Goal: Task Accomplishment & Management: Use online tool/utility

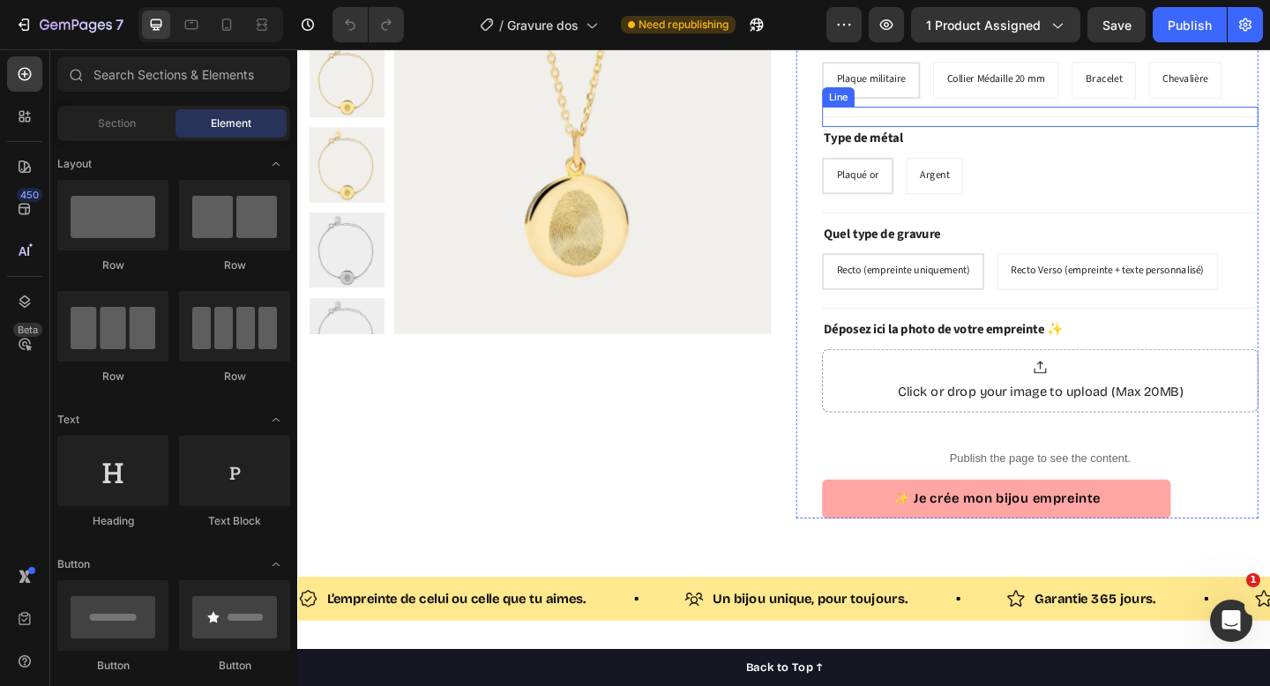
scroll to position [169, 0]
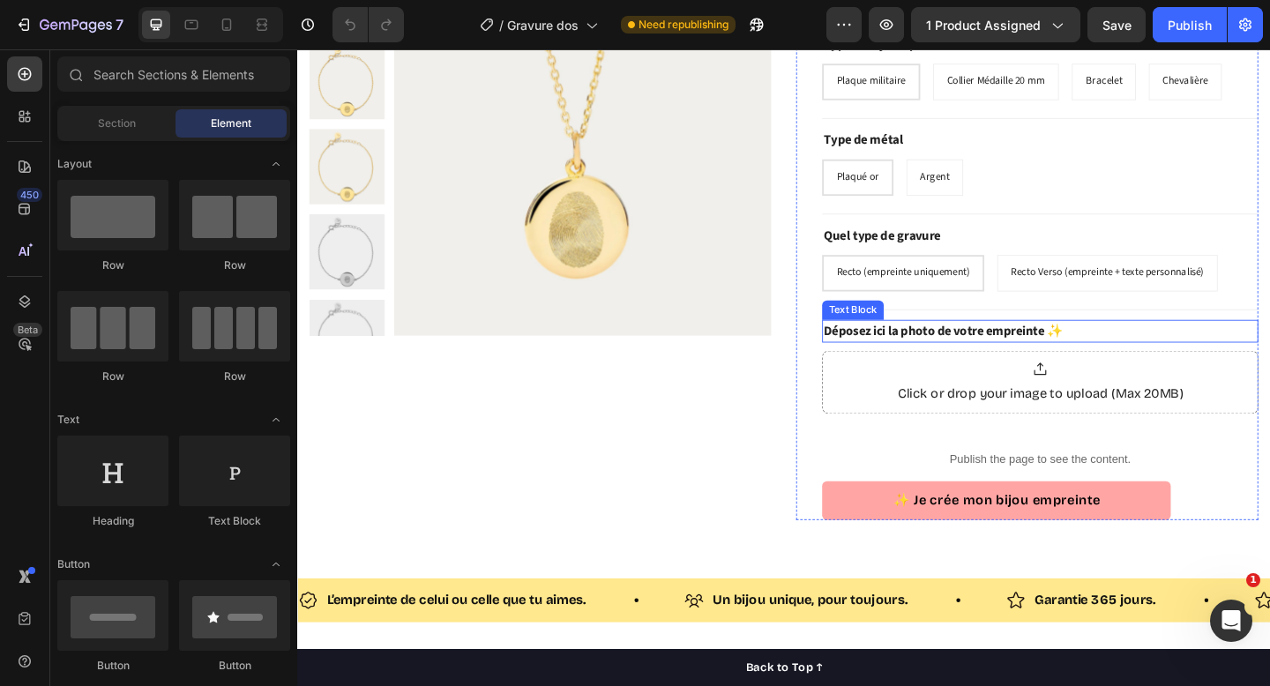
click at [1015, 356] on strong "Déposez ici la photo de votre empreinte ✨" at bounding box center [1000, 356] width 260 height 19
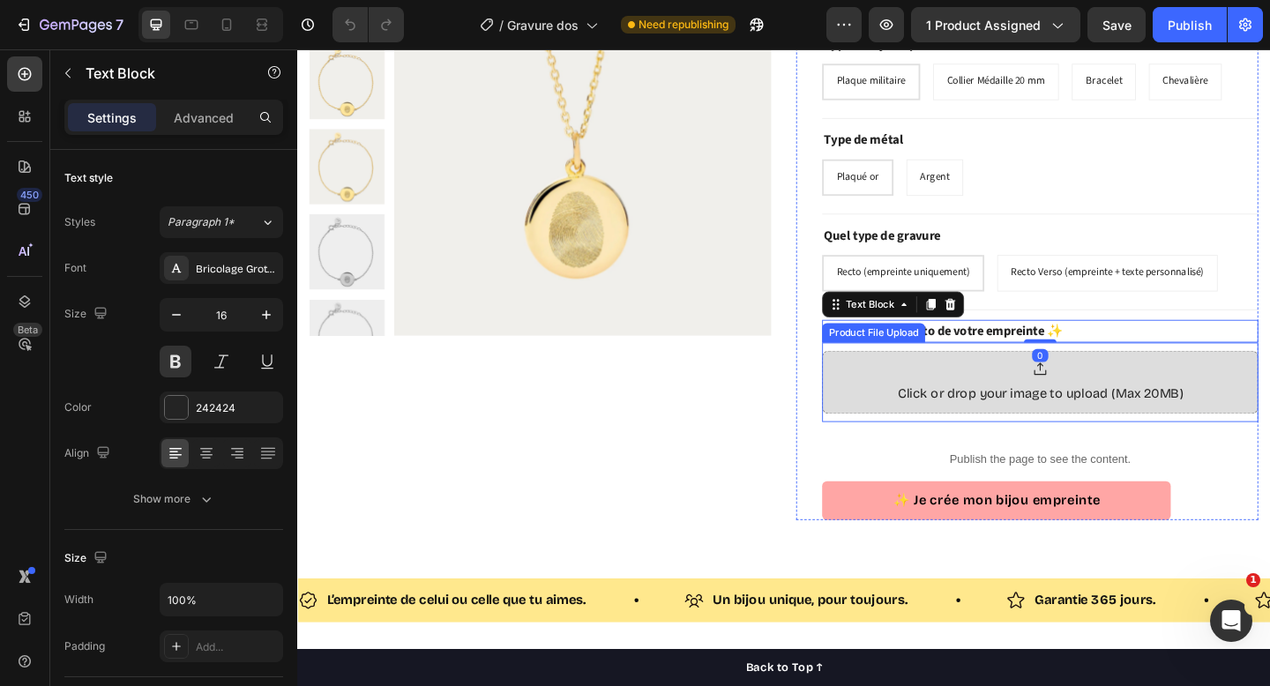
click at [1015, 397] on div at bounding box center [1105, 398] width 311 height 18
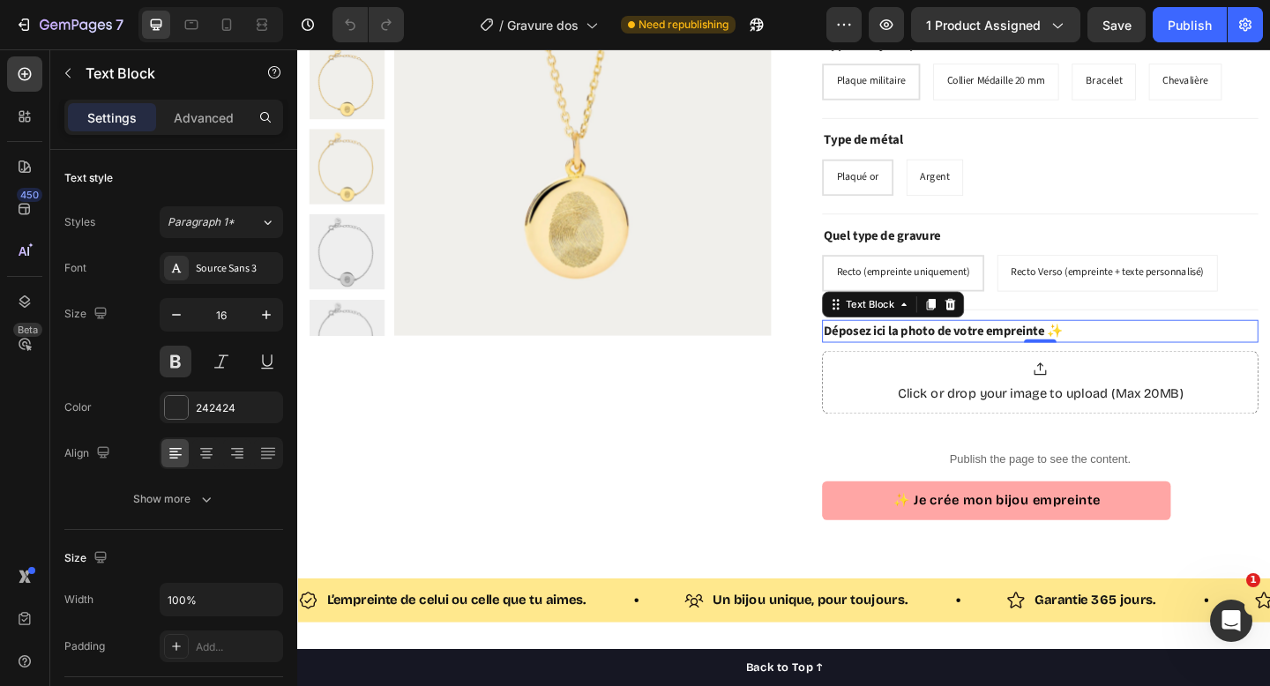
click at [1137, 351] on p "Déposez ici la photo de votre empreinte ✨" at bounding box center [1105, 356] width 471 height 21
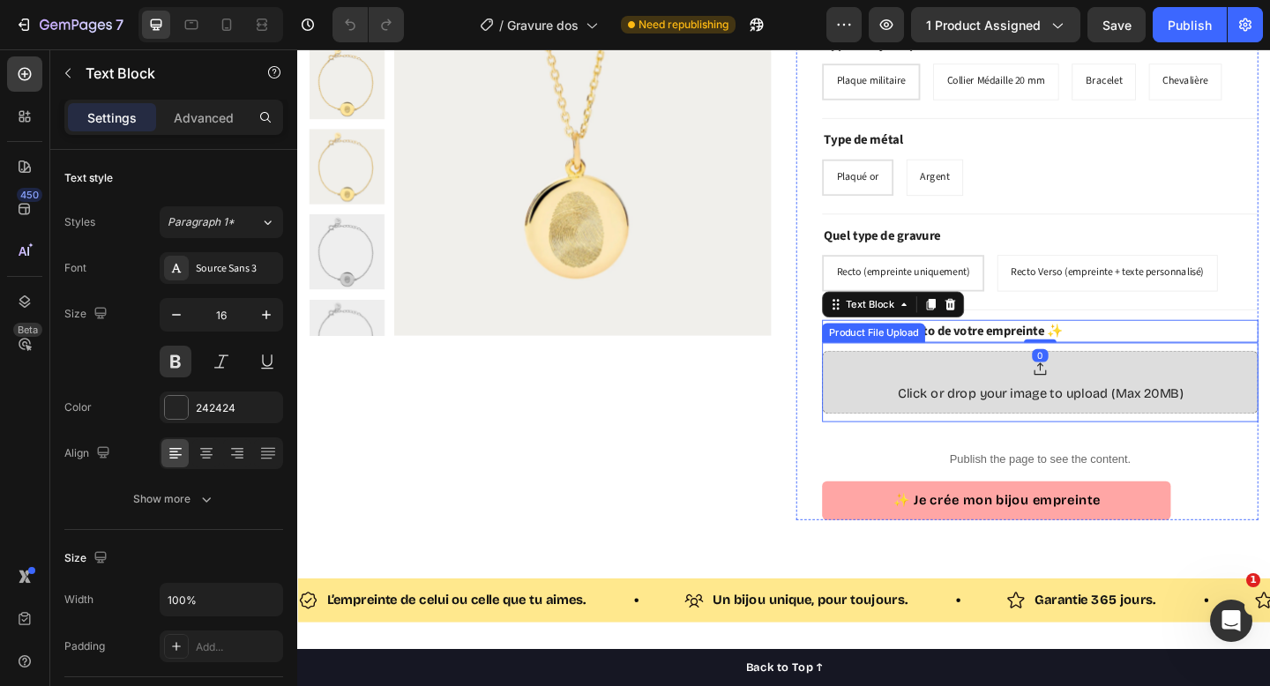
click at [1163, 393] on div at bounding box center [1105, 398] width 311 height 18
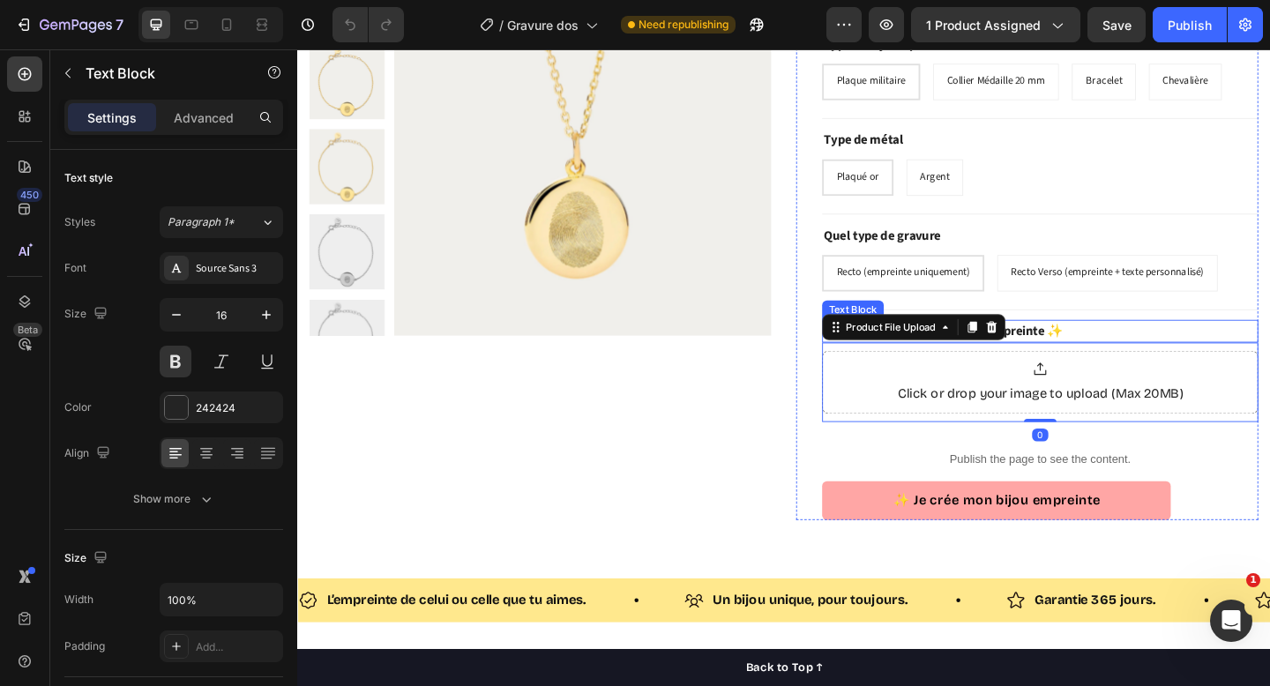
click at [1155, 350] on p "Déposez ici la photo de votre empreinte ✨" at bounding box center [1105, 356] width 471 height 21
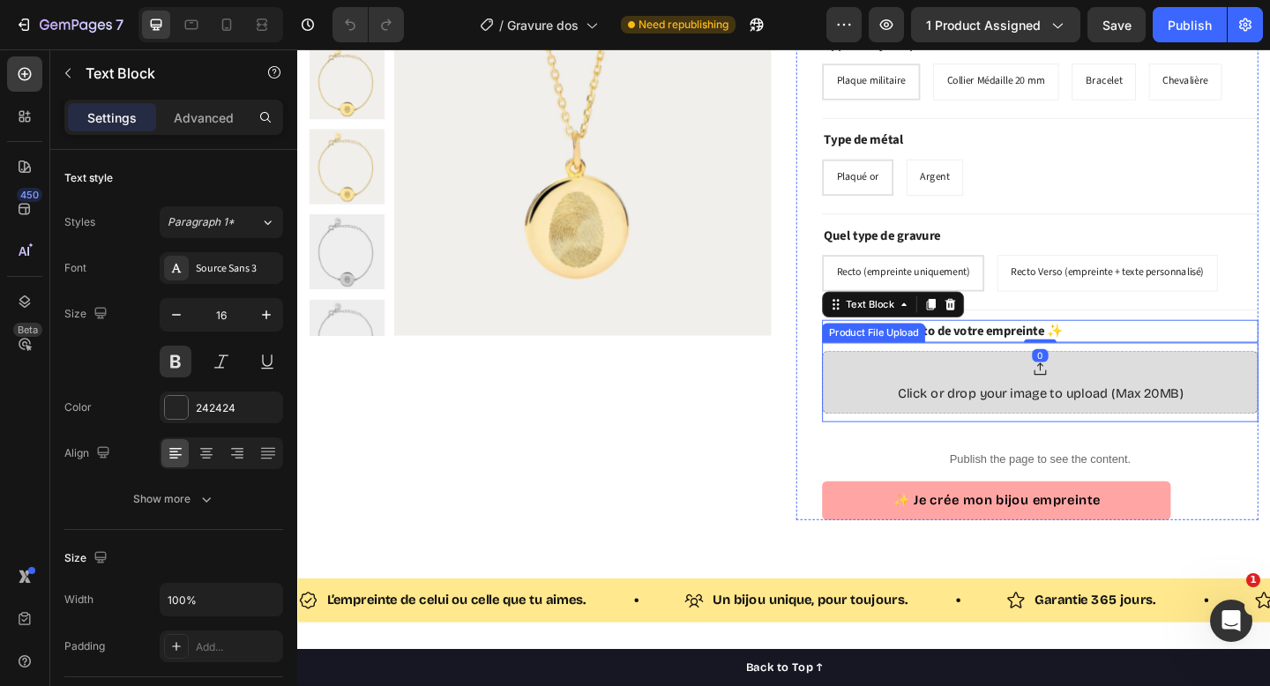
click at [1156, 386] on div "Click or drop your image to upload (Max 20MB)" at bounding box center [1105, 412] width 475 height 69
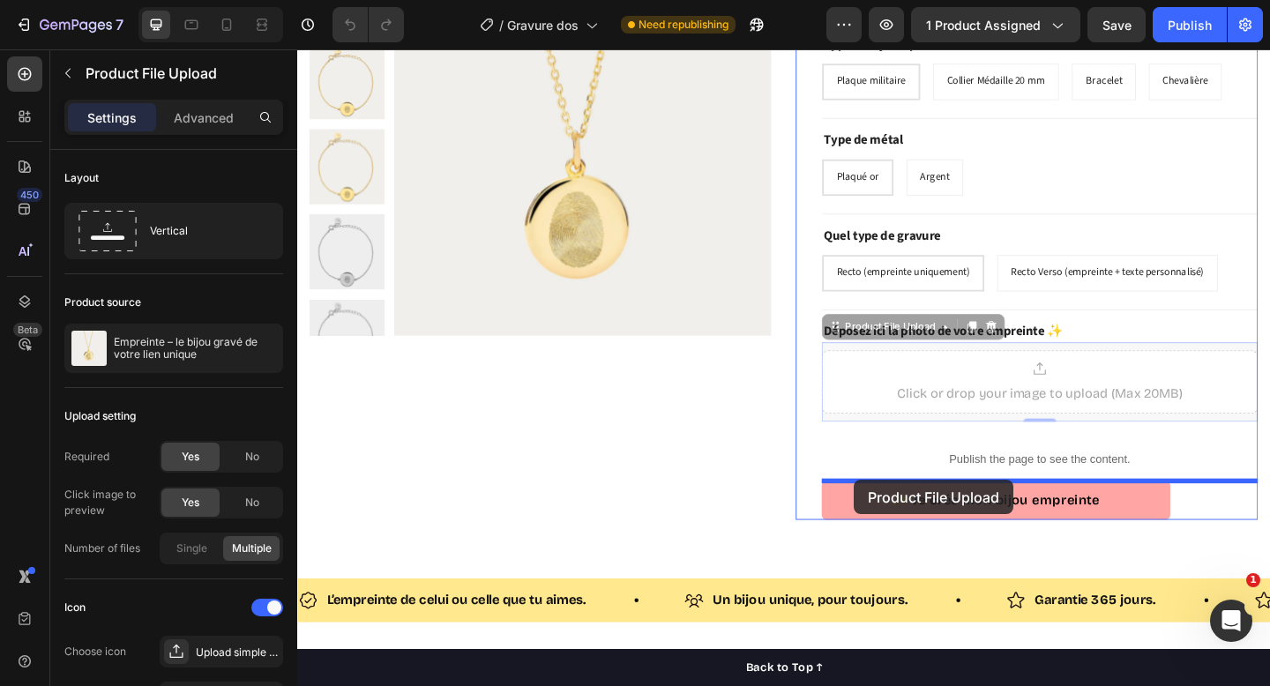
drag, startPoint x: 881, startPoint y: 354, endPoint x: 903, endPoint y: 518, distance: 165.6
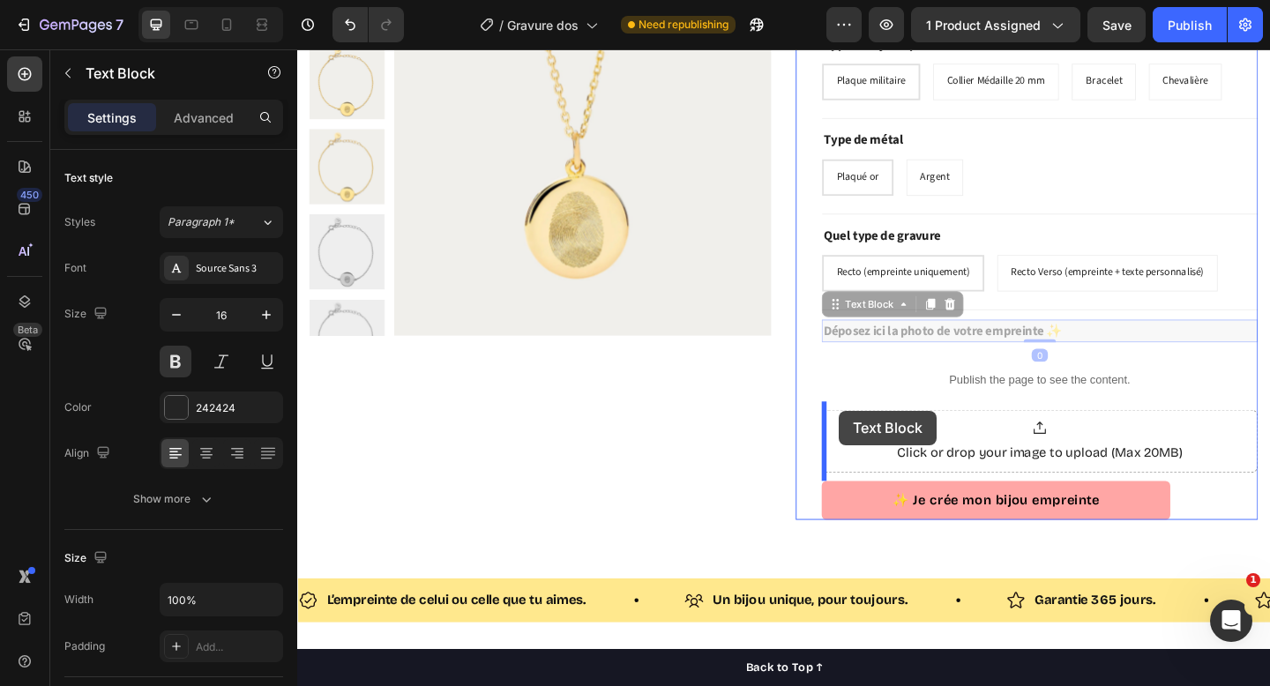
drag, startPoint x: 882, startPoint y: 330, endPoint x: 887, endPoint y: 442, distance: 112.1
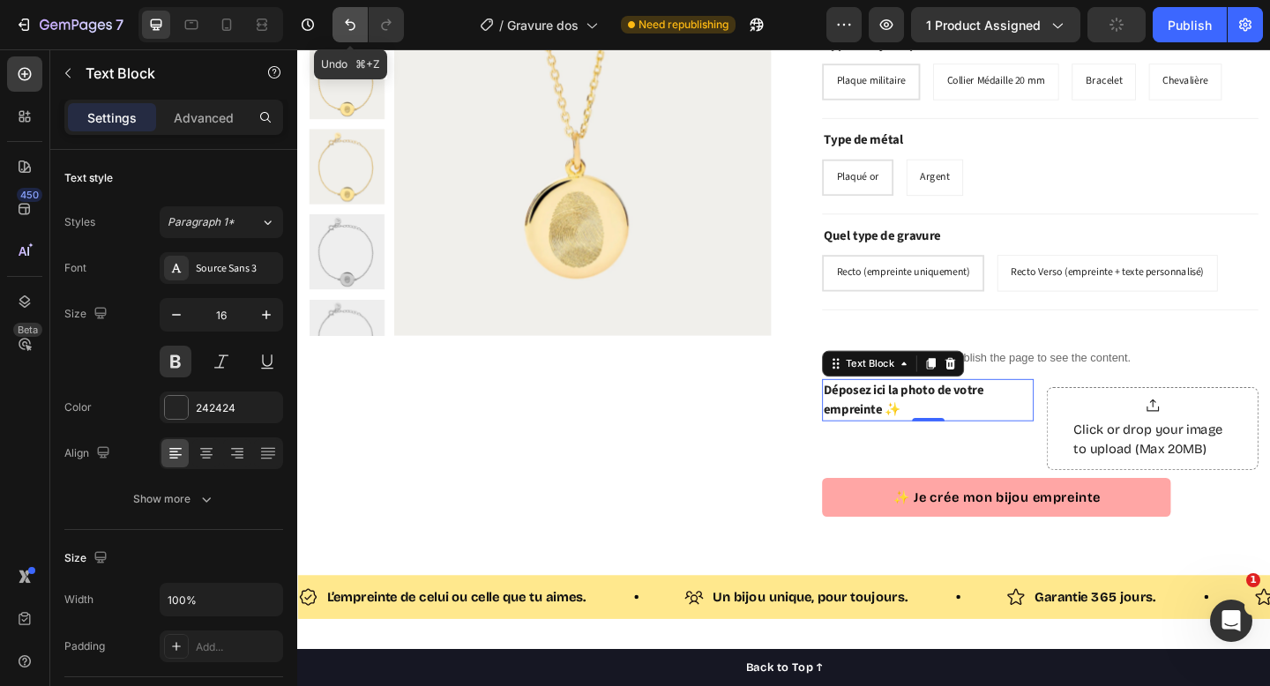
click at [352, 24] on icon "Undo/Redo" at bounding box center [350, 25] width 18 height 18
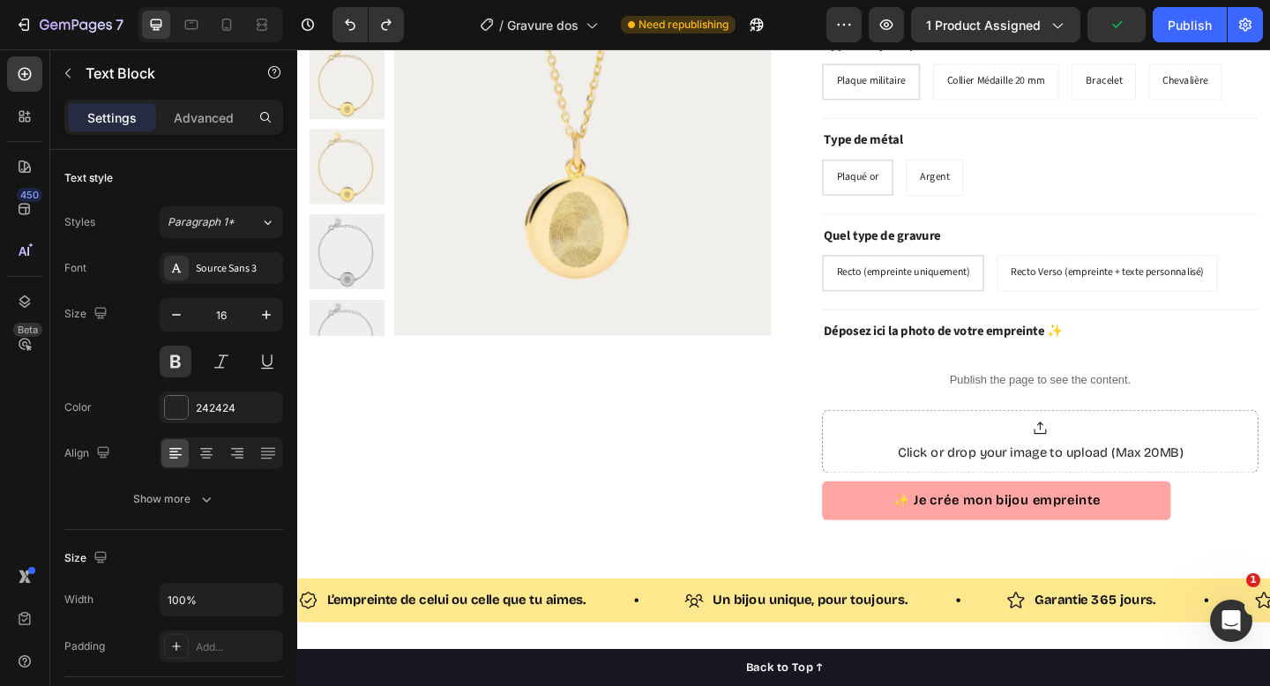
click at [922, 350] on strong "Déposez ici la photo de votre empreinte ✨" at bounding box center [1000, 356] width 260 height 19
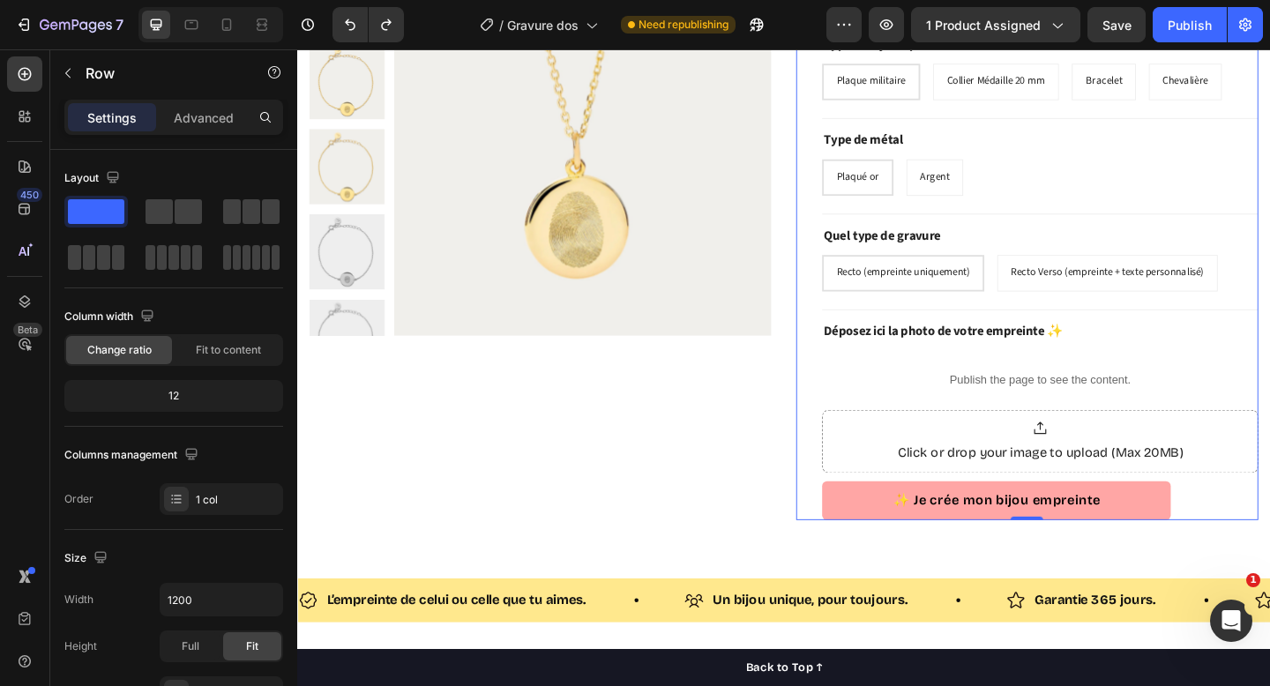
click at [860, 363] on div "Empreinte – le bijou gravé de votre lien unique Product Title Title Line Type d…" at bounding box center [1091, 256] width 503 height 611
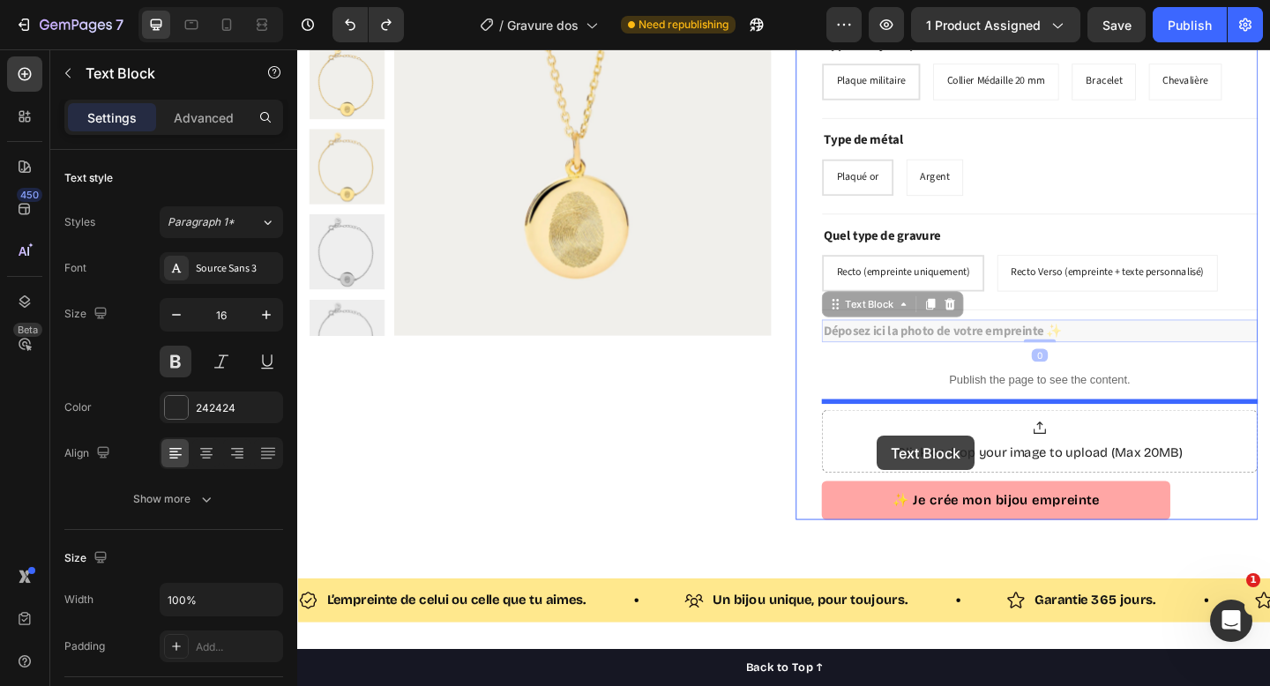
drag, startPoint x: 911, startPoint y: 356, endPoint x: 926, endPoint y: 468, distance: 113.8
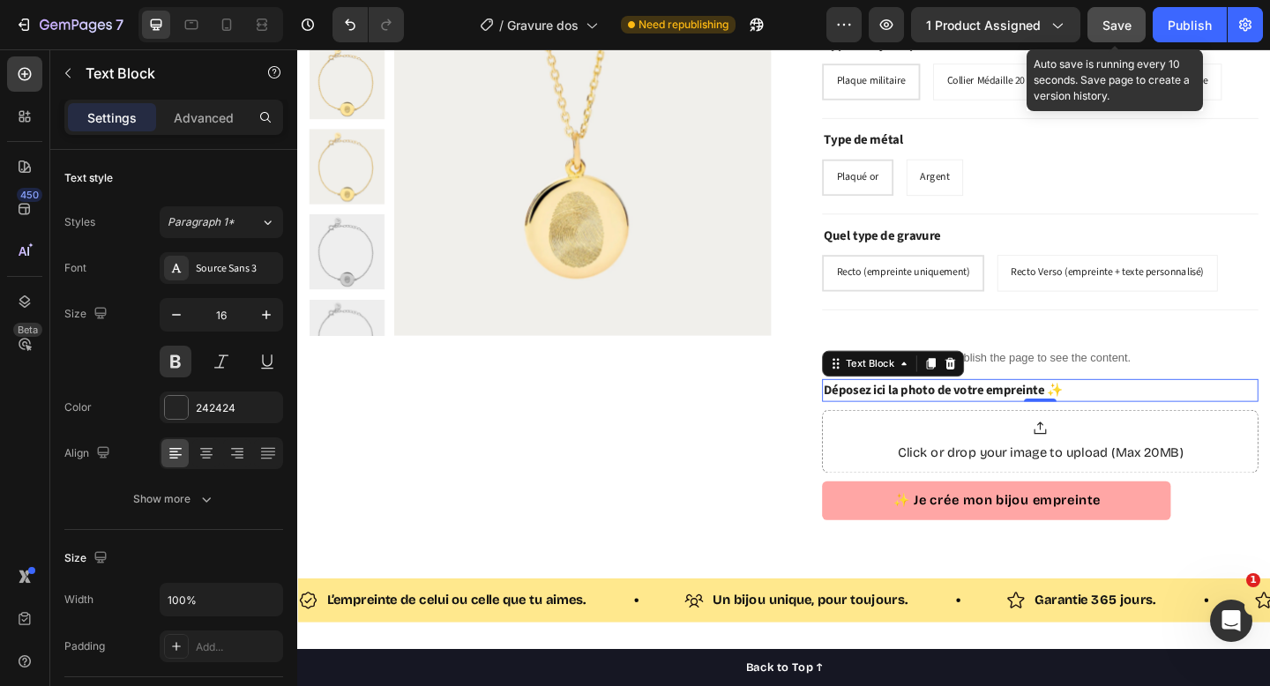
click at [1120, 29] on span "Save" at bounding box center [1117, 25] width 29 height 15
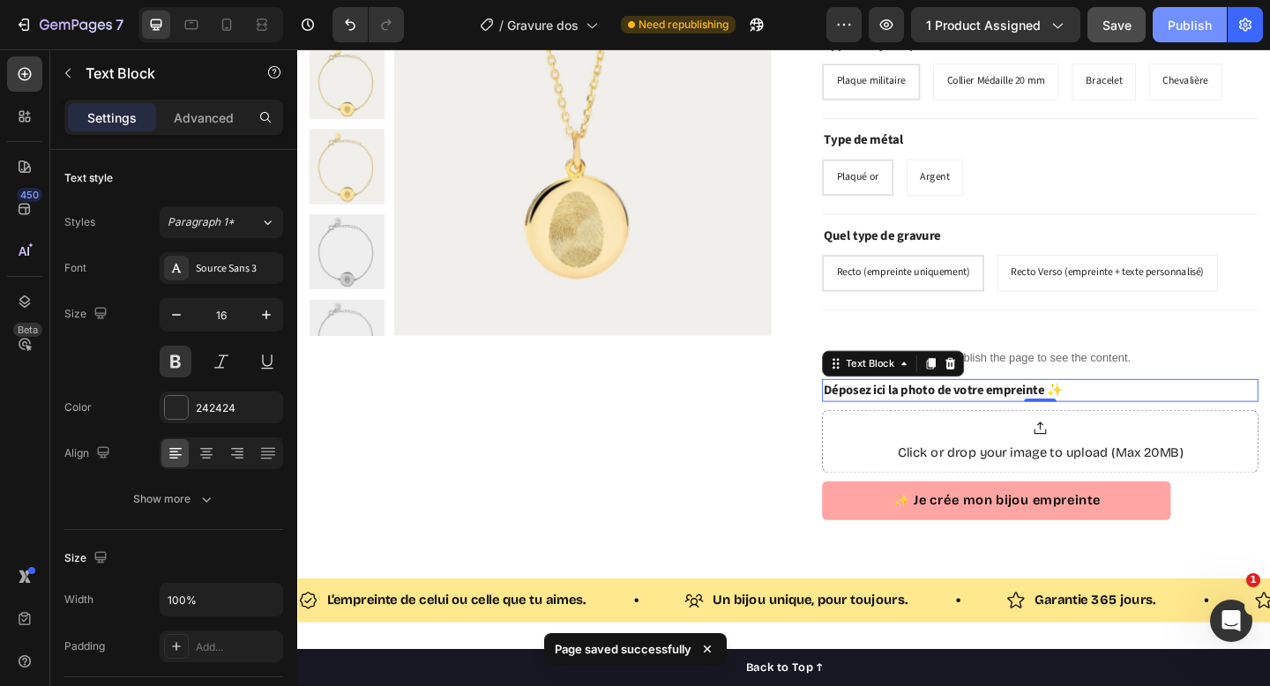
click at [1202, 19] on div "Publish" at bounding box center [1190, 25] width 44 height 19
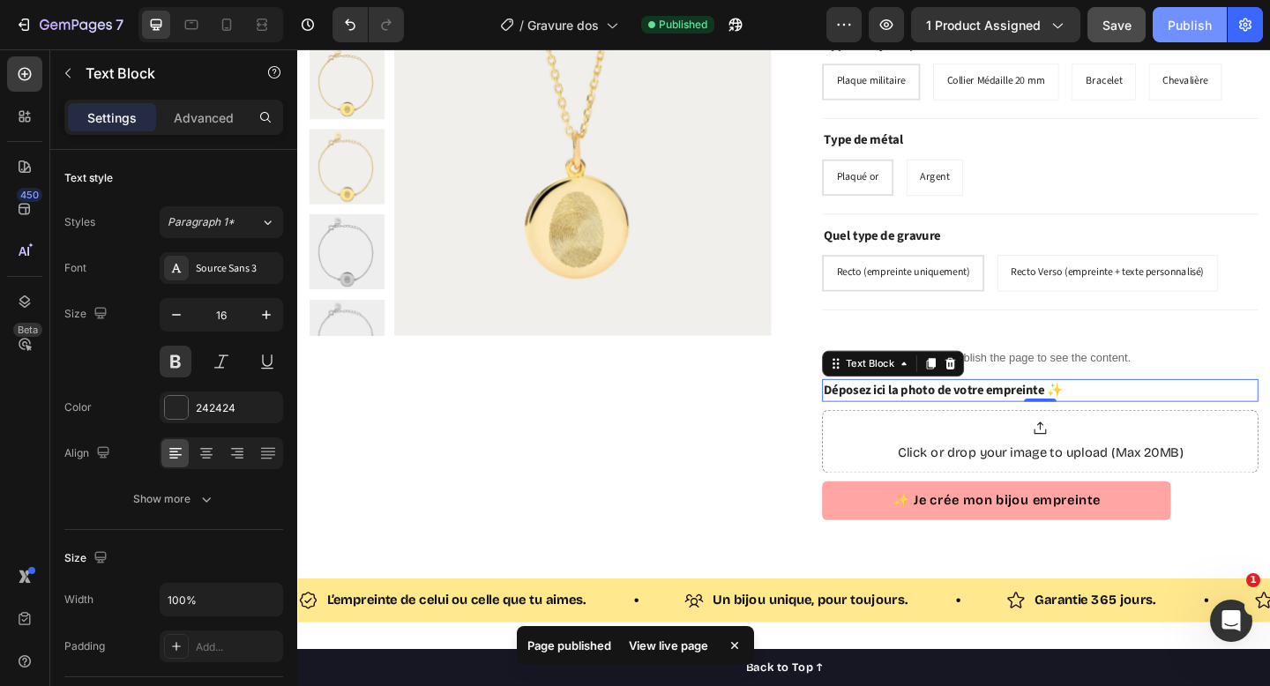
click at [1185, 26] on div "Publish" at bounding box center [1190, 25] width 44 height 19
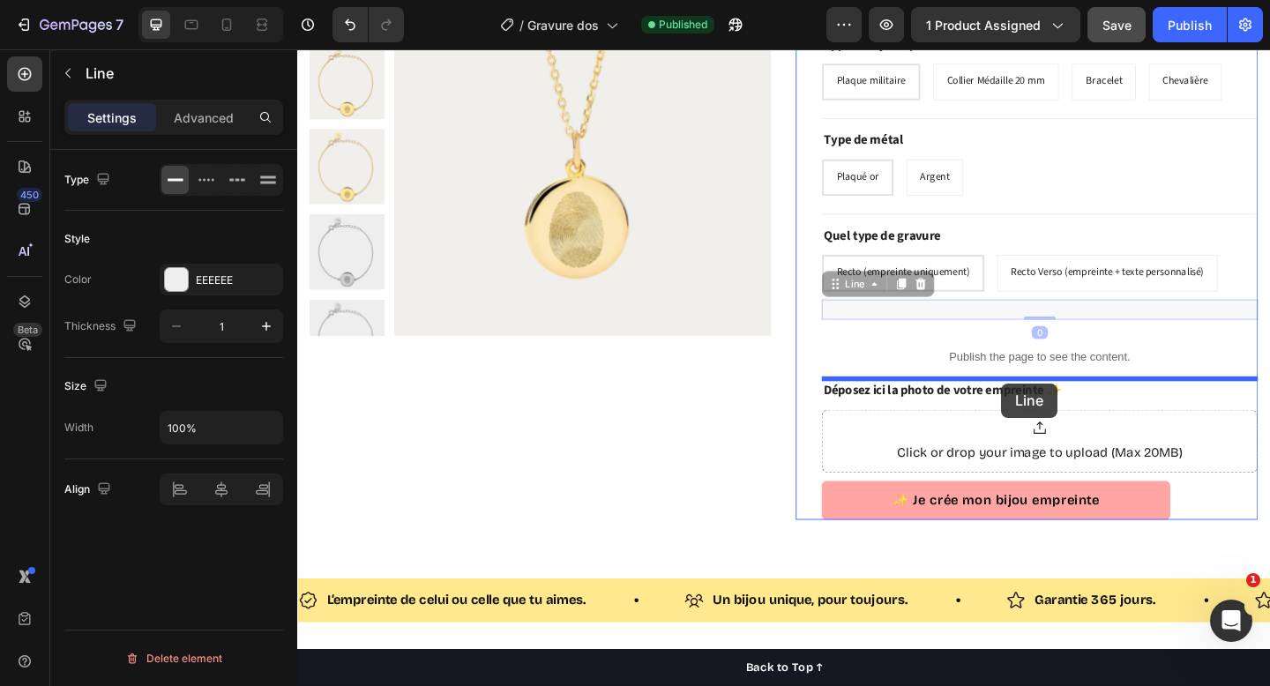
drag, startPoint x: 1054, startPoint y: 329, endPoint x: 1063, endPoint y: 413, distance: 84.3
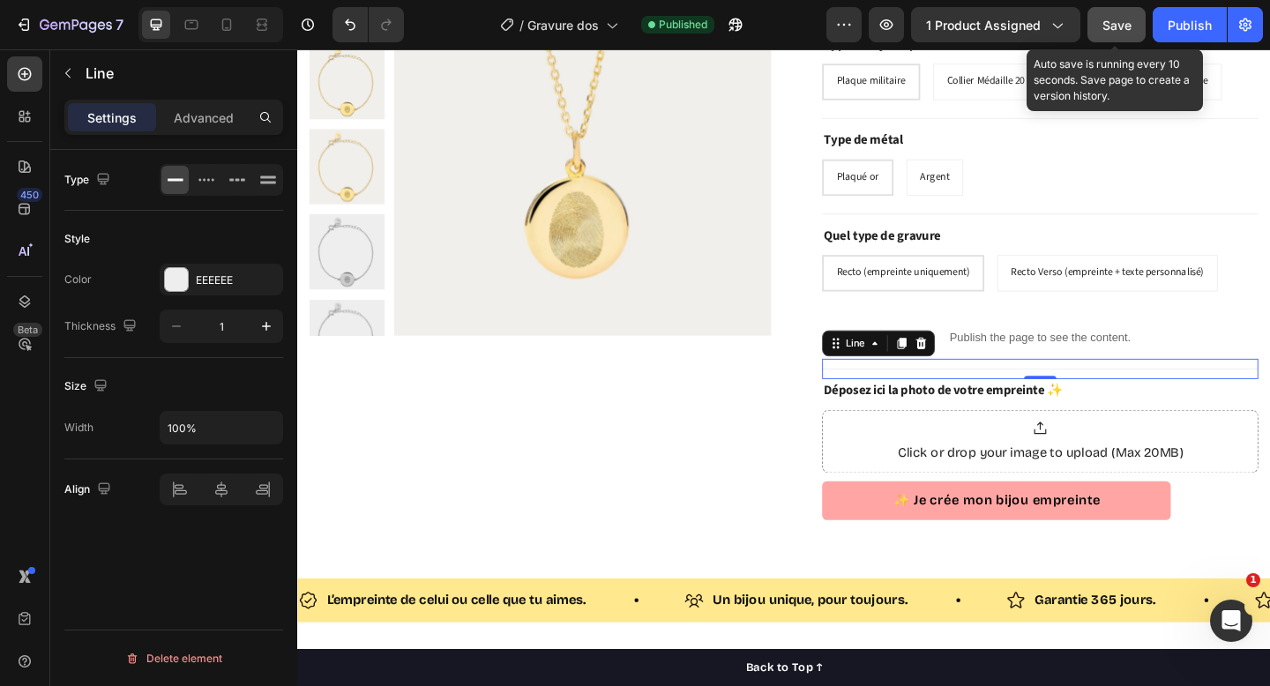
click at [1109, 20] on span "Save" at bounding box center [1117, 25] width 29 height 15
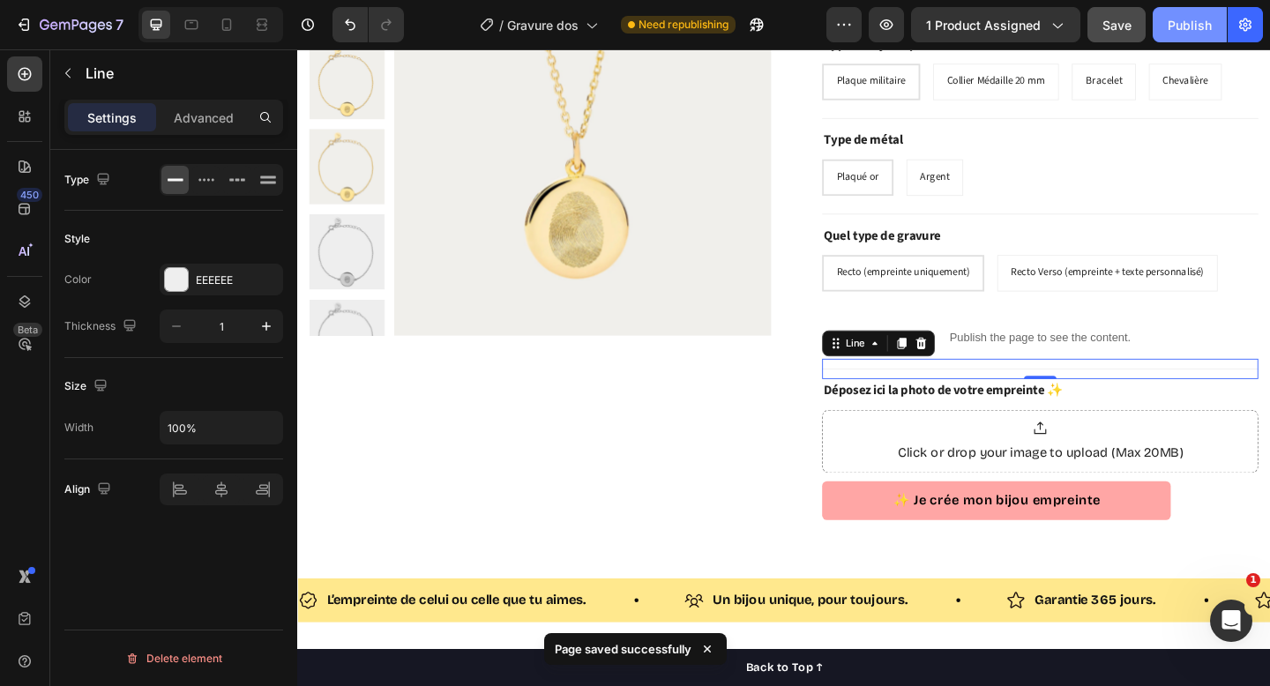
click at [1185, 21] on div "Publish" at bounding box center [1190, 25] width 44 height 19
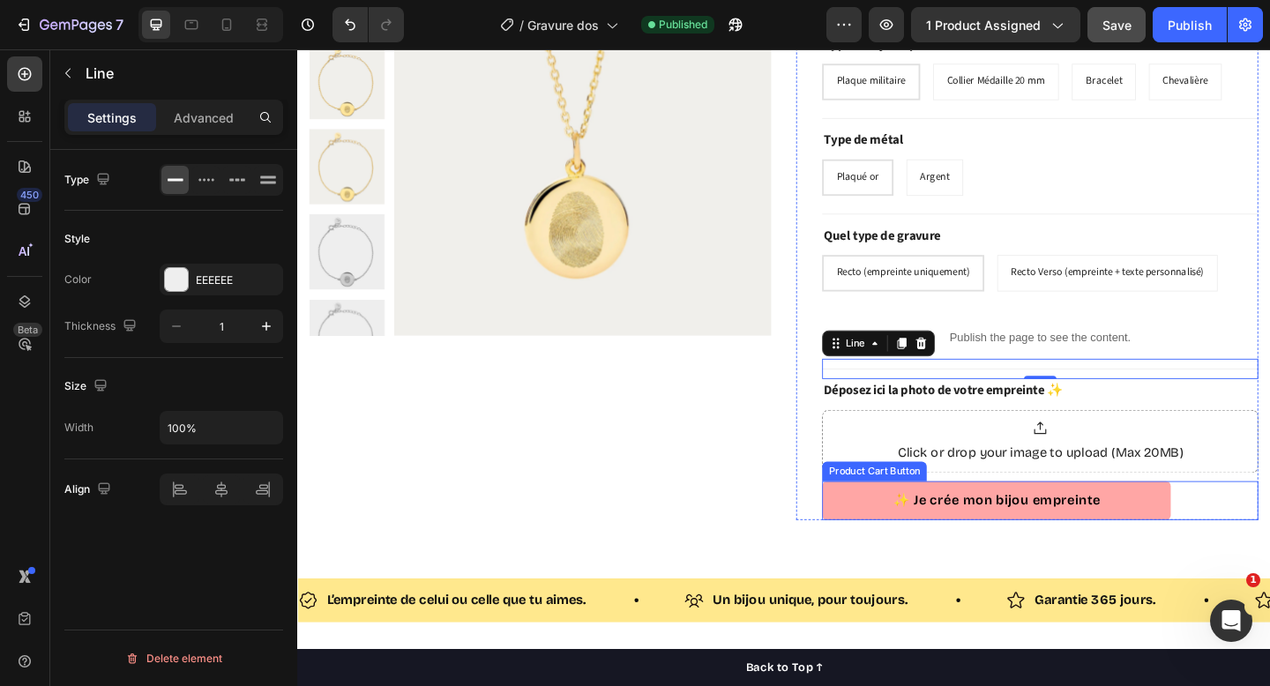
click at [1270, 541] on div "✨ Je crée mon bijou empreinte Product Cart Button" at bounding box center [1105, 541] width 475 height 42
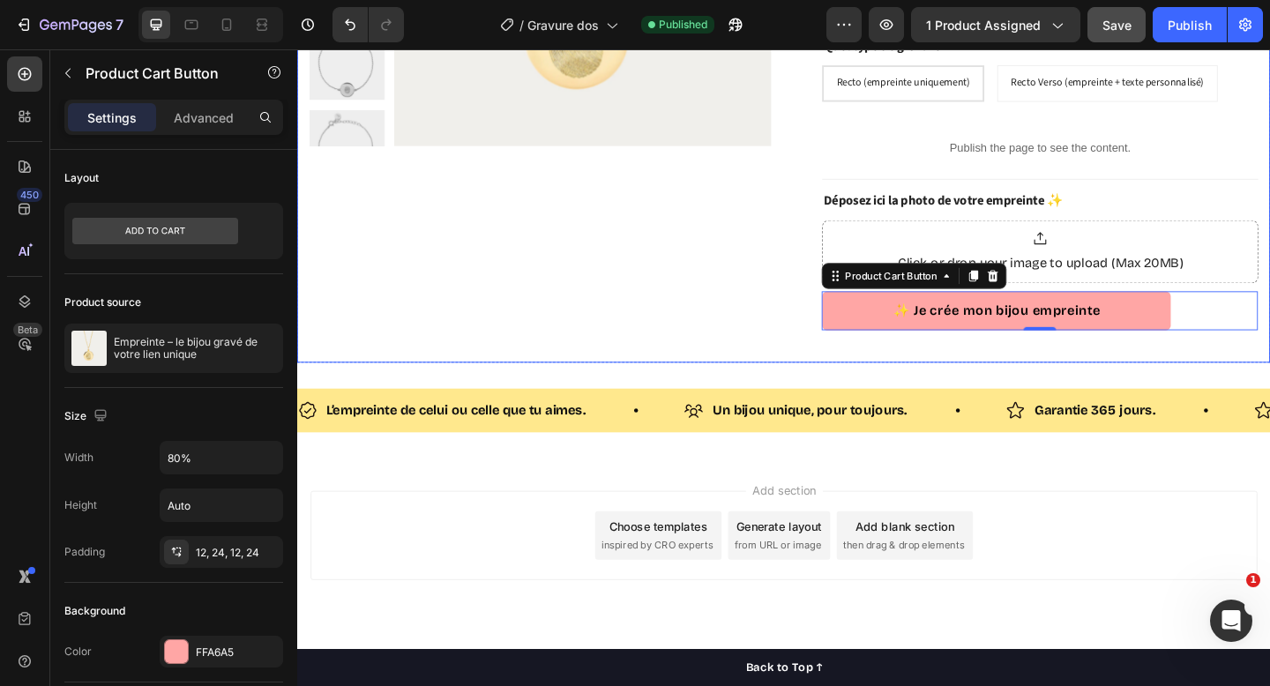
scroll to position [382, 0]
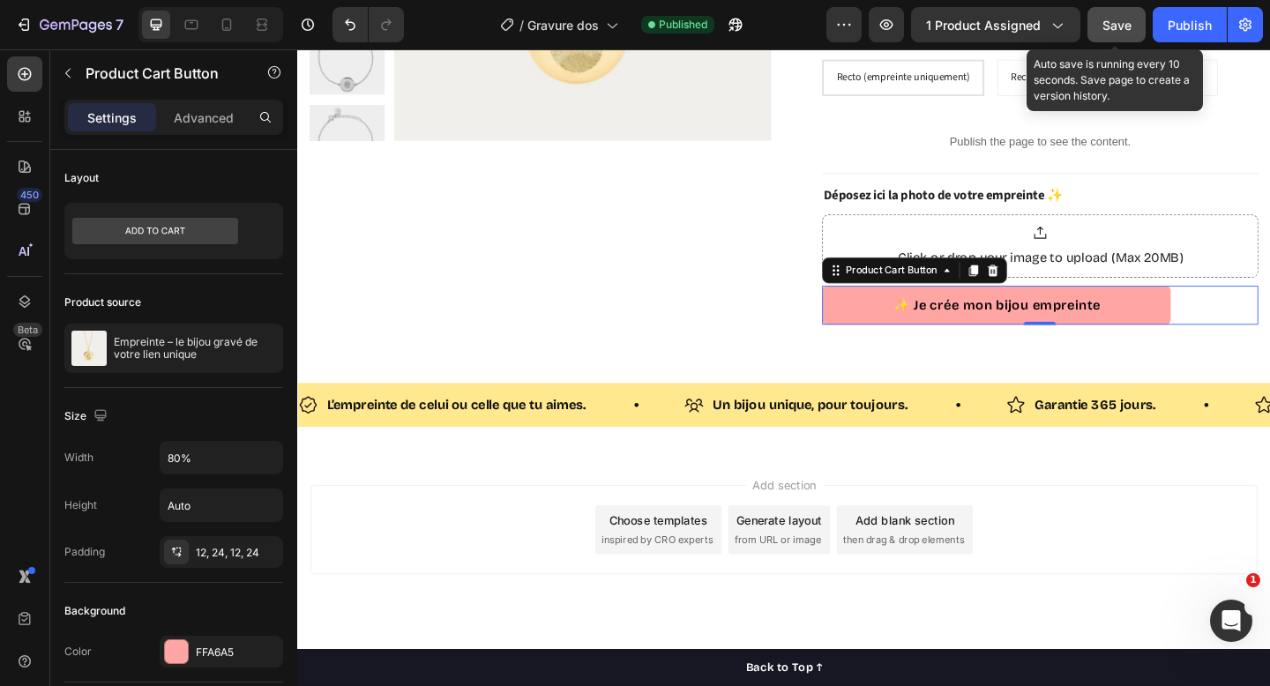
click at [1115, 26] on span "Save" at bounding box center [1117, 25] width 29 height 15
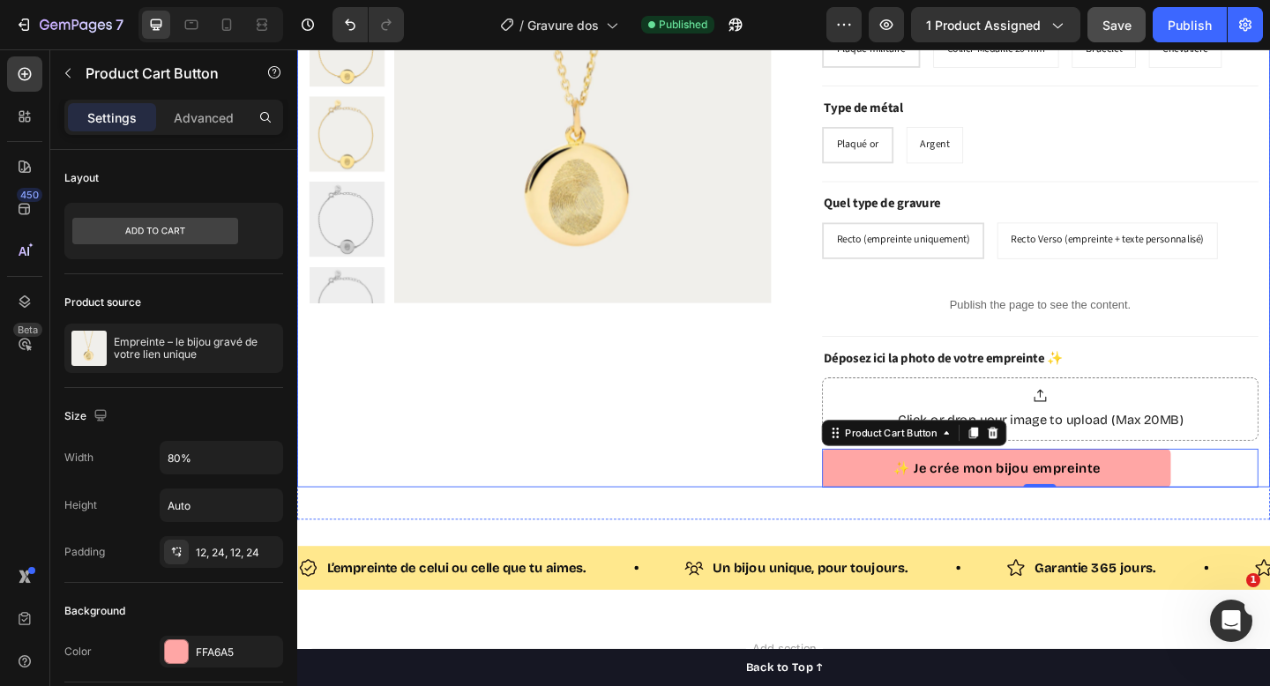
scroll to position [0, 0]
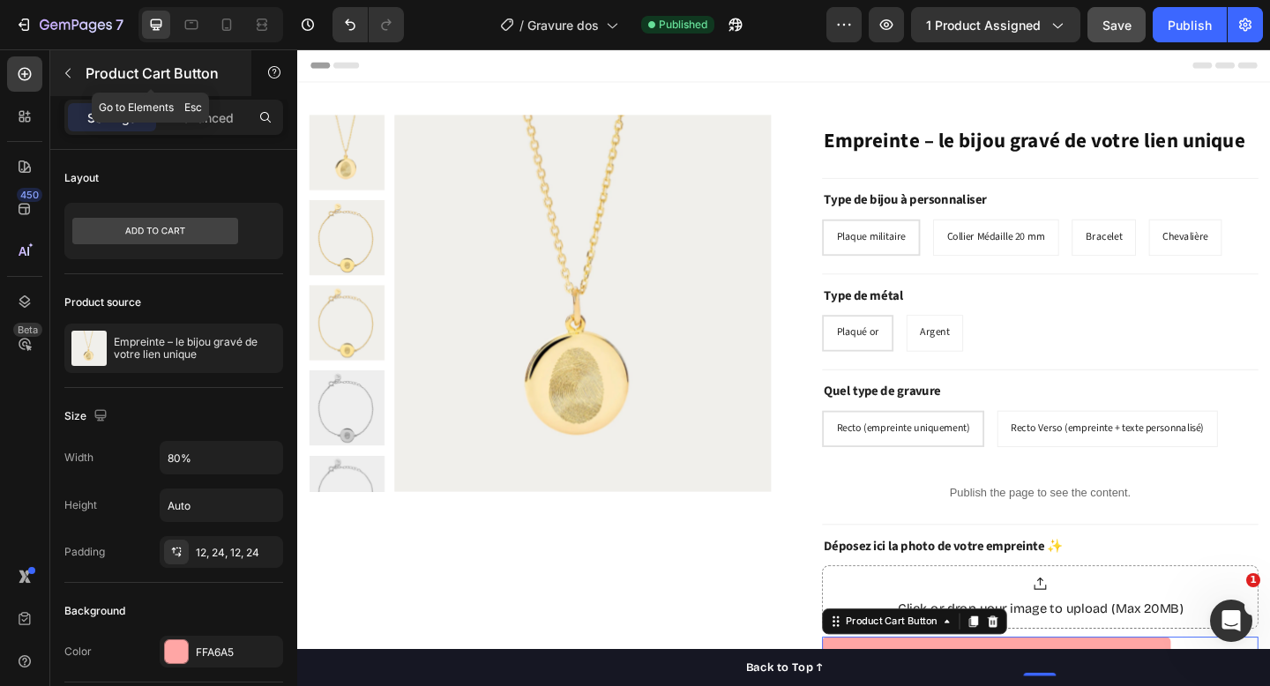
click at [71, 68] on icon "button" at bounding box center [68, 73] width 14 height 14
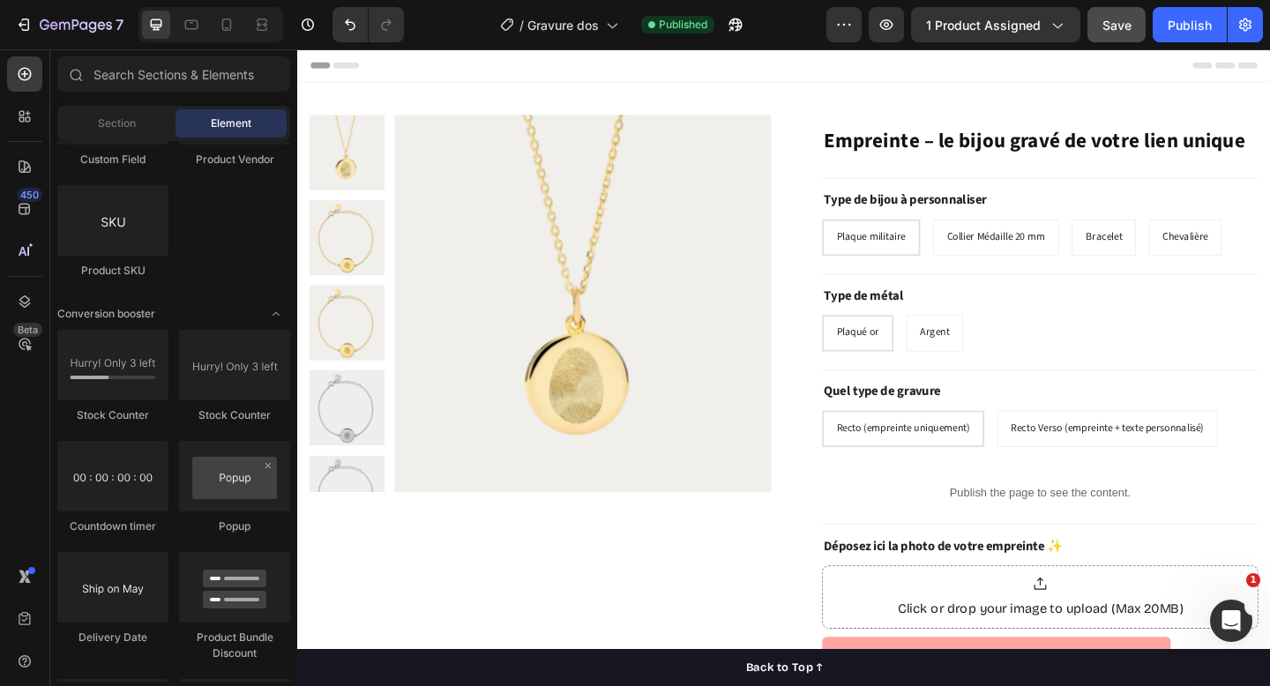
scroll to position [1936, 0]
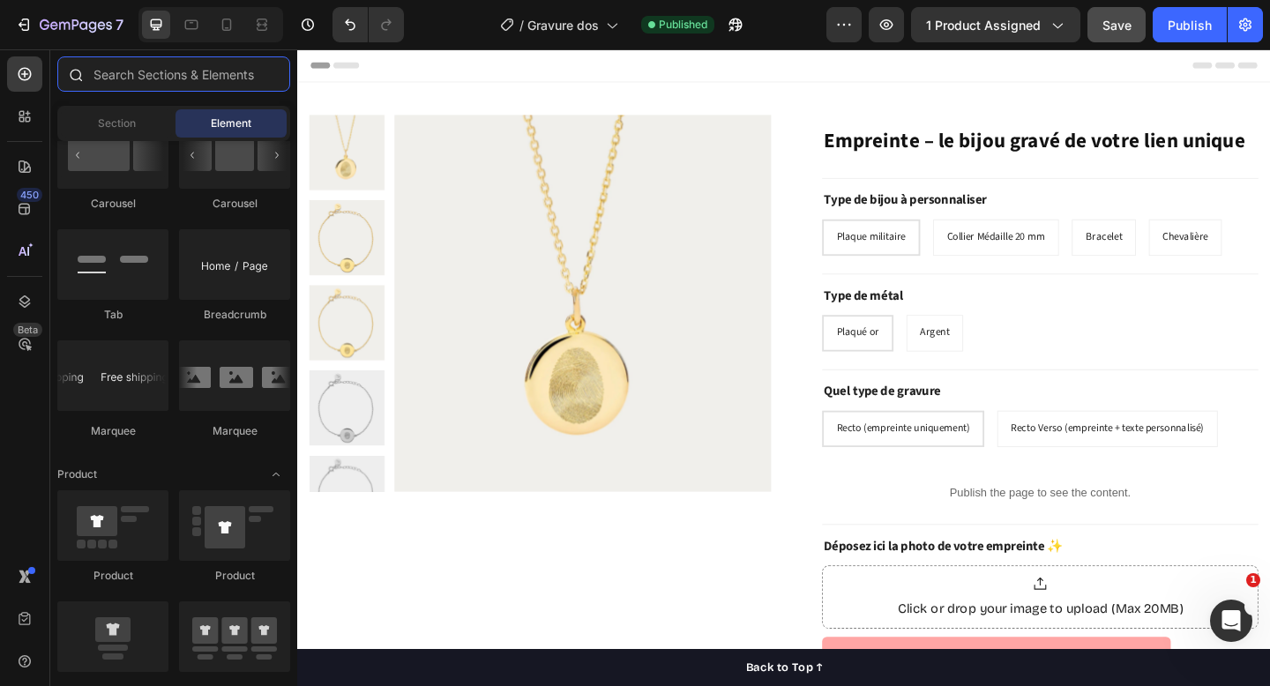
click at [189, 80] on input "text" at bounding box center [173, 73] width 233 height 35
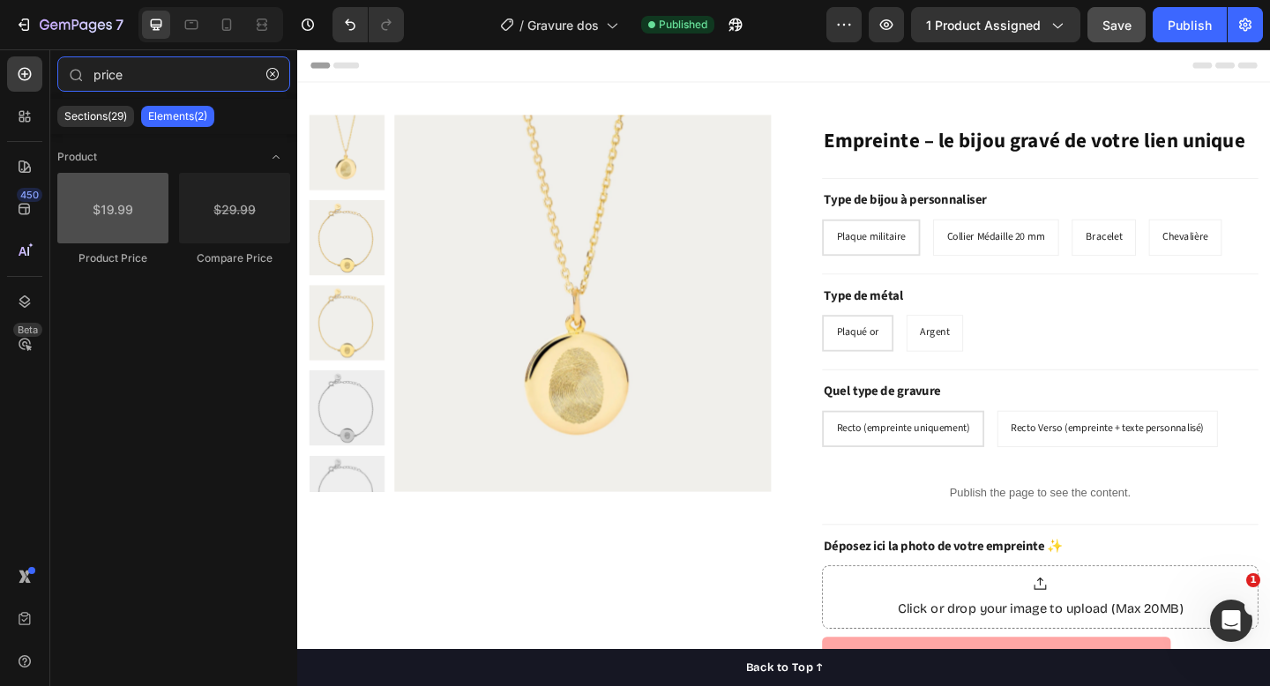
type input "price"
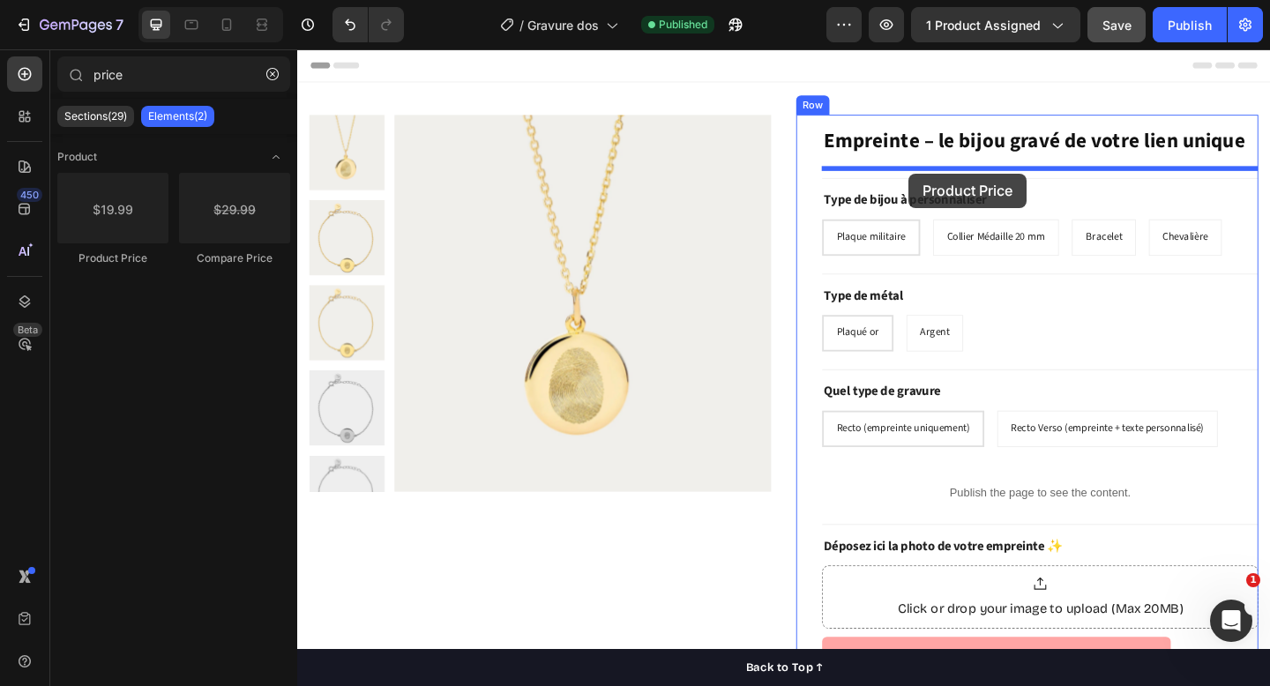
drag, startPoint x: 438, startPoint y: 277, endPoint x: 963, endPoint y: 184, distance: 533.1
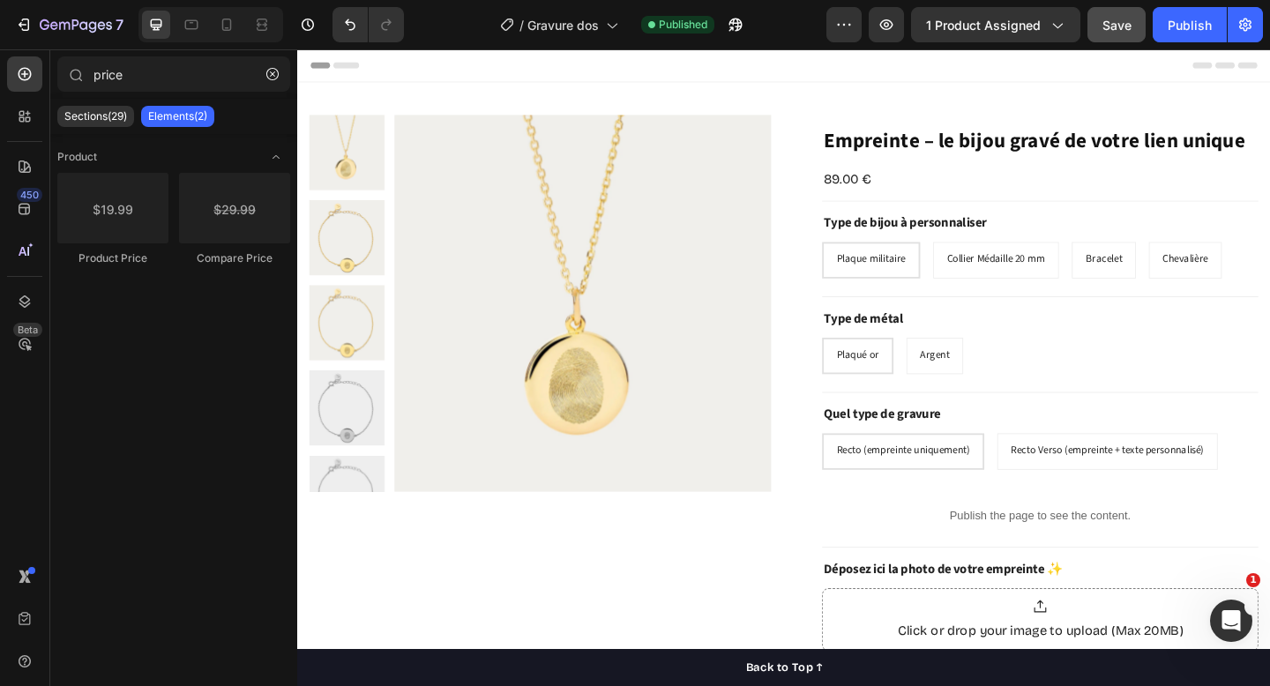
click at [960, 79] on div "Header" at bounding box center [826, 66] width 1030 height 35
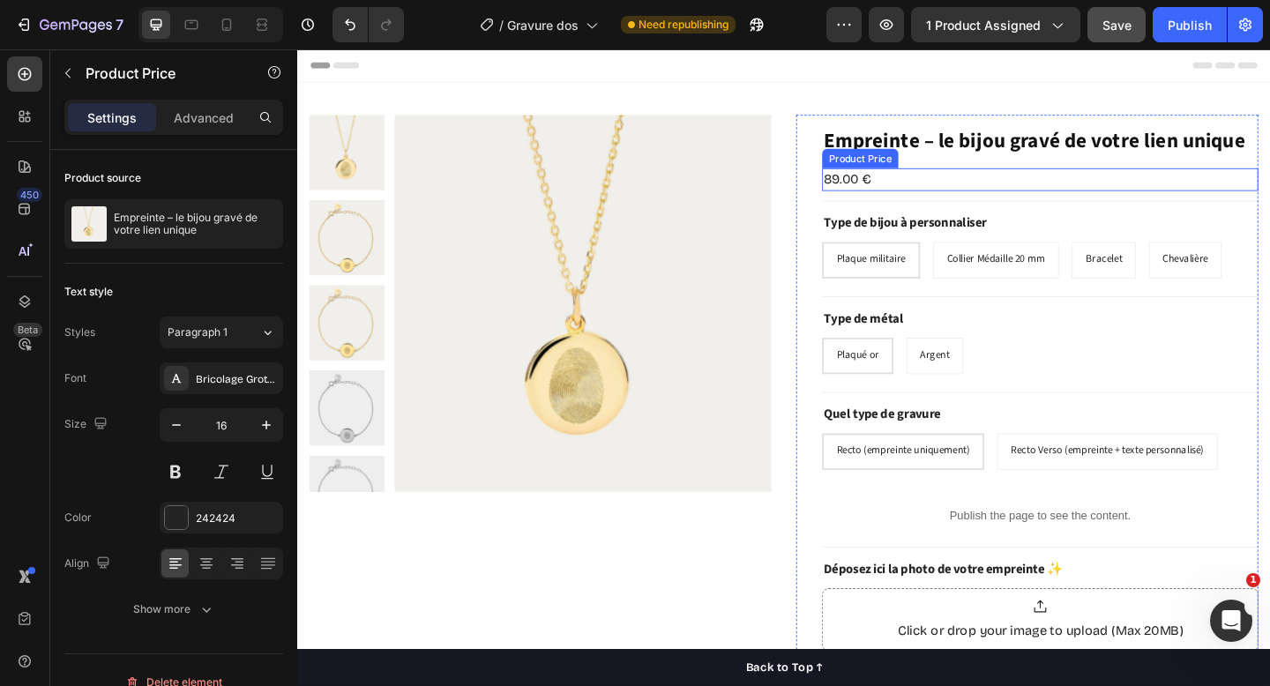
click at [891, 196] on div "89.00 €" at bounding box center [1105, 191] width 475 height 25
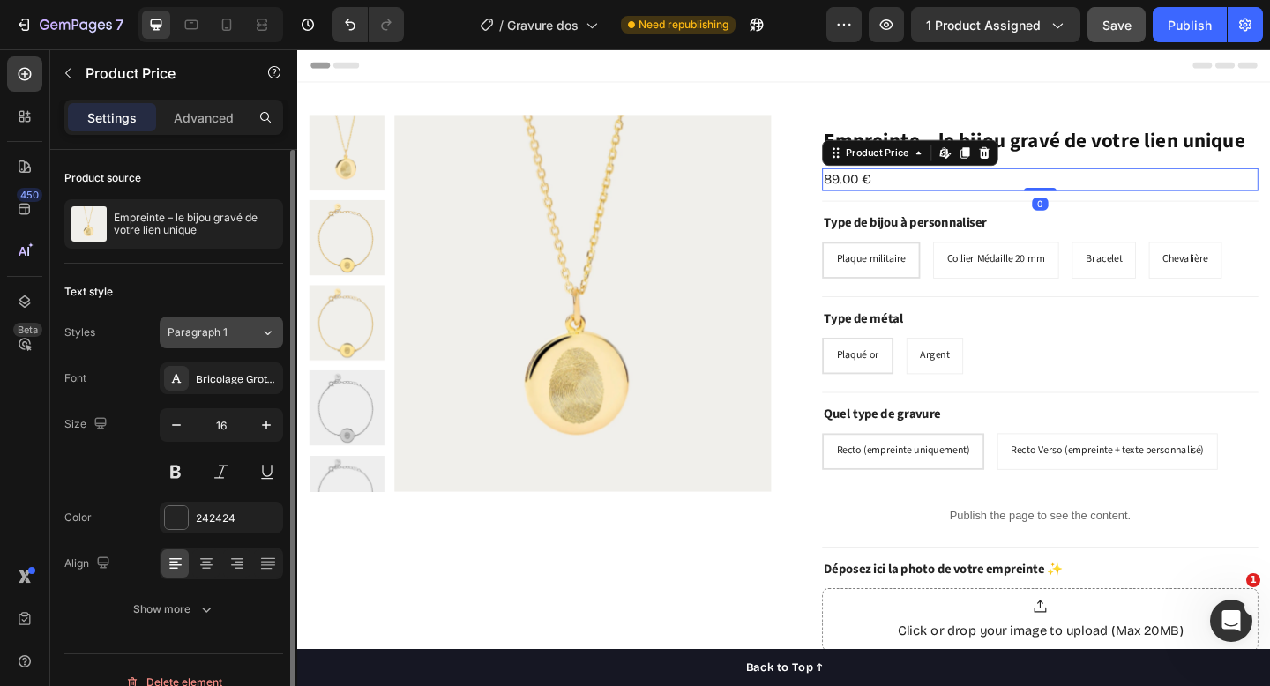
click at [218, 337] on span "Paragraph 1" at bounding box center [198, 333] width 60 height 16
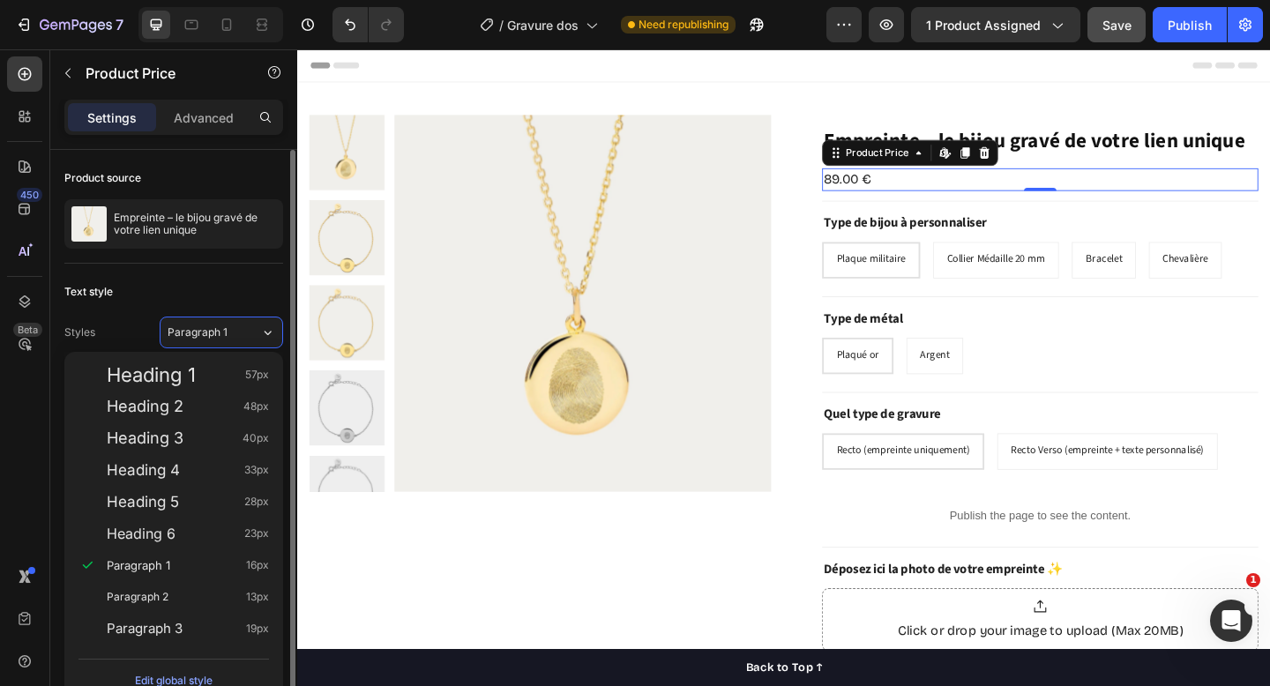
click at [201, 282] on div "Text style" at bounding box center [173, 292] width 219 height 28
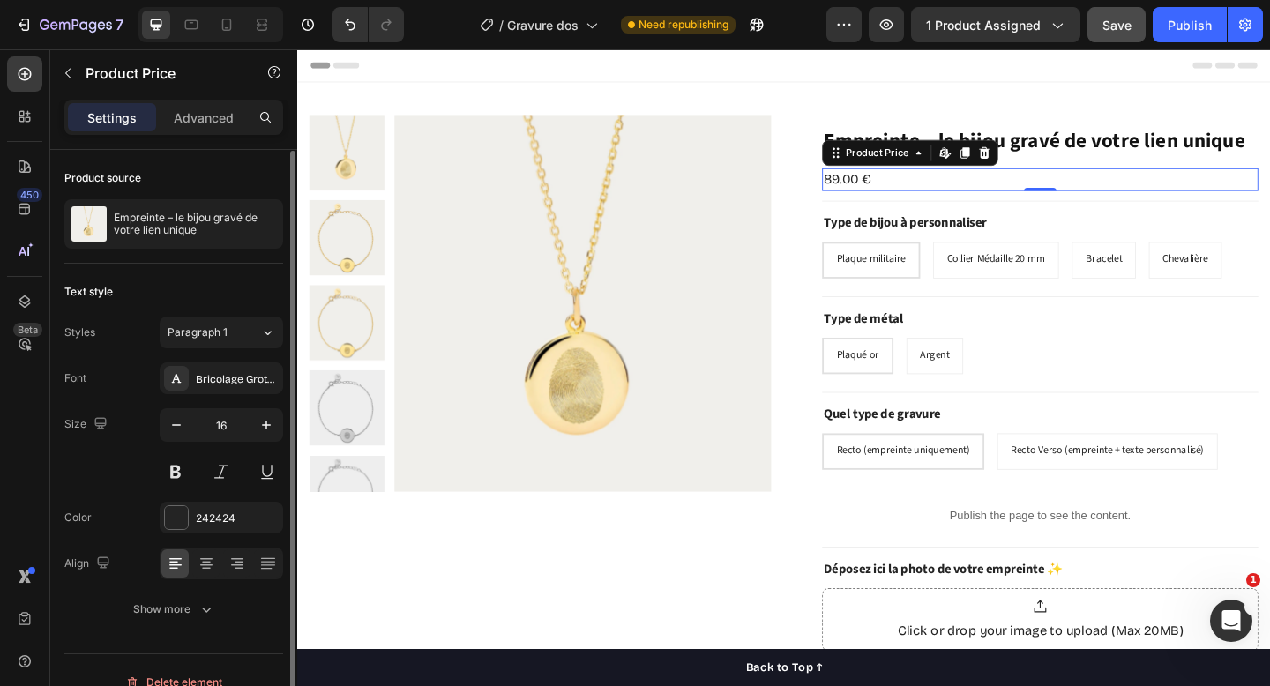
scroll to position [24, 0]
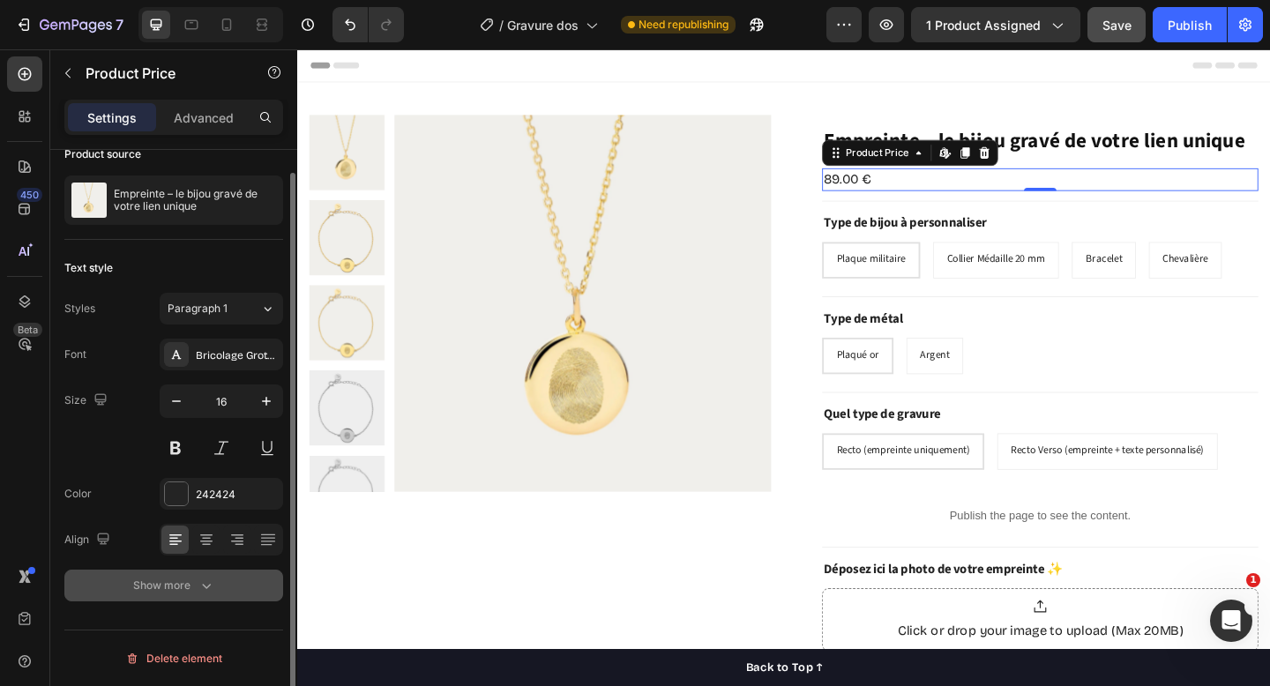
click at [196, 589] on div "Show more" at bounding box center [174, 586] width 82 height 18
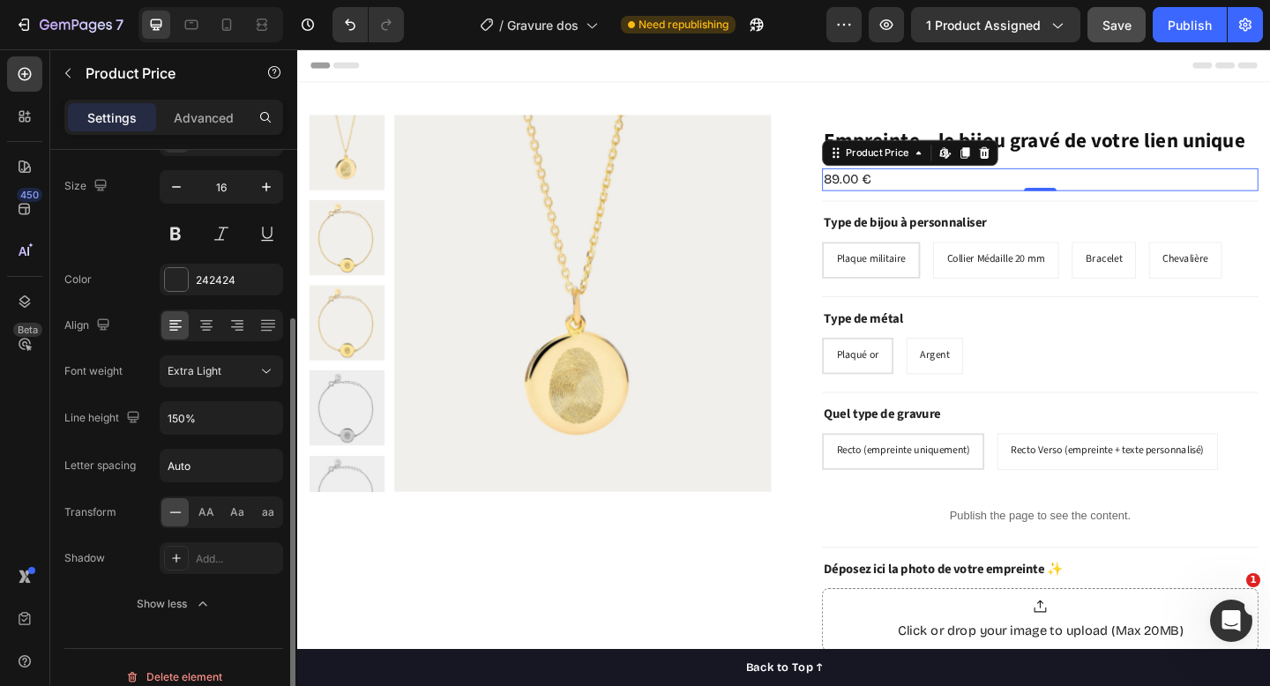
scroll to position [236, 0]
click at [215, 112] on p "Advanced" at bounding box center [204, 118] width 60 height 19
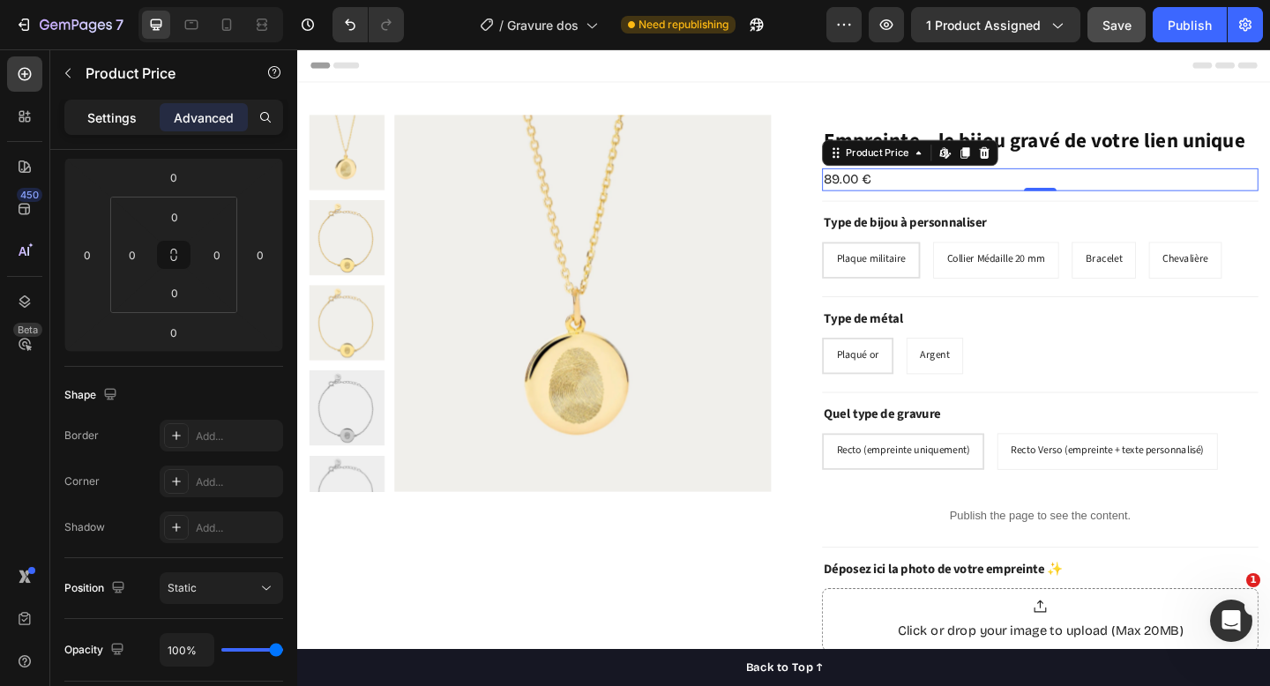
click at [115, 124] on p "Settings" at bounding box center [111, 118] width 49 height 19
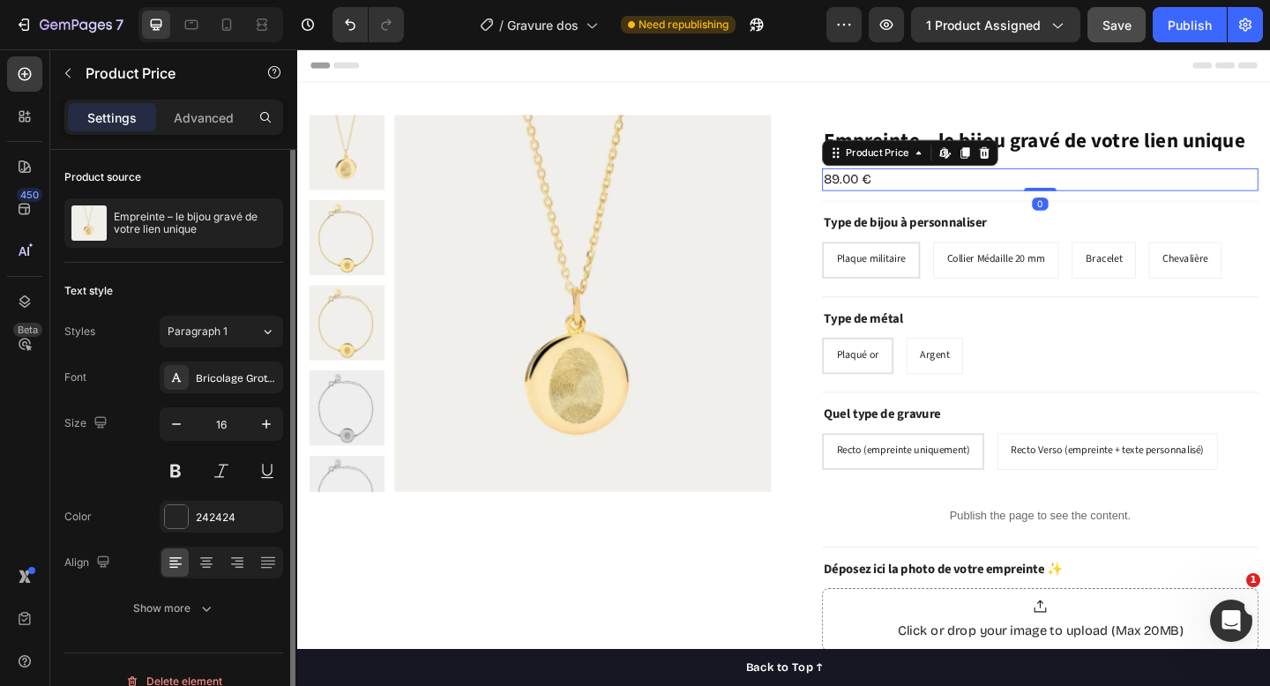
scroll to position [0, 0]
click at [200, 333] on span "Paragraph 1" at bounding box center [198, 333] width 60 height 16
click at [206, 284] on div "Text style" at bounding box center [173, 292] width 219 height 28
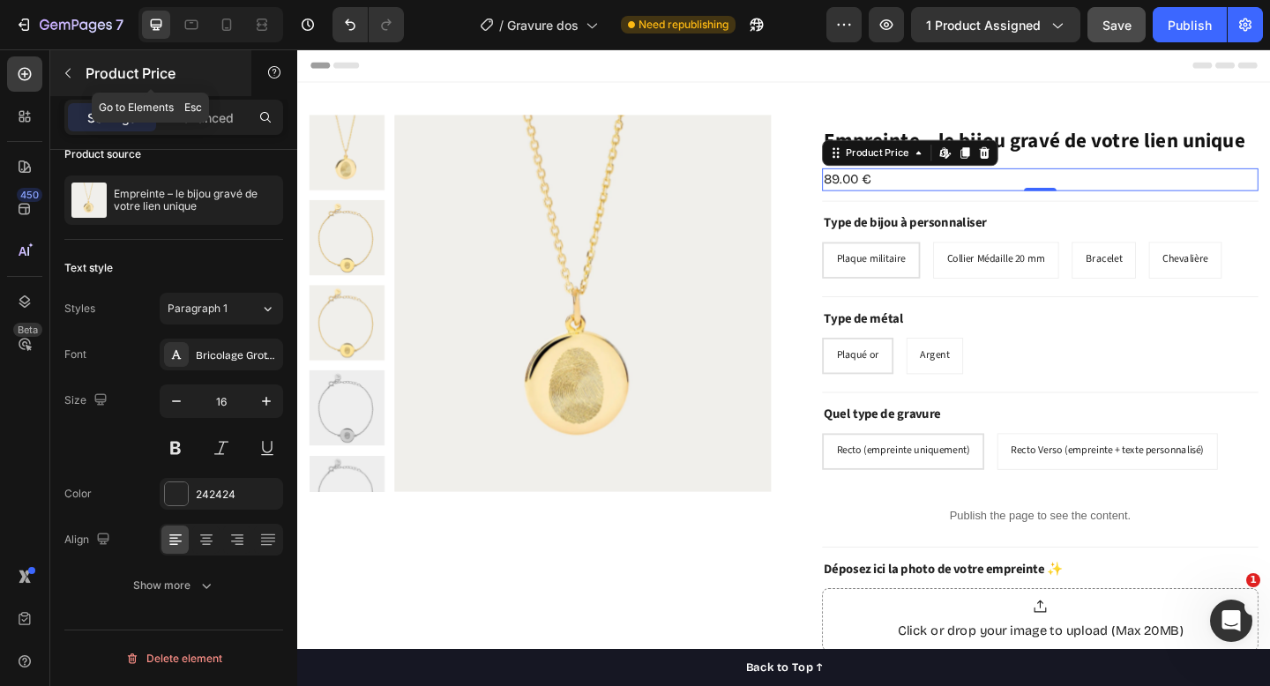
click at [71, 76] on icon "button" at bounding box center [68, 73] width 14 height 14
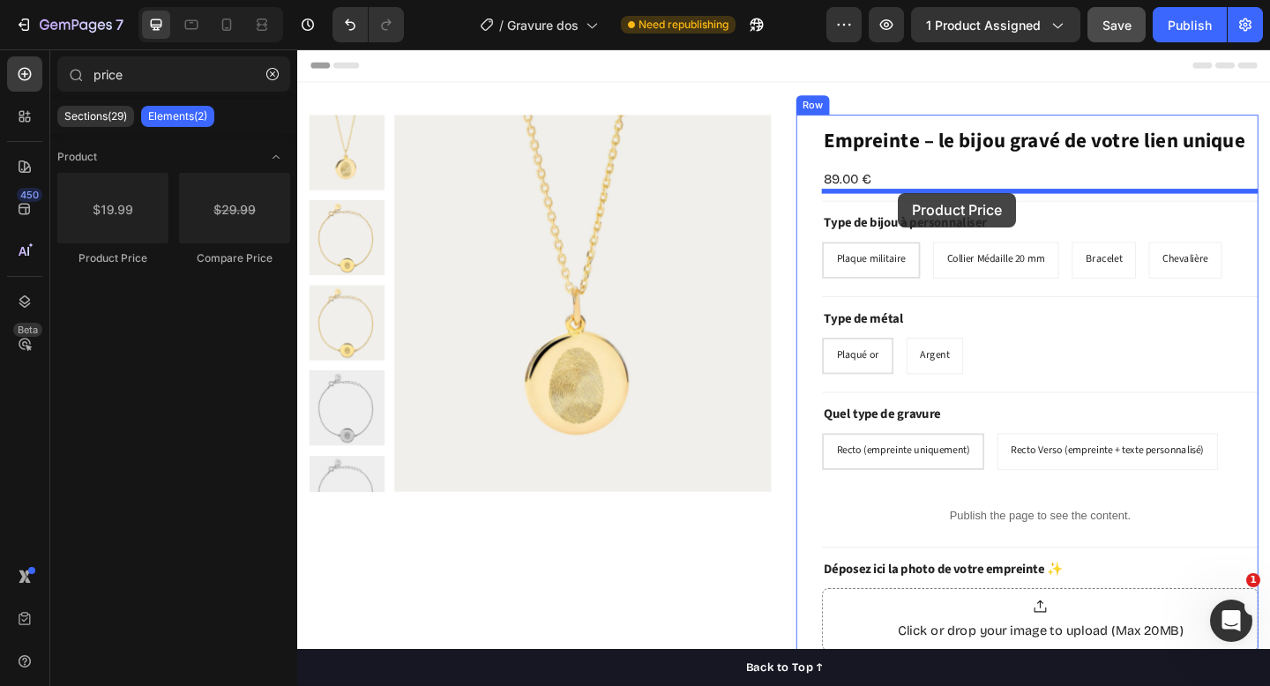
drag, startPoint x: 443, startPoint y: 313, endPoint x: 950, endPoint y: 204, distance: 519.0
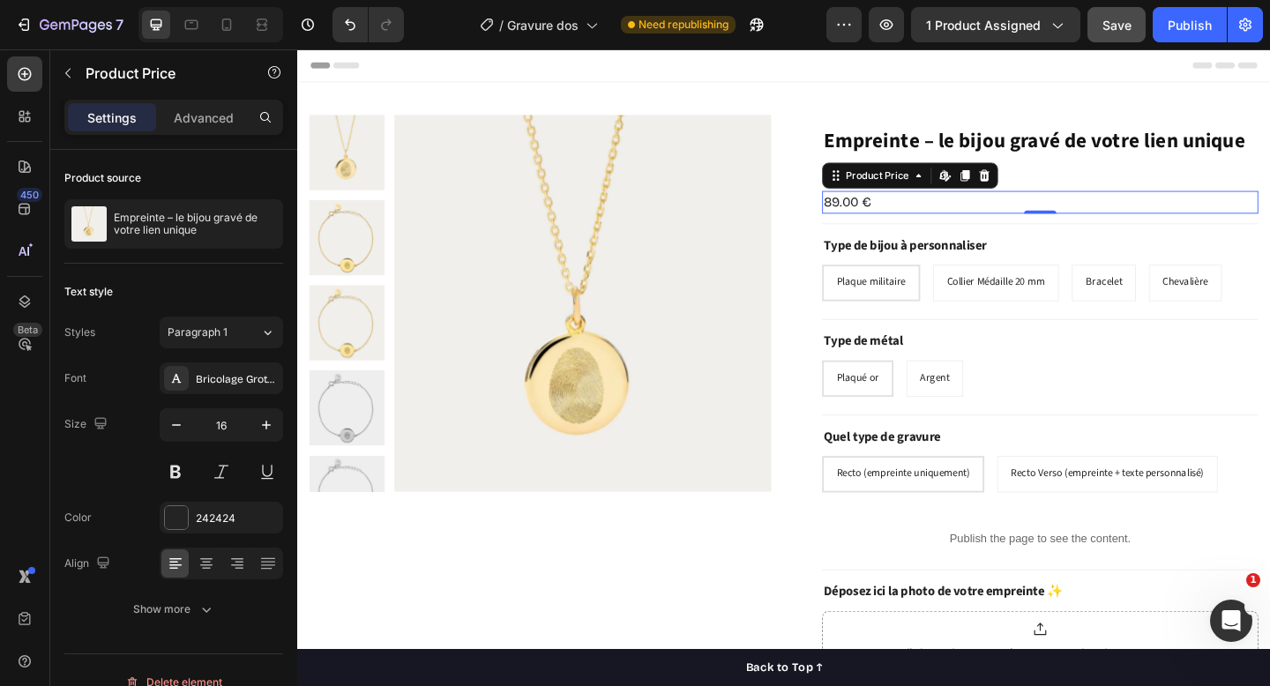
click at [1033, 218] on div "89.00 €" at bounding box center [1105, 216] width 475 height 25
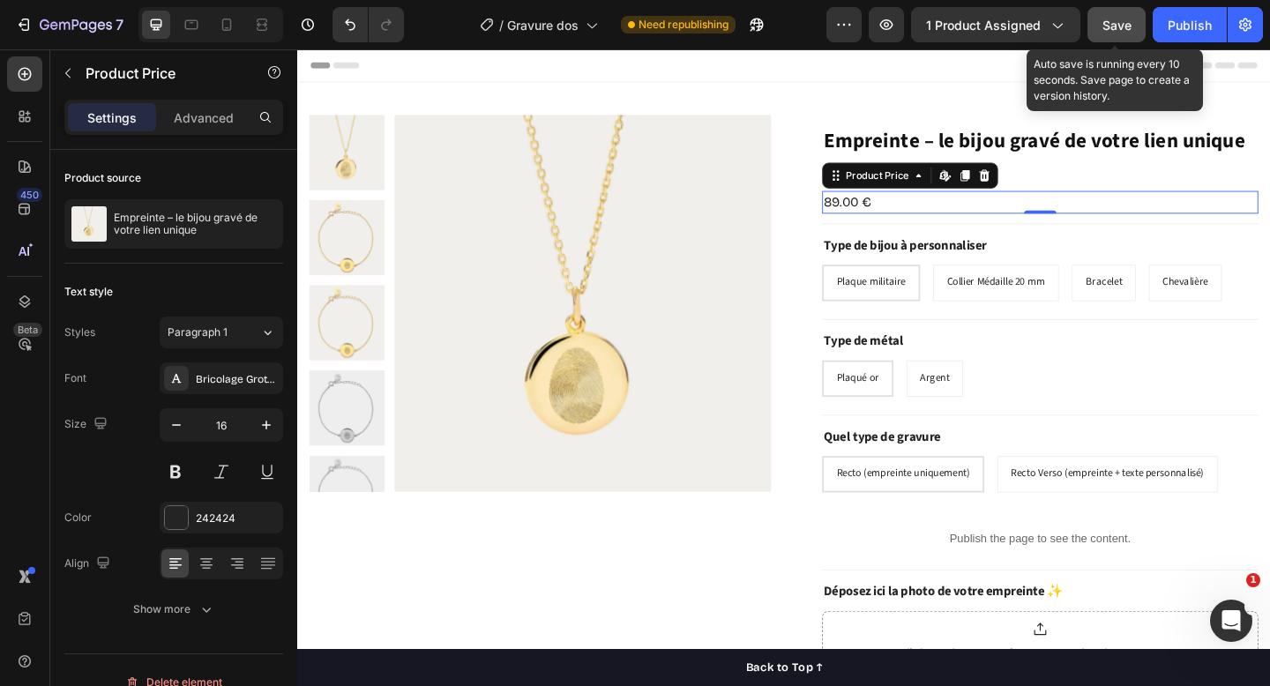
click at [1116, 25] on span "Save" at bounding box center [1117, 25] width 29 height 15
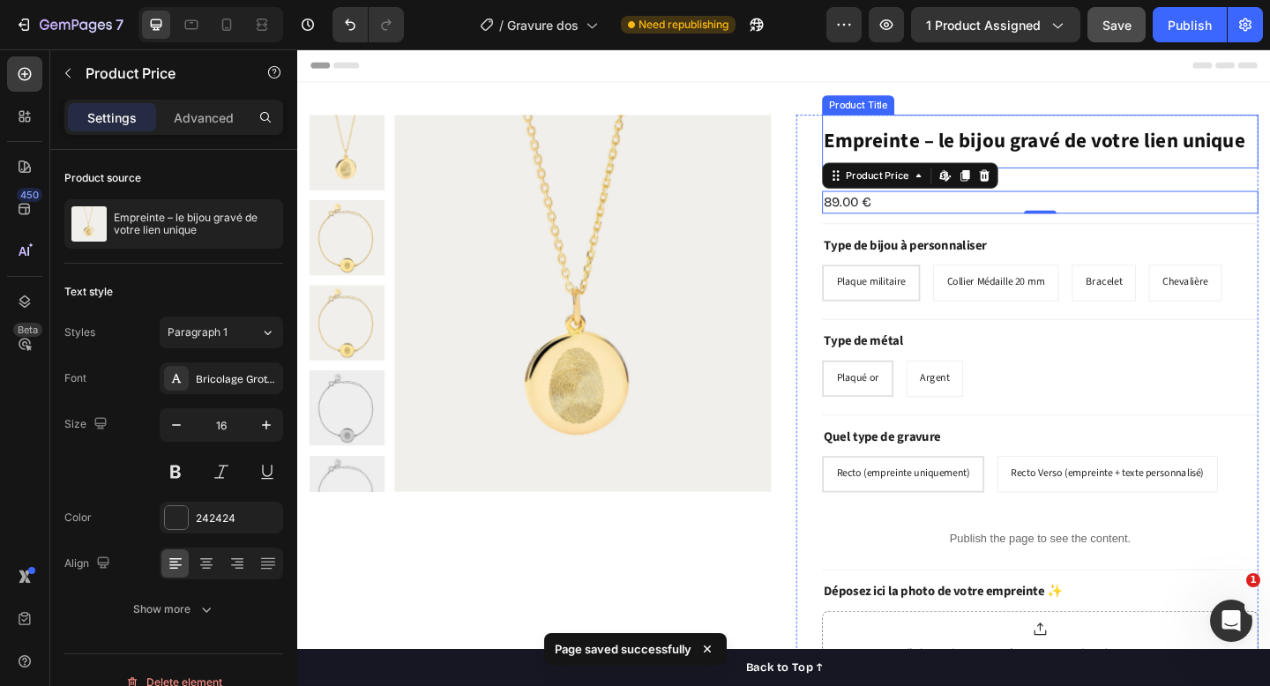
click at [929, 114] on div "Product Title" at bounding box center [907, 110] width 71 height 16
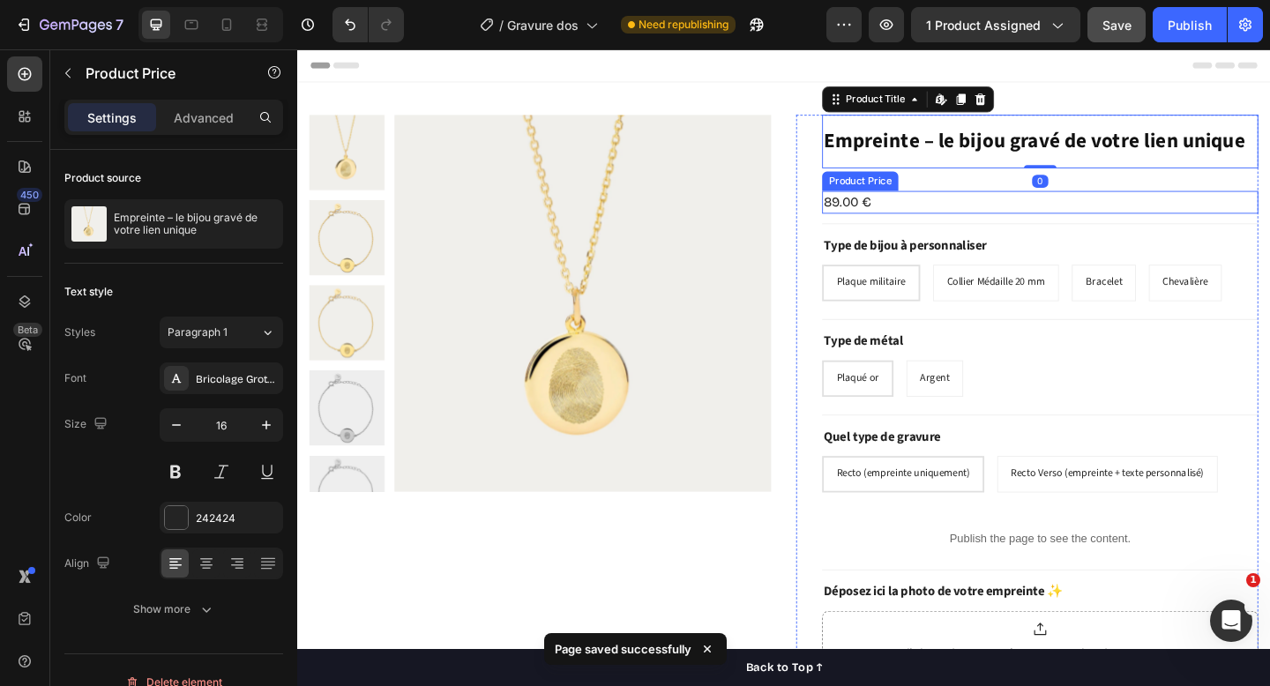
click at [930, 209] on div "89.00 €" at bounding box center [1105, 216] width 475 height 25
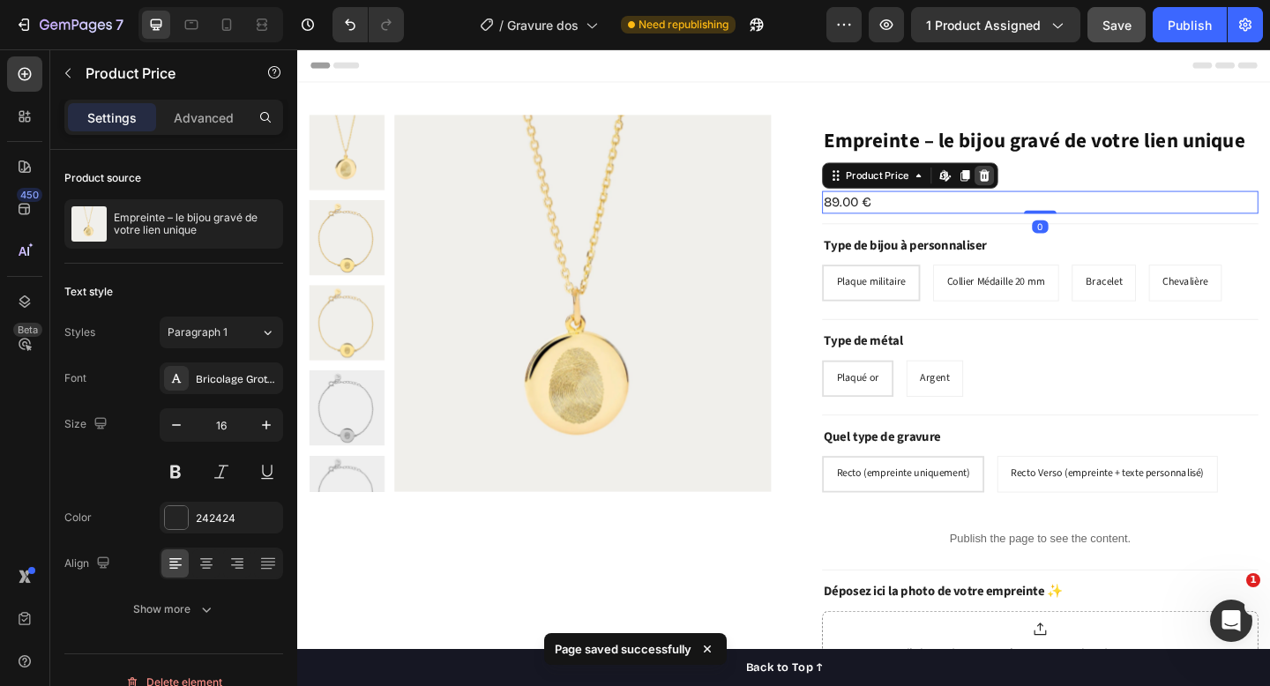
click at [1043, 180] on icon at bounding box center [1044, 186] width 11 height 12
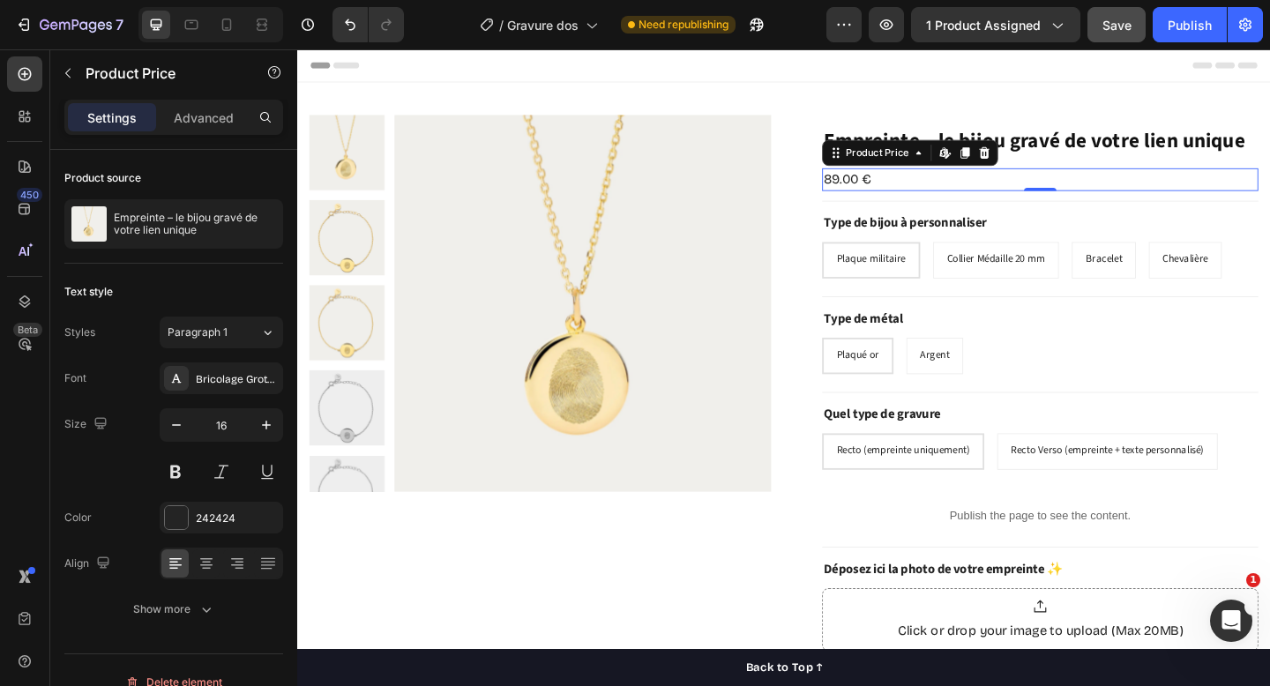
click at [923, 195] on div "89.00 €" at bounding box center [1105, 191] width 475 height 25
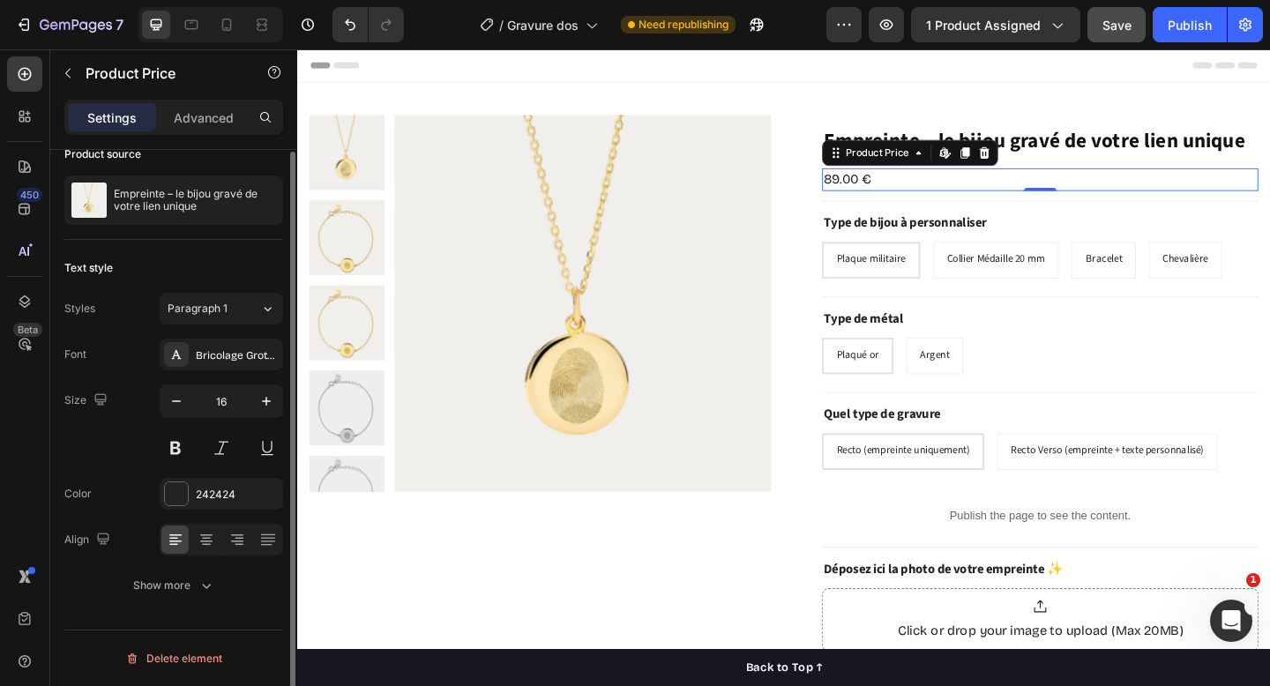
scroll to position [0, 0]
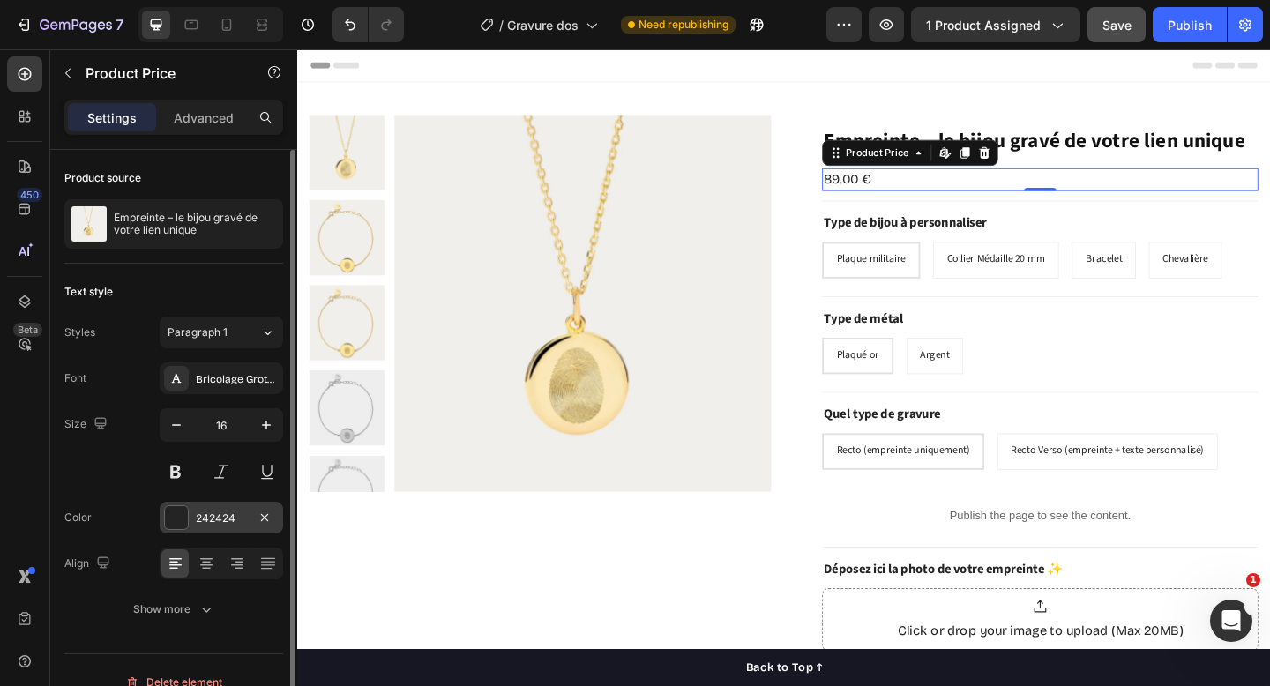
click at [176, 515] on div at bounding box center [176, 517] width 23 height 23
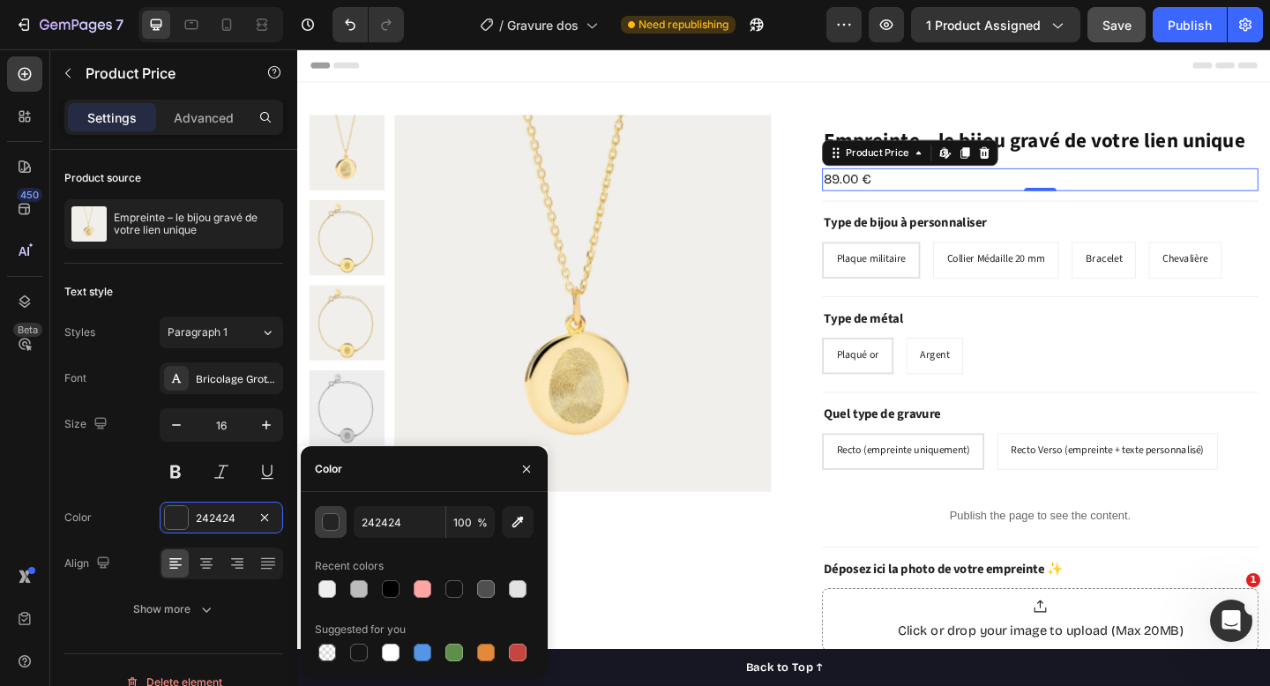
click at [326, 524] on div "button" at bounding box center [332, 523] width 18 height 18
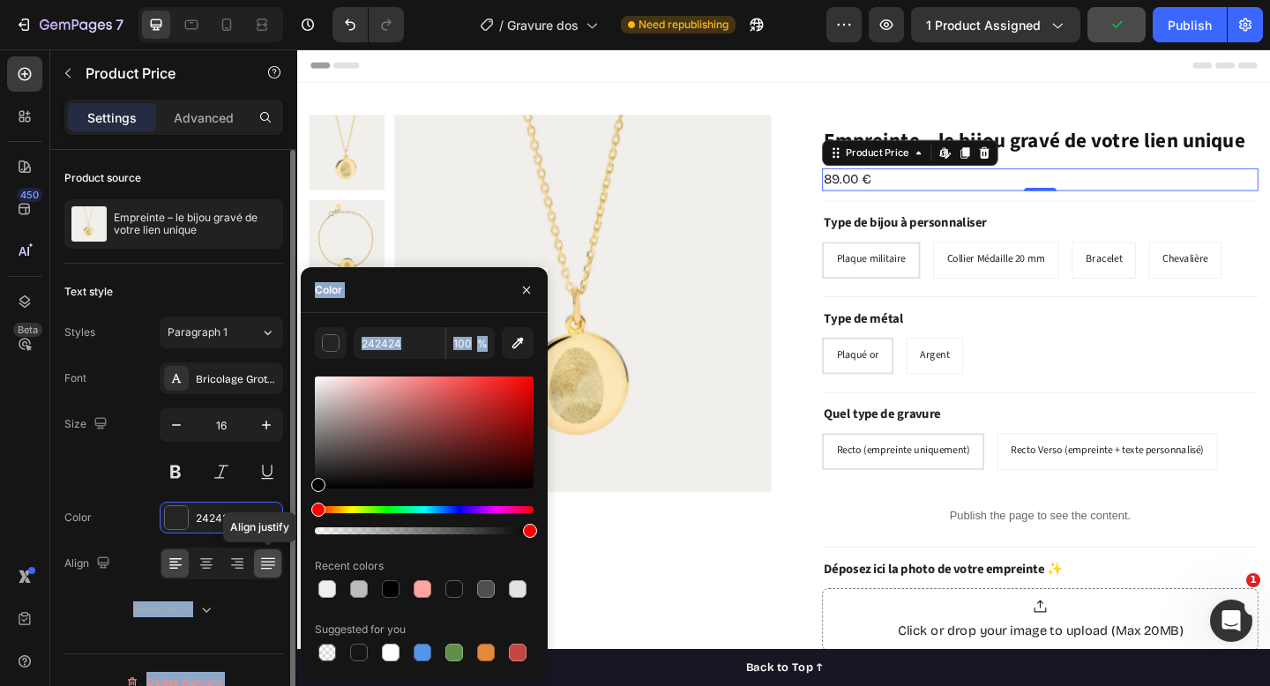
drag, startPoint x: 313, startPoint y: 491, endPoint x: 271, endPoint y: 554, distance: 76.3
click at [271, 554] on div "450 Beta price Sections(29) Elements(2) Product Product Price Compare Price Pro…" at bounding box center [148, 367] width 297 height 637
drag, startPoint x: 321, startPoint y: 483, endPoint x: 254, endPoint y: 608, distance: 142.1
click at [254, 608] on div "450 Beta price Sections(29) Elements(2) Product Product Price Compare Price Pro…" at bounding box center [148, 367] width 297 height 637
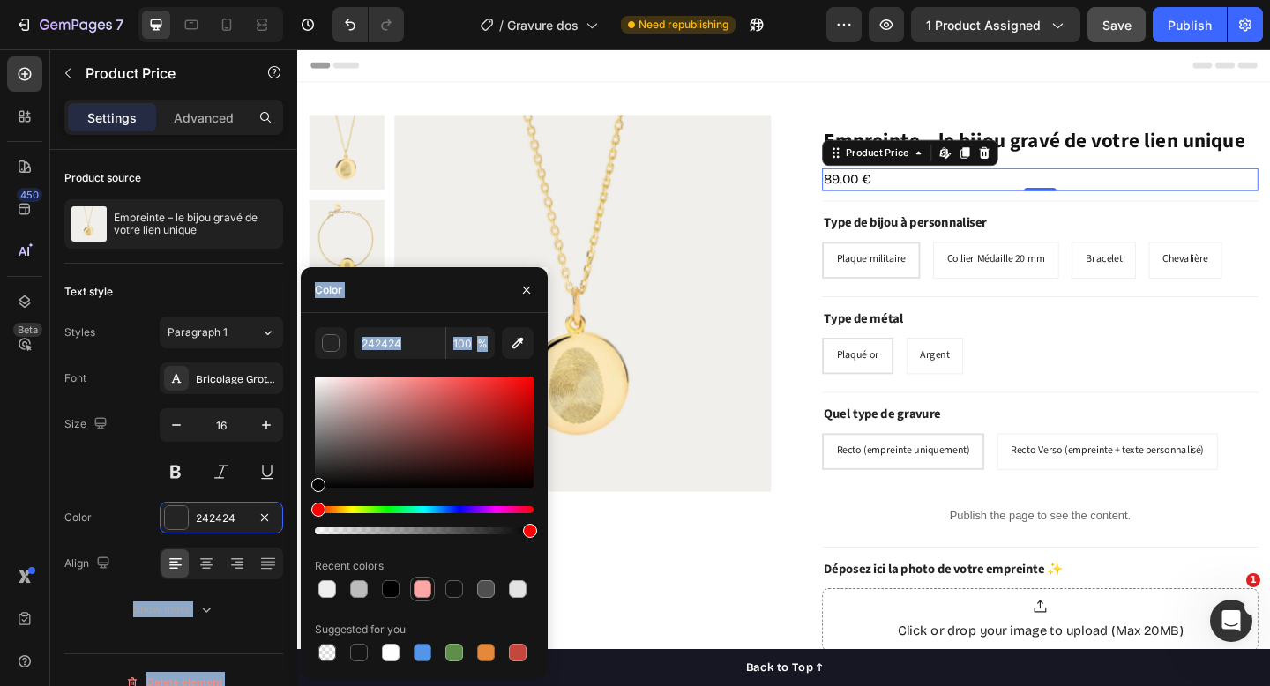
type input "000000"
click at [466, 624] on div "Suggested for you" at bounding box center [424, 630] width 219 height 28
drag, startPoint x: 489, startPoint y: 532, endPoint x: 547, endPoint y: 533, distance: 58.2
click at [547, 533] on div "000000 100 % Recent colors Suggested for you" at bounding box center [424, 496] width 247 height 338
click at [528, 281] on button "button" at bounding box center [527, 290] width 28 height 28
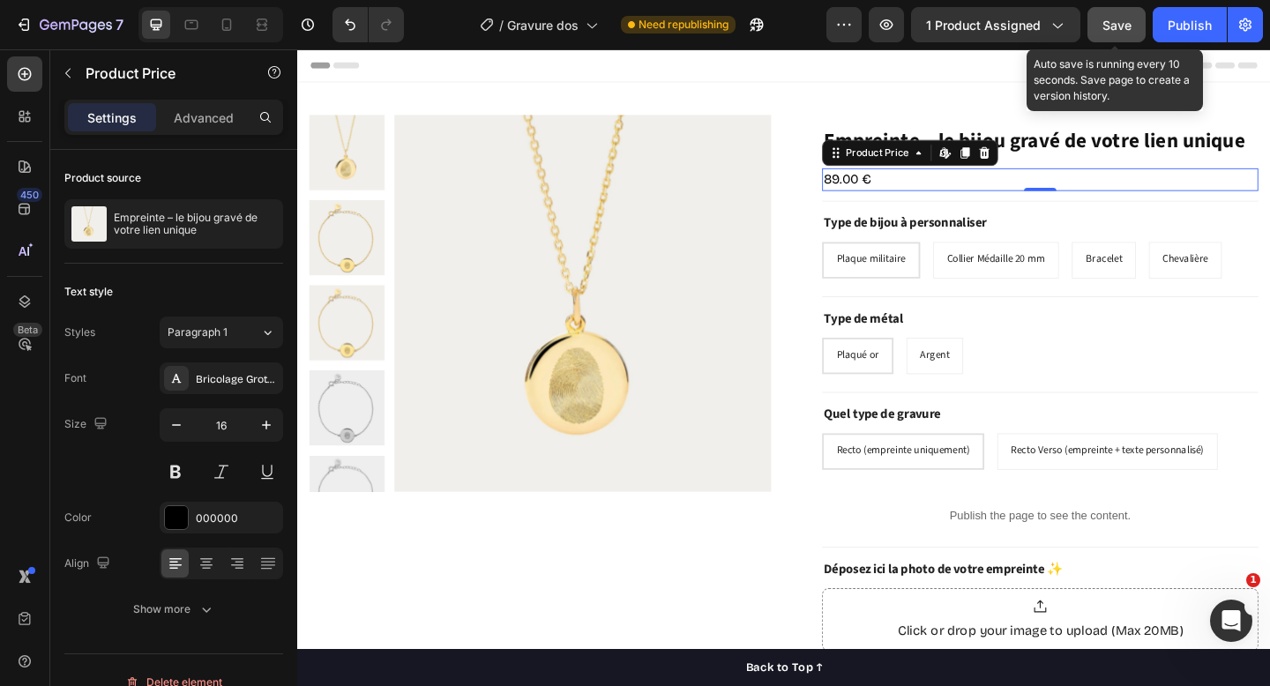
click at [1118, 21] on span "Save" at bounding box center [1117, 25] width 29 height 15
click at [1121, 26] on span "Save" at bounding box center [1117, 25] width 29 height 15
click at [1107, 39] on button "Save" at bounding box center [1117, 24] width 58 height 35
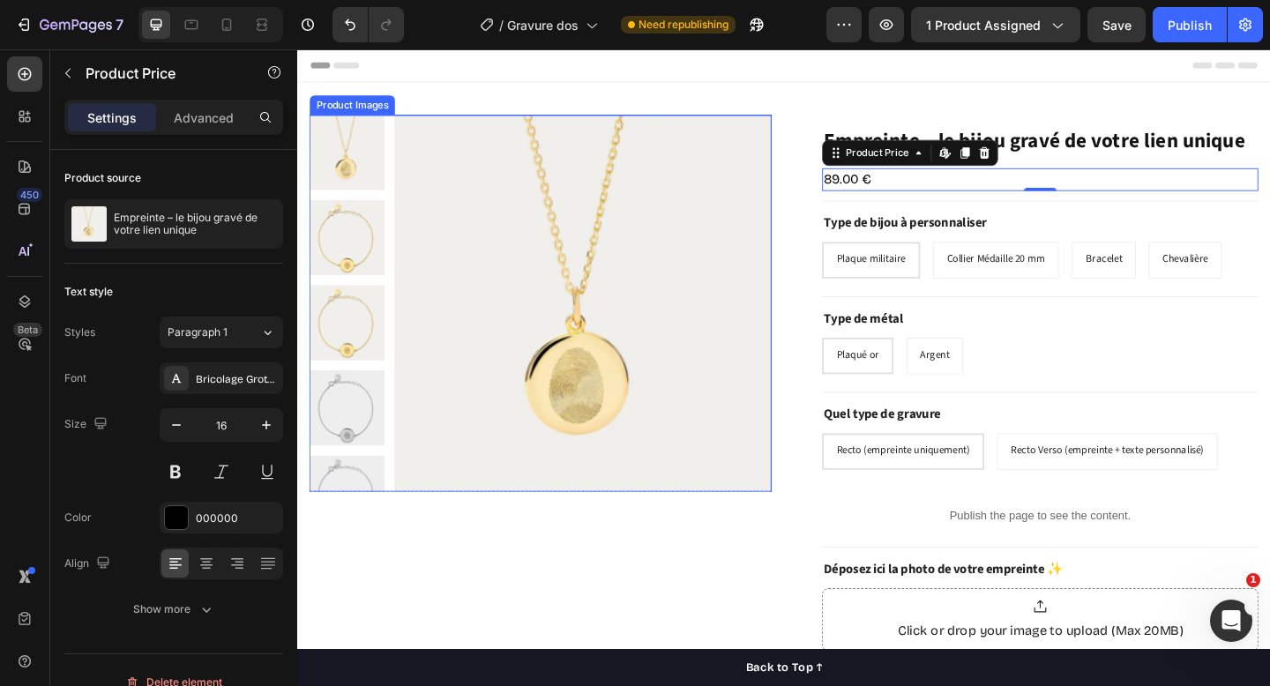
click at [736, 271] on img at bounding box center [608, 326] width 410 height 410
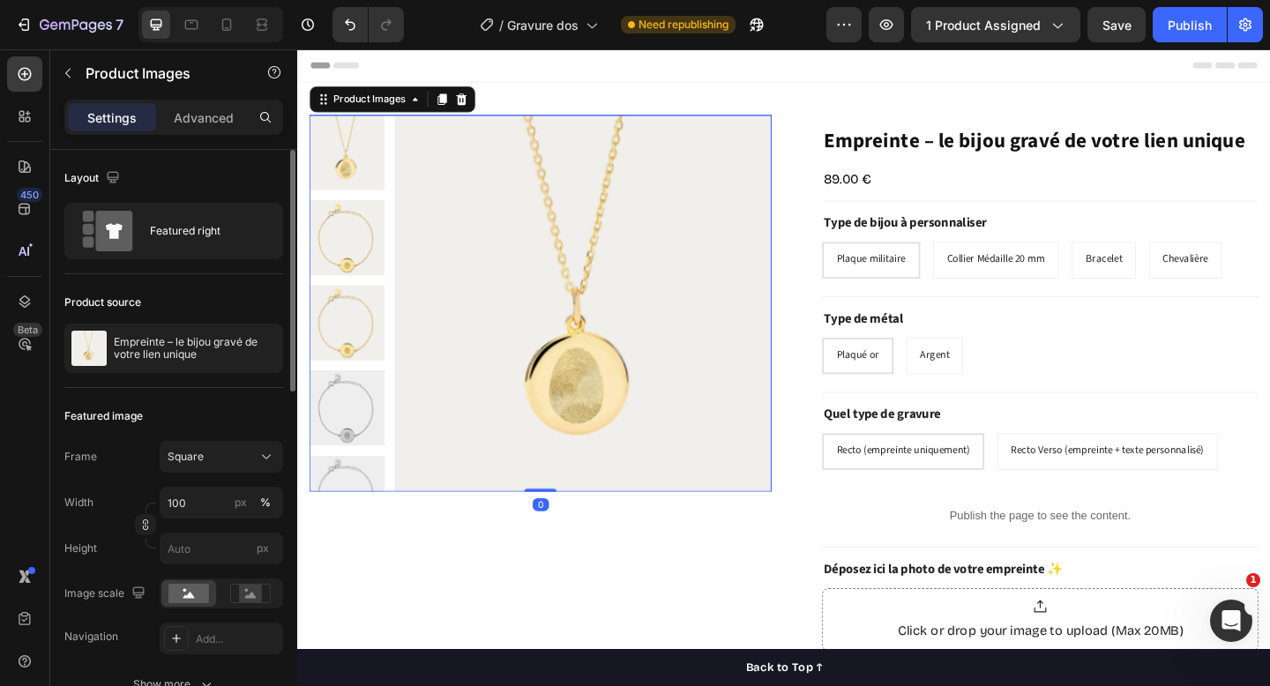
click at [254, 458] on div "Square" at bounding box center [222, 457] width 108 height 18
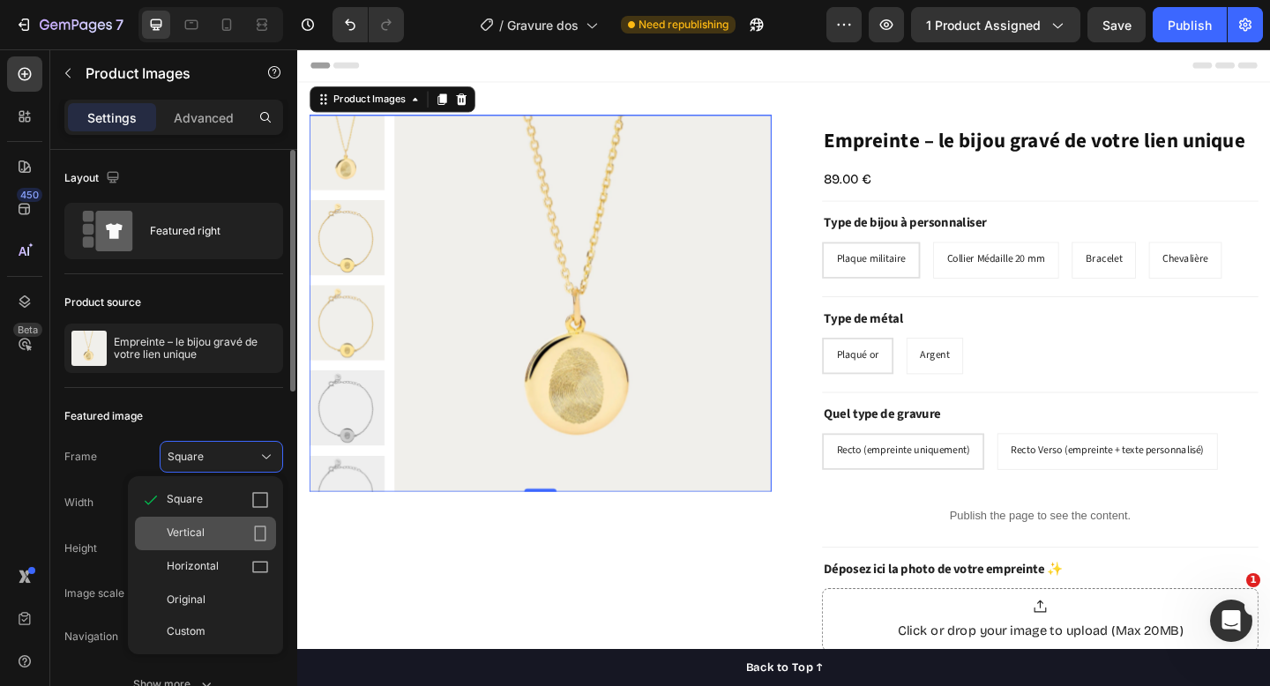
click at [219, 528] on div "Vertical" at bounding box center [218, 534] width 102 height 18
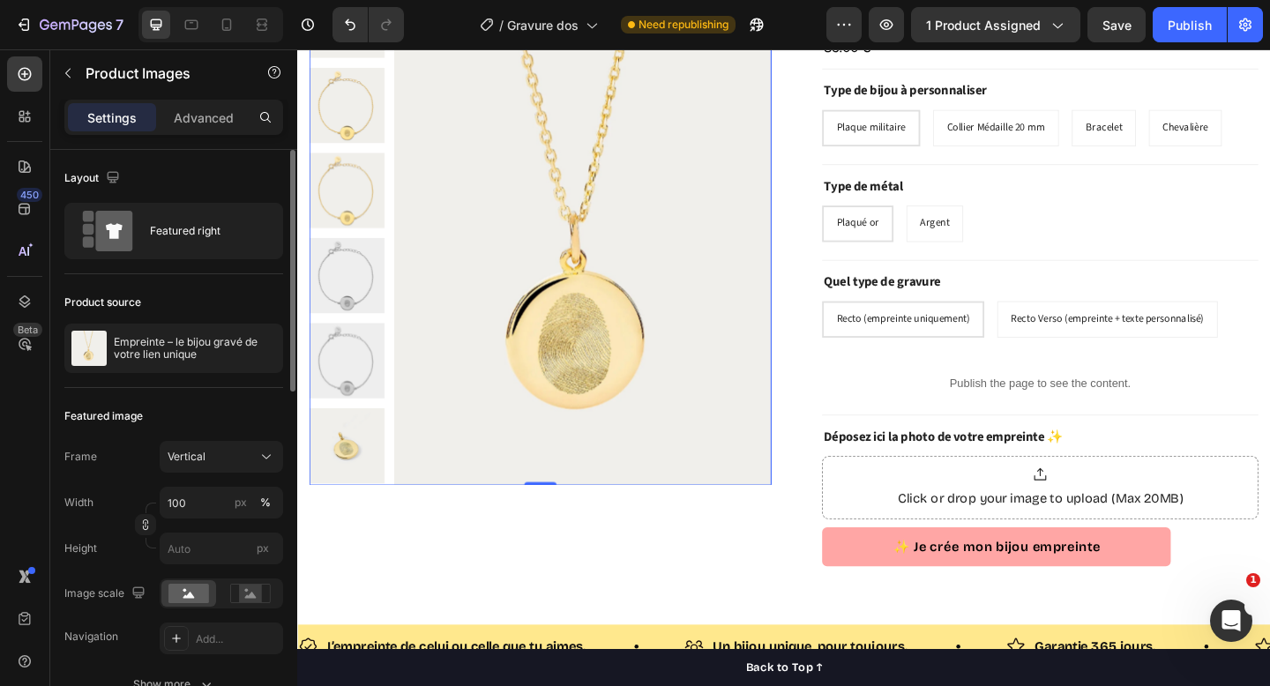
scroll to position [164, 0]
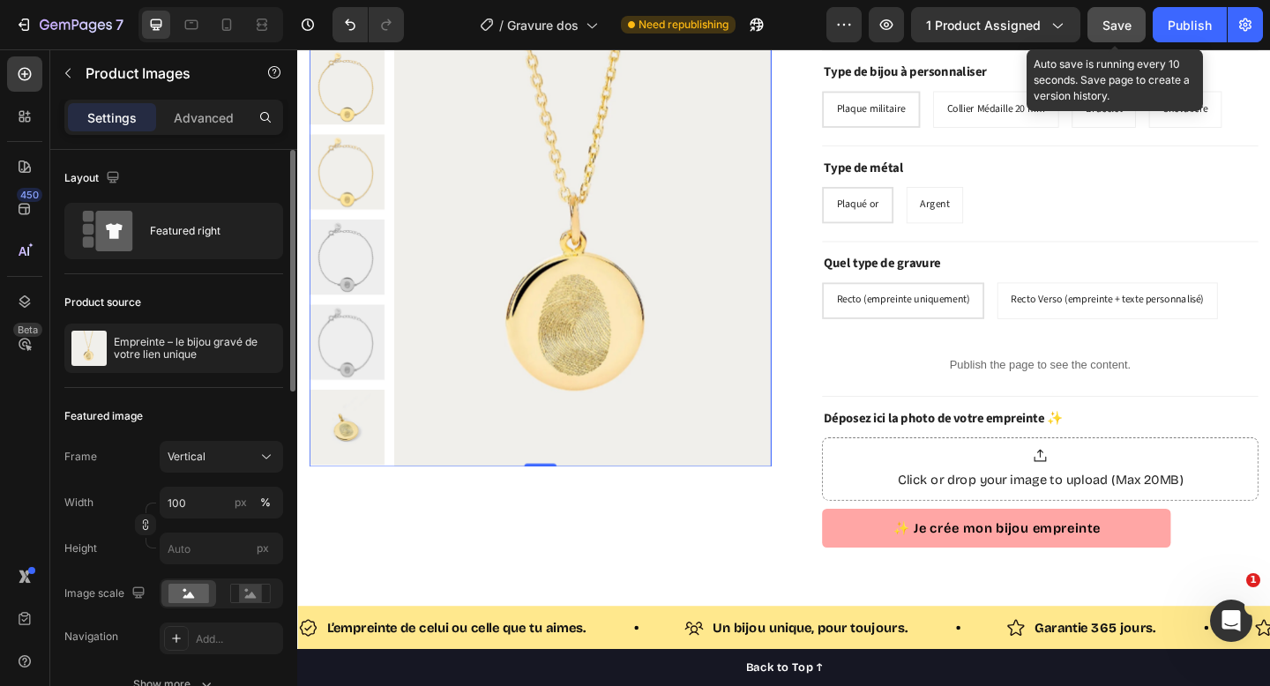
click at [1138, 21] on button "Save" at bounding box center [1117, 24] width 58 height 35
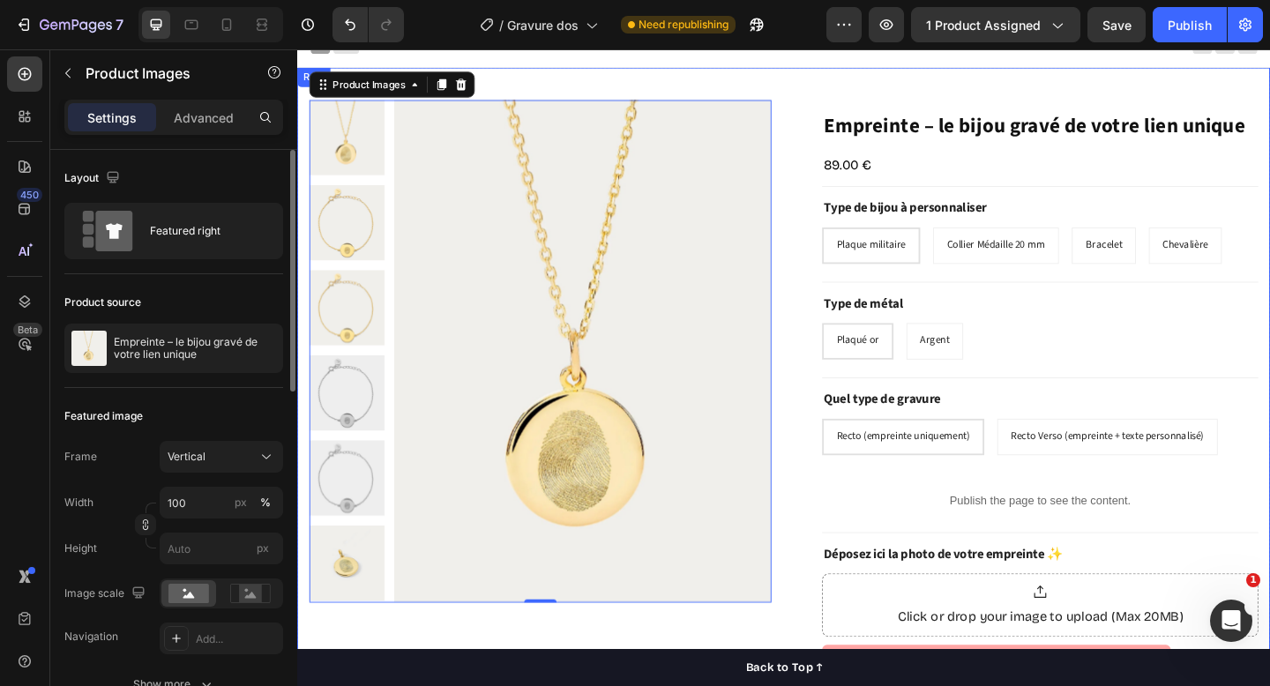
scroll to position [0, 0]
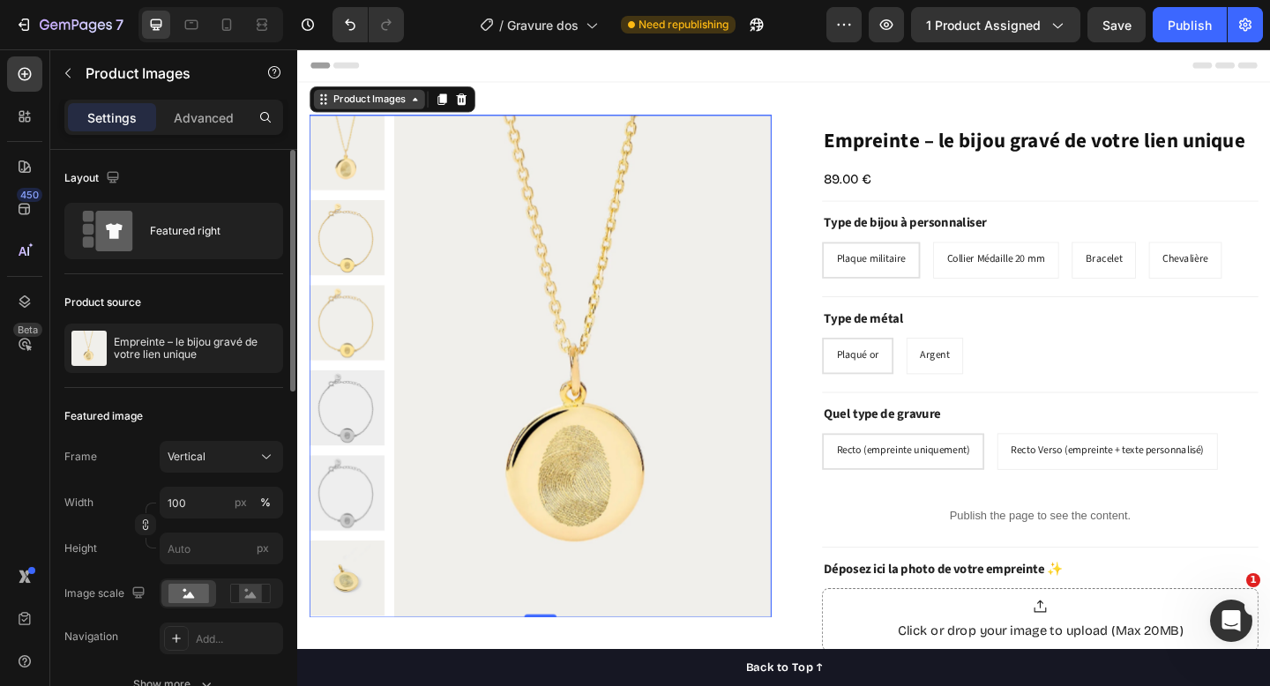
click at [380, 97] on div "Product Images" at bounding box center [376, 104] width 86 height 16
click at [378, 105] on div "Product Images" at bounding box center [376, 104] width 86 height 16
click at [184, 121] on p "Advanced" at bounding box center [204, 118] width 60 height 19
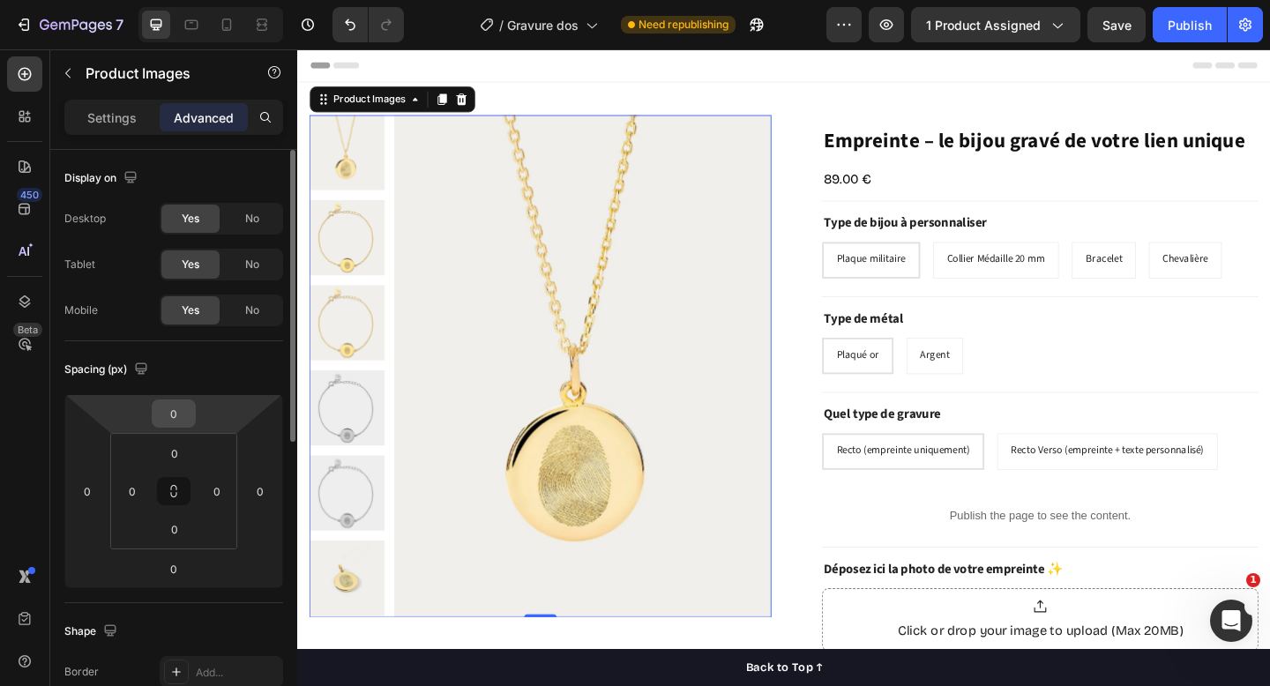
click at [176, 411] on input "0" at bounding box center [173, 414] width 35 height 26
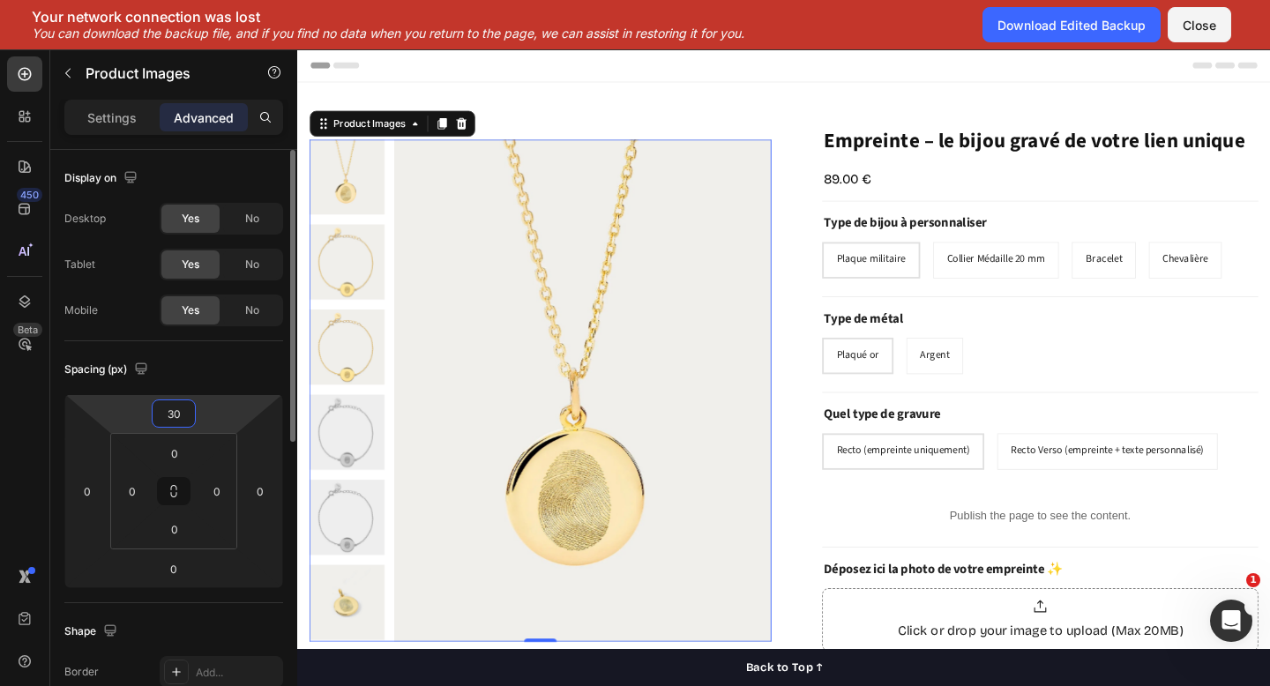
type input "3"
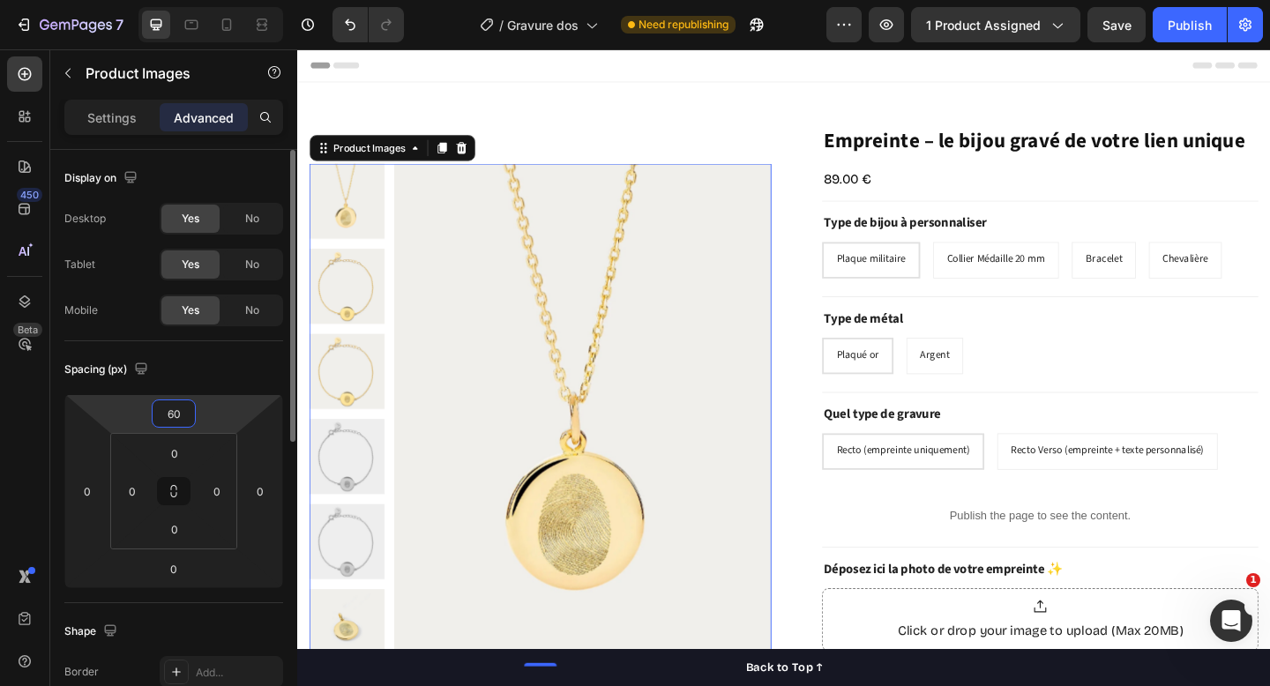
type input "6"
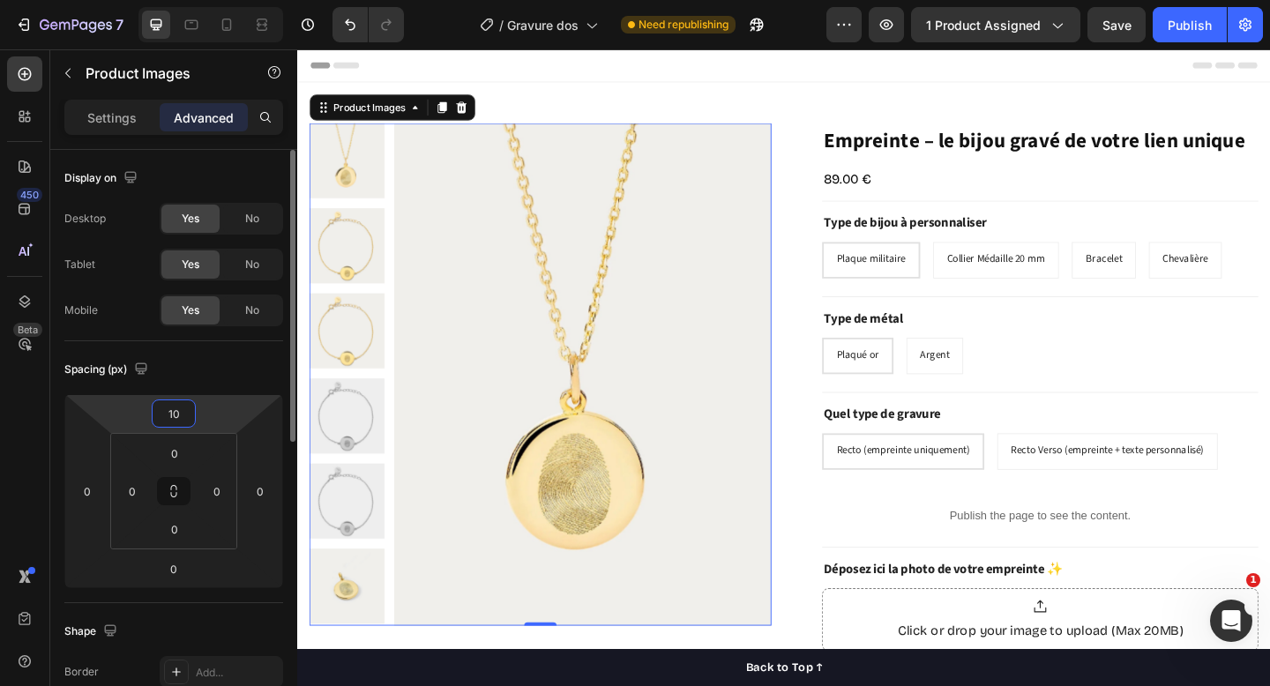
type input "1"
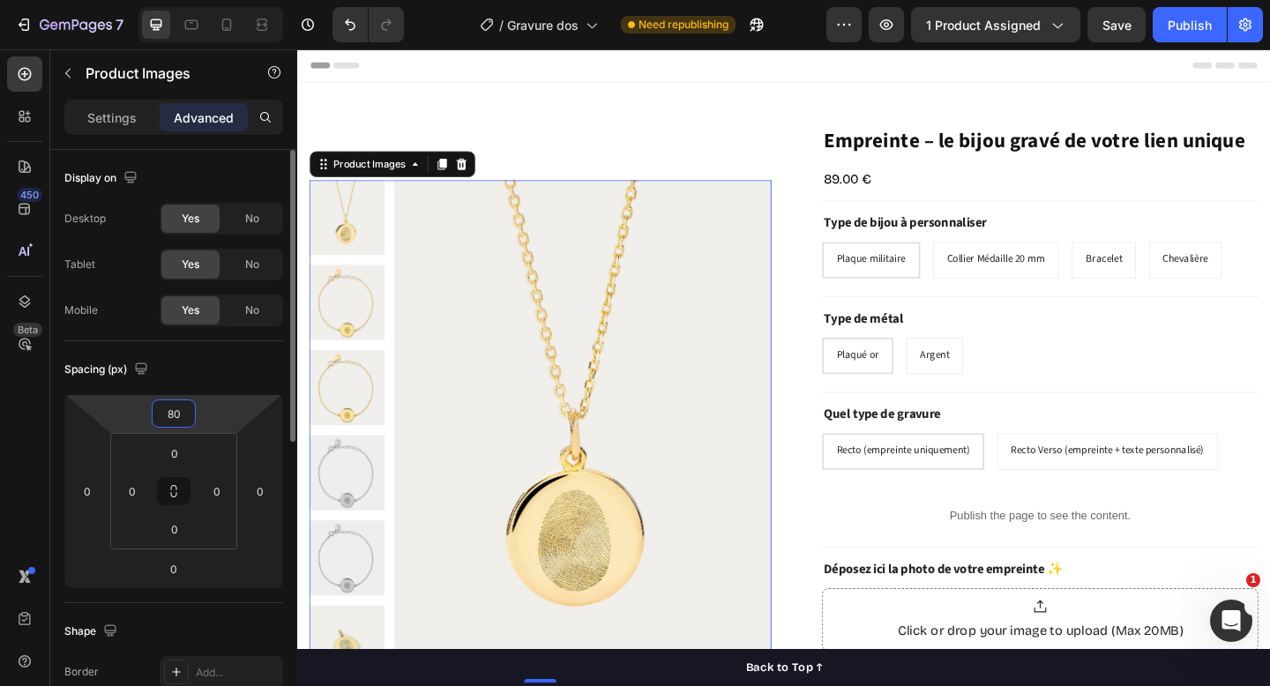
type input "8"
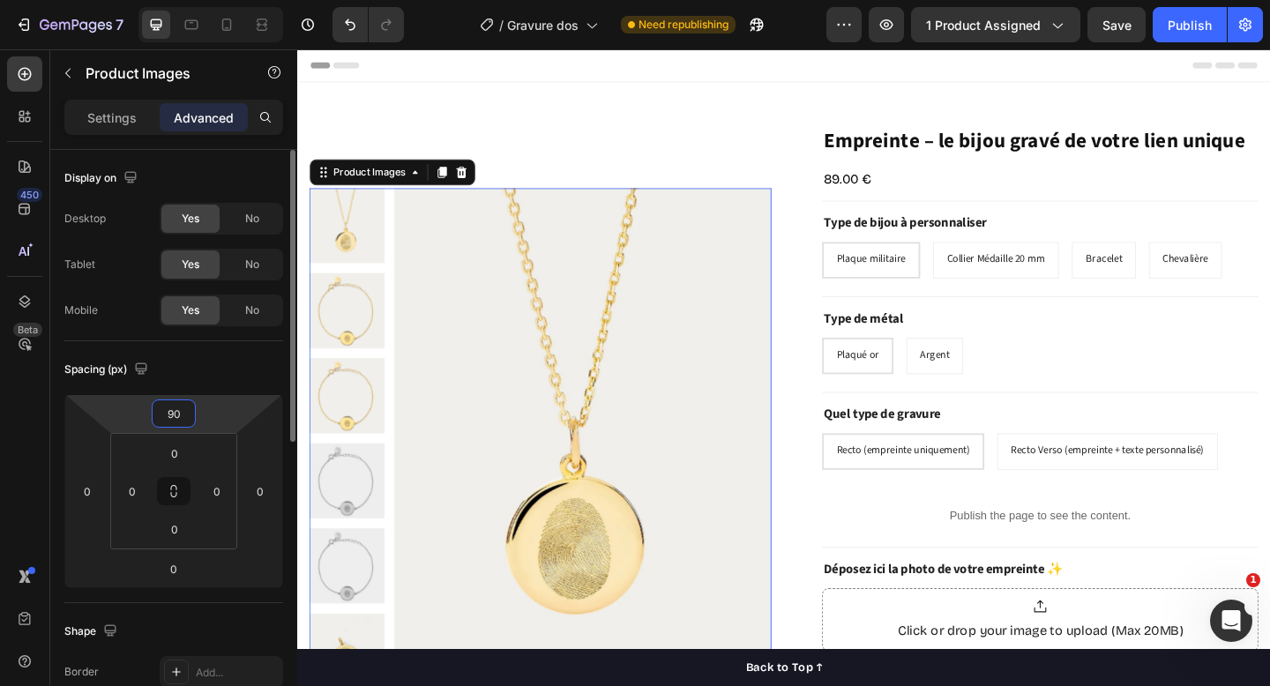
type input "9"
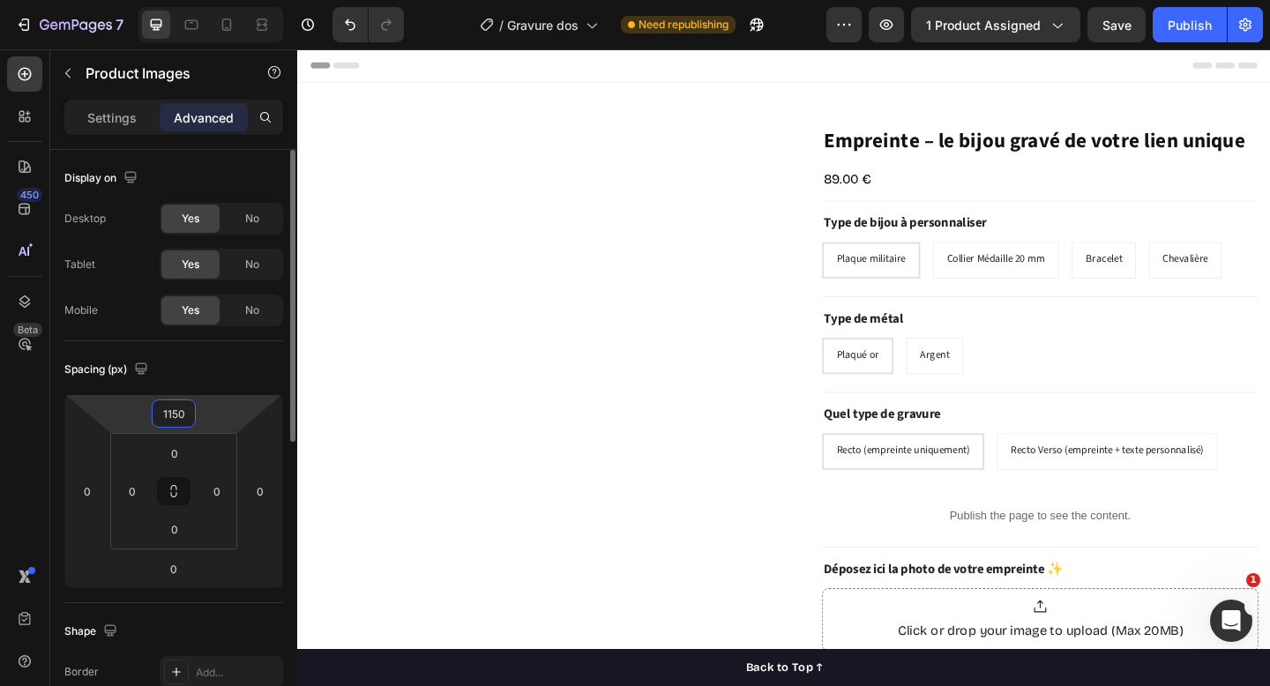
type input "115"
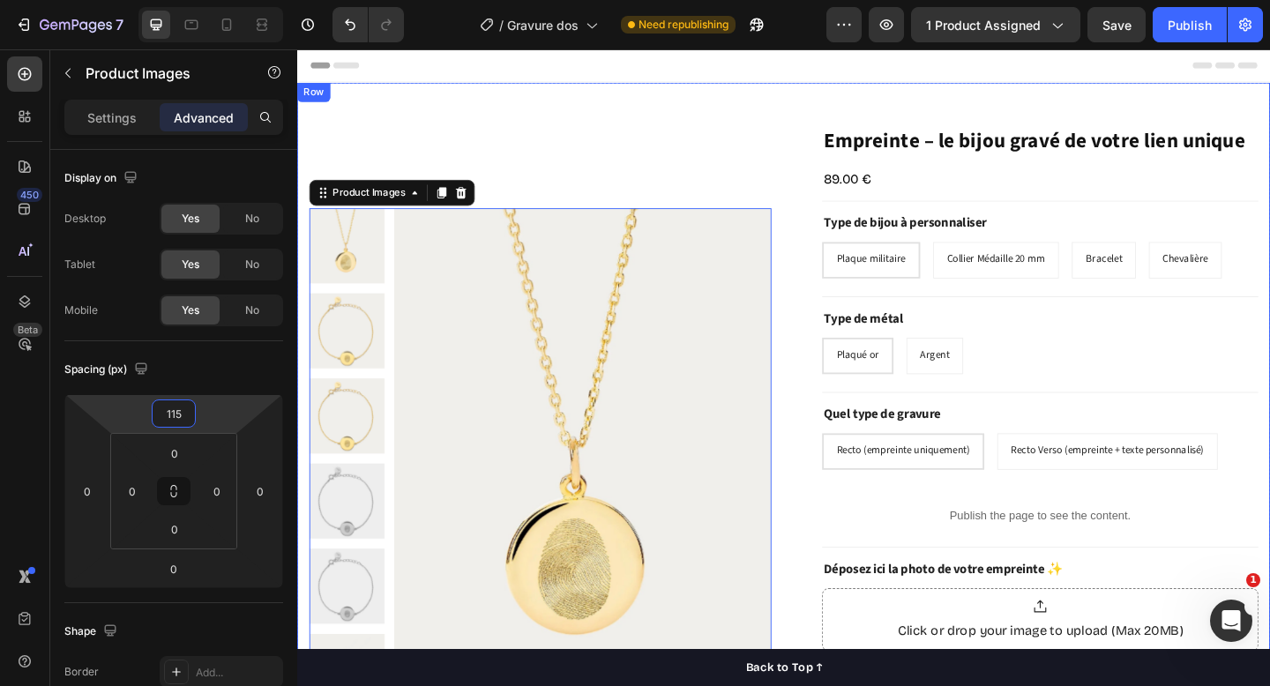
click at [941, 98] on div "Product Images 0 "My dog absolutely loves this food! It's clear that the taste …" at bounding box center [826, 445] width 1059 height 719
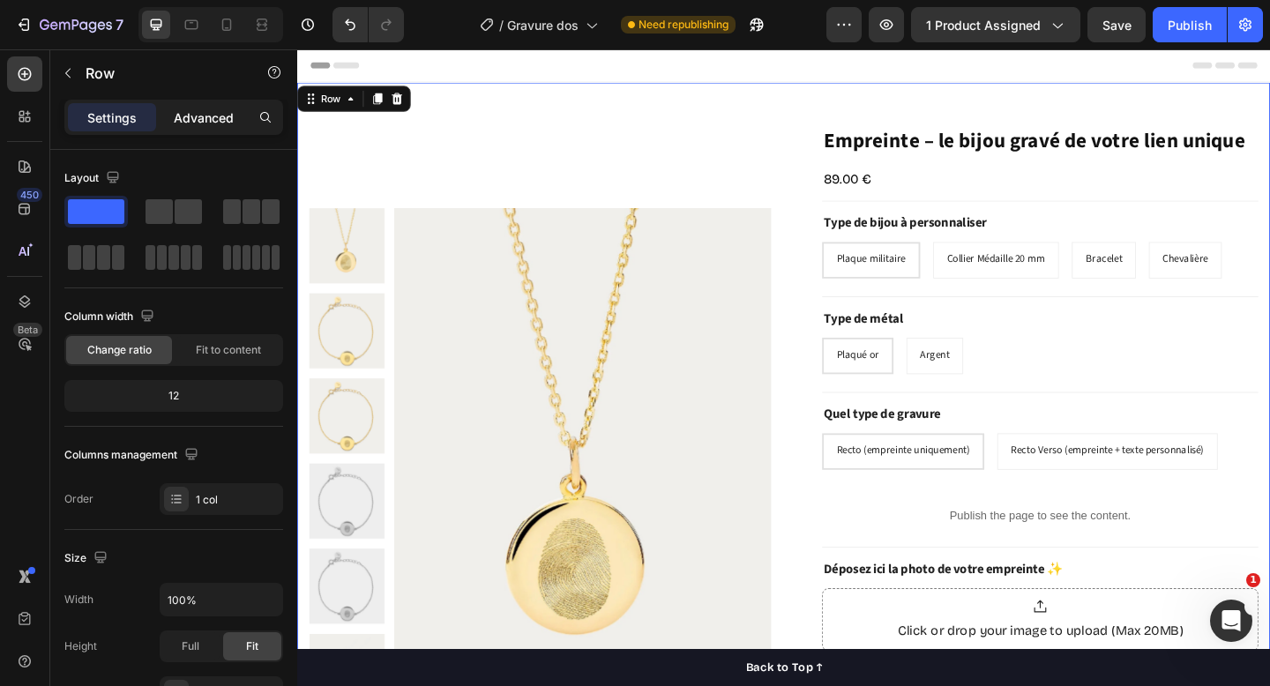
click at [208, 116] on p "Advanced" at bounding box center [204, 118] width 60 height 19
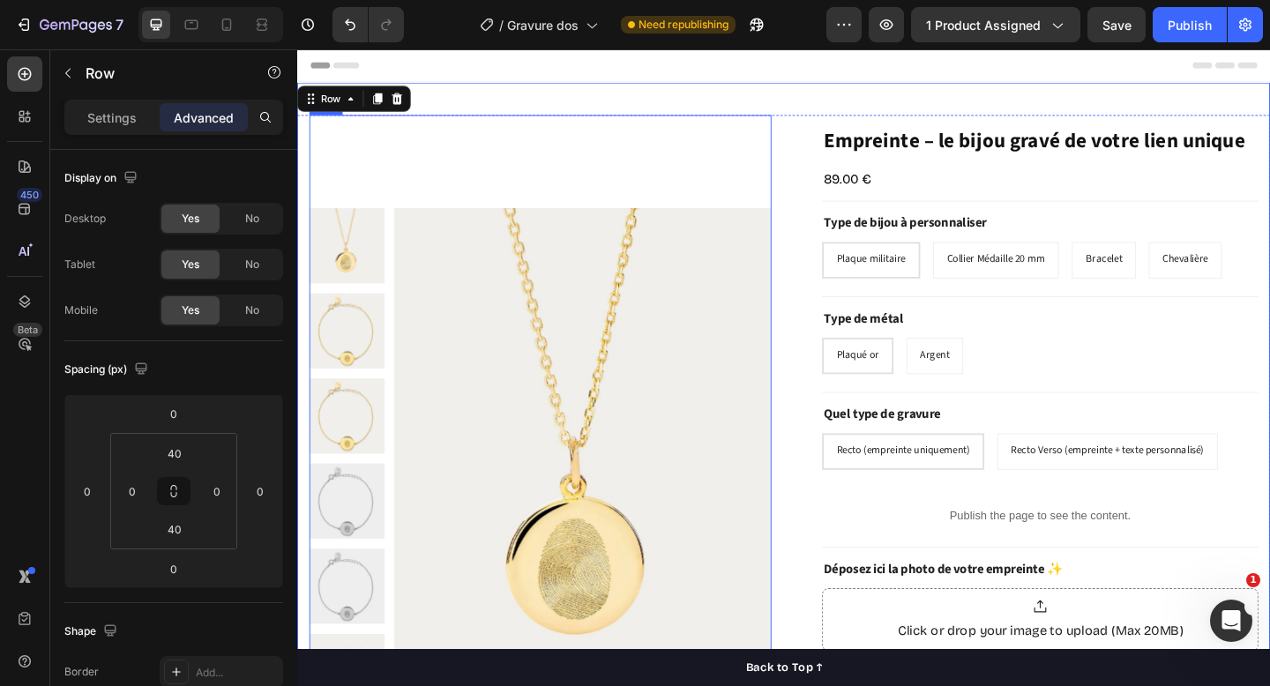
click at [620, 192] on div "Product Images "My dog absolutely loves this food! It's clear that the taste an…" at bounding box center [562, 445] width 503 height 648
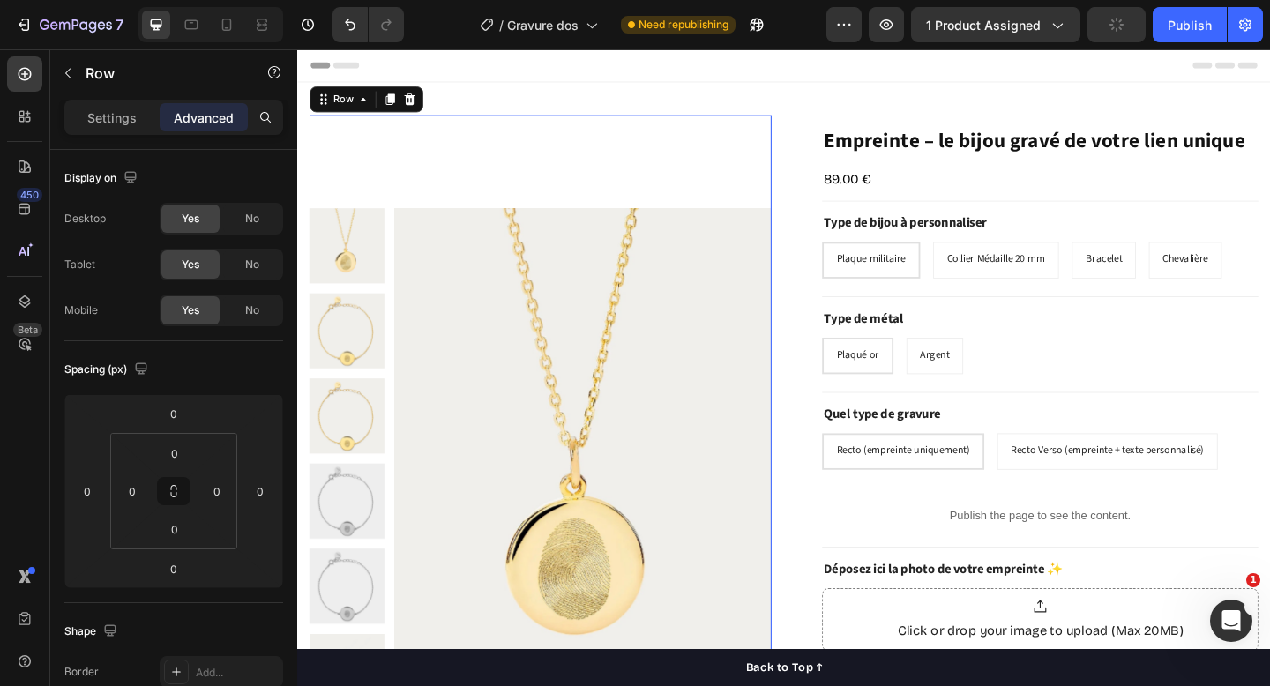
click at [615, 195] on div "Product Images "My dog absolutely loves this food! It's clear that the taste an…" at bounding box center [562, 445] width 503 height 648
click at [731, 263] on img at bounding box center [608, 495] width 410 height 547
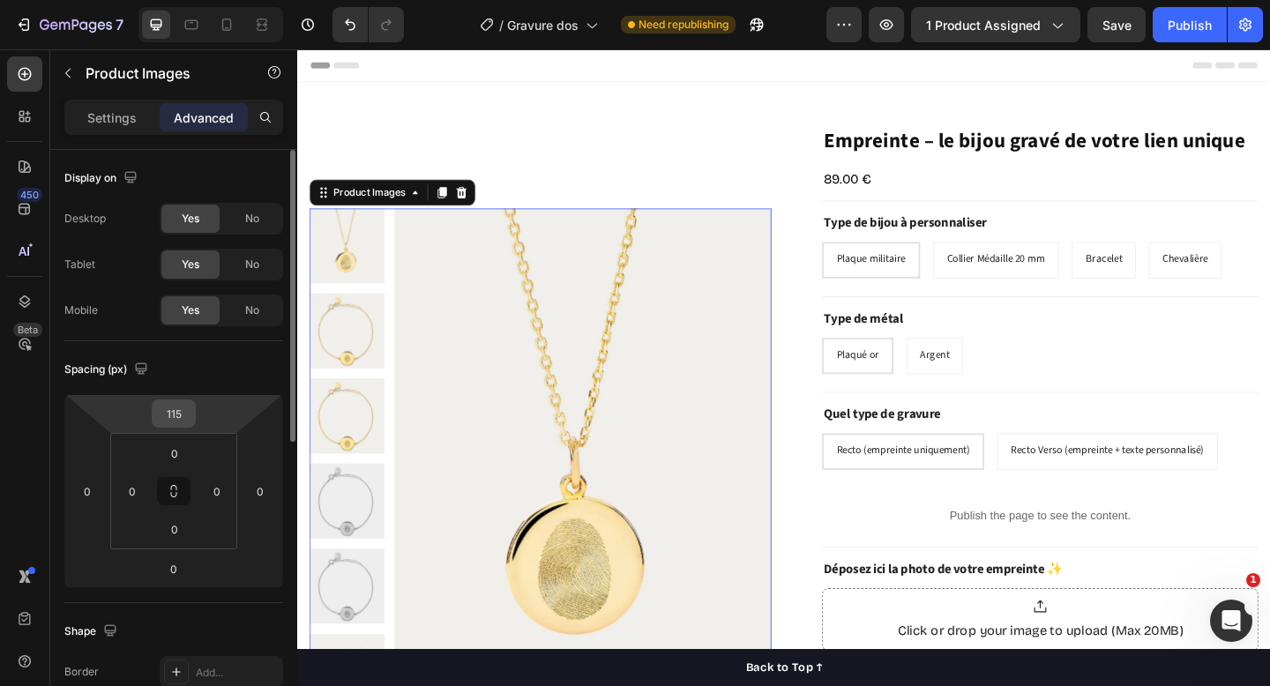
click at [176, 423] on input "115" at bounding box center [173, 414] width 35 height 26
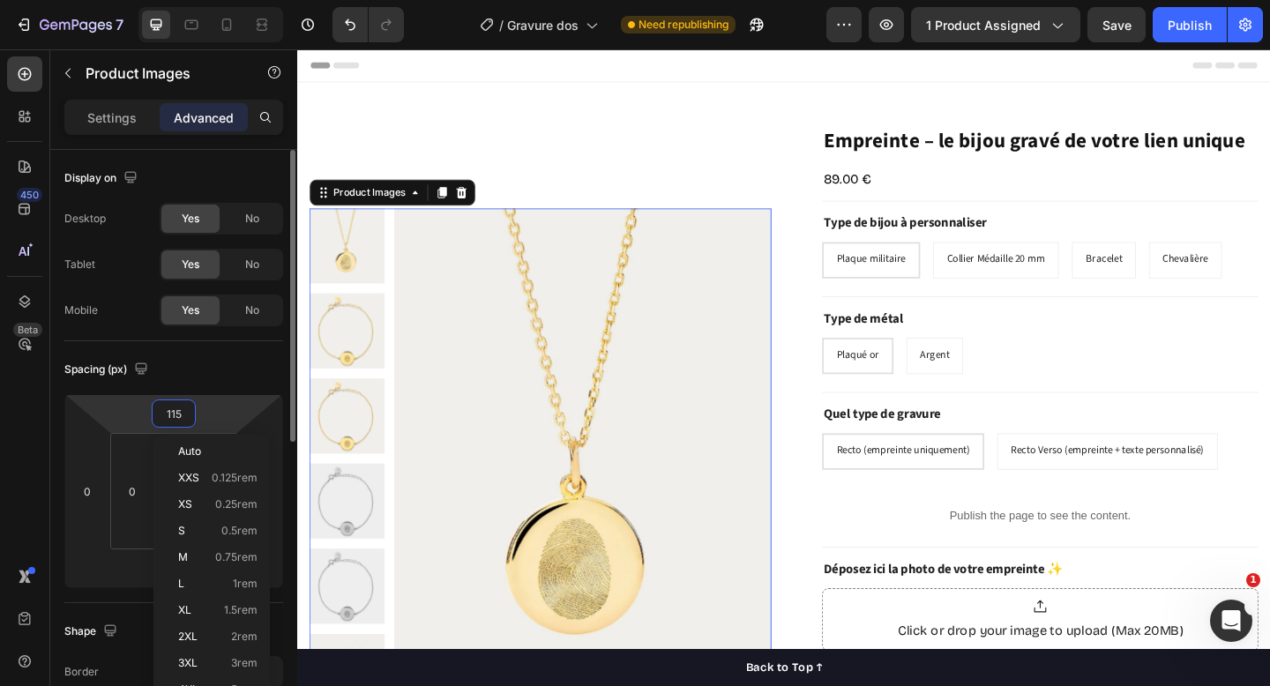
click at [176, 423] on input "115" at bounding box center [173, 414] width 35 height 26
type input "0"
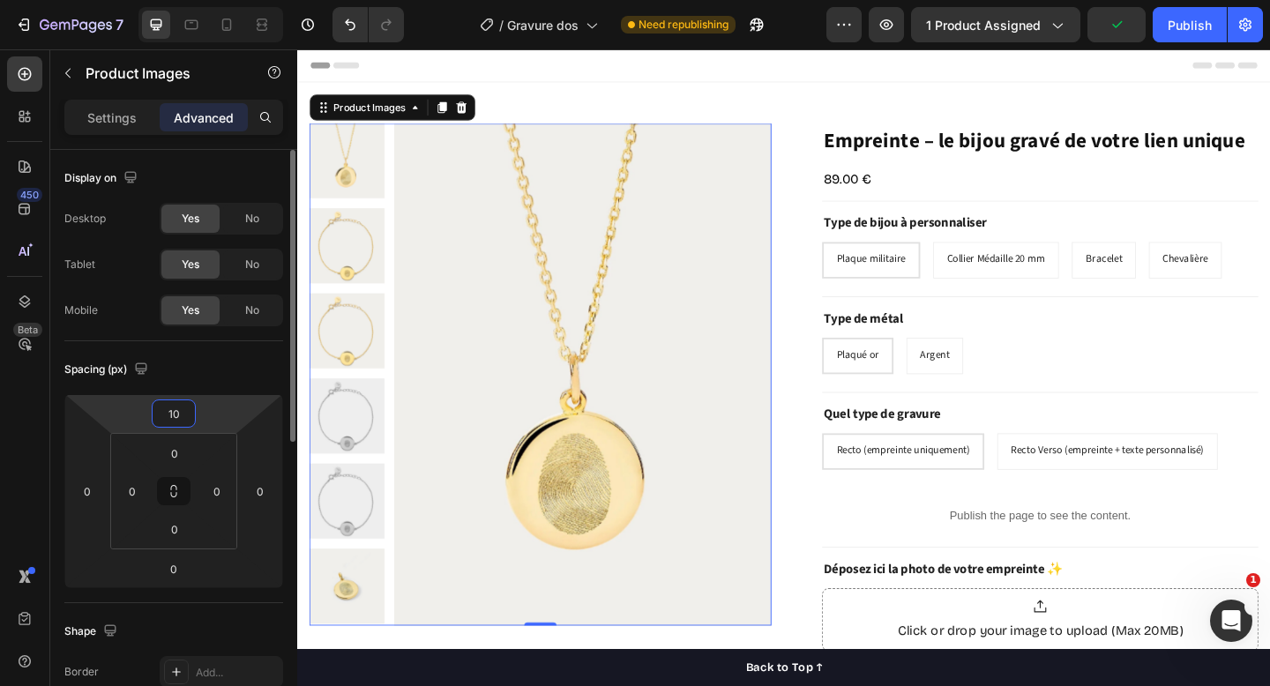
type input "1"
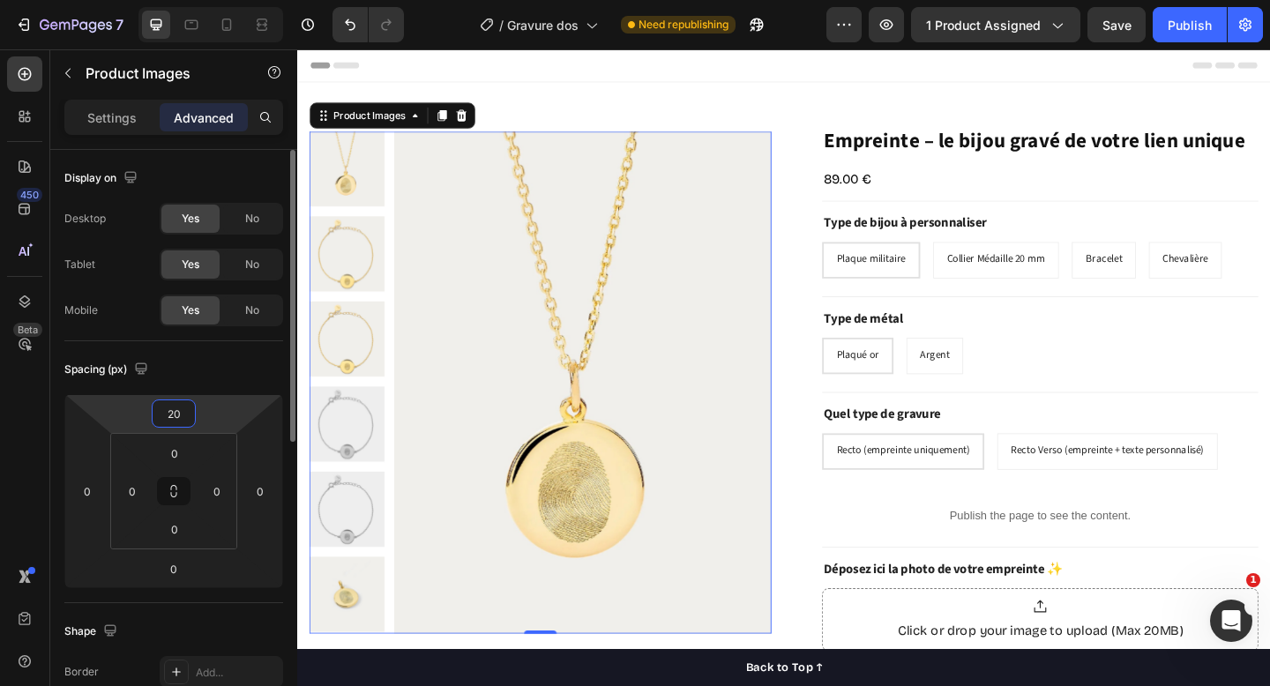
type input "2"
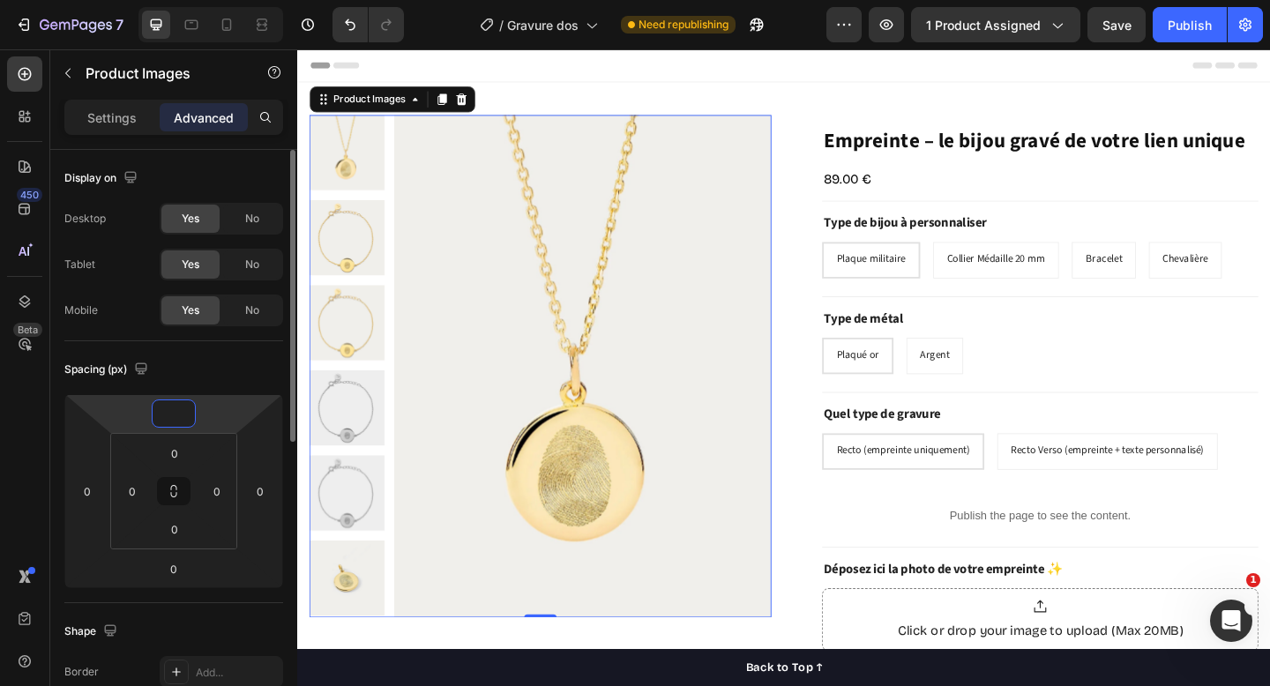
type input "3"
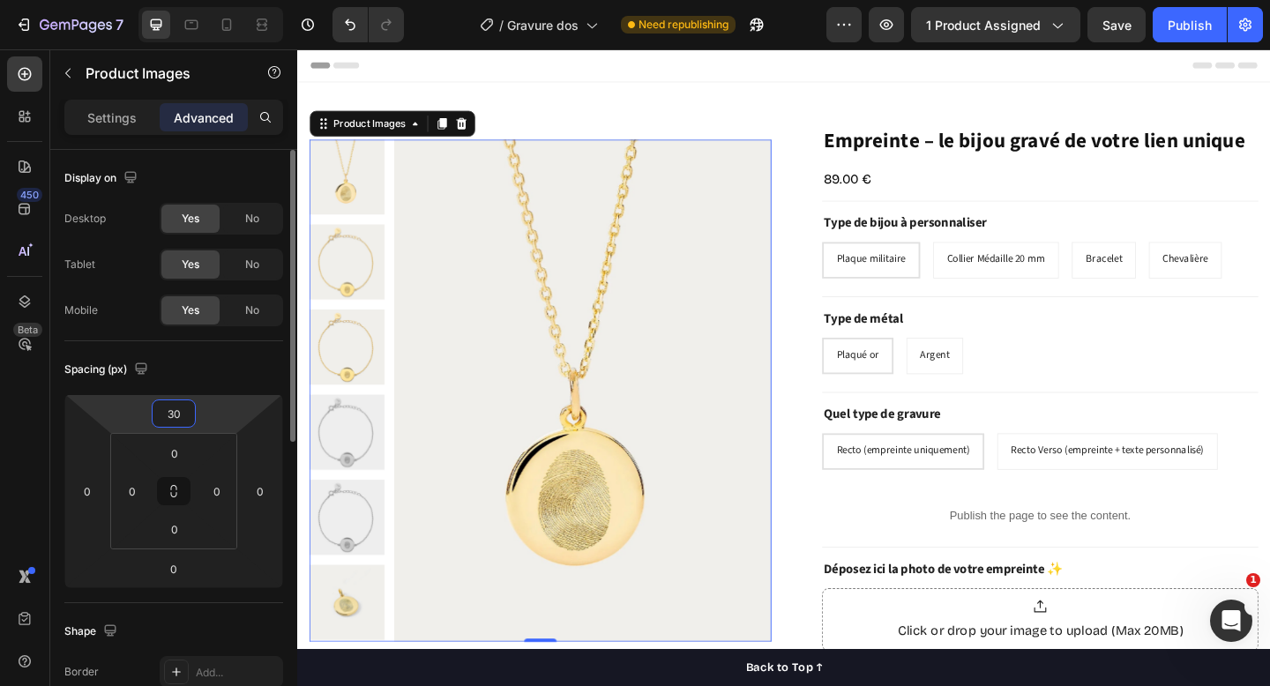
type input "3"
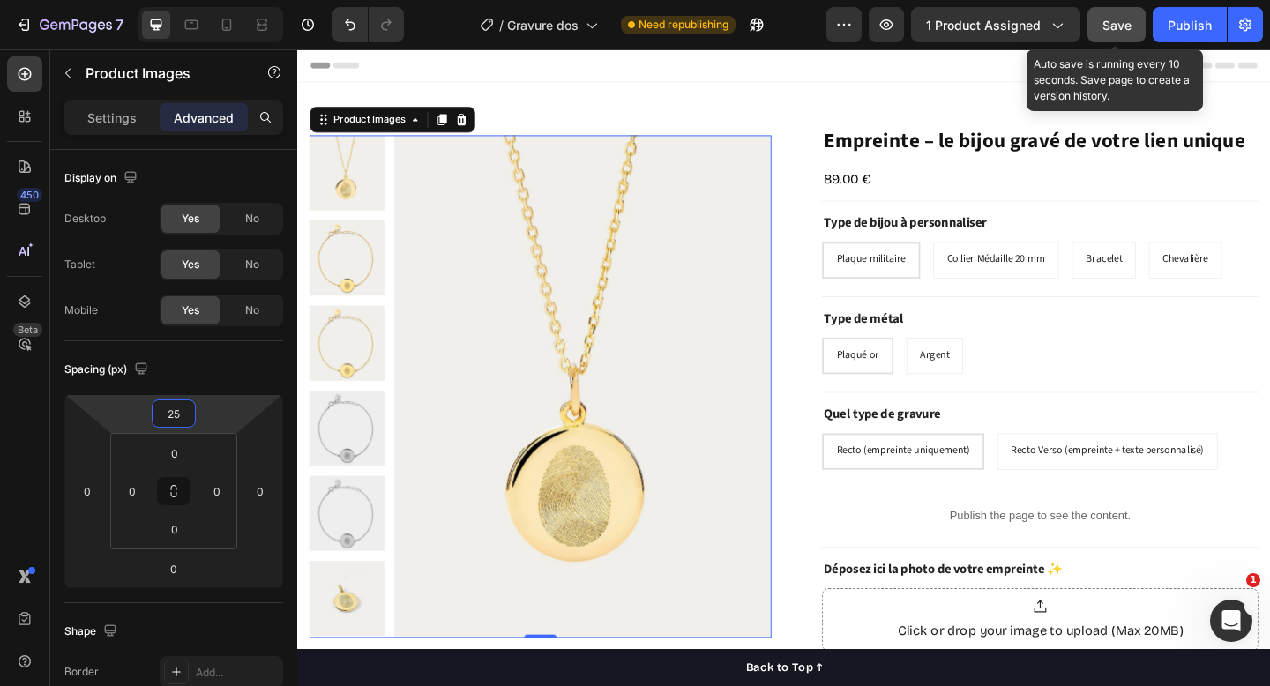
type input "25"
click at [1109, 27] on span "Save" at bounding box center [1117, 25] width 29 height 15
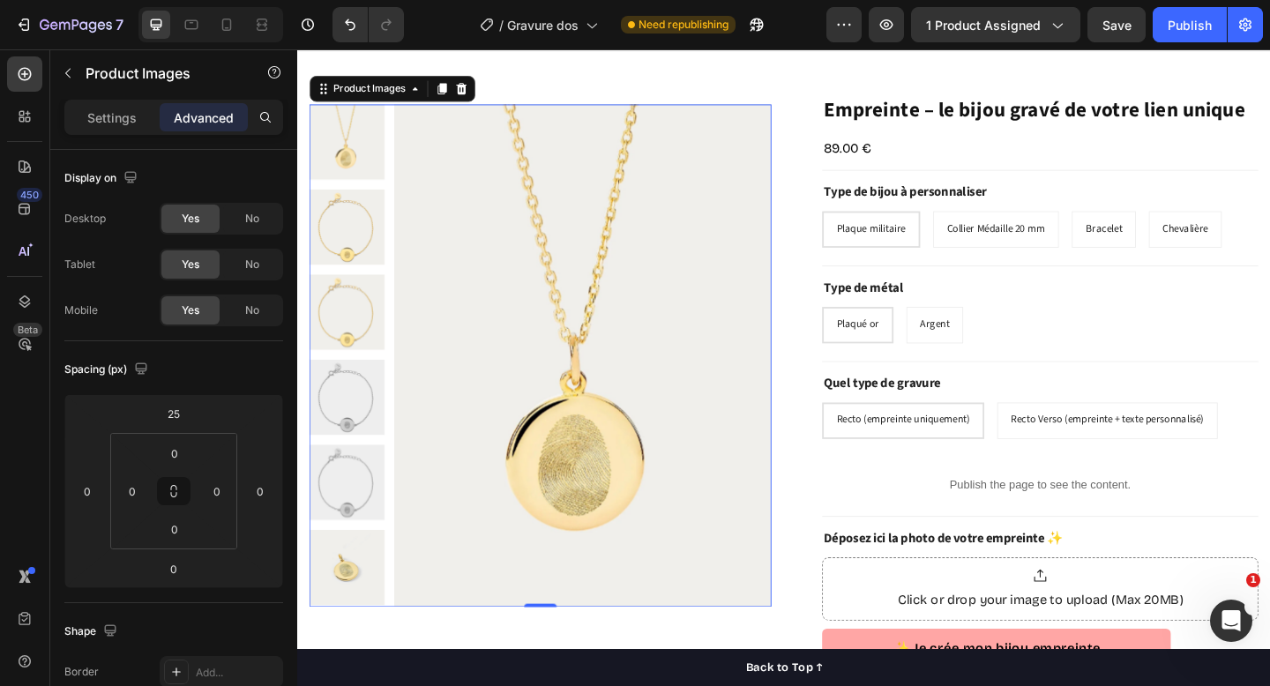
scroll to position [8, 0]
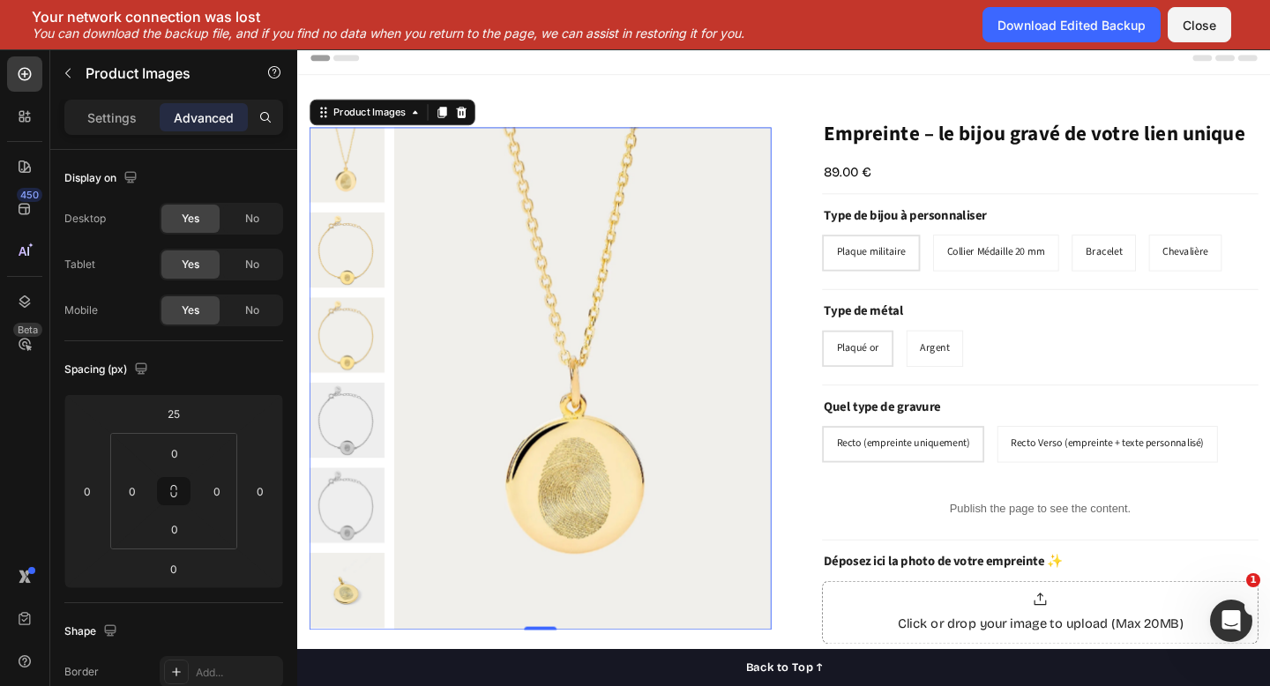
click at [1210, 31] on div "Publish" at bounding box center [1190, 25] width 44 height 19
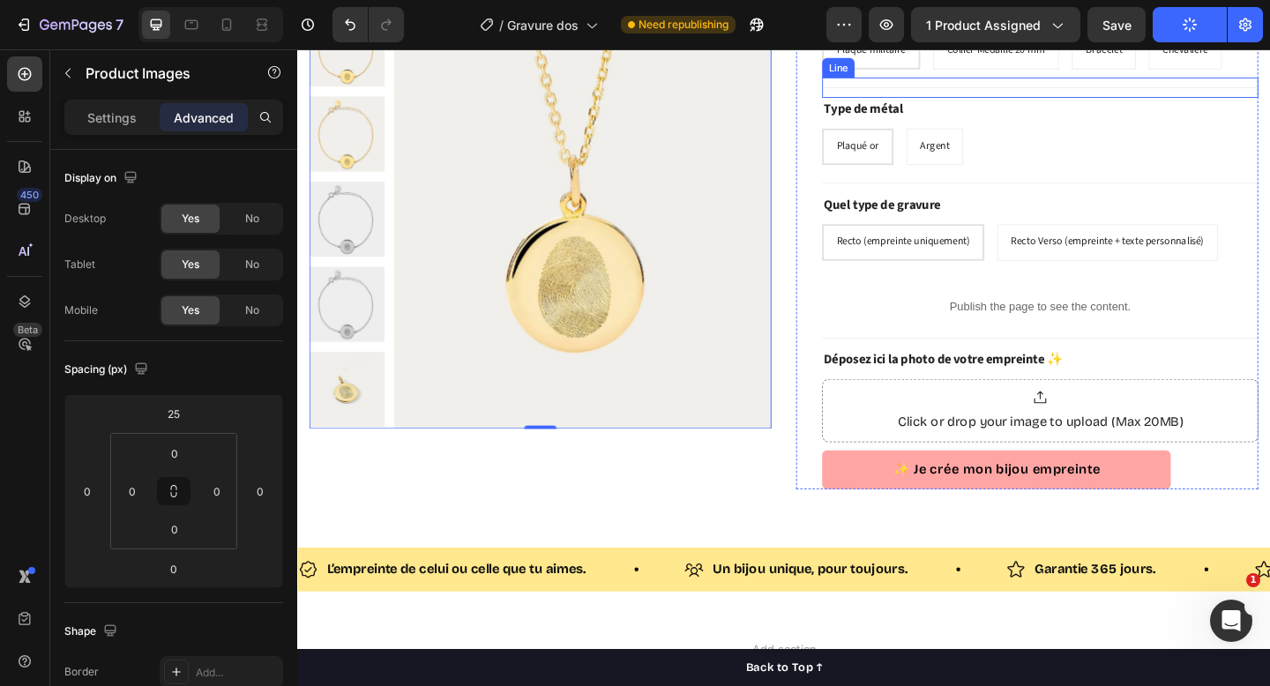
scroll to position [0, 0]
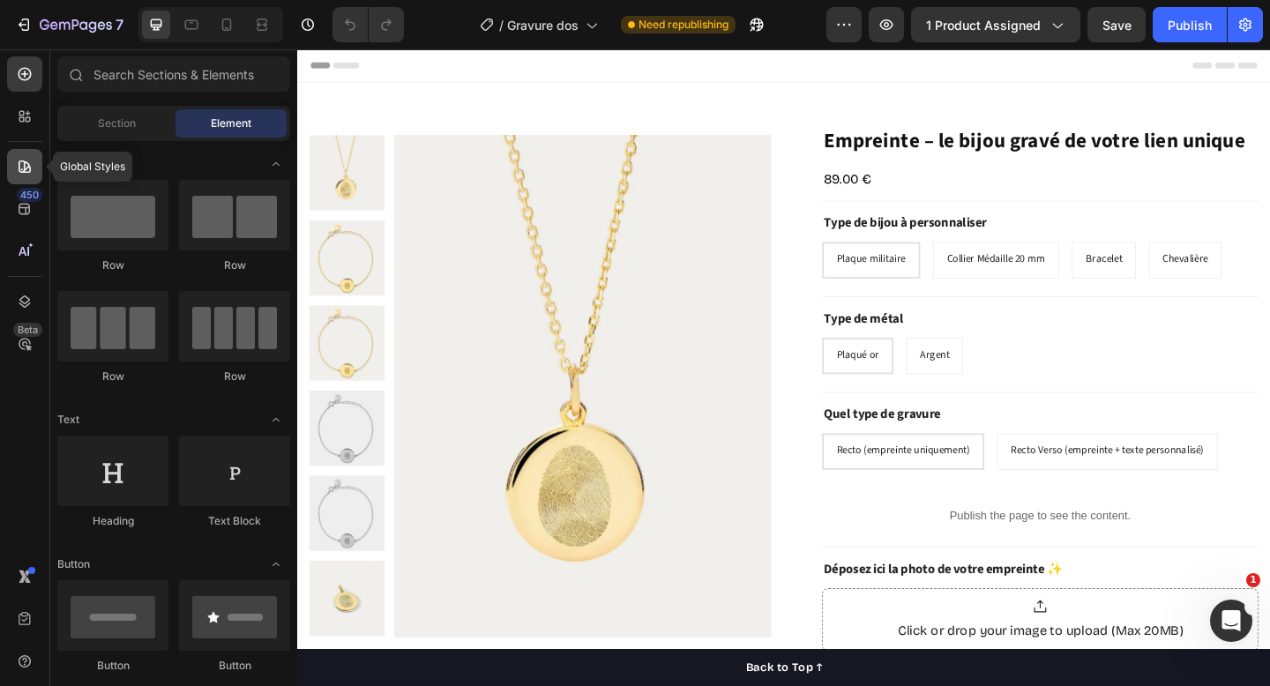
click at [18, 172] on icon at bounding box center [25, 167] width 18 height 18
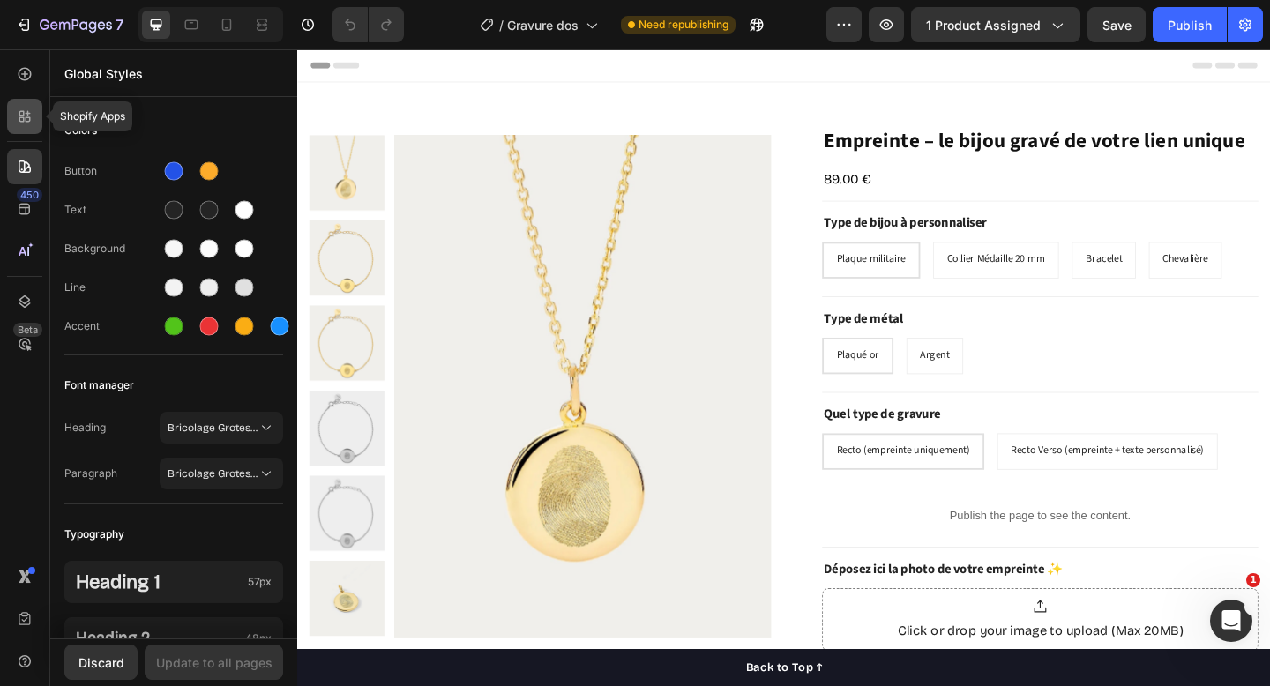
click at [22, 117] on icon at bounding box center [21, 119] width 5 height 5
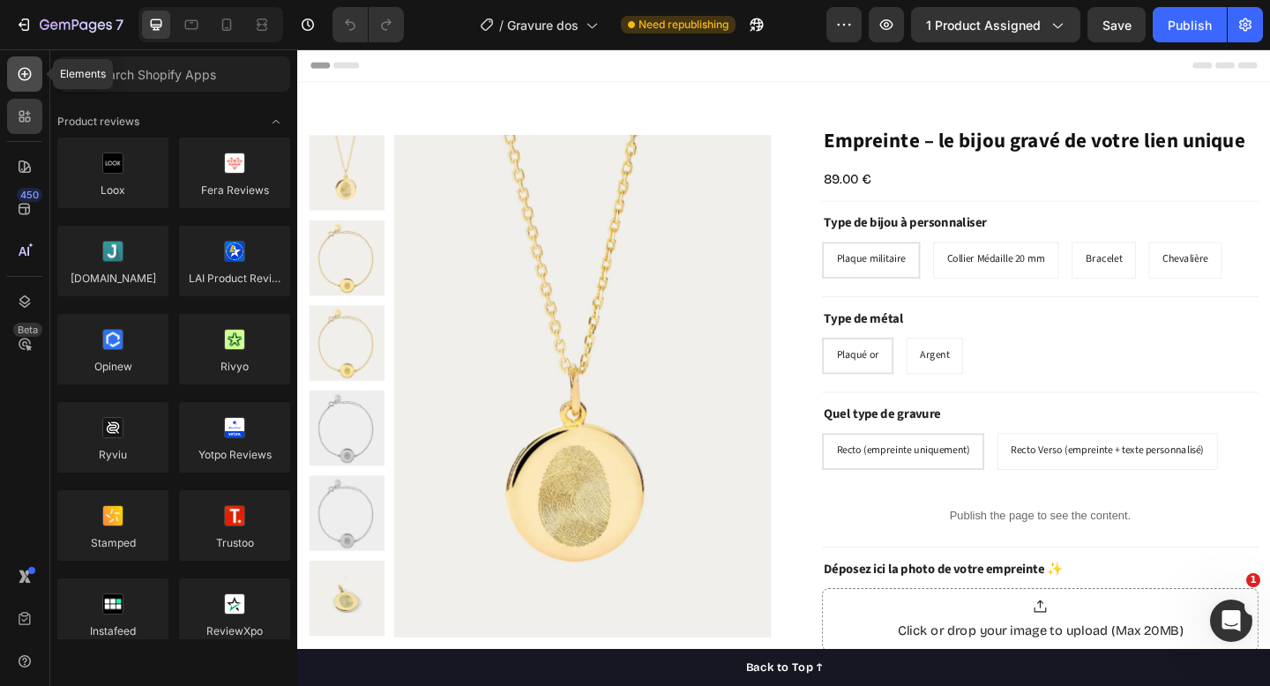
click at [22, 70] on icon at bounding box center [25, 74] width 18 height 18
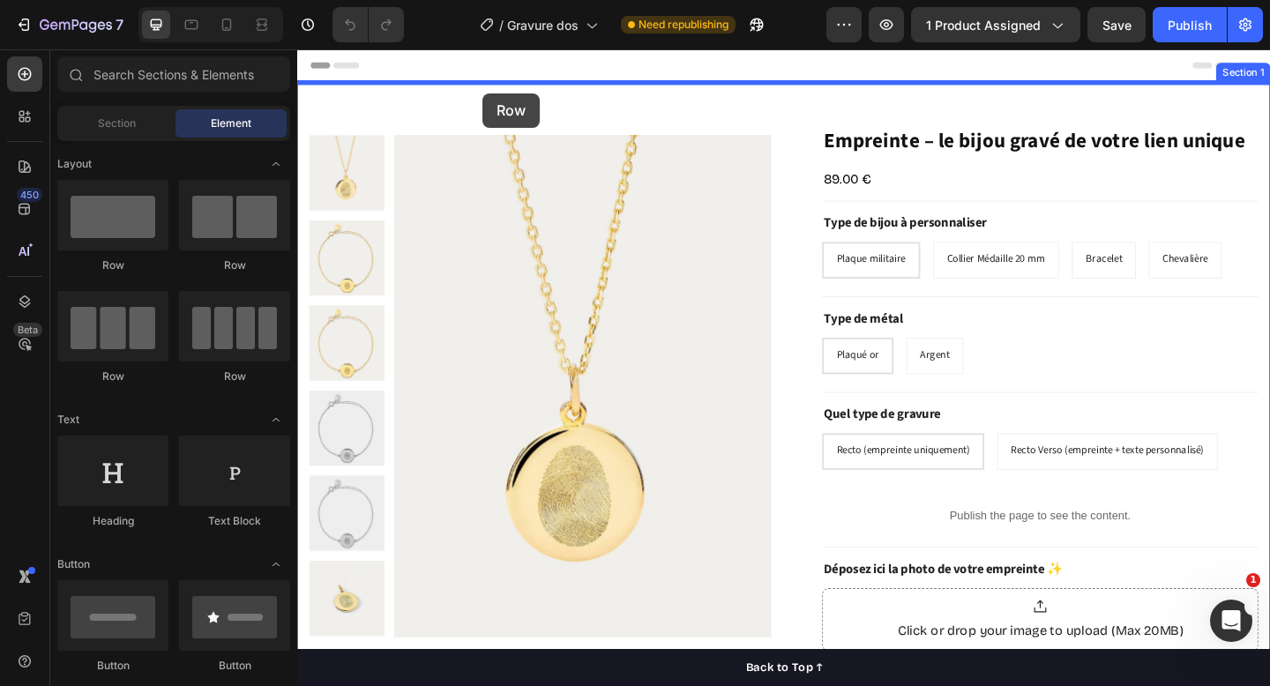
drag, startPoint x: 410, startPoint y: 266, endPoint x: 499, endPoint y: 97, distance: 191.4
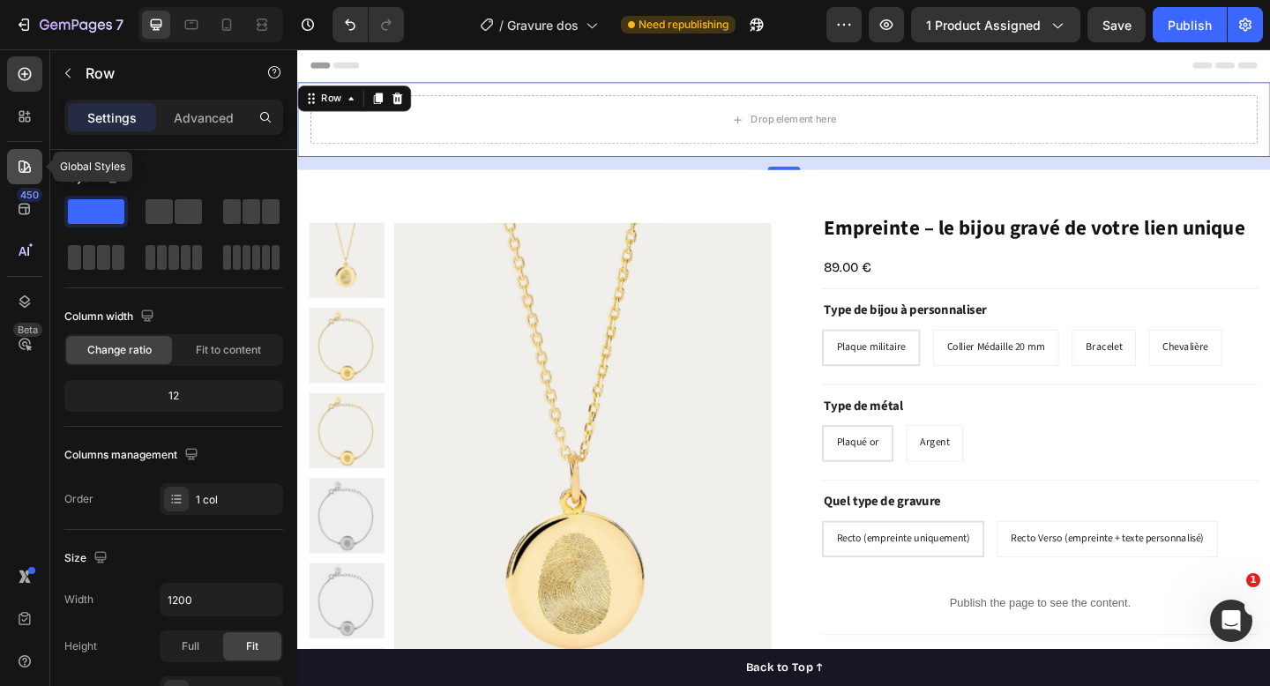
click at [23, 164] on icon at bounding box center [25, 167] width 12 height 12
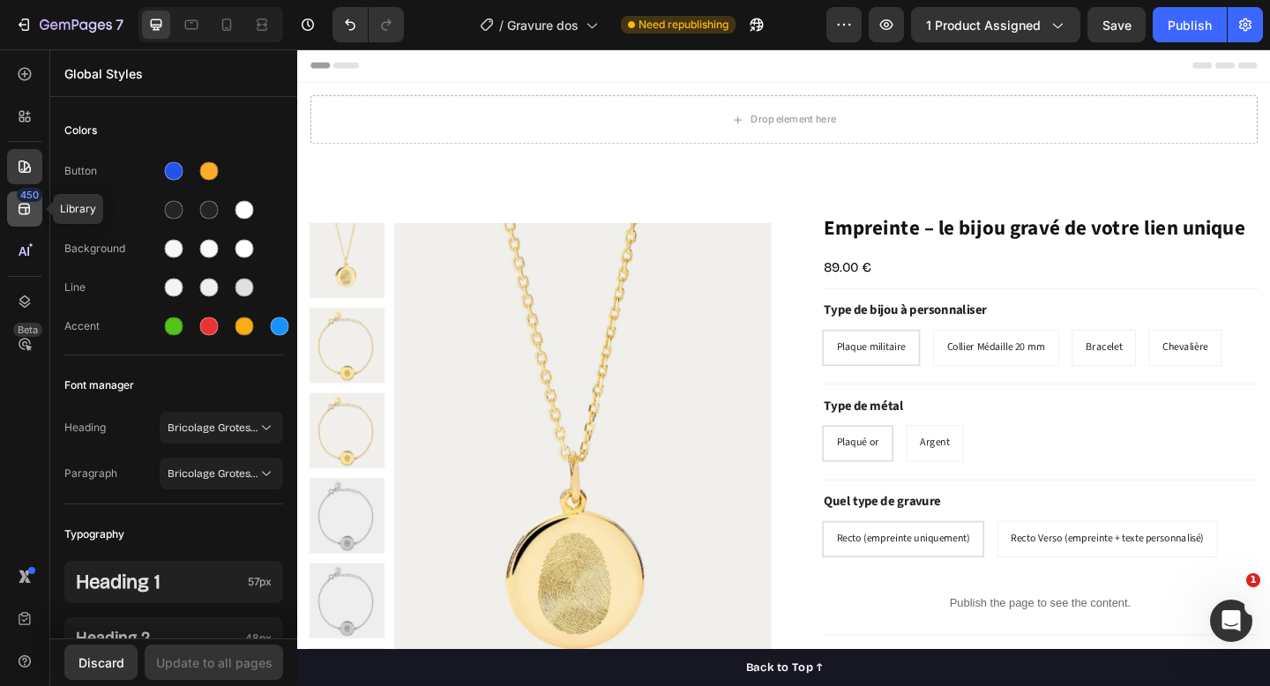
click at [21, 195] on div "450" at bounding box center [30, 195] width 26 height 14
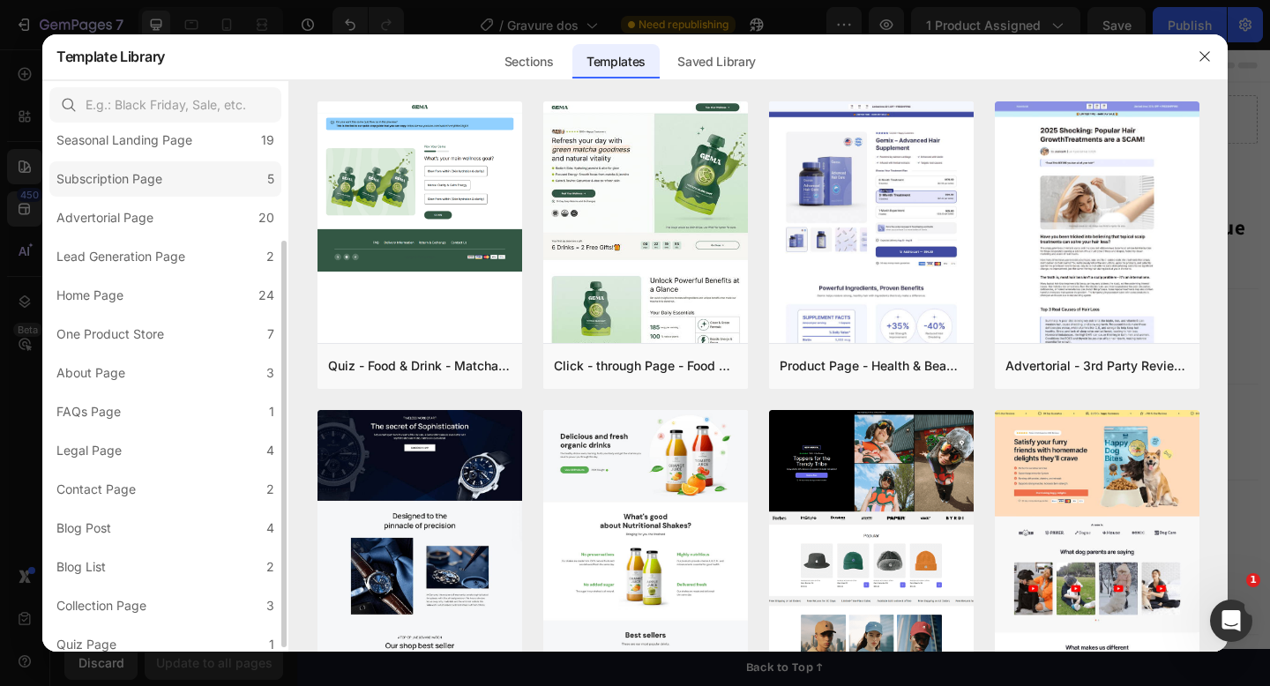
scroll to position [132, 0]
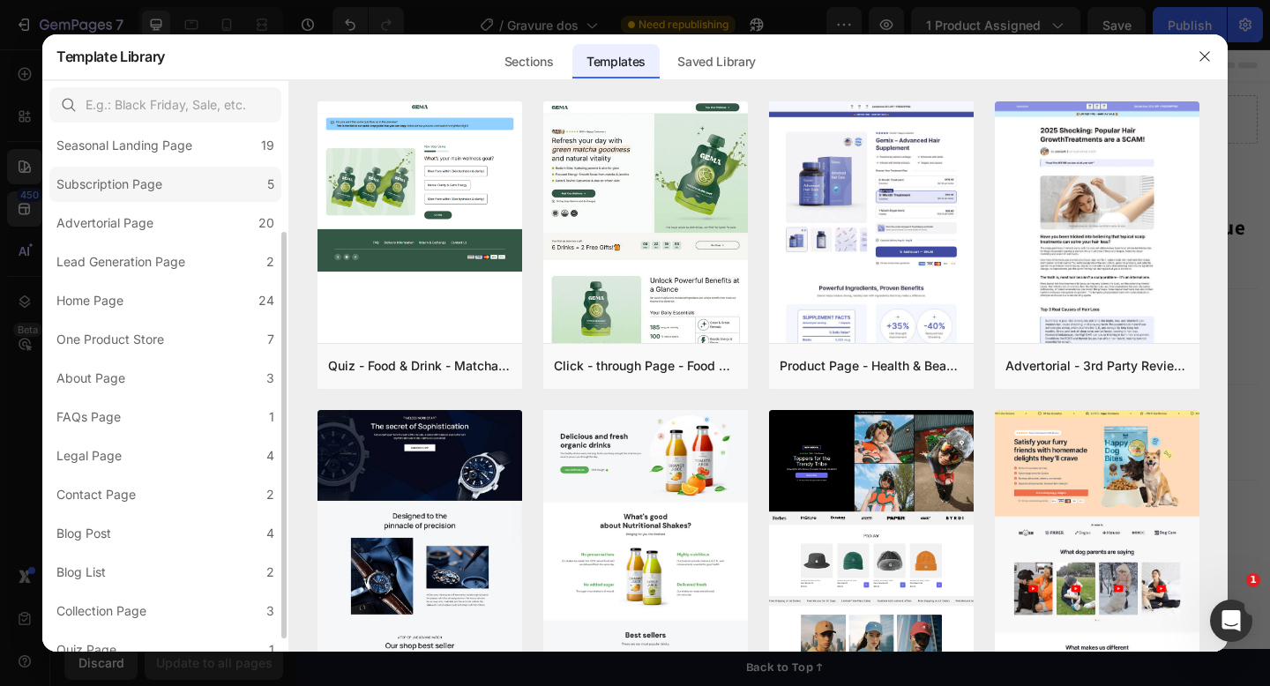
click at [83, 309] on div "Home Page" at bounding box center [89, 300] width 67 height 21
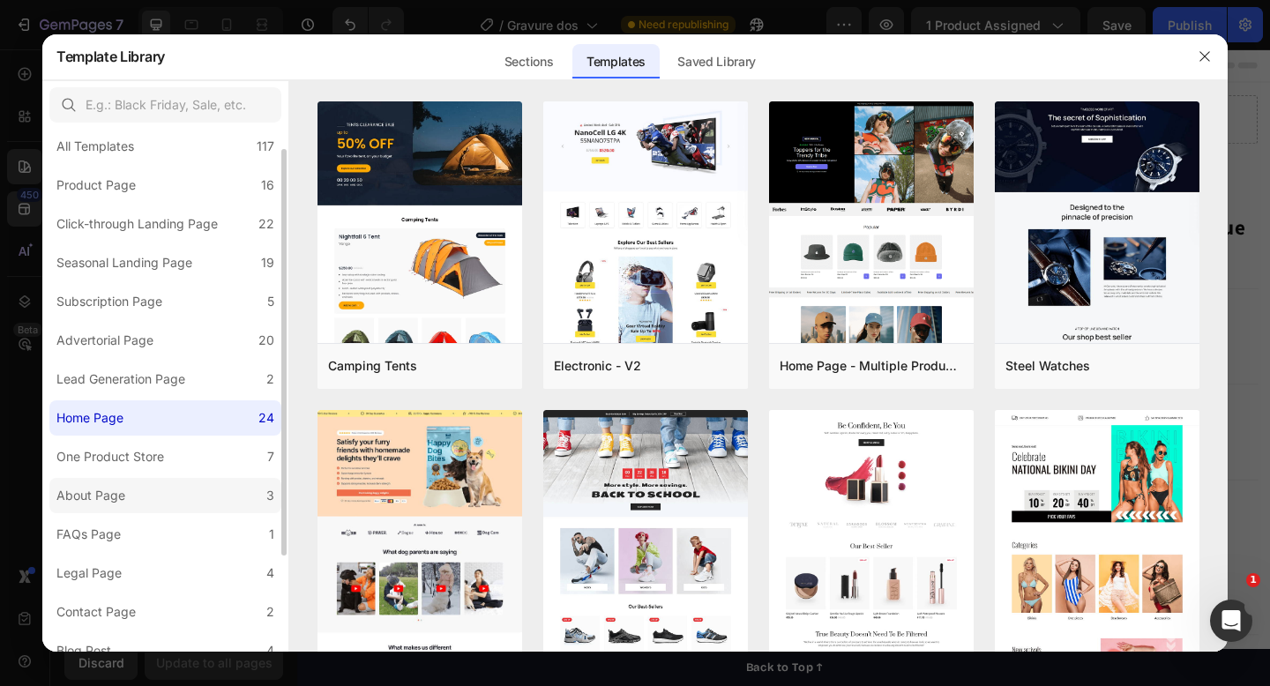
scroll to position [0, 0]
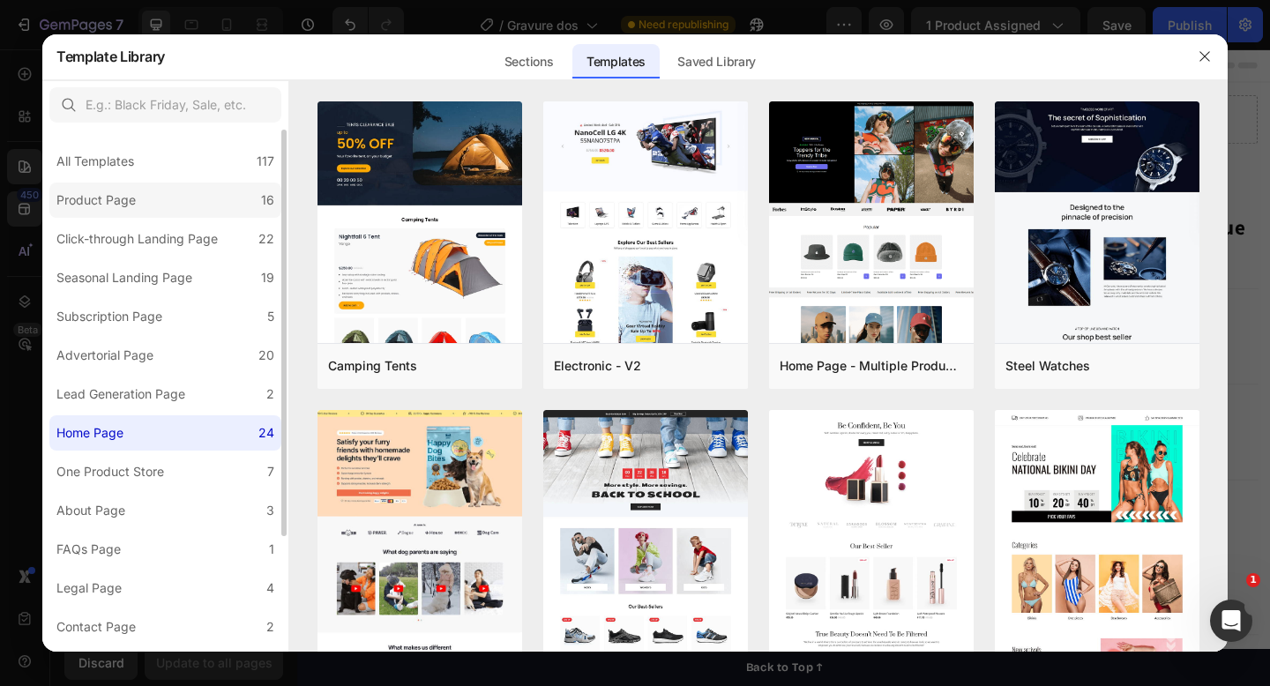
click at [183, 195] on label "Product Page 16" at bounding box center [165, 200] width 232 height 35
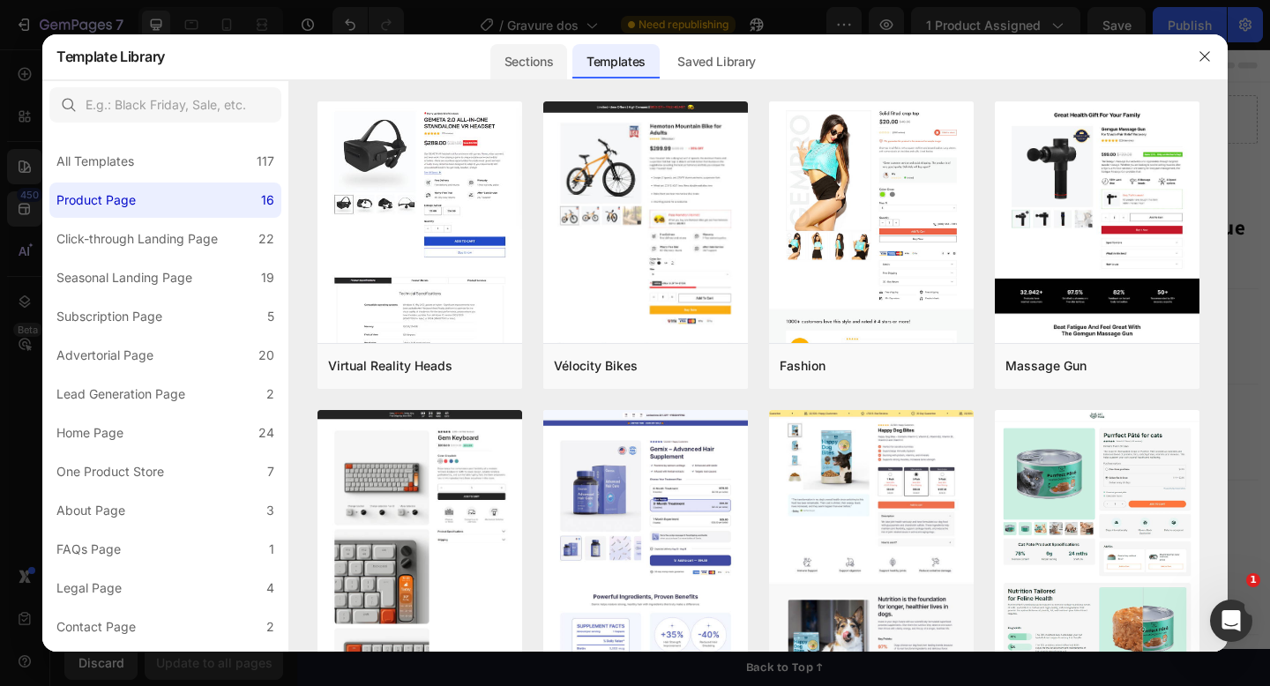
click at [536, 71] on div "Sections" at bounding box center [529, 61] width 77 height 35
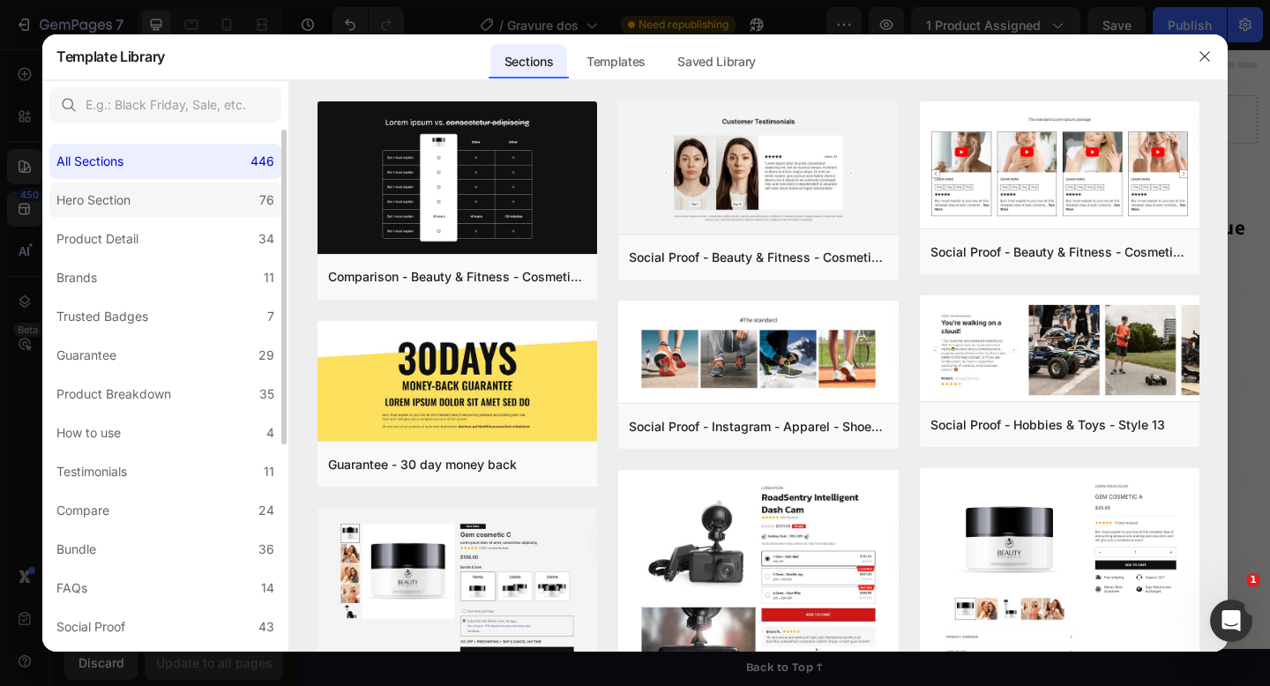
click at [172, 199] on label "Hero Section 76" at bounding box center [165, 200] width 232 height 35
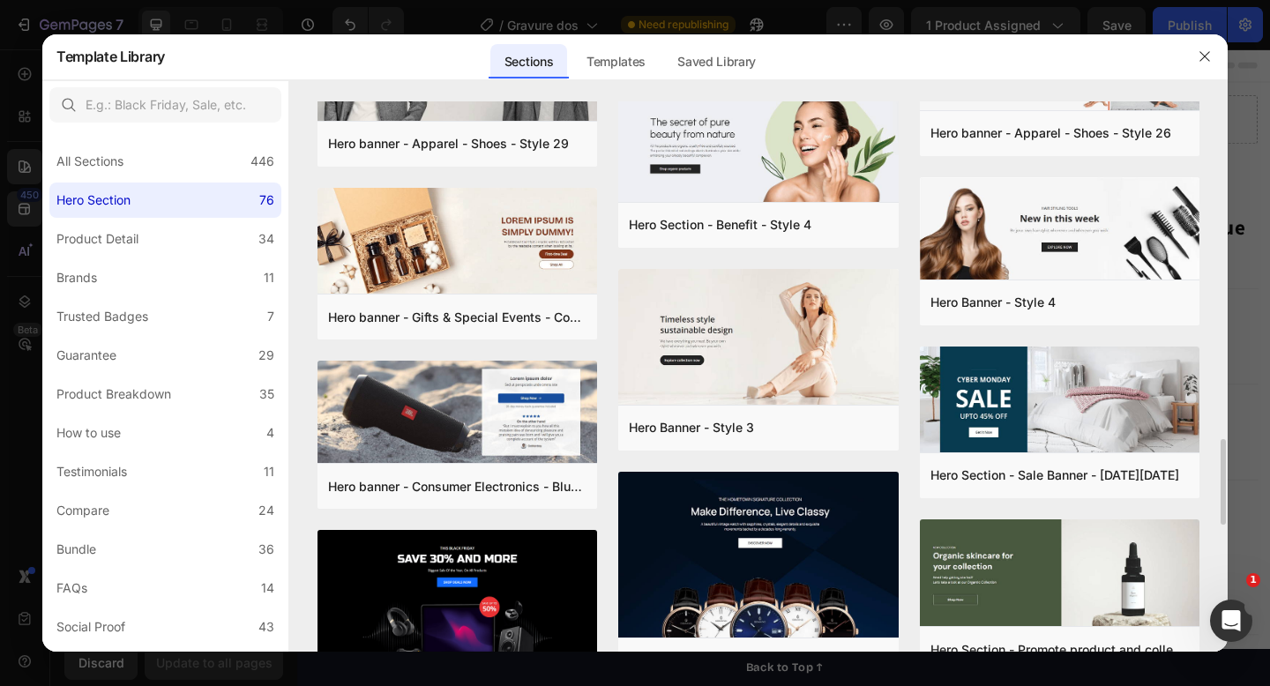
scroll to position [2150, 0]
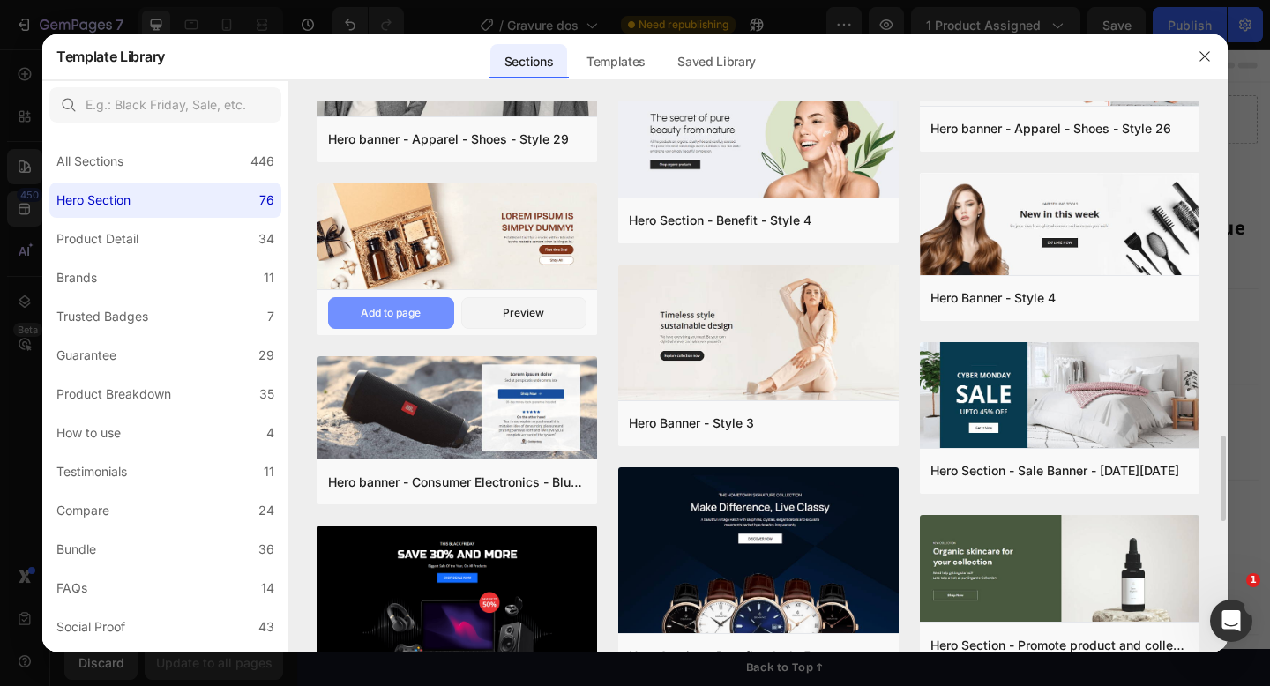
click at [409, 309] on div "Add to page" at bounding box center [391, 313] width 60 height 16
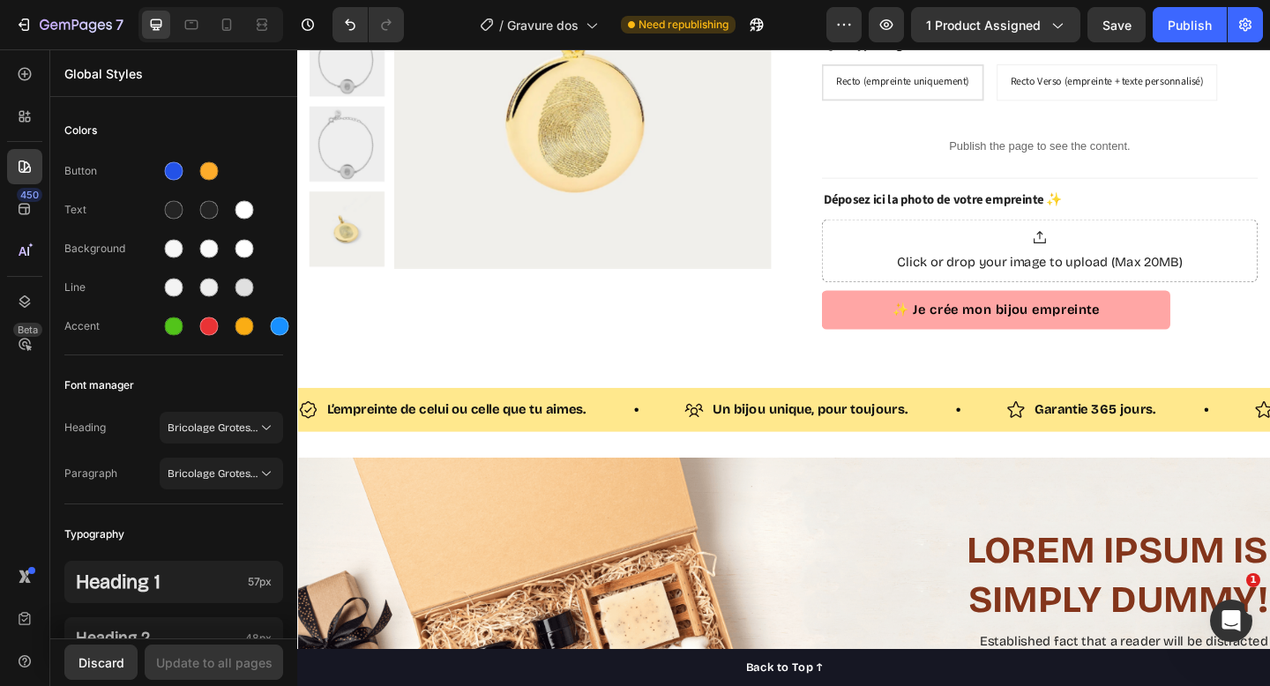
scroll to position [502, 0]
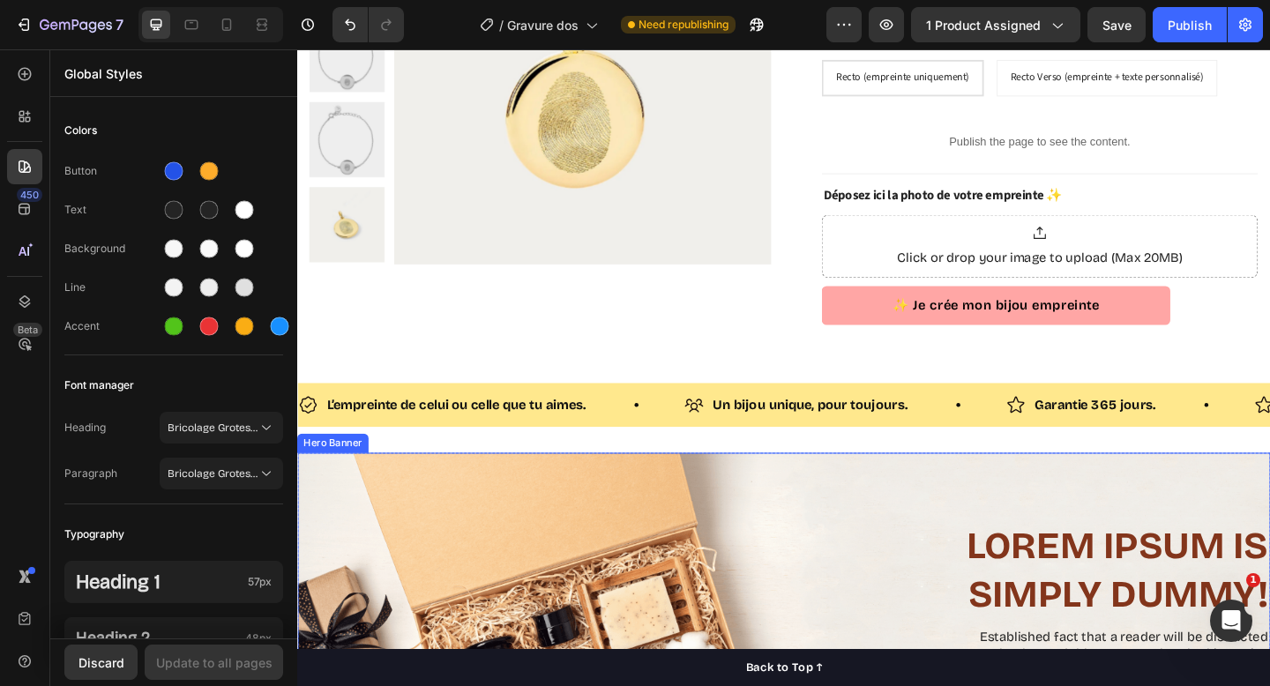
click at [371, 528] on div "Background Image" at bounding box center [826, 691] width 1059 height 404
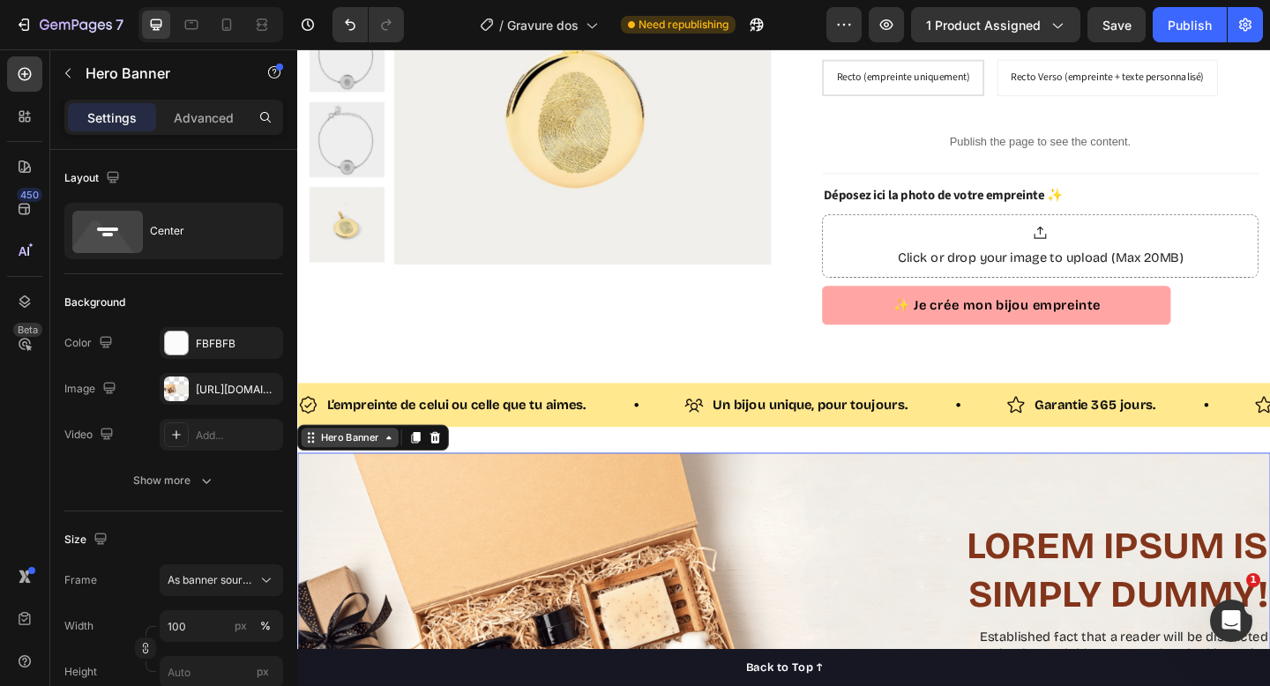
click at [397, 478] on div "Hero Banner" at bounding box center [355, 471] width 106 height 21
click at [314, 476] on icon at bounding box center [314, 476] width 3 height 3
click at [390, 474] on icon at bounding box center [397, 472] width 14 height 14
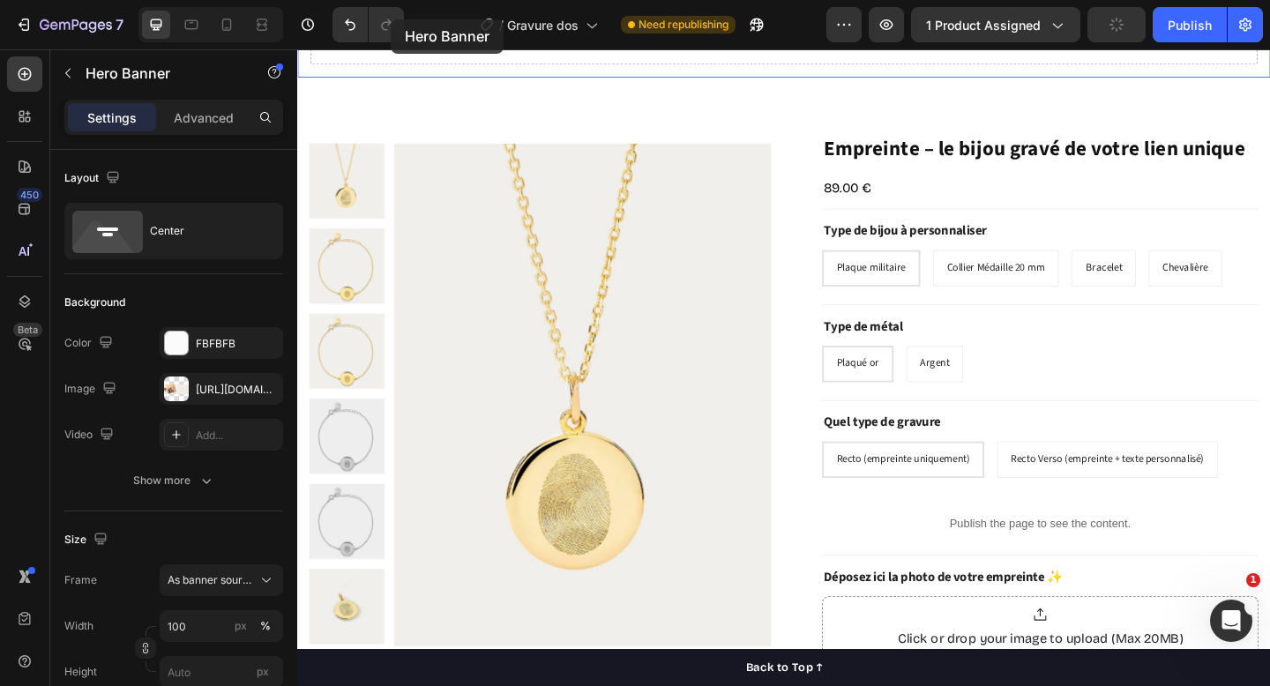
scroll to position [0, 0]
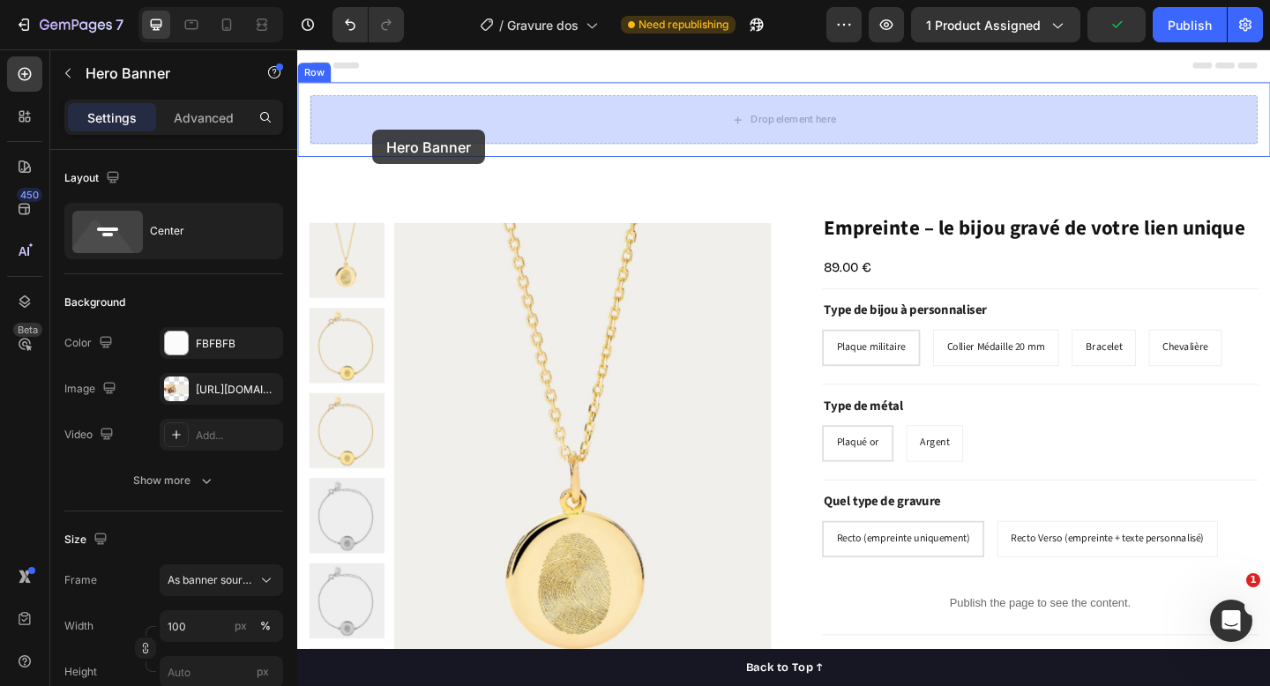
drag, startPoint x: 325, startPoint y: 474, endPoint x: 376, endPoint y: 131, distance: 347.0
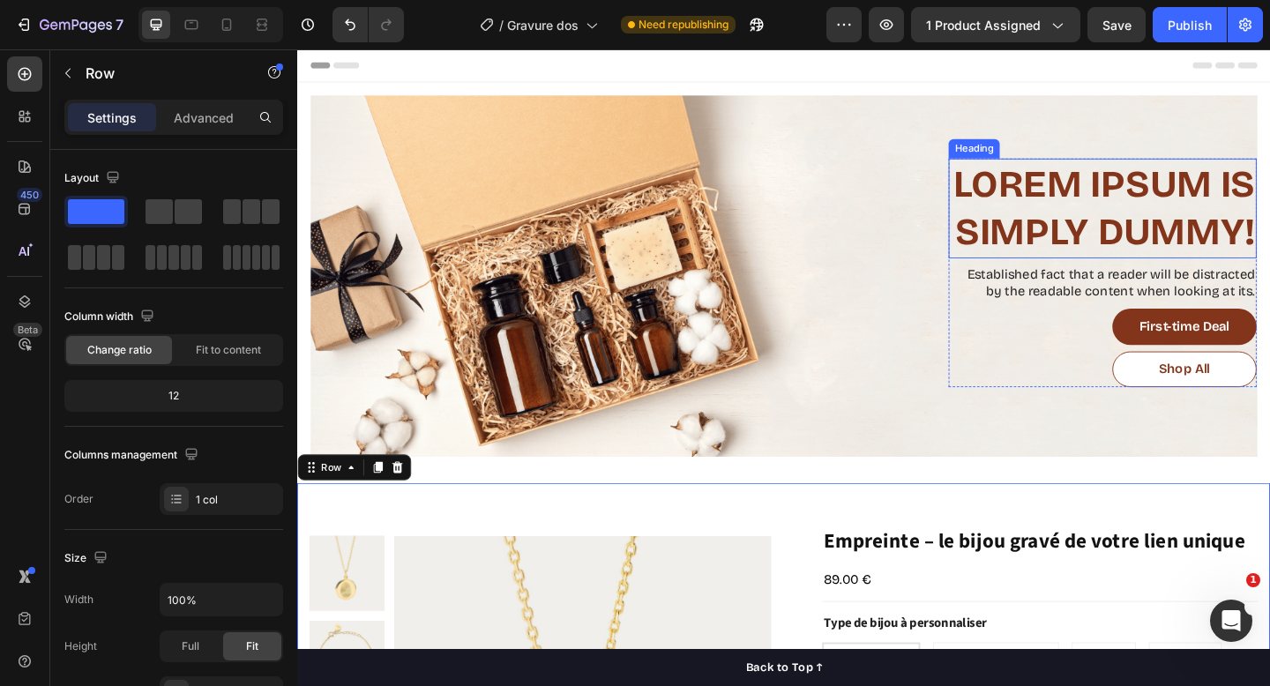
click at [1171, 245] on h2 "Lorem Ipsum is simply dummy!" at bounding box center [1173, 223] width 335 height 109
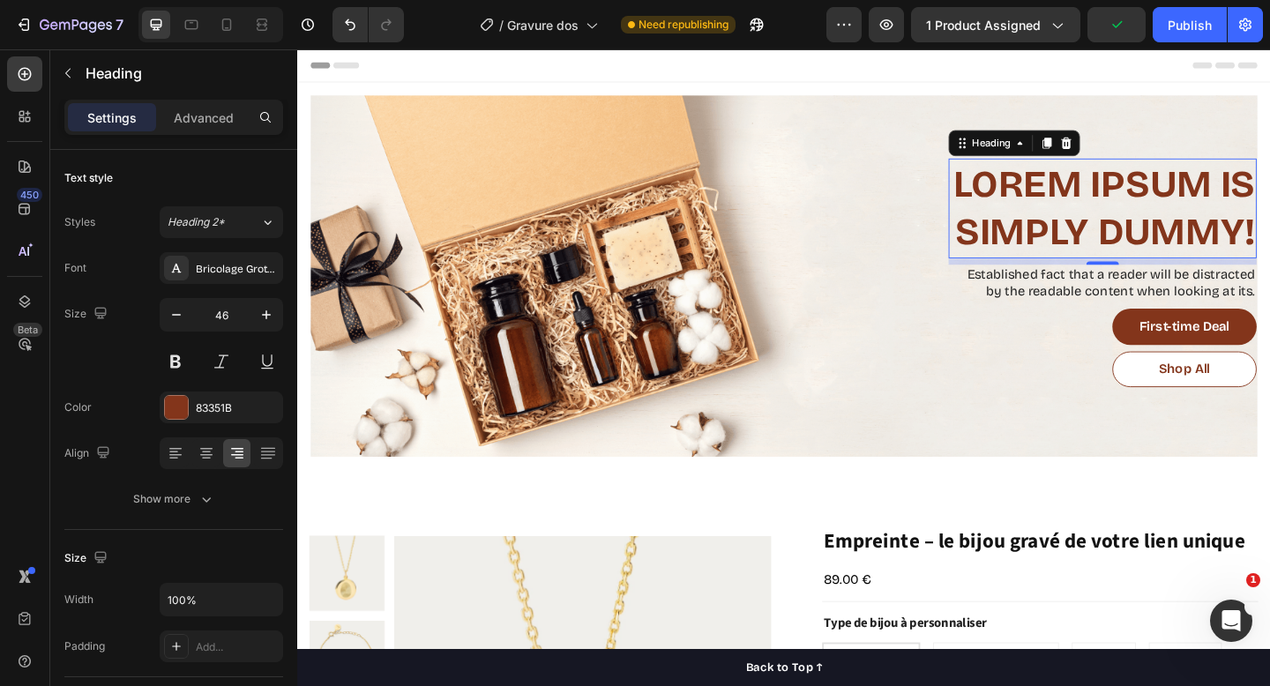
click at [1094, 199] on h2 "Lorem Ipsum is simply dummy!" at bounding box center [1173, 223] width 335 height 109
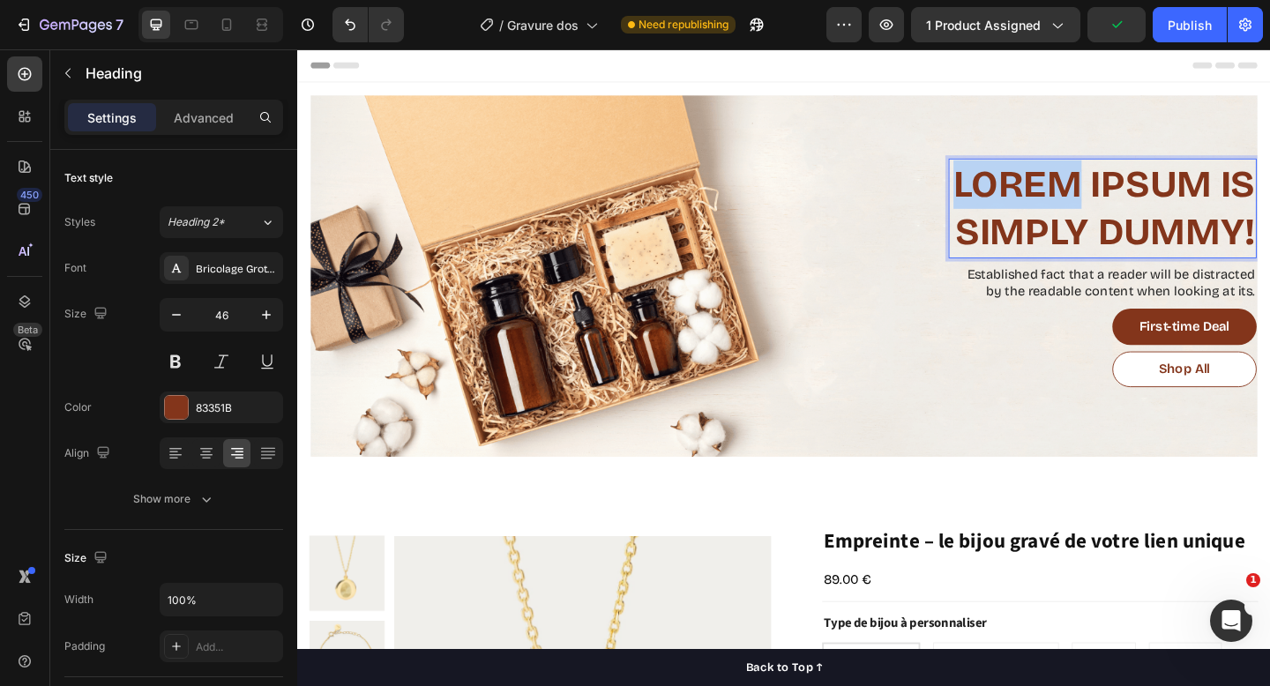
click at [1094, 199] on p "Lorem Ipsum is simply dummy!" at bounding box center [1174, 223] width 332 height 106
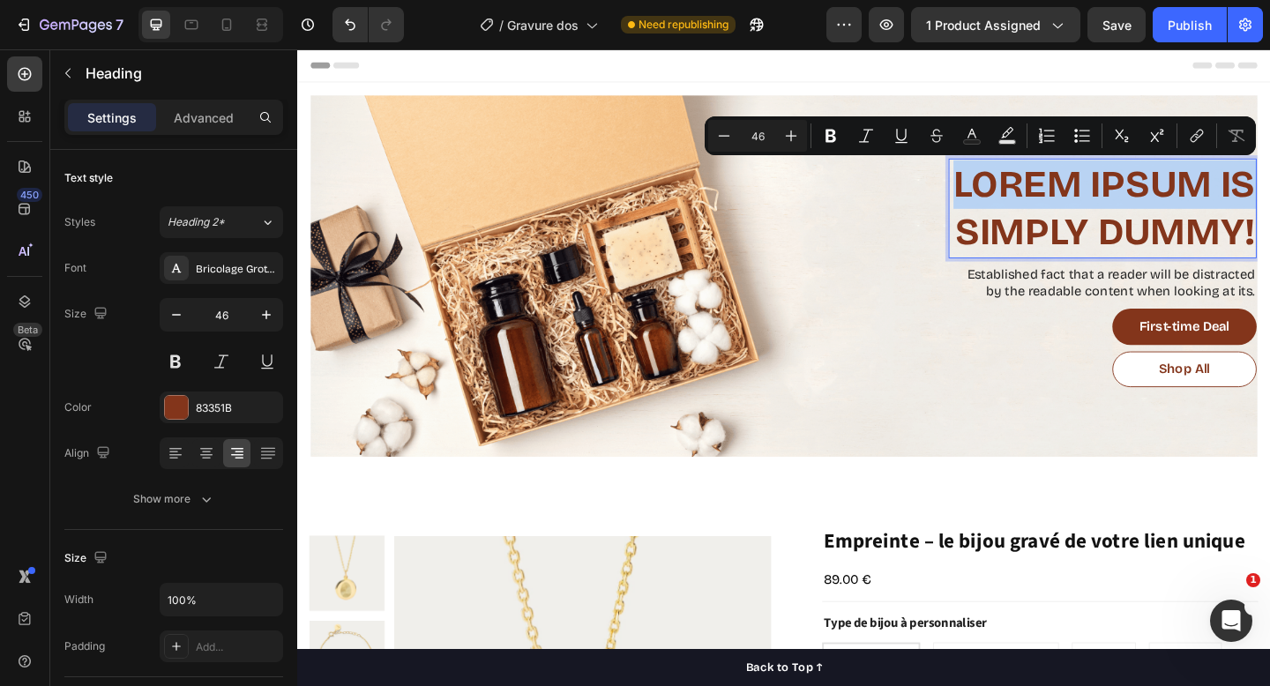
click at [1098, 215] on p "Lorem Ipsum is simply dummy!" at bounding box center [1174, 223] width 332 height 106
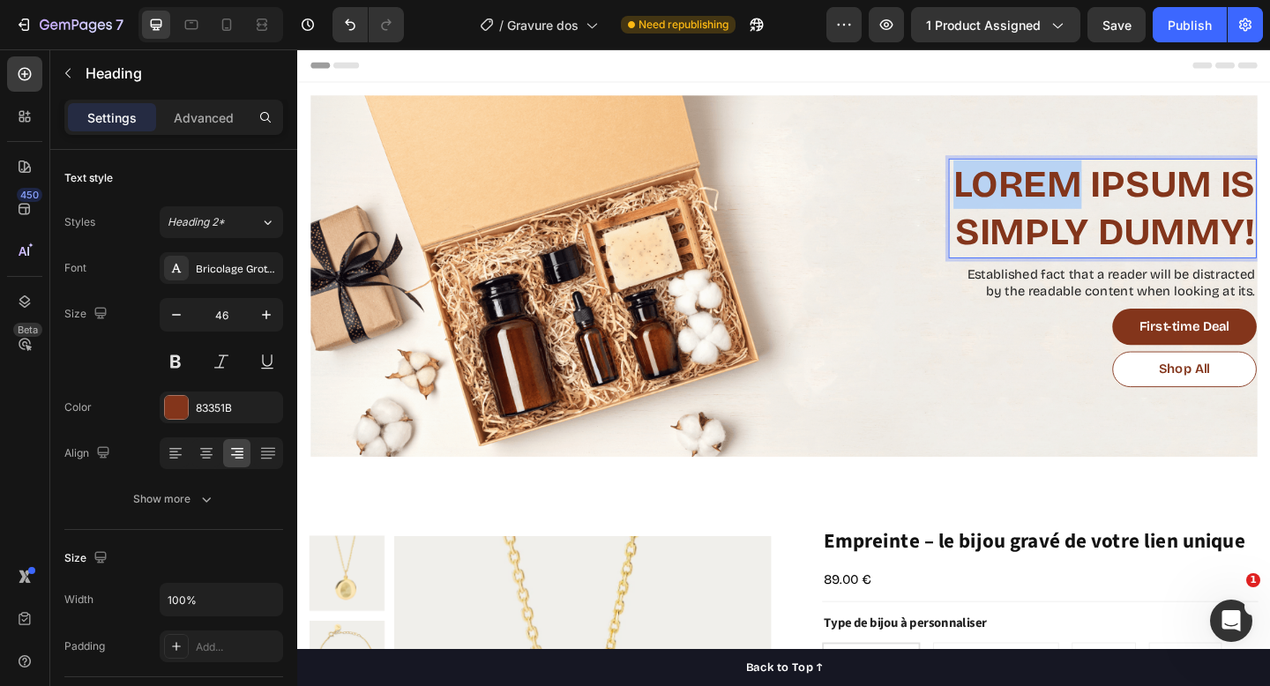
click at [1098, 215] on p "Lorem Ipsum is simply dummy!" at bounding box center [1174, 223] width 332 height 106
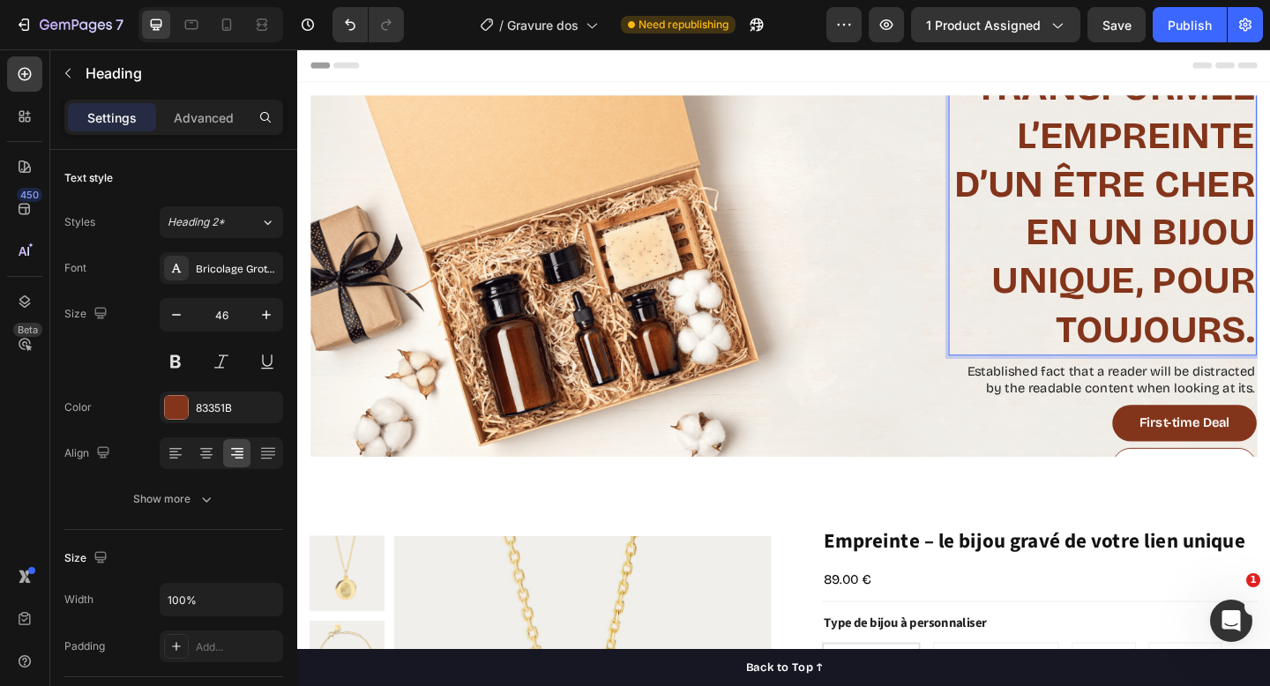
click at [1056, 277] on p "Transformez l’empreinte d’un être cher en un bijou unique, pour toujours." at bounding box center [1174, 222] width 332 height 317
click at [1056, 276] on p "Transformez l’empreinte d’un être cher en un bijou unique, pour toujours." at bounding box center [1174, 222] width 332 height 317
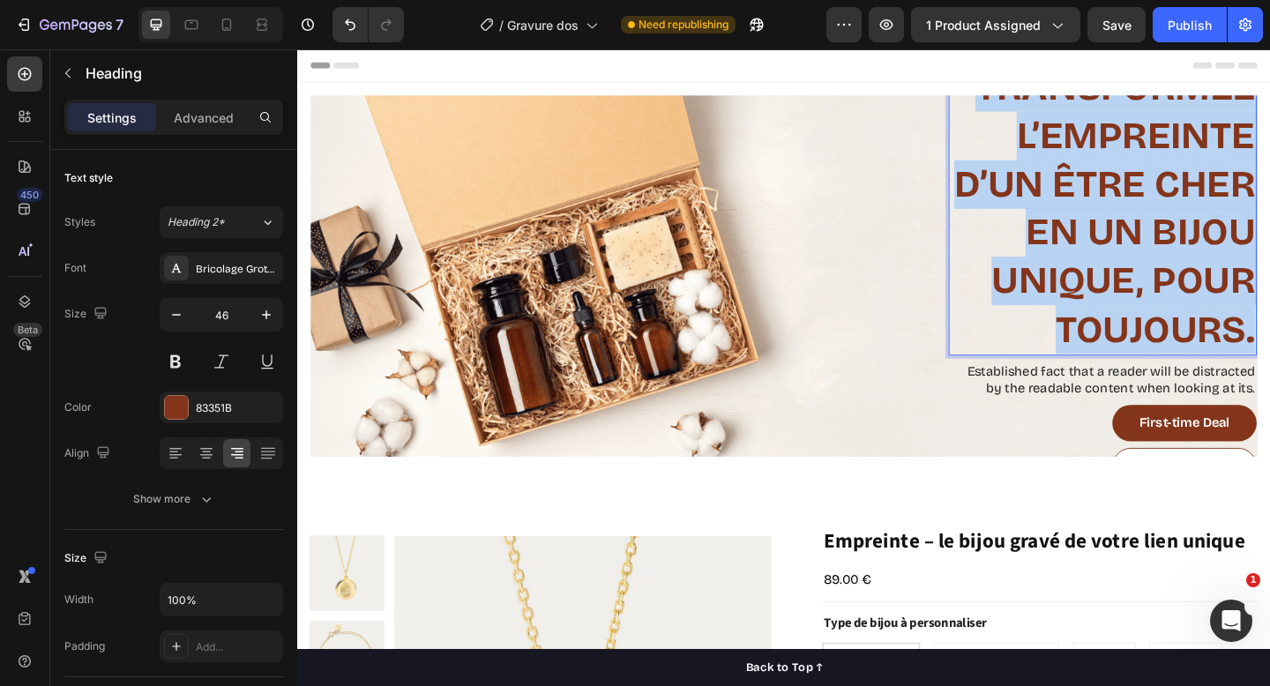
click at [1056, 276] on p "Transformez l’empreinte d’un être cher en un bijou unique, pour toujours." at bounding box center [1174, 222] width 332 height 317
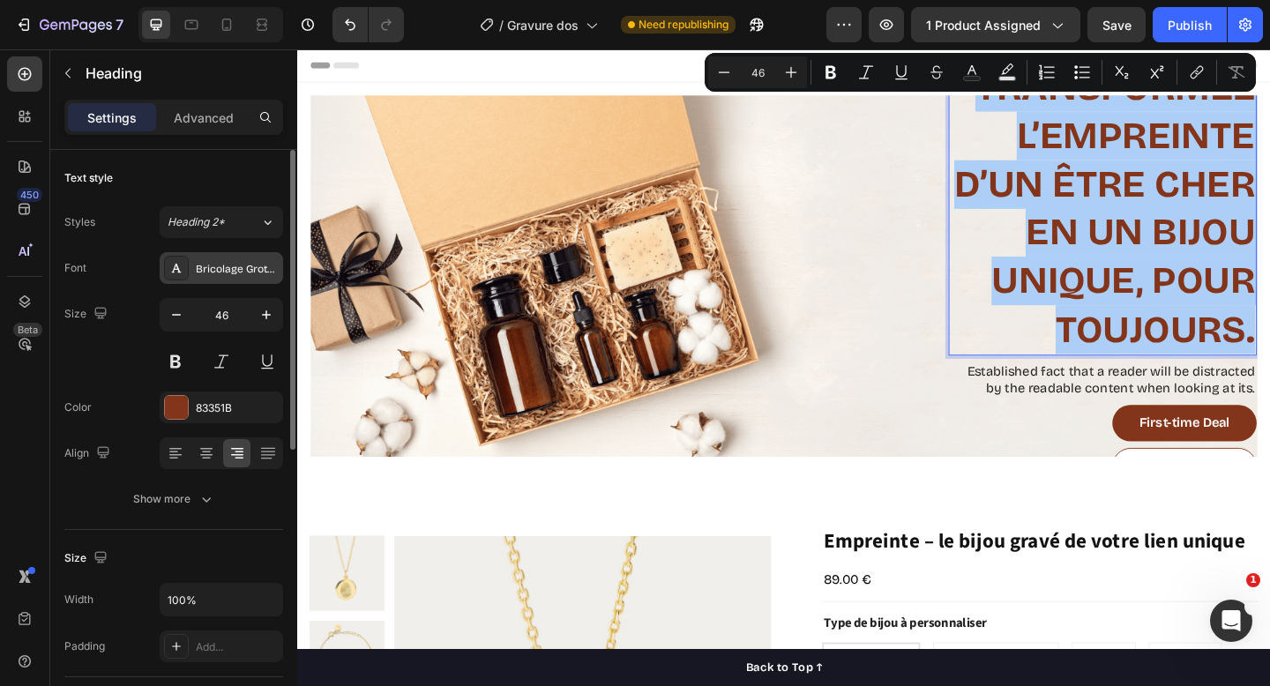
click at [188, 273] on div at bounding box center [176, 268] width 25 height 25
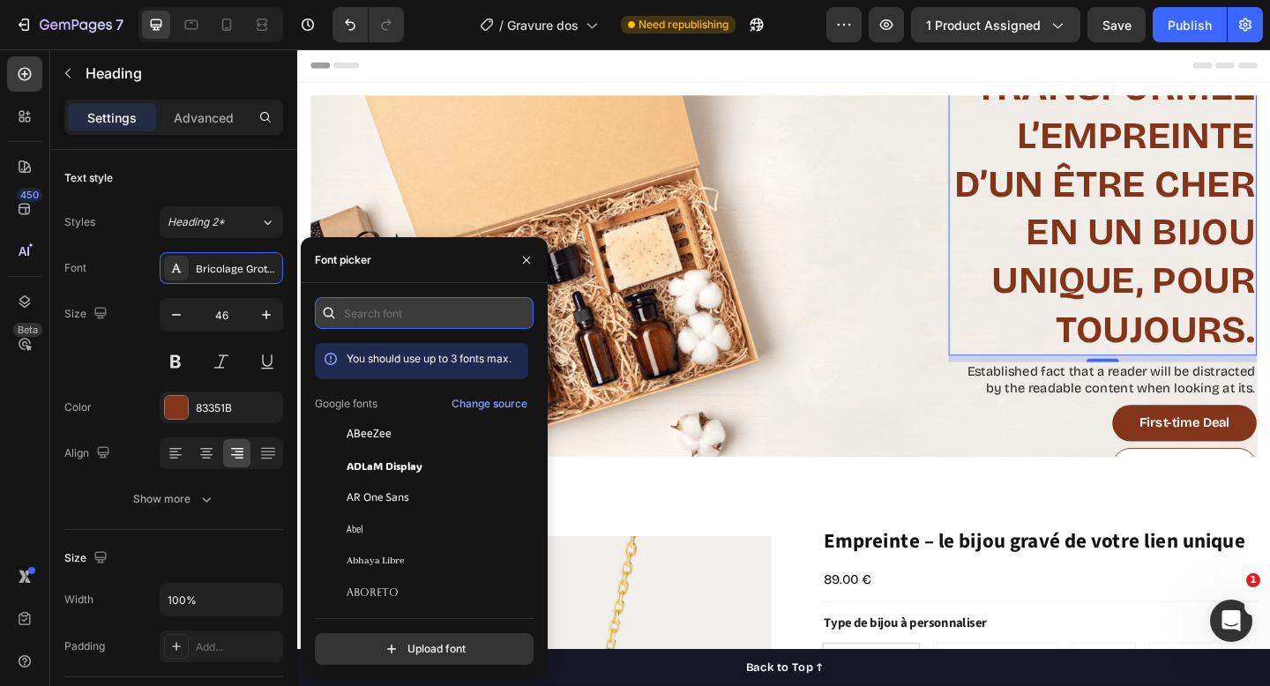
click at [448, 313] on input "text" at bounding box center [424, 313] width 219 height 32
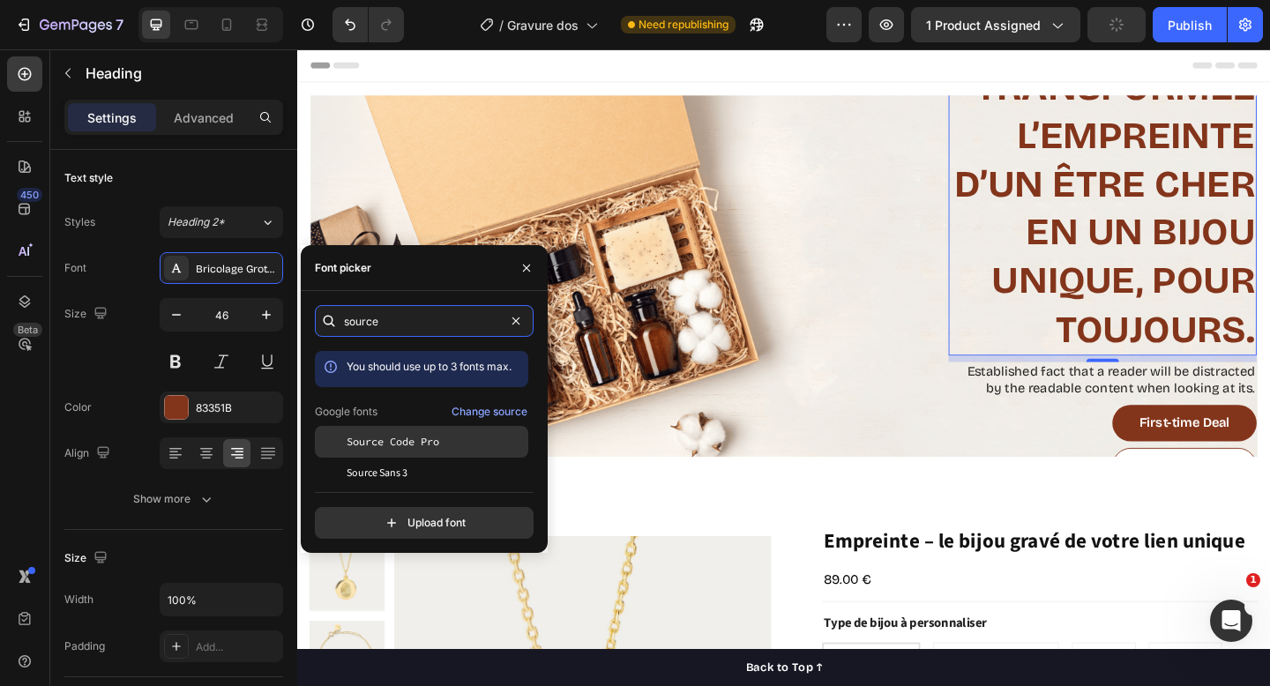
type input "source"
click at [432, 445] on span "Source Code Pro" at bounding box center [393, 442] width 93 height 16
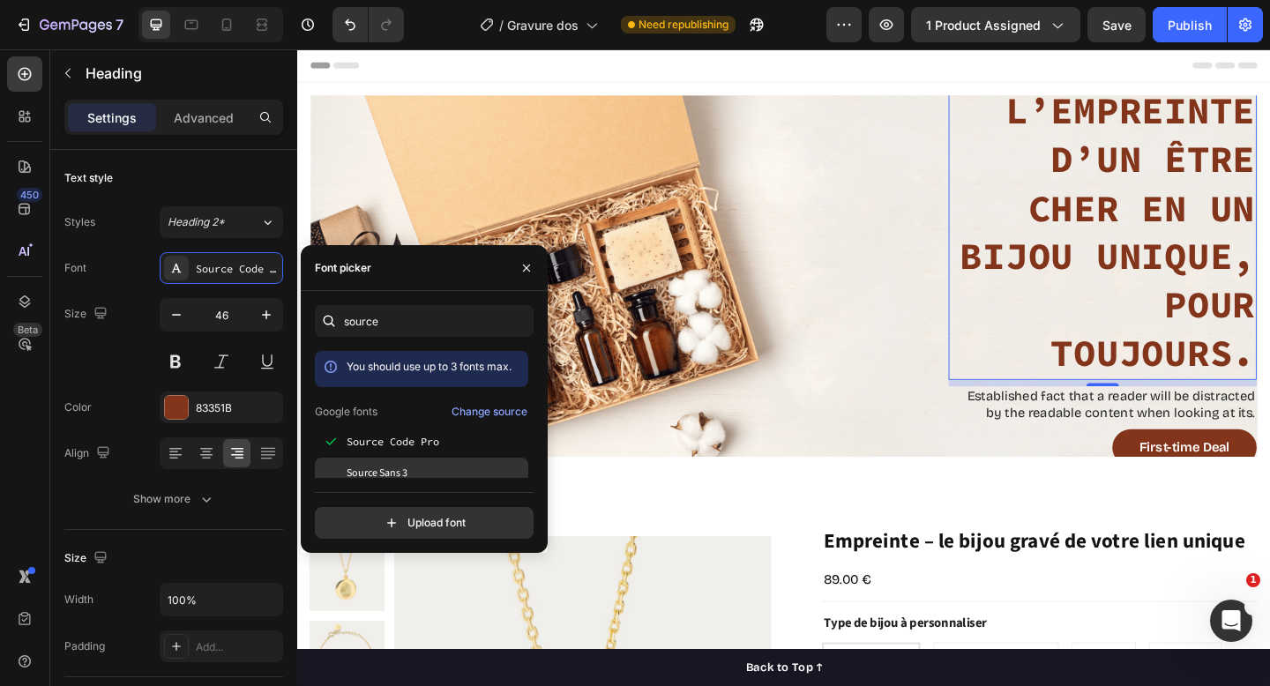
click at [435, 476] on div "Source Sans 3" at bounding box center [436, 474] width 178 height 16
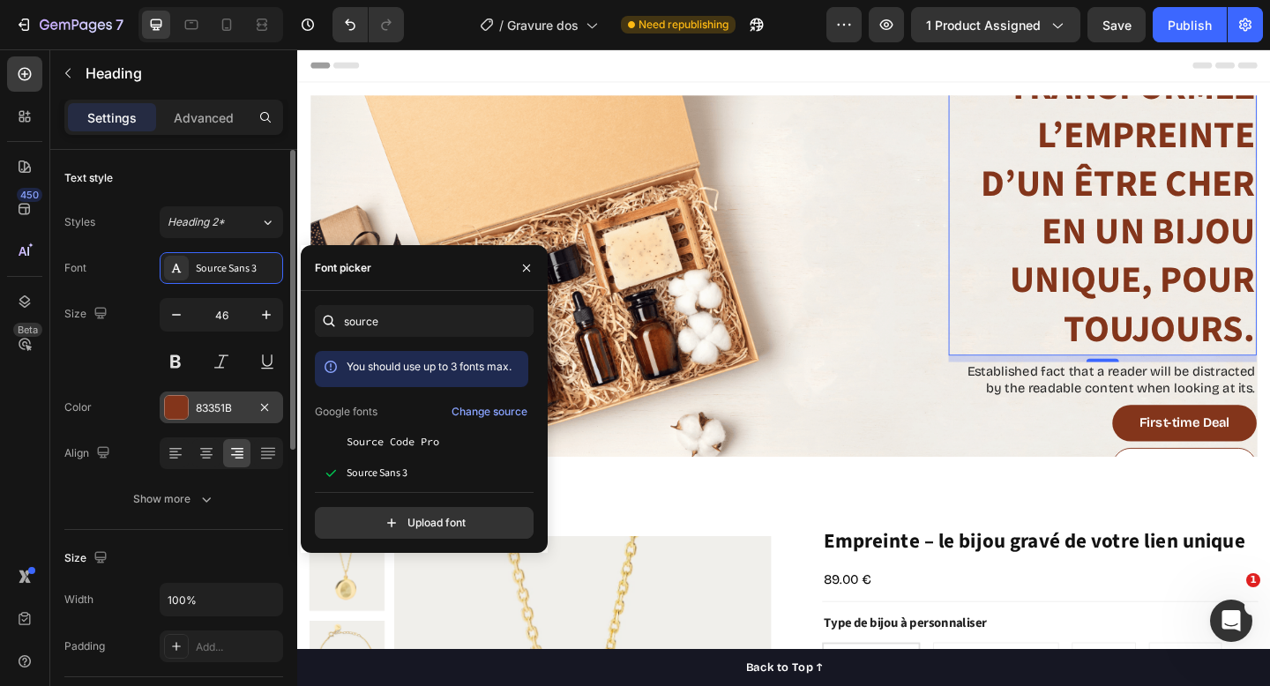
click at [176, 409] on div at bounding box center [176, 407] width 23 height 23
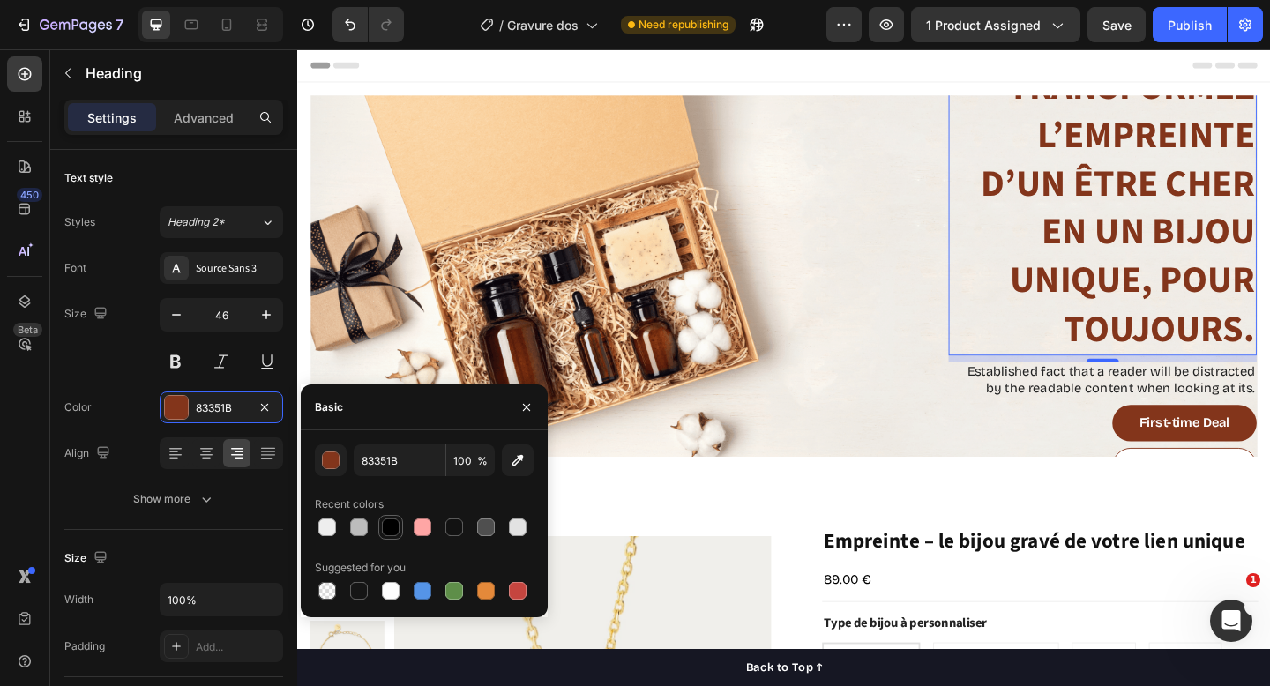
click at [392, 527] on div at bounding box center [391, 528] width 18 height 18
type input "000000"
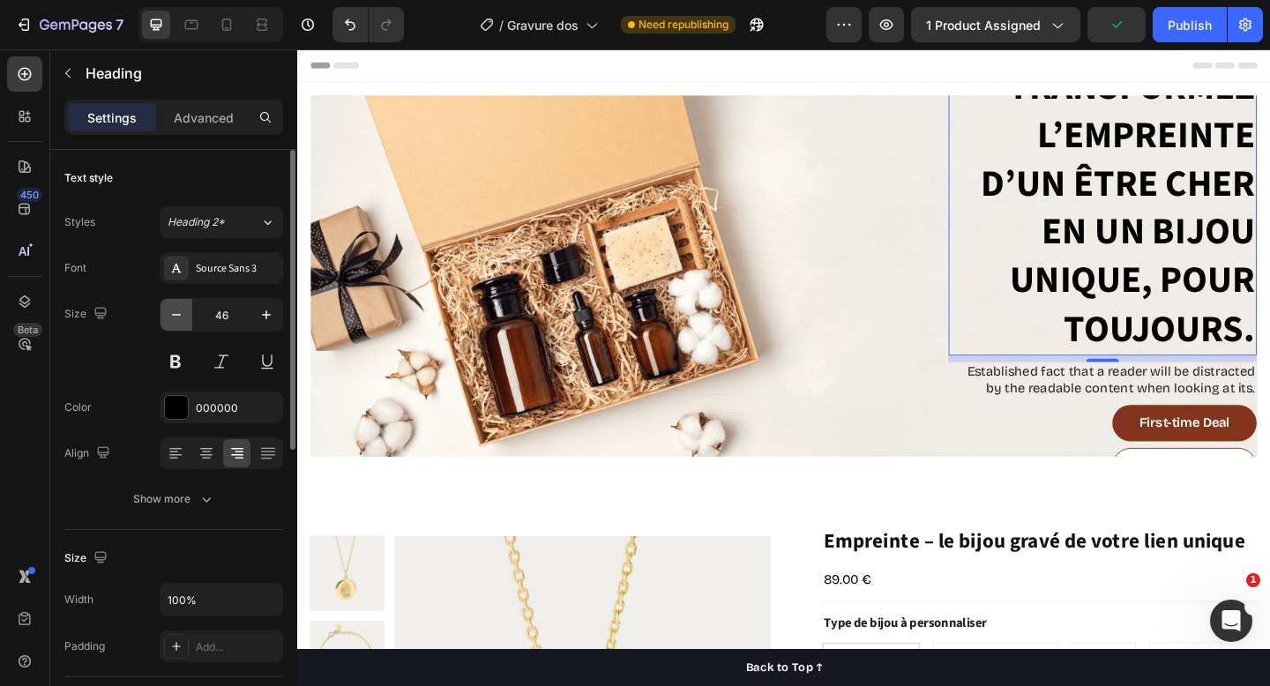
click at [168, 320] on icon "button" at bounding box center [177, 315] width 18 height 18
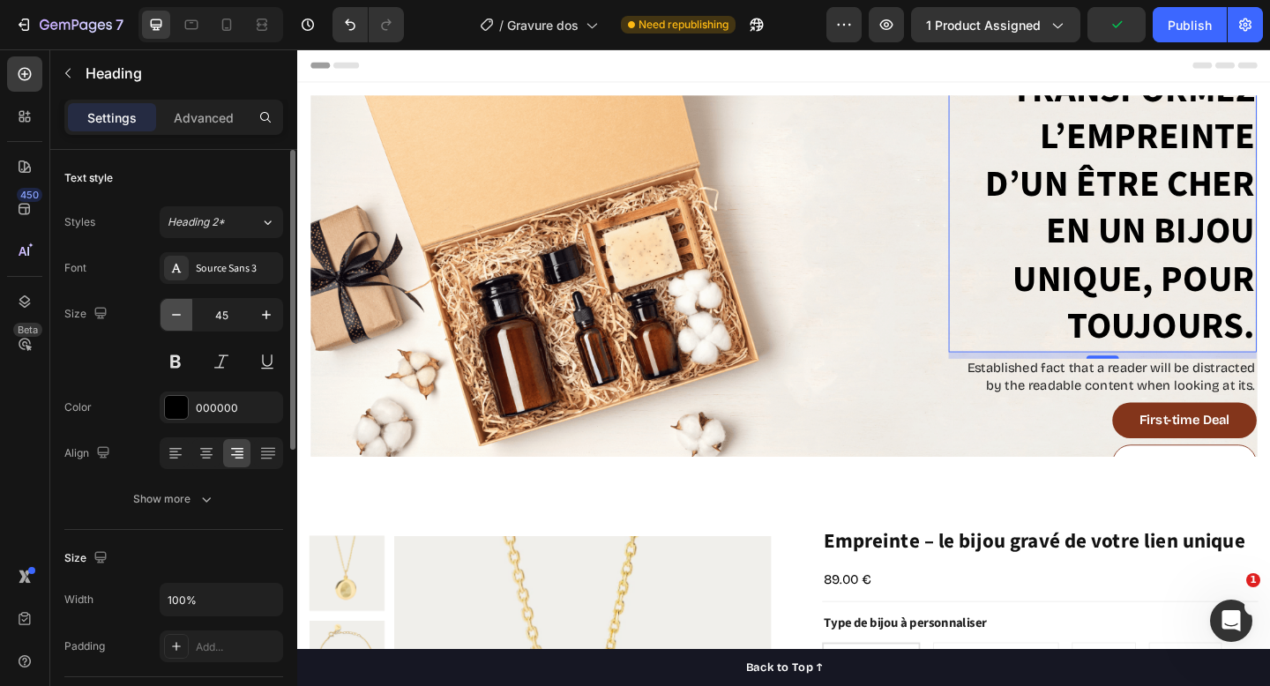
click at [168, 320] on icon "button" at bounding box center [177, 315] width 18 height 18
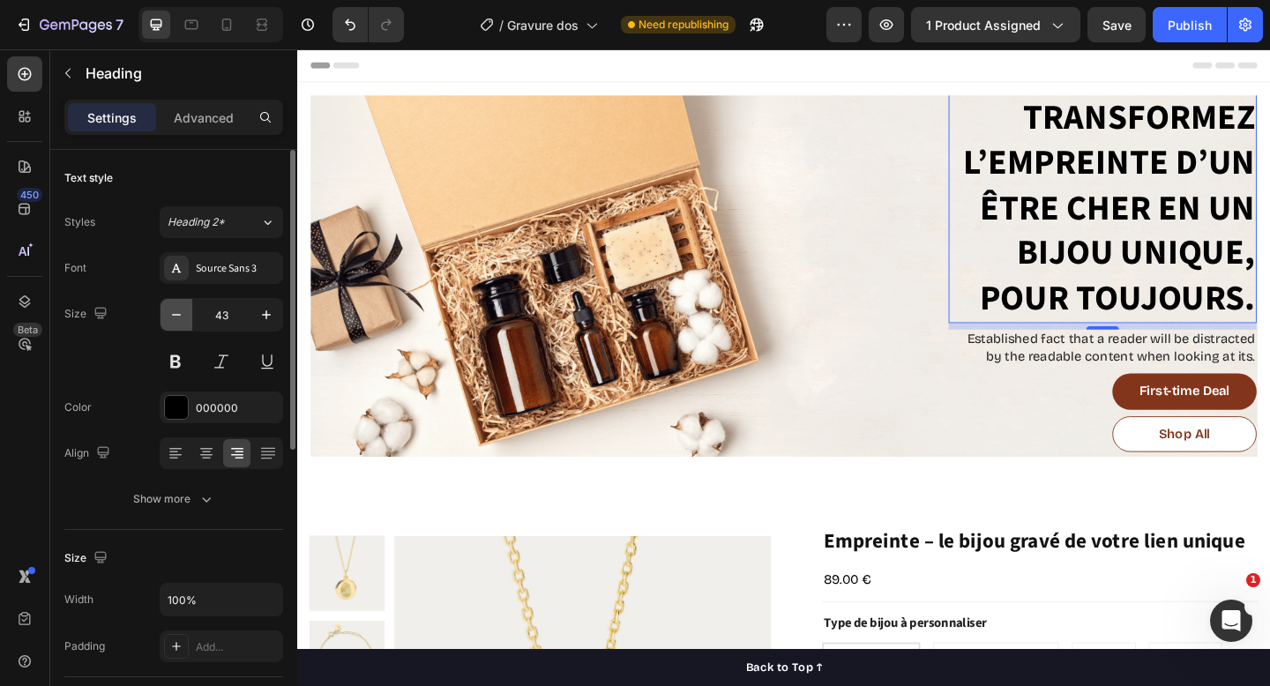
click at [168, 320] on icon "button" at bounding box center [177, 315] width 18 height 18
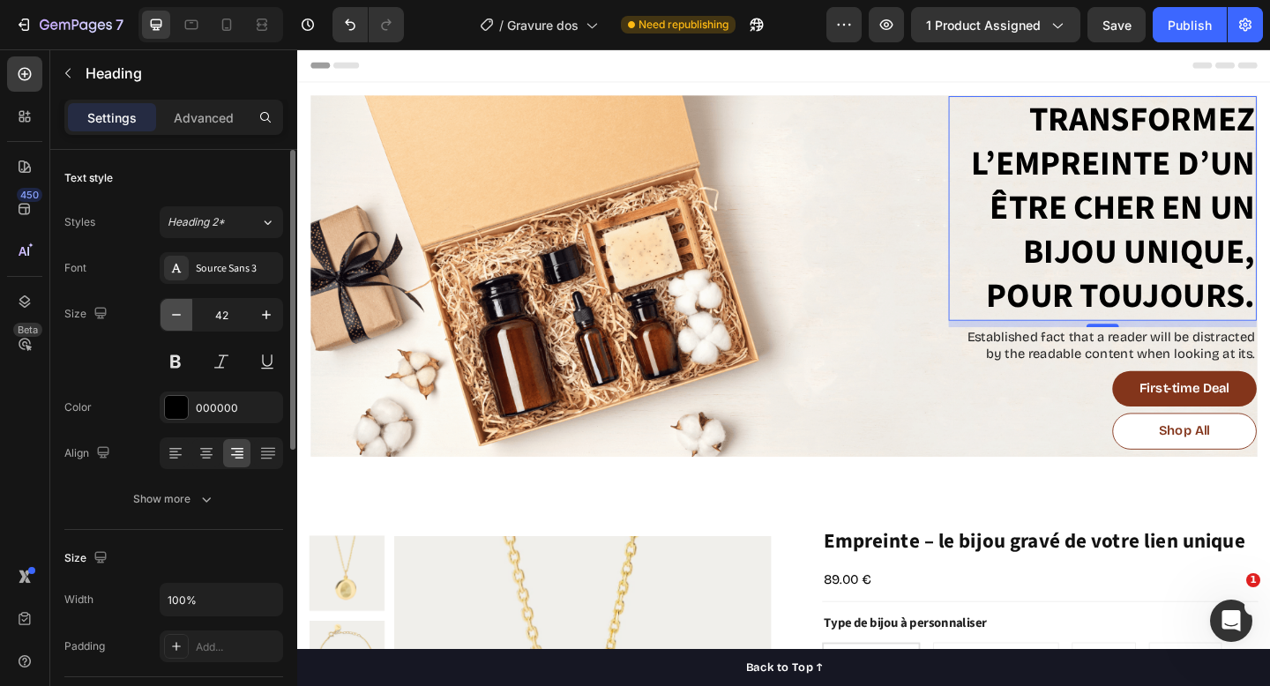
click at [168, 320] on icon "button" at bounding box center [177, 315] width 18 height 18
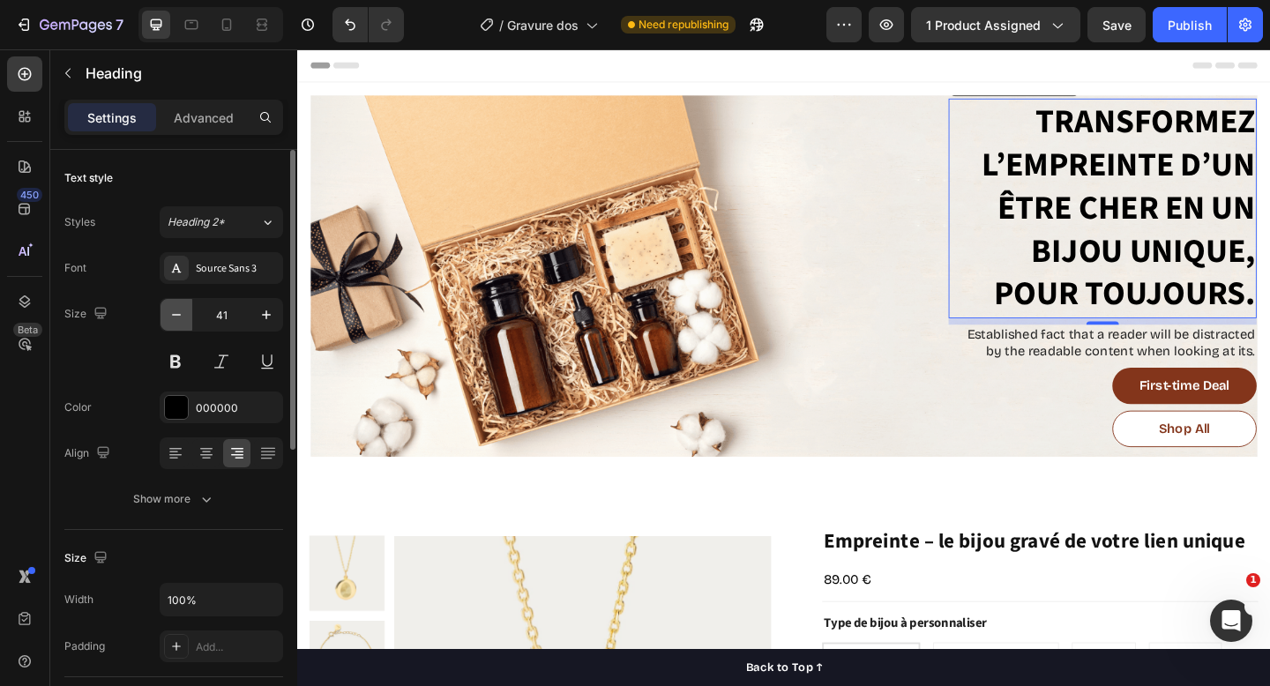
click at [168, 320] on icon "button" at bounding box center [177, 315] width 18 height 18
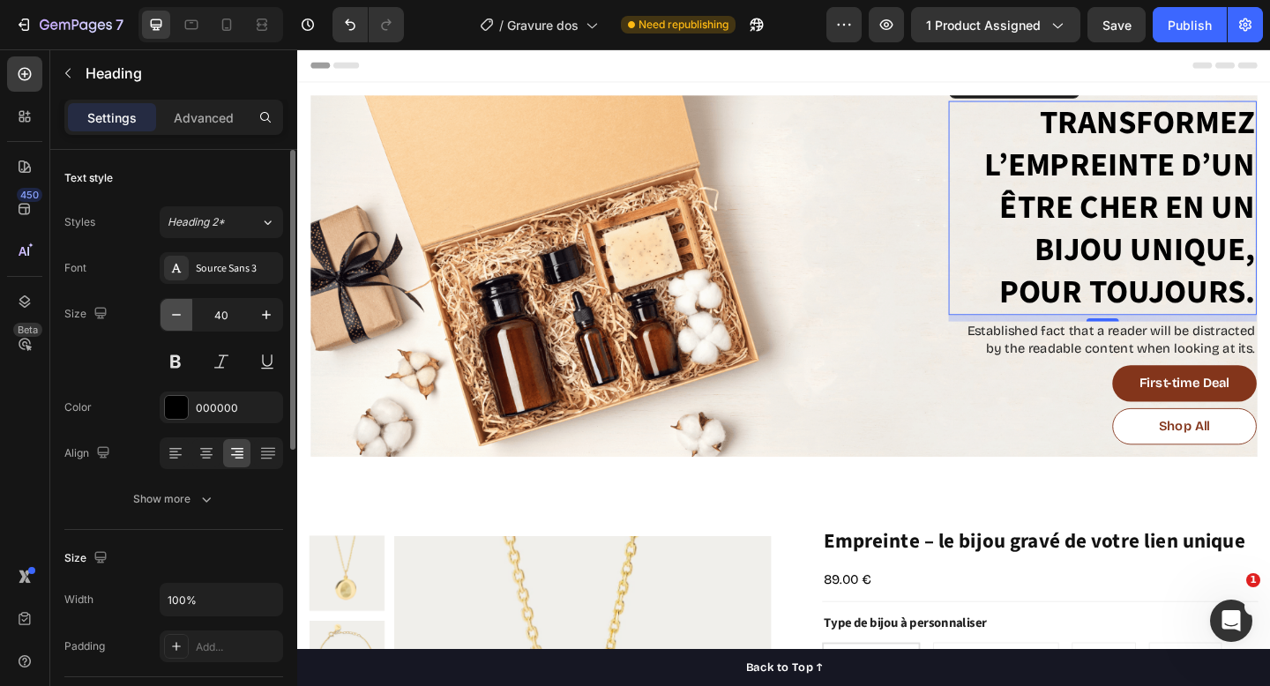
click at [168, 320] on icon "button" at bounding box center [177, 315] width 18 height 18
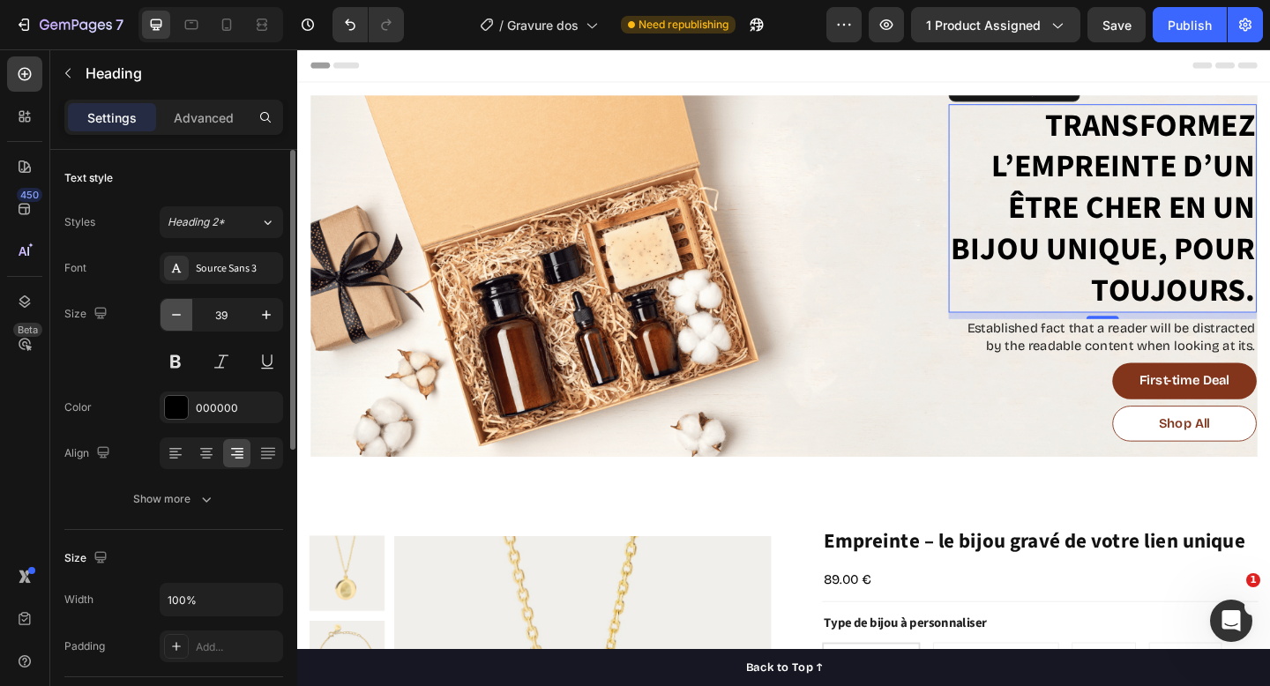
click at [168, 320] on icon "button" at bounding box center [177, 315] width 18 height 18
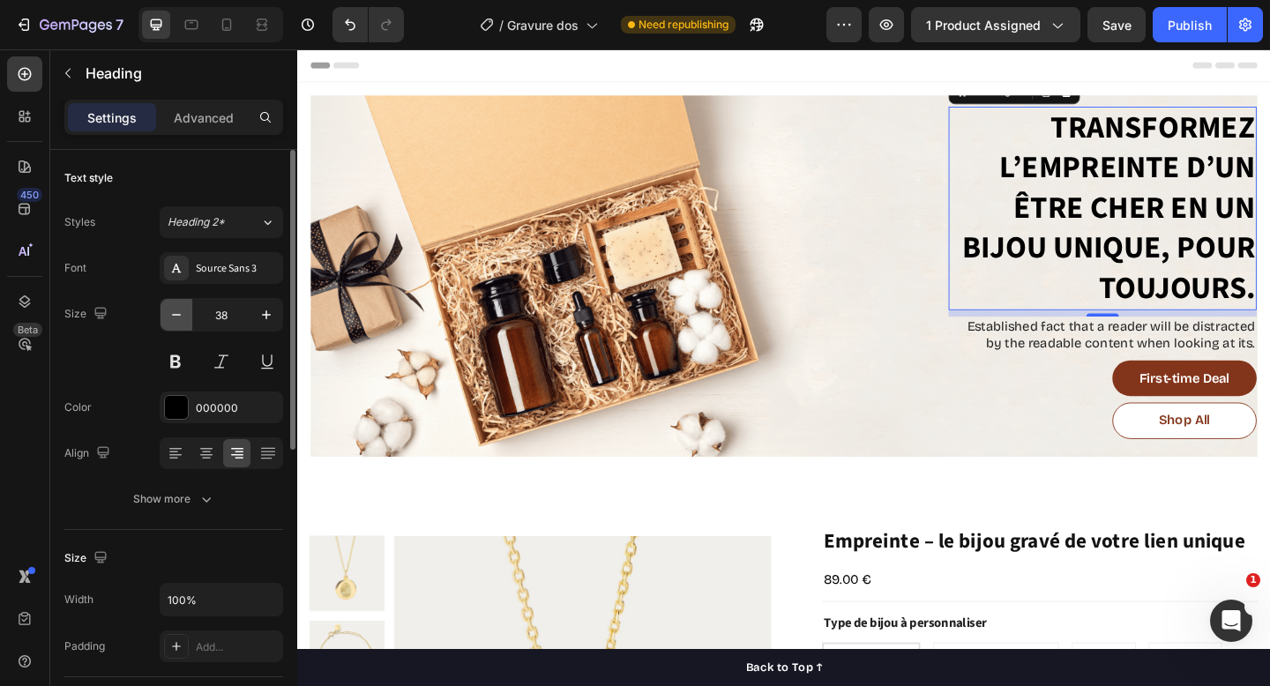
click at [168, 320] on icon "button" at bounding box center [177, 315] width 18 height 18
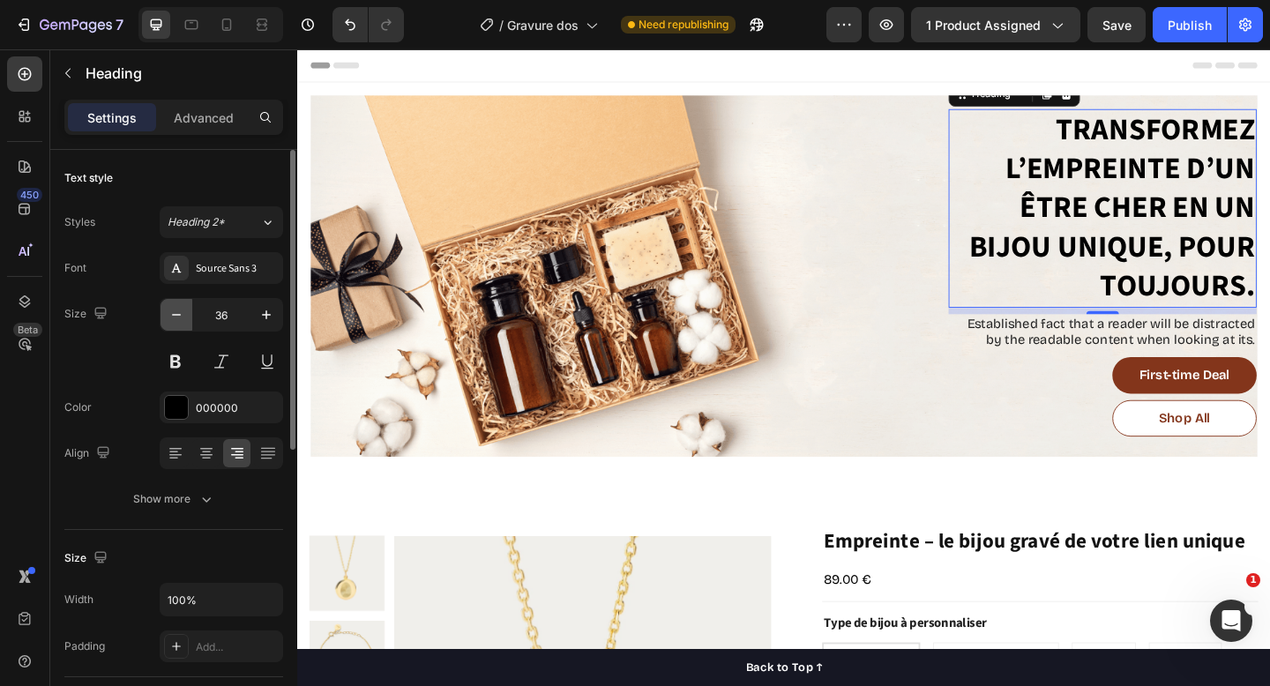
click at [168, 320] on icon "button" at bounding box center [177, 315] width 18 height 18
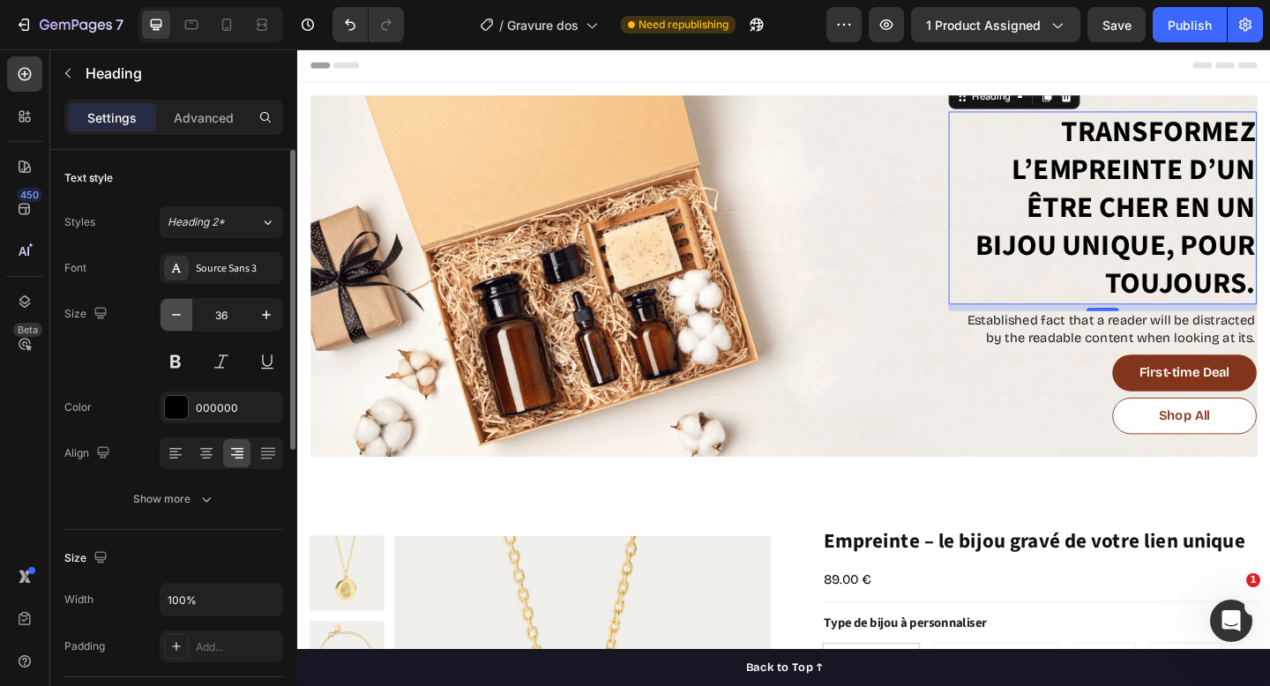
click at [168, 320] on icon "button" at bounding box center [177, 315] width 18 height 18
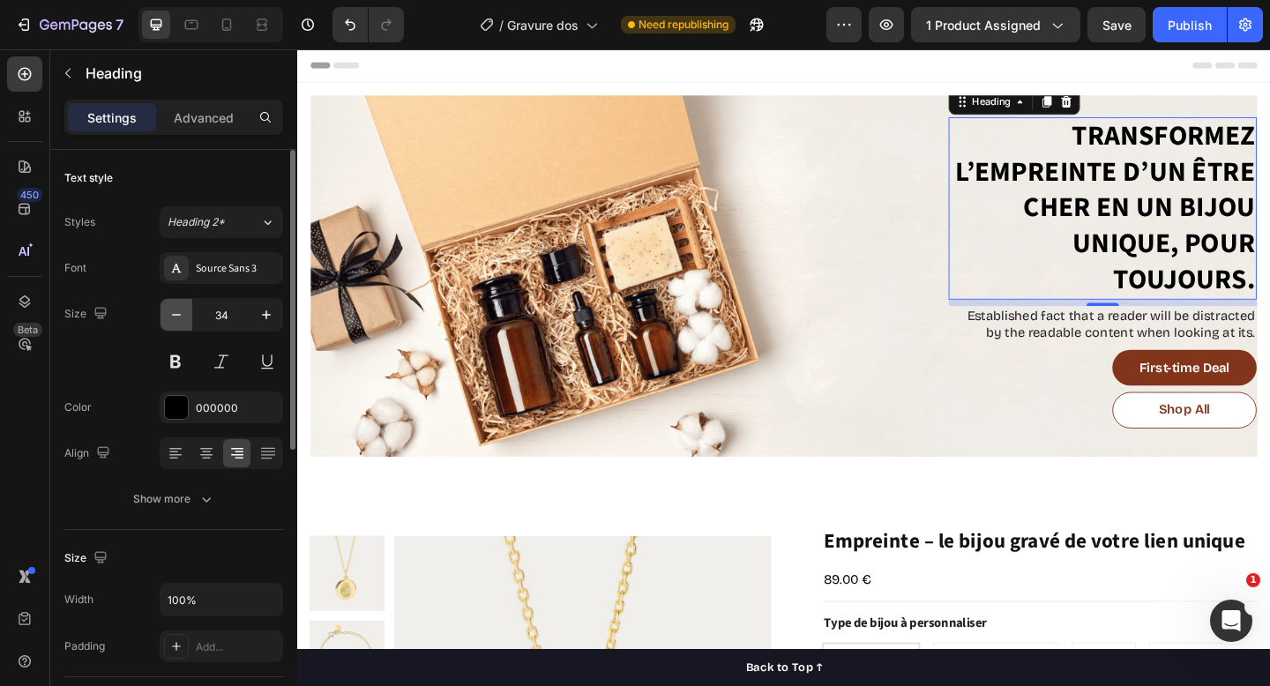
click at [168, 320] on icon "button" at bounding box center [177, 315] width 18 height 18
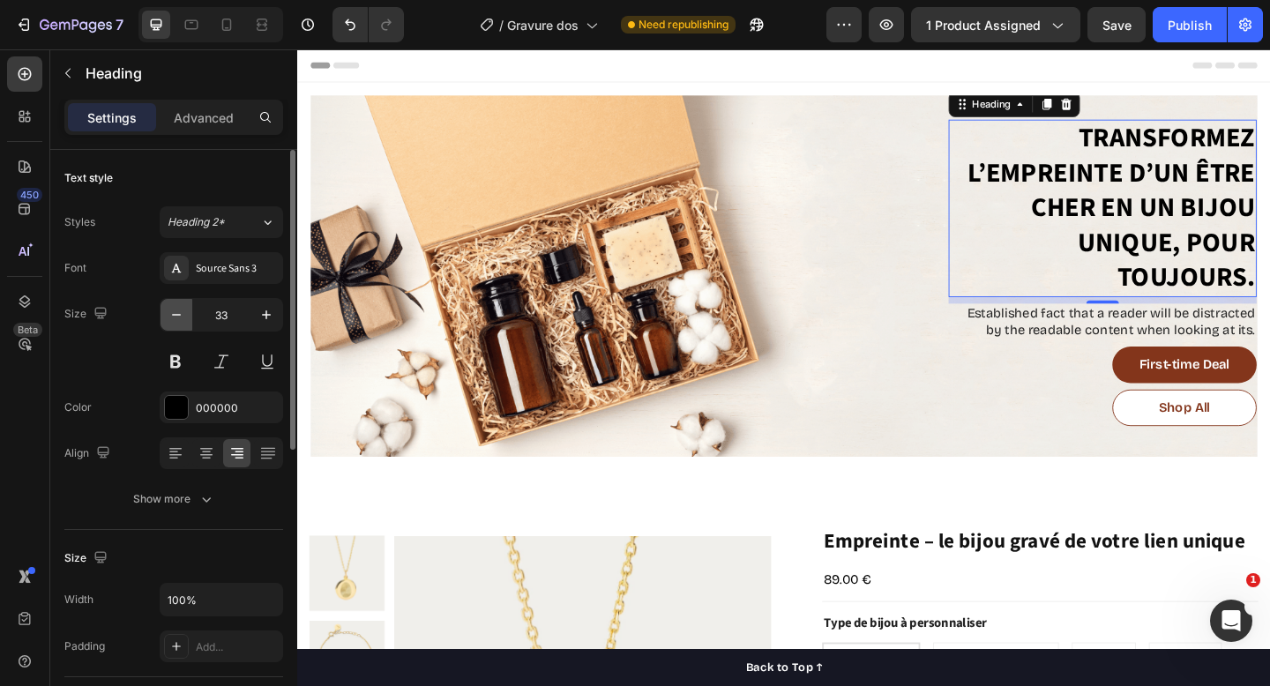
click at [168, 320] on icon "button" at bounding box center [177, 315] width 18 height 18
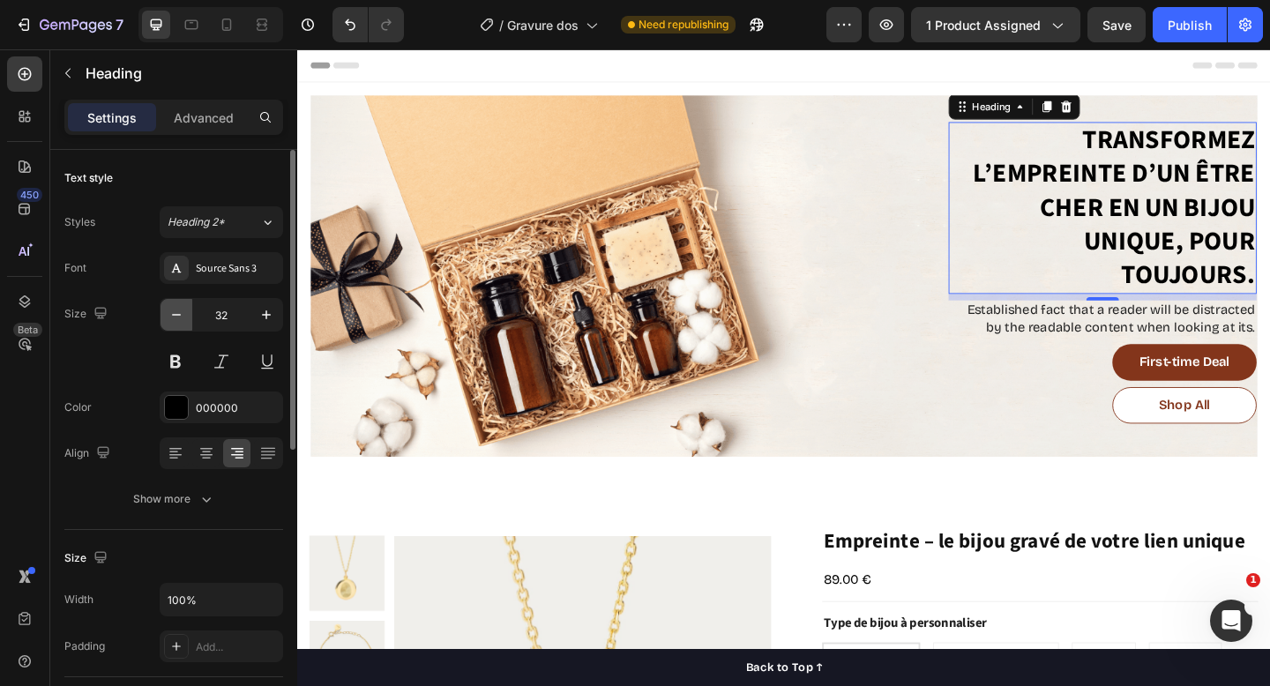
click at [168, 320] on icon "button" at bounding box center [177, 315] width 18 height 18
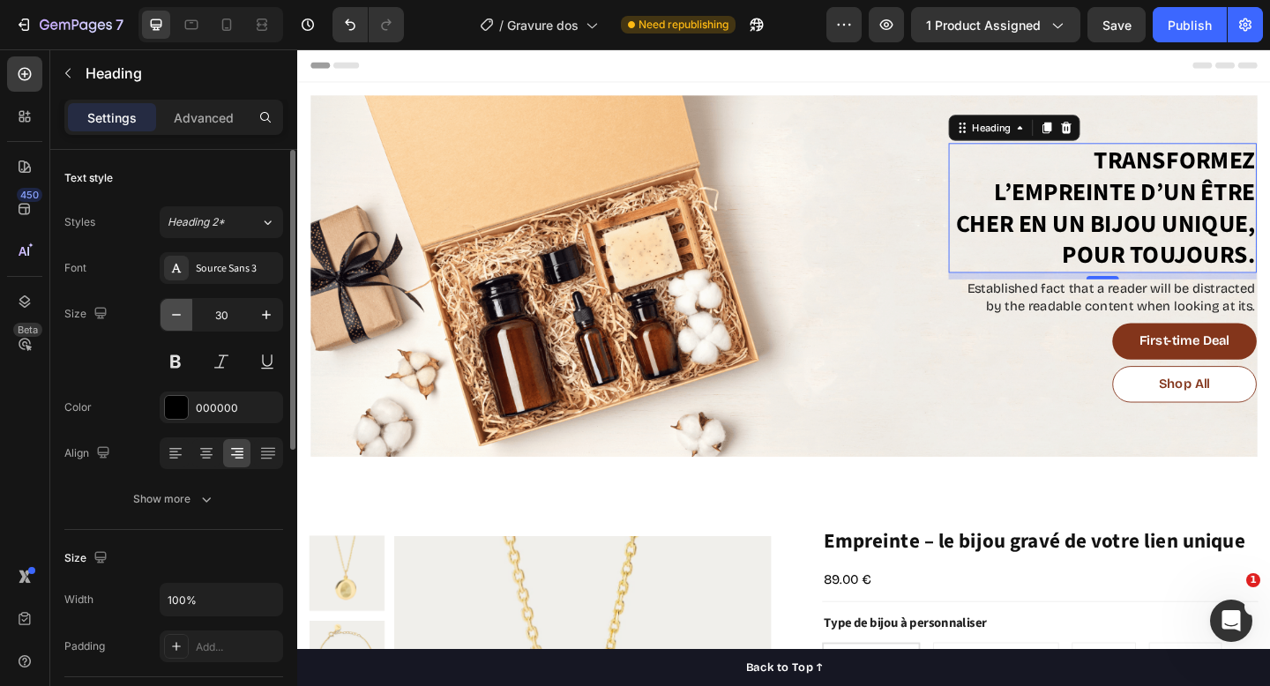
click at [168, 320] on icon "button" at bounding box center [177, 315] width 18 height 18
type input "29"
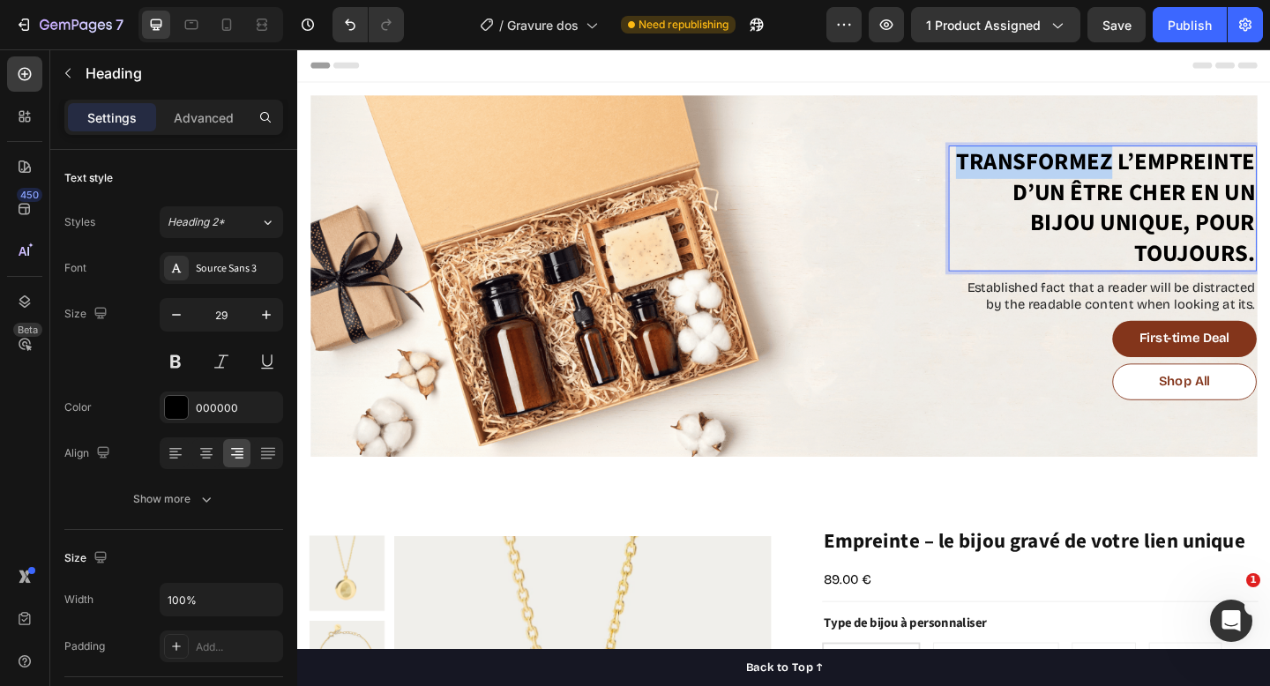
click at [1157, 182] on p "Transformez l’empreinte d’un être cher en un bijou unique, pour toujours." at bounding box center [1174, 222] width 332 height 133
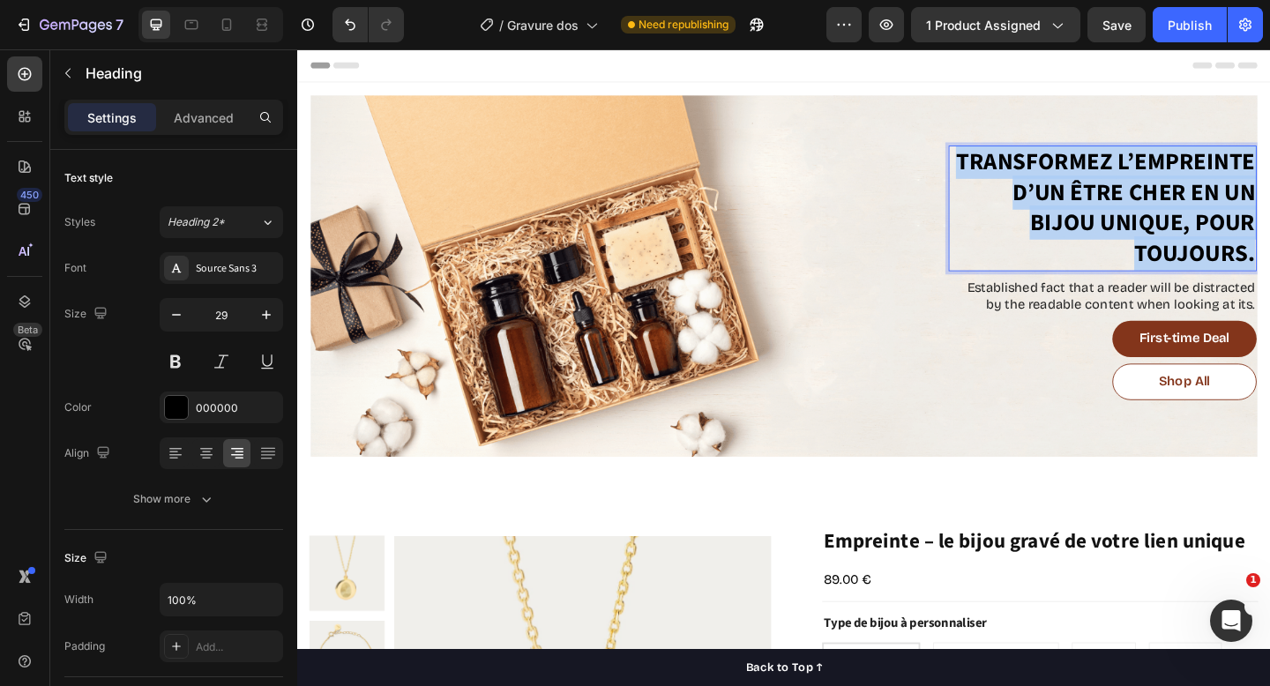
click at [1157, 182] on p "Transformez l’empreinte d’un être cher en un bijou unique, pour toujours." at bounding box center [1174, 222] width 332 height 133
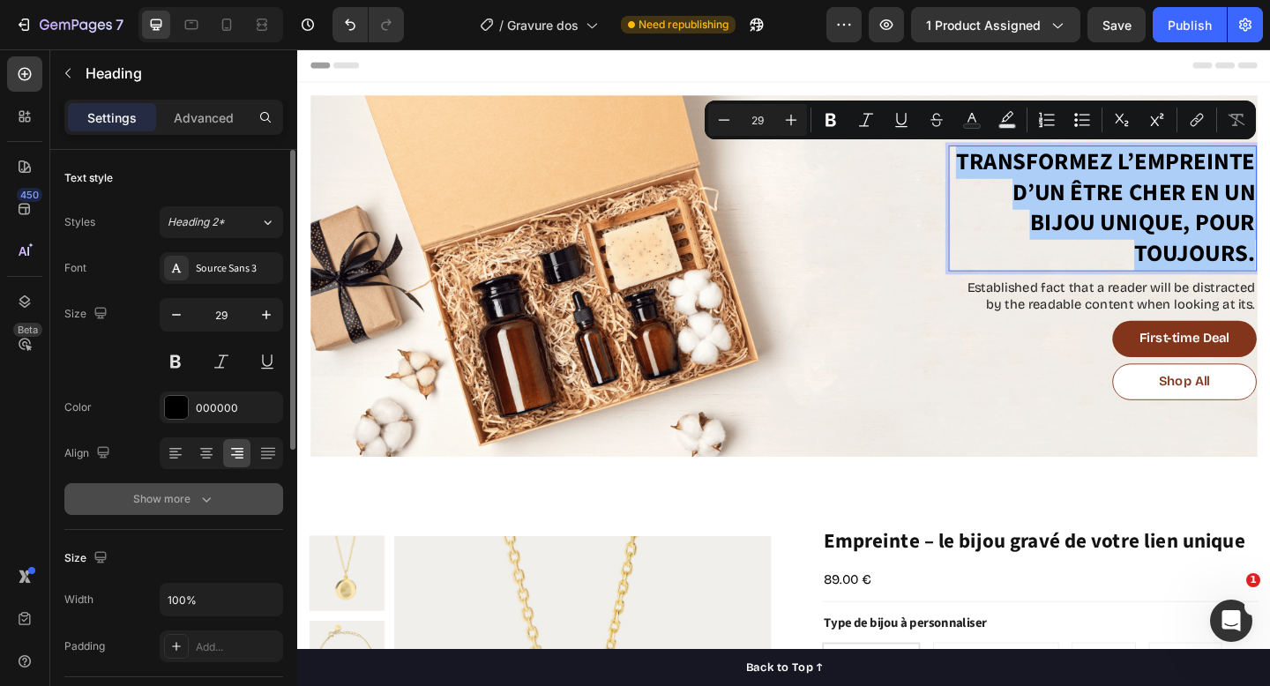
click at [169, 489] on button "Show more" at bounding box center [173, 499] width 219 height 32
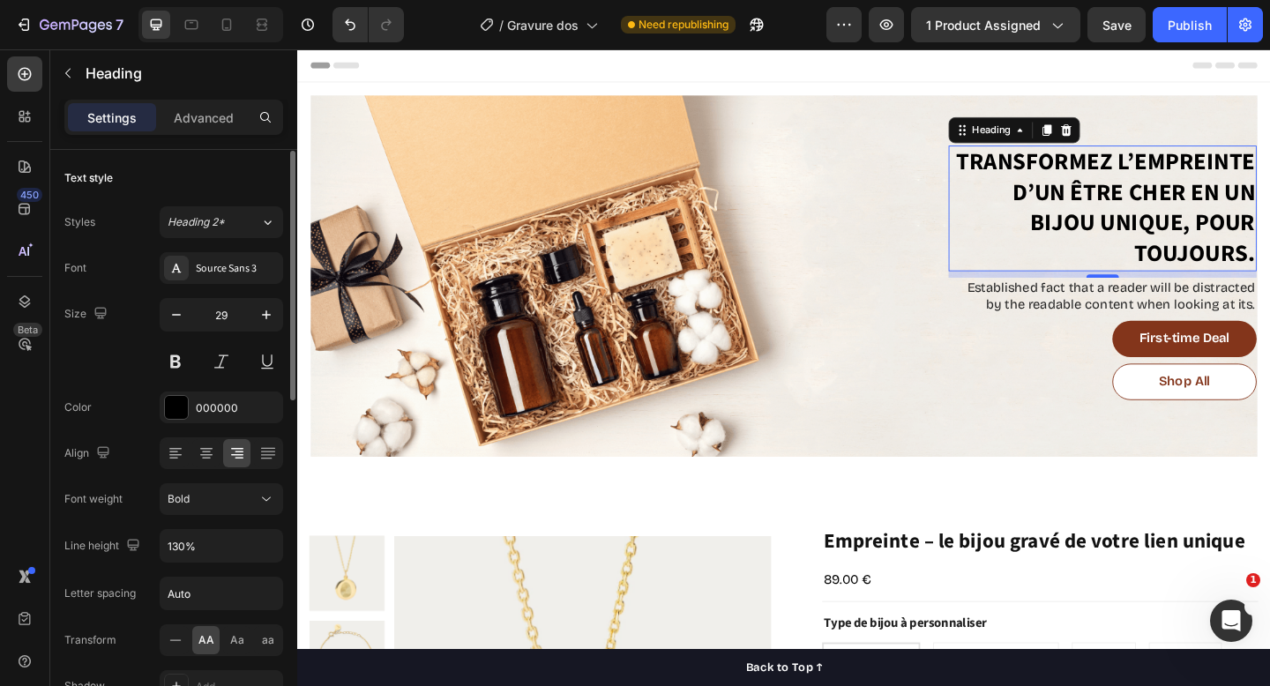
scroll to position [282, 0]
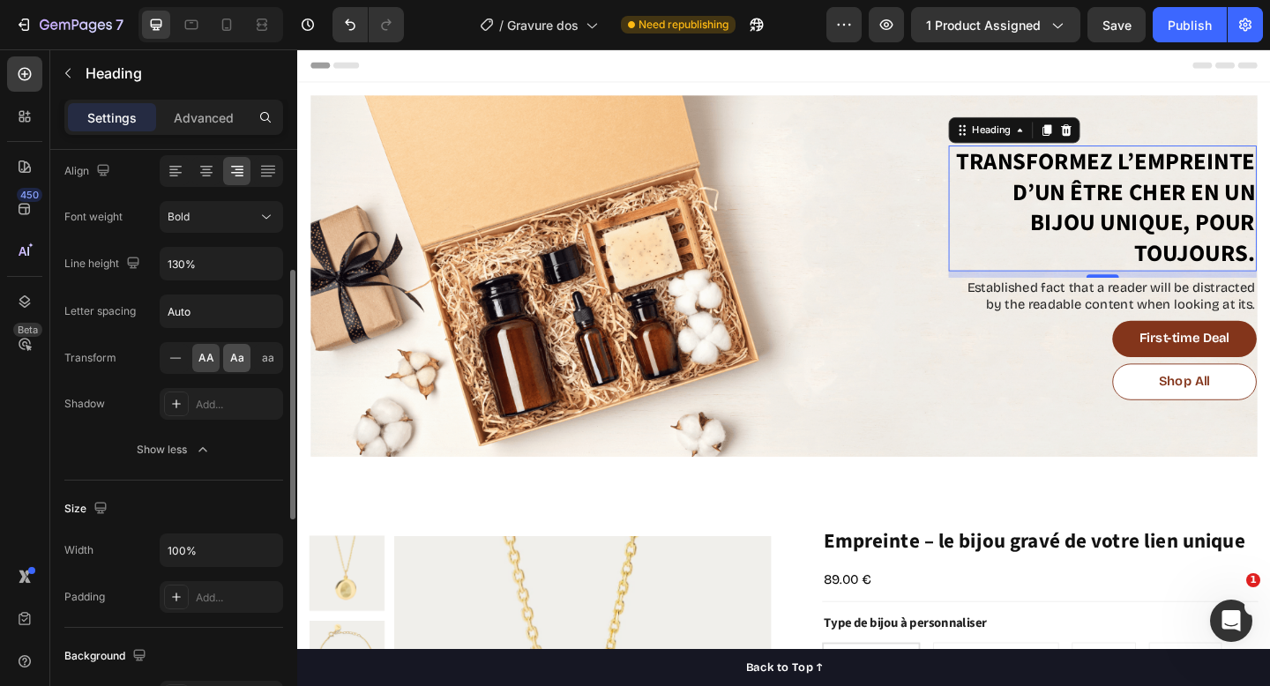
click at [238, 361] on span "Aa" at bounding box center [237, 358] width 14 height 16
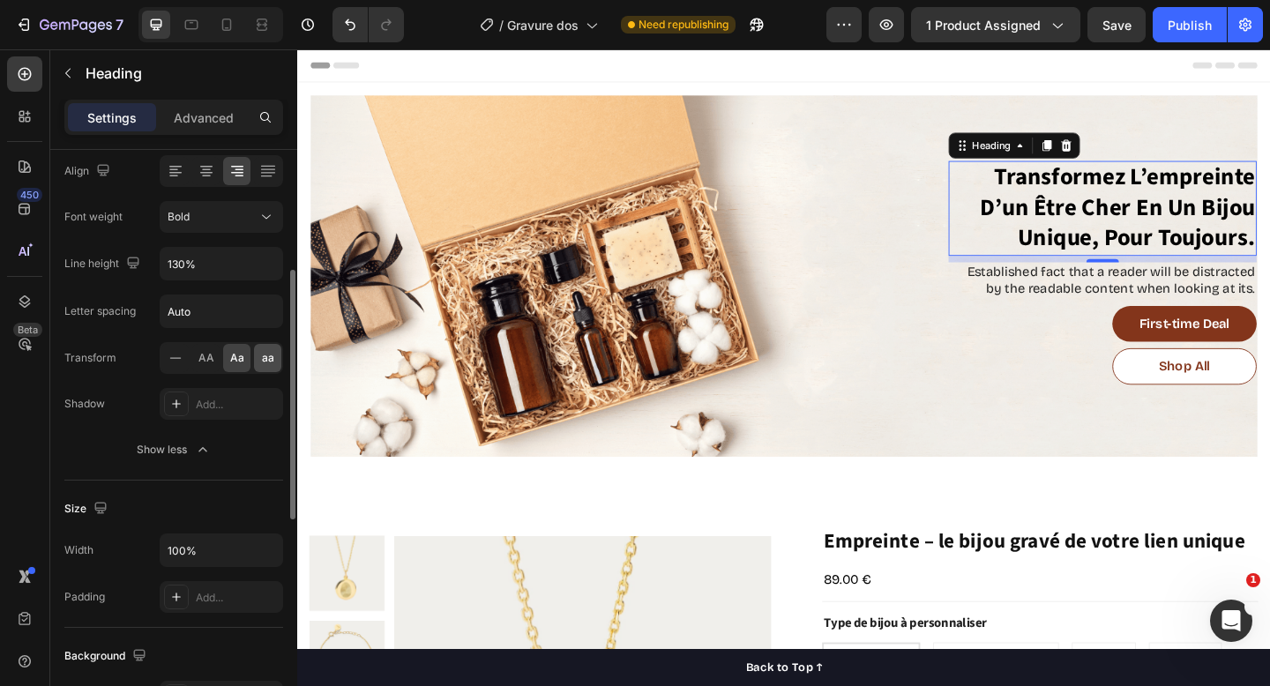
click at [280, 366] on div "aa" at bounding box center [267, 358] width 27 height 28
click at [180, 363] on icon at bounding box center [176, 358] width 18 height 18
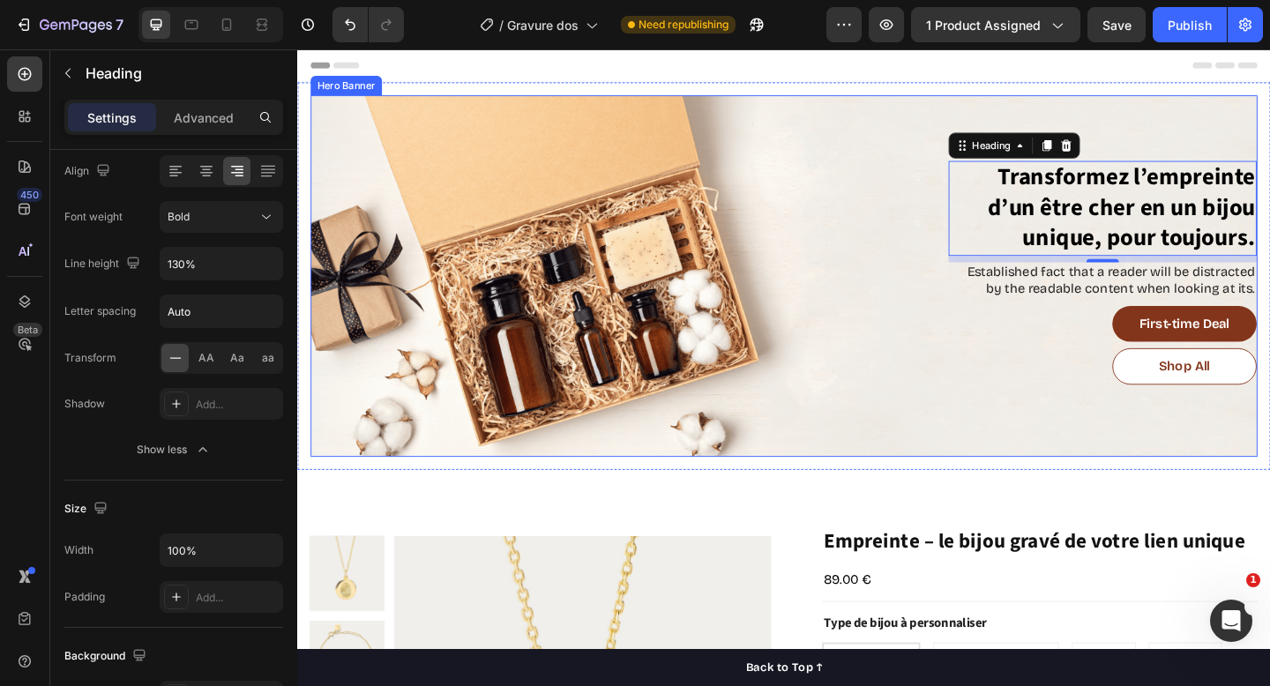
click at [1270, 112] on div "Background Image" at bounding box center [826, 296] width 1030 height 393
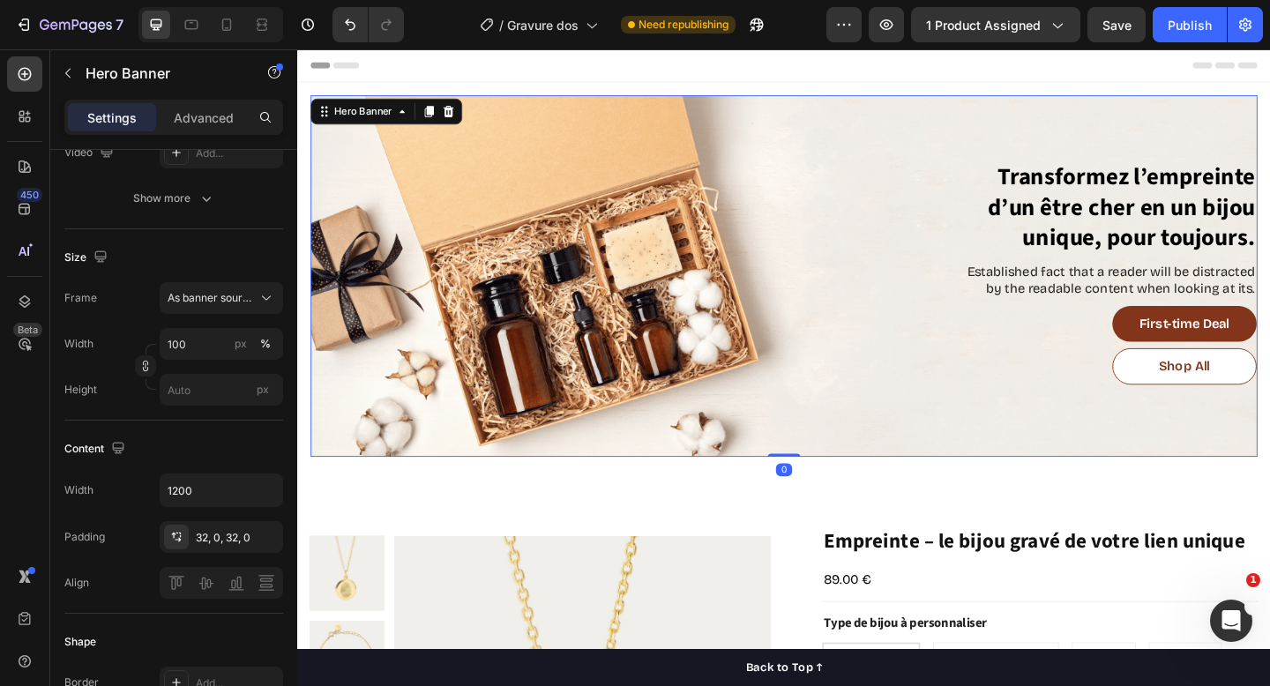
scroll to position [0, 0]
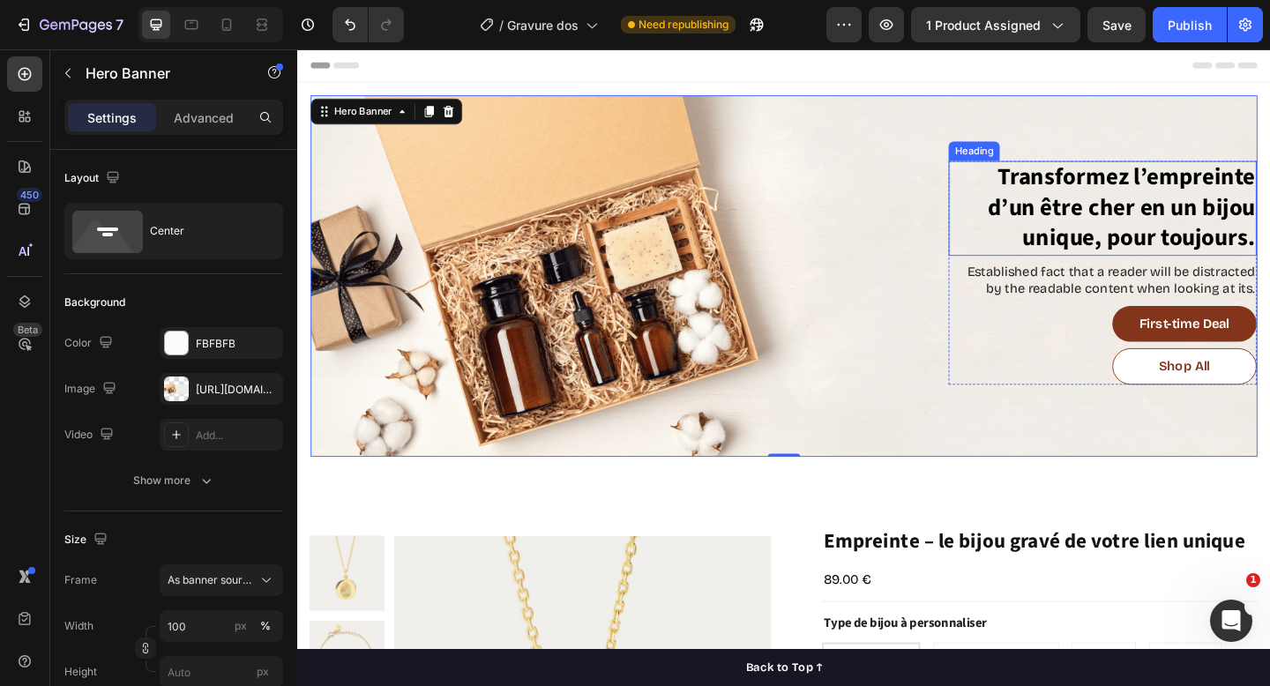
click at [1174, 266] on h2 "Transformez l’empreinte d’un être cher en un bijou unique, pour toujours." at bounding box center [1173, 222] width 335 height 103
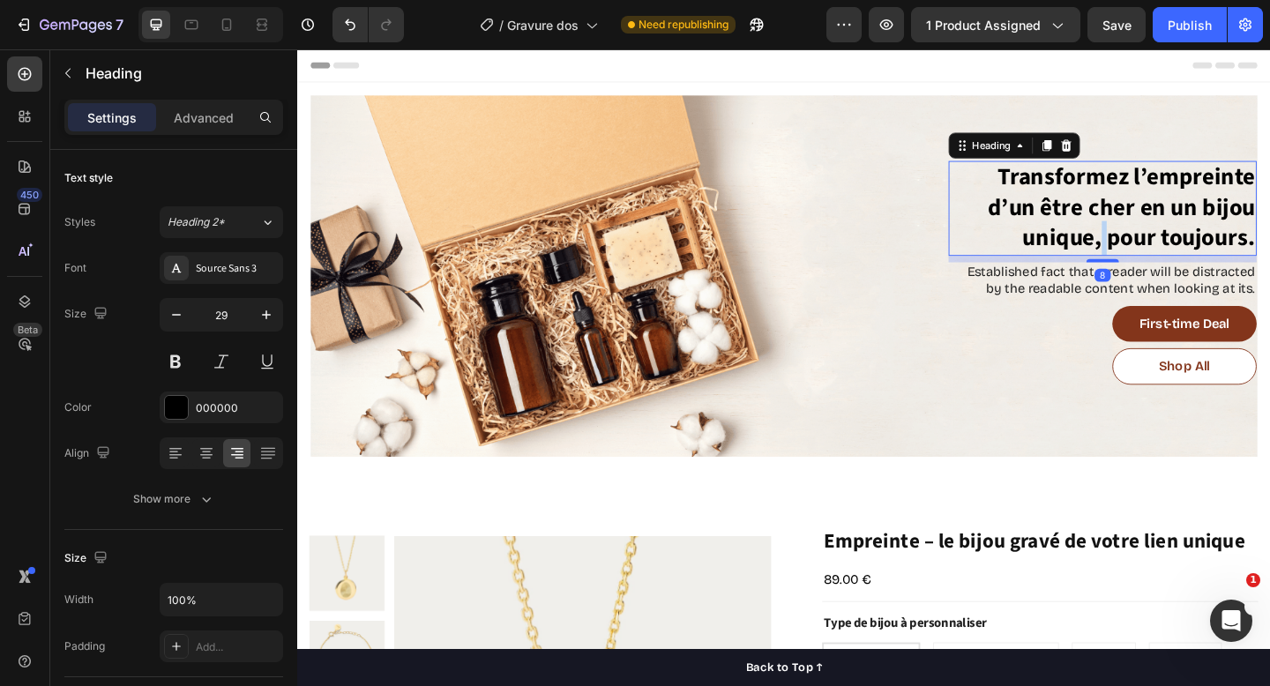
click at [1174, 266] on h2 "Transformez l’empreinte d’un être cher en un bijou unique, pour toujours." at bounding box center [1173, 222] width 335 height 103
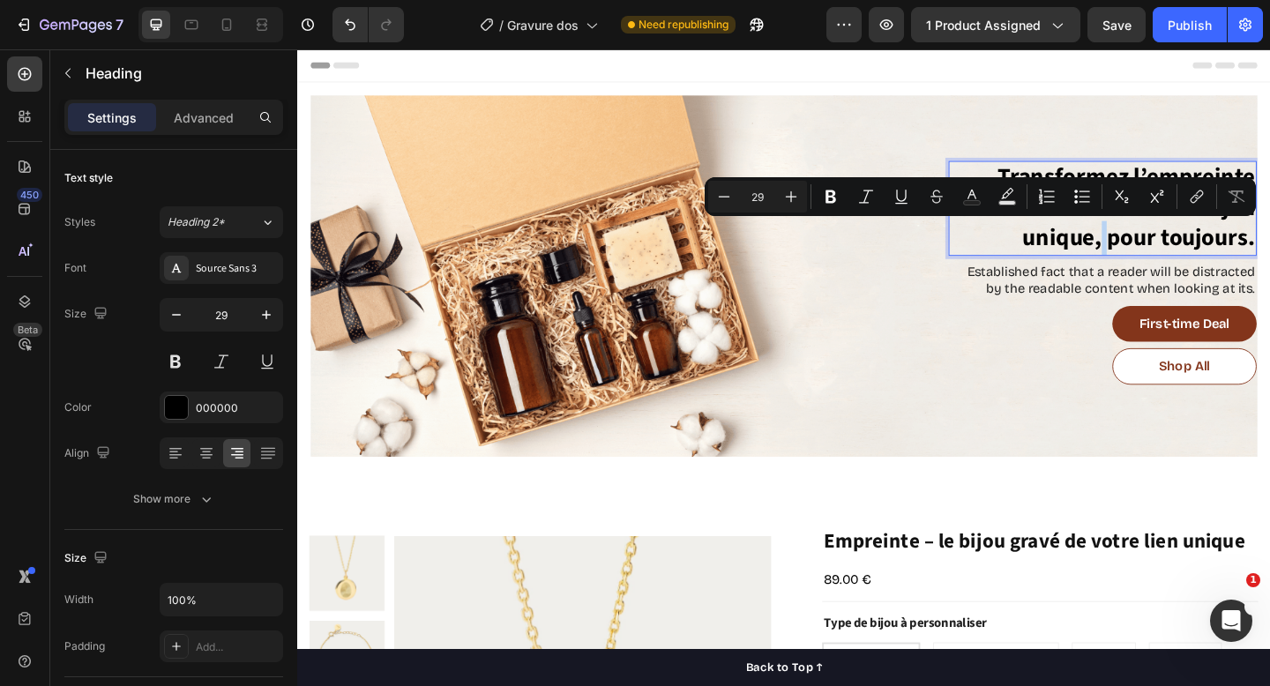
click at [1180, 272] on p "Transformez l’empreinte d’un être cher en un bijou unique, pour toujours." at bounding box center [1174, 223] width 332 height 100
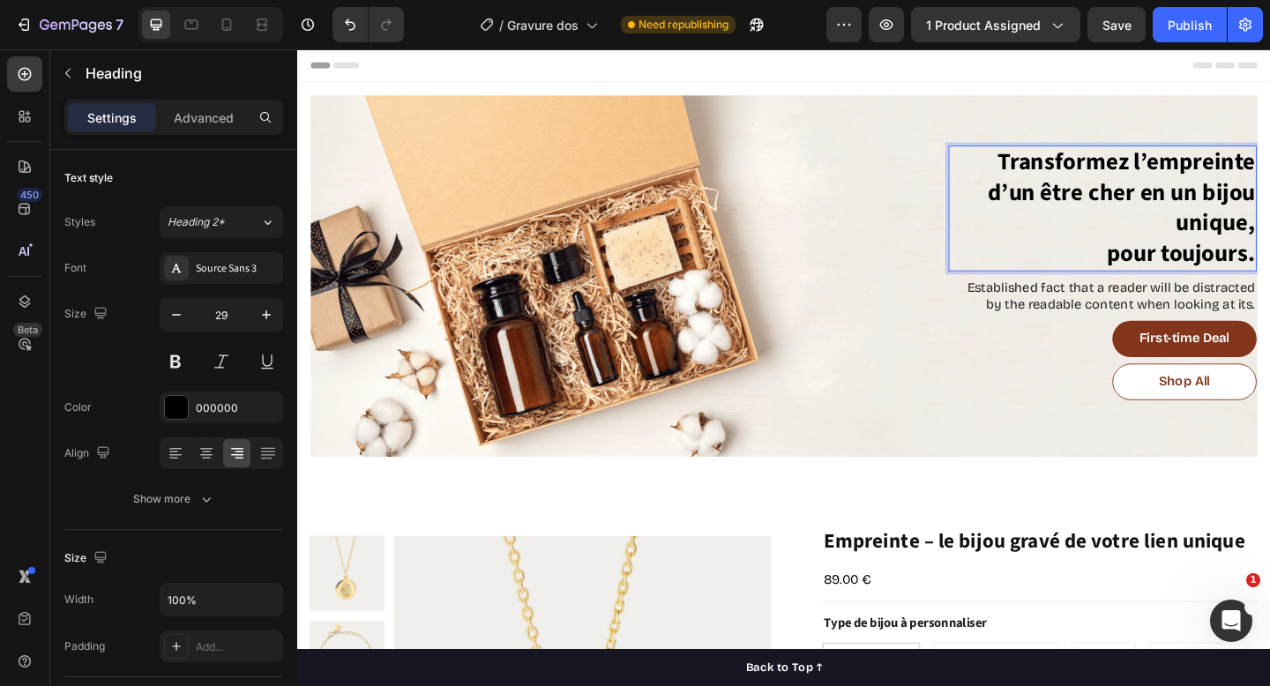
click at [1223, 204] on p "Transformez l’empreinte d’un être cher en un bijou unique, pour toujours." at bounding box center [1174, 222] width 332 height 133
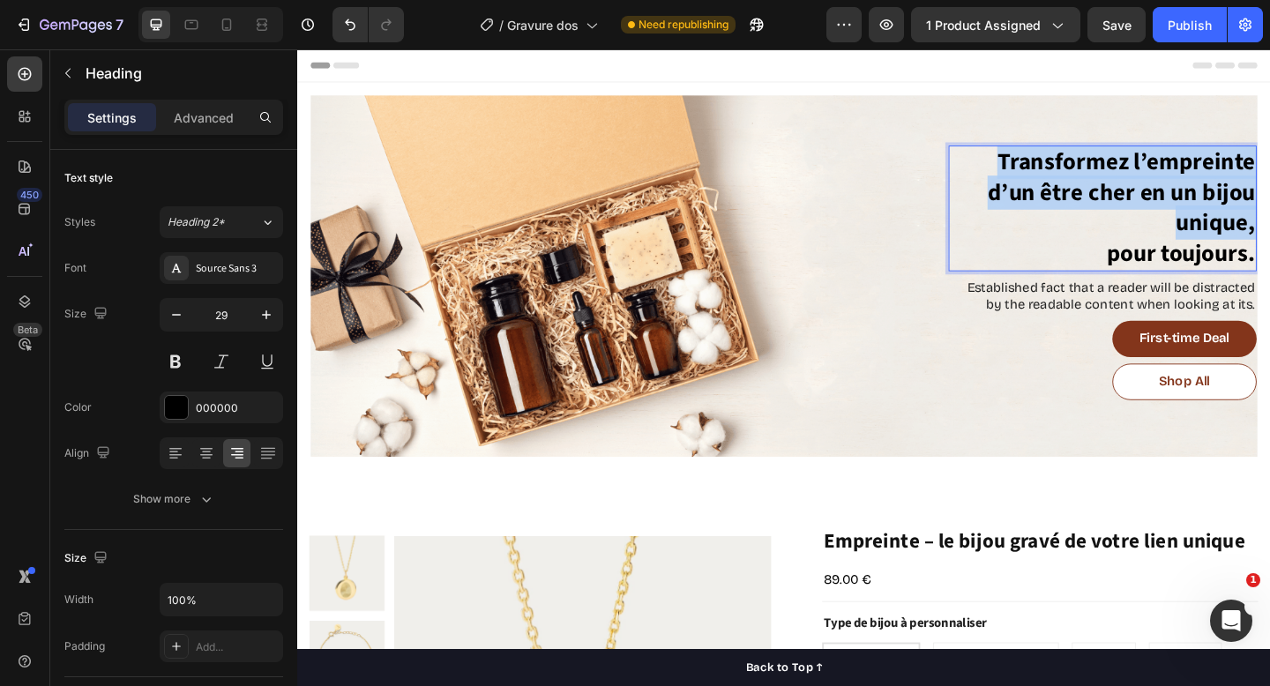
click at [1223, 204] on p "Transformez l’empreinte d’un être cher en un bijou unique, pour toujours." at bounding box center [1174, 222] width 332 height 133
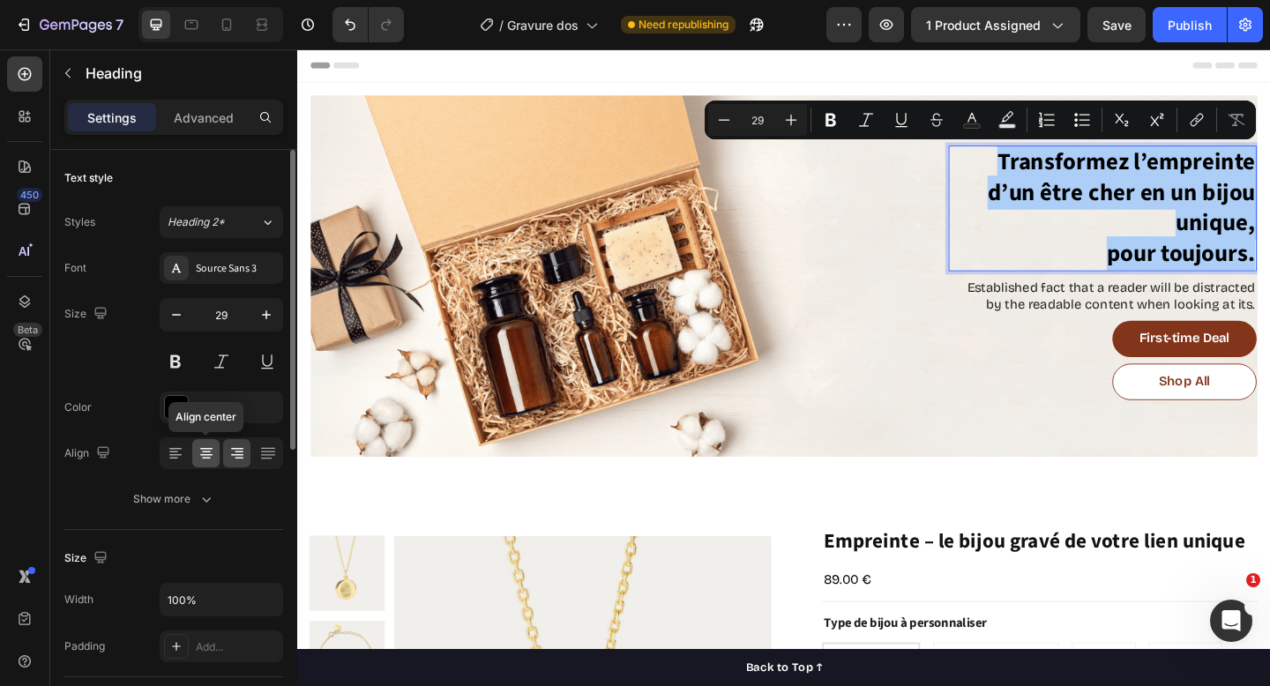
click at [194, 461] on div at bounding box center [205, 453] width 27 height 28
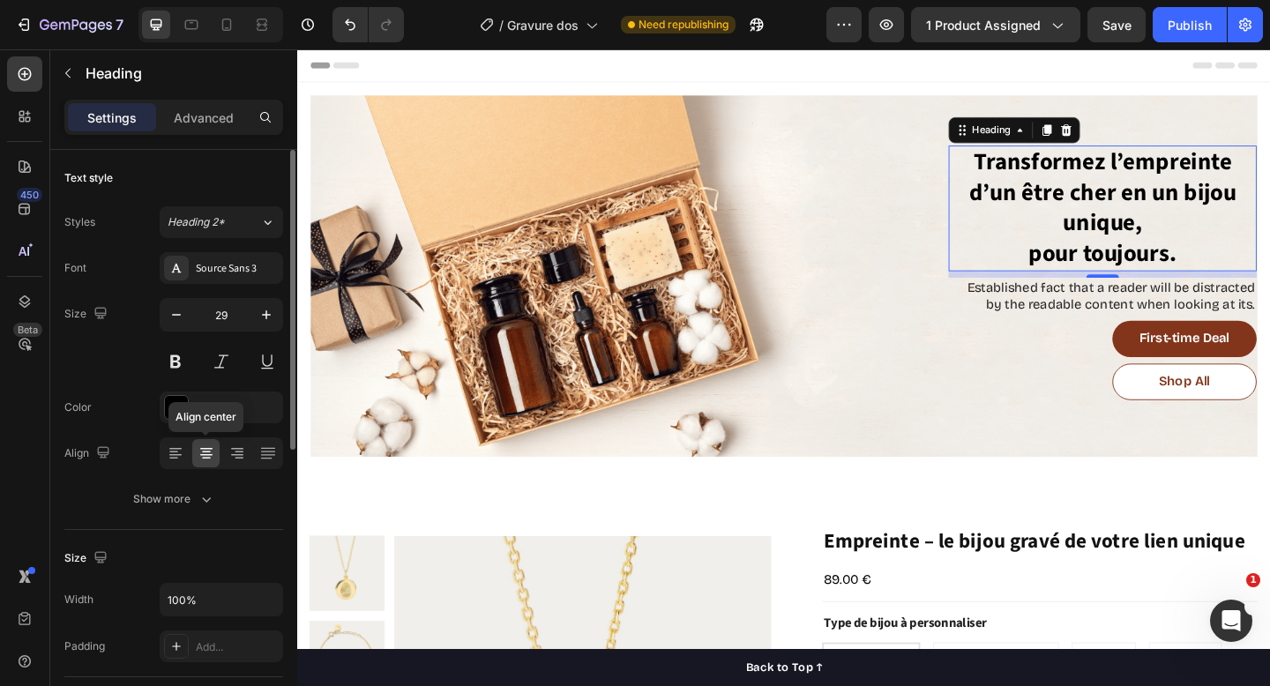
click at [207, 463] on div at bounding box center [205, 453] width 27 height 28
click at [184, 462] on div at bounding box center [174, 453] width 27 height 28
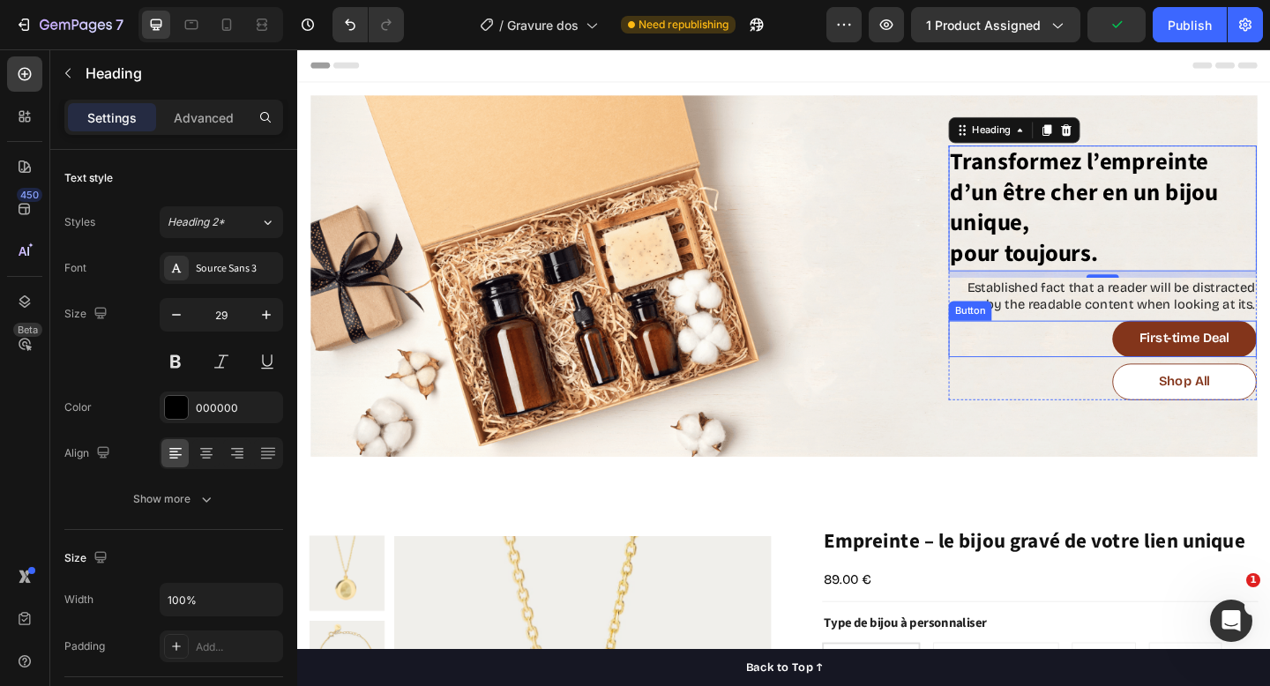
click at [1080, 406] on div "Shop All Button" at bounding box center [1173, 412] width 335 height 40
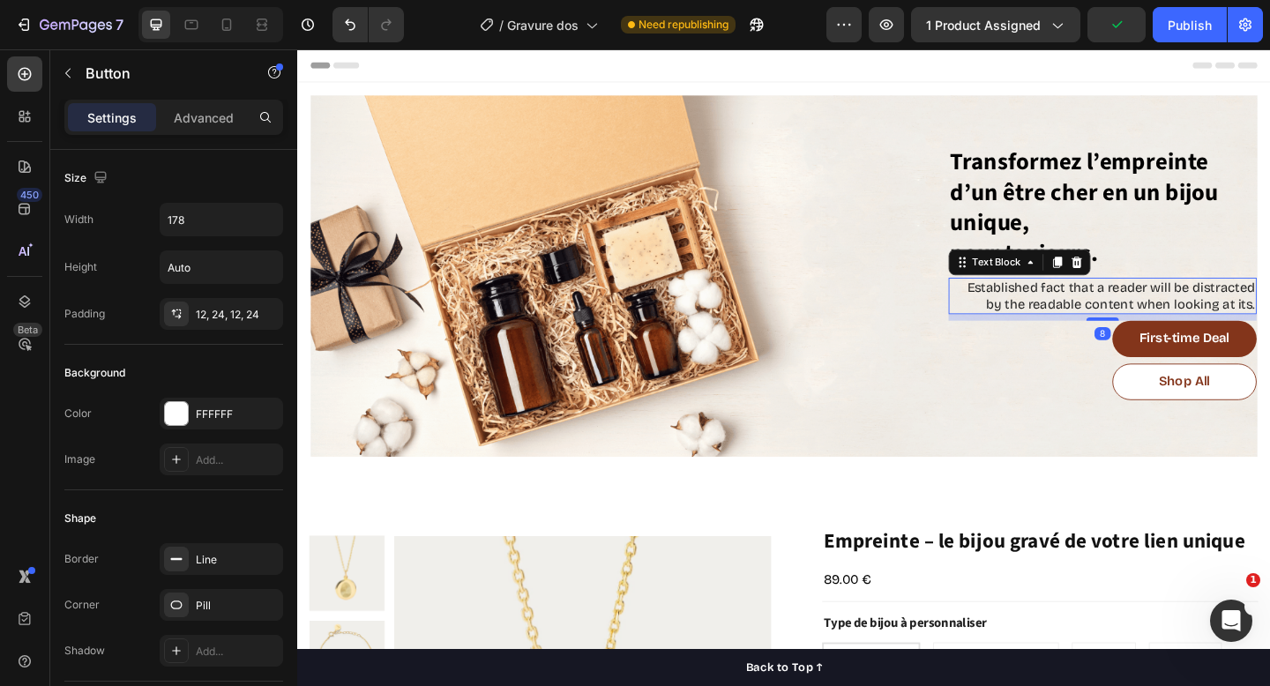
click at [1113, 319] on p "Established fact that a reader will be distracted by the readable content when …" at bounding box center [1174, 318] width 332 height 37
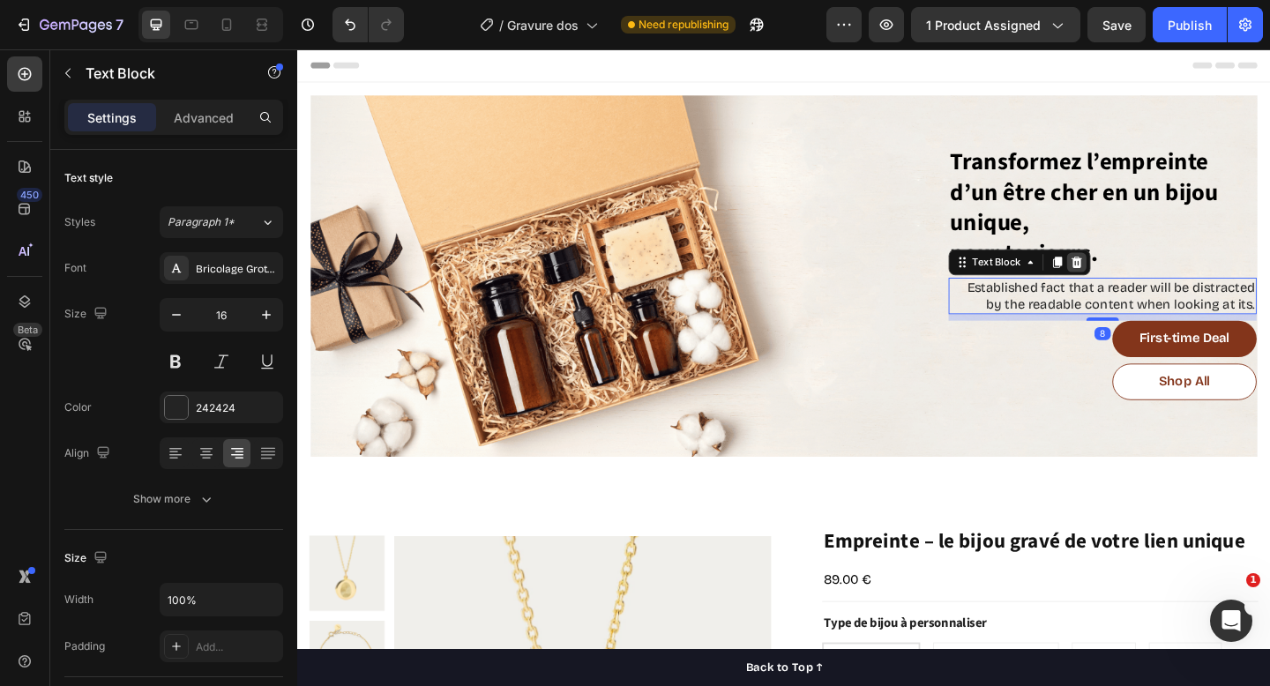
click at [1143, 286] on icon at bounding box center [1145, 281] width 11 height 12
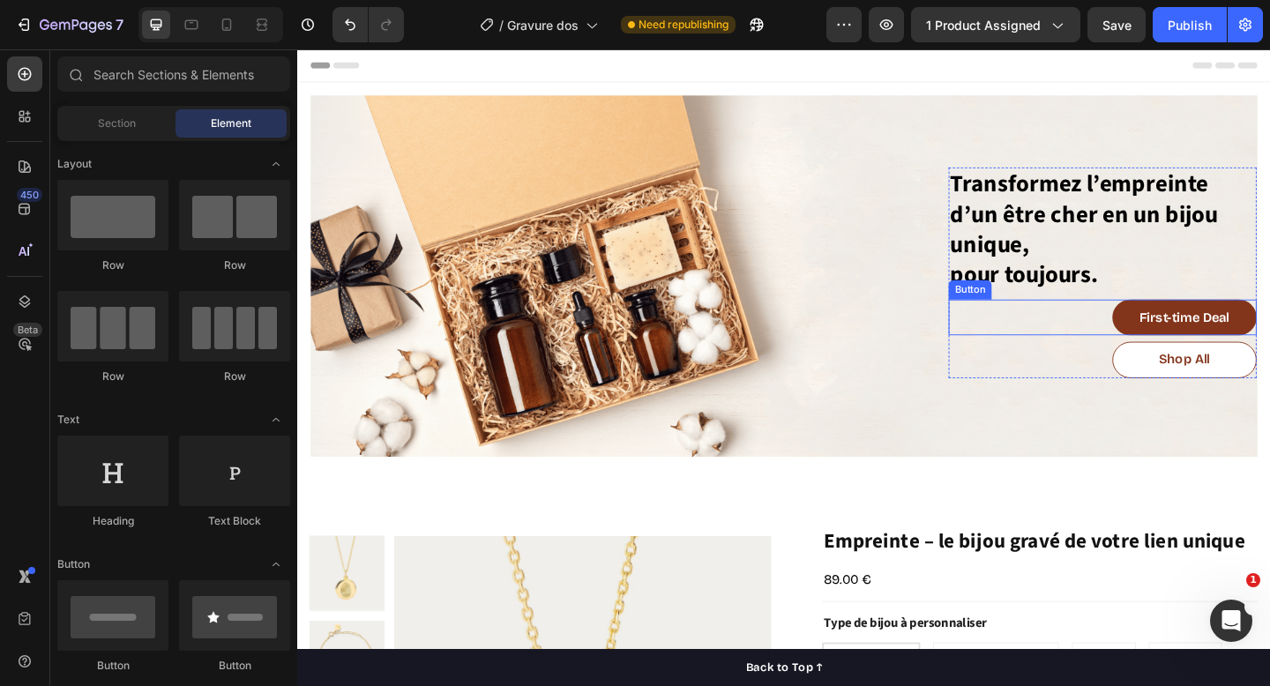
click at [1143, 336] on div "First-time Deal Button" at bounding box center [1173, 342] width 335 height 40
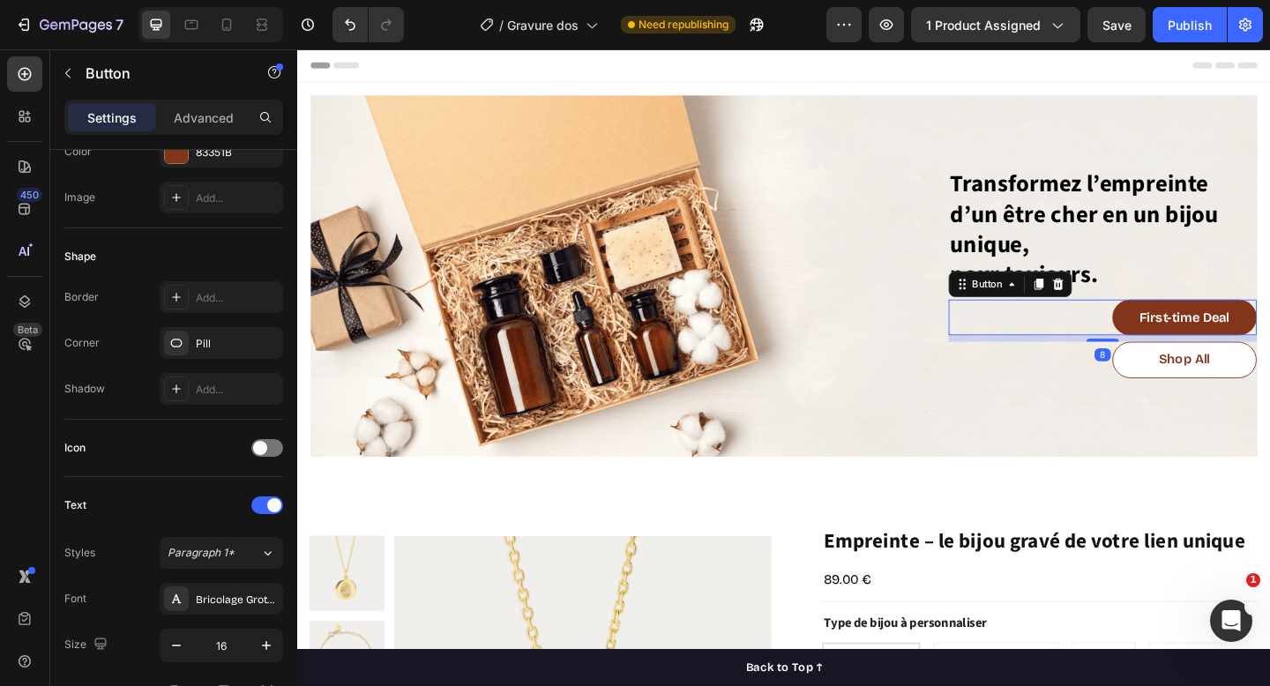
scroll to position [678, 0]
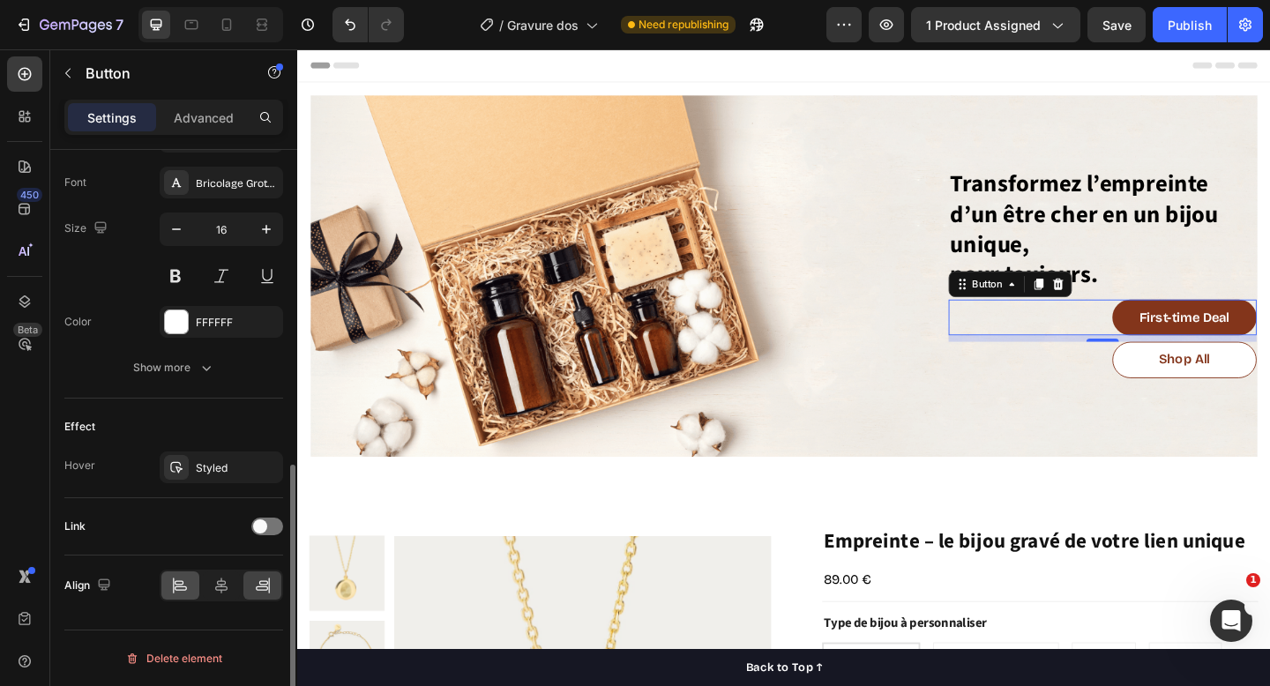
click at [186, 578] on icon at bounding box center [180, 586] width 18 height 18
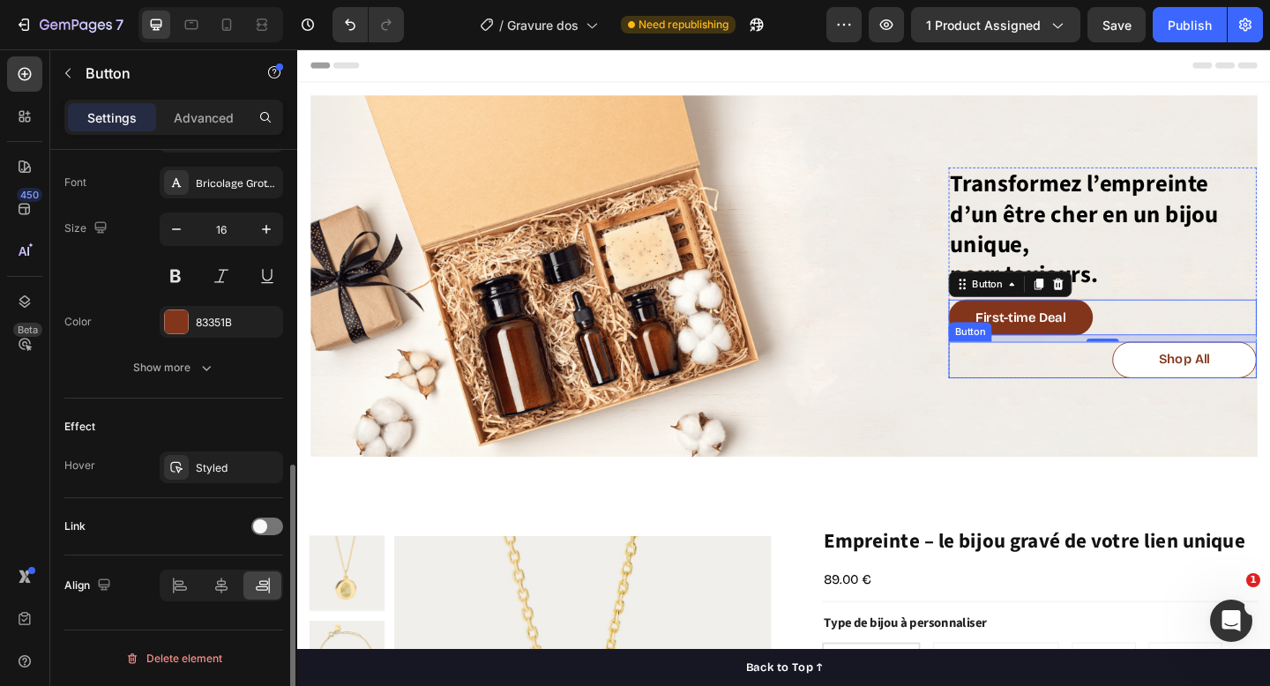
click at [1158, 389] on div "Shop All Button" at bounding box center [1173, 388] width 335 height 40
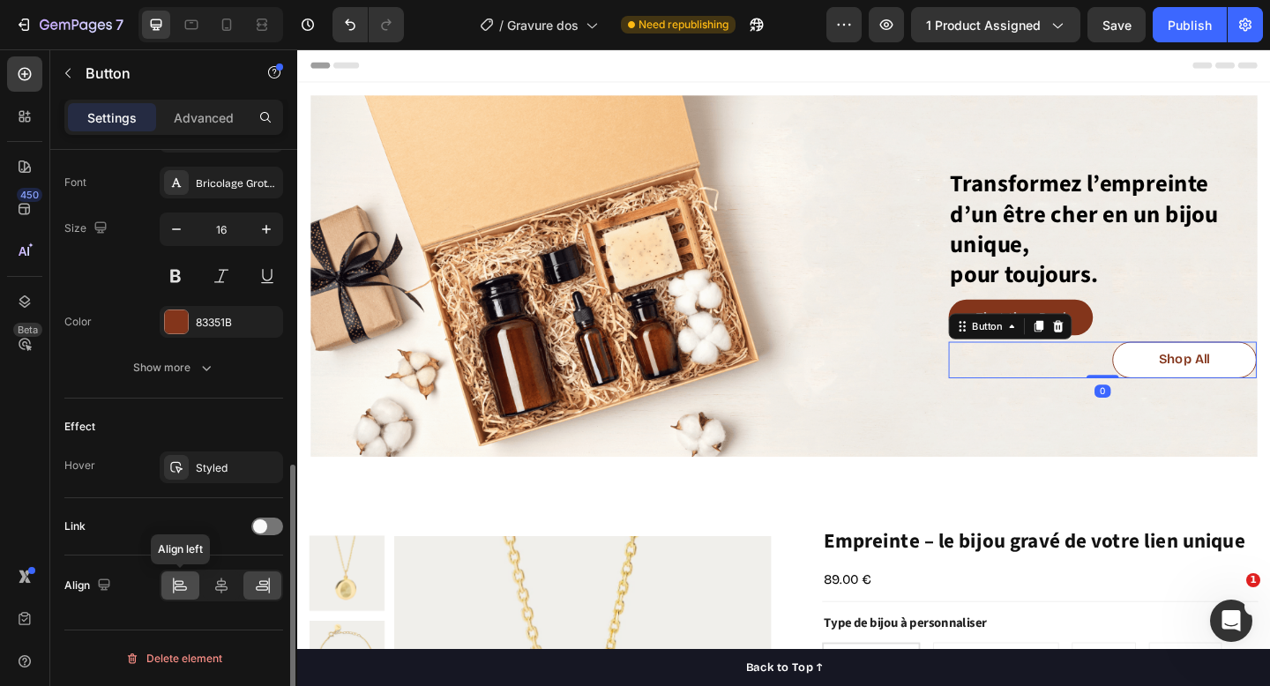
click at [180, 583] on icon at bounding box center [180, 586] width 18 height 18
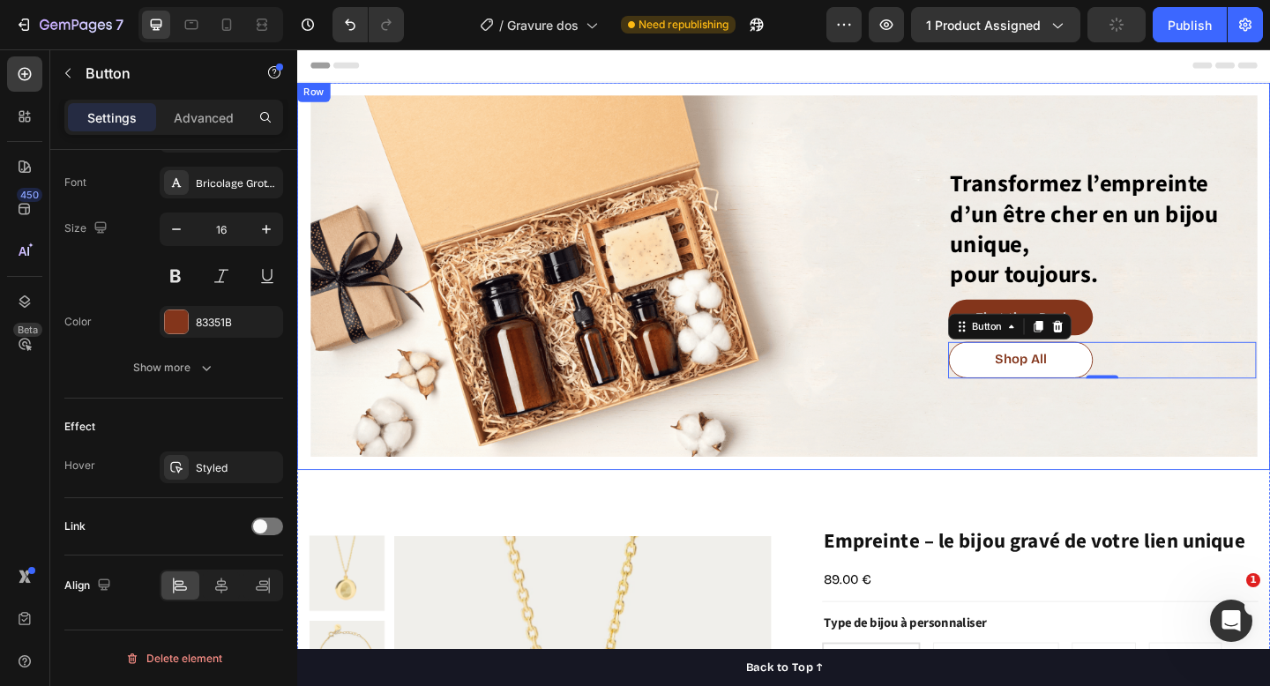
click at [768, 86] on div "Transformez l’empreinte d’un être cher en un bijou unique, pour toujours. Headi…" at bounding box center [826, 297] width 1059 height 422
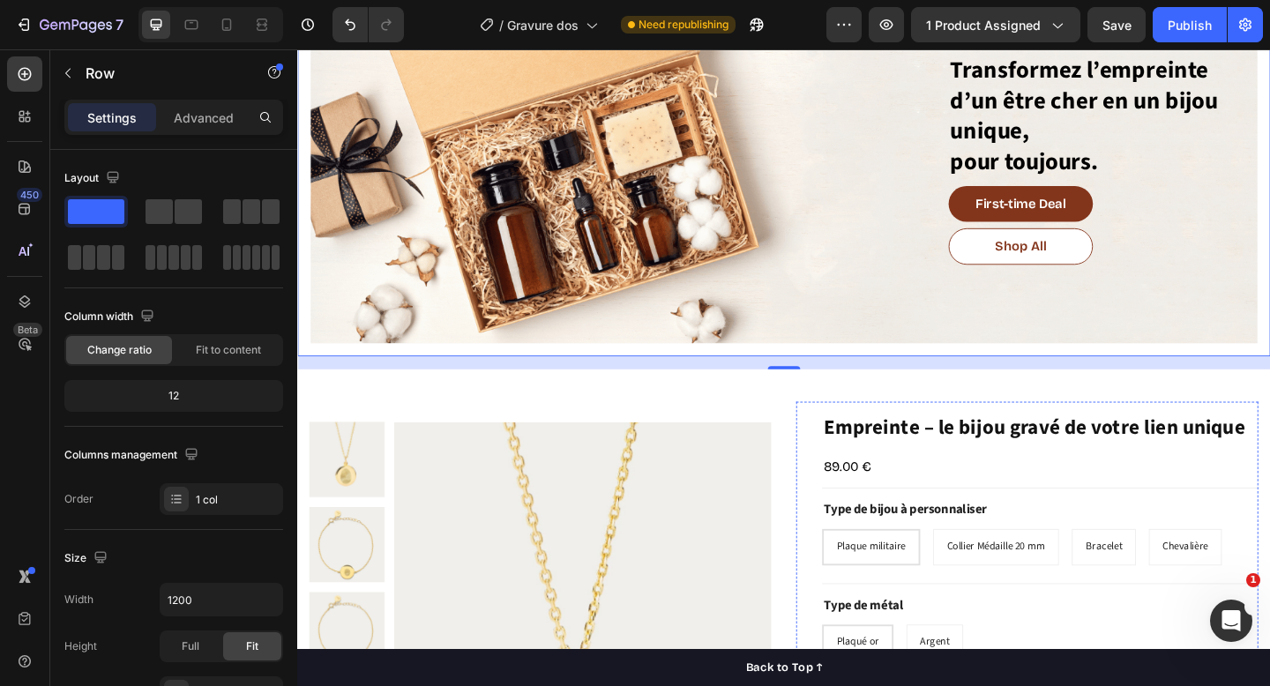
scroll to position [0, 0]
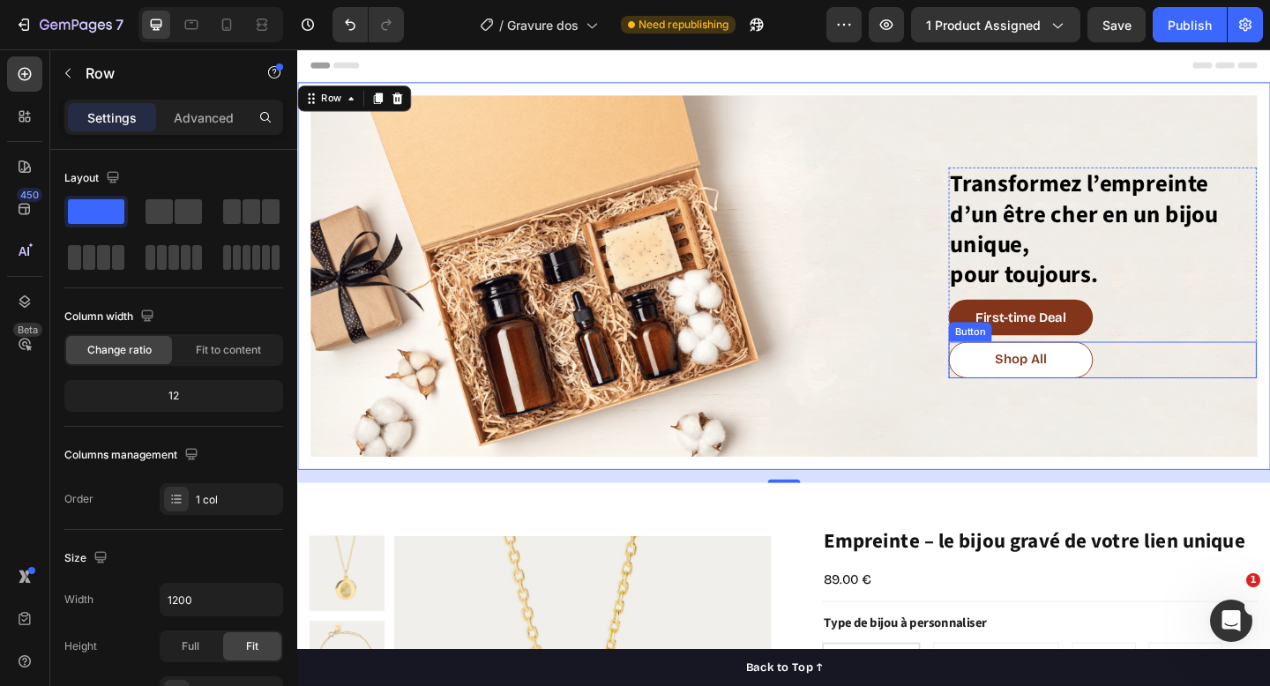
click at [1191, 393] on div "Shop All Button" at bounding box center [1173, 388] width 335 height 40
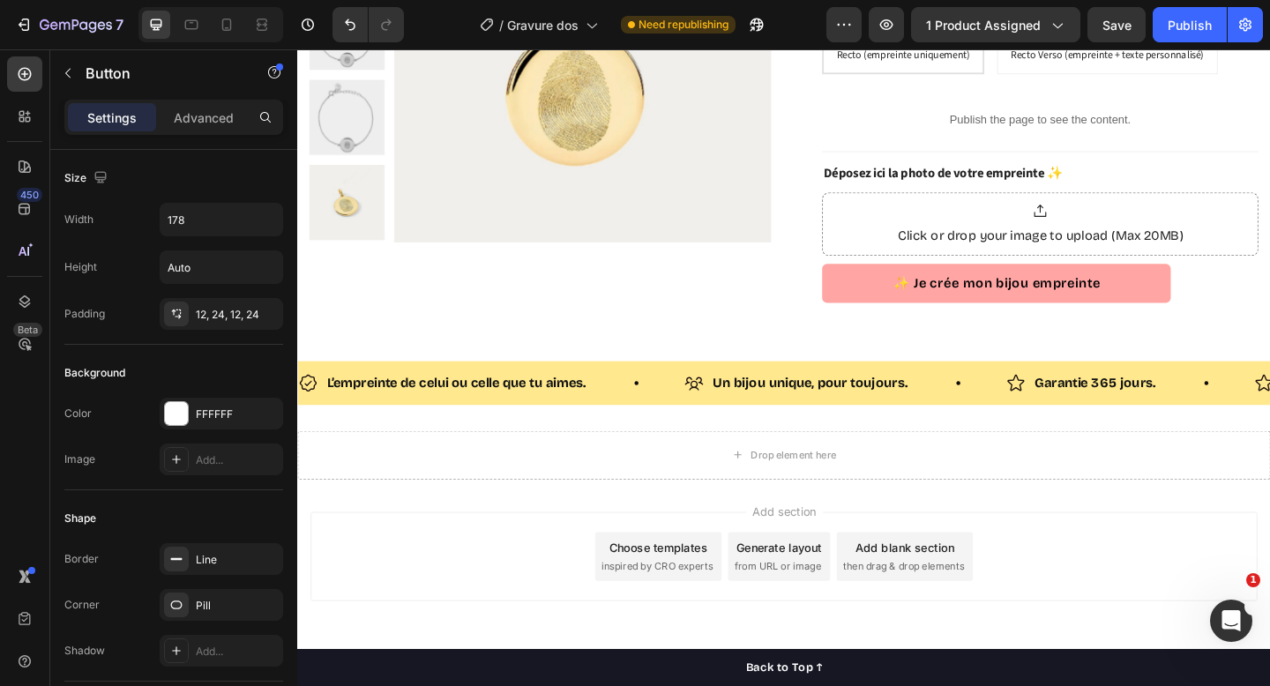
scroll to position [896, 0]
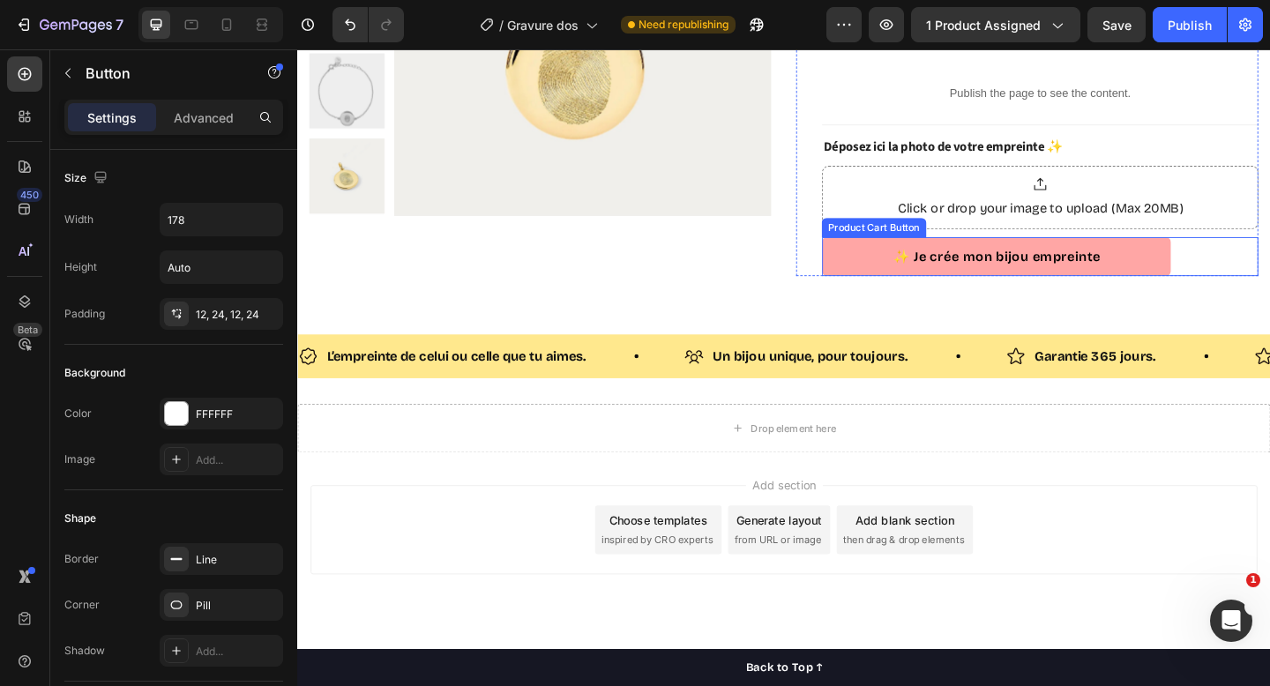
click at [1270, 277] on div "✨ Je crée mon bijou empreinte Product Cart Button" at bounding box center [1105, 275] width 475 height 42
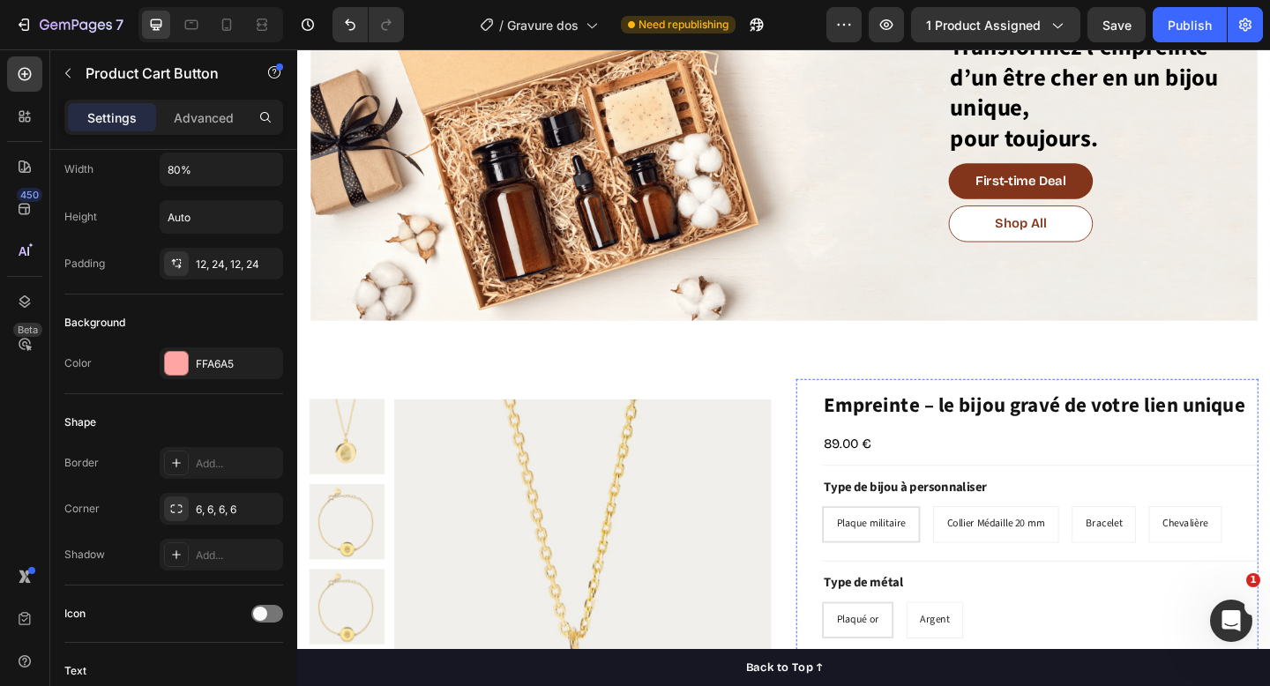
scroll to position [64, 0]
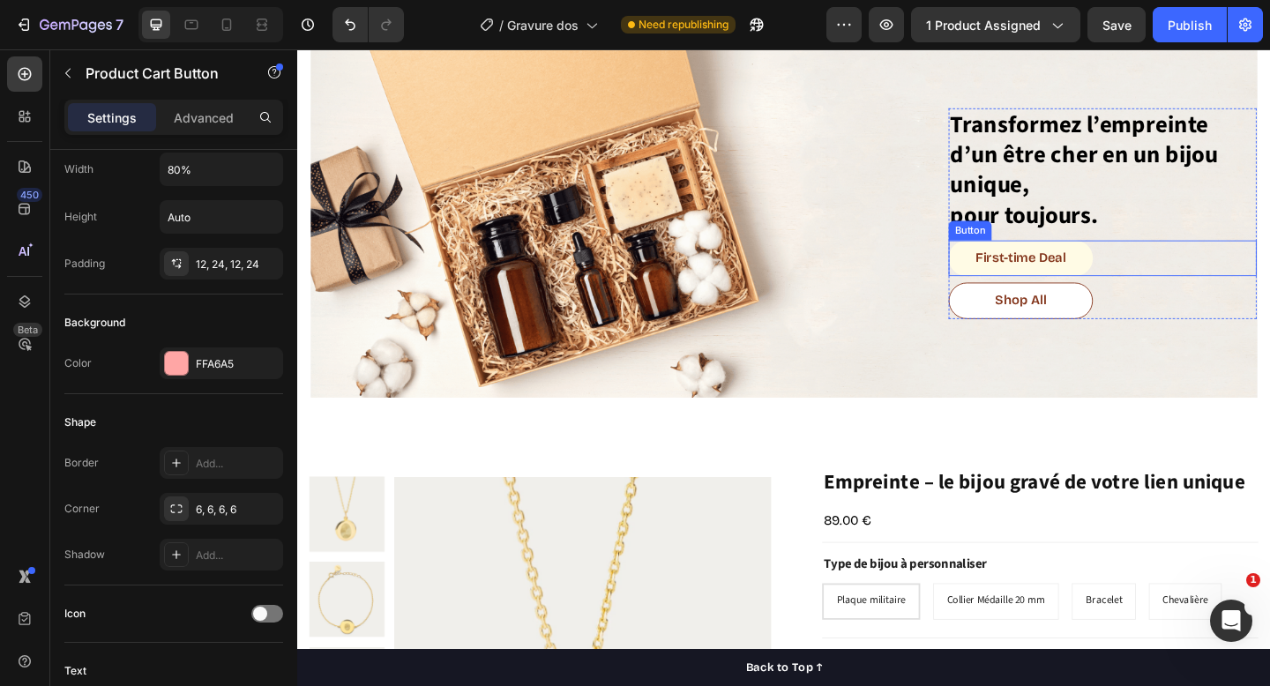
click at [1150, 276] on button "First-time Deal" at bounding box center [1084, 278] width 157 height 40
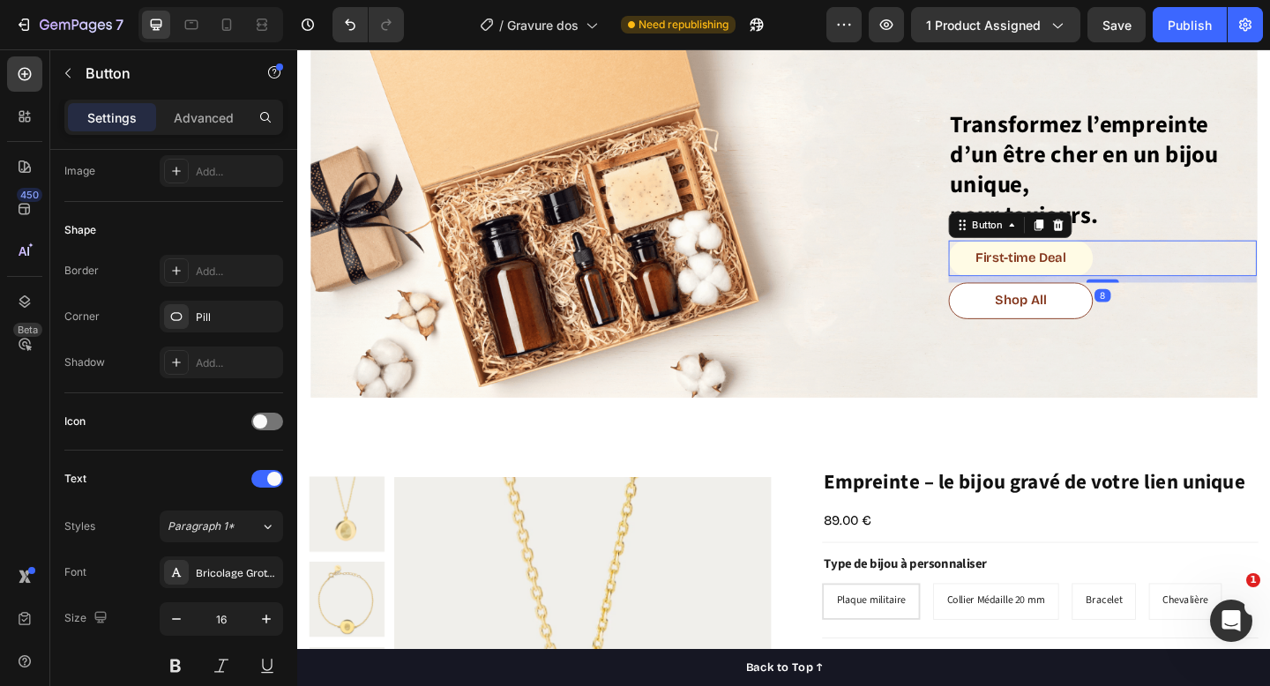
scroll to position [0, 0]
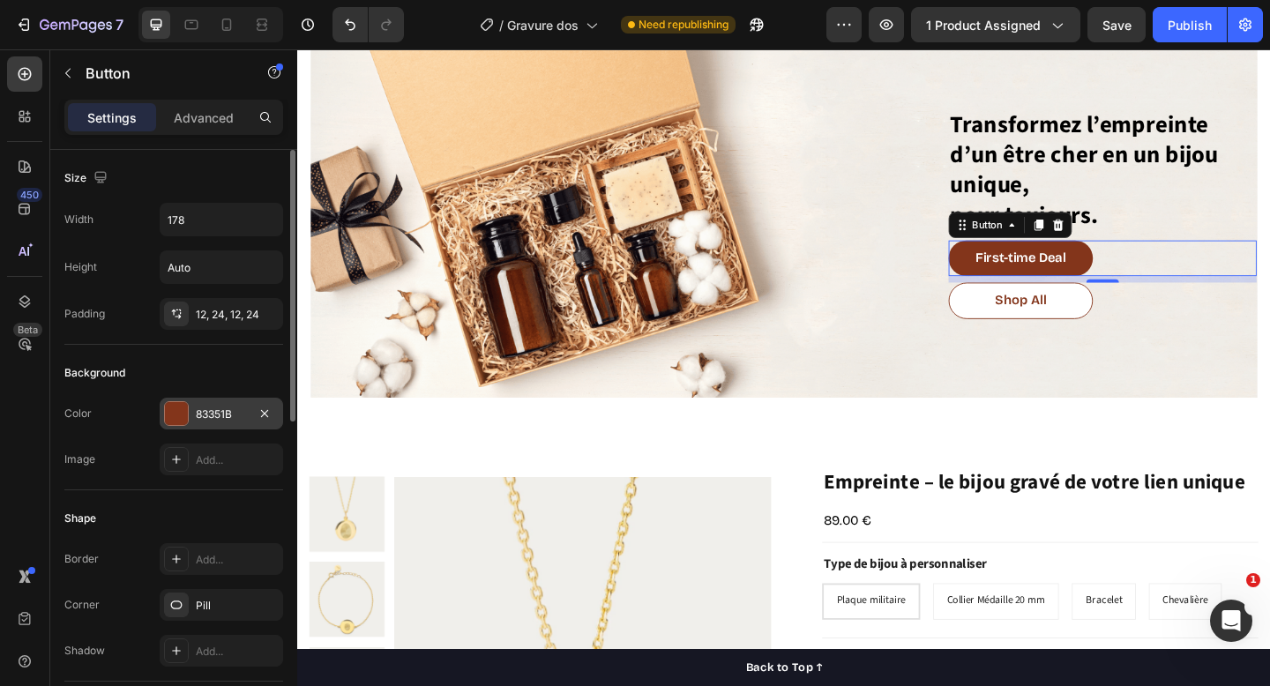
click at [177, 408] on div at bounding box center [176, 413] width 23 height 23
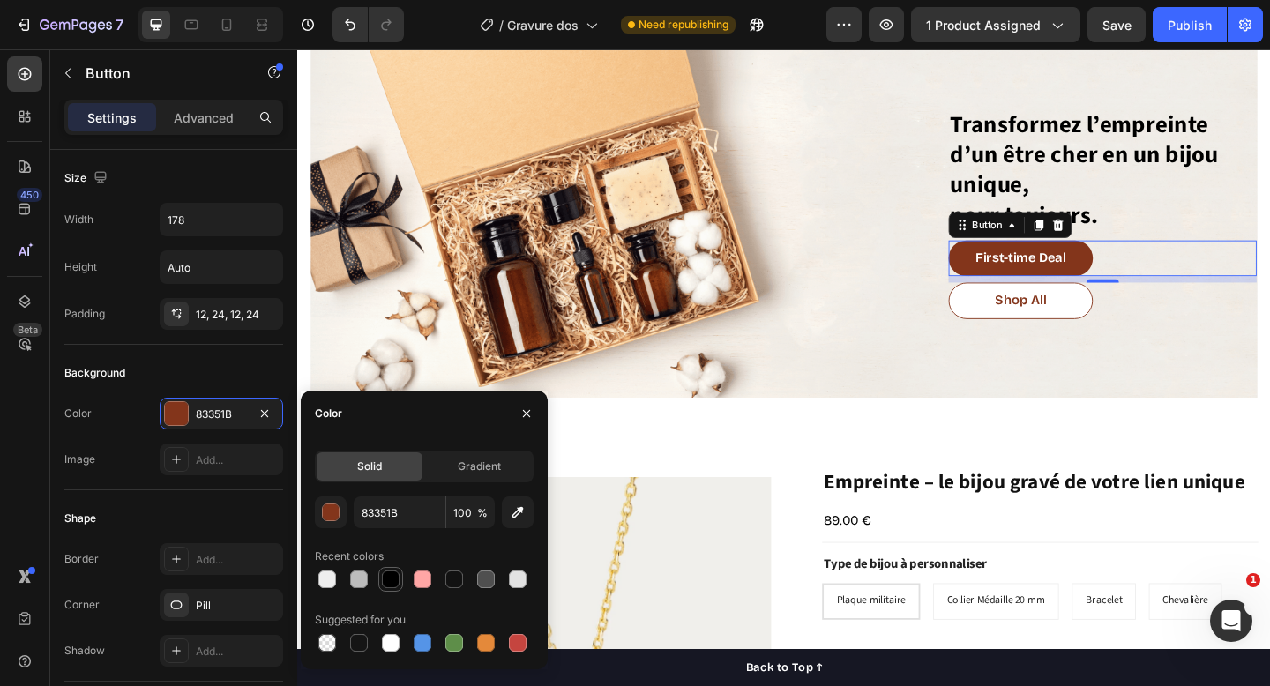
click at [396, 579] on div at bounding box center [391, 580] width 18 height 18
type input "000000"
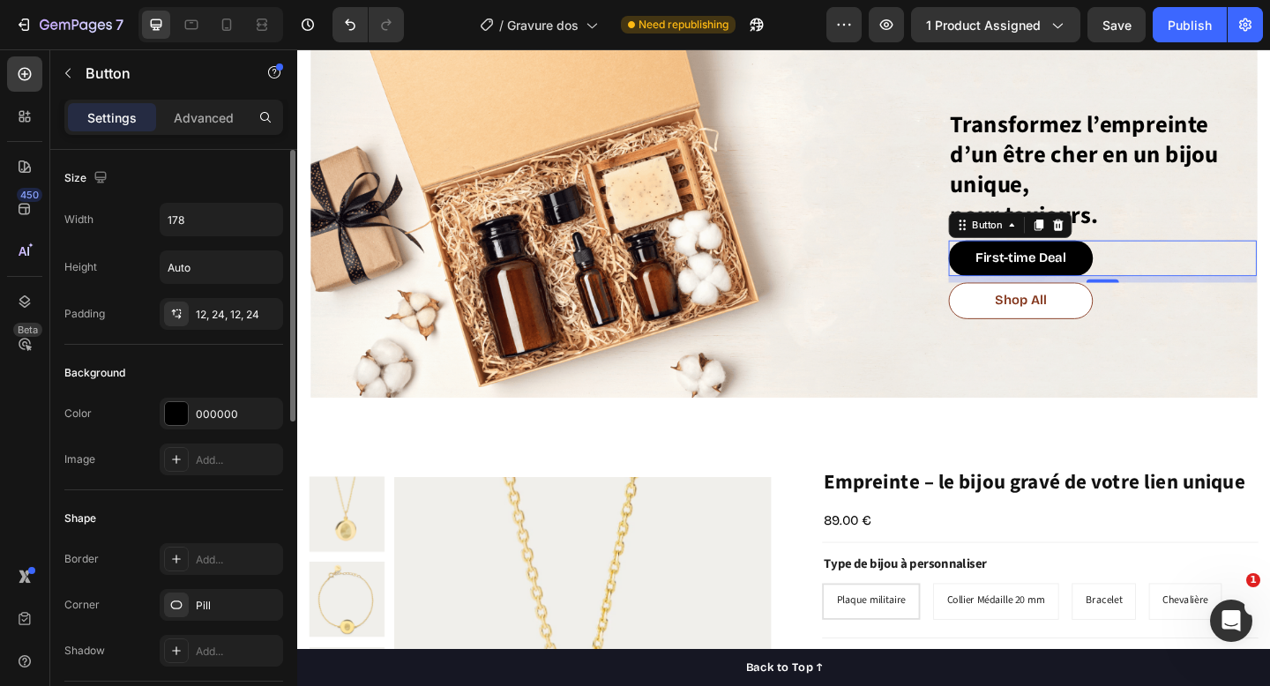
click at [212, 164] on div "Size" at bounding box center [173, 178] width 219 height 28
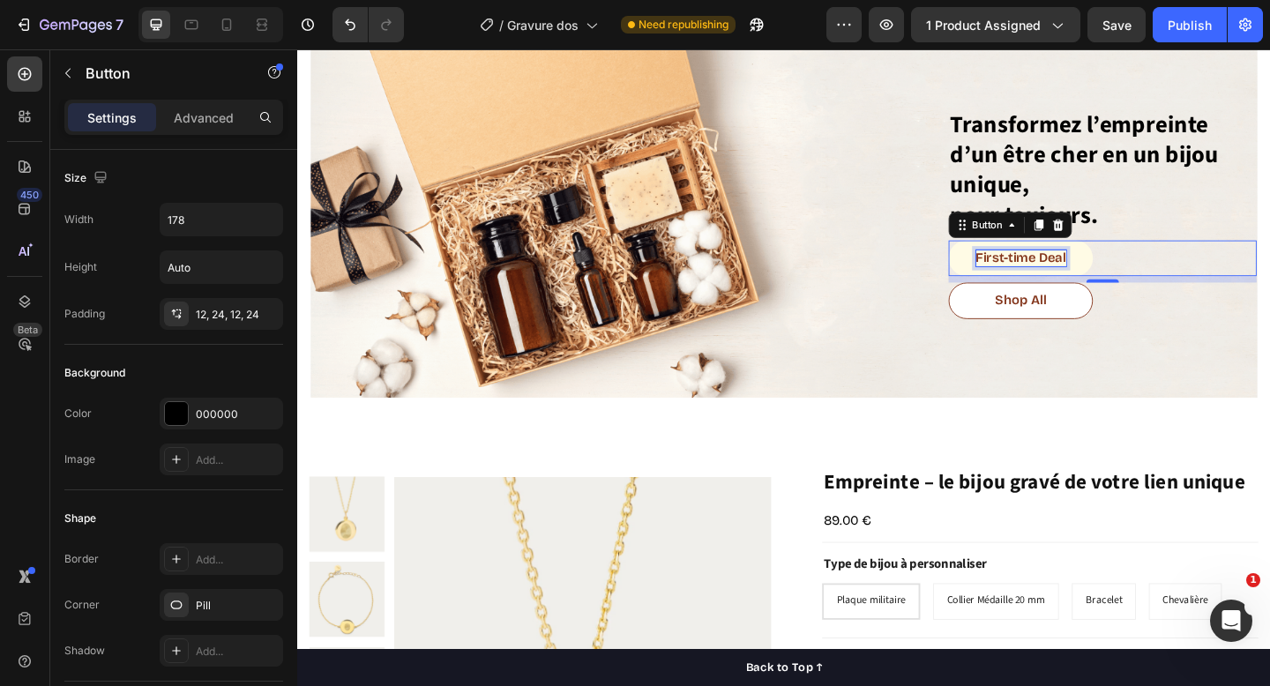
click at [1074, 279] on div "First-time Deal" at bounding box center [1085, 277] width 98 height 19
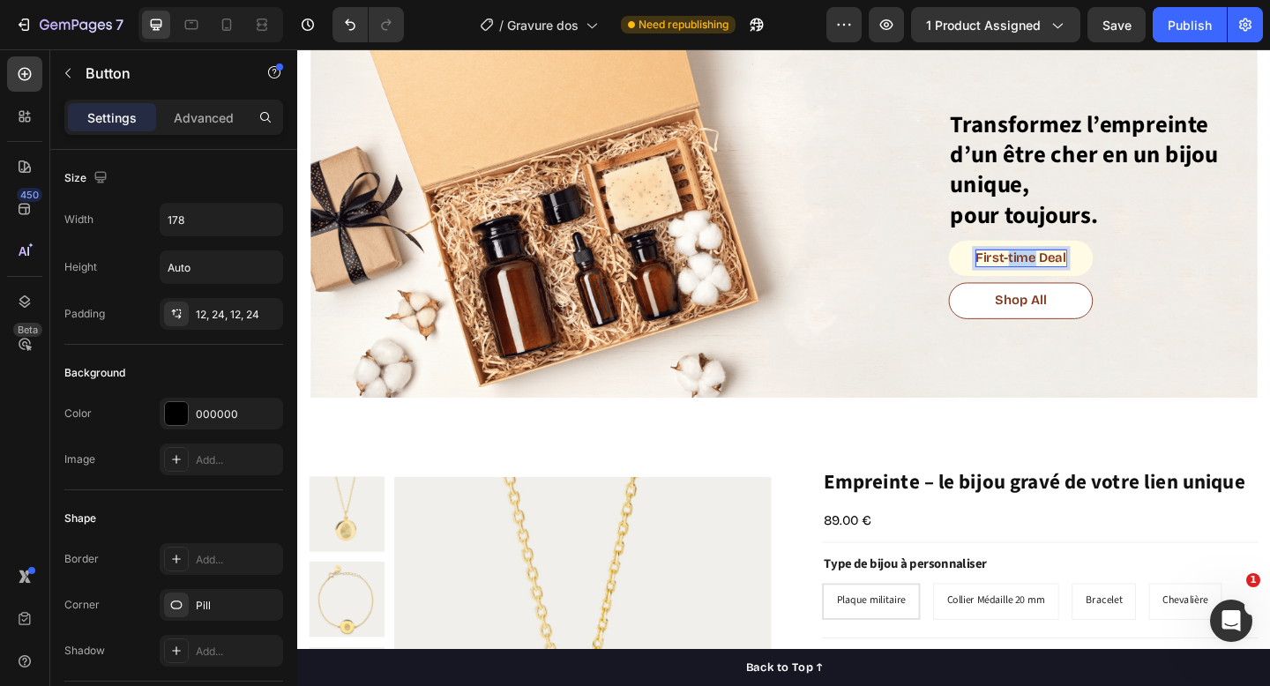
click at [1074, 279] on p "First-time Deal" at bounding box center [1085, 277] width 98 height 19
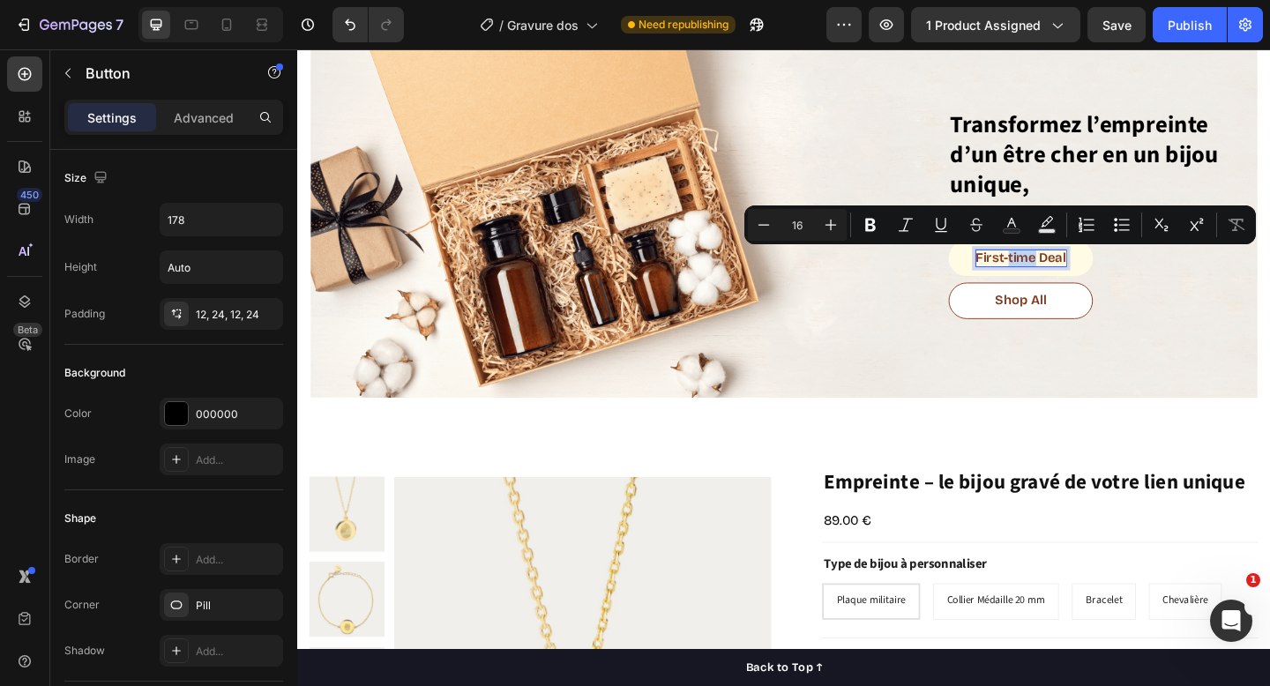
click at [1074, 279] on p "First-time Deal" at bounding box center [1085, 277] width 98 height 19
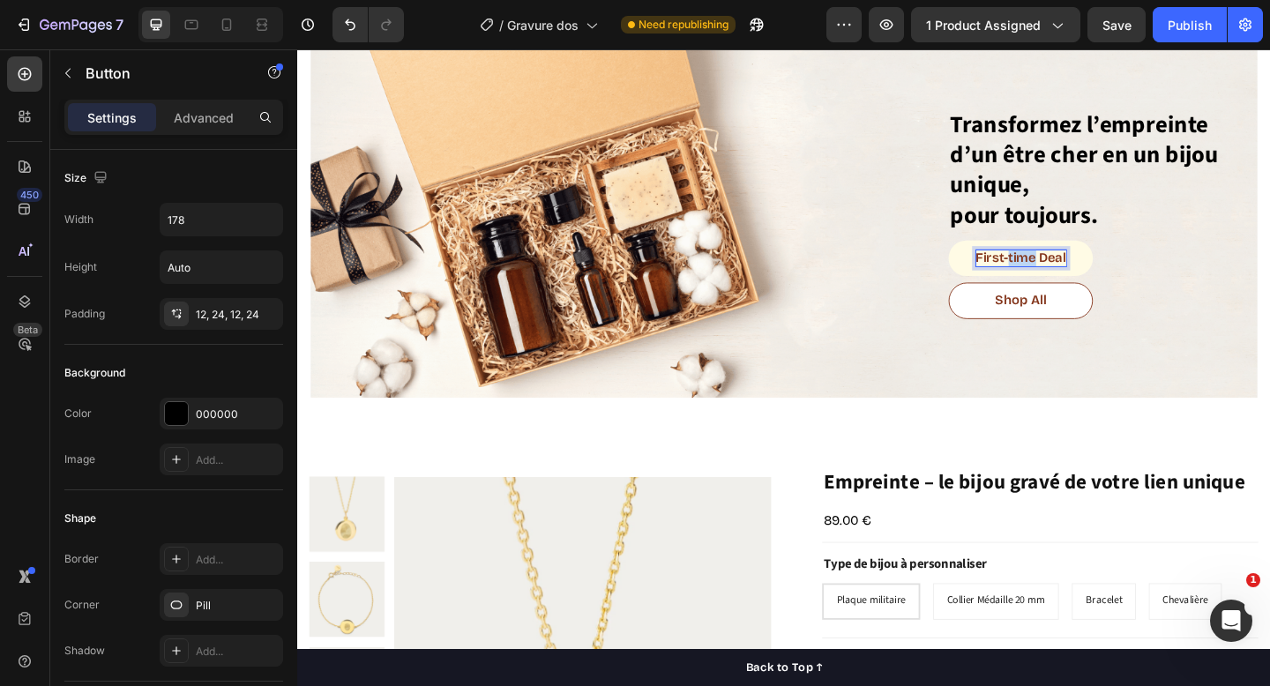
click at [1074, 279] on p "First-time Deal" at bounding box center [1085, 277] width 98 height 19
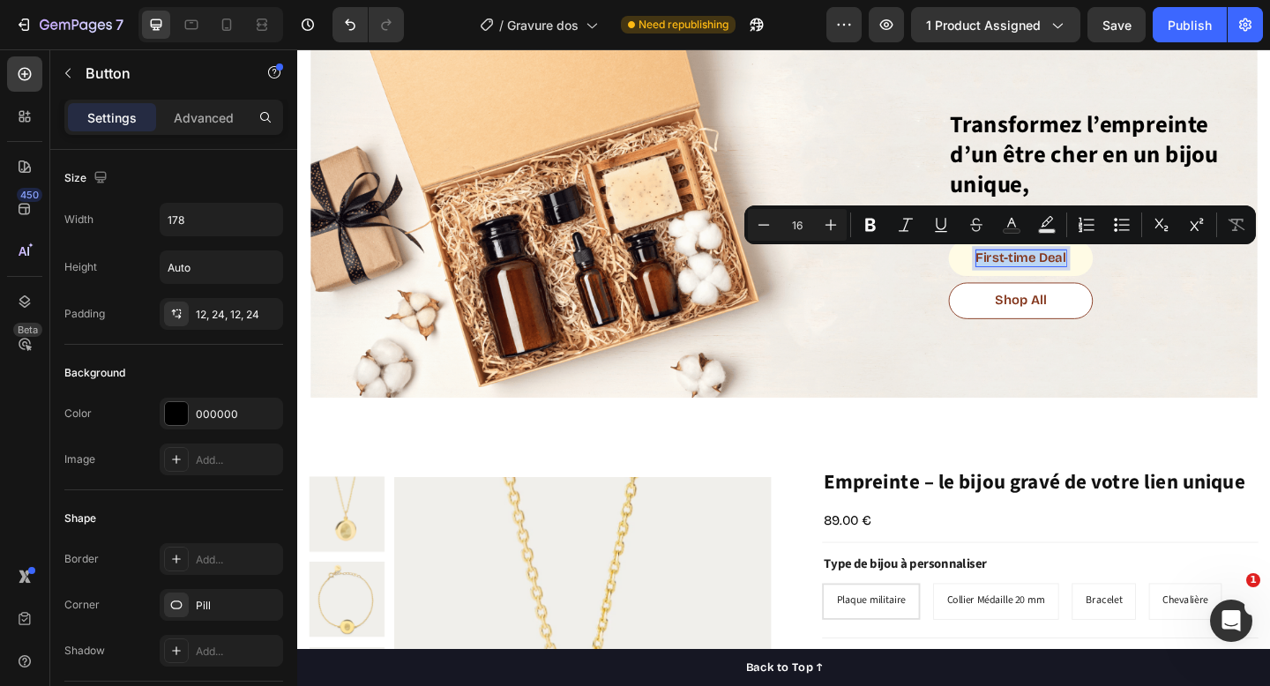
click at [1074, 279] on p "First-time Deal" at bounding box center [1085, 277] width 98 height 19
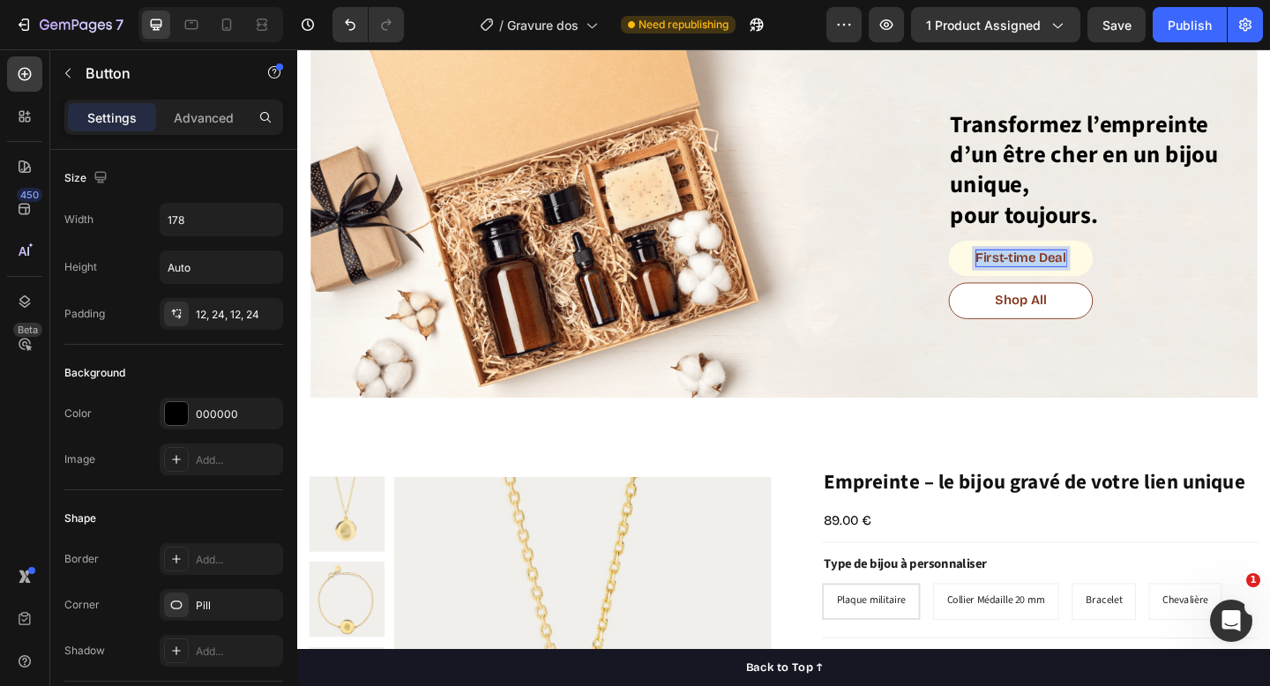
click at [1074, 279] on p "First-time Deal" at bounding box center [1085, 277] width 98 height 19
click at [1006, 258] on button "Crée" at bounding box center [1084, 278] width 157 height 40
click at [1006, 258] on button "Créer" at bounding box center [1084, 278] width 157 height 40
click at [1006, 258] on button "Créer mon" at bounding box center [1084, 278] width 157 height 40
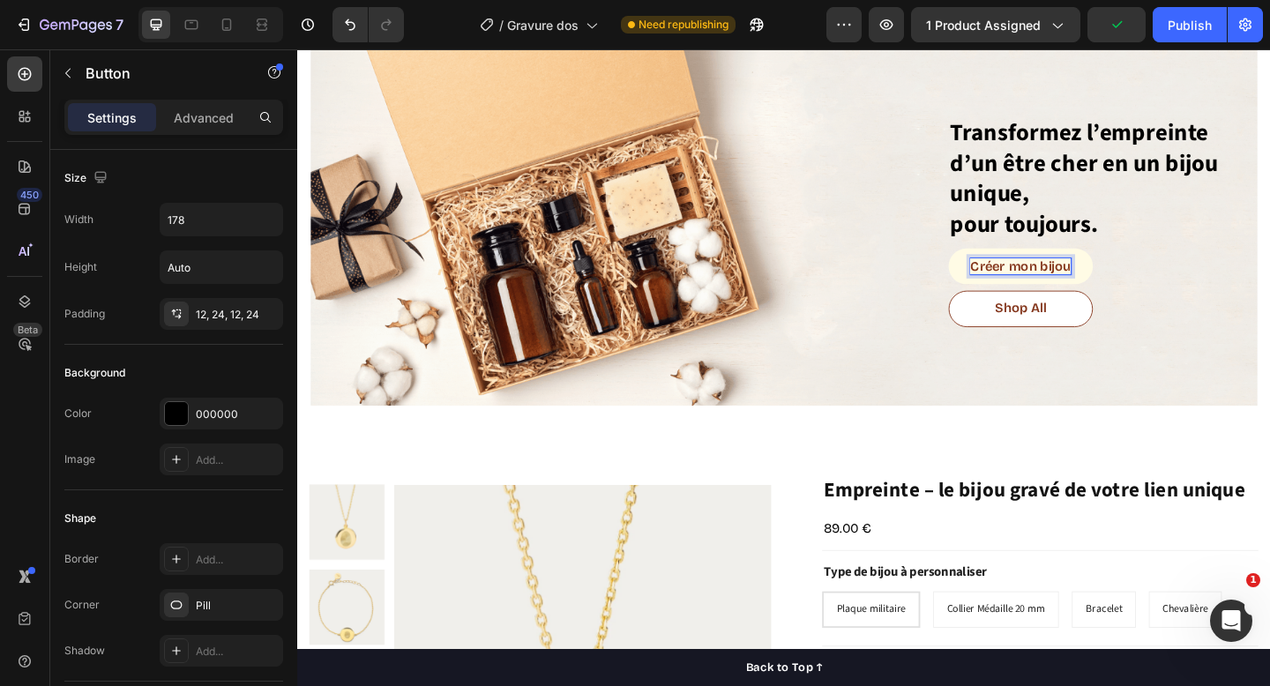
scroll to position [64, 0]
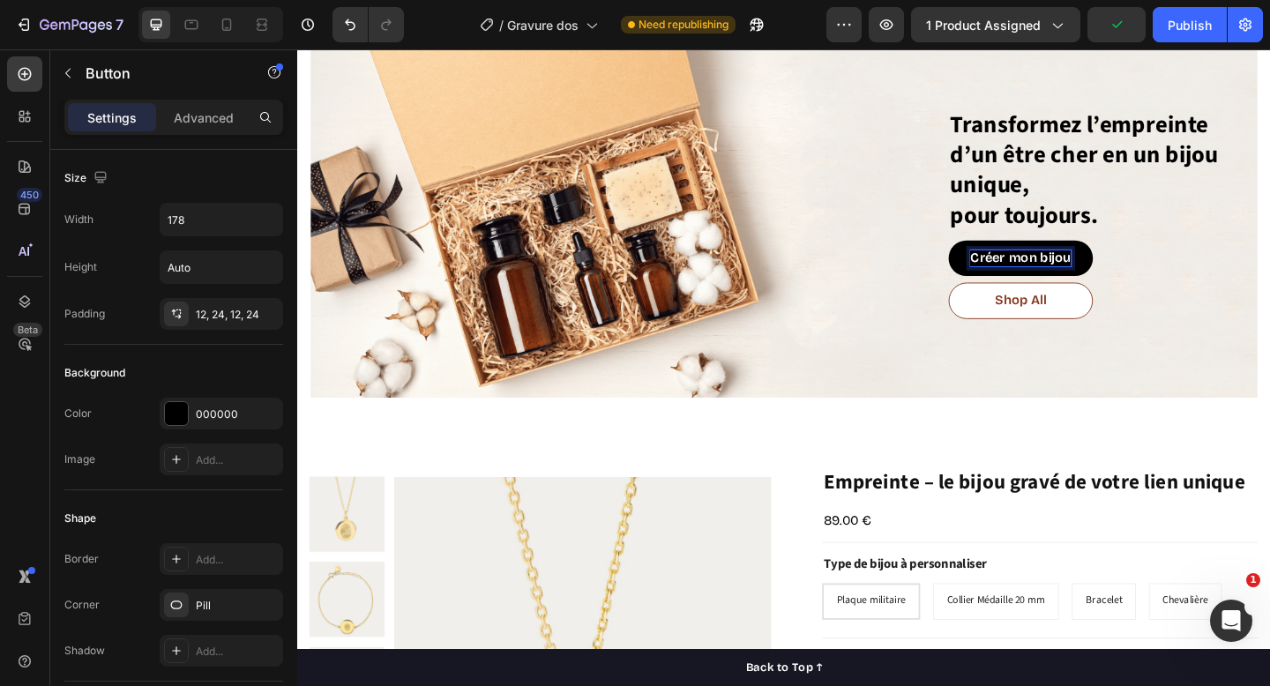
click at [1270, 283] on div "Créer mon bijou Button 8" at bounding box center [1173, 278] width 335 height 40
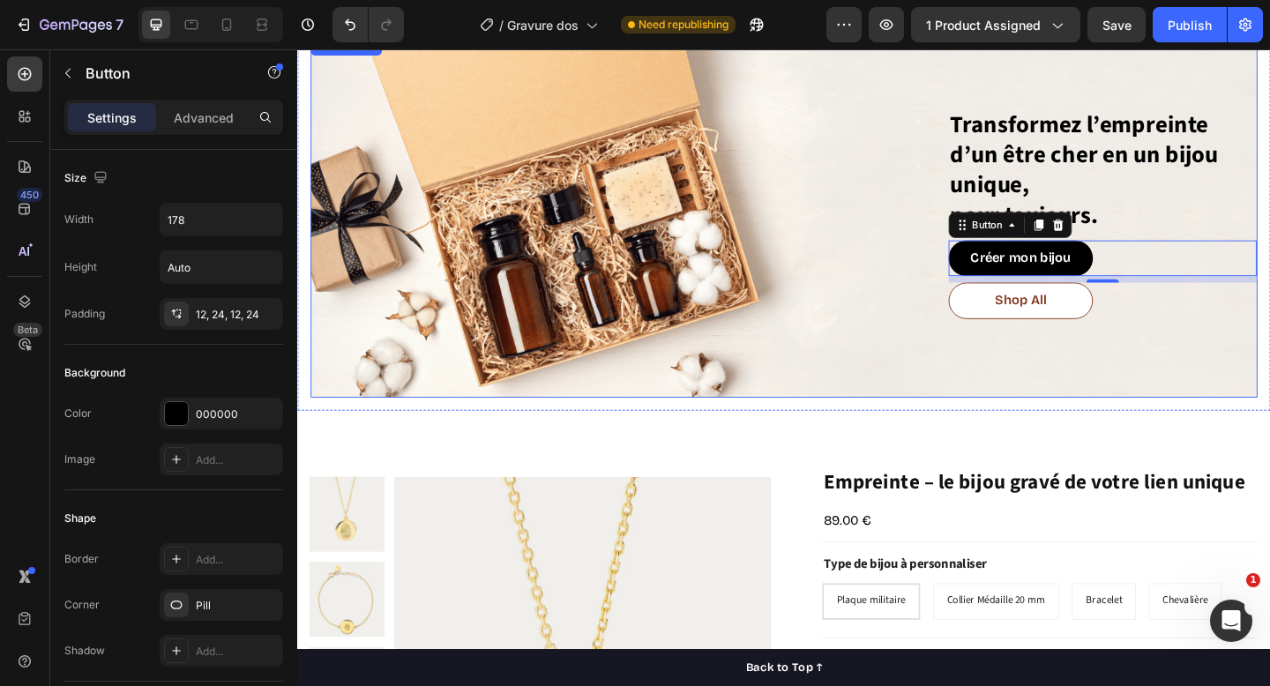
click at [1176, 395] on div "Background Image" at bounding box center [826, 231] width 1030 height 393
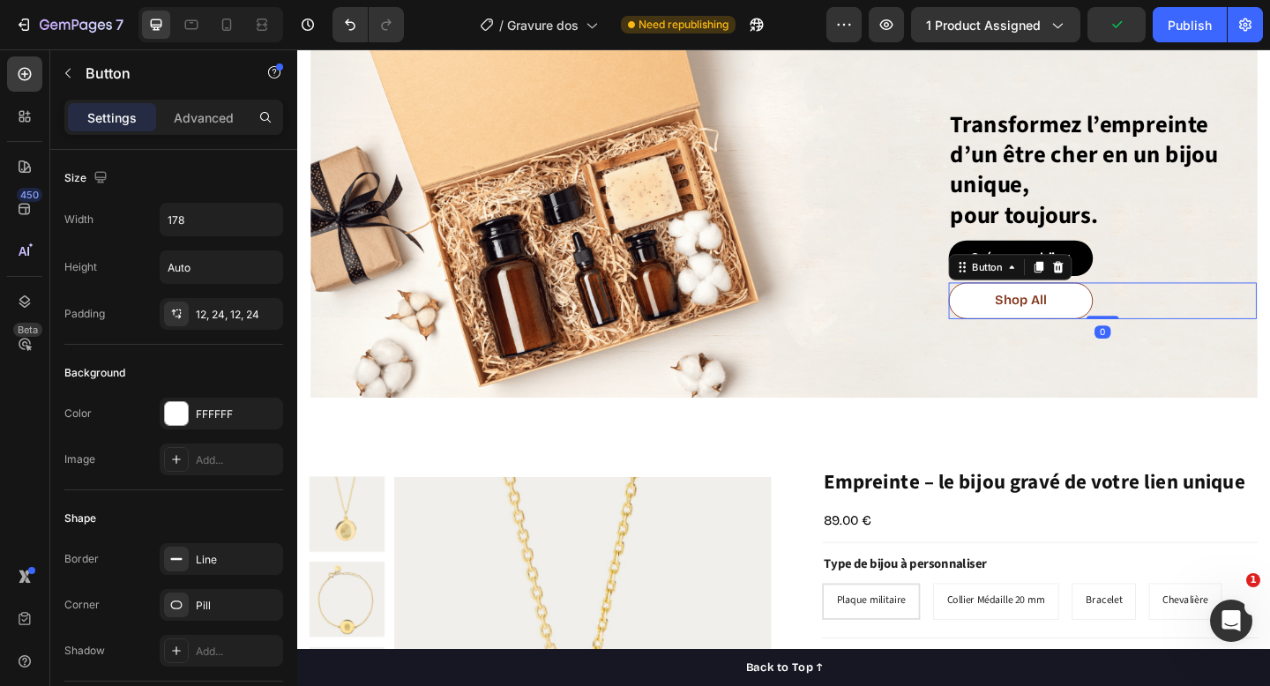
click at [1210, 326] on div "Shop All Button 0" at bounding box center [1173, 324] width 335 height 40
click at [1206, 326] on div "Shop All Button 0" at bounding box center [1173, 324] width 335 height 40
click at [1122, 290] on icon at bounding box center [1125, 287] width 11 height 12
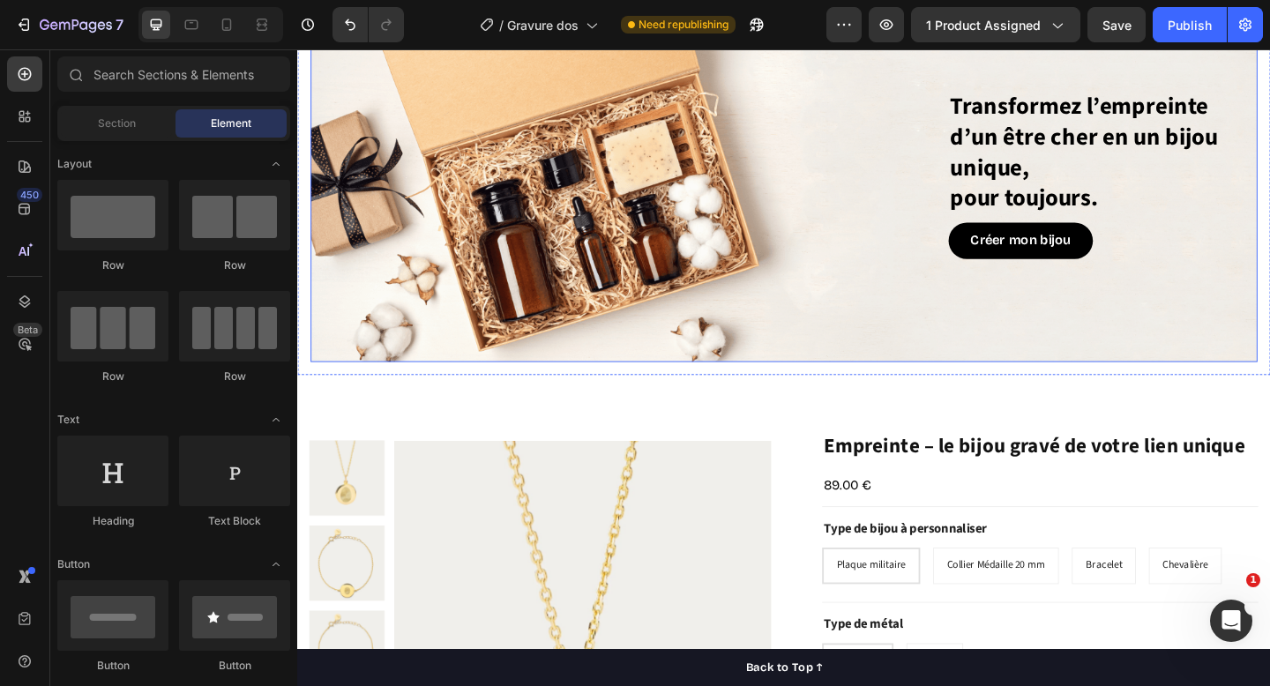
scroll to position [0, 0]
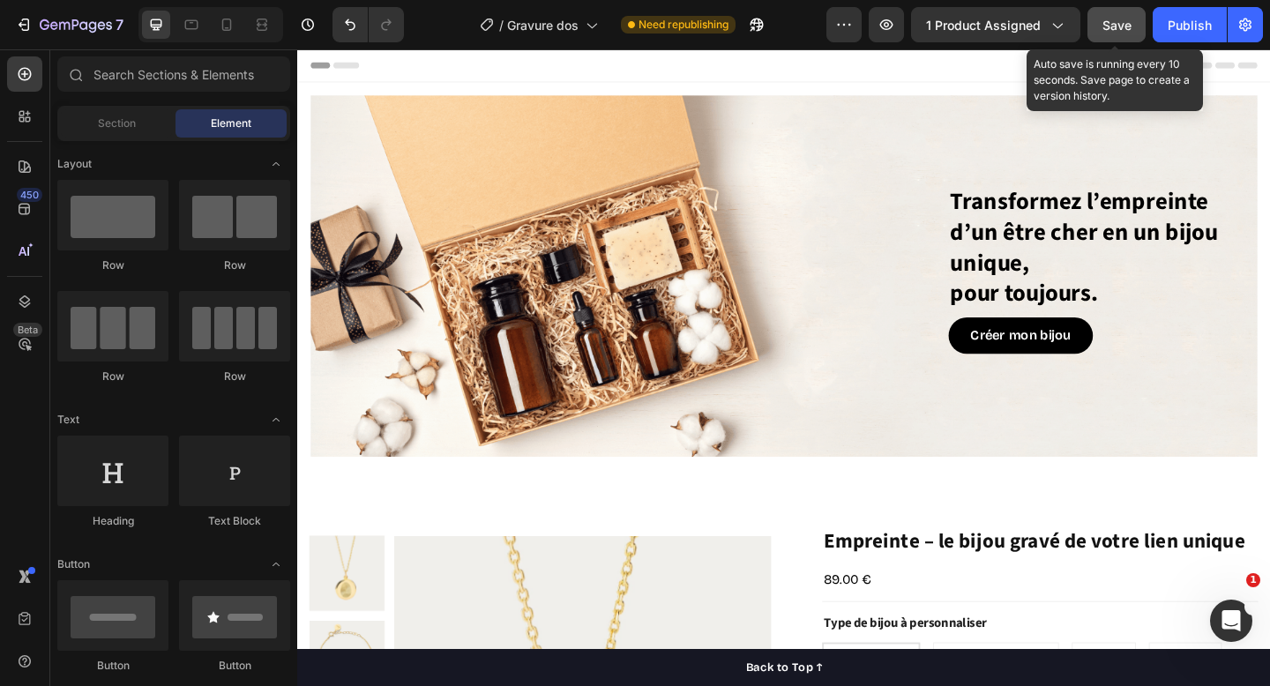
click at [1113, 21] on span "Save" at bounding box center [1117, 25] width 29 height 15
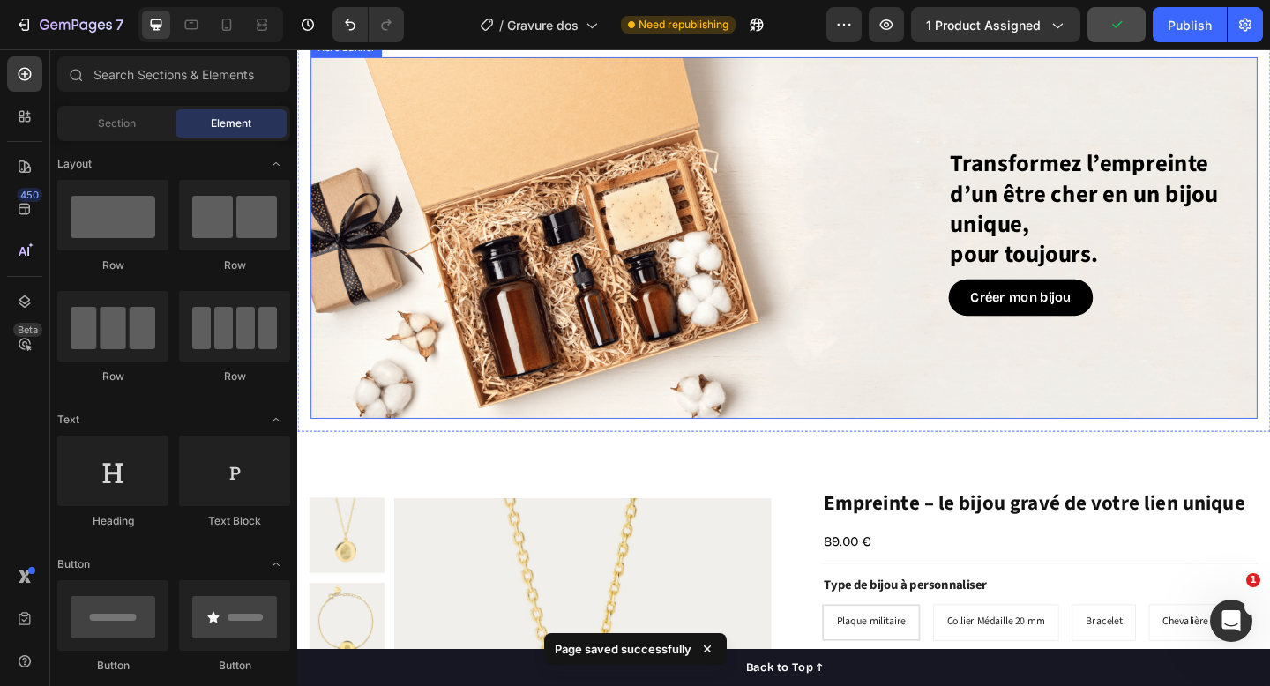
scroll to position [49, 0]
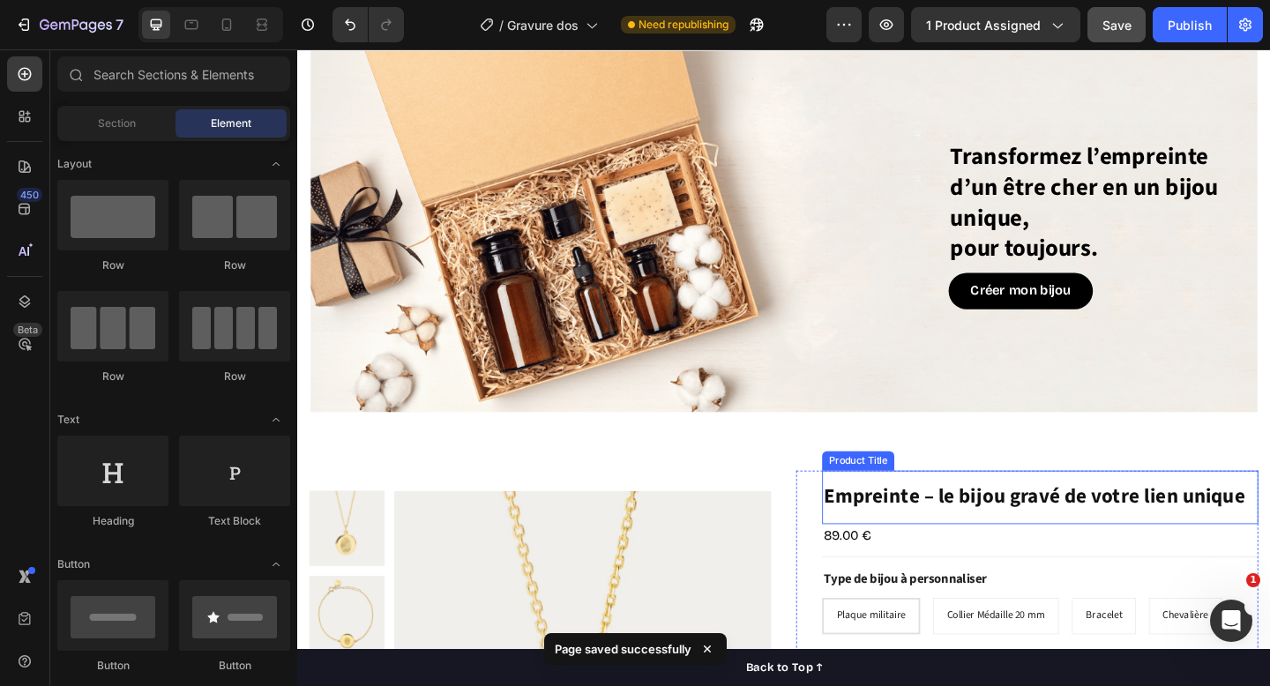
click at [925, 535] on h1 "Empreinte – le bijou gravé de votre lien unique" at bounding box center [1105, 537] width 475 height 37
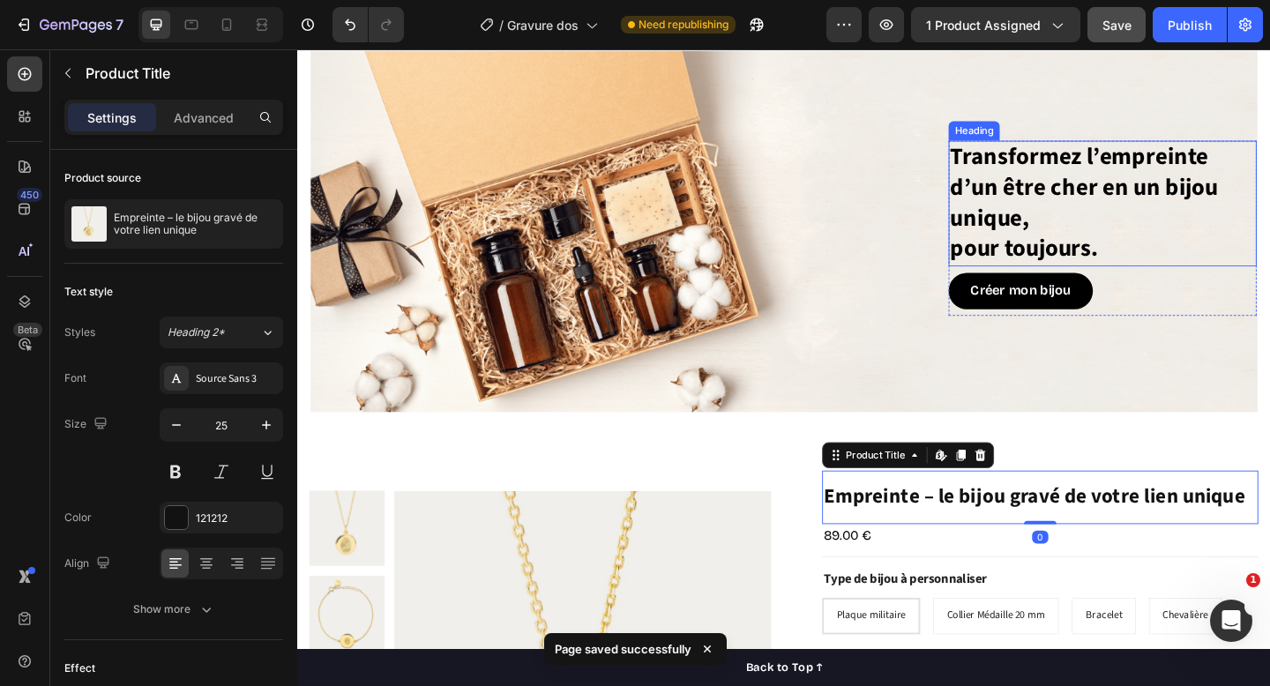
click at [1069, 229] on p "Transformez l’empreinte d’un être cher en un bijou unique, pour toujours." at bounding box center [1174, 217] width 332 height 133
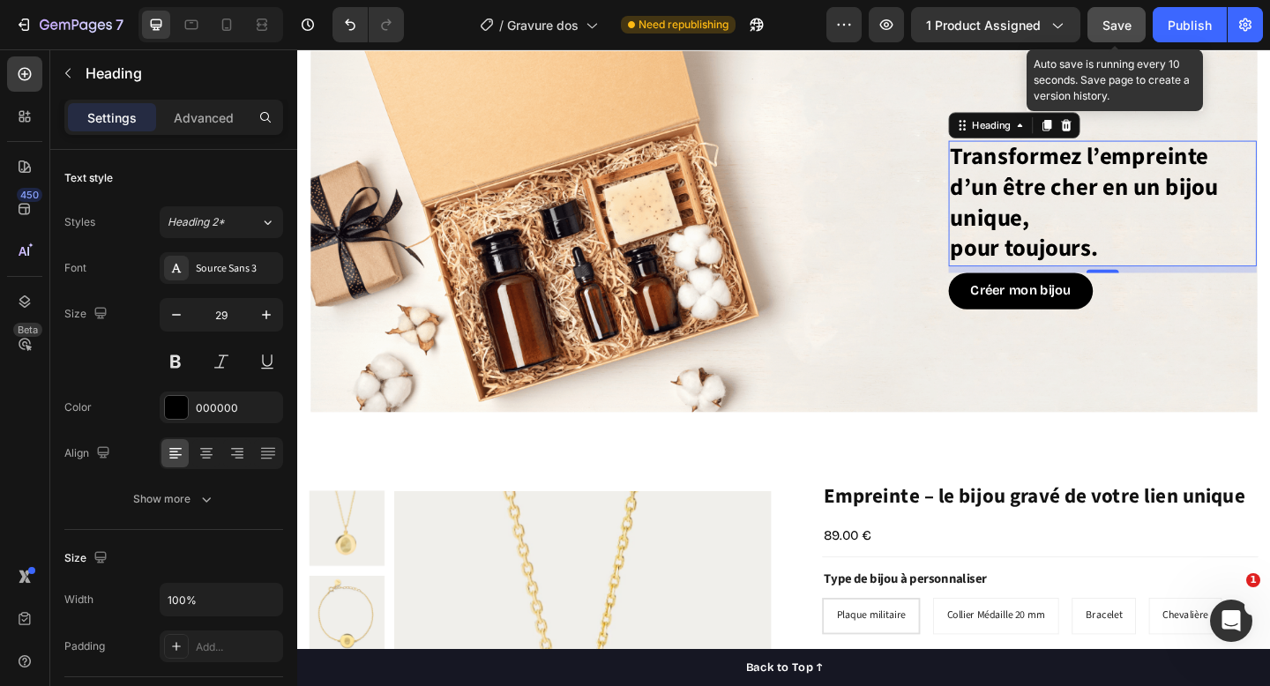
click at [1114, 24] on span "Save" at bounding box center [1117, 25] width 29 height 15
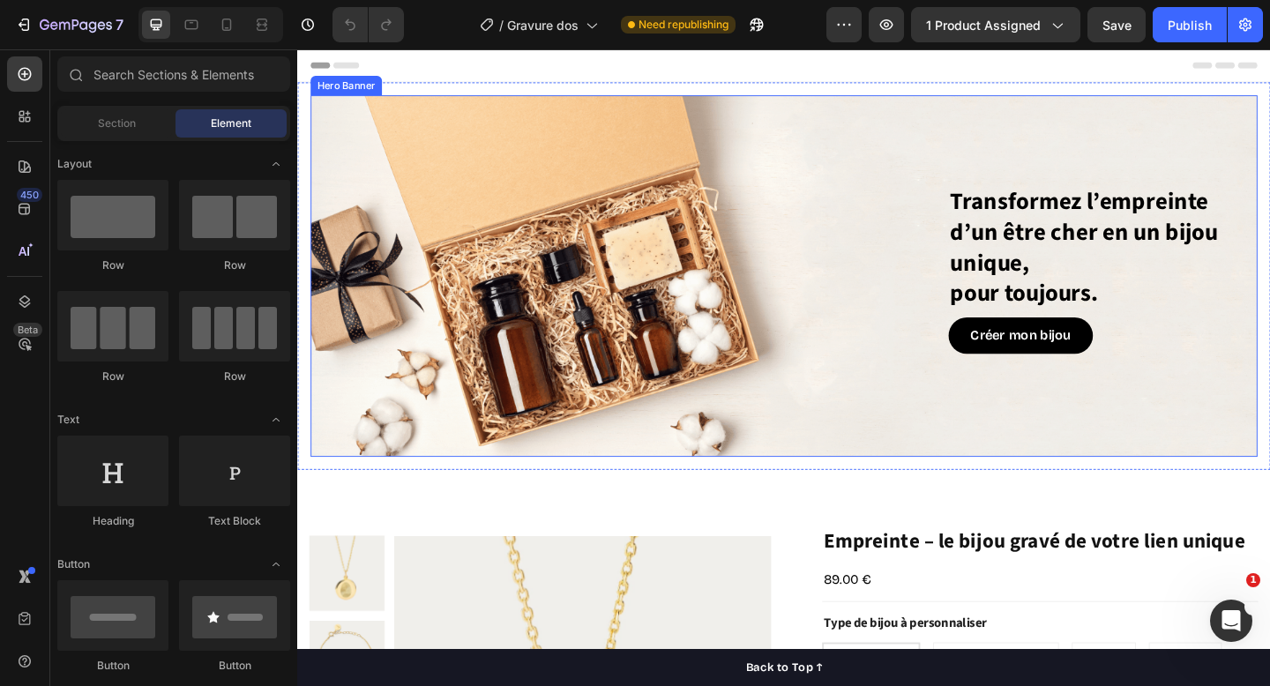
click at [564, 245] on div "Transformez l’empreinte d’un être cher en un bijou unique, pour toujours. Headi…" at bounding box center [826, 297] width 1030 height 198
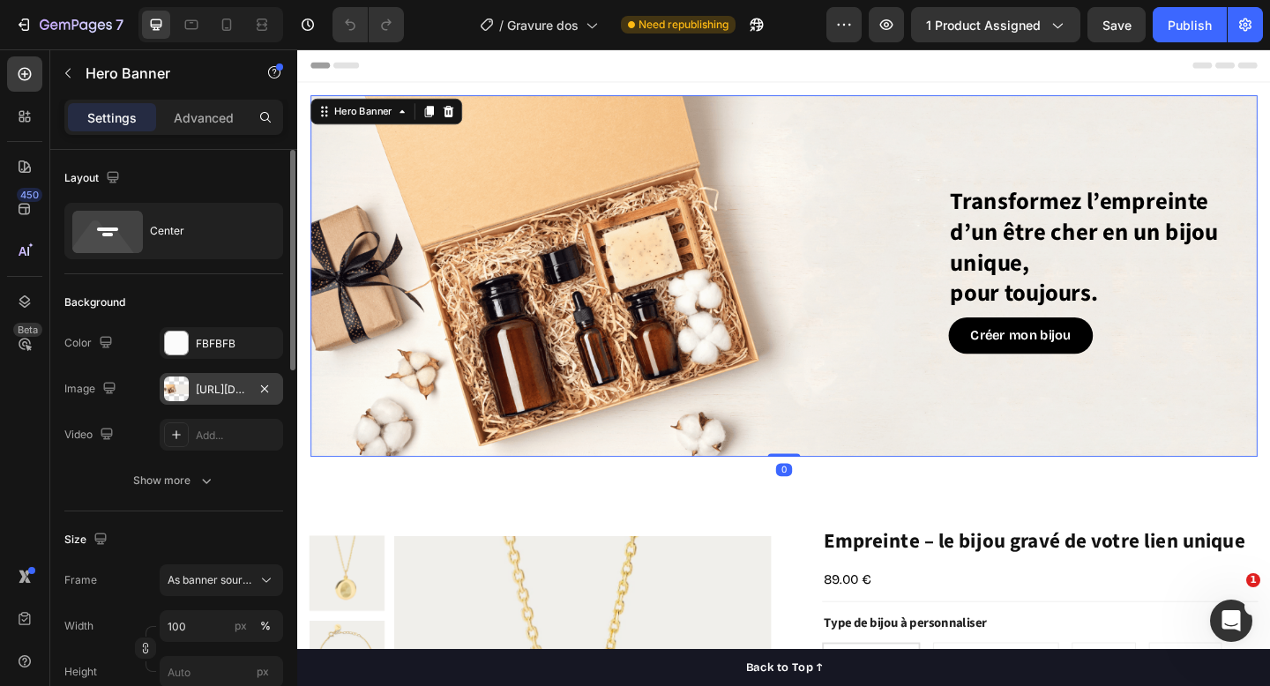
click at [233, 387] on div "https://cdn.shopify.com/s/files/1/2005/9307/files/gempages_432750572815254551-0…" at bounding box center [221, 390] width 51 height 16
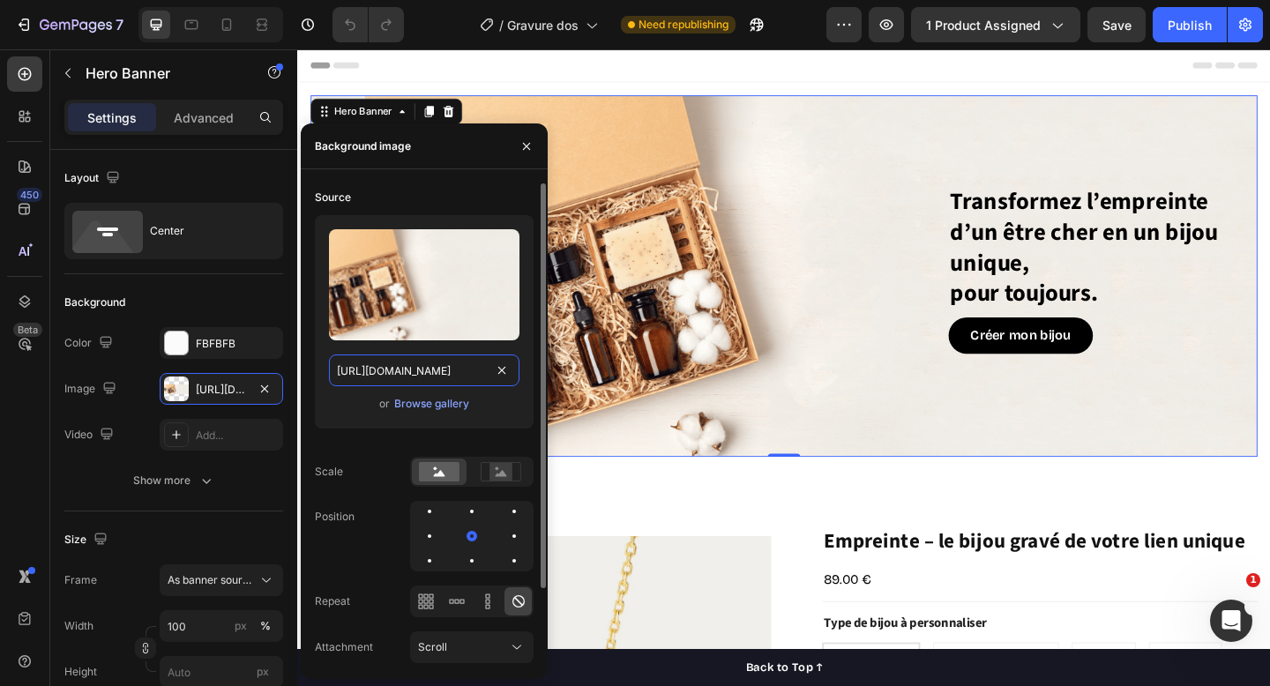
click at [427, 365] on input "https://cdn.shopify.com/s/files/1/2005/9307/files/gempages_432750572815254551-0…" at bounding box center [424, 371] width 191 height 32
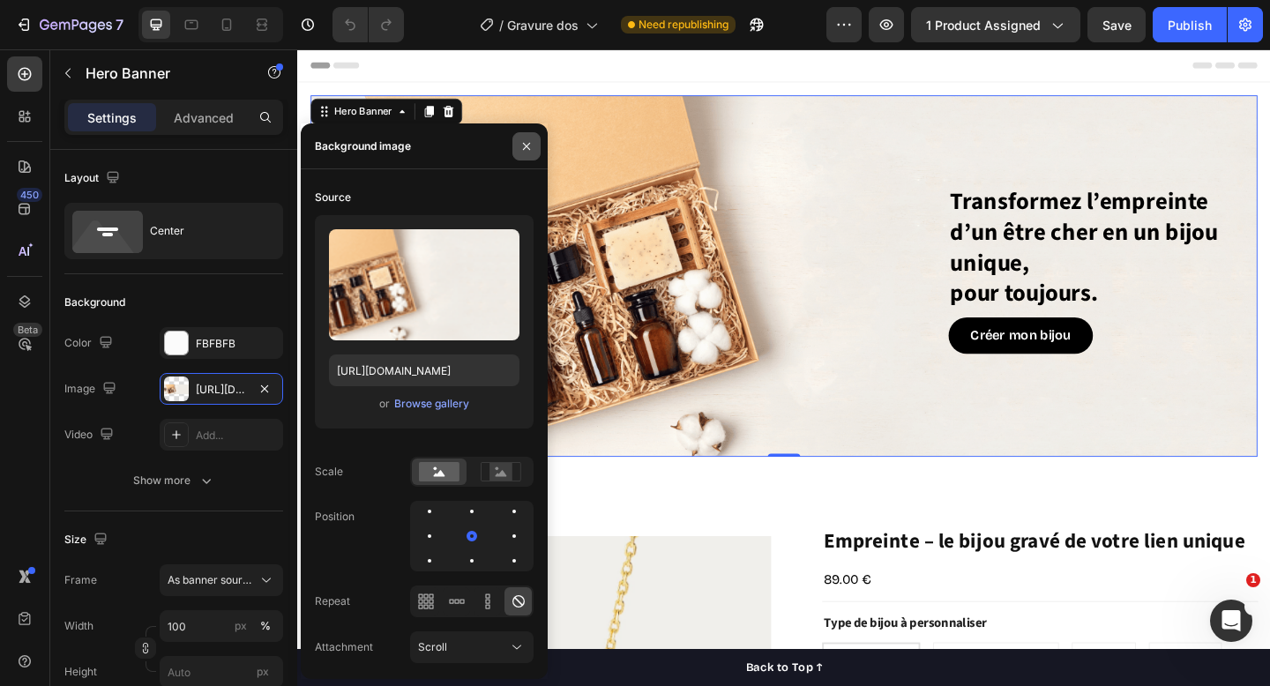
click at [521, 150] on icon "button" at bounding box center [527, 146] width 14 height 14
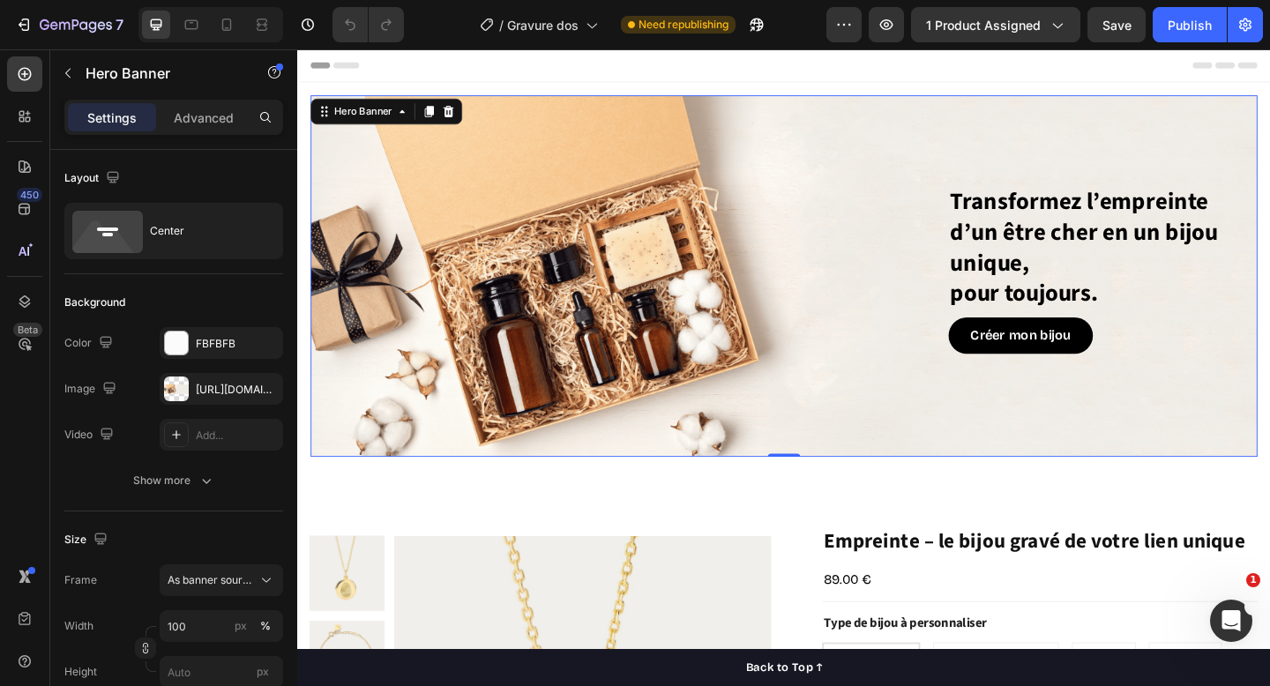
click at [660, 161] on div "Background Image" at bounding box center [826, 296] width 1030 height 393
click at [270, 393] on icon "button" at bounding box center [265, 389] width 14 height 14
type input "Auto"
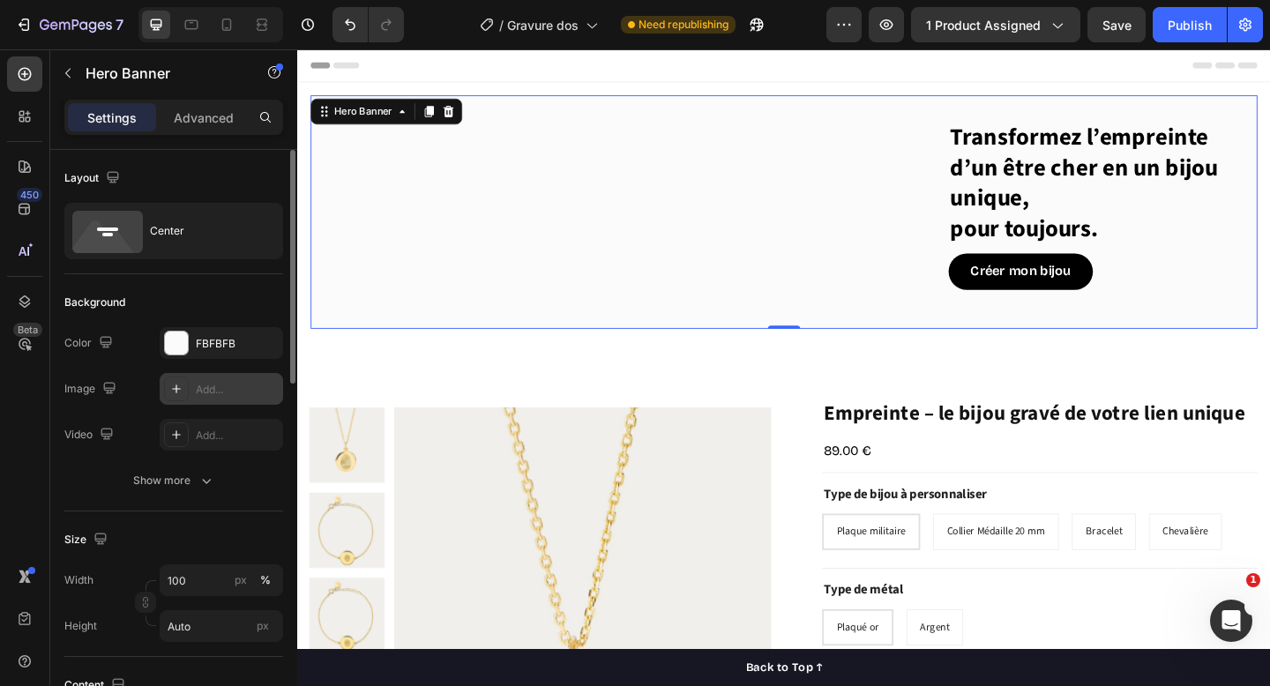
click at [196, 390] on div "Add..." at bounding box center [237, 390] width 83 height 16
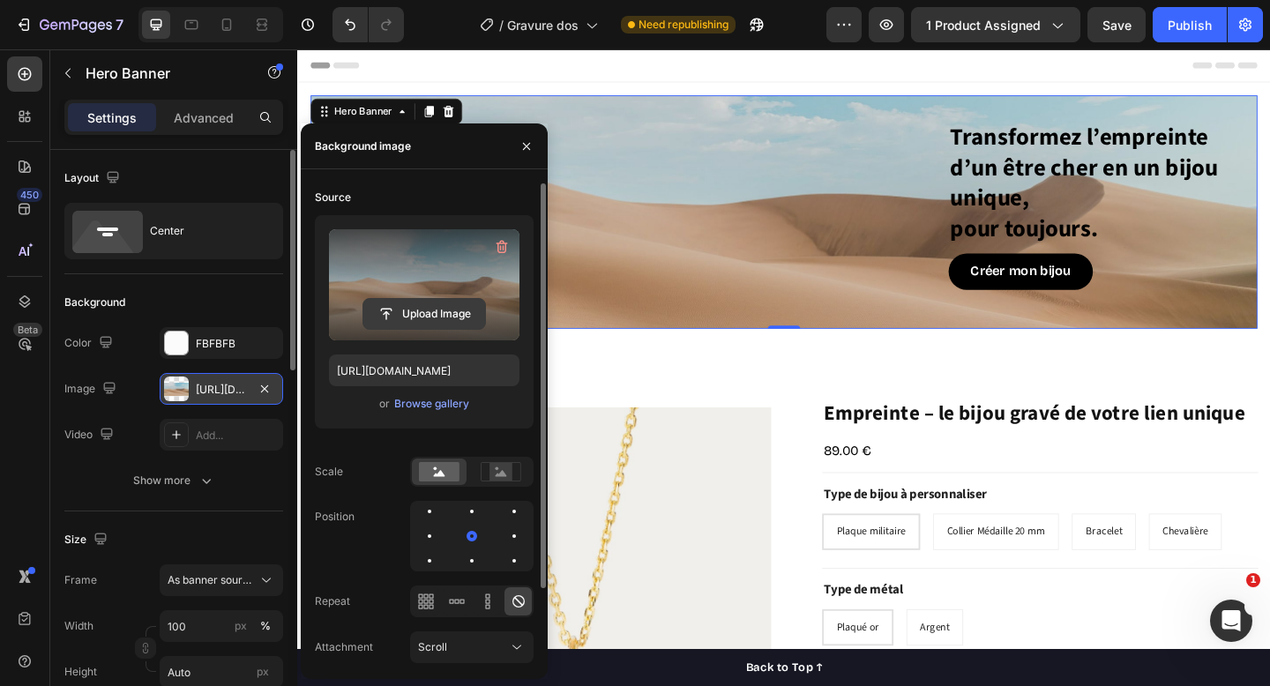
click at [406, 316] on input "file" at bounding box center [424, 314] width 122 height 30
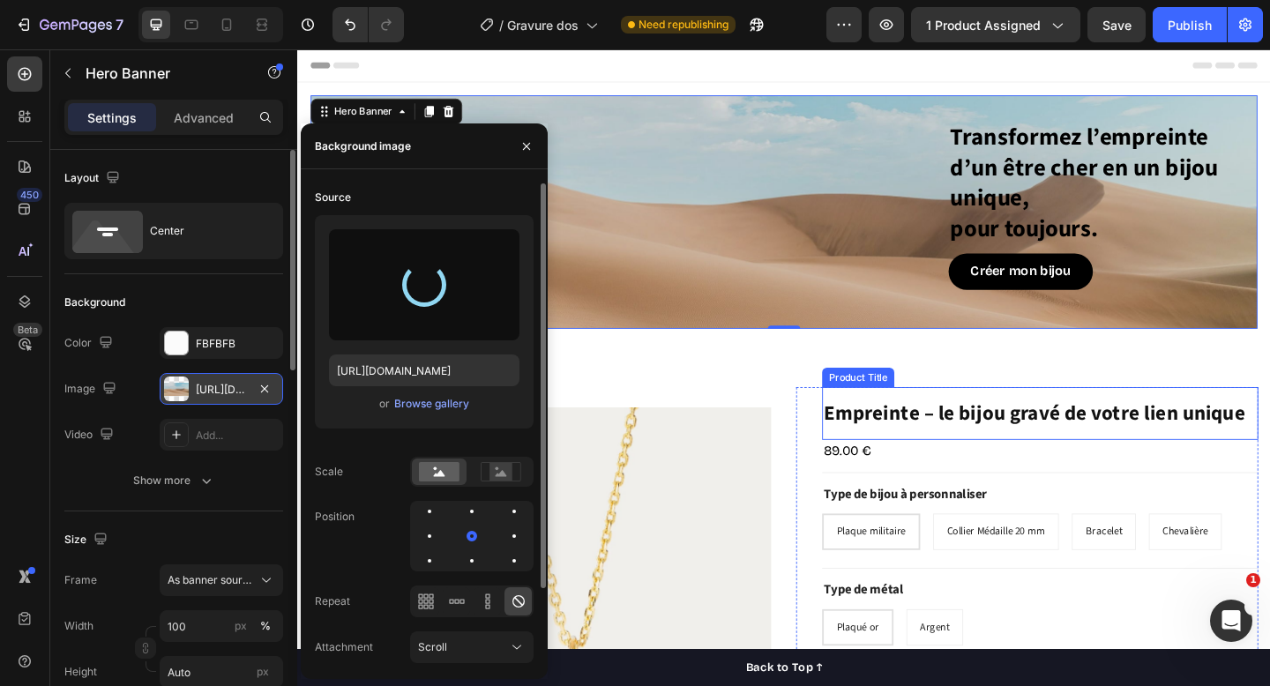
type input "[URL][DOMAIN_NAME]"
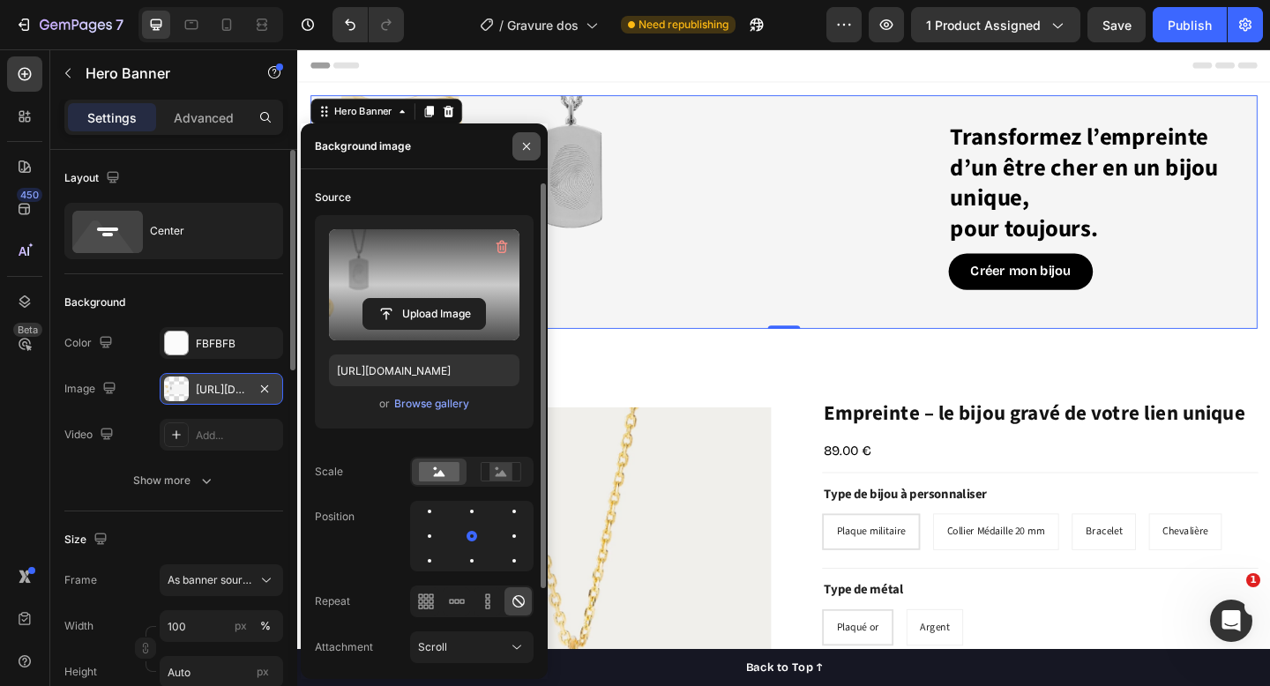
click at [529, 139] on icon "button" at bounding box center [527, 146] width 14 height 14
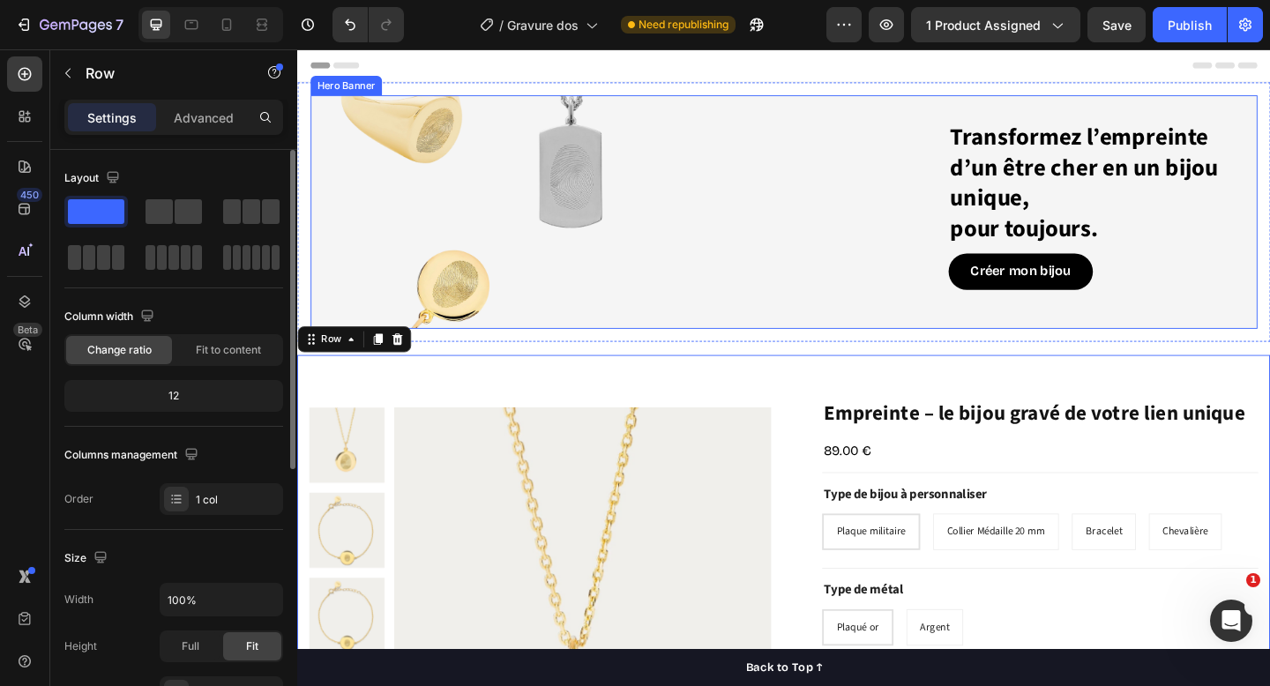
click at [773, 135] on div "Transformez l’empreinte d’un être cher en un bijou unique, pour toujours. Headi…" at bounding box center [826, 227] width 1030 height 198
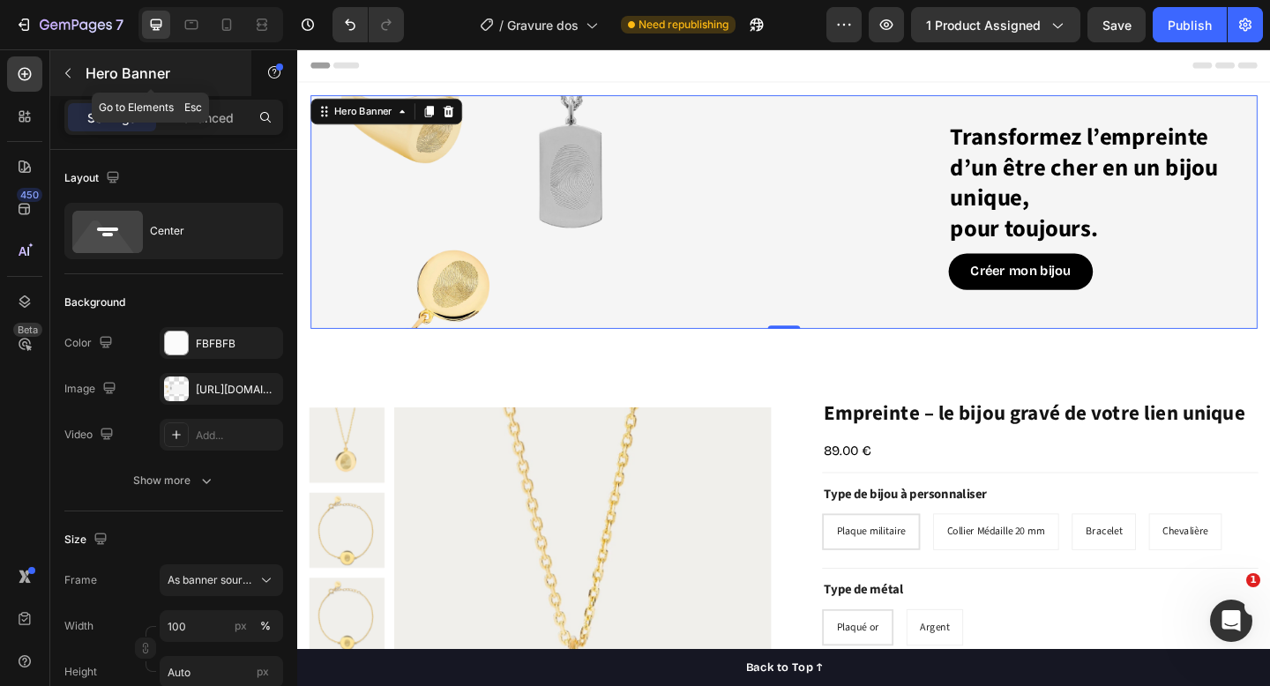
click at [74, 69] on icon "button" at bounding box center [68, 73] width 14 height 14
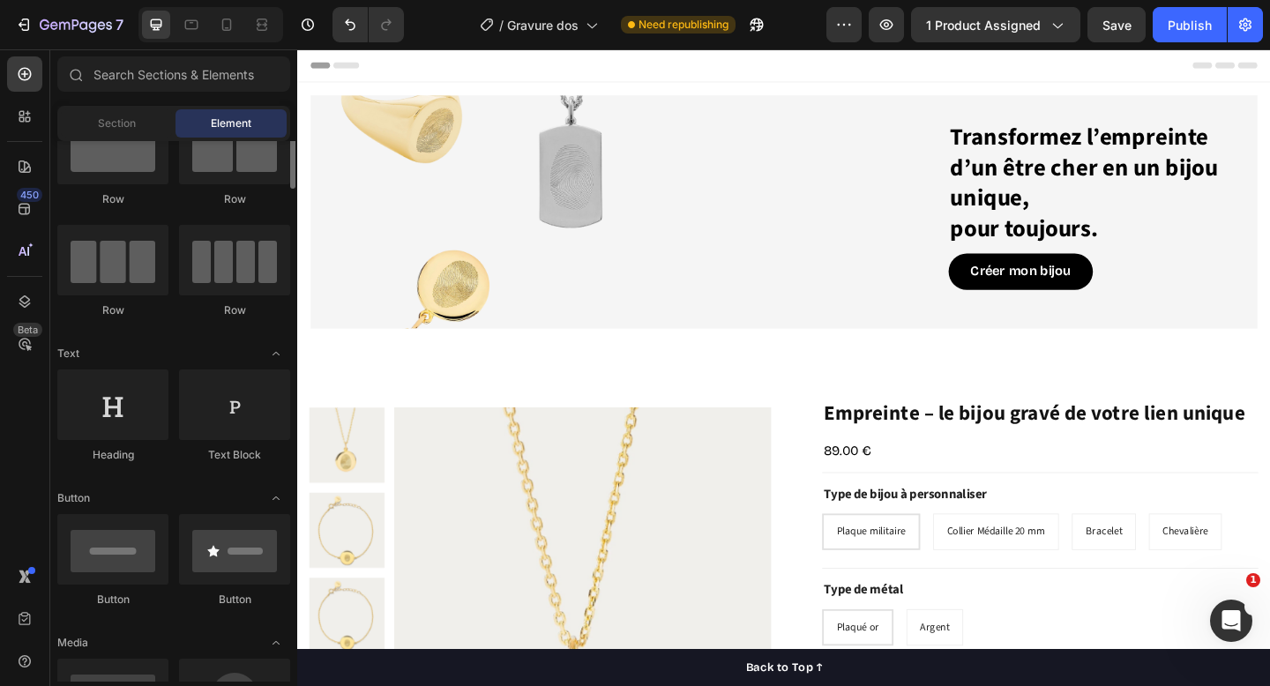
scroll to position [69, 0]
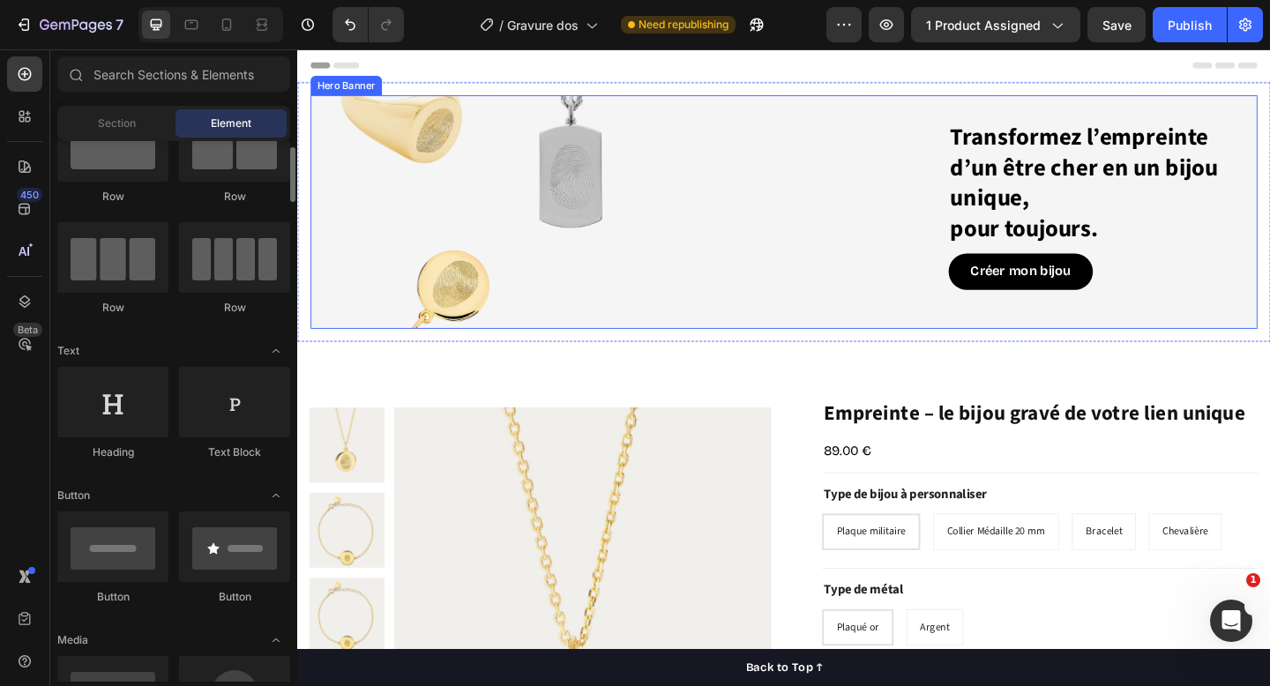
click at [474, 192] on div "Transformez l’empreinte d’un être cher en un bijou unique, pour toujours. Headi…" at bounding box center [826, 227] width 1030 height 198
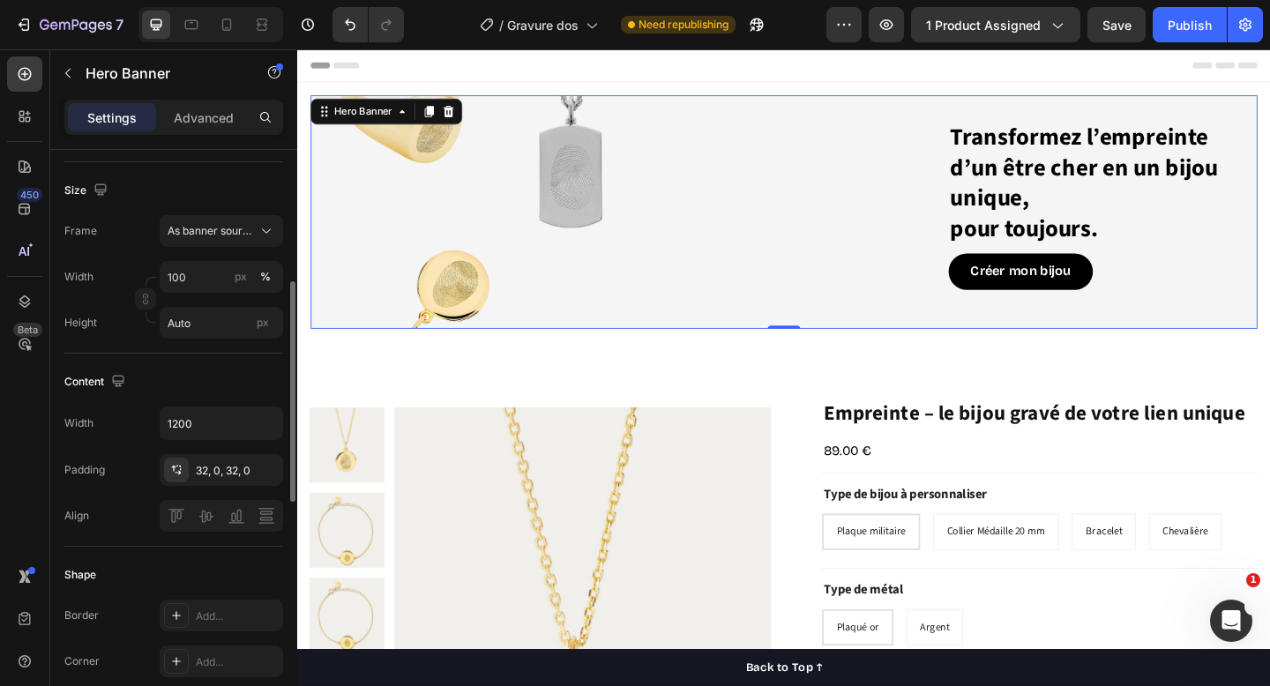
scroll to position [351, 0]
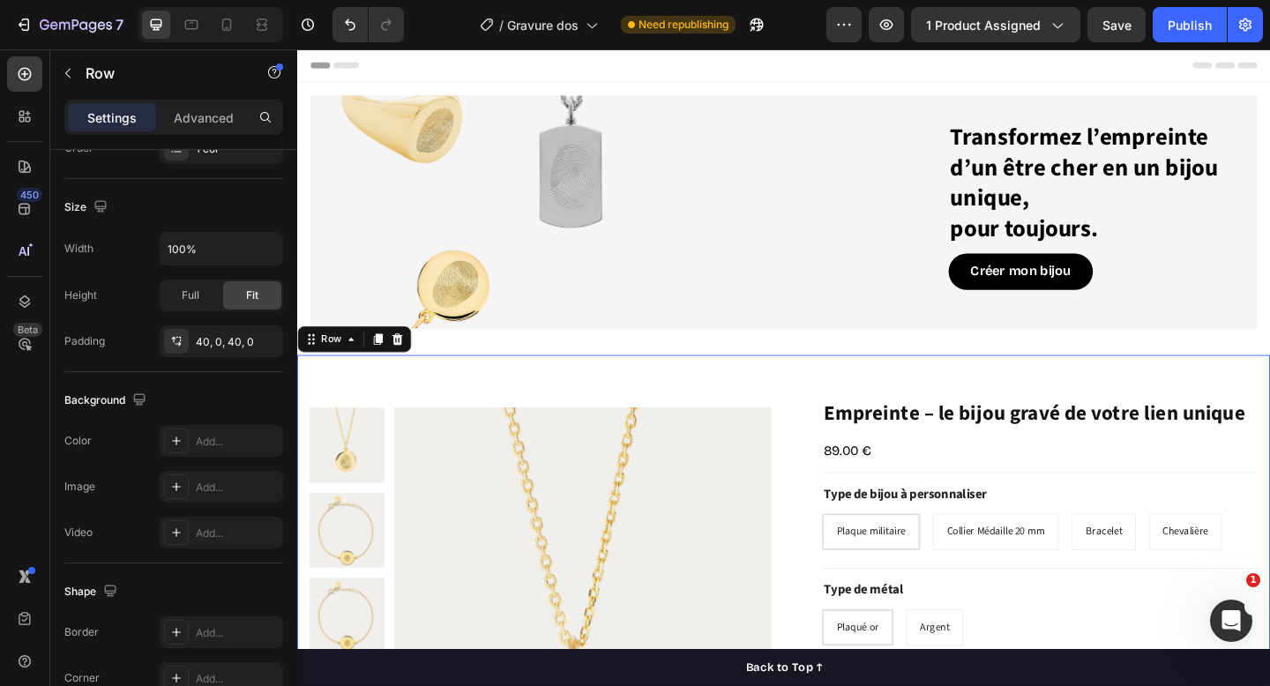
scroll to position [0, 0]
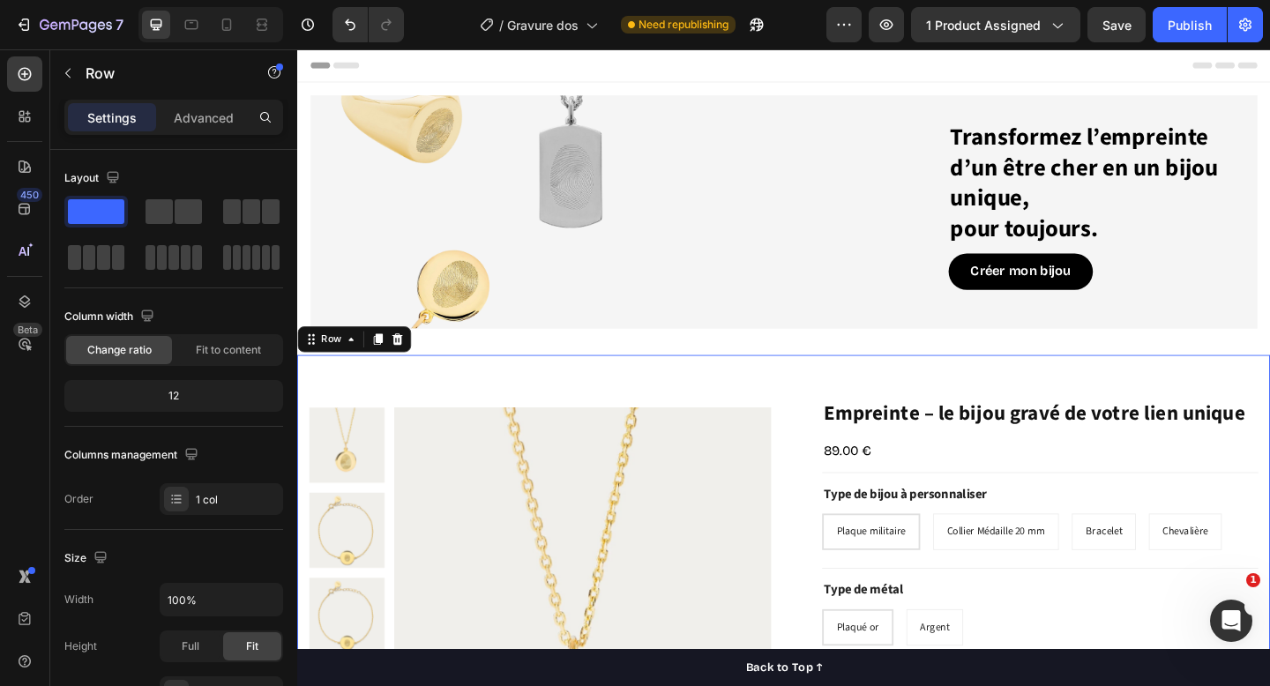
click at [453, 68] on div "Header" at bounding box center [826, 66] width 1030 height 35
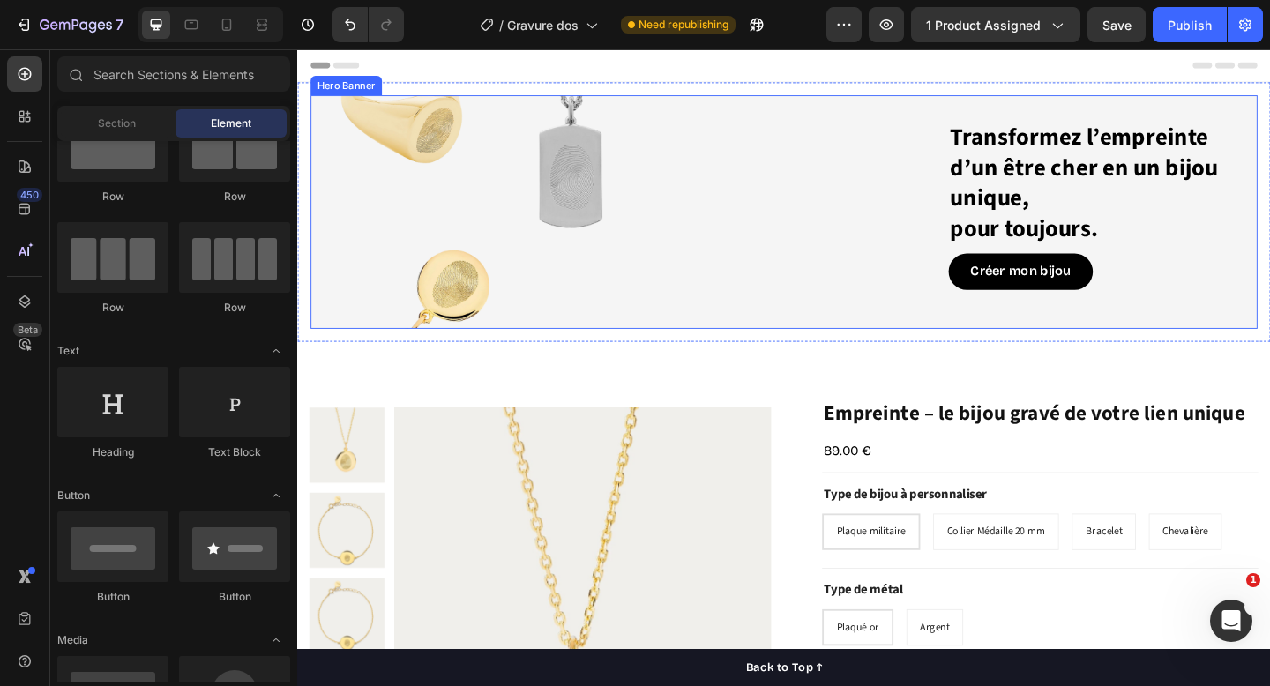
click at [350, 197] on div "Transformez l’empreinte d’un être cher en un bijou unique, pour toujours. Headi…" at bounding box center [826, 227] width 1030 height 198
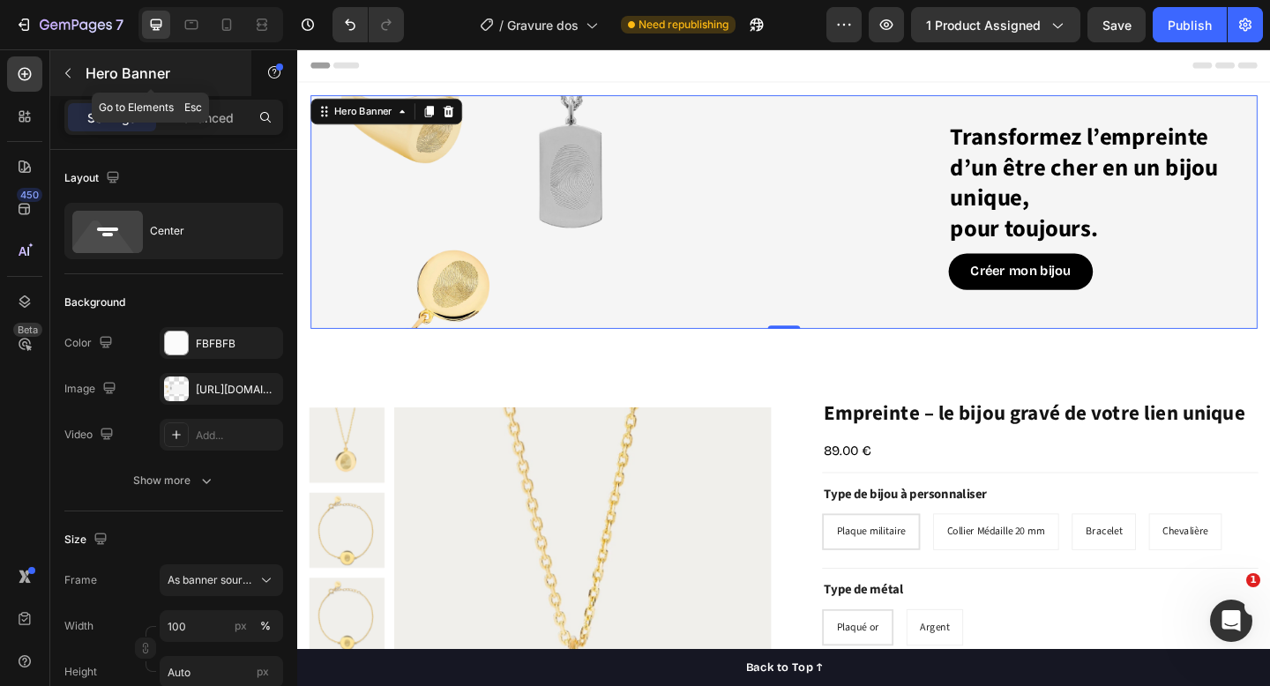
click at [64, 72] on icon "button" at bounding box center [68, 73] width 14 height 14
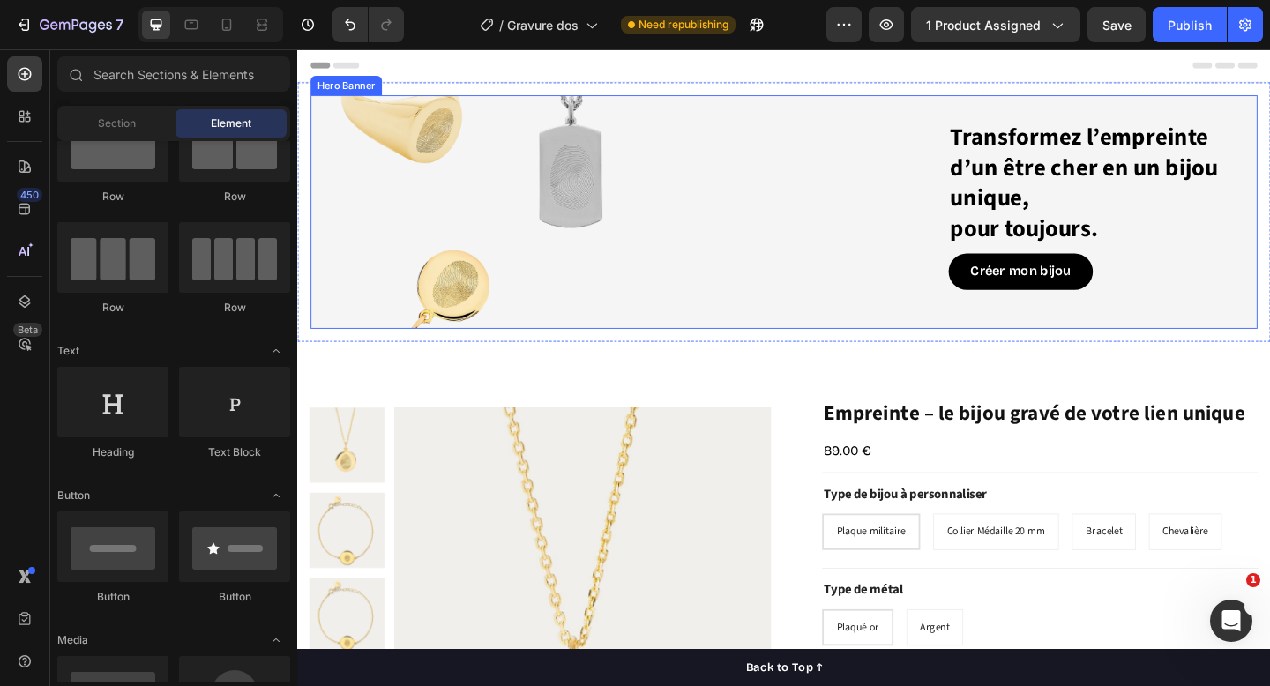
click at [400, 164] on div "Transformez l’empreinte d’un être cher en un bijou unique, pour toujours. Headi…" at bounding box center [826, 227] width 1030 height 198
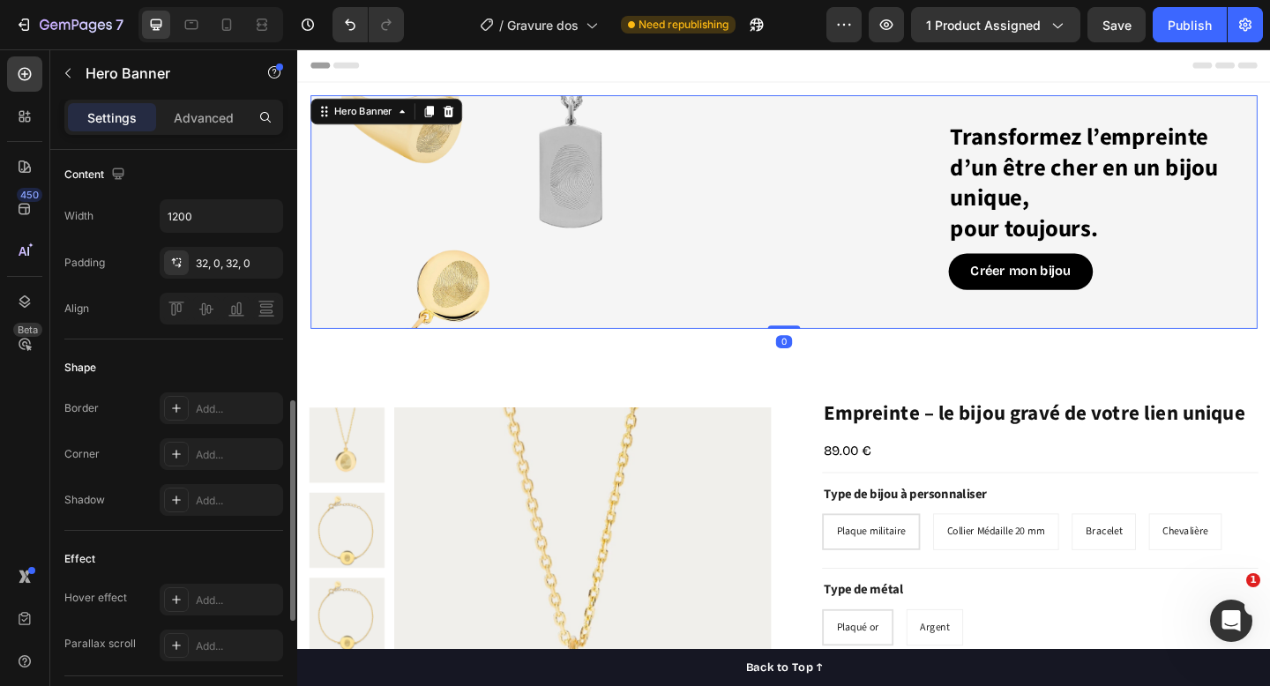
scroll to position [972, 0]
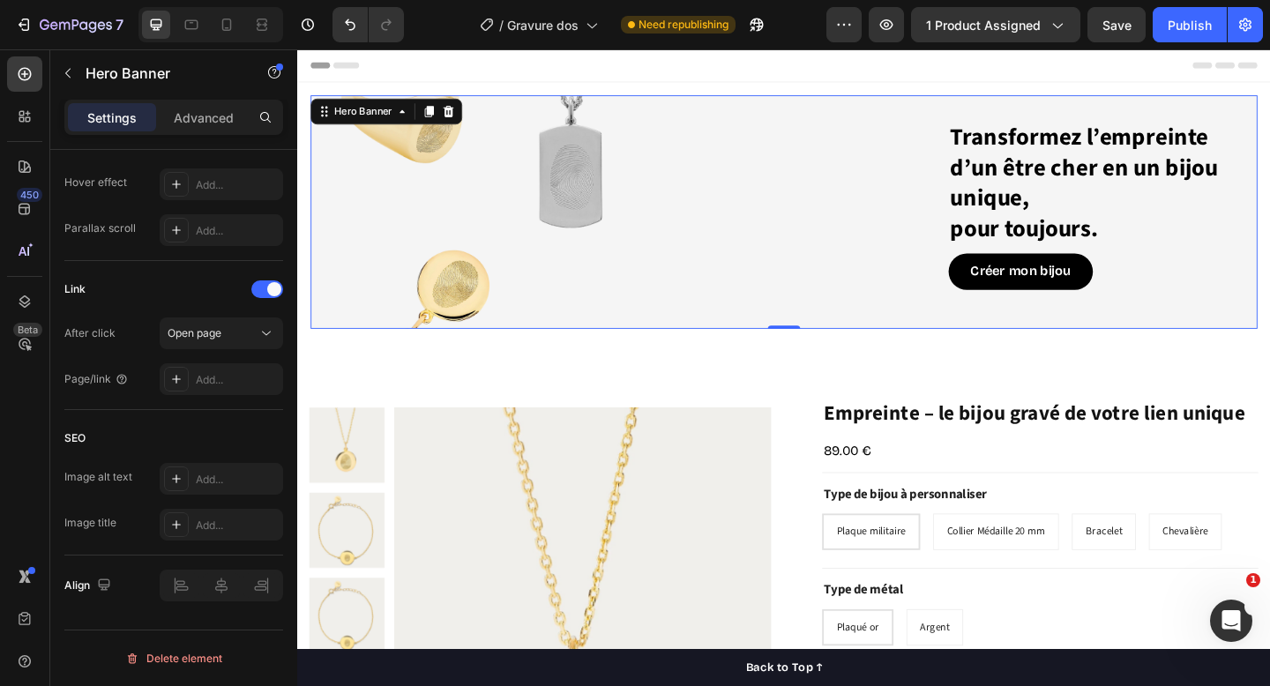
click at [482, 65] on div "Header" at bounding box center [826, 66] width 1030 height 35
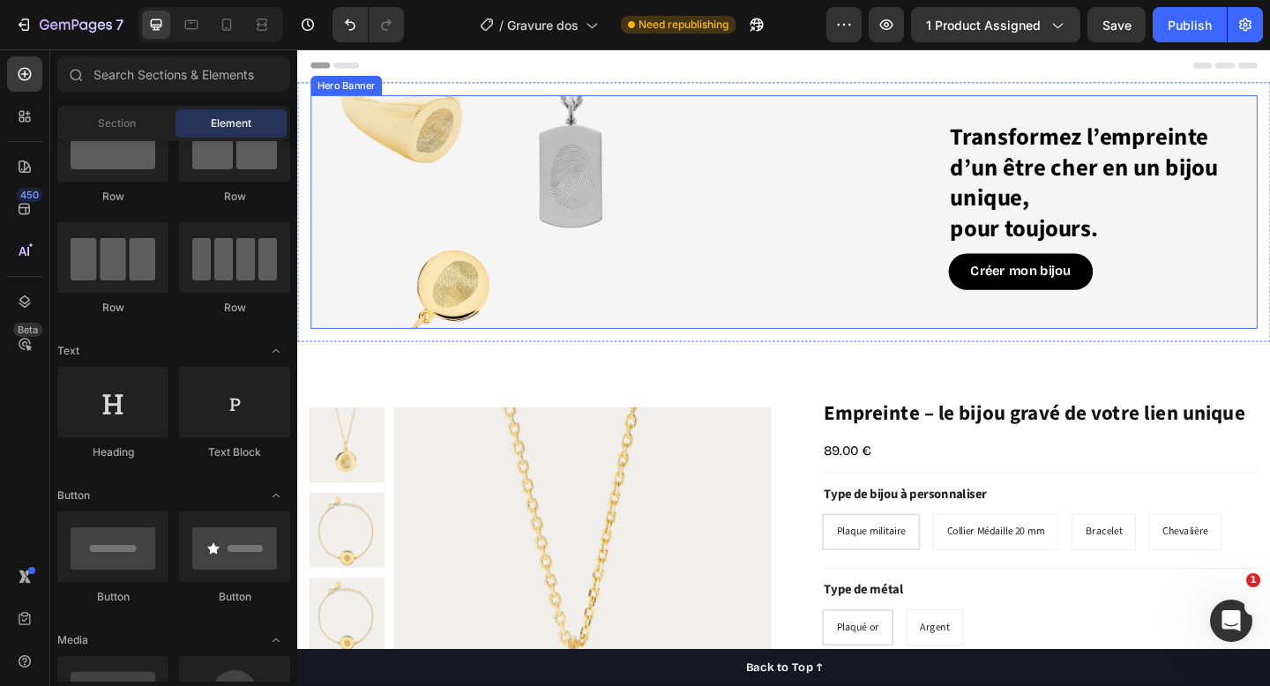
click at [487, 123] on div "Transformez l’empreinte d’un être cher en un bijou unique, pour toujours. Headi…" at bounding box center [826, 227] width 1030 height 254
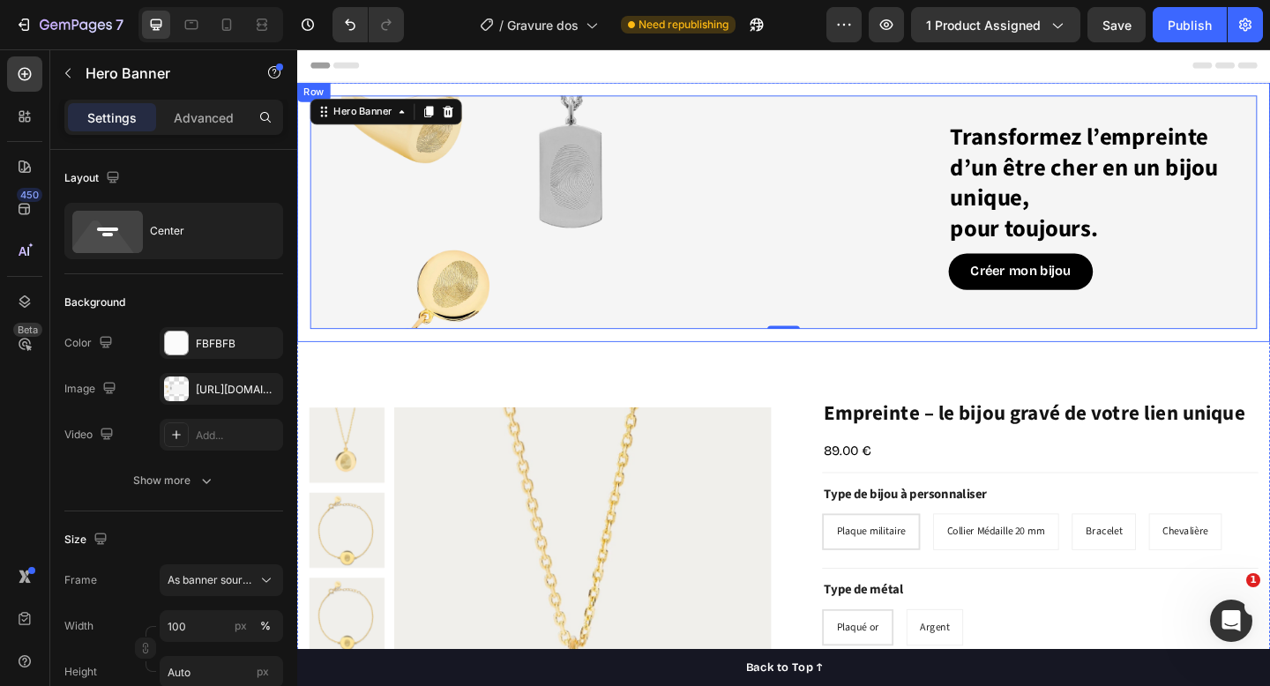
click at [511, 93] on div "Transformez l’empreinte d’un être cher en un bijou unique, pour toujours. Headi…" at bounding box center [826, 227] width 1059 height 282
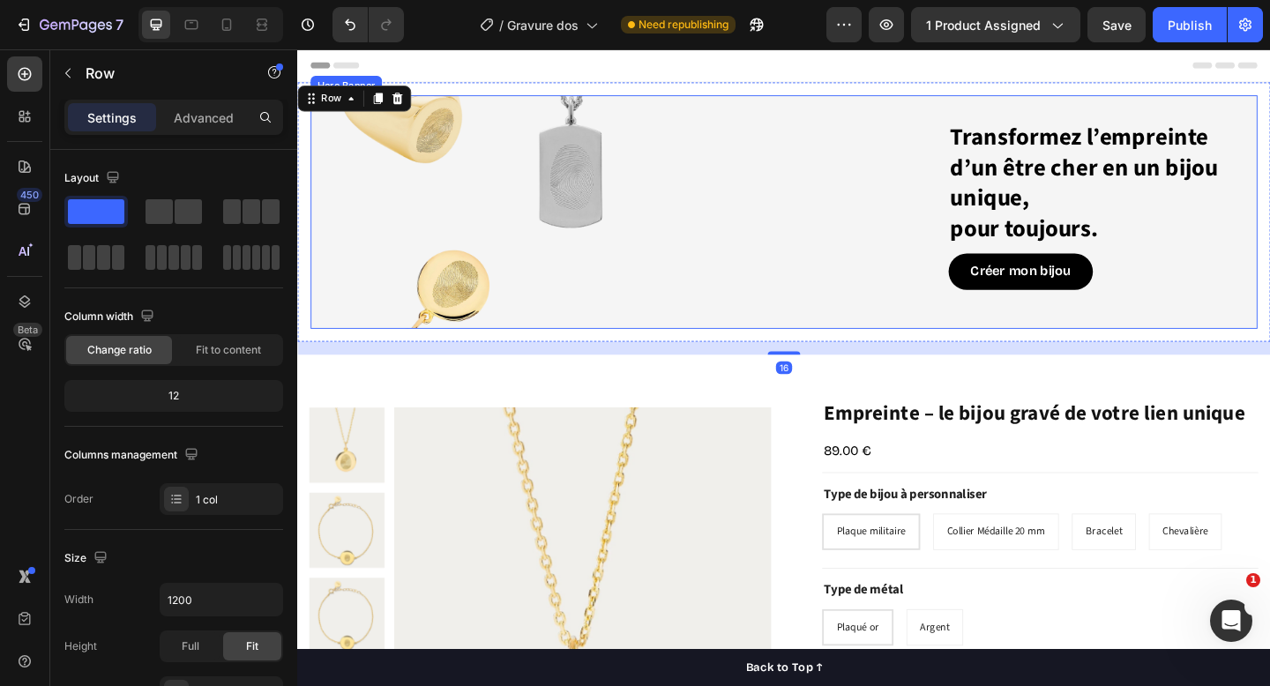
click at [516, 128] on div "Transformez l’empreinte d’un être cher en un bijou unique, pour toujours. Headi…" at bounding box center [826, 227] width 1030 height 198
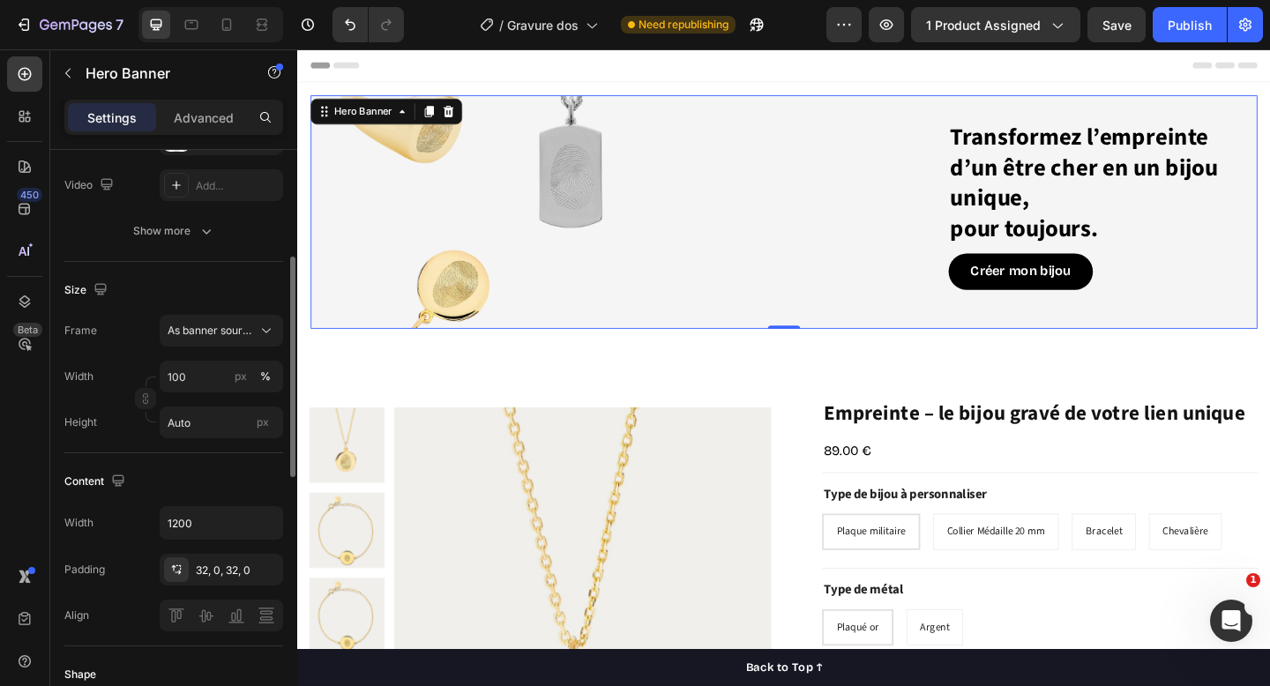
scroll to position [303, 0]
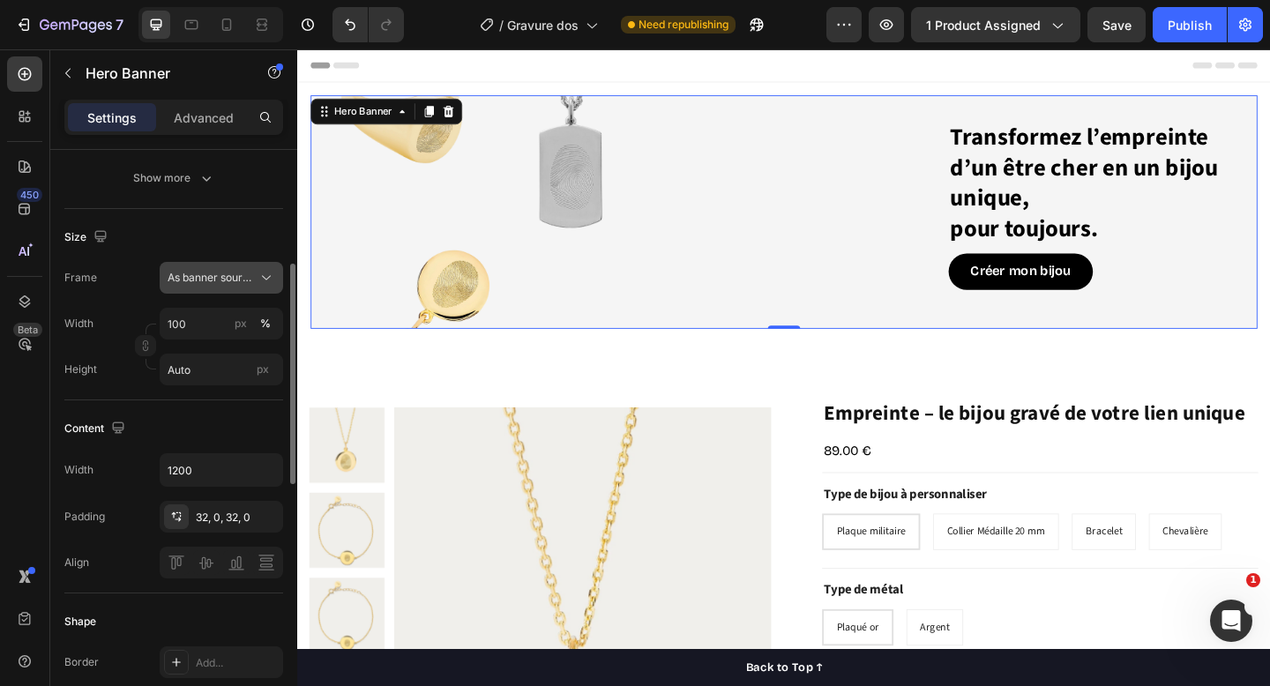
click at [214, 283] on span "As banner source" at bounding box center [211, 278] width 86 height 16
click at [202, 353] on span "Custom" at bounding box center [186, 352] width 39 height 16
click at [211, 283] on div "Custom" at bounding box center [211, 278] width 86 height 16
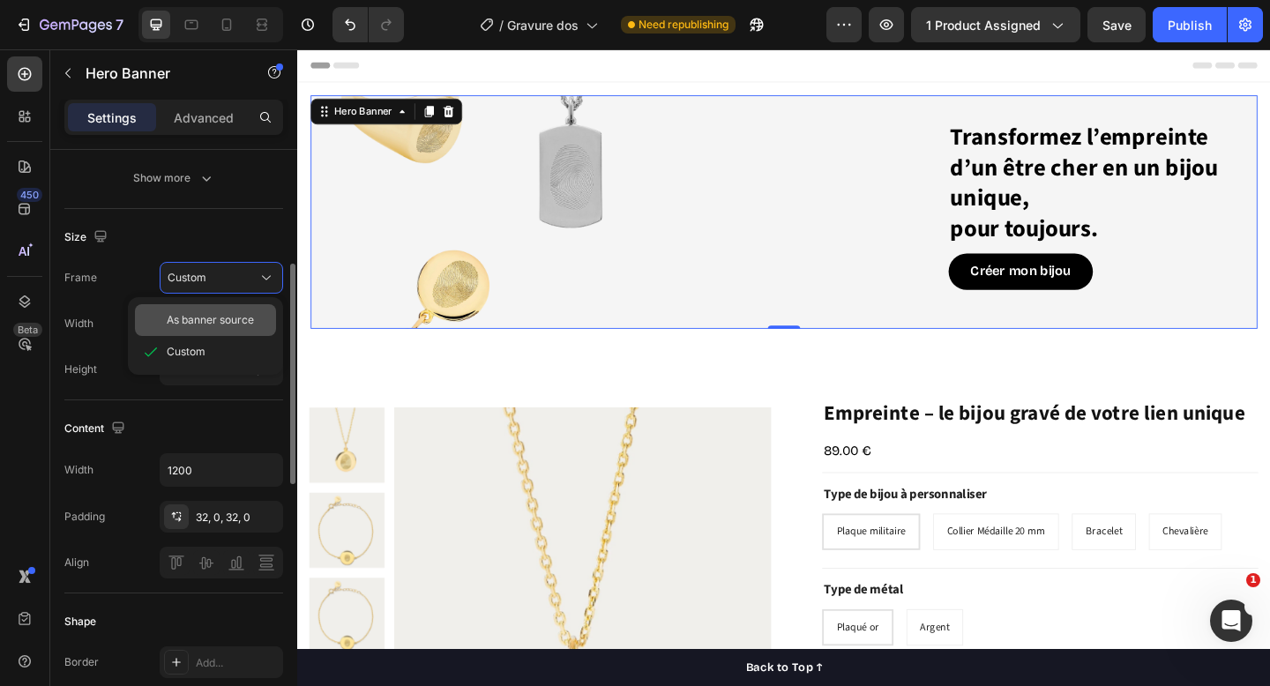
click at [209, 317] on span "As banner source" at bounding box center [210, 320] width 87 height 16
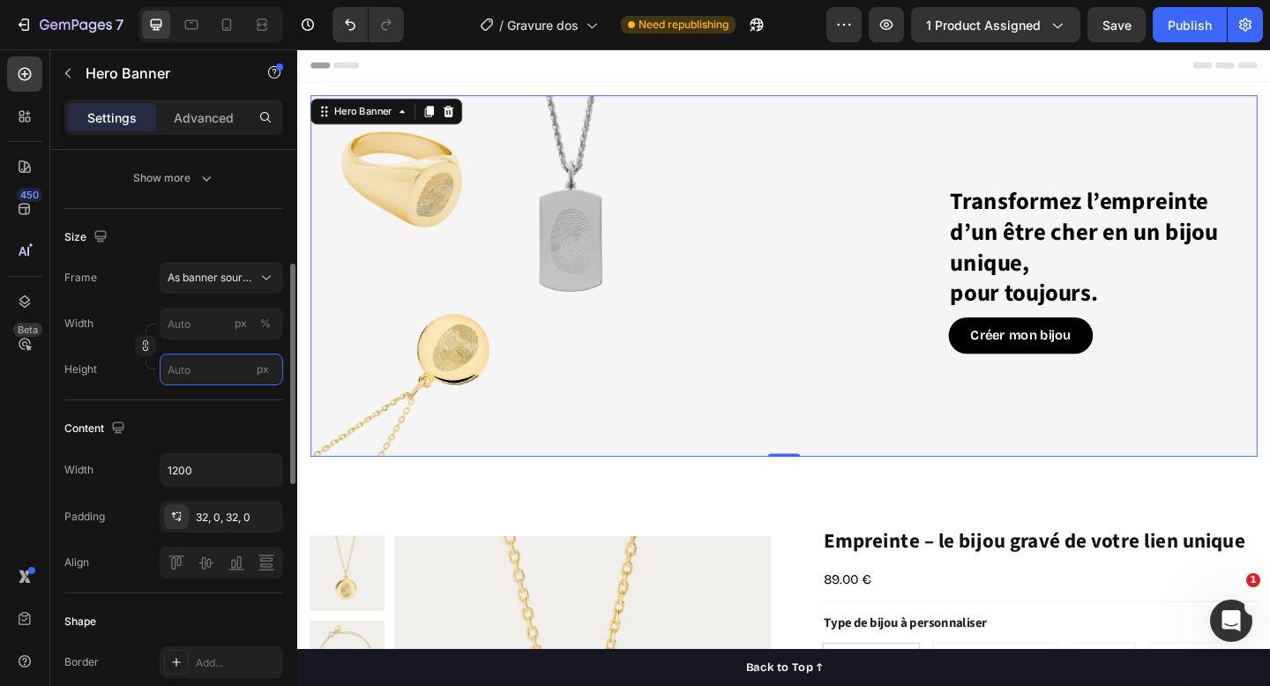
click at [198, 373] on input "px" at bounding box center [222, 370] width 124 height 32
click at [192, 329] on input "px %" at bounding box center [222, 324] width 124 height 32
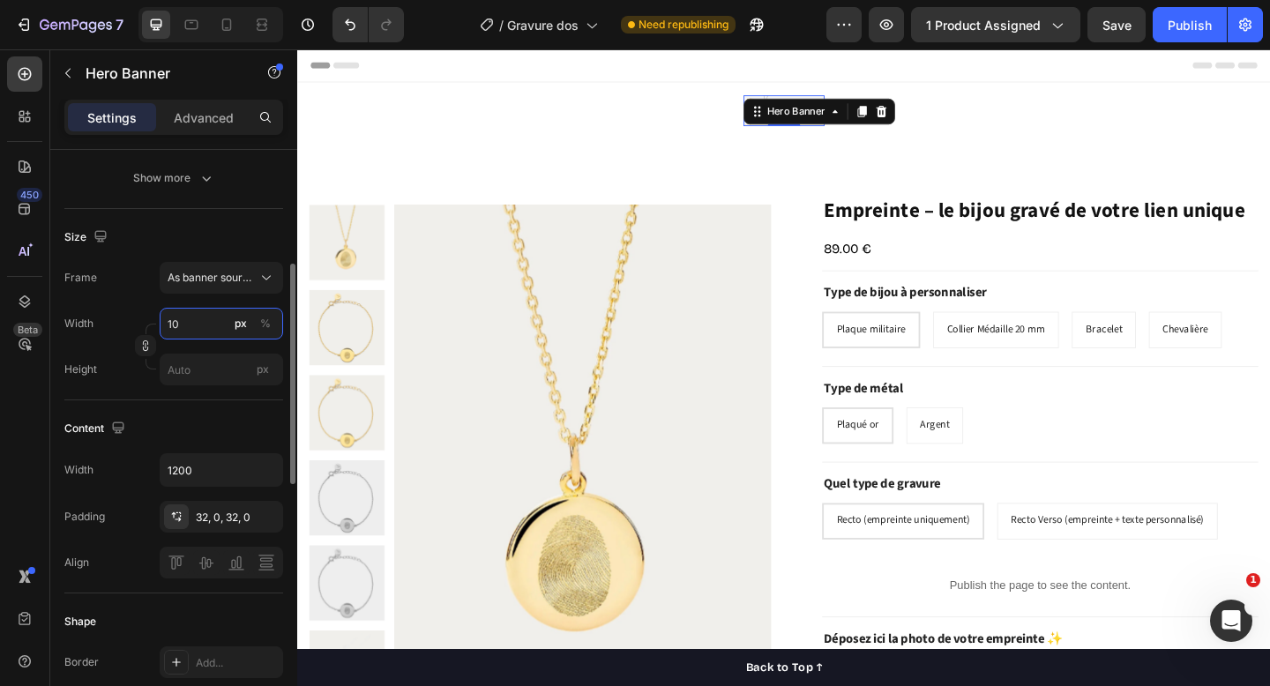
type input "1"
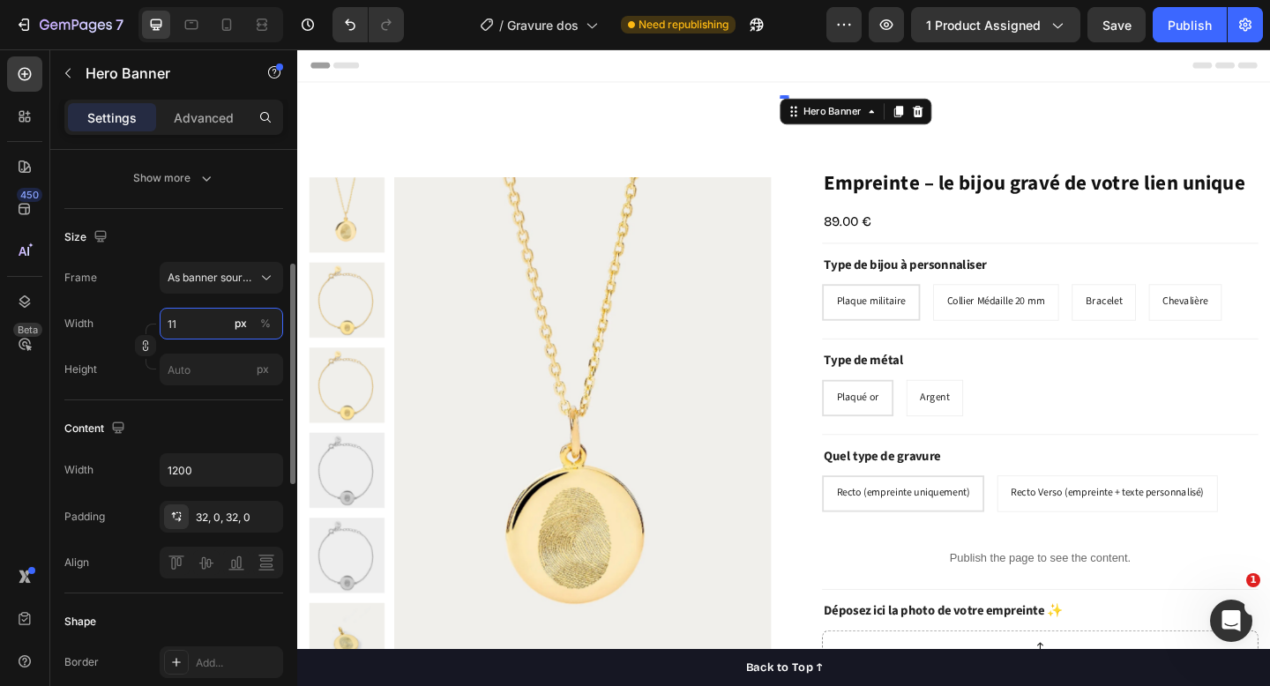
type input "1"
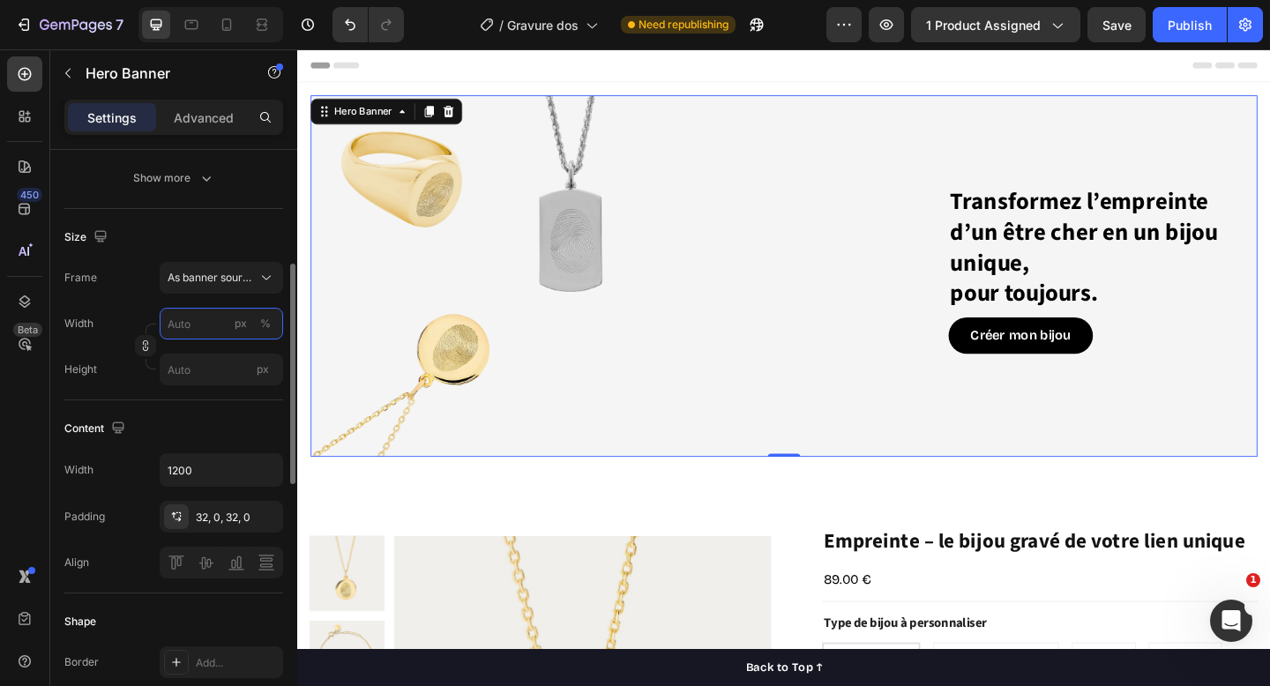
type input "1"
click at [147, 401] on div "Content Width 1200 Padding 32, 0, 32, 0 Align" at bounding box center [173, 497] width 219 height 193
click at [1116, 32] on div "Save" at bounding box center [1117, 25] width 29 height 19
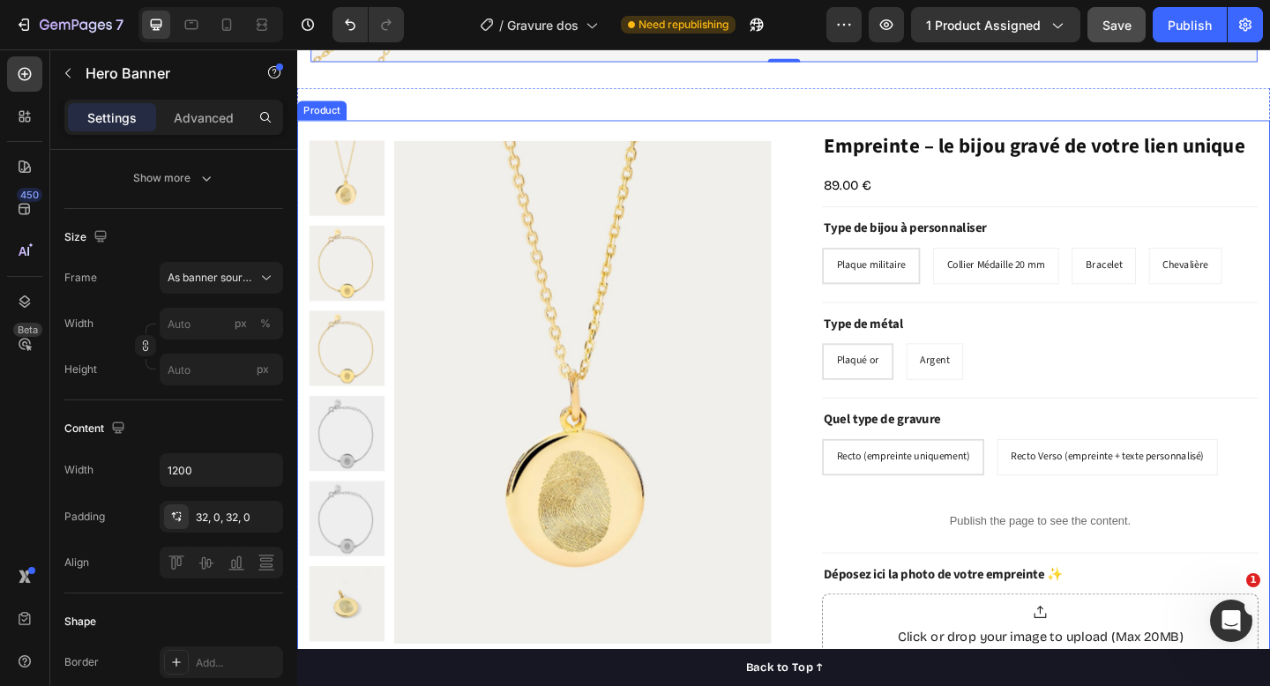
scroll to position [543, 0]
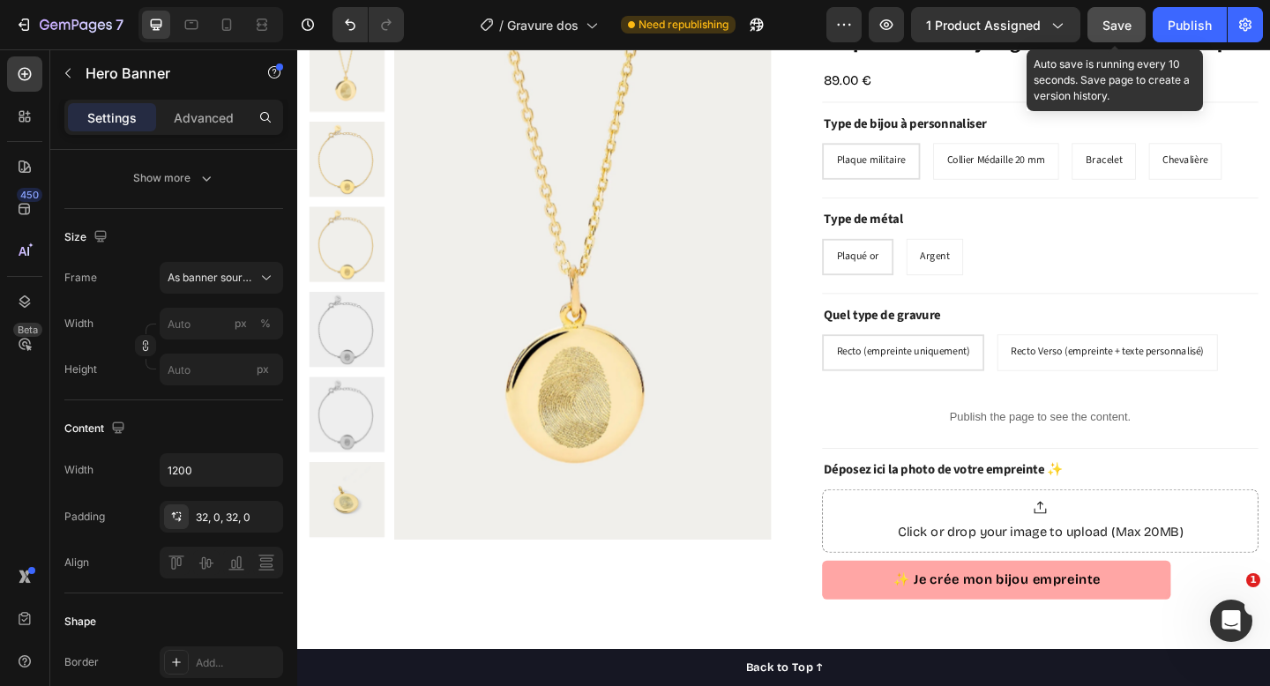
click at [1115, 26] on span "Save" at bounding box center [1117, 25] width 29 height 15
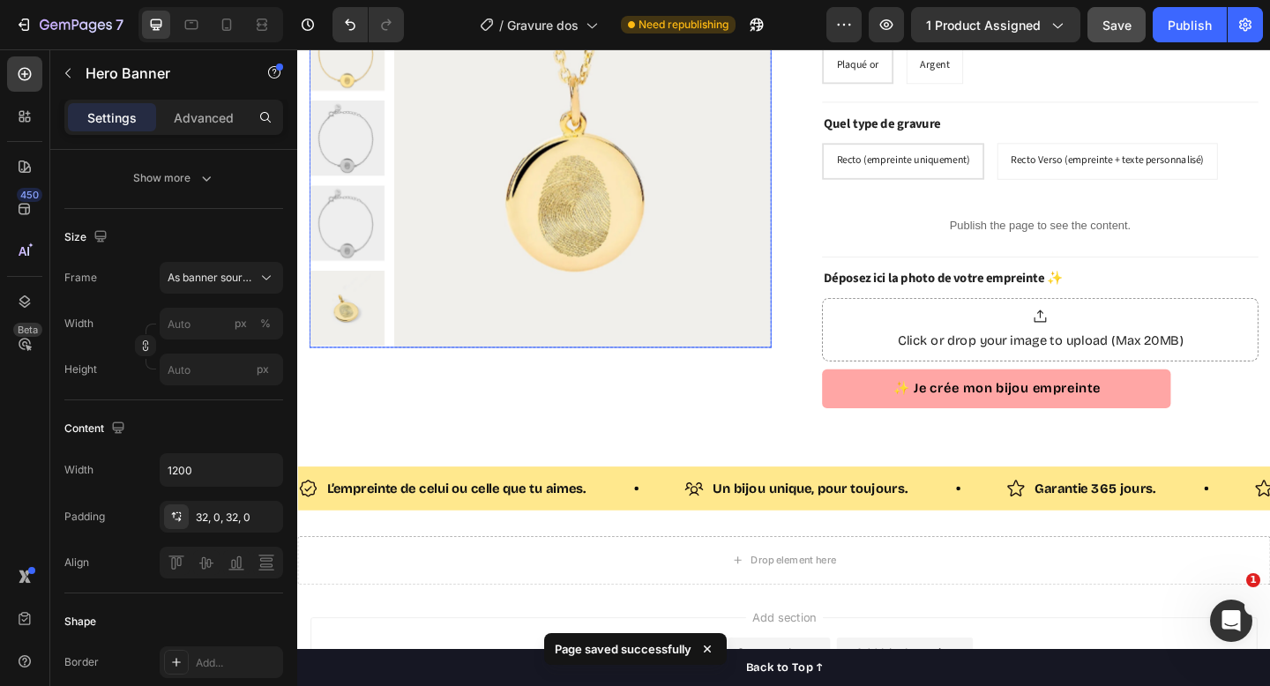
scroll to position [896, 0]
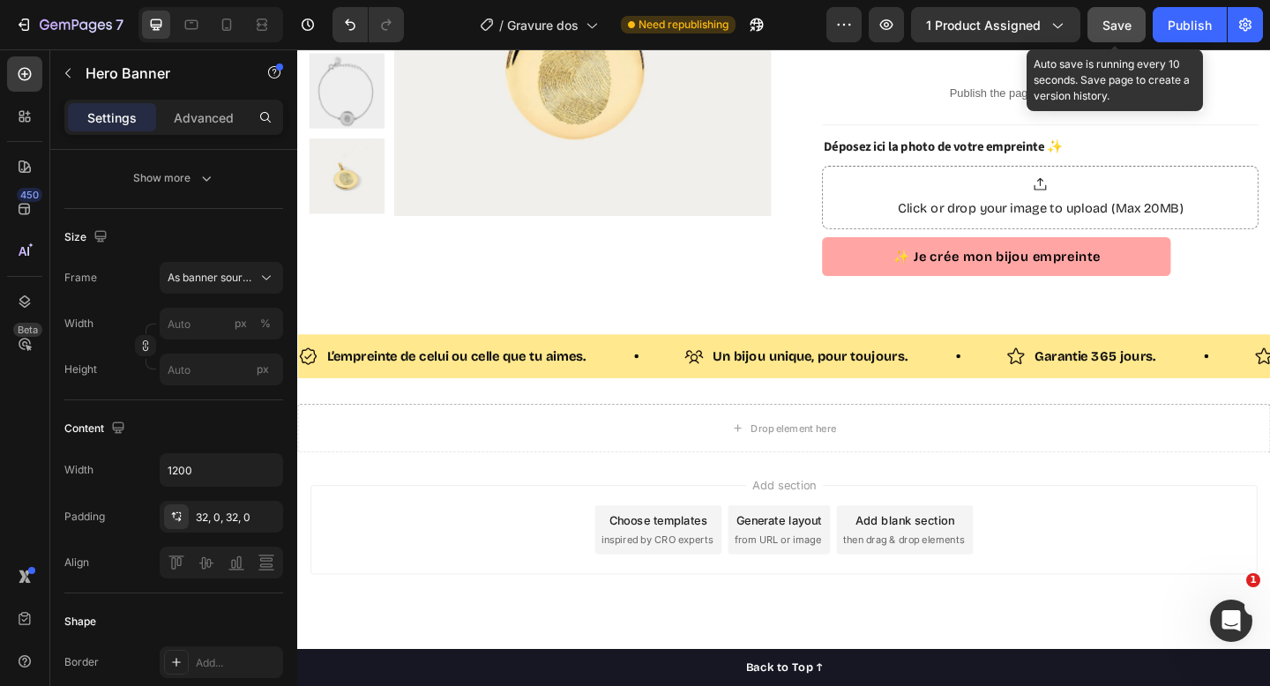
click at [1109, 27] on span "Save" at bounding box center [1117, 25] width 29 height 15
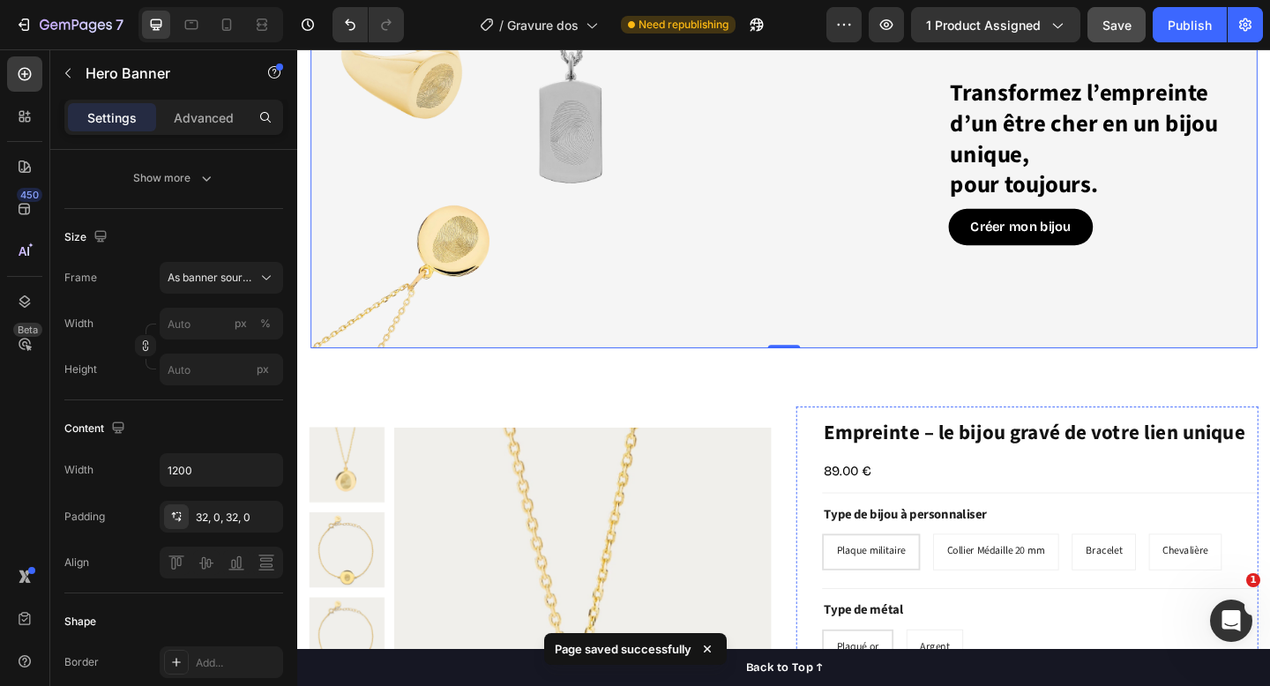
scroll to position [0, 0]
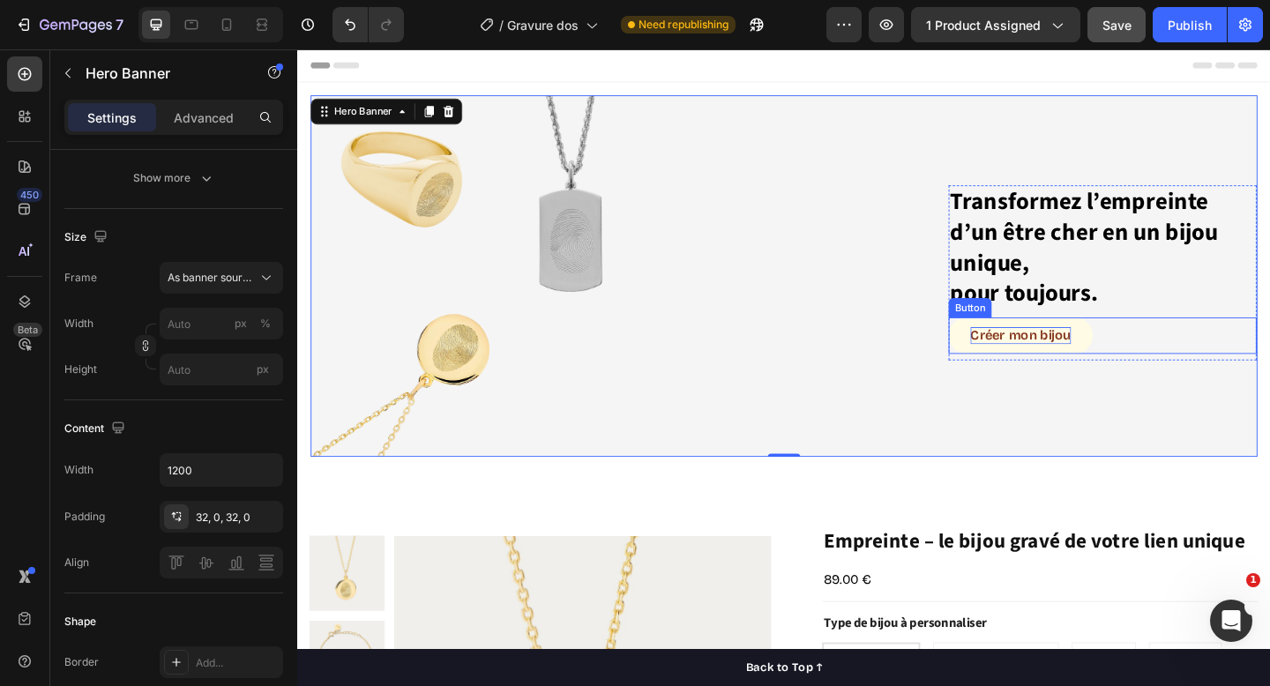
click at [1083, 356] on p "Créer mon bijou" at bounding box center [1084, 361] width 109 height 19
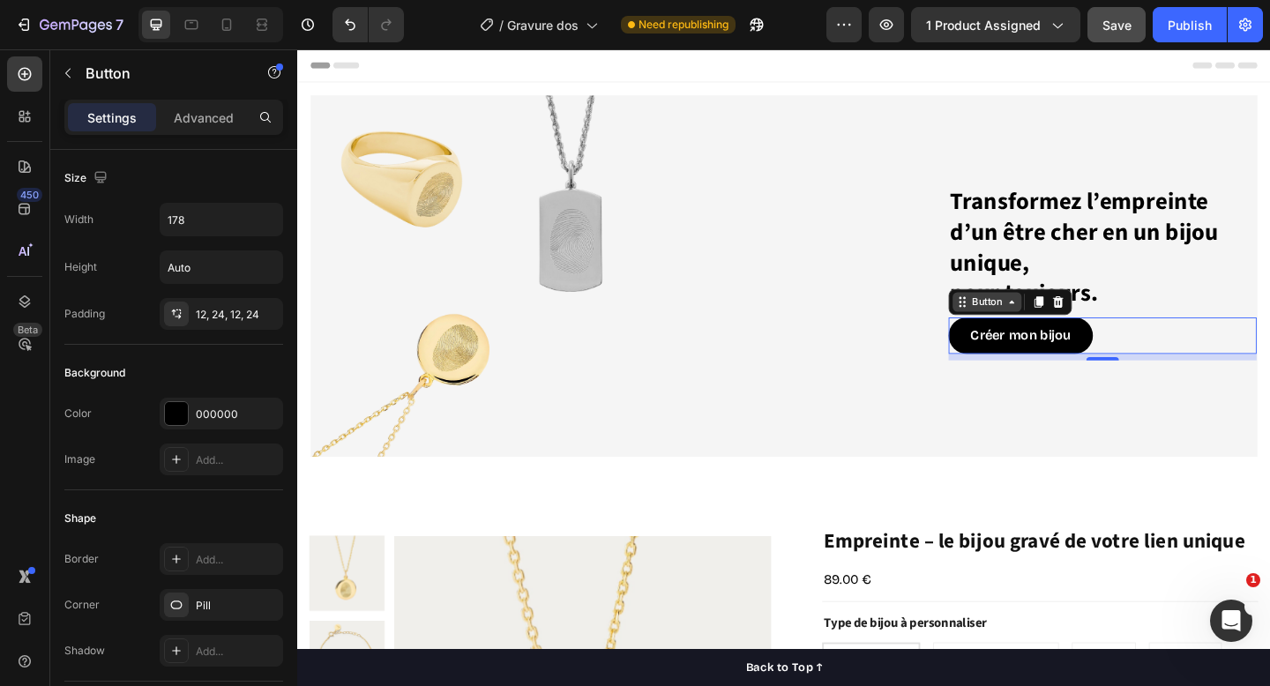
click at [1051, 329] on div "Button" at bounding box center [1048, 325] width 40 height 16
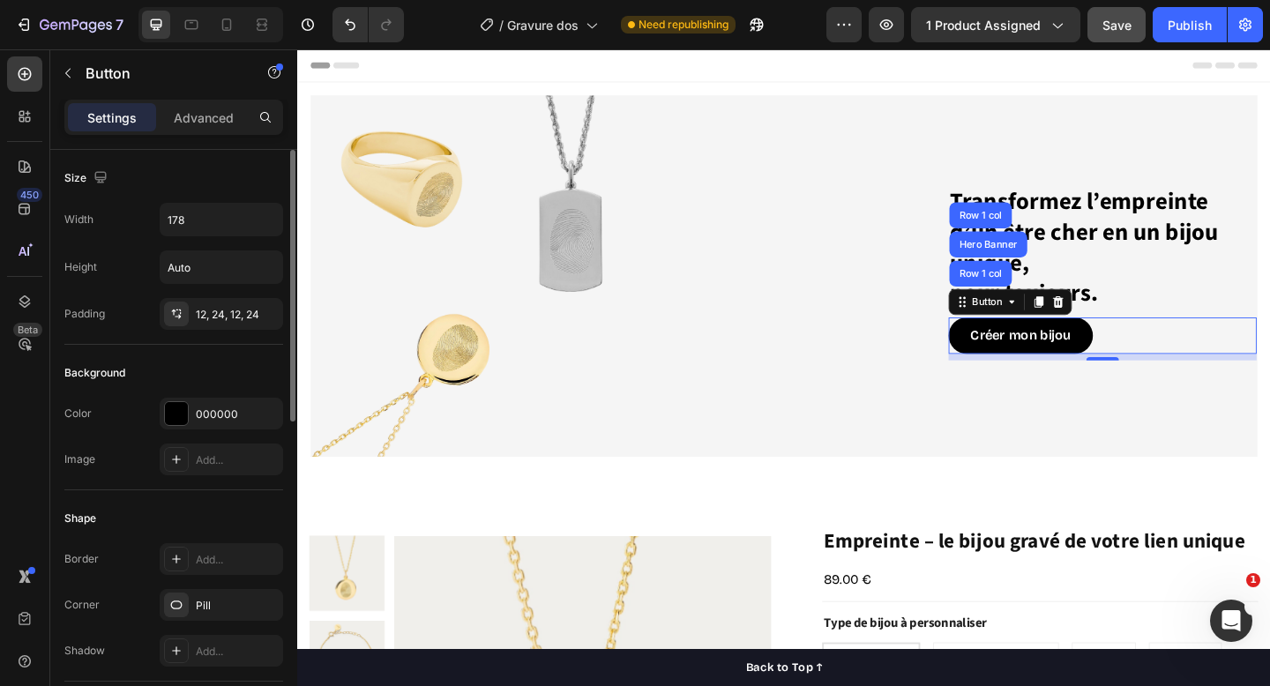
click at [134, 499] on div "Shape Border Add... Corner Pill Shadow Add..." at bounding box center [173, 586] width 219 height 191
click at [68, 74] on icon "button" at bounding box center [68, 73] width 14 height 14
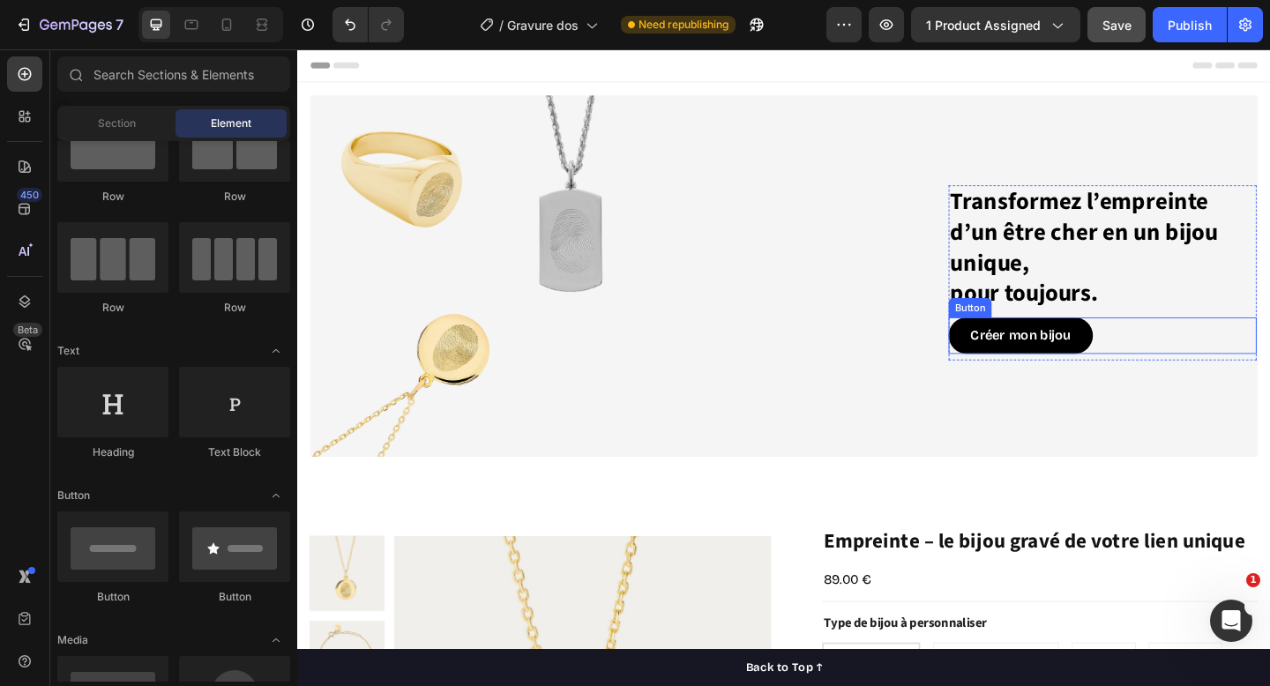
click at [1218, 368] on div "Créer mon bijou Button" at bounding box center [1173, 361] width 335 height 40
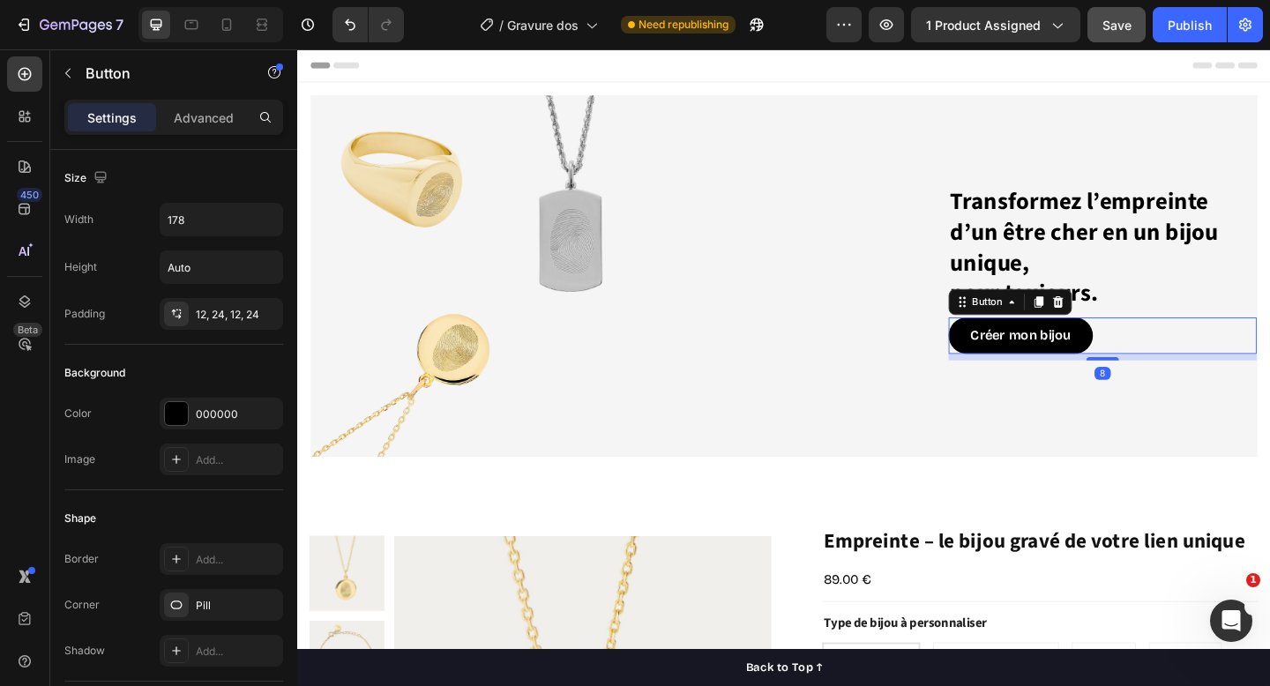
click at [1049, 495] on div "Transformez l’empreinte d’un être cher en un bijou unique, pour toujours. Headi…" at bounding box center [826, 297] width 1059 height 422
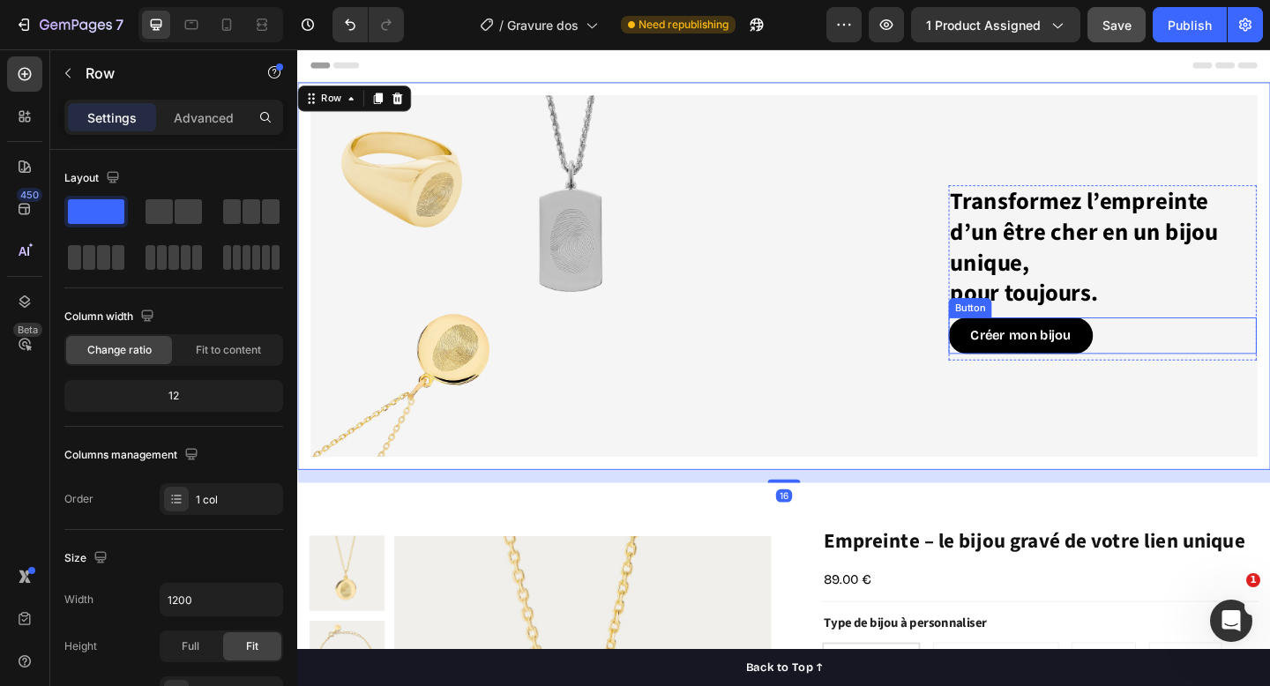
click at [1208, 352] on div "Créer mon bijou Button" at bounding box center [1173, 361] width 335 height 40
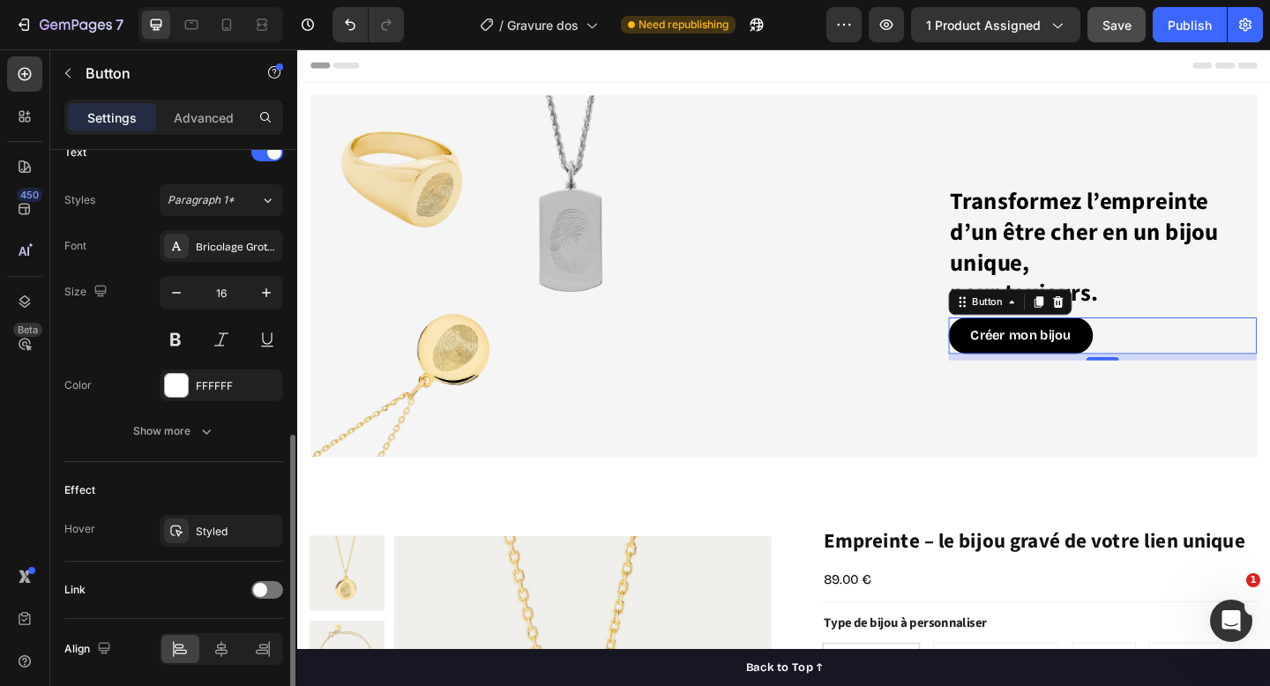
scroll to position [678, 0]
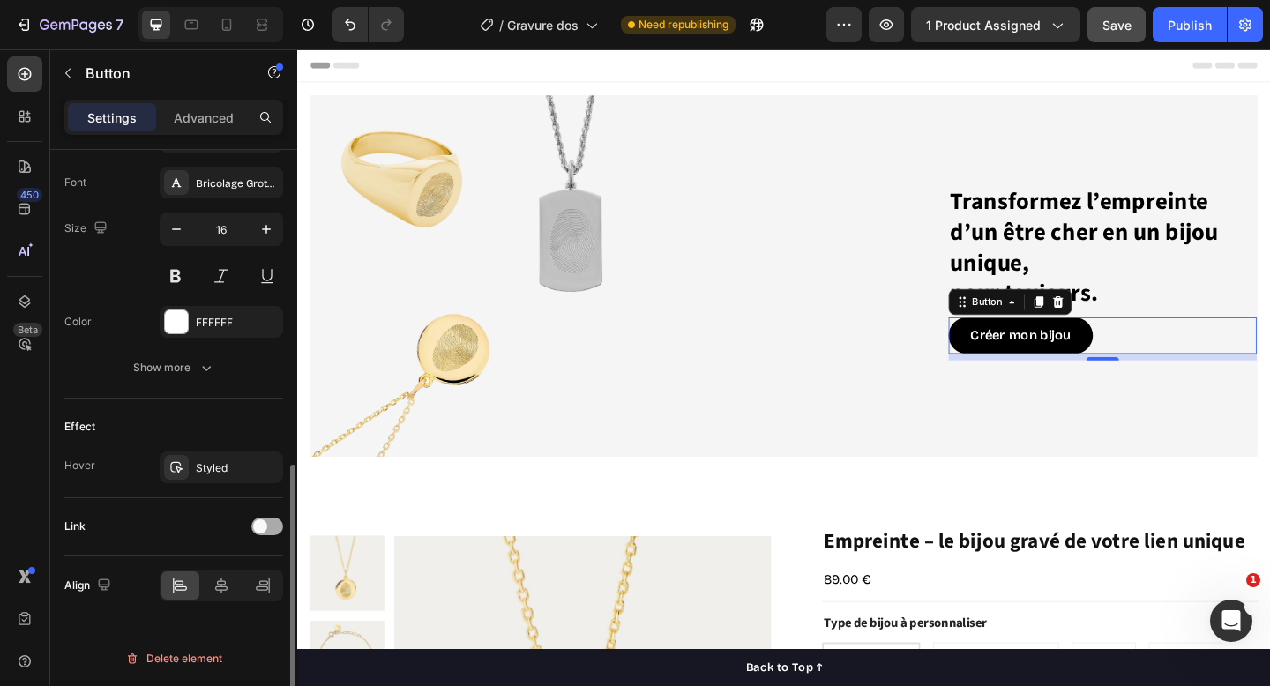
click at [266, 528] on span at bounding box center [260, 527] width 14 height 14
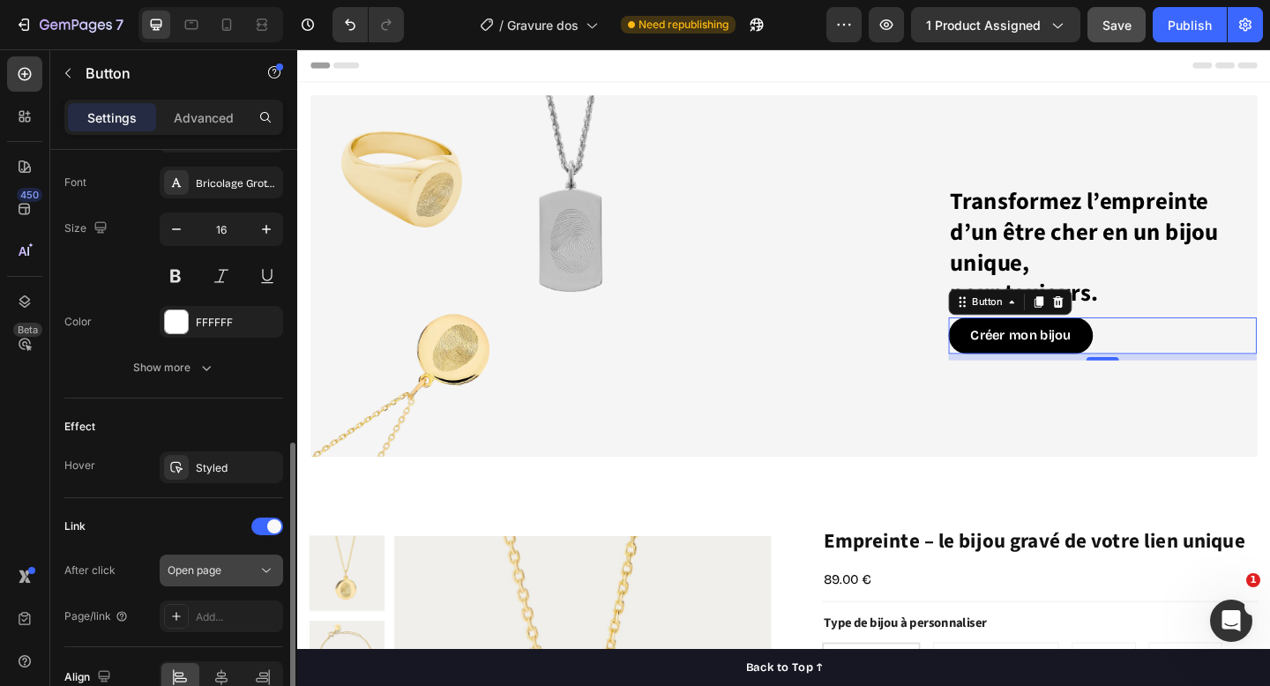
click at [243, 571] on div "Open page" at bounding box center [213, 571] width 90 height 16
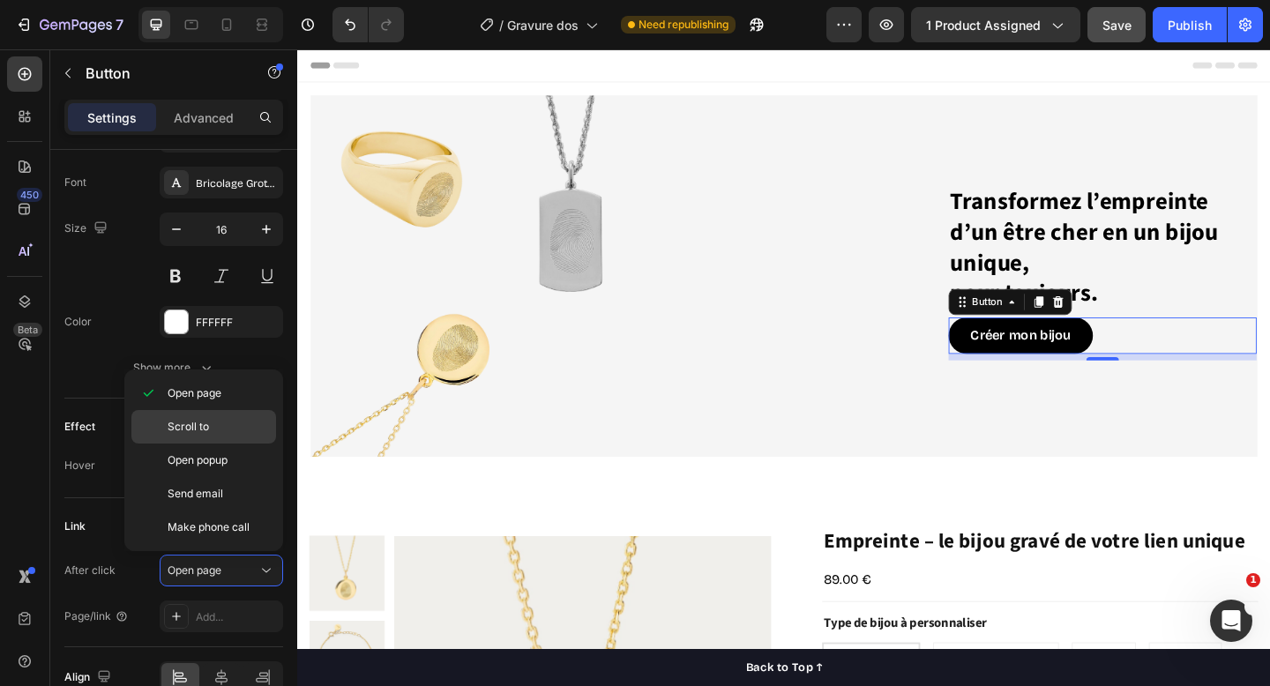
click at [205, 429] on span "Scroll to" at bounding box center [188, 427] width 41 height 16
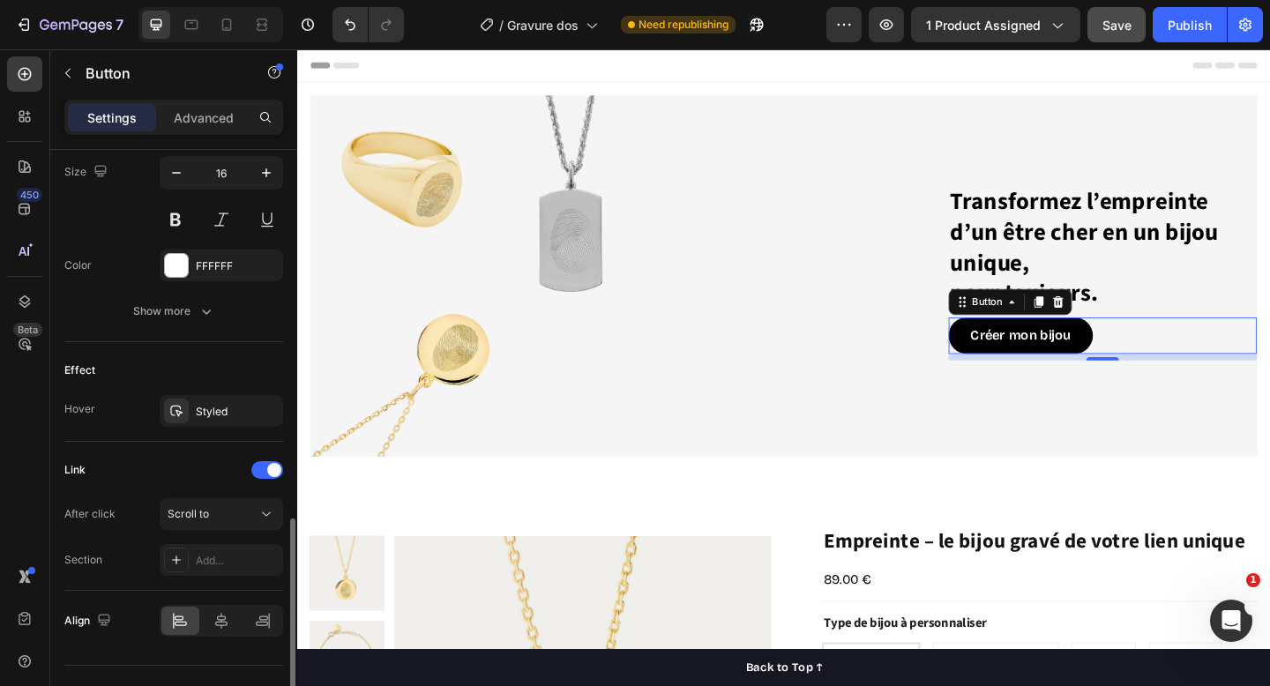
scroll to position [770, 0]
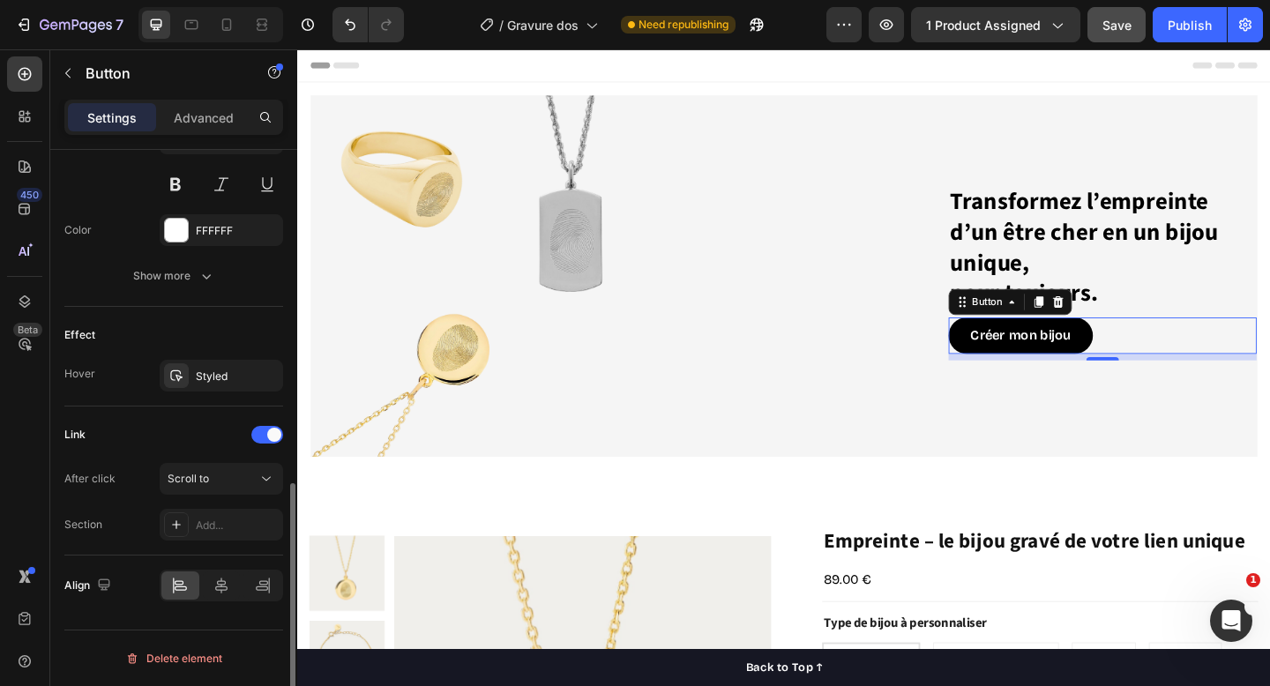
click at [191, 536] on div "Add..." at bounding box center [222, 525] width 124 height 32
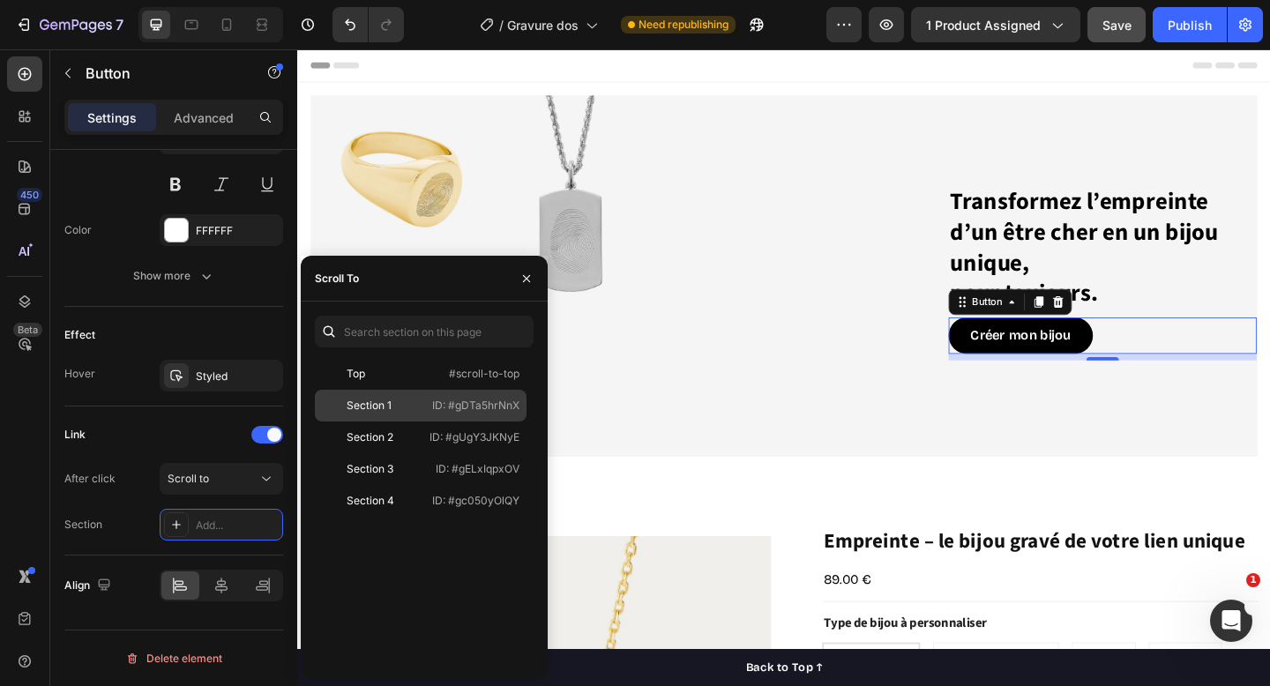
click at [429, 422] on div "Section 1 ID: #gDTa5hrNnX" at bounding box center [421, 438] width 212 height 32
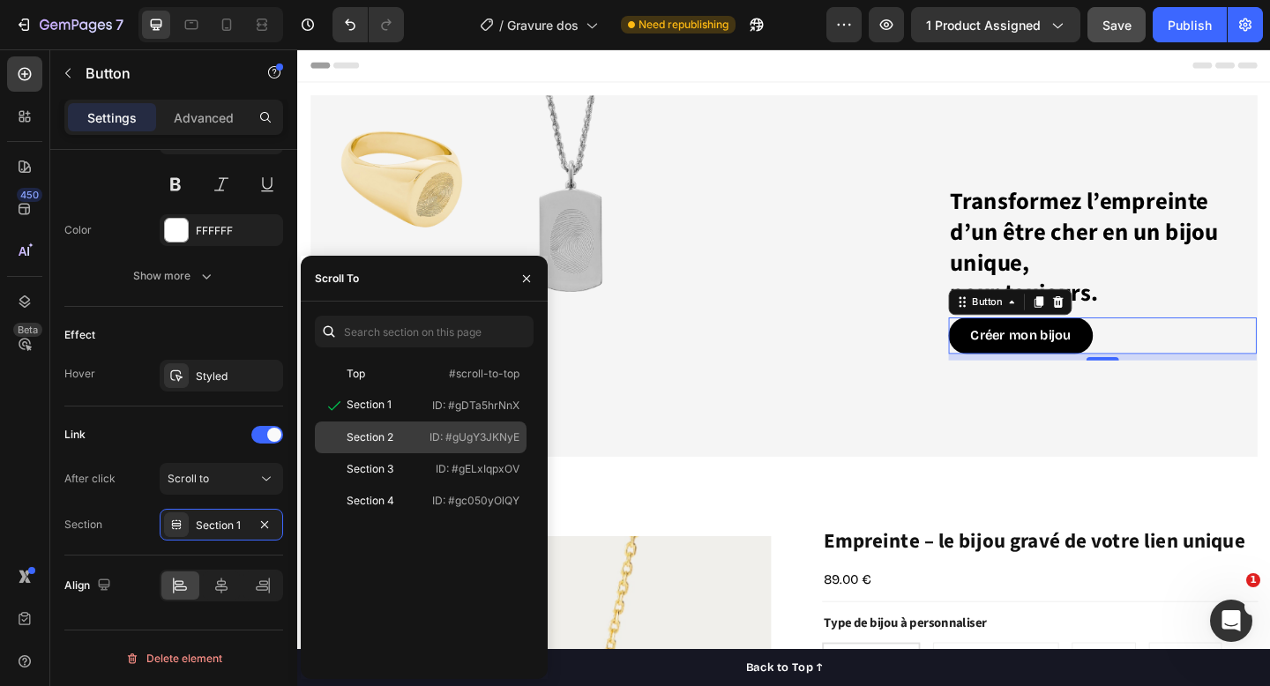
click at [430, 430] on p "ID: #gUgY3JKNyE" at bounding box center [475, 438] width 90 height 16
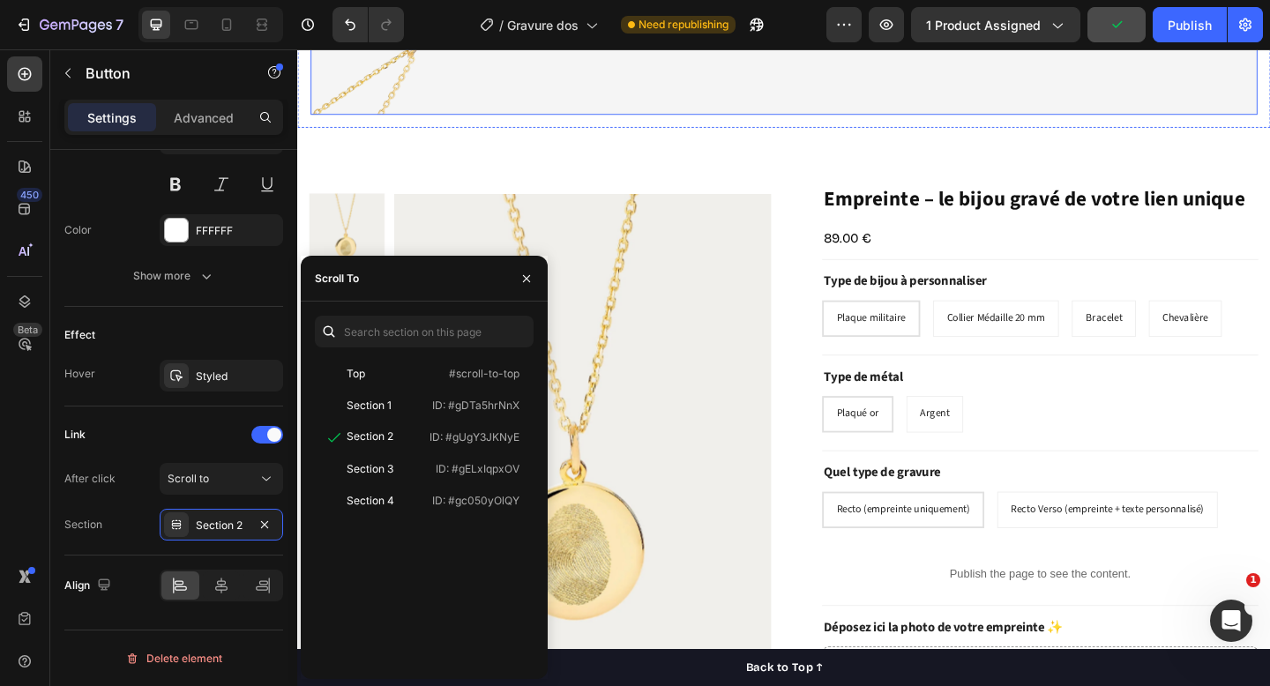
scroll to position [384, 0]
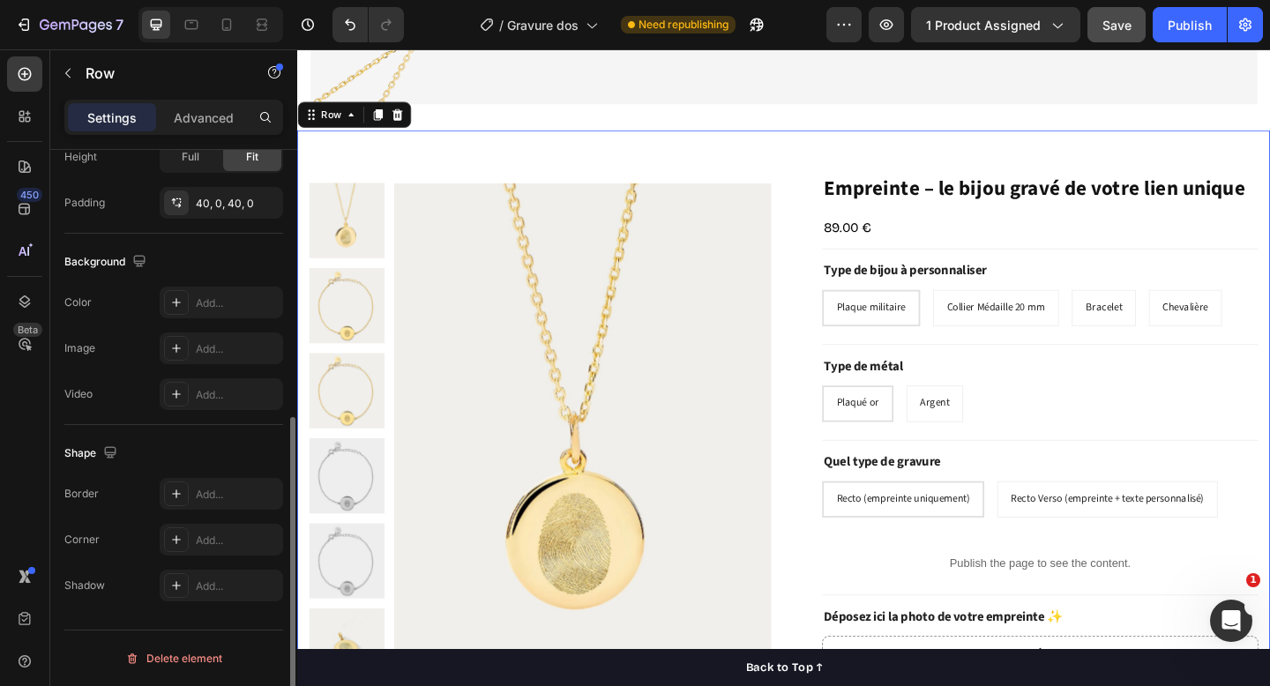
click at [730, 159] on div "Product Images "My dog absolutely loves this food! It's clear that the taste an…" at bounding box center [826, 491] width 1059 height 706
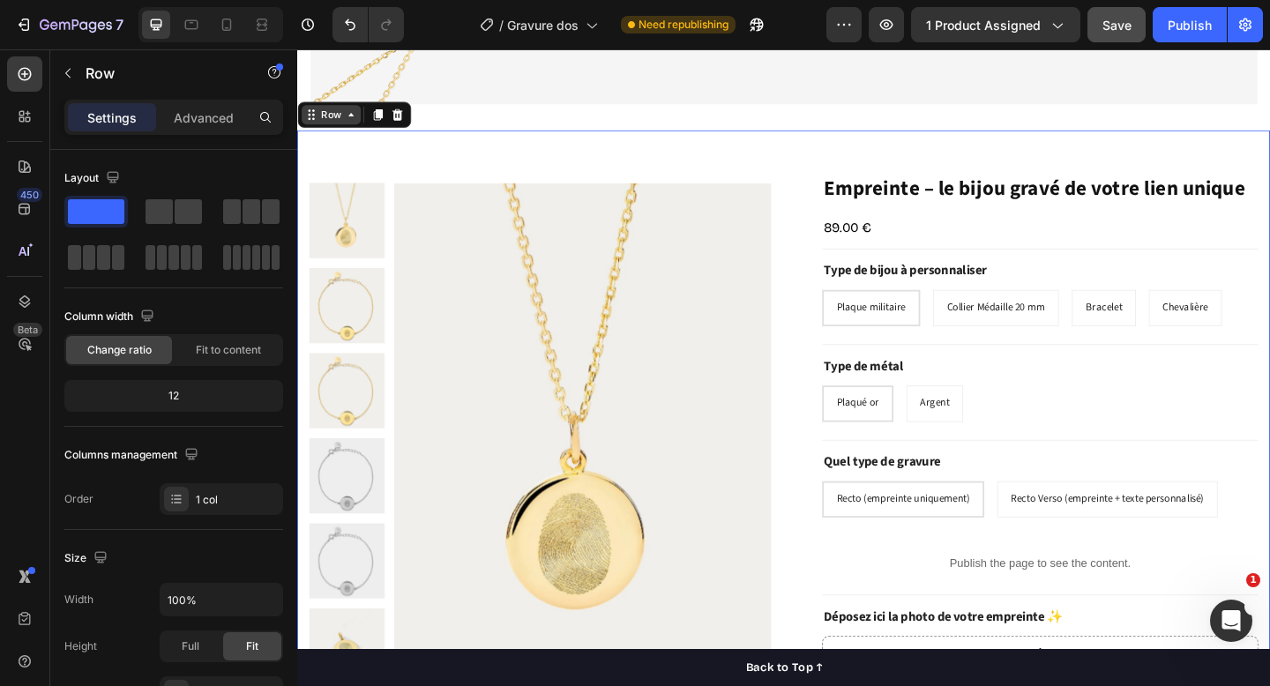
click at [330, 124] on div "Row" at bounding box center [333, 121] width 29 height 16
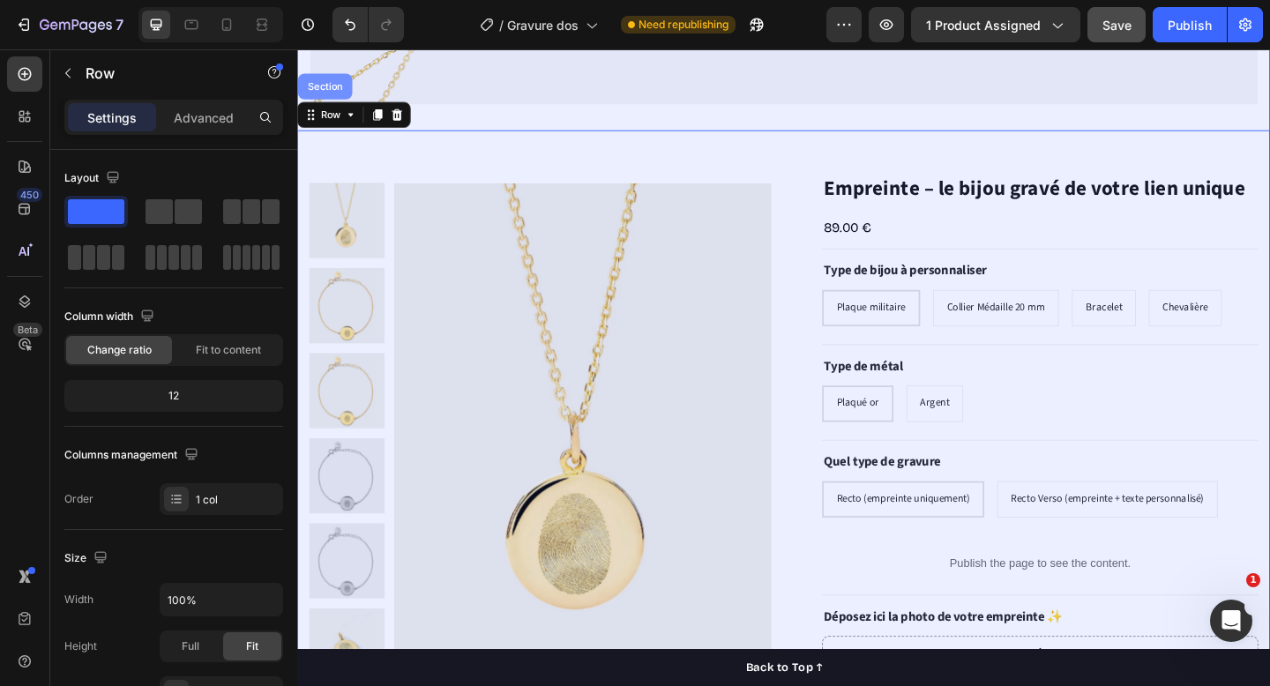
click at [326, 89] on div "Section" at bounding box center [327, 90] width 45 height 11
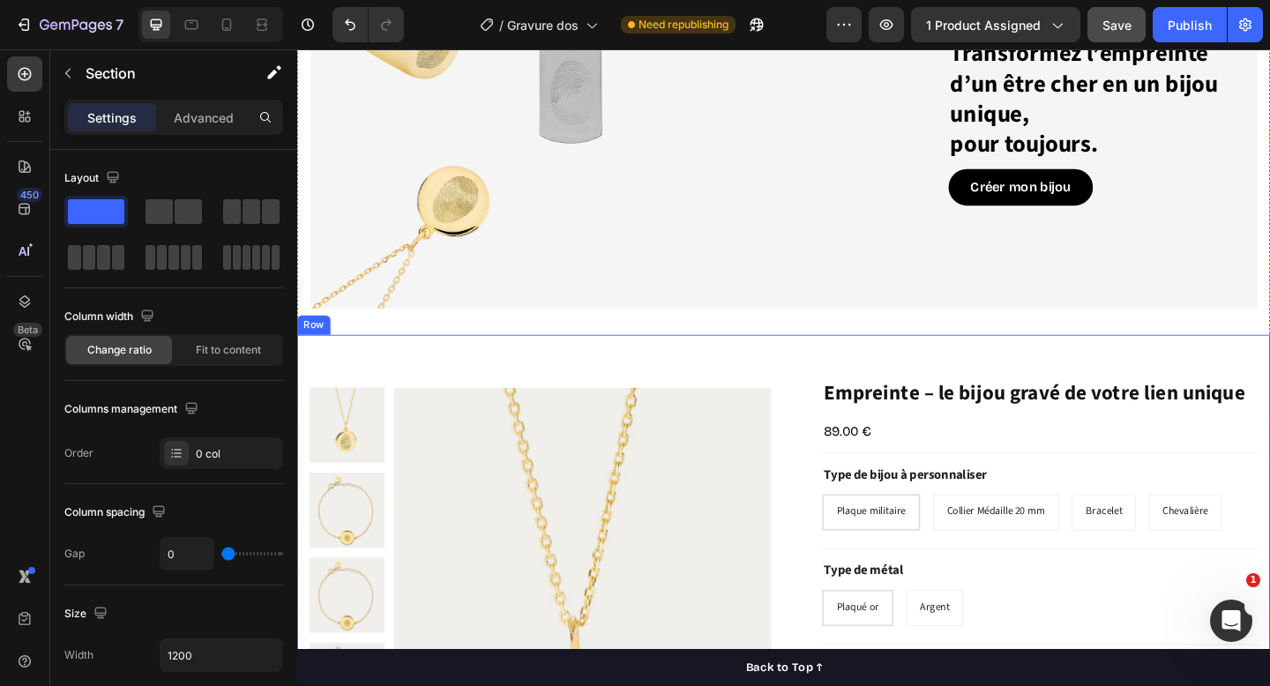
scroll to position [36, 0]
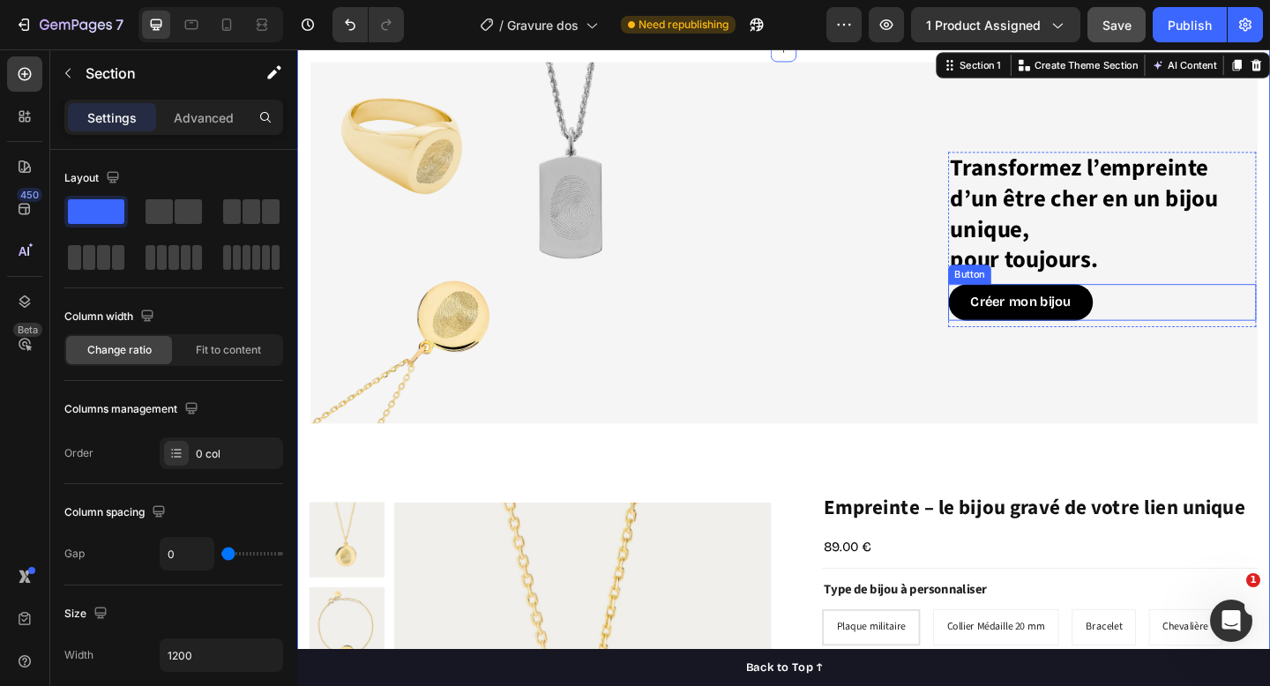
click at [1183, 323] on div "Créer mon bijou Button" at bounding box center [1173, 325] width 335 height 40
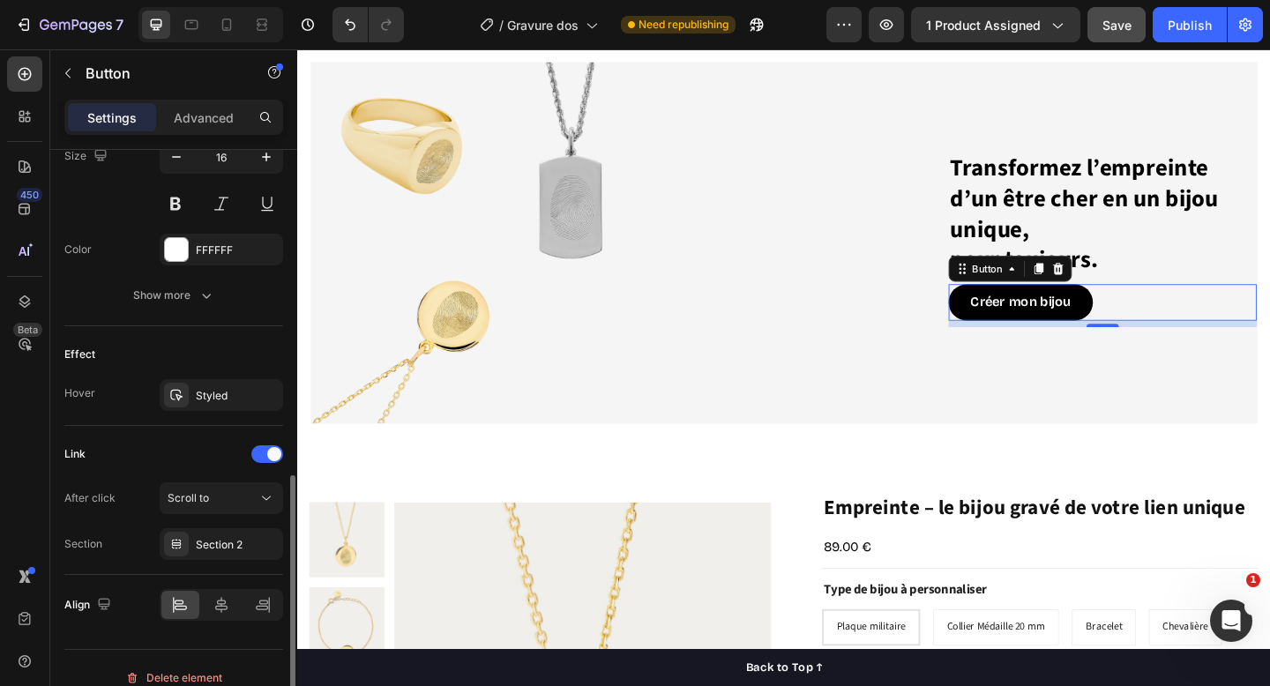
scroll to position [751, 0]
click at [214, 545] on div "Section 2" at bounding box center [221, 545] width 51 height 16
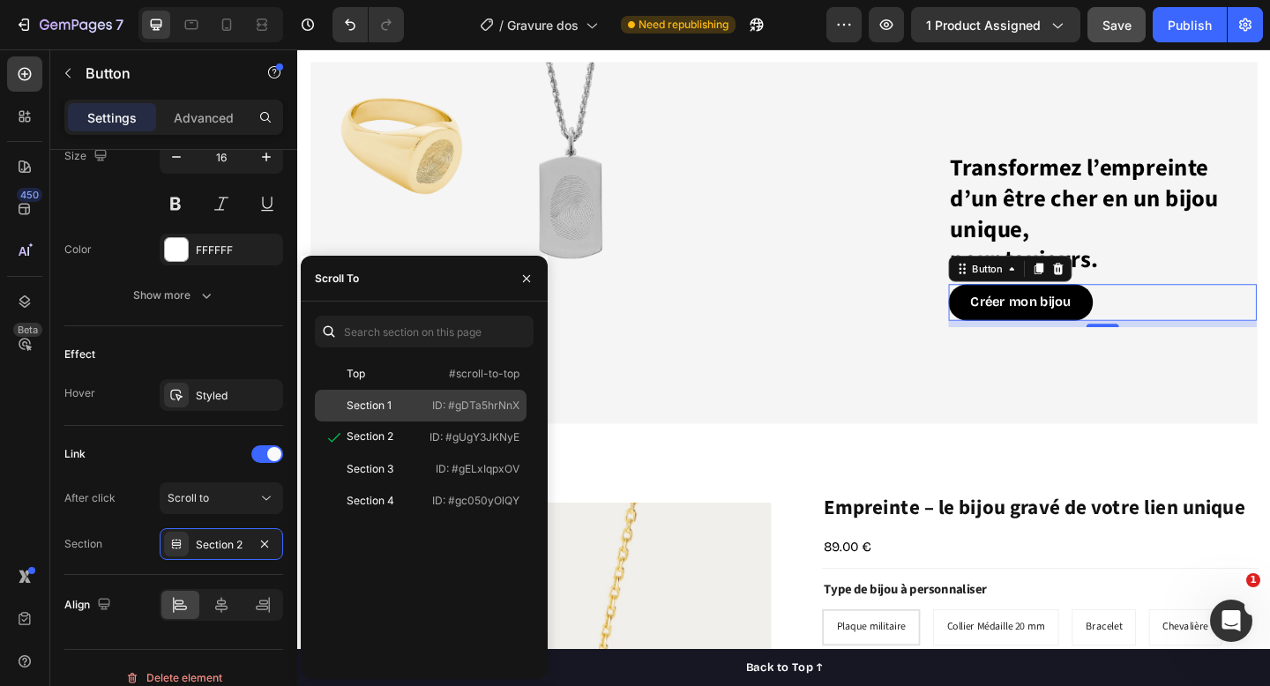
click at [484, 408] on p "ID: #gDTa5hrNnX" at bounding box center [475, 406] width 87 height 16
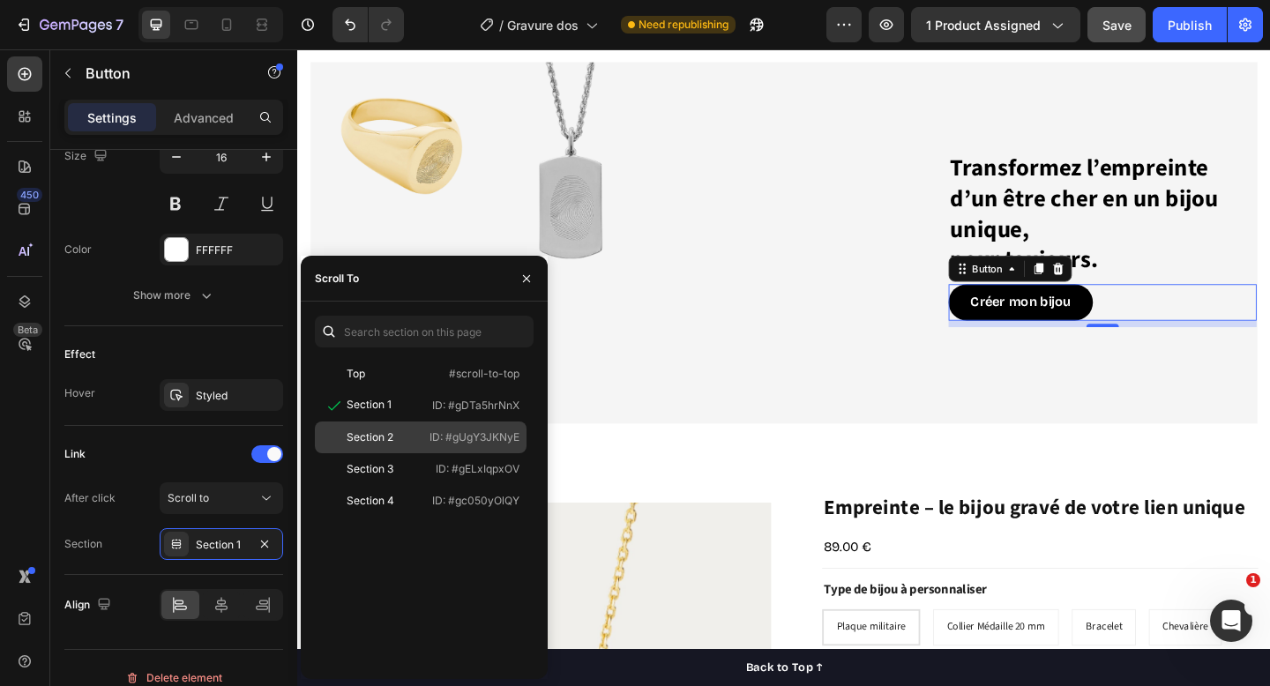
click at [481, 430] on p "ID: #gUgY3JKNyE" at bounding box center [475, 438] width 90 height 16
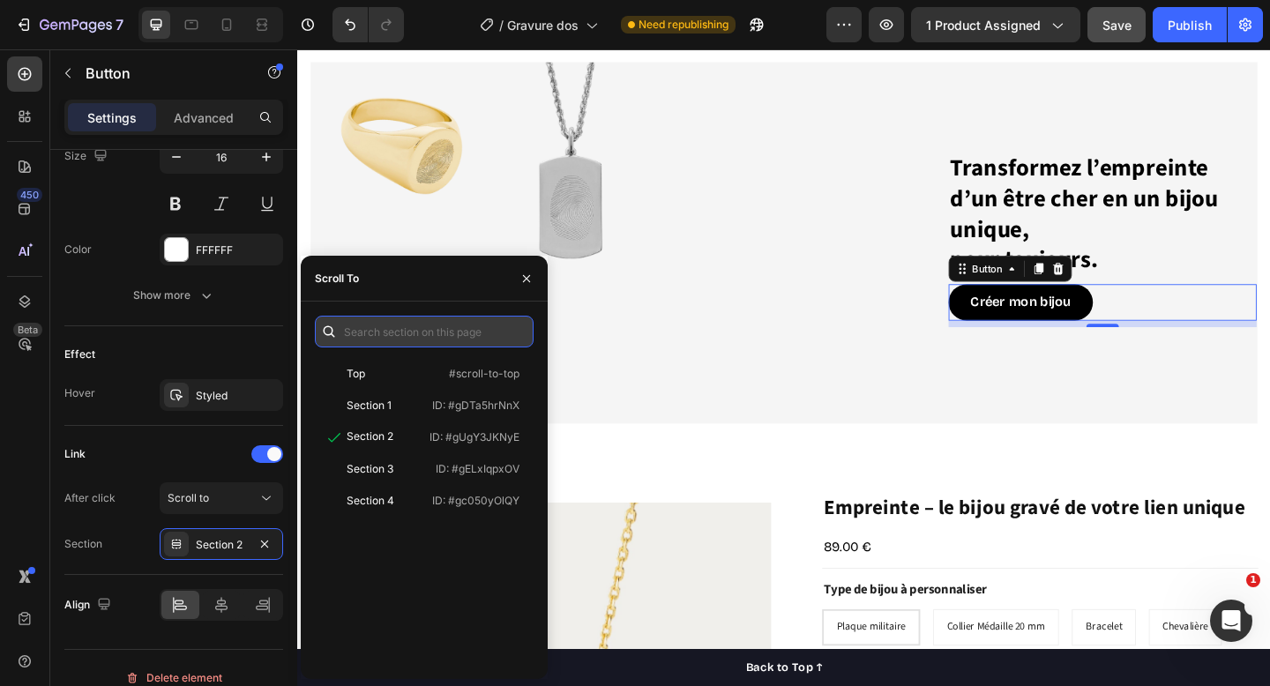
click at [460, 337] on input "text" at bounding box center [424, 332] width 219 height 32
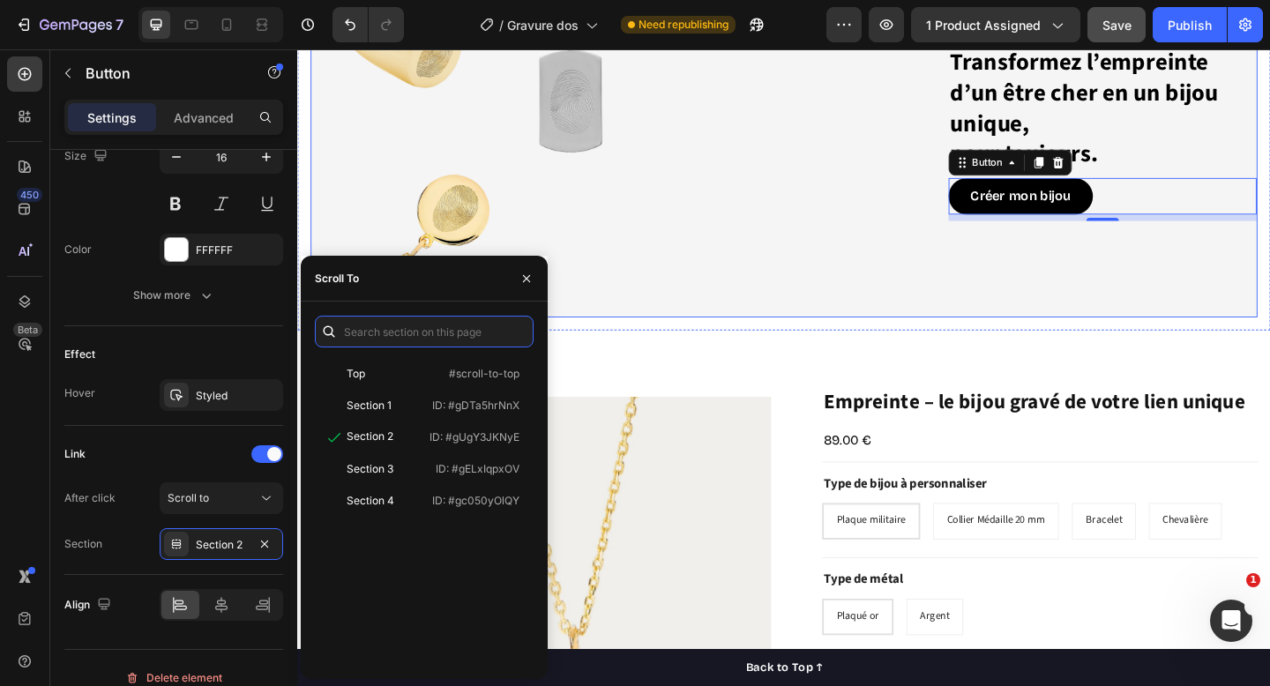
scroll to position [274, 0]
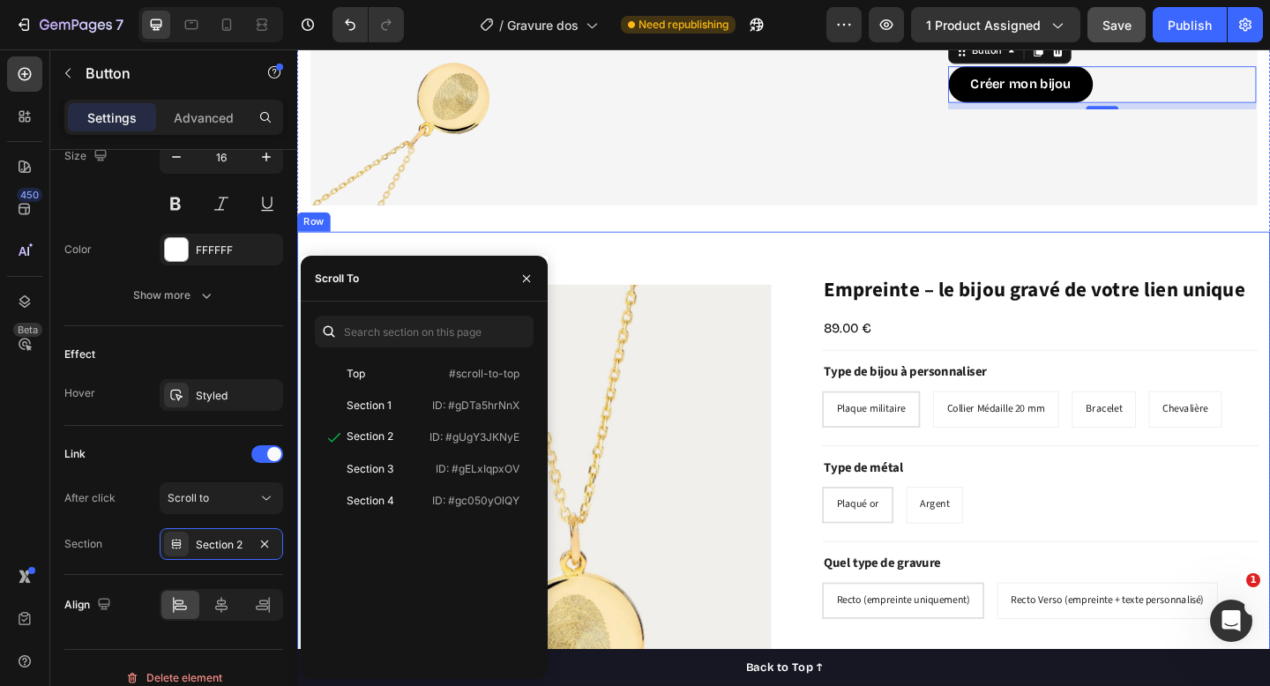
click at [728, 280] on div "Product Images "My dog absolutely loves this food! It's clear that the taste an…" at bounding box center [826, 601] width 1059 height 706
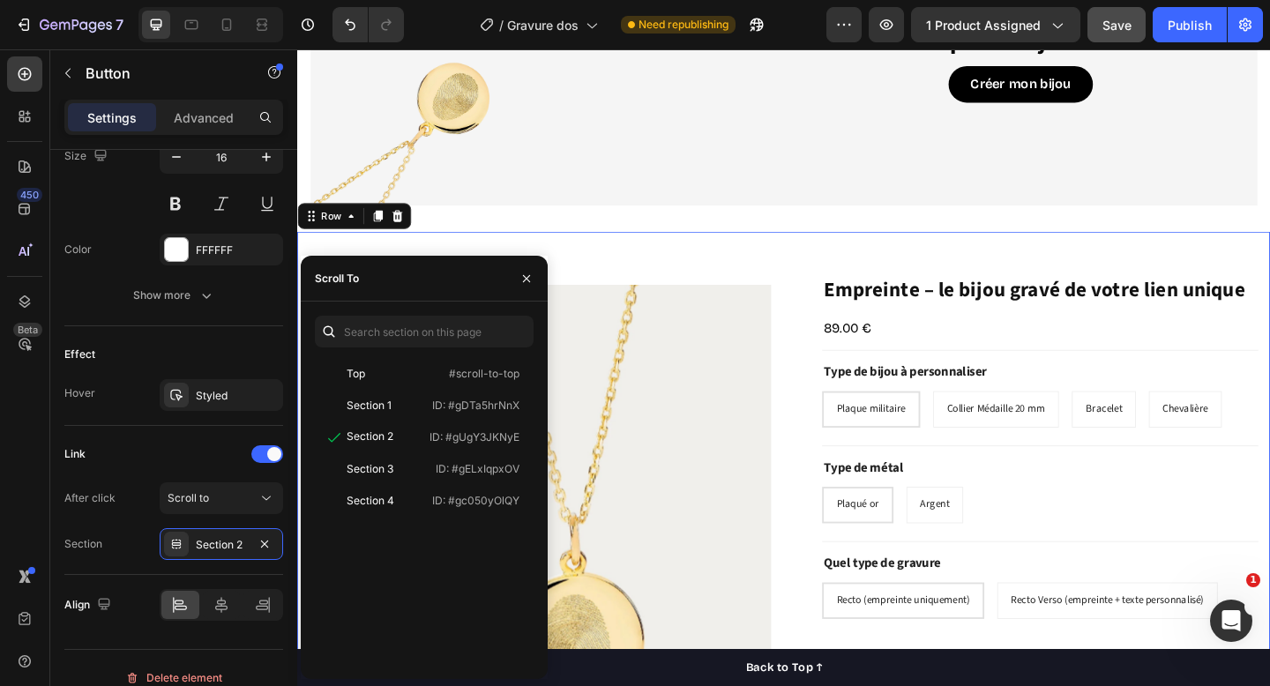
scroll to position [0, 0]
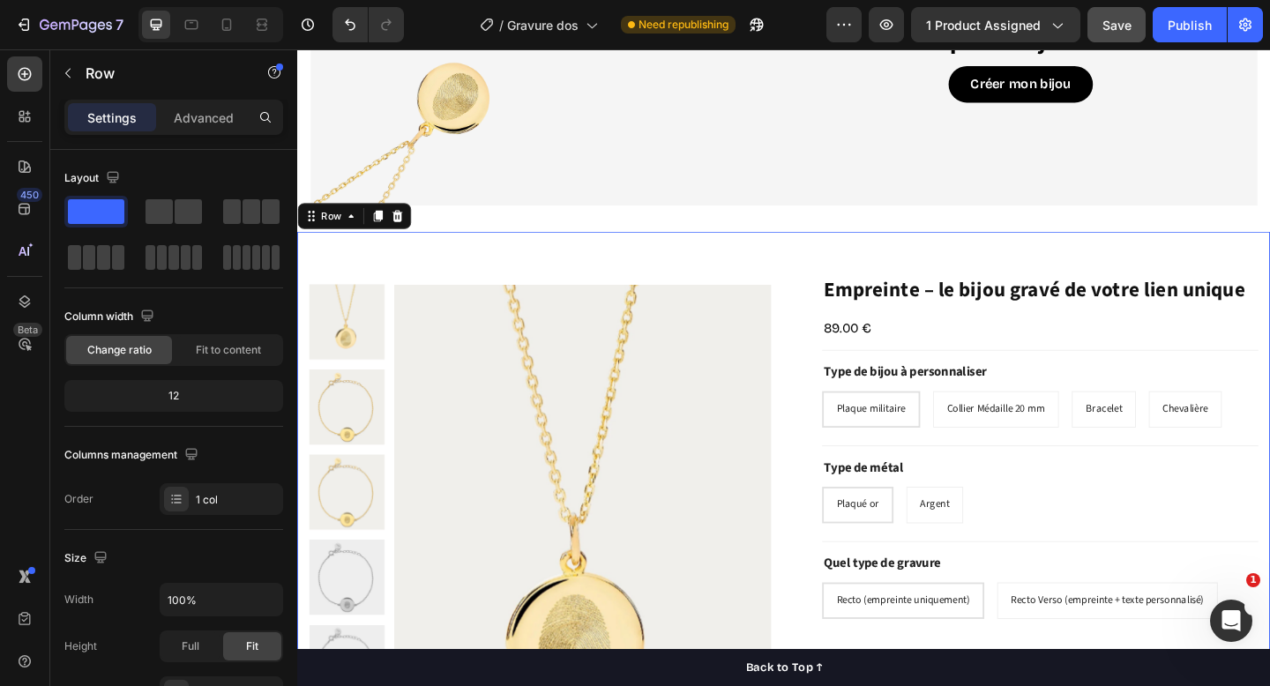
click at [696, 266] on div "Product Images "My dog absolutely loves this food! It's clear that the taste an…" at bounding box center [826, 601] width 1059 height 706
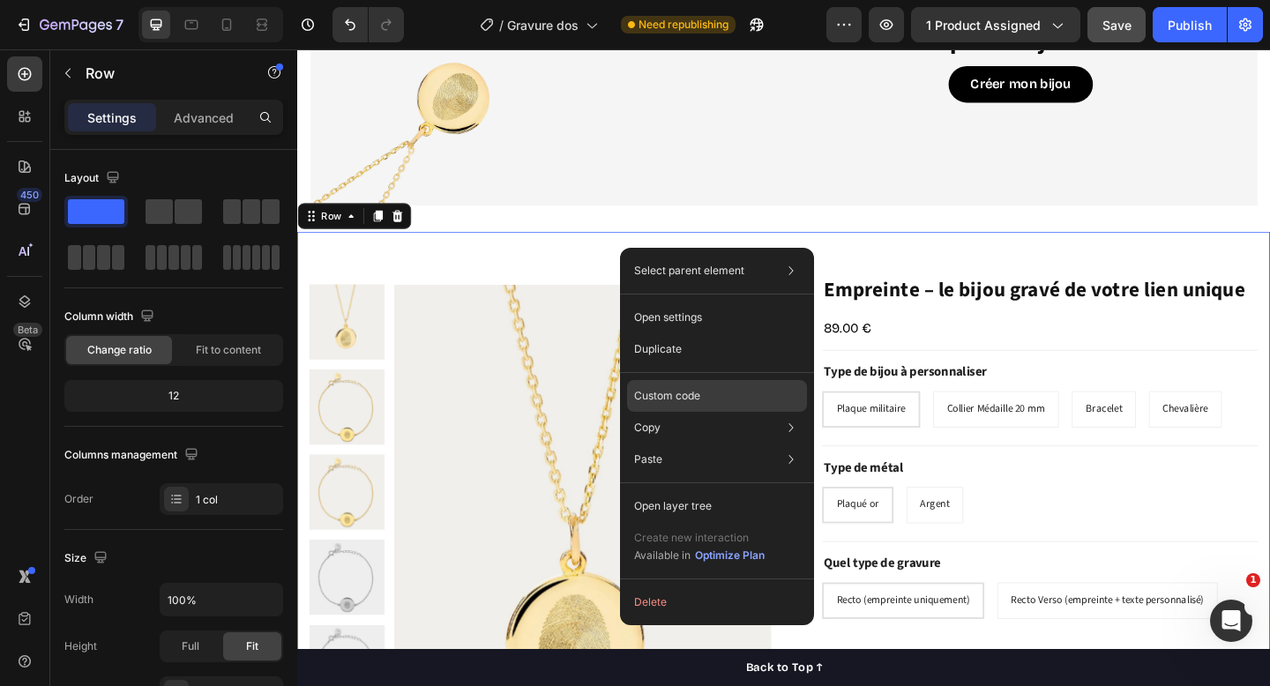
click at [670, 403] on p "Custom code" at bounding box center [667, 396] width 66 height 16
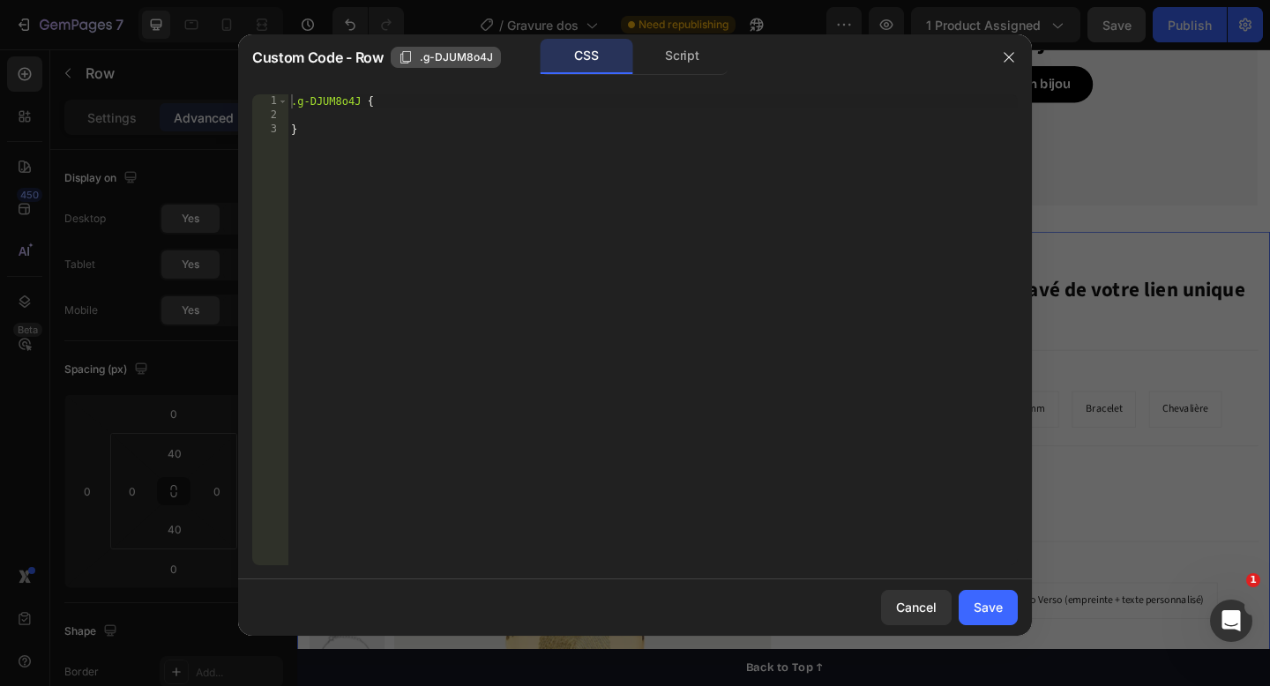
click at [431, 58] on span ".g-DJUM8o4J" at bounding box center [456, 57] width 73 height 16
click at [915, 603] on div "Cancel" at bounding box center [916, 607] width 41 height 19
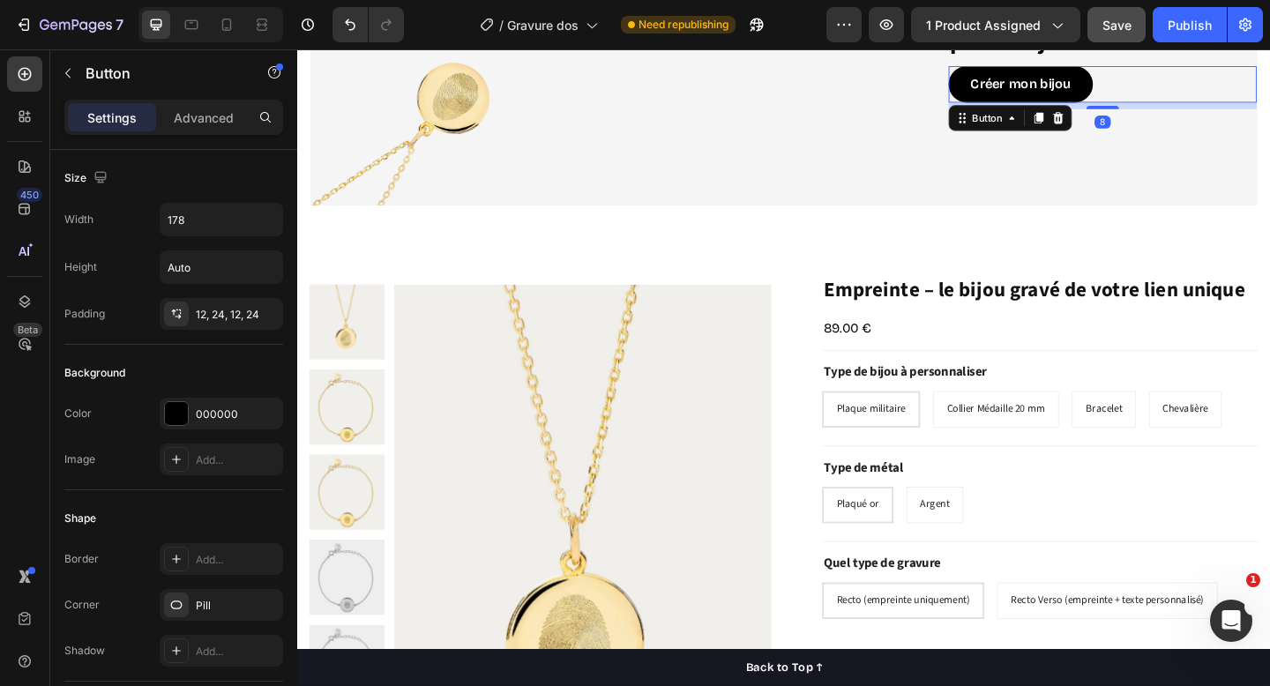
click at [1206, 94] on div "Créer mon bijou Button 8" at bounding box center [1173, 88] width 335 height 40
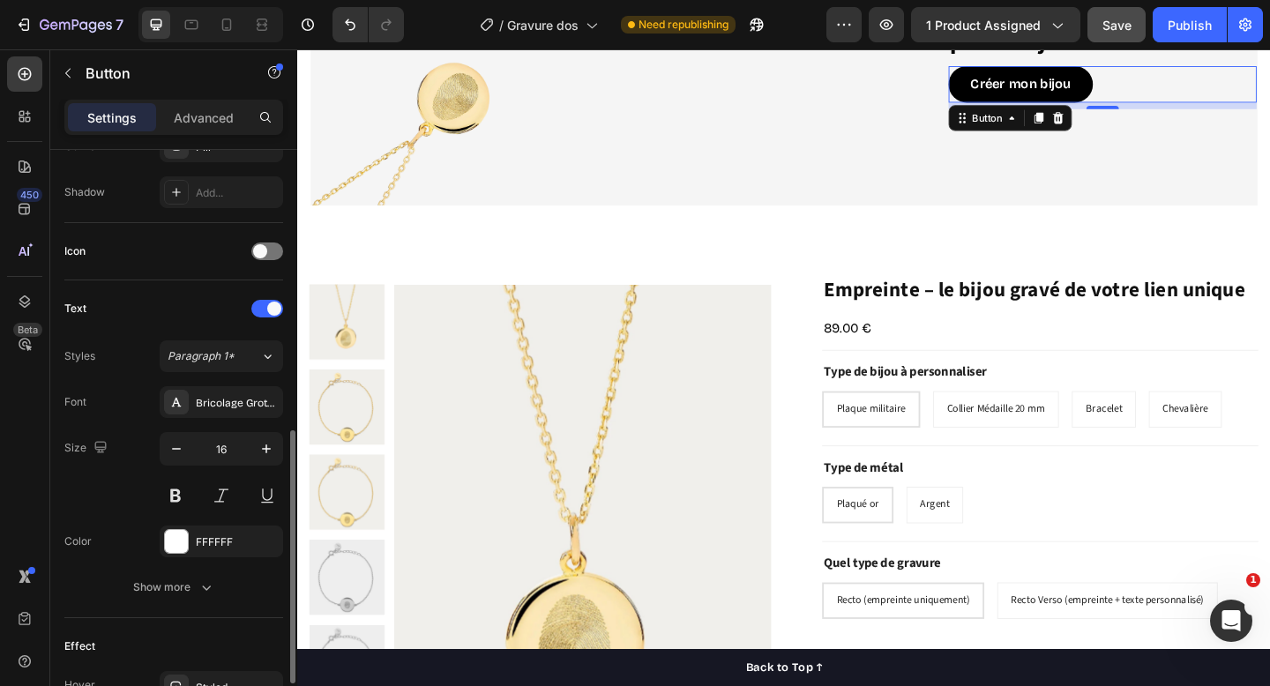
scroll to position [770, 0]
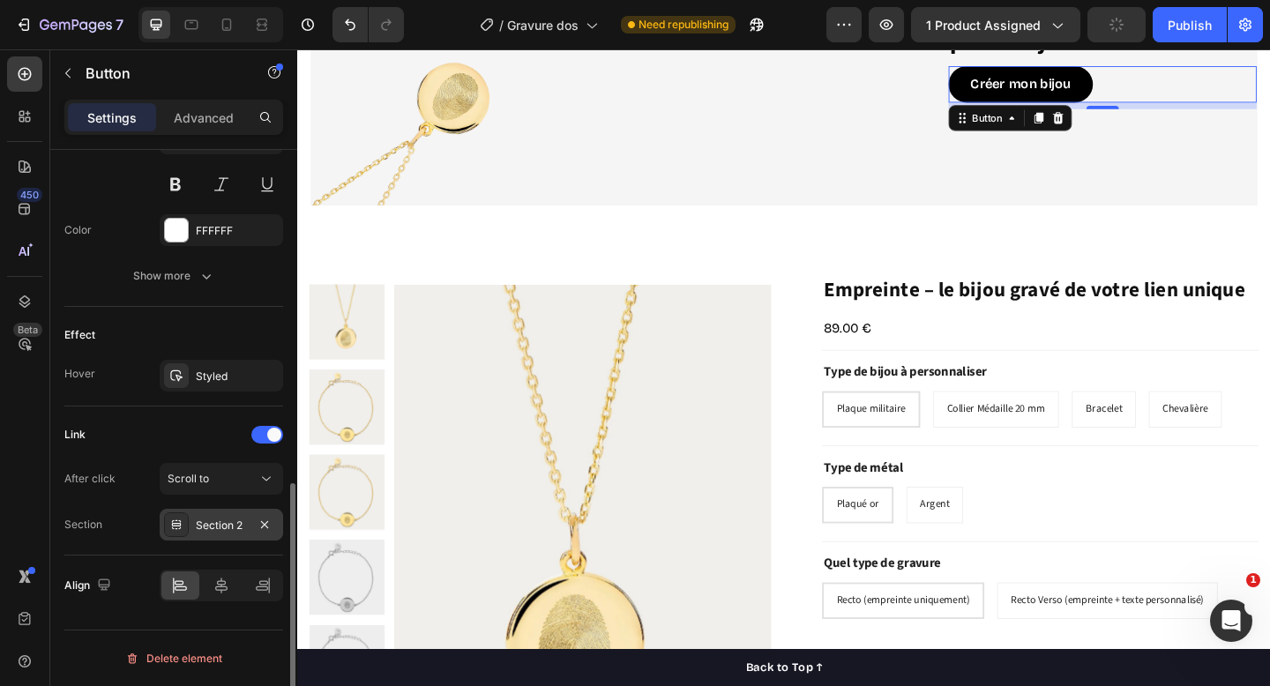
click at [214, 521] on div "Section 2" at bounding box center [221, 526] width 51 height 16
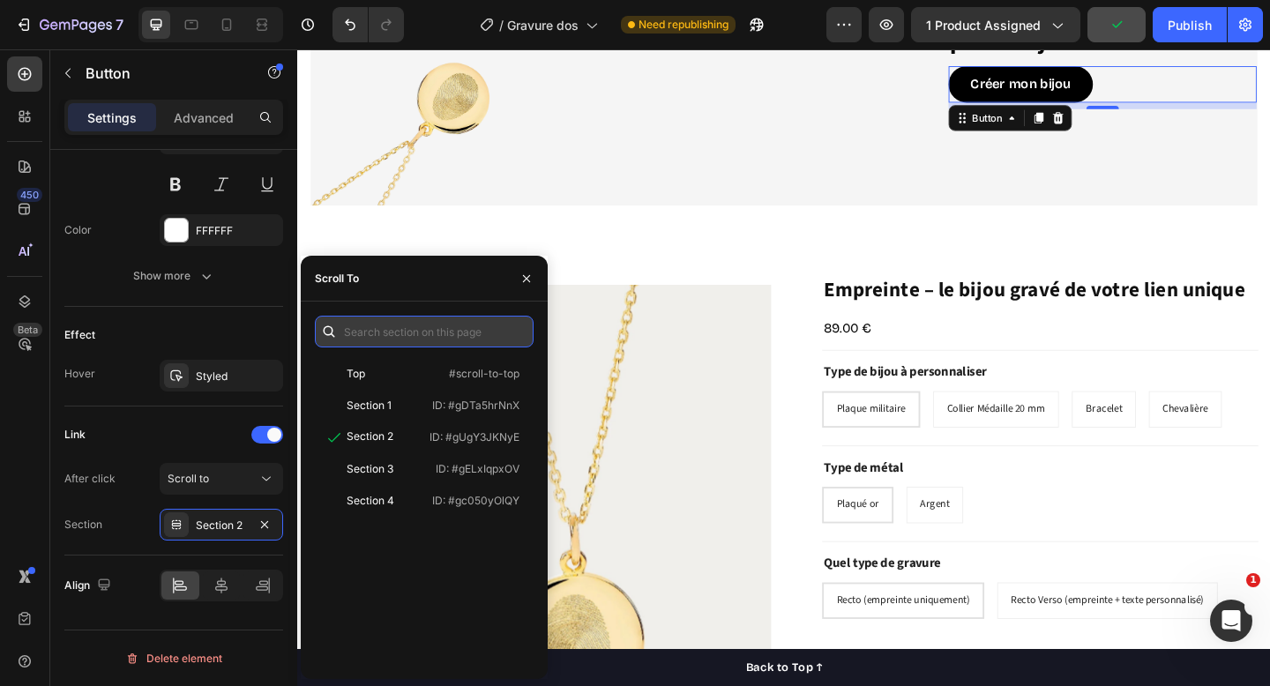
click at [396, 326] on input "text" at bounding box center [424, 332] width 219 height 32
paste input ".g-DJUM8o4J"
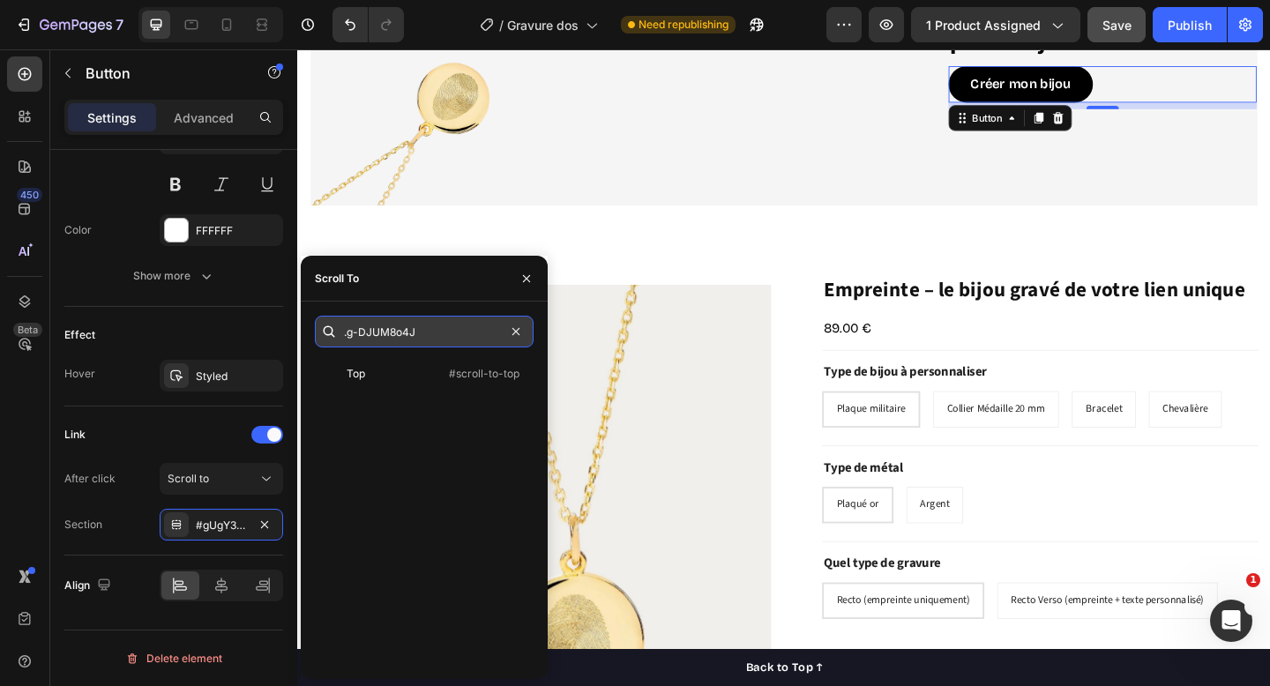
click at [343, 336] on input ".g-DJUM8o4J" at bounding box center [424, 332] width 219 height 32
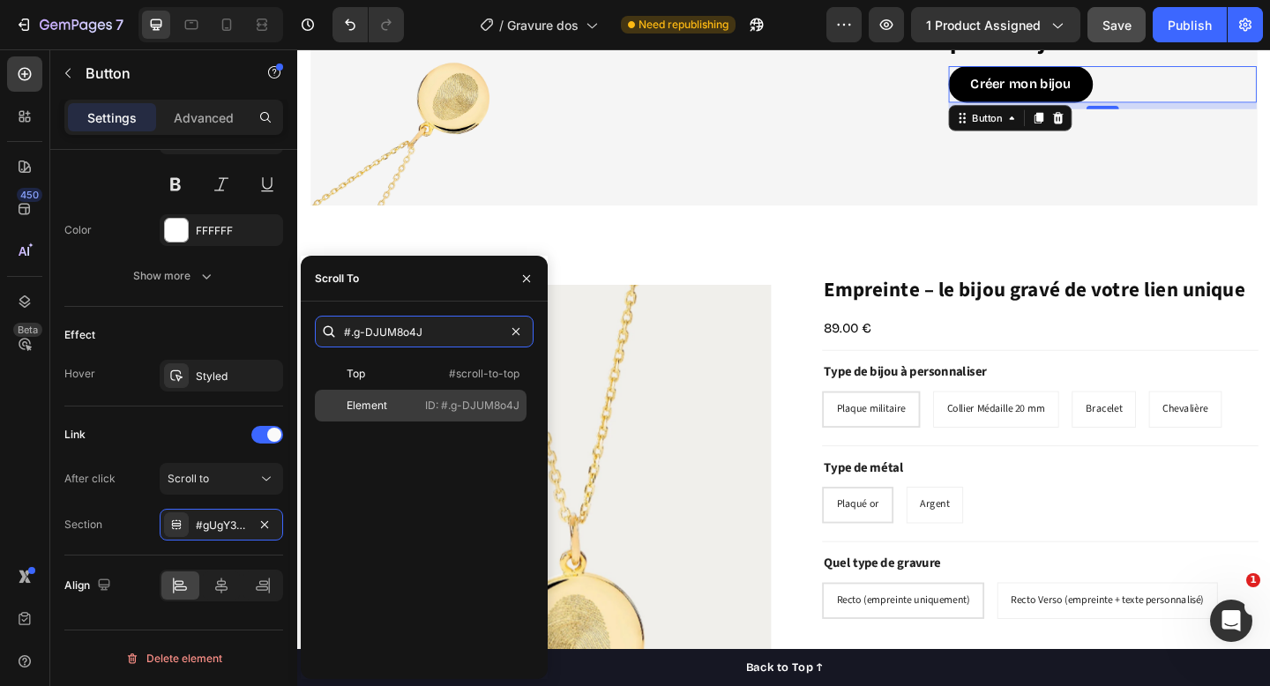
type input "#.g-DJUM8o4J"
click at [455, 418] on div "Element ID: #.g-DJUM8o4J" at bounding box center [421, 406] width 212 height 32
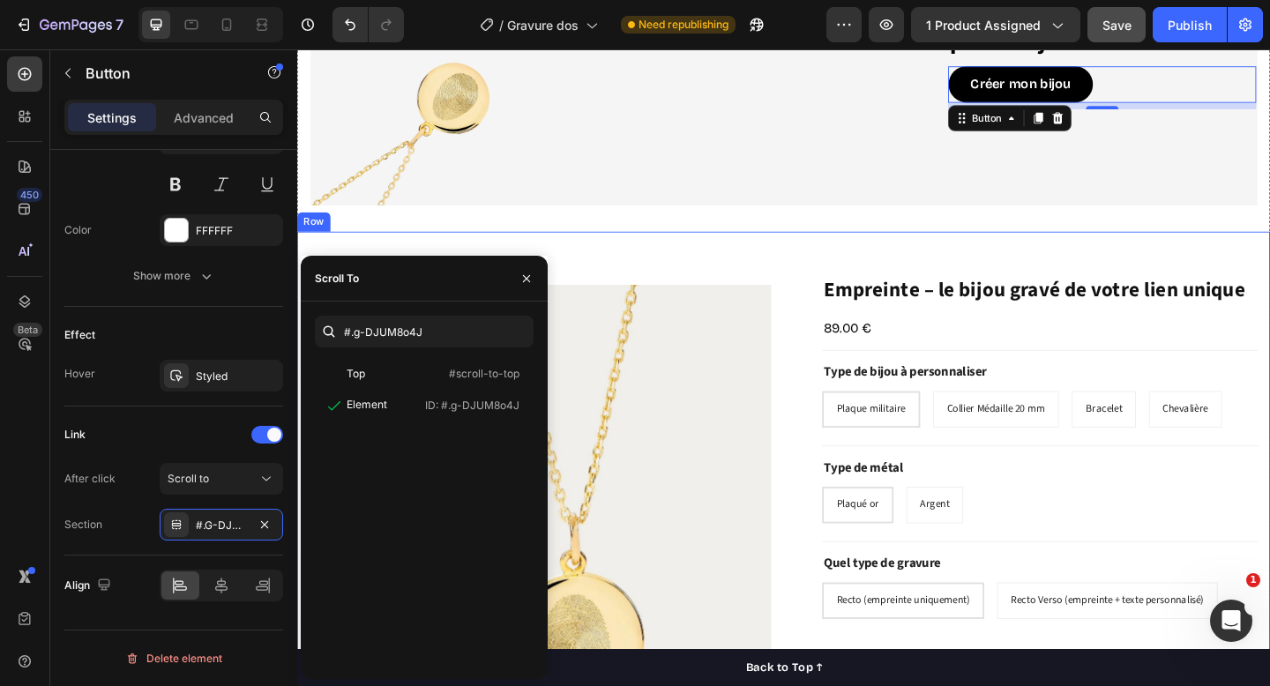
click at [801, 254] on div "Product Images "My dog absolutely loves this food! It's clear that the taste an…" at bounding box center [826, 601] width 1059 height 706
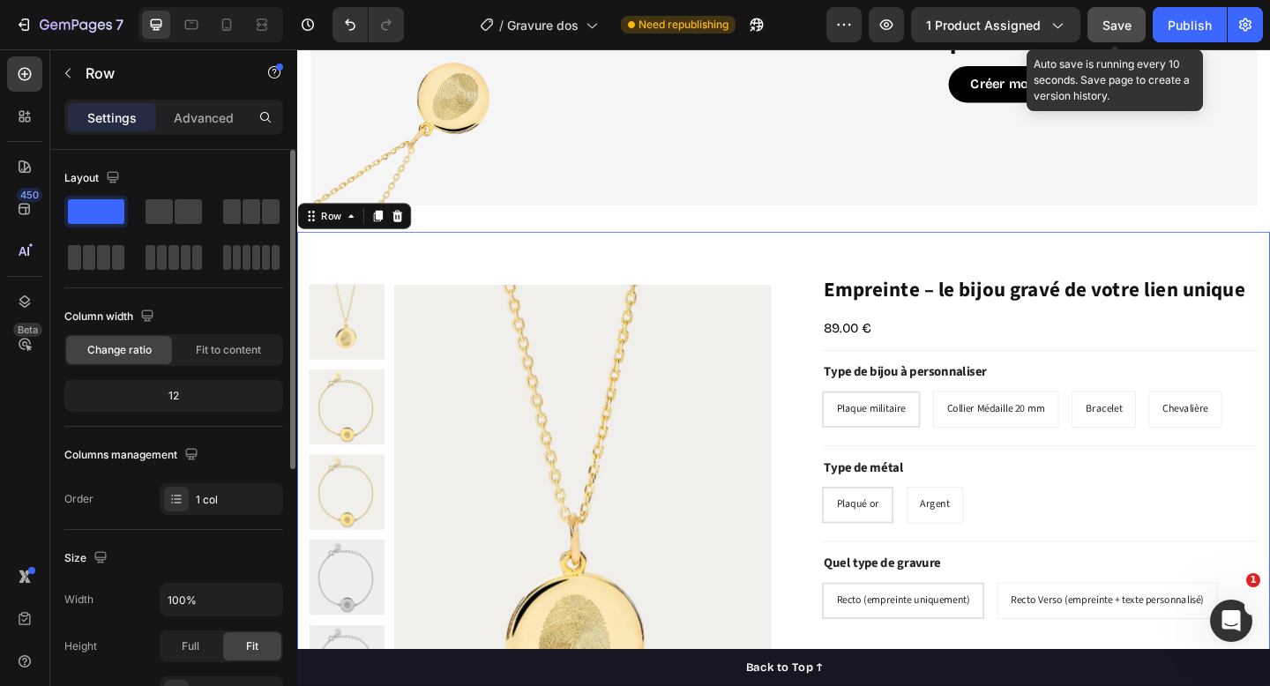
click at [1105, 24] on span "Save" at bounding box center [1117, 25] width 29 height 15
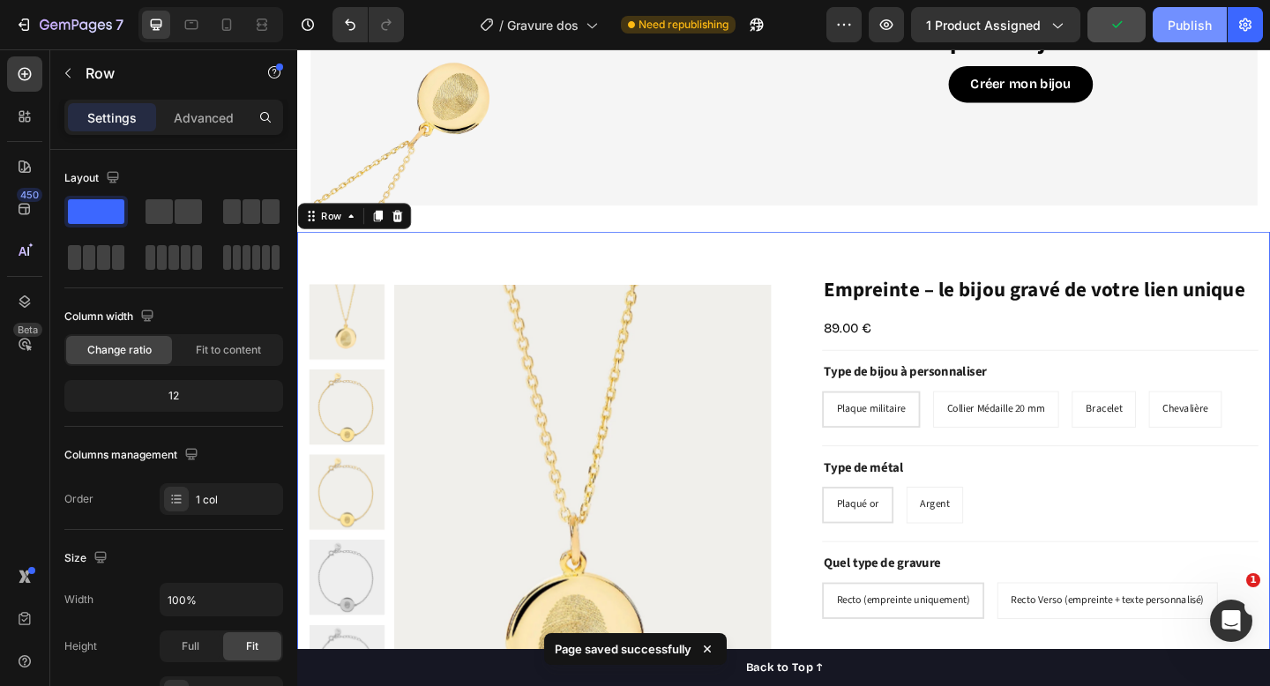
click at [1208, 26] on div "Publish" at bounding box center [1190, 25] width 44 height 19
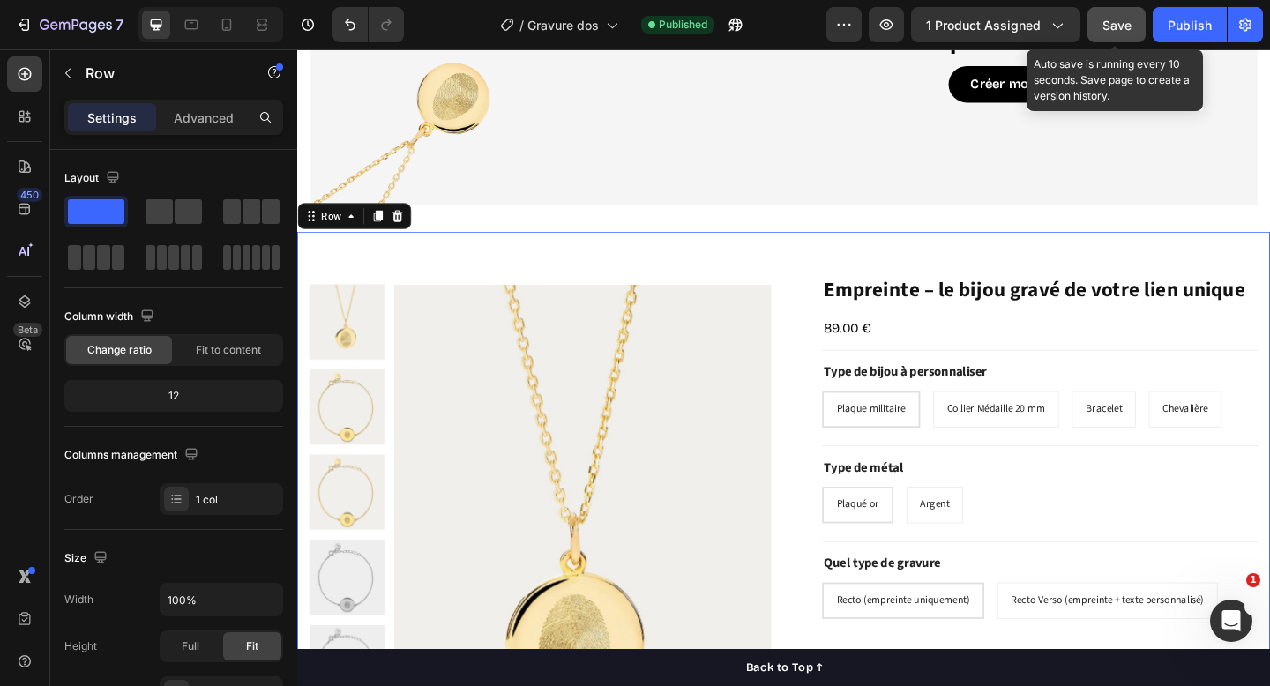
click at [1109, 39] on button "Save" at bounding box center [1117, 24] width 58 height 35
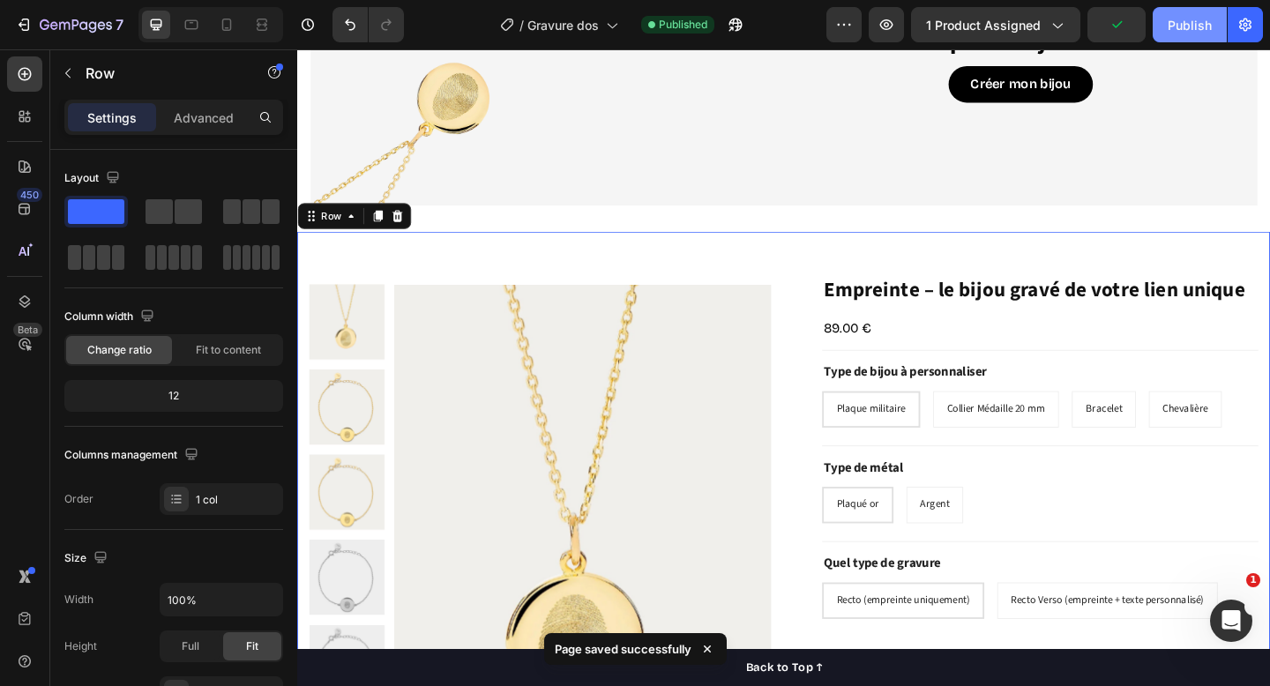
click at [1198, 34] on button "Publish" at bounding box center [1190, 24] width 74 height 35
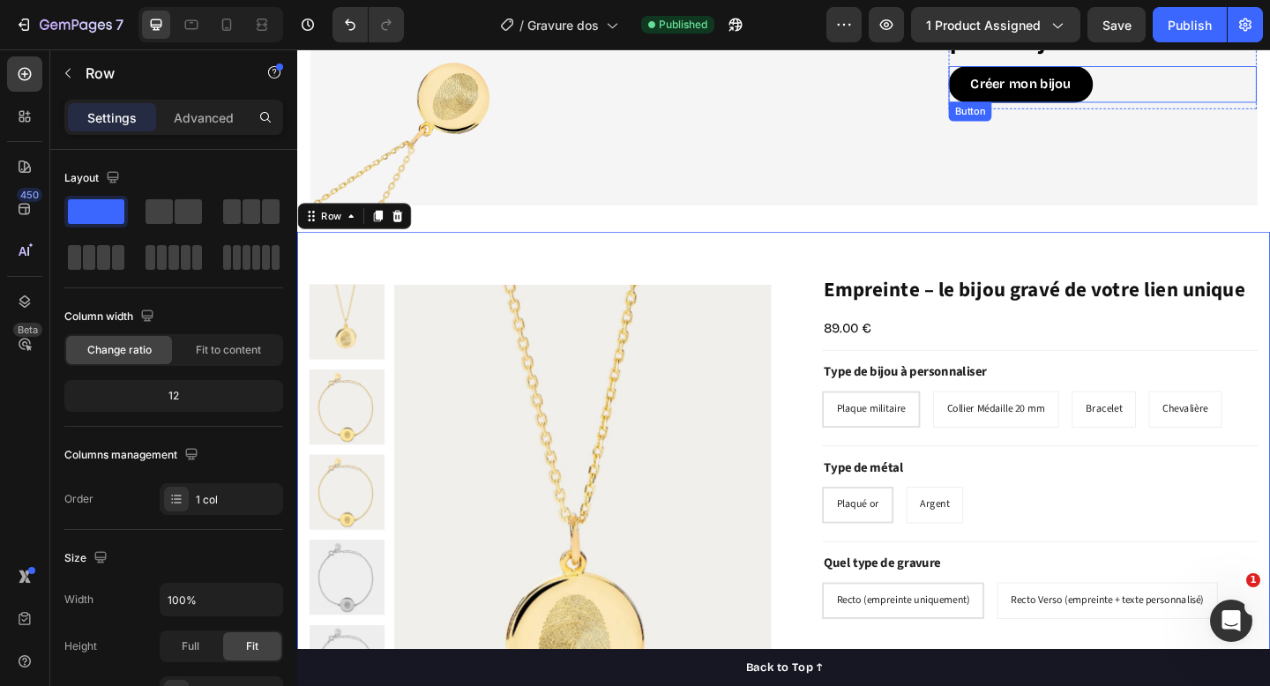
click at [1203, 91] on div "Créer mon bijou Button" at bounding box center [1173, 88] width 335 height 40
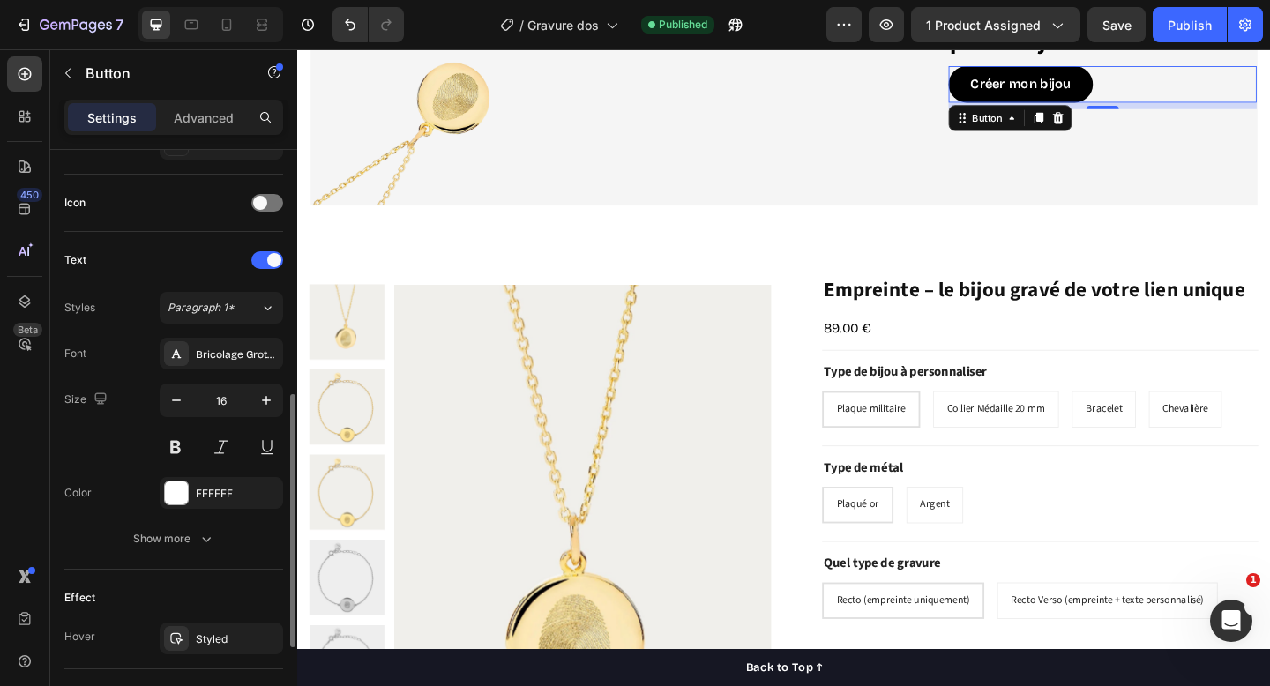
scroll to position [770, 0]
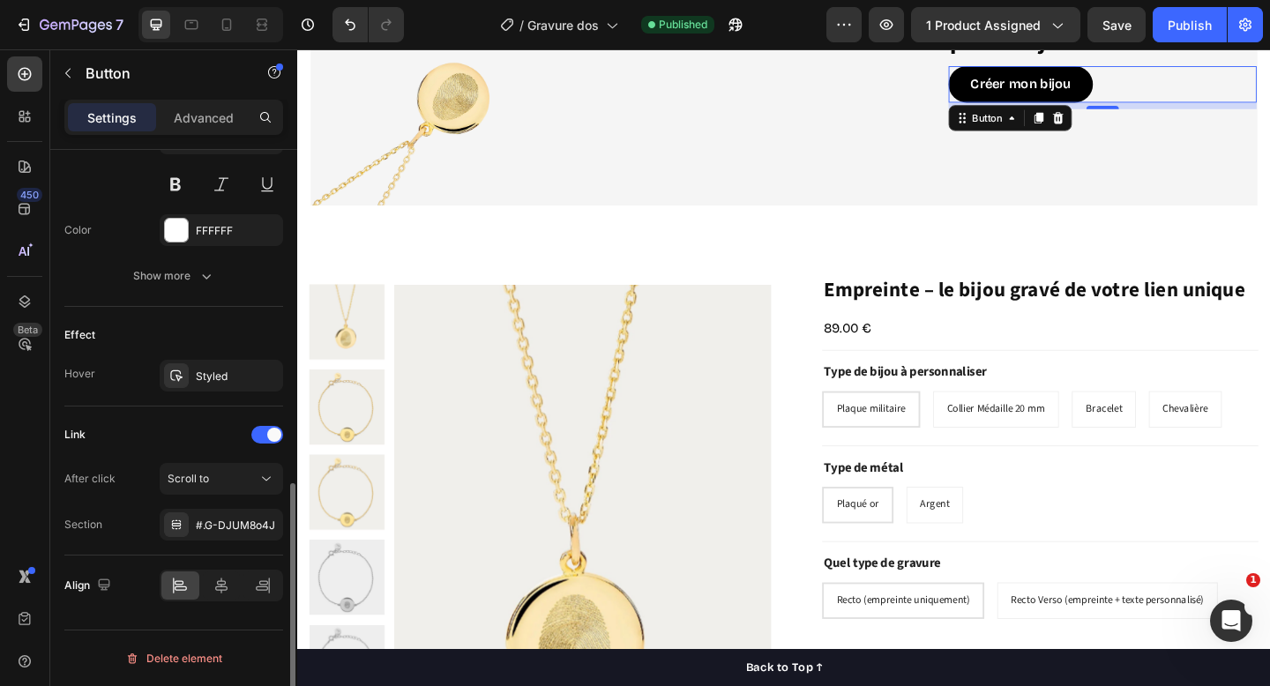
click at [217, 505] on div "After click Scroll to Section #.G-DJUM8o4J" at bounding box center [173, 502] width 219 height 78
click at [218, 533] on div "#.G-DJUM8o4J" at bounding box center [221, 526] width 51 height 16
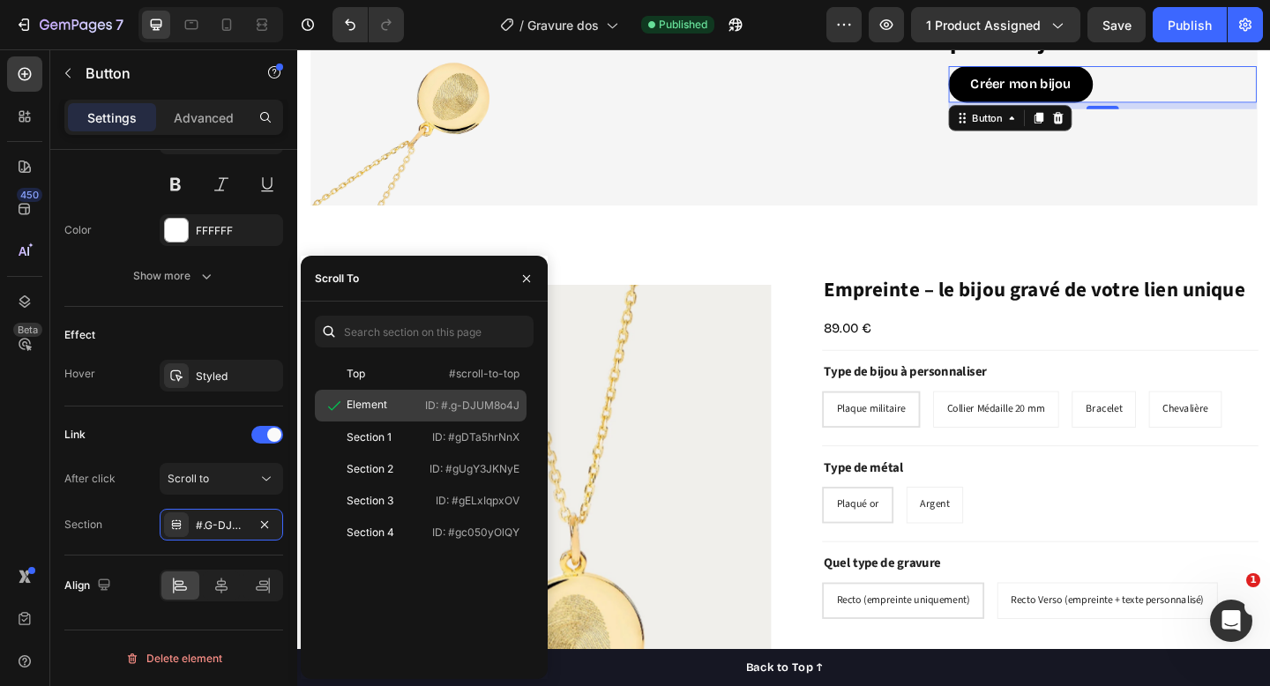
click at [393, 405] on div "Element" at bounding box center [370, 406] width 96 height 18
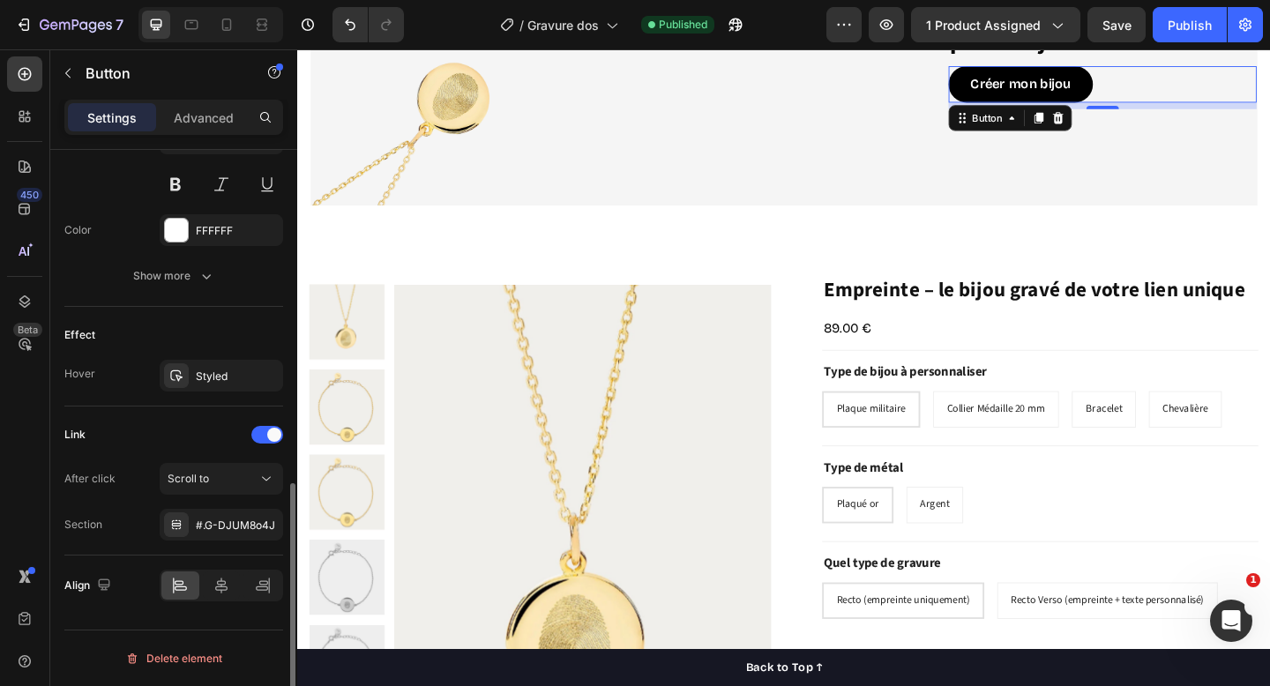
click at [169, 426] on div "Link" at bounding box center [173, 435] width 219 height 28
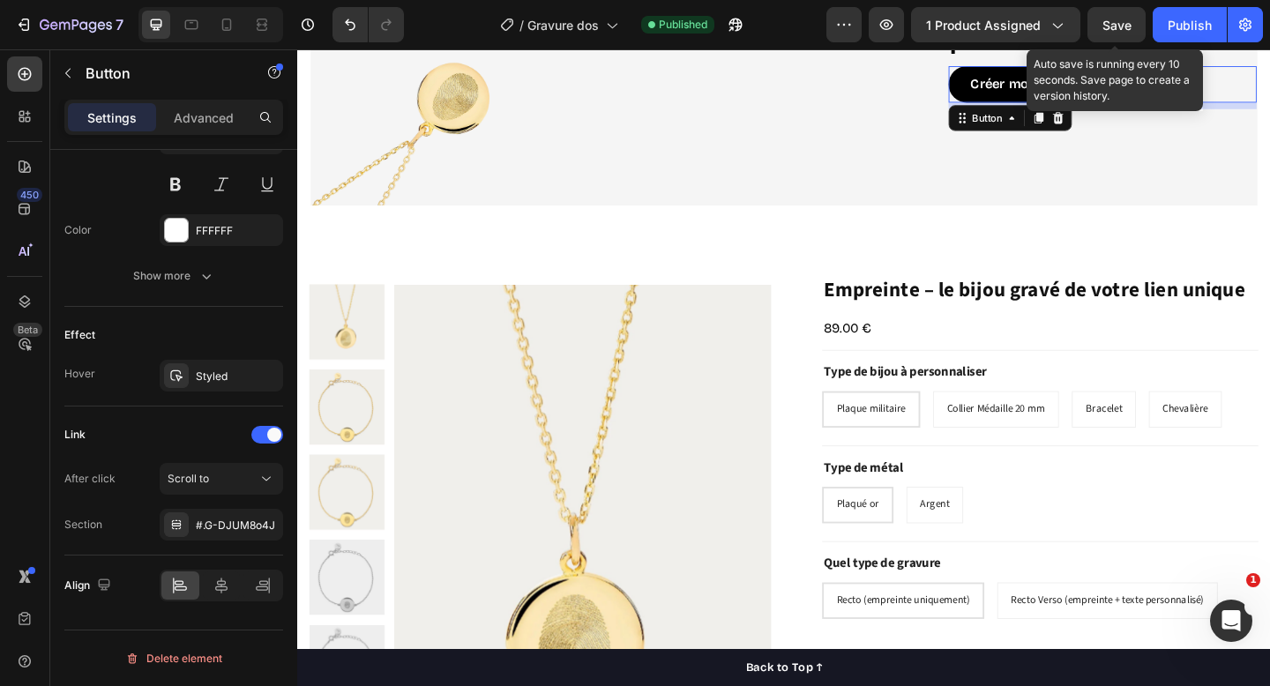
click at [1124, 20] on span "Save" at bounding box center [1117, 25] width 29 height 15
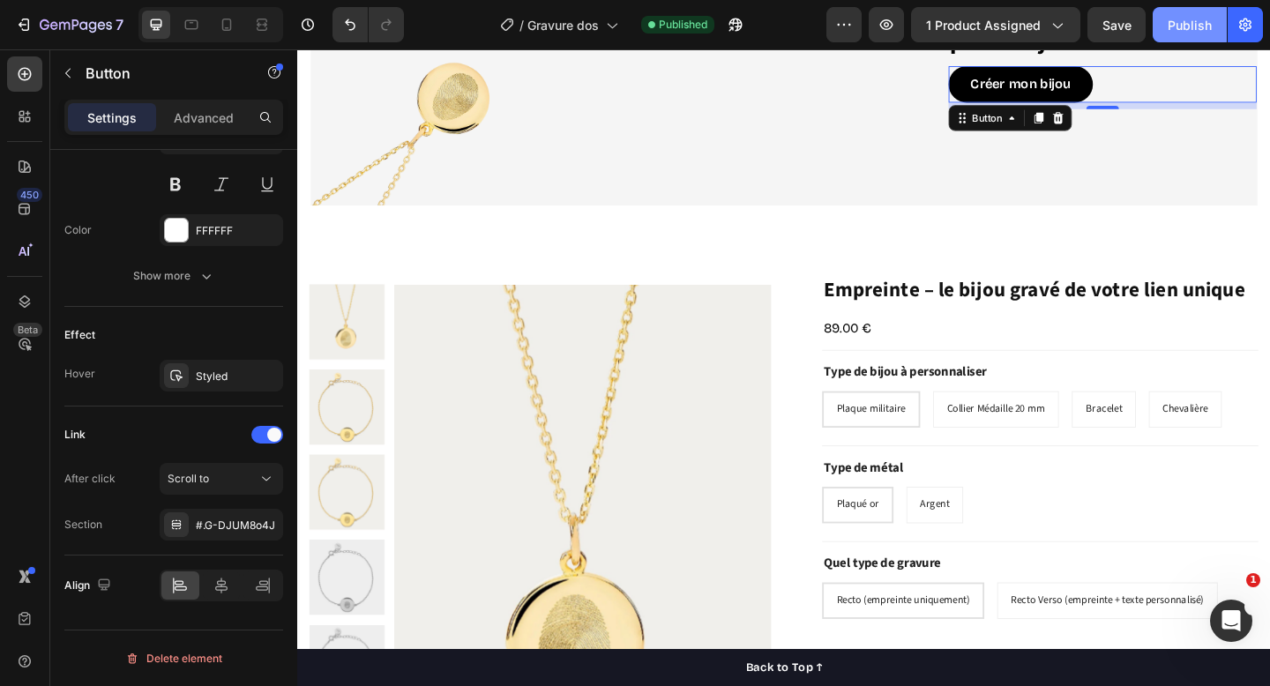
click at [1209, 33] on div "Publish" at bounding box center [1190, 25] width 44 height 19
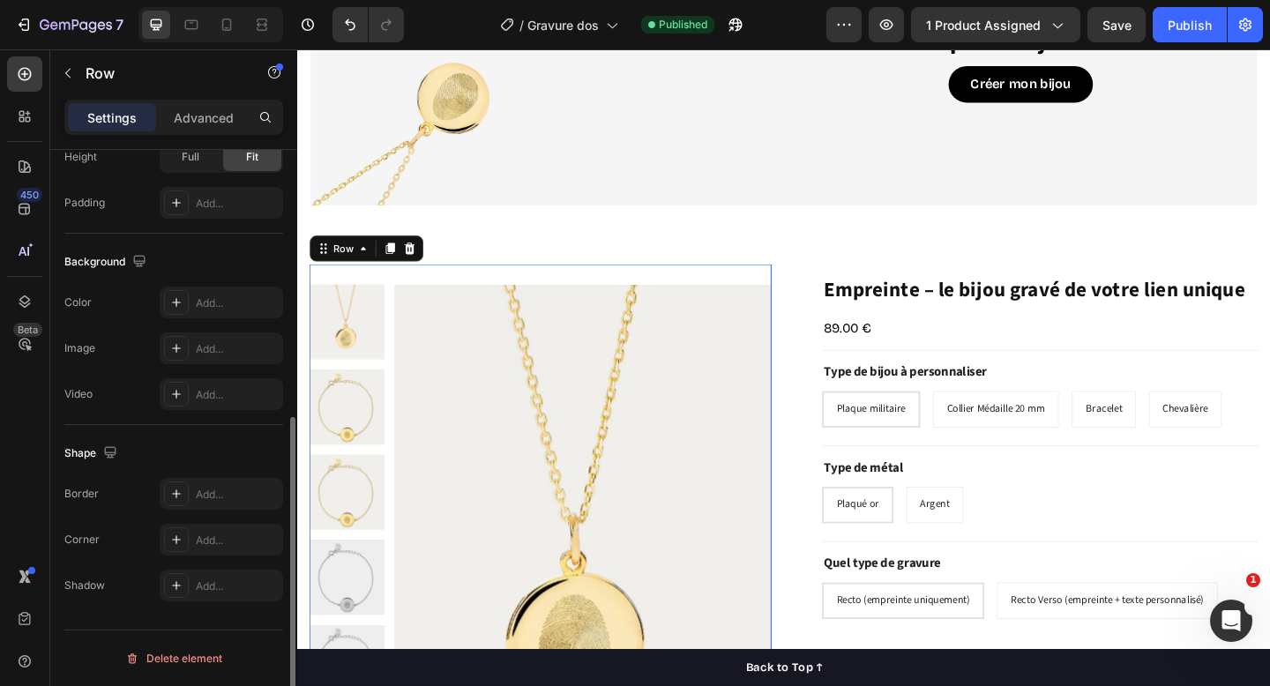
scroll to position [0, 0]
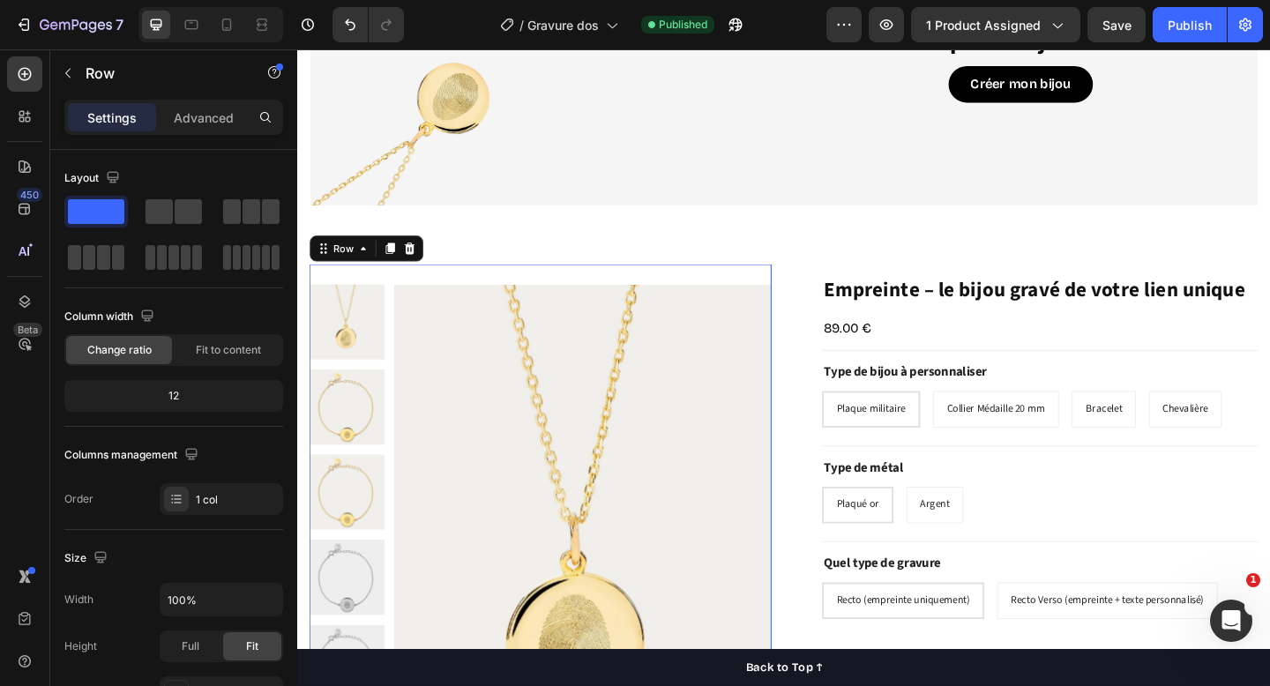
click at [525, 289] on div "Product Images "My dog absolutely loves this food! It's clear that the taste an…" at bounding box center [562, 567] width 503 height 569
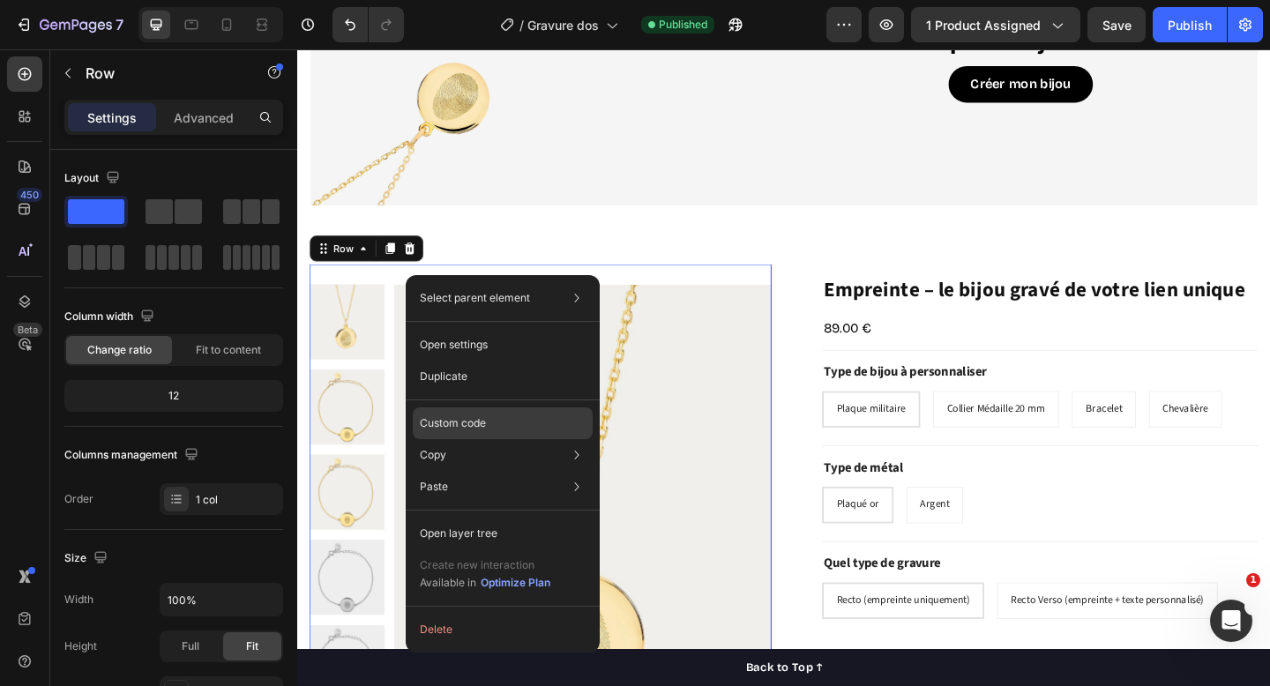
click at [472, 427] on p "Custom code" at bounding box center [453, 424] width 66 height 16
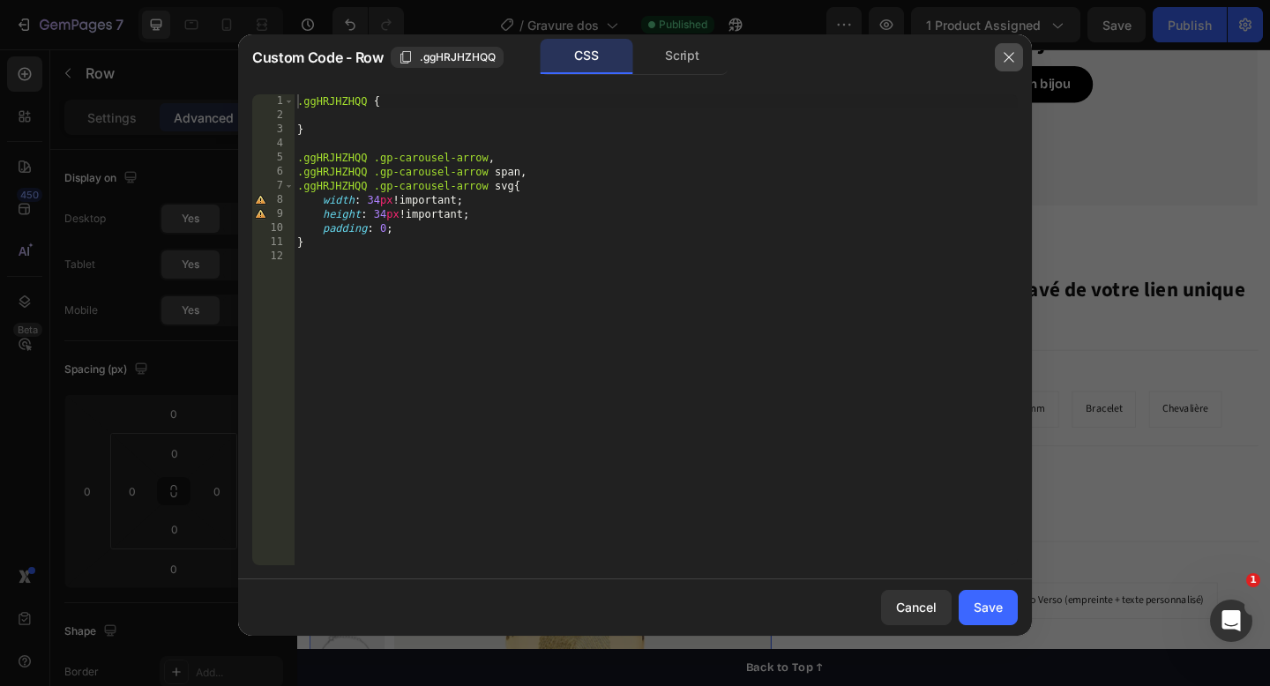
click at [998, 59] on button "button" at bounding box center [1009, 57] width 28 height 28
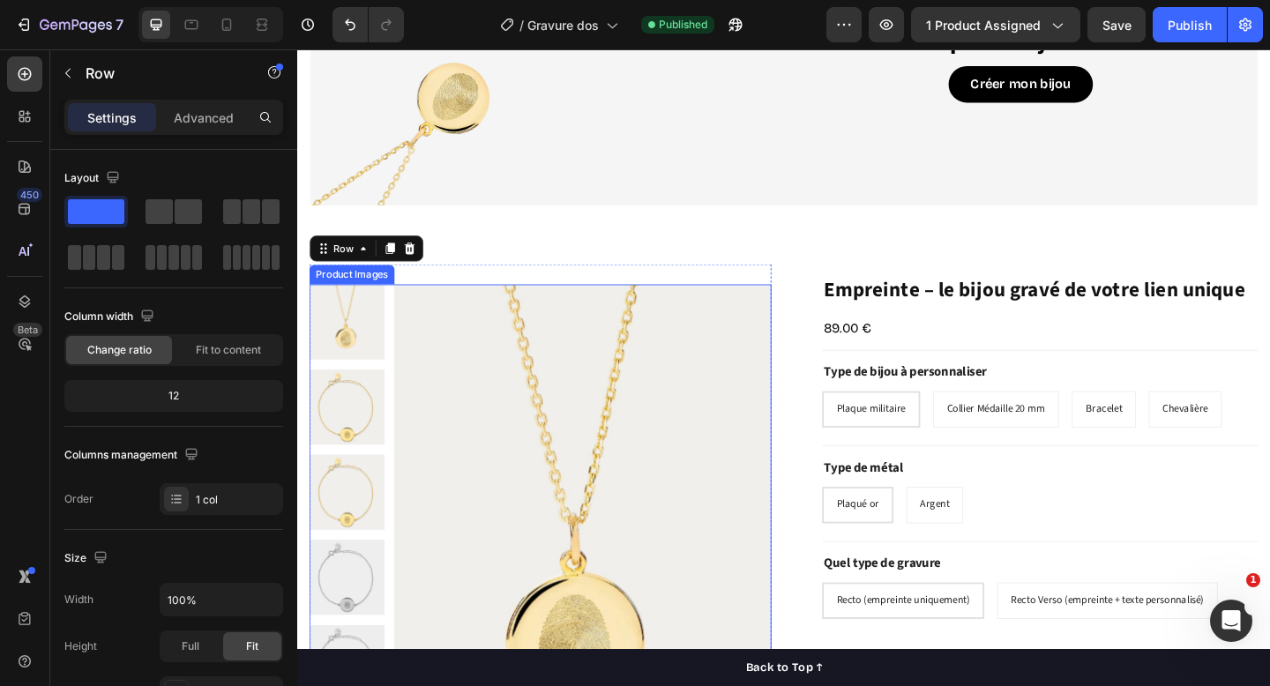
click at [754, 311] on img at bounding box center [608, 578] width 410 height 547
click at [753, 296] on div "Product Images "My dog absolutely loves this food! It's clear that the taste an…" at bounding box center [562, 567] width 503 height 569
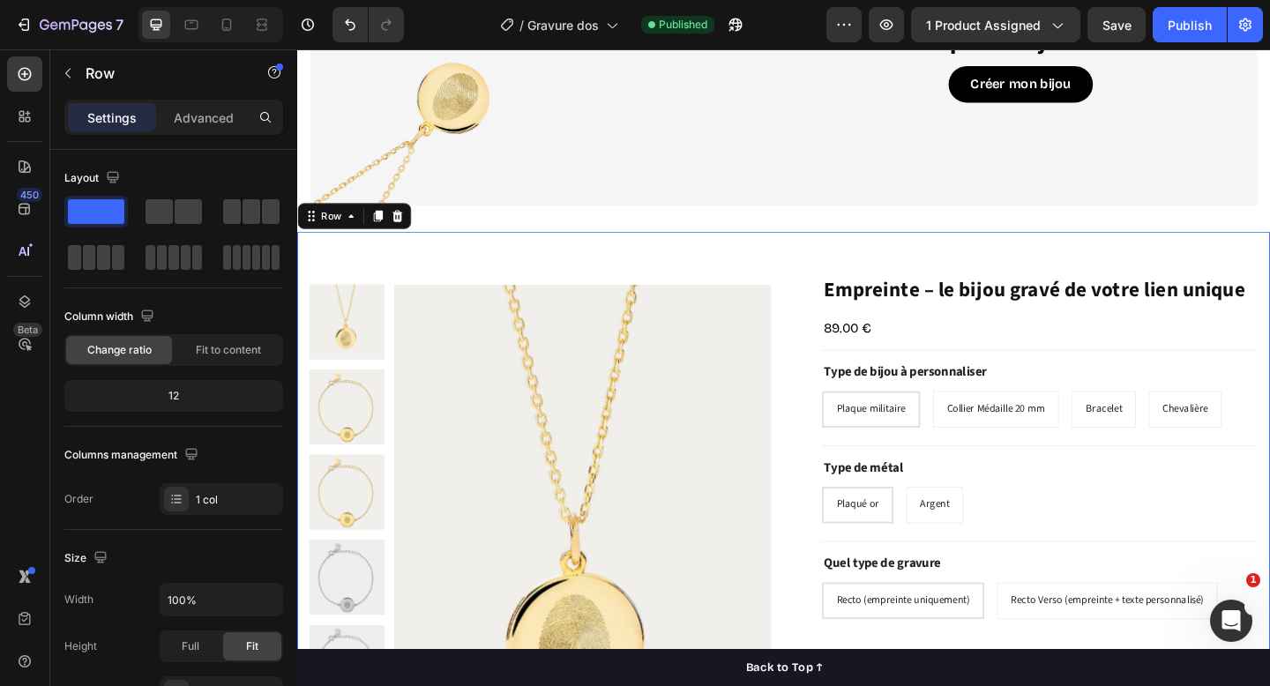
click at [837, 263] on div "Product Images "My dog absolutely loves this food! It's clear that the taste an…" at bounding box center [826, 601] width 1059 height 706
click at [71, 66] on icon "button" at bounding box center [68, 73] width 14 height 14
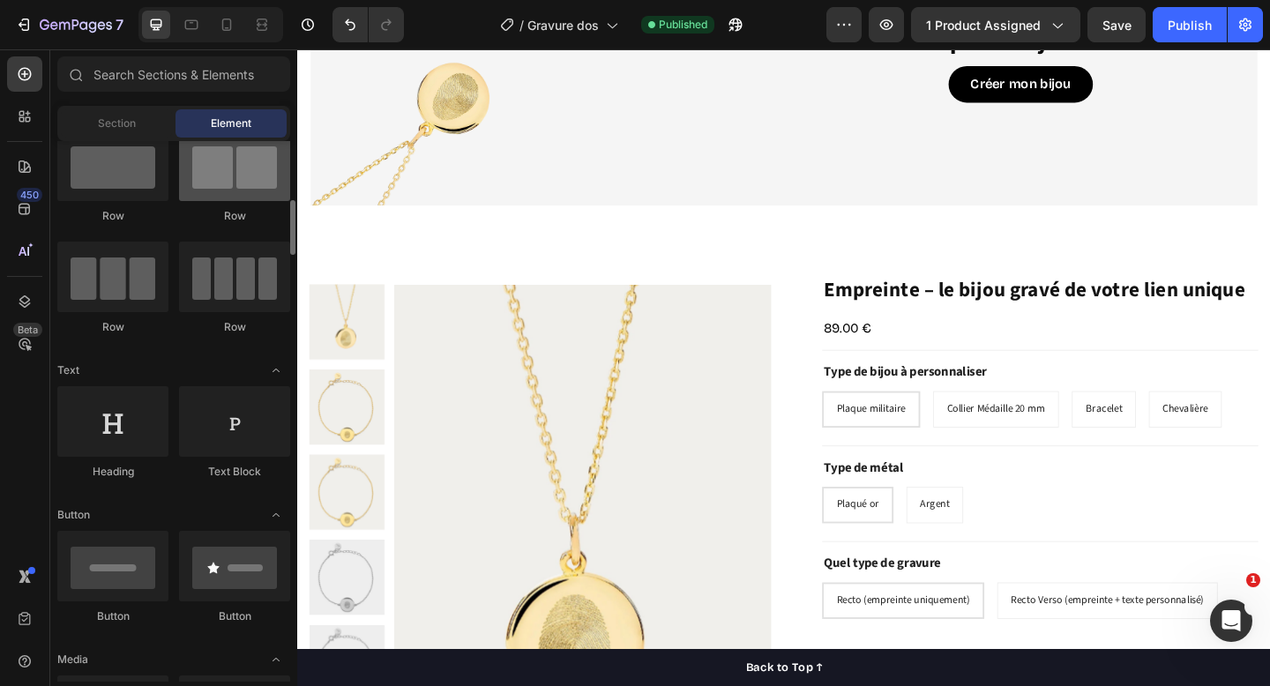
scroll to position [122, 0]
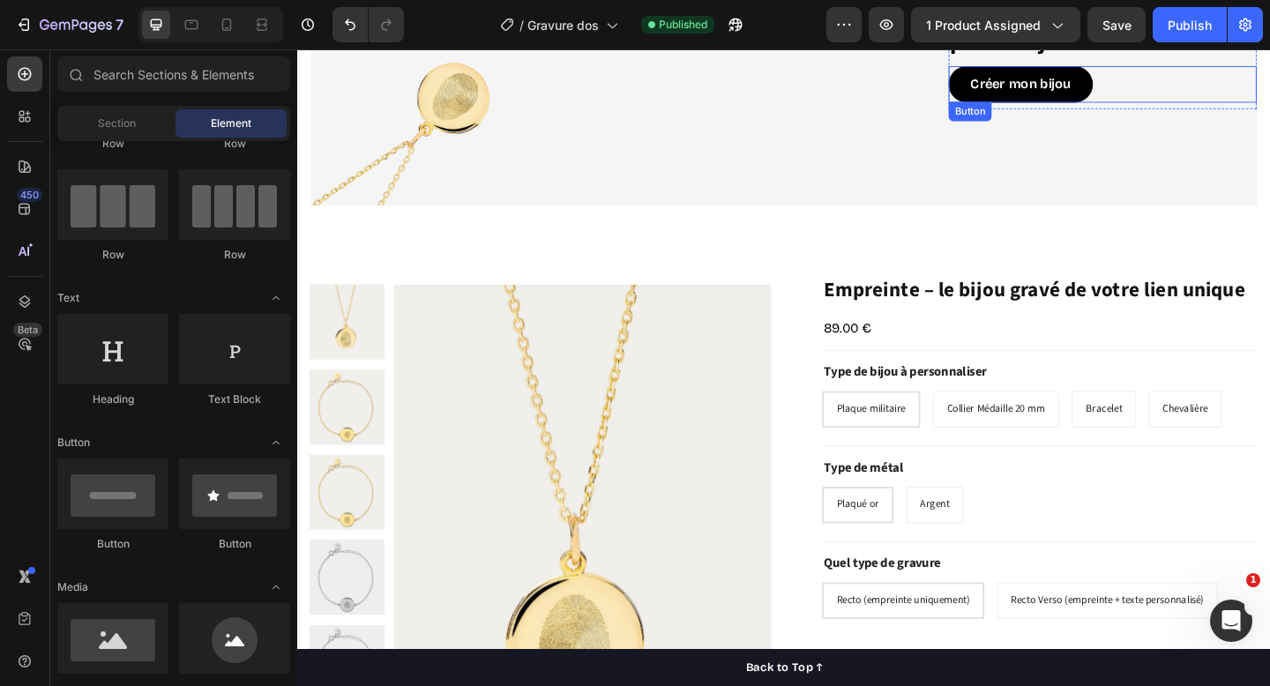
click at [1169, 81] on div "Créer mon bijou Button" at bounding box center [1173, 88] width 335 height 40
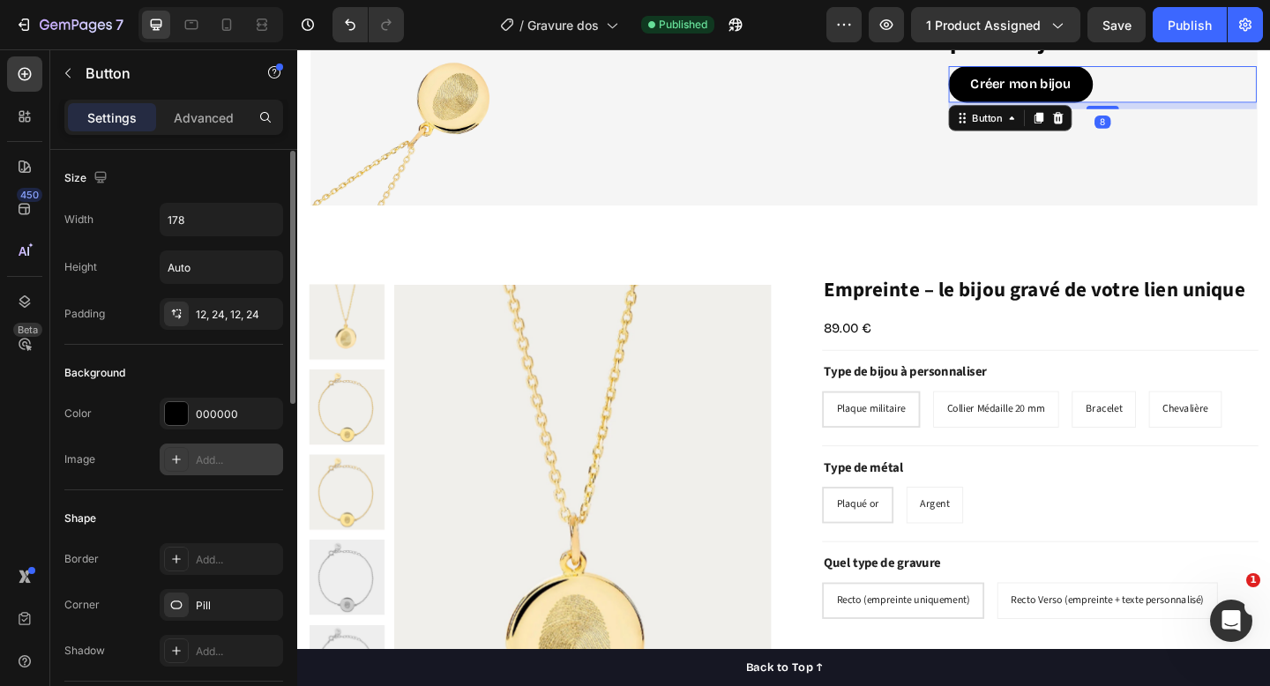
scroll to position [770, 0]
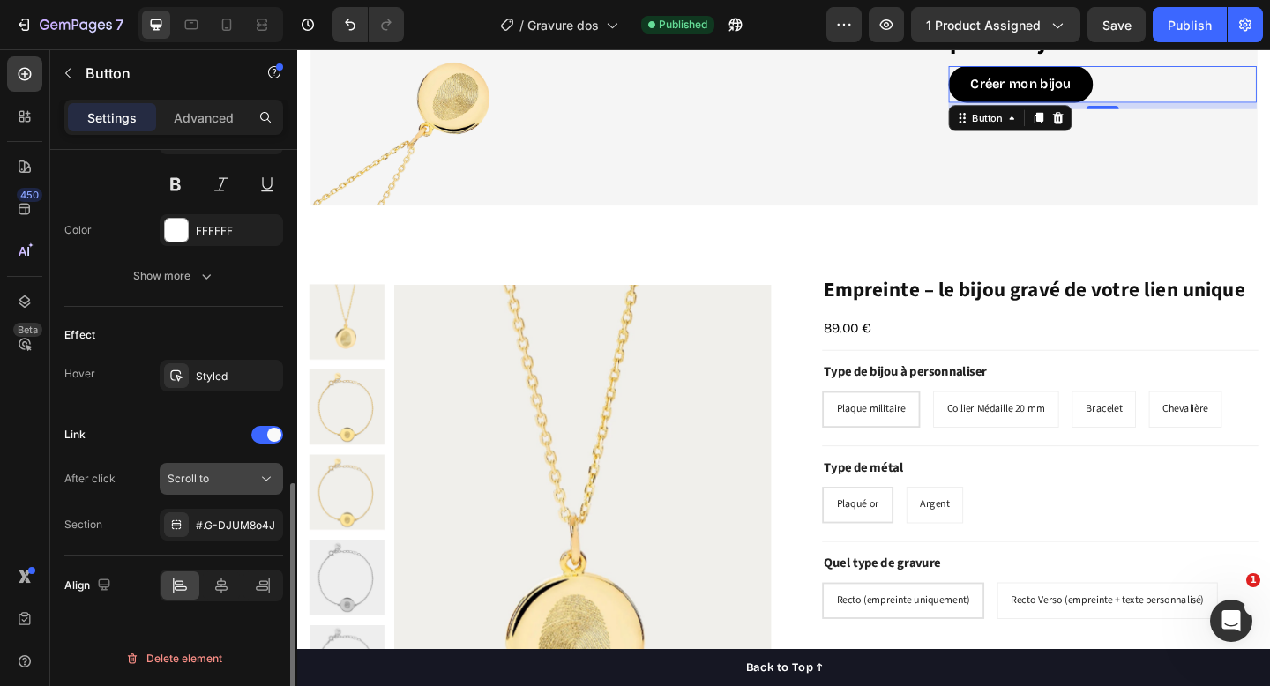
click at [219, 483] on div "Scroll to" at bounding box center [213, 479] width 90 height 16
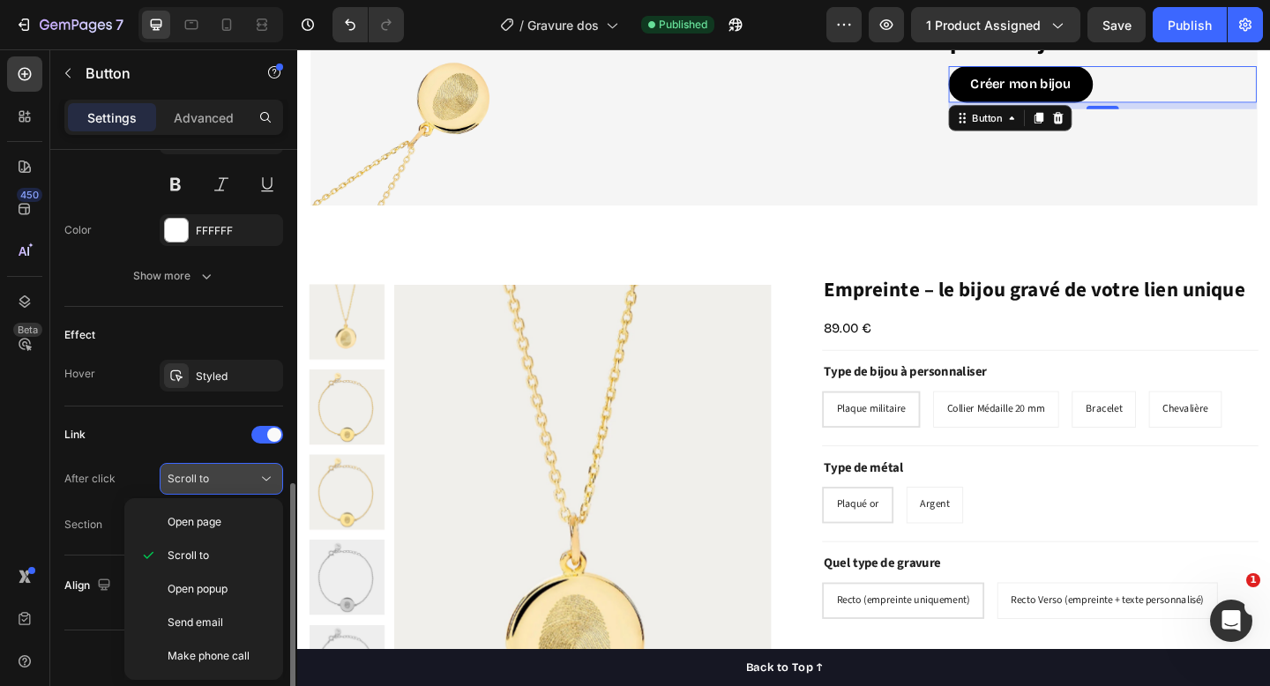
click at [219, 483] on div "Scroll to" at bounding box center [213, 479] width 90 height 16
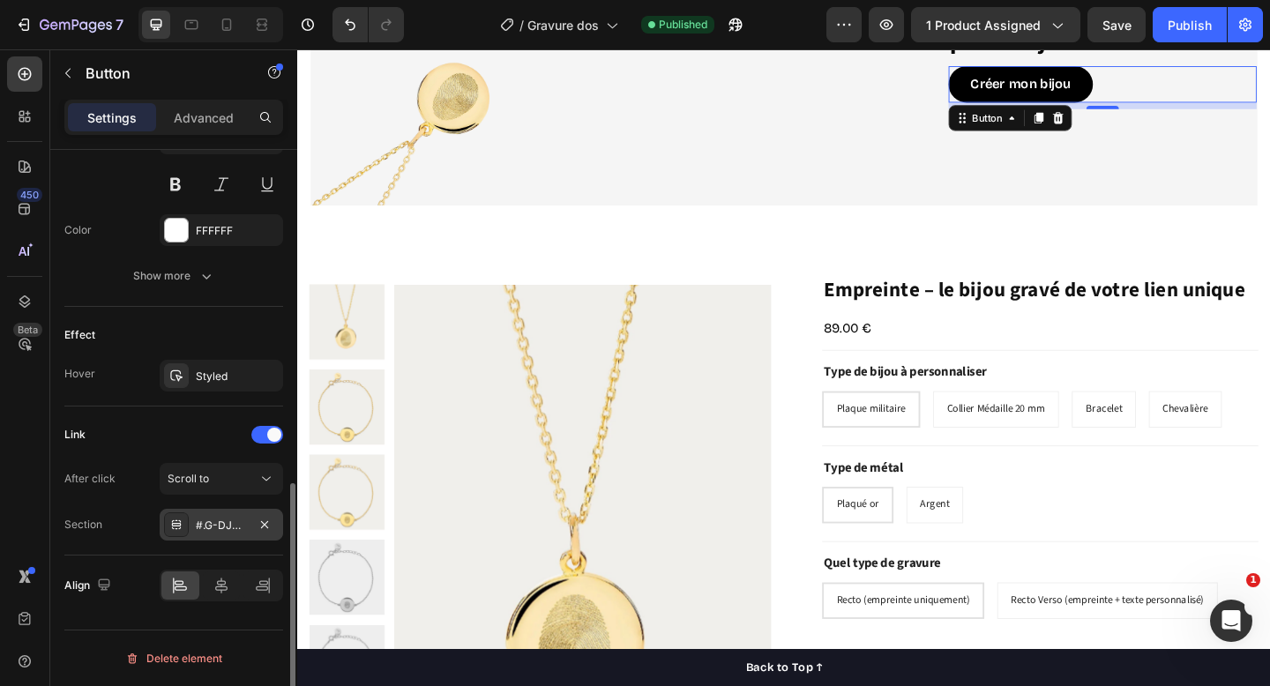
click at [201, 532] on div "#.G-DJUM8o4J" at bounding box center [221, 526] width 51 height 16
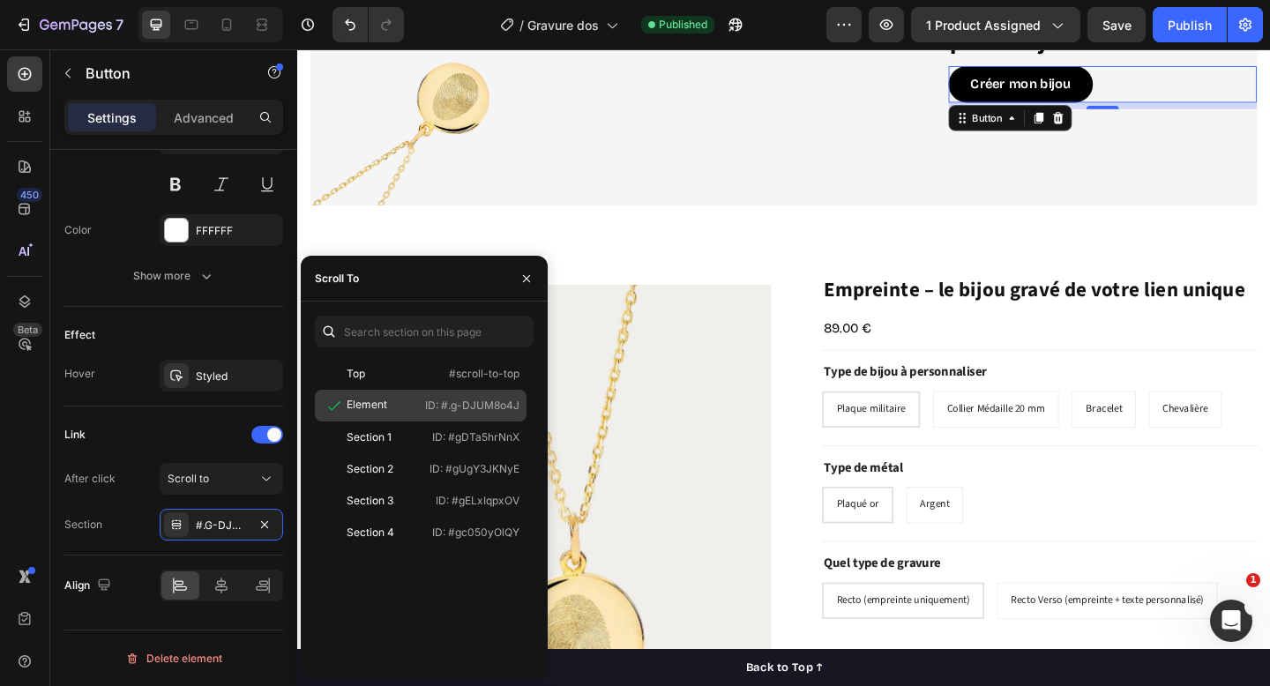
click at [410, 408] on div "Element" at bounding box center [370, 406] width 96 height 18
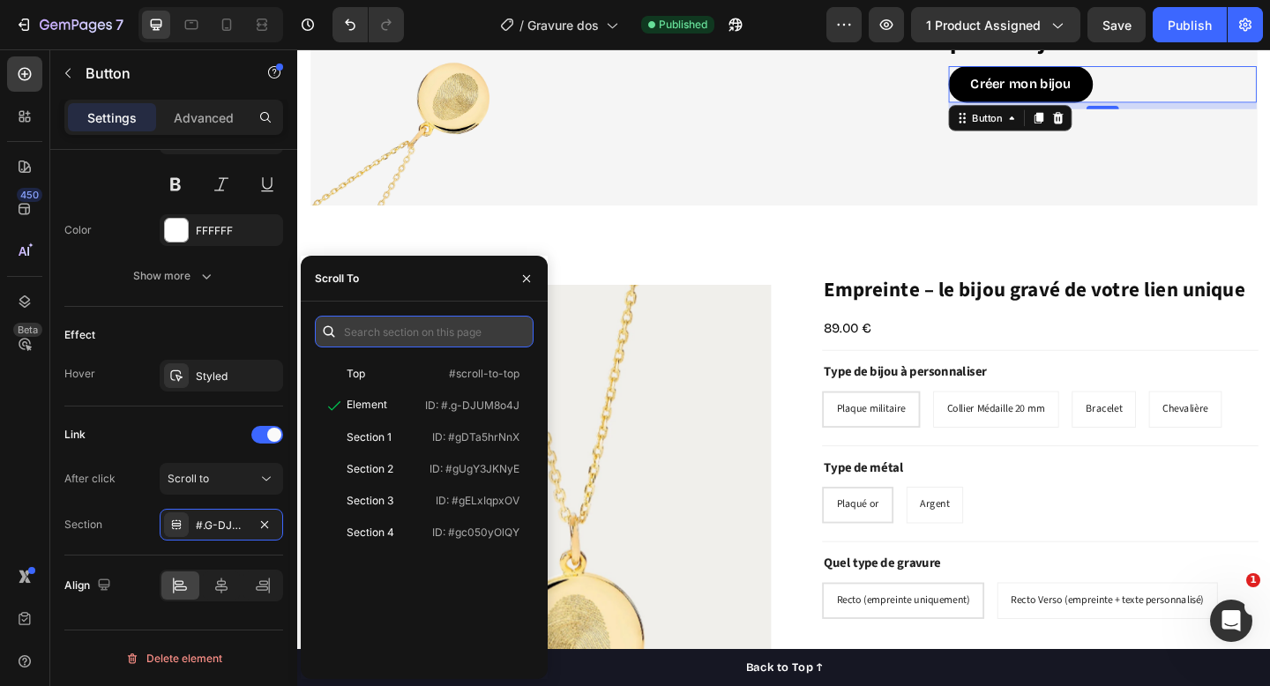
click at [403, 339] on input "text" at bounding box center [424, 332] width 219 height 32
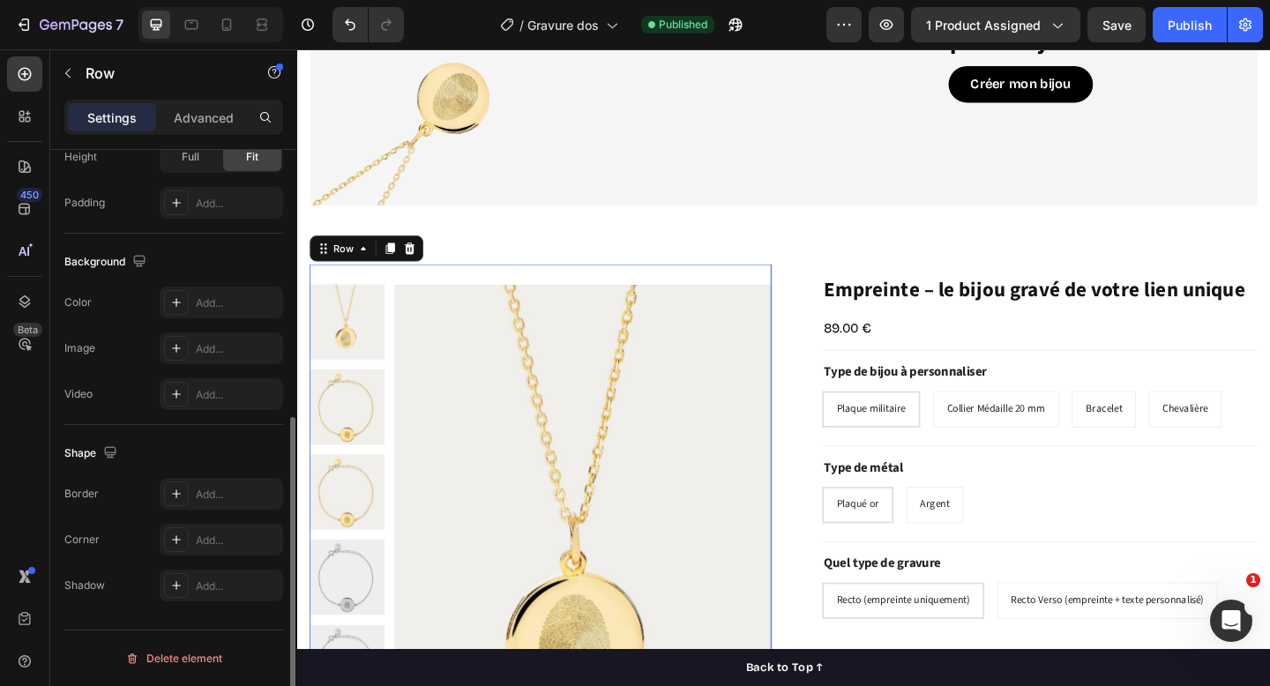
click at [671, 286] on div "Product Images "My dog absolutely loves this food! It's clear that the taste an…" at bounding box center [562, 567] width 503 height 569
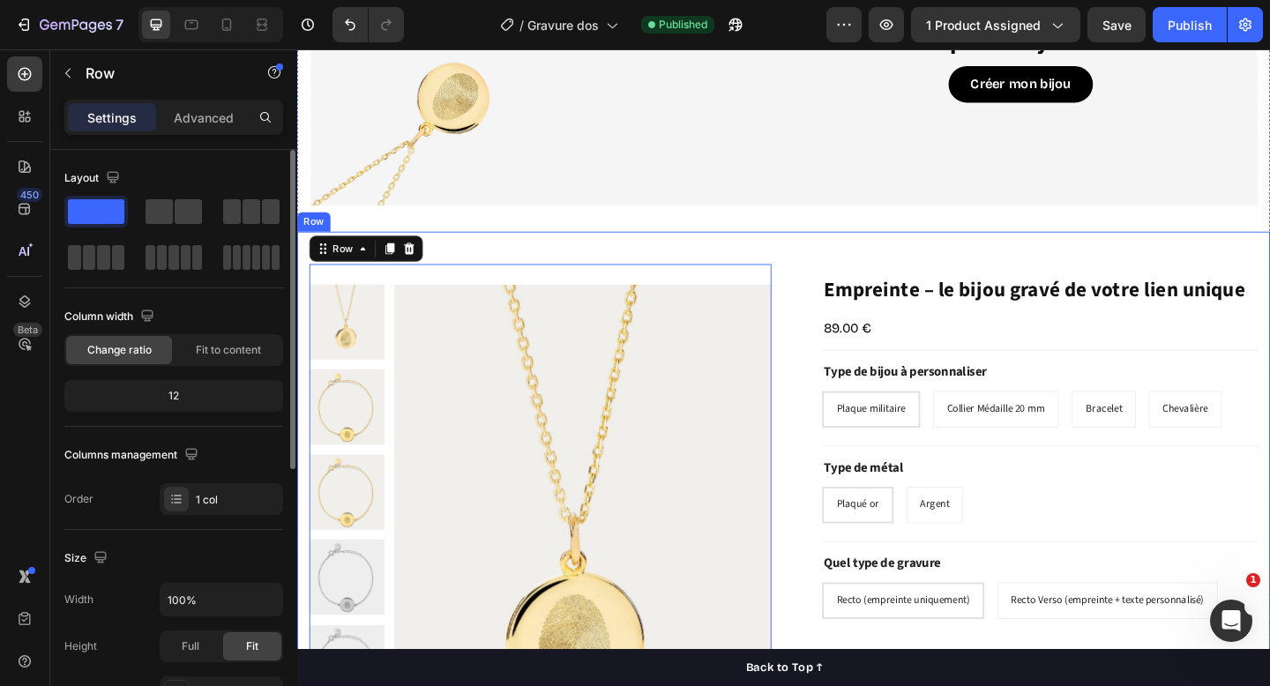
click at [697, 257] on div "Product Images "My dog absolutely loves this food! It's clear that the taste an…" at bounding box center [826, 601] width 1059 height 706
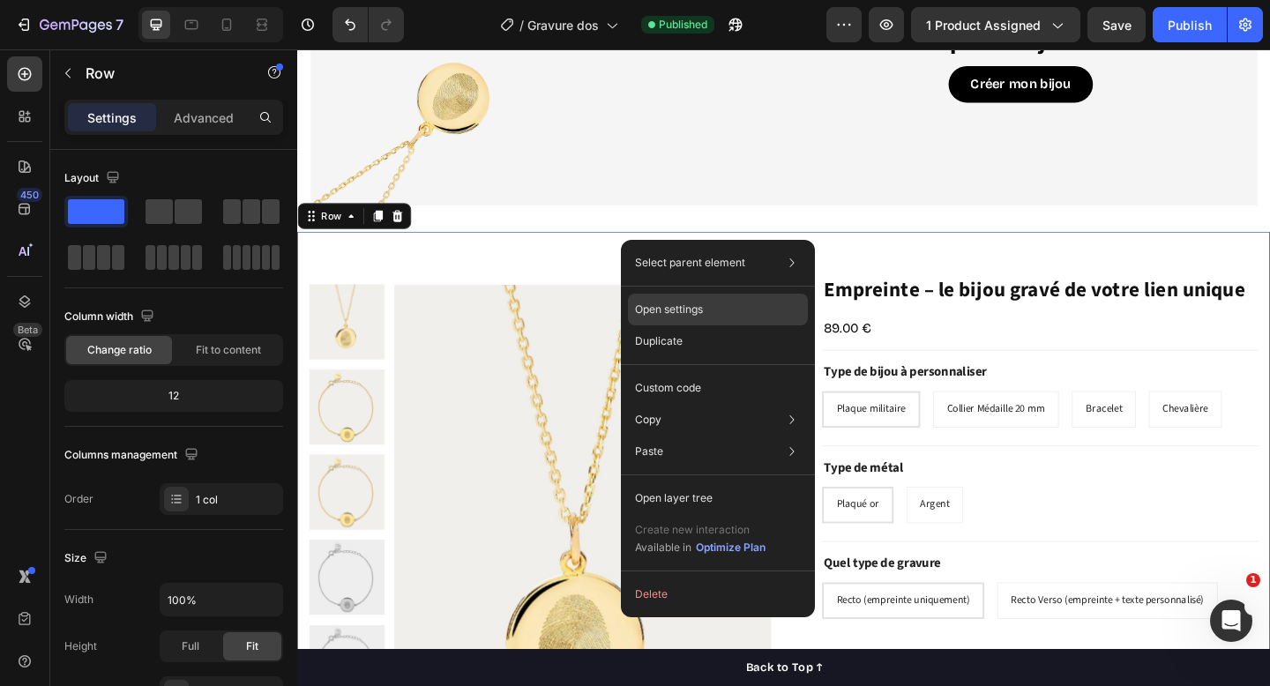
click at [769, 304] on div "Open settings" at bounding box center [718, 310] width 180 height 32
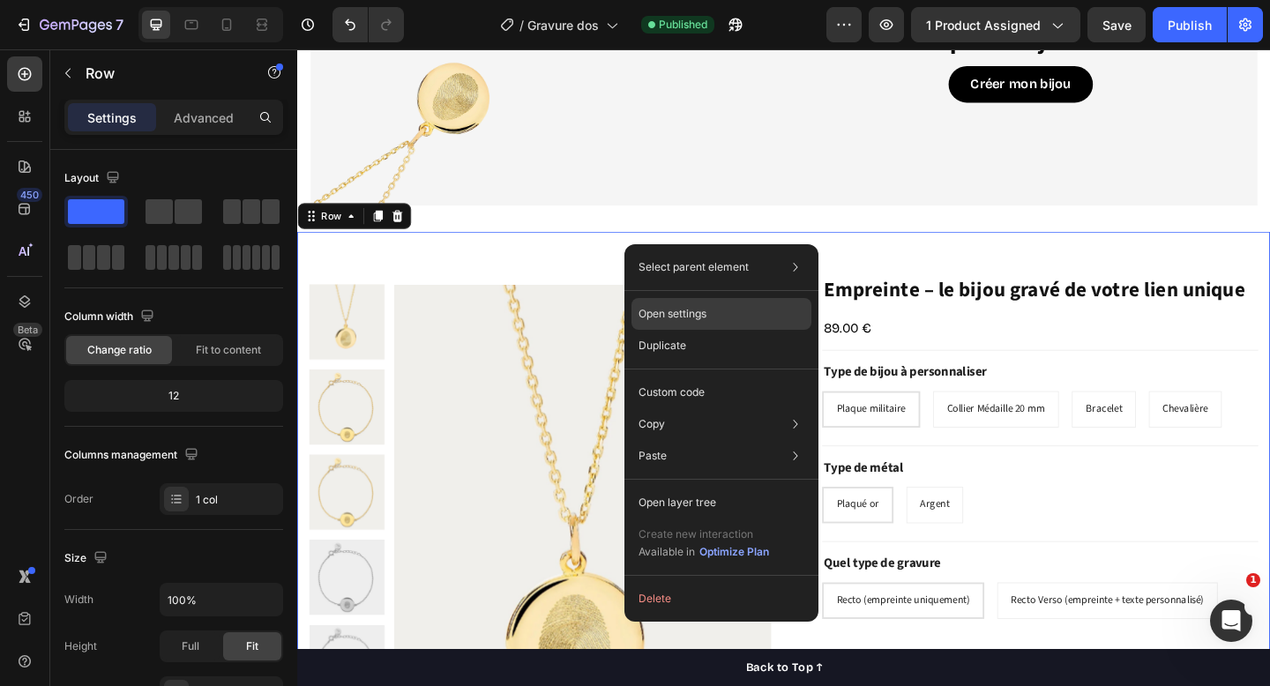
click at [695, 312] on p "Open settings" at bounding box center [673, 314] width 68 height 16
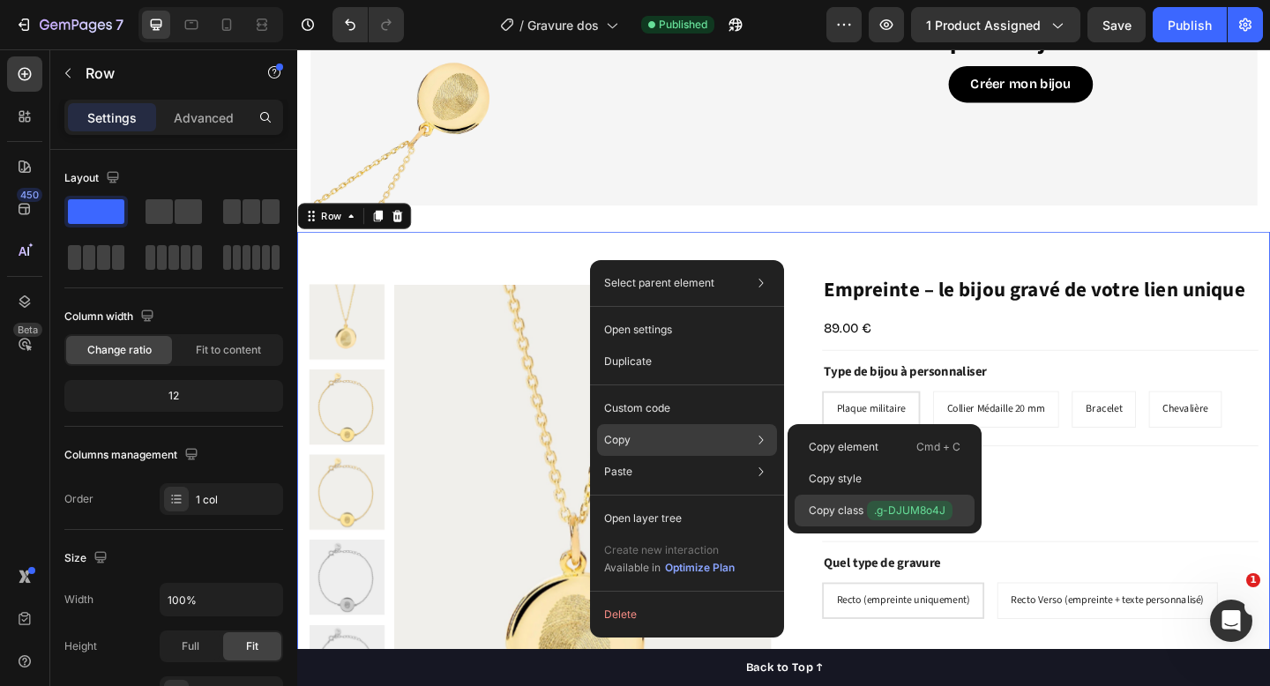
click at [845, 511] on p "Copy class .g-DJUM8o4J" at bounding box center [881, 510] width 144 height 19
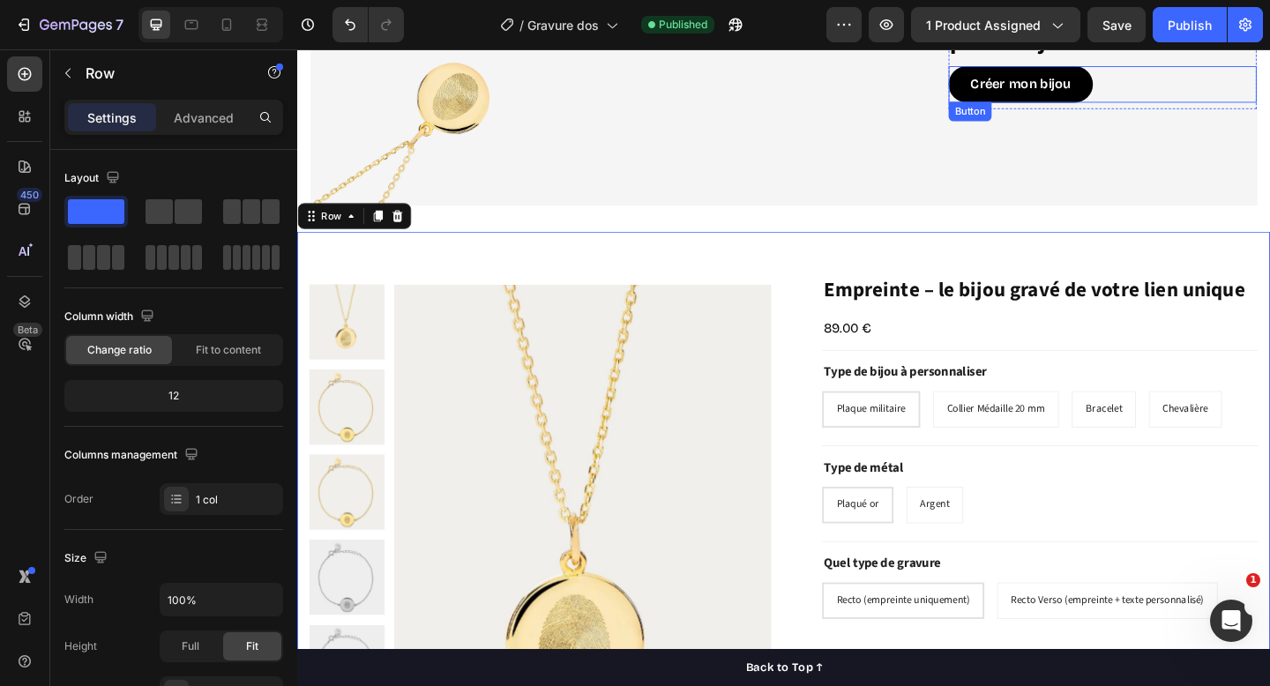
click at [1165, 102] on div "Créer mon bijou Button" at bounding box center [1173, 88] width 335 height 40
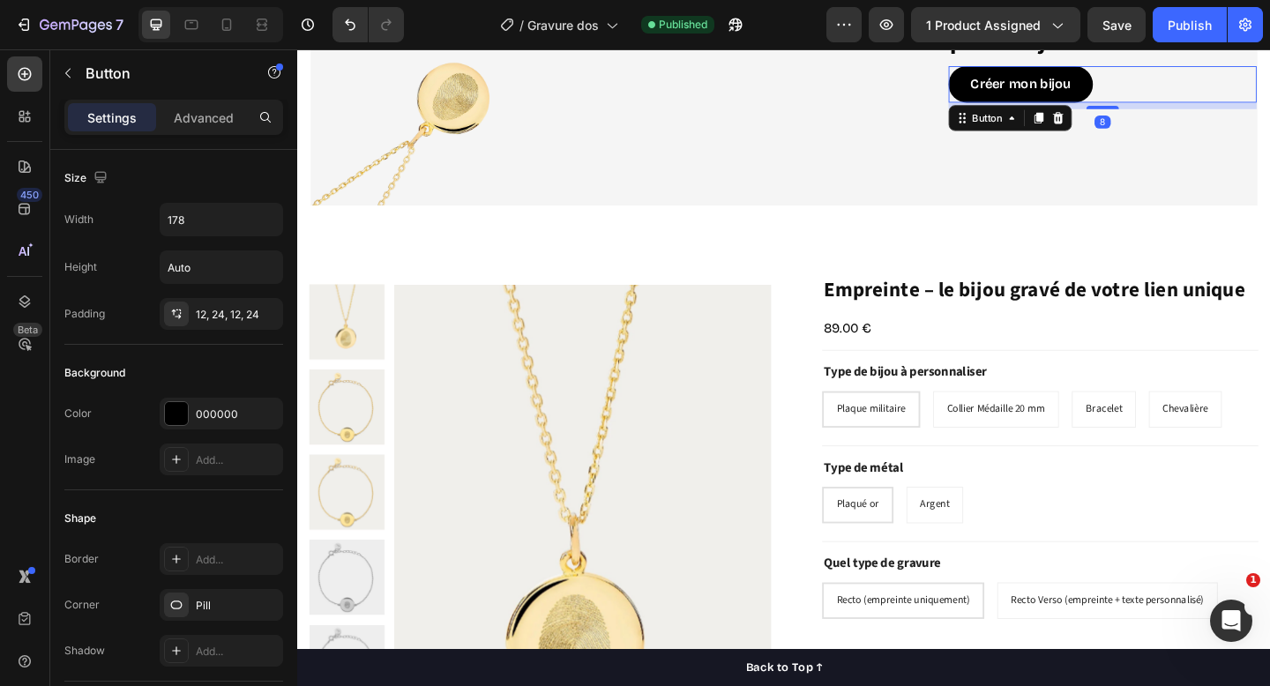
click at [1196, 86] on div "Créer mon bijou Button 8" at bounding box center [1173, 88] width 335 height 40
click at [1050, 124] on div "Button" at bounding box center [1048, 124] width 40 height 16
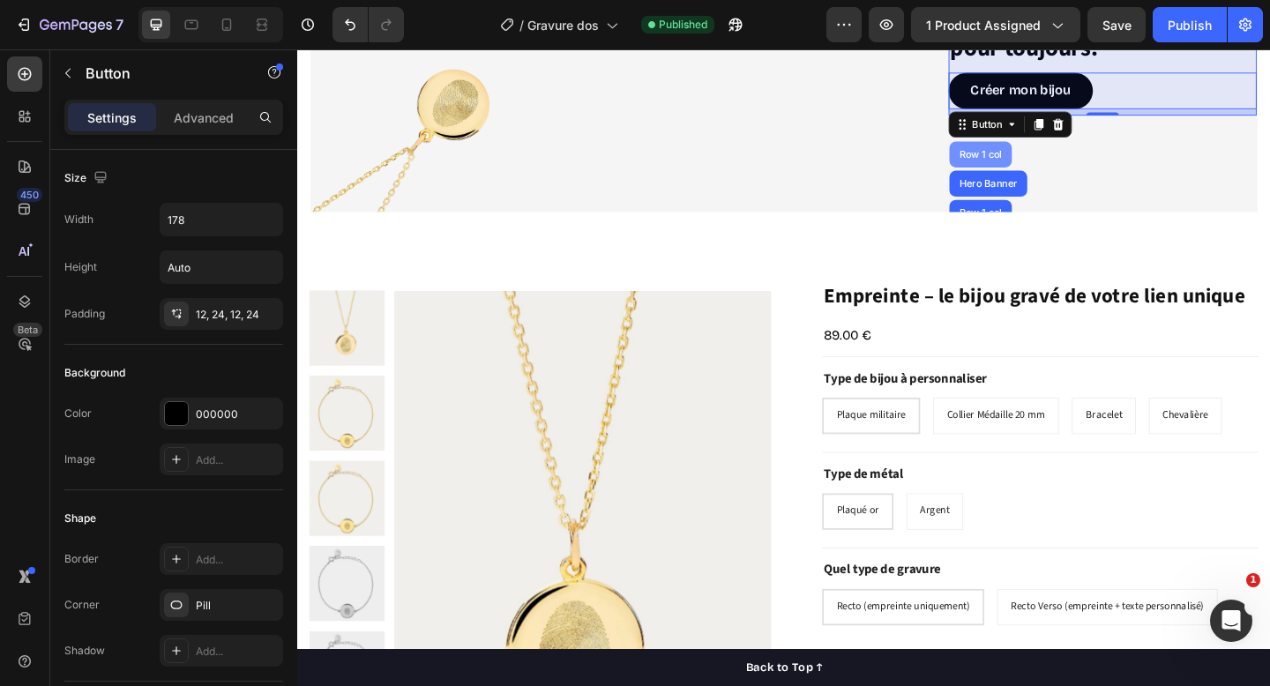
scroll to position [168, 0]
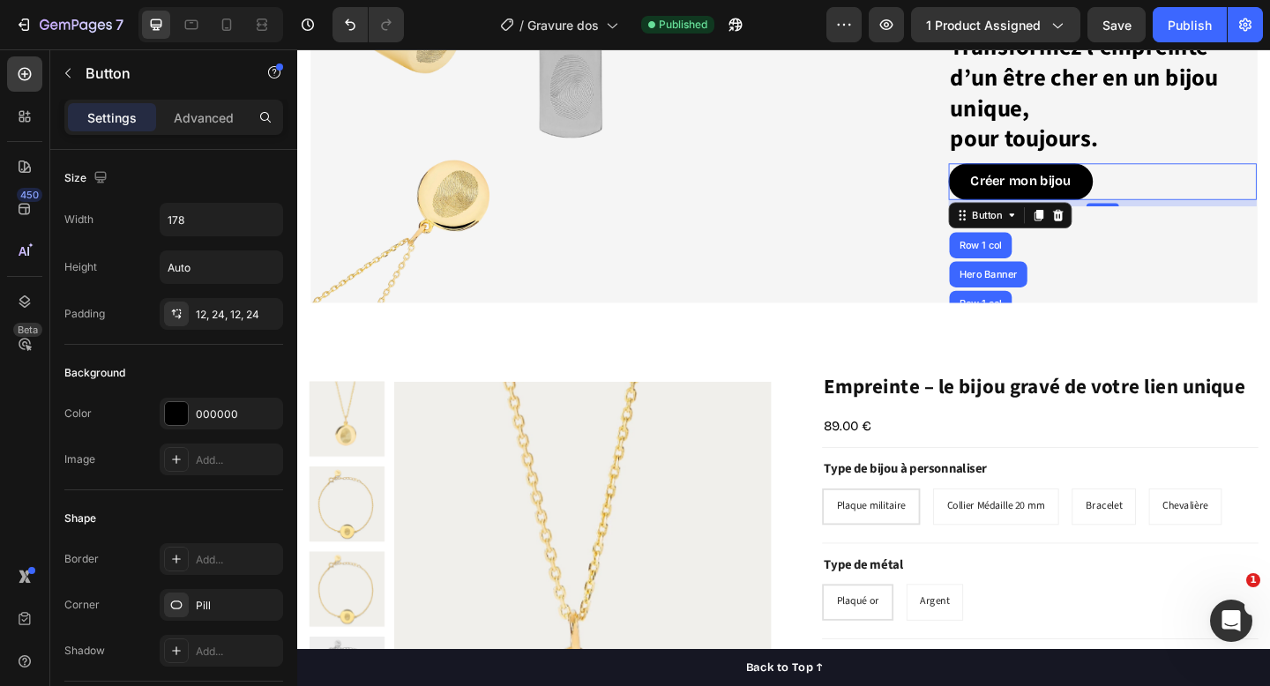
click at [1183, 199] on div "Créer mon bijou Button Row 1 col Hero Banner Row 1 col 8" at bounding box center [1173, 194] width 335 height 40
click at [70, 71] on icon "button" at bounding box center [68, 73] width 14 height 14
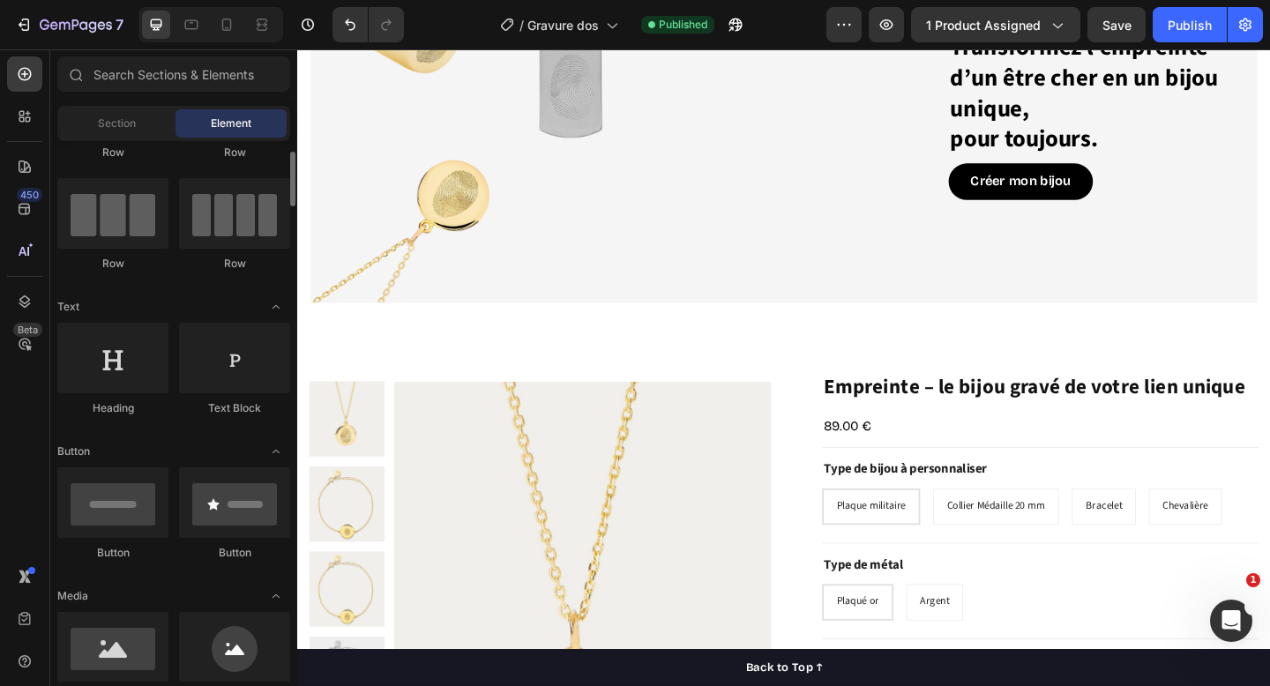
scroll to position [115, 0]
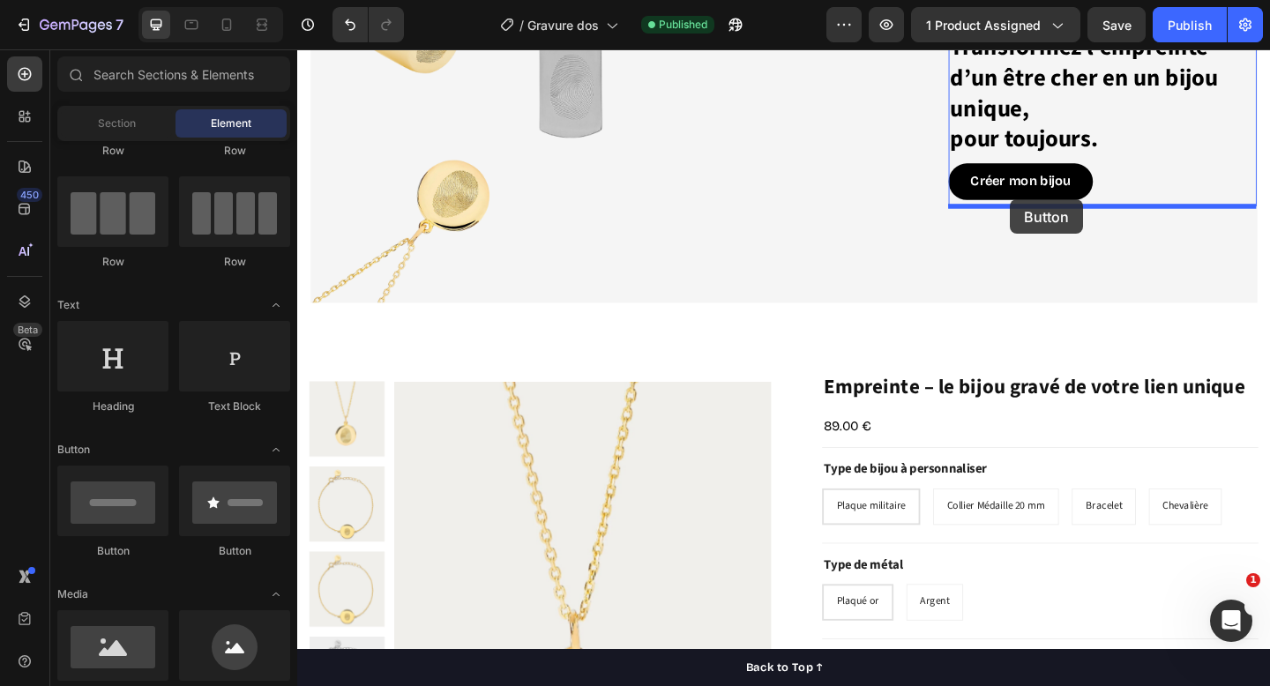
drag, startPoint x: 414, startPoint y: 552, endPoint x: 1073, endPoint y: 213, distance: 741.4
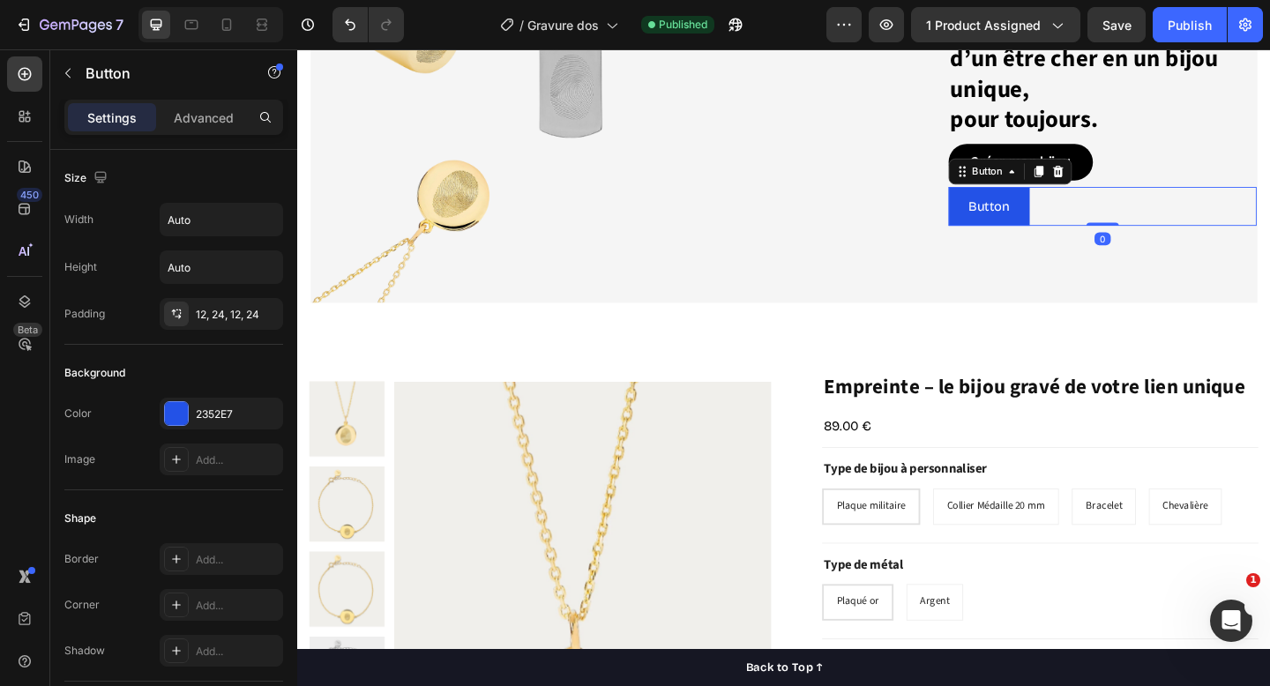
click at [1108, 218] on div "Button Button 0" at bounding box center [1173, 220] width 335 height 42
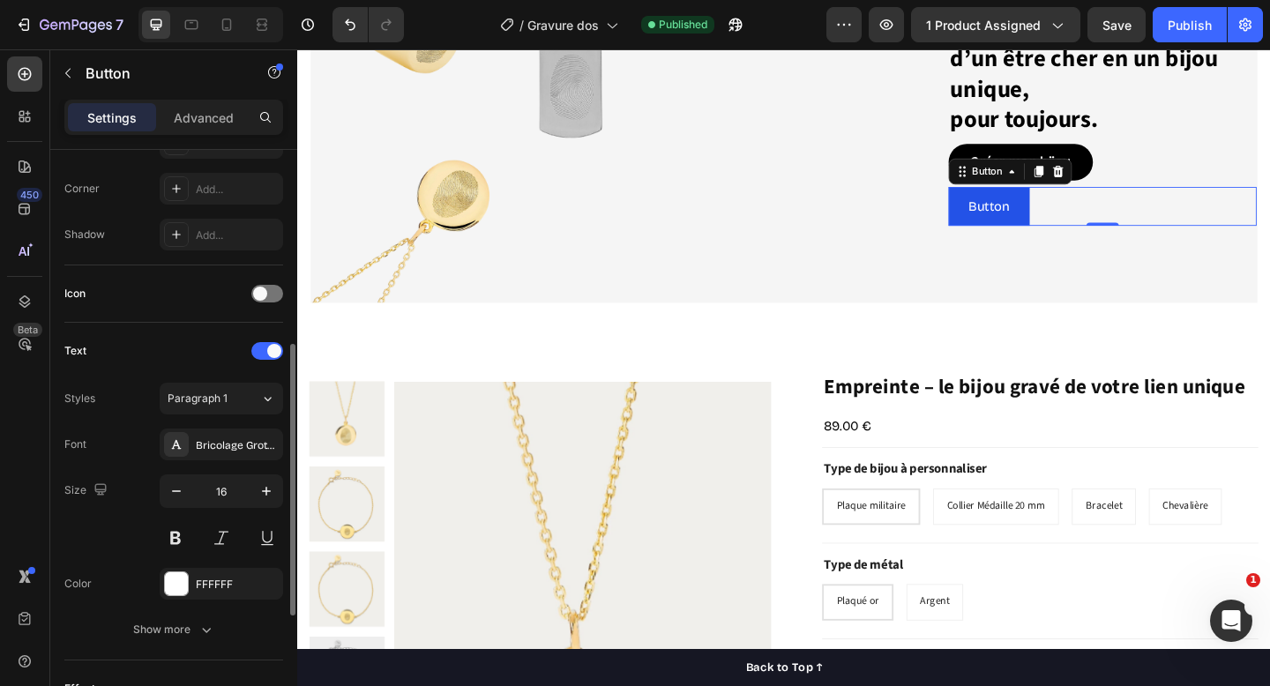
scroll to position [678, 0]
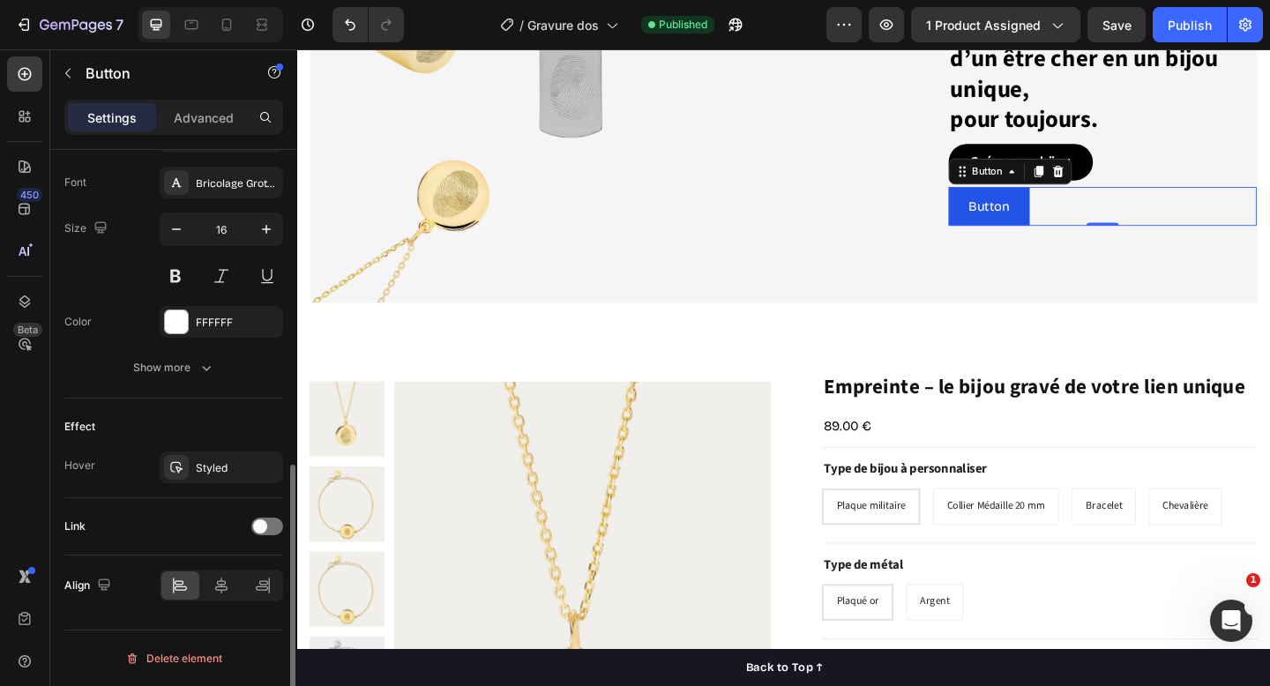
click at [128, 532] on div "Link" at bounding box center [173, 527] width 219 height 28
click at [265, 528] on span at bounding box center [260, 527] width 14 height 14
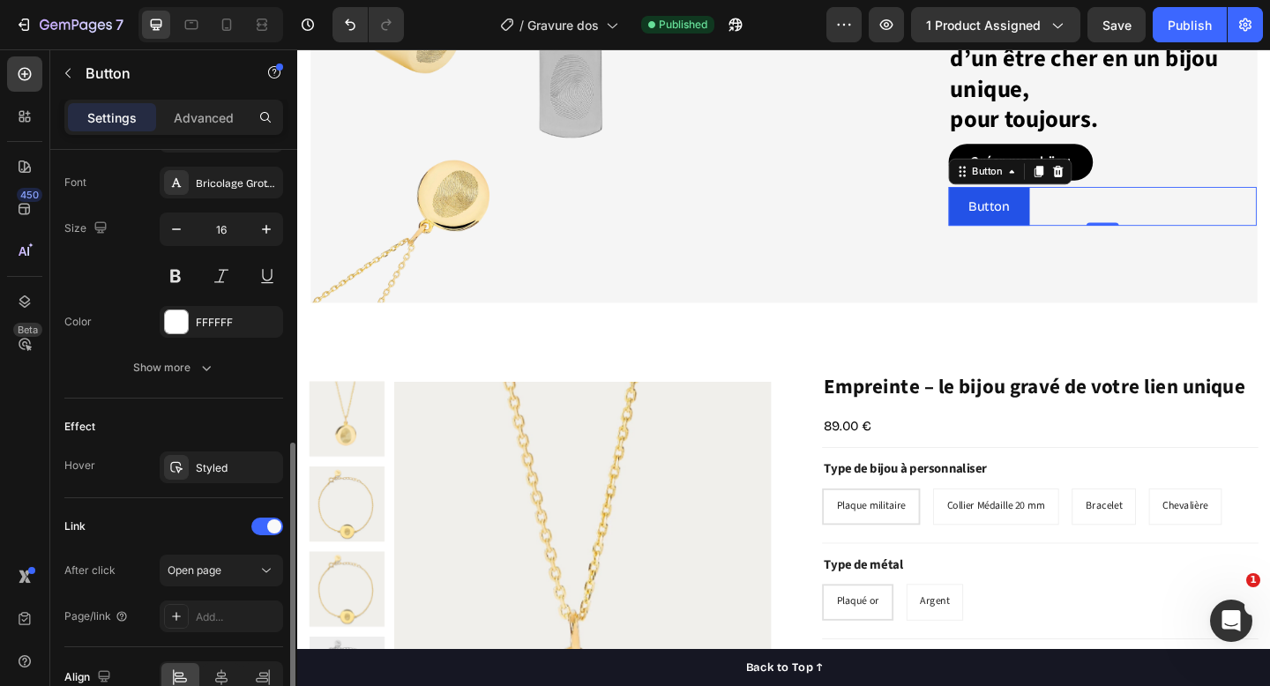
scroll to position [770, 0]
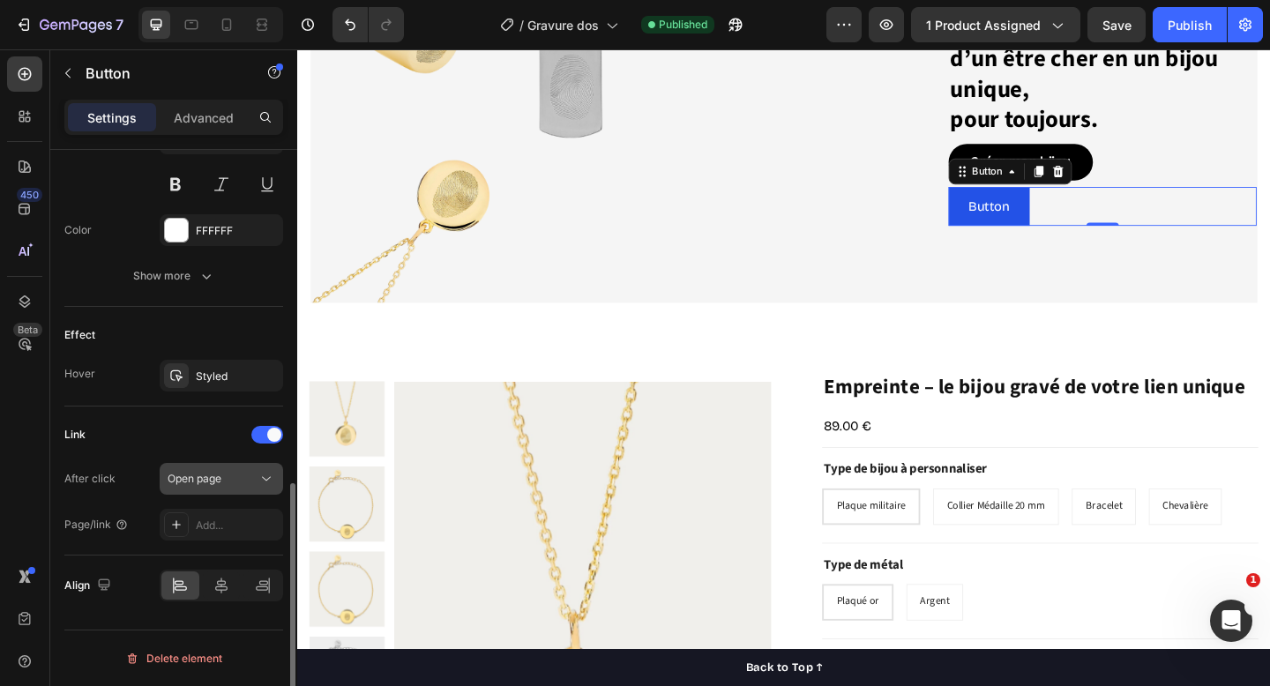
click at [232, 468] on button "Open page" at bounding box center [222, 479] width 124 height 32
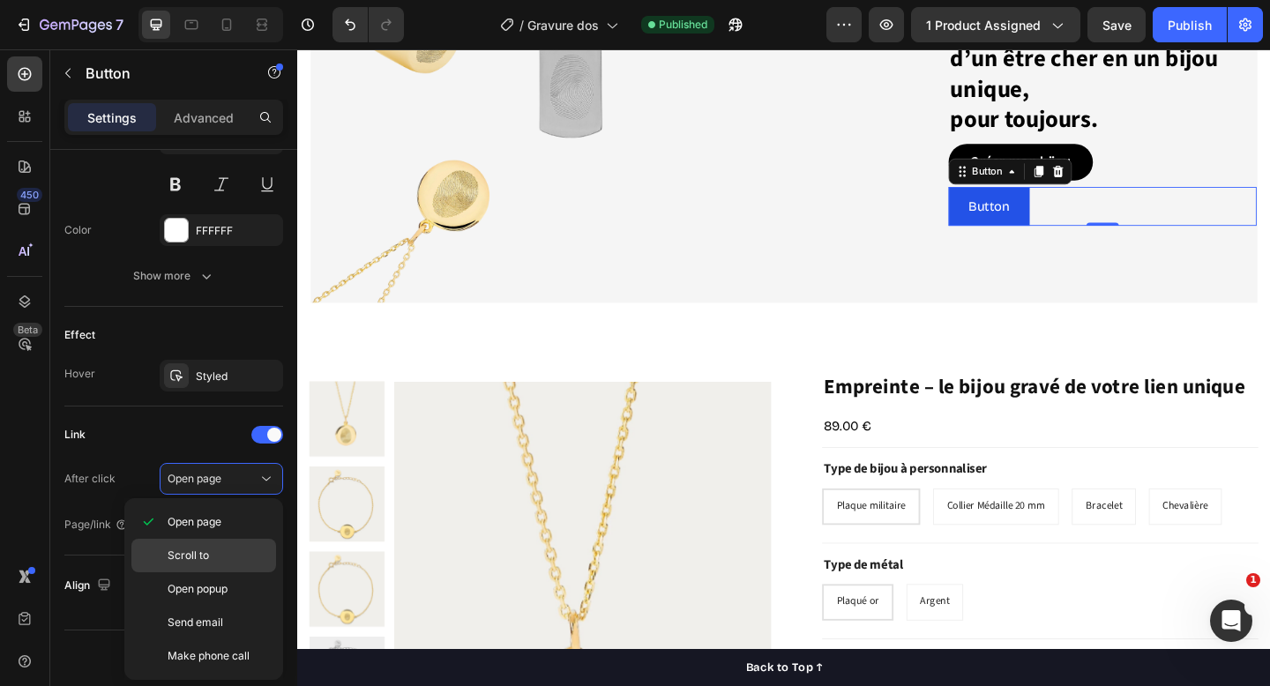
click at [195, 557] on span "Scroll to" at bounding box center [188, 556] width 41 height 16
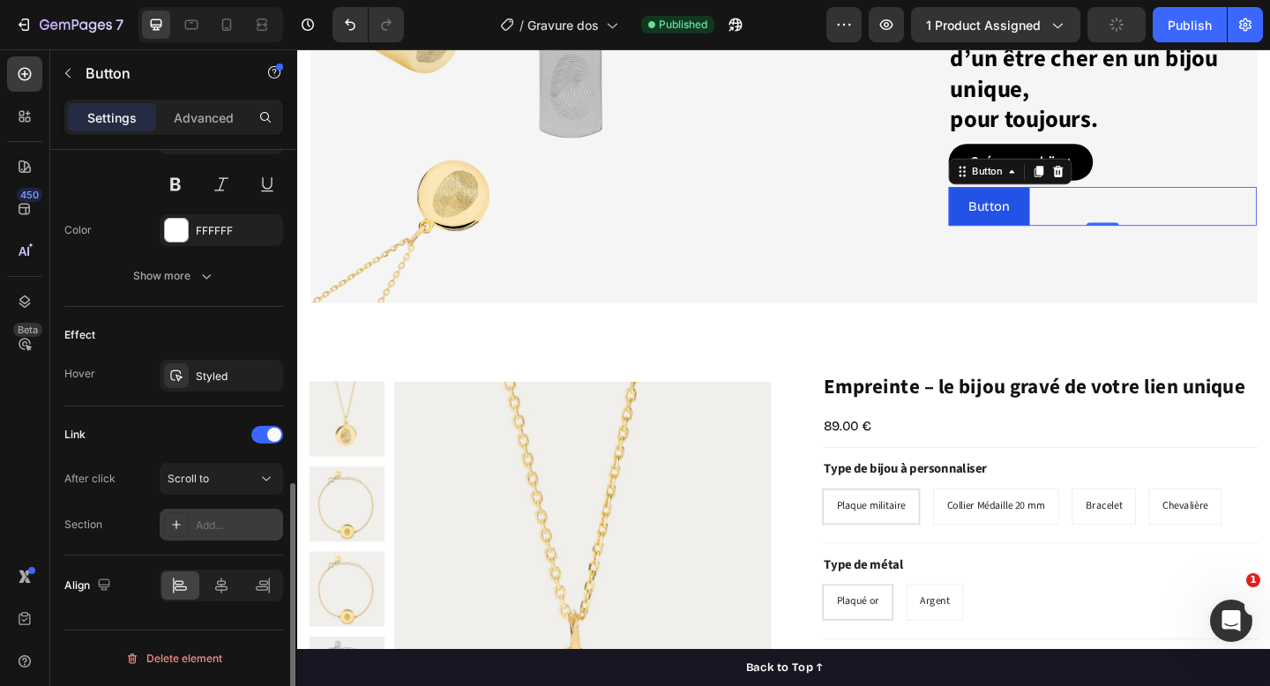
click at [219, 530] on div "Add..." at bounding box center [237, 526] width 83 height 16
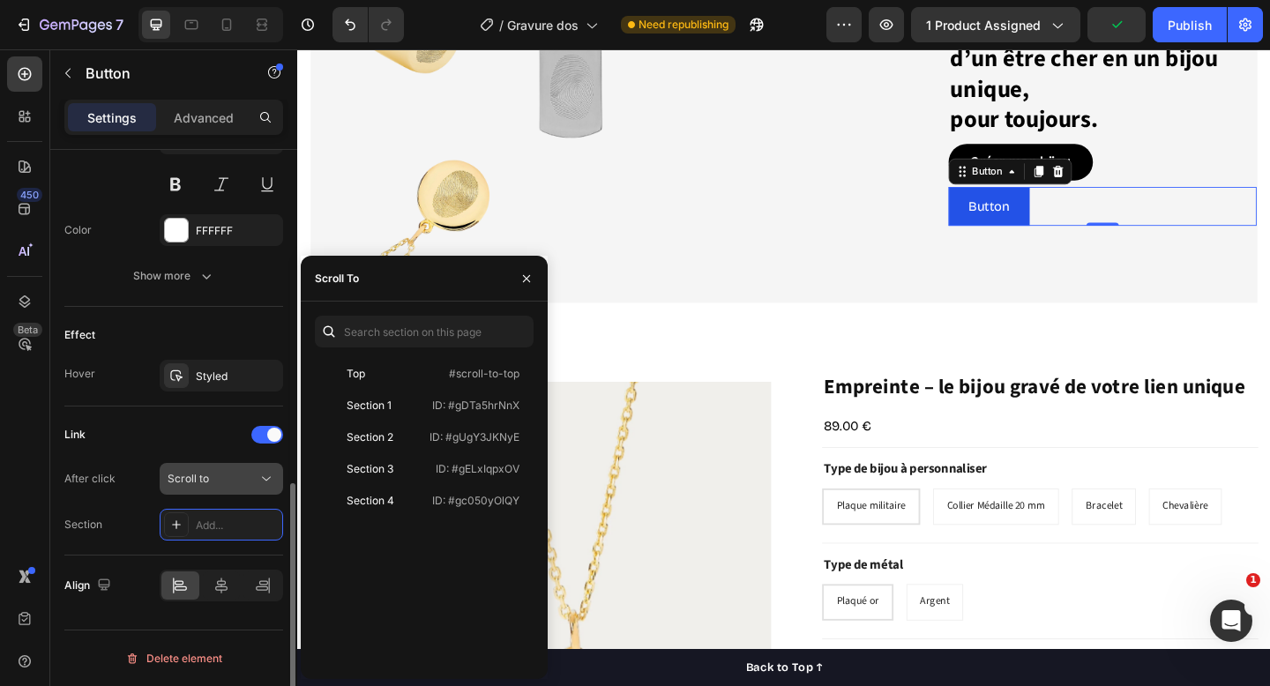
click at [216, 481] on div "Scroll to" at bounding box center [213, 479] width 90 height 16
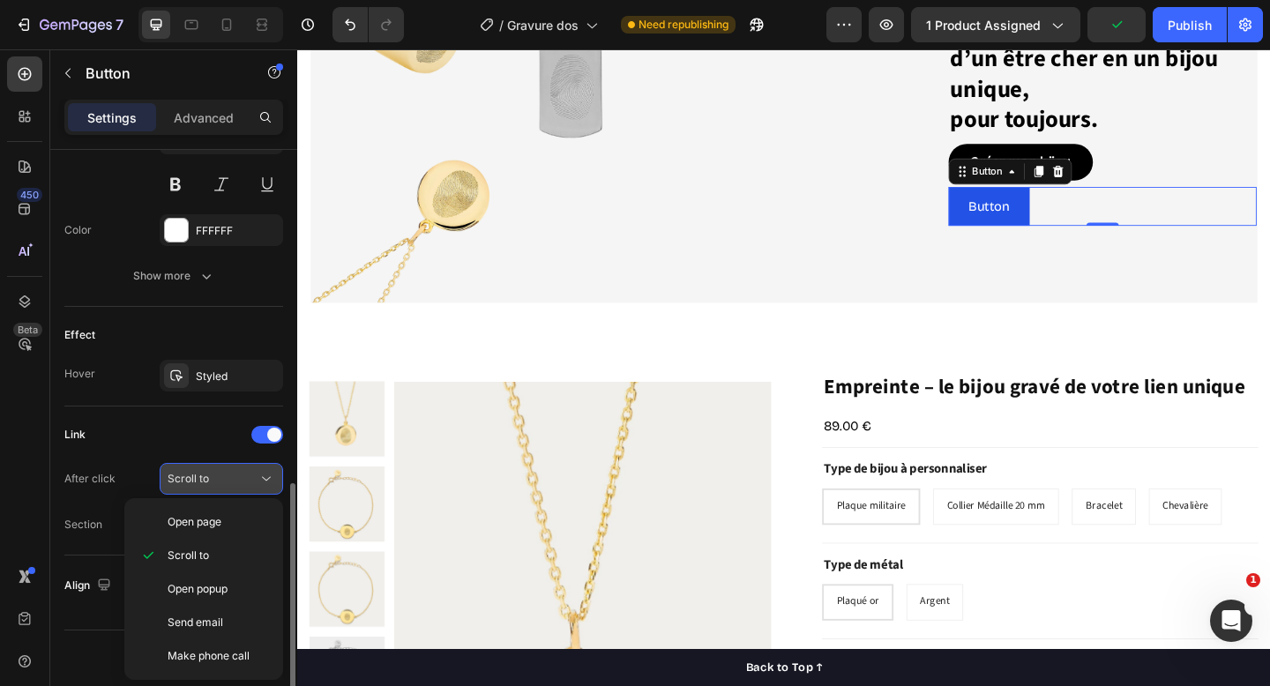
click at [215, 480] on div "Scroll to" at bounding box center [213, 479] width 90 height 16
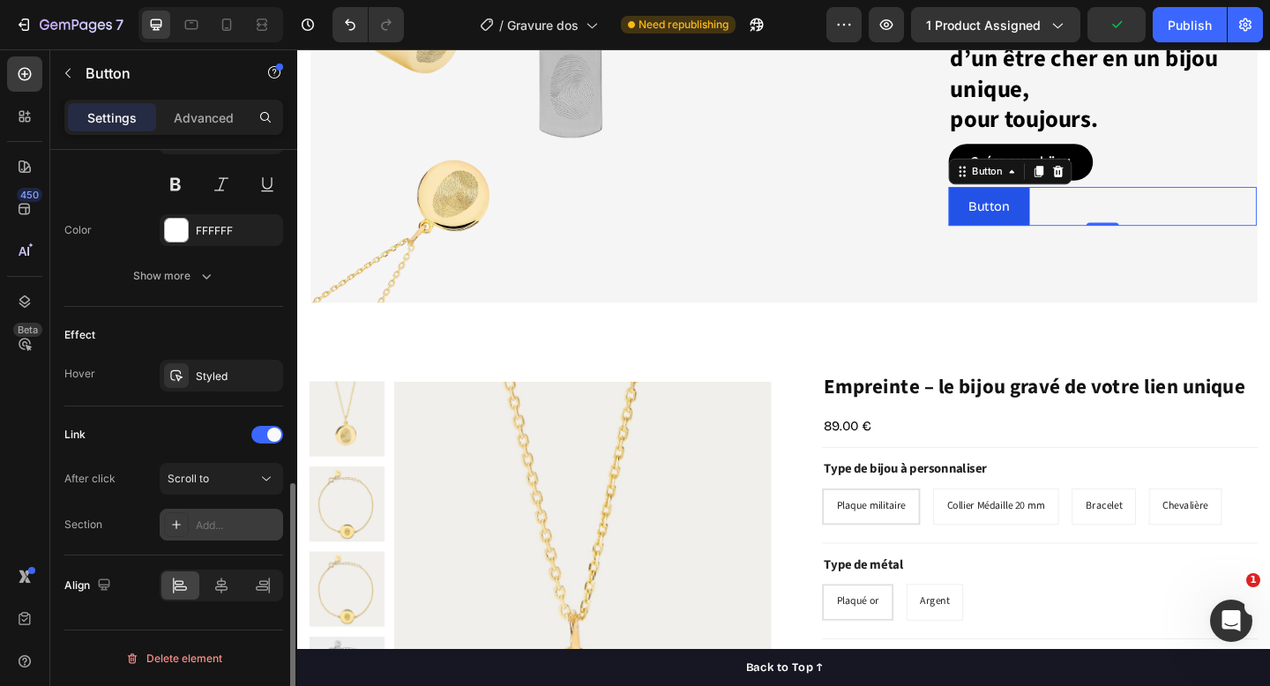
click at [216, 516] on div "Add..." at bounding box center [222, 525] width 124 height 32
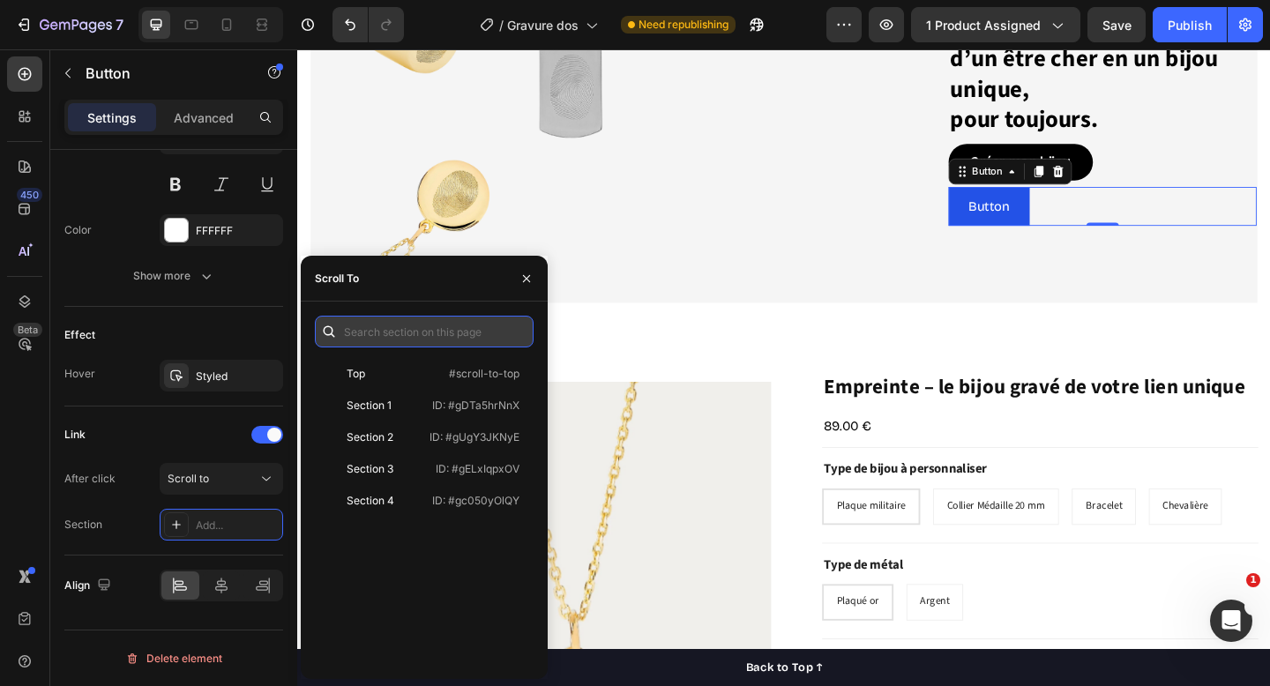
paste input ".g-DJUM8o4J"
click at [344, 333] on input ".g-DJUM8o4J" at bounding box center [424, 332] width 219 height 32
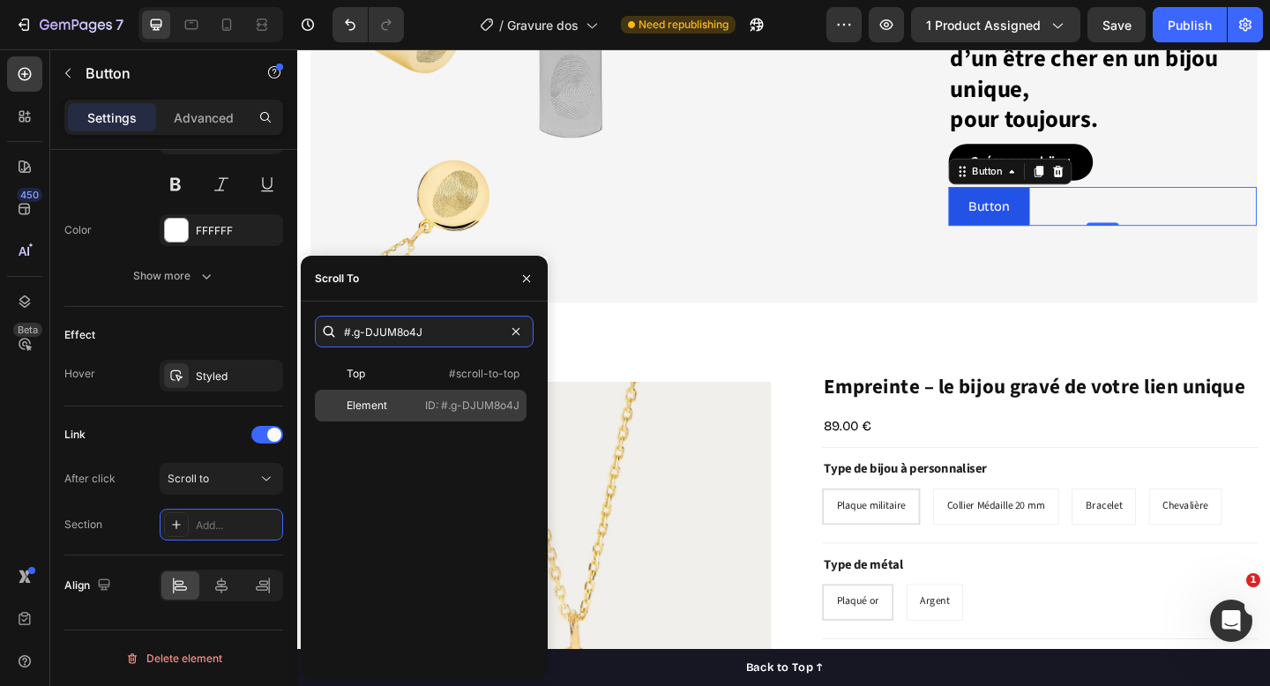
type input "#.g-DJUM8o4J"
click at [521, 410] on div "Element ID: #.g-DJUM8o4J" at bounding box center [421, 406] width 212 height 32
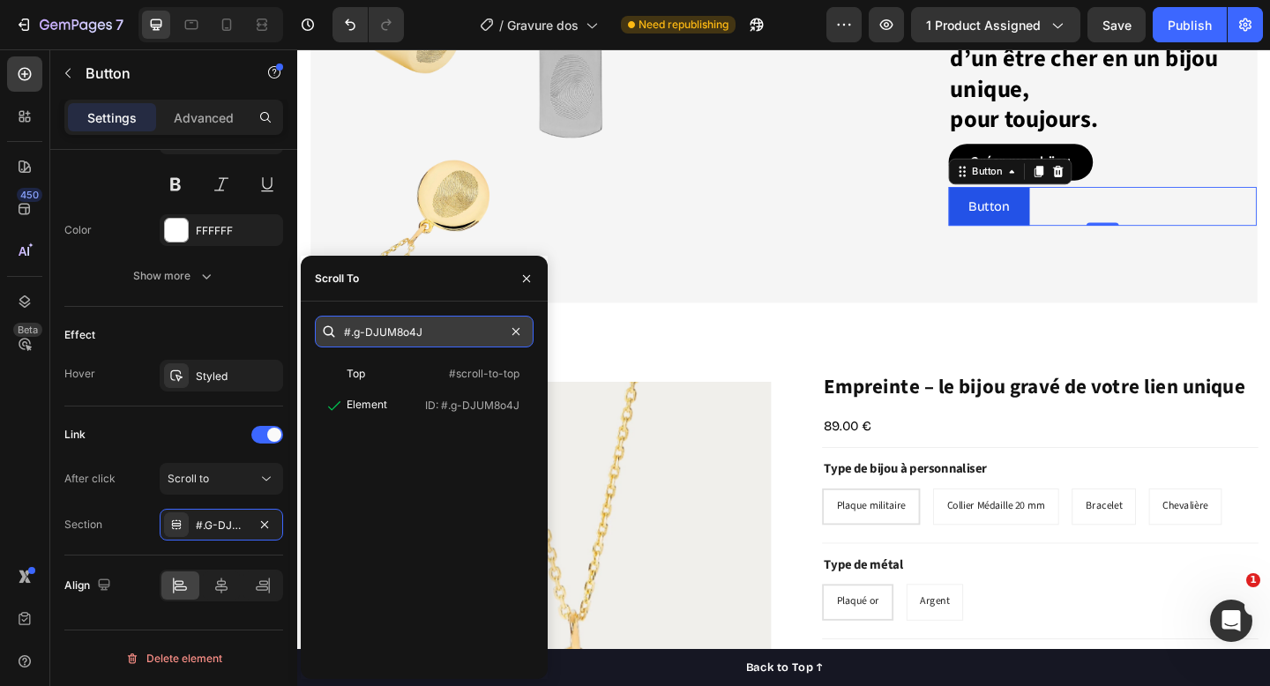
click at [349, 329] on input "#.g-DJUM8o4J" at bounding box center [424, 332] width 219 height 32
click at [348, 323] on input "#.g-DJUM8o4J" at bounding box center [424, 332] width 219 height 32
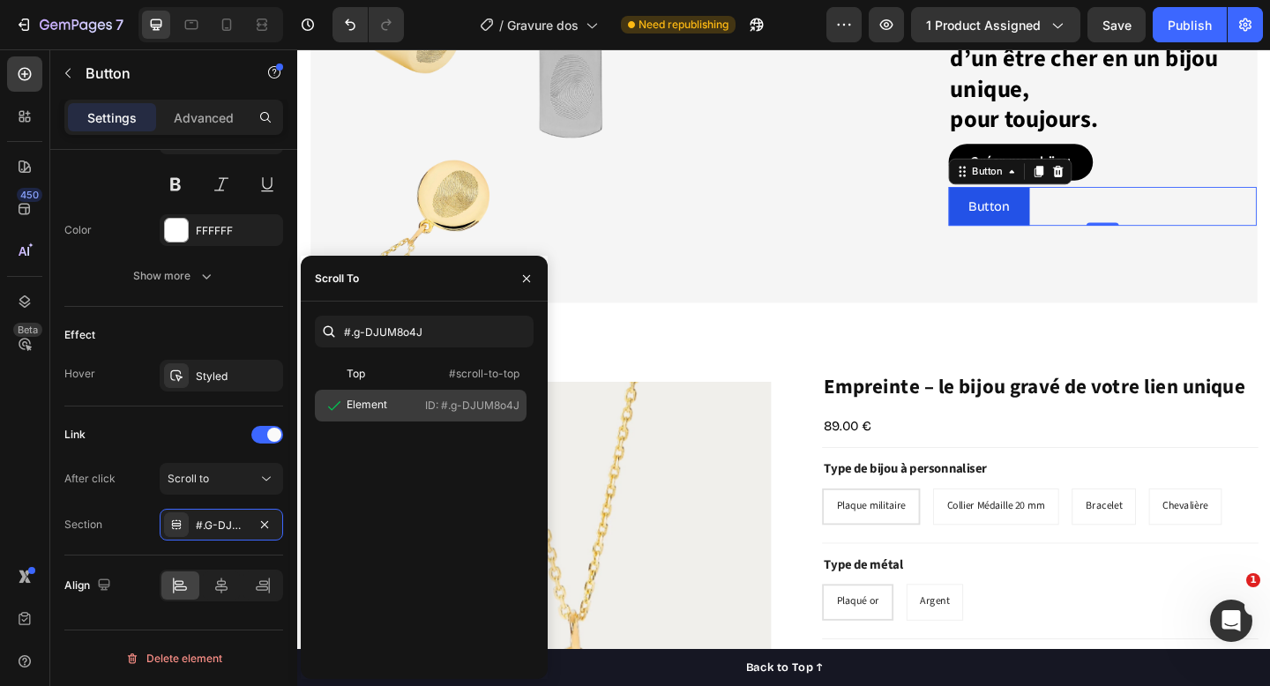
click at [422, 404] on div "Element ID: #.g-DJUM8o4J" at bounding box center [421, 406] width 212 height 32
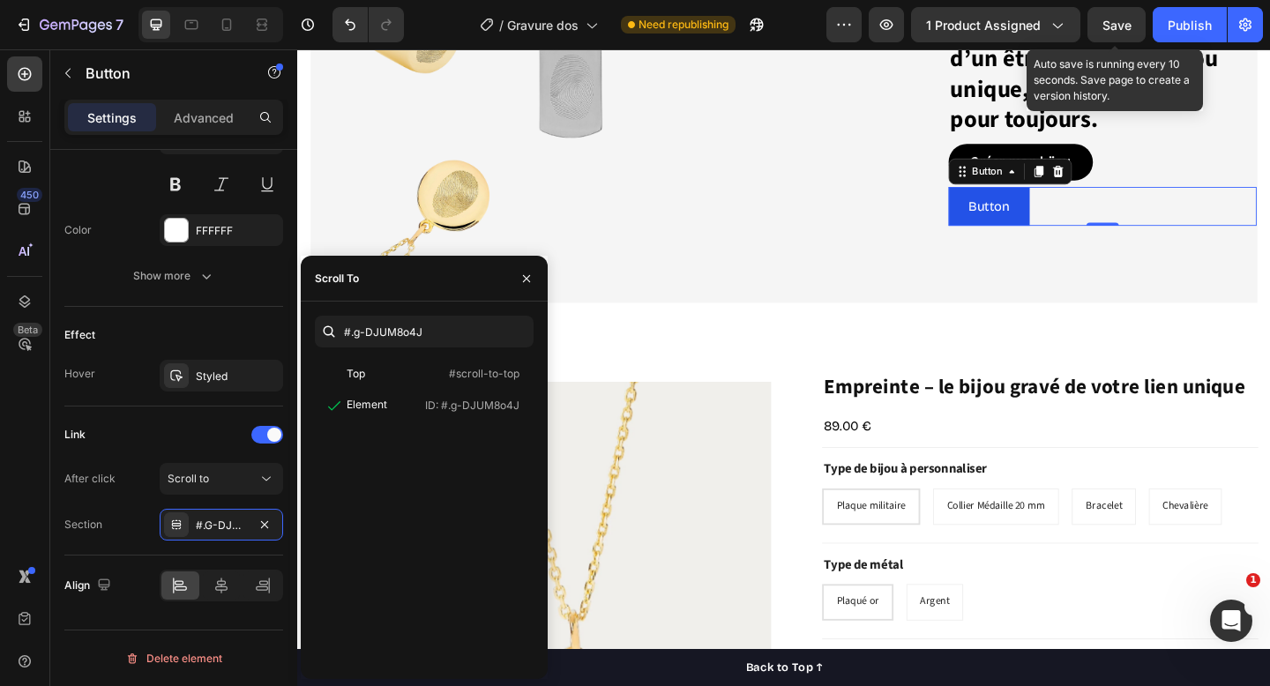
click at [1127, 24] on span "Save" at bounding box center [1117, 25] width 29 height 15
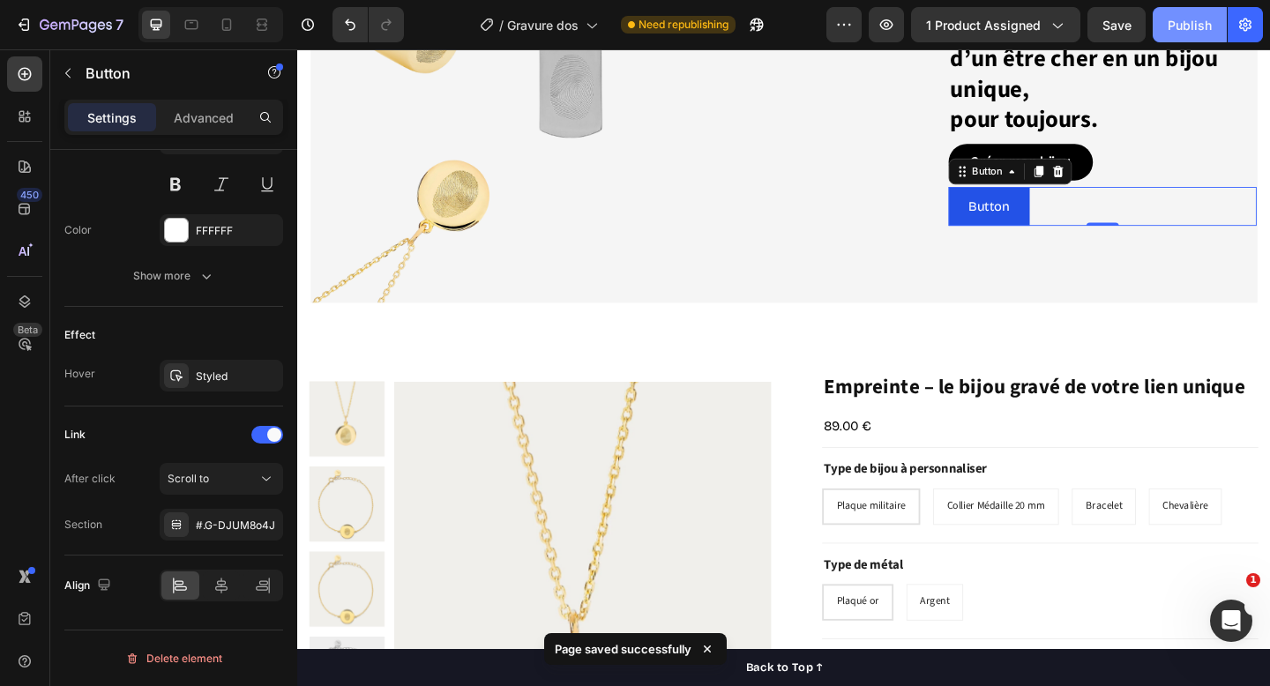
click at [1199, 37] on button "Publish" at bounding box center [1190, 24] width 74 height 35
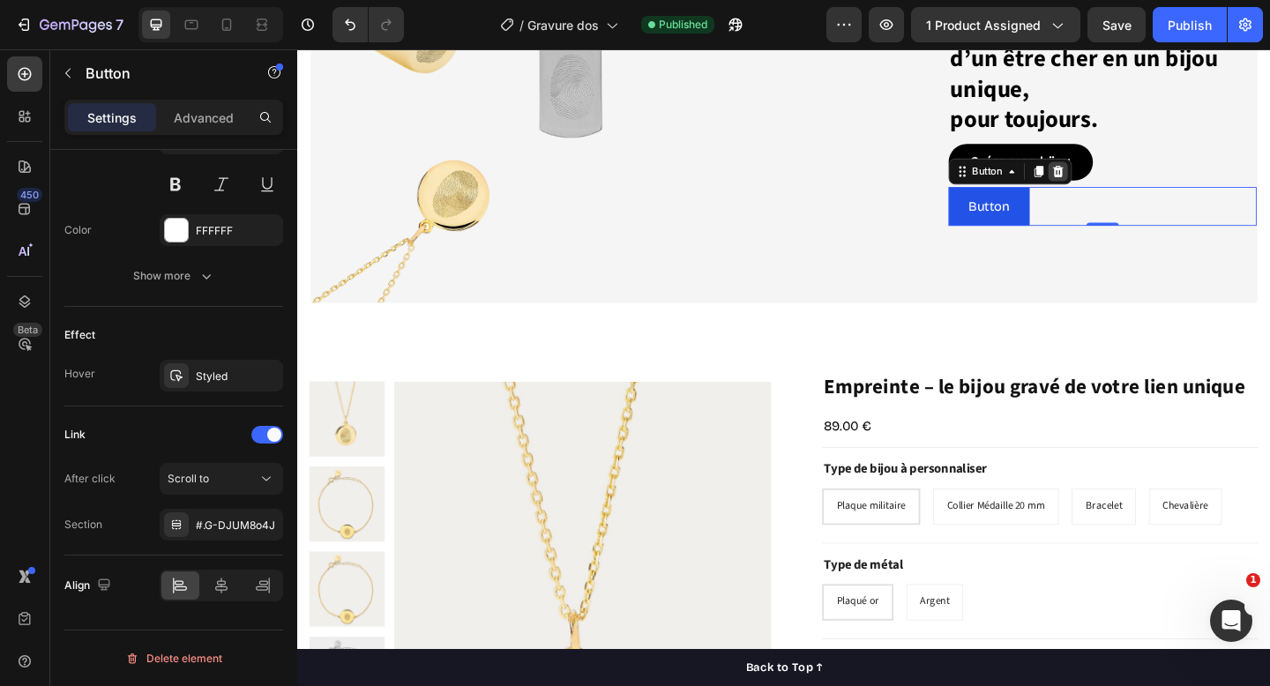
click at [1123, 185] on icon at bounding box center [1125, 183] width 14 height 14
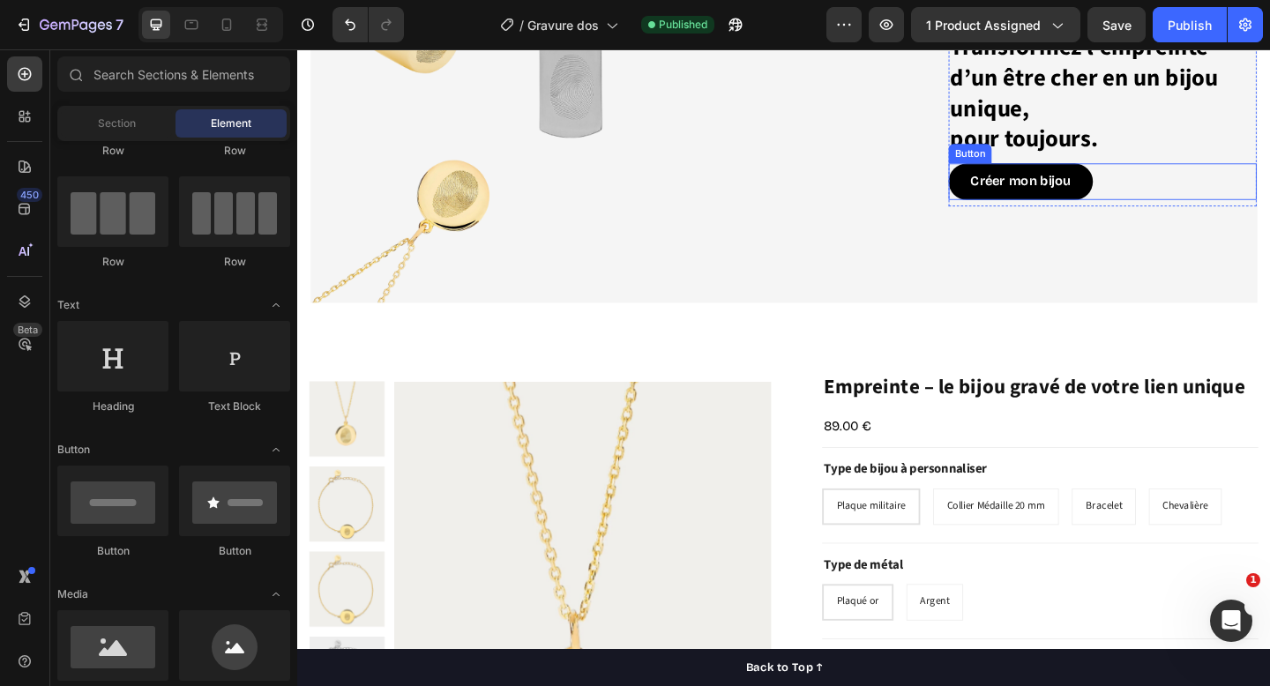
click at [1177, 188] on div "Créer mon bijou Button" at bounding box center [1173, 194] width 335 height 40
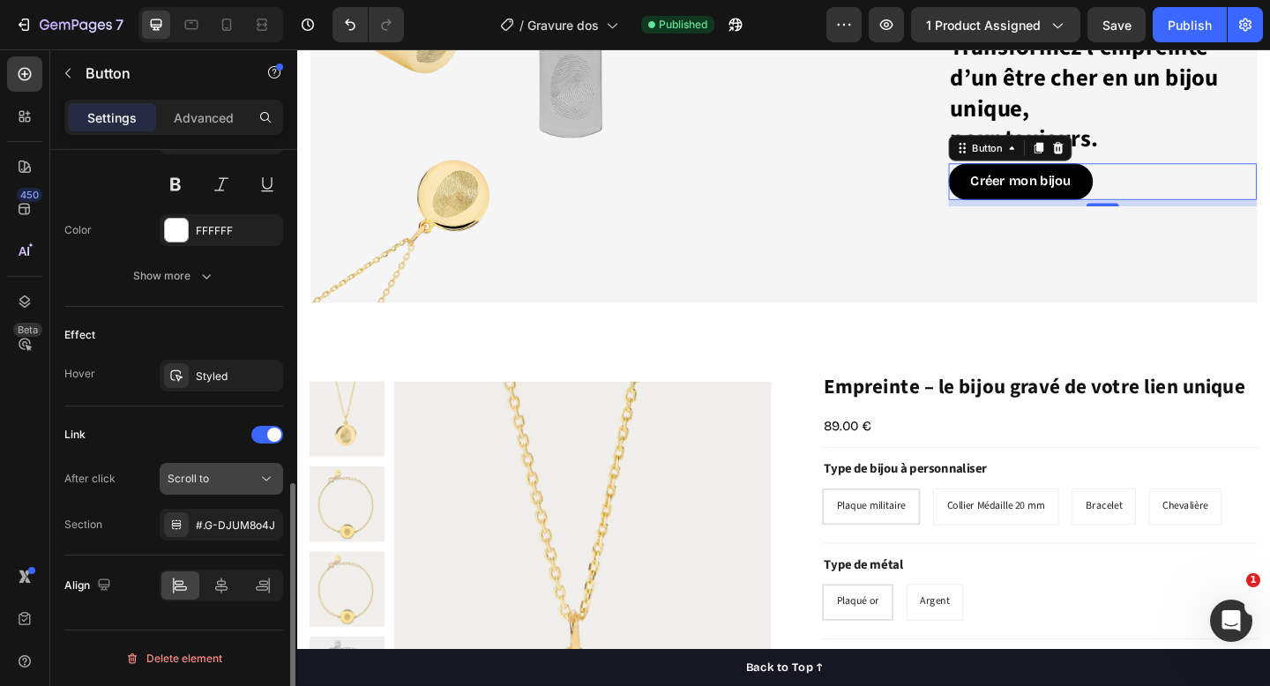
click at [220, 485] on div "Scroll to" at bounding box center [213, 479] width 90 height 16
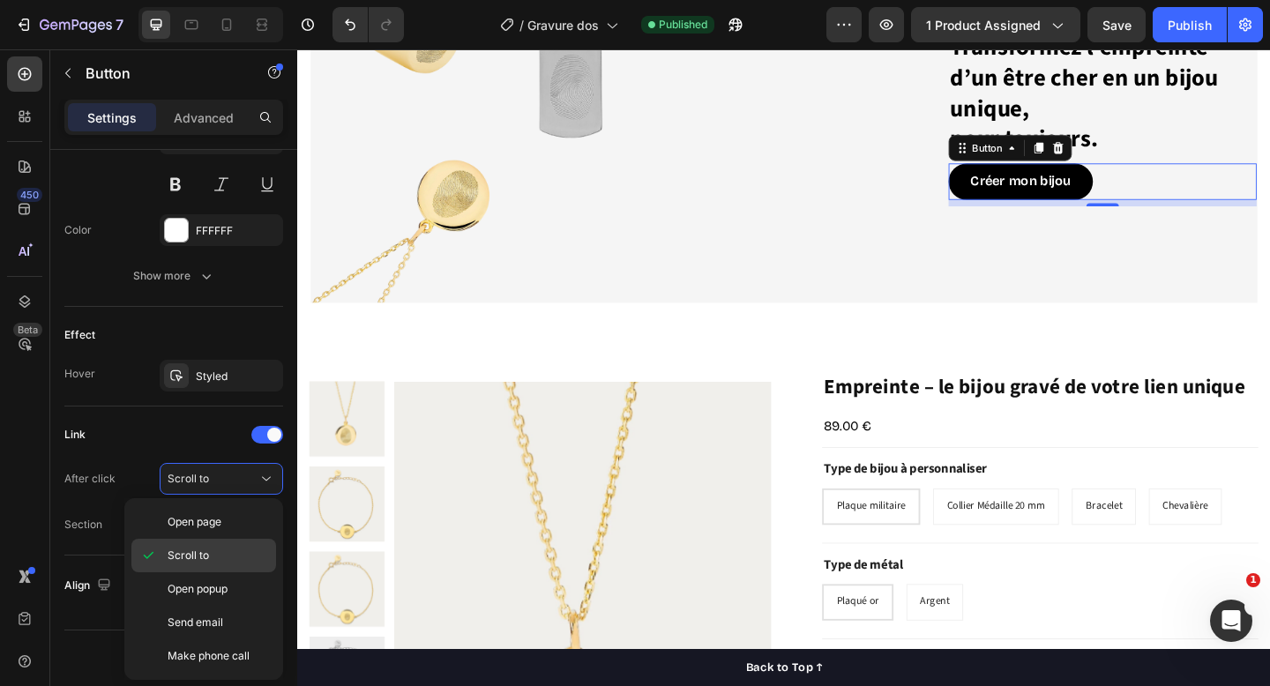
click at [213, 557] on p "Scroll to" at bounding box center [218, 556] width 101 height 16
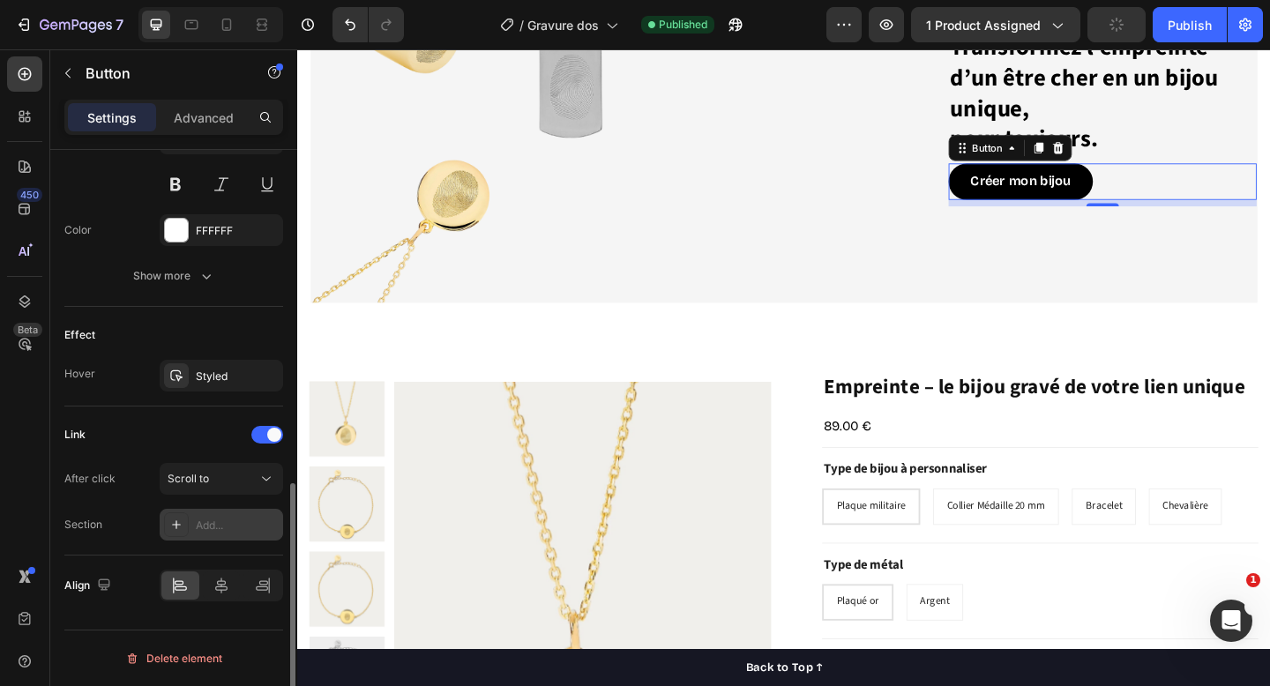
click at [225, 528] on div "Add..." at bounding box center [237, 526] width 83 height 16
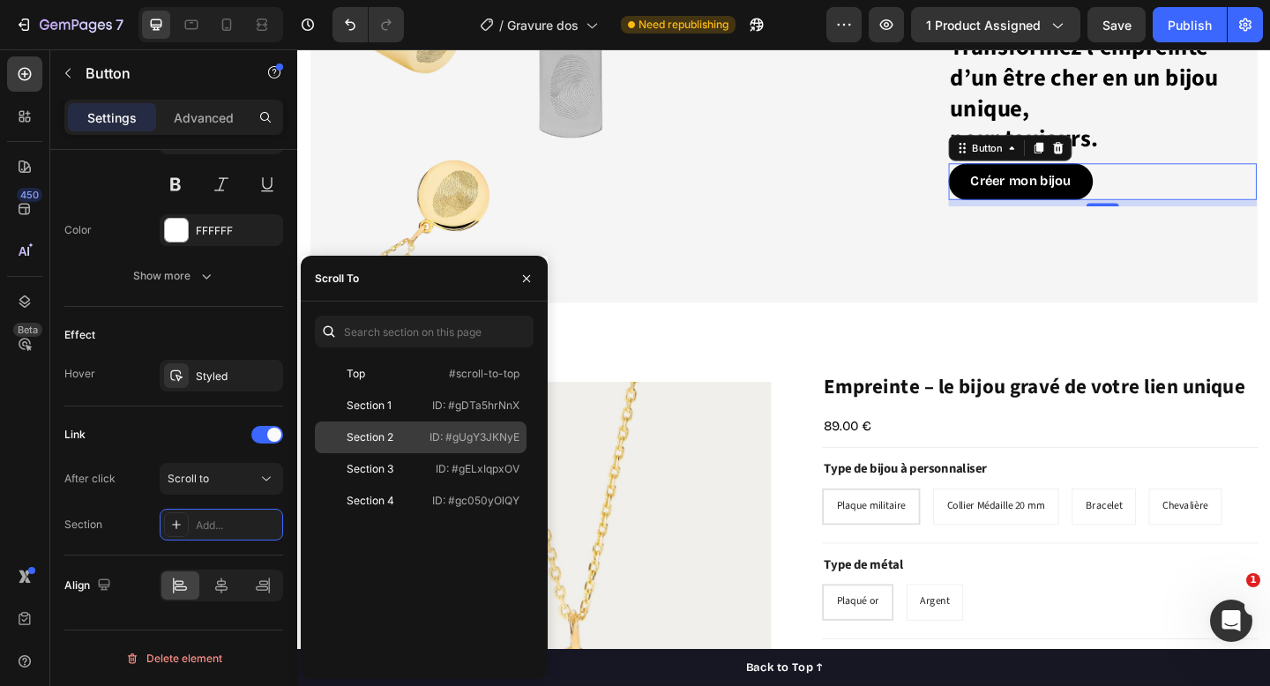
click at [392, 441] on div "Section 2" at bounding box center [370, 438] width 47 height 16
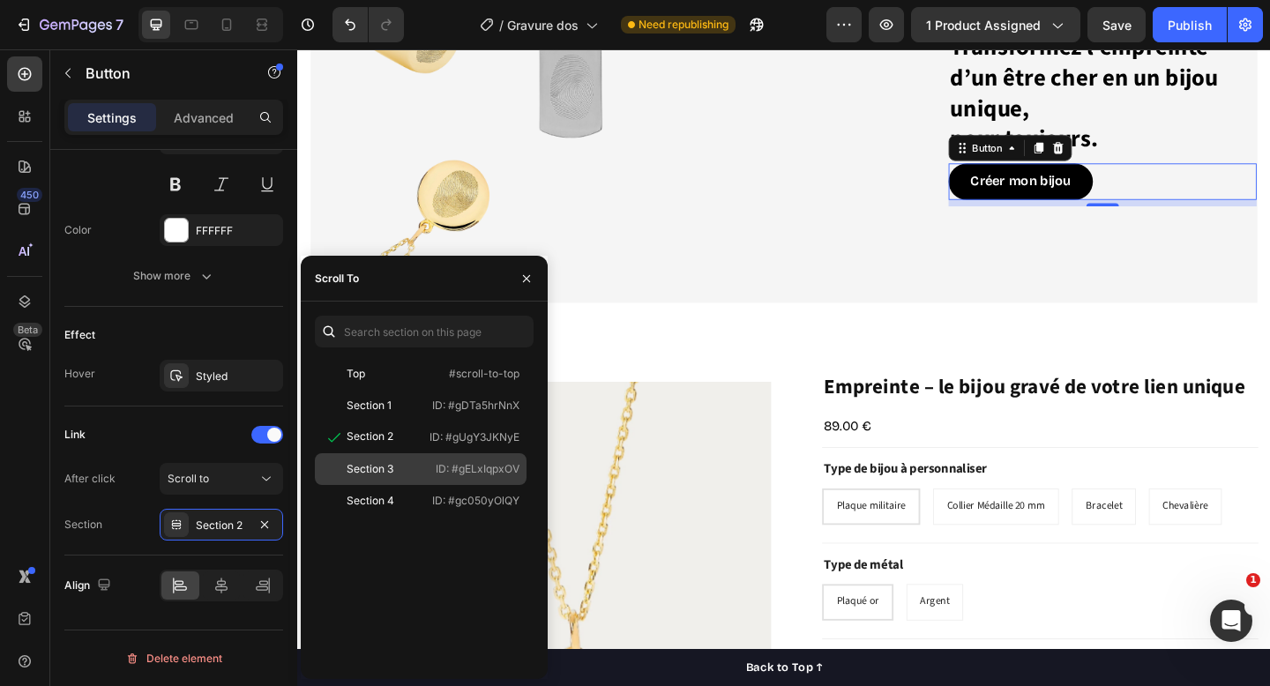
click at [393, 464] on div "Section 3" at bounding box center [370, 469] width 47 height 16
click at [588, 252] on div "Transformez l’empreinte d’un être cher en un bijou unique, pour toujours. Headi…" at bounding box center [826, 129] width 1030 height 254
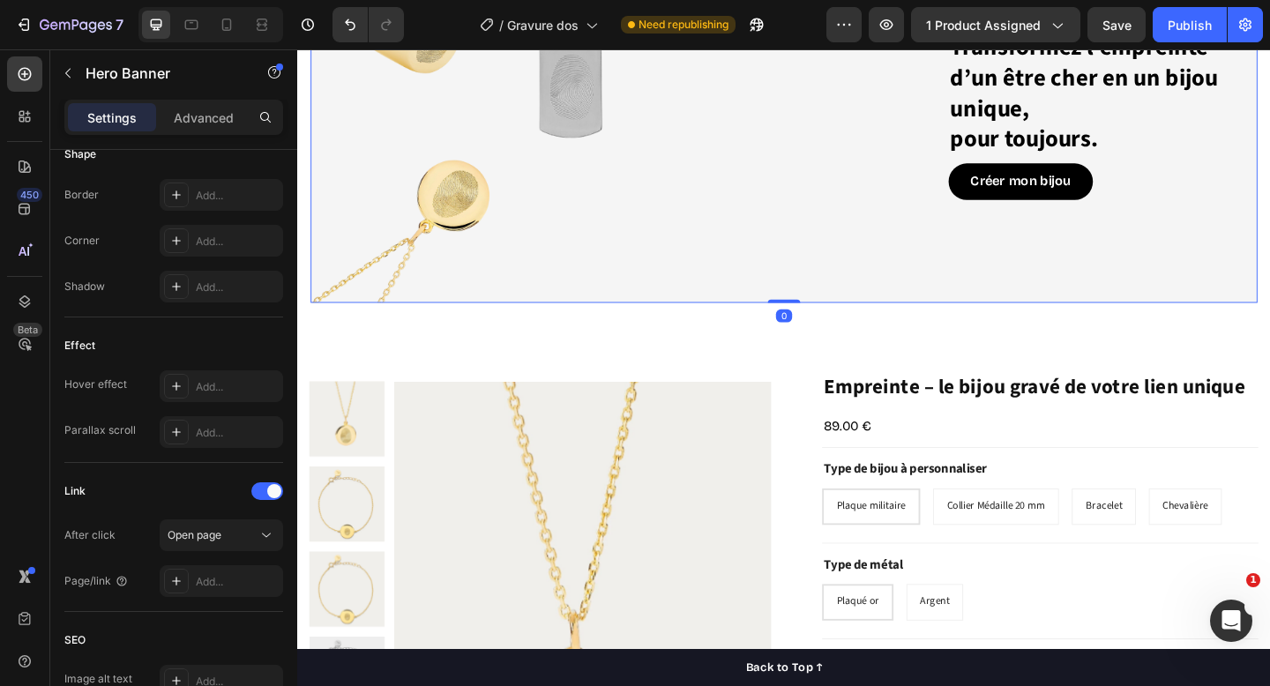
scroll to position [0, 0]
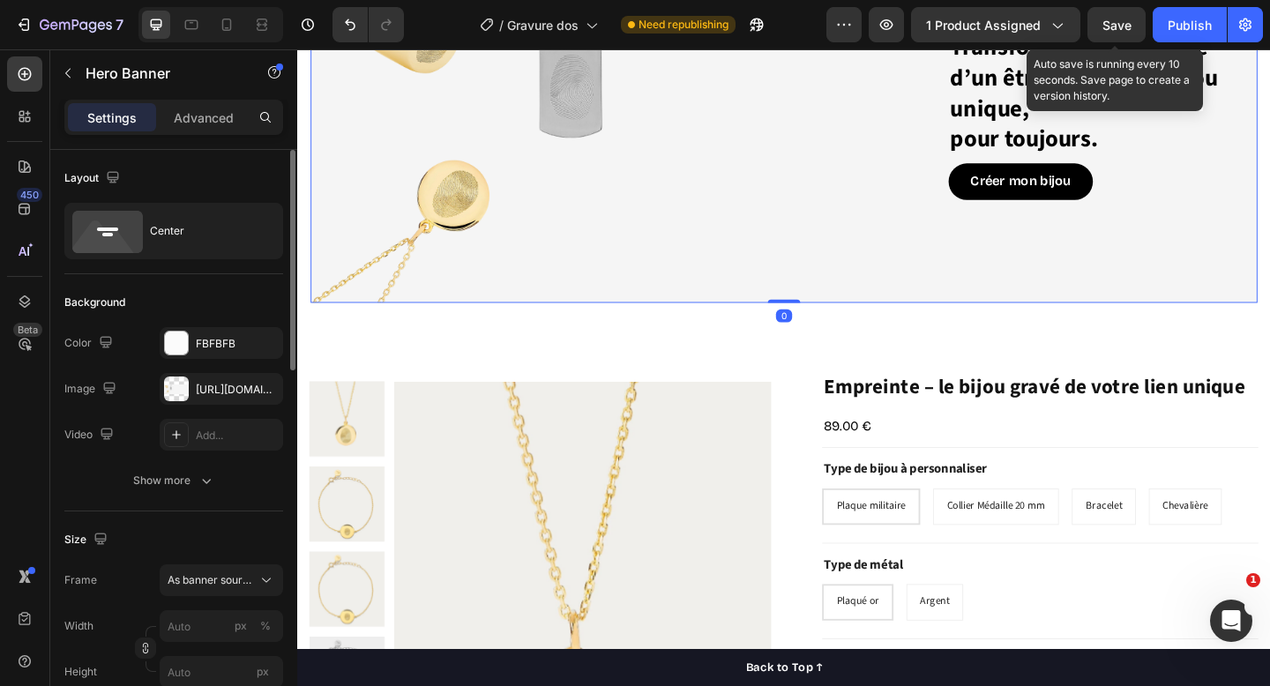
click at [1120, 26] on span "Save" at bounding box center [1117, 25] width 29 height 15
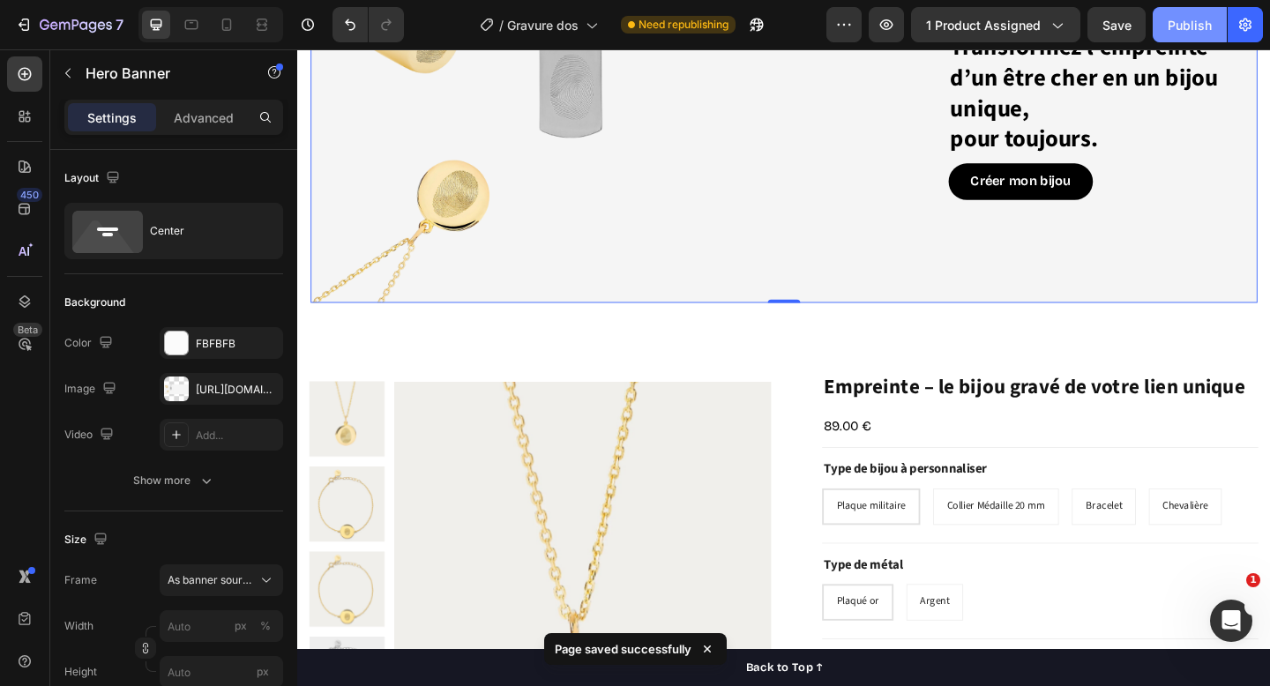
click at [1210, 31] on div "Publish" at bounding box center [1190, 25] width 44 height 19
click at [1189, 39] on button "Publish" at bounding box center [1190, 24] width 74 height 35
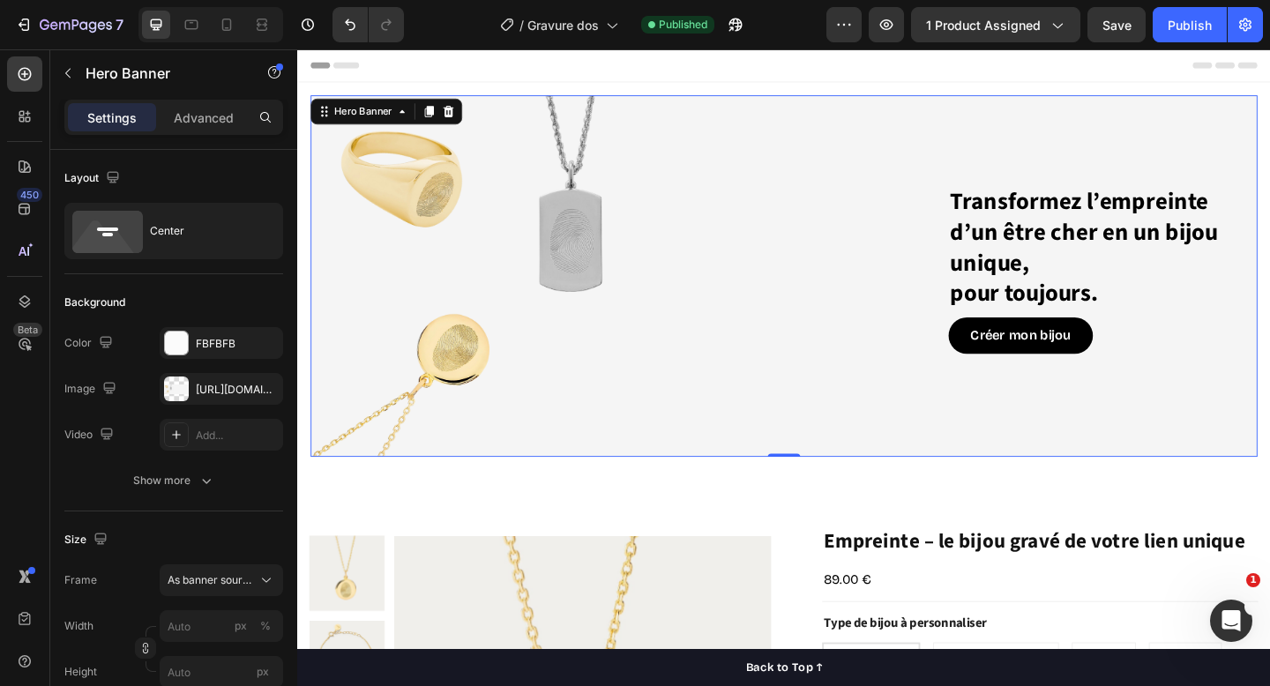
click at [510, 172] on div "Transformez l’empreinte d’un être cher en un bijou unique, pour toujours. Headi…" at bounding box center [826, 296] width 1030 height 254
click at [355, 118] on div "Hero Banner" at bounding box center [368, 117] width 71 height 16
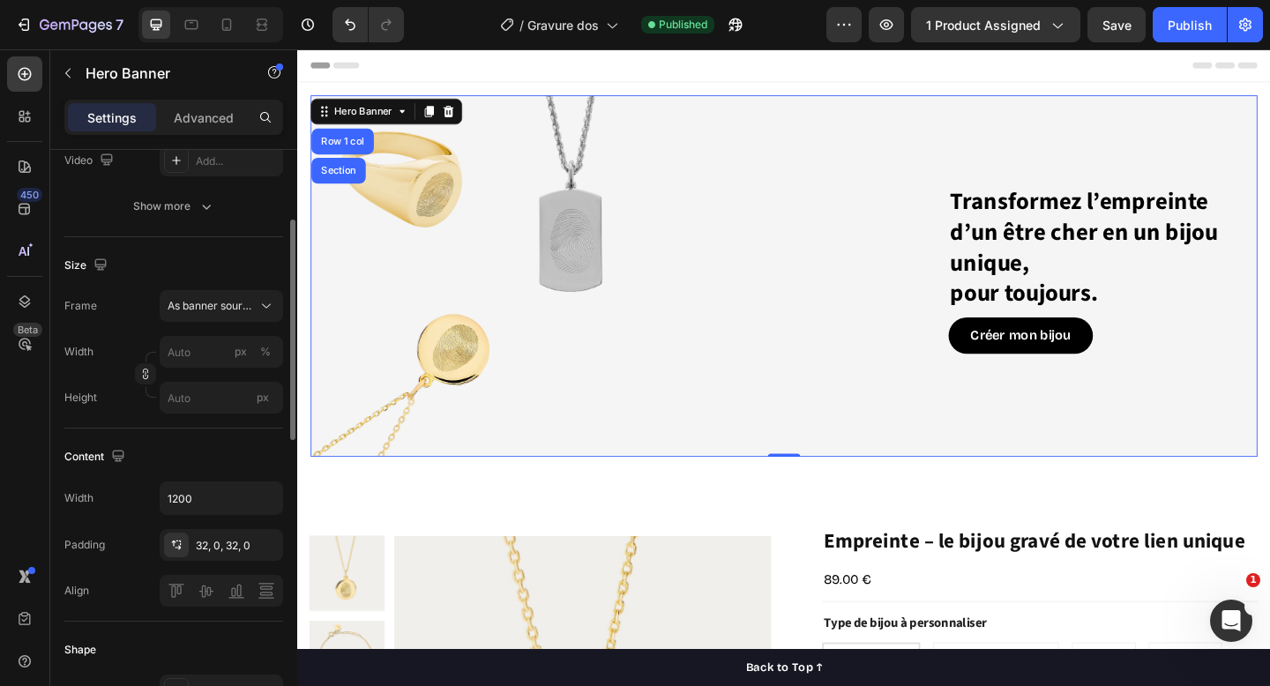
scroll to position [284, 0]
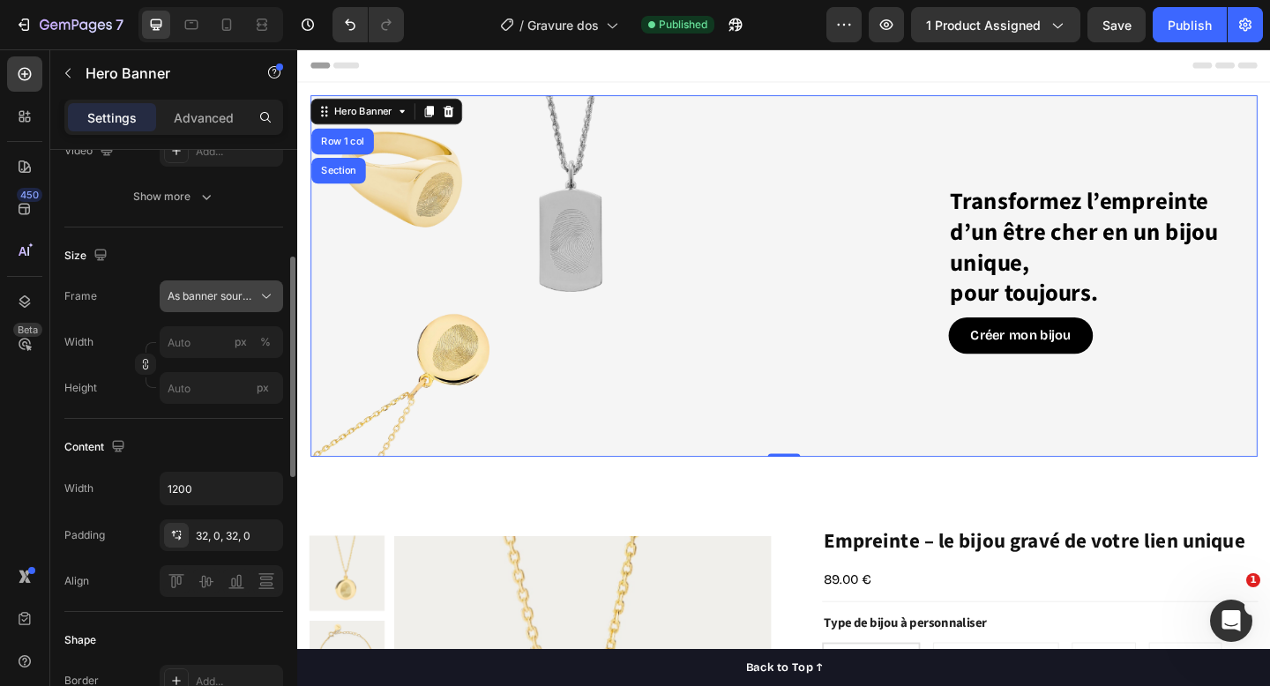
click at [246, 301] on span "As banner source" at bounding box center [211, 297] width 86 height 16
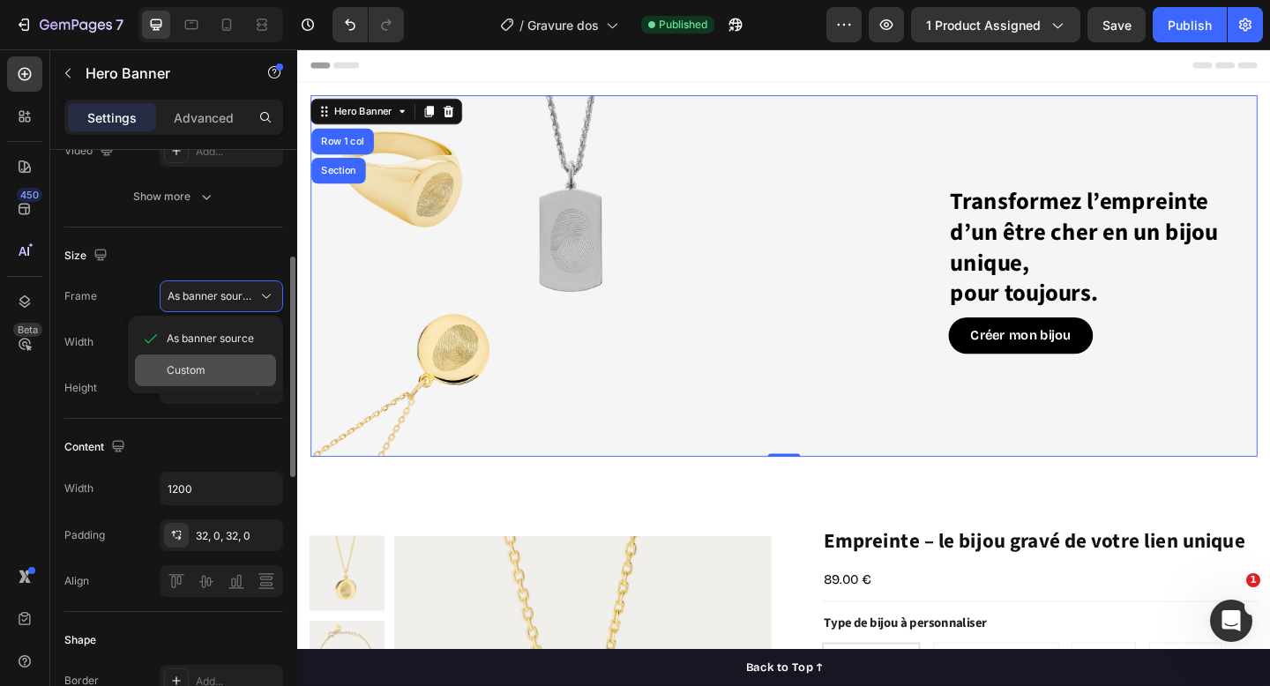
click at [217, 363] on div "Custom" at bounding box center [218, 371] width 102 height 16
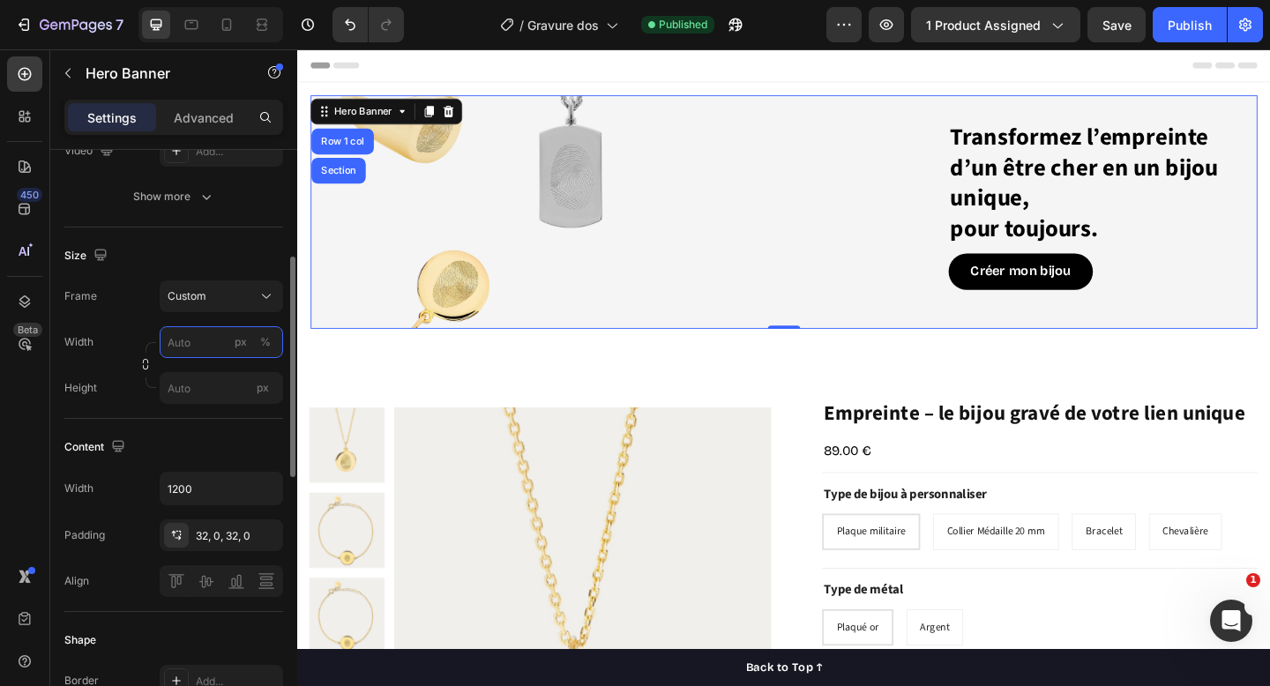
scroll to position [285, 0]
click at [387, 371] on div "Transformez l’empreinte d’un être cher en un bijou unique, pour toujours. Headi…" at bounding box center [826, 586] width 1059 height 1001
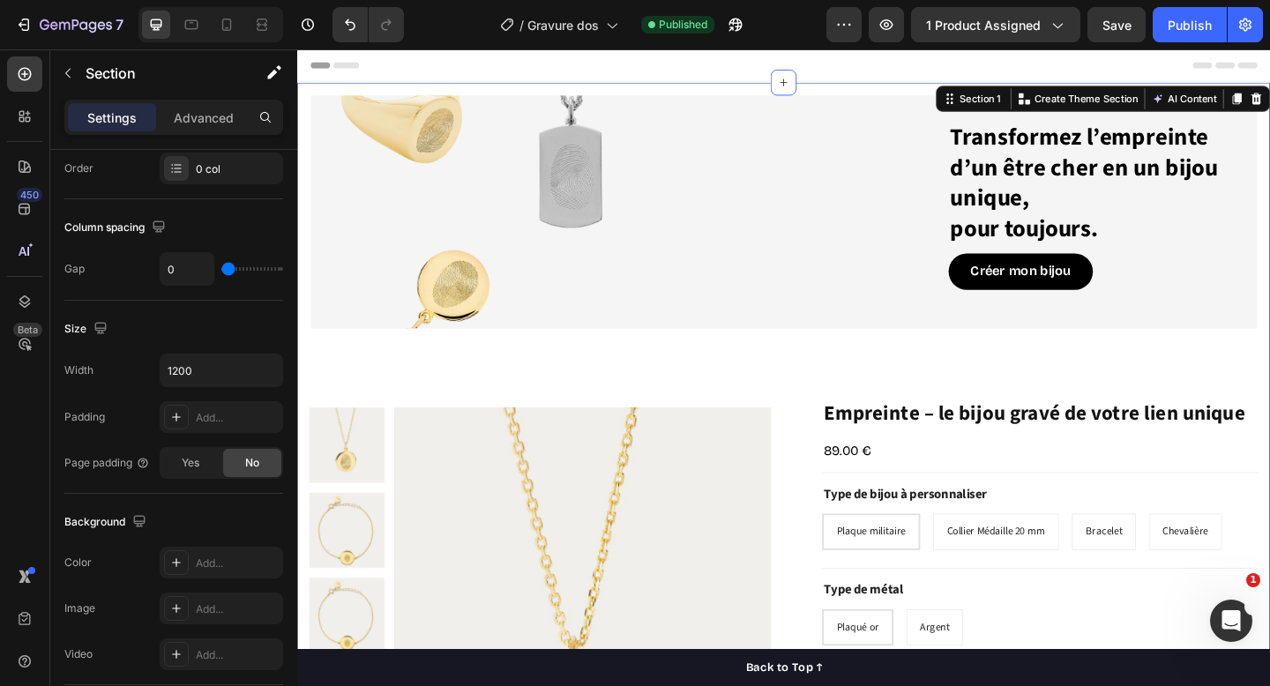
scroll to position [0, 0]
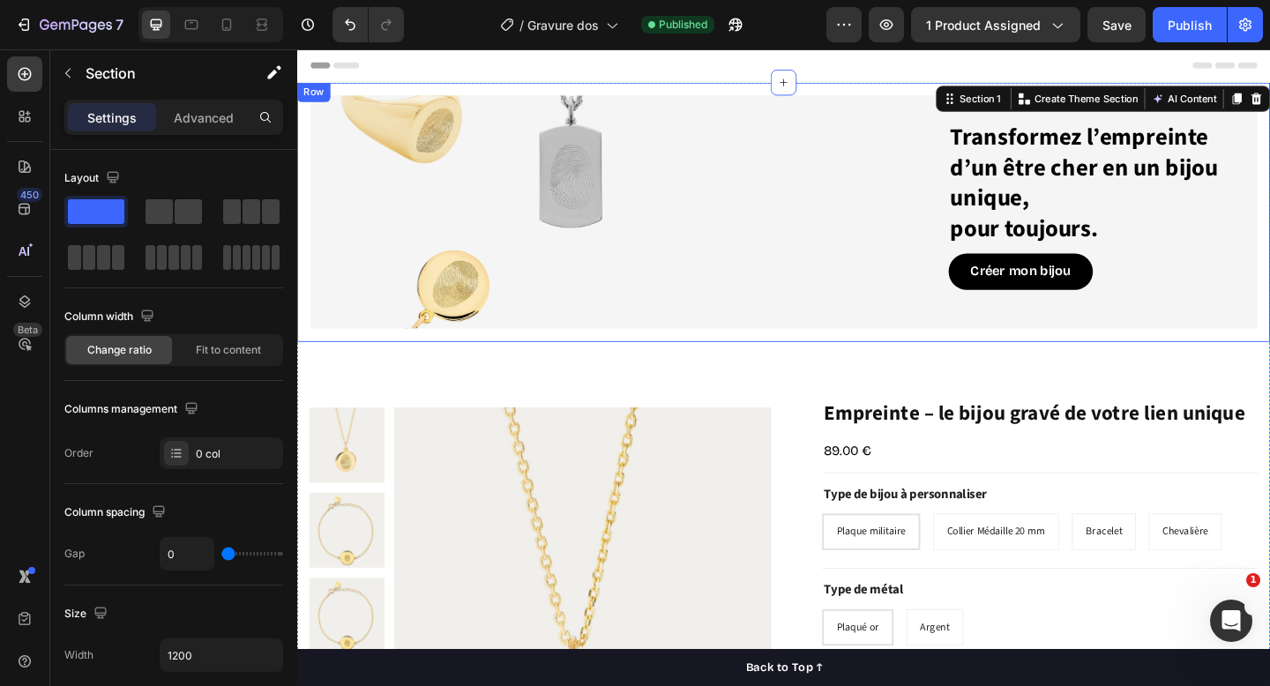
click at [535, 88] on div "Transformez l’empreinte d’un être cher en un bijou unique, pour toujours. Headi…" at bounding box center [826, 227] width 1059 height 282
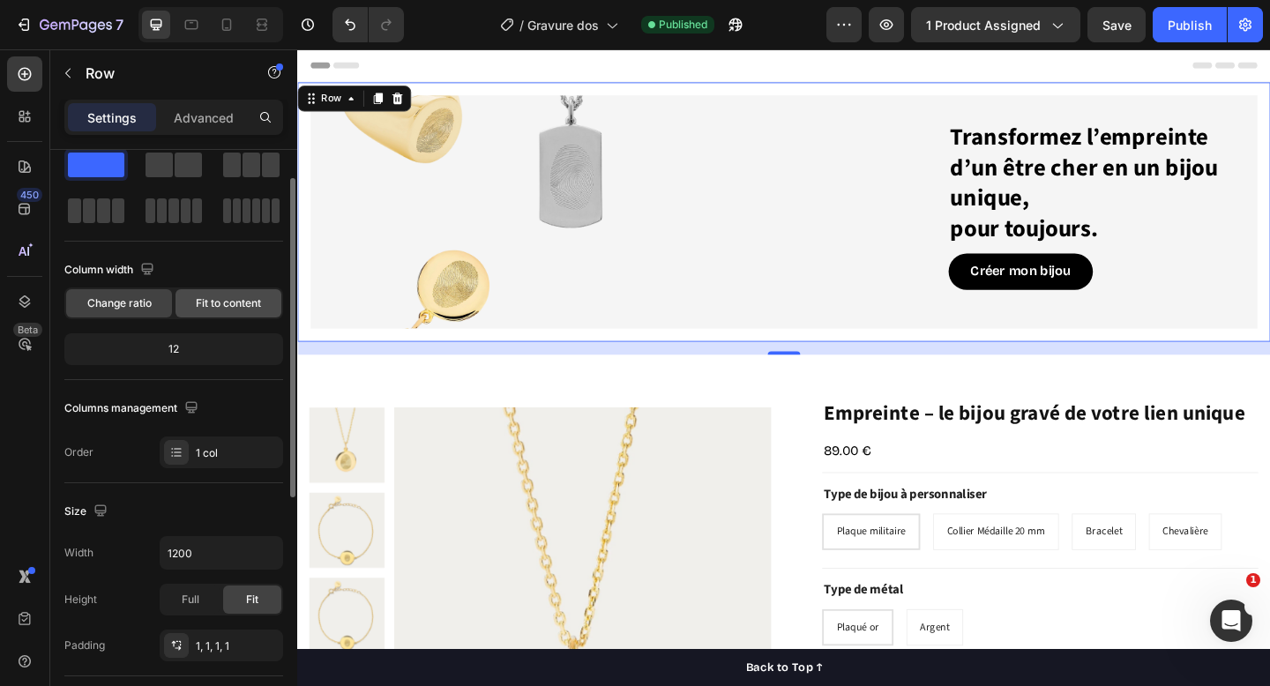
scroll to position [43, 0]
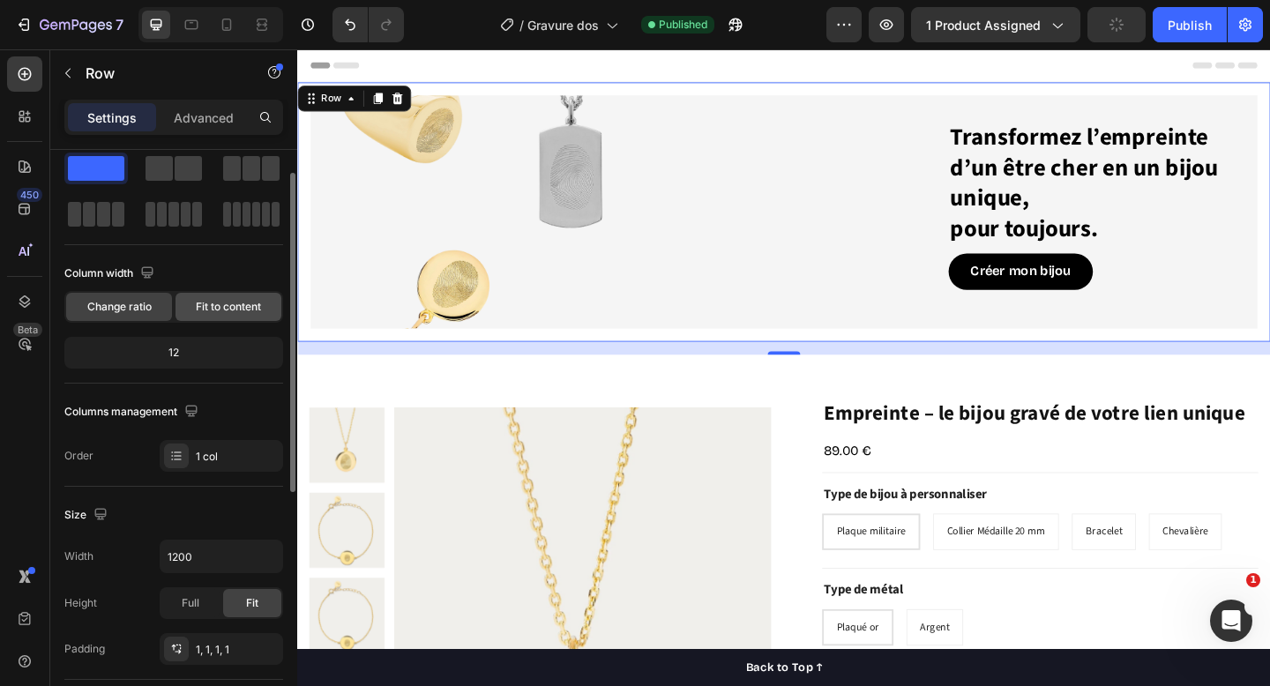
click at [214, 310] on span "Fit to content" at bounding box center [228, 307] width 65 height 16
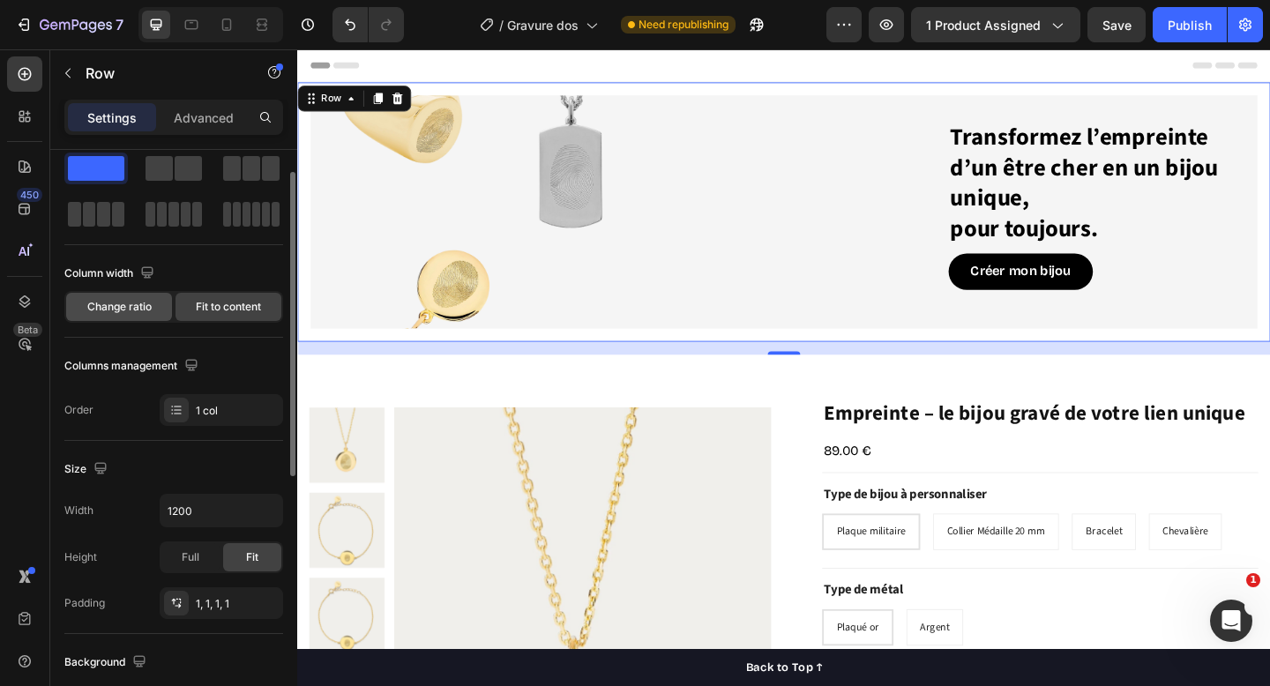
click at [120, 317] on div "Change ratio" at bounding box center [119, 307] width 106 height 28
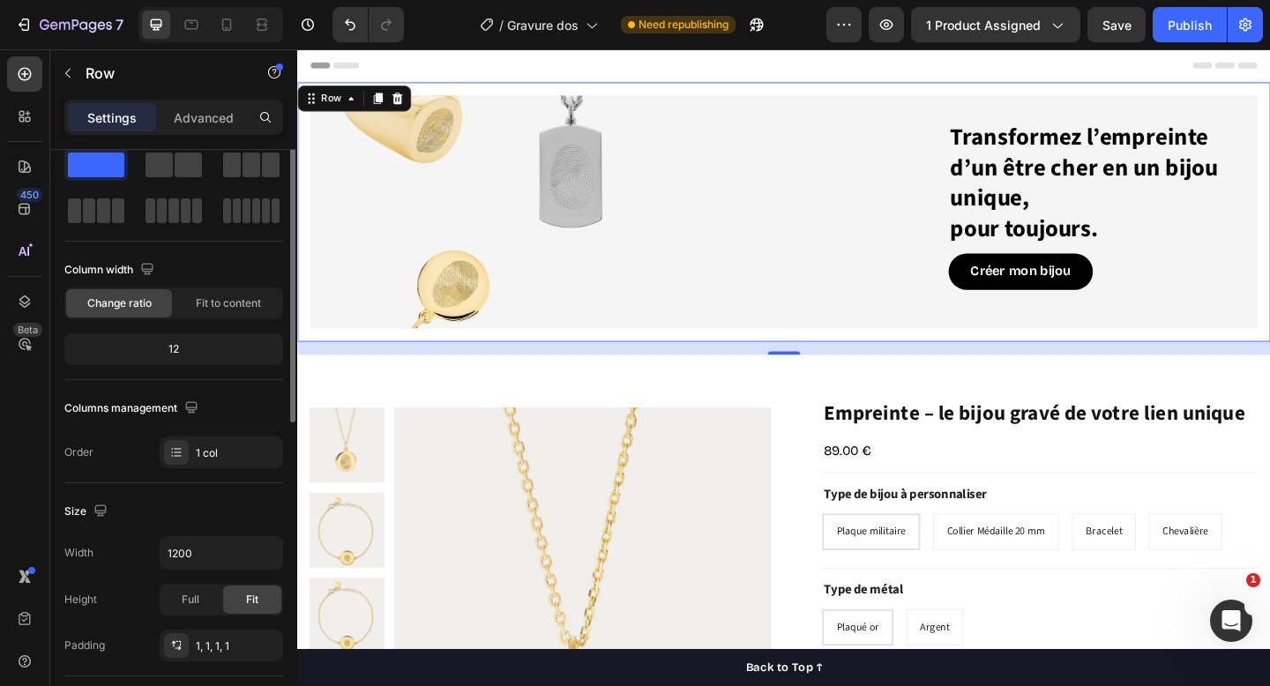
scroll to position [0, 0]
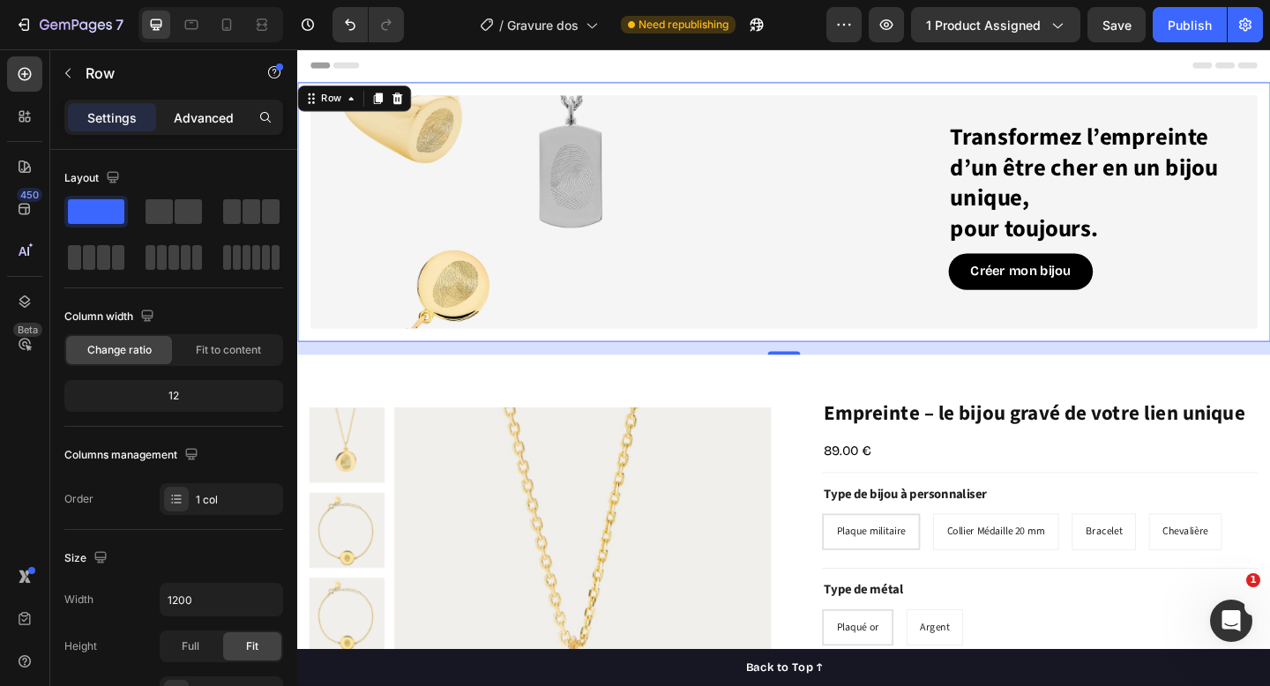
click at [197, 116] on p "Advanced" at bounding box center [204, 118] width 60 height 19
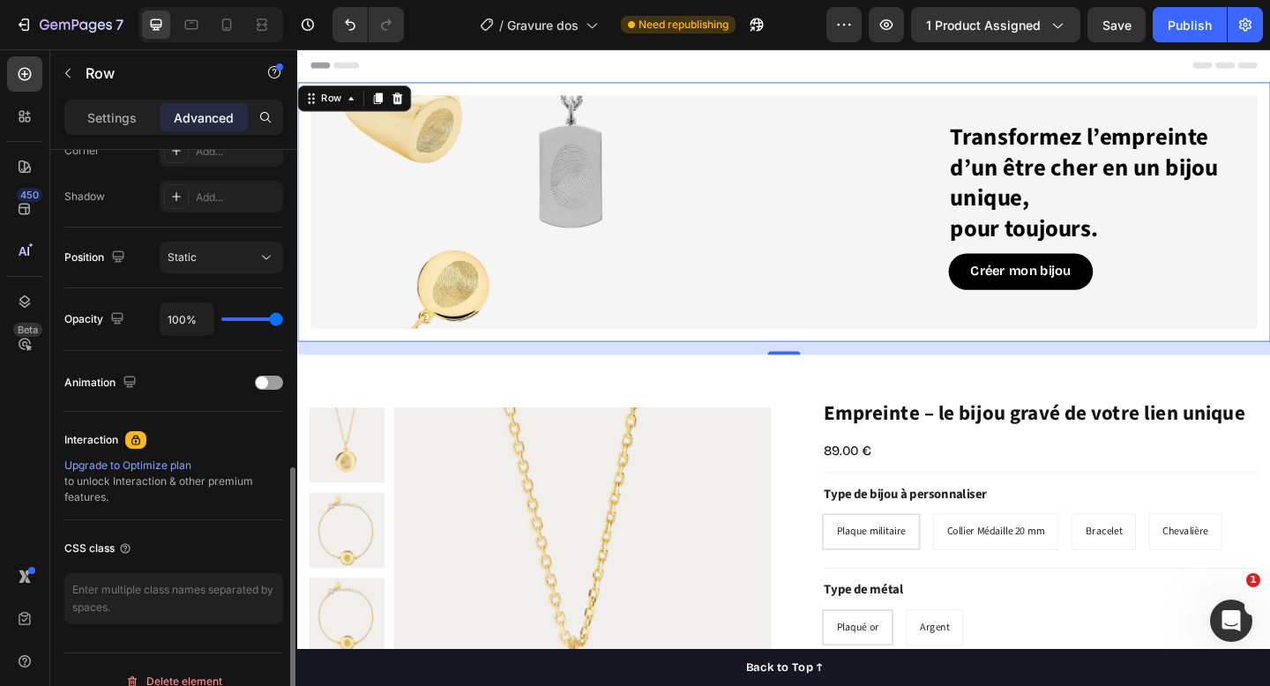
scroll to position [590, 0]
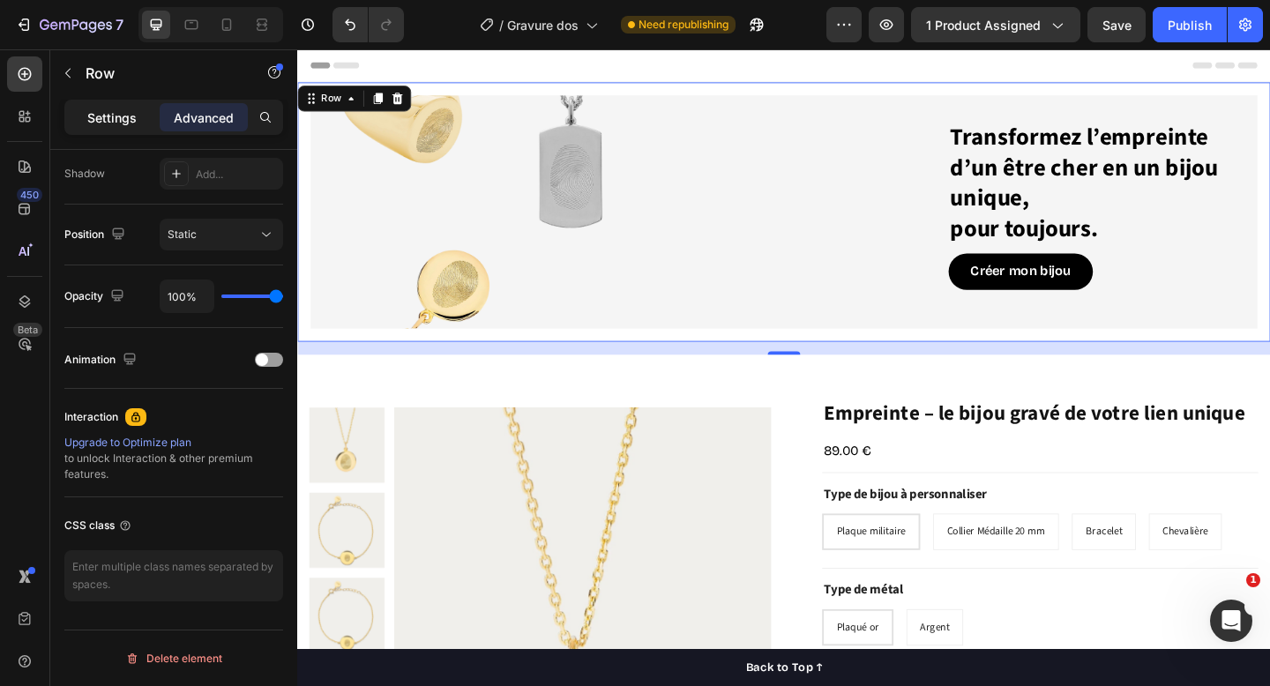
click at [134, 119] on p "Settings" at bounding box center [111, 118] width 49 height 19
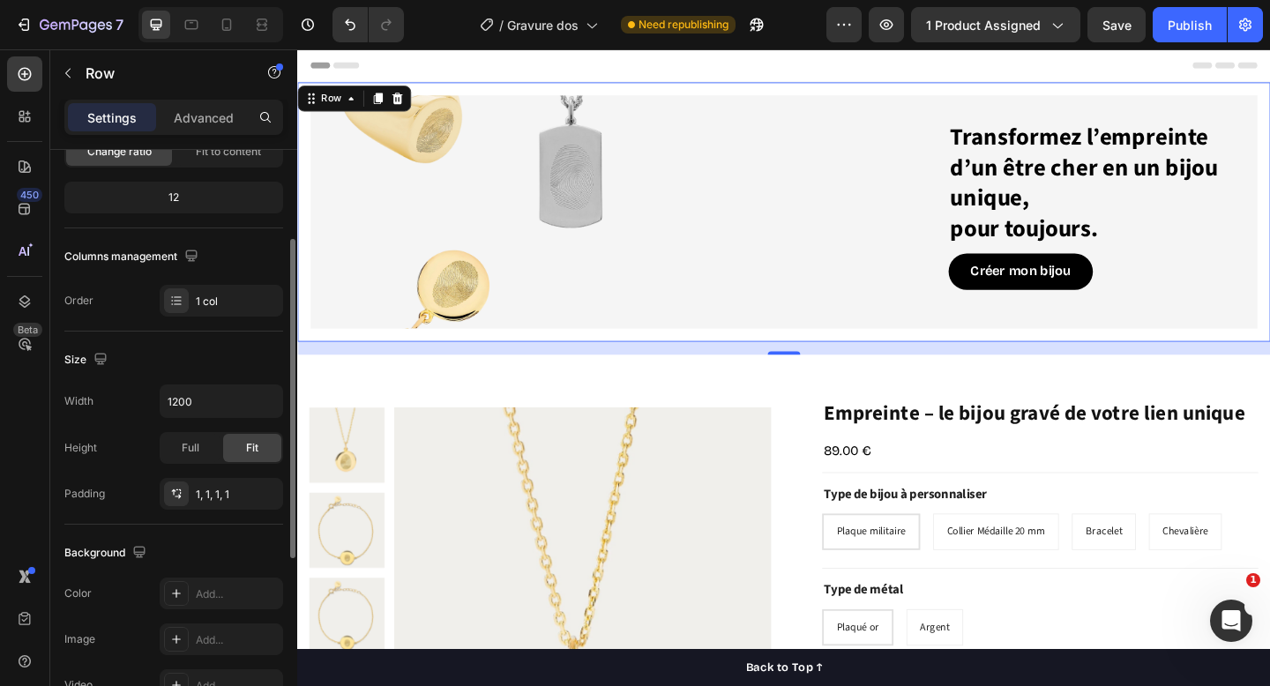
scroll to position [202, 0]
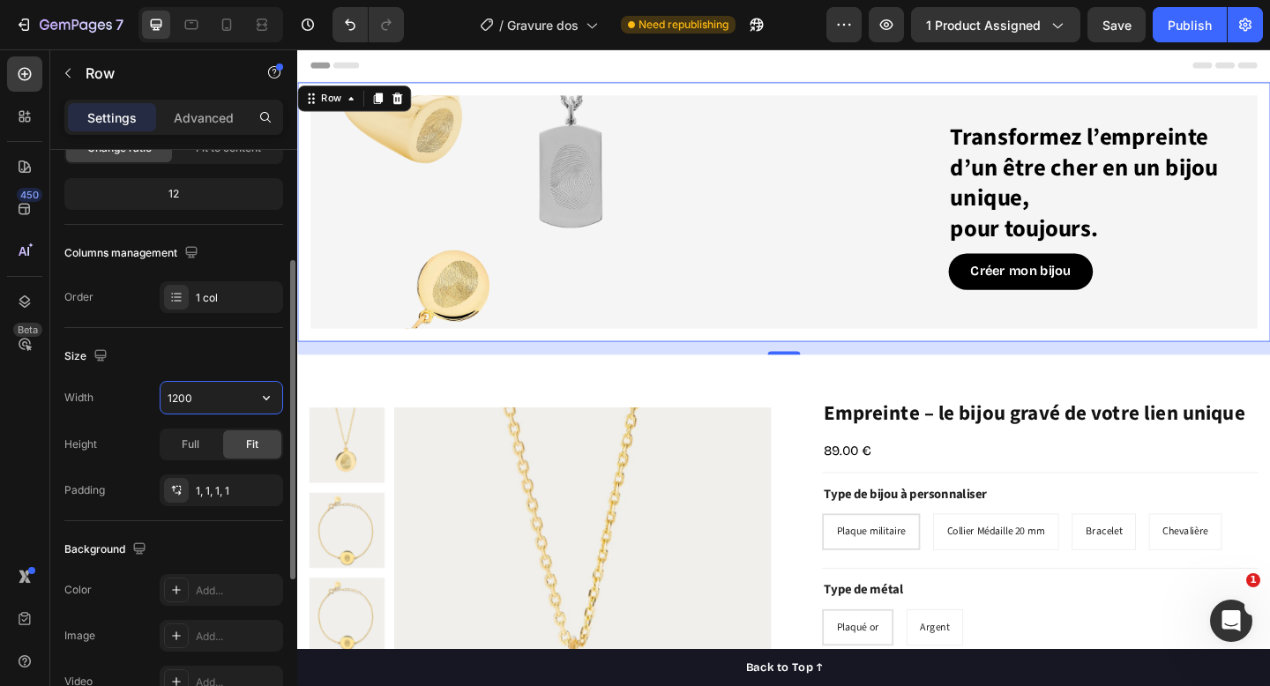
click at [191, 392] on input "1200" at bounding box center [222, 398] width 122 height 32
click at [196, 440] on span "Full" at bounding box center [191, 445] width 18 height 16
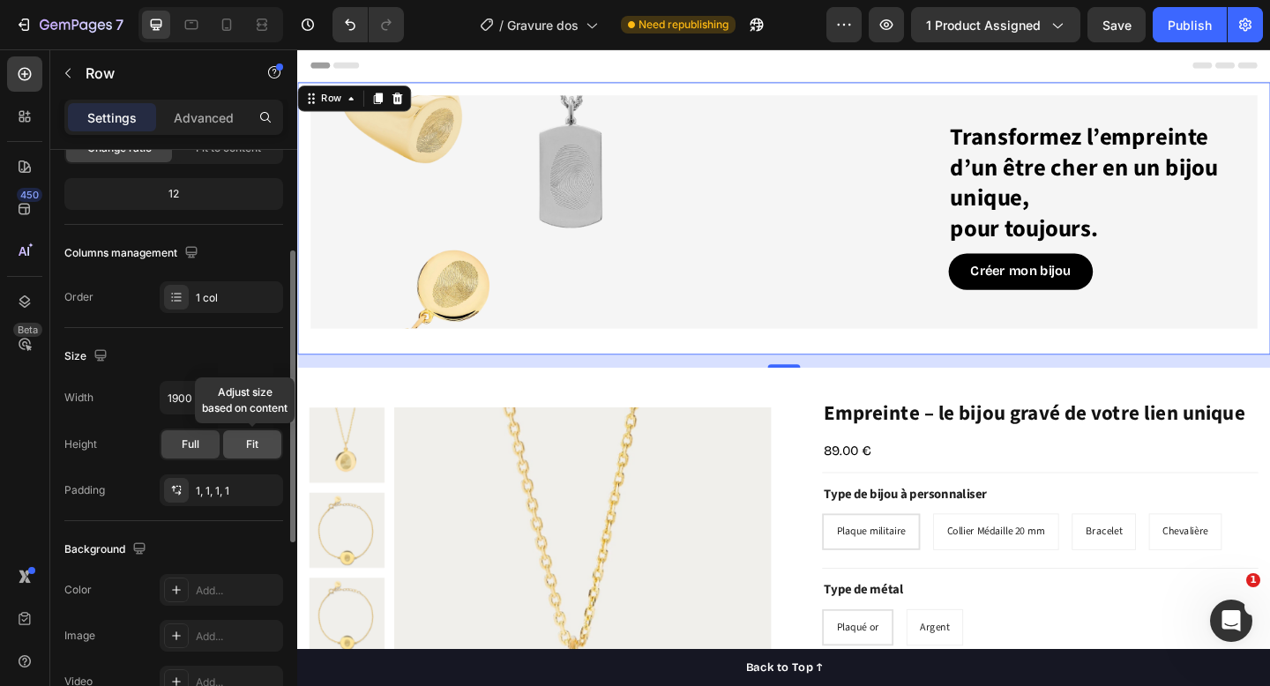
click at [246, 439] on span "Fit" at bounding box center [252, 445] width 12 height 16
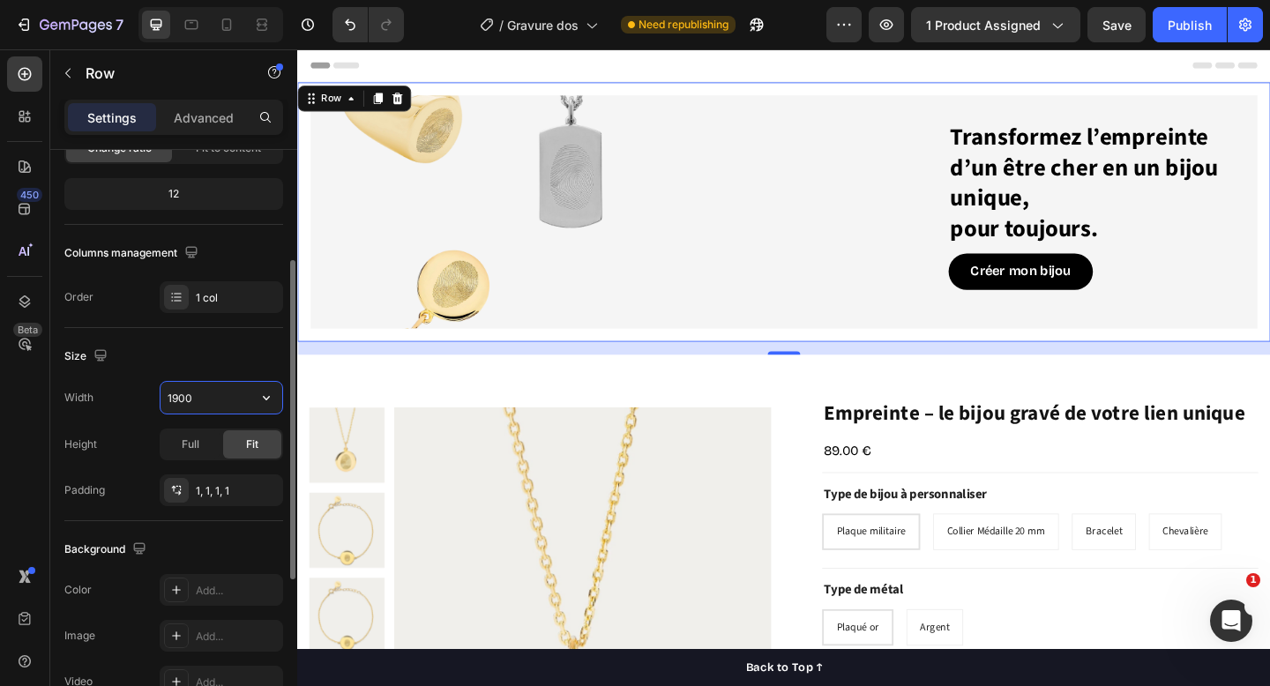
click at [221, 391] on input "1900" at bounding box center [222, 398] width 122 height 32
click at [266, 400] on icon "button" at bounding box center [266, 398] width 7 height 4
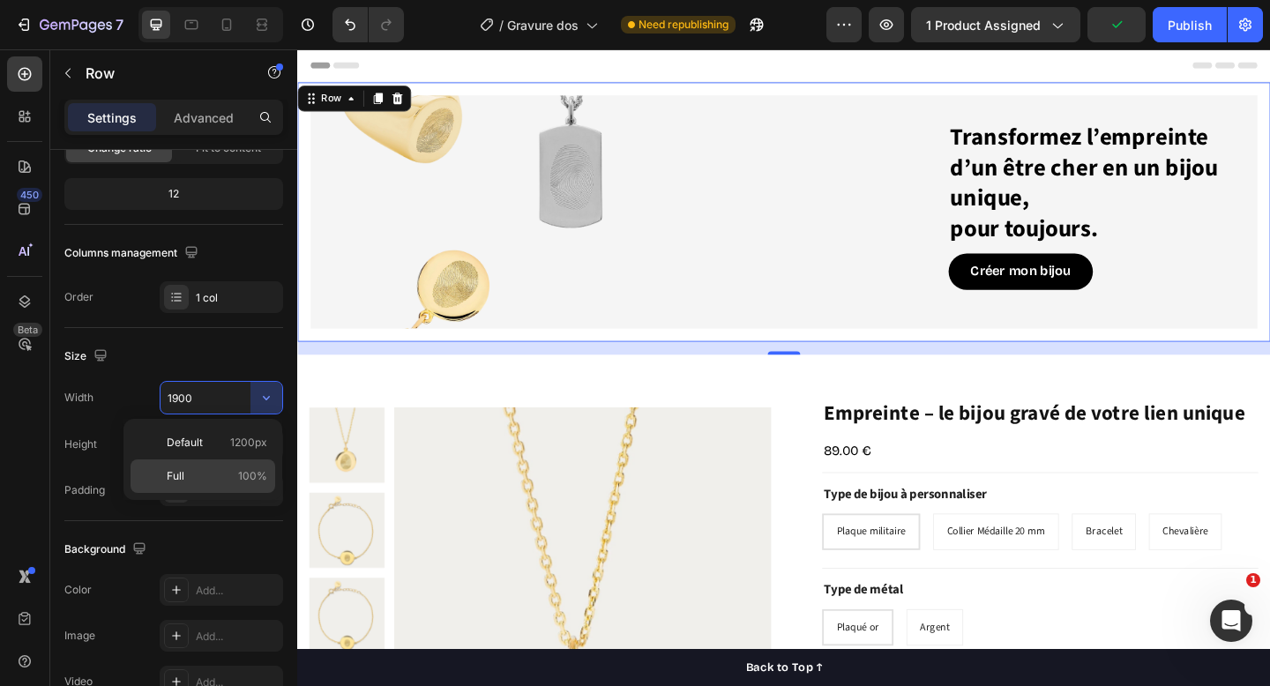
click at [181, 473] on span "Full" at bounding box center [176, 476] width 18 height 16
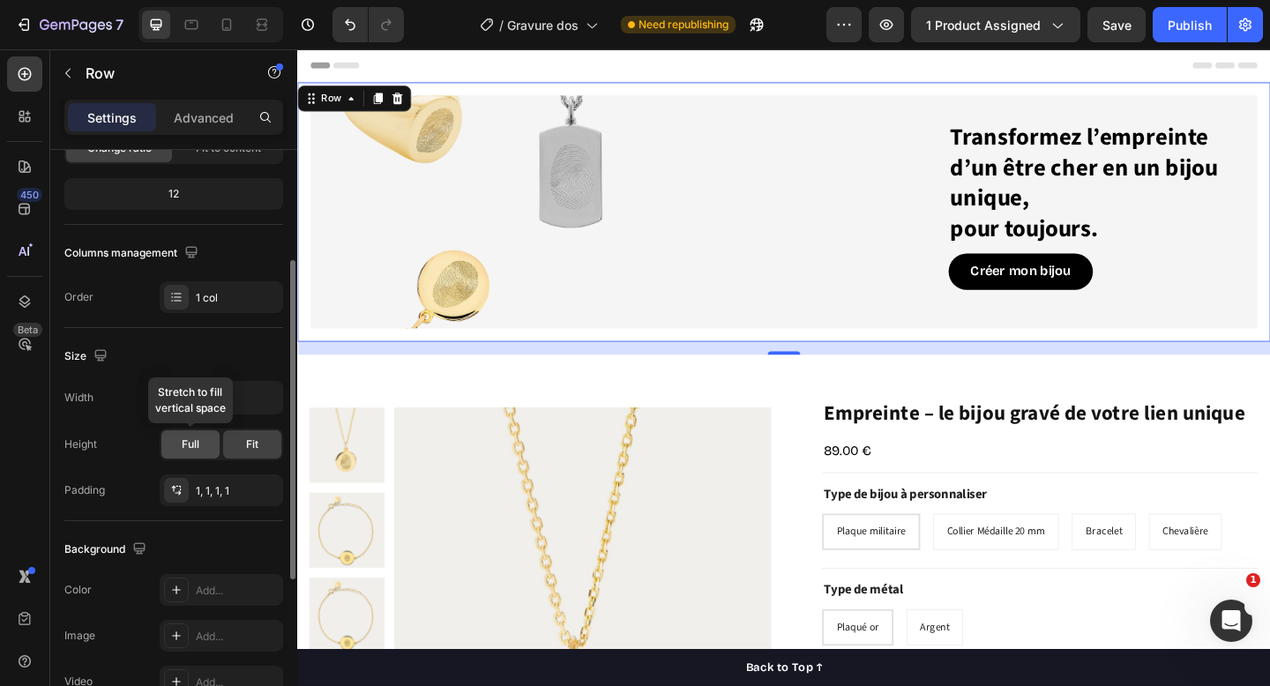
click at [195, 443] on span "Full" at bounding box center [191, 445] width 18 height 16
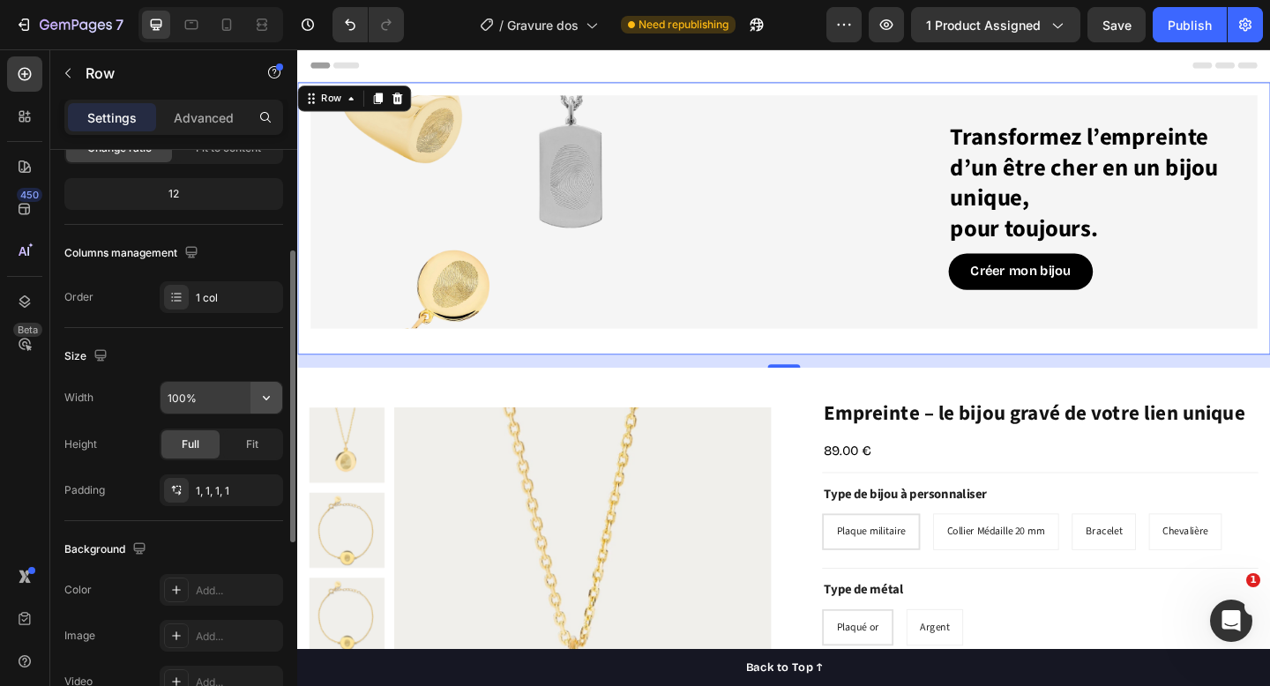
click at [259, 389] on icon "button" at bounding box center [267, 398] width 18 height 18
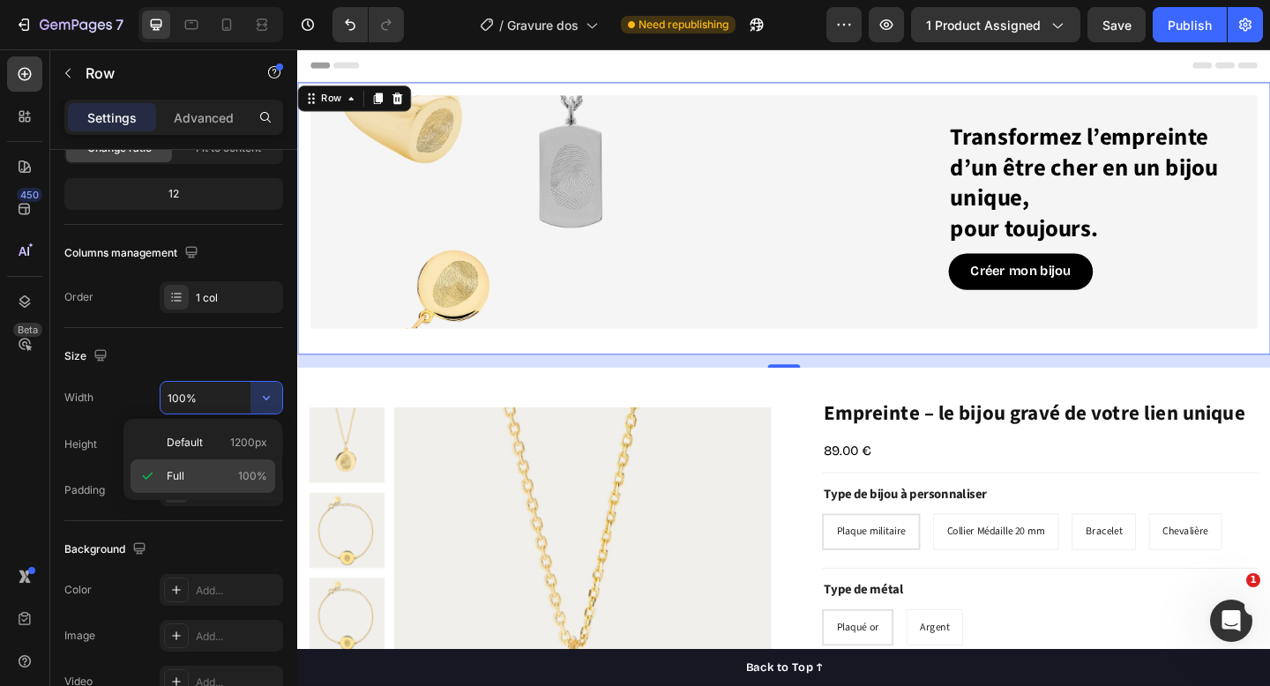
click at [259, 466] on div "Full 100%" at bounding box center [203, 477] width 145 height 34
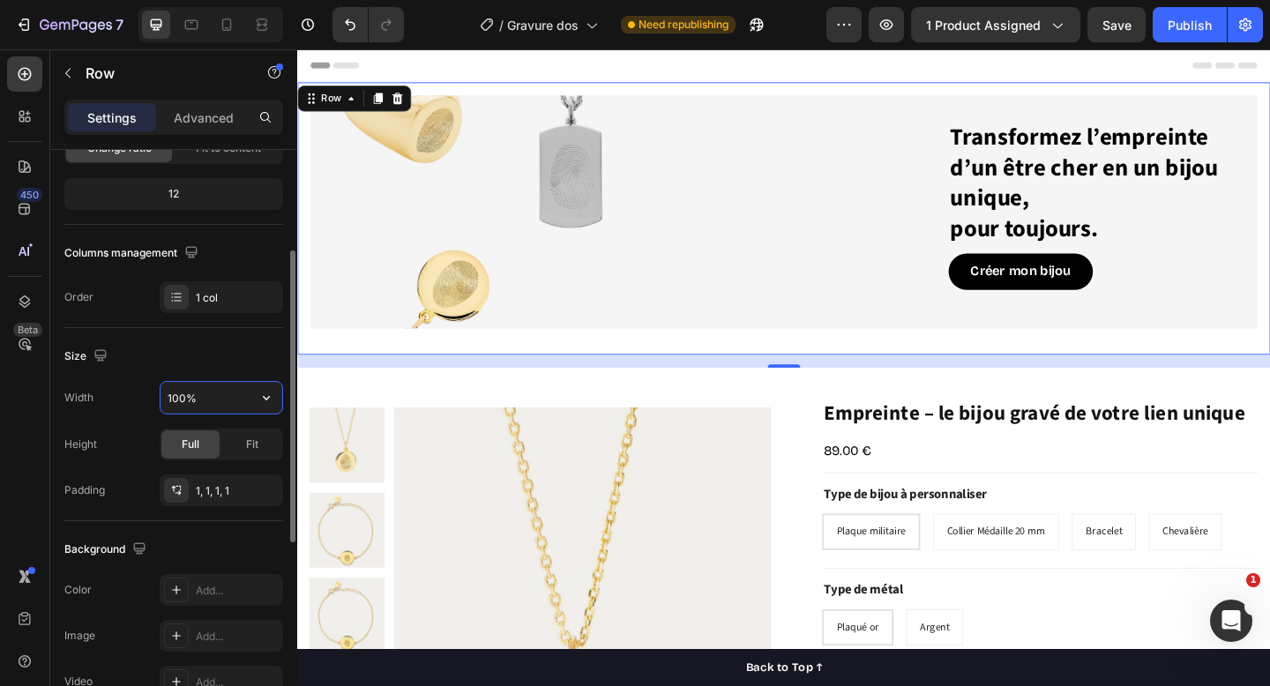
click at [247, 397] on input "100%" at bounding box center [222, 398] width 122 height 32
click at [269, 401] on icon "button" at bounding box center [267, 398] width 18 height 18
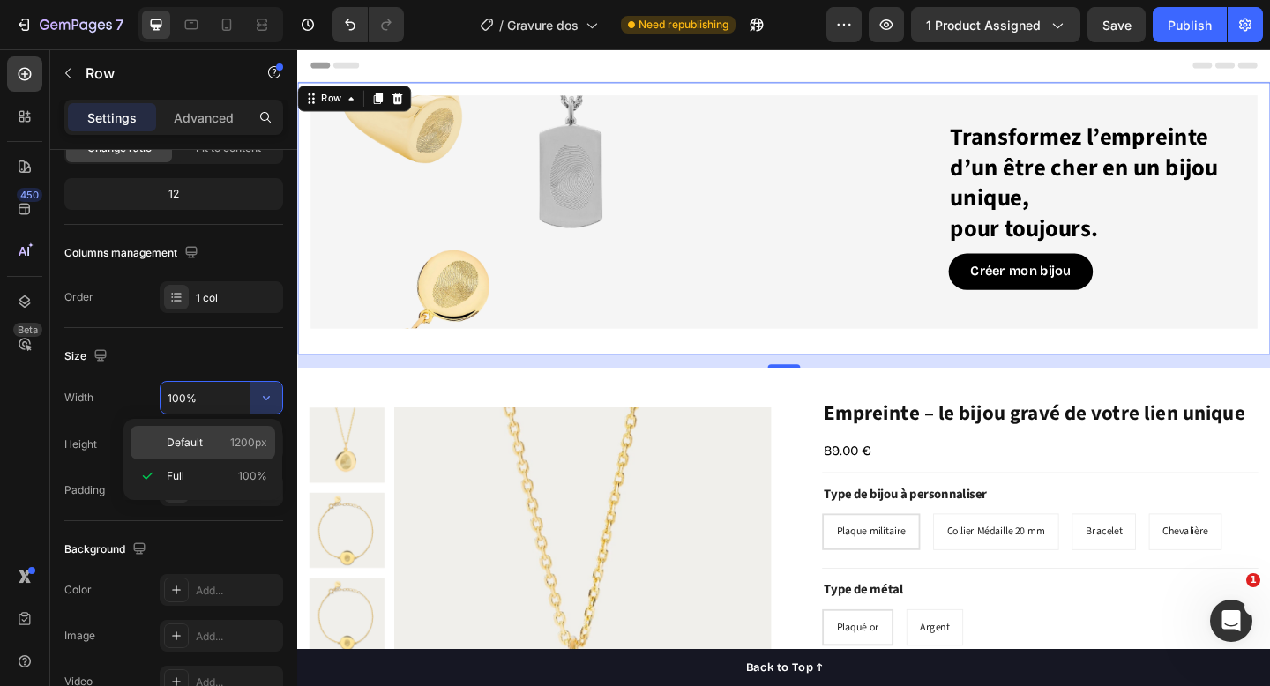
click at [256, 448] on span "1200px" at bounding box center [248, 443] width 37 height 16
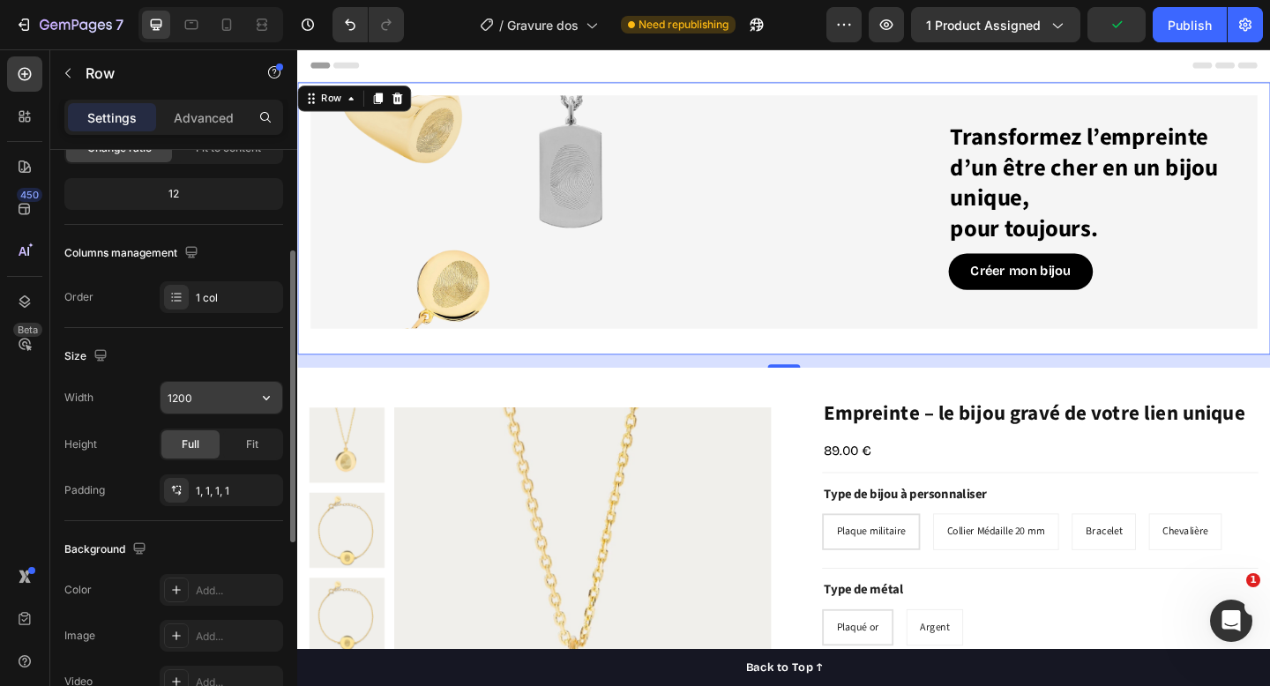
click at [225, 394] on input "1200" at bounding box center [222, 398] width 122 height 32
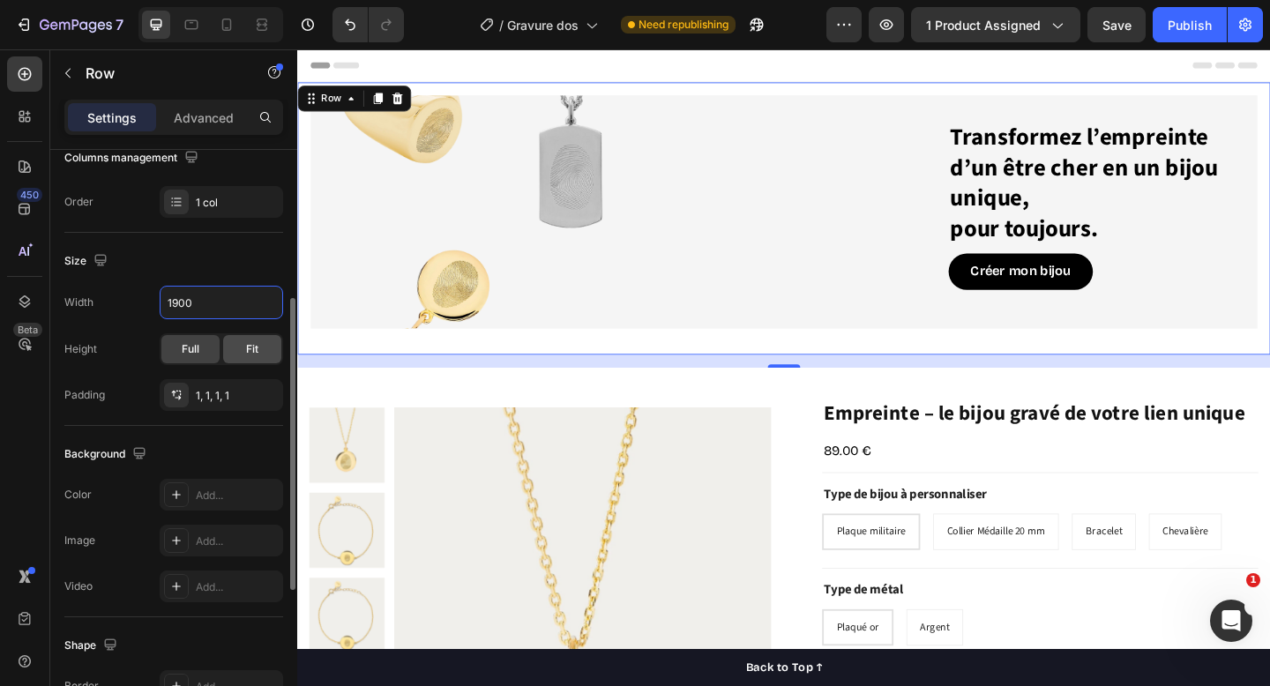
scroll to position [299, 0]
type input "1900"
click at [242, 386] on div "1, 1, 1, 1" at bounding box center [221, 394] width 51 height 16
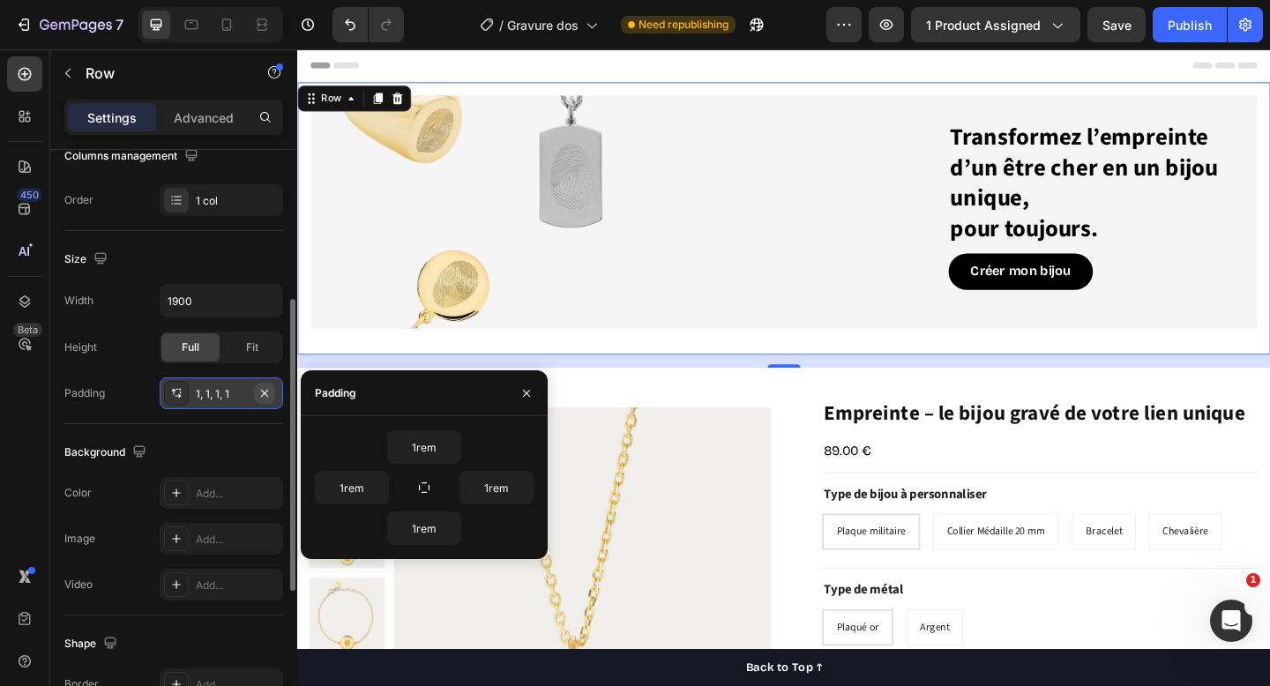
click at [266, 391] on icon "button" at bounding box center [265, 393] width 14 height 14
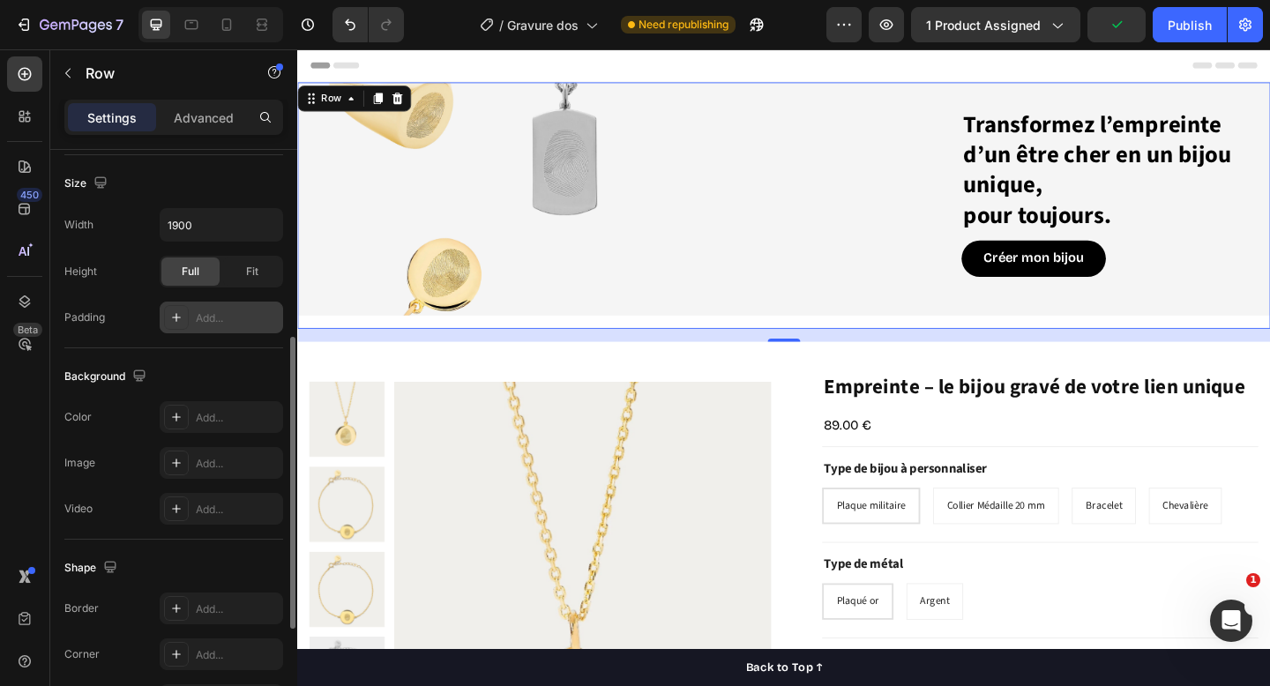
scroll to position [589, 0]
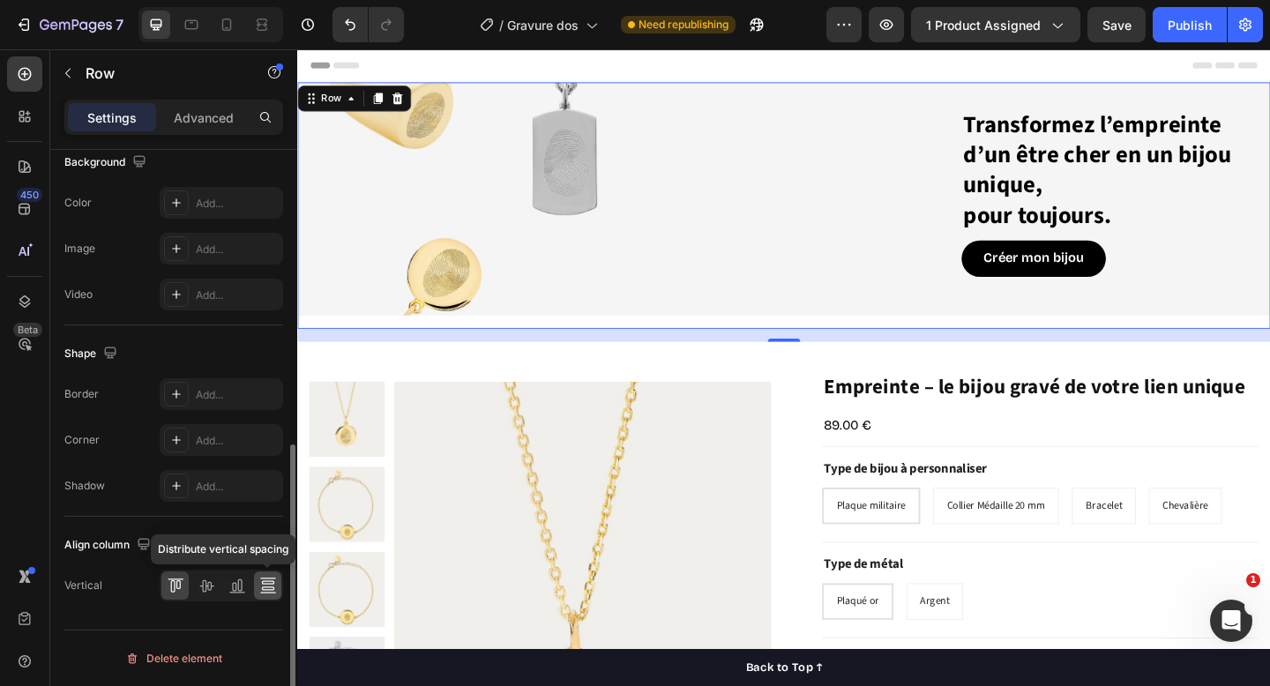
click at [268, 588] on icon at bounding box center [268, 586] width 18 height 18
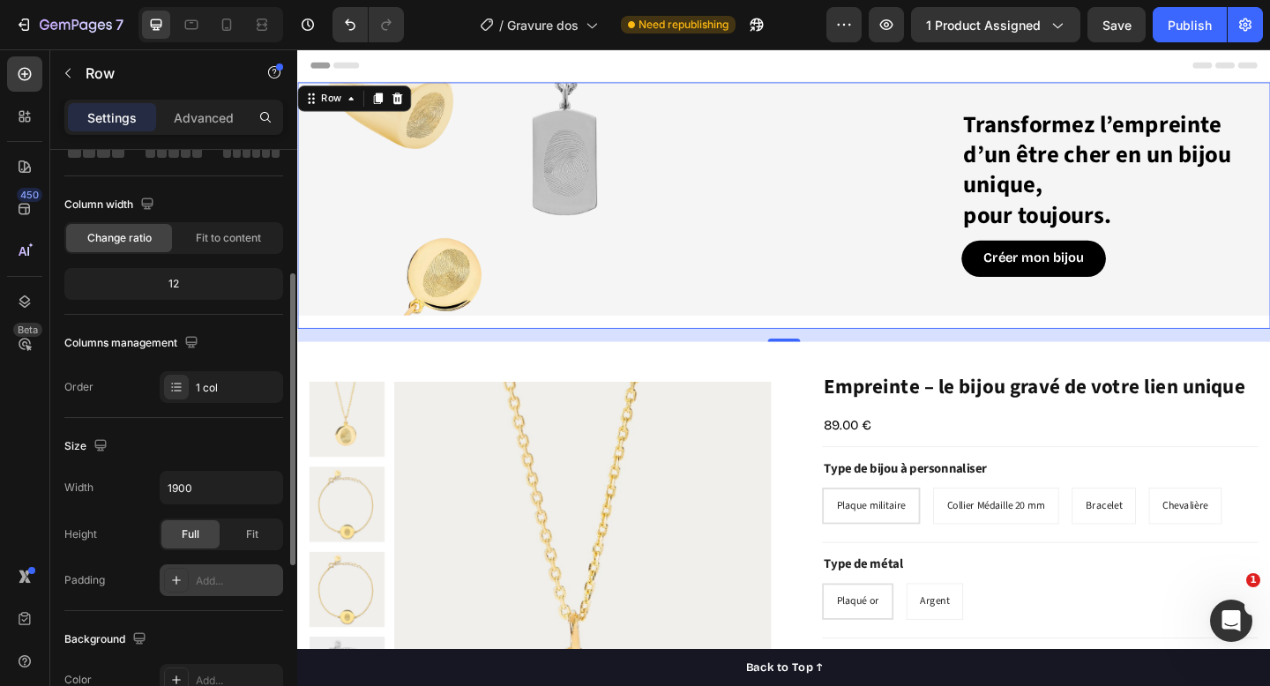
scroll to position [0, 0]
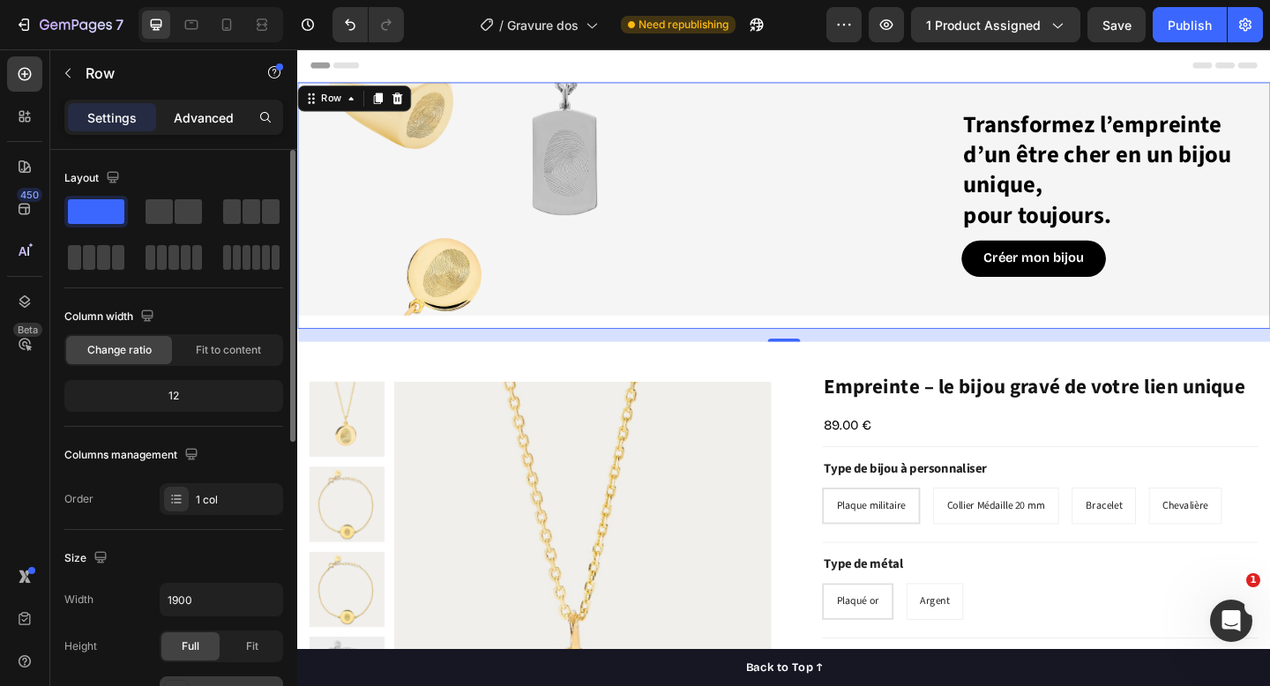
click at [224, 121] on p "Advanced" at bounding box center [204, 118] width 60 height 19
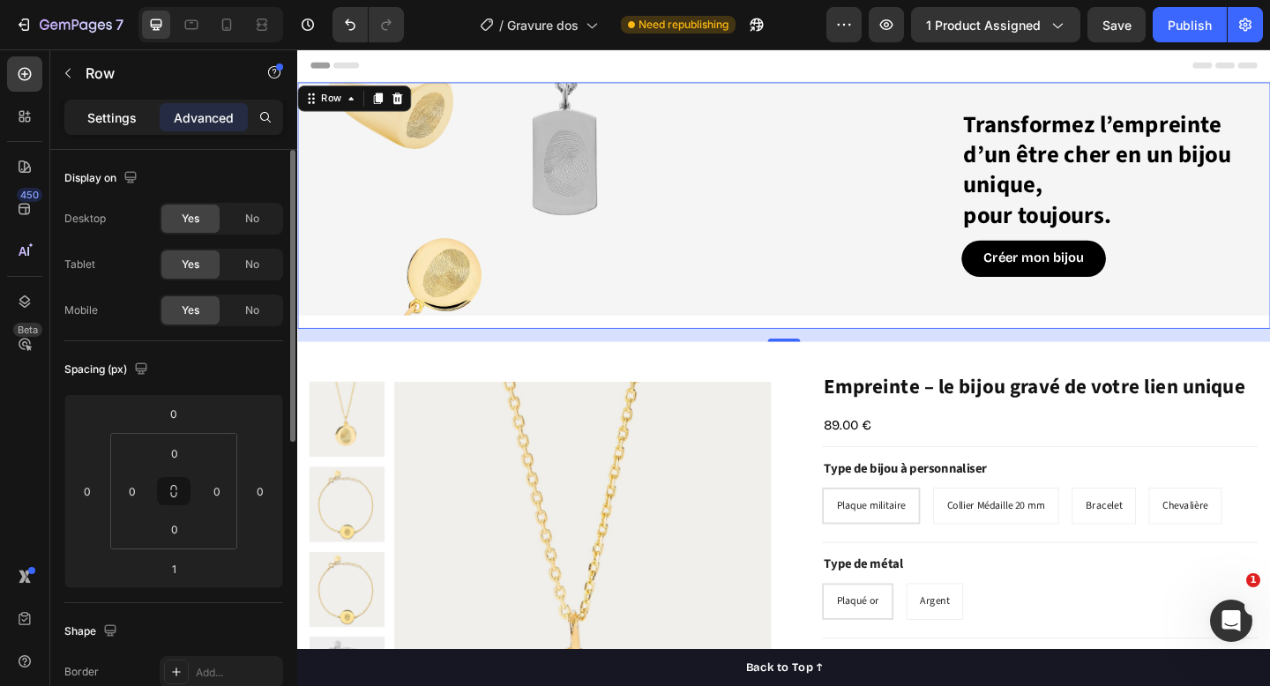
click at [121, 111] on p "Settings" at bounding box center [111, 118] width 49 height 19
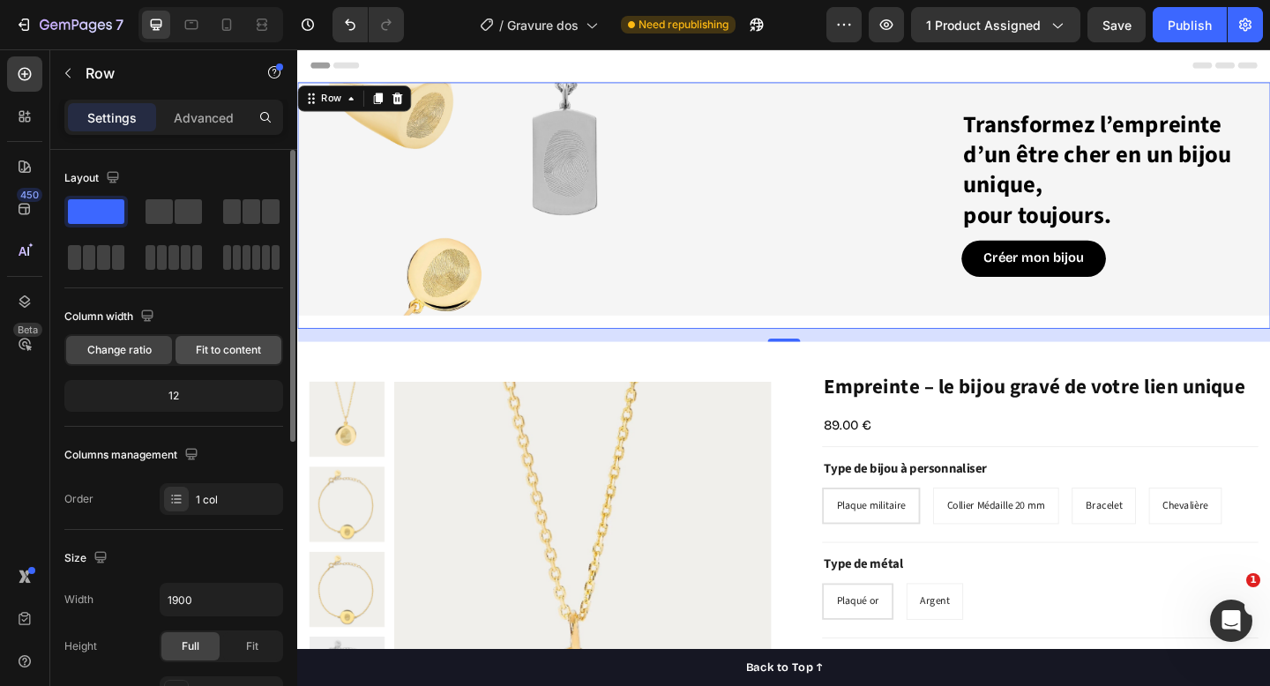
click at [204, 348] on span "Fit to content" at bounding box center [228, 350] width 65 height 16
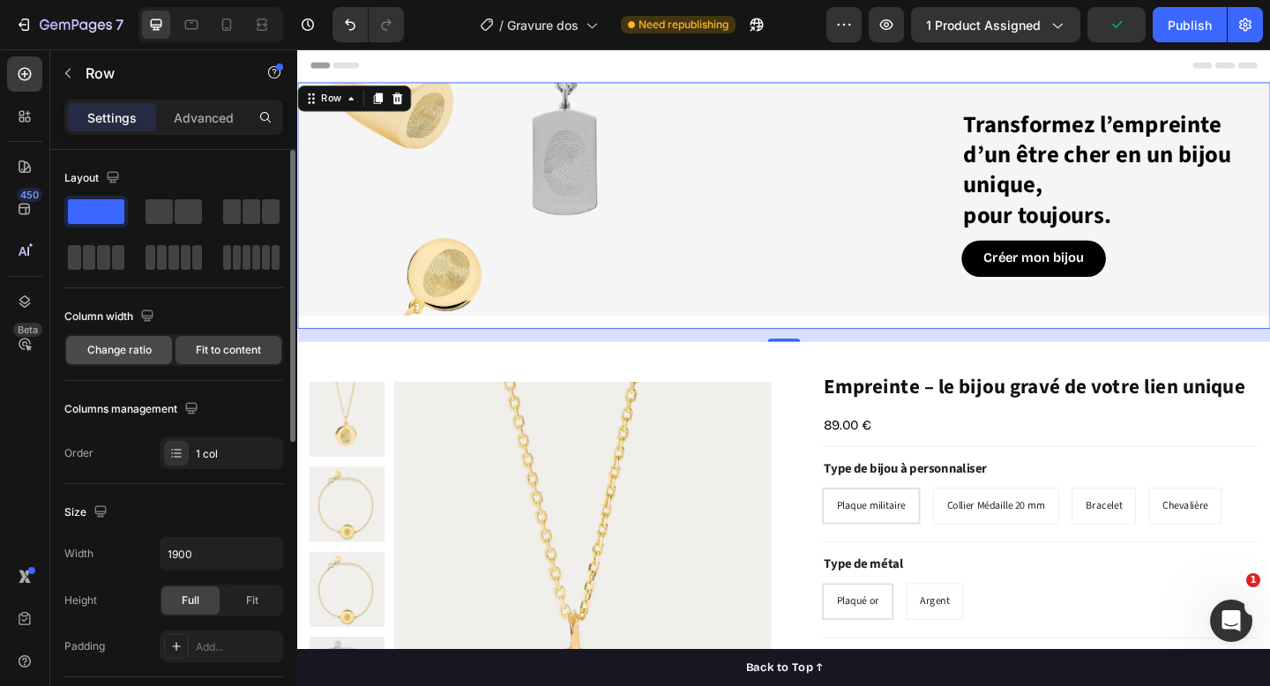
click at [131, 348] on span "Change ratio" at bounding box center [119, 350] width 64 height 16
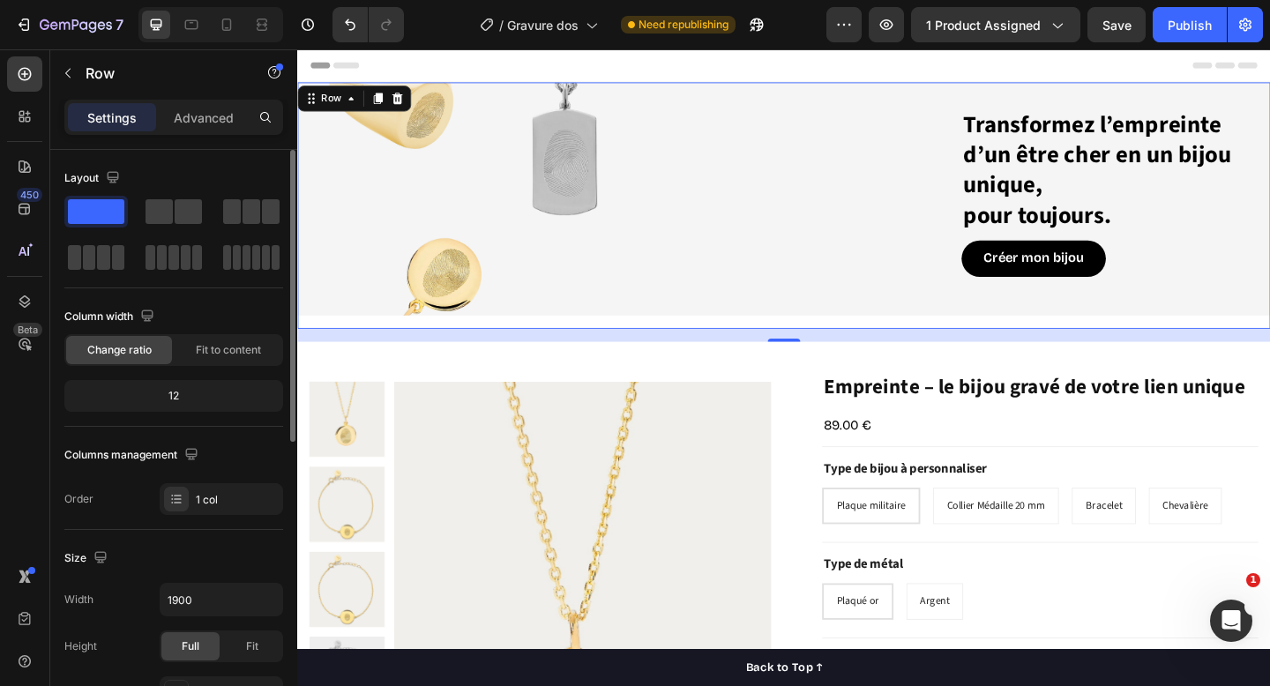
click at [193, 395] on div "12" at bounding box center [174, 396] width 212 height 25
click at [171, 395] on div "12" at bounding box center [174, 396] width 212 height 25
click at [204, 354] on span "Fit to content" at bounding box center [228, 350] width 65 height 16
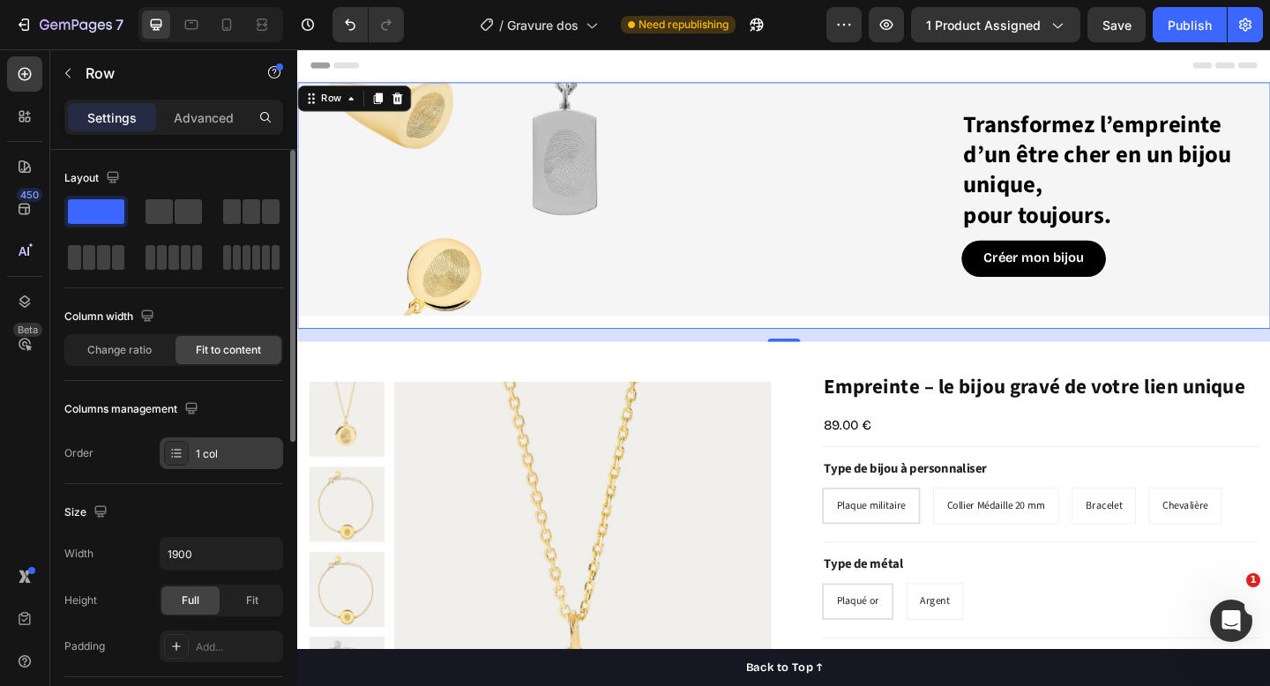
click at [212, 451] on div "1 col" at bounding box center [237, 454] width 83 height 16
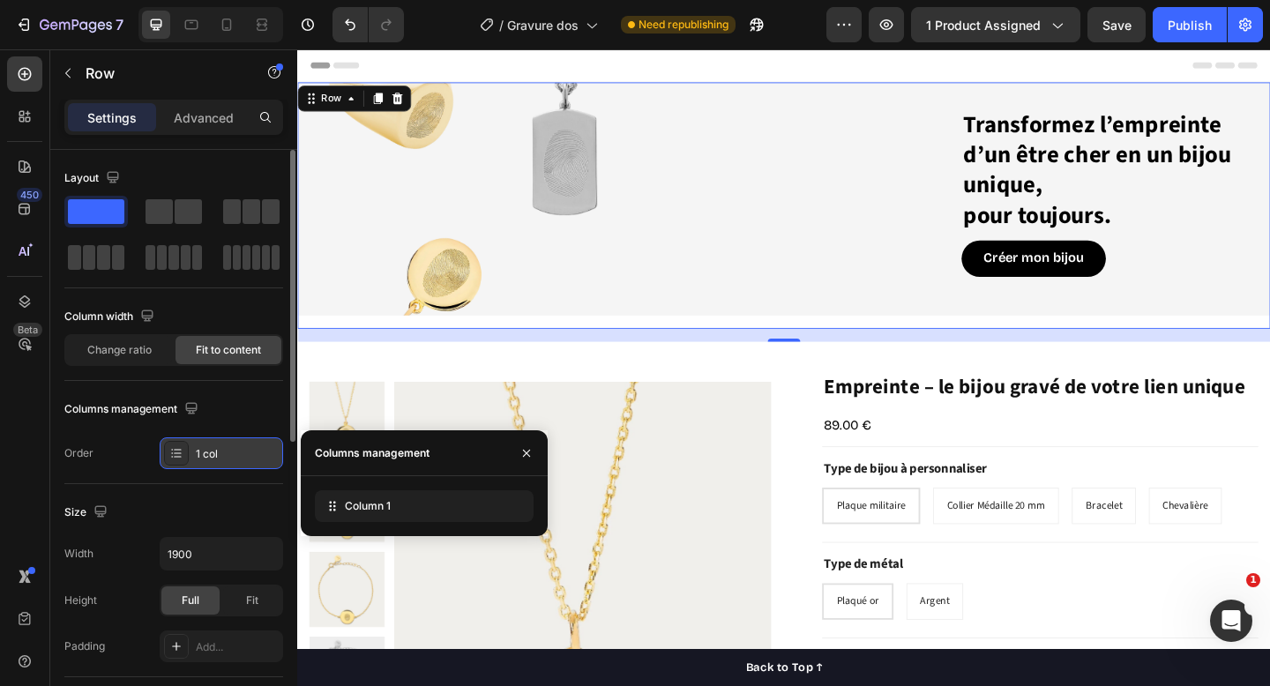
click at [212, 450] on div "1 col" at bounding box center [237, 454] width 83 height 16
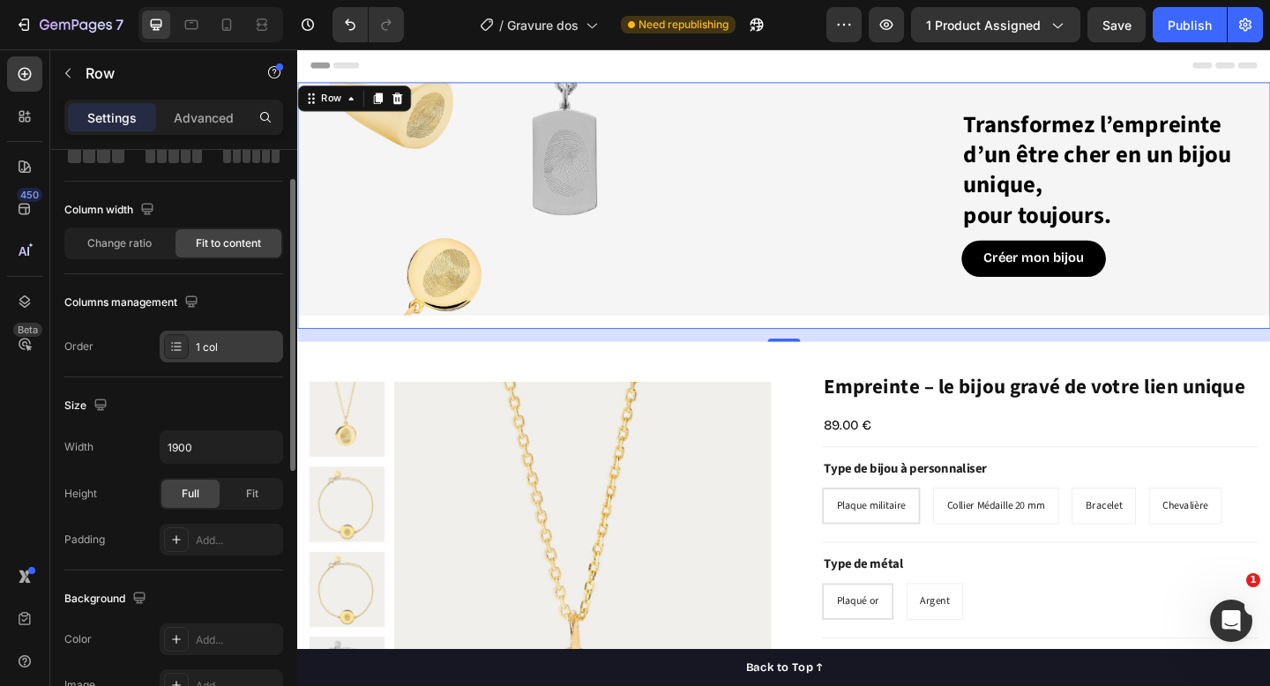
scroll to position [109, 0]
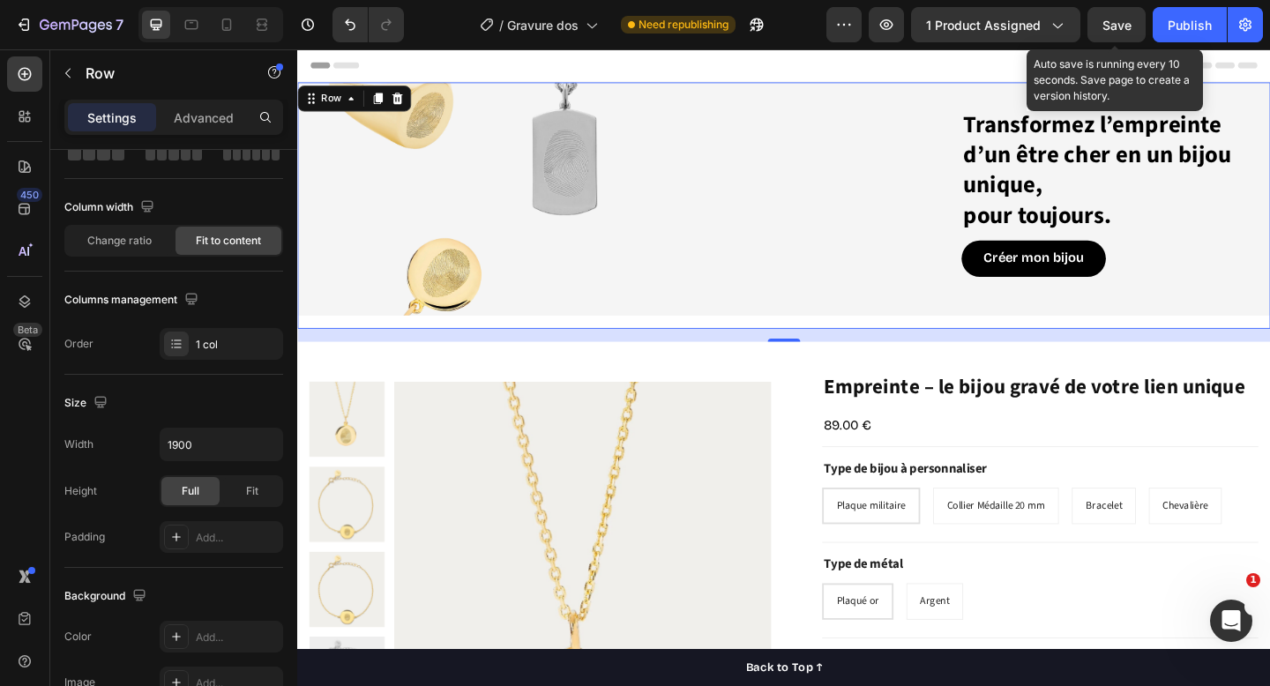
click at [1124, 22] on span "Save" at bounding box center [1117, 25] width 29 height 15
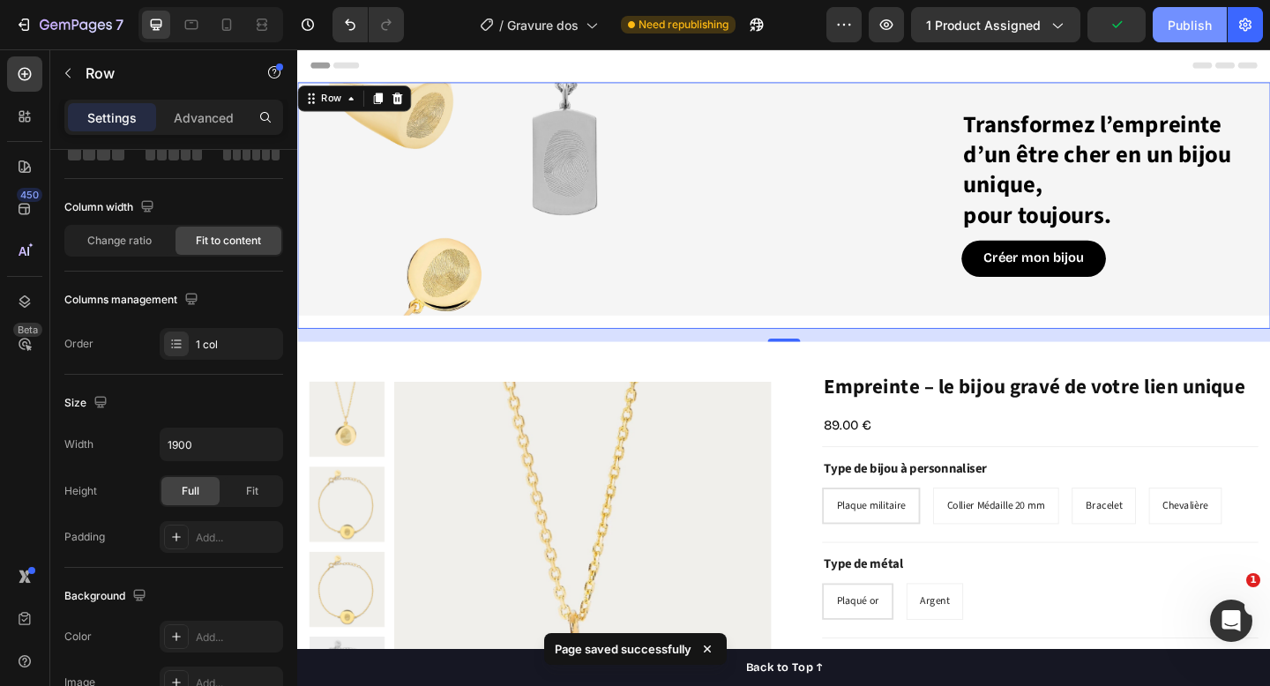
click at [1190, 22] on div "Publish" at bounding box center [1190, 25] width 44 height 19
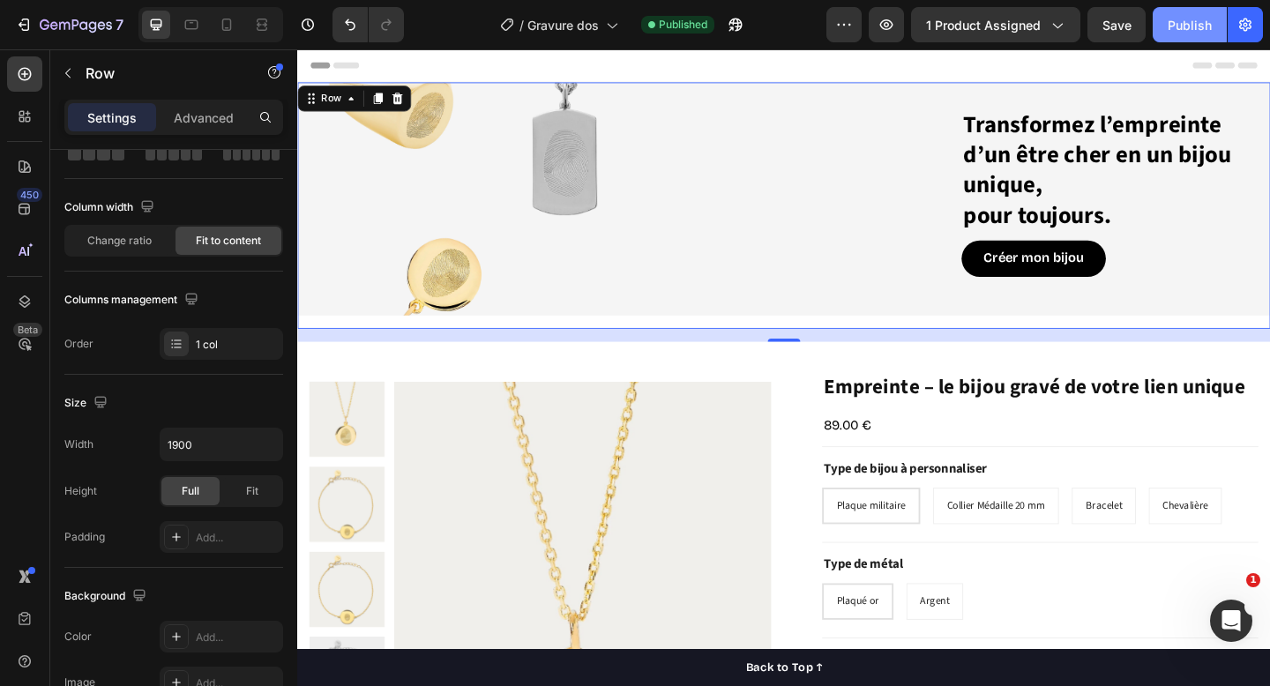
click at [1191, 14] on button "Publish" at bounding box center [1190, 24] width 74 height 35
click at [1199, 25] on div "Publish" at bounding box center [1190, 25] width 44 height 19
click at [408, 106] on icon at bounding box center [406, 103] width 11 height 12
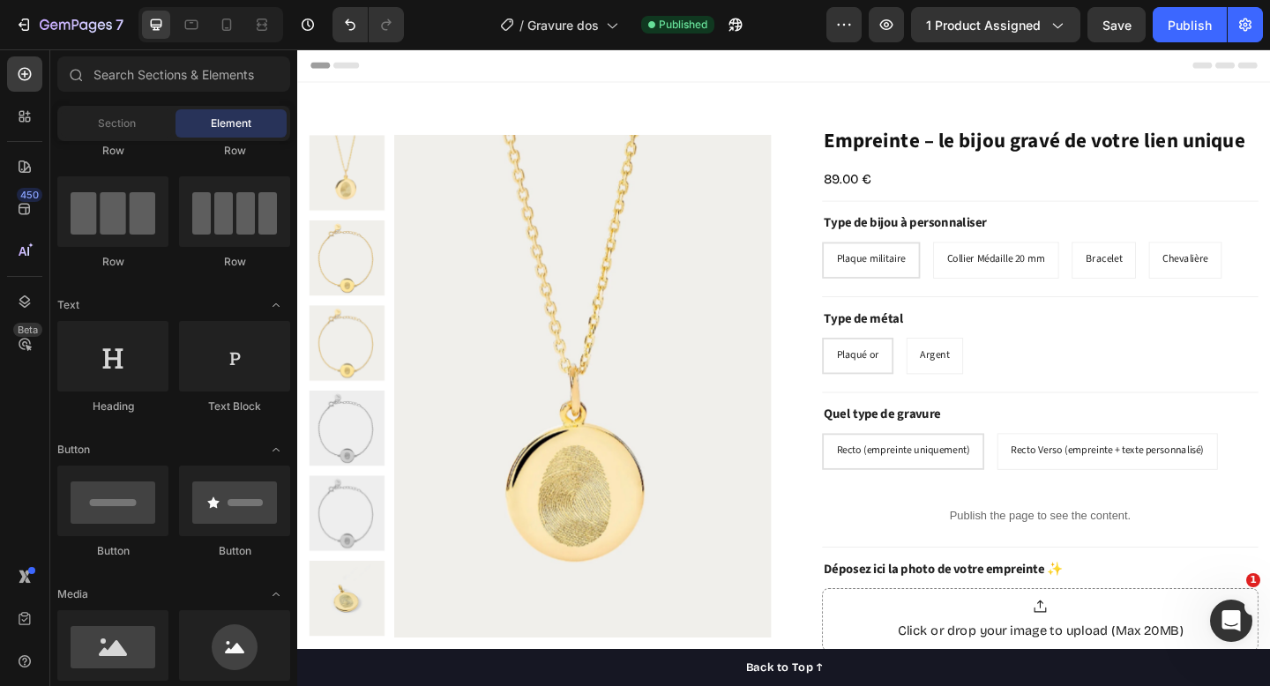
click at [483, 53] on div "Header" at bounding box center [826, 66] width 1030 height 35
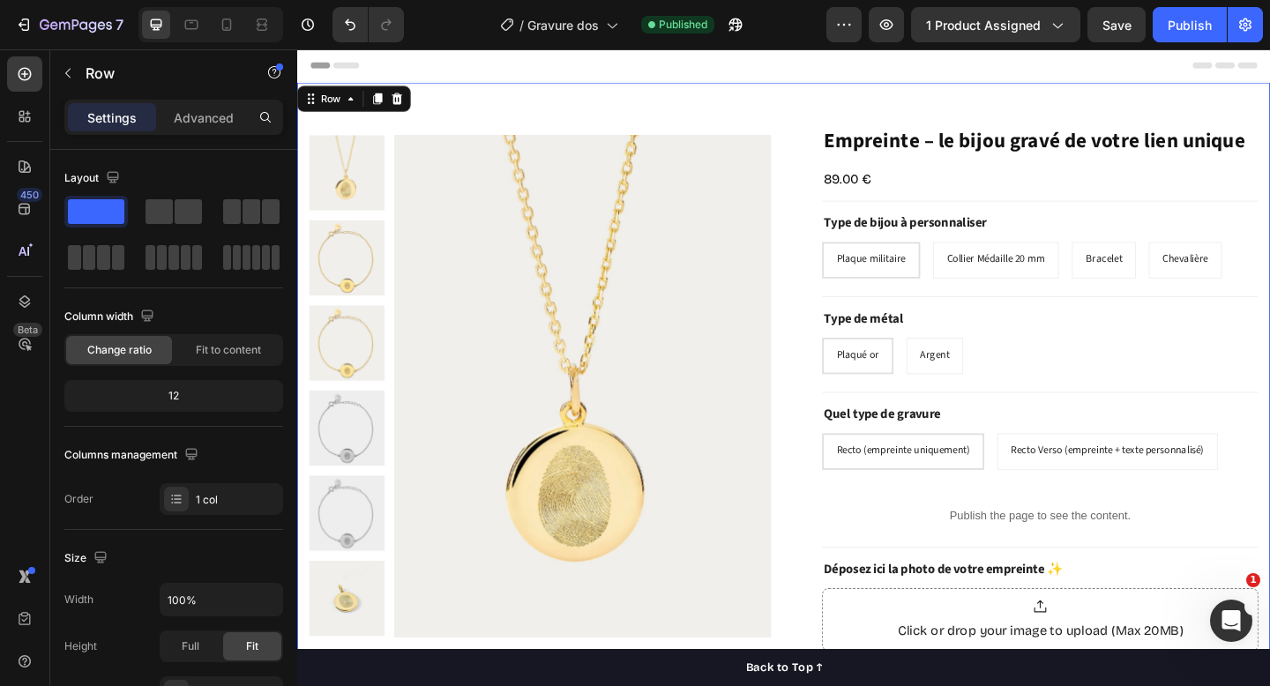
click at [464, 102] on div "Product Images "My dog absolutely loves this food! It's clear that the taste an…" at bounding box center [826, 439] width 1059 height 706
click at [202, 104] on div "Advanced" at bounding box center [204, 117] width 88 height 28
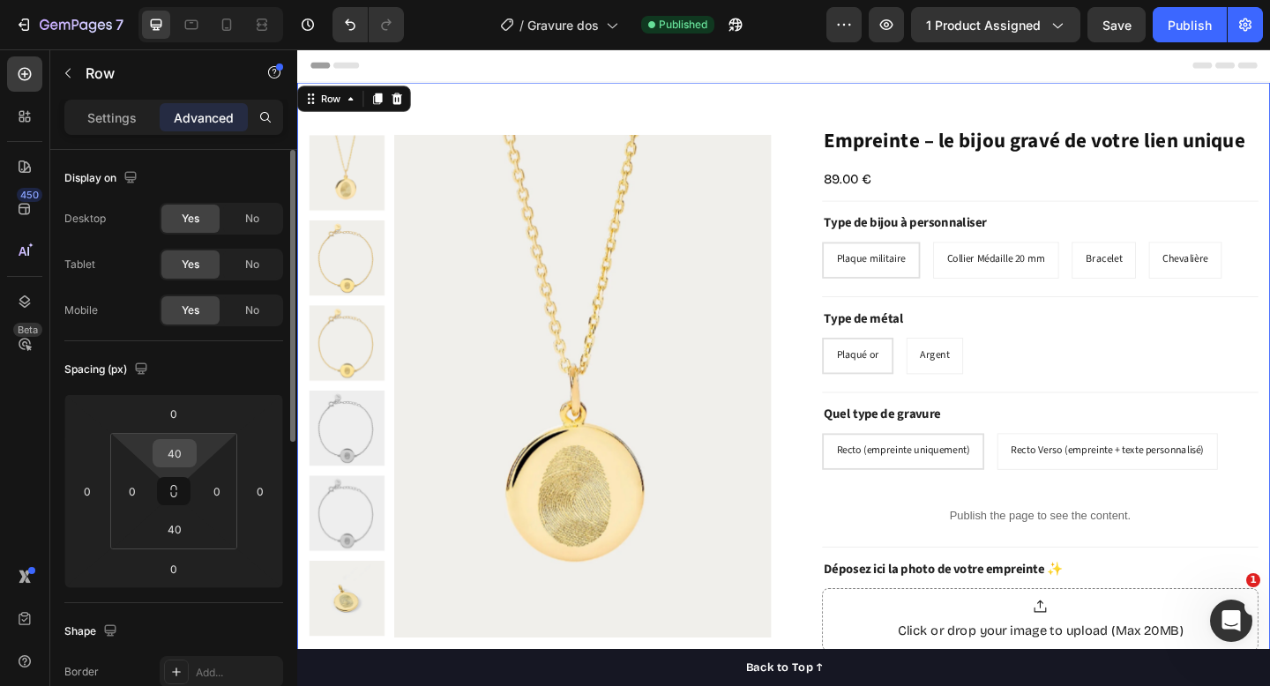
click at [170, 455] on input "40" at bounding box center [174, 453] width 35 height 26
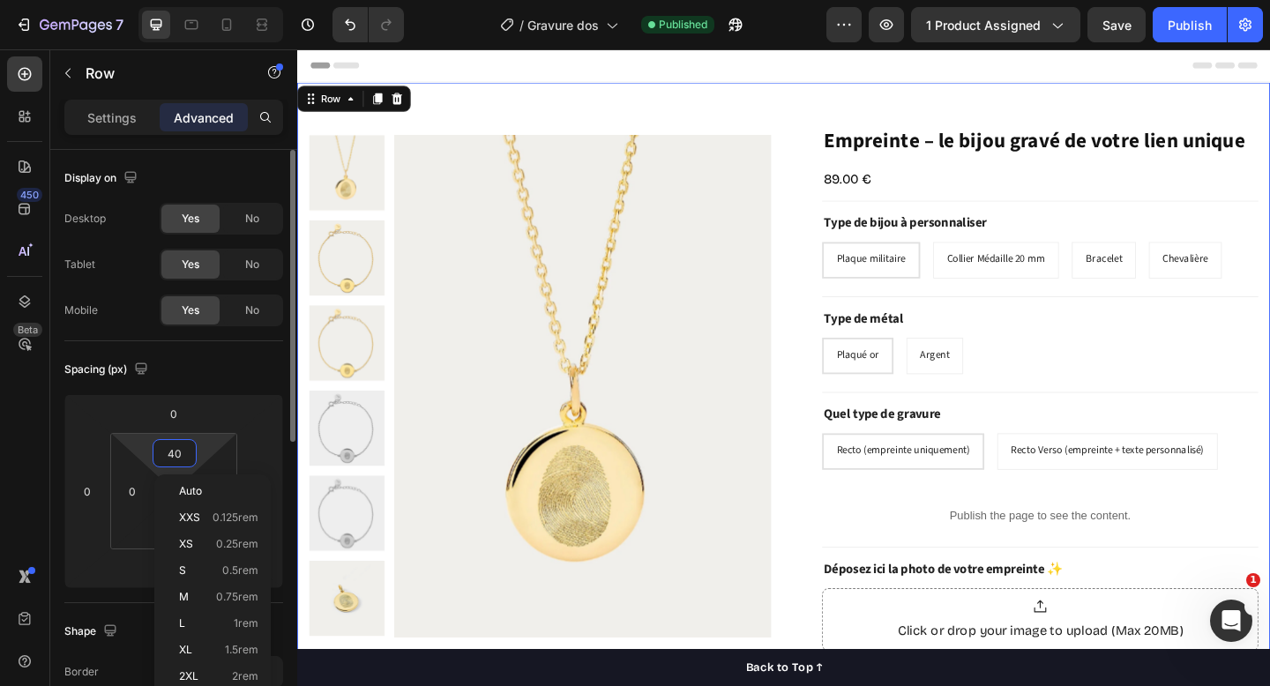
click at [170, 455] on input "40" at bounding box center [174, 453] width 35 height 26
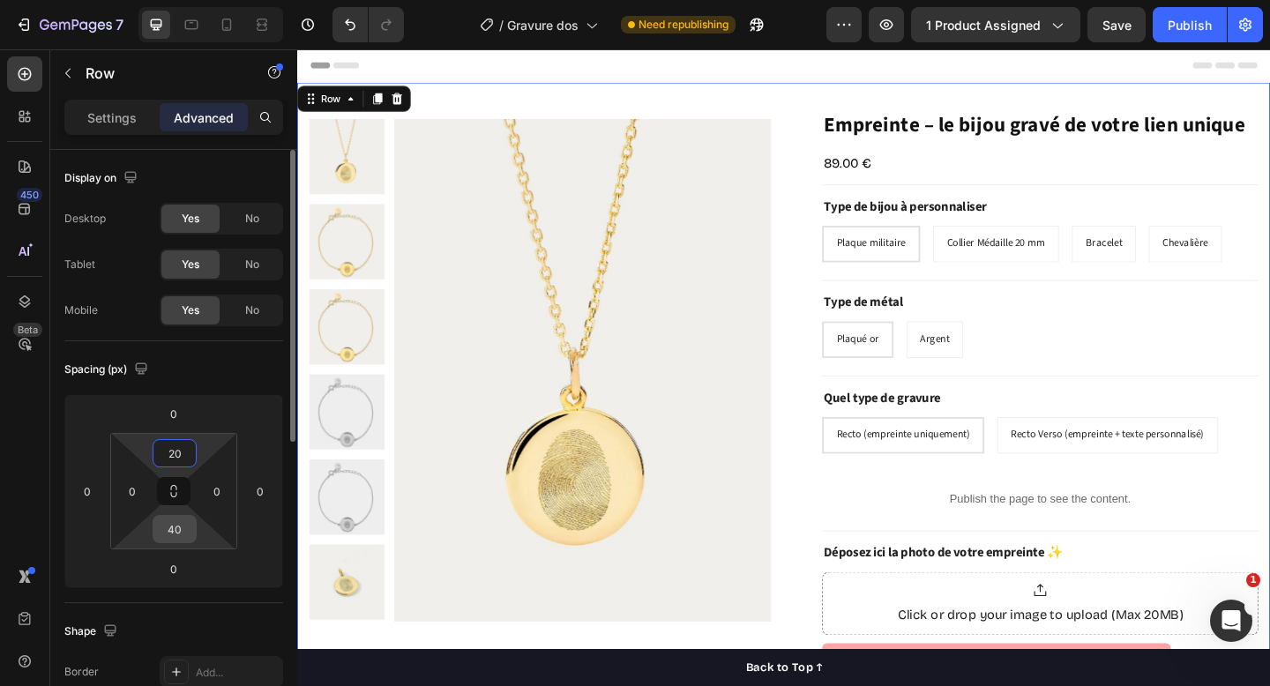
type input "20"
click at [179, 531] on input "40" at bounding box center [174, 529] width 35 height 26
type input "20"
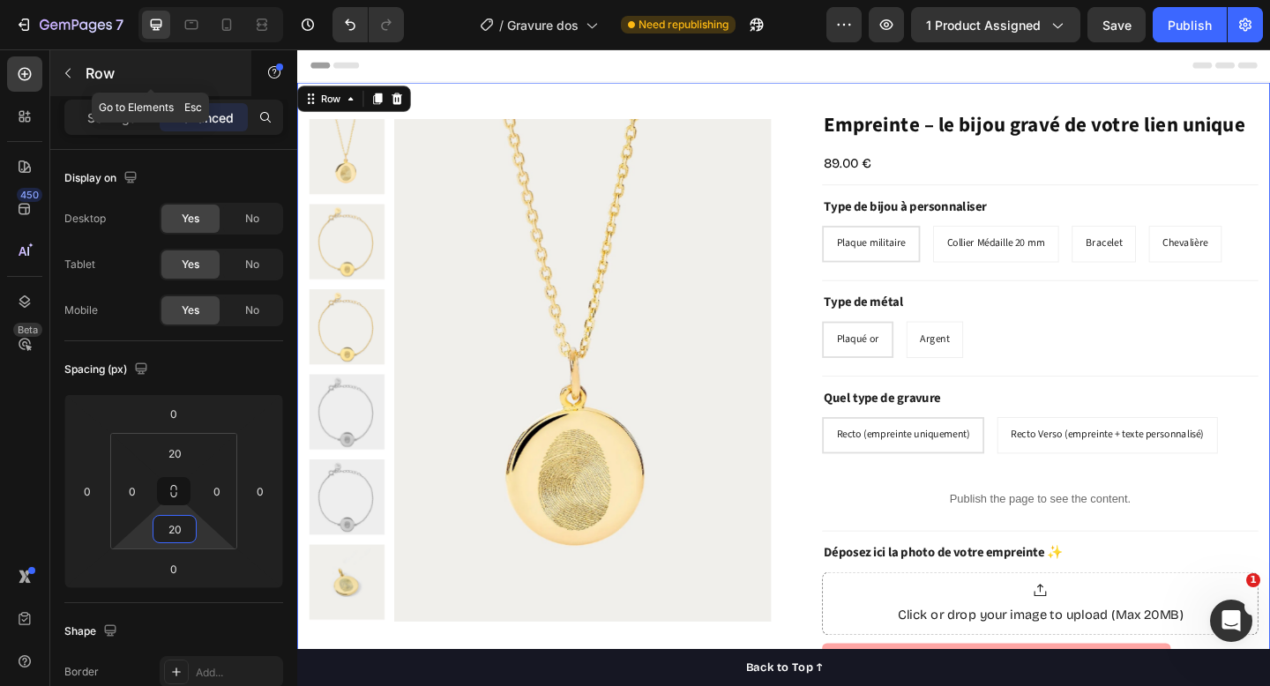
click at [67, 76] on icon "button" at bounding box center [68, 73] width 14 height 14
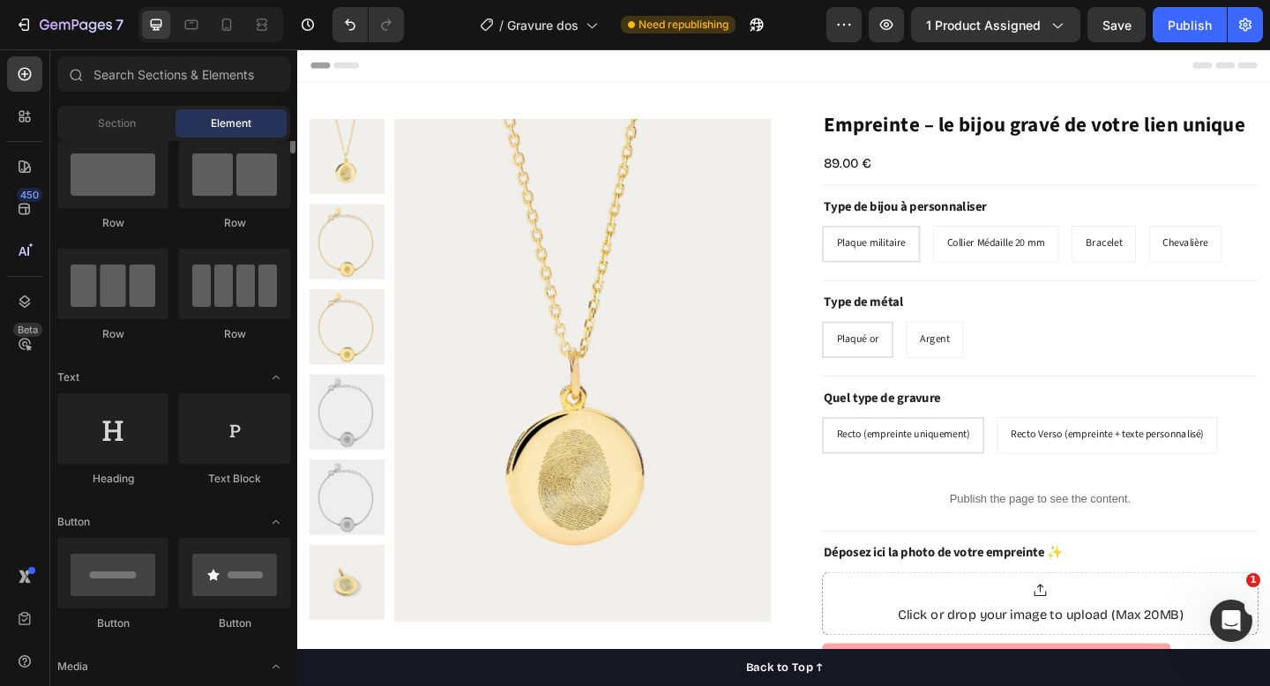
scroll to position [0, 0]
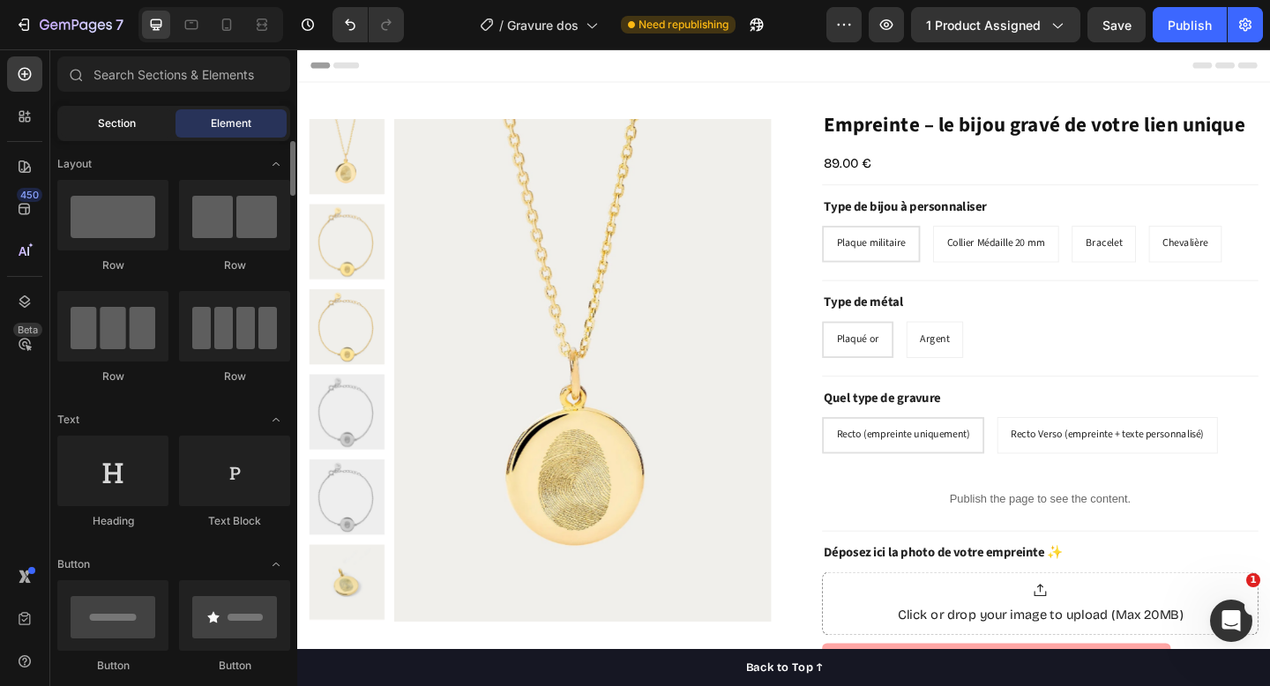
click at [119, 116] on span "Section" at bounding box center [117, 124] width 38 height 16
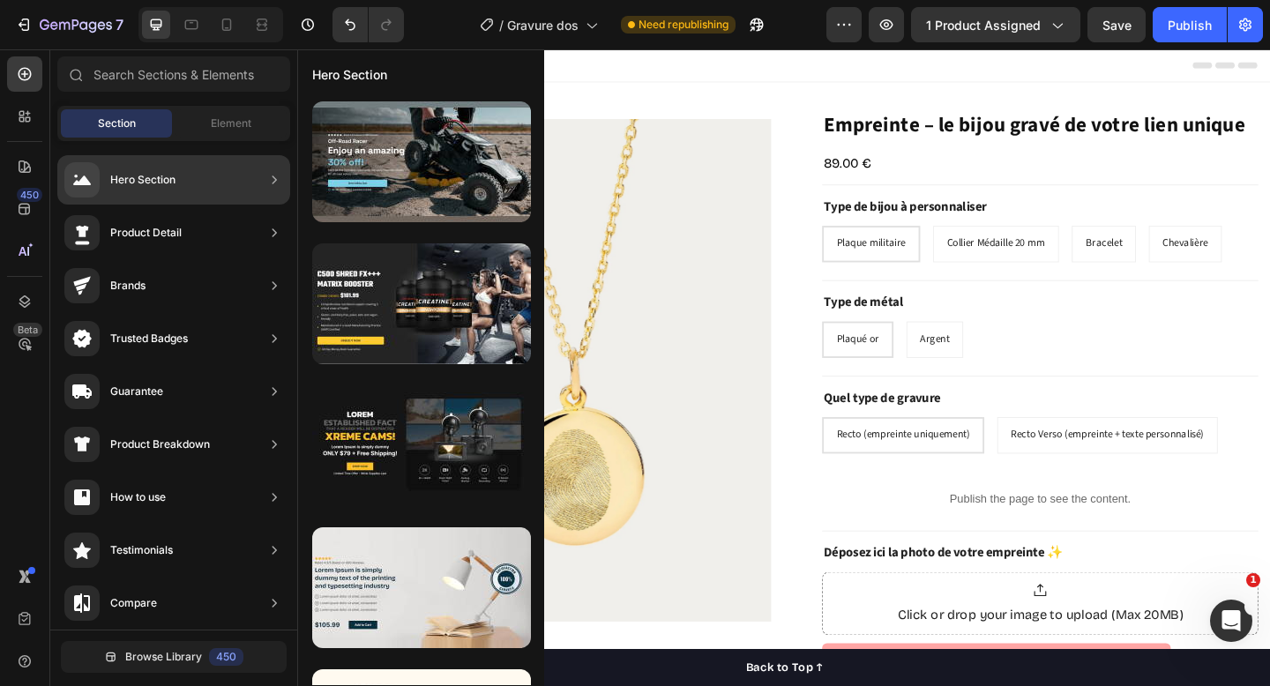
click at [153, 169] on div "Hero Section" at bounding box center [119, 179] width 111 height 35
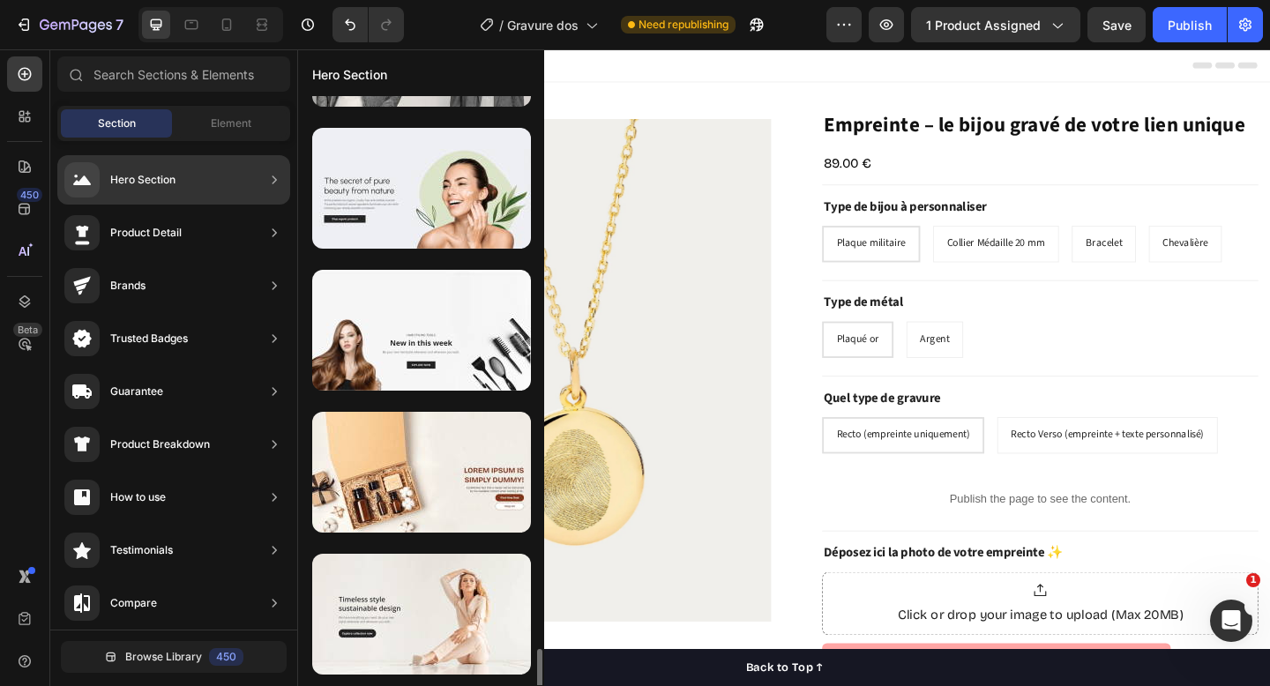
scroll to position [5032, 0]
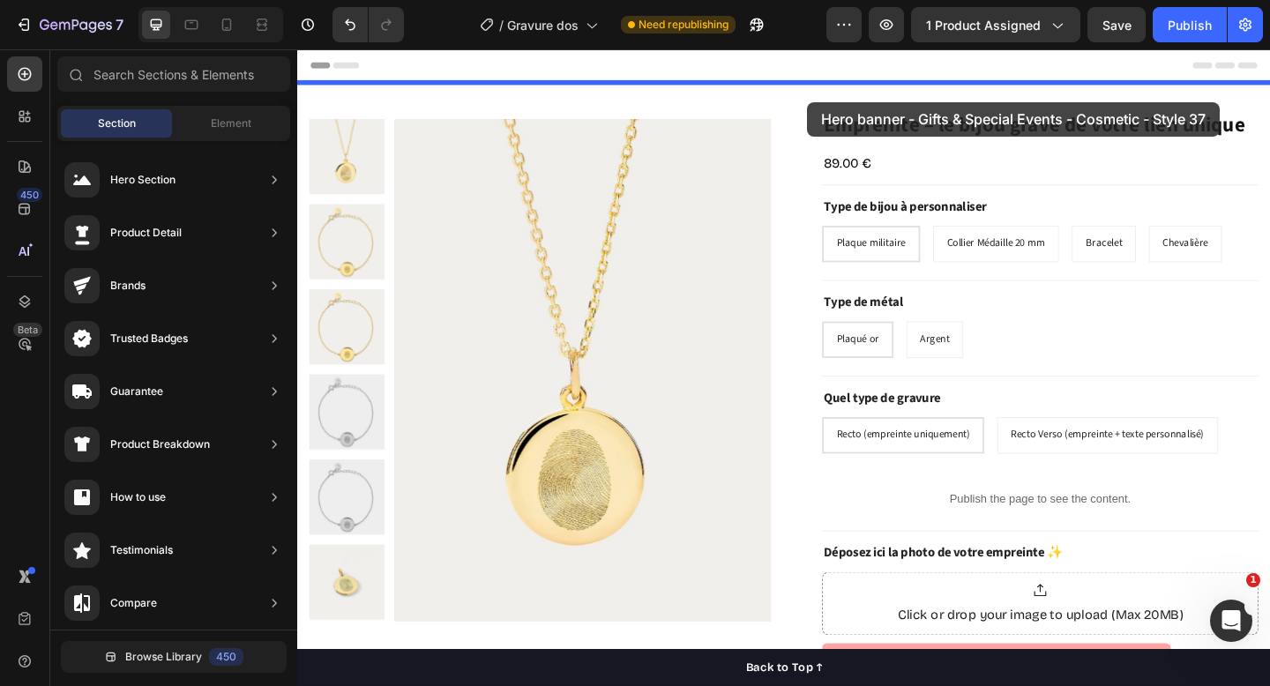
drag, startPoint x: 727, startPoint y: 446, endPoint x: 851, endPoint y: 101, distance: 366.4
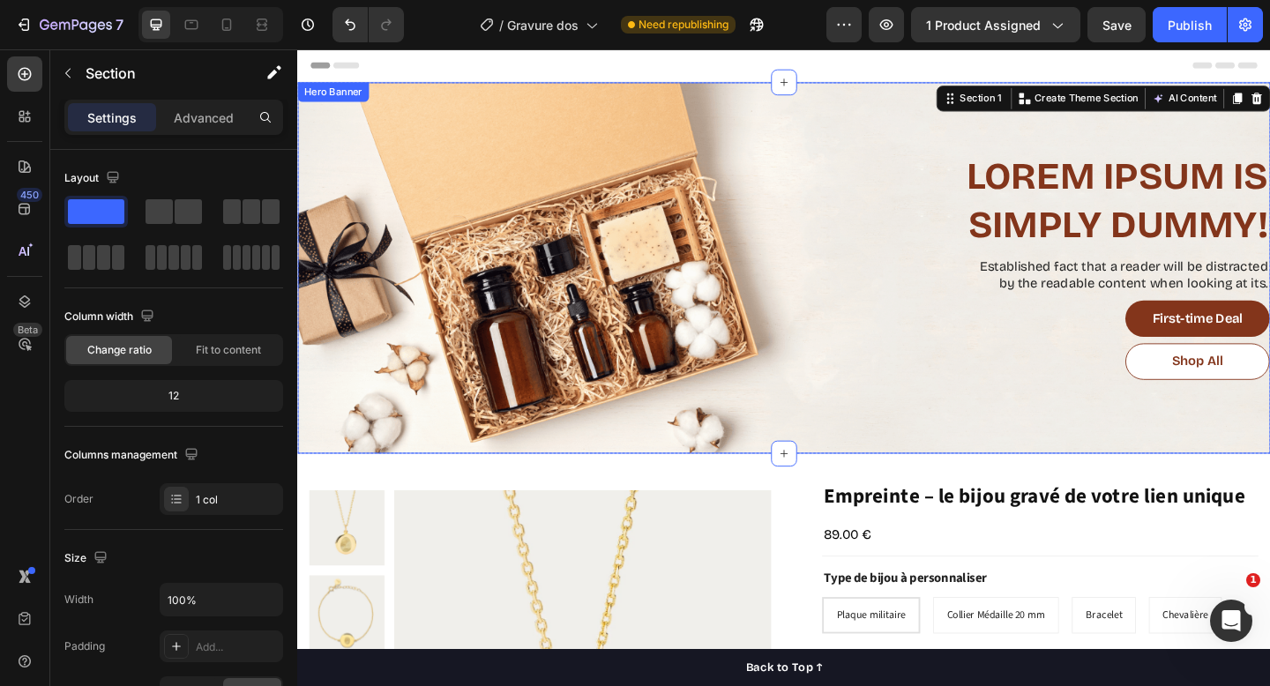
click at [817, 149] on div "Lorem Ipsum is simply dummy! Heading Established fact that a reader will be dis…" at bounding box center [826, 287] width 1059 height 313
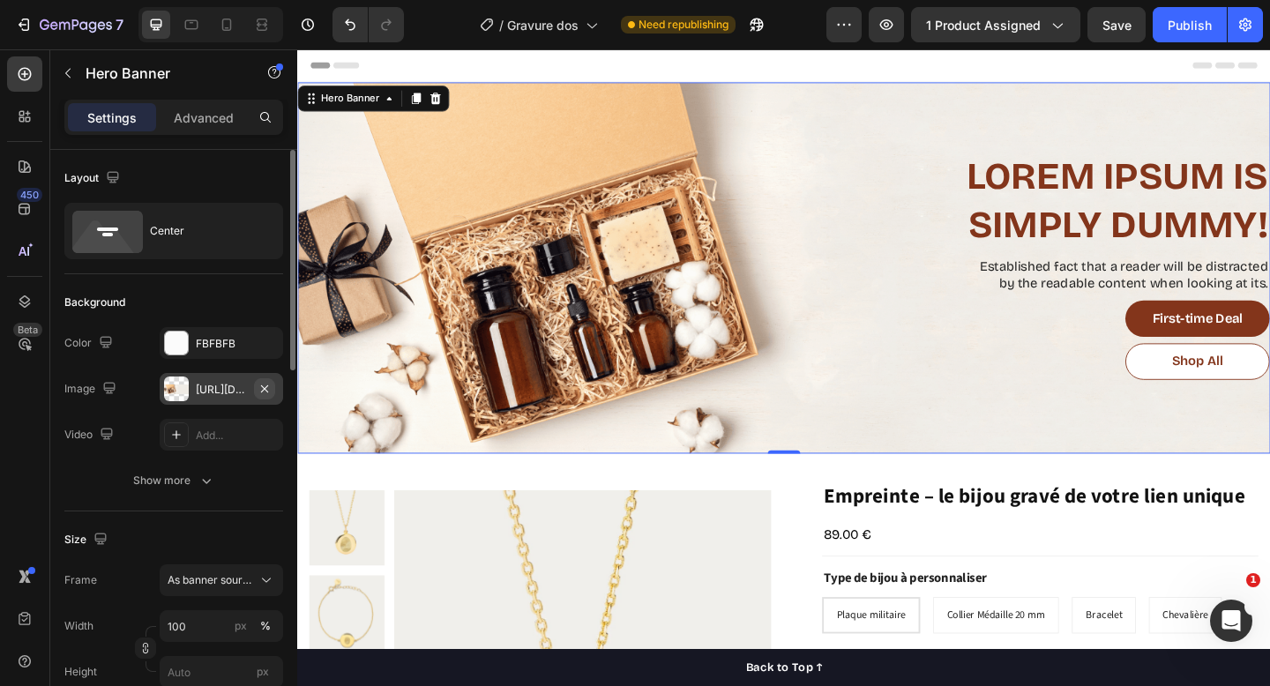
click at [268, 385] on icon "button" at bounding box center [265, 389] width 14 height 14
type input "Auto"
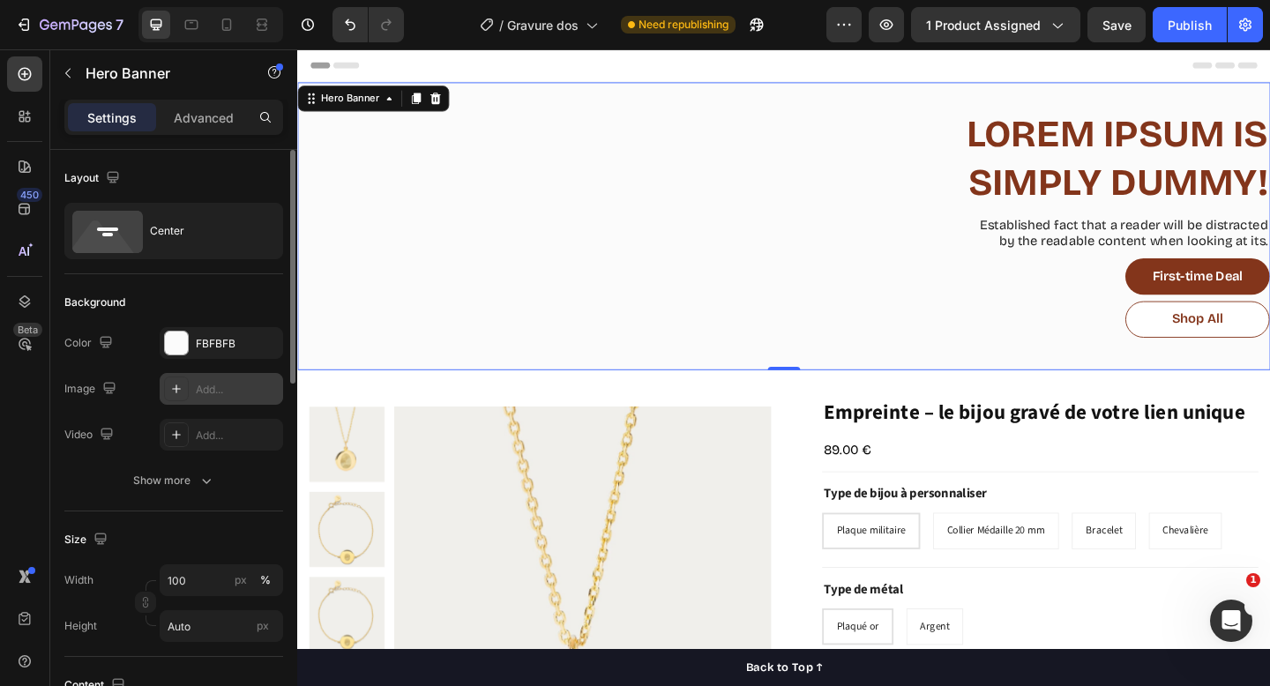
click at [235, 385] on div "Add..." at bounding box center [237, 390] width 83 height 16
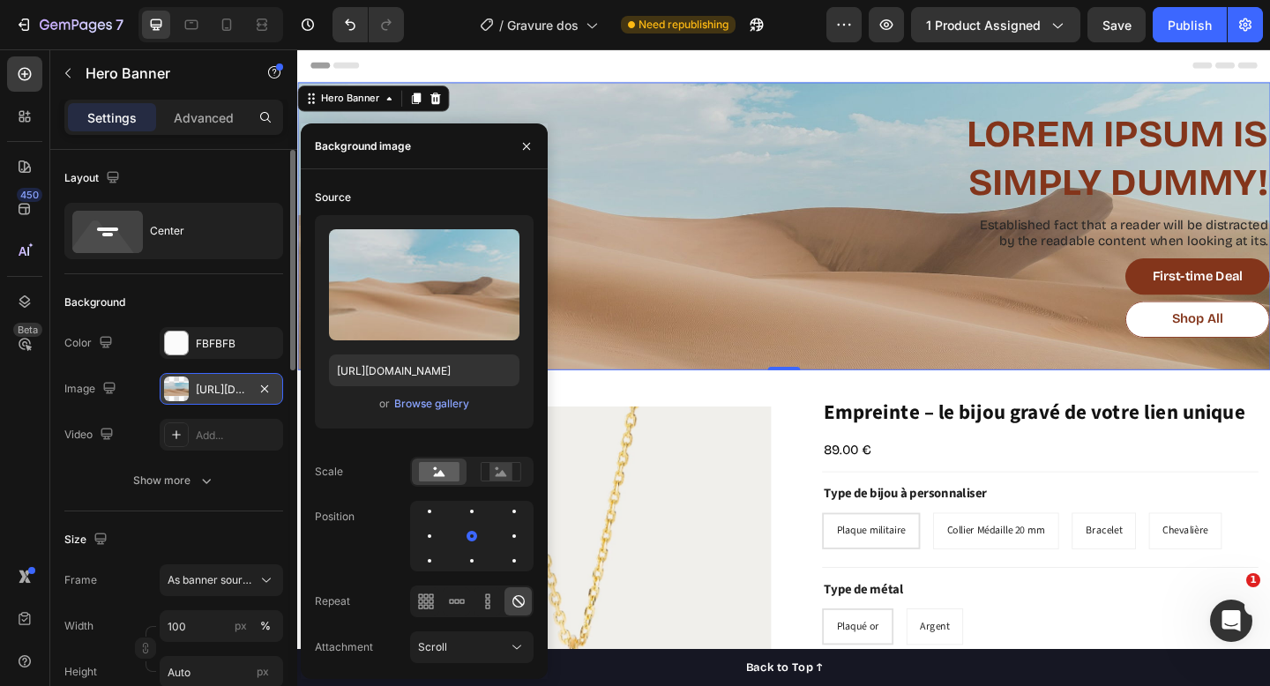
click at [206, 393] on div "https://cdn.shopify.com/s/files/1/2005/9307/files/background_settings.jpg" at bounding box center [221, 390] width 51 height 16
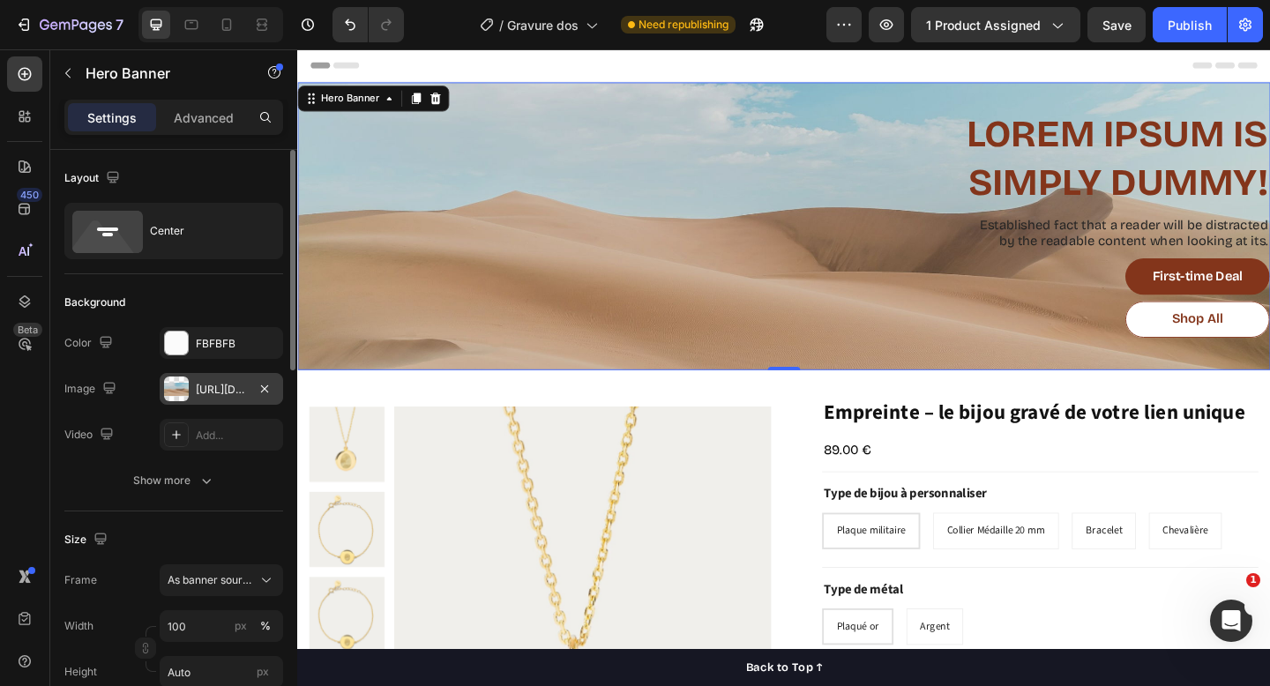
click at [169, 393] on div at bounding box center [176, 389] width 25 height 25
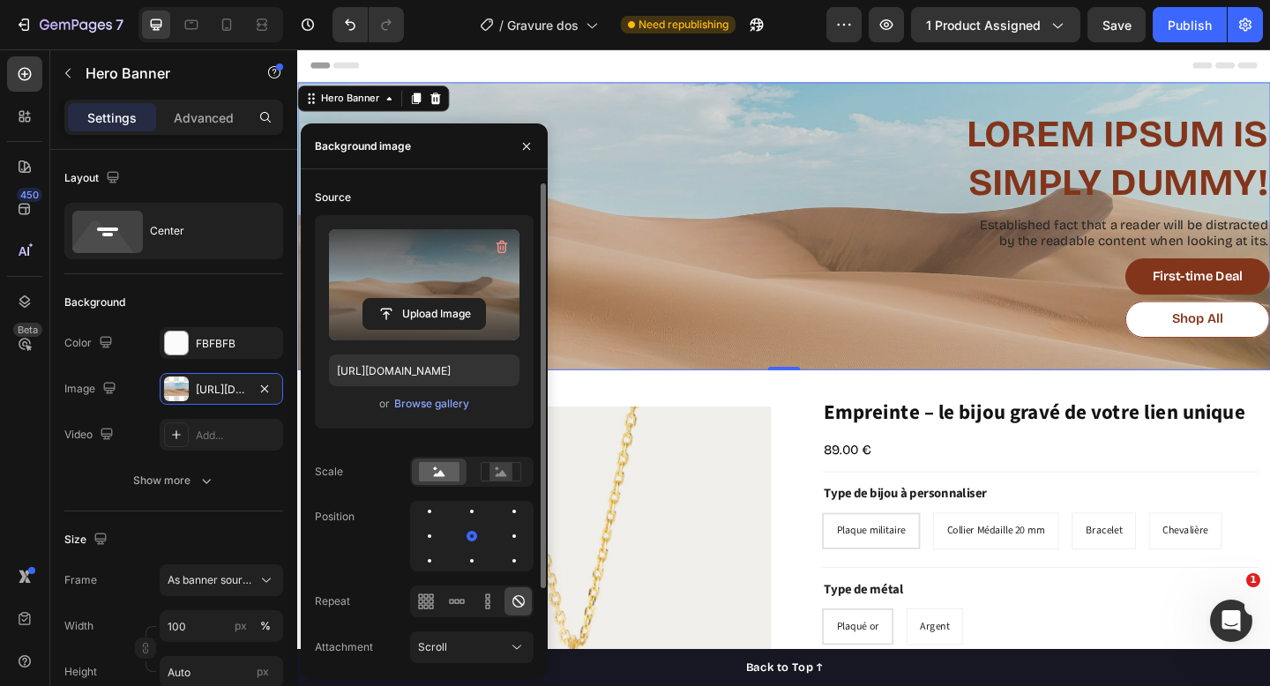
click at [424, 289] on label at bounding box center [424, 284] width 191 height 111
click at [424, 299] on input "file" at bounding box center [424, 314] width 122 height 30
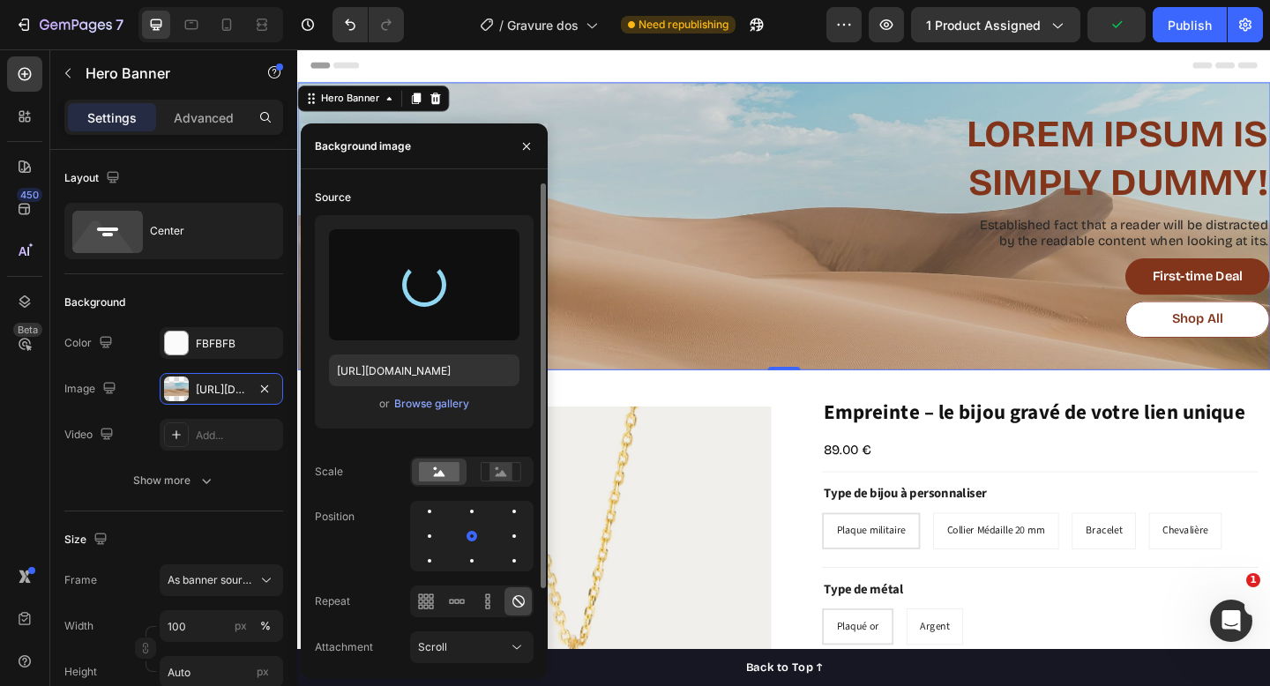
type input "https://cdn.shopify.com/s/files/1/2080/3751/files/gempages_451775192159487074-0…"
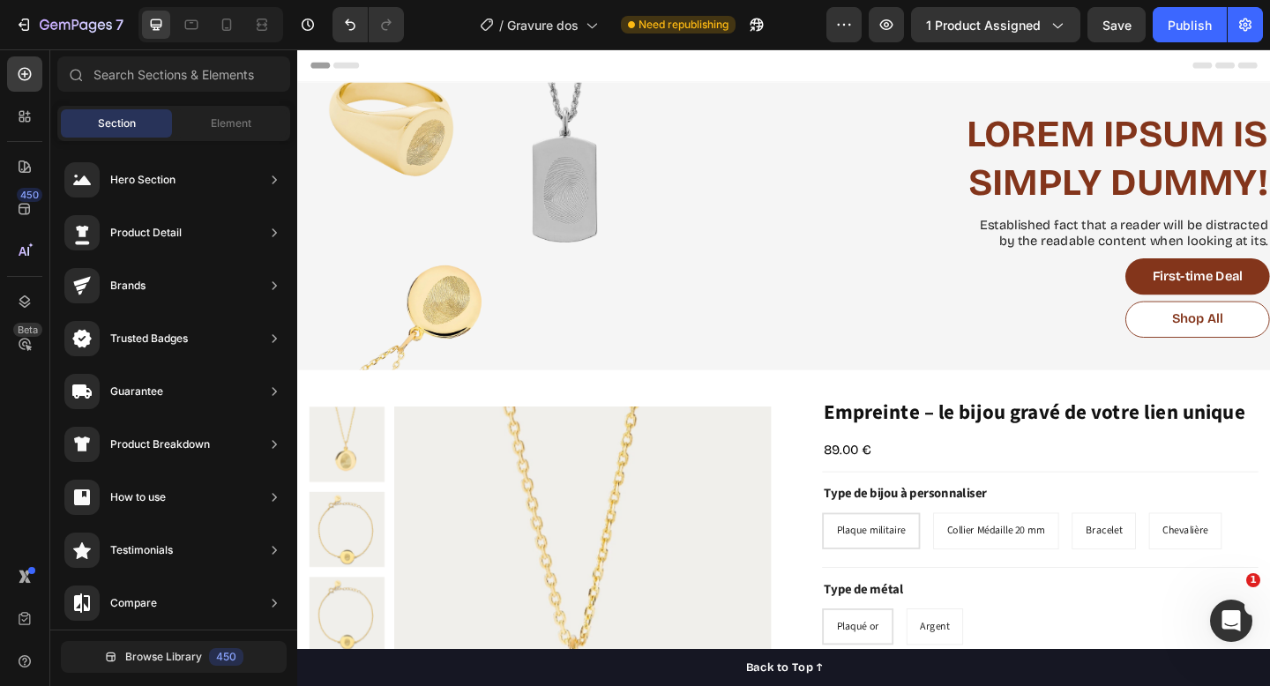
click at [750, 67] on div "Header" at bounding box center [826, 66] width 1030 height 35
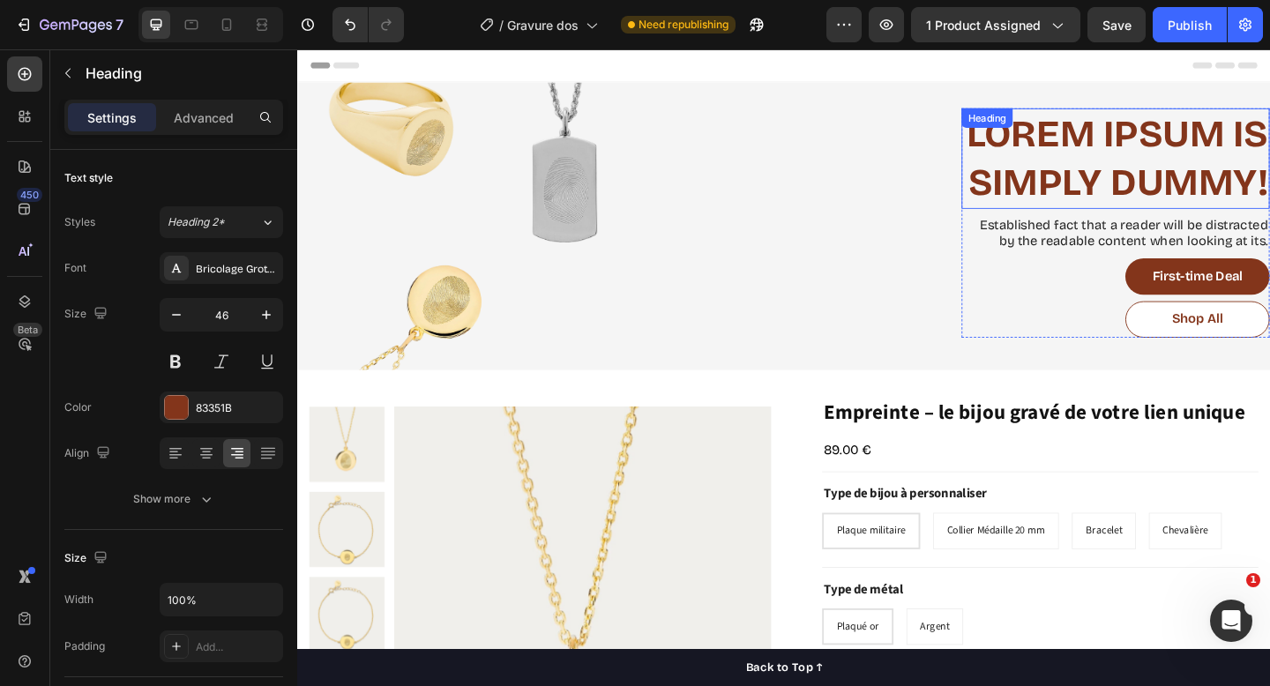
click at [1145, 150] on h2 "Lorem Ipsum is simply dummy!" at bounding box center [1187, 168] width 335 height 109
click at [1117, 155] on h2 "Lorem Ipsum is simply dummy!" at bounding box center [1187, 168] width 335 height 109
click at [1117, 155] on p "Lorem Ipsum is simply dummy!" at bounding box center [1188, 169] width 332 height 106
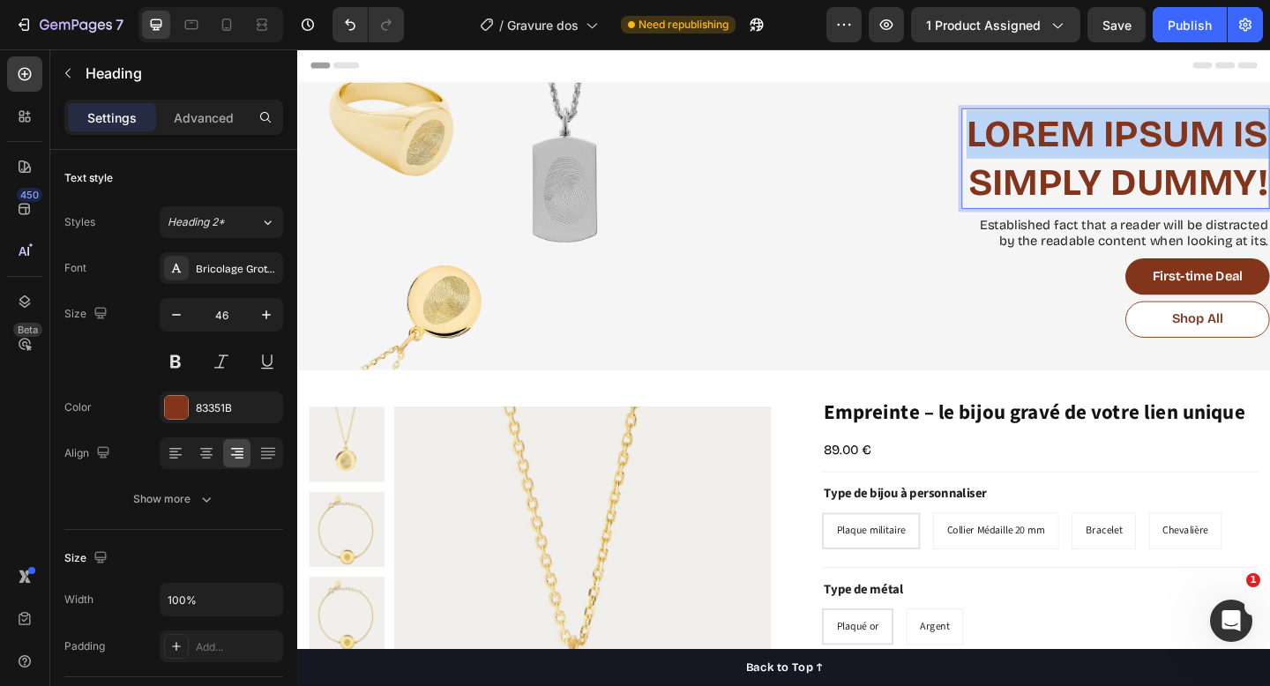
click at [1117, 155] on p "Lorem Ipsum is simply dummy!" at bounding box center [1188, 169] width 332 height 106
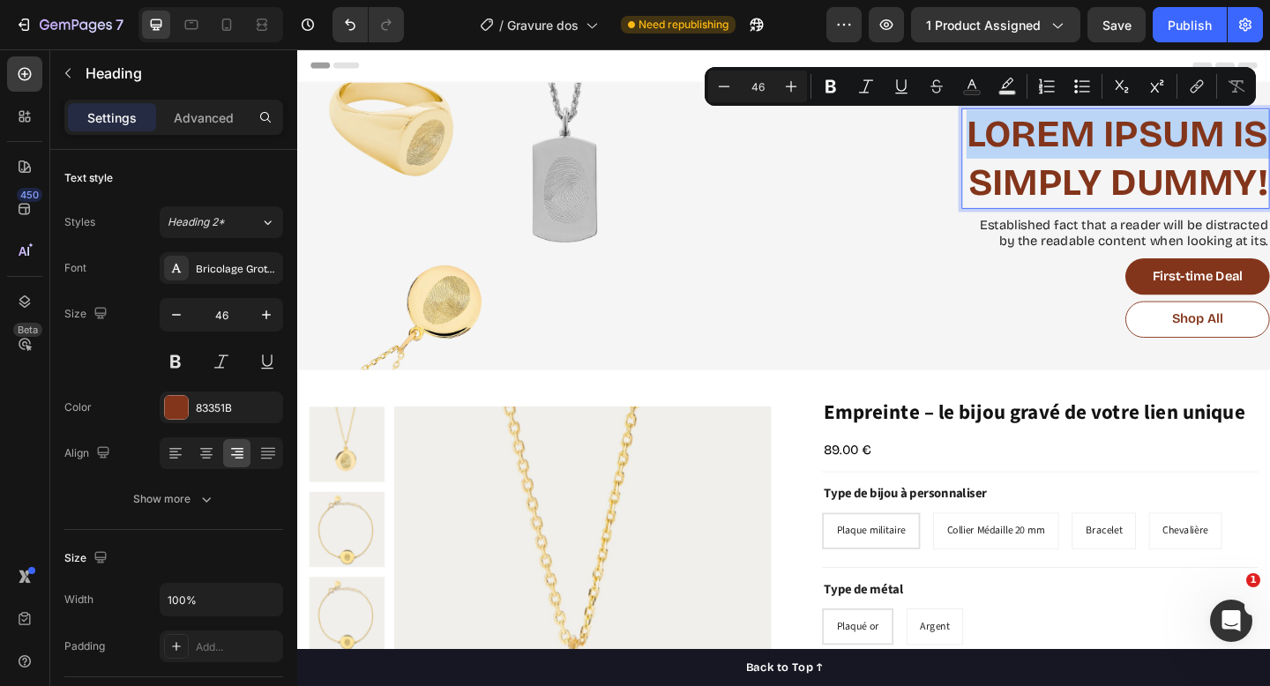
click at [1113, 161] on p "Lorem Ipsum is simply dummy!" at bounding box center [1188, 169] width 332 height 106
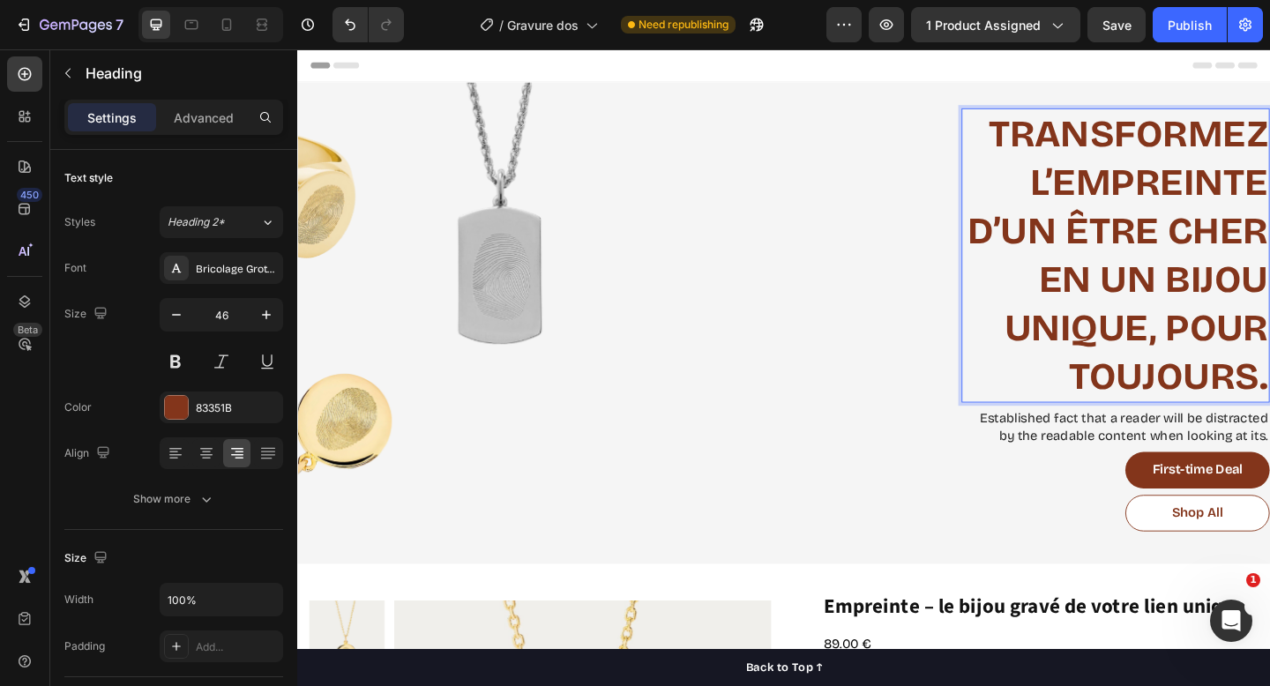
click at [1113, 162] on p "Transformez l’empreinte d’un être cher en un bijou unique, pour toujours." at bounding box center [1188, 274] width 332 height 317
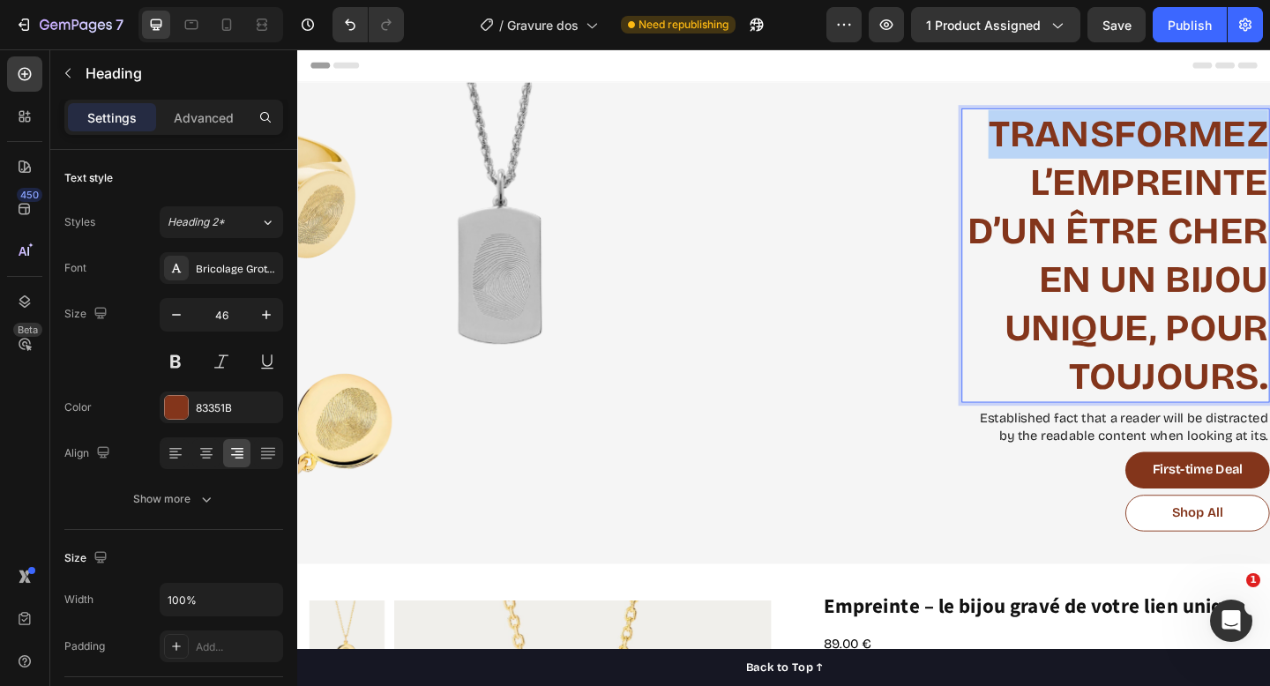
click at [1113, 162] on p "Transformez l’empreinte d’un être cher en un bijou unique, pour toujours." at bounding box center [1188, 274] width 332 height 317
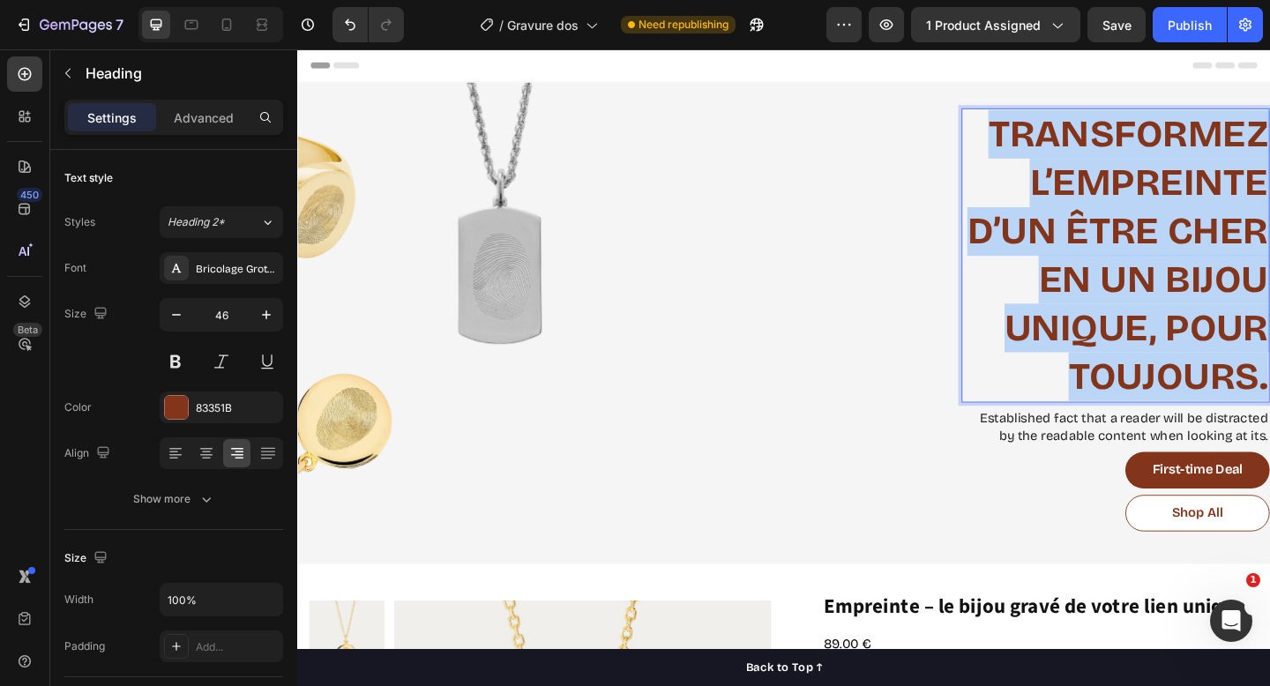
click at [1113, 162] on p "Transformez l’empreinte d’un être cher en un bijou unique, pour toujours." at bounding box center [1188, 274] width 332 height 317
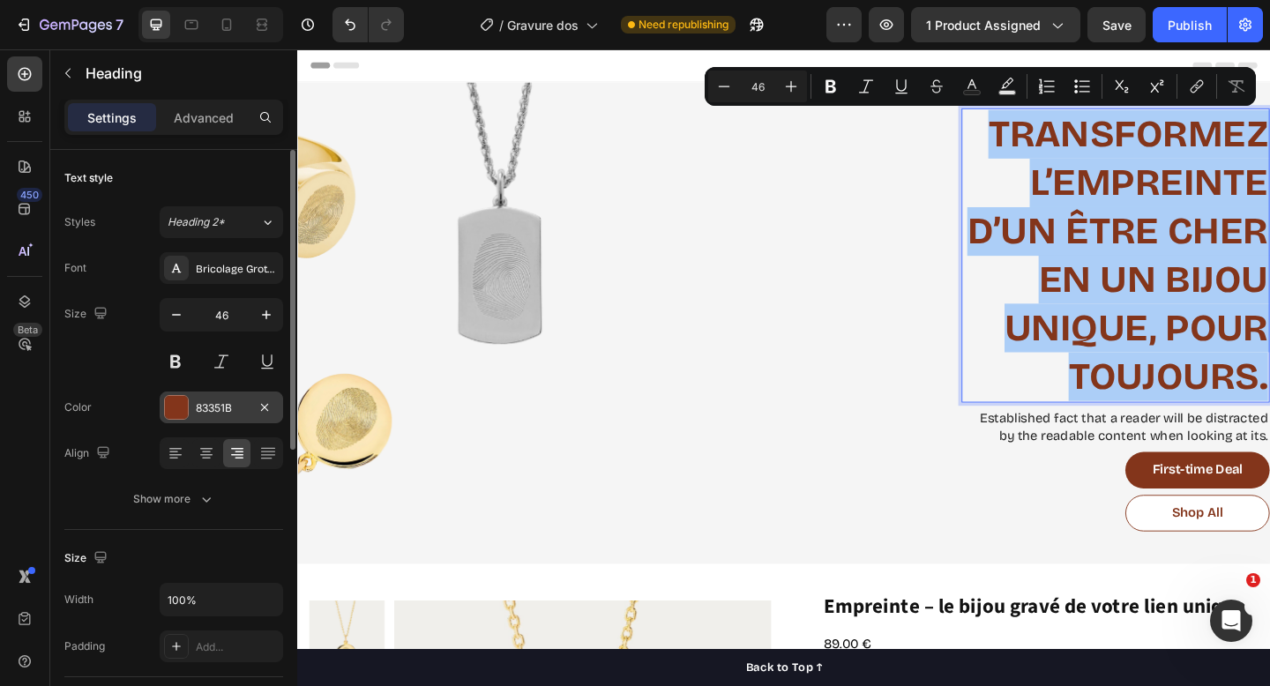
click at [172, 399] on div at bounding box center [176, 407] width 23 height 23
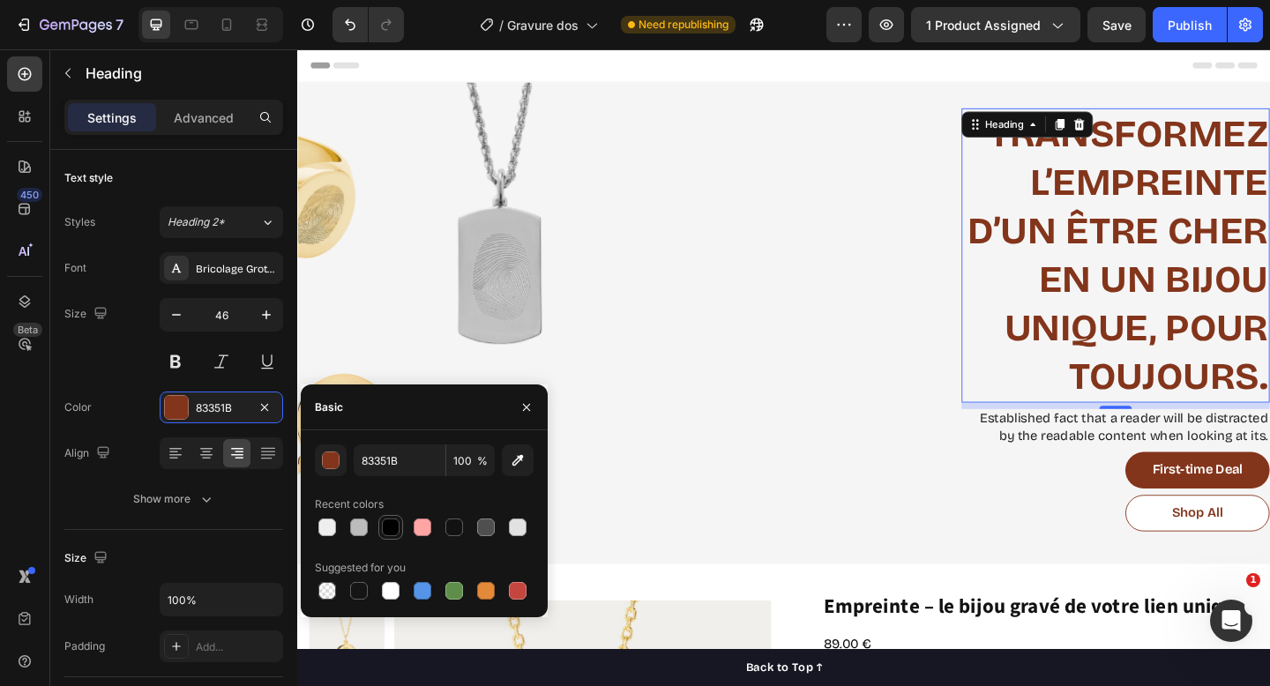
click at [389, 520] on div at bounding box center [391, 528] width 18 height 18
type input "000000"
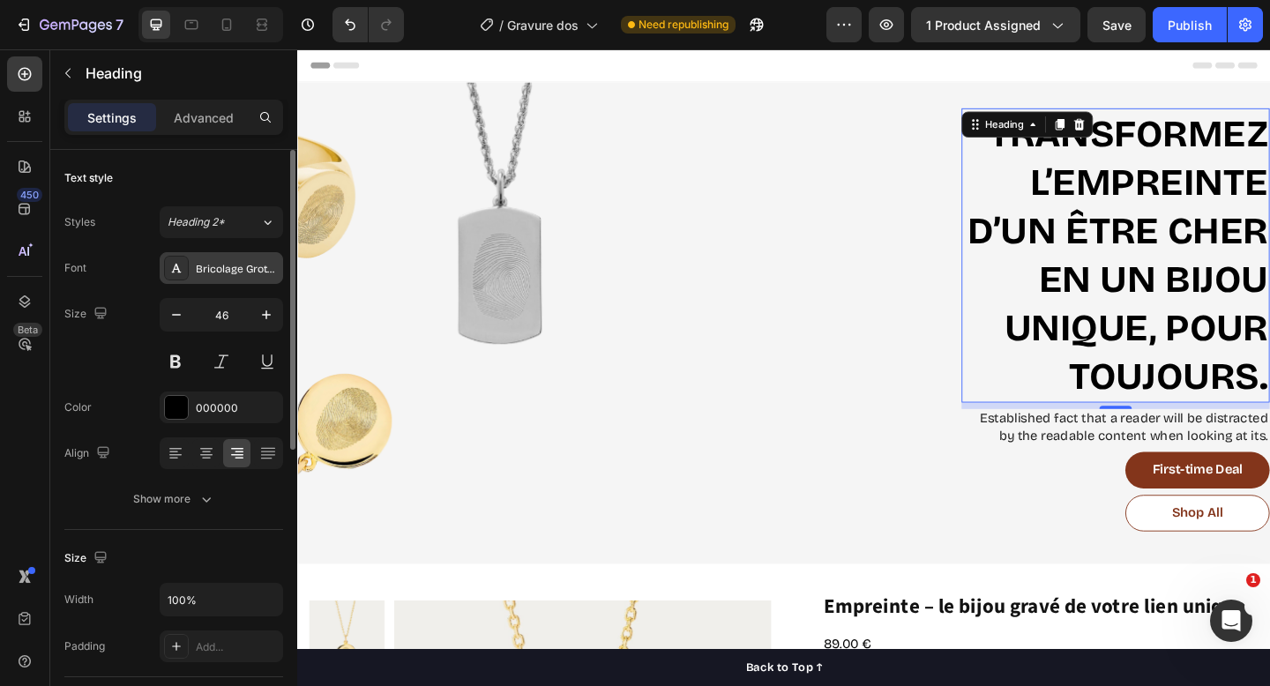
click at [190, 274] on div "Bricolage Grotesque" at bounding box center [222, 268] width 124 height 32
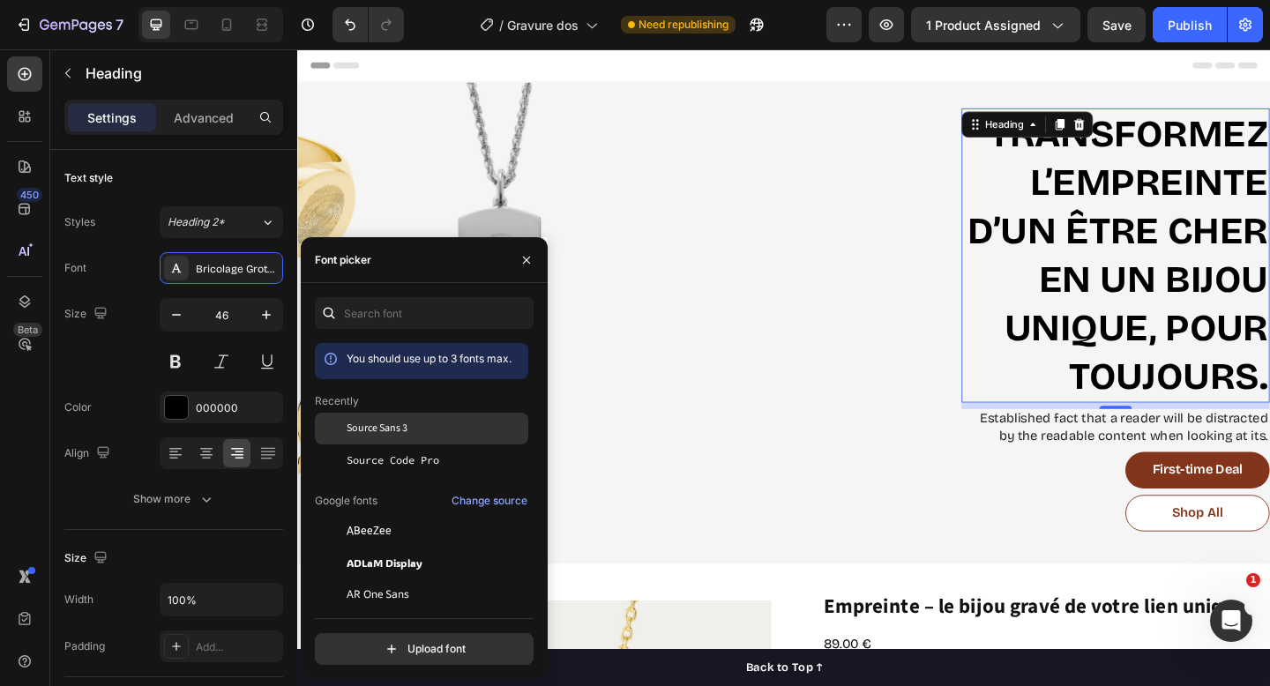
click at [384, 426] on span "Source Sans 3" at bounding box center [377, 429] width 61 height 16
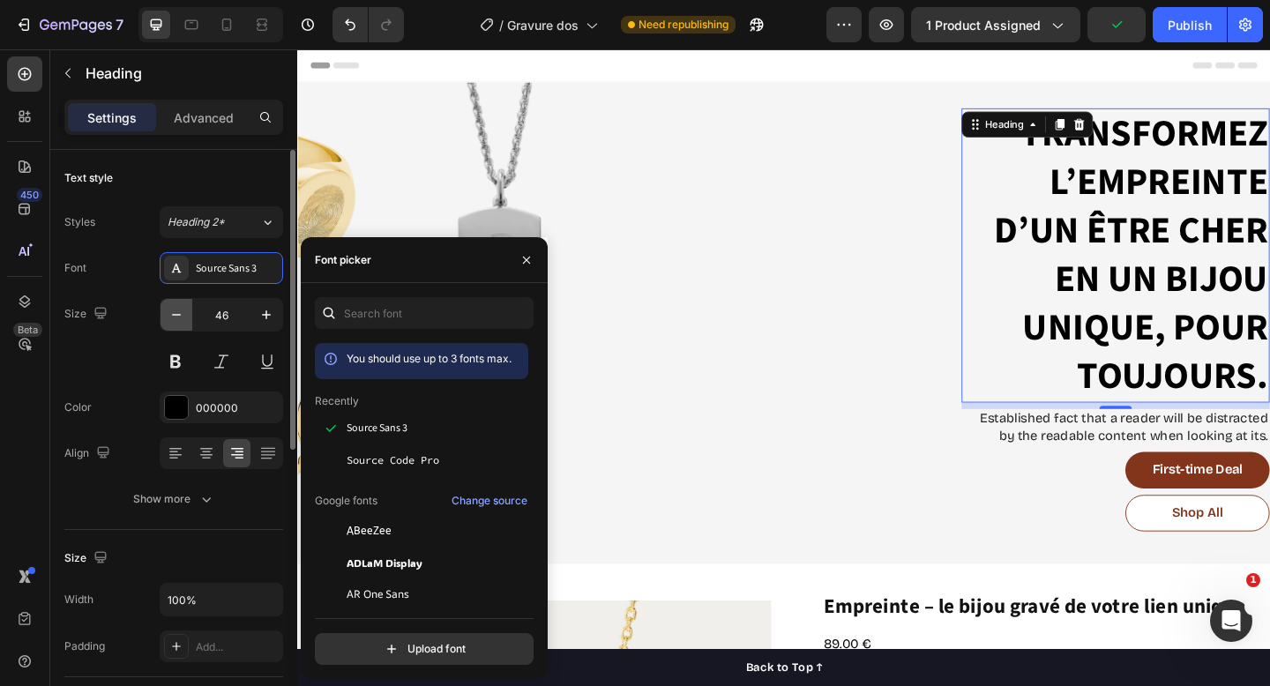
click at [173, 309] on icon "button" at bounding box center [177, 315] width 18 height 18
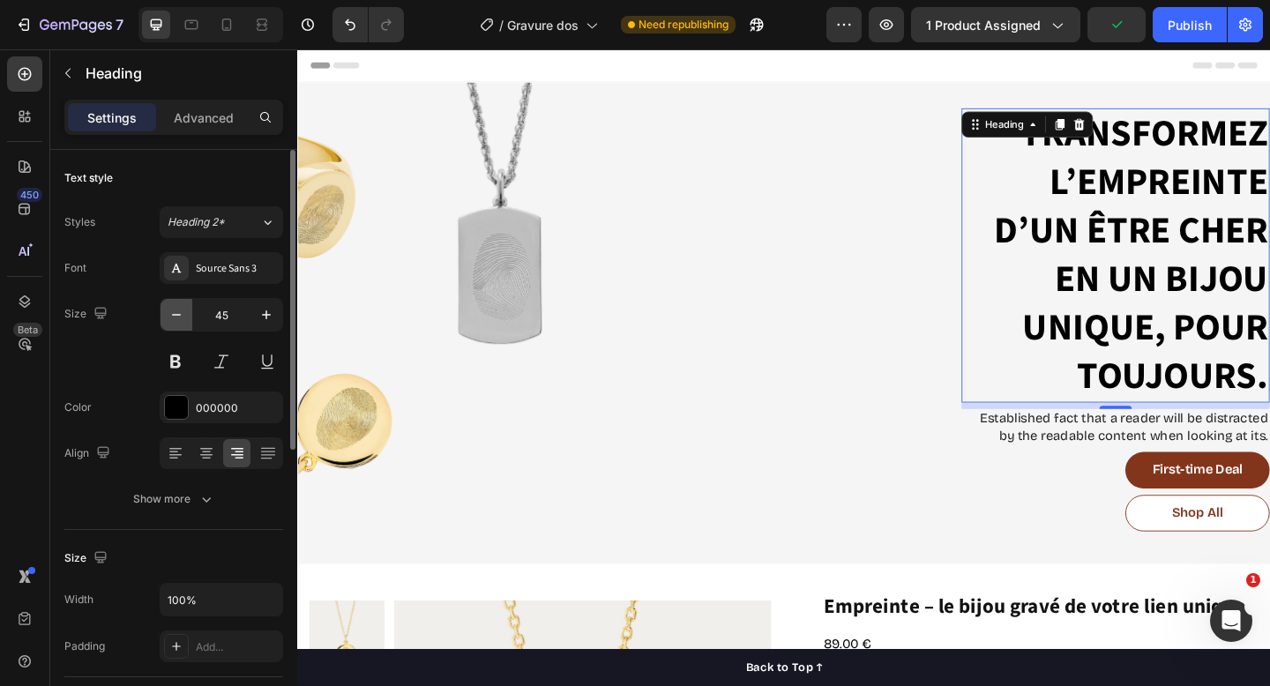
click at [173, 309] on icon "button" at bounding box center [177, 315] width 18 height 18
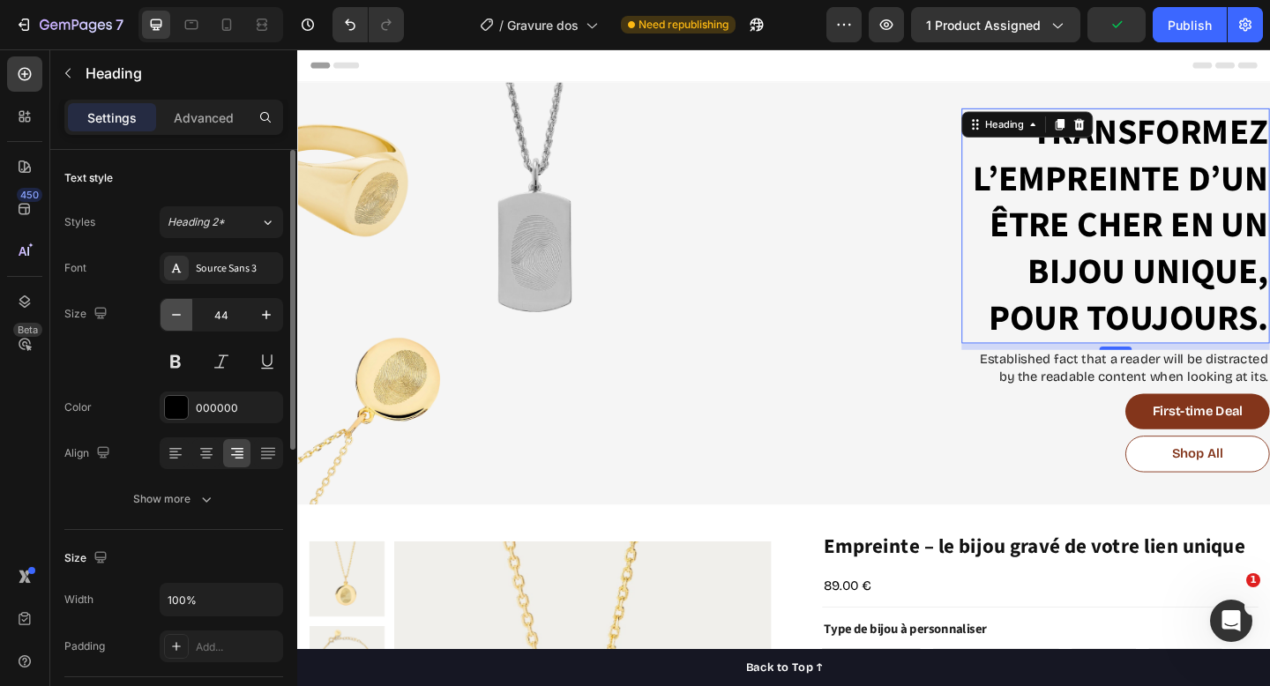
click at [173, 309] on icon "button" at bounding box center [177, 315] width 18 height 18
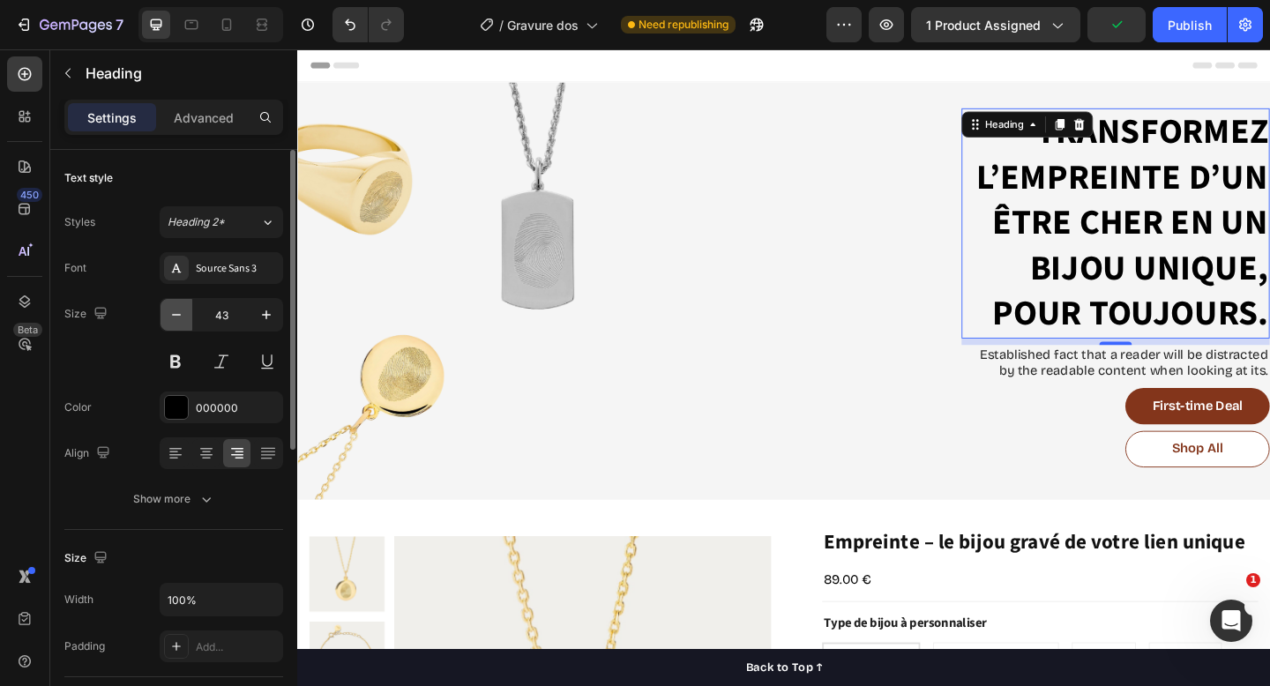
click at [173, 309] on icon "button" at bounding box center [177, 315] width 18 height 18
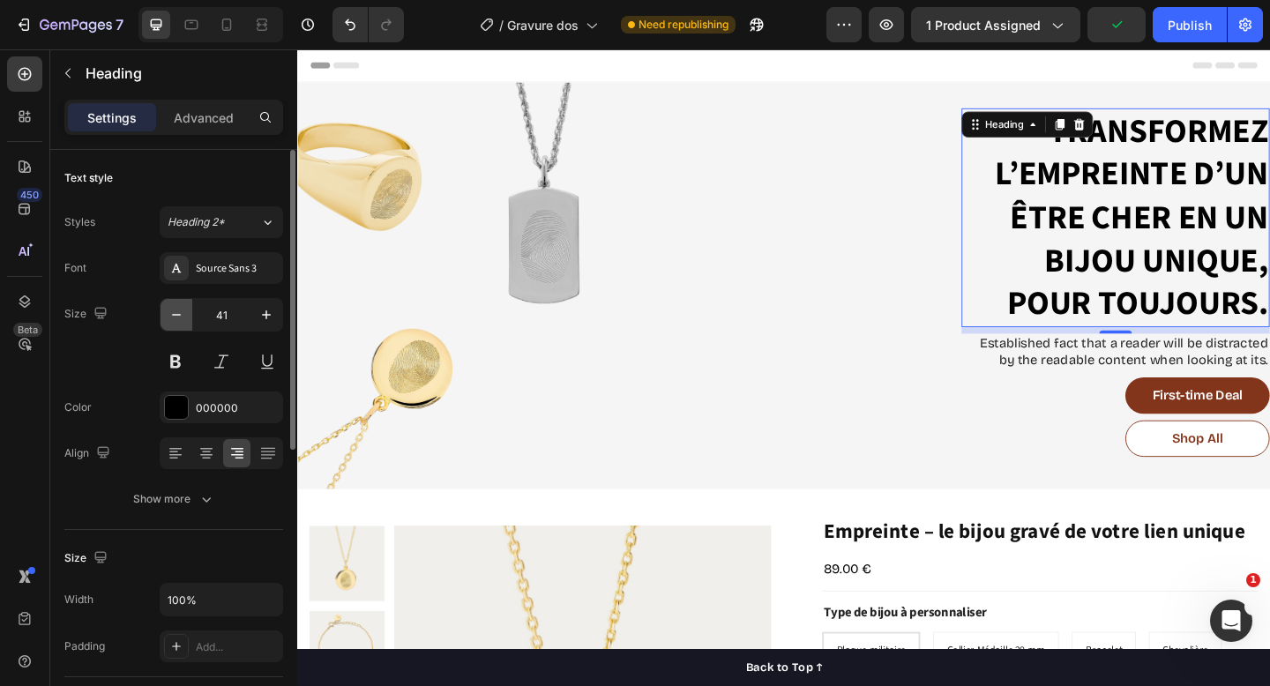
click at [173, 309] on icon "button" at bounding box center [177, 315] width 18 height 18
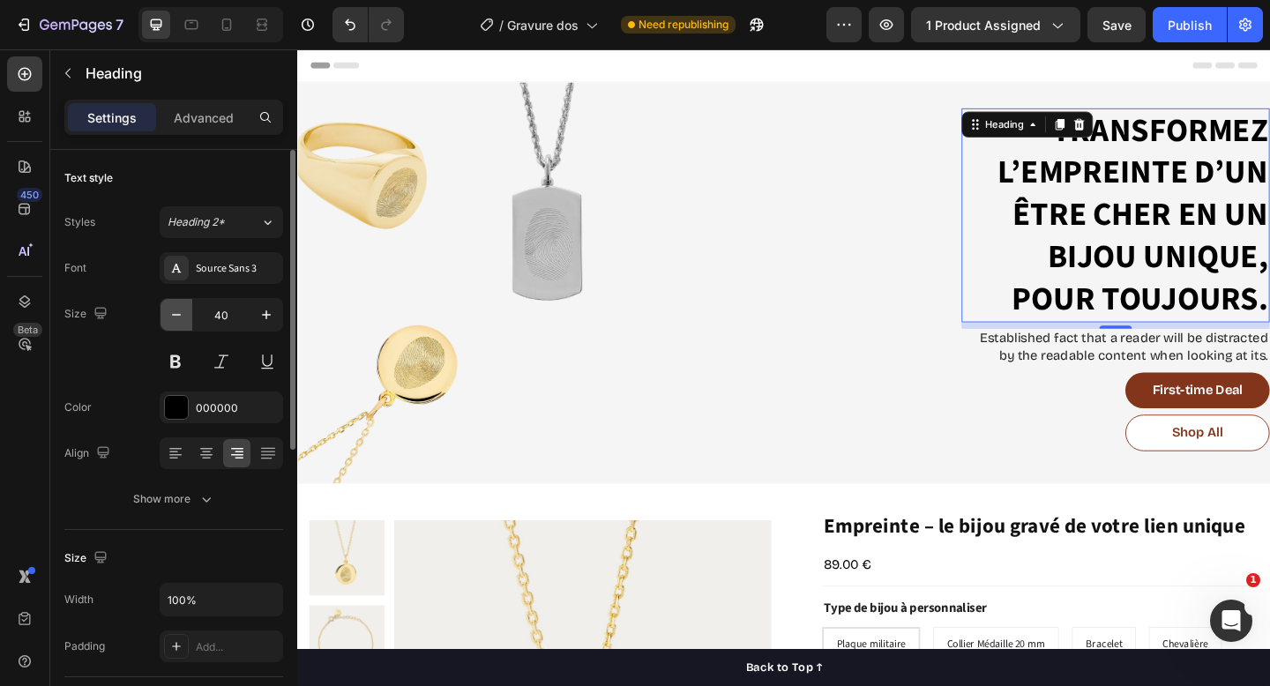
click at [173, 309] on icon "button" at bounding box center [177, 315] width 18 height 18
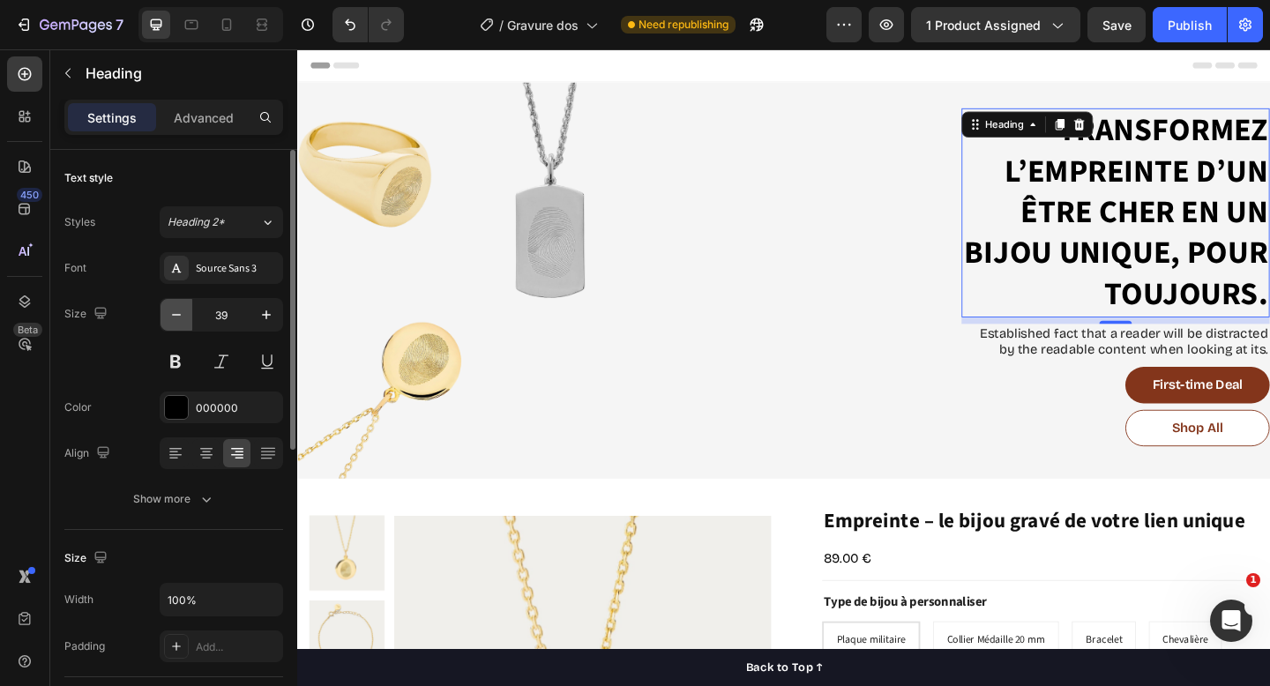
click at [173, 309] on icon "button" at bounding box center [177, 315] width 18 height 18
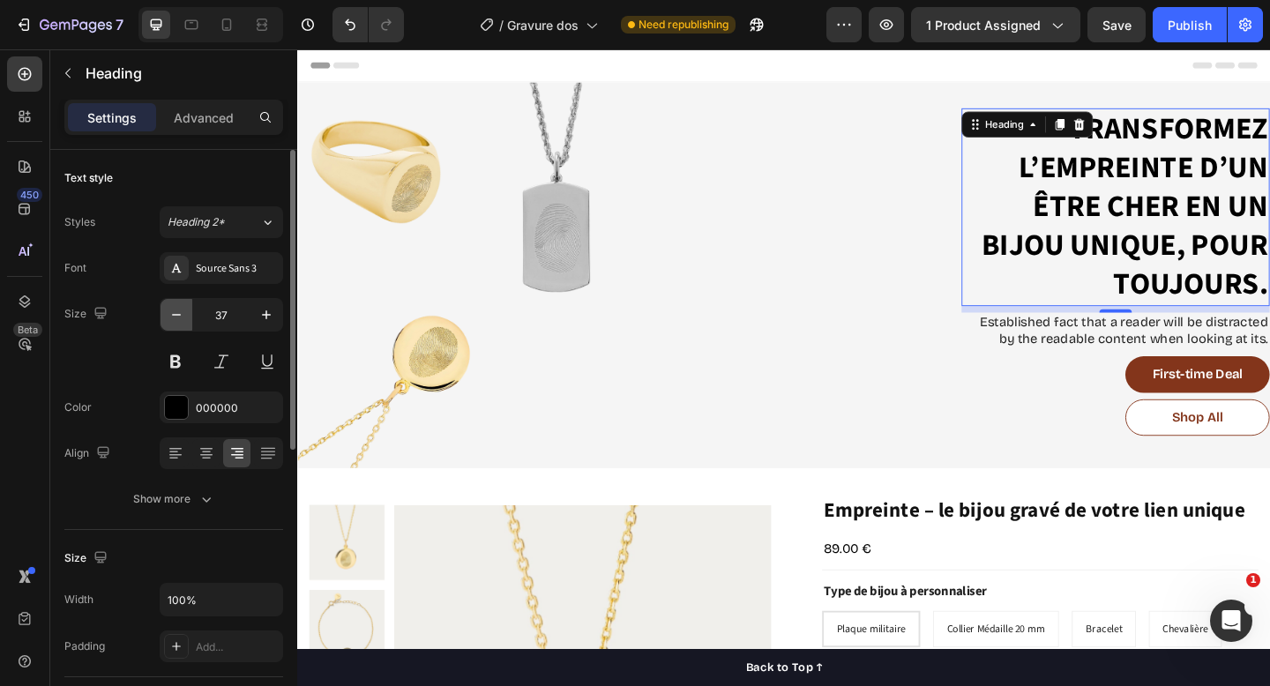
click at [173, 309] on icon "button" at bounding box center [177, 315] width 18 height 18
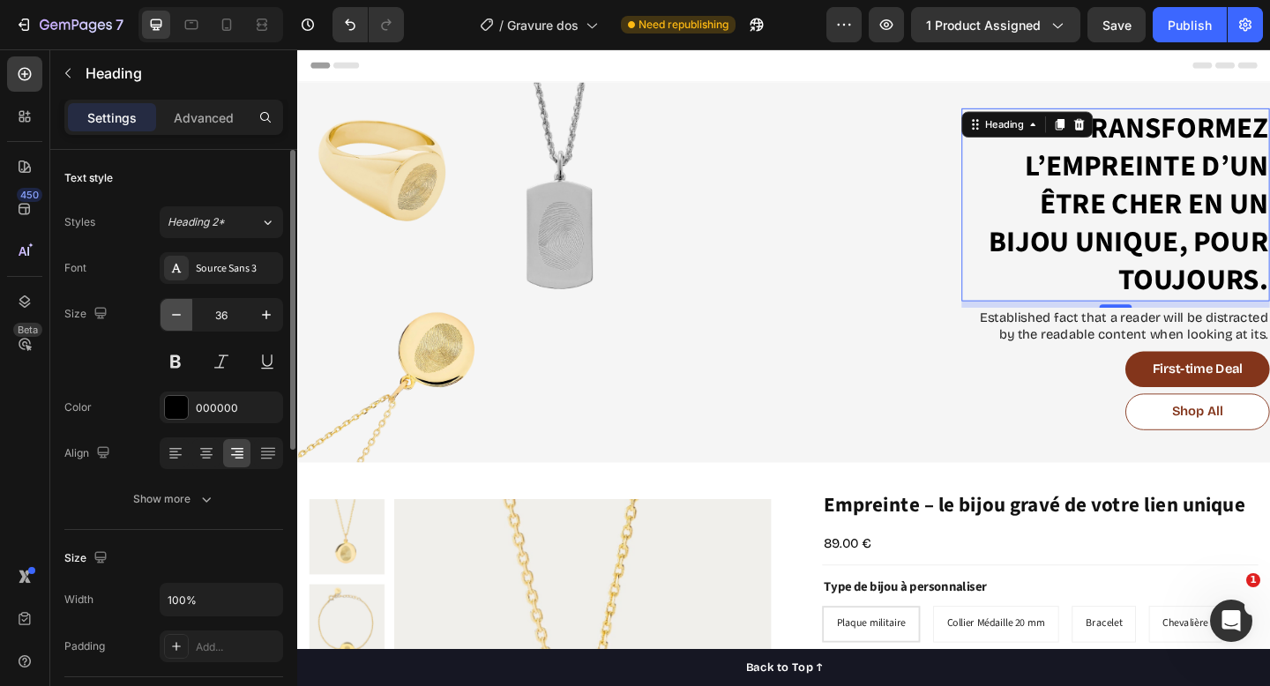
click at [173, 309] on icon "button" at bounding box center [177, 315] width 18 height 18
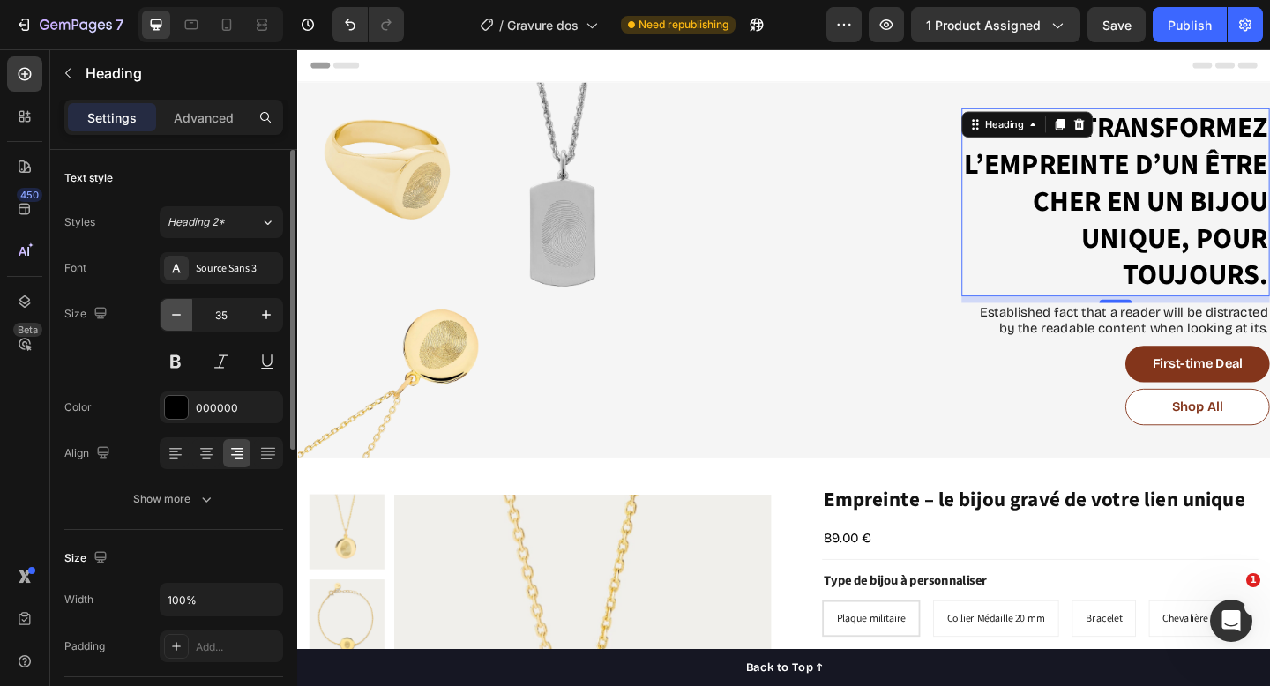
click at [173, 309] on icon "button" at bounding box center [177, 315] width 18 height 18
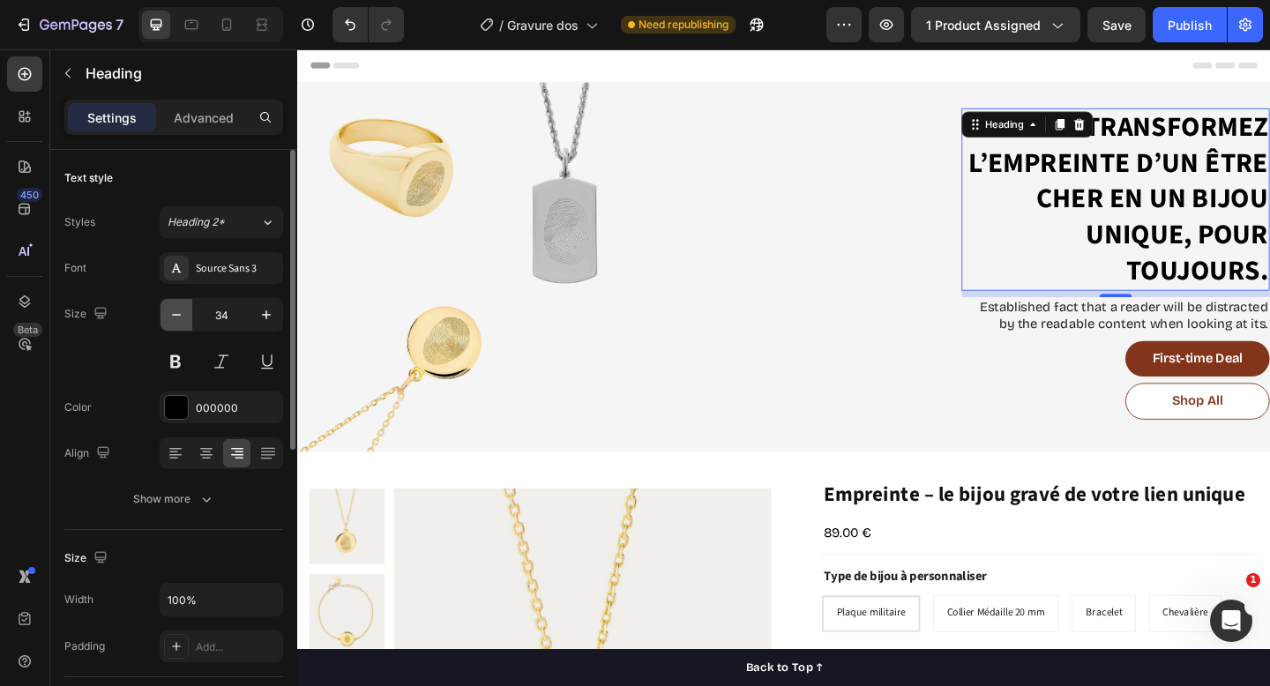
click at [173, 309] on icon "button" at bounding box center [177, 315] width 18 height 18
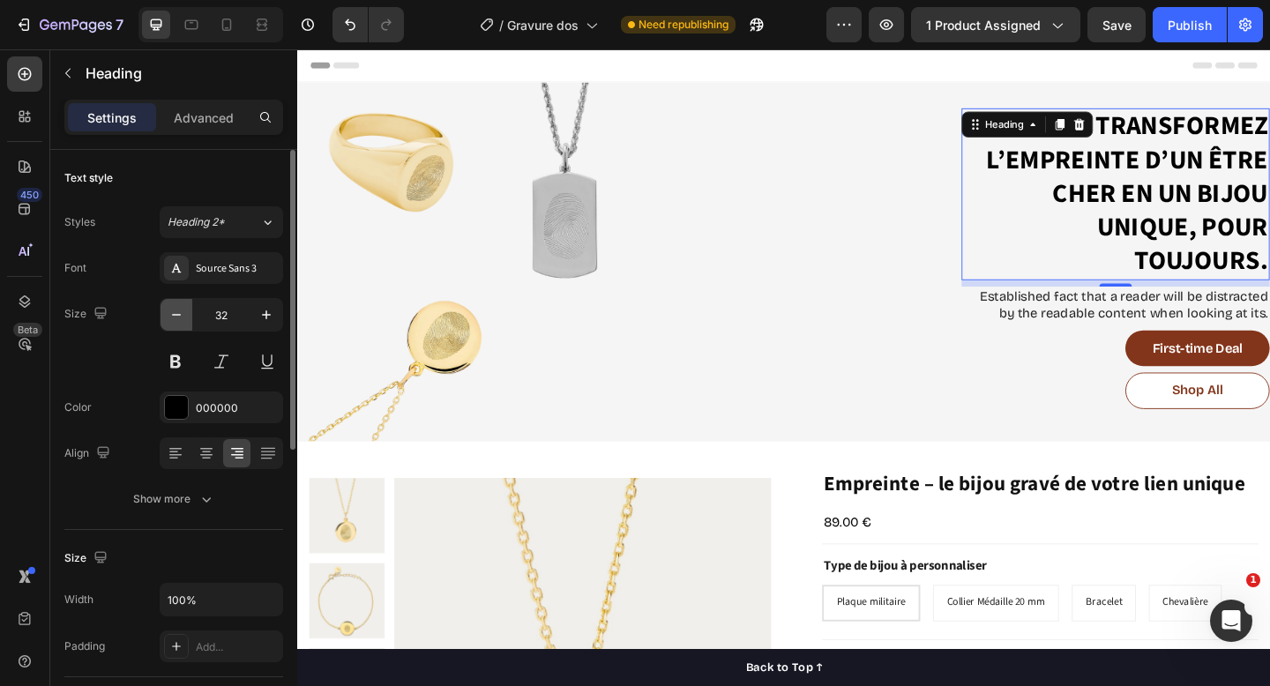
click at [173, 309] on icon "button" at bounding box center [177, 315] width 18 height 18
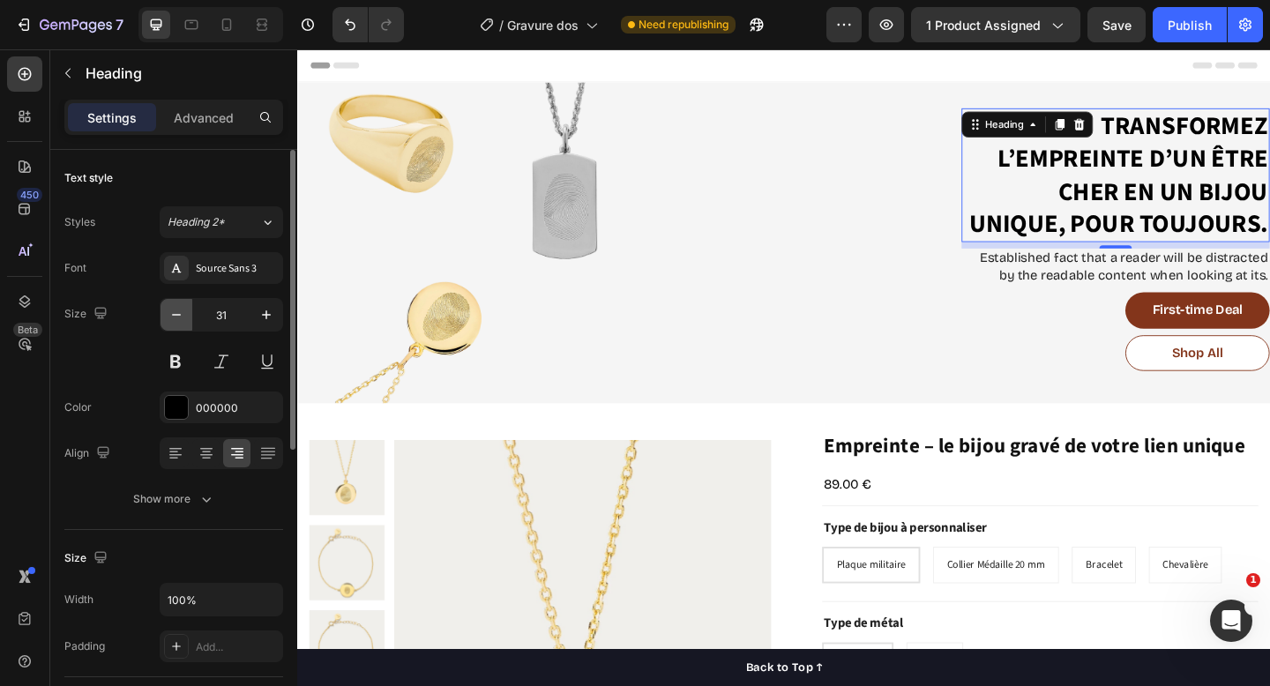
click at [173, 309] on icon "button" at bounding box center [177, 315] width 18 height 18
type input "30"
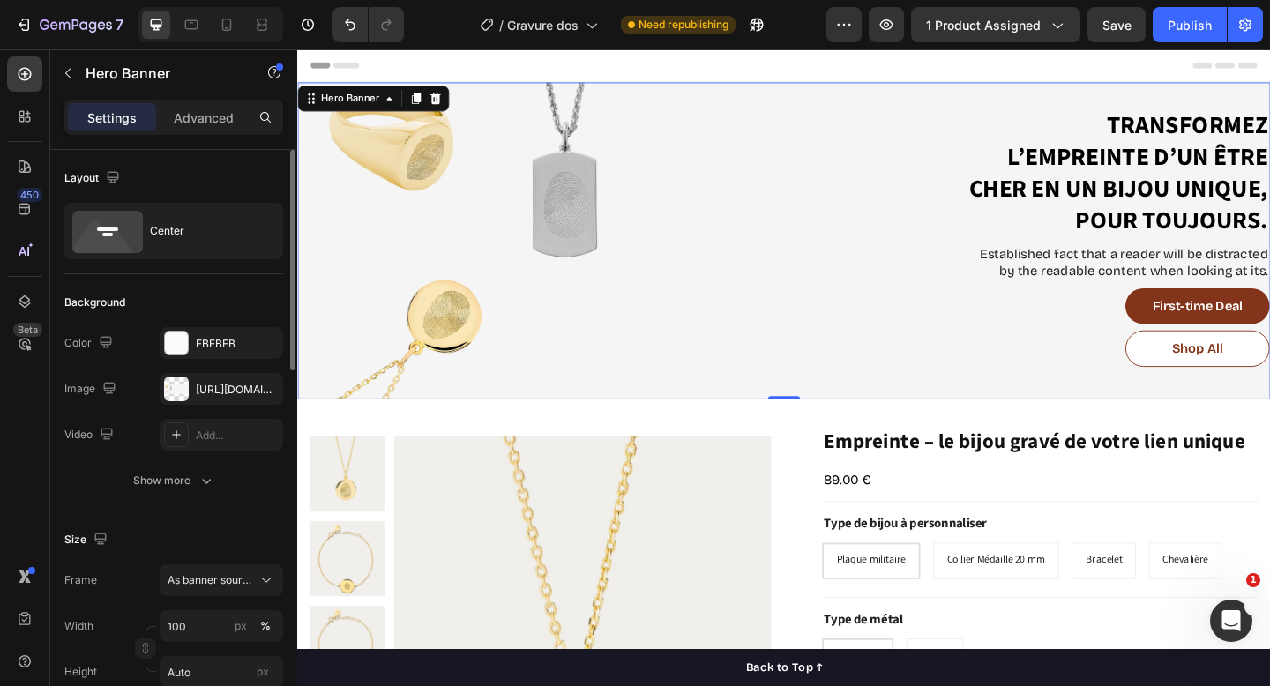
click at [906, 215] on div "Transformez l’empreinte d’un être cher en un bijou unique, pour toujours. Headi…" at bounding box center [826, 258] width 1059 height 289
click at [1176, 370] on div "Shop All Button" at bounding box center [1187, 376] width 335 height 40
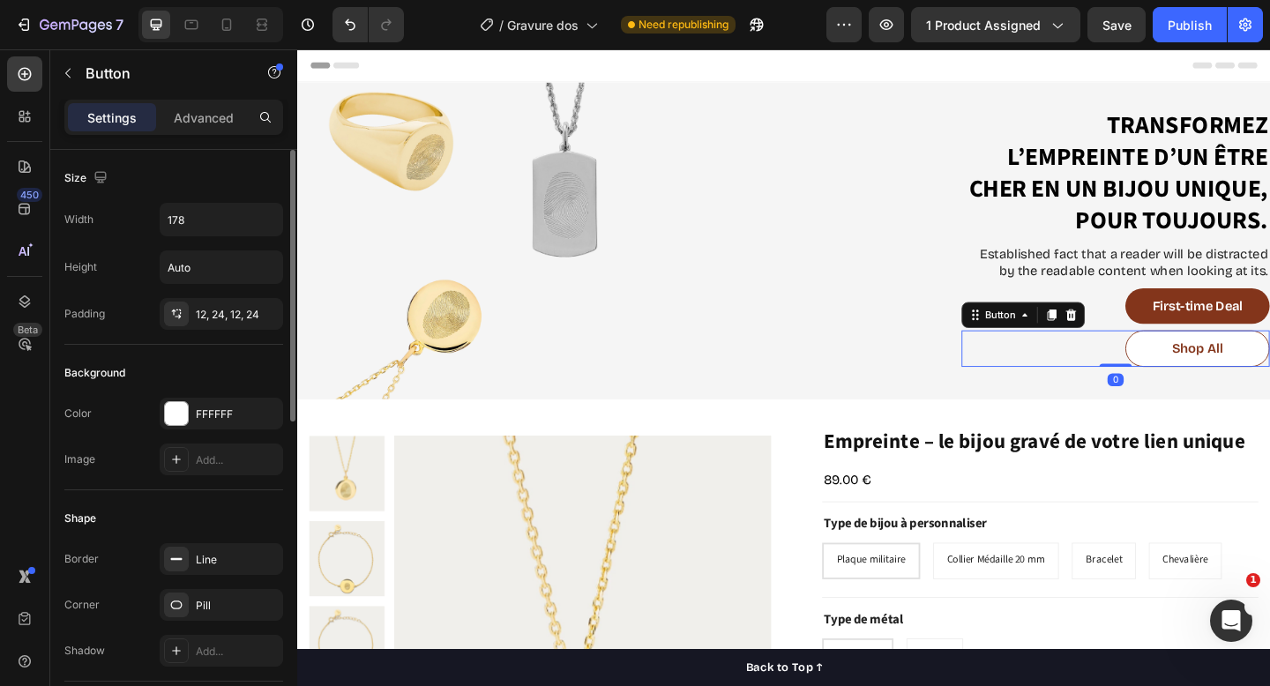
click at [1181, 333] on div "First-time Deal Button" at bounding box center [1187, 330] width 335 height 40
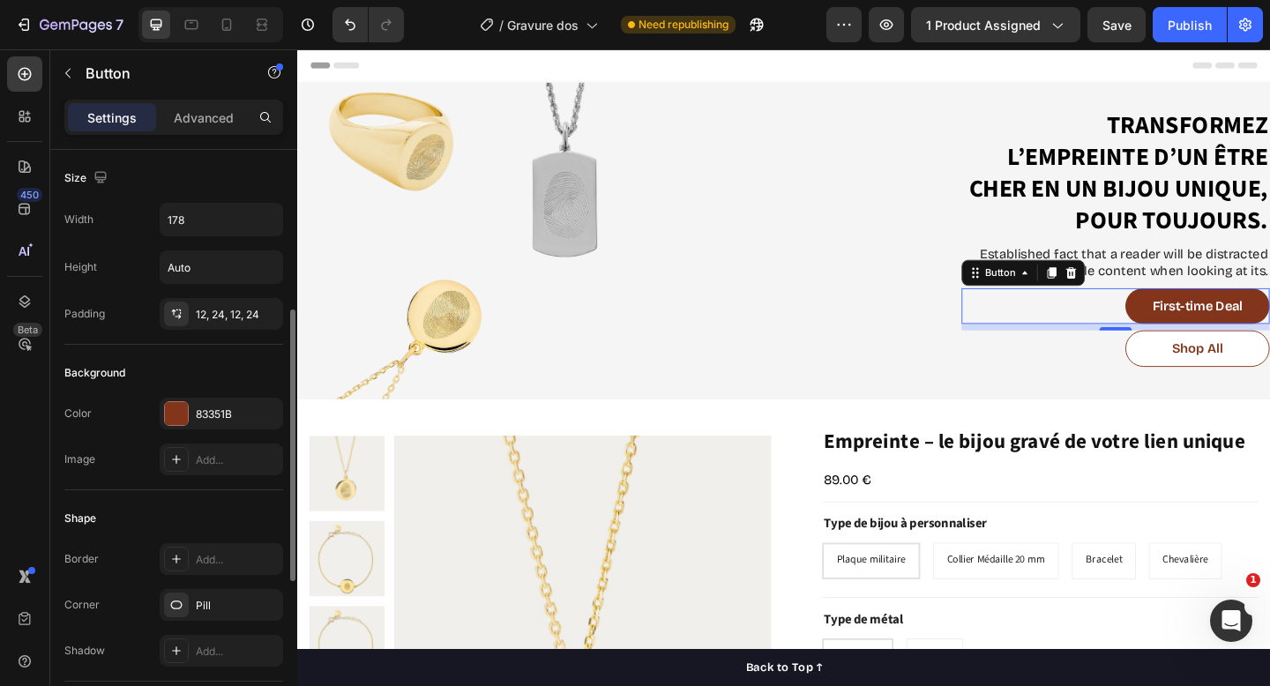
scroll to position [109, 0]
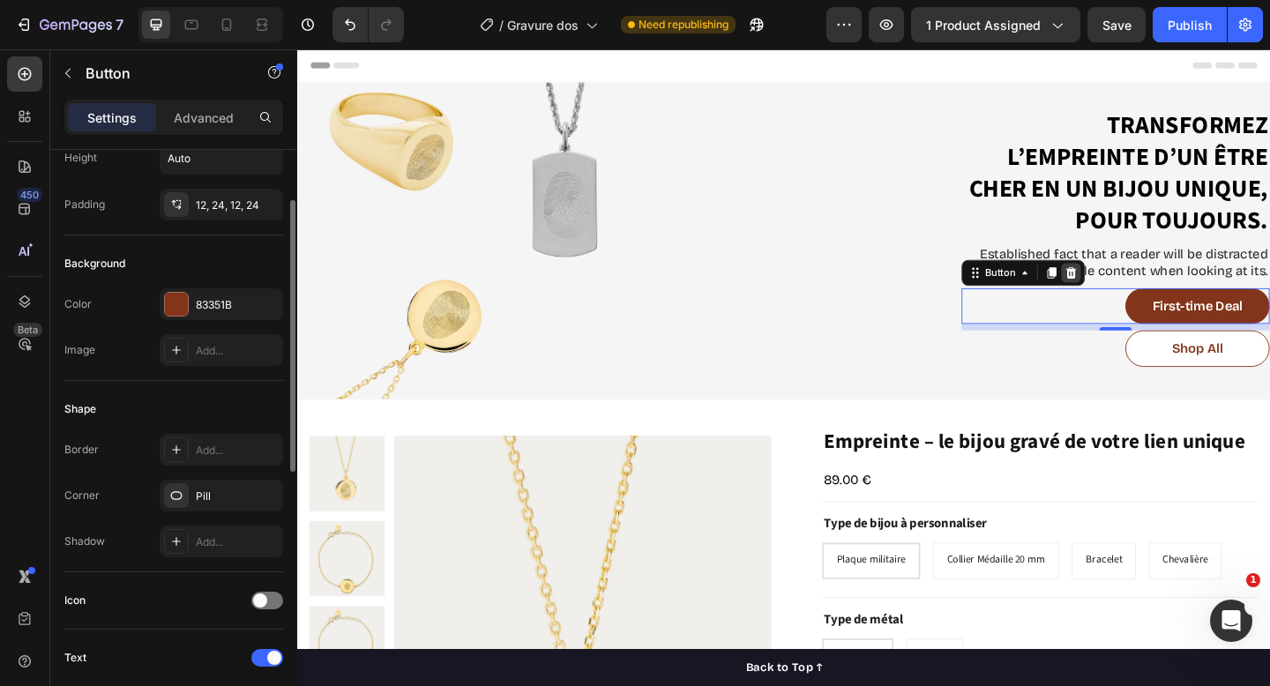
click at [1138, 296] on icon at bounding box center [1139, 292] width 11 height 12
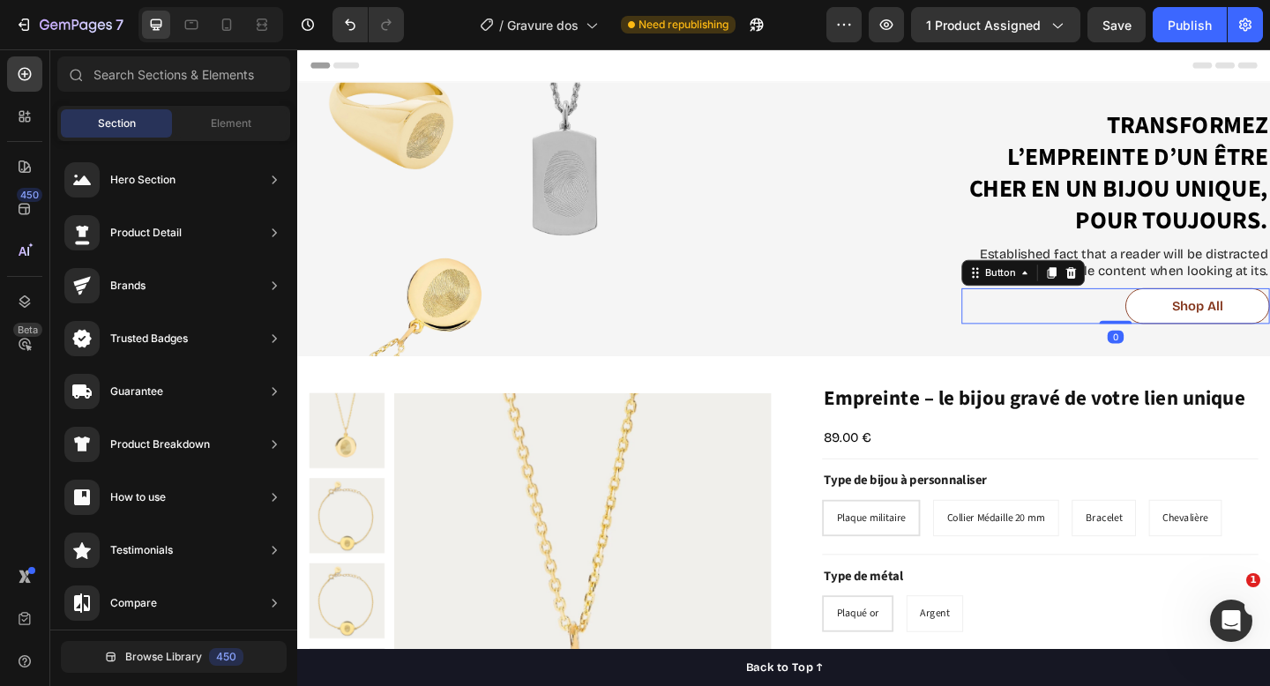
click at [1169, 333] on div "Shop All Button 0" at bounding box center [1187, 330] width 335 height 40
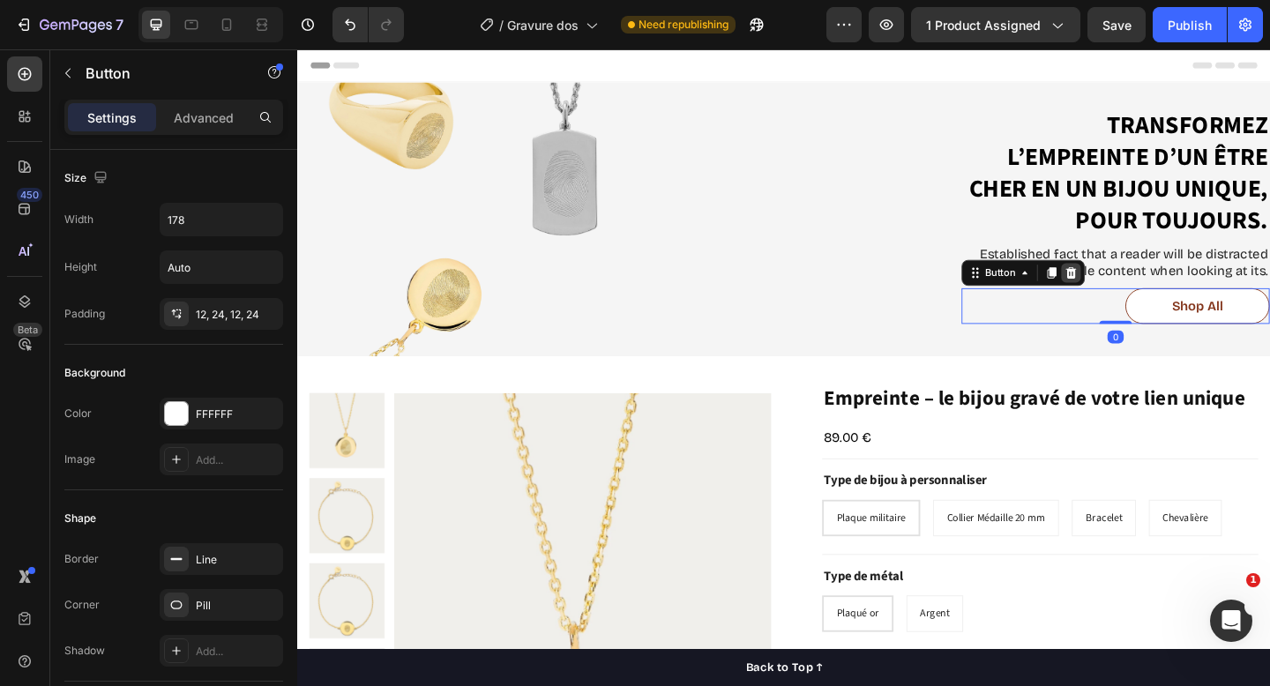
click at [1140, 296] on icon at bounding box center [1139, 292] width 11 height 12
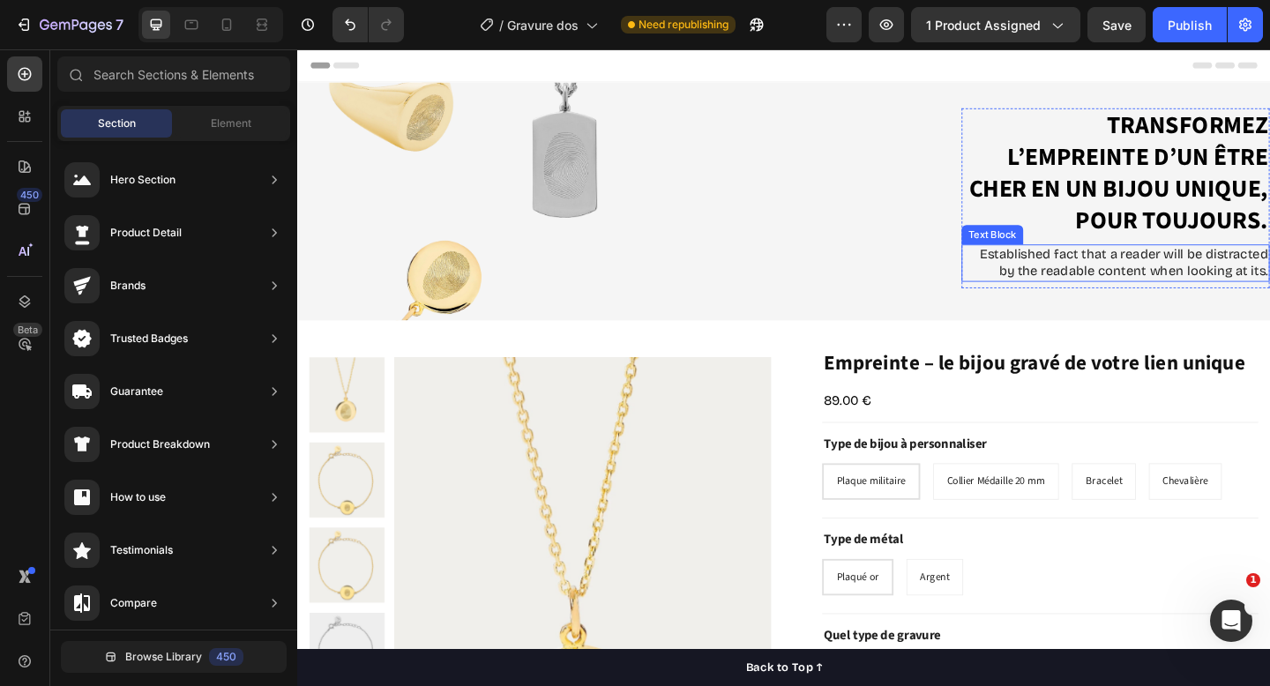
click at [1258, 285] on p "Established fact that a reader will be distracted by the readable content when …" at bounding box center [1188, 282] width 332 height 37
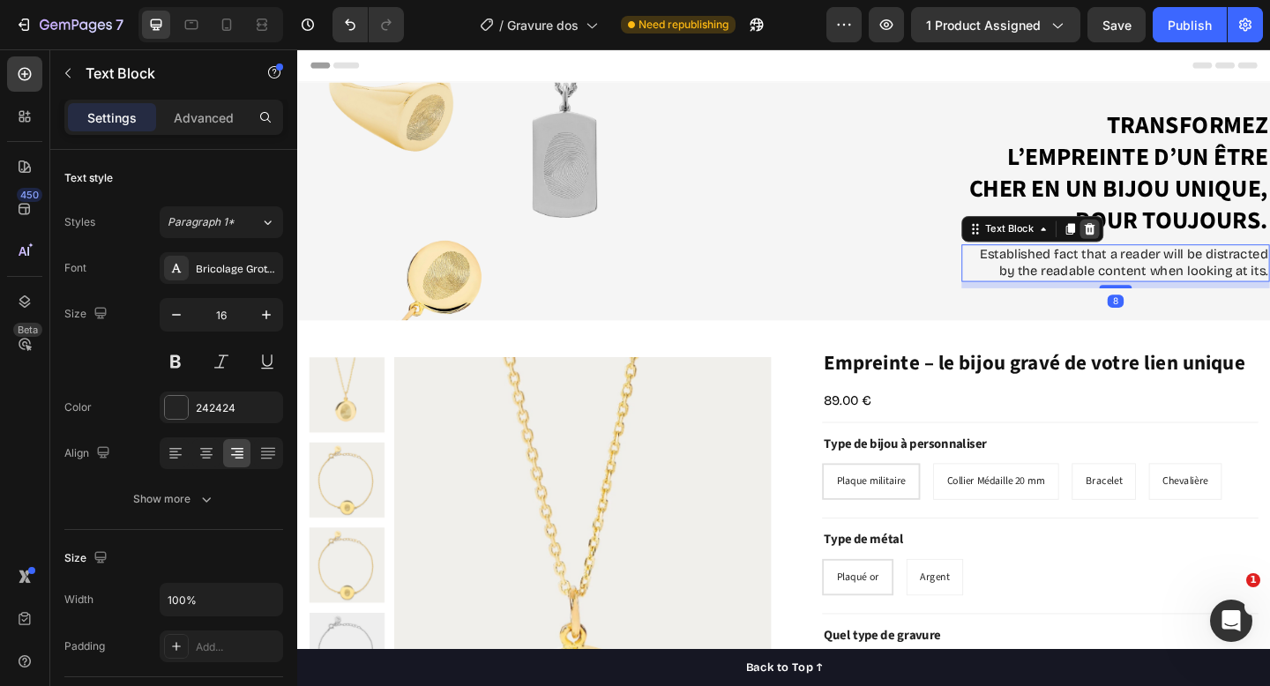
click at [1158, 240] on icon at bounding box center [1159, 245] width 14 height 14
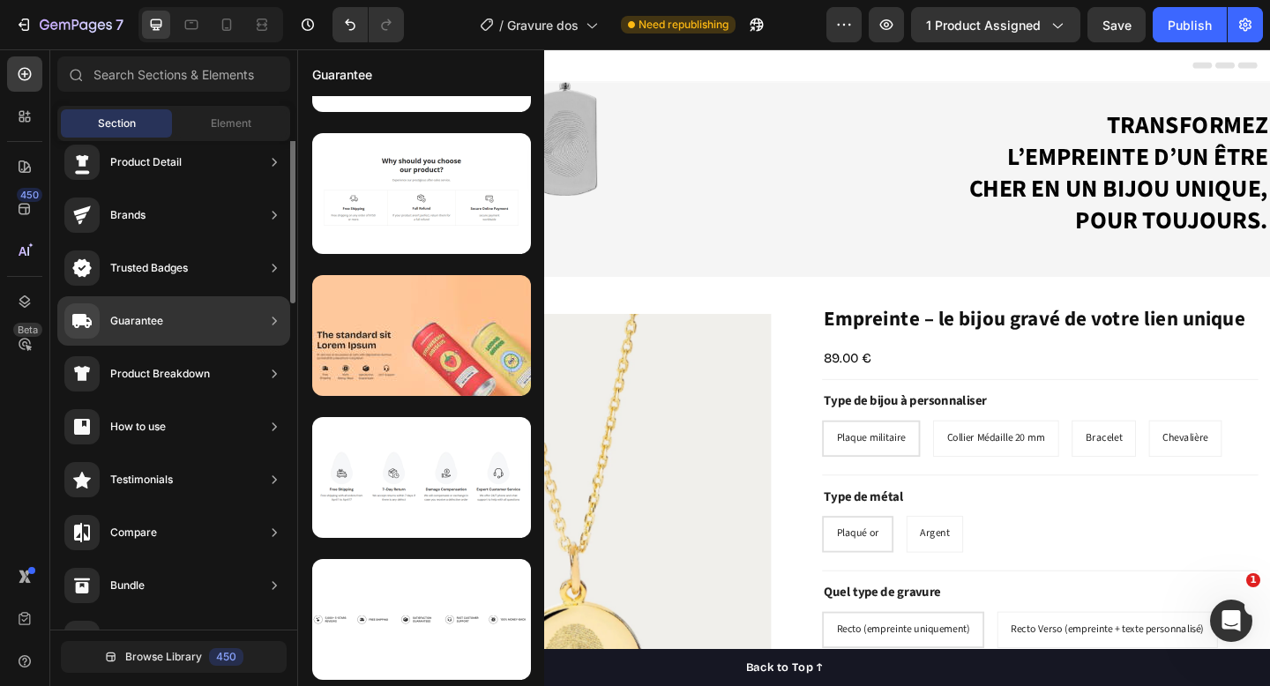
scroll to position [0, 0]
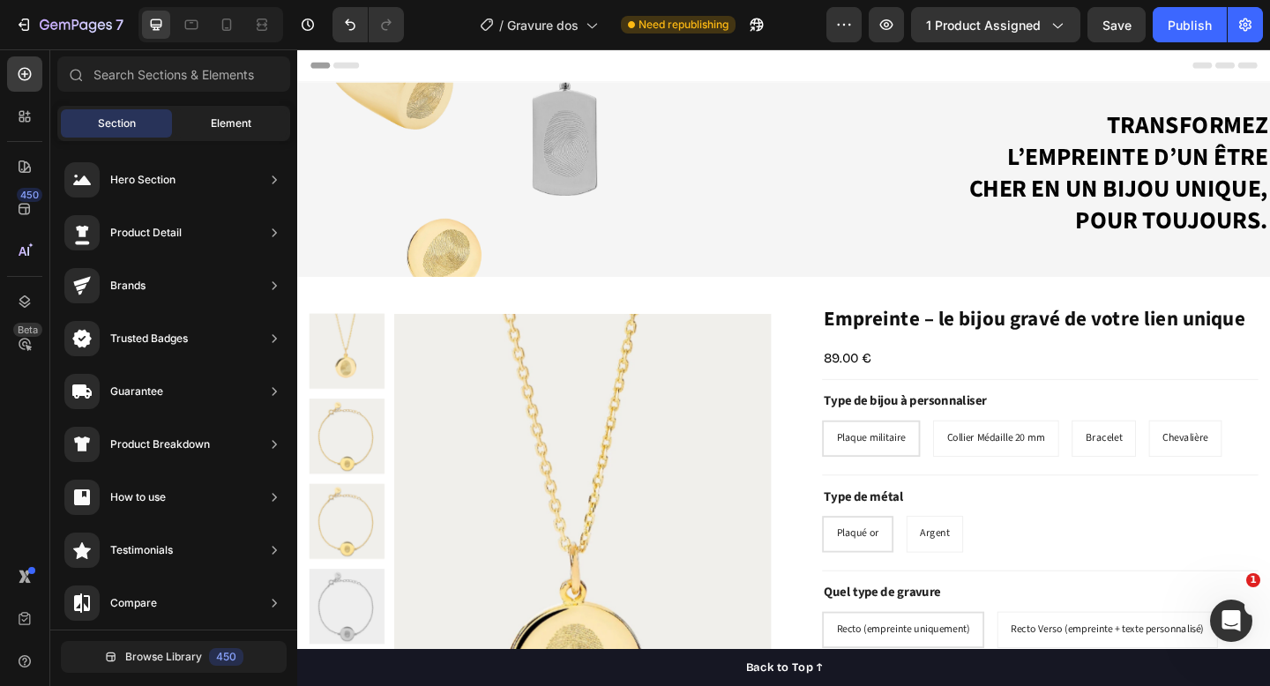
click at [226, 119] on span "Element" at bounding box center [231, 124] width 41 height 16
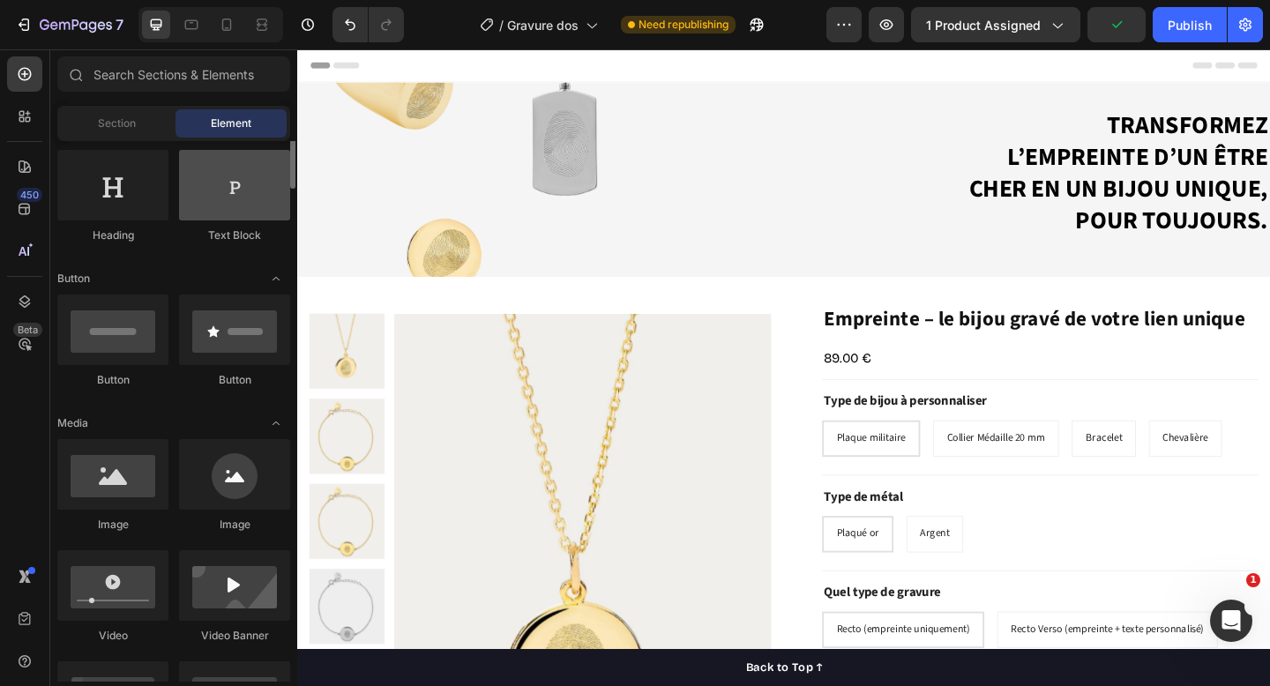
scroll to position [287, 0]
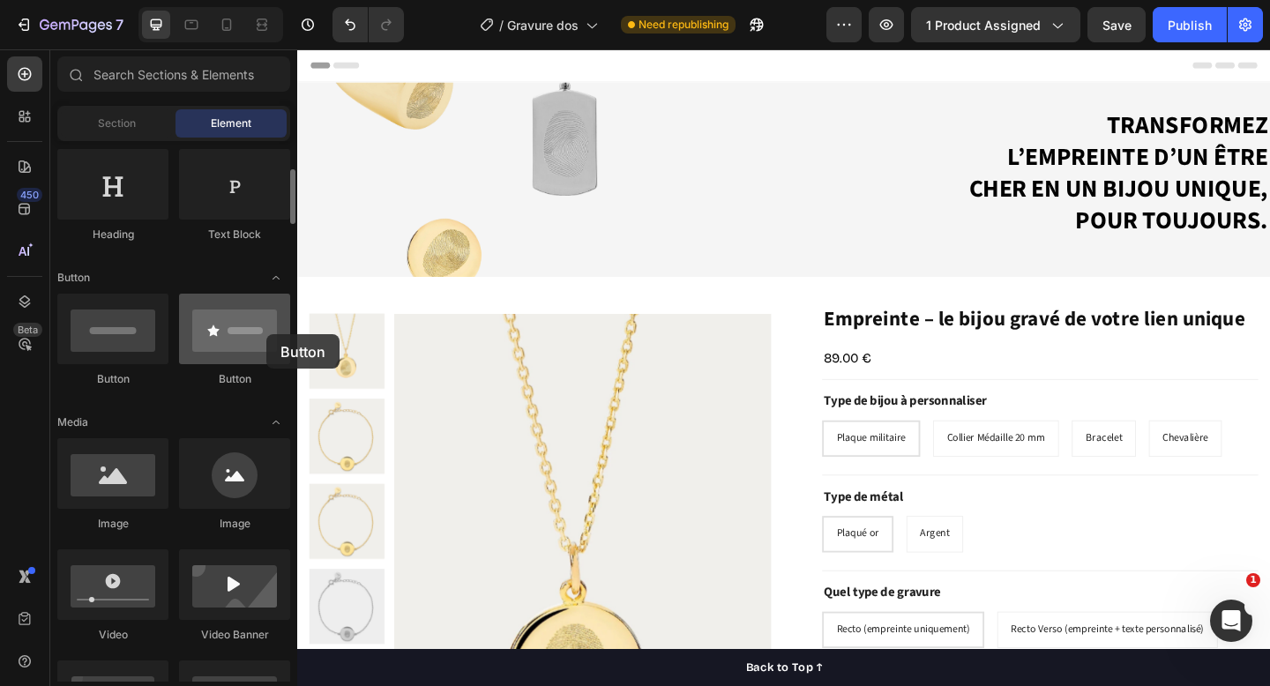
click at [266, 334] on div at bounding box center [234, 329] width 111 height 71
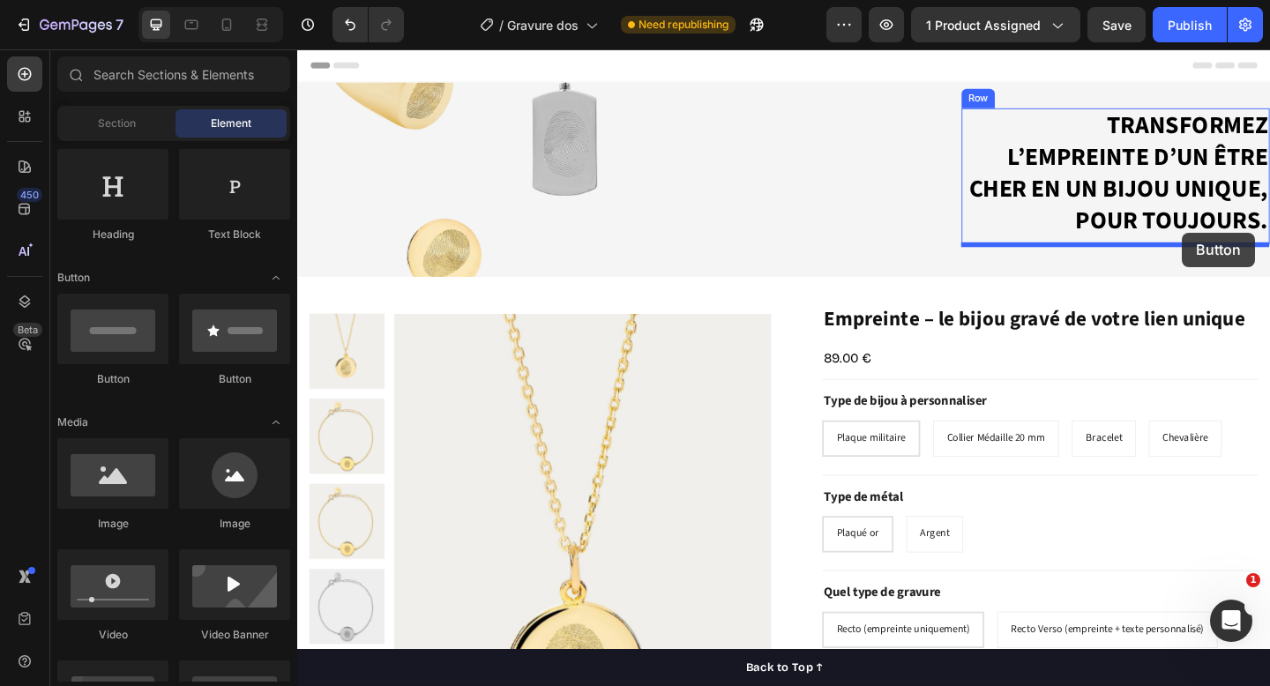
drag, startPoint x: 429, startPoint y: 397, endPoint x: 1260, endPoint y: 246, distance: 844.7
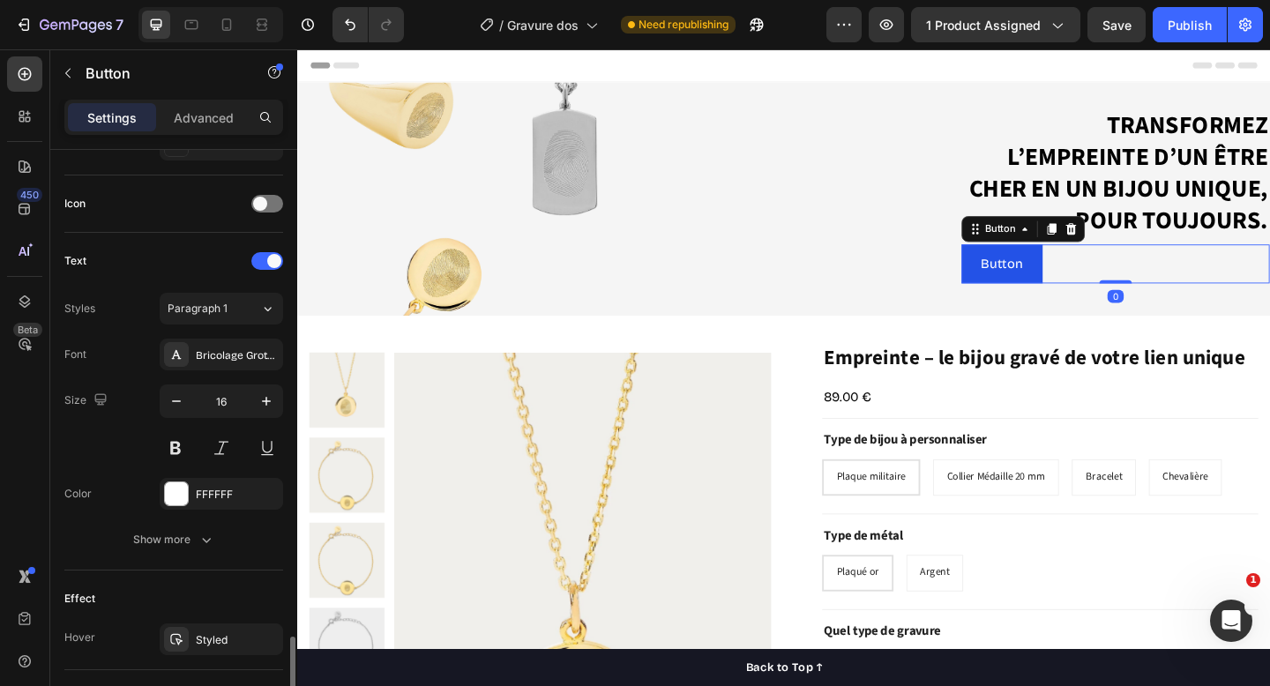
scroll to position [678, 0]
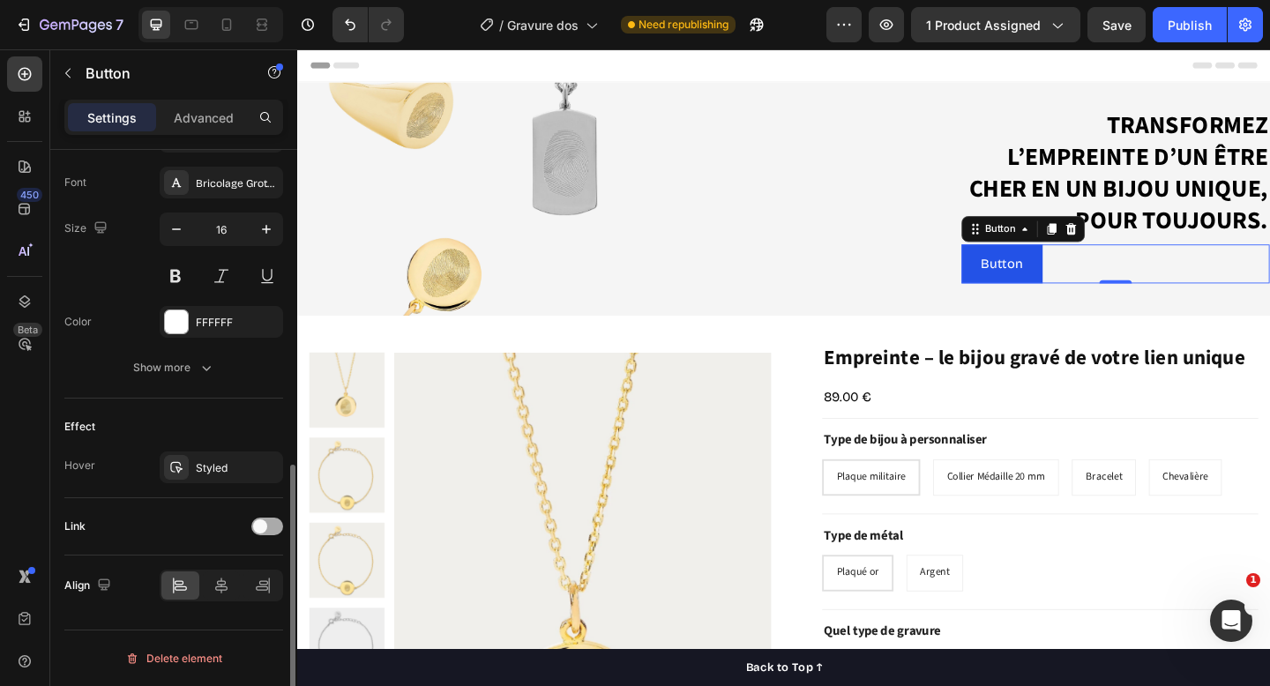
click at [267, 521] on div at bounding box center [267, 527] width 32 height 18
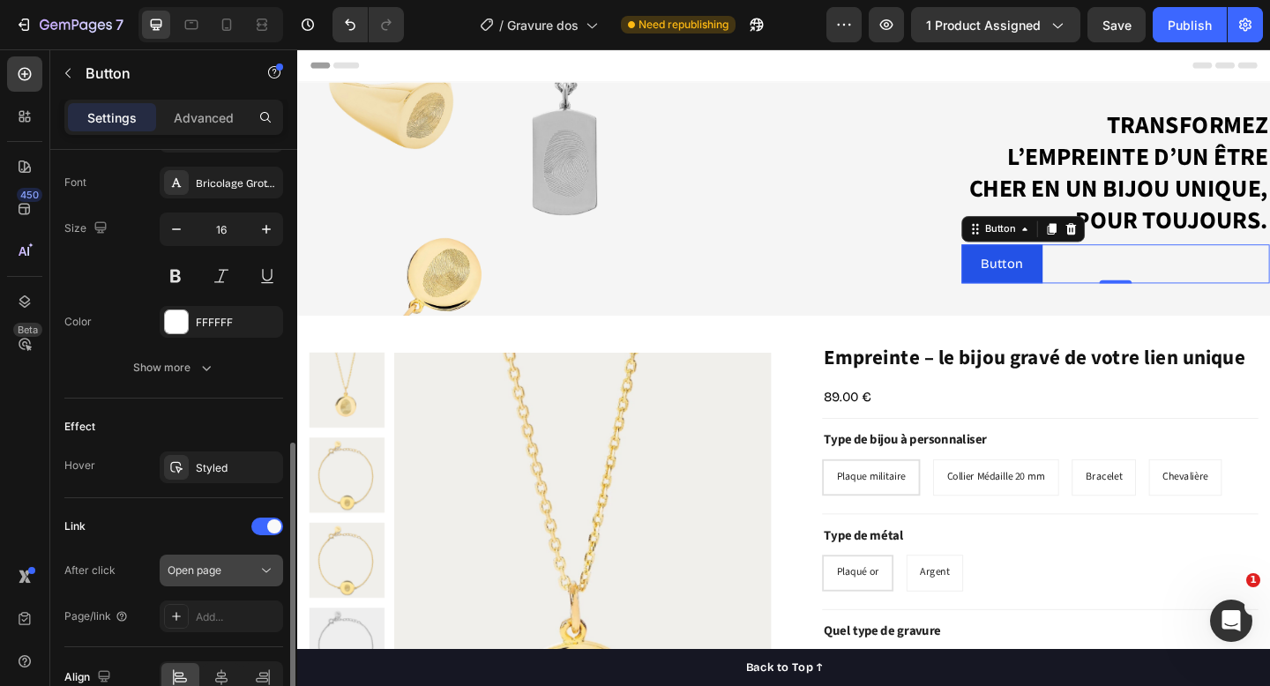
click at [227, 566] on div "Open page" at bounding box center [213, 571] width 90 height 16
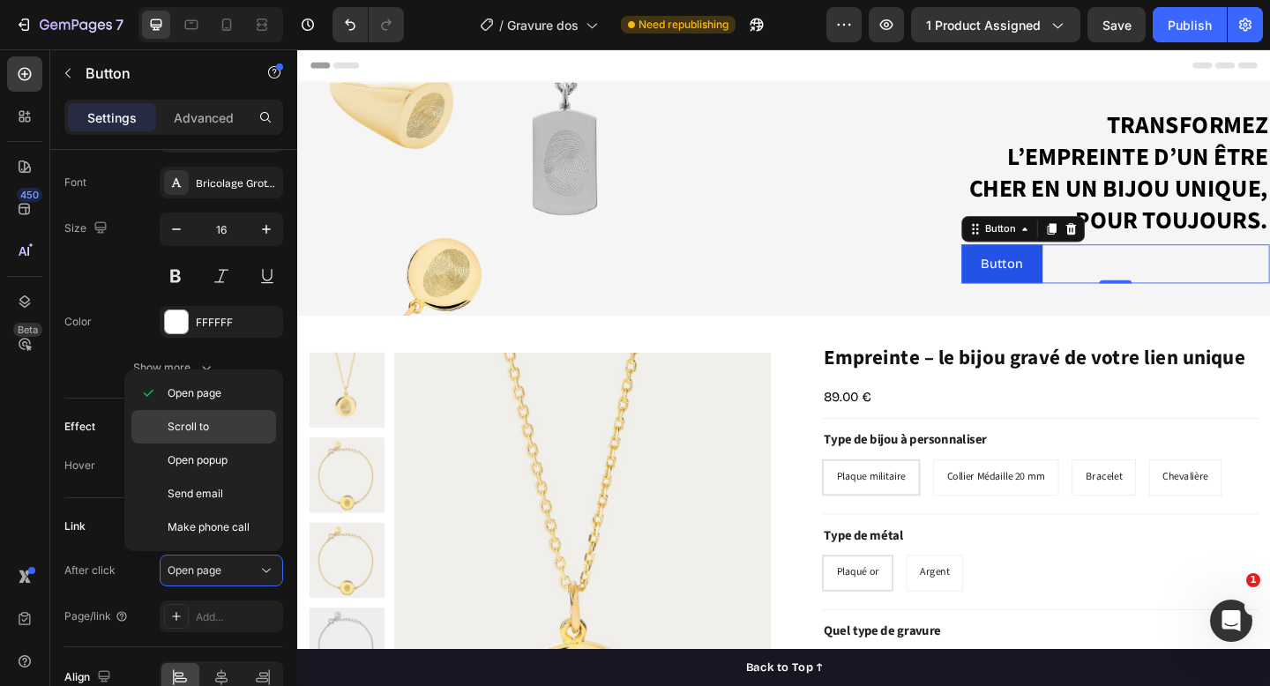
click at [214, 427] on p "Scroll to" at bounding box center [218, 427] width 101 height 16
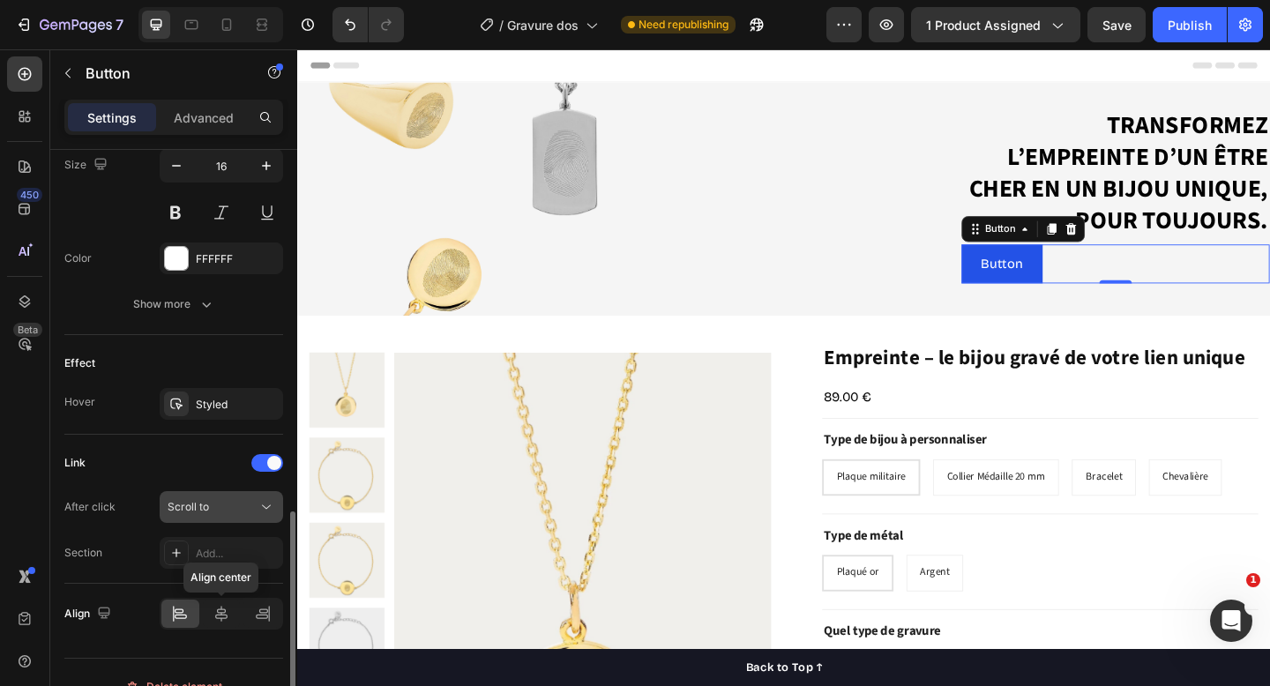
scroll to position [770, 0]
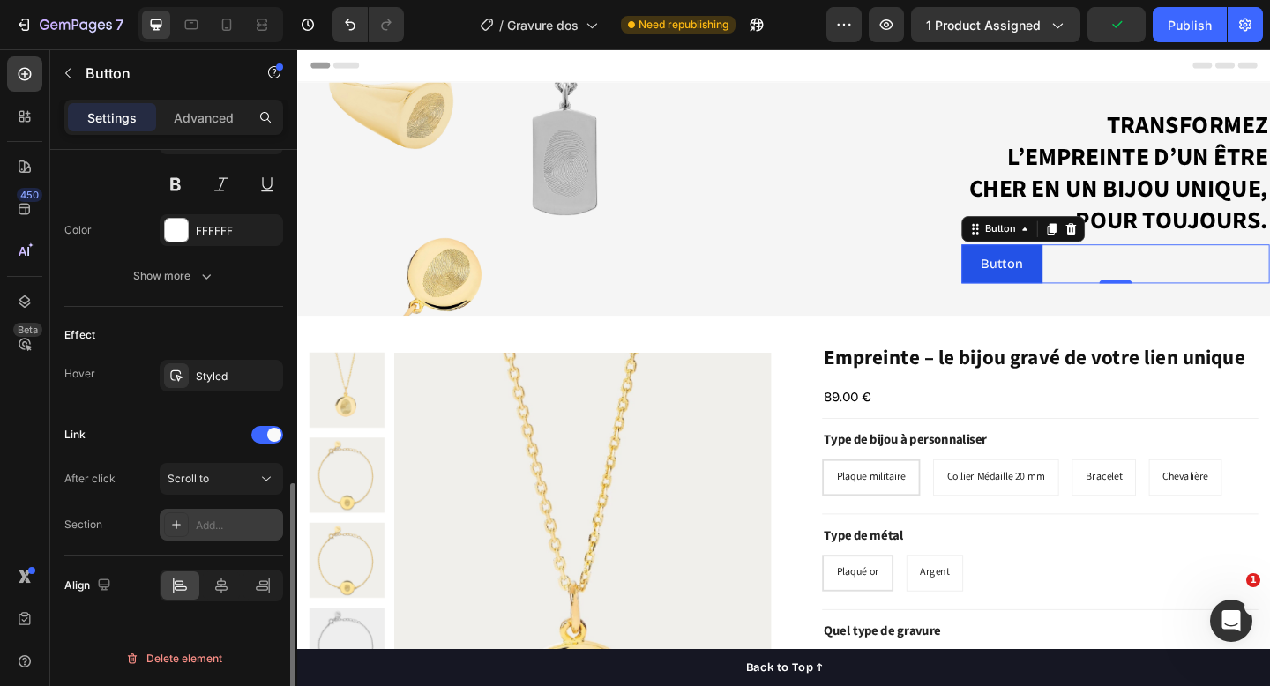
click at [219, 528] on div "Add..." at bounding box center [237, 526] width 83 height 16
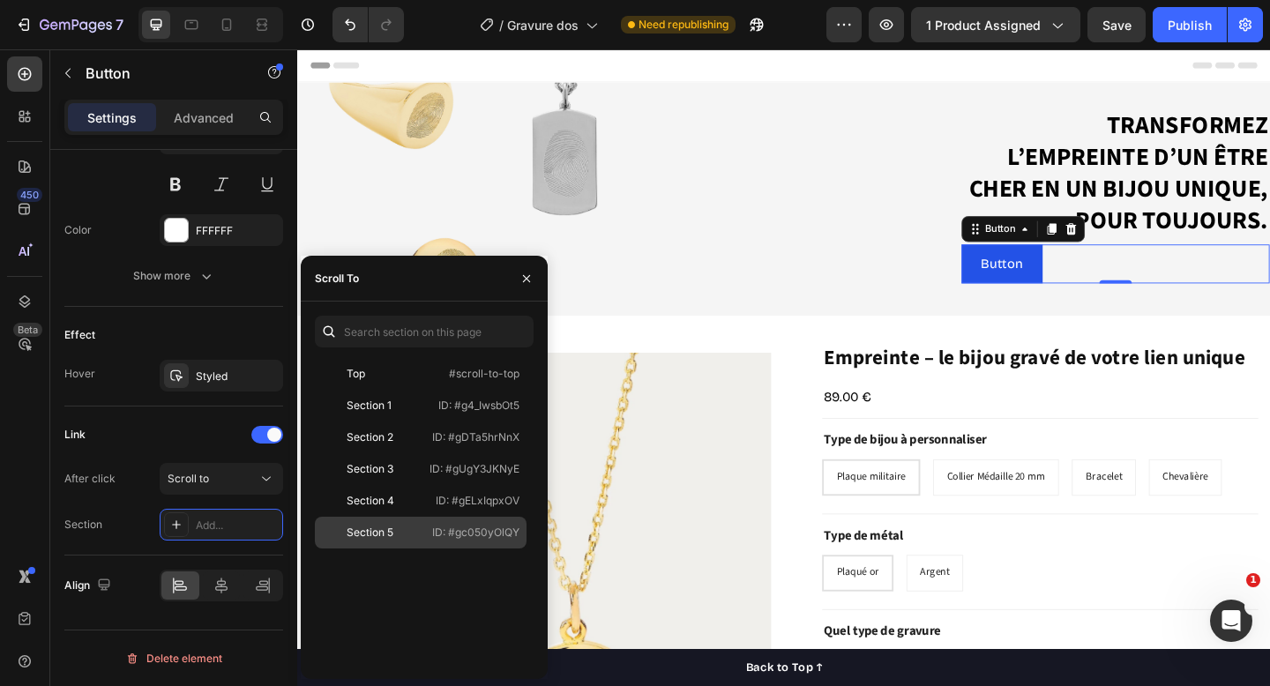
click at [498, 532] on p "ID: #gc050yOlQY" at bounding box center [475, 533] width 87 height 16
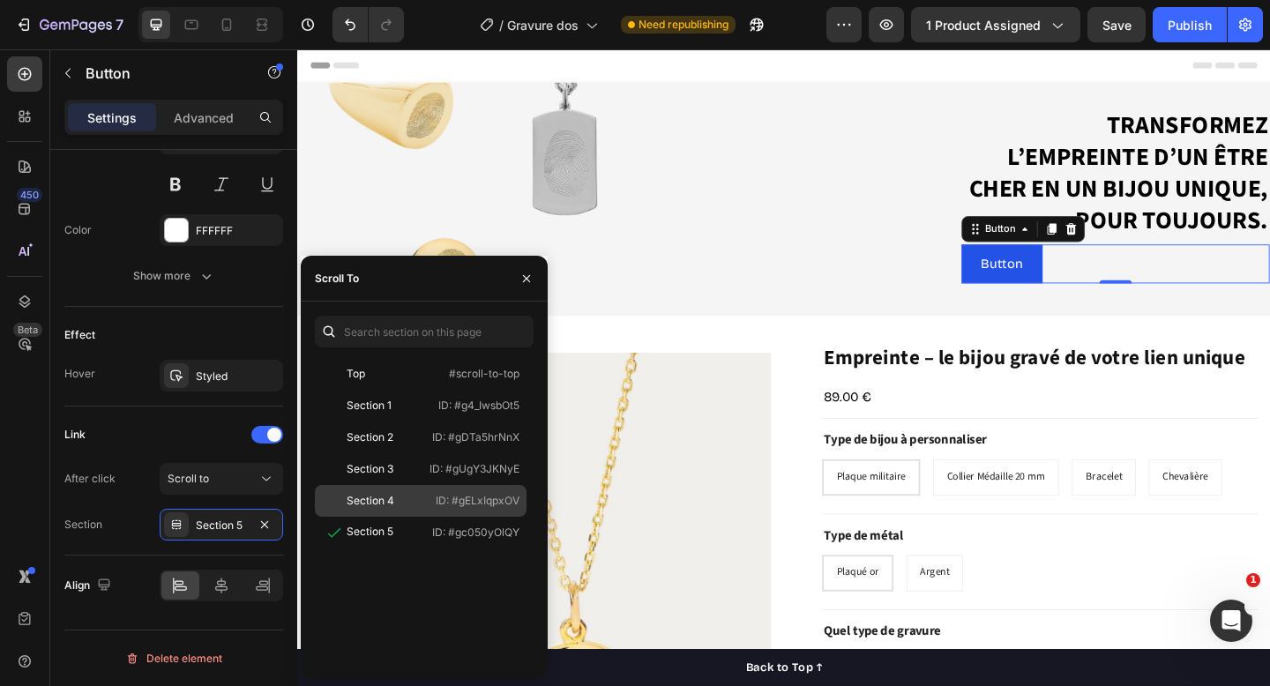
click at [485, 506] on p "ID: #gELxIqpxOV" at bounding box center [478, 501] width 84 height 16
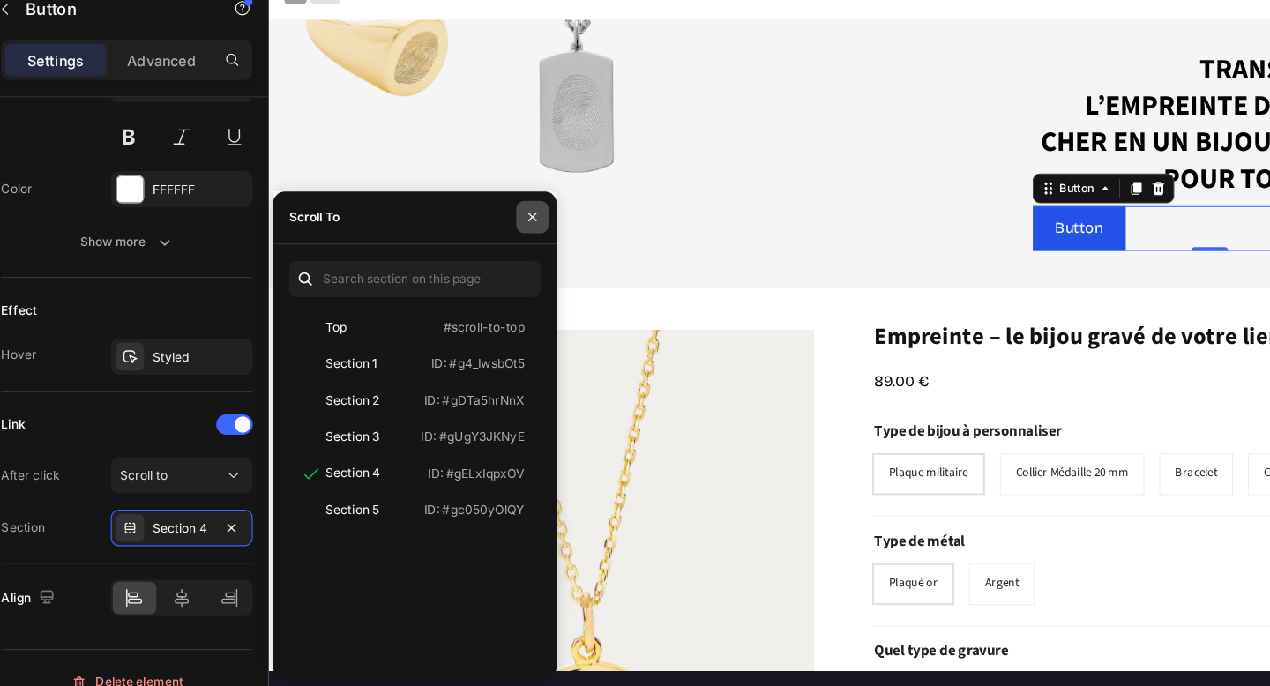
drag, startPoint x: 522, startPoint y: 250, endPoint x: 244, endPoint y: 217, distance: 279.8
click at [522, 250] on icon "button" at bounding box center [527, 254] width 14 height 14
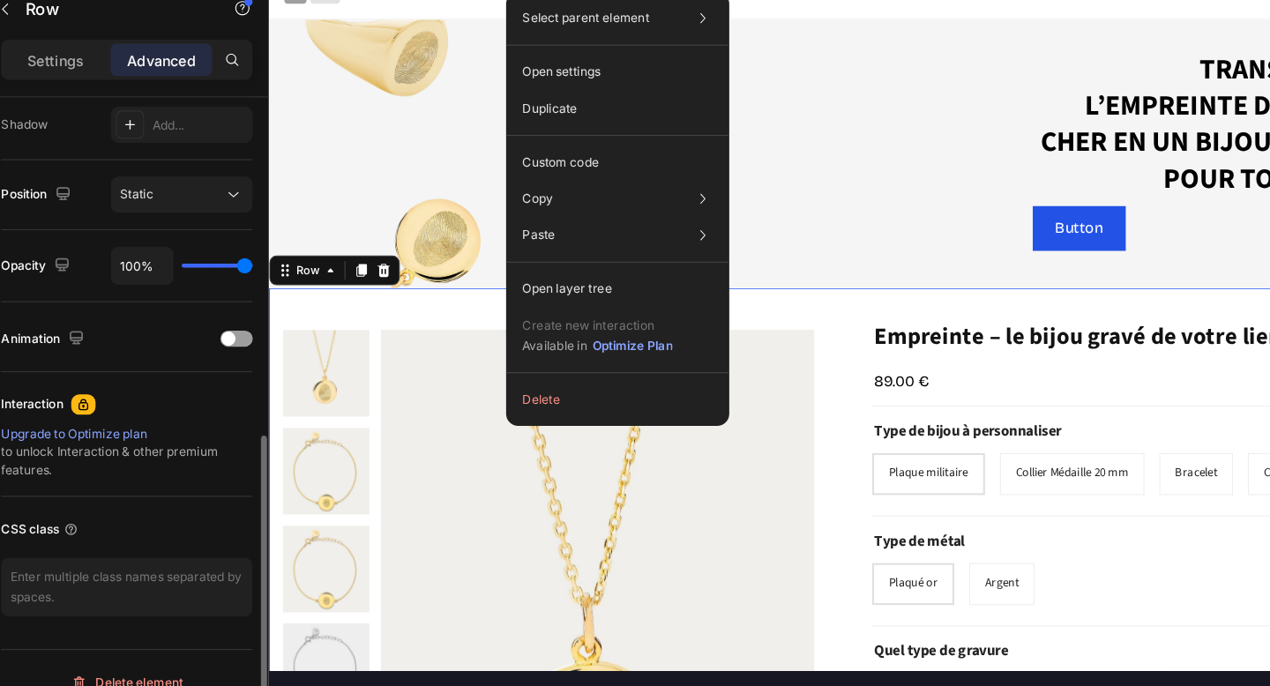
scroll to position [0, 0]
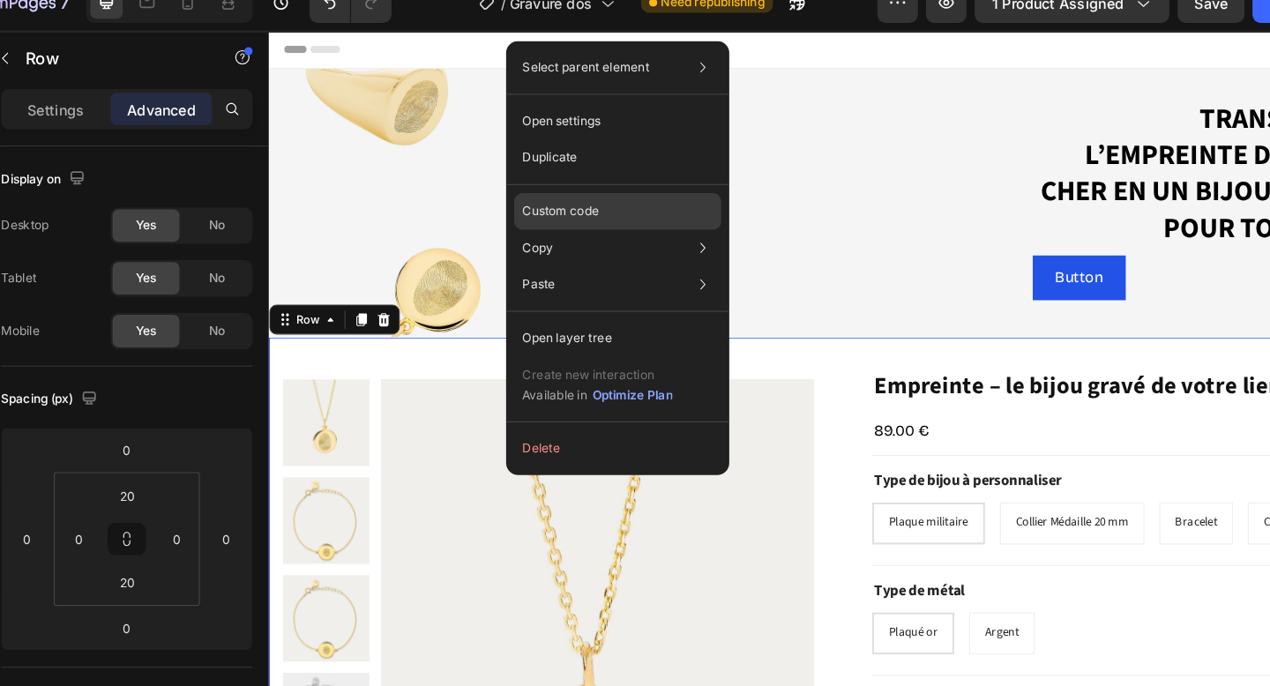
click at [560, 203] on p "Custom code" at bounding box center [551, 207] width 66 height 16
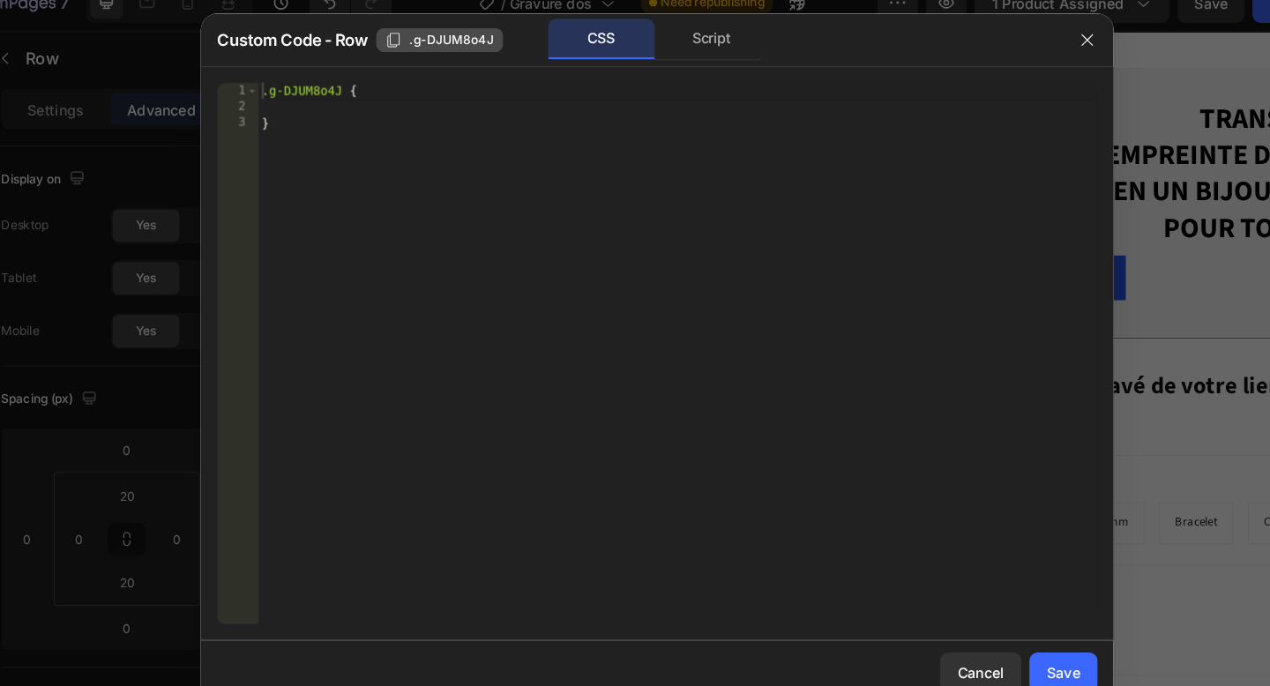
click at [403, 57] on icon "button" at bounding box center [406, 57] width 14 height 14
click at [988, 608] on div "Save" at bounding box center [988, 607] width 29 height 19
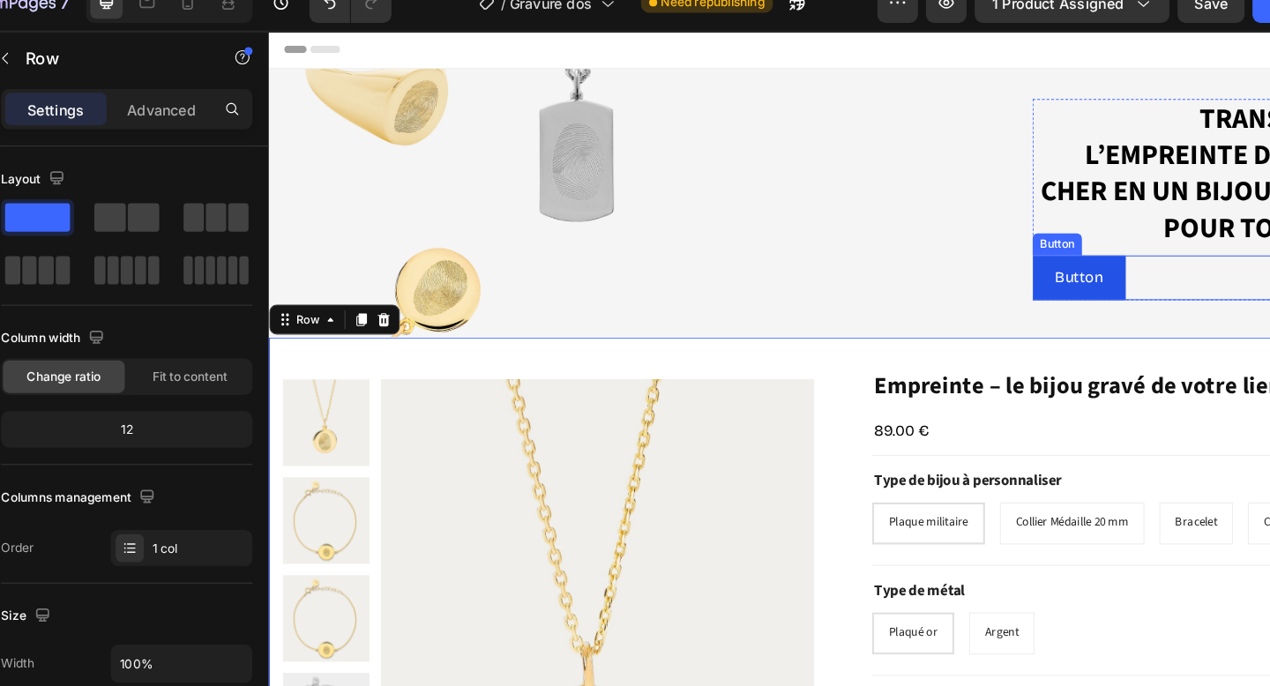
click at [1097, 265] on div "Button Button" at bounding box center [1158, 265] width 335 height 42
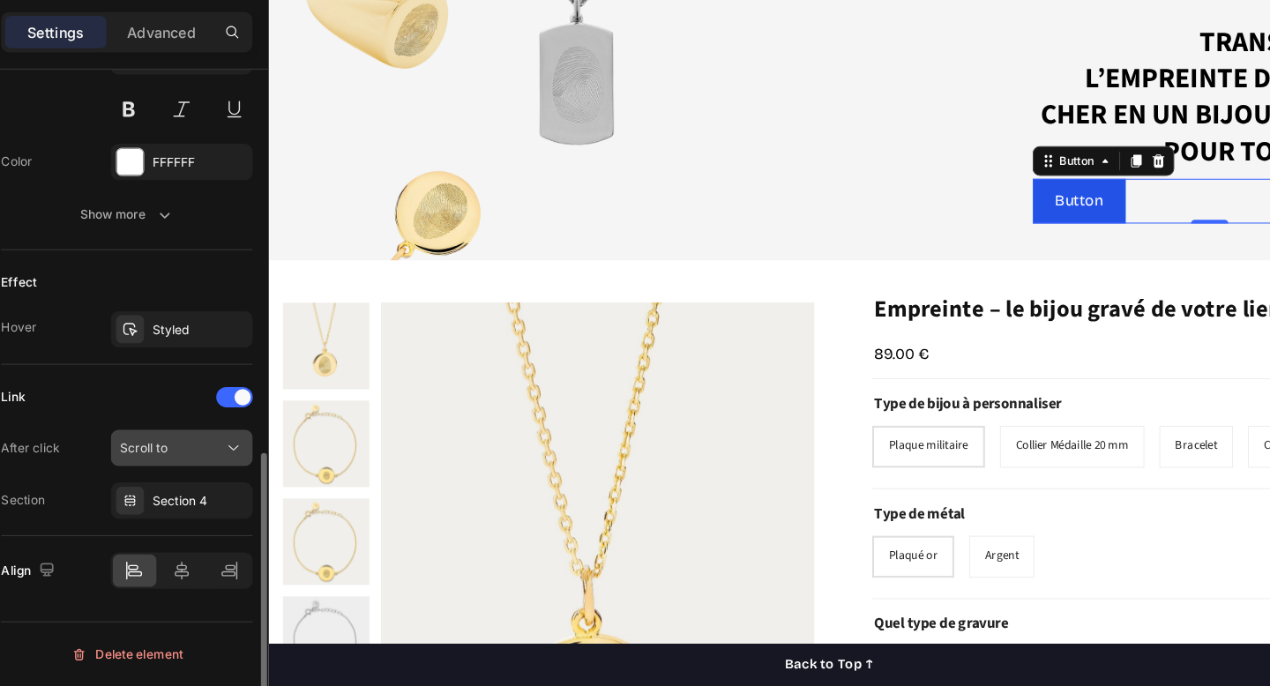
click at [220, 478] on div "Scroll to" at bounding box center [213, 479] width 90 height 16
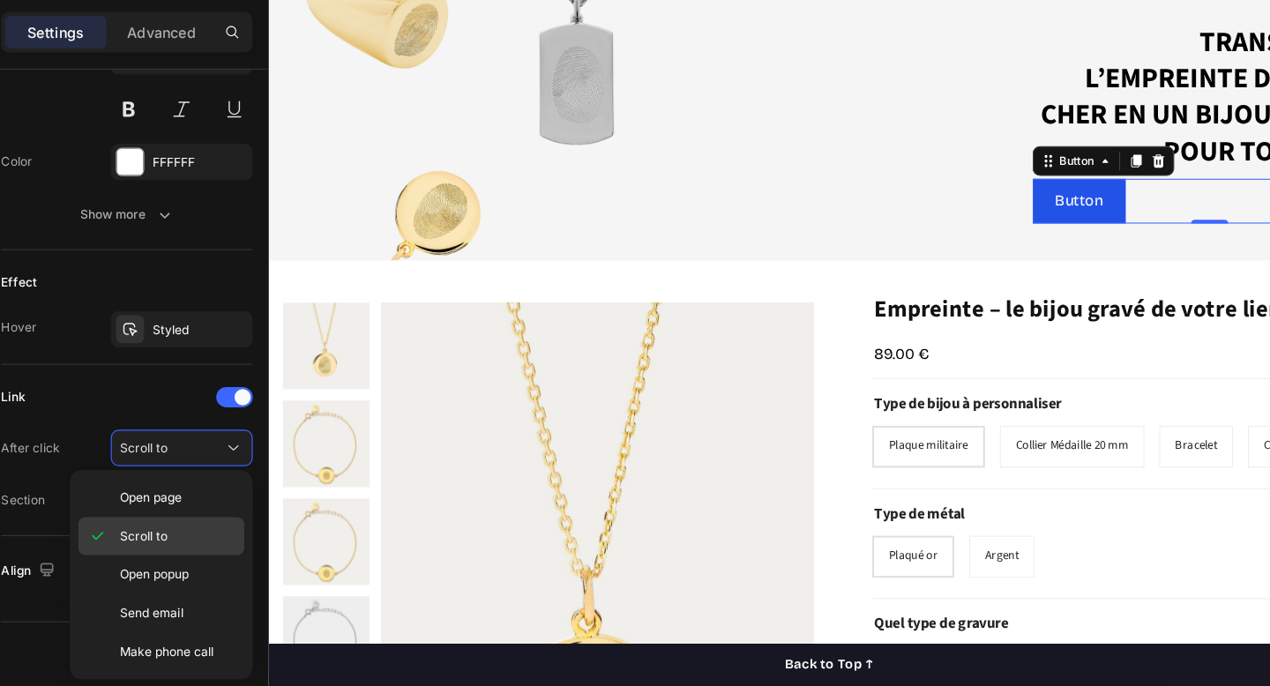
click at [204, 550] on span "Scroll to" at bounding box center [188, 556] width 41 height 16
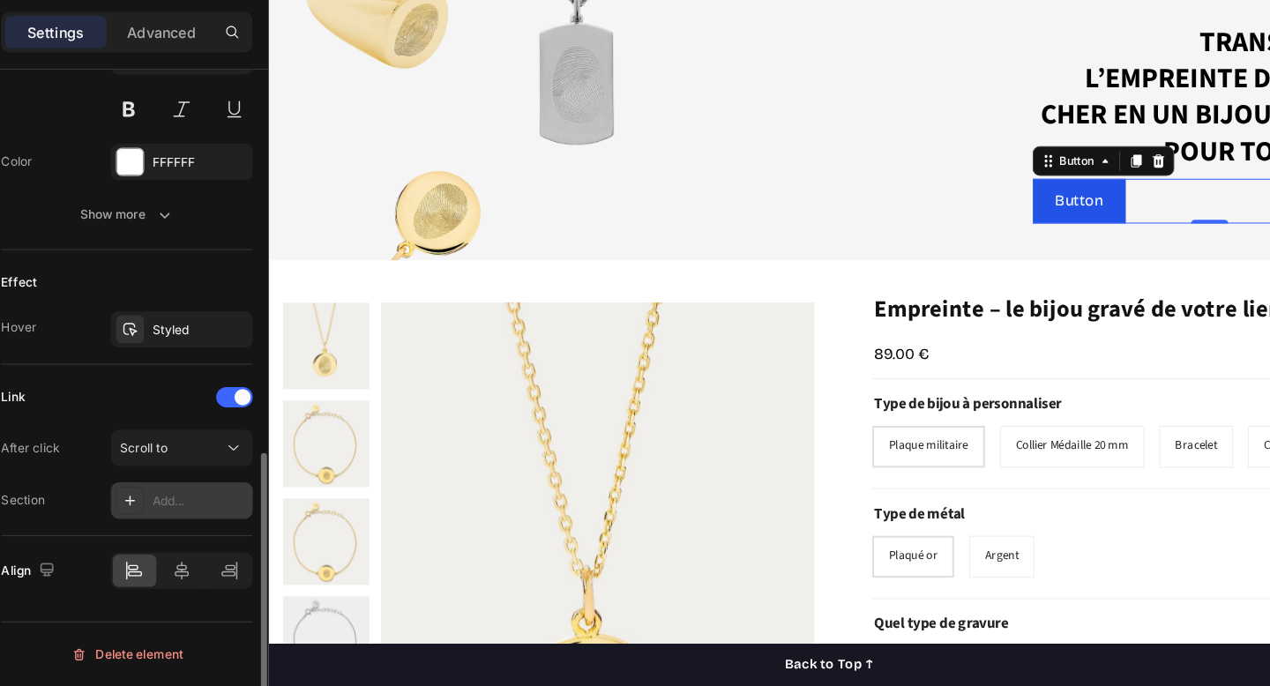
click at [220, 524] on div "Add..." at bounding box center [237, 526] width 83 height 16
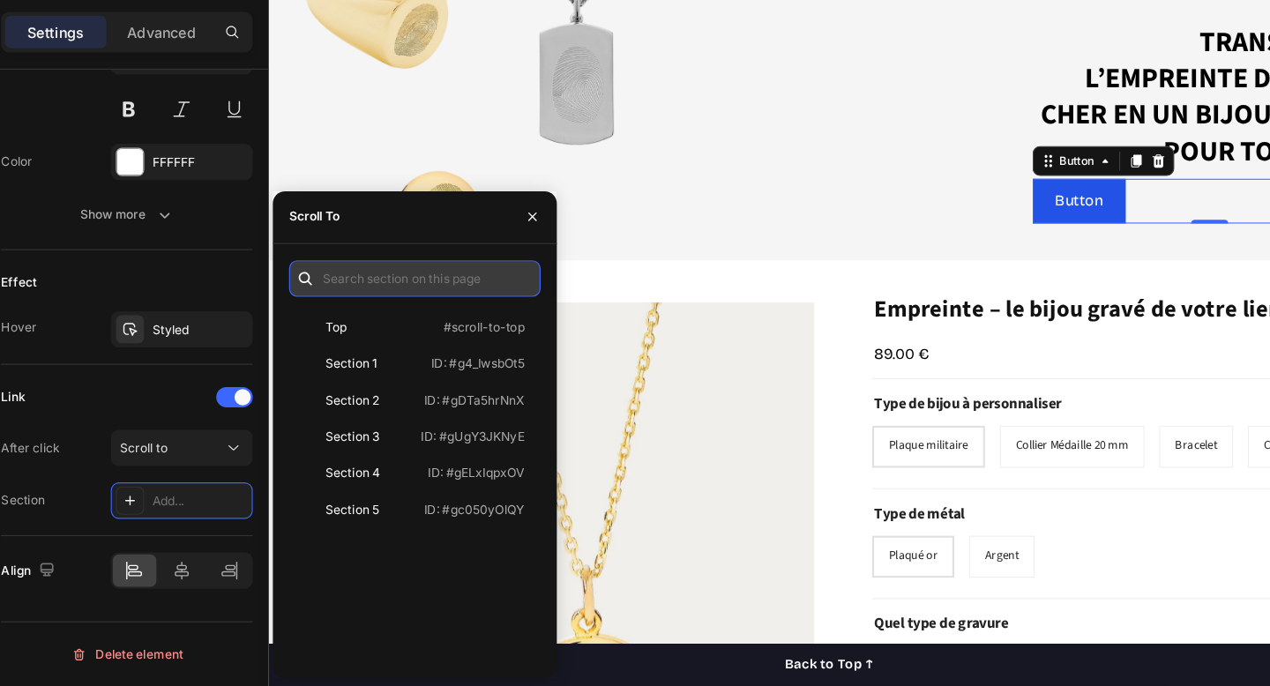
click at [391, 329] on input "text" at bounding box center [424, 332] width 219 height 32
paste input ".g-DJUM8o4J"
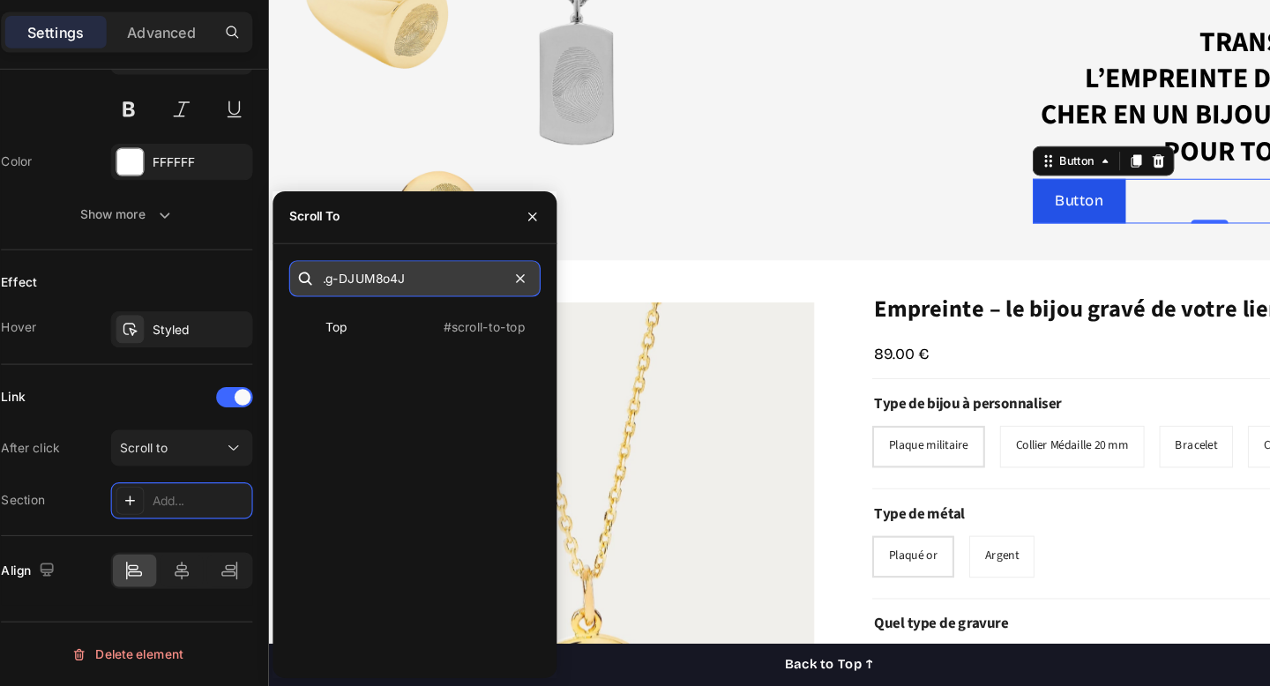
click at [344, 333] on input ".g-DJUM8o4J" at bounding box center [424, 332] width 219 height 32
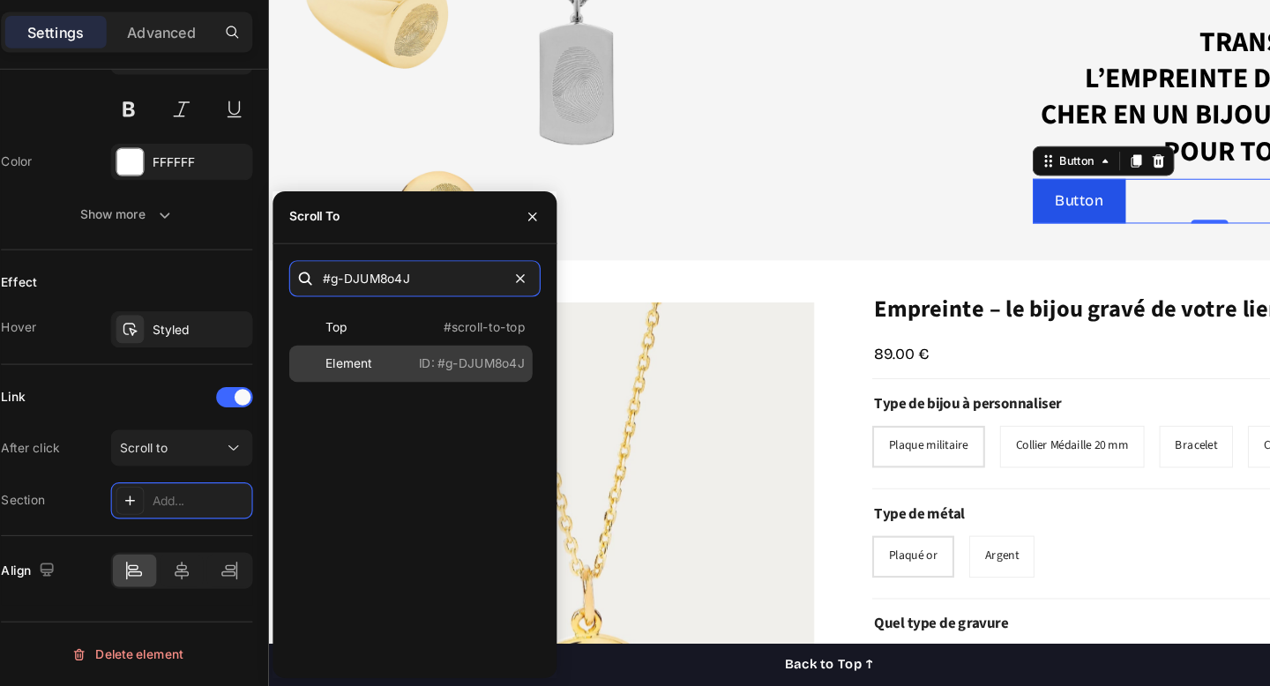
type input "#g-DJUM8o4J"
click at [450, 414] on div "Element ID: #g-DJUM8o4J" at bounding box center [421, 406] width 212 height 32
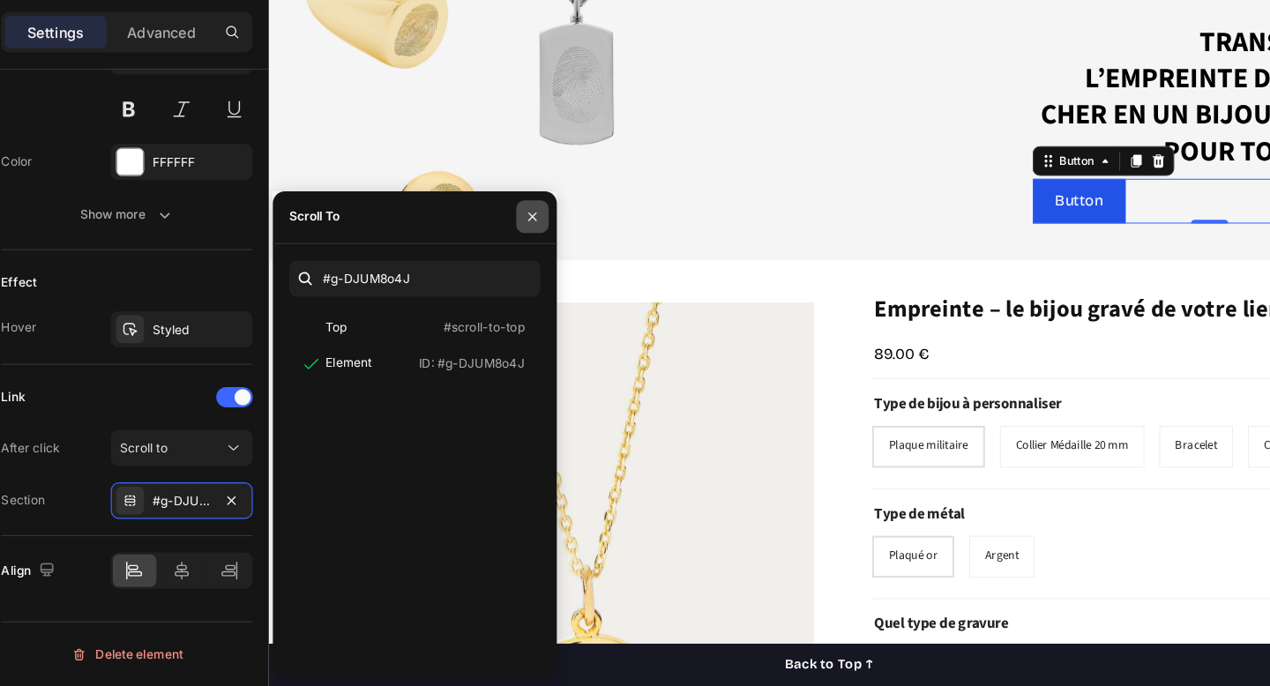
click at [530, 277] on icon "button" at bounding box center [527, 278] width 14 height 14
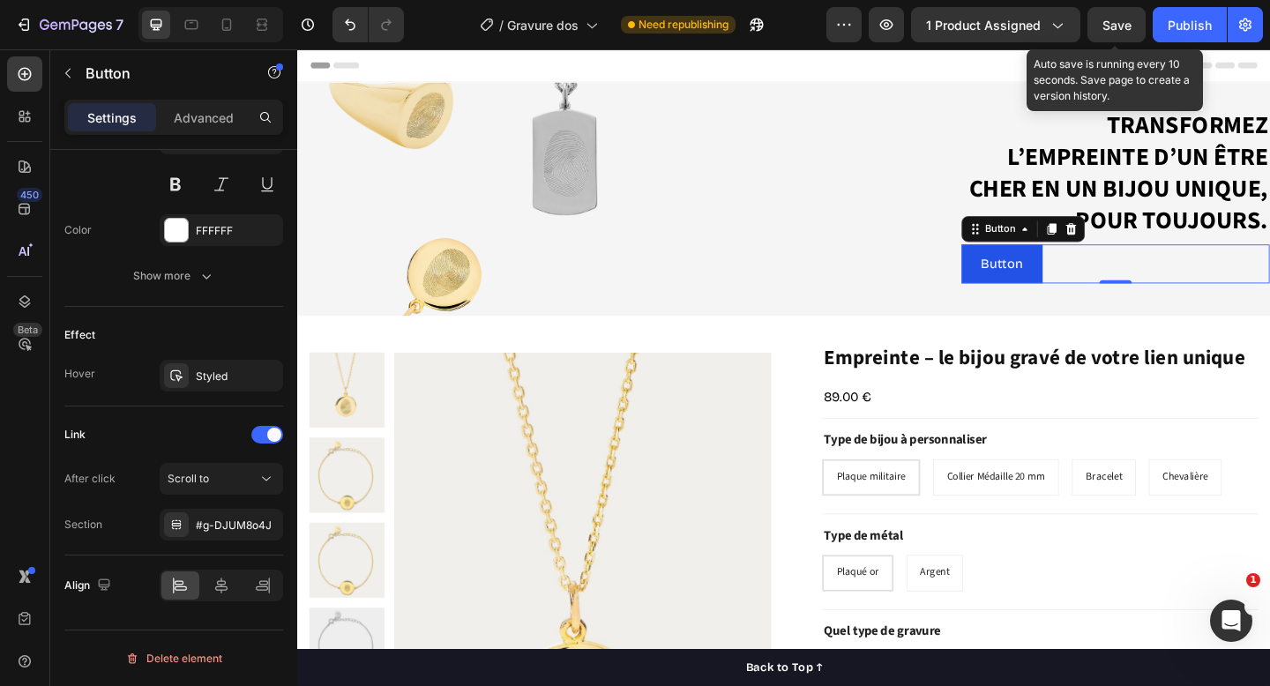
click at [1130, 21] on span "Save" at bounding box center [1117, 25] width 29 height 15
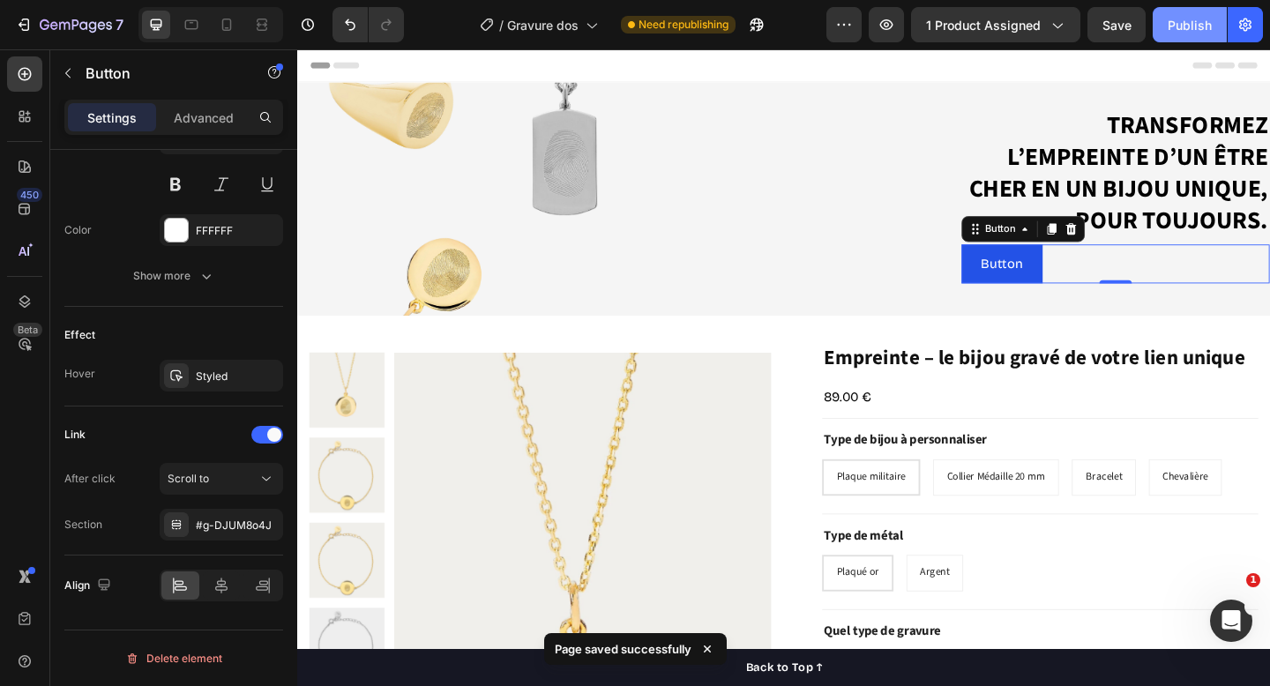
click at [1195, 18] on div "Publish" at bounding box center [1190, 25] width 44 height 19
click at [1177, 29] on div "Publish" at bounding box center [1190, 25] width 44 height 19
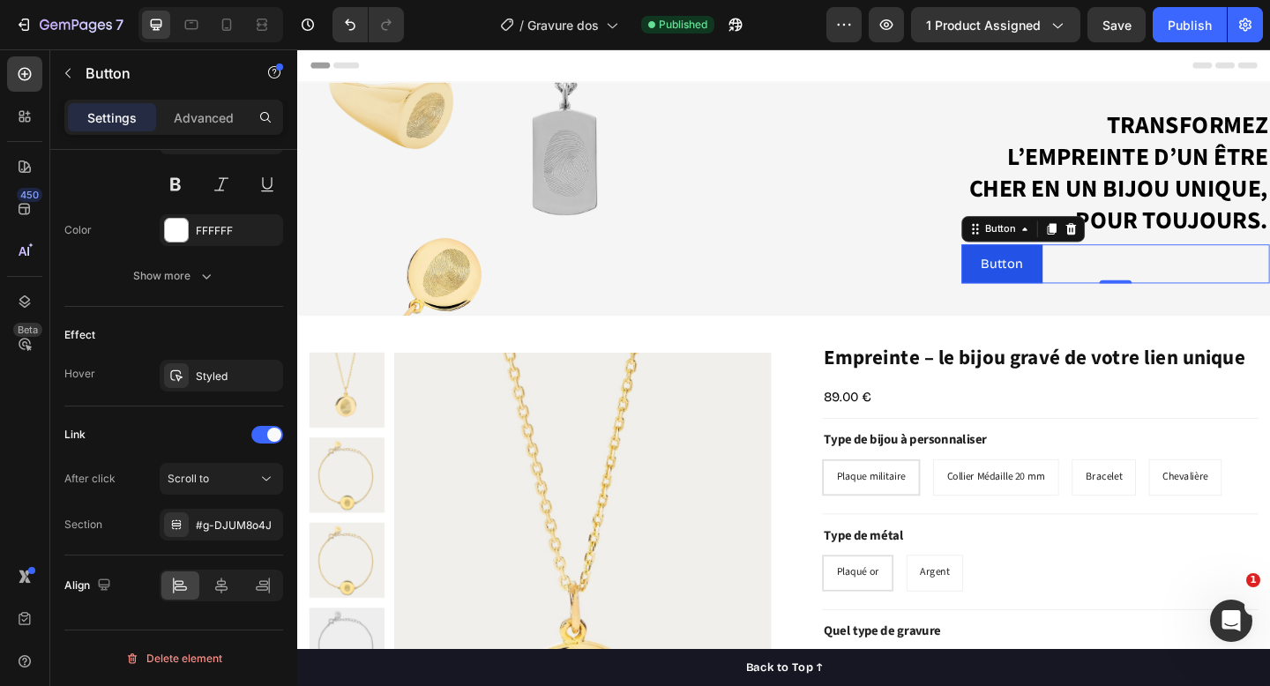
click at [1165, 289] on div "Button Button 0" at bounding box center [1187, 283] width 335 height 42
click at [259, 581] on icon at bounding box center [263, 586] width 18 height 18
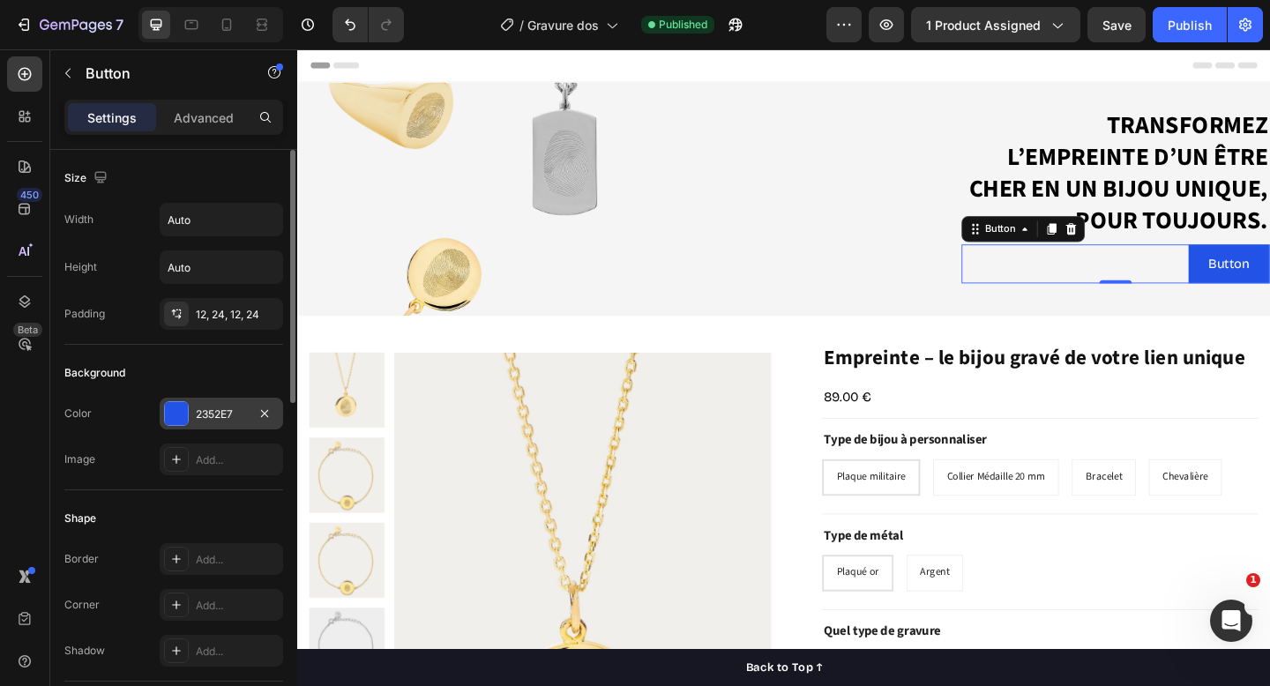
click at [179, 407] on div at bounding box center [176, 413] width 23 height 23
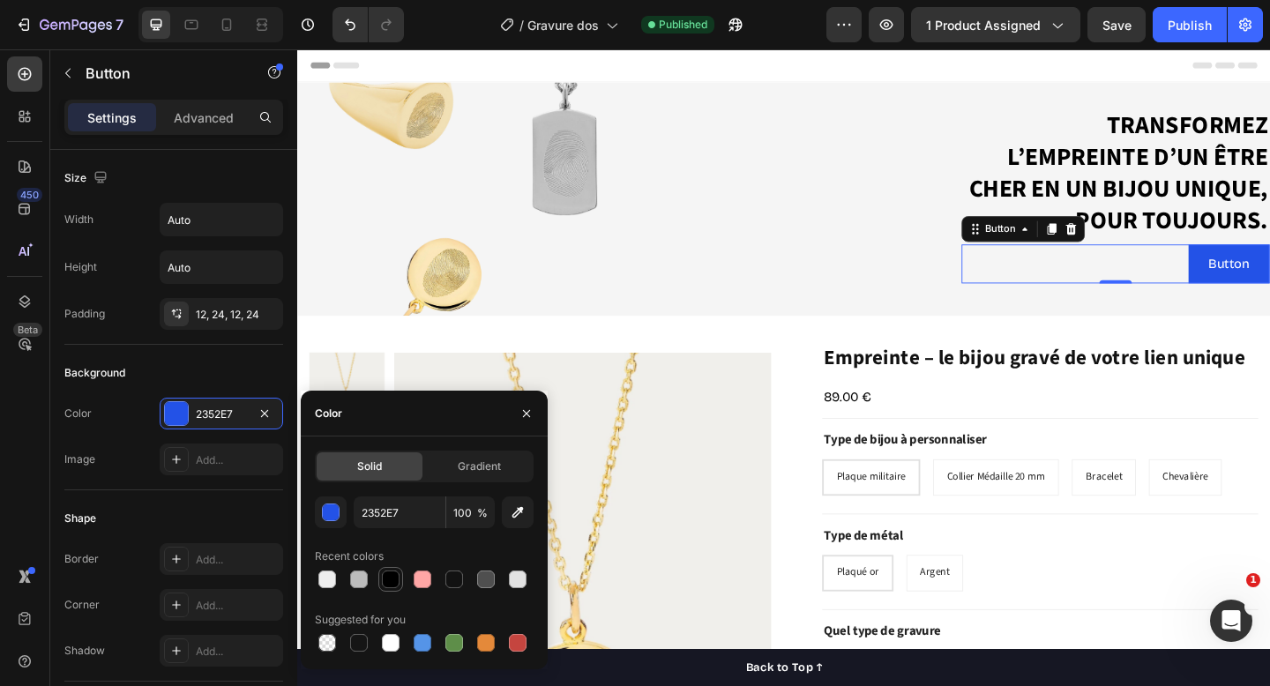
click at [378, 577] on div at bounding box center [390, 579] width 25 height 25
type input "000000"
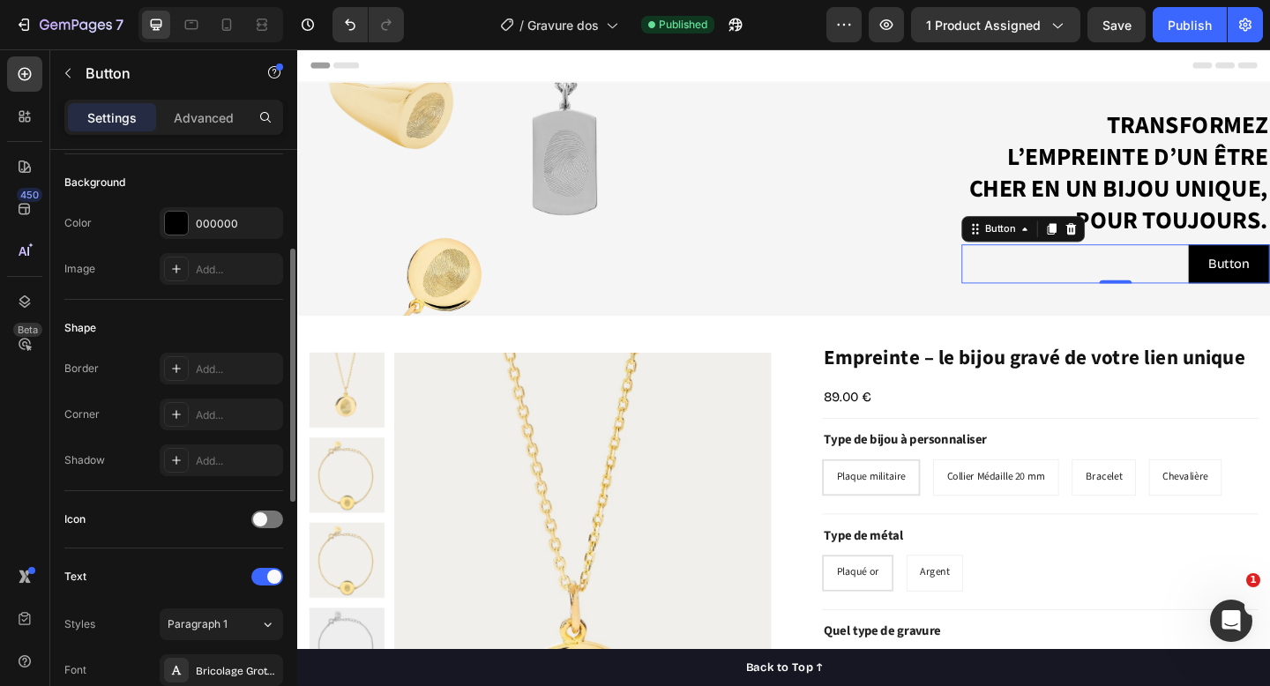
scroll to position [204, 0]
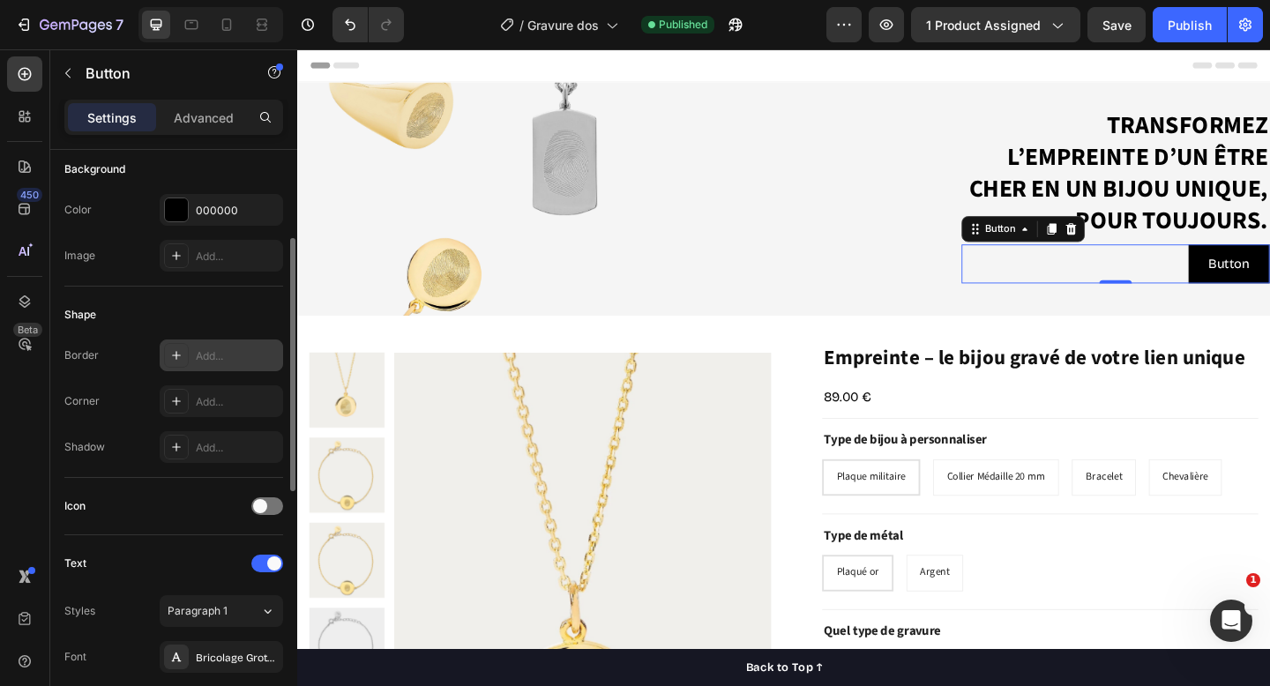
click at [207, 351] on div "Add..." at bounding box center [237, 356] width 83 height 16
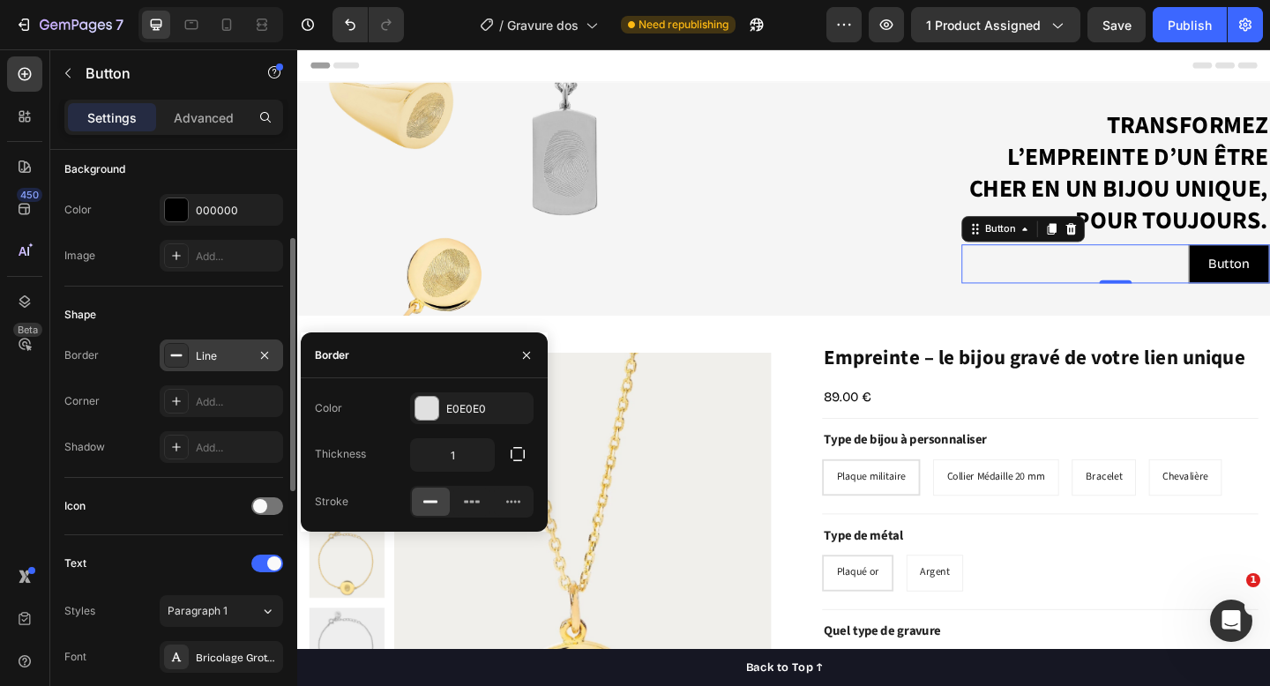
click at [197, 322] on div "Shape" at bounding box center [173, 315] width 219 height 28
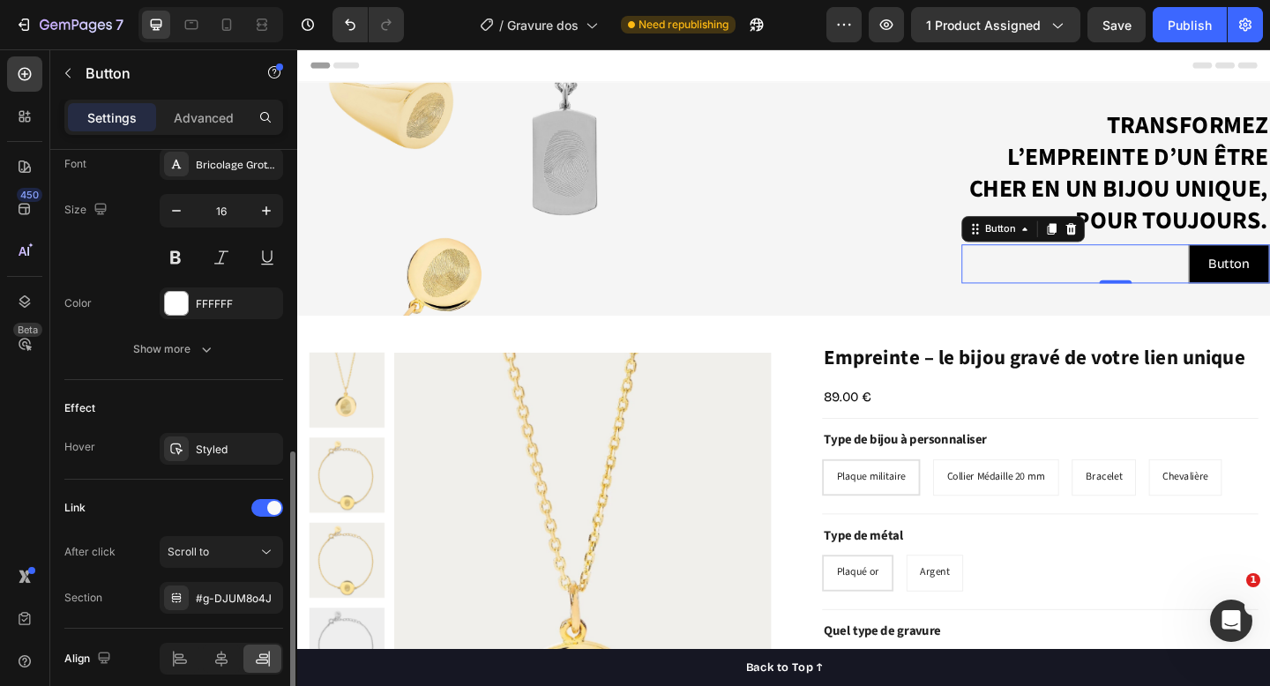
scroll to position [0, 0]
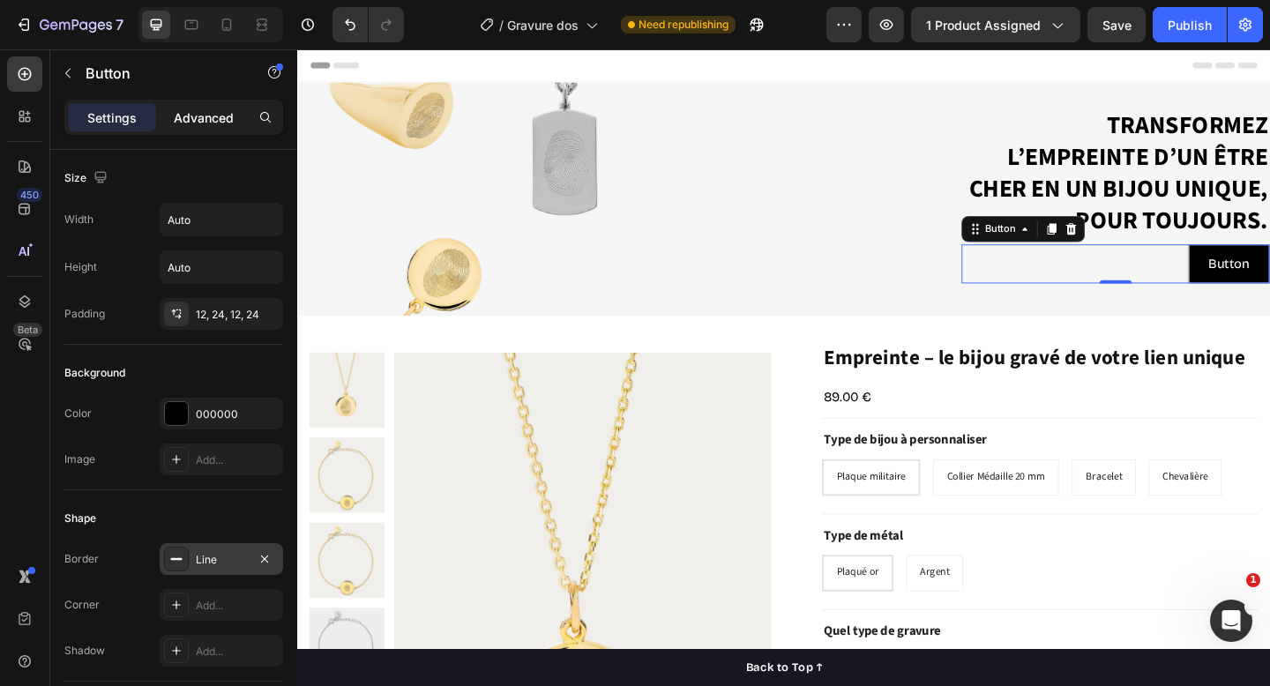
click at [213, 110] on p "Advanced" at bounding box center [204, 118] width 60 height 19
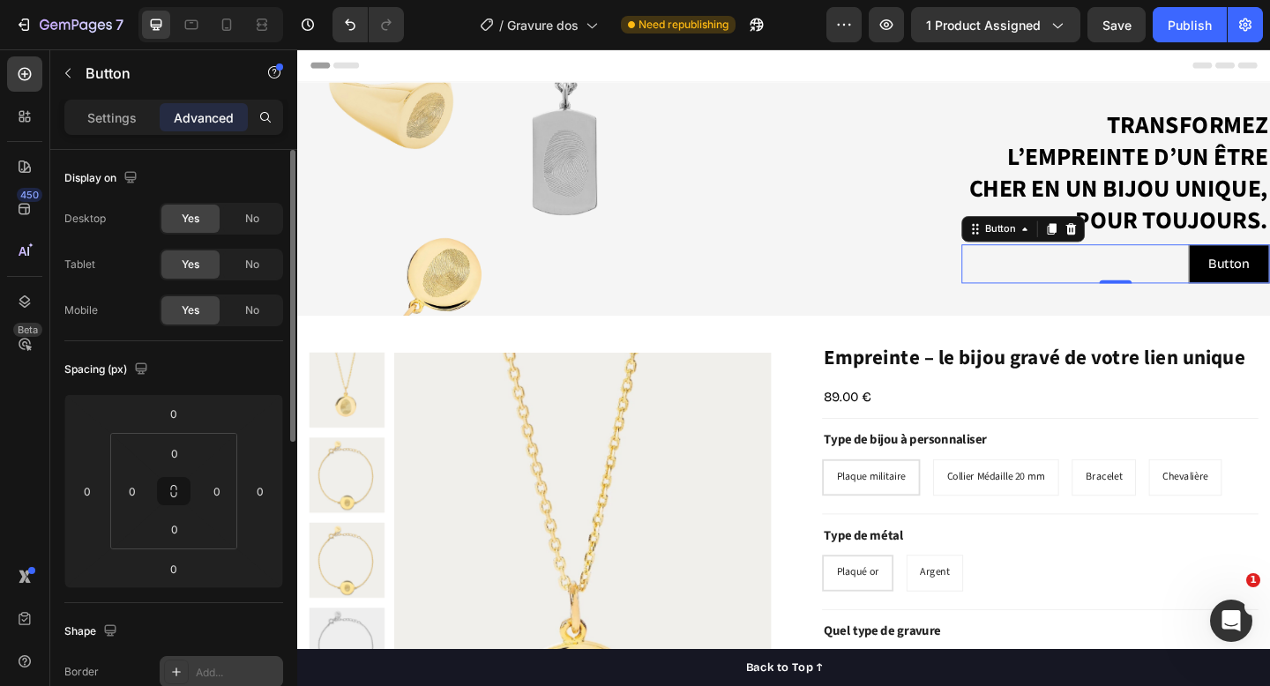
scroll to position [590, 0]
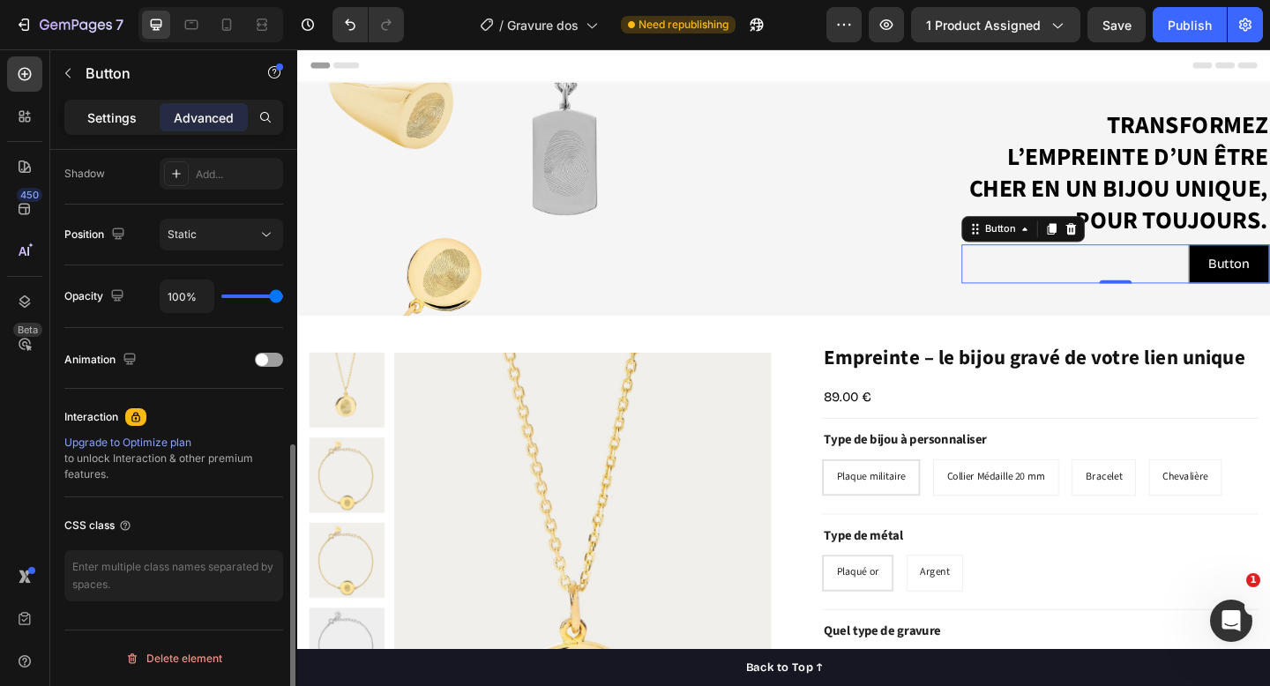
click at [94, 103] on div "Settings" at bounding box center [112, 117] width 88 height 28
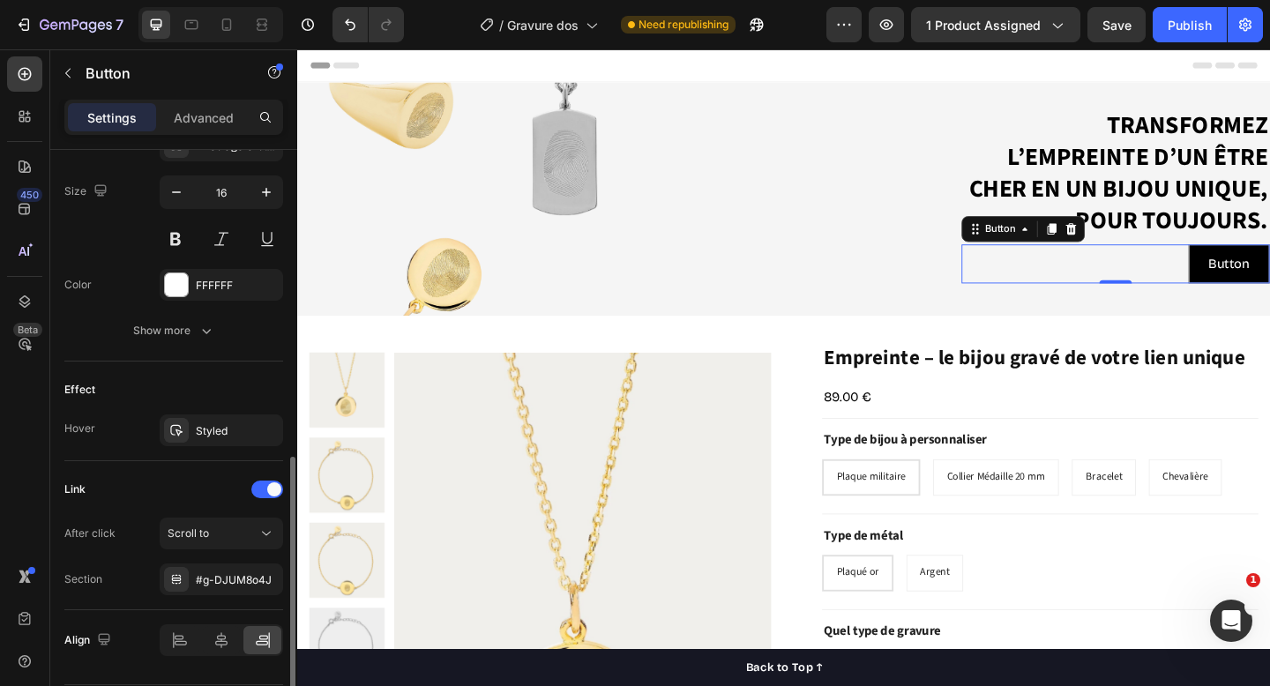
scroll to position [714, 0]
click at [182, 330] on div "Show more" at bounding box center [174, 333] width 82 height 18
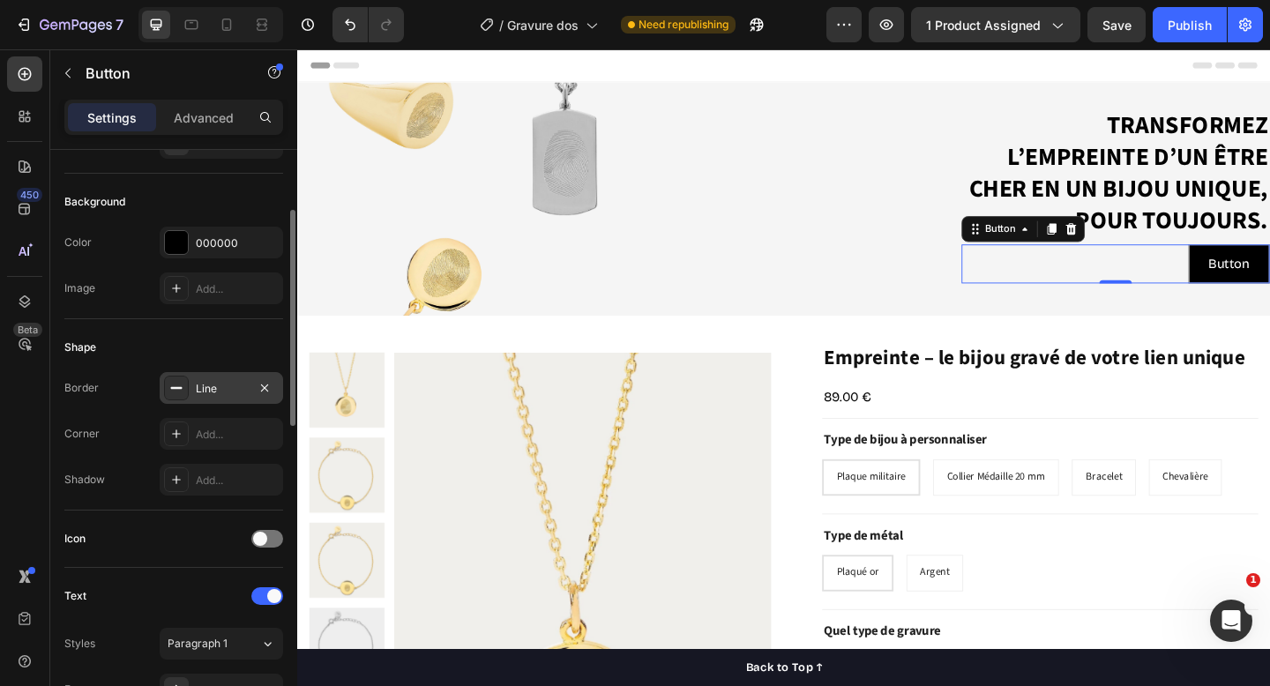
scroll to position [173, 0]
click at [229, 423] on div "Add..." at bounding box center [222, 432] width 124 height 32
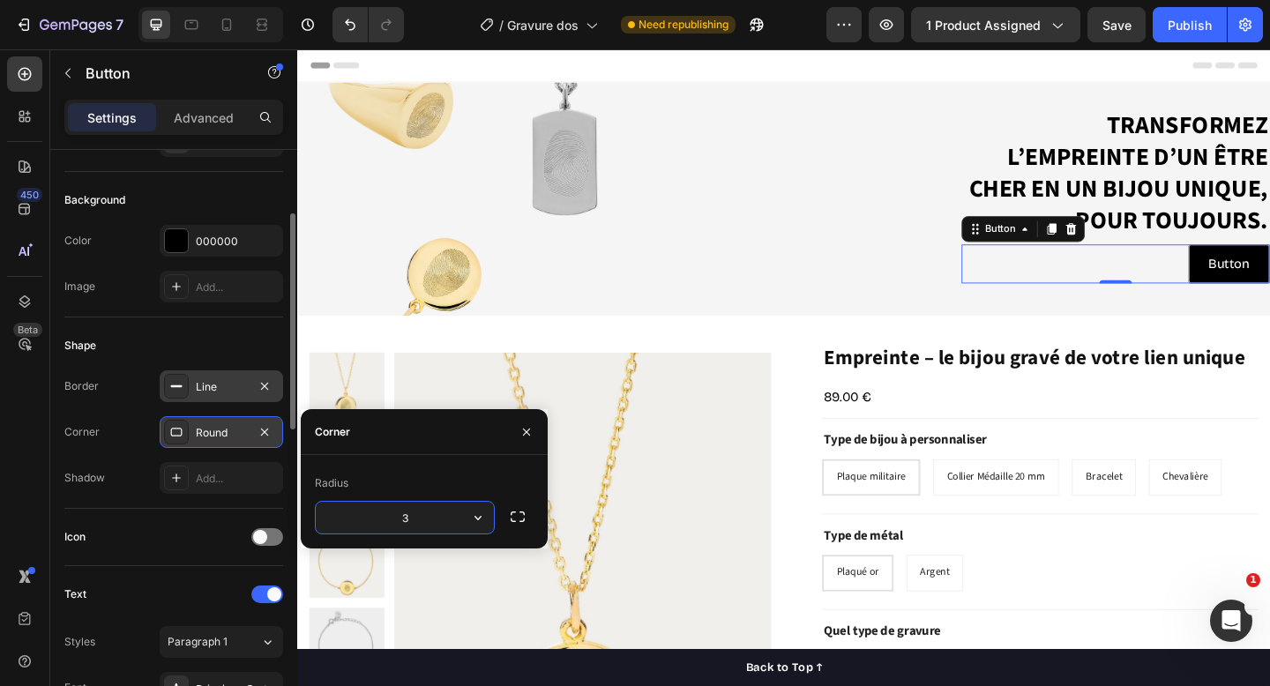
type input "30"
click at [229, 338] on div "Shape" at bounding box center [173, 346] width 219 height 28
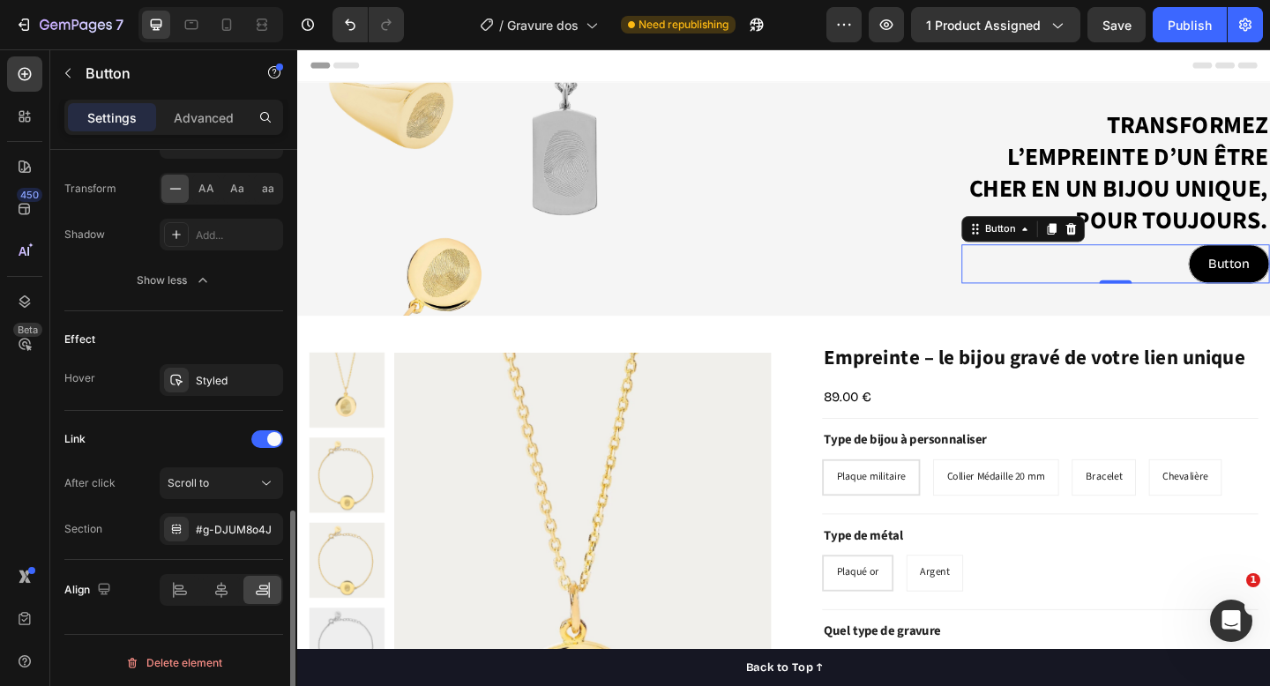
scroll to position [1003, 0]
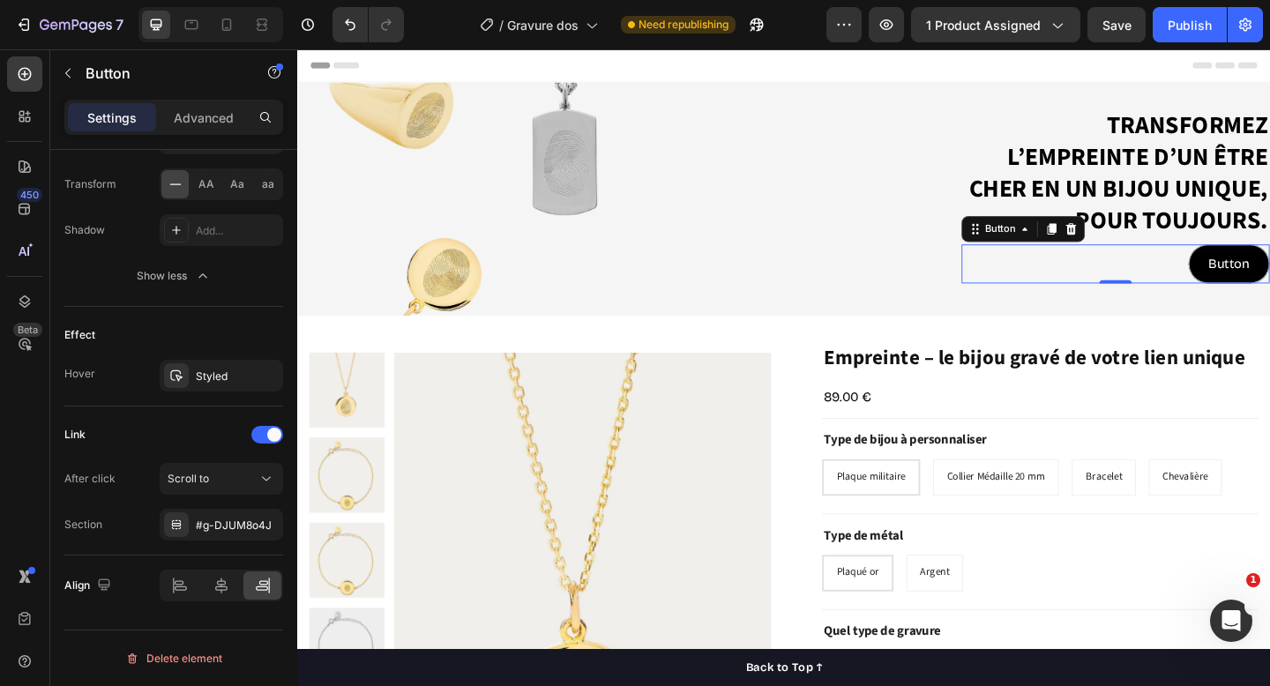
click at [1203, 274] on div "Button Button 0" at bounding box center [1187, 283] width 335 height 42
click at [1141, 247] on icon at bounding box center [1139, 245] width 14 height 14
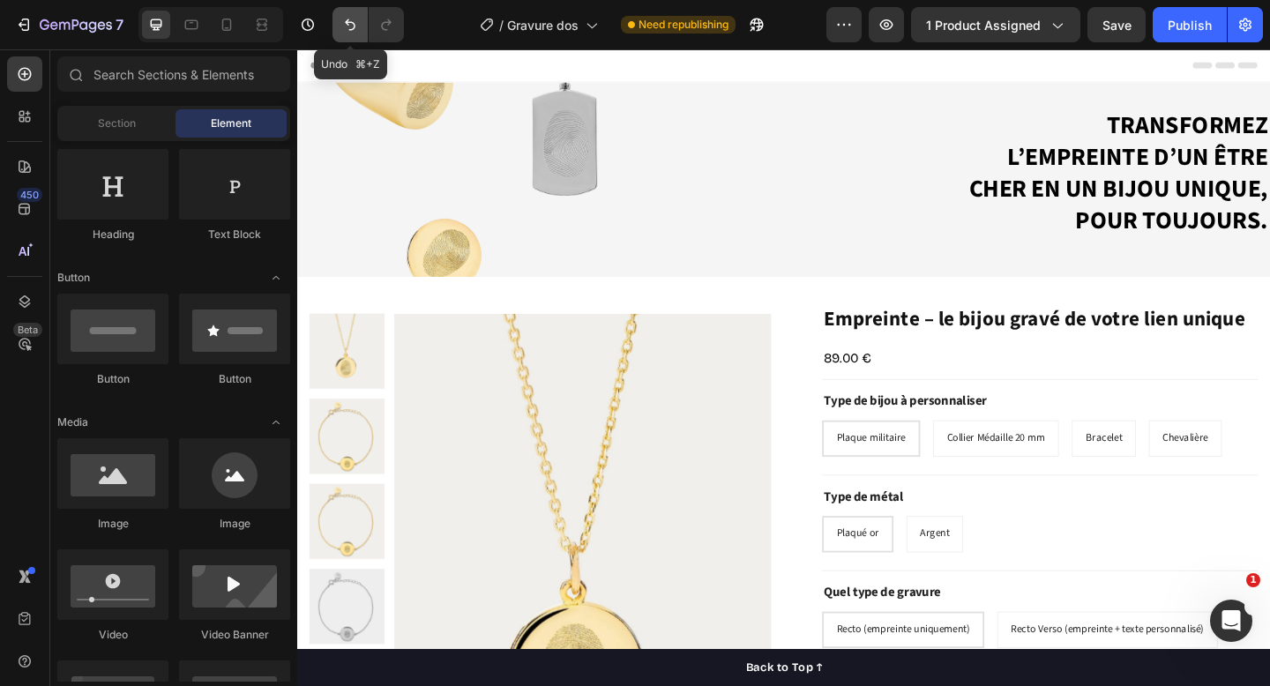
click at [348, 25] on icon "Undo/Redo" at bounding box center [350, 24] width 11 height 11
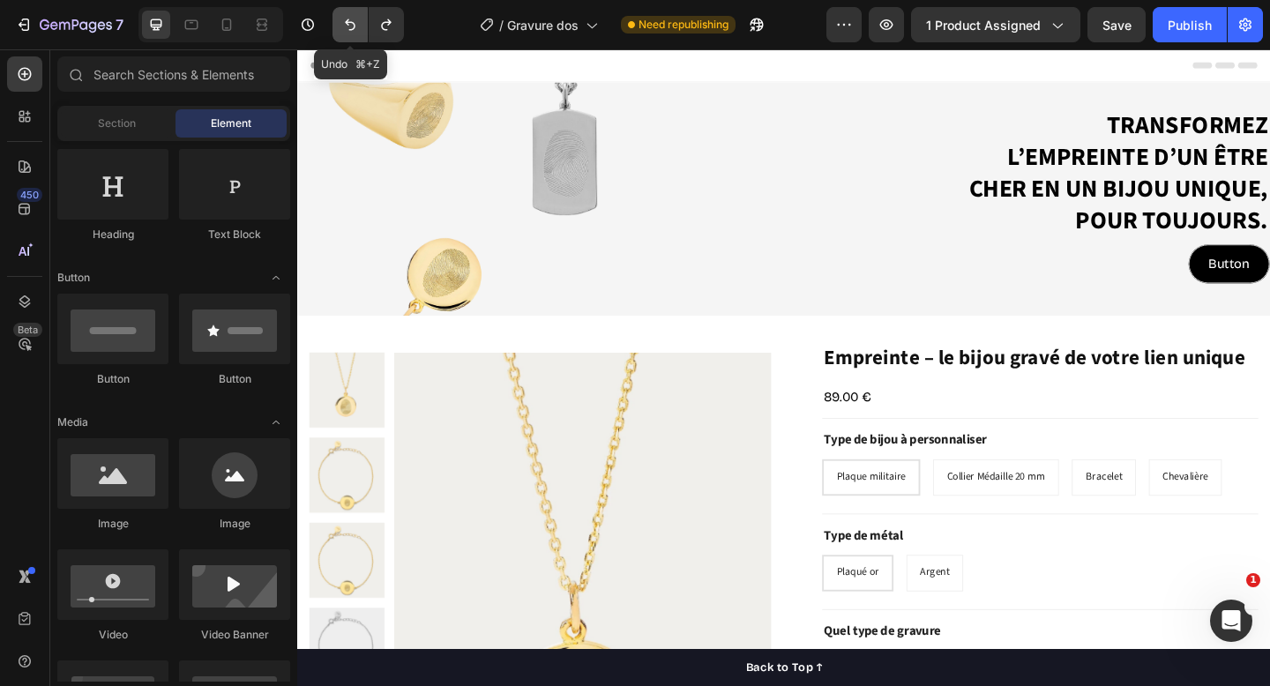
click at [348, 24] on icon "Undo/Redo" at bounding box center [350, 25] width 18 height 18
click at [352, 32] on icon "Undo/Redo" at bounding box center [350, 25] width 18 height 18
click at [352, 27] on icon "Undo/Redo" at bounding box center [350, 25] width 18 height 18
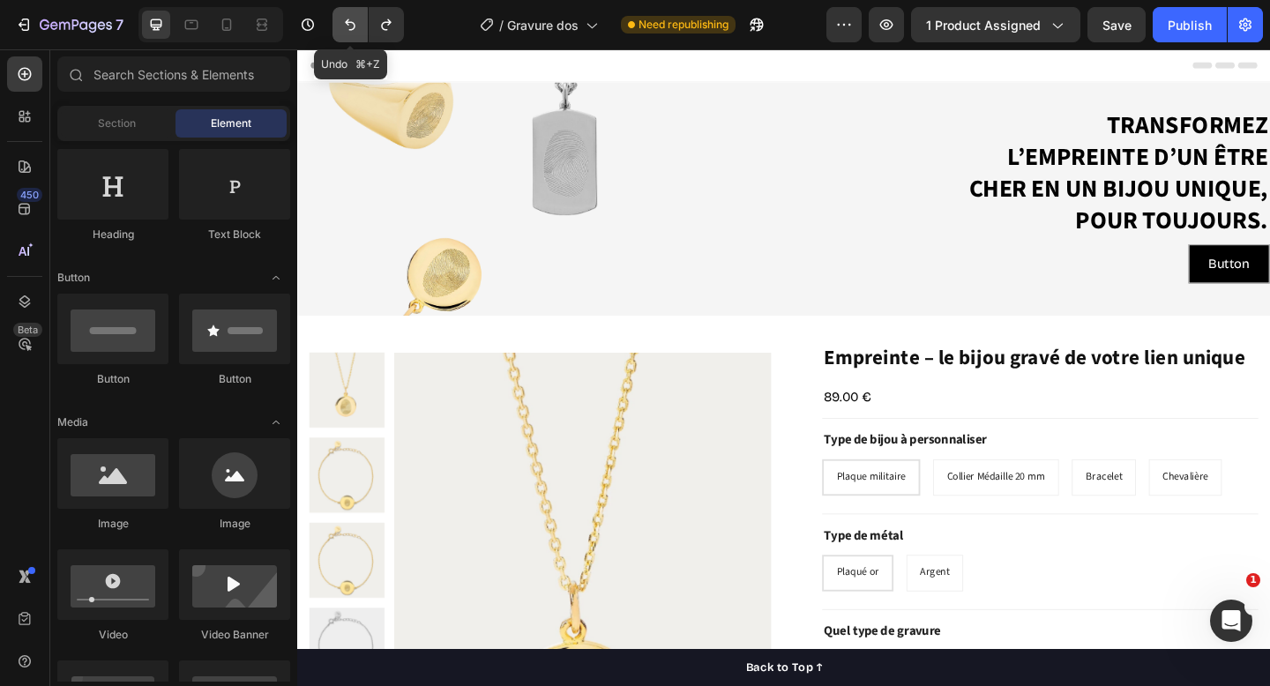
click at [352, 27] on icon "Undo/Redo" at bounding box center [350, 25] width 18 height 18
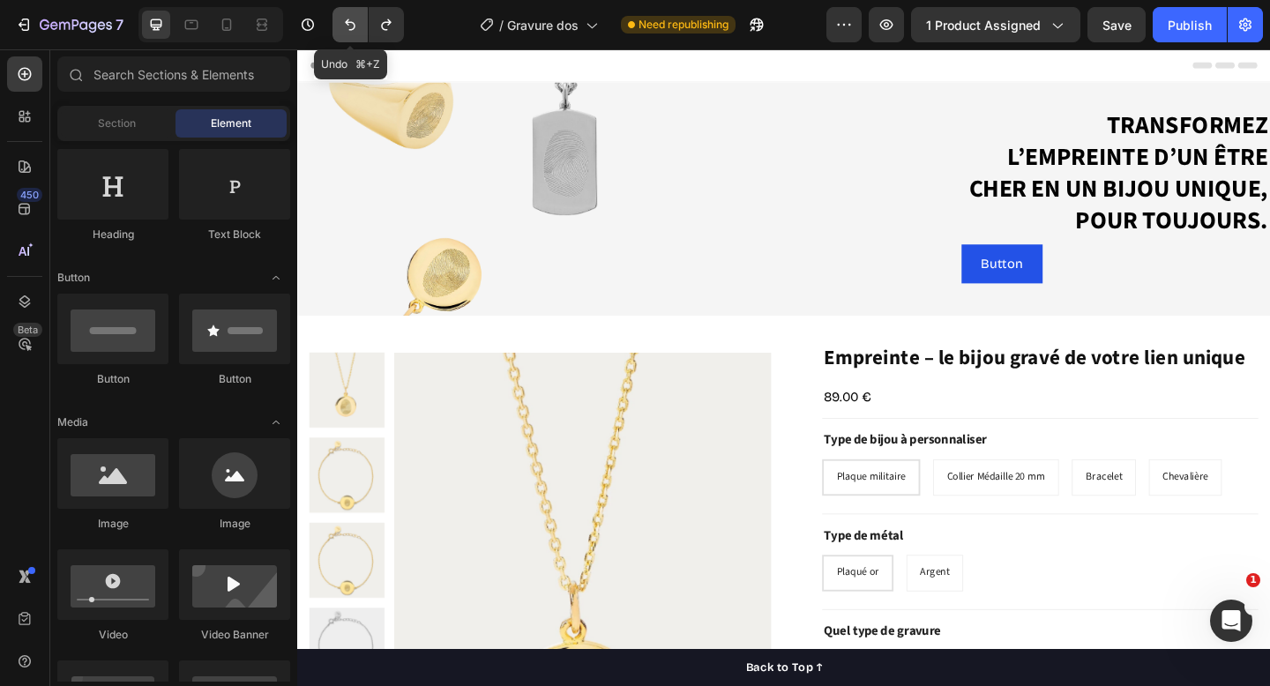
click at [352, 27] on icon "Undo/Redo" at bounding box center [350, 25] width 18 height 18
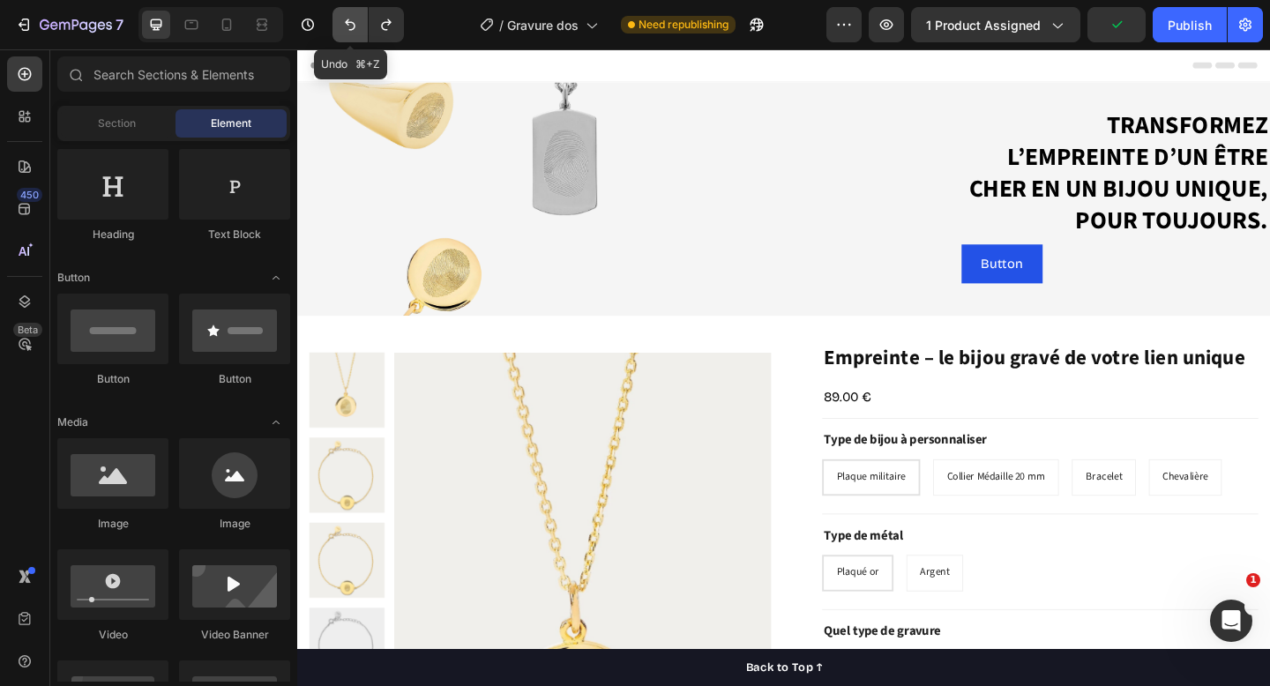
click at [352, 27] on icon "Undo/Redo" at bounding box center [350, 25] width 18 height 18
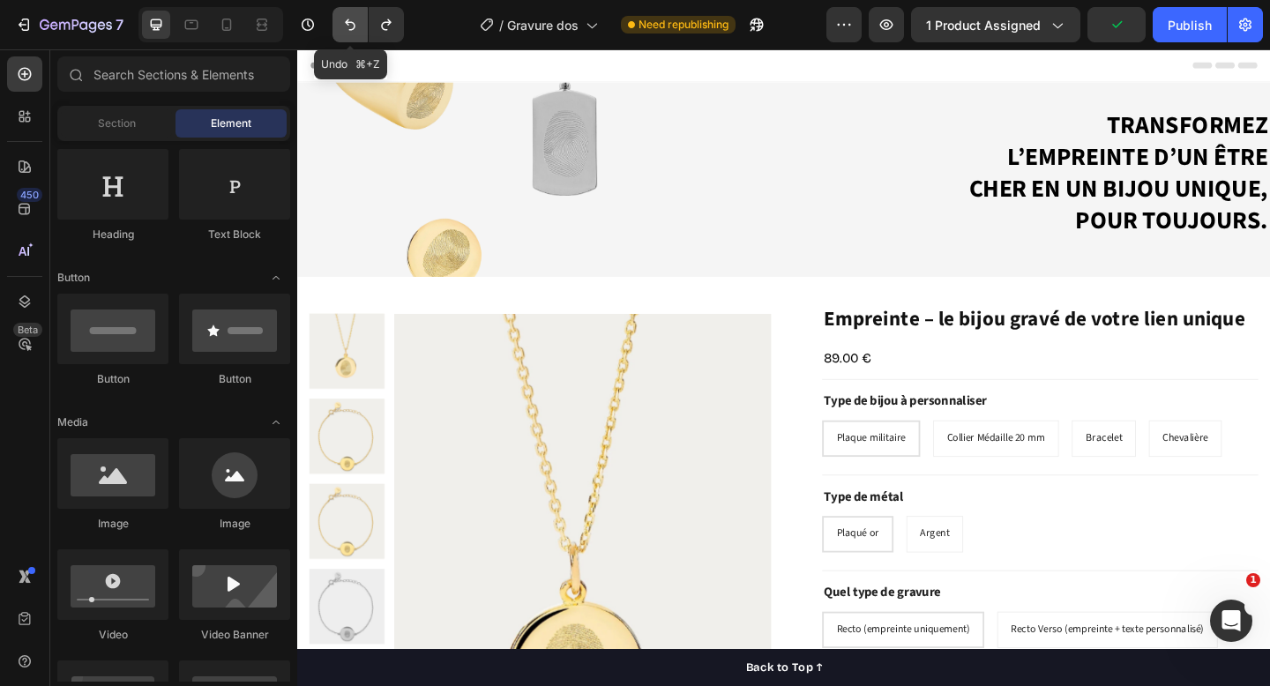
click at [352, 27] on icon "Undo/Redo" at bounding box center [350, 25] width 18 height 18
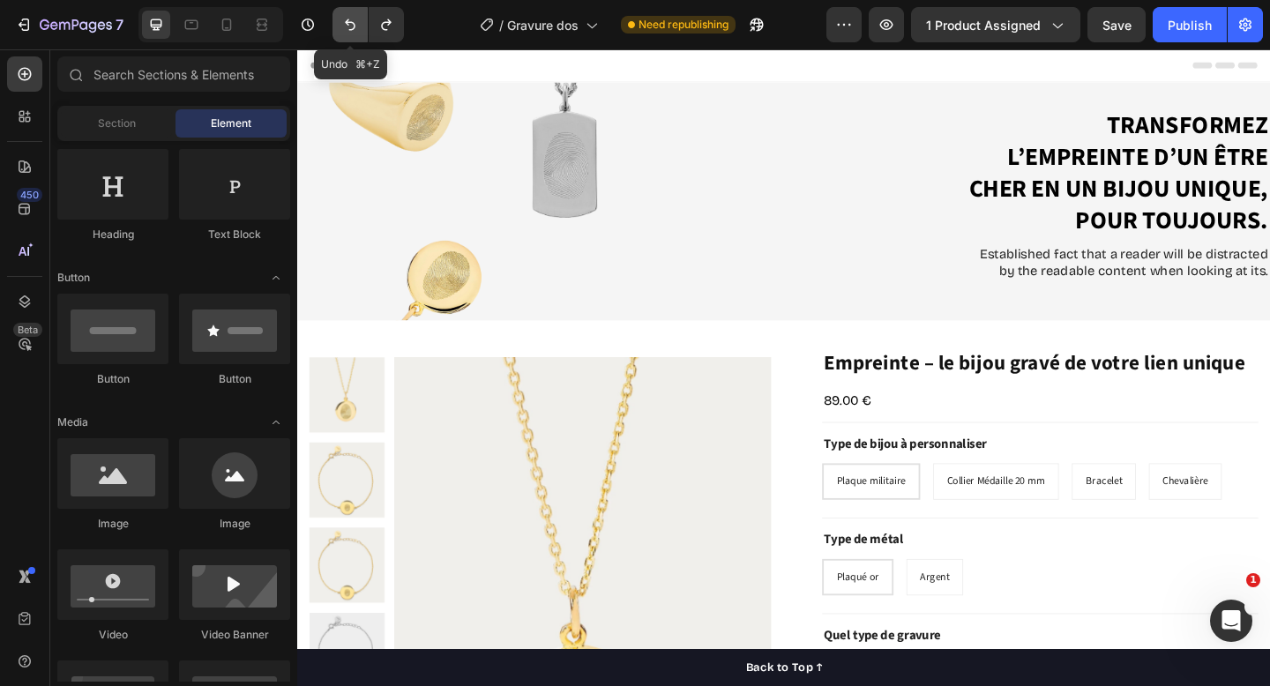
click at [352, 27] on icon "Undo/Redo" at bounding box center [350, 25] width 18 height 18
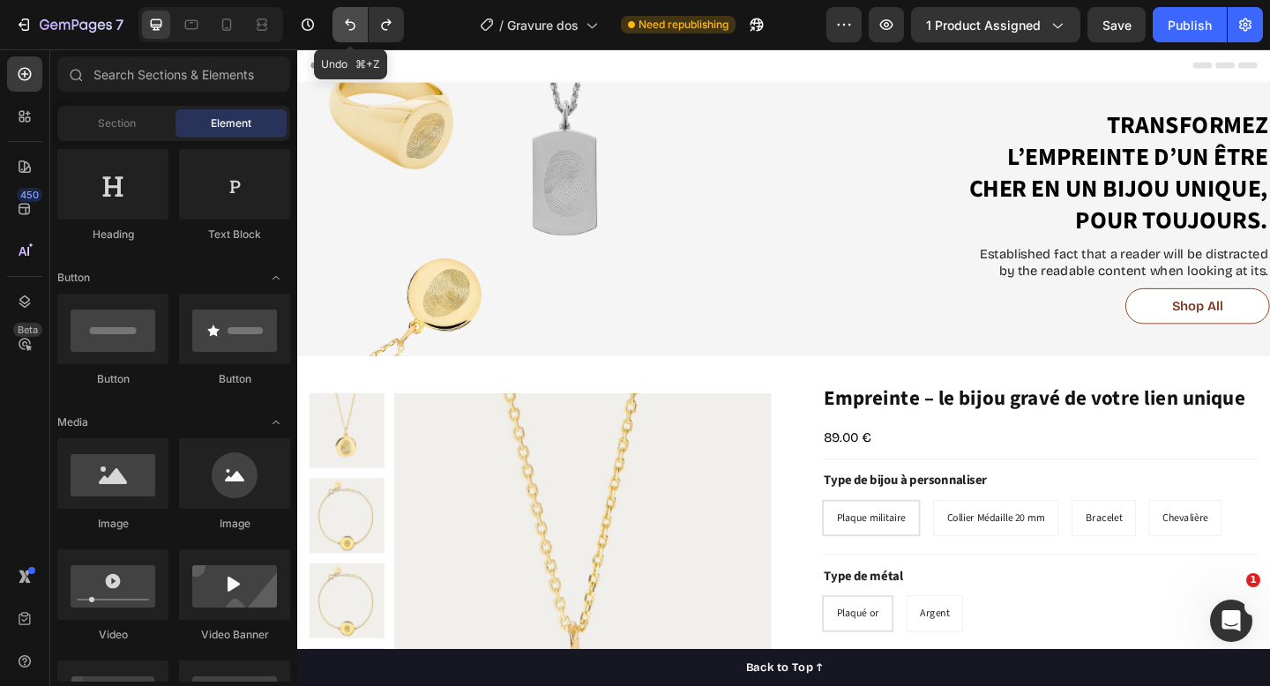
click at [352, 27] on icon "Undo/Redo" at bounding box center [350, 25] width 18 height 18
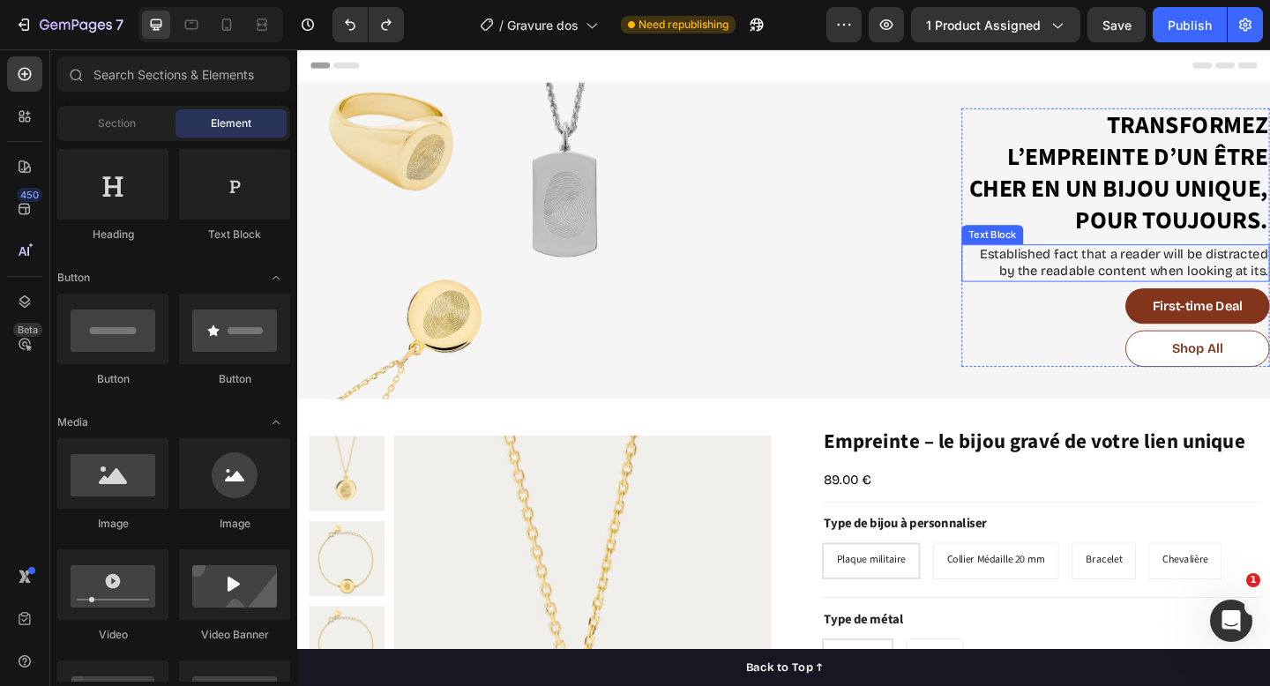
click at [1207, 278] on p "Established fact that a reader will be distracted by the readable content when …" at bounding box center [1188, 282] width 332 height 37
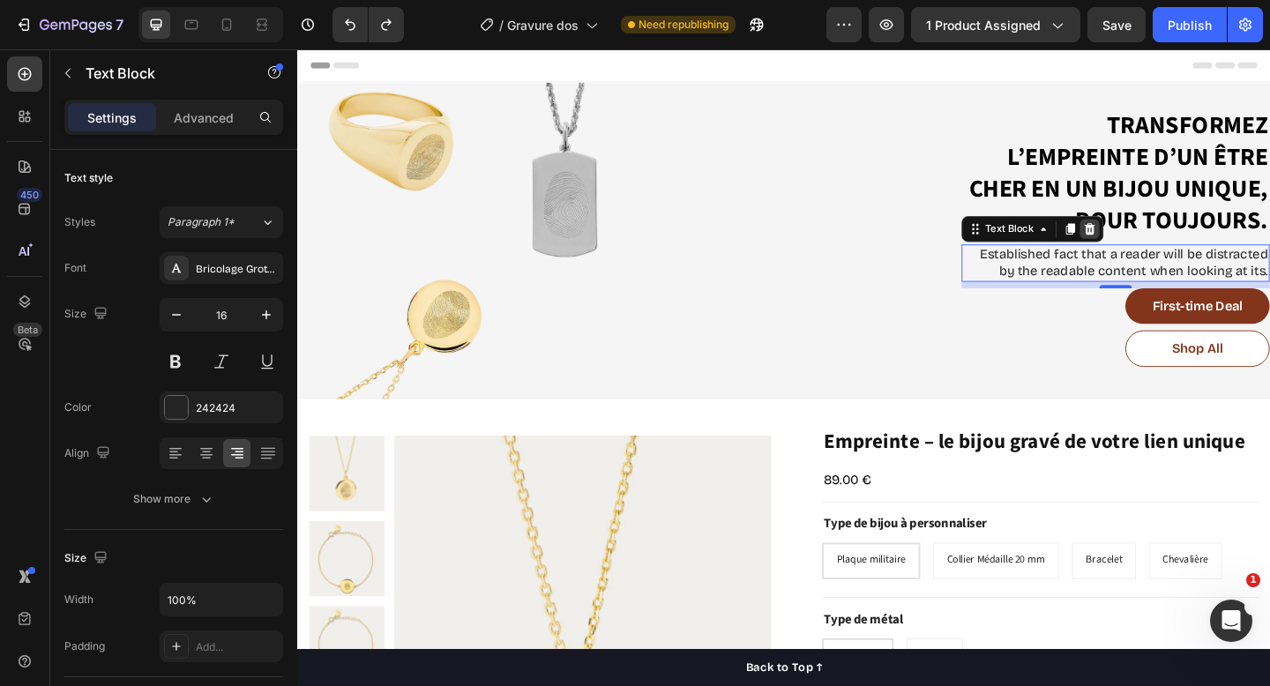
click at [1161, 241] on icon at bounding box center [1159, 245] width 11 height 12
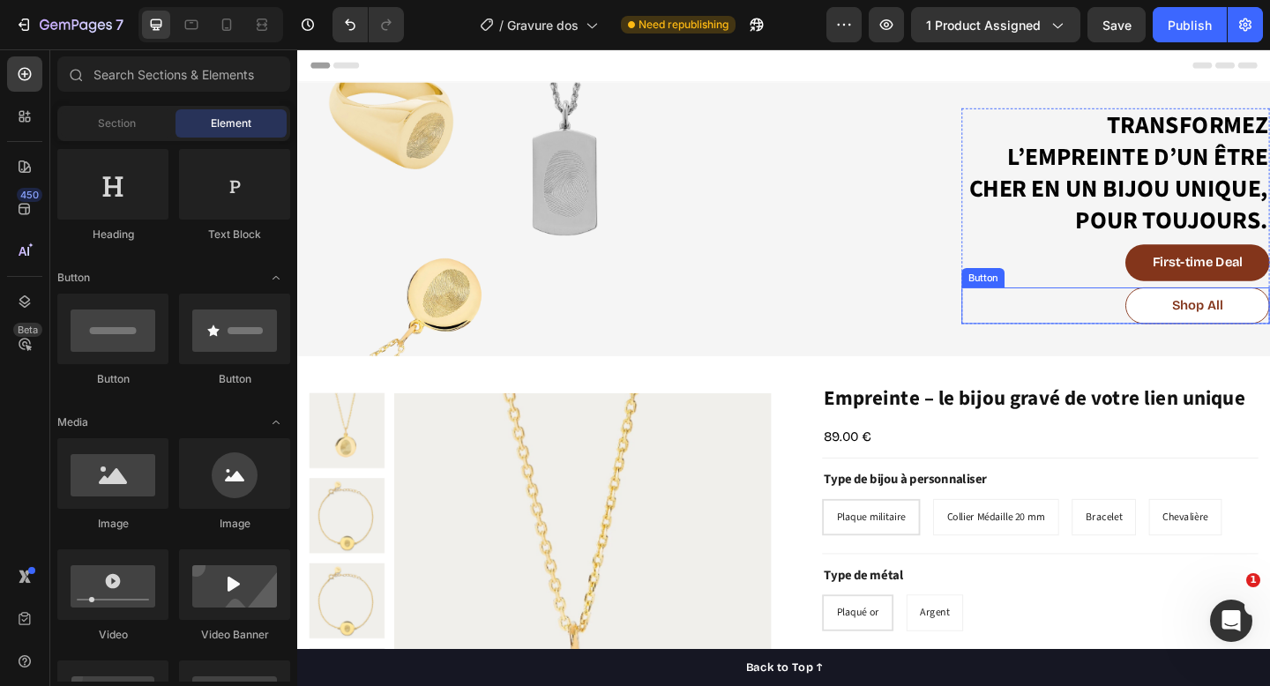
click at [1158, 315] on div "Shop All Button" at bounding box center [1187, 329] width 335 height 40
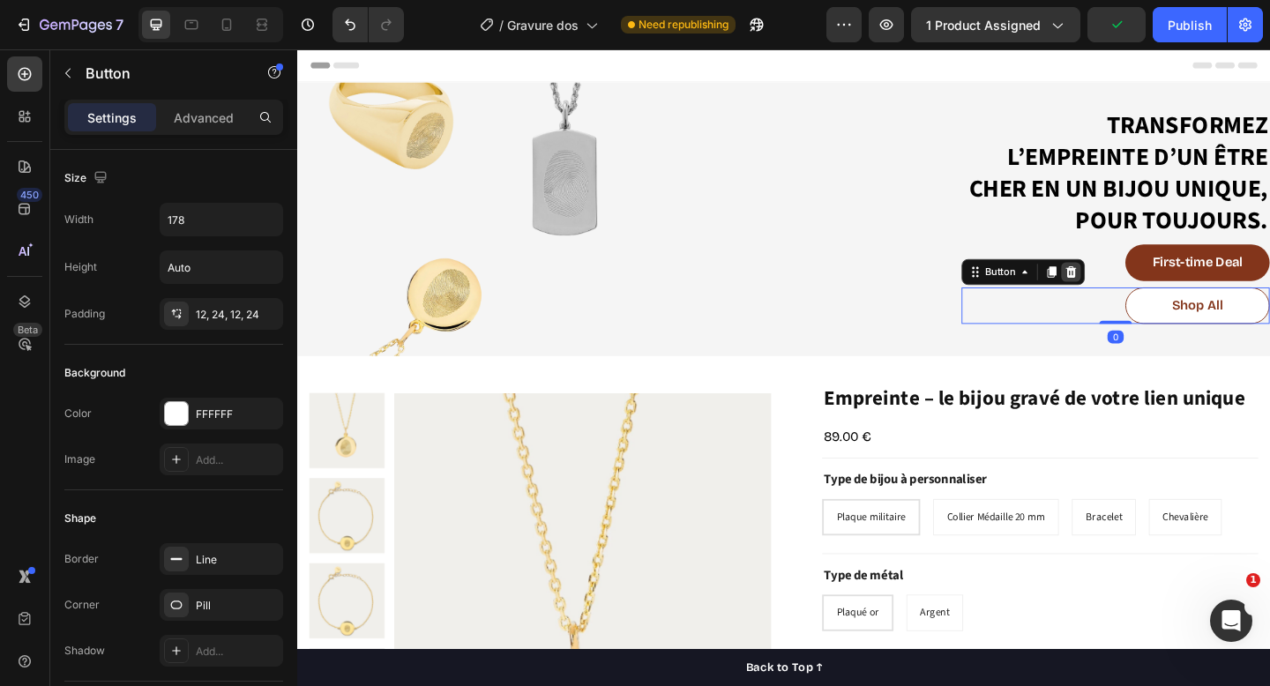
click at [1137, 296] on icon at bounding box center [1139, 292] width 11 height 12
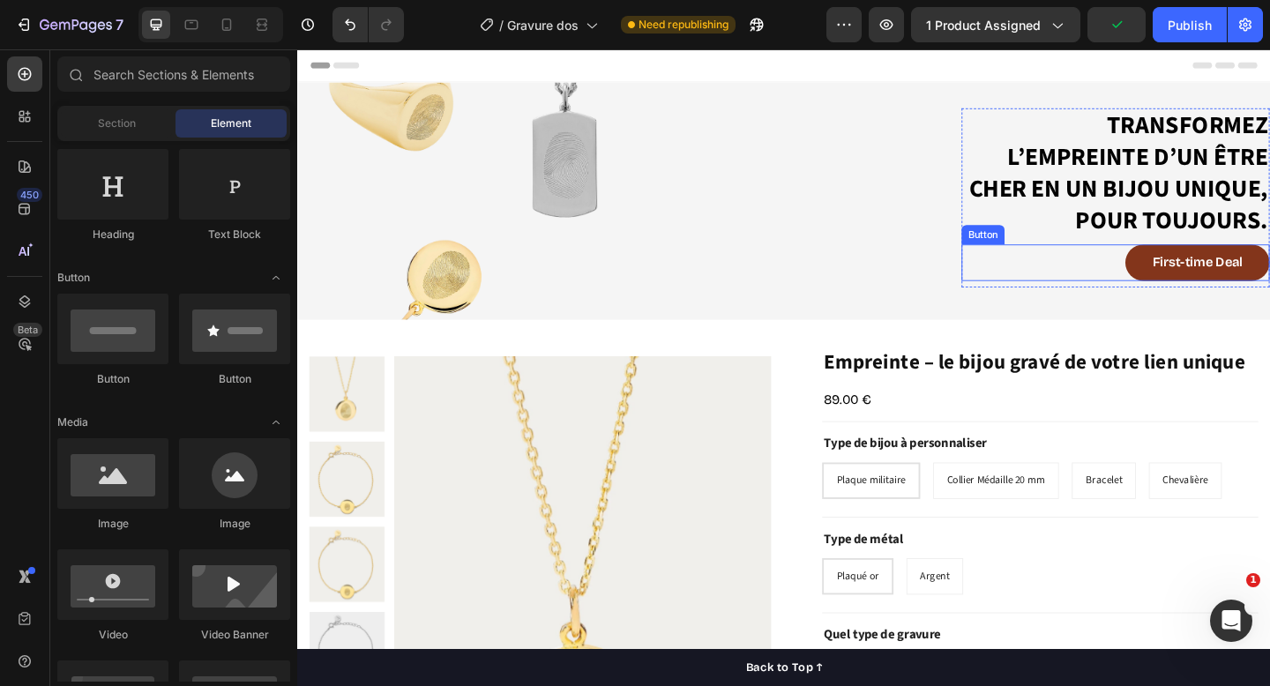
click at [1135, 288] on div "First-time Deal Button" at bounding box center [1187, 282] width 335 height 40
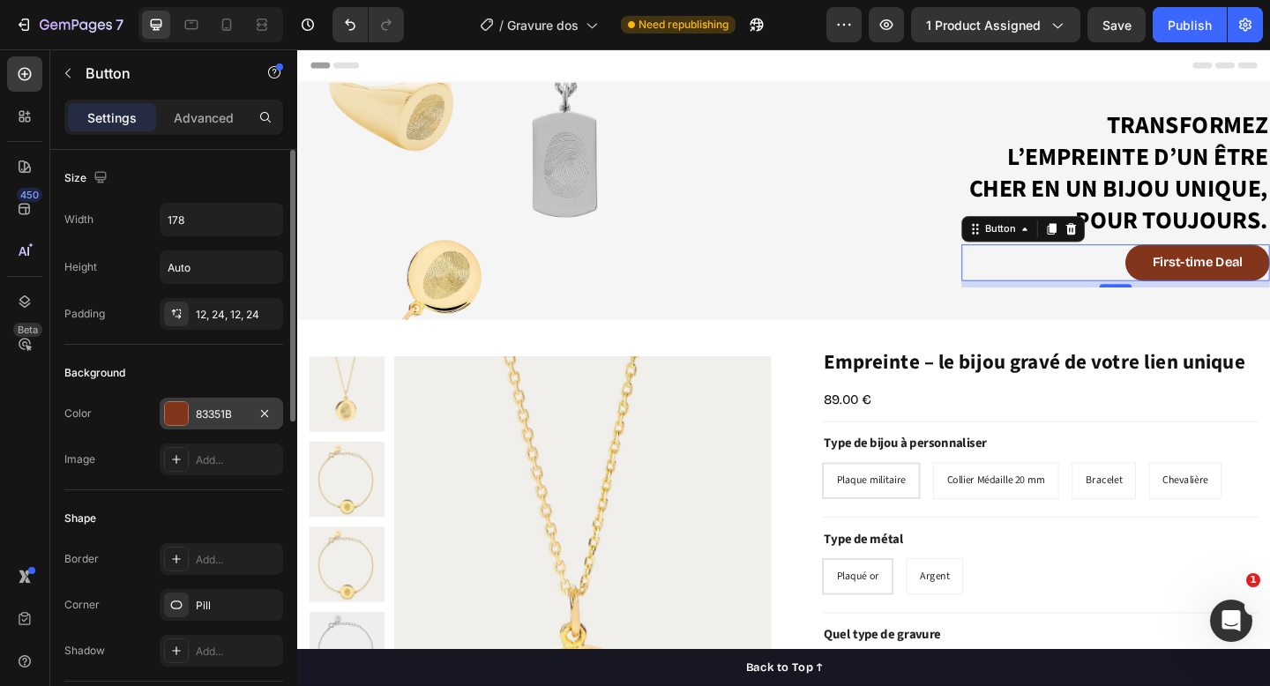
click at [176, 410] on div at bounding box center [176, 413] width 23 height 23
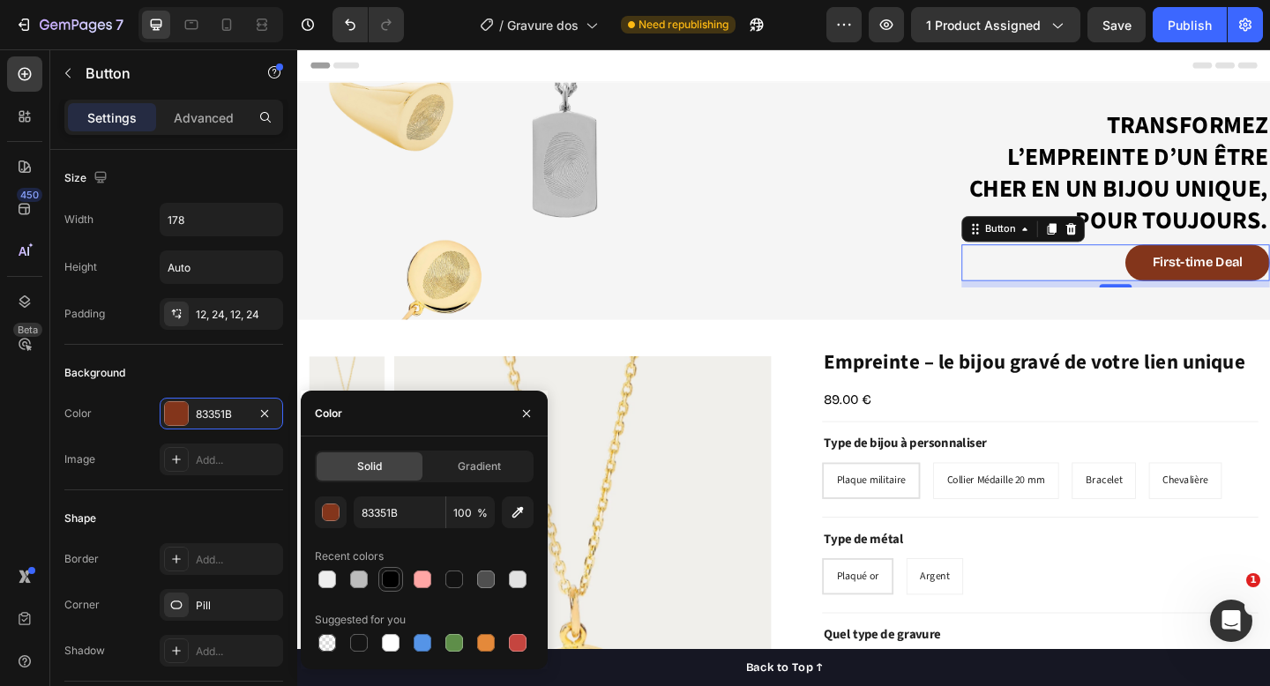
click at [394, 578] on div at bounding box center [391, 580] width 18 height 18
type input "000000"
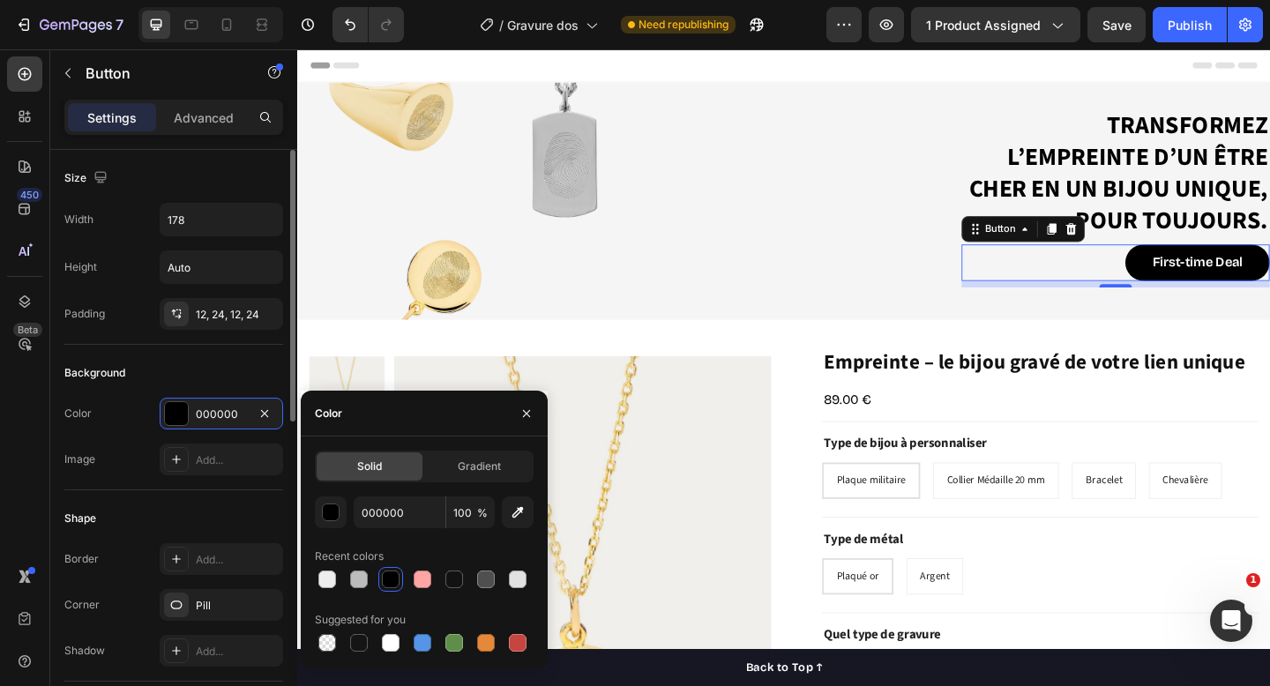
click at [252, 491] on div "Size Width 178 Height Auto Padding 12, 24, 12, 24" at bounding box center [173, 586] width 219 height 191
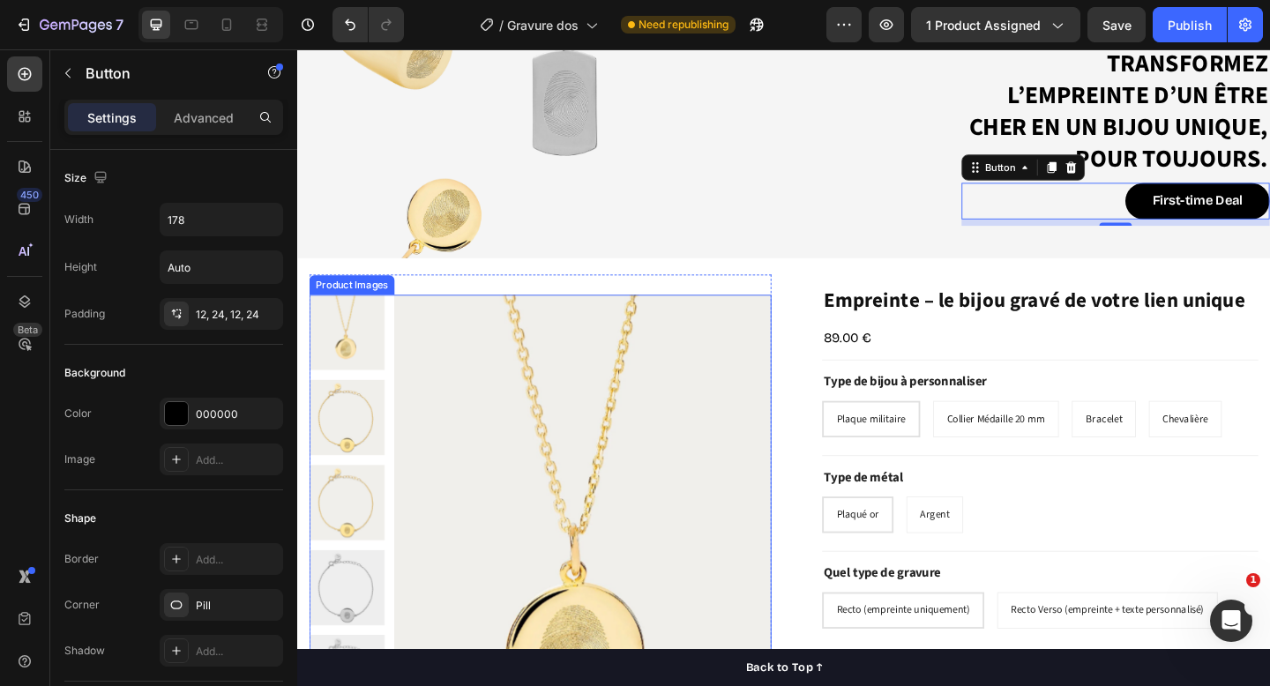
scroll to position [75, 0]
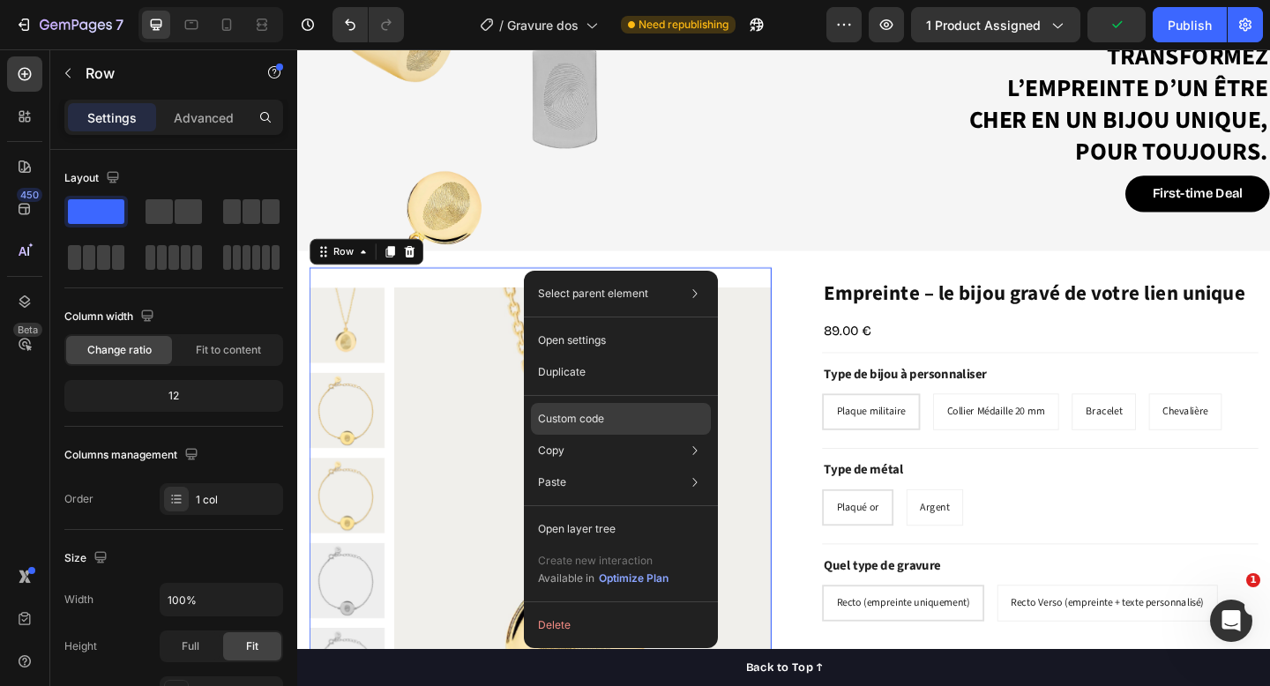
click at [574, 467] on div "Custom code" at bounding box center [621, 483] width 180 height 32
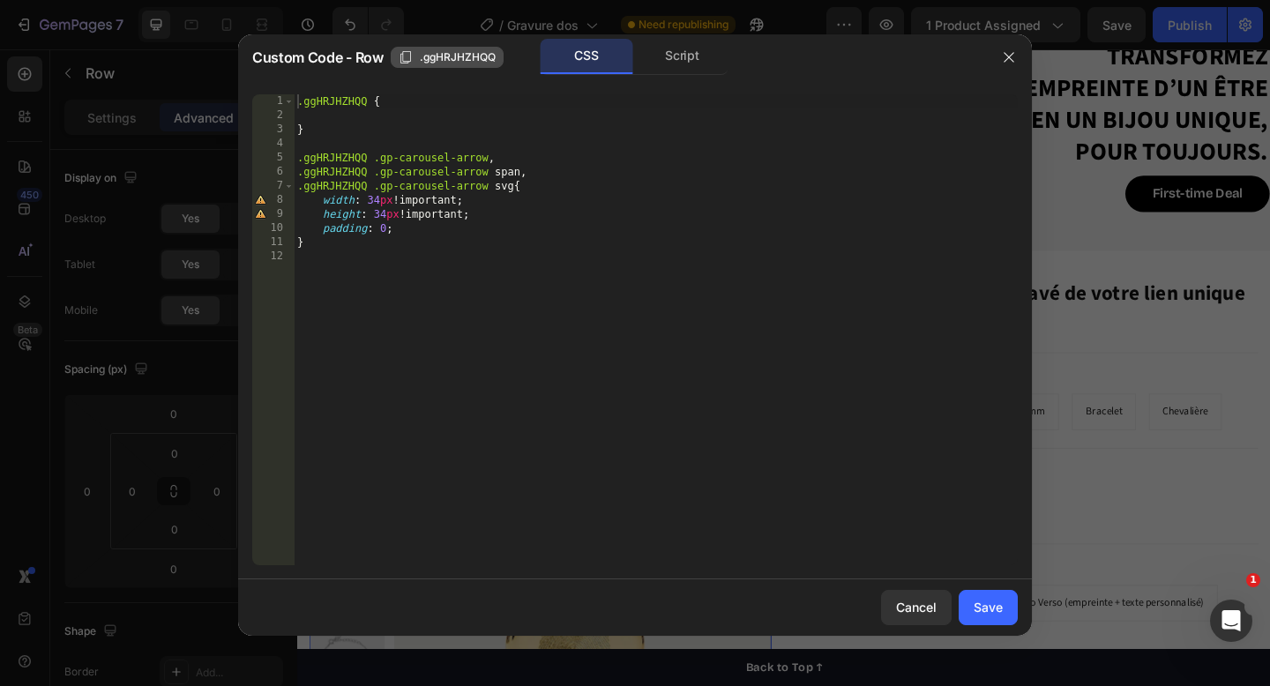
click at [404, 57] on icon "button" at bounding box center [406, 57] width 14 height 14
click at [921, 603] on div "Cancel" at bounding box center [916, 607] width 41 height 19
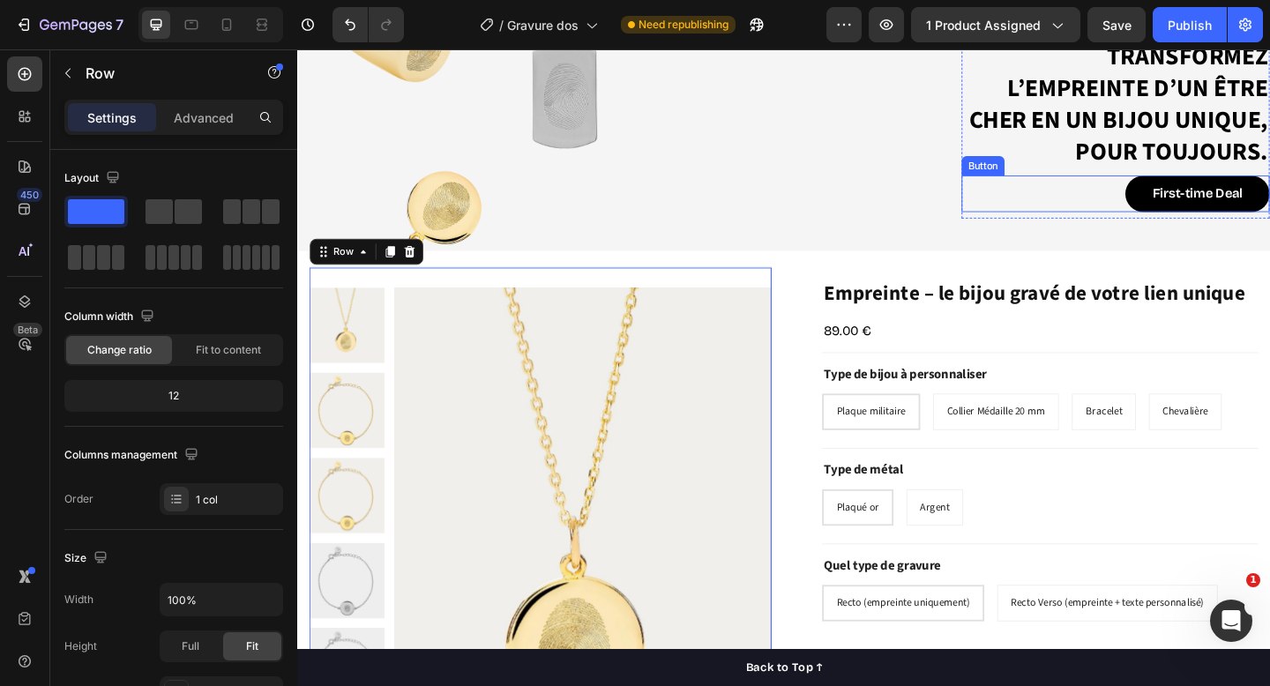
click at [1168, 208] on div "First-time Deal Button" at bounding box center [1187, 207] width 335 height 40
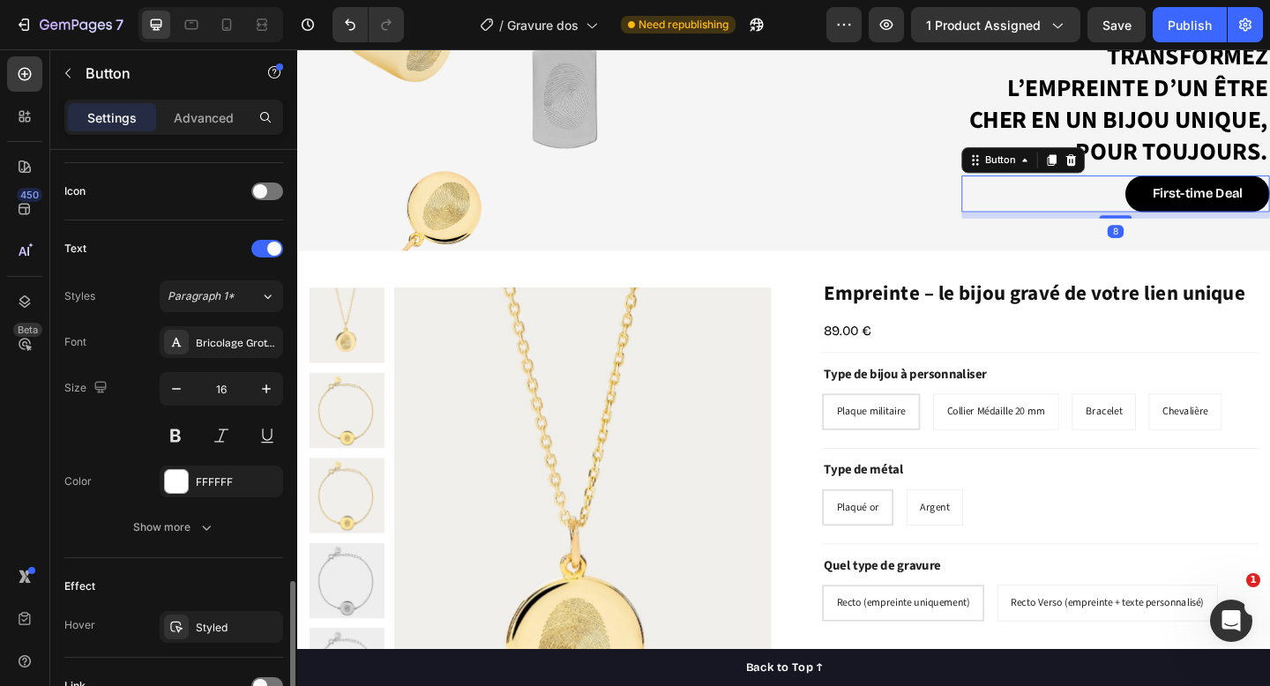
scroll to position [678, 0]
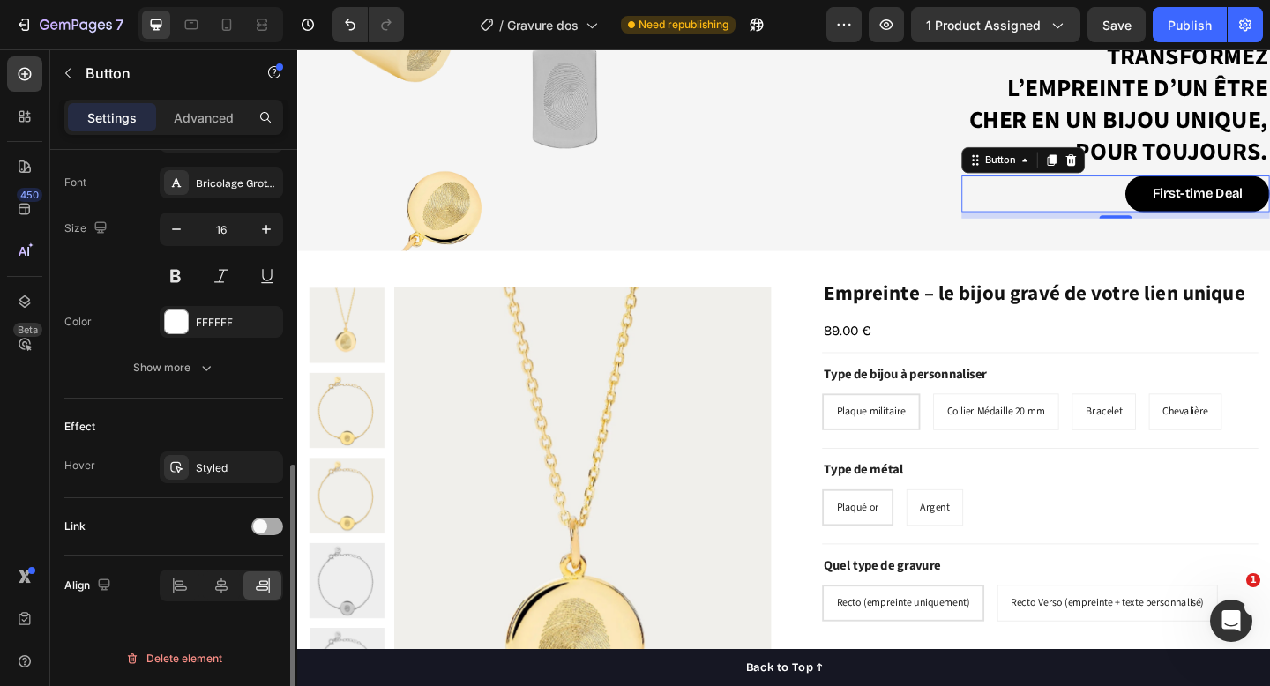
click at [257, 520] on span at bounding box center [260, 527] width 14 height 14
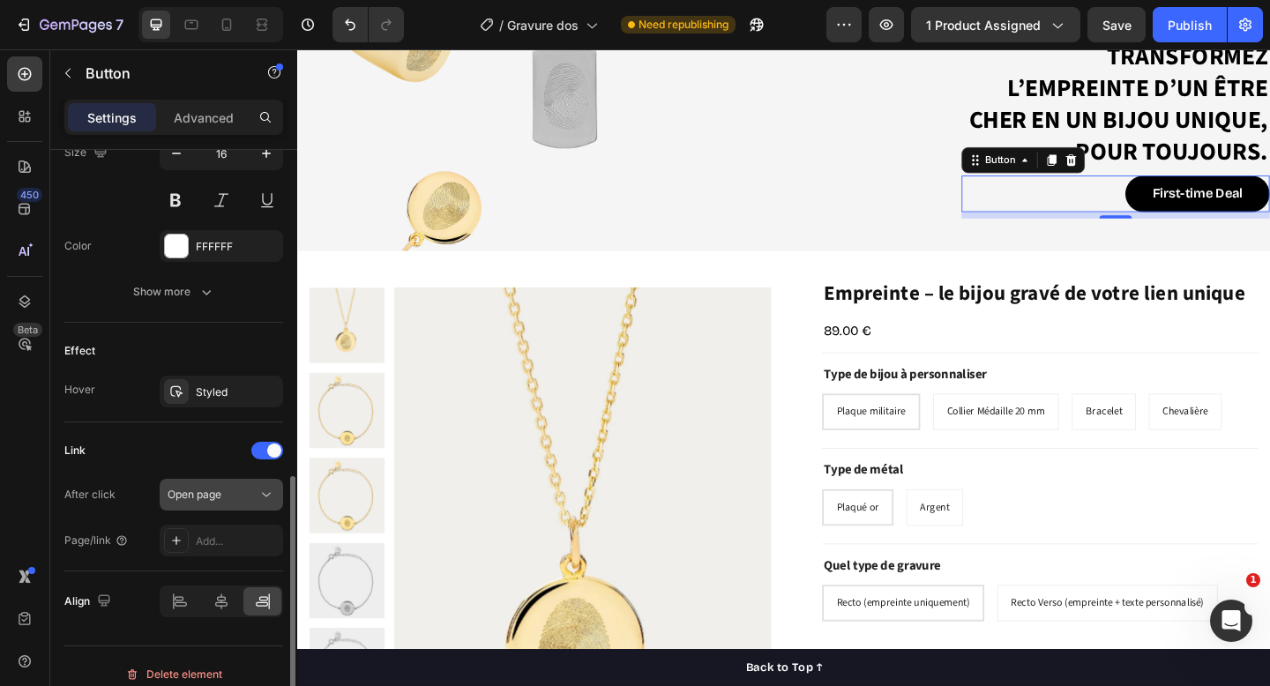
scroll to position [770, 0]
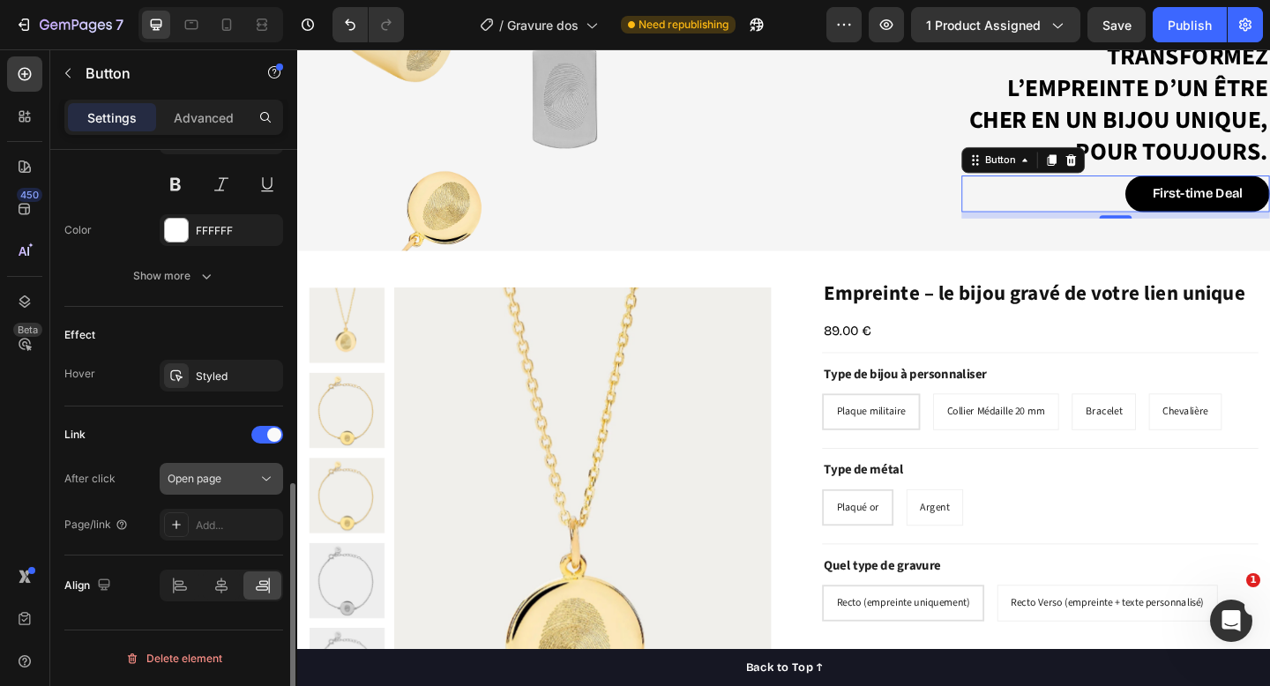
click at [222, 483] on div "Open page" at bounding box center [213, 479] width 90 height 16
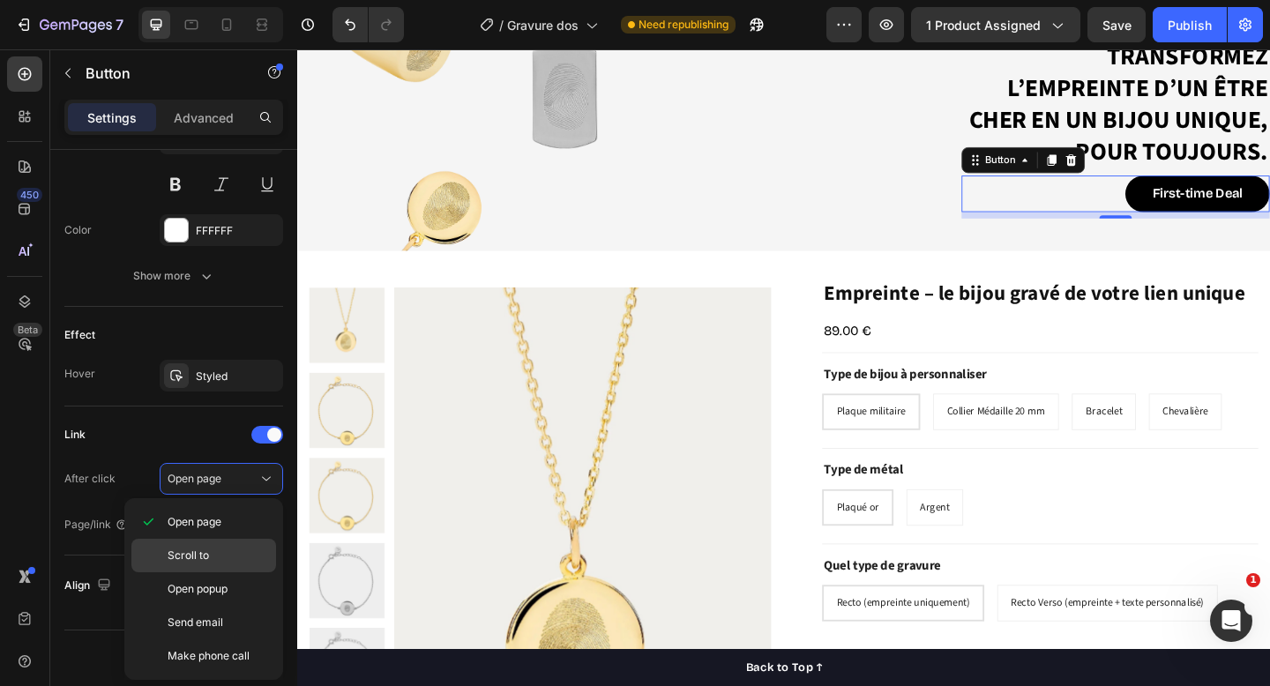
click at [206, 556] on span "Scroll to" at bounding box center [188, 556] width 41 height 16
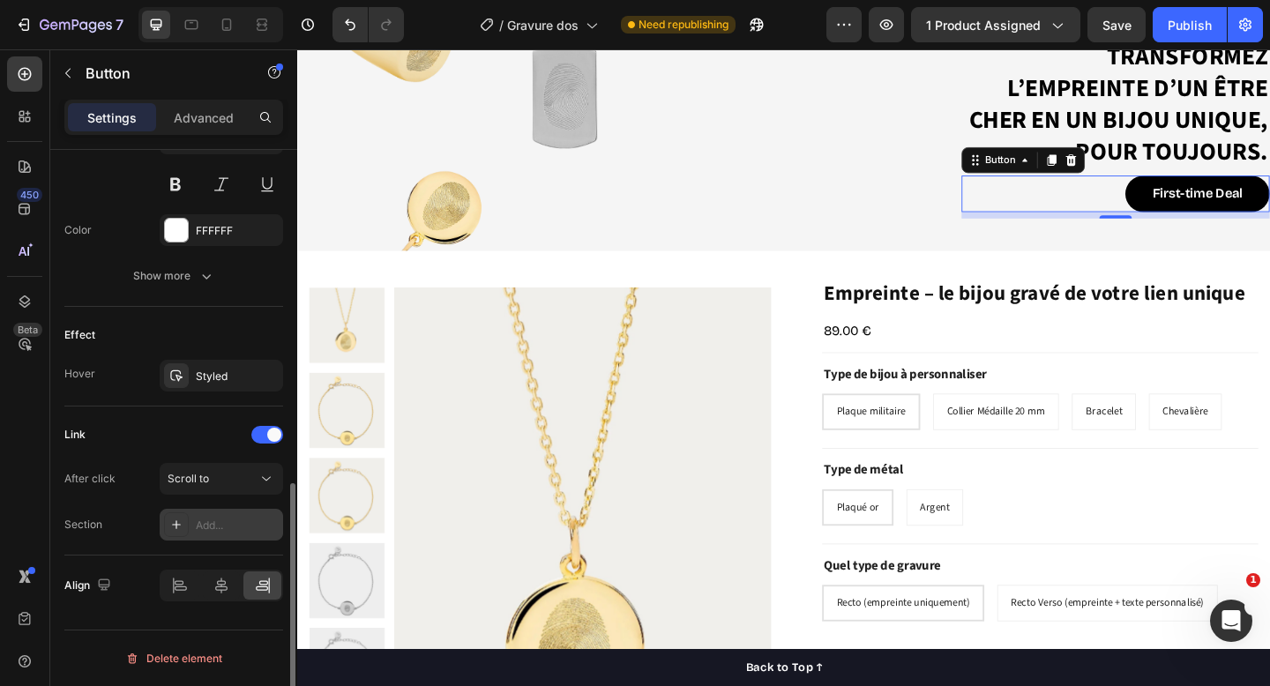
click at [215, 509] on div "Add..." at bounding box center [222, 525] width 124 height 32
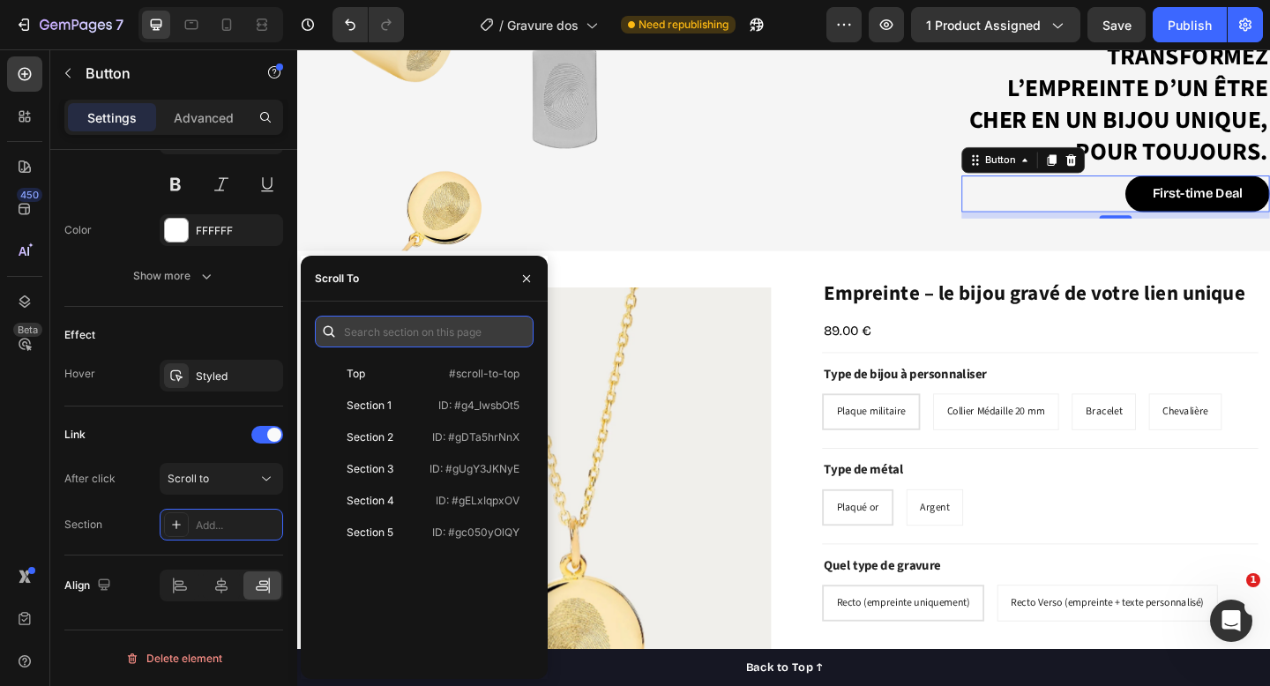
click at [379, 335] on input "text" at bounding box center [424, 332] width 219 height 32
paste input ".ggHRJHZHQQ"
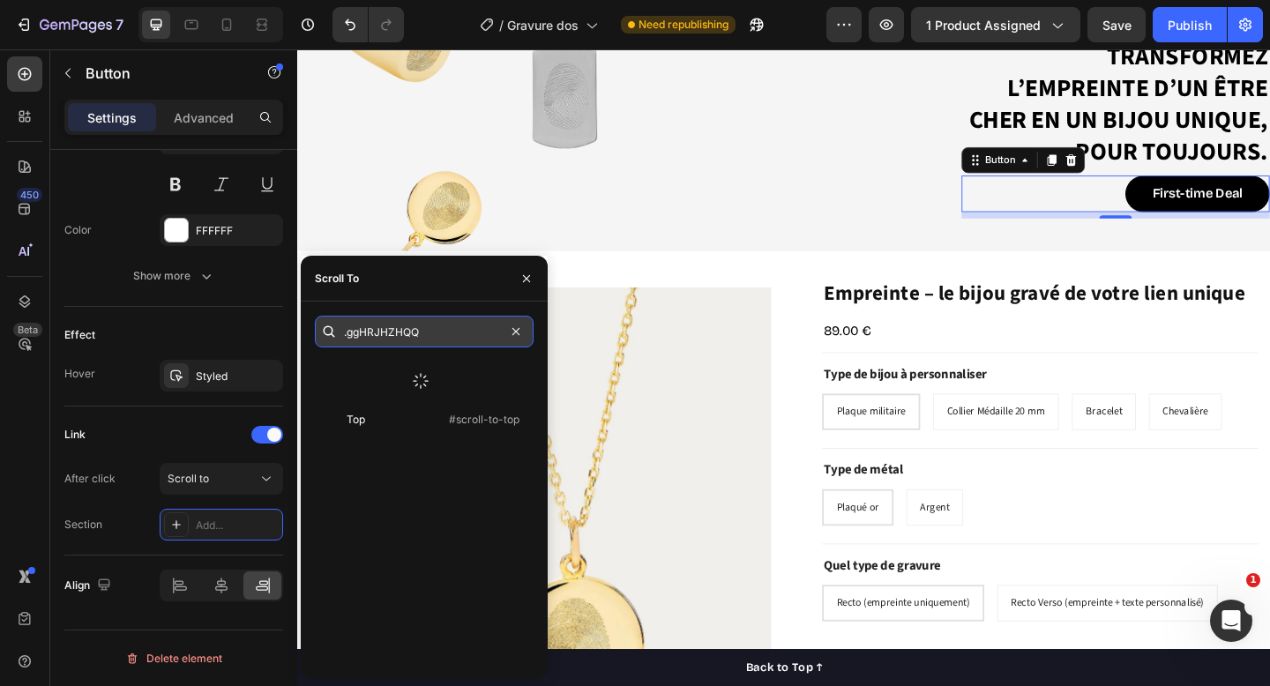
click at [343, 330] on input ".ggHRJHZHQQ" at bounding box center [424, 332] width 219 height 32
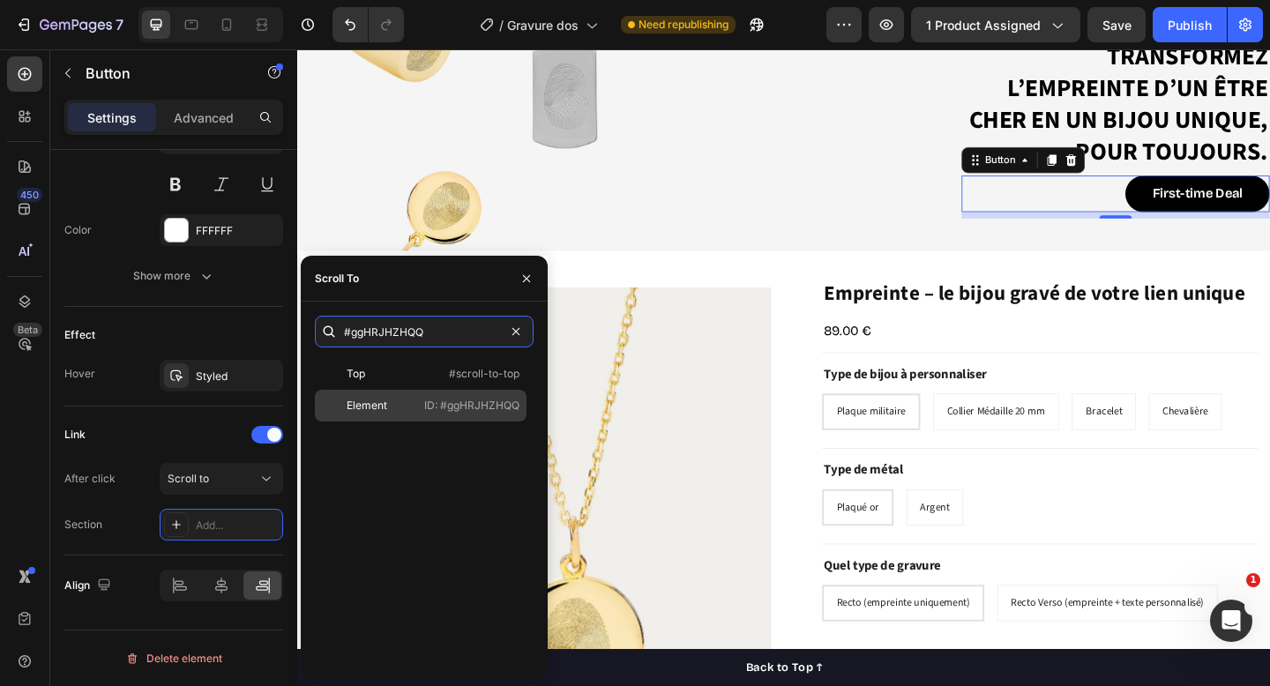
type input "#ggHRJHZHQQ"
click at [493, 398] on p "ID: #ggHRJHZHQQ" at bounding box center [471, 406] width 95 height 16
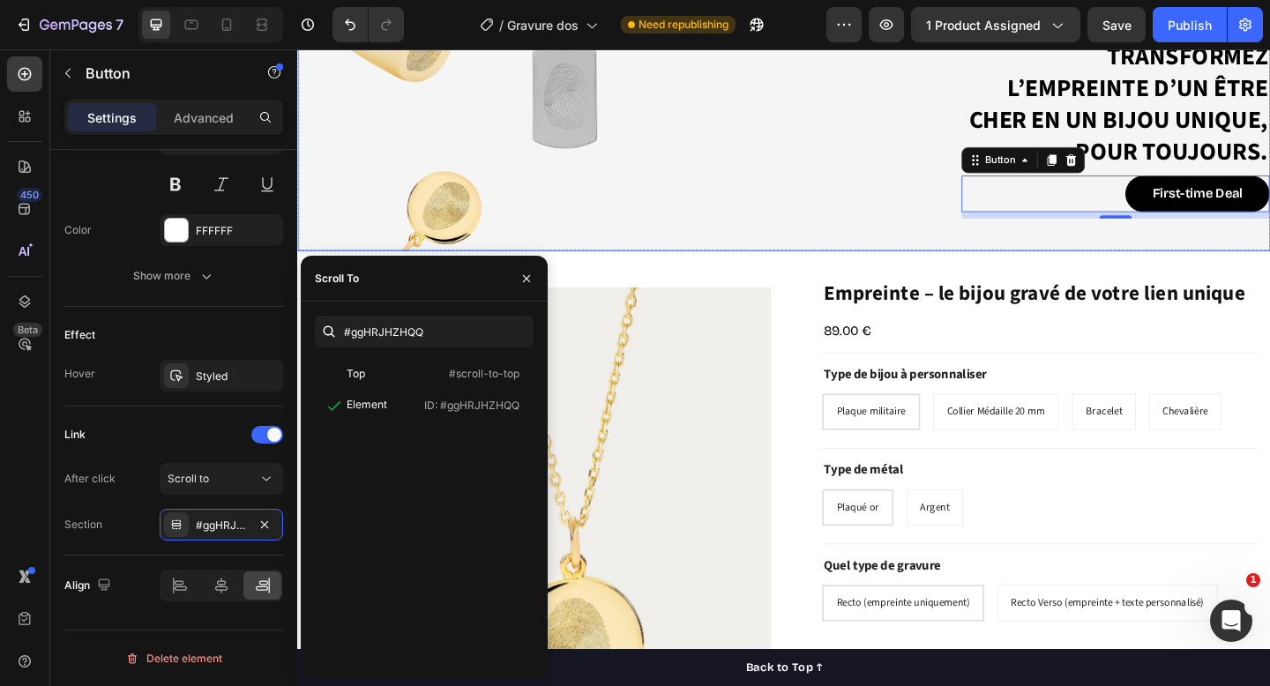
click at [504, 244] on div "Transformez l’empreinte d’un être cher en un bijou unique, pour toujours. Headi…" at bounding box center [826, 140] width 1059 height 259
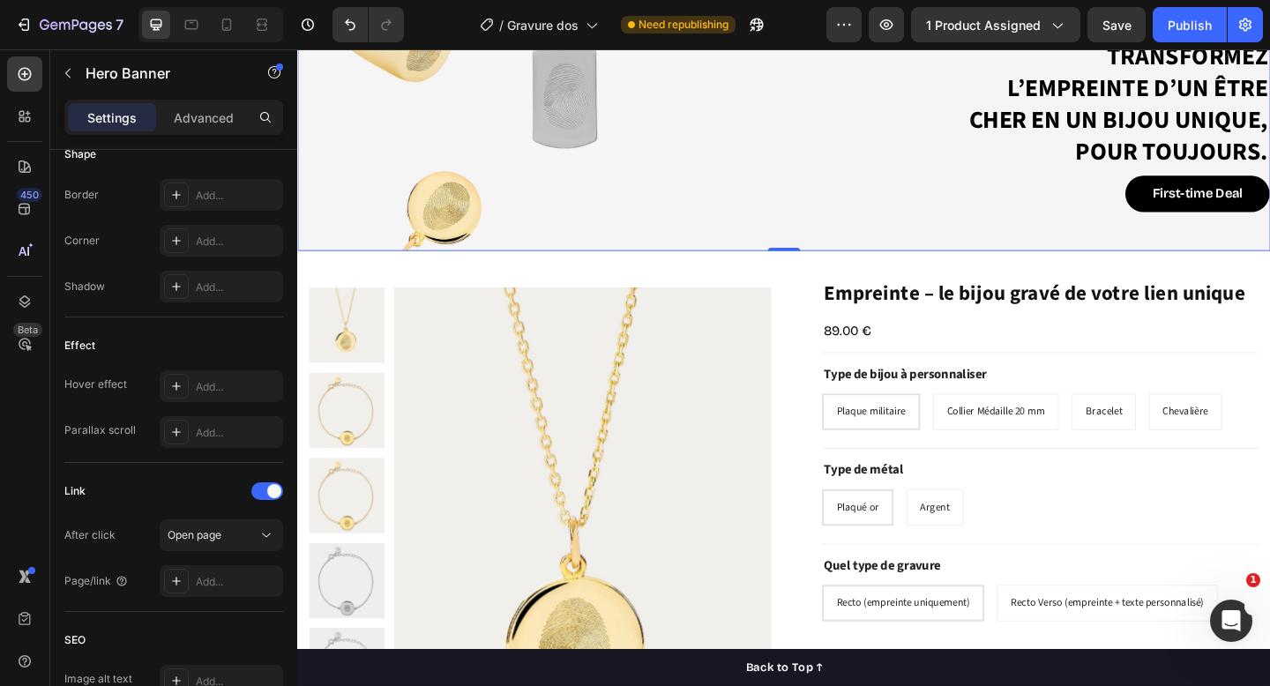
scroll to position [0, 0]
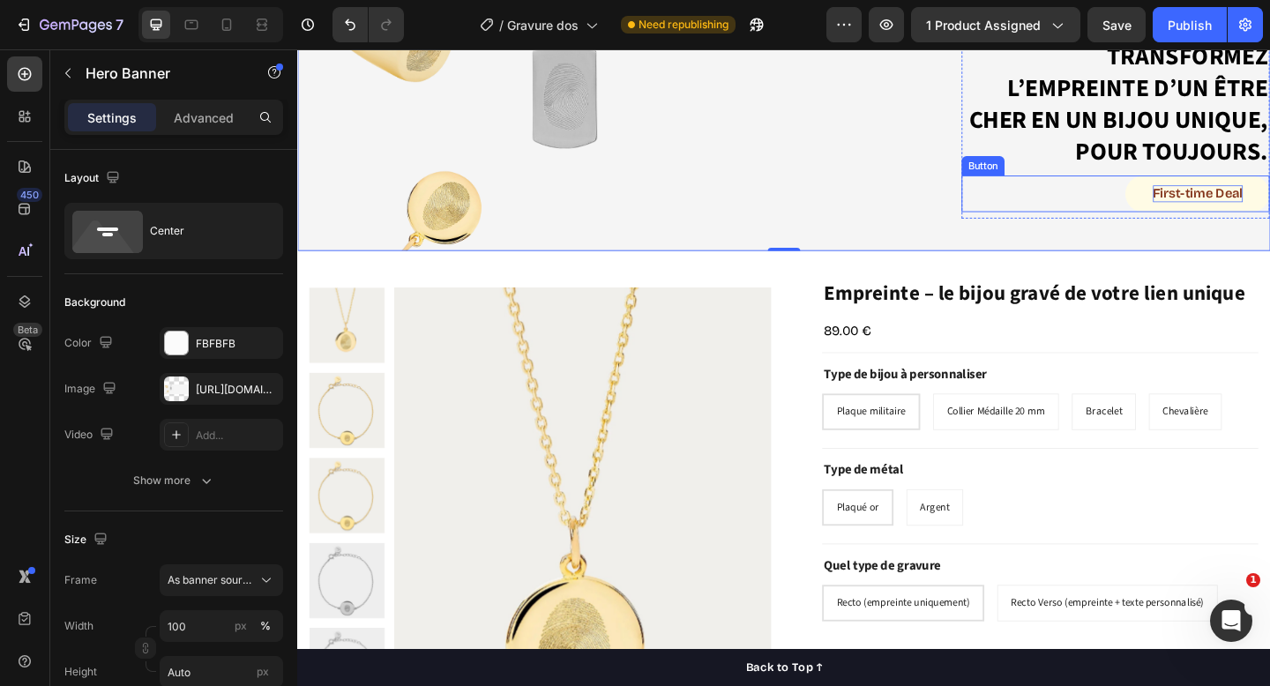
click at [1270, 204] on div "First-time Deal" at bounding box center [1277, 207] width 98 height 19
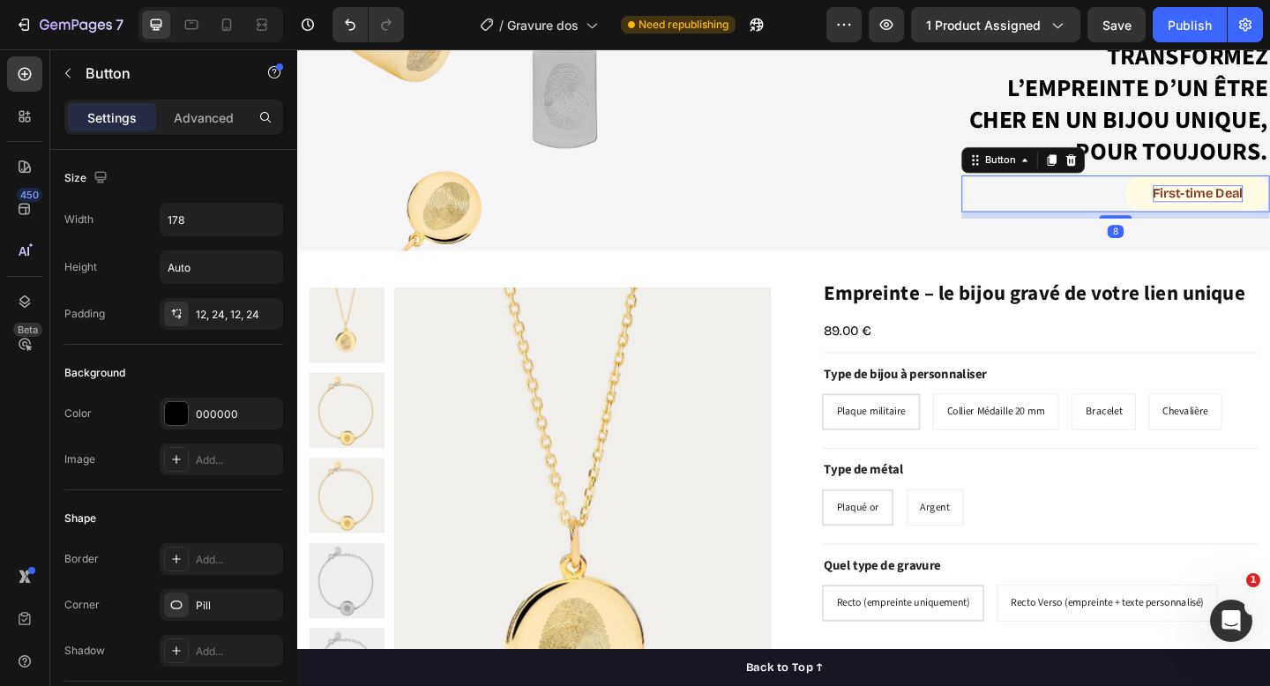
click at [1270, 206] on div "First-time Deal" at bounding box center [1277, 207] width 98 height 19
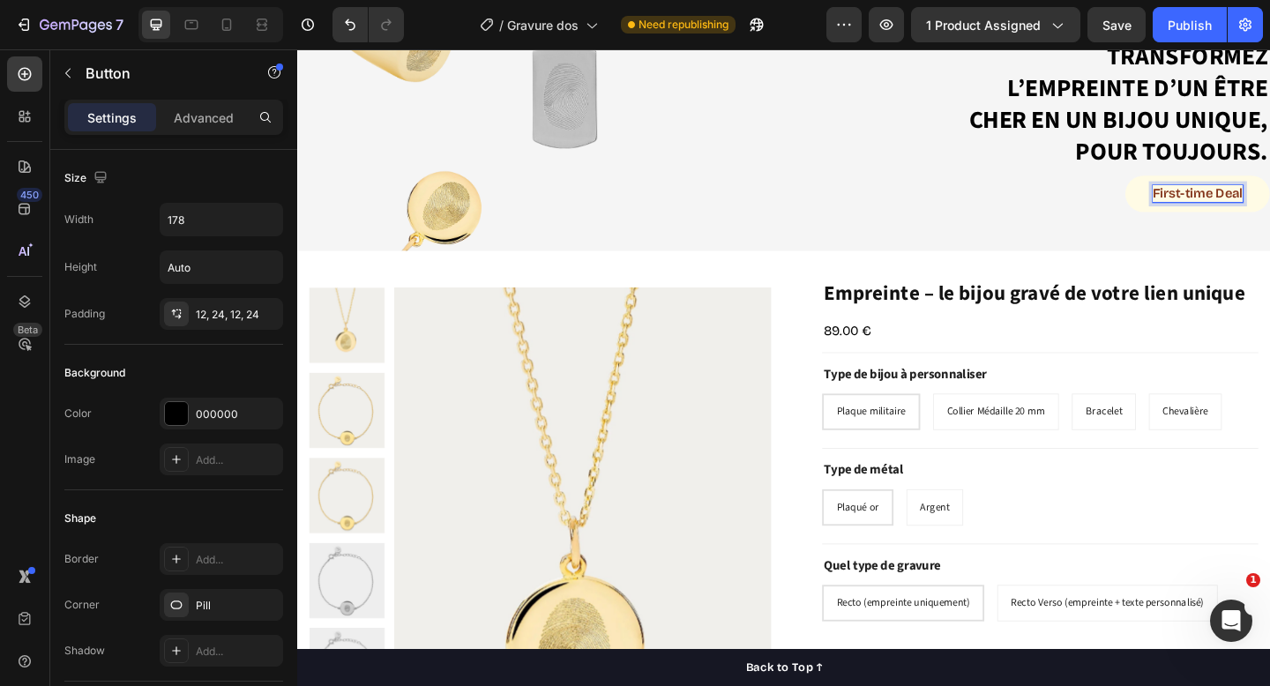
click at [1263, 205] on p "First-time Deal" at bounding box center [1277, 207] width 98 height 19
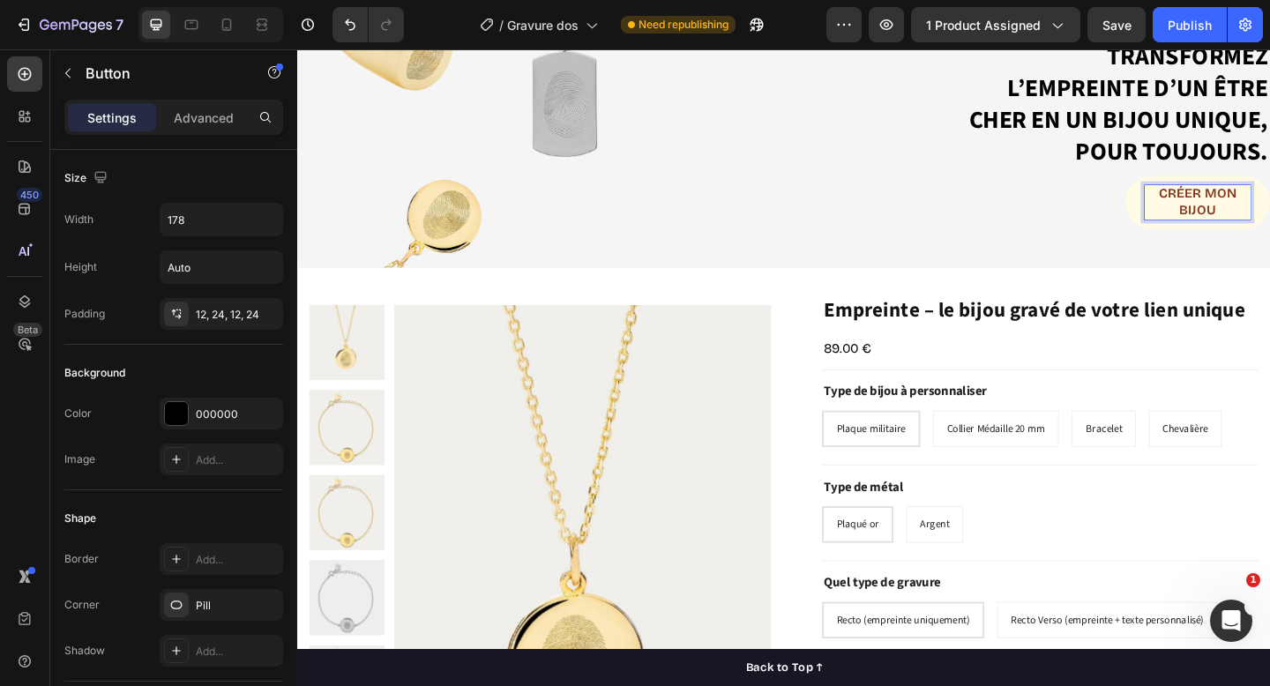
click at [1152, 213] on div "CRÉER MON BIJOU Button 8" at bounding box center [1187, 216] width 335 height 58
click at [1264, 215] on p "CRÉER MON BIJOU" at bounding box center [1276, 216] width 115 height 37
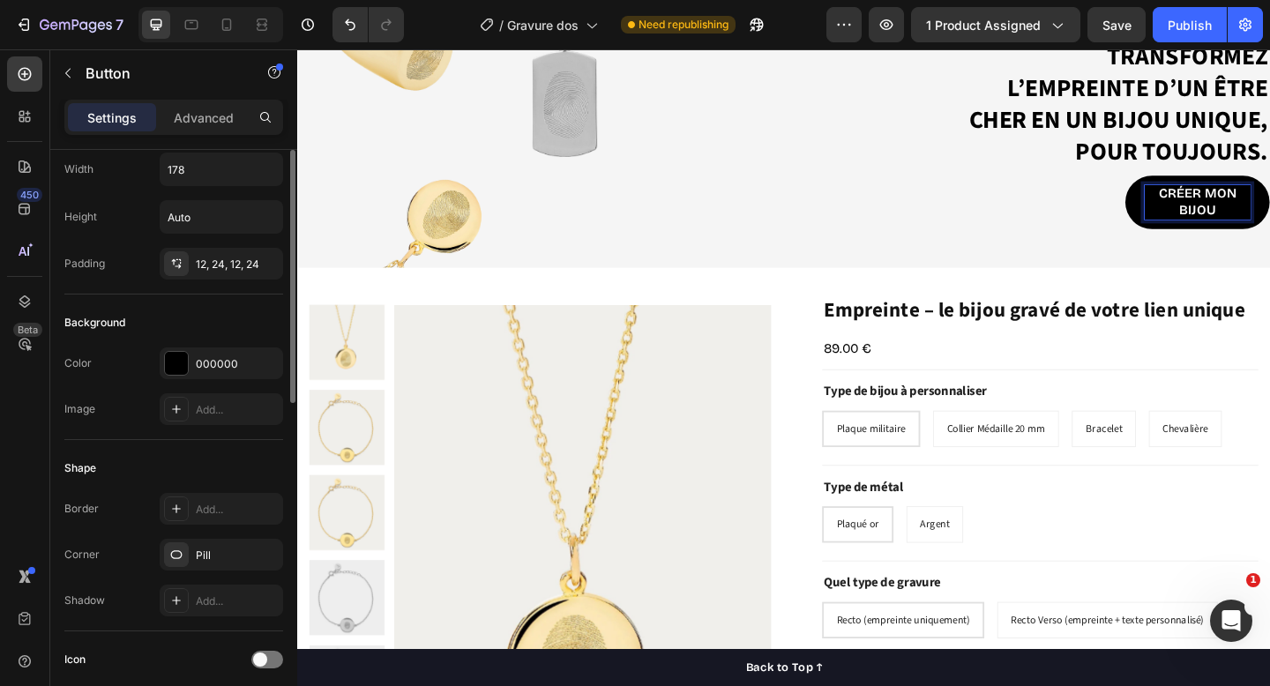
scroll to position [13, 0]
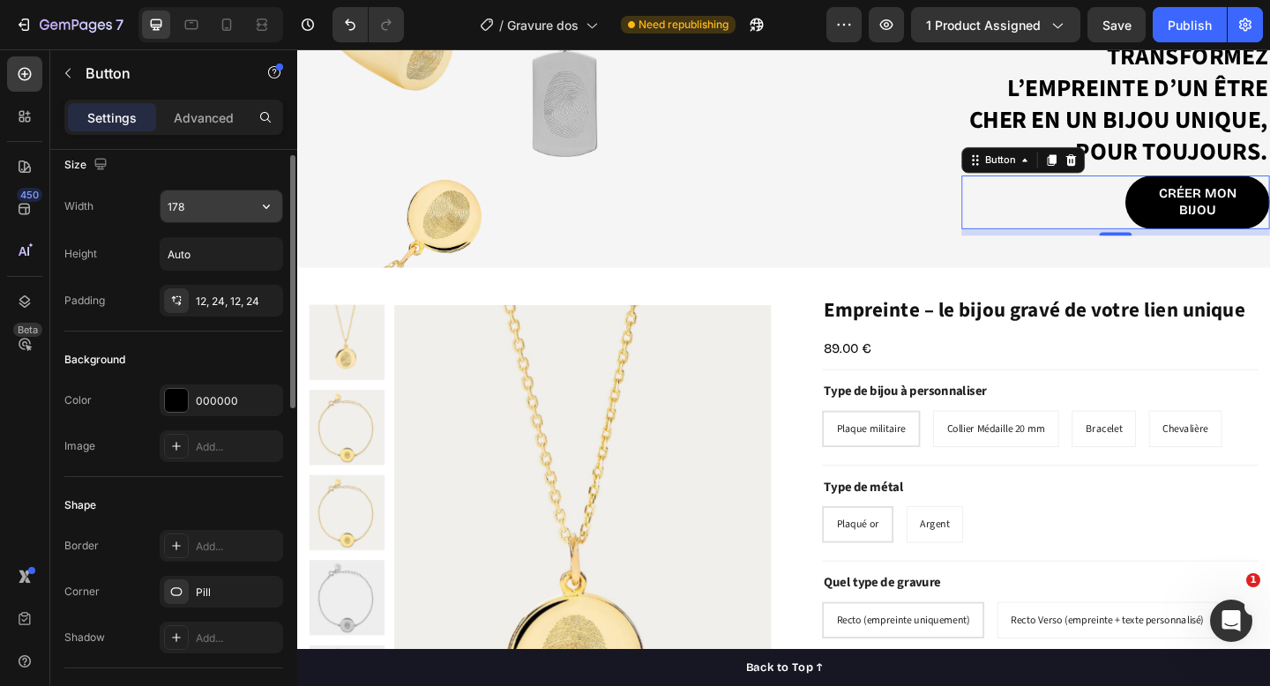
click at [221, 211] on input "178" at bounding box center [222, 207] width 122 height 32
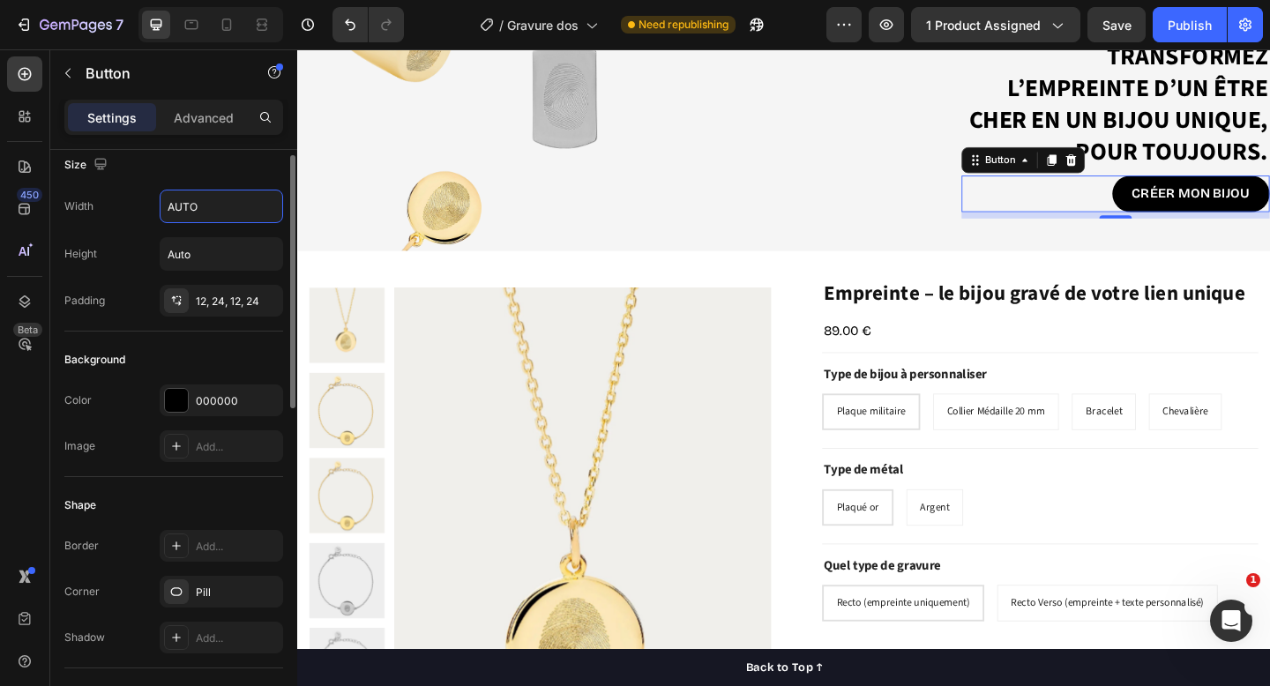
scroll to position [116, 0]
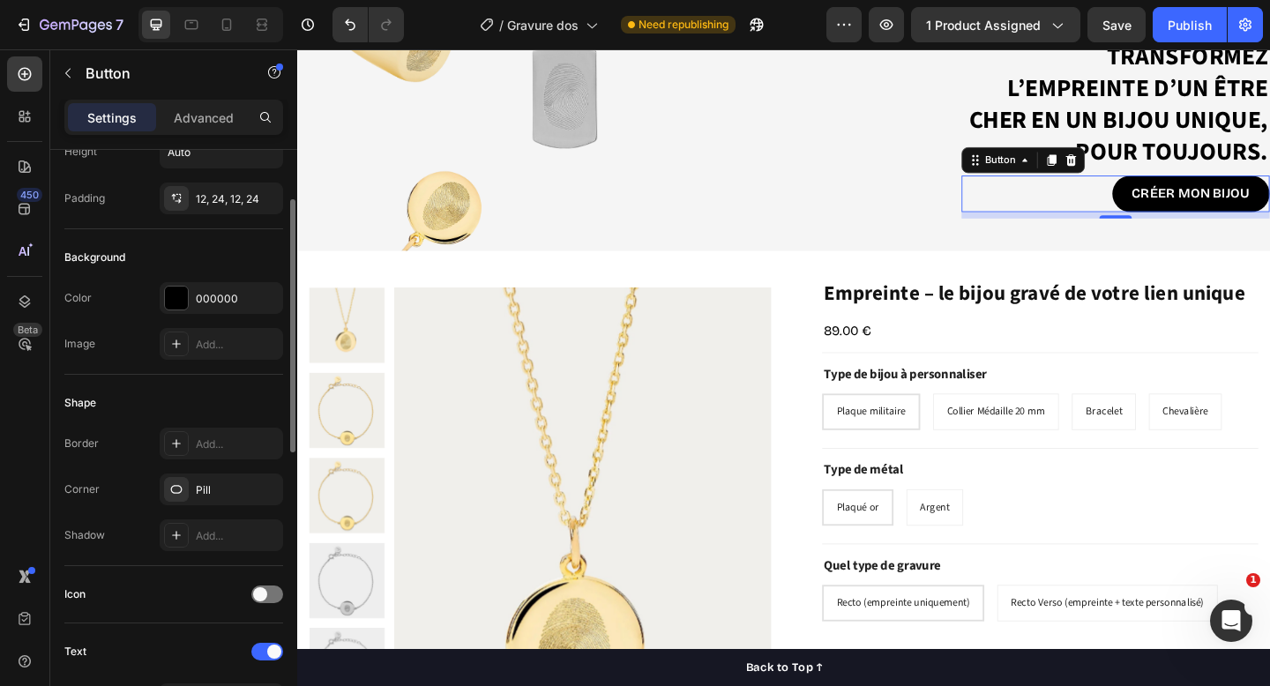
type input "Auto"
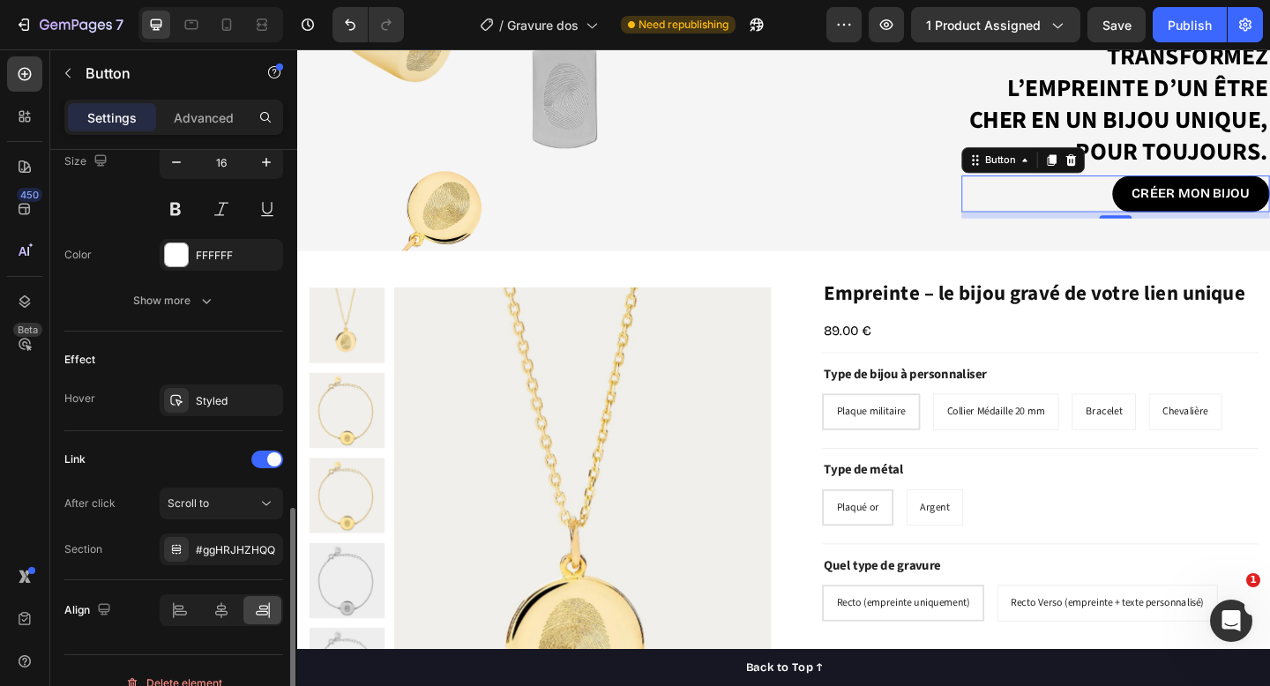
scroll to position [770, 0]
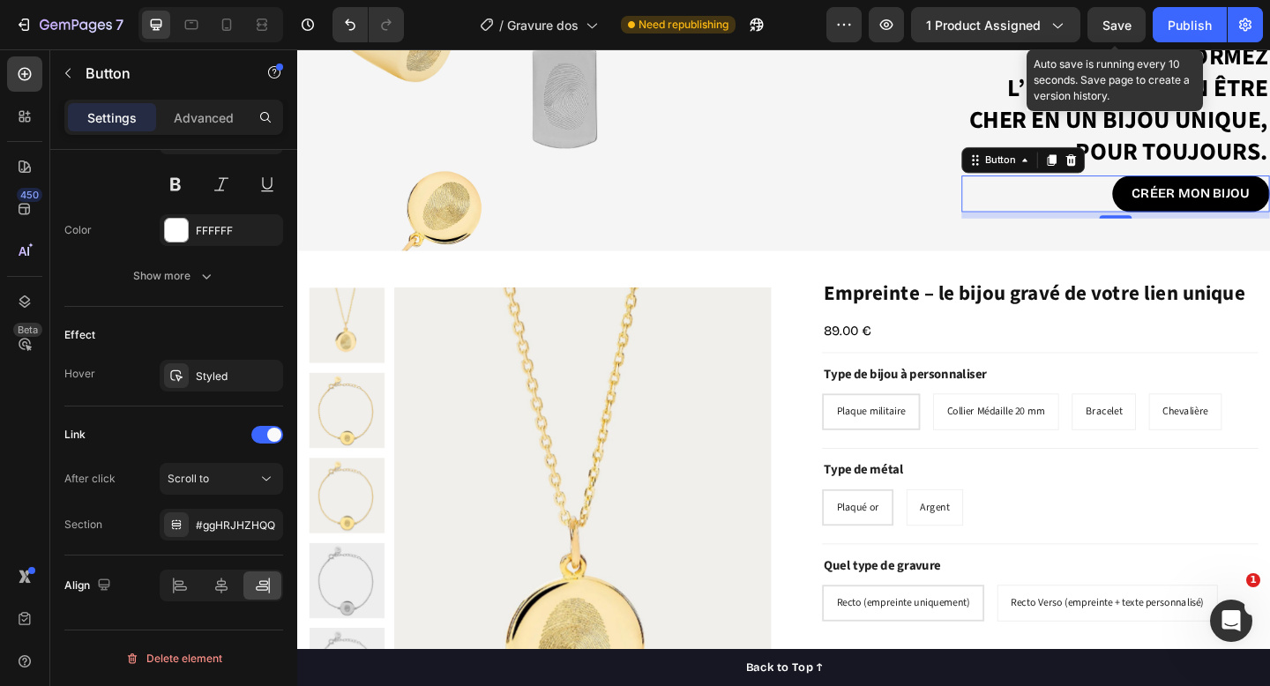
click at [1116, 20] on span "Save" at bounding box center [1117, 25] width 29 height 15
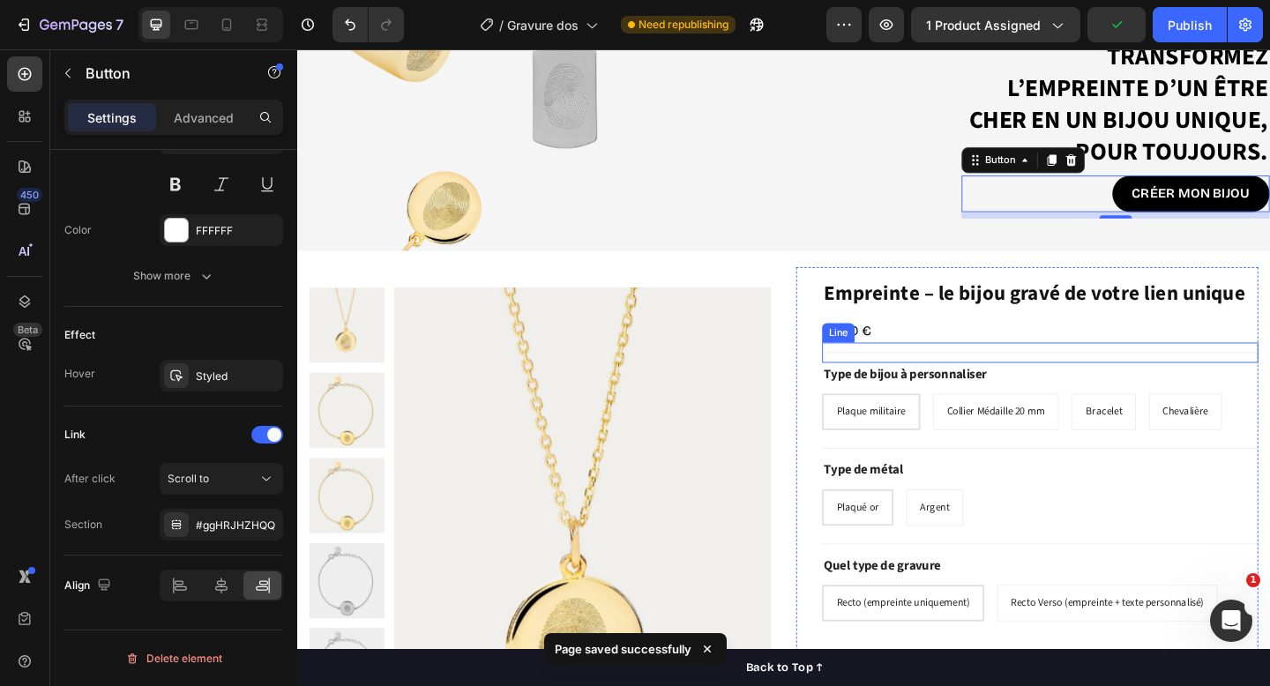
scroll to position [0, 0]
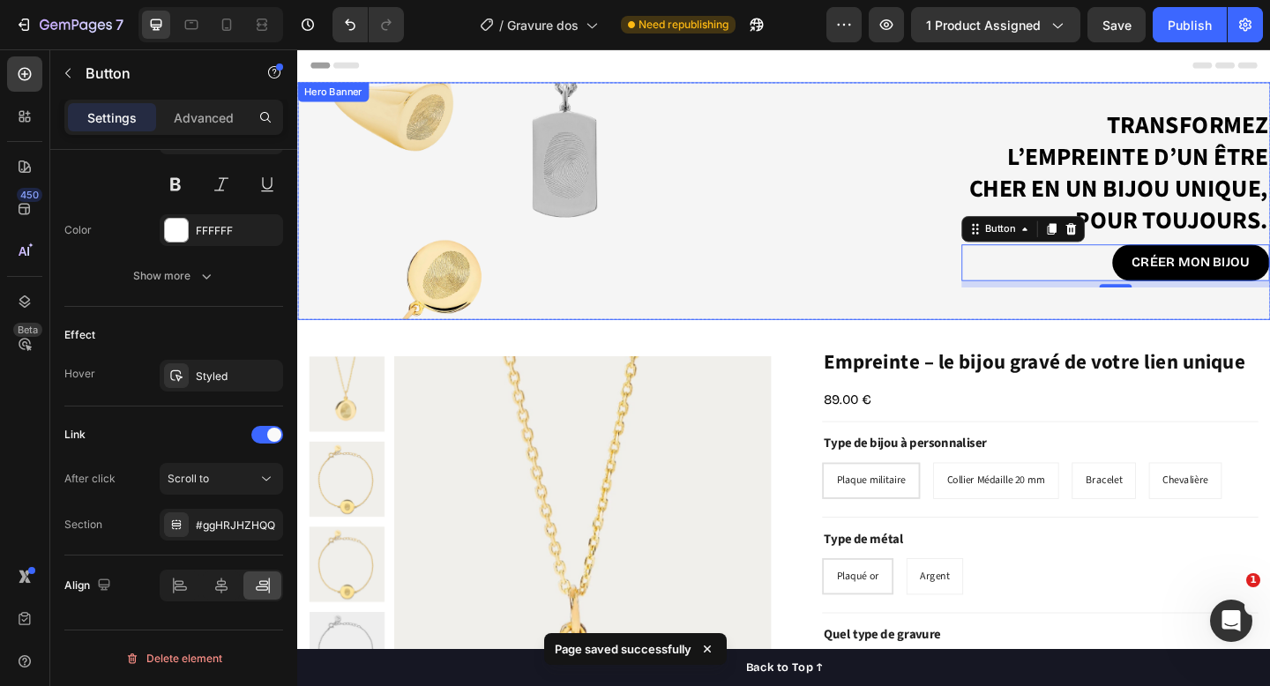
click at [838, 154] on div "Transformez l’empreinte d’un être cher en un bijou unique, pour toujours. Headi…" at bounding box center [826, 215] width 1059 height 202
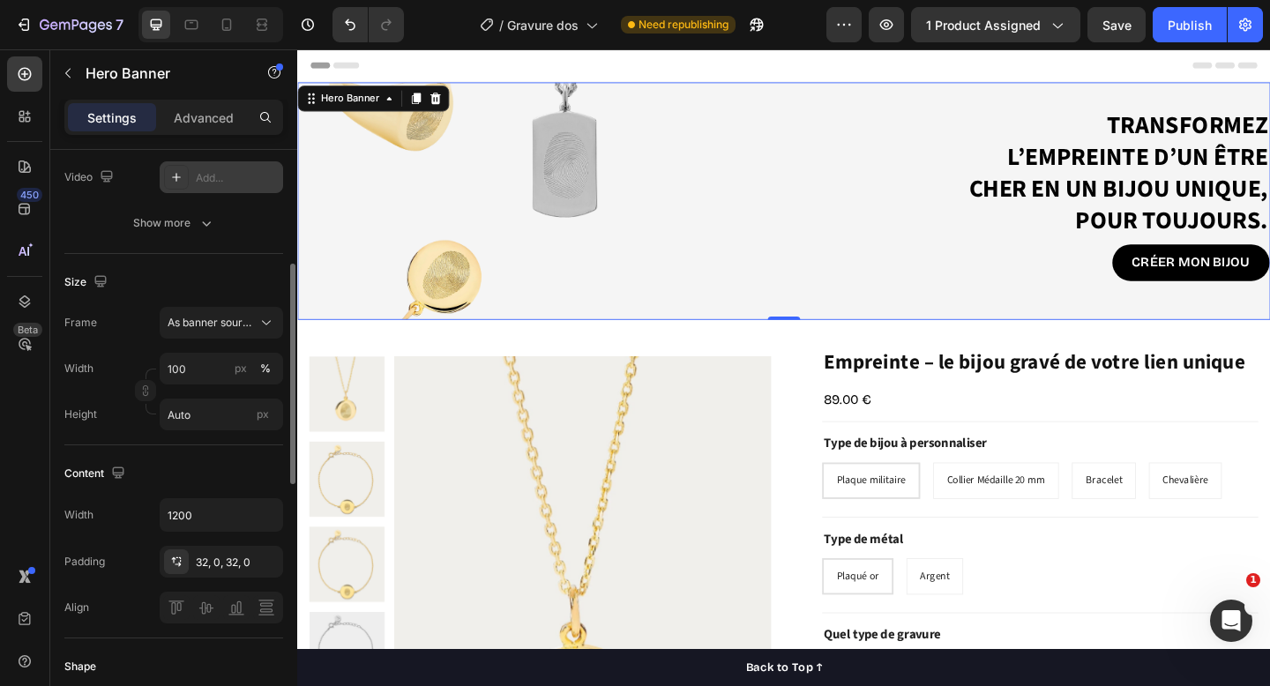
scroll to position [276, 0]
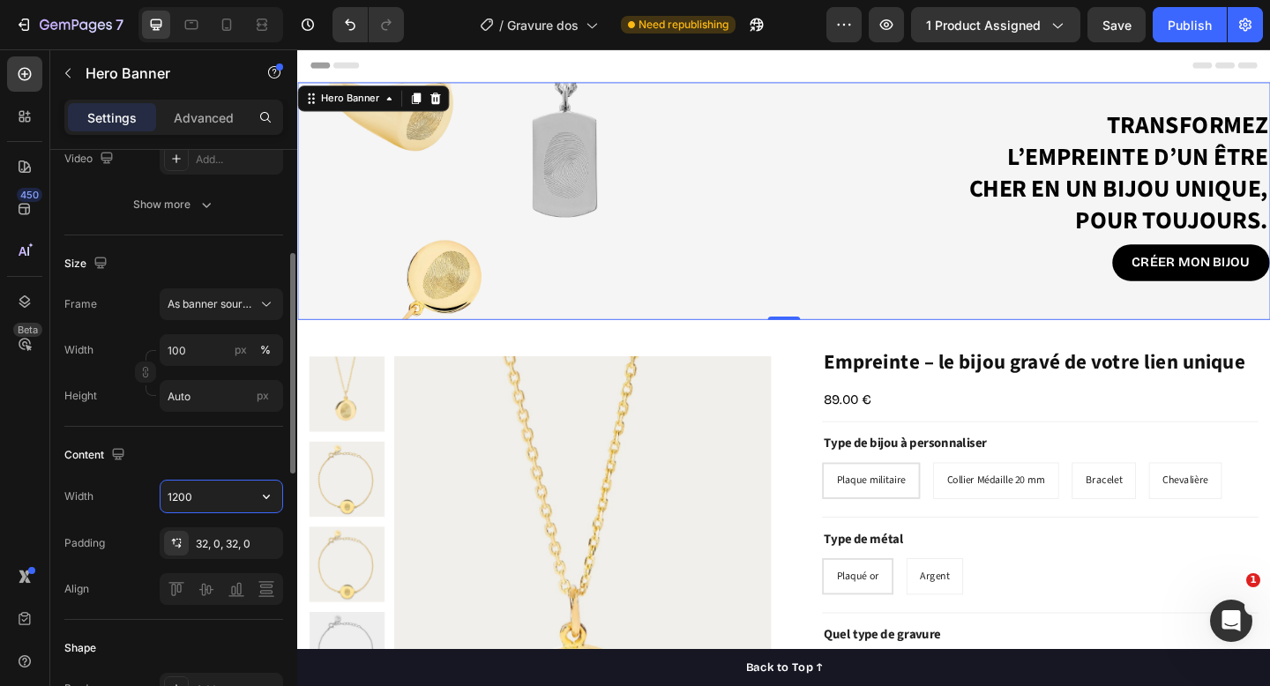
click at [222, 498] on input "1200" at bounding box center [222, 497] width 122 height 32
click at [211, 395] on input "Auto" at bounding box center [222, 396] width 124 height 32
click at [205, 497] on input "1200" at bounding box center [222, 497] width 122 height 32
click at [206, 492] on input "1200" at bounding box center [222, 497] width 122 height 32
click at [270, 496] on icon "button" at bounding box center [267, 497] width 18 height 18
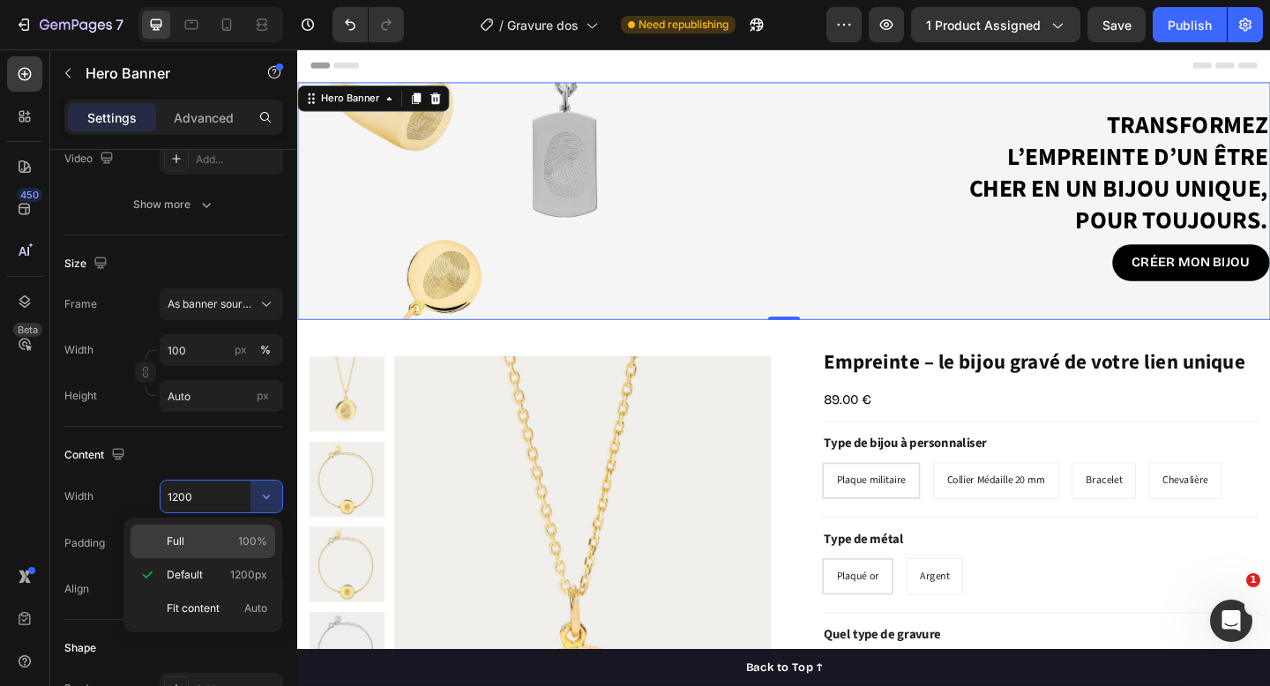
click at [225, 539] on p "Full 100%" at bounding box center [217, 542] width 101 height 16
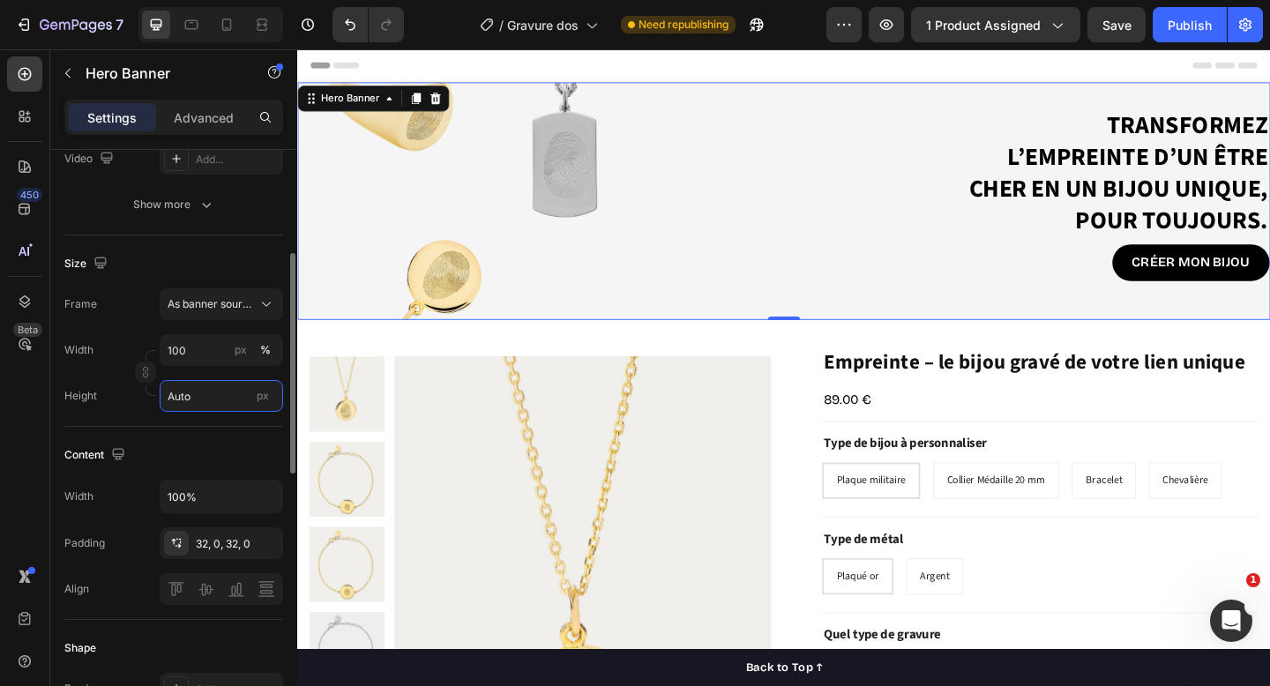
click at [220, 395] on input "Auto" at bounding box center [222, 396] width 124 height 32
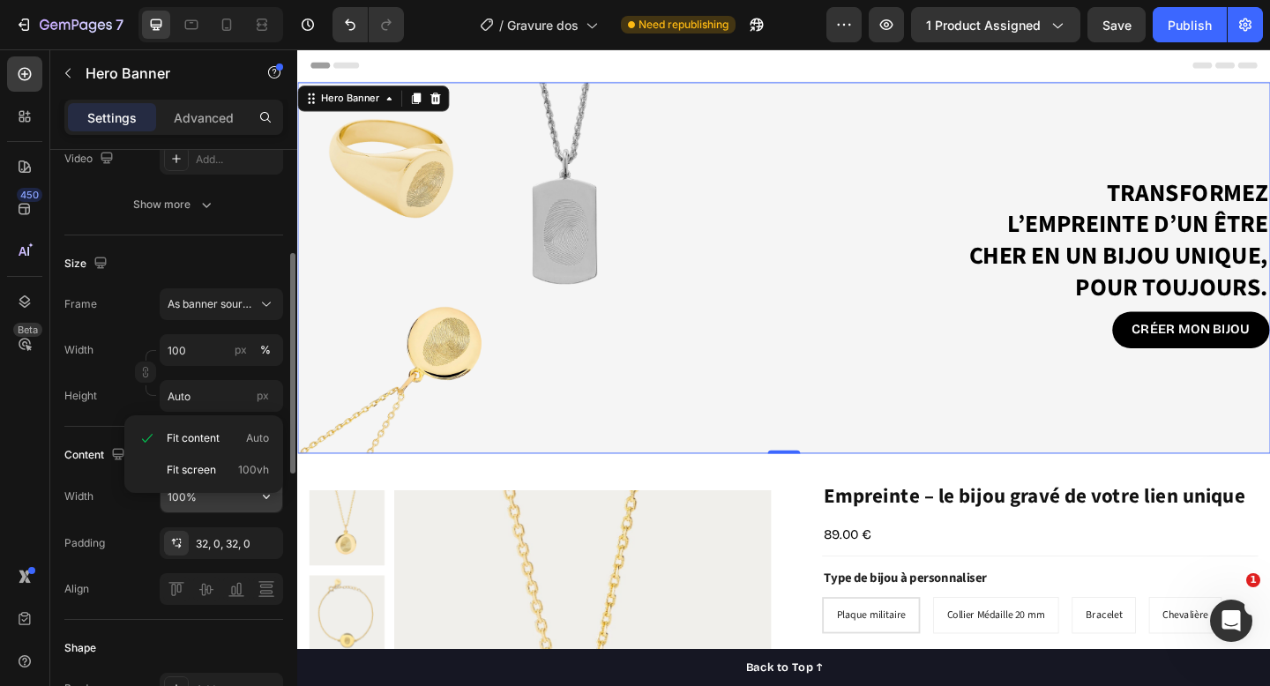
click at [219, 494] on input "100%" at bounding box center [222, 497] width 122 height 32
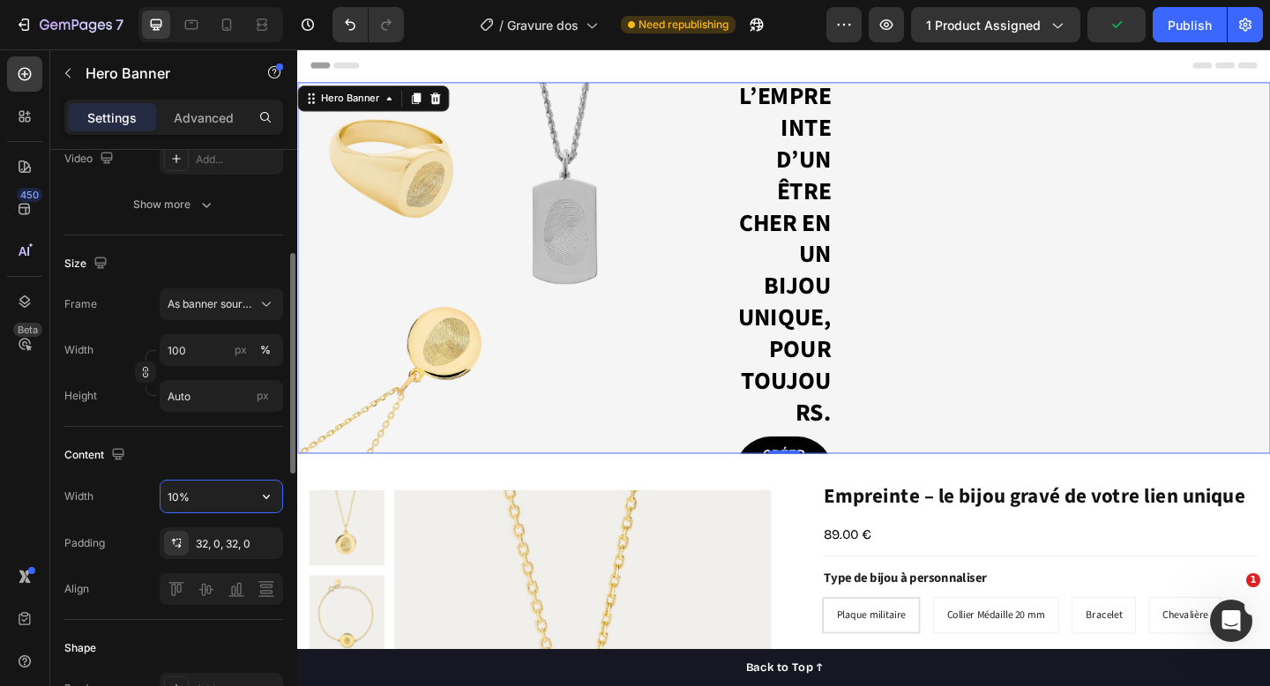
type input "100%"
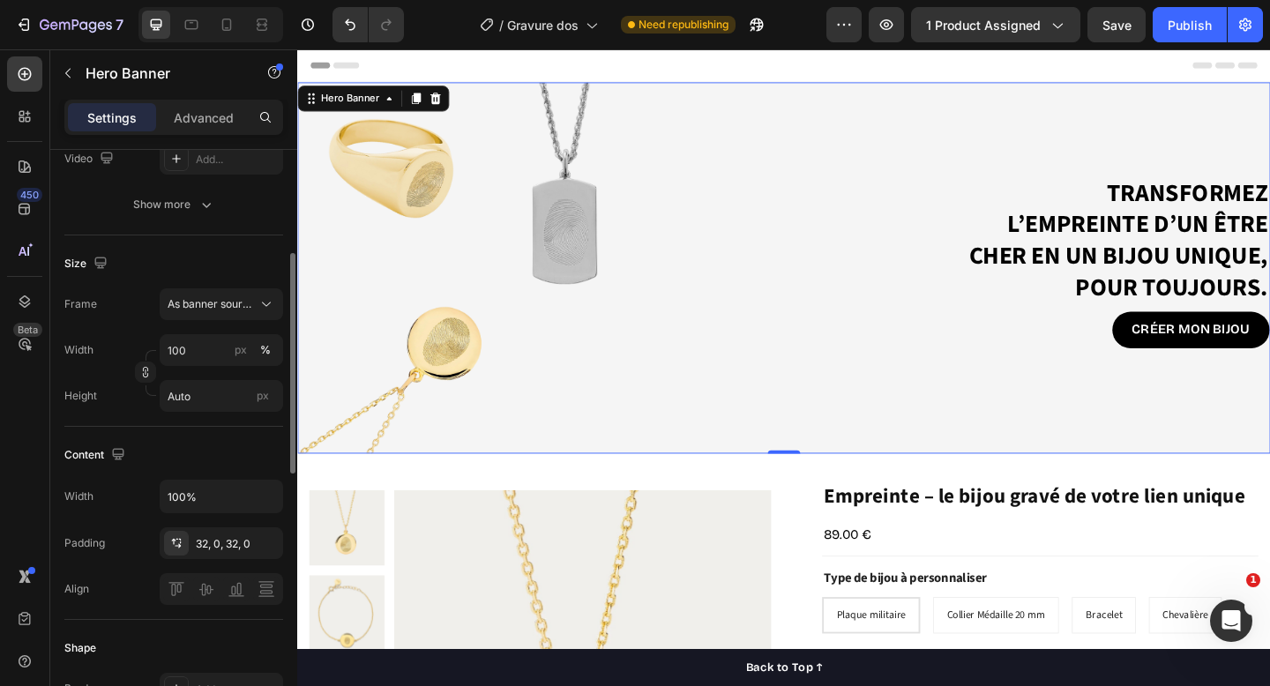
click at [212, 378] on div "Width 100 px % Height Auto px" at bounding box center [173, 373] width 219 height 78
click at [212, 356] on input "100" at bounding box center [222, 350] width 124 height 32
type input "8"
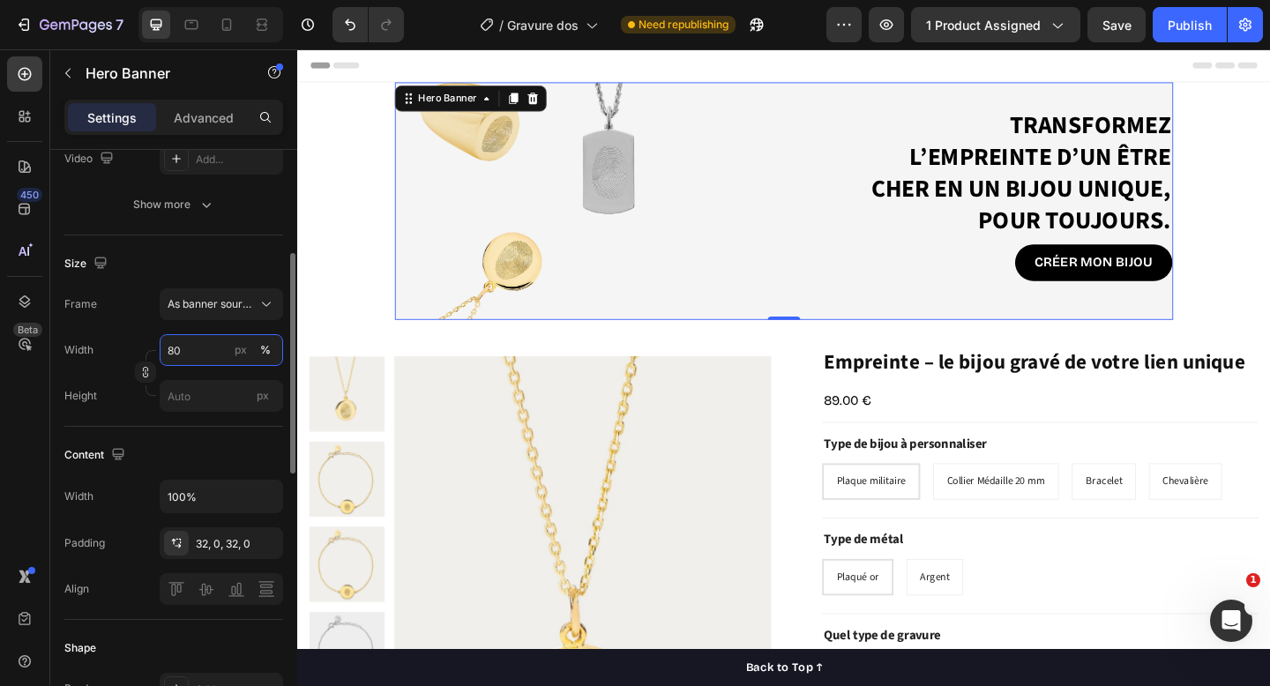
type input "8"
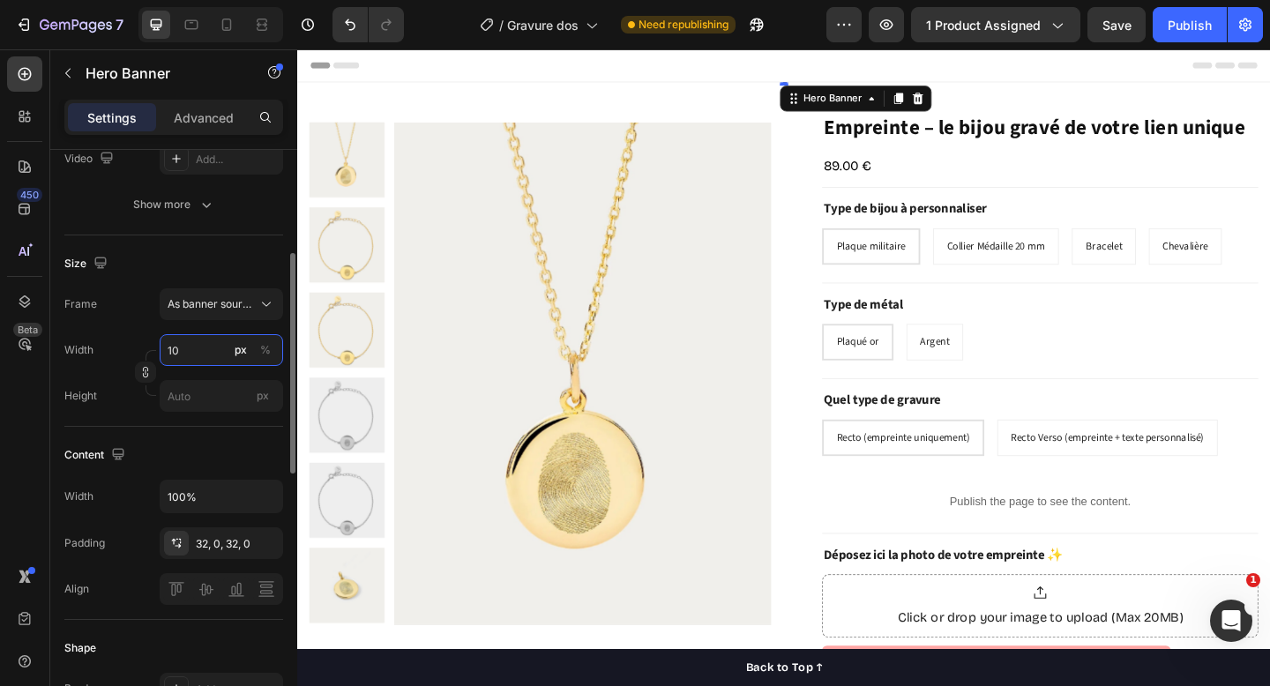
type input "100"
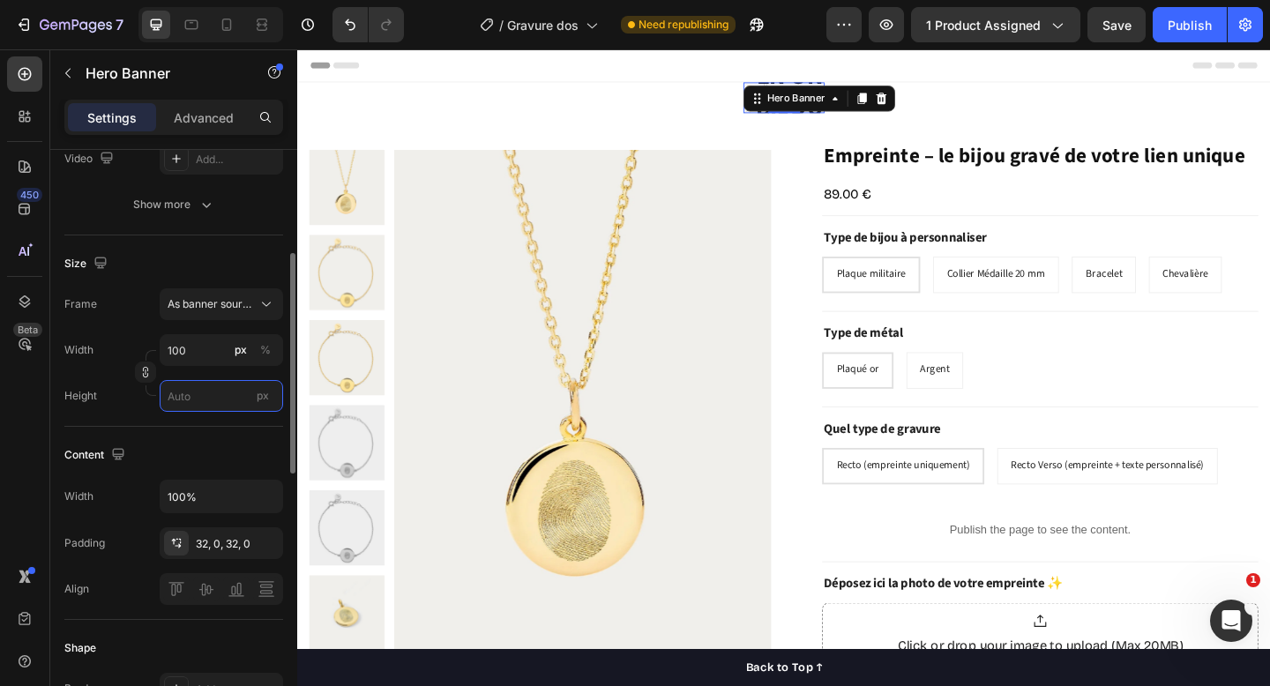
click at [227, 381] on input "px" at bounding box center [222, 396] width 124 height 32
click at [266, 351] on div "%" at bounding box center [265, 350] width 11 height 16
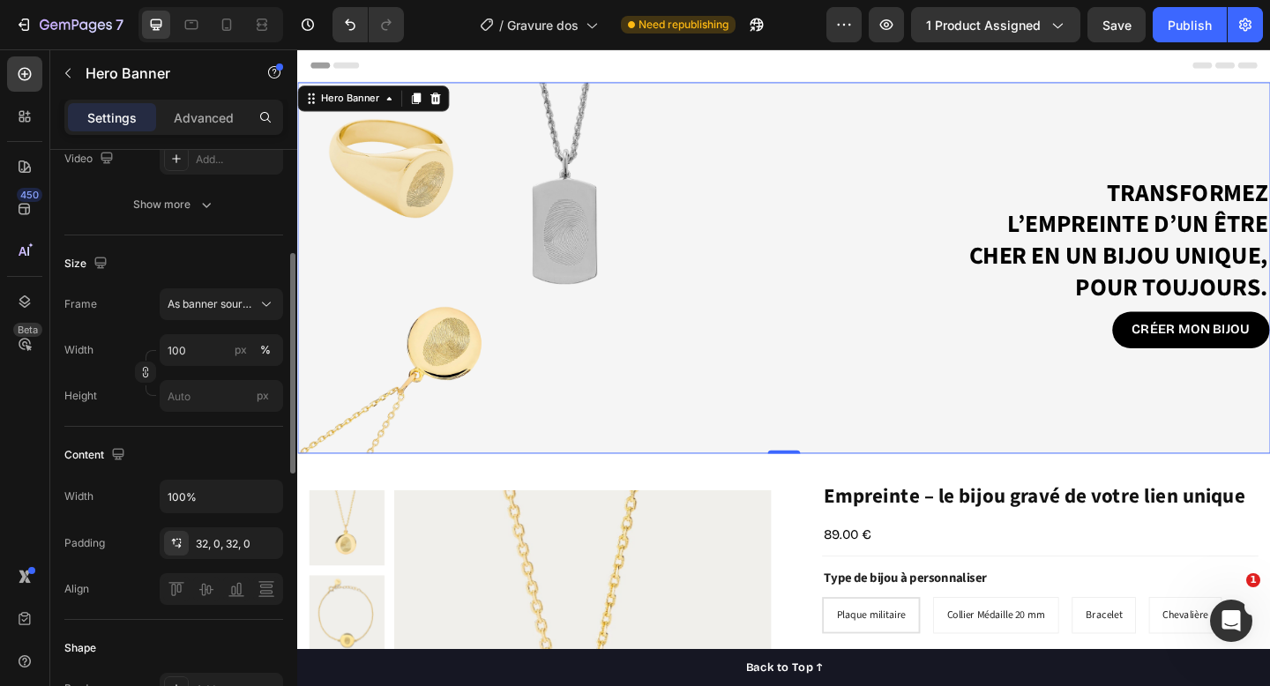
click at [221, 449] on div "Content" at bounding box center [173, 455] width 219 height 28
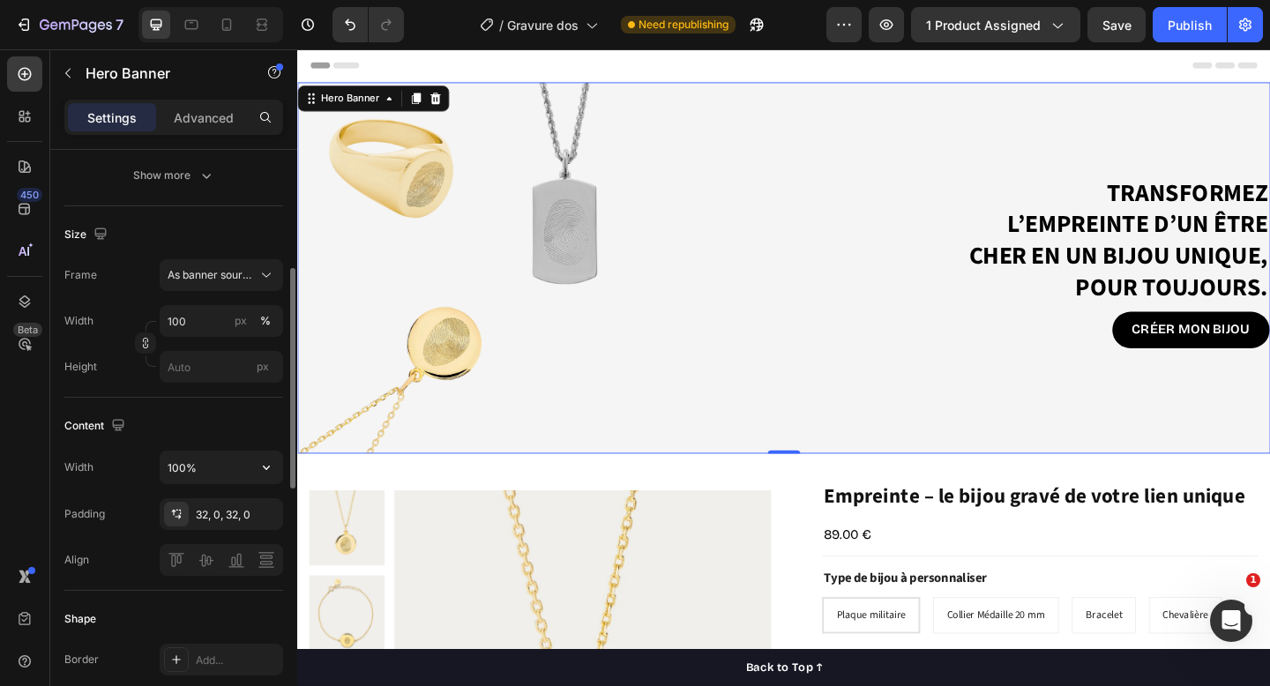
scroll to position [313, 0]
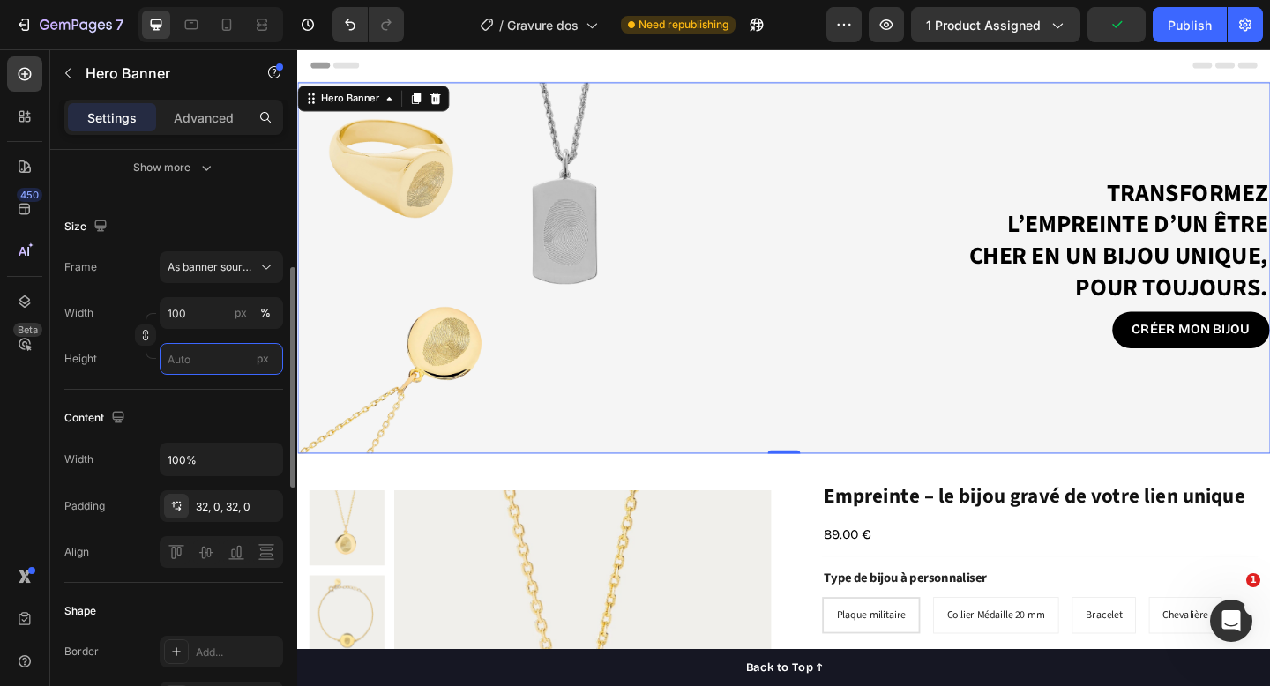
click at [220, 356] on input "px" at bounding box center [222, 359] width 124 height 32
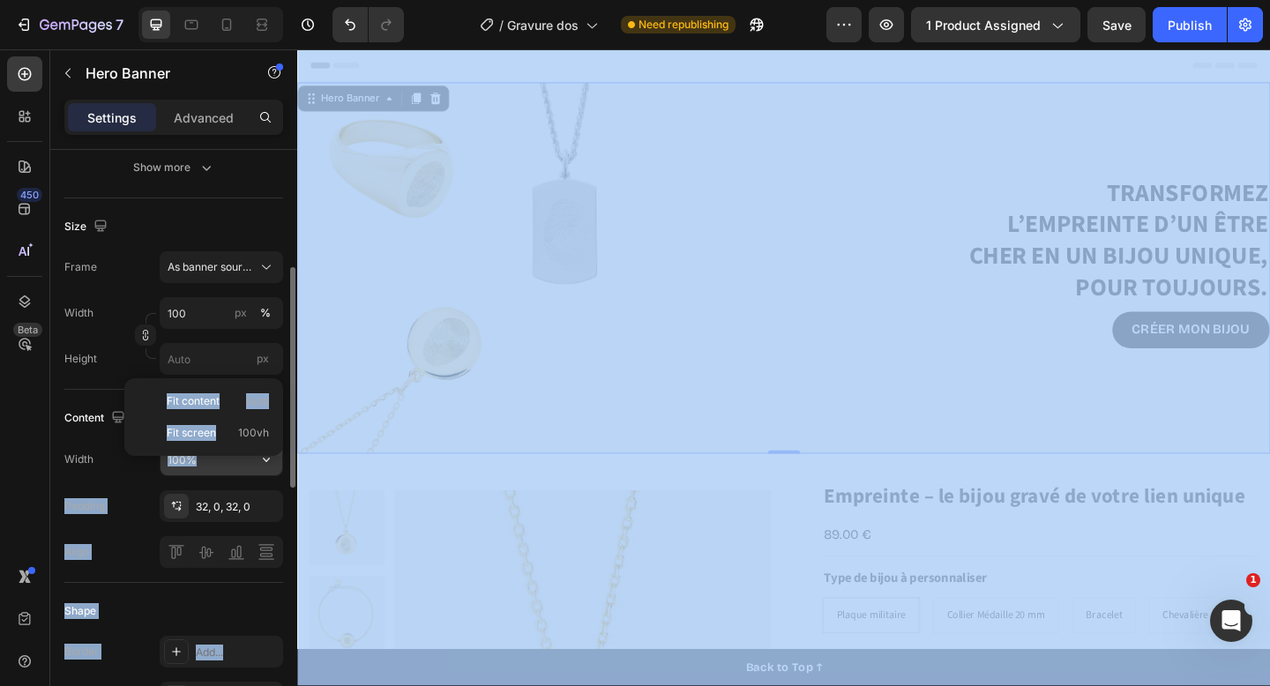
drag, startPoint x: 221, startPoint y: 448, endPoint x: 222, endPoint y: 458, distance: 9.7
click at [222, 0] on div "7 Version history / Gravure dos Need republishing Preview 1 product assigned Sa…" at bounding box center [635, 0] width 1270 height 0
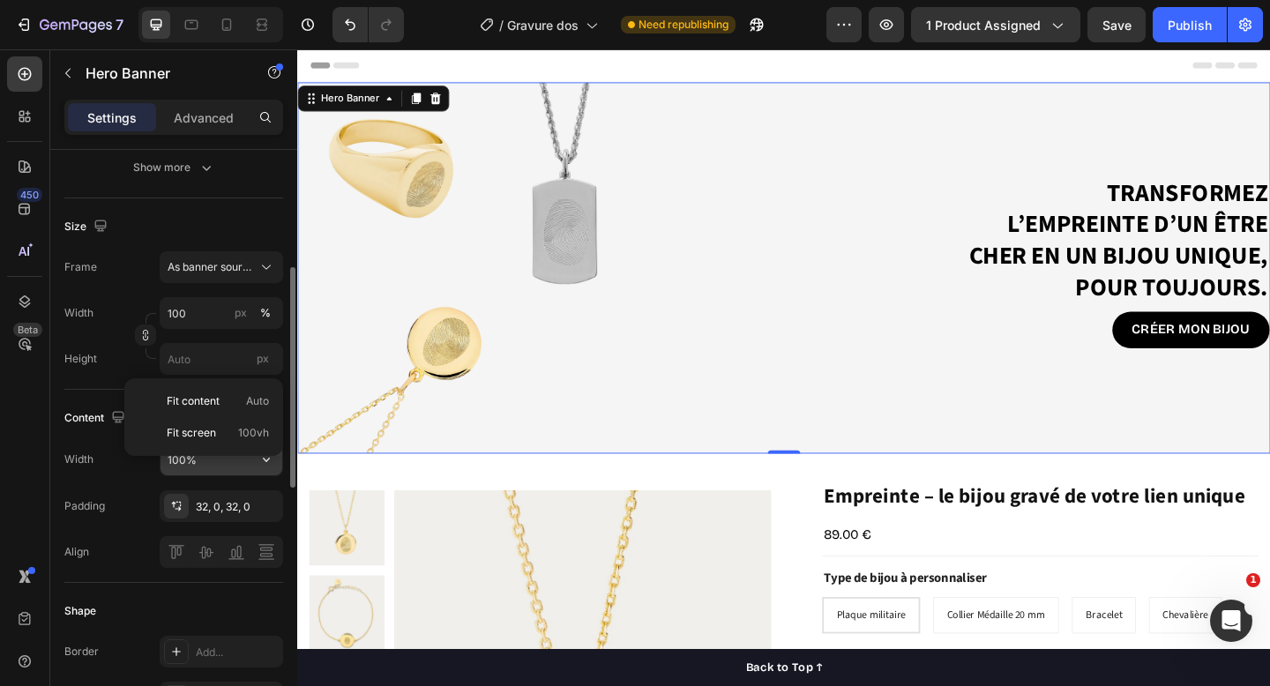
click at [207, 467] on input "100%" at bounding box center [222, 460] width 122 height 32
click at [191, 459] on input "100%" at bounding box center [222, 460] width 122 height 32
click at [271, 461] on icon "button" at bounding box center [267, 460] width 18 height 18
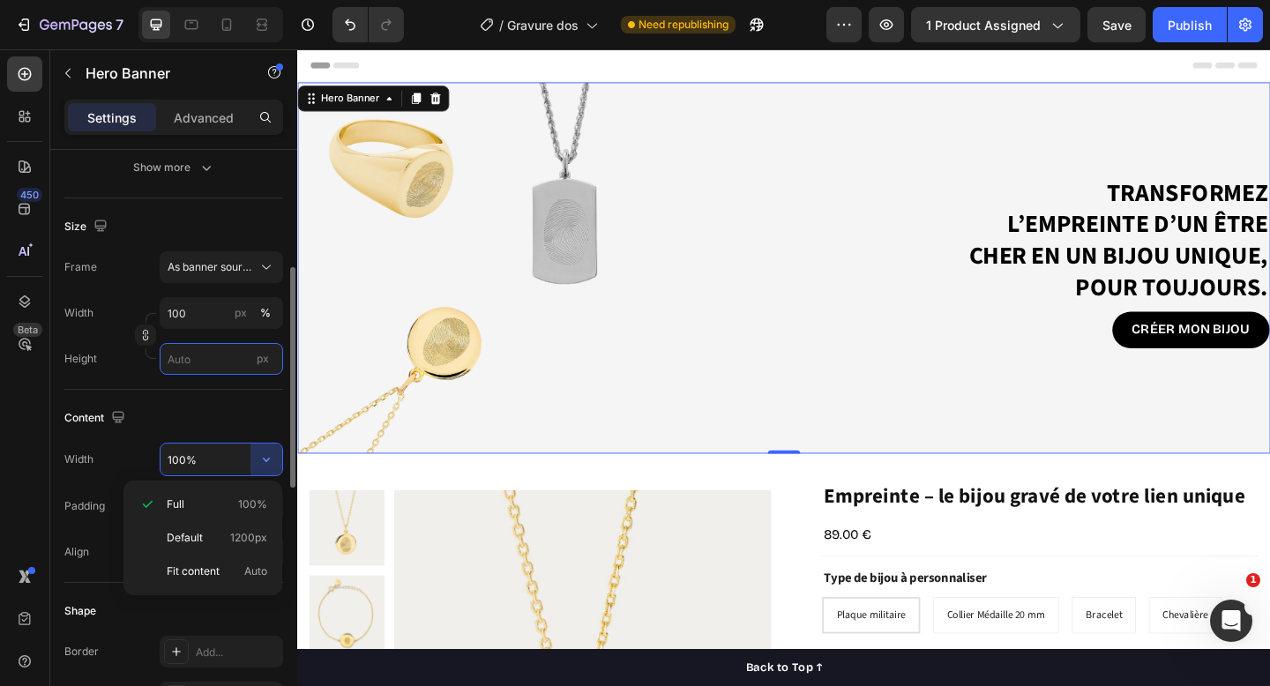
click at [205, 361] on input "px" at bounding box center [222, 359] width 124 height 32
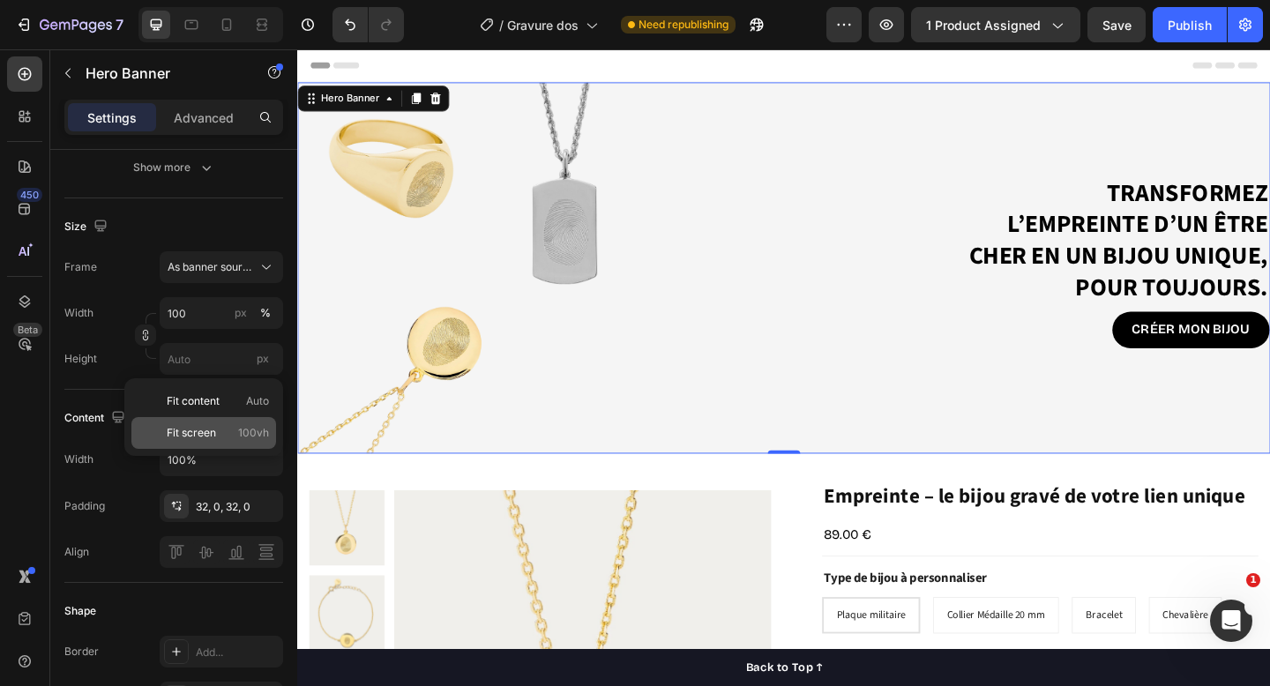
click at [188, 431] on span "Fit screen" at bounding box center [191, 433] width 49 height 16
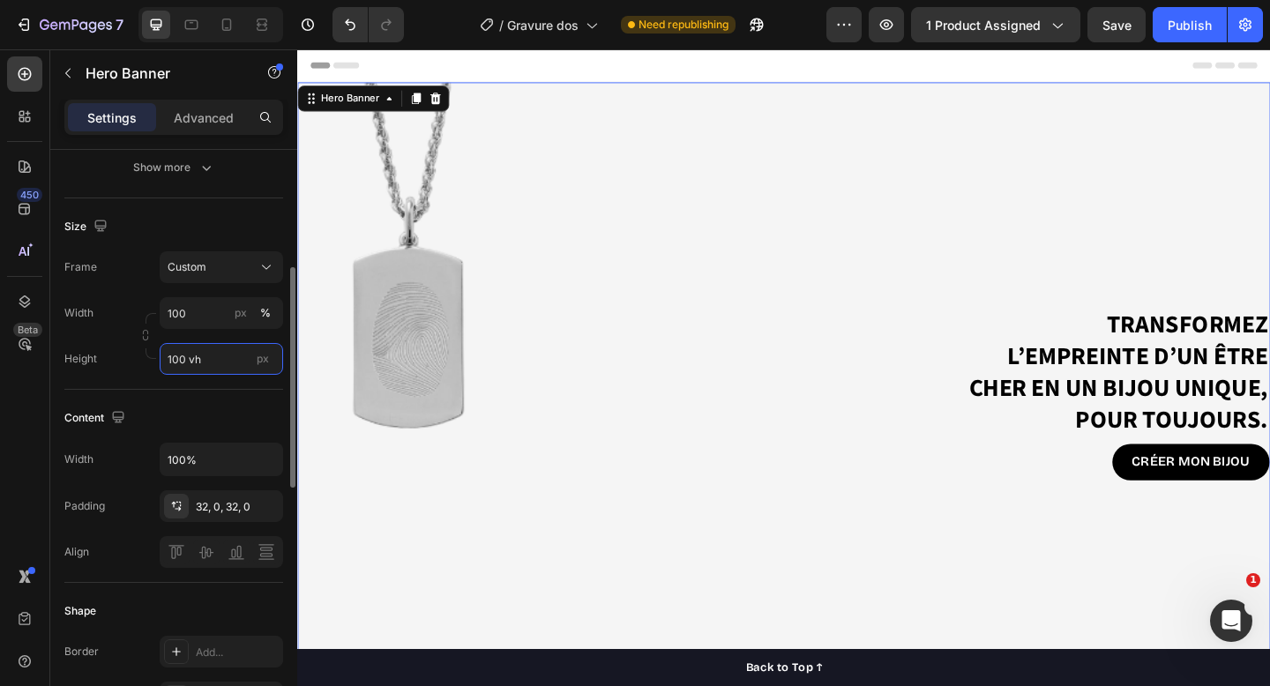
click at [203, 351] on input "100 vh" at bounding box center [222, 359] width 124 height 32
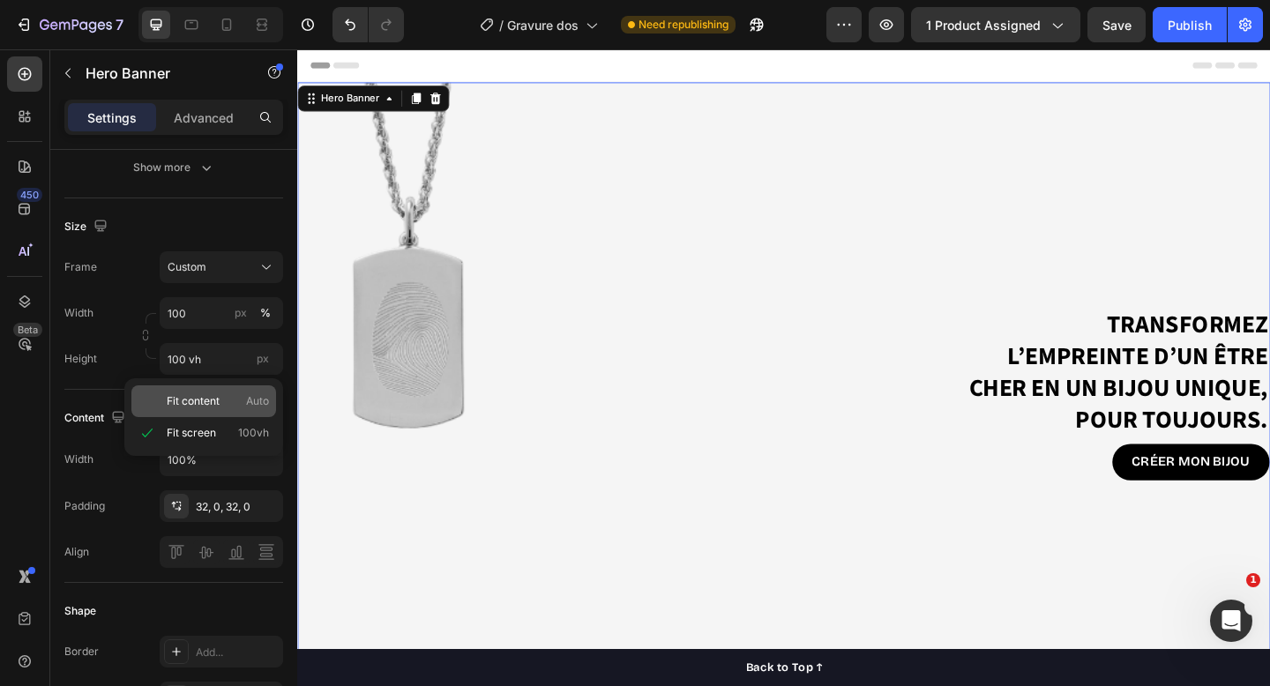
click at [211, 398] on span "Fit content" at bounding box center [193, 401] width 53 height 16
type input "Auto"
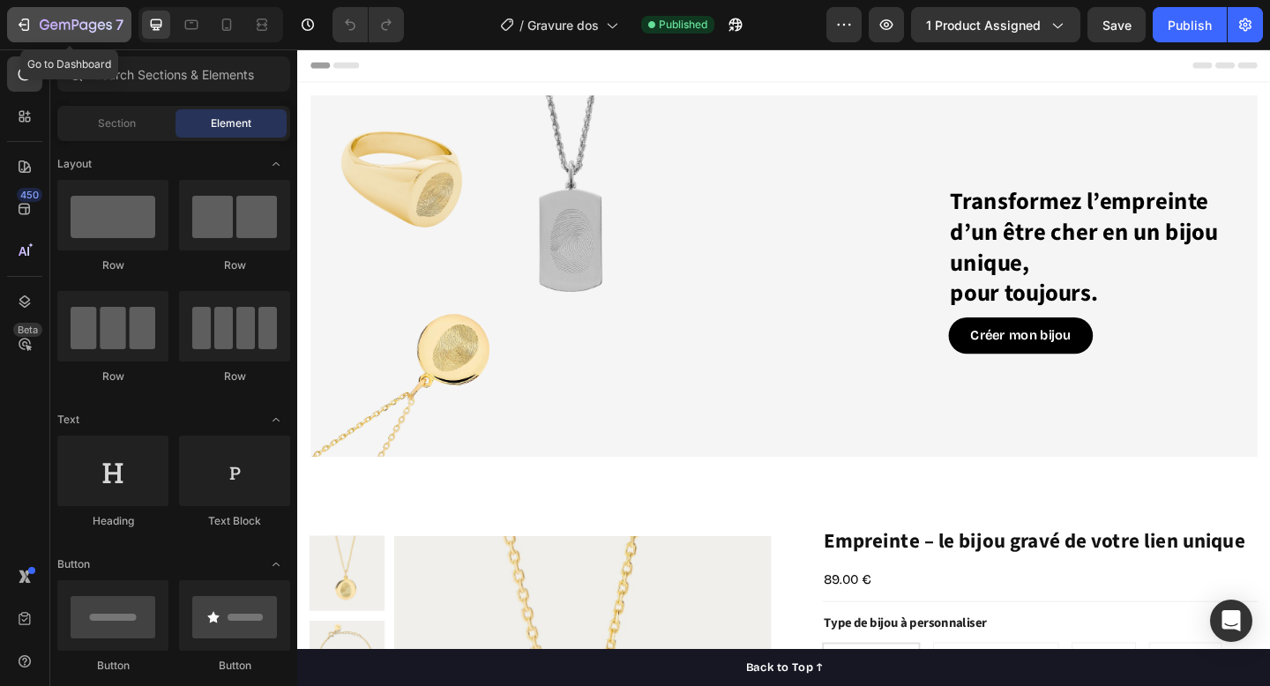
click at [73, 19] on icon "button" at bounding box center [76, 26] width 72 height 15
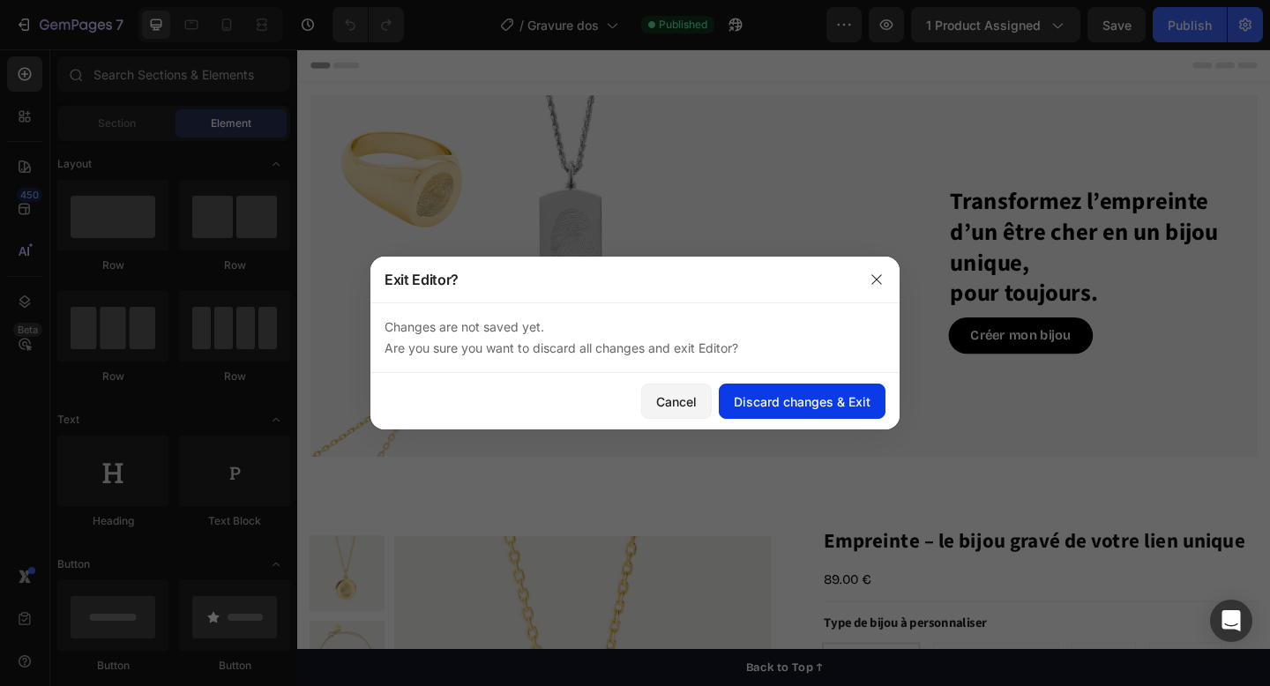
click at [777, 398] on div "Discard changes & Exit" at bounding box center [802, 402] width 137 height 19
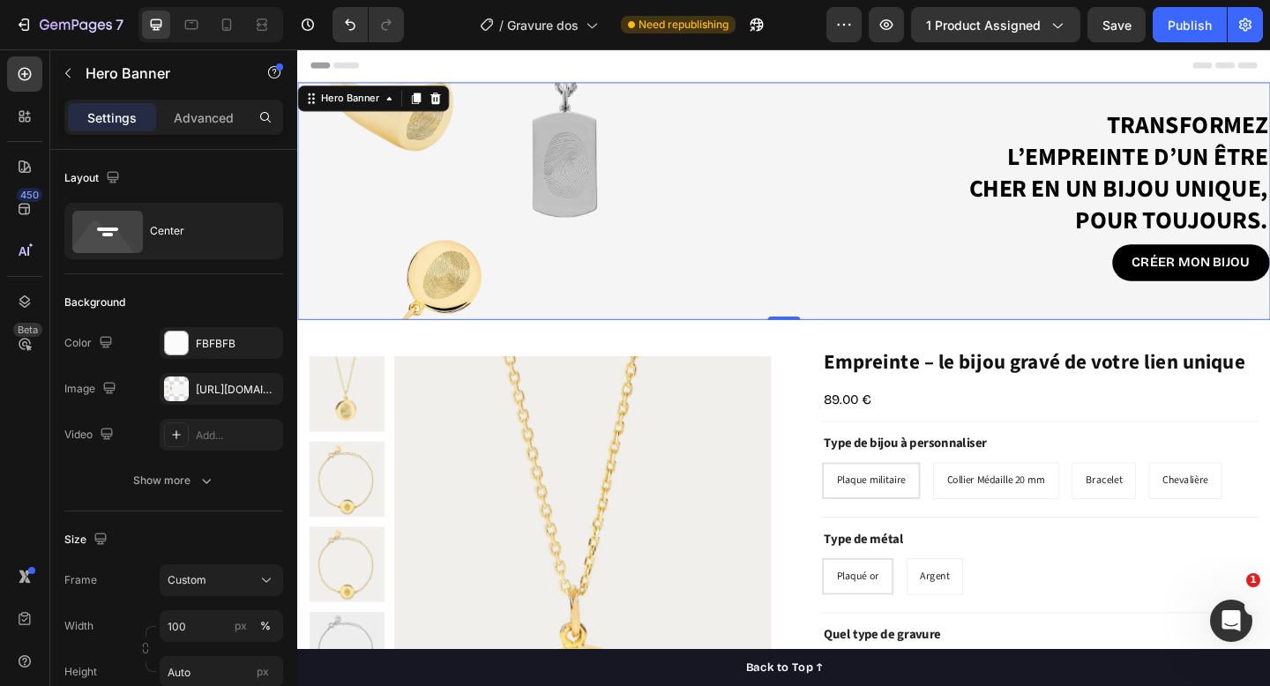
scroll to position [313, 0]
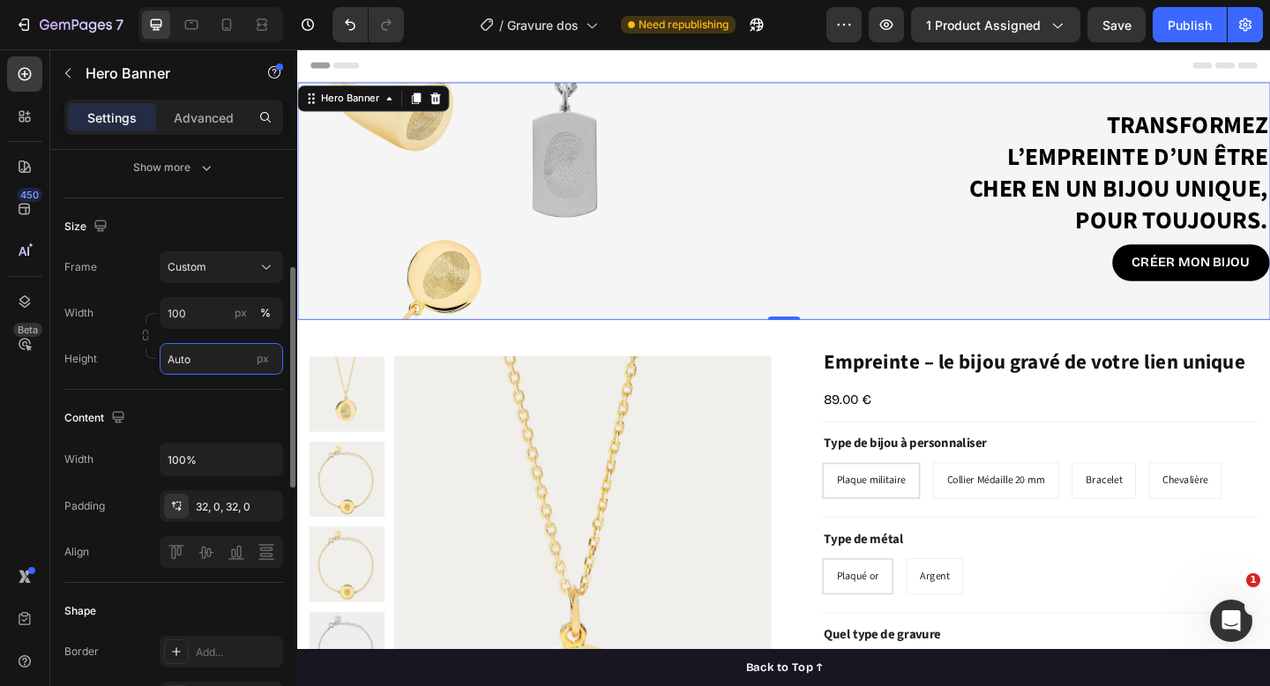
click at [220, 363] on input "Auto" at bounding box center [222, 359] width 124 height 32
click at [183, 465] on input "100%" at bounding box center [222, 460] width 122 height 32
click at [206, 361] on input "Auto" at bounding box center [222, 359] width 124 height 32
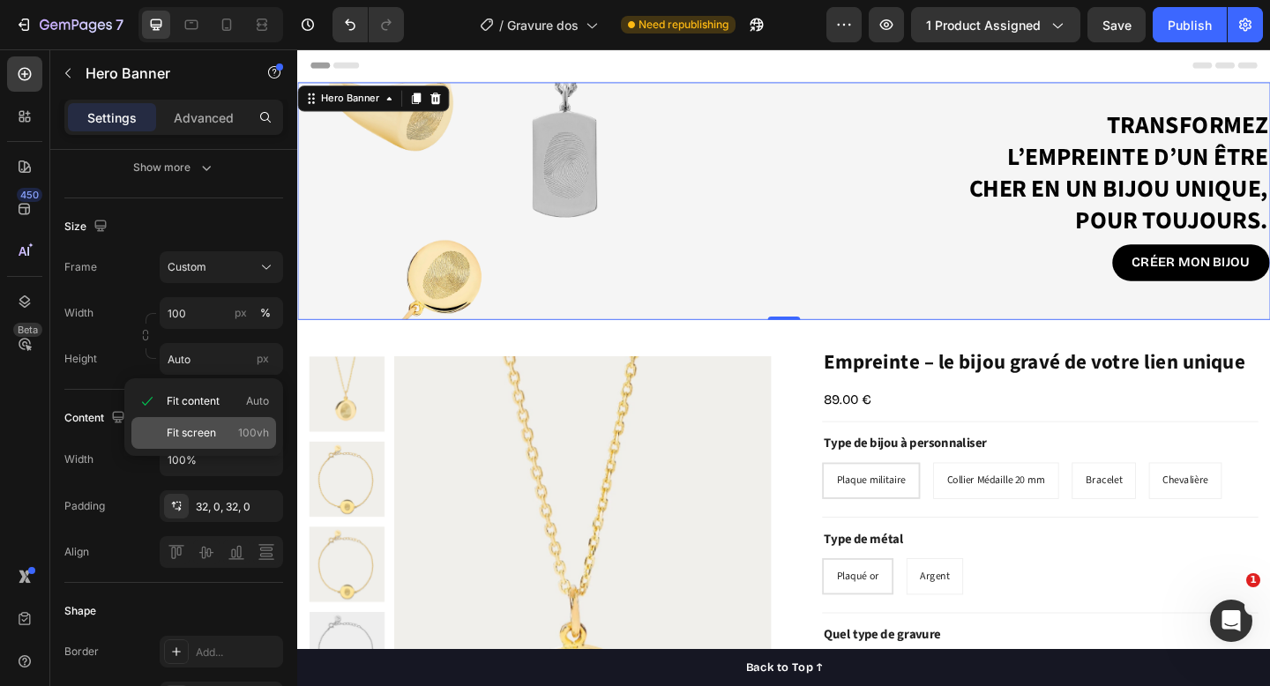
click at [199, 437] on span "Fit screen" at bounding box center [191, 433] width 49 height 16
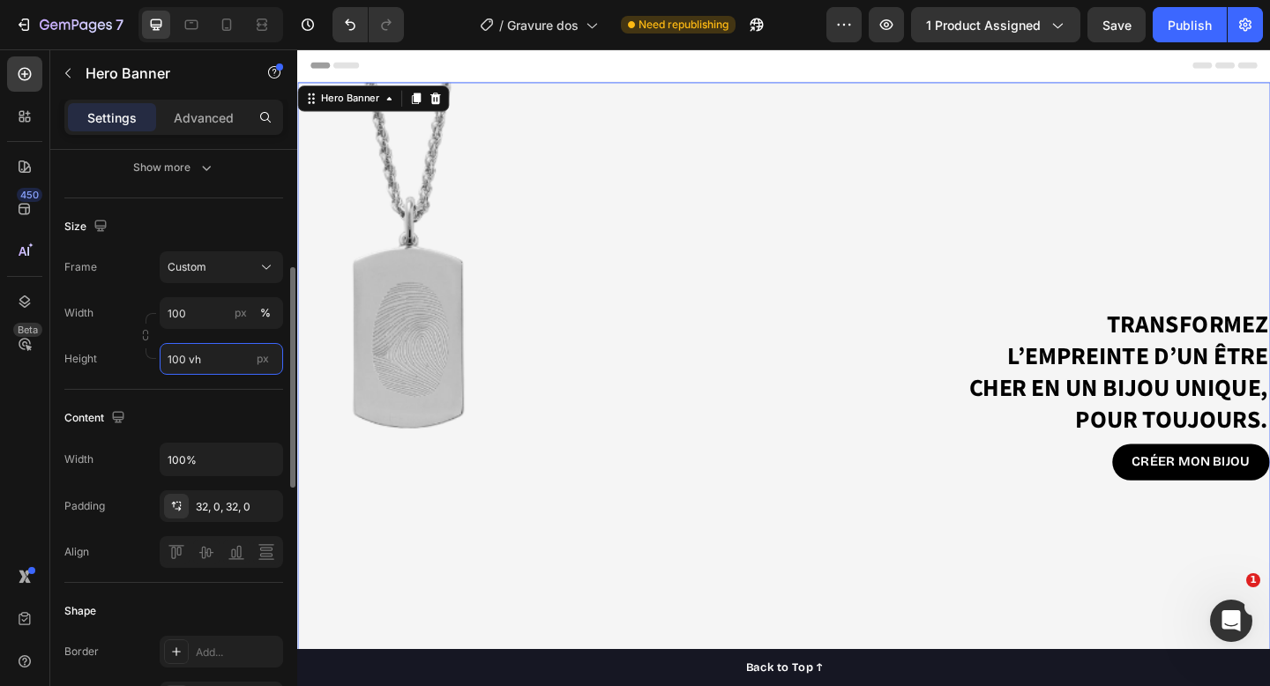
click at [216, 356] on input "100 vh" at bounding box center [222, 359] width 124 height 32
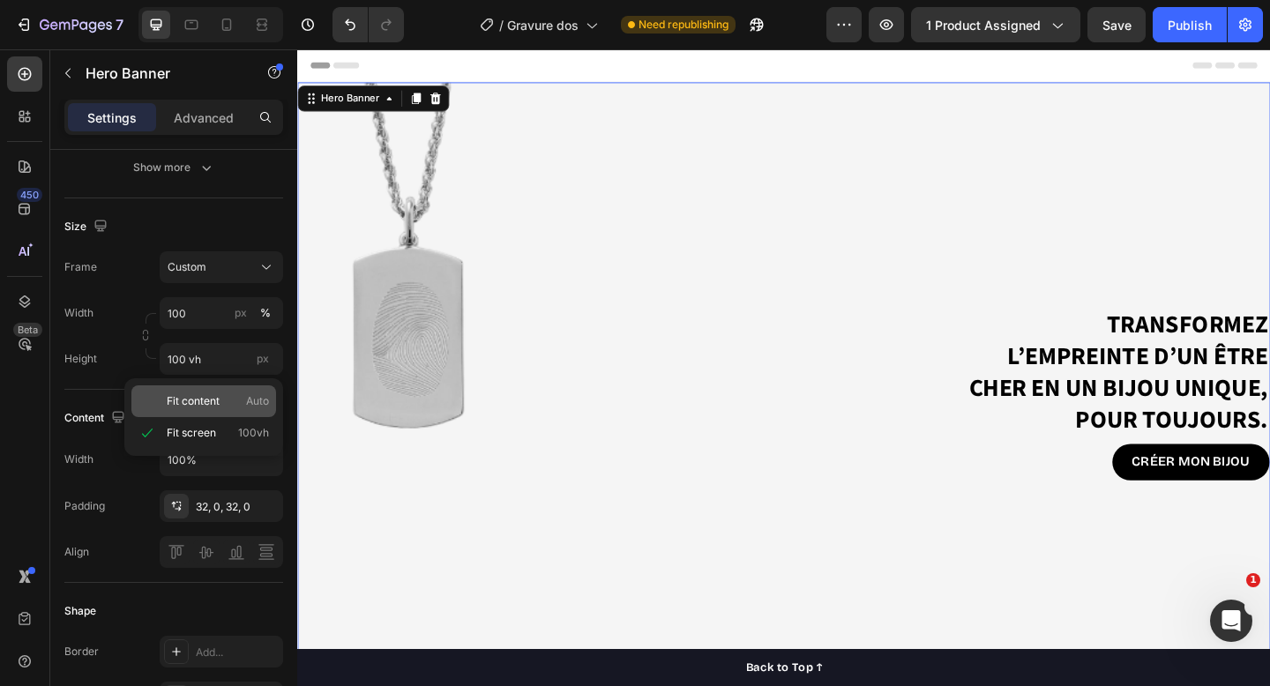
click at [216, 394] on span "Fit content" at bounding box center [193, 401] width 53 height 16
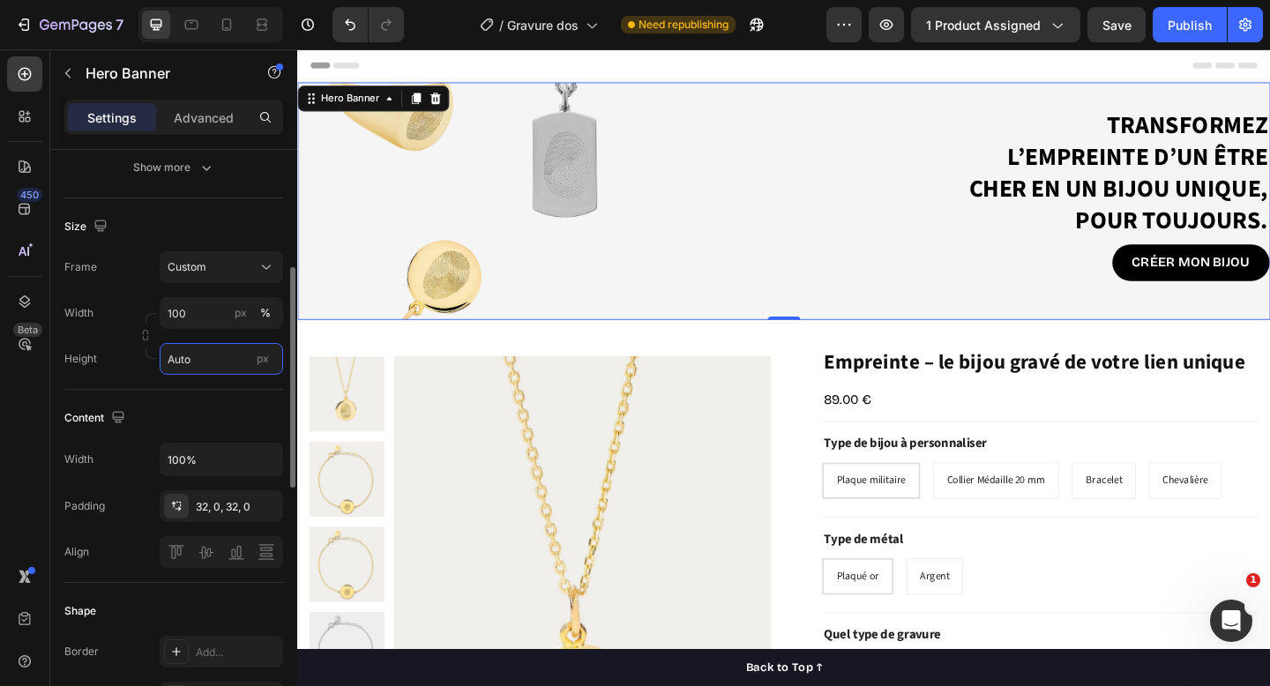
click at [206, 359] on input "Auto" at bounding box center [222, 359] width 124 height 32
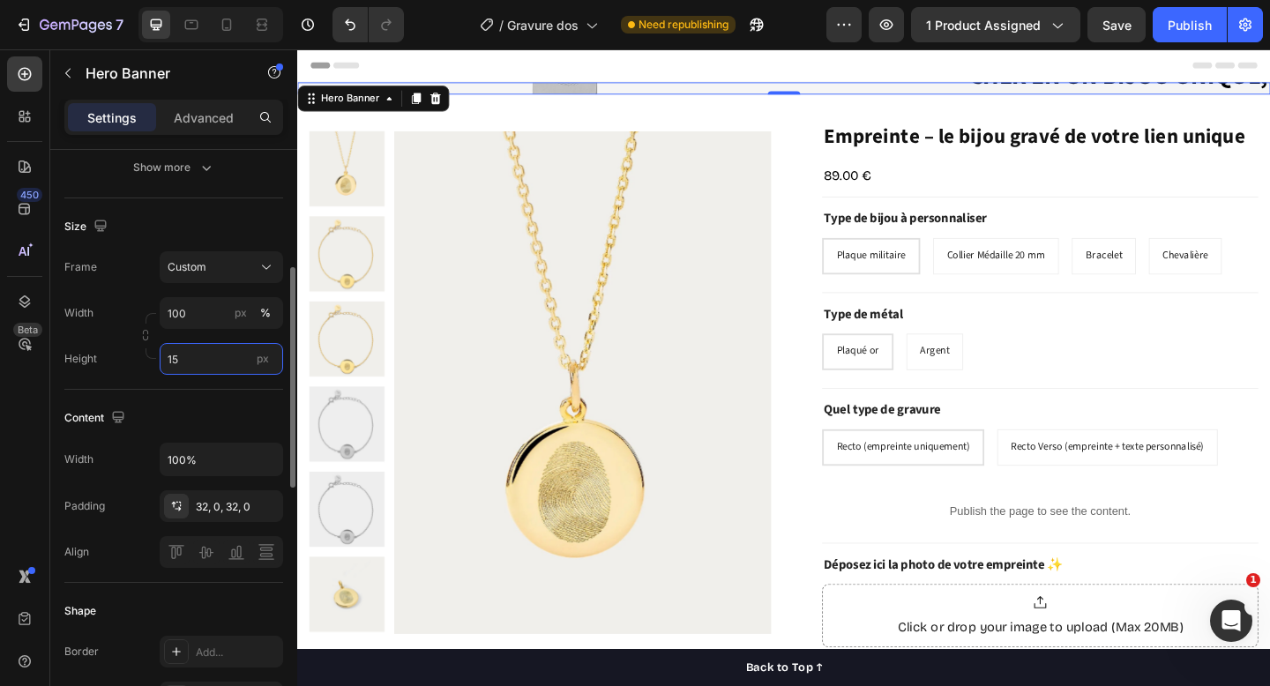
type input "1"
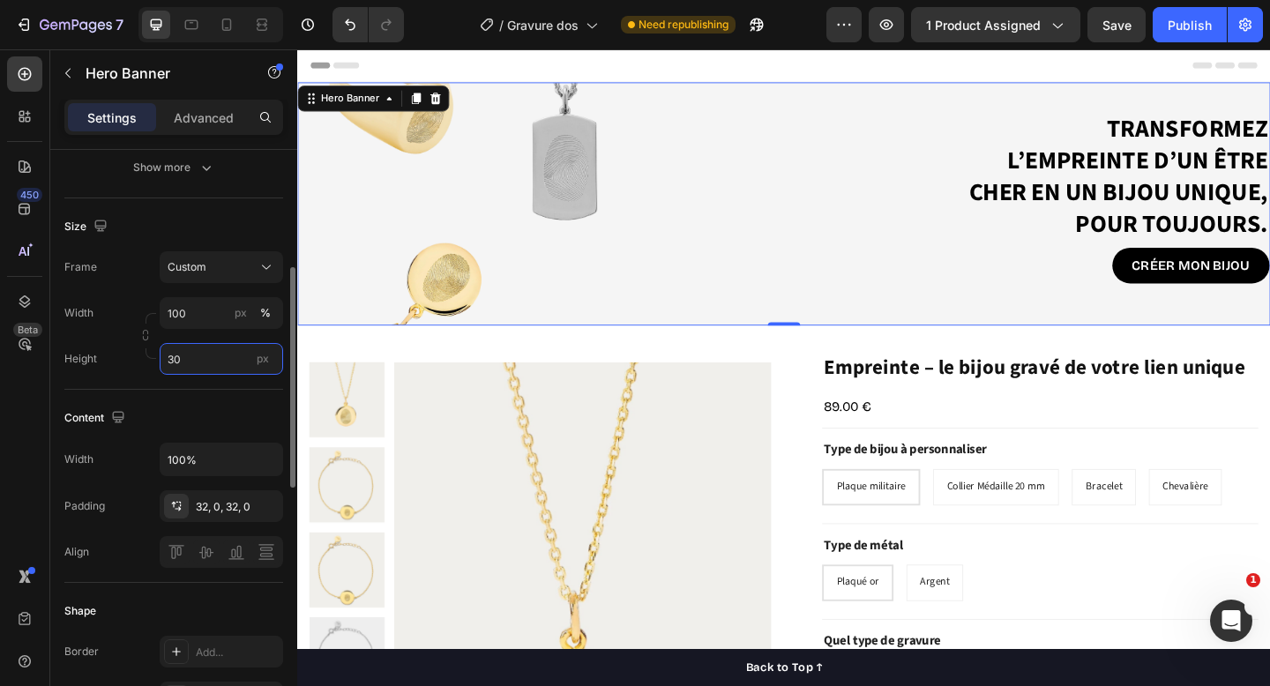
type input "3"
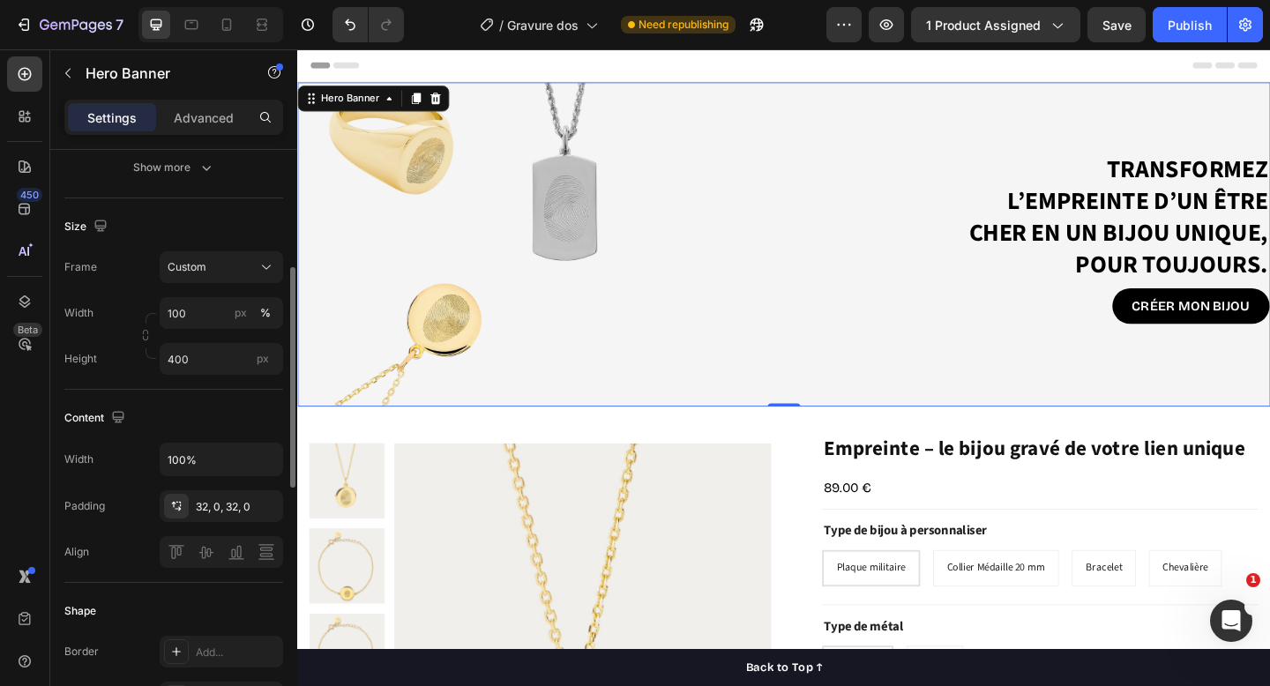
click at [128, 384] on div "Size Frame Custom Width 100 px % Height 400 px" at bounding box center [173, 294] width 219 height 191
click at [191, 364] on input "400" at bounding box center [222, 359] width 124 height 32
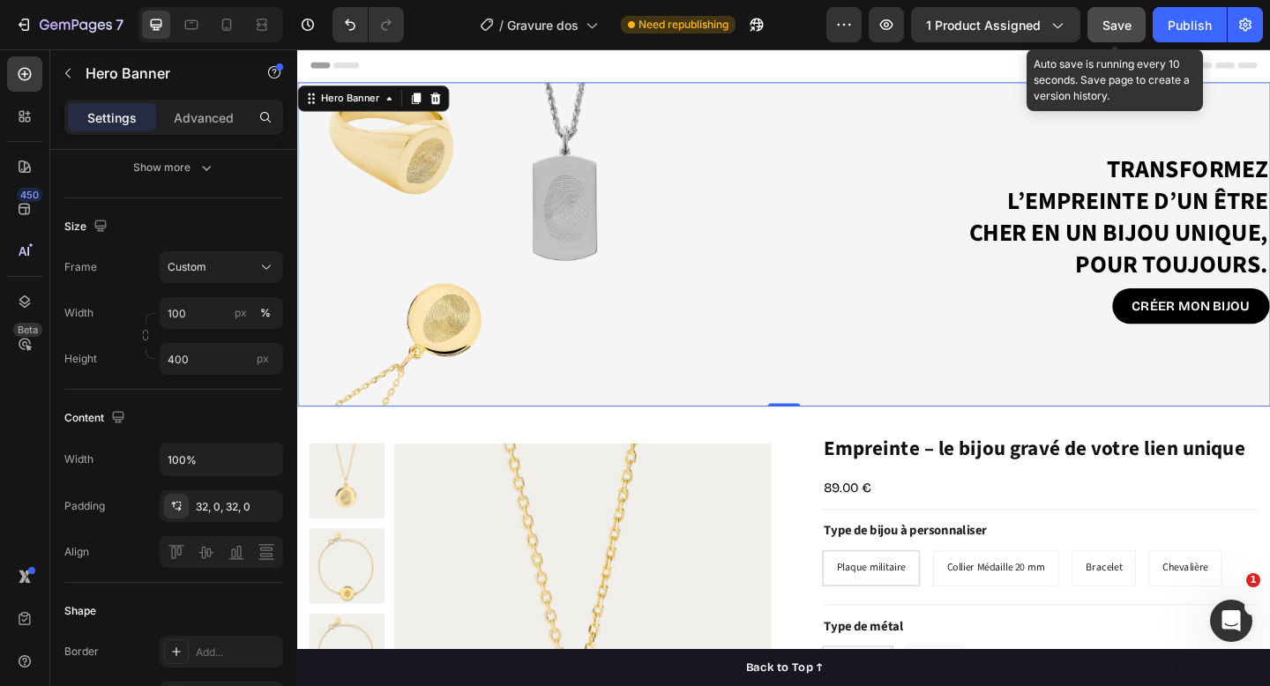
click at [1112, 21] on span "Save" at bounding box center [1117, 25] width 29 height 15
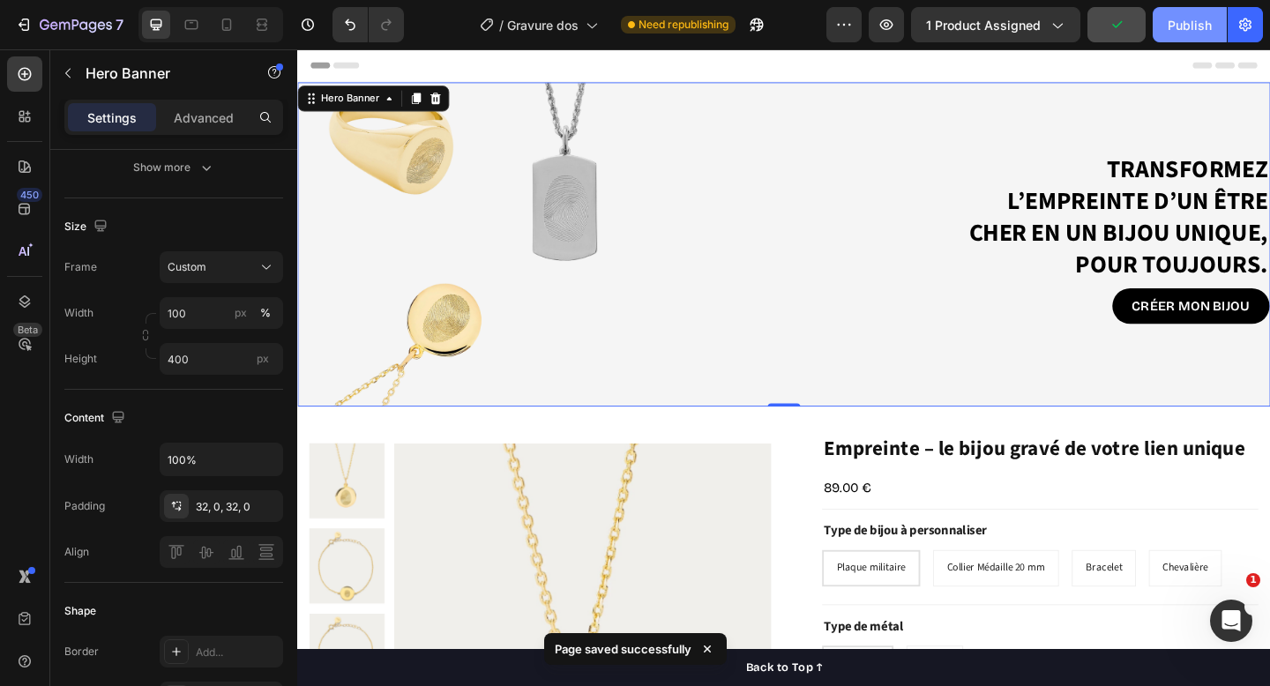
click at [1182, 25] on div "Publish" at bounding box center [1190, 25] width 44 height 19
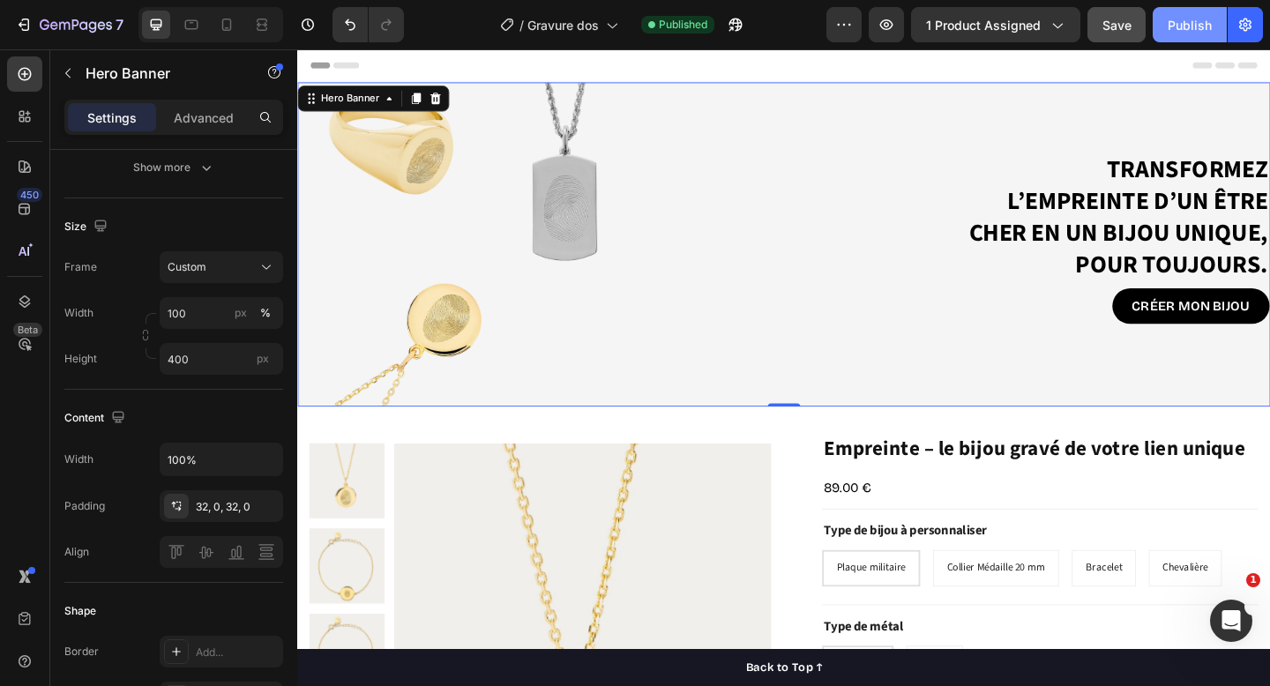
click at [1182, 25] on div "Publish" at bounding box center [1190, 25] width 44 height 19
click at [613, 266] on div "Transformez l’empreinte d’un être cher en un bijou unique, pour toujours. Headi…" at bounding box center [826, 262] width 1059 height 202
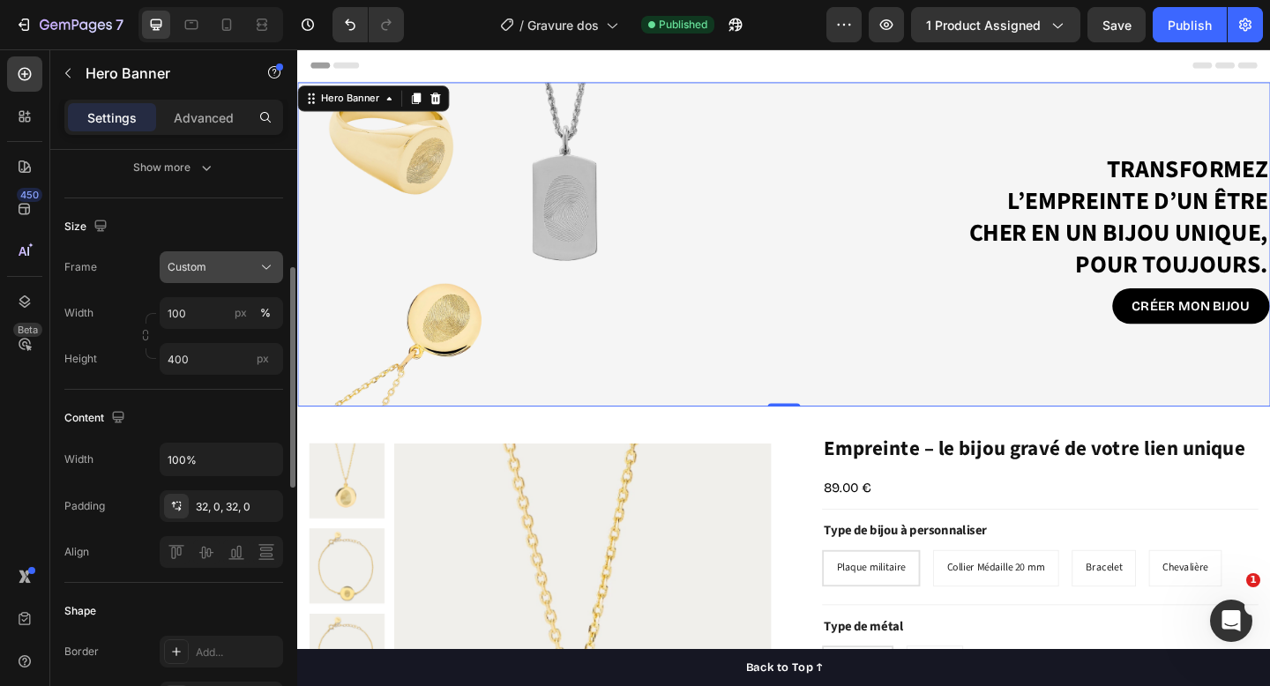
click at [261, 270] on icon at bounding box center [267, 268] width 18 height 18
click at [243, 354] on input "400" at bounding box center [222, 359] width 124 height 32
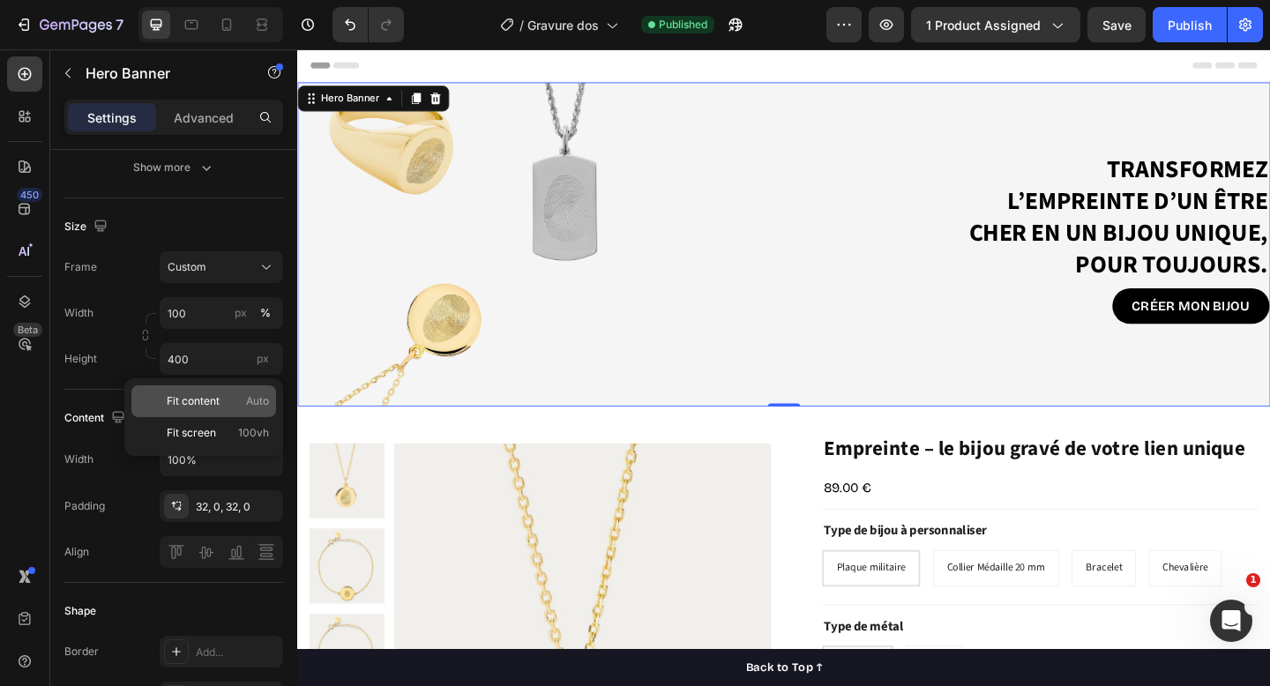
click at [232, 401] on p "Fit content Auto" at bounding box center [218, 401] width 102 height 16
type input "Auto"
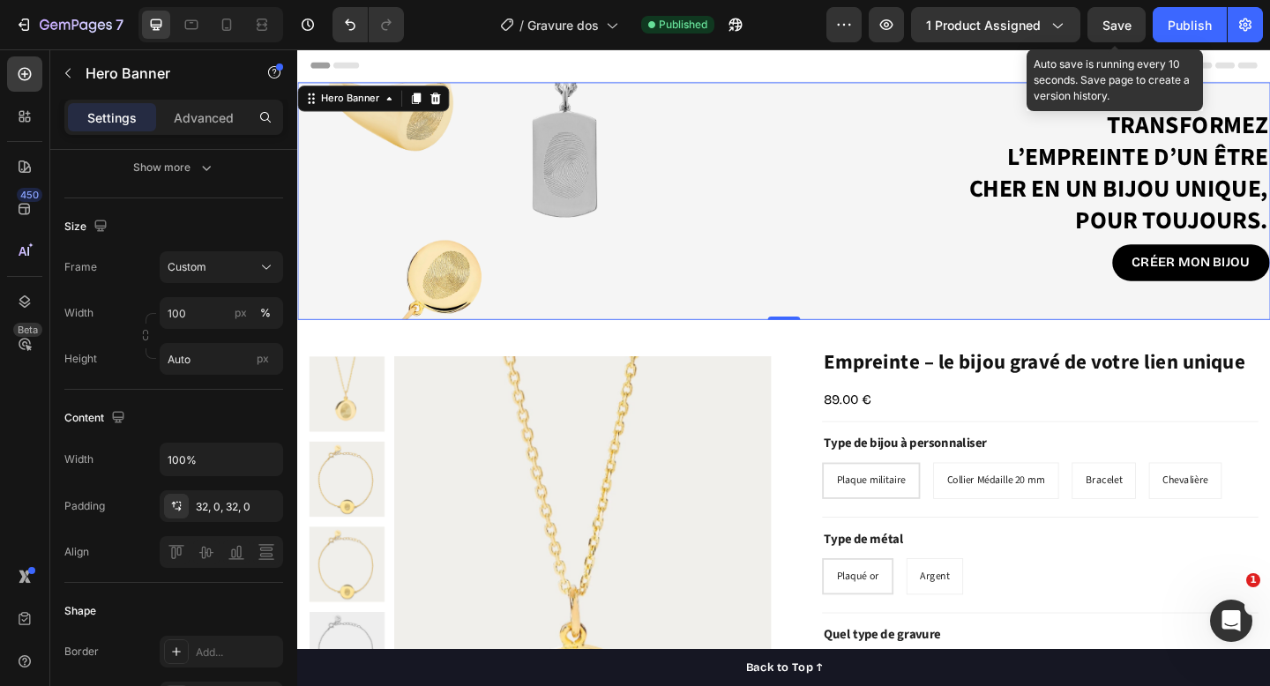
click at [1105, 16] on div "Save" at bounding box center [1117, 25] width 29 height 19
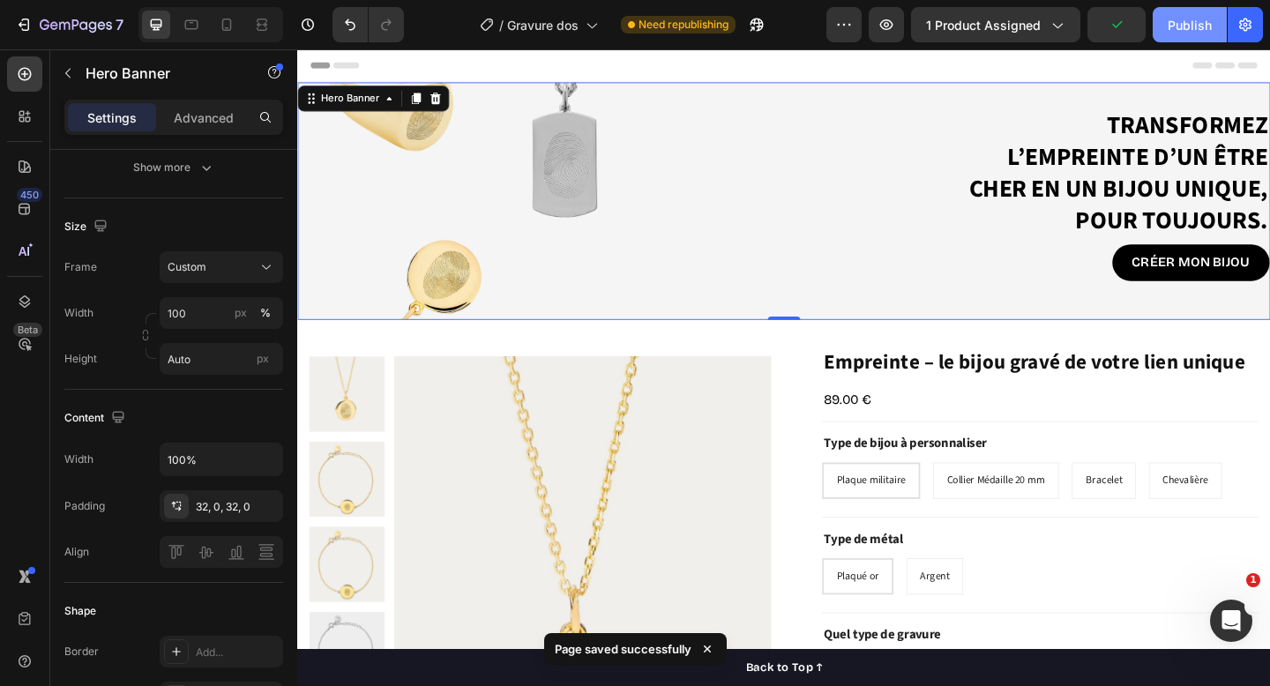
click at [1210, 33] on div "Publish" at bounding box center [1190, 25] width 44 height 19
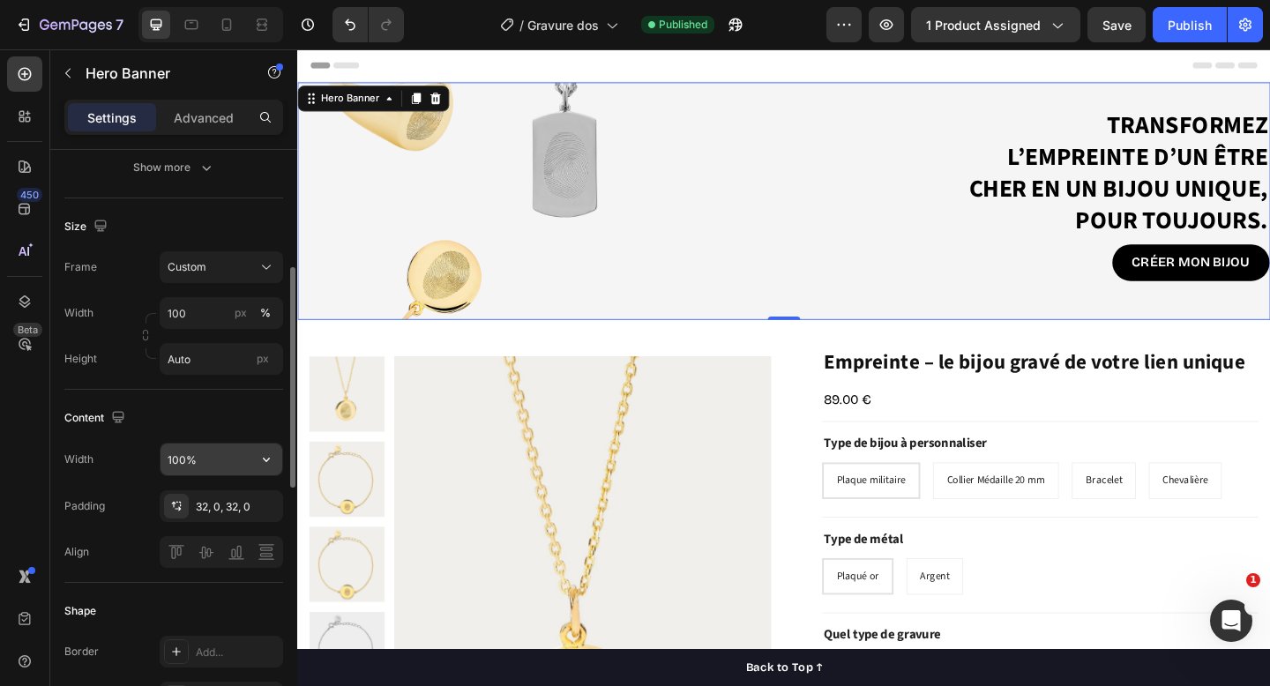
click at [204, 466] on input "100%" at bounding box center [222, 460] width 122 height 32
click at [268, 461] on icon "button" at bounding box center [267, 460] width 18 height 18
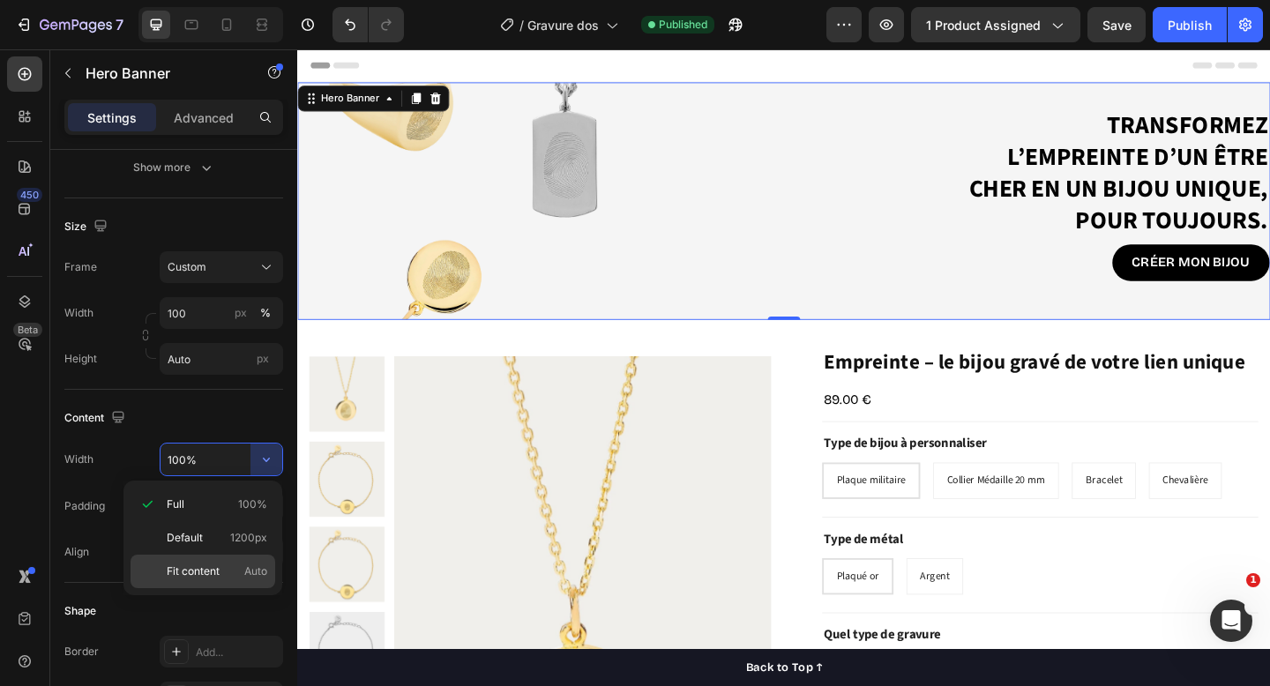
click at [228, 566] on p "Fit content Auto" at bounding box center [217, 572] width 101 height 16
type input "Auto"
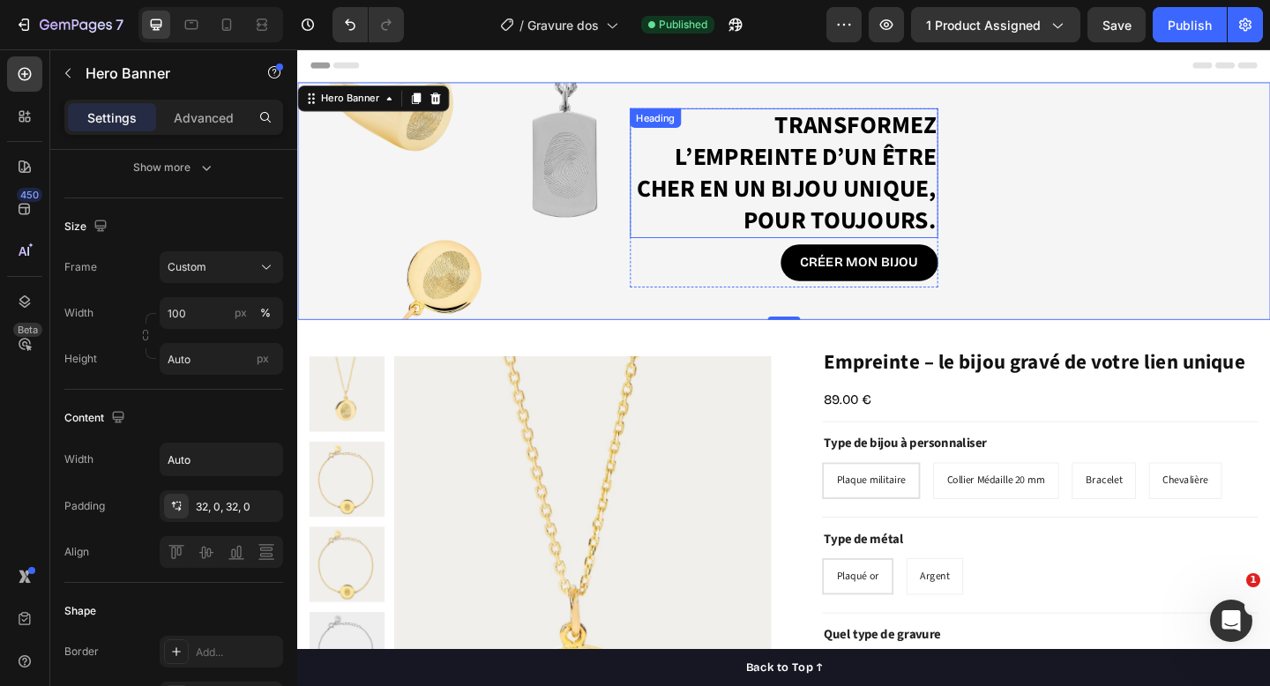
click at [822, 191] on p "Transformez l’empreinte d’un être cher en un bijou unique, pour toujours." at bounding box center [827, 185] width 332 height 138
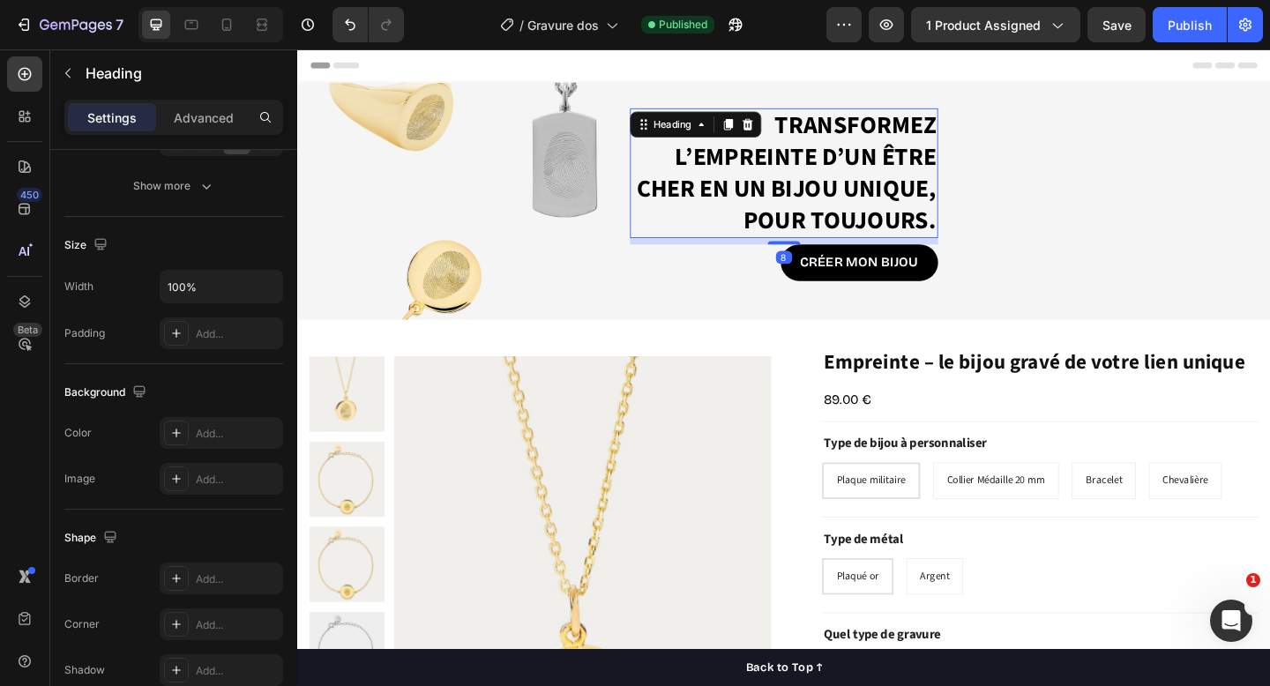
scroll to position [0, 0]
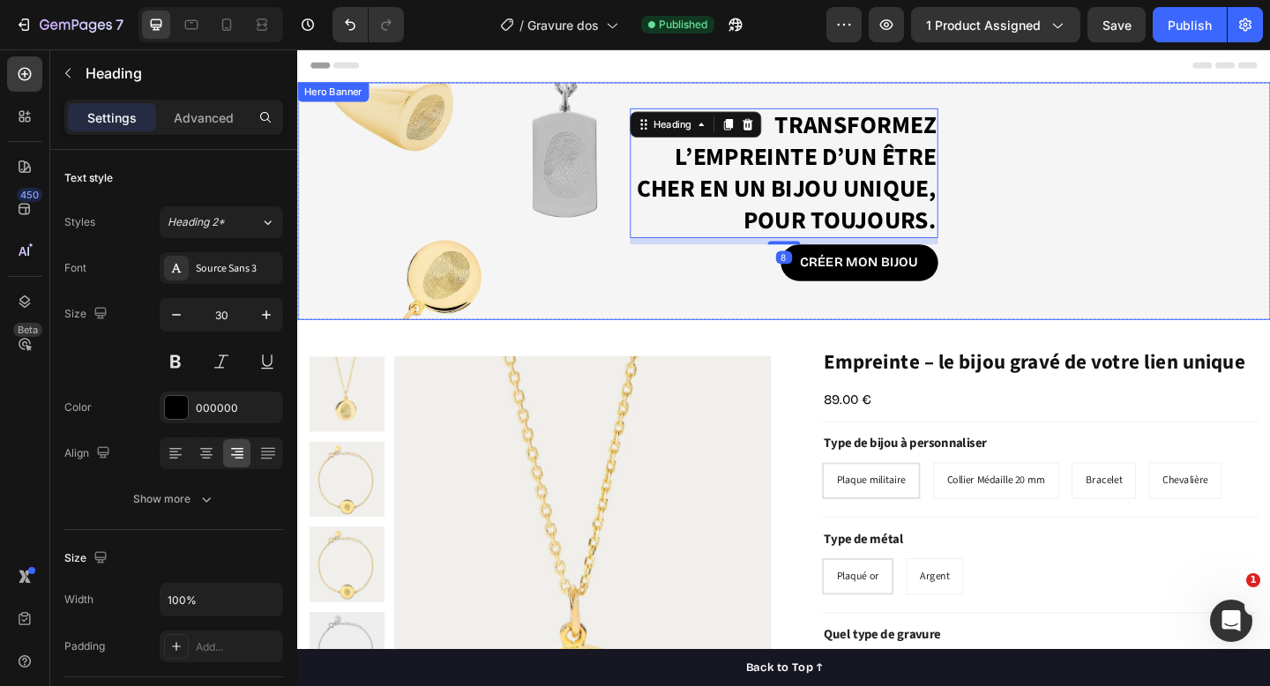
click at [1069, 117] on div "Background Image" at bounding box center [826, 215] width 1059 height 259
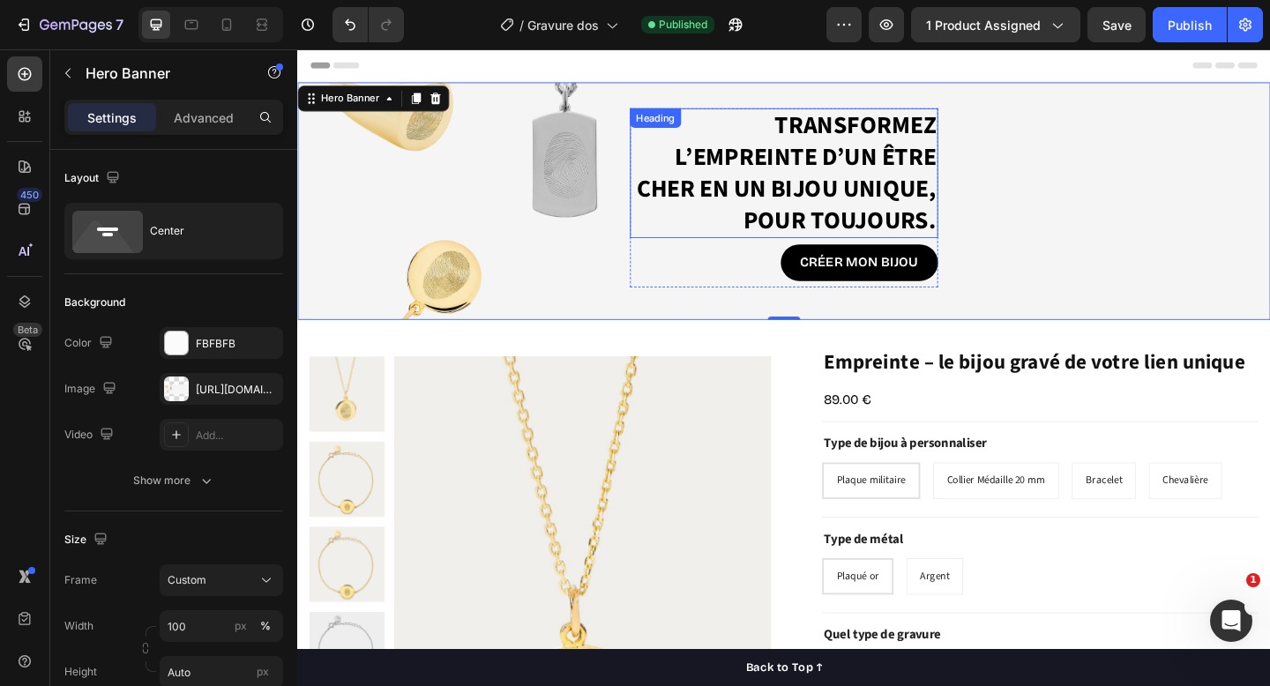
click at [769, 179] on p "Transformez l’empreinte d’un être cher en un bijou unique, pour toujours." at bounding box center [827, 185] width 332 height 138
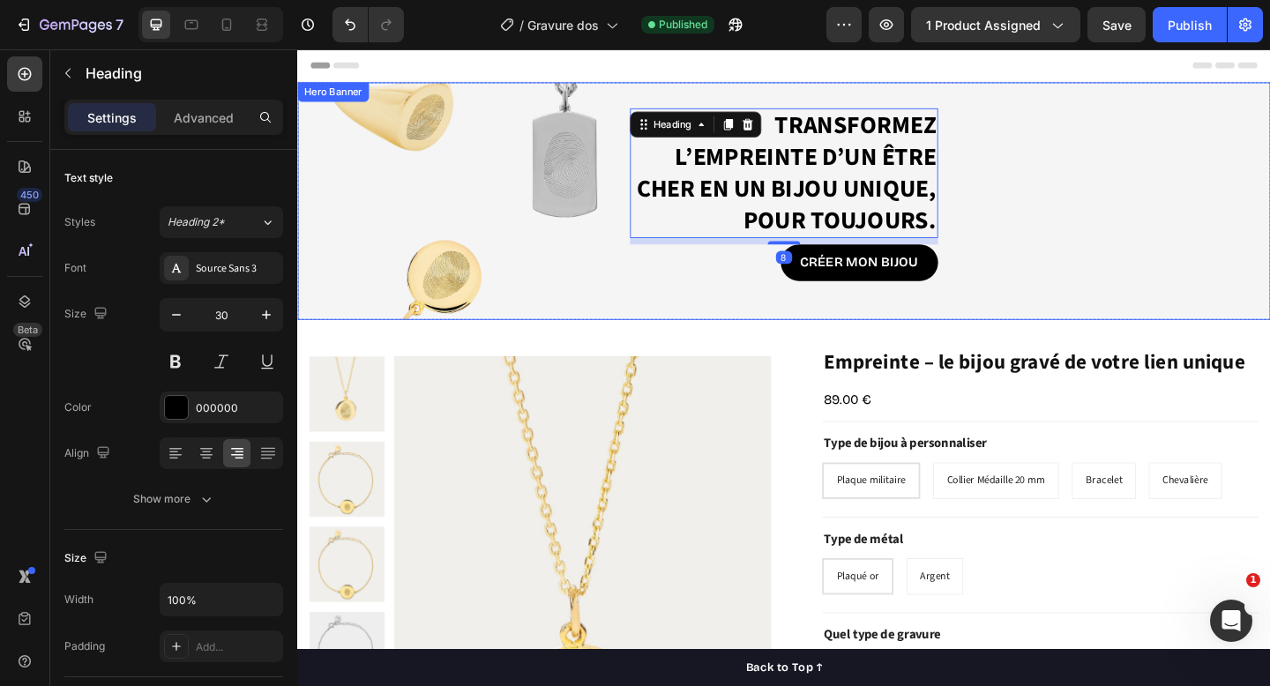
click at [628, 91] on div "Background Image" at bounding box center [826, 215] width 1059 height 259
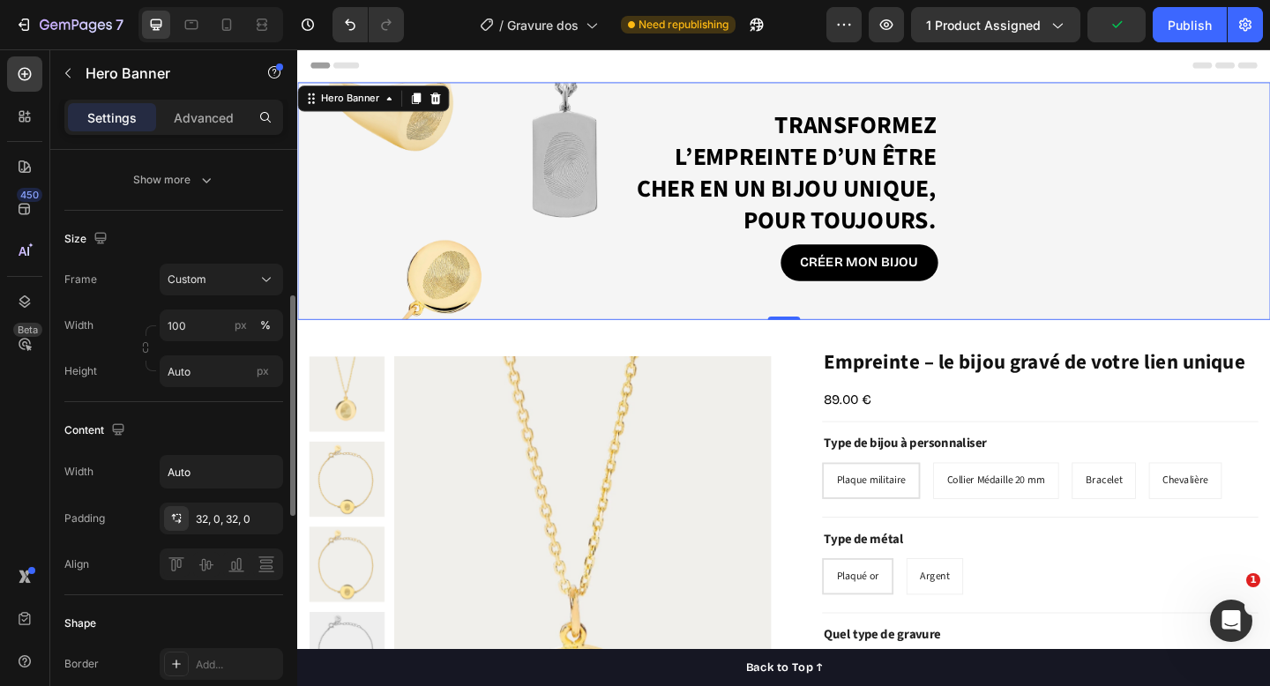
scroll to position [325, 0]
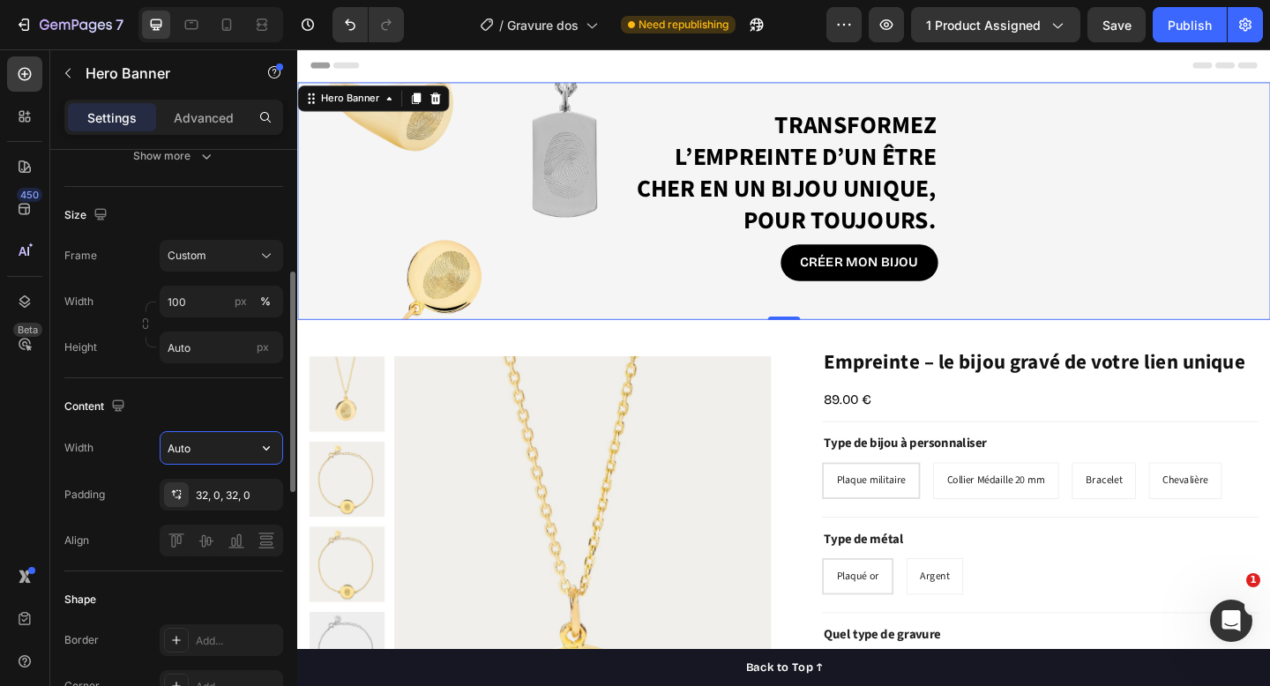
click at [216, 445] on input "Auto" at bounding box center [222, 448] width 122 height 32
click at [263, 447] on icon "button" at bounding box center [266, 448] width 7 height 4
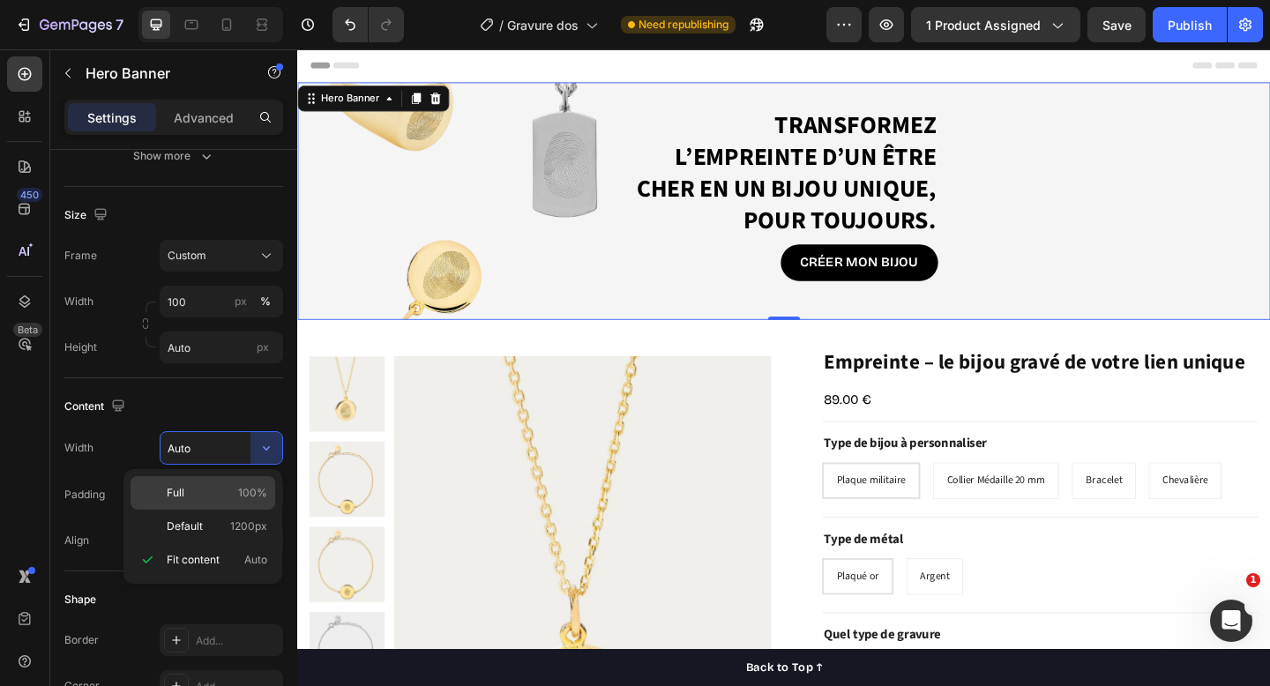
click at [233, 499] on p "Full 100%" at bounding box center [217, 493] width 101 height 16
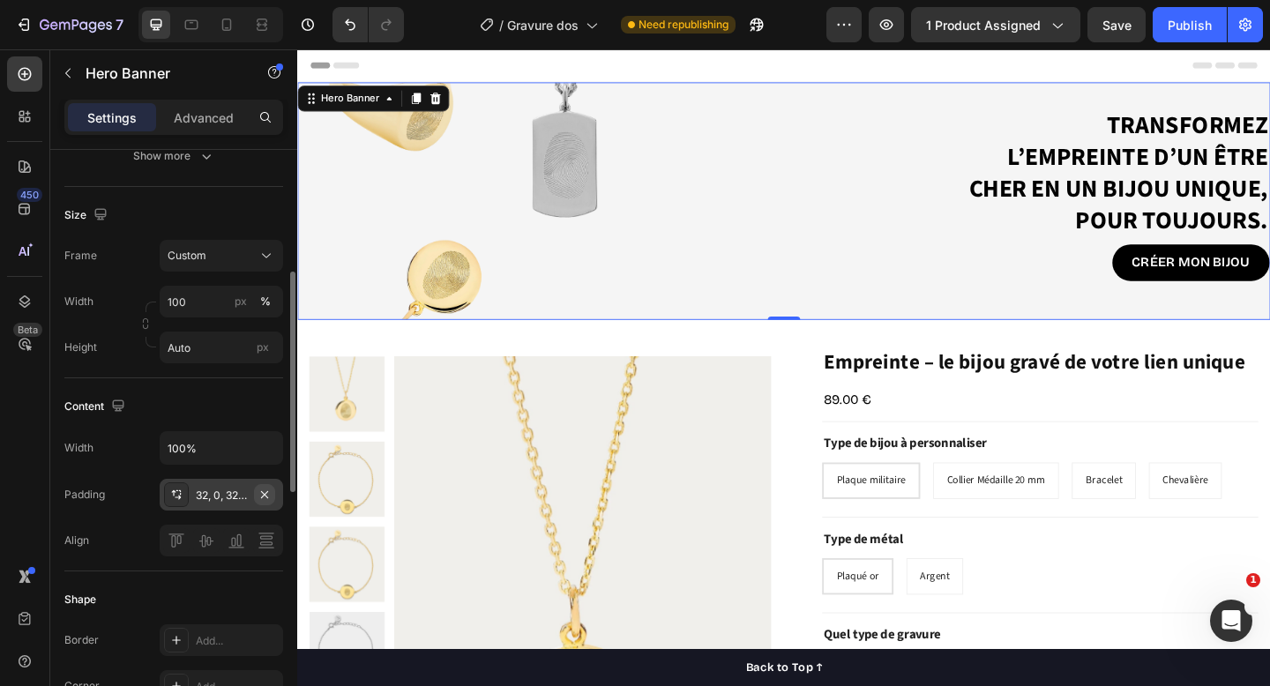
click at [264, 491] on icon "button" at bounding box center [265, 495] width 14 height 14
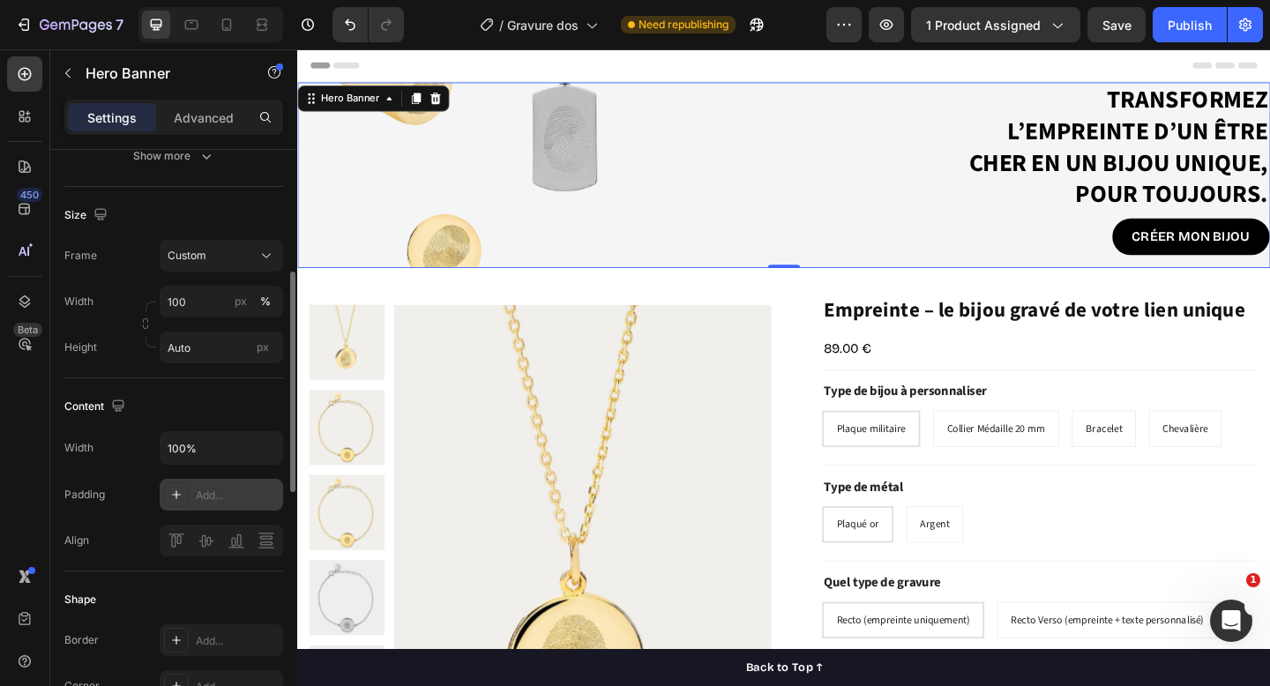
click at [259, 491] on div "Add..." at bounding box center [237, 496] width 83 height 16
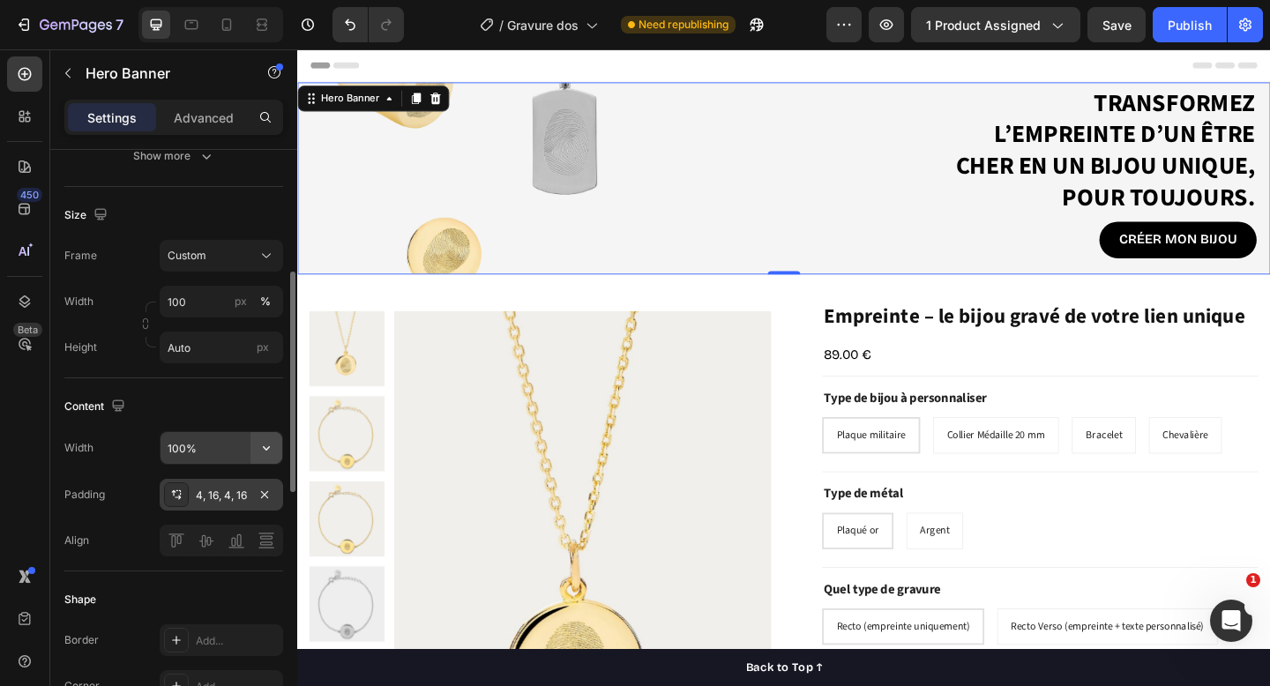
click at [272, 440] on icon "button" at bounding box center [267, 448] width 18 height 18
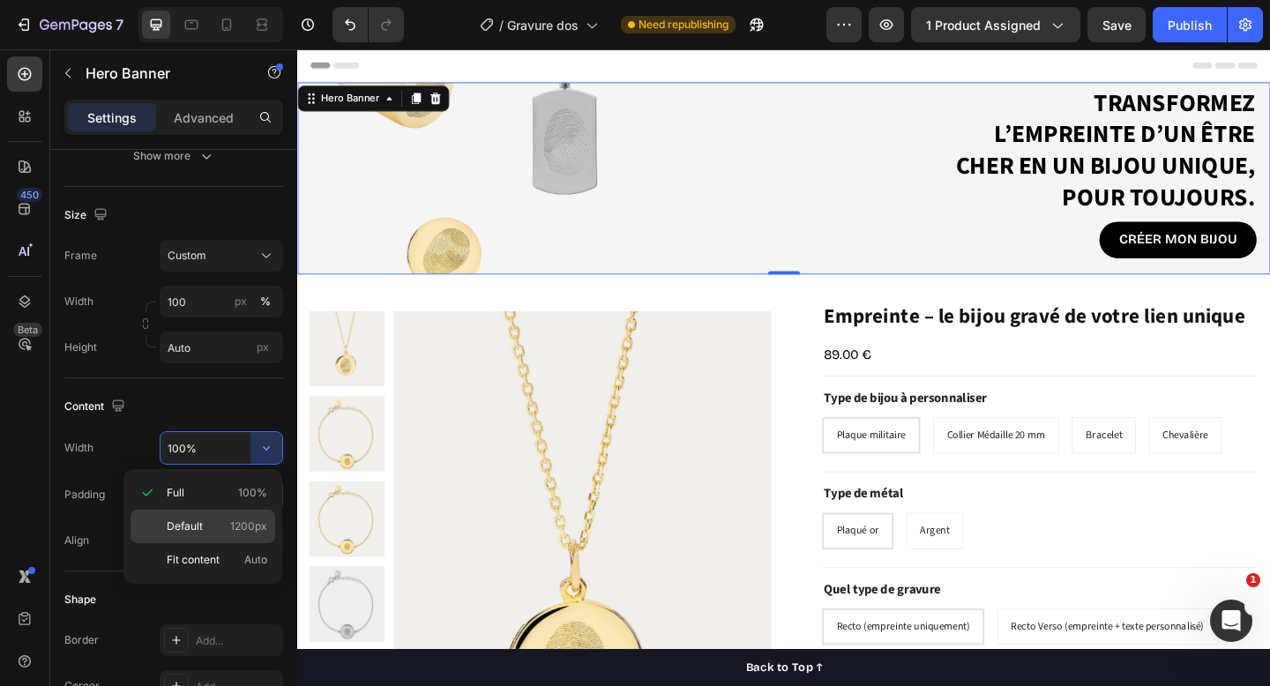
click at [229, 528] on p "Default 1200px" at bounding box center [217, 527] width 101 height 16
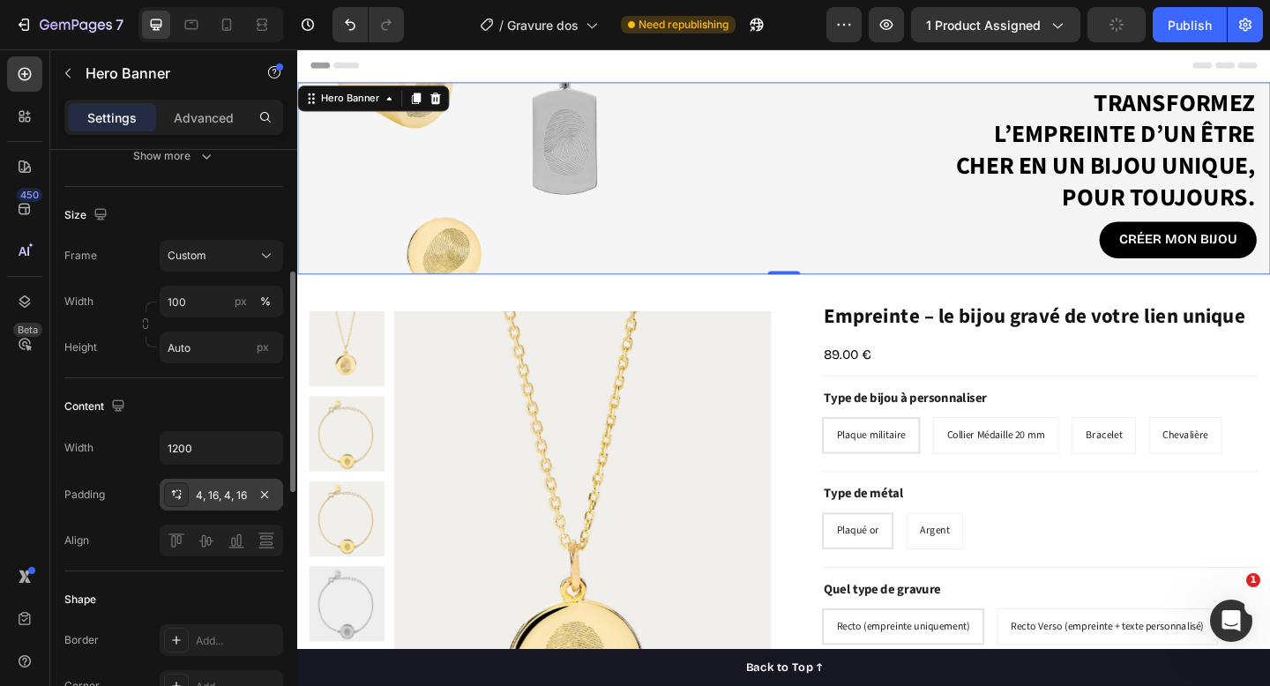
click at [218, 386] on div "Content Width 1200 Padding 4, 16, 4, 16 Align" at bounding box center [173, 474] width 219 height 193
click at [224, 438] on input "1200" at bounding box center [222, 448] width 122 height 32
click at [266, 450] on icon "button" at bounding box center [266, 448] width 7 height 4
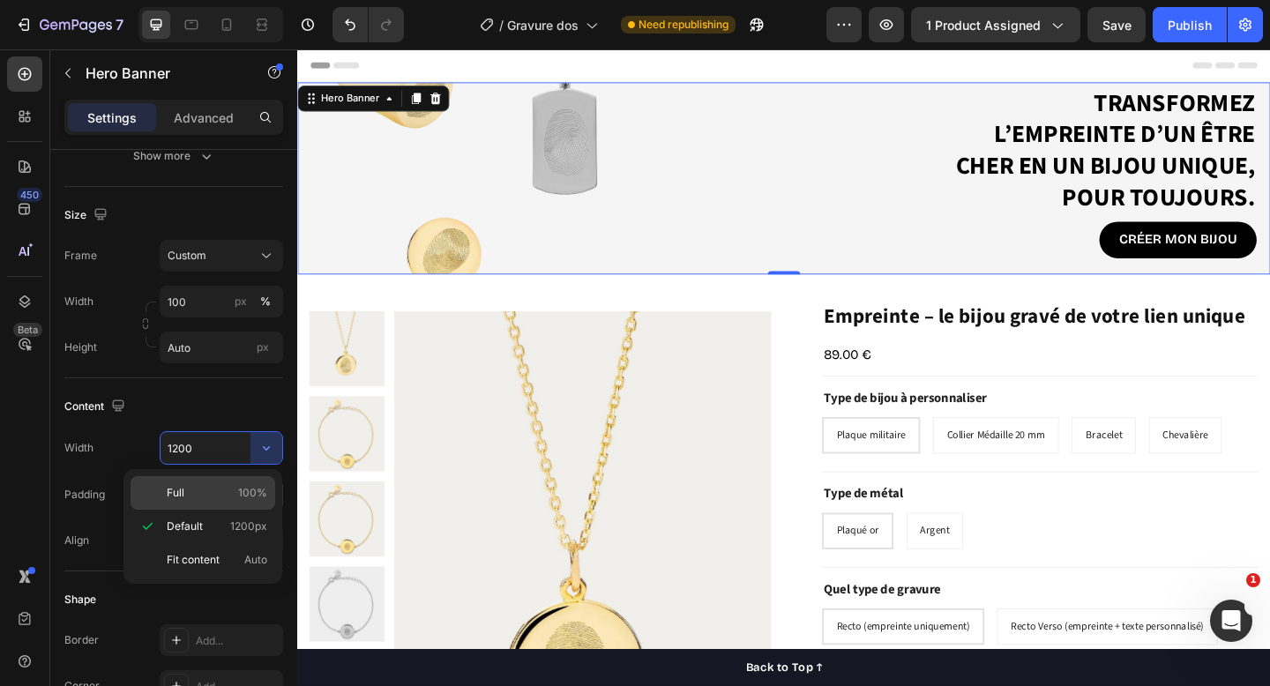
click at [217, 488] on p "Full 100%" at bounding box center [217, 493] width 101 height 16
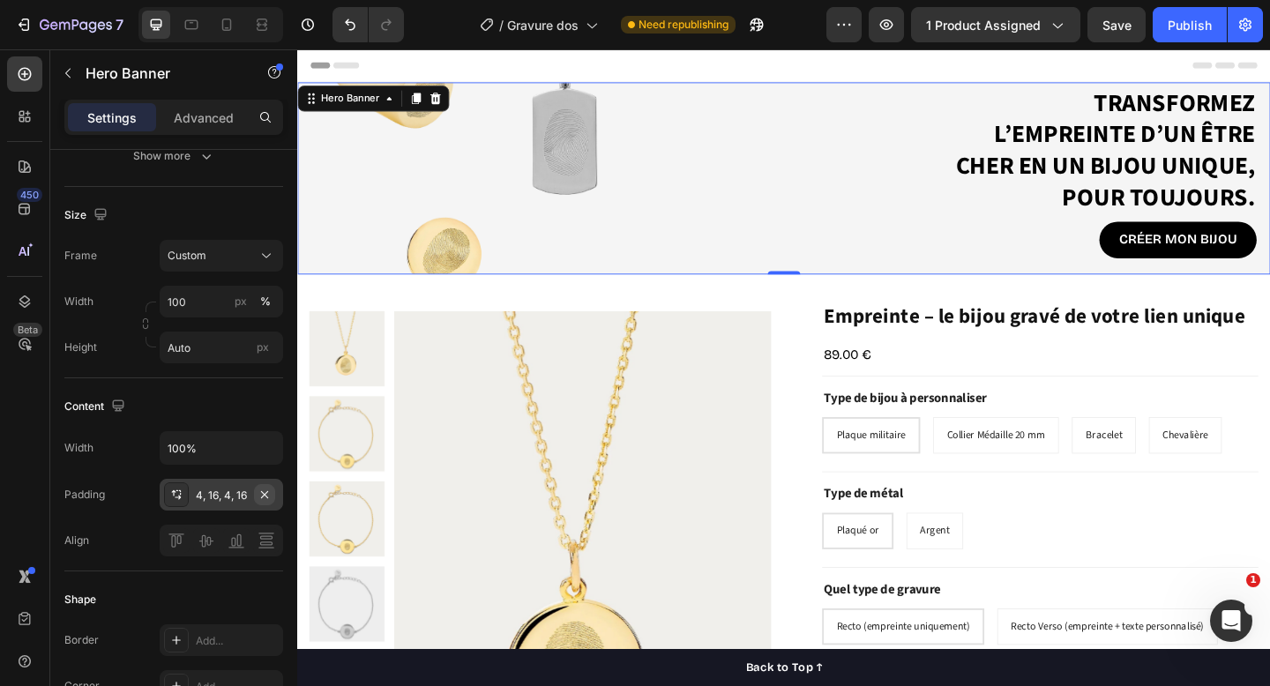
click at [265, 493] on icon "button" at bounding box center [265, 495] width 14 height 14
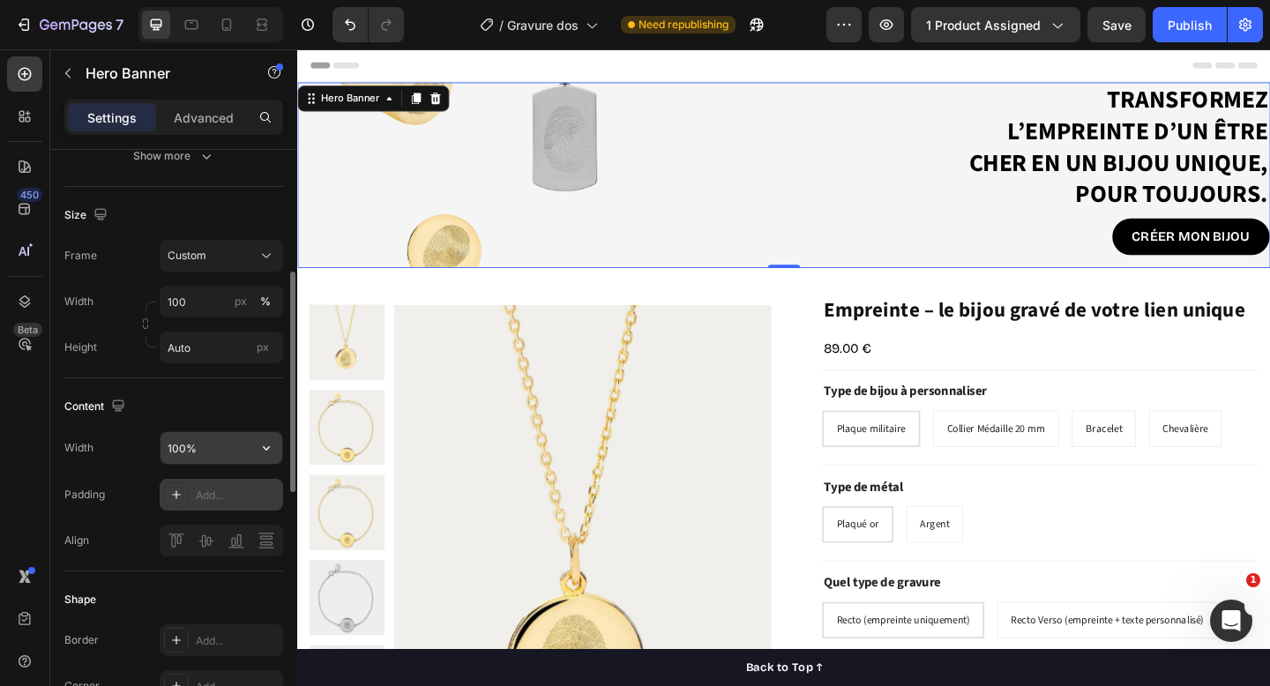
click at [244, 453] on input "100%" at bounding box center [222, 448] width 122 height 32
click at [267, 450] on icon "button" at bounding box center [267, 448] width 18 height 18
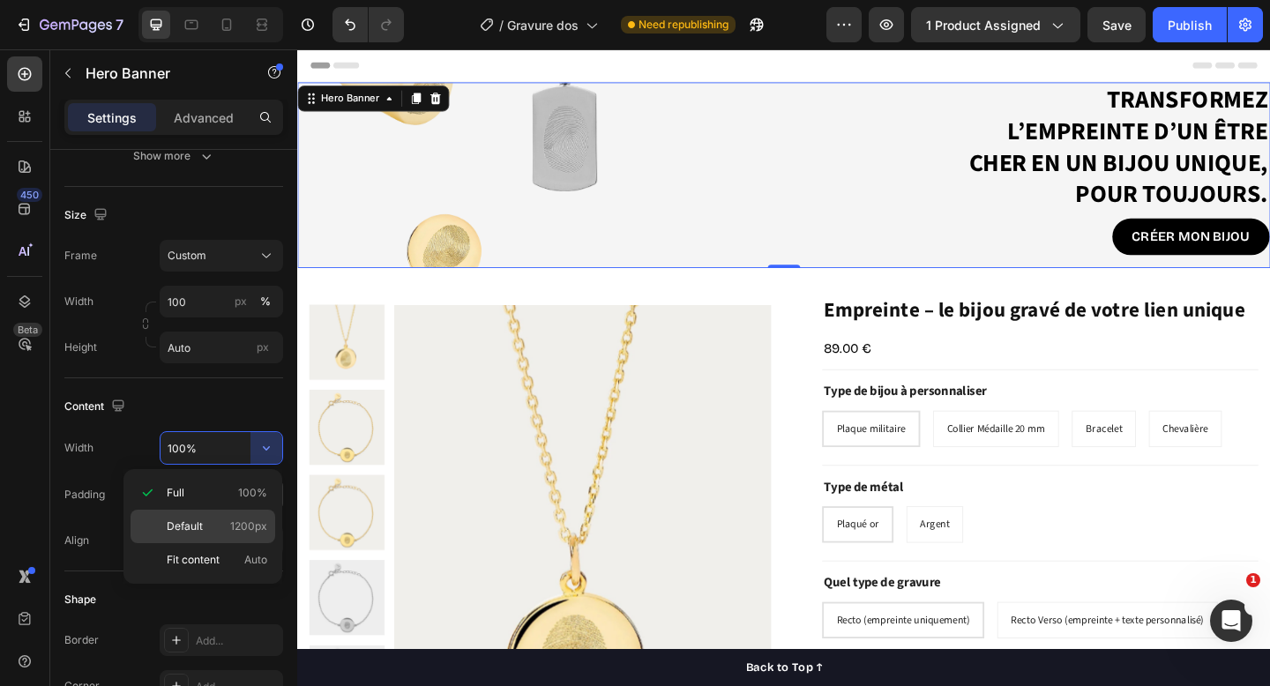
click at [219, 530] on p "Default 1200px" at bounding box center [217, 527] width 101 height 16
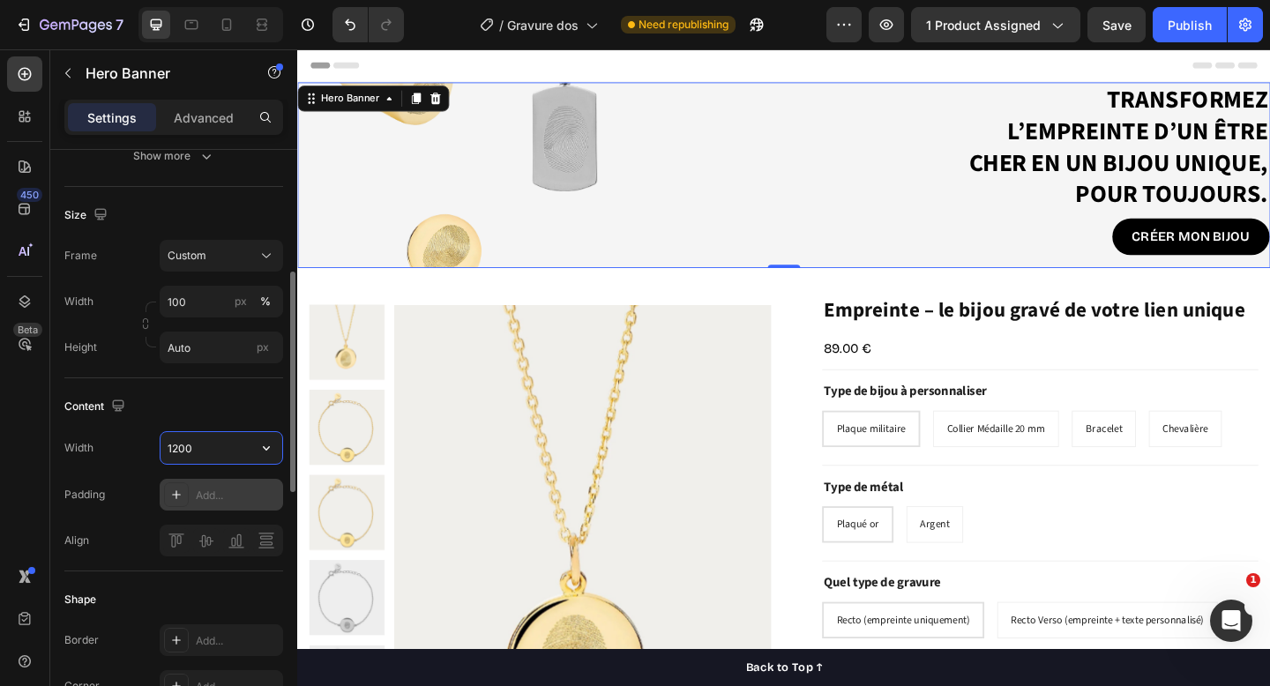
click at [236, 453] on input "1200" at bounding box center [222, 448] width 122 height 32
click at [261, 451] on icon "button" at bounding box center [267, 448] width 18 height 18
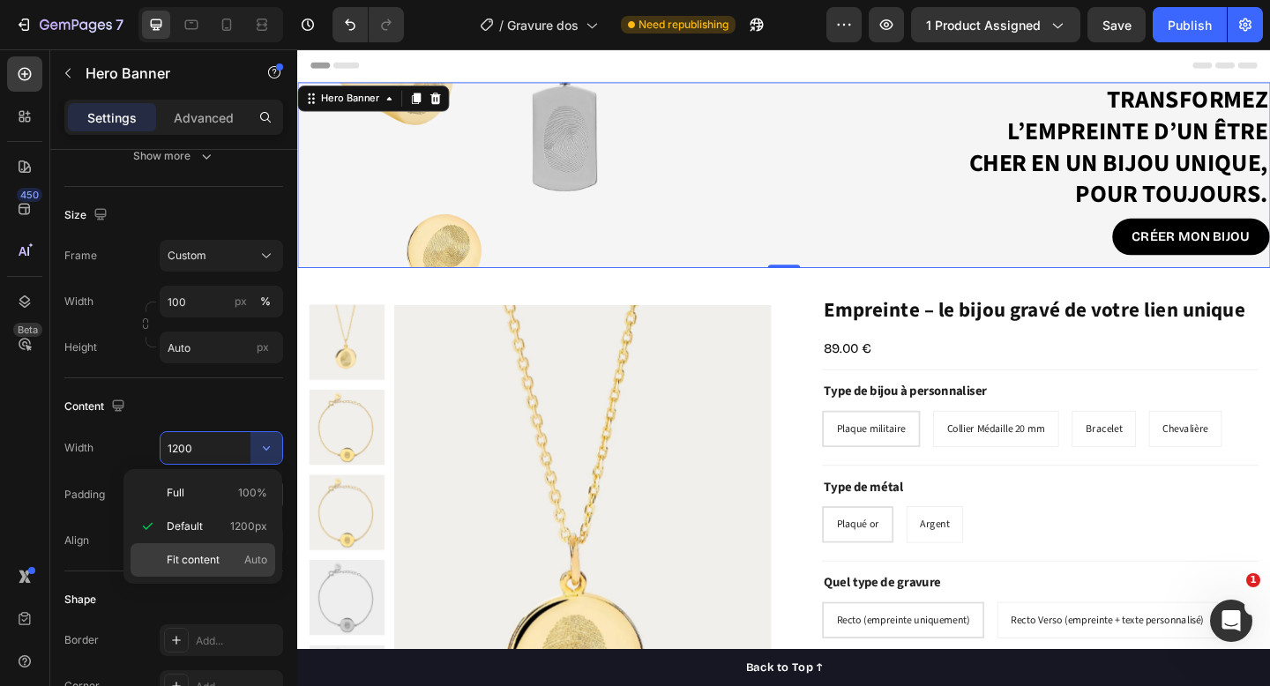
click at [217, 555] on span "Fit content" at bounding box center [193, 560] width 53 height 16
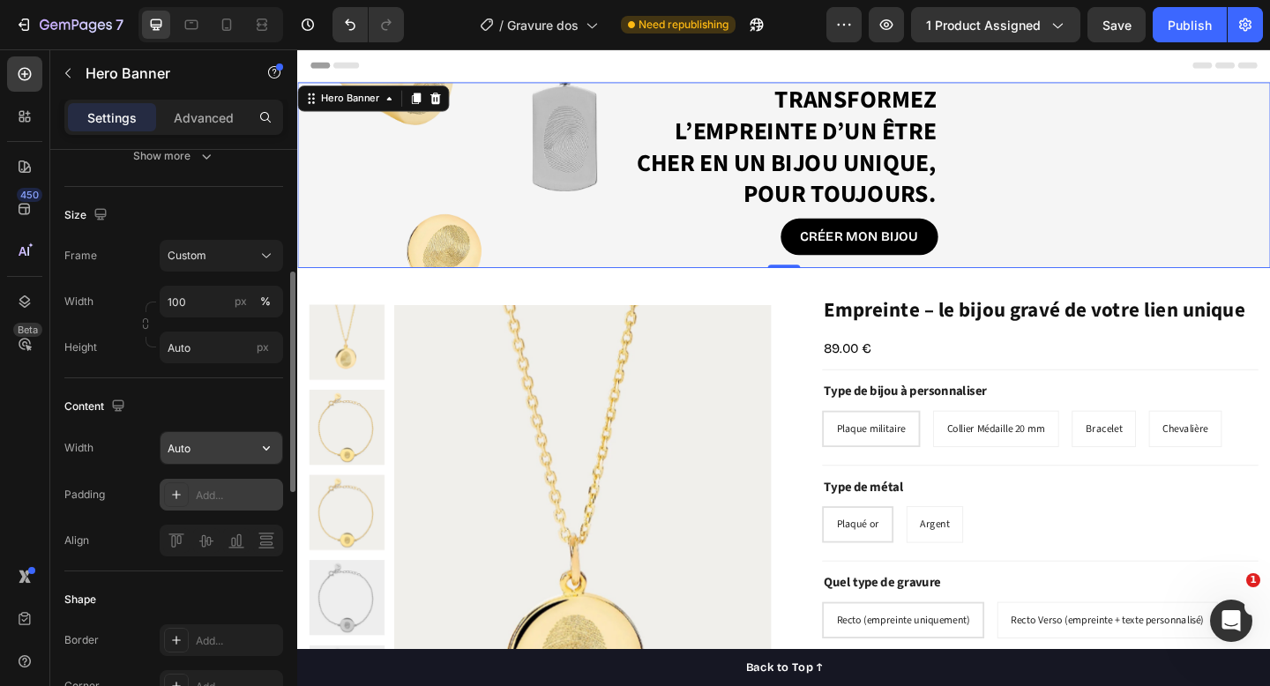
click at [248, 445] on input "Auto" at bounding box center [222, 448] width 122 height 32
click at [270, 444] on icon "button" at bounding box center [267, 448] width 18 height 18
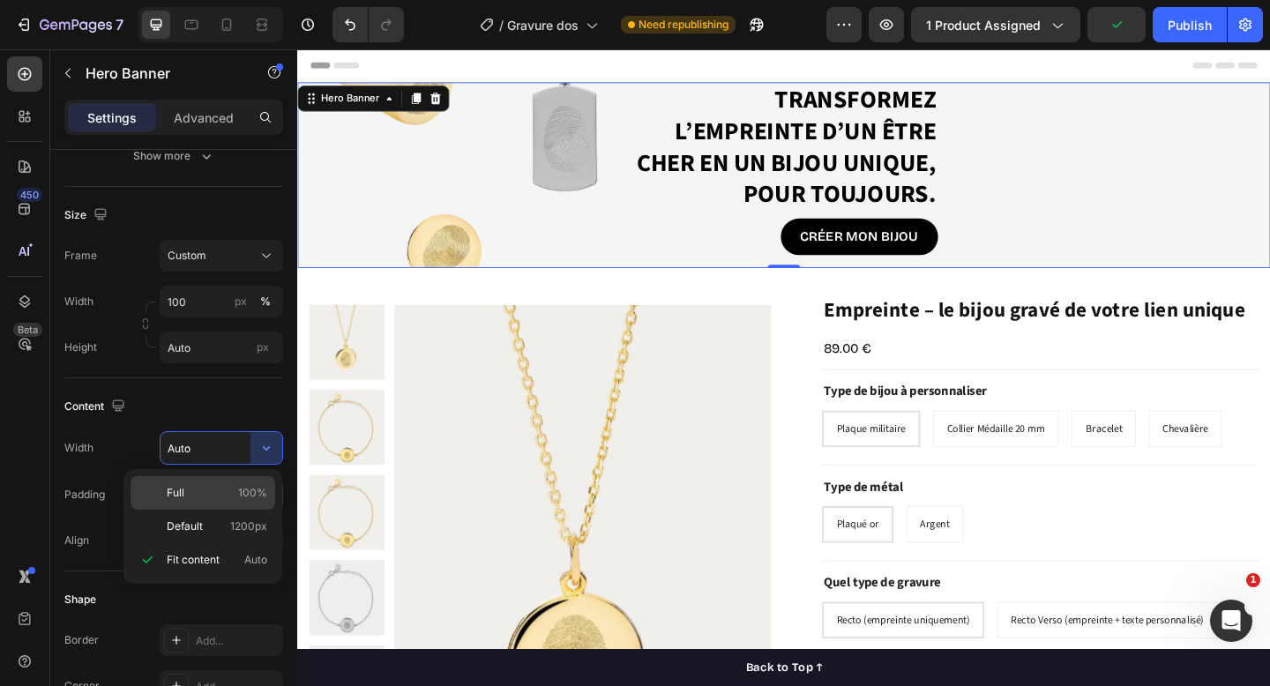
click at [240, 491] on span "100%" at bounding box center [252, 493] width 29 height 16
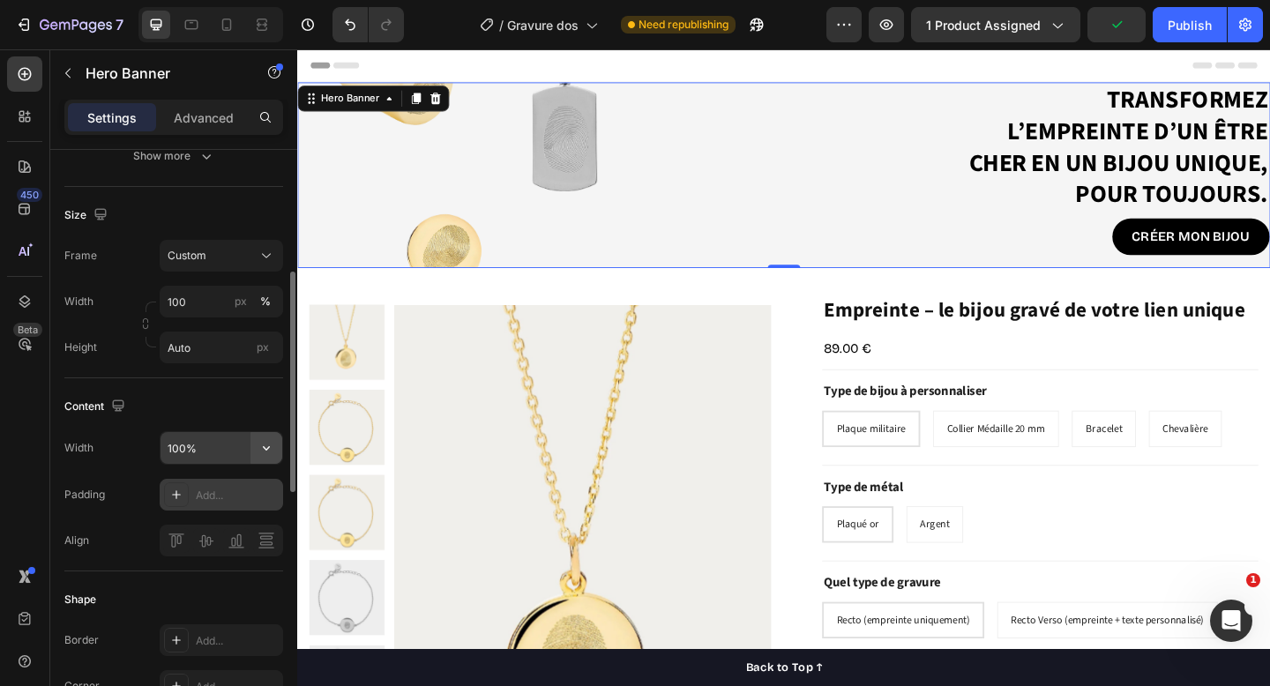
click at [253, 438] on button "button" at bounding box center [267, 448] width 32 height 32
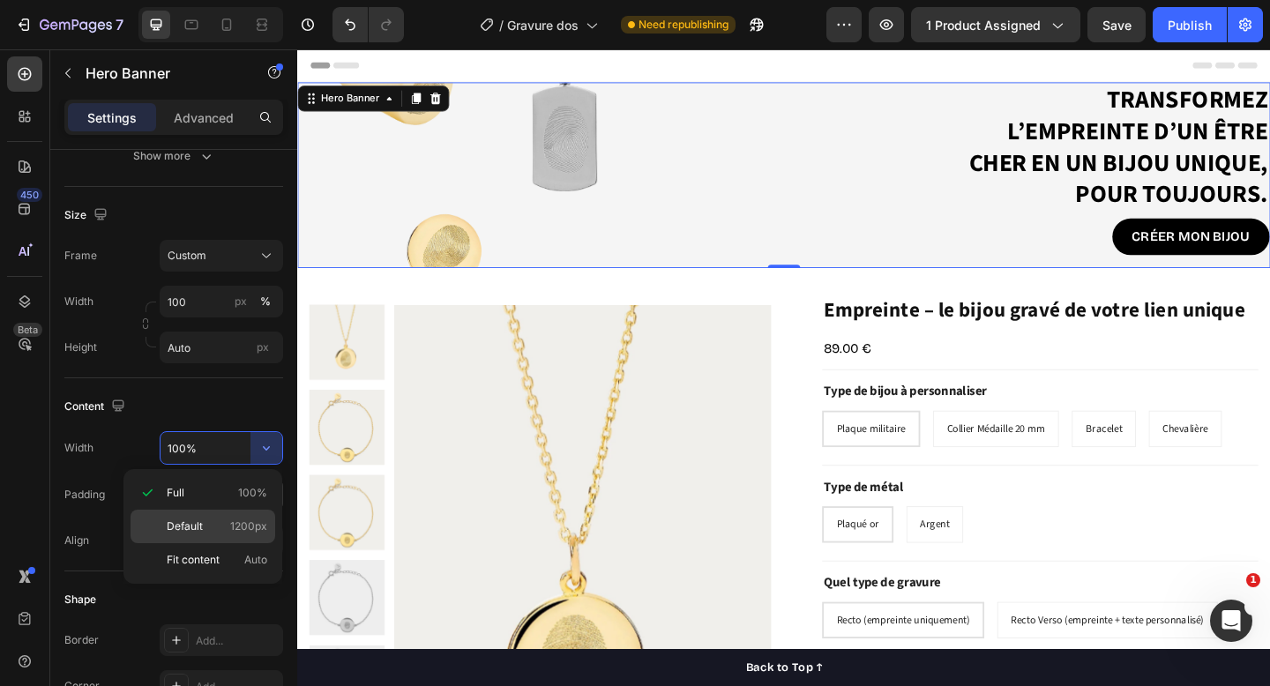
click at [214, 543] on div "Default 1200px" at bounding box center [203, 560] width 145 height 34
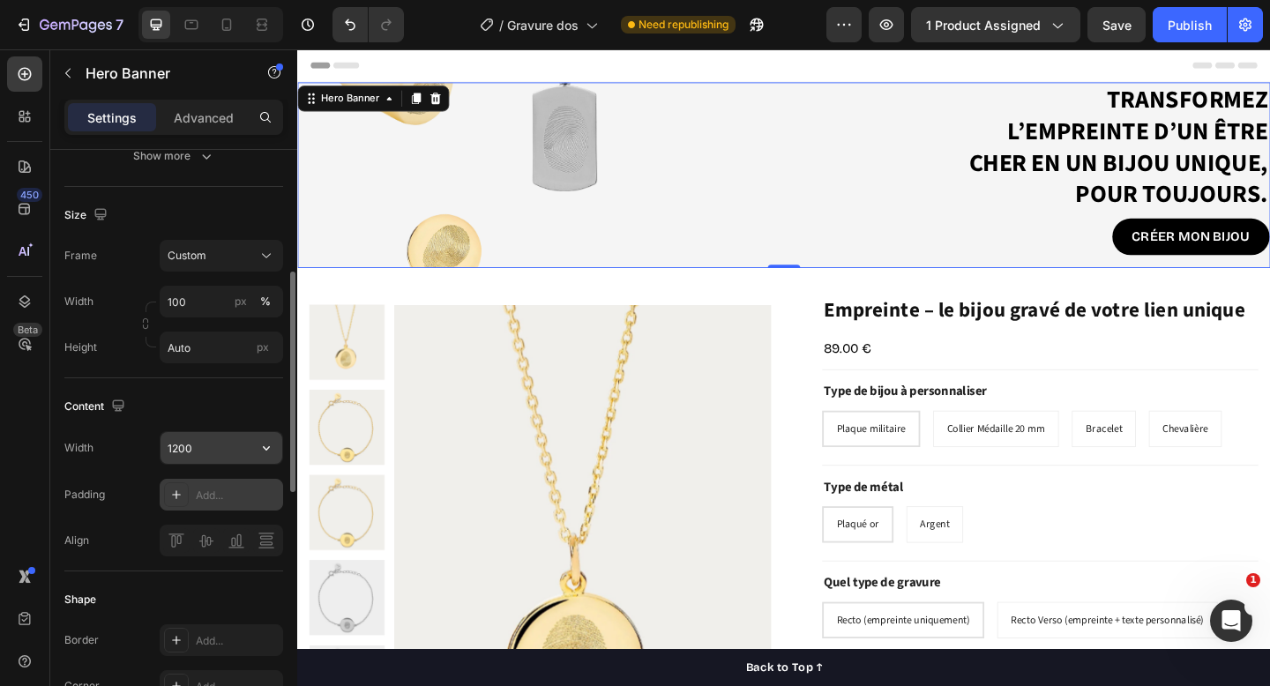
click at [226, 444] on input "1200" at bounding box center [222, 448] width 122 height 32
click at [266, 447] on icon "button" at bounding box center [267, 448] width 18 height 18
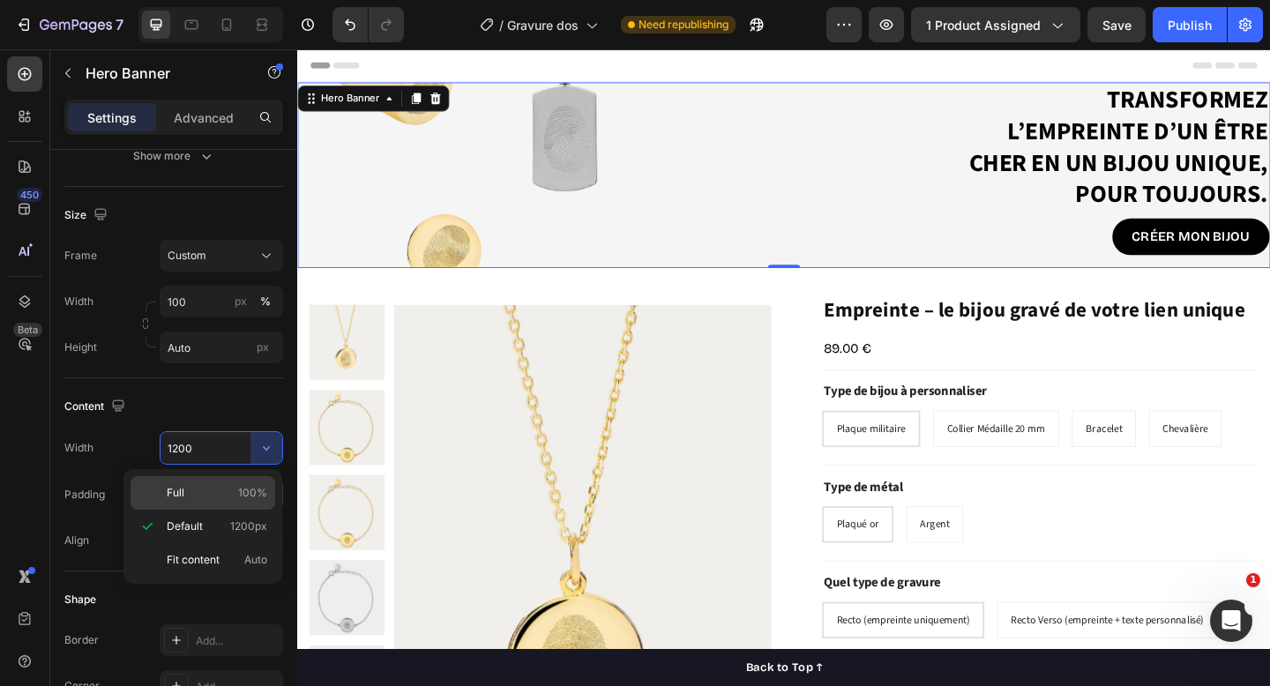
click at [245, 481] on div "Full 100%" at bounding box center [203, 493] width 145 height 34
type input "100%"
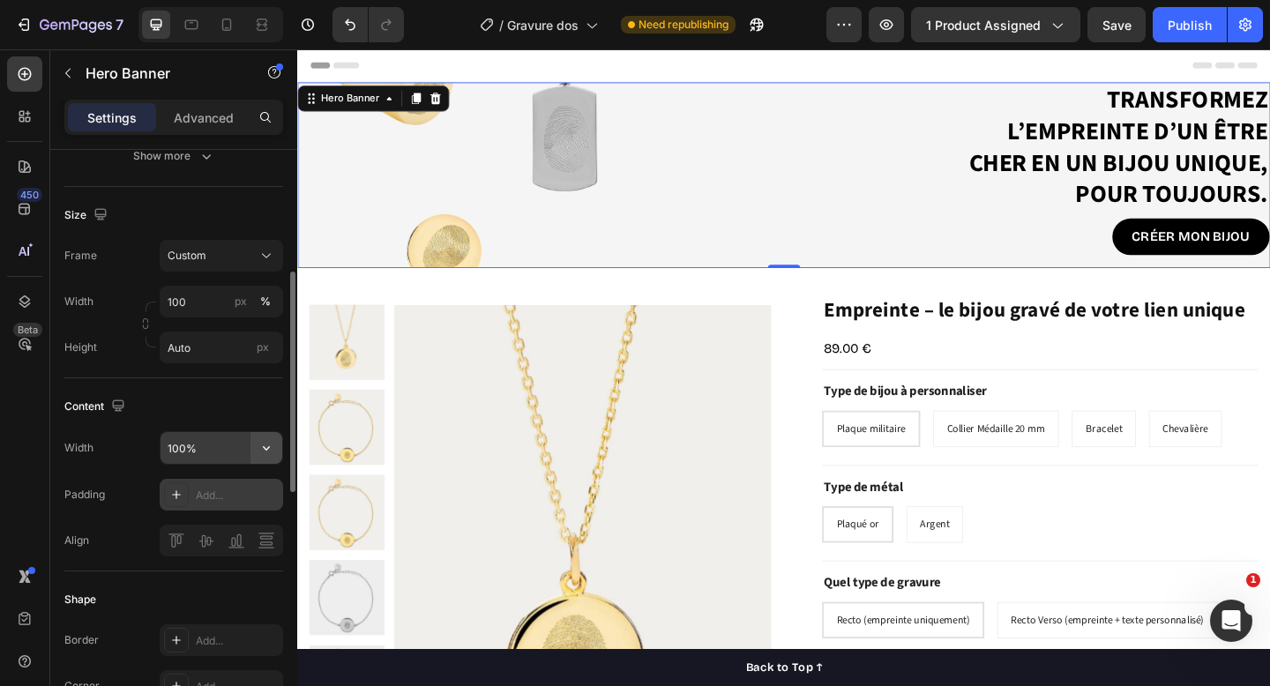
click at [251, 444] on button "button" at bounding box center [267, 448] width 32 height 32
click at [259, 384] on div "Content Width 100% Padding Add... Align" at bounding box center [173, 474] width 219 height 193
click at [509, 145] on div "Transformez l’empreinte d’un être cher en un bijou unique, pour toujours. Headi…" at bounding box center [826, 187] width 1059 height 202
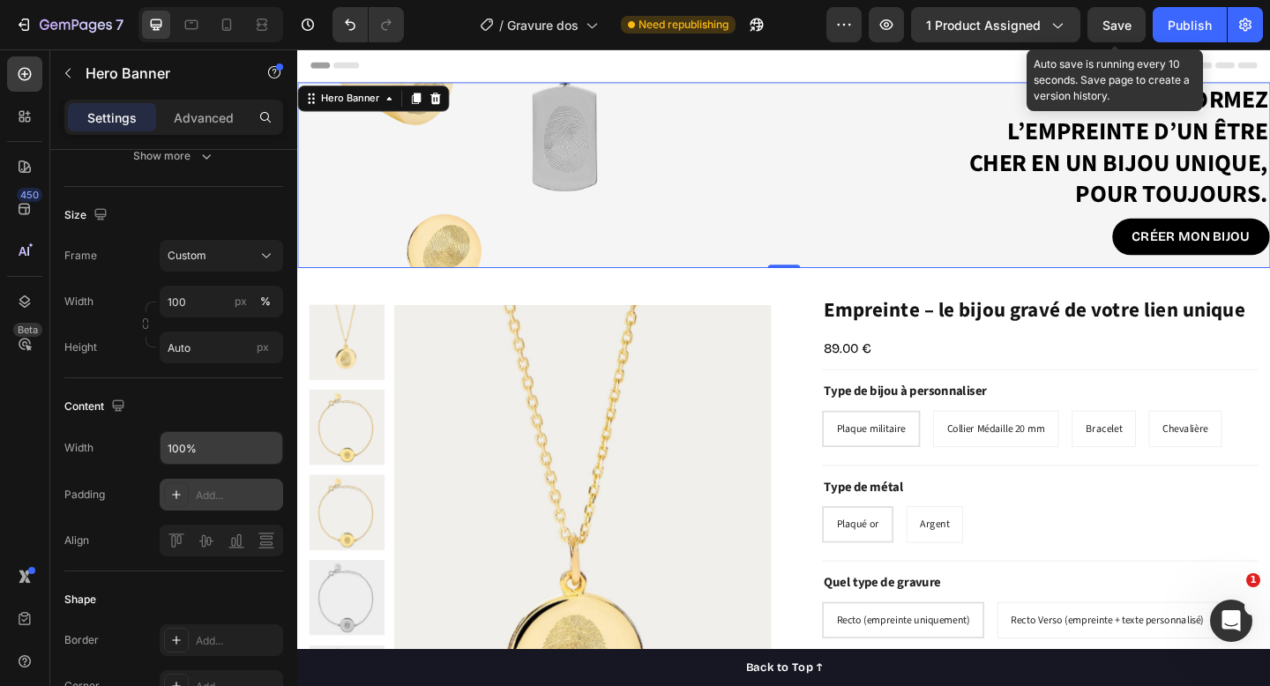
click at [1105, 32] on div "Save" at bounding box center [1117, 25] width 29 height 19
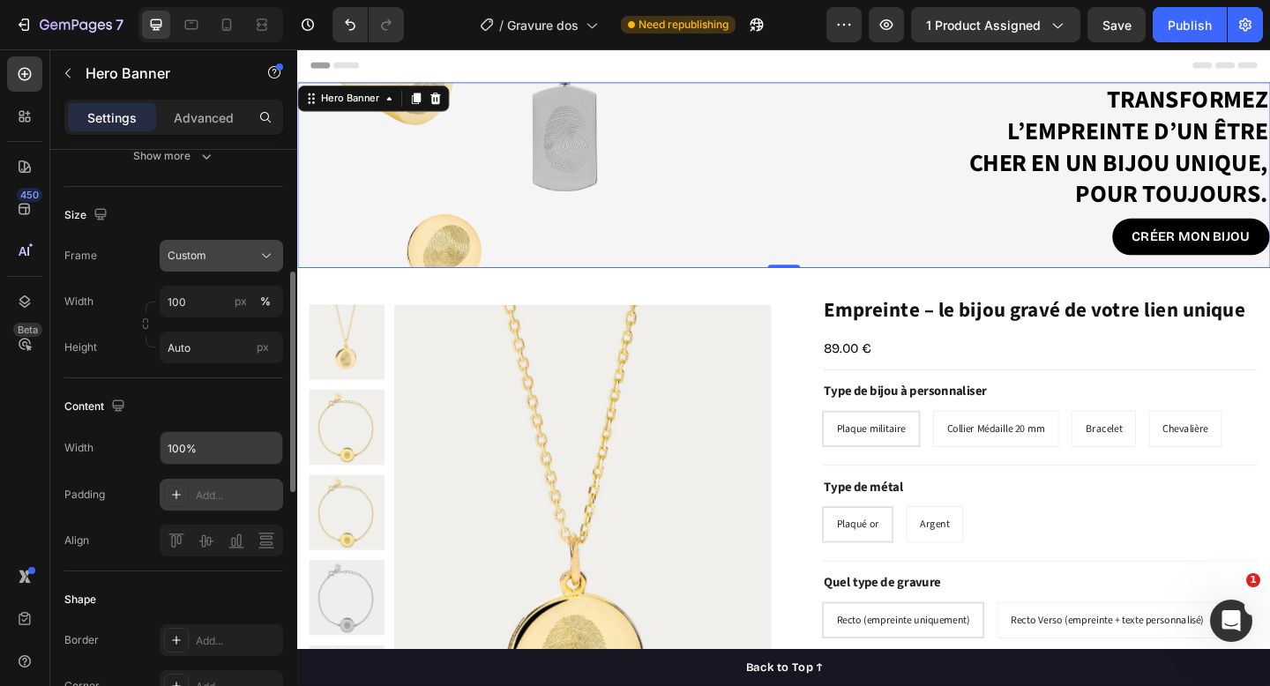
click at [229, 247] on div "Custom" at bounding box center [222, 256] width 108 height 18
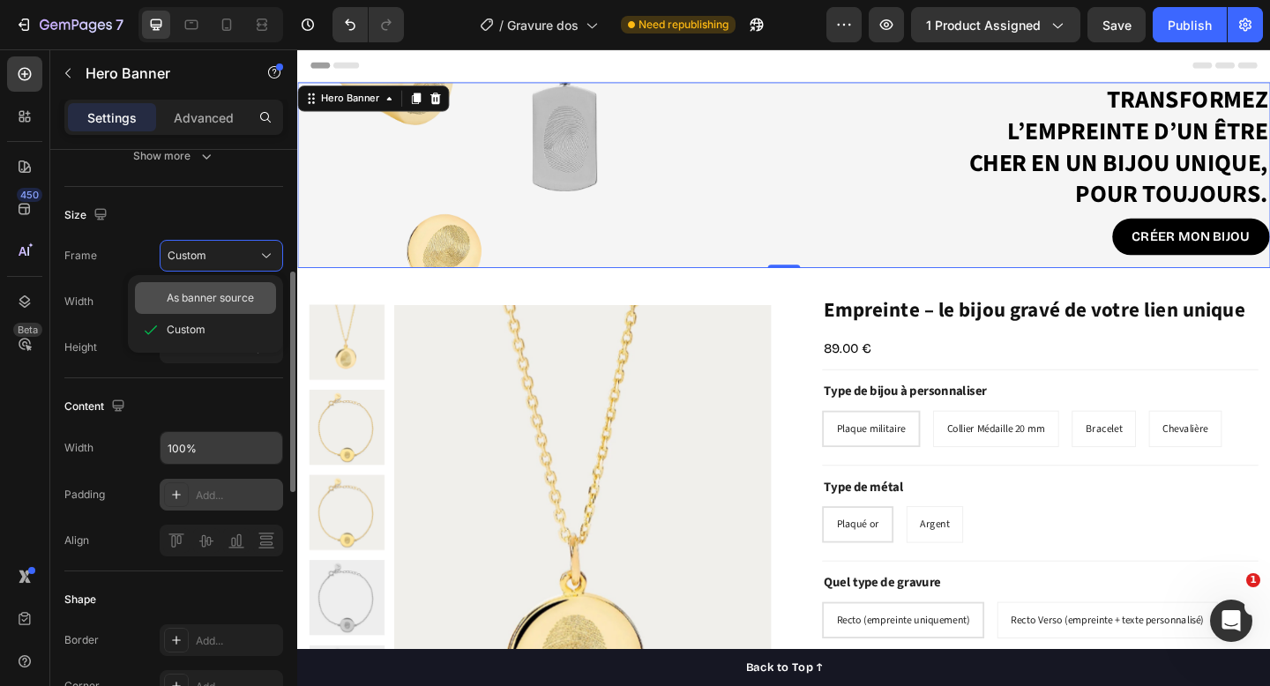
click at [221, 288] on div "As banner source" at bounding box center [205, 298] width 141 height 32
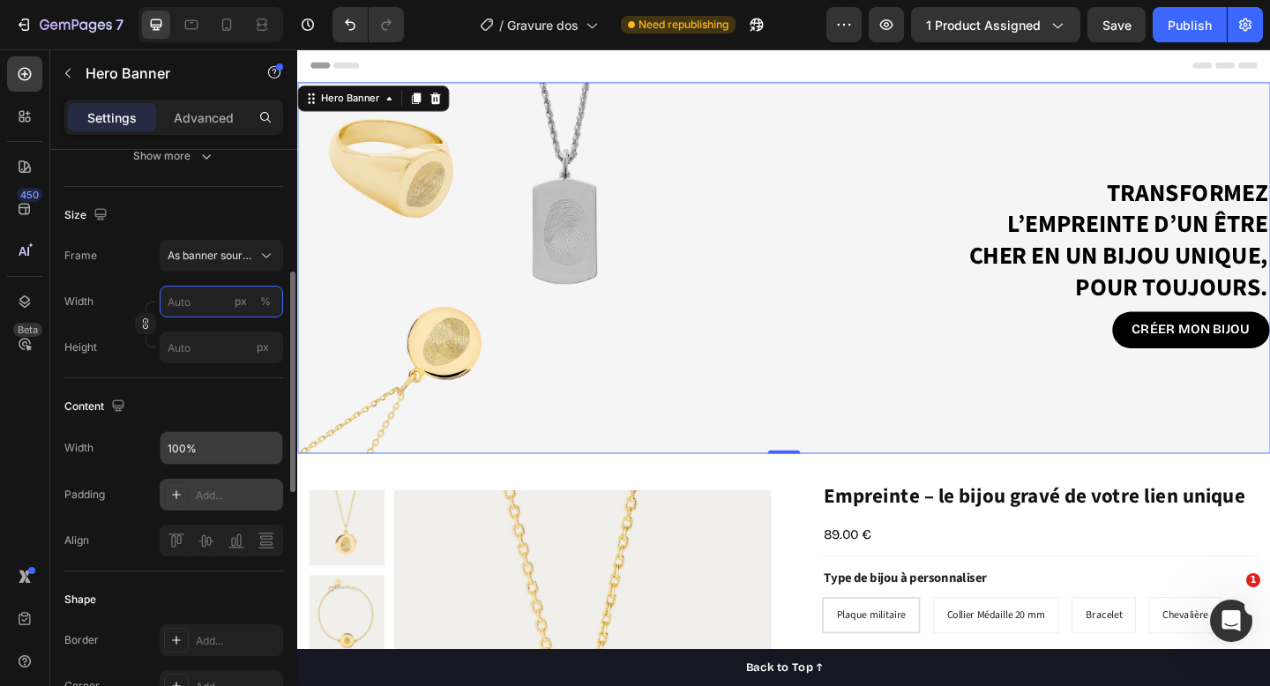
click at [220, 298] on input "px %" at bounding box center [222, 302] width 124 height 32
click at [225, 276] on div "Frame As banner source Width px % Height px" at bounding box center [173, 302] width 219 height 124
click at [221, 308] on input "px %" at bounding box center [222, 302] width 124 height 32
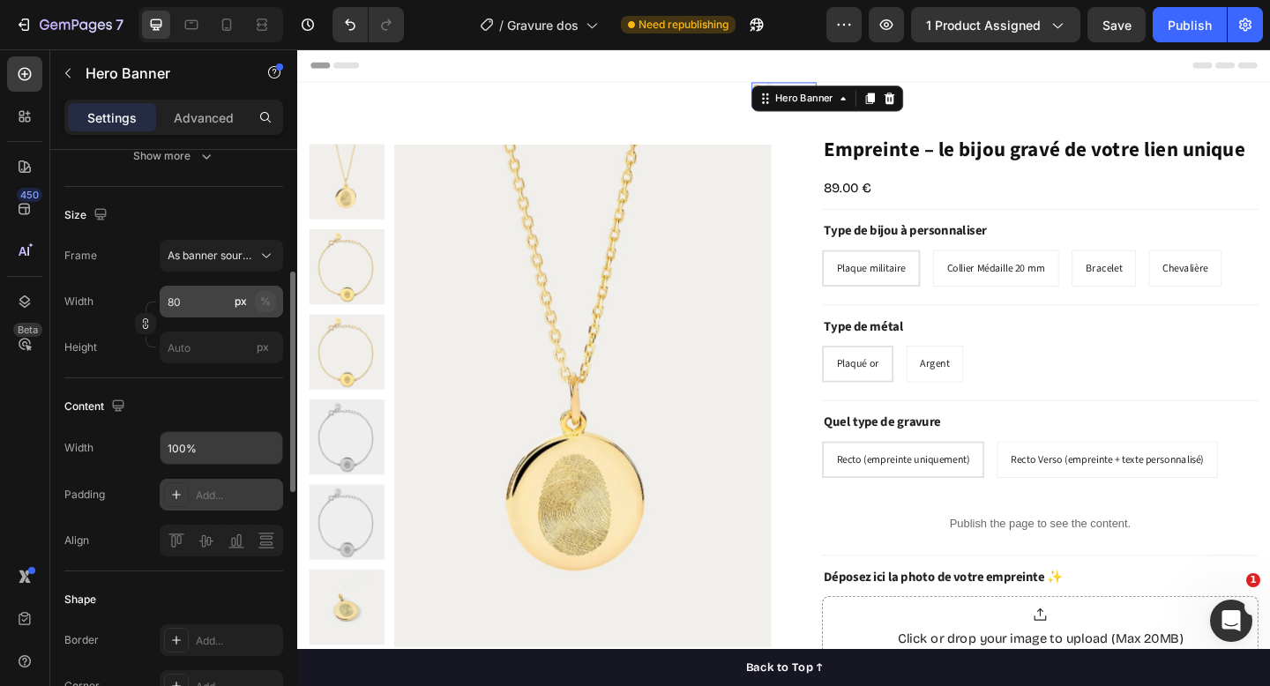
click at [272, 298] on button "%" at bounding box center [265, 301] width 21 height 21
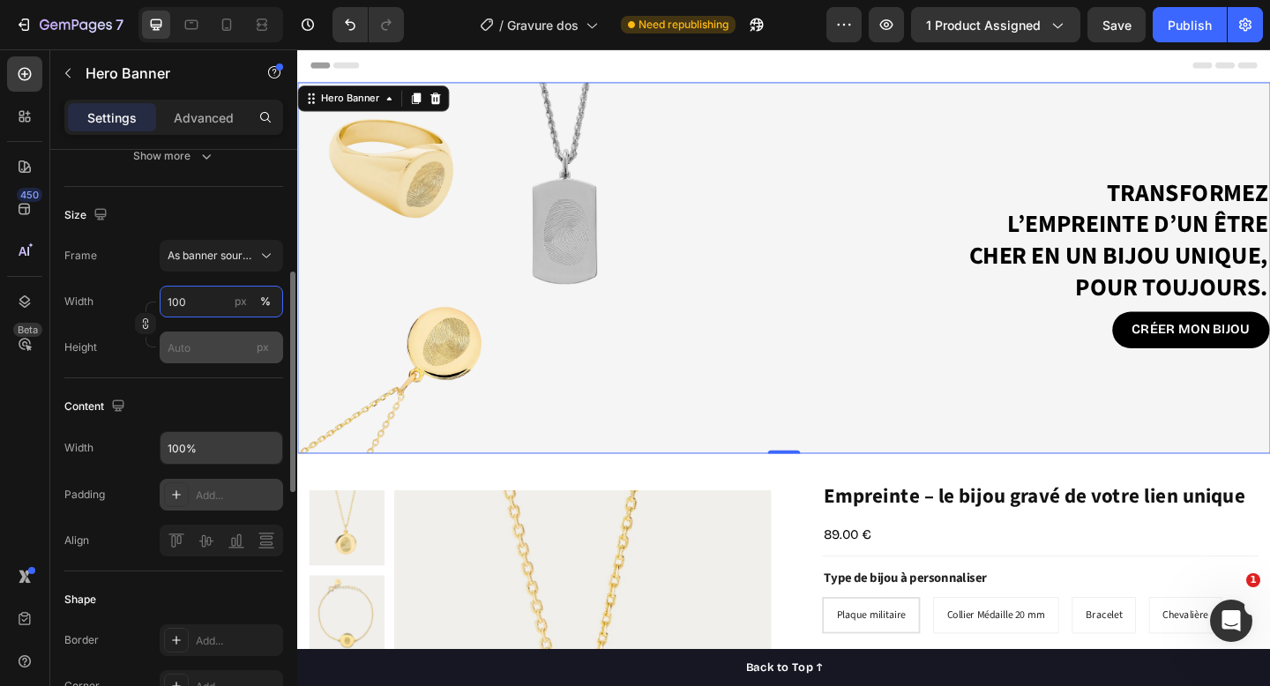
type input "100"
click at [234, 342] on input "px" at bounding box center [222, 348] width 124 height 32
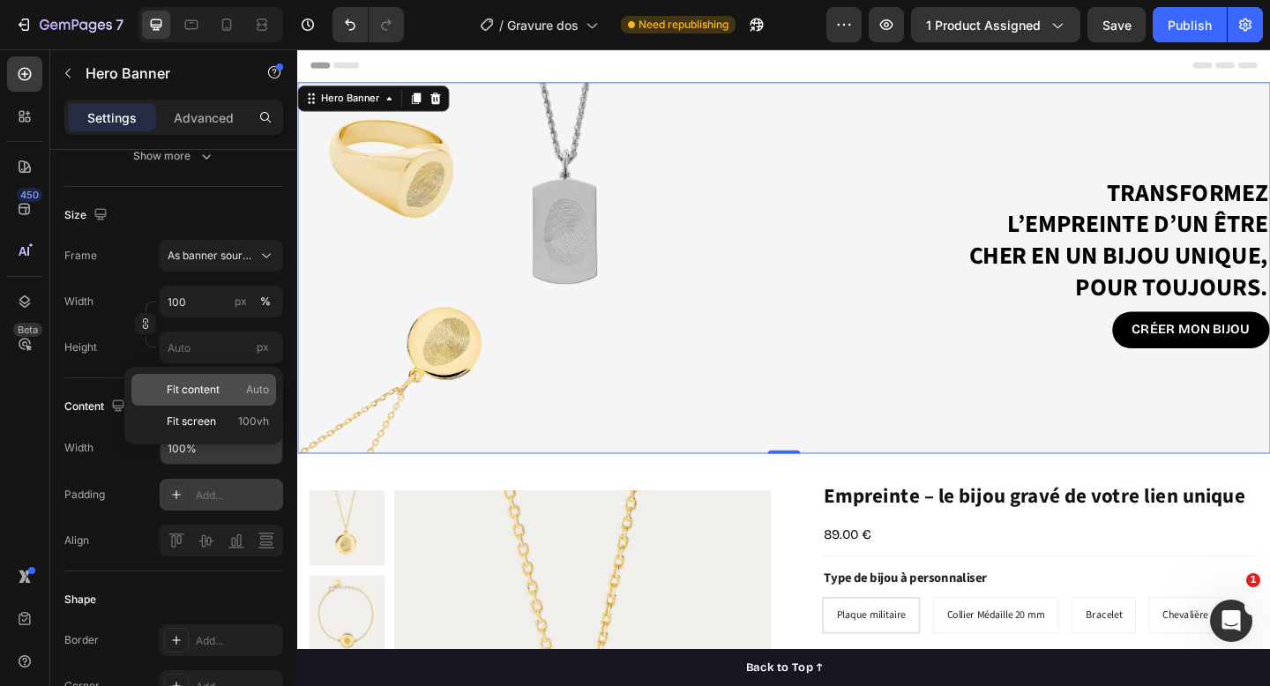
click at [221, 401] on div "Fit content Auto" at bounding box center [203, 390] width 145 height 32
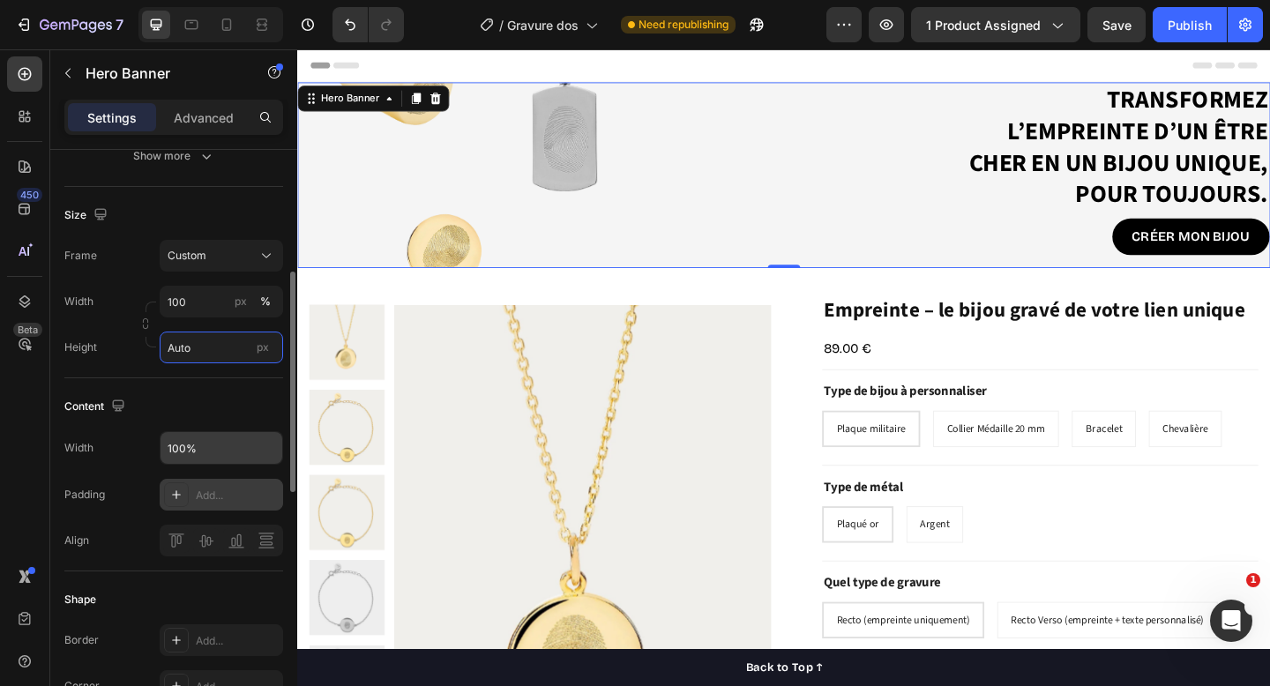
click at [216, 352] on input "Auto" at bounding box center [222, 348] width 124 height 32
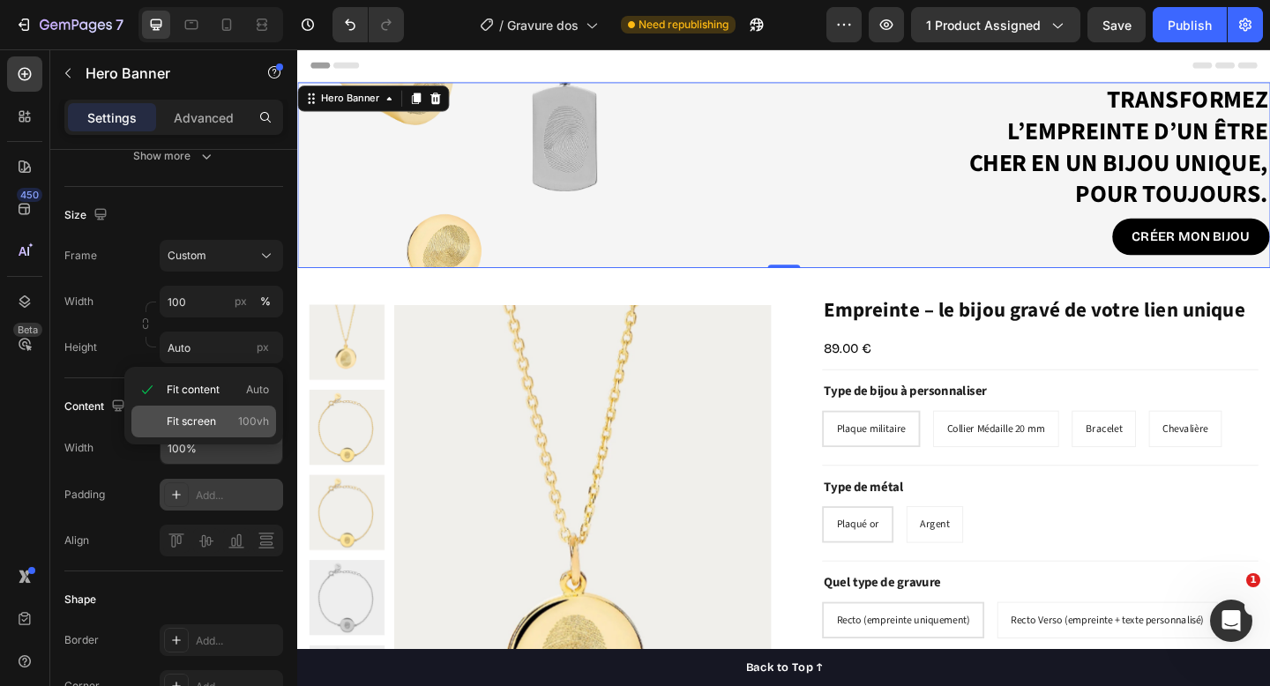
click at [214, 420] on span "Fit screen" at bounding box center [191, 422] width 49 height 16
type input "100 vh"
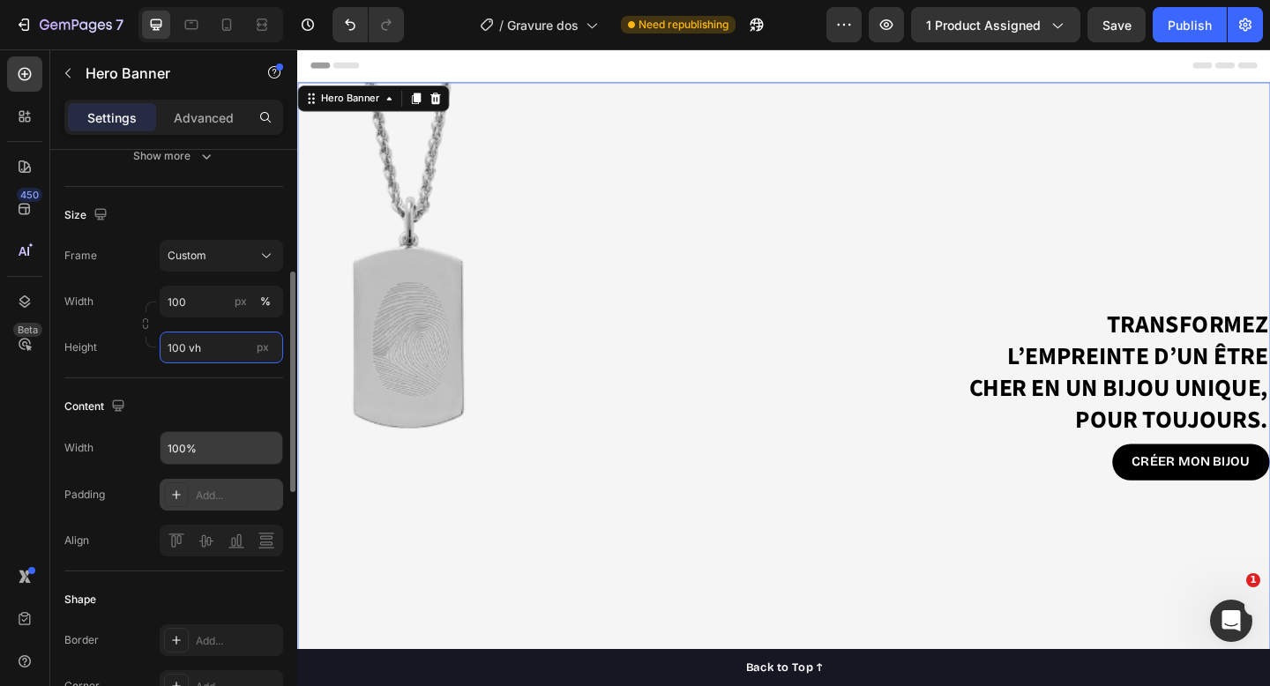
click at [214, 357] on input "100 vh" at bounding box center [222, 348] width 124 height 32
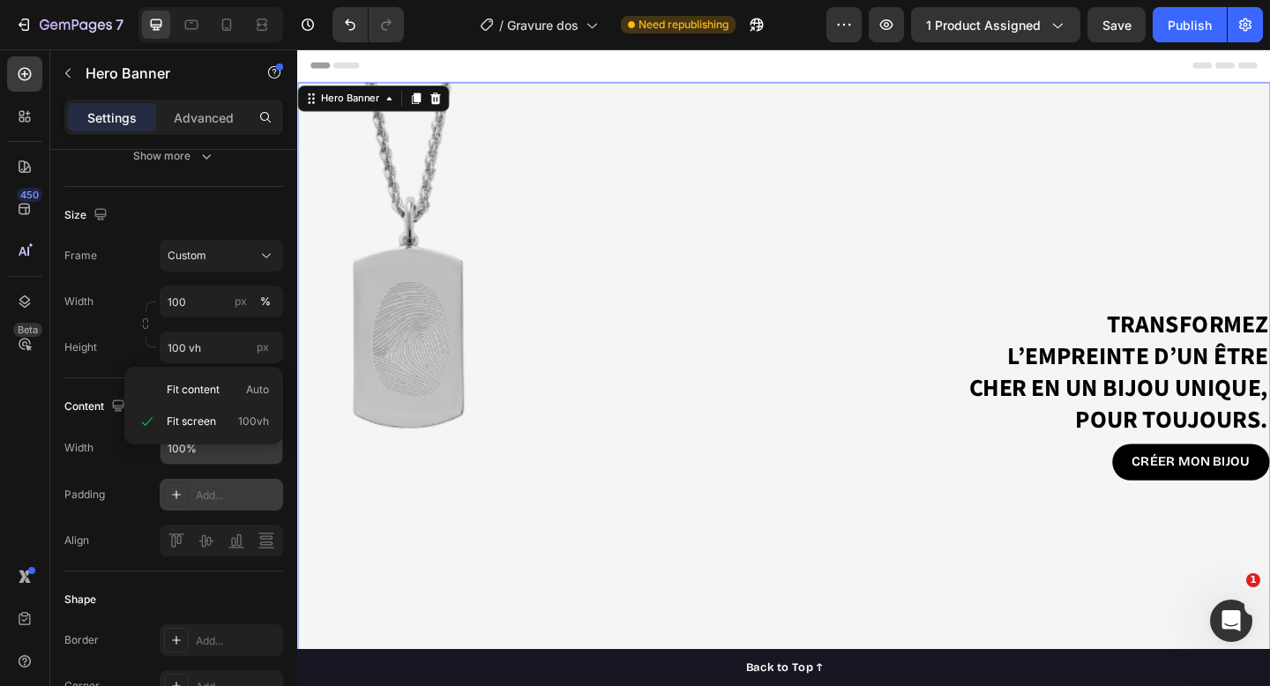
click at [208, 441] on div "Fit content Auto Fit screen 100vh" at bounding box center [203, 406] width 159 height 78
click at [213, 349] on input "100 vh" at bounding box center [222, 348] width 124 height 32
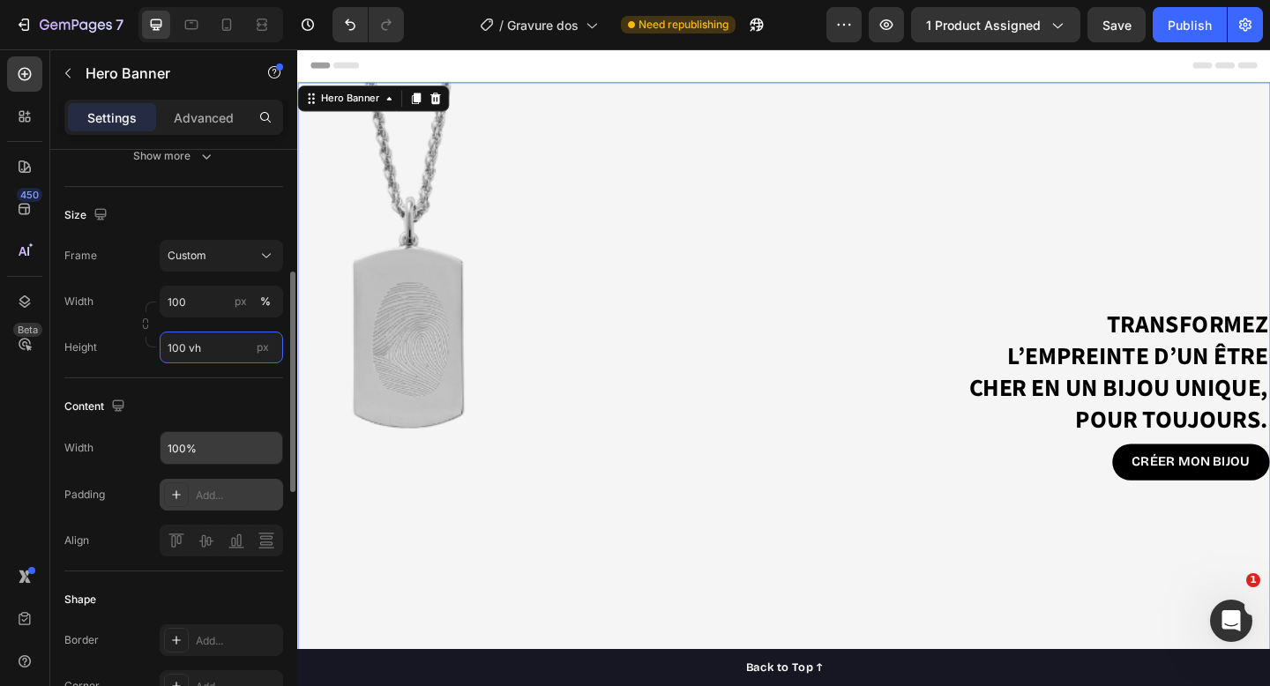
click at [213, 349] on input "100 vh" at bounding box center [222, 348] width 124 height 32
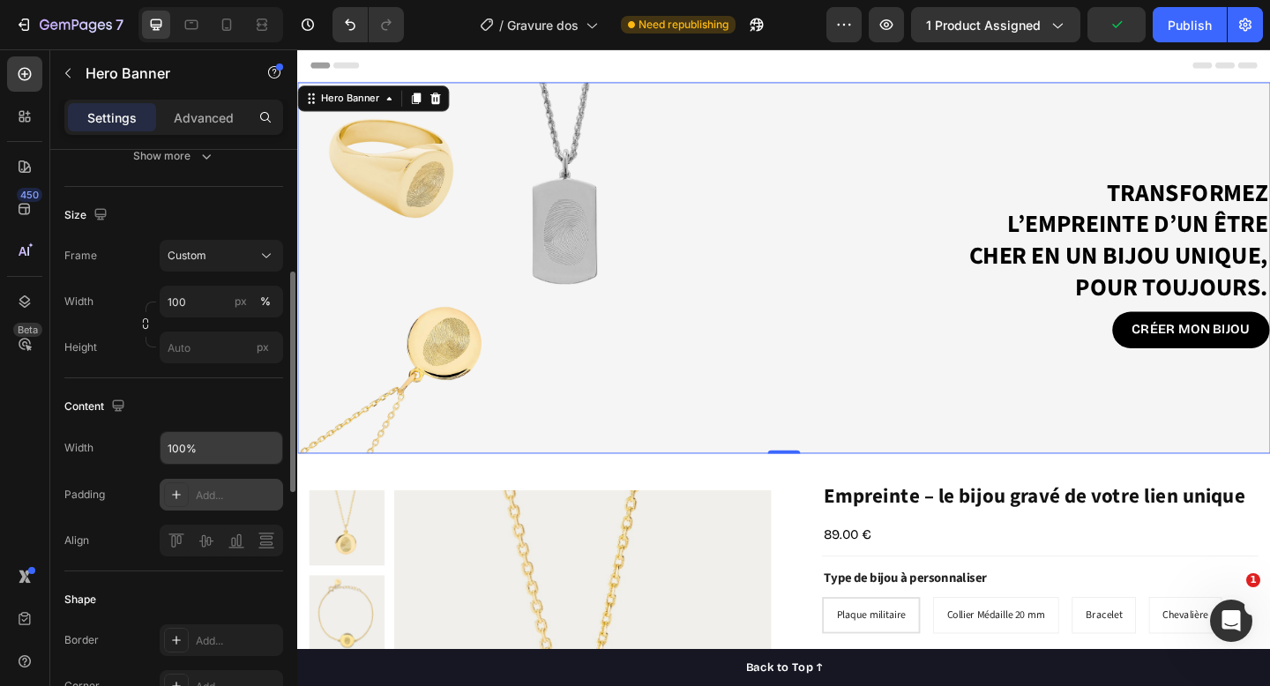
click at [204, 380] on div "Content Width 100% Padding Add... Align" at bounding box center [173, 474] width 219 height 193
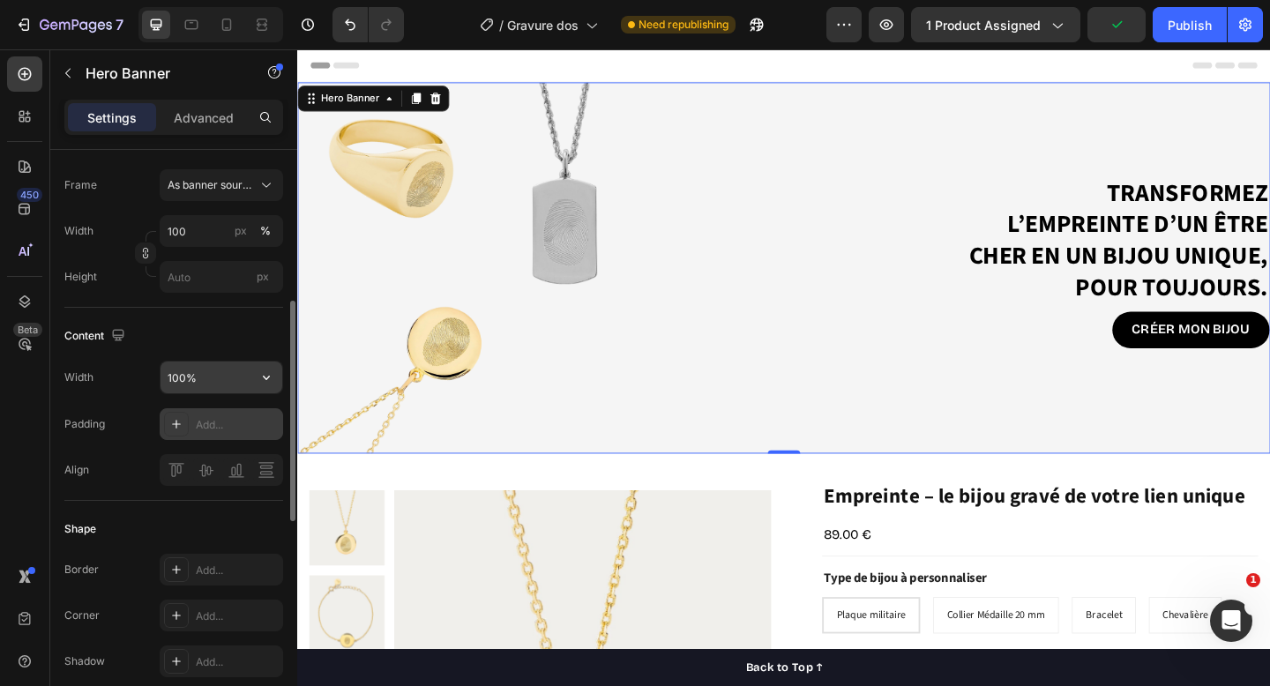
scroll to position [397, 0]
click at [237, 369] on input "100%" at bounding box center [222, 376] width 122 height 32
click at [257, 323] on div "Content" at bounding box center [173, 334] width 219 height 28
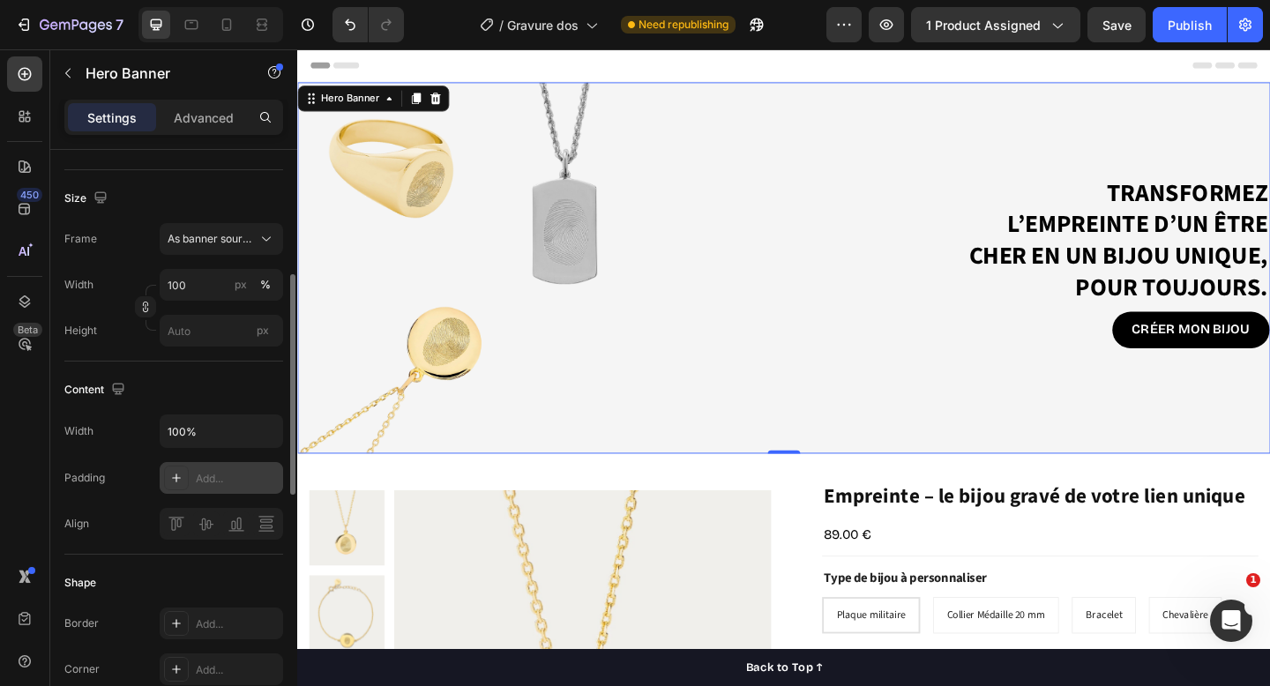
scroll to position [339, 0]
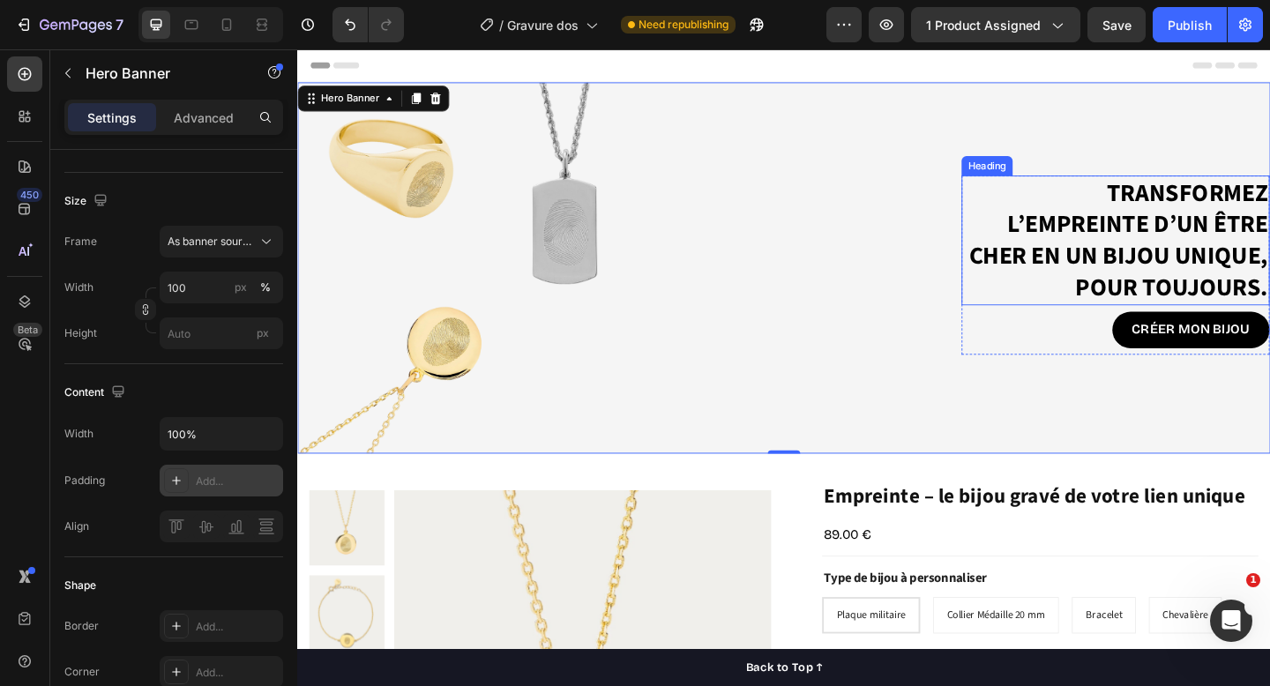
click at [1241, 263] on p "Transformez l’empreinte d’un être cher en un bijou unique, pour toujours." at bounding box center [1188, 258] width 332 height 138
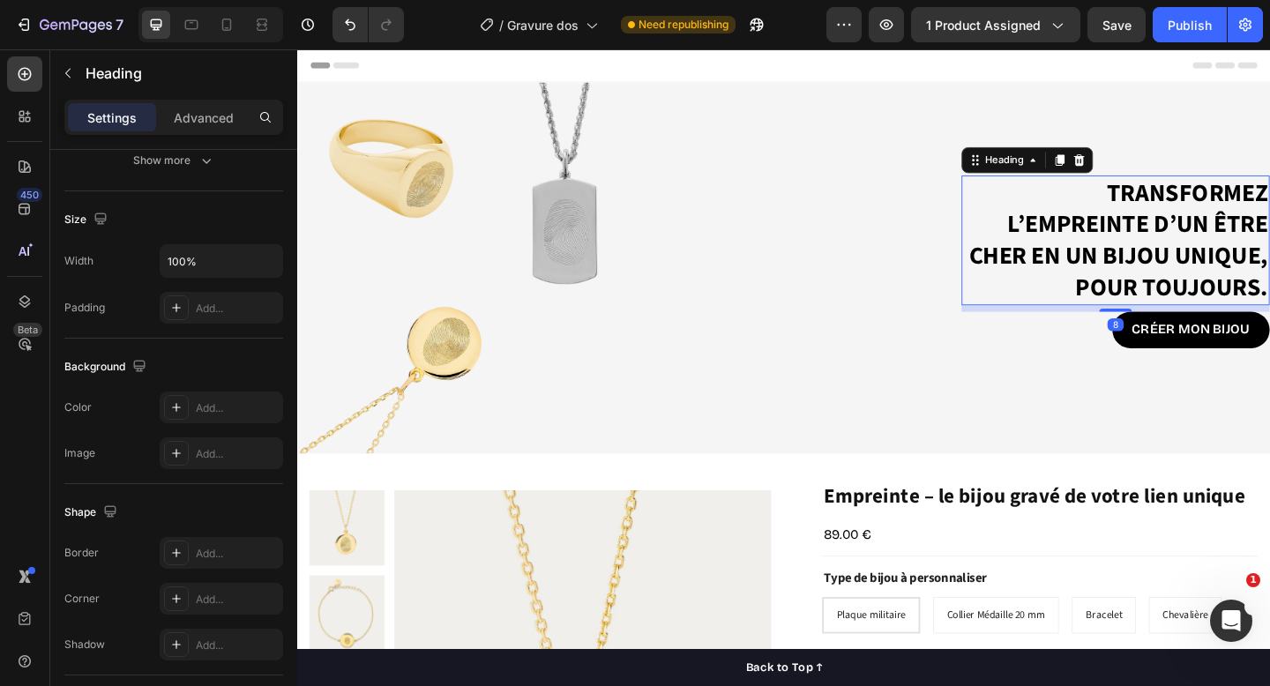
scroll to position [0, 0]
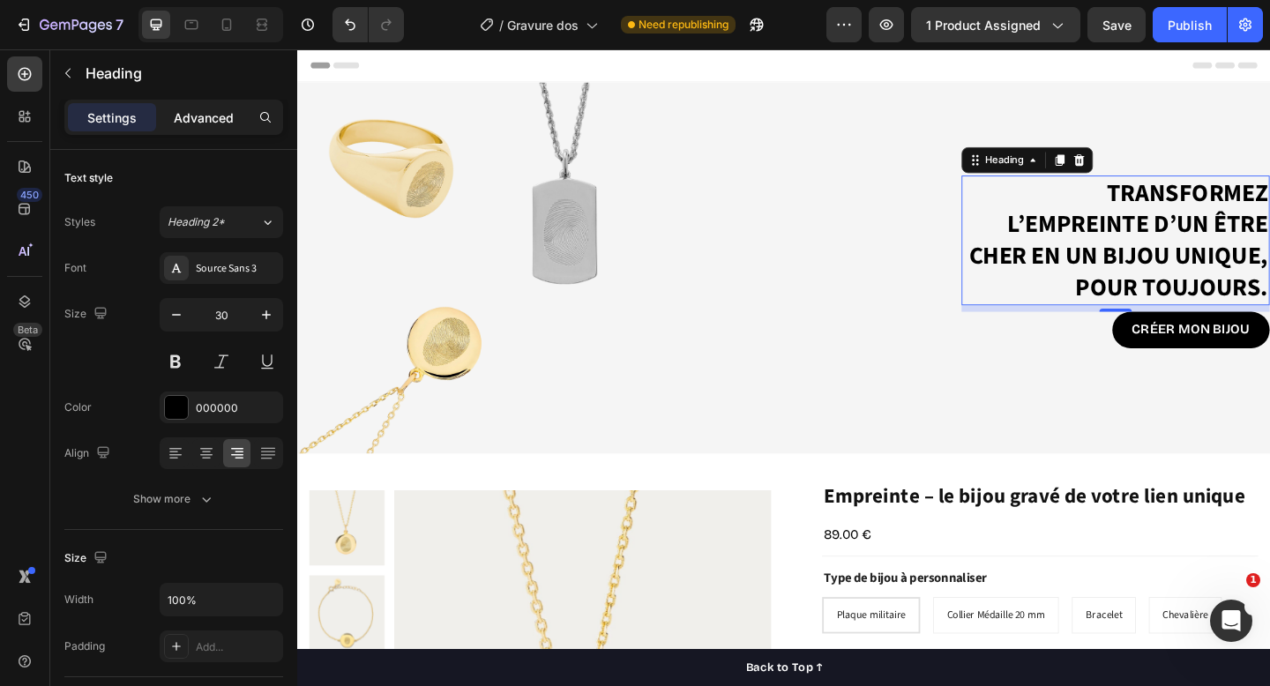
click at [191, 119] on p "Advanced" at bounding box center [204, 118] width 60 height 19
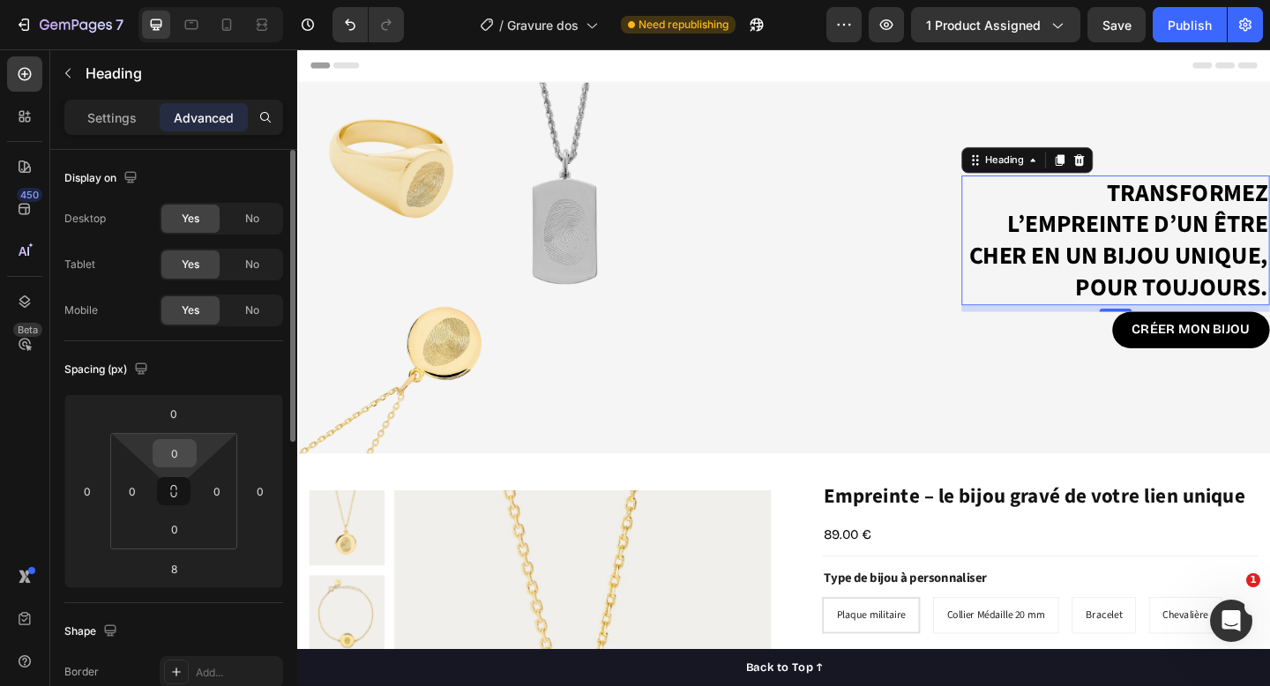
click at [182, 458] on input "0" at bounding box center [174, 453] width 35 height 26
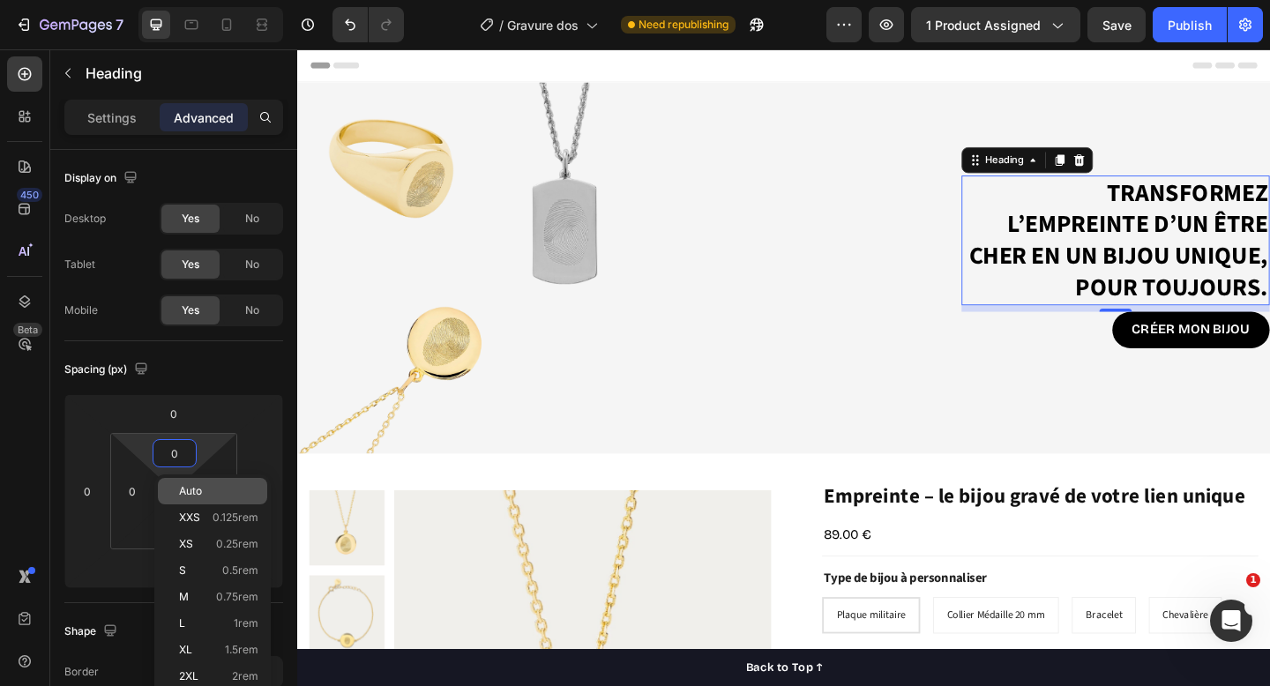
click at [193, 491] on span "Auto" at bounding box center [190, 491] width 23 height 12
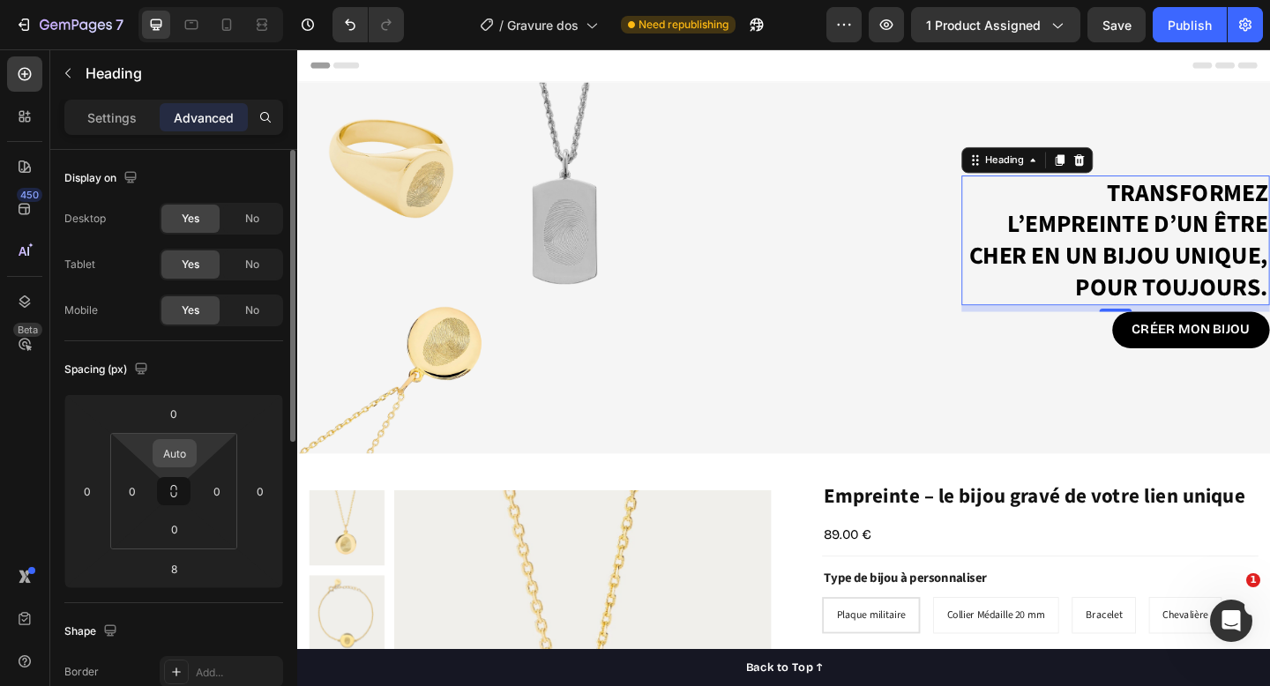
click at [184, 454] on input "Auto" at bounding box center [174, 453] width 35 height 26
type input "0"
click at [243, 369] on div "Spacing (px)" at bounding box center [173, 370] width 219 height 28
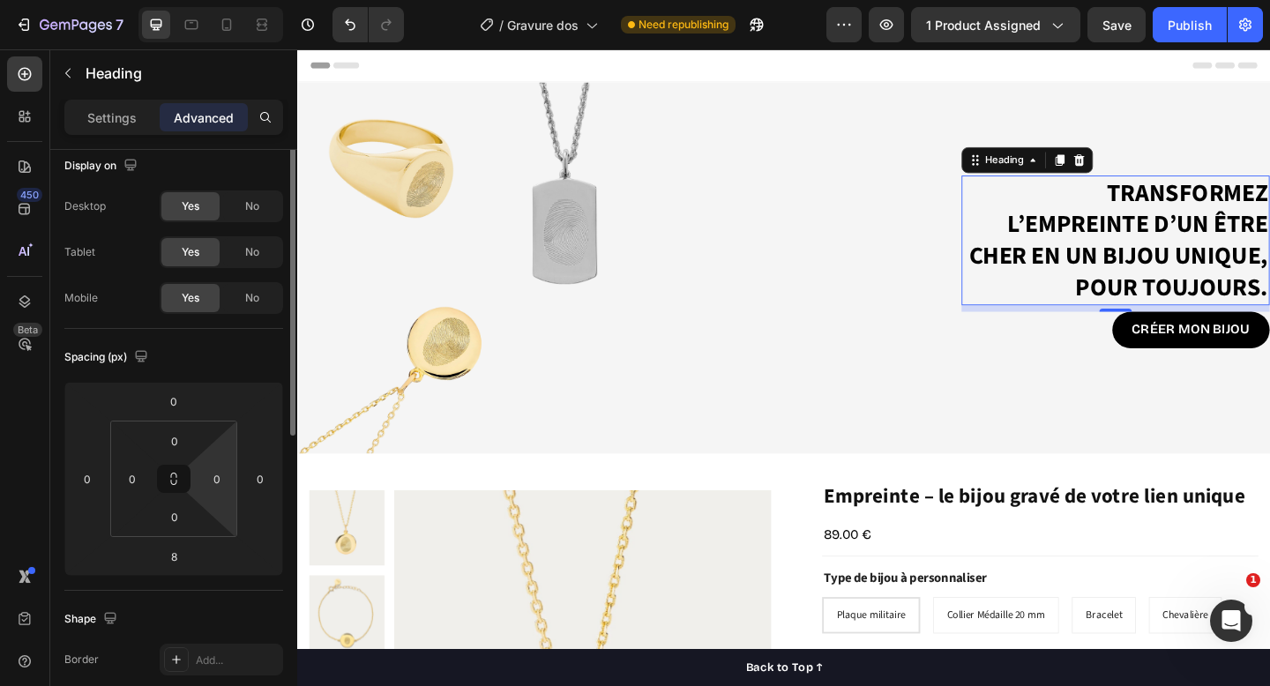
scroll to position [23, 0]
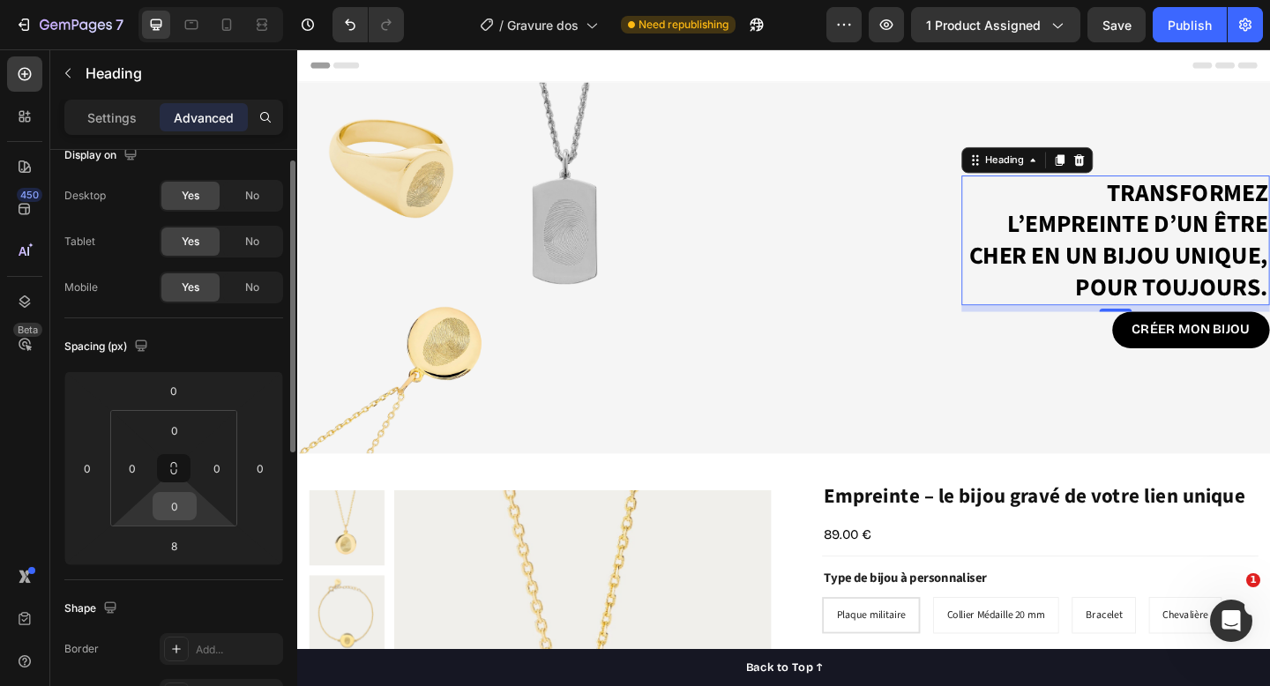
click at [177, 508] on input "0" at bounding box center [174, 506] width 35 height 26
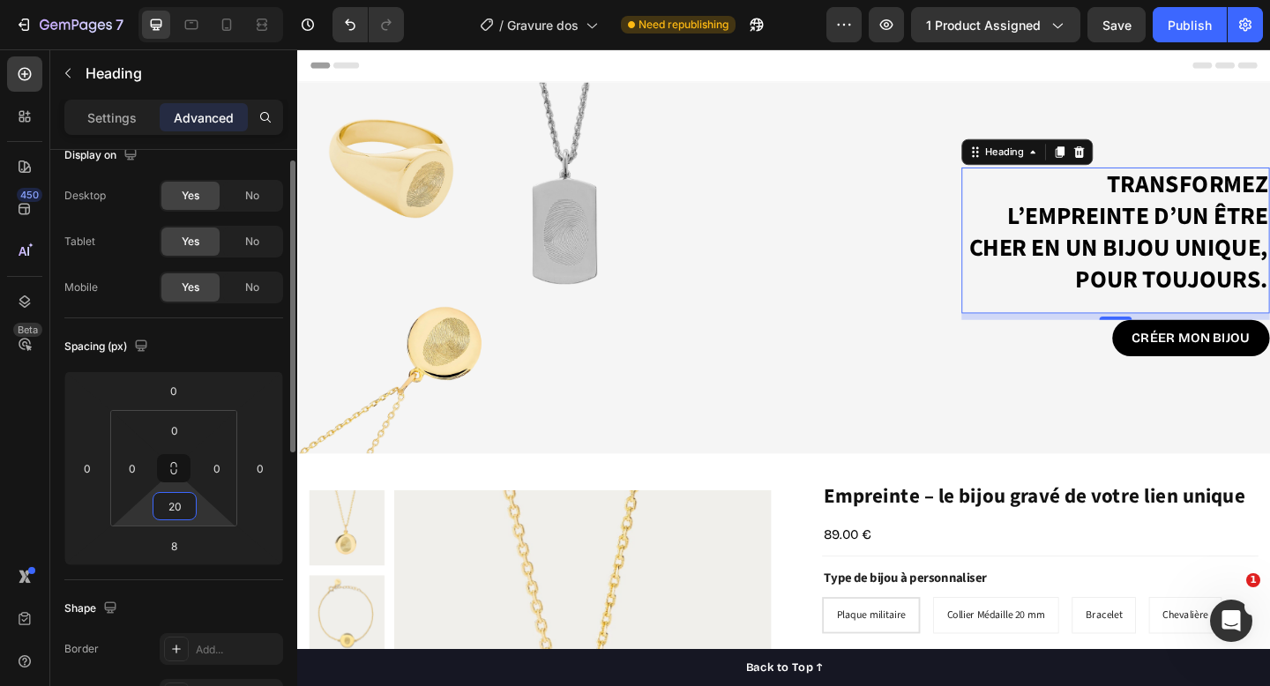
type input "2"
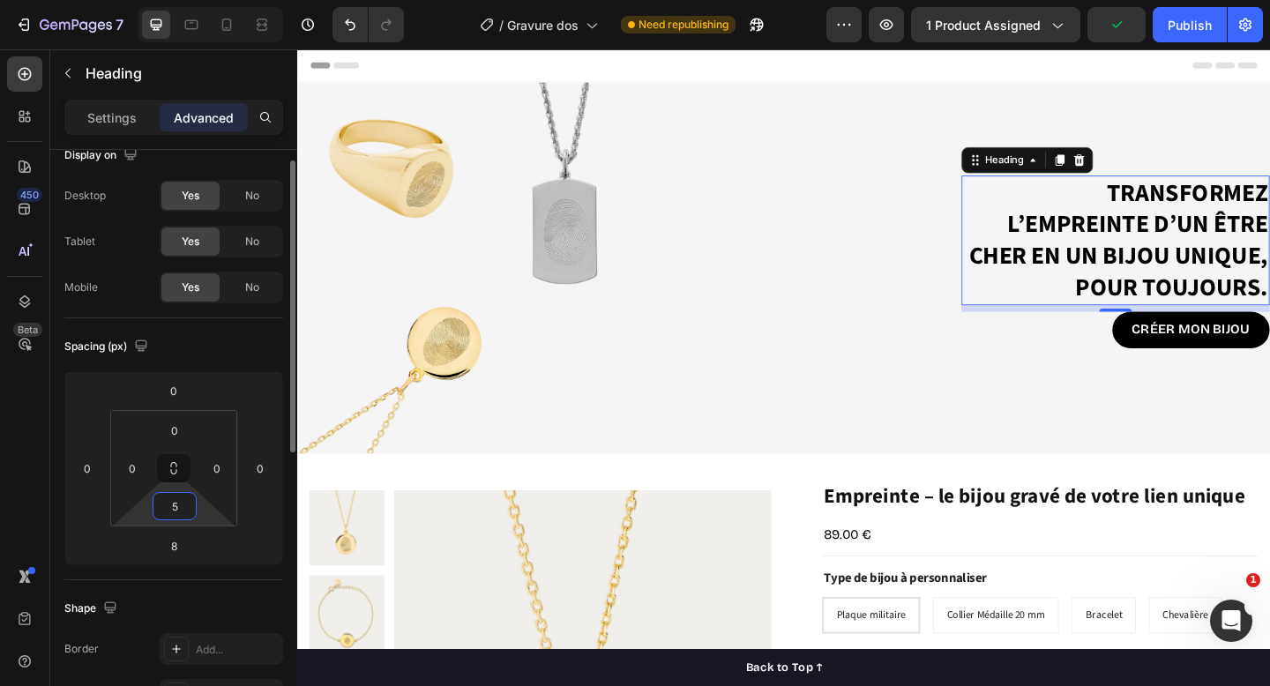
type input "50"
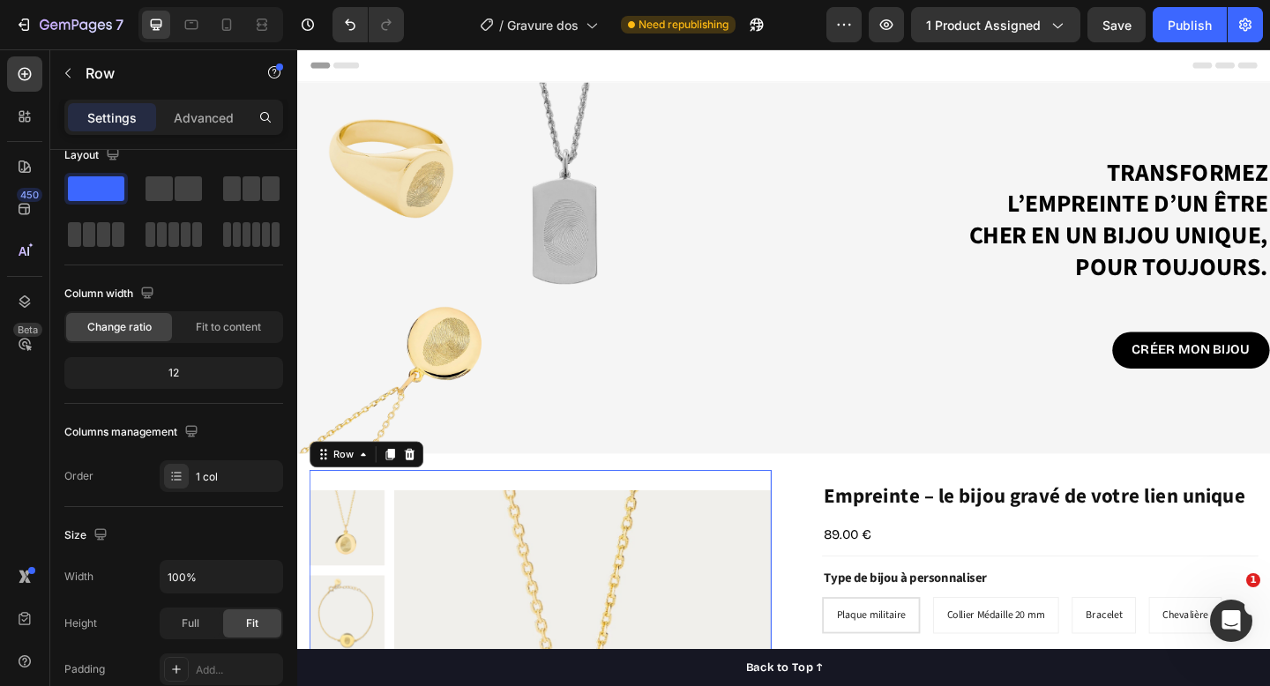
scroll to position [0, 0]
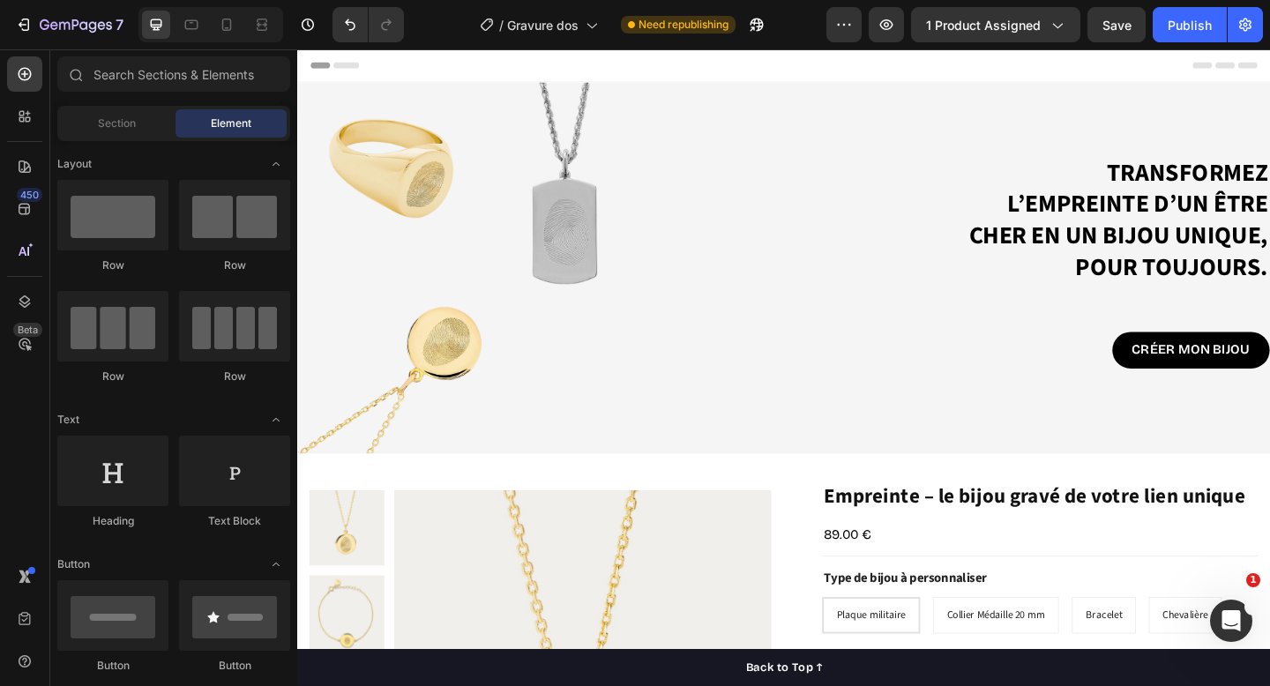
click at [1029, 58] on div "Header" at bounding box center [826, 66] width 1030 height 35
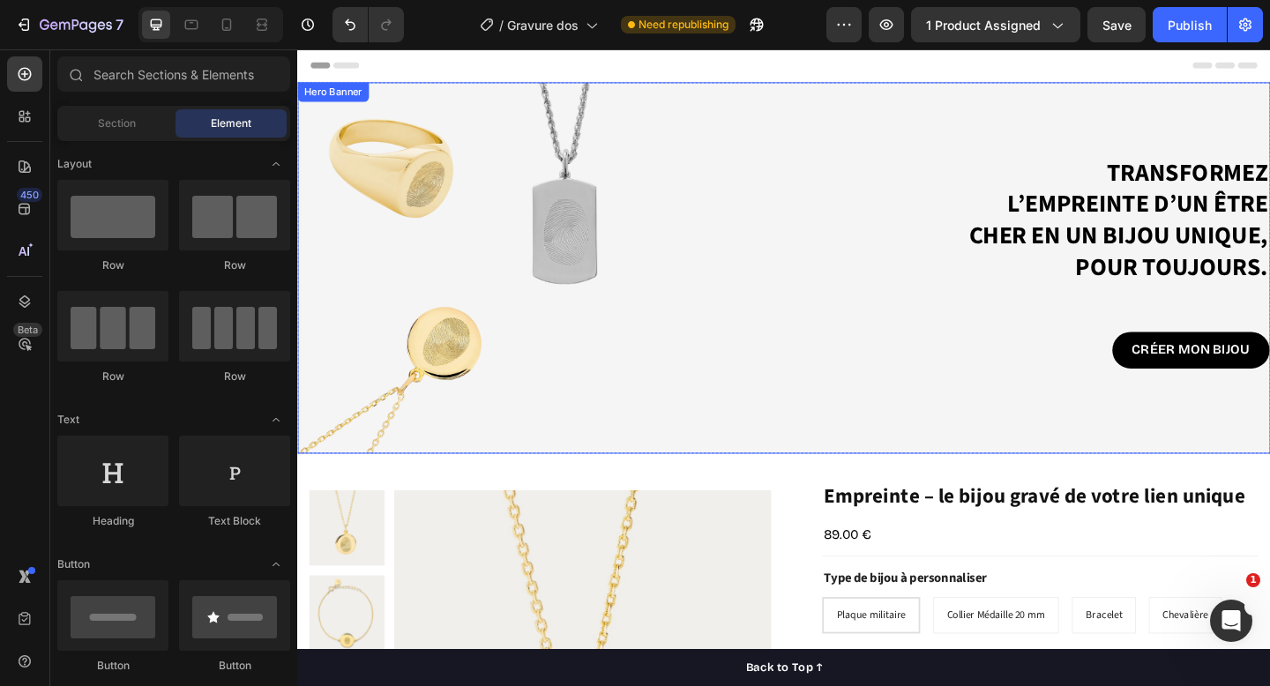
click at [1017, 109] on div "Background Image" at bounding box center [826, 288] width 1059 height 404
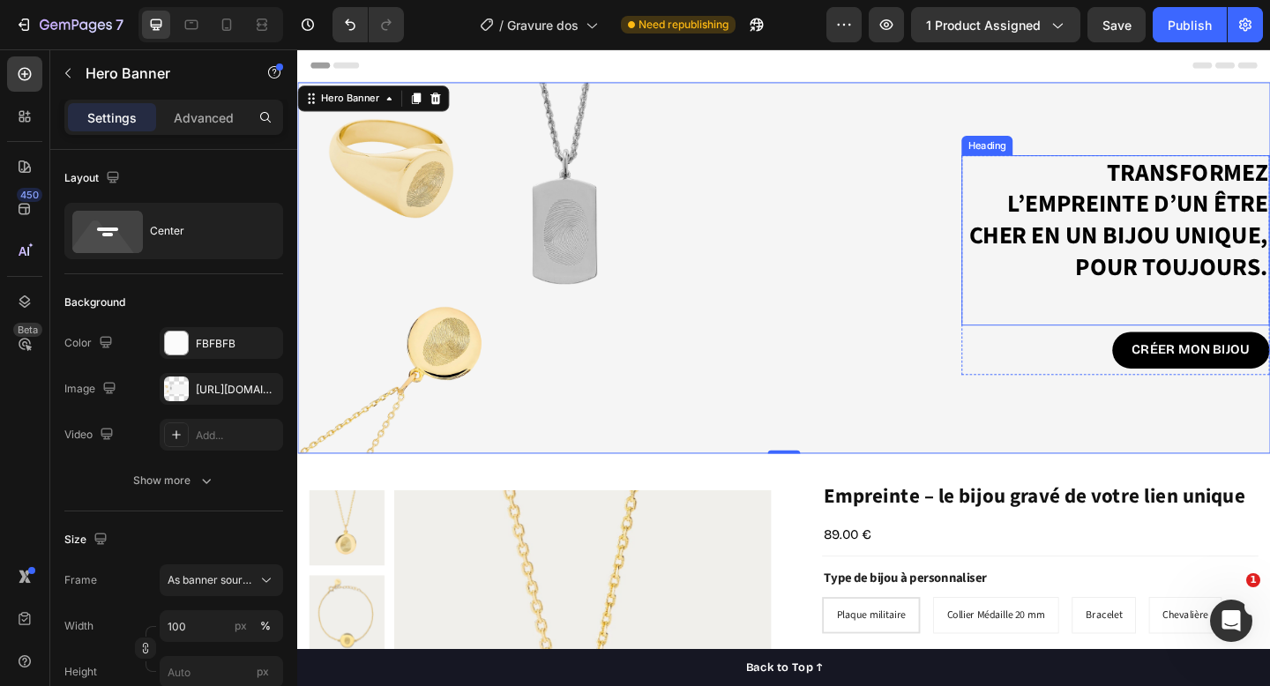
click at [1246, 334] on div "Transformez l’empreinte d’un être cher en un bijou unique, pour toujours. Headi…" at bounding box center [1187, 257] width 335 height 185
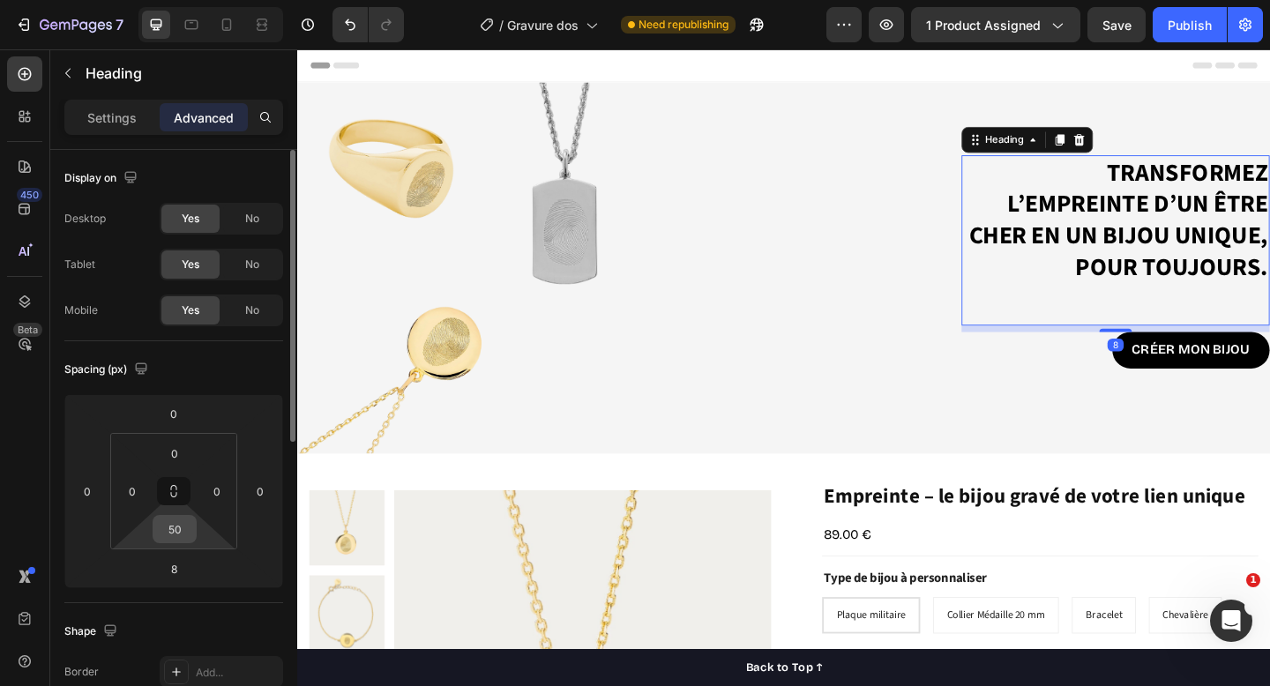
click at [193, 530] on div "50" at bounding box center [175, 529] width 44 height 28
click at [181, 530] on input "50" at bounding box center [174, 529] width 35 height 26
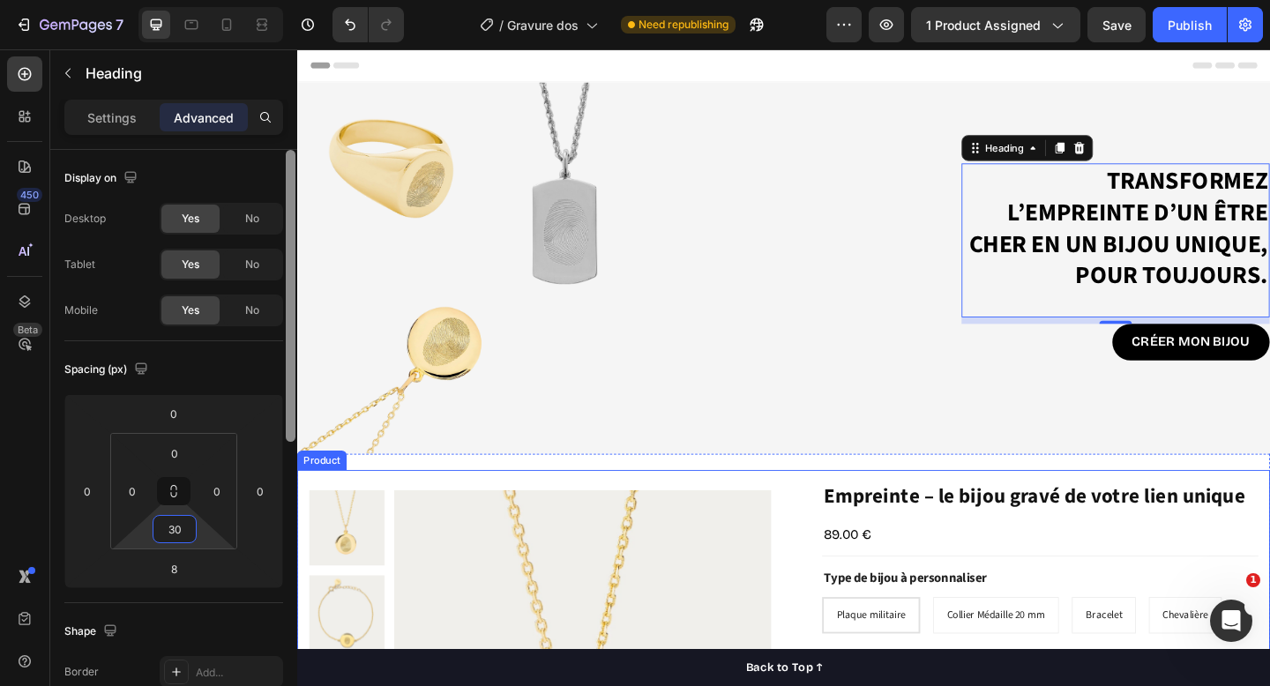
type input "30"
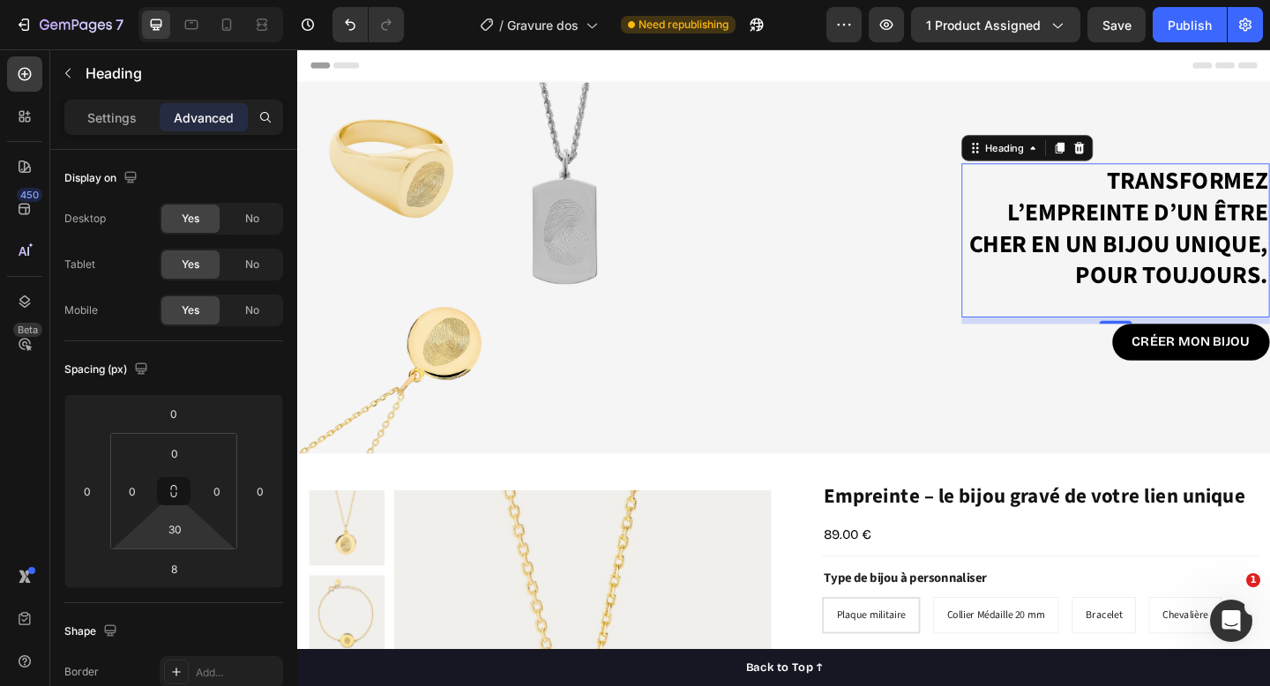
scroll to position [587, 0]
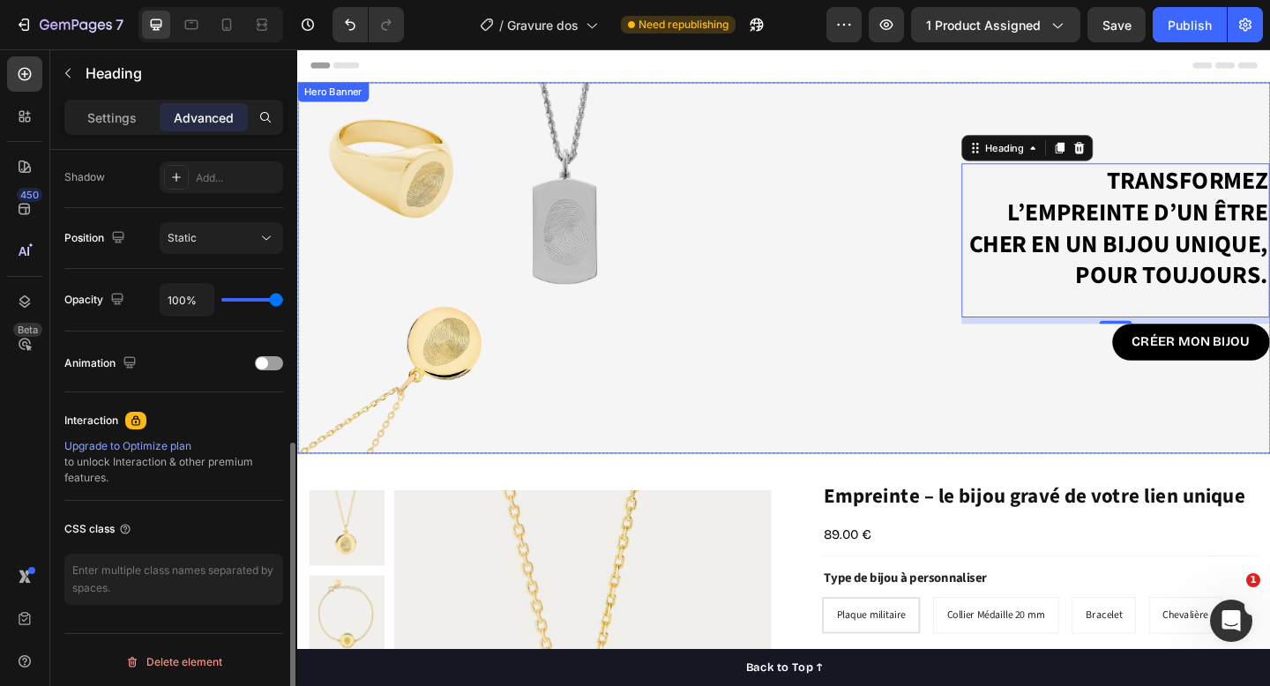
click at [888, 464] on div "Background Image" at bounding box center [826, 288] width 1059 height 404
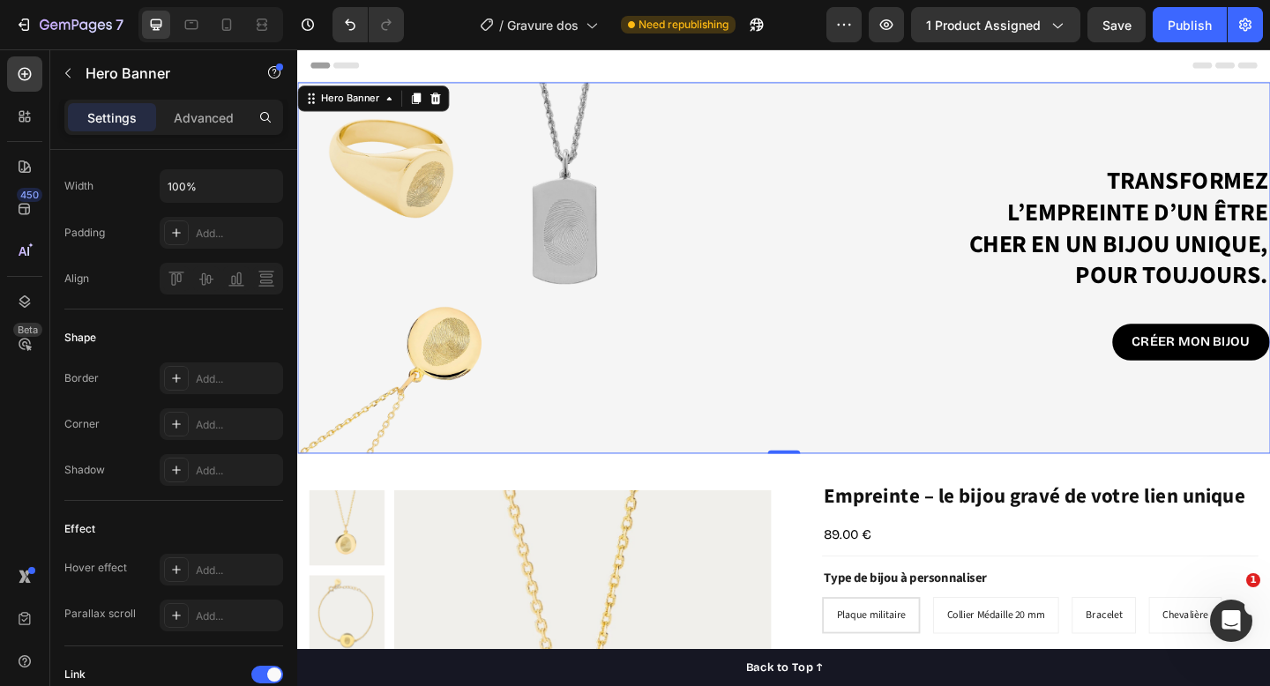
scroll to position [0, 0]
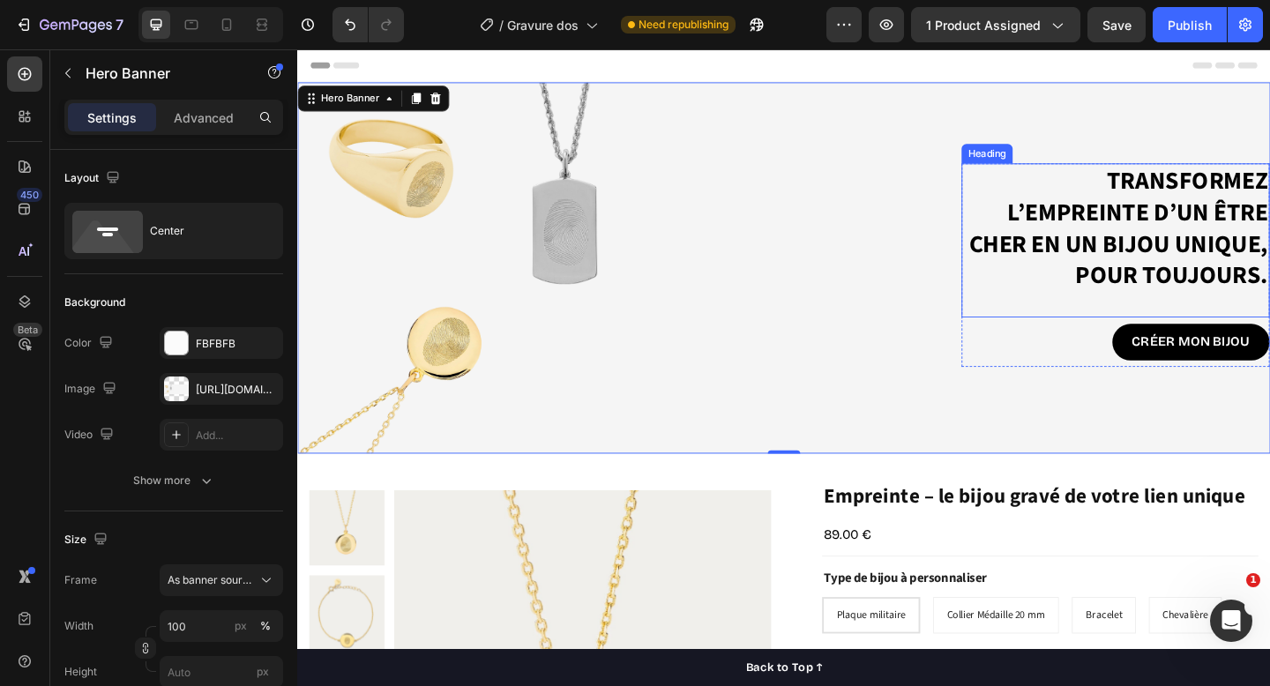
click at [1270, 255] on p "Transformez l’empreinte d’un être cher en un bijou unique, pour toujours." at bounding box center [1188, 245] width 332 height 138
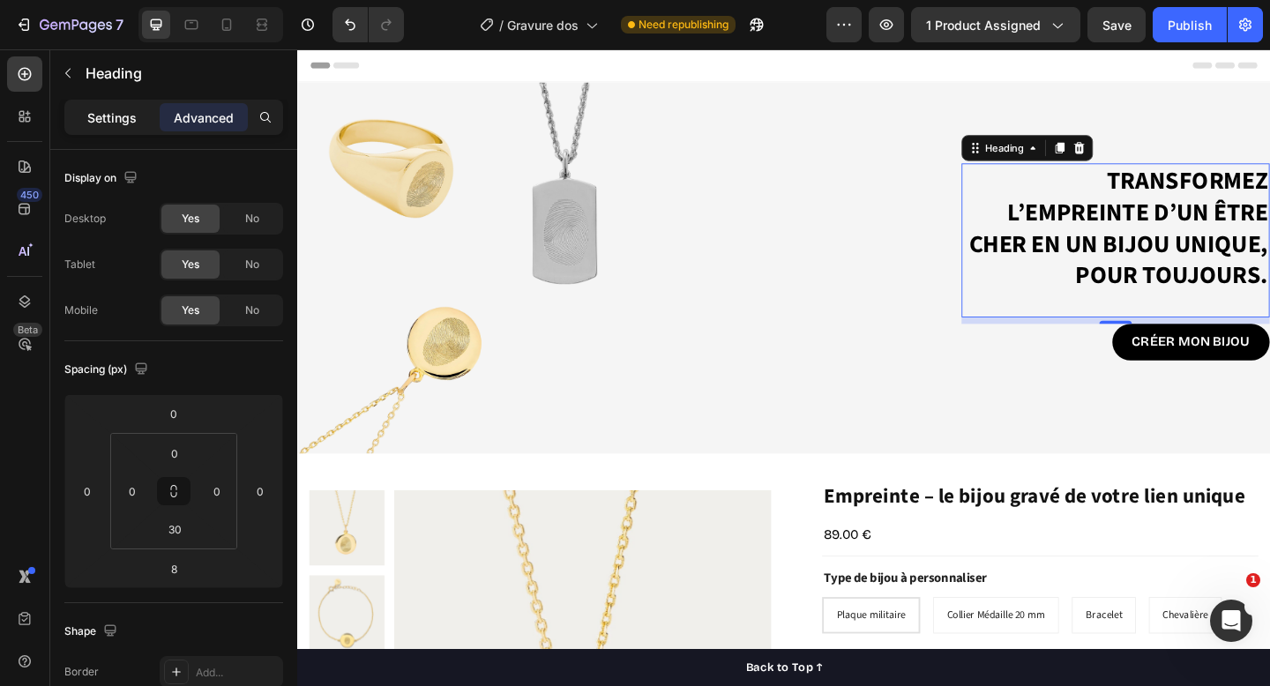
click at [96, 109] on p "Settings" at bounding box center [111, 118] width 49 height 19
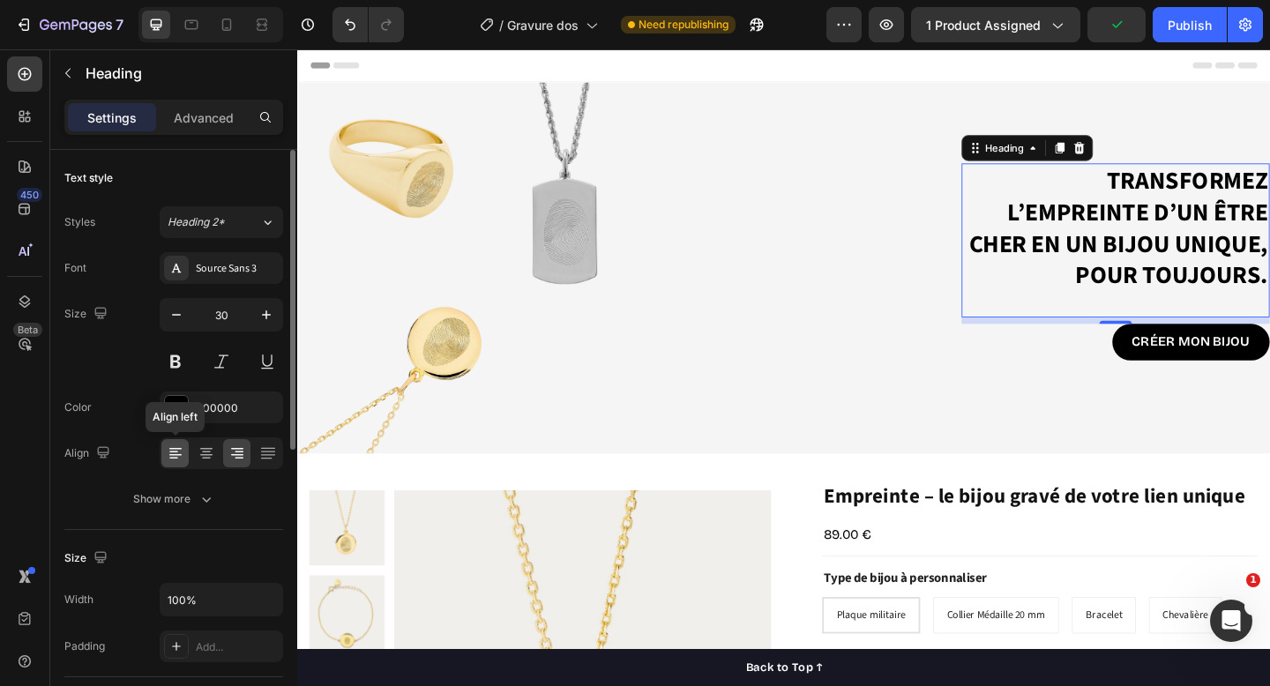
click at [170, 462] on div at bounding box center [174, 453] width 27 height 28
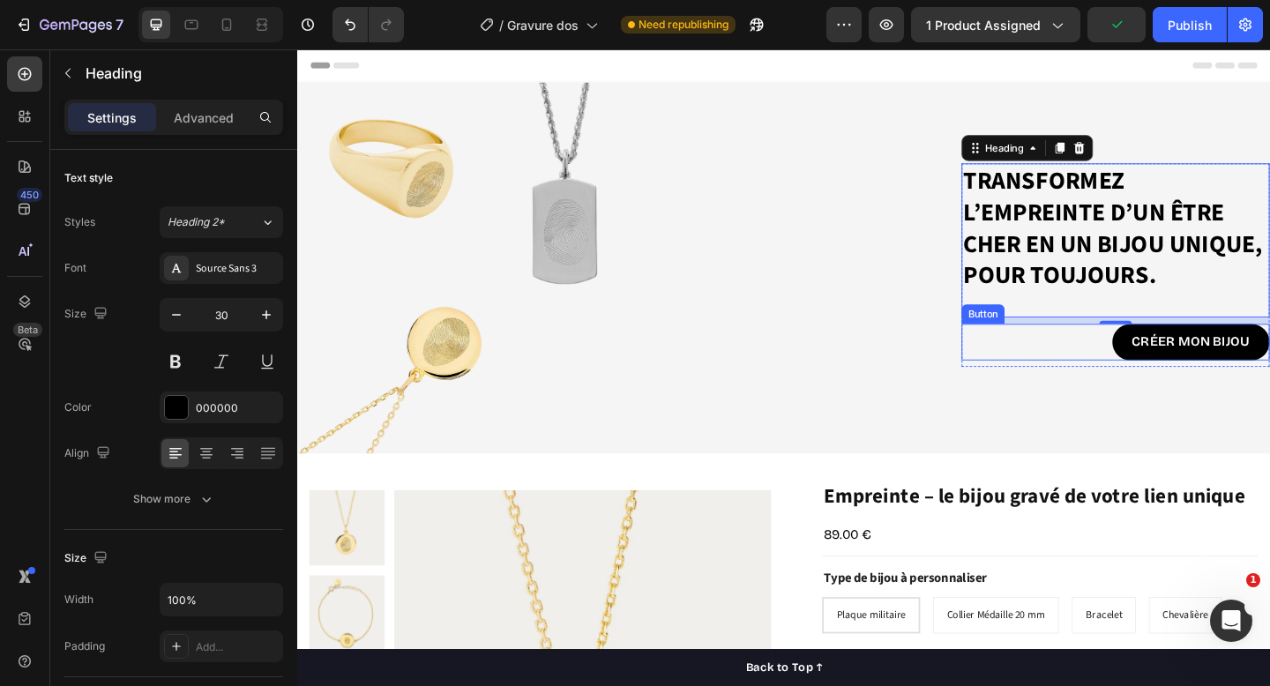
click at [1165, 370] on div "CRÉER MON BIJOU Button" at bounding box center [1187, 368] width 335 height 40
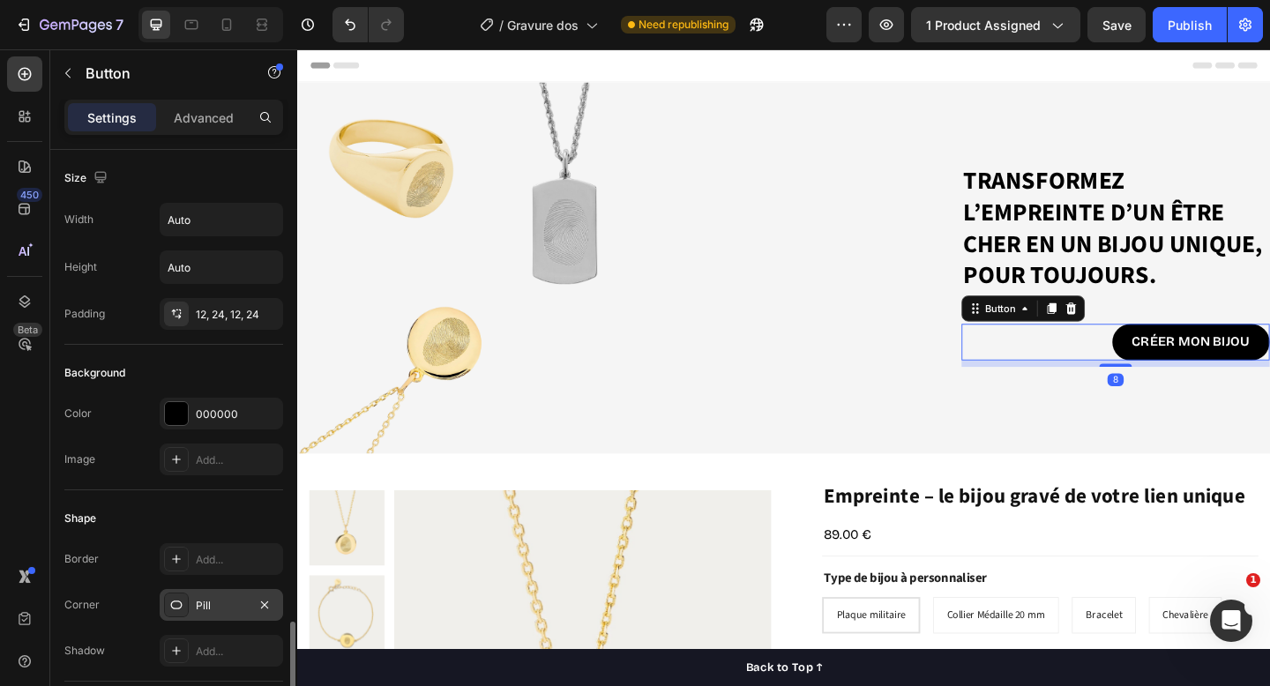
scroll to position [770, 0]
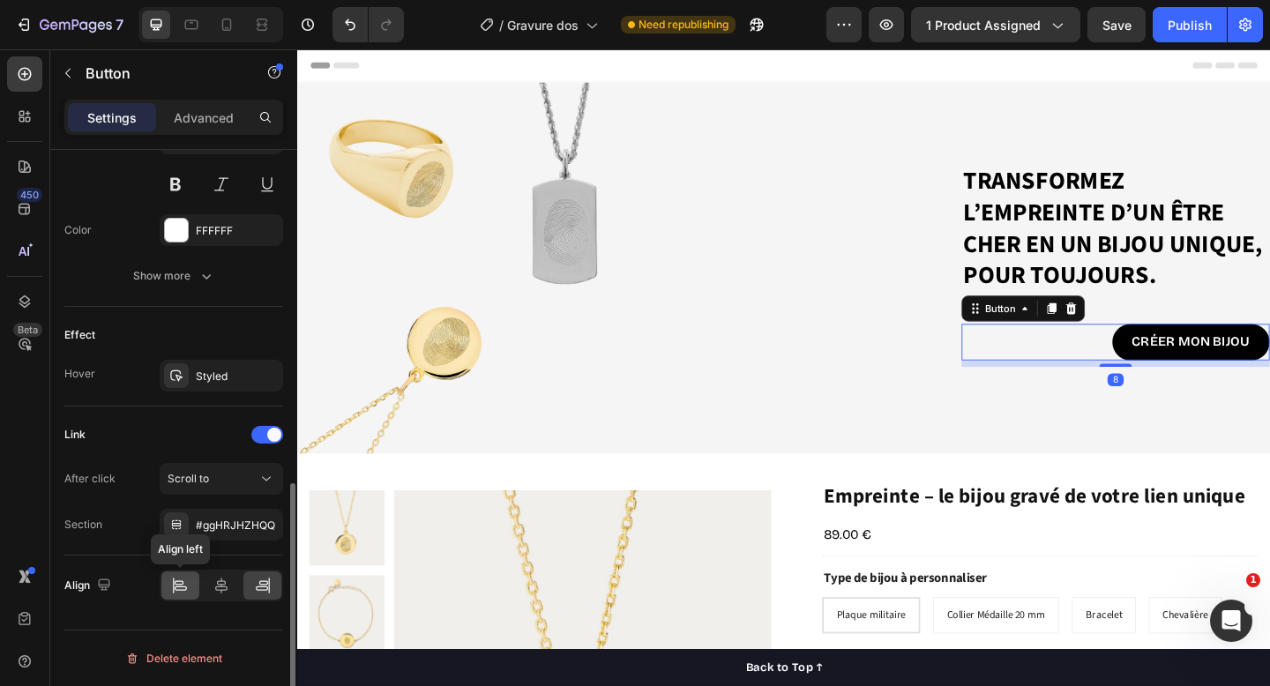
click at [180, 580] on icon at bounding box center [180, 586] width 18 height 18
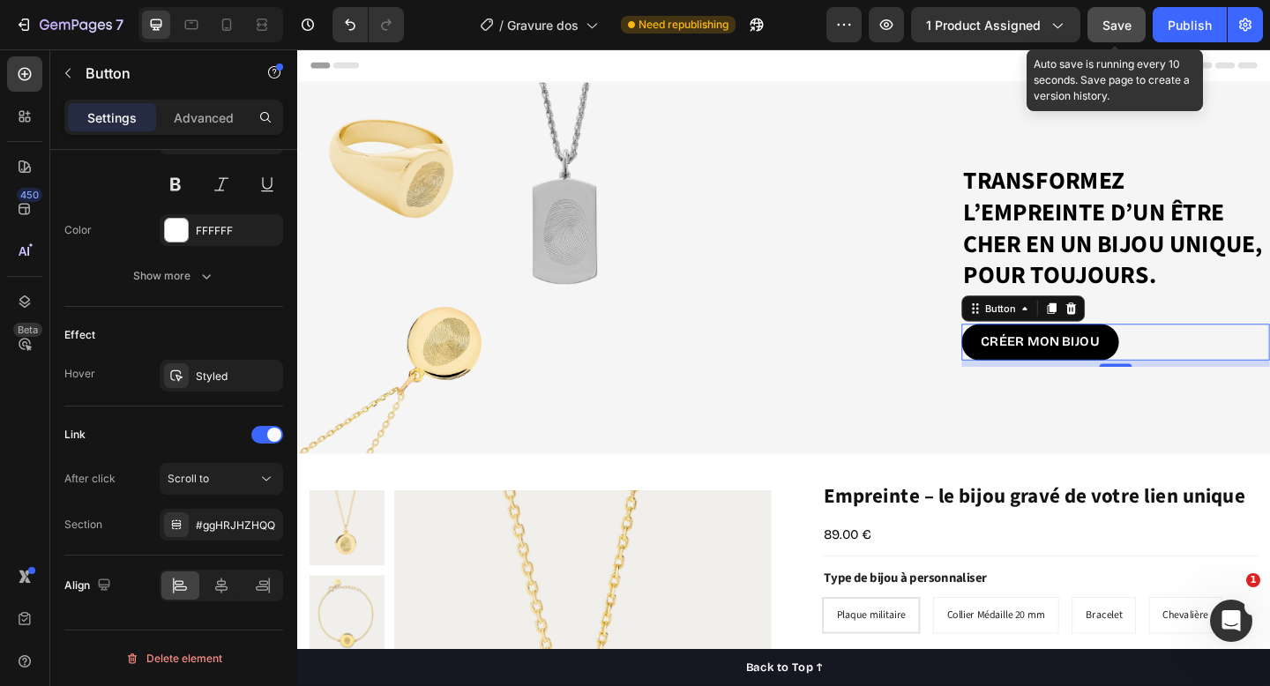
click at [1119, 35] on button "Save" at bounding box center [1117, 24] width 58 height 35
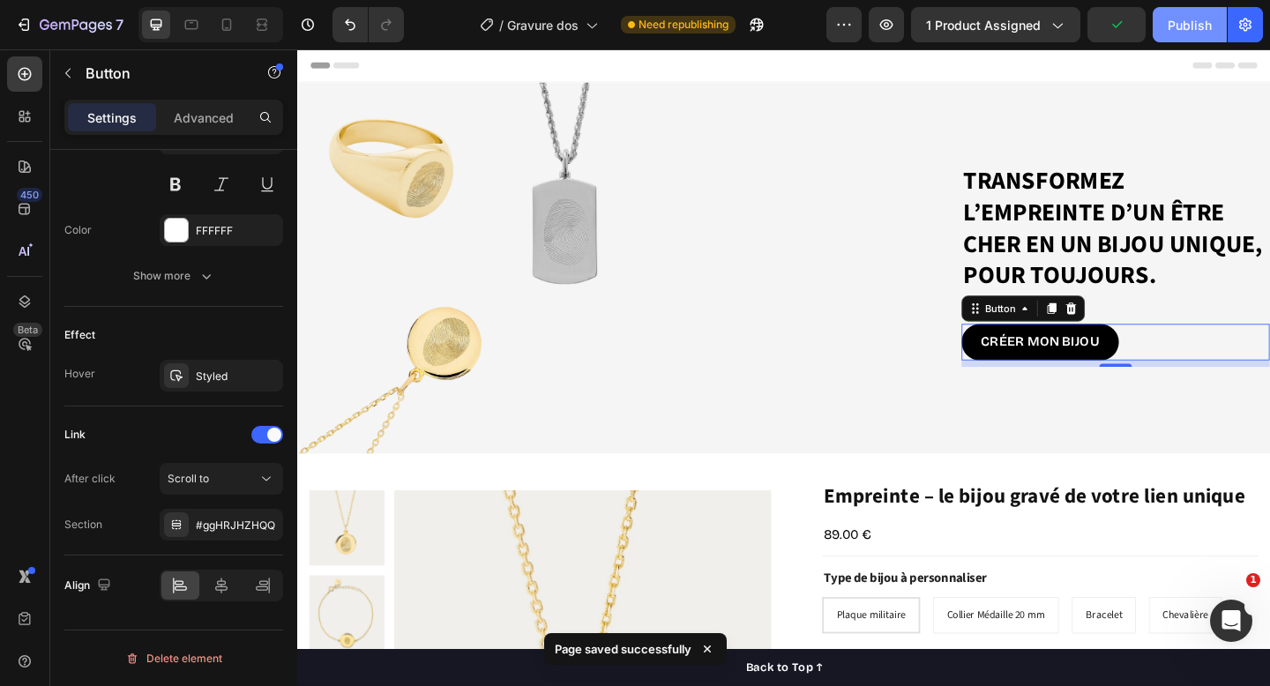
click at [1203, 30] on div "Publish" at bounding box center [1190, 25] width 44 height 19
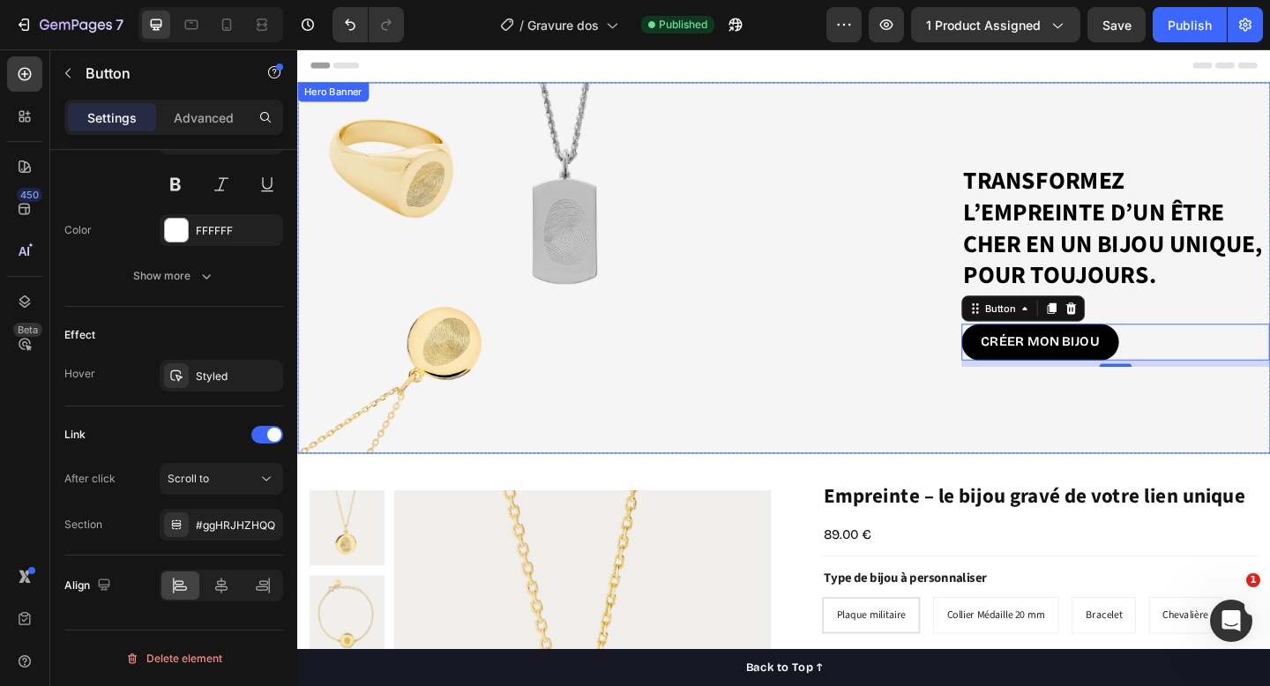
click at [427, 111] on div "Background Image" at bounding box center [826, 288] width 1059 height 404
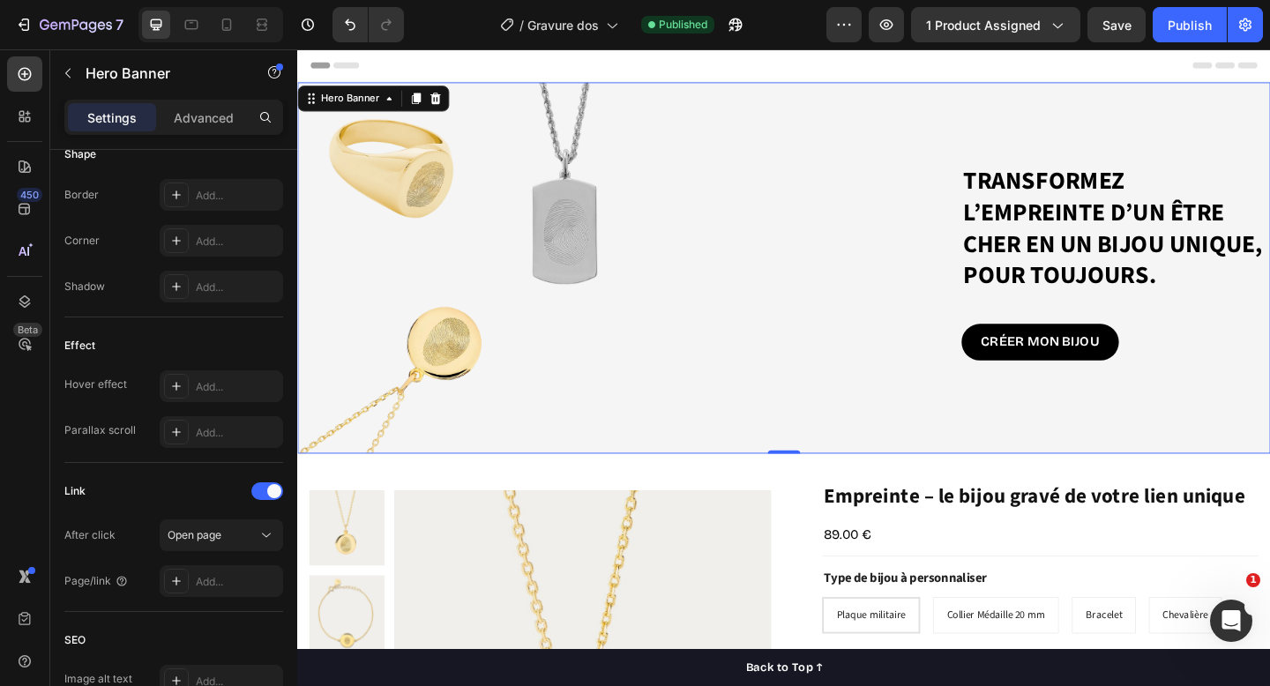
scroll to position [0, 0]
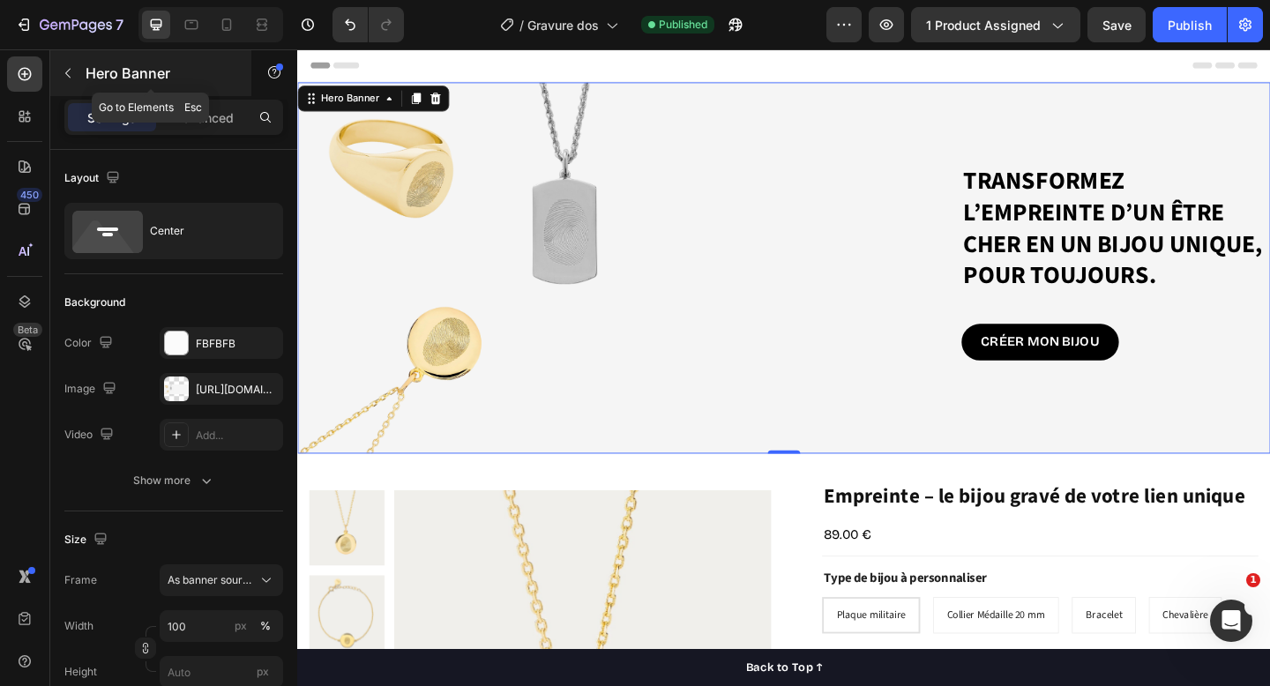
click at [68, 76] on icon "button" at bounding box center [67, 74] width 5 height 10
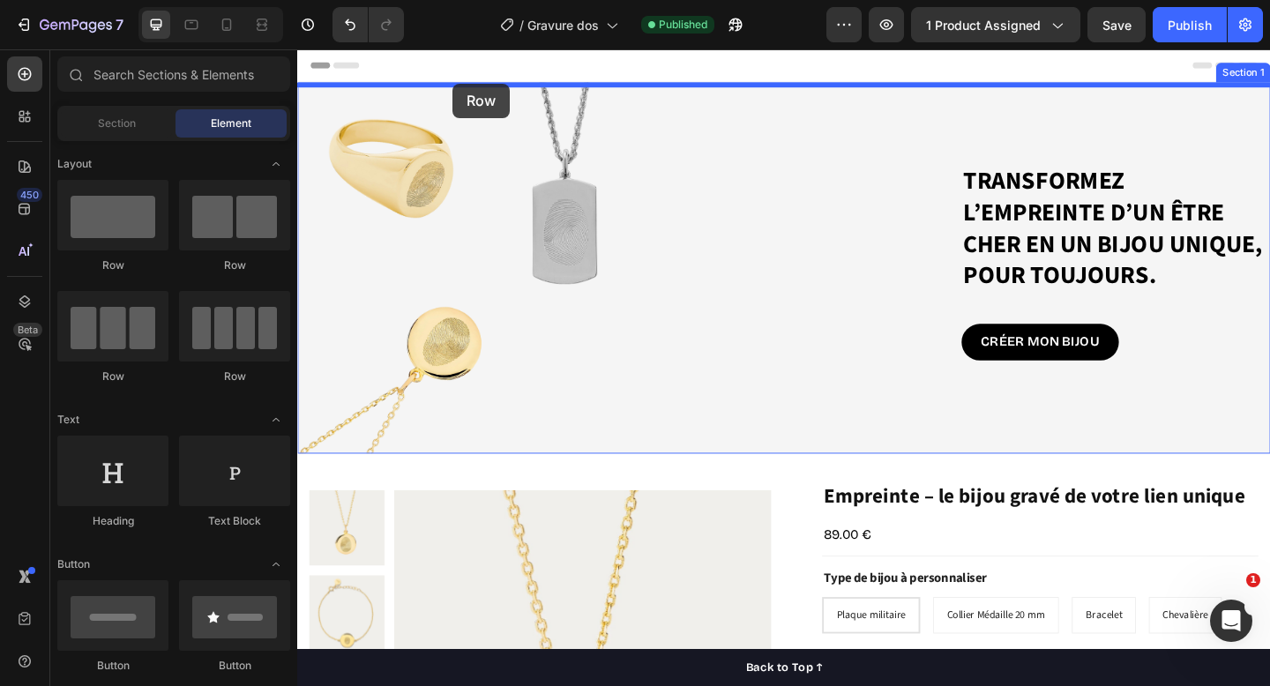
drag, startPoint x: 410, startPoint y: 284, endPoint x: 466, endPoint y: 86, distance: 205.3
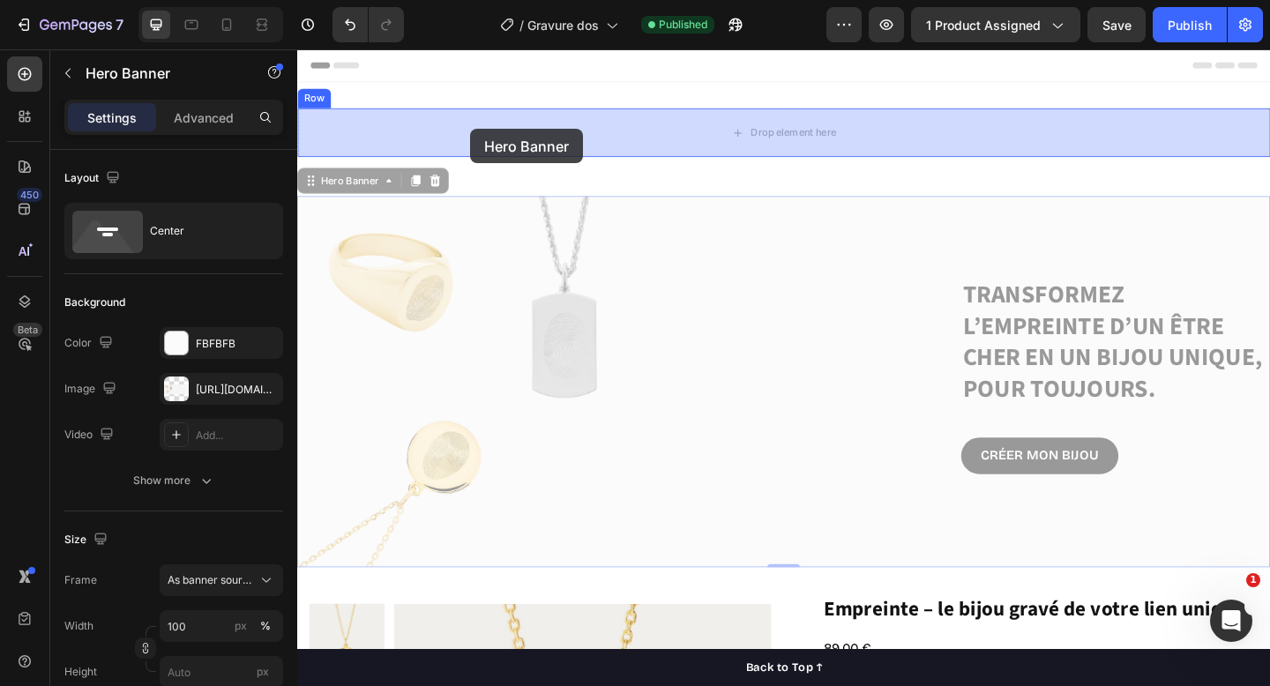
drag, startPoint x: 412, startPoint y: 301, endPoint x: 483, endPoint y: 133, distance: 182.2
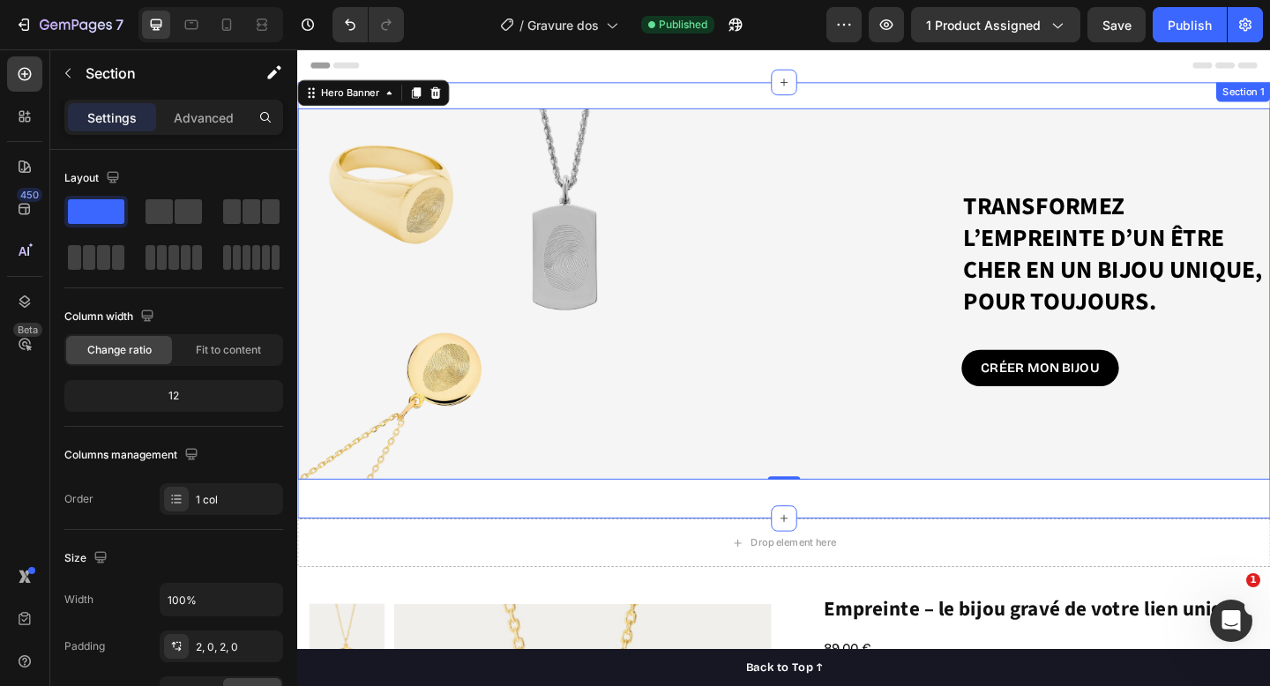
click at [504, 107] on div "Transformez l’empreinte d’un être cher en un bijou unique, pour toujours. Headi…" at bounding box center [826, 323] width 1059 height 475
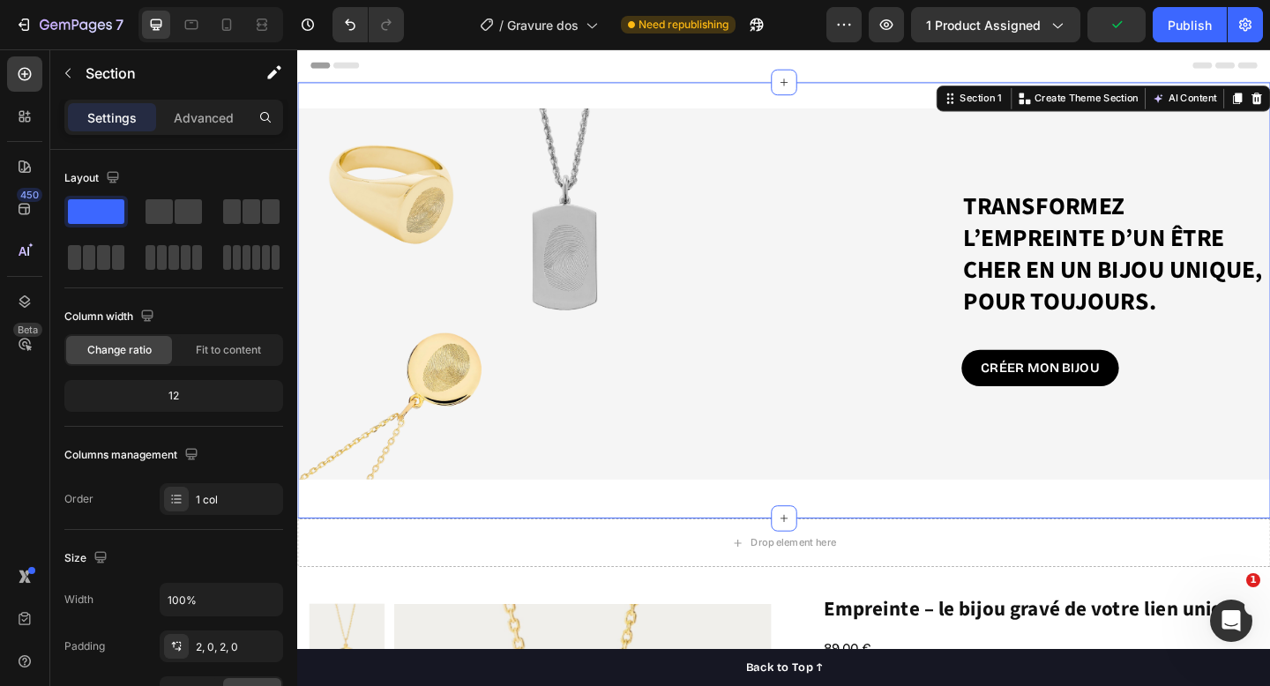
click at [401, 551] on div "Transformez l’empreinte d’un être cher en un bijou unique, pour toujours. Headi…" at bounding box center [826, 323] width 1059 height 475
click at [556, 86] on div "Transformez l’empreinte d’un être cher en un bijou unique, pour toujours. Headi…" at bounding box center [826, 323] width 1059 height 475
click at [64, 73] on icon "button" at bounding box center [68, 73] width 14 height 14
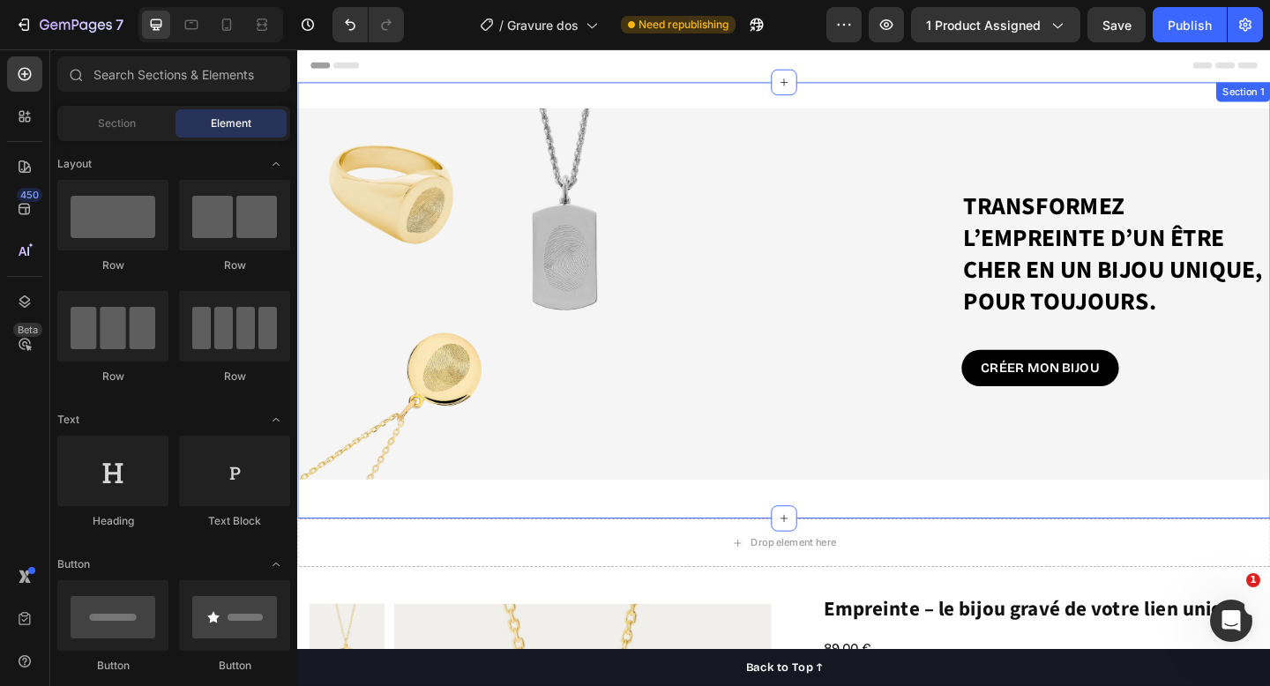
click at [430, 94] on div "Transformez l’empreinte d’un être cher en un bijou unique, pour toujours. Headi…" at bounding box center [826, 323] width 1059 height 475
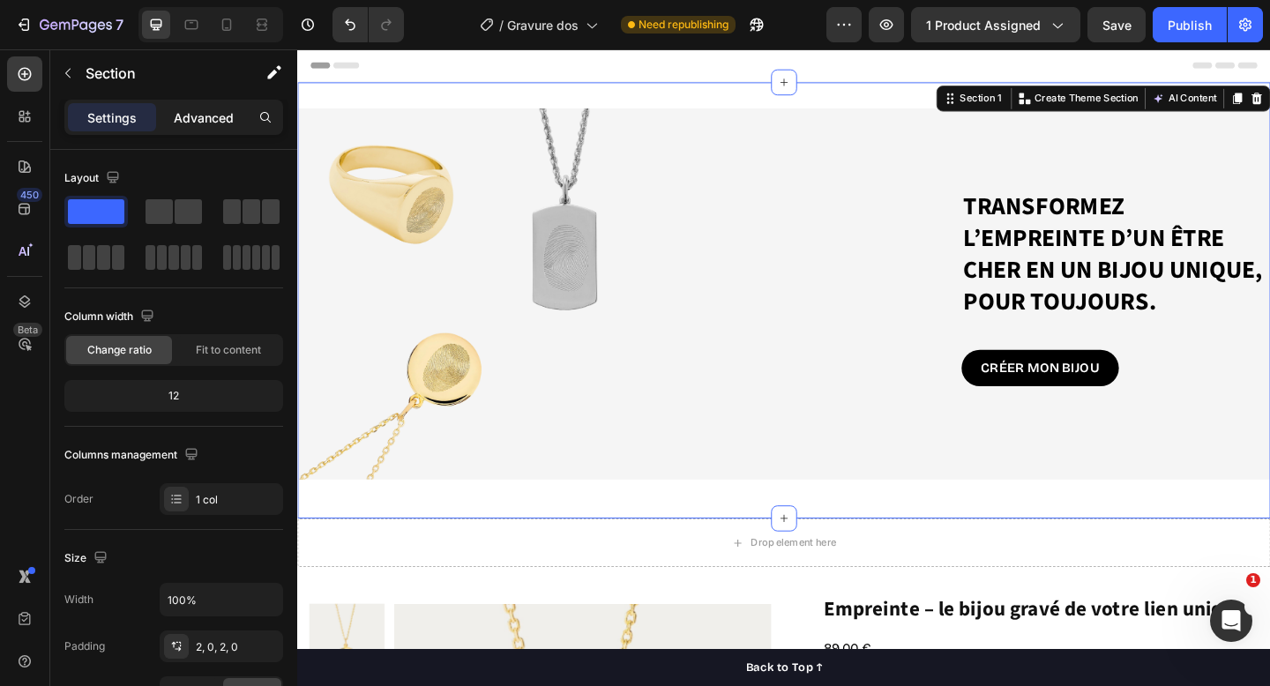
click at [201, 117] on p "Advanced" at bounding box center [204, 118] width 60 height 19
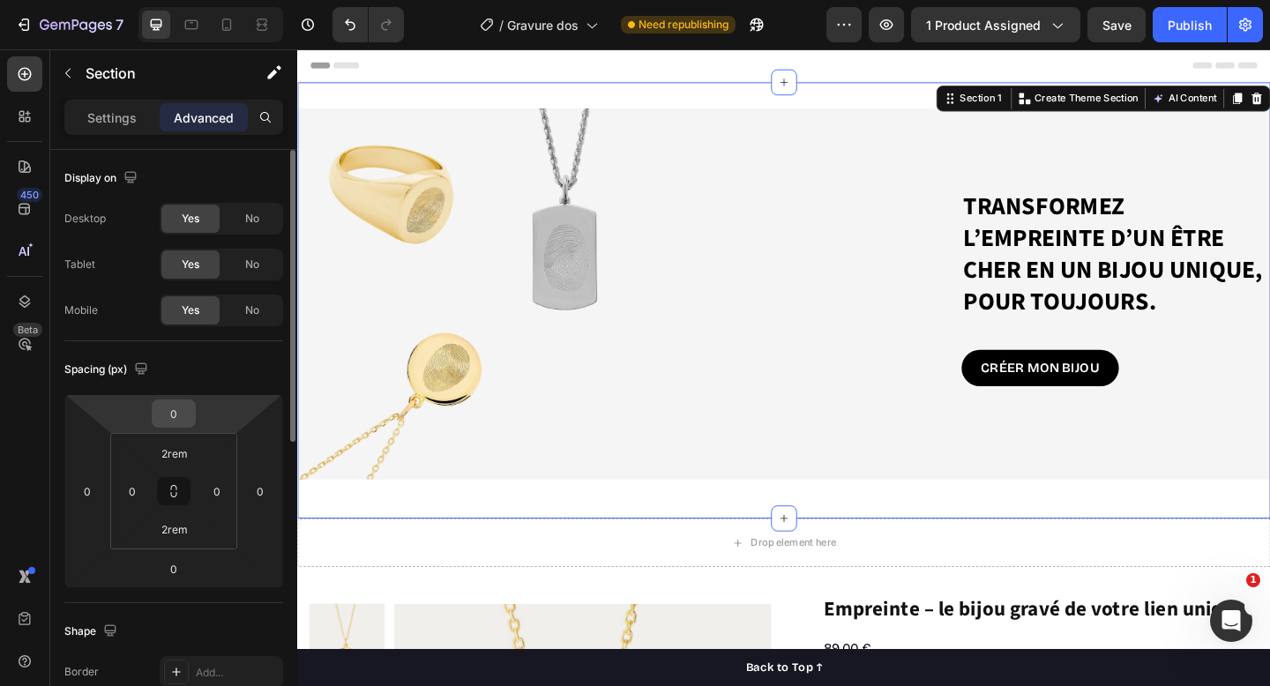
click at [189, 416] on input "0" at bounding box center [173, 414] width 35 height 26
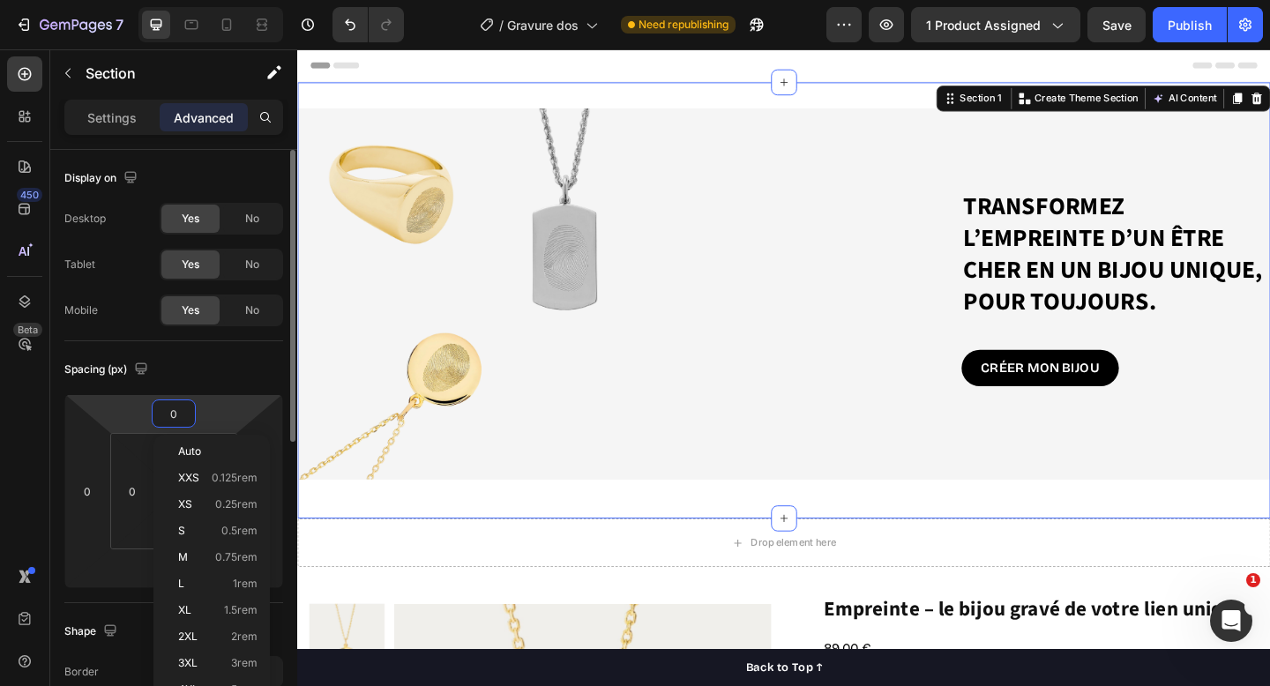
click at [189, 416] on input "0" at bounding box center [173, 414] width 35 height 26
click at [213, 374] on div "Spacing (px)" at bounding box center [173, 370] width 219 height 28
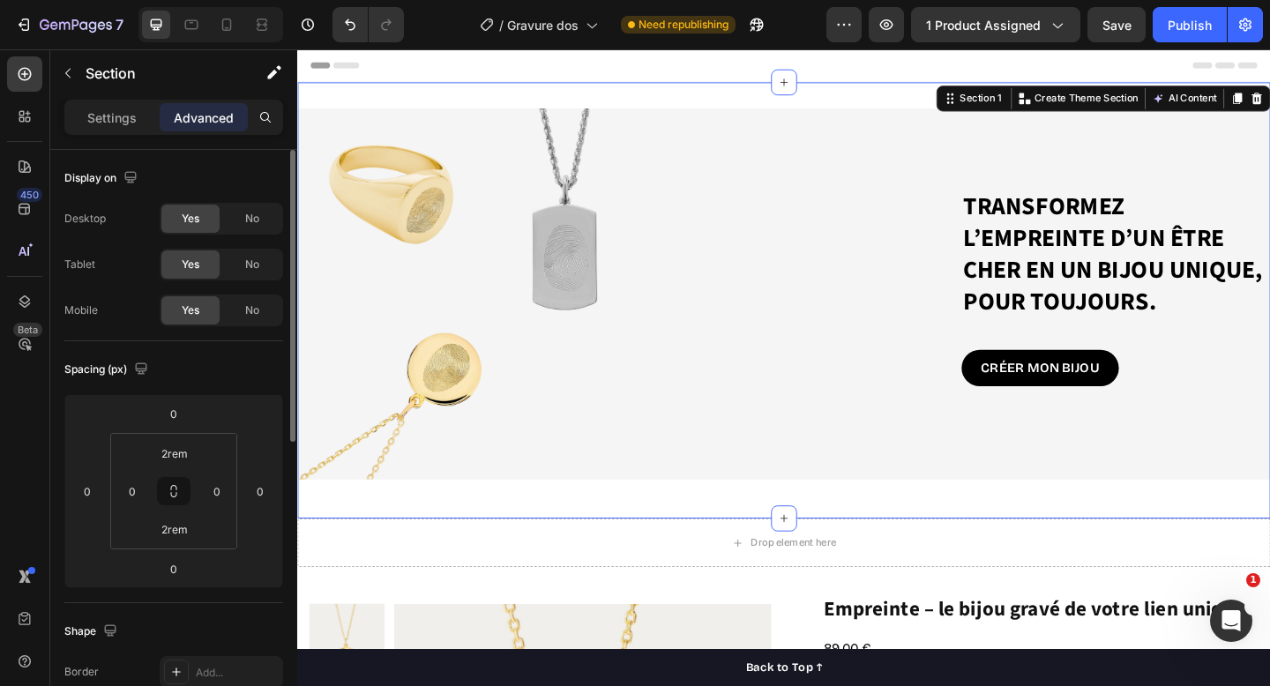
scroll to position [81, 0]
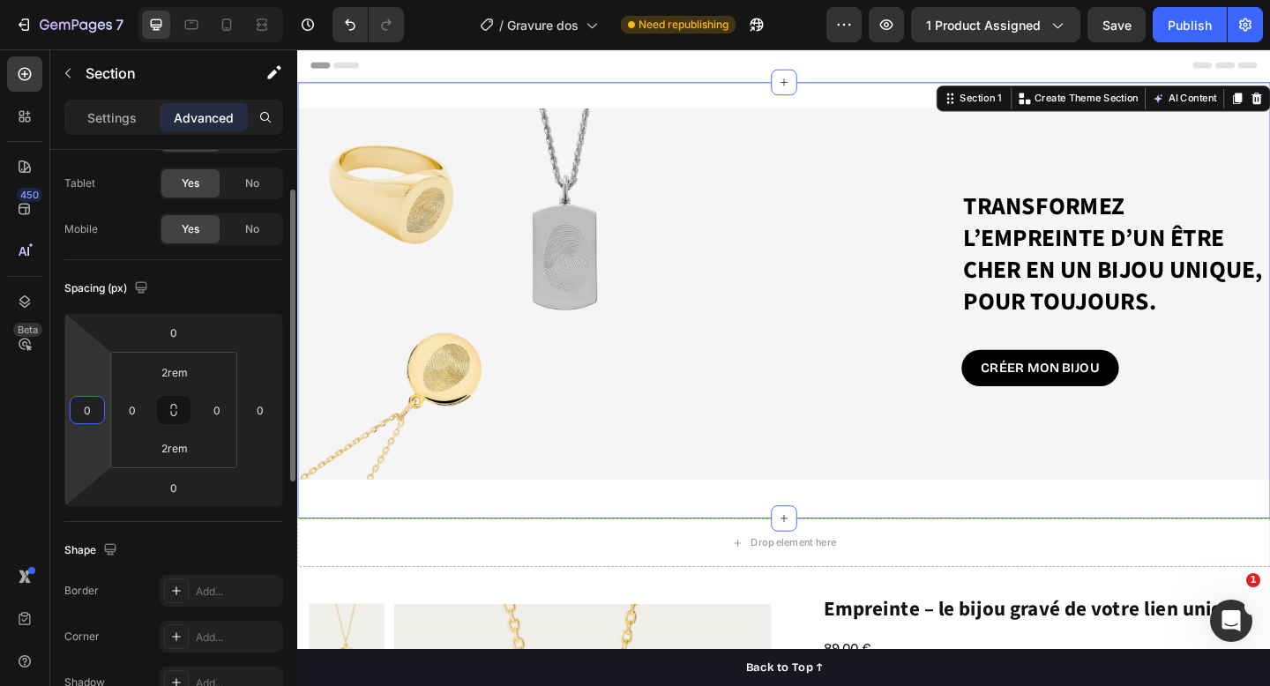
click at [95, 408] on input "0" at bounding box center [87, 410] width 26 height 26
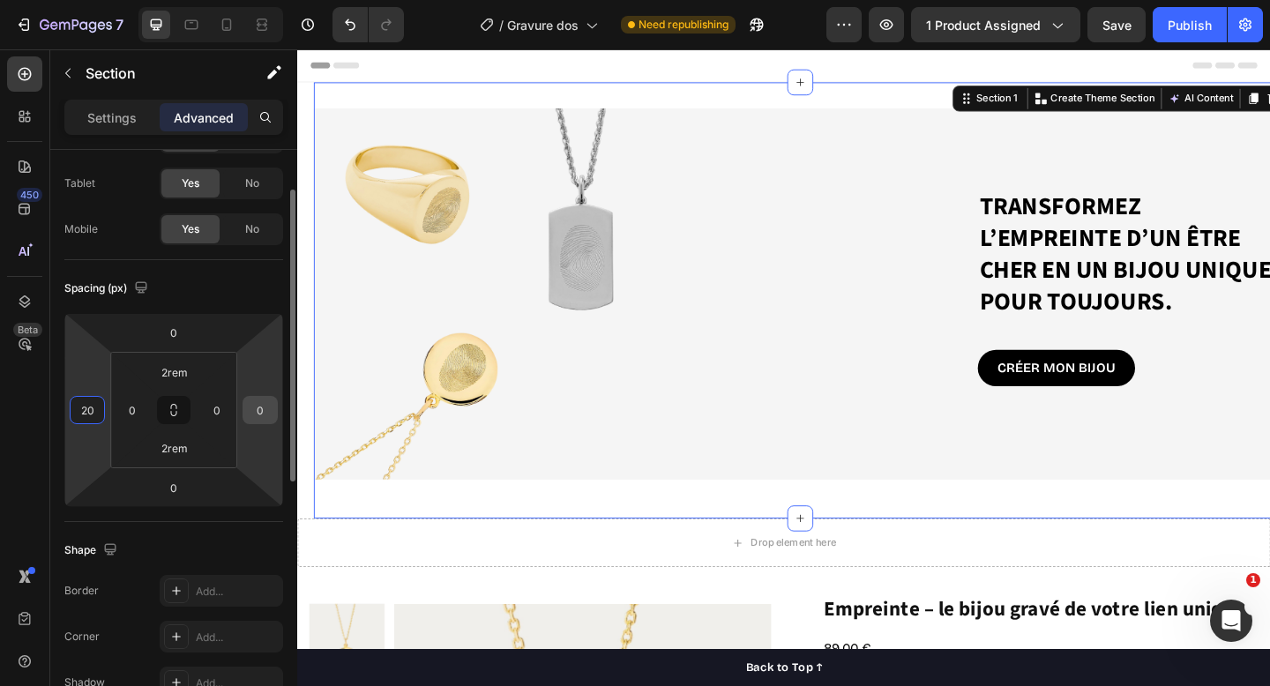
type input "20"
click at [264, 416] on input "0" at bounding box center [260, 410] width 26 height 26
type input "20"
click at [266, 275] on div "Spacing (px)" at bounding box center [173, 288] width 219 height 28
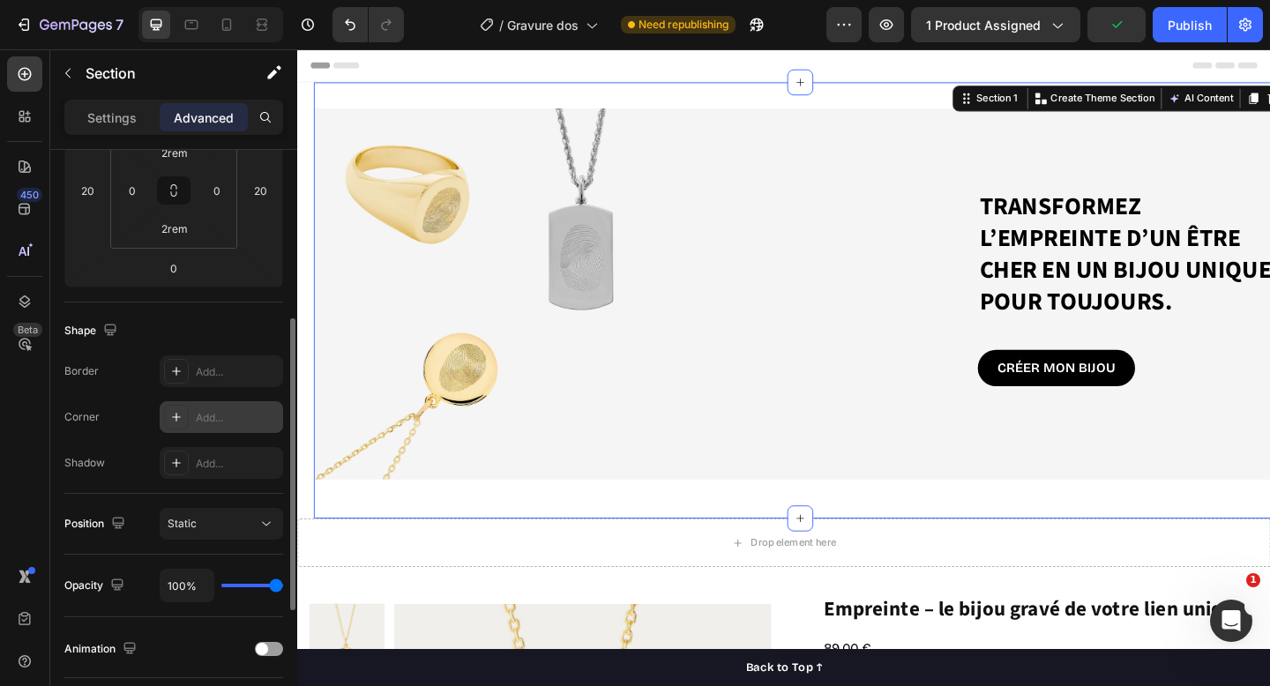
scroll to position [313, 0]
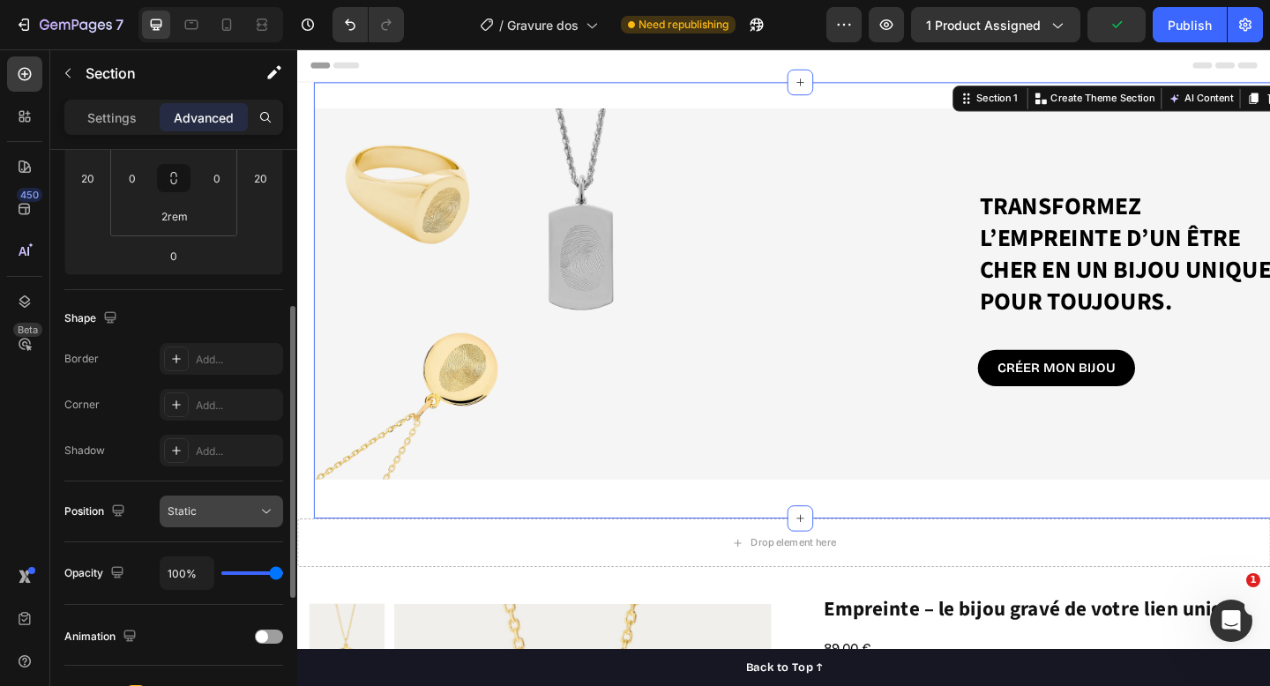
click at [219, 504] on div "Static" at bounding box center [213, 512] width 90 height 16
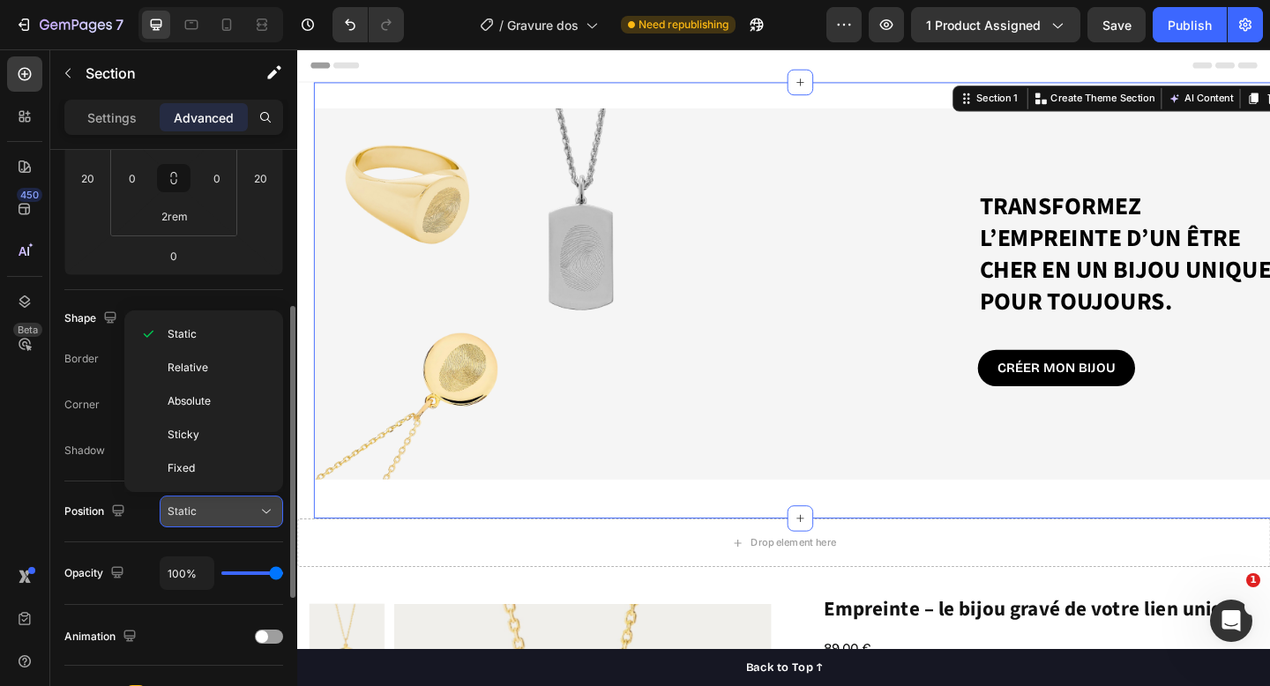
click at [219, 504] on div "Static" at bounding box center [213, 512] width 90 height 16
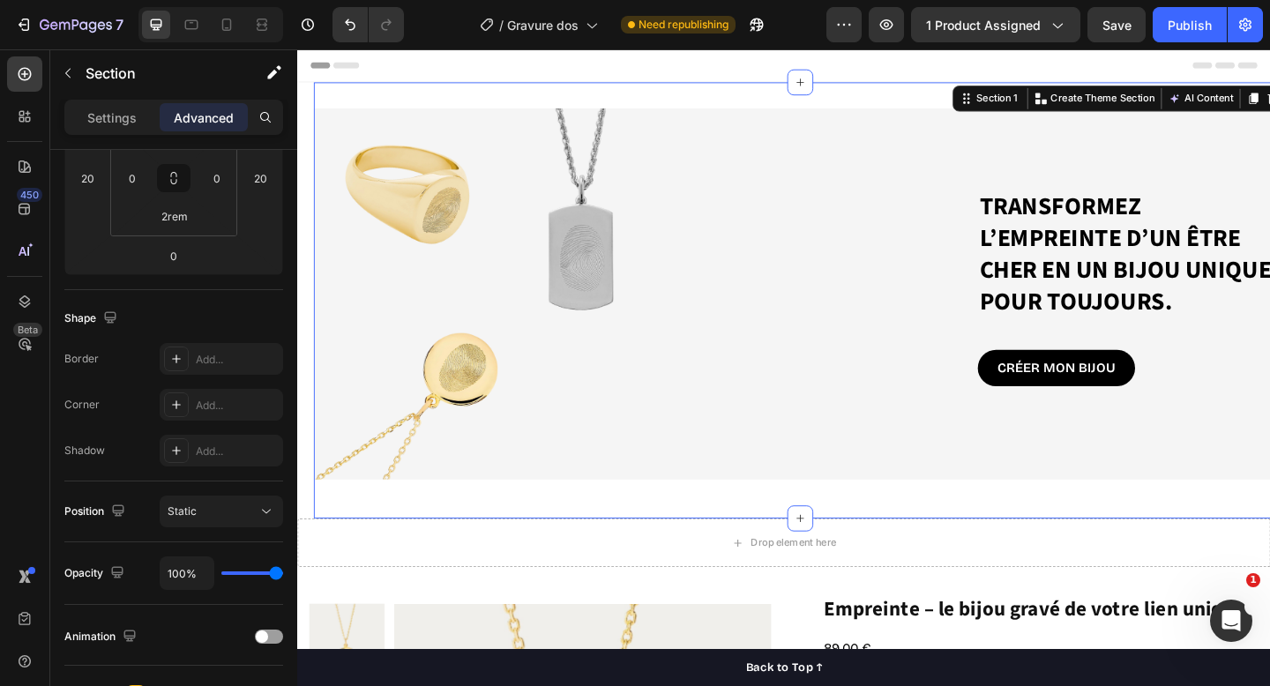
click at [124, 134] on div "Settings Advanced" at bounding box center [173, 117] width 219 height 35
click at [121, 122] on p "Settings" at bounding box center [111, 118] width 49 height 19
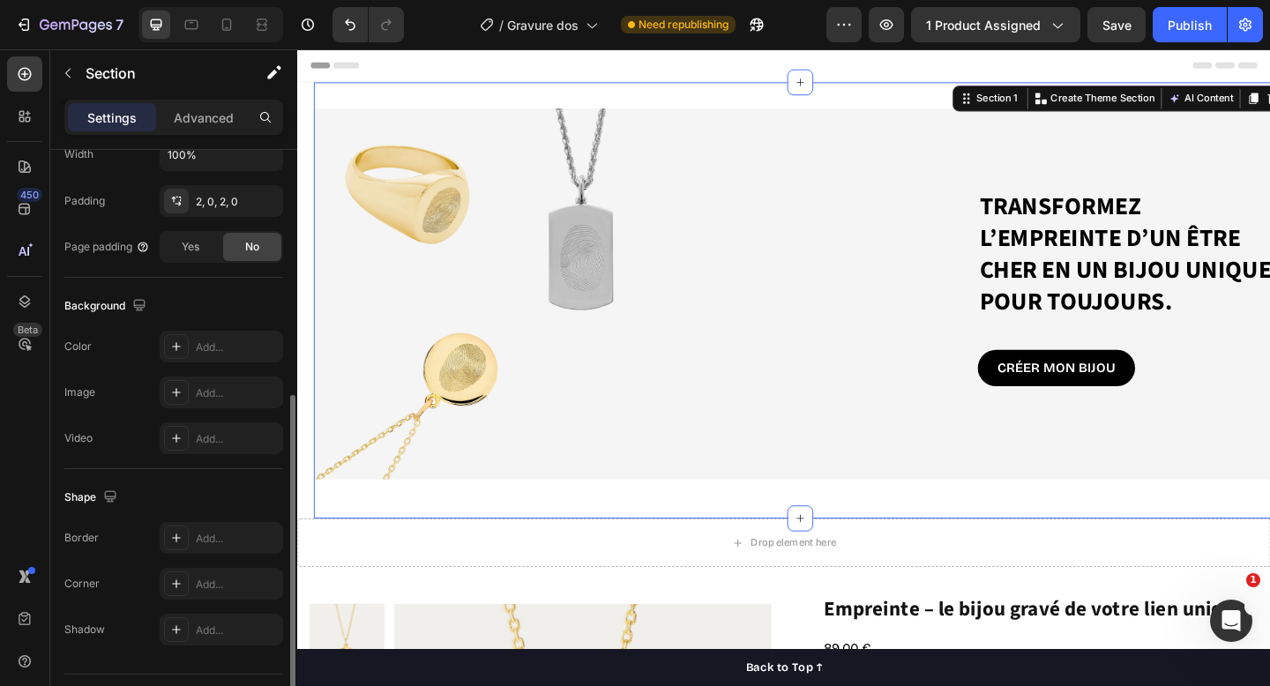
scroll to position [447, 0]
click at [181, 347] on icon at bounding box center [176, 345] width 14 height 14
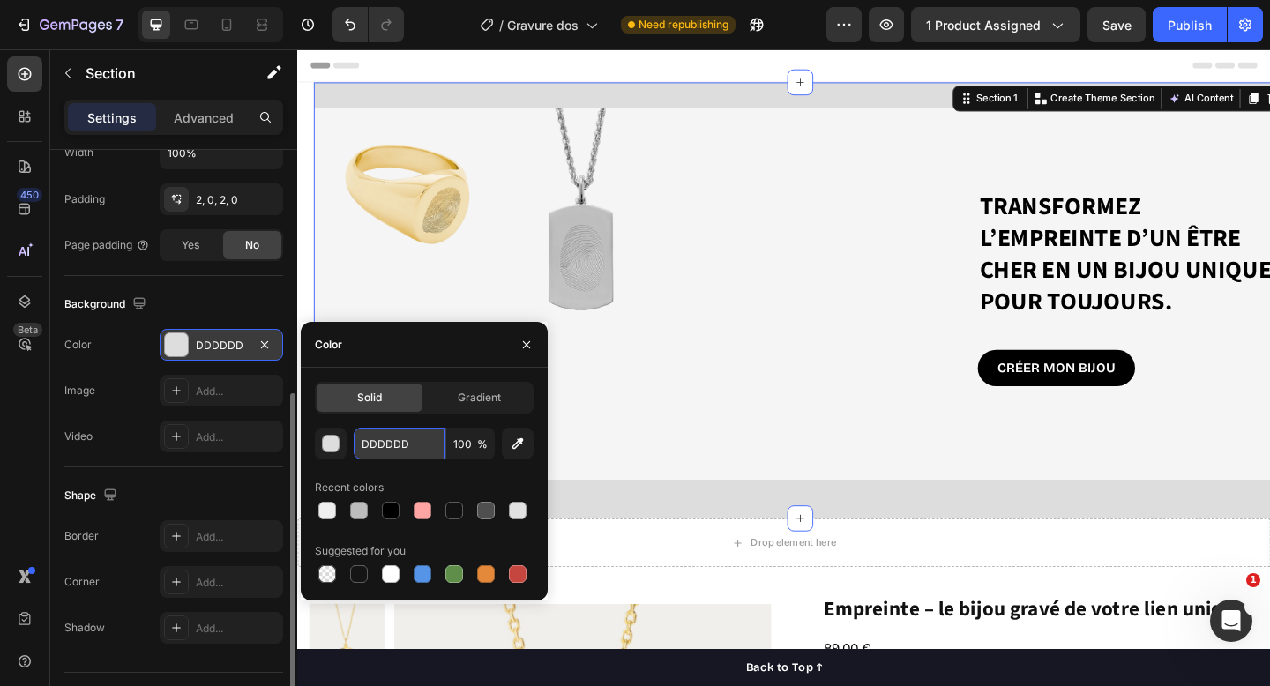
click at [378, 441] on input "DDDDDD" at bounding box center [400, 444] width 92 height 32
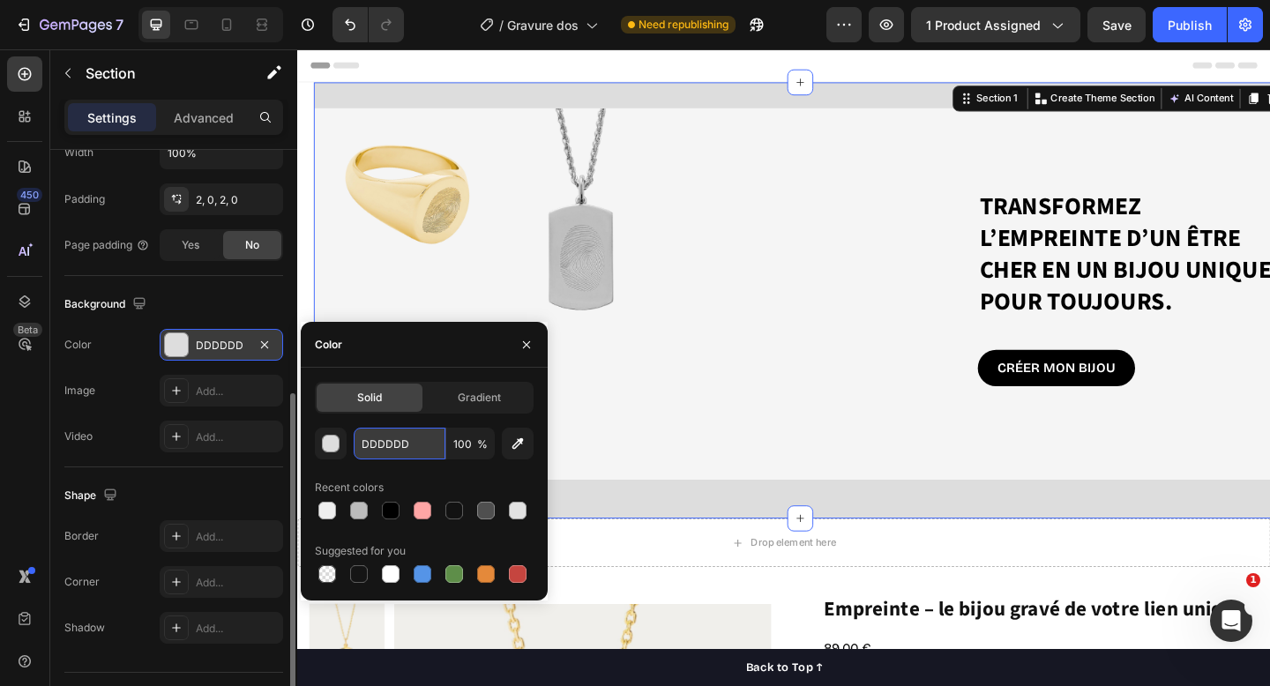
type input "6"
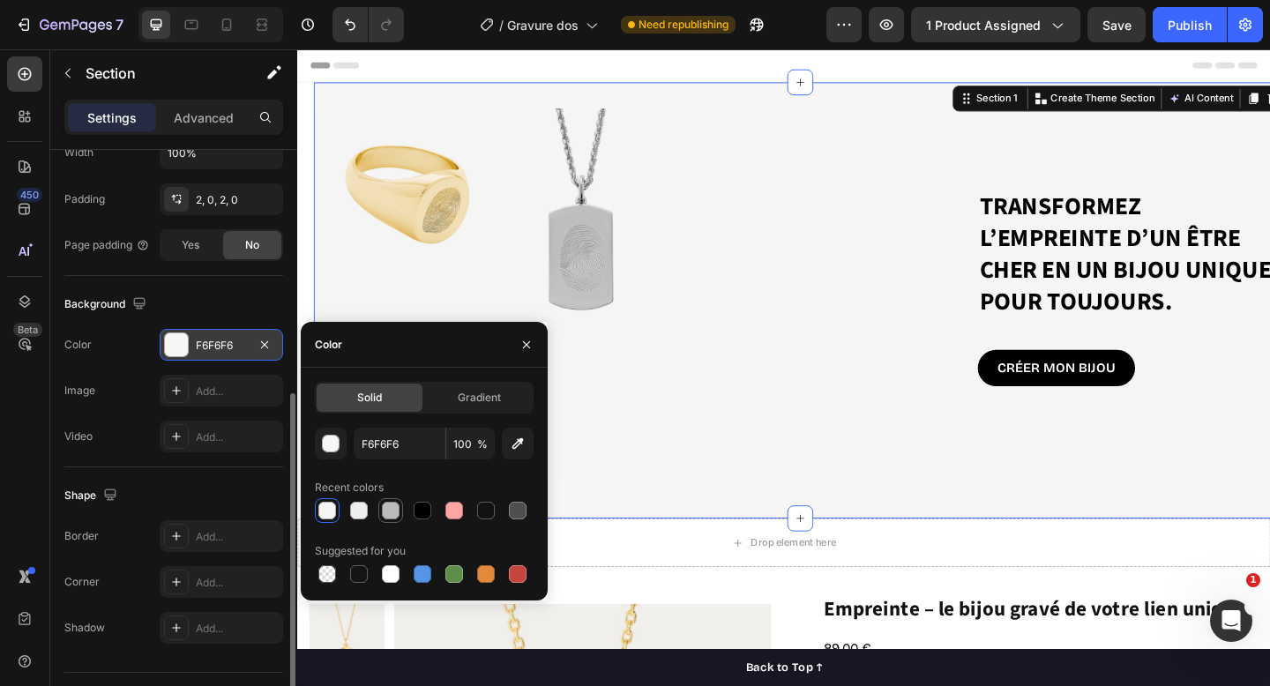
click at [383, 507] on div at bounding box center [424, 510] width 219 height 25
click at [424, 513] on div at bounding box center [423, 511] width 18 height 18
type input "000000"
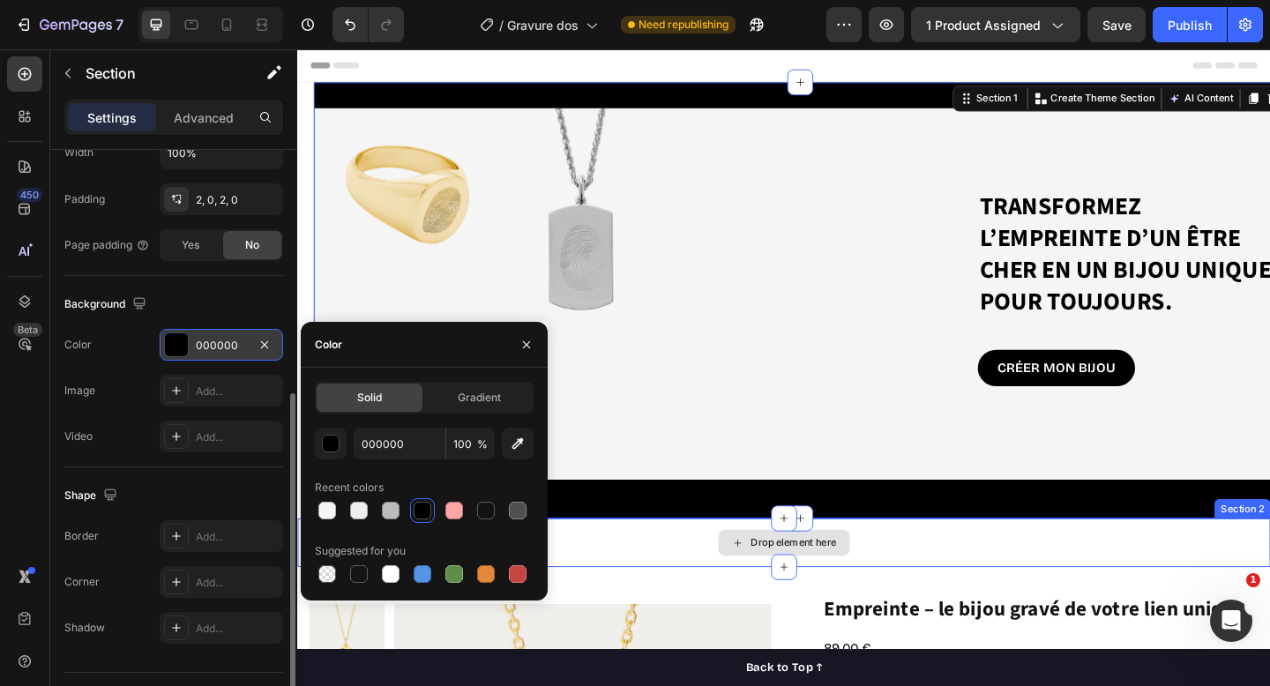
click at [656, 596] on div "Drop element here" at bounding box center [826, 586] width 1059 height 53
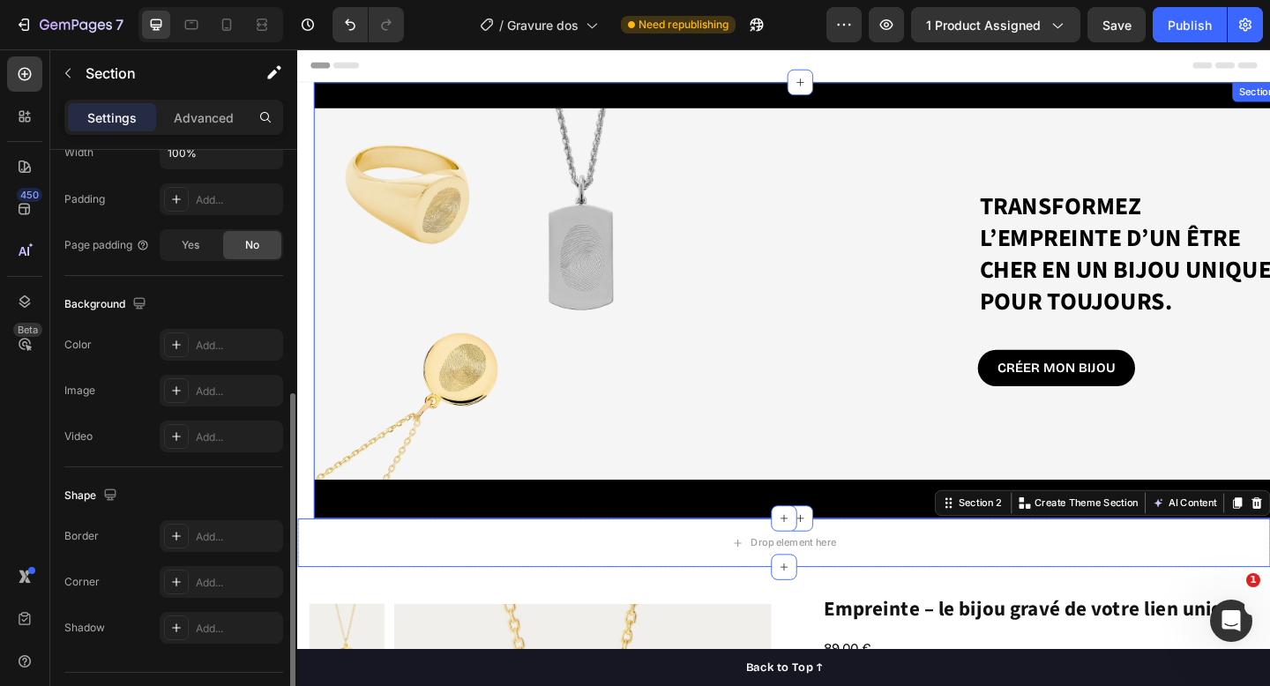
click at [538, 104] on div "Transformez l’empreinte d’un être cher en un bijou unique, pour toujours. Headi…" at bounding box center [844, 323] width 1059 height 475
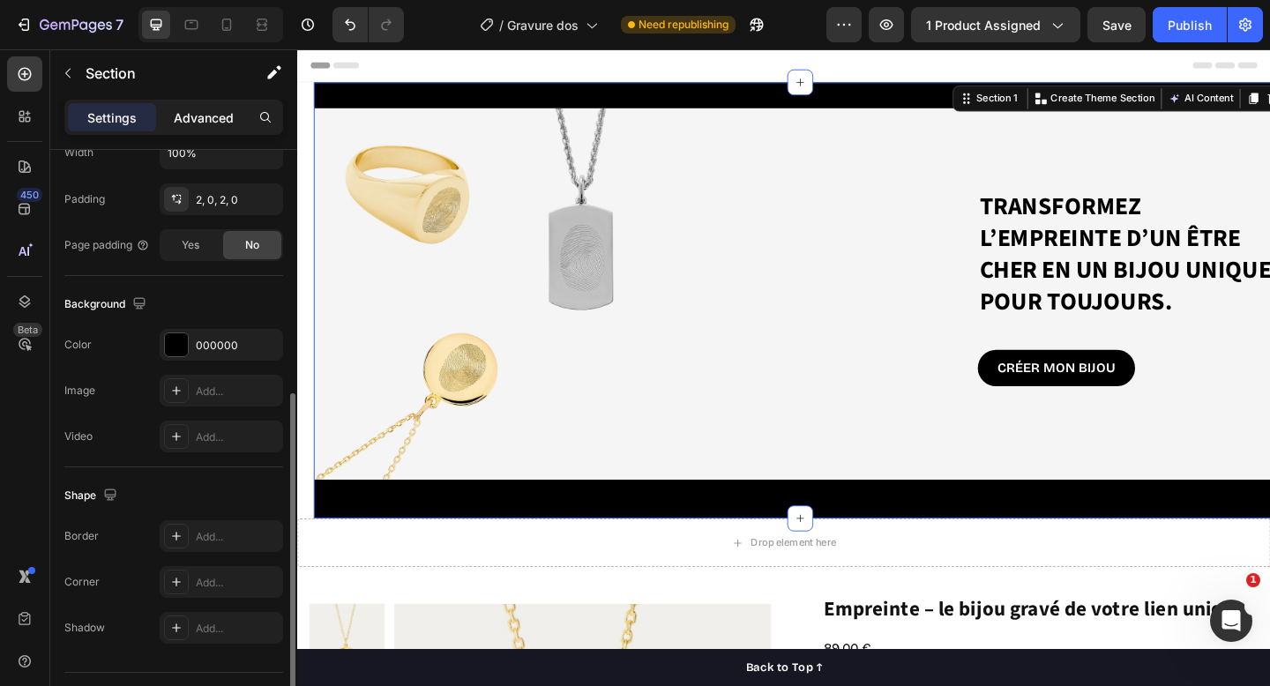
click at [209, 121] on p "Advanced" at bounding box center [204, 118] width 60 height 19
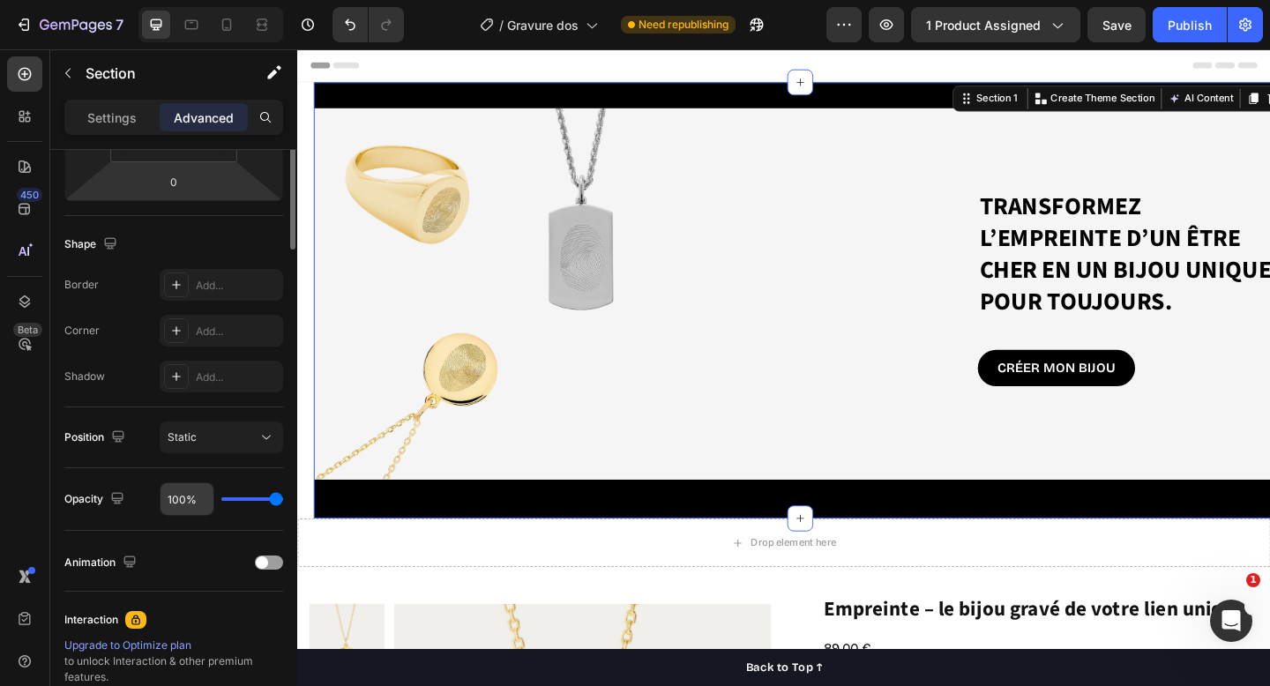
scroll to position [0, 0]
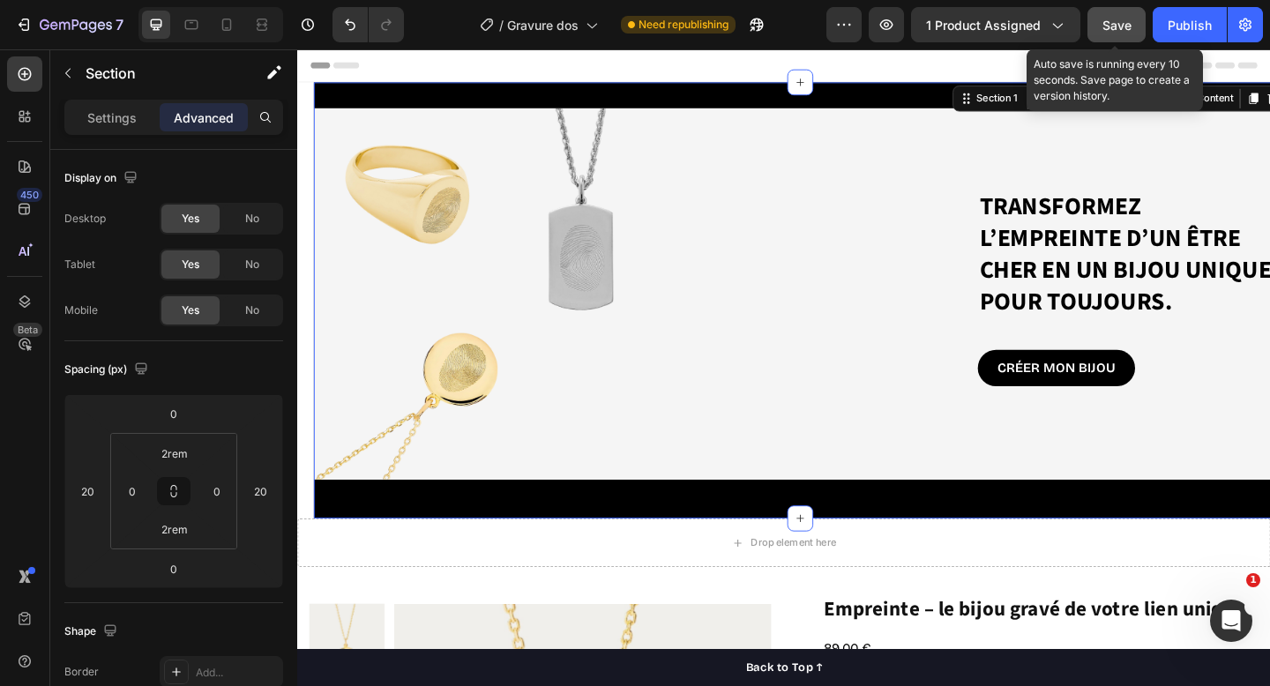
click at [1120, 22] on span "Save" at bounding box center [1117, 25] width 29 height 15
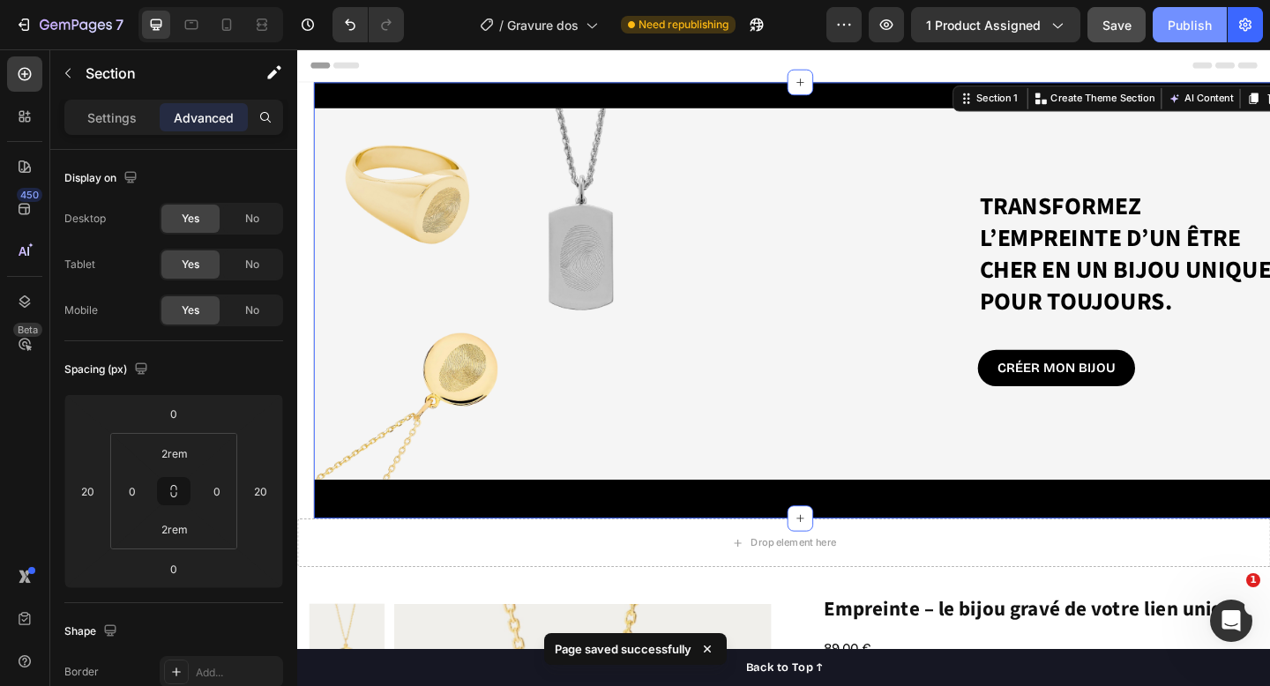
click at [1194, 21] on div "Publish" at bounding box center [1190, 25] width 44 height 19
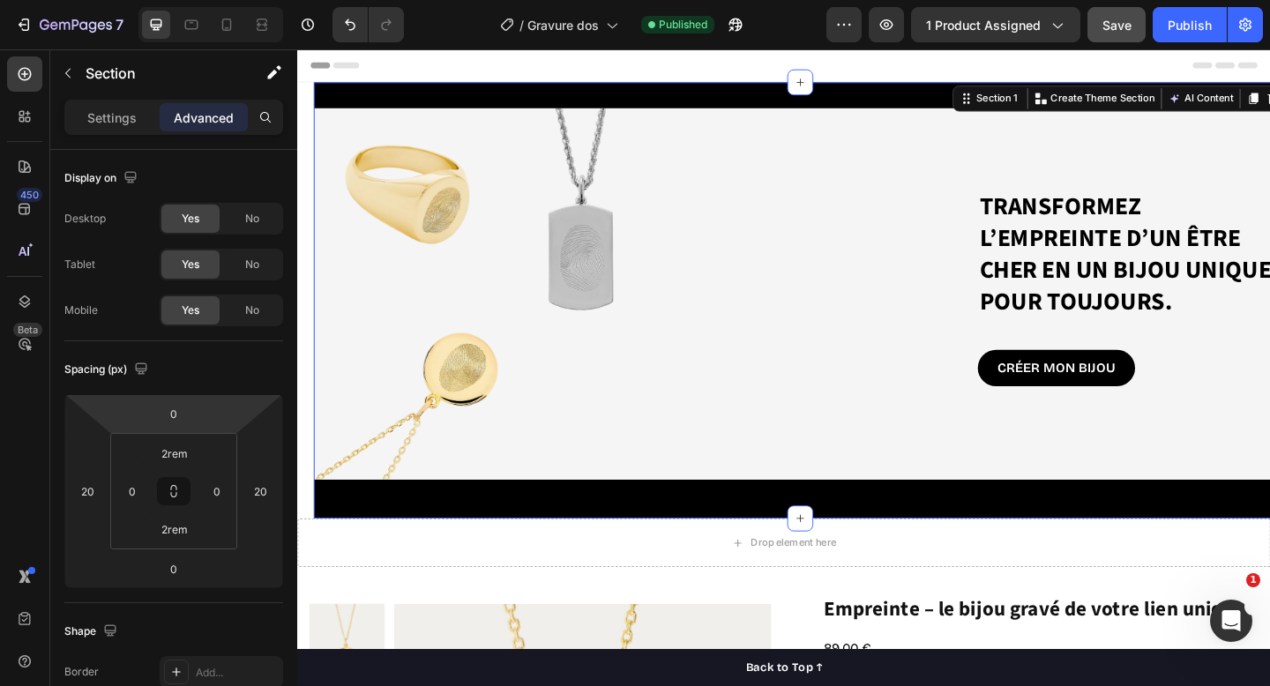
click at [506, 101] on div "Transformez l’empreinte d’un être cher en un bijou unique, pour toujours. Headi…" at bounding box center [844, 323] width 1059 height 475
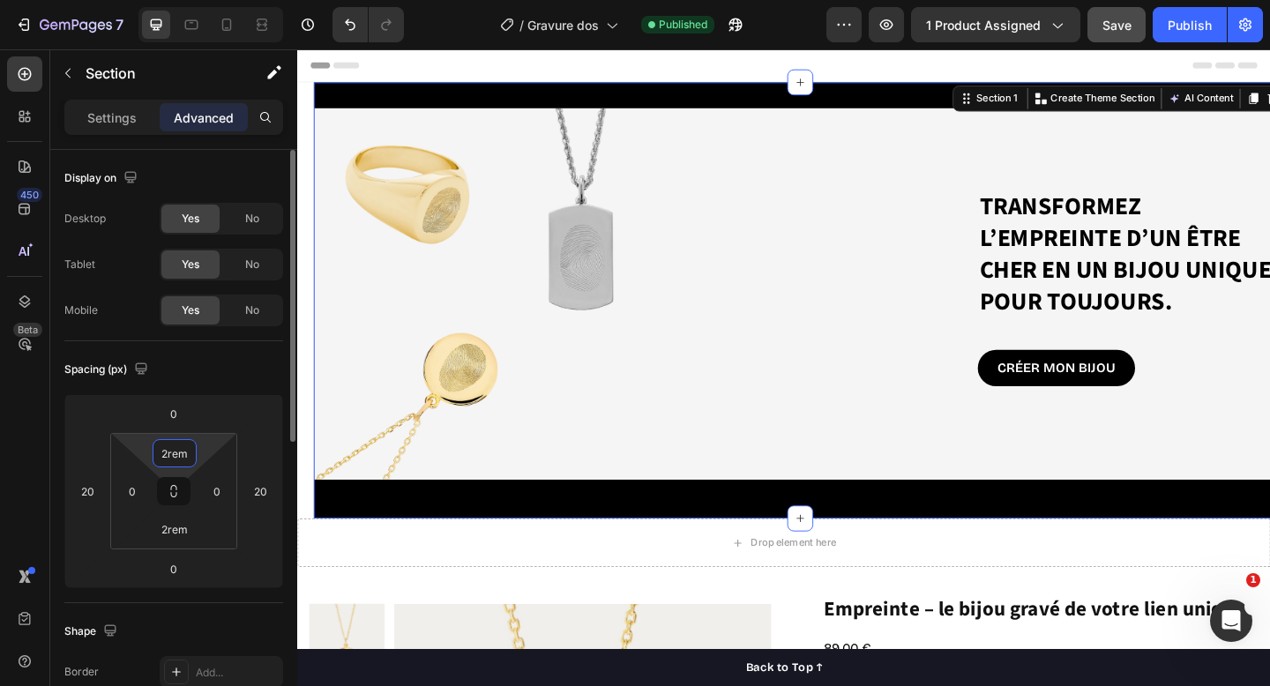
click at [189, 458] on input "2rem" at bounding box center [174, 453] width 35 height 26
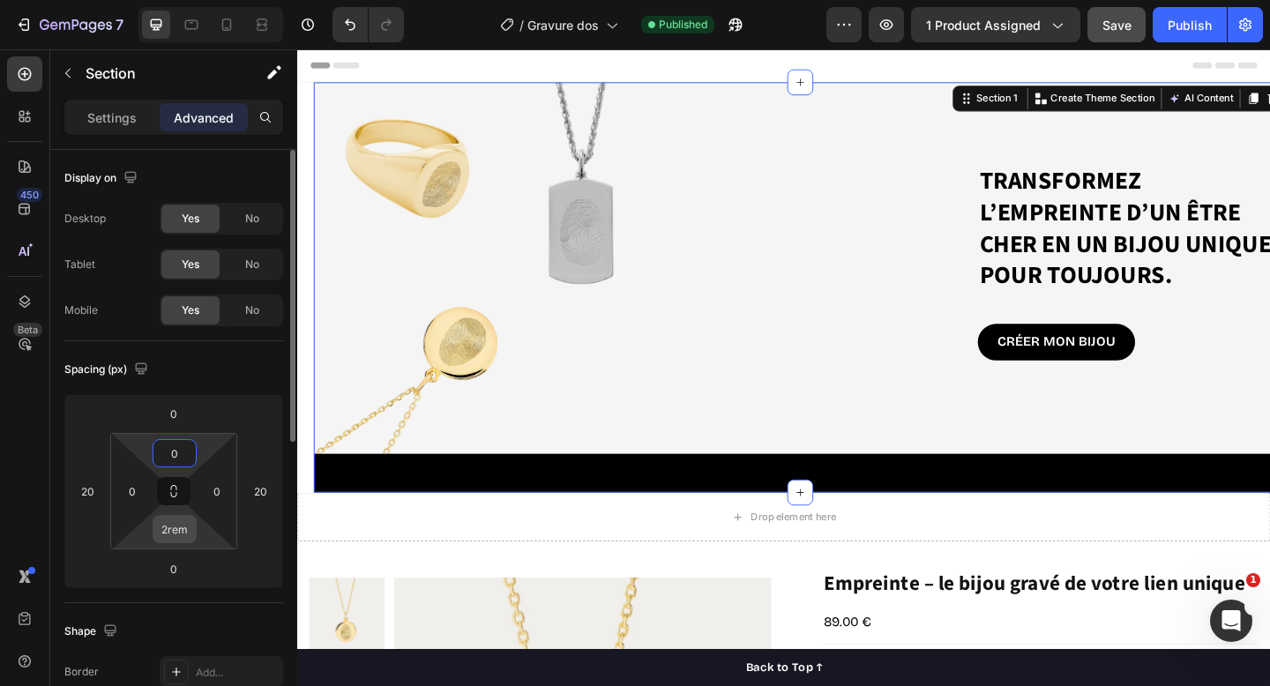
type input "0"
click at [176, 529] on input "2rem" at bounding box center [174, 529] width 35 height 26
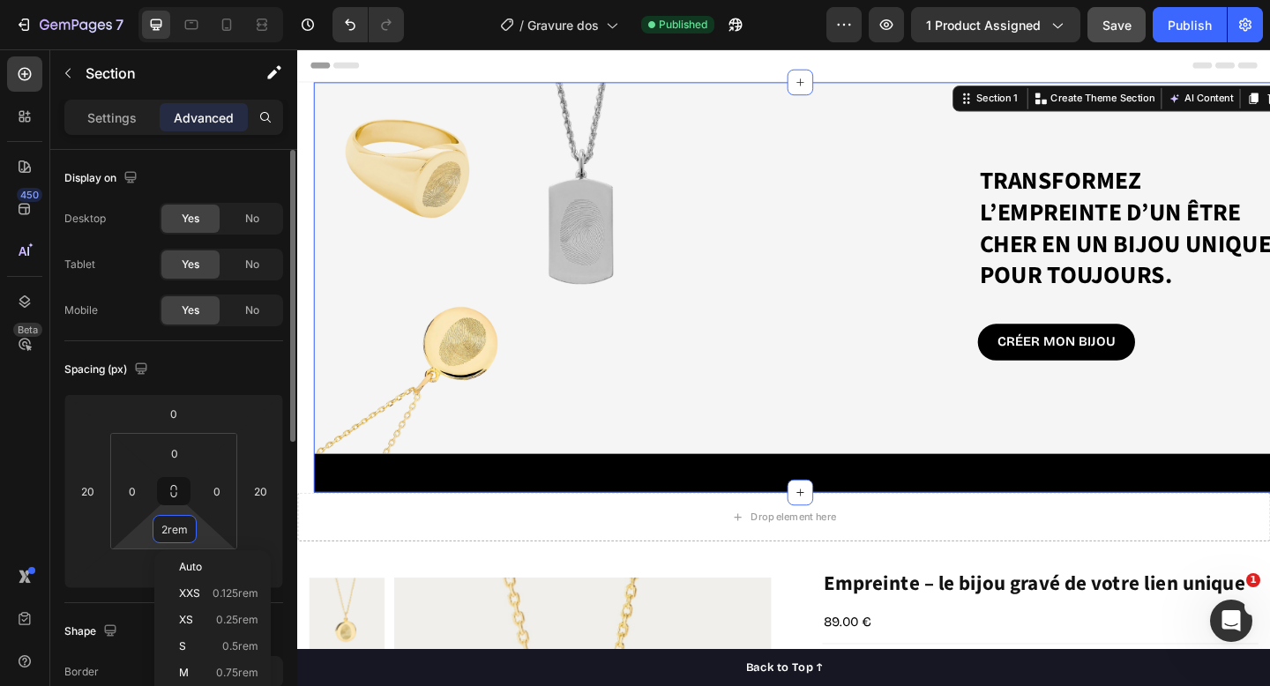
click at [176, 529] on input "2rem" at bounding box center [174, 529] width 35 height 26
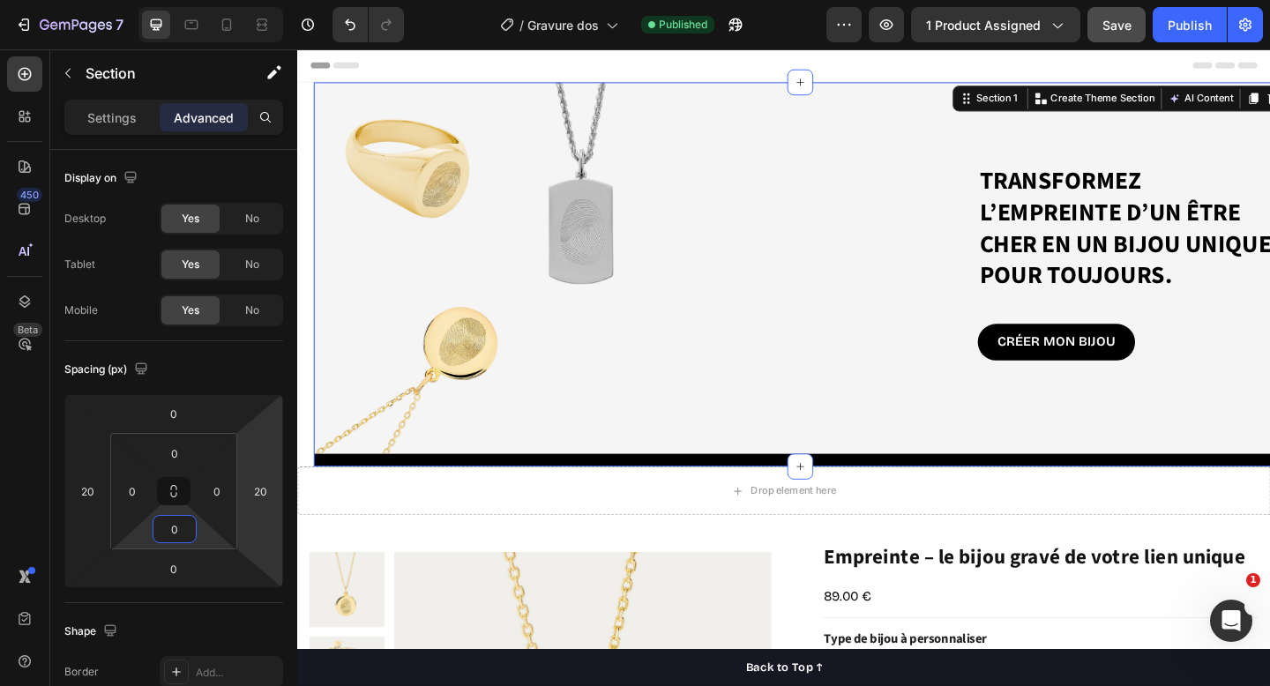
type input "0"
click at [615, 498] on div "Transformez l’empreinte d’un être cher en un bijou unique, pour toujours. Headi…" at bounding box center [844, 295] width 1059 height 418
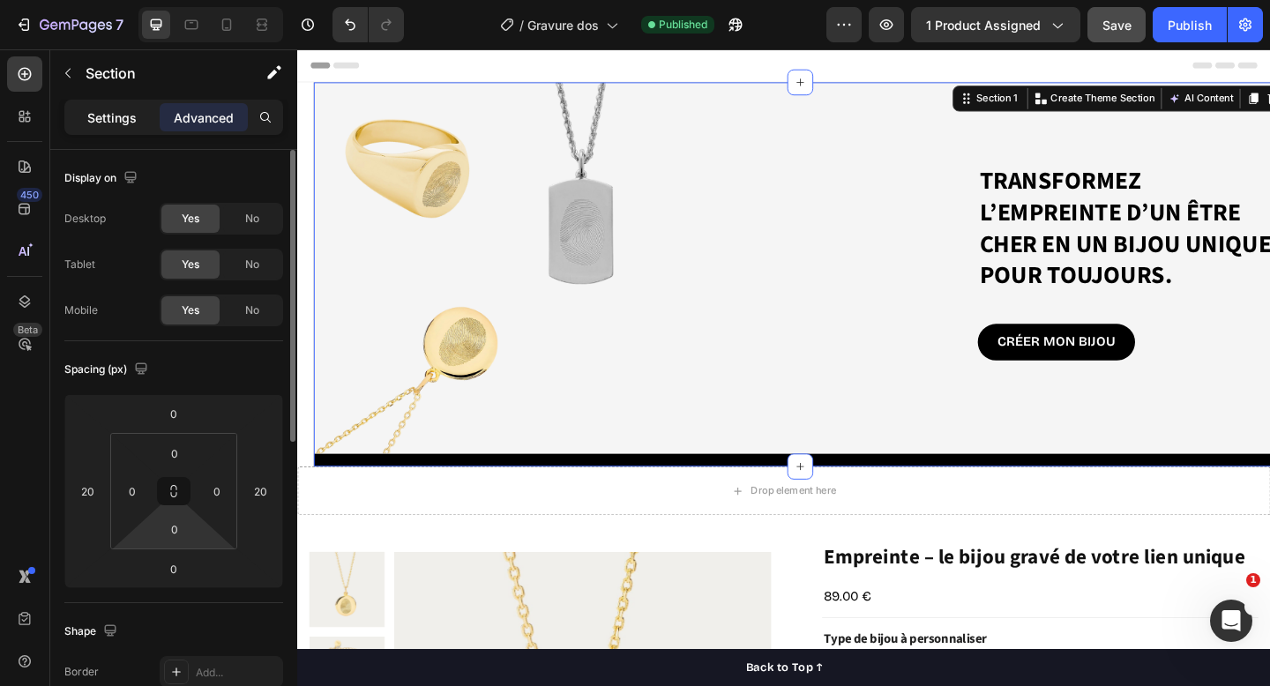
click at [133, 113] on p "Settings" at bounding box center [111, 118] width 49 height 19
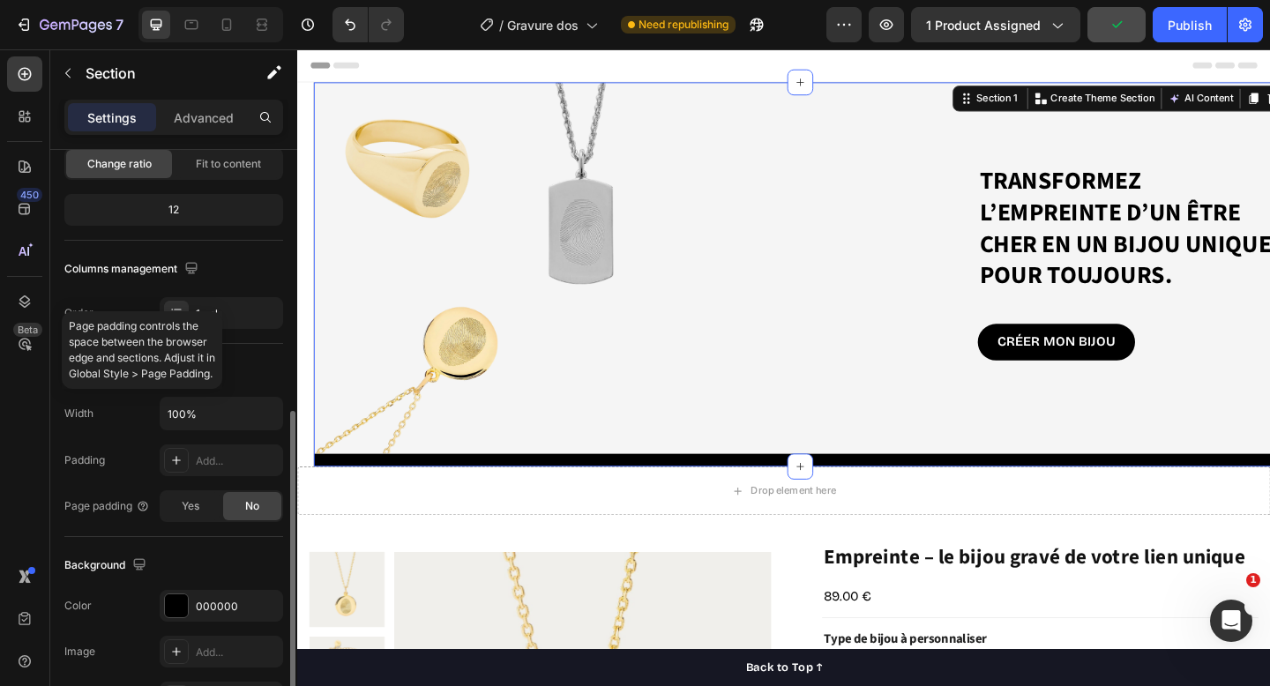
scroll to position [323, 0]
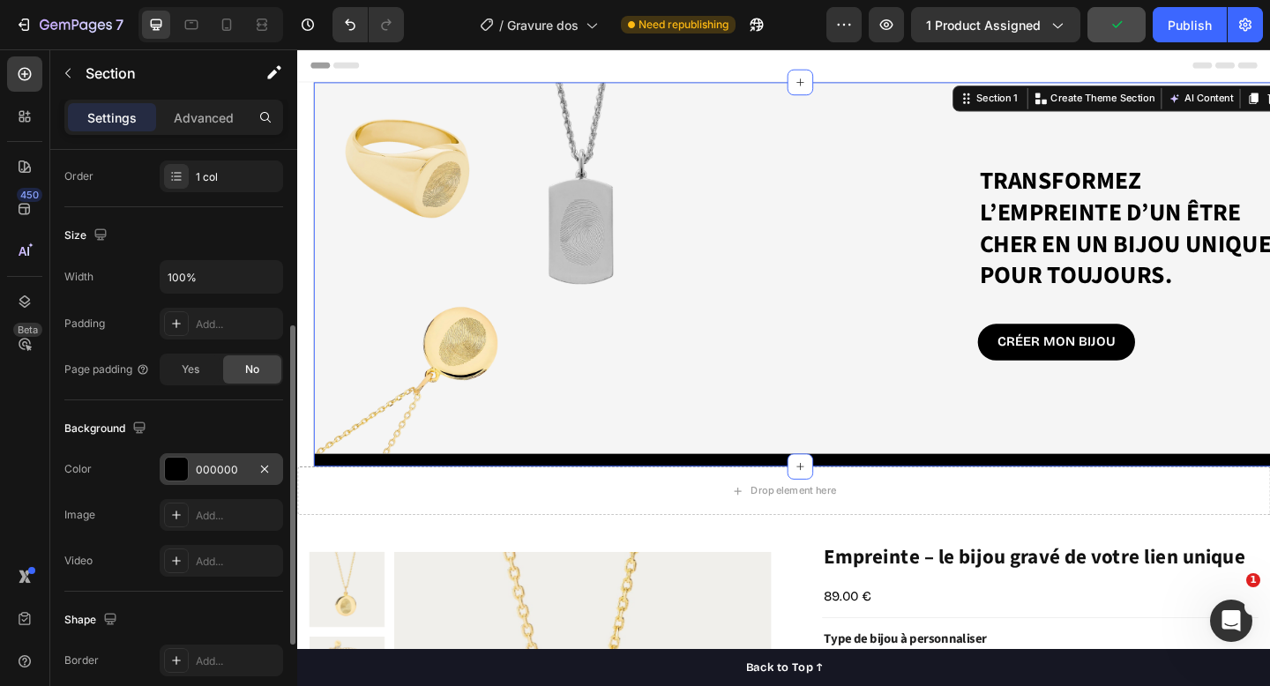
click at [170, 471] on div at bounding box center [176, 469] width 23 height 23
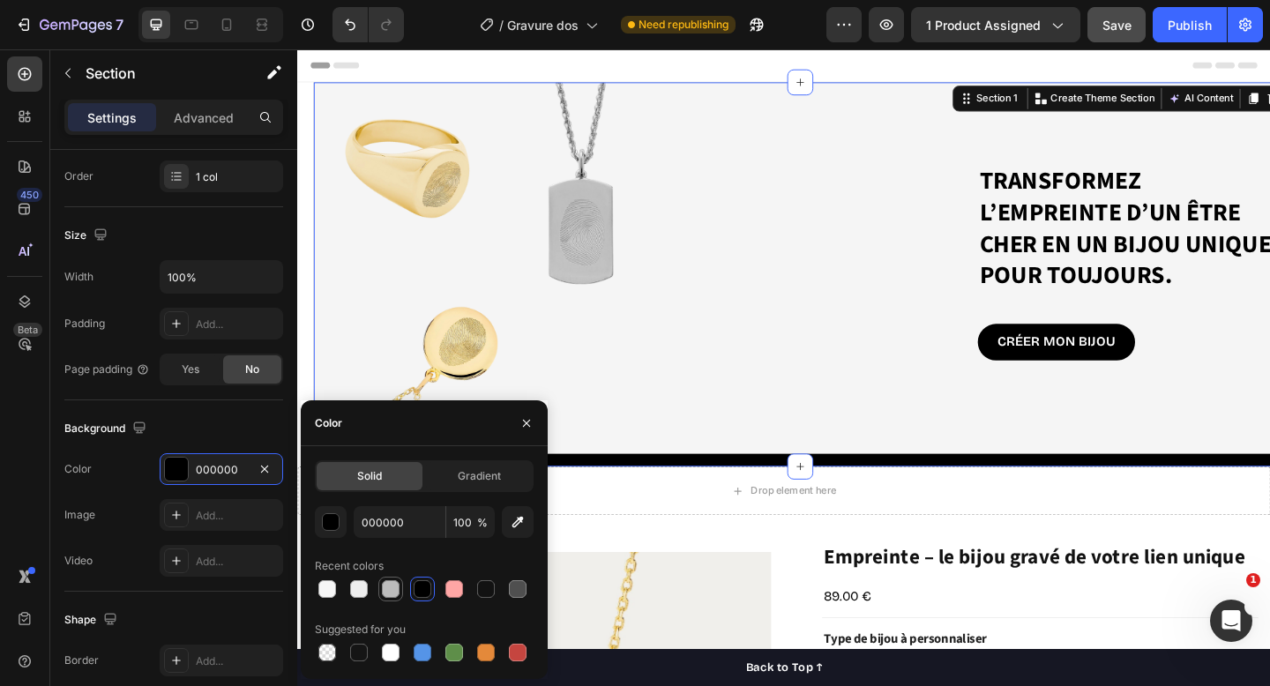
click at [389, 594] on div at bounding box center [391, 590] width 18 height 18
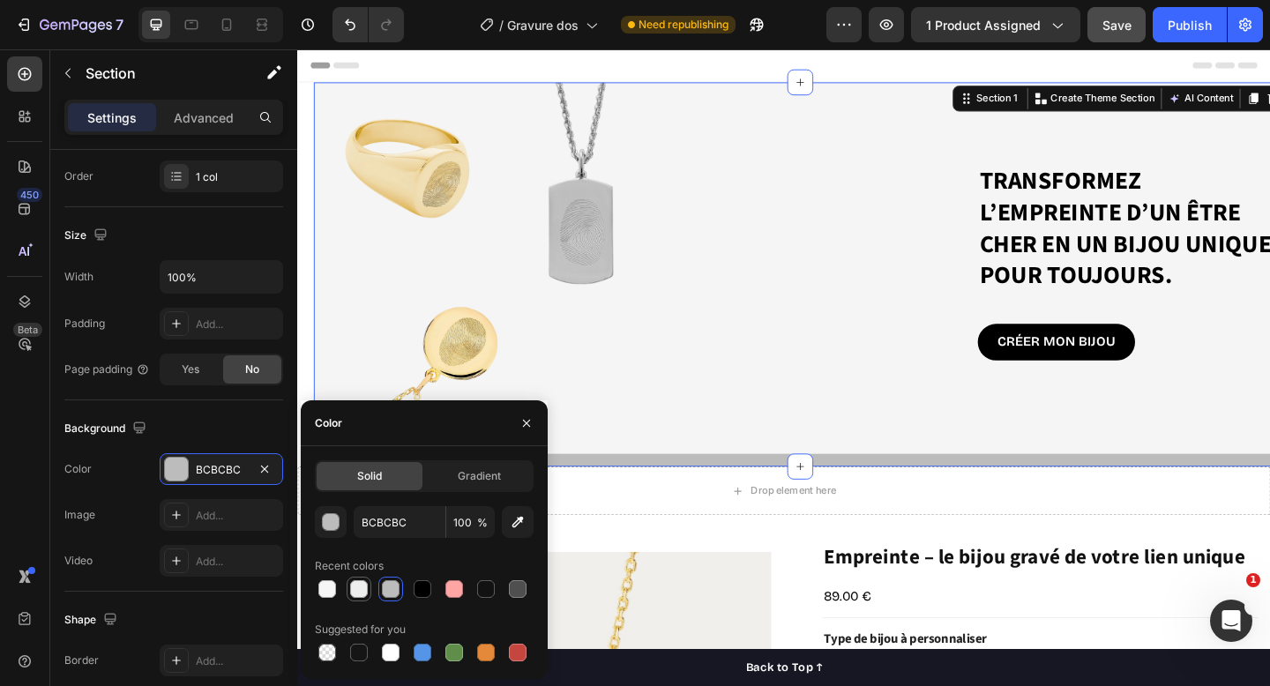
click at [359, 586] on div at bounding box center [359, 590] width 18 height 18
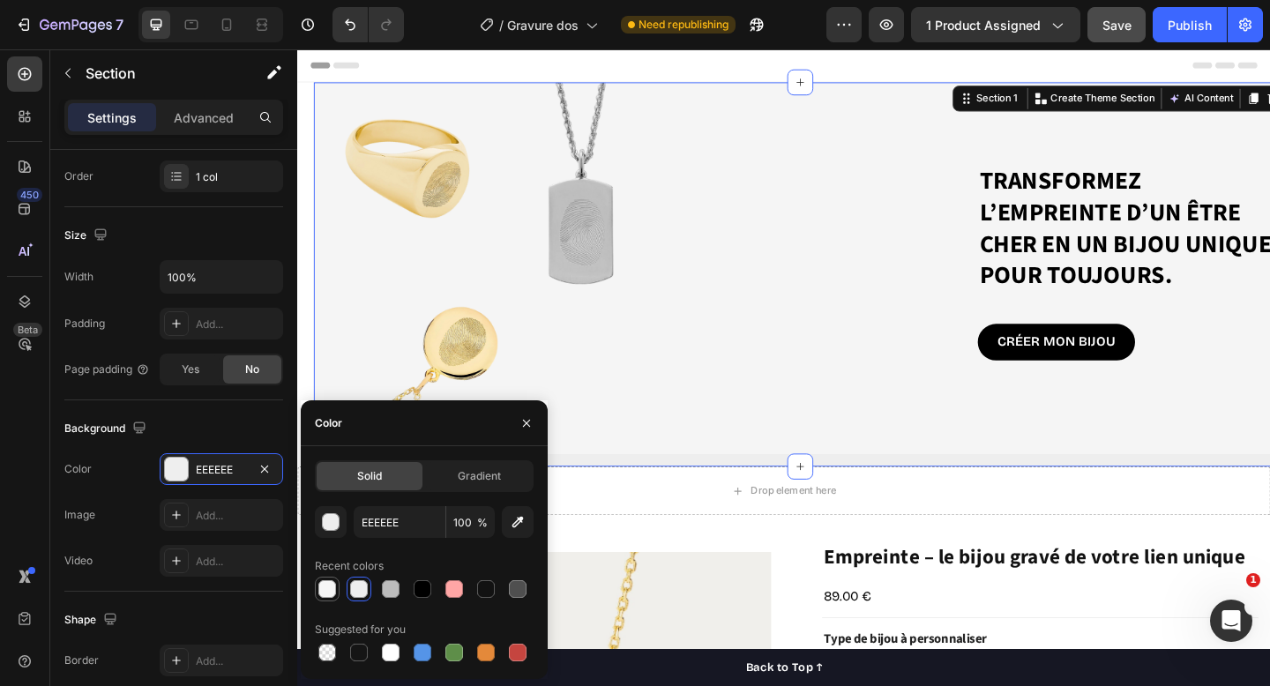
click at [323, 586] on div at bounding box center [328, 590] width 18 height 18
type input "F6F6F6"
click at [231, 412] on div "Background The changes might be hidden by the video. Color F6F6F6 Image Add... …" at bounding box center [173, 496] width 219 height 191
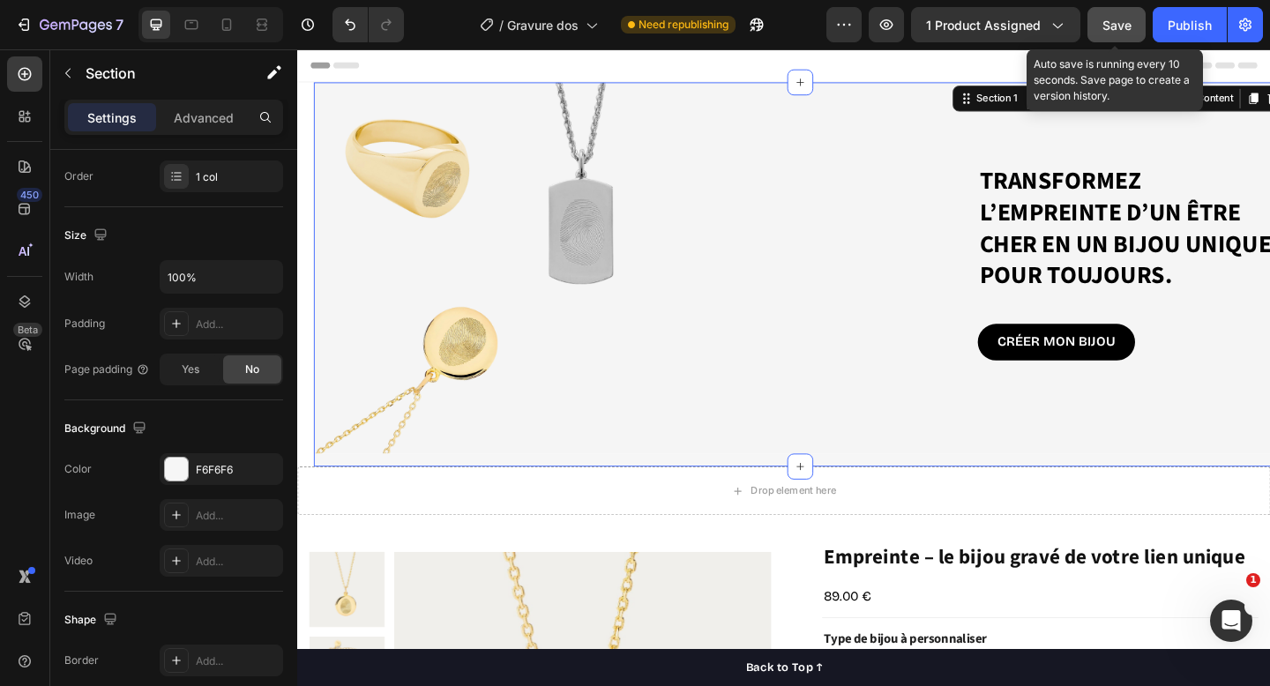
click at [1109, 39] on button "Save" at bounding box center [1117, 24] width 58 height 35
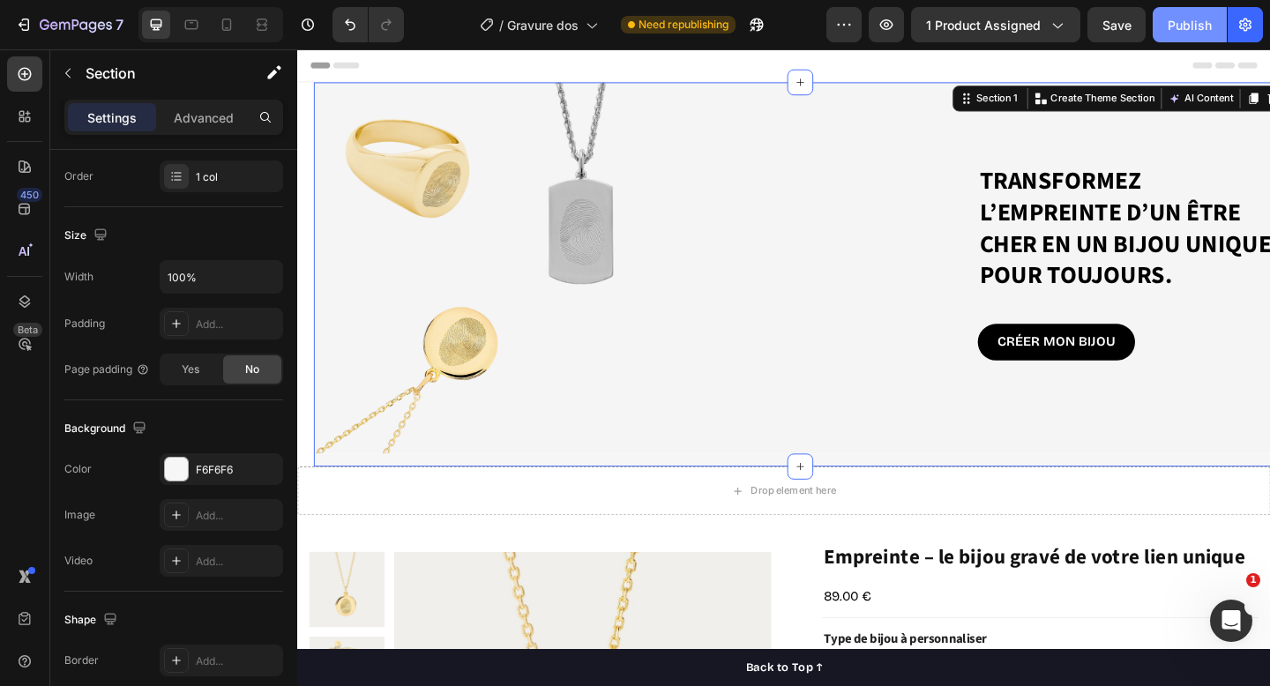
click at [1179, 27] on div "Publish" at bounding box center [1190, 25] width 44 height 19
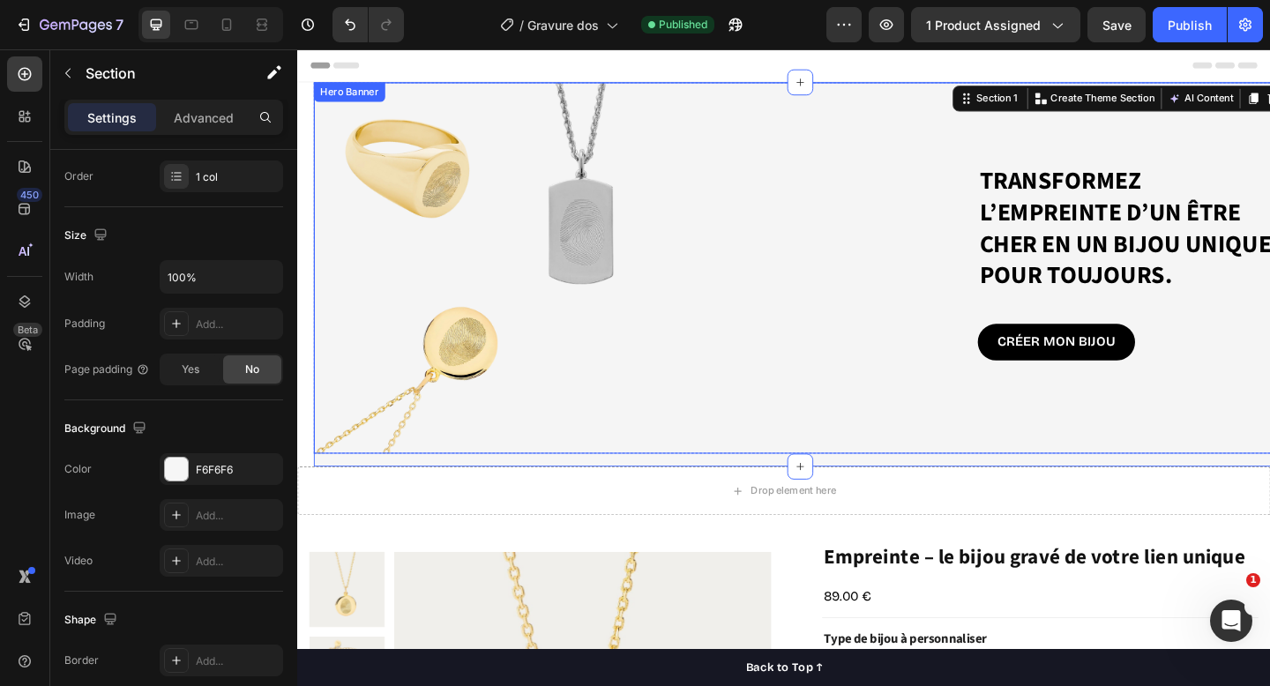
click at [605, 165] on div "Background Image" at bounding box center [844, 288] width 1059 height 404
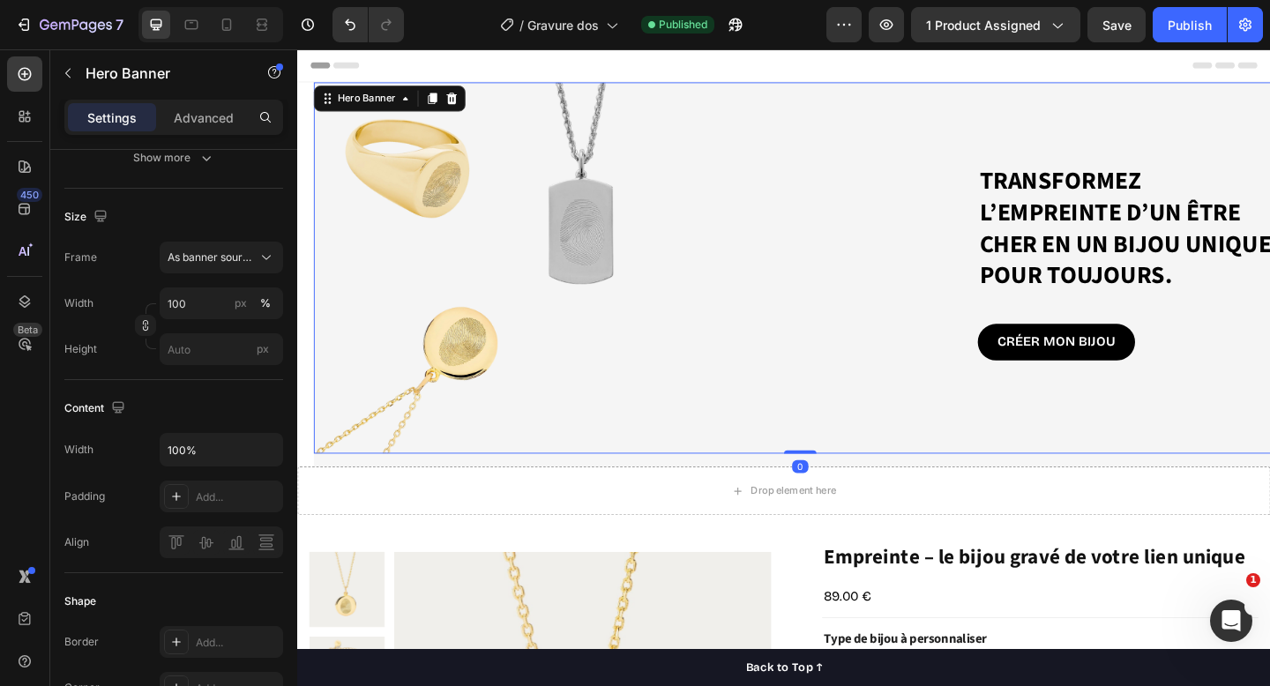
scroll to position [0, 0]
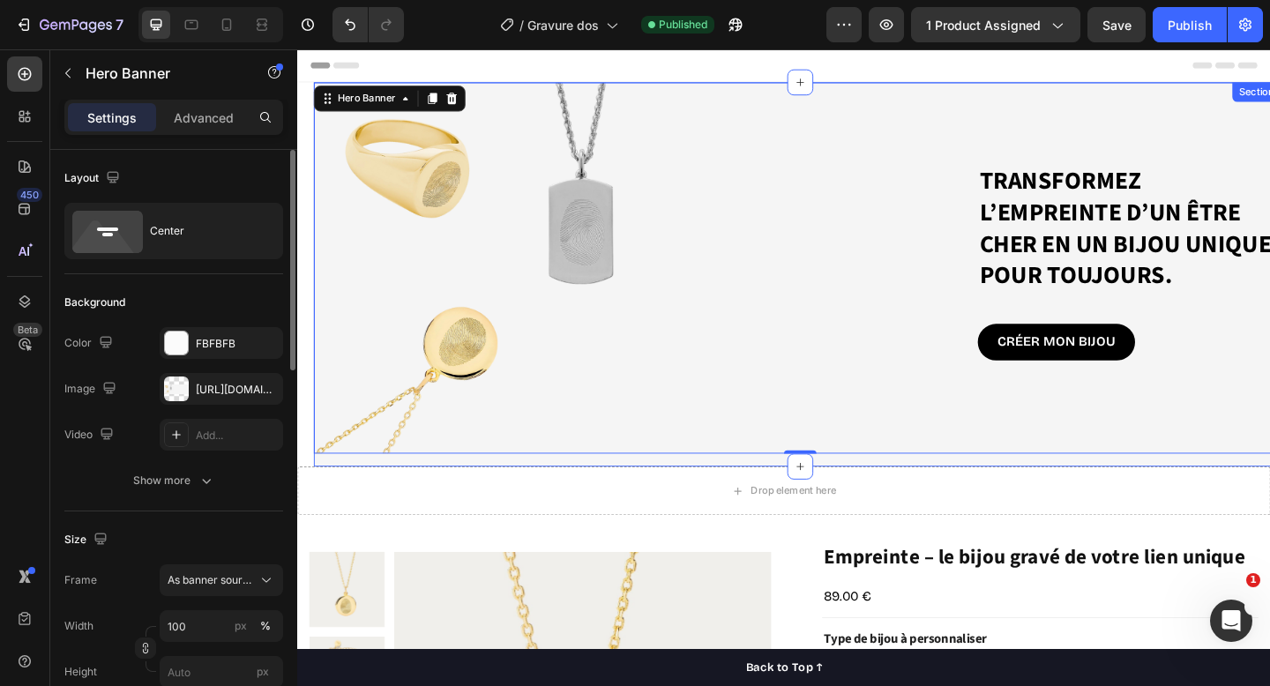
click at [363, 496] on div "Transformez l’empreinte d’un être cher en un bijou unique, pour toujours. Headi…" at bounding box center [844, 295] width 1059 height 418
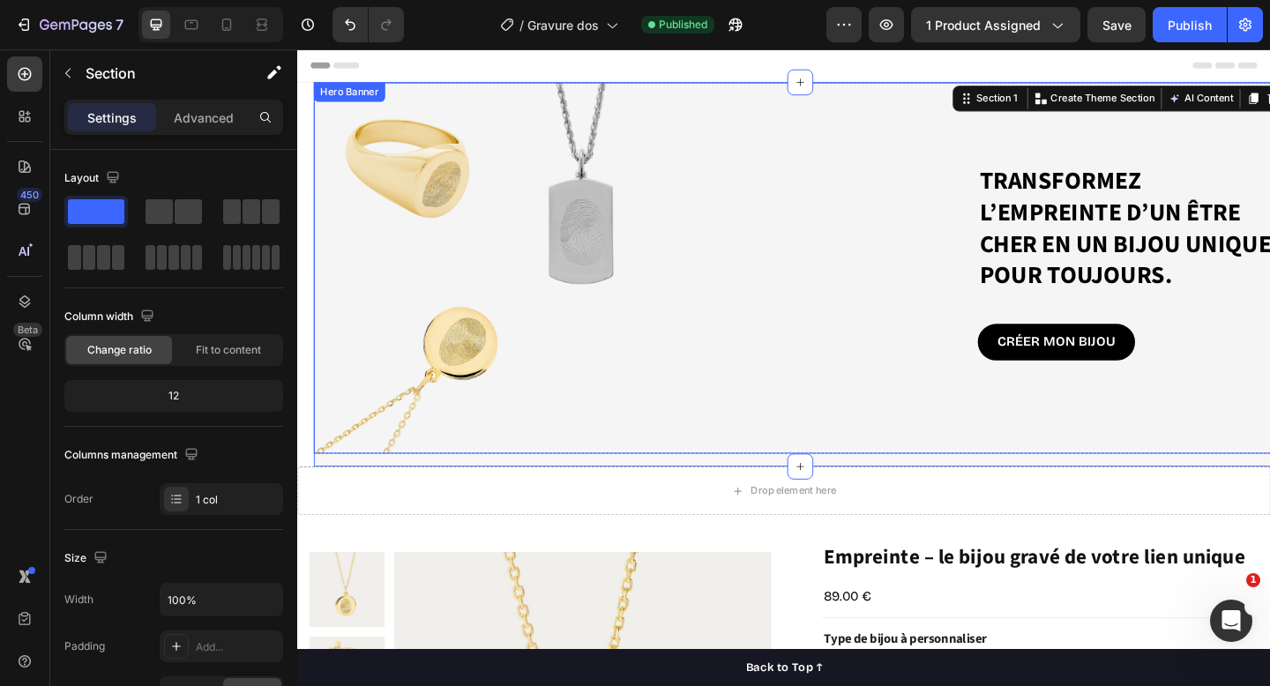
click at [381, 426] on div "Background Image" at bounding box center [844, 288] width 1059 height 404
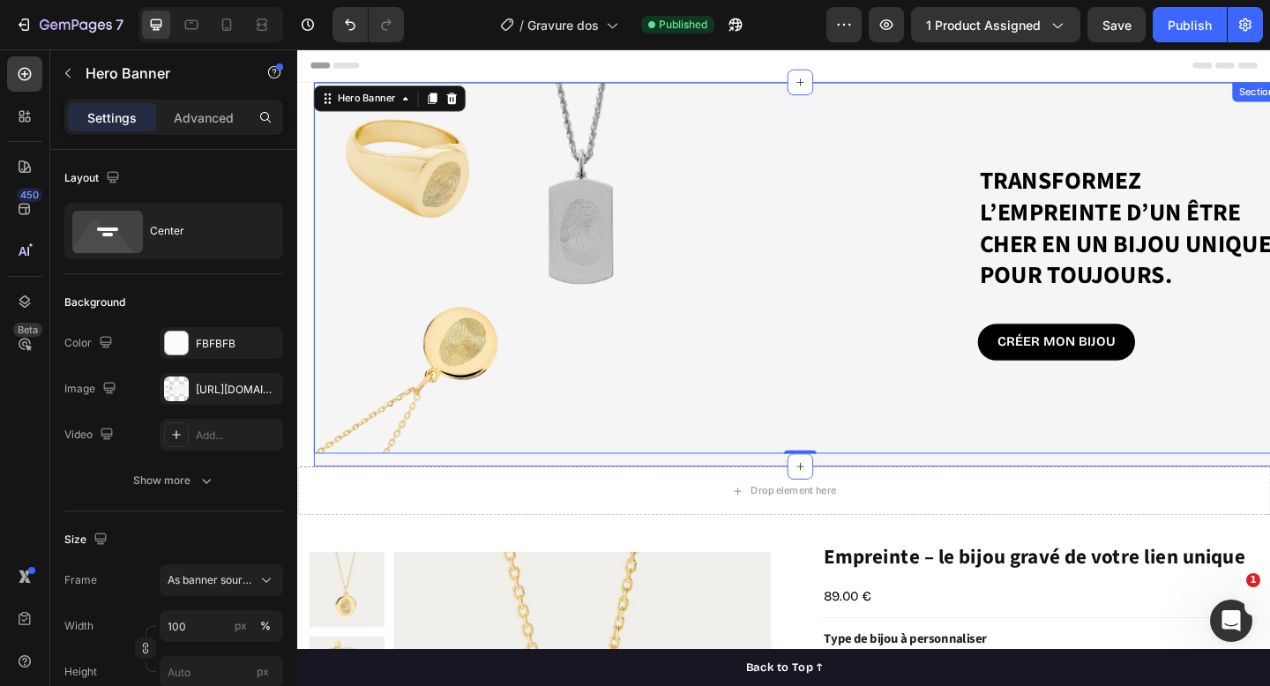
click at [360, 496] on div "Transformez l’empreinte d’un être cher en un bijou unique, pour toujours. Headi…" at bounding box center [844, 295] width 1059 height 418
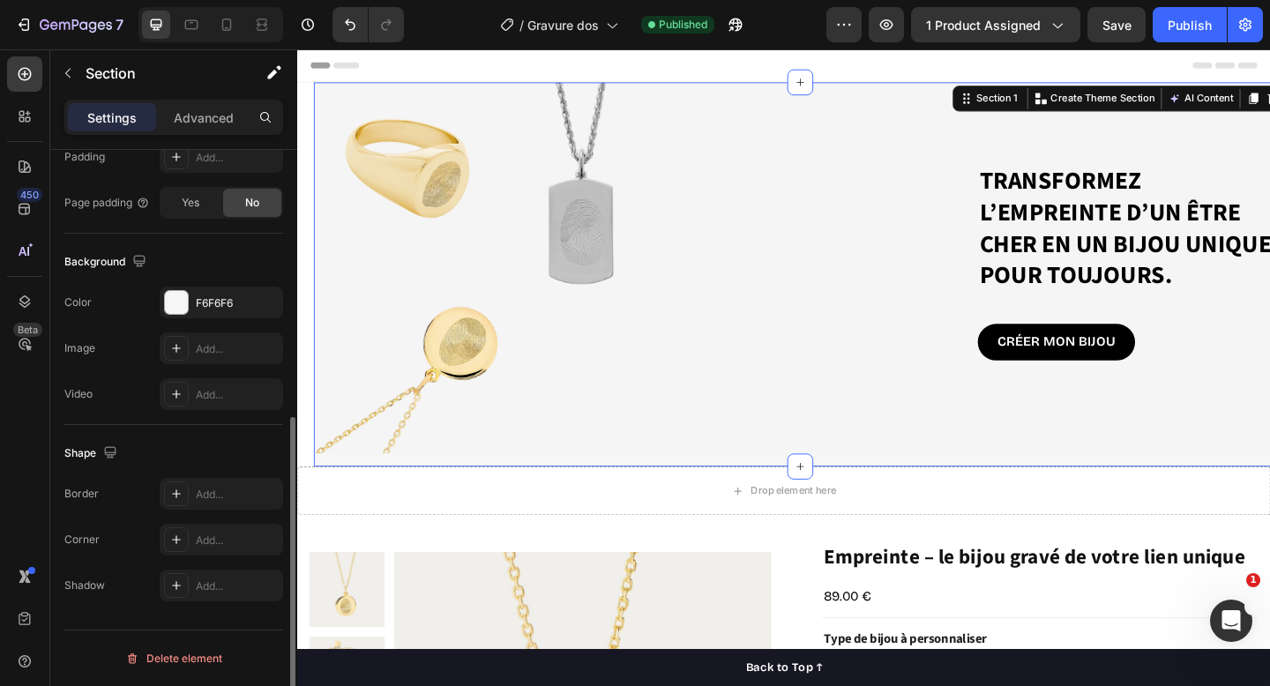
scroll to position [276, 0]
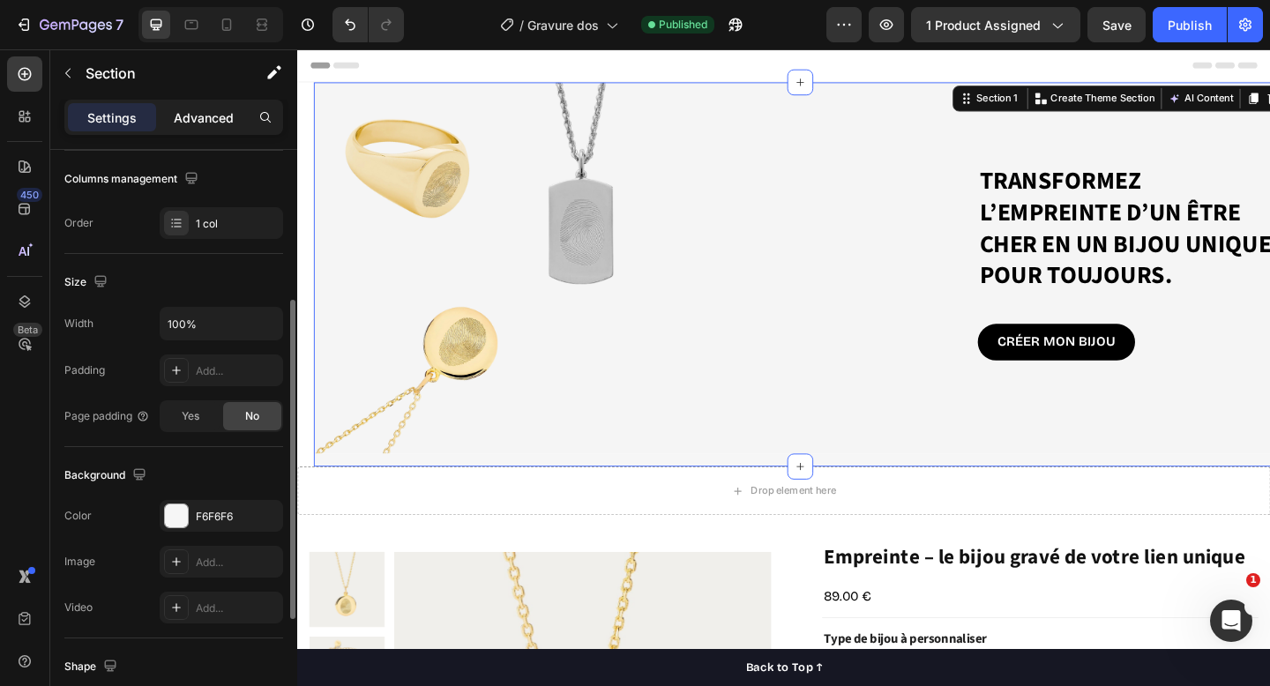
click at [214, 122] on p "Advanced" at bounding box center [204, 118] width 60 height 19
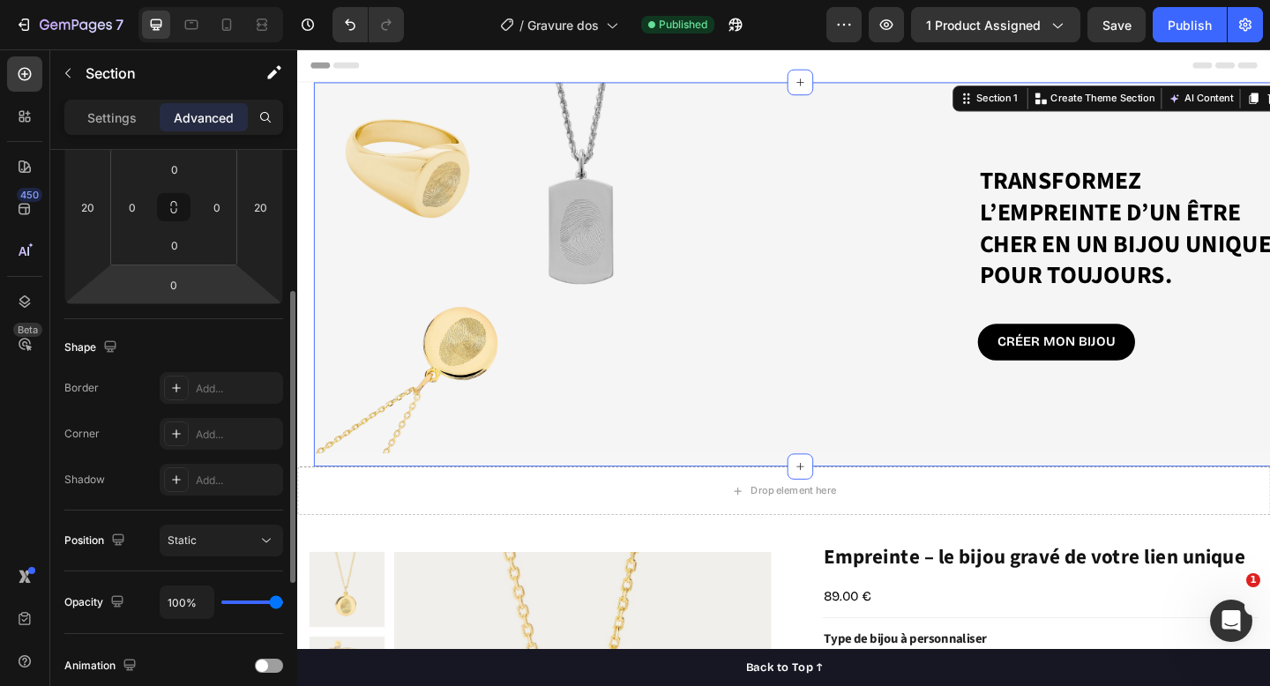
scroll to position [0, 0]
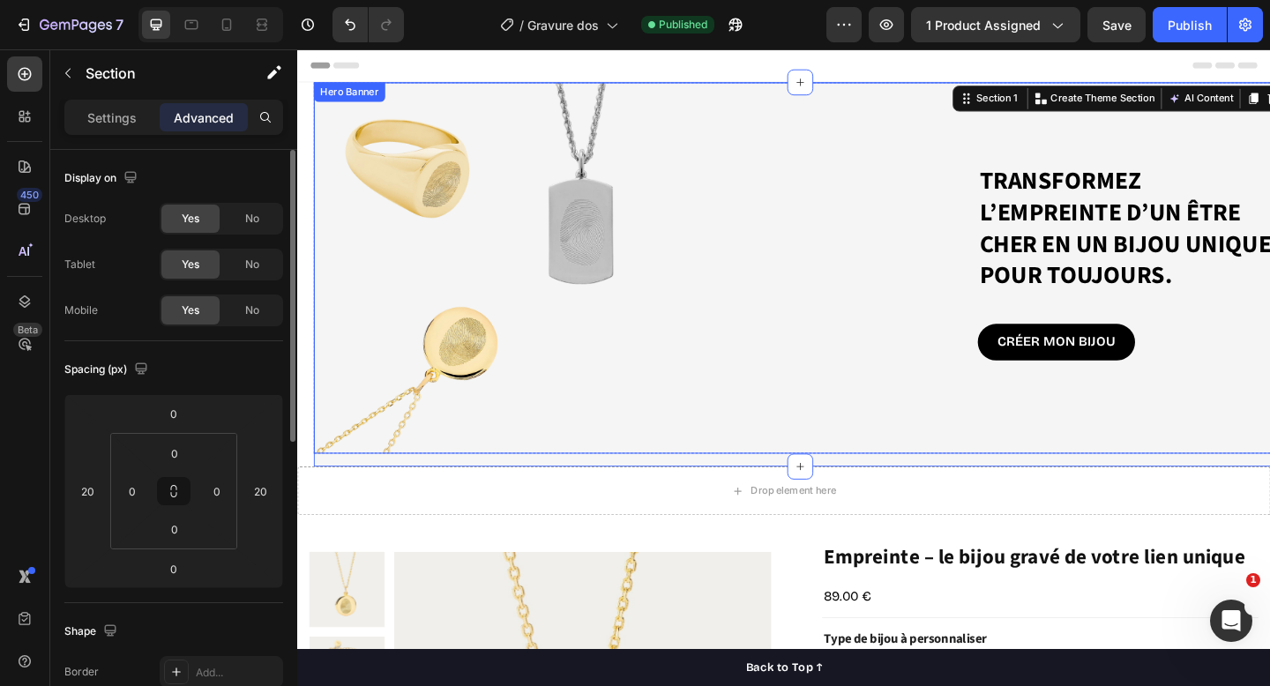
click at [395, 278] on div "Transformez l’empreinte d’un être cher en un bijou unique, pour toujours. Headi…" at bounding box center [844, 288] width 1059 height 229
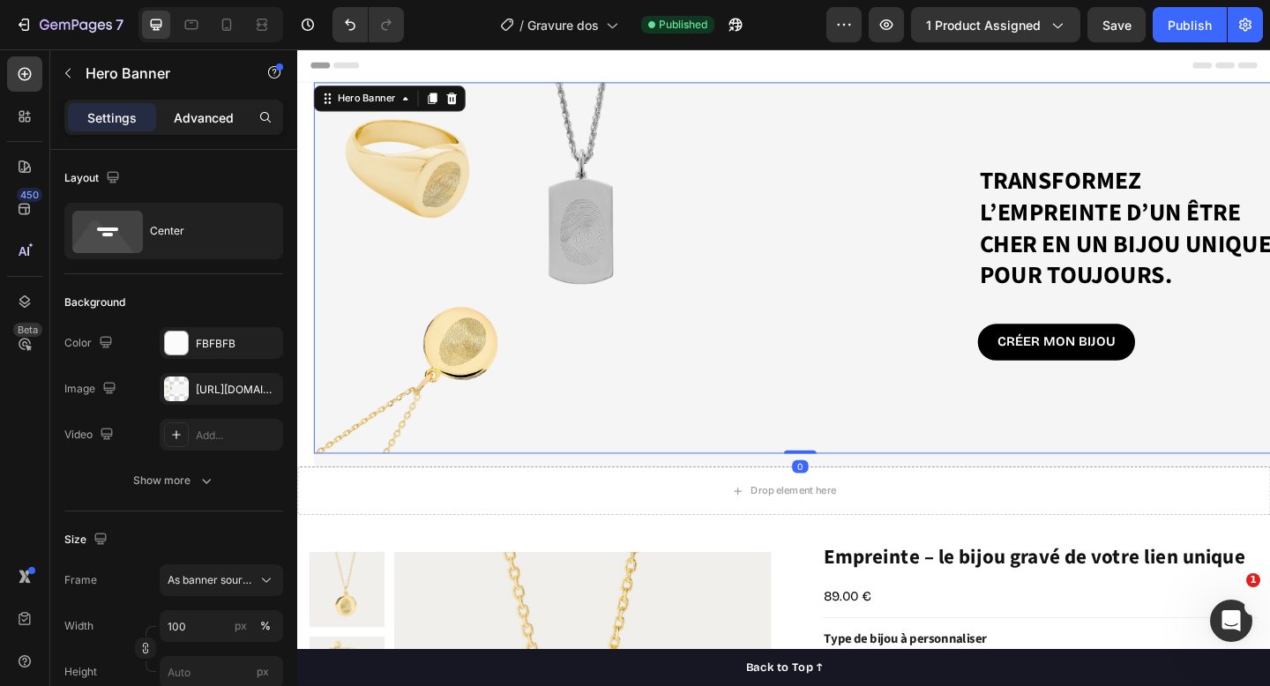
click at [212, 118] on p "Advanced" at bounding box center [204, 118] width 60 height 19
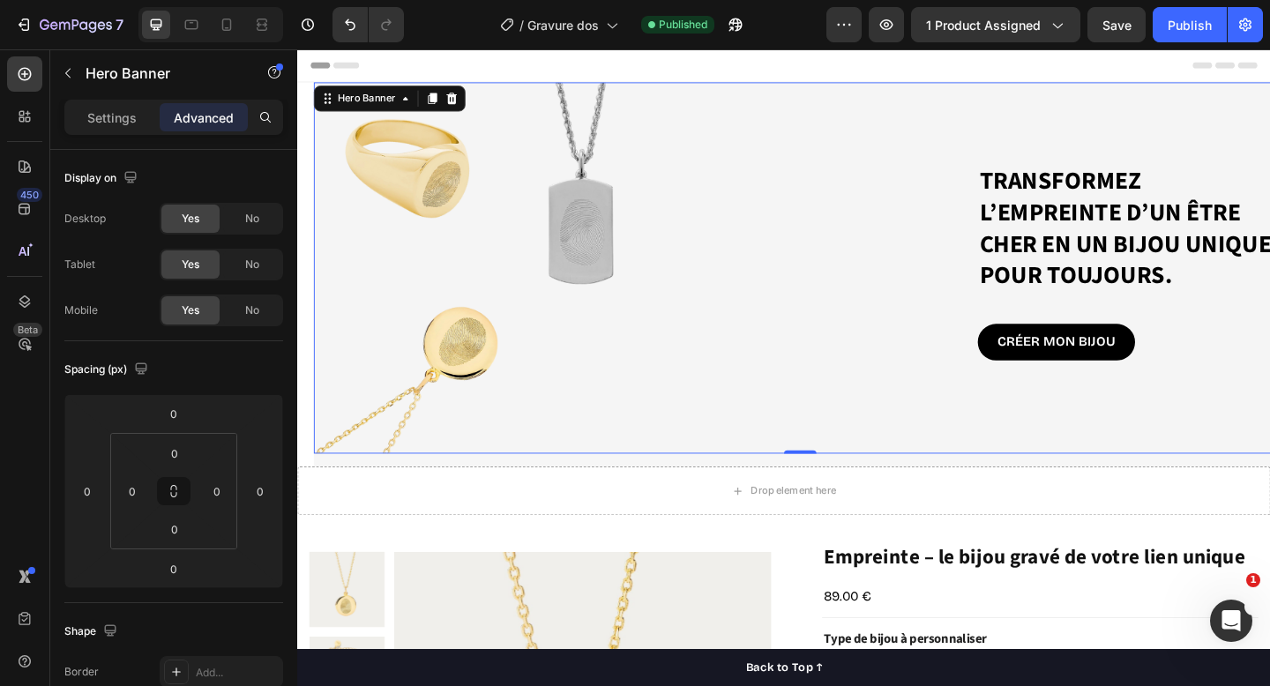
click at [305, 453] on section "Transformez l’empreinte d’un être cher en un bijou unique, pour toujours. Headi…" at bounding box center [826, 295] width 1059 height 418
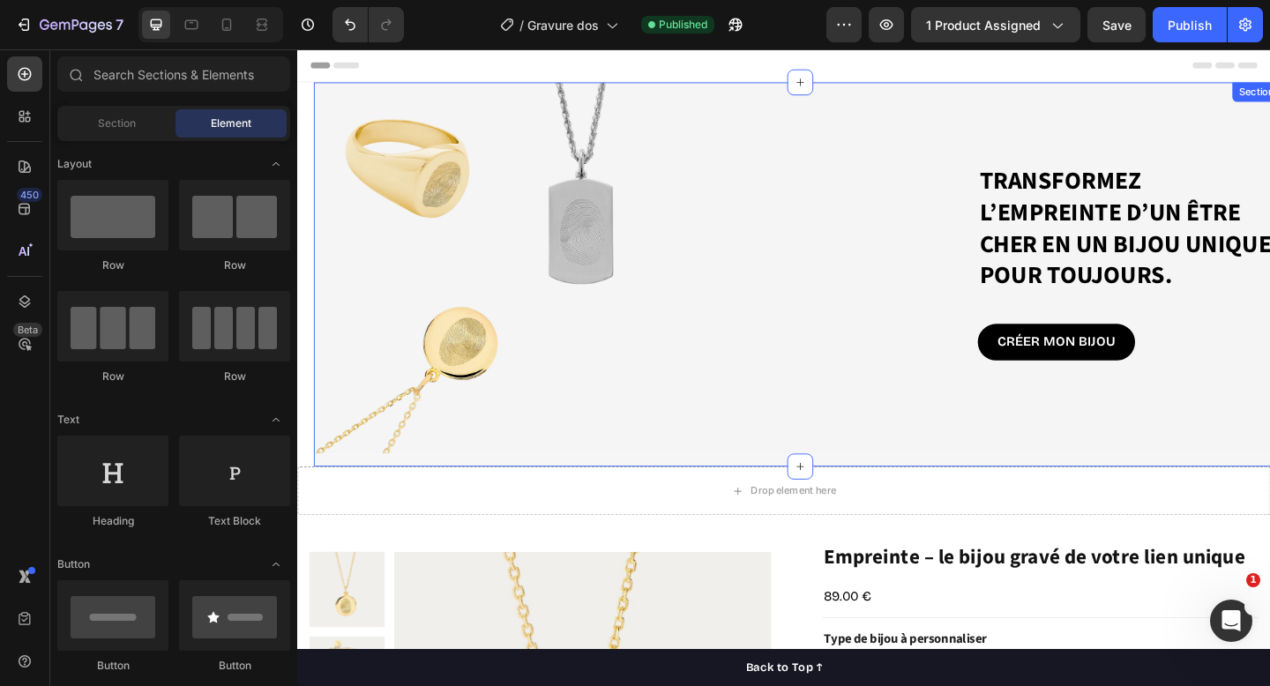
click at [333, 494] on div "Transformez l’empreinte d’un être cher en un bijou unique, pour toujours. Headi…" at bounding box center [844, 295] width 1059 height 418
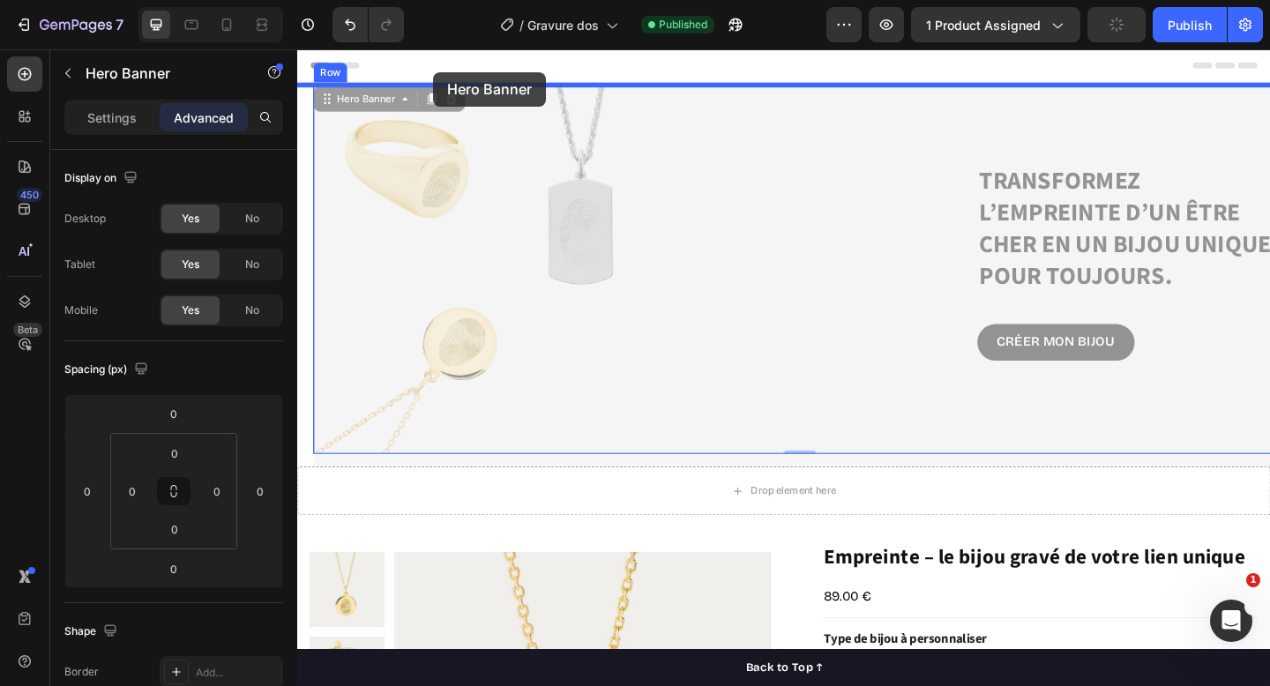
drag, startPoint x: 342, startPoint y: 471, endPoint x: 445, endPoint y: 74, distance: 410.0
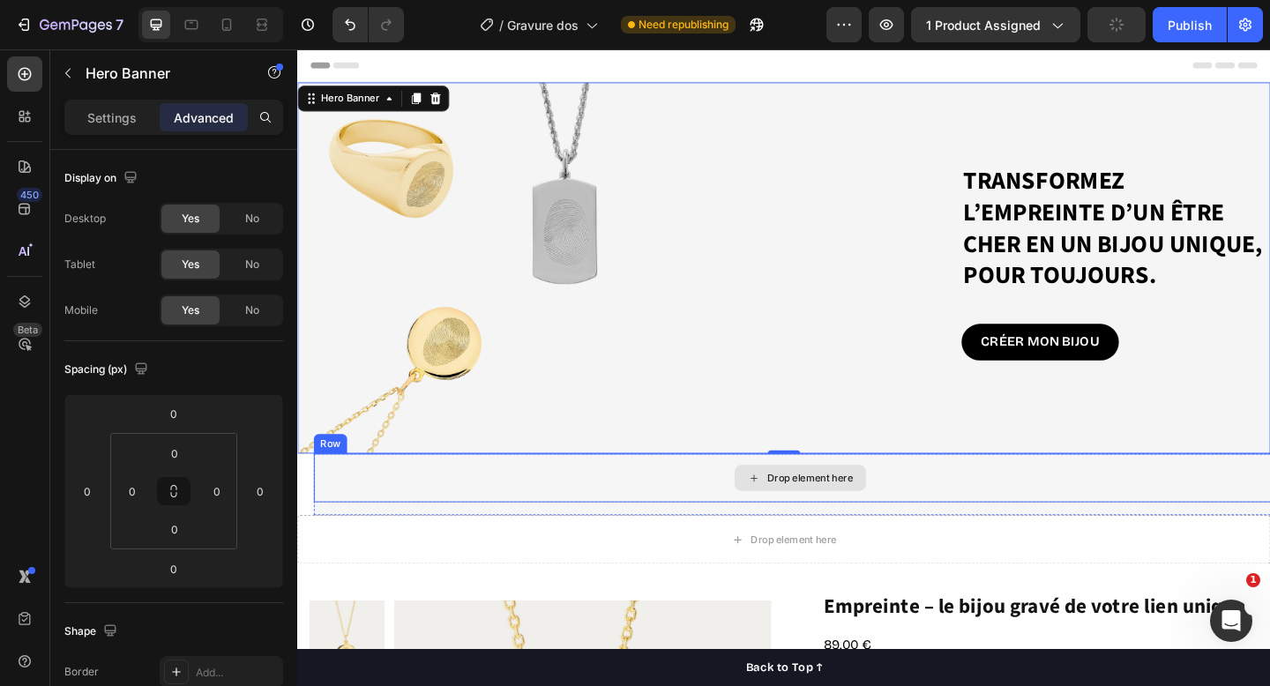
click at [441, 521] on div "Drop element here" at bounding box center [844, 516] width 1059 height 53
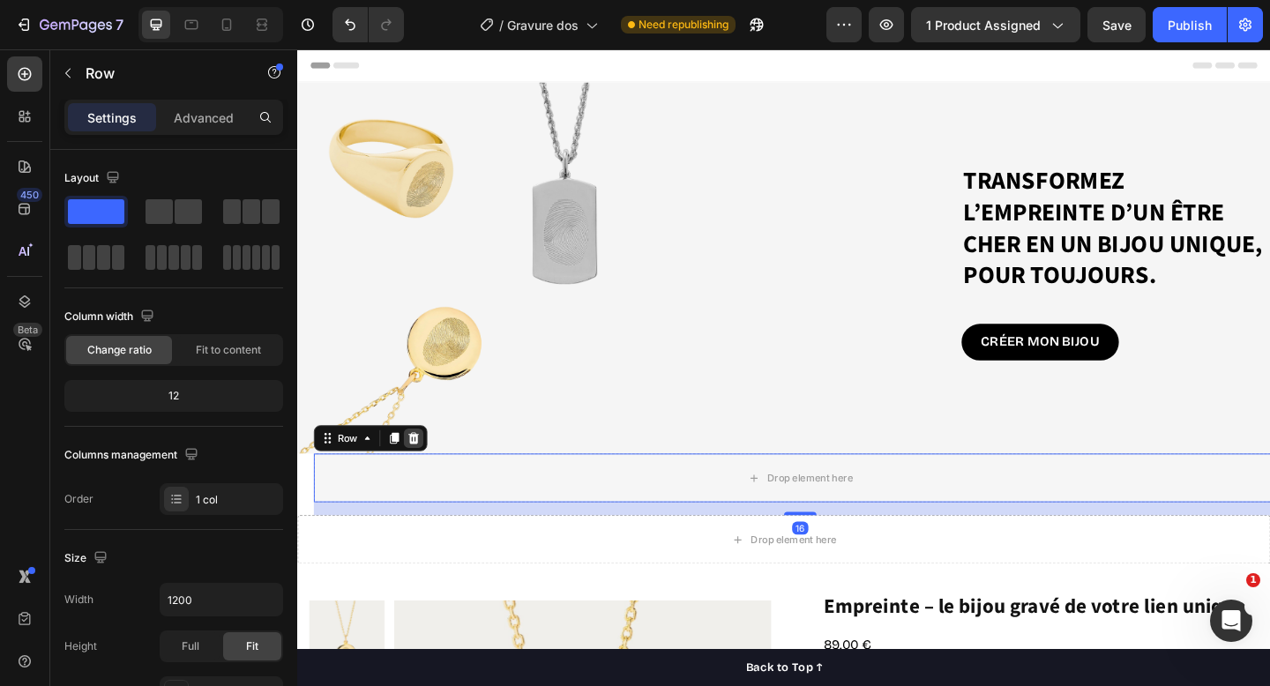
click at [426, 469] on icon at bounding box center [423, 473] width 11 height 12
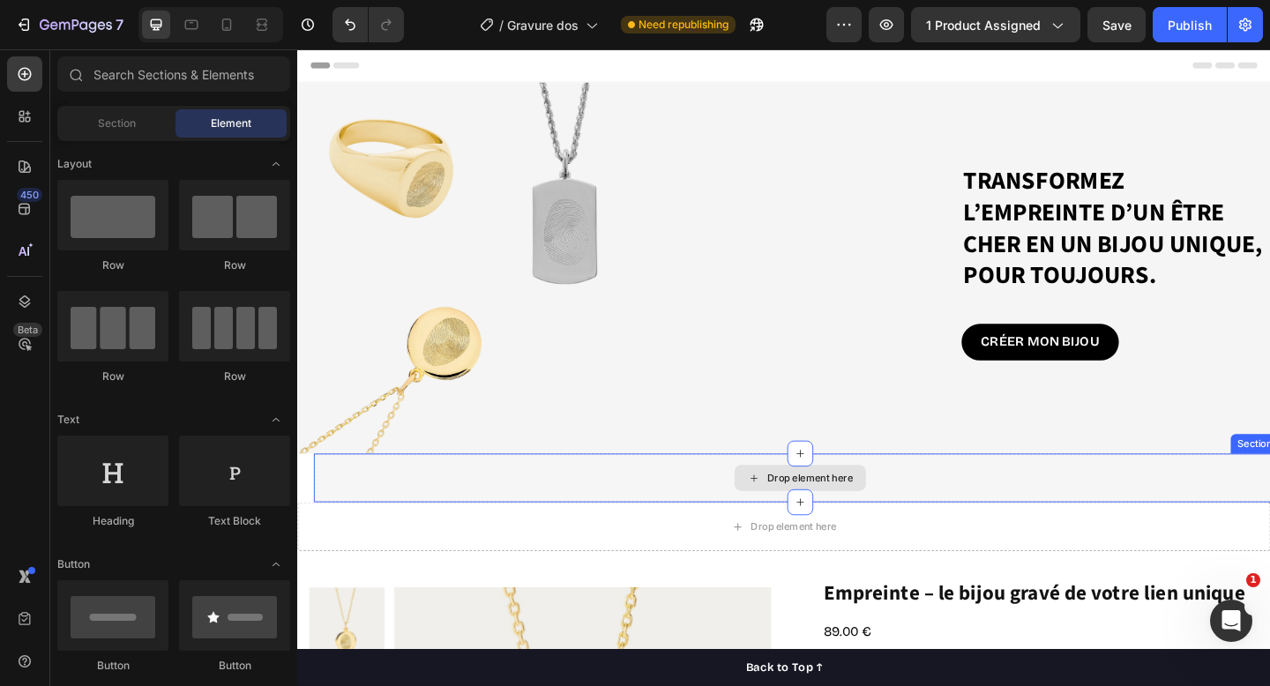
click at [458, 529] on div "Drop element here" at bounding box center [844, 516] width 1059 height 53
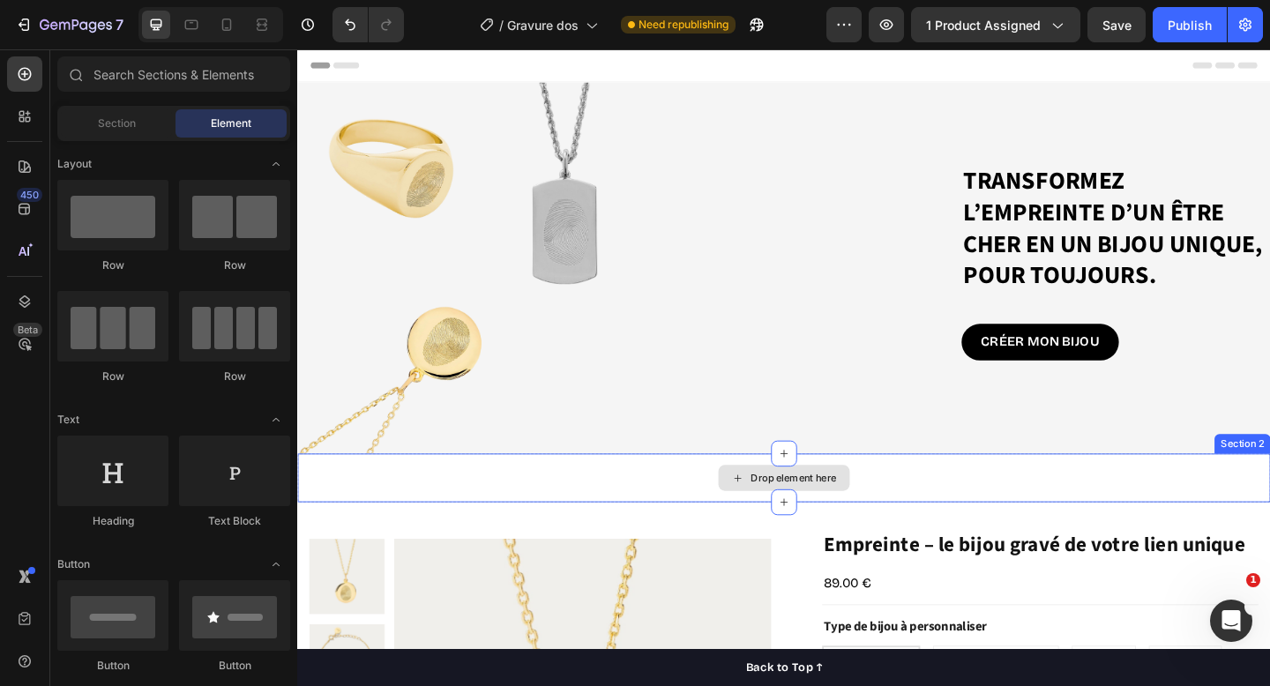
click at [957, 527] on div "Drop element here" at bounding box center [826, 516] width 1059 height 53
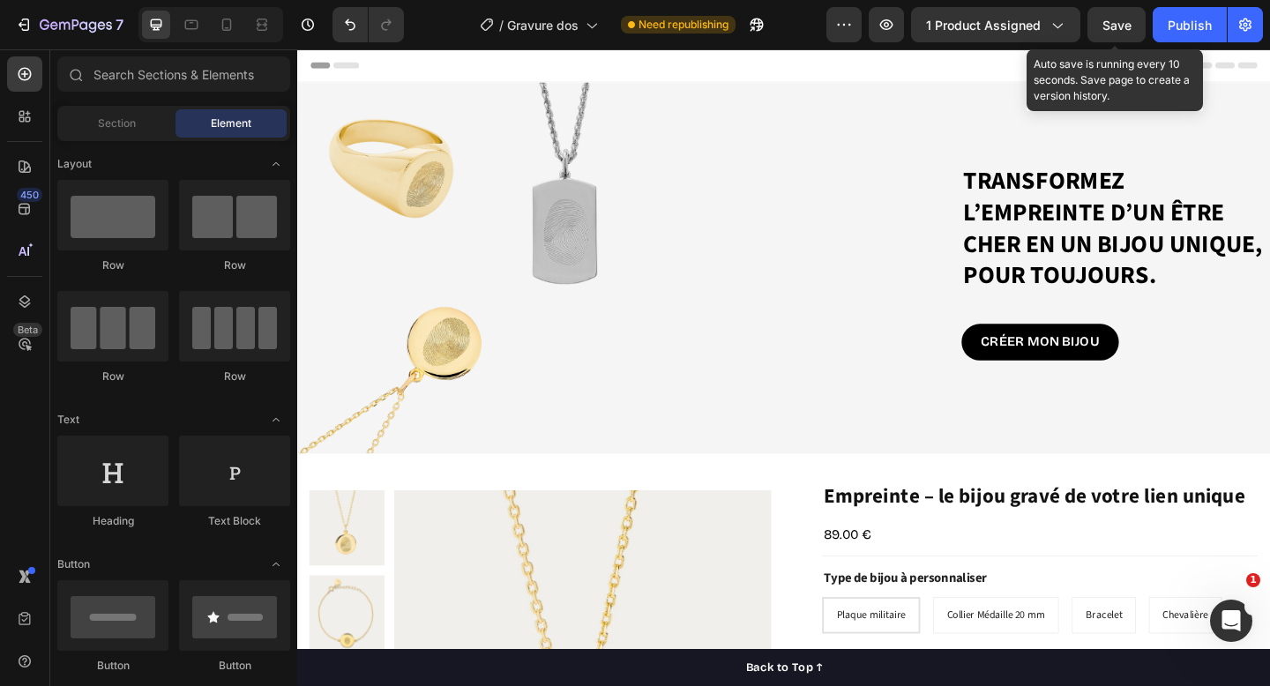
click at [1107, 21] on span "Save" at bounding box center [1117, 25] width 29 height 15
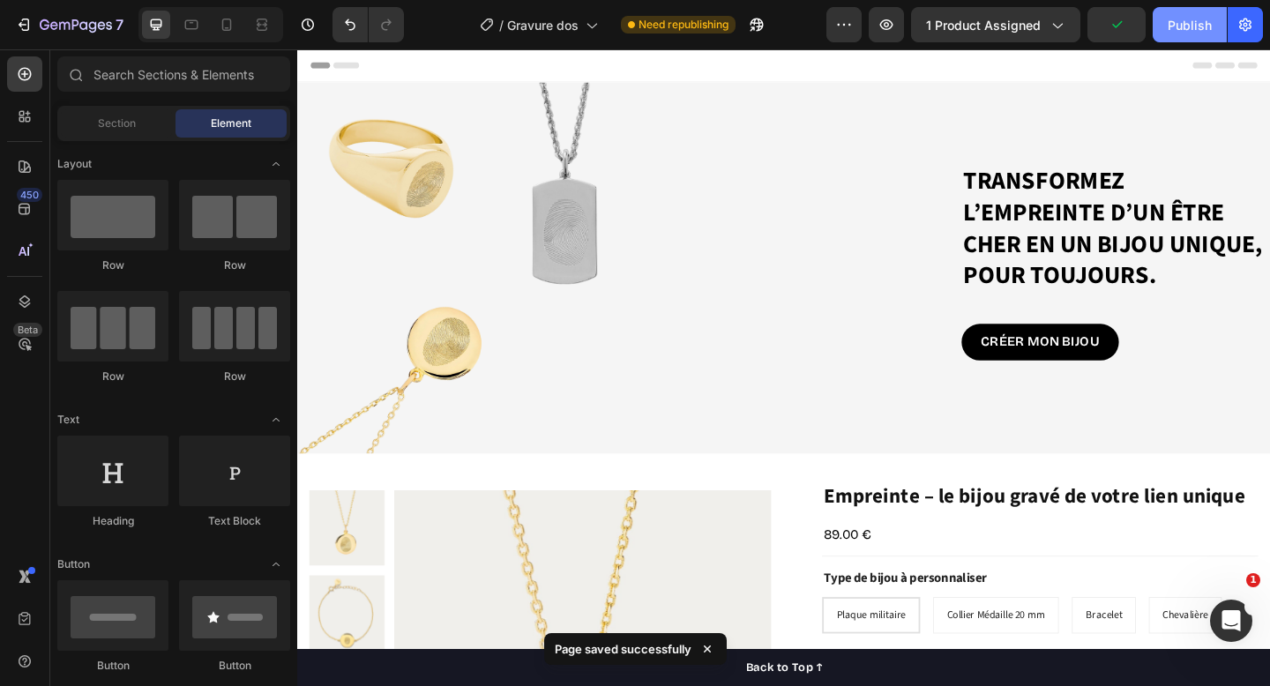
click at [1201, 19] on div "Publish" at bounding box center [1190, 25] width 44 height 19
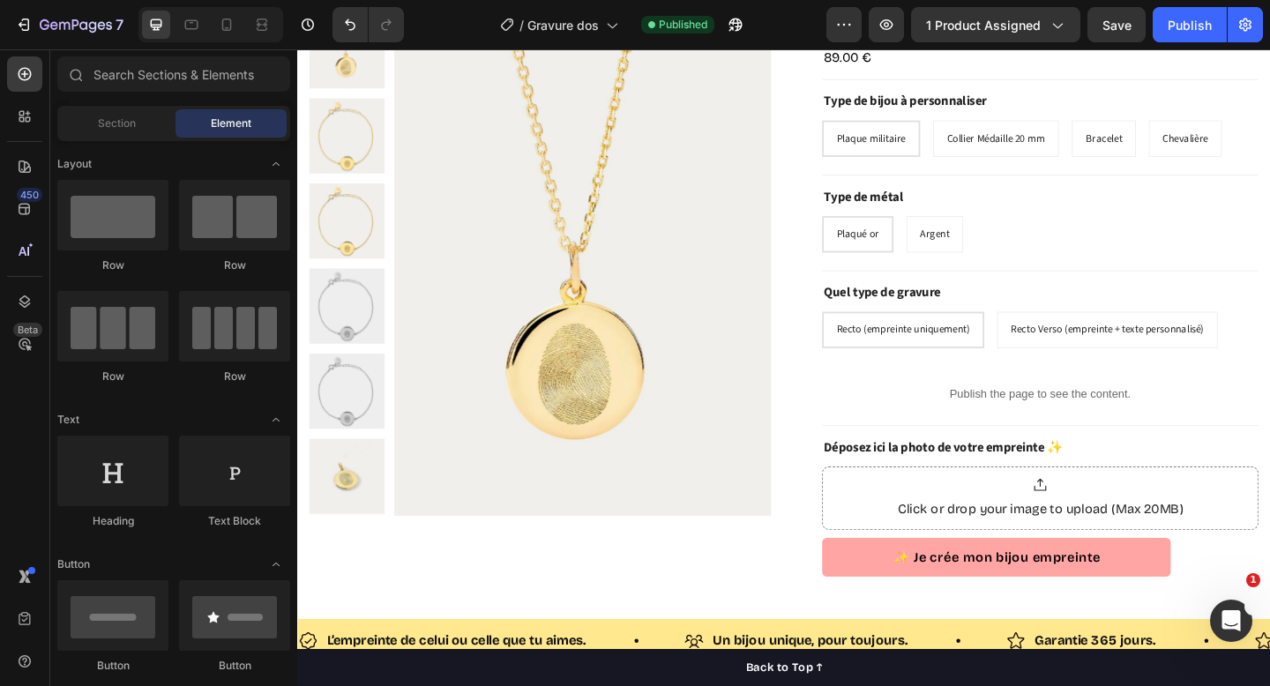
scroll to position [672, 0]
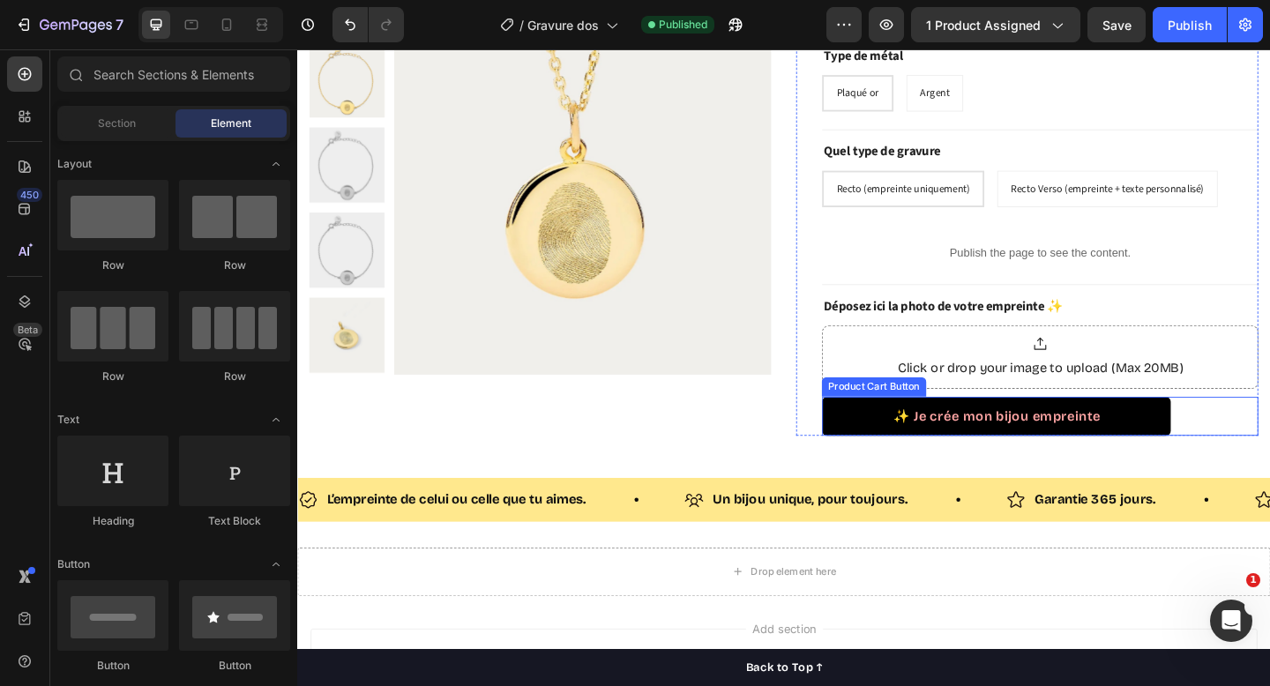
click at [889, 465] on button "✨ Je crée mon bijou empreinte" at bounding box center [1057, 449] width 379 height 42
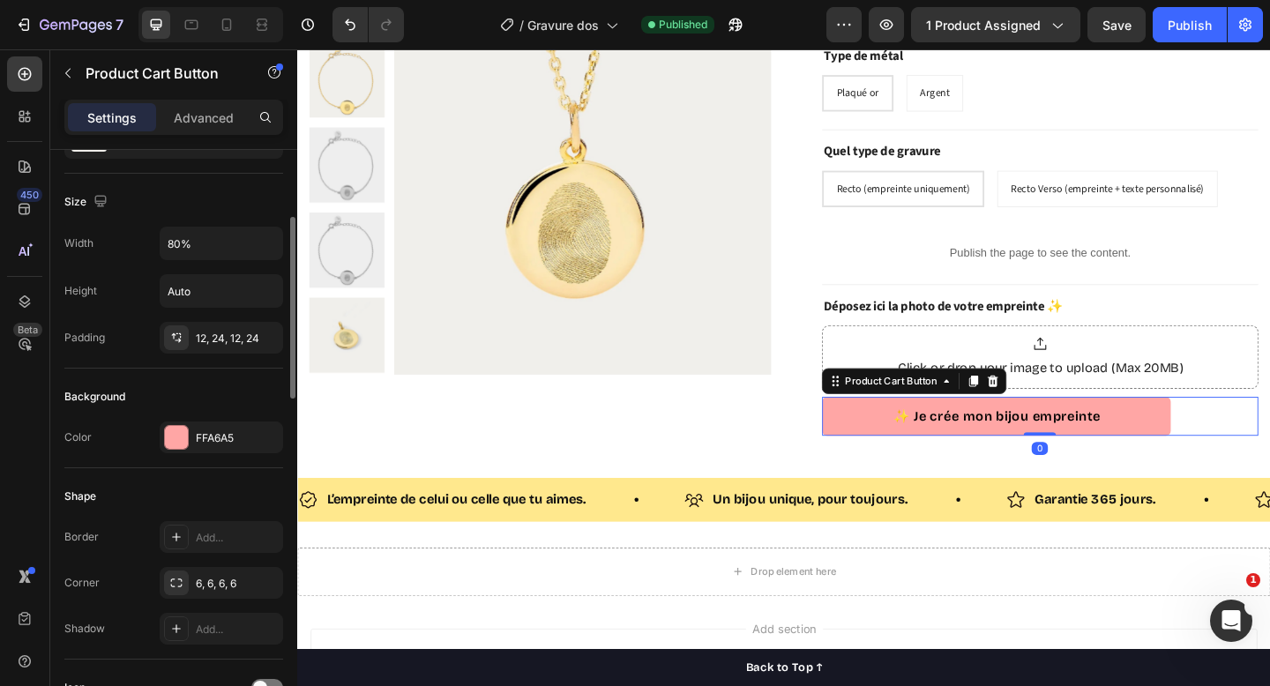
scroll to position [215, 0]
click at [178, 435] on div at bounding box center [176, 436] width 23 height 23
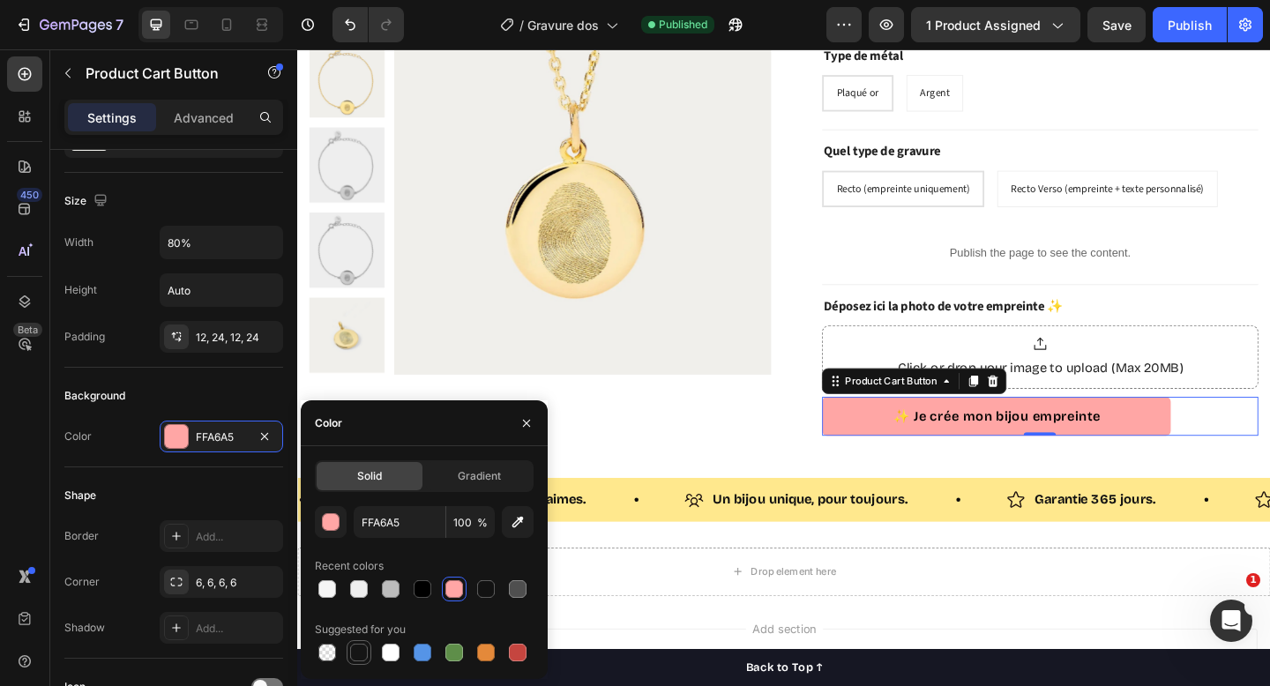
click at [359, 651] on div at bounding box center [359, 653] width 18 height 18
type input "151515"
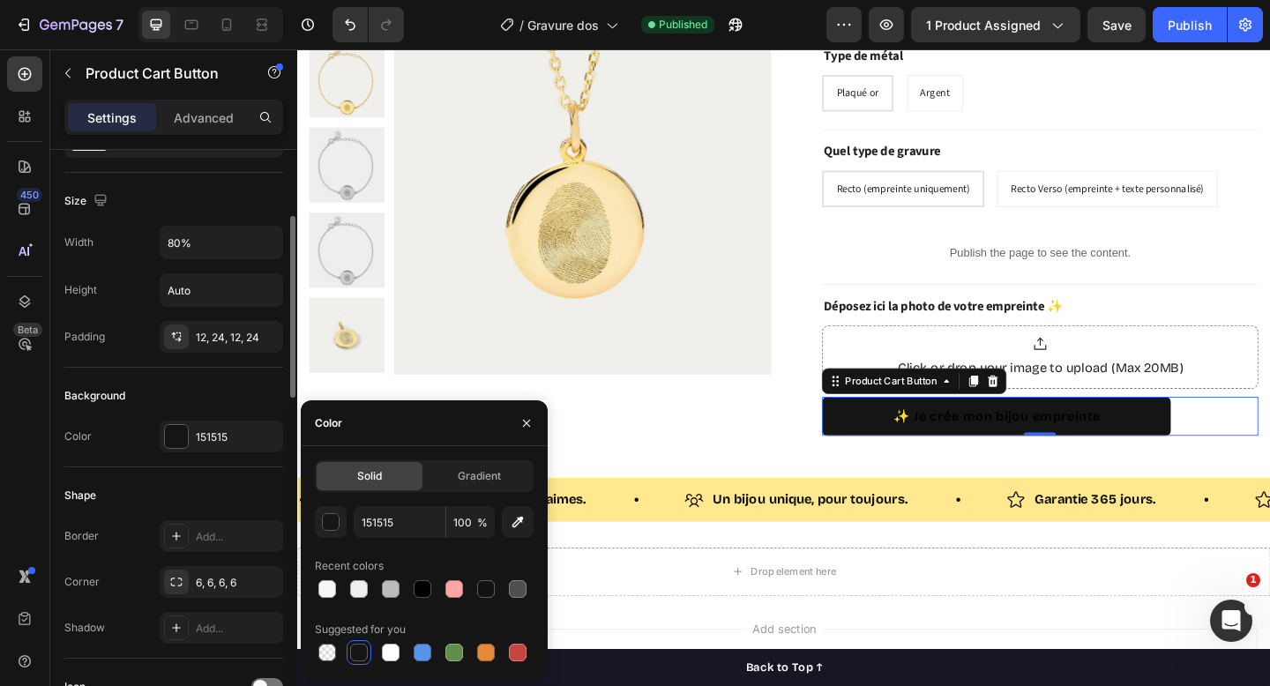
click at [129, 499] on div "Shape" at bounding box center [173, 496] width 219 height 28
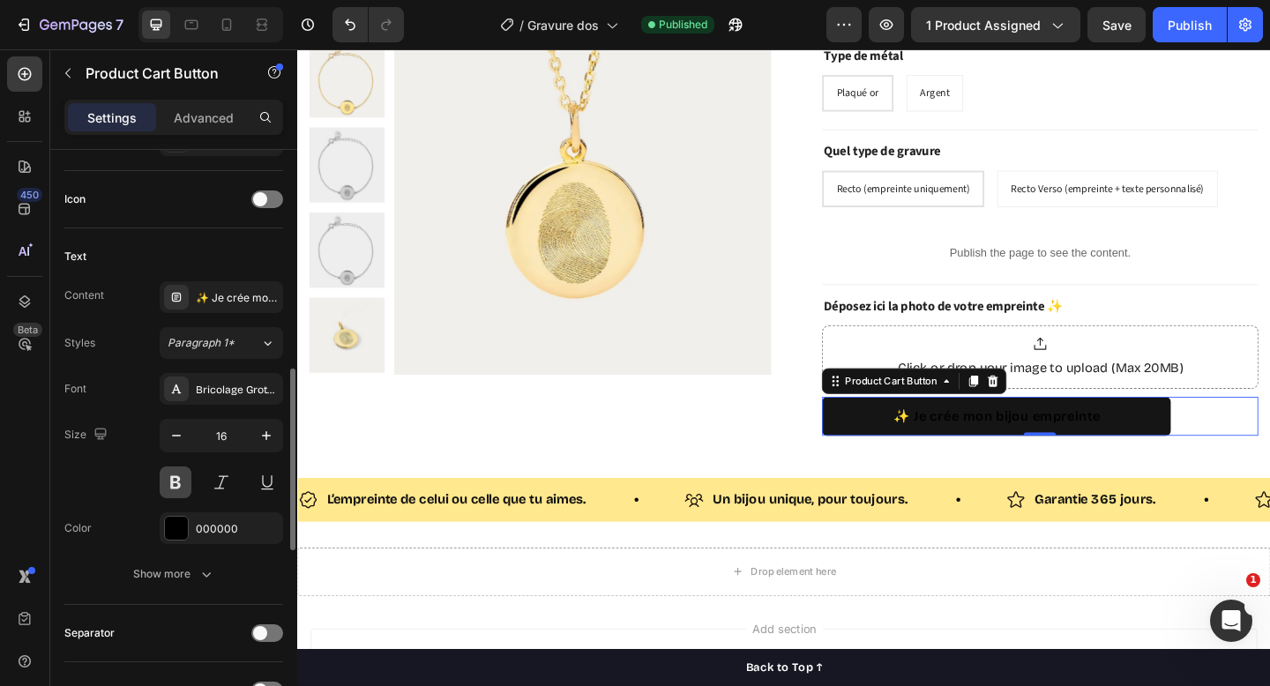
scroll to position [704, 0]
click at [175, 526] on div at bounding box center [176, 527] width 23 height 23
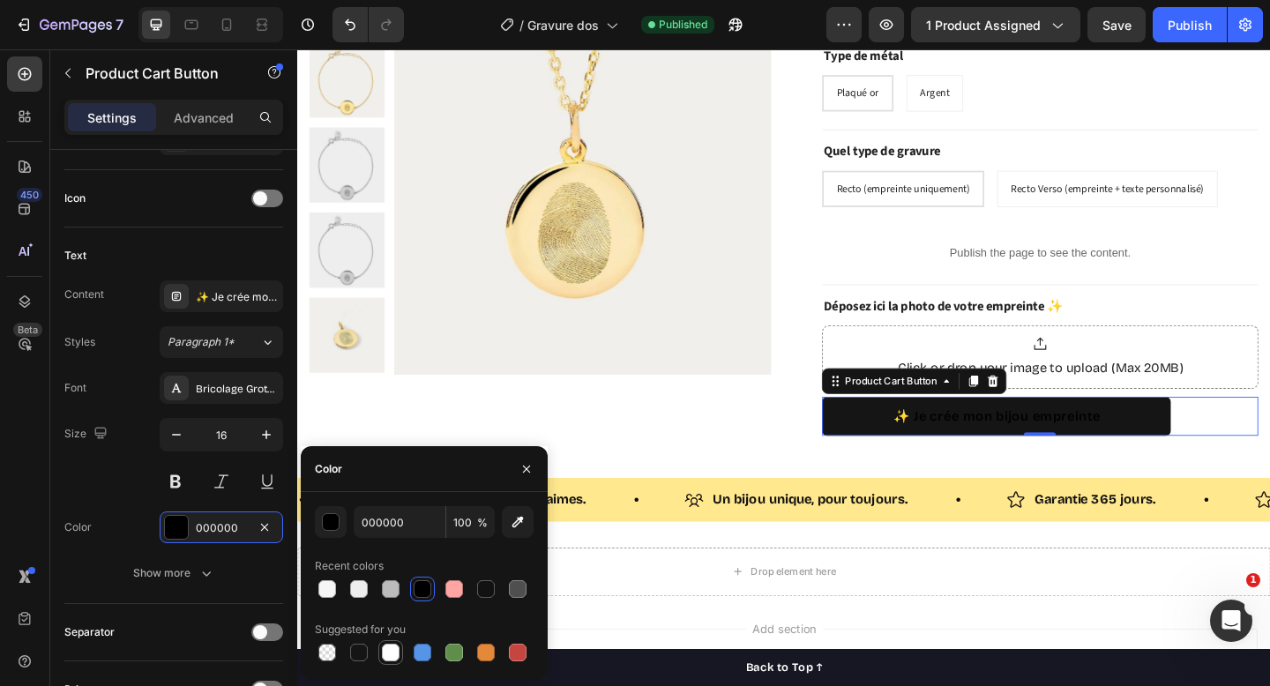
click at [385, 648] on div at bounding box center [391, 653] width 18 height 18
type input "FFFFFF"
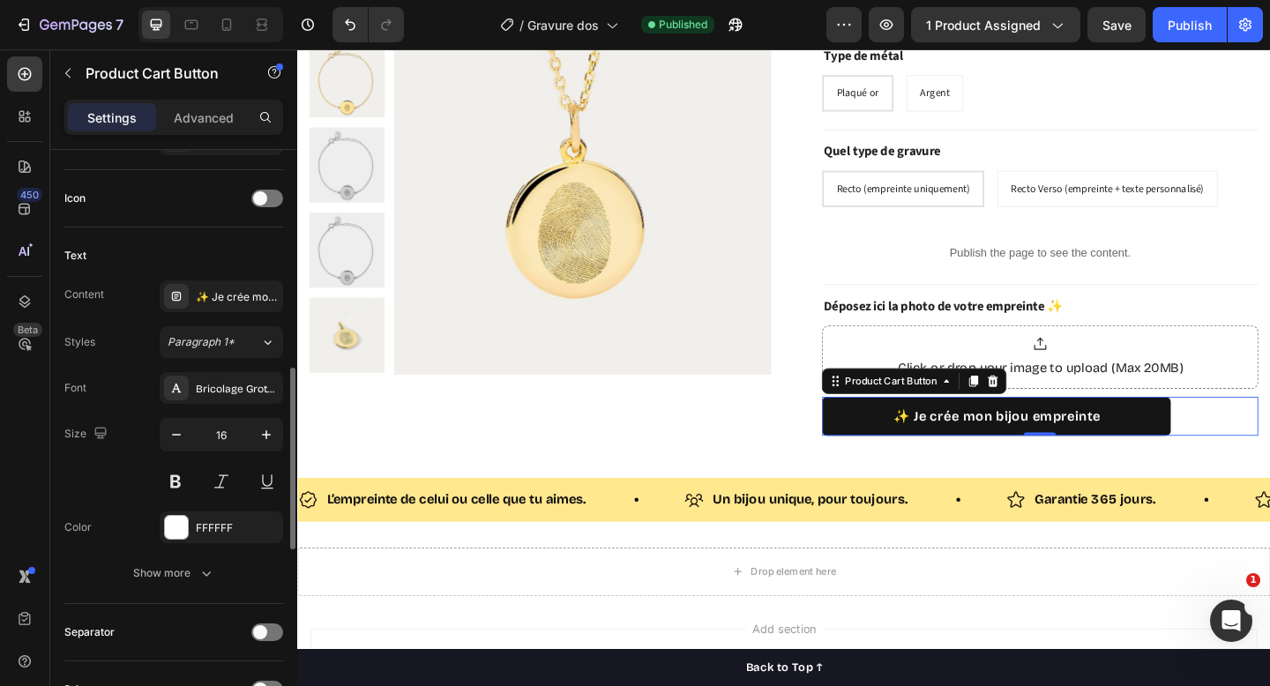
click at [136, 389] on div "Font Bricolage Grotesque" at bounding box center [173, 388] width 219 height 32
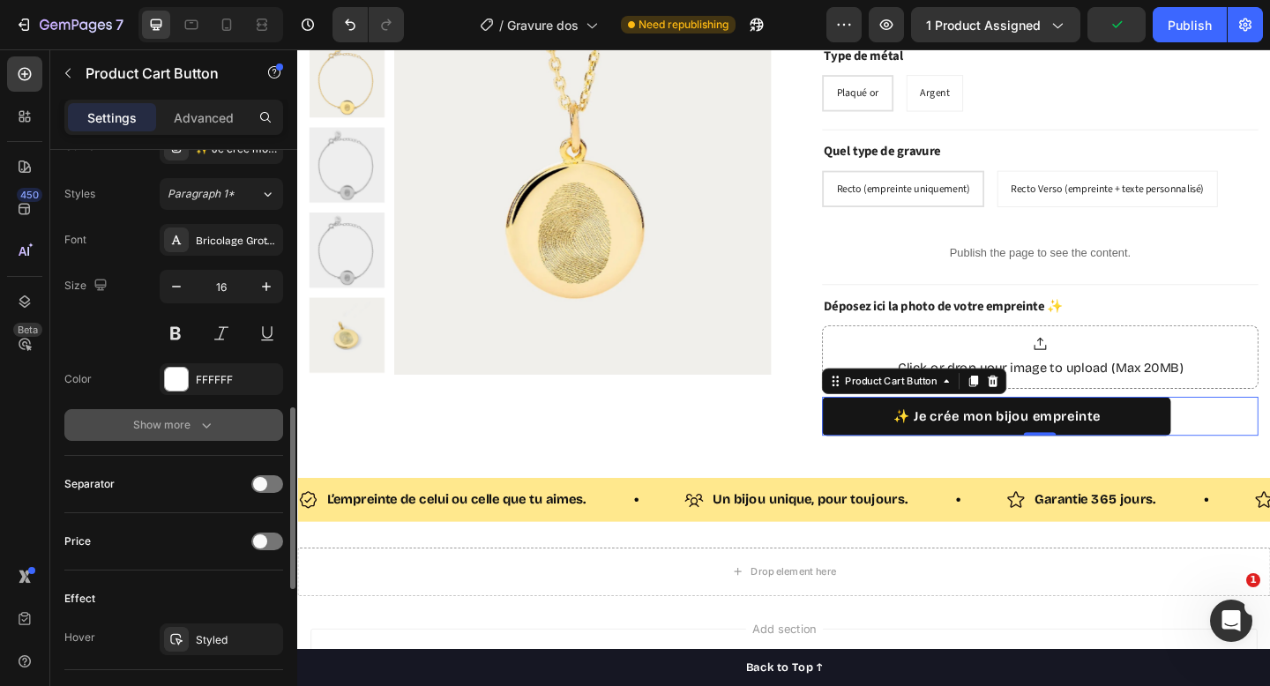
scroll to position [853, 0]
click at [169, 422] on div "Show more" at bounding box center [174, 425] width 82 height 18
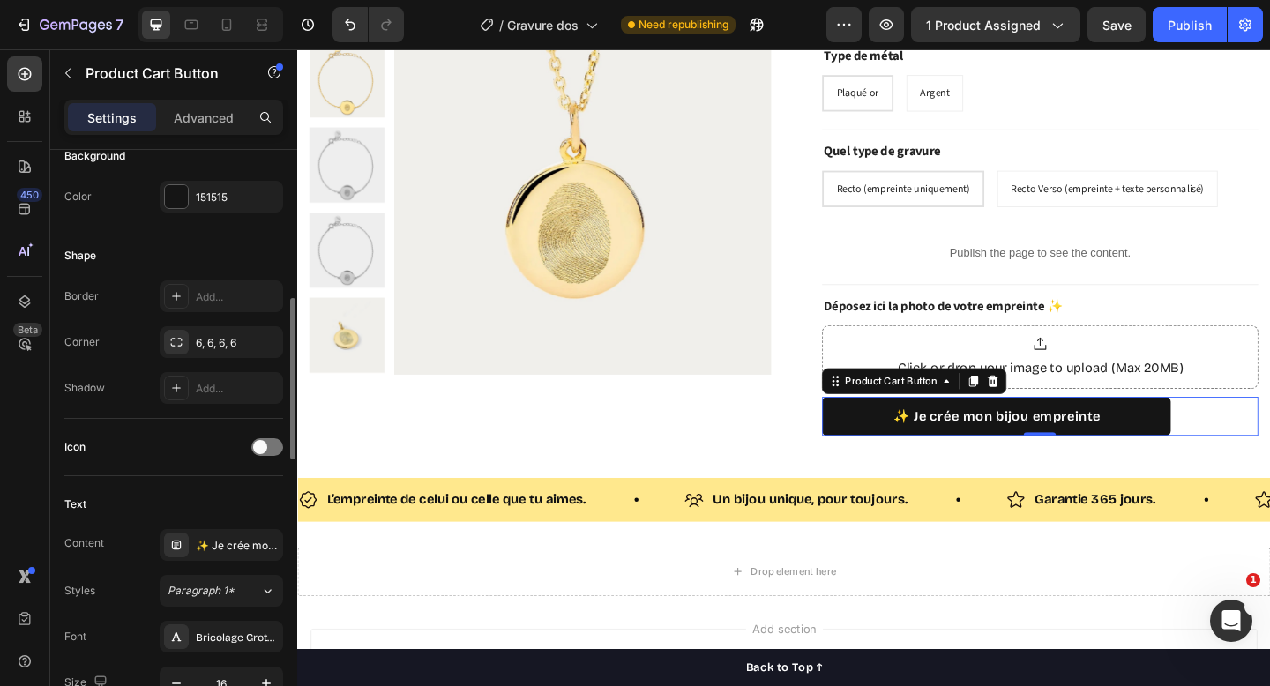
scroll to position [446, 0]
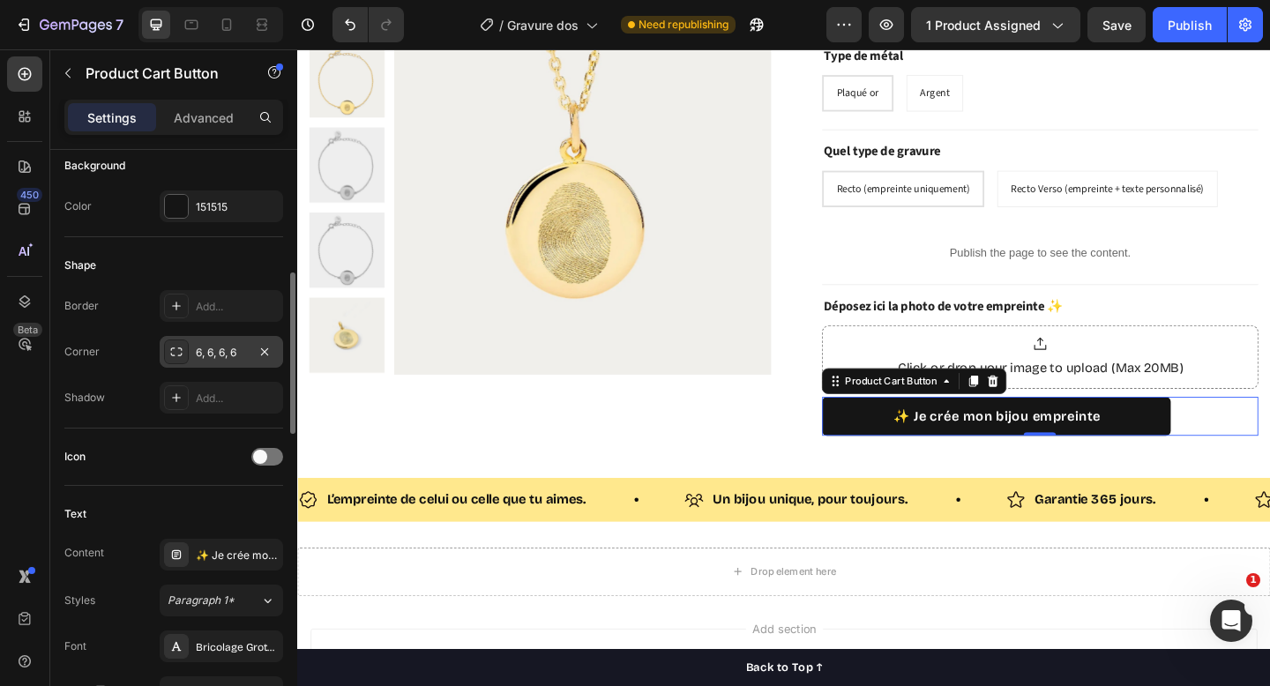
click at [238, 348] on div "6, 6, 6, 6" at bounding box center [221, 353] width 51 height 16
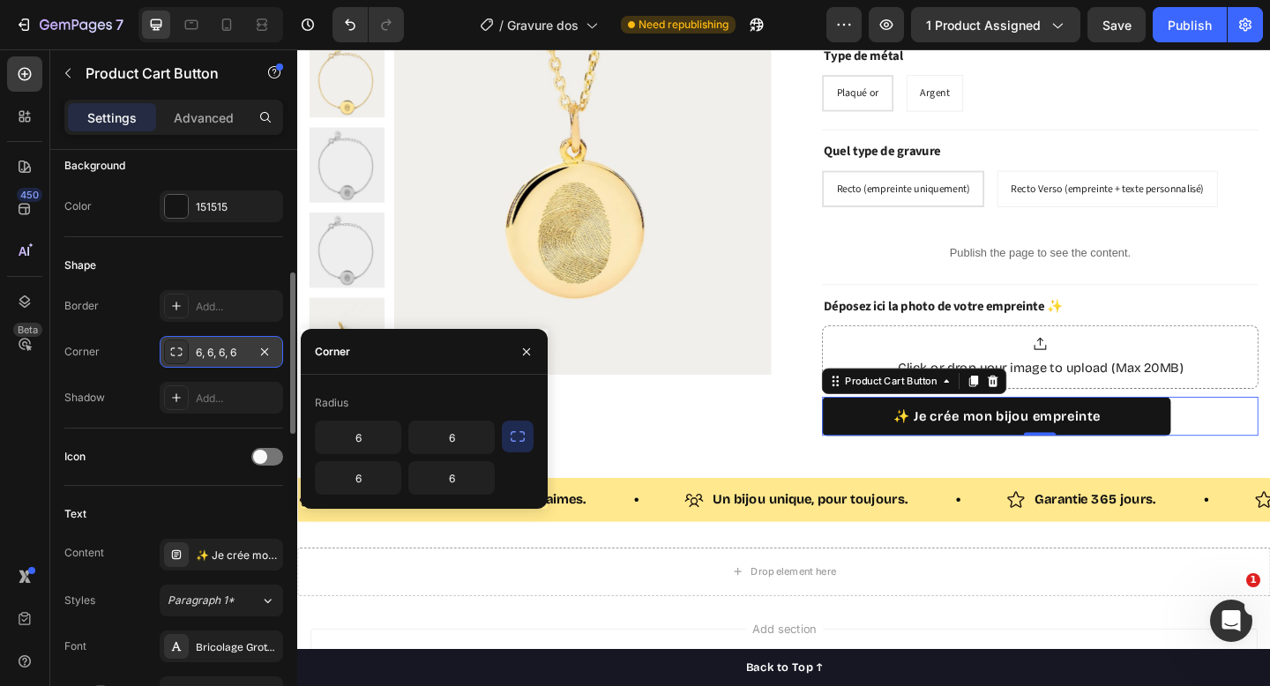
click at [238, 348] on div "6, 6, 6, 6" at bounding box center [221, 353] width 51 height 16
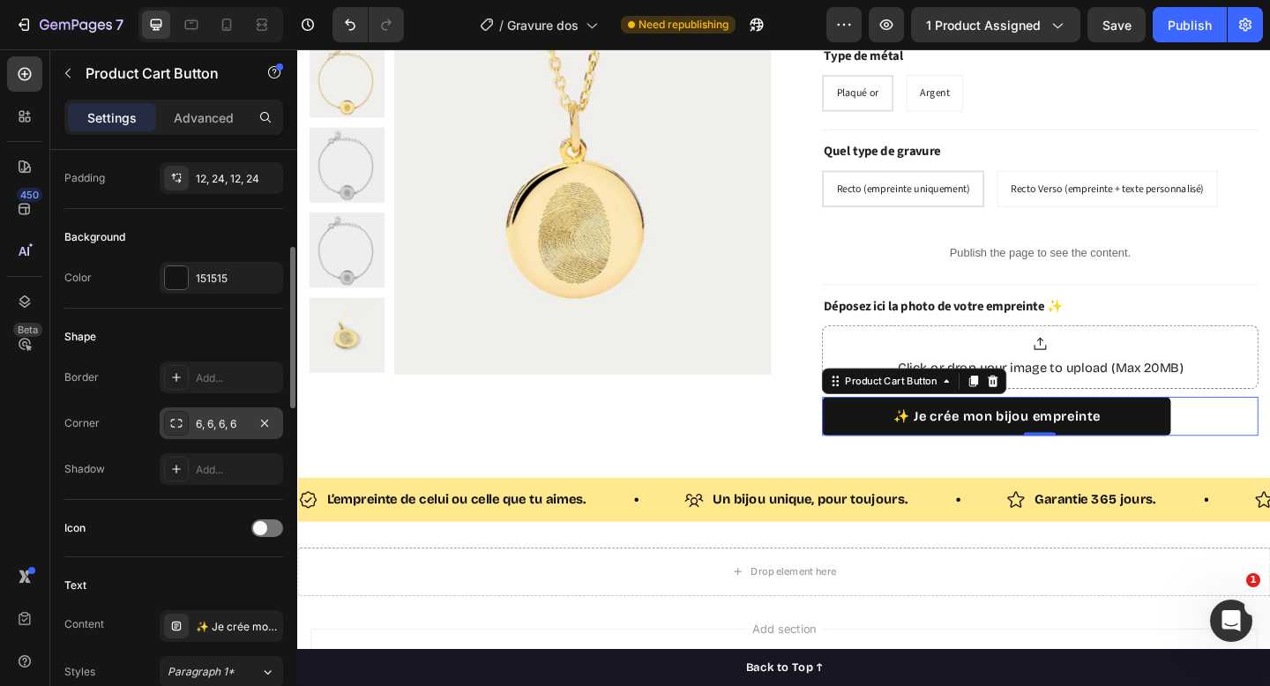
scroll to position [369, 0]
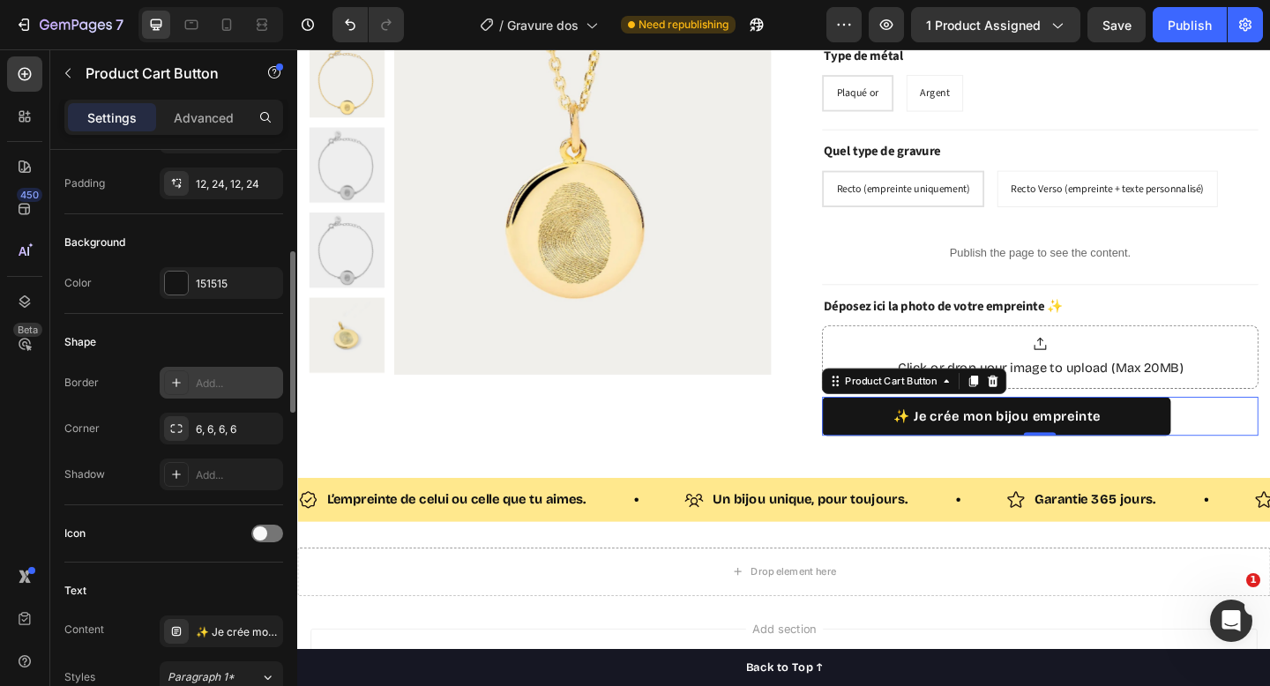
click at [218, 379] on div "Add..." at bounding box center [237, 384] width 83 height 16
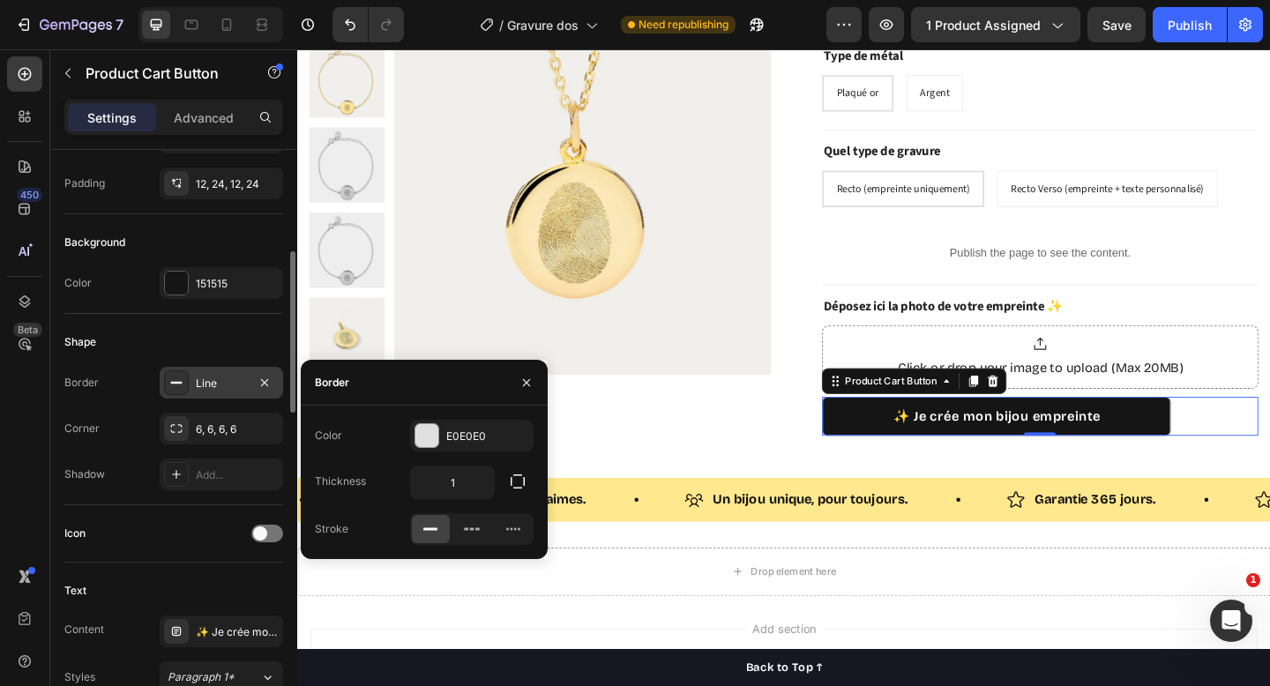
click at [195, 366] on div "Shape Border Line Corner 6, 6, 6, 6 Shadow Add..." at bounding box center [173, 409] width 219 height 191
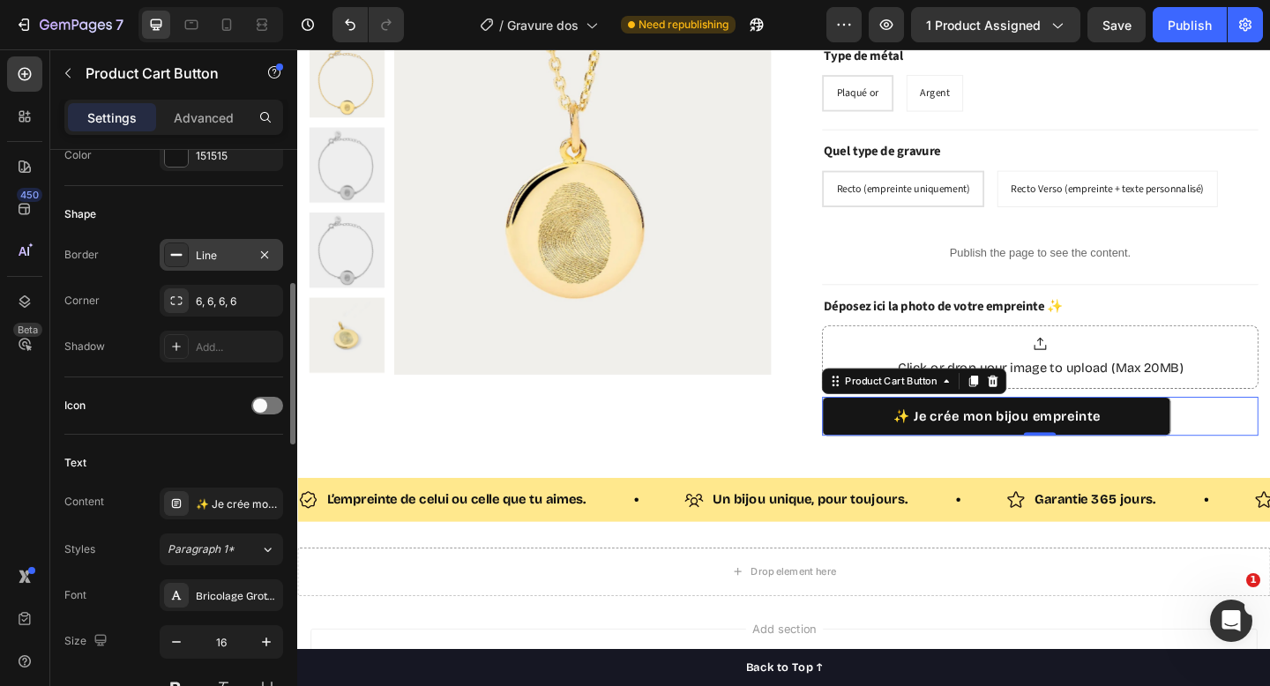
scroll to position [493, 0]
click at [231, 262] on div "Line" at bounding box center [221, 259] width 51 height 16
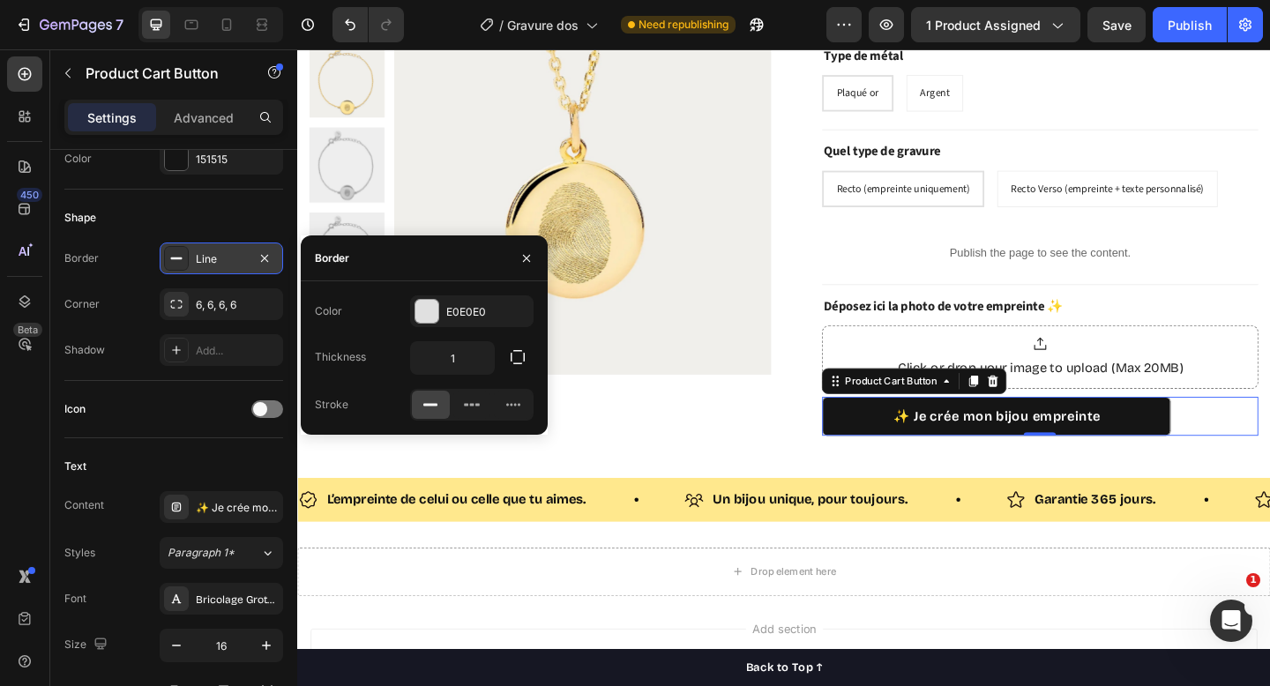
click at [229, 260] on div "Line" at bounding box center [221, 259] width 51 height 16
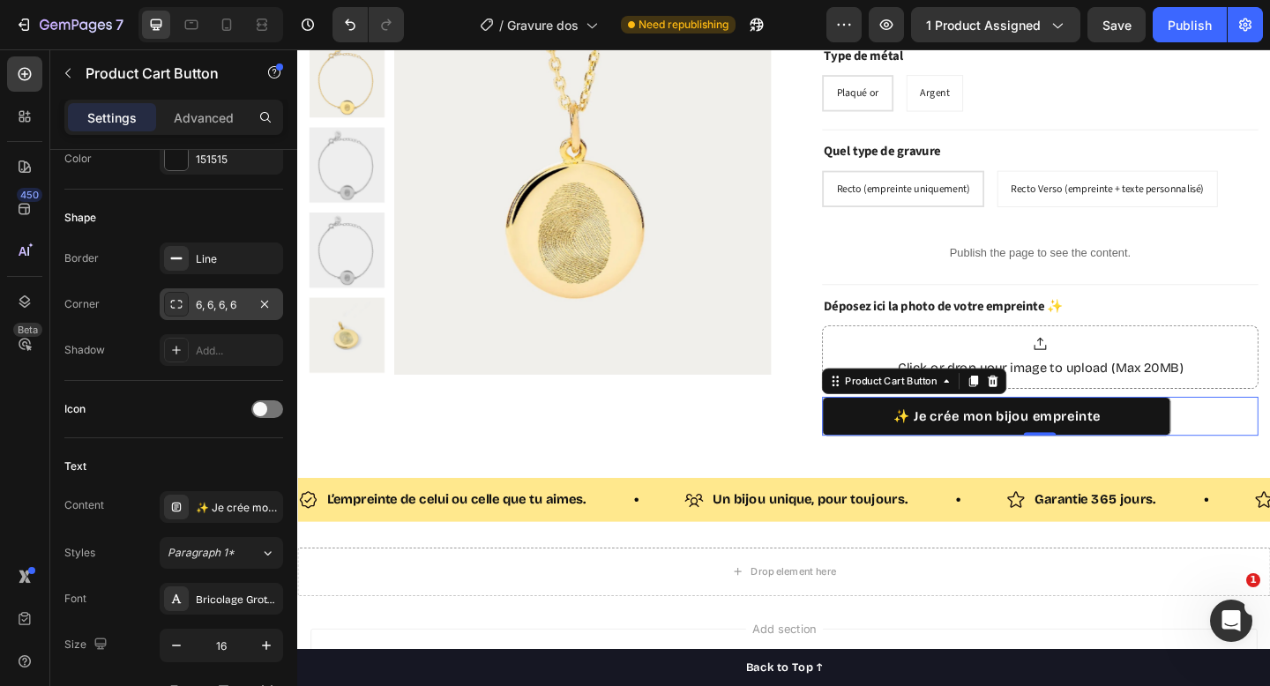
click at [229, 301] on div "6, 6, 6, 6" at bounding box center [221, 305] width 51 height 16
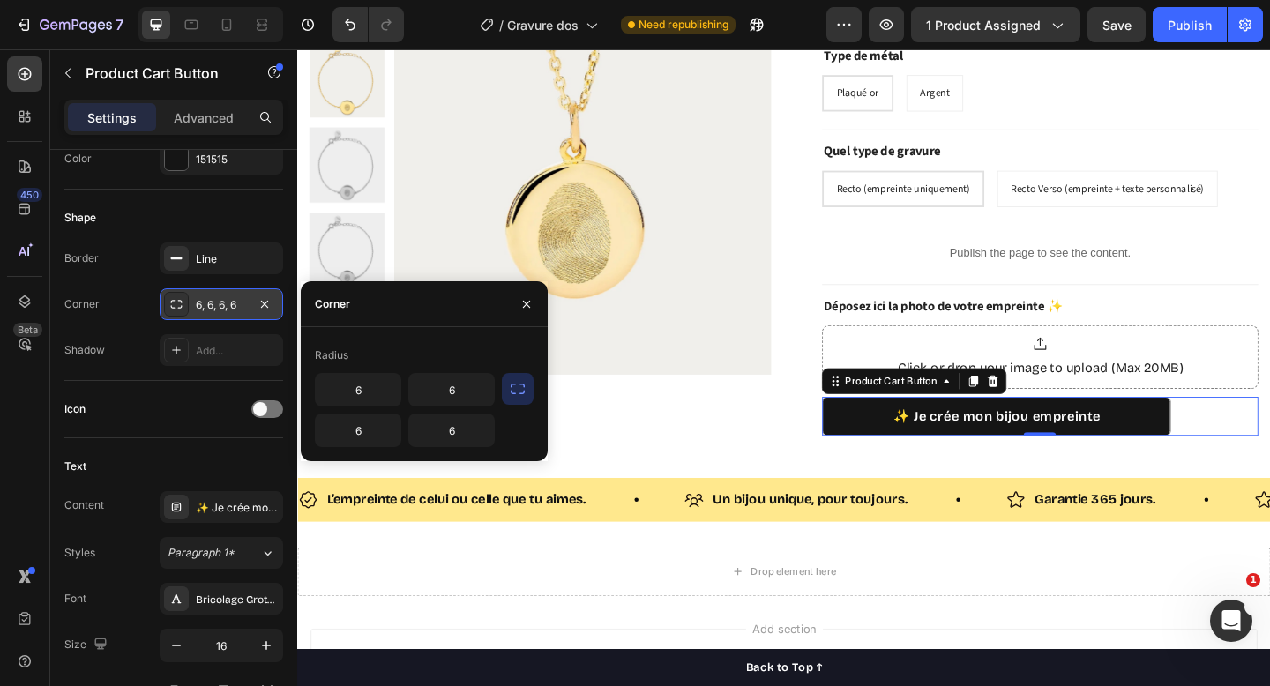
click at [229, 301] on div "6, 6, 6, 6" at bounding box center [221, 305] width 51 height 16
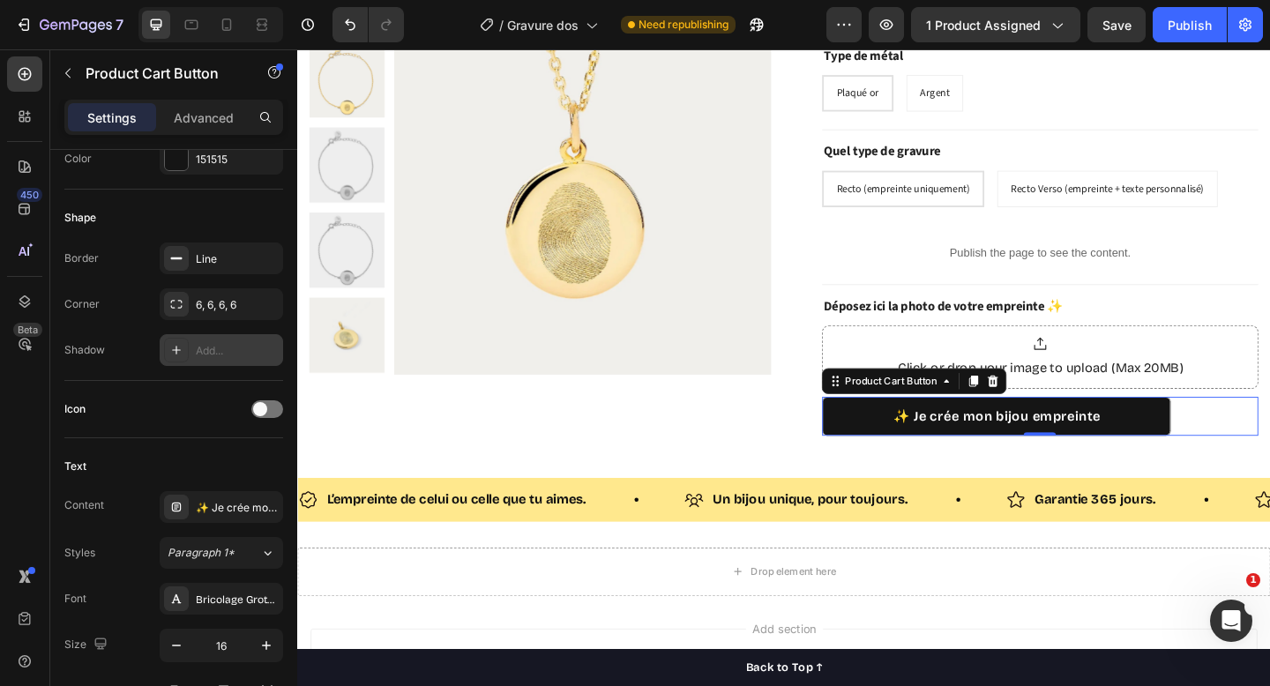
click at [225, 348] on div "Add..." at bounding box center [237, 351] width 83 height 16
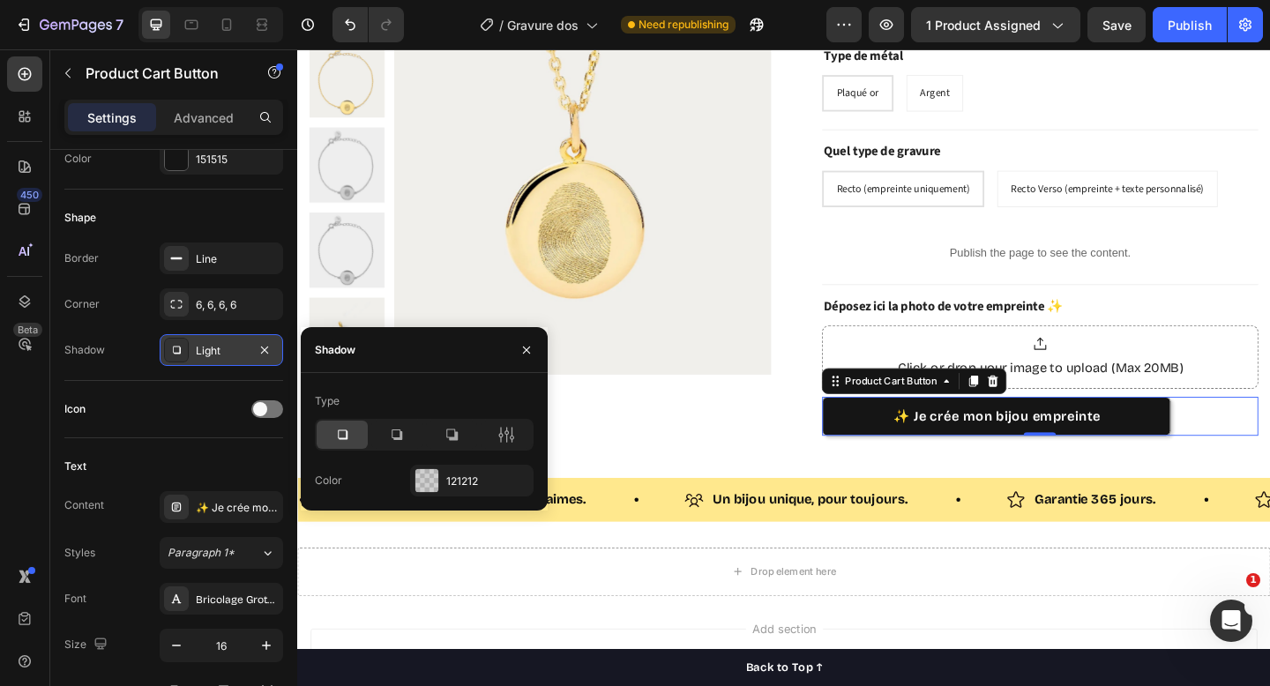
click at [225, 348] on div "Light" at bounding box center [221, 351] width 51 height 16
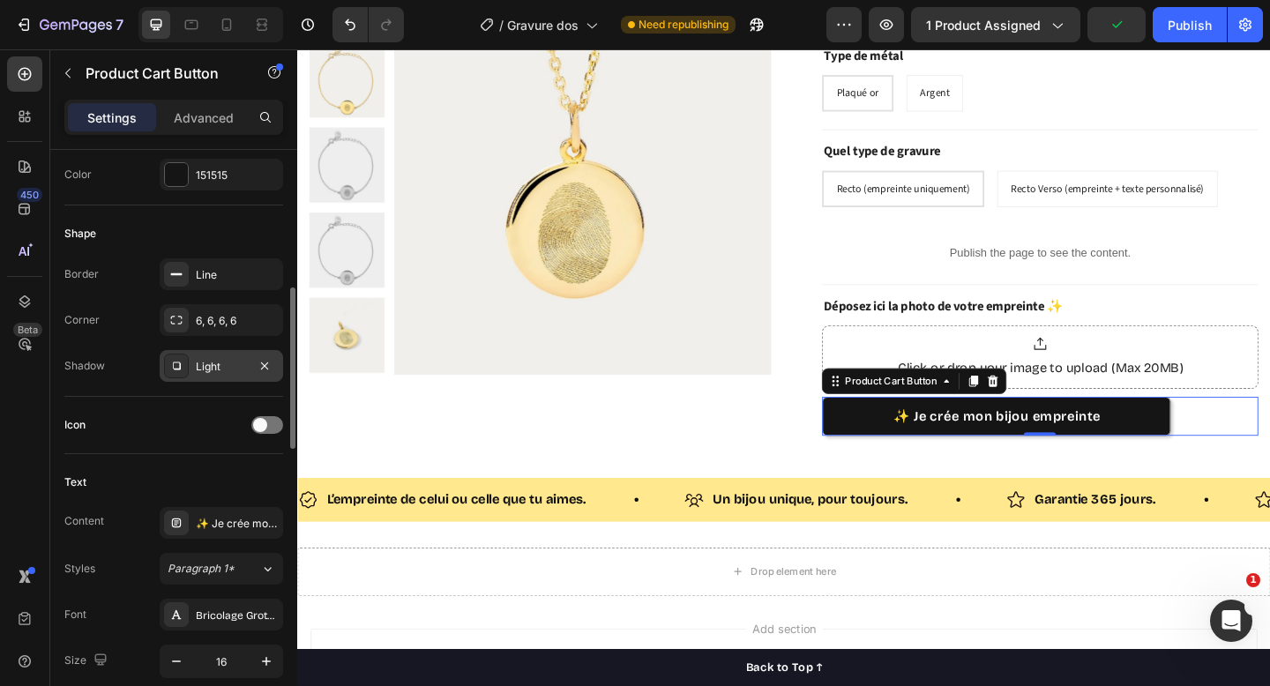
scroll to position [492, 0]
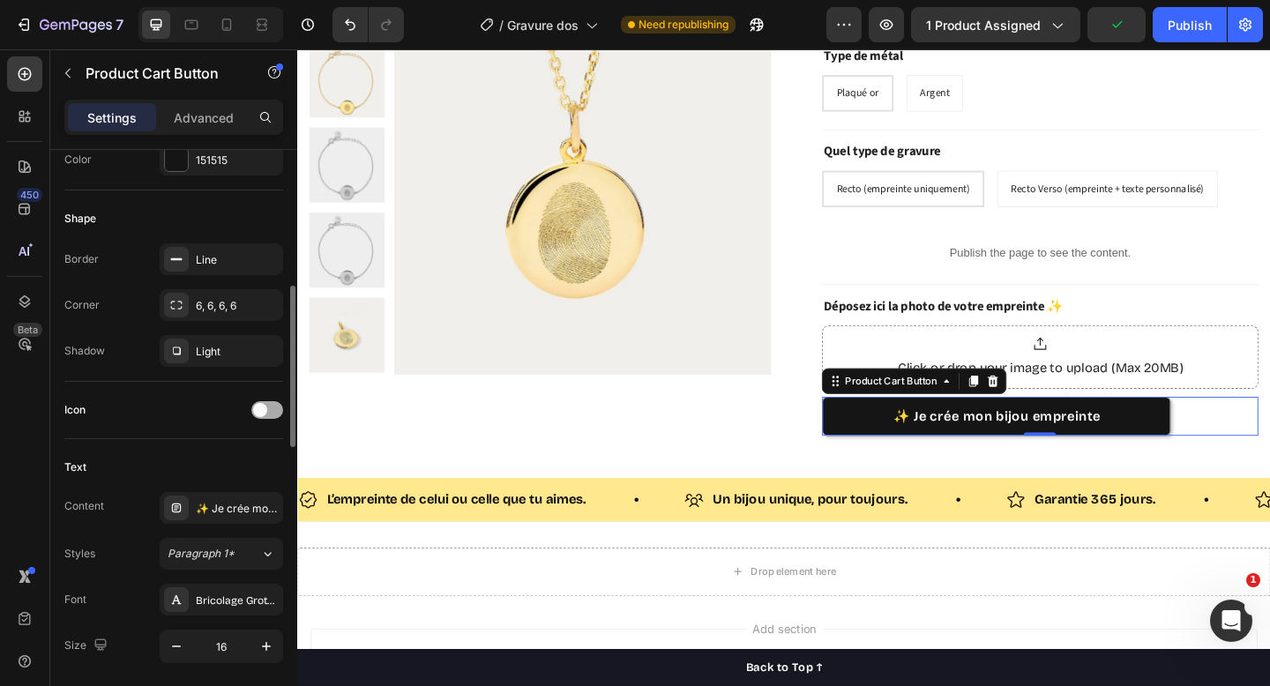
click at [264, 409] on span at bounding box center [260, 410] width 14 height 14
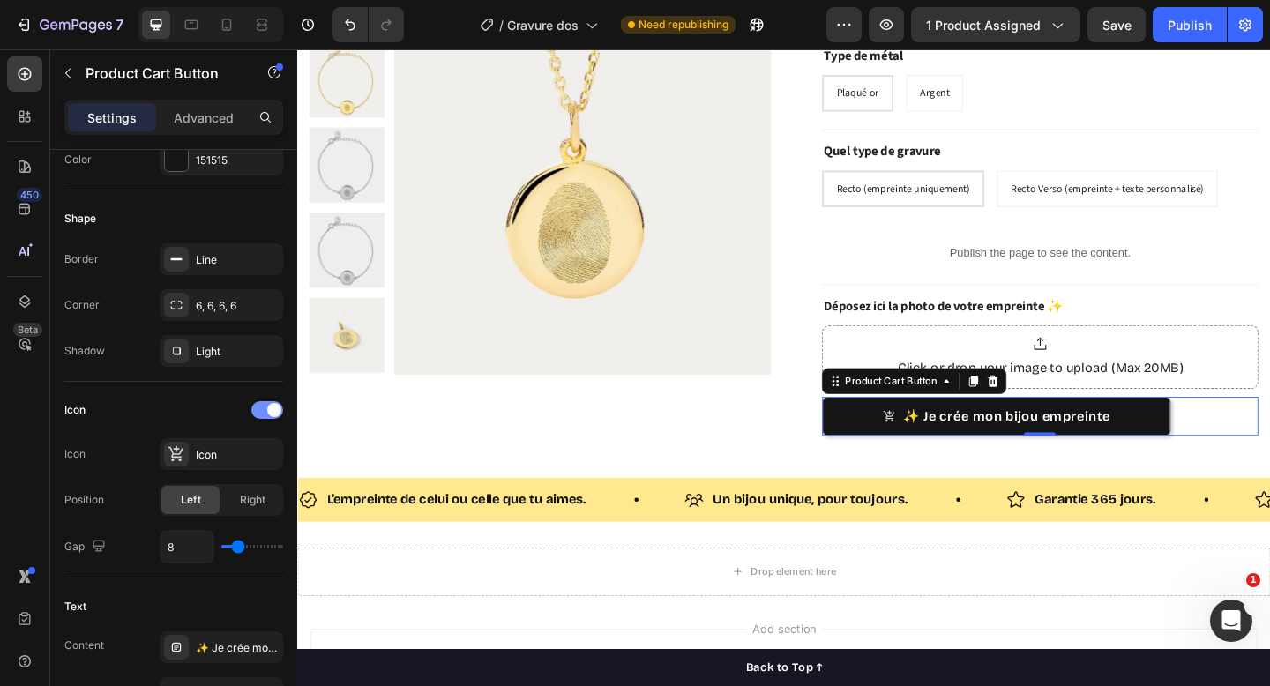
click at [264, 409] on div at bounding box center [267, 410] width 32 height 18
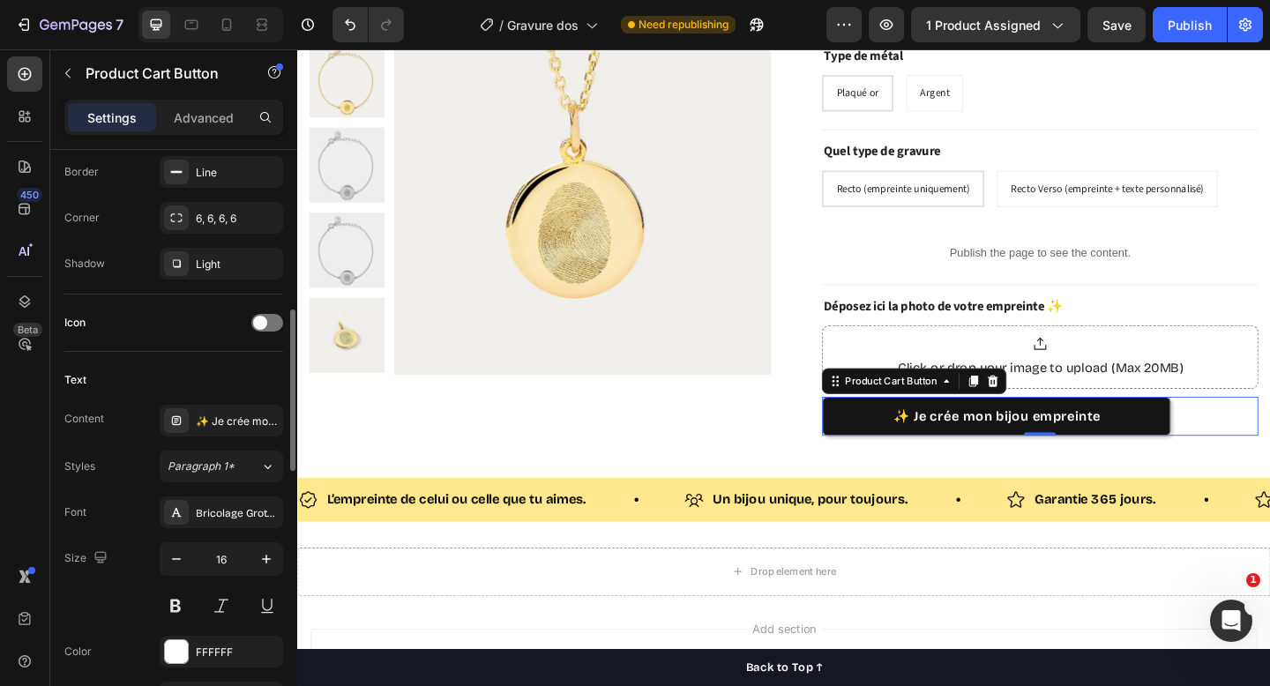
scroll to position [588, 0]
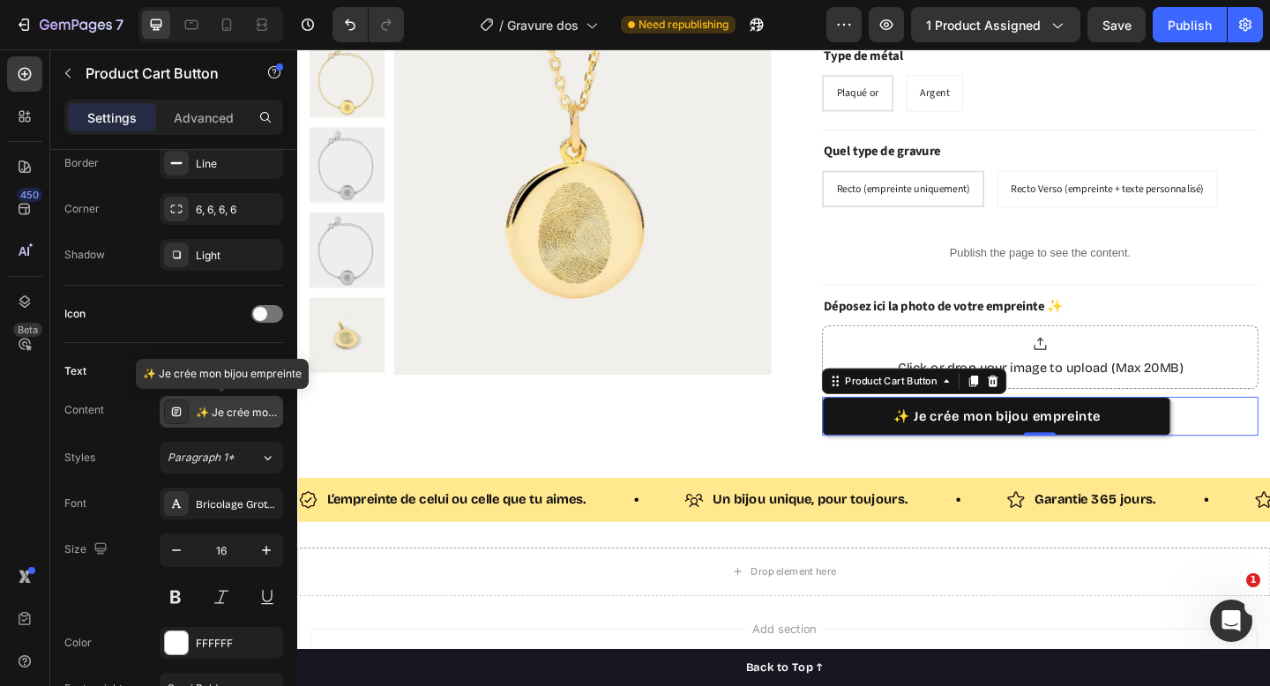
click at [208, 408] on div "✨ Je crée mon bijou empreinte" at bounding box center [237, 413] width 83 height 16
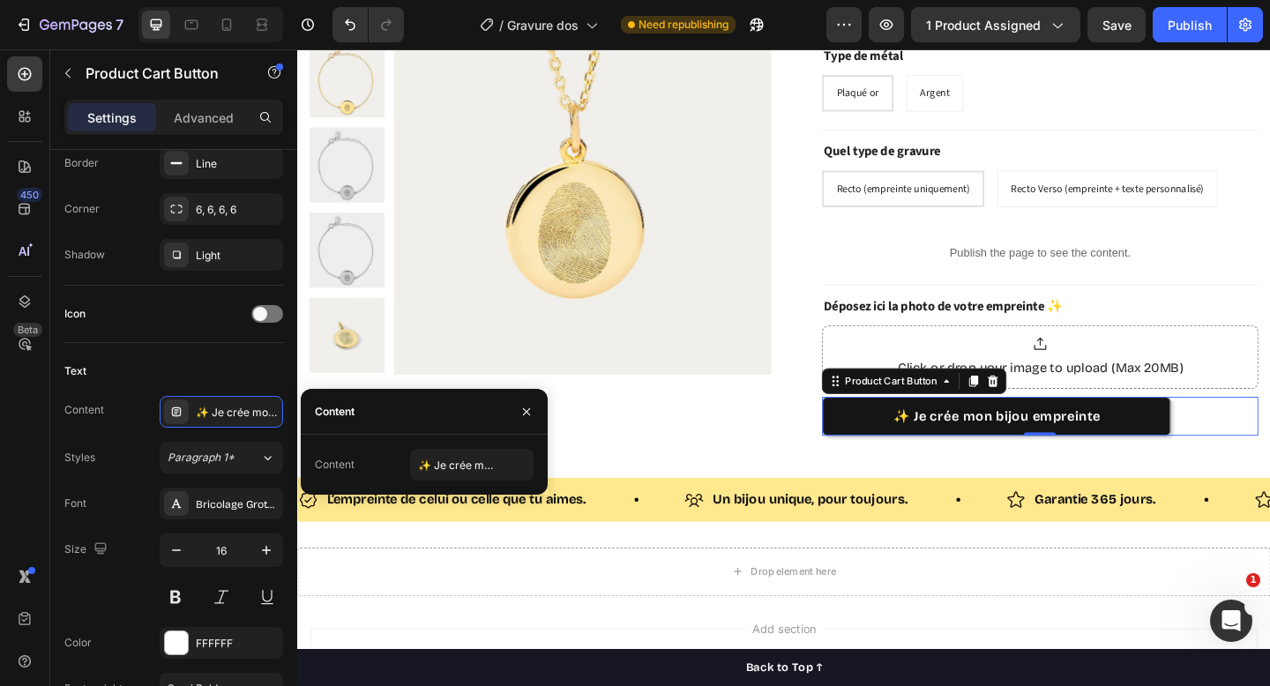
click at [192, 347] on div "Text Content ✨ Je crée mon bijou empreinte Styles Paragraph 1* Font Bricolage G…" at bounding box center [173, 648] width 219 height 610
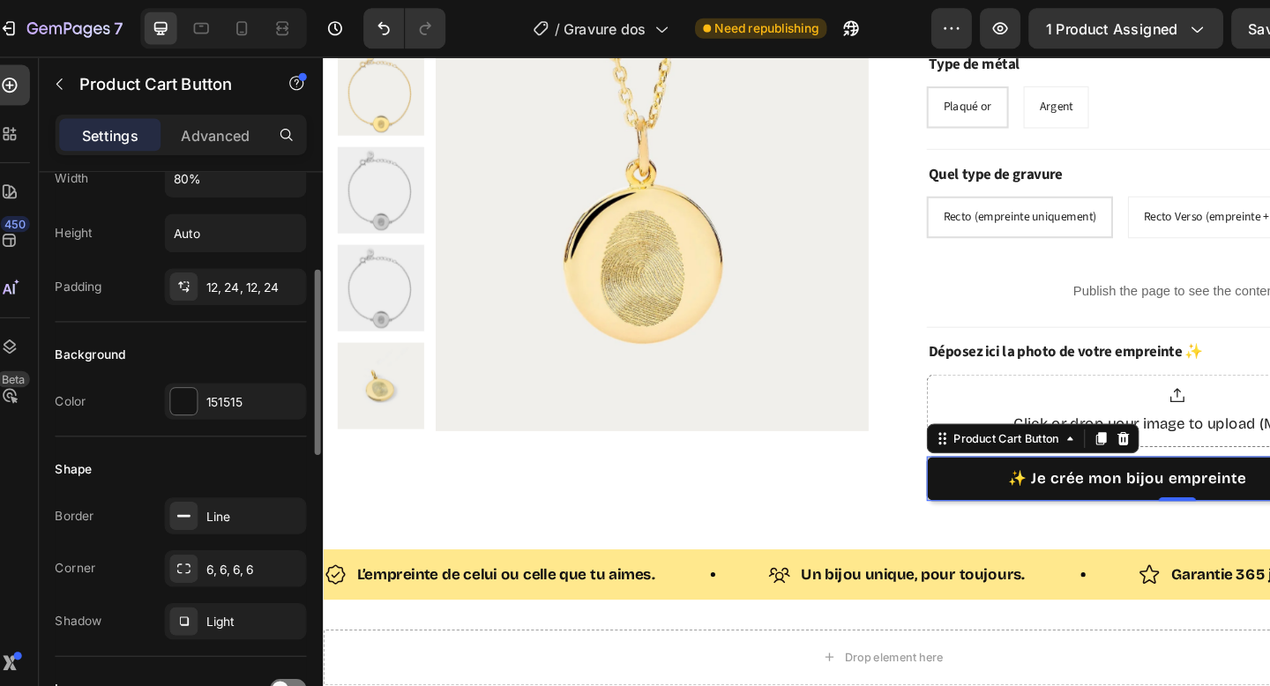
scroll to position [304, 0]
click at [213, 119] on p "Advanced" at bounding box center [204, 118] width 60 height 19
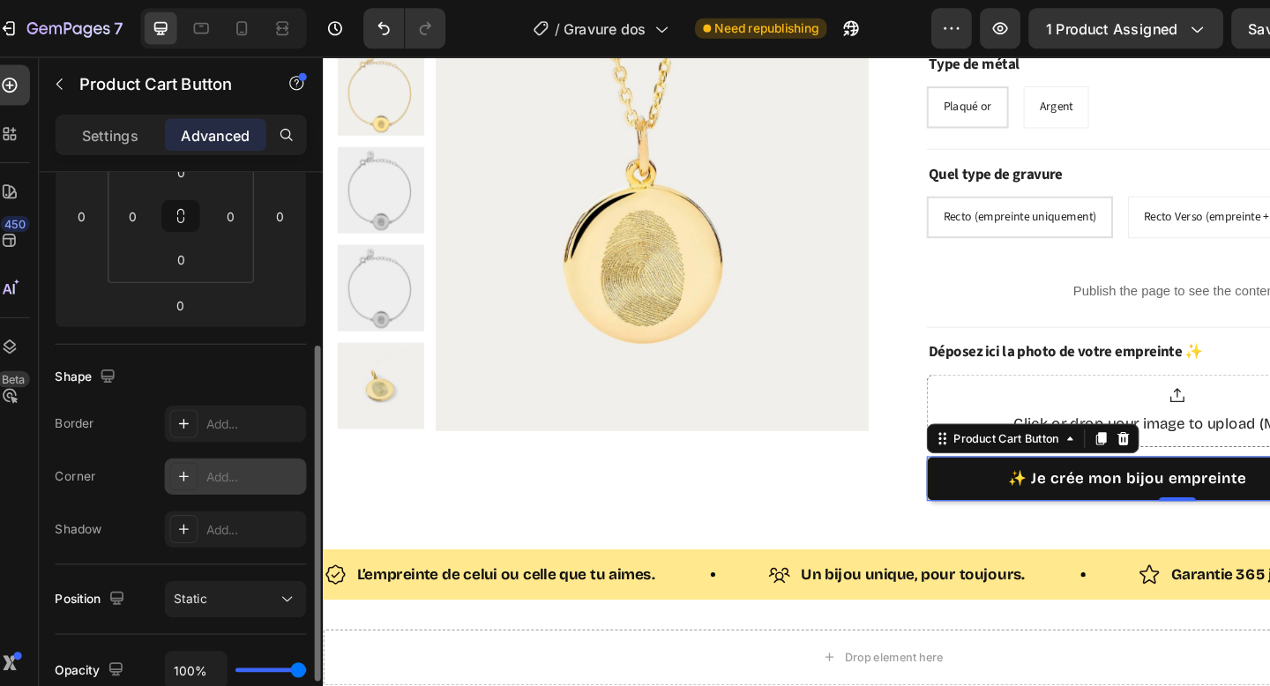
click at [229, 401] on div "Add..." at bounding box center [222, 415] width 124 height 32
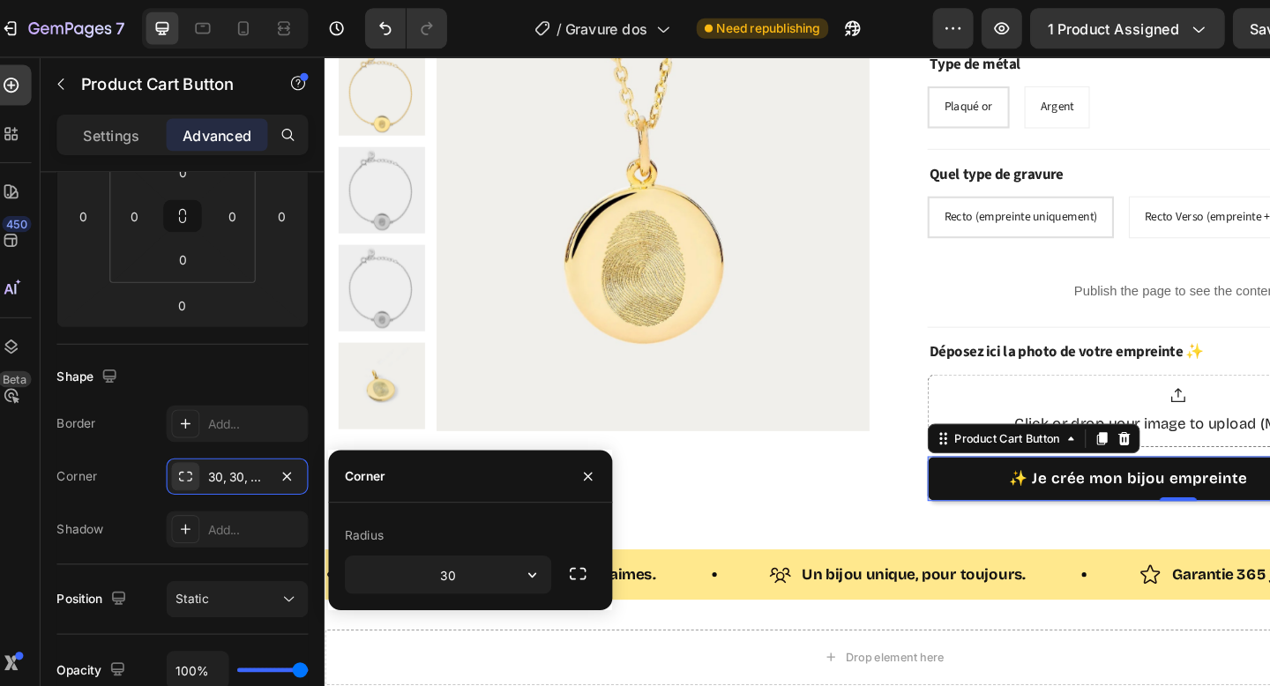
click at [425, 451] on div "Radius 30" at bounding box center [424, 485] width 247 height 94
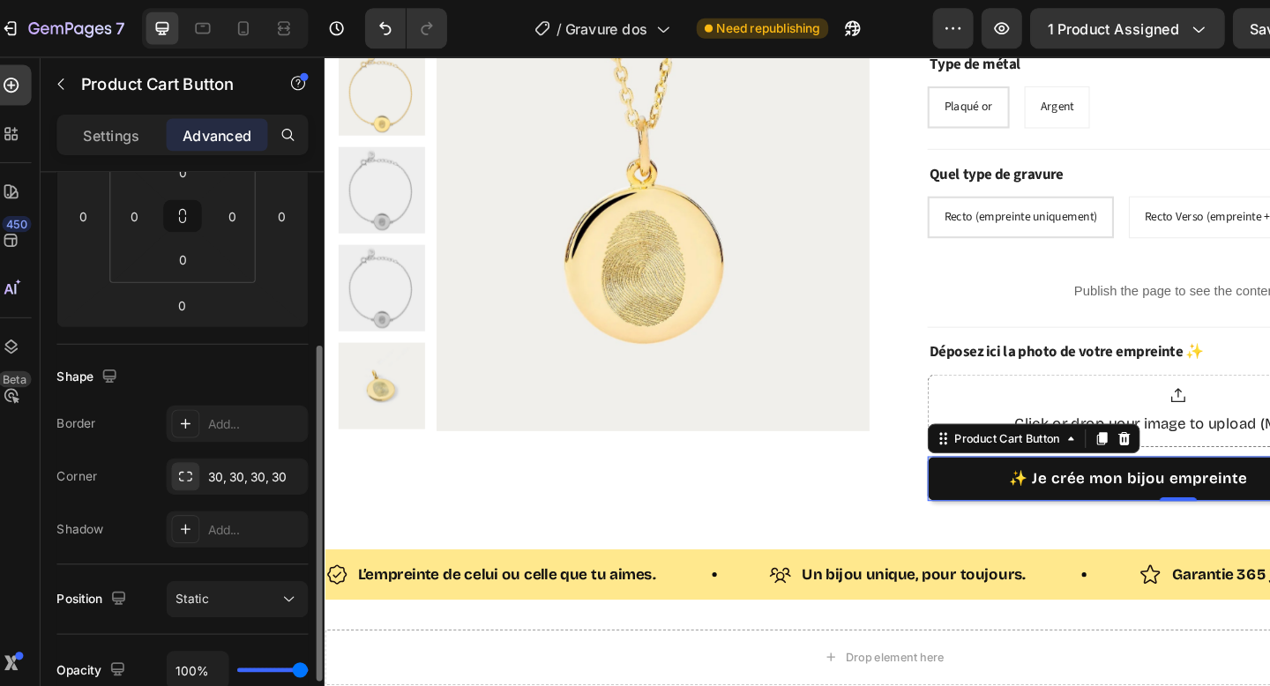
click at [128, 430] on div "Corner 30, 30, 30, 30" at bounding box center [173, 415] width 219 height 32
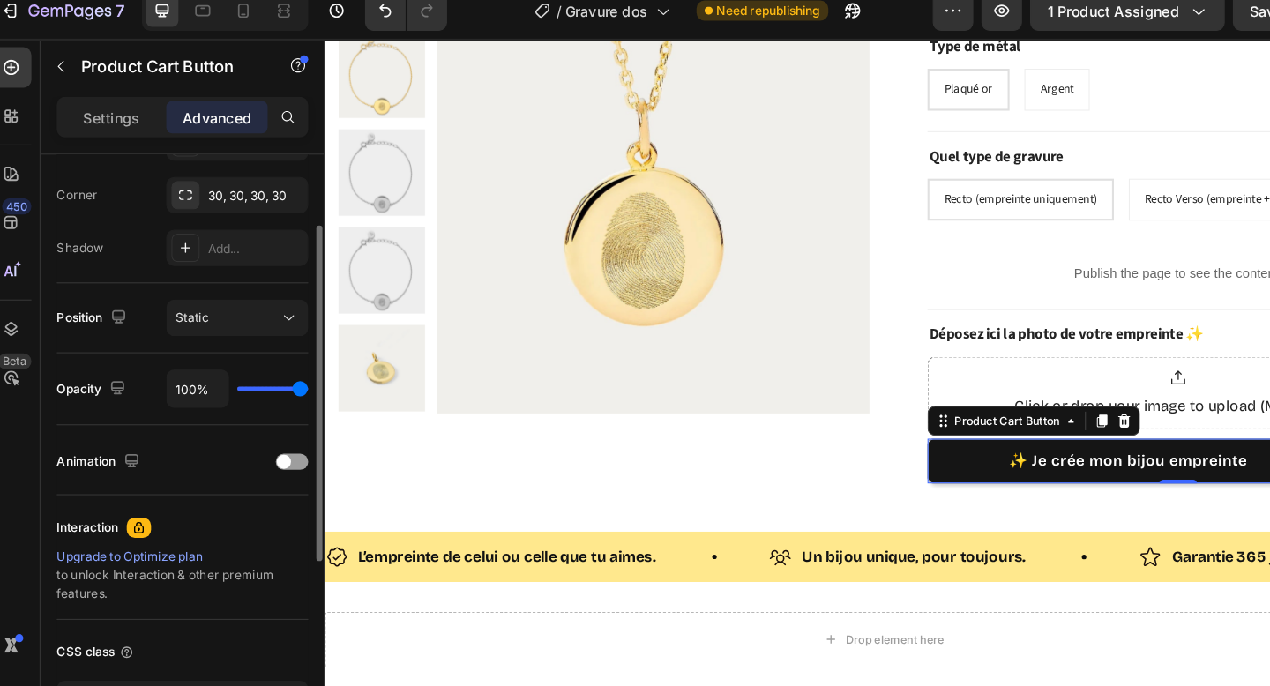
scroll to position [394, 0]
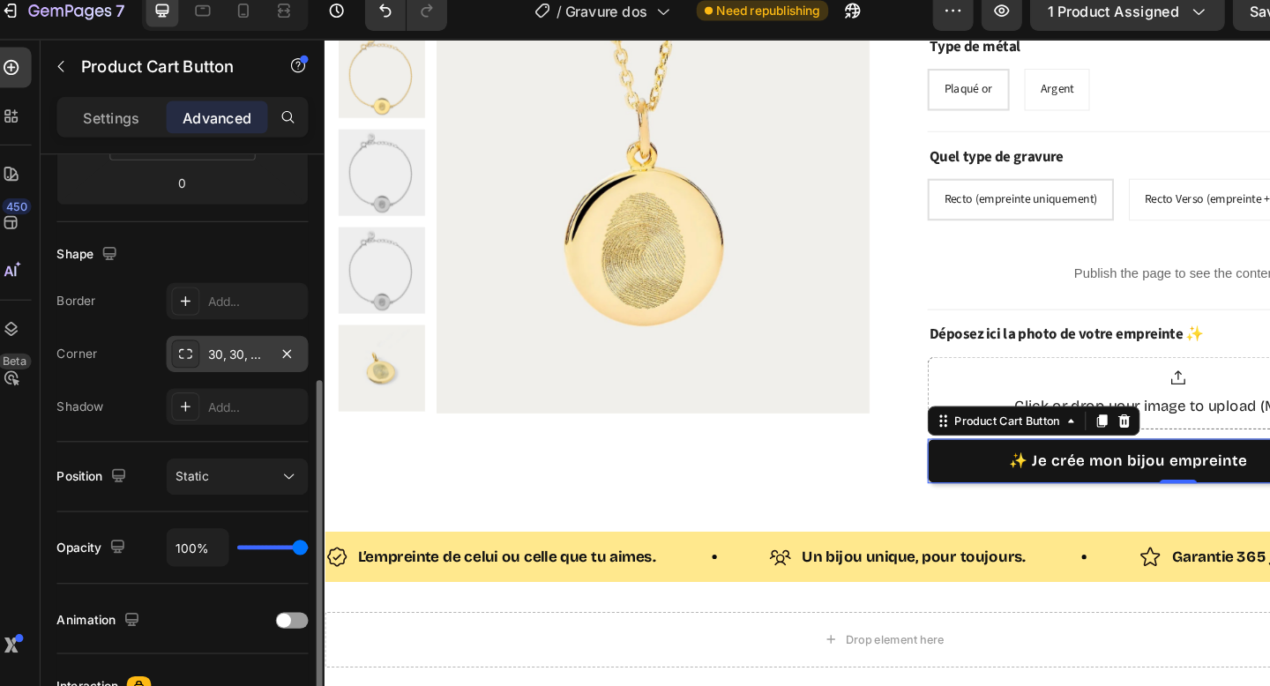
click at [221, 317] on div "30, 30, 30, 30" at bounding box center [221, 325] width 51 height 16
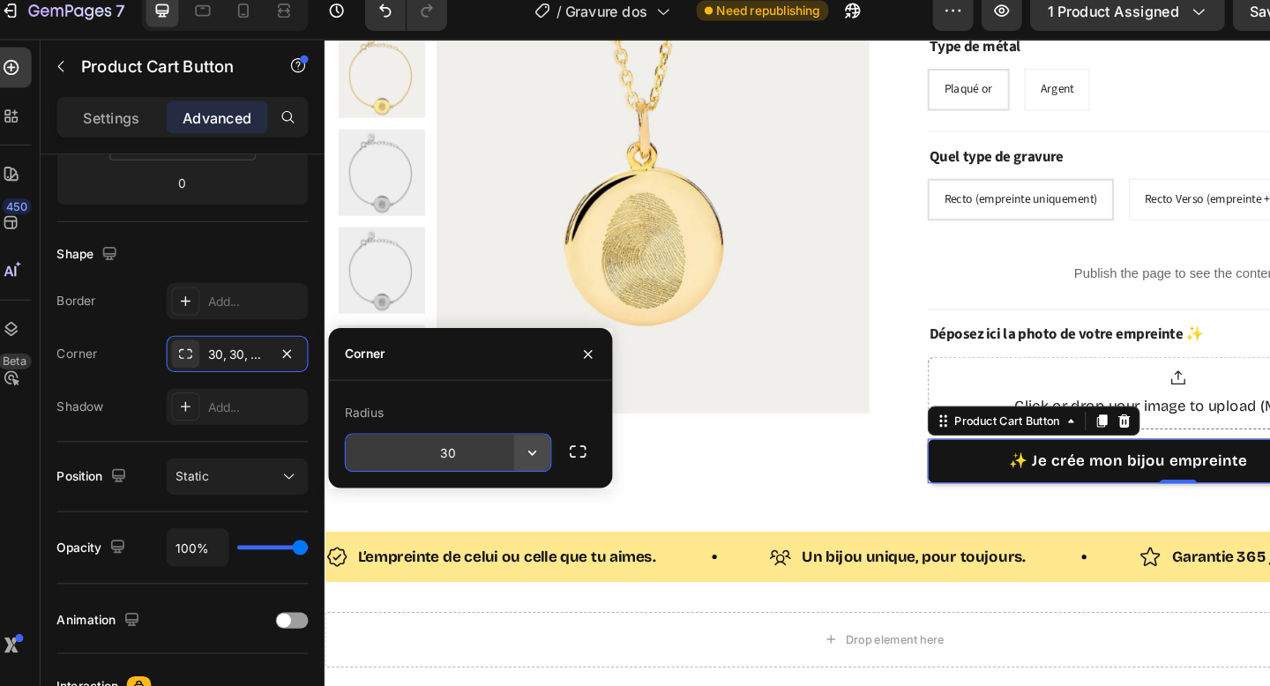
click at [477, 409] on icon "button" at bounding box center [478, 410] width 18 height 18
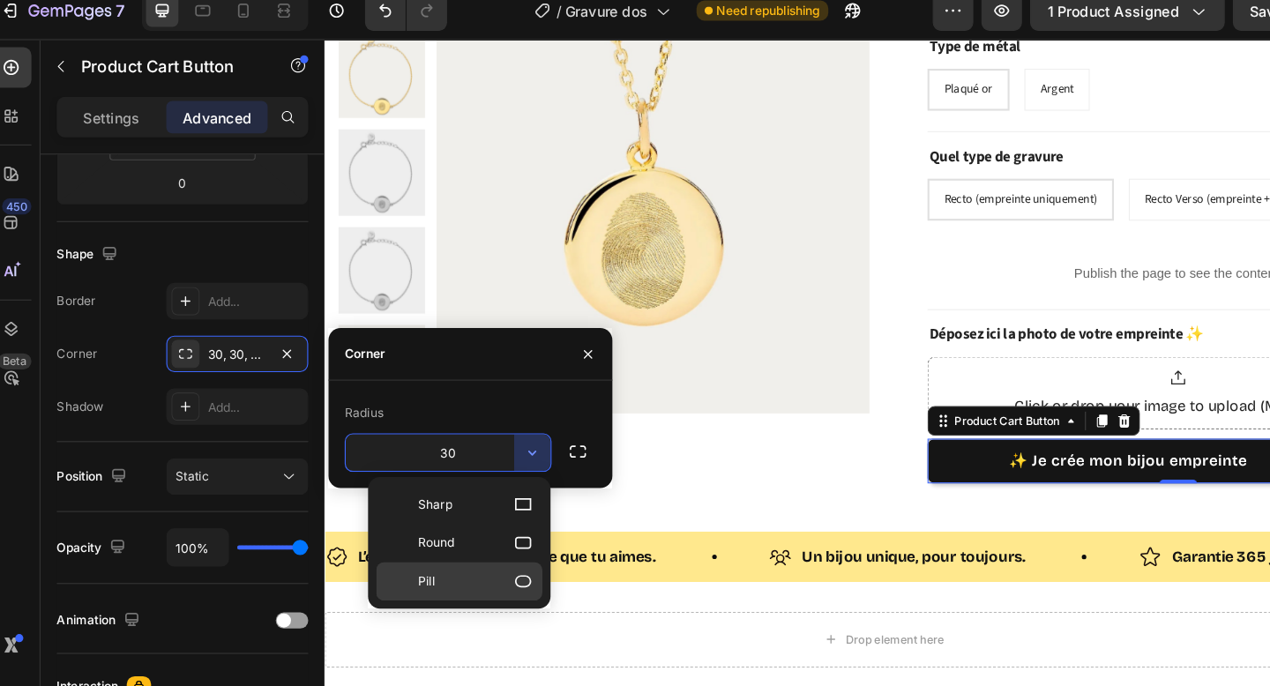
click at [464, 522] on icon at bounding box center [470, 521] width 14 height 11
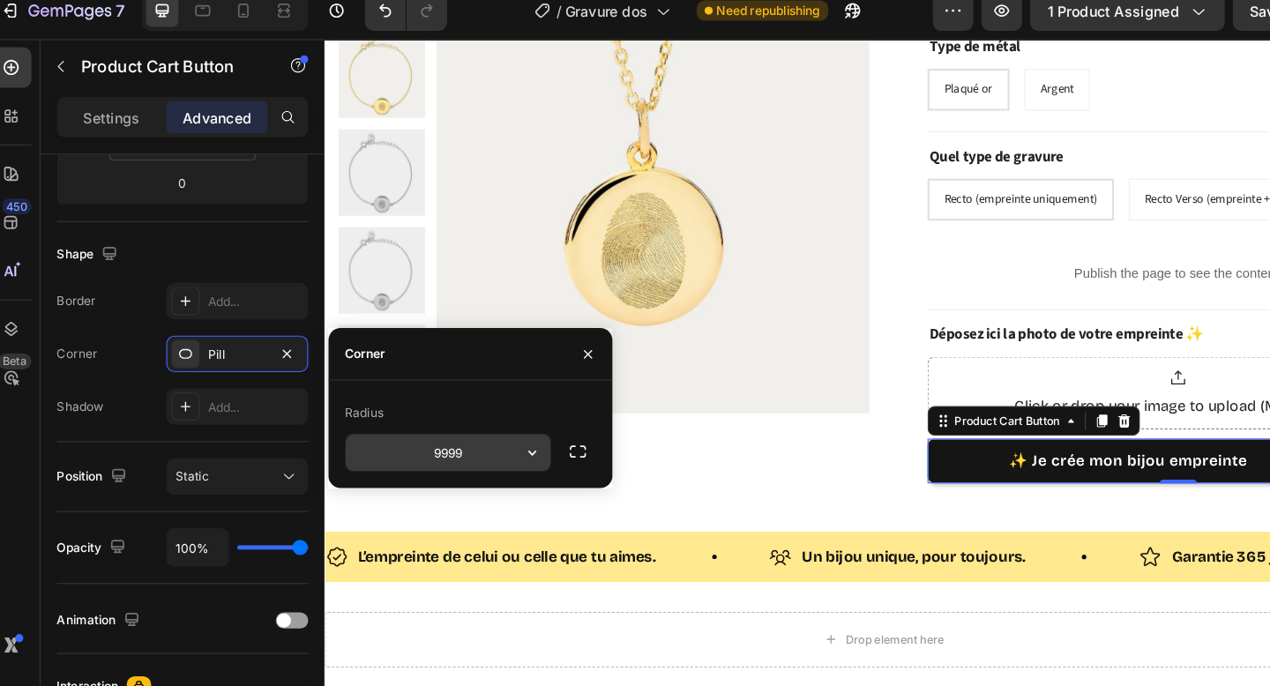
click at [451, 401] on input "9999" at bounding box center [405, 409] width 178 height 32
click at [488, 406] on button "button" at bounding box center [478, 409] width 32 height 32
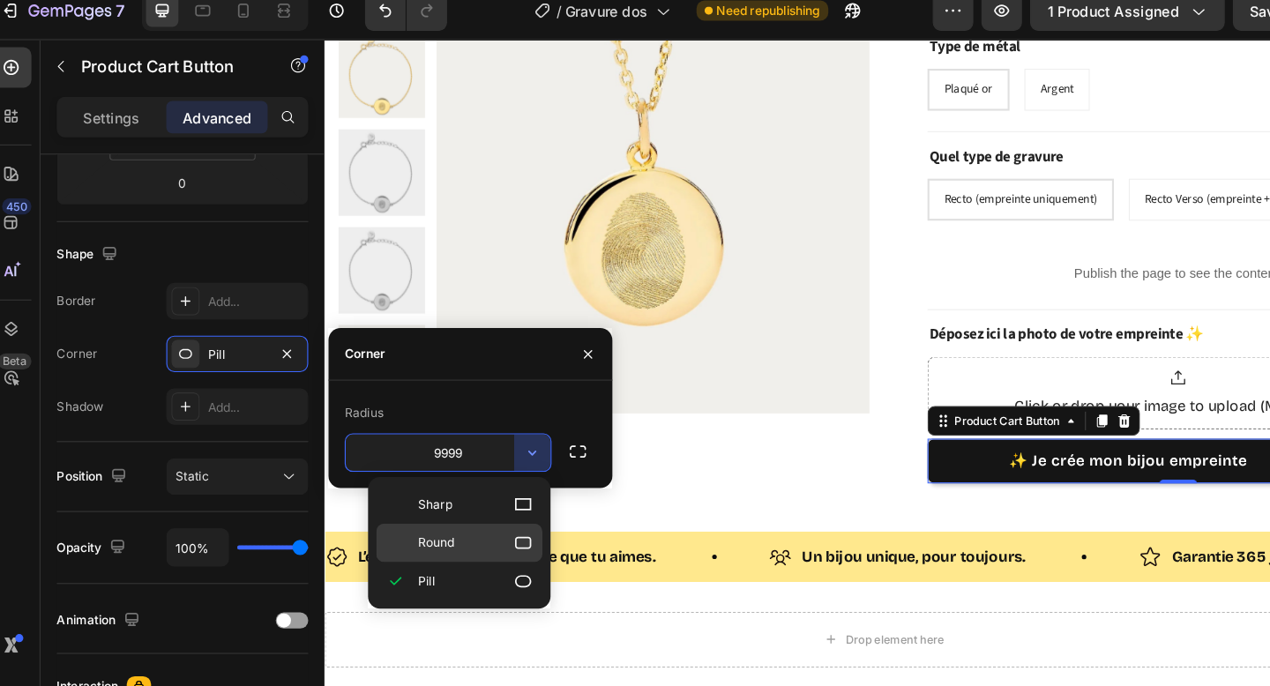
click at [474, 489] on icon at bounding box center [470, 488] width 18 height 18
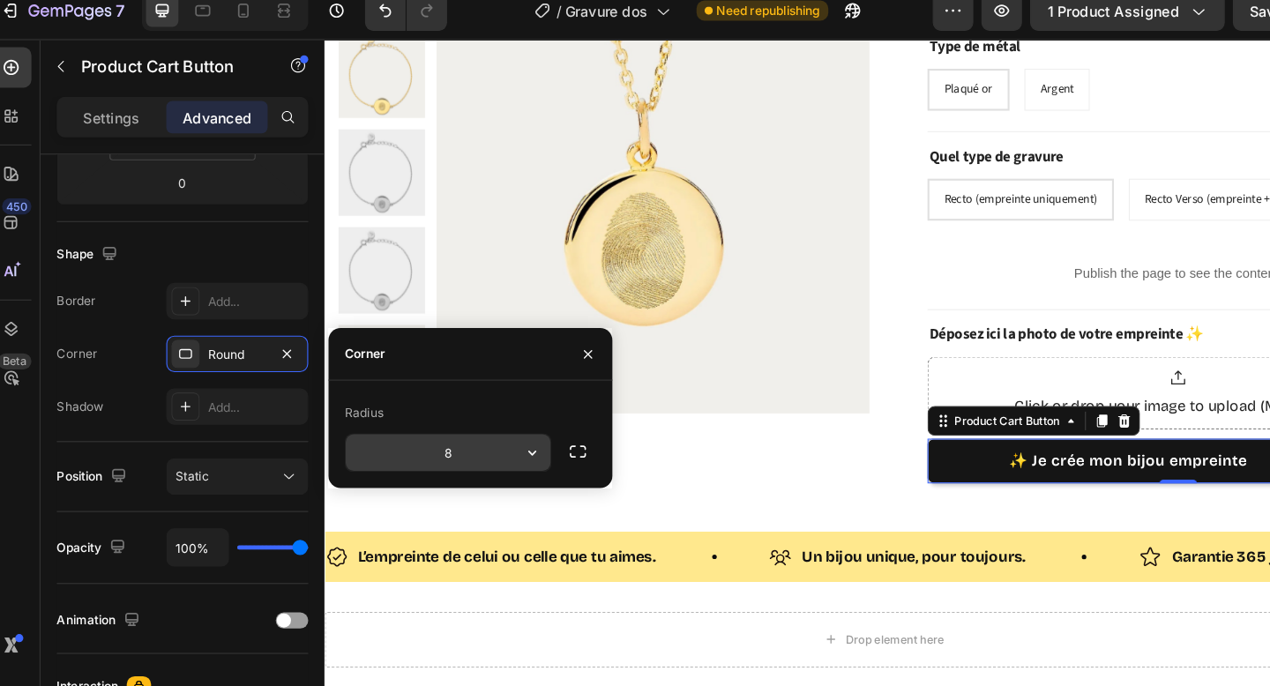
click at [442, 409] on input "8" at bounding box center [405, 409] width 178 height 32
type input "30"
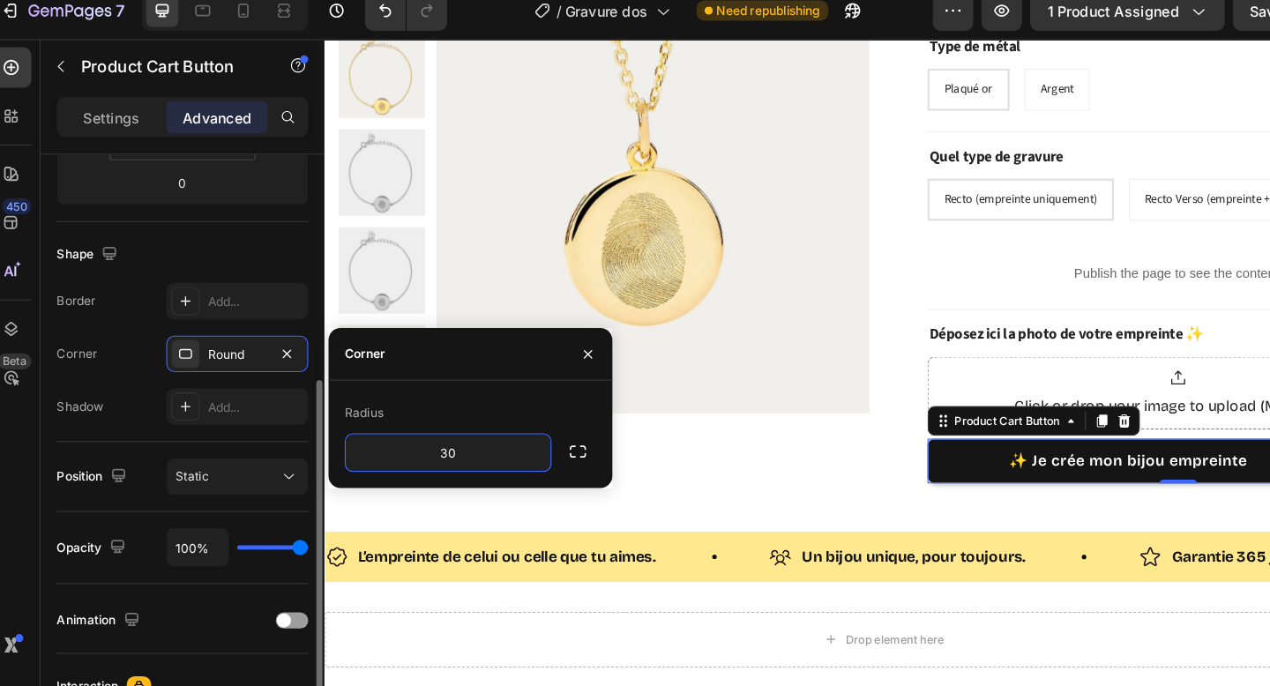
click at [273, 387] on div "Shape Border Add... Corner Round Shadow Add..." at bounding box center [173, 304] width 219 height 191
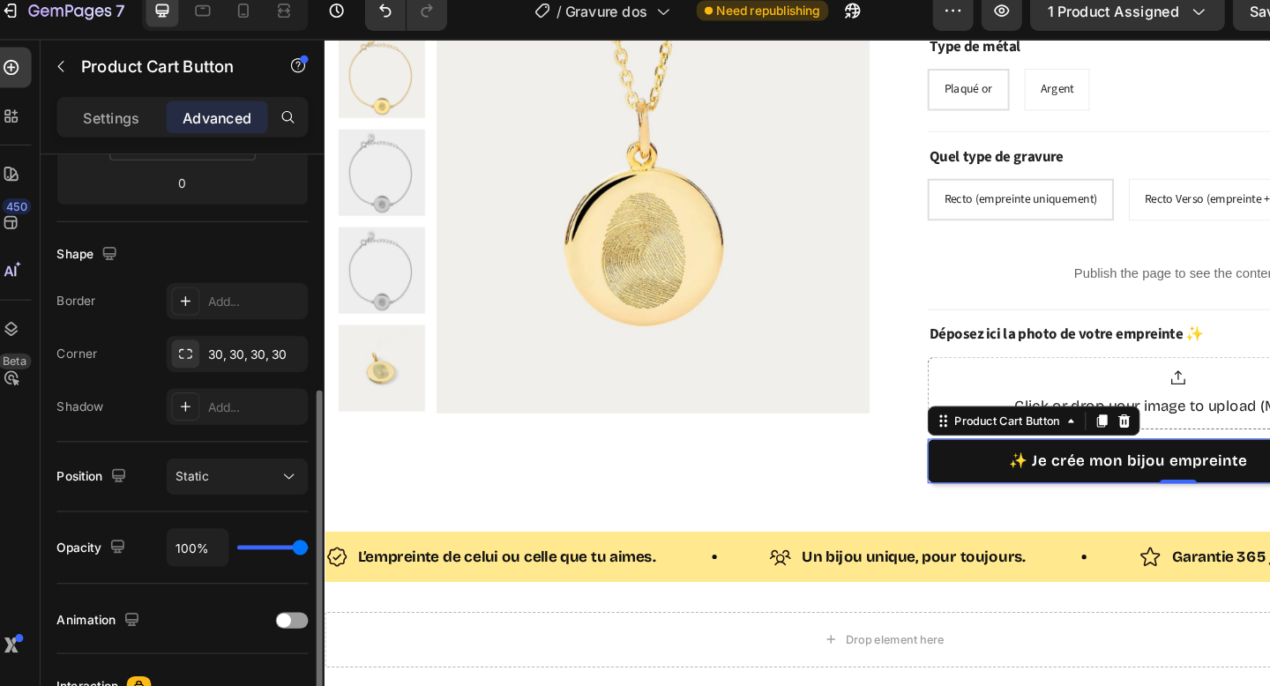
scroll to position [401, 0]
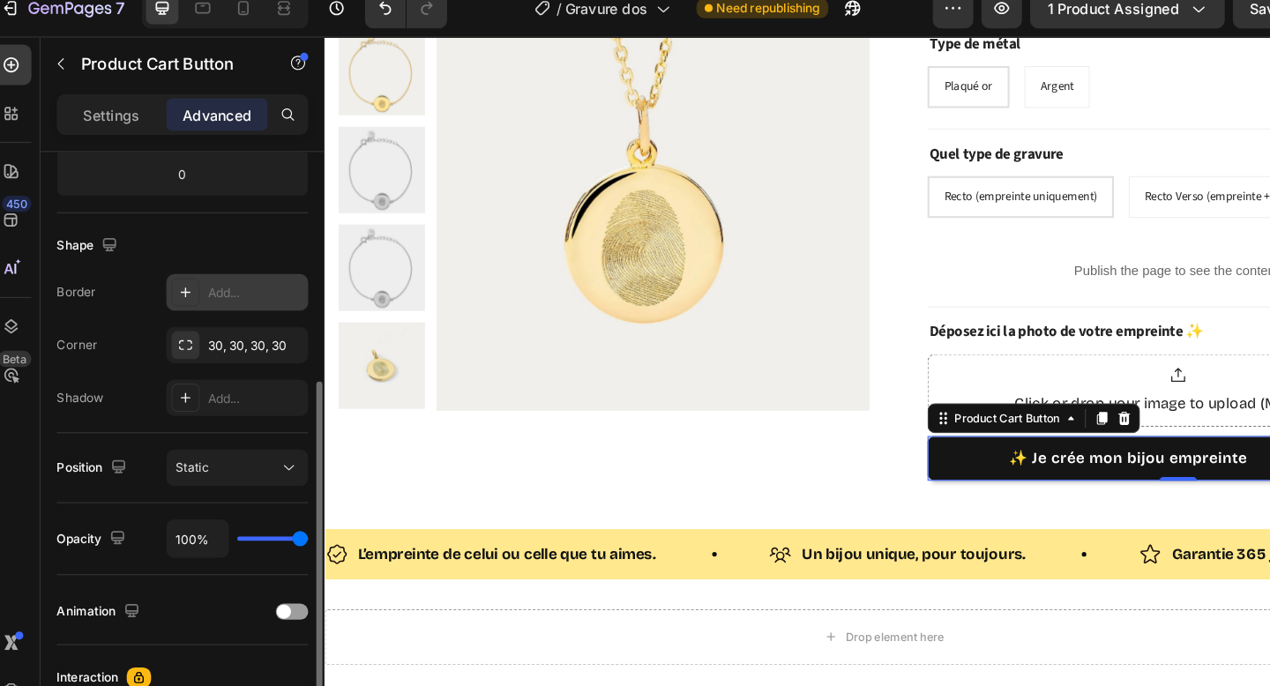
click at [196, 271] on div "Add..." at bounding box center [237, 273] width 83 height 16
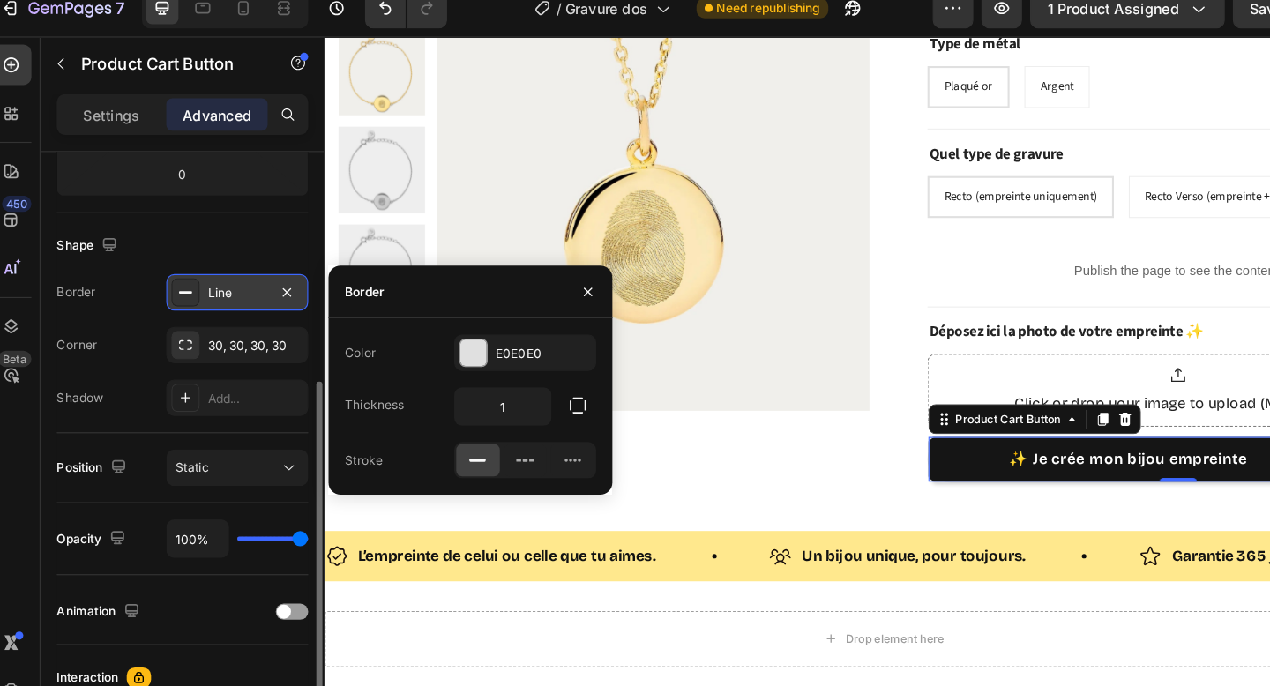
click at [196, 270] on div "Line" at bounding box center [221, 273] width 51 height 16
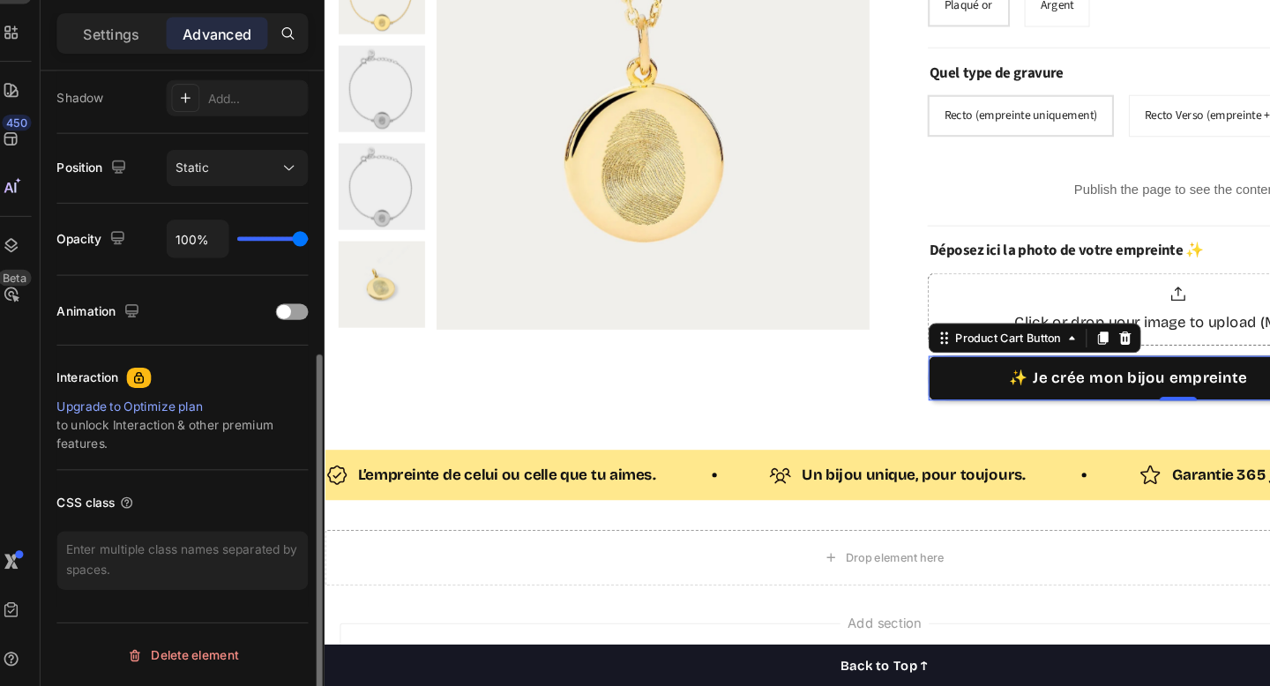
scroll to position [0, 0]
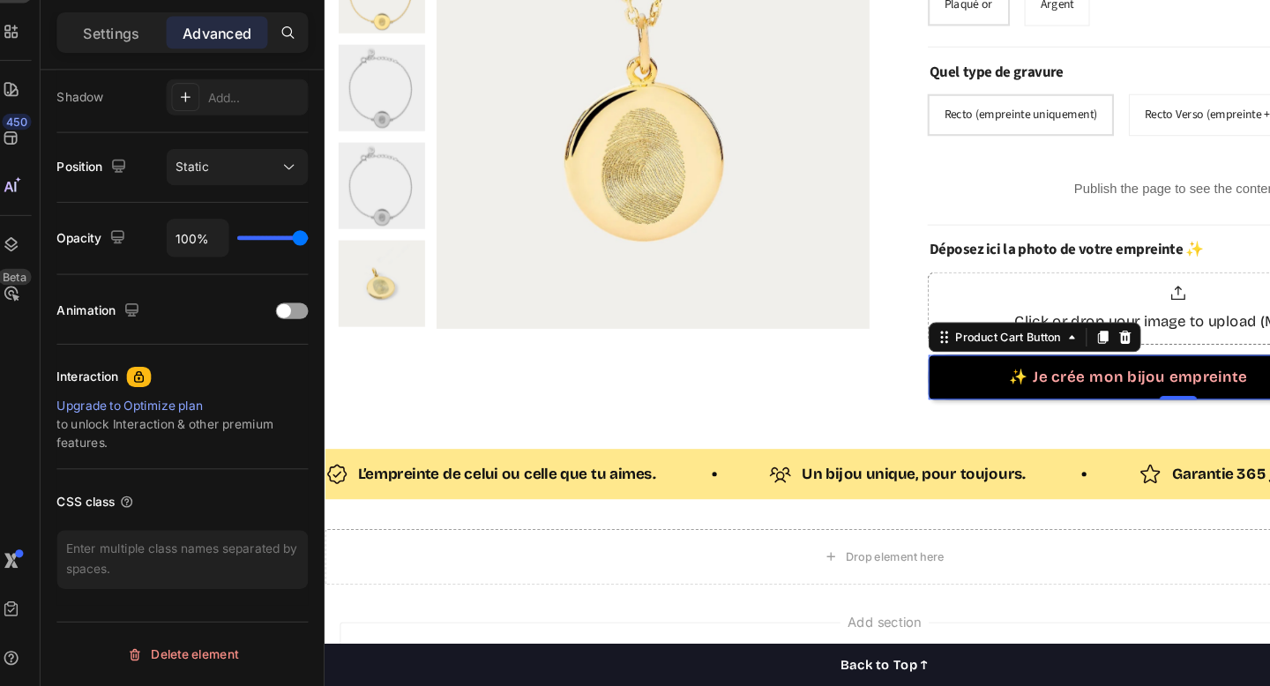
click at [847, 367] on div "Product Images "My dog absolutely loves this food! It's clear that the taste an…" at bounding box center [853, 59] width 1059 height 637
click at [965, 359] on button "✨ Je crée mon bijou empreinte" at bounding box center [1085, 355] width 378 height 42
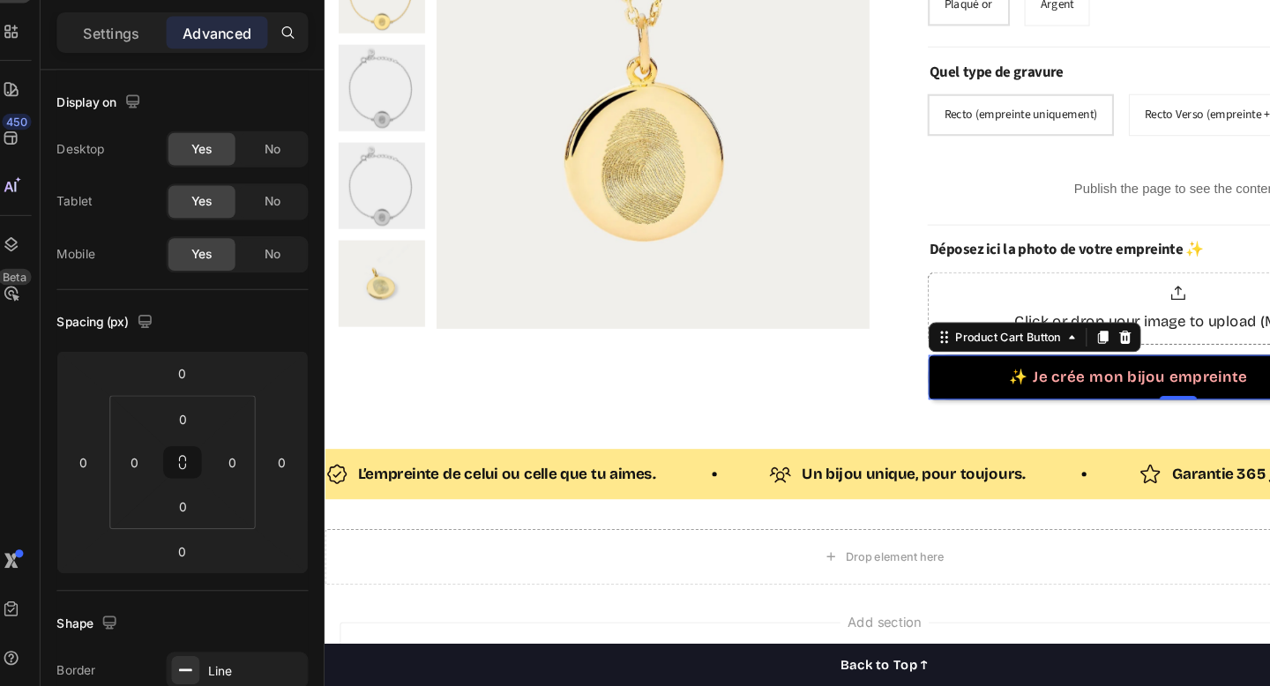
click at [917, 358] on button "✨ Je crée mon bijou empreinte" at bounding box center [1085, 355] width 378 height 42
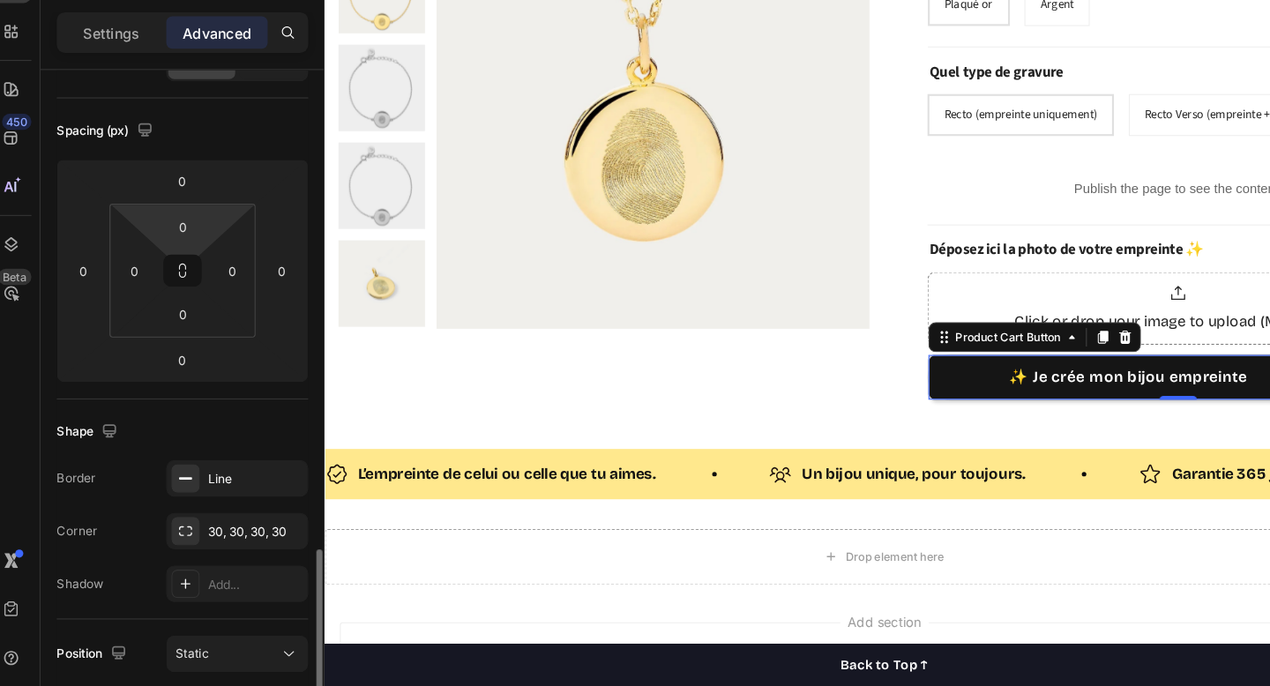
scroll to position [390, 0]
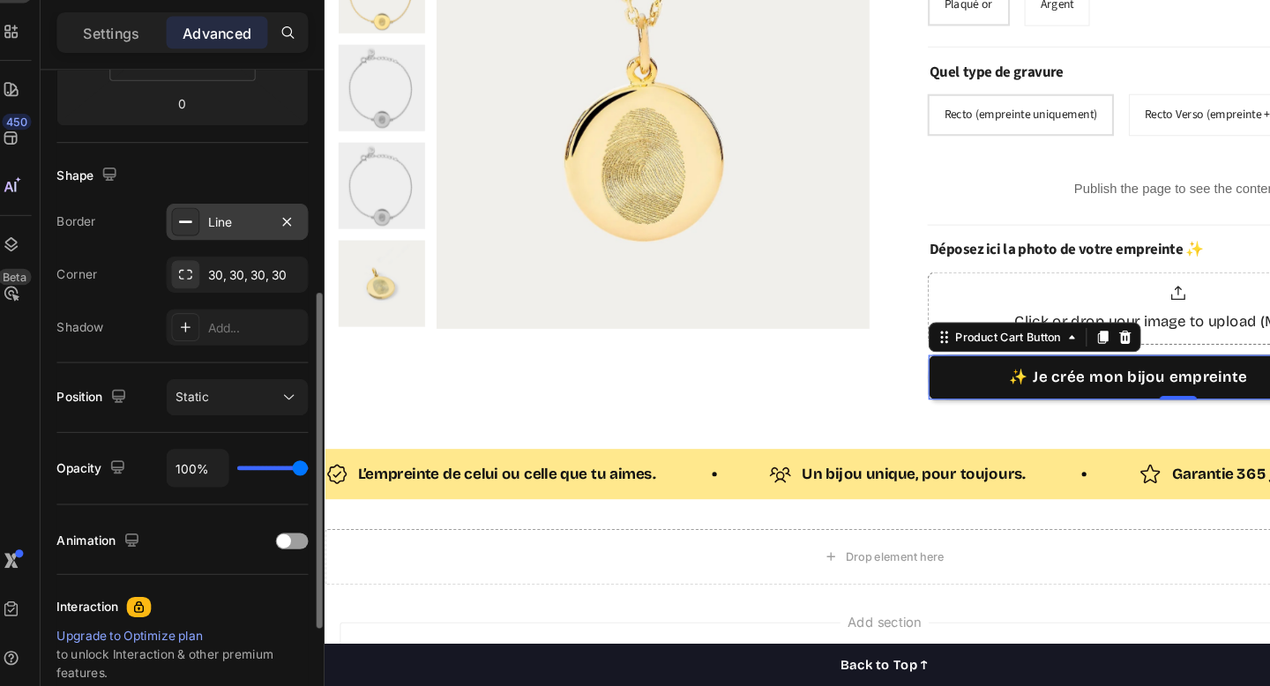
click at [203, 274] on div "Line" at bounding box center [222, 282] width 124 height 32
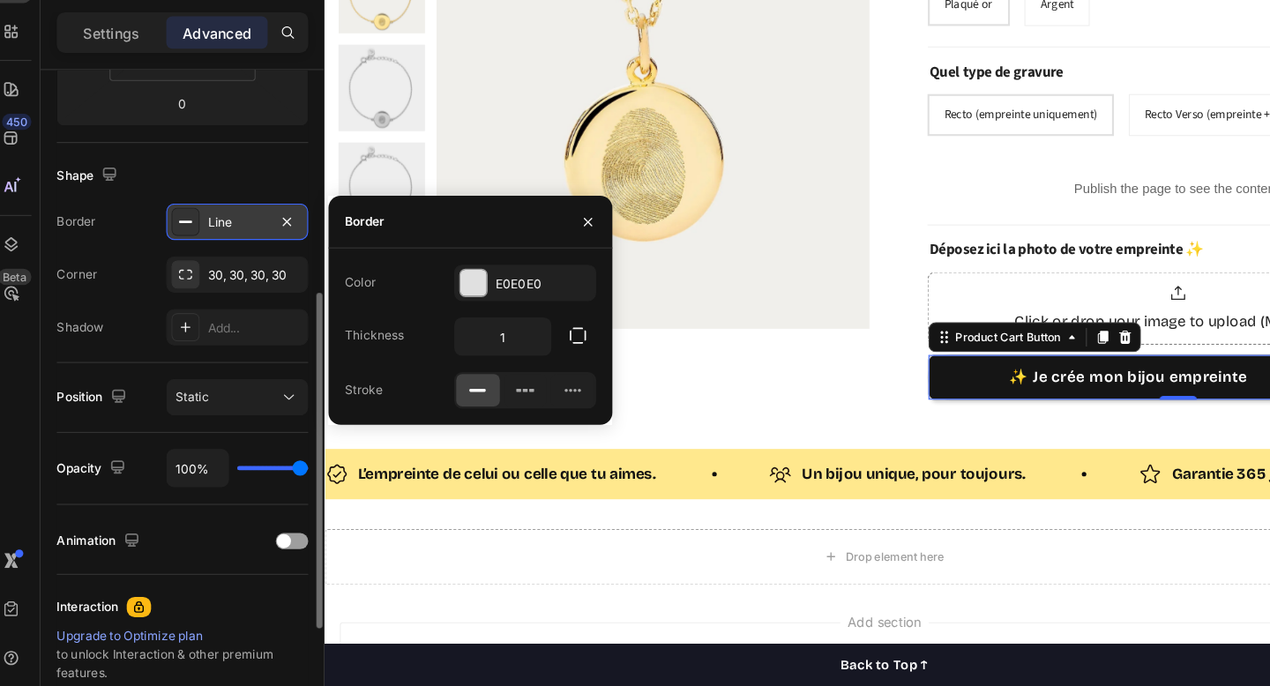
click at [203, 274] on div "Line" at bounding box center [222, 282] width 124 height 32
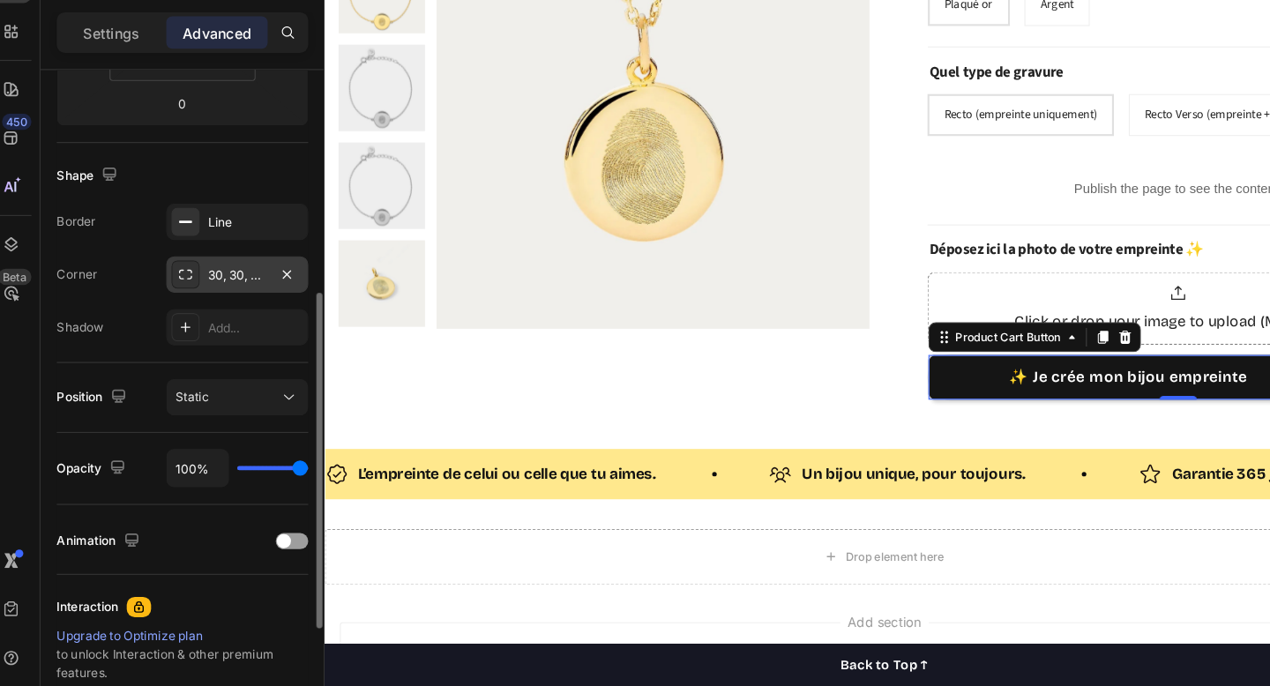
click at [204, 317] on div "30, 30, 30, 30" at bounding box center [222, 328] width 124 height 32
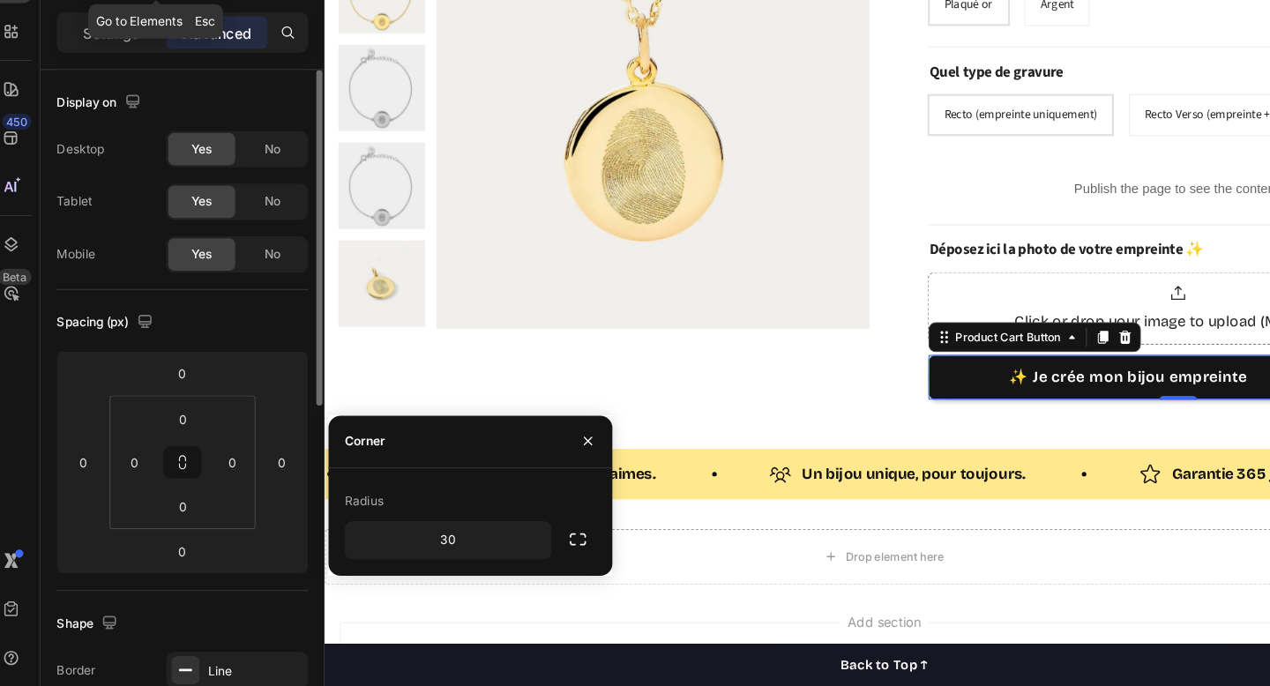
scroll to position [0, 0]
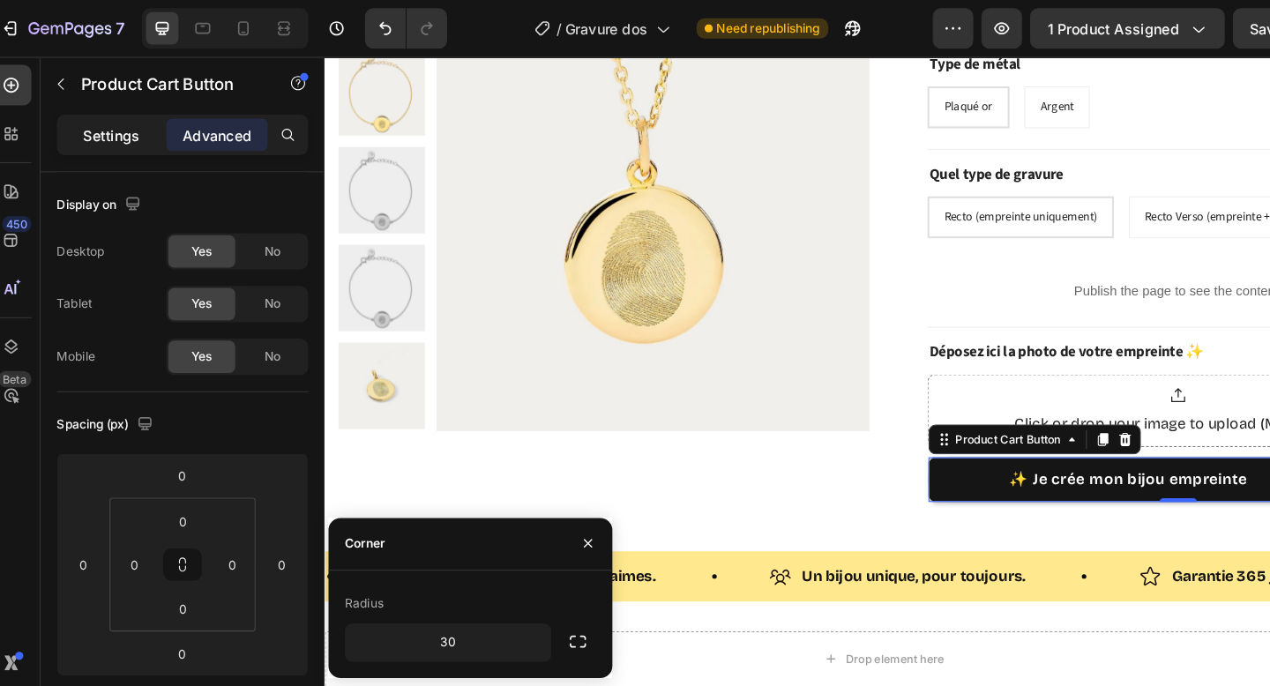
click at [109, 114] on p "Settings" at bounding box center [111, 118] width 49 height 19
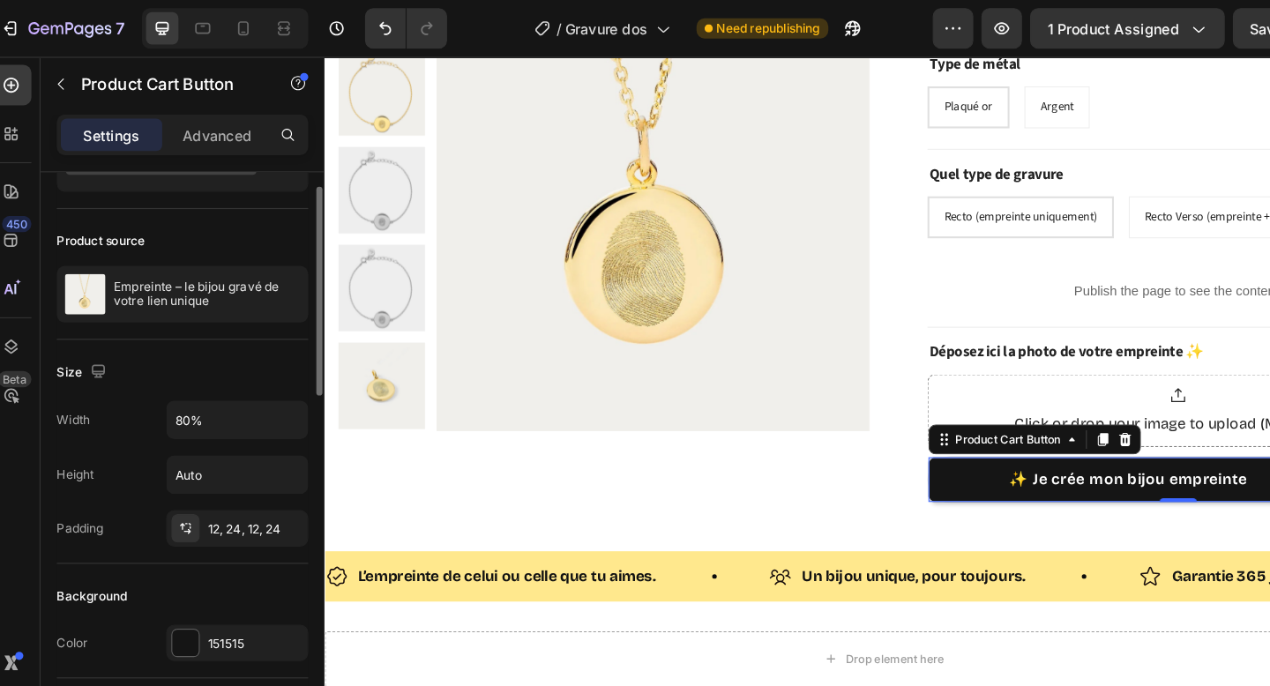
scroll to position [109, 0]
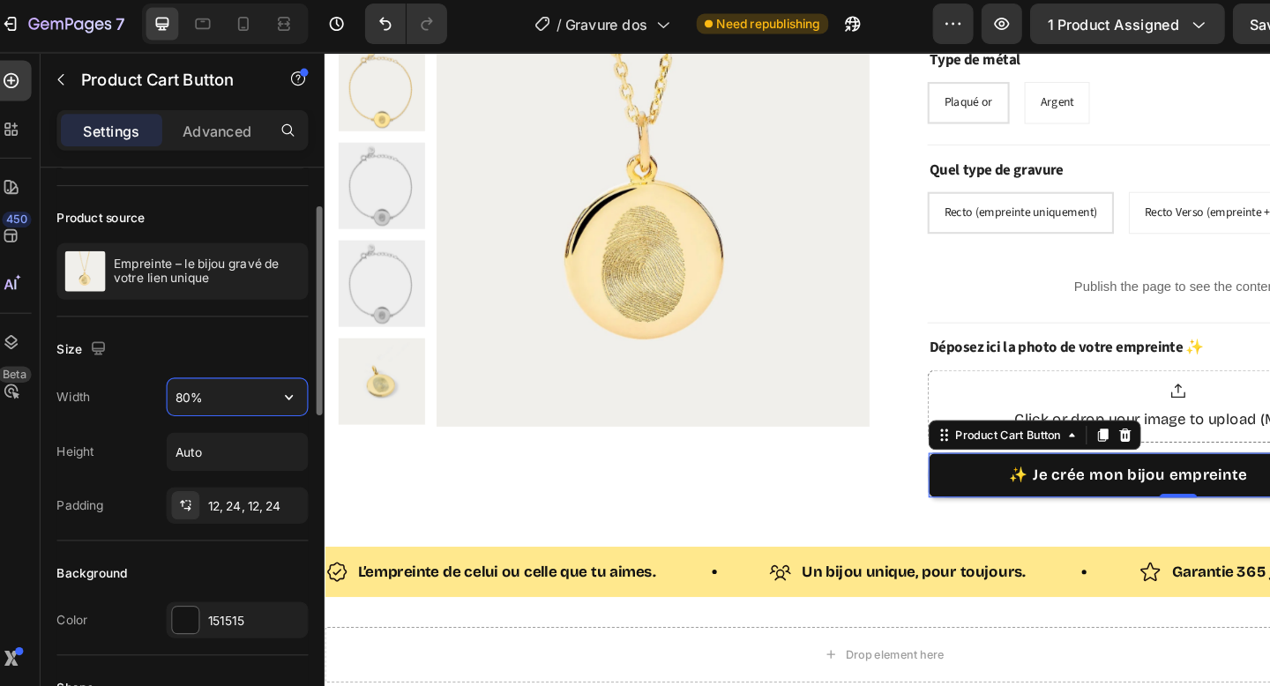
click at [204, 352] on input "80%" at bounding box center [222, 349] width 122 height 32
click at [264, 350] on icon "button" at bounding box center [267, 350] width 18 height 18
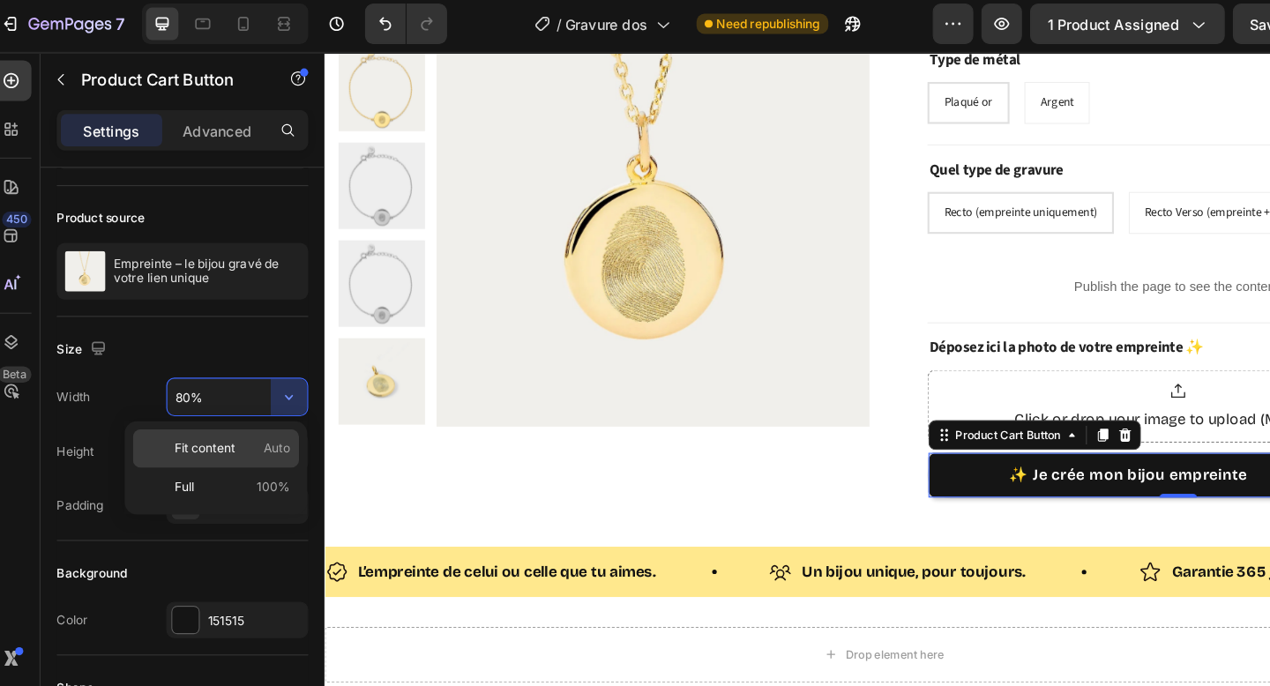
click at [228, 392] on p "Fit content Auto" at bounding box center [217, 394] width 101 height 16
type input "Auto"
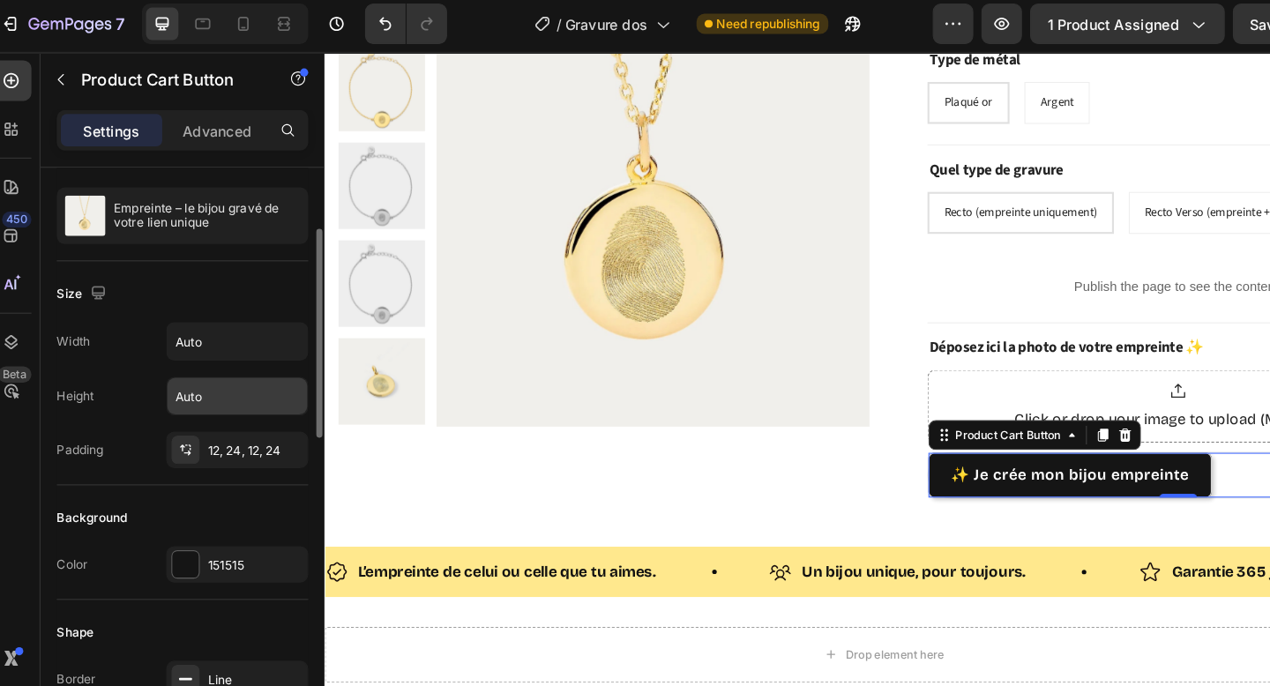
scroll to position [161, 0]
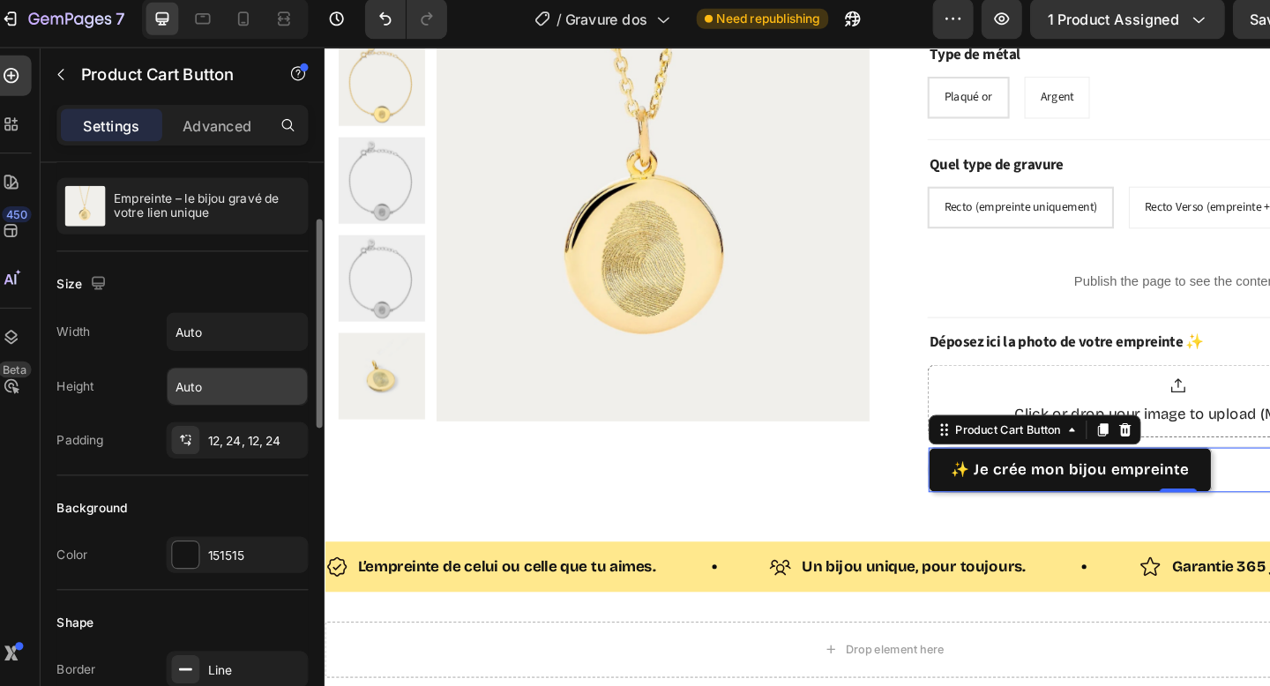
click at [218, 398] on div "12, 24, 12, 24" at bounding box center [237, 393] width 83 height 16
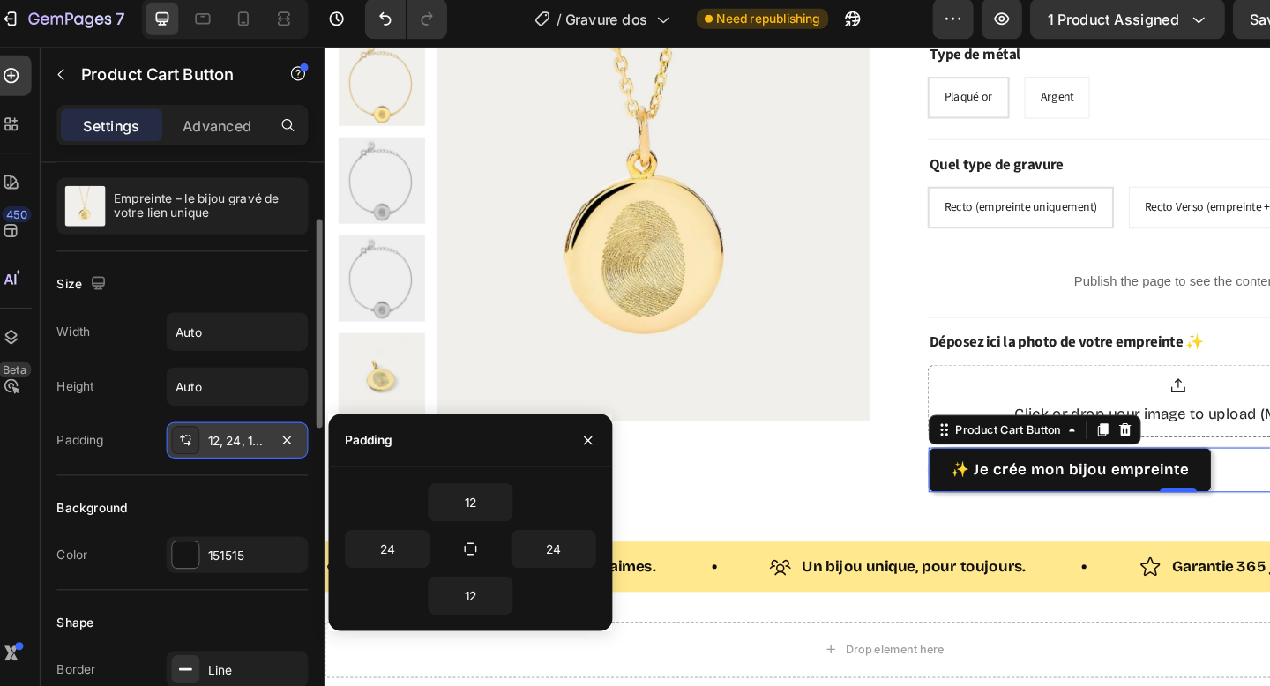
click at [217, 398] on div "12, 24, 12, 24" at bounding box center [221, 393] width 51 height 16
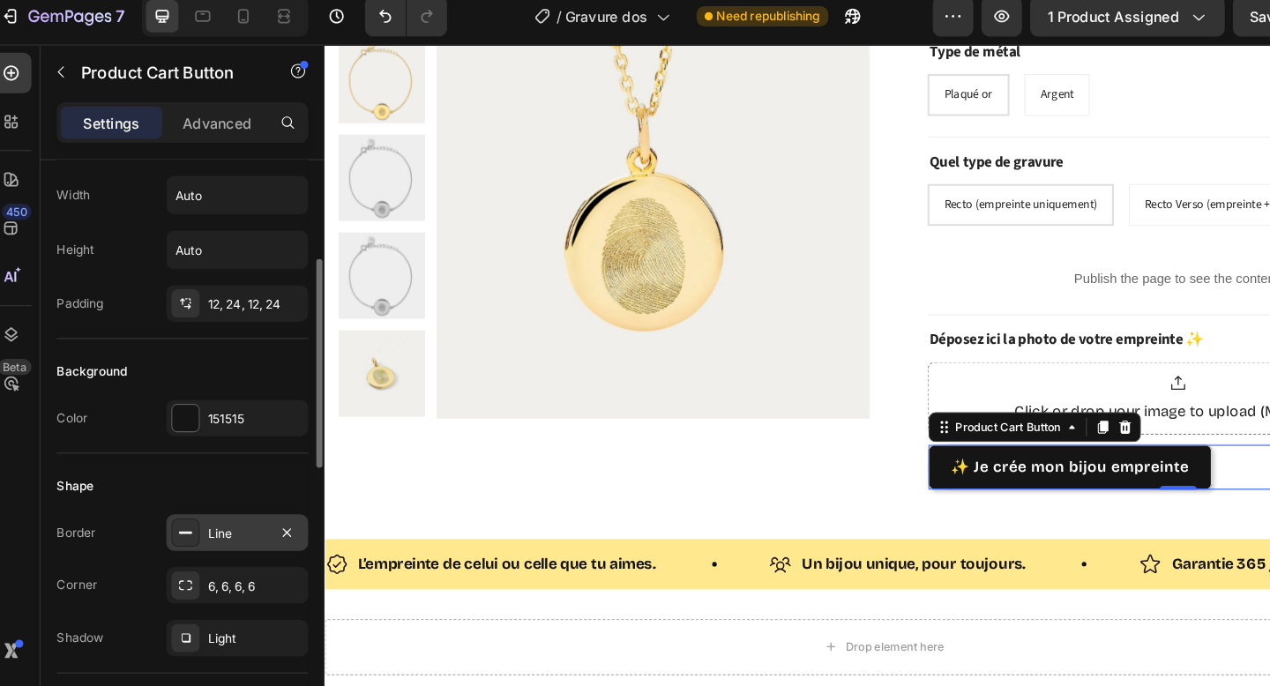
scroll to position [283, 0]
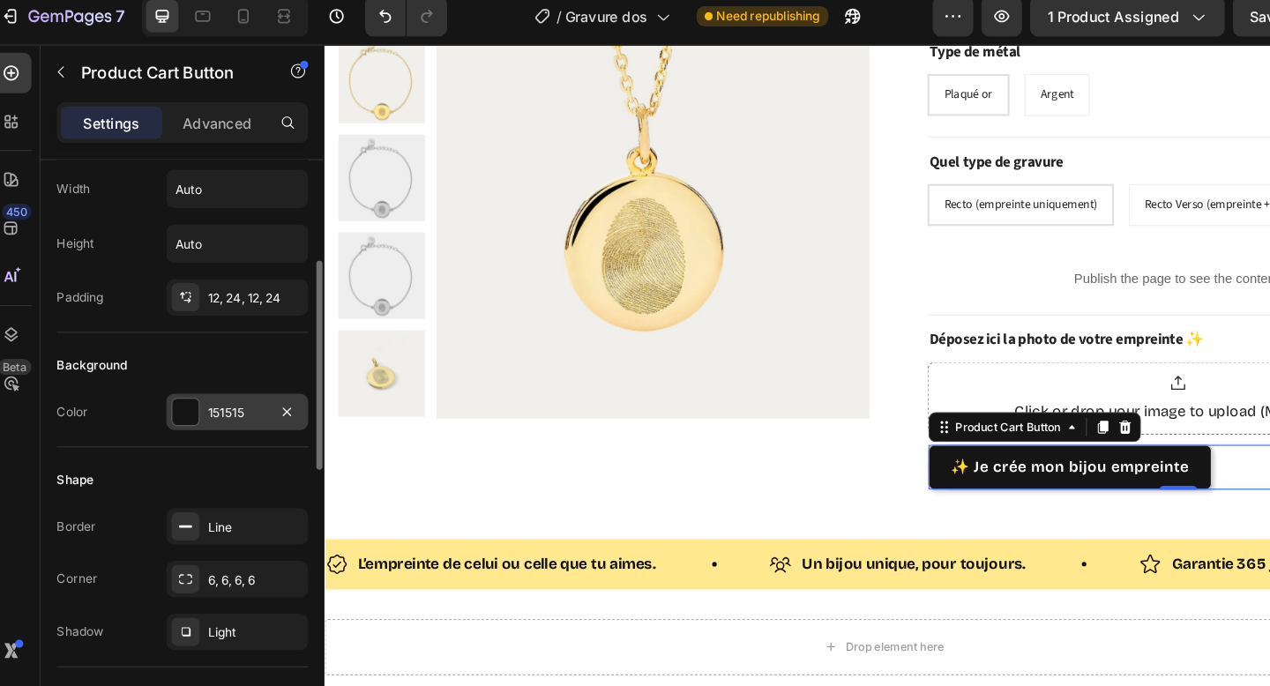
click at [198, 364] on div "151515" at bounding box center [221, 370] width 51 height 16
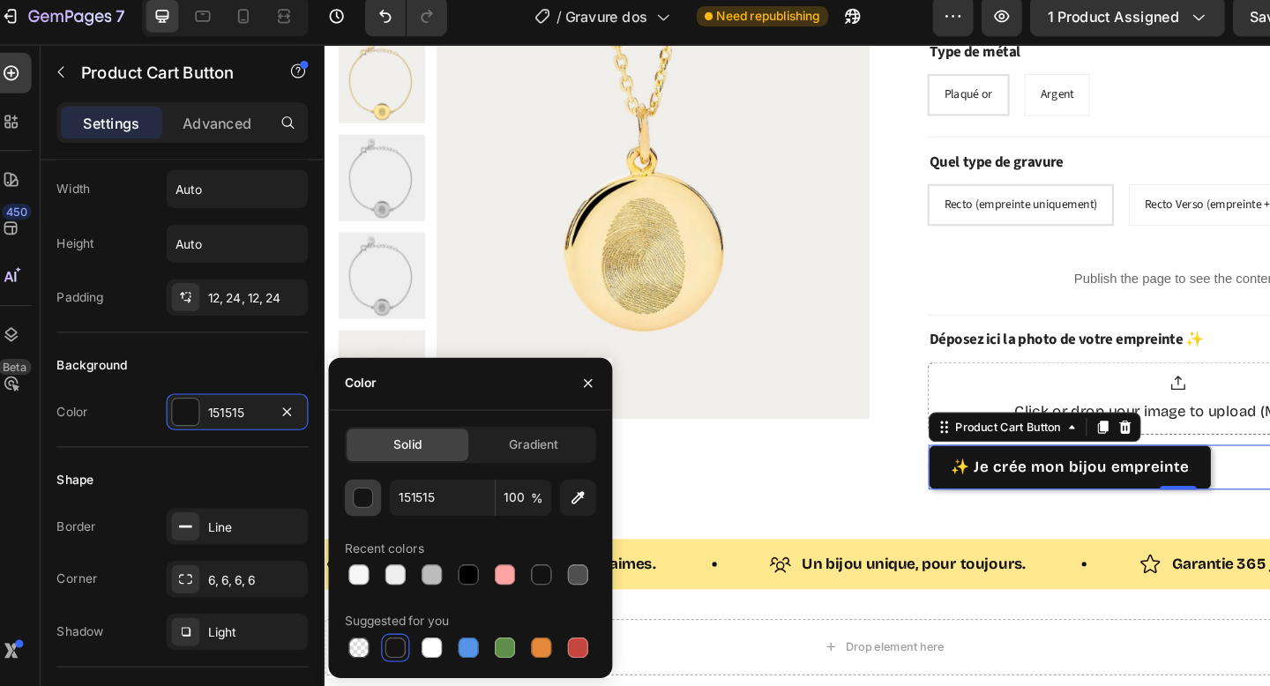
click at [328, 448] on div "button" at bounding box center [332, 445] width 18 height 18
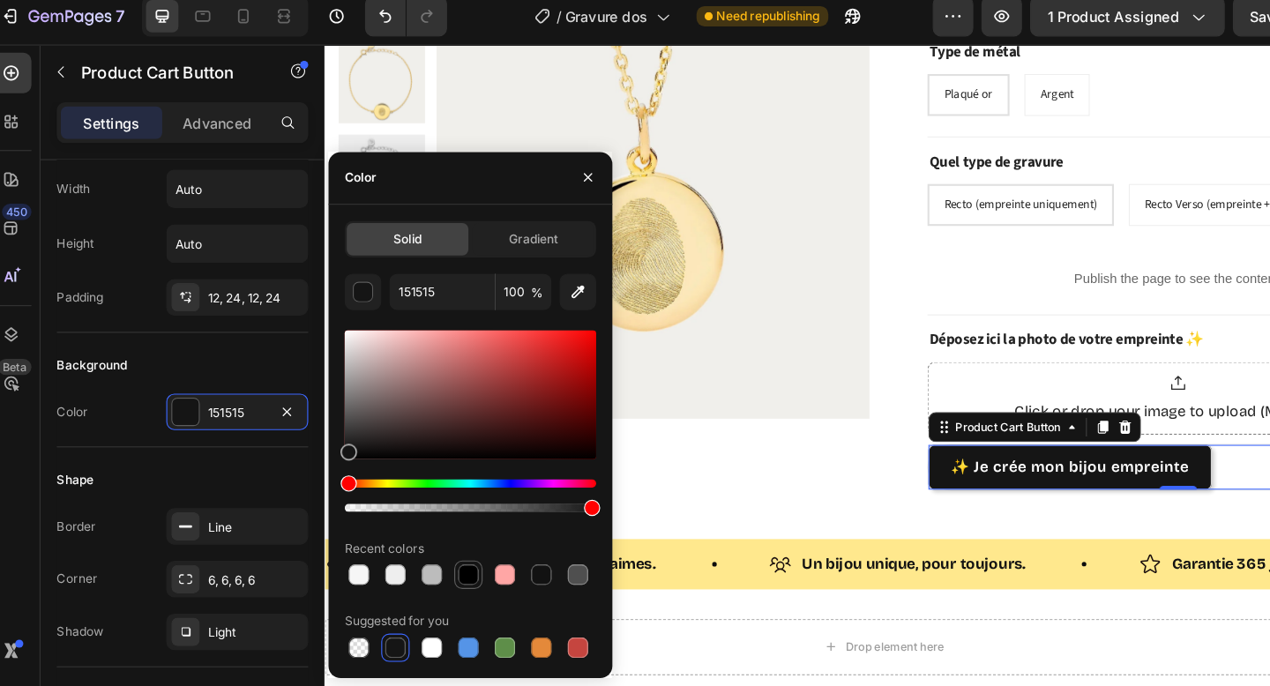
click at [431, 513] on div at bounding box center [422, 510] width 21 height 21
type input "000000"
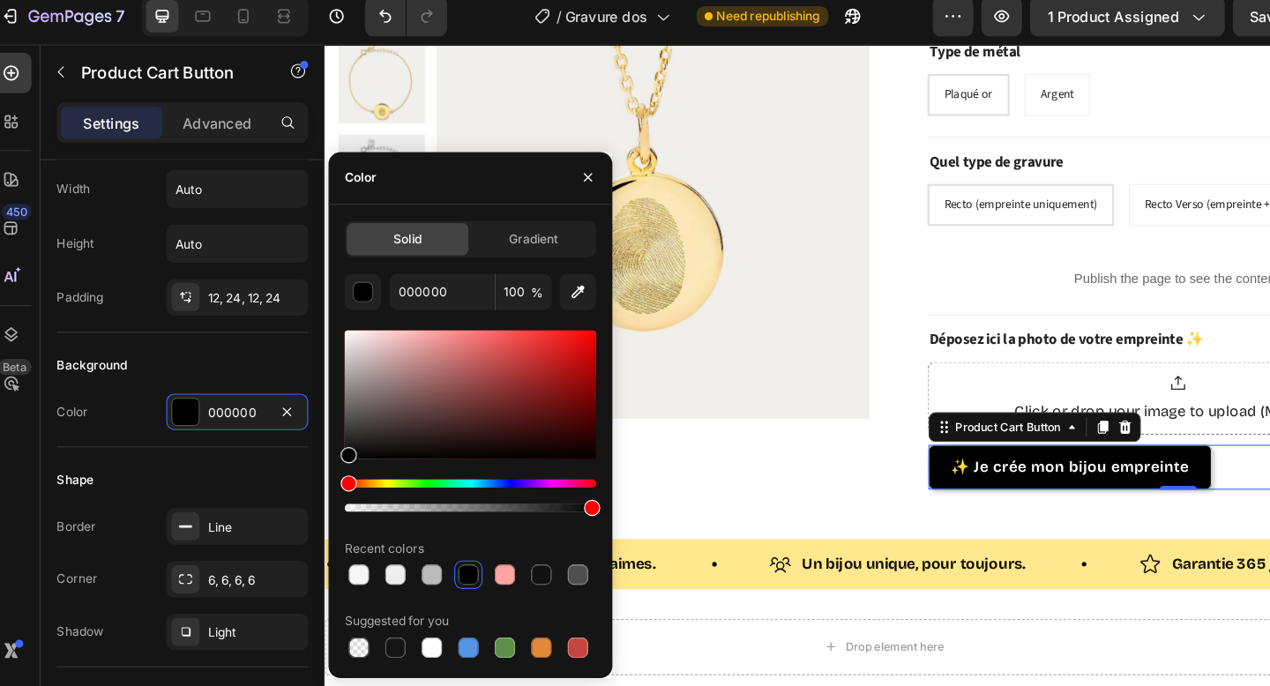
click at [423, 513] on div at bounding box center [423, 511] width 18 height 18
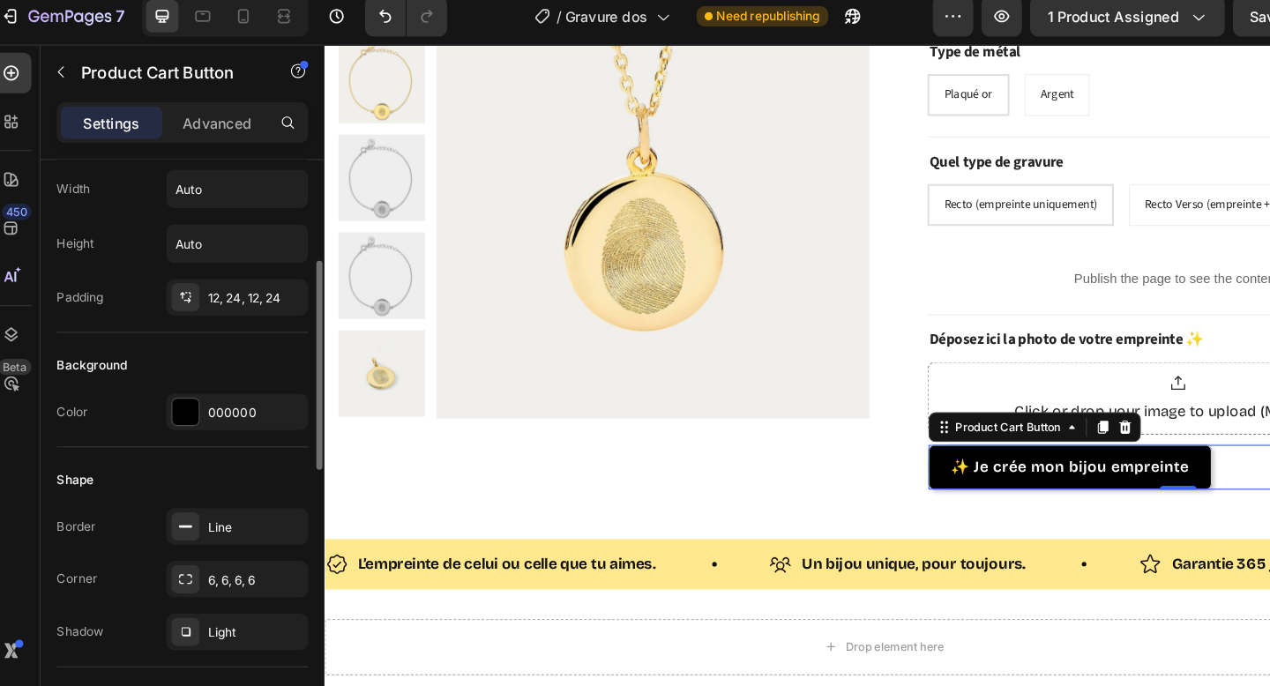
click at [229, 429] on div "Shape" at bounding box center [173, 428] width 219 height 28
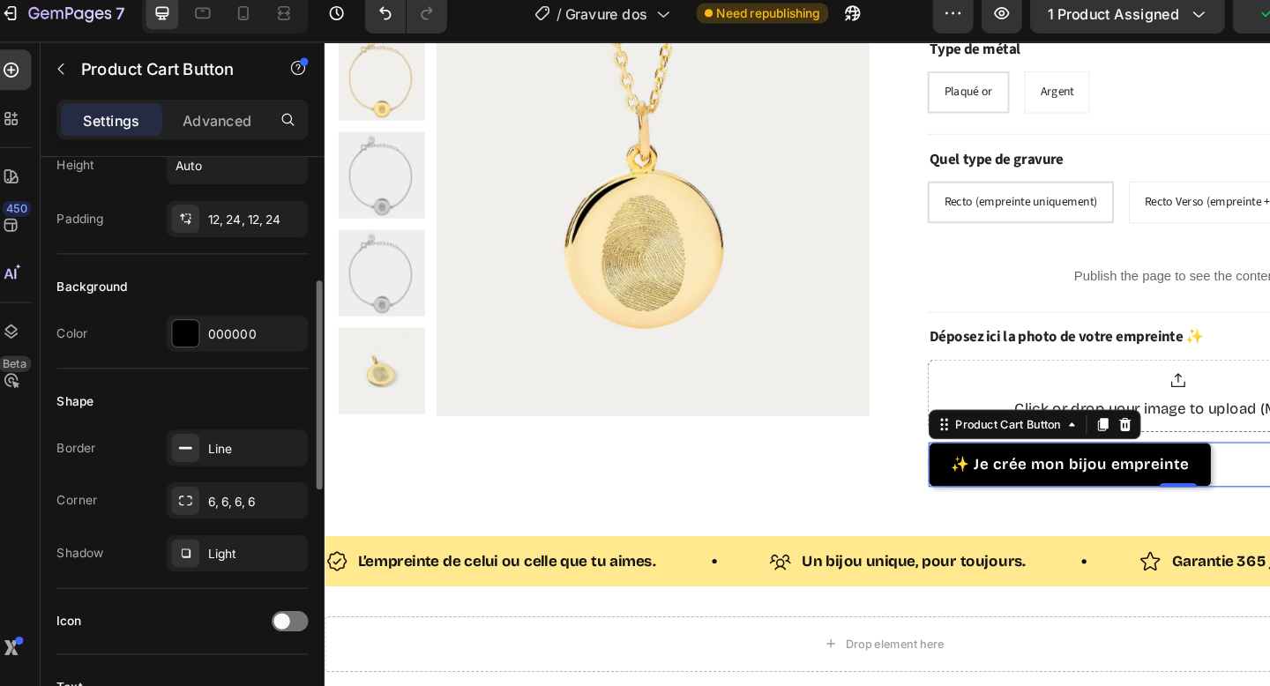
scroll to position [372, 0]
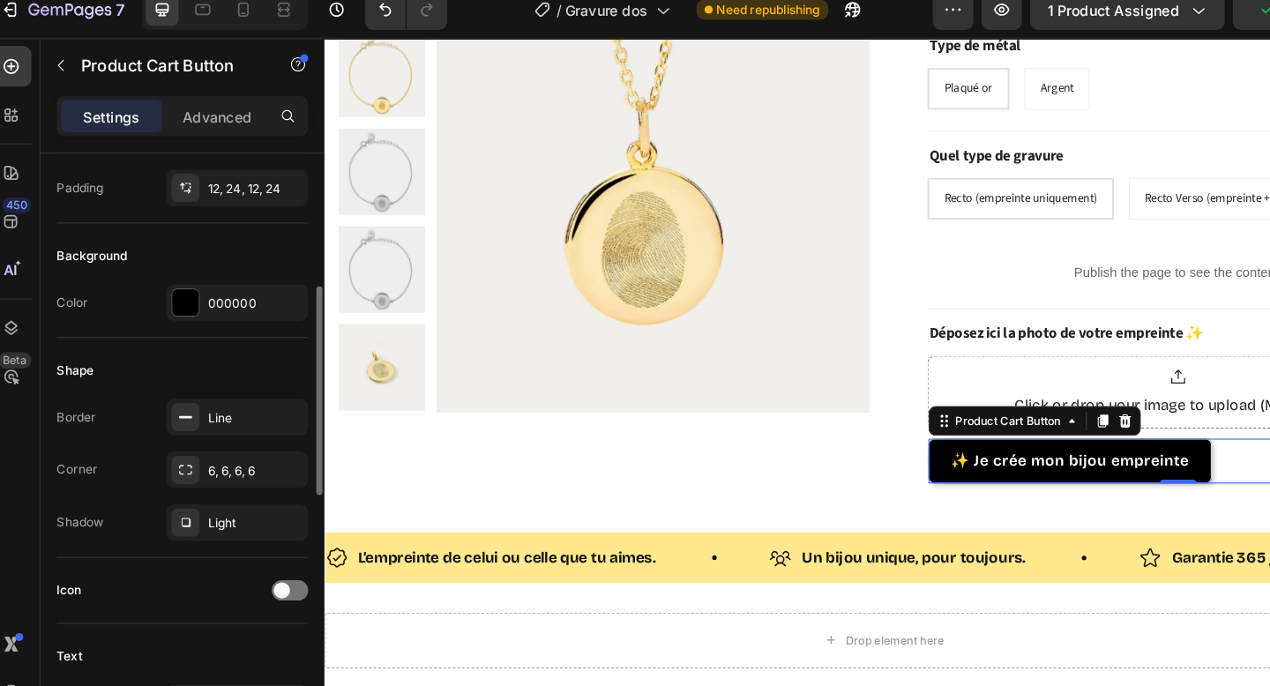
click at [229, 434] on div "6, 6, 6, 6" at bounding box center [222, 425] width 124 height 32
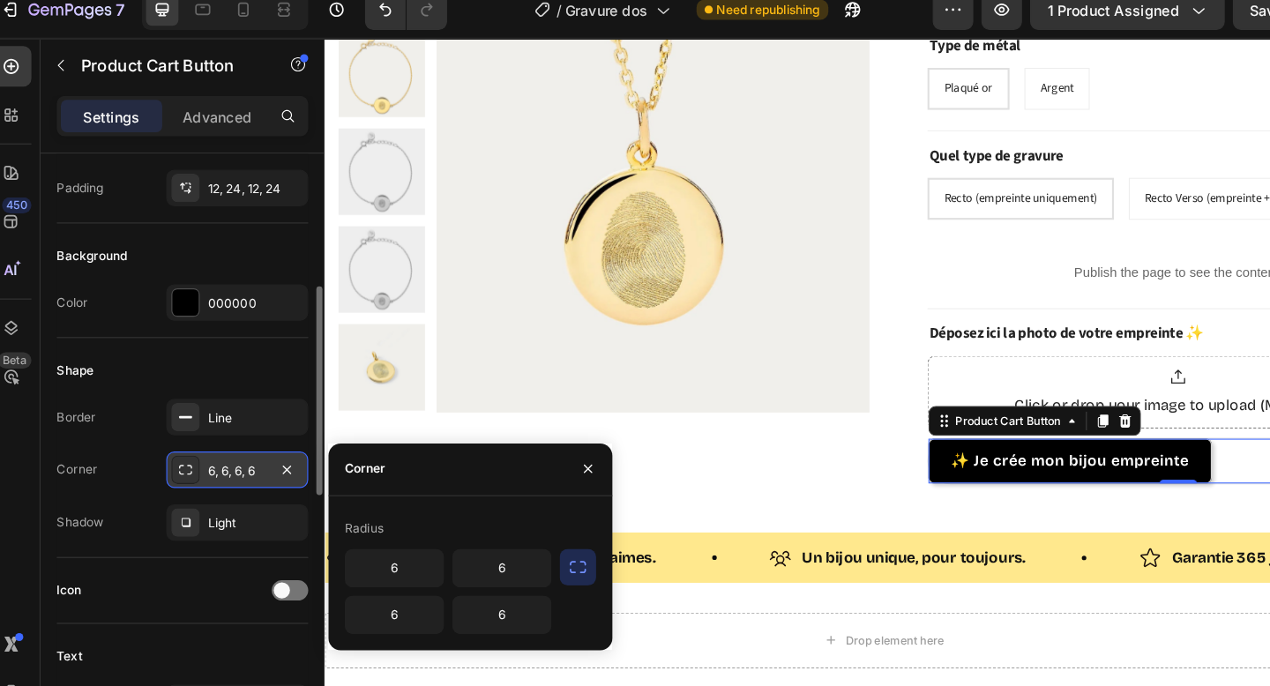
click at [229, 434] on div "6, 6, 6, 6" at bounding box center [222, 425] width 124 height 32
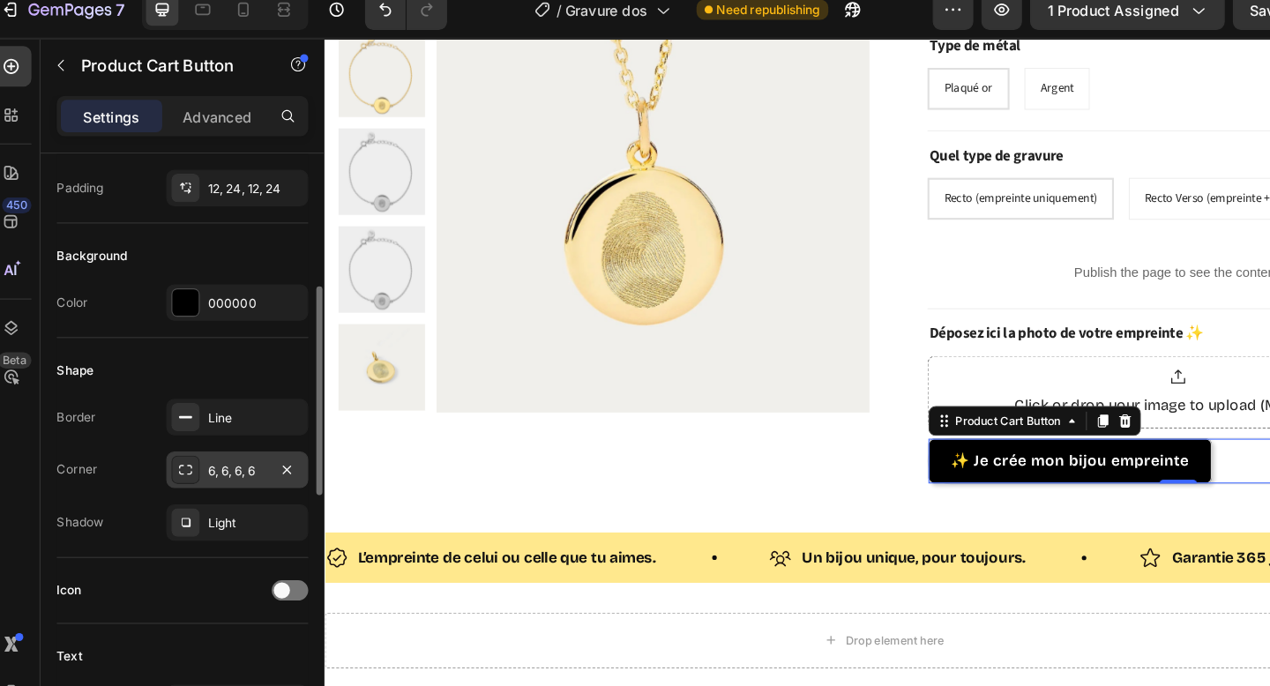
click at [229, 434] on div "6, 6, 6, 6" at bounding box center [222, 425] width 124 height 32
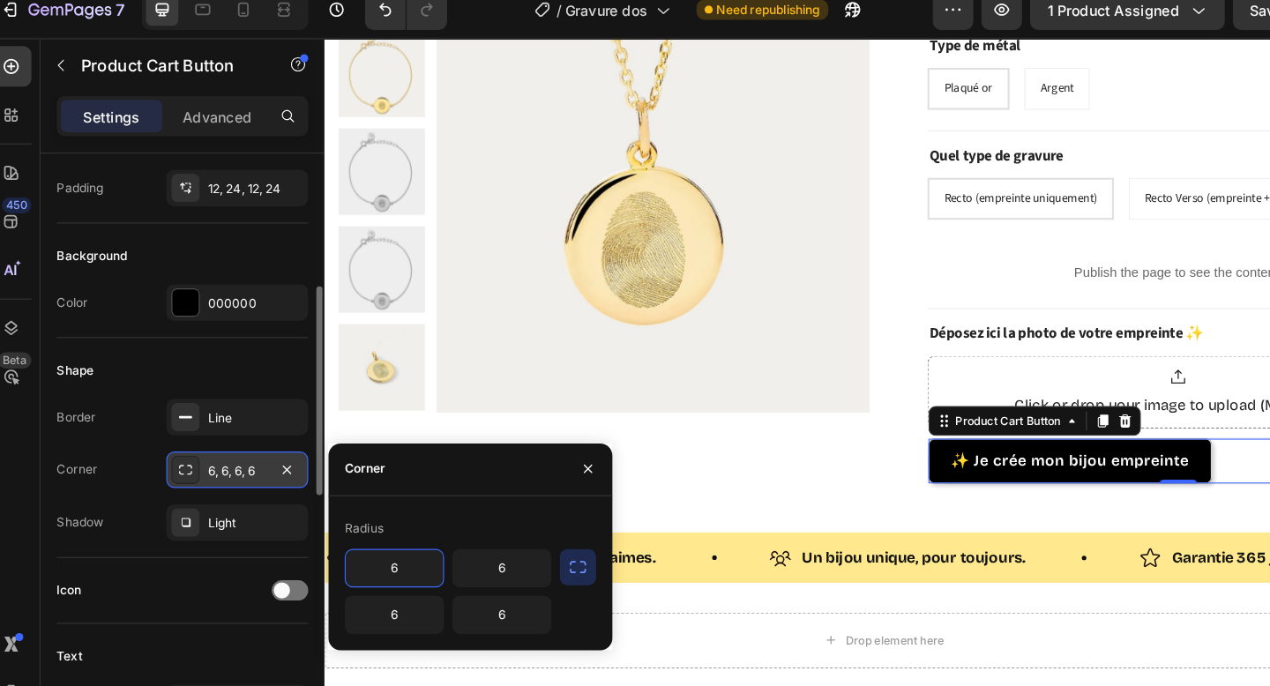
click at [229, 434] on div "6, 6, 6, 6" at bounding box center [222, 425] width 124 height 32
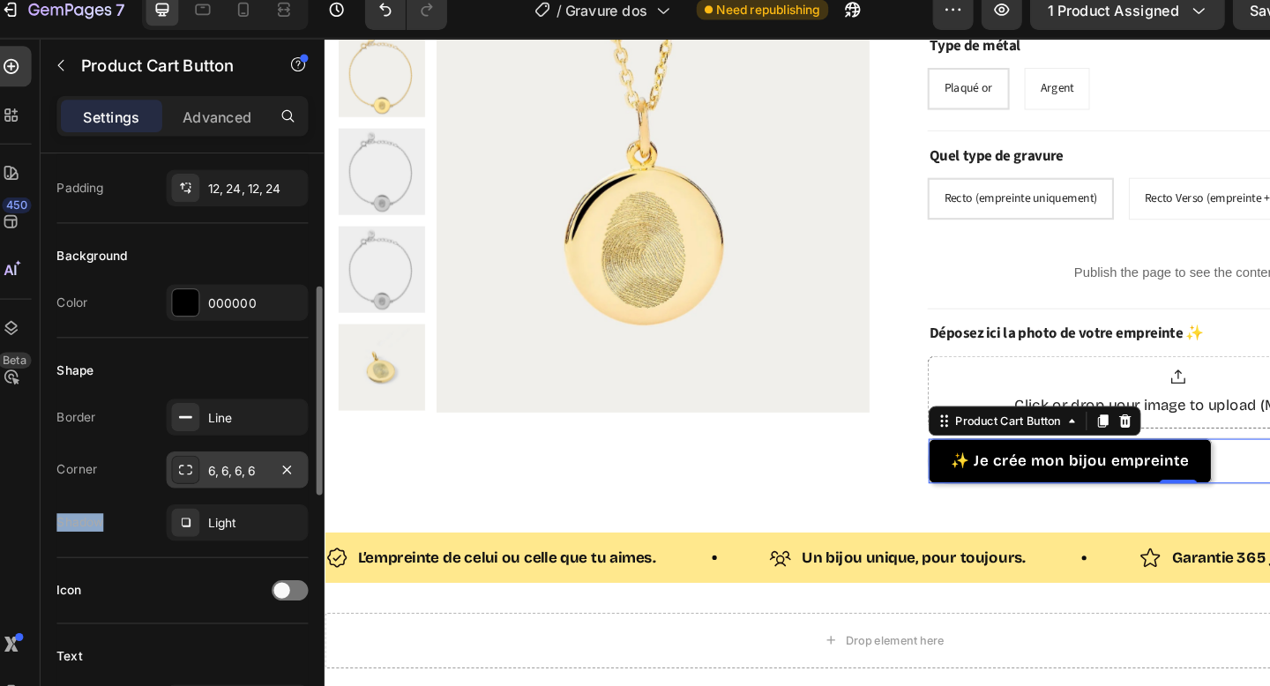
click at [229, 434] on div "6, 6, 6, 6" at bounding box center [222, 425] width 124 height 32
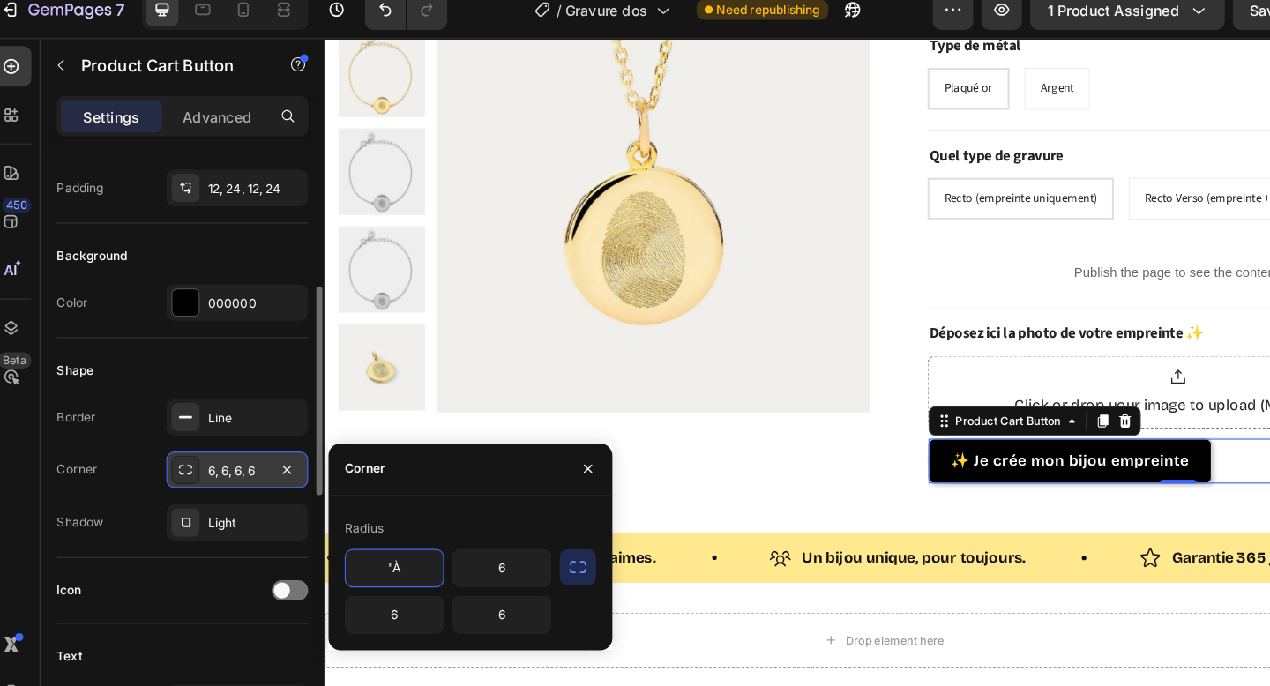
type input """
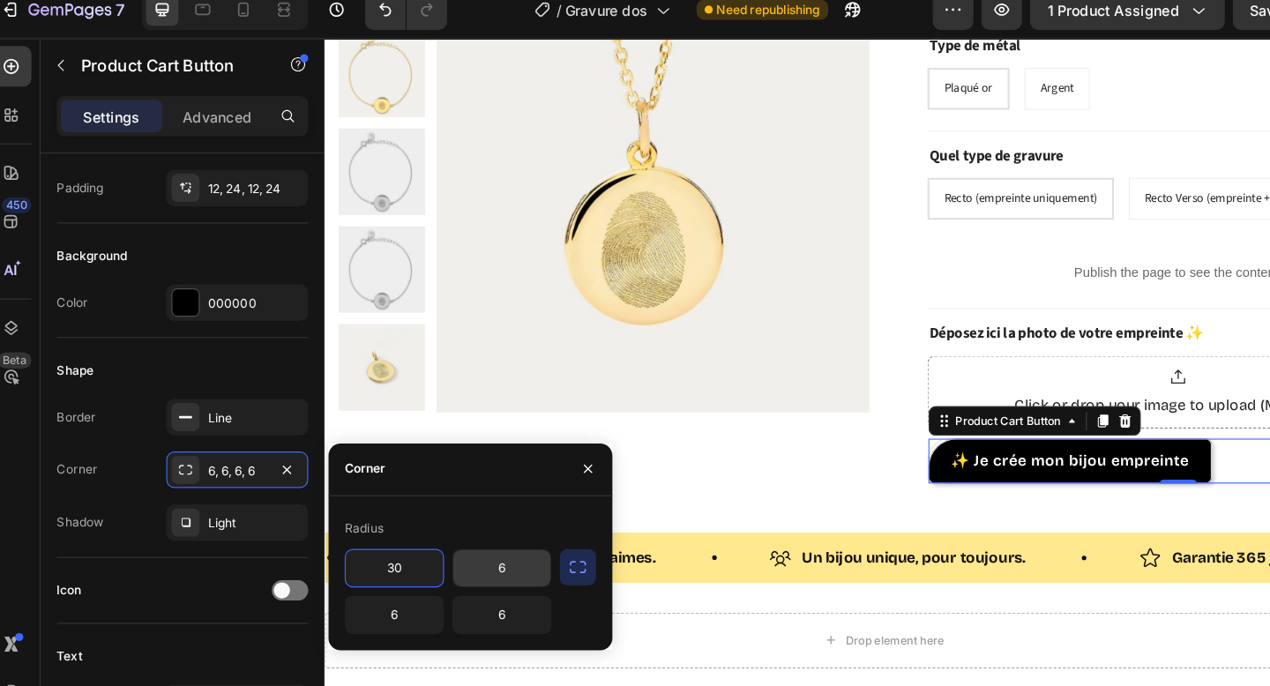
type input "30"
click at [464, 513] on input "6" at bounding box center [451, 511] width 85 height 32
type input "30"
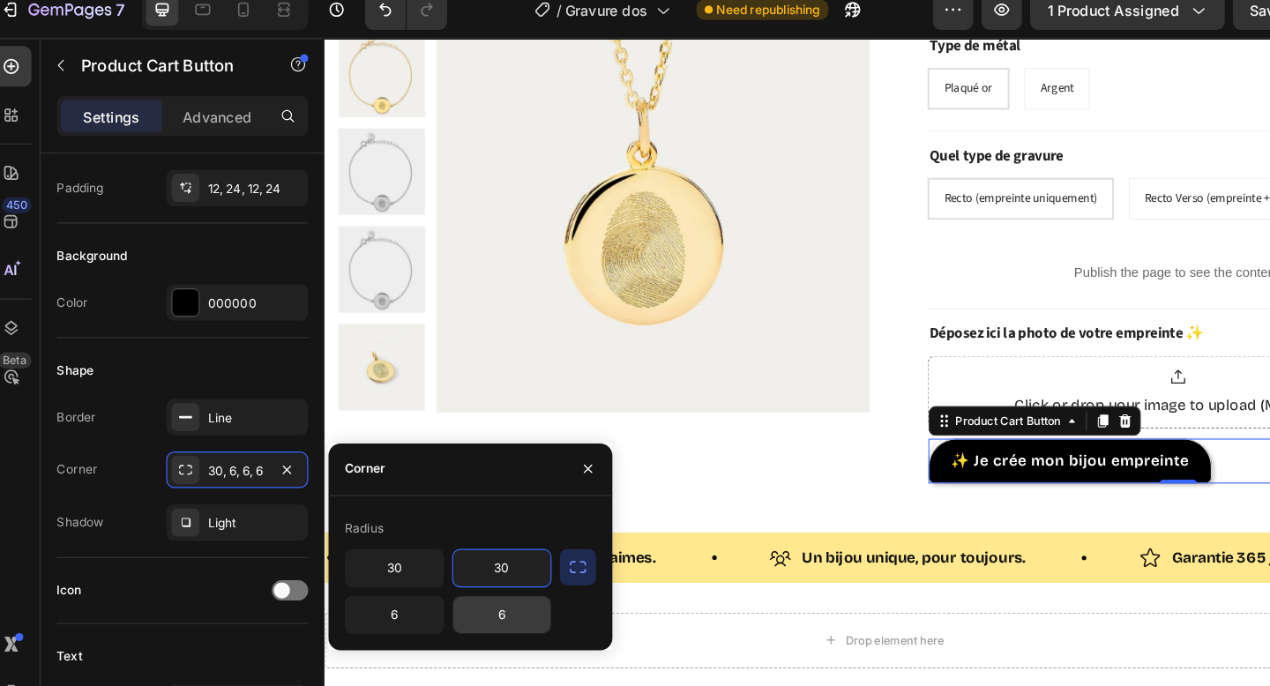
click at [446, 554] on input "6" at bounding box center [451, 552] width 85 height 32
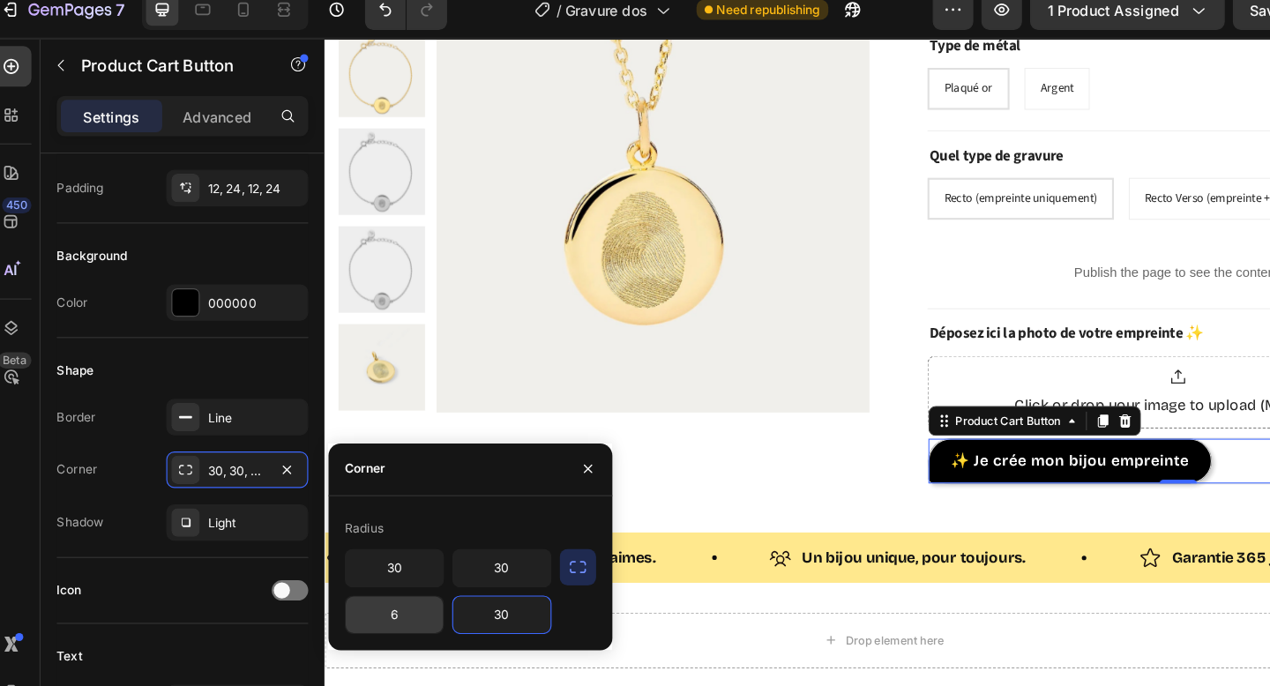
type input "30"
click at [370, 553] on input "6" at bounding box center [358, 552] width 85 height 32
type input "30"
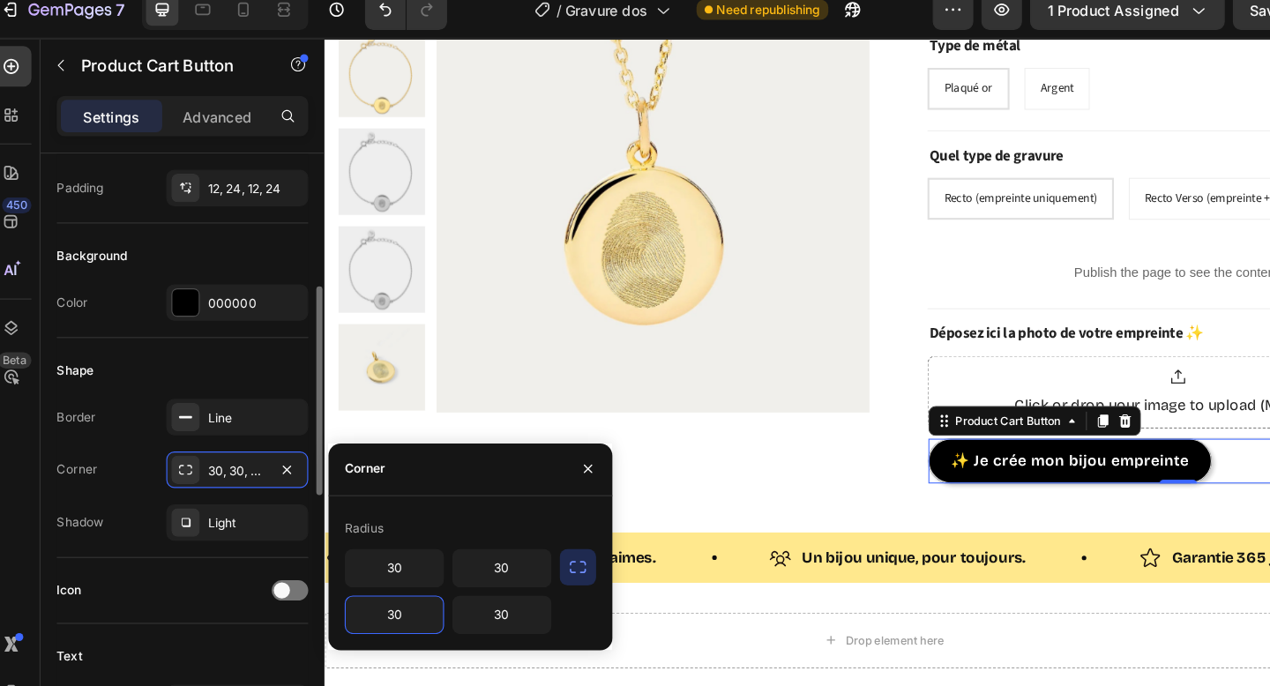
click at [145, 493] on div "Shape Border Line Corner 30, 30, 6, 30 Shadow Light" at bounding box center [173, 406] width 219 height 191
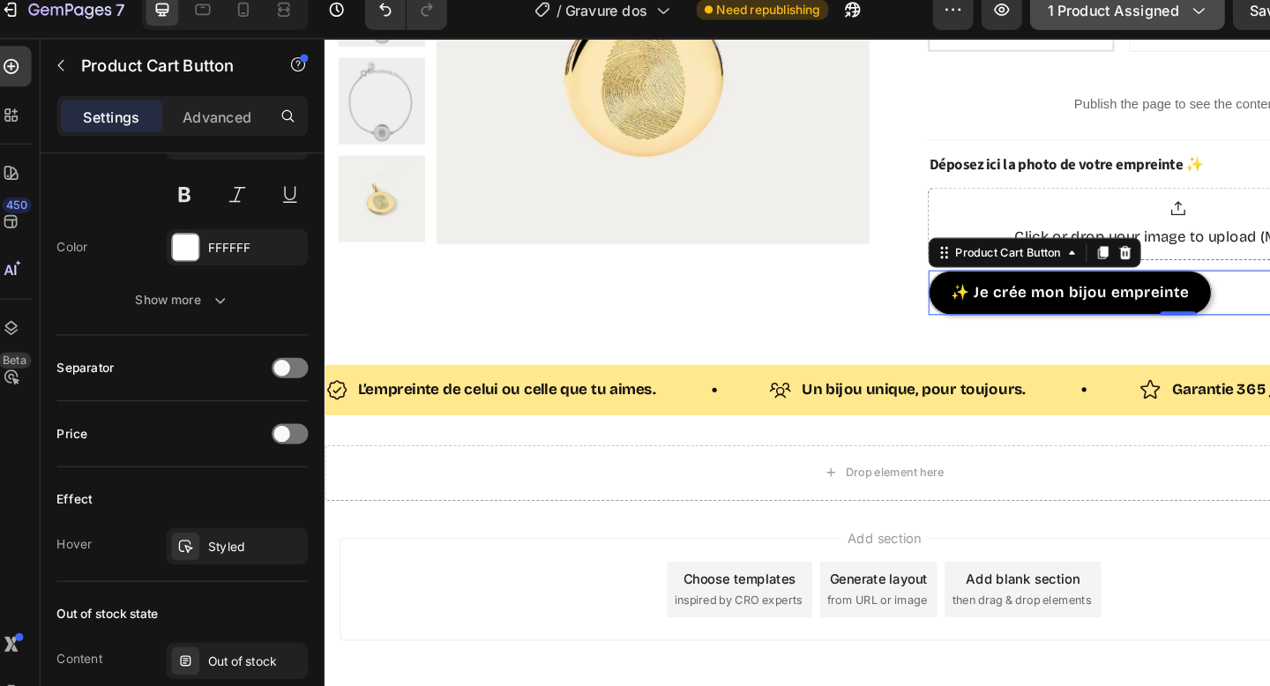
scroll to position [384, 0]
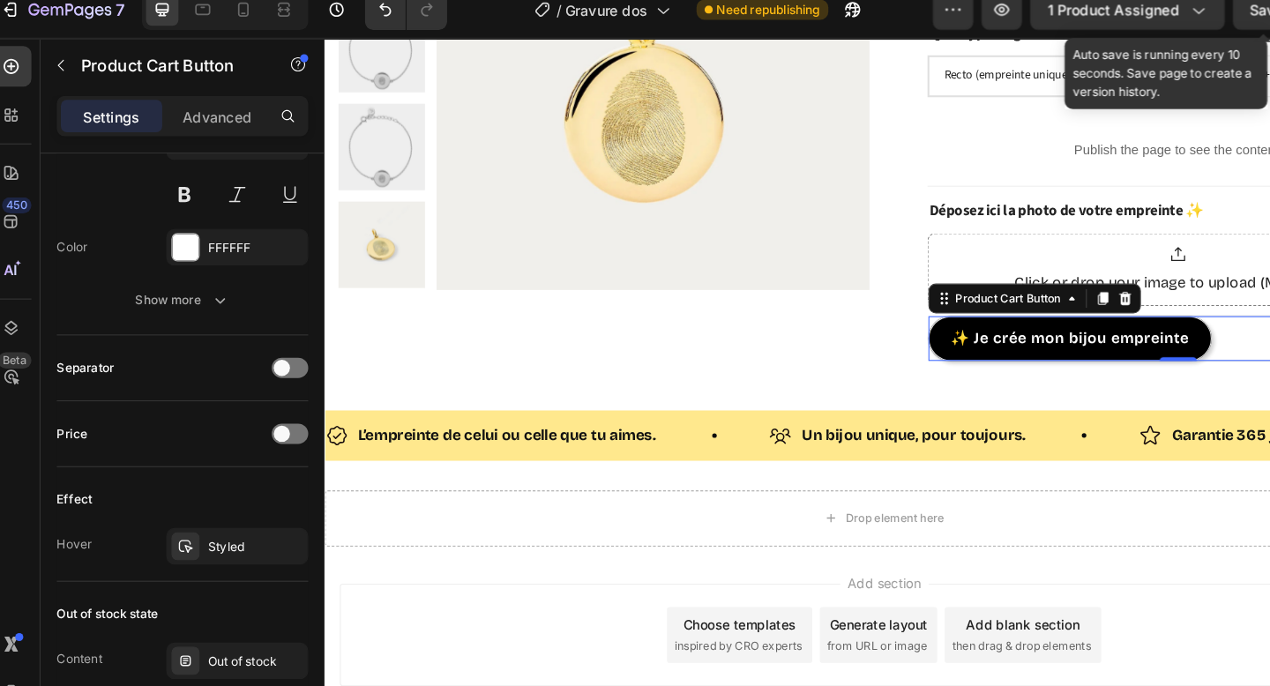
click at [1105, 26] on span "Save" at bounding box center [1117, 25] width 29 height 15
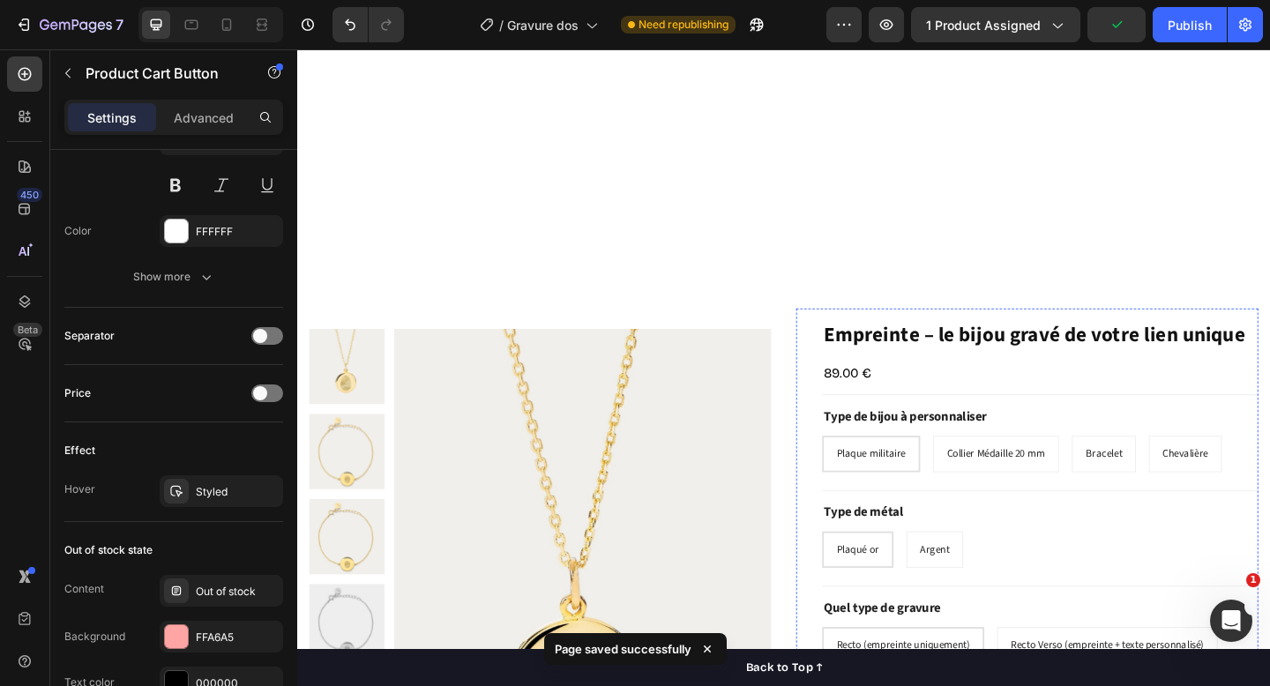
scroll to position [561, 0]
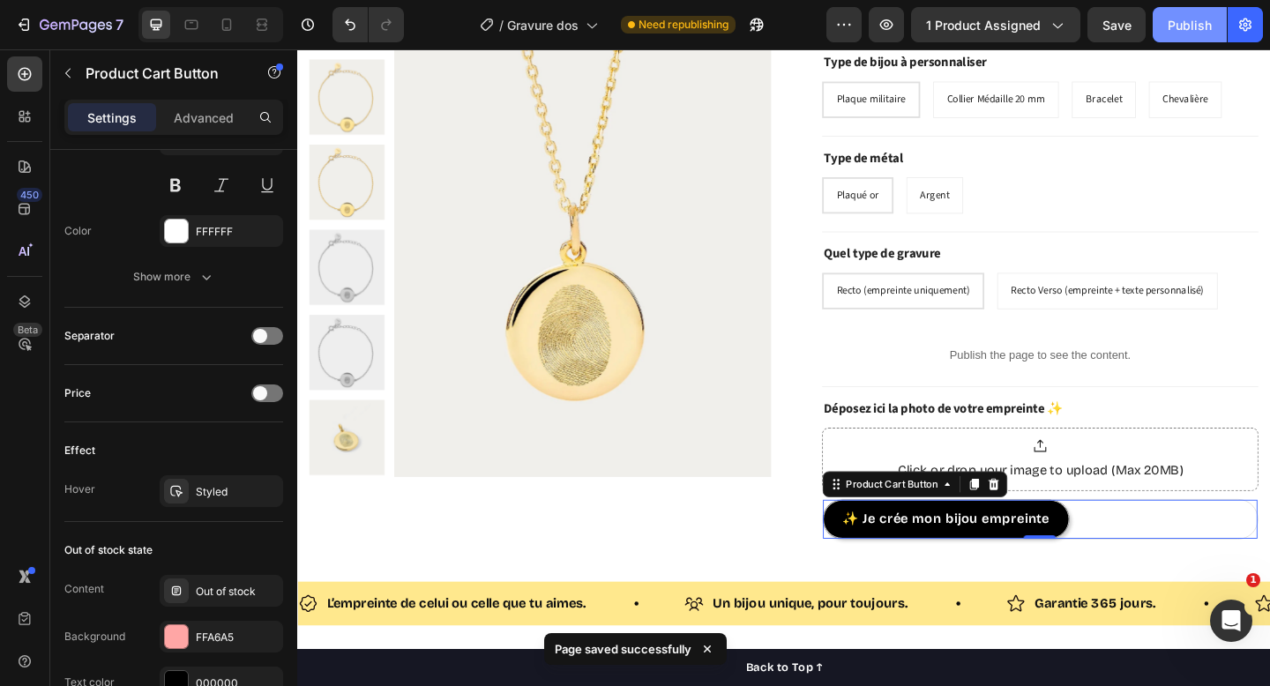
click at [1193, 18] on div "Publish" at bounding box center [1190, 25] width 44 height 19
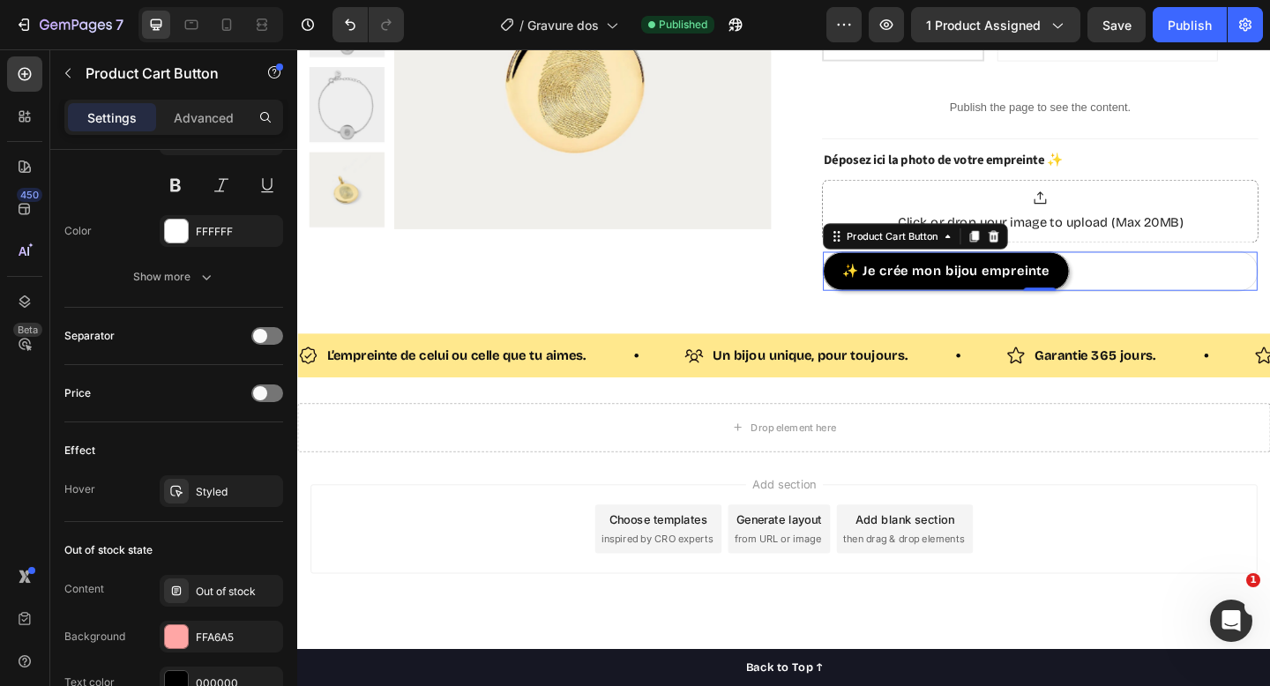
scroll to position [0, 0]
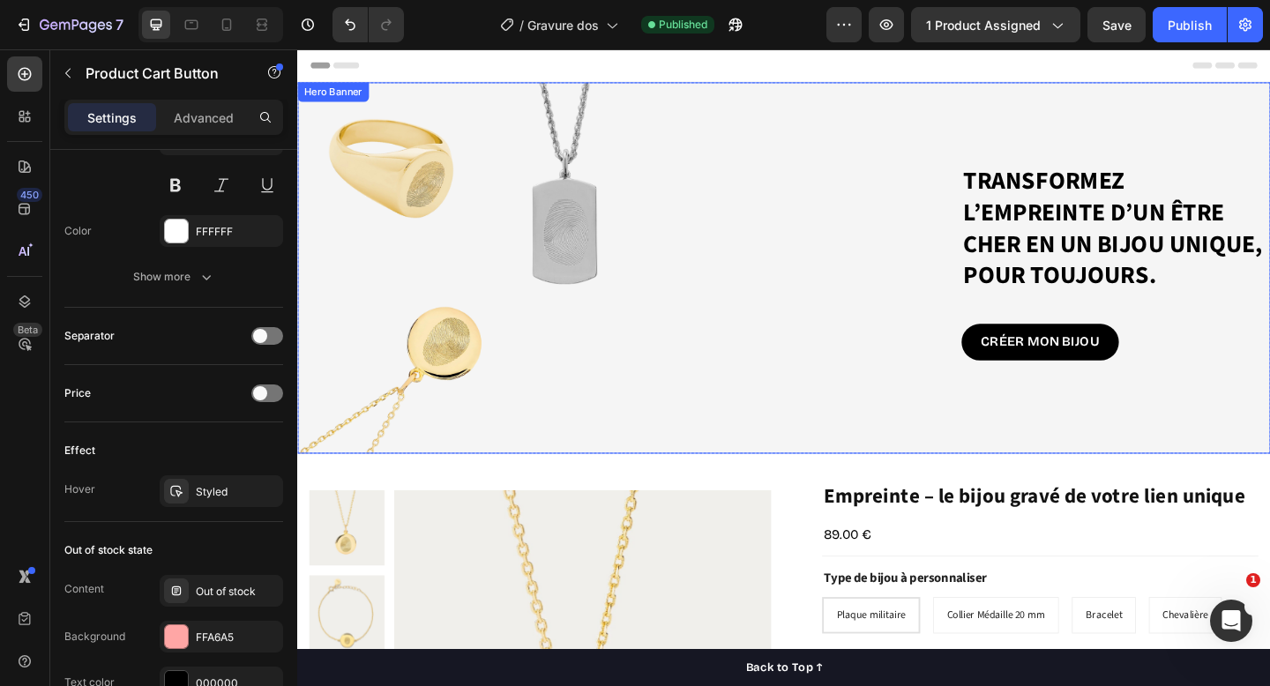
click at [505, 94] on div "Background Image" at bounding box center [826, 288] width 1059 height 404
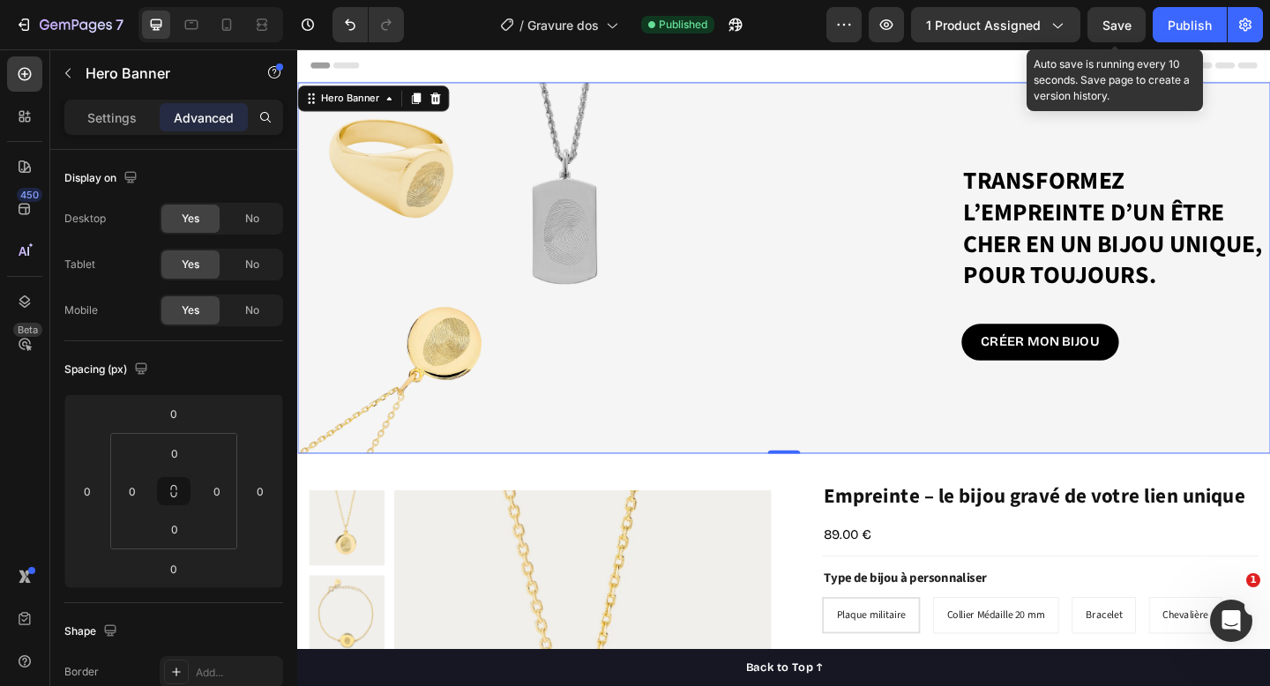
click at [1113, 26] on span "Save" at bounding box center [1117, 25] width 29 height 15
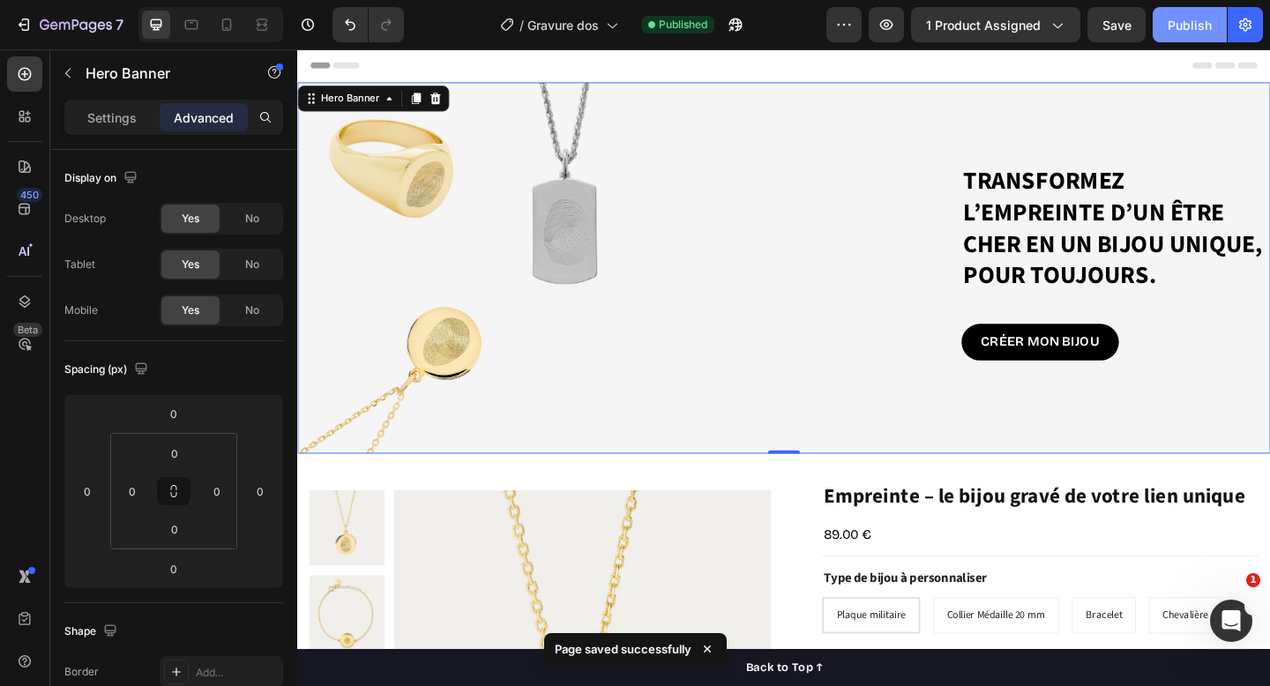
click at [1195, 19] on div "Publish" at bounding box center [1190, 25] width 44 height 19
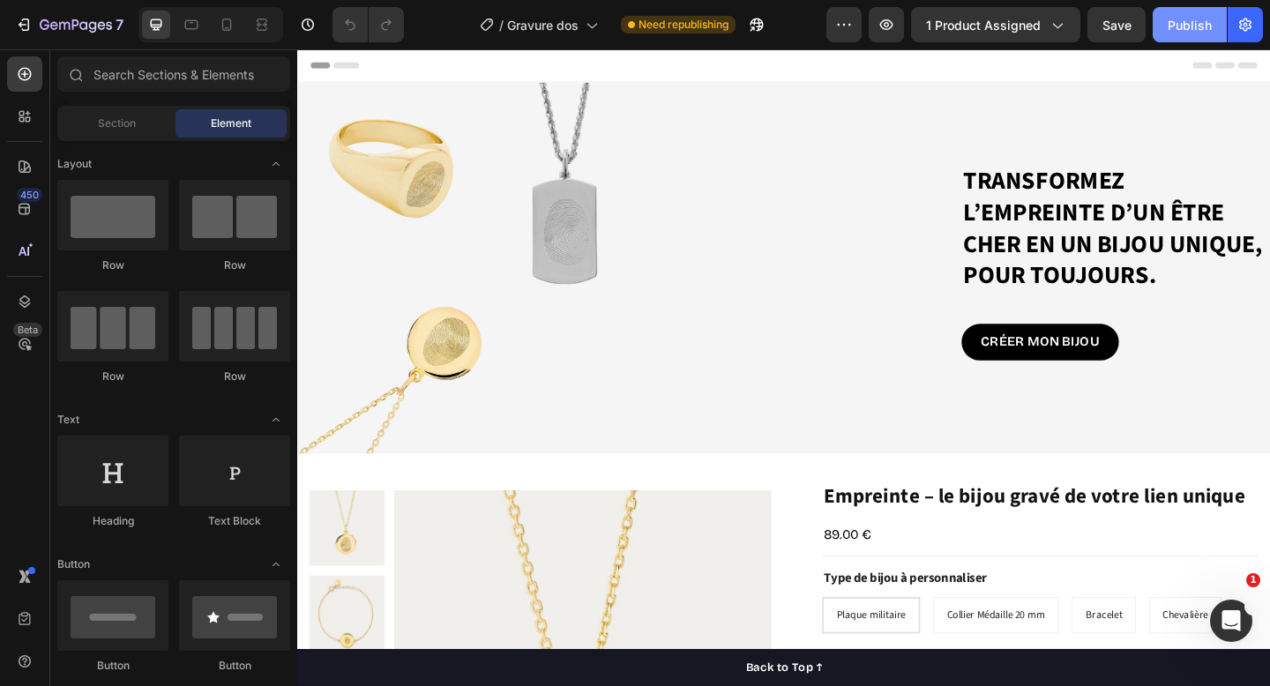
click at [1205, 18] on div "Publish" at bounding box center [1190, 25] width 44 height 19
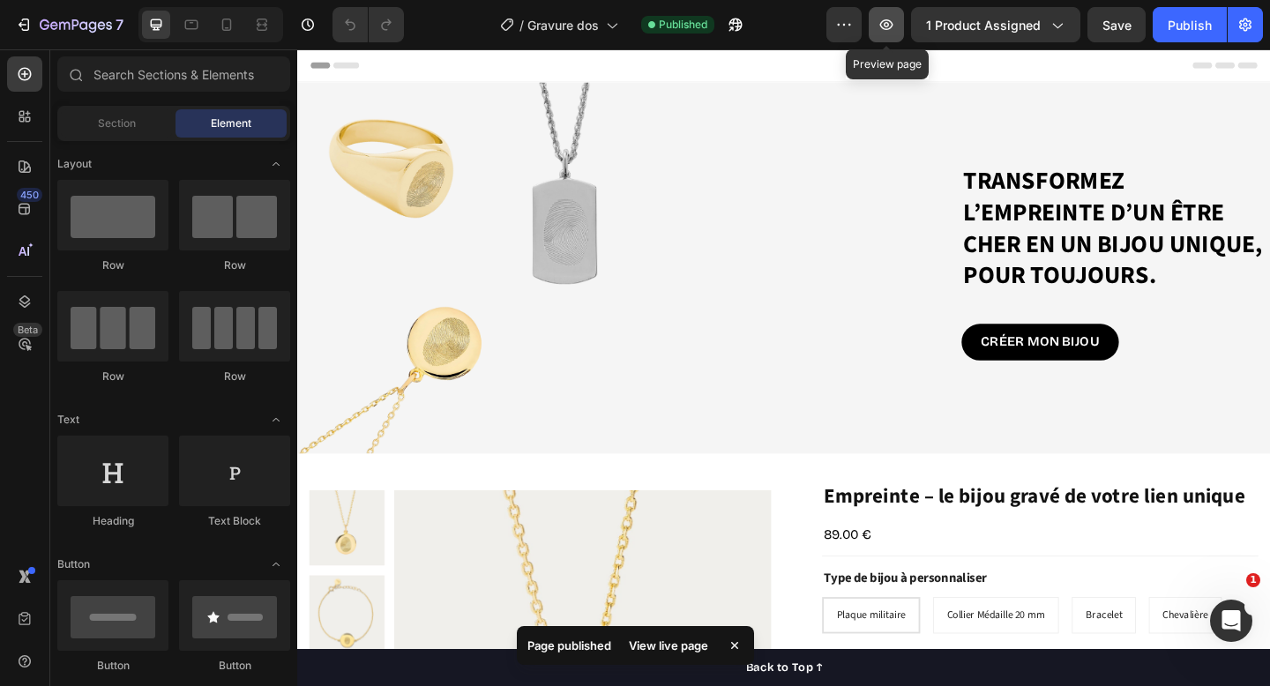
click at [888, 26] on icon "button" at bounding box center [887, 25] width 18 height 18
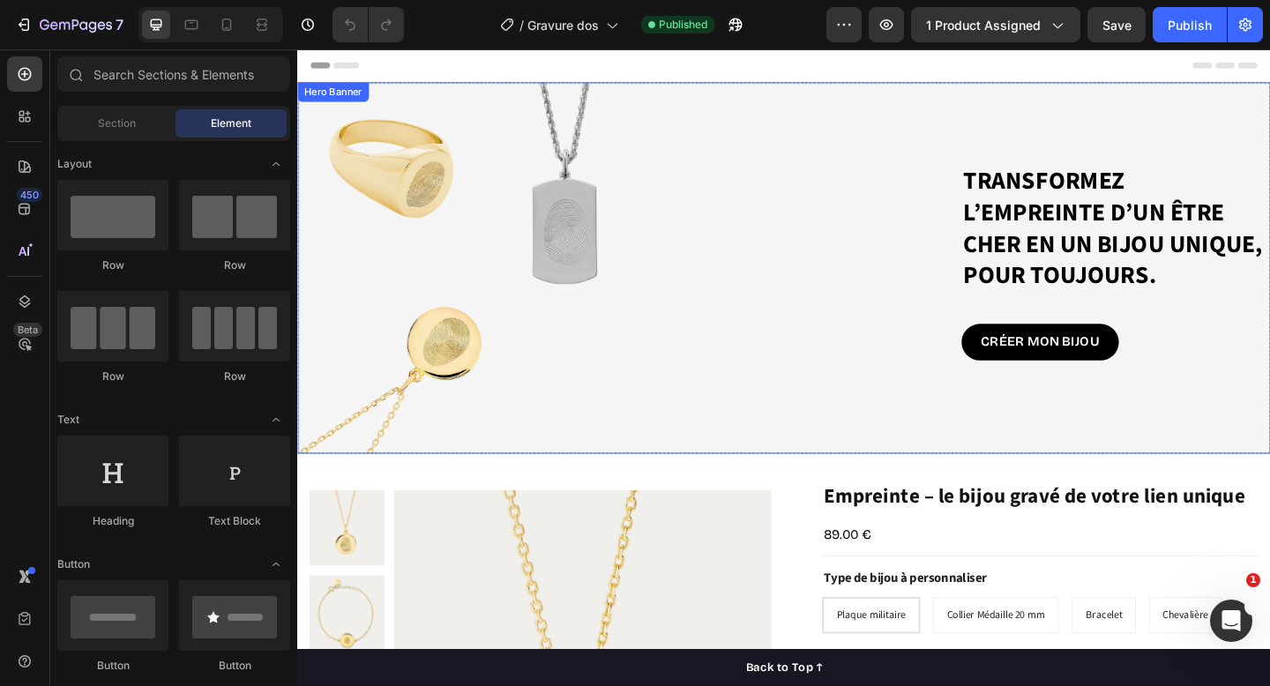
click at [500, 341] on div "Transformez l’empreinte d’un être cher en un bijou unique, pour toujours. Headi…" at bounding box center [826, 288] width 1059 height 229
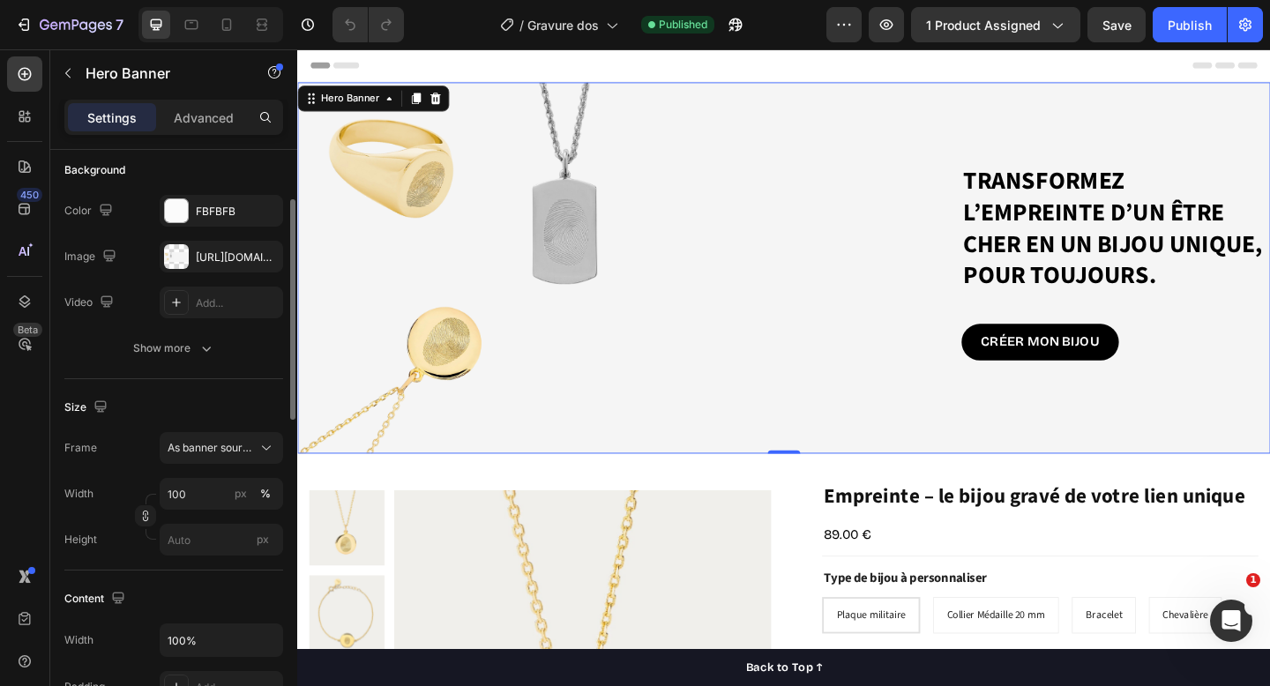
scroll to position [395, 0]
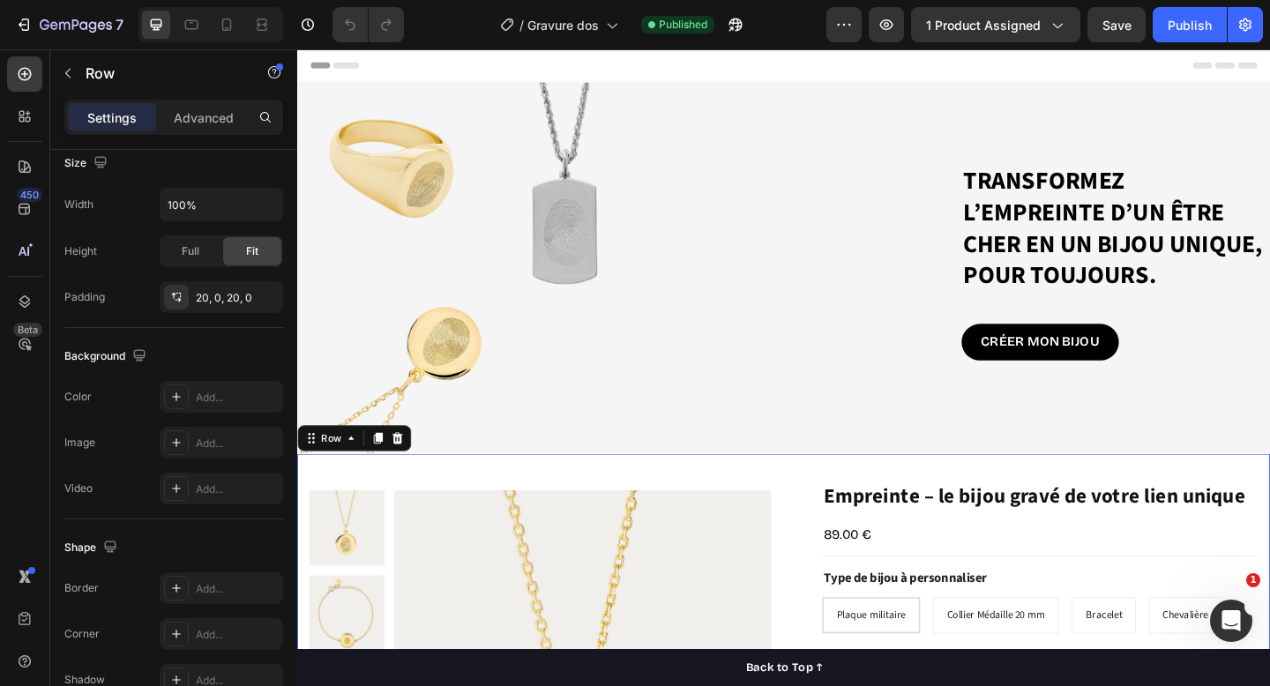
scroll to position [0, 0]
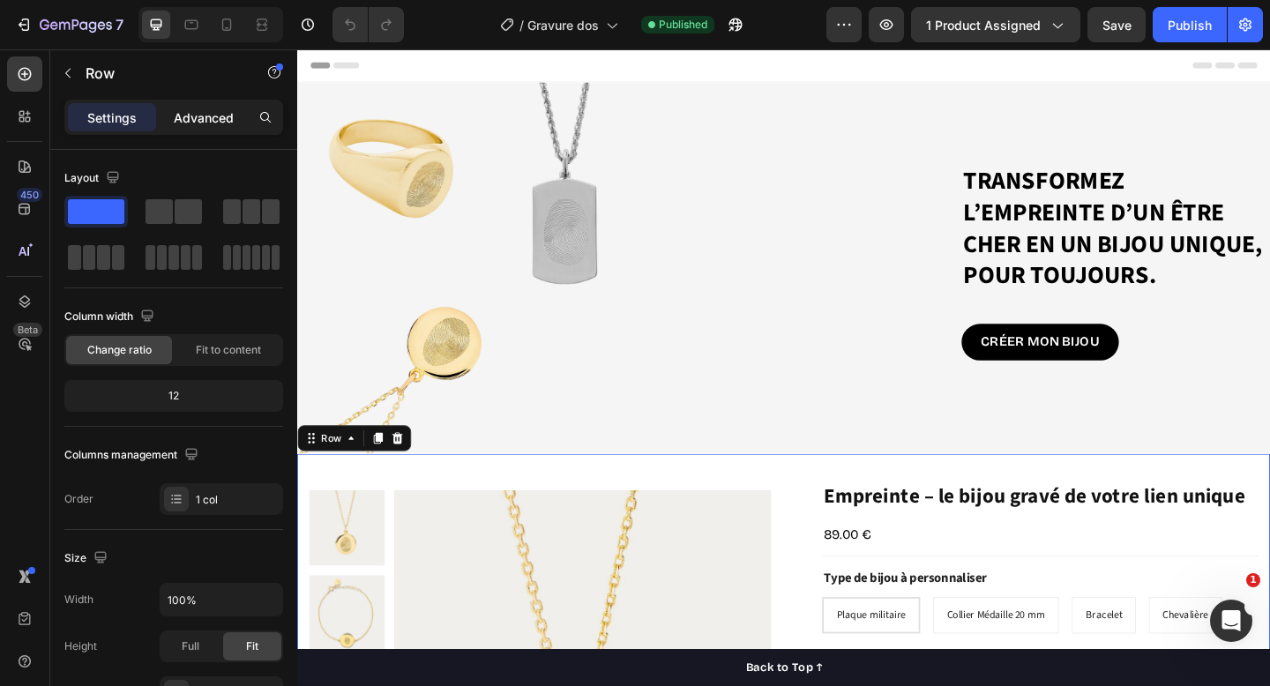
click at [210, 107] on div "Advanced" at bounding box center [204, 117] width 88 height 28
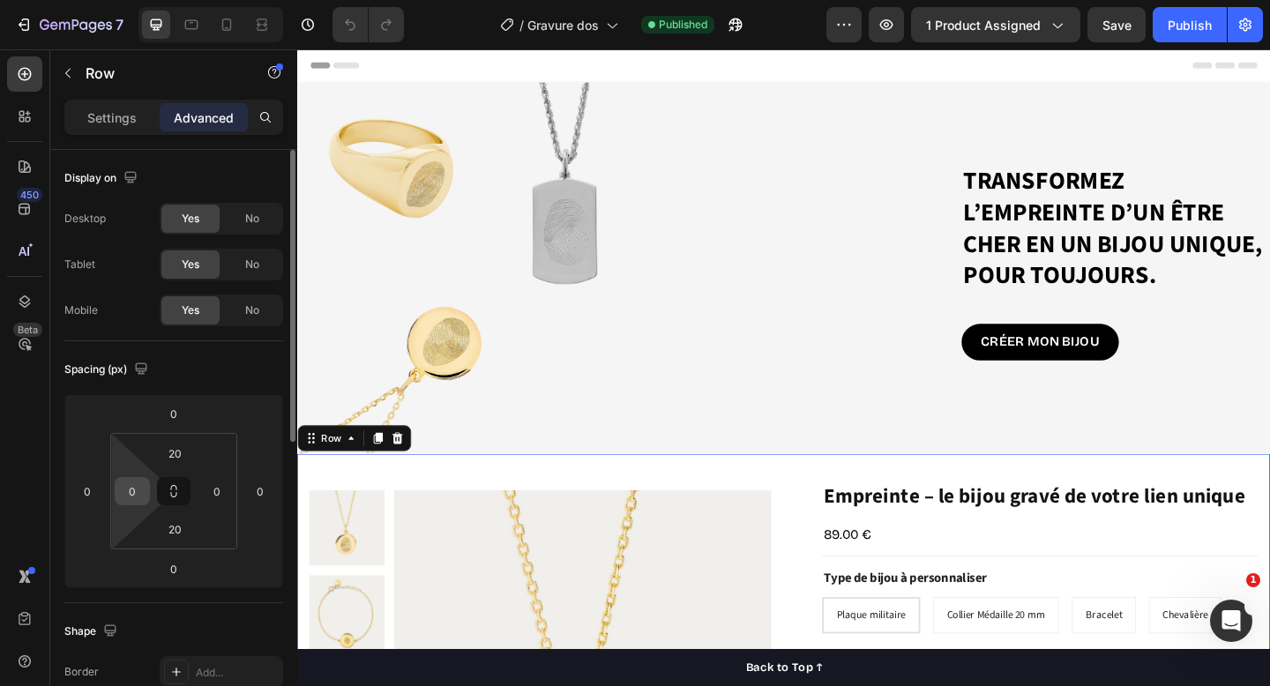
click at [143, 493] on input "0" at bounding box center [132, 491] width 26 height 26
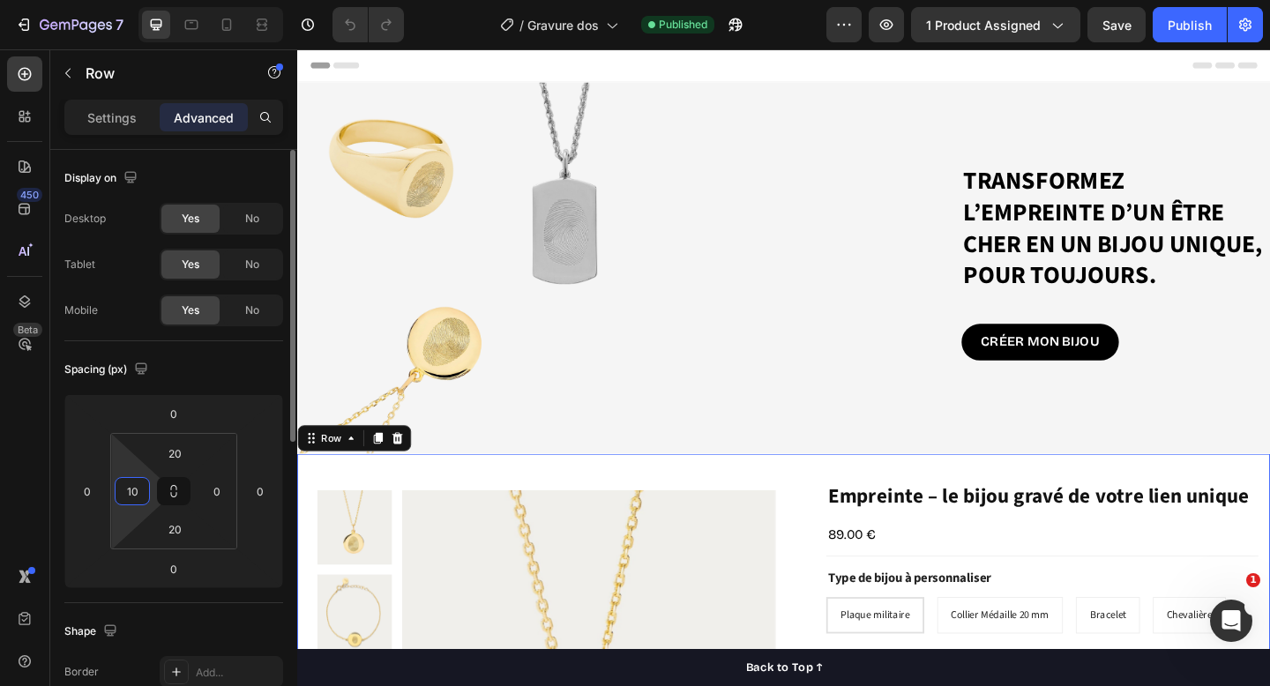
type input "1"
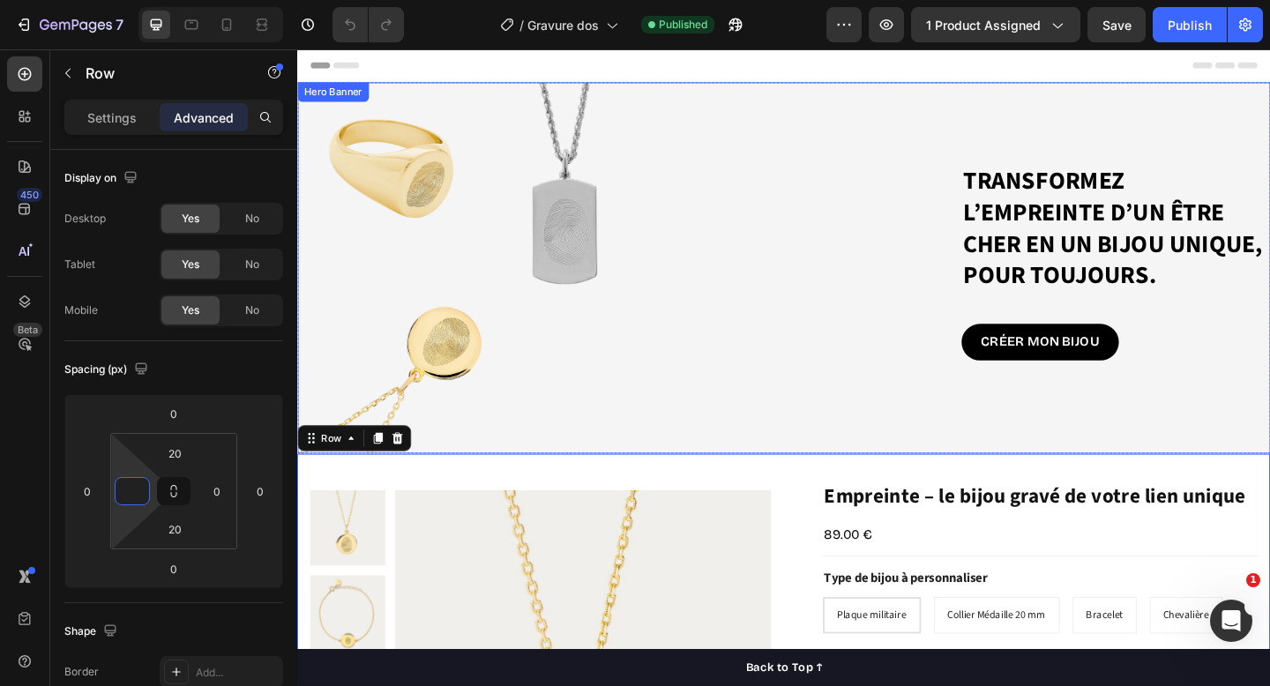
click at [476, 236] on div "Transformez l’empreinte d’un être cher en un bijou unique, pour toujours. Headi…" at bounding box center [826, 288] width 1059 height 229
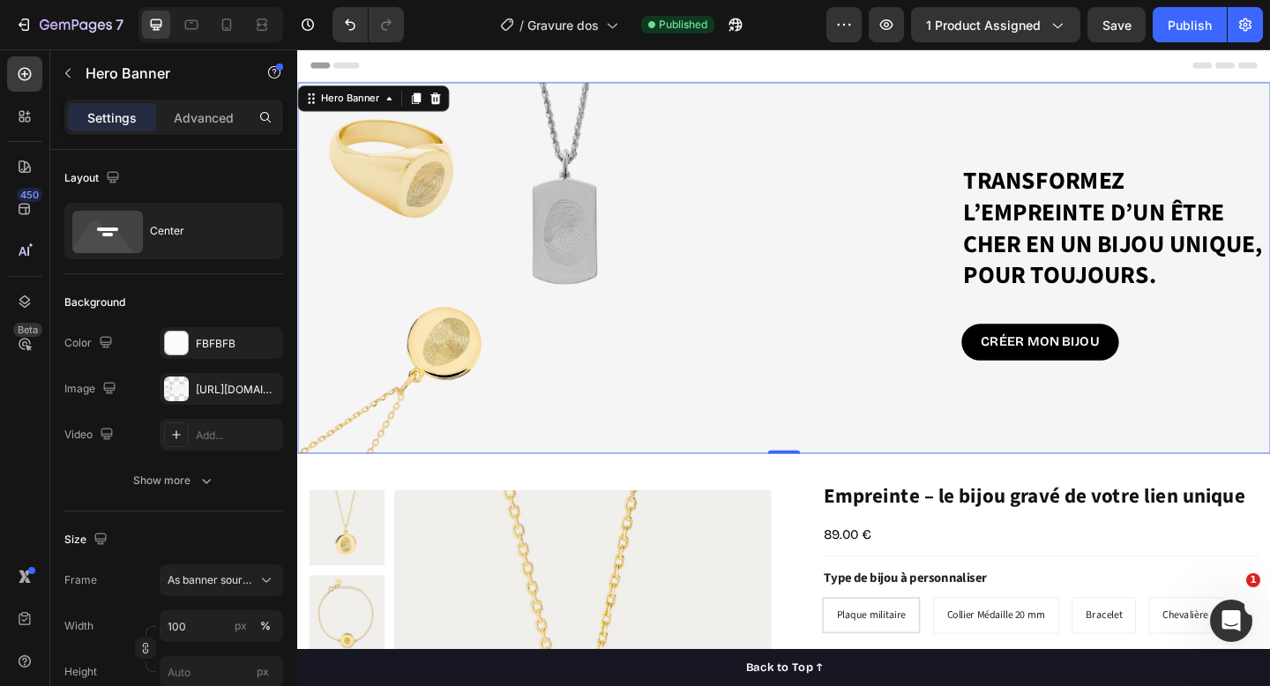
click at [486, 86] on div "Background Image" at bounding box center [826, 288] width 1059 height 404
click at [378, 461] on div "Background Image" at bounding box center [826, 288] width 1059 height 404
click at [482, 82] on div "Header" at bounding box center [826, 66] width 1030 height 35
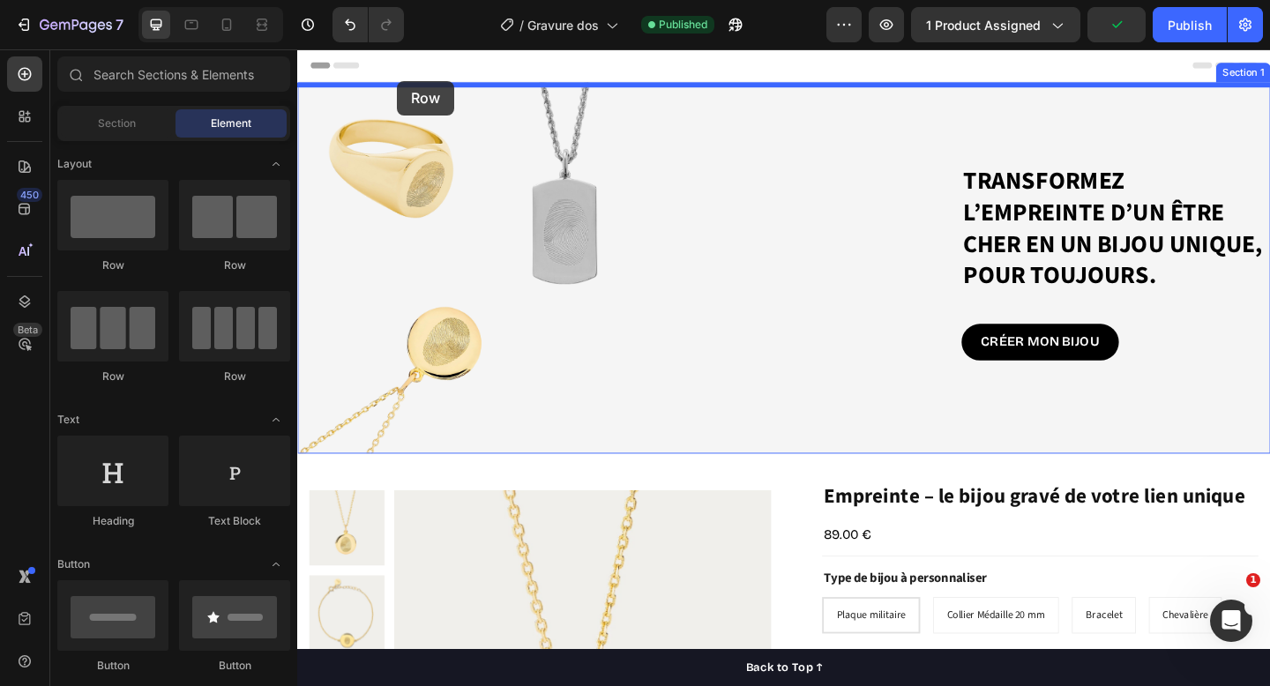
drag, startPoint x: 385, startPoint y: 262, endPoint x: 406, endPoint y: 84, distance: 179.5
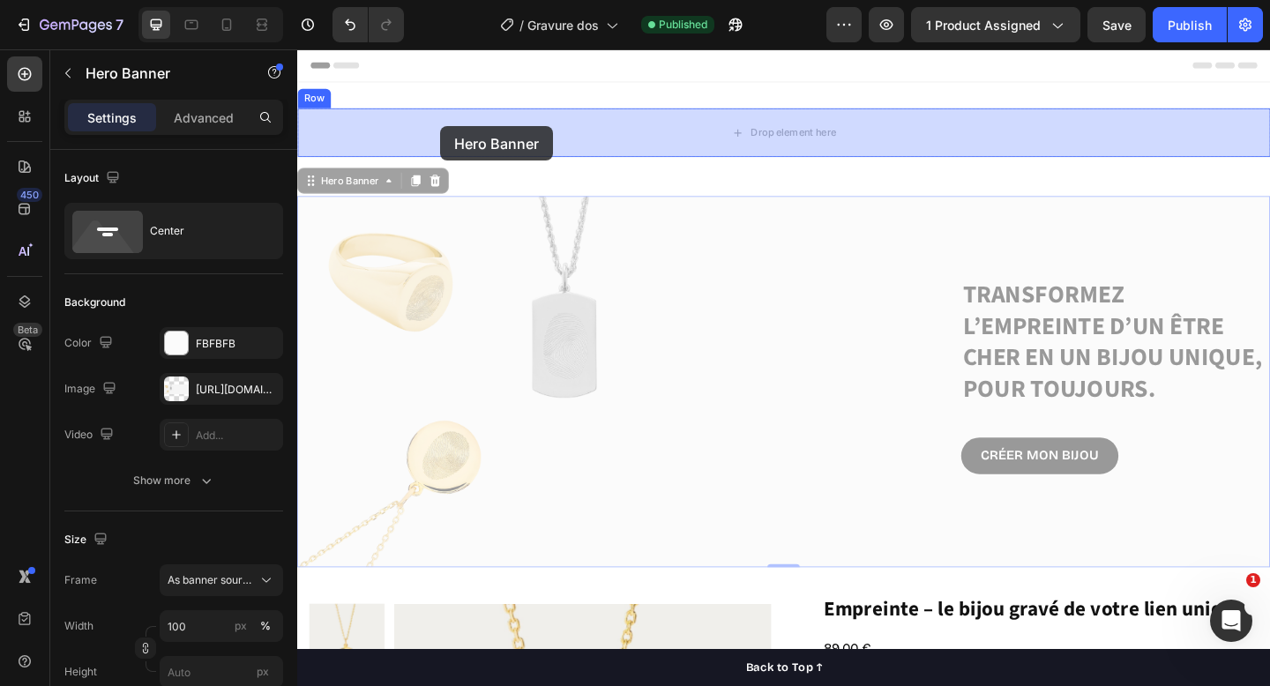
drag, startPoint x: 355, startPoint y: 216, endPoint x: 453, endPoint y: 133, distance: 128.3
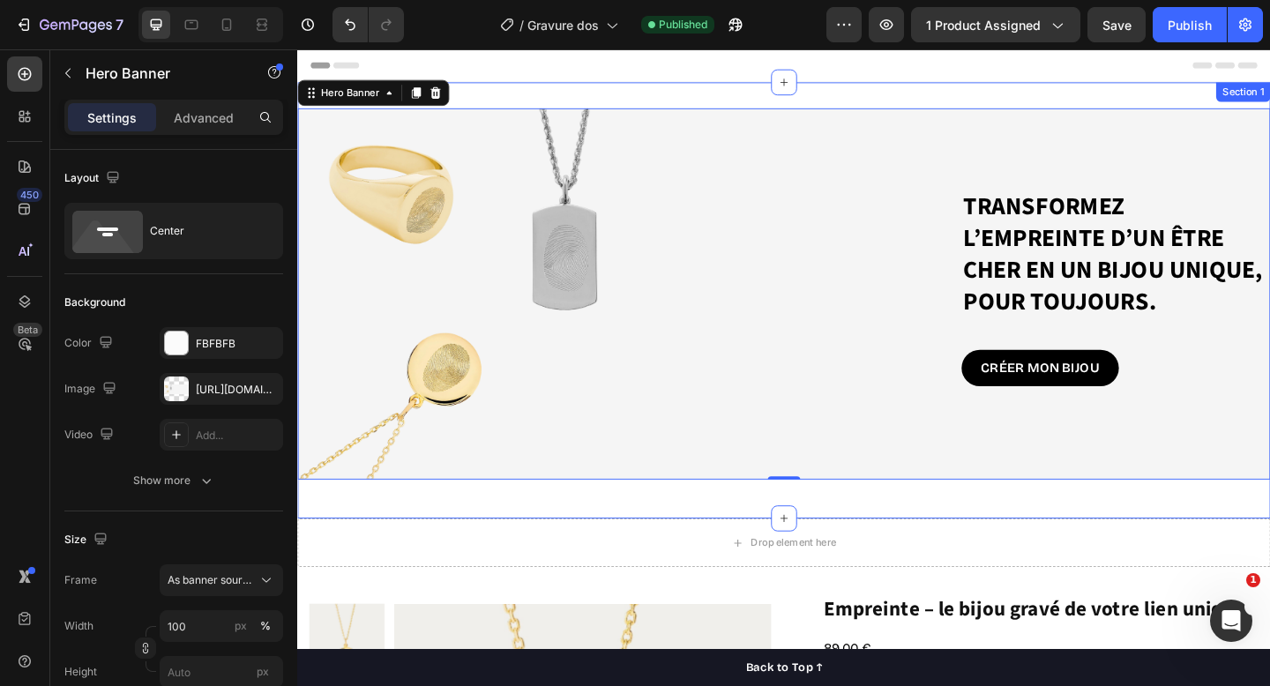
click at [492, 102] on div "Transformez l’empreinte d’un être cher en un bijou unique, pour toujours. Headi…" at bounding box center [826, 323] width 1059 height 475
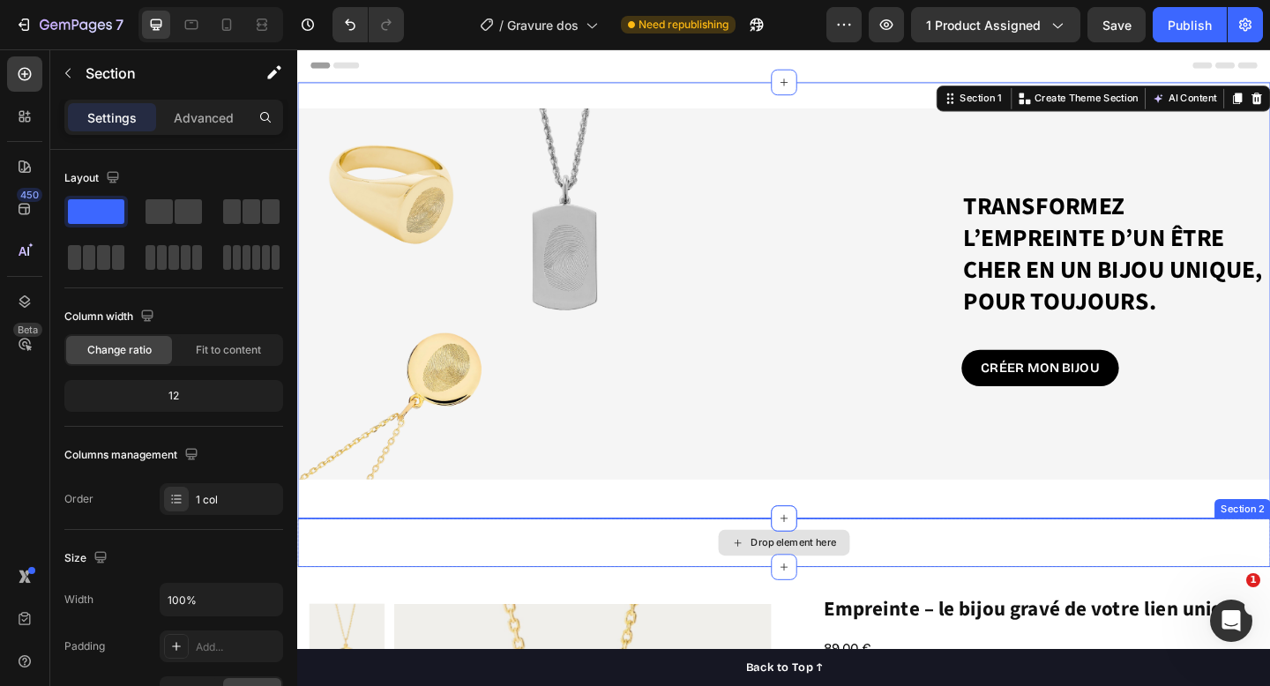
click at [383, 573] on div "Drop element here" at bounding box center [826, 586] width 1059 height 53
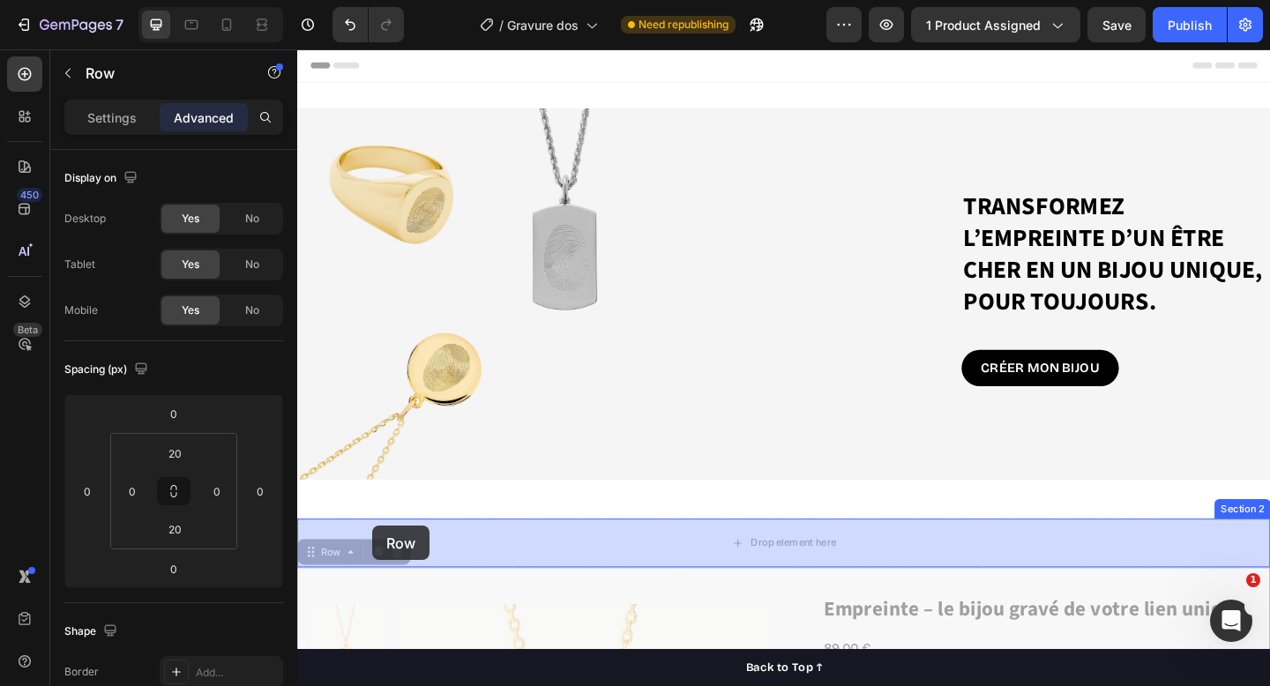
drag, startPoint x: 319, startPoint y: 608, endPoint x: 375, endPoint y: 566, distance: 70.1
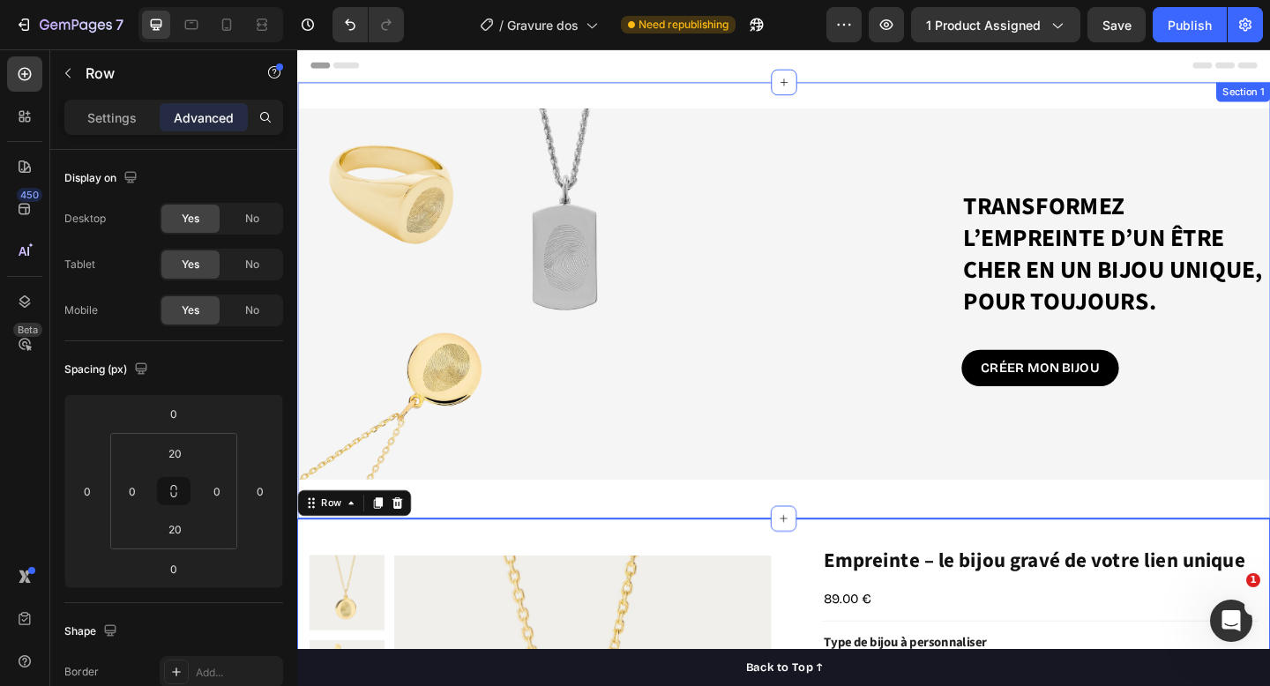
click at [520, 93] on div "Transformez l’empreinte d’un être cher en un bijou unique, pour toujours. Headi…" at bounding box center [826, 323] width 1059 height 475
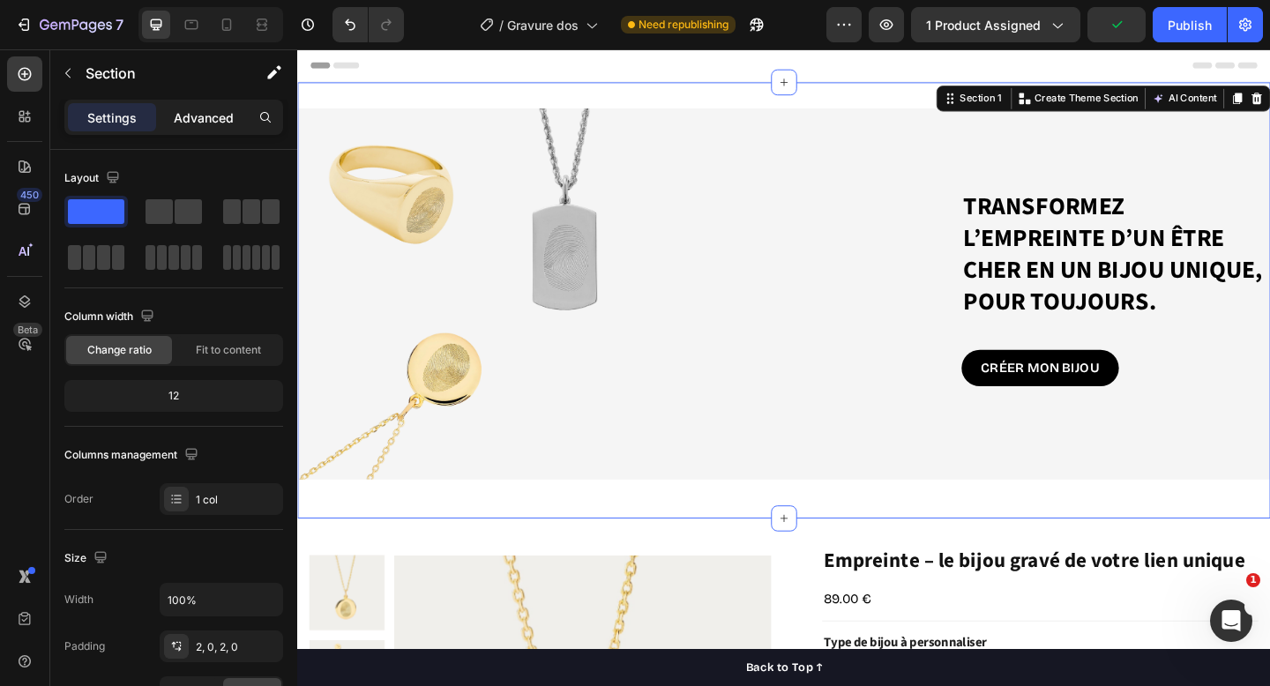
click at [218, 113] on p "Advanced" at bounding box center [204, 118] width 60 height 19
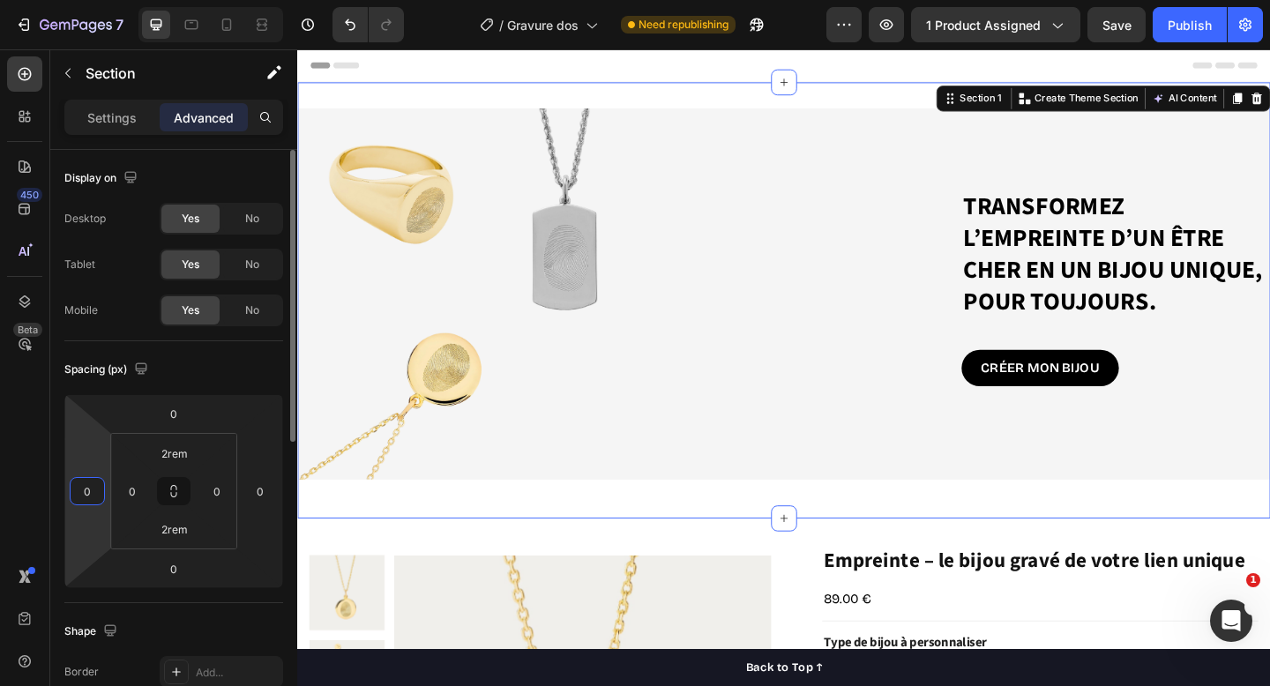
click at [91, 495] on input "0" at bounding box center [87, 491] width 26 height 26
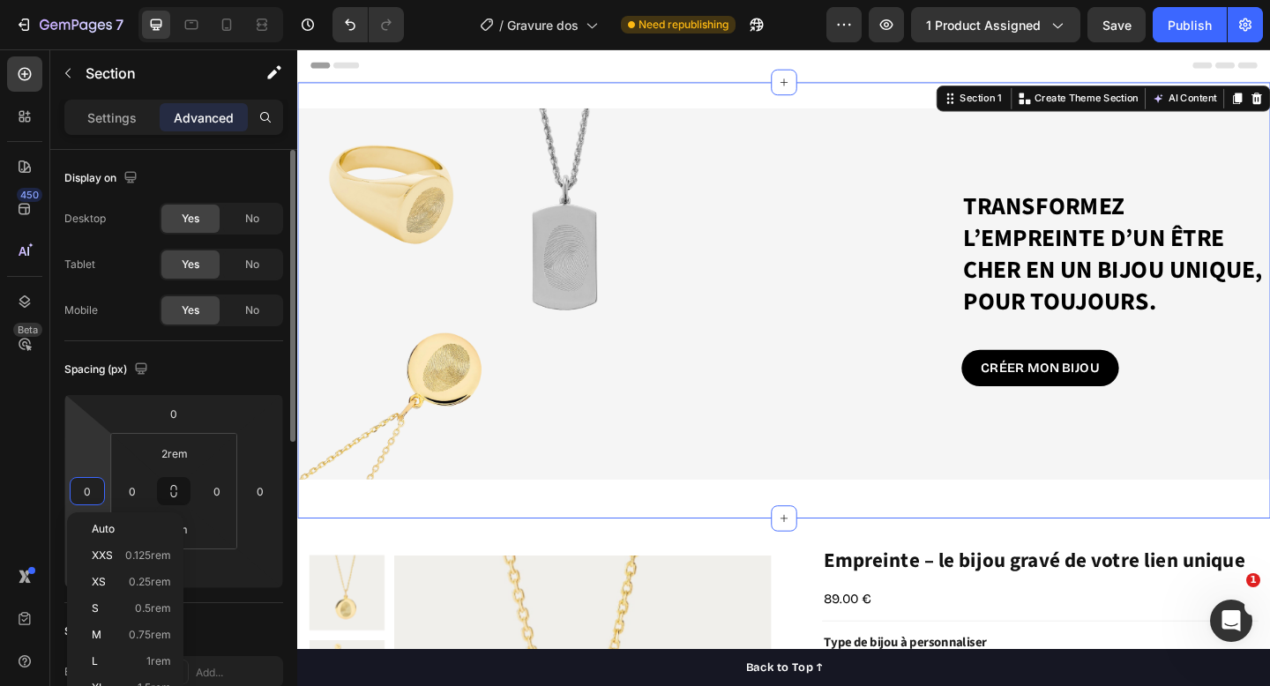
click at [91, 495] on input "0" at bounding box center [87, 491] width 26 height 26
click at [136, 495] on input "0" at bounding box center [132, 491] width 26 height 26
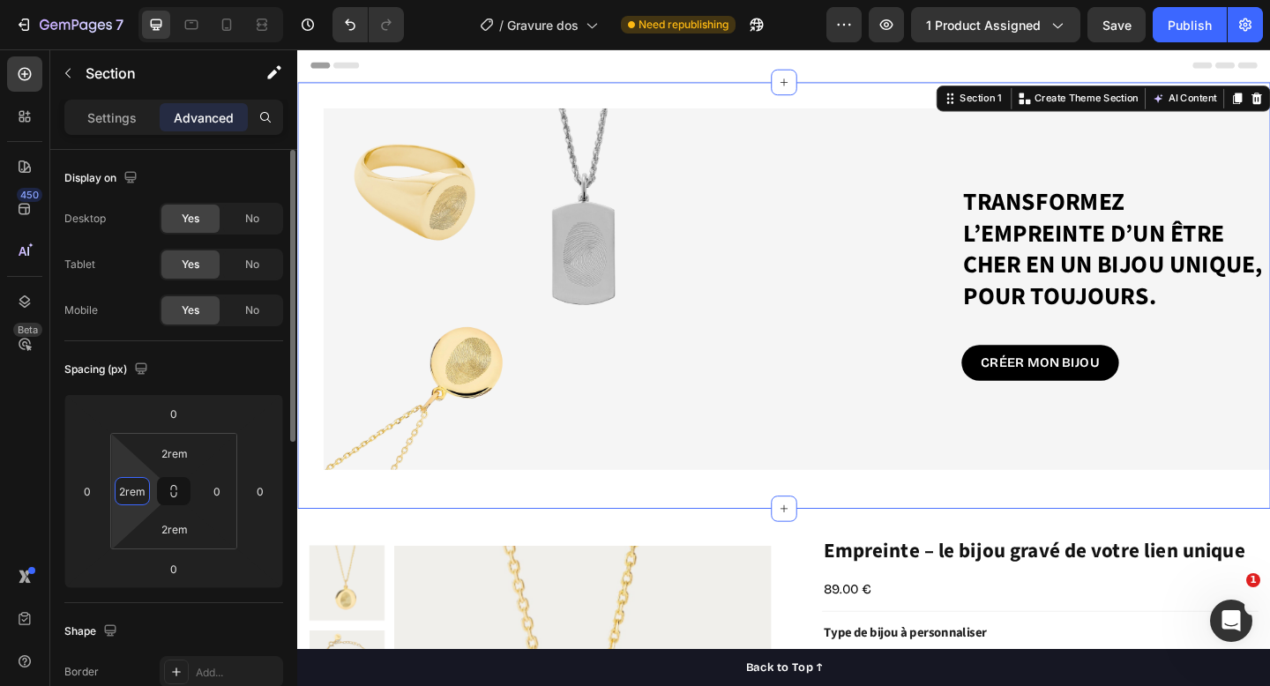
click at [125, 492] on input "2rem" at bounding box center [132, 491] width 26 height 26
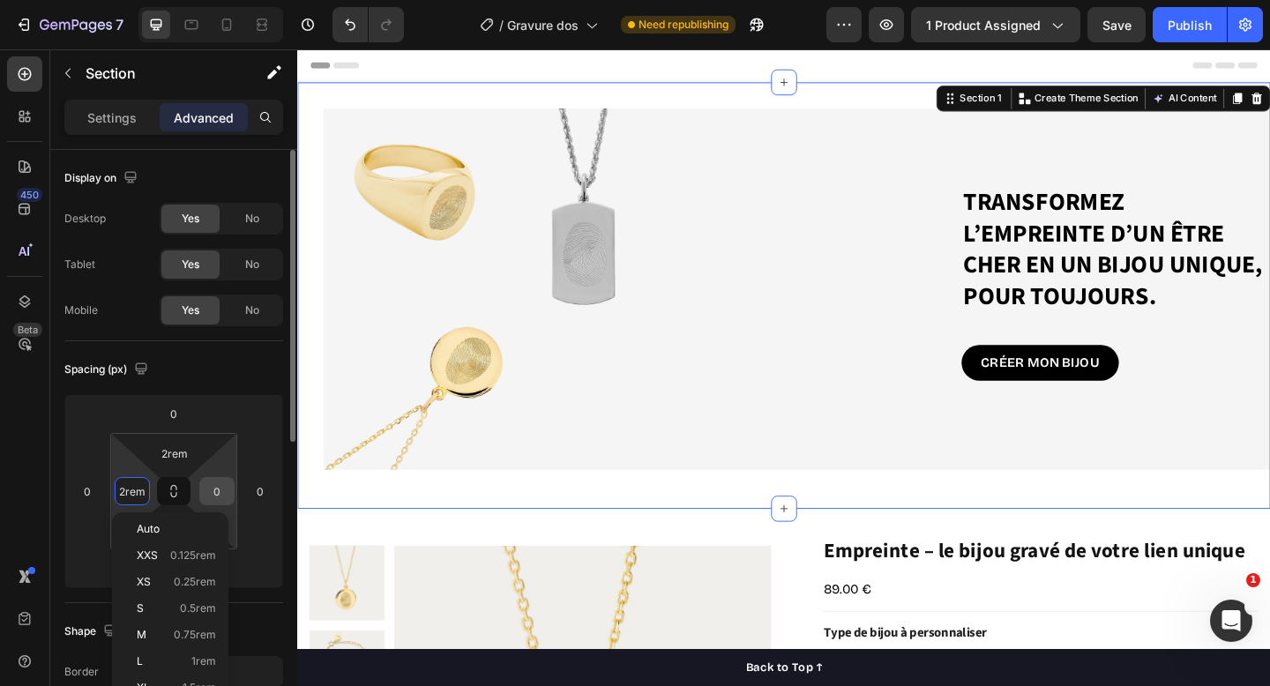
type input "2rem"
click at [221, 491] on input "0" at bounding box center [217, 491] width 26 height 26
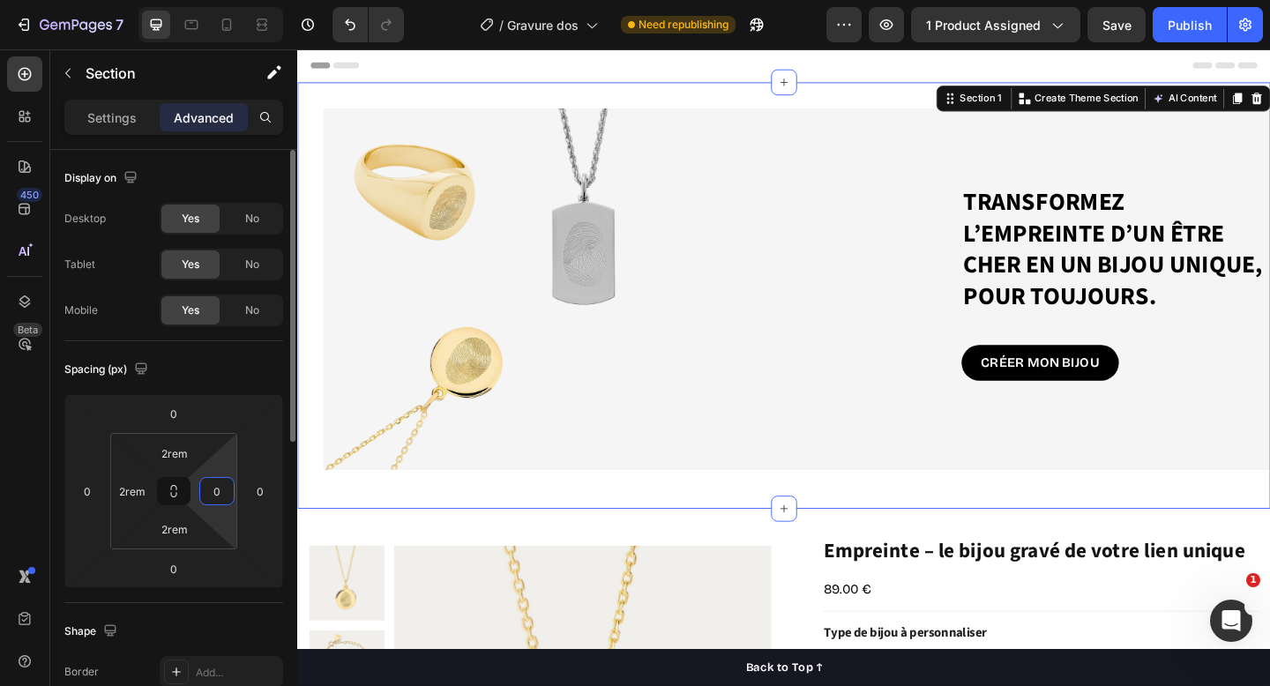
click at [221, 491] on input "0" at bounding box center [217, 491] width 26 height 26
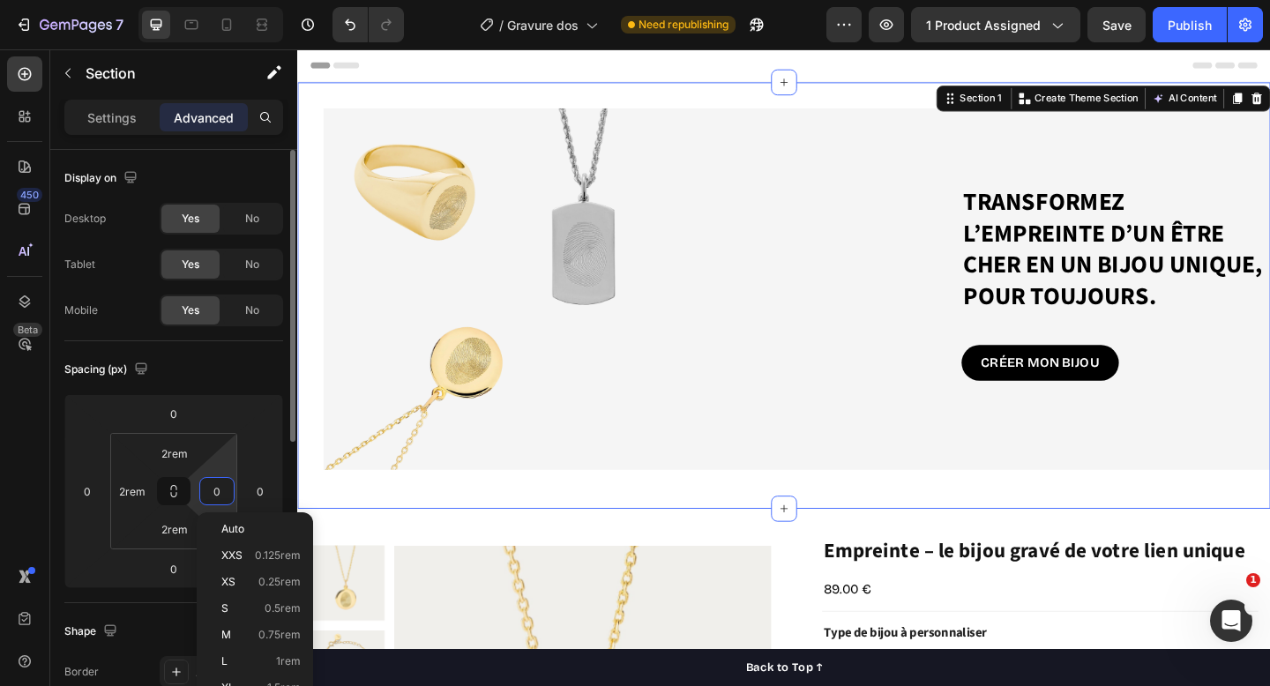
paste input "2rem"
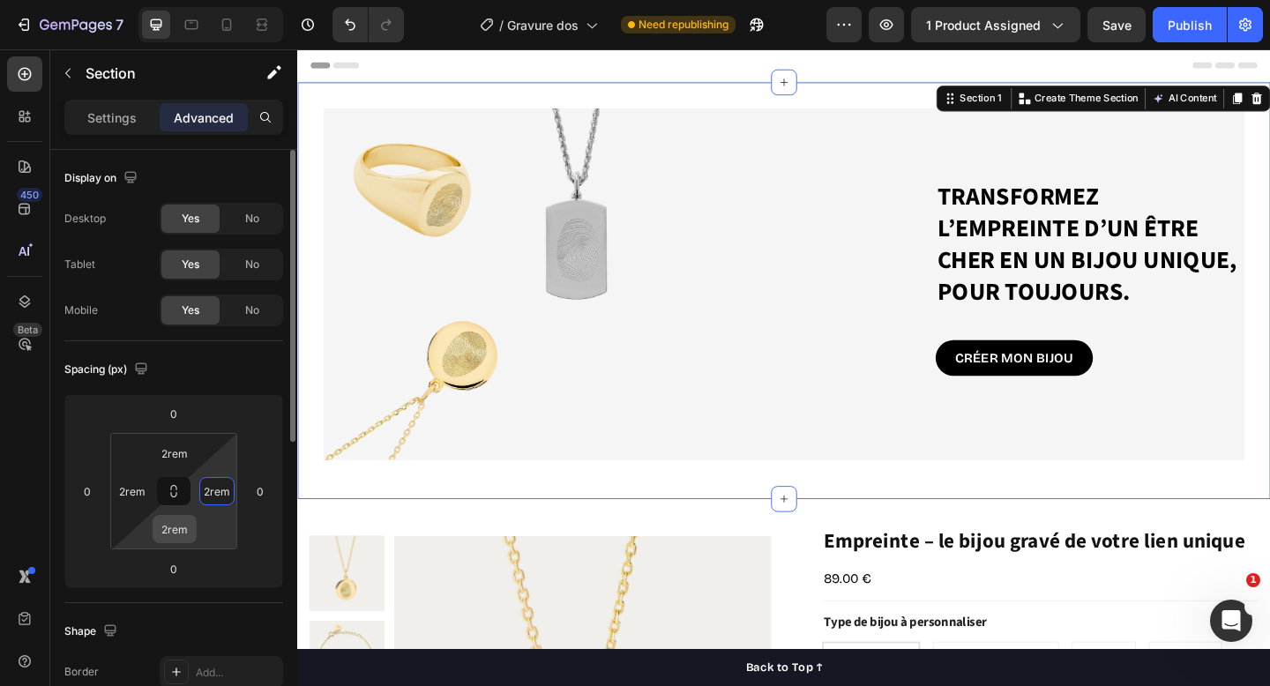
type input "2rem"
click at [170, 529] on input "2rem" at bounding box center [174, 529] width 35 height 26
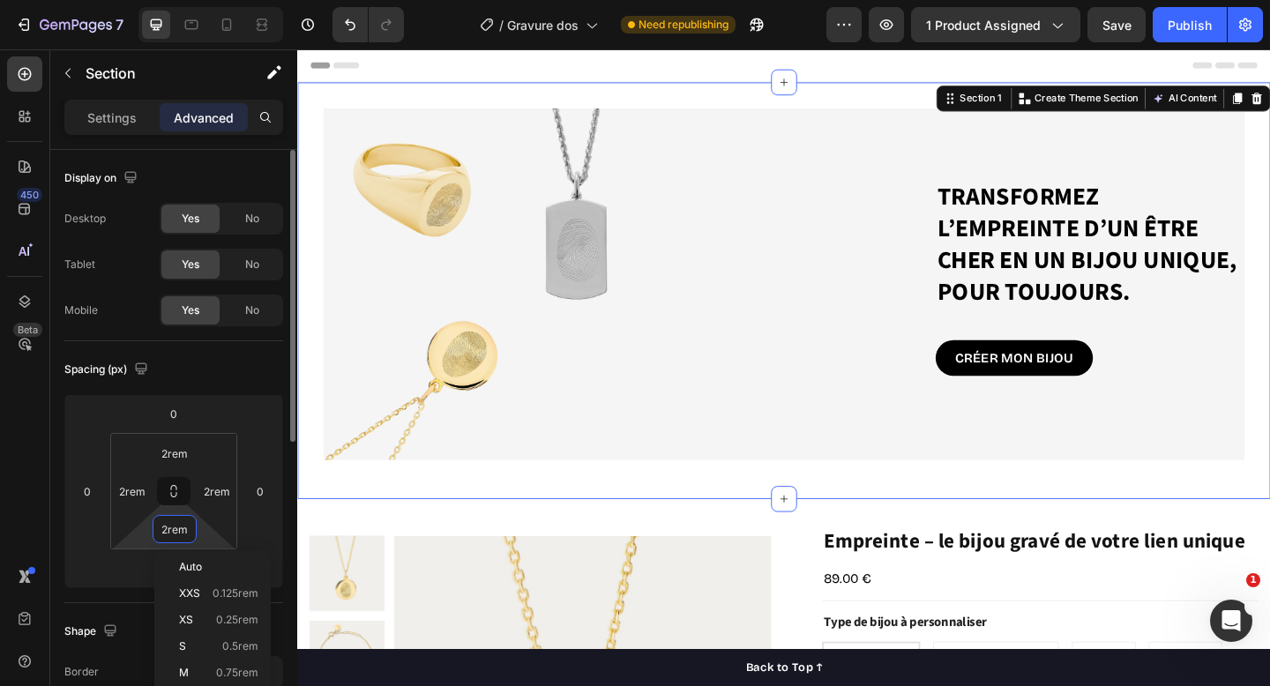
click at [170, 529] on input "2rem" at bounding box center [174, 529] width 35 height 26
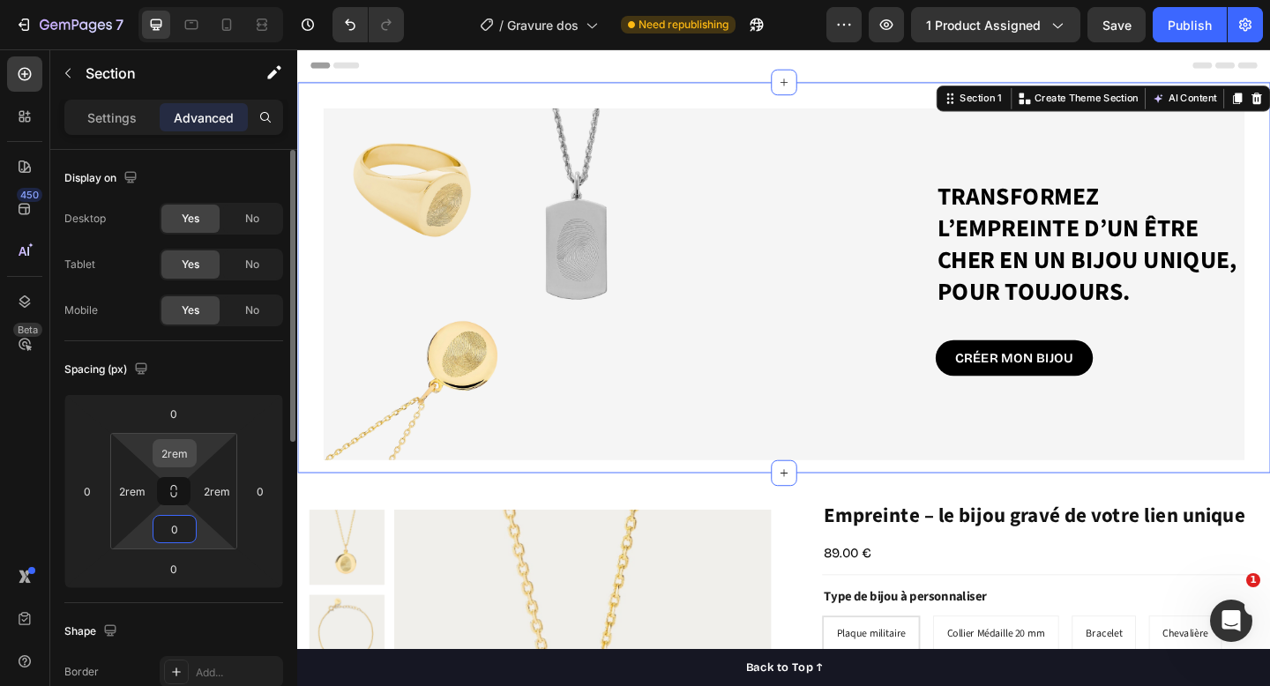
type input "0"
click at [177, 448] on input "2rem" at bounding box center [174, 453] width 35 height 26
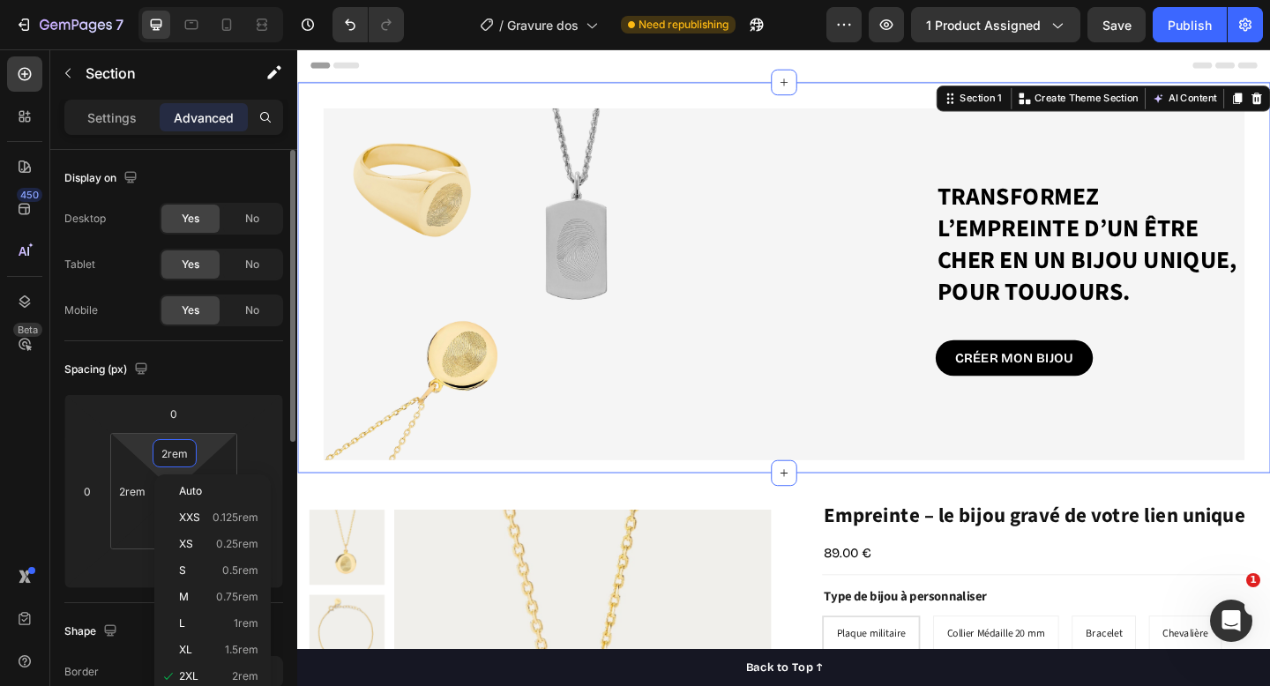
type input "0"
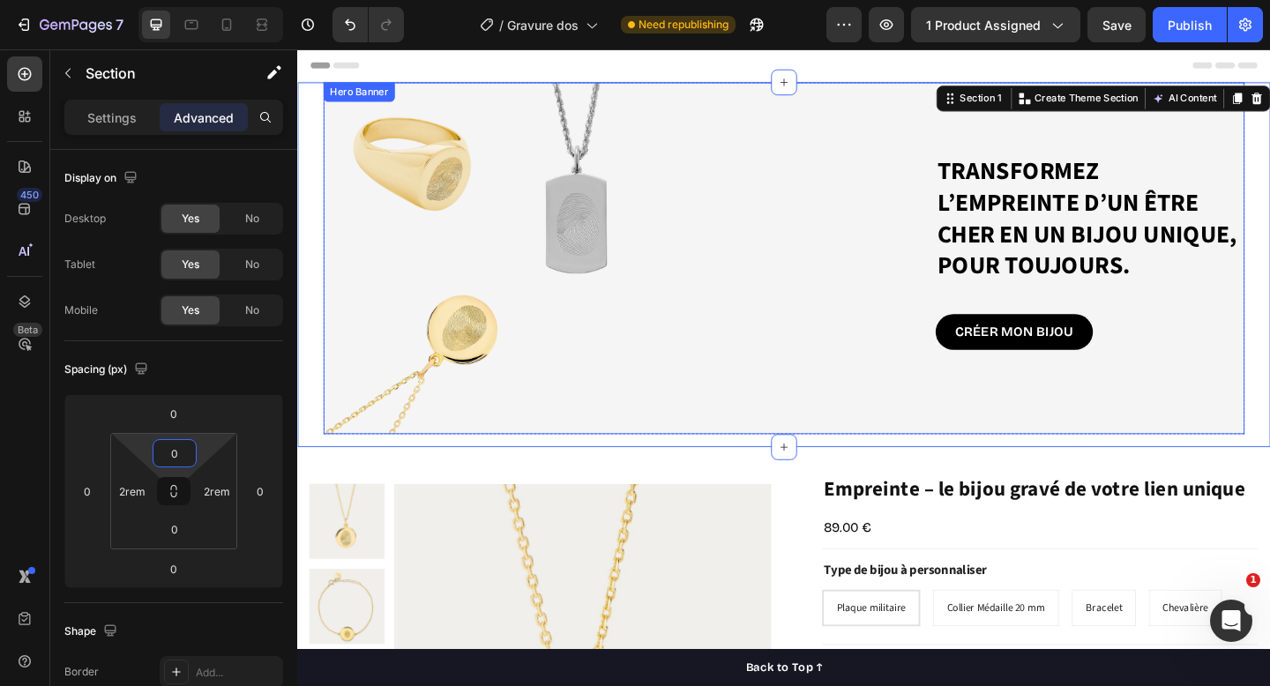
click at [716, 461] on div "Background Image" at bounding box center [827, 277] width 1002 height 383
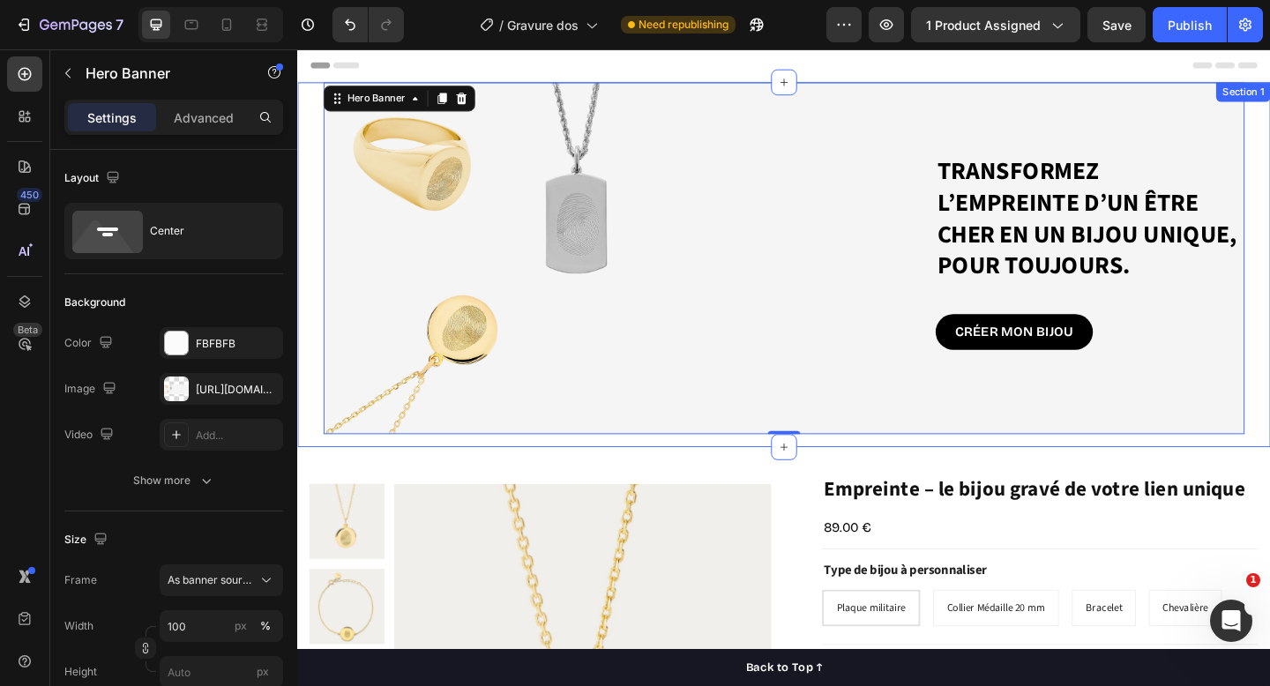
click at [715, 476] on div "Transformez l’empreinte d’un être cher en un bijou unique, pour toujours. Headi…" at bounding box center [827, 284] width 1002 height 397
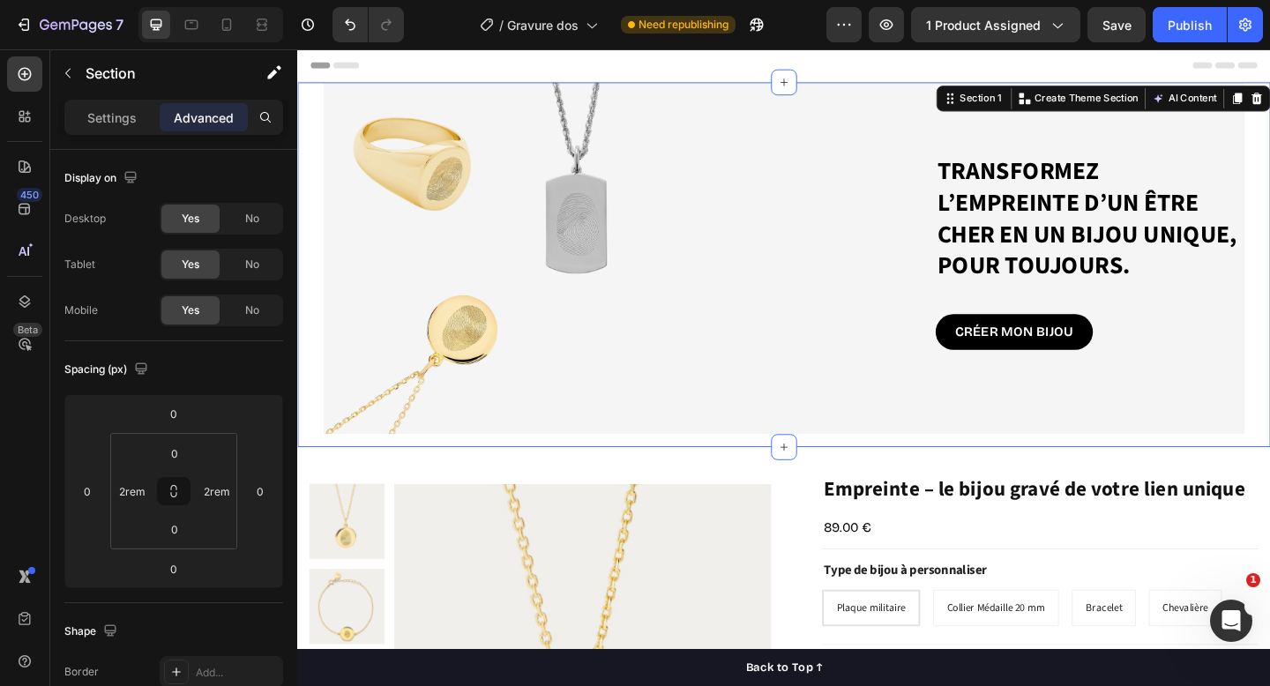
click at [599, 476] on div "Transformez l’empreinte d’un être cher en un bijou unique, pour toujours. Headi…" at bounding box center [827, 284] width 1002 height 397
click at [313, 259] on div "Transformez l’empreinte d’un être cher en un bijou unique, pour toujours. Headi…" at bounding box center [826, 284] width 1059 height 397
click at [351, 261] on div "Transformez l’empreinte d’un être cher en un bijou unique, pour toujours. Headi…" at bounding box center [827, 277] width 1002 height 229
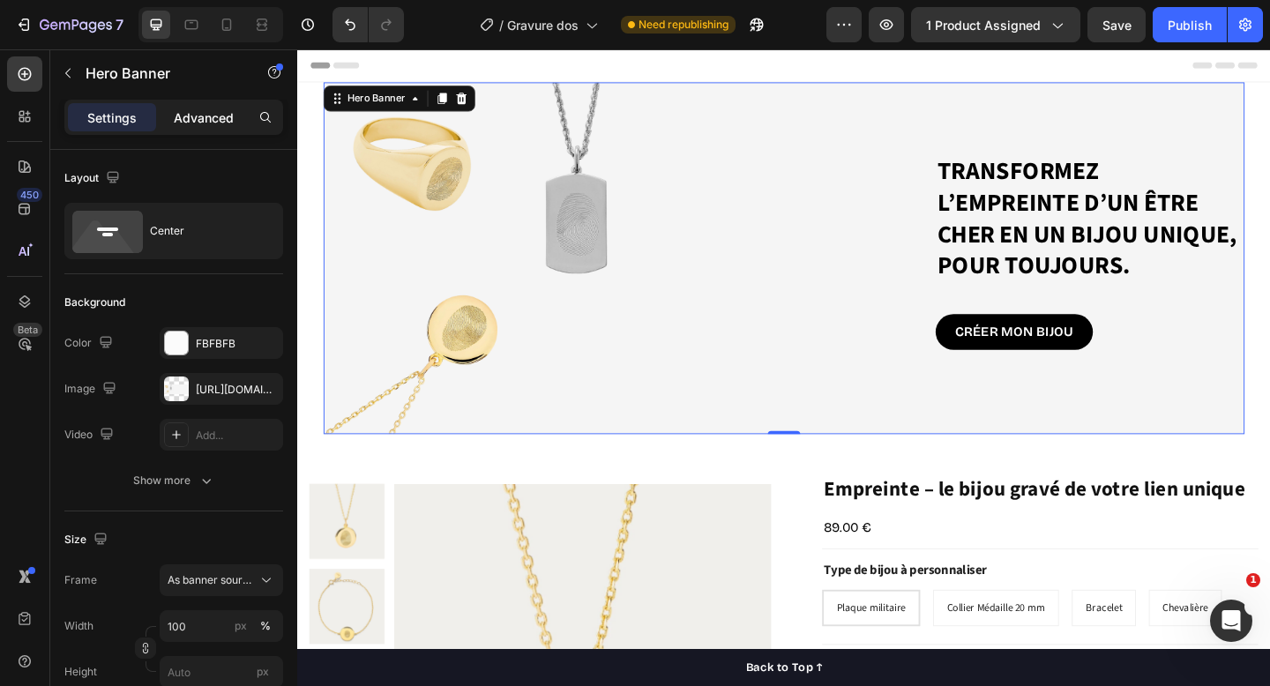
click at [188, 119] on p "Advanced" at bounding box center [204, 118] width 60 height 19
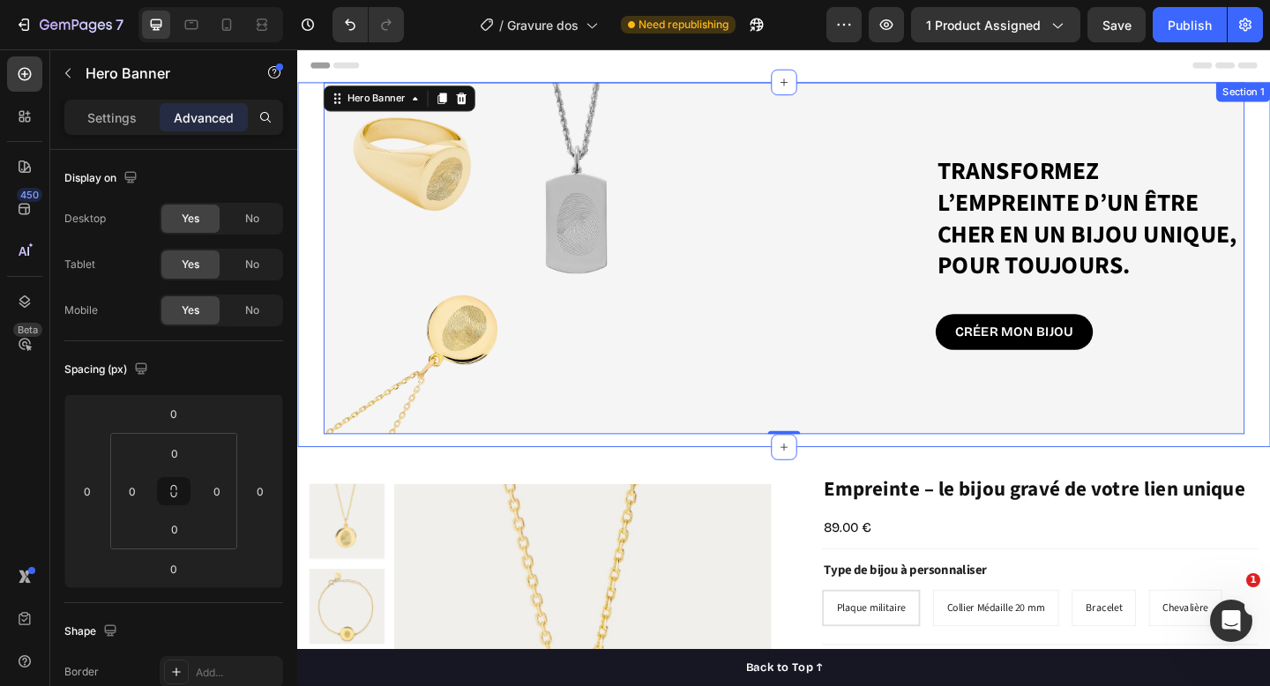
click at [311, 424] on div "Transformez l’empreinte d’un être cher en un bijou unique, pour toujours. Headi…" at bounding box center [826, 284] width 1059 height 397
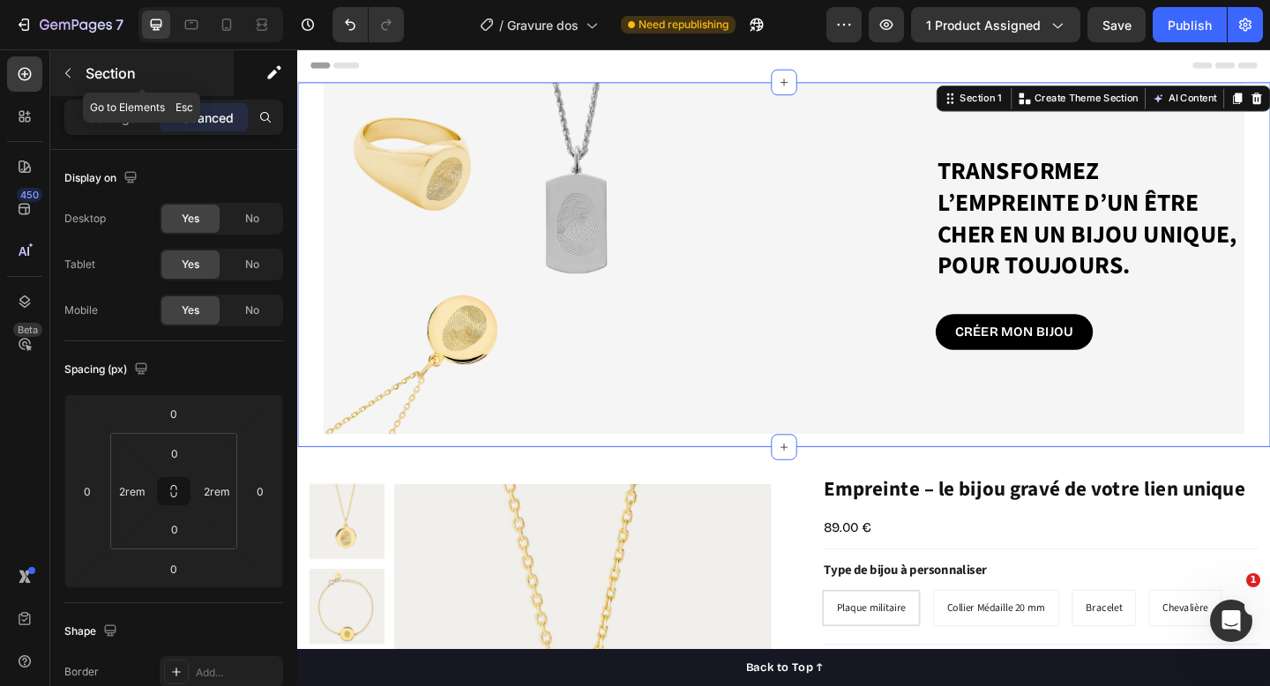
click at [71, 74] on icon "button" at bounding box center [68, 73] width 14 height 14
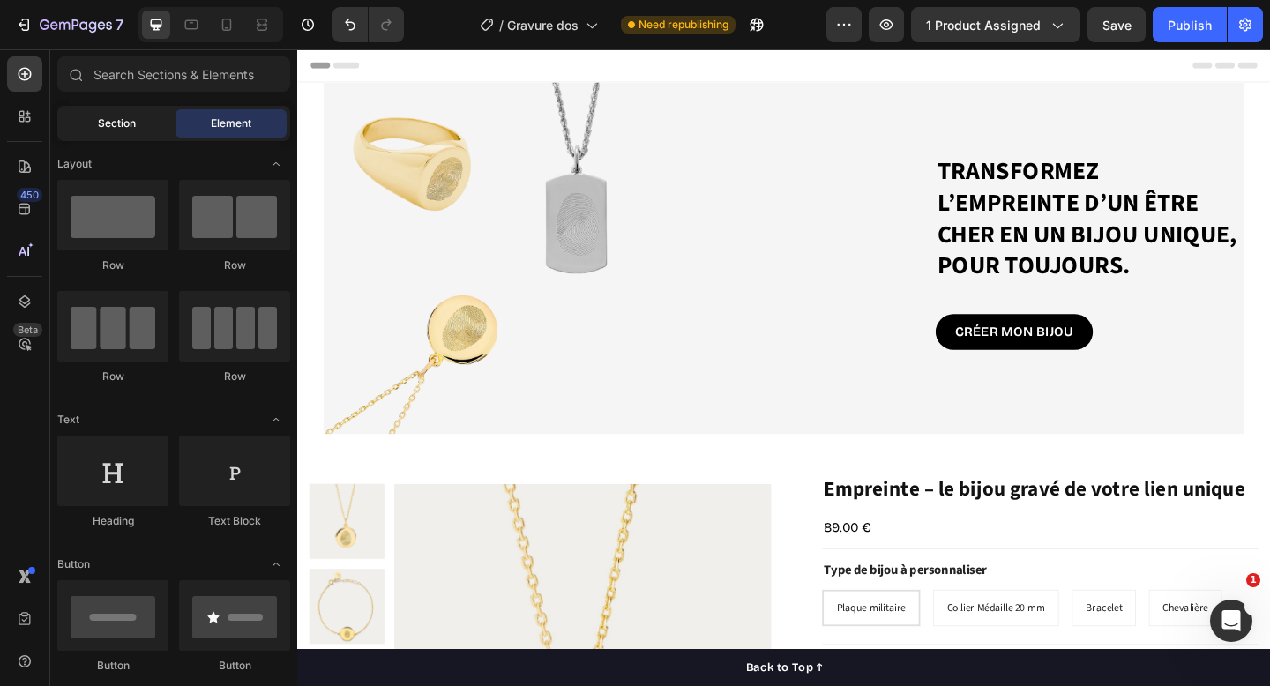
click at [130, 122] on span "Section" at bounding box center [117, 124] width 38 height 16
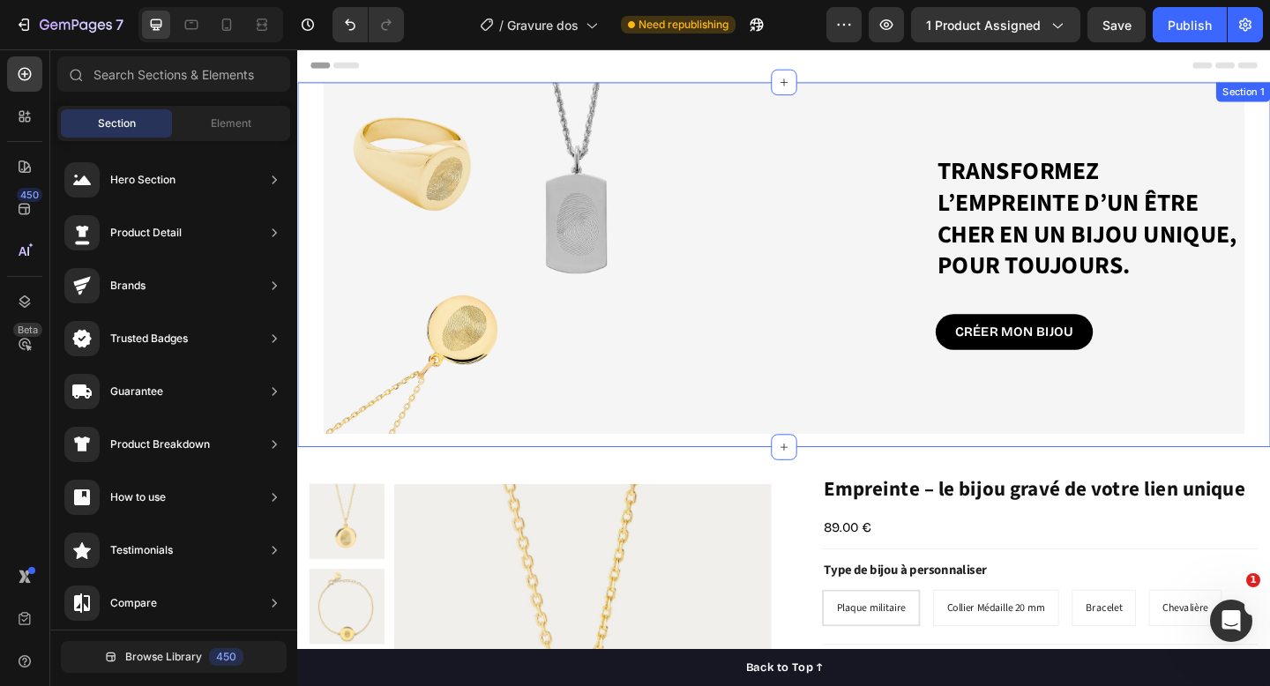
click at [310, 399] on div "Transformez l’empreinte d’un être cher en un bijou unique, pour toujours. Headi…" at bounding box center [826, 284] width 1059 height 397
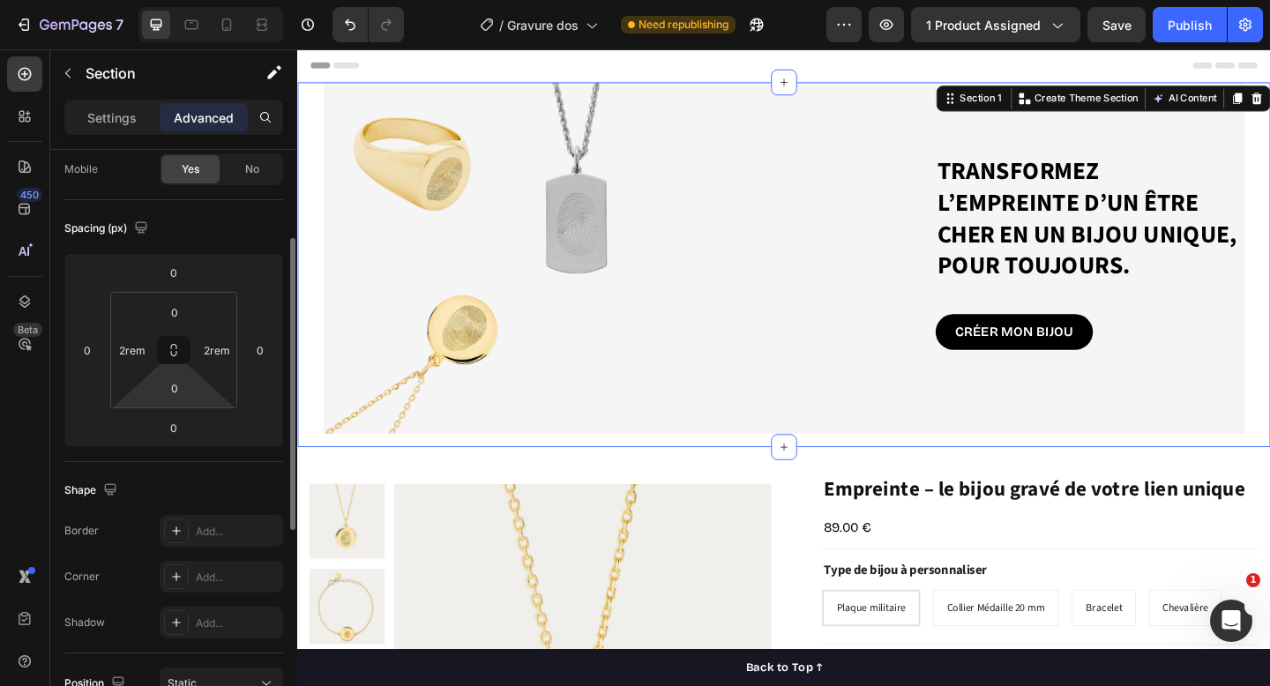
scroll to position [161, 0]
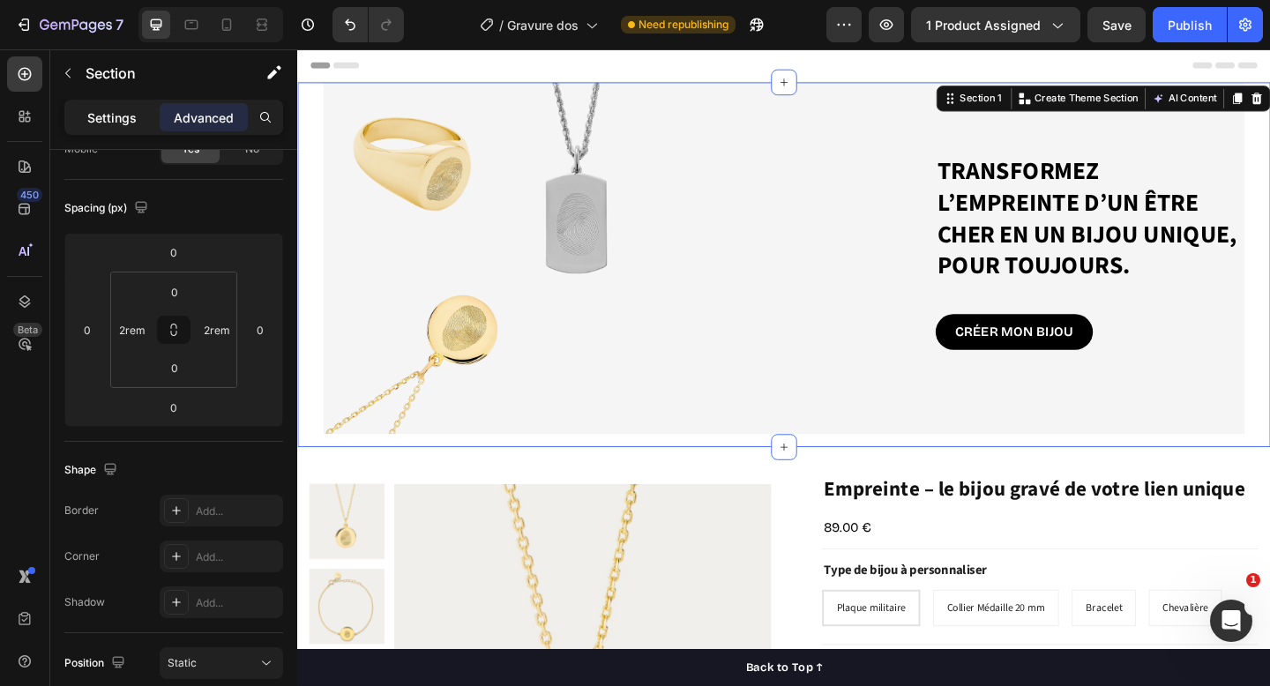
click at [124, 120] on p "Settings" at bounding box center [111, 118] width 49 height 19
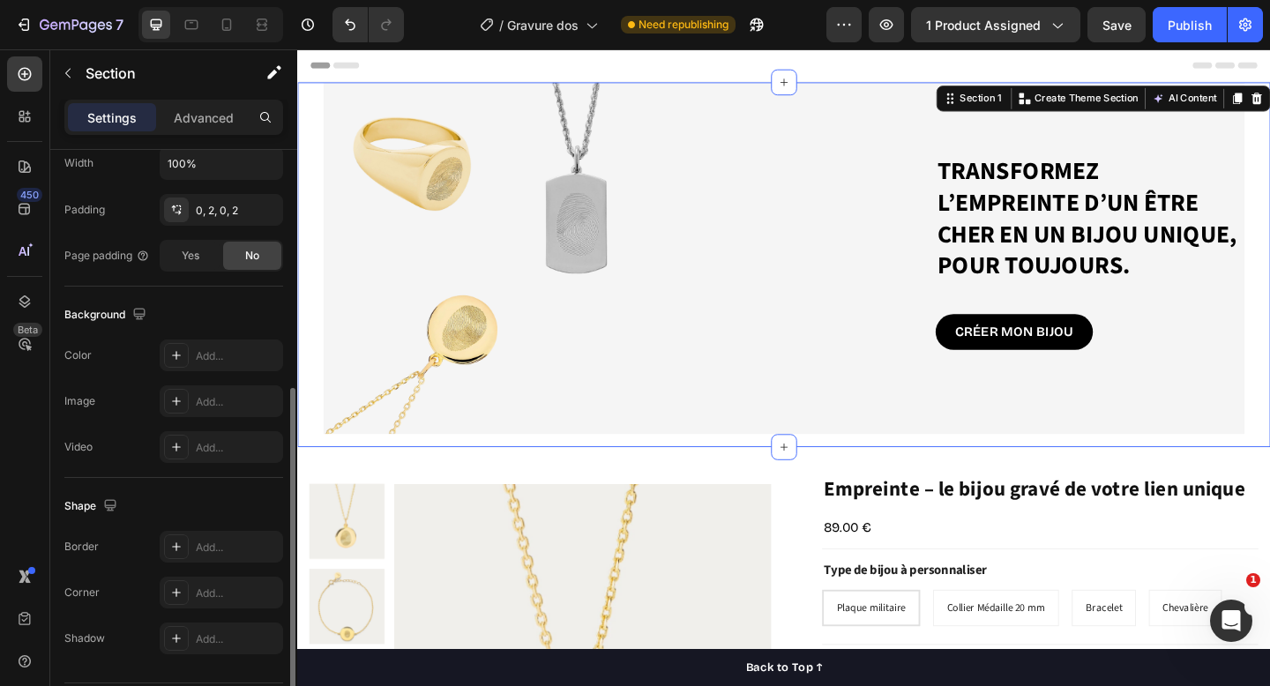
scroll to position [438, 0]
click at [209, 353] on div "Add..." at bounding box center [237, 356] width 83 height 16
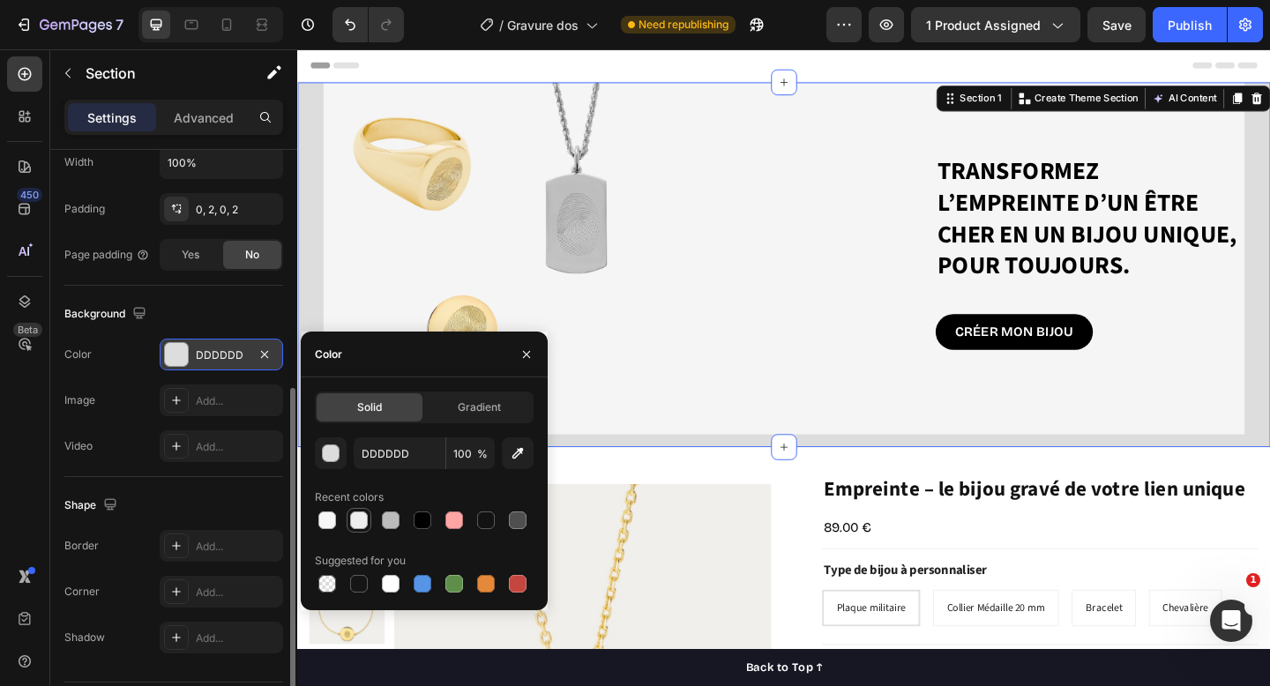
click at [355, 518] on div at bounding box center [359, 521] width 18 height 18
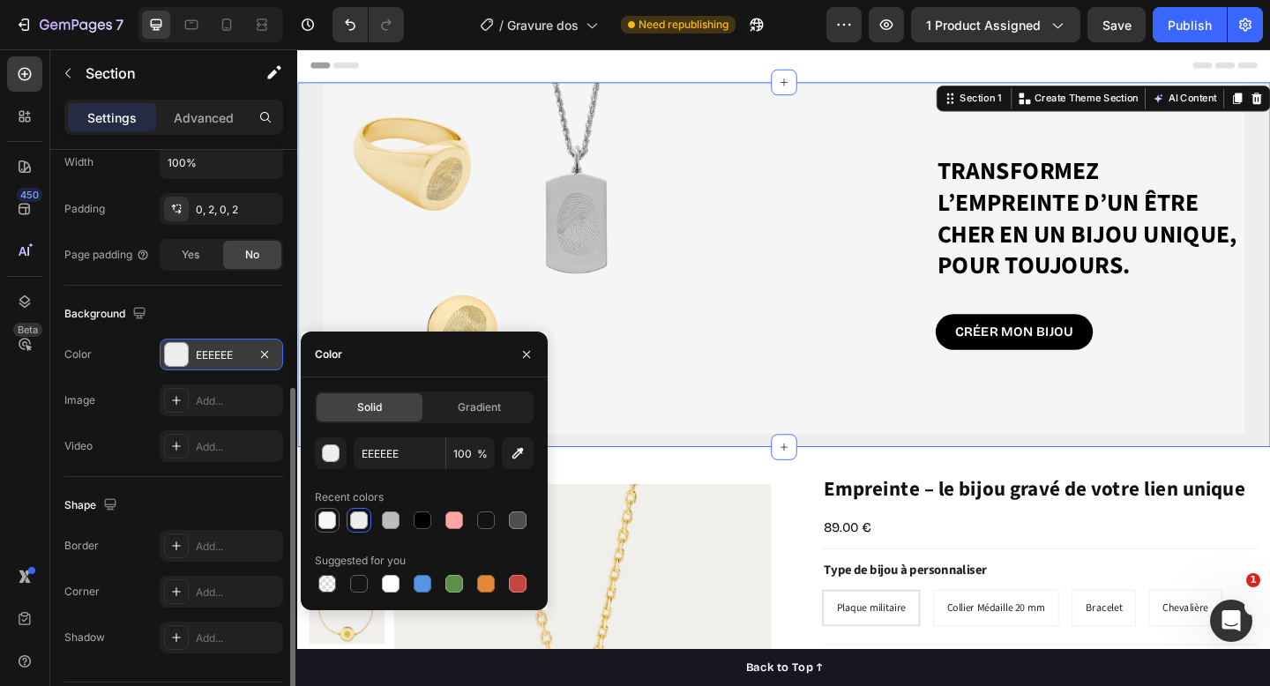
click at [327, 522] on div at bounding box center [328, 521] width 18 height 18
type input "F6F6F6"
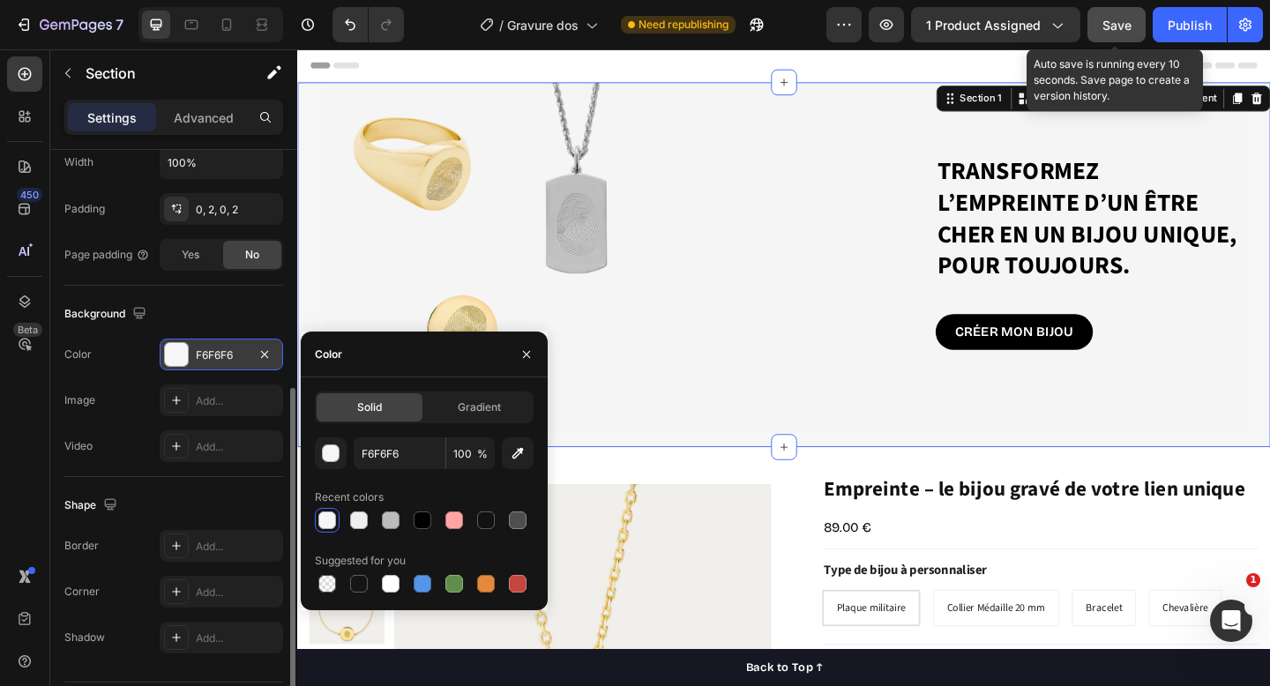
click at [1135, 32] on button "Save" at bounding box center [1117, 24] width 58 height 35
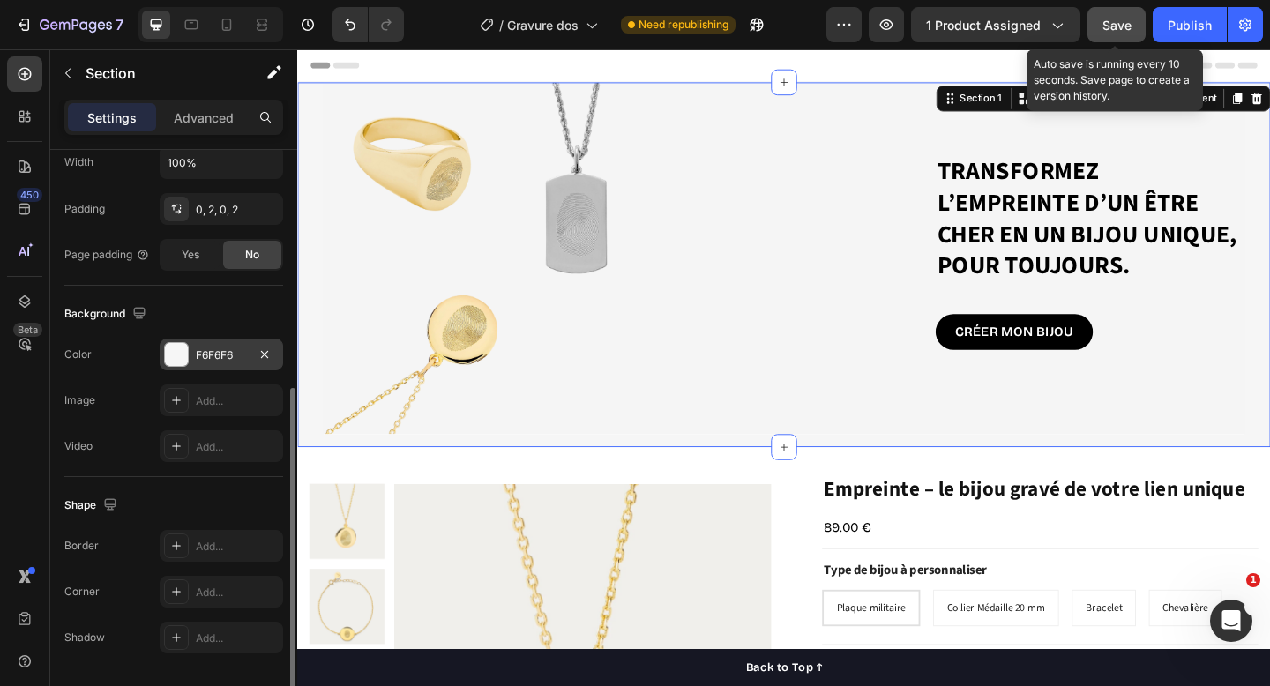
click at [1135, 32] on button "Save" at bounding box center [1117, 24] width 58 height 35
click at [1133, 34] on button "Save" at bounding box center [1117, 24] width 58 height 35
click at [1128, 23] on span "Save" at bounding box center [1117, 25] width 29 height 15
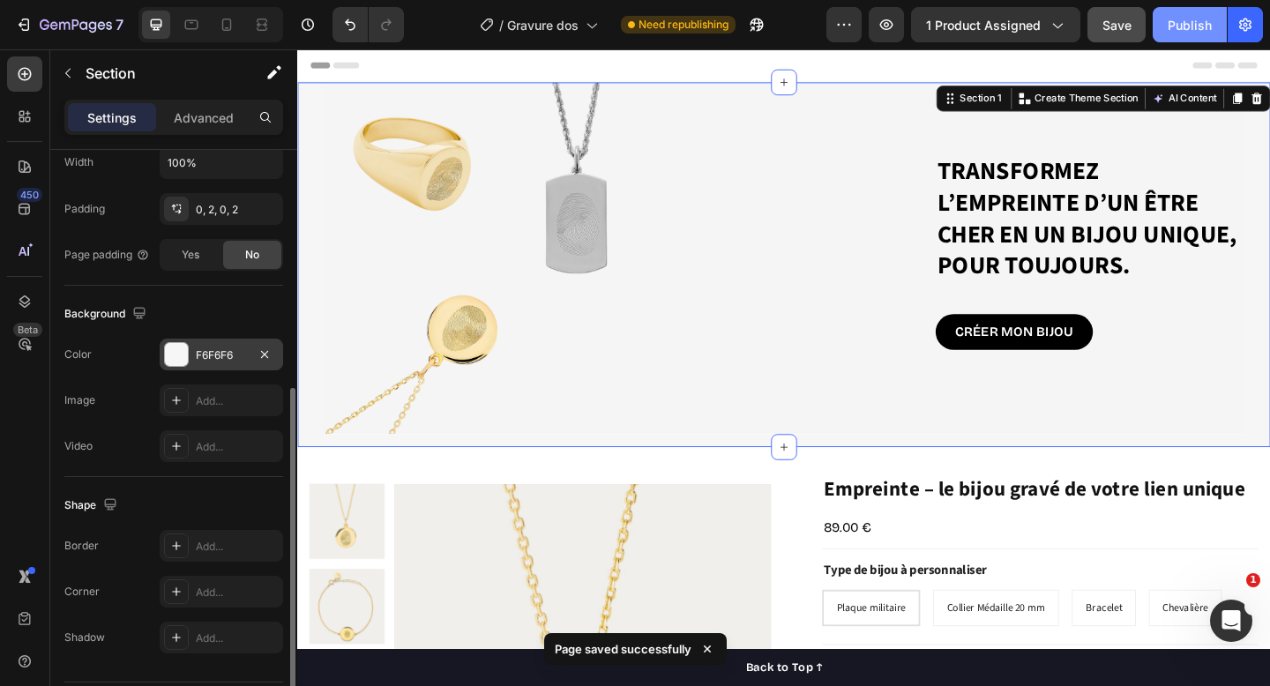
click at [1179, 34] on div "Publish" at bounding box center [1190, 25] width 44 height 19
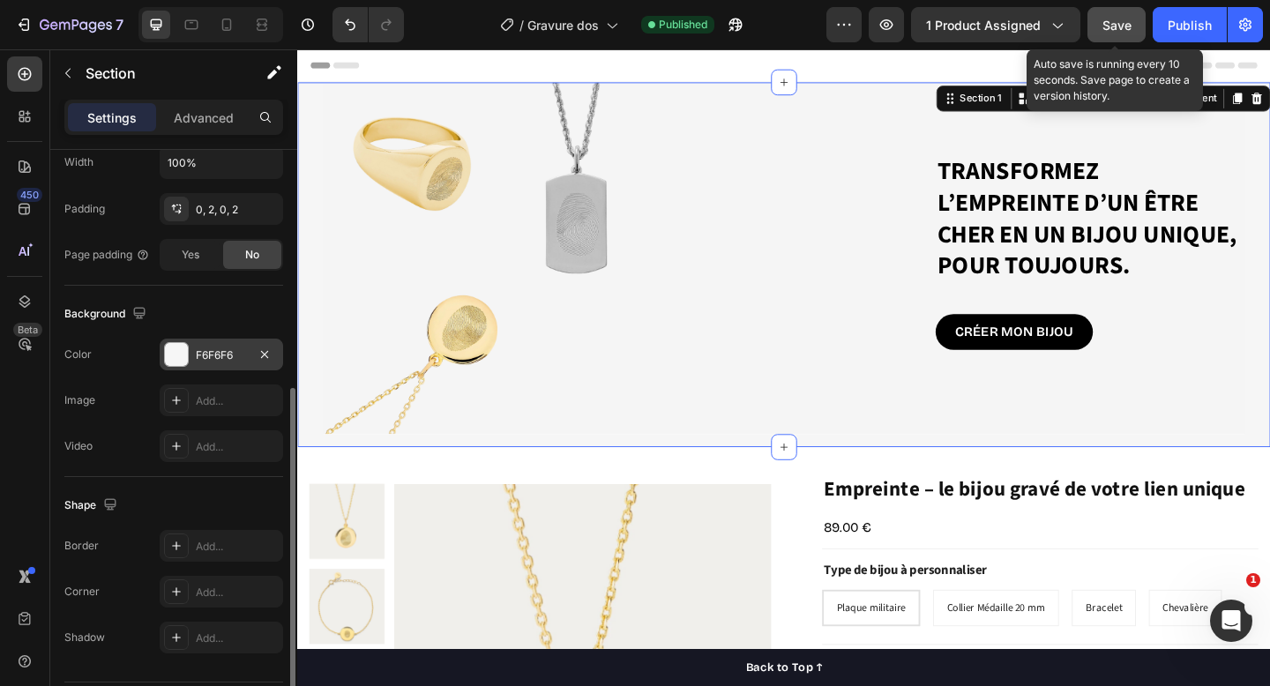
click at [1126, 36] on button "Save" at bounding box center [1117, 24] width 58 height 35
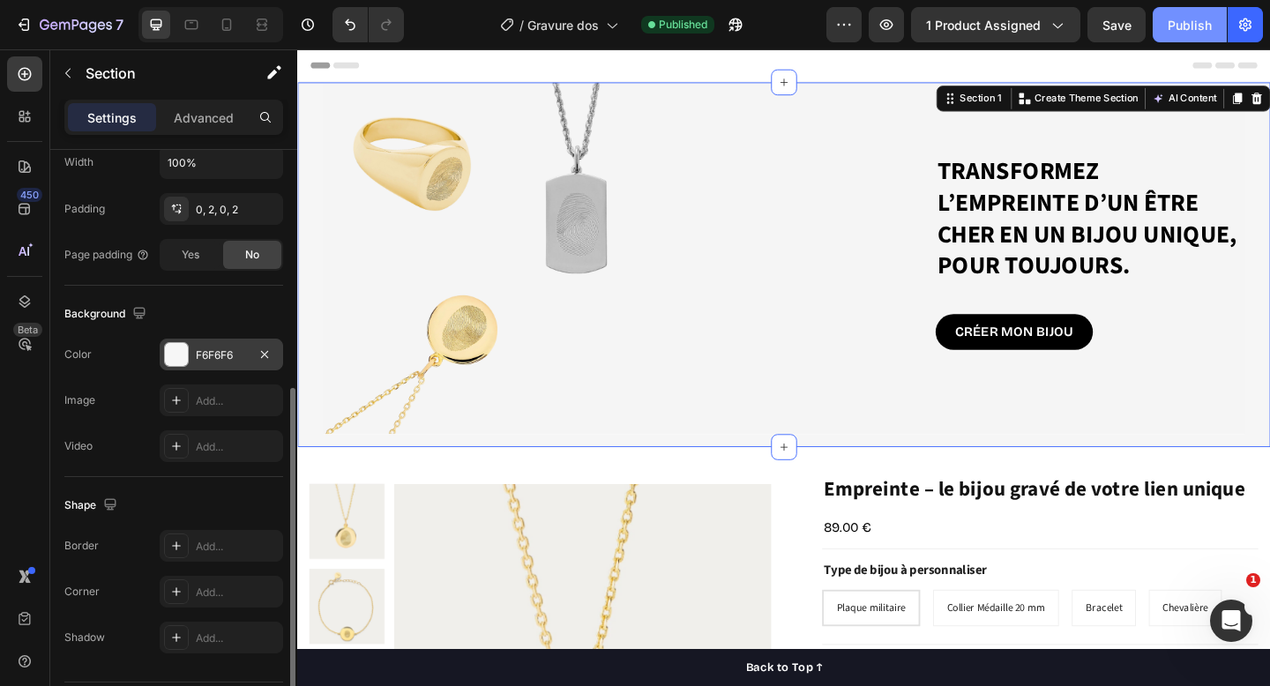
click at [1194, 29] on div "Publish" at bounding box center [1190, 25] width 44 height 19
click at [1174, 26] on div "Publish" at bounding box center [1190, 25] width 44 height 19
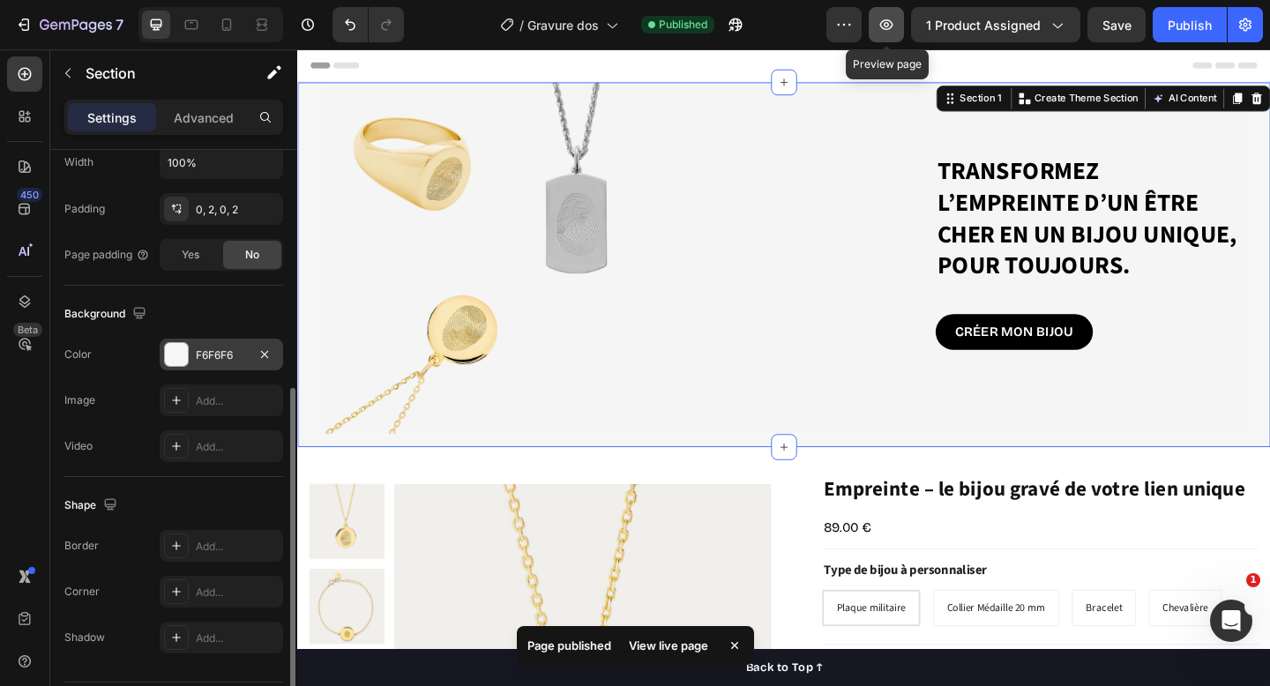
click at [894, 31] on icon "button" at bounding box center [887, 25] width 18 height 18
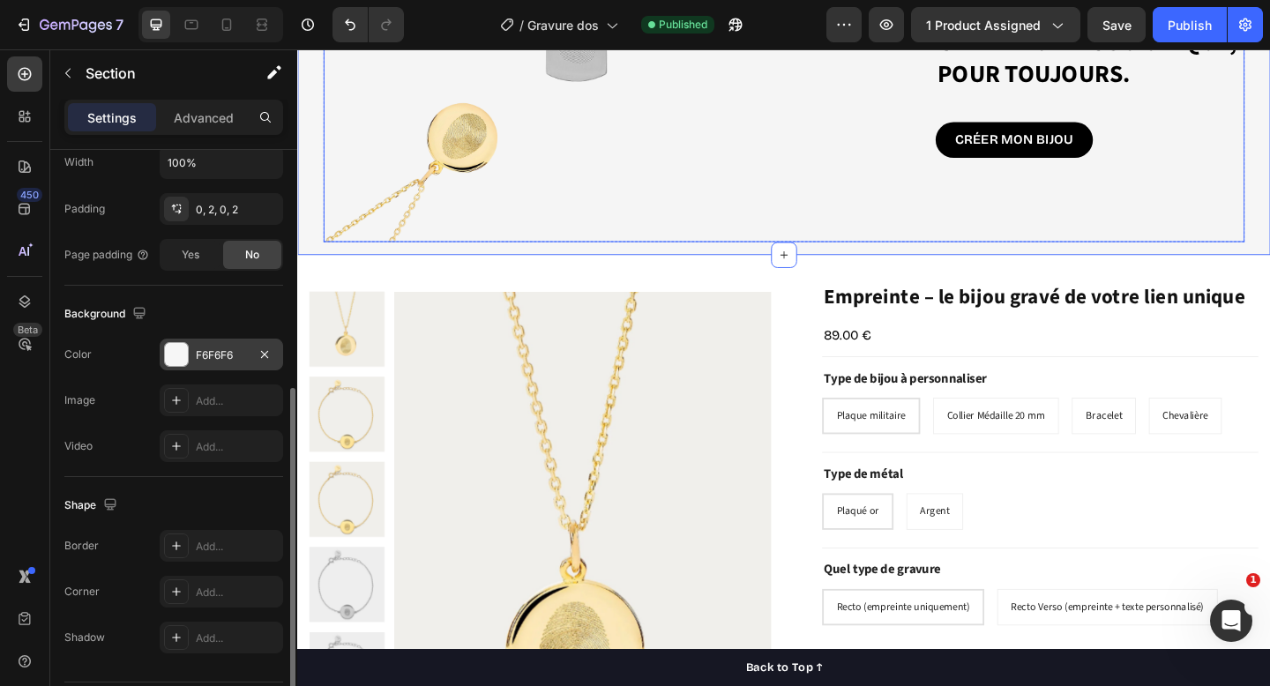
scroll to position [228, 0]
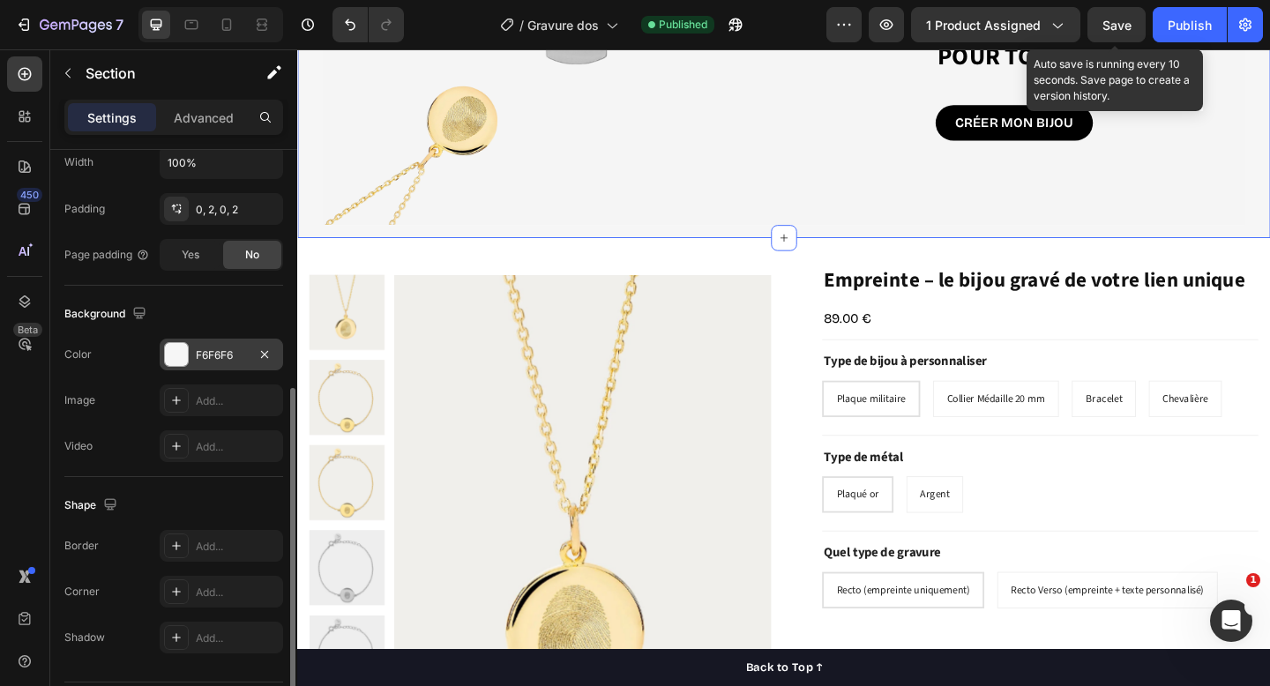
click at [1131, 23] on span "Save" at bounding box center [1117, 25] width 29 height 15
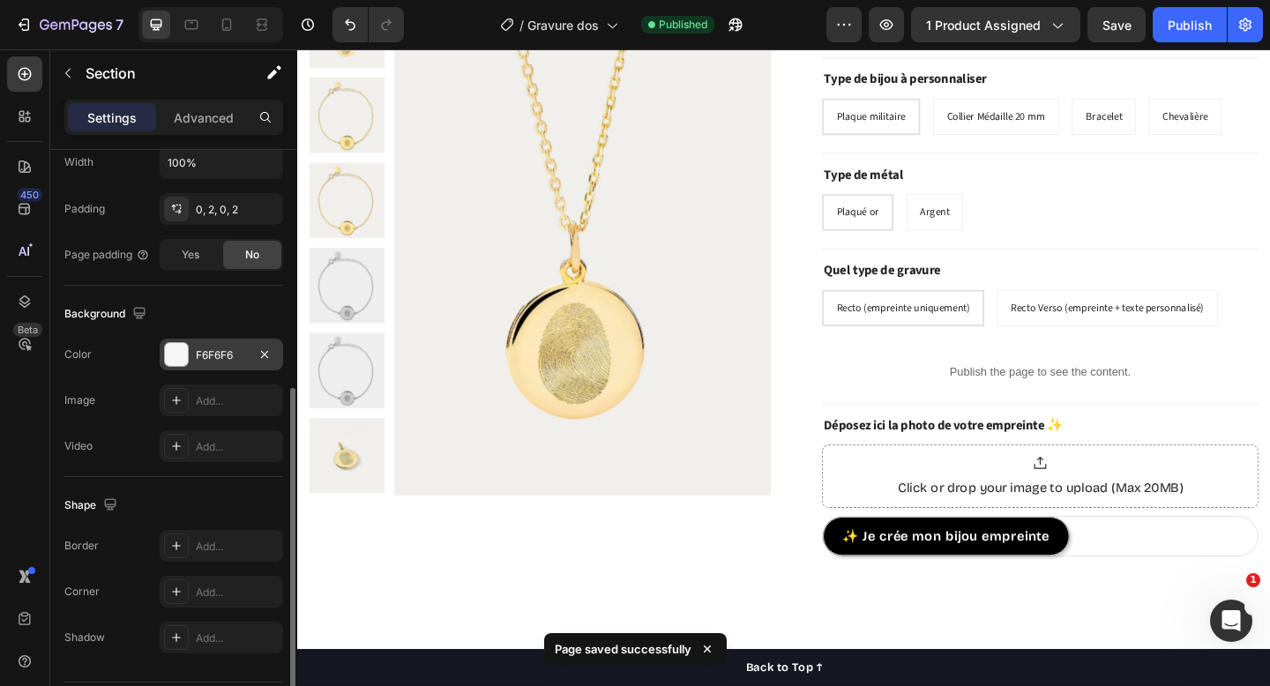
scroll to position [7, 0]
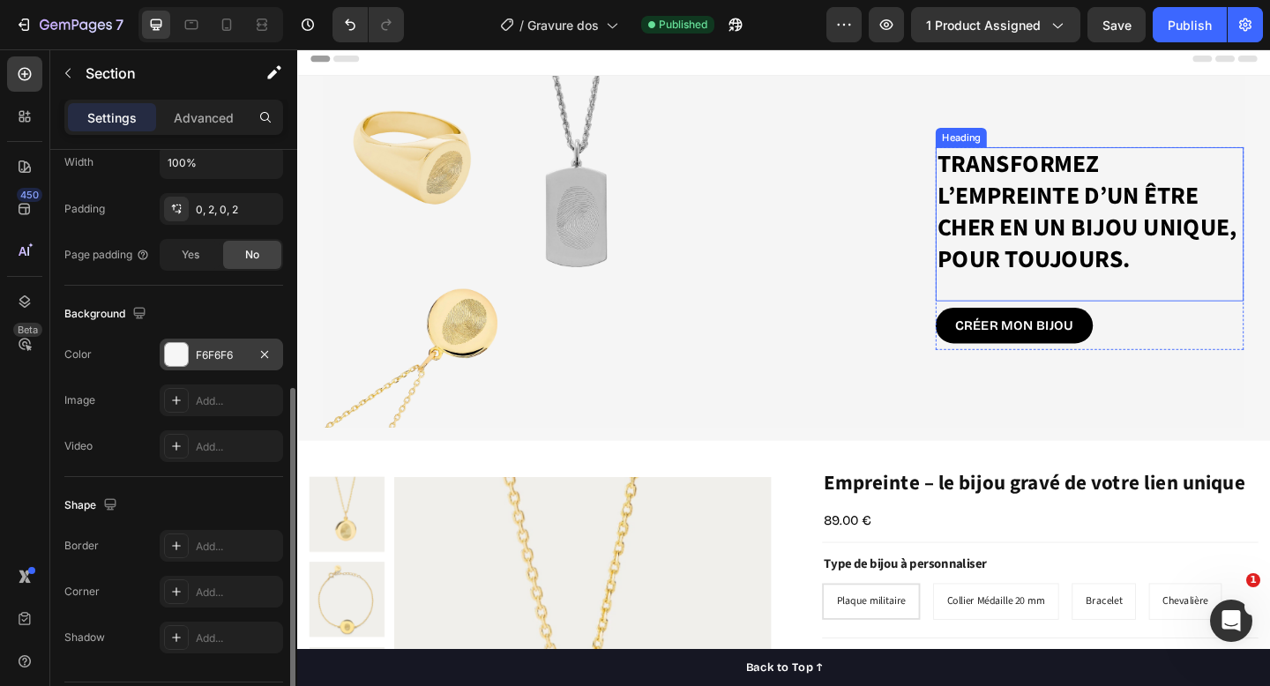
click at [1117, 214] on h2 "Transformez l’empreinte d’un être cher en un bijou unique, pour toujours." at bounding box center [1159, 226] width 335 height 141
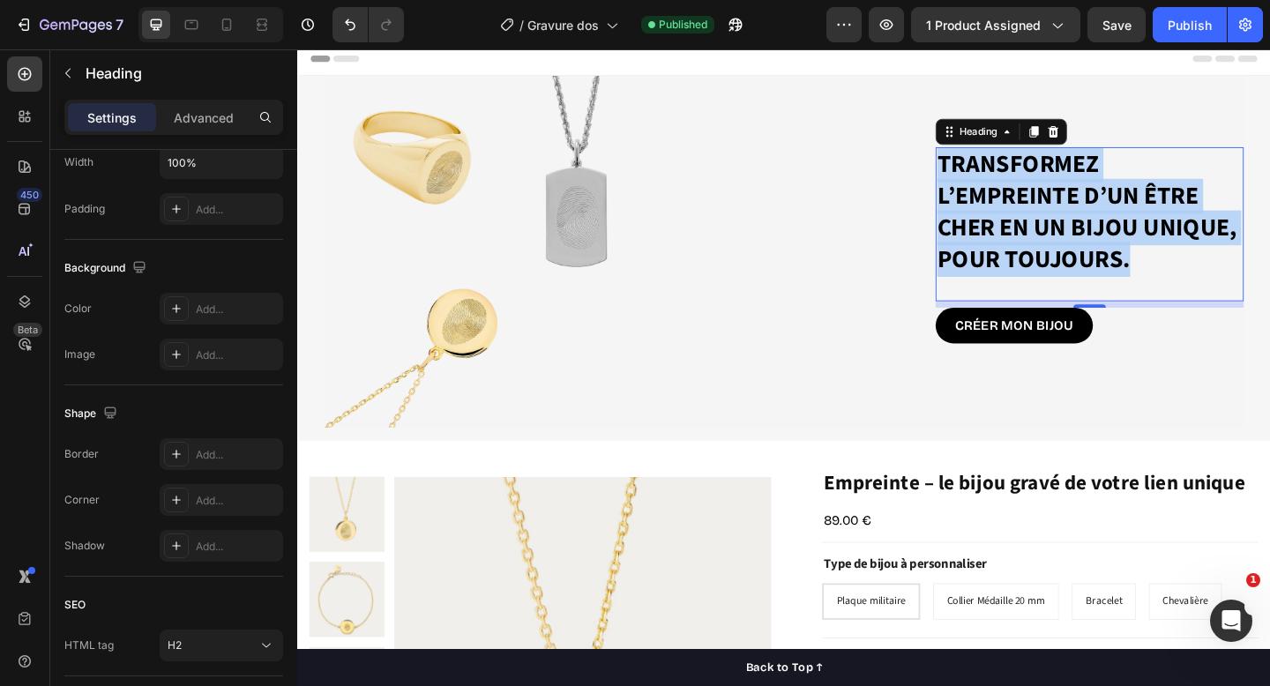
scroll to position [0, 0]
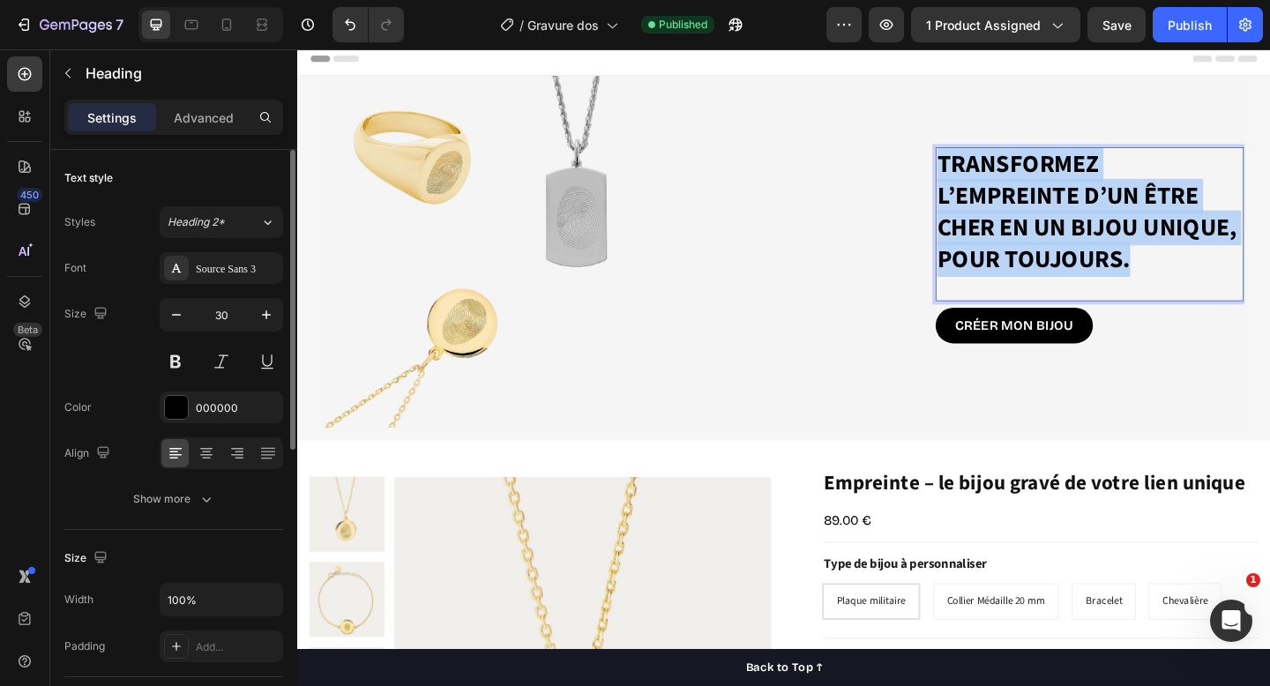
click at [1117, 214] on p "Transformez l’empreinte d’un être cher en un bijou unique, pour toujours." at bounding box center [1159, 227] width 332 height 138
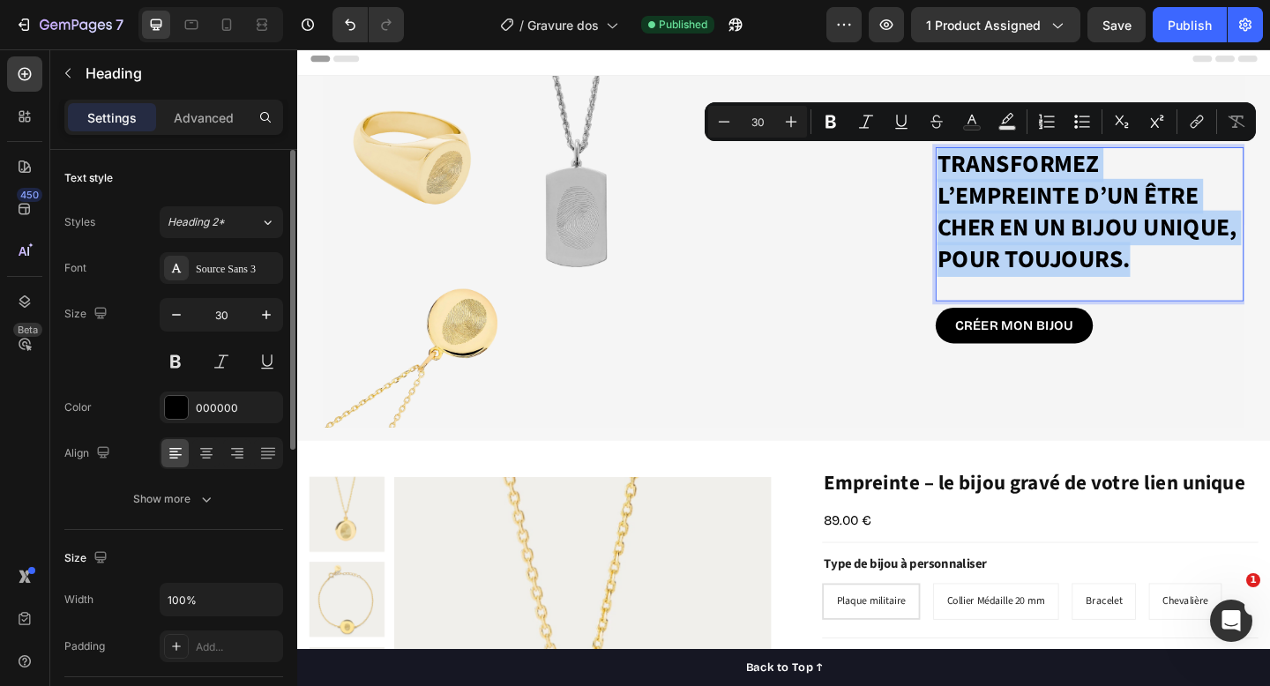
scroll to position [24, 0]
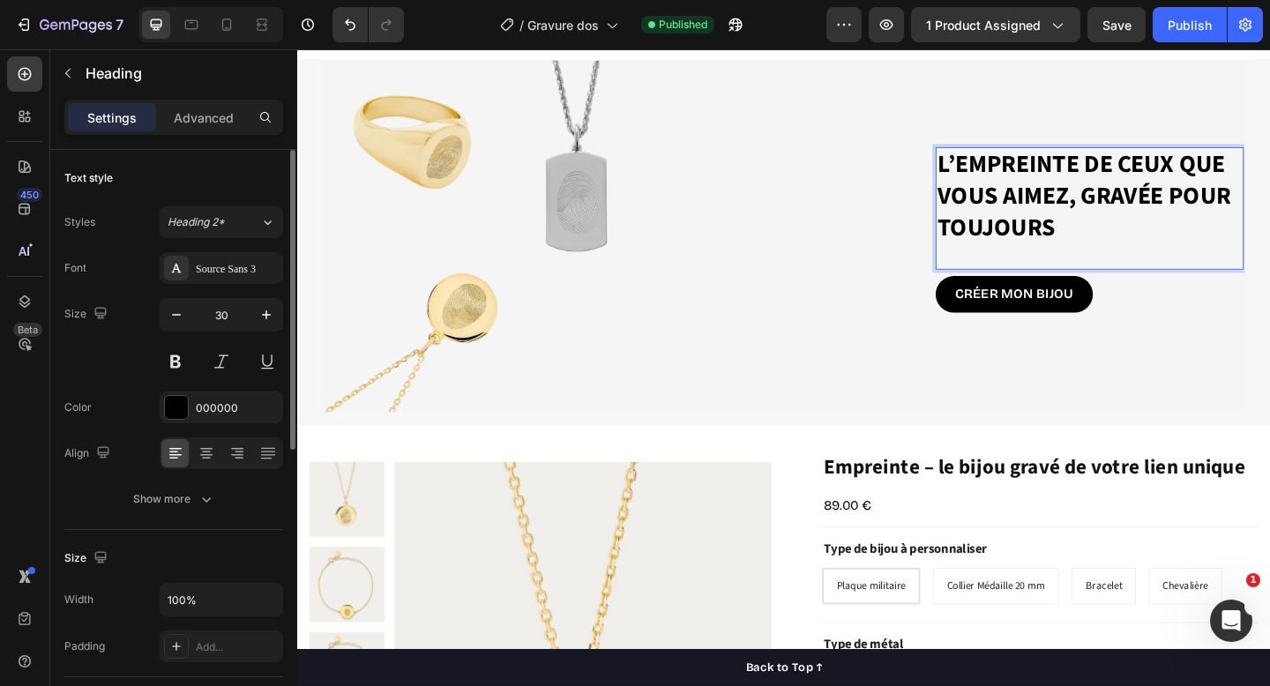
click at [1155, 206] on p "L’empreinte de ceux que vous aimez, gravée pour toujours" at bounding box center [1159, 209] width 332 height 103
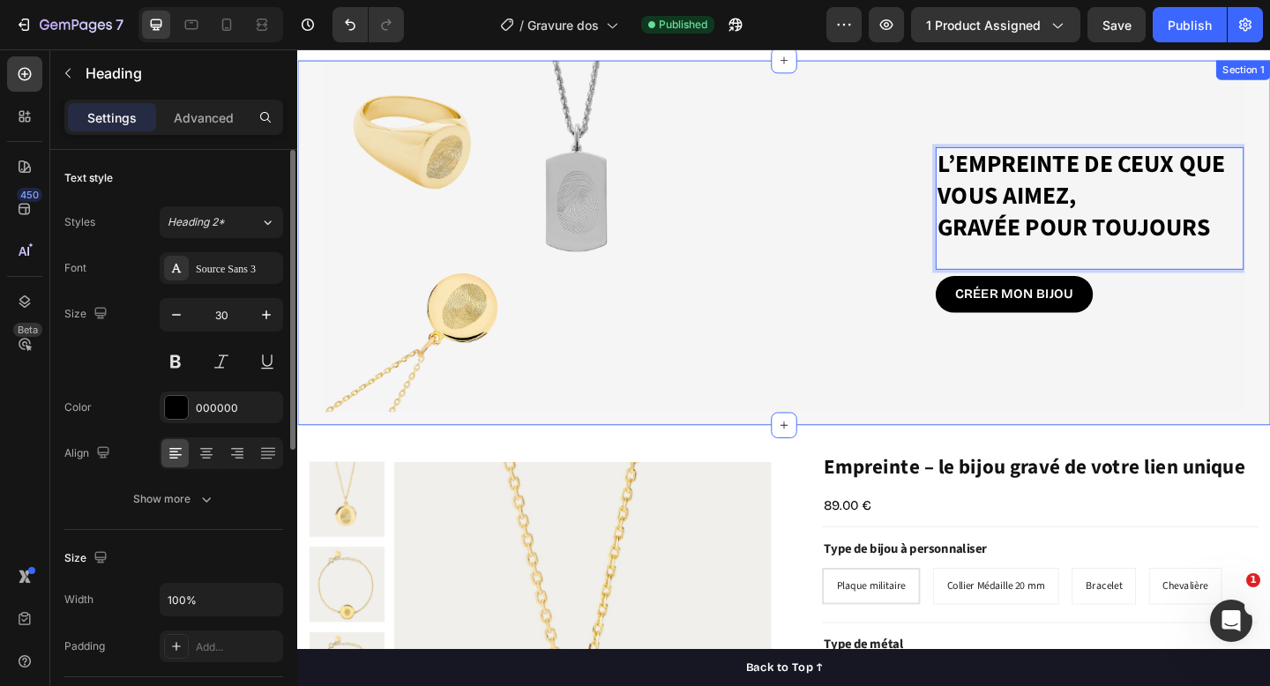
click at [1270, 242] on p "L’empreinte de ceux que vous aimez, gravée pour toujours" at bounding box center [1159, 209] width 332 height 103
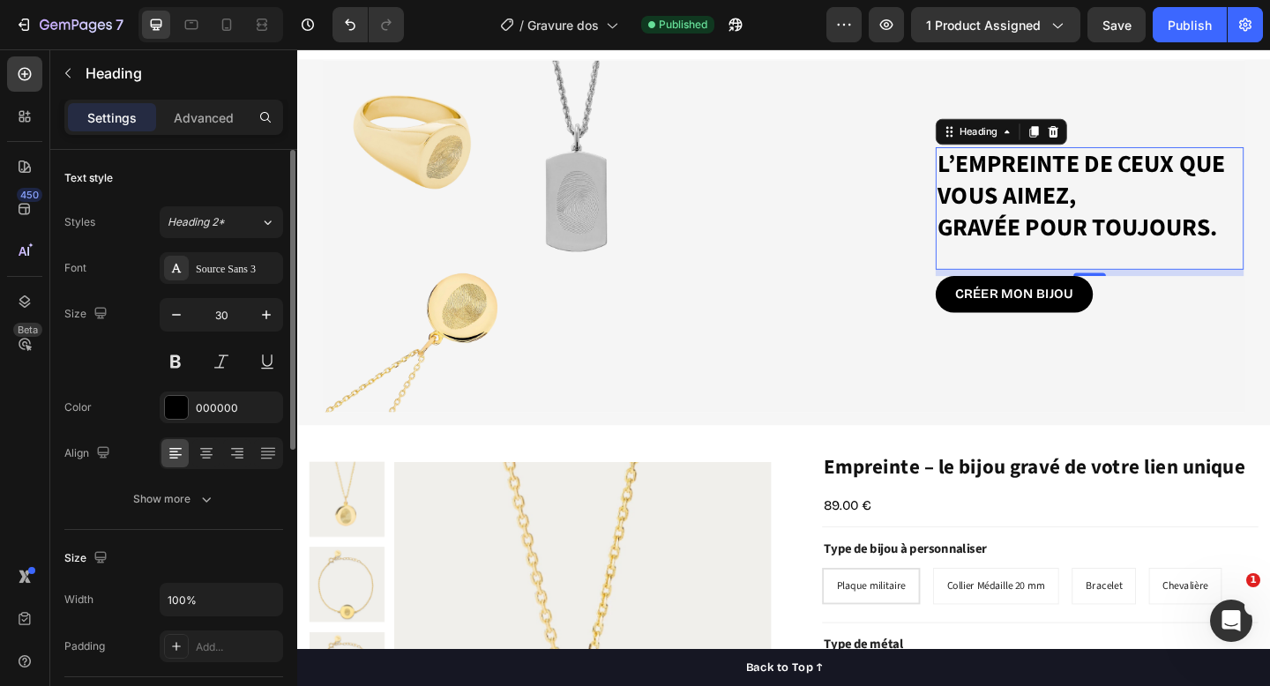
click at [1270, 265] on div "L’empreinte de ceux que vous aimez, gravée pour toujours. Heading 8" at bounding box center [1159, 222] width 335 height 133
click at [1239, 208] on p "L’empreinte de ceux que vous aimez, gravée pour toujours." at bounding box center [1159, 209] width 332 height 103
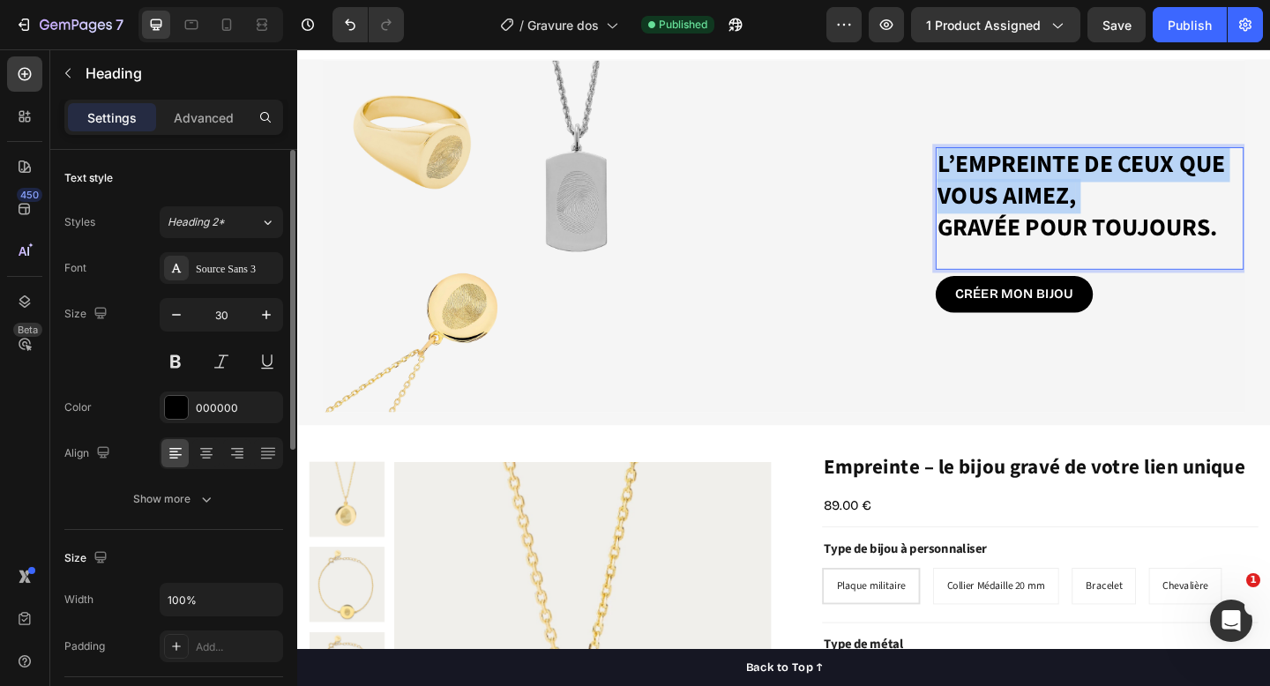
click at [1239, 208] on p "L’empreinte de ceux que vous aimez, gravée pour toujours." at bounding box center [1159, 209] width 332 height 103
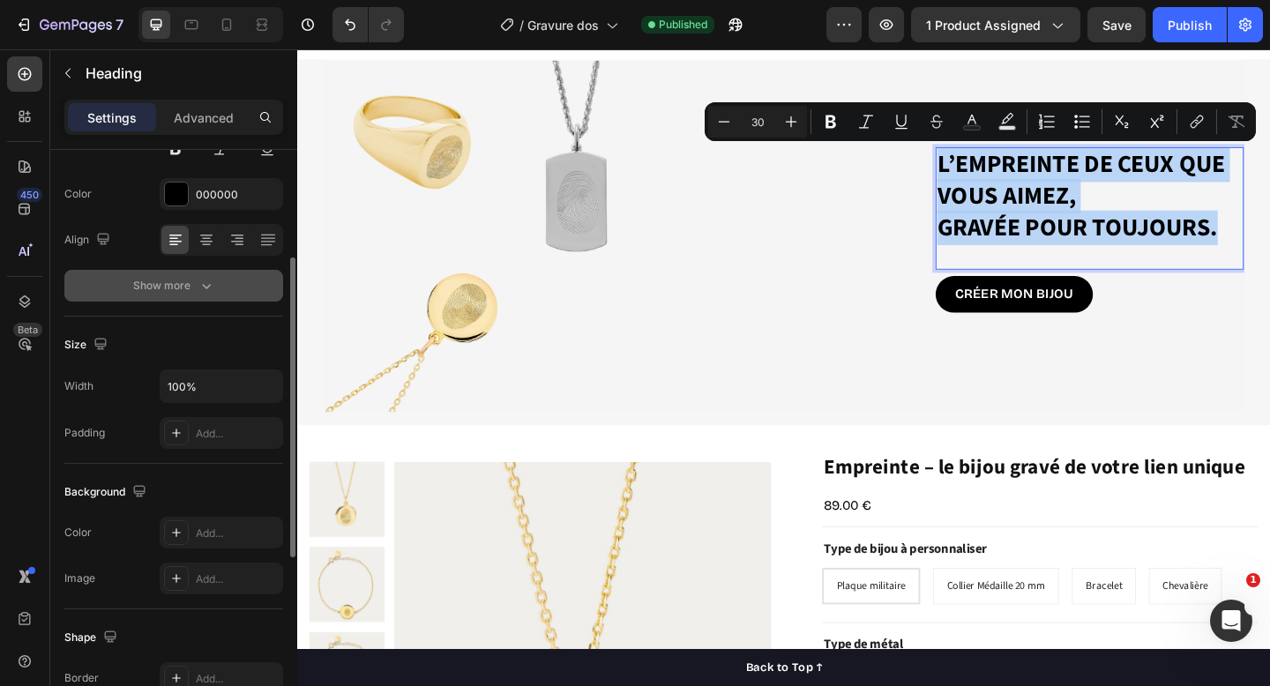
scroll to position [0, 0]
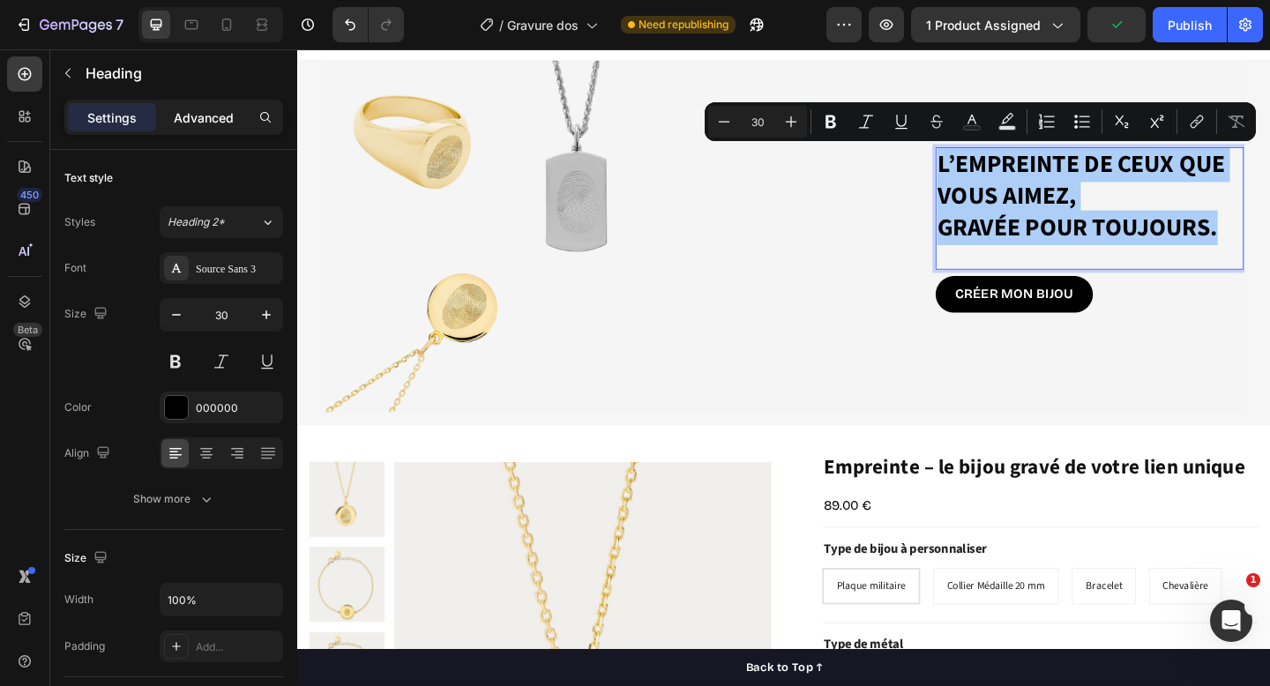
click at [199, 113] on p "Advanced" at bounding box center [204, 118] width 60 height 19
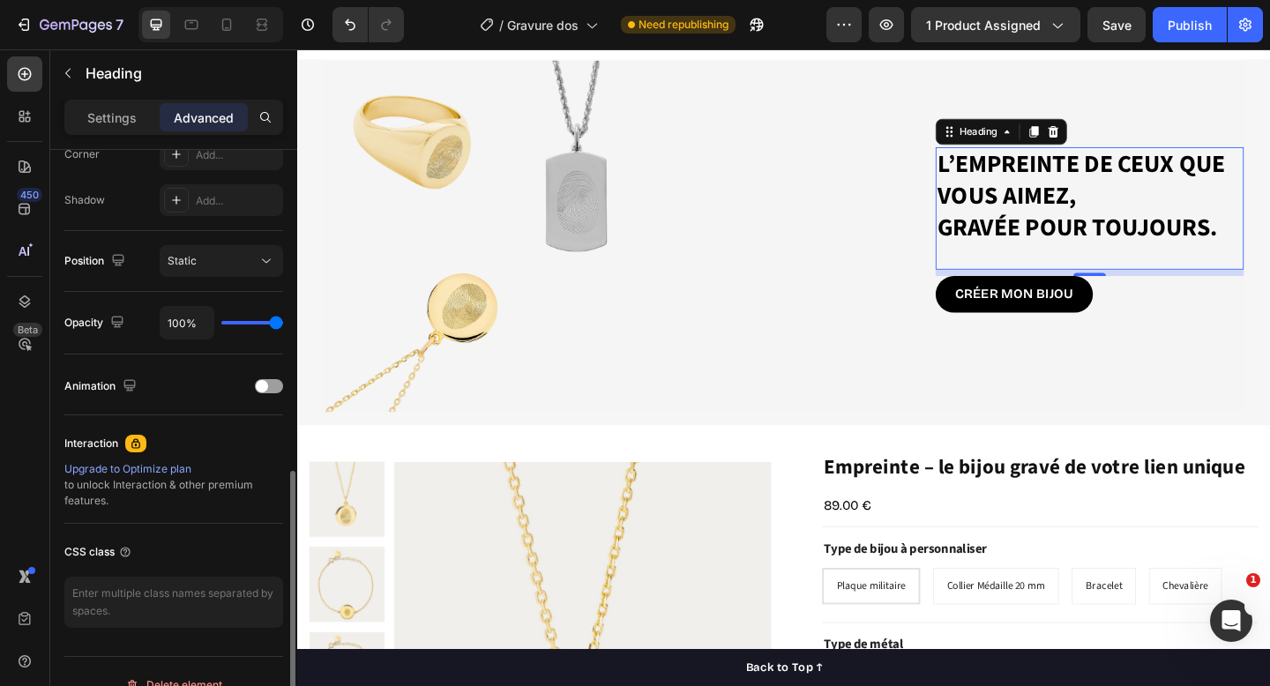
scroll to position [590, 0]
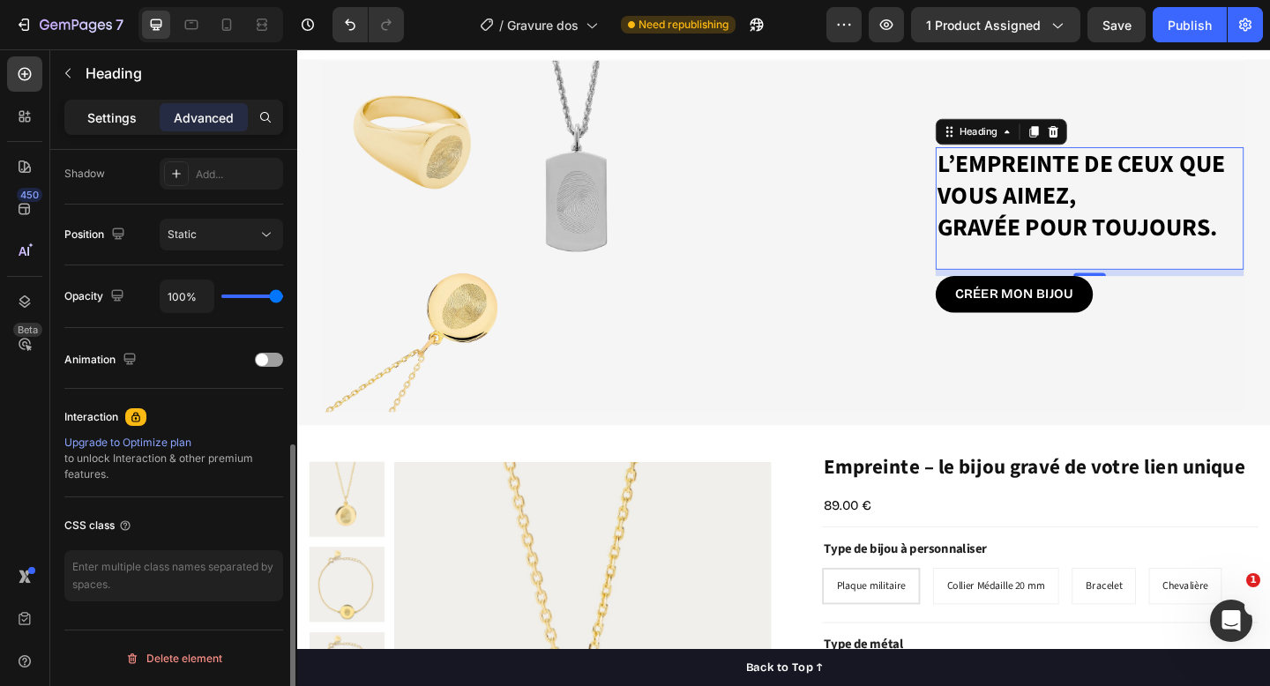
click at [119, 123] on p "Settings" at bounding box center [111, 118] width 49 height 19
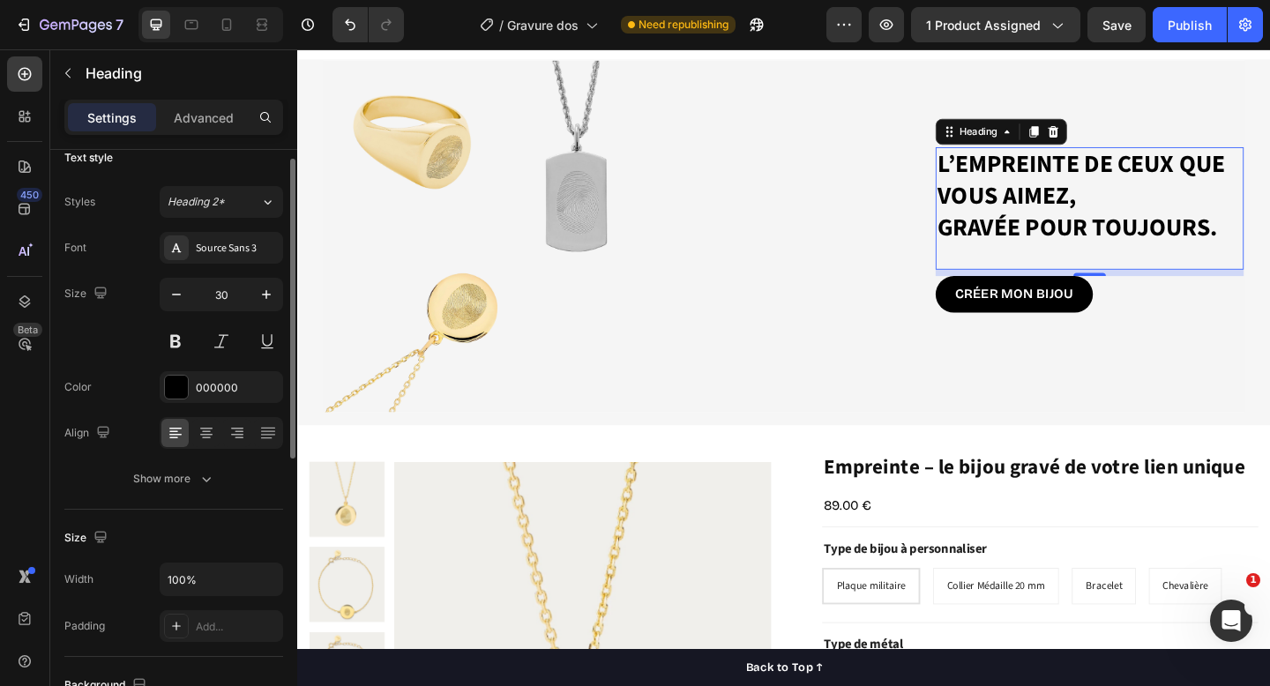
scroll to position [22, 0]
click at [149, 468] on div "Show more" at bounding box center [174, 477] width 82 height 18
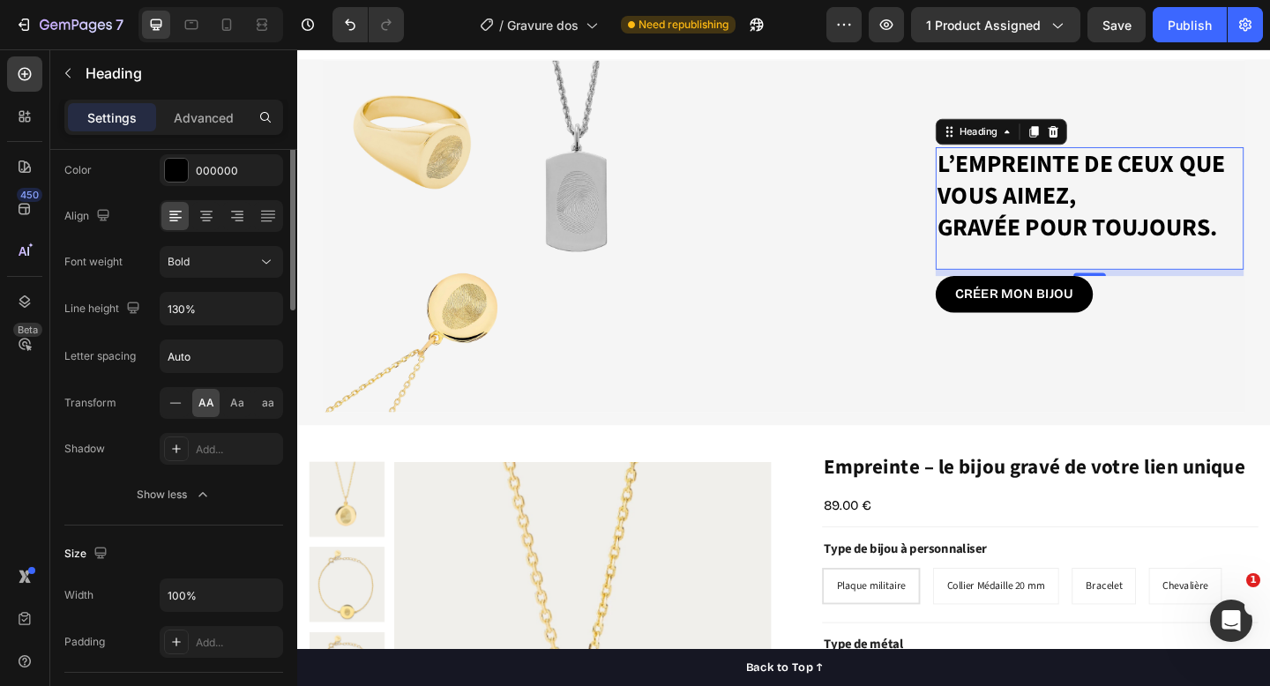
scroll to position [262, 0]
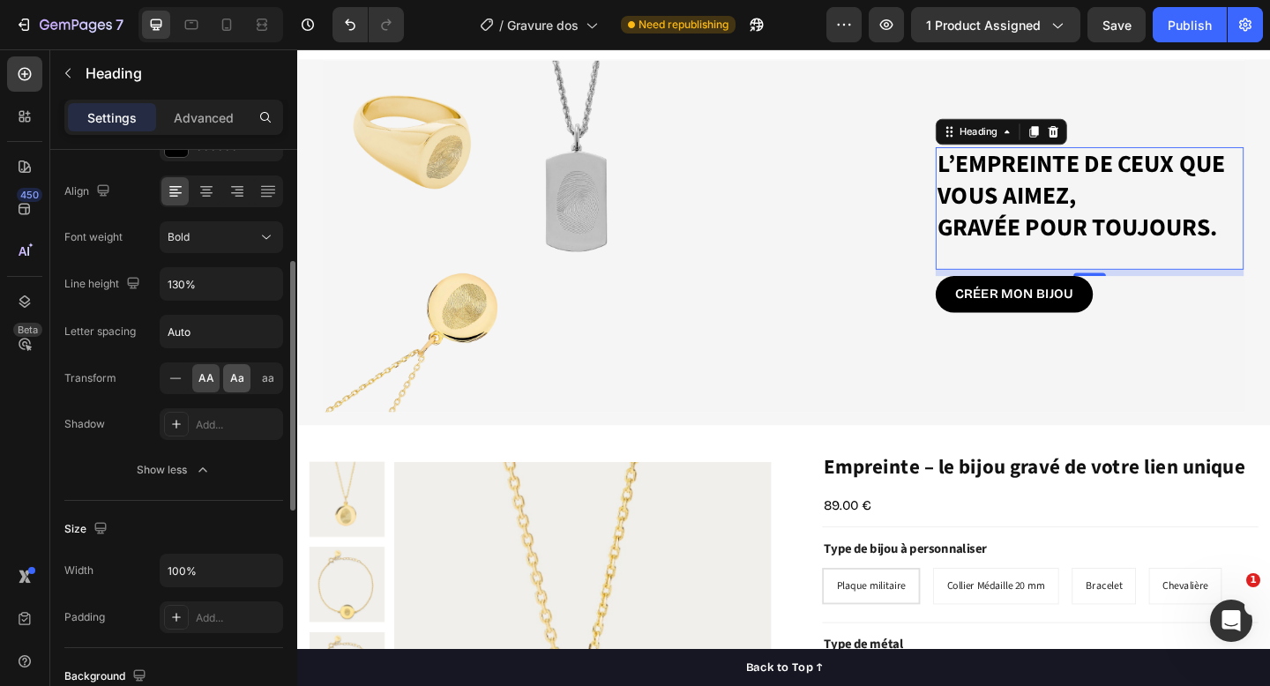
click at [234, 383] on span "Aa" at bounding box center [237, 379] width 14 height 16
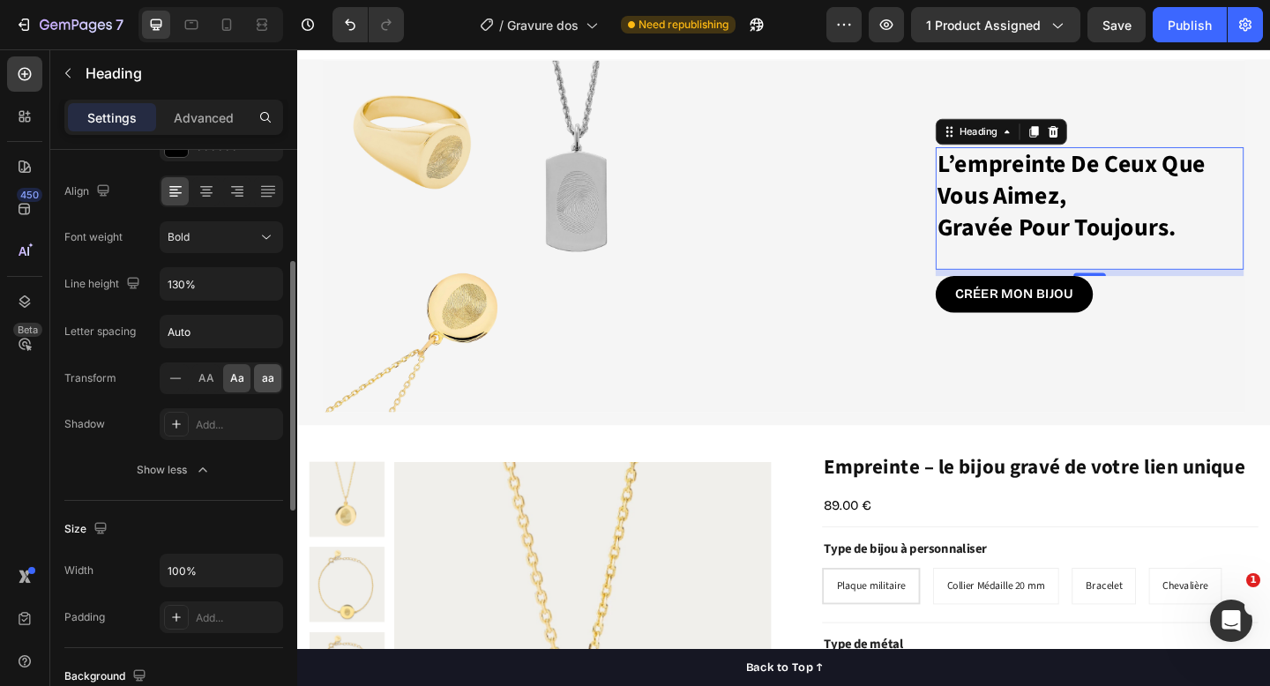
click at [275, 380] on div "aa" at bounding box center [267, 378] width 27 height 28
click at [195, 382] on div "AA" at bounding box center [205, 378] width 27 height 28
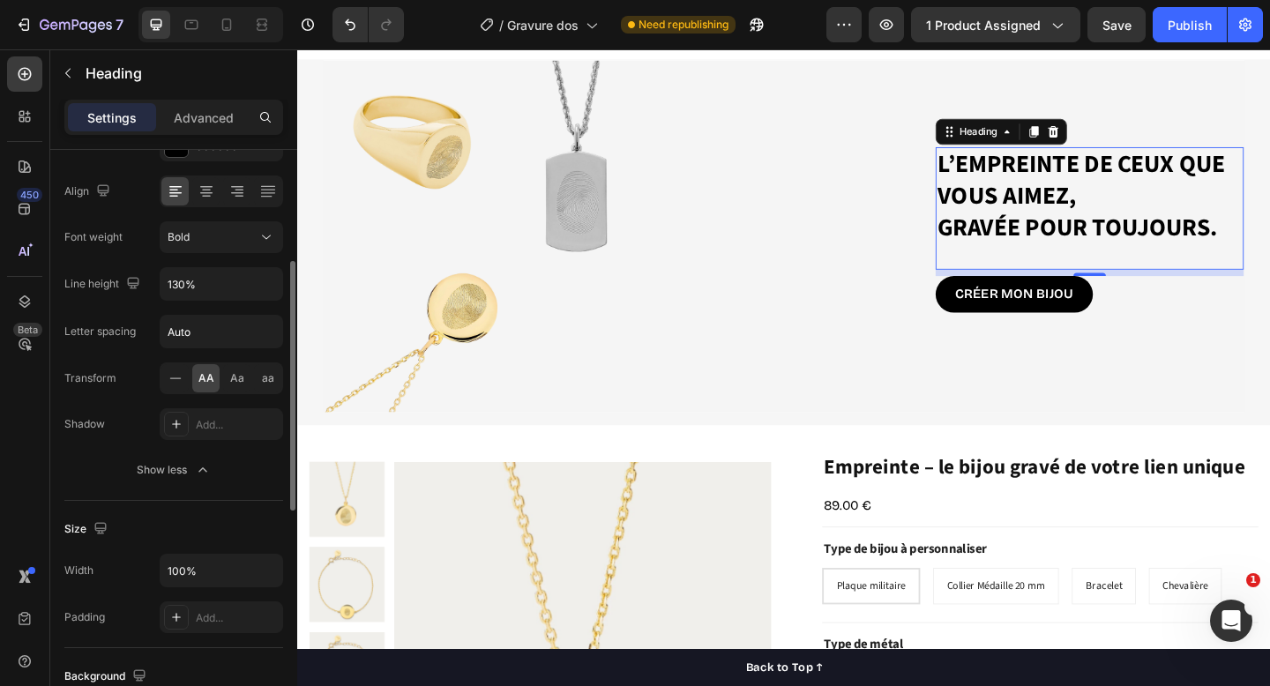
click at [251, 381] on div "AA Aa aa" at bounding box center [222, 379] width 124 height 32
click at [248, 374] on div "Aa" at bounding box center [236, 378] width 27 height 28
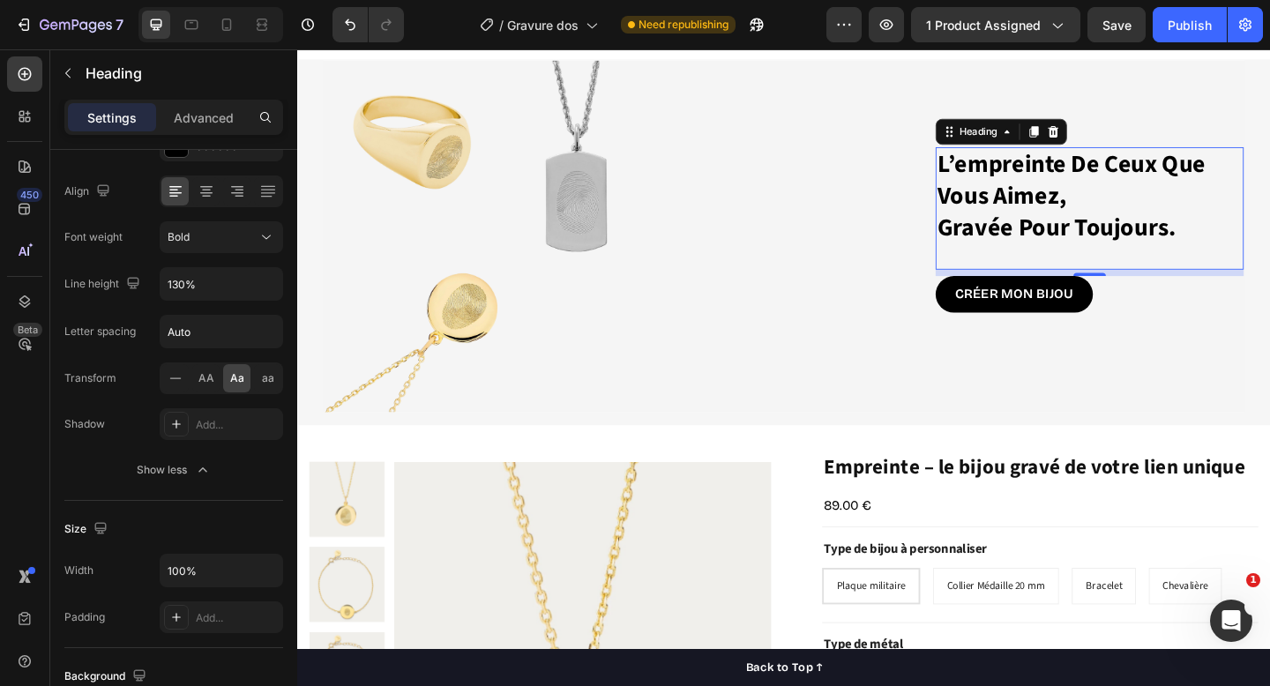
click at [1014, 199] on h2 "l’empreinte de ceux que vous aimez, gravée pour toujours." at bounding box center [1159, 209] width 335 height 107
click at [1014, 199] on p "l’empreinte de ceux que vous aimez, gravée pour toujours." at bounding box center [1159, 209] width 332 height 103
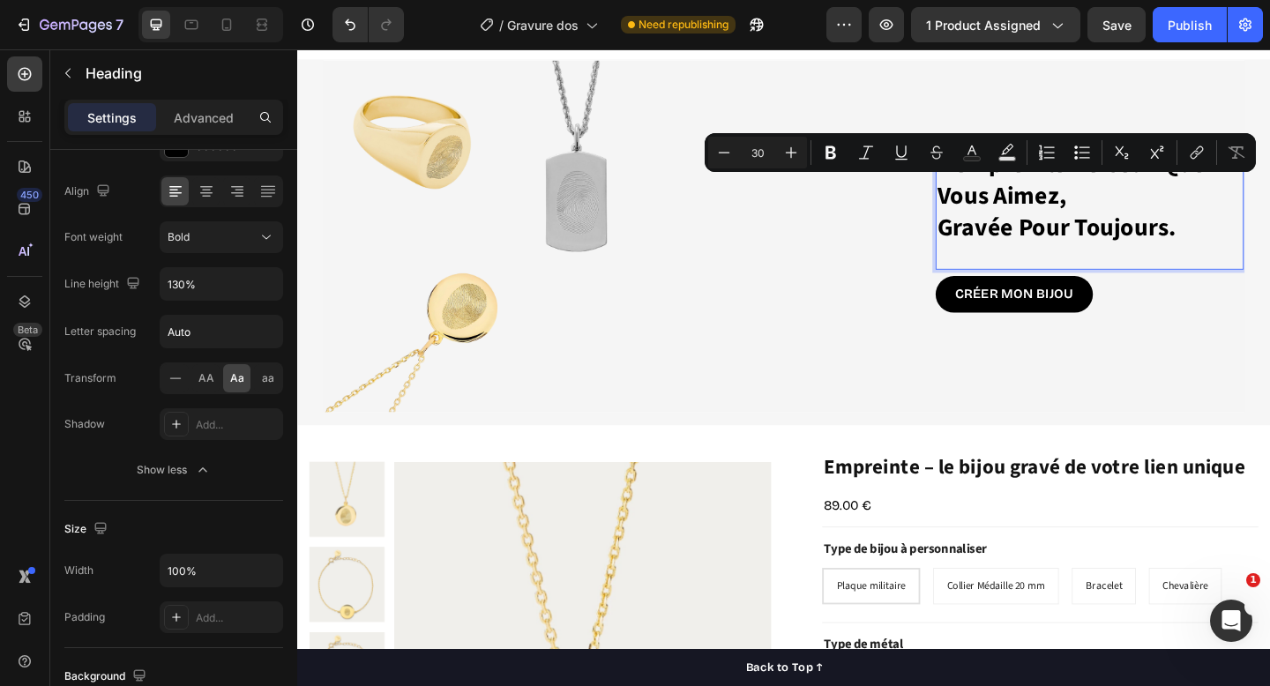
drag, startPoint x: 967, startPoint y: 170, endPoint x: 728, endPoint y: 134, distance: 241.8
click at [967, 170] on div "Minus 30 Plus Bold Italic Underline Strikethrough Text Color Text Background Co…" at bounding box center [980, 152] width 551 height 39
click at [1029, 220] on p "l’empreinte de ceux que vous aimez, gravée pour toujours." at bounding box center [1159, 209] width 332 height 103
click at [1056, 267] on div "l’empreinte de ceux que vous aimez, gravée pour toujours. Heading 8" at bounding box center [1159, 222] width 335 height 133
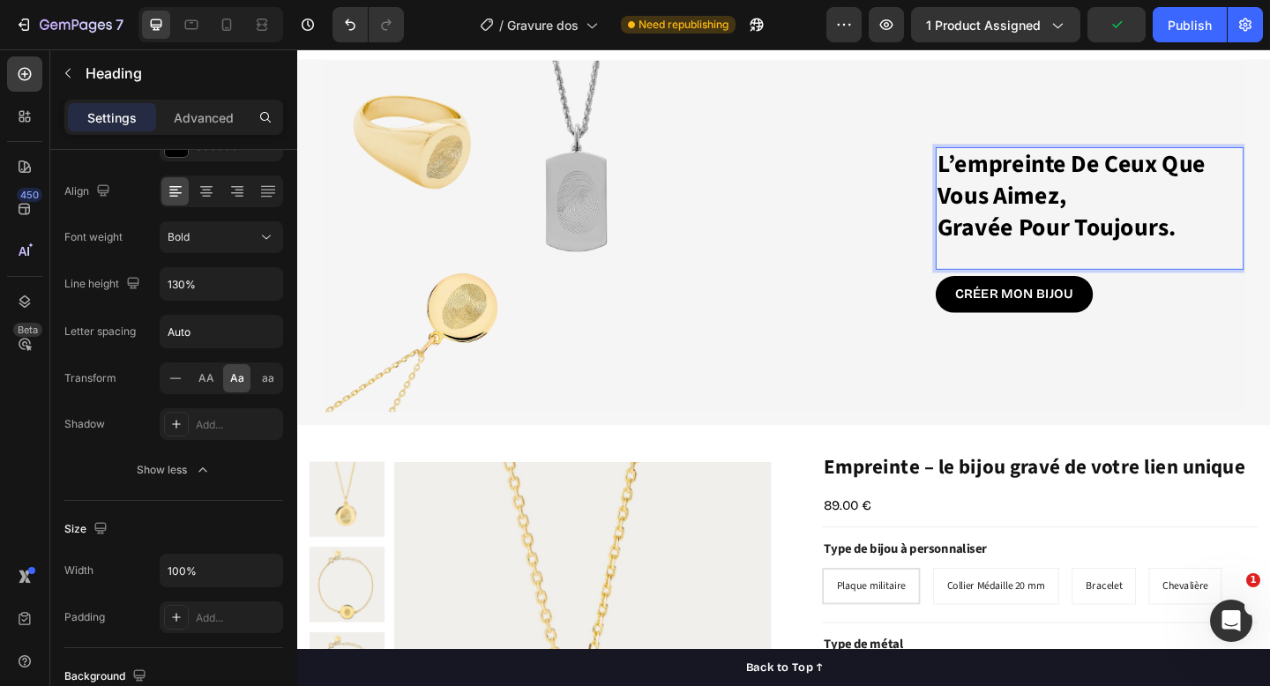
click at [1027, 169] on p "l’empreinte de ceux que vous aimez, gravée pour toujours." at bounding box center [1159, 209] width 332 height 103
click at [1150, 173] on p "l’Empreinte de ceux que vous aimez, gravée pour toujours." at bounding box center [1159, 209] width 332 height 103
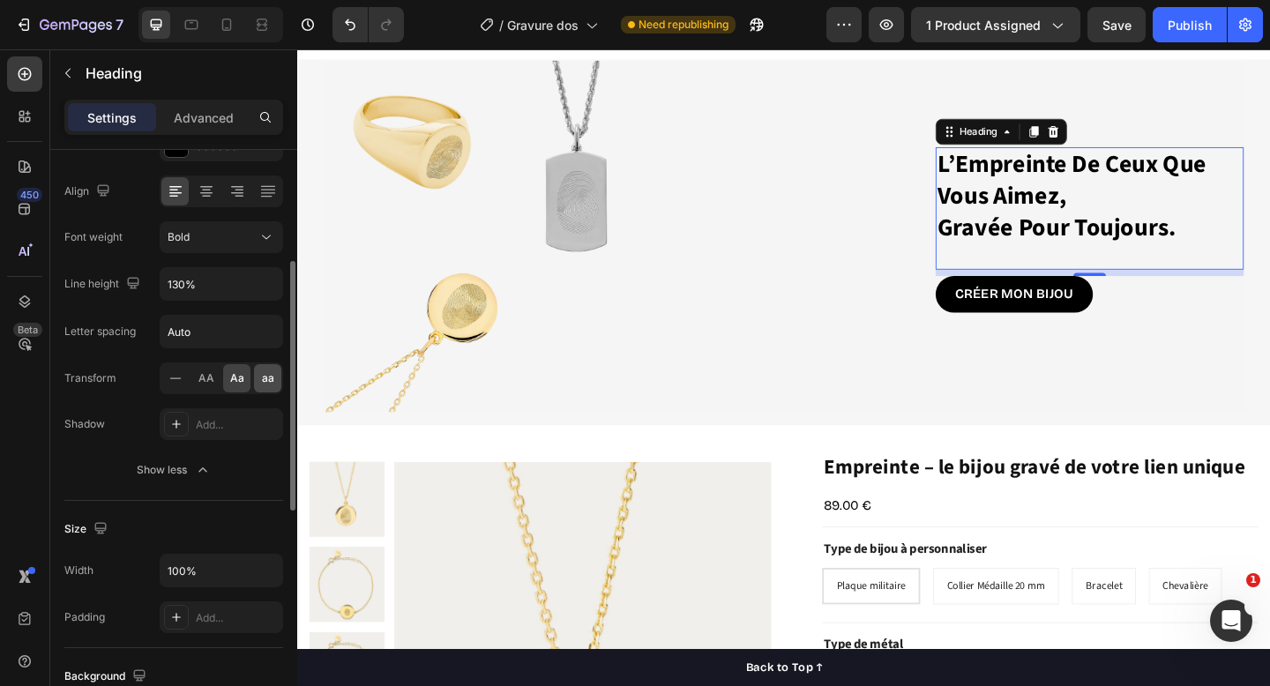
click at [266, 383] on span "aa" at bounding box center [268, 379] width 12 height 16
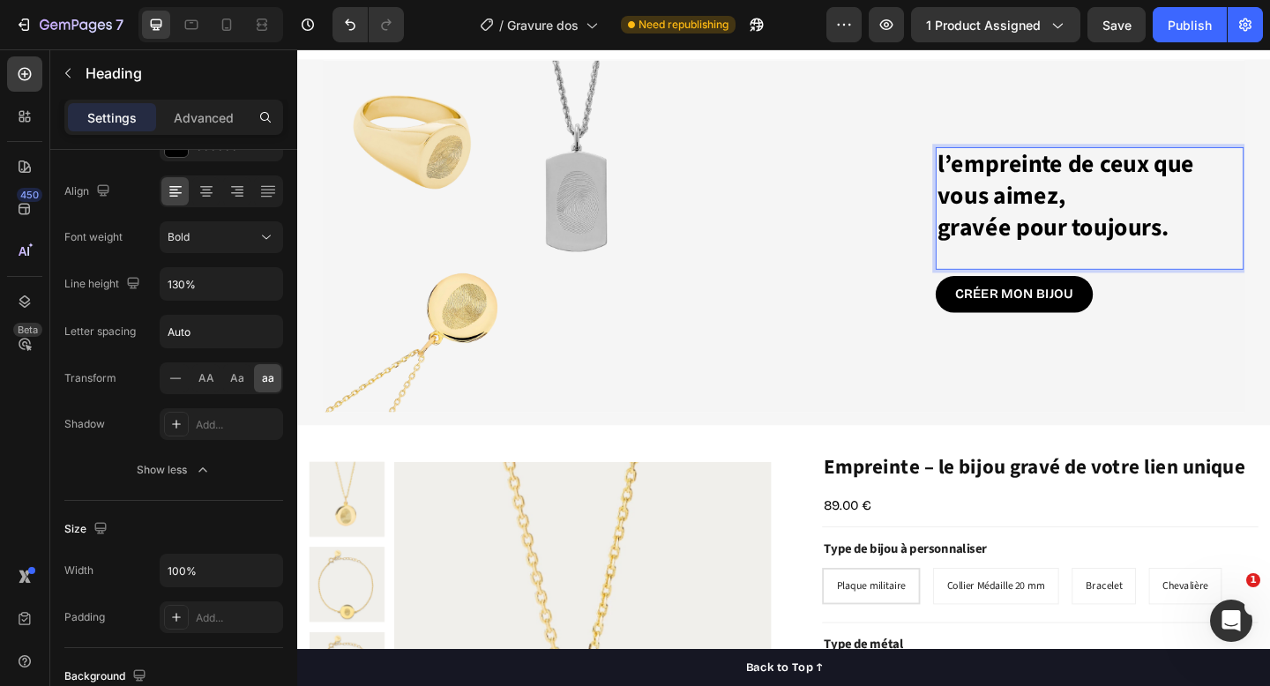
click at [996, 175] on p "l’Empreinte de ceux que vous aimez, gravée pour toujours." at bounding box center [1159, 209] width 332 height 103
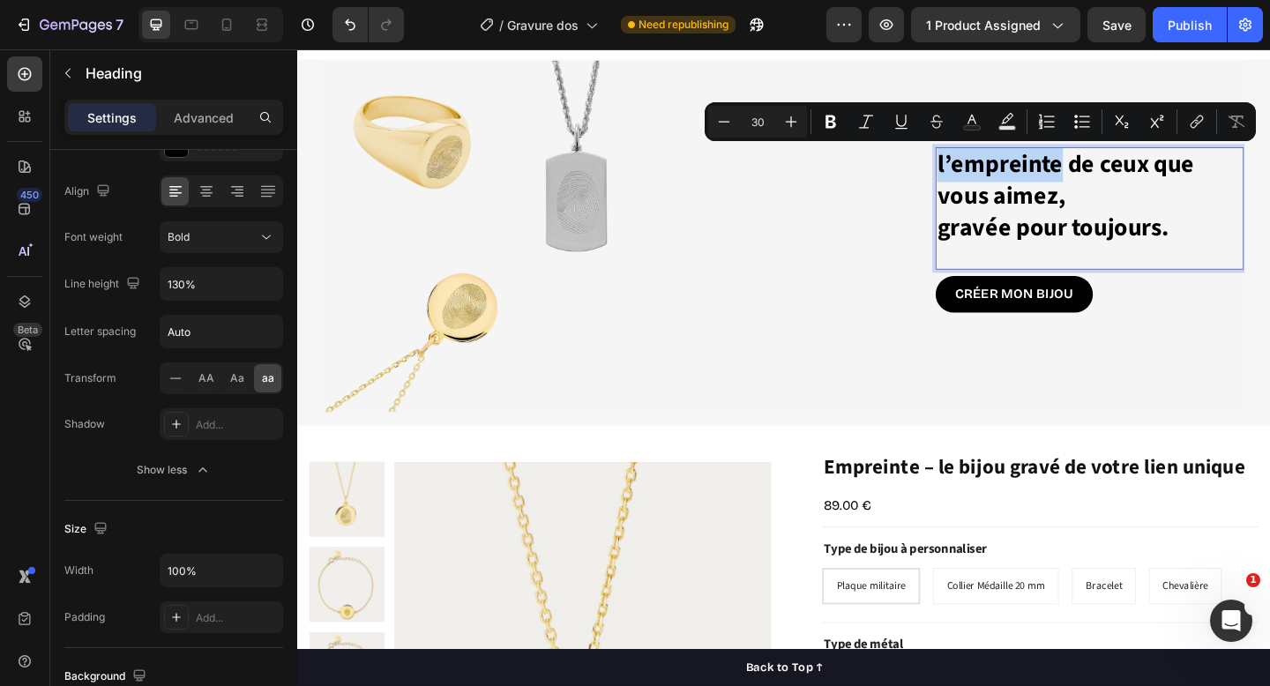
click at [998, 176] on p "l’Empreinte de ceux que vous aimez, gravée pour toujours." at bounding box center [1159, 209] width 332 height 103
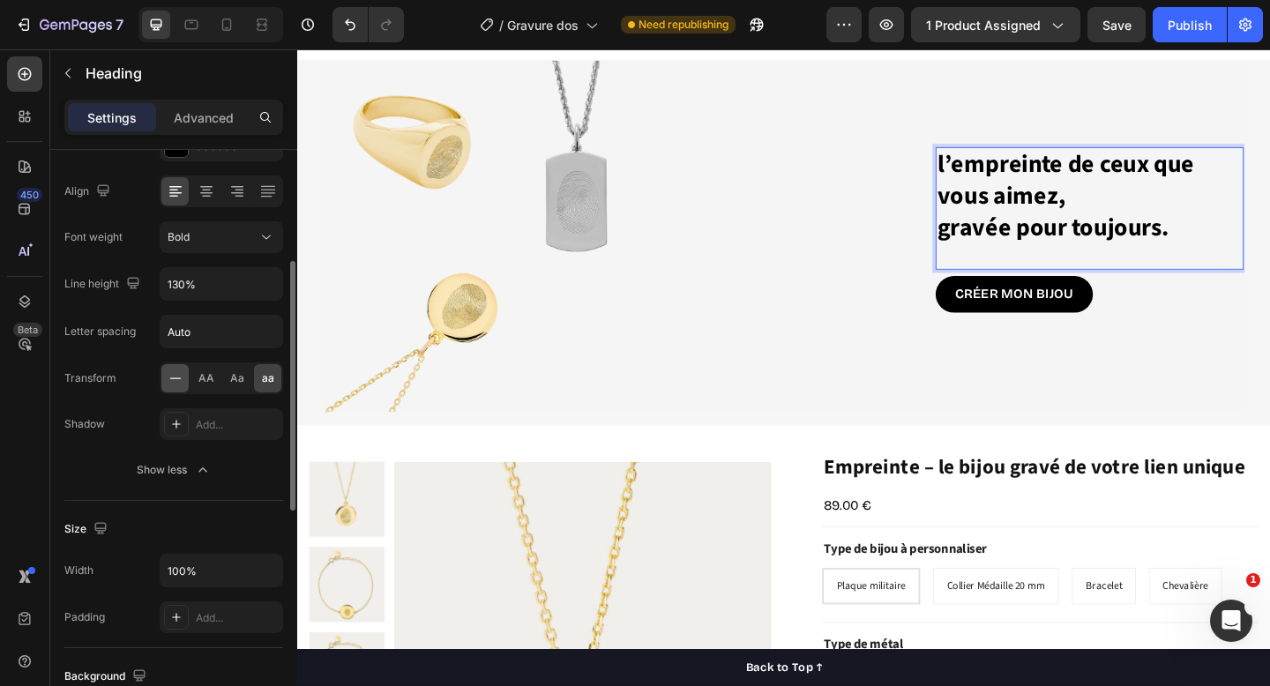
click at [181, 376] on icon at bounding box center [176, 379] width 18 height 18
click at [1023, 175] on p "l’Empreinte de ceux que vous aimez, gravée pour toujours." at bounding box center [1159, 209] width 332 height 103
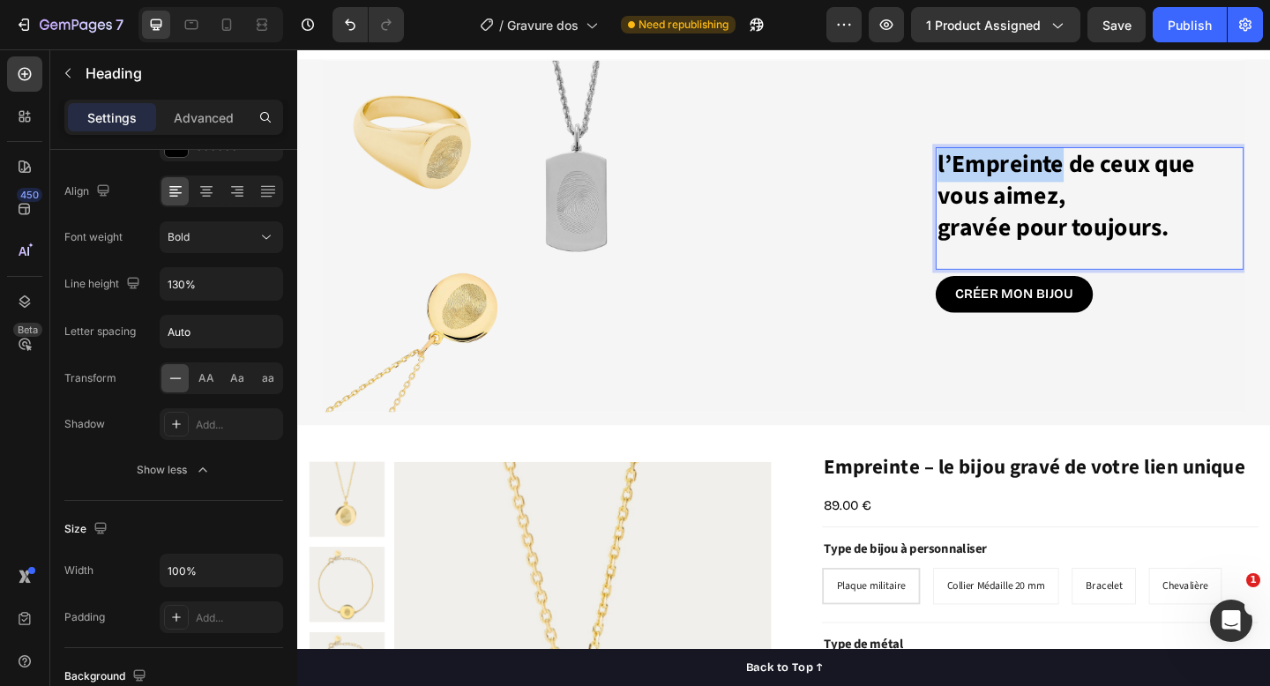
click at [1023, 175] on p "l’Empreinte de ceux que vous aimez, gravée pour toujours." at bounding box center [1159, 209] width 332 height 103
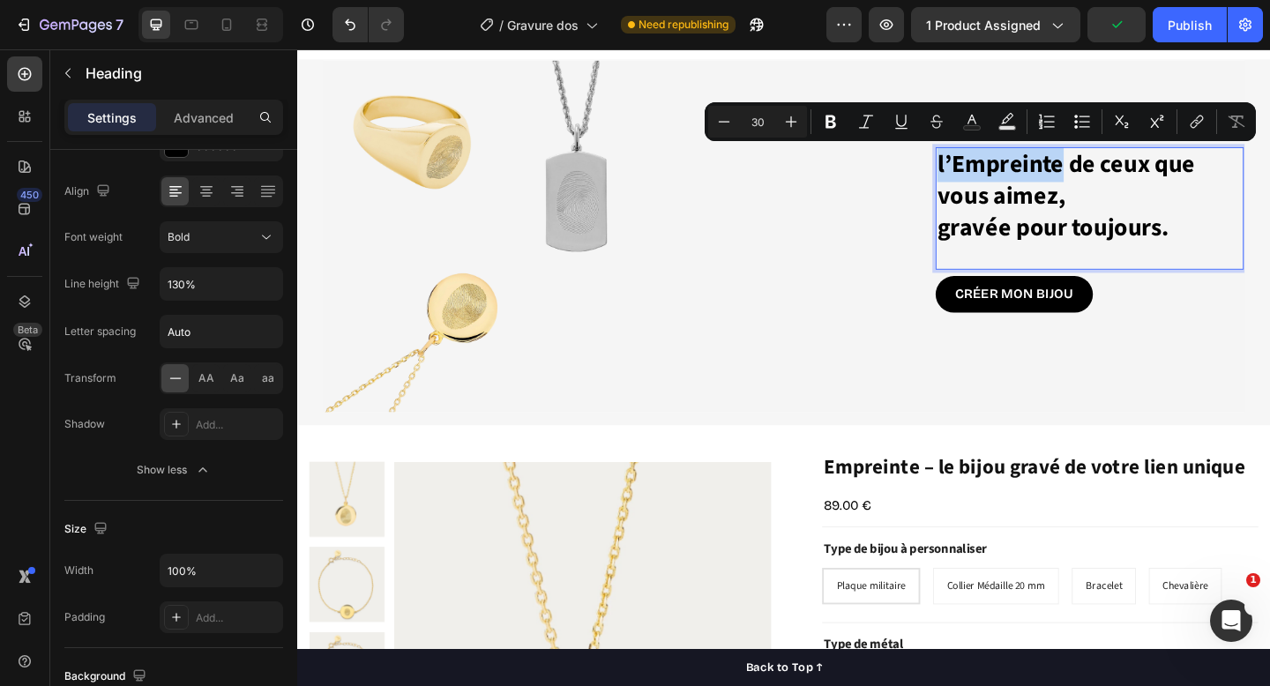
click at [1016, 176] on p "l’Empreinte de ceux que vous aimez, gravée pour toujours." at bounding box center [1159, 209] width 332 height 103
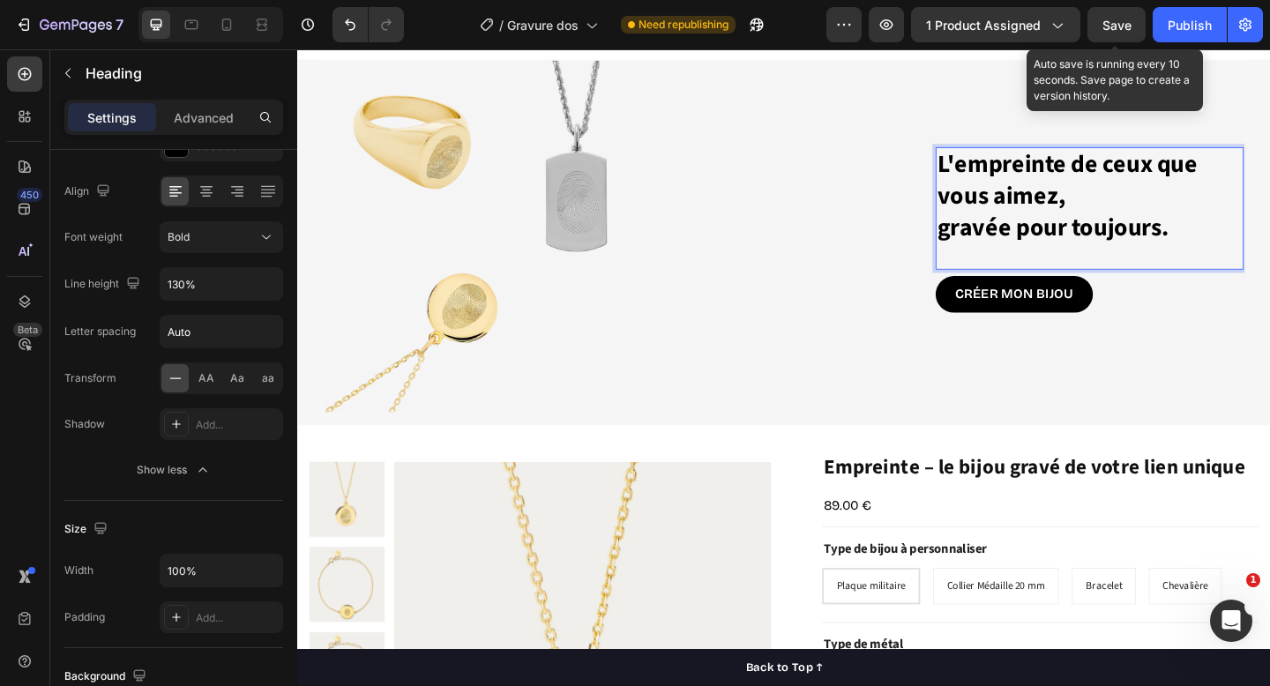
click at [1127, 19] on span "Save" at bounding box center [1117, 25] width 29 height 15
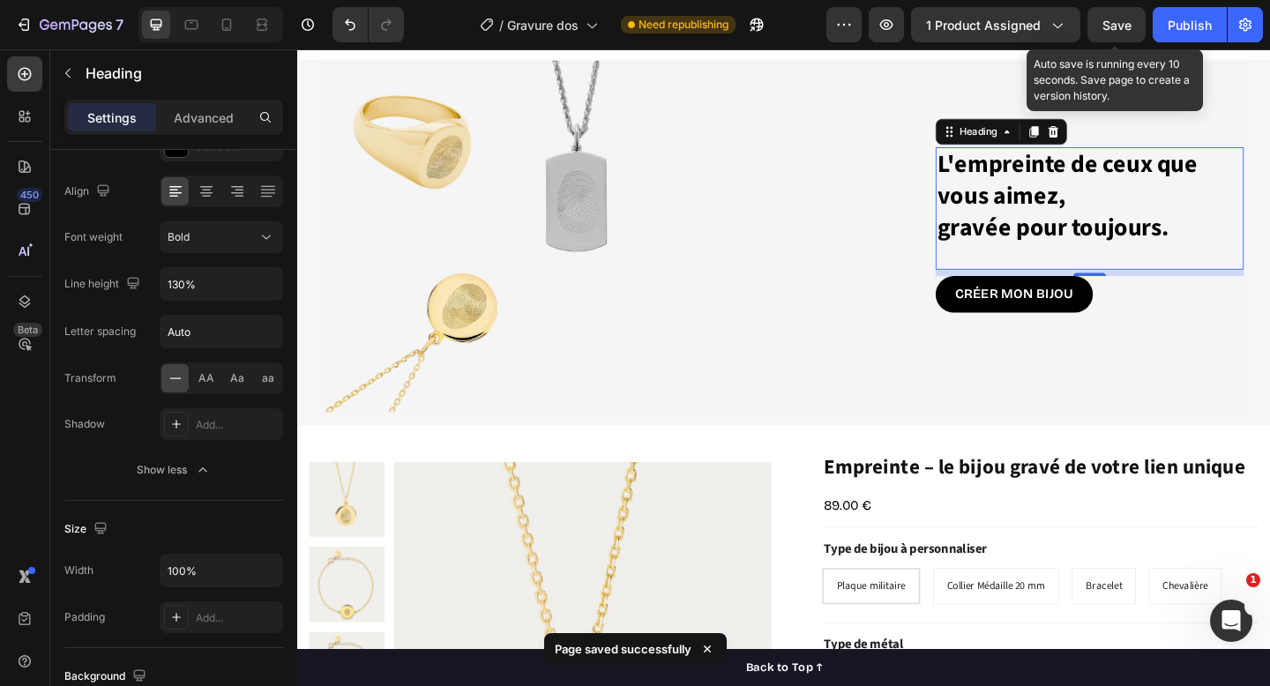
click at [1126, 27] on span "Save" at bounding box center [1117, 25] width 29 height 15
click at [1106, 9] on button "Save" at bounding box center [1117, 24] width 58 height 35
click at [1114, 25] on span "Save" at bounding box center [1117, 25] width 29 height 15
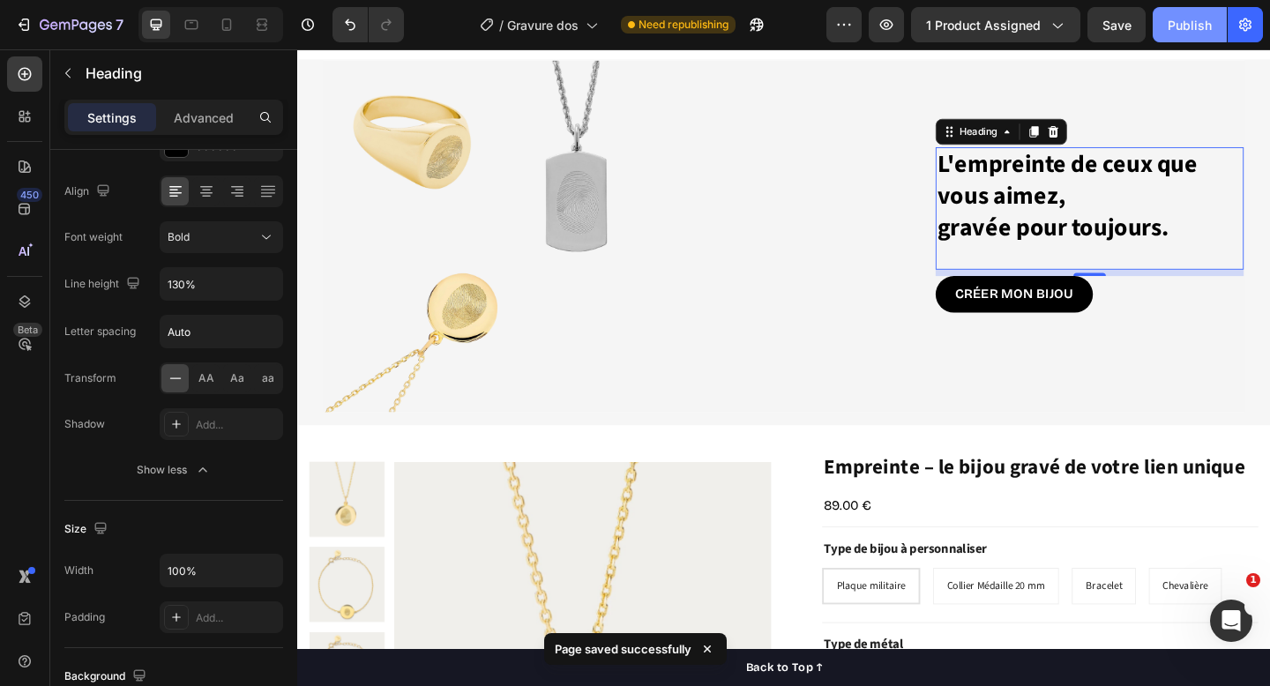
click at [1215, 34] on button "Publish" at bounding box center [1190, 24] width 74 height 35
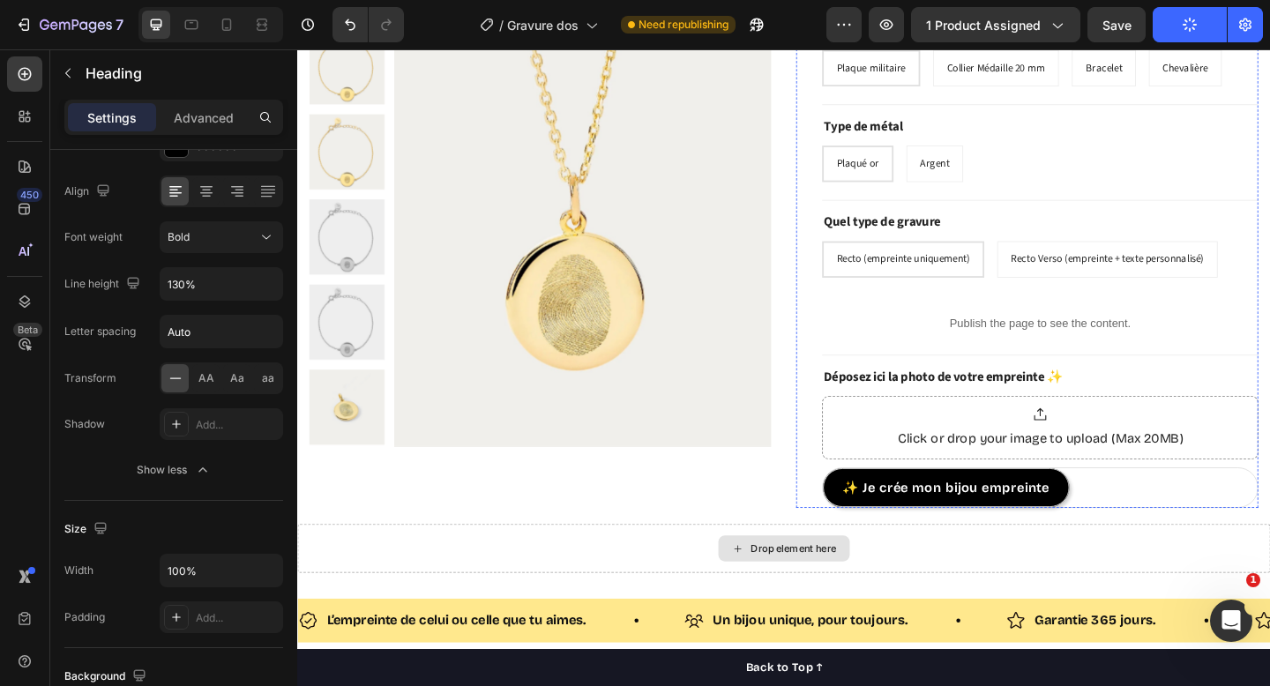
scroll to position [646, 0]
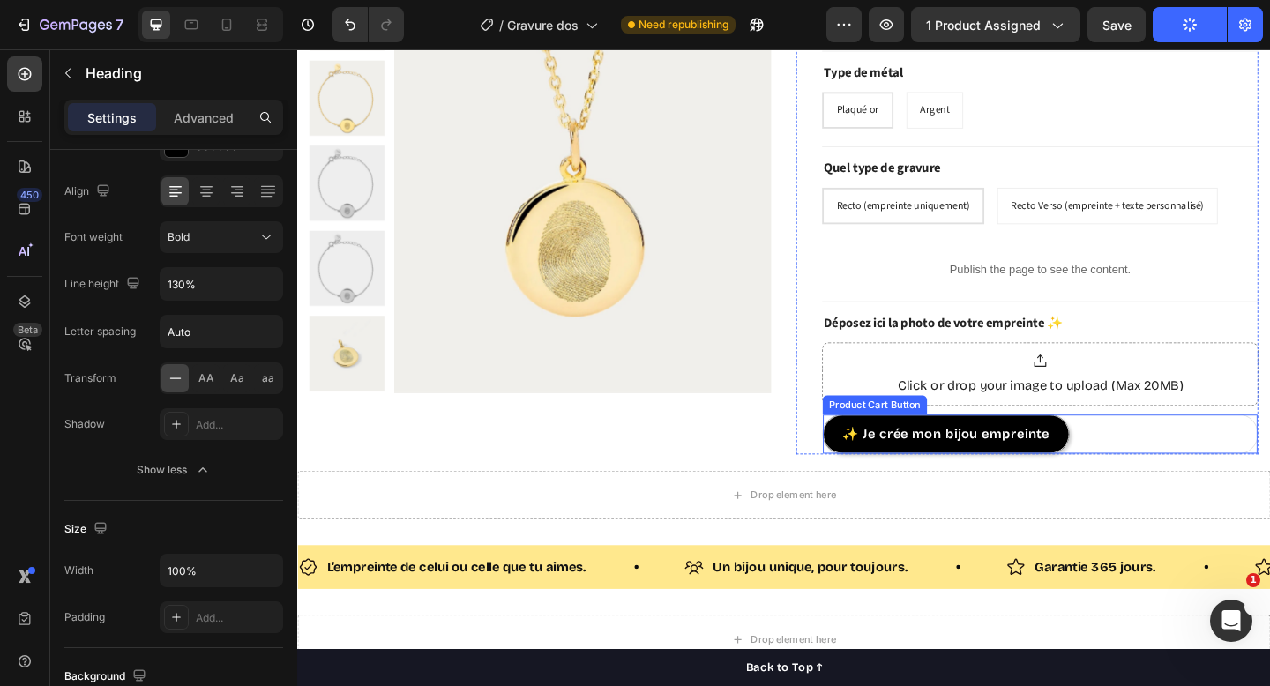
click at [1145, 457] on div "✨ Je crée mon bijou empreinte Product Cart Button" at bounding box center [1105, 468] width 475 height 44
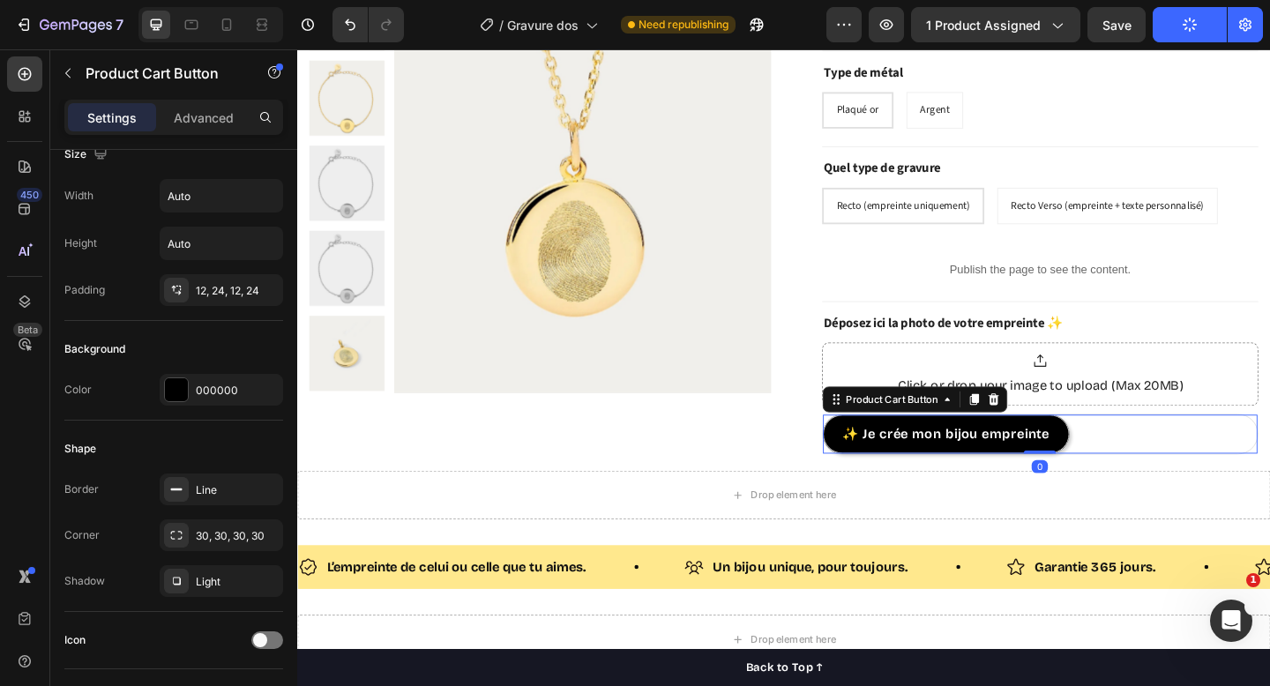
scroll to position [0, 0]
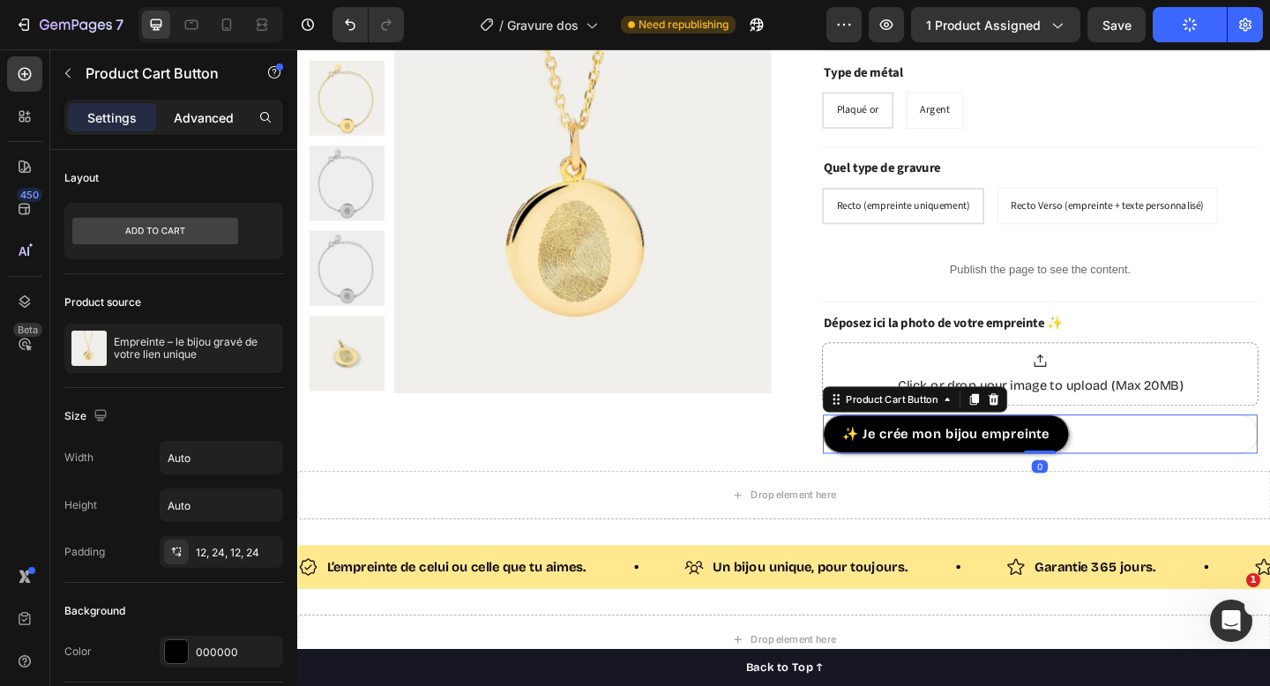
click at [201, 118] on p "Advanced" at bounding box center [204, 118] width 60 height 19
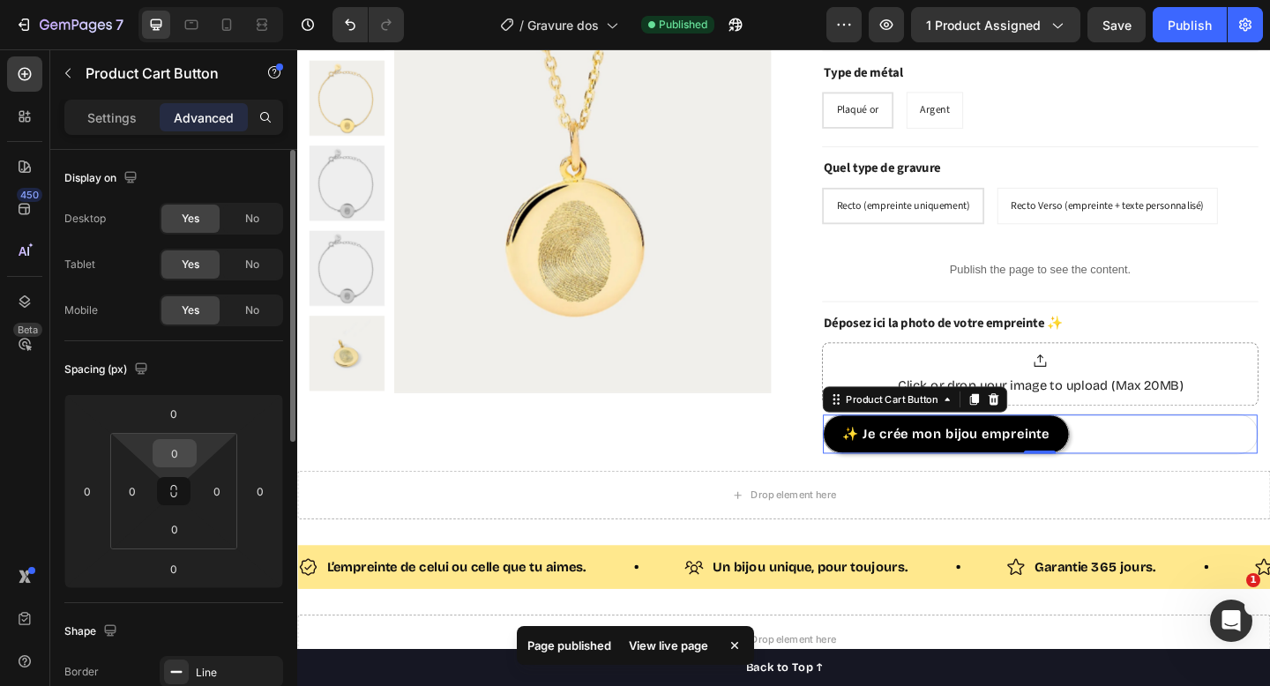
click at [177, 452] on input "0" at bounding box center [174, 453] width 35 height 26
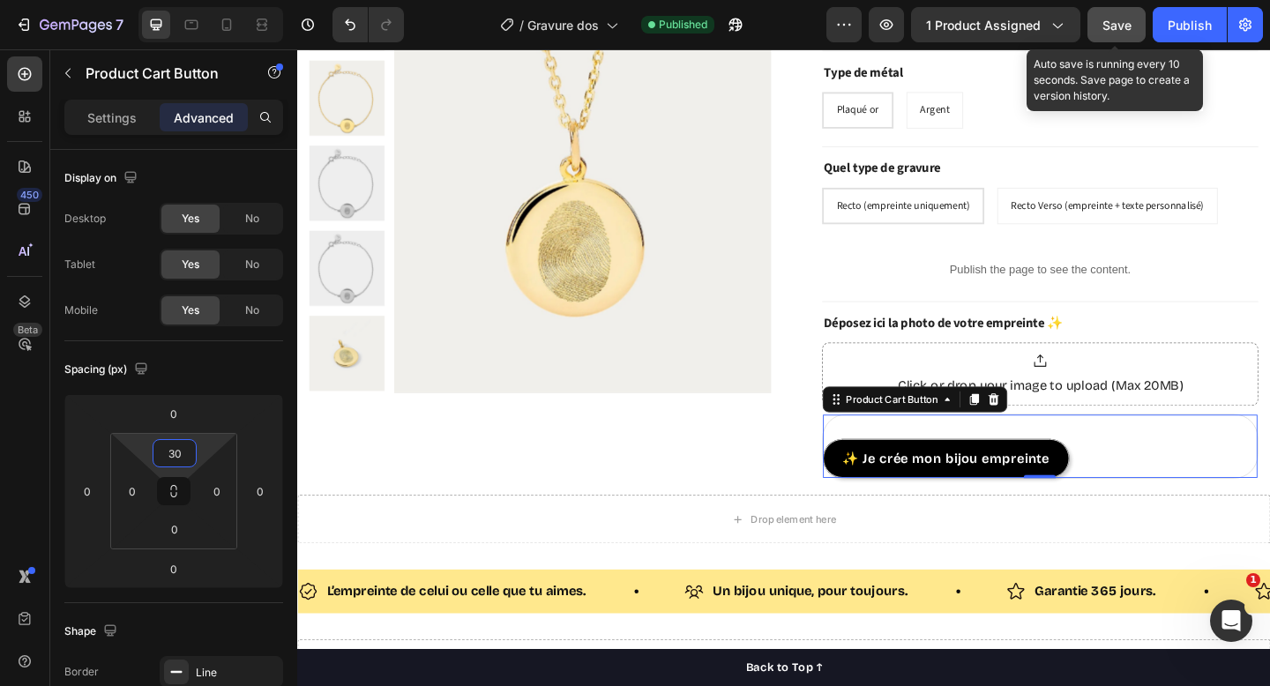
type input "30"
click at [1091, 26] on button "Save" at bounding box center [1117, 24] width 58 height 35
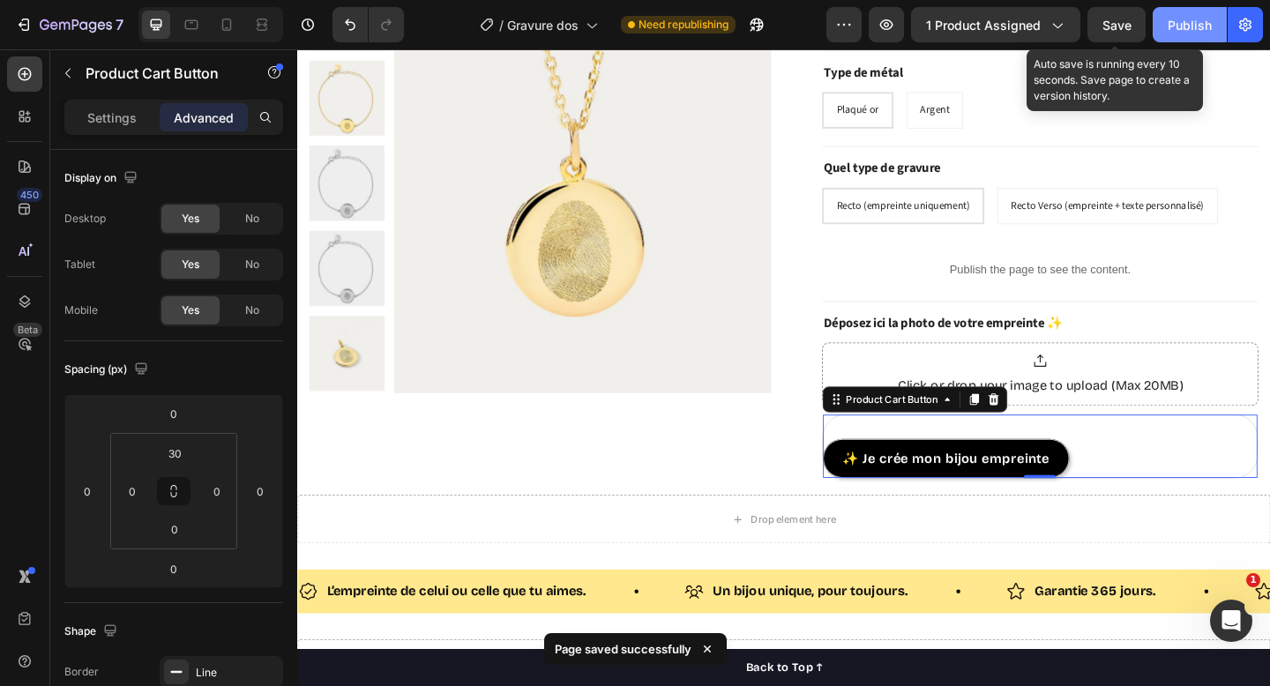
click at [1209, 27] on div "Publish" at bounding box center [1190, 25] width 44 height 19
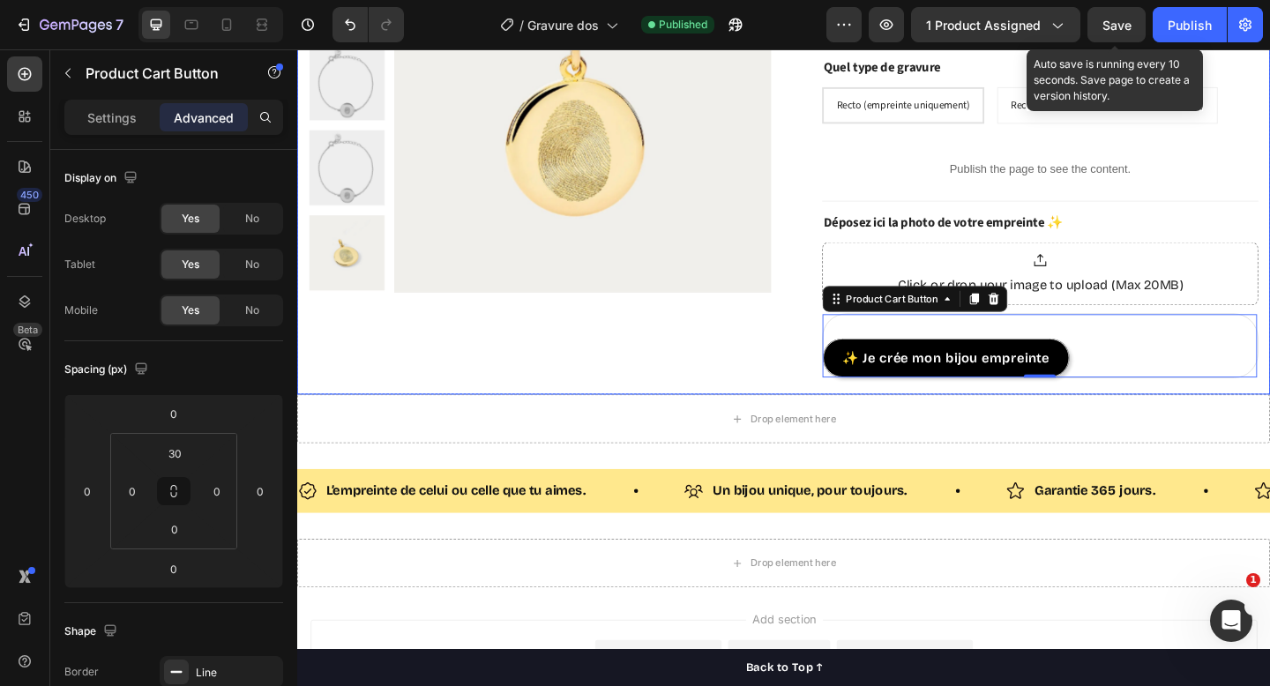
scroll to position [756, 0]
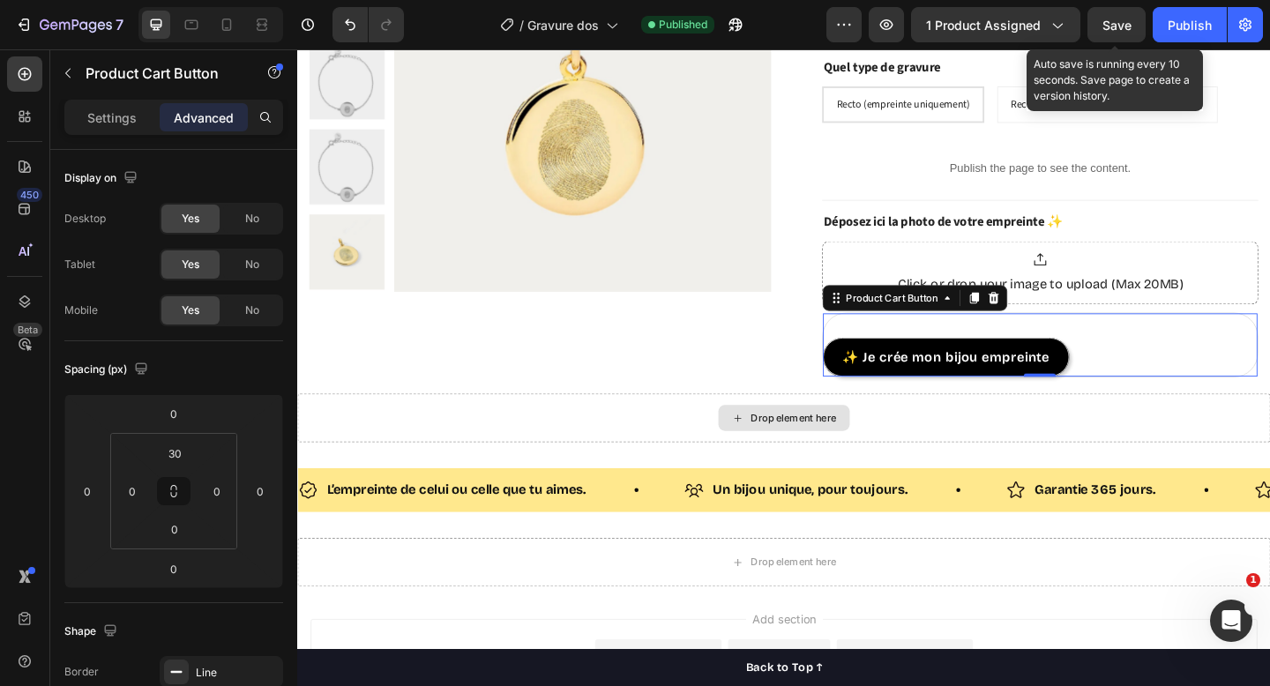
click at [566, 454] on div "Drop element here" at bounding box center [826, 450] width 1059 height 53
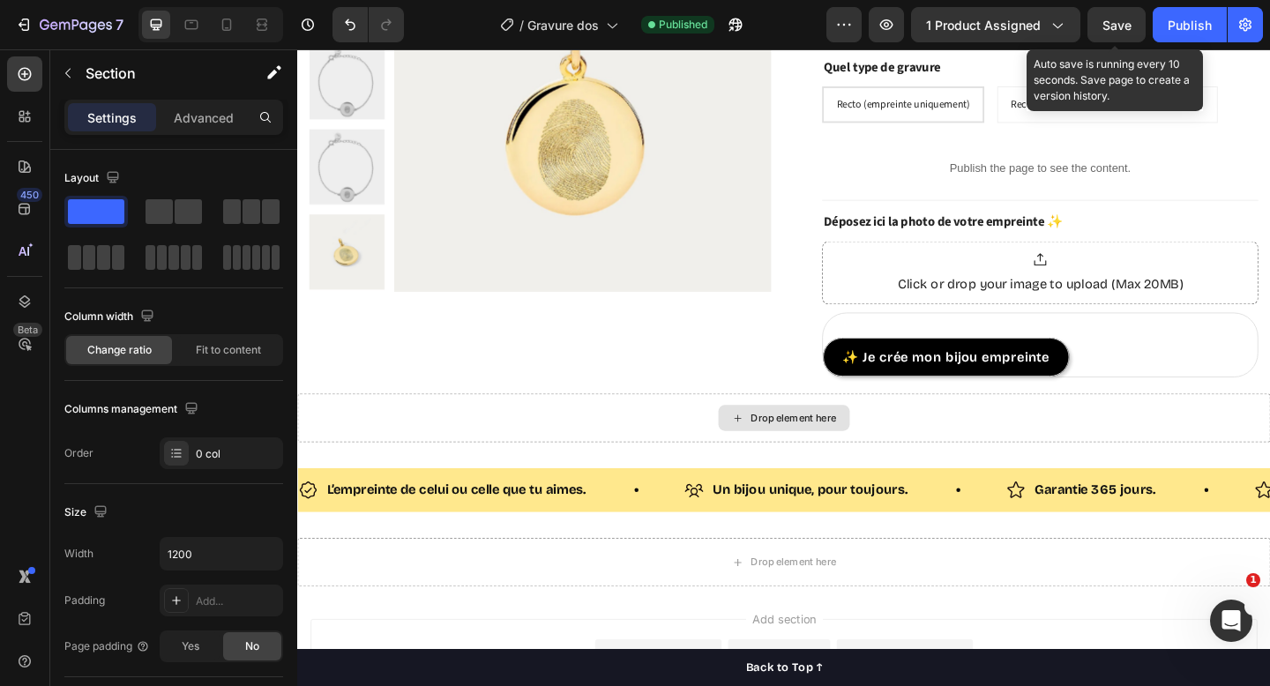
click at [610, 450] on div "Drop element here" at bounding box center [826, 450] width 1059 height 53
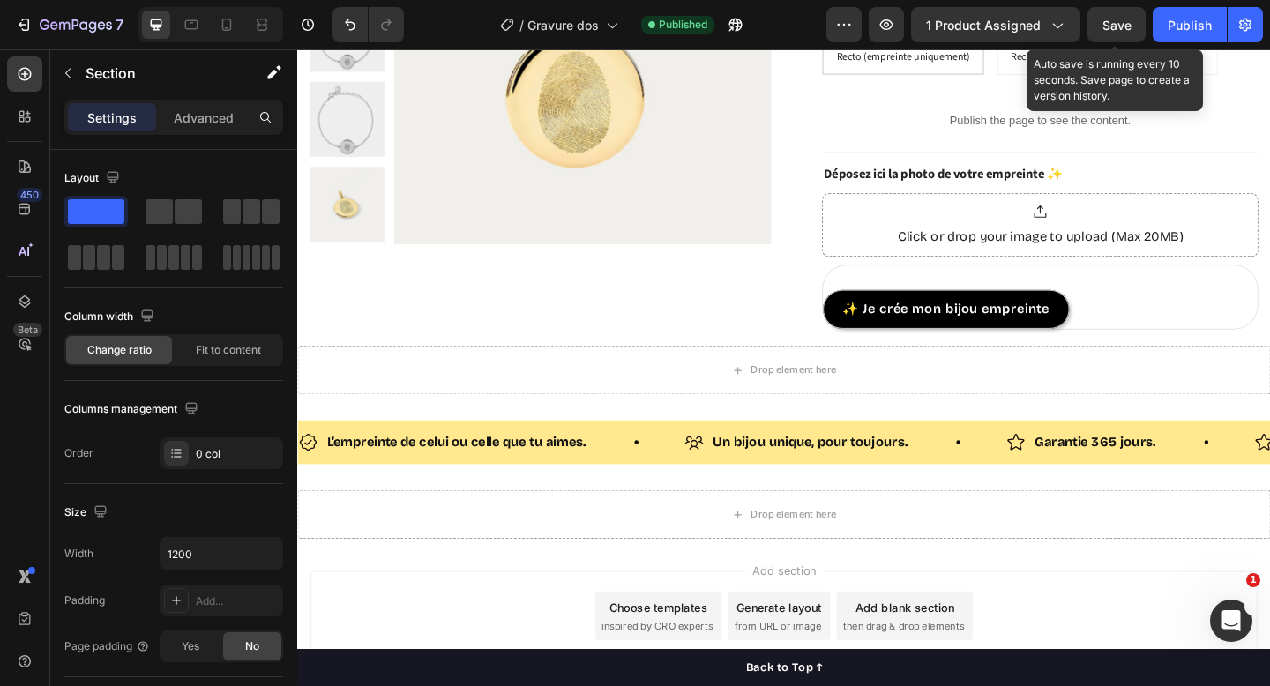
scroll to position [809, 0]
click at [475, 408] on div "Drop element here" at bounding box center [826, 397] width 1059 height 53
click at [417, 410] on div "Drop element here" at bounding box center [826, 397] width 1059 height 53
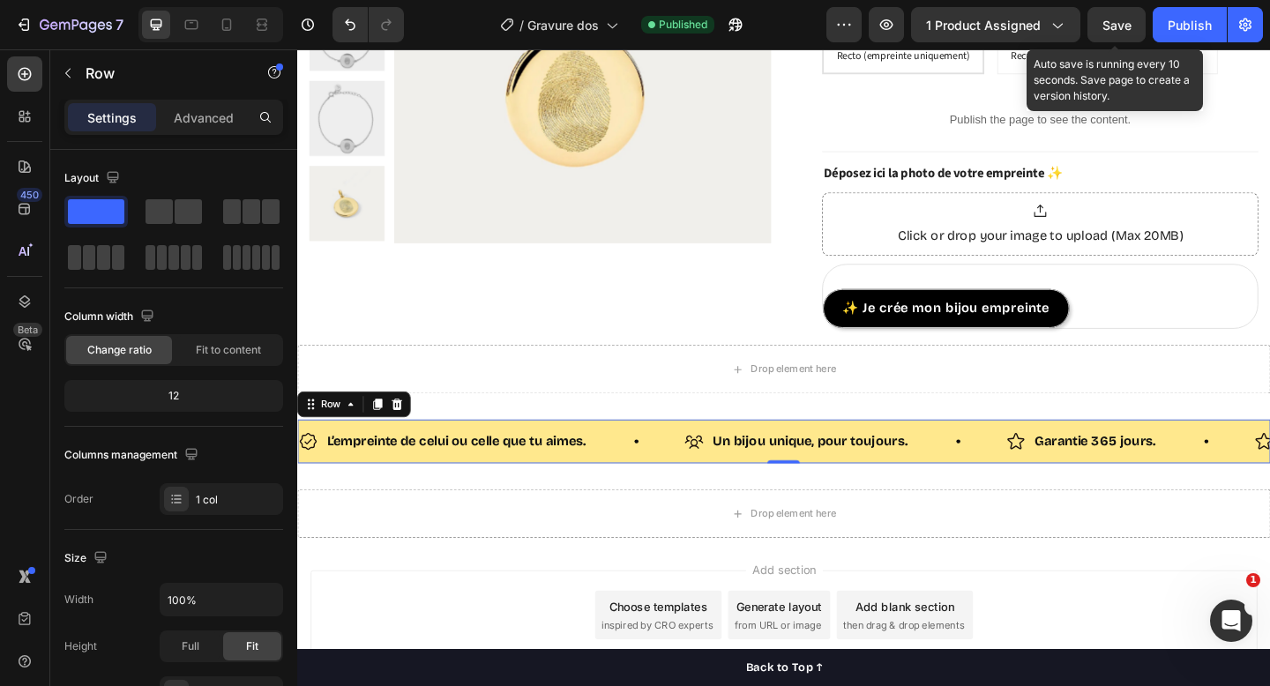
click at [421, 458] on div "L’empreinte de celui ou celle que tu aimes. Item List Un bijou unique, pour tou…" at bounding box center [826, 477] width 1059 height 48
click at [408, 443] on div at bounding box center [405, 435] width 21 height 21
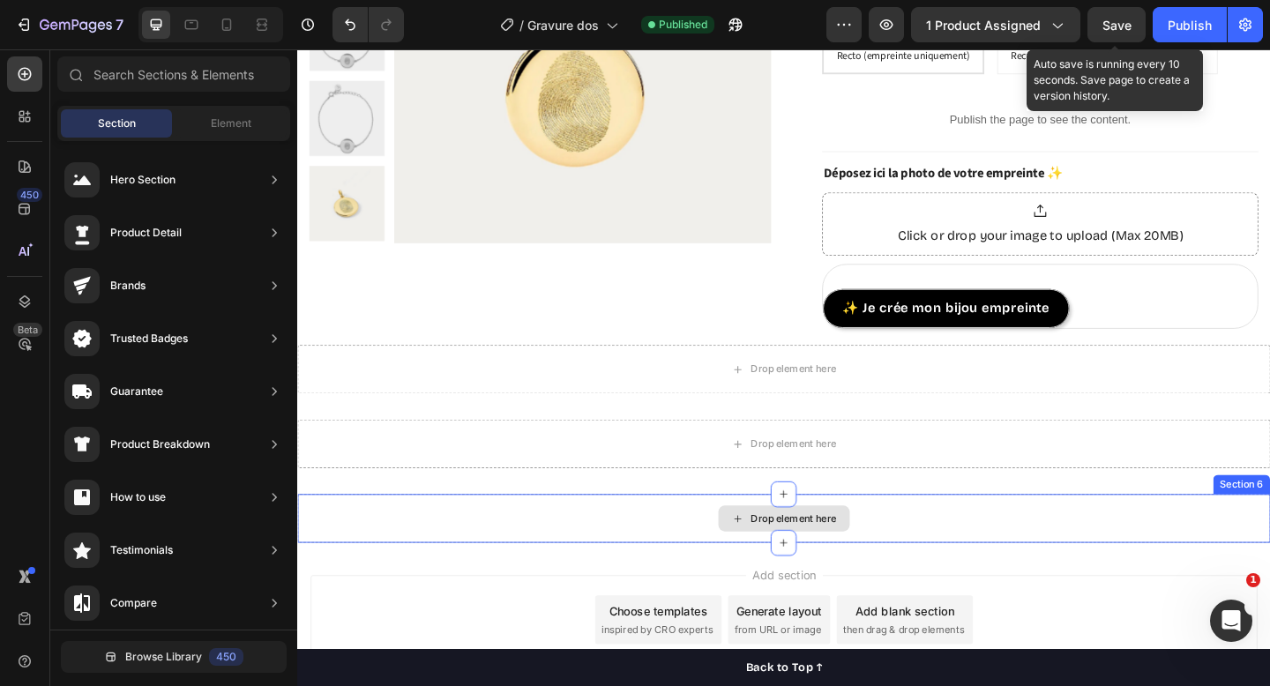
click at [423, 541] on div "Drop element here" at bounding box center [826, 560] width 1059 height 53
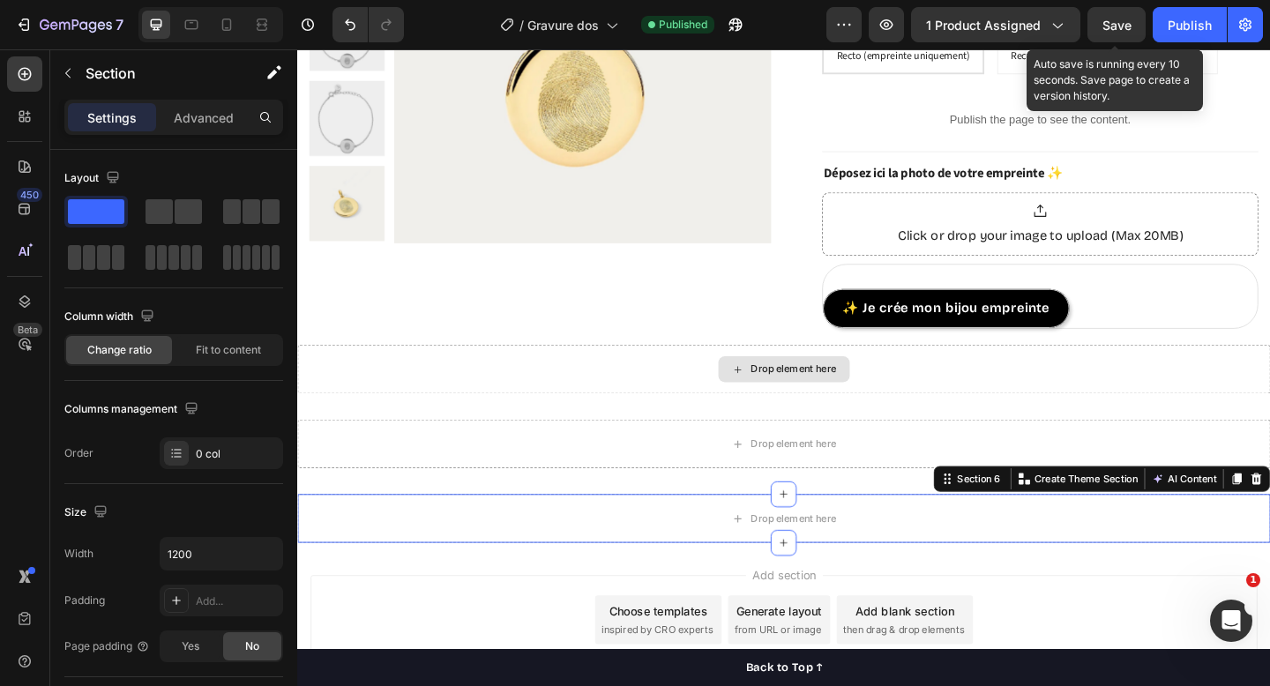
click at [996, 398] on div "Drop element here" at bounding box center [826, 397] width 1059 height 53
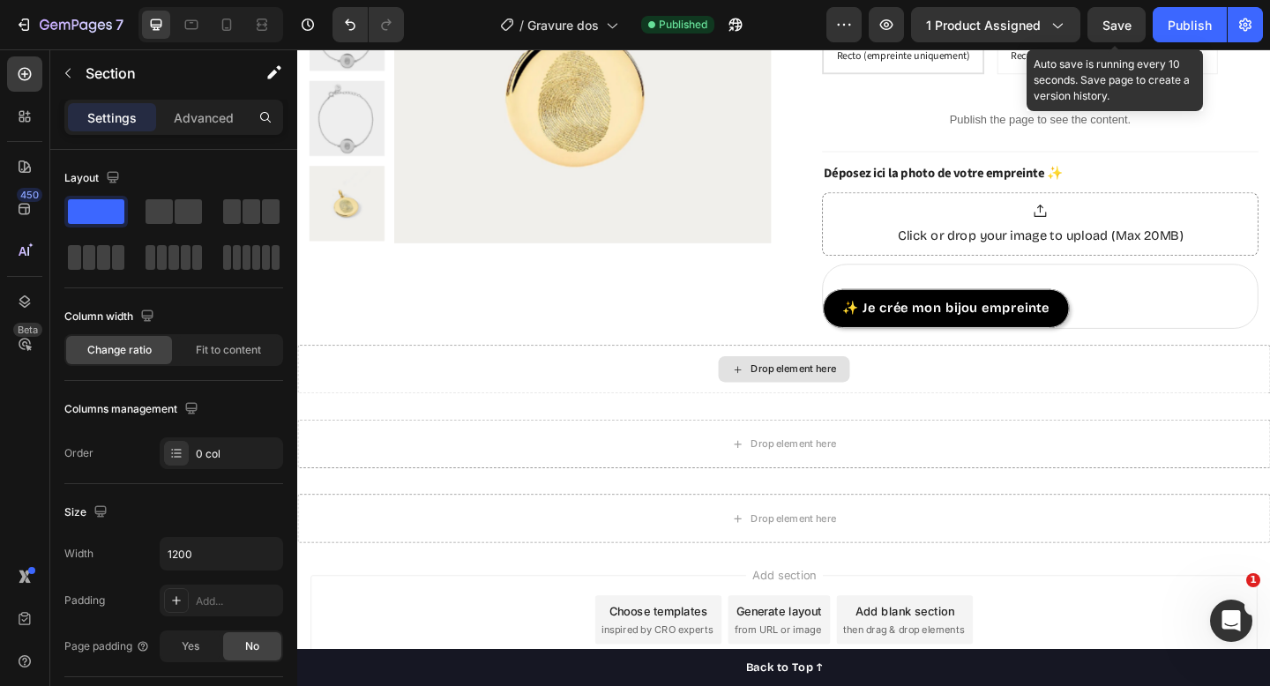
click at [1020, 391] on div "Drop element here" at bounding box center [826, 397] width 1059 height 53
click at [1103, 399] on div "Drop element here" at bounding box center [826, 397] width 1059 height 53
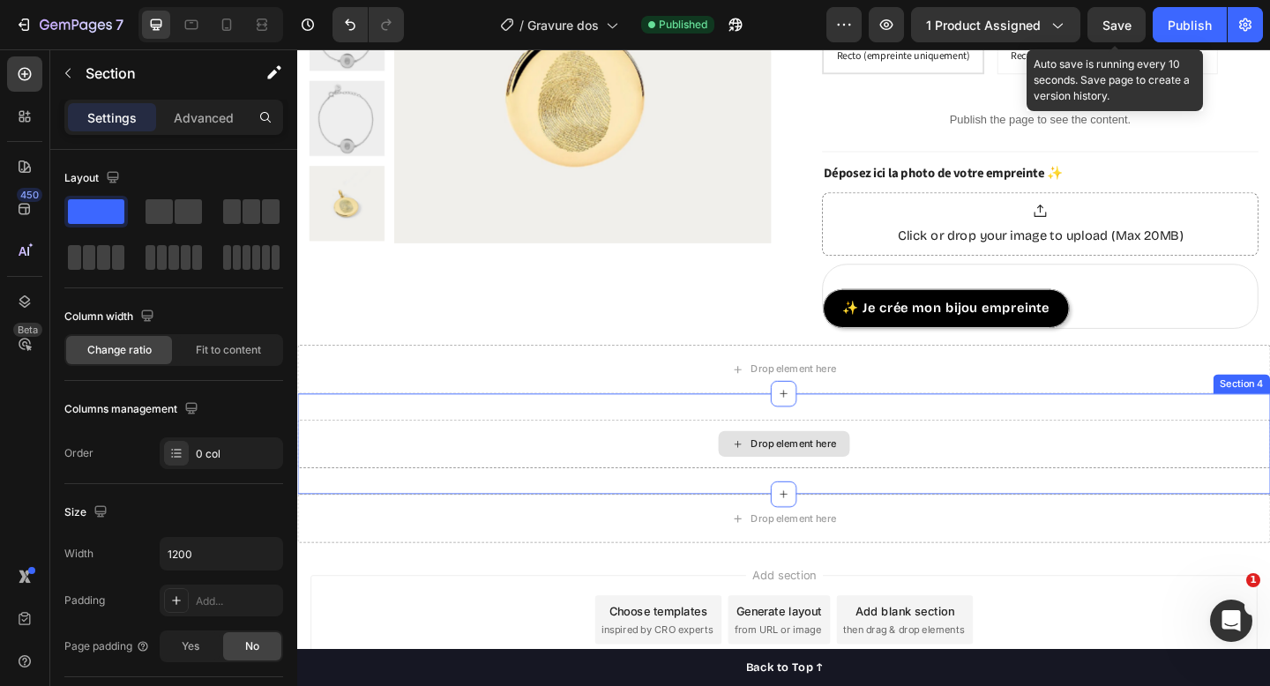
click at [1075, 473] on div "Drop element here" at bounding box center [826, 479] width 1059 height 53
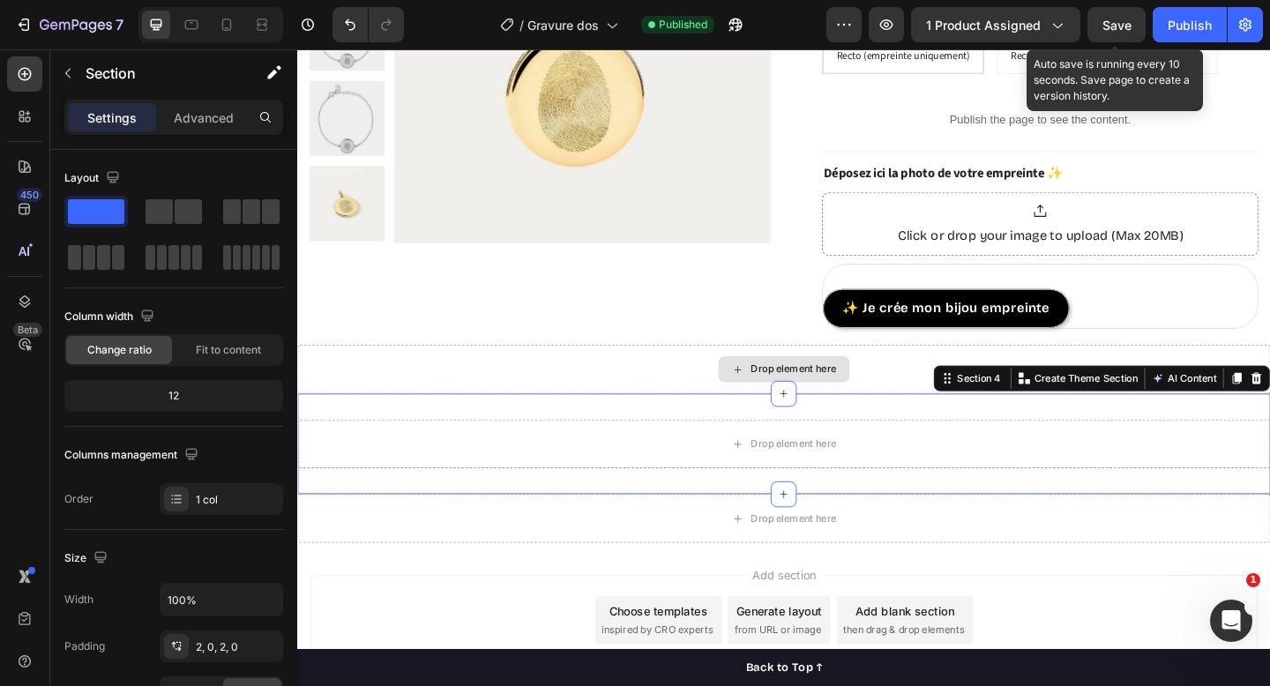
click at [960, 393] on div "Drop element here" at bounding box center [826, 397] width 1059 height 53
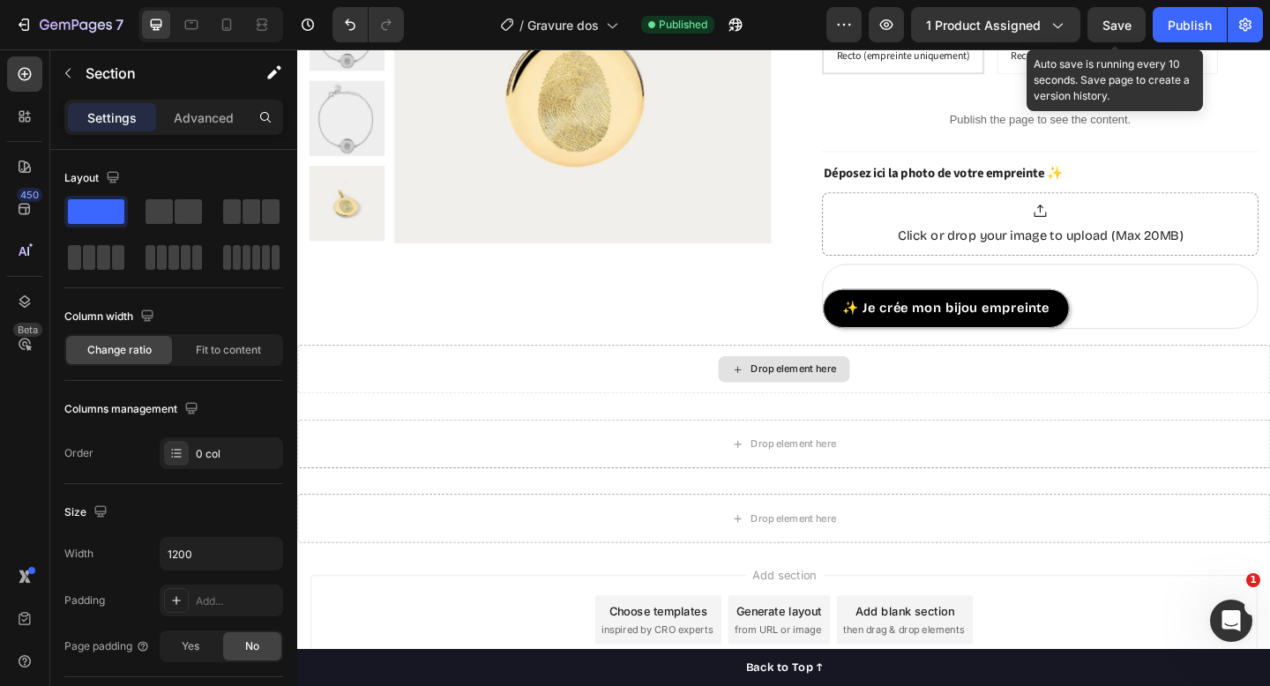
click at [1006, 387] on div "Drop element here" at bounding box center [826, 397] width 1059 height 53
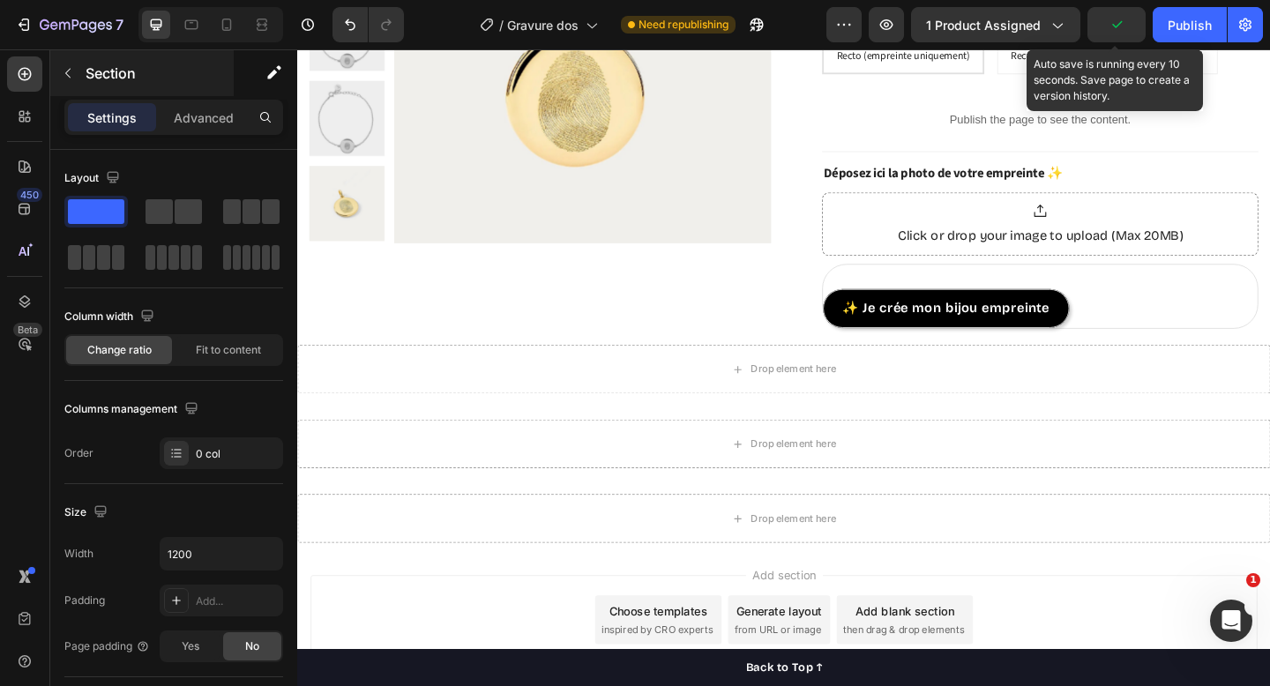
click at [66, 68] on icon "button" at bounding box center [68, 73] width 14 height 14
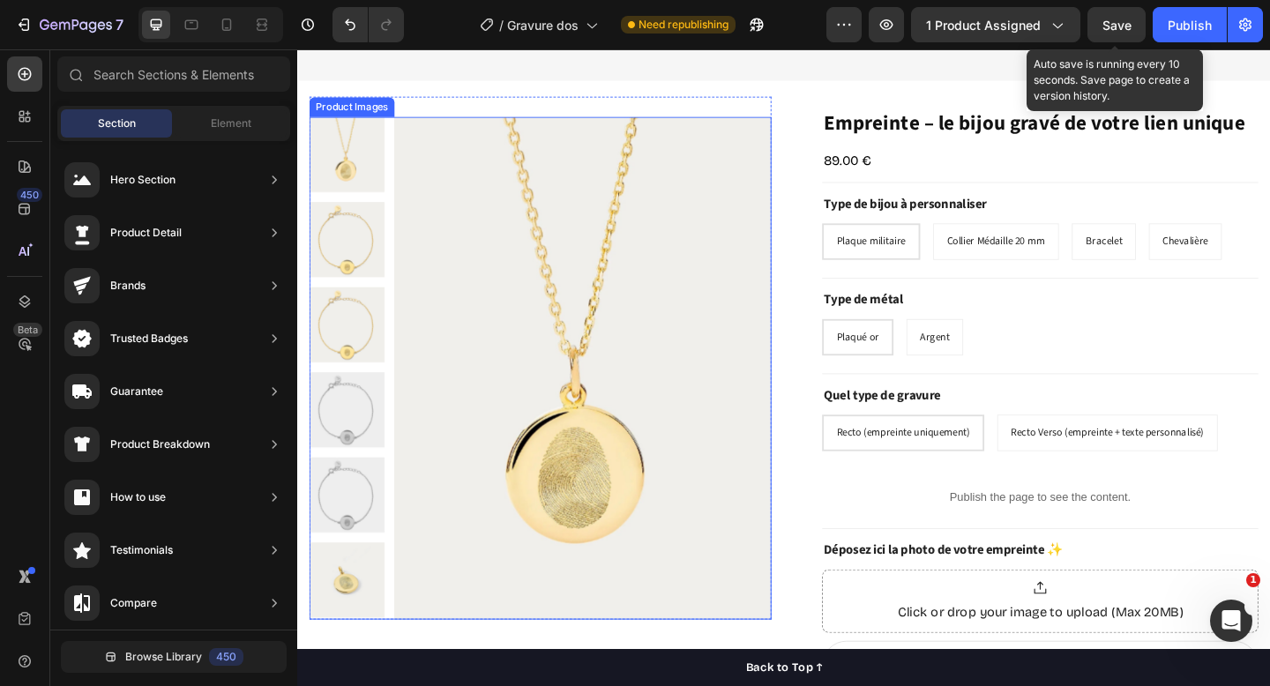
scroll to position [908, 0]
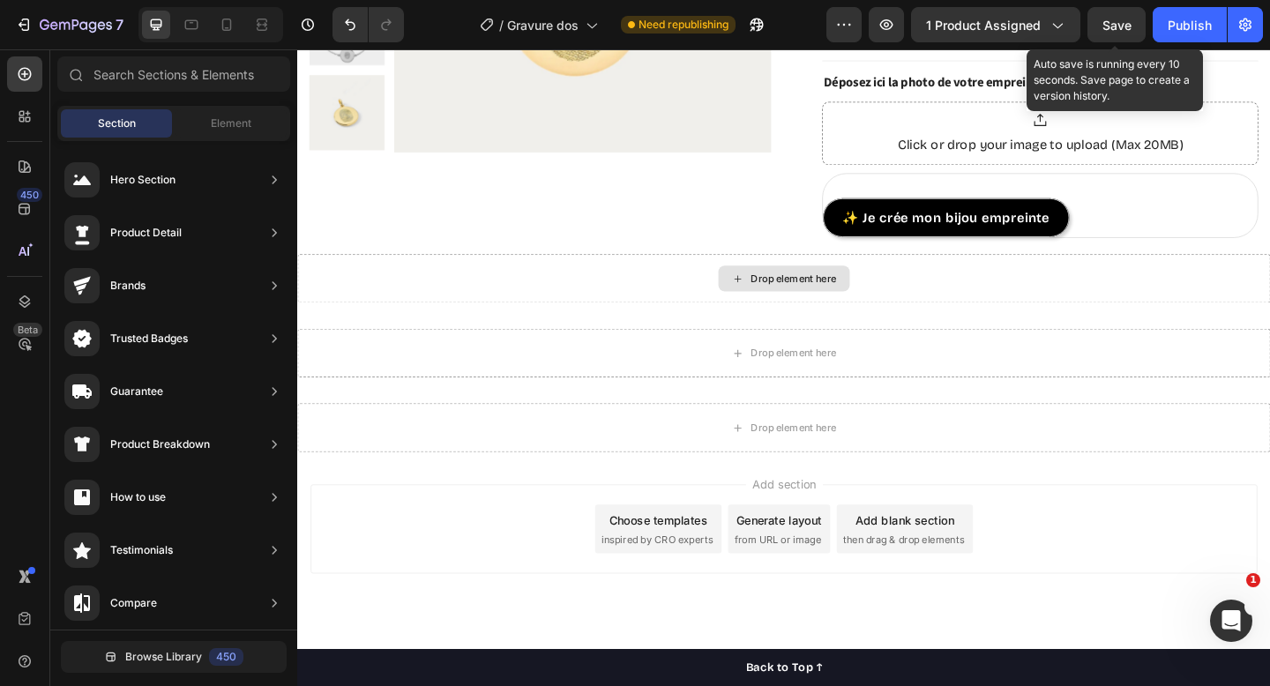
click at [621, 307] on div "Drop element here" at bounding box center [826, 299] width 1059 height 53
click at [879, 299] on div "Drop element here" at bounding box center [838, 299] width 94 height 14
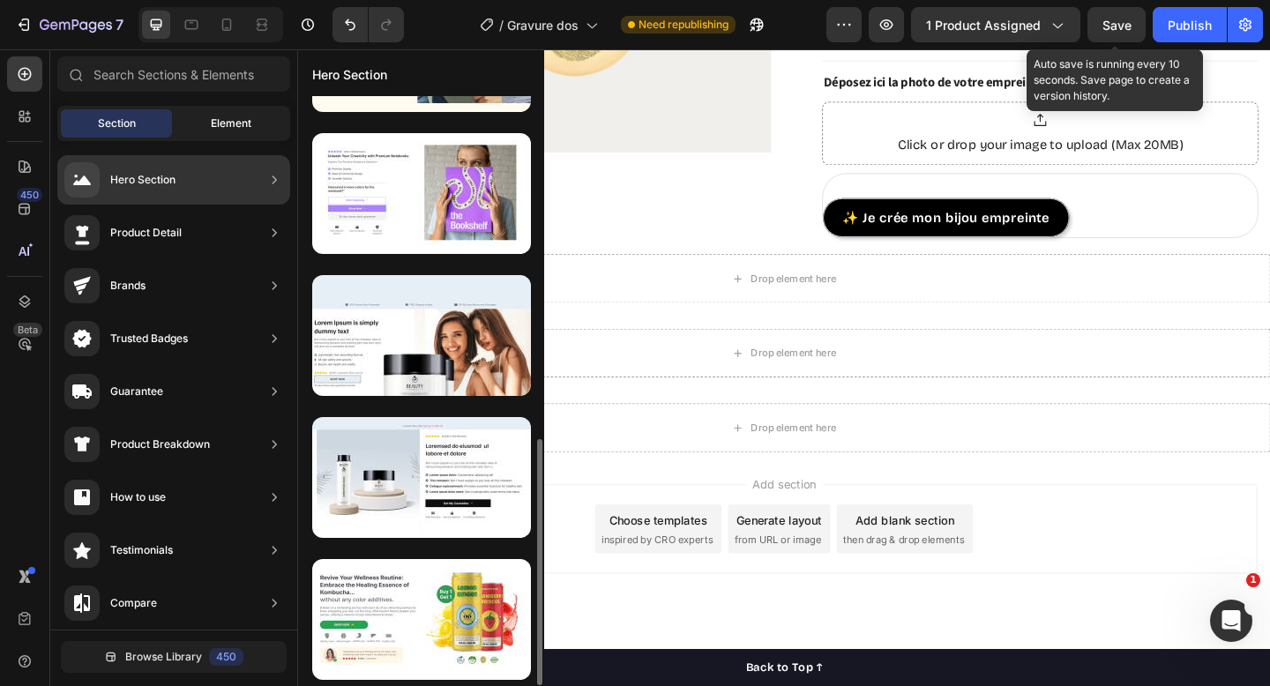
scroll to position [0, 0]
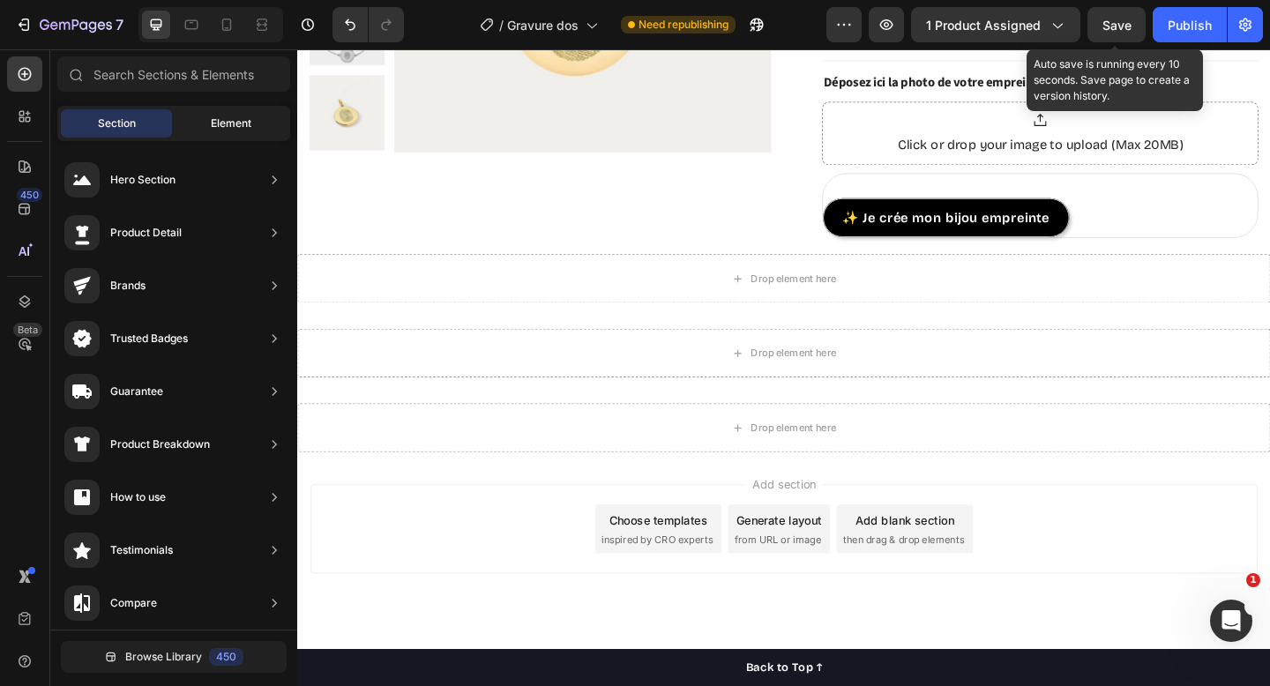
click at [236, 129] on span "Element" at bounding box center [231, 124] width 41 height 16
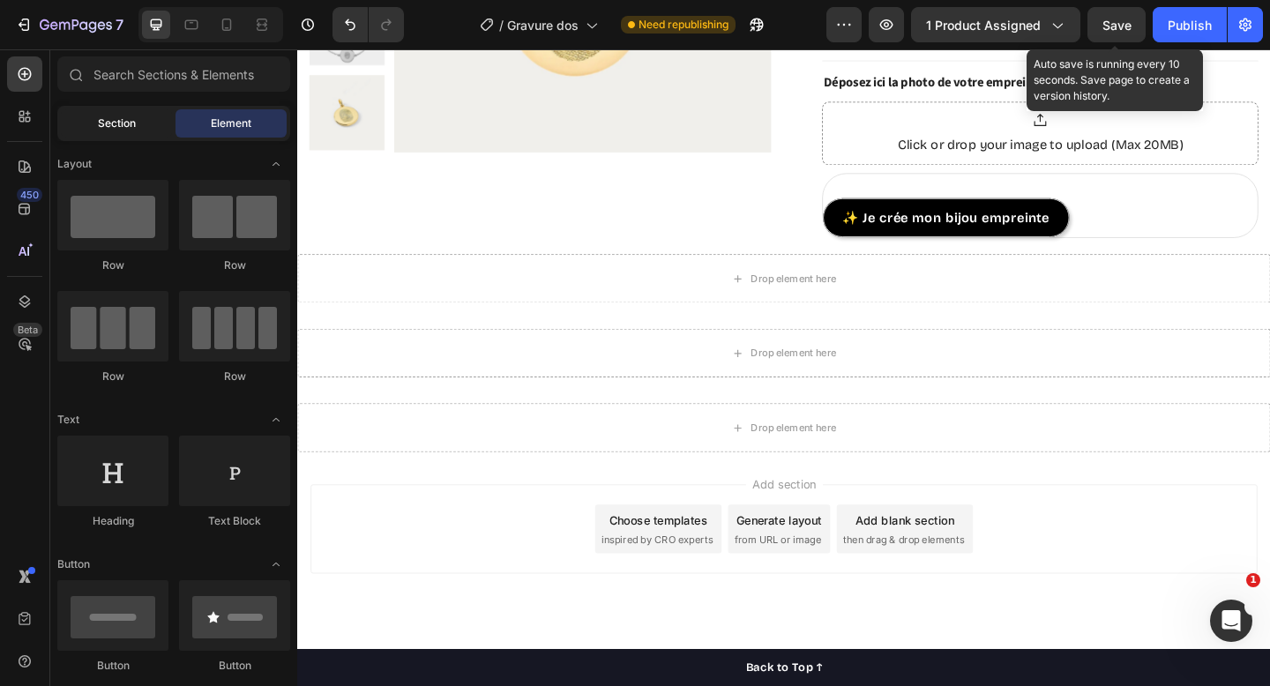
click at [123, 117] on span "Section" at bounding box center [117, 124] width 38 height 16
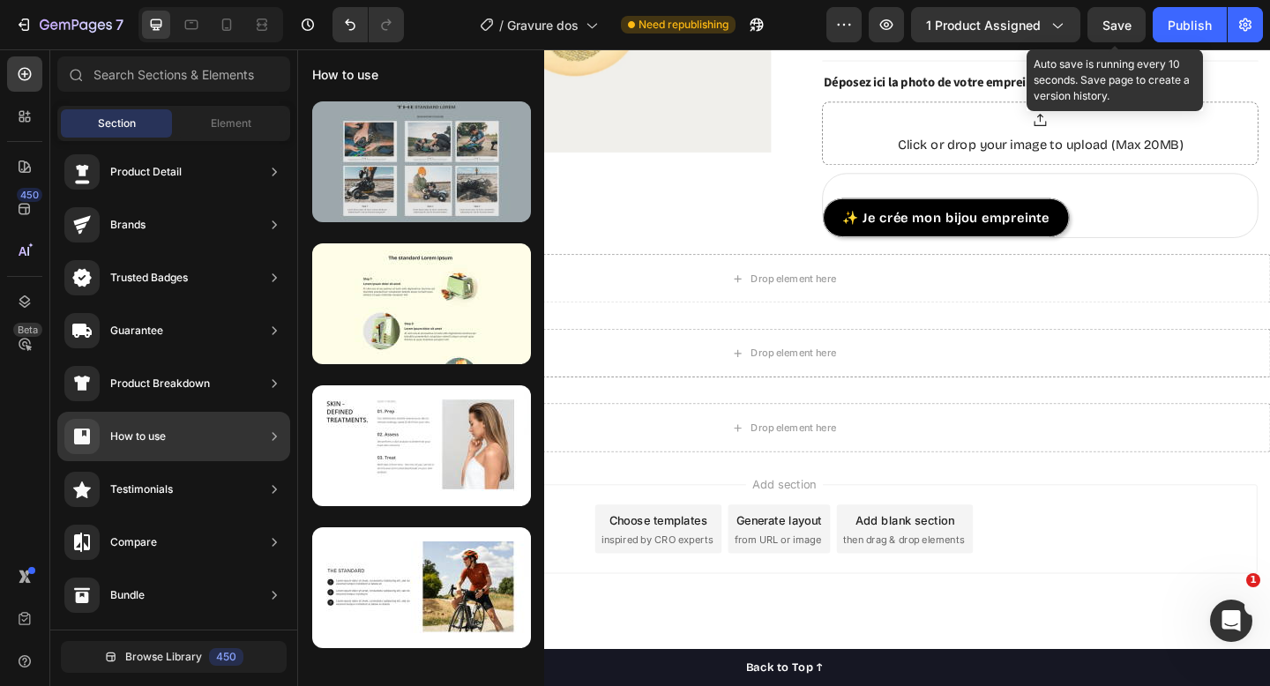
click at [408, 165] on div at bounding box center [421, 161] width 219 height 121
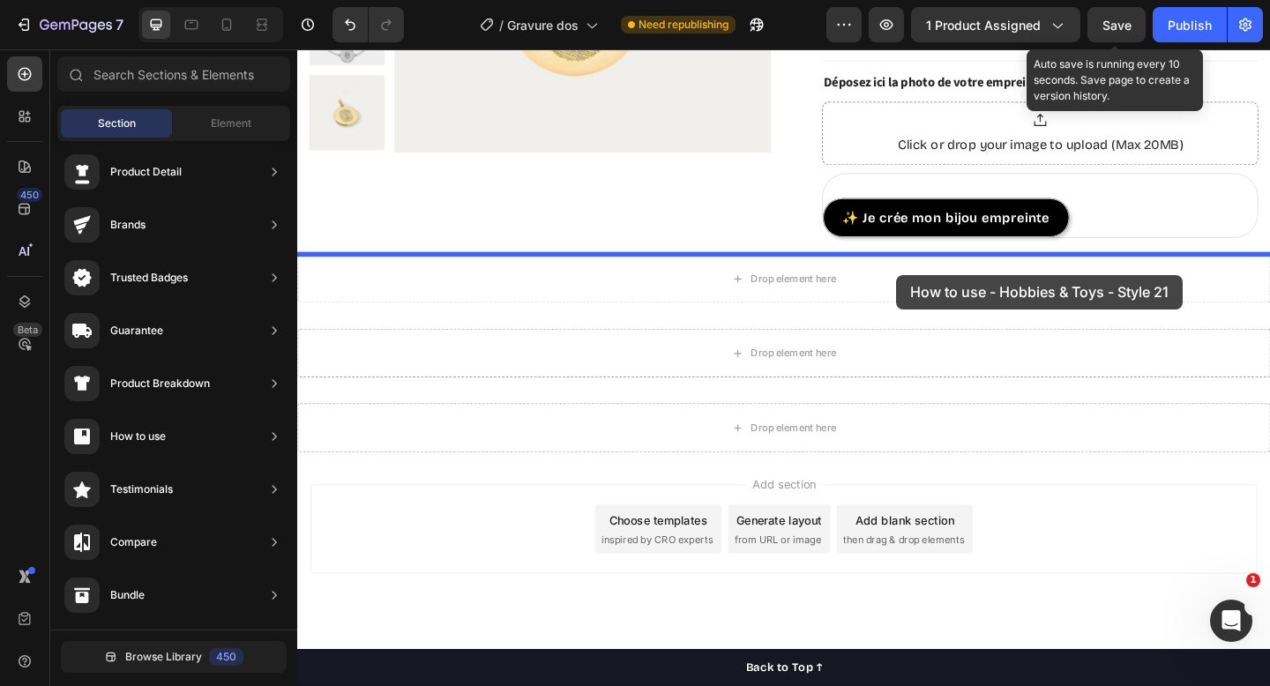
drag, startPoint x: 704, startPoint y: 212, endPoint x: 949, endPoint y: 295, distance: 258.9
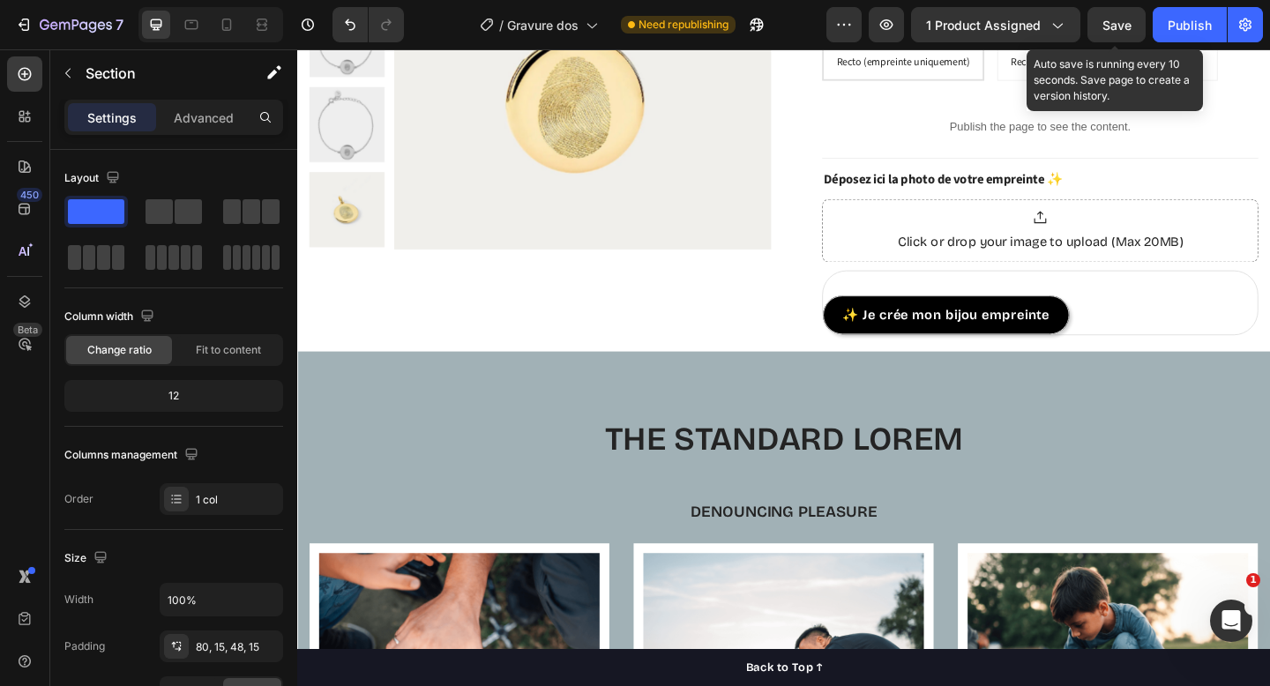
scroll to position [942, 0]
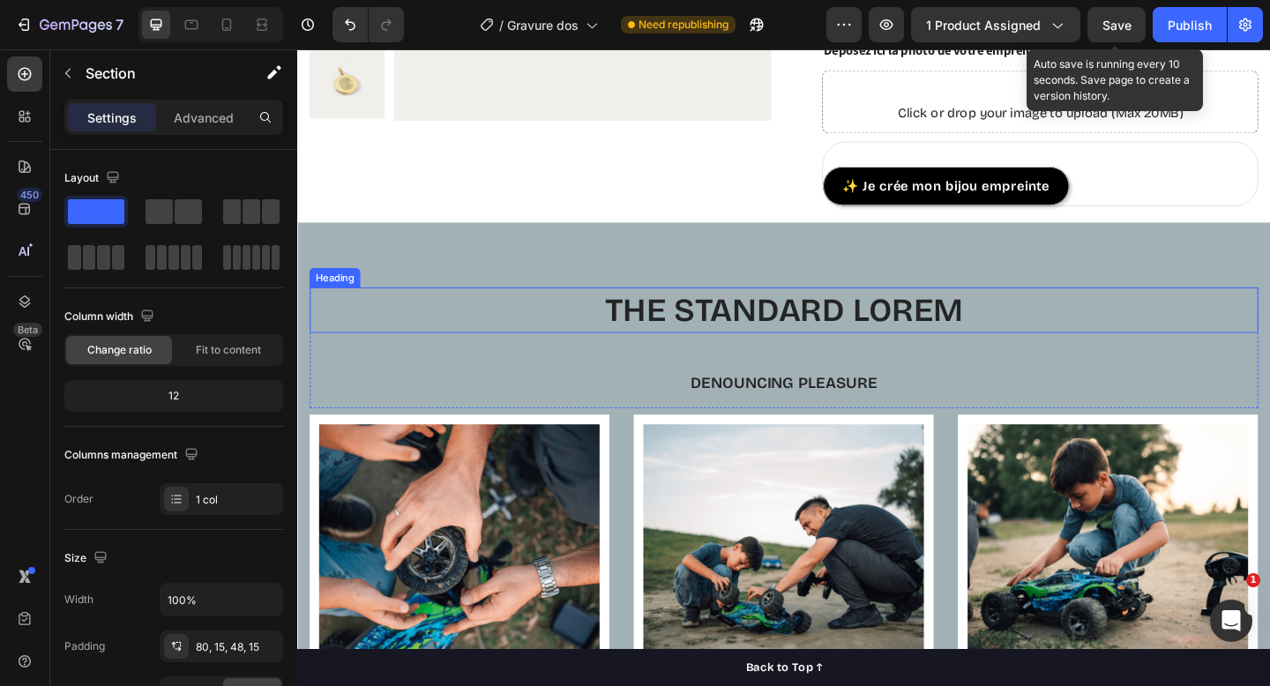
click at [926, 336] on h2 "The standard Lorem" at bounding box center [827, 333] width 1032 height 49
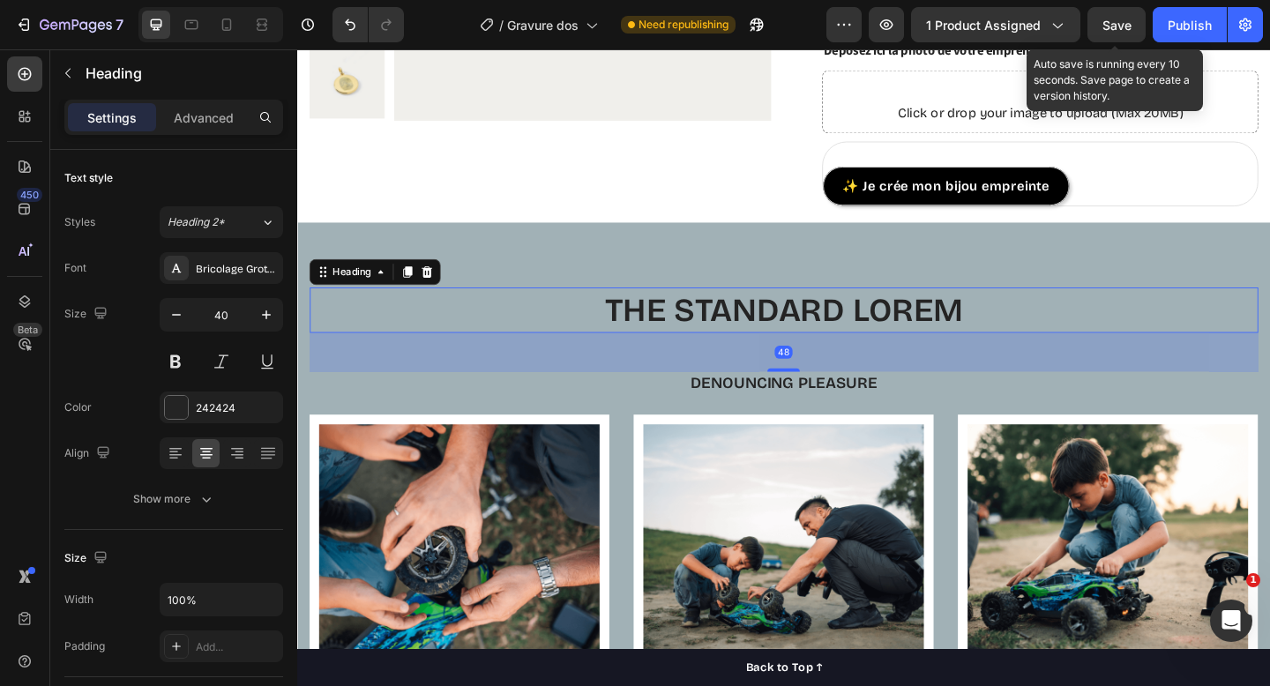
click at [926, 336] on h2 "The standard Lorem" at bounding box center [827, 333] width 1032 height 49
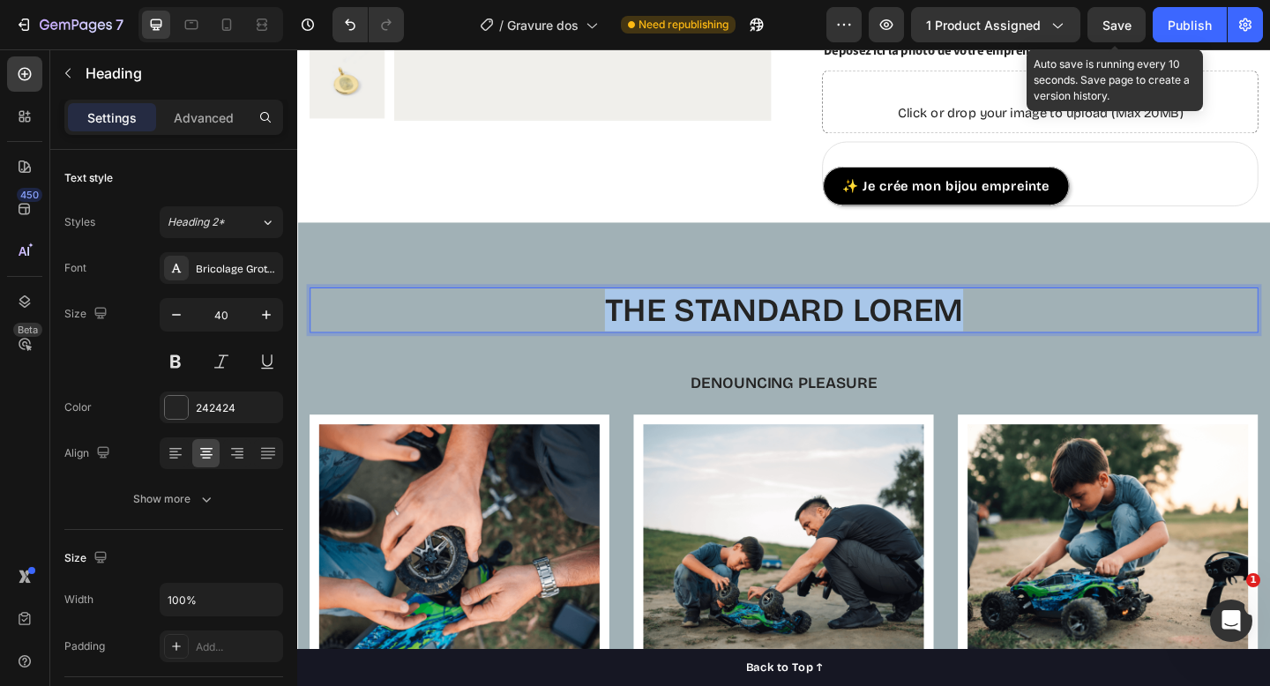
click at [926, 336] on p "The standard Lorem" at bounding box center [826, 334] width 1029 height 46
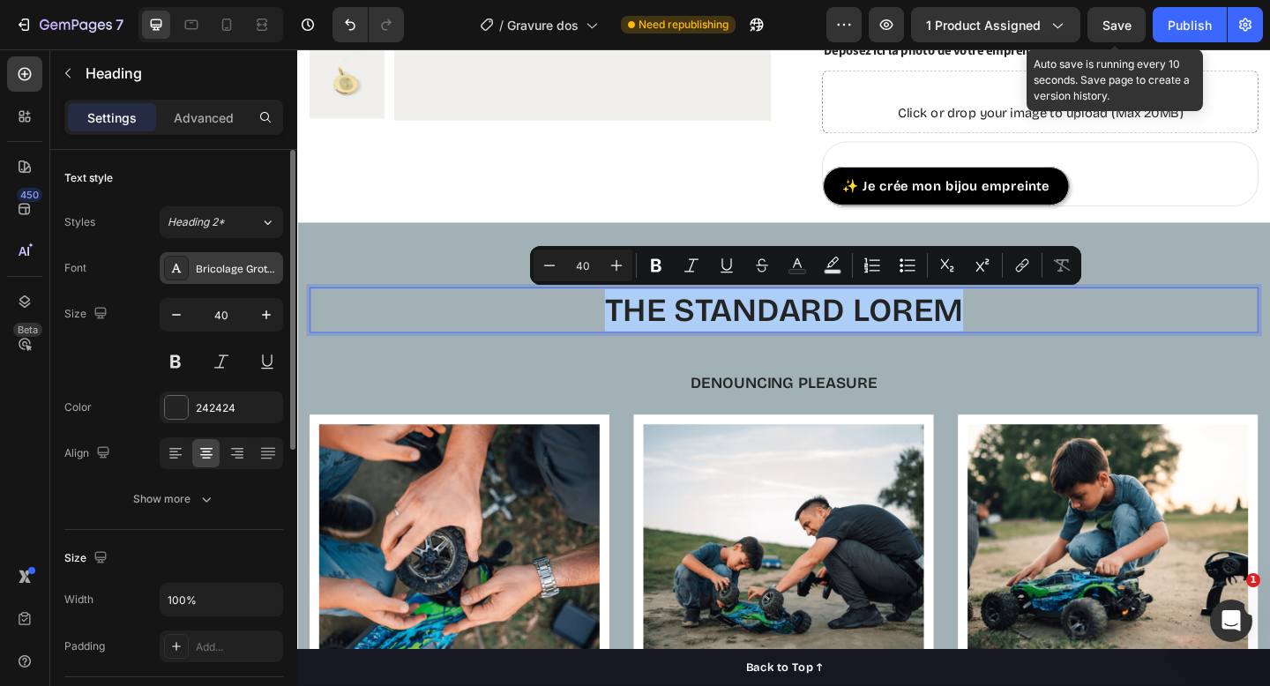
click at [266, 266] on div "Bricolage Grotesque" at bounding box center [237, 269] width 83 height 16
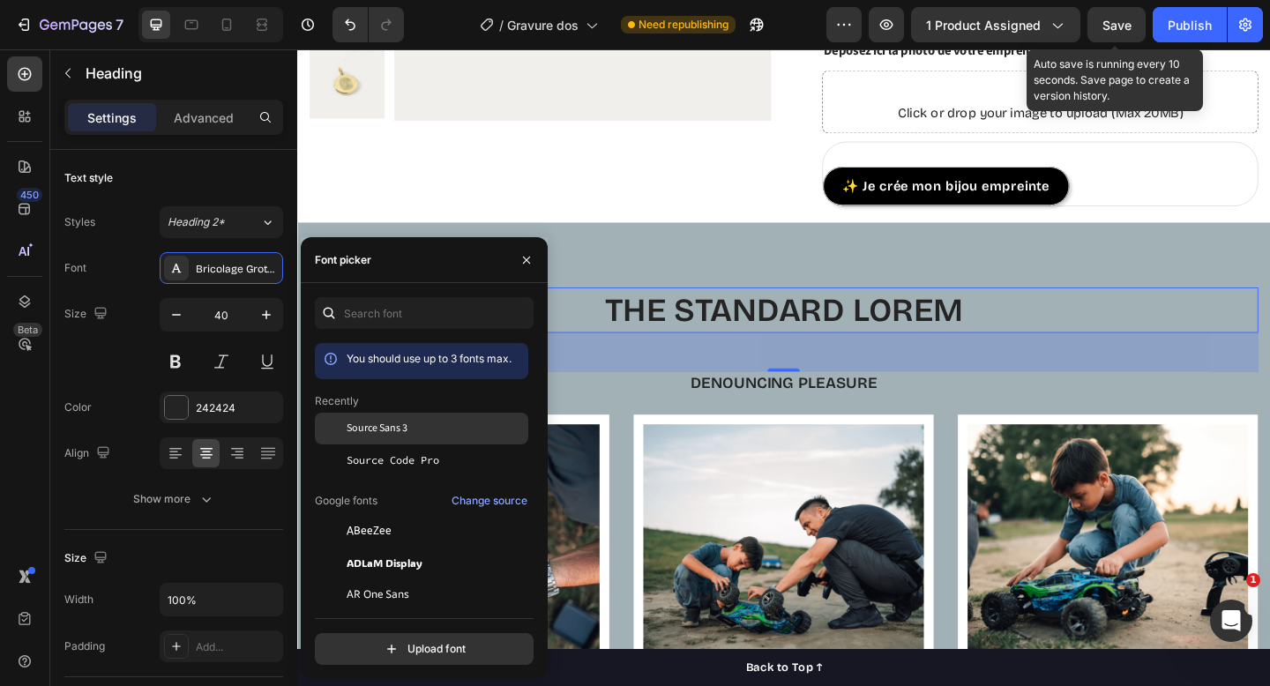
click at [371, 423] on span "Source Sans 3" at bounding box center [377, 429] width 61 height 16
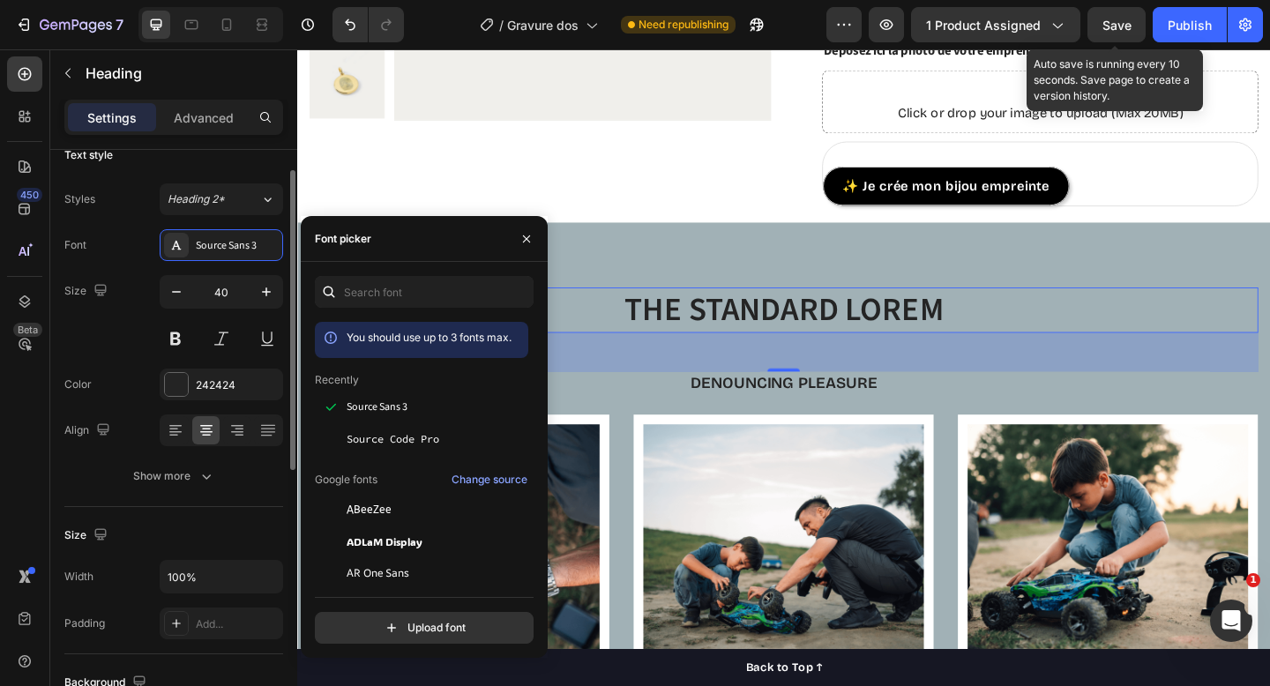
scroll to position [30, 0]
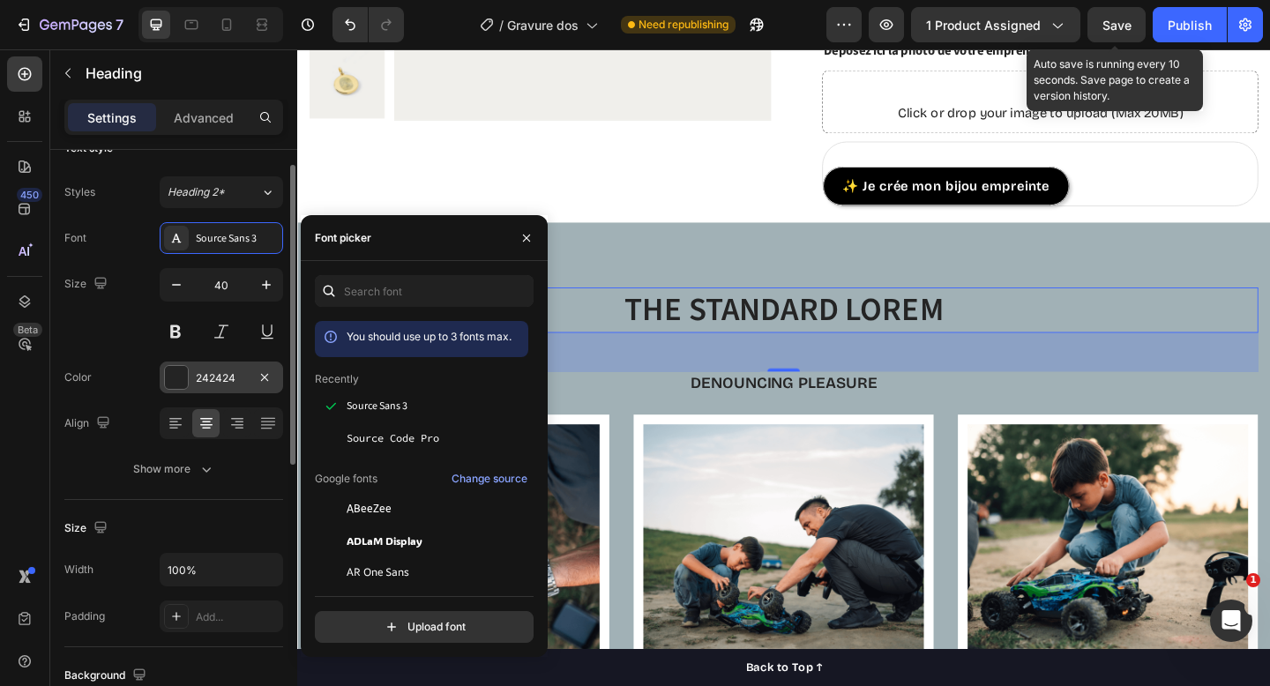
click at [180, 379] on div at bounding box center [176, 377] width 23 height 23
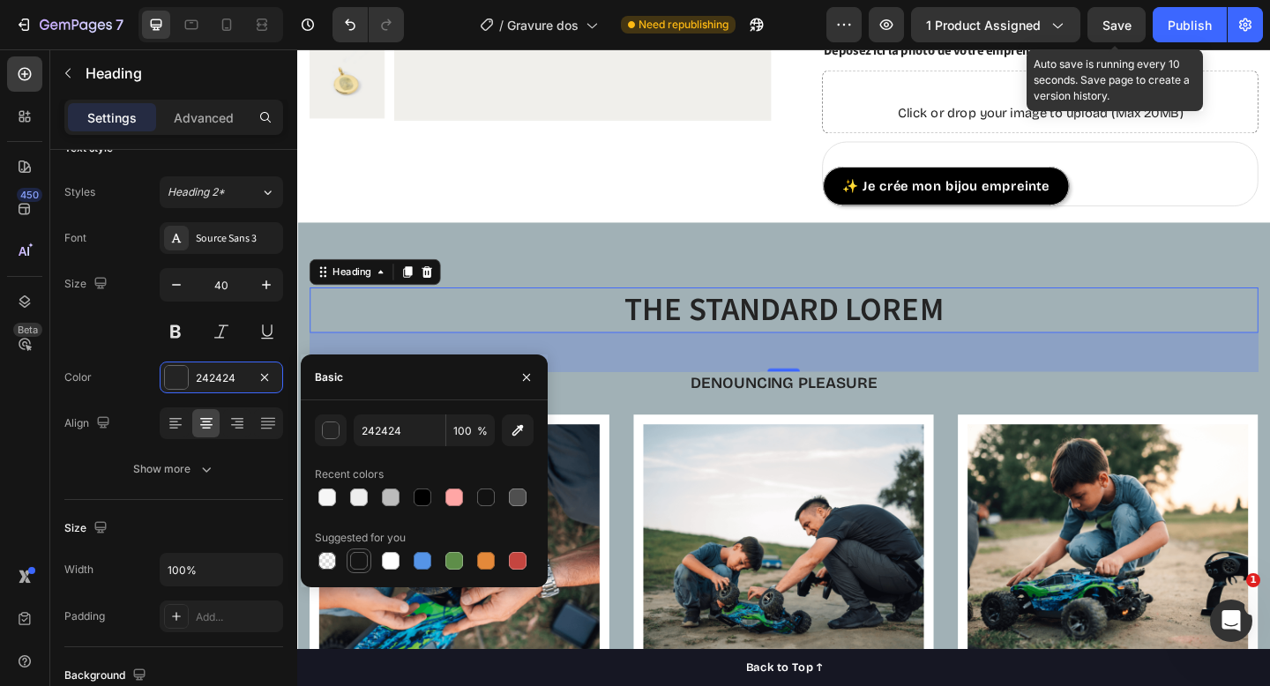
click at [360, 571] on div at bounding box center [358, 561] width 21 height 21
click at [416, 498] on div at bounding box center [423, 498] width 18 height 18
type input "000000"
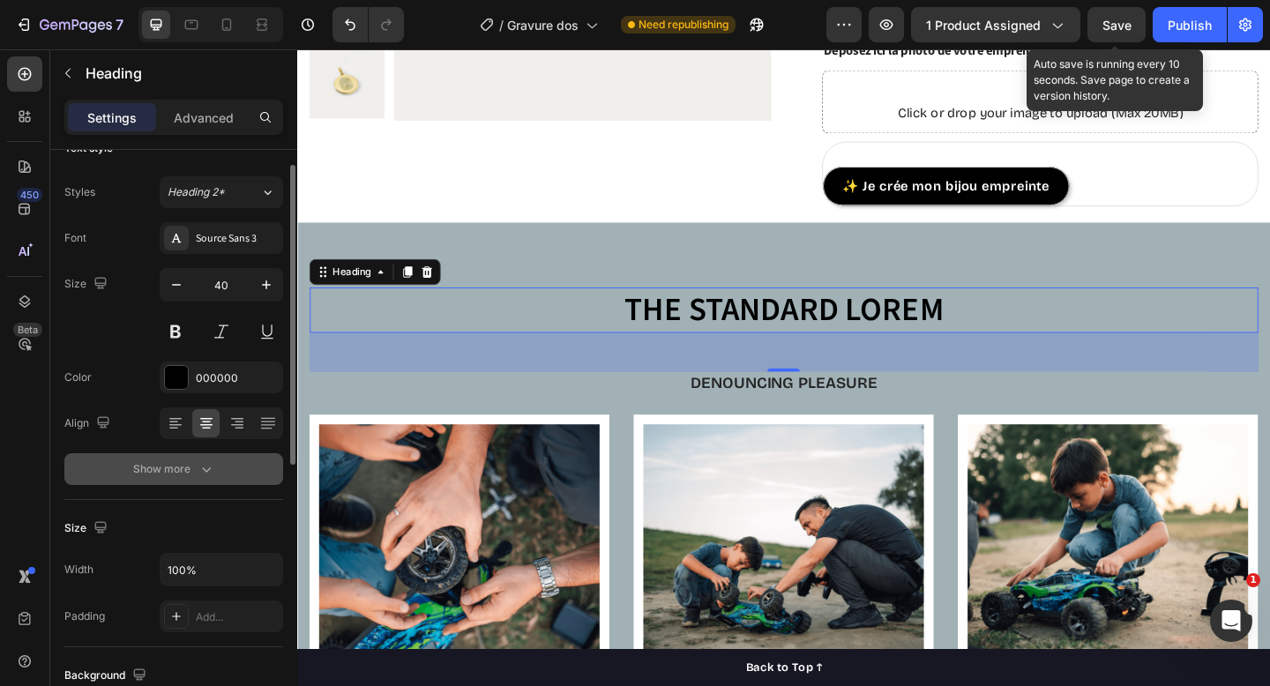
click at [251, 471] on button "Show more" at bounding box center [173, 469] width 219 height 32
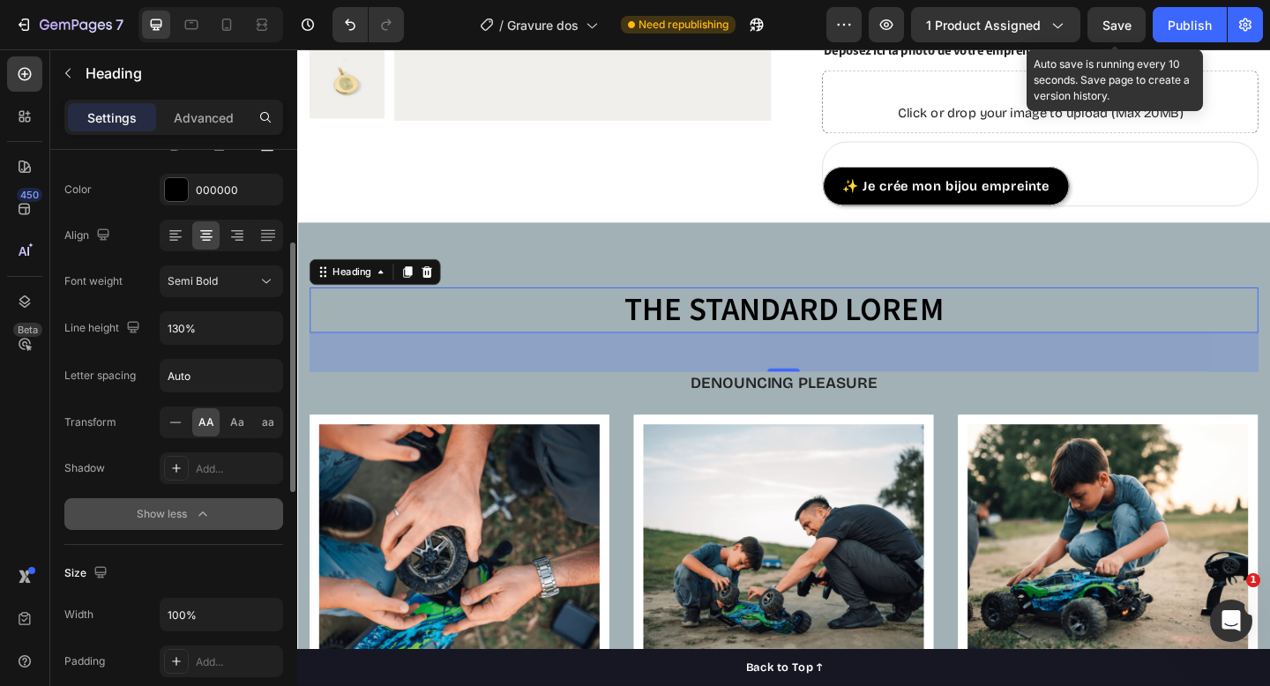
scroll to position [307, 0]
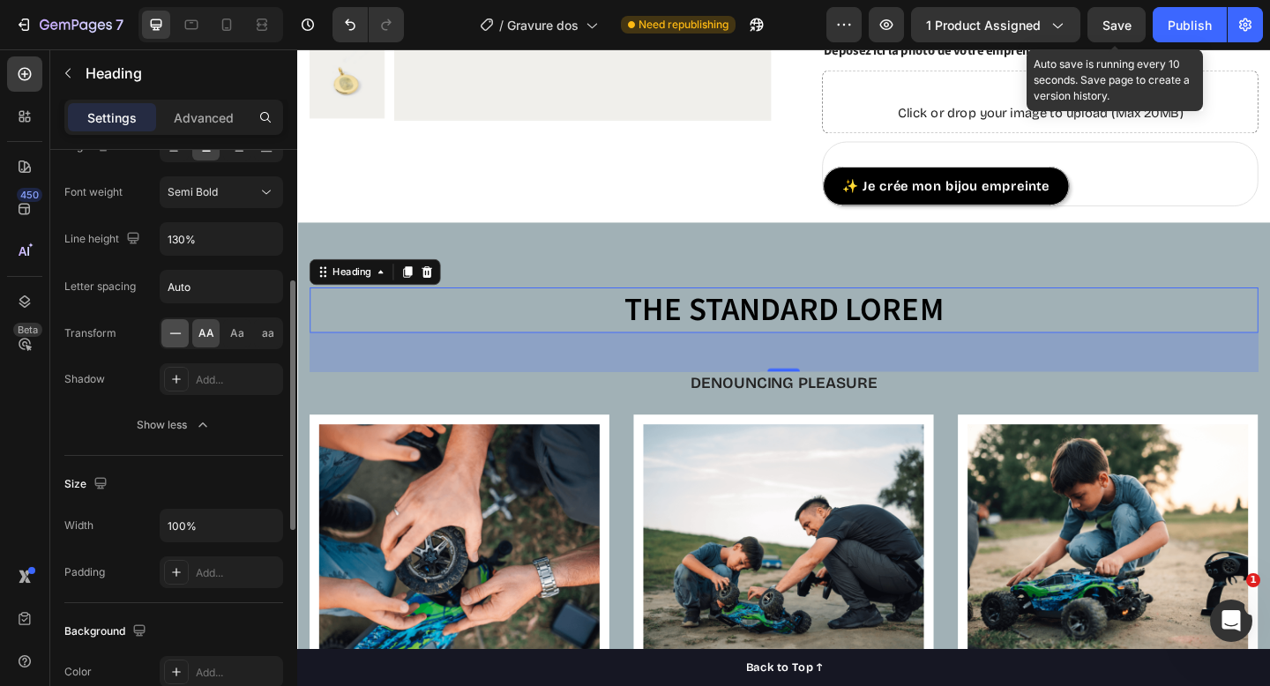
click at [169, 332] on icon at bounding box center [176, 334] width 18 height 18
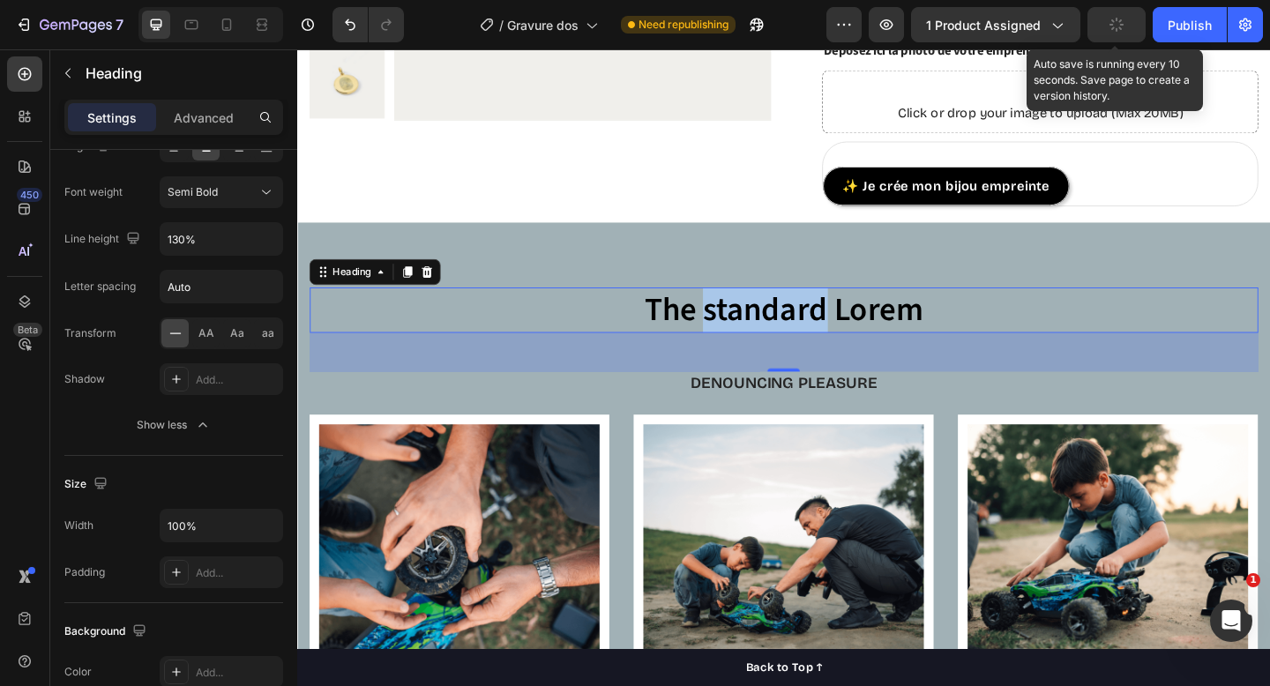
click at [836, 342] on p "The standard Lorem" at bounding box center [826, 334] width 1029 height 46
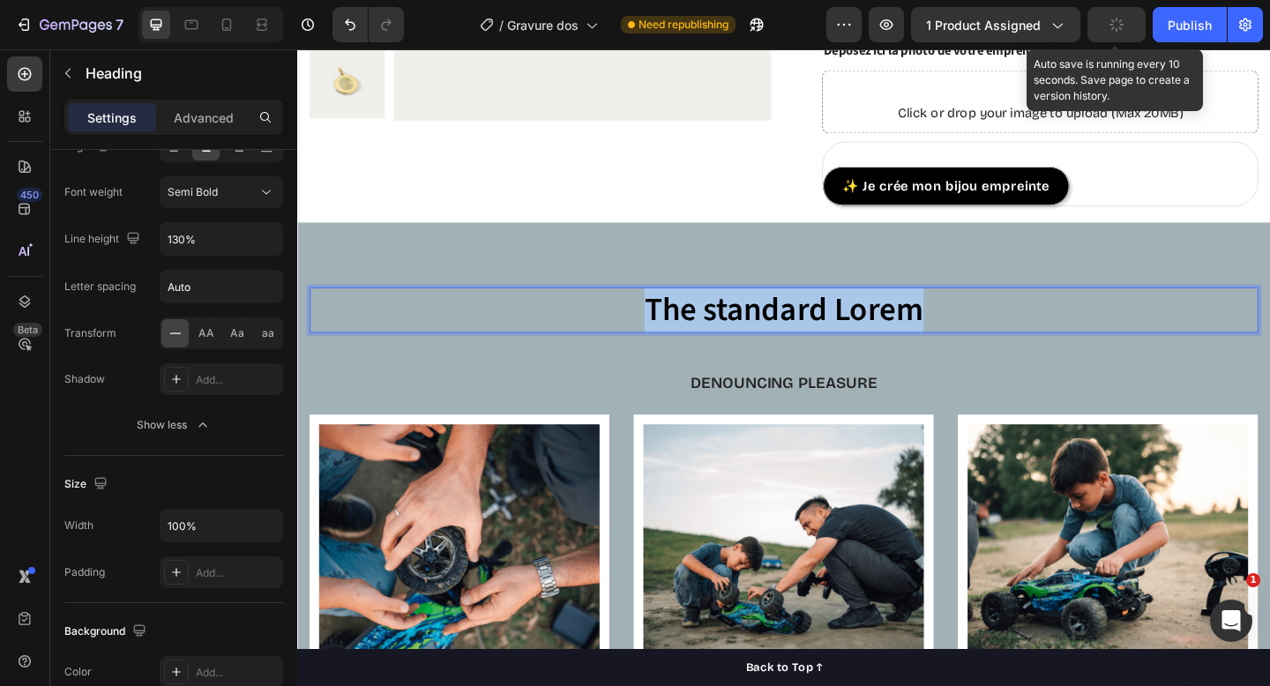
click at [836, 342] on p "The standard Lorem" at bounding box center [826, 334] width 1029 height 46
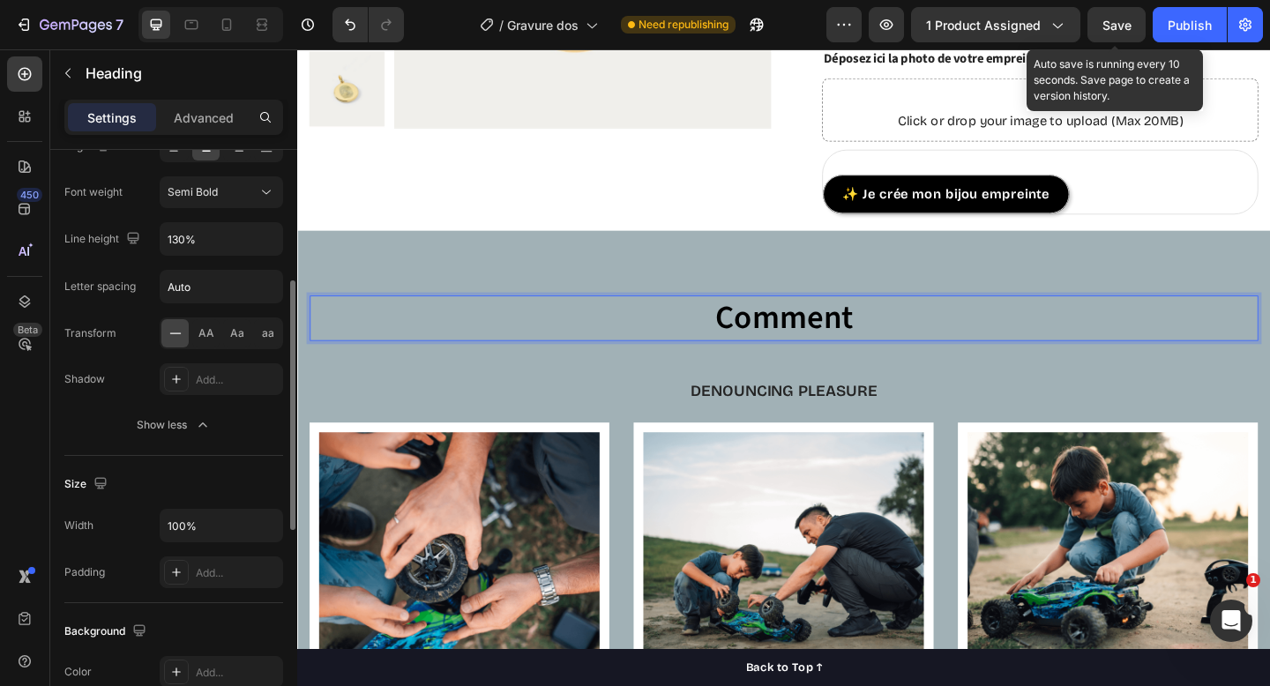
scroll to position [0, 0]
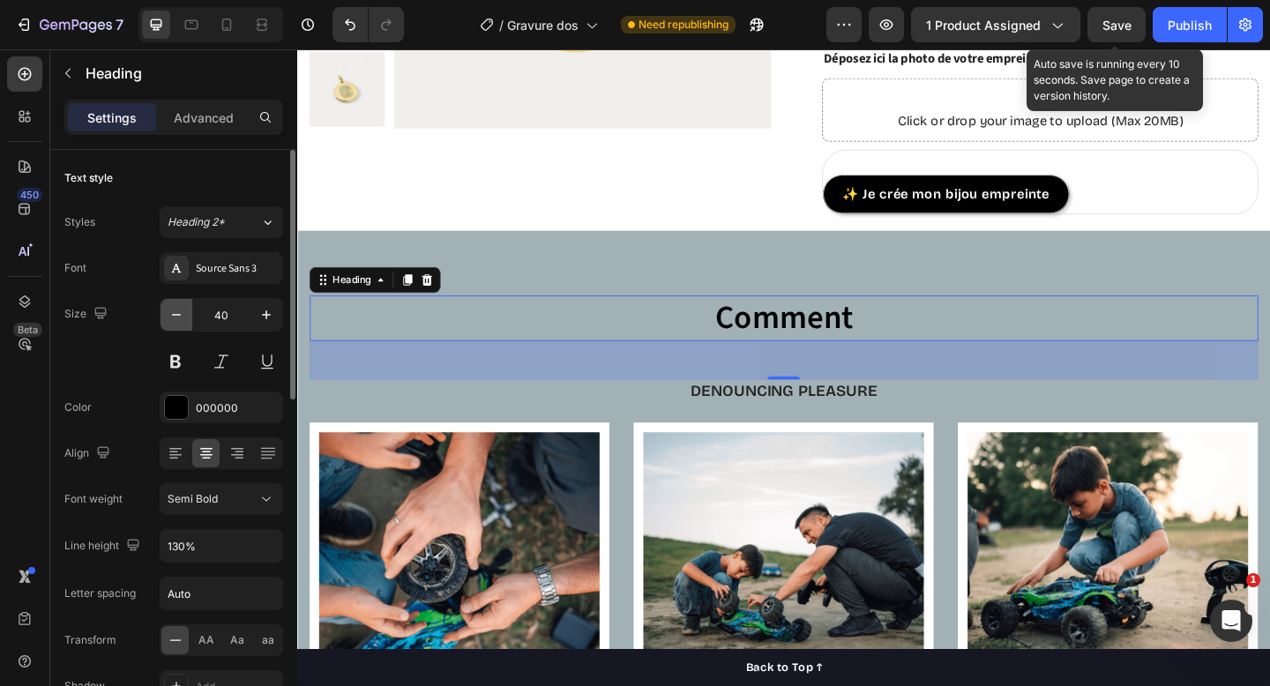
click at [173, 315] on icon "button" at bounding box center [176, 315] width 9 height 2
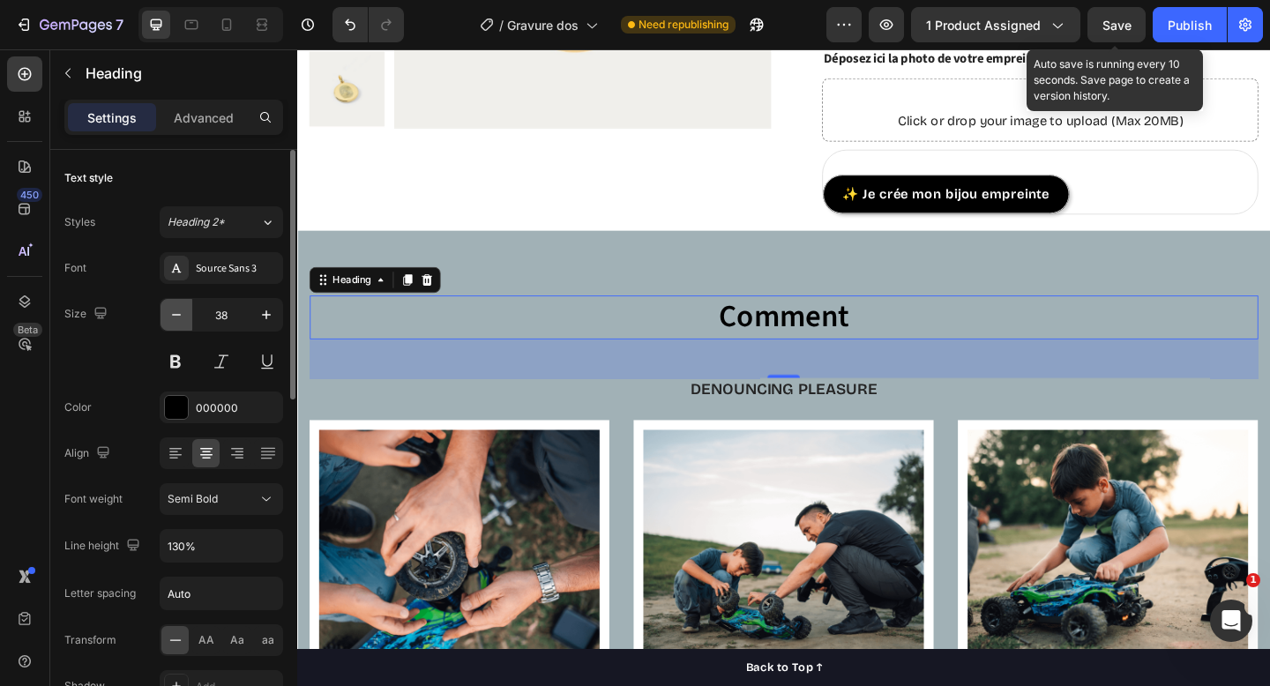
click at [173, 315] on icon "button" at bounding box center [176, 315] width 9 height 2
click at [174, 315] on icon "button" at bounding box center [176, 315] width 9 height 2
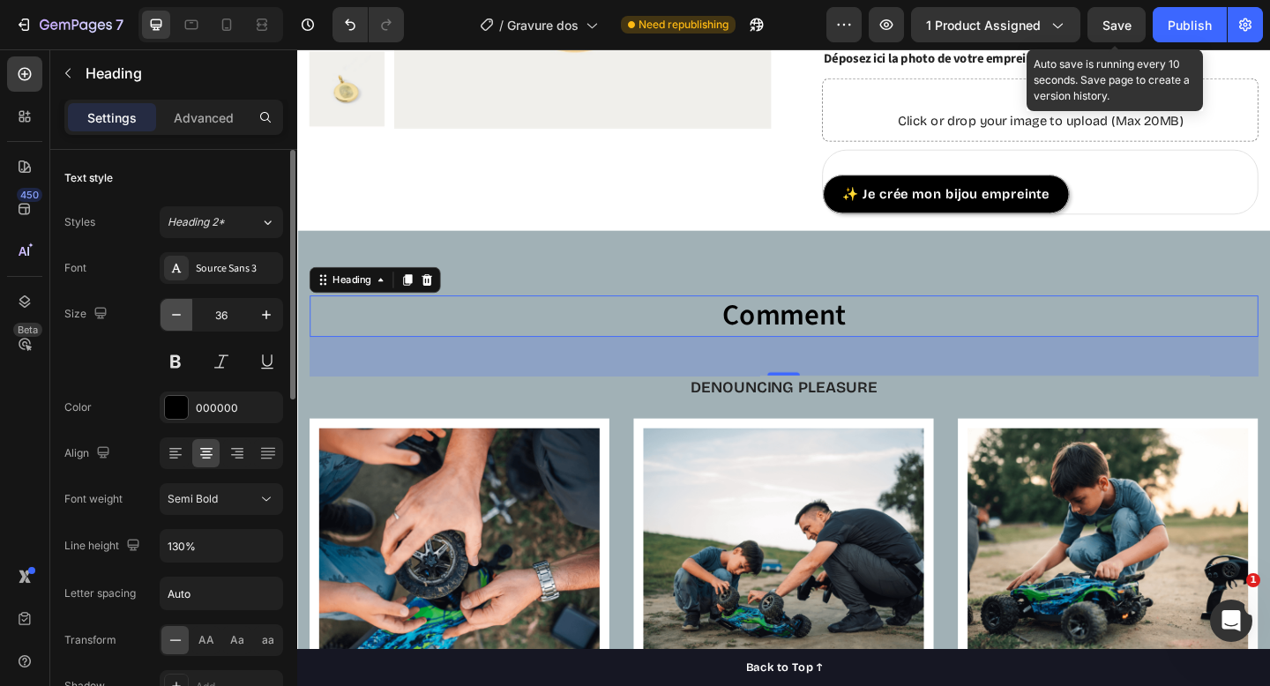
click at [174, 315] on icon "button" at bounding box center [176, 315] width 9 height 2
type input "35"
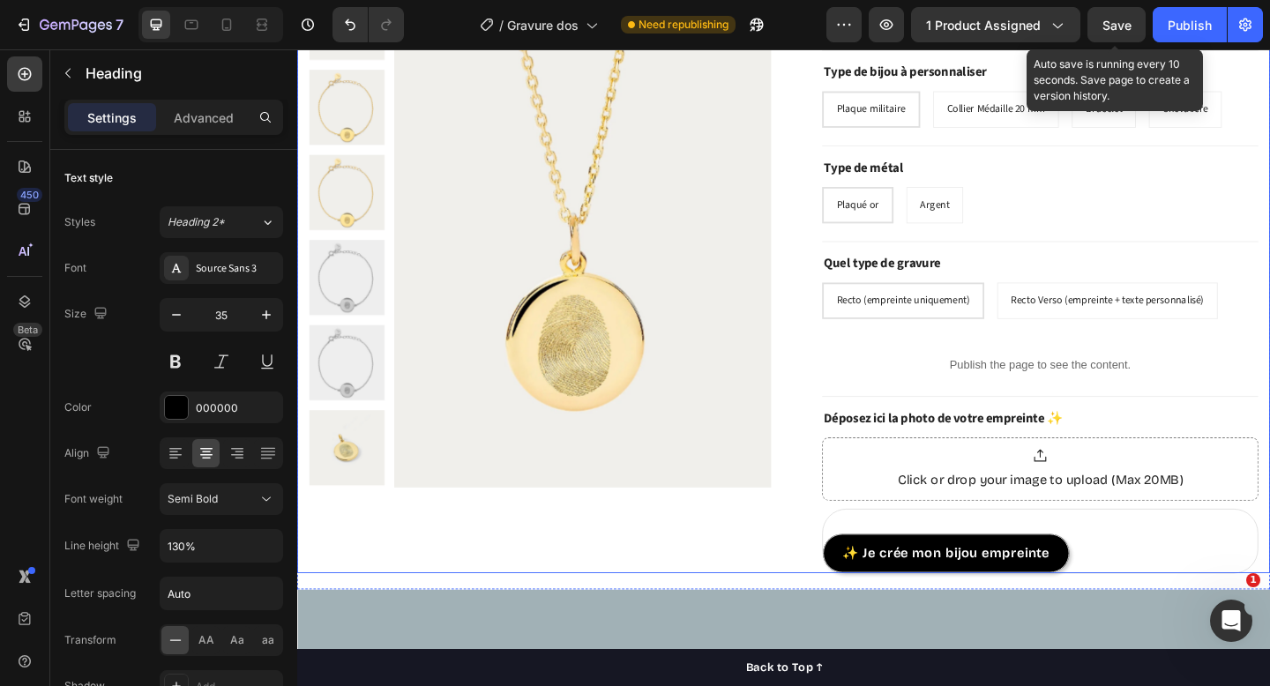
scroll to position [912, 0]
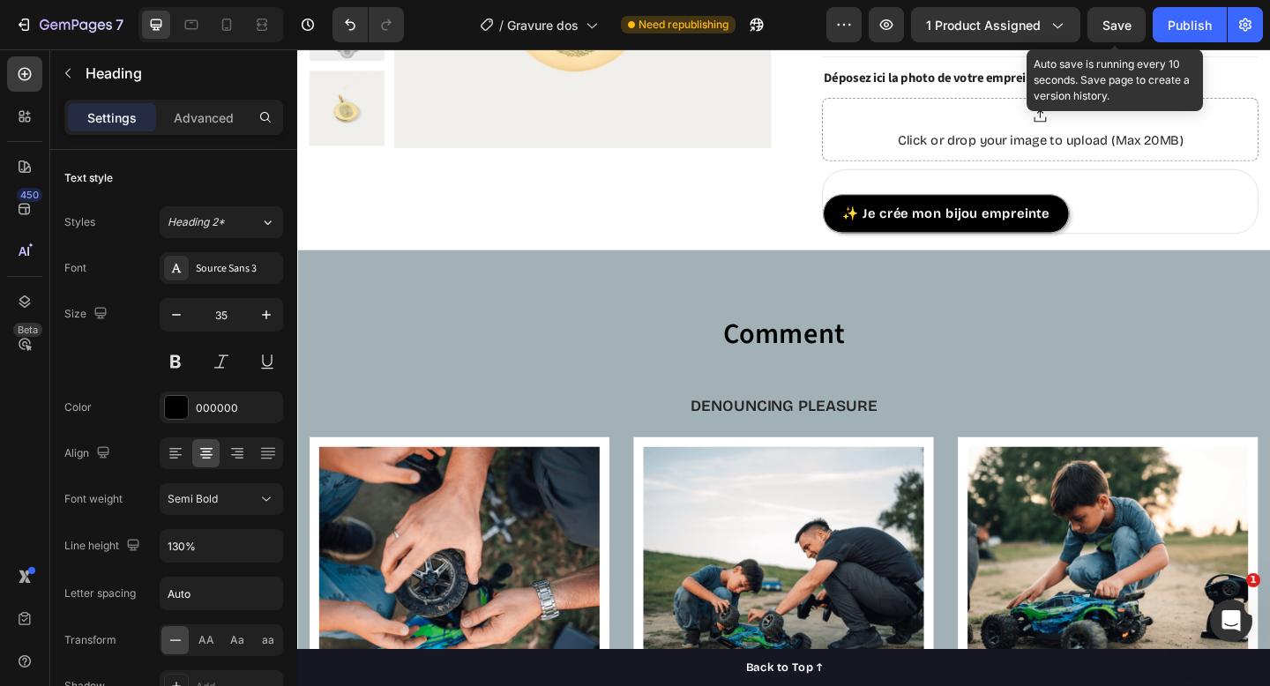
click at [883, 363] on h2 "Comment" at bounding box center [827, 361] width 1032 height 44
click at [918, 361] on p "Comment" at bounding box center [826, 361] width 1029 height 41
click at [800, 363] on h2 "Rich Text Editor. Editing area: main" at bounding box center [827, 361] width 1032 height 44
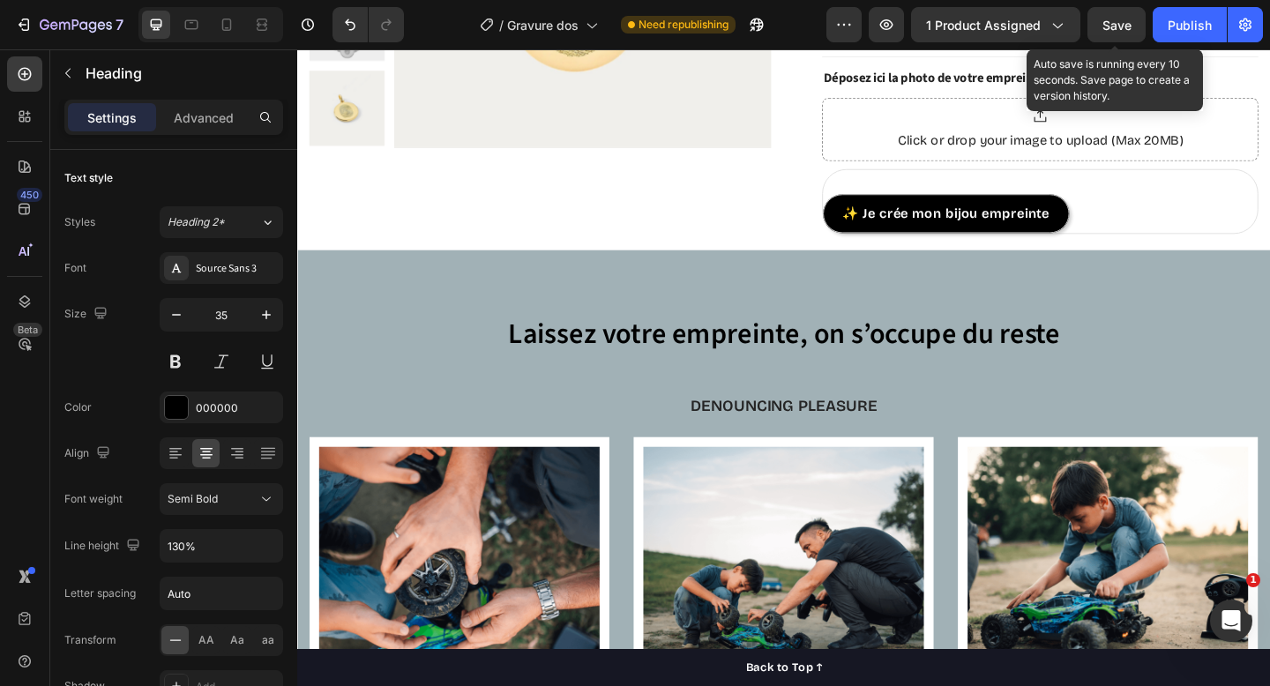
click at [622, 363] on p "Laissez votre empreinte, on s’occupe du reste" at bounding box center [826, 361] width 1029 height 41
click at [1166, 375] on p "Laissez votre empreinte, on s’occupe du reste" at bounding box center [826, 361] width 1029 height 41
click at [918, 439] on p "Denouncing pleasure" at bounding box center [826, 438] width 1029 height 22
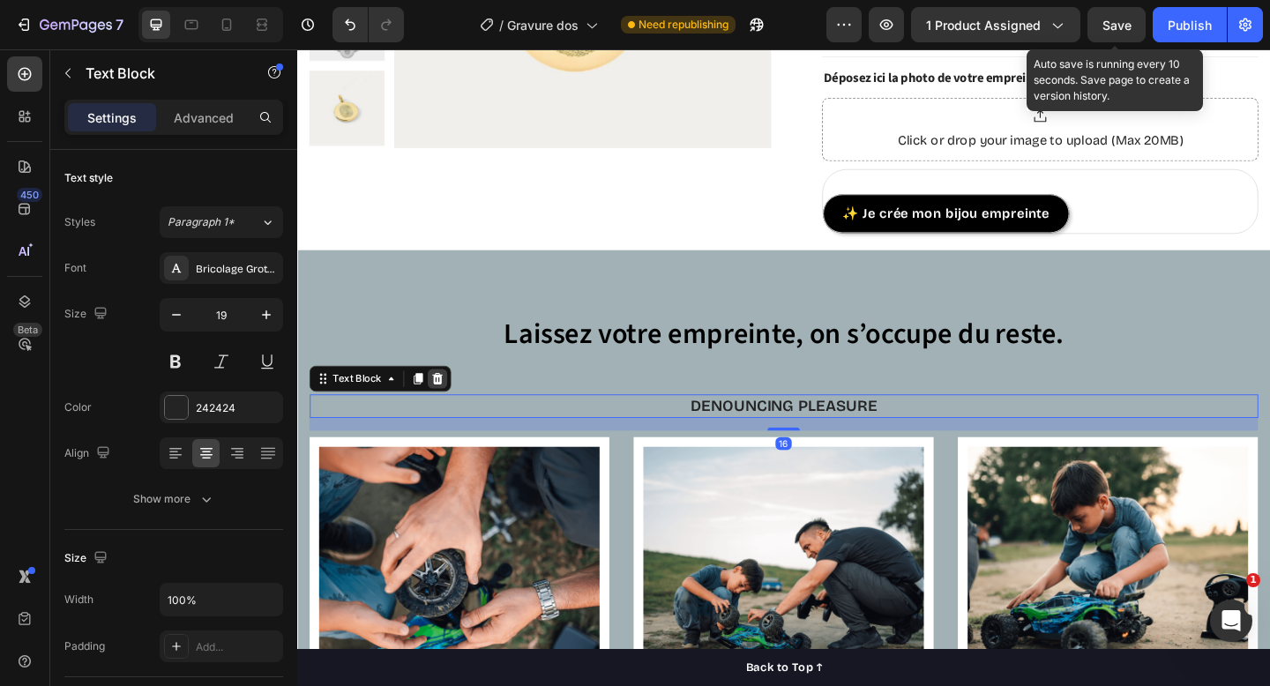
click at [446, 404] on icon at bounding box center [450, 408] width 11 height 12
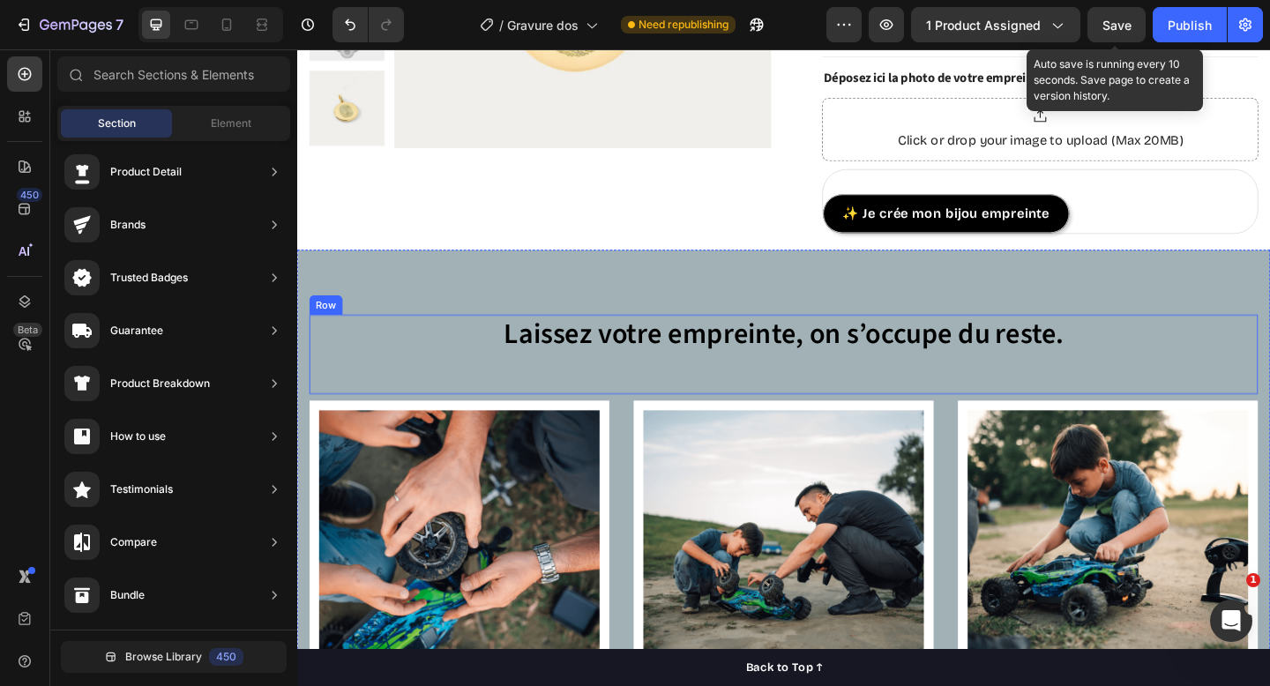
scroll to position [1082, 0]
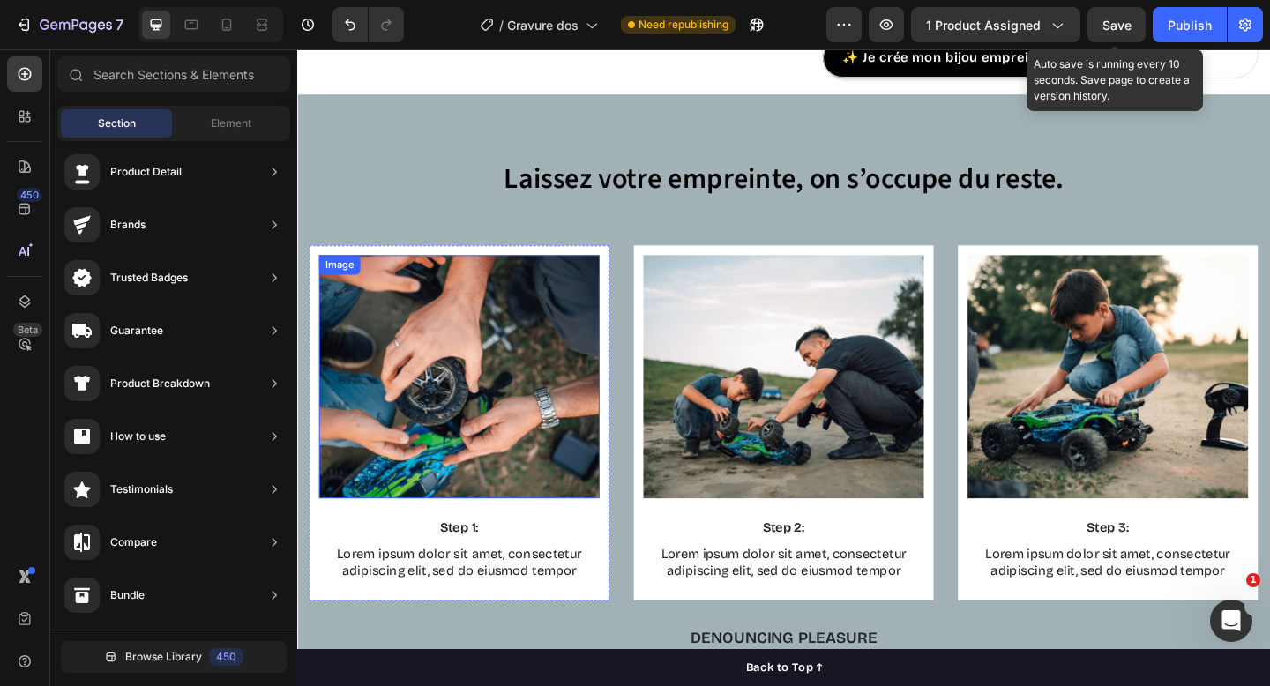
click at [521, 416] on img at bounding box center [473, 406] width 305 height 265
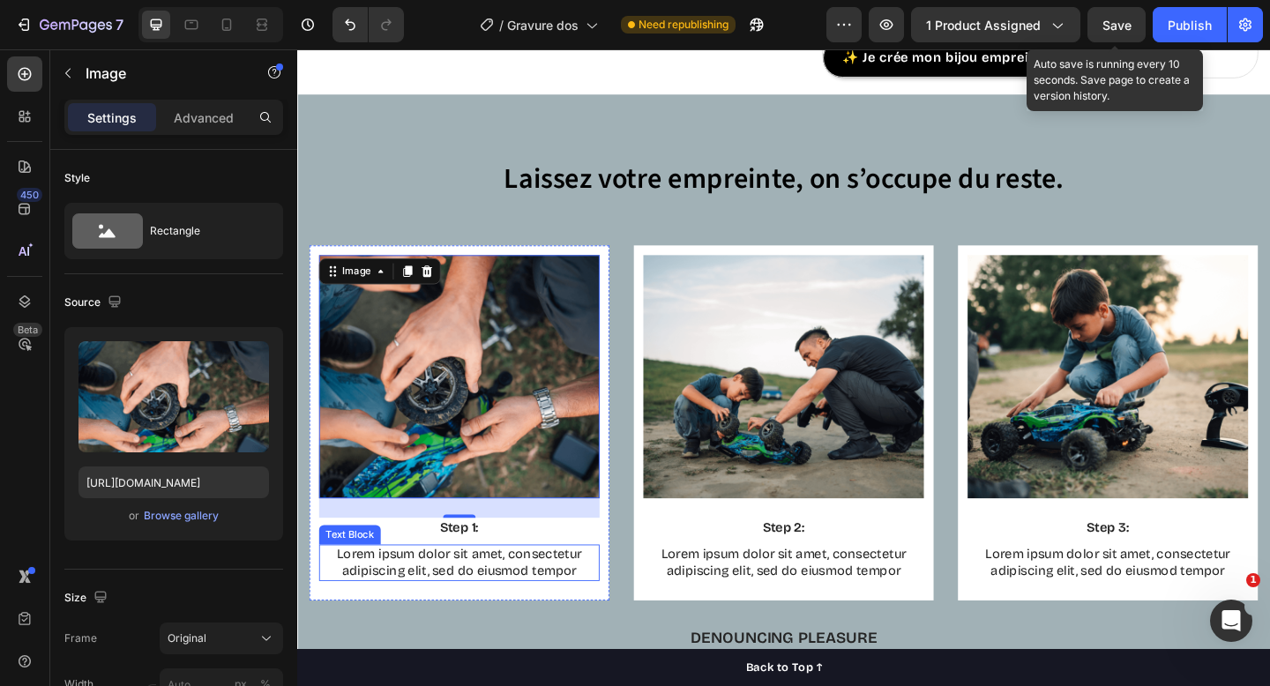
click at [470, 615] on p "Lorem ipsum dolor sit amet, consectetur adipiscing elit, sed do eiusmod tempor" at bounding box center [474, 608] width 302 height 37
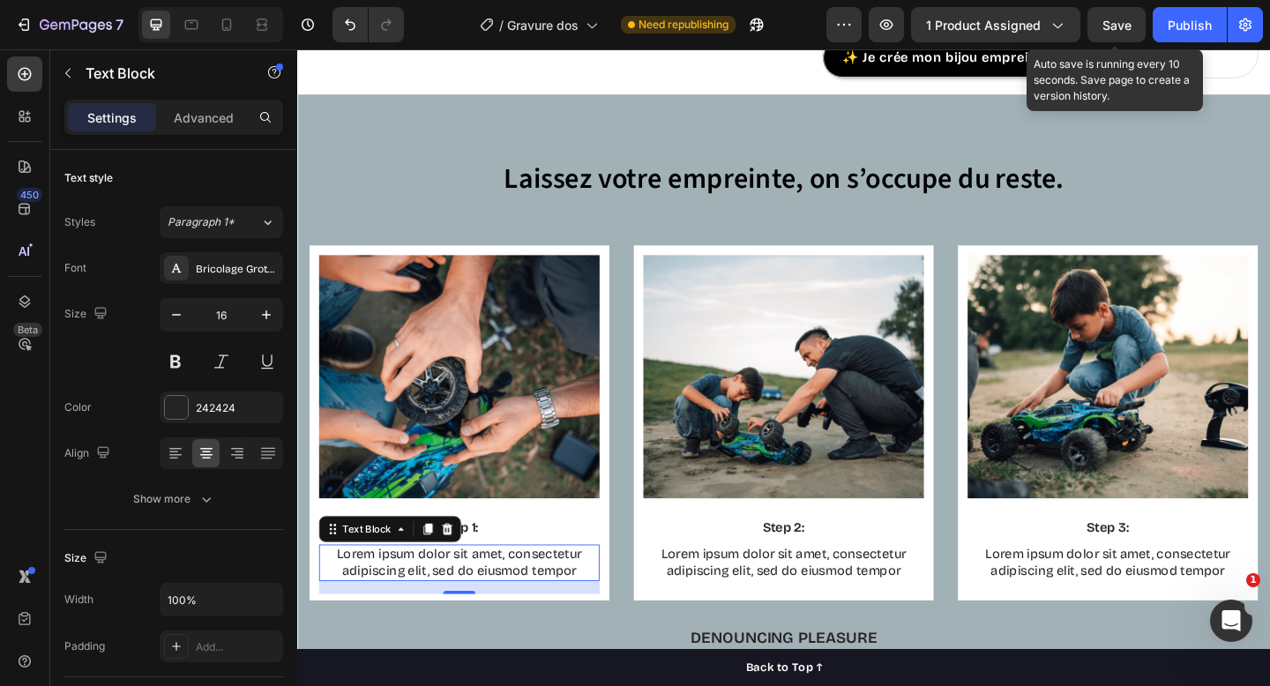
click at [470, 615] on p "Lorem ipsum dolor sit amet, consectetur adipiscing elit, sed do eiusmod tempor" at bounding box center [474, 608] width 302 height 37
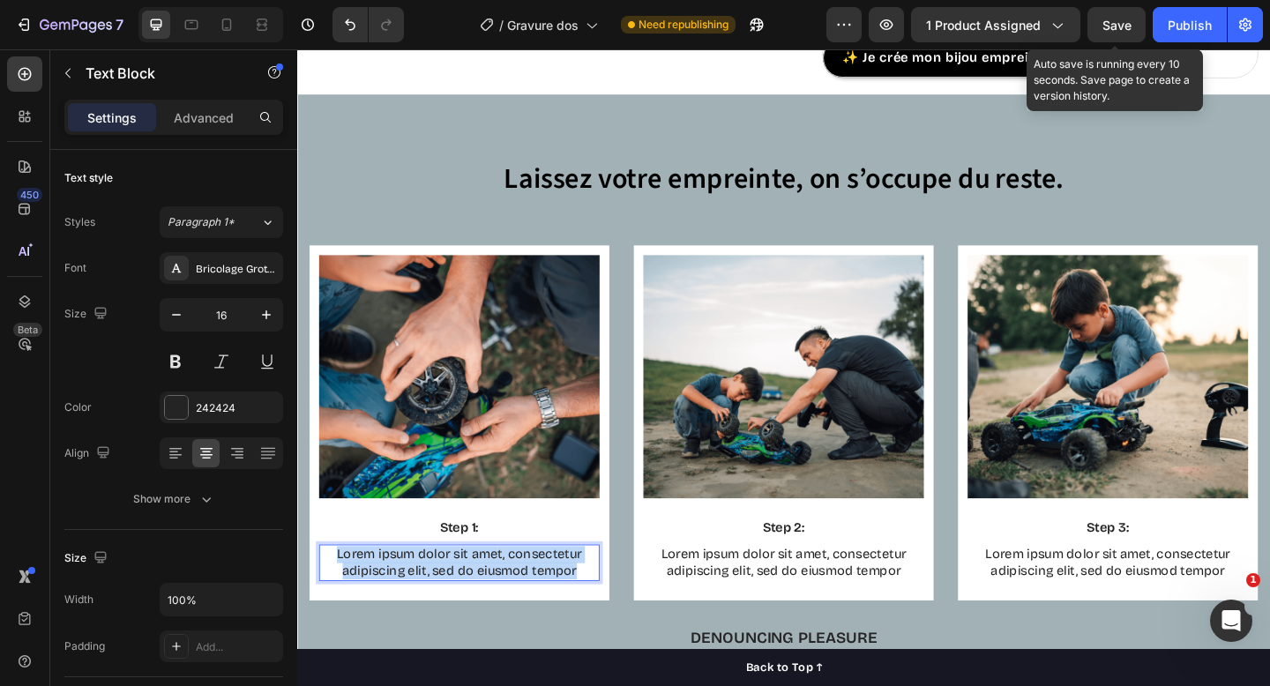
click at [470, 615] on p "Lorem ipsum dolor sit amet, consectetur adipiscing elit, sed do eiusmod tempor" at bounding box center [474, 608] width 302 height 37
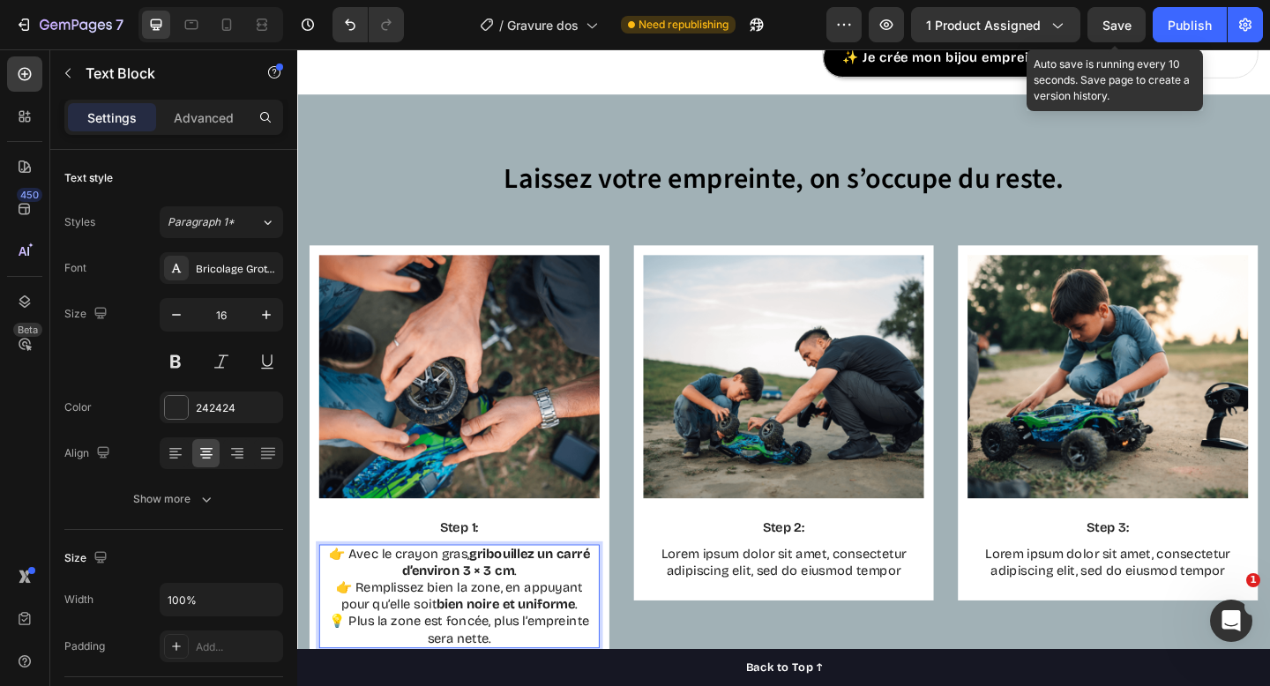
click at [470, 615] on strong "gribouillez un carré d’environ 3 × 3 cm" at bounding box center [513, 607] width 205 height 35
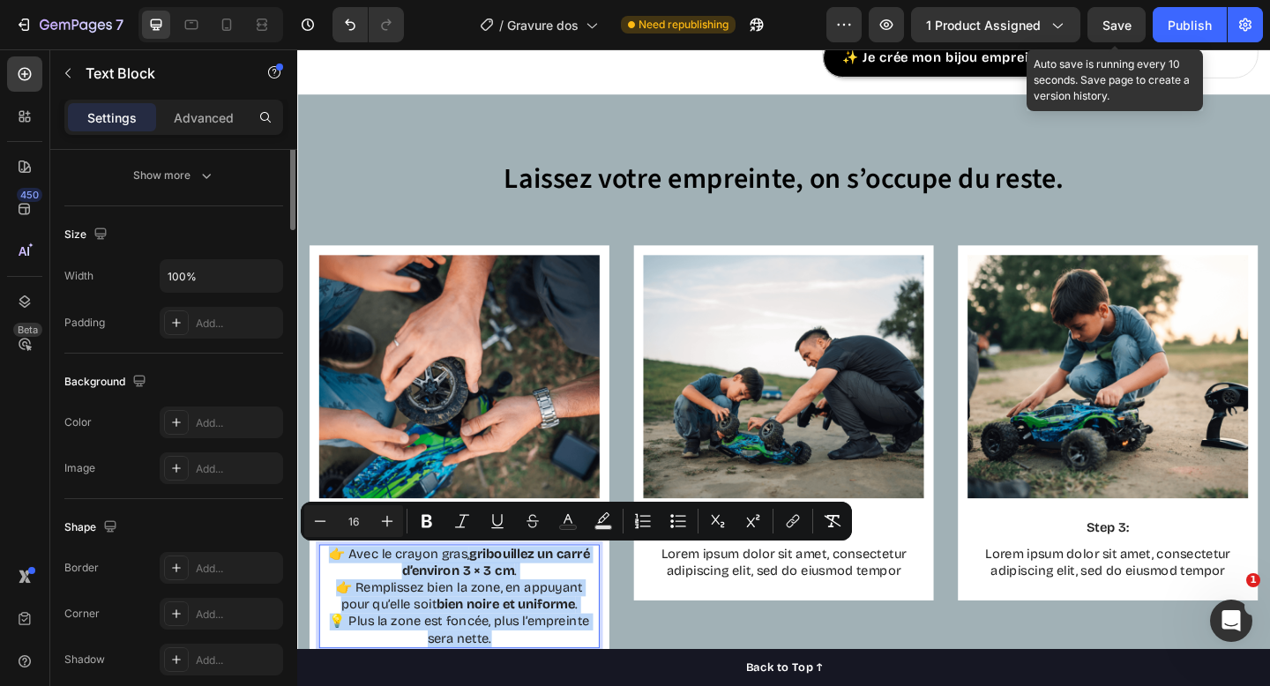
scroll to position [0, 0]
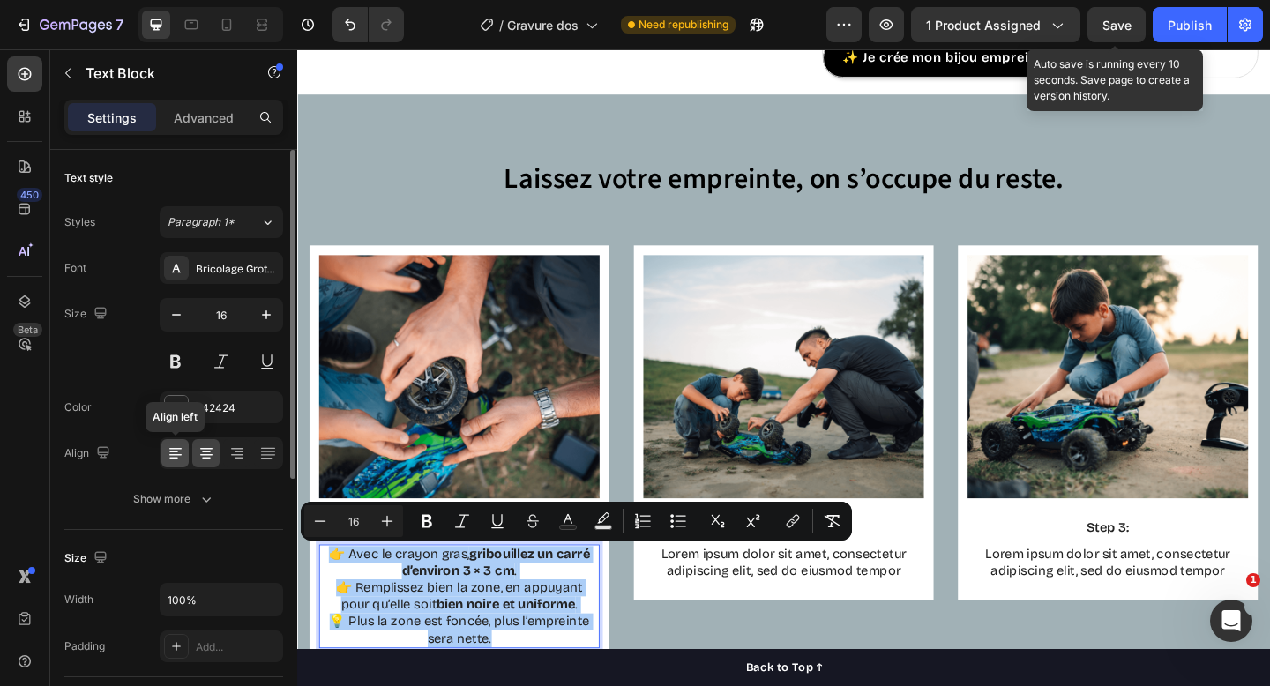
click at [177, 451] on icon at bounding box center [176, 454] width 18 height 18
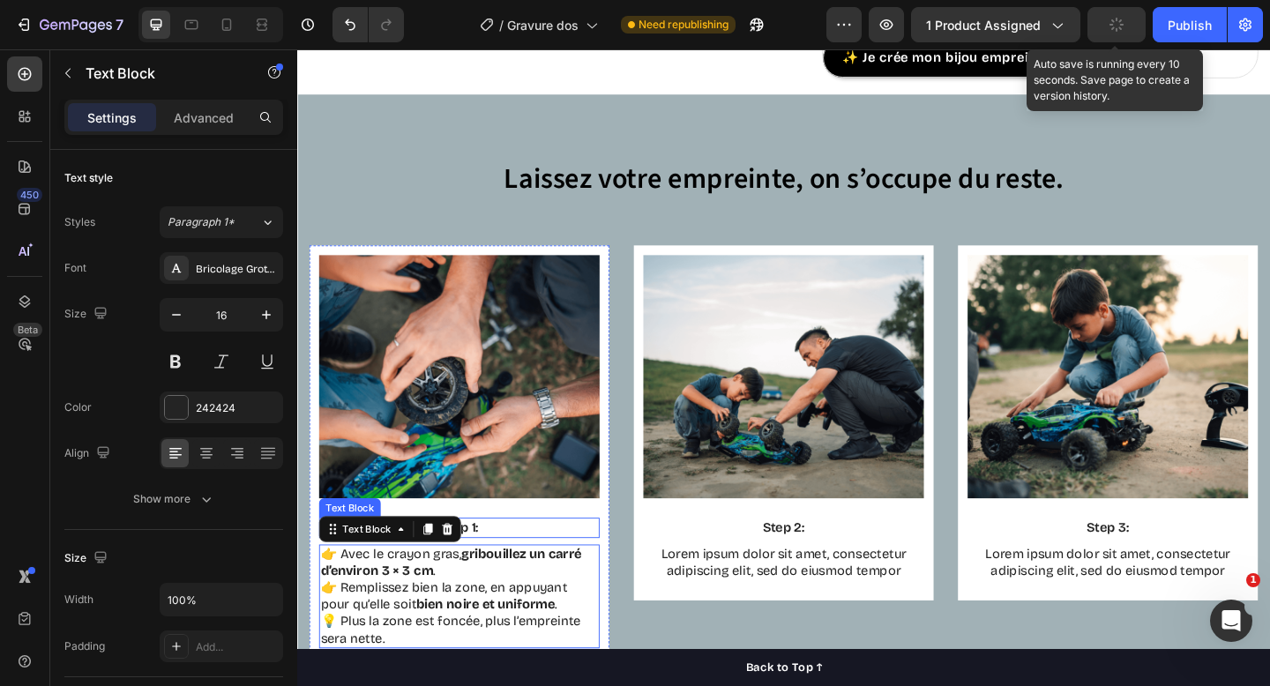
click at [514, 573] on p "Step 1:" at bounding box center [474, 570] width 302 height 19
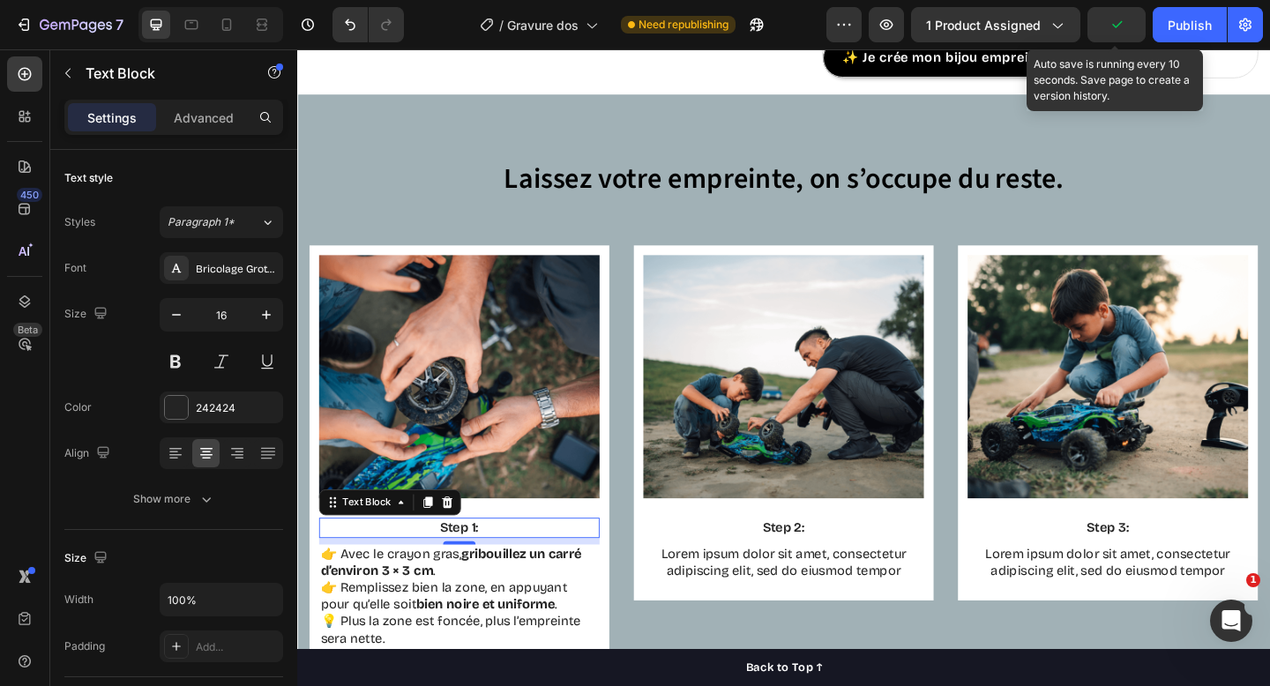
click at [514, 573] on p "Step 1:" at bounding box center [474, 570] width 302 height 19
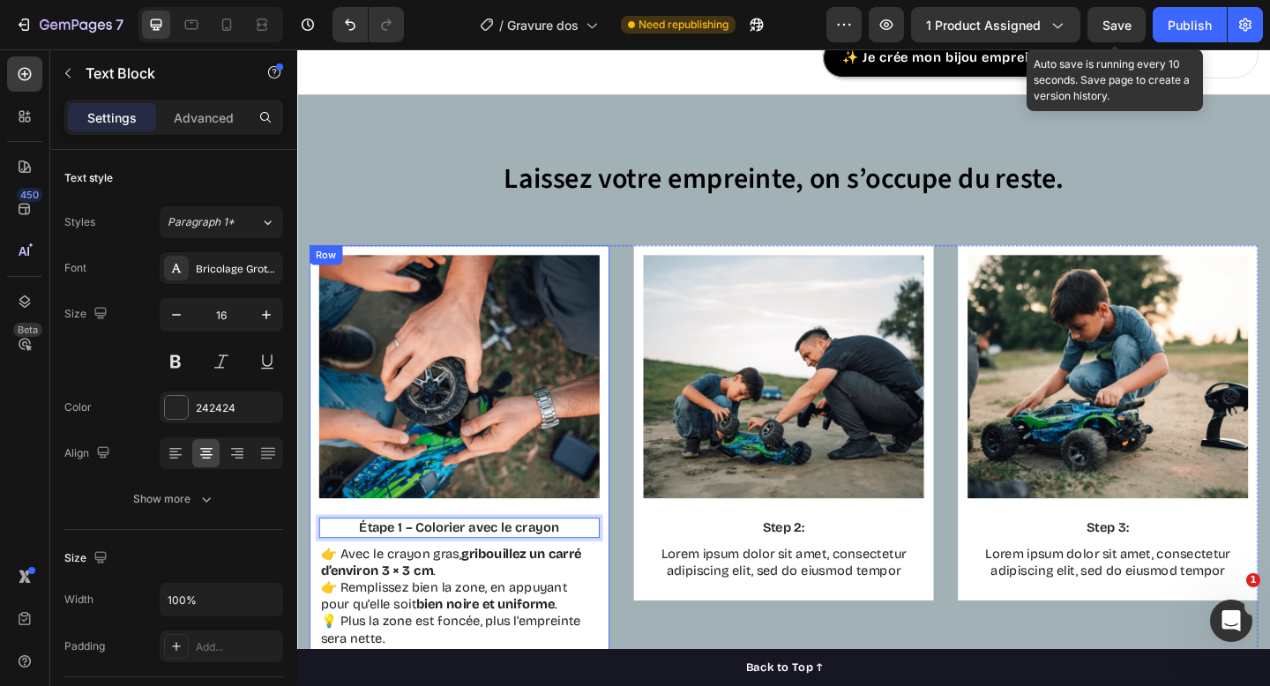
click at [619, 548] on div "Image Étape 1 – Colorier avec le crayon Text Block 8 👉 Avec le crayon gras, gri…" at bounding box center [473, 495] width 305 height 443
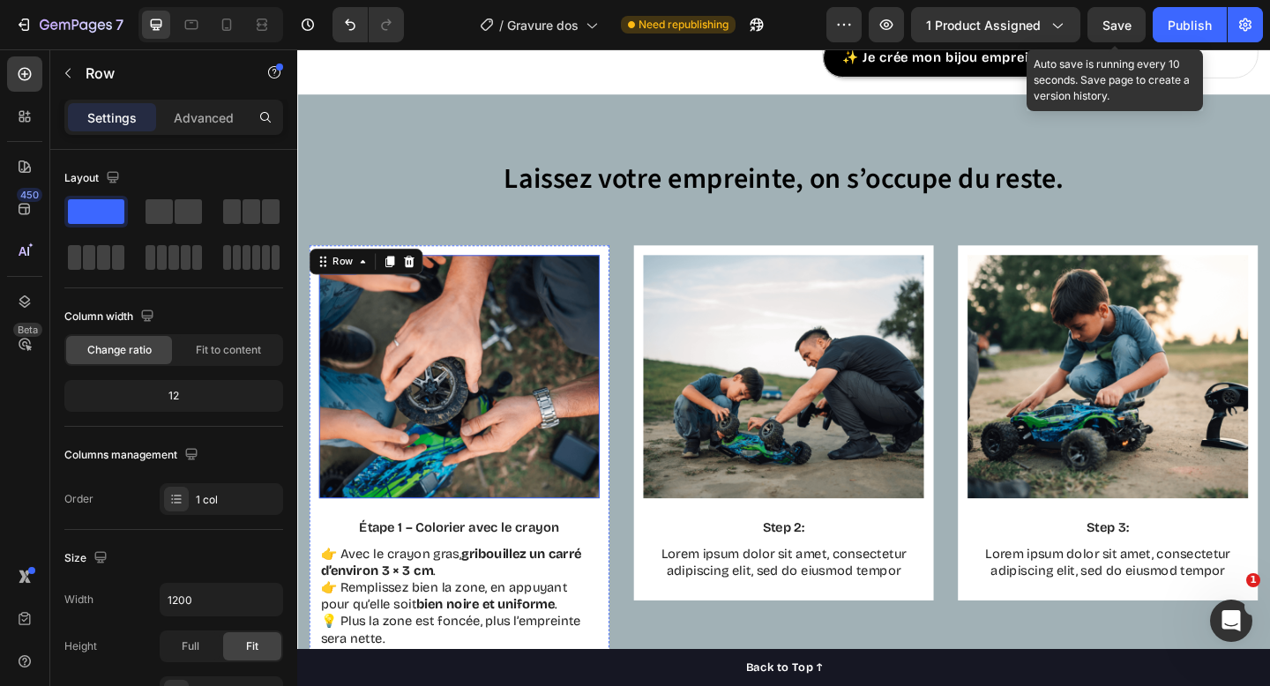
click at [540, 436] on img at bounding box center [473, 406] width 305 height 265
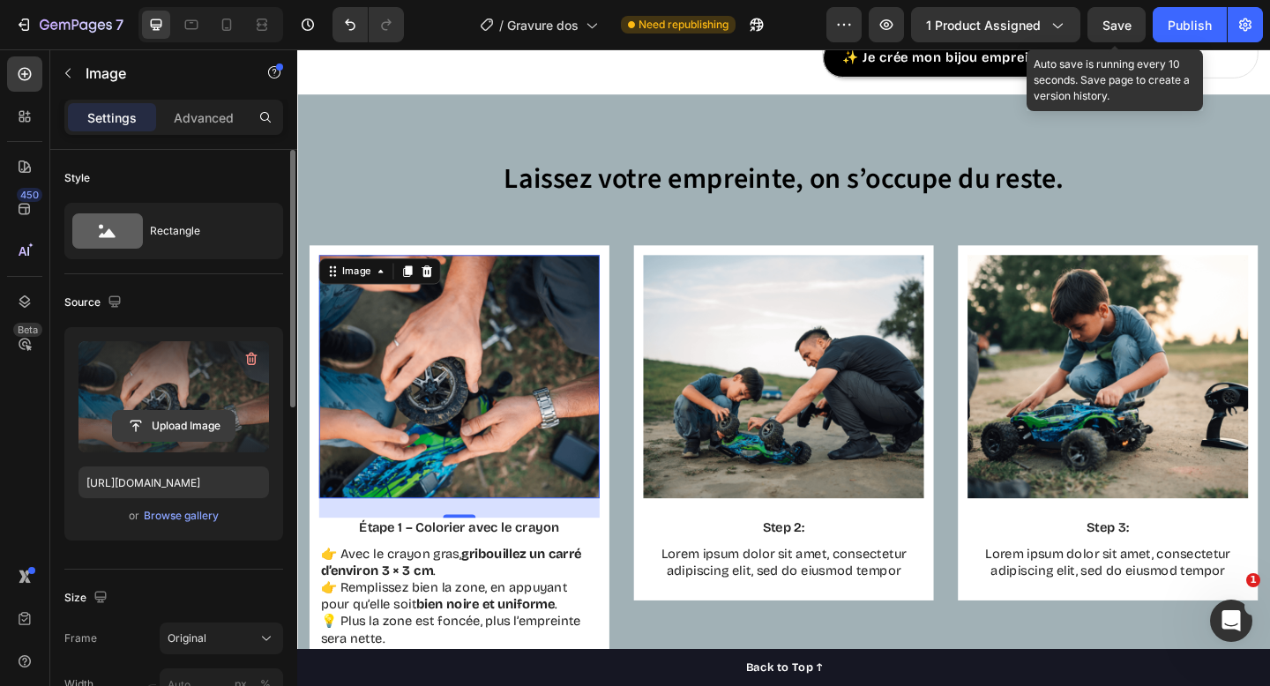
click at [194, 427] on input "file" at bounding box center [174, 426] width 122 height 30
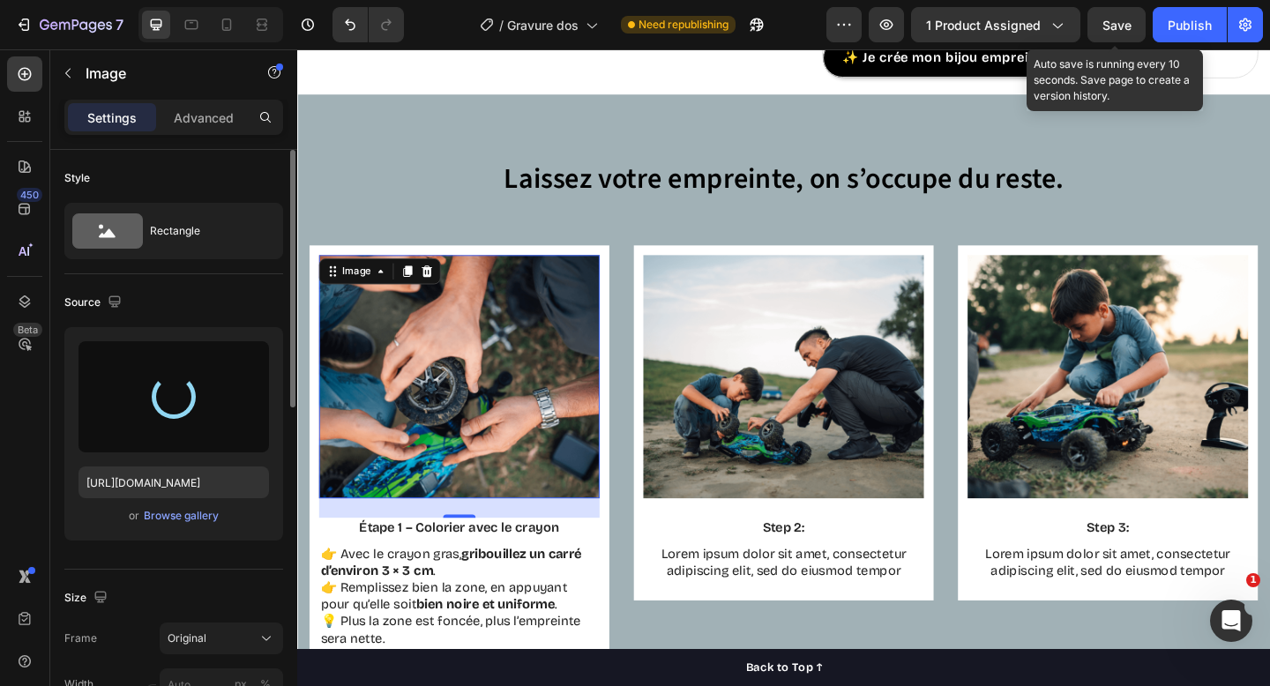
type input "https://cdn.shopify.com/s/files/1/2080/3751/files/gempages_451775192159487074-5…"
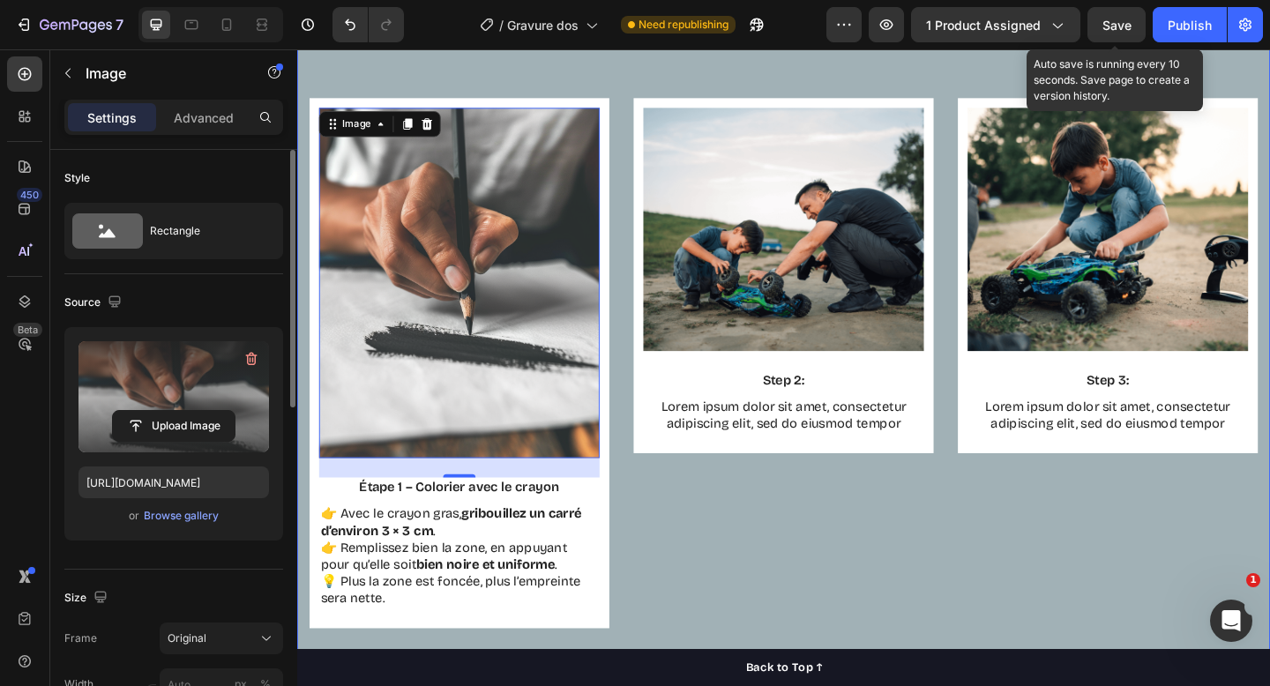
scroll to position [1245, 0]
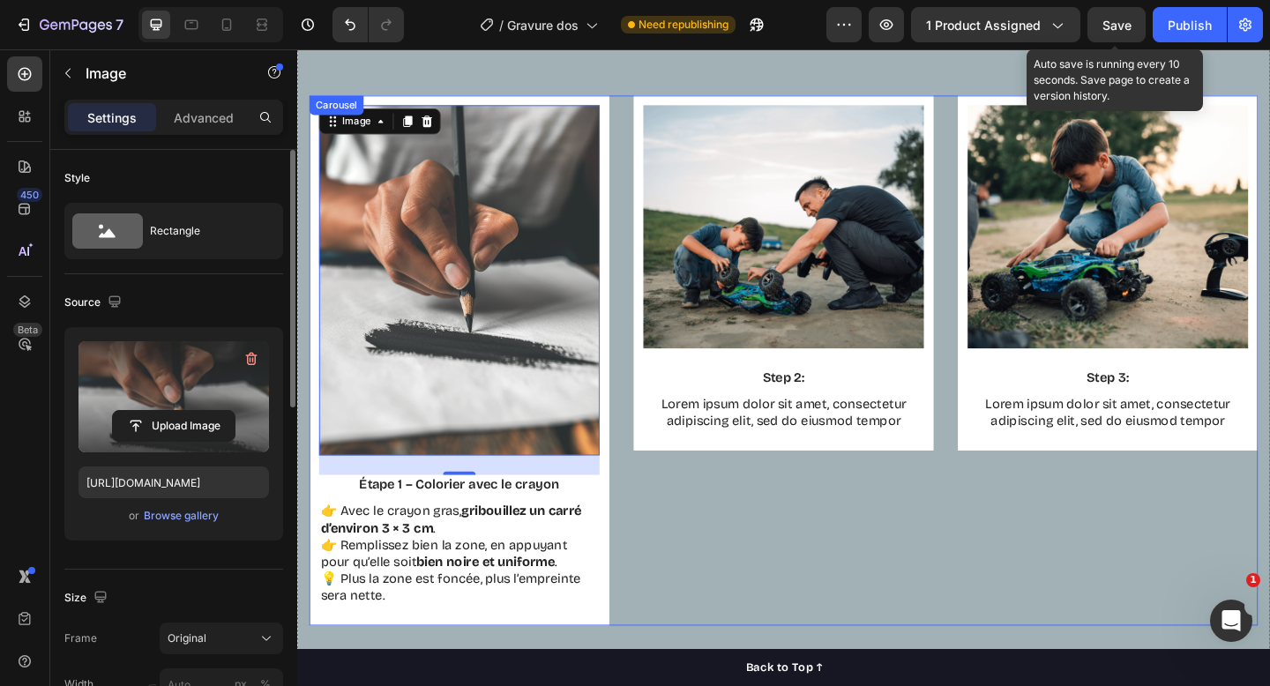
click at [758, 561] on div "Image Step 2: Text Block Lorem ipsum dolor sit amet, consectetur adipiscing eli…" at bounding box center [826, 388] width 326 height 577
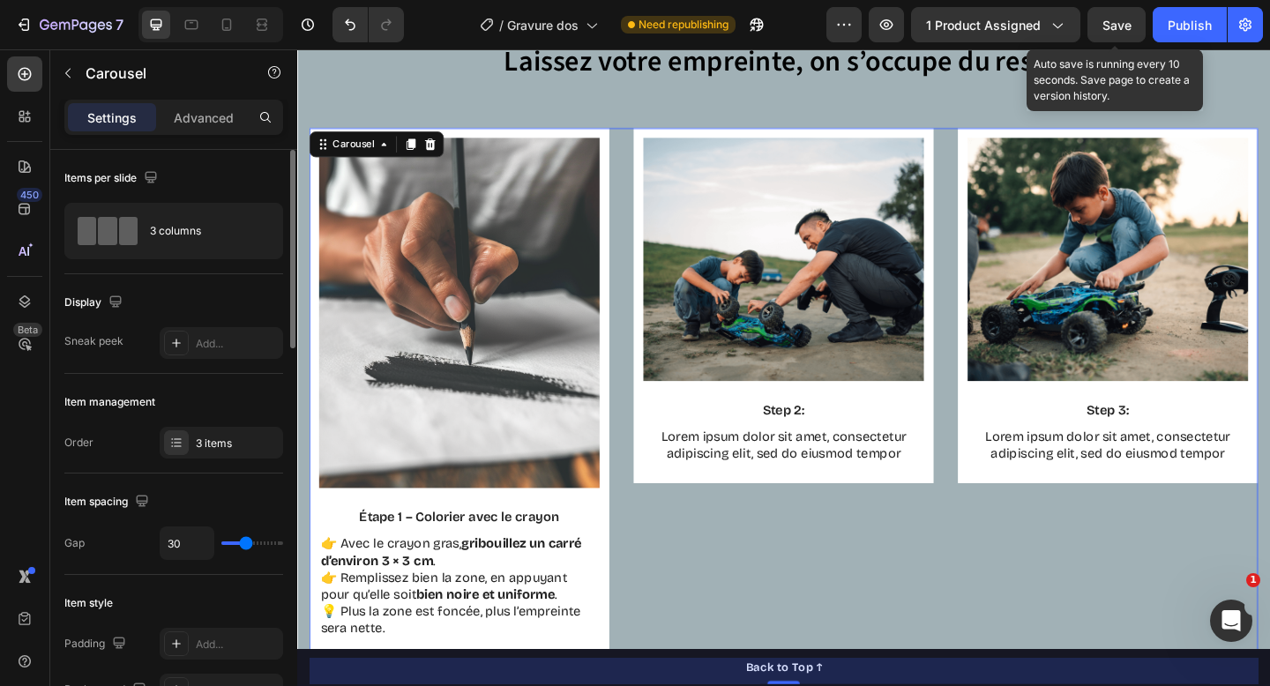
scroll to position [1212, 0]
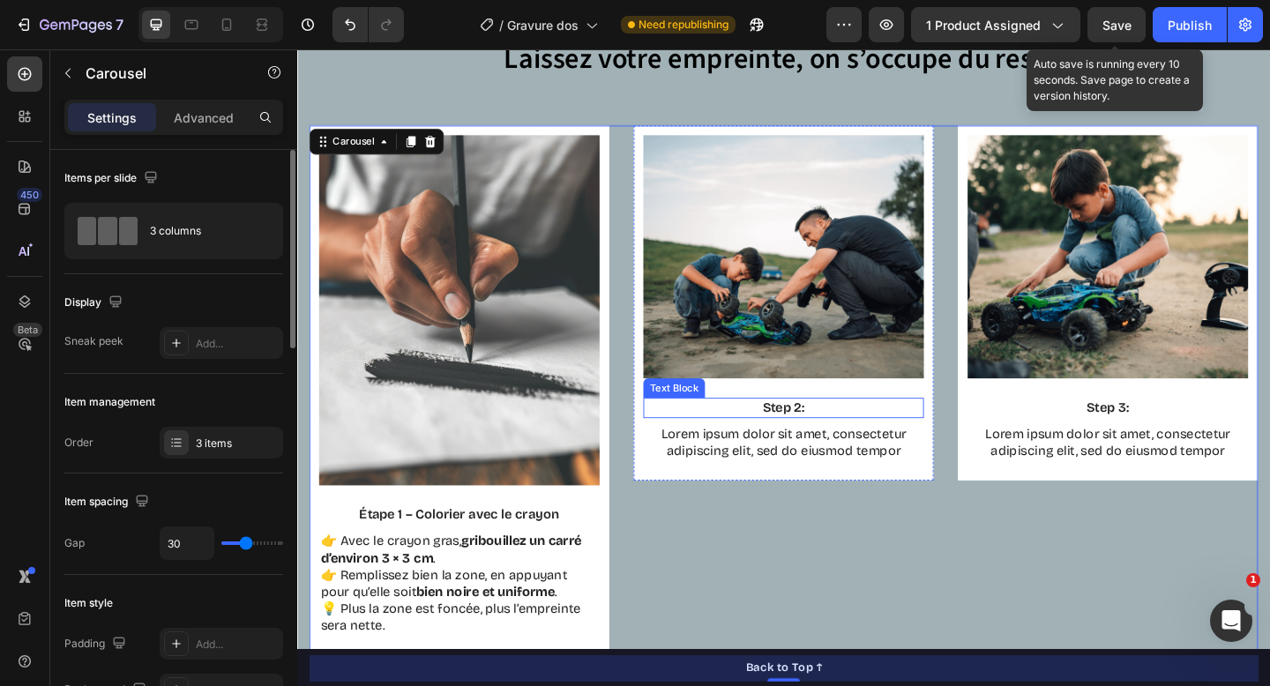
click at [824, 437] on p "Step 2:" at bounding box center [827, 440] width 302 height 19
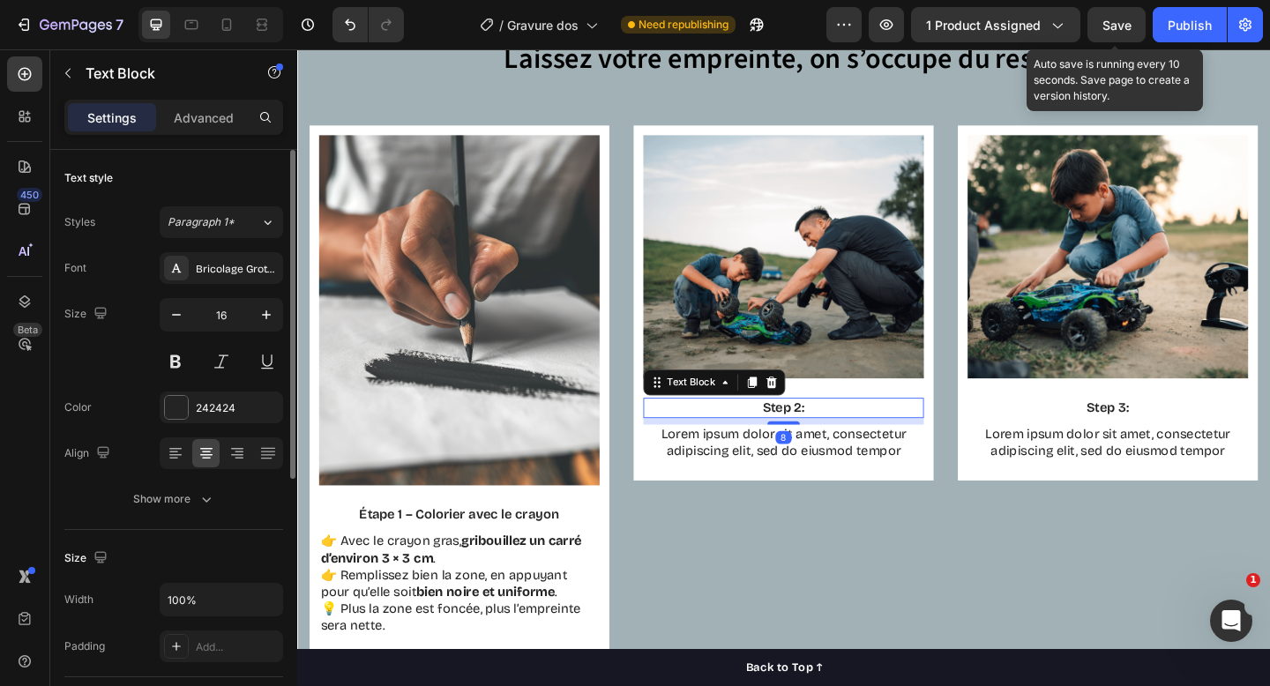
click at [824, 437] on p "Step 2:" at bounding box center [827, 440] width 302 height 19
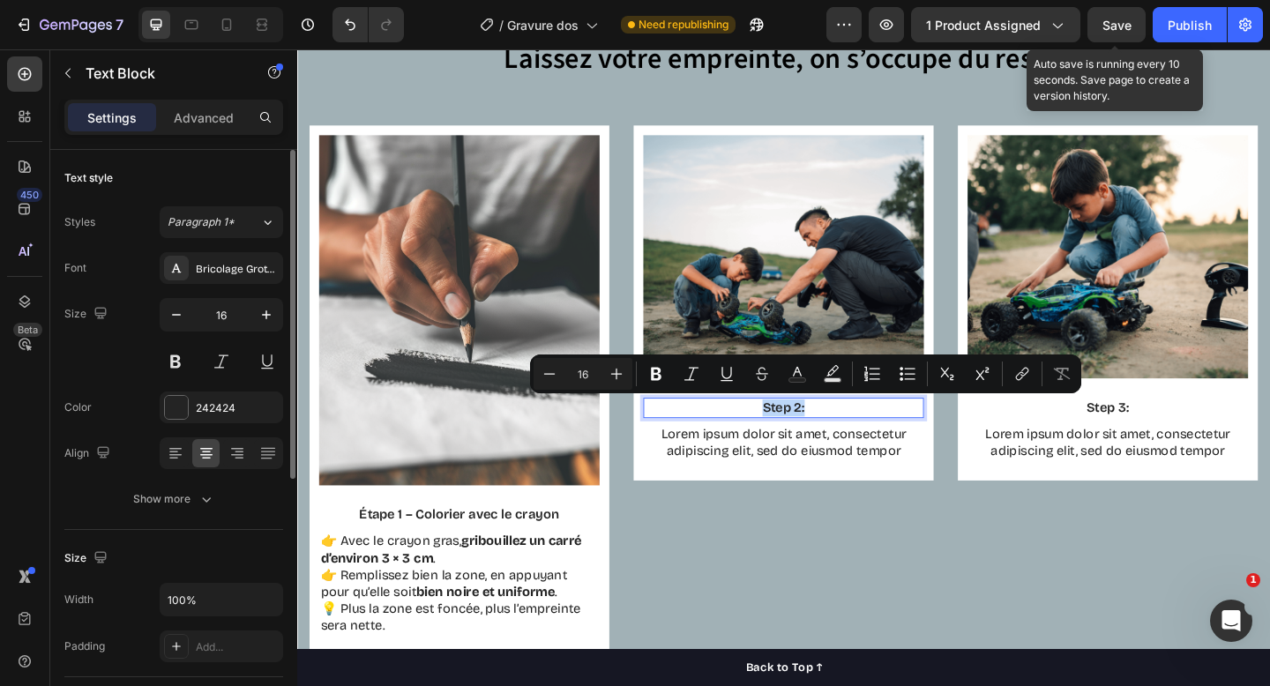
click at [860, 439] on p "Step 2:" at bounding box center [827, 440] width 302 height 19
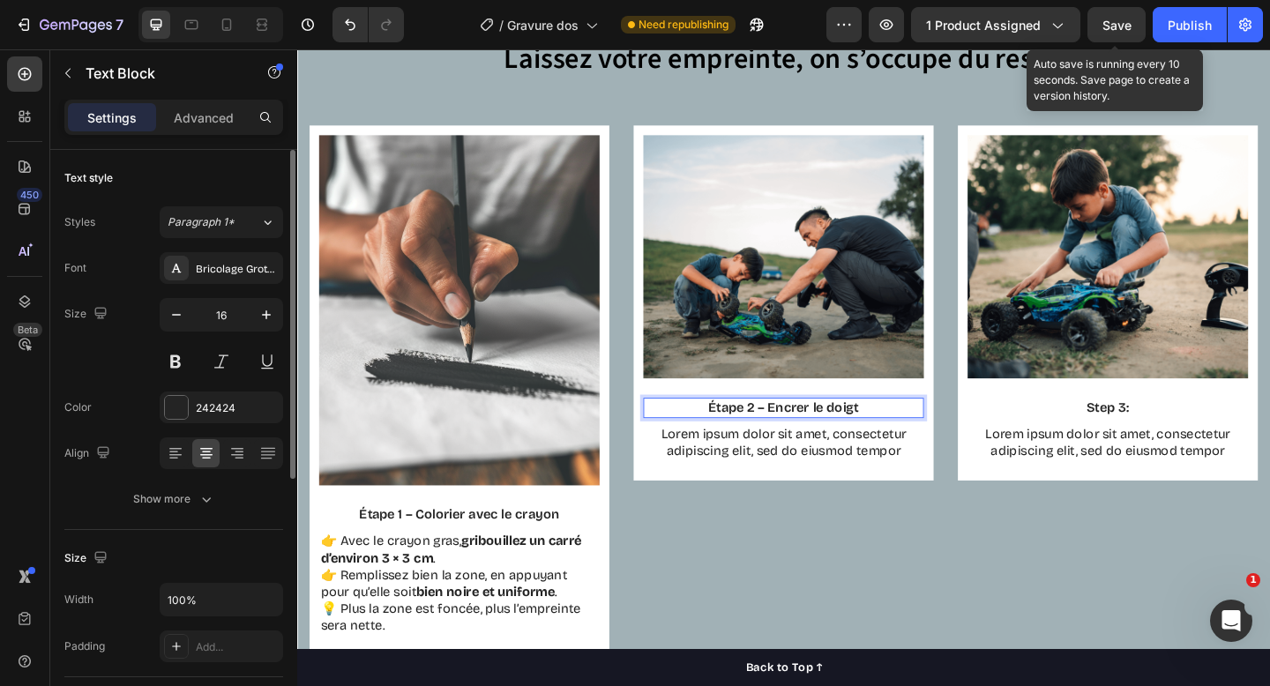
click at [848, 474] on p "Lorem ipsum dolor sit amet, consectetur adipiscing elit, sed do eiusmod tempor" at bounding box center [827, 478] width 302 height 37
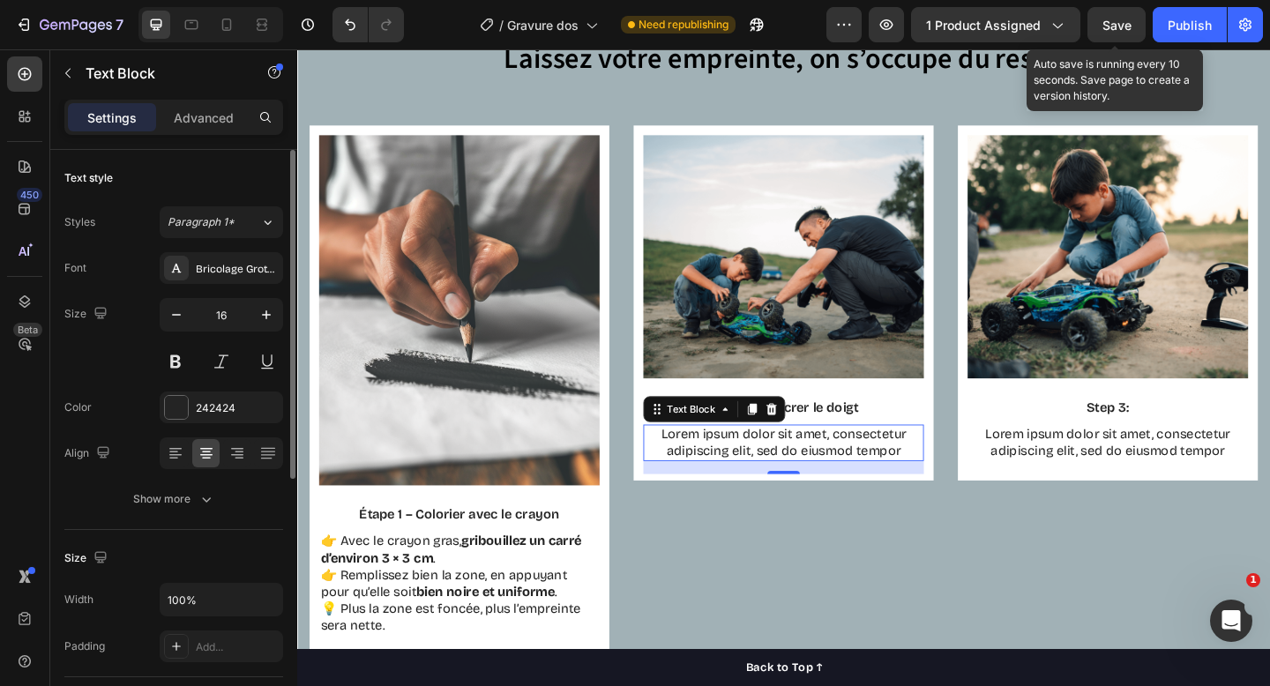
click at [755, 480] on p "Lorem ipsum dolor sit amet, consectetur adipiscing elit, sed do eiusmod tempor" at bounding box center [827, 478] width 302 height 37
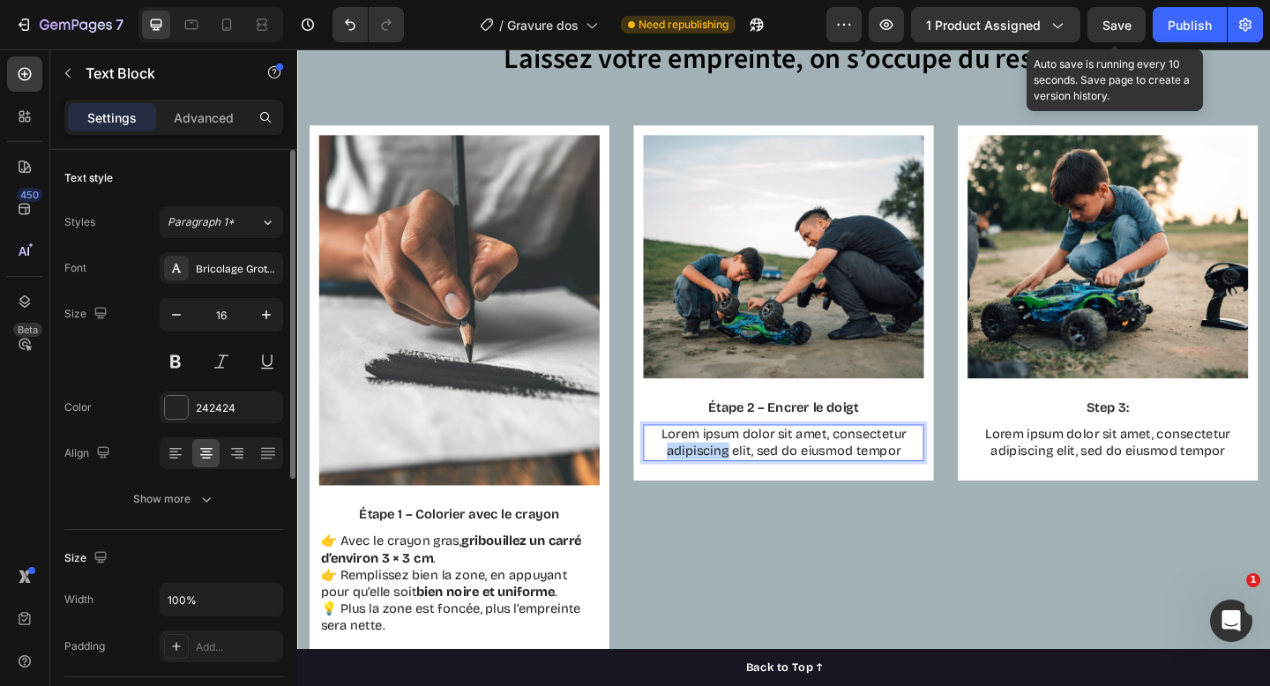
click at [755, 480] on p "Lorem ipsum dolor sit amet, consectetur adipiscing elit, sed do eiusmod tempor" at bounding box center [827, 478] width 302 height 37
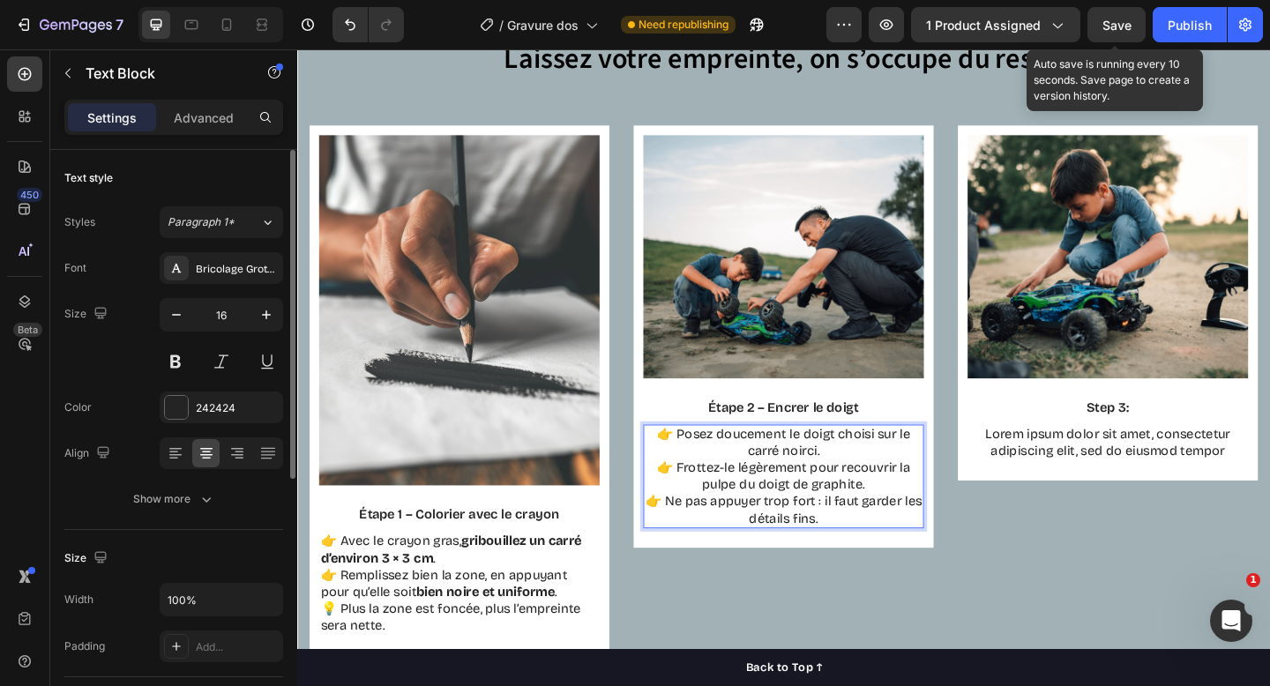
click at [708, 469] on p "👉 Posez doucement le doigt choisi sur le carré noirci. 👉 Frottez-le légèrement …" at bounding box center [827, 515] width 302 height 110
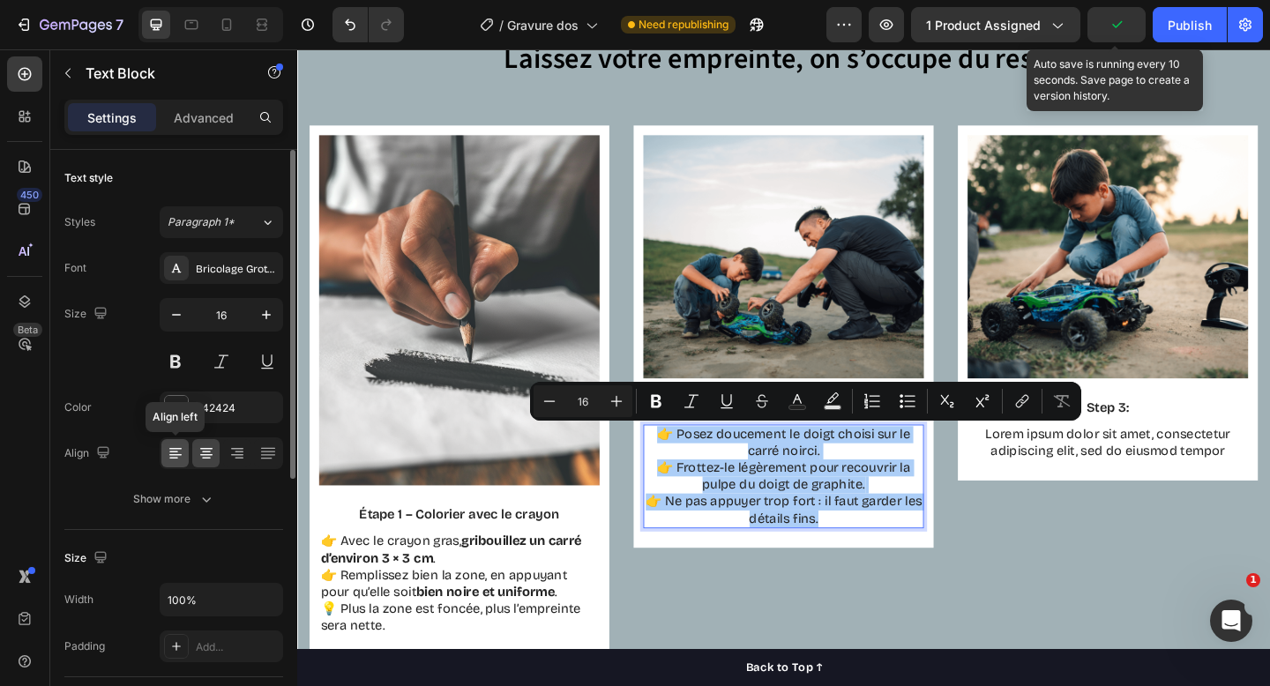
click at [178, 457] on icon at bounding box center [176, 454] width 18 height 18
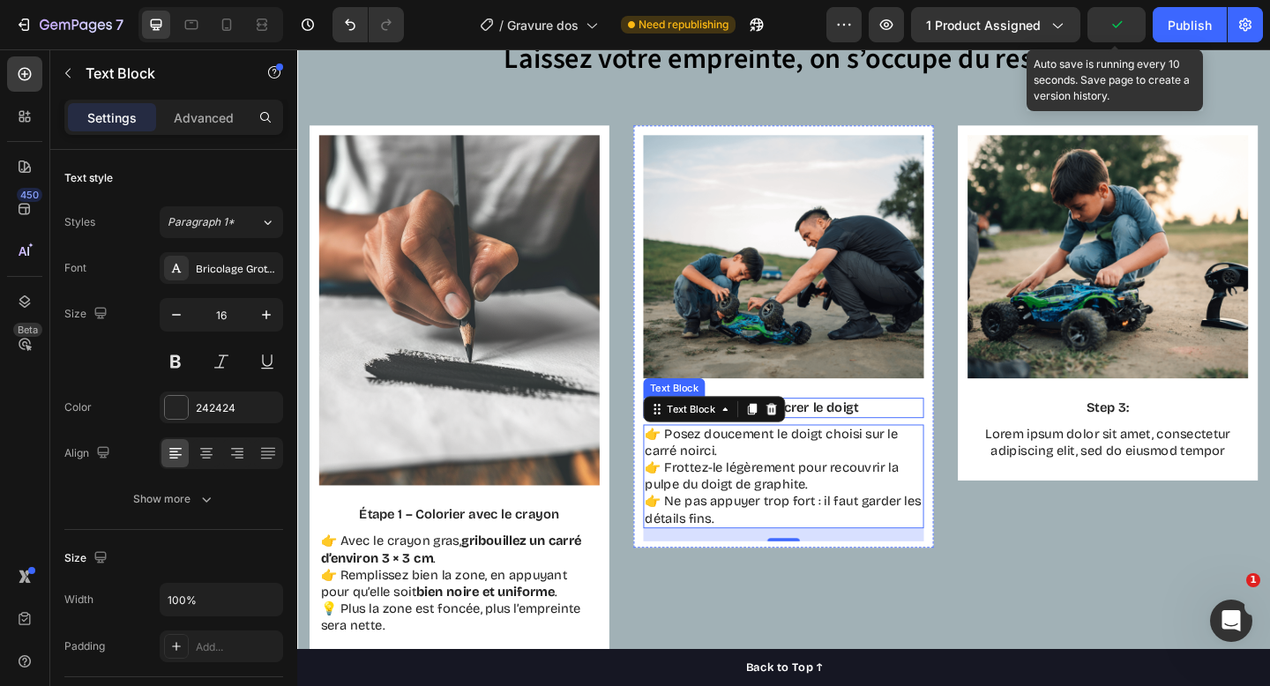
click at [965, 442] on p "Étape 2 – Encrer le doigt" at bounding box center [827, 440] width 302 height 19
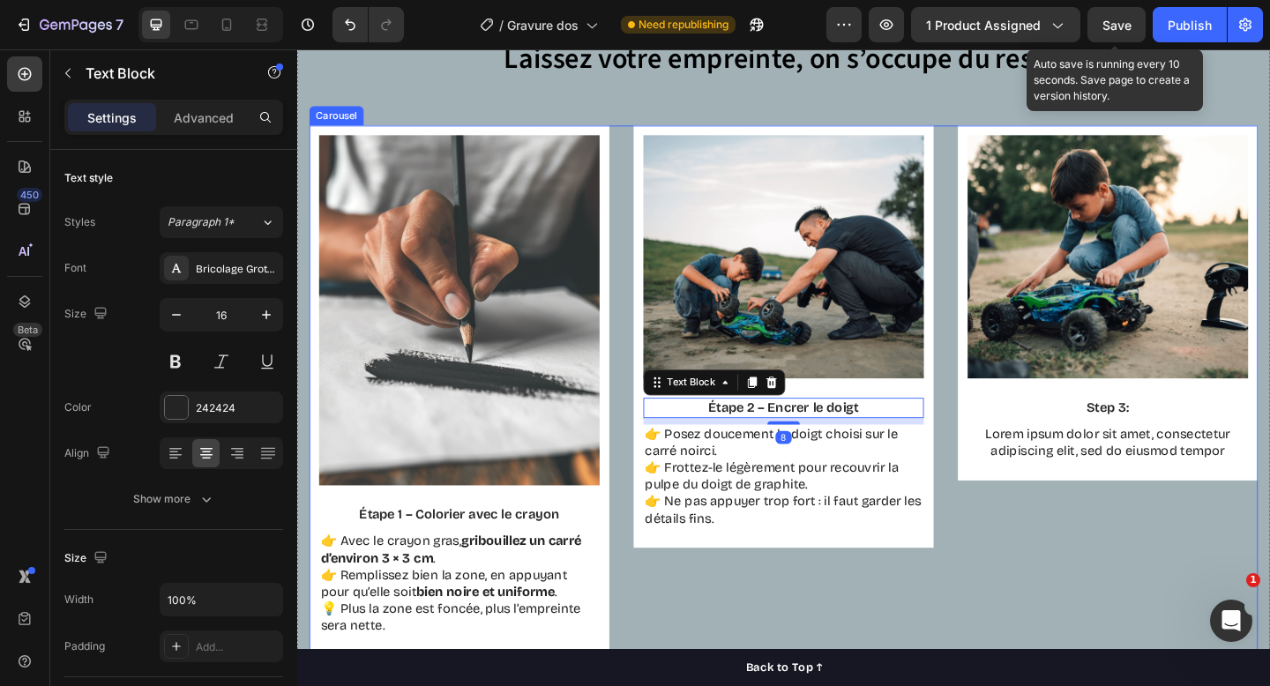
click at [927, 685] on div "Image Étape 2 – Encrer le doigt Text Block 8 👉 Posez doucement le doigt choisi …" at bounding box center [826, 420] width 326 height 577
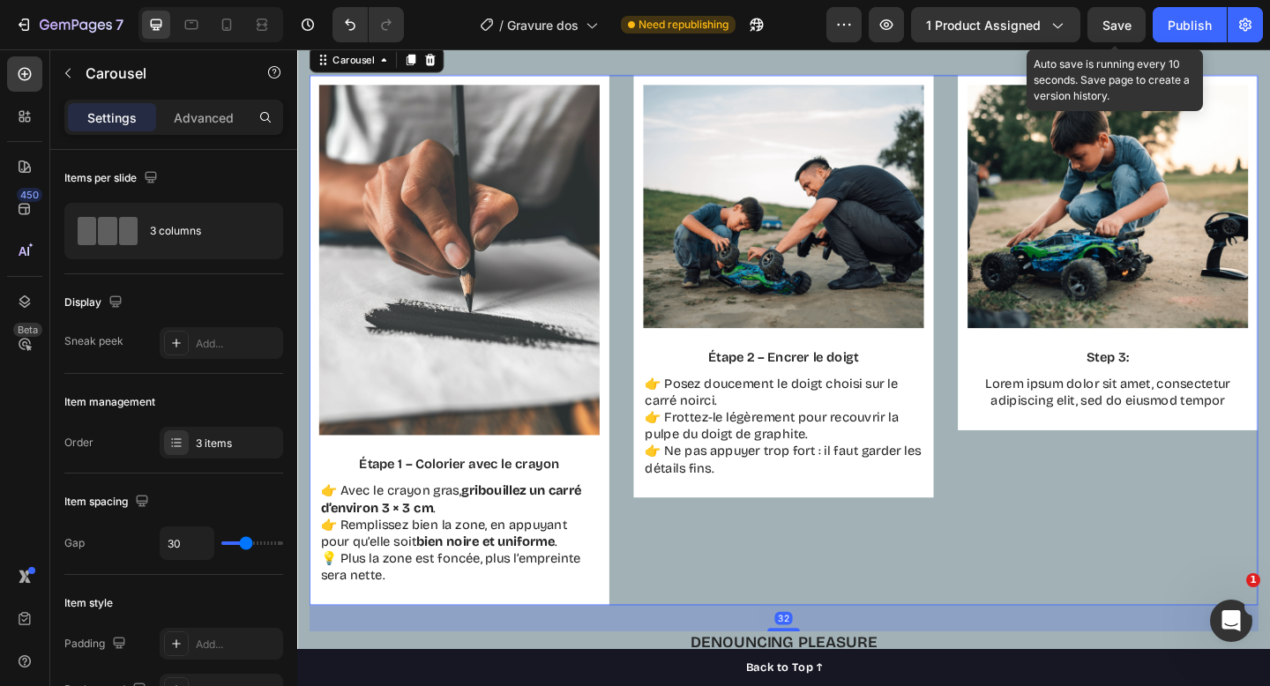
scroll to position [1298, 0]
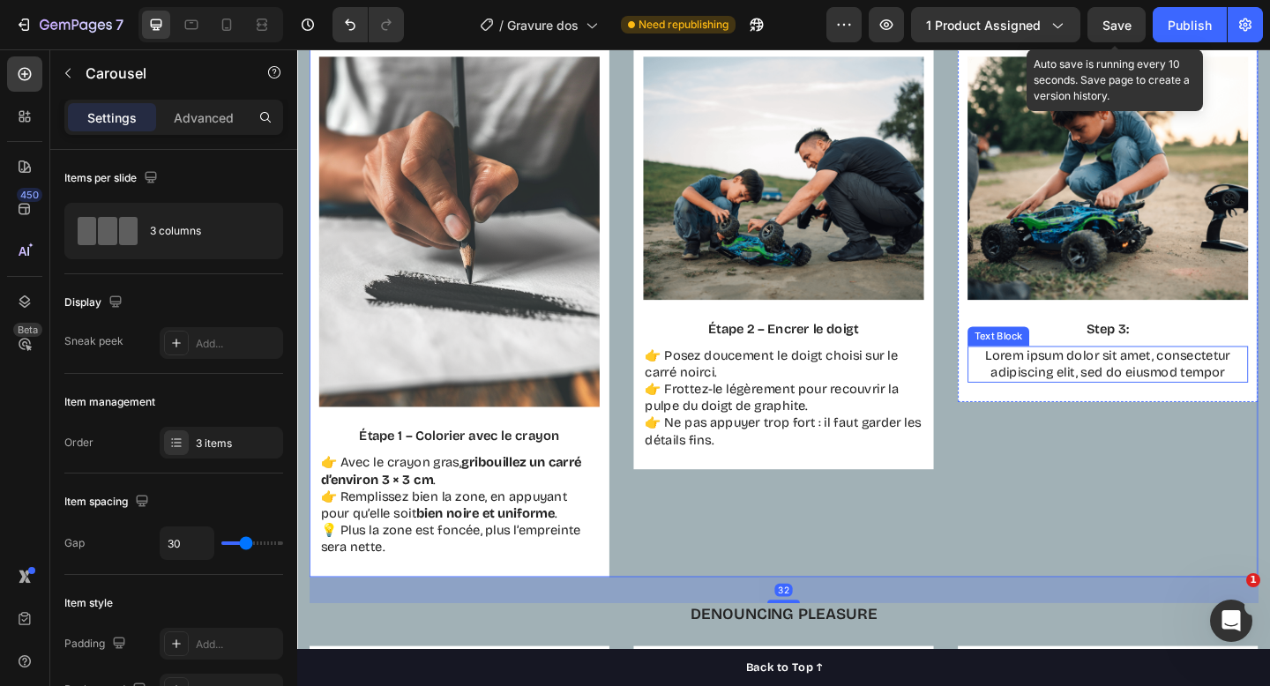
click at [1178, 401] on p "Lorem ipsum dolor sit amet, consectetur adipiscing elit, sed do eiusmod tempor" at bounding box center [1180, 392] width 302 height 37
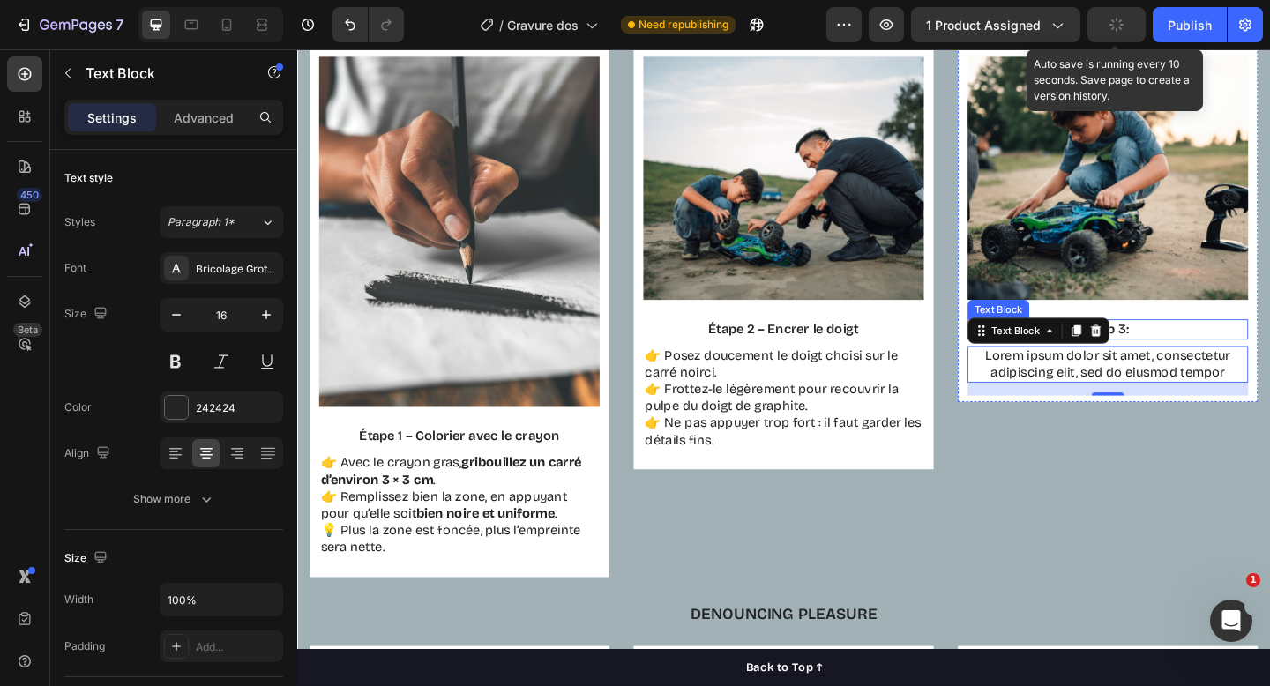
click at [1201, 352] on p "Step 3:" at bounding box center [1180, 354] width 302 height 19
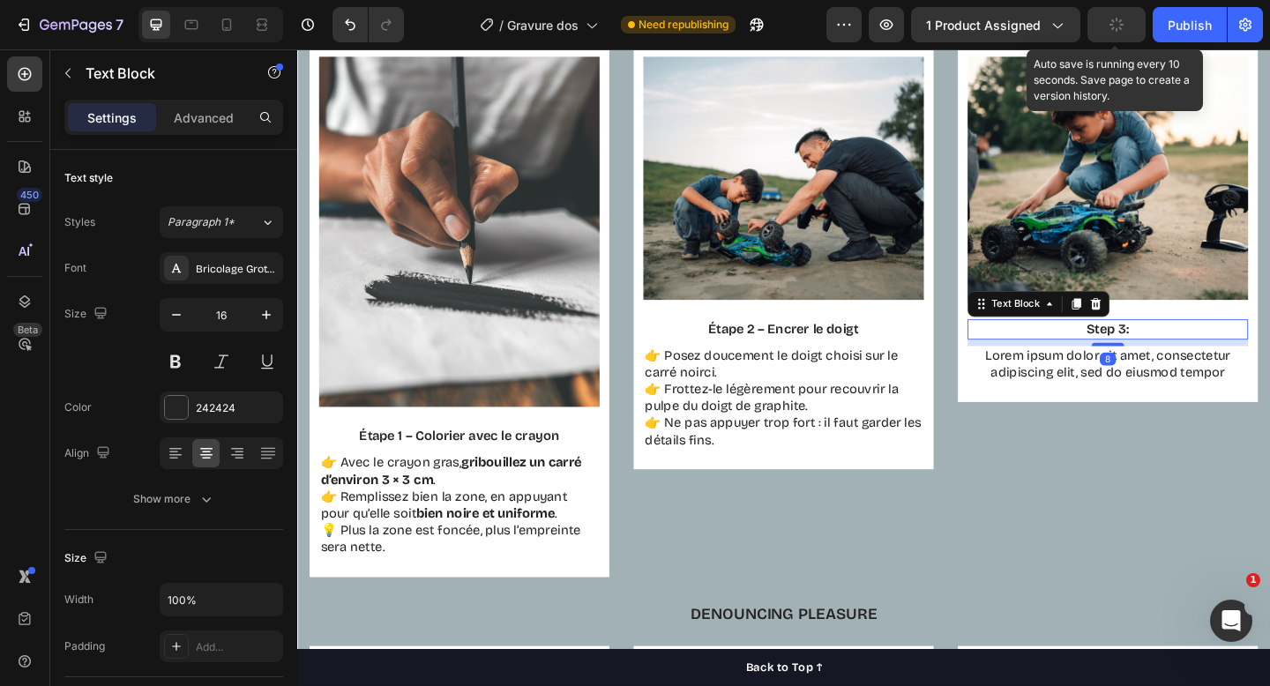
click at [1201, 352] on p "Step 3:" at bounding box center [1180, 354] width 302 height 19
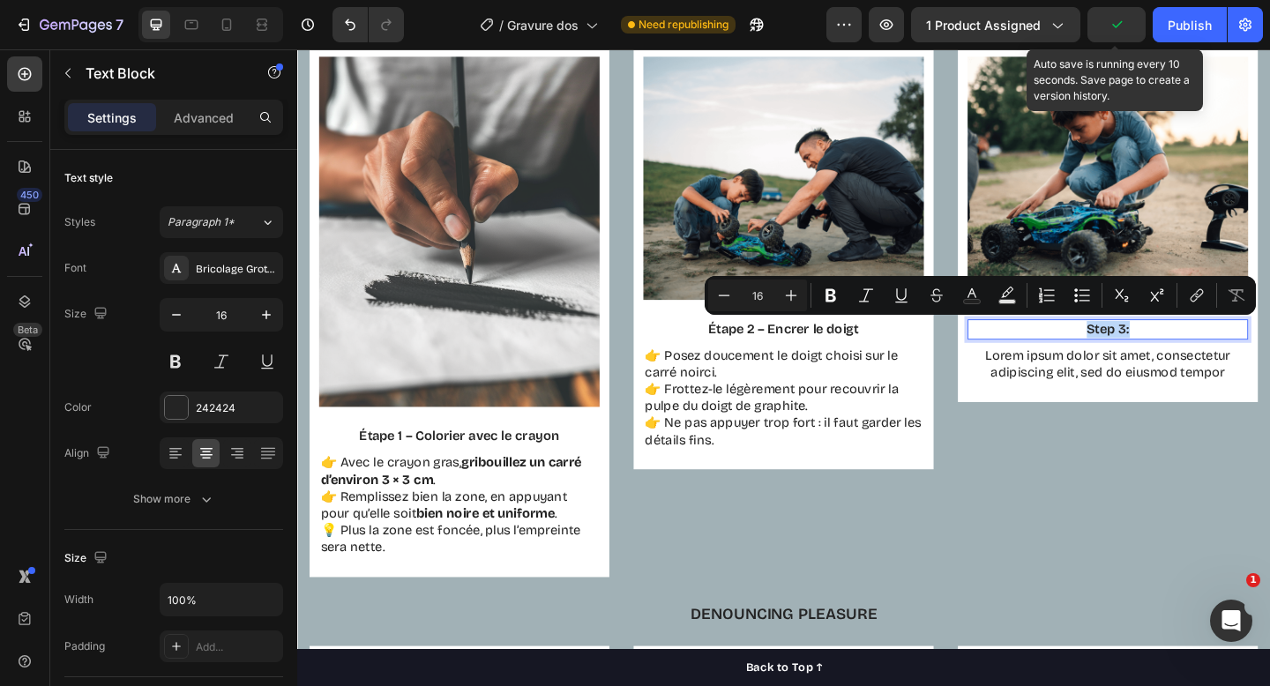
click at [1201, 352] on p "Step 3:" at bounding box center [1180, 354] width 302 height 19
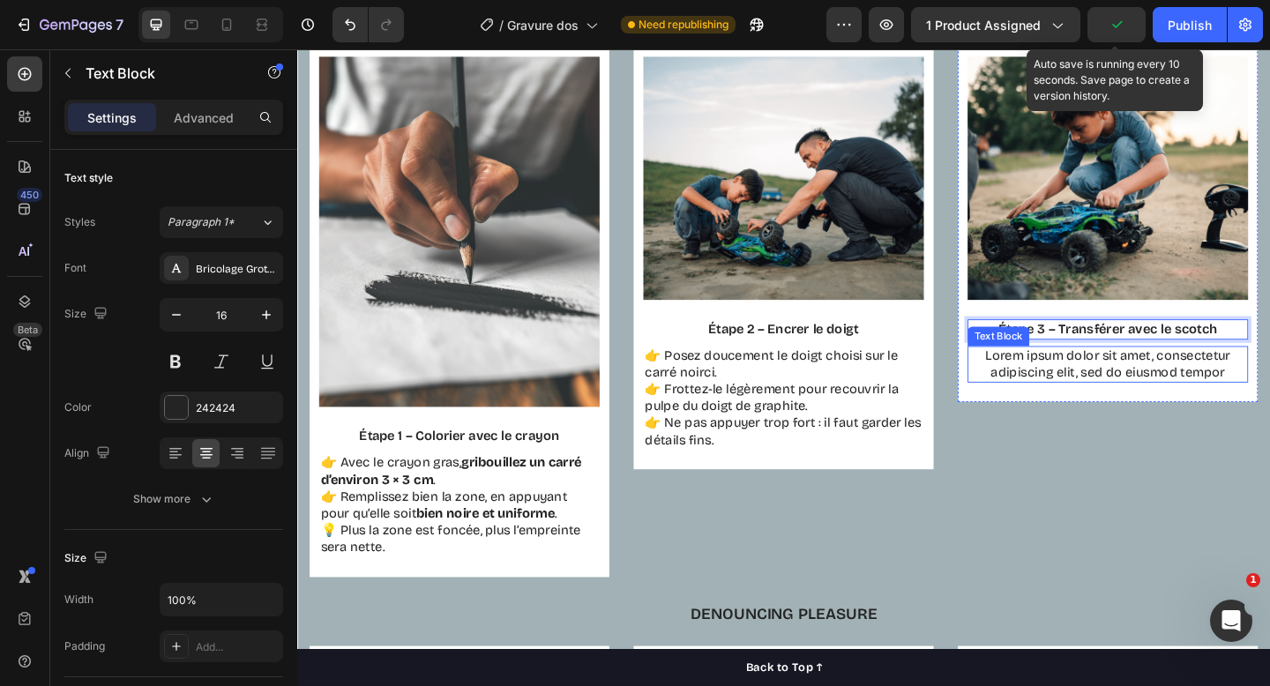
click at [1105, 404] on p "Lorem ipsum dolor sit amet, consectetur adipiscing elit, sed do eiusmod tempor" at bounding box center [1180, 392] width 302 height 37
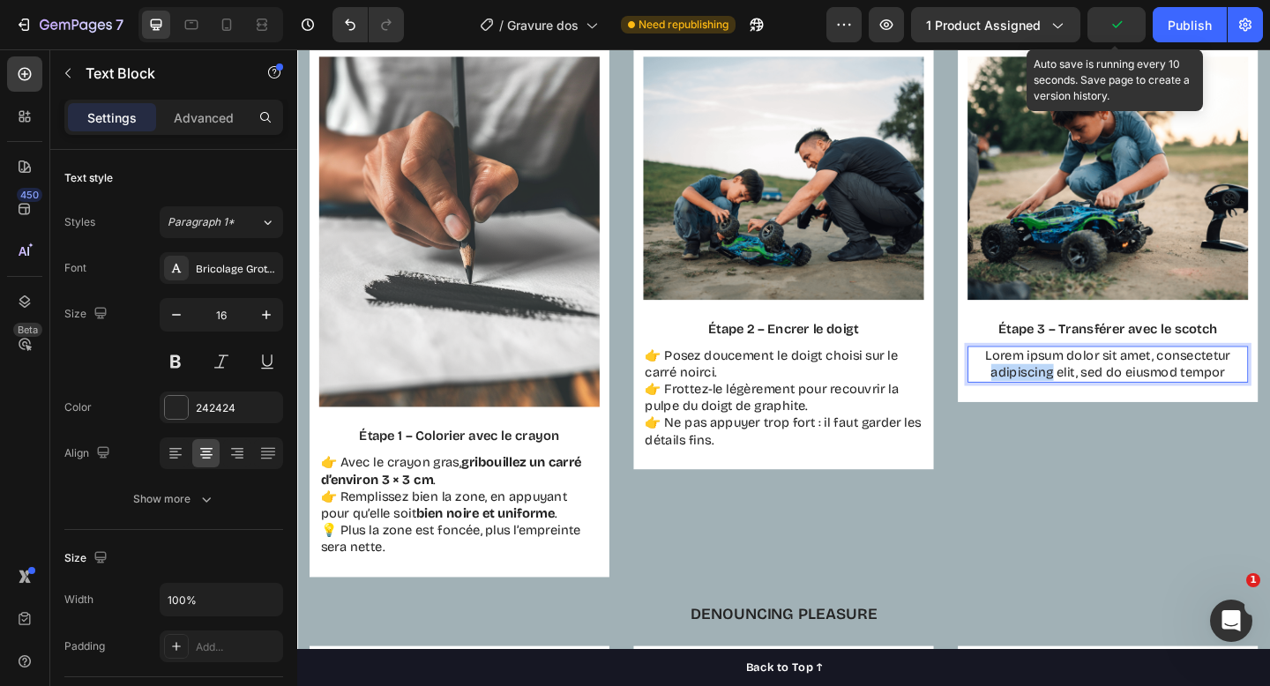
click at [1105, 404] on p "Lorem ipsum dolor sit amet, consectetur adipiscing elit, sed do eiusmod tempor" at bounding box center [1180, 392] width 302 height 37
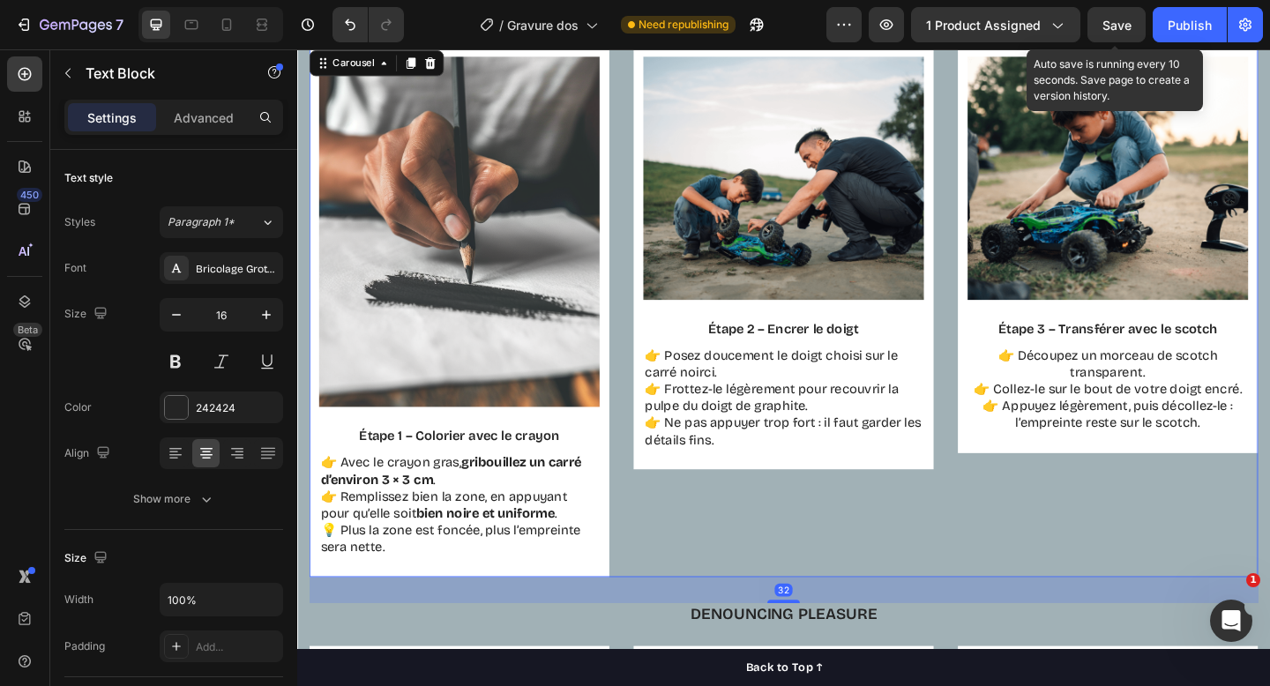
click at [1079, 548] on div "Image Étape 3 – Transférer avec le scotch Text Block 👉 Découpez un morceau de s…" at bounding box center [1179, 335] width 326 height 577
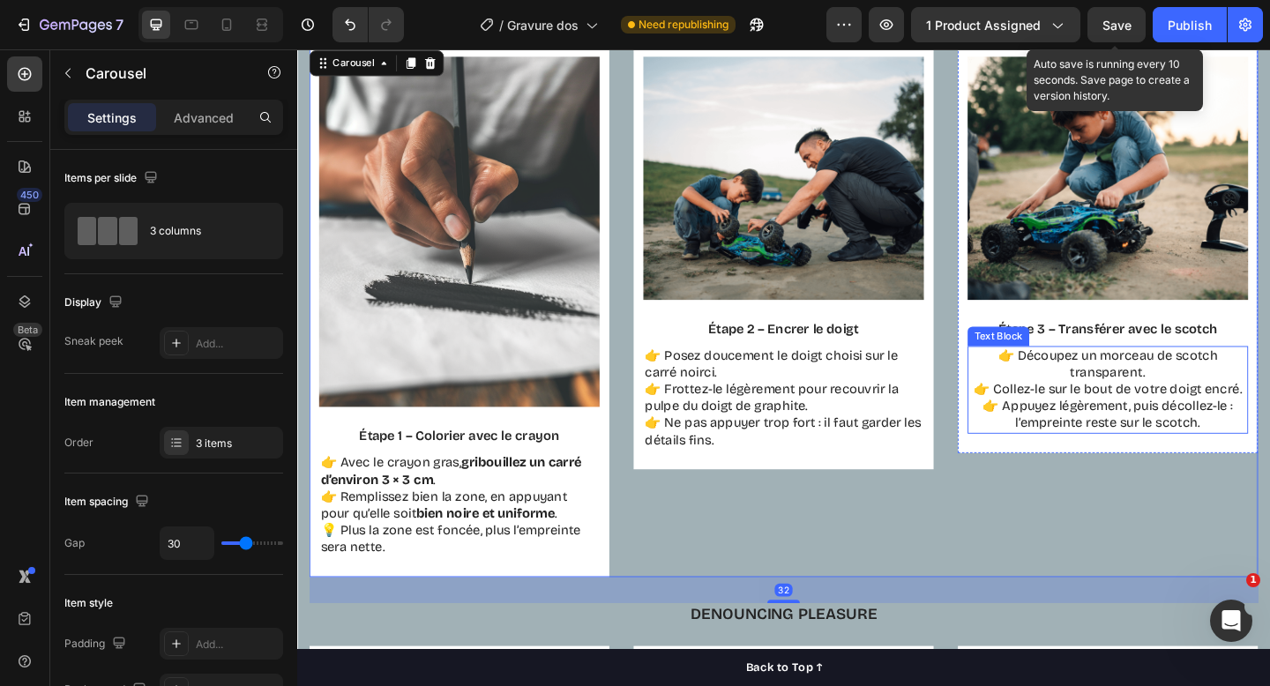
click at [1108, 444] on p "👉 Découpez un morceau de scotch transparent. 👉 Collez-le sur le bout de votre d…" at bounding box center [1180, 420] width 302 height 92
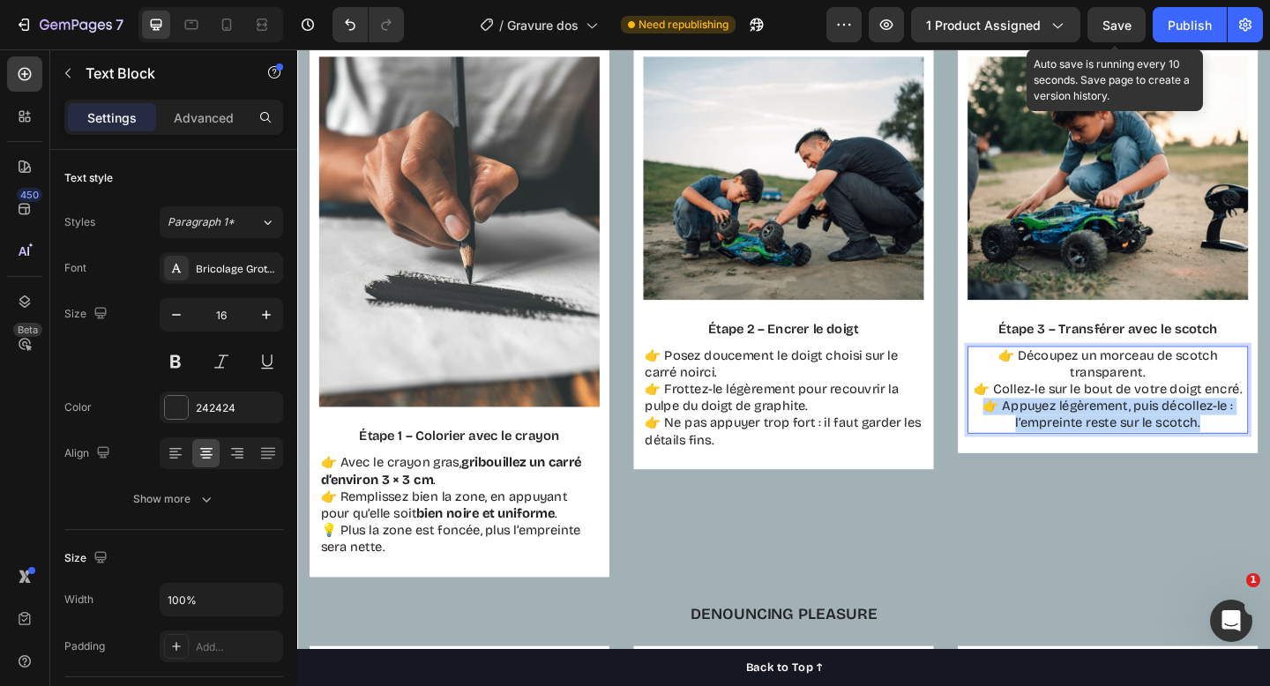
click at [1108, 444] on p "👉 Découpez un morceau de scotch transparent. 👉 Collez-le sur le bout de votre d…" at bounding box center [1180, 420] width 302 height 92
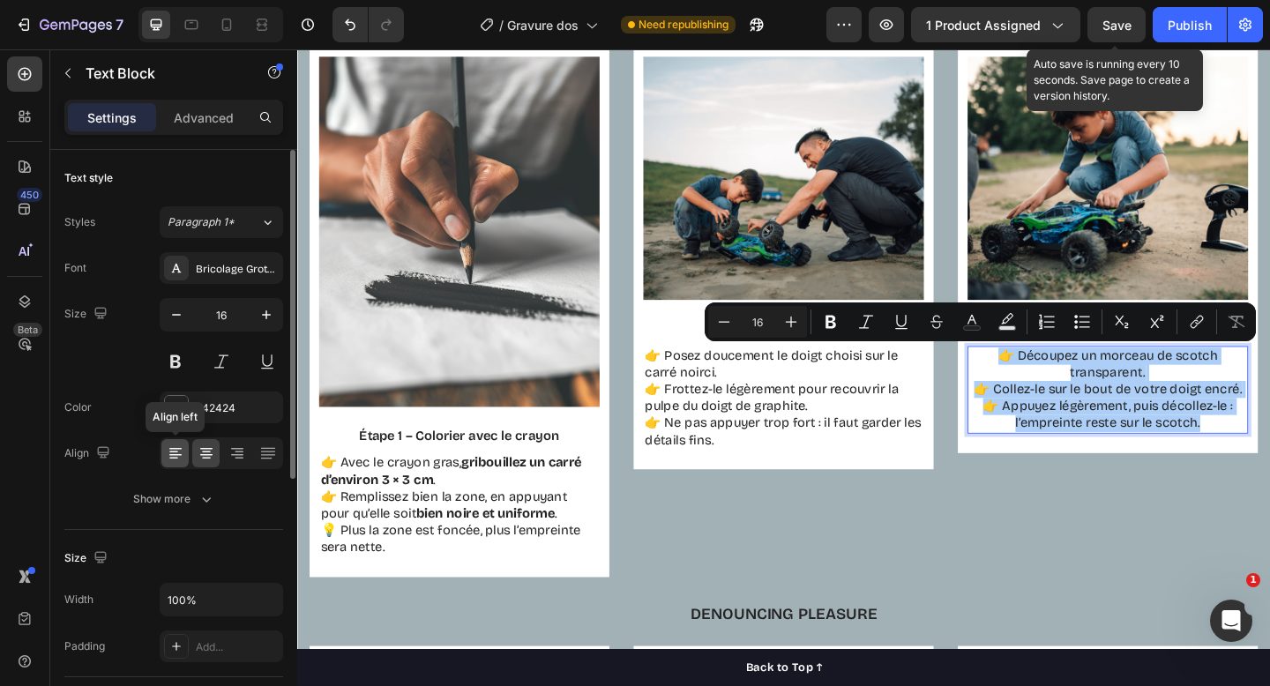
click at [170, 465] on div at bounding box center [174, 453] width 27 height 28
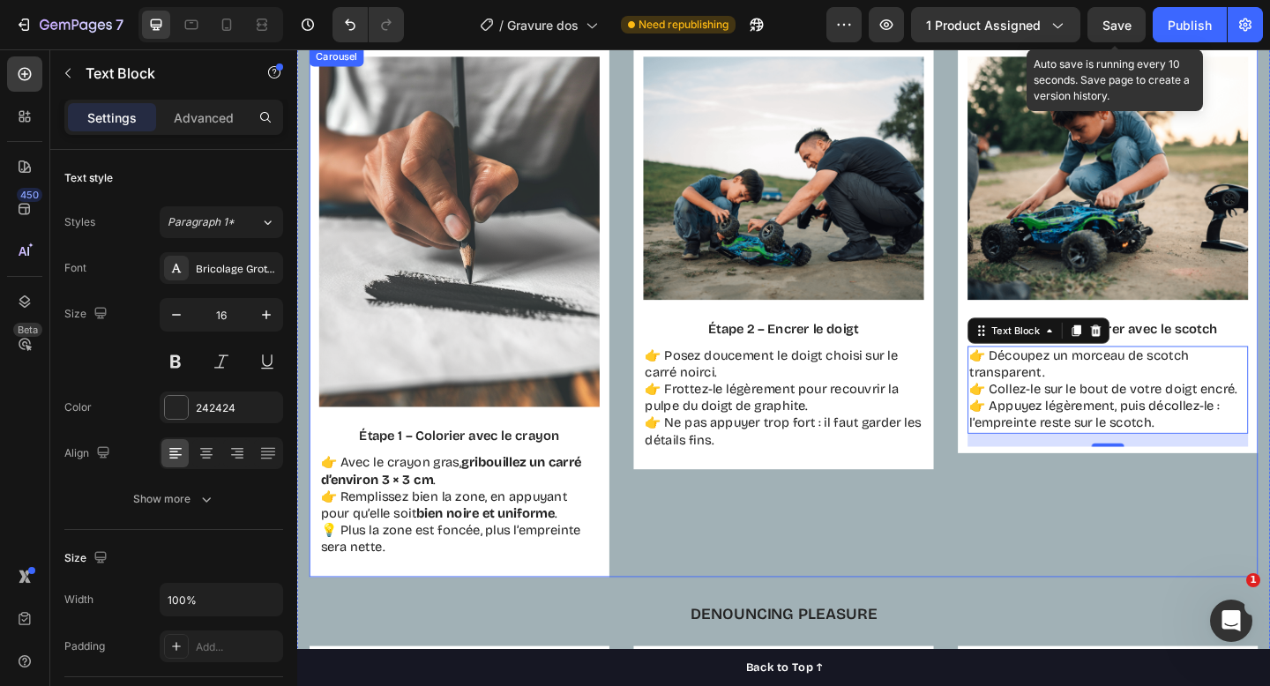
click at [902, 613] on div "Image Étape 2 – Encrer le doigt Text Block 👉 Posez doucement le doigt choisi su…" at bounding box center [826, 335] width 326 height 577
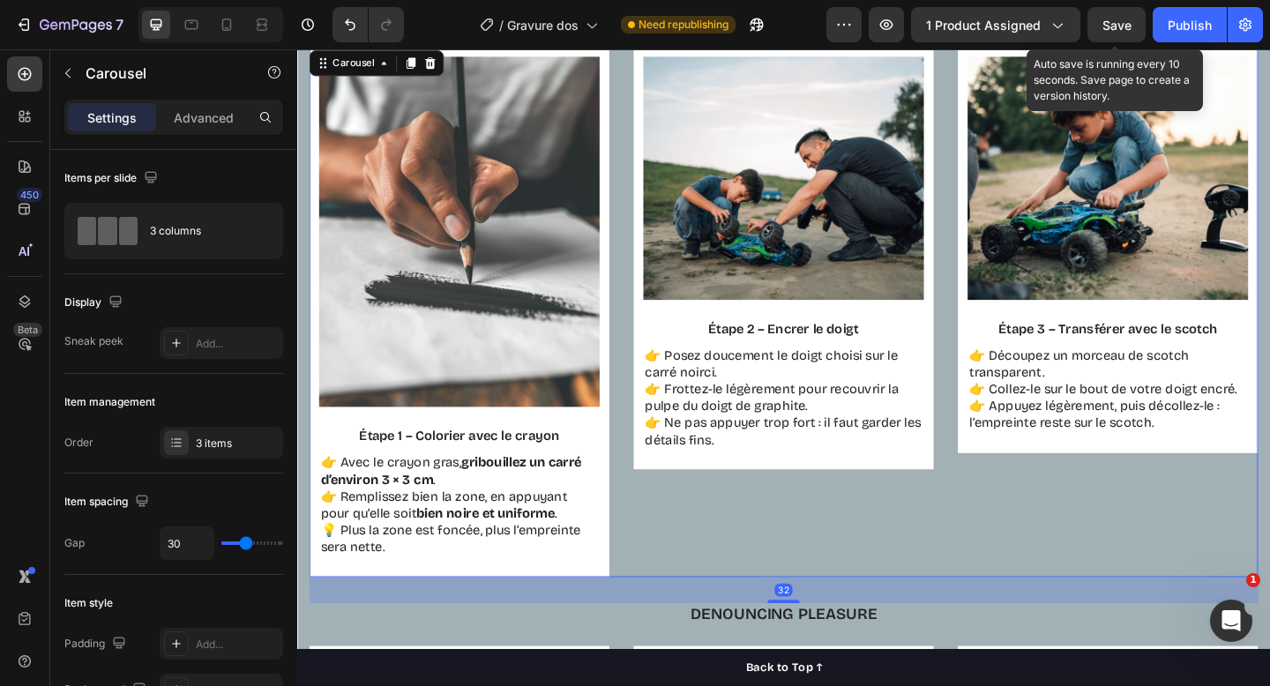
click at [1107, 29] on span "Save" at bounding box center [1117, 25] width 29 height 15
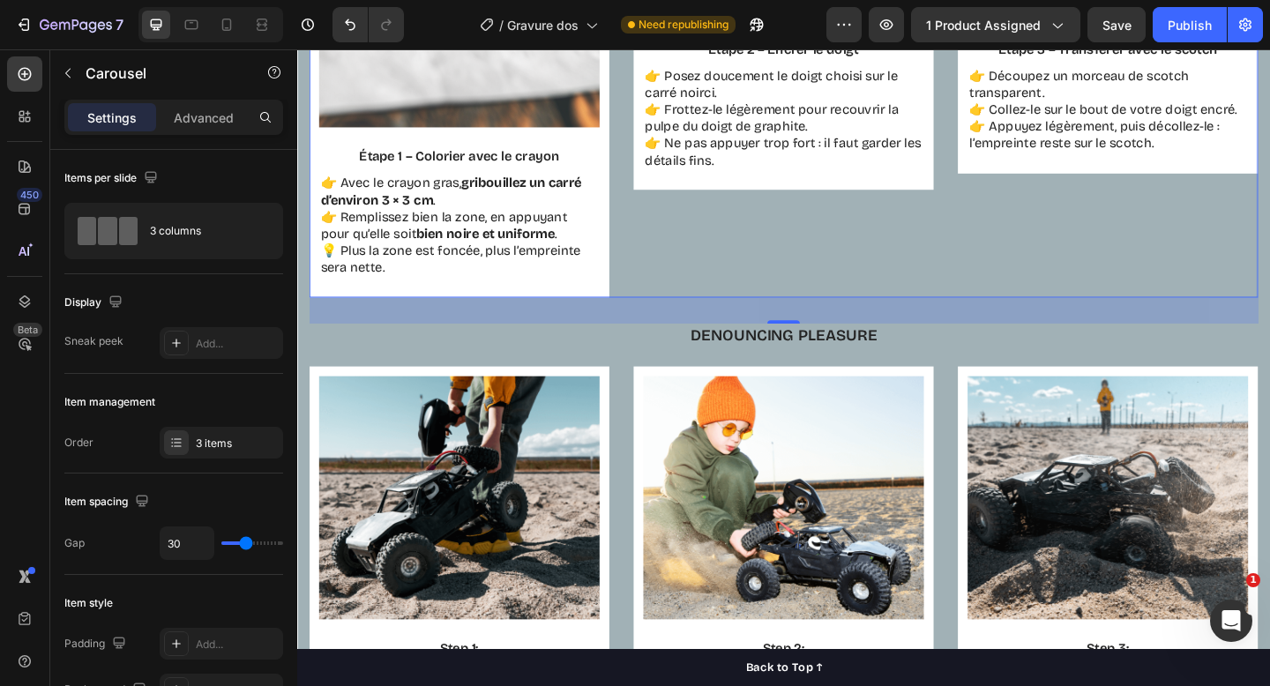
scroll to position [1697, 0]
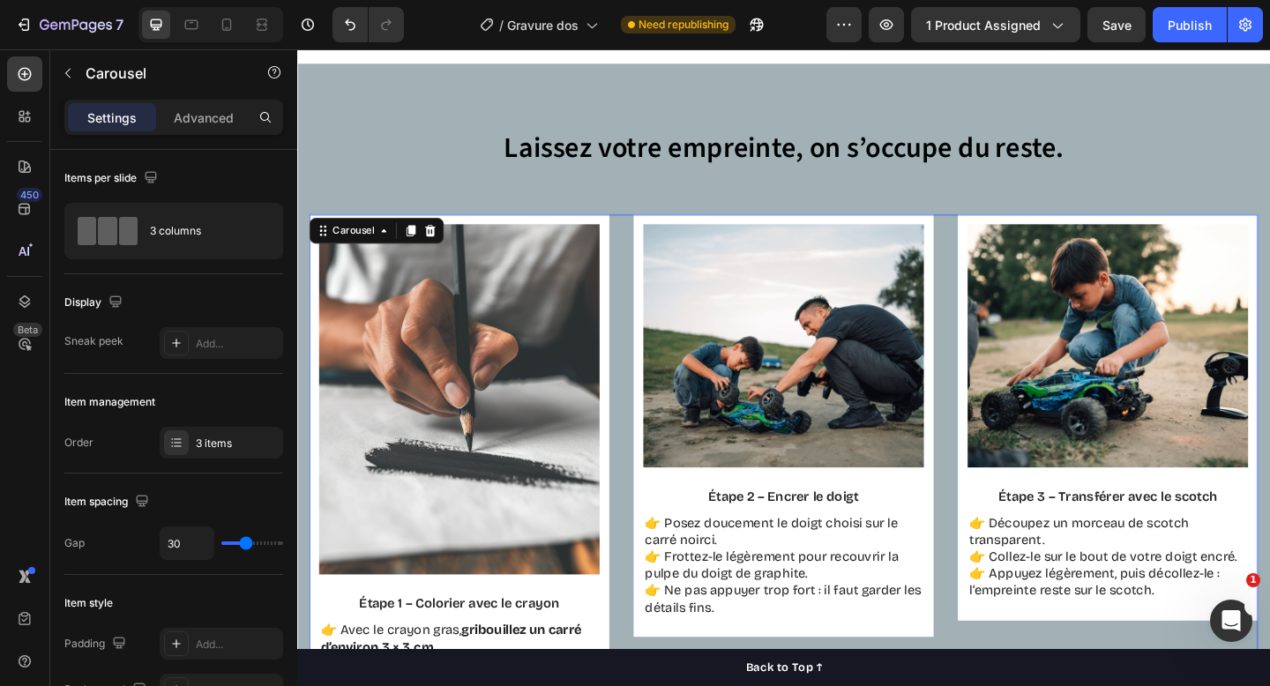
scroll to position [1065, 0]
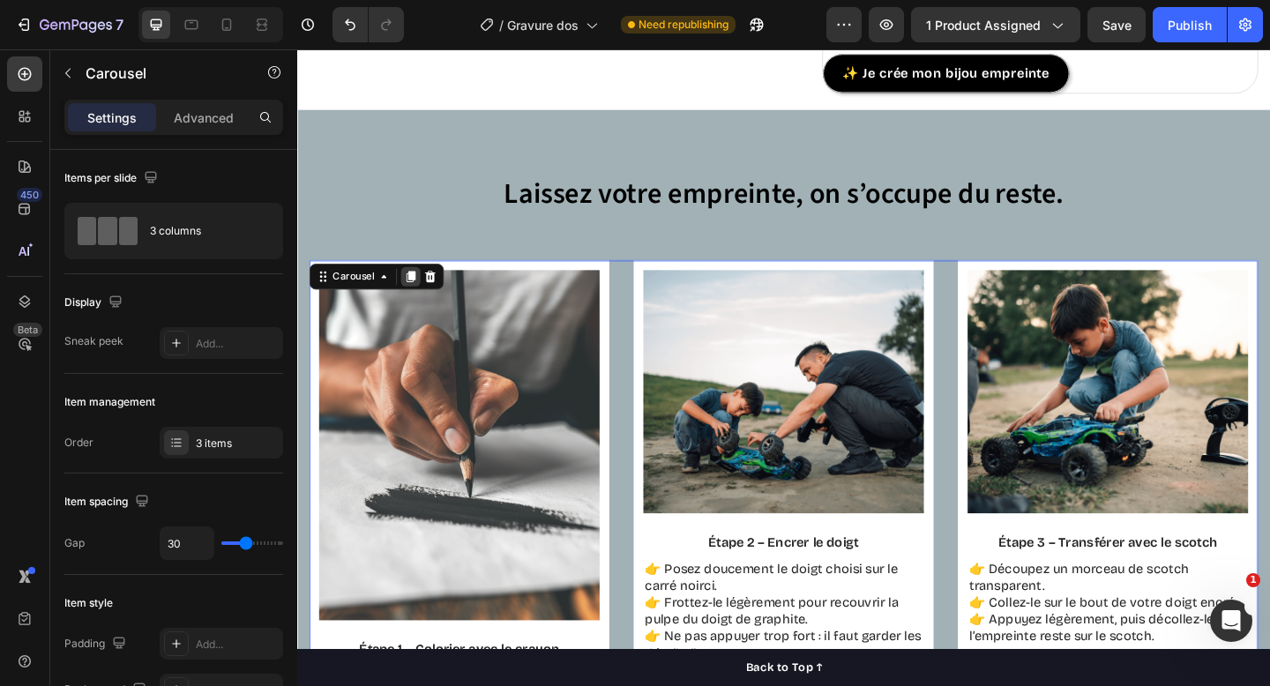
click at [417, 298] on icon at bounding box center [421, 297] width 14 height 14
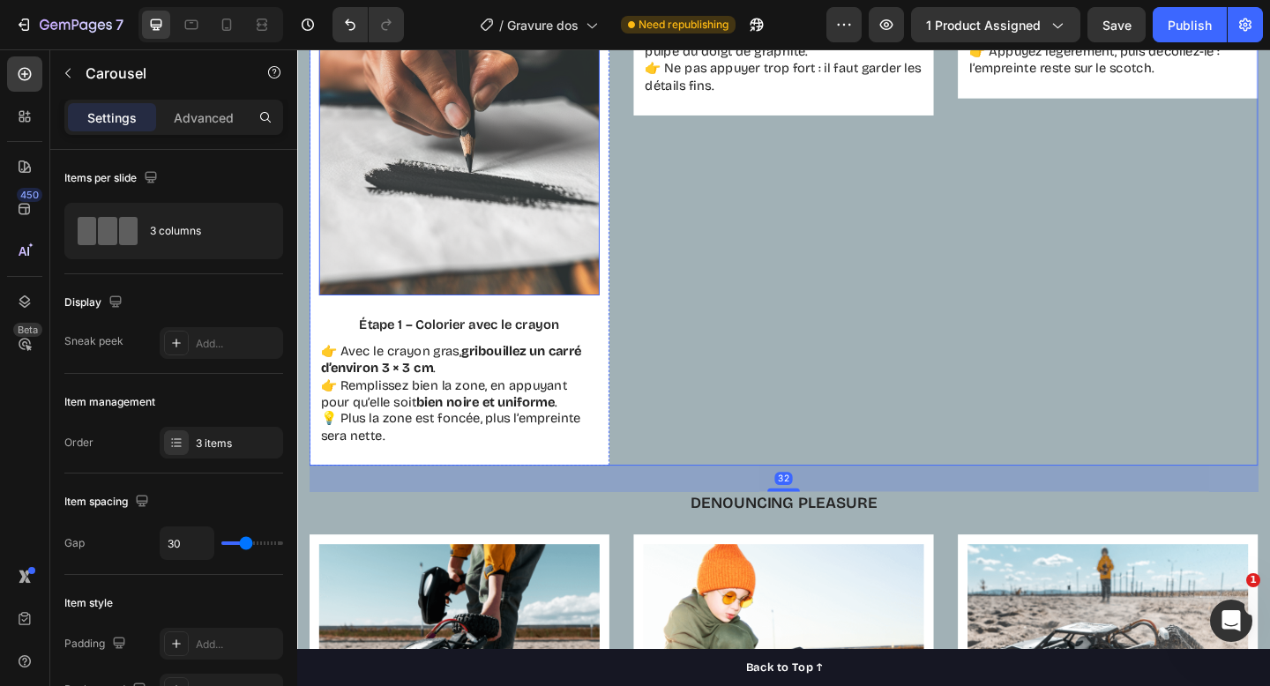
scroll to position [2253, 0]
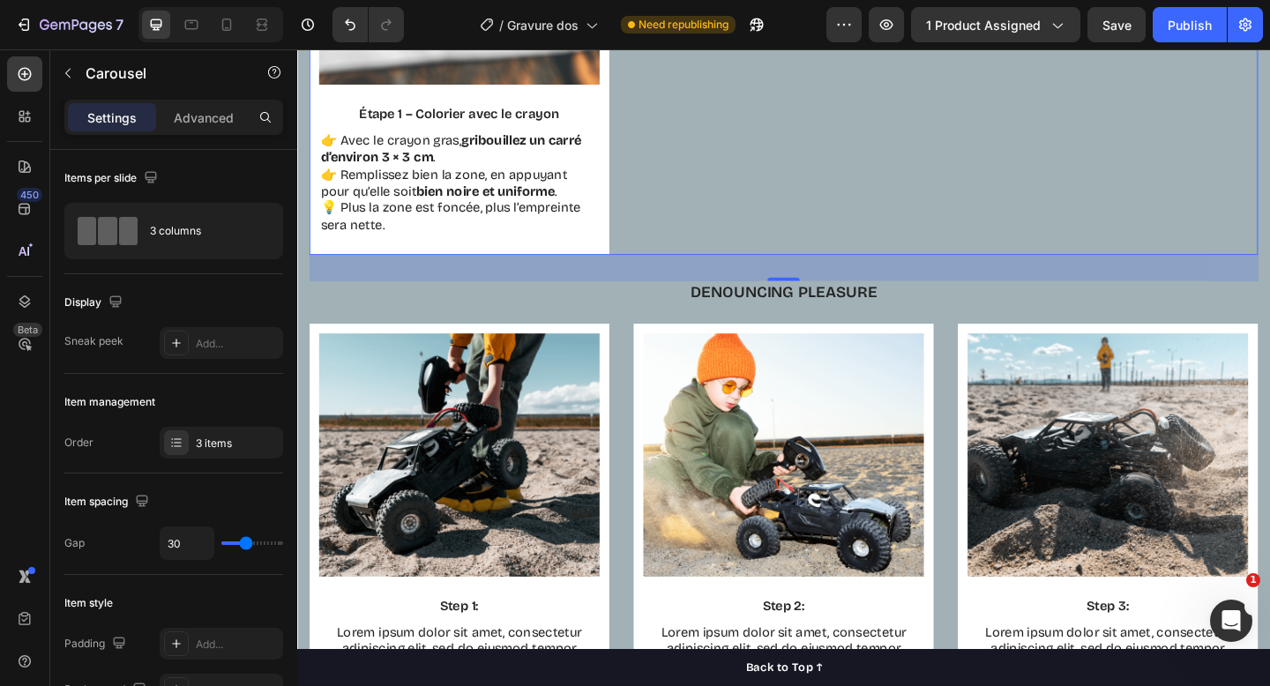
click at [727, 282] on div "32" at bounding box center [827, 288] width 1032 height 28
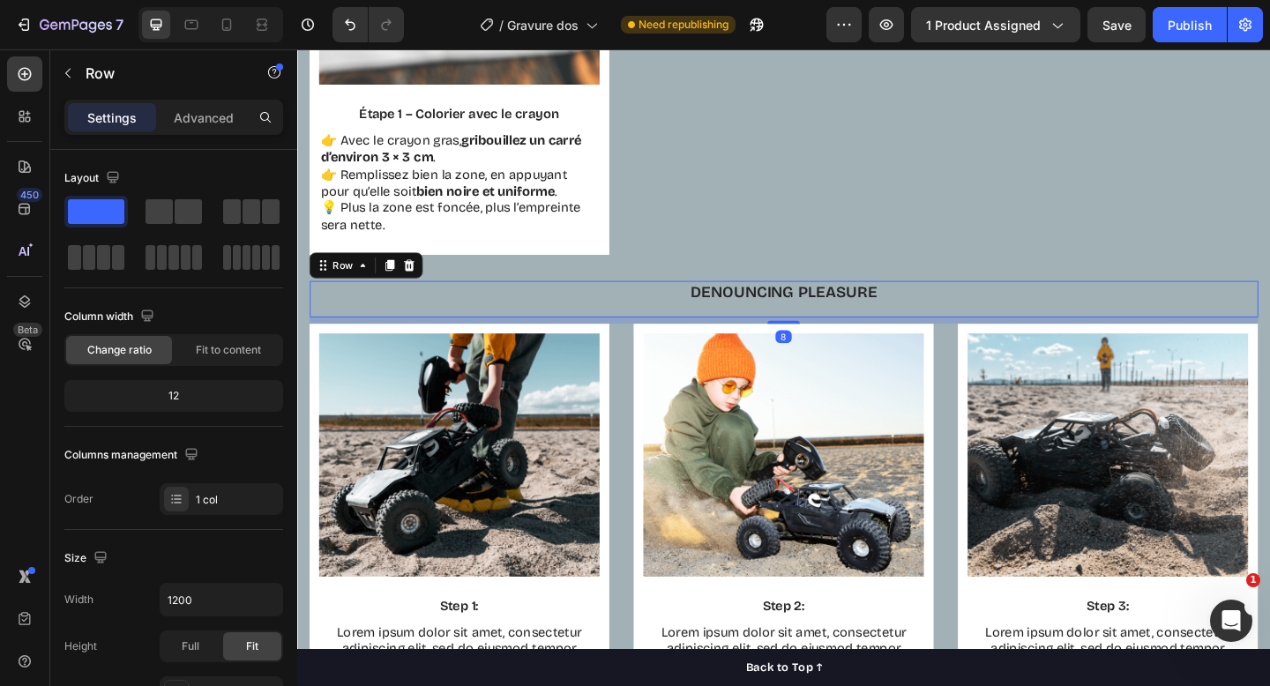
click at [696, 330] on div "Denouncing pleasure Text Block" at bounding box center [827, 322] width 1032 height 40
click at [415, 289] on icon at bounding box center [419, 285] width 11 height 12
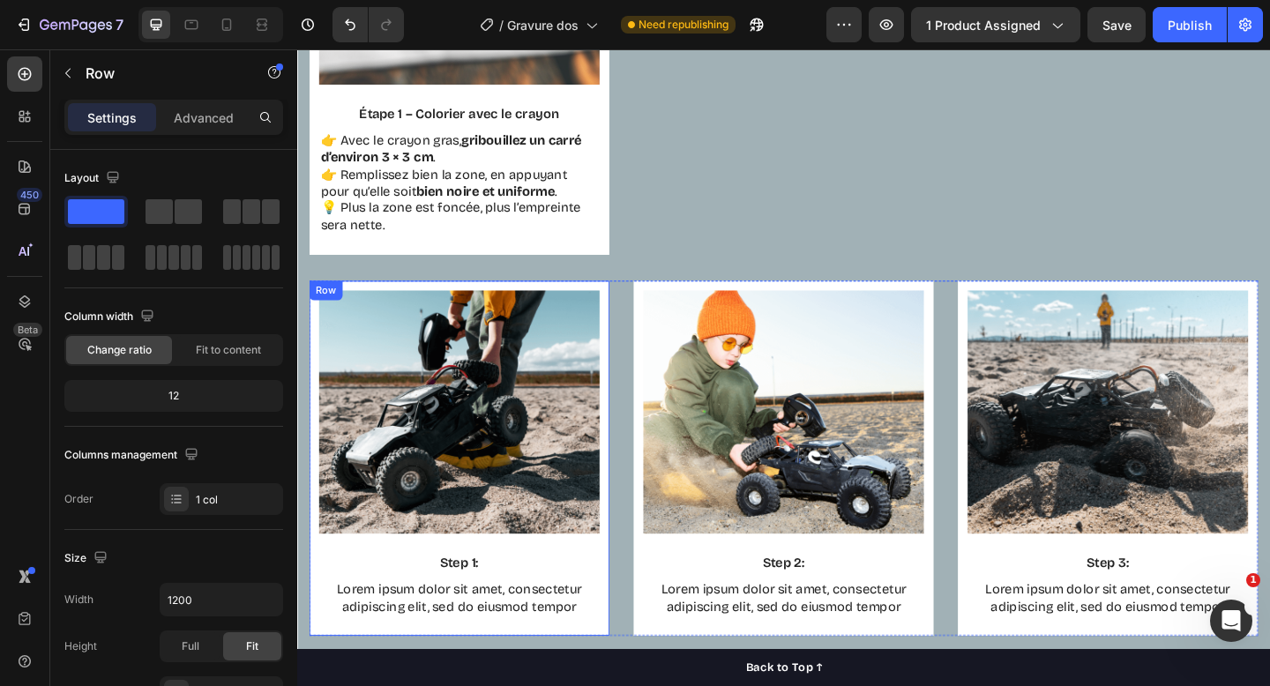
click at [423, 304] on div "Image Step 1: Text Block Lorem ipsum dolor sit amet, consectetur adipiscing eli…" at bounding box center [474, 495] width 326 height 386
click at [416, 318] on icon at bounding box center [419, 319] width 14 height 14
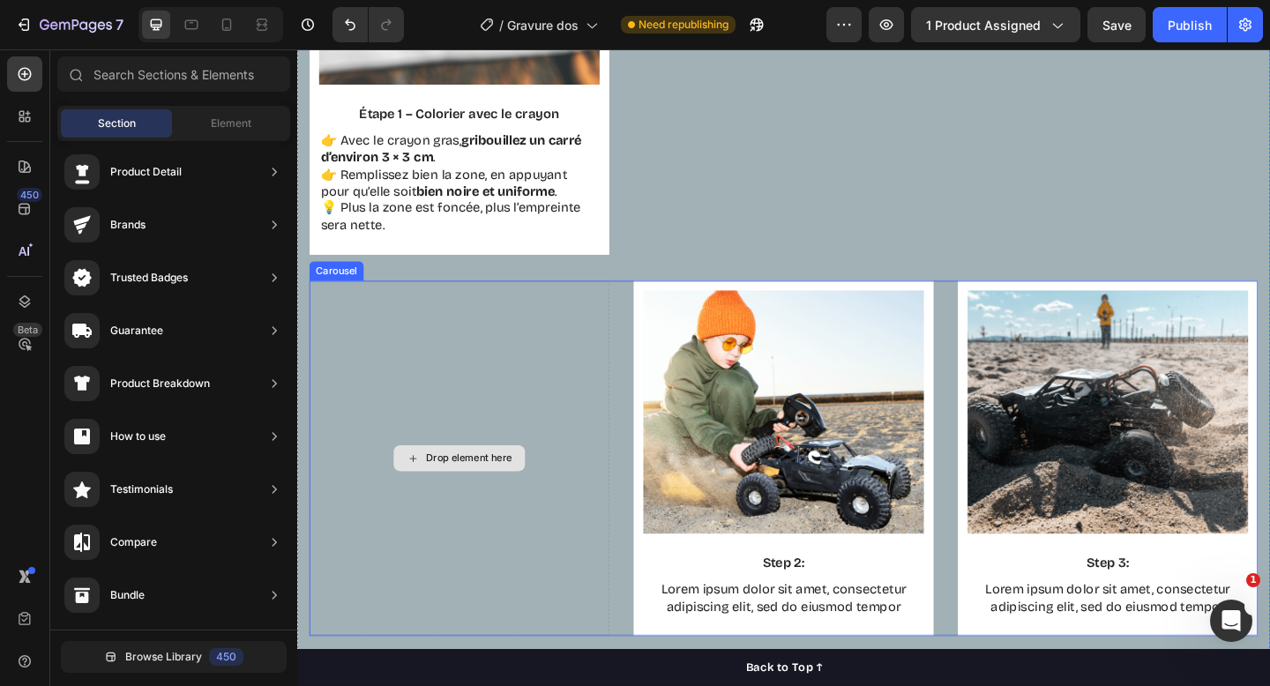
click at [346, 320] on div "Drop element here" at bounding box center [474, 495] width 326 height 386
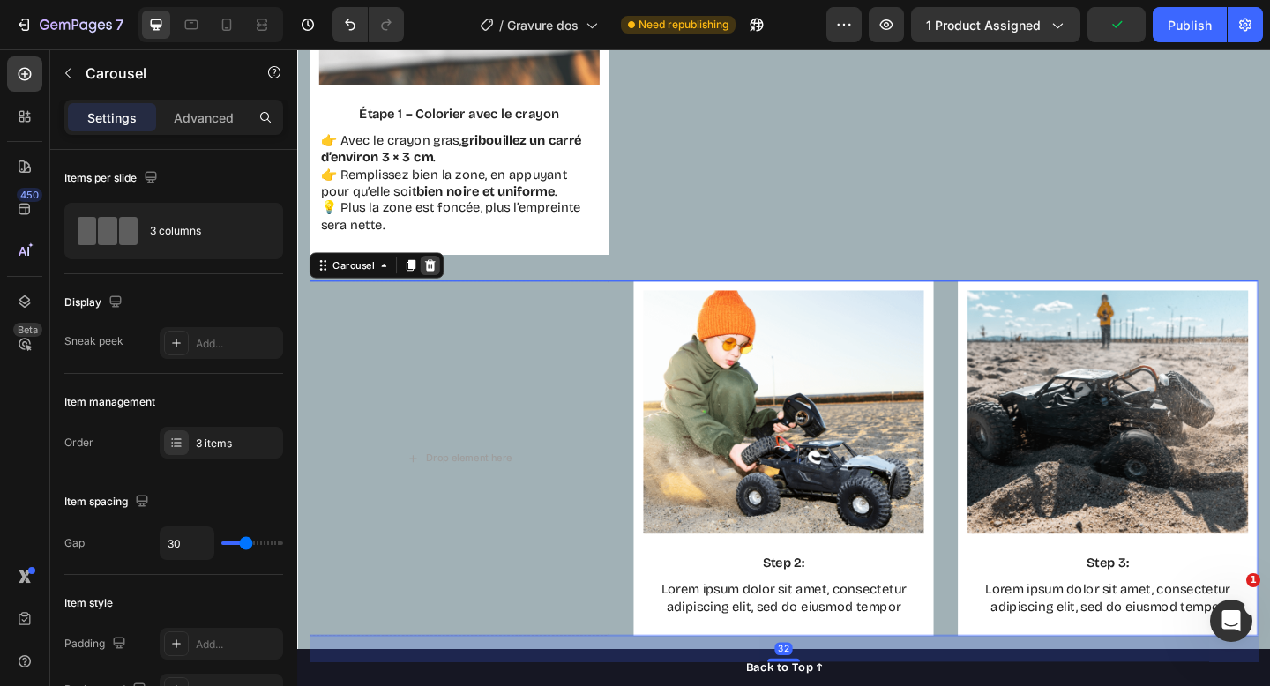
click at [438, 289] on icon at bounding box center [442, 285] width 11 height 12
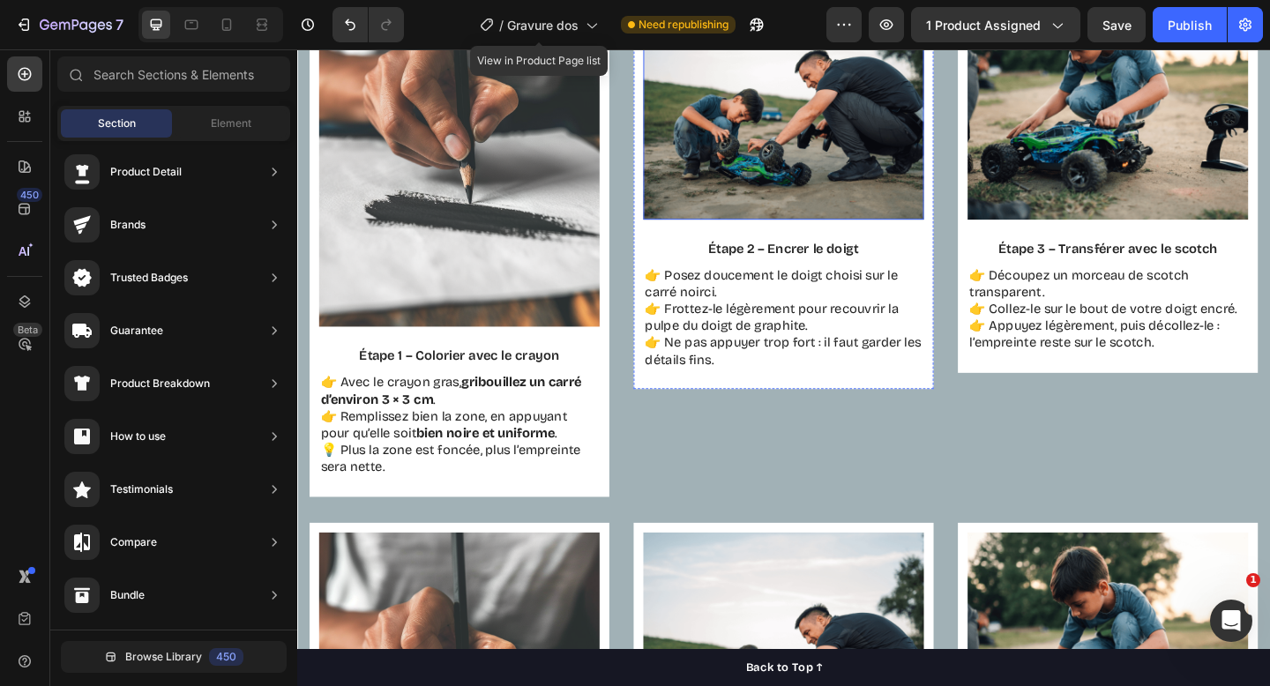
scroll to position [1206, 0]
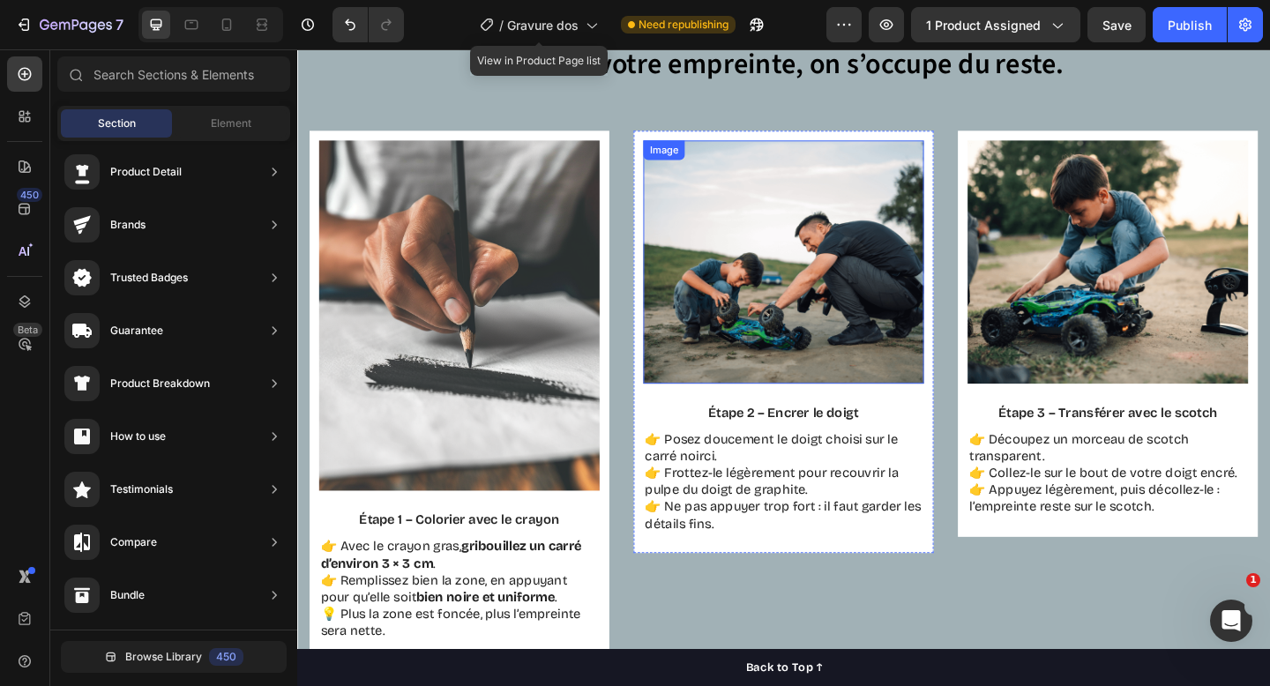
click at [823, 187] on img at bounding box center [826, 281] width 305 height 265
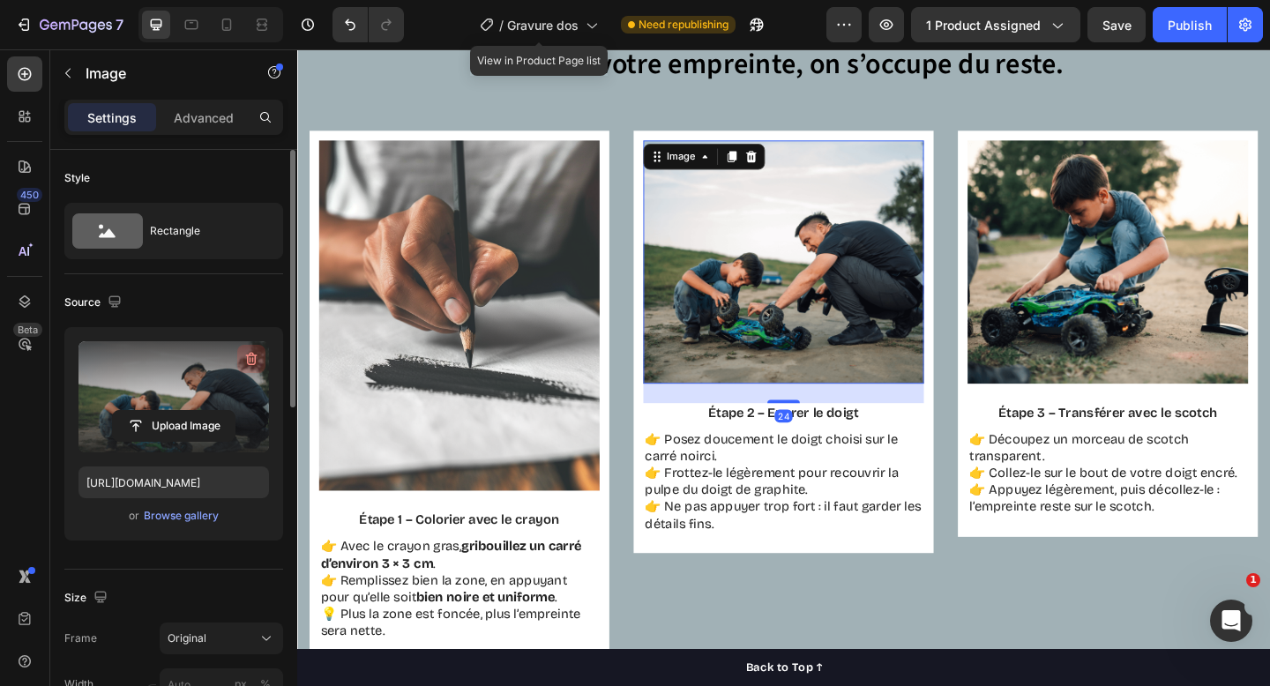
click at [250, 360] on icon "button" at bounding box center [251, 359] width 2 height 5
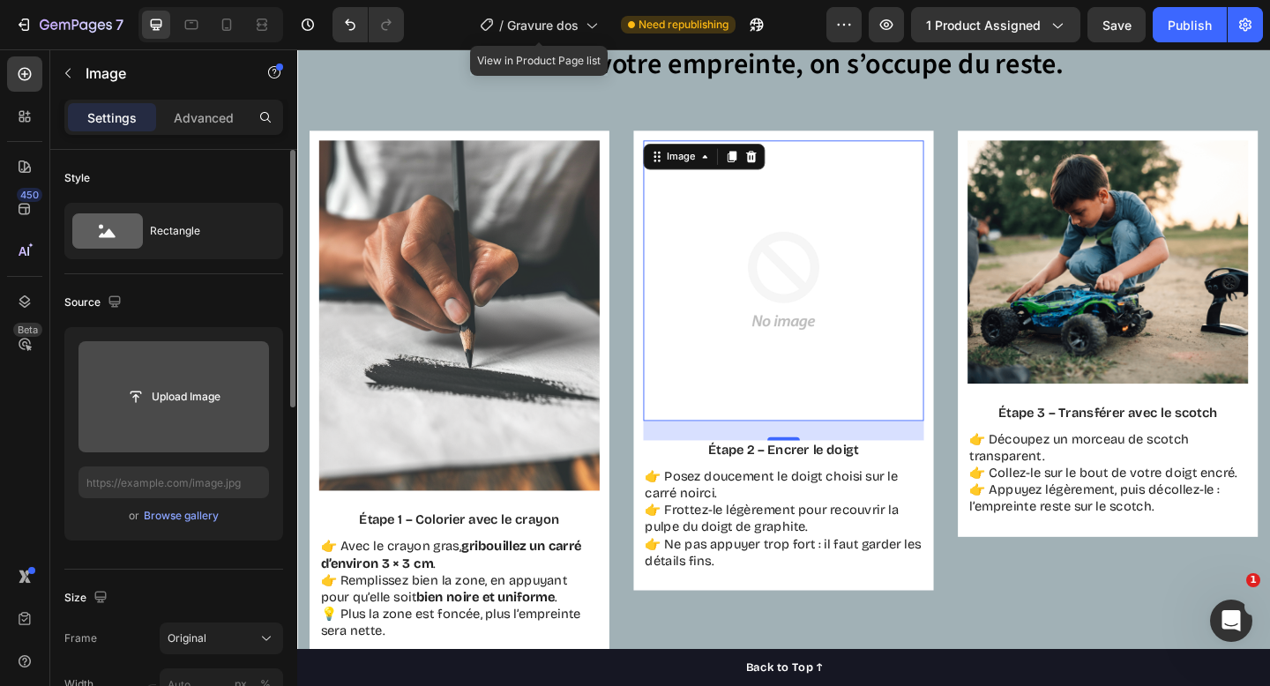
click at [198, 378] on input "file" at bounding box center [174, 396] width 191 height 111
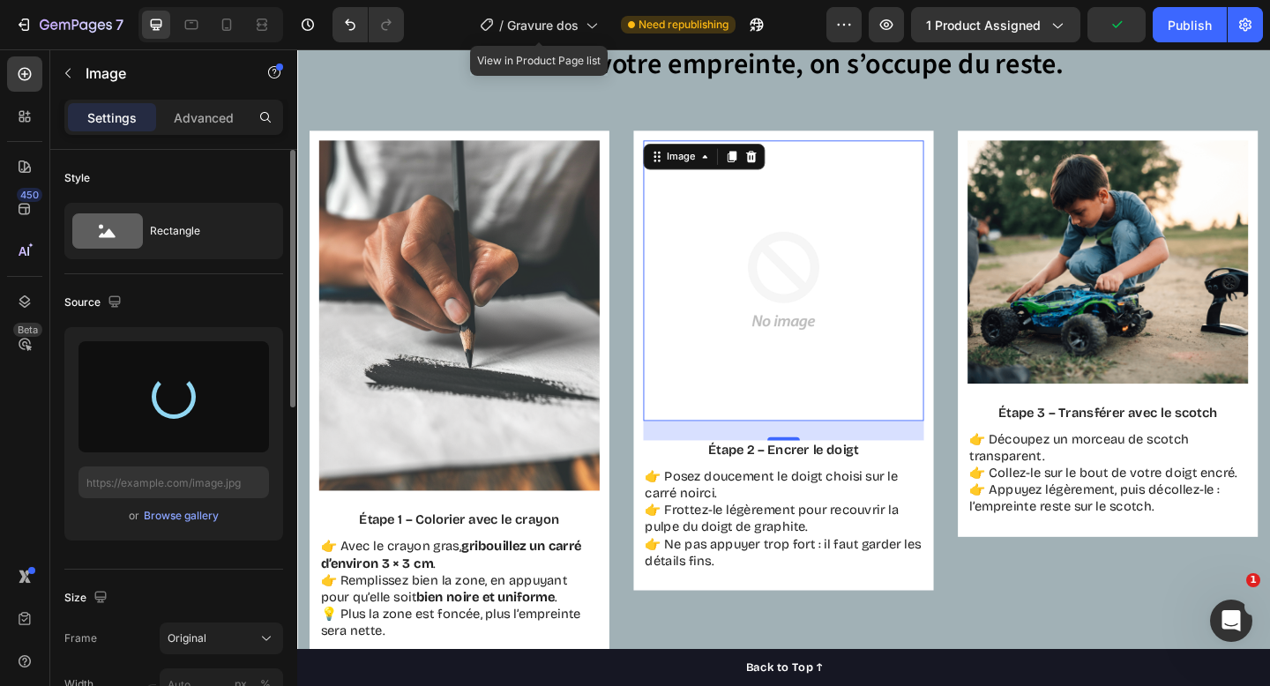
type input "[URL][DOMAIN_NAME]"
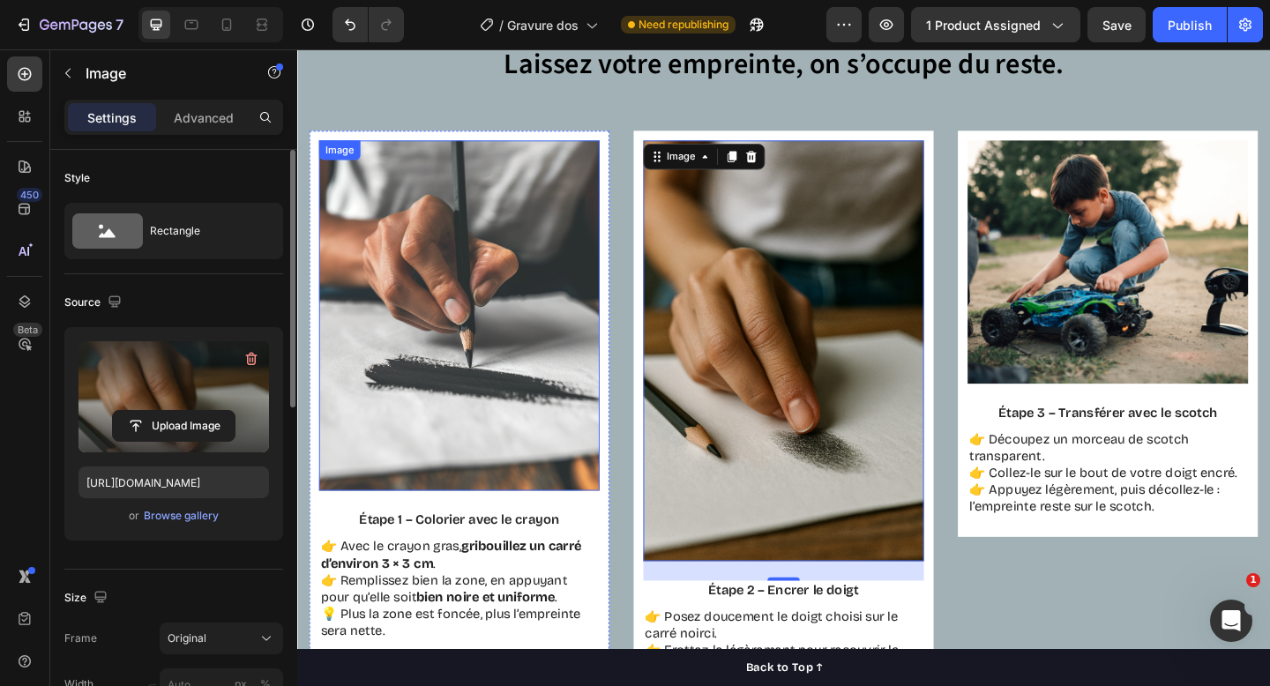
click at [524, 189] on img at bounding box center [473, 340] width 305 height 382
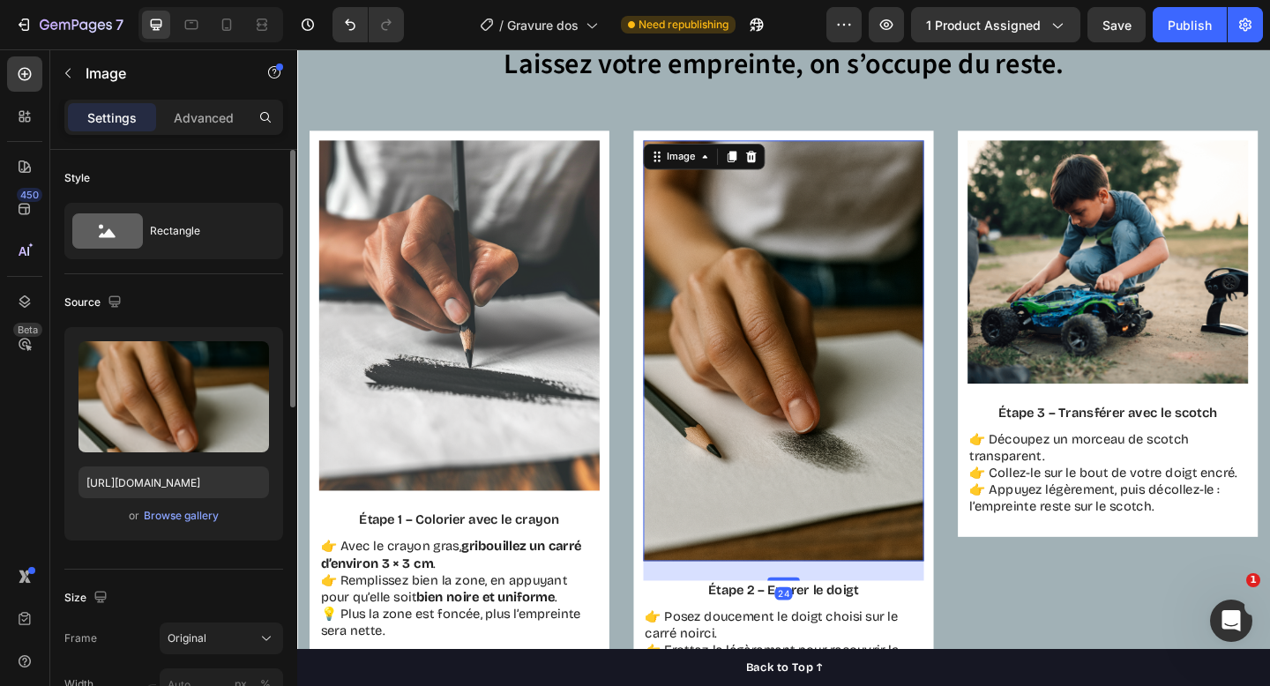
click at [770, 249] on img at bounding box center [826, 378] width 305 height 458
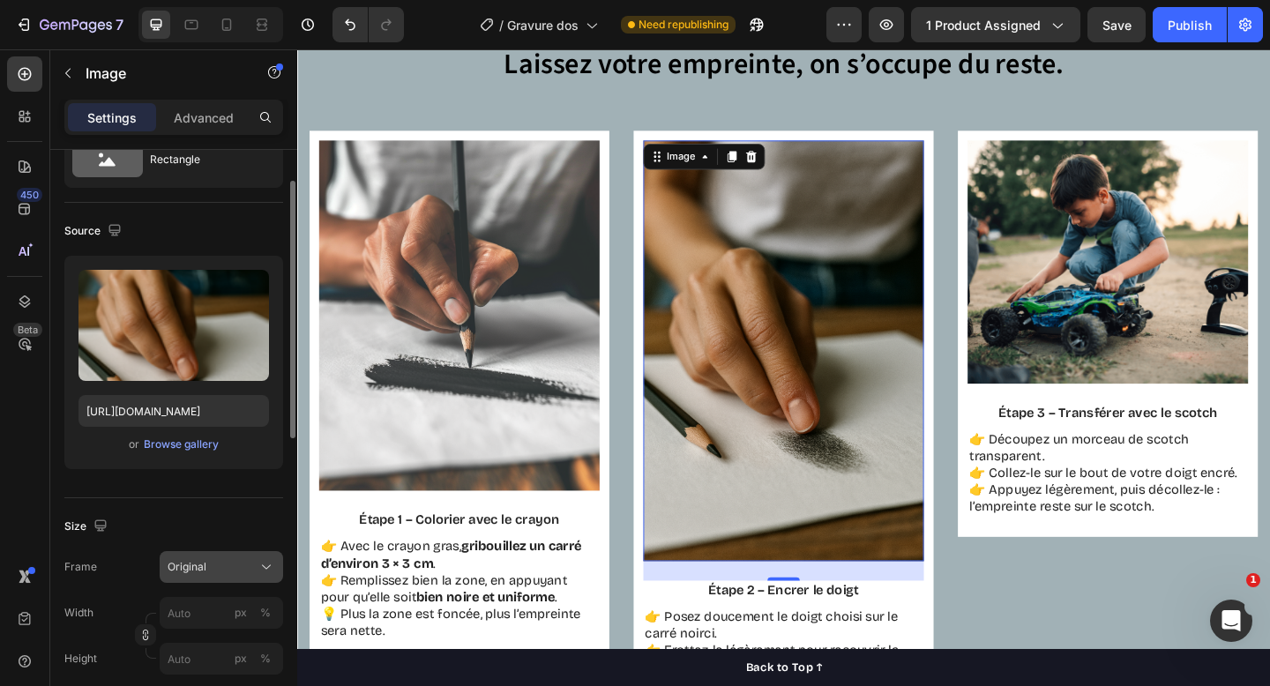
click at [255, 566] on div "Original" at bounding box center [222, 567] width 108 height 18
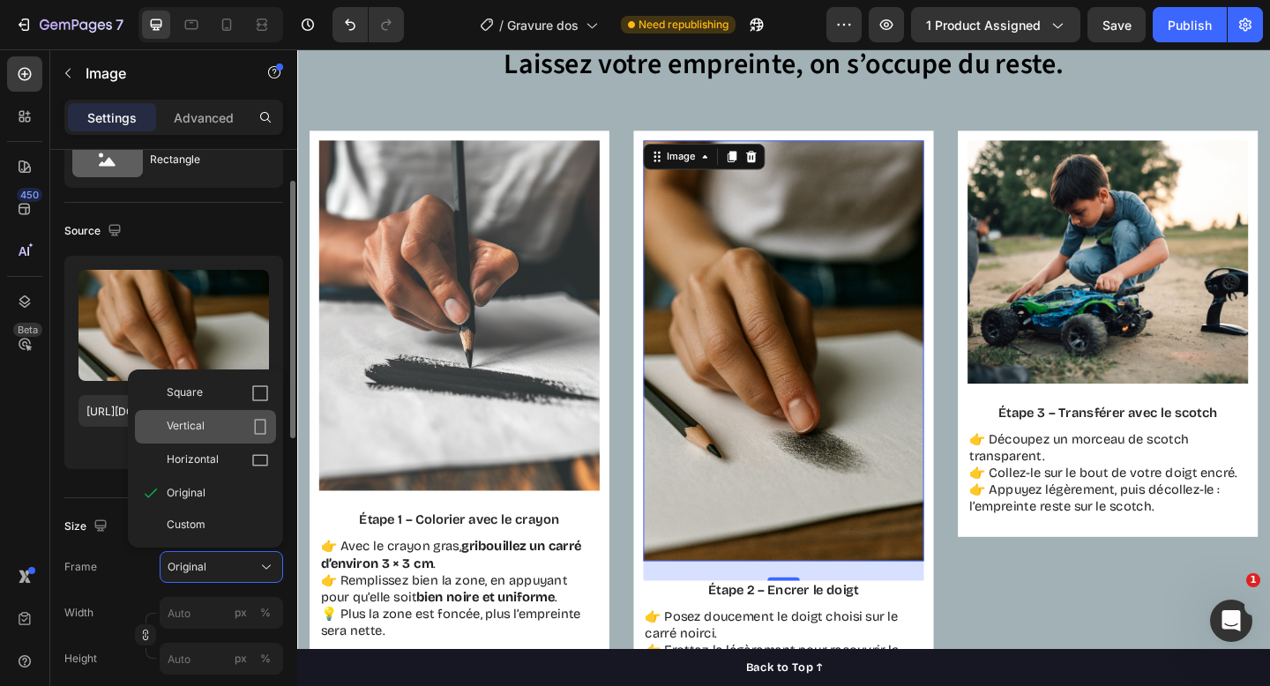
click at [218, 420] on div "Vertical" at bounding box center [218, 427] width 102 height 18
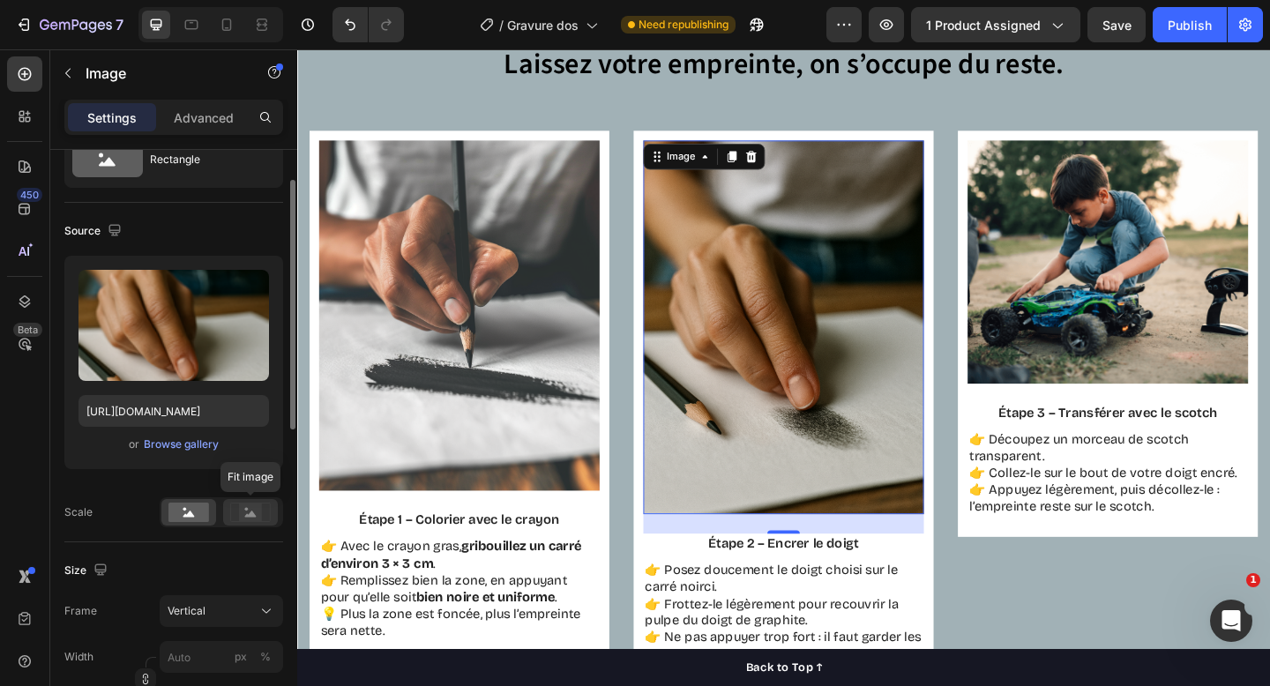
click at [246, 506] on rect at bounding box center [250, 513] width 23 height 18
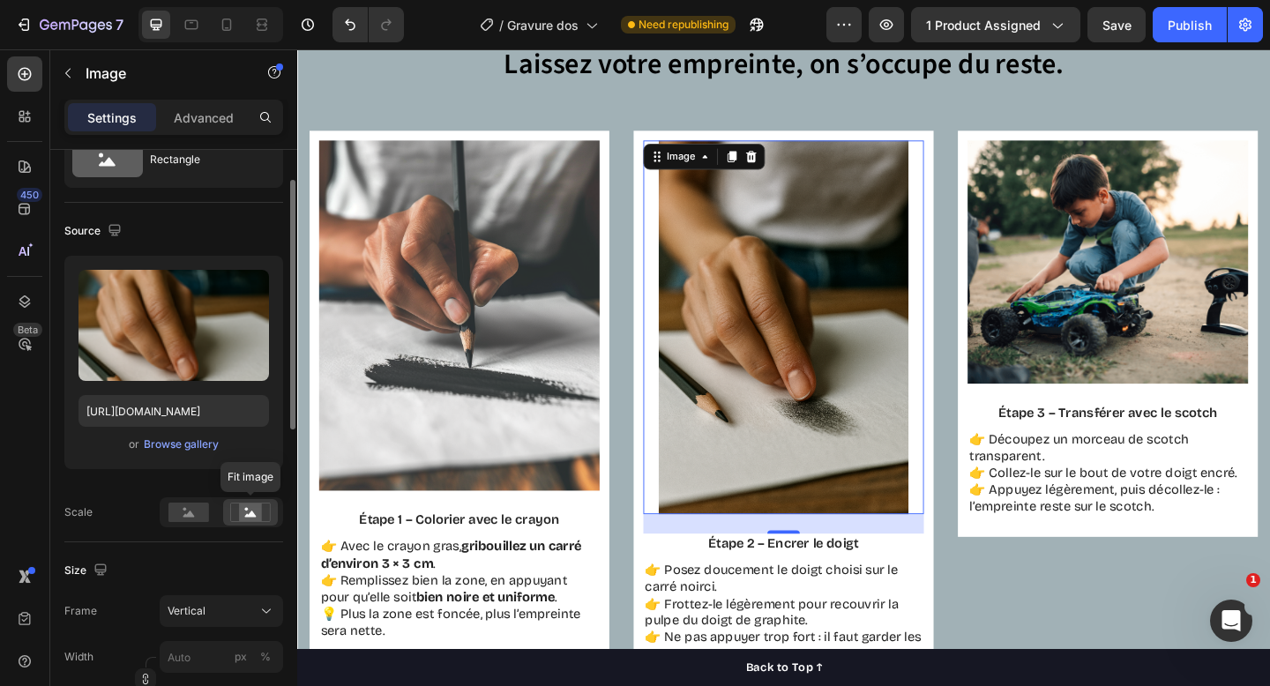
click at [246, 506] on rect at bounding box center [250, 513] width 23 height 18
click at [198, 513] on rect at bounding box center [189, 512] width 41 height 19
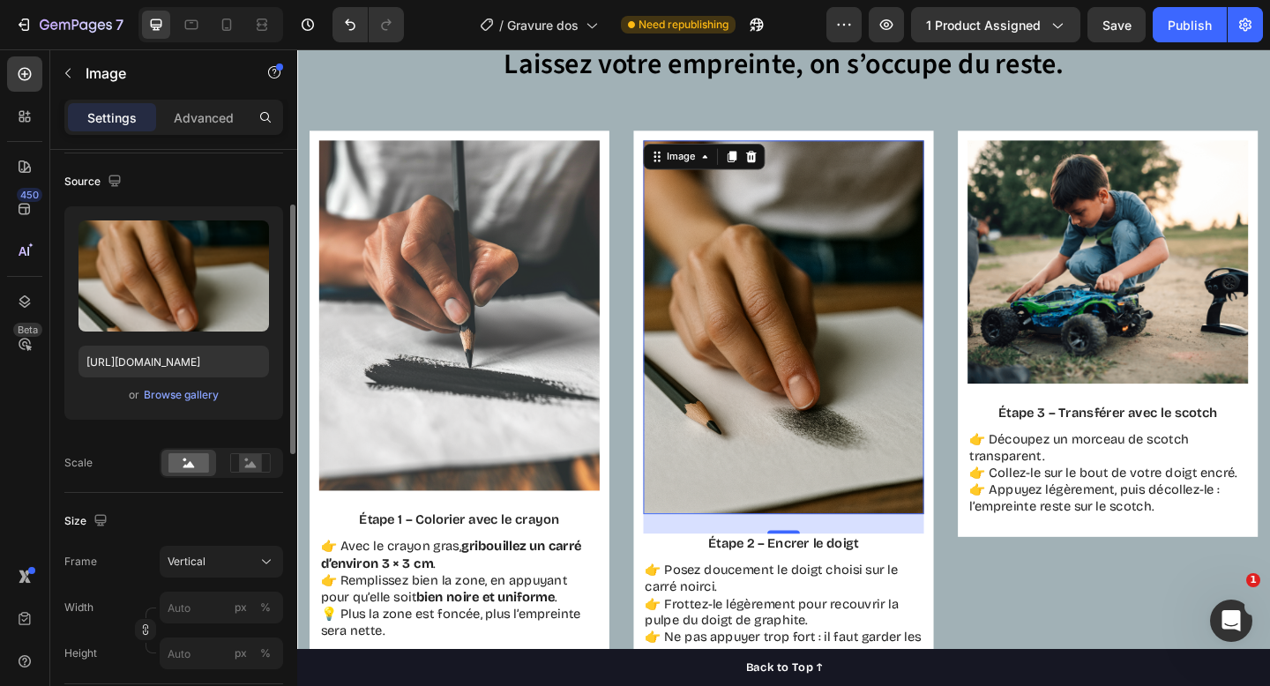
scroll to position [124, 0]
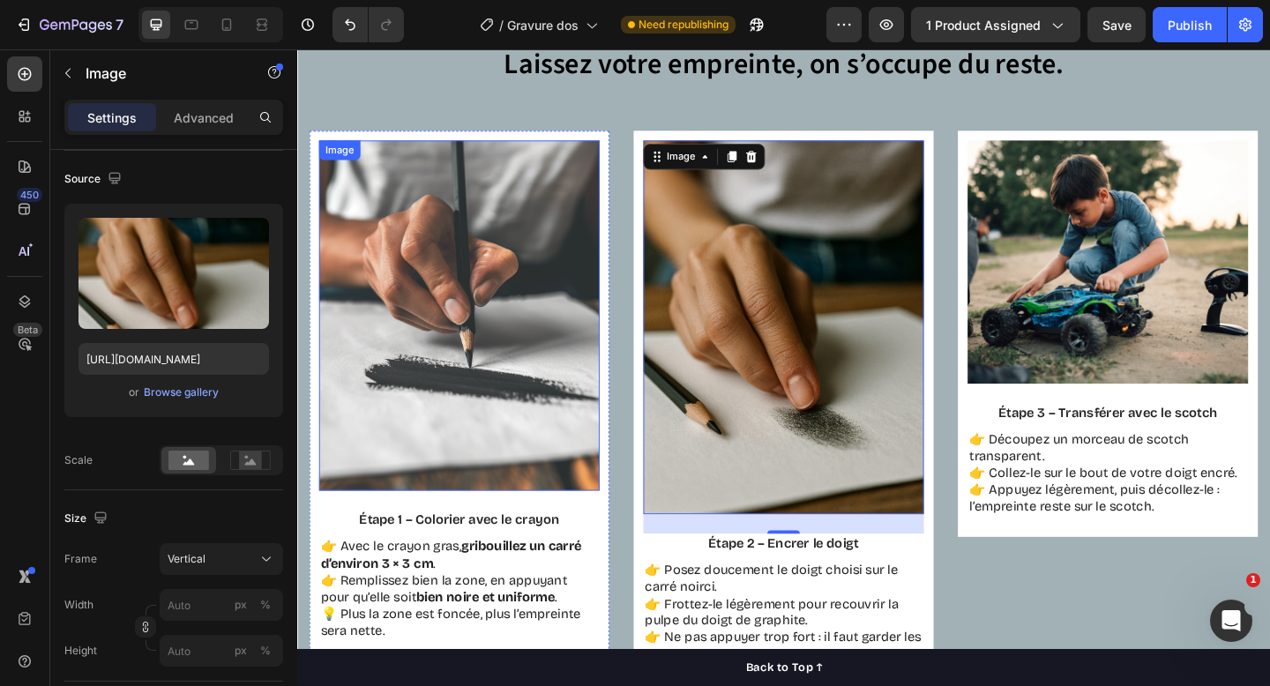
click at [468, 331] on img at bounding box center [473, 340] width 305 height 382
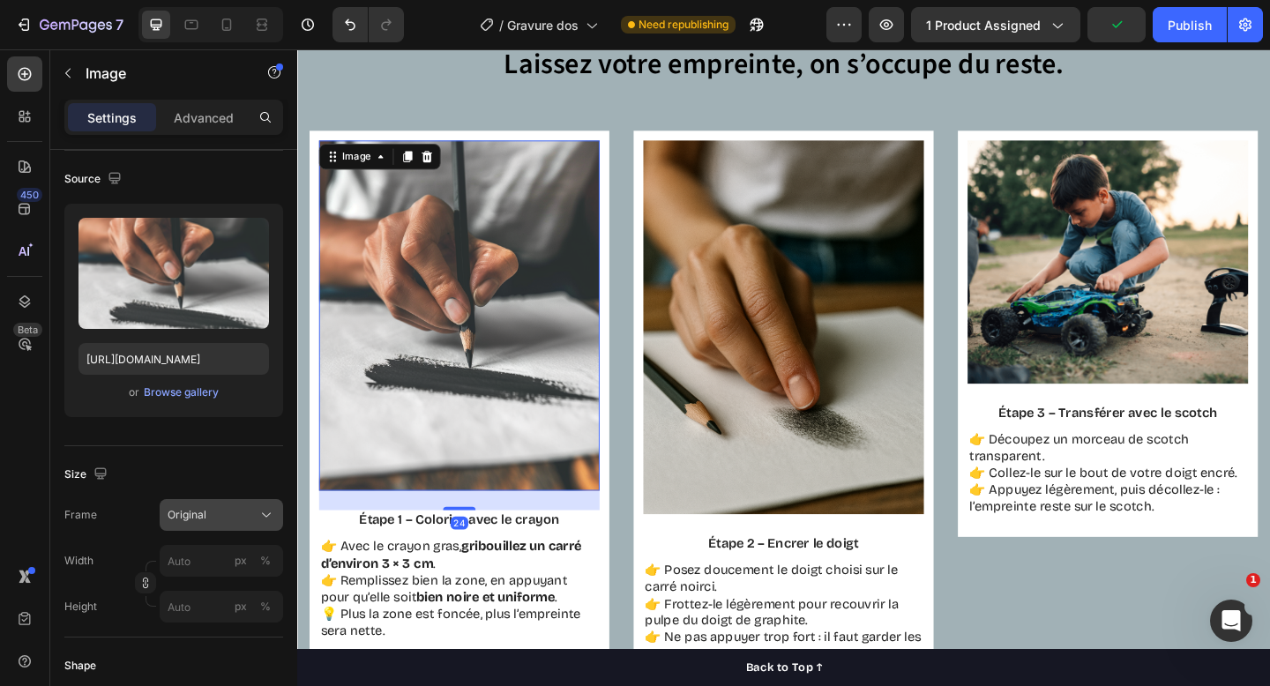
click at [233, 509] on div "Original" at bounding box center [211, 515] width 86 height 16
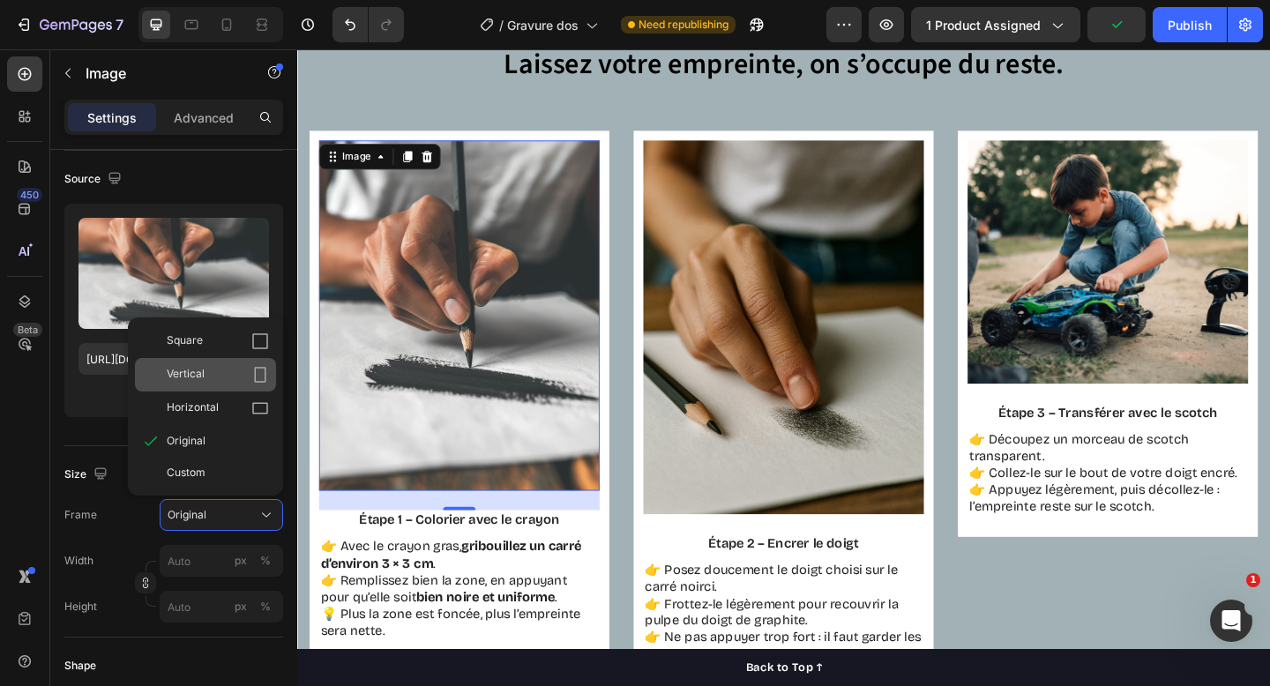
click at [221, 375] on div "Vertical" at bounding box center [218, 375] width 102 height 18
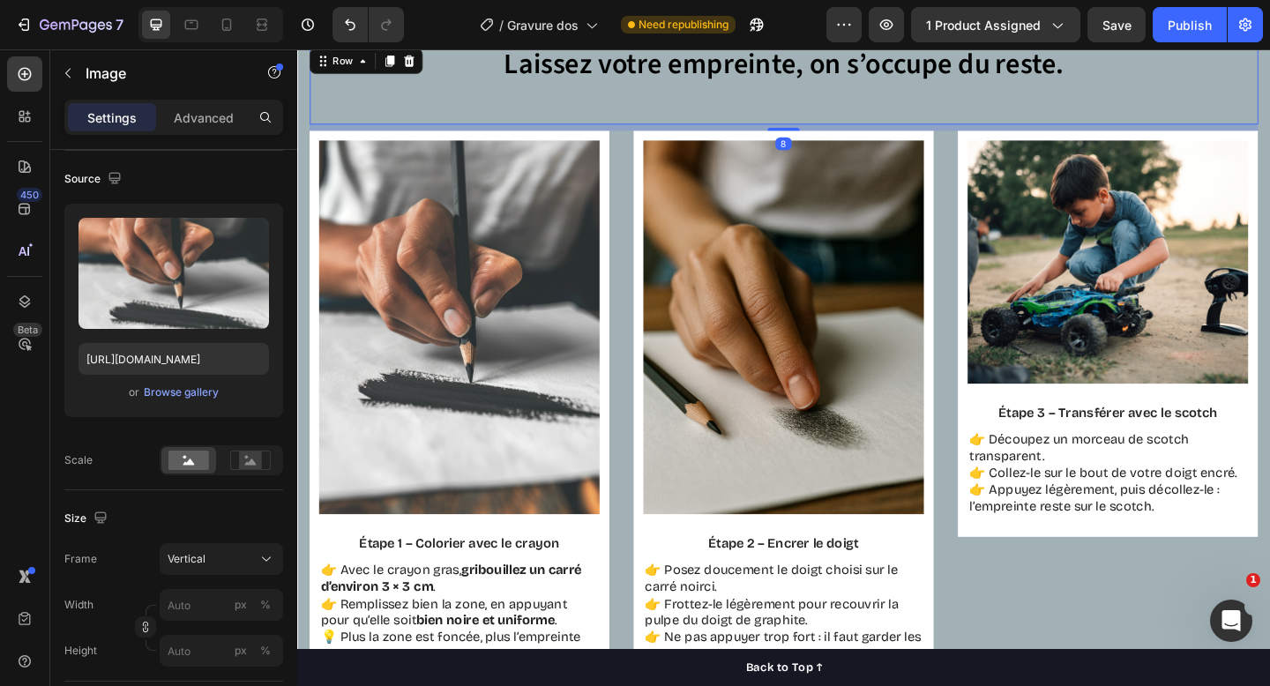
click at [529, 126] on div "Laissez votre empreinte, on s’occupe du reste. Heading" at bounding box center [827, 88] width 1032 height 86
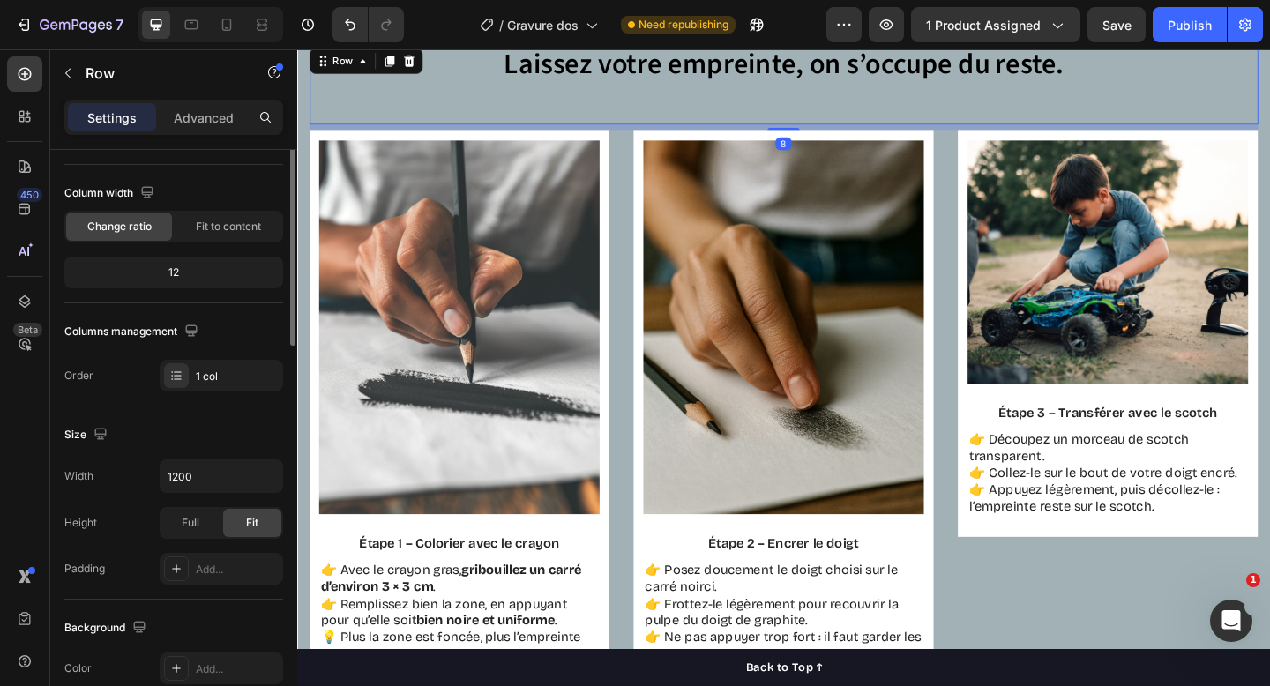
scroll to position [0, 0]
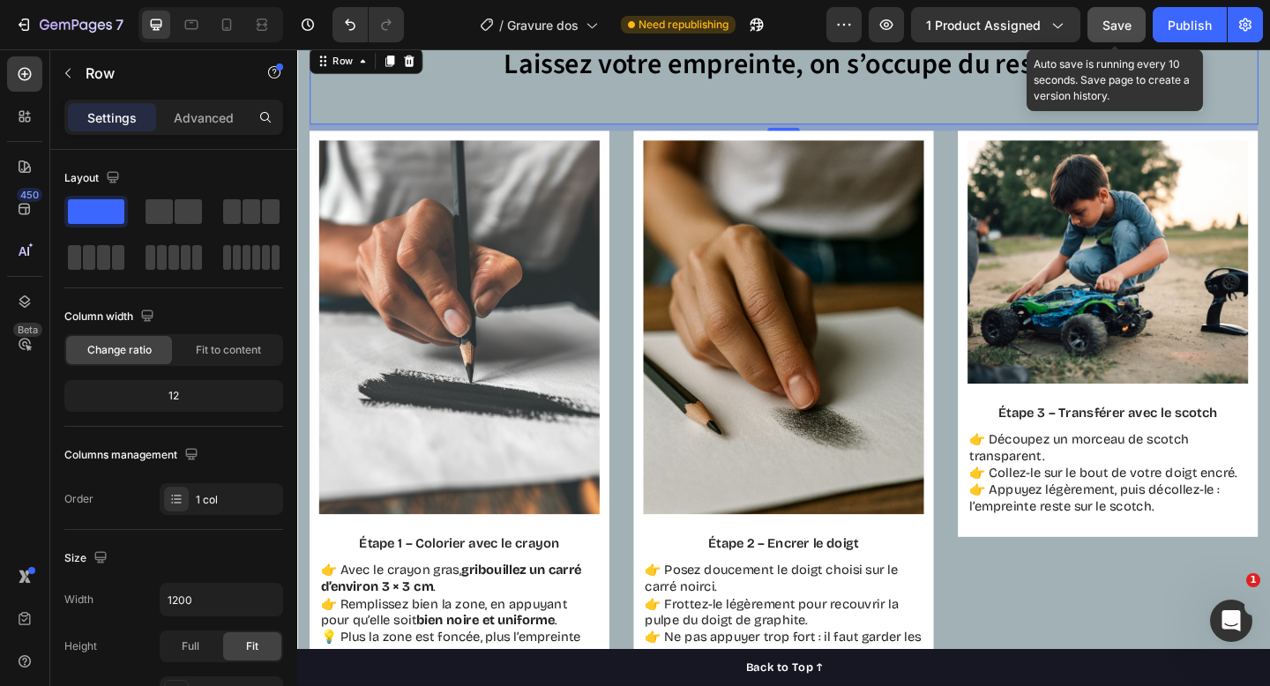
click at [1106, 27] on span "Save" at bounding box center [1117, 25] width 29 height 15
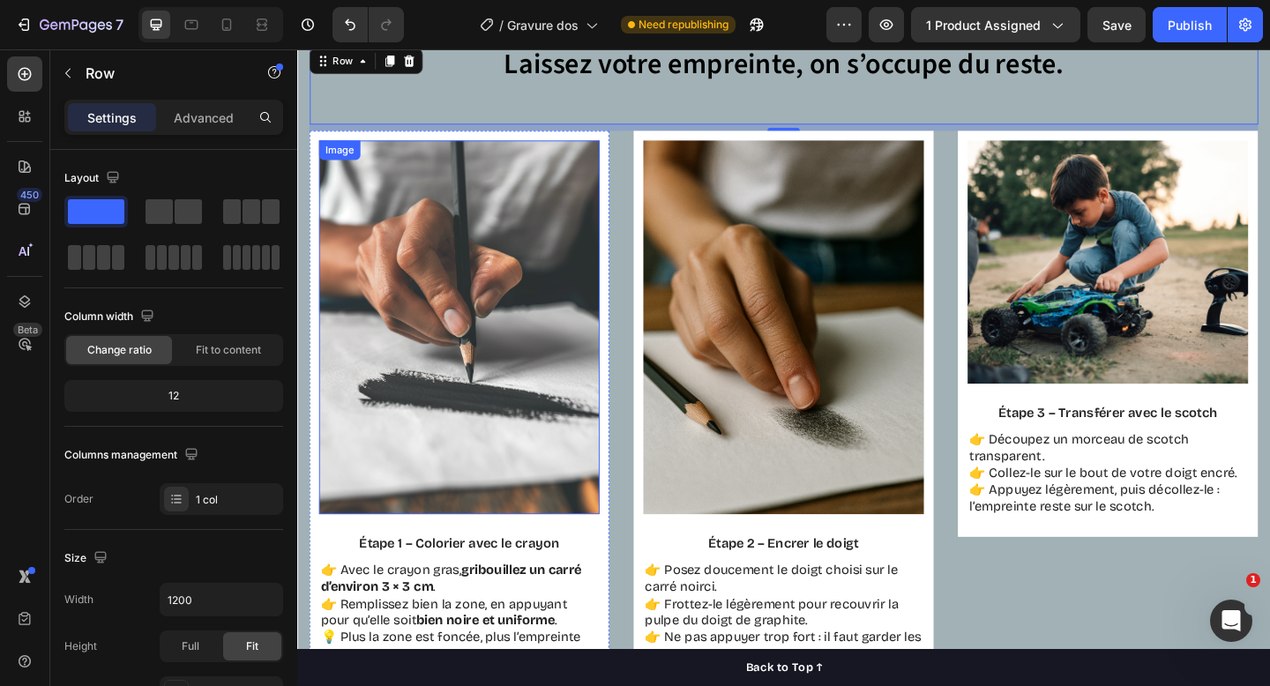
click at [451, 295] on img at bounding box center [473, 352] width 305 height 407
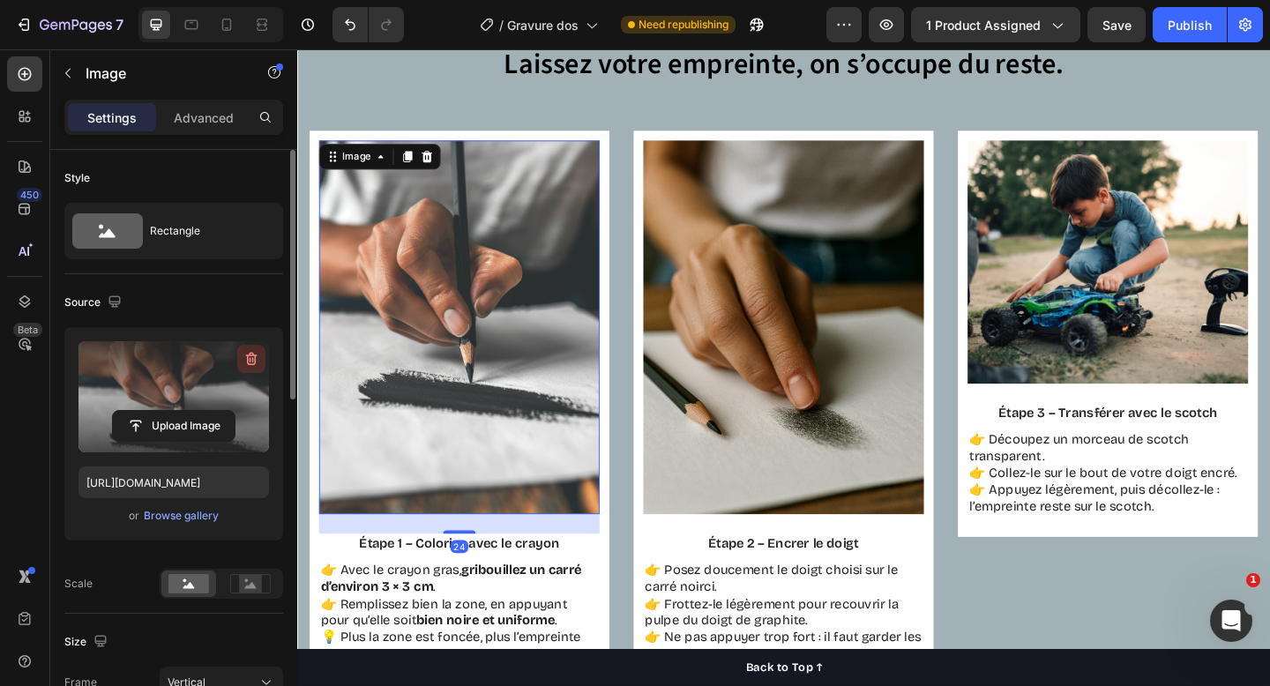
click at [257, 357] on icon "button" at bounding box center [252, 359] width 18 height 18
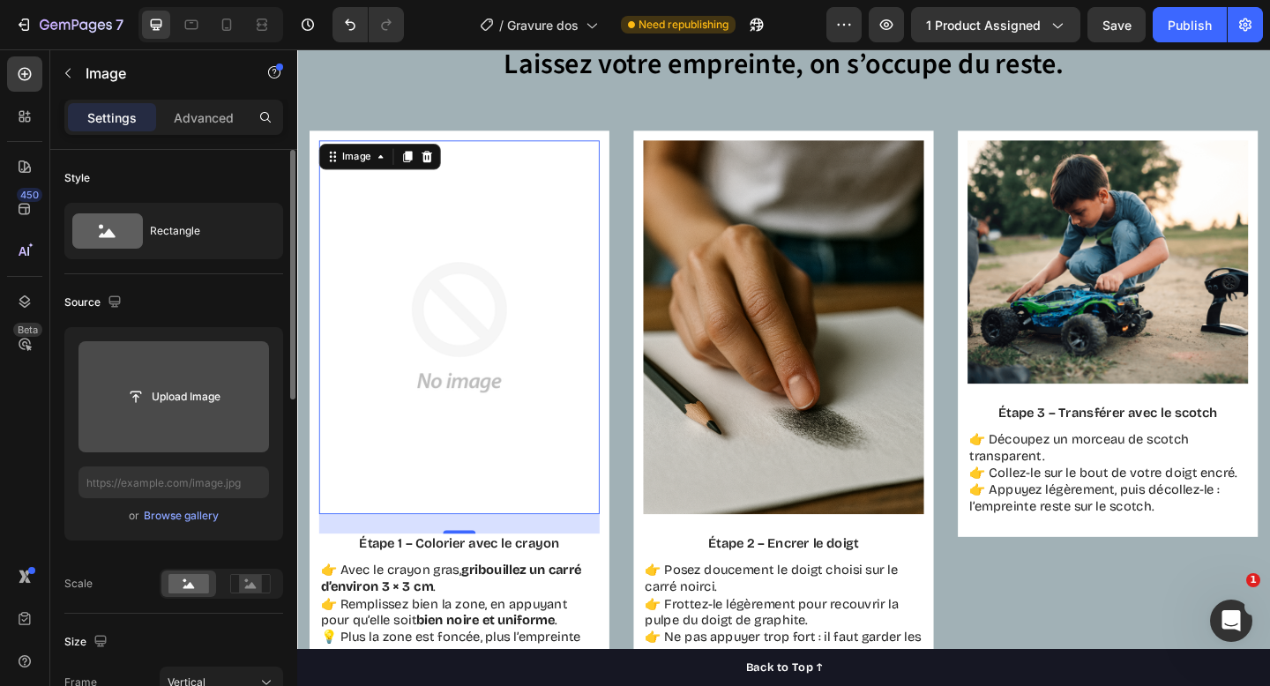
click at [214, 372] on input "file" at bounding box center [174, 396] width 191 height 111
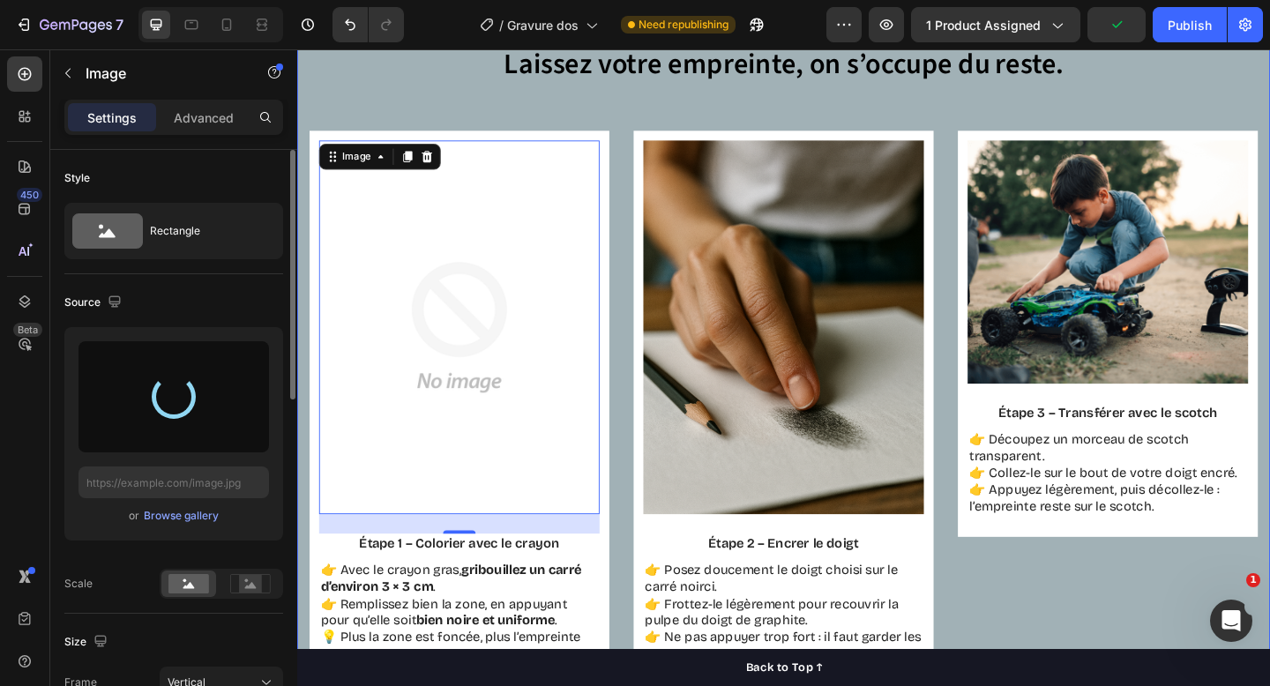
type input "https://cdn.shopify.com/s/files/1/2080/3751/files/gempages_451775192159487074-c…"
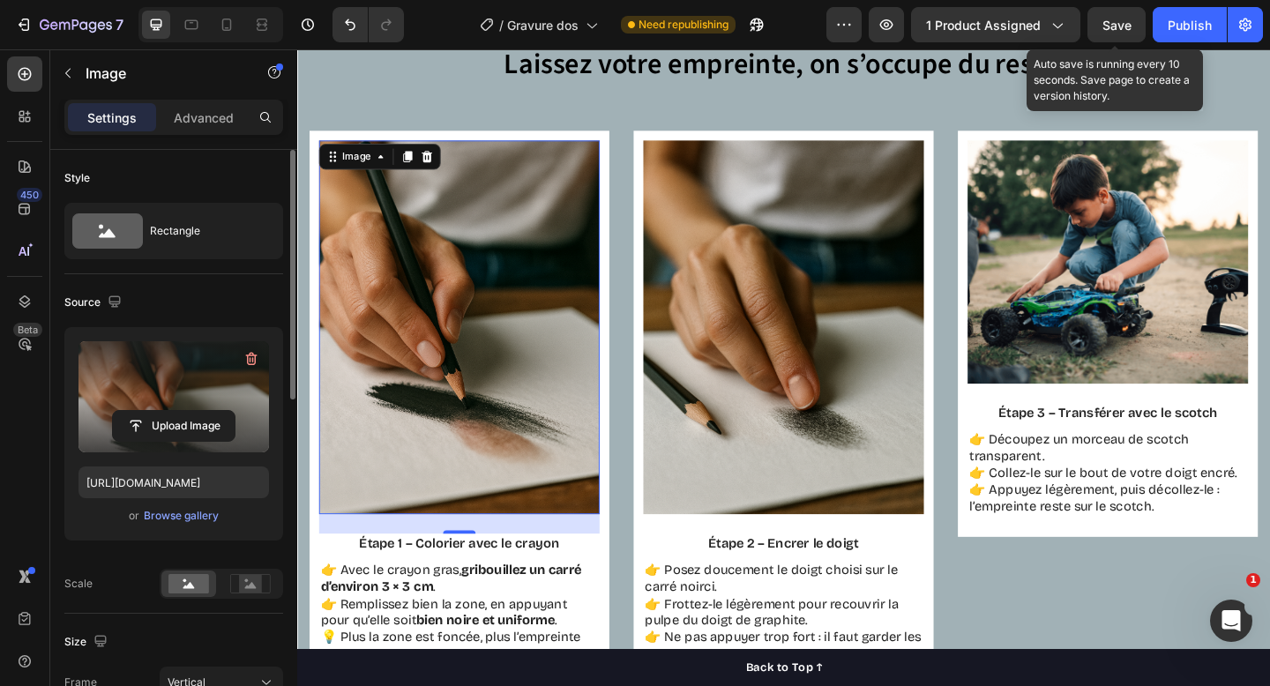
click at [1115, 22] on span "Save" at bounding box center [1117, 25] width 29 height 15
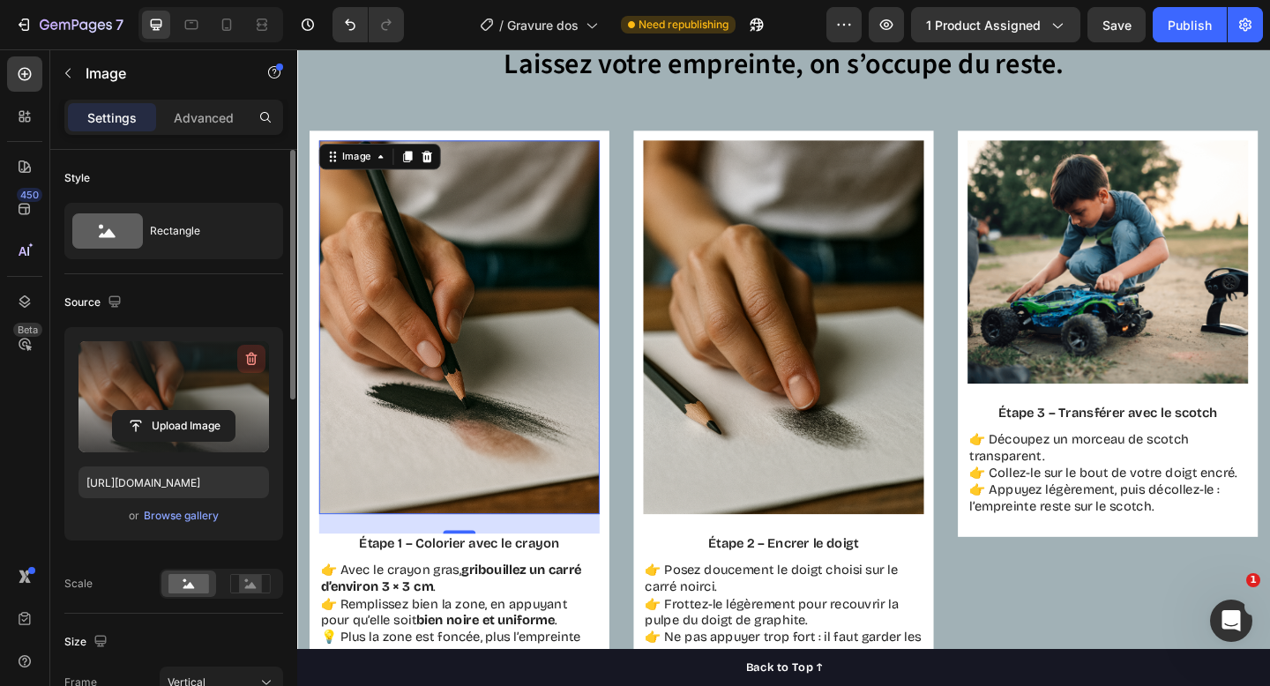
click at [252, 359] on icon "button" at bounding box center [253, 359] width 2 height 5
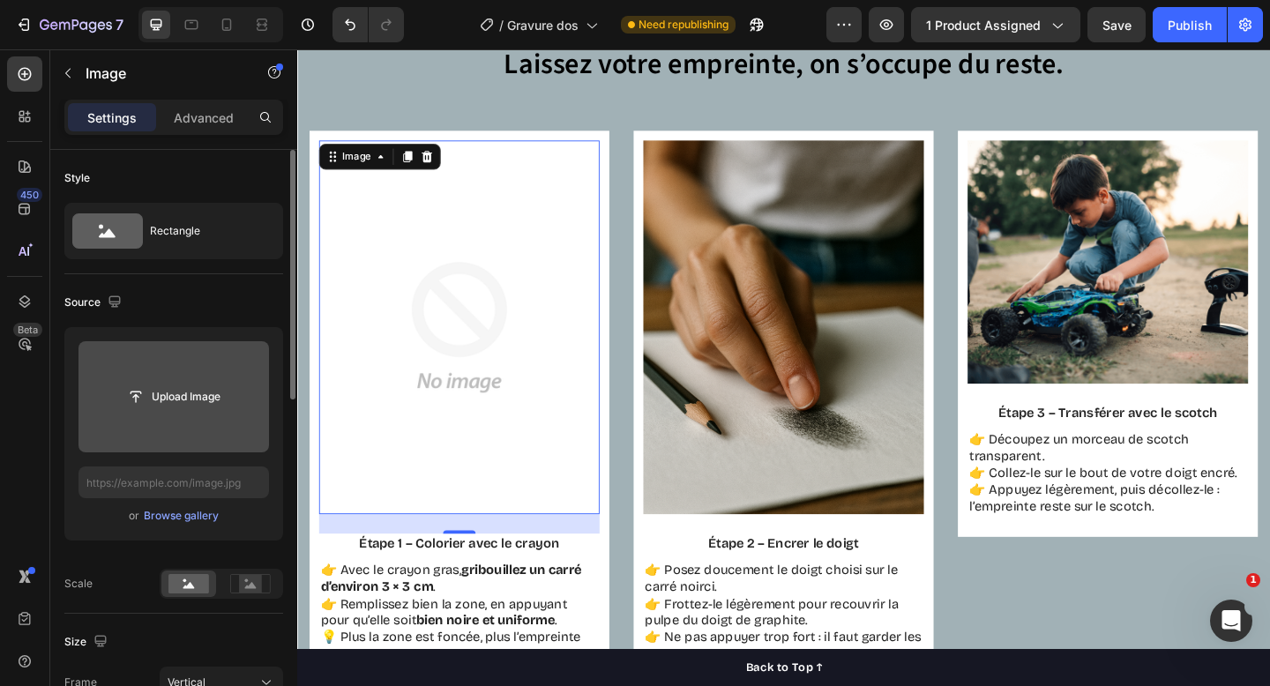
click at [198, 372] on input "file" at bounding box center [174, 396] width 191 height 111
click at [183, 378] on input "file" at bounding box center [174, 396] width 191 height 111
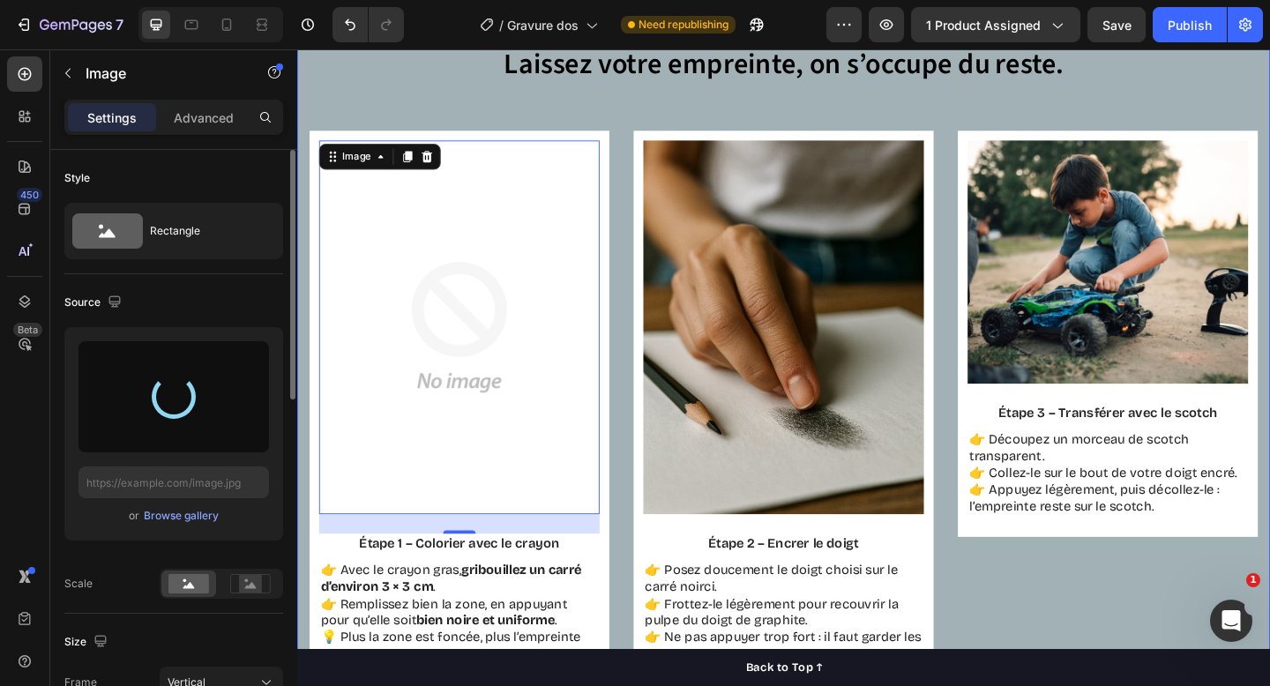
type input "[URL][DOMAIN_NAME]"
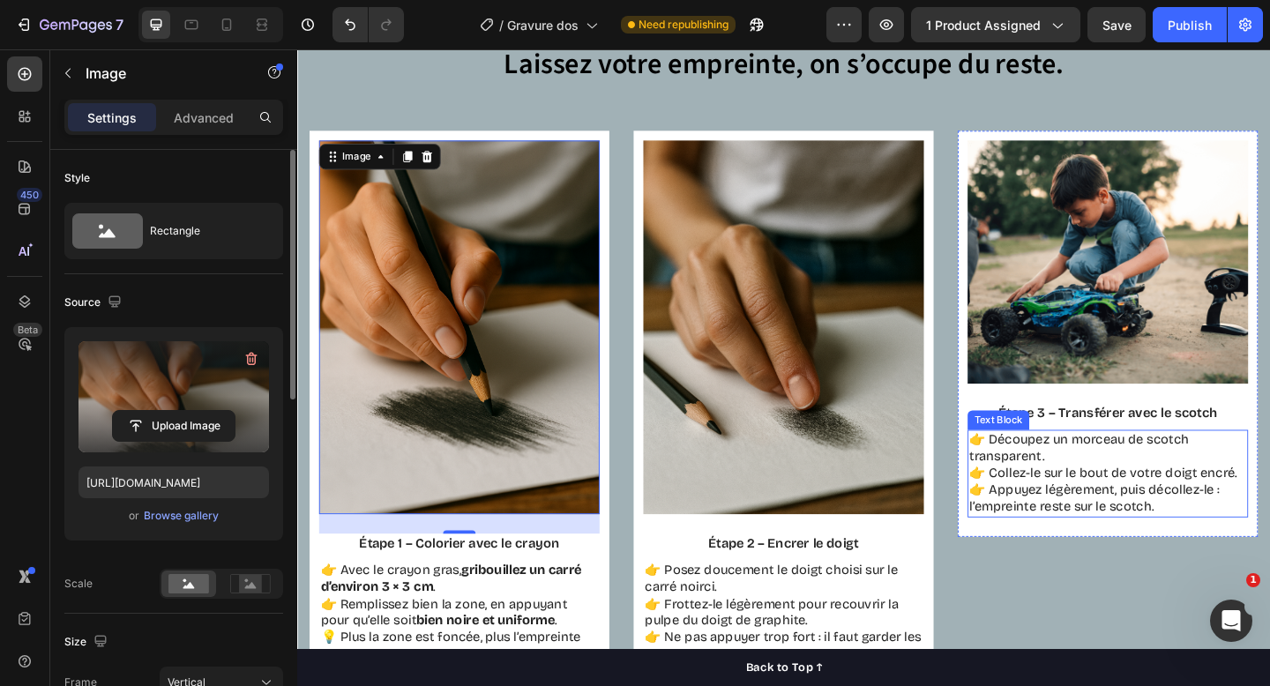
click at [1101, 501] on p "👉 Découpez un morceau de scotch transparent. 👉 Collez-le sur le bout de votre d…" at bounding box center [1180, 512] width 302 height 92
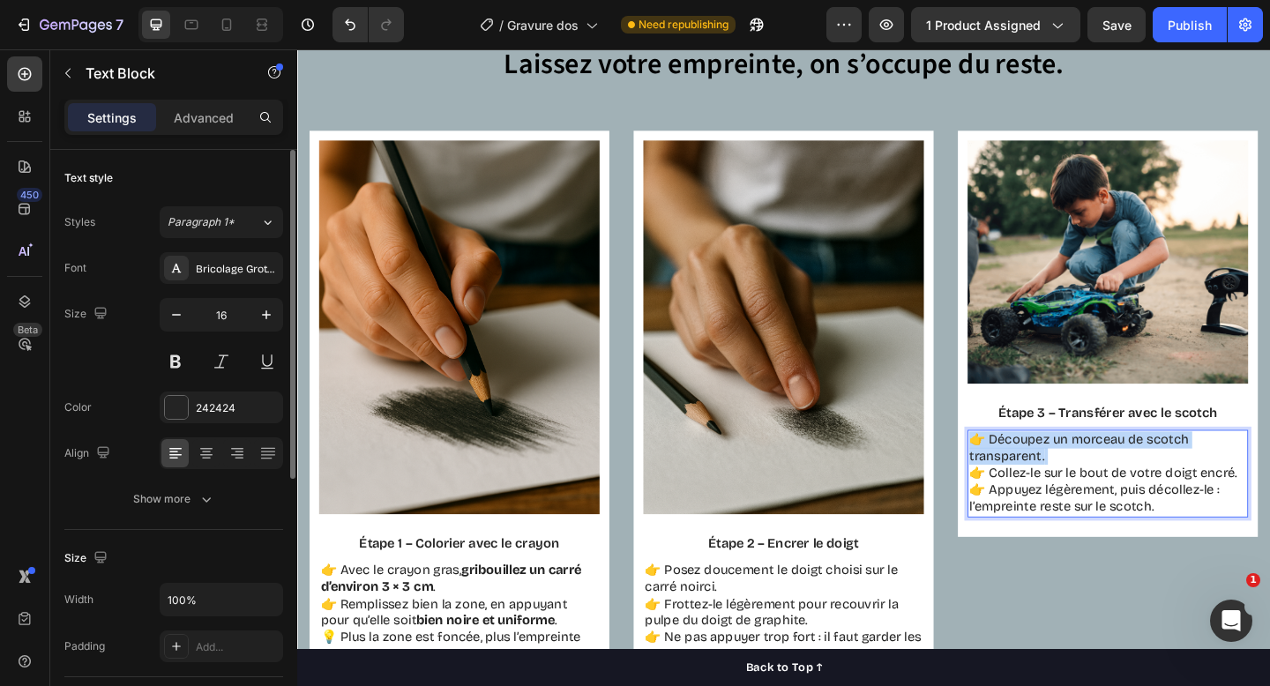
click at [1101, 501] on p "👉 Découpez un morceau de scotch transparent. 👉 Collez-le sur le bout de votre d…" at bounding box center [1180, 512] width 302 height 92
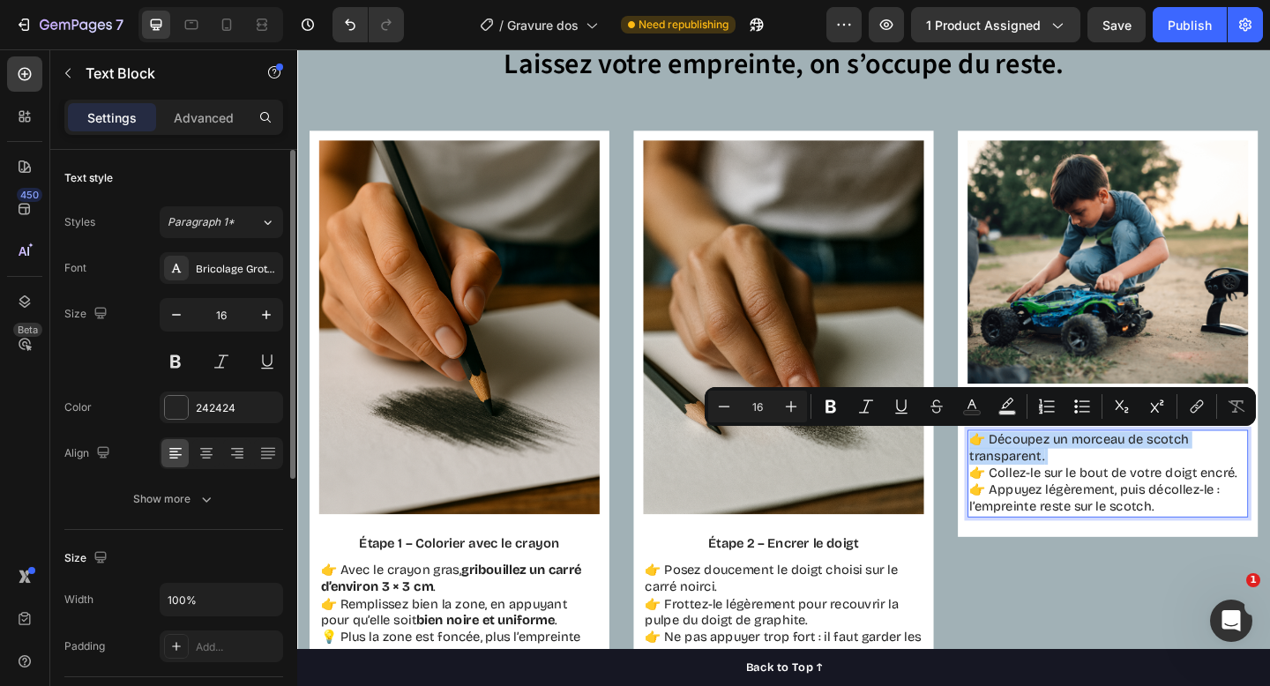
click at [1101, 501] on p "👉 Découpez un morceau de scotch transparent. 👉 Collez-le sur le bout de votre d…" at bounding box center [1180, 512] width 302 height 92
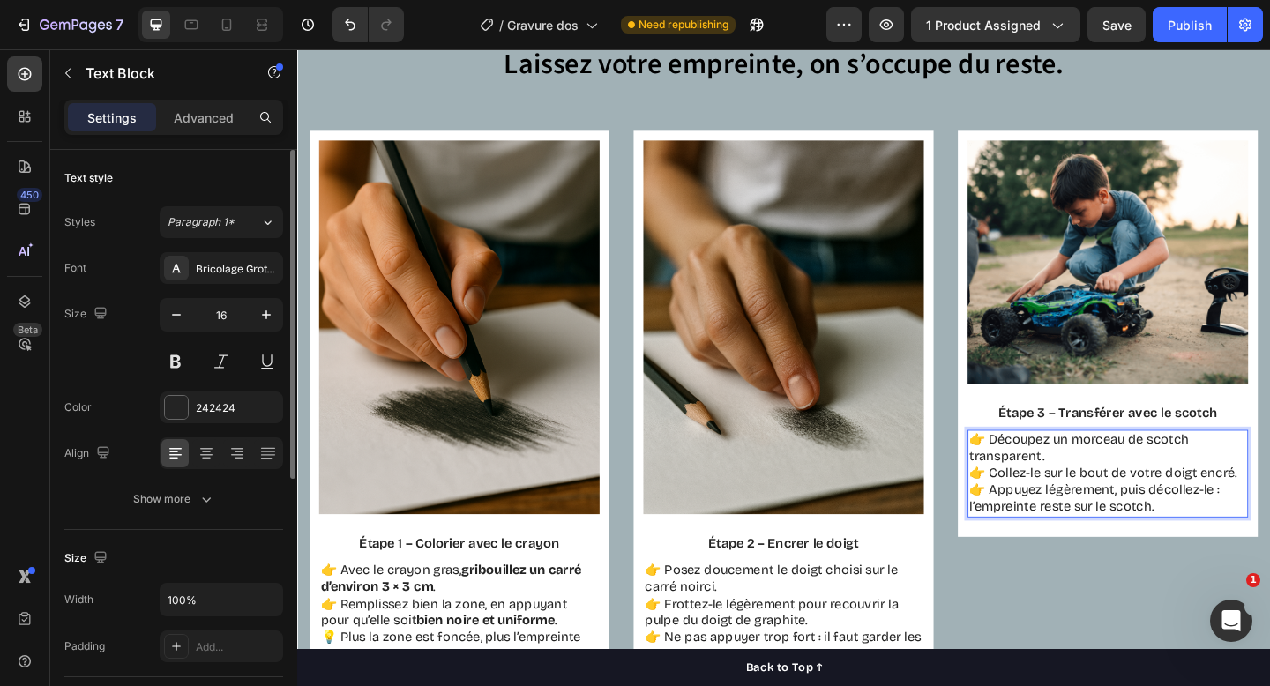
click at [1166, 531] on p "👉 Découpez un morceau de scotch transparent. 👉 Collez-le sur le bout de votre d…" at bounding box center [1180, 512] width 302 height 92
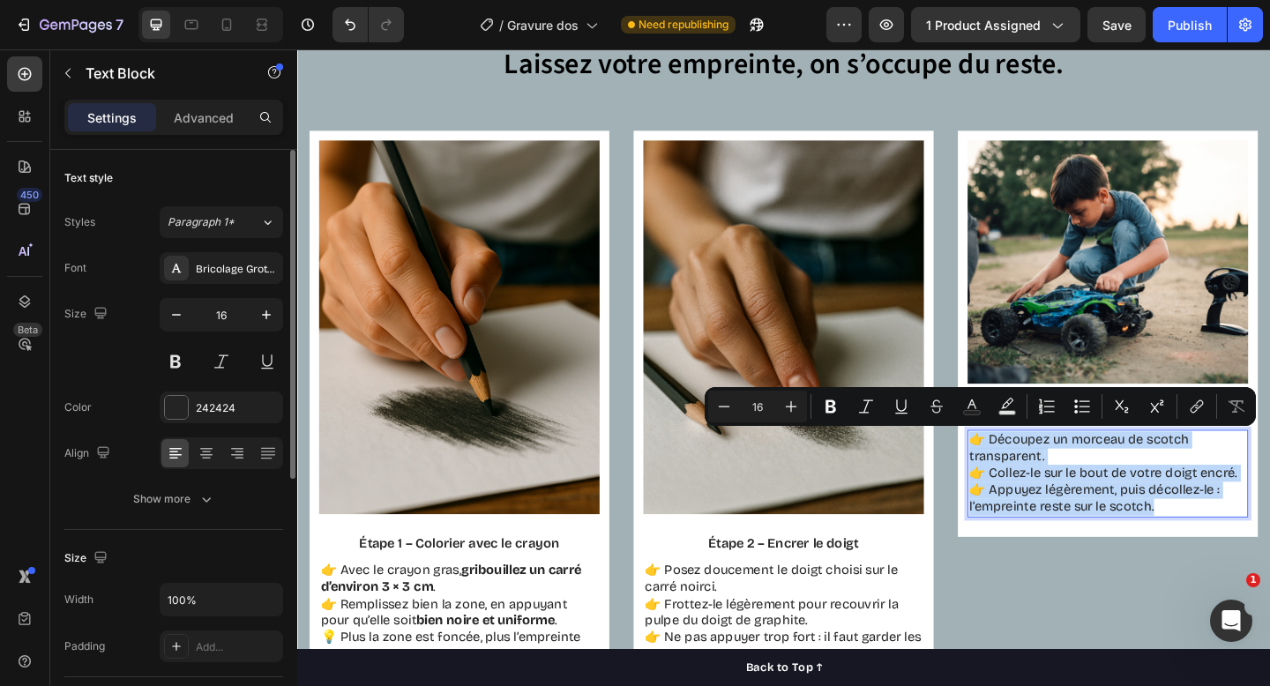
drag, startPoint x: 1246, startPoint y: 550, endPoint x: 1029, endPoint y: 476, distance: 229.1
click at [1029, 476] on p "👉 Découpez un morceau de scotch transparent. 👉 Collez-le sur le bout de votre d…" at bounding box center [1180, 512] width 302 height 92
copy p "👉 Découpez un morceau de scotch transparent. 👉 Collez-le sur le bout de votre d…"
click at [1143, 588] on div "Image Étape 3 – Transférer avec le scotch Text Block 👉 Découpez un morceau de s…" at bounding box center [1179, 440] width 326 height 603
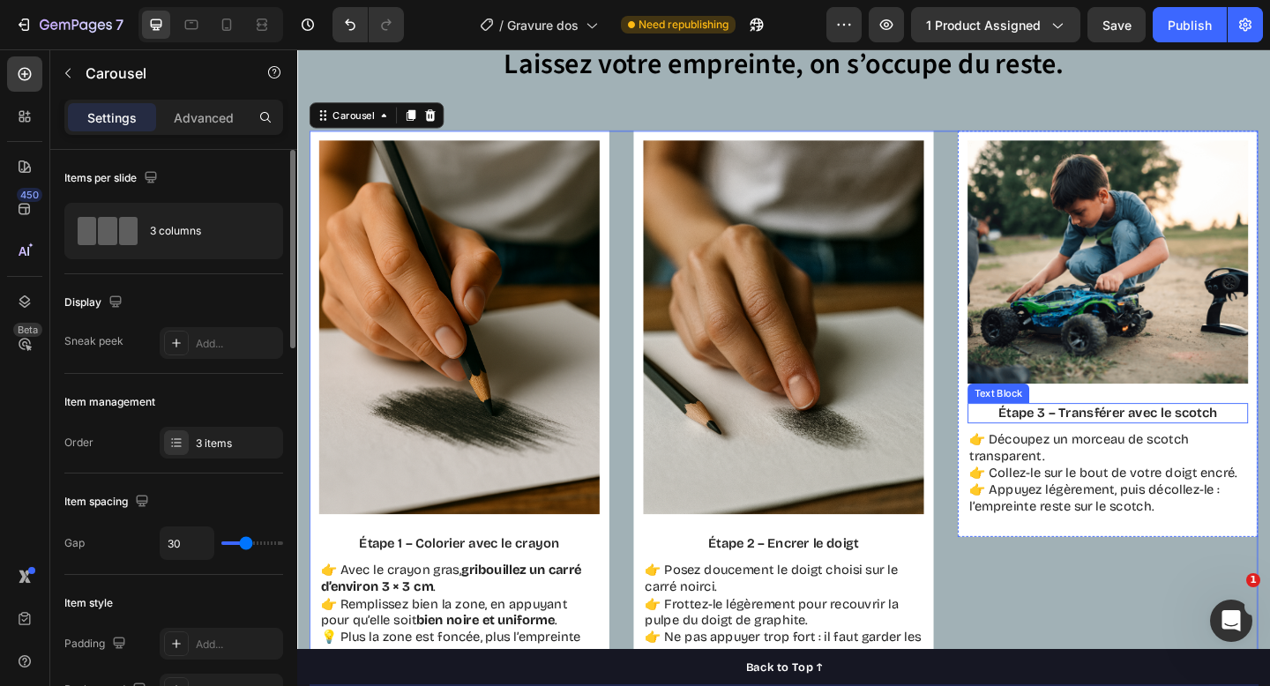
click at [1153, 444] on p "Étape 3 – Transférer avec le scotch" at bounding box center [1180, 446] width 302 height 19
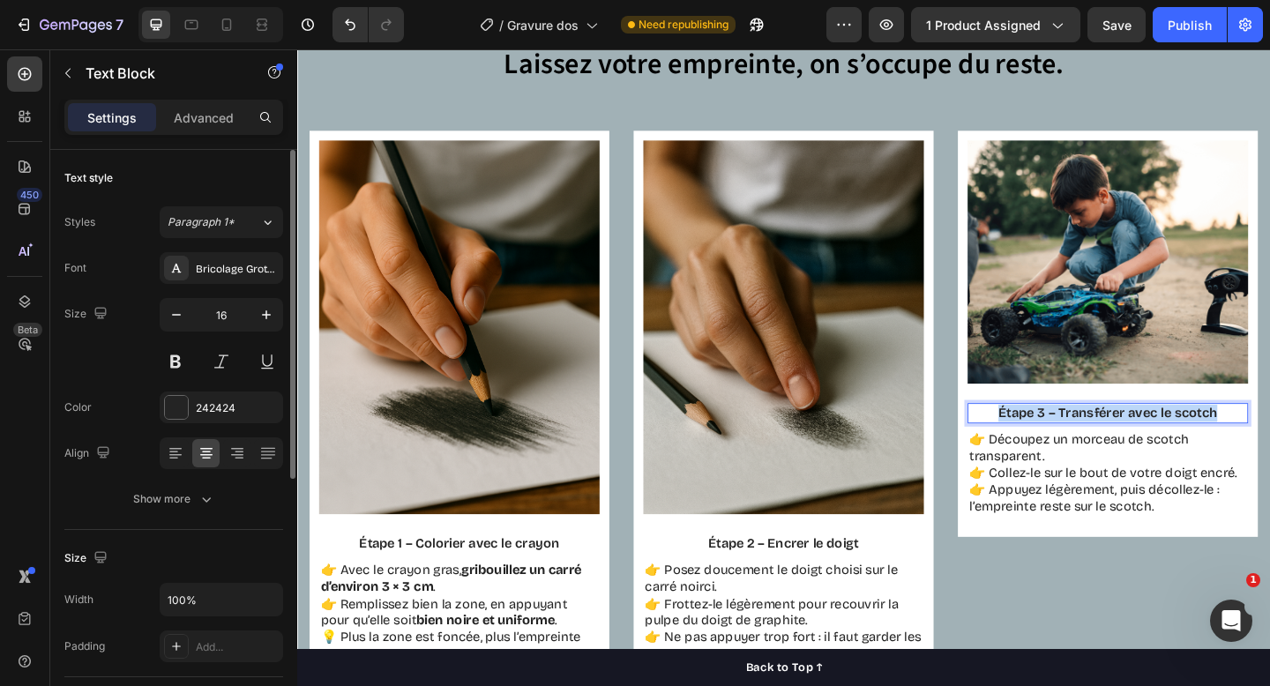
click at [1153, 444] on p "Étape 3 – Transférer avec le scotch" at bounding box center [1180, 446] width 302 height 19
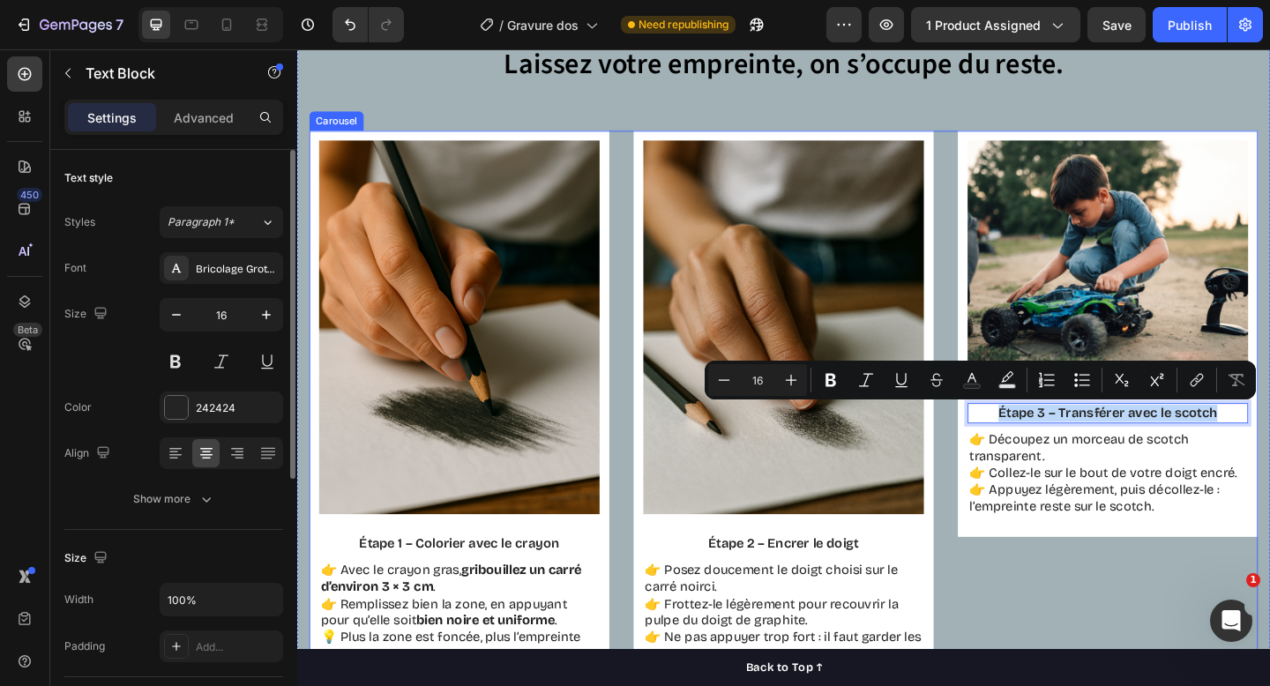
click at [1175, 666] on div "Image Étape 3 – Transférer avec le scotch Text Block 8 👉 Découpez un morceau de…" at bounding box center [1179, 440] width 326 height 603
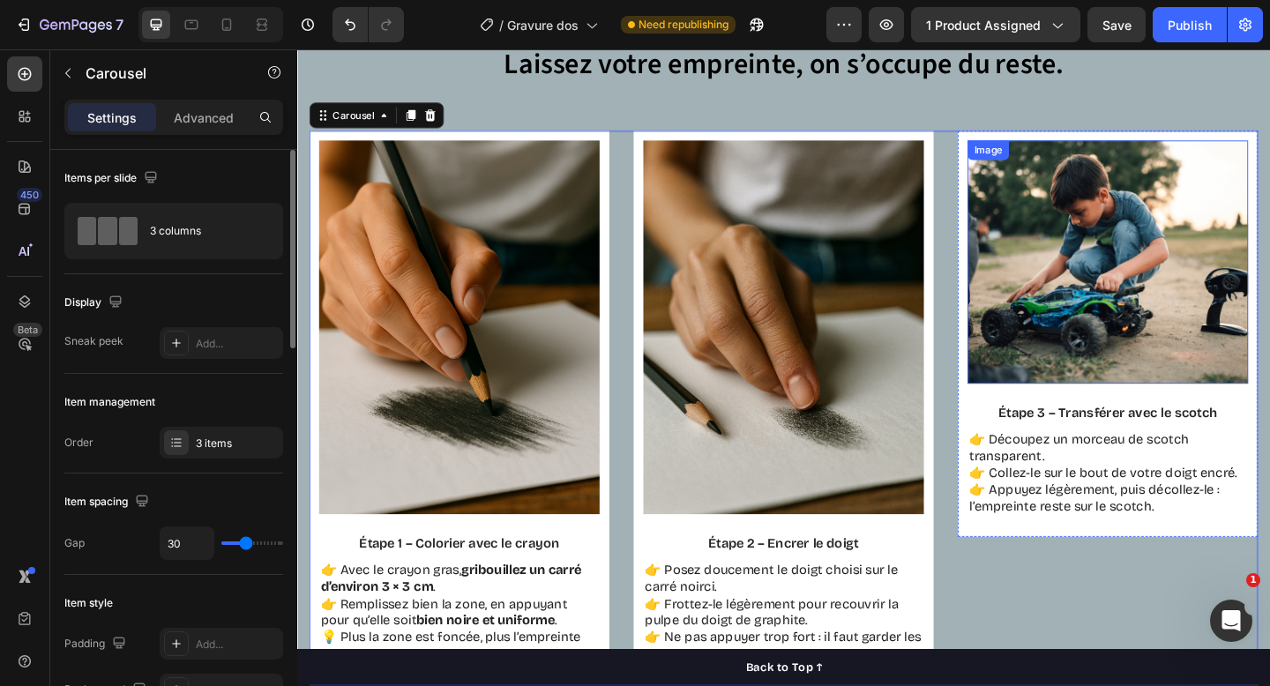
click at [1270, 334] on img at bounding box center [1179, 281] width 305 height 265
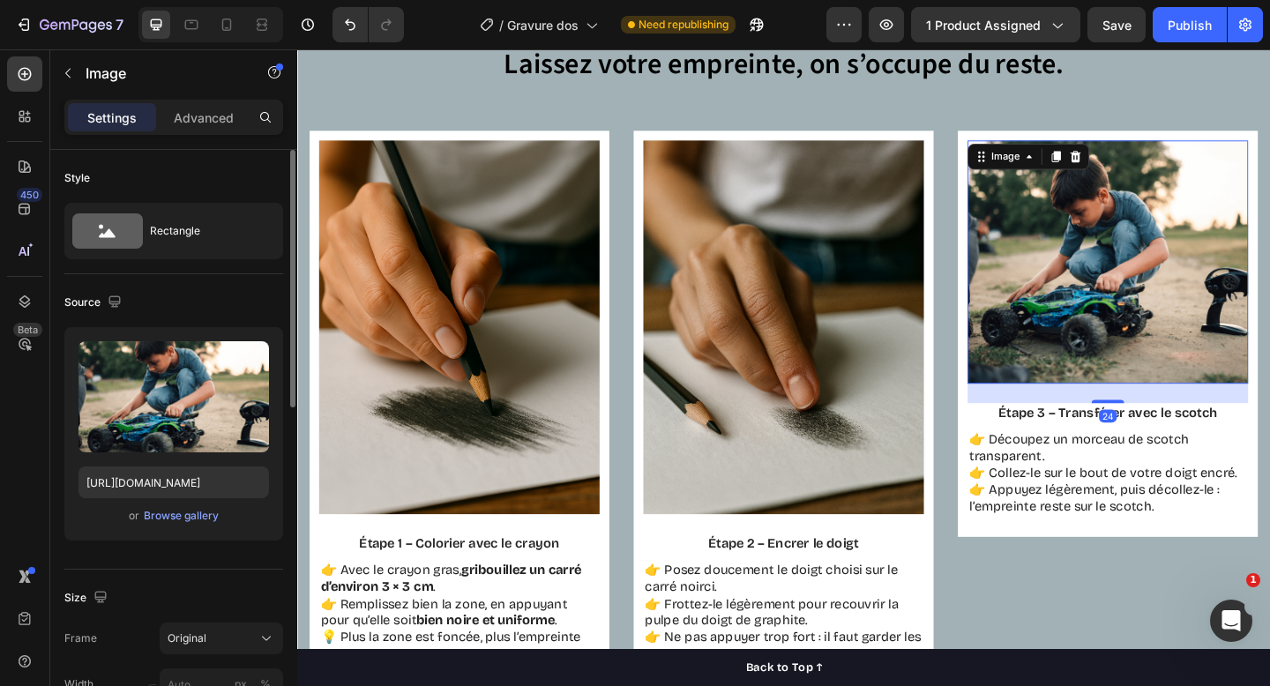
click at [1270, 335] on img at bounding box center [1179, 281] width 305 height 265
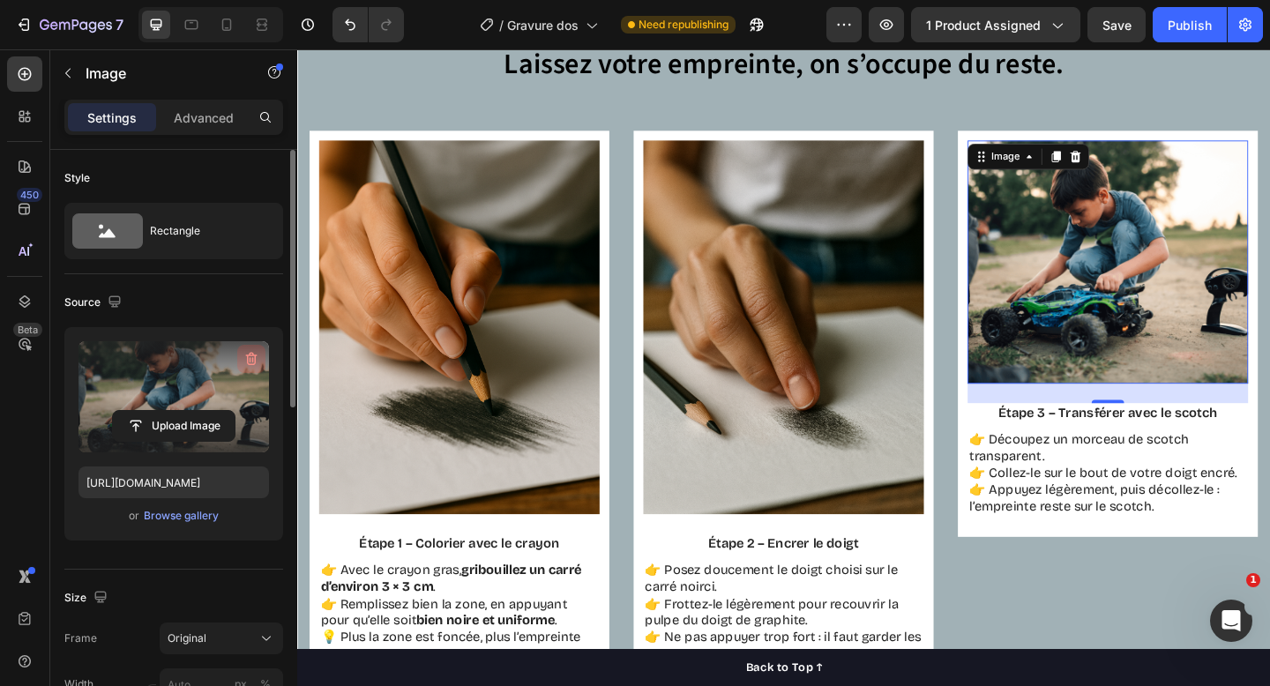
click at [255, 356] on icon "button" at bounding box center [251, 359] width 11 height 13
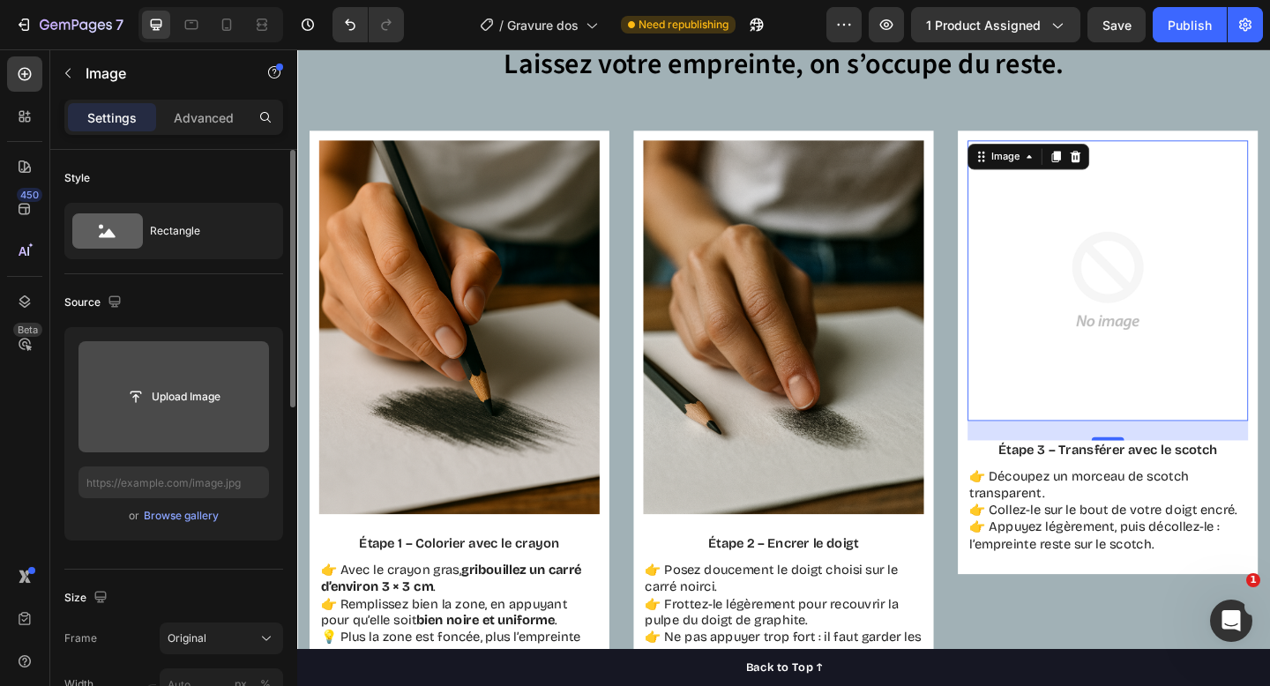
click at [176, 363] on input "file" at bounding box center [174, 396] width 191 height 111
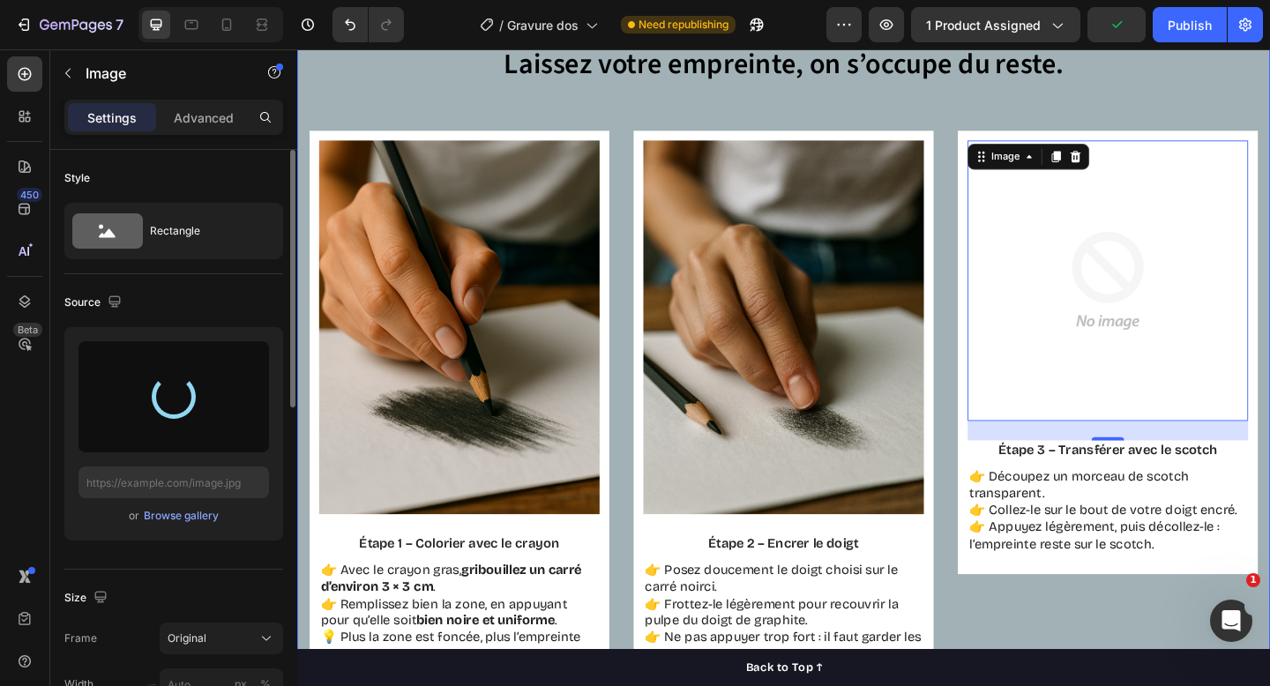
type input "[URL][DOMAIN_NAME]"
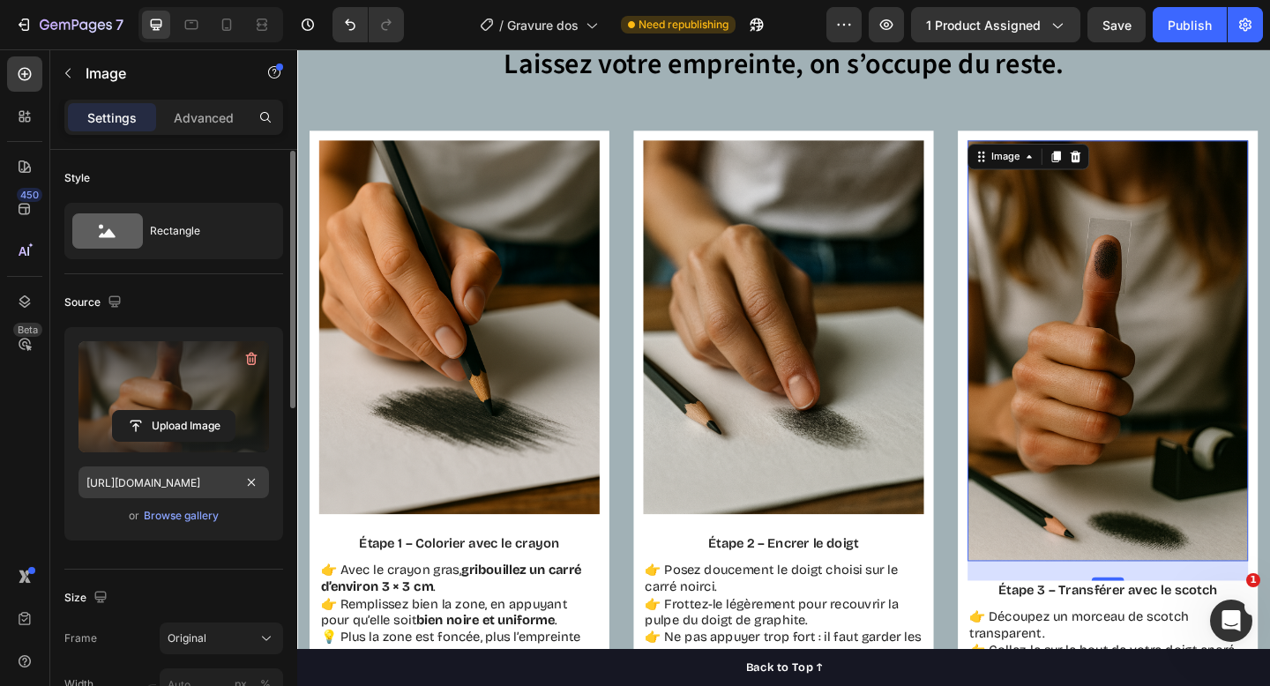
scroll to position [107, 0]
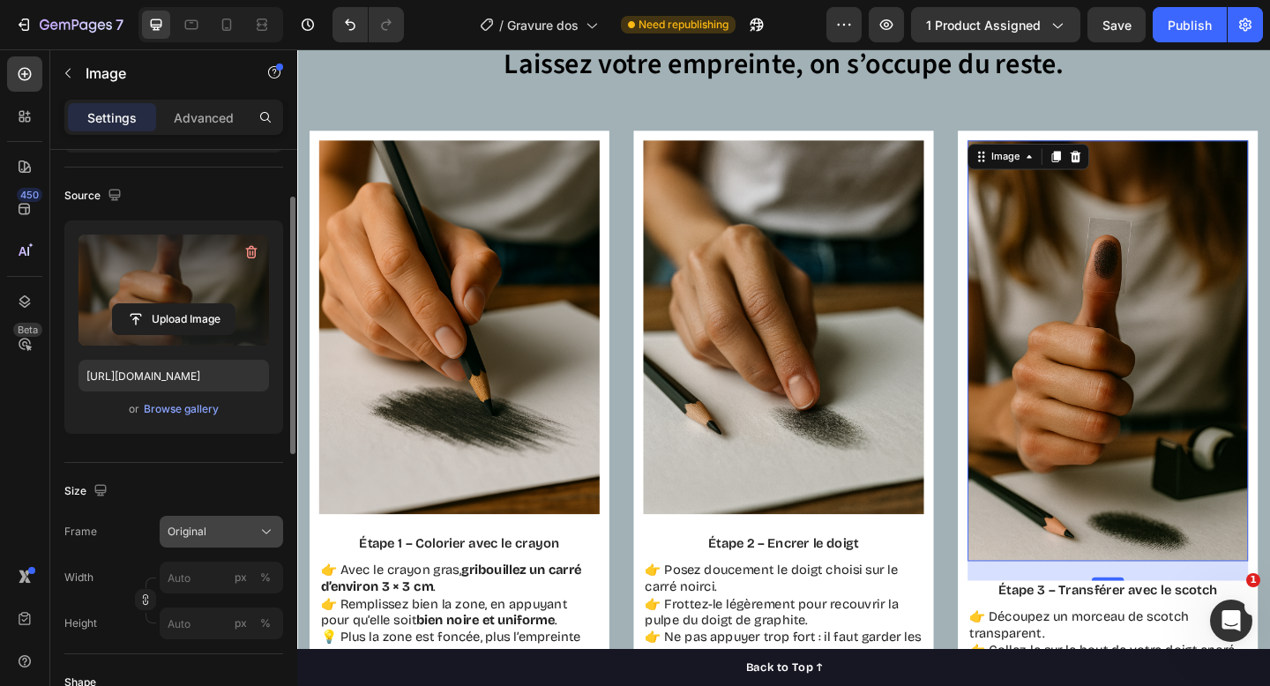
click at [231, 519] on button "Original" at bounding box center [222, 532] width 124 height 32
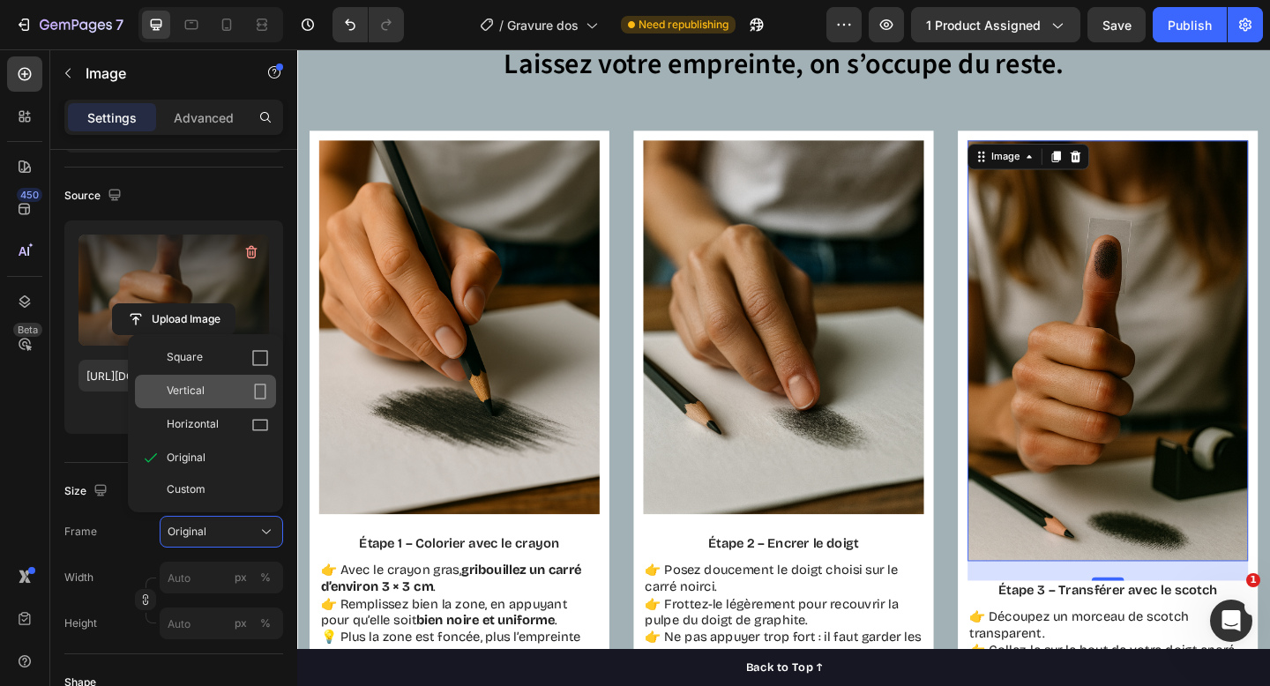
click at [229, 386] on div "Vertical" at bounding box center [218, 392] width 102 height 18
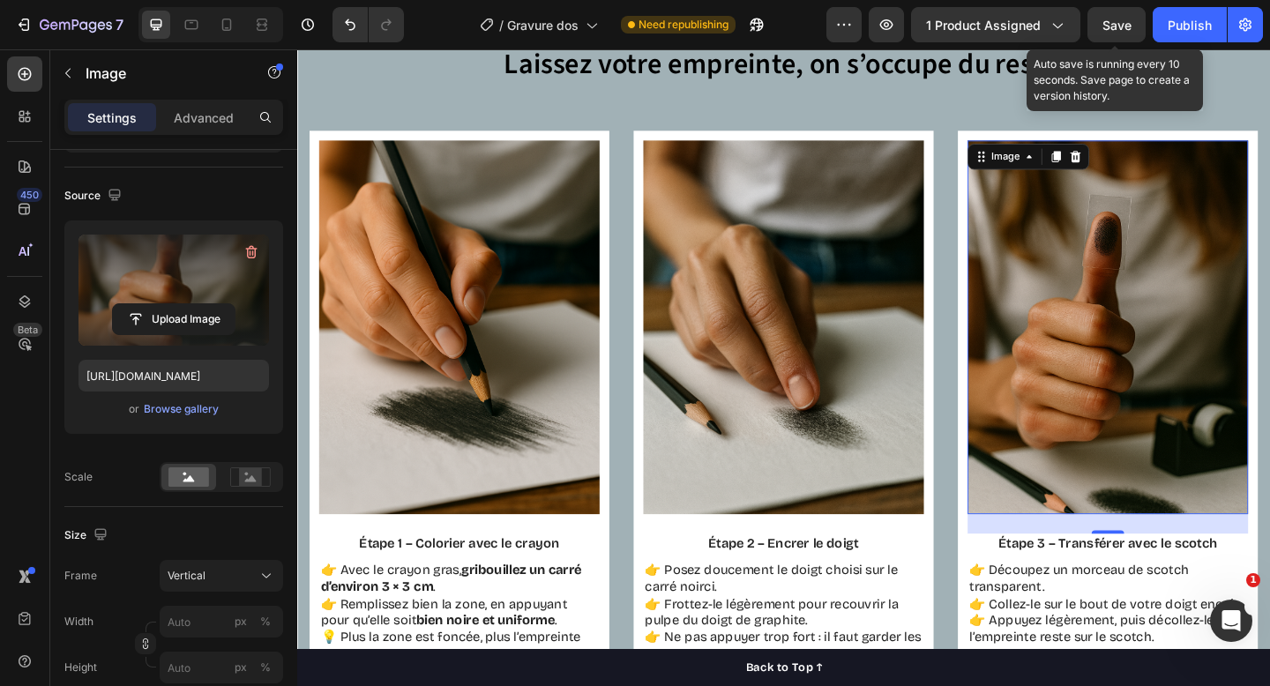
click at [1104, 30] on span "Save" at bounding box center [1117, 25] width 29 height 15
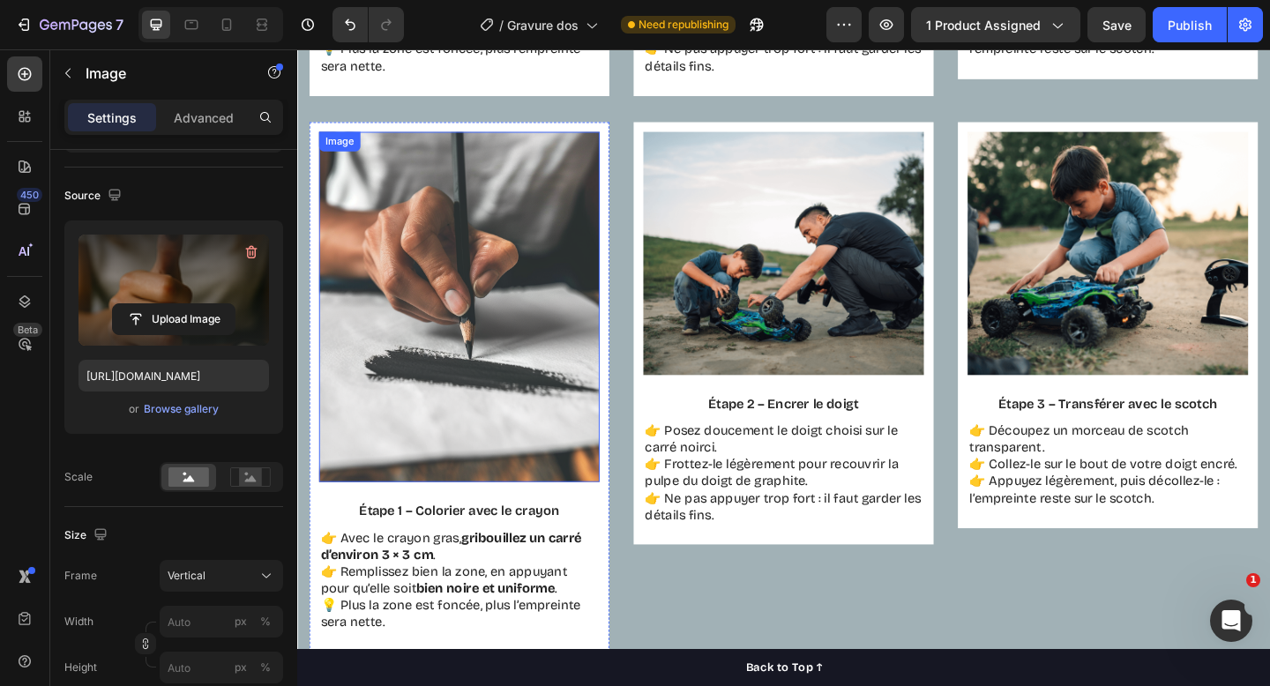
scroll to position [1935, 0]
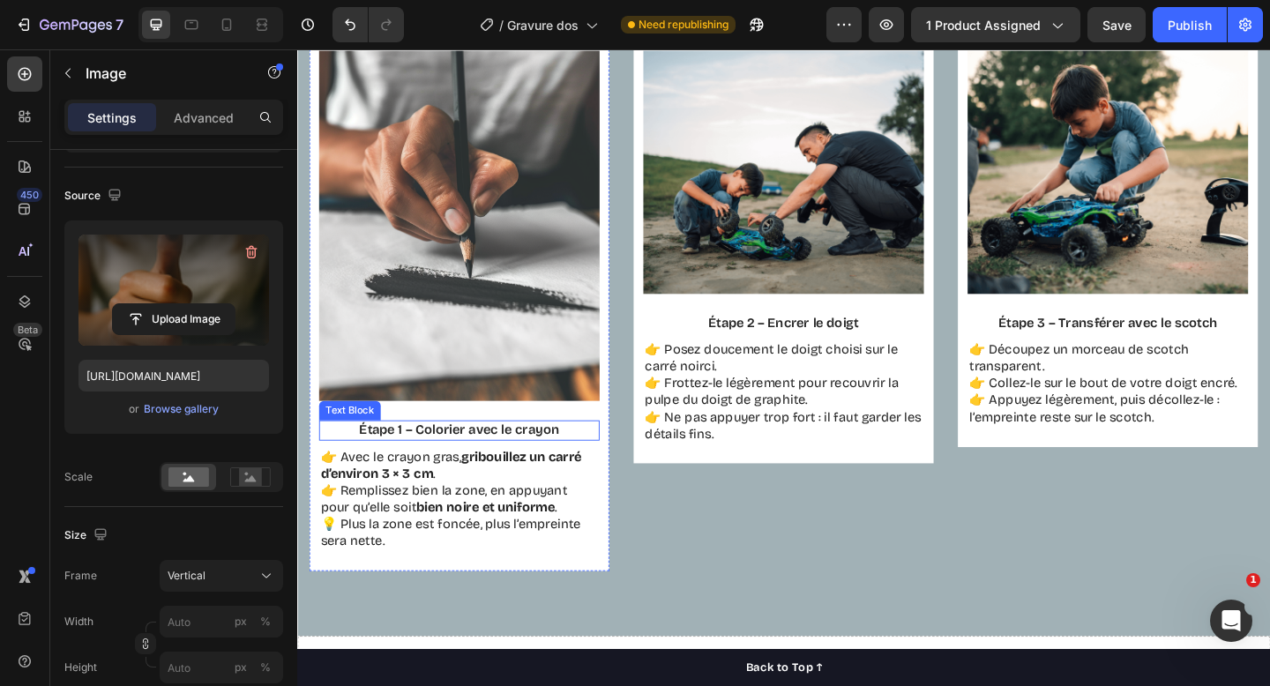
click at [436, 470] on p "Étape 1 – Colorier avec le crayon" at bounding box center [474, 464] width 302 height 19
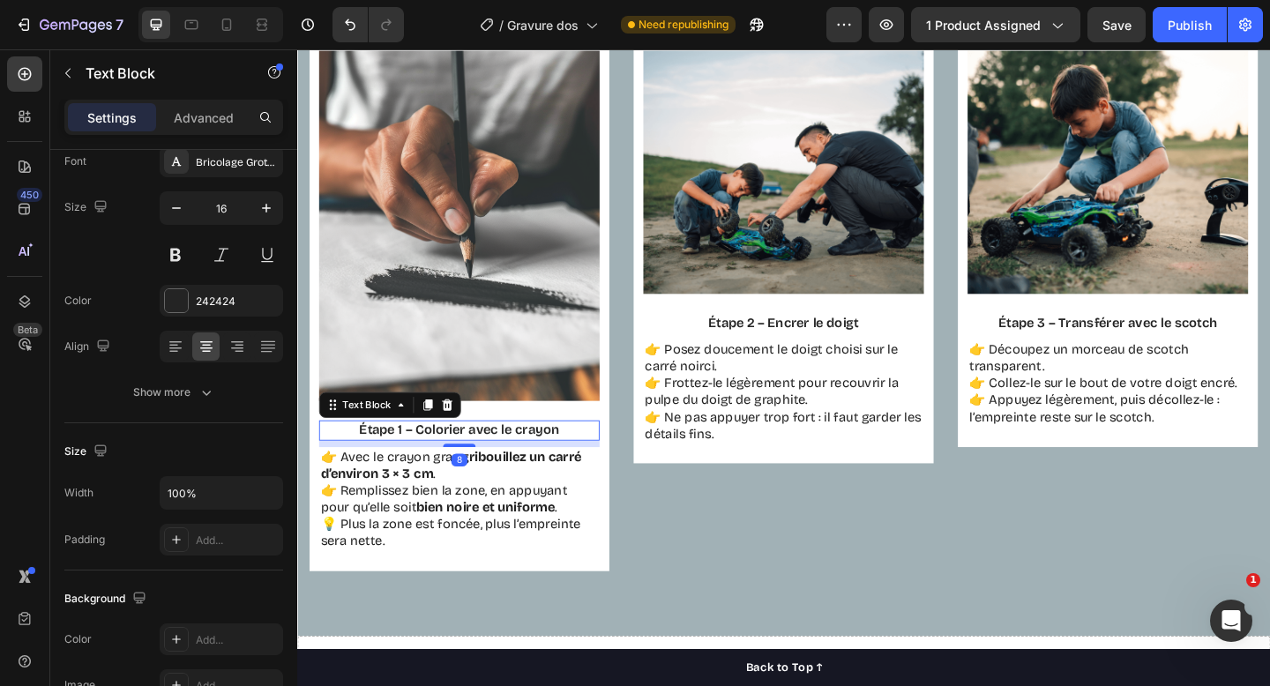
click at [436, 470] on p "Étape 1 – Colorier avec le crayon" at bounding box center [474, 464] width 302 height 19
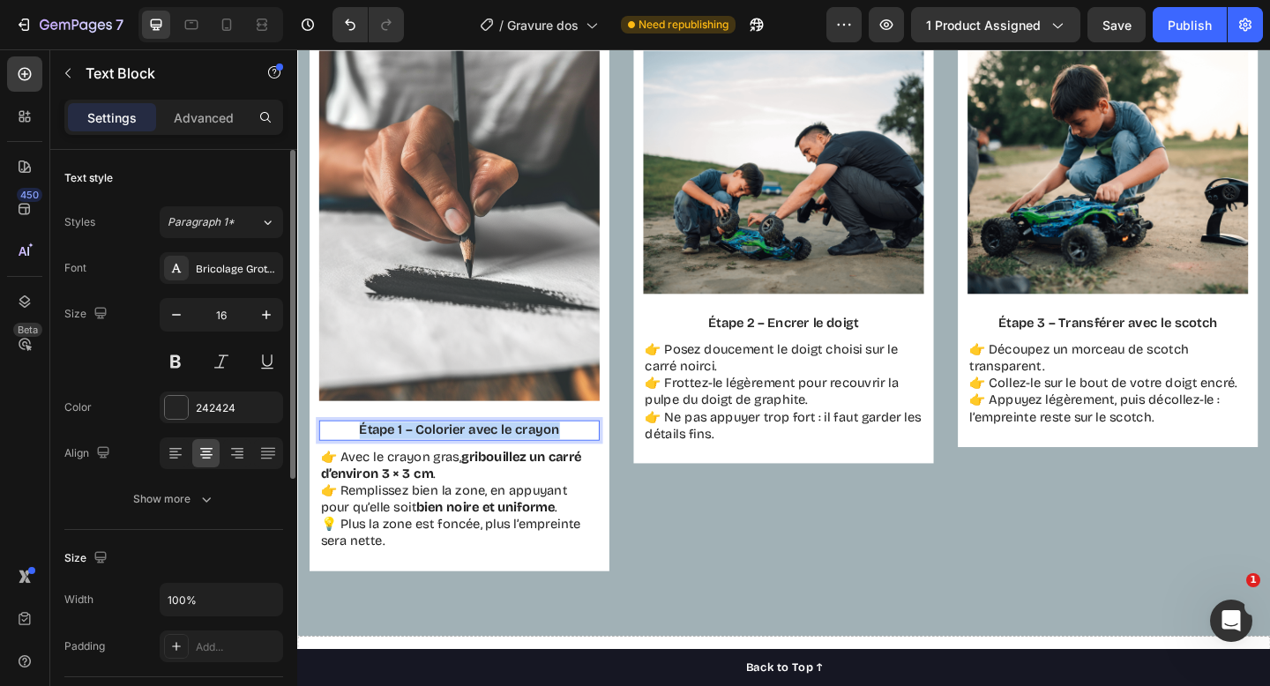
click at [436, 470] on p "Étape 1 – Colorier avec le crayon" at bounding box center [474, 464] width 302 height 19
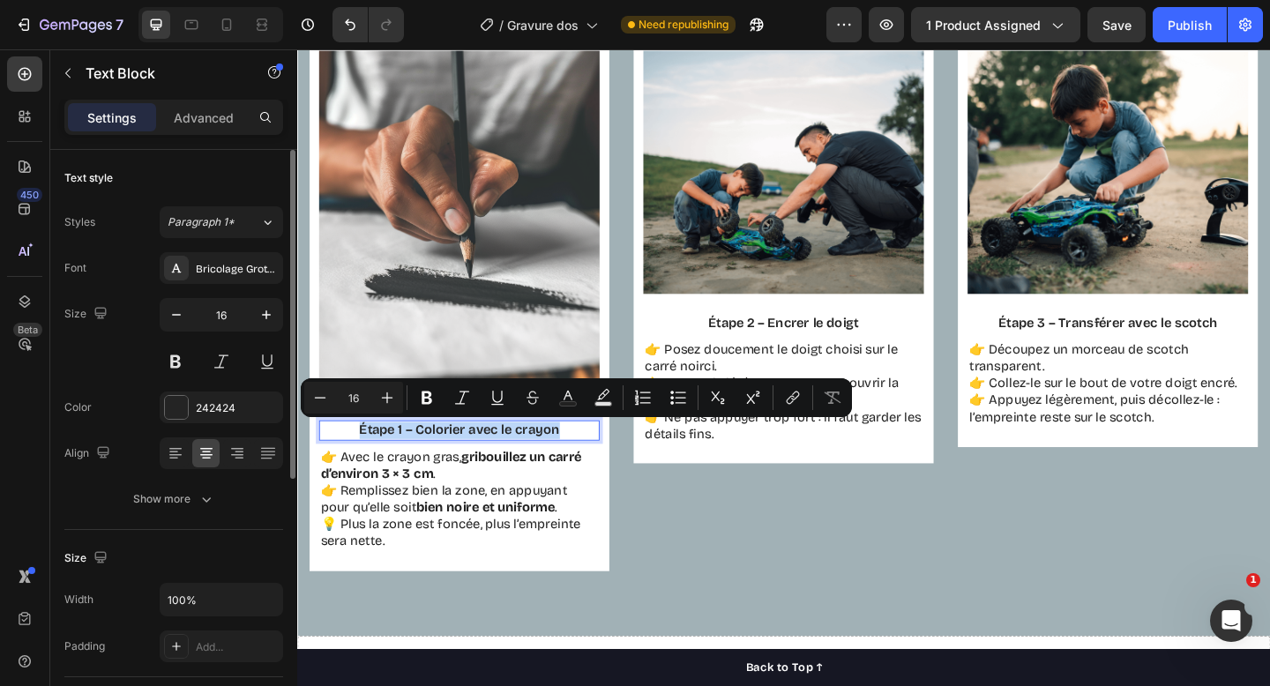
click at [436, 470] on p "Étape 1 – Colorier avec le crayon" at bounding box center [474, 464] width 302 height 19
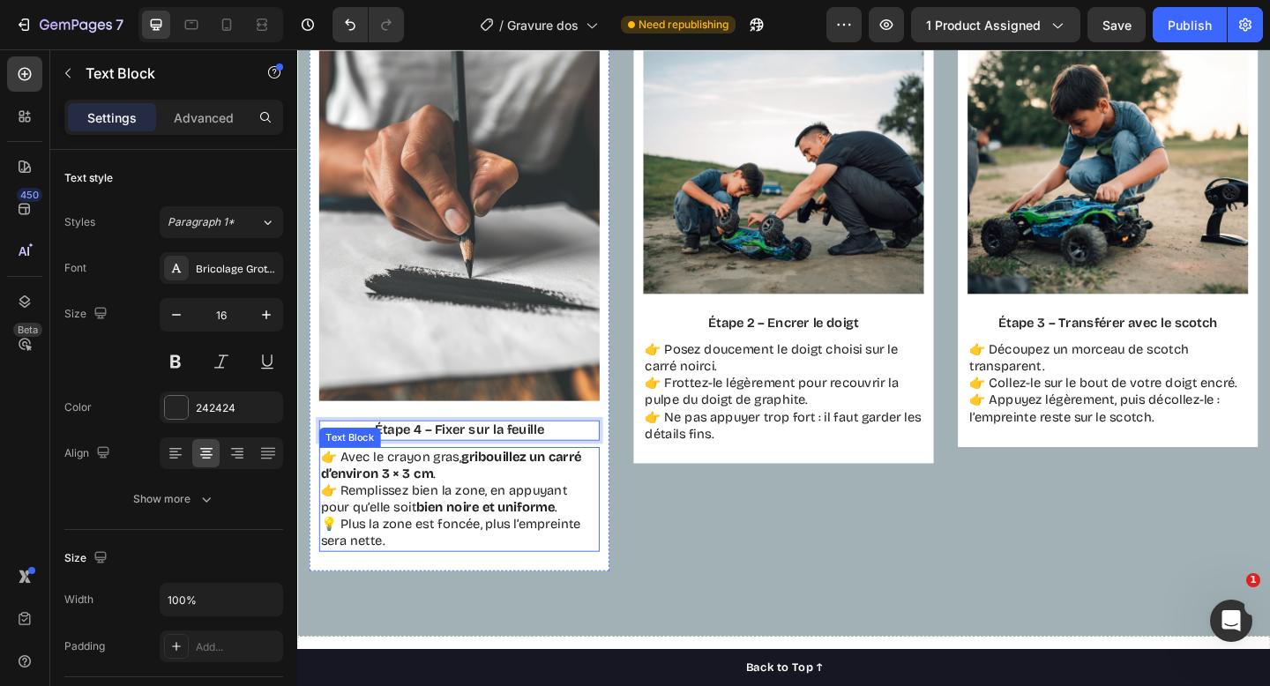
click at [412, 507] on strong "gribouillez un carré d’environ 3 × 3 cm" at bounding box center [465, 501] width 284 height 35
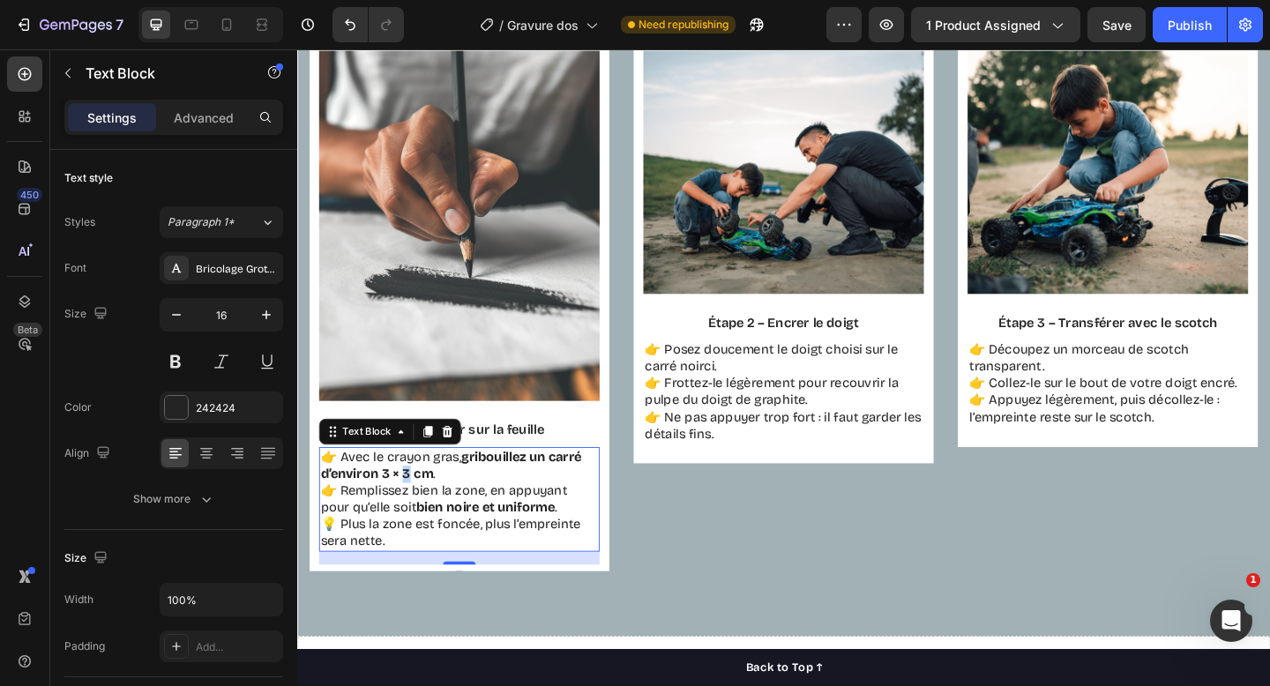
click at [412, 507] on strong "gribouillez un carré d’environ 3 × 3 cm" at bounding box center [465, 501] width 284 height 35
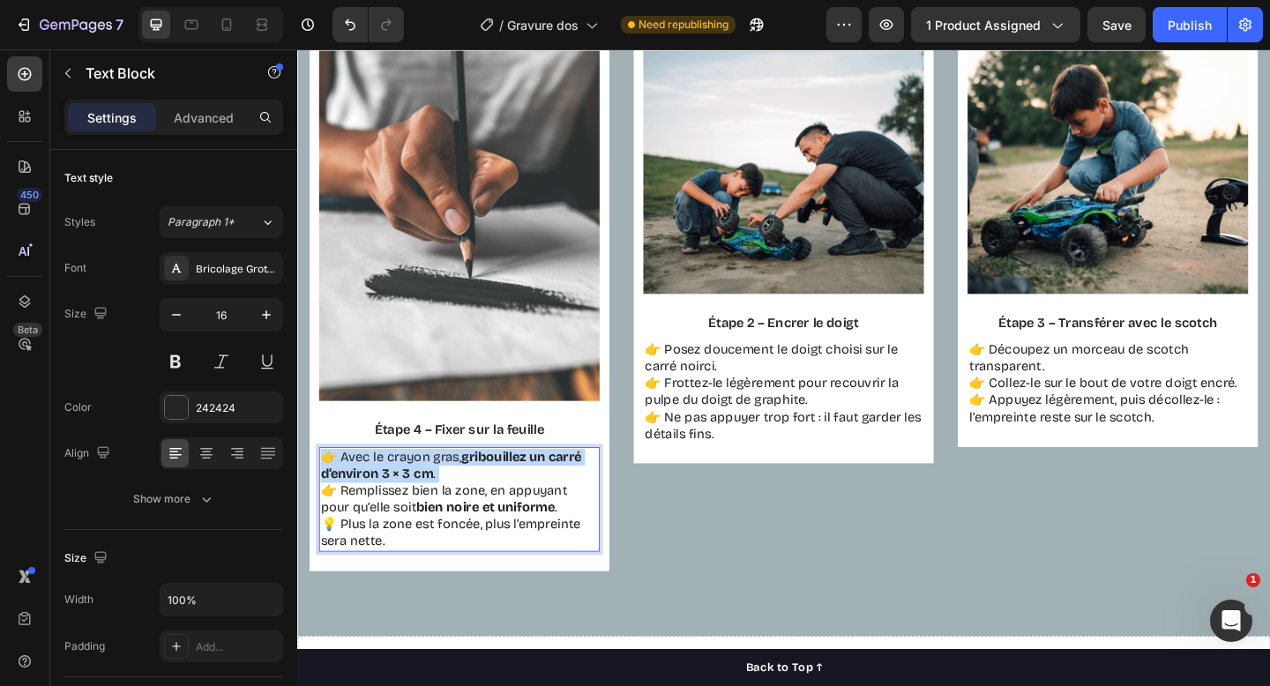
click at [412, 507] on strong "gribouillez un carré d’environ 3 × 3 cm" at bounding box center [465, 501] width 284 height 35
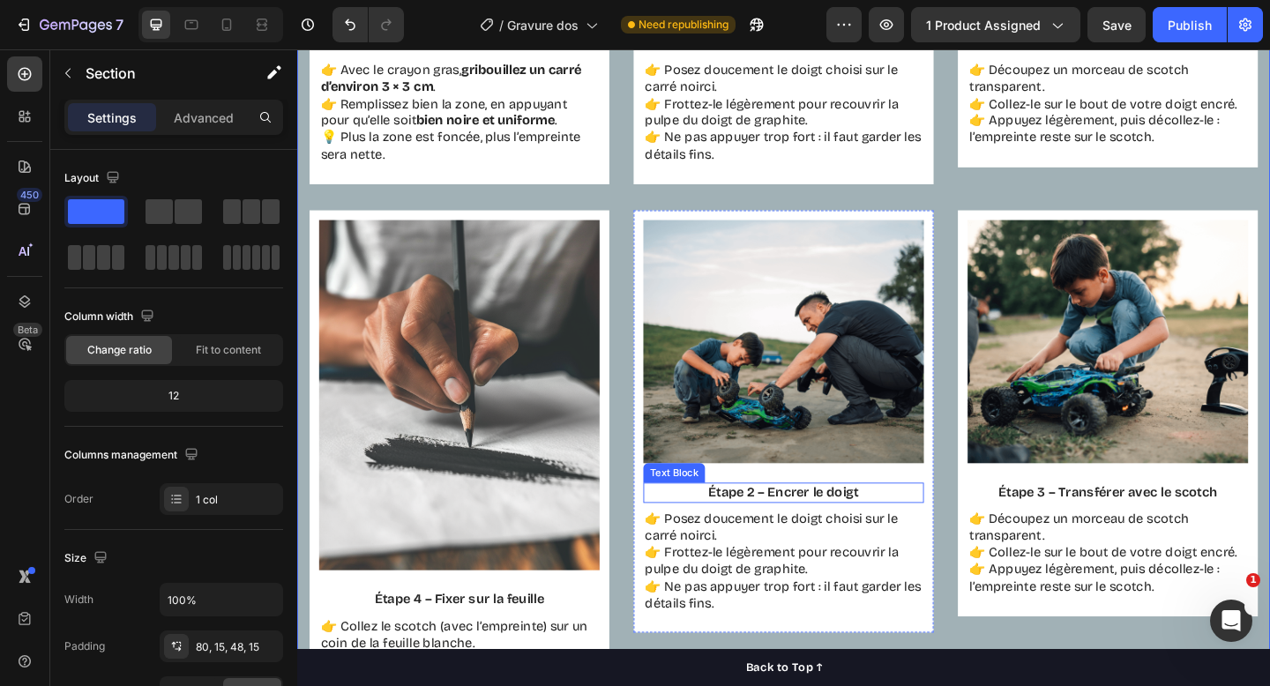
scroll to position [1856, 0]
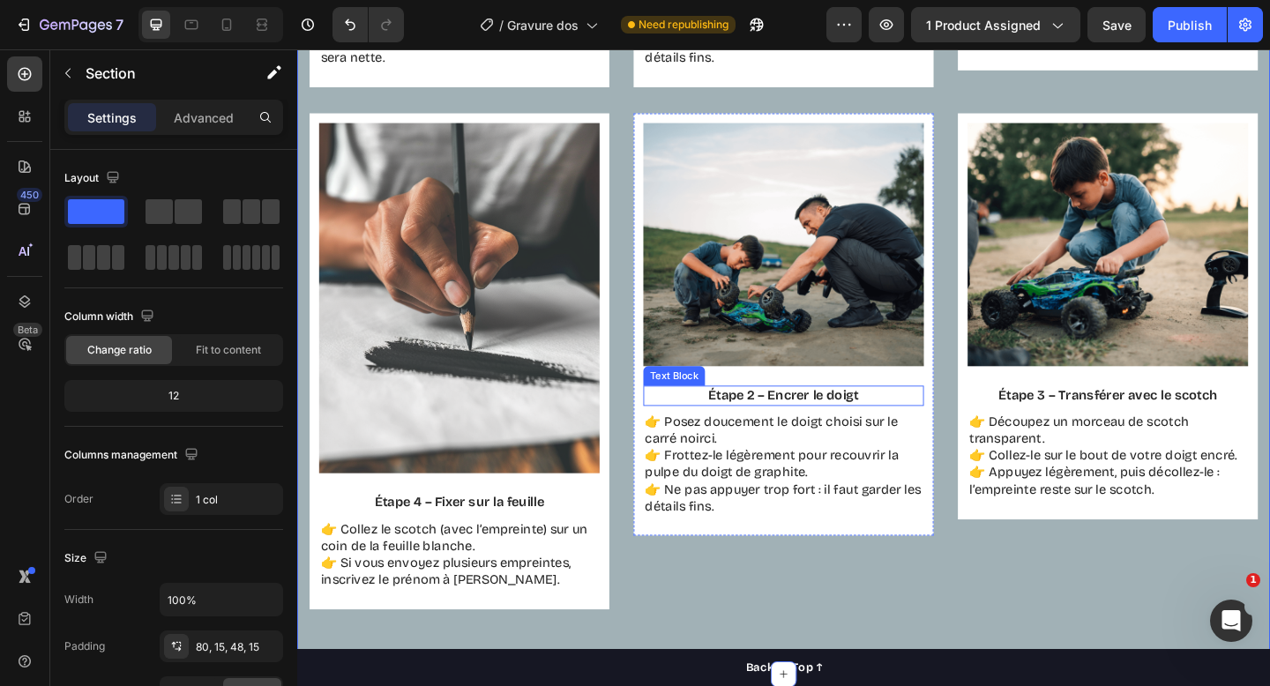
click at [796, 431] on p "Étape 2 – Encrer le doigt" at bounding box center [827, 426] width 302 height 19
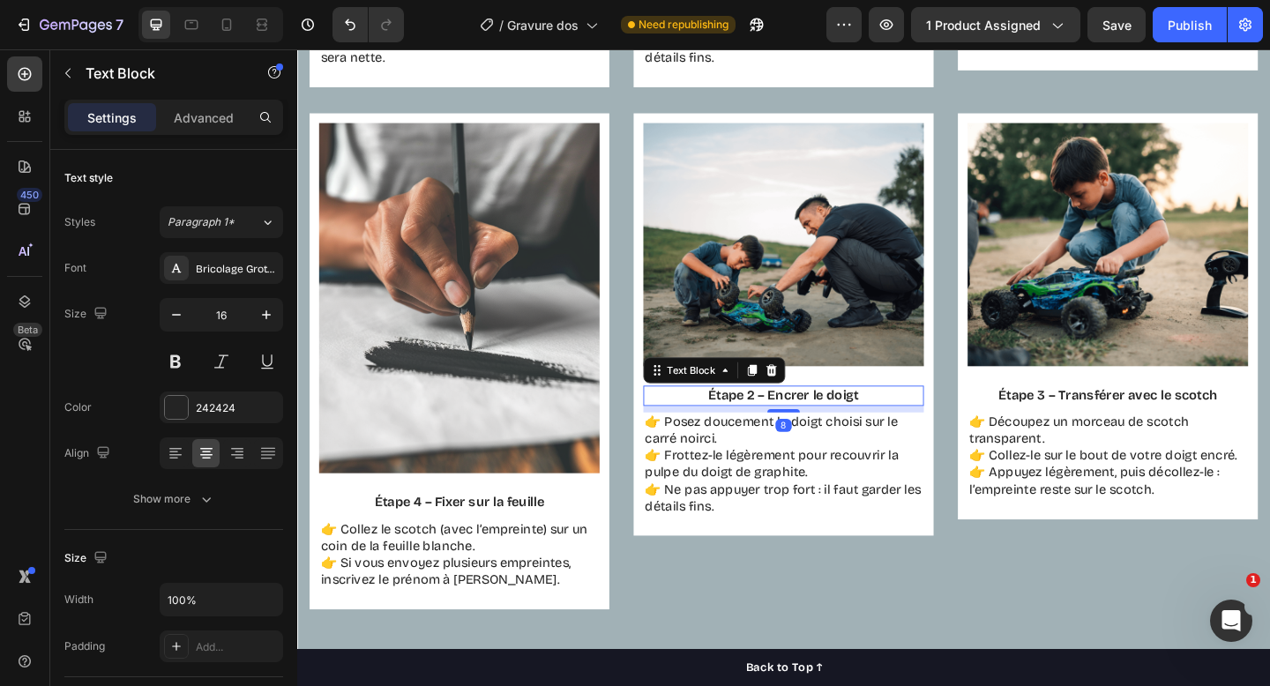
click at [796, 431] on p "Étape 2 – Encrer le doigt" at bounding box center [827, 426] width 302 height 19
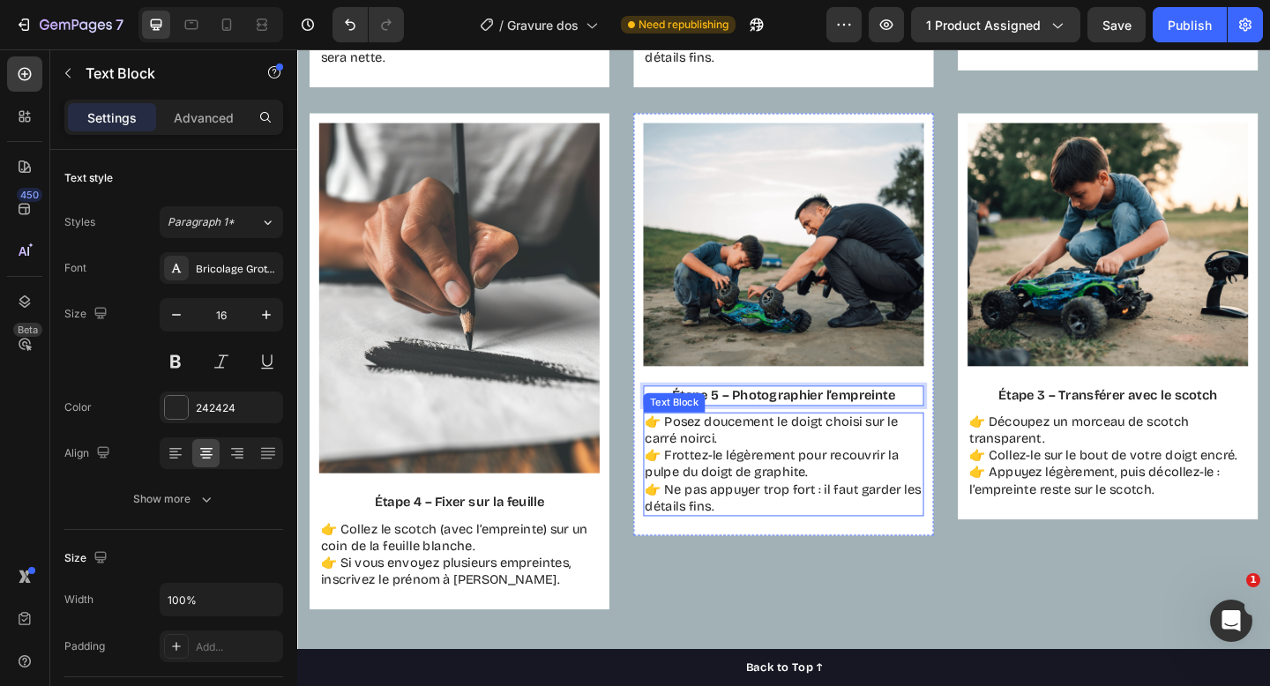
click at [808, 499] on p "👉 Posez doucement le doigt choisi sur le carré noirci. 👉 Frottez-le légèrement …" at bounding box center [827, 501] width 302 height 110
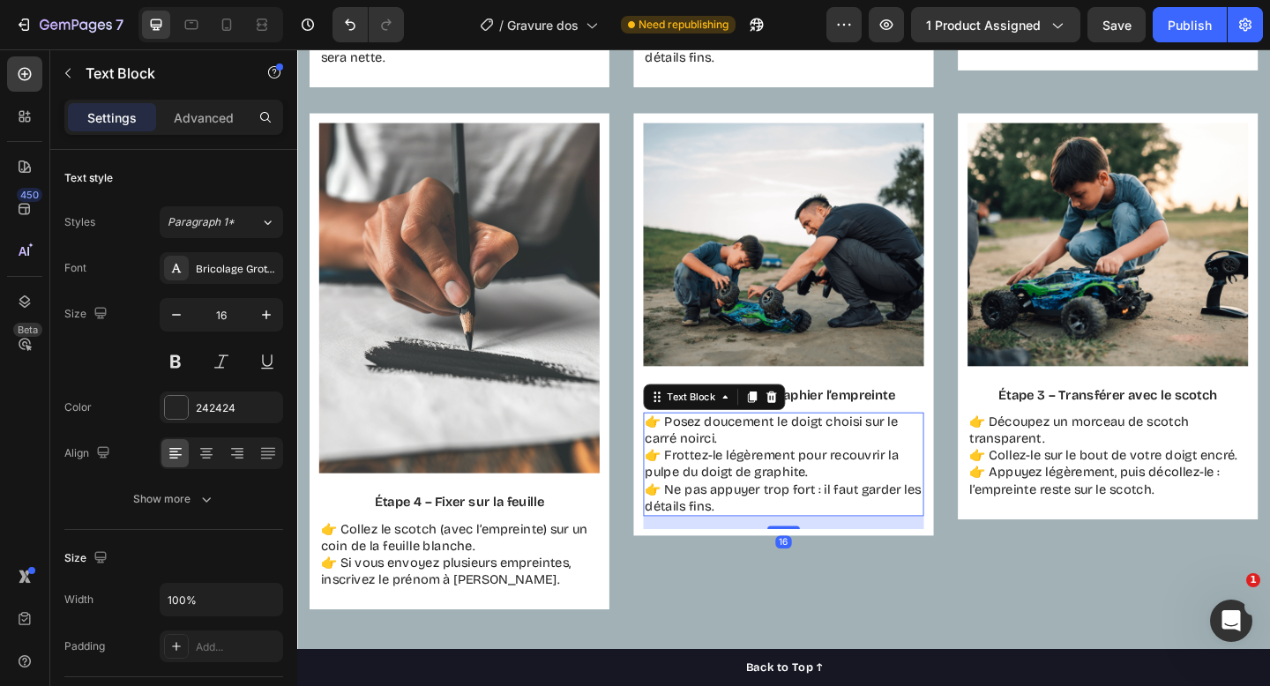
click at [808, 499] on p "👉 Posez doucement le doigt choisi sur le carré noirci. 👉 Frottez-le légèrement …" at bounding box center [827, 501] width 302 height 110
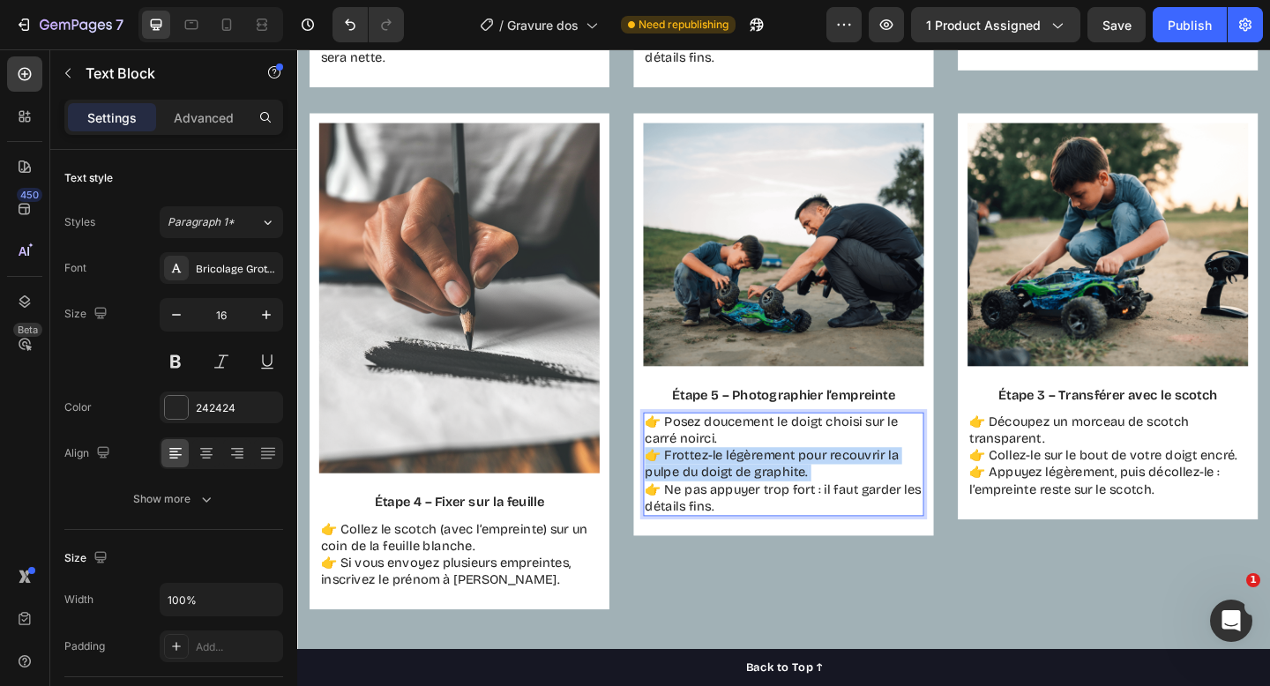
click at [808, 499] on p "👉 Posez doucement le doigt choisi sur le carré noirci. 👉 Frottez-le légèrement …" at bounding box center [827, 501] width 302 height 110
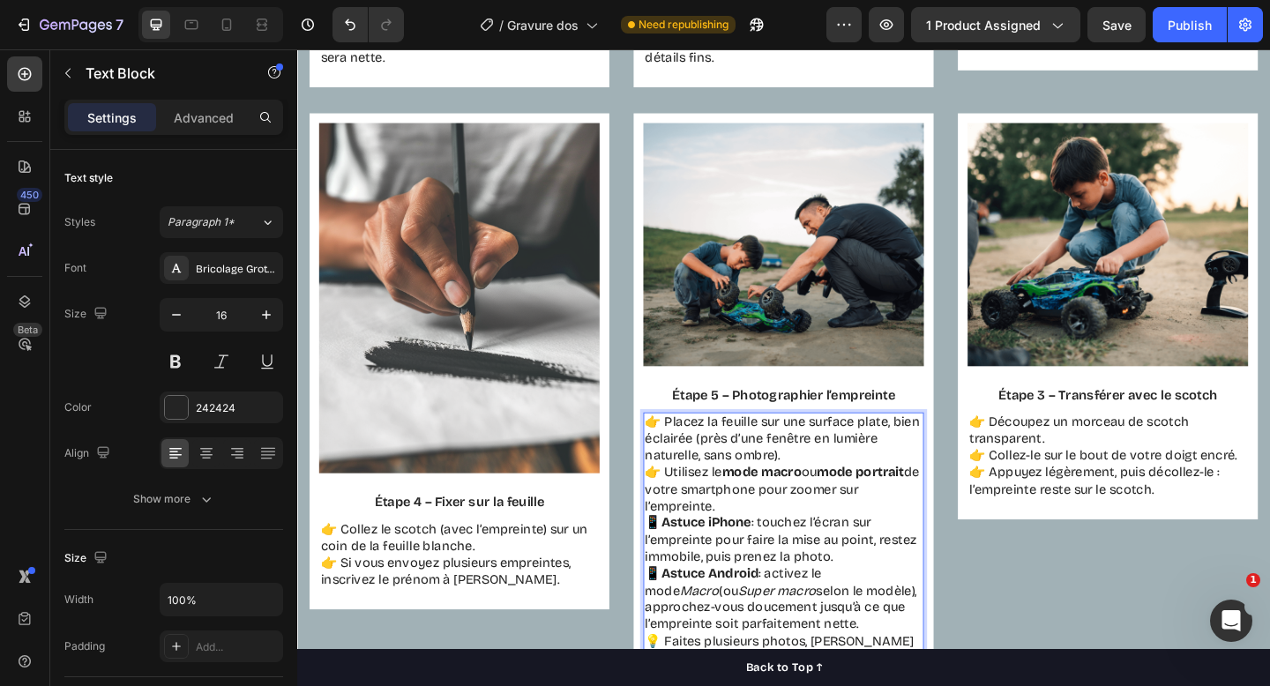
scroll to position [1870, 0]
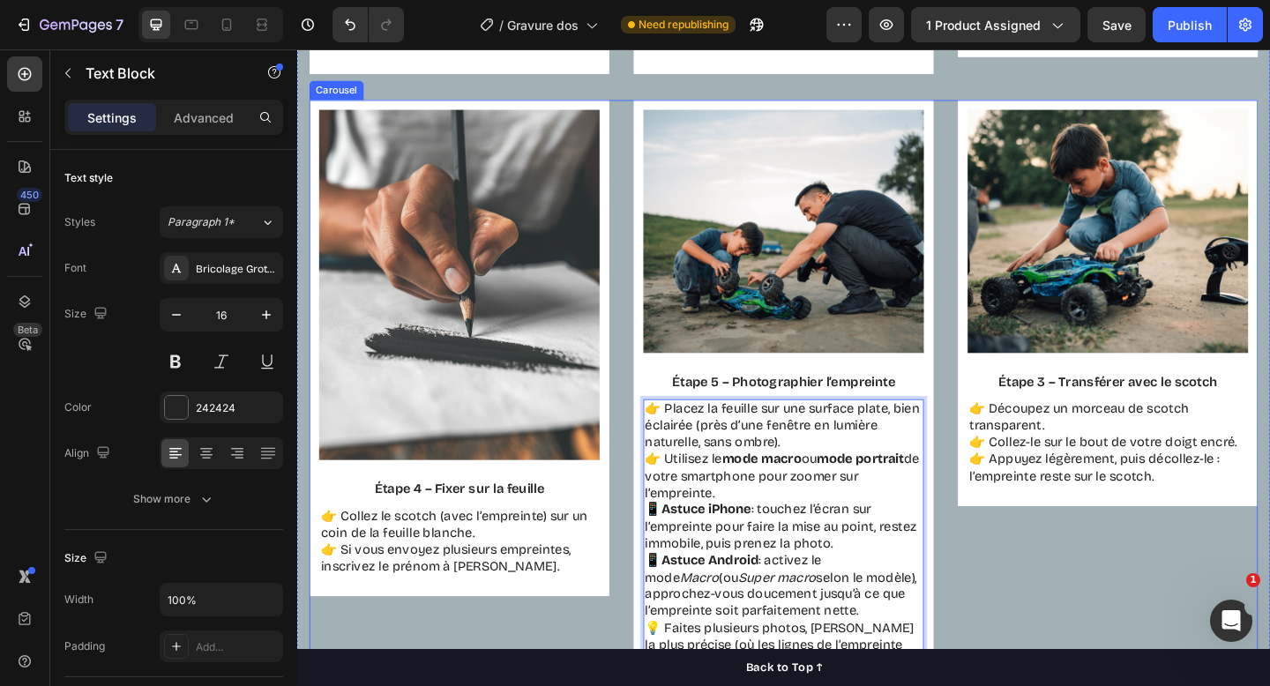
click at [1074, 627] on div "Image Étape 3 – Transférer avec le scotch Text Block 👉 Découpez un morceau de s…" at bounding box center [1179, 427] width 326 height 644
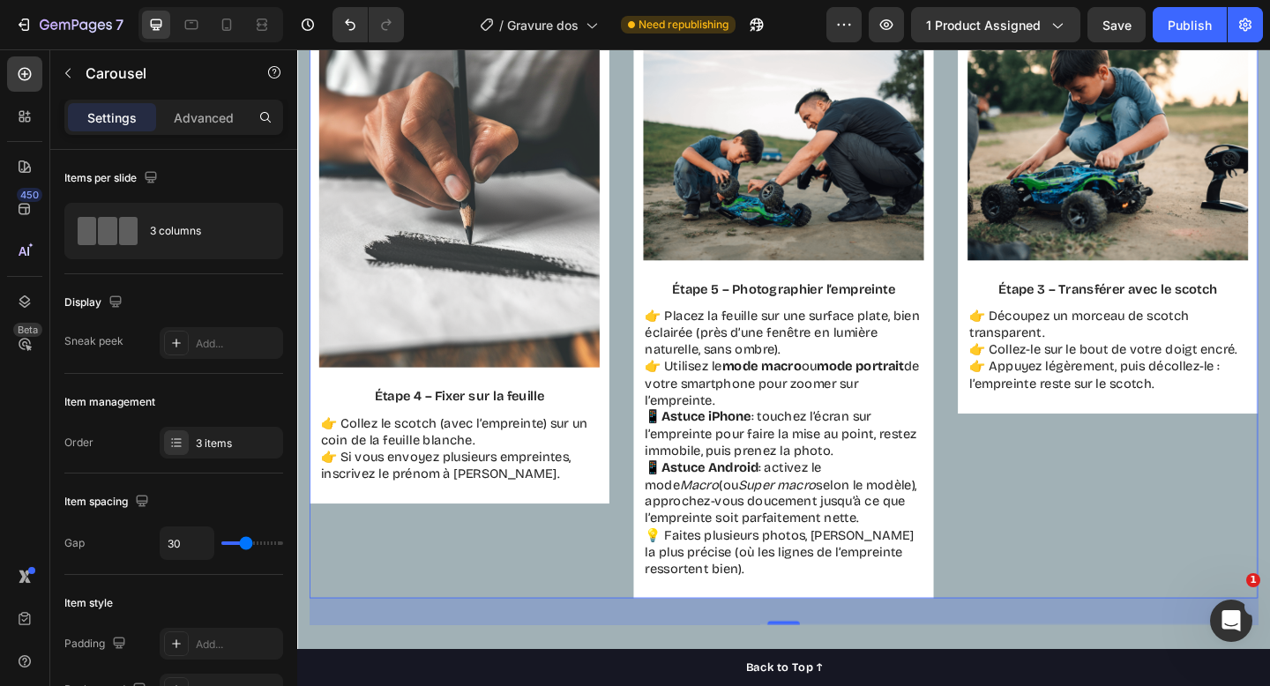
scroll to position [1967, 0]
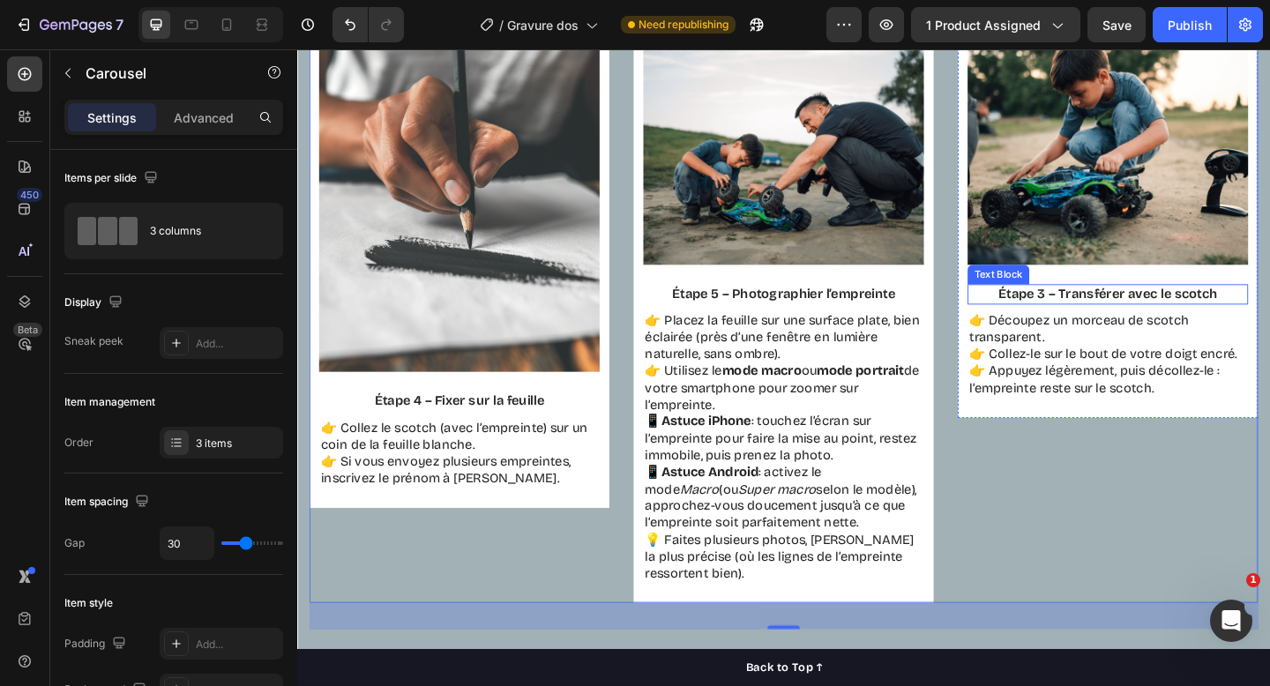
click at [1098, 313] on p "Étape 3 – Transférer avec le scotch" at bounding box center [1180, 316] width 302 height 19
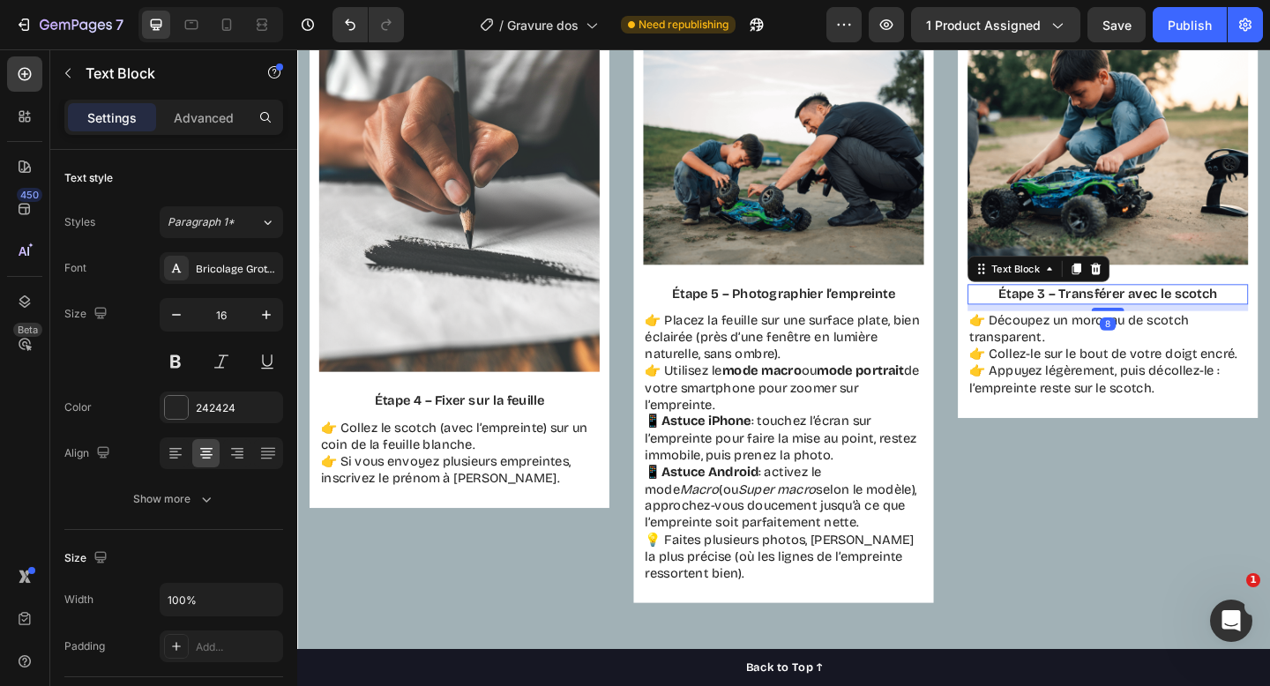
click at [1098, 313] on p "Étape 3 – Transférer avec le scotch" at bounding box center [1180, 316] width 302 height 19
click at [1155, 315] on p "Étape 6 – Téléverser votre empreinte" at bounding box center [1180, 316] width 302 height 19
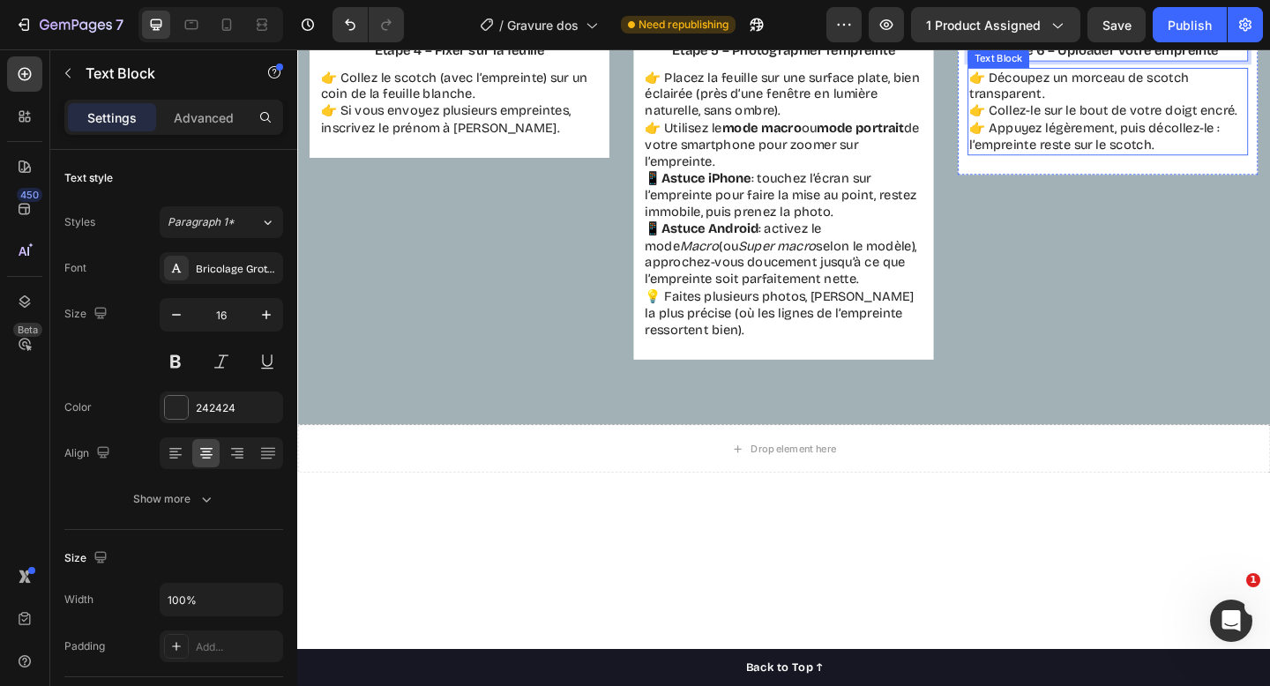
click at [1111, 163] on p "👉 Découpez un morceau de scotch transparent. 👉 Collez-le sur le bout de votre d…" at bounding box center [1180, 117] width 302 height 92
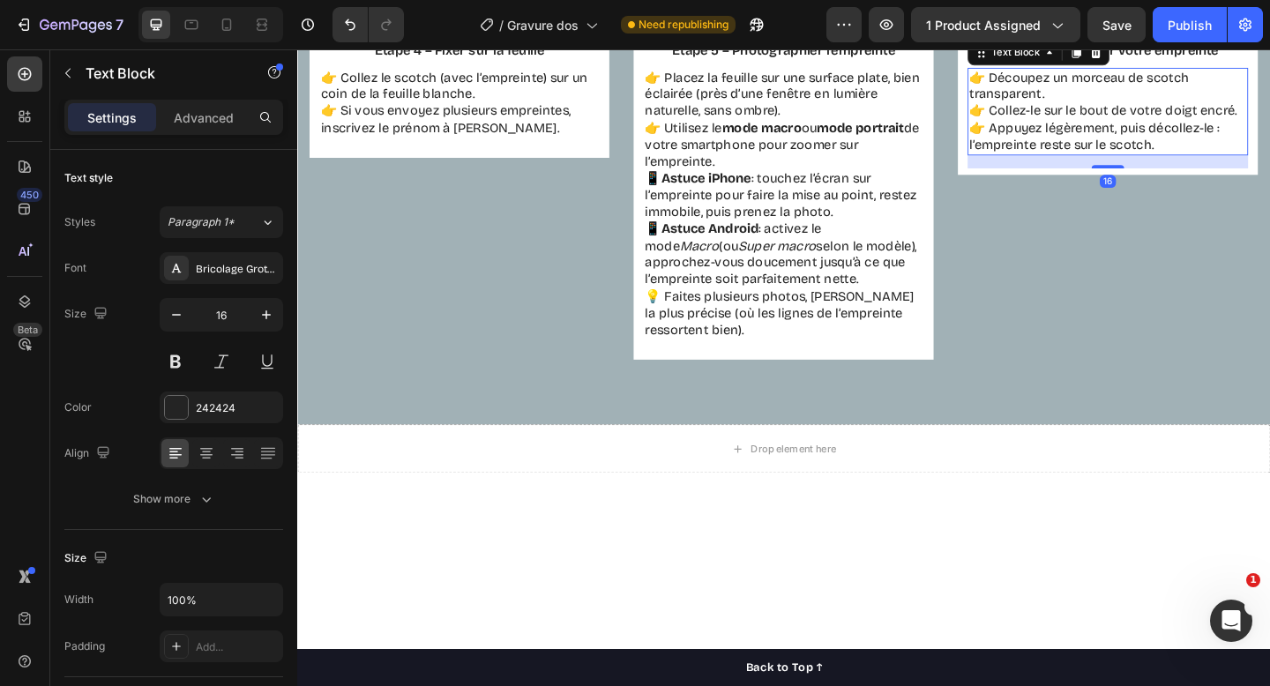
click at [1111, 163] on p "👉 Découpez un morceau de scotch transparent. 👉 Collez-le sur le bout de votre d…" at bounding box center [1180, 117] width 302 height 92
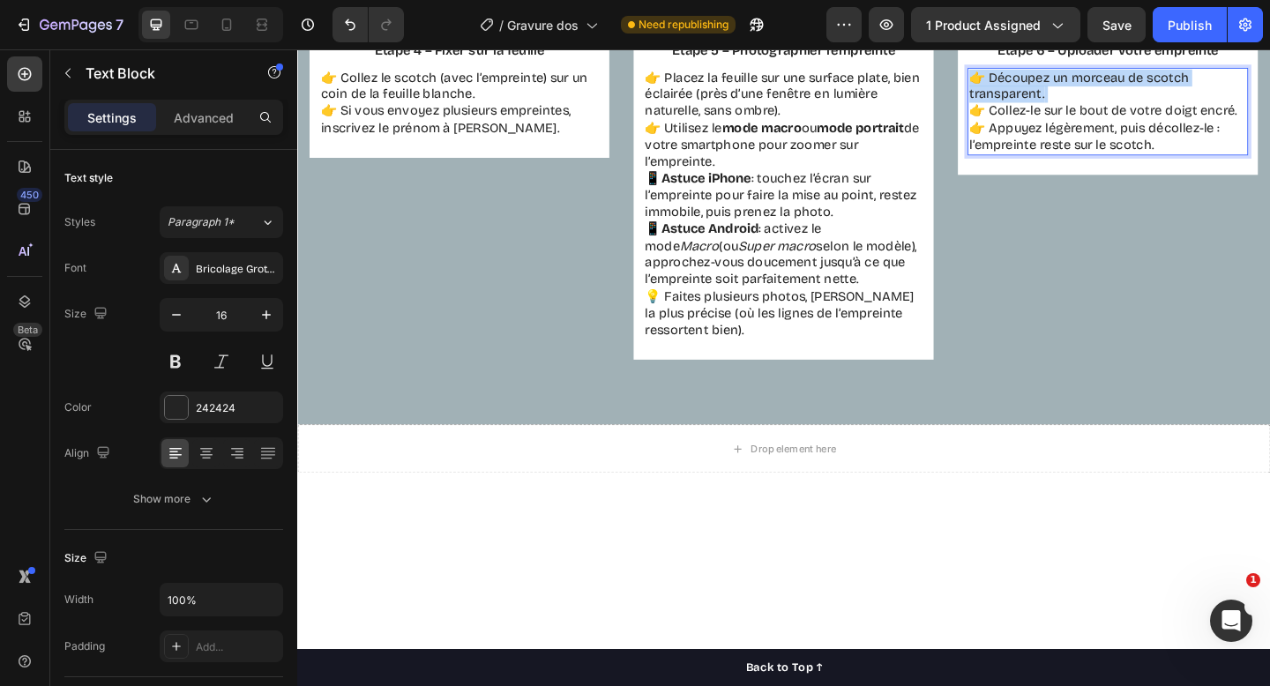
click at [1111, 163] on p "👉 Découpez un morceau de scotch transparent. 👉 Collez-le sur le bout de votre d…" at bounding box center [1180, 117] width 302 height 92
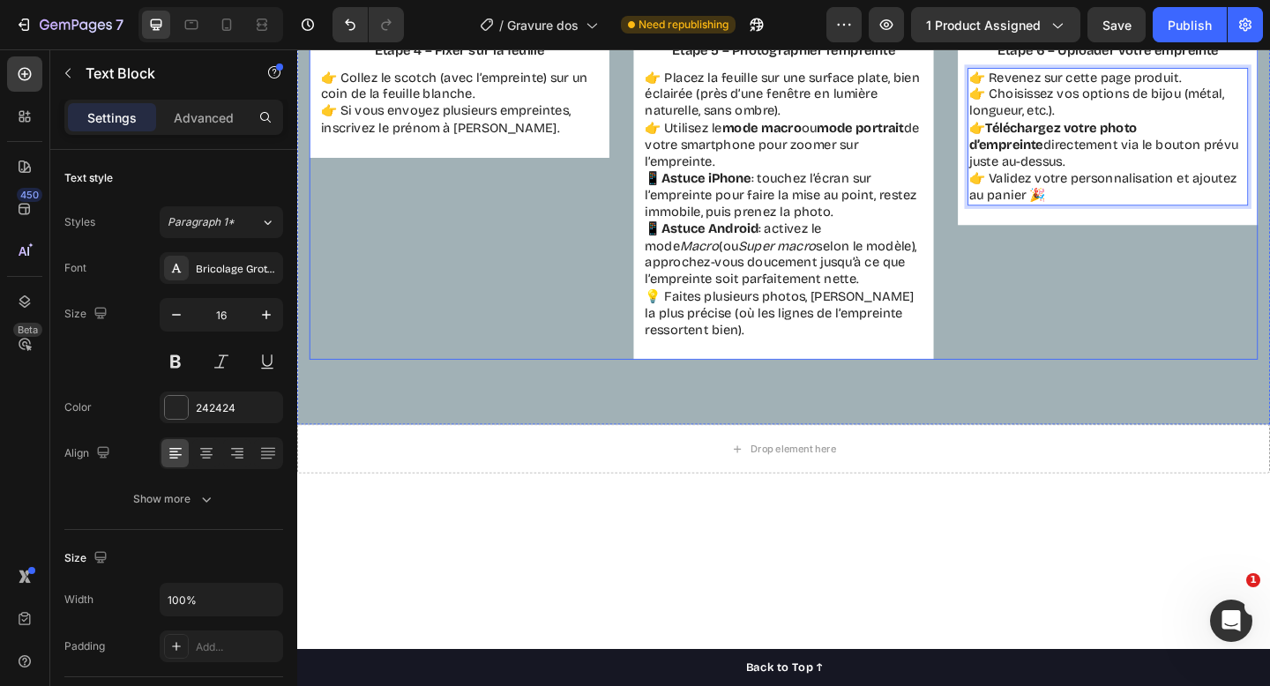
click at [1120, 388] on div "Image Étape 6 – Uploader votre empreinte Text Block 👉 Revenez sur cette page pr…" at bounding box center [1179, 198] width 326 height 379
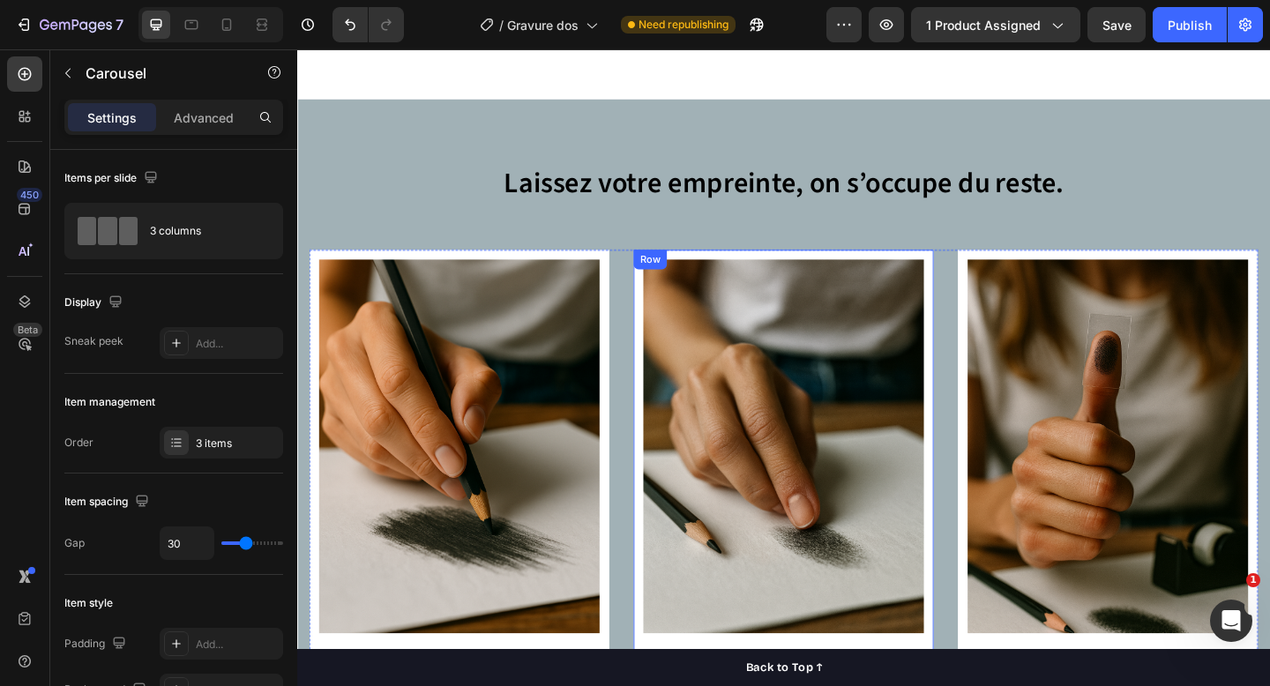
scroll to position [1519, 0]
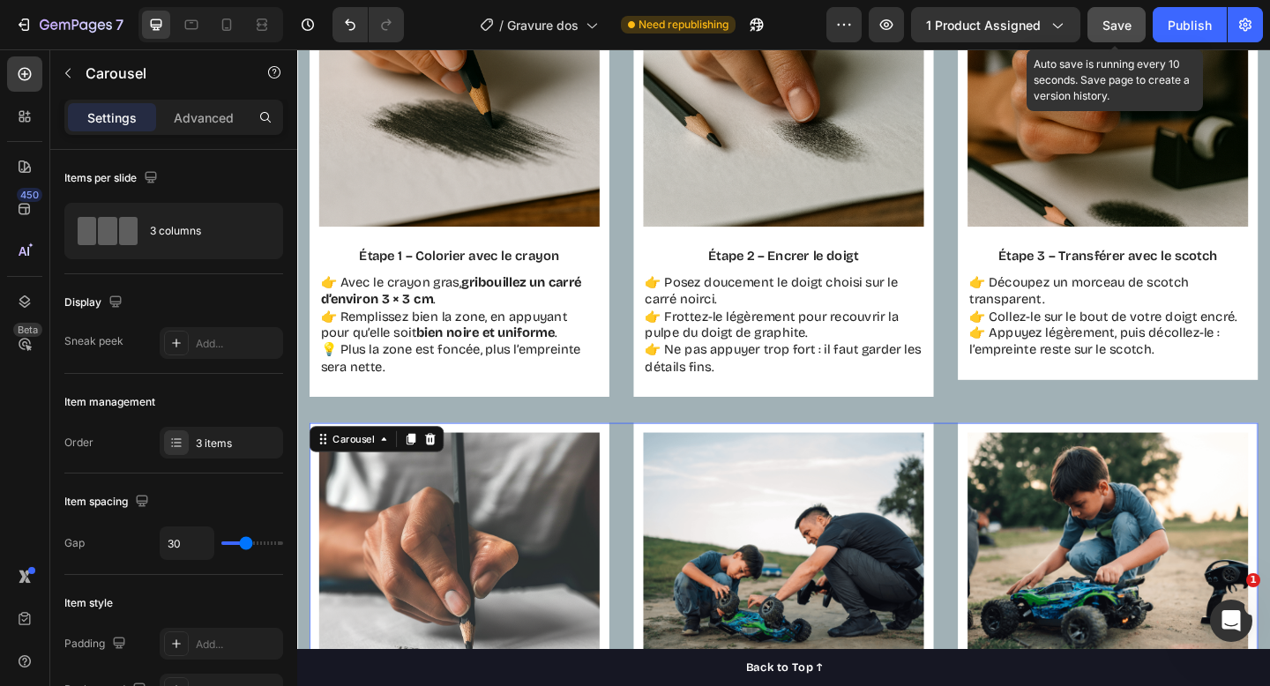
click at [1105, 25] on span "Save" at bounding box center [1117, 25] width 29 height 15
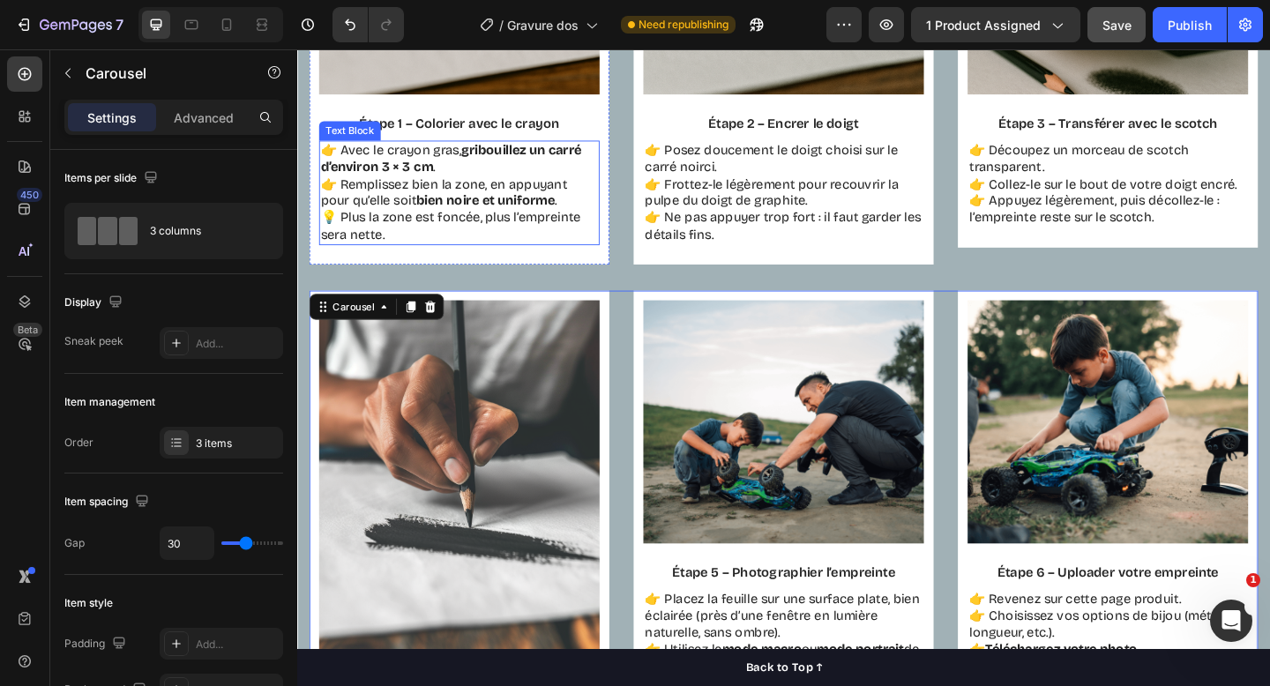
scroll to position [1715, 0]
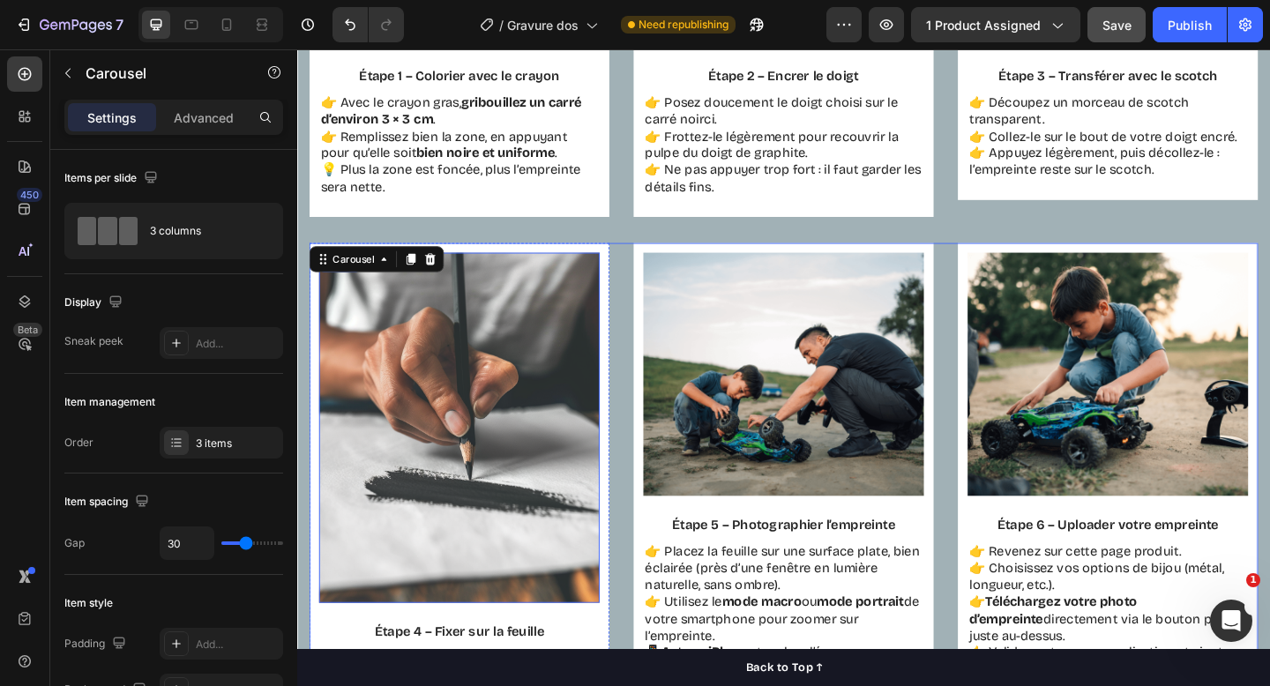
click at [562, 368] on img at bounding box center [473, 462] width 305 height 382
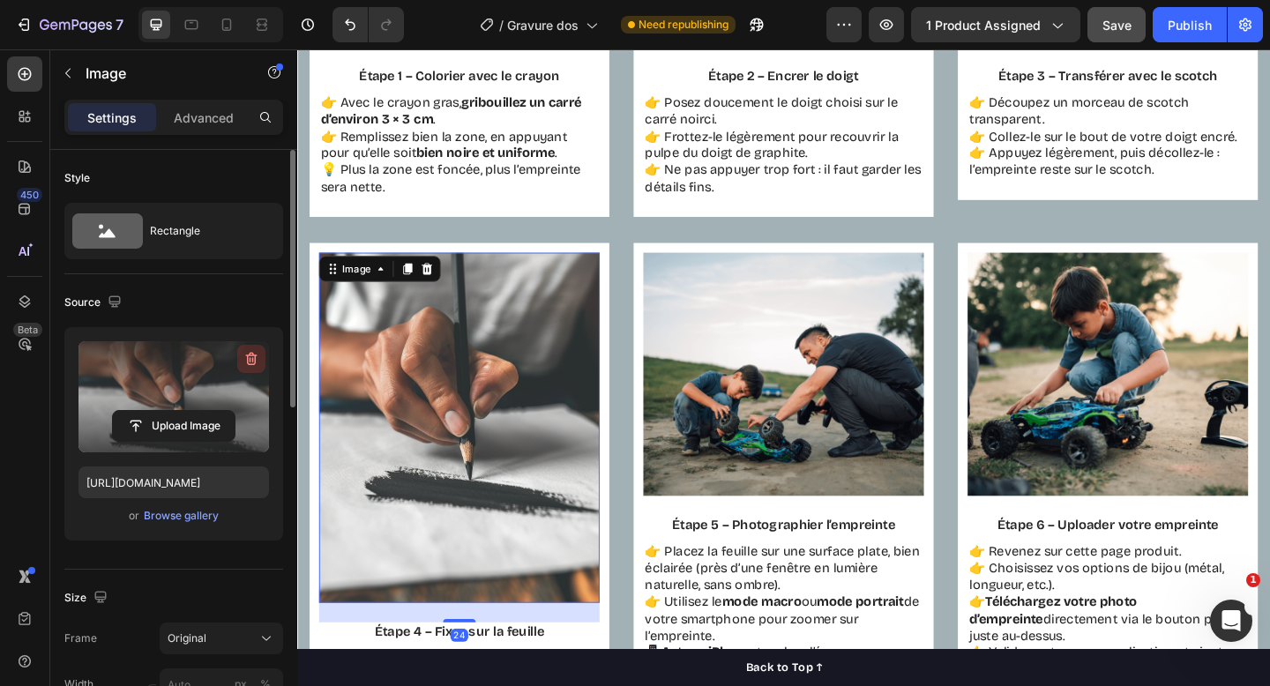
click at [246, 355] on icon "button" at bounding box center [252, 359] width 18 height 18
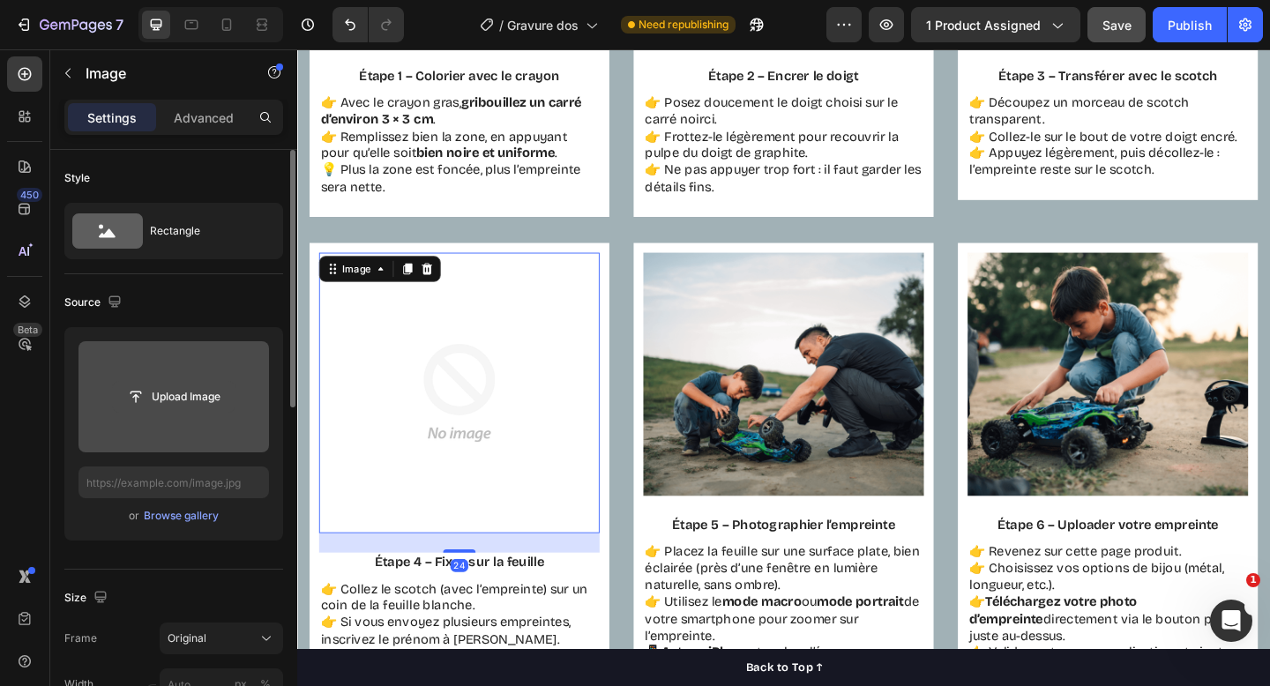
click at [214, 397] on input "file" at bounding box center [174, 397] width 122 height 30
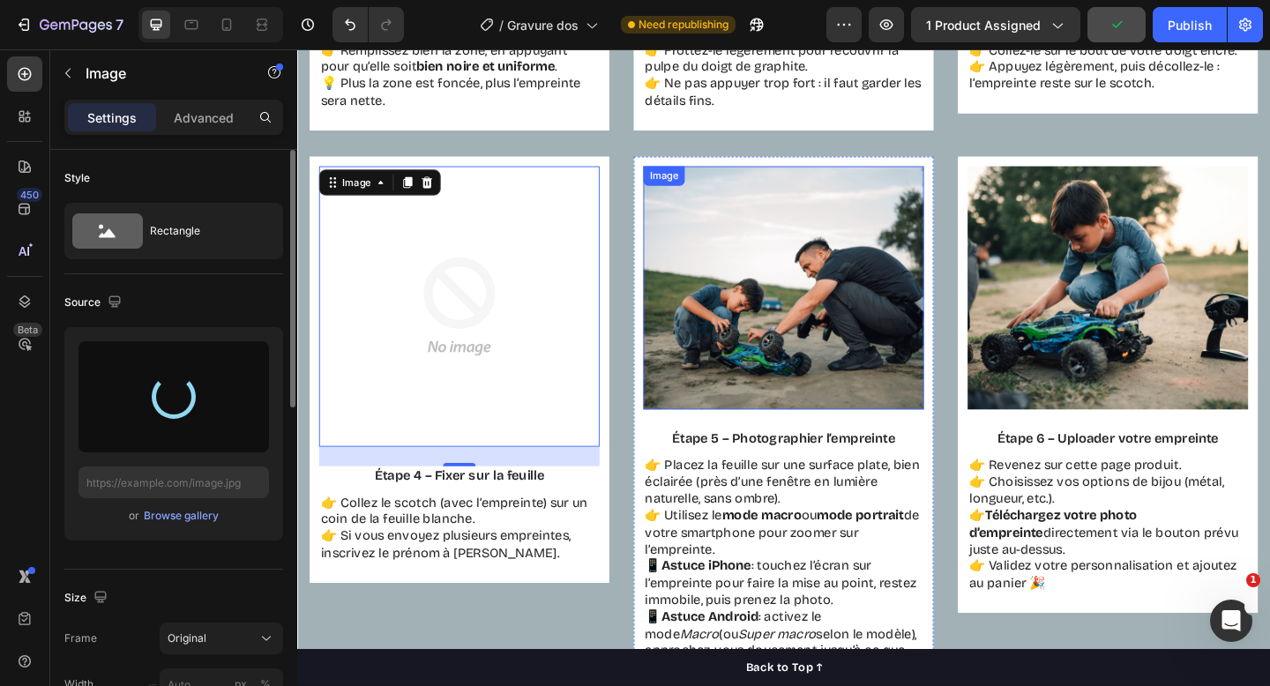
scroll to position [2049, 0]
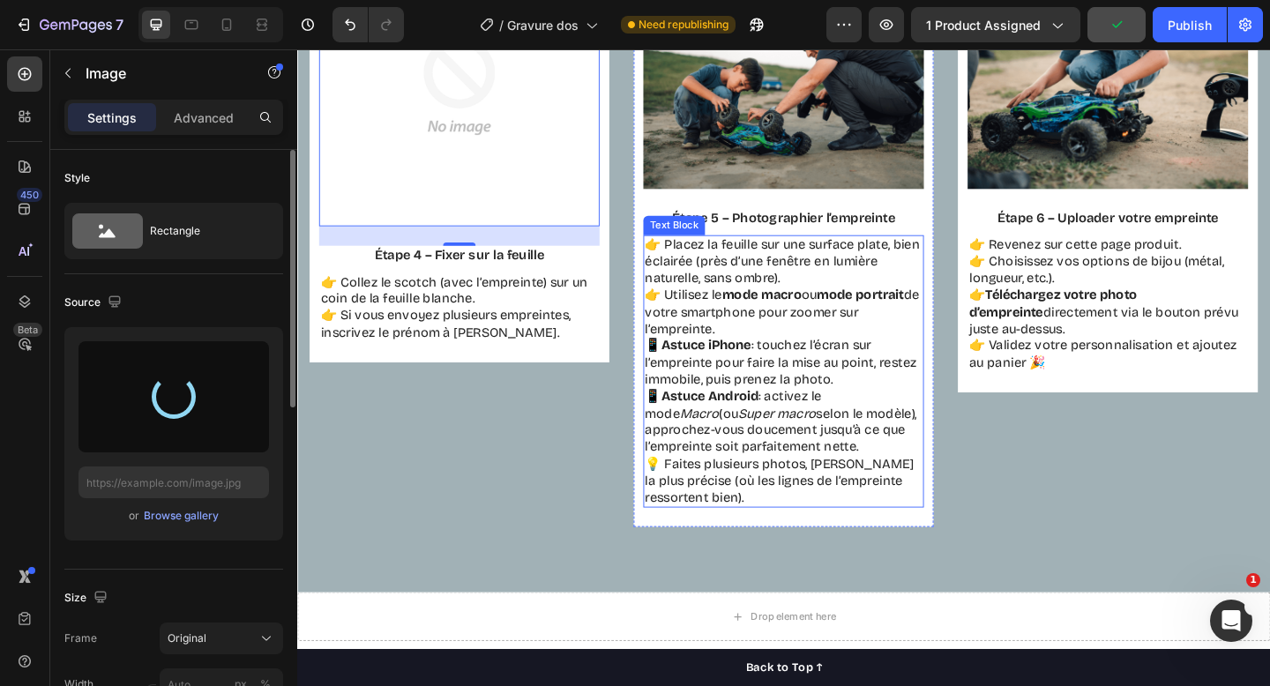
click at [742, 261] on p "👉 Placez la feuille sur une surface plate, bien éclairée (près d’une fenêtre en…" at bounding box center [827, 309] width 302 height 110
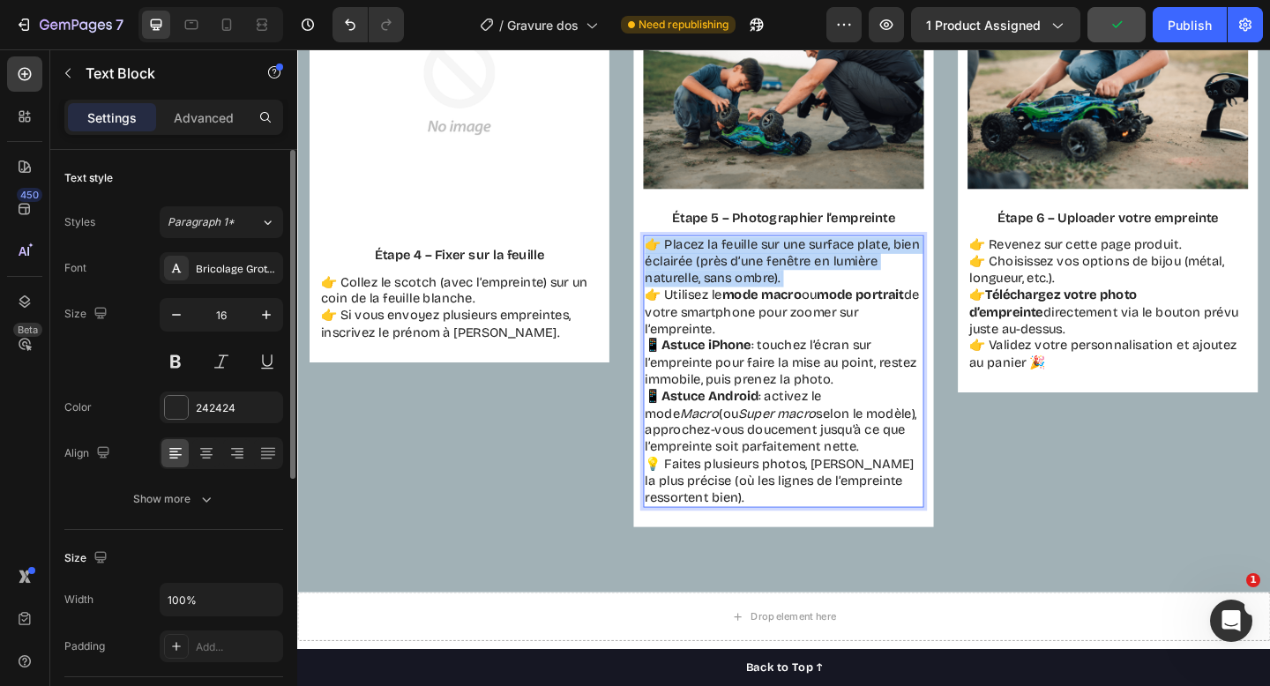
click at [742, 261] on p "👉 Placez la feuille sur une surface plate, bien éclairée (près d’une fenêtre en…" at bounding box center [827, 309] width 302 height 110
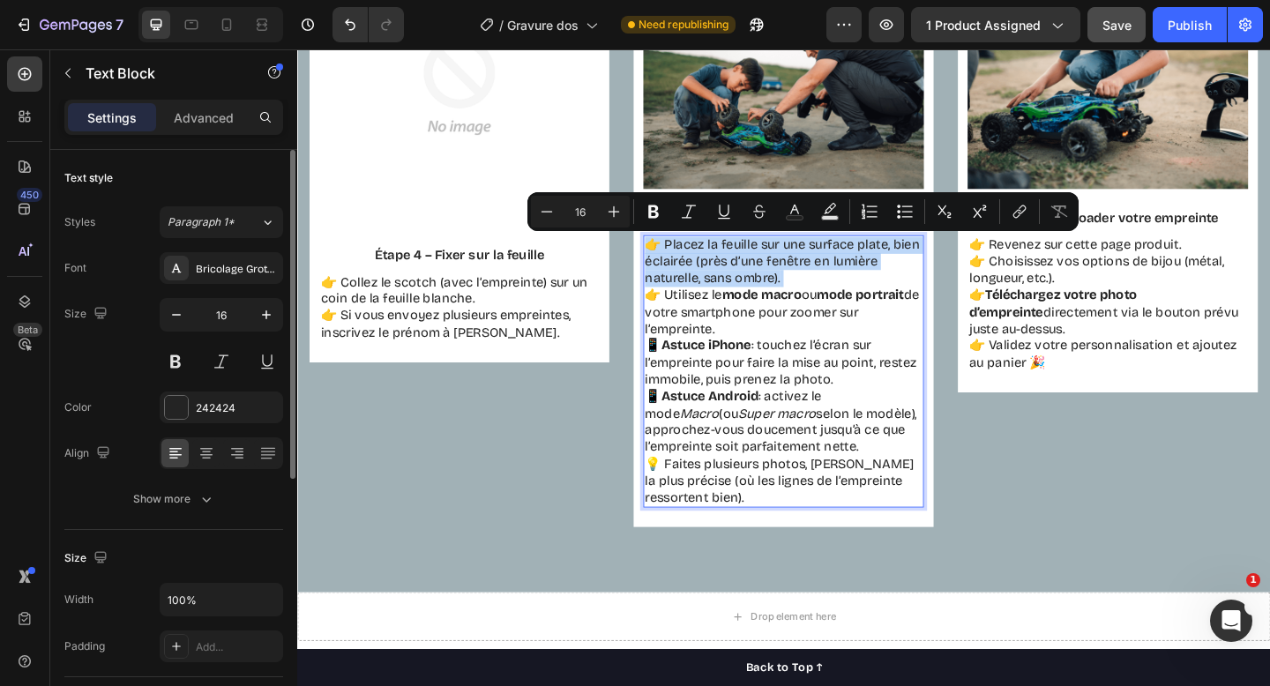
click at [746, 308] on p "👉 Placez la feuille sur une surface plate, bien éclairée (près d’une fenêtre en…" at bounding box center [827, 309] width 302 height 110
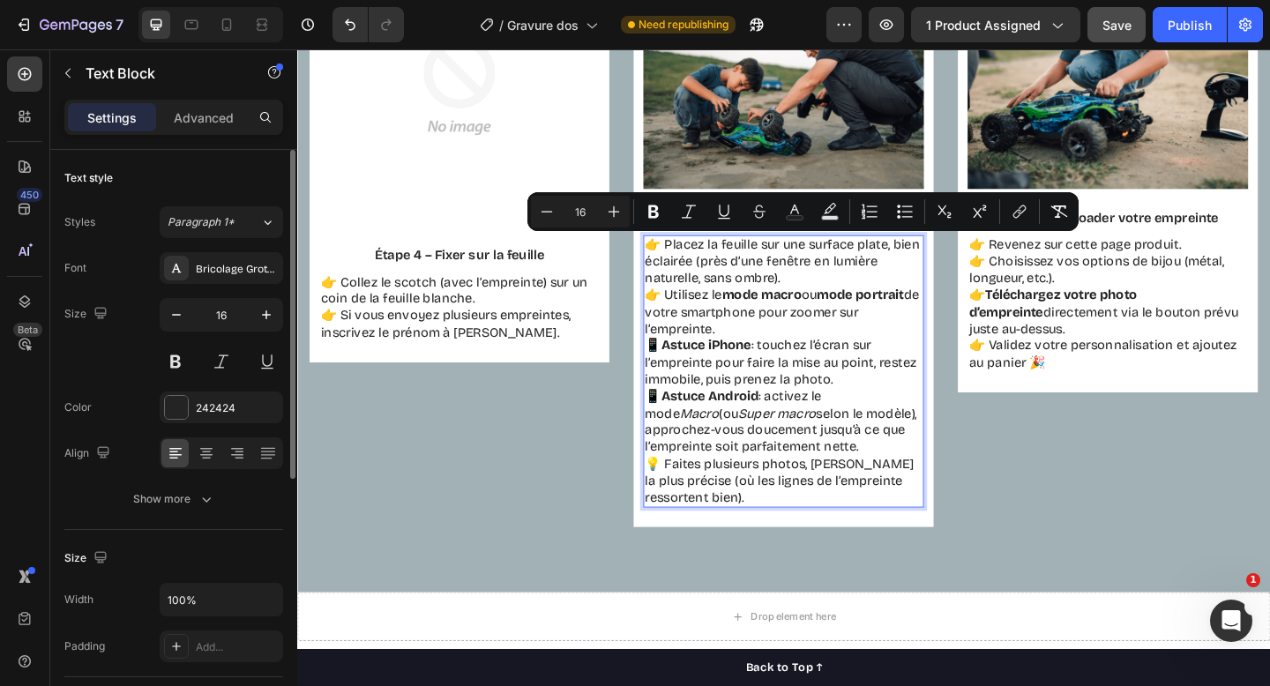
drag, startPoint x: 806, startPoint y: 360, endPoint x: 686, endPoint y: 265, distance: 152.5
click at [686, 265] on p "👉 Placez la feuille sur une surface plate, bien éclairée (près d’une fenêtre en…" at bounding box center [827, 309] width 302 height 110
copy p "Placez la feuille sur une surface plate, bien éclairée (près d’une fenêtre en l…"
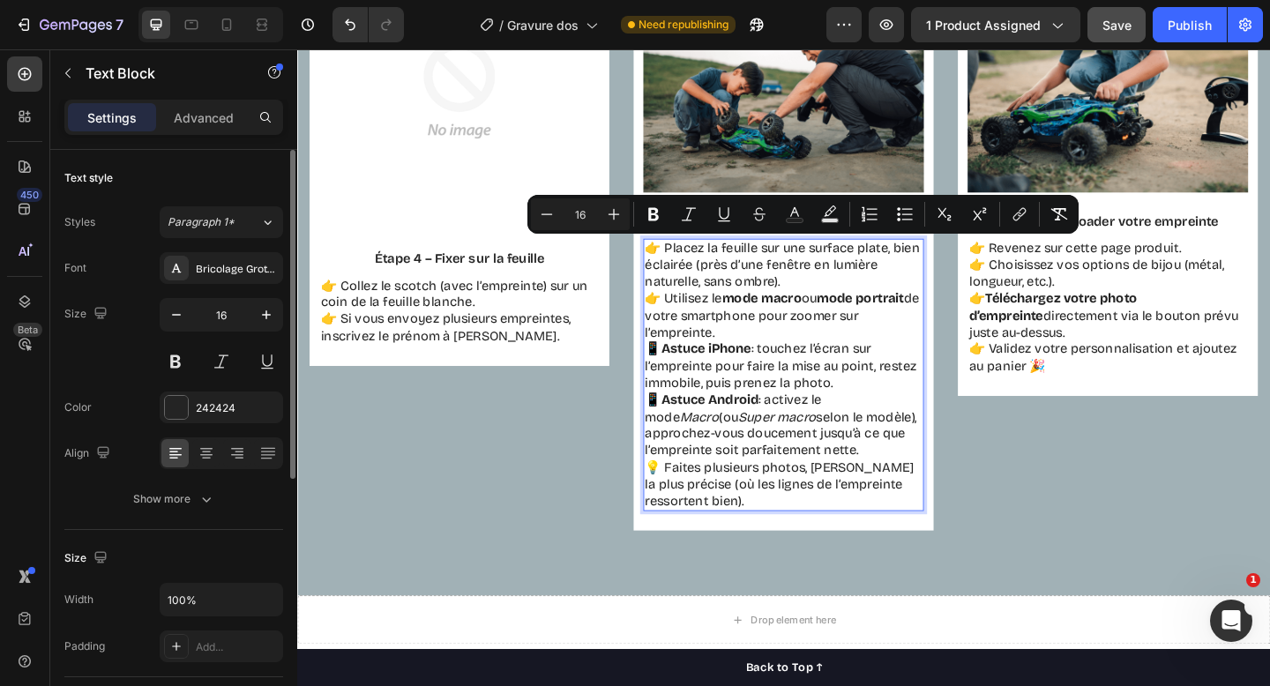
click at [956, 372] on p "📱 Astuce iPhone : touchez l’écran sur l’empreinte pour faire la mise au point, …" at bounding box center [827, 431] width 302 height 129
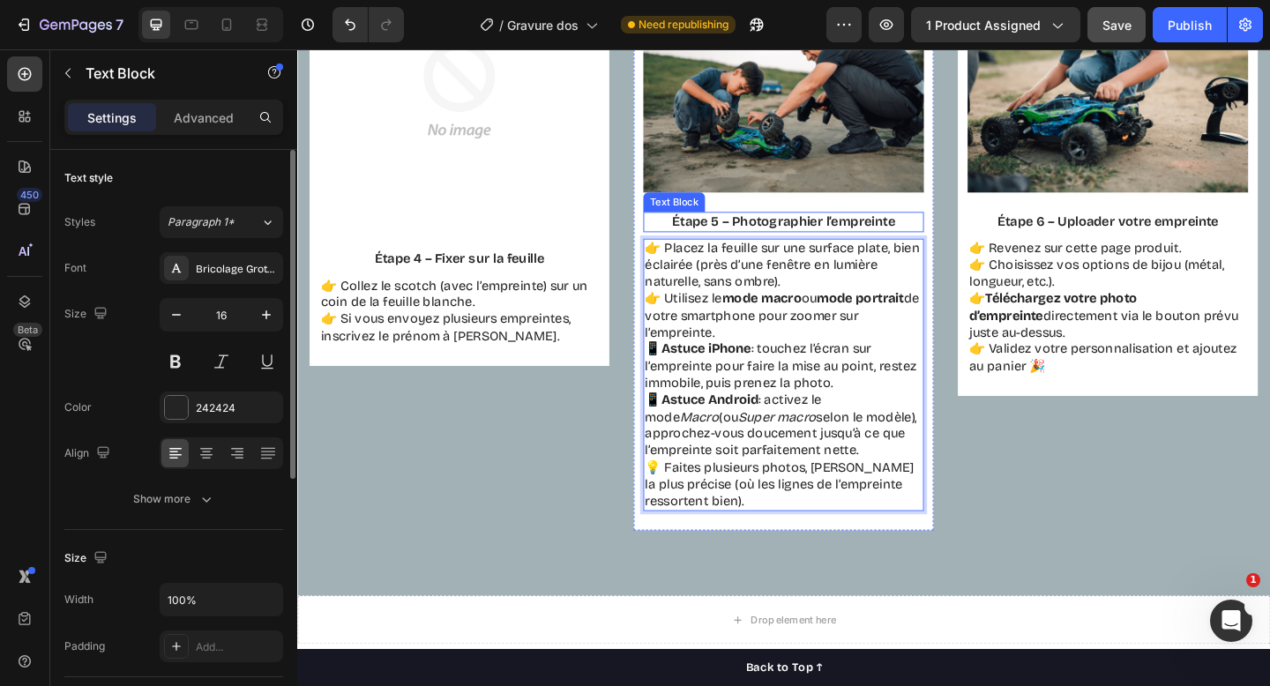
click at [840, 235] on p "Étape 5 – Photographier l’empreinte" at bounding box center [827, 238] width 302 height 19
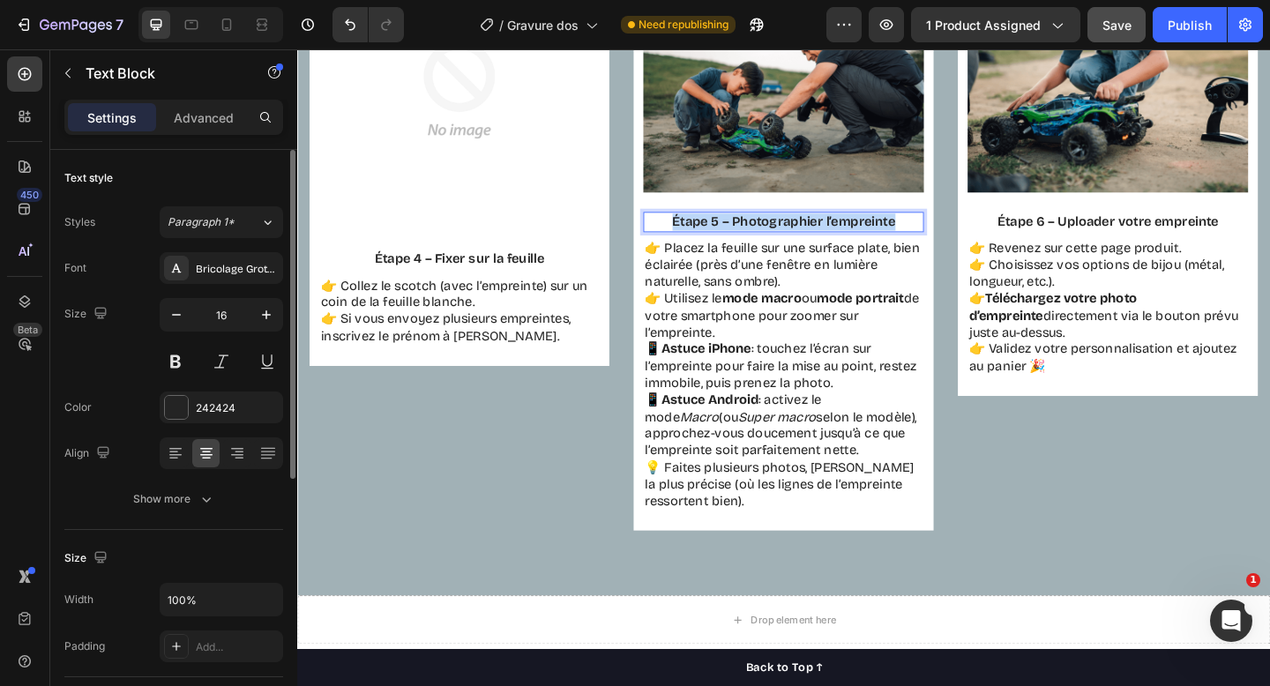
click at [840, 235] on p "Étape 5 – Photographier l’empreinte" at bounding box center [827, 238] width 302 height 19
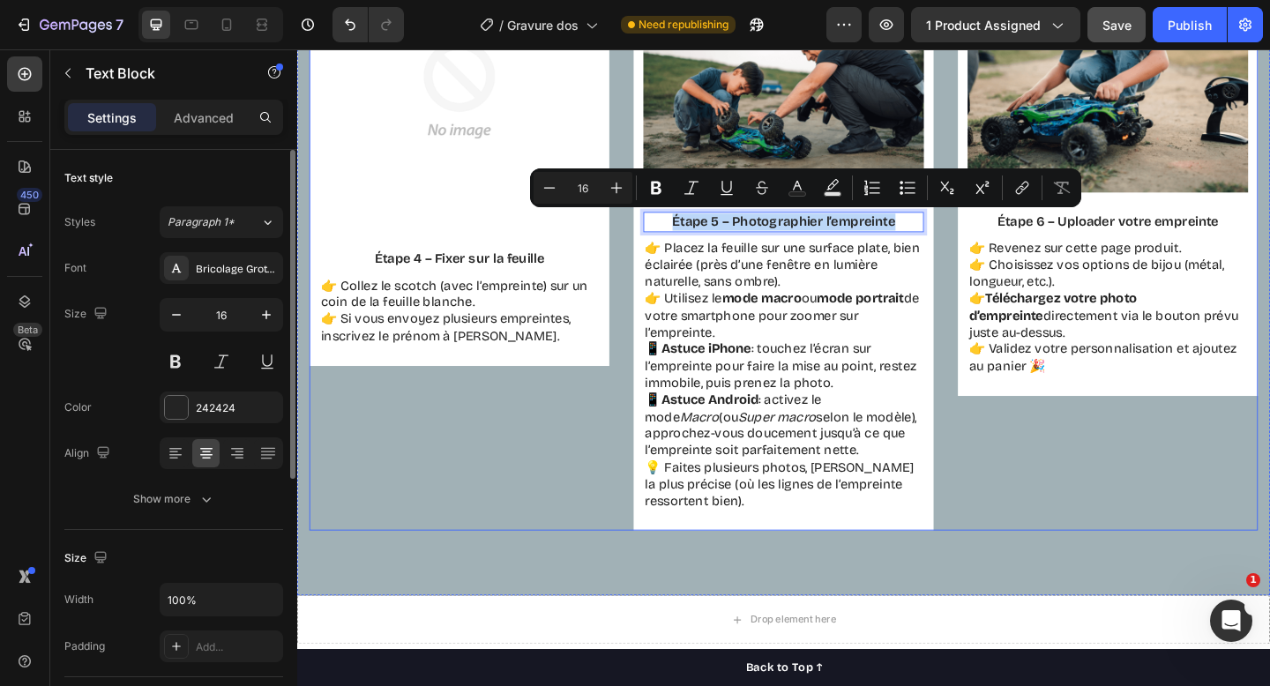
click at [534, 482] on div "Image Étape 4 – Fixer sur la feuille Text Block 👉 Collez le scotch (avec l’empr…" at bounding box center [474, 252] width 326 height 644
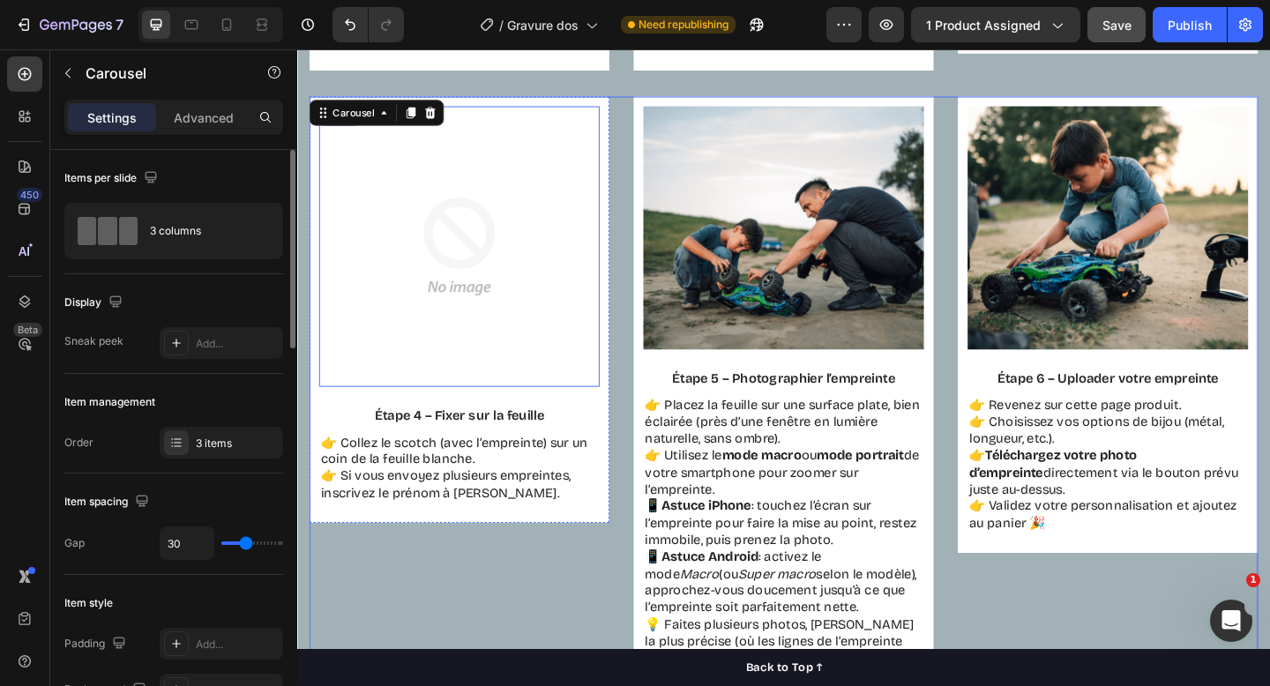
scroll to position [1862, 0]
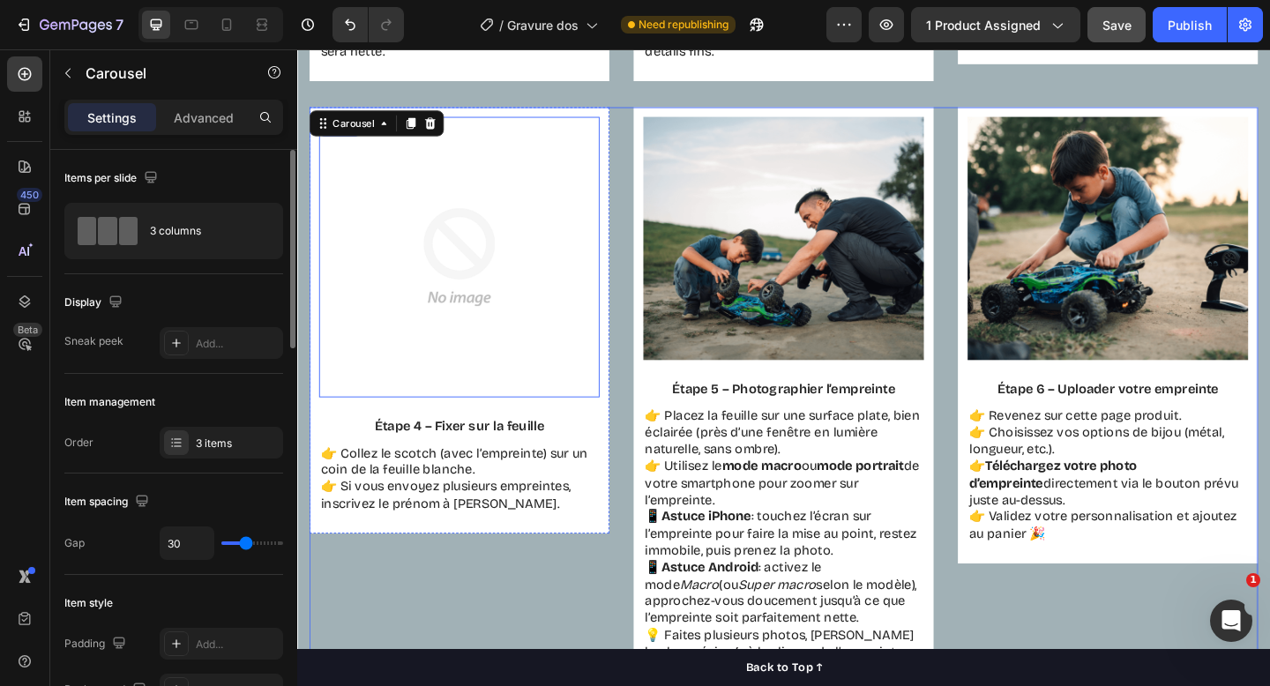
click at [484, 222] on img at bounding box center [473, 276] width 305 height 305
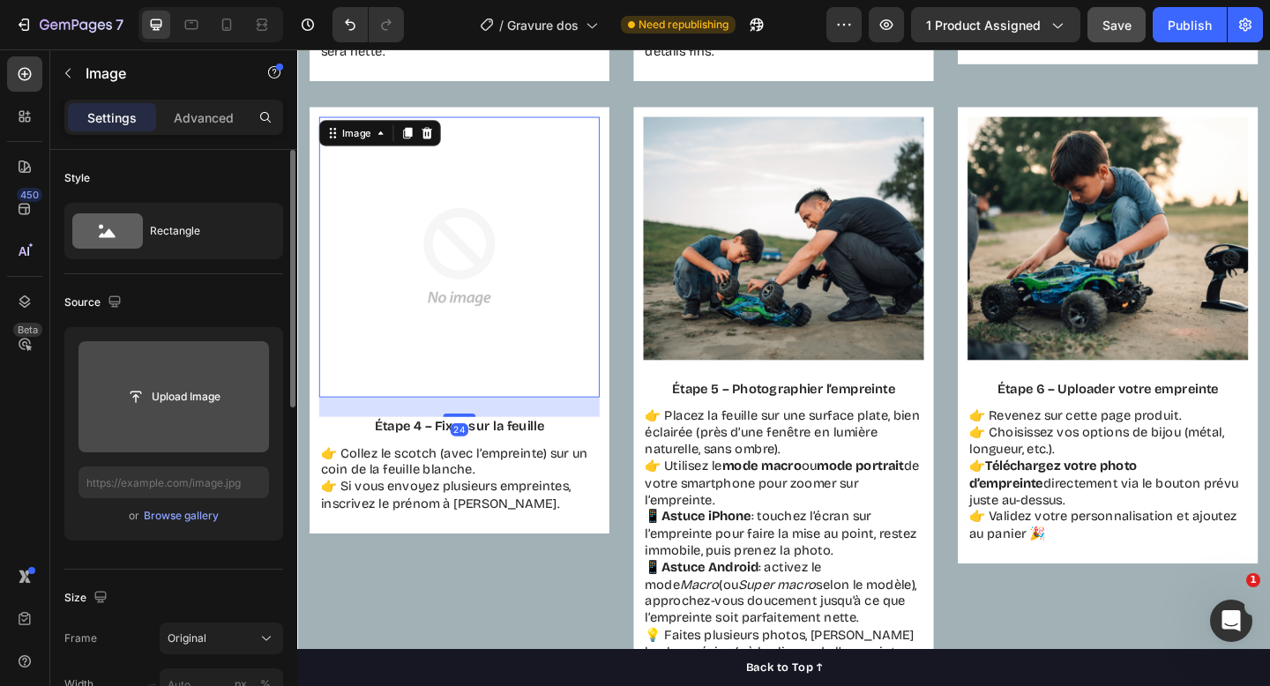
click at [204, 436] on input "file" at bounding box center [174, 396] width 191 height 111
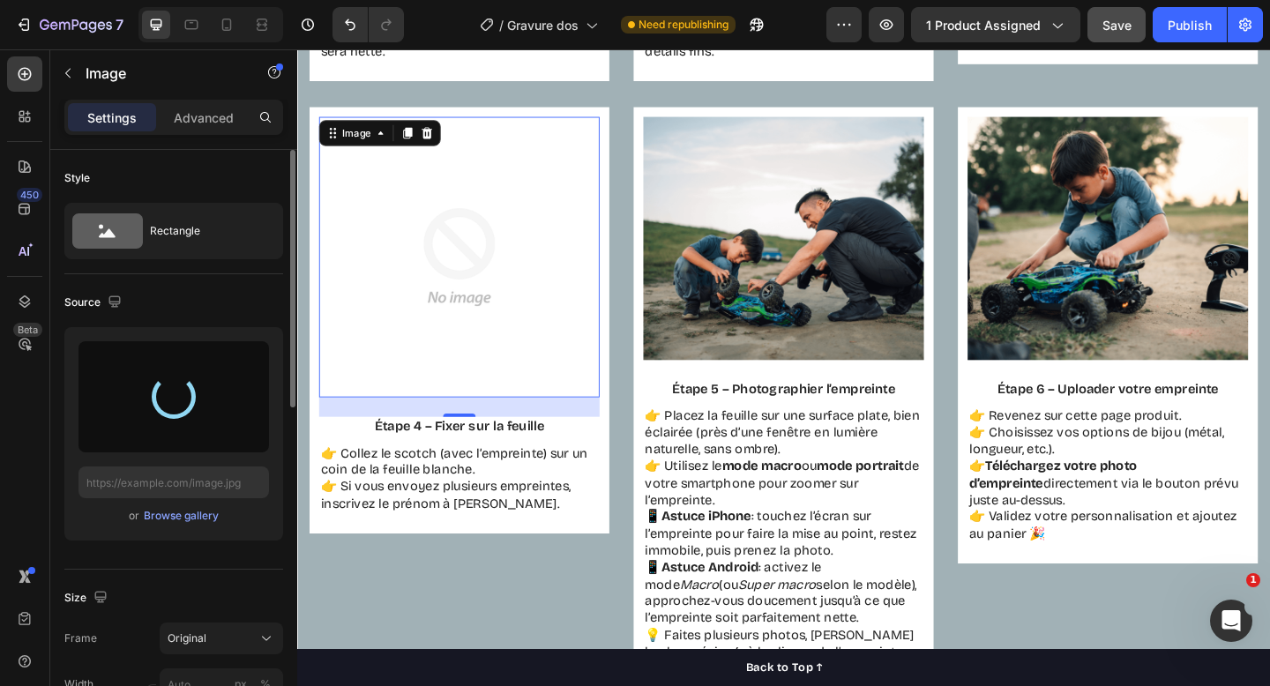
type input "[URL][DOMAIN_NAME]"
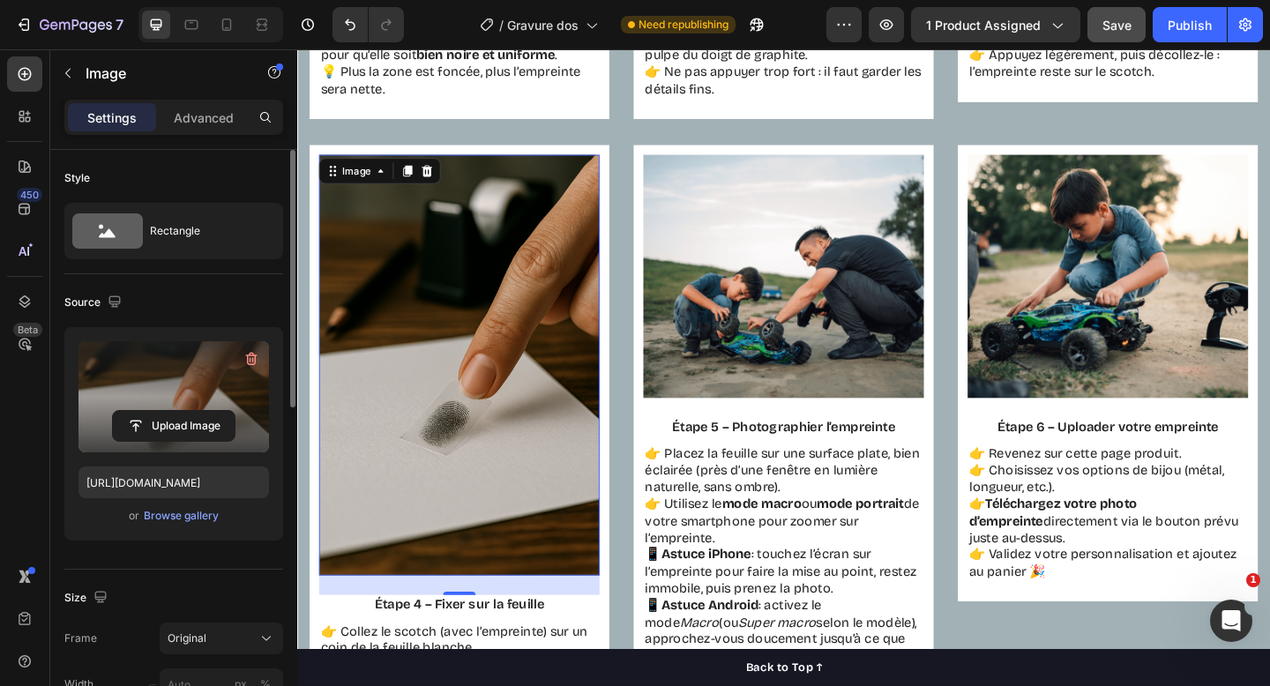
scroll to position [2069, 0]
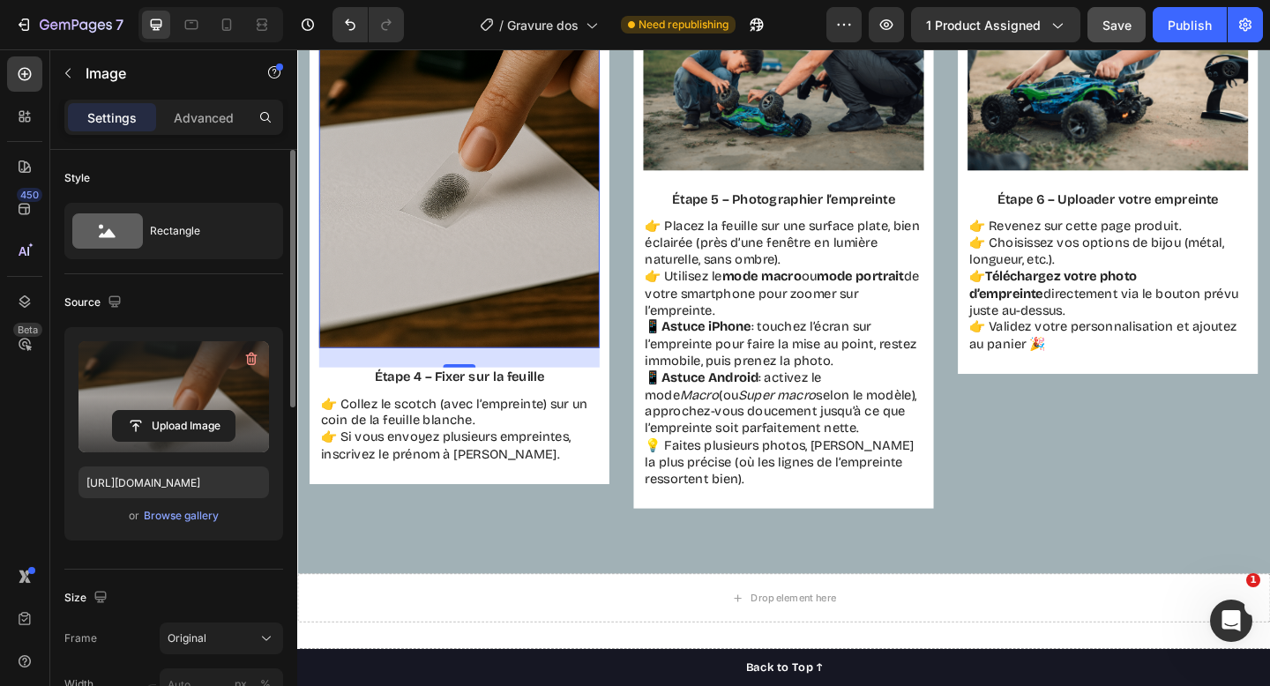
click at [598, 255] on img at bounding box center [473, 146] width 305 height 458
click at [207, 631] on div "Original" at bounding box center [211, 639] width 86 height 16
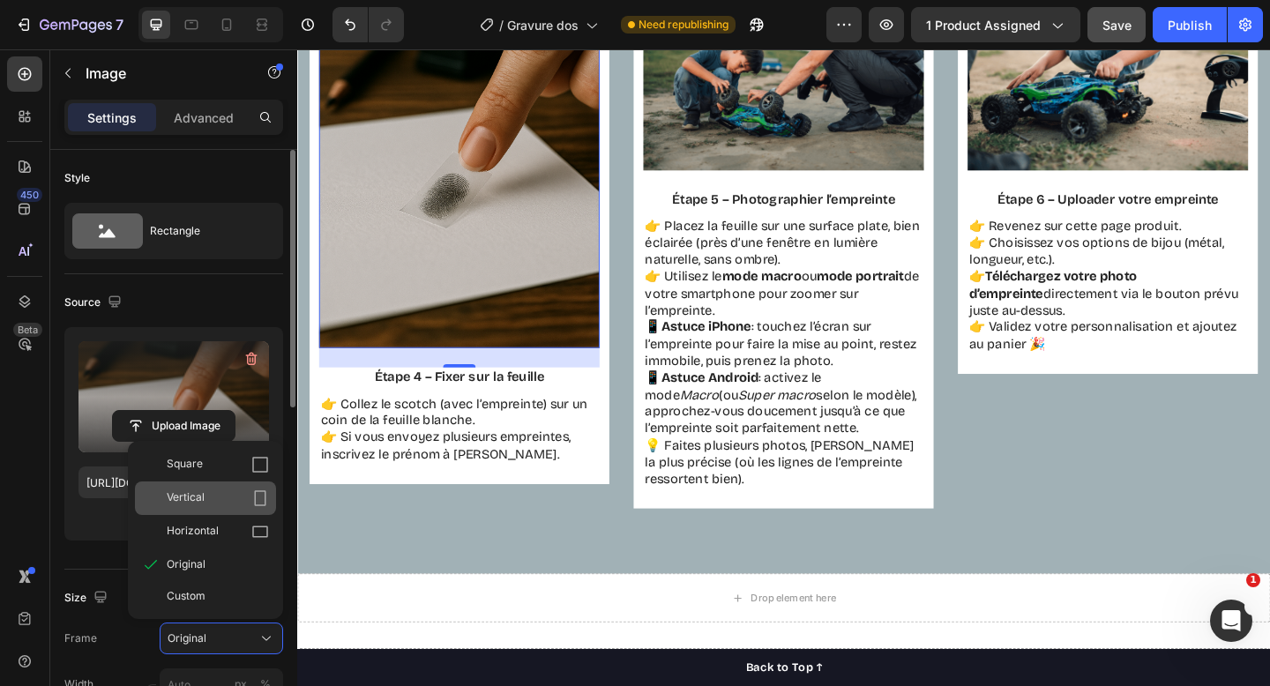
click at [205, 506] on div "Vertical" at bounding box center [218, 499] width 102 height 18
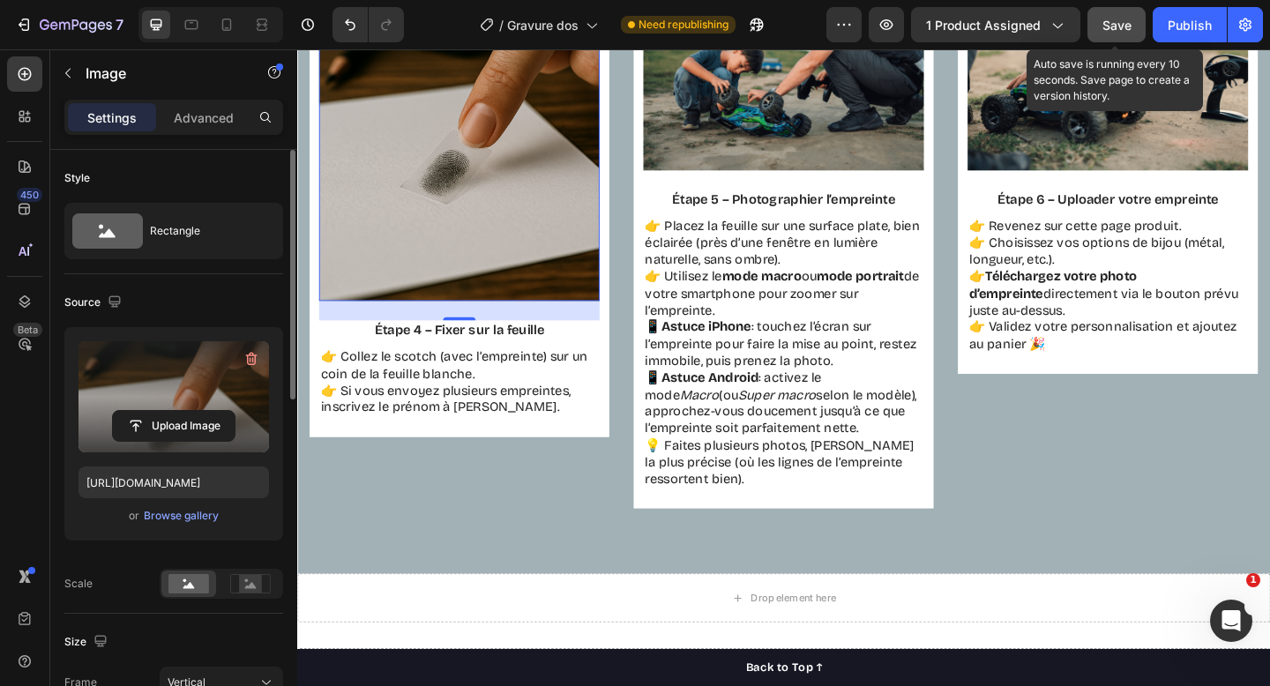
click at [1113, 20] on span "Save" at bounding box center [1117, 25] width 29 height 15
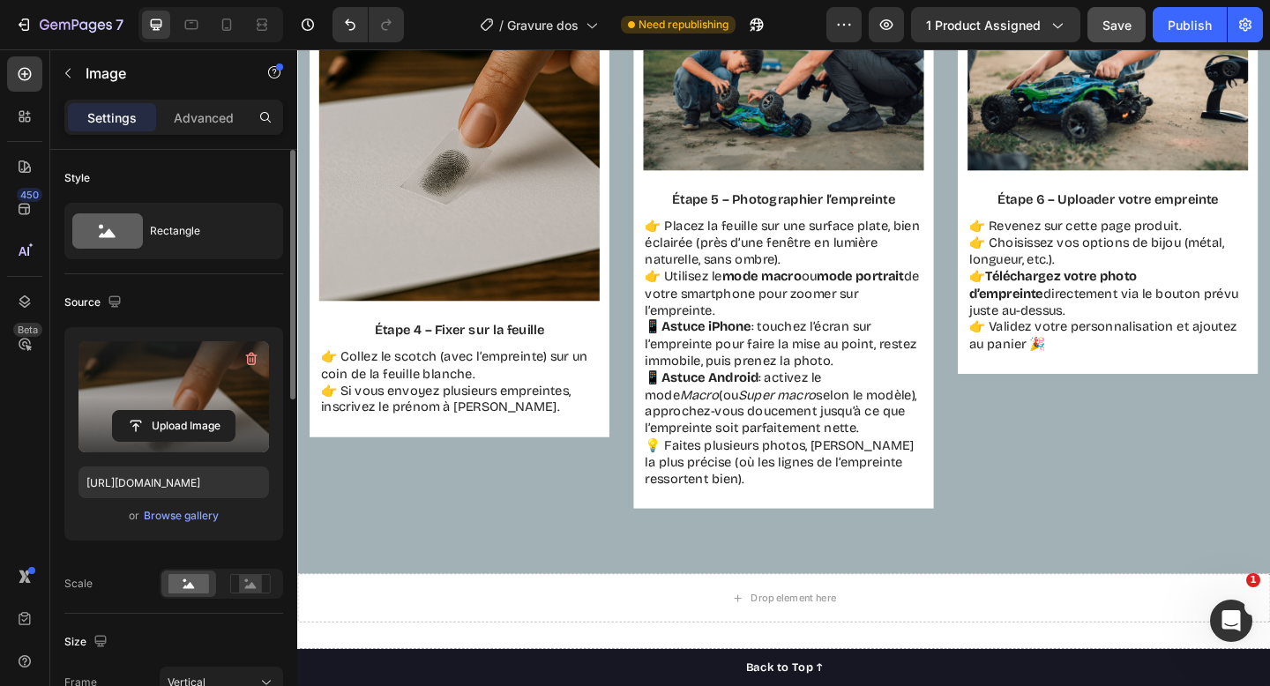
scroll to position [2073, 0]
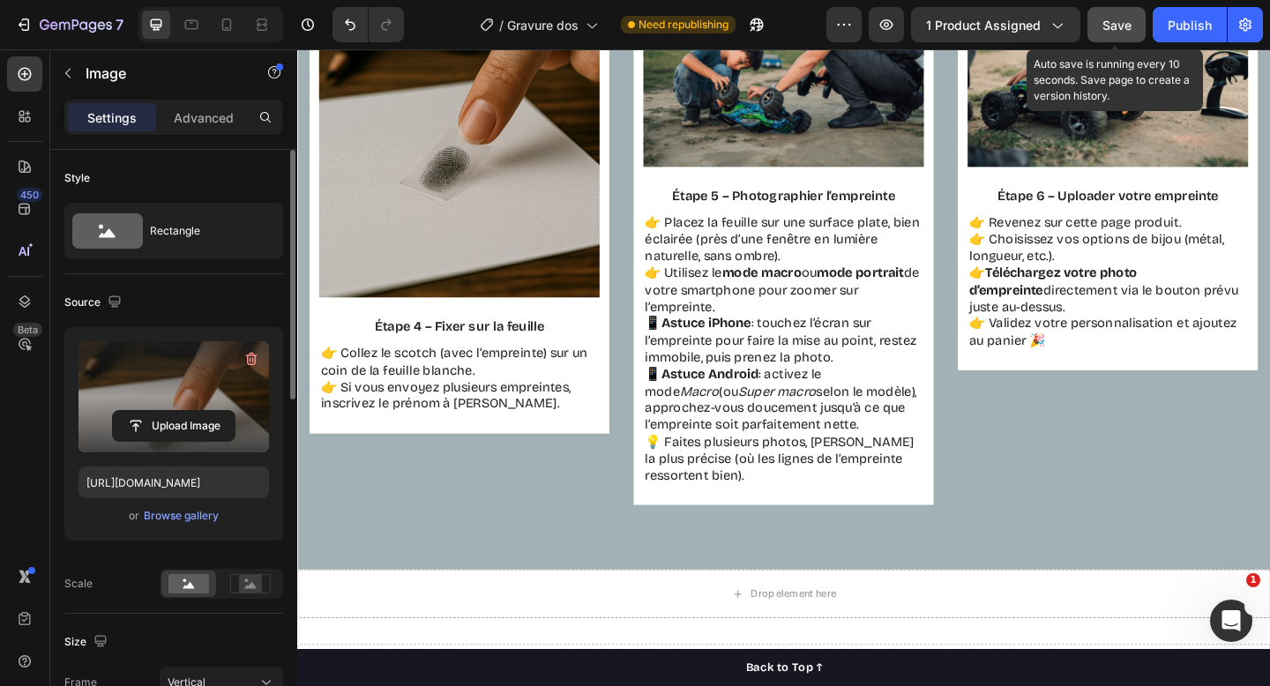
click at [1113, 20] on span "Save" at bounding box center [1117, 25] width 29 height 15
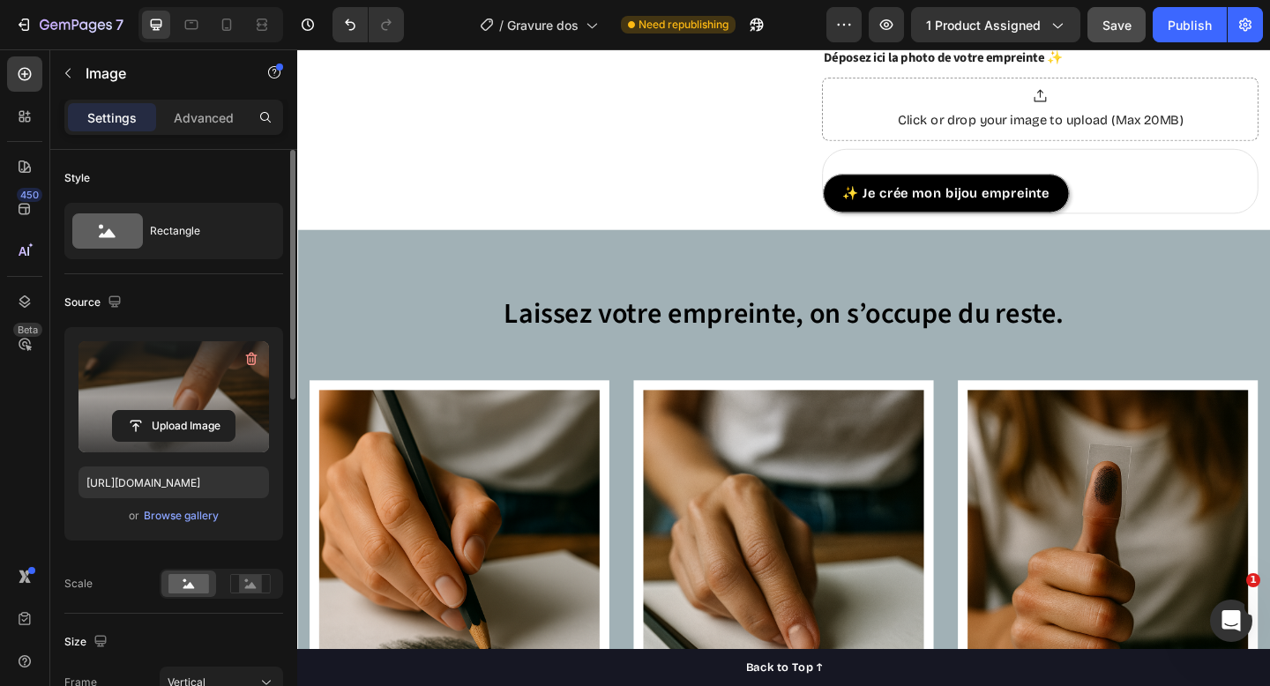
scroll to position [935, 0]
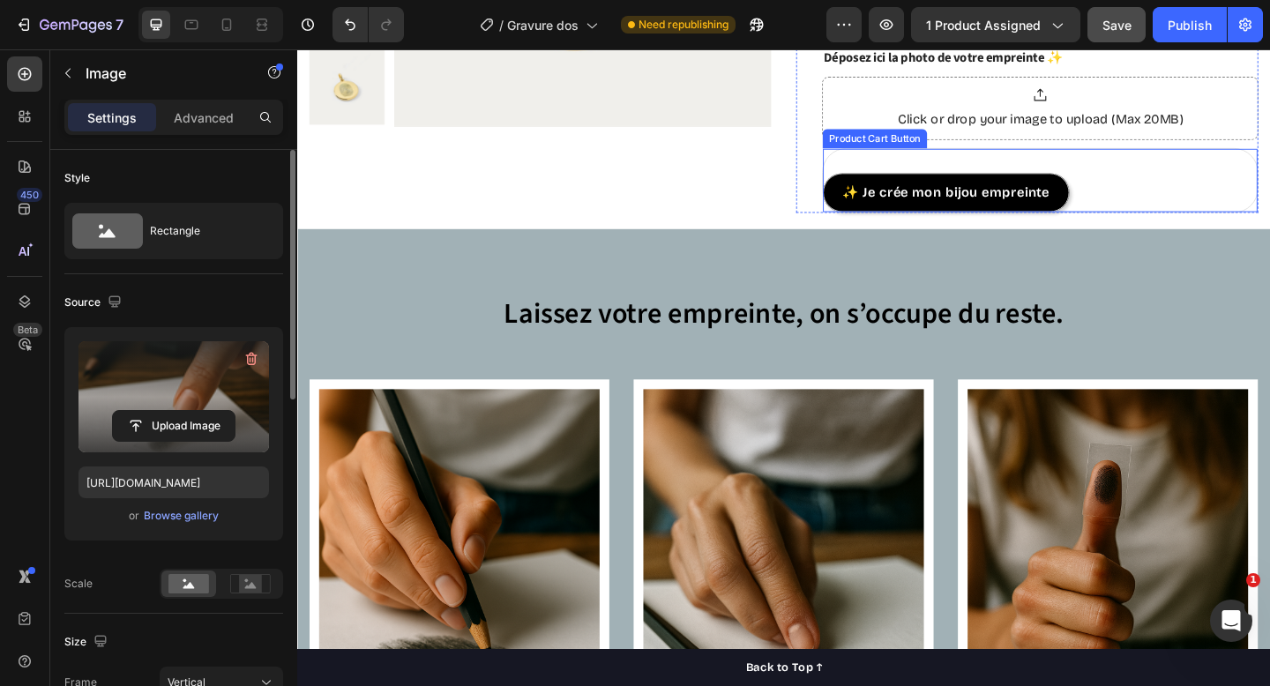
click at [1270, 206] on div "✨ Je crée mon bijou empreinte Product Cart Button" at bounding box center [1105, 192] width 475 height 71
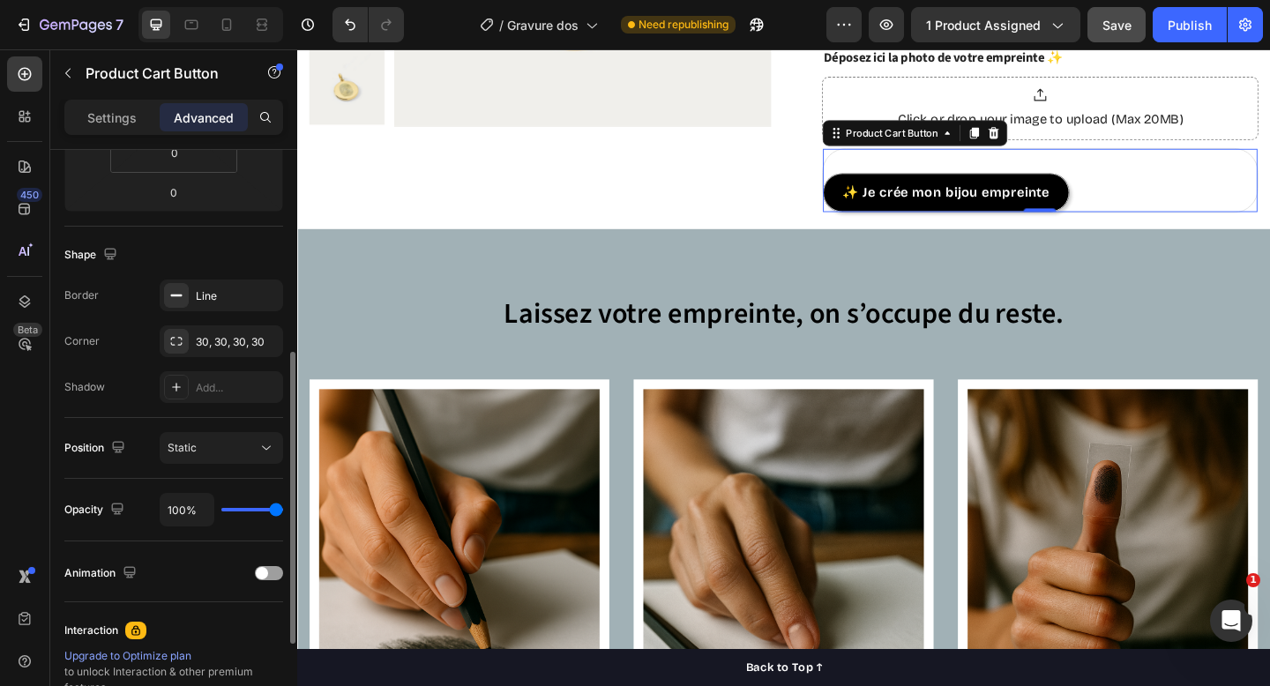
scroll to position [386, 0]
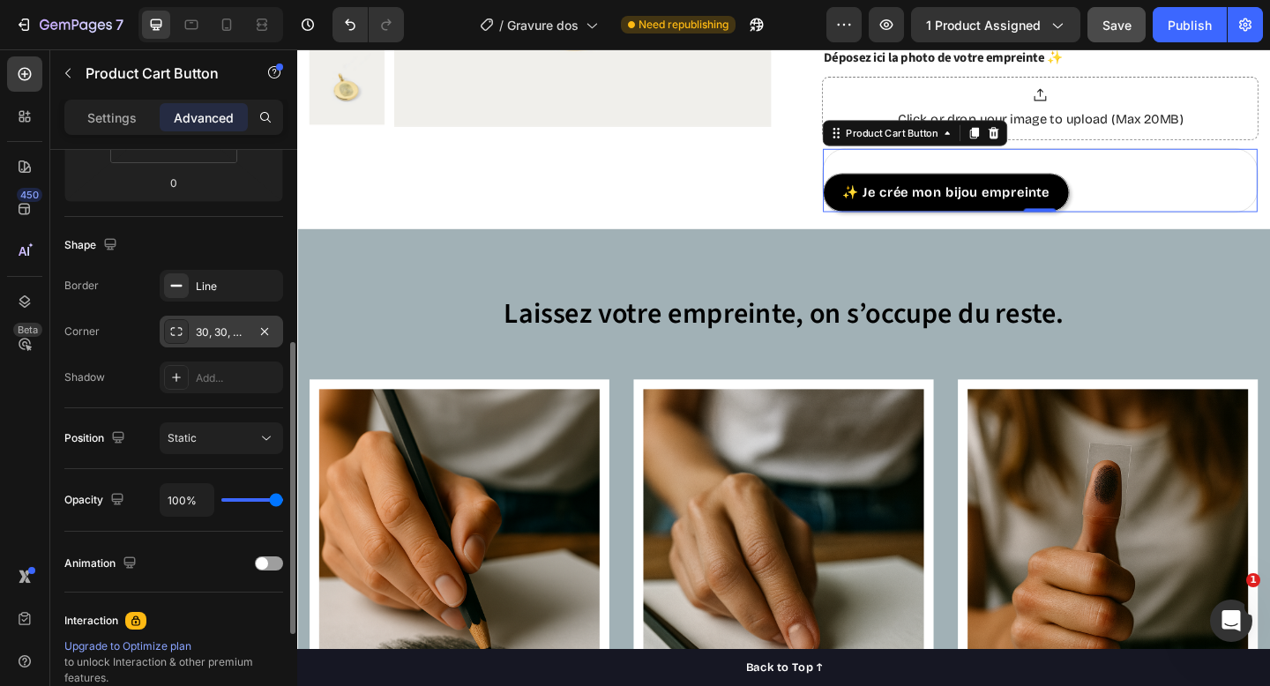
click at [210, 327] on div "30, 30, 30, 30" at bounding box center [221, 333] width 51 height 16
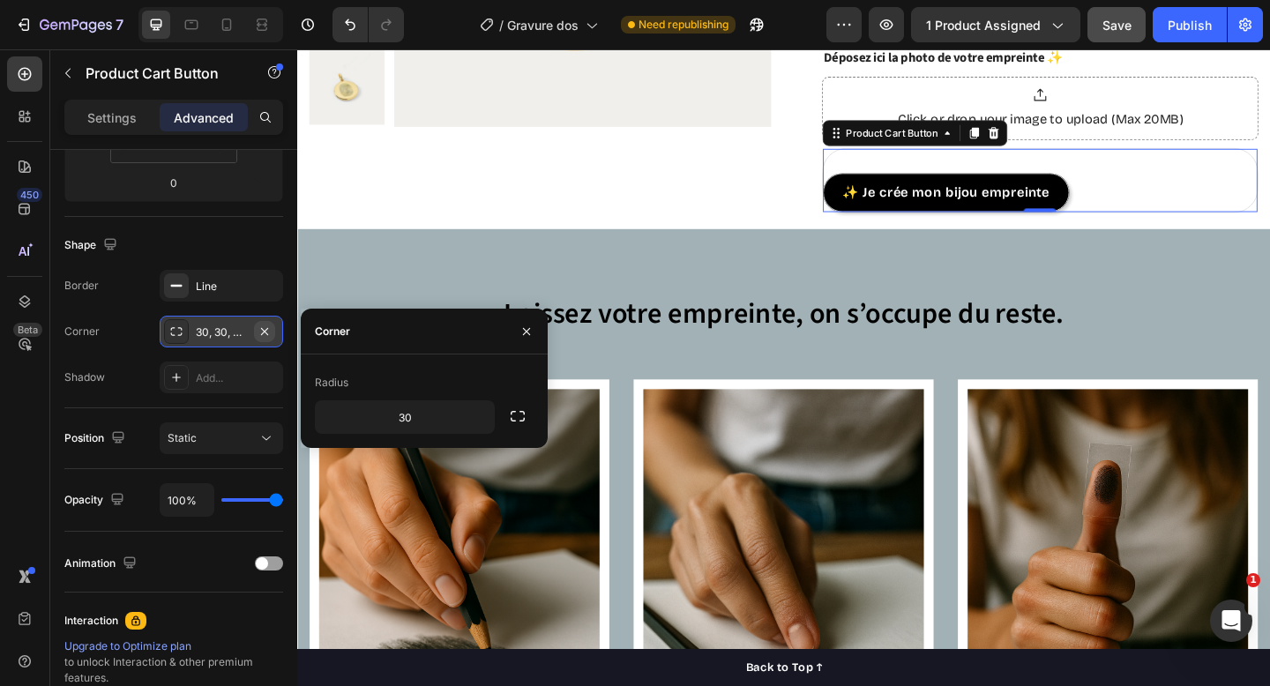
click at [268, 328] on icon "button" at bounding box center [265, 332] width 14 height 14
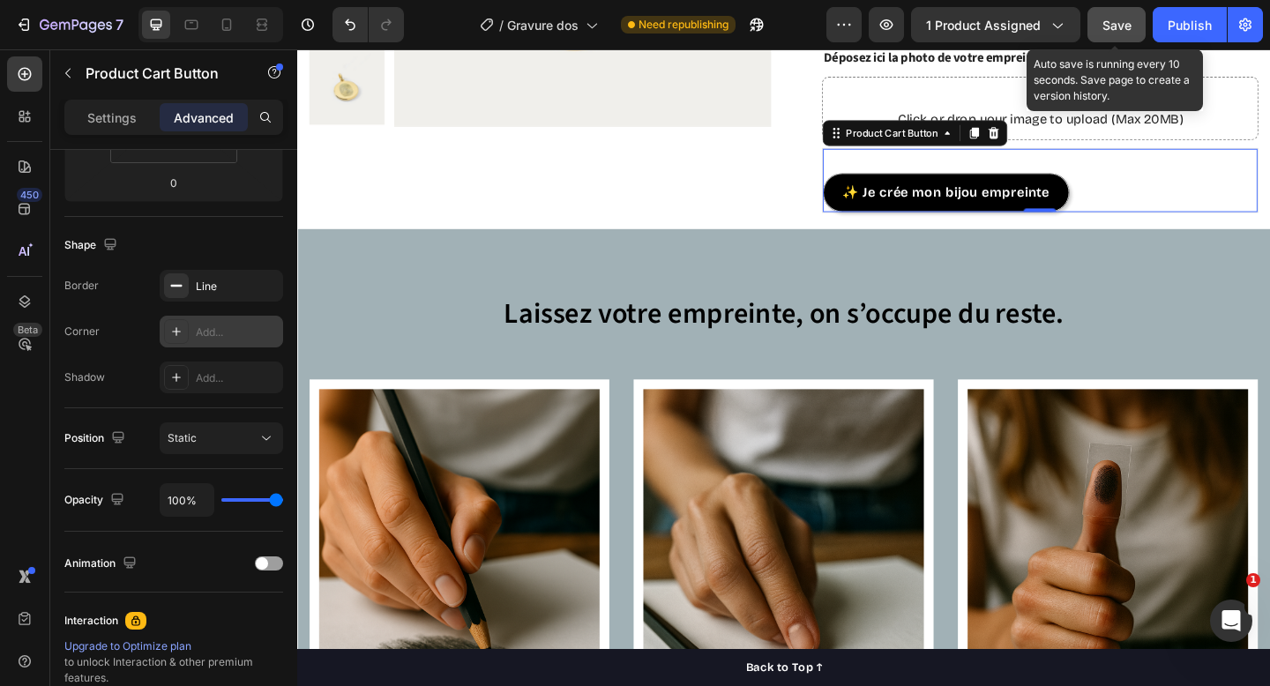
click at [1128, 25] on span "Save" at bounding box center [1117, 25] width 29 height 15
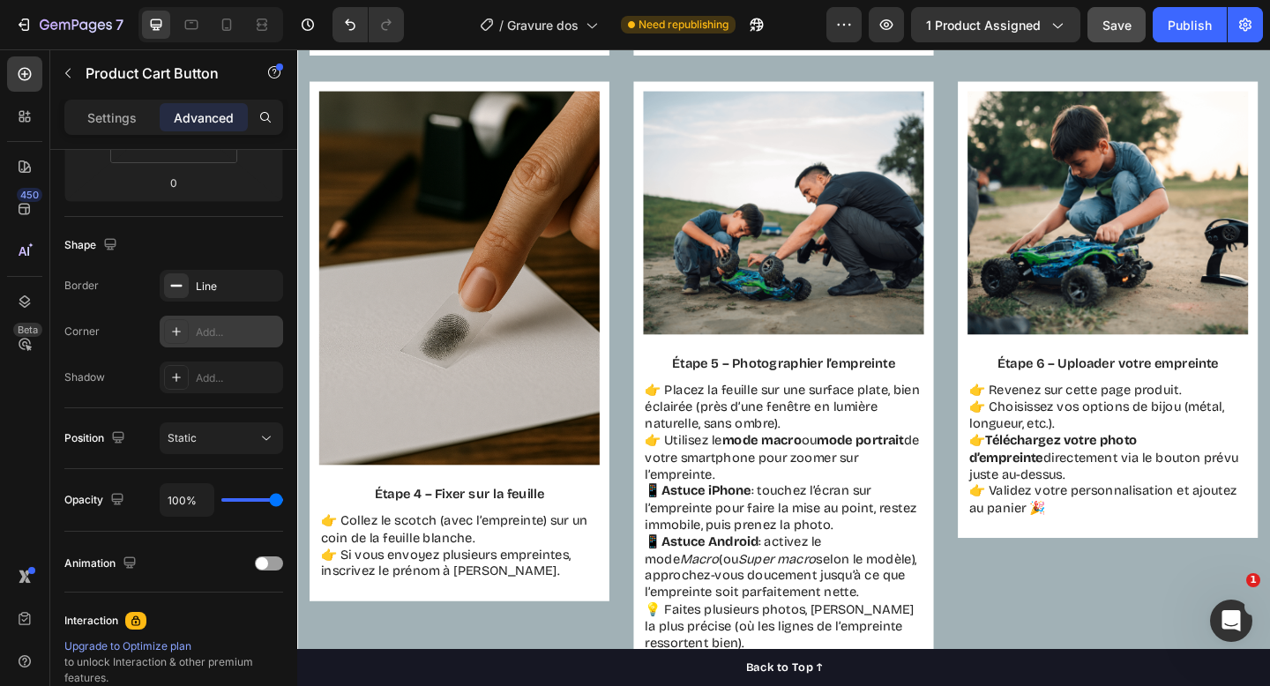
scroll to position [1865, 0]
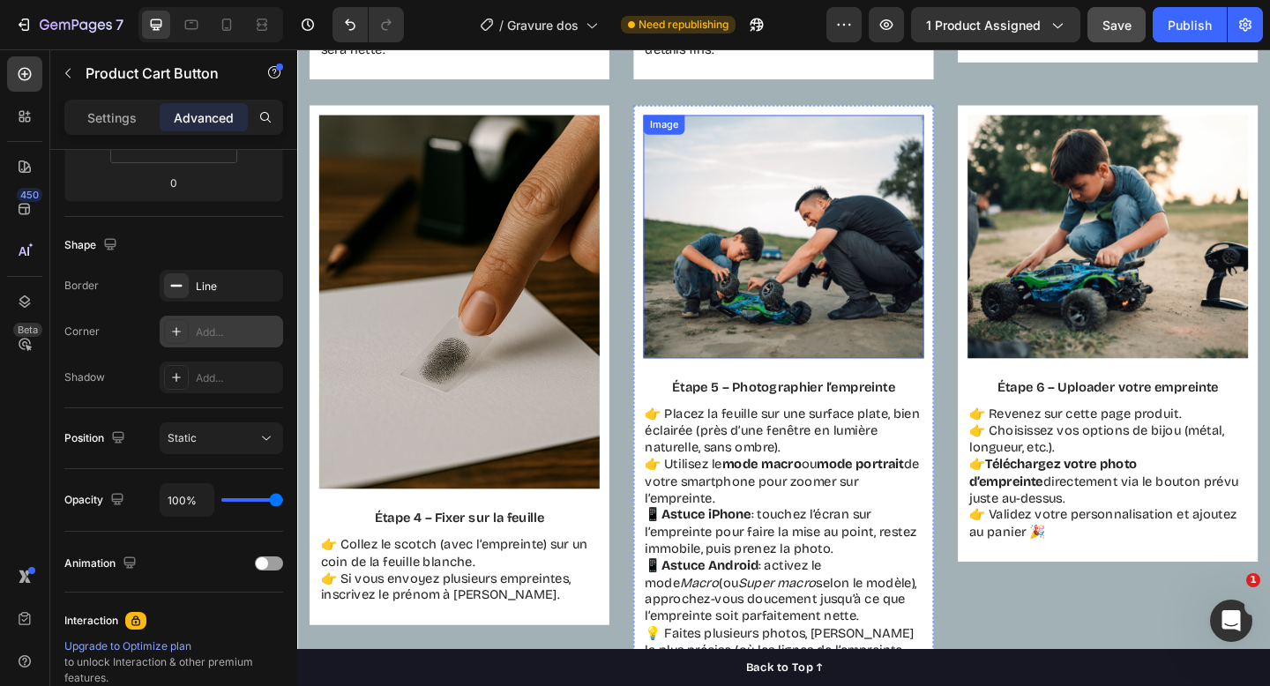
click at [806, 260] on img at bounding box center [826, 253] width 305 height 265
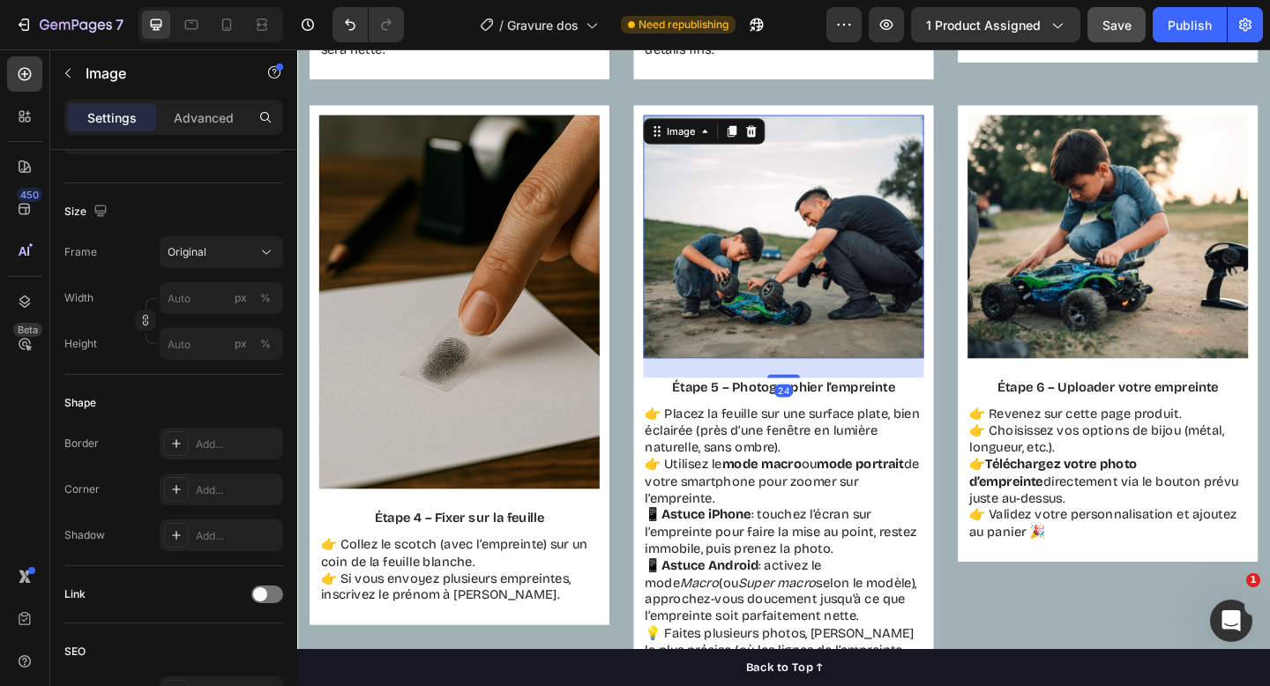
scroll to position [0, 0]
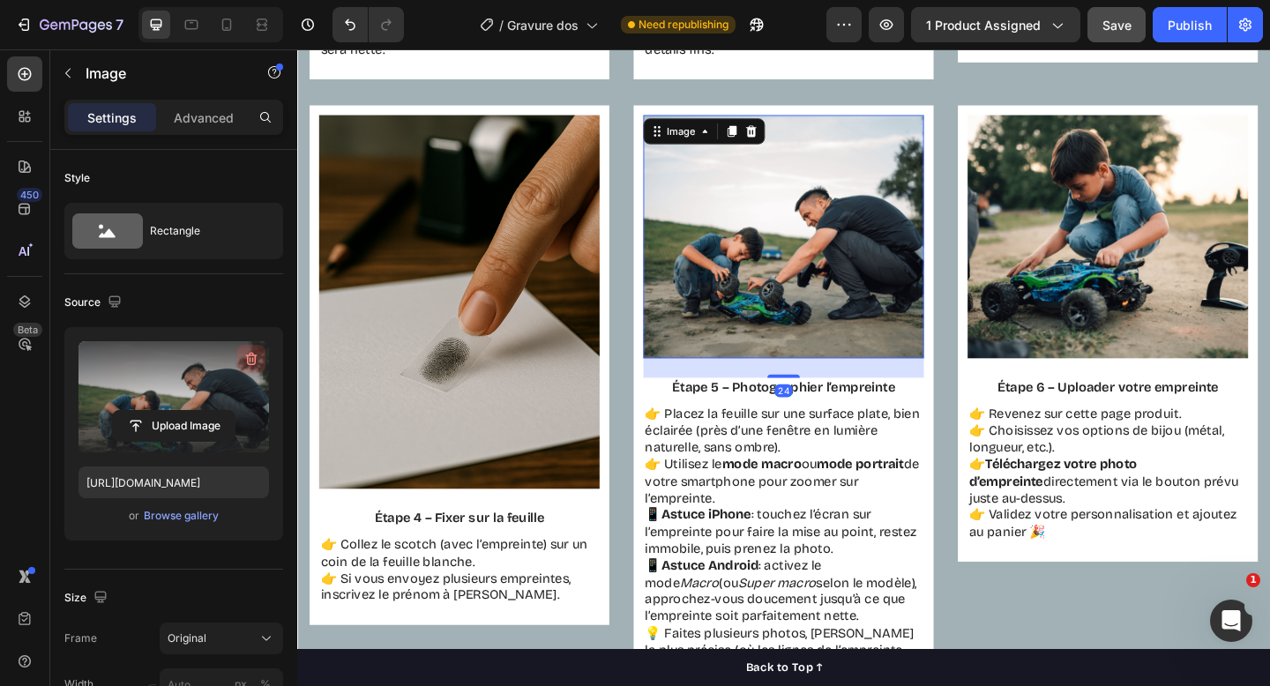
click at [248, 360] on icon "button" at bounding box center [252, 359] width 18 height 18
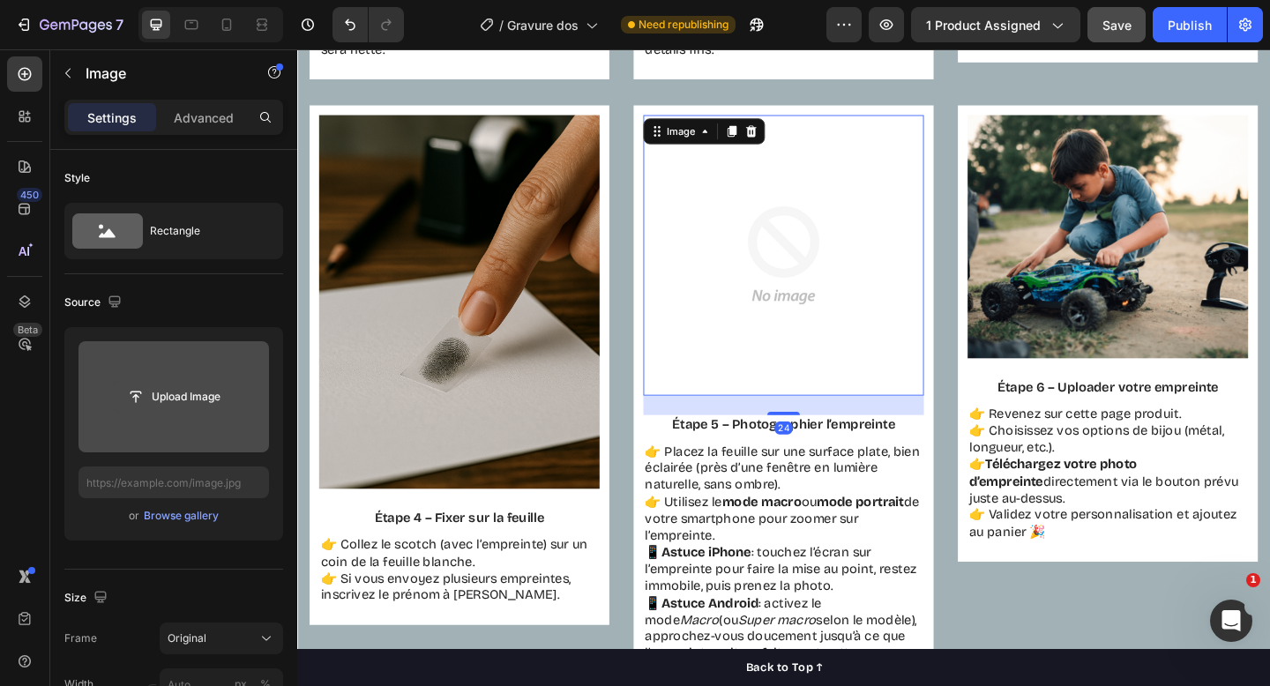
click at [185, 380] on div "Upload Image" at bounding box center [174, 396] width 191 height 111
click at [186, 365] on input "file" at bounding box center [174, 396] width 191 height 111
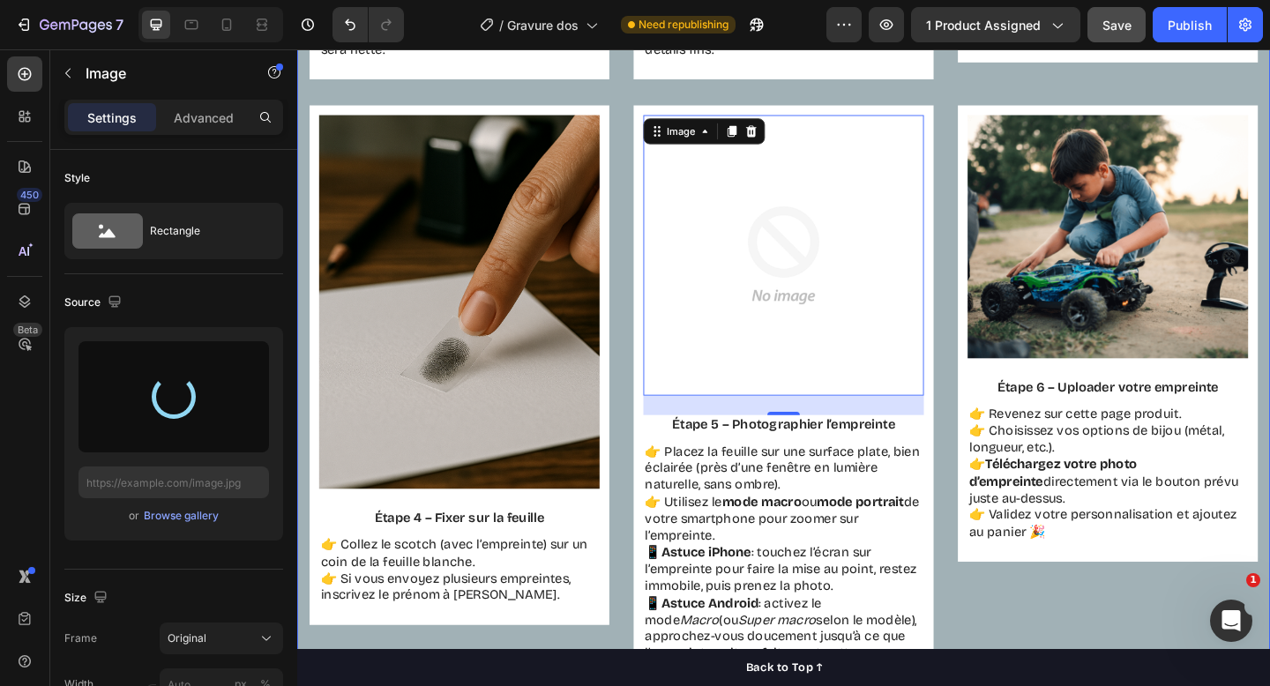
type input "[URL][DOMAIN_NAME]"
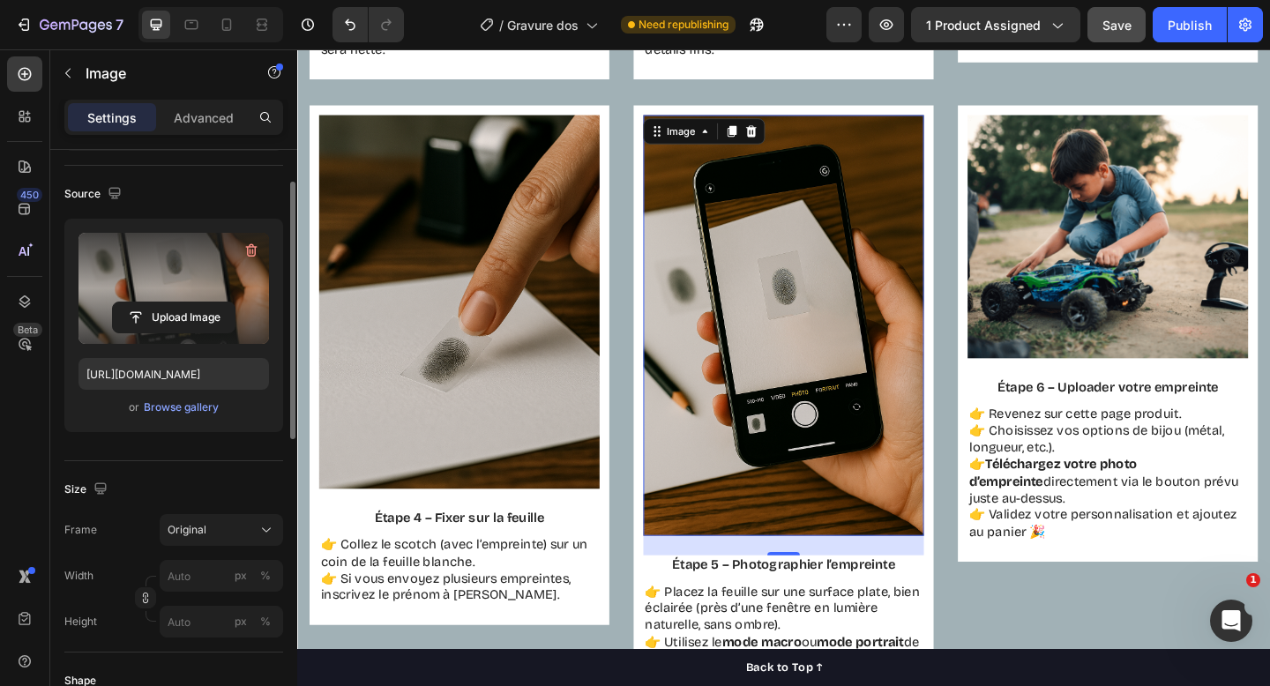
scroll to position [124, 0]
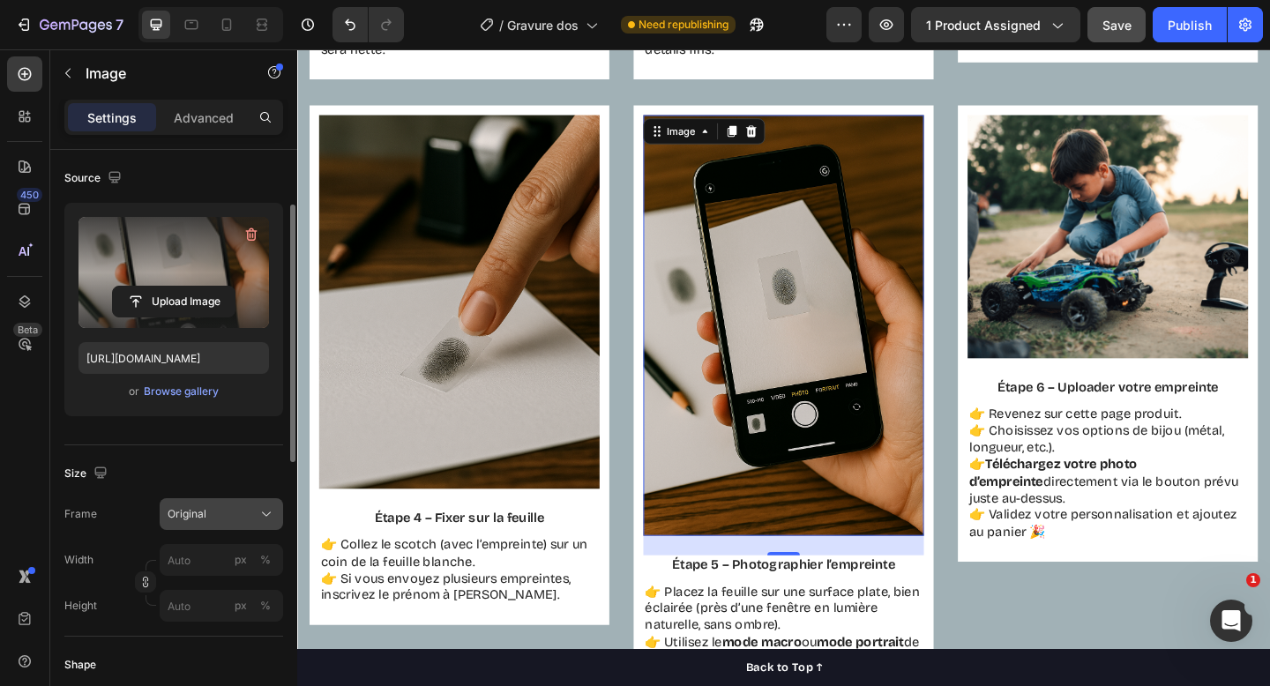
click at [234, 506] on div "Original" at bounding box center [211, 514] width 86 height 16
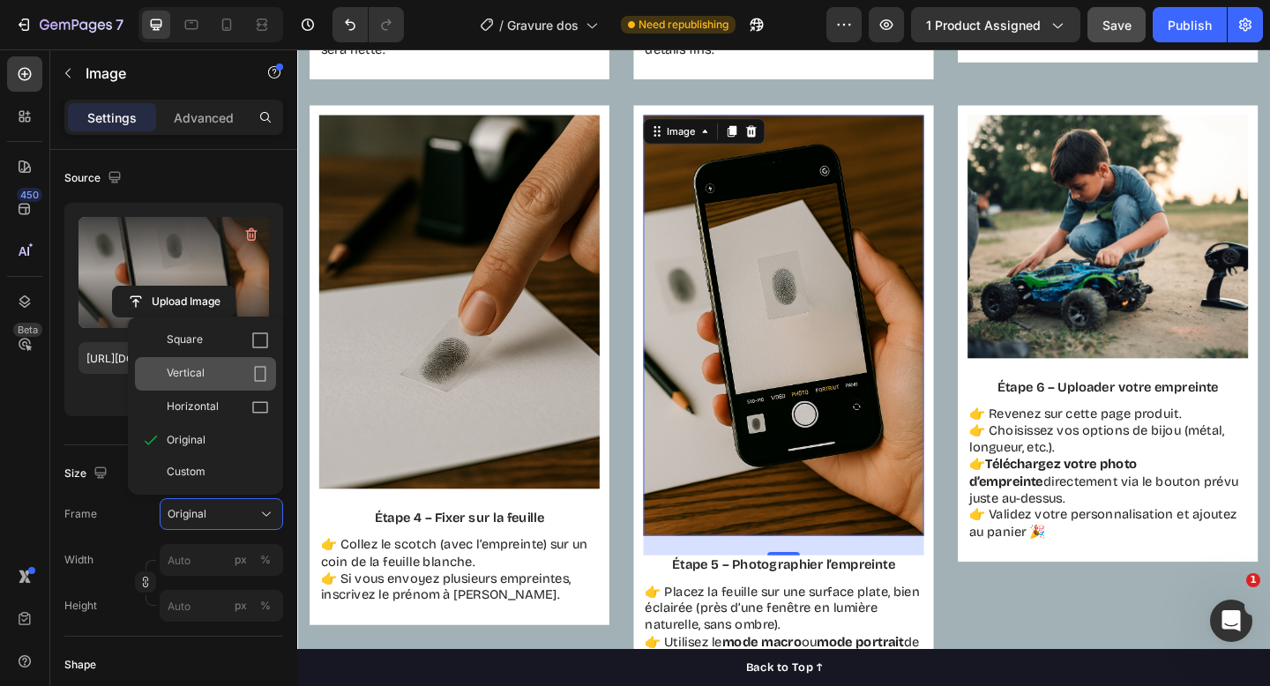
click at [224, 361] on div "Vertical" at bounding box center [205, 374] width 141 height 34
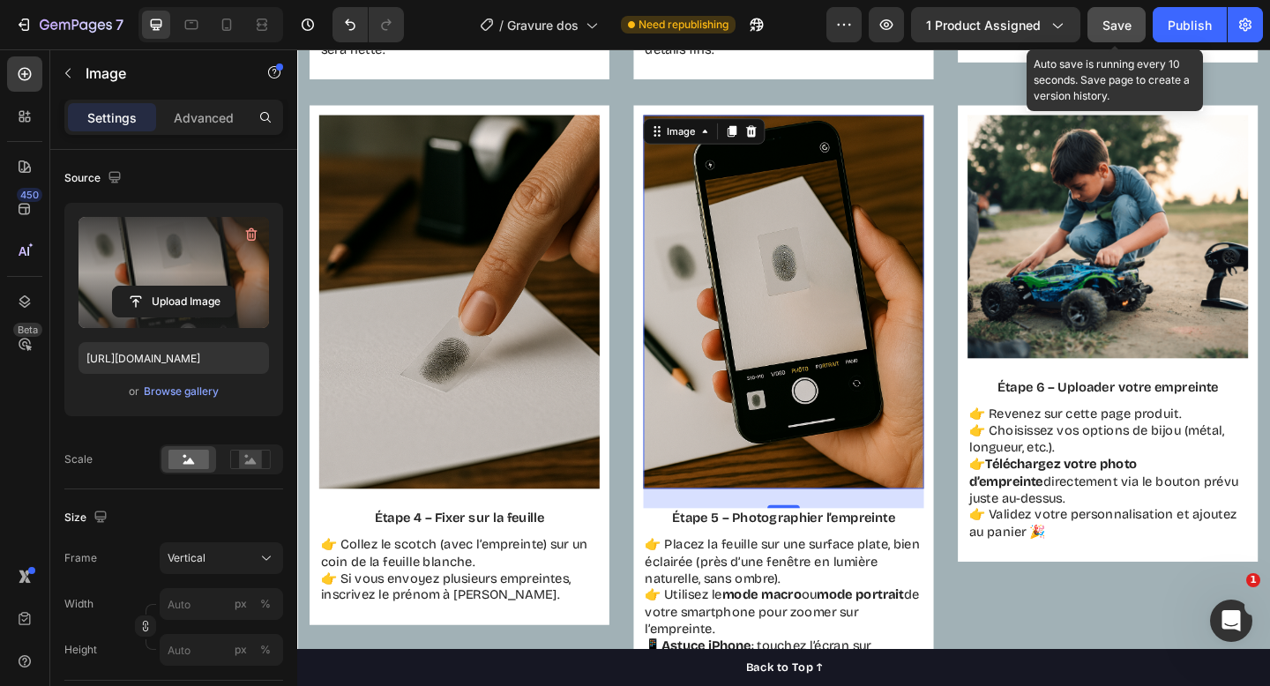
click at [1128, 27] on span "Save" at bounding box center [1117, 25] width 29 height 15
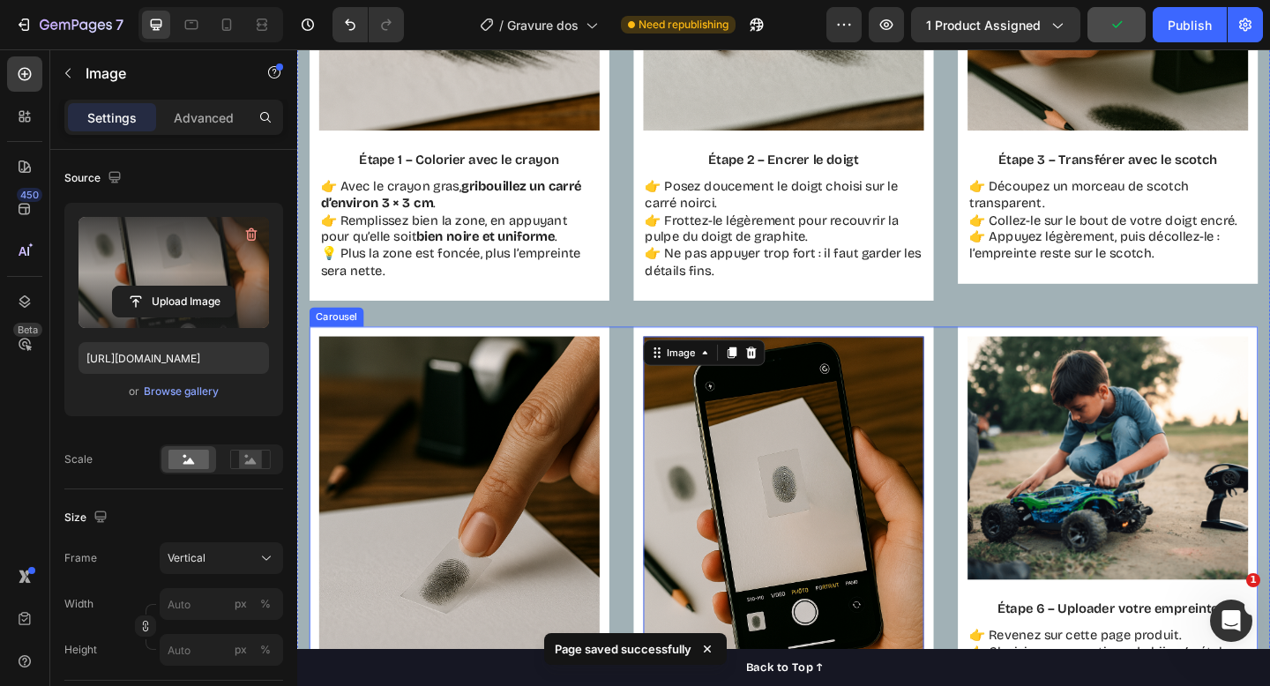
scroll to position [1859, 0]
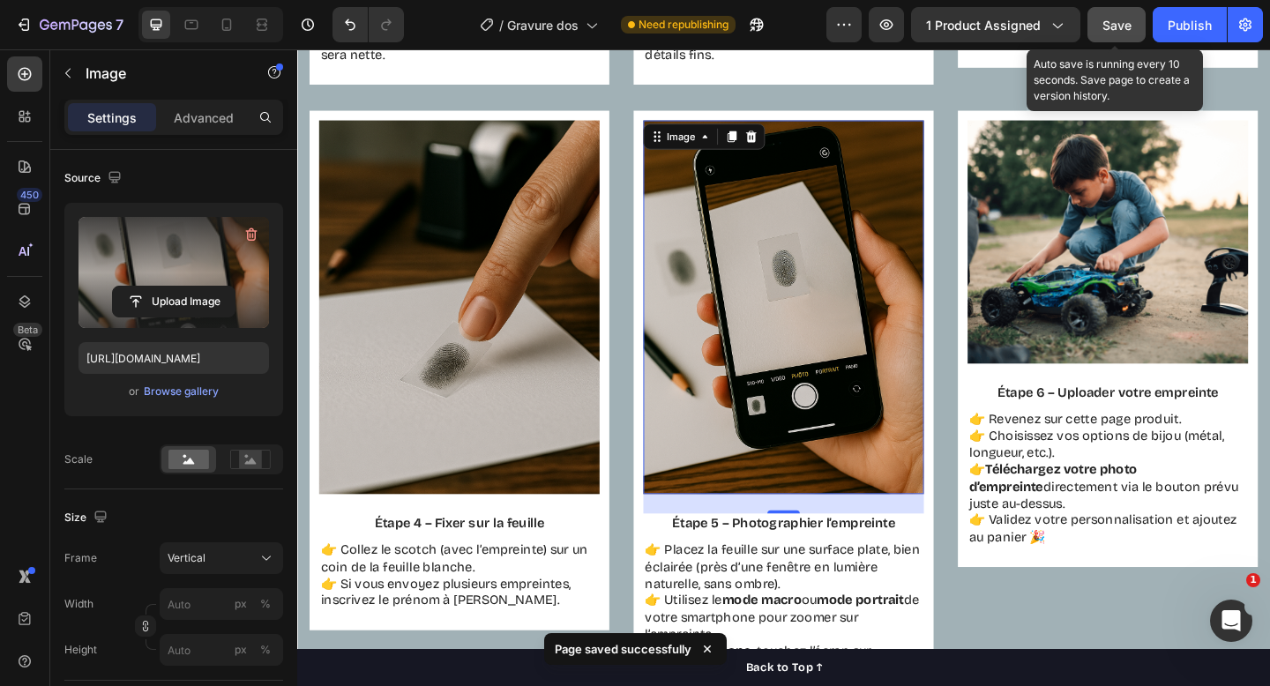
click at [1109, 29] on span "Save" at bounding box center [1117, 25] width 29 height 15
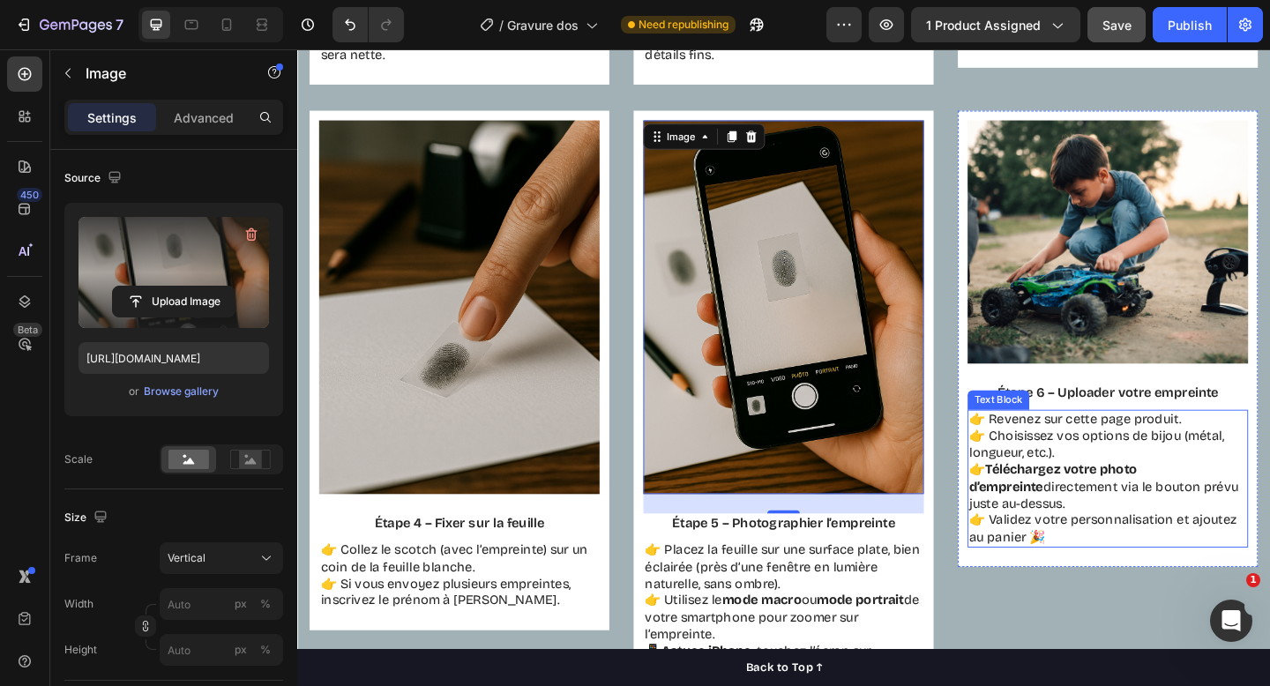
click at [1112, 481] on p "👉 Revenez sur cette page produit. 👉 Choisissez vos options de bijou (métal, lon…" at bounding box center [1180, 517] width 302 height 146
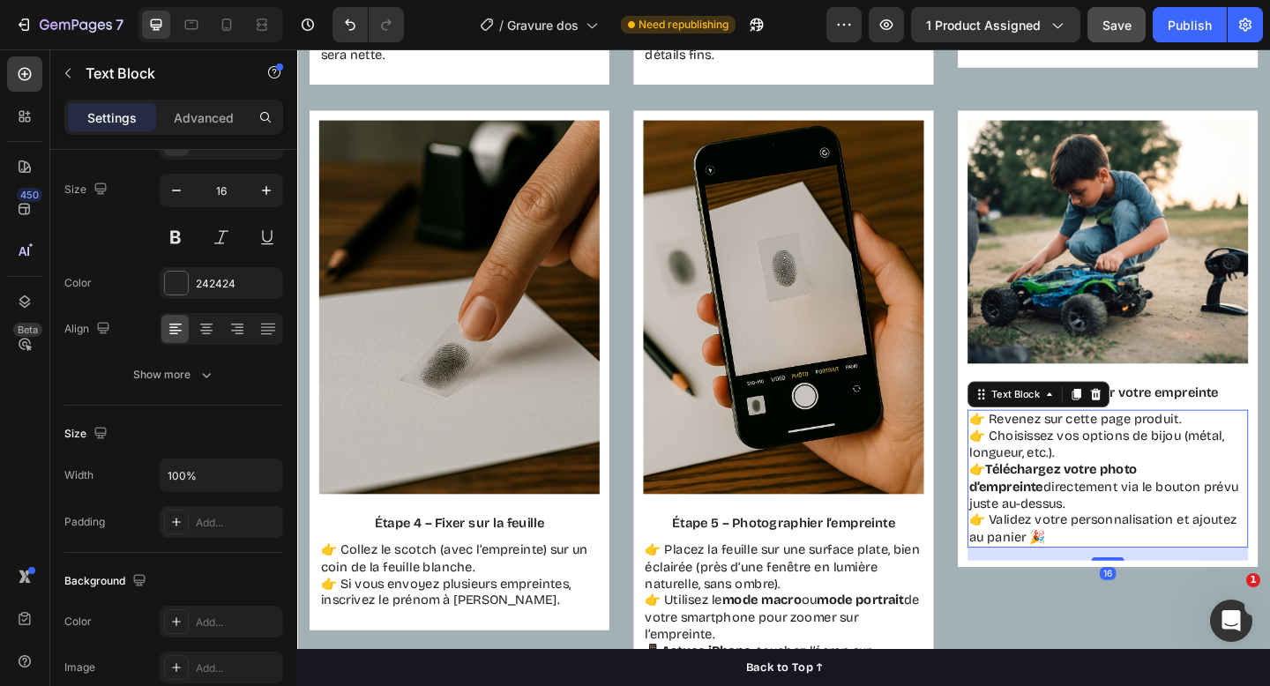
click at [1112, 481] on p "👉 Revenez sur cette page produit. 👉 Choisissez vos options de bijou (métal, lon…" at bounding box center [1180, 517] width 302 height 146
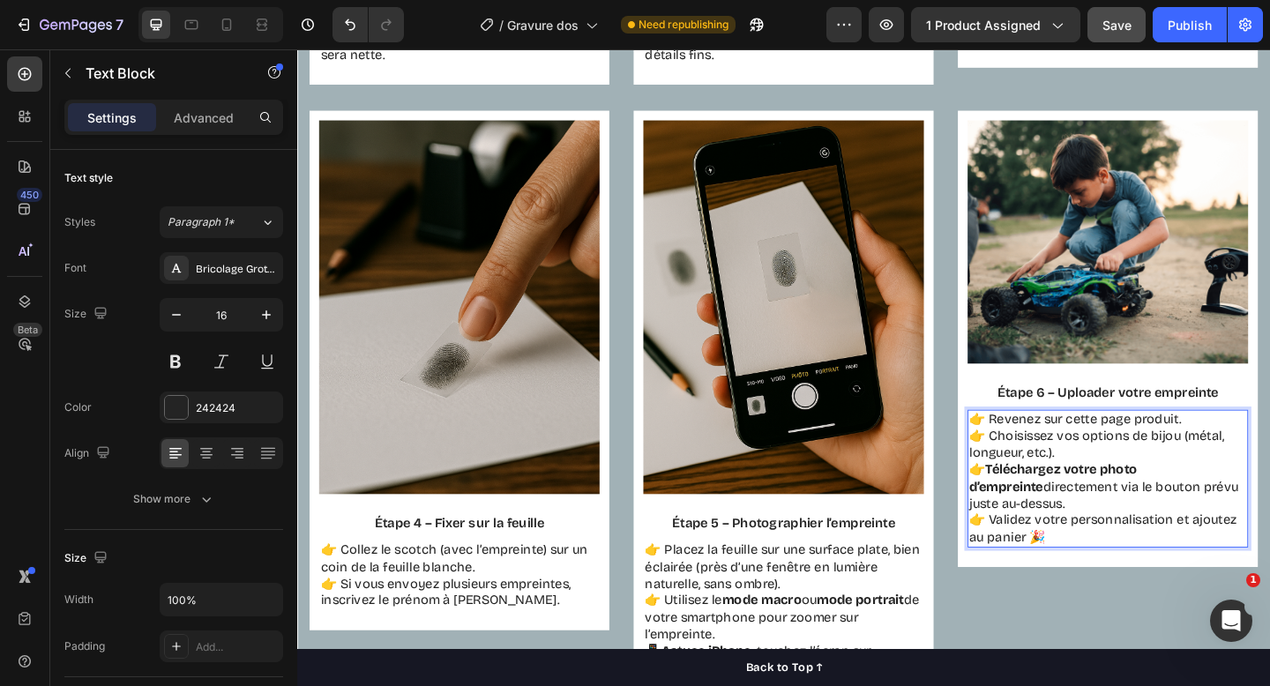
click at [1120, 559] on p "👉 Revenez sur cette page produit. 👉 Choisissez vos options de bijou (métal, lon…" at bounding box center [1180, 517] width 302 height 146
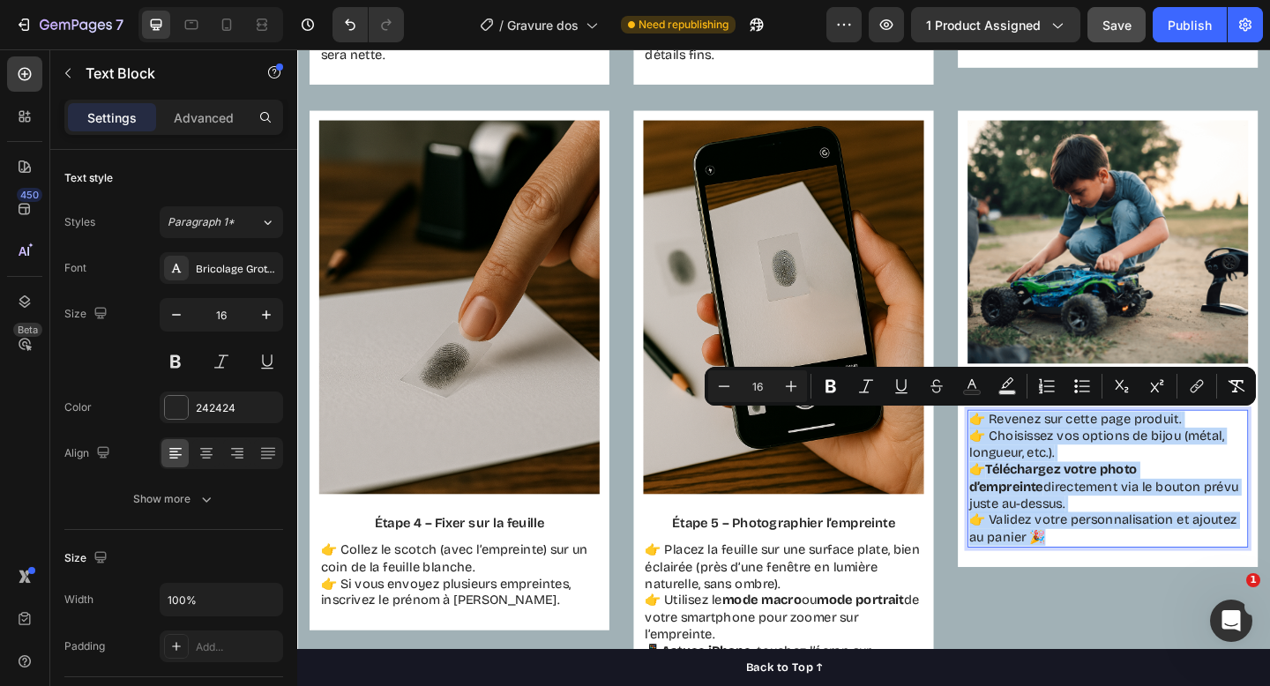
drag, startPoint x: 1120, startPoint y: 585, endPoint x: 1027, endPoint y: 458, distance: 157.2
click at [1027, 458] on div "👉 Revenez sur cette page produit. 👉 Choisissez vos options de bijou (métal, lon…" at bounding box center [1179, 517] width 305 height 150
copy p "👉 Revenez sur cette page produit. 👉 Choisissez vos options de bijou (métal, lon…"
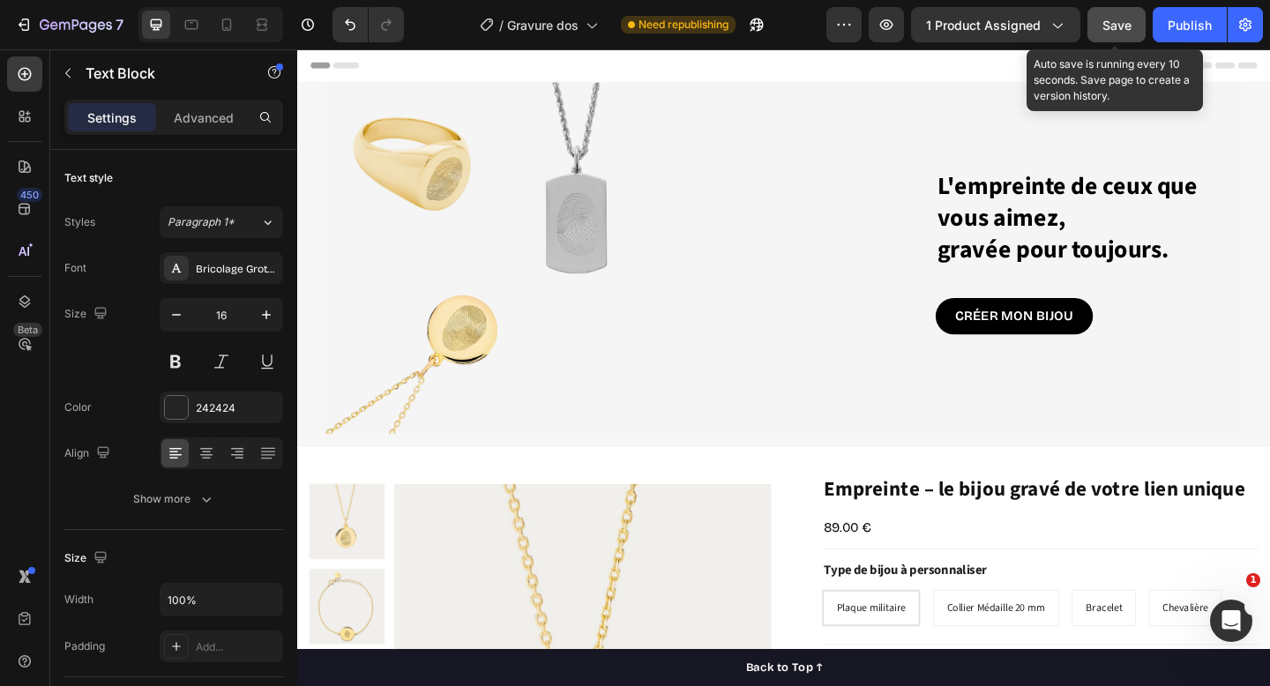
click at [1138, 19] on button "Save" at bounding box center [1117, 24] width 58 height 35
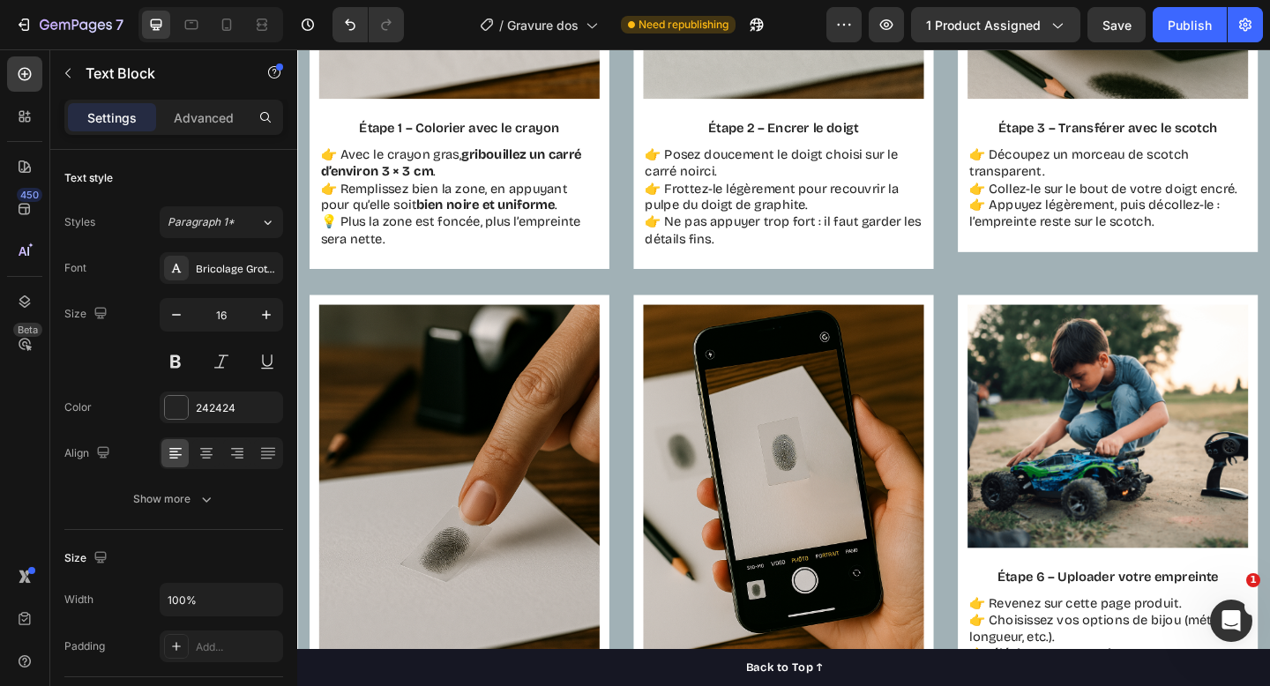
scroll to position [1454, 0]
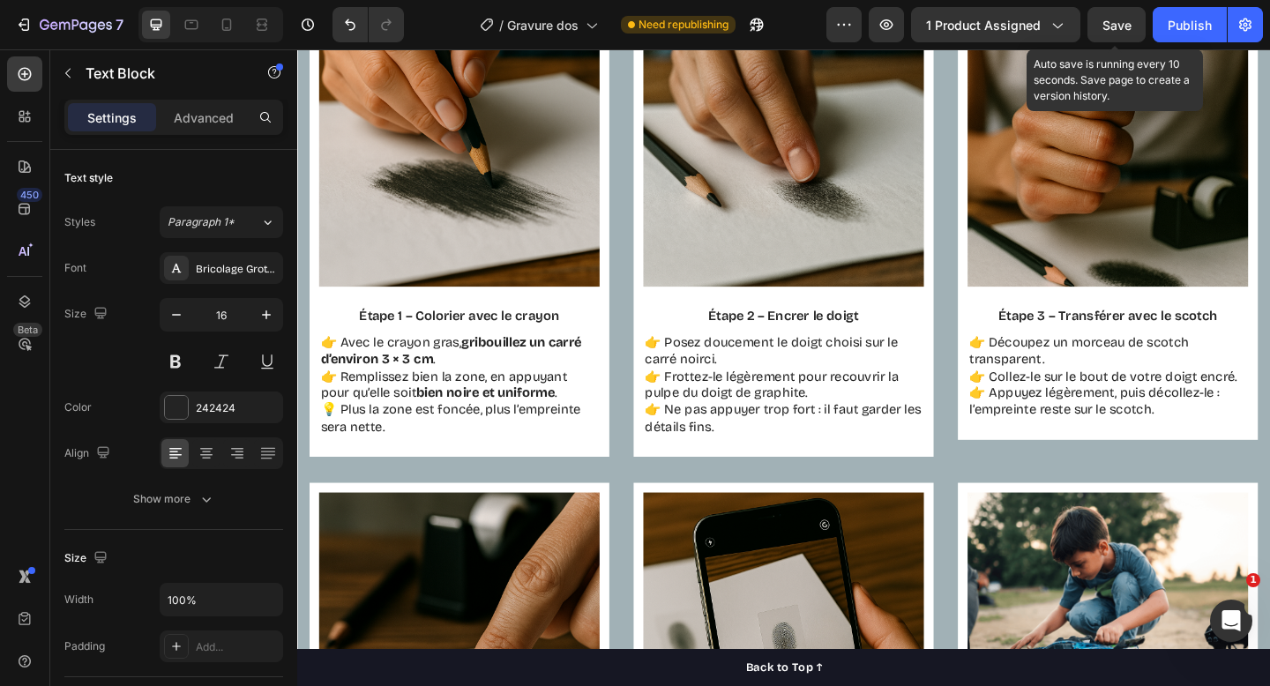
click at [1104, 30] on span "Save" at bounding box center [1117, 25] width 29 height 15
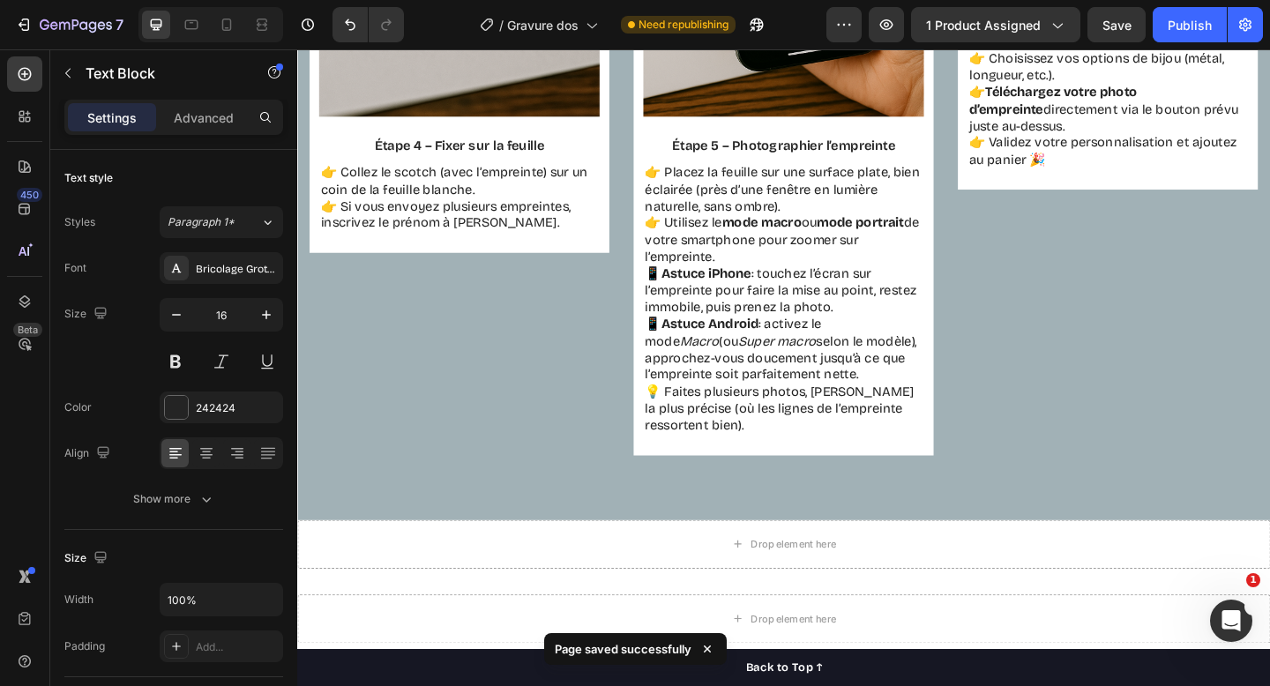
scroll to position [2265, 0]
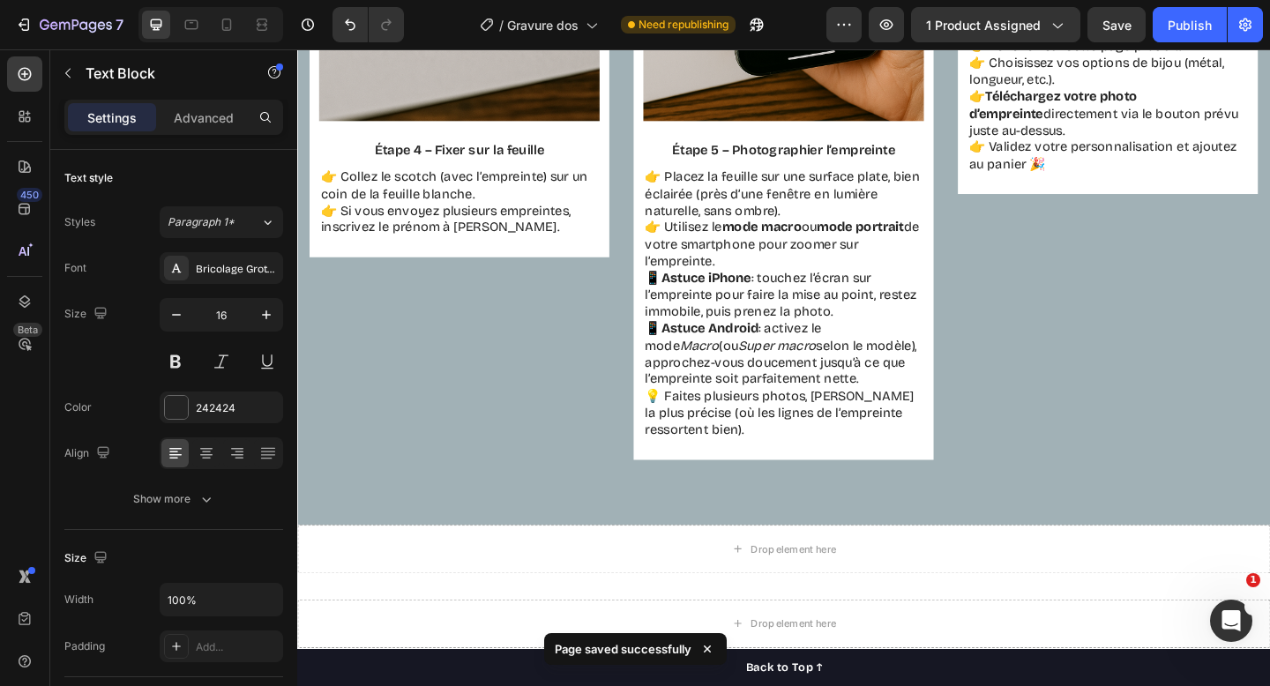
click at [782, 291] on strong "Astuce iPhone" at bounding box center [742, 298] width 98 height 17
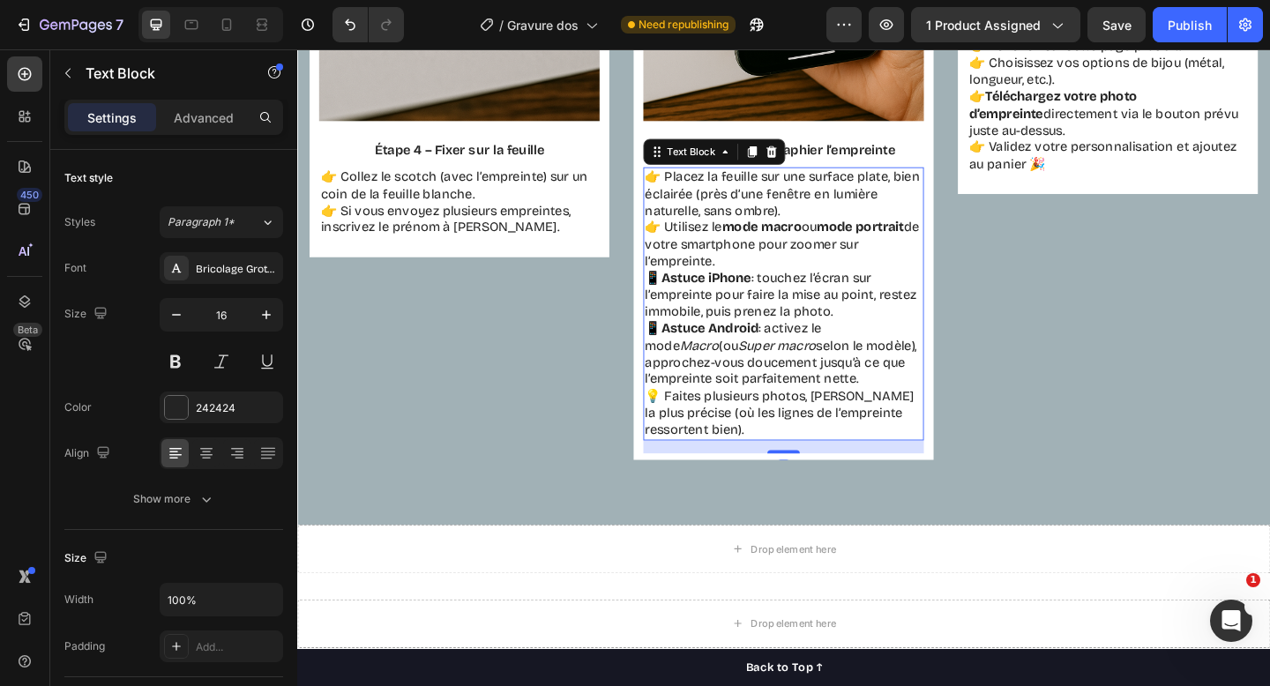
click at [782, 291] on strong "Astuce iPhone" at bounding box center [742, 298] width 98 height 17
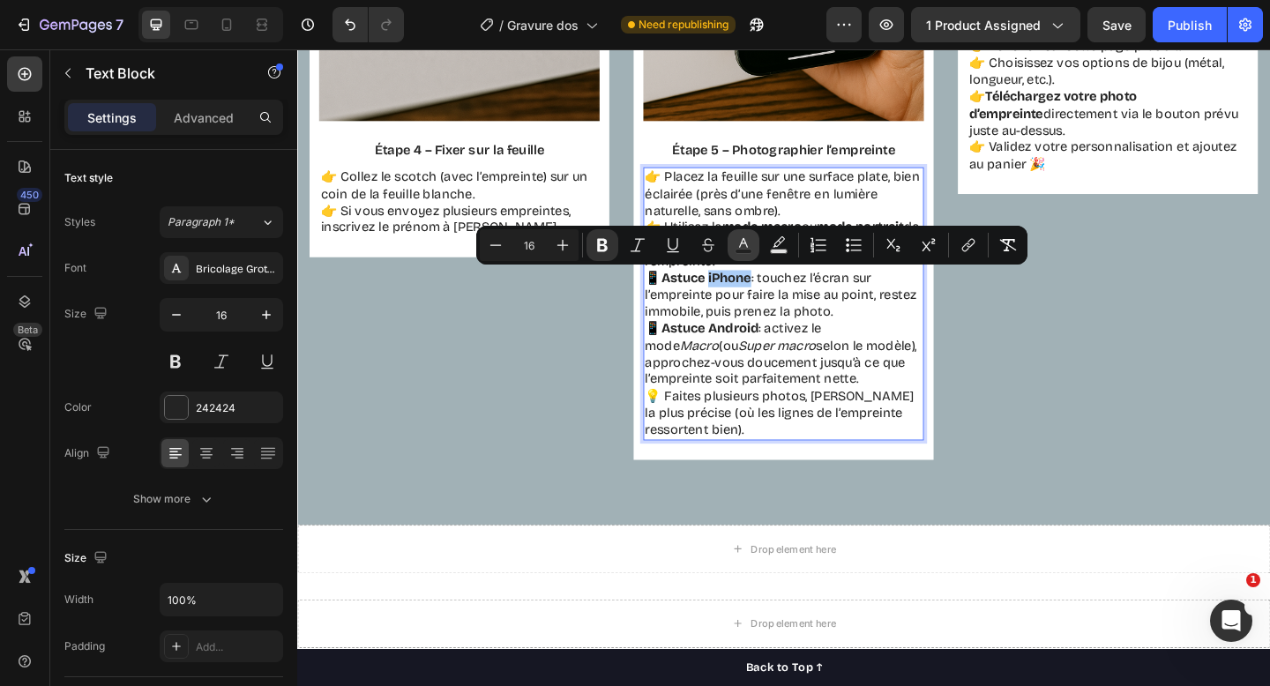
click at [738, 259] on button "Text Color" at bounding box center [744, 245] width 32 height 32
type input "242424"
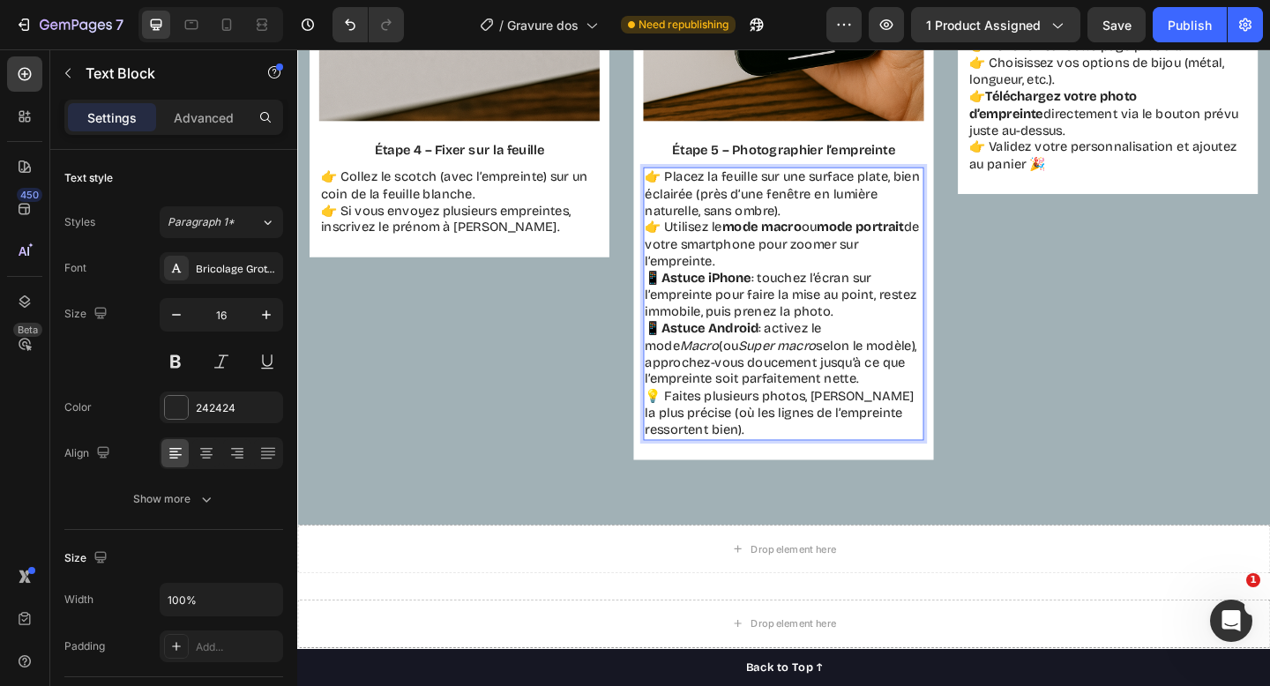
click at [845, 300] on p "📱 Astuce iPhone : touchez l’écran sur l’empreinte pour faire la mise au point, …" at bounding box center [827, 354] width 302 height 129
click at [815, 276] on p "👉 Placez la feuille sur une surface plate, bien éclairée (près d’une fenêtre en…" at bounding box center [827, 235] width 302 height 110
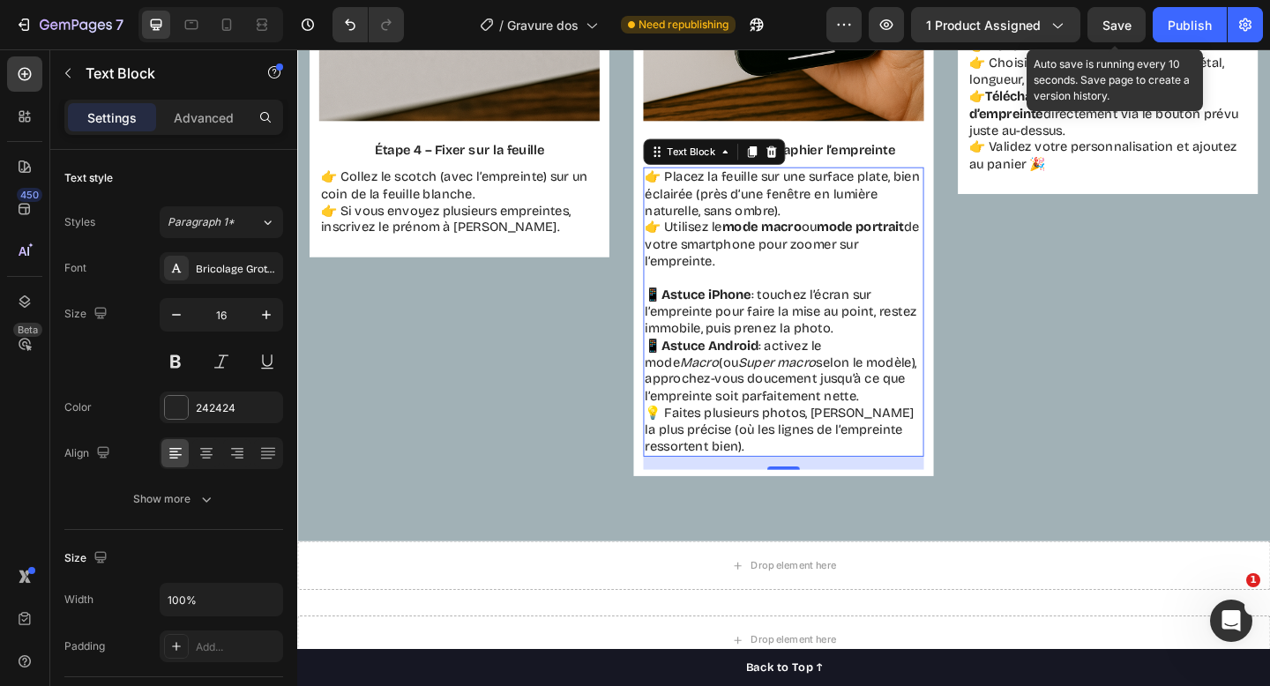
click at [1113, 26] on span "Save" at bounding box center [1117, 25] width 29 height 15
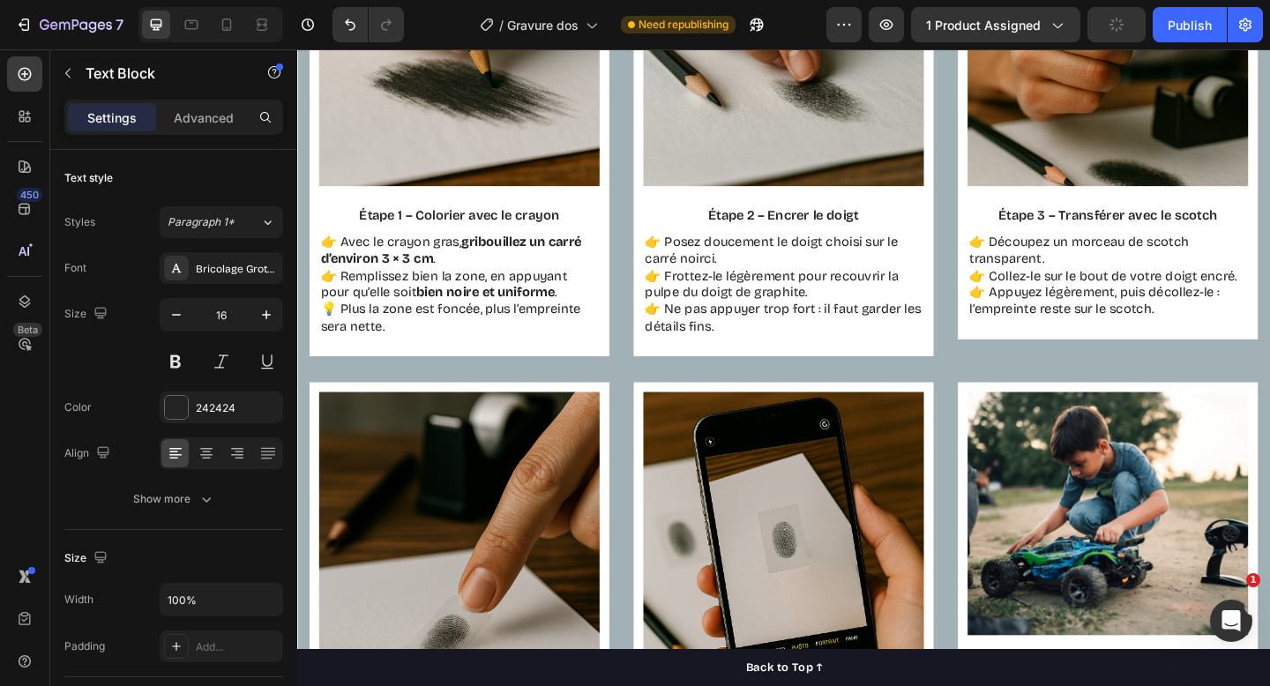
scroll to position [1609, 0]
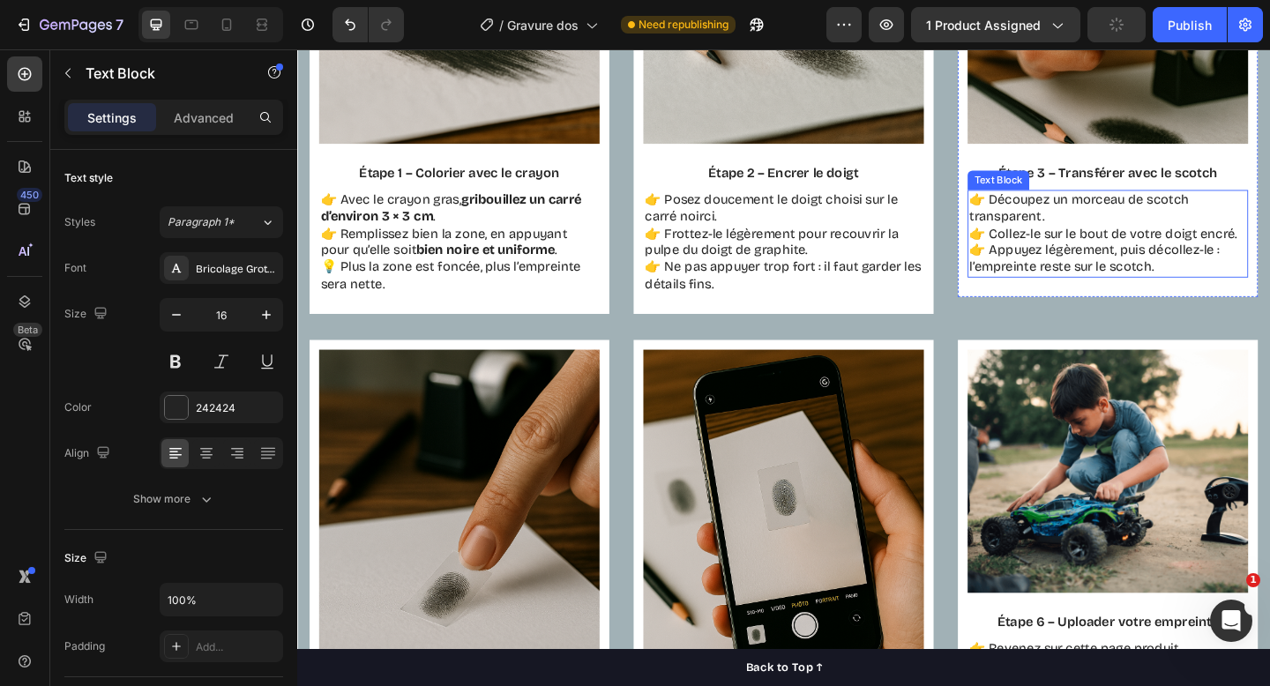
click at [1249, 273] on p "👉 Découpez un morceau de scotch transparent. 👉 Collez-le sur le bout de votre d…" at bounding box center [1180, 251] width 302 height 92
click at [1248, 284] on p "👉 Découpez un morceau de scotch transparent. 👉 Collez-le sur le bout de votre d…" at bounding box center [1180, 251] width 302 height 92
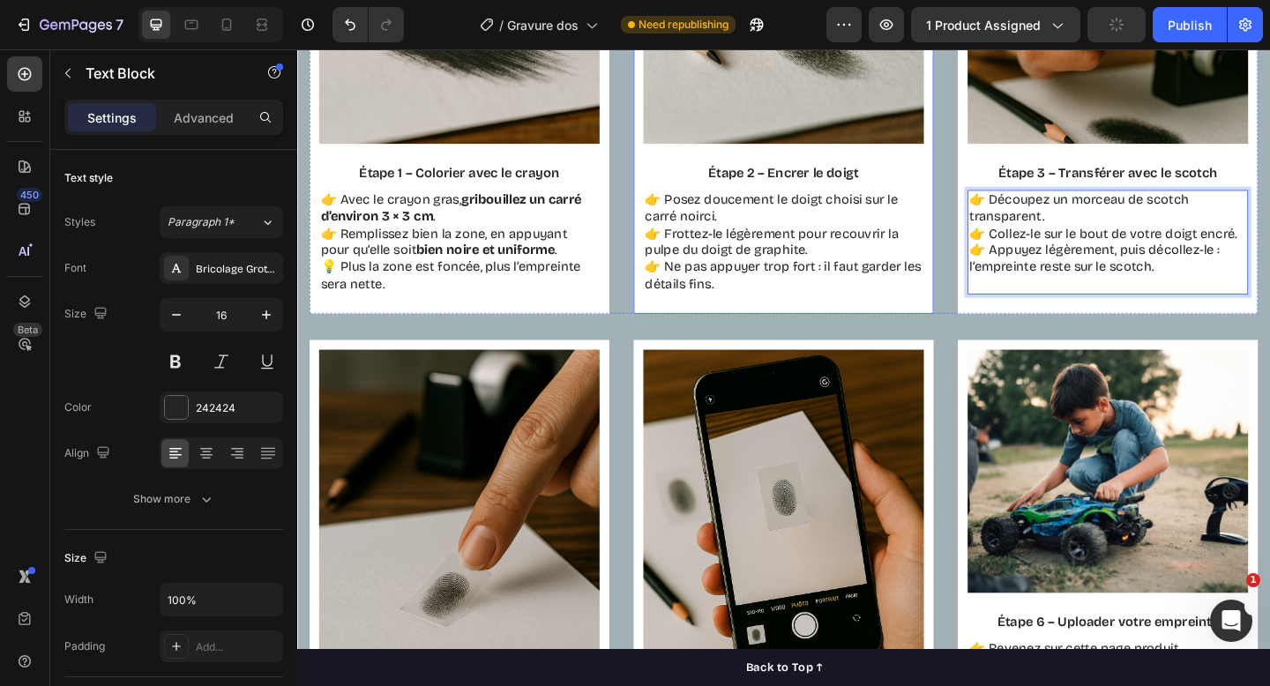
click at [1000, 87] on div "Image Étape 1 – Colorier avec le crayon Text Block 👉 Avec le crayon gras, gribo…" at bounding box center [827, 36] width 1032 height 603
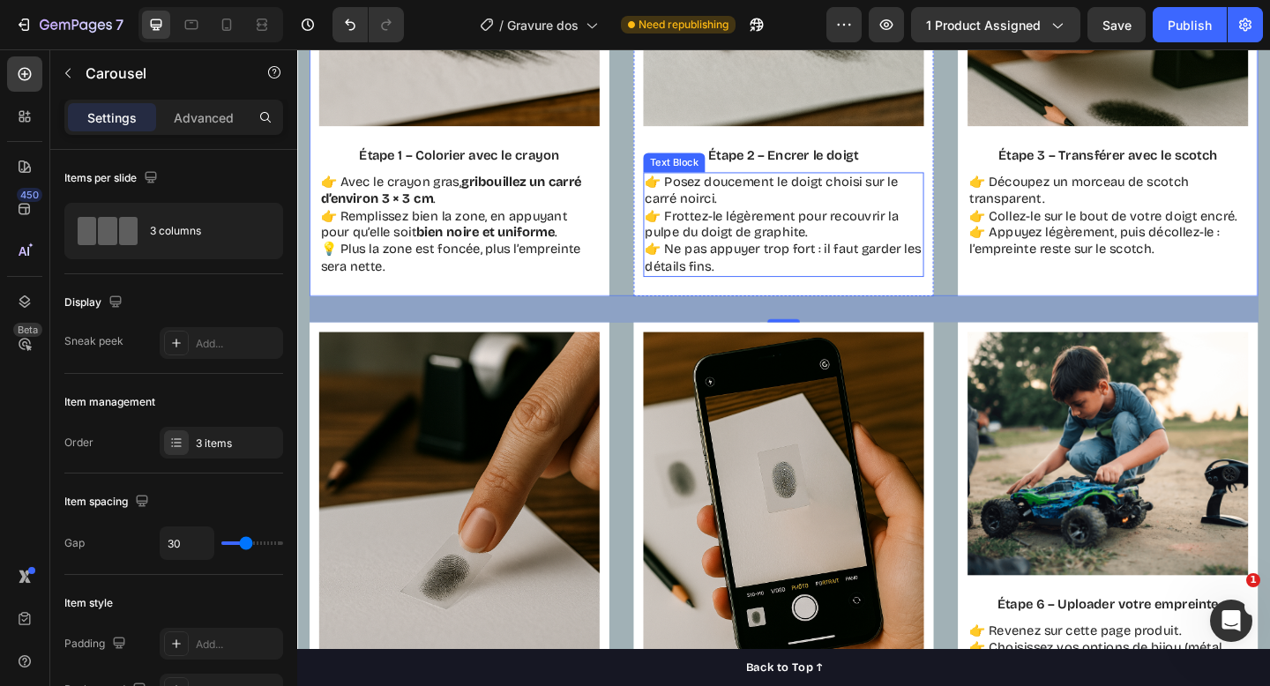
scroll to position [1630, 0]
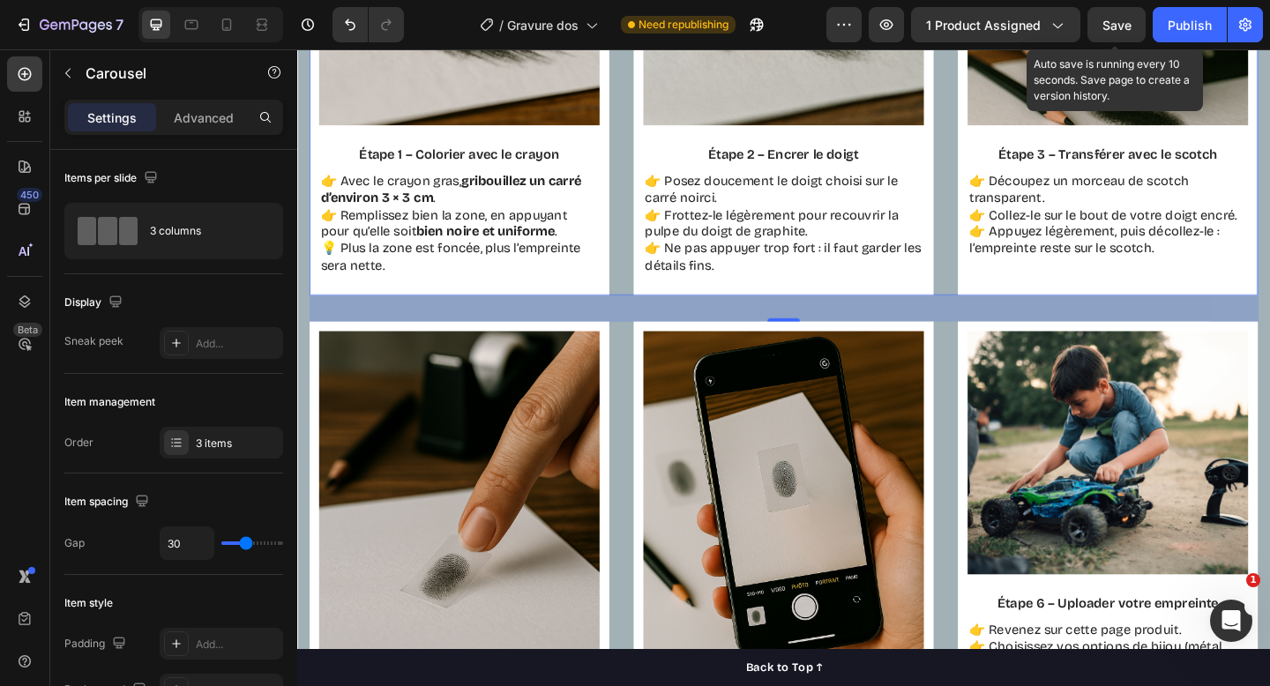
click at [1122, 26] on span "Save" at bounding box center [1117, 25] width 29 height 15
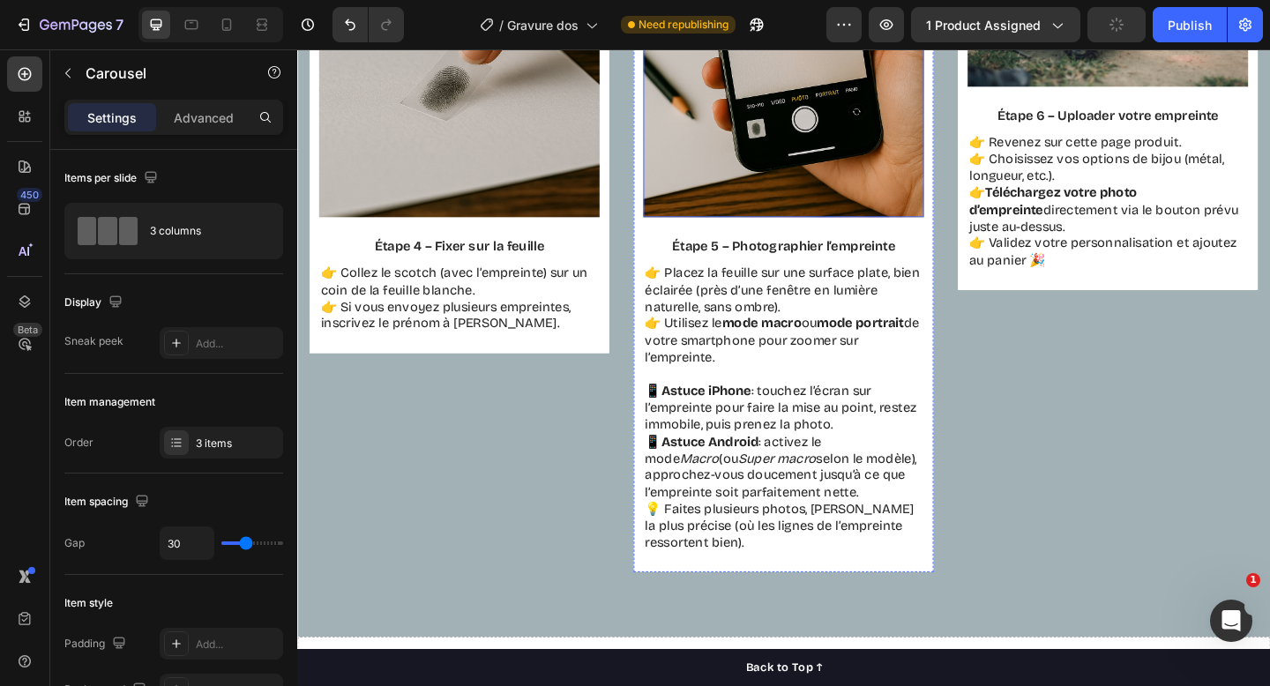
scroll to position [2222, 0]
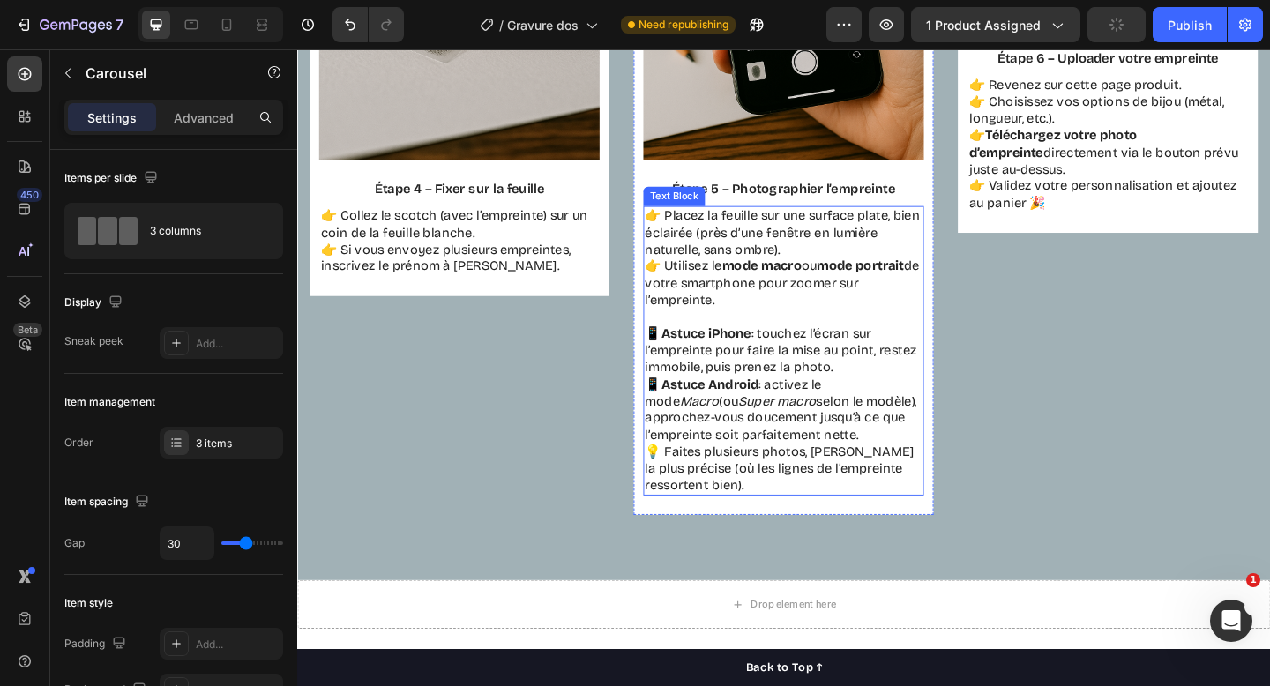
click at [856, 466] on p "📱 Astuce iPhone : touchez l’écran sur l’empreinte pour faire la mise au point, …" at bounding box center [827, 414] width 302 height 129
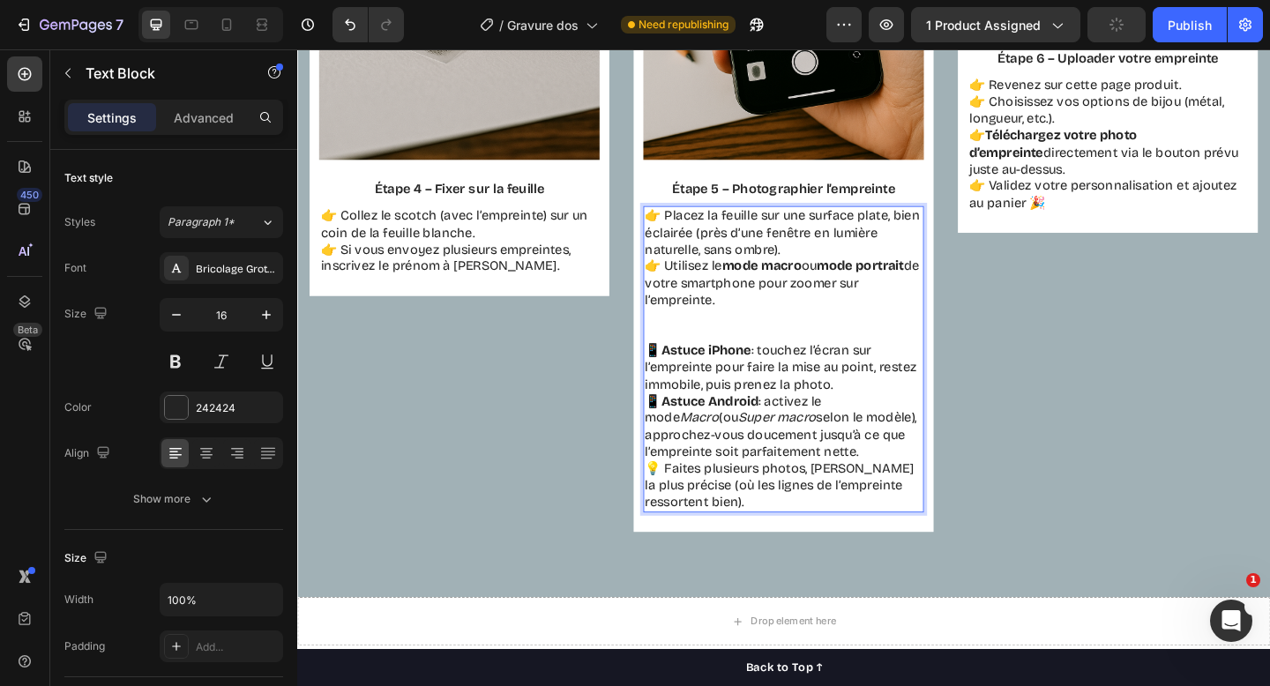
click at [824, 488] on p "📱 Astuce iPhone : touchez l’écran sur l’empreinte pour faire la mise au point, …" at bounding box center [827, 433] width 302 height 129
click at [833, 489] on p "📱 Astuce iPhone : touchez l’écran sur l’empreinte pour faire la mise au point, …" at bounding box center [827, 433] width 302 height 129
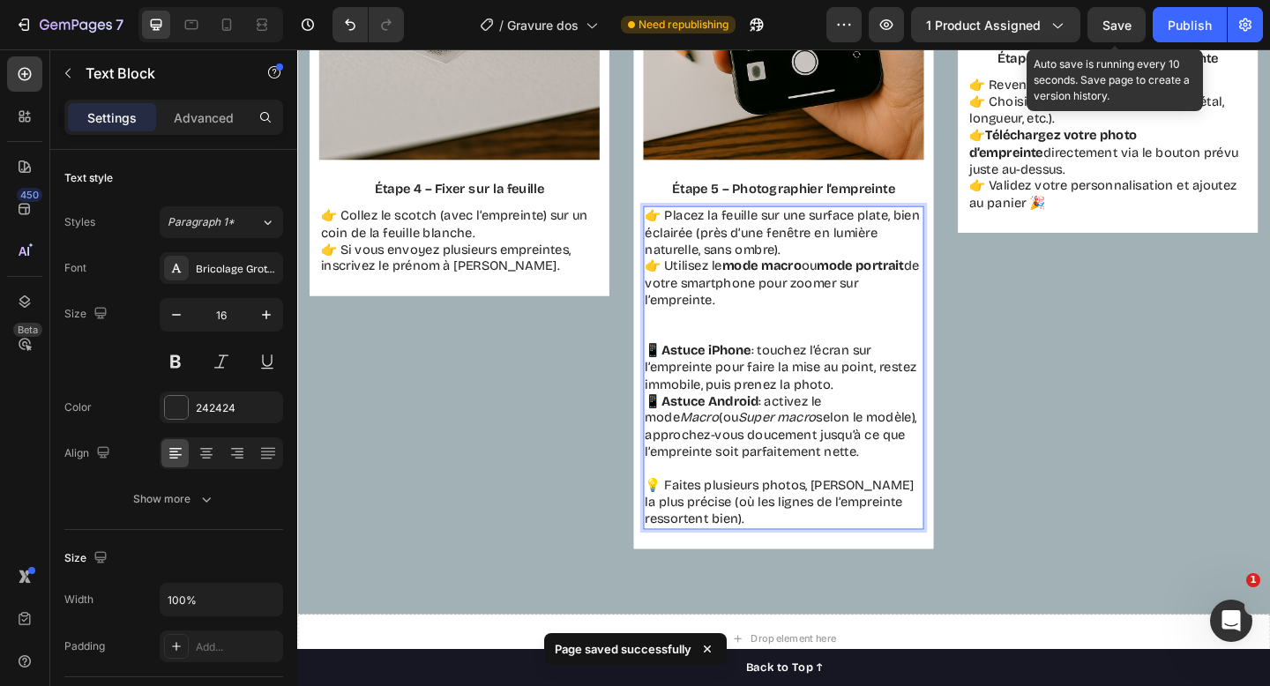
click at [1120, 16] on div "Save" at bounding box center [1117, 25] width 29 height 19
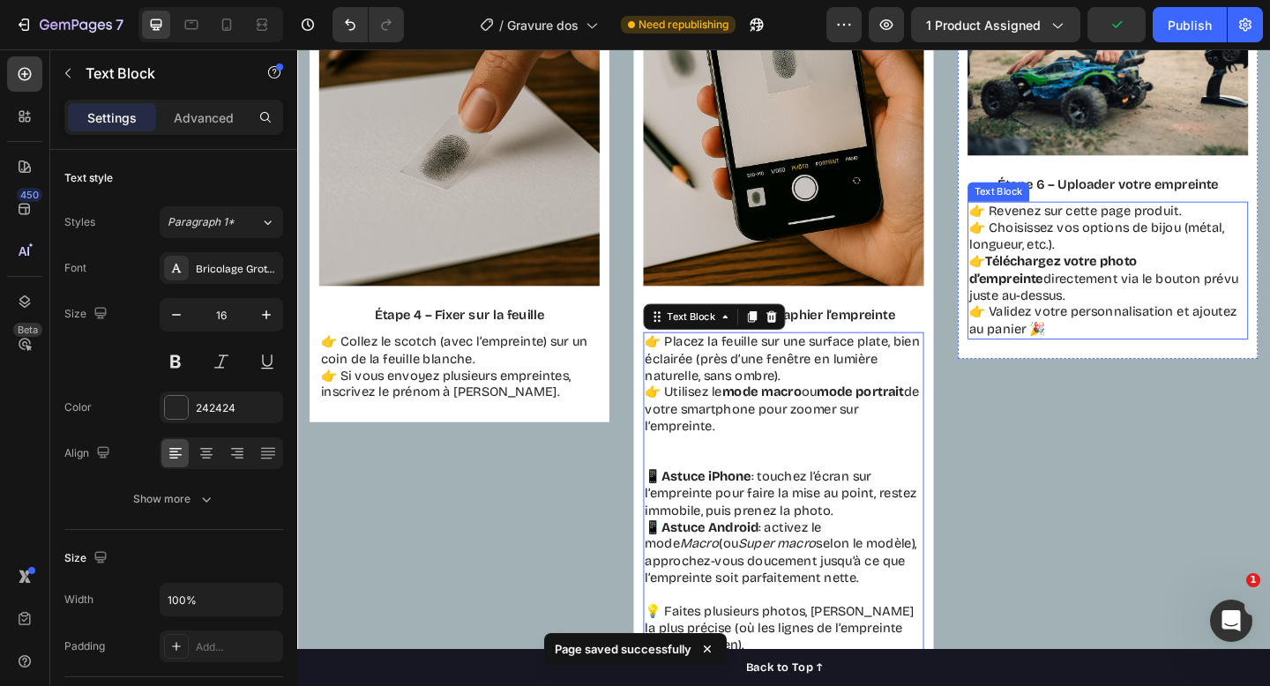
scroll to position [2081, 0]
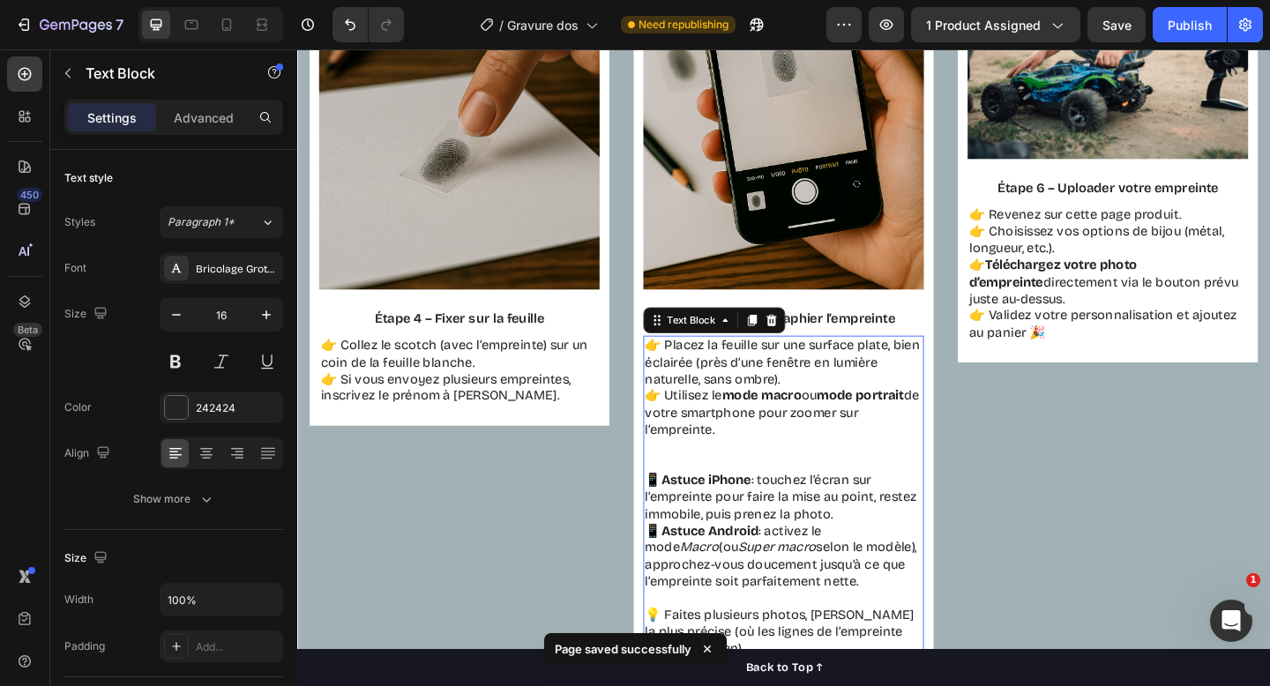
click at [695, 478] on p "👉 Placez la feuille sur une surface plate, bien éclairée (près d’une fenêtre en…" at bounding box center [827, 436] width 302 height 146
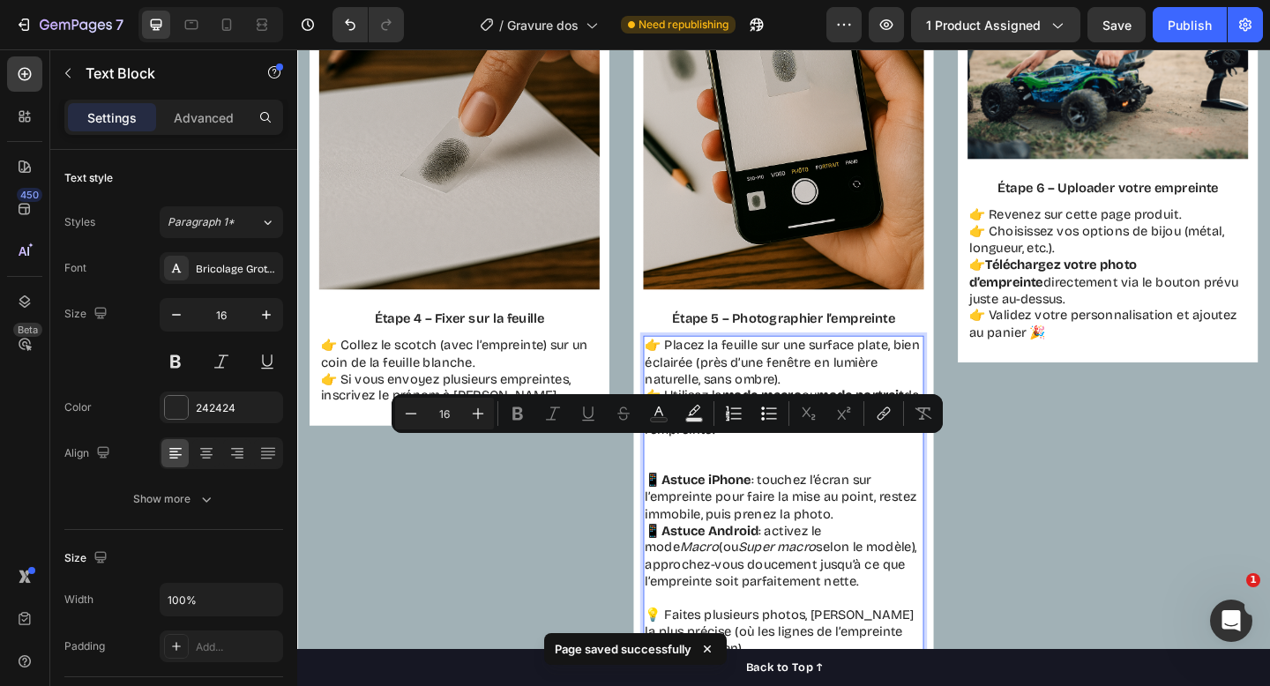
click at [705, 489] on p "👉 Placez la feuille sur une surface plate, bien éclairée (près d’une fenêtre en…" at bounding box center [827, 436] width 302 height 146
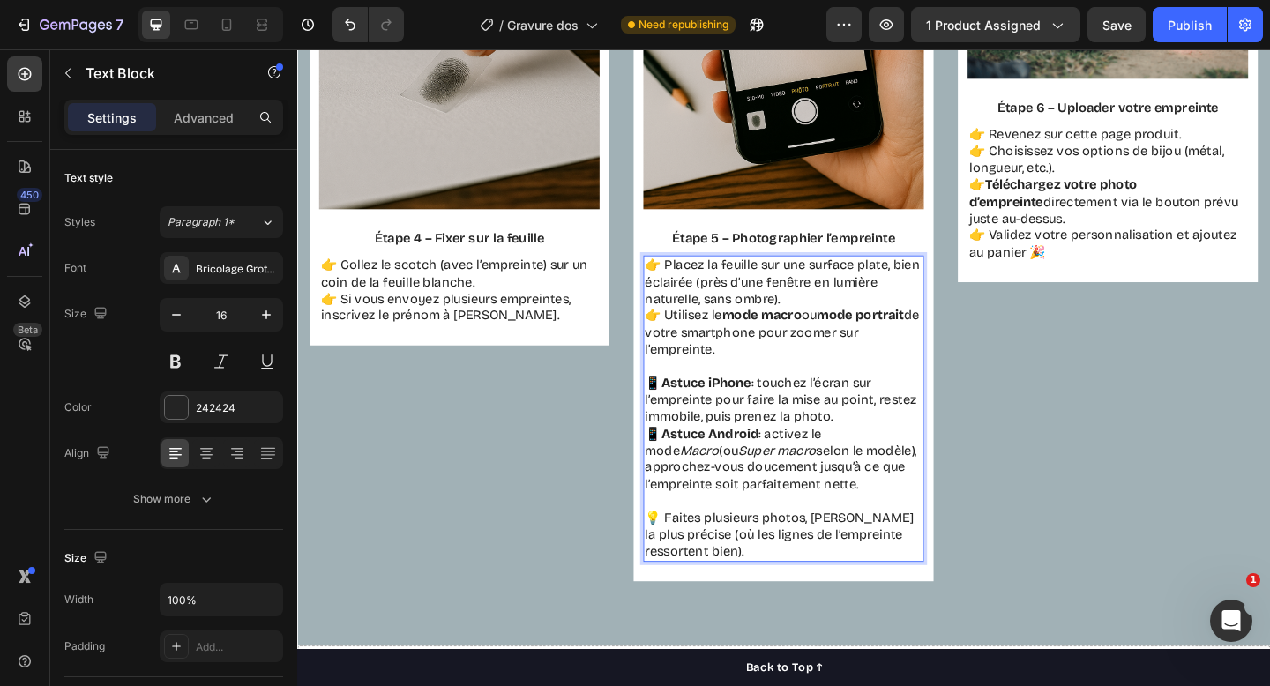
scroll to position [2177, 0]
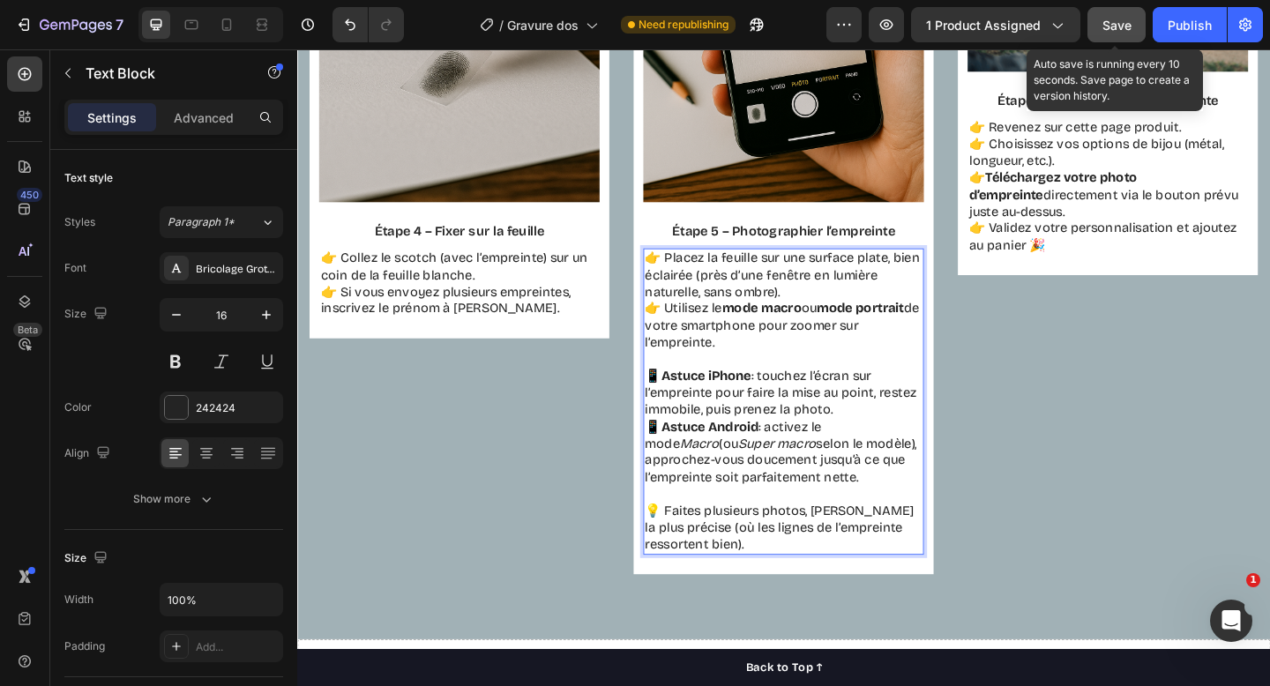
click at [1116, 22] on span "Save" at bounding box center [1117, 25] width 29 height 15
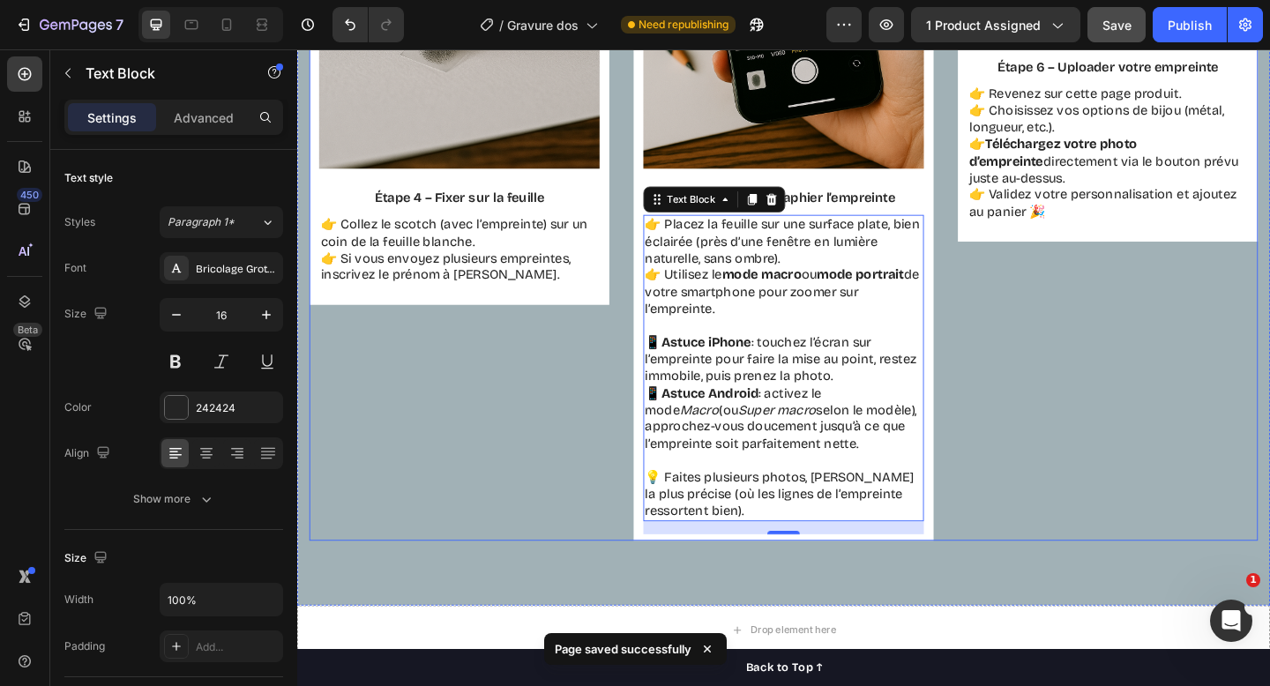
scroll to position [2236, 0]
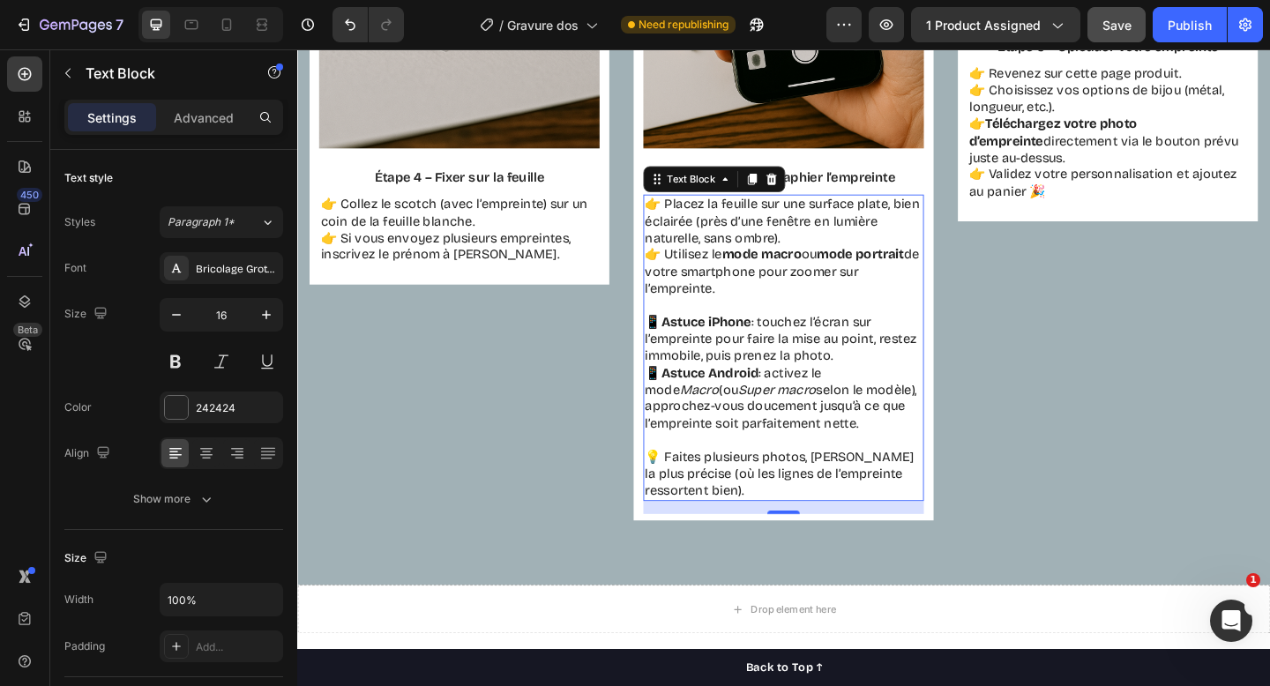
click at [870, 362] on p "📱 Astuce iPhone : touchez l’écran sur l’empreinte pour faire la mise au point, …" at bounding box center [827, 401] width 302 height 129
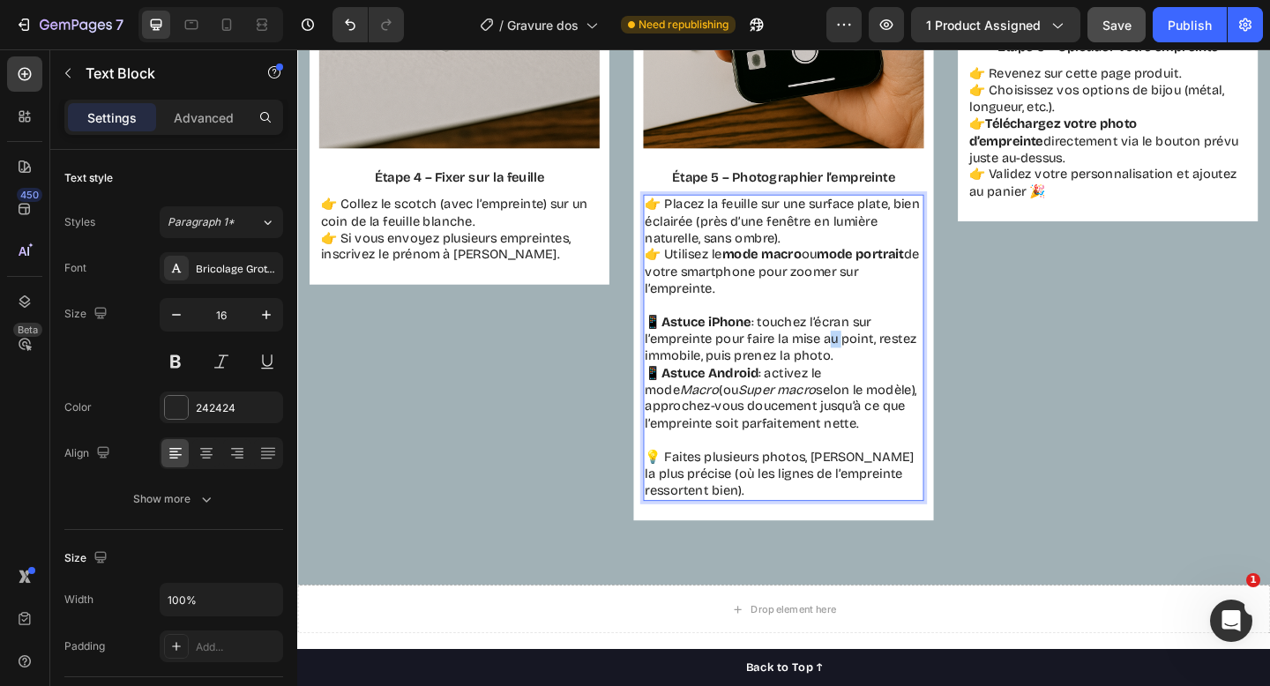
click at [870, 362] on p "📱 Astuce iPhone : touchez l’écran sur l’empreinte pour faire la mise au point, …" at bounding box center [827, 401] width 302 height 129
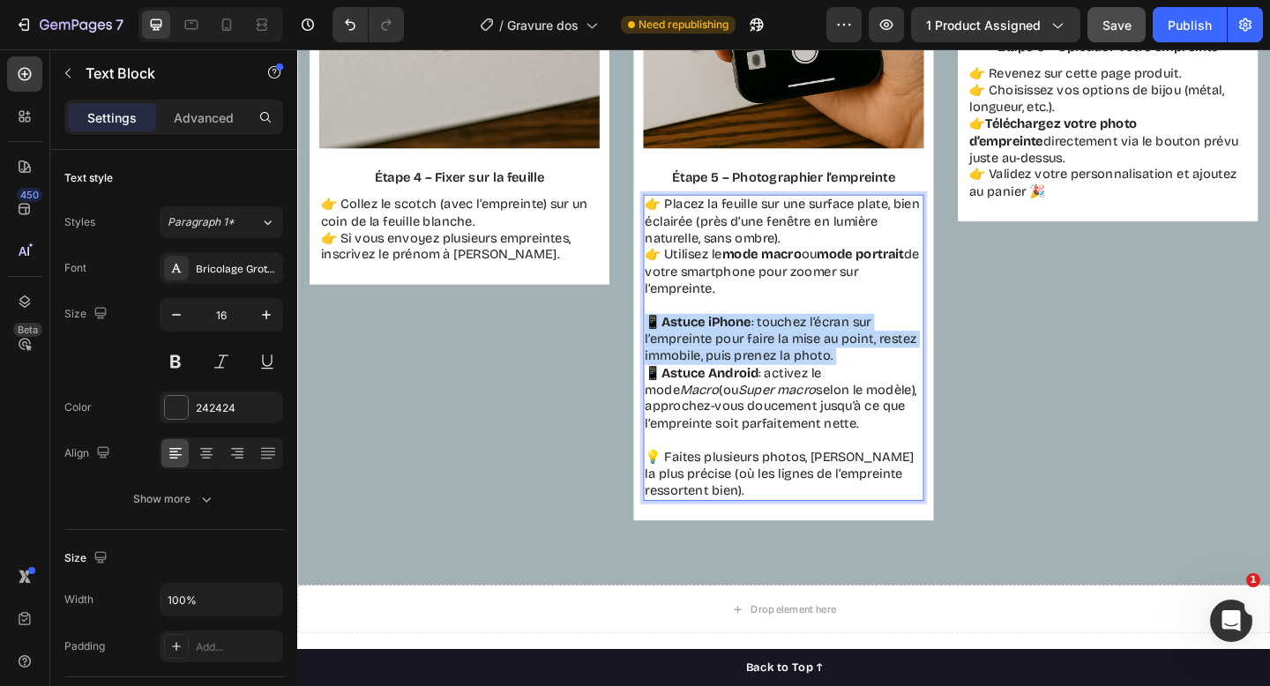
click at [870, 362] on p "📱 Astuce iPhone : touchez l’écran sur l’empreinte pour faire la mise au point, …" at bounding box center [827, 401] width 302 height 129
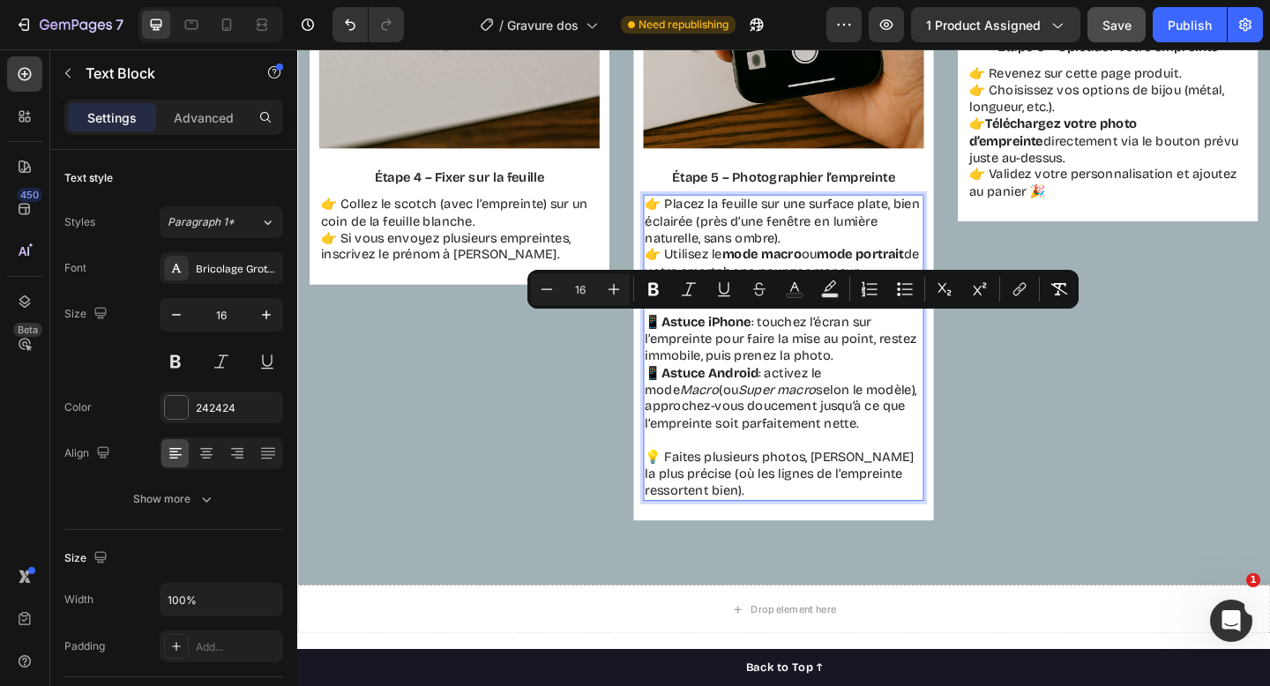
click at [849, 427] on p "📱 Astuce iPhone : touchez l’écran sur l’empreinte pour faire la mise au point, …" at bounding box center [827, 401] width 302 height 129
drag, startPoint x: 846, startPoint y: 458, endPoint x: 677, endPoint y: 346, distance: 203.1
click at [677, 346] on p "📱 Astuce iPhone : touchez l’écran sur l’empreinte pour faire la mise au point, …" at bounding box center [827, 401] width 302 height 129
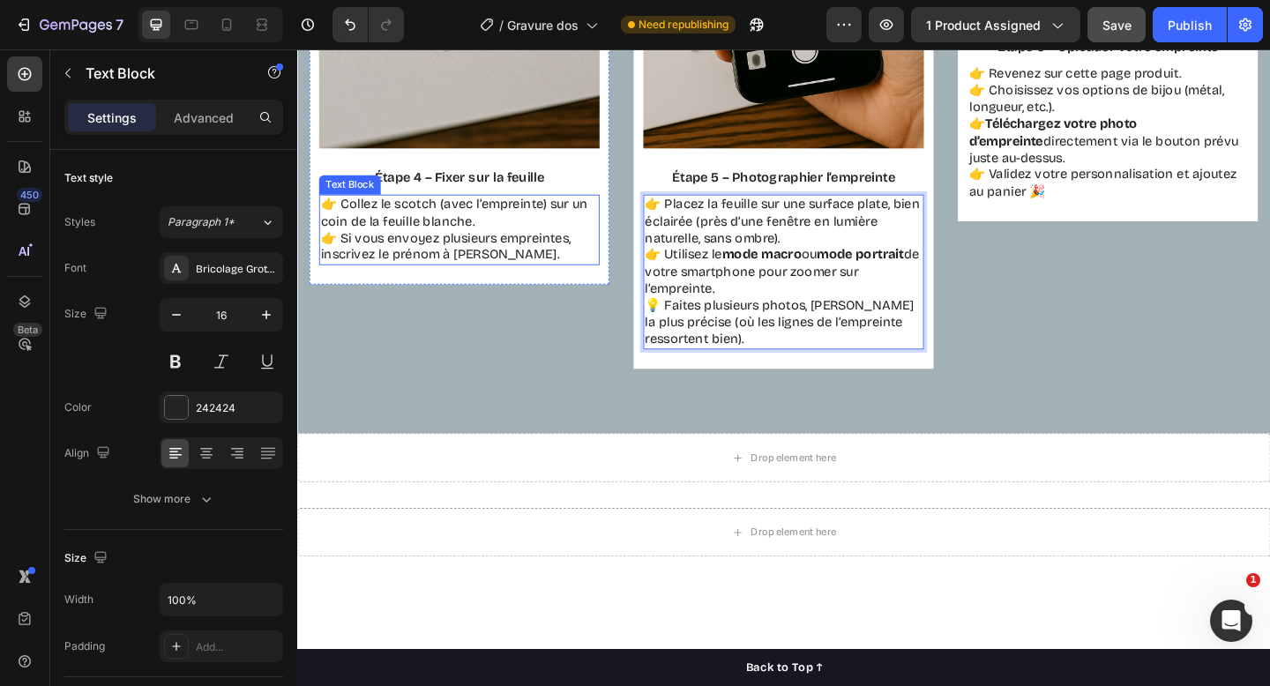
click at [578, 268] on p "👉 Collez le scotch (avec l’empreinte) sur un coin de la feuille blanche. 👉 Si v…" at bounding box center [474, 245] width 302 height 73
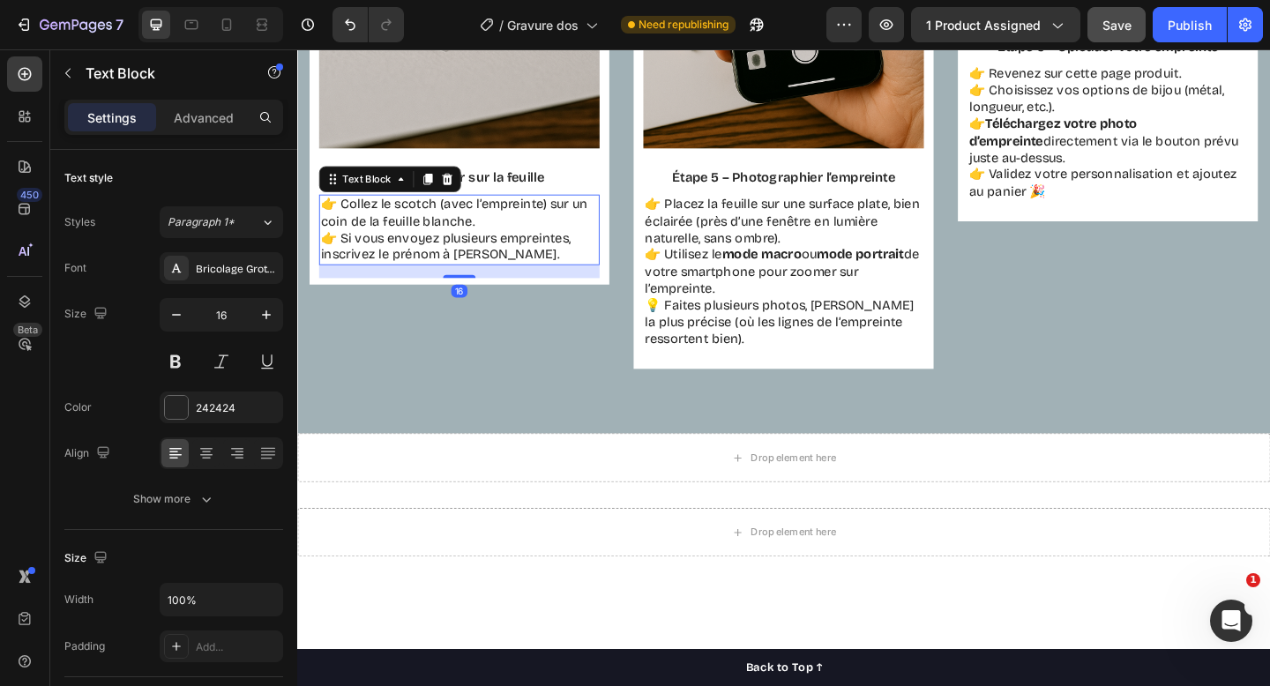
click at [565, 263] on p "👉 Collez le scotch (avec l’empreinte) sur un coin de la feuille blanche. 👉 Si v…" at bounding box center [474, 245] width 302 height 73
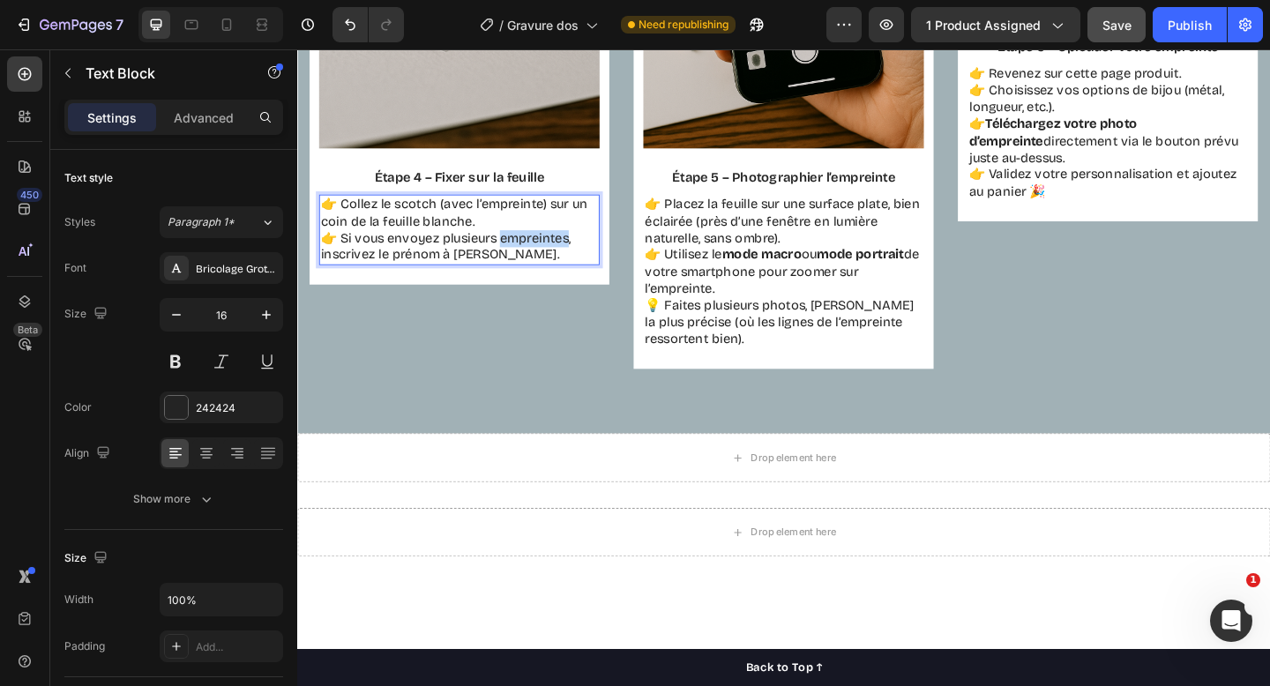
click at [565, 263] on p "👉 Collez le scotch (avec l’empreinte) sur un coin de la feuille blanche. 👉 Si v…" at bounding box center [474, 245] width 302 height 73
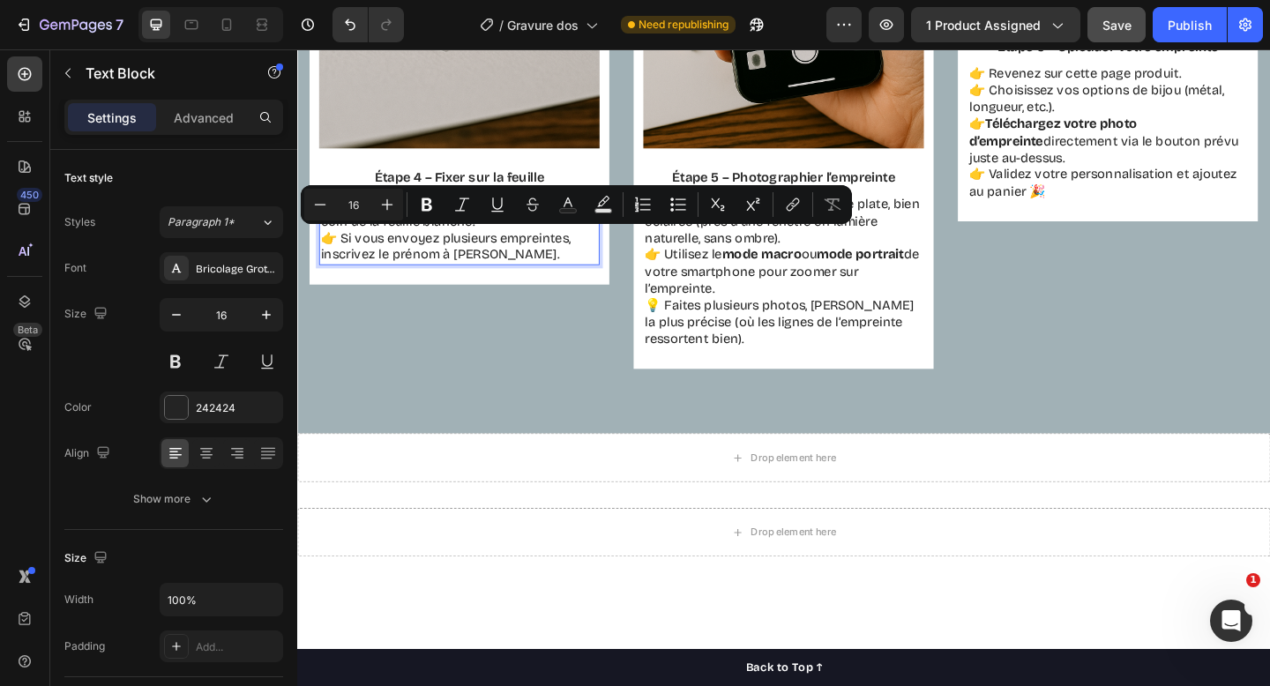
click at [558, 269] on p "👉 Collez le scotch (avec l’empreinte) sur un coin de la feuille blanche. 👉 Si v…" at bounding box center [474, 245] width 302 height 73
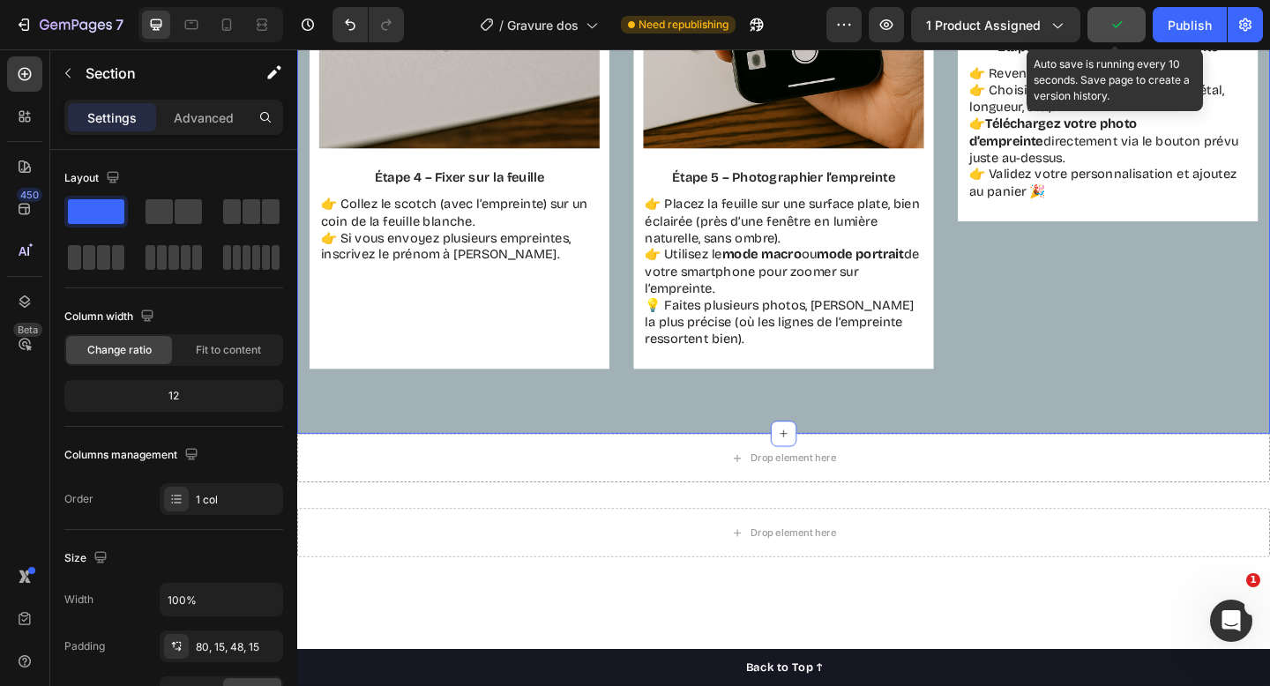
click at [1128, 26] on button "button" at bounding box center [1117, 24] width 58 height 35
click at [1124, 27] on span "Save" at bounding box center [1117, 25] width 29 height 15
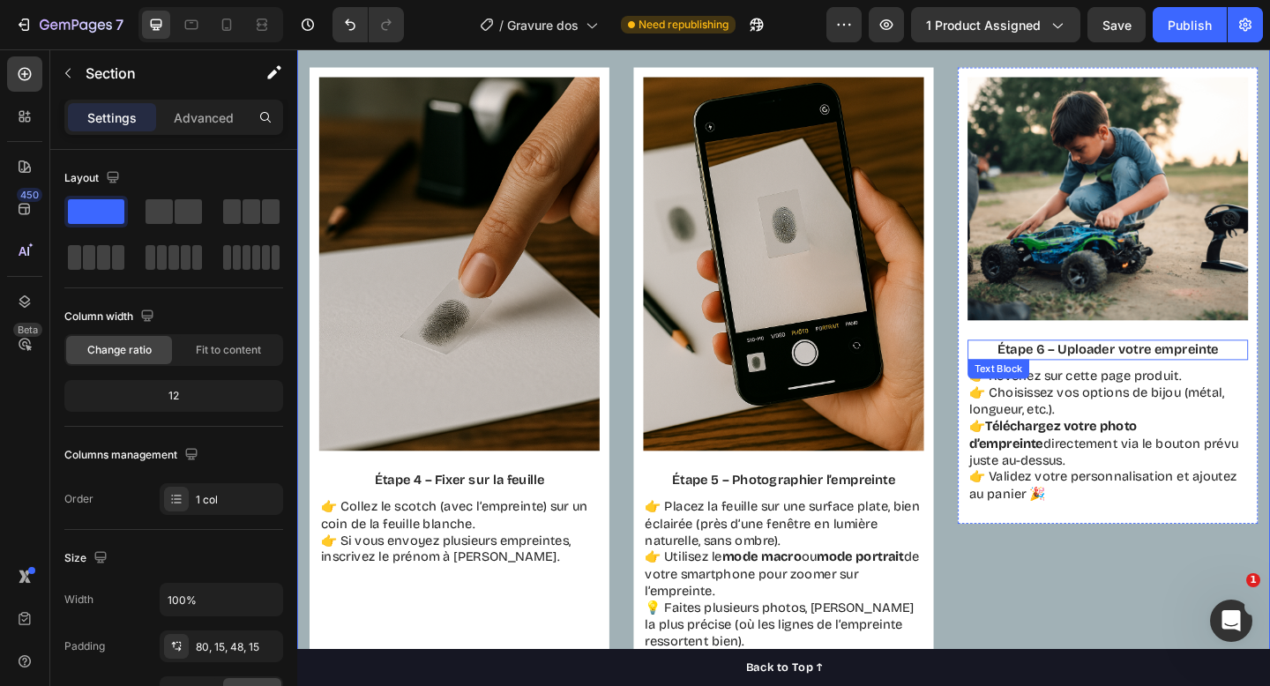
scroll to position [1871, 0]
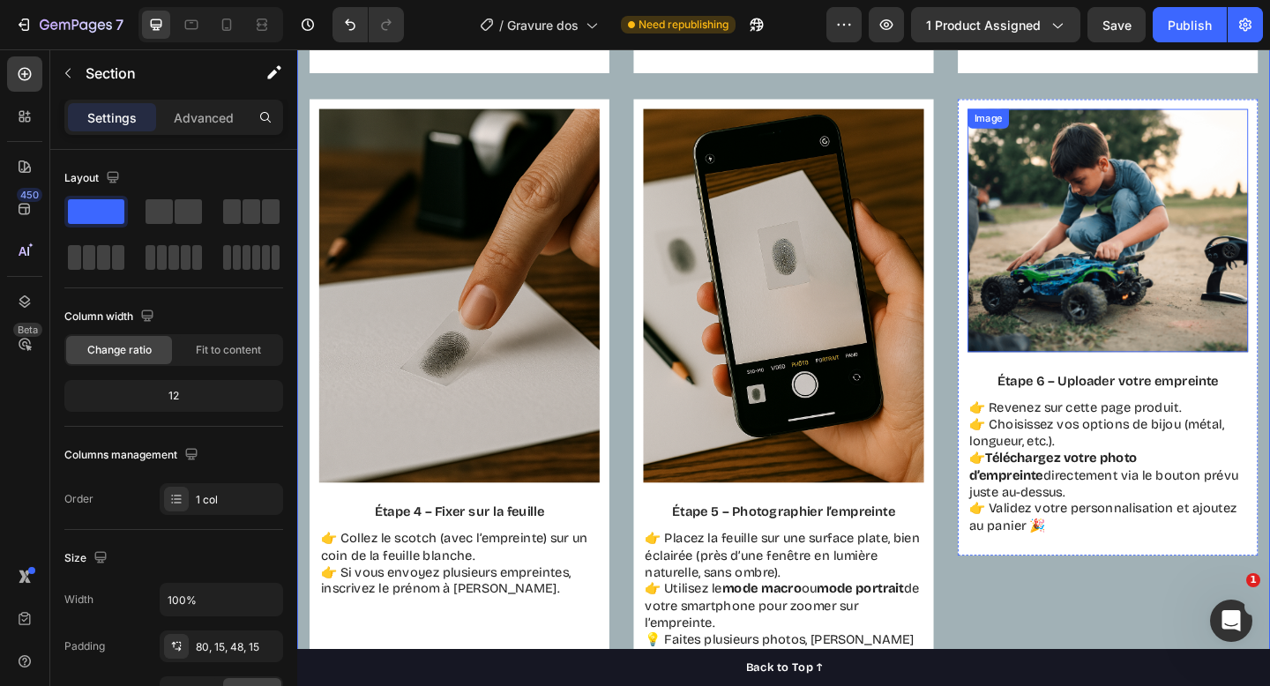
click at [1158, 179] on img at bounding box center [1179, 247] width 305 height 265
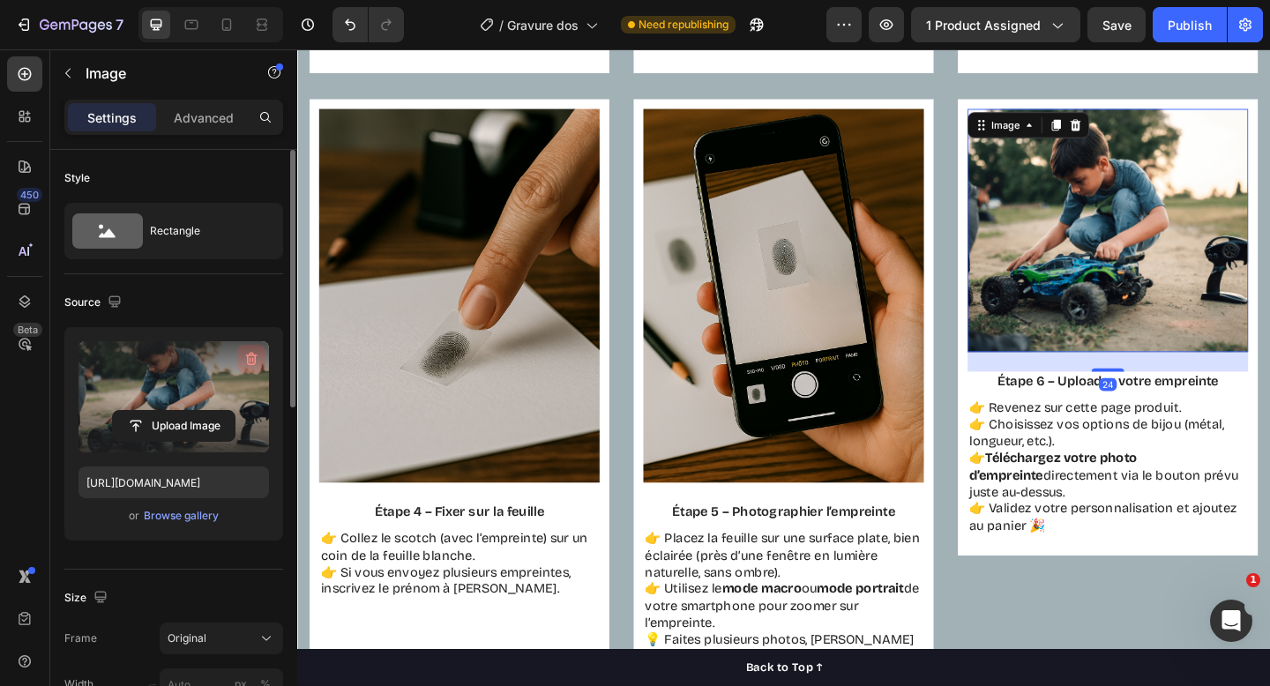
click at [254, 355] on icon "button" at bounding box center [251, 359] width 11 height 13
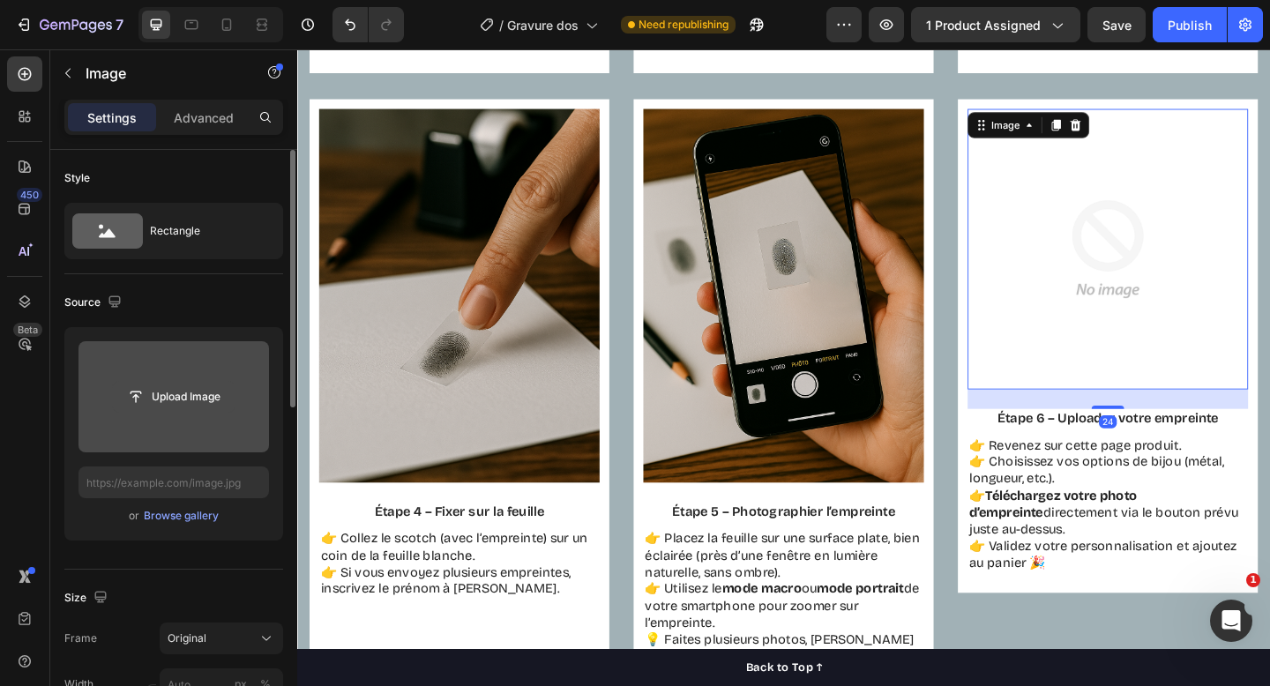
click at [169, 385] on input "file" at bounding box center [174, 397] width 122 height 30
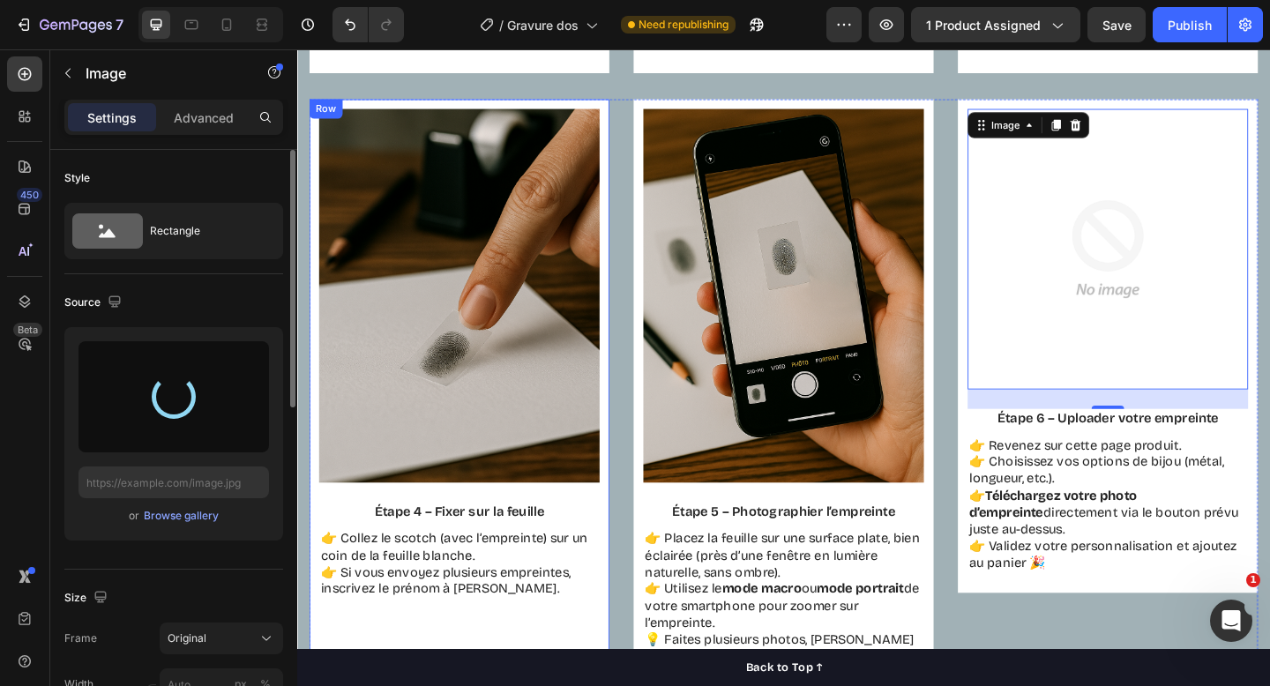
type input "[URL][DOMAIN_NAME]"
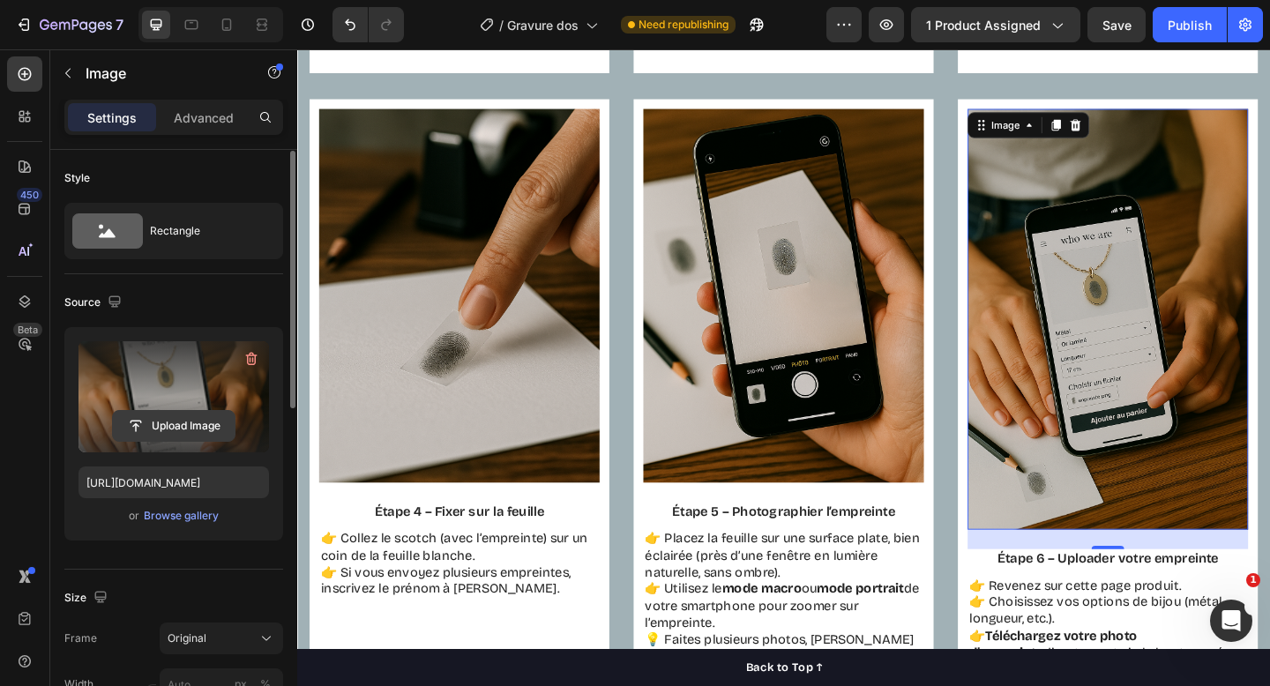
scroll to position [171, 0]
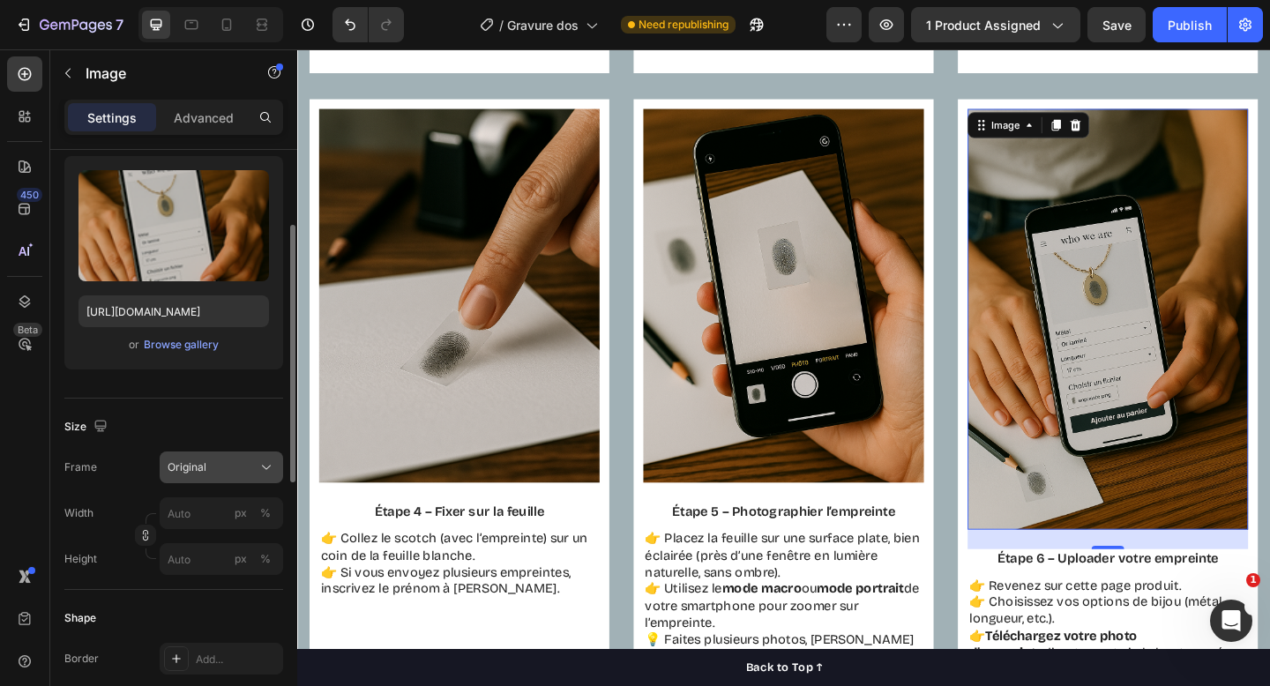
click at [188, 467] on span "Original" at bounding box center [187, 468] width 39 height 16
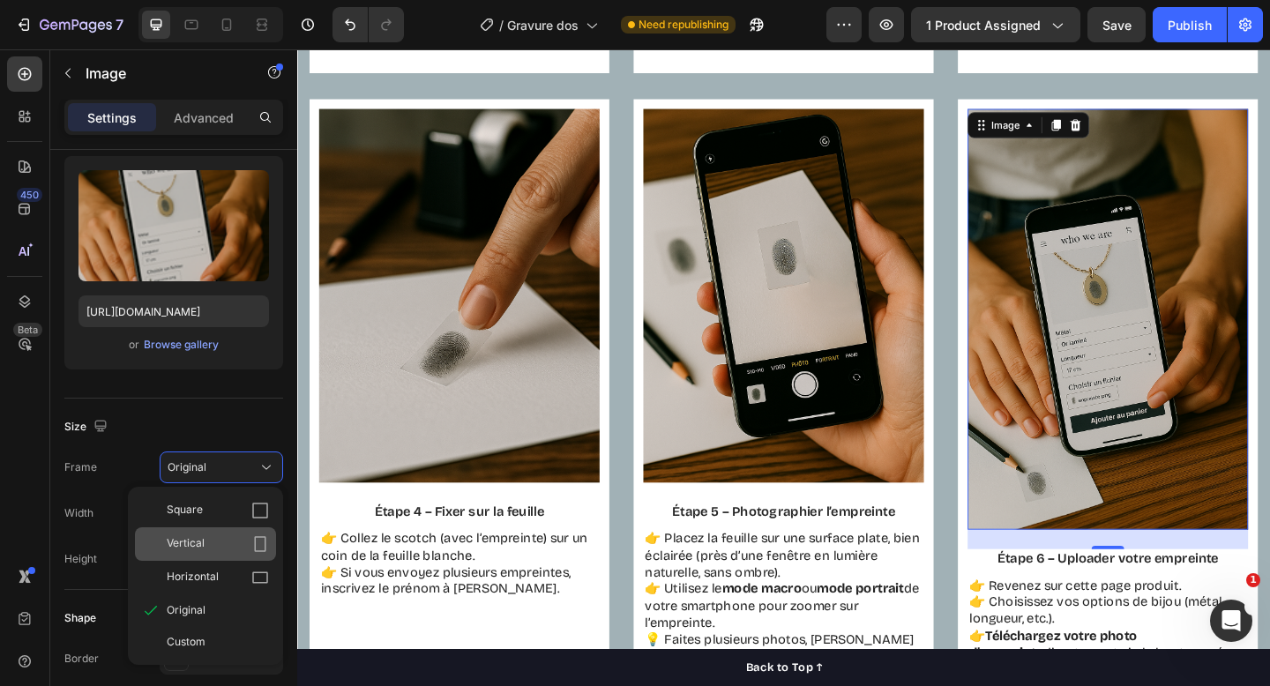
click at [203, 533] on div "Vertical" at bounding box center [205, 545] width 141 height 34
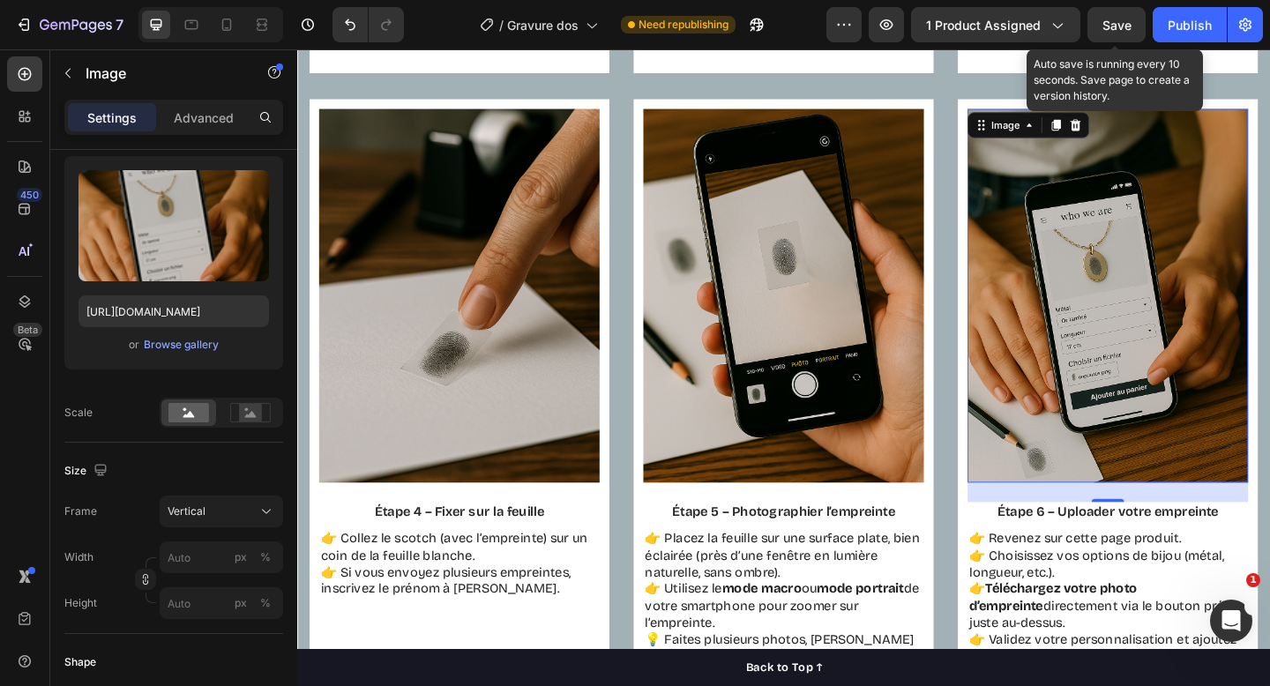
click at [1112, 32] on div "Save" at bounding box center [1117, 25] width 29 height 19
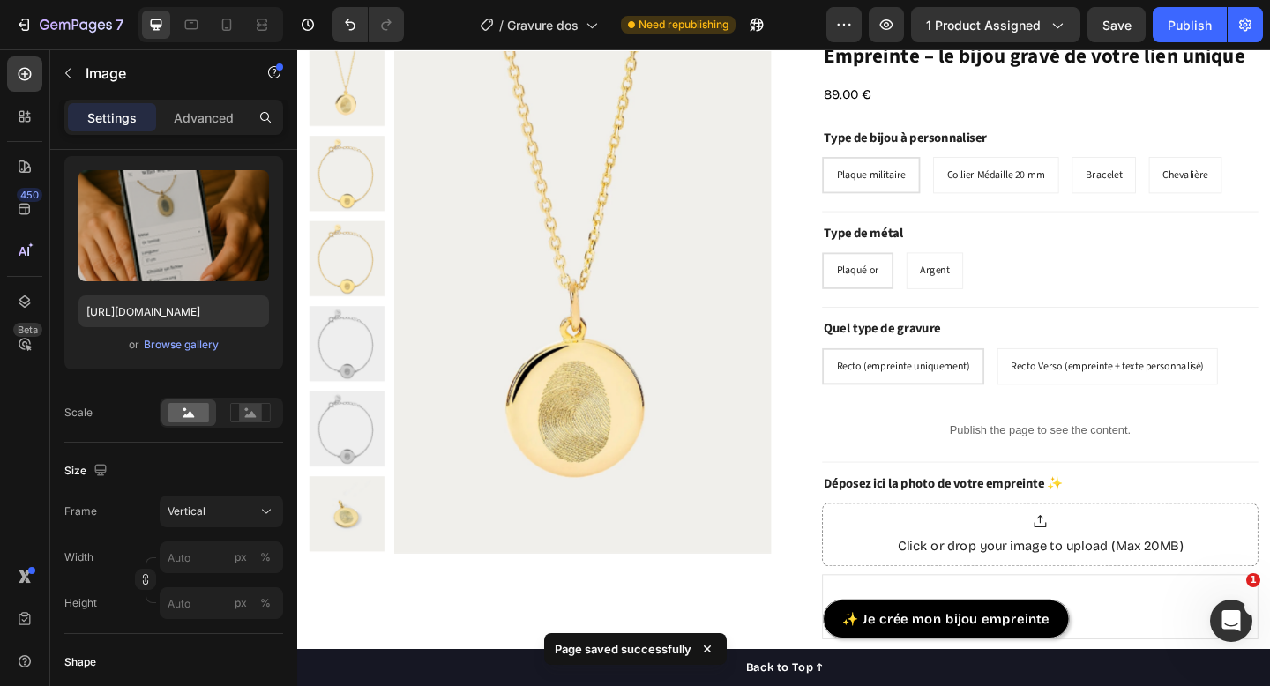
scroll to position [817, 0]
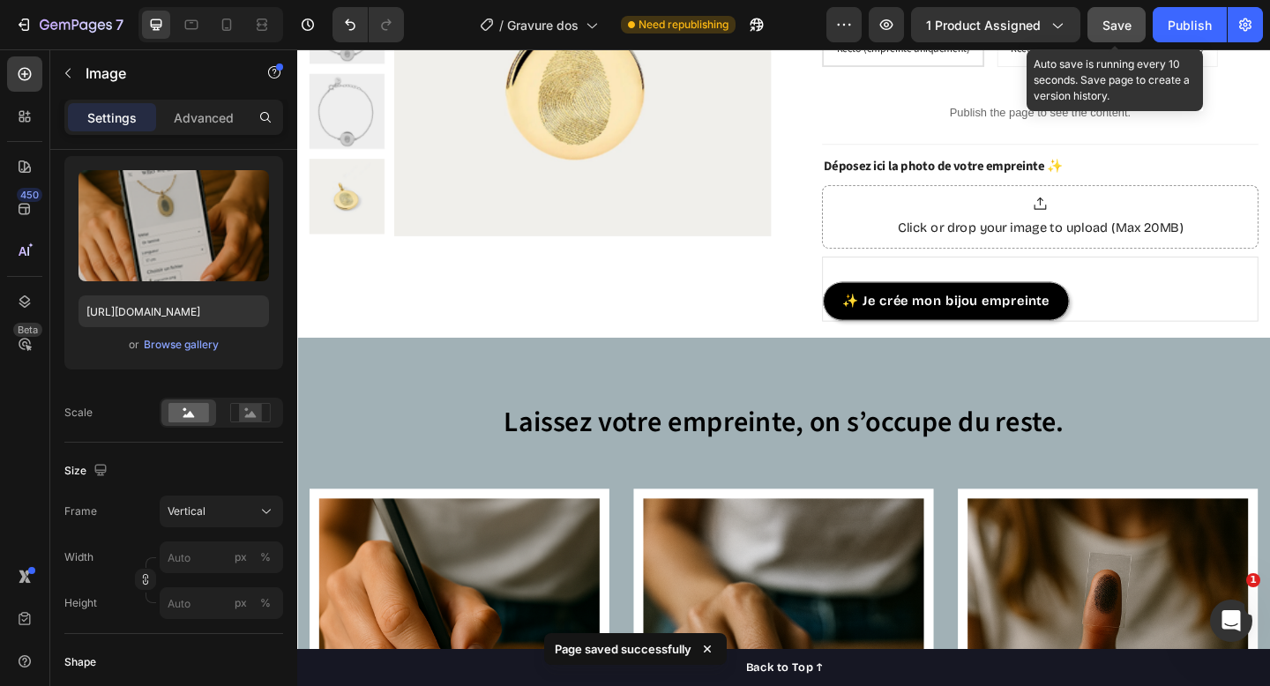
click at [1135, 23] on button "Save" at bounding box center [1117, 24] width 58 height 35
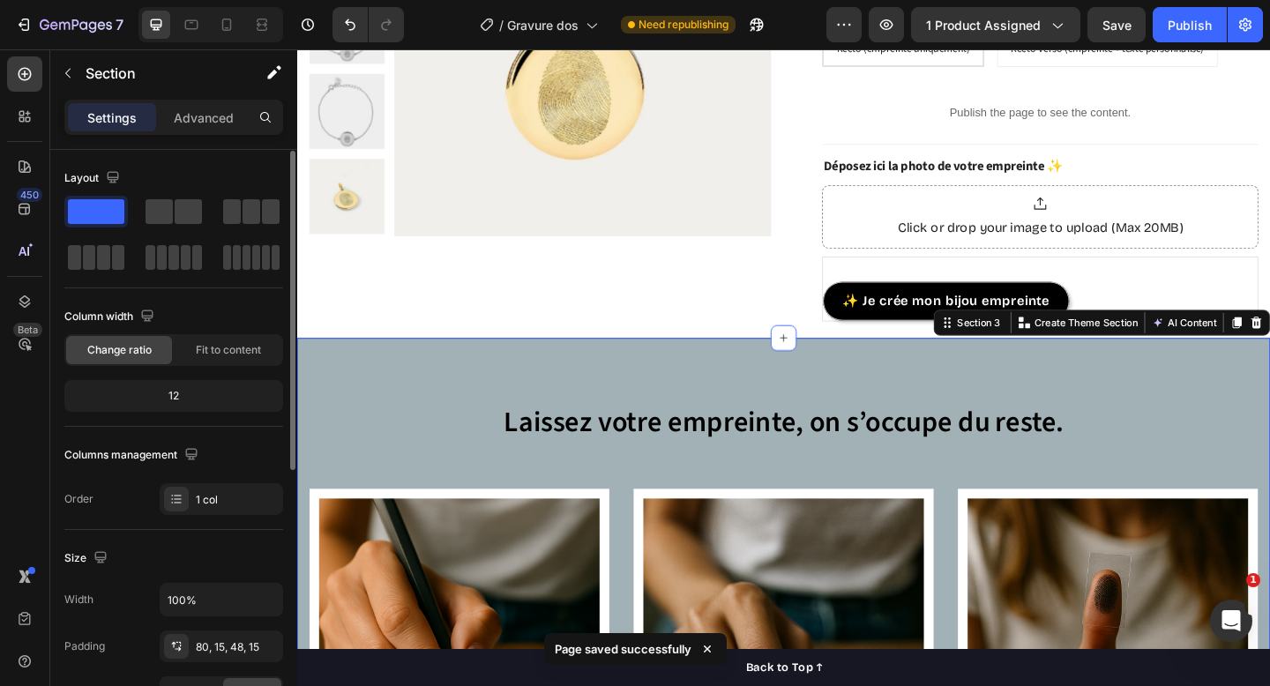
scroll to position [490, 0]
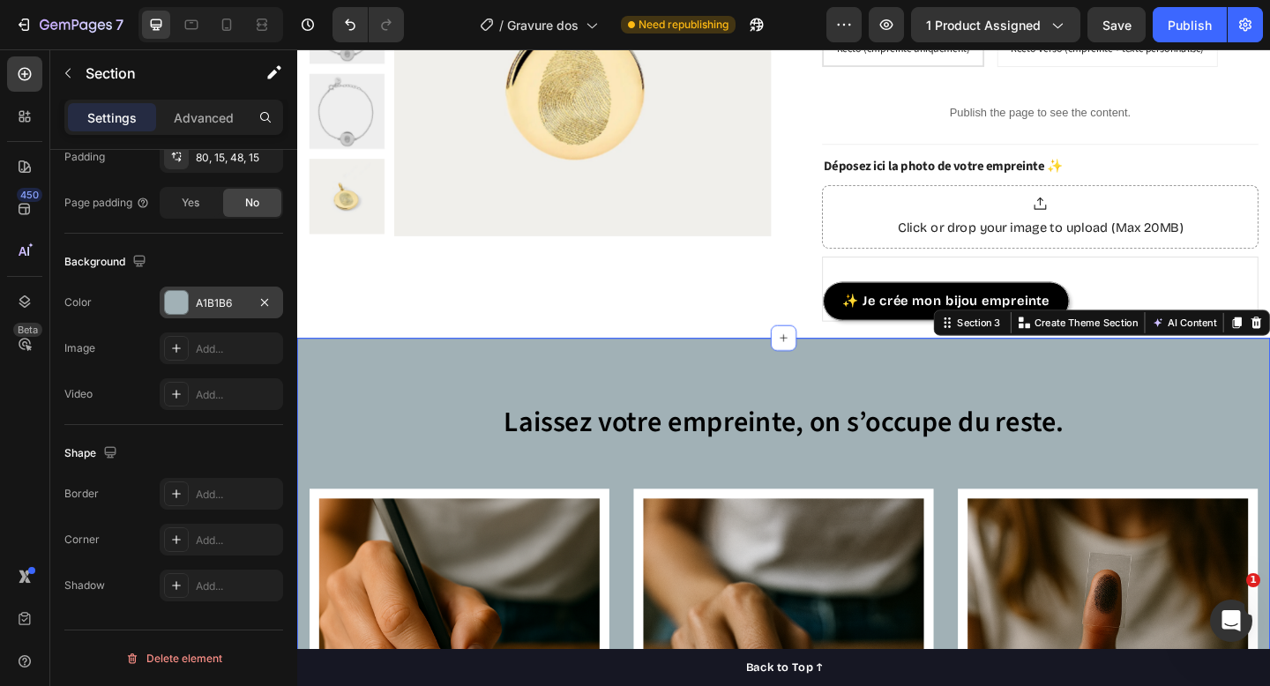
click at [167, 302] on div at bounding box center [176, 302] width 23 height 23
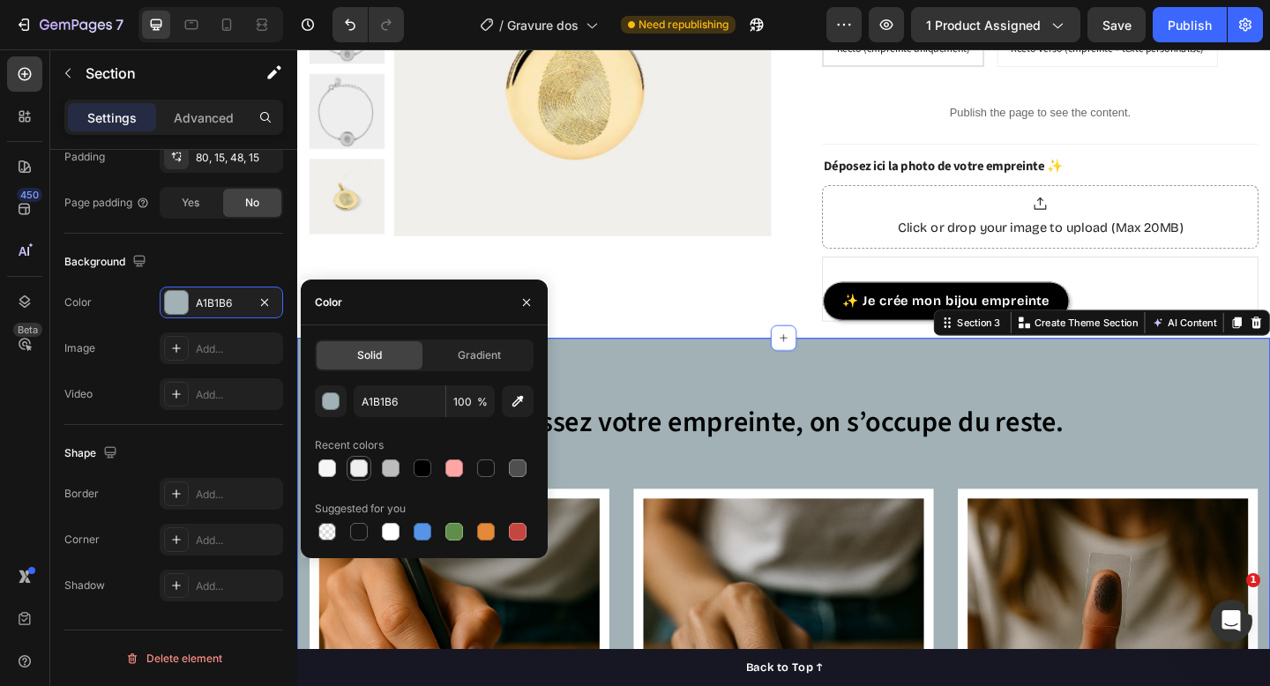
click at [362, 470] on div at bounding box center [359, 469] width 18 height 18
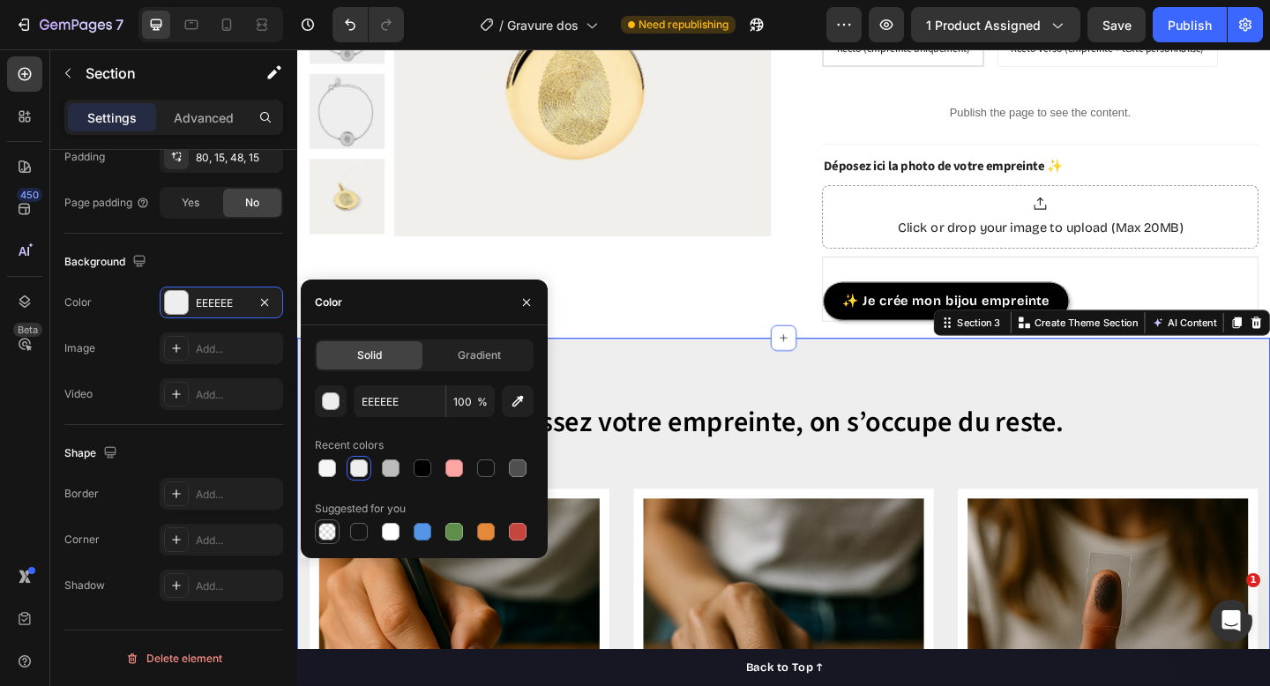
click at [332, 527] on div at bounding box center [328, 532] width 18 height 18
type input "000000"
type input "0"
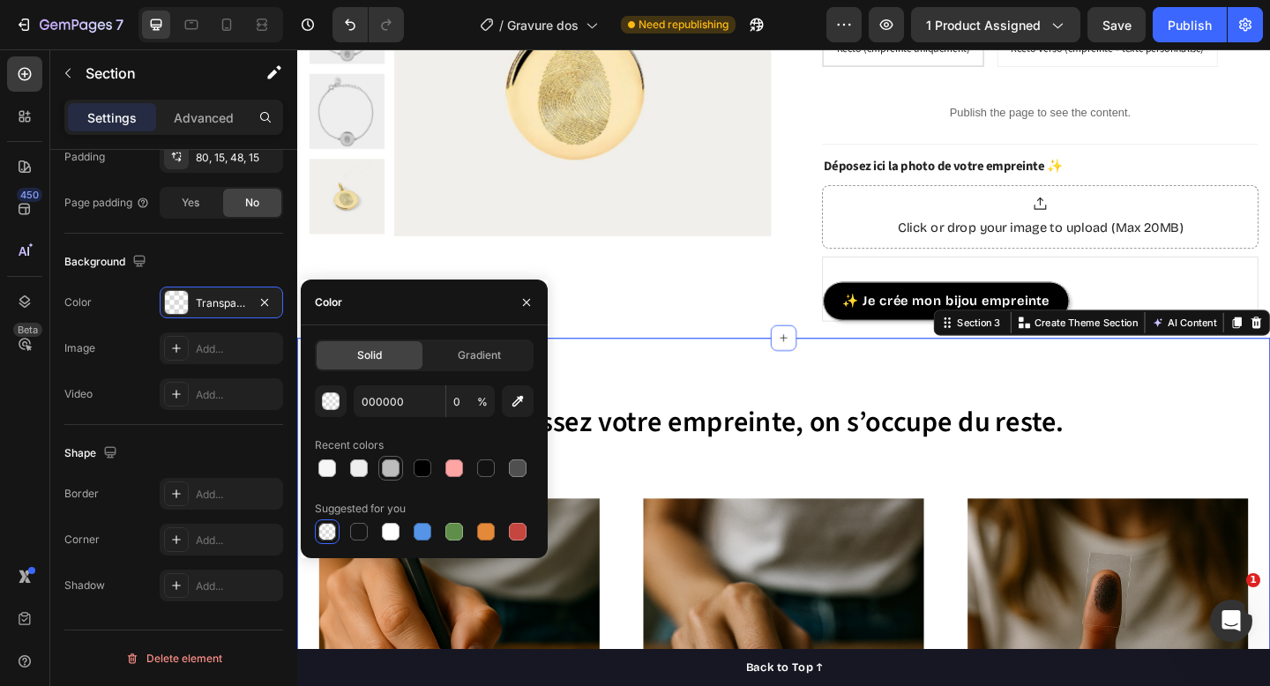
click at [389, 468] on div at bounding box center [391, 469] width 18 height 18
type input "BCBCBC"
type input "100"
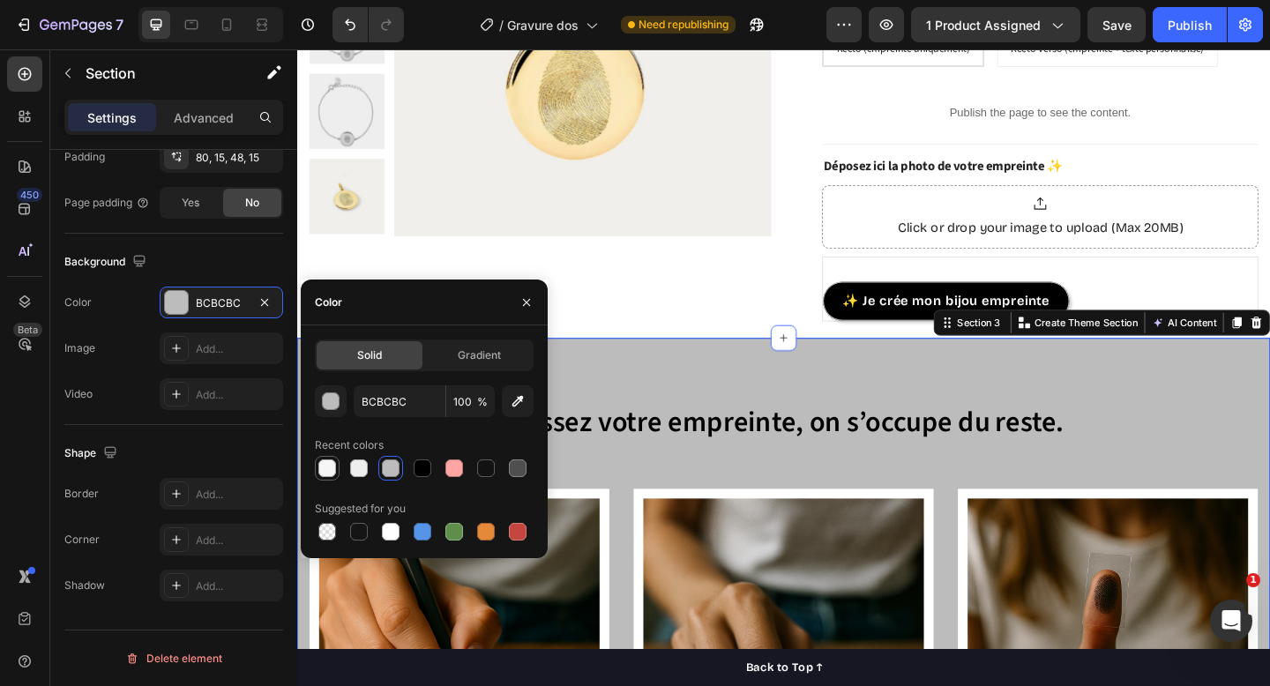
click at [330, 467] on div at bounding box center [328, 469] width 18 height 18
type input "F6F6F6"
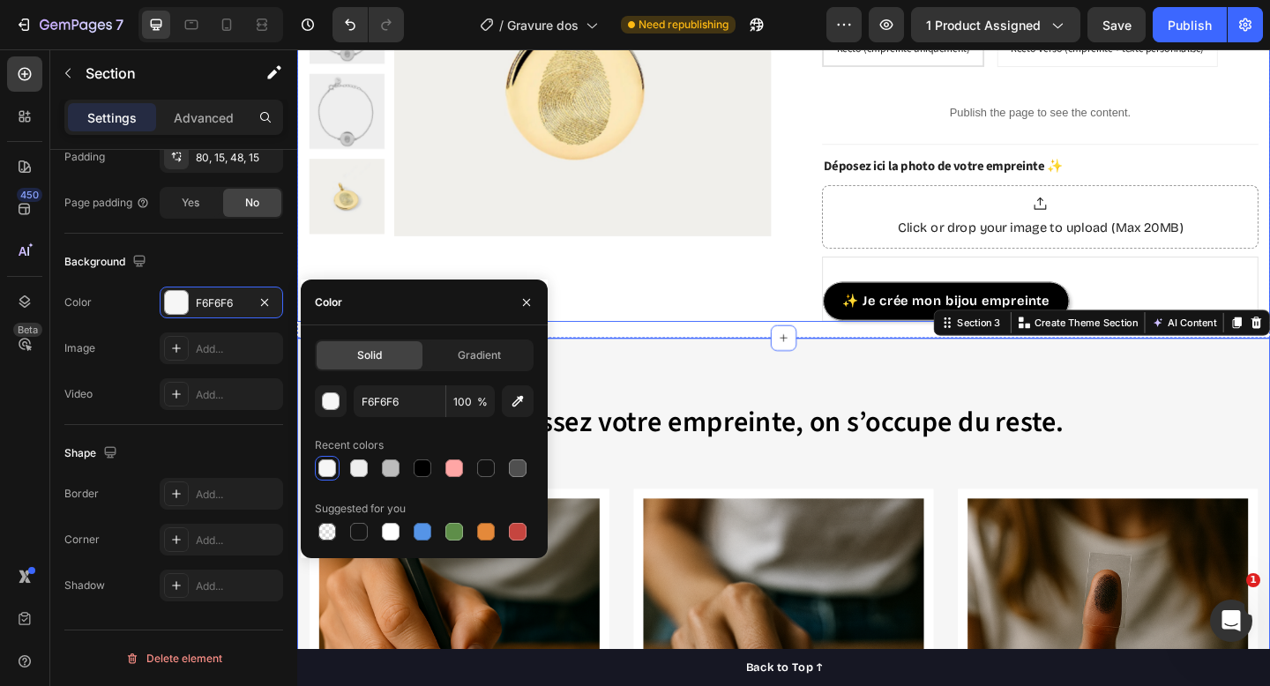
click at [603, 281] on div "Product Images "My dog absolutely loves this food! It's clear that the taste an…" at bounding box center [562, 14] width 503 height 663
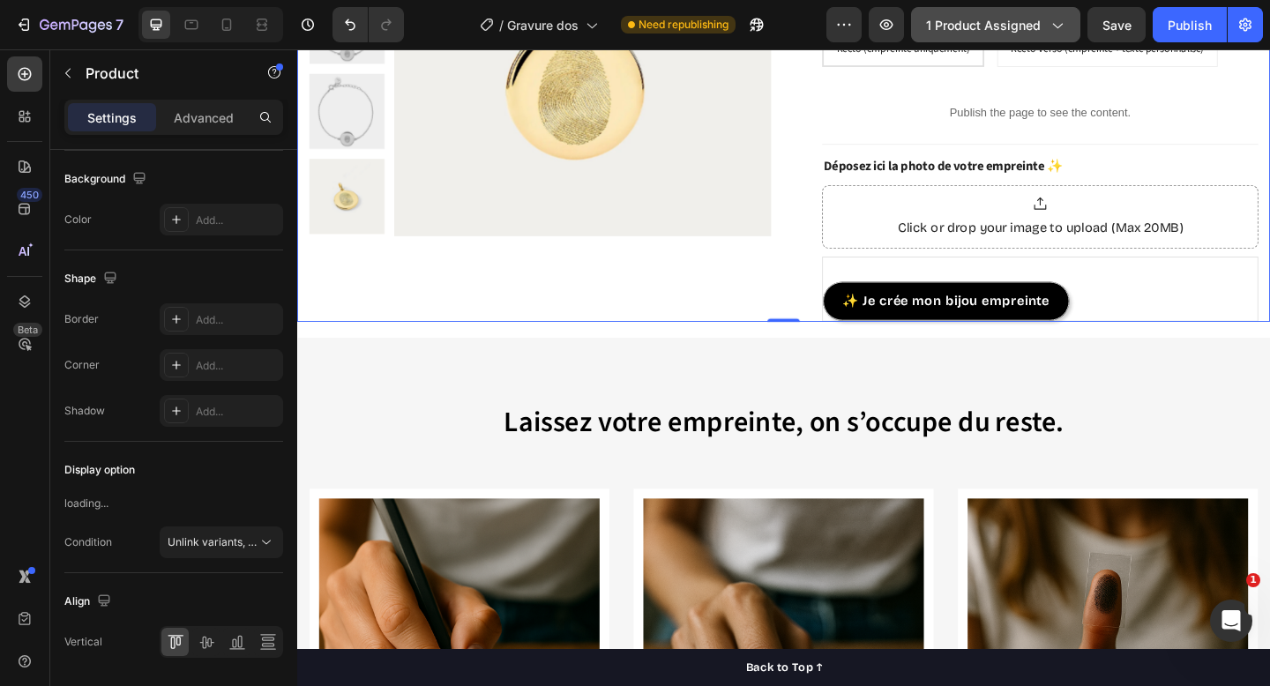
scroll to position [0, 0]
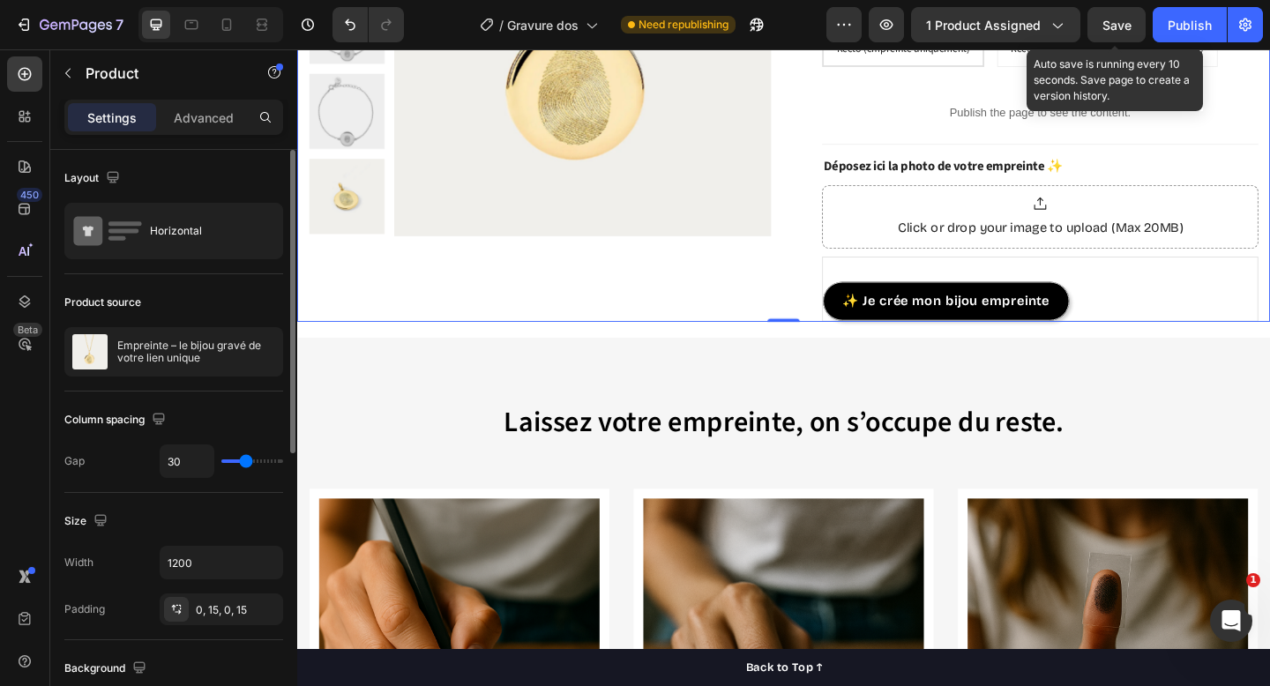
click at [1112, 21] on span "Save" at bounding box center [1117, 25] width 29 height 15
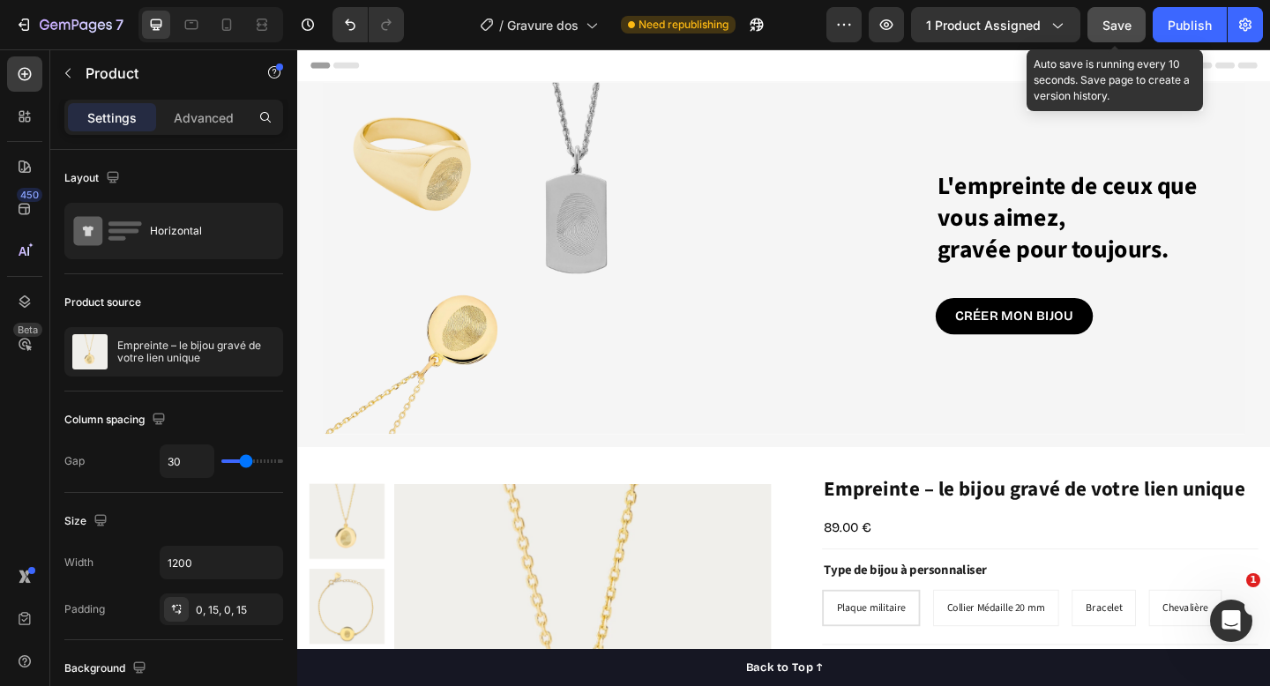
click at [1121, 37] on button "Save" at bounding box center [1117, 24] width 58 height 35
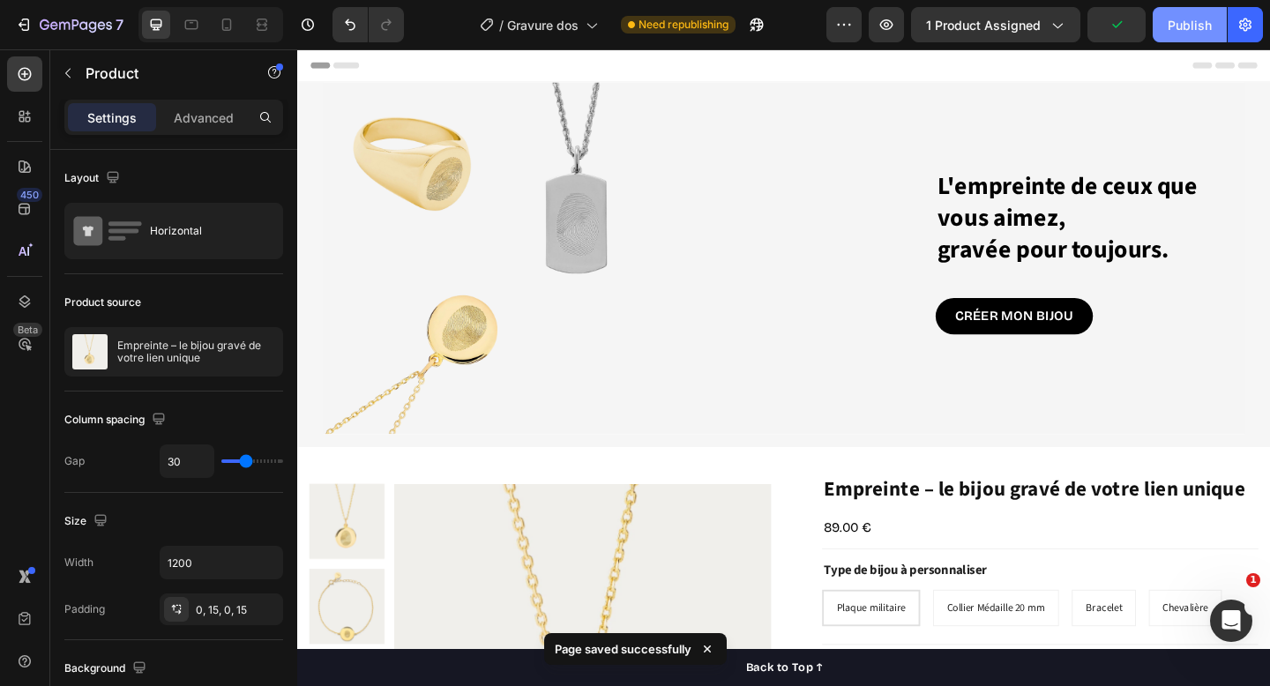
click at [1213, 27] on button "Publish" at bounding box center [1190, 24] width 74 height 35
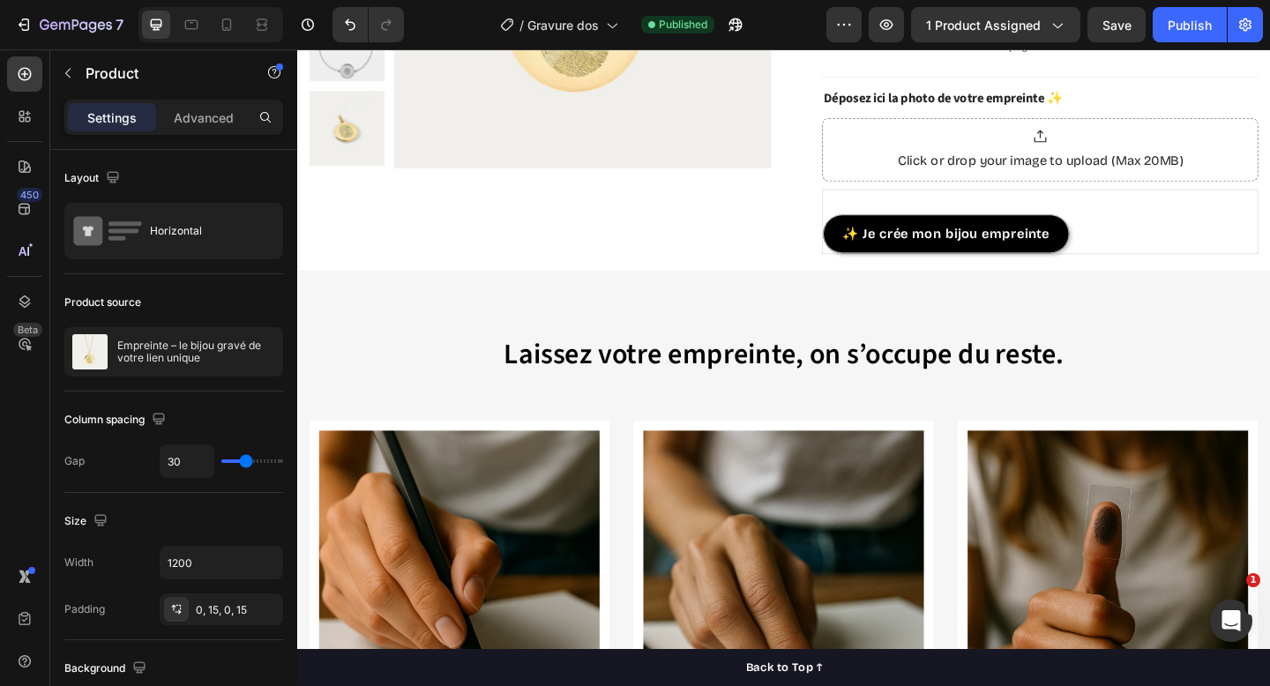
scroll to position [866, 0]
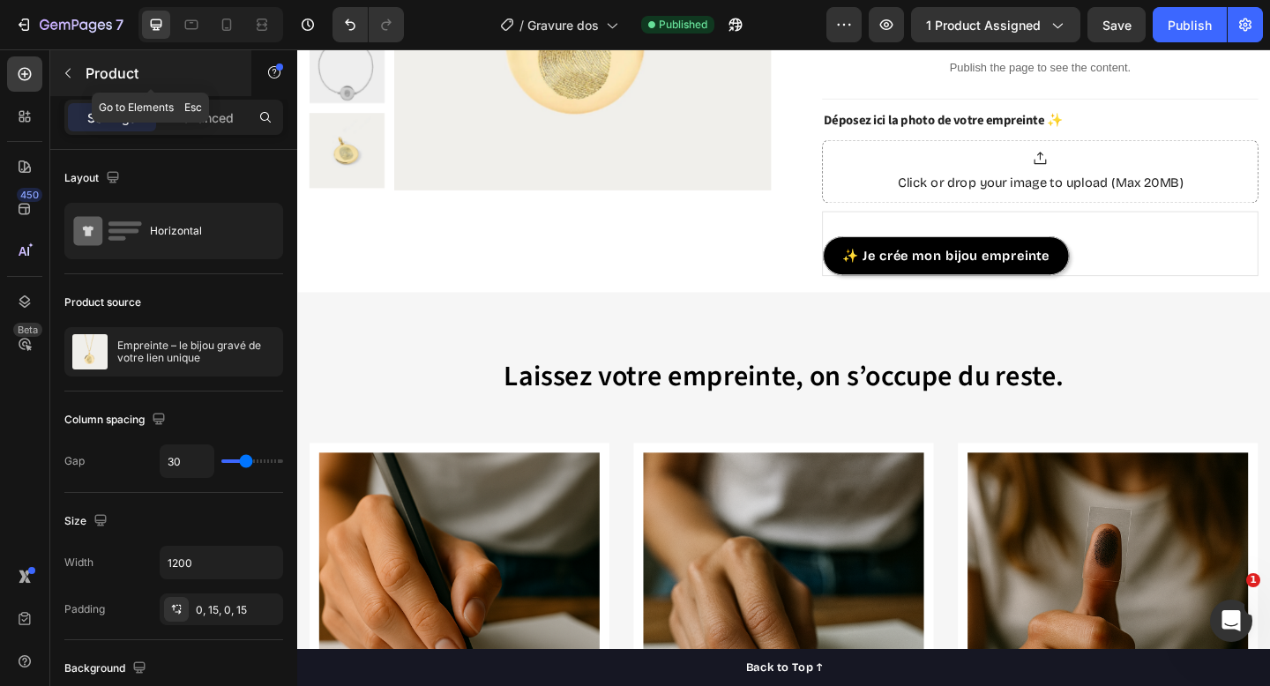
click at [71, 73] on icon "button" at bounding box center [68, 73] width 14 height 14
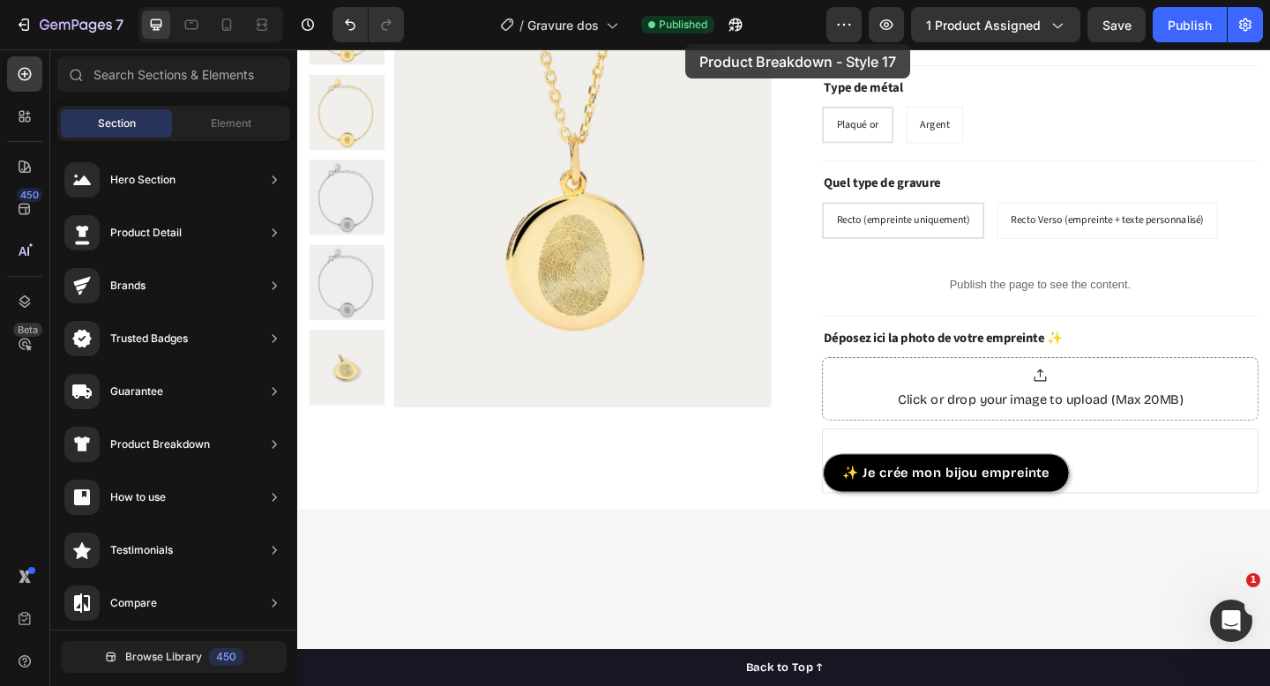
scroll to position [152, 0]
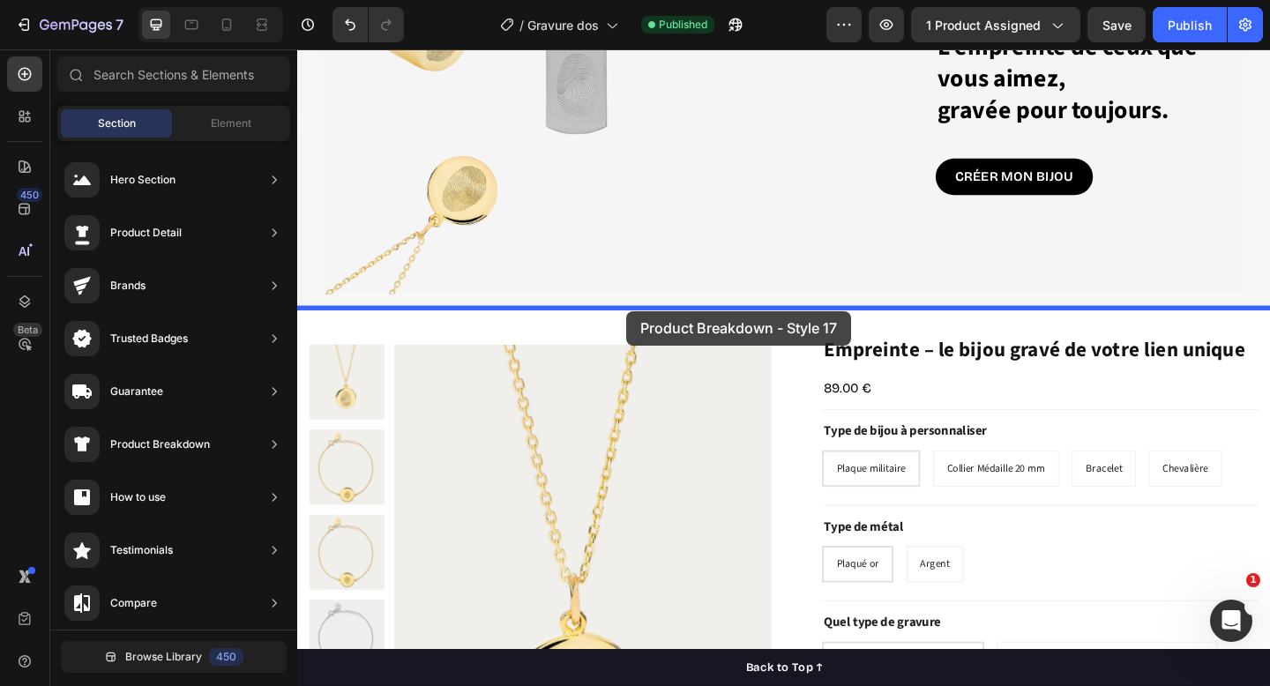
drag, startPoint x: 693, startPoint y: 496, endPoint x: 656, endPoint y: 334, distance: 165.7
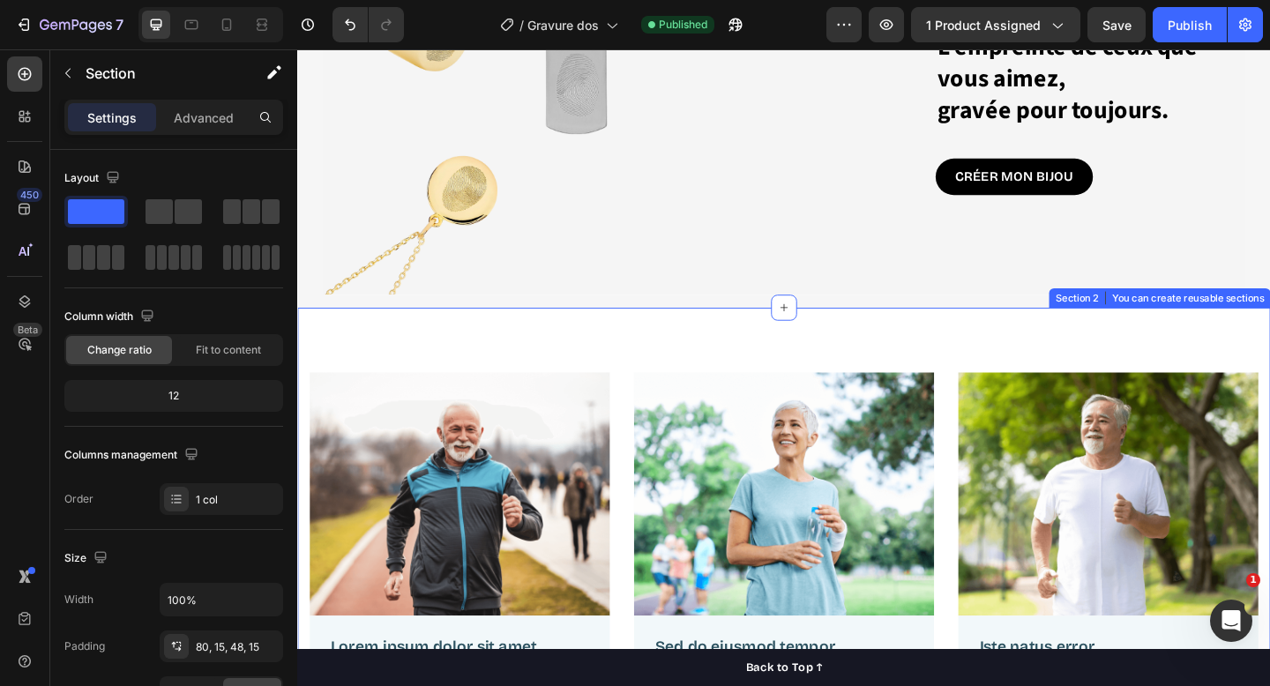
click at [674, 343] on div "Image Lorem ipsum dolor sit amet Text Block But I must explain to you how all t…" at bounding box center [826, 626] width 1059 height 590
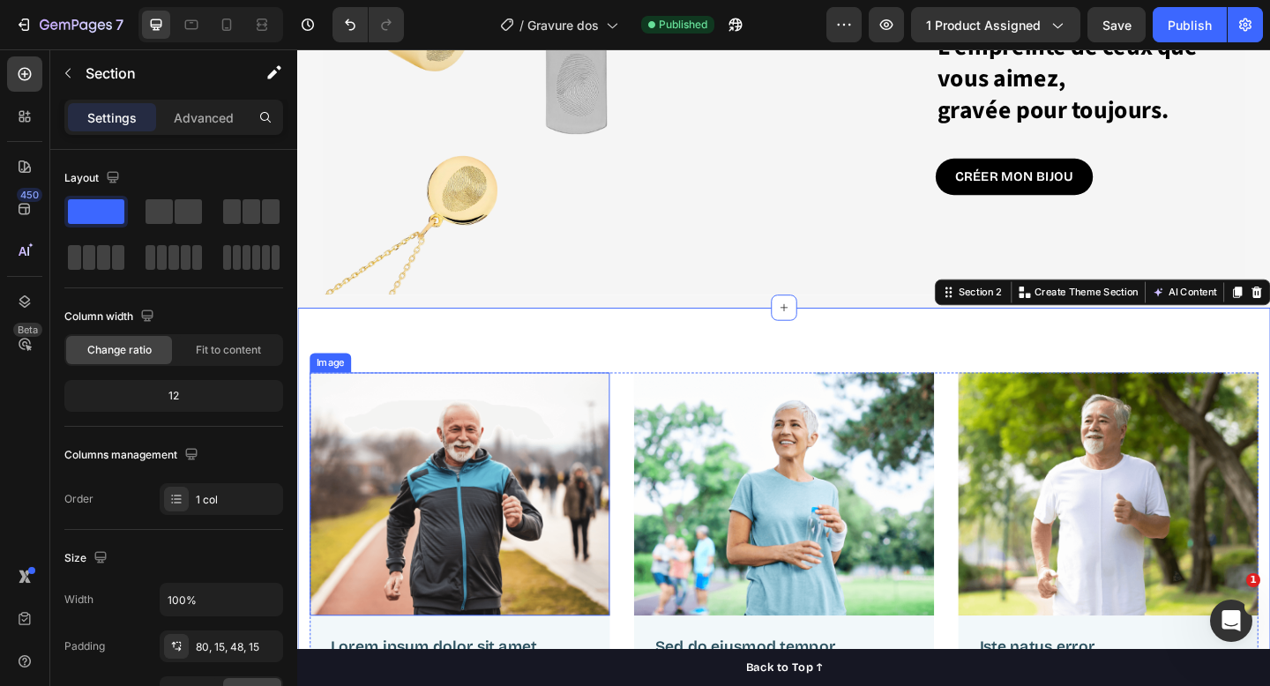
click at [540, 431] on img at bounding box center [474, 533] width 326 height 265
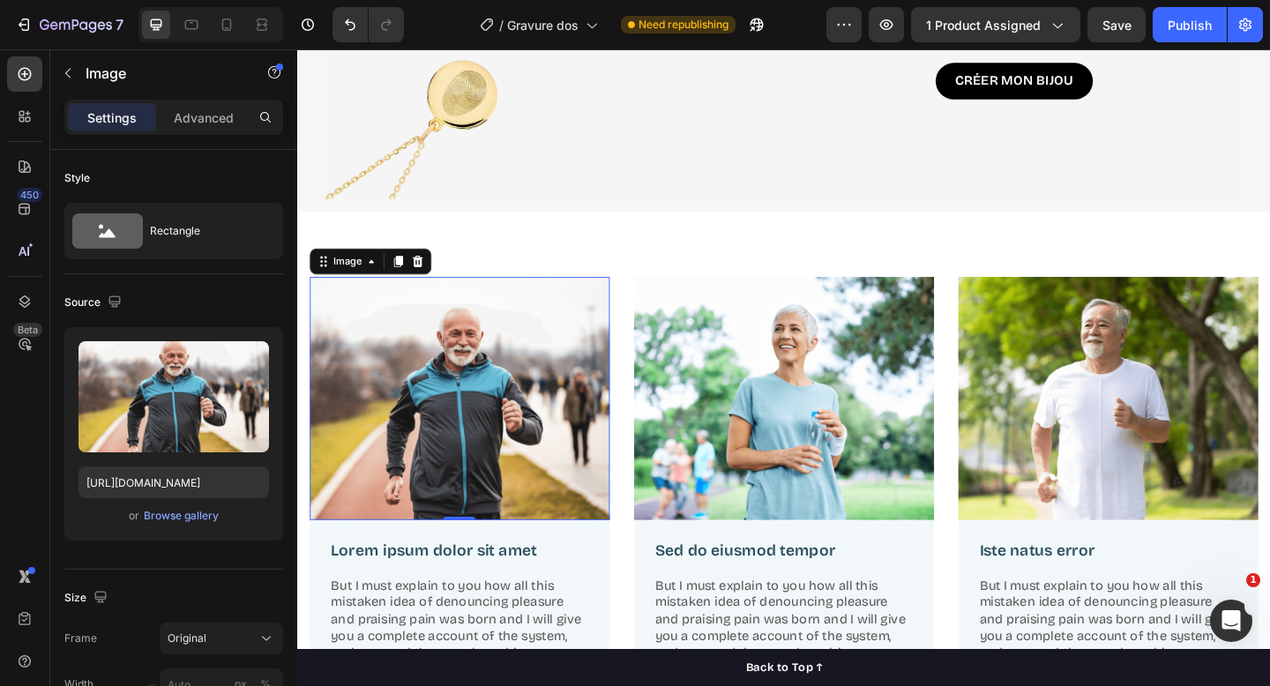
scroll to position [260, 0]
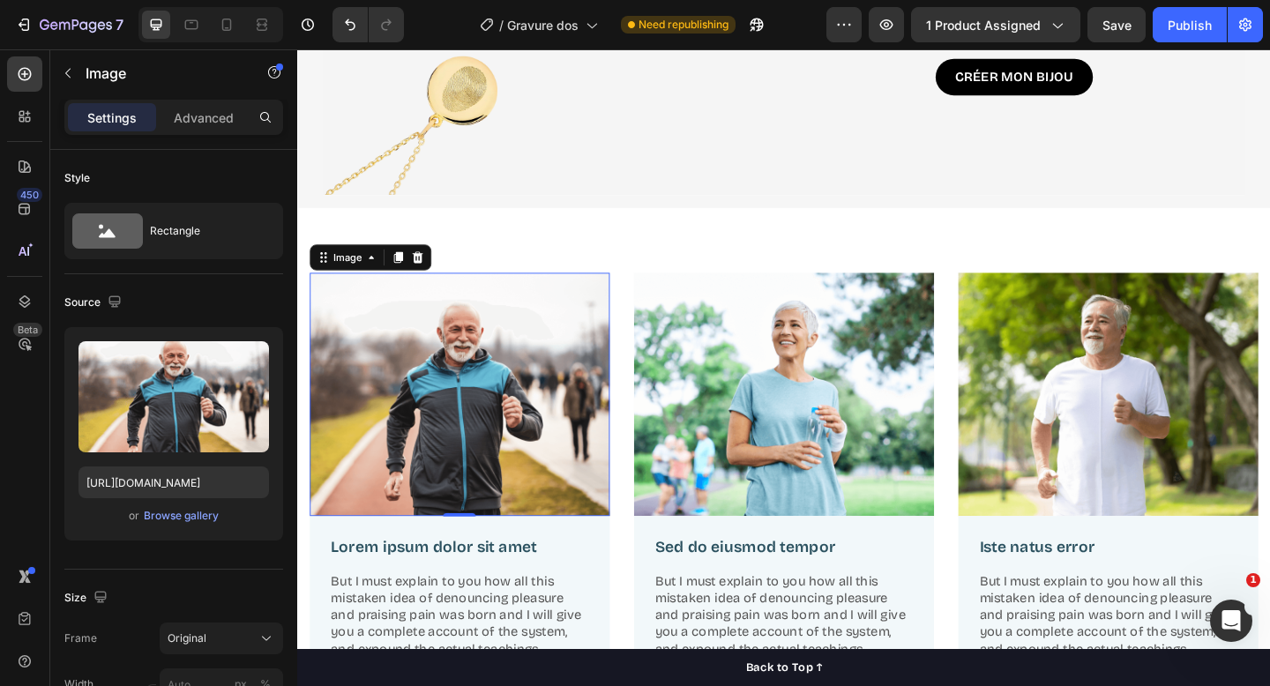
click at [422, 372] on img at bounding box center [474, 425] width 326 height 265
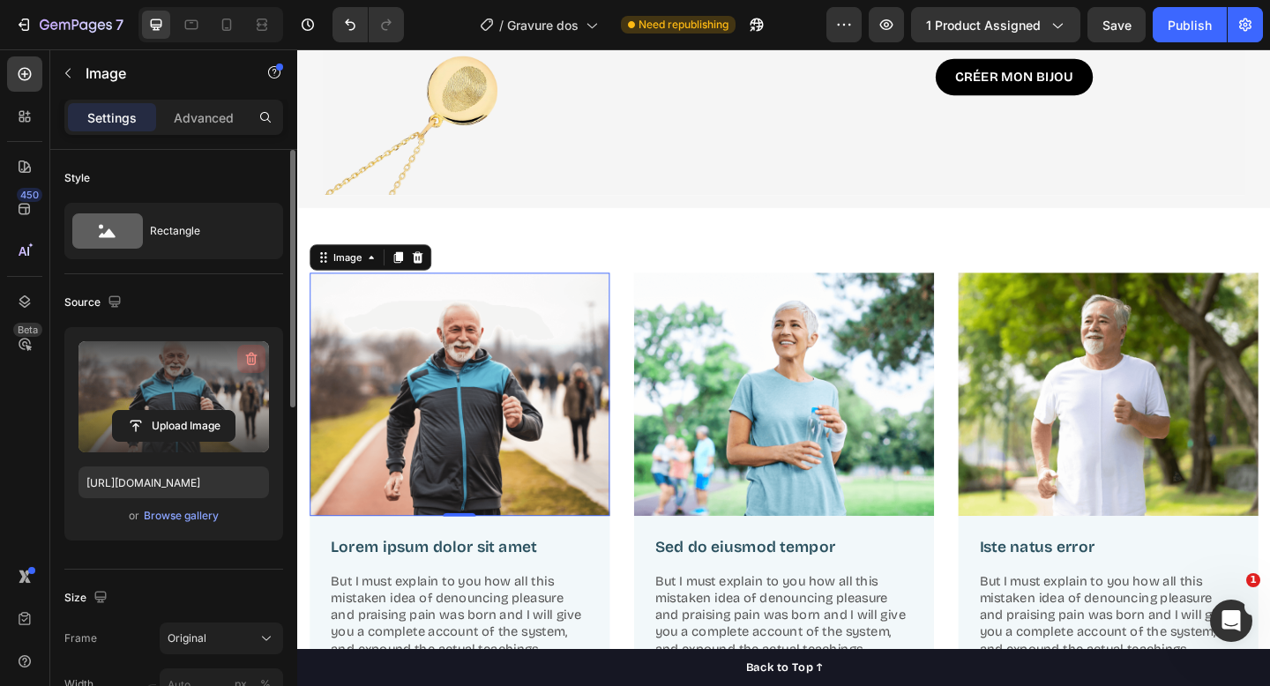
click at [255, 356] on icon "button" at bounding box center [251, 359] width 11 height 13
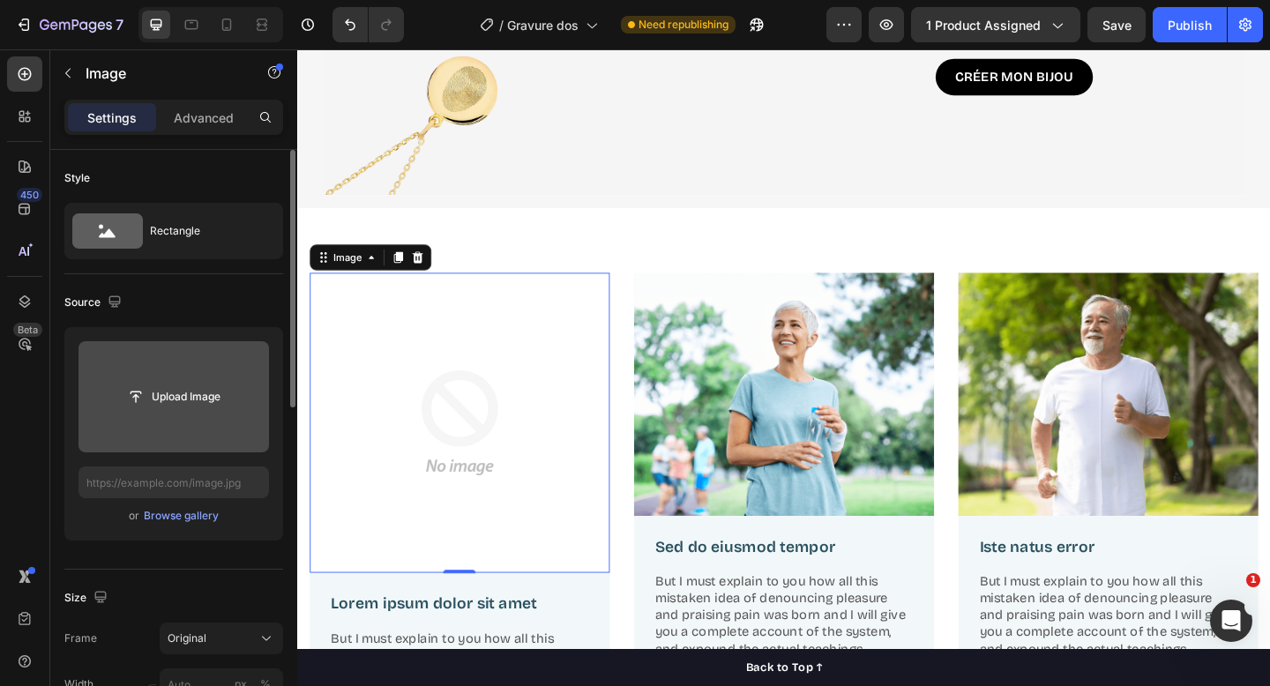
click at [218, 384] on input "file" at bounding box center [174, 397] width 122 height 30
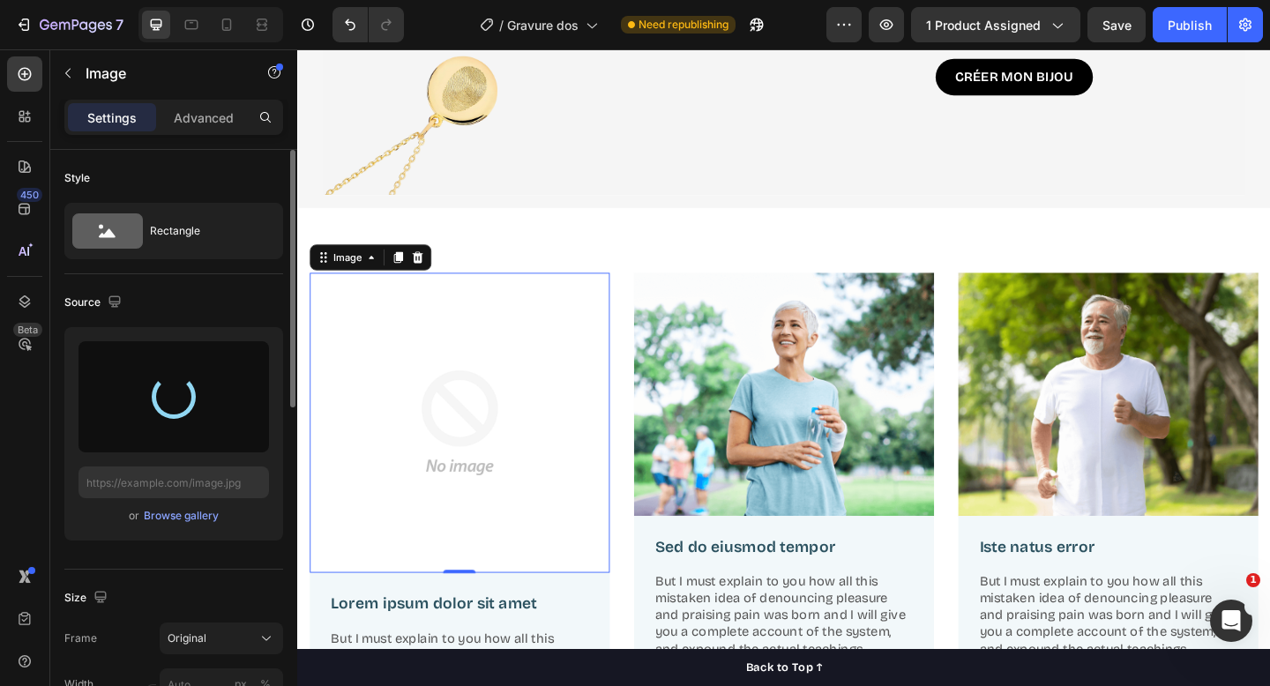
type input "[URL][DOMAIN_NAME]"
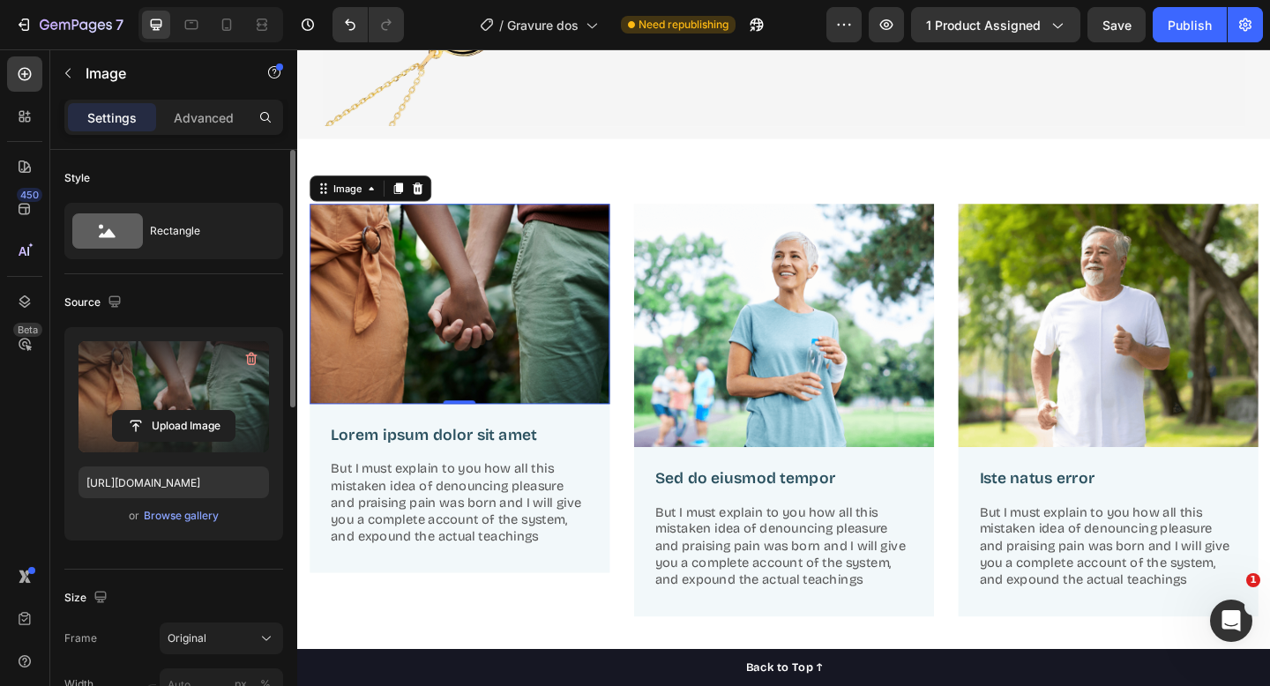
scroll to position [377, 0]
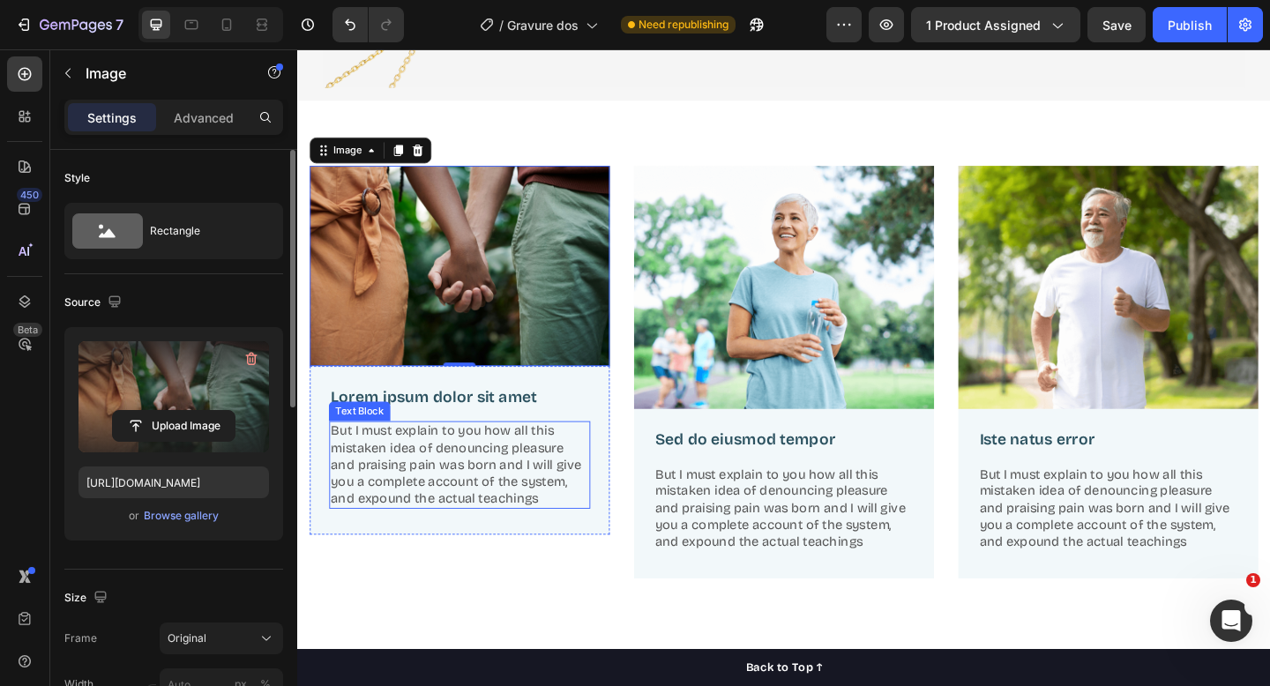
click at [452, 478] on p "But I must explain to you how all this mistaken idea of denouncing pleasure and…" at bounding box center [473, 502] width 281 height 92
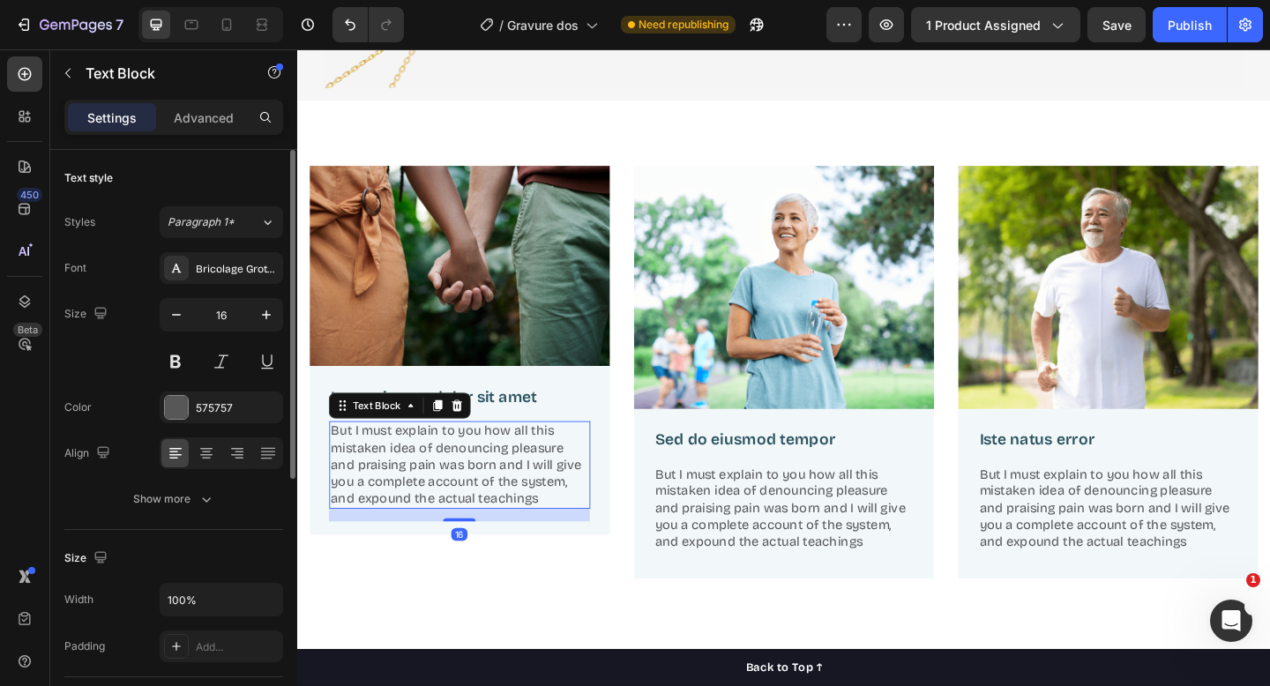
click at [452, 478] on p "But I must explain to you how all this mistaken idea of denouncing pleasure and…" at bounding box center [473, 502] width 281 height 92
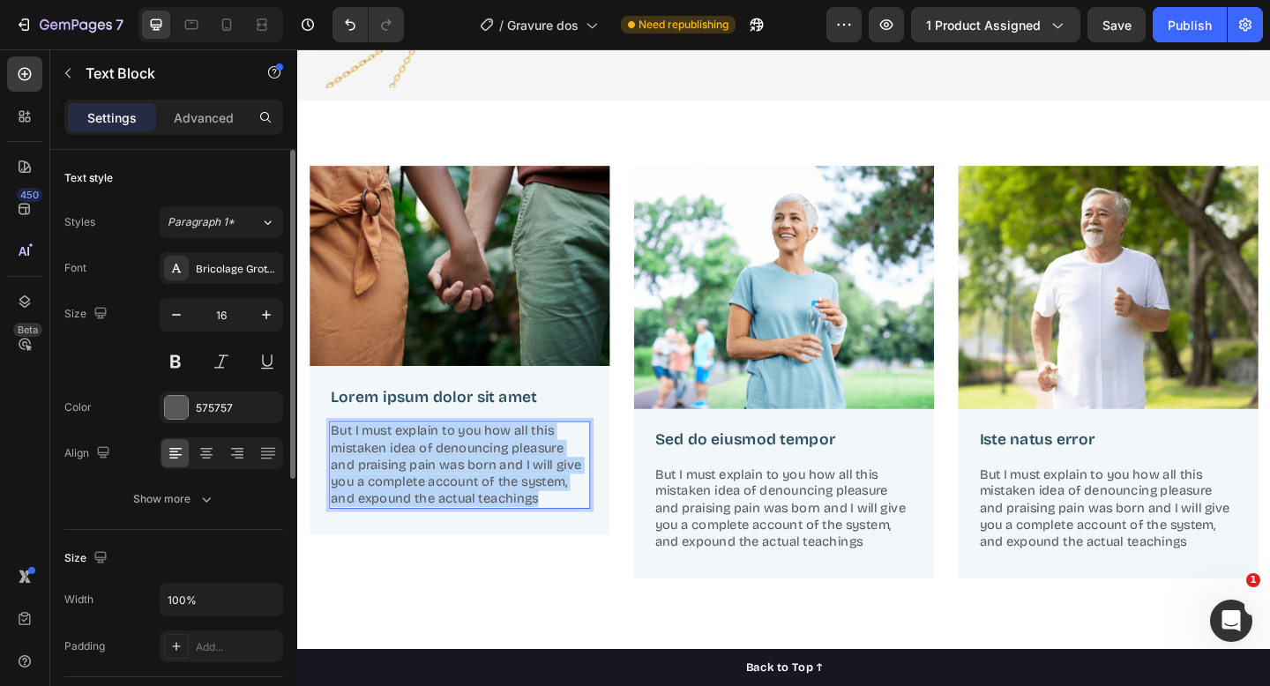
click at [452, 478] on p "But I must explain to you how all this mistaken idea of denouncing pleasure and…" at bounding box center [473, 502] width 281 height 92
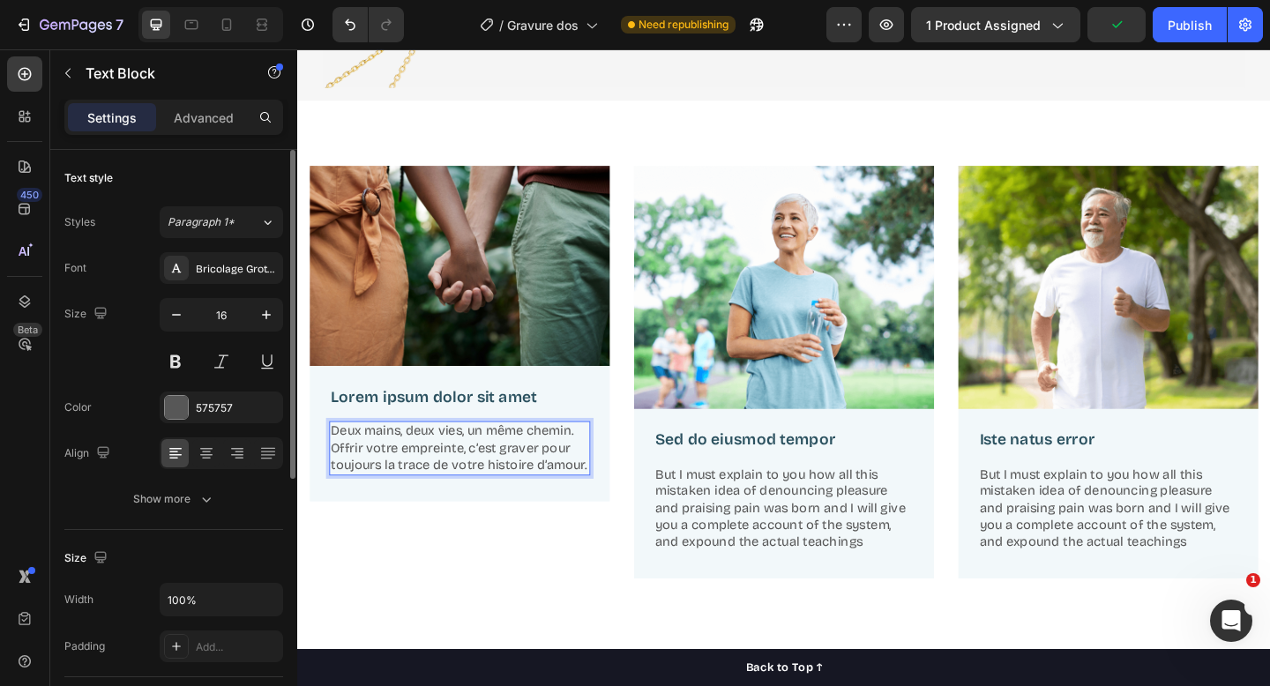
click at [336, 482] on p "Deux mains, deux vies, un même chemin. Offrir votre empreinte, c’est graver pou…" at bounding box center [473, 483] width 281 height 55
click at [401, 482] on p "Deux mains, deux vies, un même chemin. S'offrir votre empreinte, c’est graver p…" at bounding box center [473, 483] width 281 height 55
click at [473, 485] on p "Deux mains, deux vies, un même chemin. S'offrir vos empreinte, c’est graver pou…" at bounding box center [473, 483] width 281 height 55
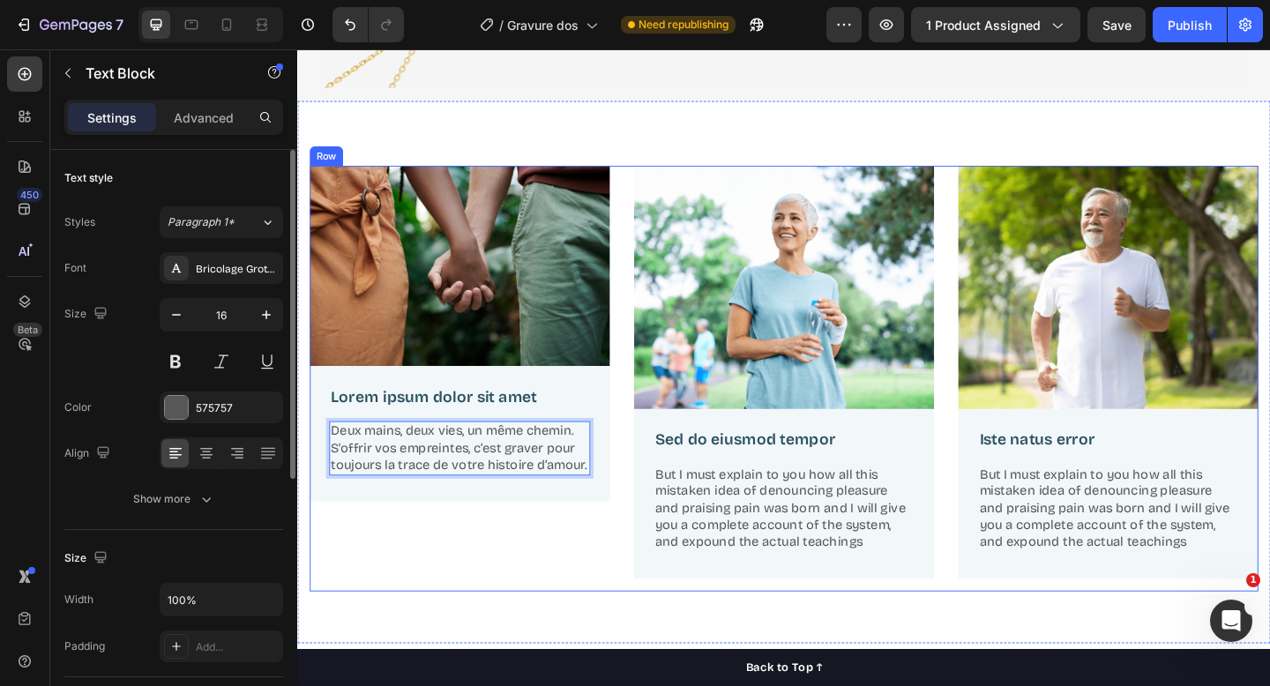
click at [483, 569] on div "Image Lorem ipsum dolor sit amet Text Block Deux mains, deux vies, un même chem…" at bounding box center [474, 407] width 326 height 463
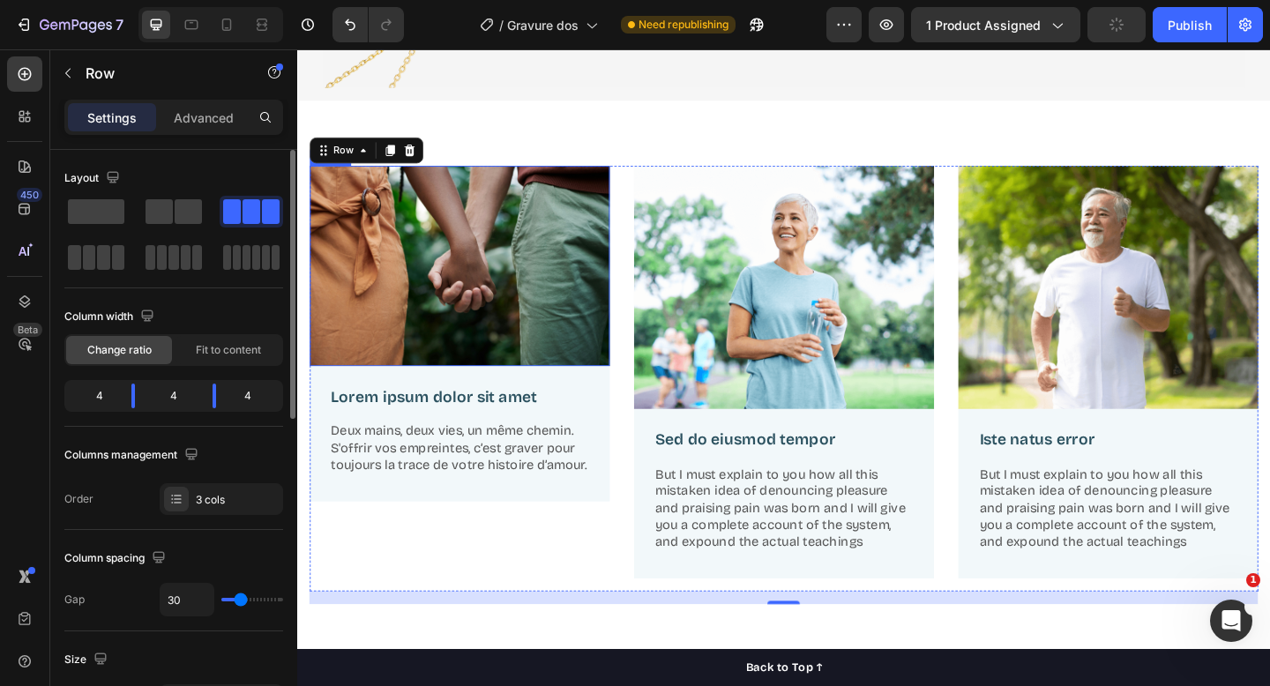
click at [524, 326] on img at bounding box center [474, 285] width 326 height 218
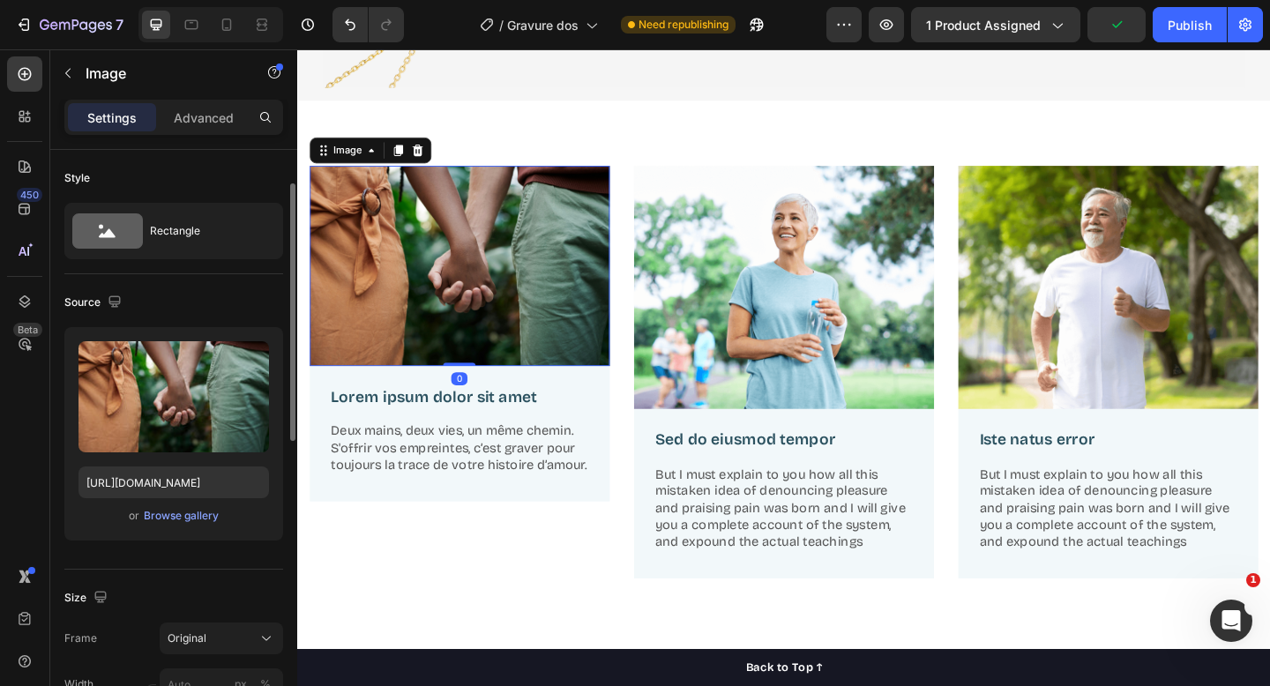
scroll to position [291, 0]
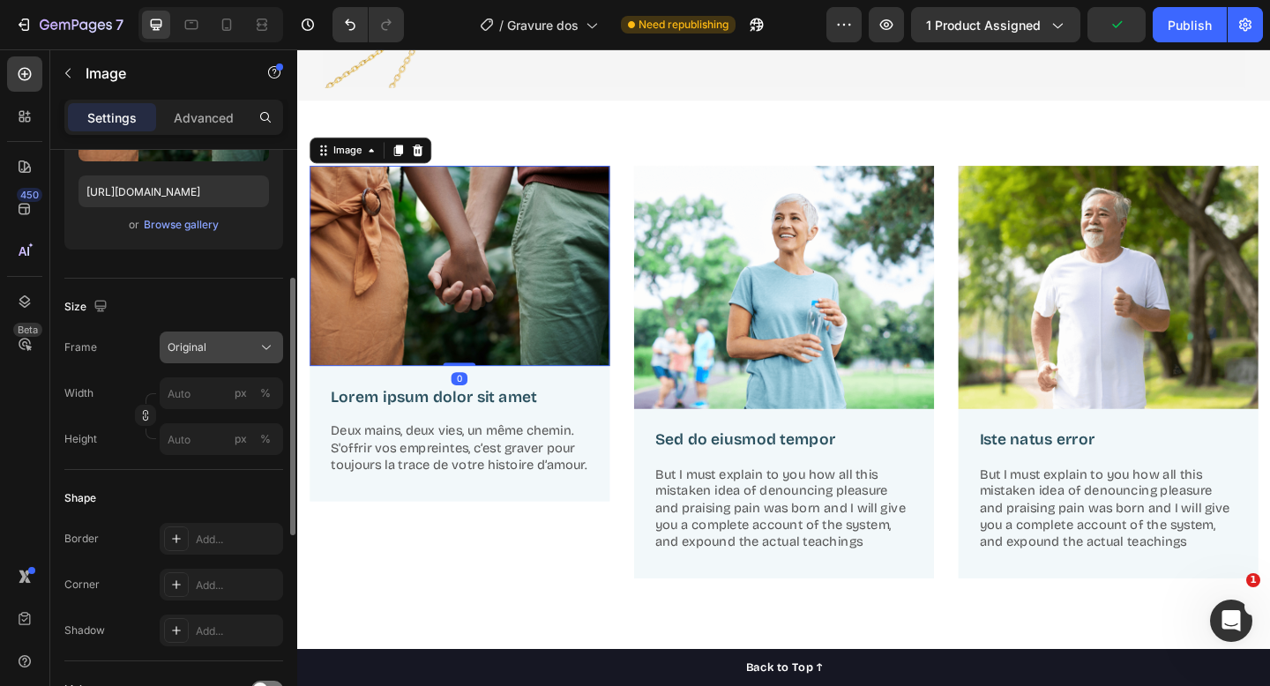
click at [242, 344] on div "Original" at bounding box center [211, 348] width 86 height 16
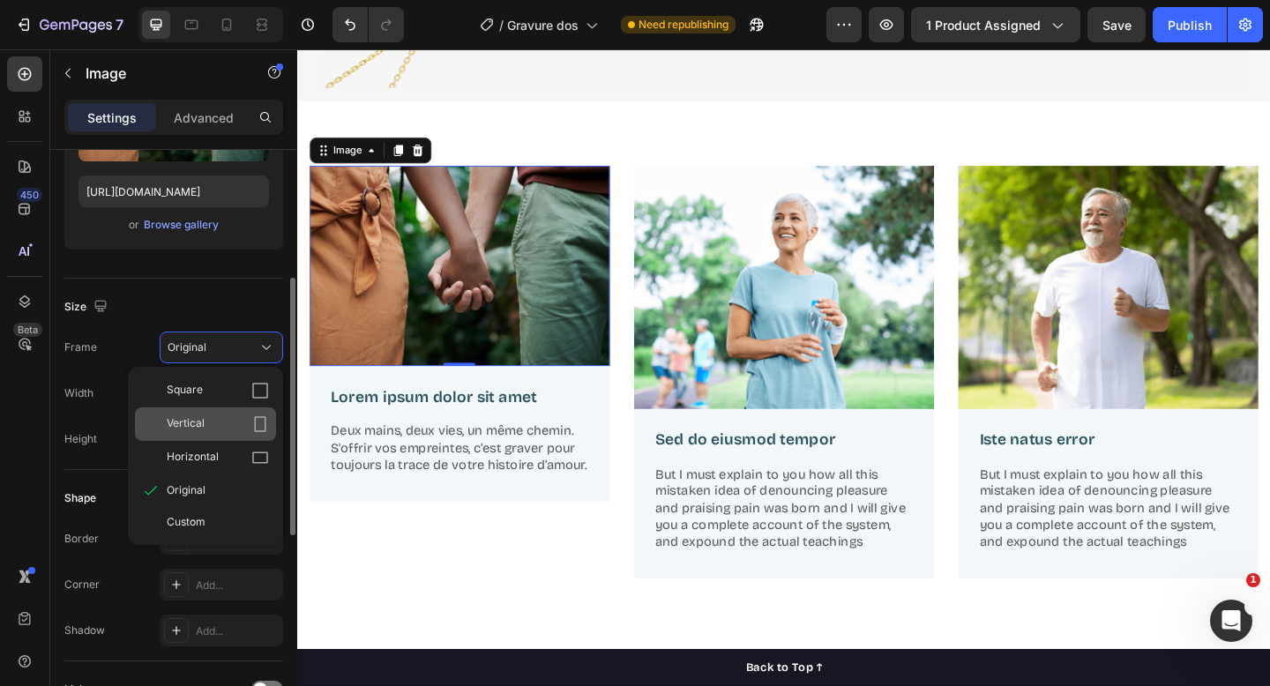
click at [217, 429] on div "Vertical" at bounding box center [218, 425] width 102 height 18
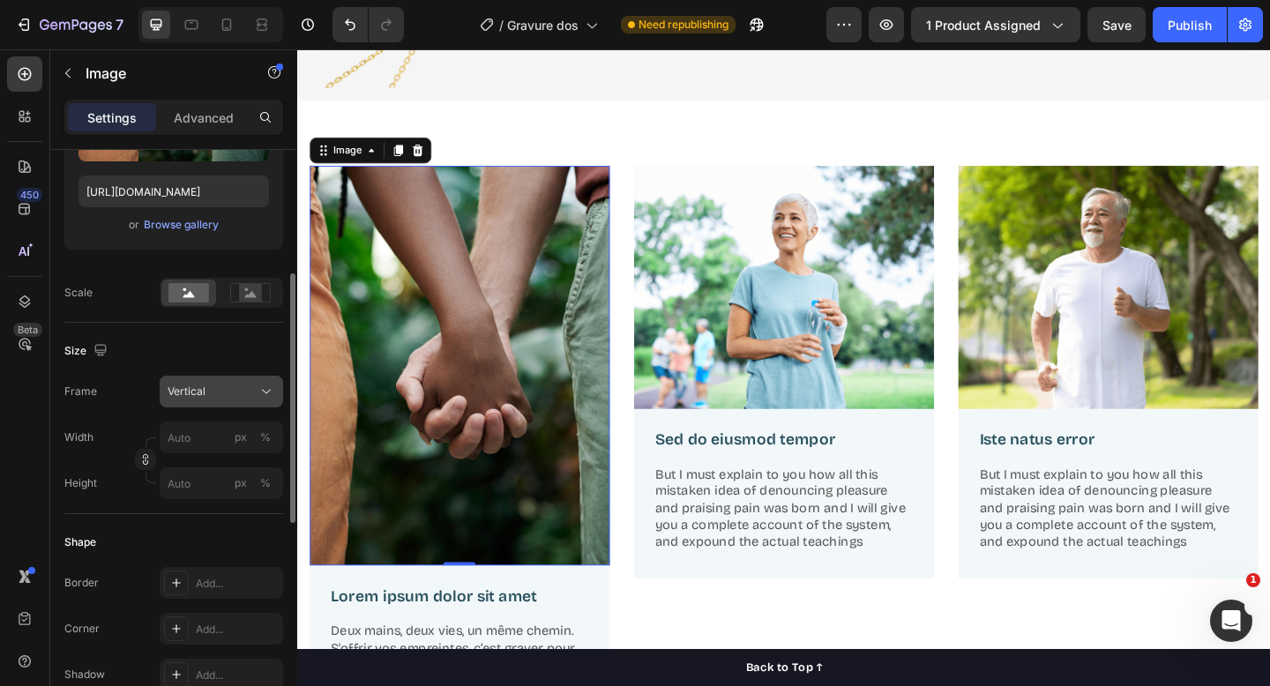
click at [228, 392] on div "Vertical" at bounding box center [211, 392] width 86 height 16
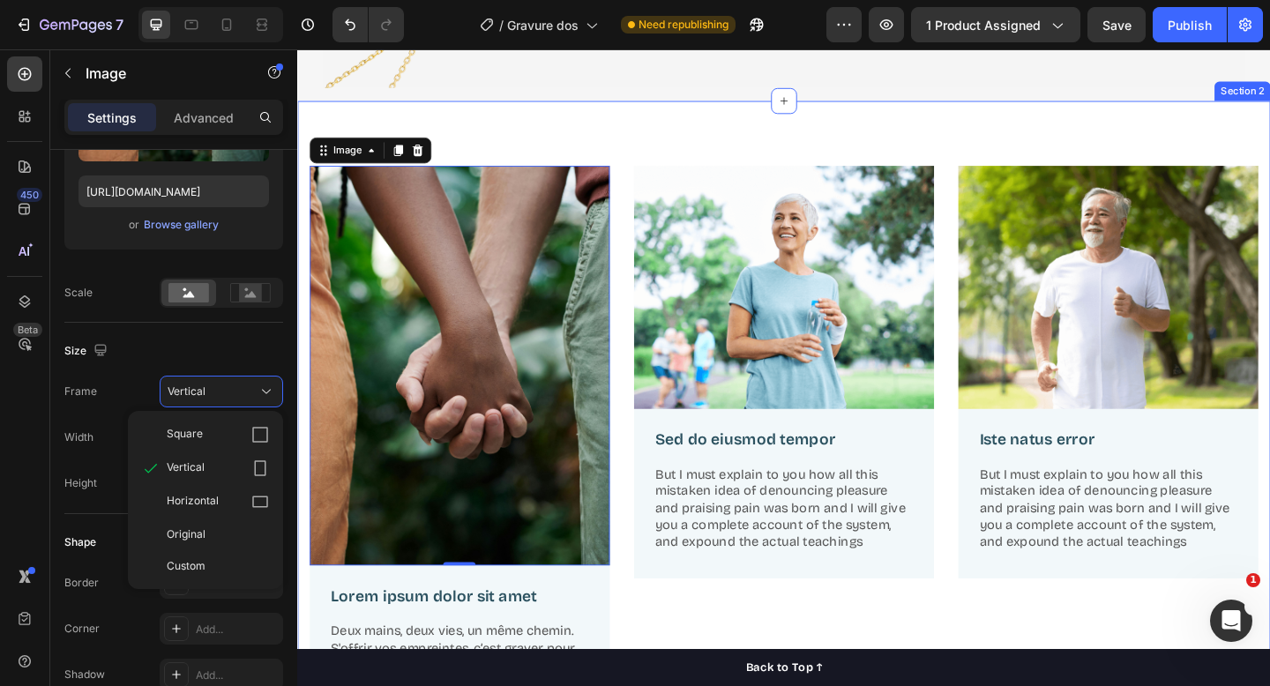
click at [858, 142] on div "Image 0 Lorem ipsum dolor sit amet Text Block Deux mains, deux vies, un même ch…" at bounding box center [826, 467] width 1059 height 723
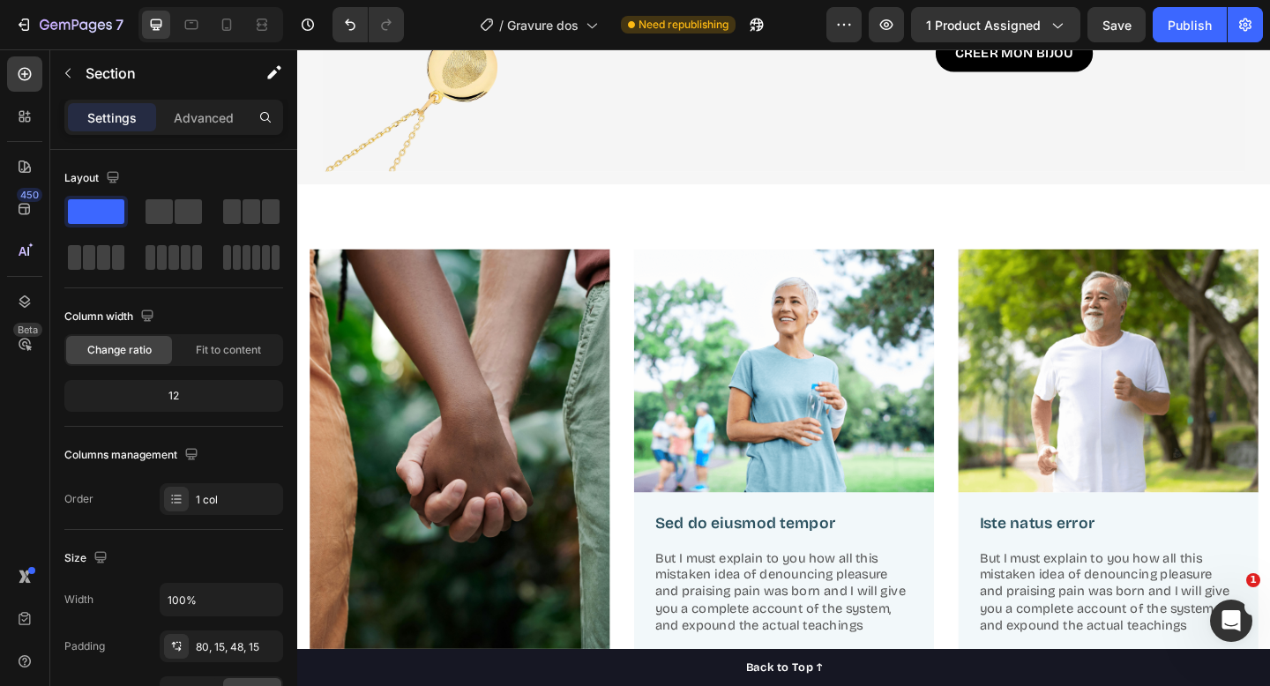
scroll to position [483, 0]
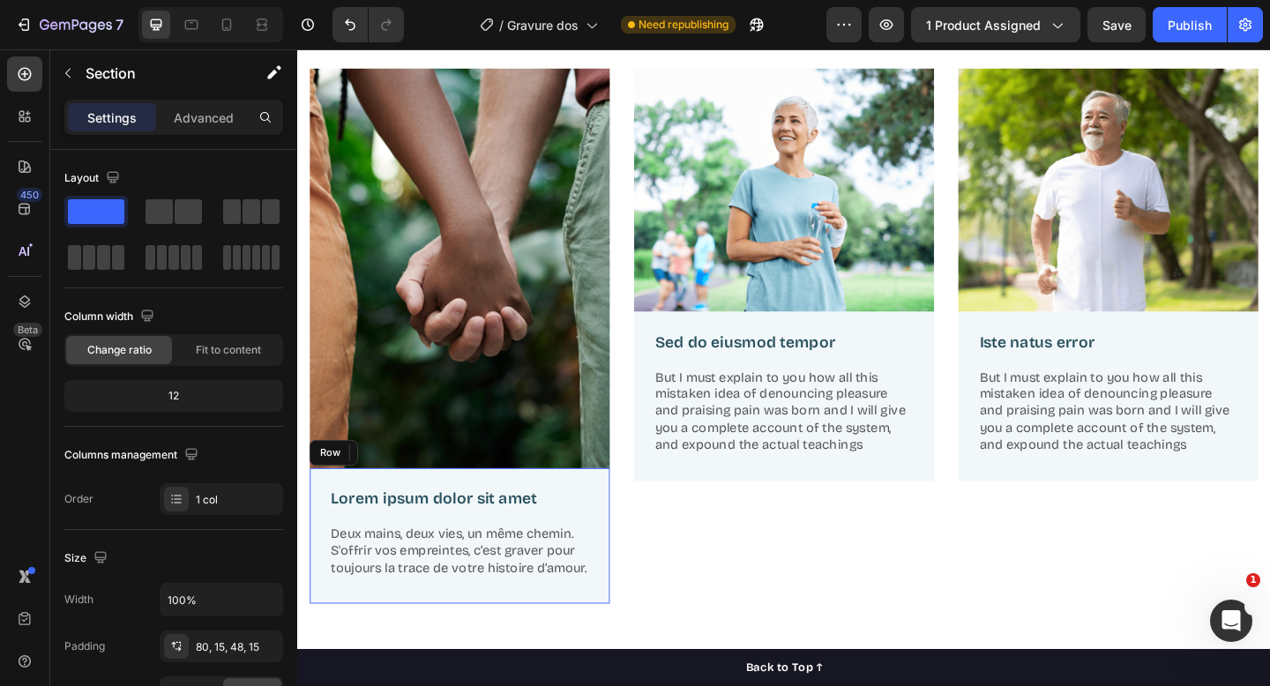
click at [620, 506] on div "Lorem ipsum dolor sit amet Text Block Deux mains, deux vies, un même chemin. S'…" at bounding box center [474, 579] width 326 height 147
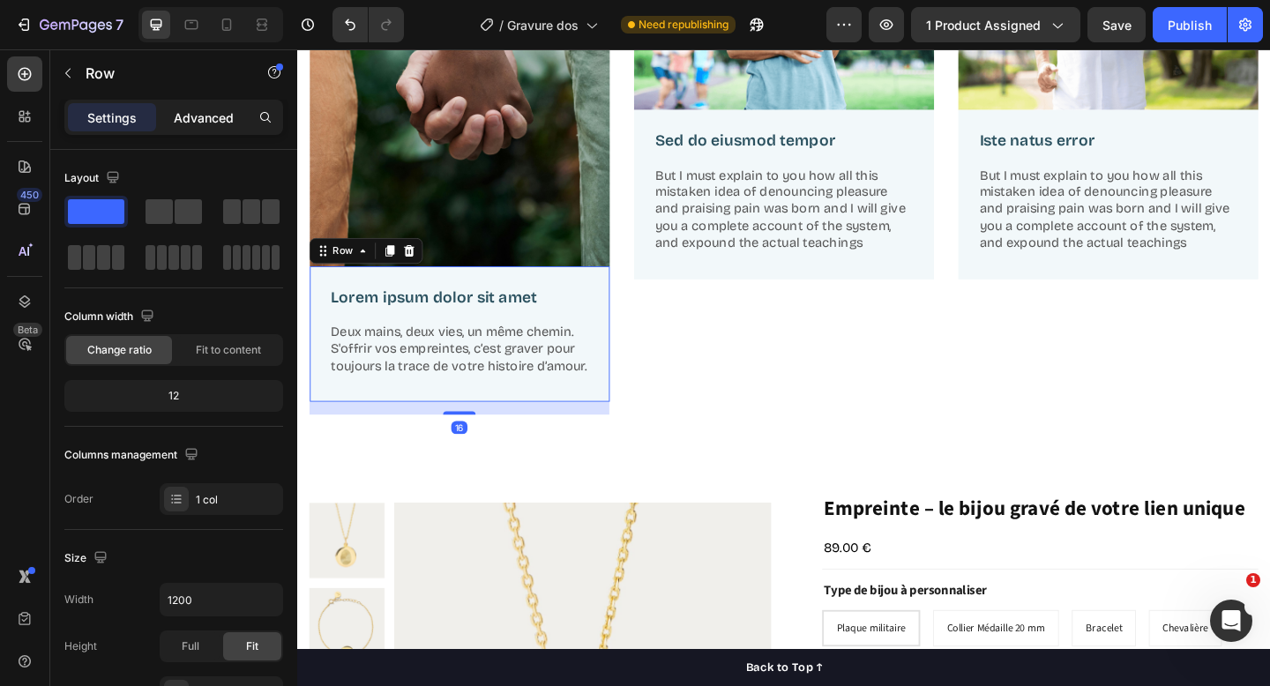
click at [199, 112] on p "Advanced" at bounding box center [204, 118] width 60 height 19
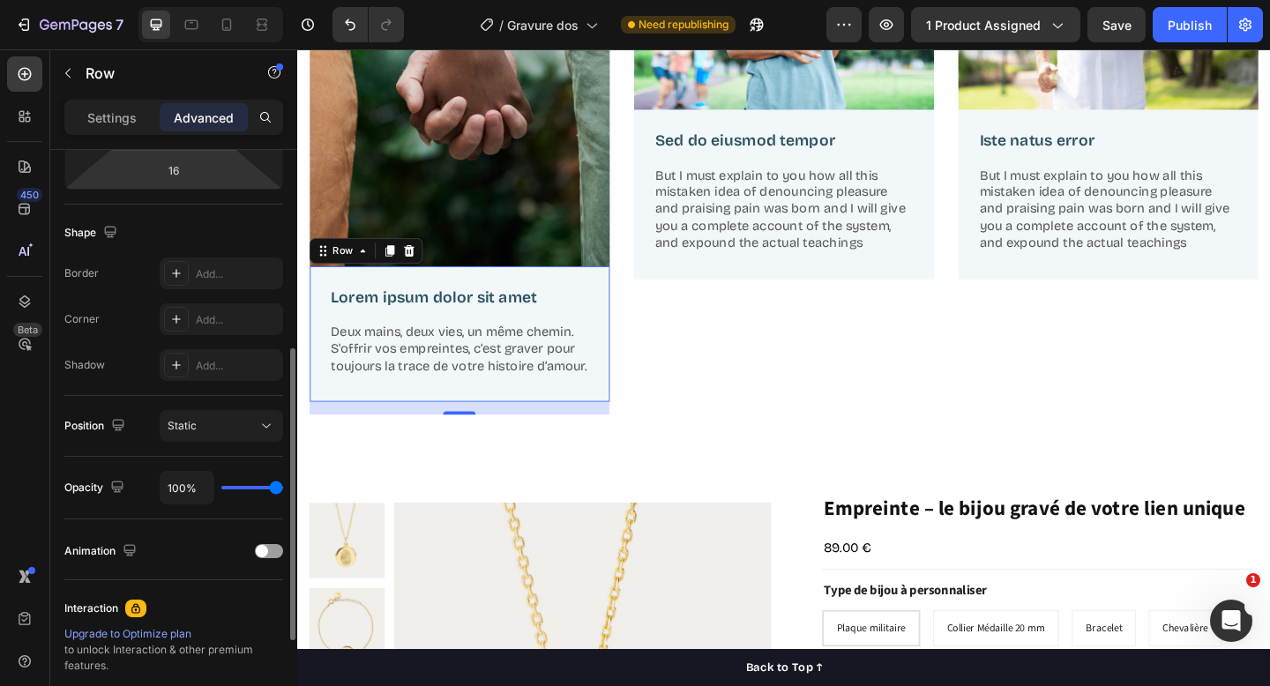
scroll to position [0, 0]
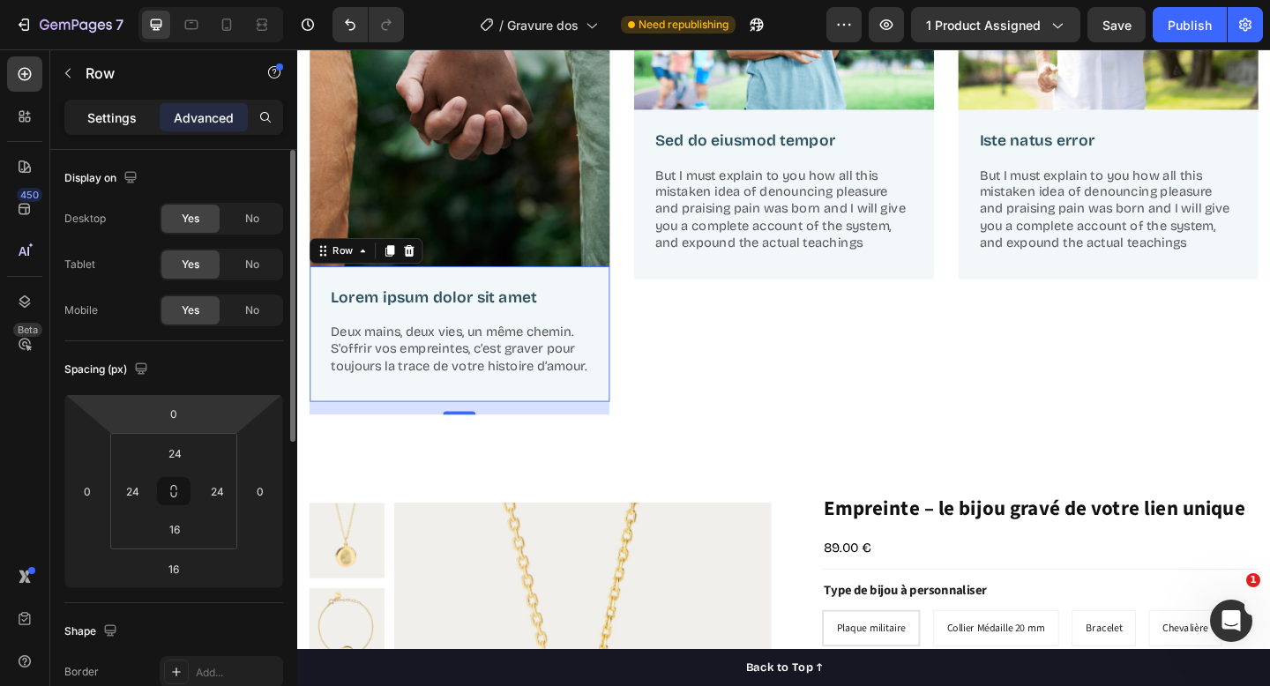
click at [117, 116] on p "Settings" at bounding box center [111, 118] width 49 height 19
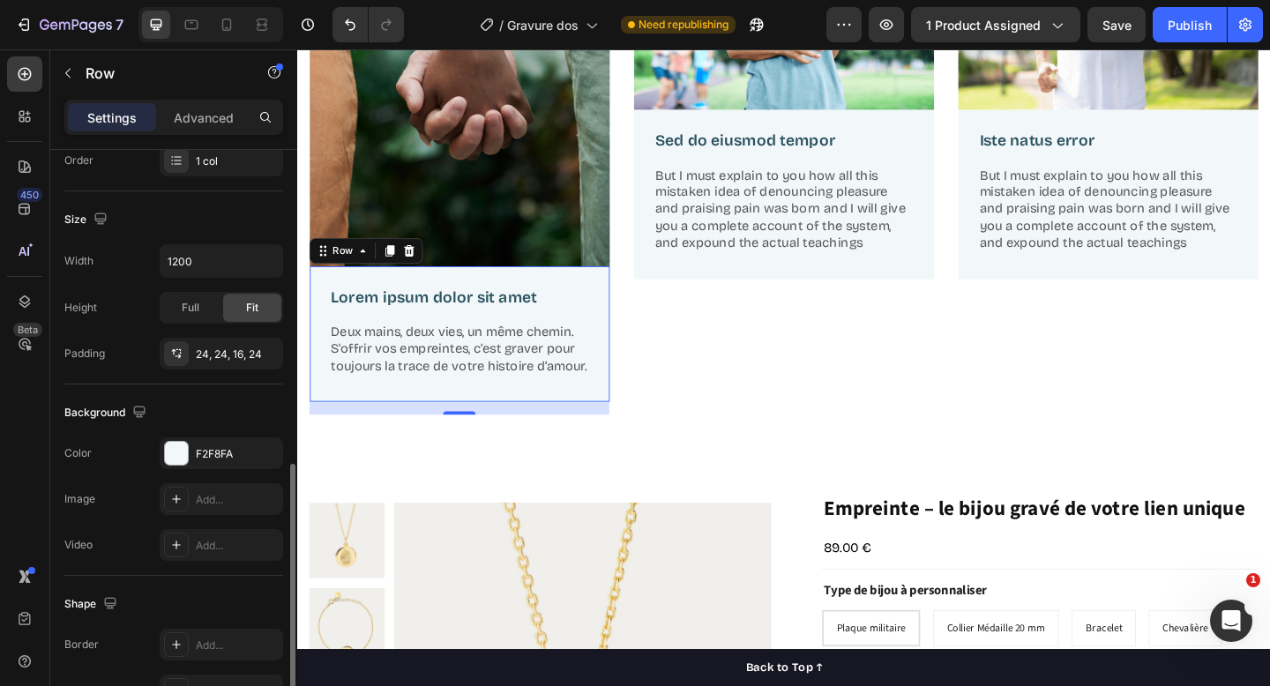
scroll to position [449, 0]
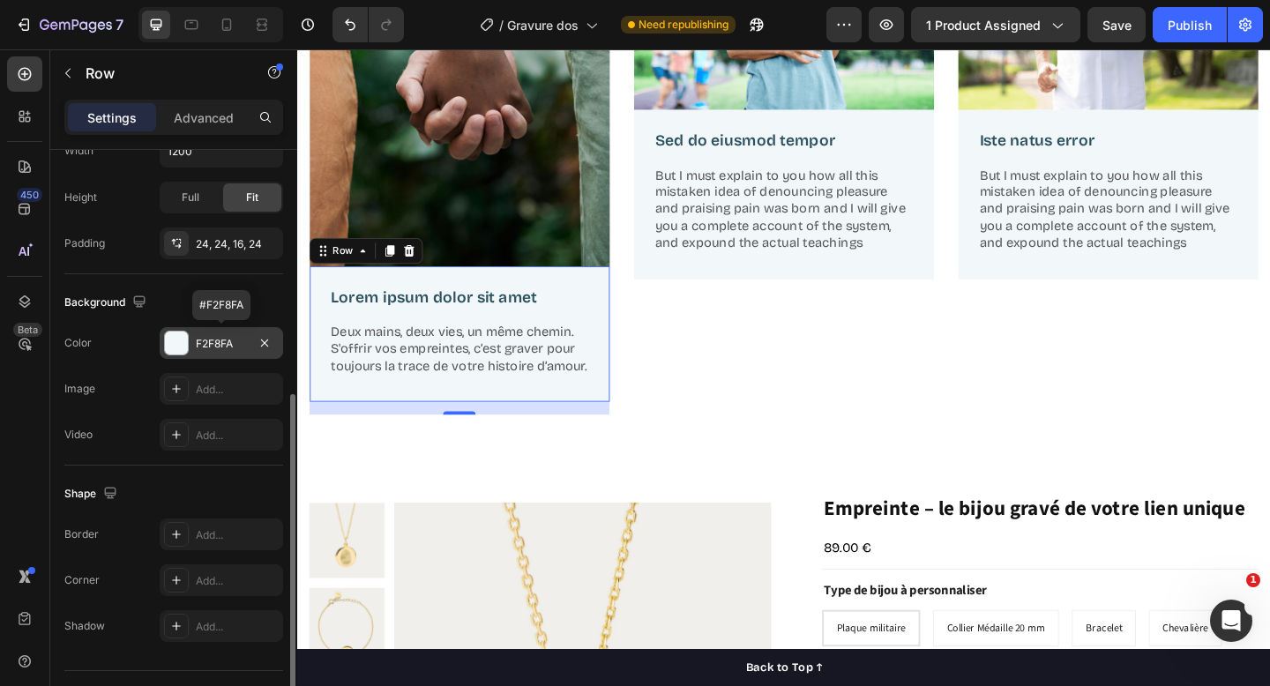
click at [170, 343] on div at bounding box center [176, 343] width 23 height 23
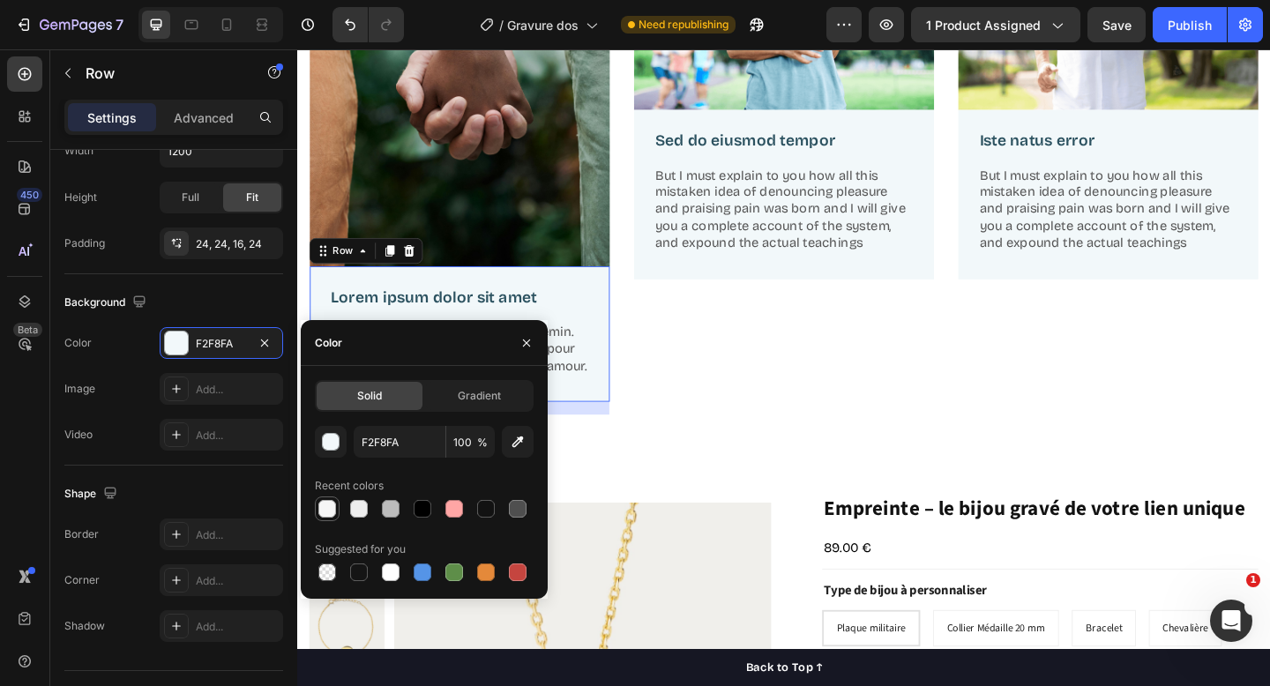
click at [323, 512] on div at bounding box center [328, 509] width 18 height 18
type input "F6F6F6"
click at [758, 488] on div "Image Lorem ipsum dolor sit amet Text Block Deux mains, deux vies, un même chem…" at bounding box center [826, 141] width 1059 height 723
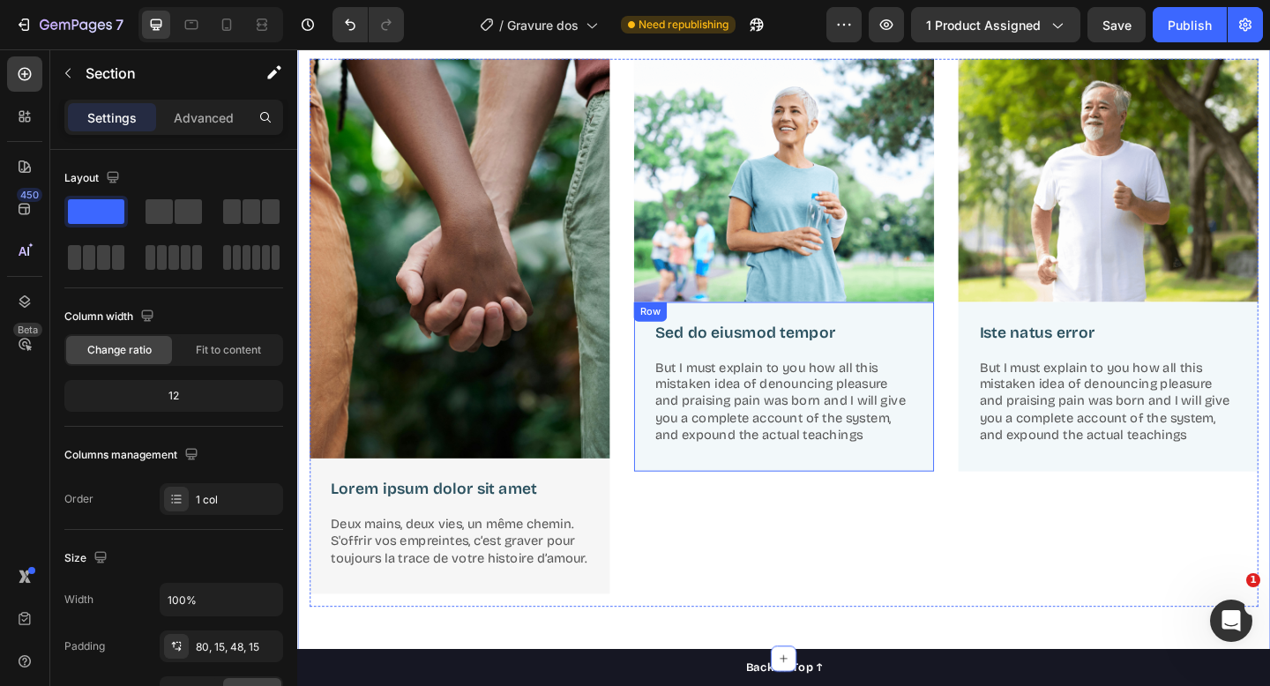
scroll to position [725, 0]
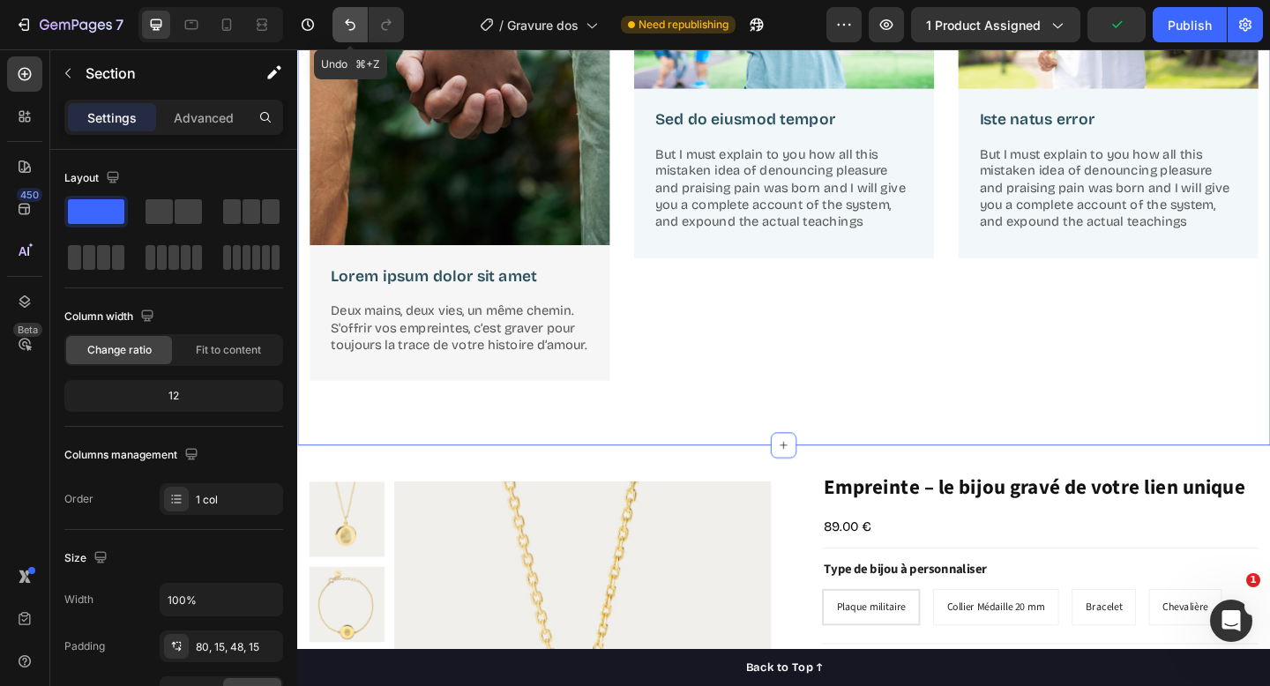
click at [346, 21] on icon "Undo/Redo" at bounding box center [350, 24] width 11 height 11
click at [349, 19] on icon "Undo/Redo" at bounding box center [350, 25] width 18 height 18
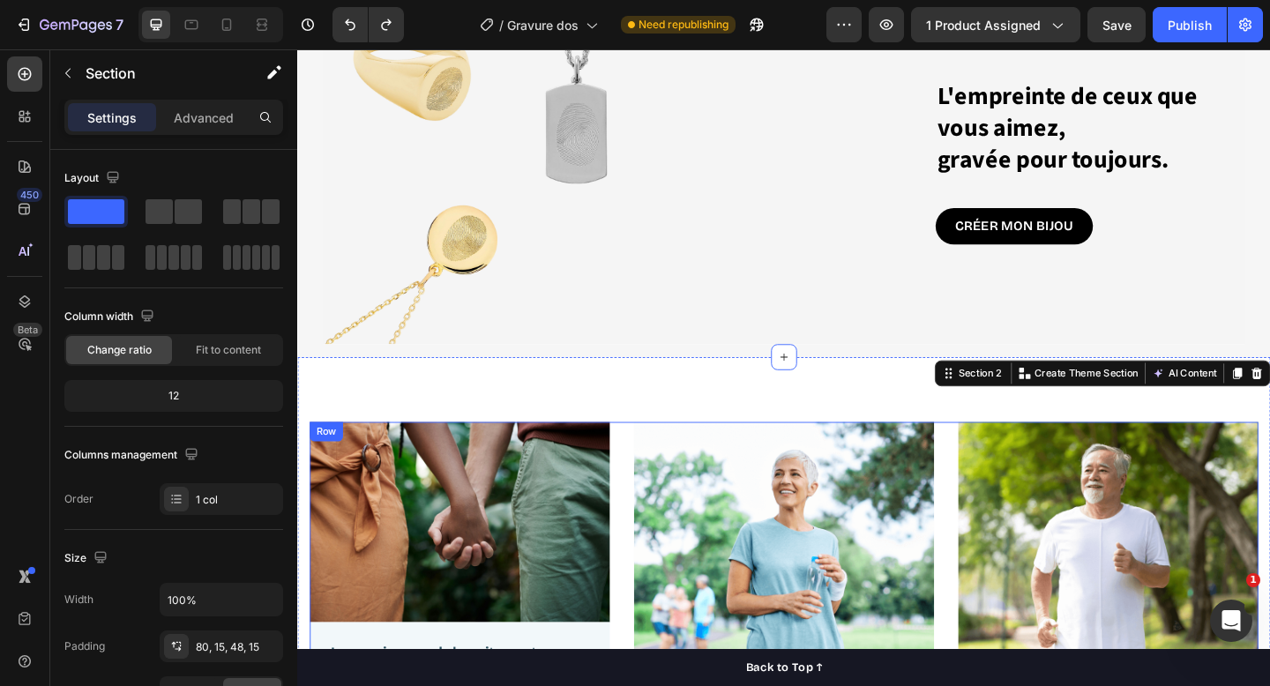
scroll to position [208, 0]
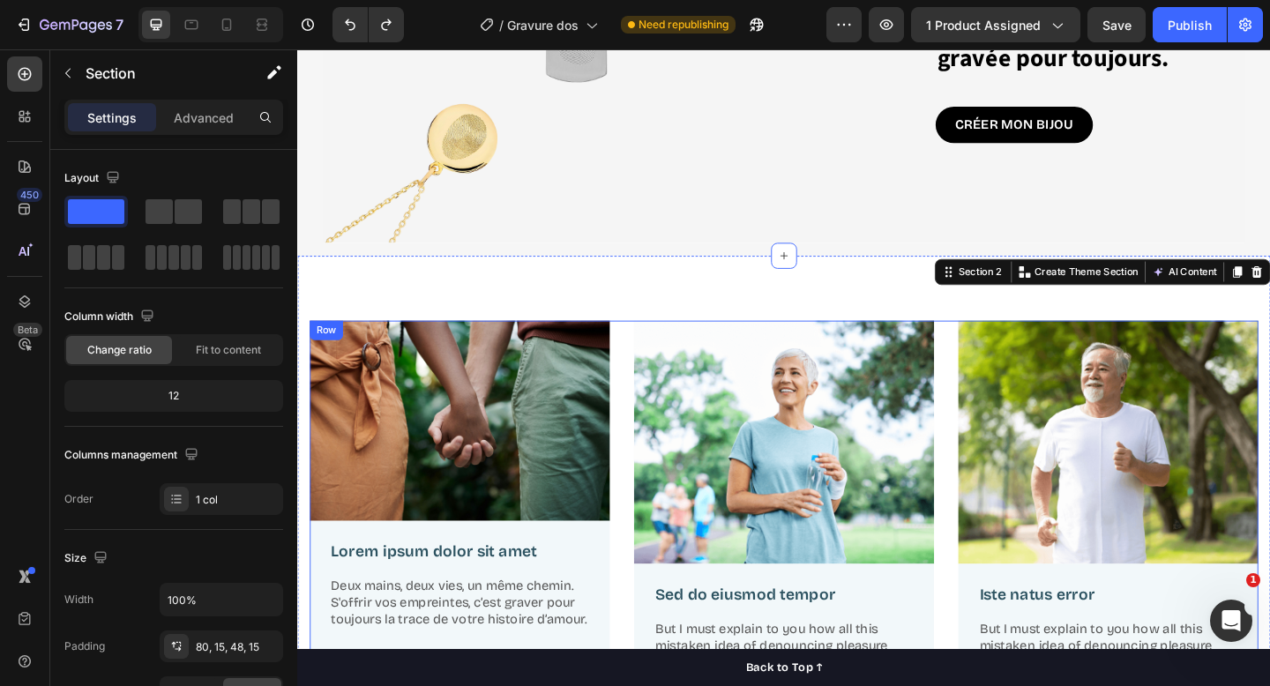
click at [424, 345] on img at bounding box center [474, 454] width 326 height 218
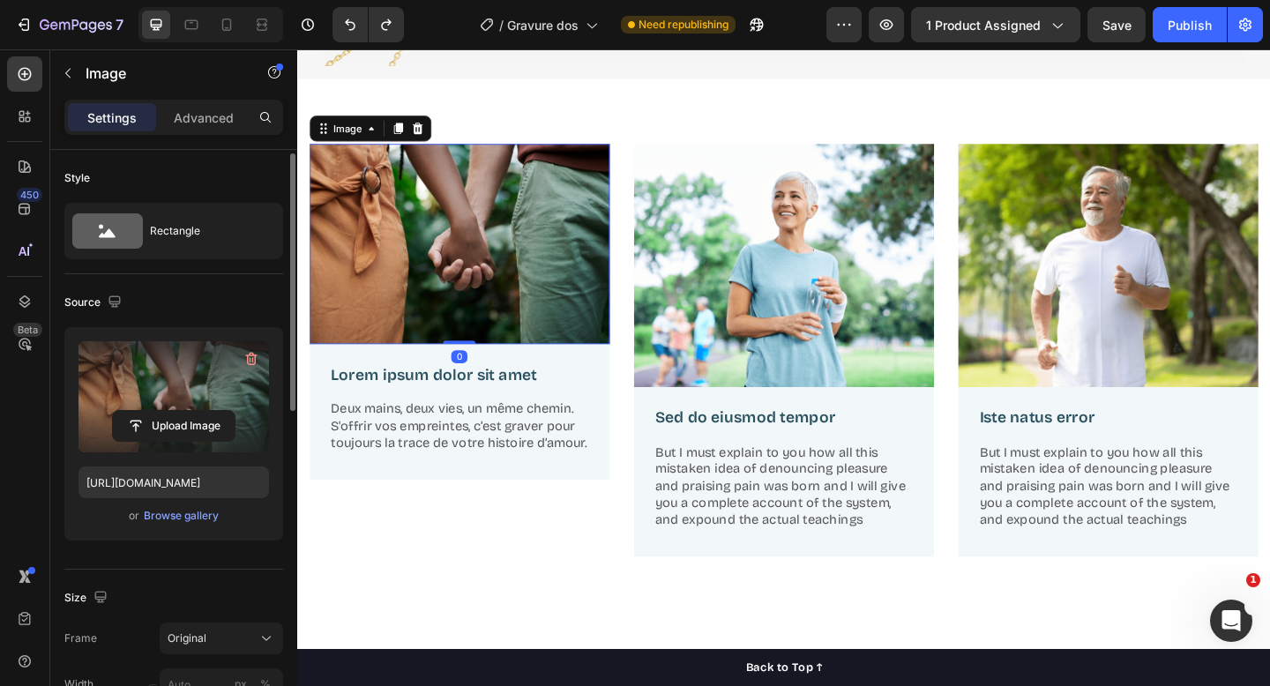
scroll to position [98, 0]
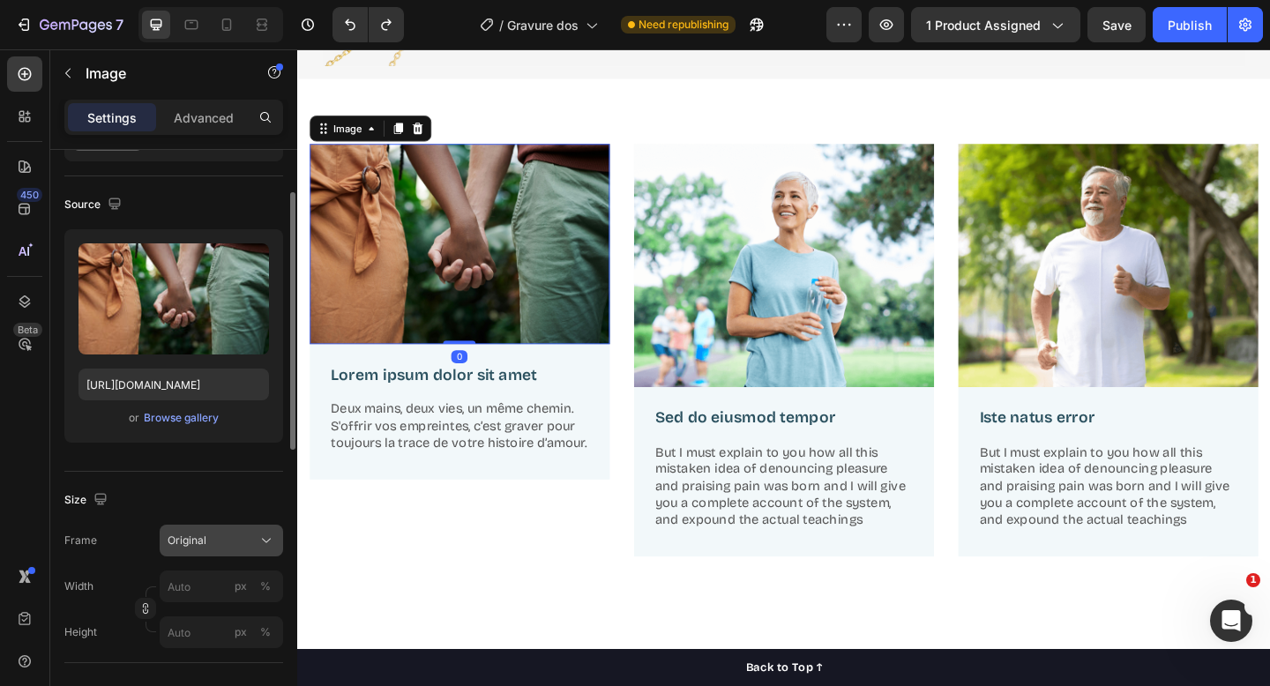
click at [227, 543] on div "Original" at bounding box center [211, 541] width 86 height 16
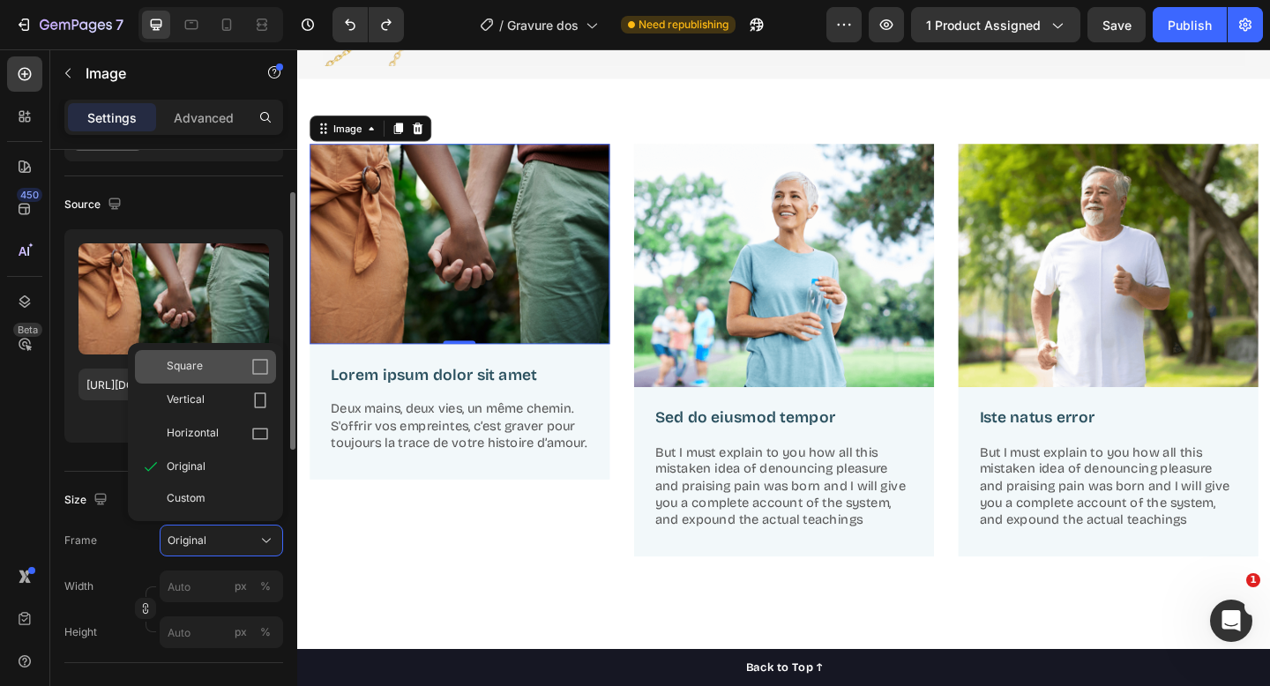
click at [212, 378] on div "Square" at bounding box center [205, 367] width 141 height 34
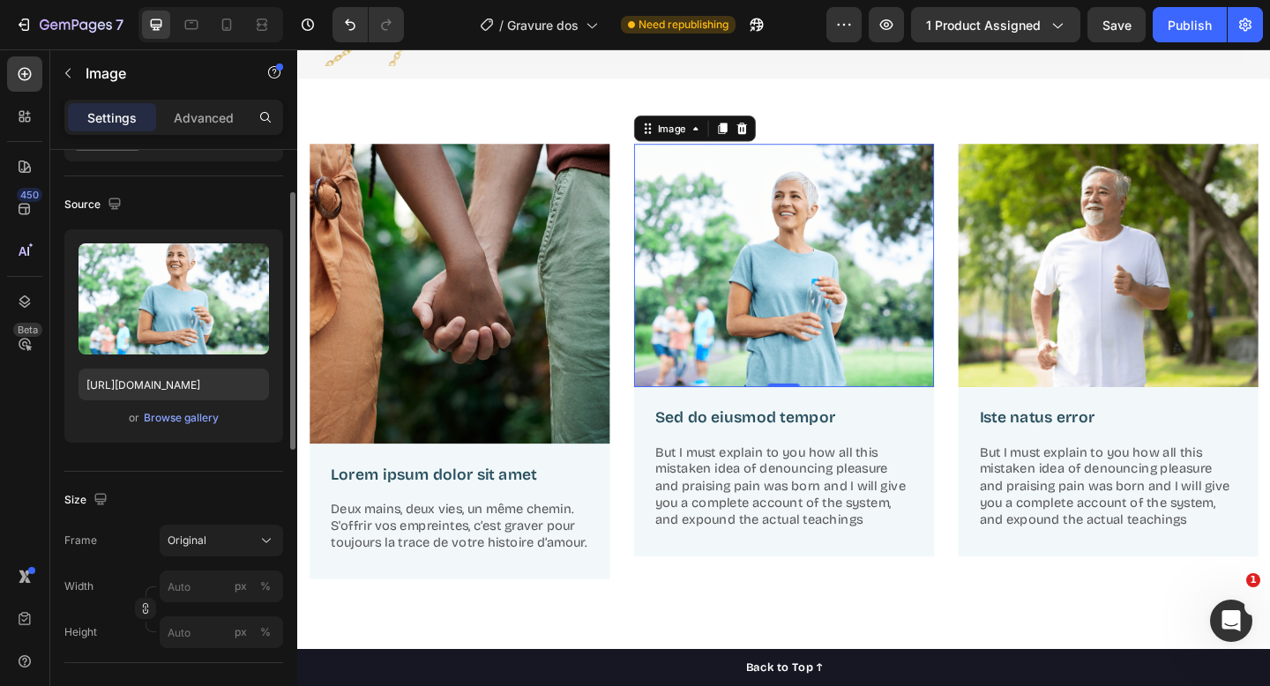
click at [931, 280] on img at bounding box center [826, 285] width 326 height 265
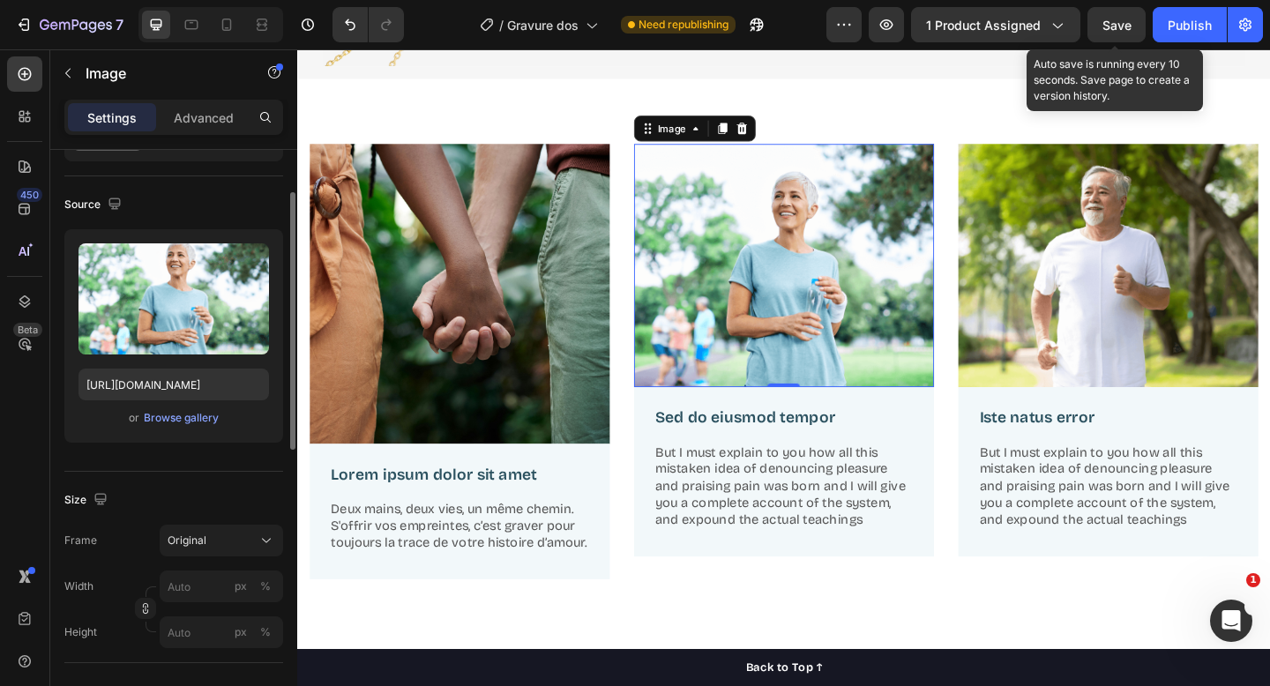
click at [1110, 30] on span "Save" at bounding box center [1117, 25] width 29 height 15
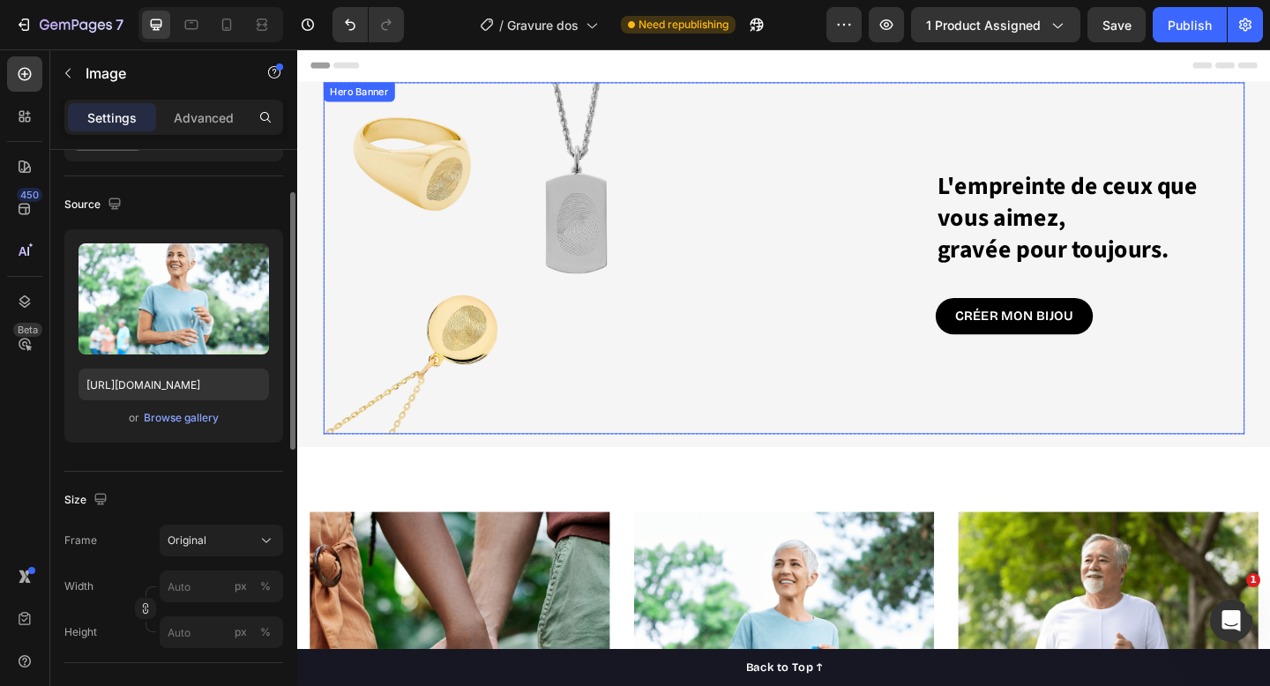
scroll to position [205, 0]
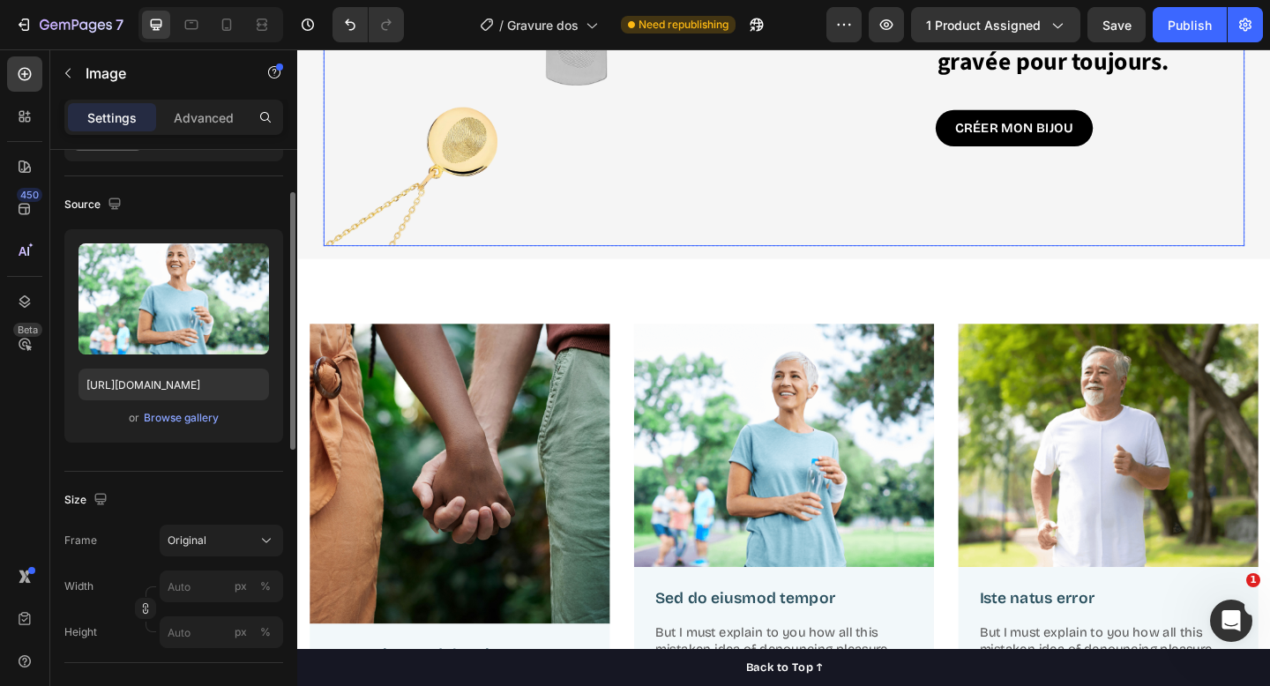
click at [1141, 348] on img at bounding box center [1179, 480] width 326 height 265
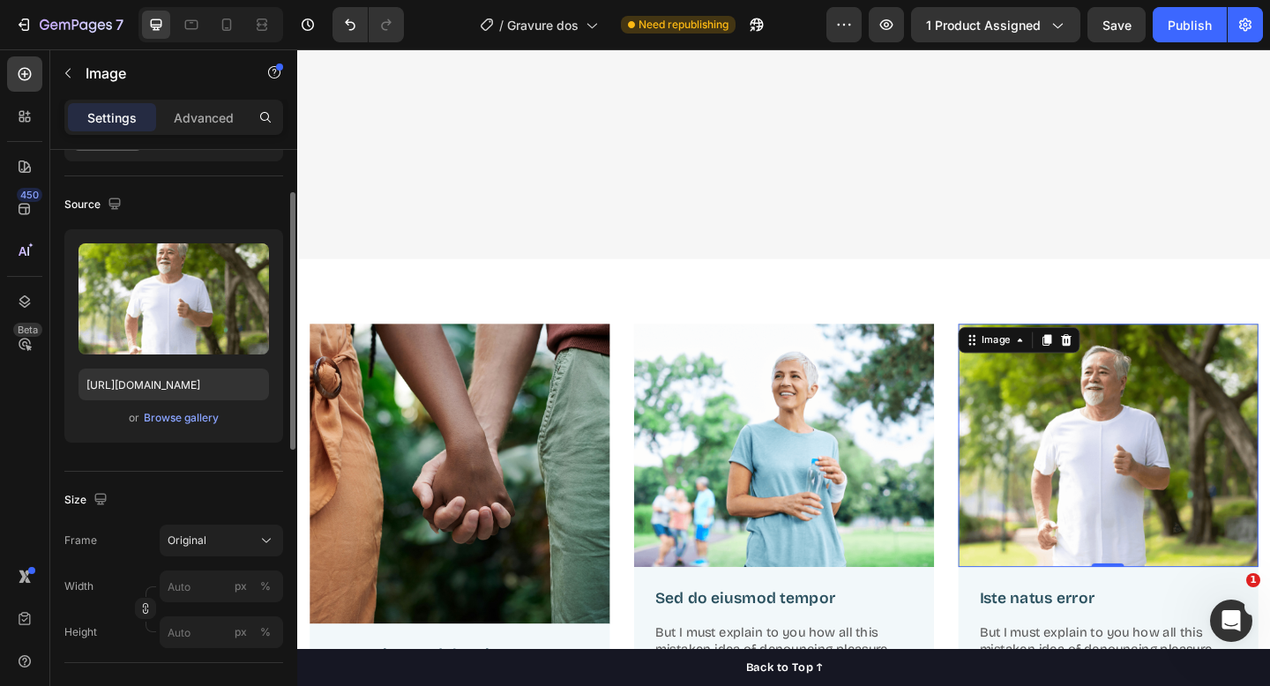
scroll to position [448, 0]
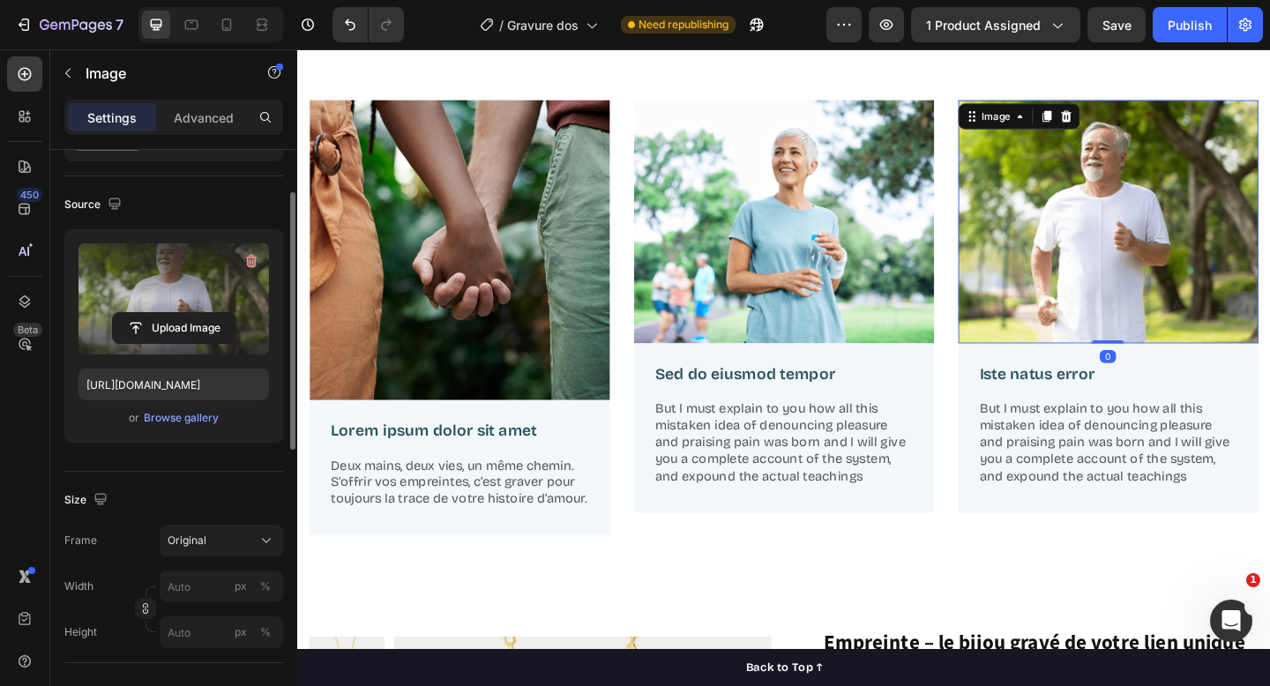
click at [202, 275] on label at bounding box center [174, 299] width 191 height 111
click at [202, 313] on input "file" at bounding box center [174, 328] width 122 height 30
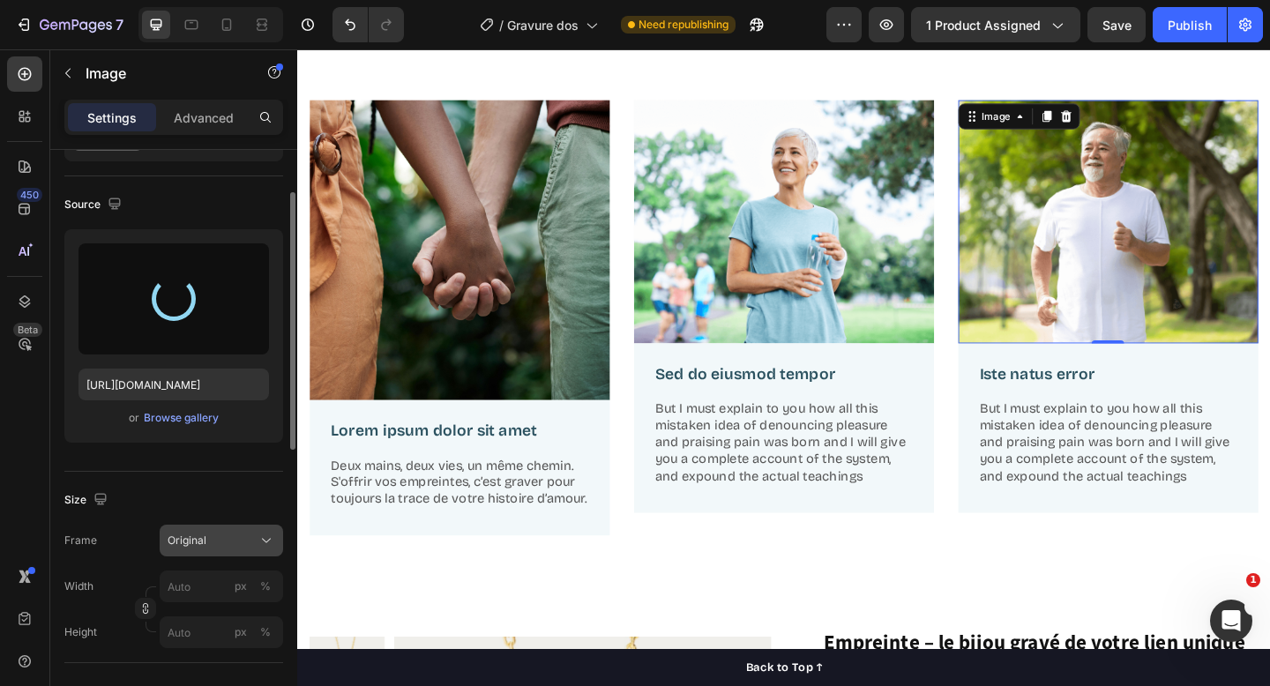
type input "https://cdn.shopify.com/s/files/1/2080/3751/files/gempages_451775192159487074-8…"
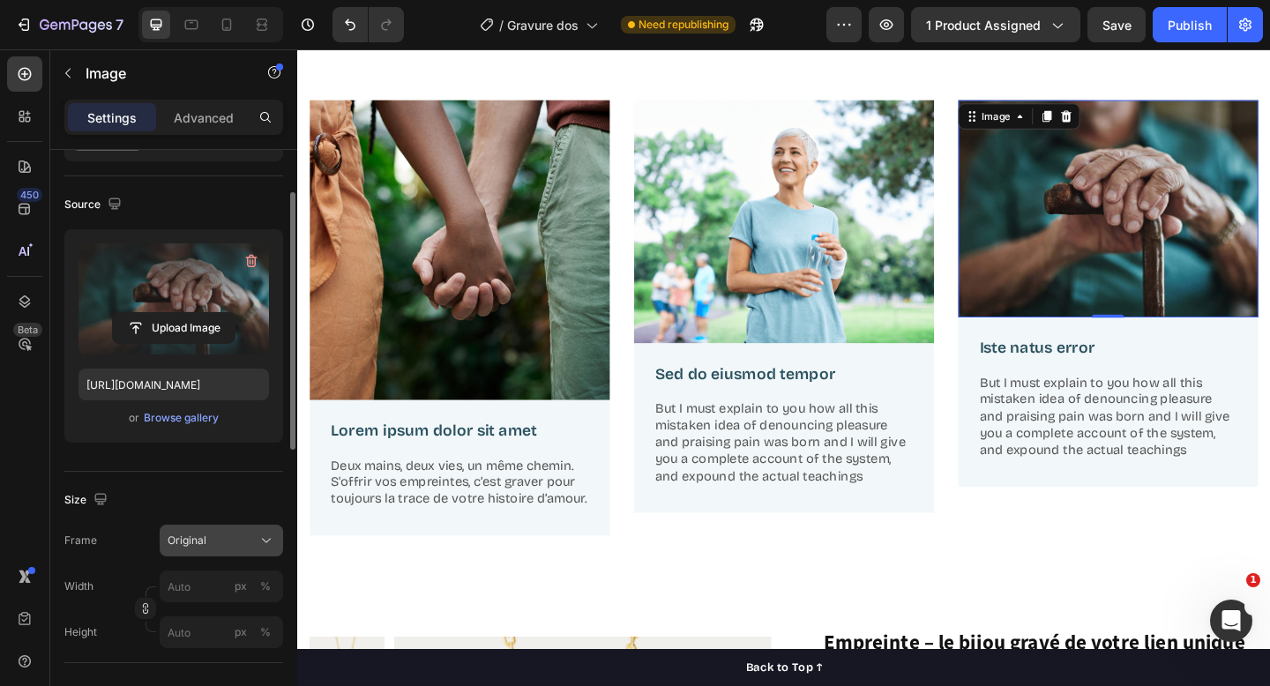
click at [211, 543] on div "Original" at bounding box center [211, 541] width 86 height 16
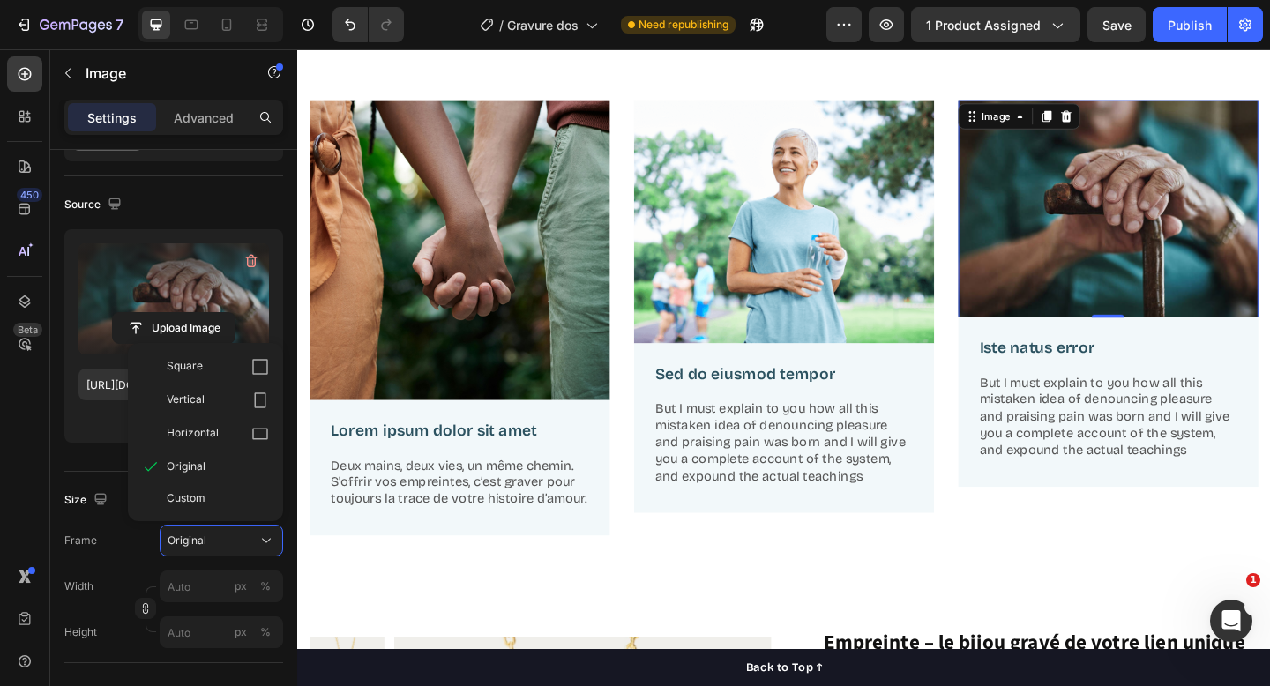
click at [207, 365] on div "Square" at bounding box center [218, 367] width 102 height 18
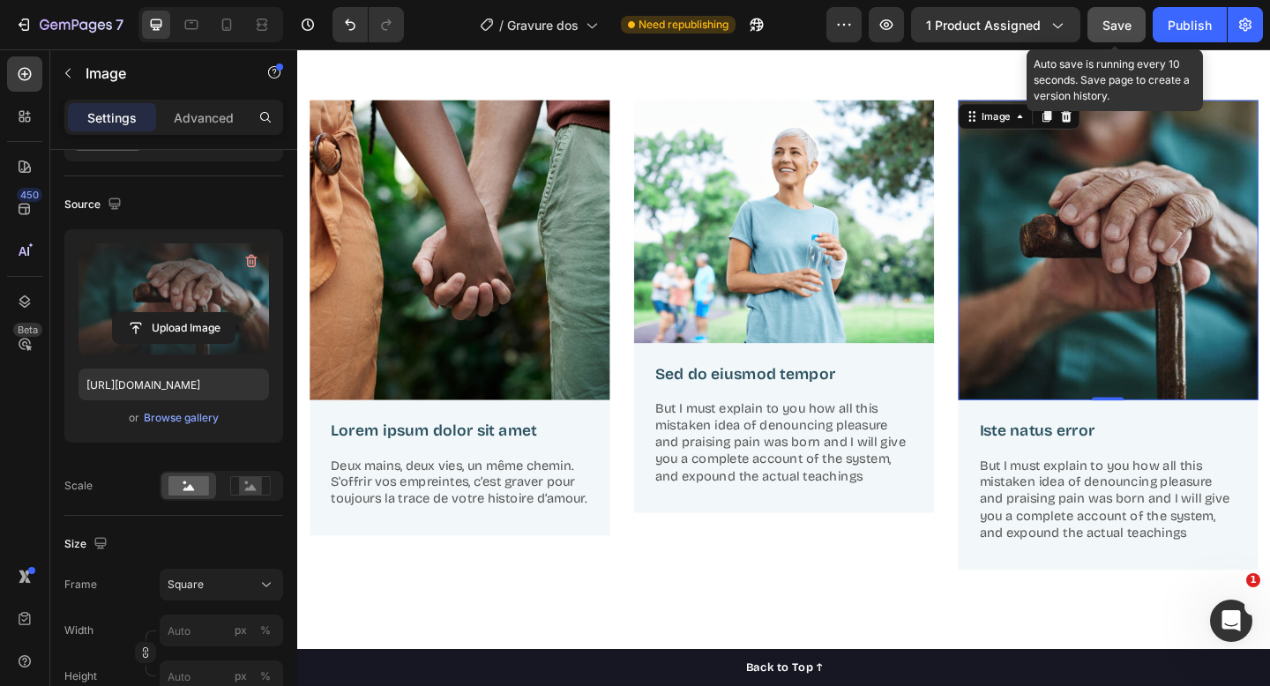
click at [1114, 37] on button "Save" at bounding box center [1117, 24] width 58 height 35
click at [1116, 29] on span "Save" at bounding box center [1117, 25] width 29 height 15
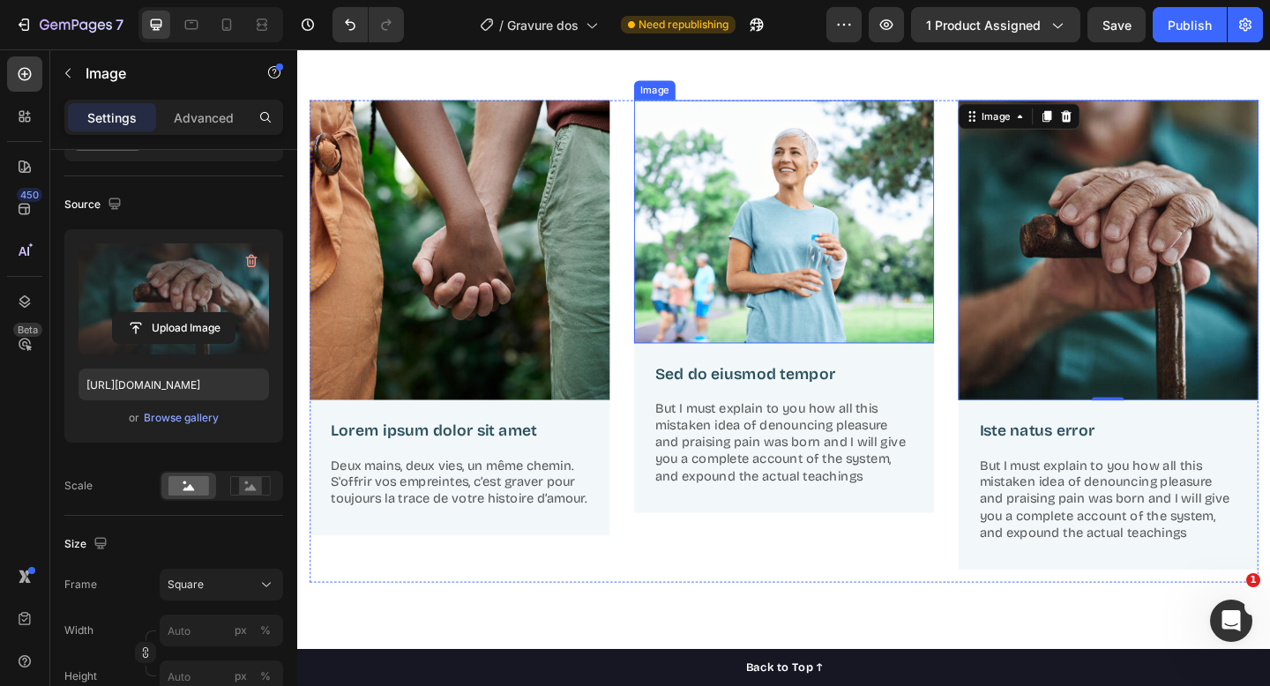
click at [902, 254] on img at bounding box center [826, 237] width 326 height 265
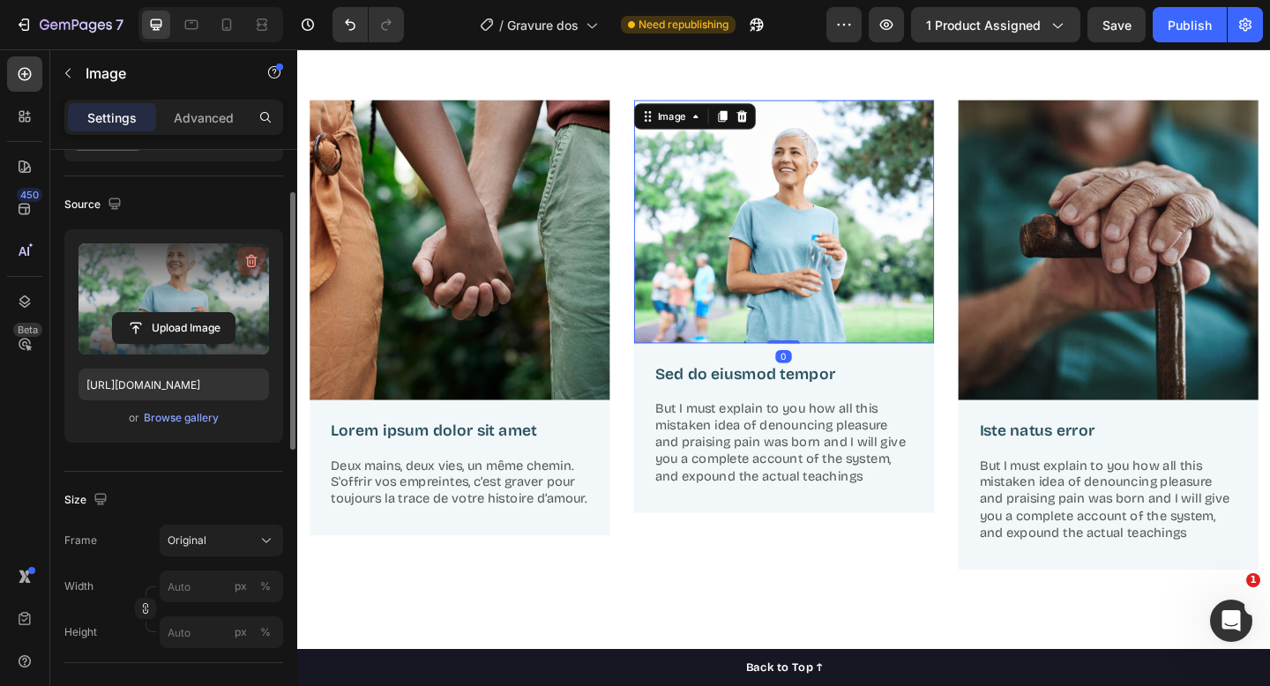
click at [250, 260] on icon "button" at bounding box center [251, 261] width 2 height 5
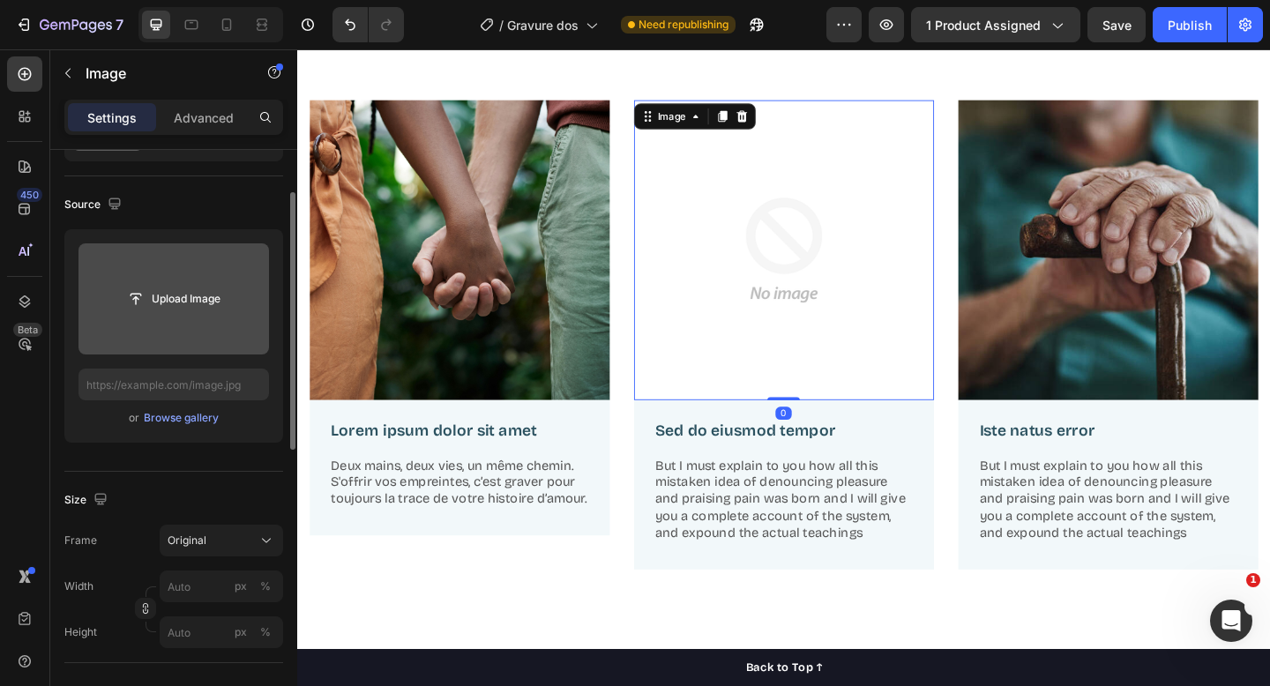
click at [213, 266] on input "file" at bounding box center [174, 299] width 191 height 111
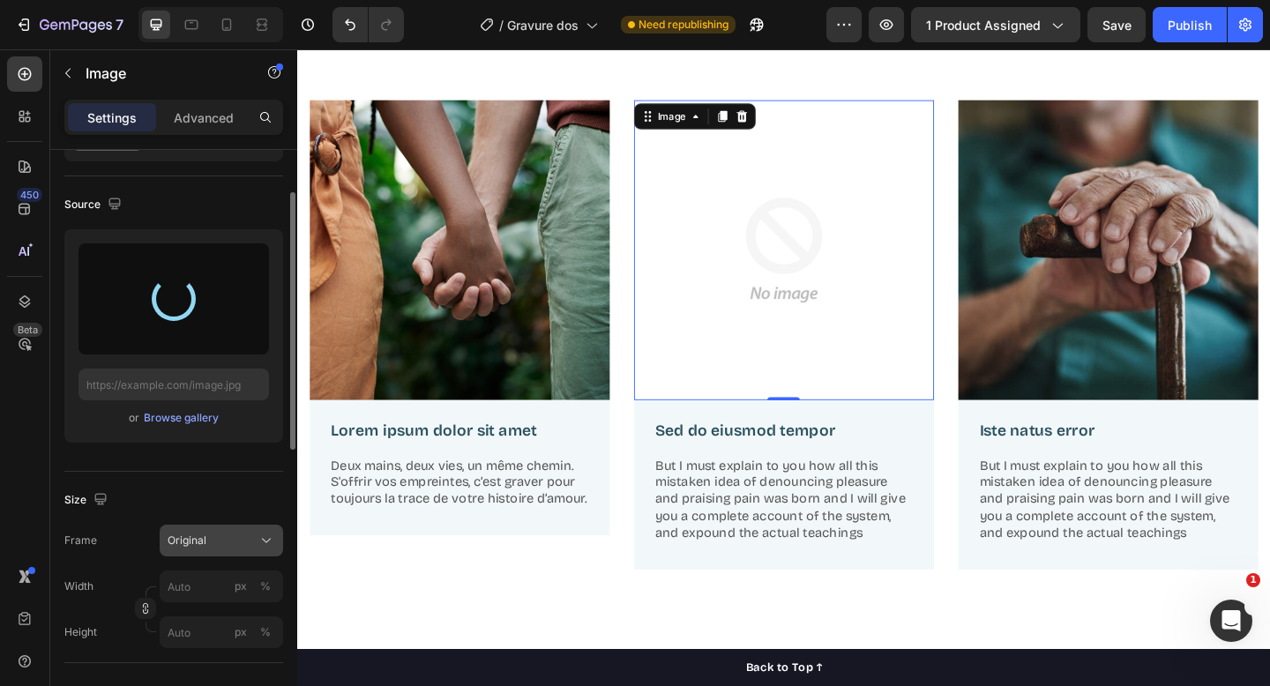
click at [216, 533] on div "Original" at bounding box center [211, 541] width 86 height 16
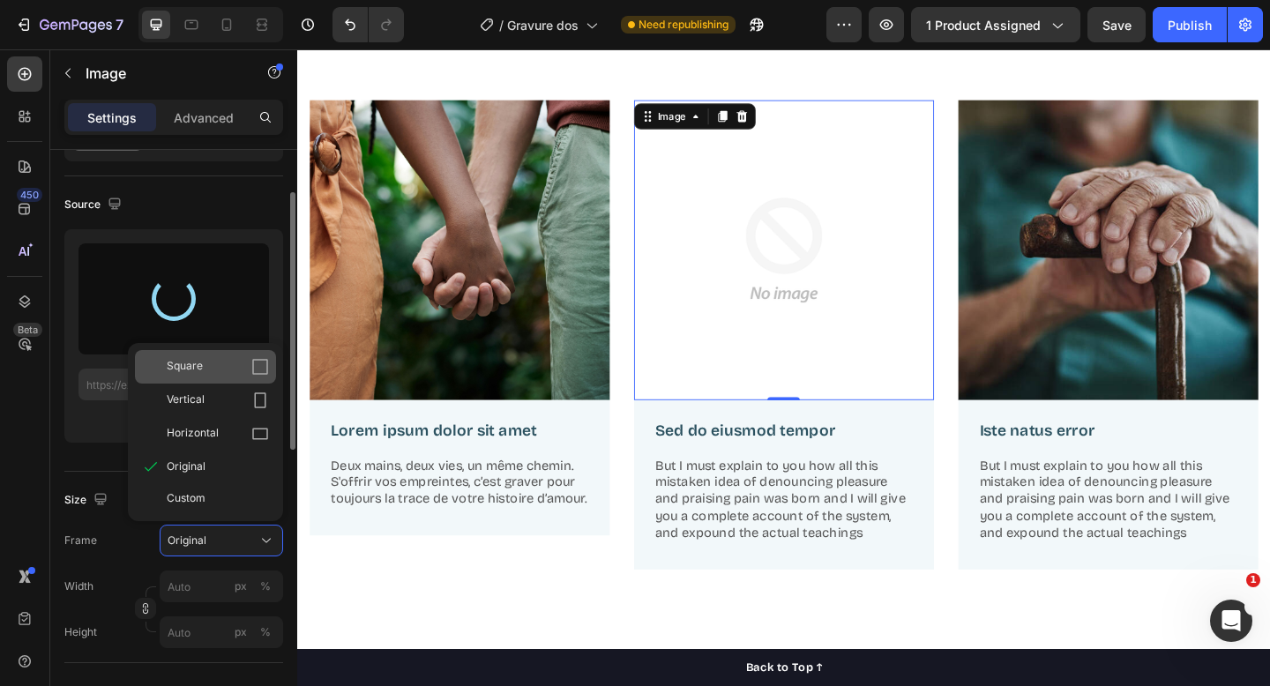
click at [213, 381] on div "Square" at bounding box center [205, 367] width 141 height 34
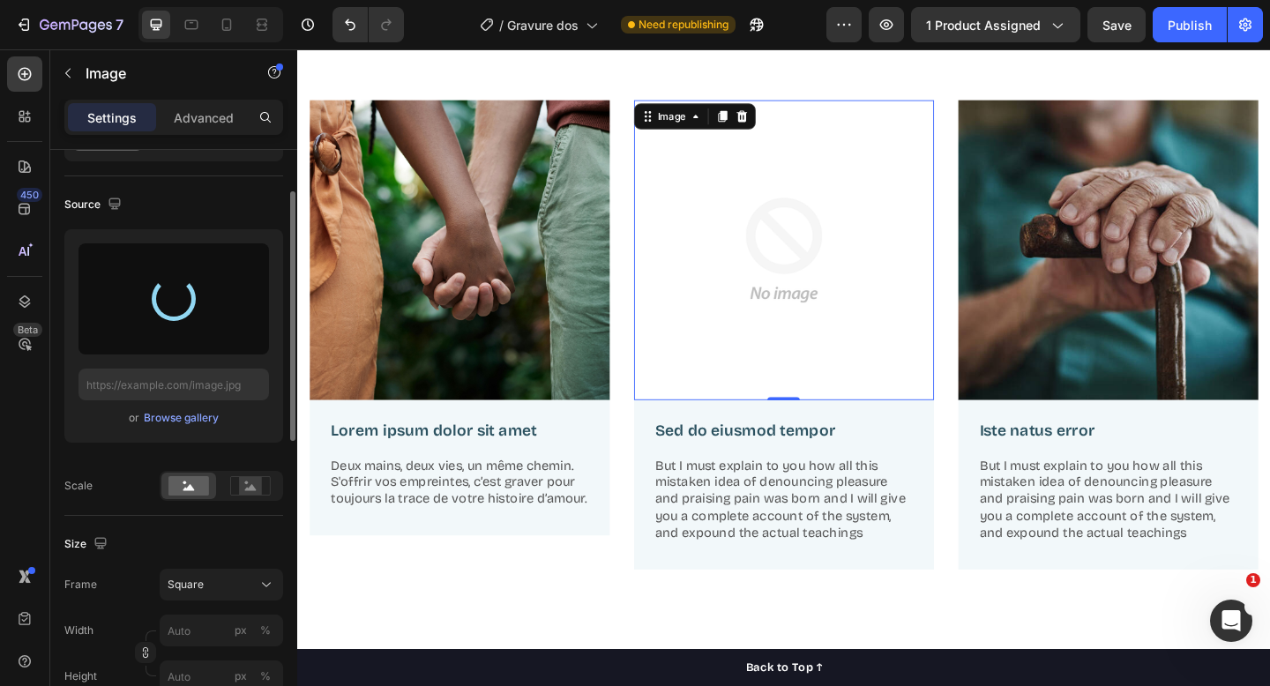
type input "https://cdn.shopify.com/s/files/1/2080/3751/files/gempages_451775192159487074-d…"
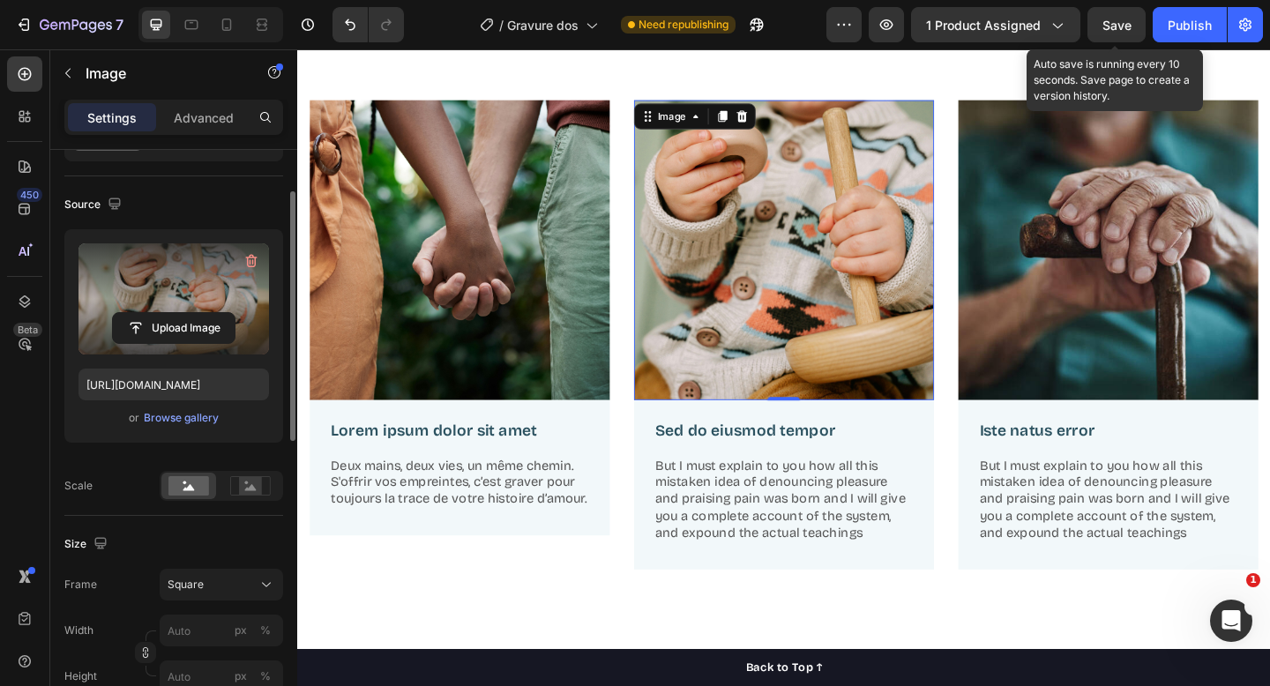
click at [1114, 19] on span "Save" at bounding box center [1117, 25] width 29 height 15
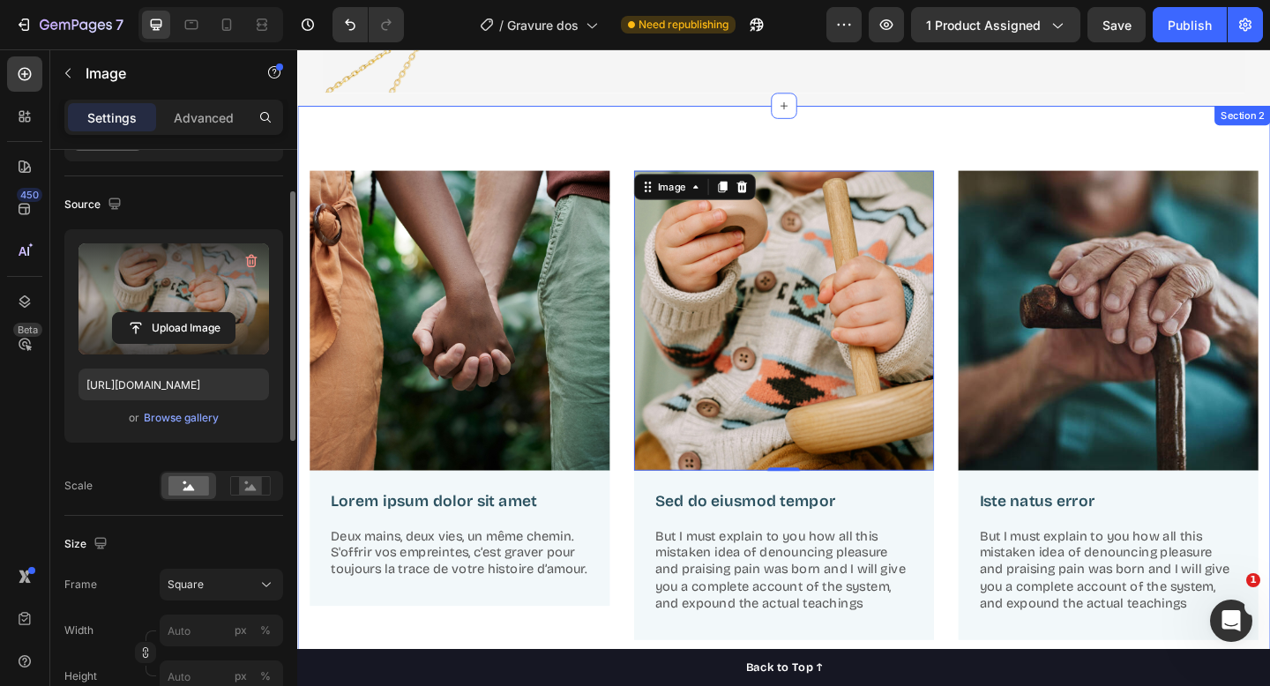
scroll to position [431, 0]
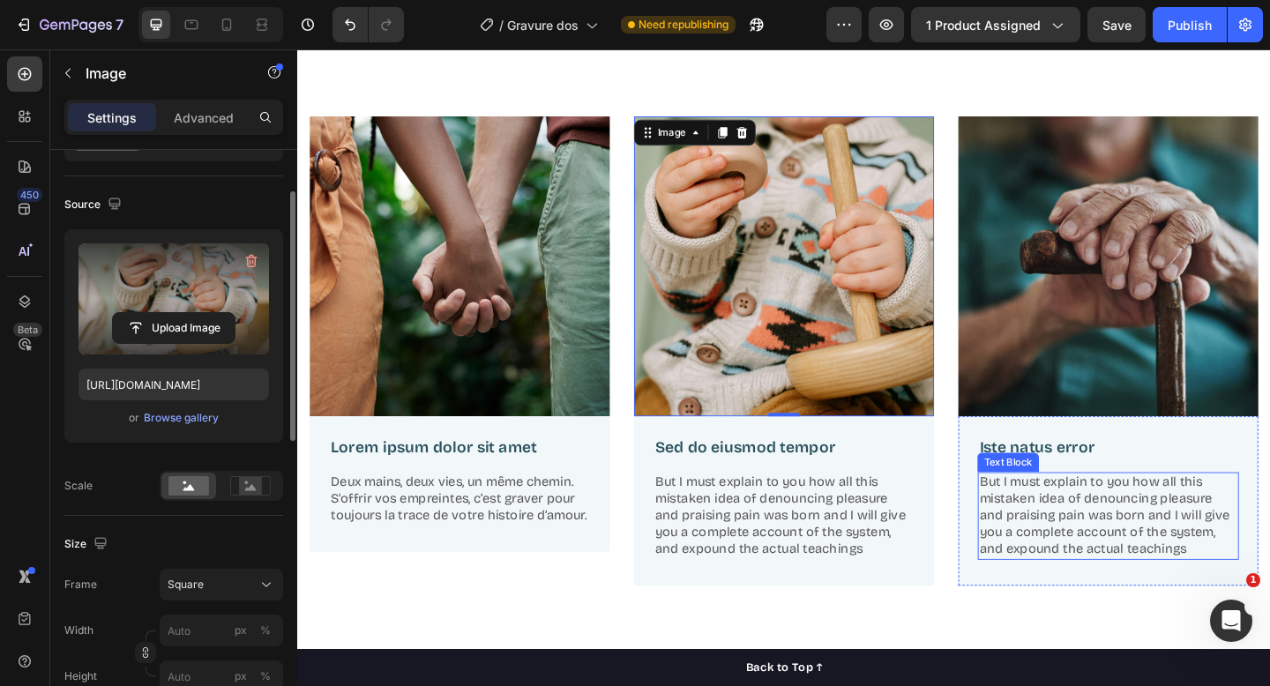
click at [1135, 552] on p "But I must explain to you how all this mistaken idea of denouncing pleasure and…" at bounding box center [1179, 558] width 281 height 92
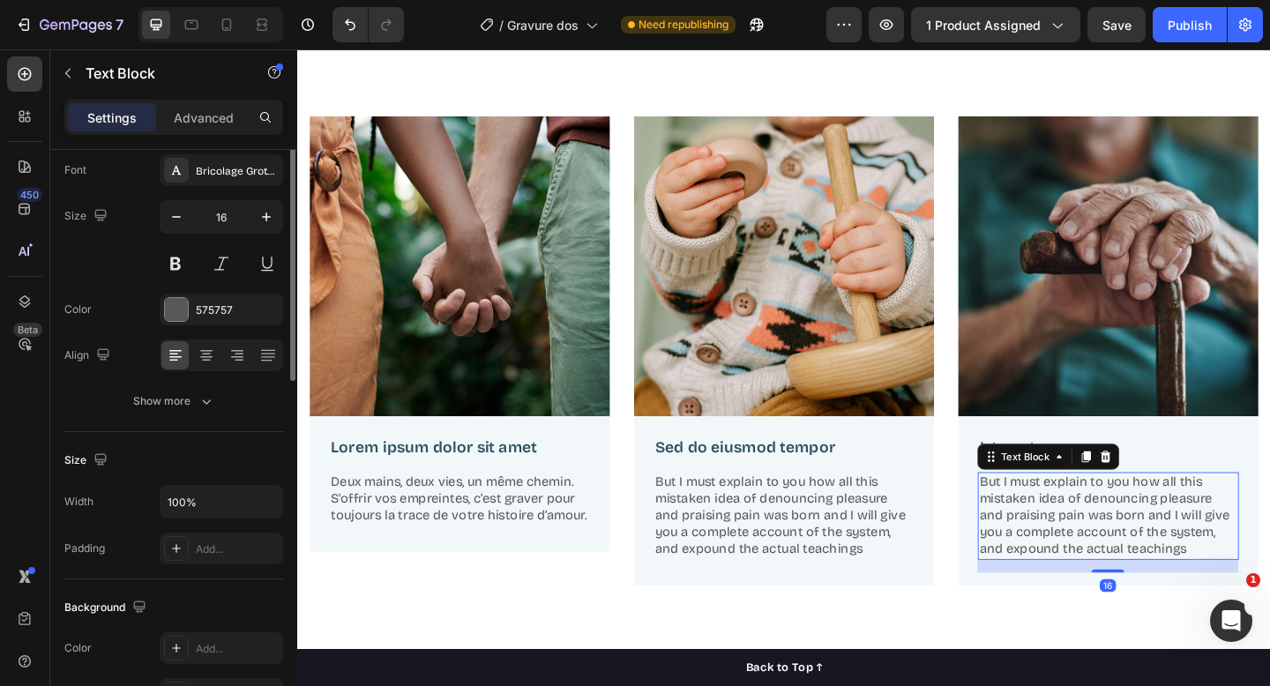
click at [1135, 552] on p "But I must explain to you how all this mistaken idea of denouncing pleasure and…" at bounding box center [1179, 558] width 281 height 92
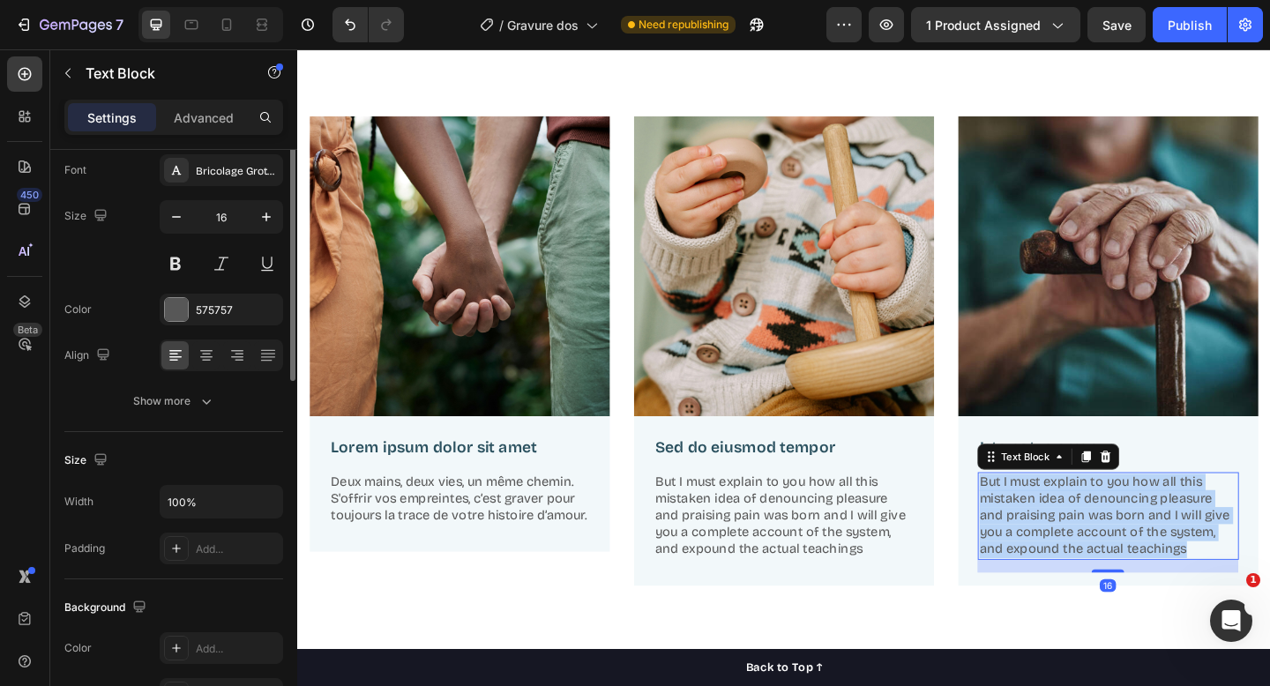
click at [1135, 552] on p "But I must explain to you how all this mistaken idea of denouncing pleasure and…" at bounding box center [1179, 558] width 281 height 92
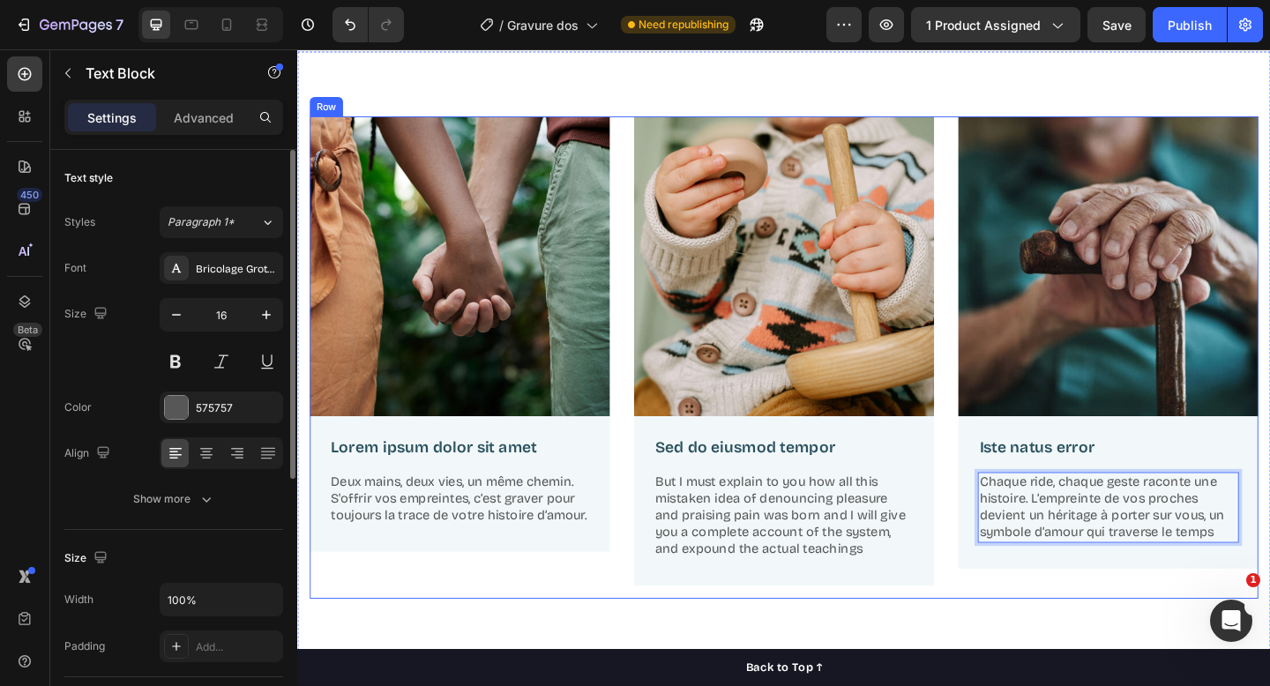
click at [1052, 627] on div "Image Iste natus error Text Block Chaque ride, chaque geste raconte une histoir…" at bounding box center [1179, 385] width 326 height 525
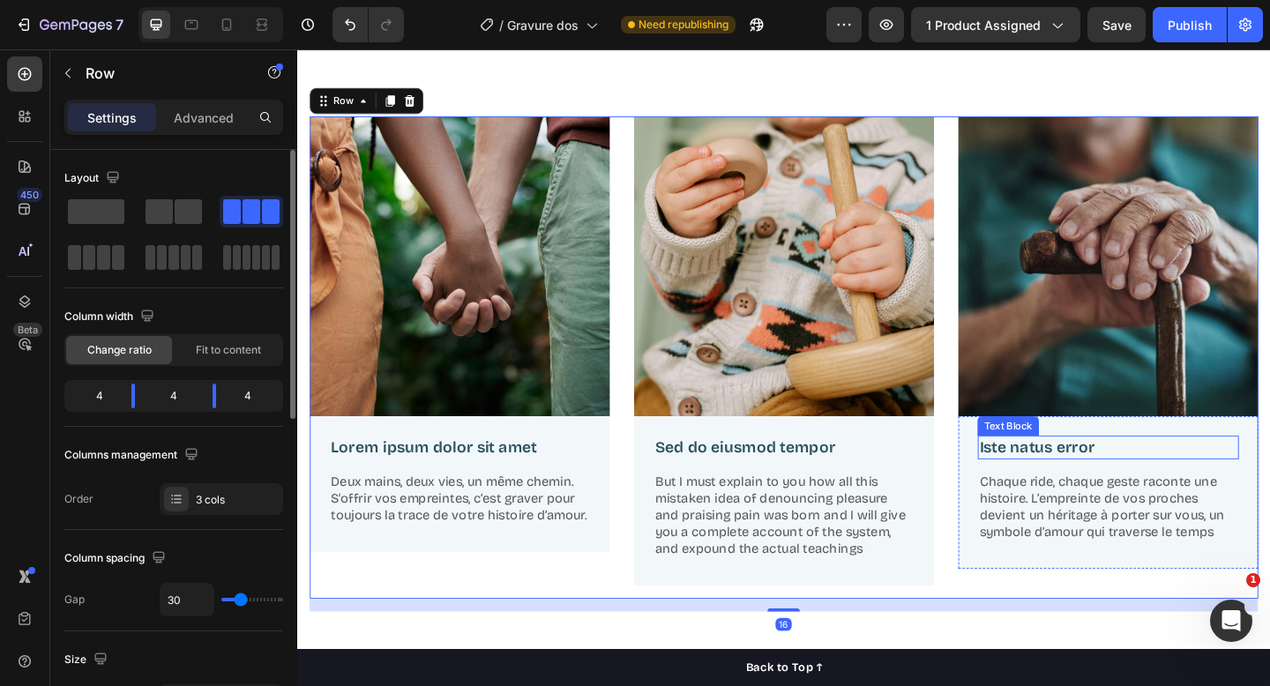
click at [1077, 478] on p "Iste natus error" at bounding box center [1179, 483] width 281 height 22
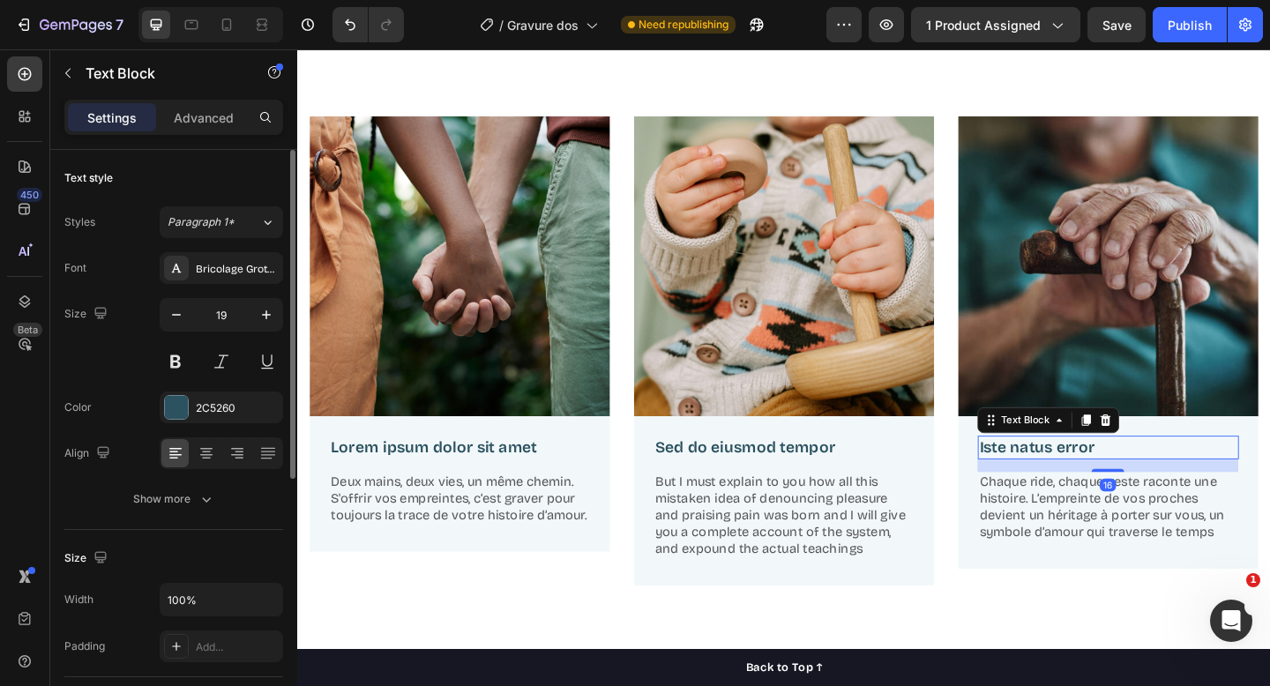
click at [1077, 478] on p "Iste natus error" at bounding box center [1179, 483] width 281 height 22
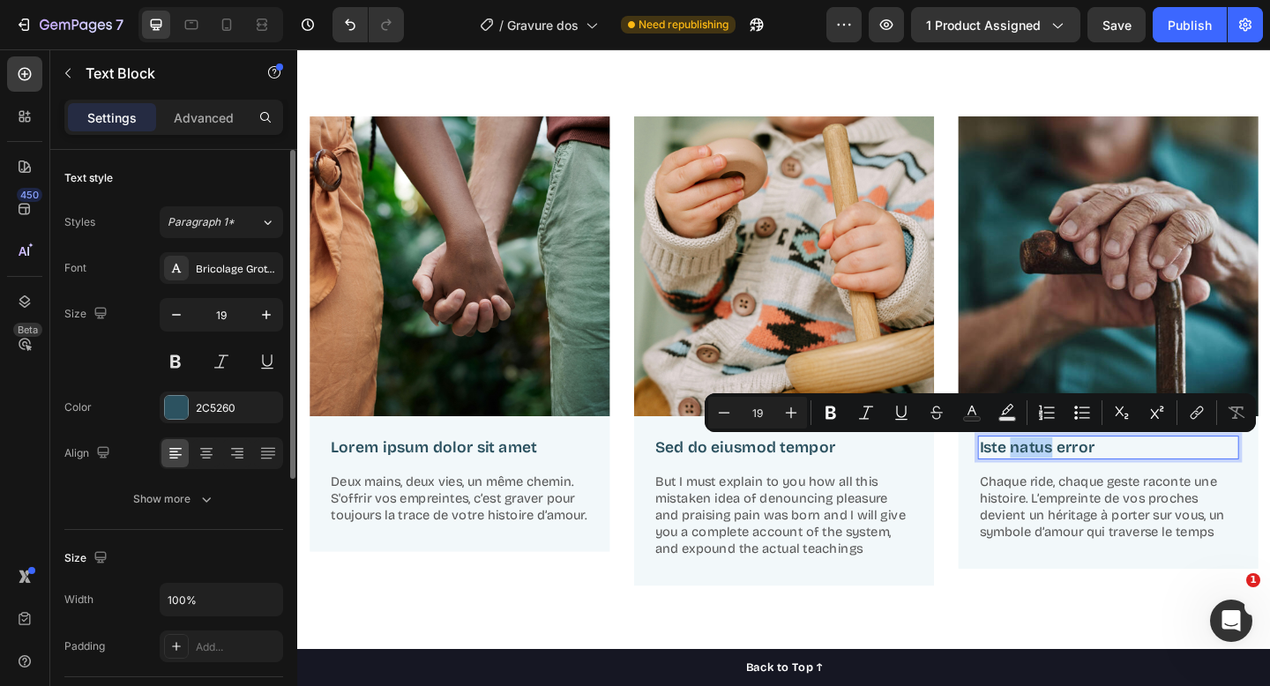
click at [1077, 478] on p "Iste natus error" at bounding box center [1179, 483] width 281 height 22
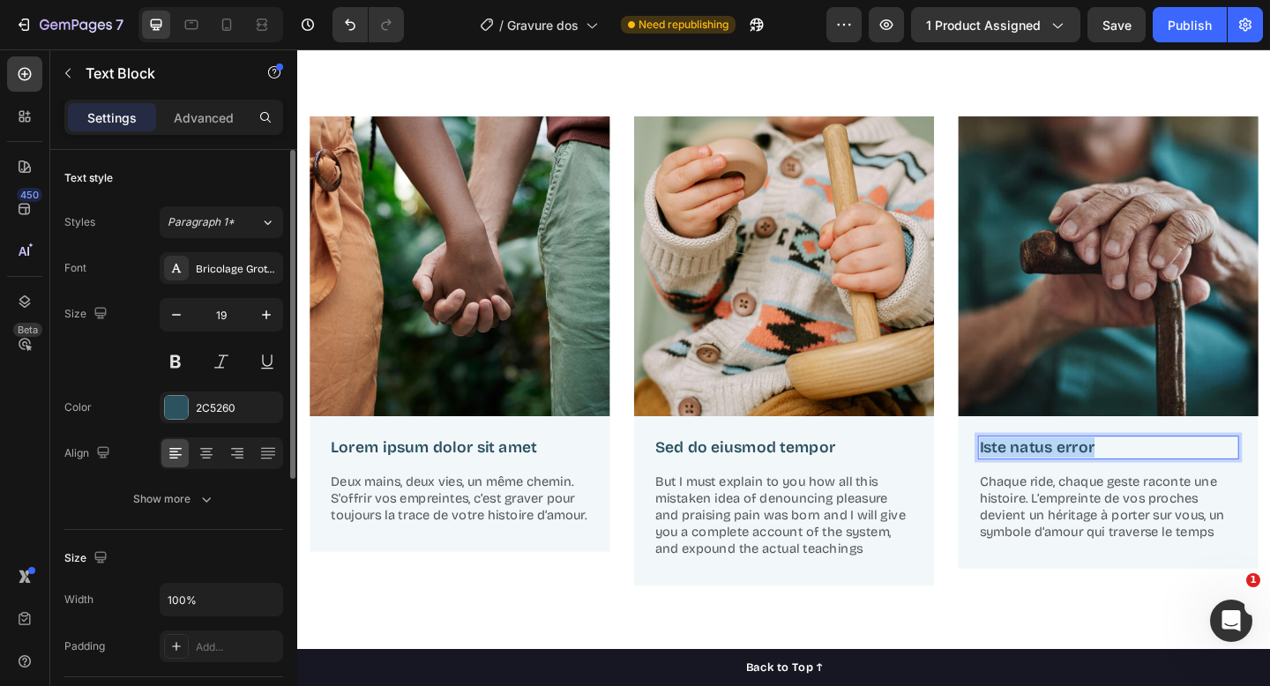
click at [1077, 478] on p "Iste natus error" at bounding box center [1179, 483] width 281 height 22
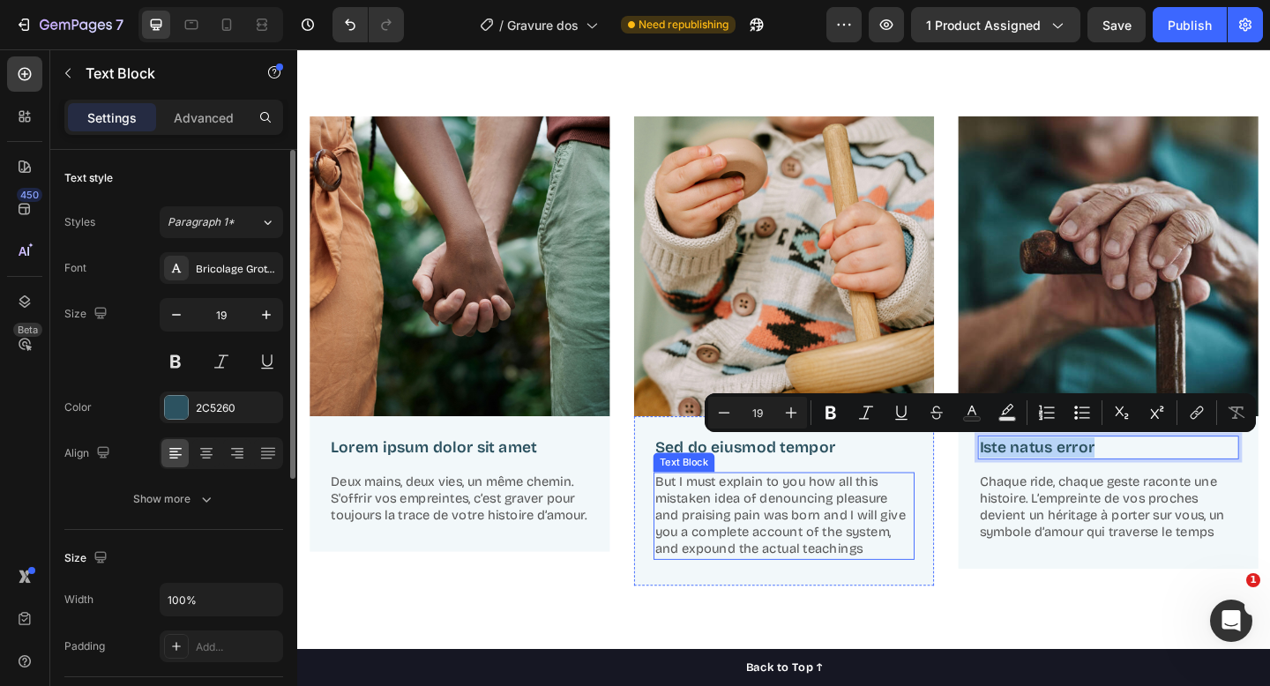
click at [738, 521] on p "But I must explain to you how all this mistaken idea of denouncing pleasure and…" at bounding box center [826, 558] width 281 height 92
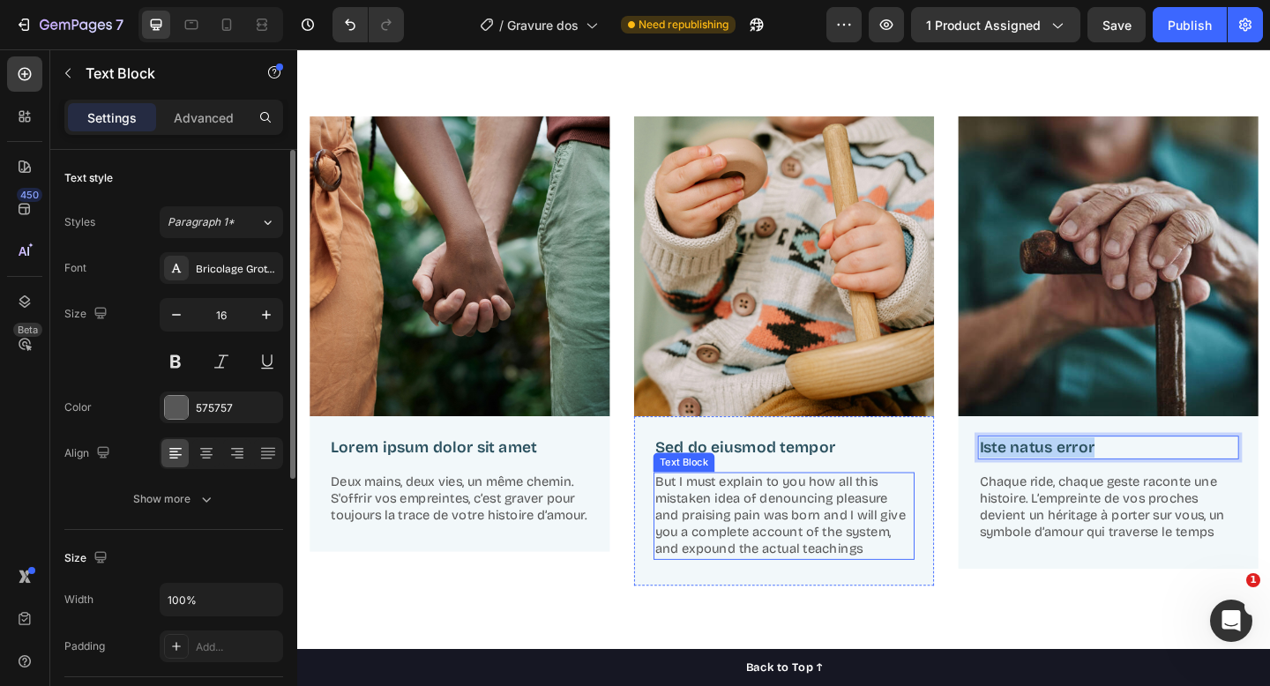
click at [738, 521] on p "But I must explain to you how all this mistaken idea of denouncing pleasure and…" at bounding box center [826, 558] width 281 height 92
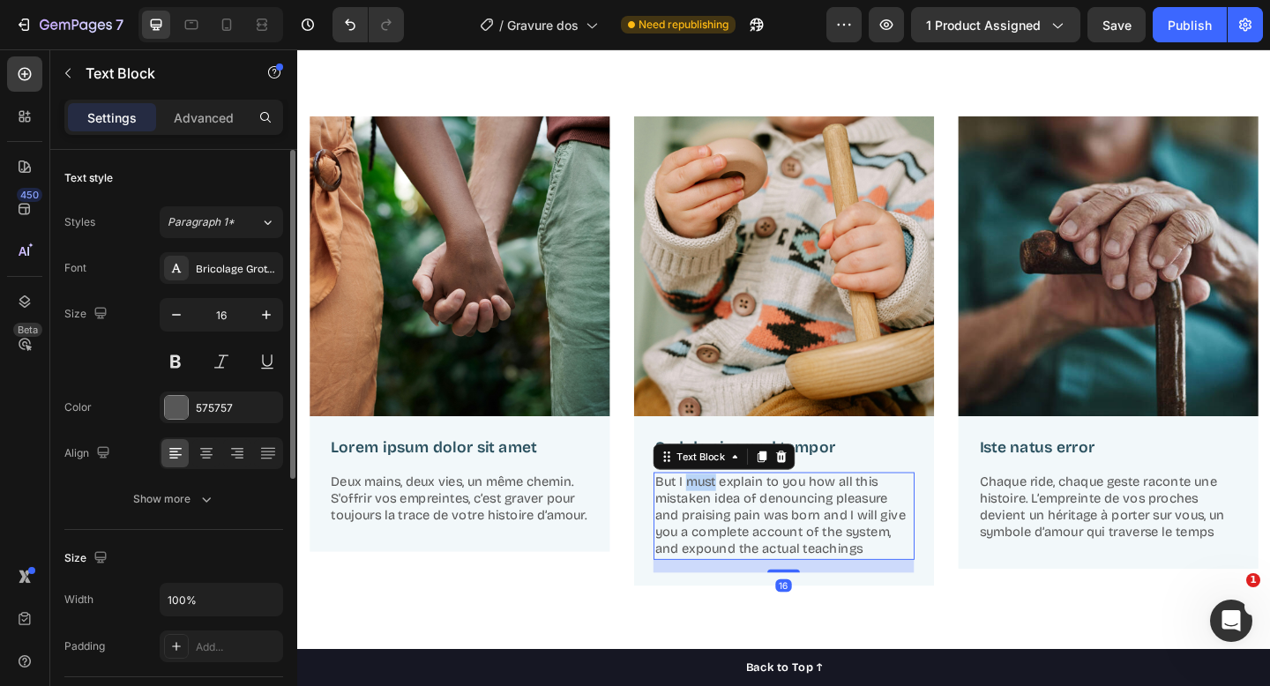
click at [738, 521] on p "But I must explain to you how all this mistaken idea of denouncing pleasure and…" at bounding box center [826, 558] width 281 height 92
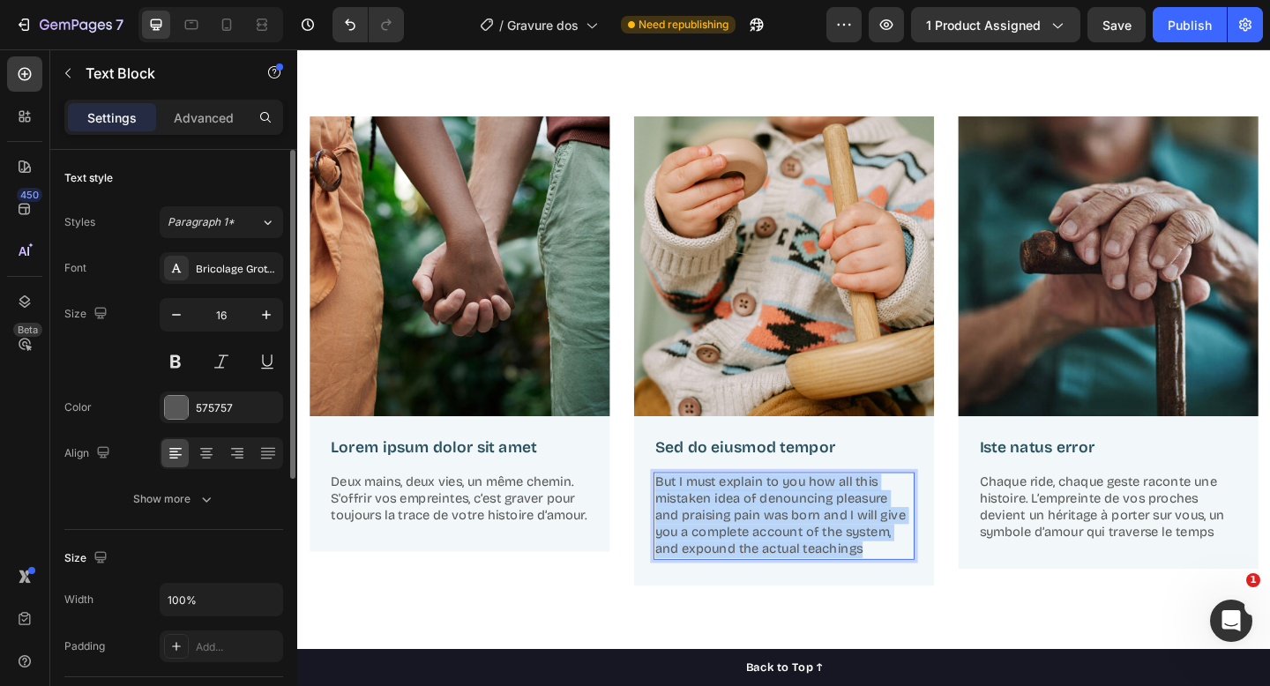
click at [738, 521] on p "But I must explain to you how all this mistaken idea of denouncing pleasure and…" at bounding box center [826, 558] width 281 height 92
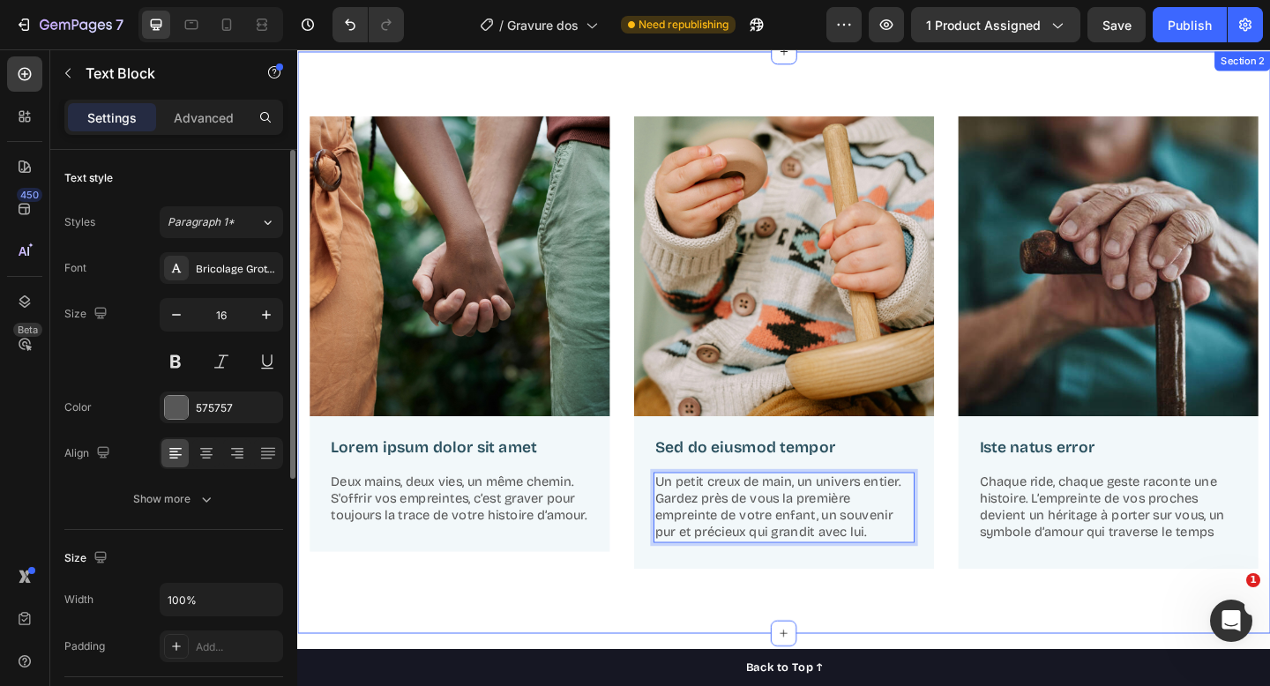
click at [664, 671] on div "Image Lorem ipsum dolor sit amet Text Block Deux mains, deux vies, un même chem…" at bounding box center [826, 368] width 1059 height 633
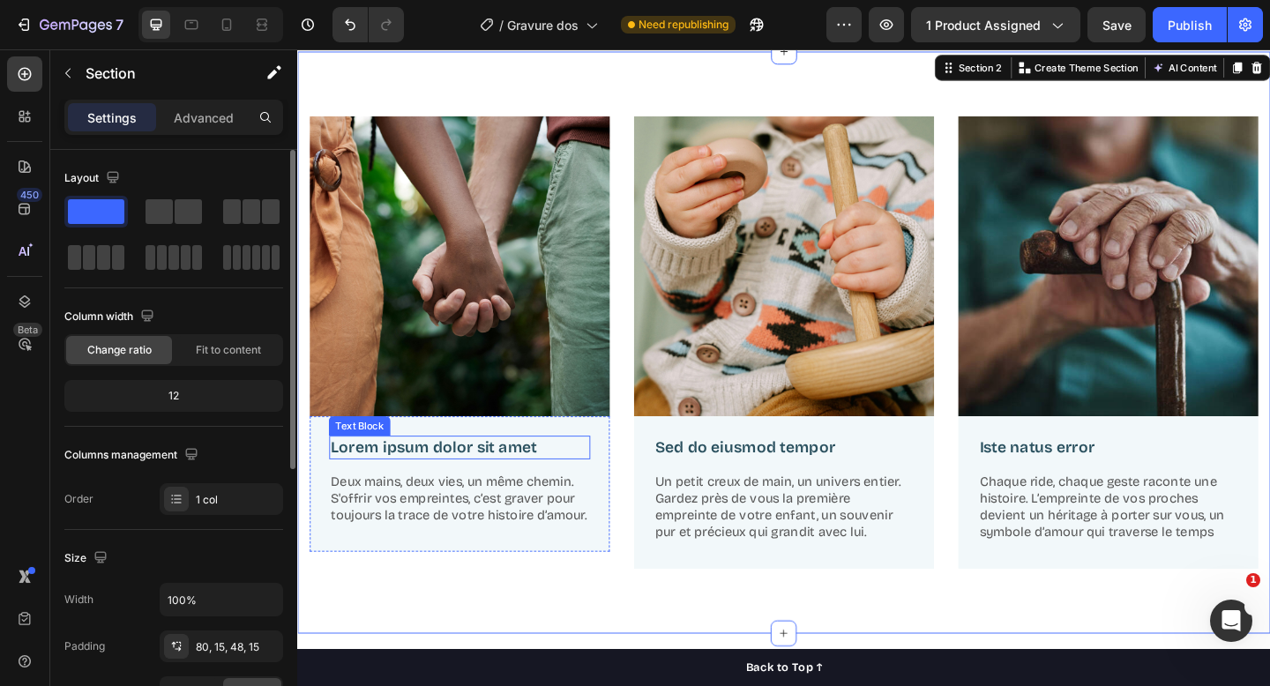
click at [446, 491] on p "Lorem ipsum dolor sit amet" at bounding box center [473, 483] width 281 height 22
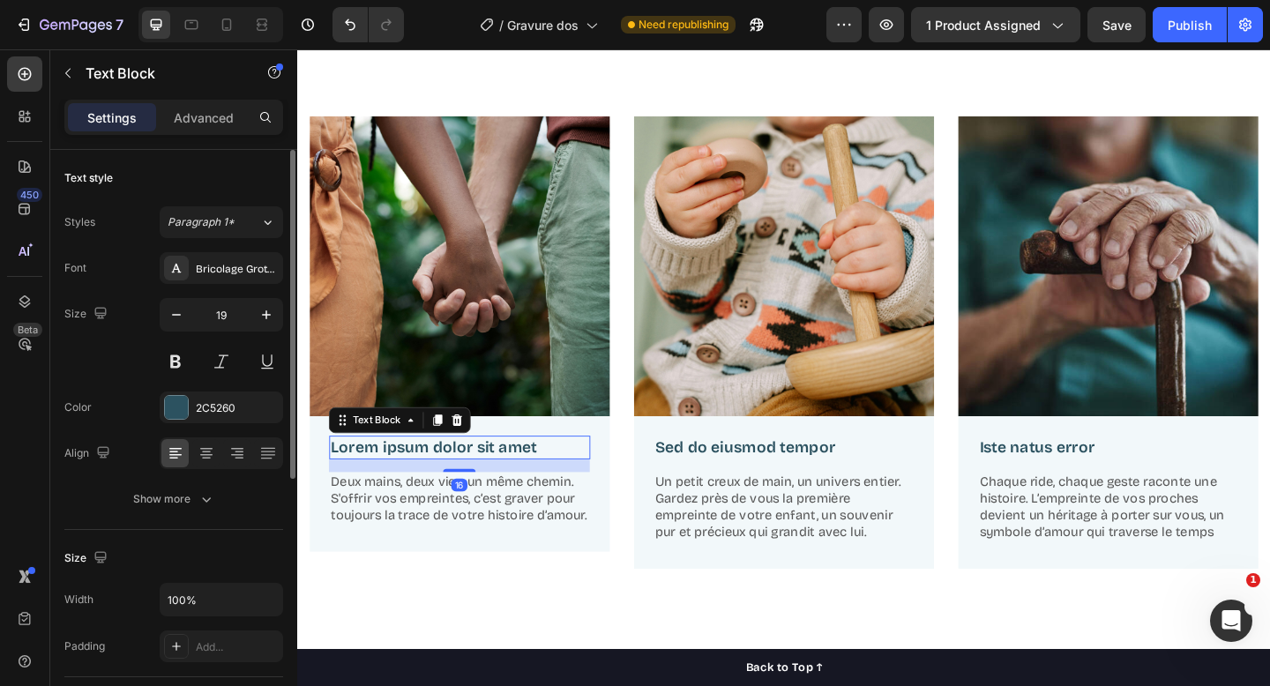
click at [446, 491] on p "Lorem ipsum dolor sit amet" at bounding box center [473, 483] width 281 height 22
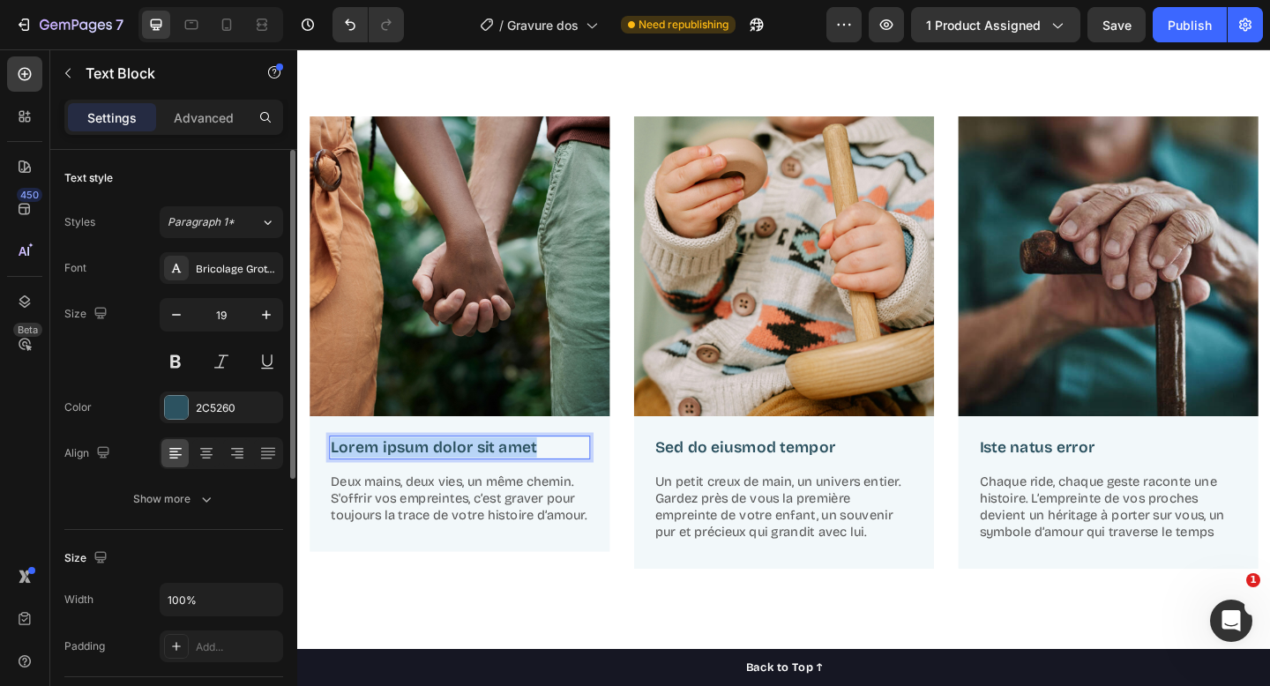
click at [446, 491] on p "Lorem ipsum dolor sit amet" at bounding box center [473, 483] width 281 height 22
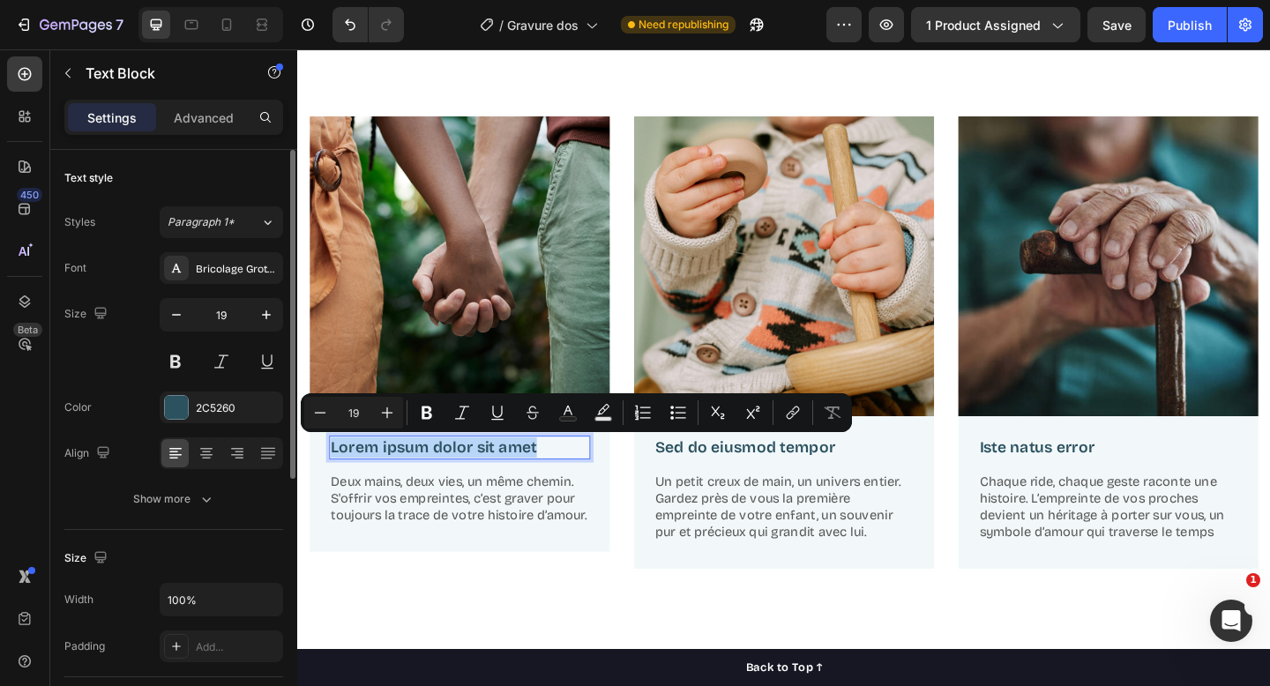
click at [446, 491] on p "Lorem ipsum dolor sit amet" at bounding box center [473, 483] width 281 height 22
click at [446, 479] on p "Lorem ipsum dolor sit amet" at bounding box center [473, 483] width 281 height 22
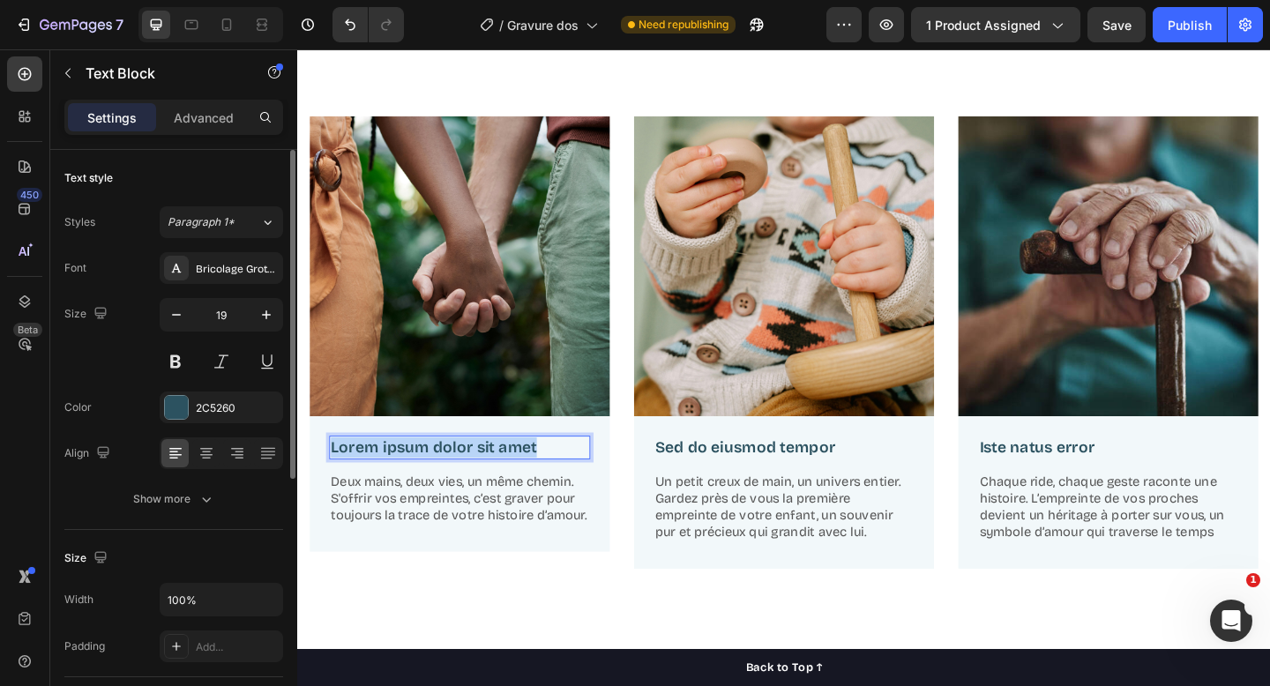
click at [446, 479] on p "Lorem ipsum dolor sit amet" at bounding box center [473, 483] width 281 height 22
click at [454, 631] on div "Image L’empreinte de votre amour Text Block 16 Deux mains, deux vies, un même c…" at bounding box center [827, 383] width 1032 height 521
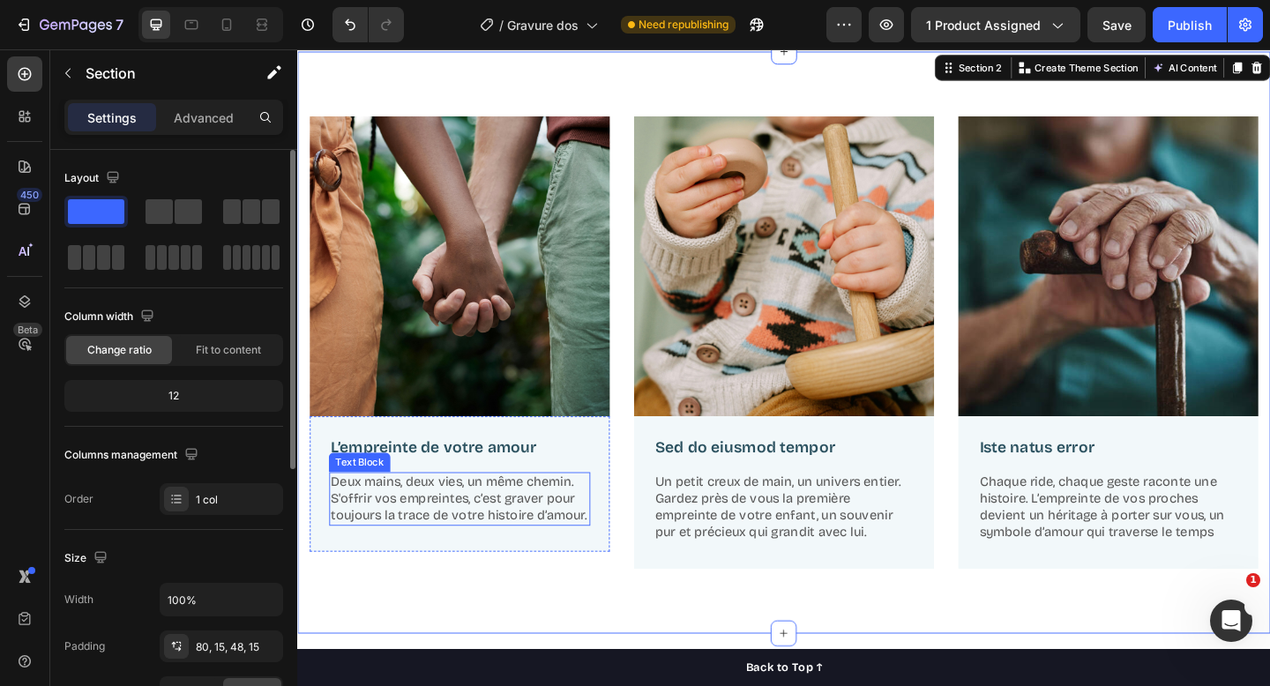
click at [349, 490] on div "Text Block" at bounding box center [365, 499] width 67 height 21
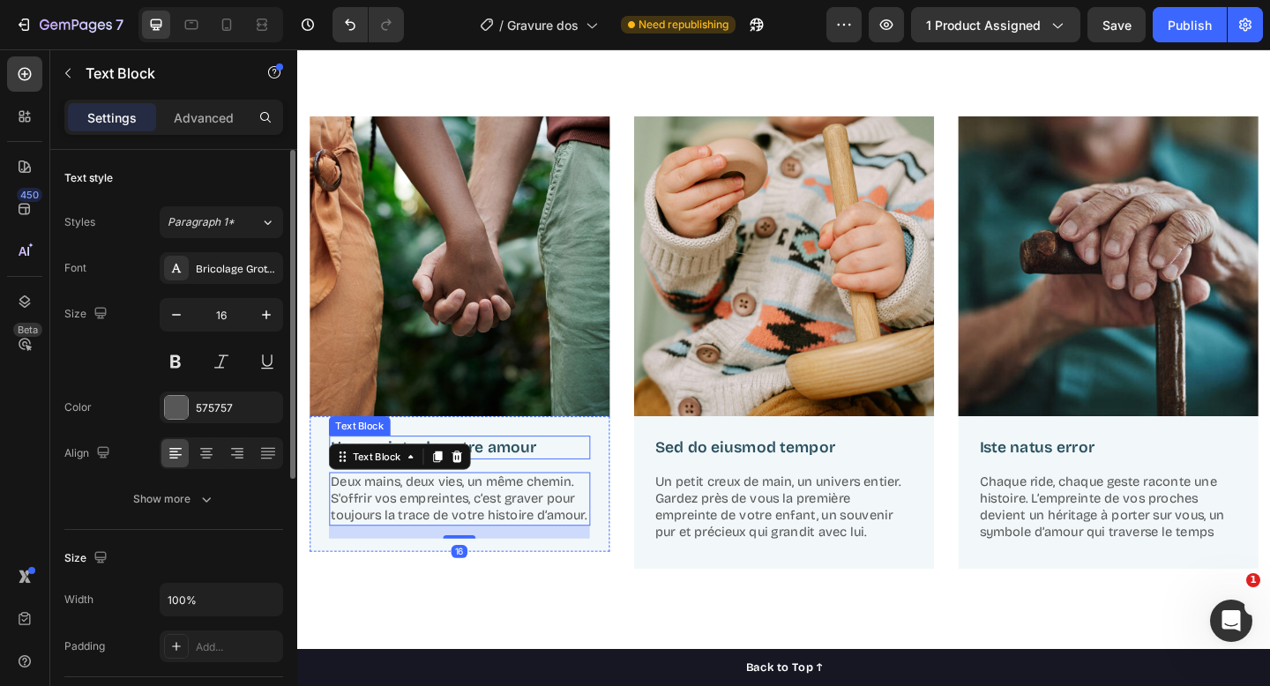
click at [540, 483] on p "L’empreinte de votre amour" at bounding box center [473, 483] width 281 height 22
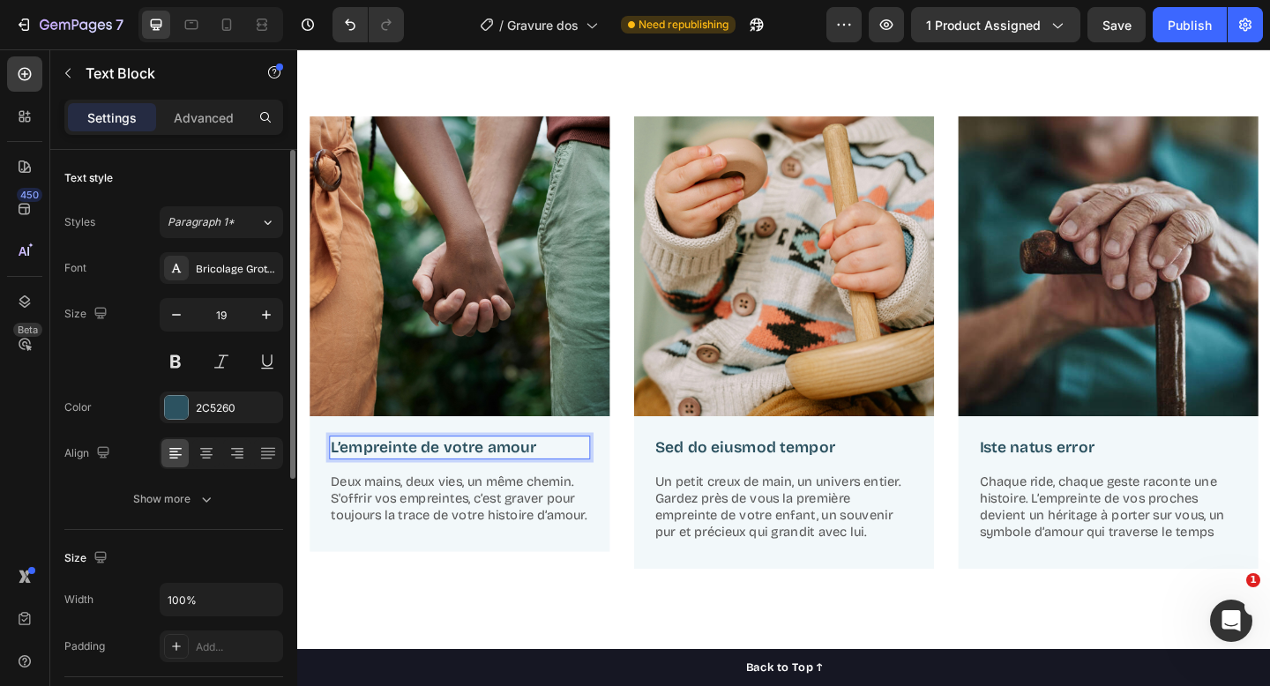
click at [349, 487] on p "L’empreinte de votre amour" at bounding box center [473, 483] width 281 height 22
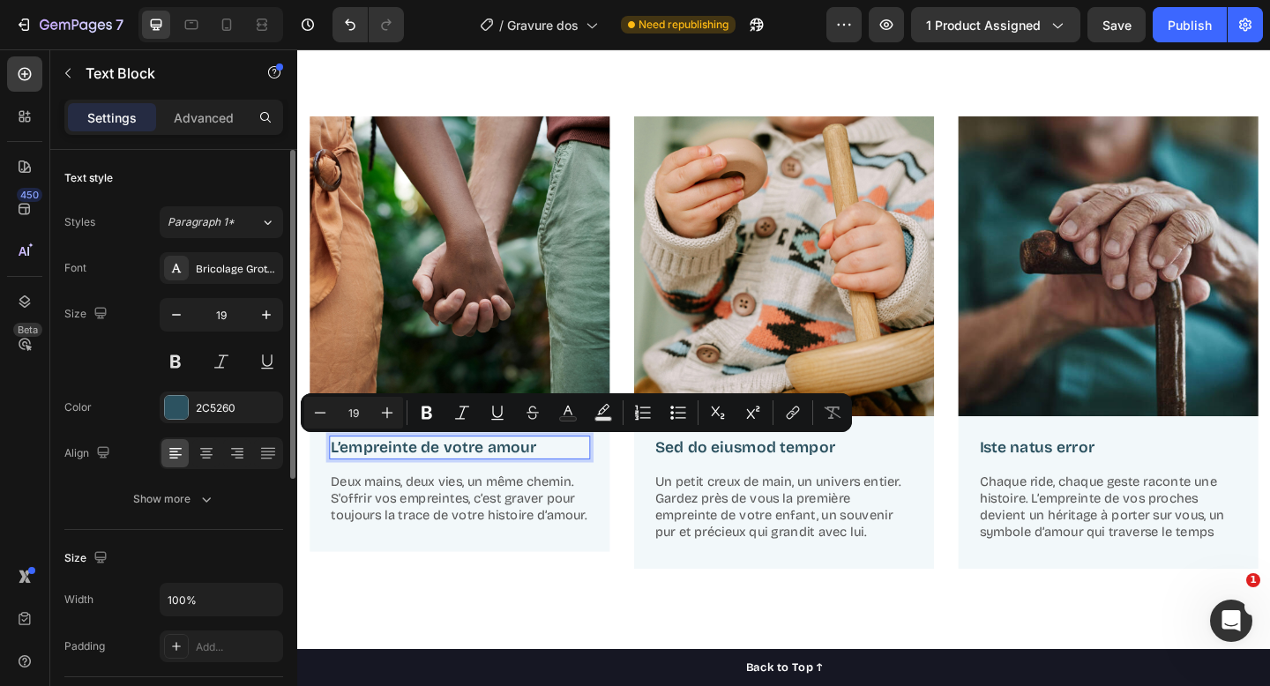
click at [345, 483] on p "L’empreinte de votre amour" at bounding box center [473, 483] width 281 height 22
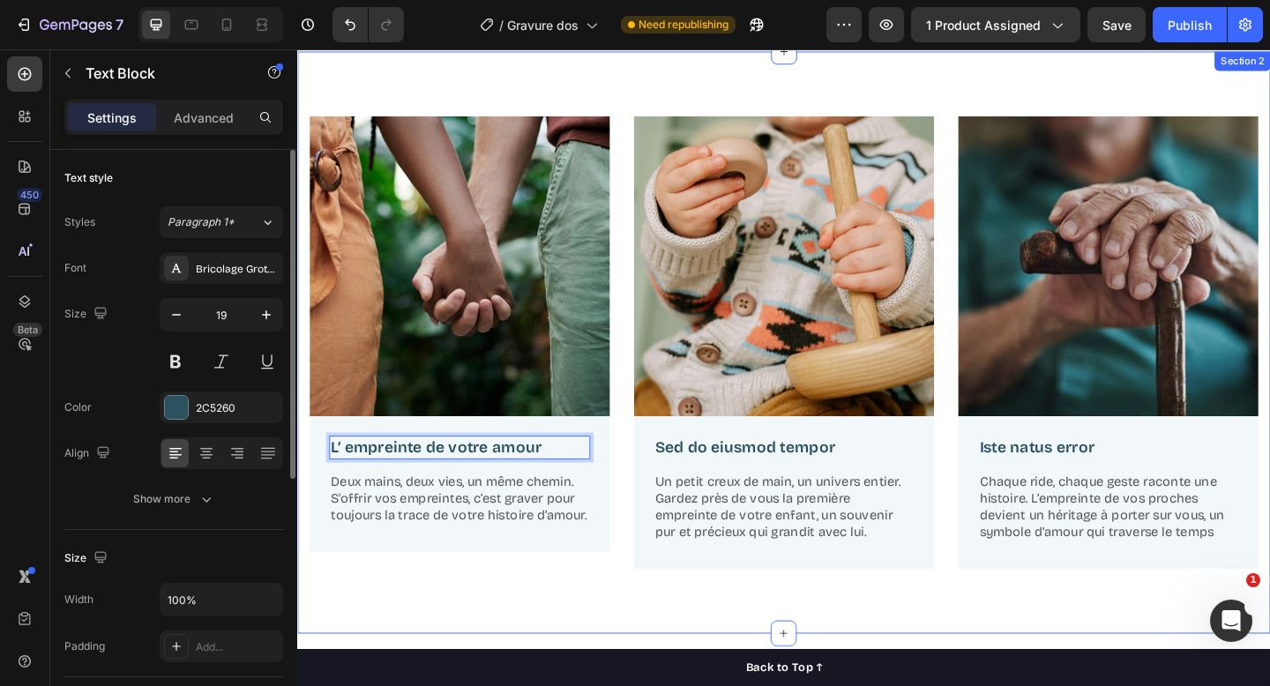
click at [446, 641] on div "Image L’ empreinte de votre amour Text Block 16 Deux mains, deux vies, un même …" at bounding box center [827, 383] width 1032 height 521
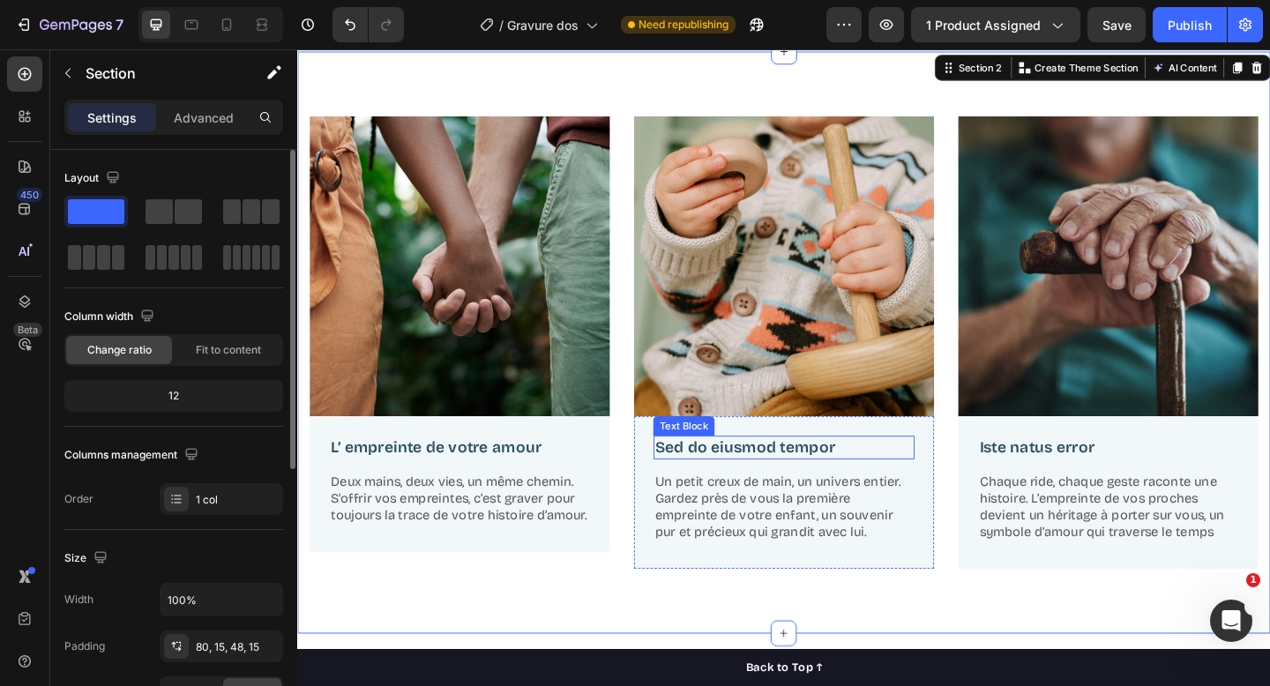
click at [741, 484] on p "Sed do eiusmod tempor" at bounding box center [826, 483] width 281 height 22
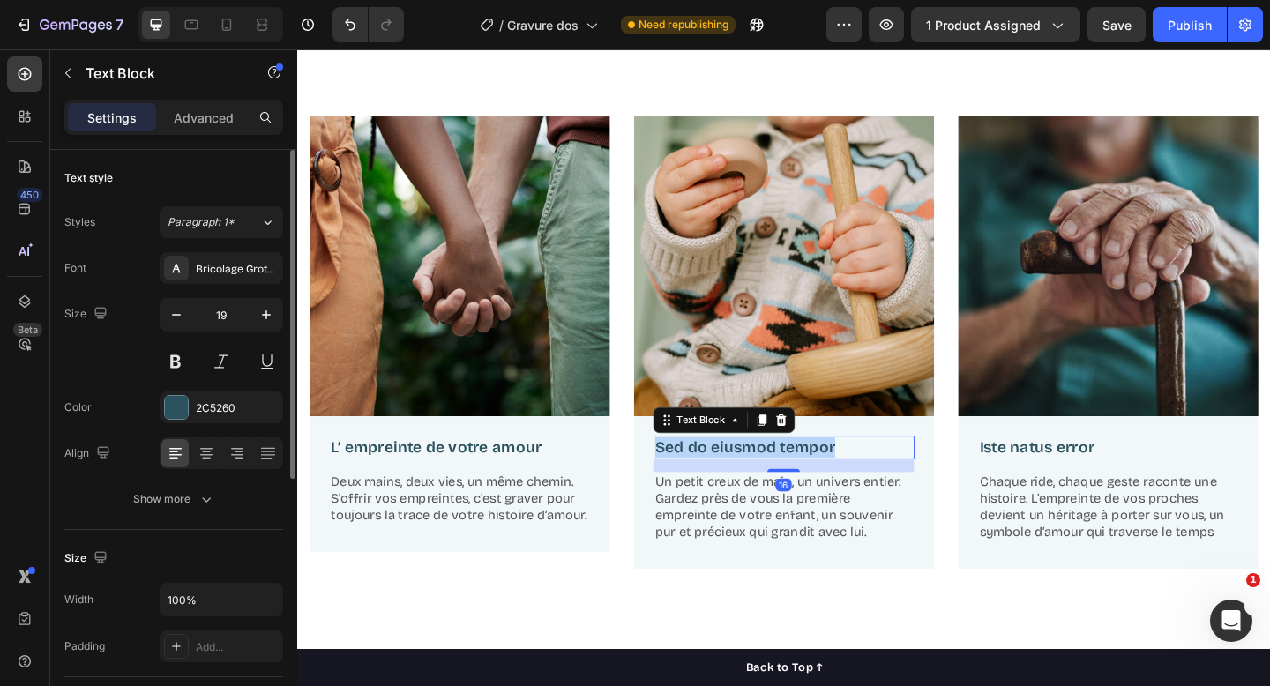
click at [741, 484] on p "Sed do eiusmod tempor" at bounding box center [826, 483] width 281 height 22
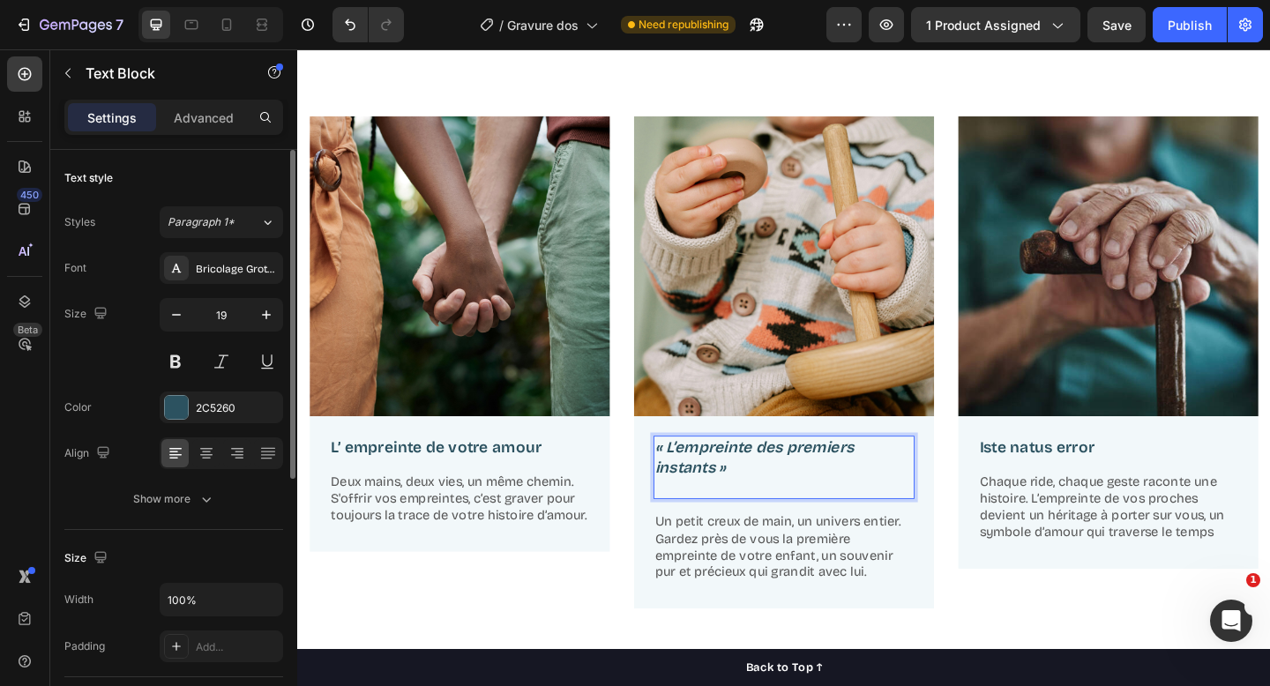
click at [701, 482] on icon "« L’empreinte des premiers instants »" at bounding box center [794, 493] width 216 height 42
click at [732, 491] on icon "« L’empreinte des premiers instants »" at bounding box center [794, 493] width 216 height 42
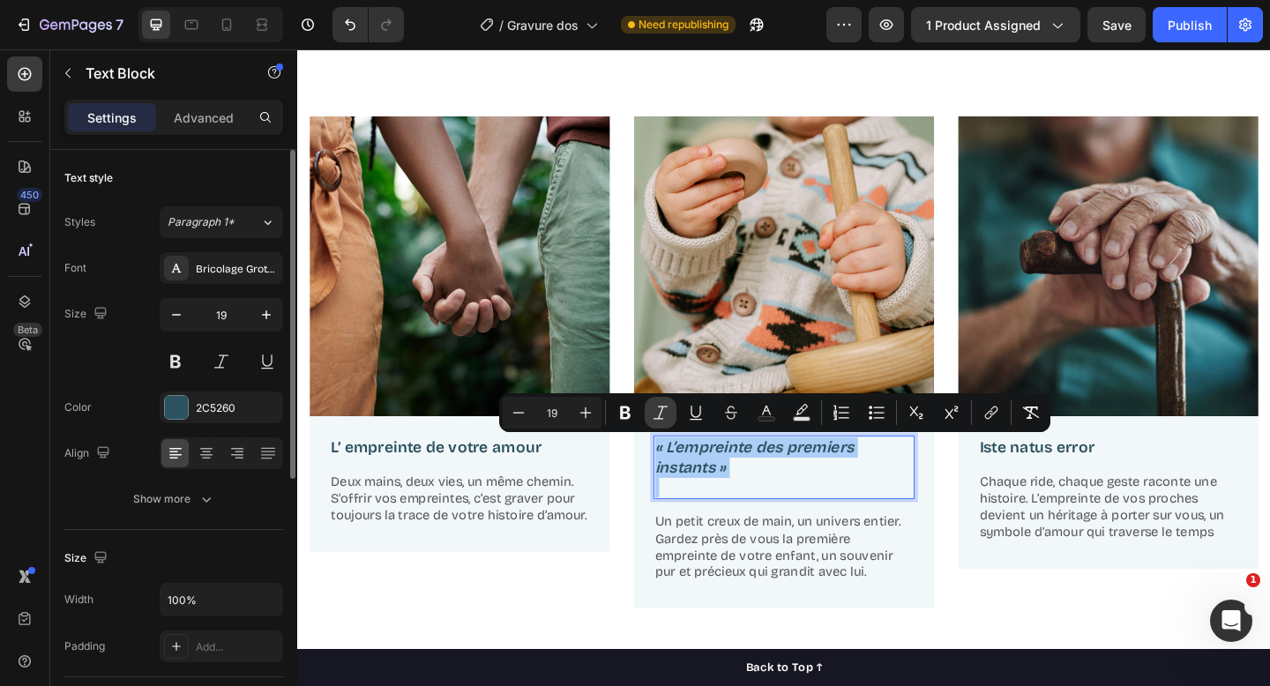
click at [662, 413] on icon "Editor contextual toolbar" at bounding box center [661, 413] width 18 height 18
click at [756, 495] on p "« L’empreinte des premiers instants »" at bounding box center [826, 493] width 281 height 43
click at [701, 486] on p "« L’empreinte des premiers instants »" at bounding box center [826, 493] width 281 height 43
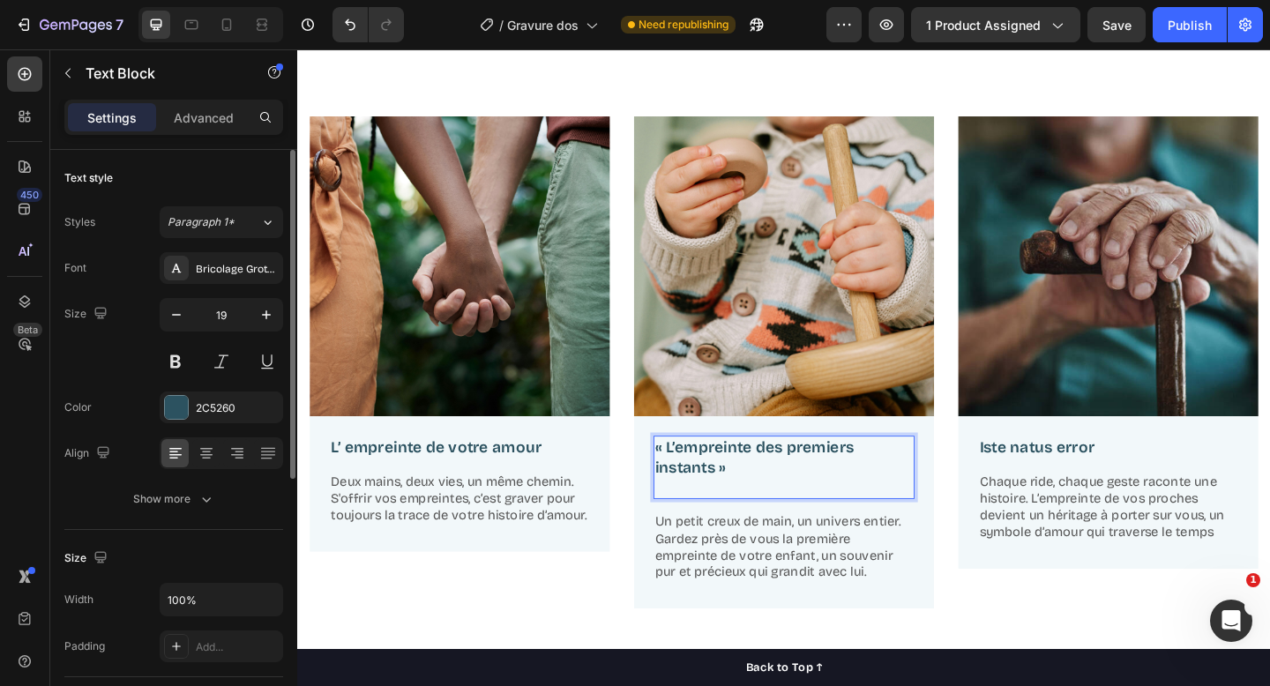
click at [698, 486] on p "« L’empreinte des premiers instants »" at bounding box center [826, 493] width 281 height 43
click at [812, 486] on p "L' empreinte des premiers instants »" at bounding box center [826, 493] width 281 height 43
click at [776, 504] on p "L' empreinte de ses premiers instants »" at bounding box center [826, 493] width 281 height 43
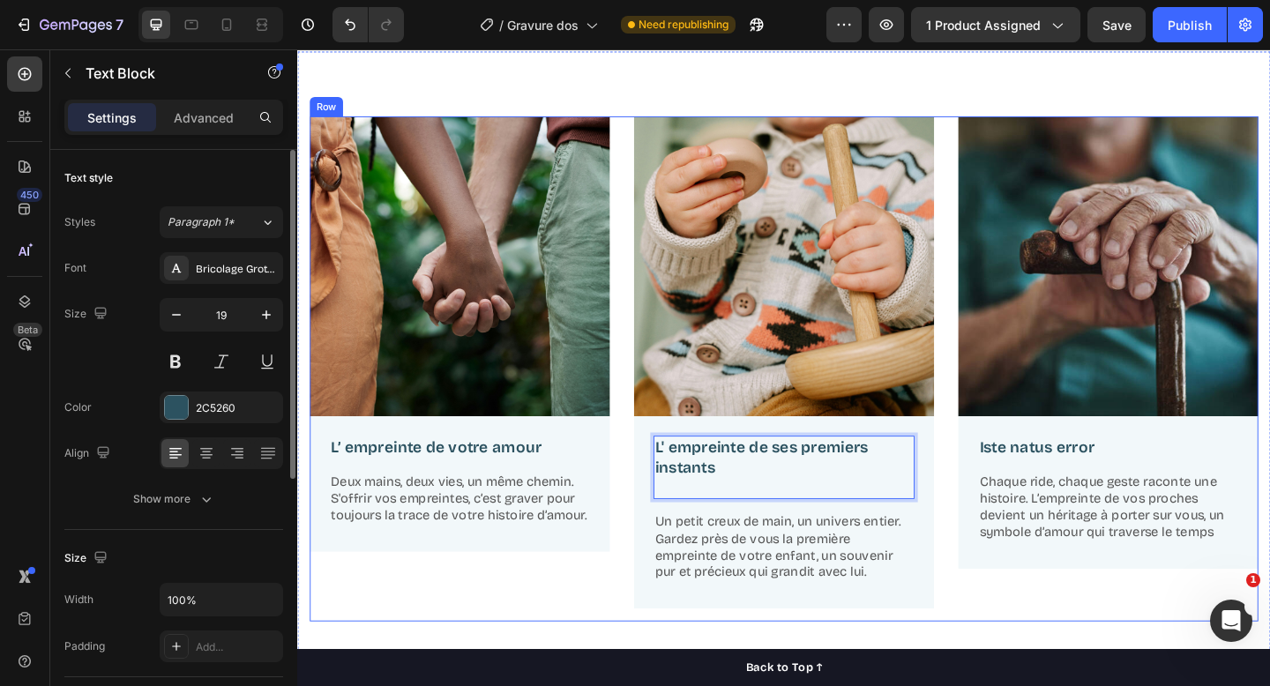
click at [609, 643] on div "Image L’ empreinte de votre amour Text Block Deux mains, deux vies, un même che…" at bounding box center [474, 398] width 326 height 550
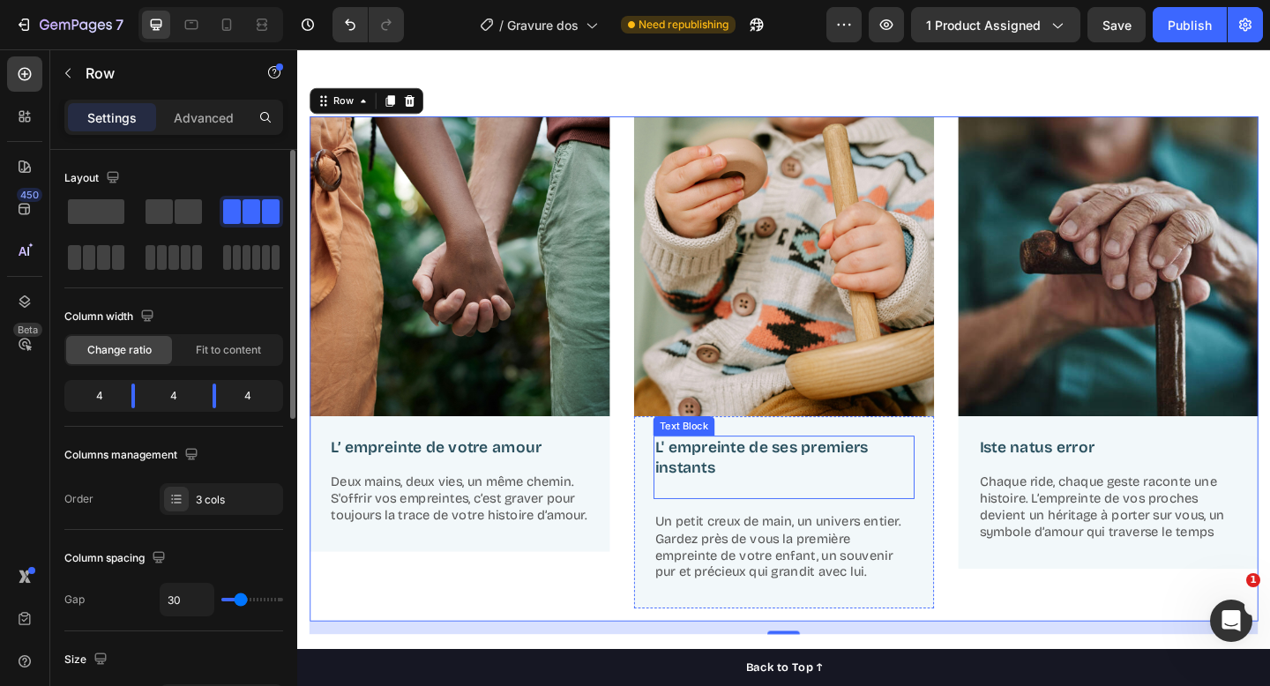
click at [721, 499] on p "L' empreinte de ses premiers instants" at bounding box center [826, 493] width 281 height 43
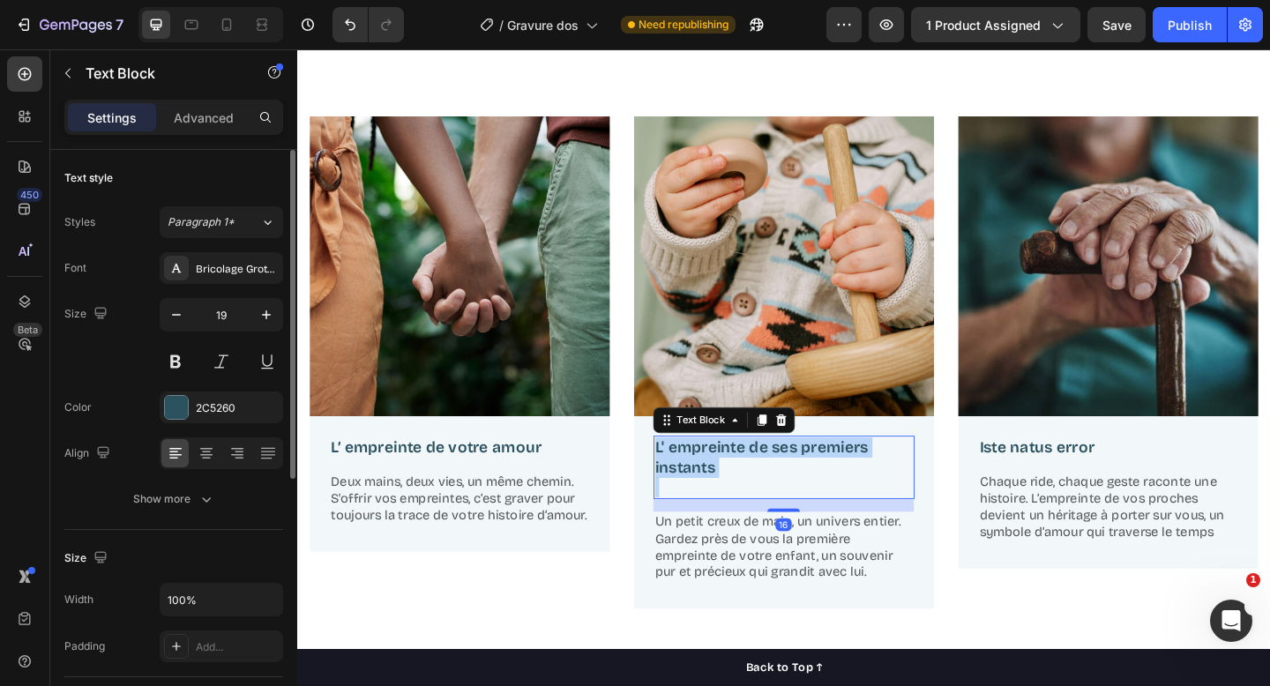
click at [721, 499] on p "L' empreinte de ses premiers instants" at bounding box center [826, 493] width 281 height 43
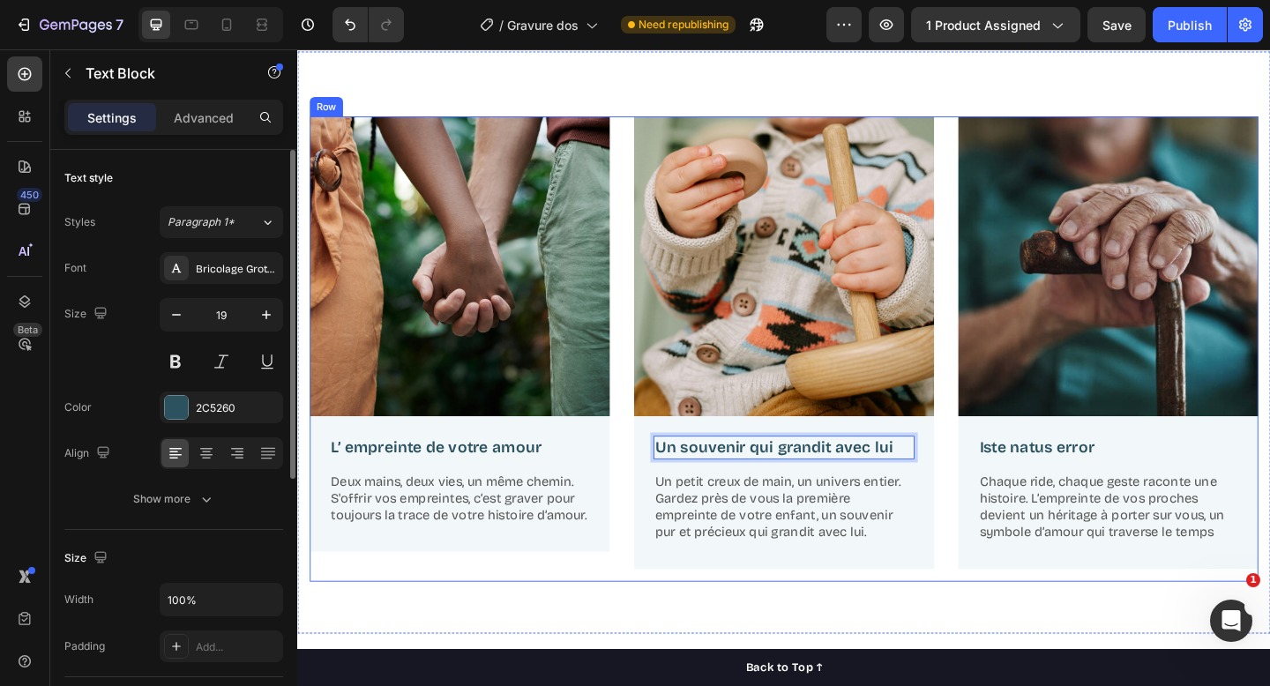
click at [600, 616] on div "Image L’ empreinte de votre amour Text Block Deux mains, deux vies, un même che…" at bounding box center [474, 376] width 326 height 506
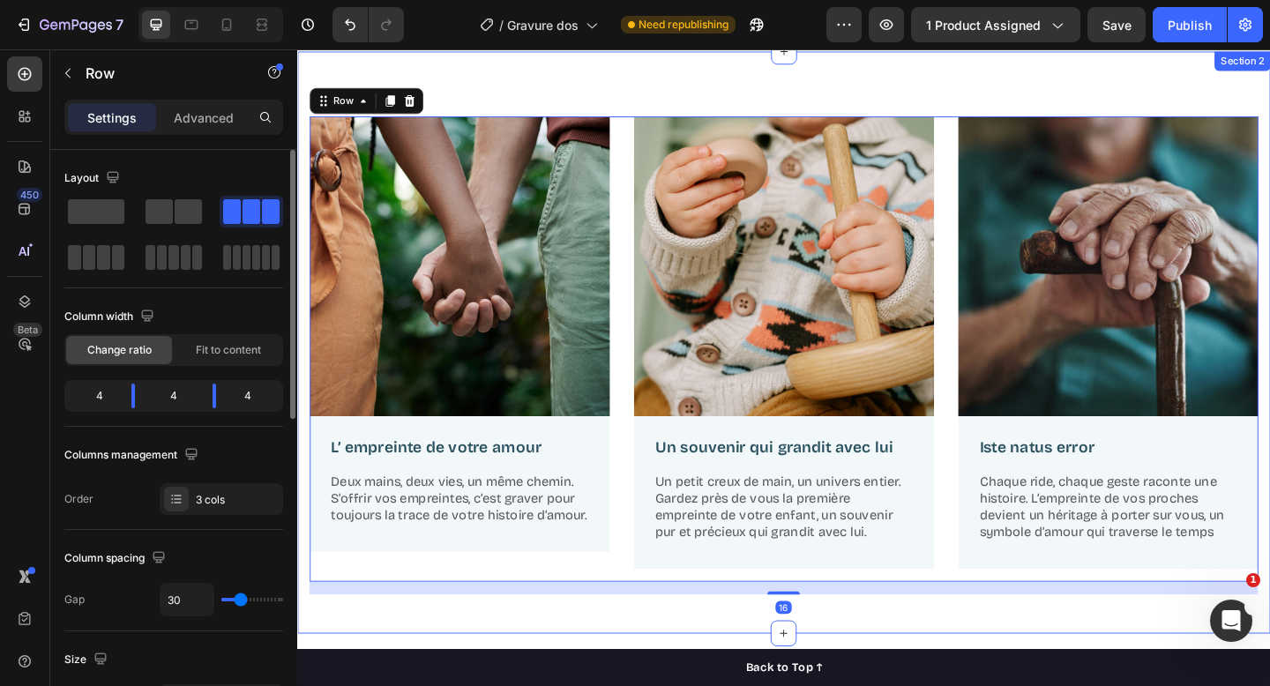
click at [600, 679] on div "Image L’ empreinte de votre amour Text Block Deux mains, deux vies, un même che…" at bounding box center [826, 368] width 1059 height 633
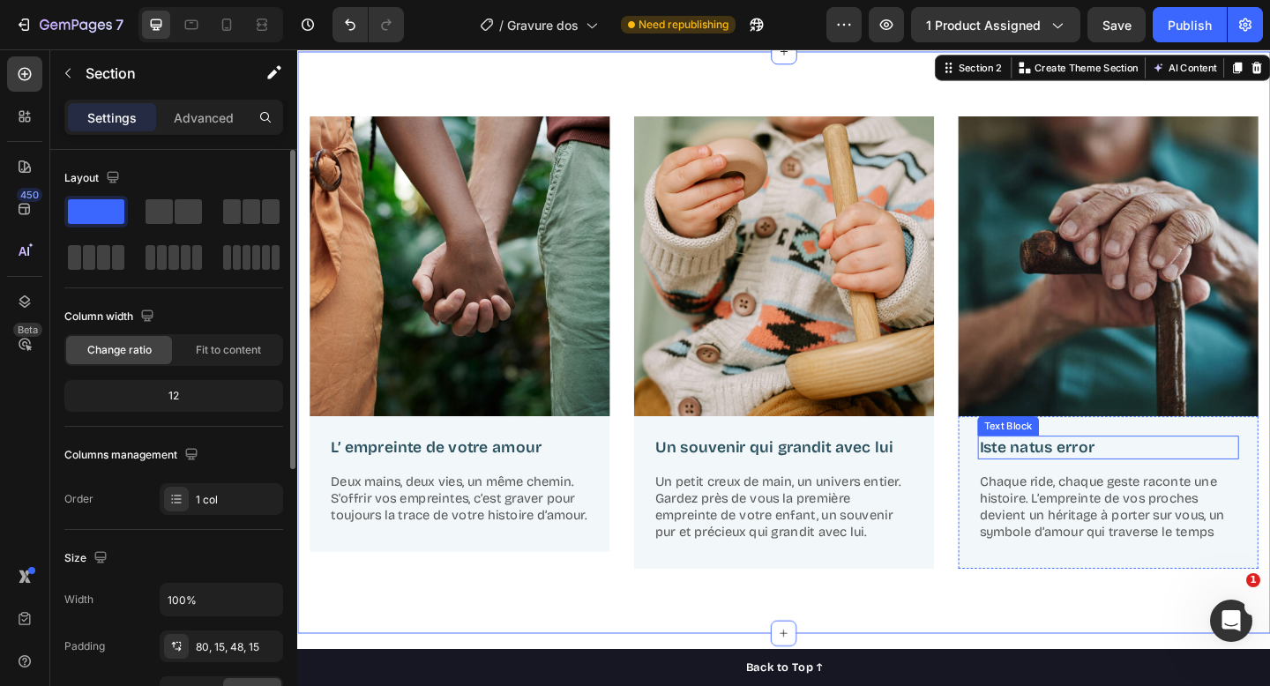
click at [1115, 483] on p "Iste natus error" at bounding box center [1179, 483] width 281 height 22
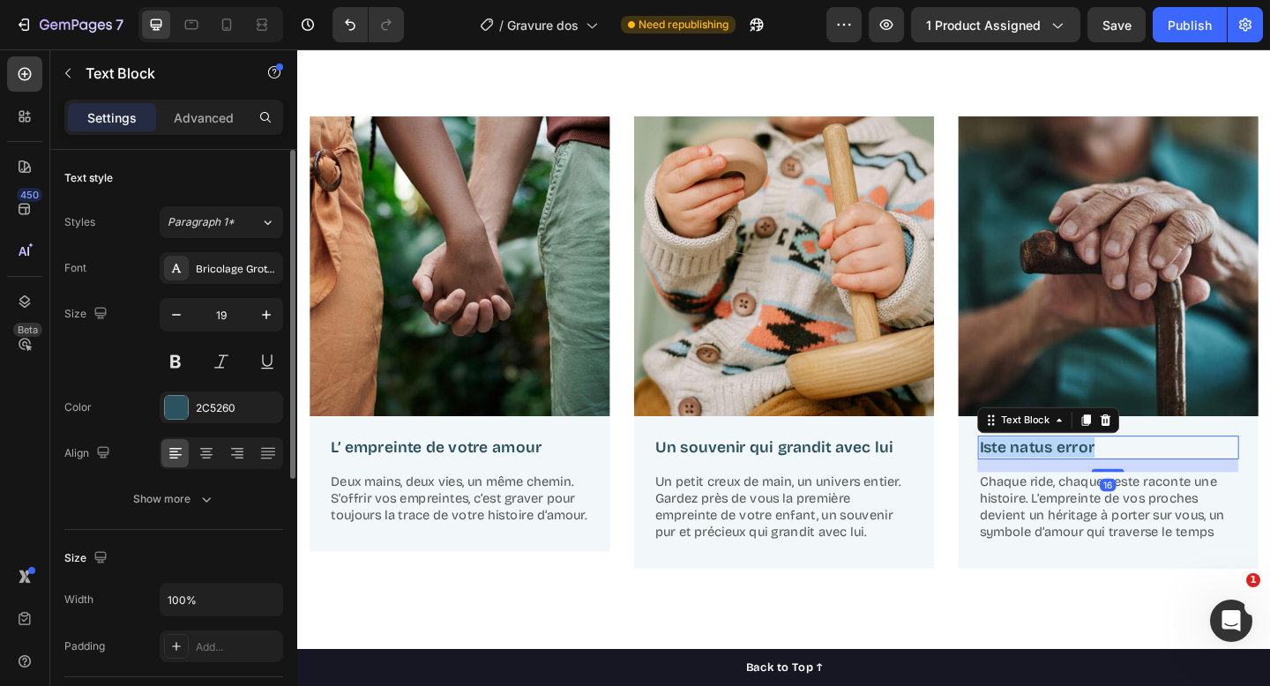
click at [1115, 483] on p "Iste natus error" at bounding box center [1179, 483] width 281 height 22
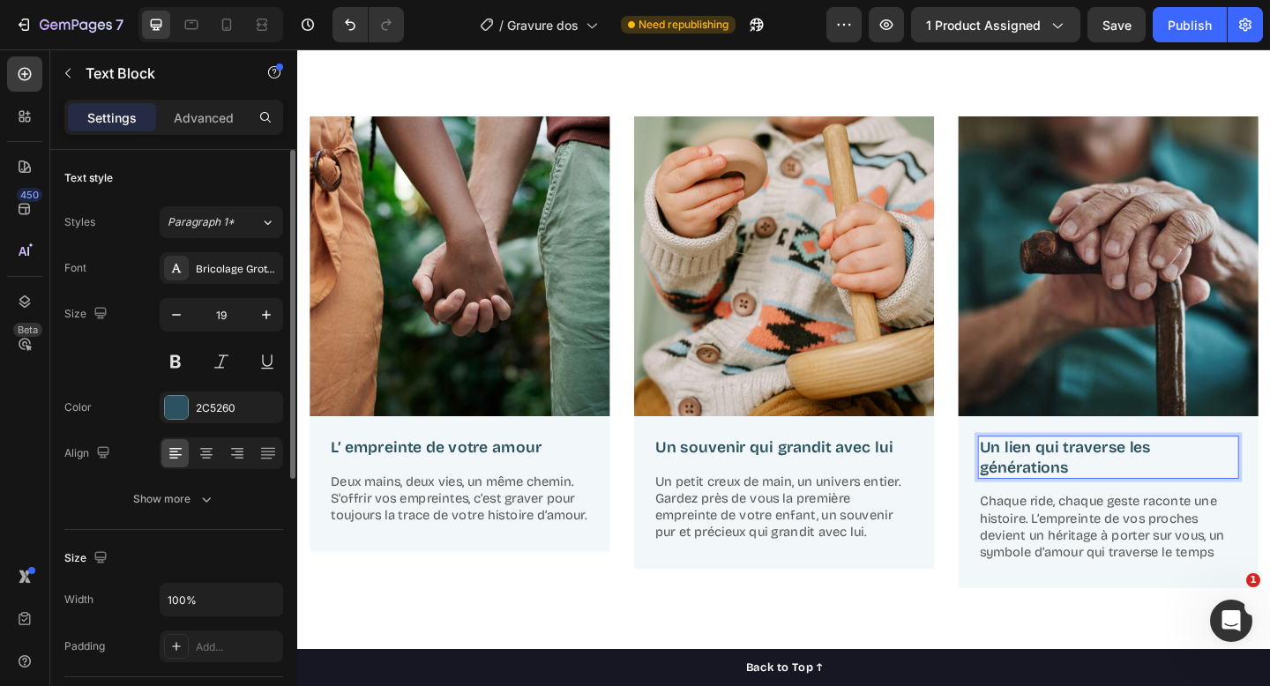
click at [1118, 486] on p "Un lien qui traverse les générations" at bounding box center [1179, 493] width 281 height 43
click at [169, 319] on icon "button" at bounding box center [177, 315] width 18 height 18
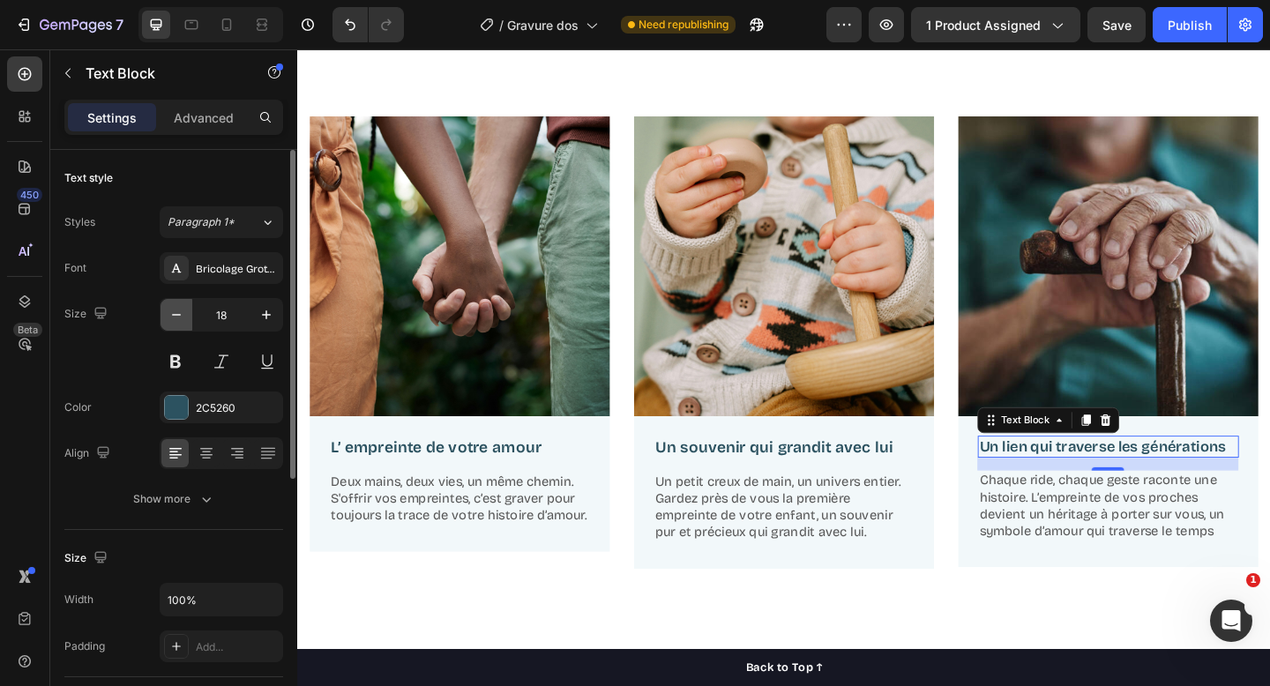
click at [169, 319] on icon "button" at bounding box center [177, 315] width 18 height 18
click at [267, 318] on icon "button" at bounding box center [267, 315] width 18 height 18
type input "18"
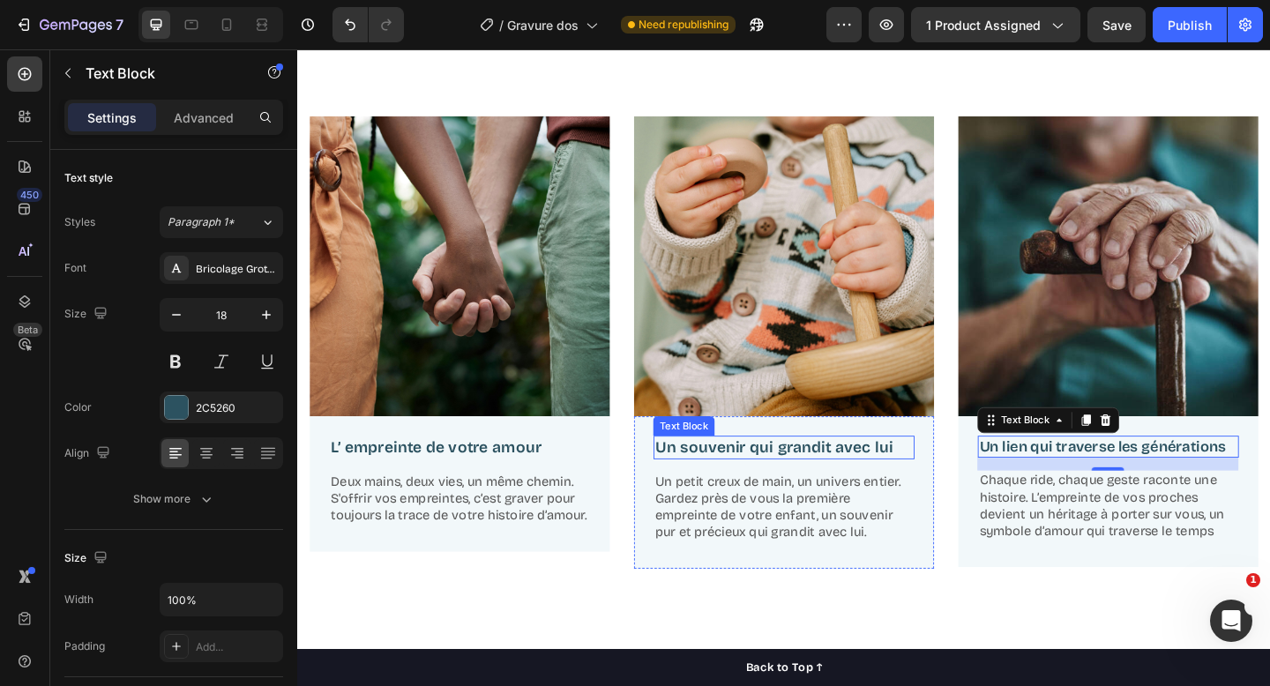
click at [769, 483] on p "Un souvenir qui grandit avec lui" at bounding box center [826, 483] width 281 height 22
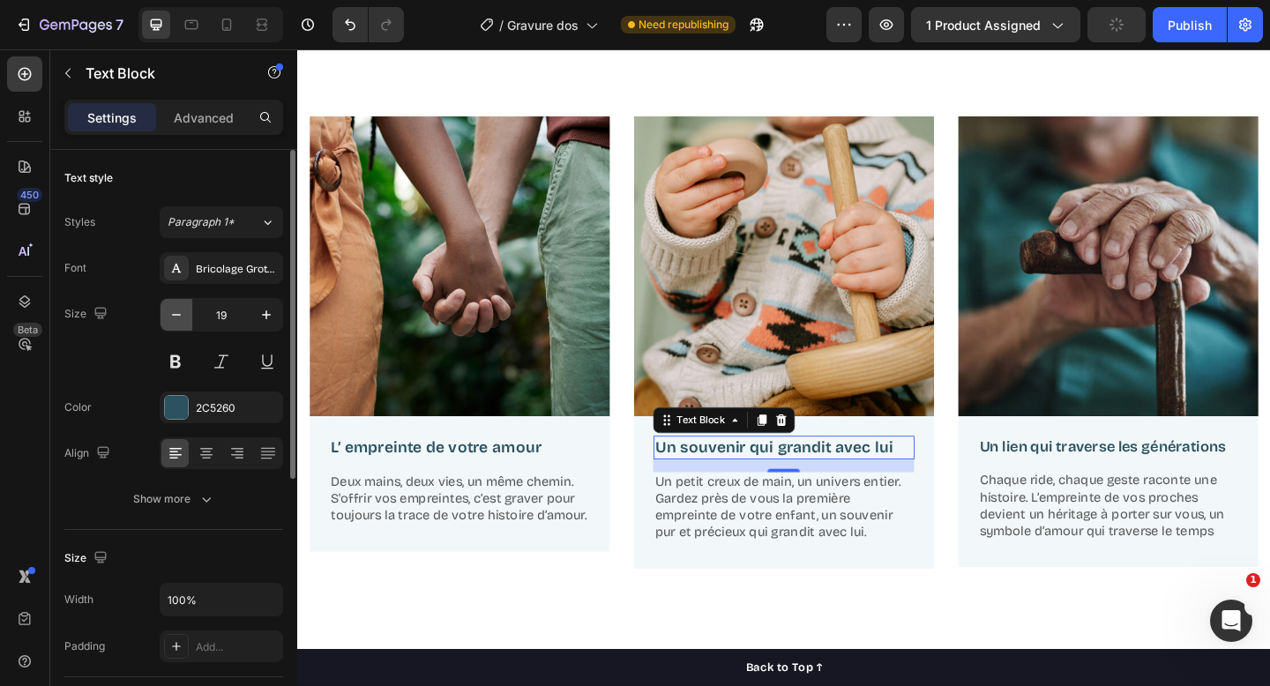
click at [180, 315] on icon "button" at bounding box center [176, 315] width 9 height 2
type input "18"
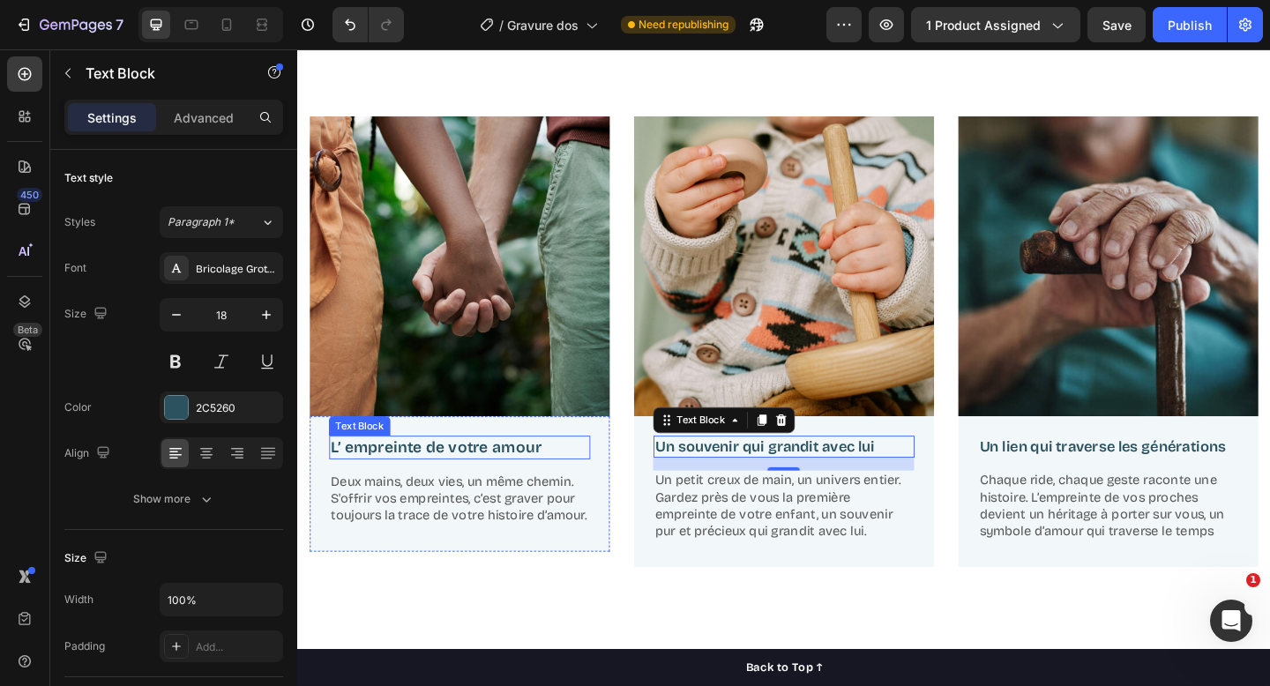
click at [466, 484] on p "L’ empreinte de votre amour" at bounding box center [473, 483] width 281 height 22
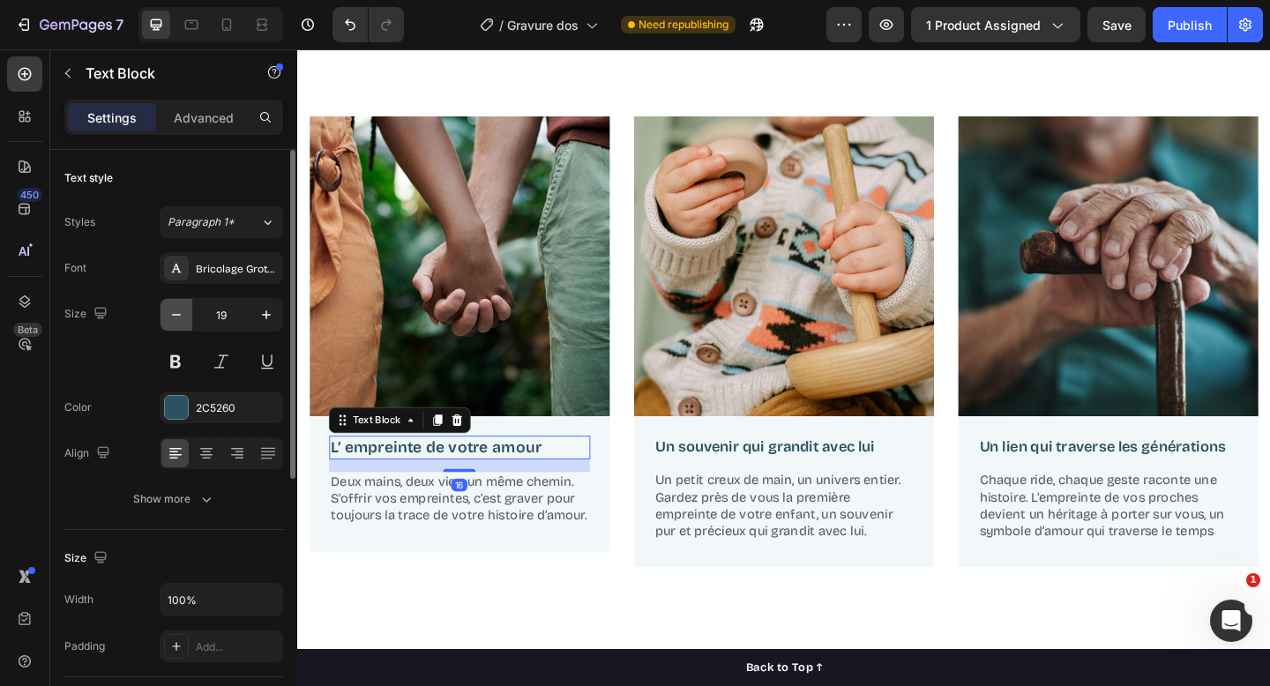
click at [174, 316] on icon "button" at bounding box center [177, 315] width 18 height 18
type input "18"
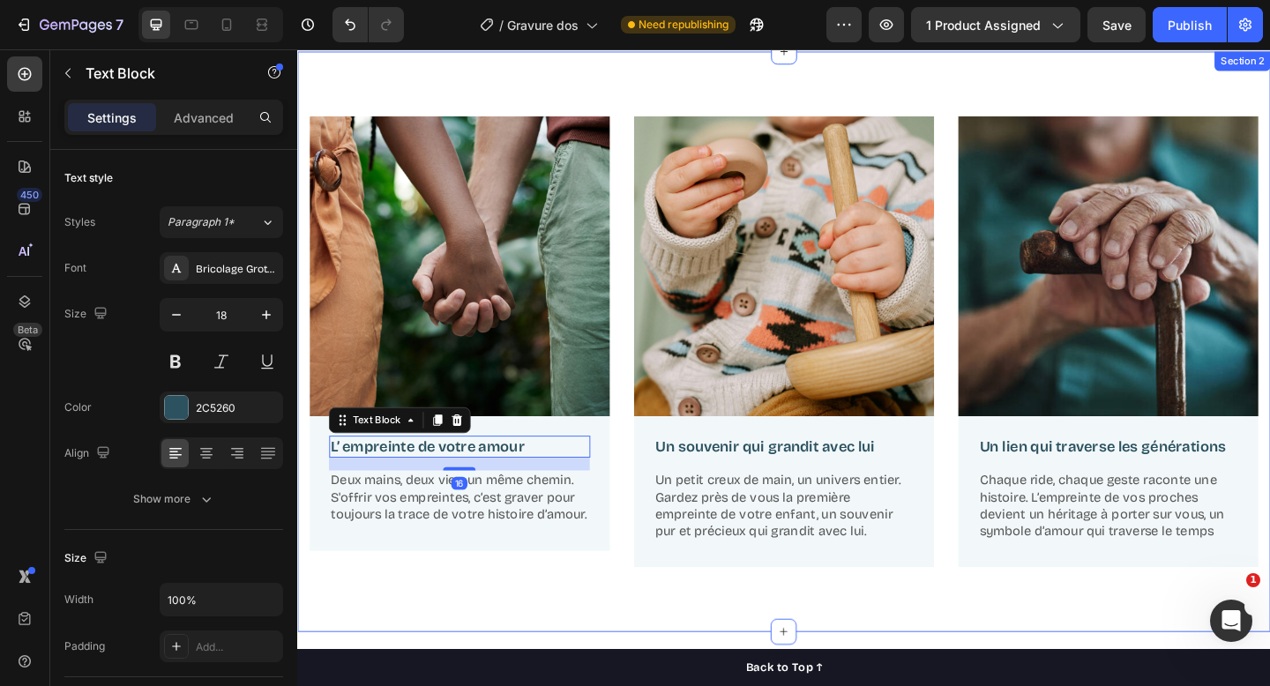
click at [552, 661] on div "Image L’ empreinte de votre amour Text Block 16 Deux mains, deux vies, un même …" at bounding box center [826, 368] width 1059 height 633
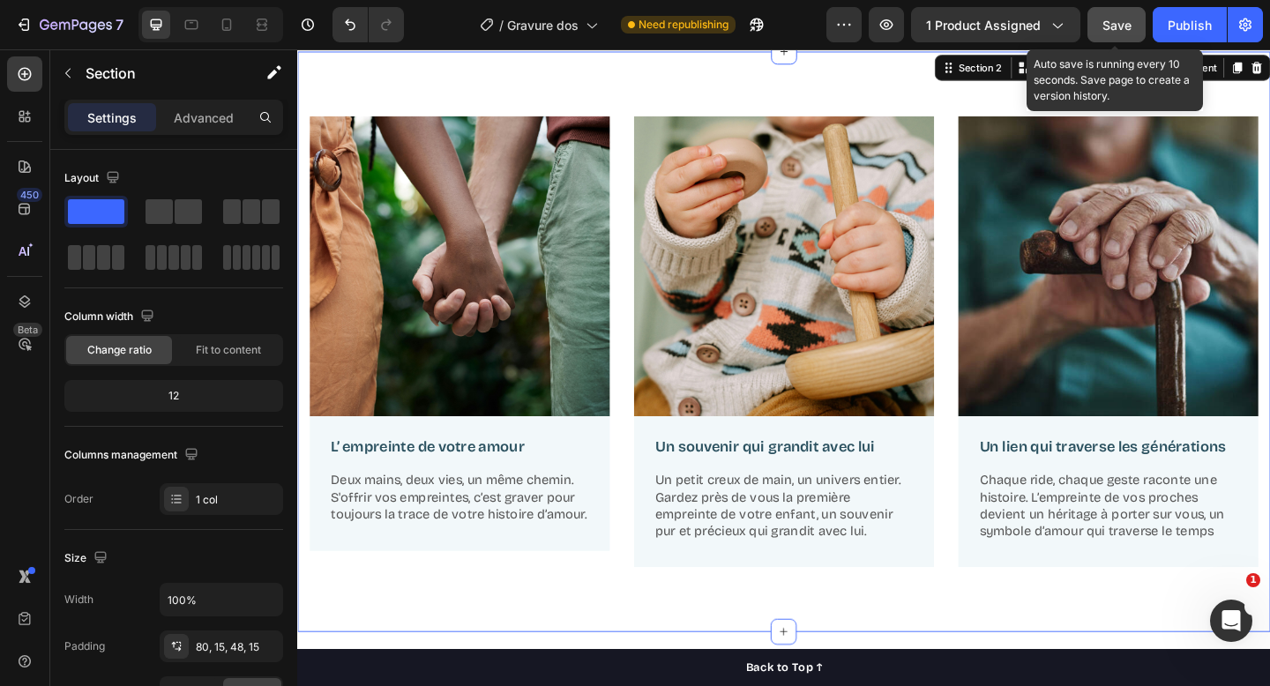
click at [1102, 28] on button "Save" at bounding box center [1117, 24] width 58 height 35
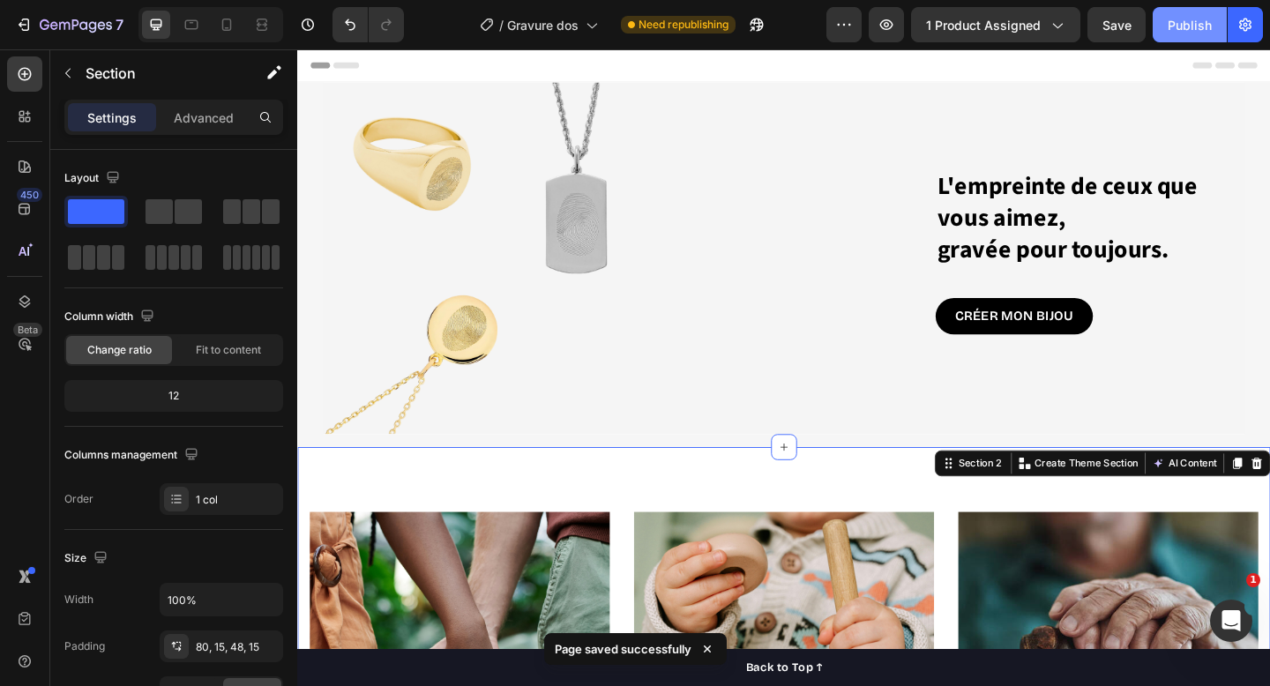
click at [1194, 16] on div "Publish" at bounding box center [1190, 25] width 44 height 19
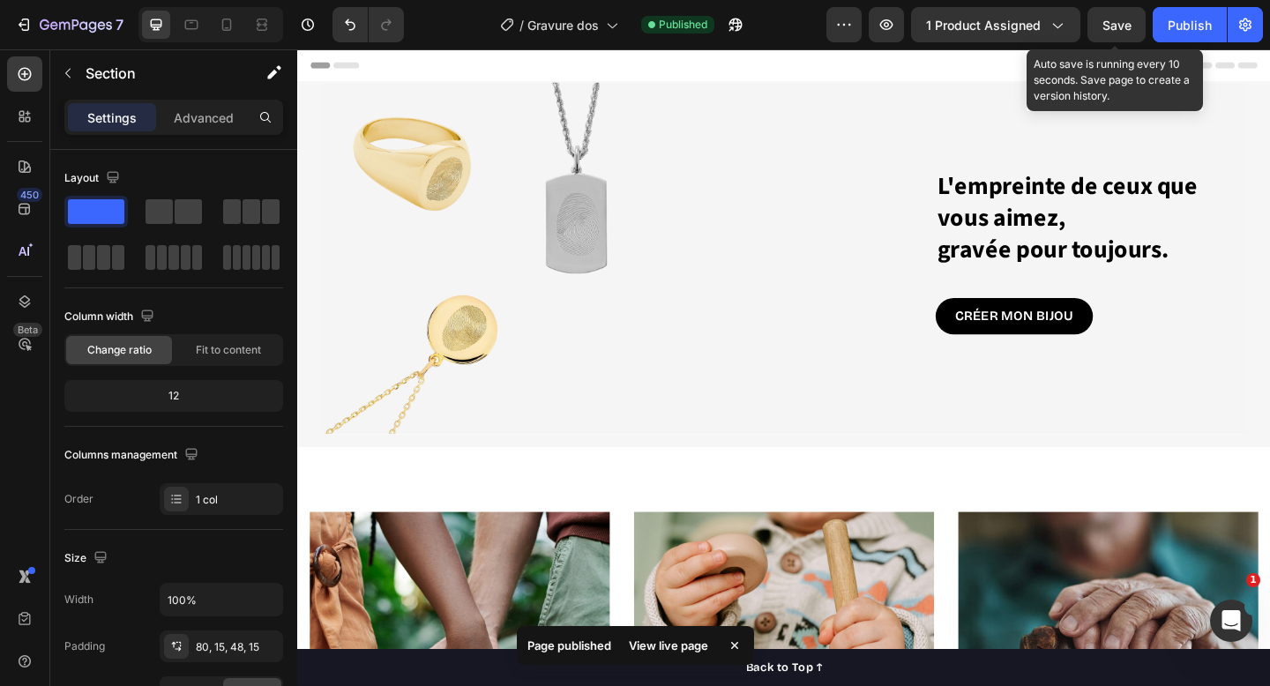
click at [1113, 34] on div "Save" at bounding box center [1117, 25] width 29 height 19
click at [1112, 20] on span "Save" at bounding box center [1117, 25] width 29 height 15
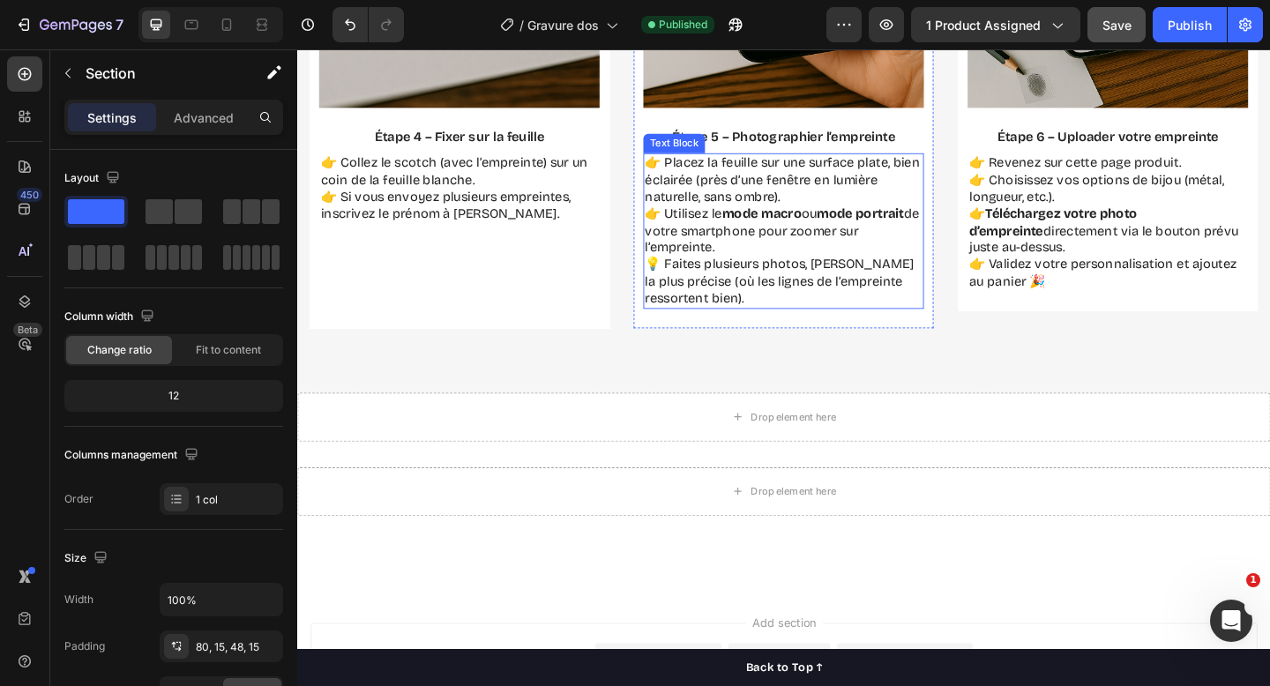
scroll to position [3062, 0]
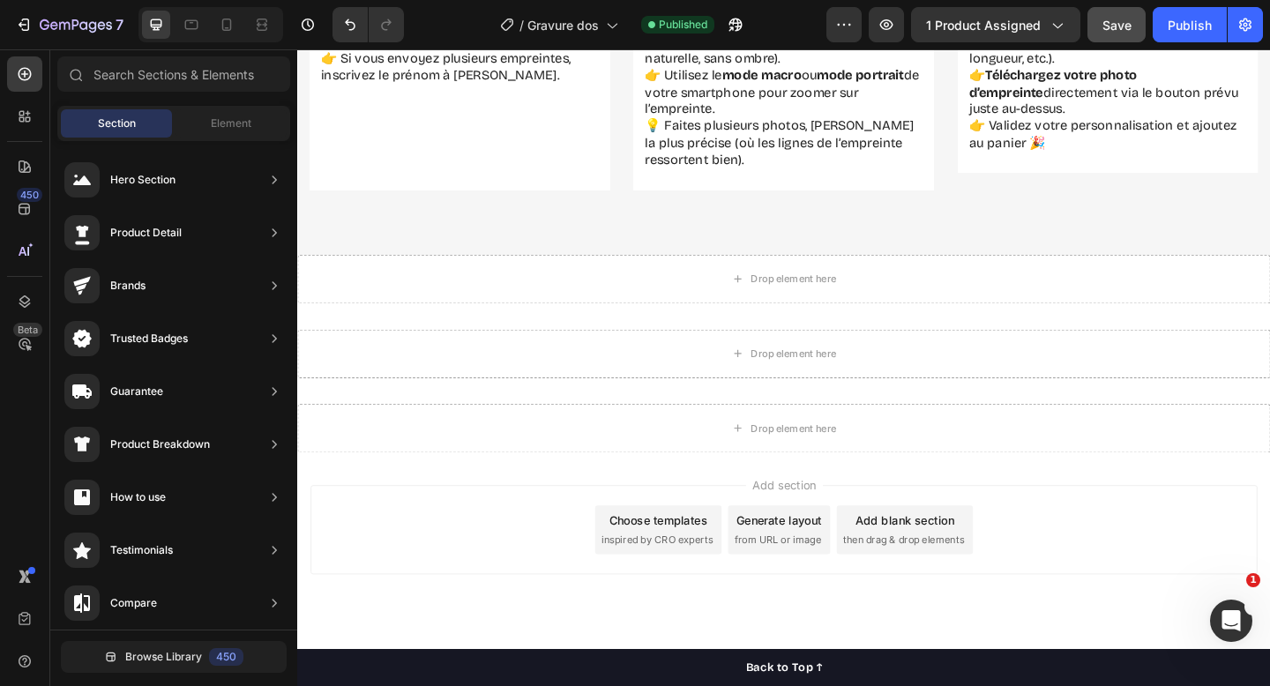
click at [708, 573] on div "Choose templates inspired by CRO experts" at bounding box center [690, 572] width 138 height 53
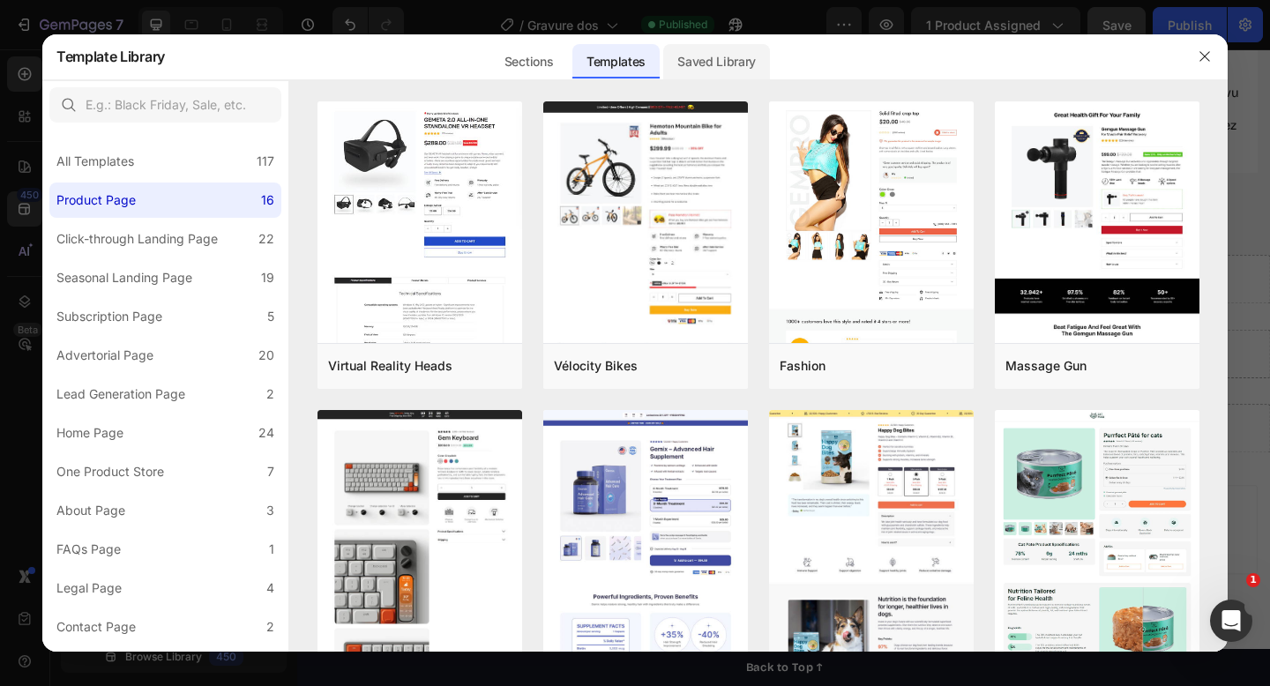
click at [724, 64] on div "Saved Library" at bounding box center [716, 61] width 107 height 35
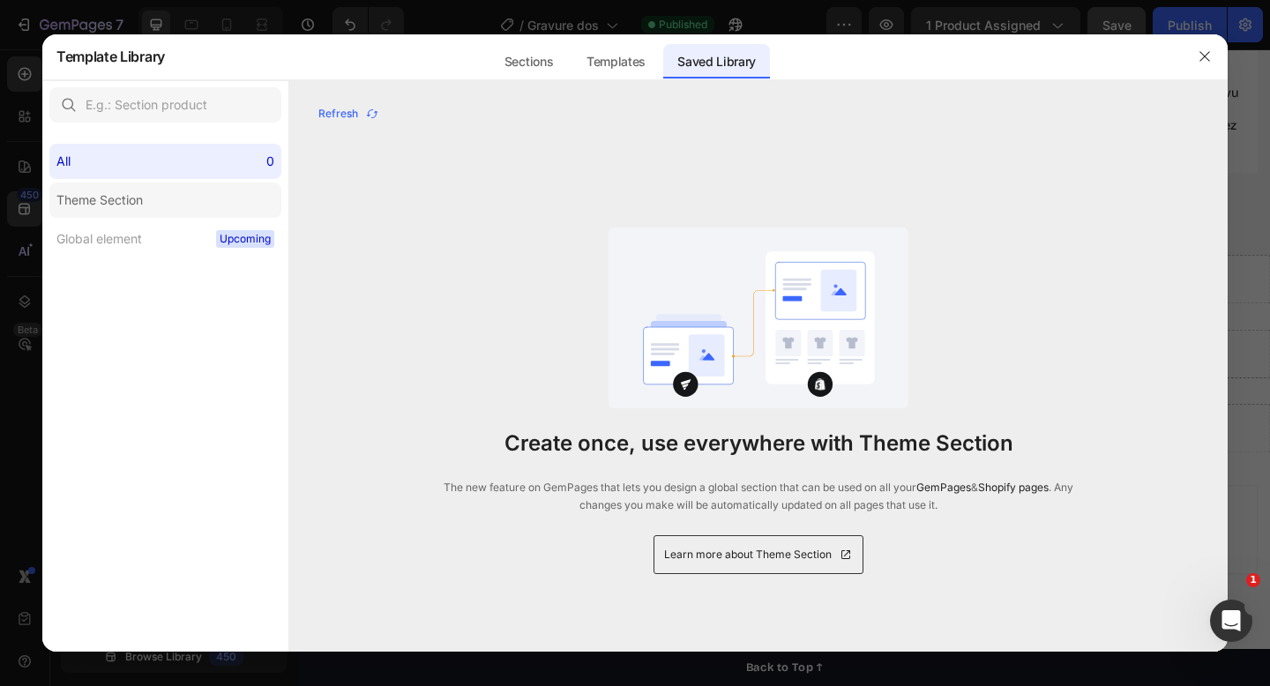
click at [194, 210] on label "Theme Section" at bounding box center [165, 200] width 232 height 35
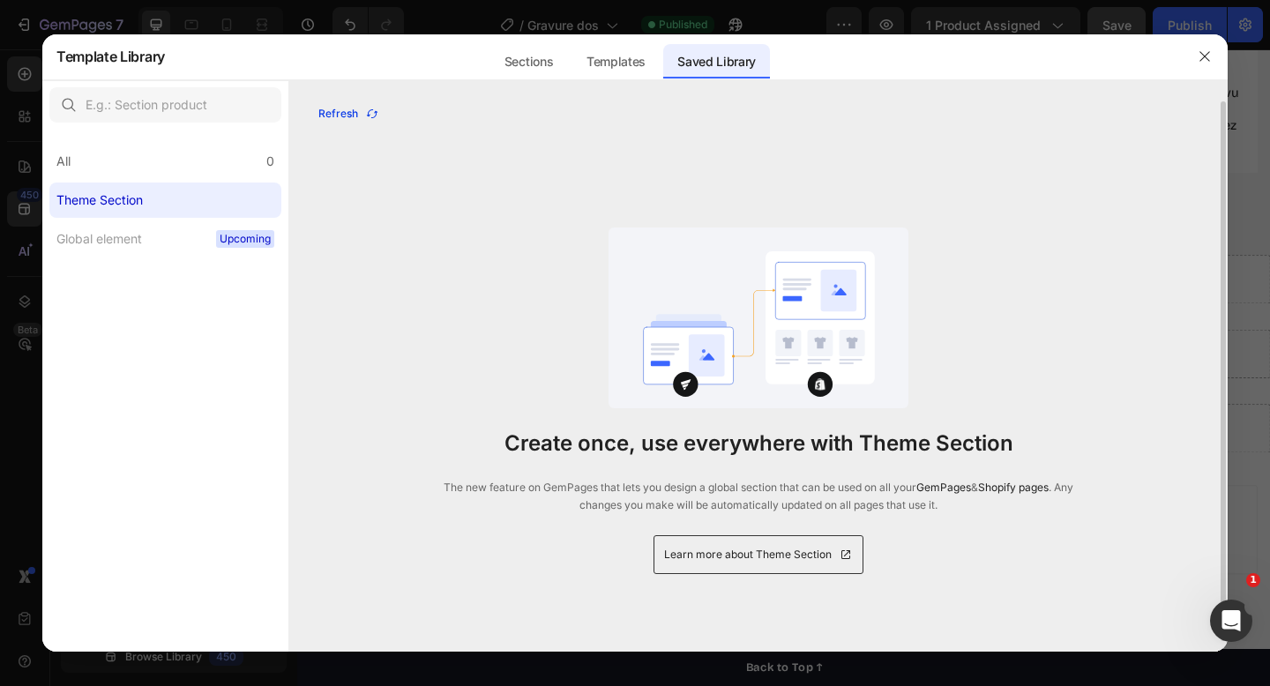
click at [360, 121] on div "Refresh" at bounding box center [349, 114] width 61 height 16
click at [365, 114] on icon "button" at bounding box center [372, 114] width 14 height 14
click at [218, 235] on span "Upcoming" at bounding box center [245, 239] width 58 height 18
click at [189, 154] on div "All 0" at bounding box center [165, 161] width 232 height 35
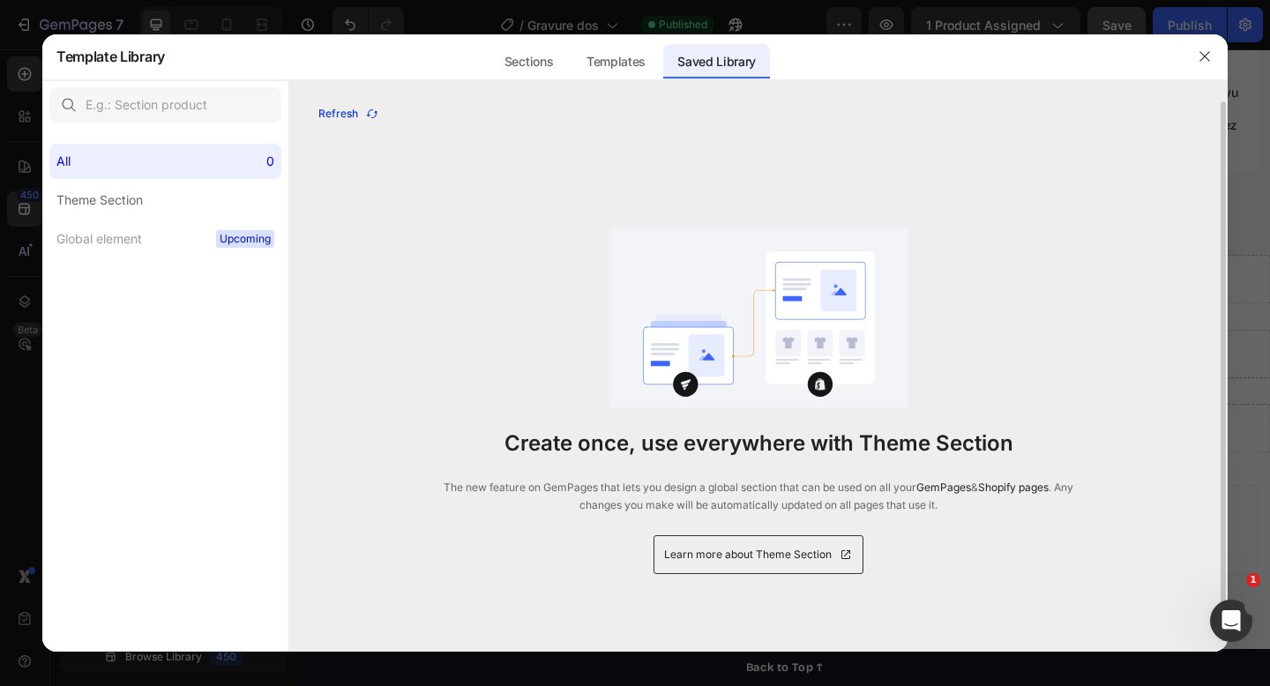
click at [367, 112] on icon "button" at bounding box center [372, 114] width 14 height 14
click at [367, 116] on icon "button" at bounding box center [372, 113] width 11 height 9
click at [536, 63] on div "Sections" at bounding box center [529, 61] width 77 height 35
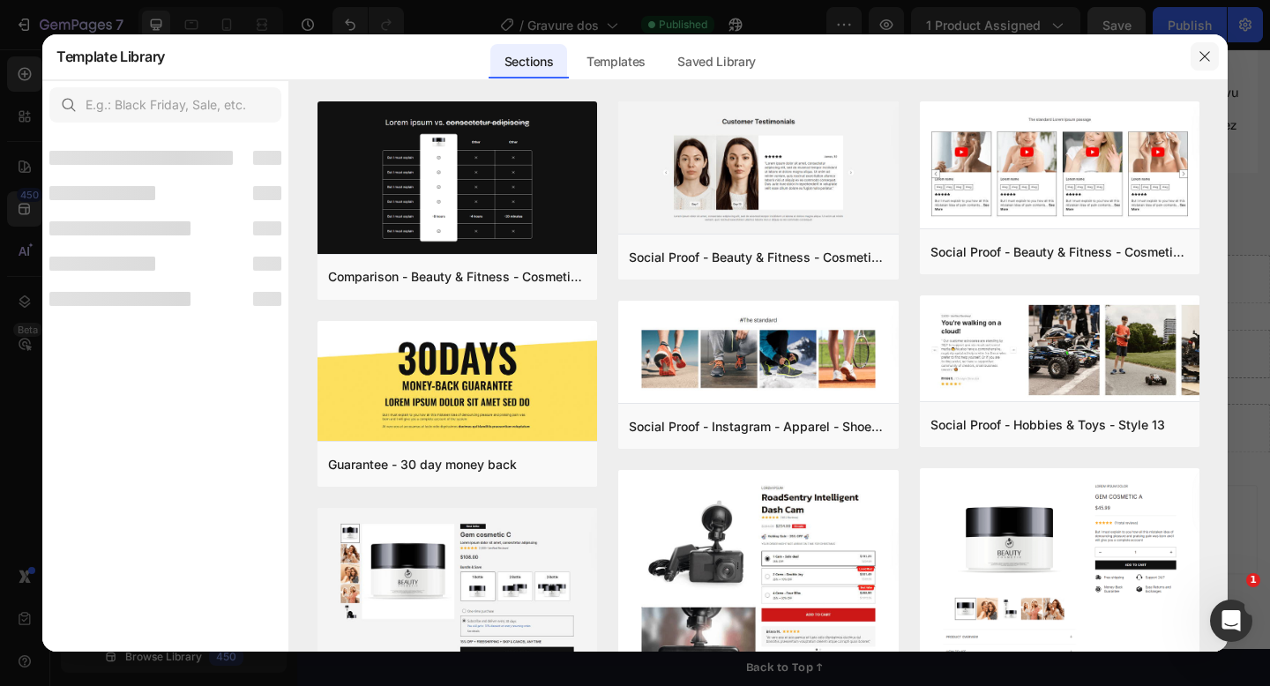
click at [1204, 52] on icon "button" at bounding box center [1205, 56] width 14 height 14
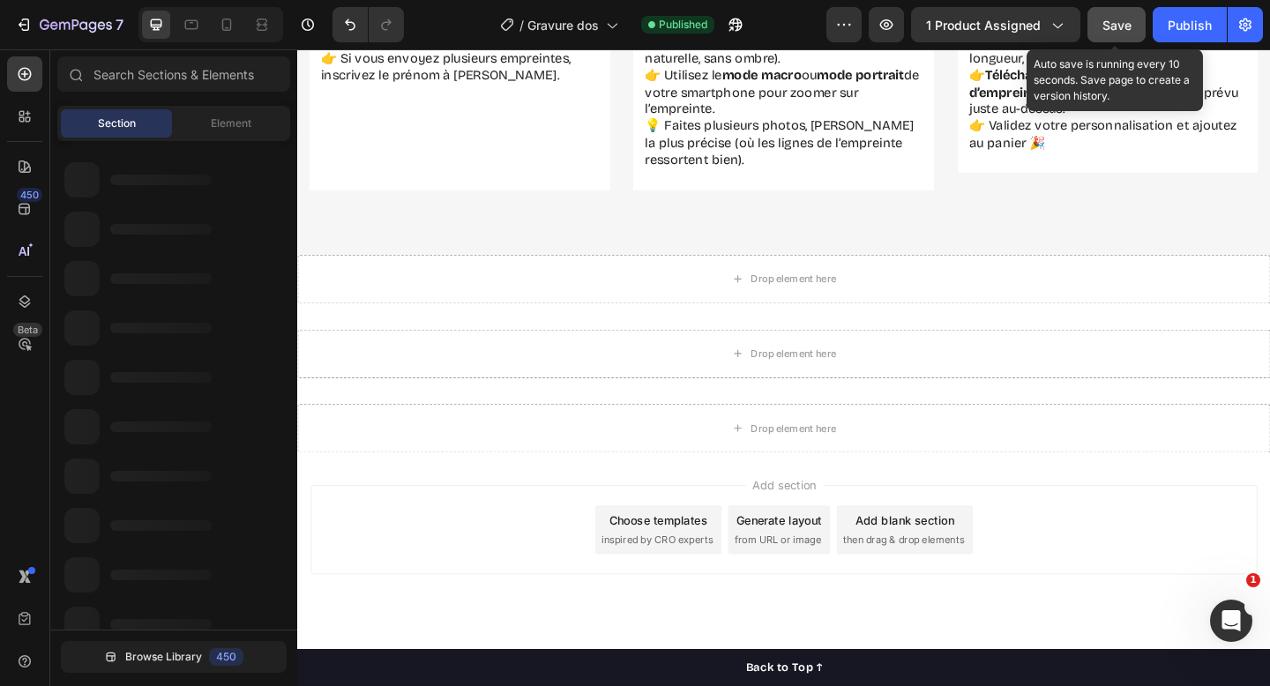
click at [1124, 33] on div "Save" at bounding box center [1117, 25] width 29 height 19
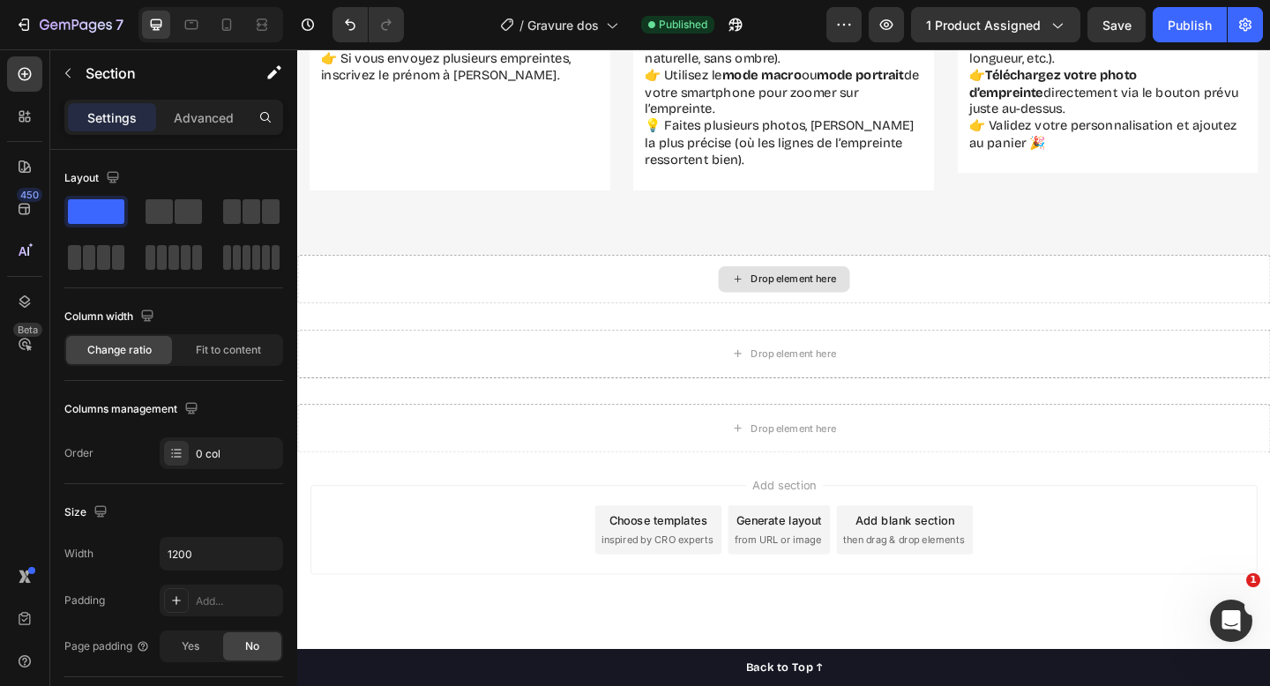
click at [638, 313] on div "Drop element here" at bounding box center [826, 300] width 1059 height 53
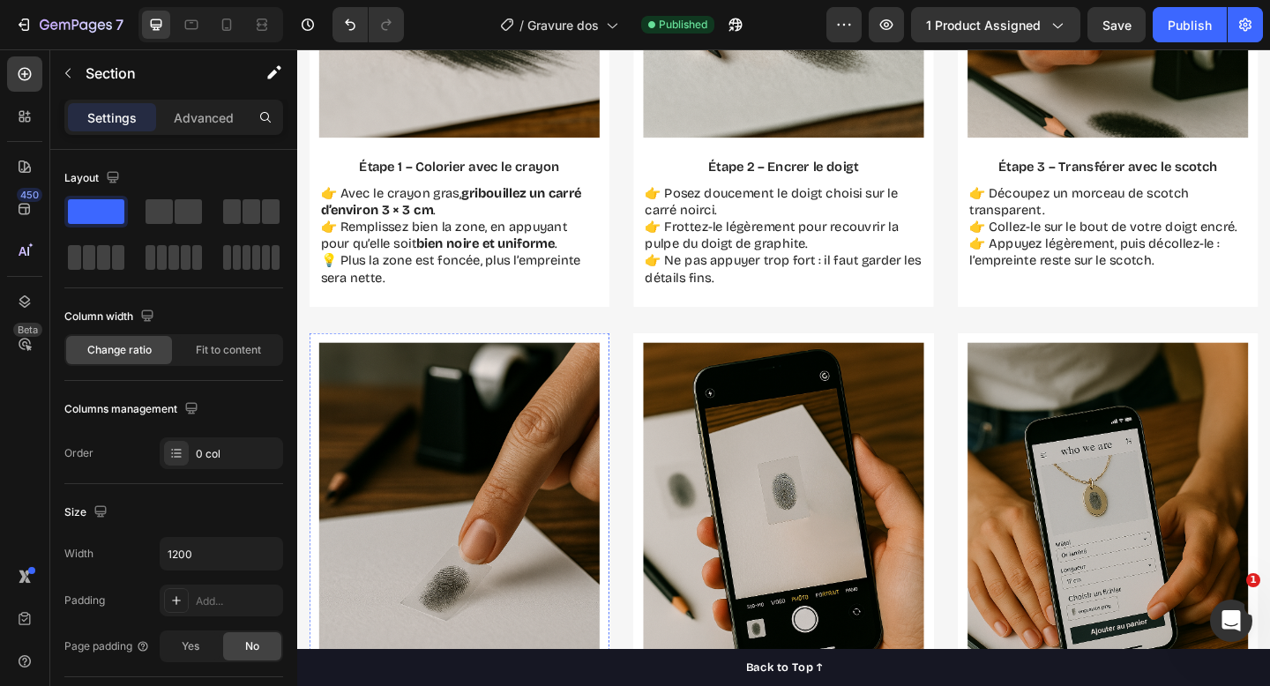
scroll to position [1987, 0]
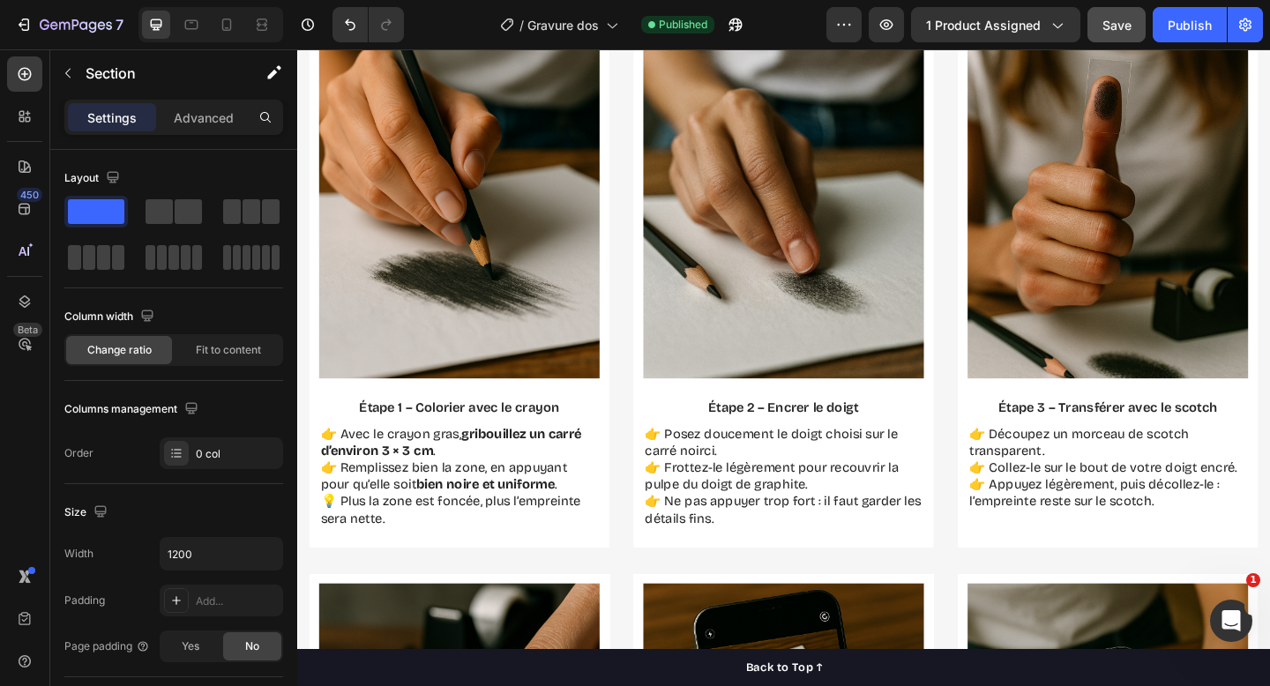
click at [1118, 29] on span "Save" at bounding box center [1117, 25] width 29 height 15
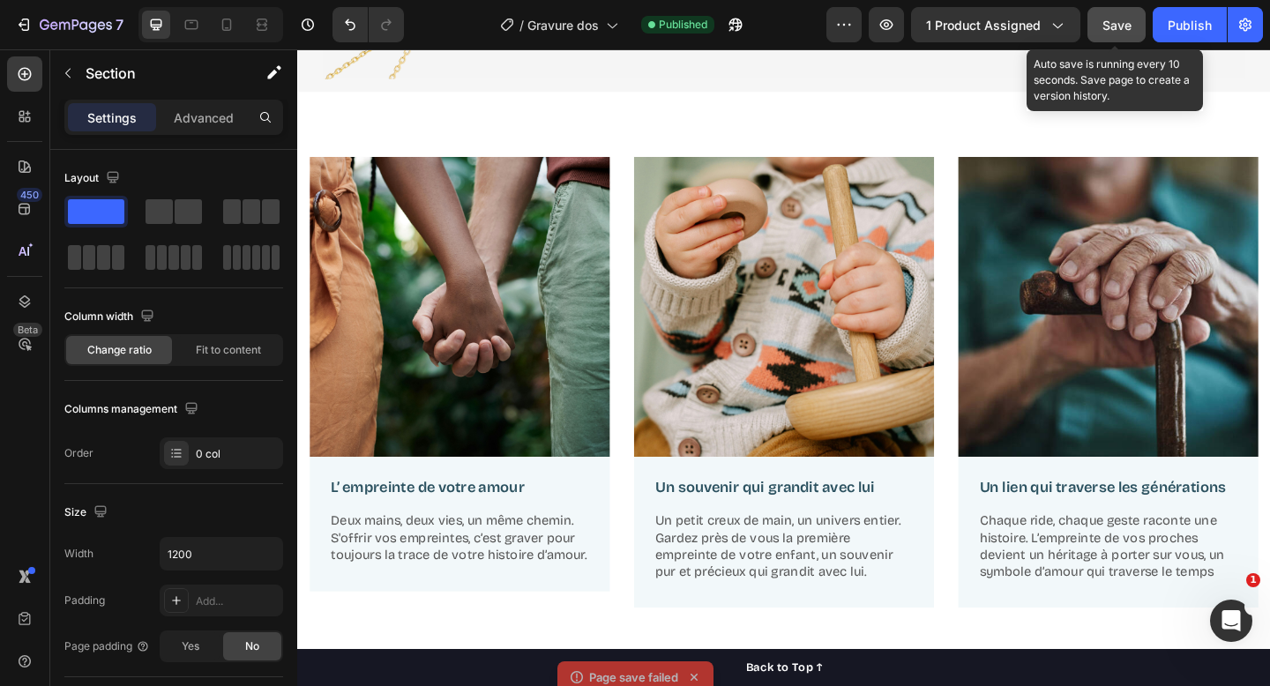
scroll to position [0, 0]
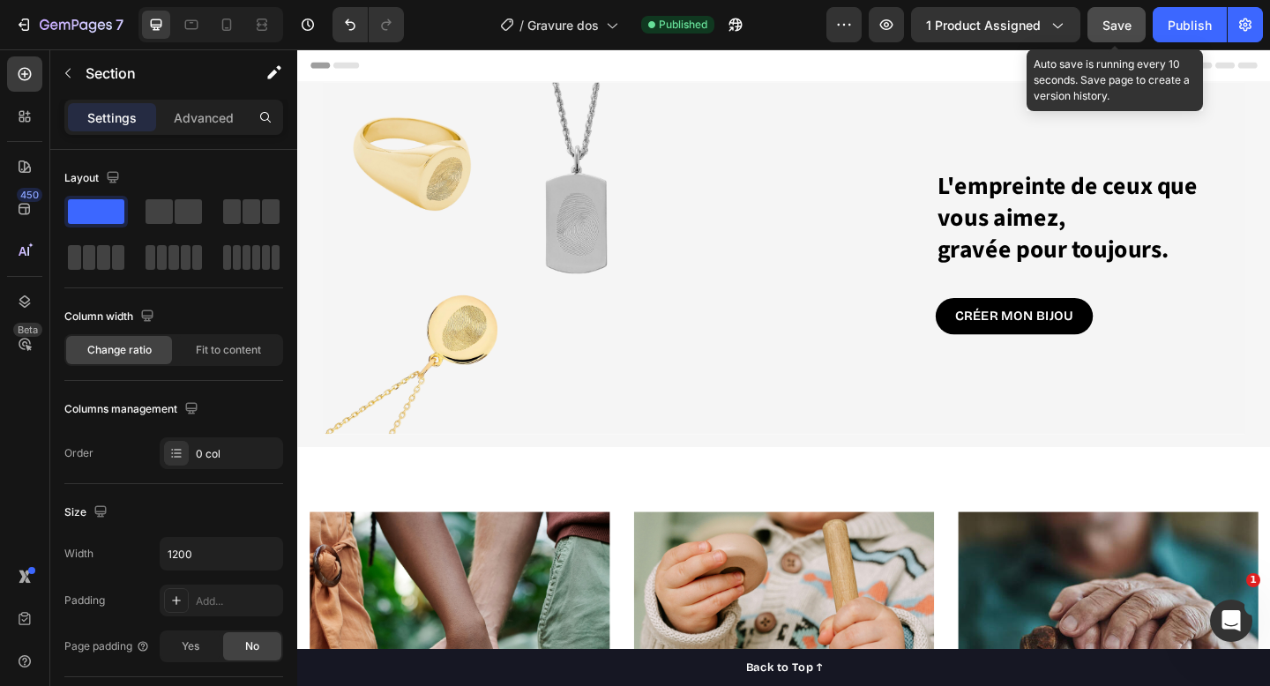
click at [1129, 20] on span "Save" at bounding box center [1117, 25] width 29 height 15
click at [1135, 33] on button "Save" at bounding box center [1117, 24] width 58 height 35
click at [1137, 13] on button "Save" at bounding box center [1117, 24] width 58 height 35
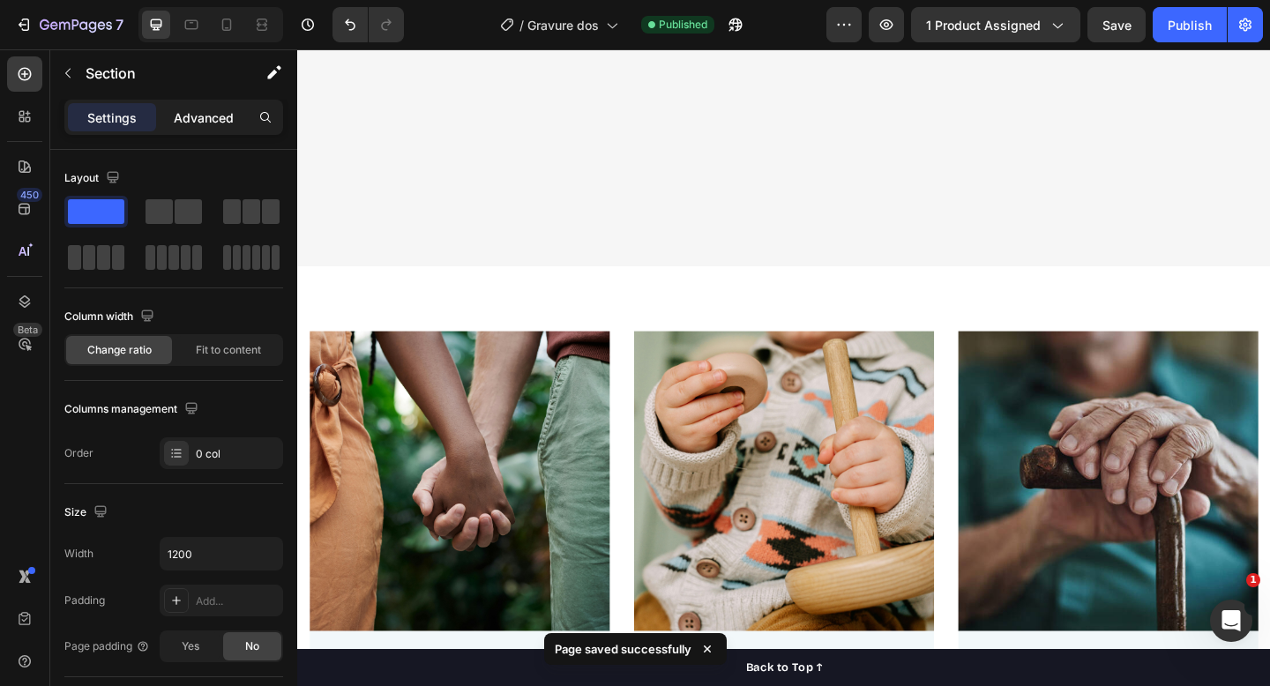
scroll to position [470, 0]
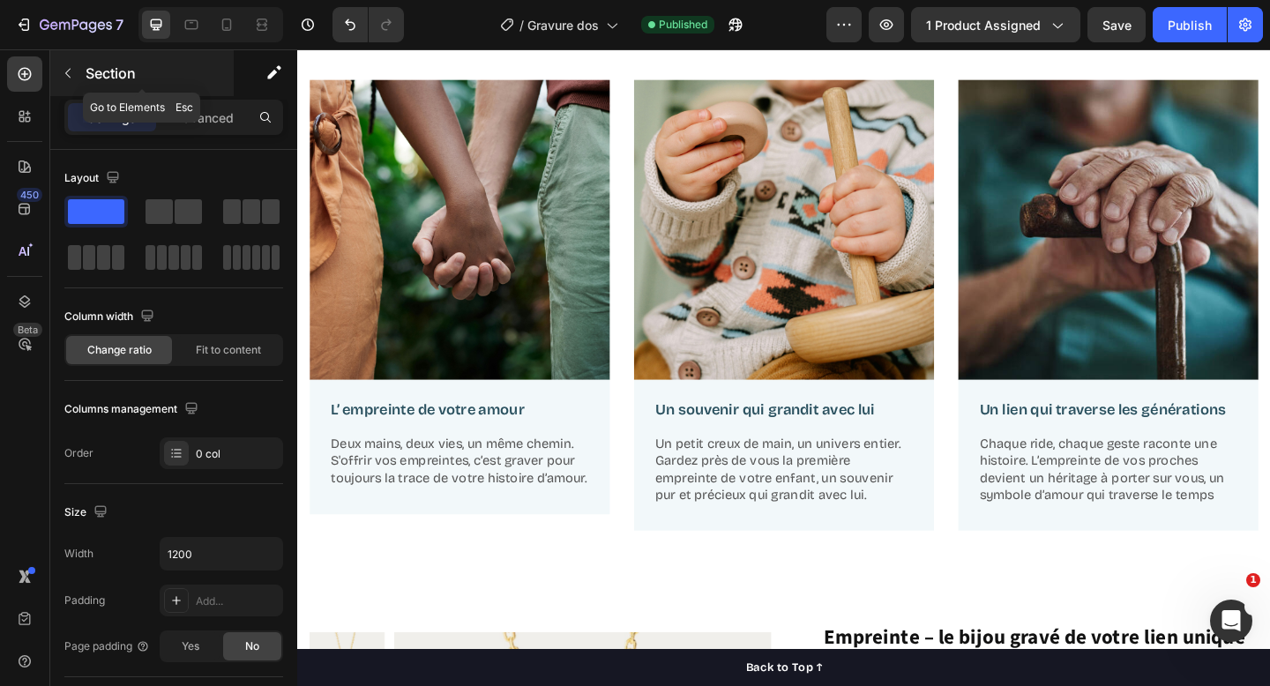
click at [69, 74] on icon "button" at bounding box center [68, 73] width 14 height 14
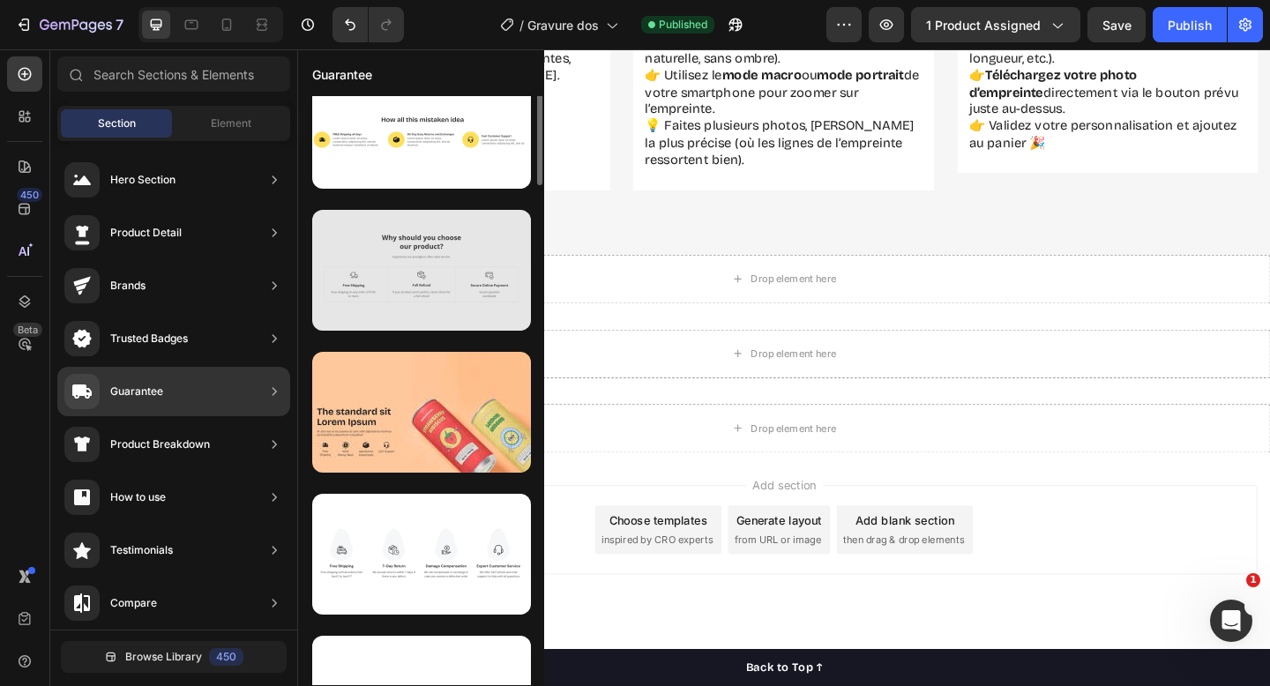
scroll to position [0, 0]
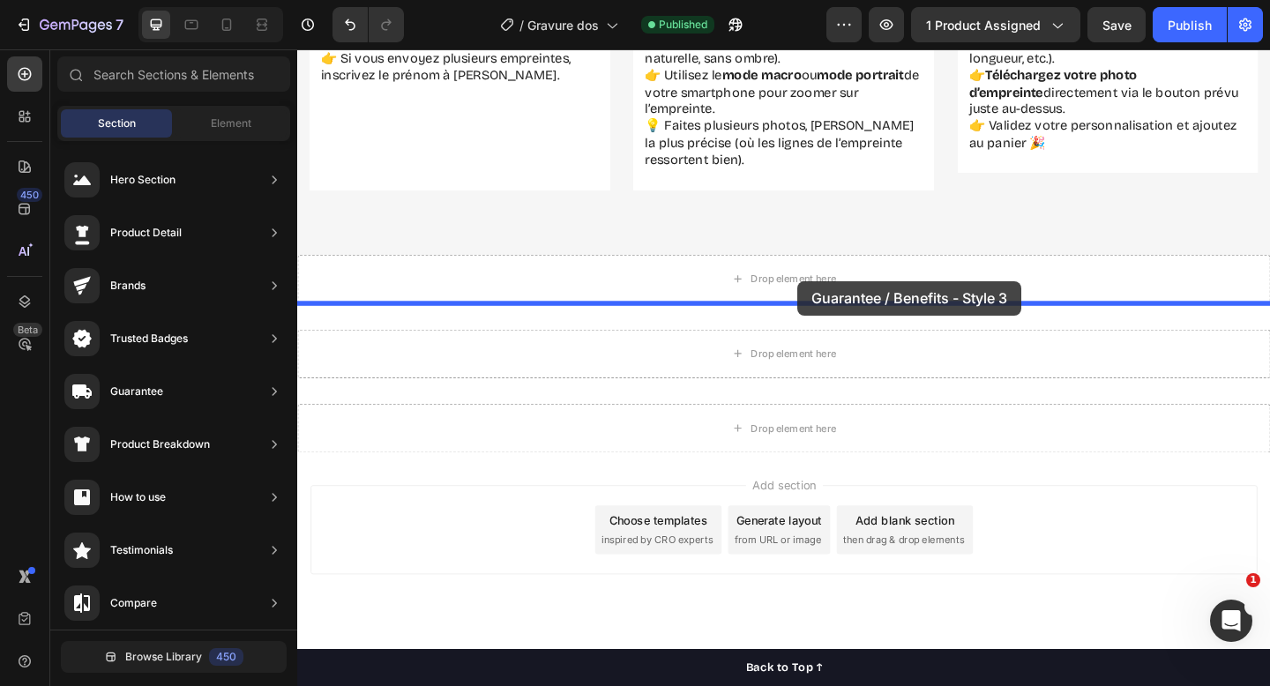
drag, startPoint x: 672, startPoint y: 354, endPoint x: 842, endPoint y: 302, distance: 177.2
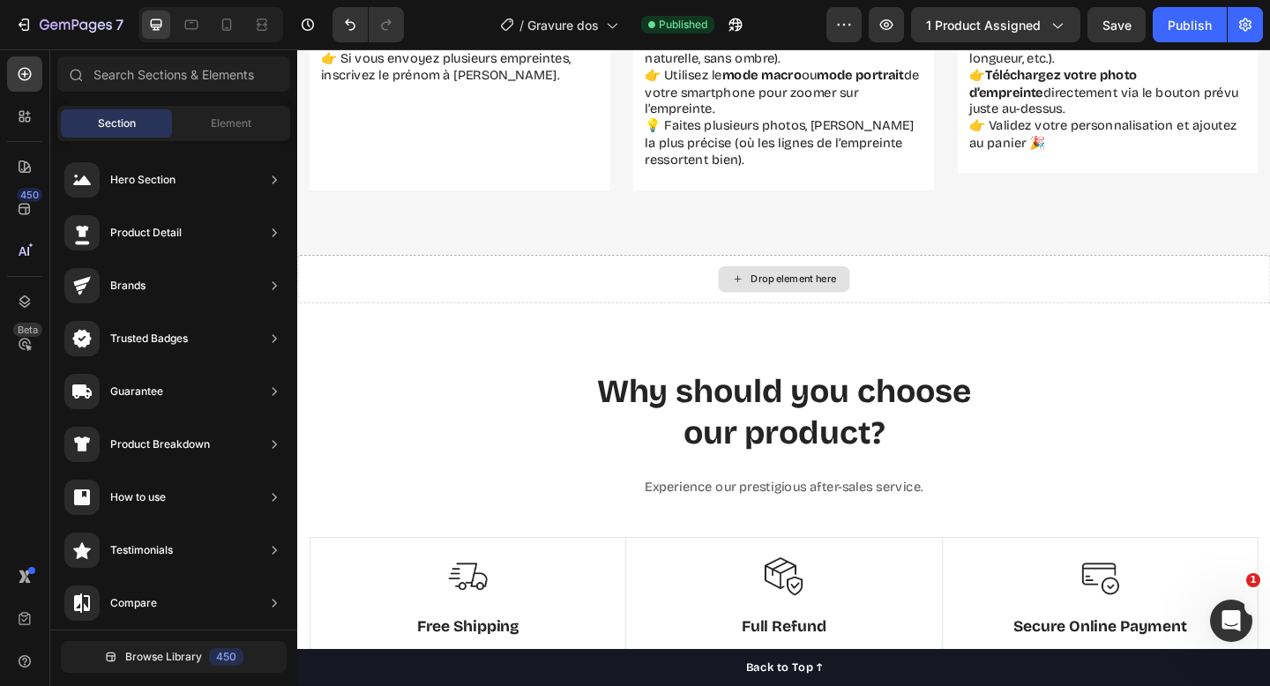
click at [848, 296] on div "Drop element here" at bounding box center [838, 300] width 94 height 14
click at [840, 358] on div "Why should you choose our product? Heading Experience our prestigious after-sal…" at bounding box center [826, 591] width 1059 height 531
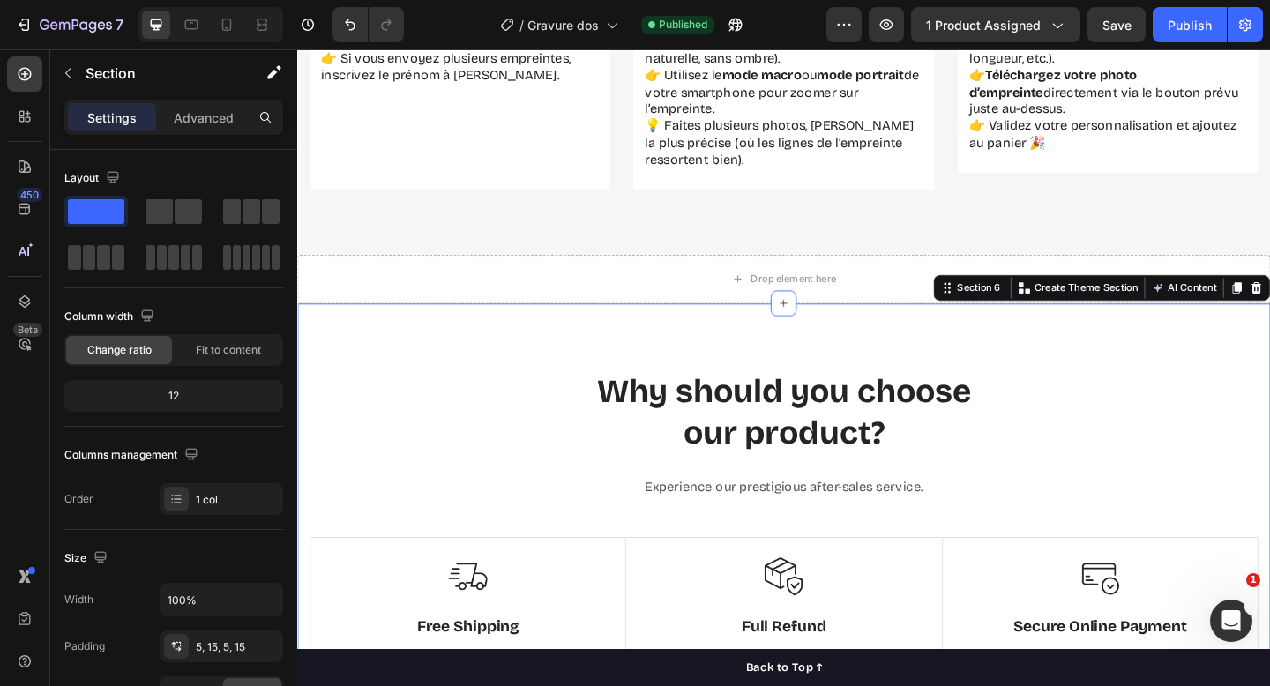
drag, startPoint x: 950, startPoint y: 363, endPoint x: 997, endPoint y: 326, distance: 59.1
click at [1001, 309] on icon at bounding box center [1002, 309] width 3 height 3
drag, startPoint x: 949, startPoint y: 386, endPoint x: 858, endPoint y: 308, distance: 120.8
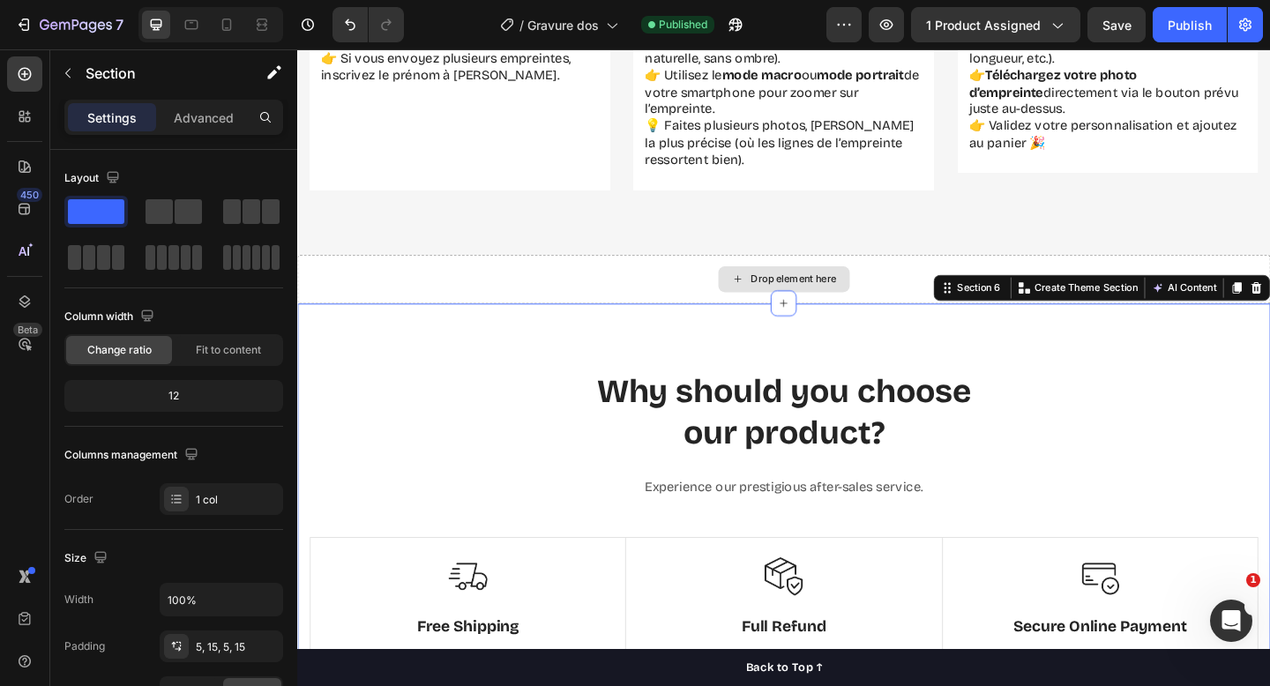
click at [858, 308] on div "Drop element here" at bounding box center [826, 300] width 143 height 28
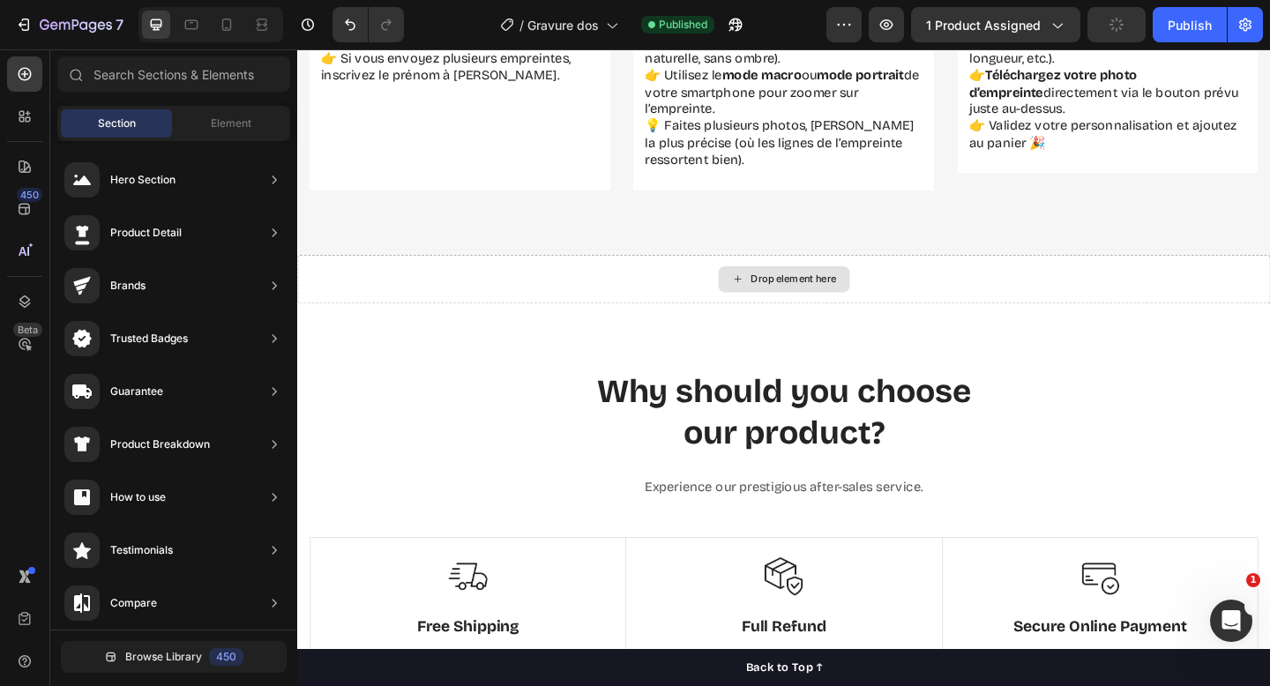
click at [1082, 324] on div "Drop element here" at bounding box center [826, 300] width 1059 height 53
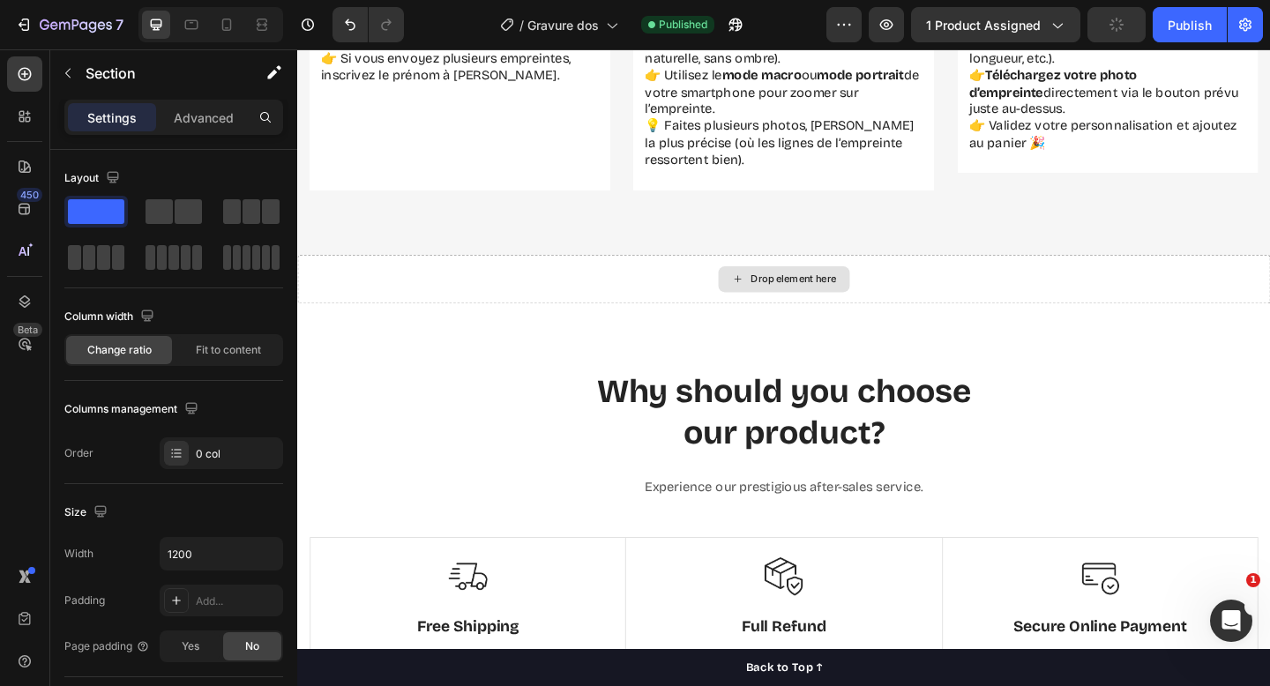
click at [1071, 287] on div "Drop element here" at bounding box center [826, 300] width 1059 height 53
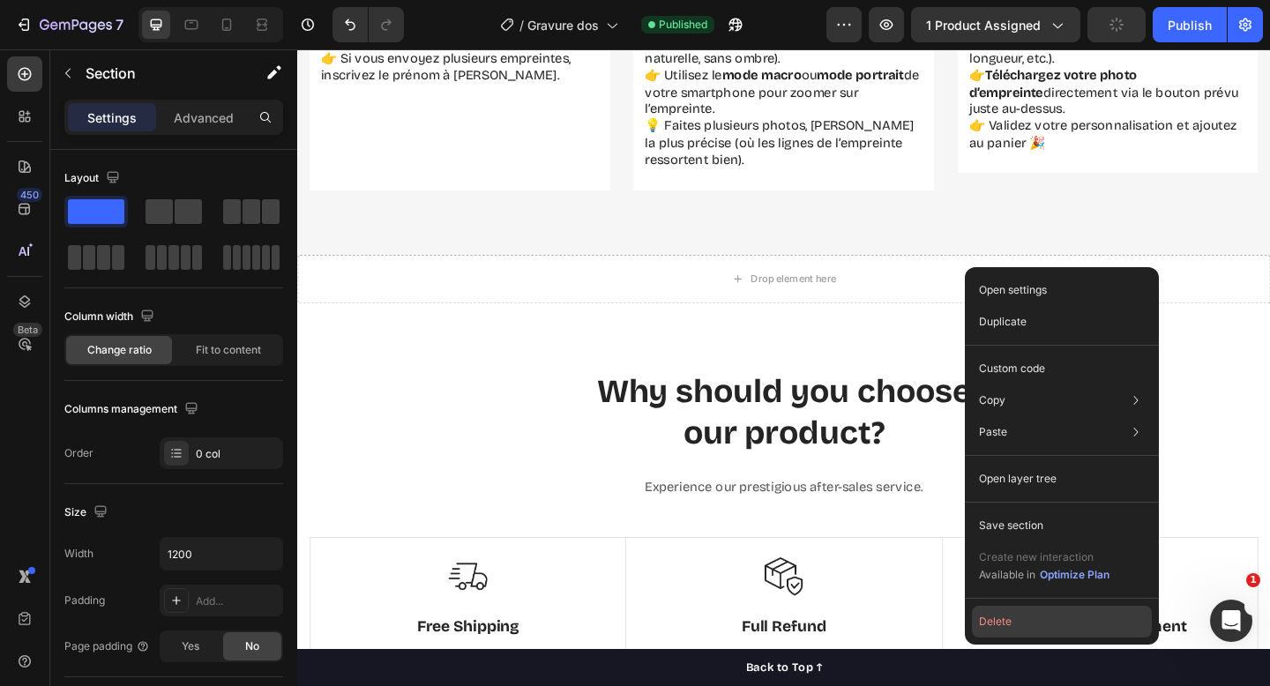
click at [1000, 622] on button "Delete" at bounding box center [1062, 622] width 180 height 32
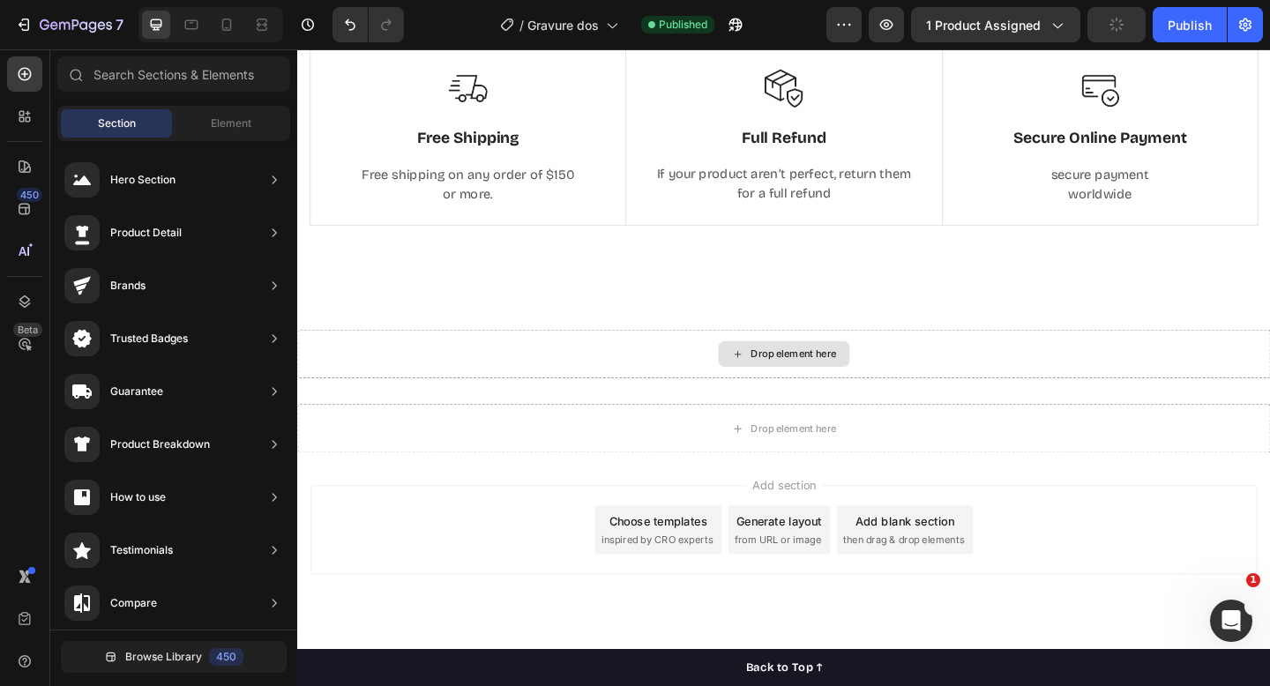
scroll to position [1638, 0]
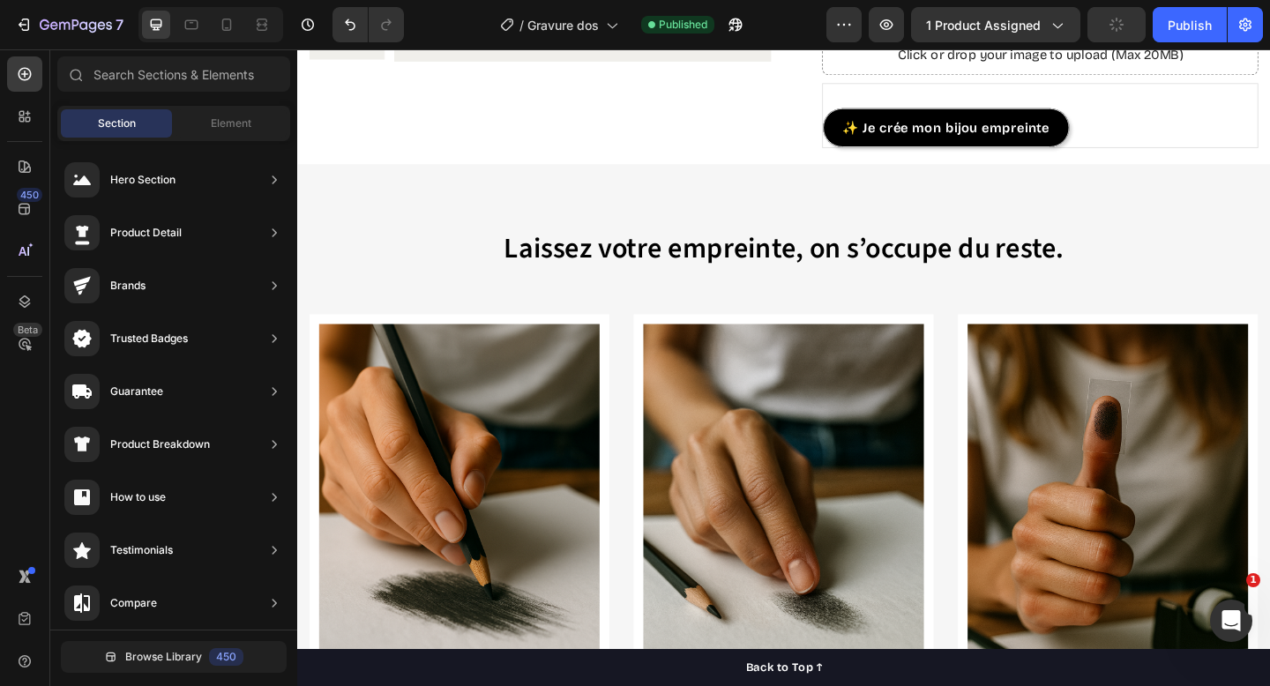
click at [931, 245] on h2 "Laissez votre empreinte, on s’occupe du reste." at bounding box center [827, 267] width 1032 height 44
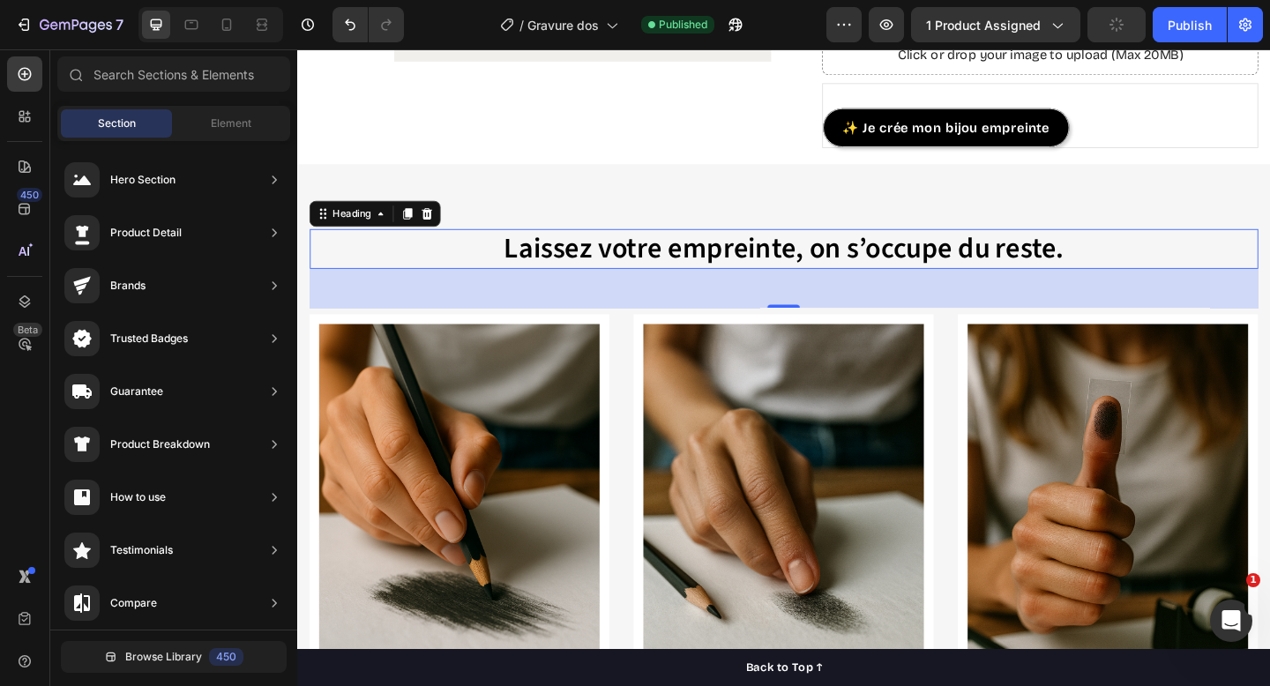
click at [1080, 289] on div "0" at bounding box center [827, 310] width 1032 height 42
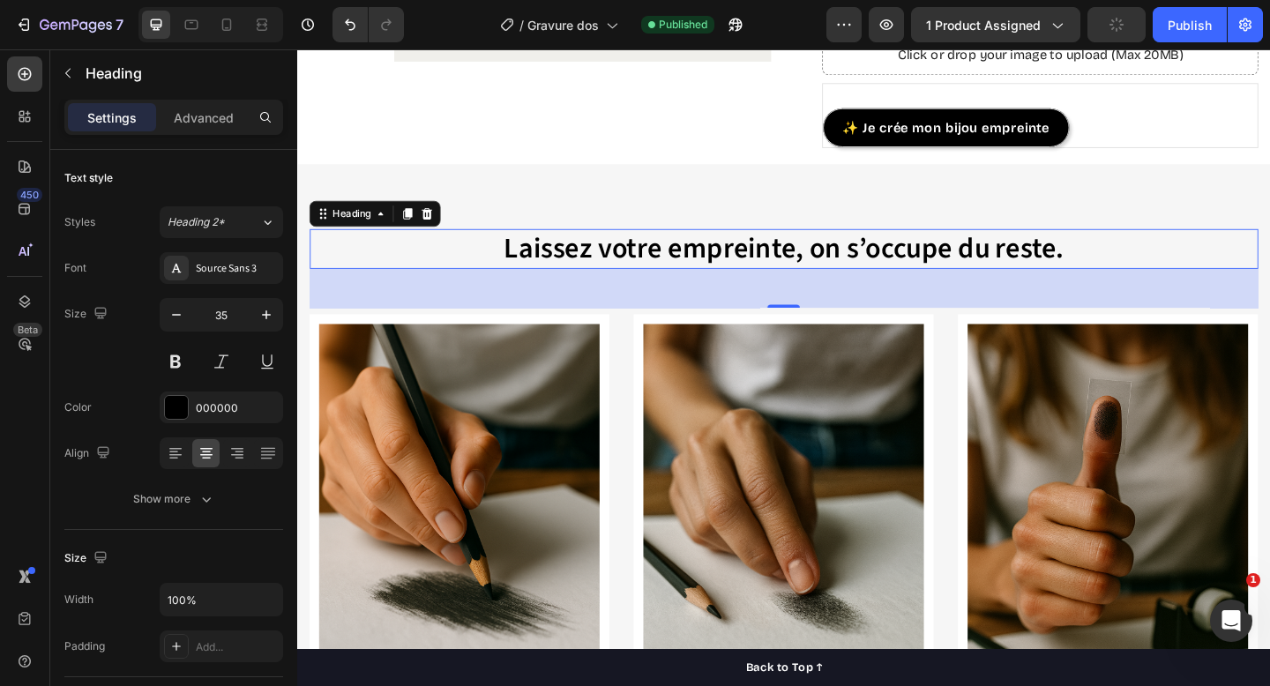
scroll to position [1671, 0]
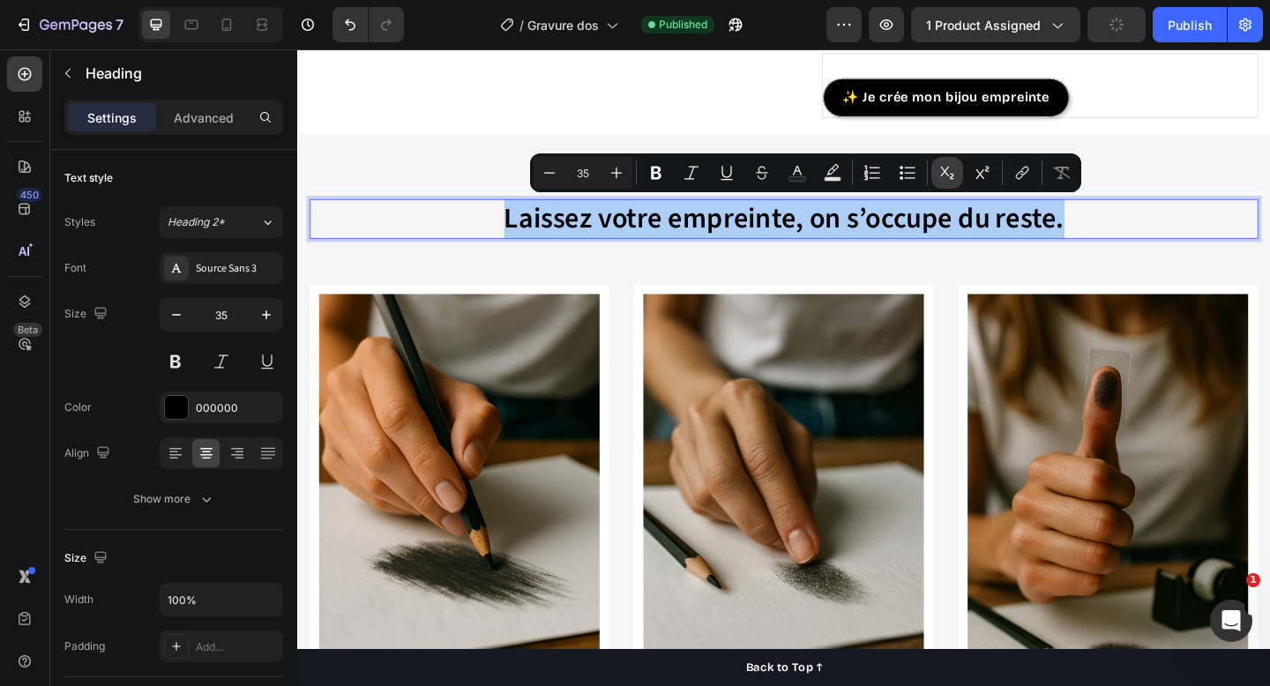
drag, startPoint x: 951, startPoint y: 184, endPoint x: 701, endPoint y: 160, distance: 251.8
click at [951, 184] on button "Subscript" at bounding box center [948, 173] width 32 height 32
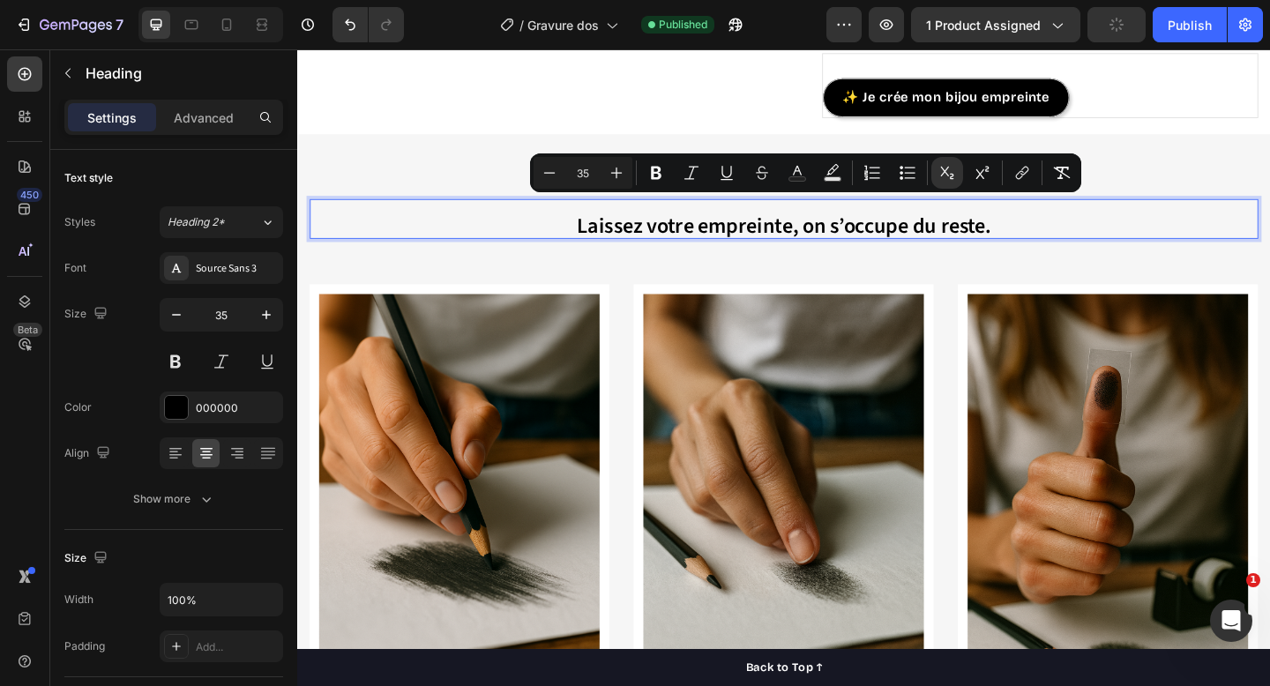
scroll to position [0, 0]
click at [955, 248] on sub "Laissez votre empreinte, on s’occupe du reste." at bounding box center [827, 243] width 451 height 34
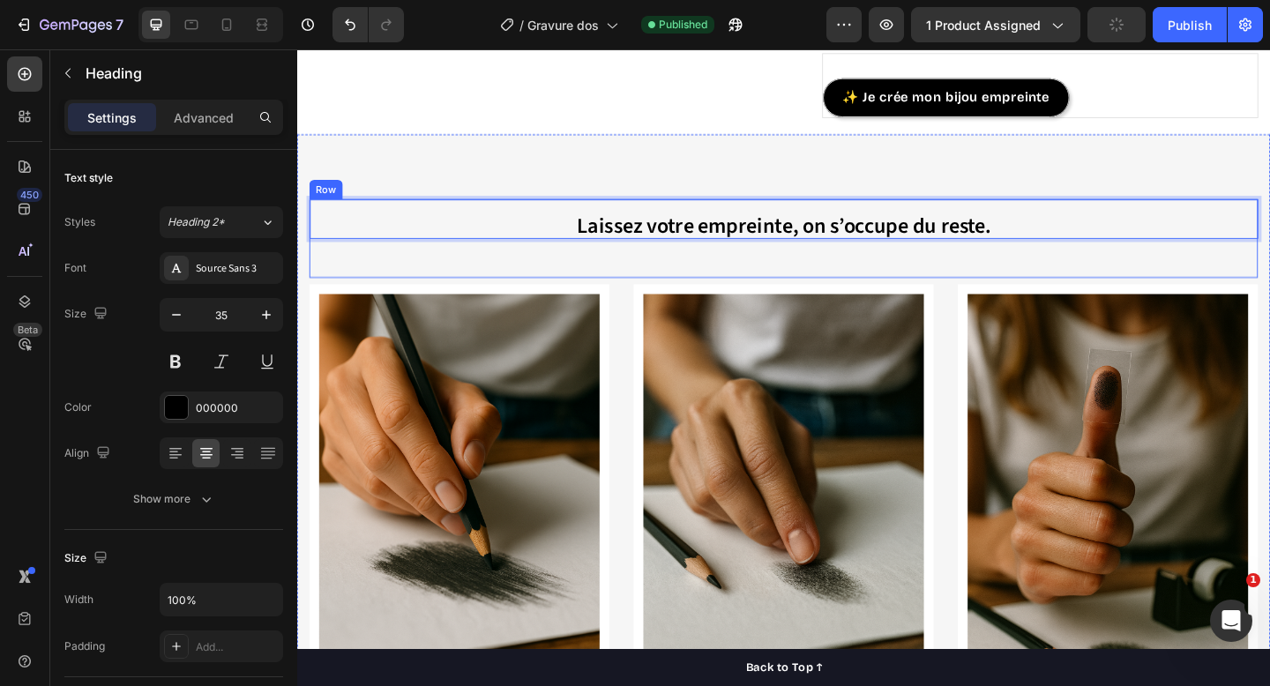
click at [948, 281] on div "Laissez votre empreinte, on s’occupe du reste. Heading 48" at bounding box center [827, 256] width 1032 height 86
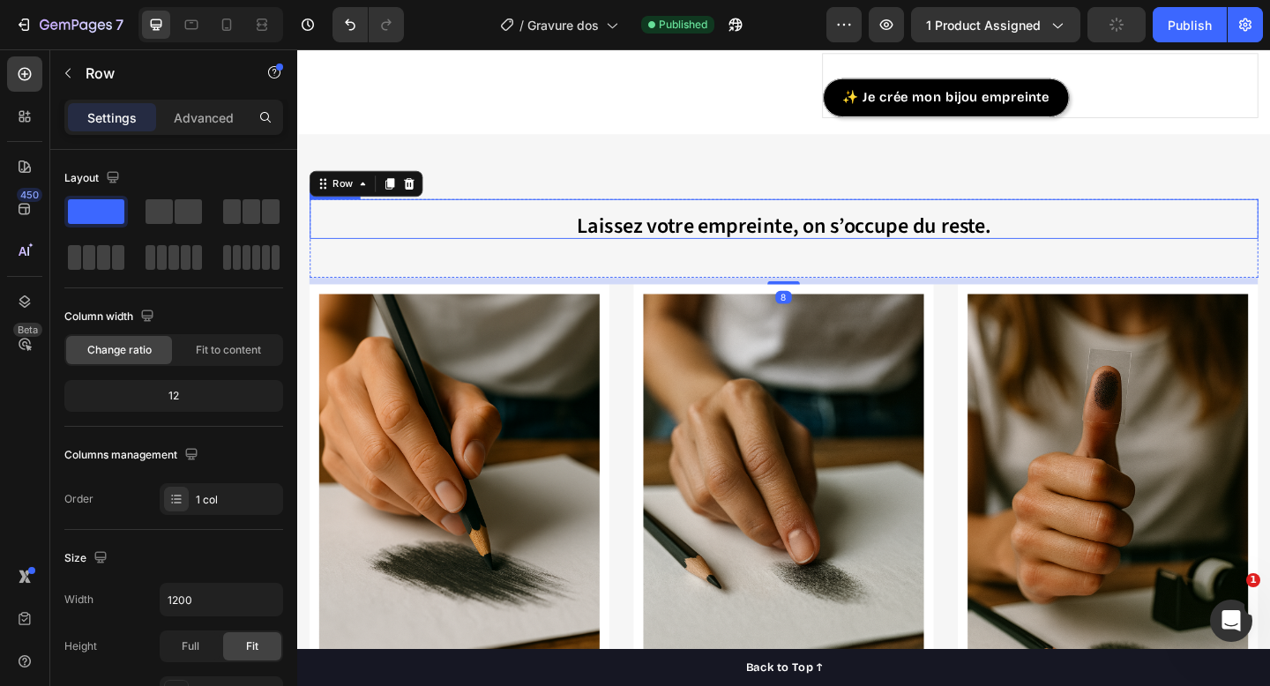
click at [942, 240] on sub "Laissez votre empreinte, on s’occupe du reste." at bounding box center [827, 243] width 451 height 34
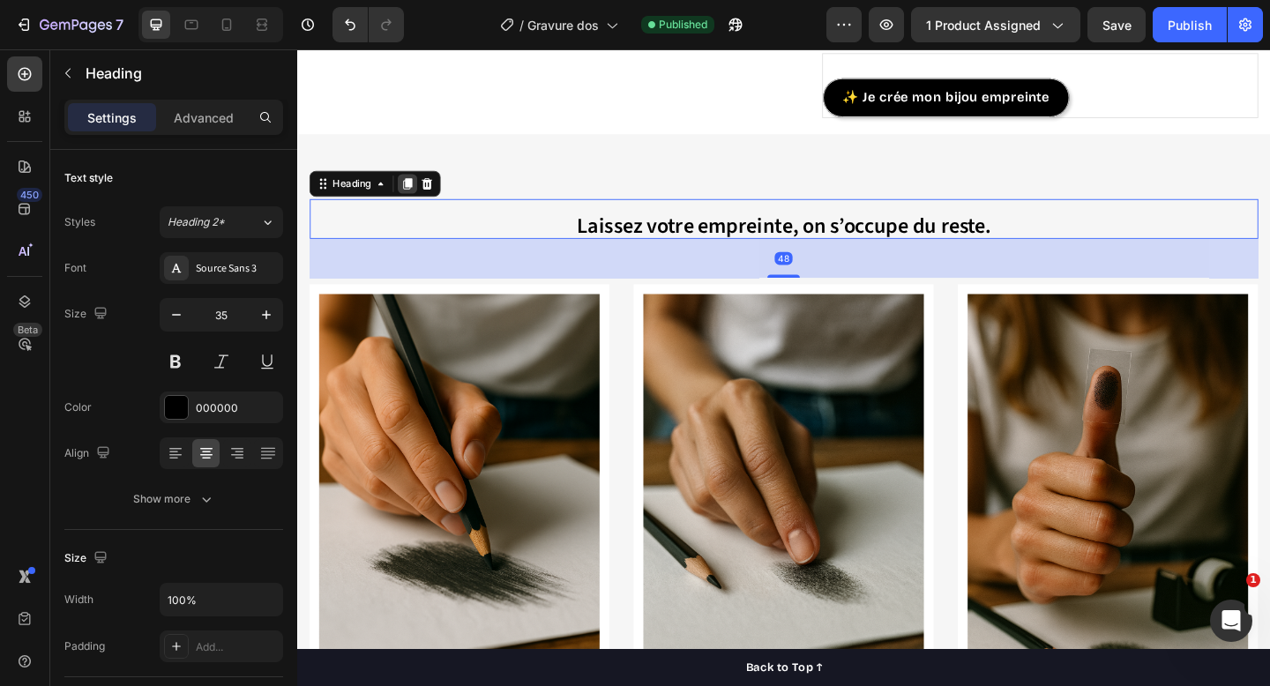
click at [420, 194] on icon at bounding box center [418, 196] width 10 height 12
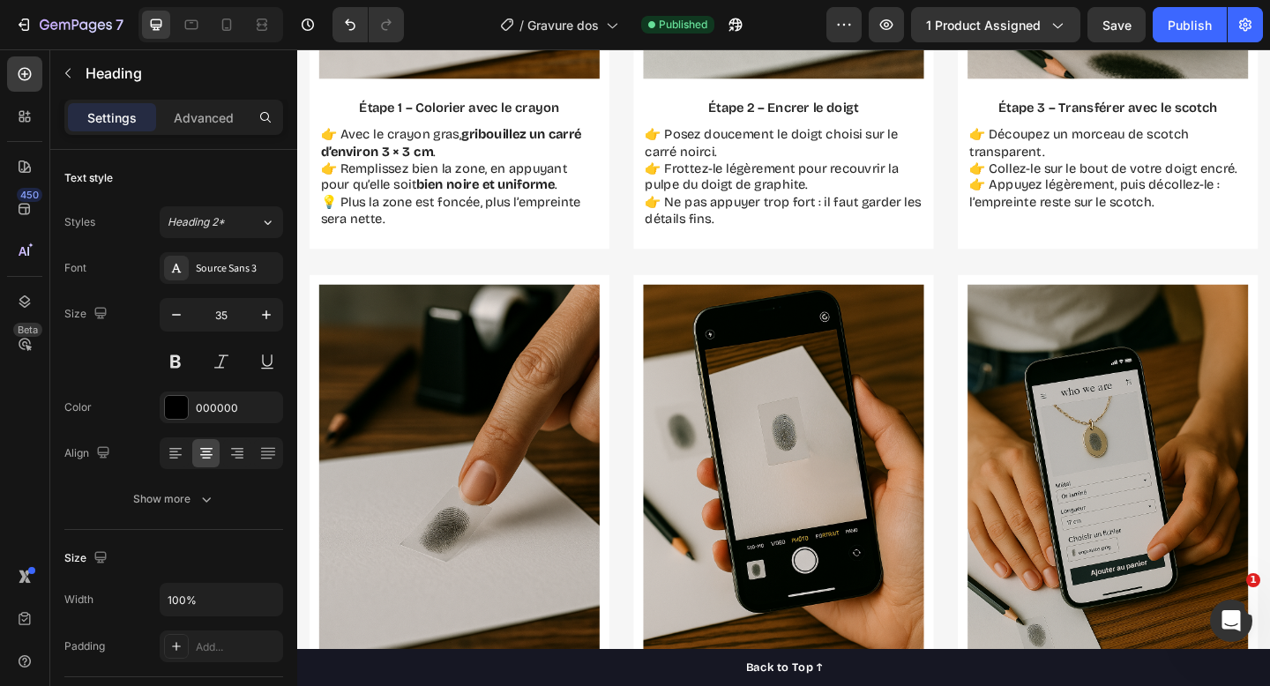
scroll to position [1765, 0]
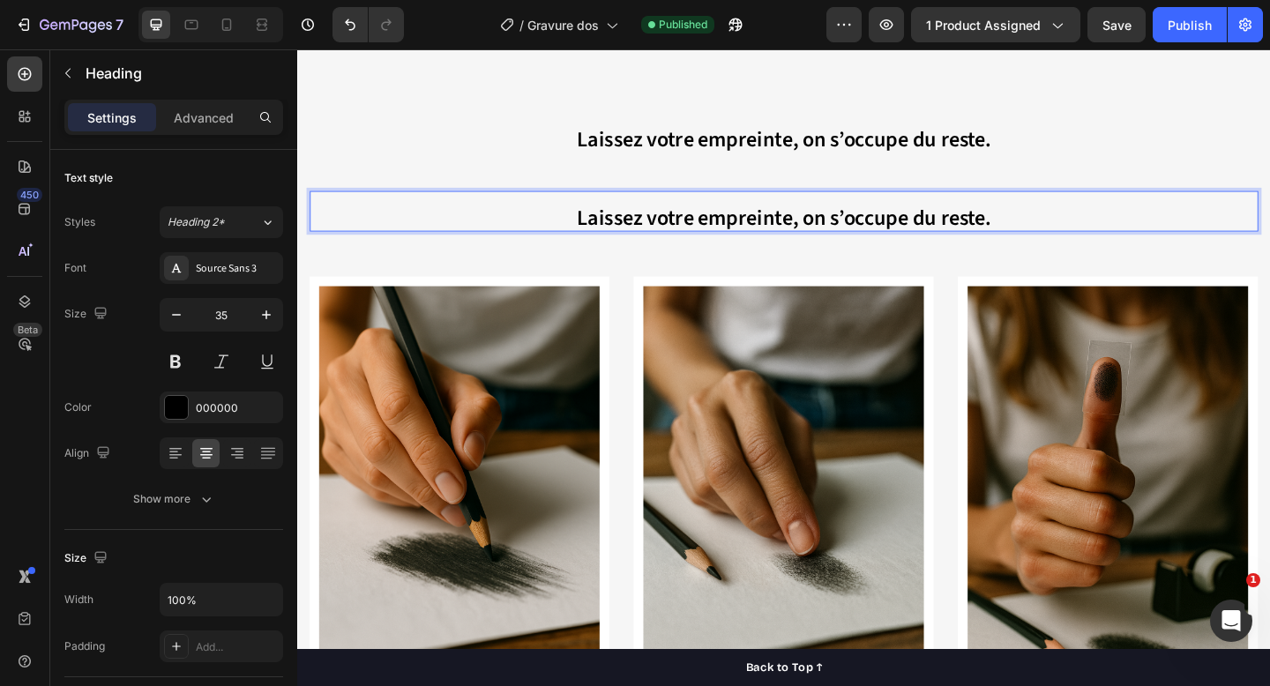
click at [494, 215] on p "Laissez votre empreinte, on s’occupe du reste." at bounding box center [826, 226] width 1029 height 41
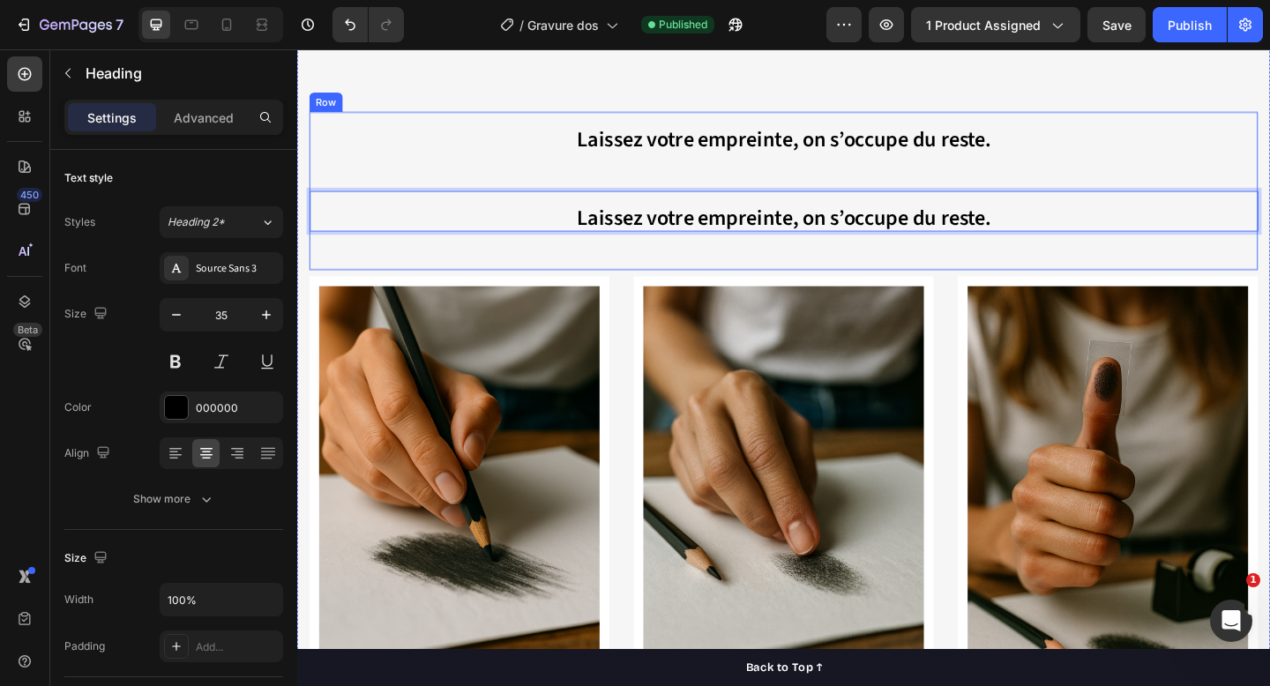
click at [495, 261] on div "⁠⁠⁠⁠⁠⁠⁠ Laissez votre empreinte, on s’occupe du reste. Heading Laissez votre em…" at bounding box center [827, 204] width 1032 height 172
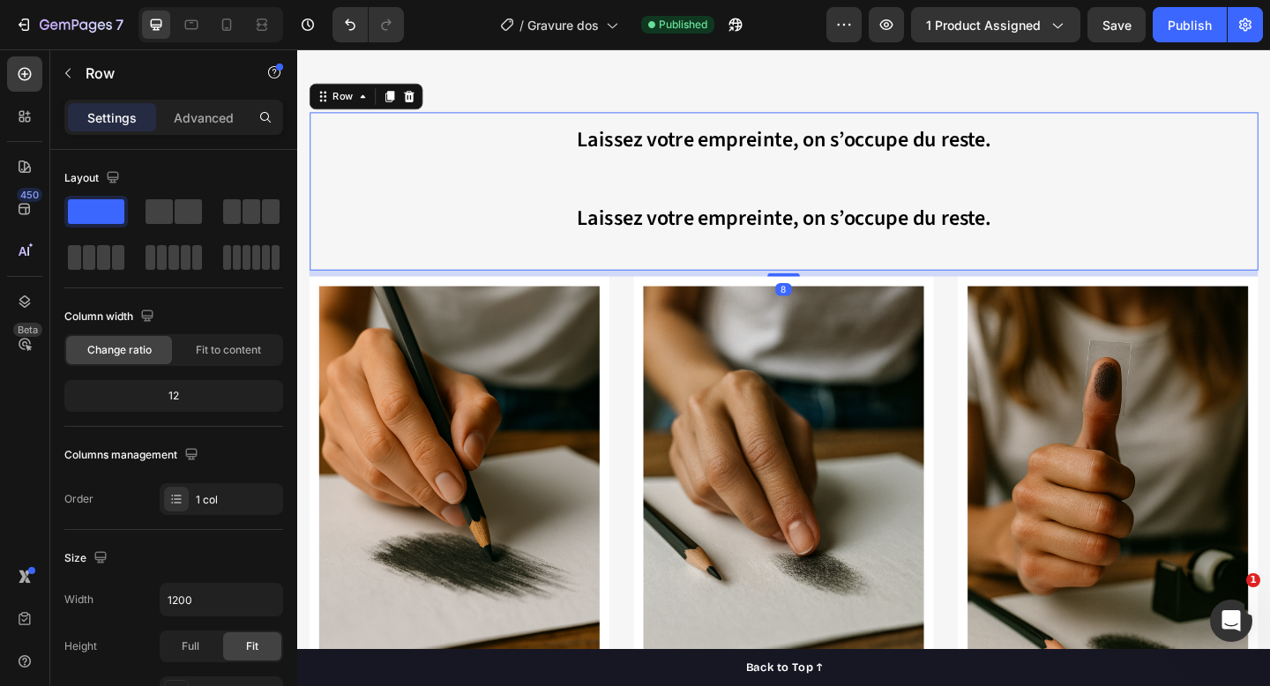
click at [498, 233] on p "⁠⁠⁠⁠⁠⁠⁠ Laissez votre empreinte, on s’occupe du reste." at bounding box center [826, 226] width 1029 height 41
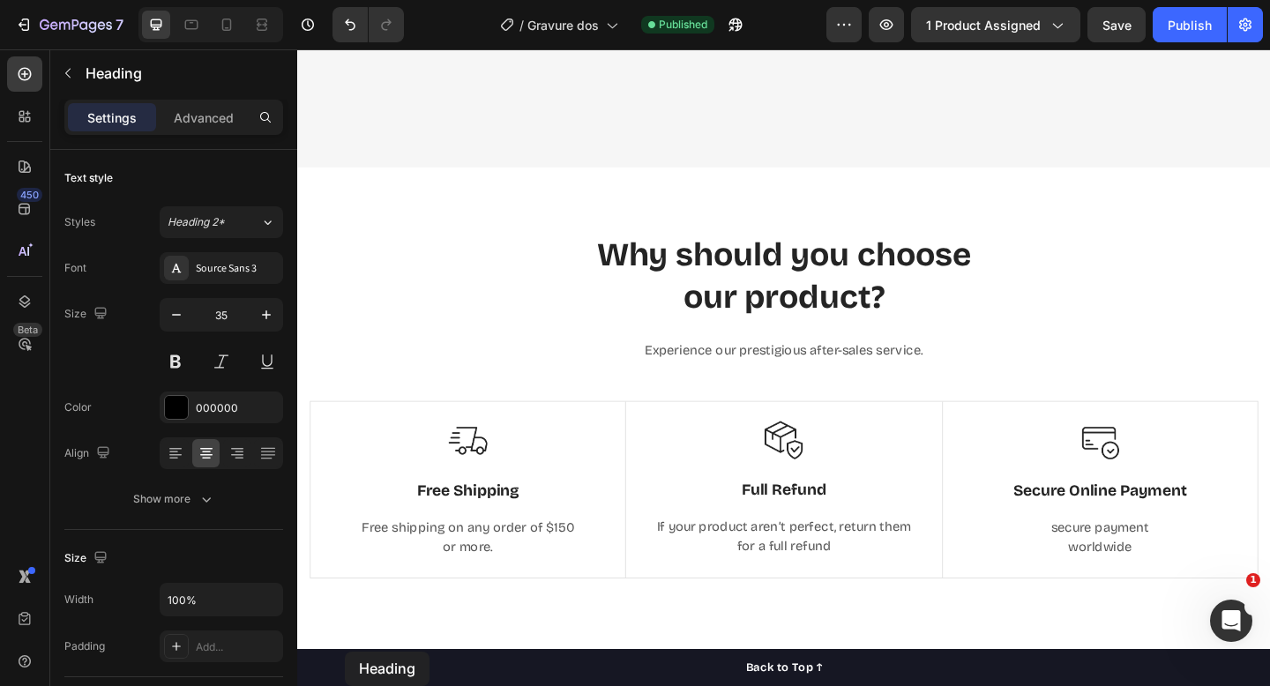
scroll to position [3486, 0]
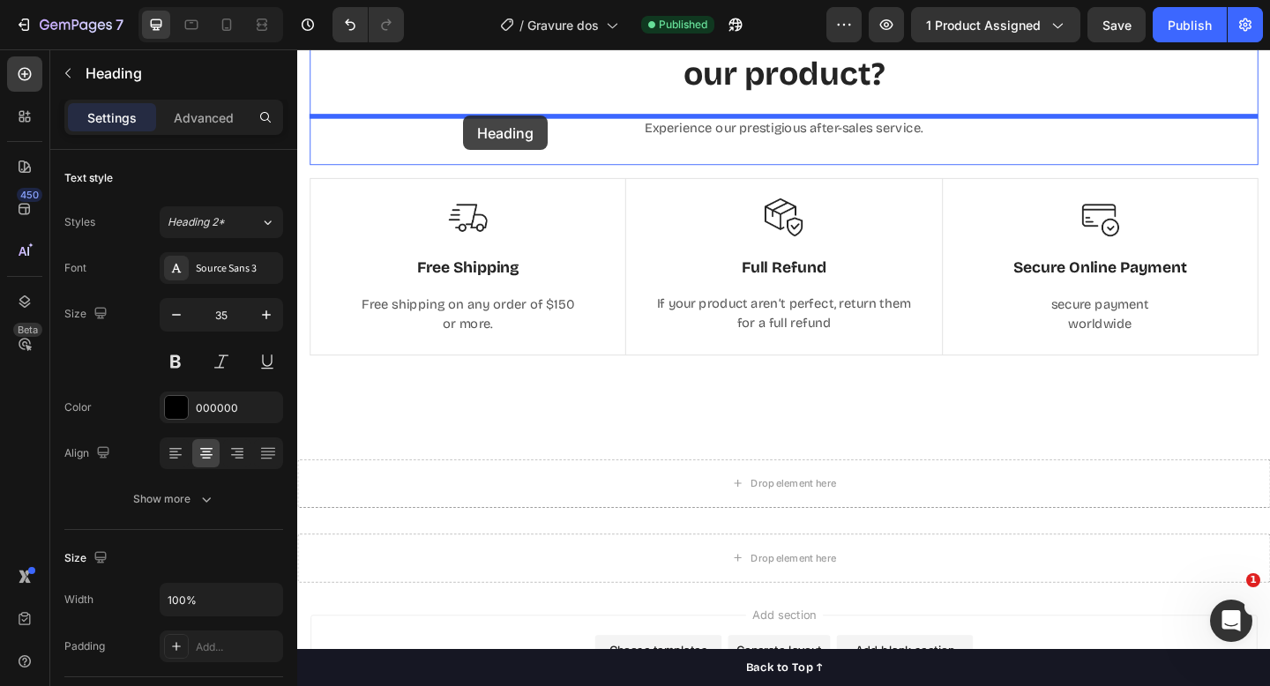
drag, startPoint x: 326, startPoint y: 191, endPoint x: 480, endPoint y: 123, distance: 168.7
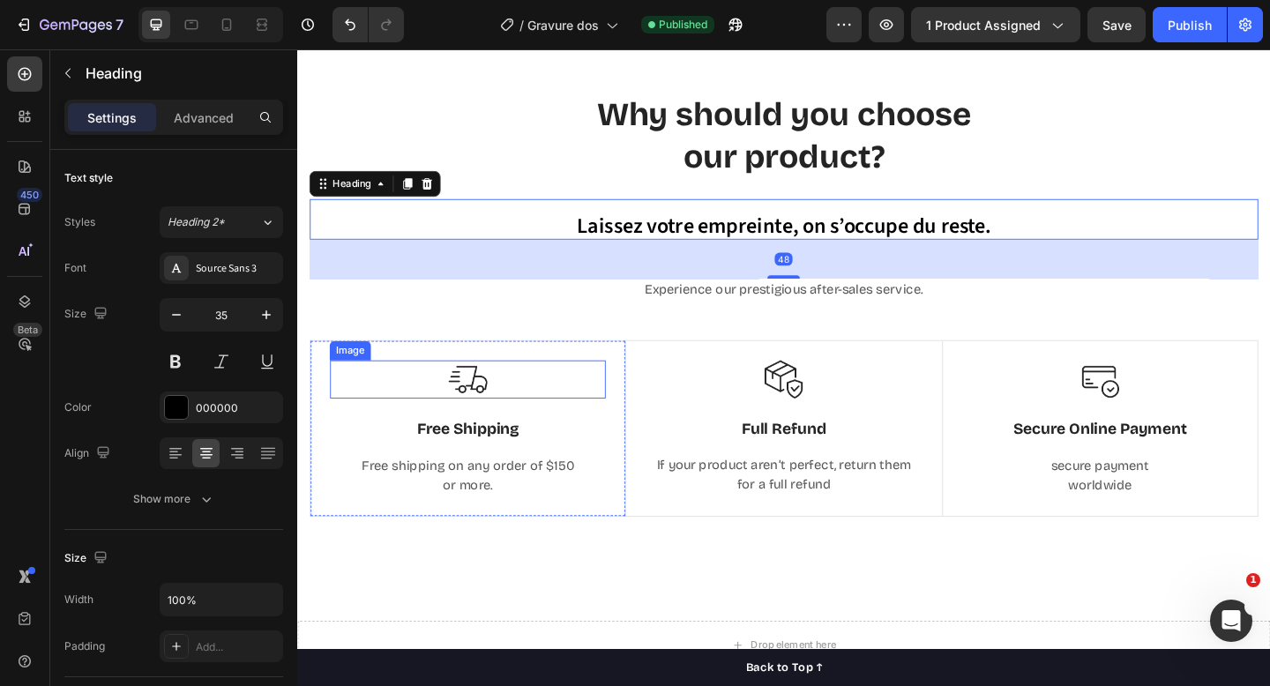
scroll to position [3388, 0]
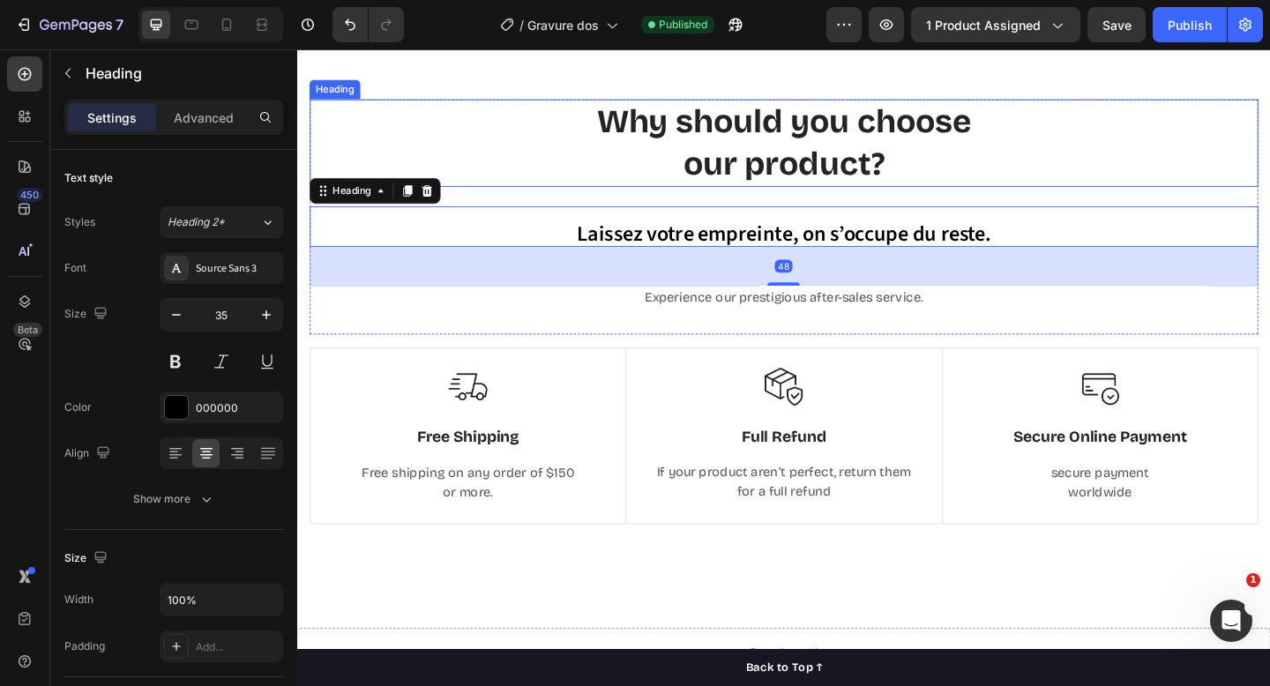
click at [734, 145] on p "Why should you choose our product?" at bounding box center [826, 152] width 1029 height 92
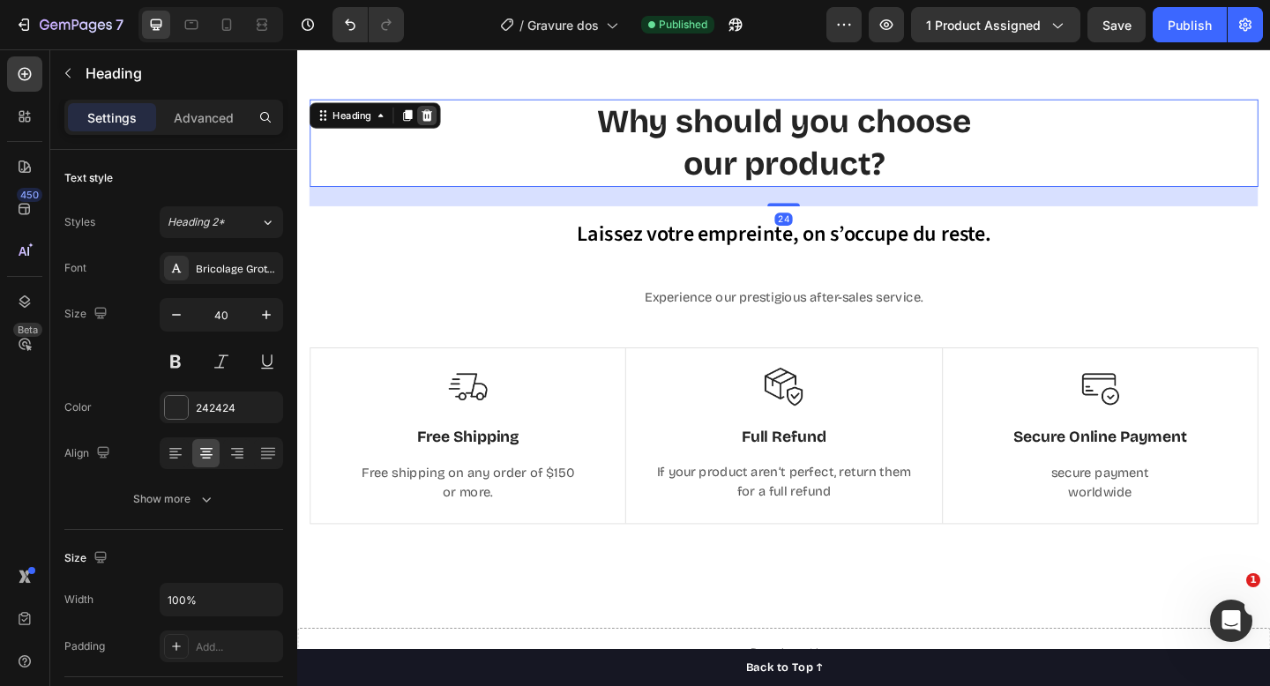
click at [440, 120] on icon at bounding box center [438, 122] width 14 height 14
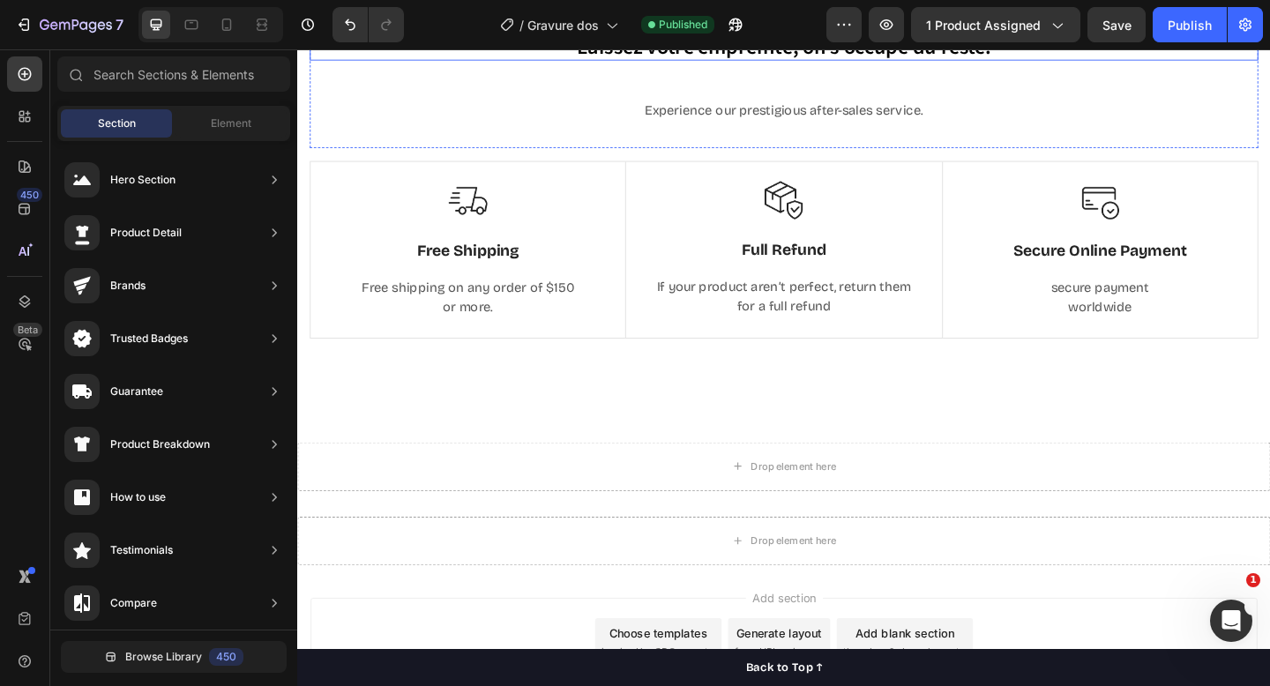
scroll to position [3253, 0]
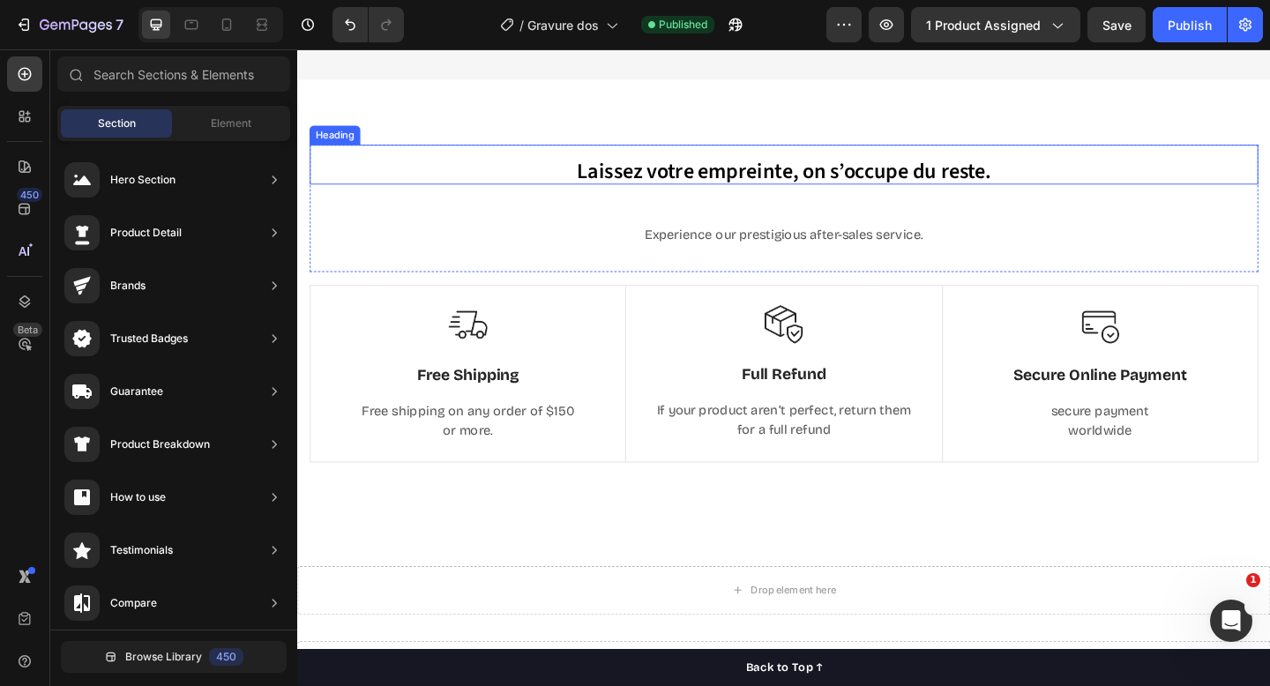
click at [722, 184] on sub "Laissez votre empreinte, on s’occupe du reste." at bounding box center [827, 183] width 451 height 34
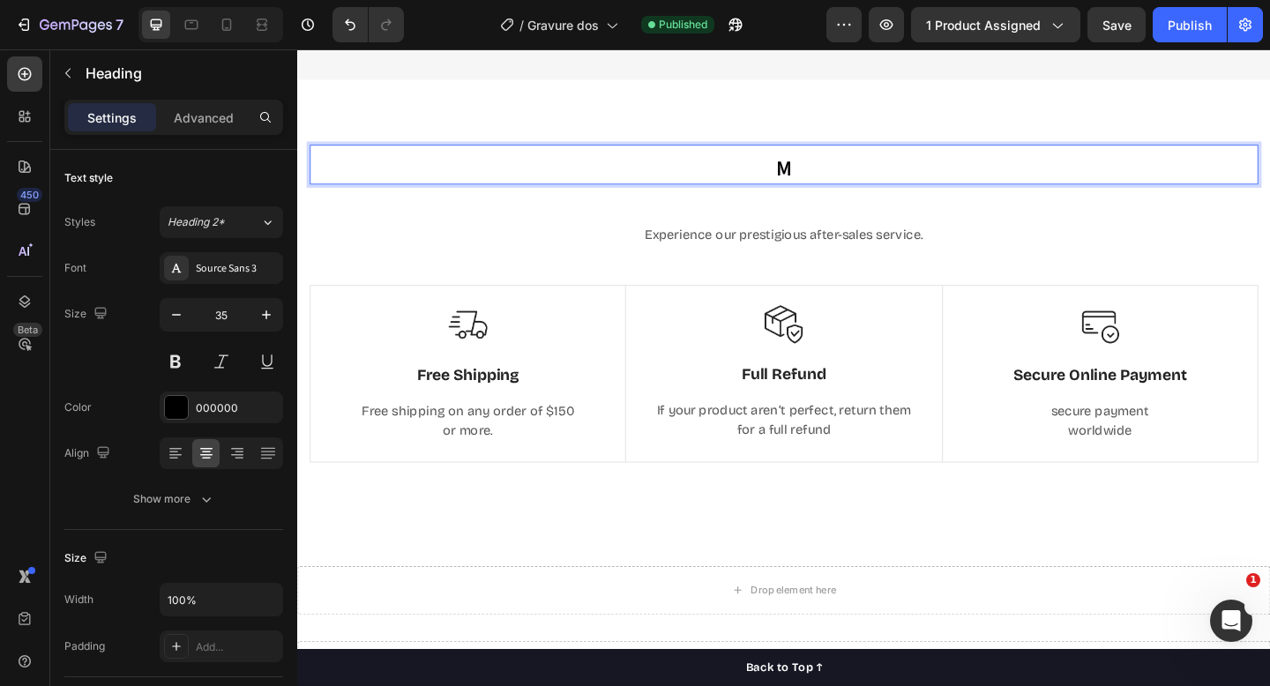
scroll to position [0, 0]
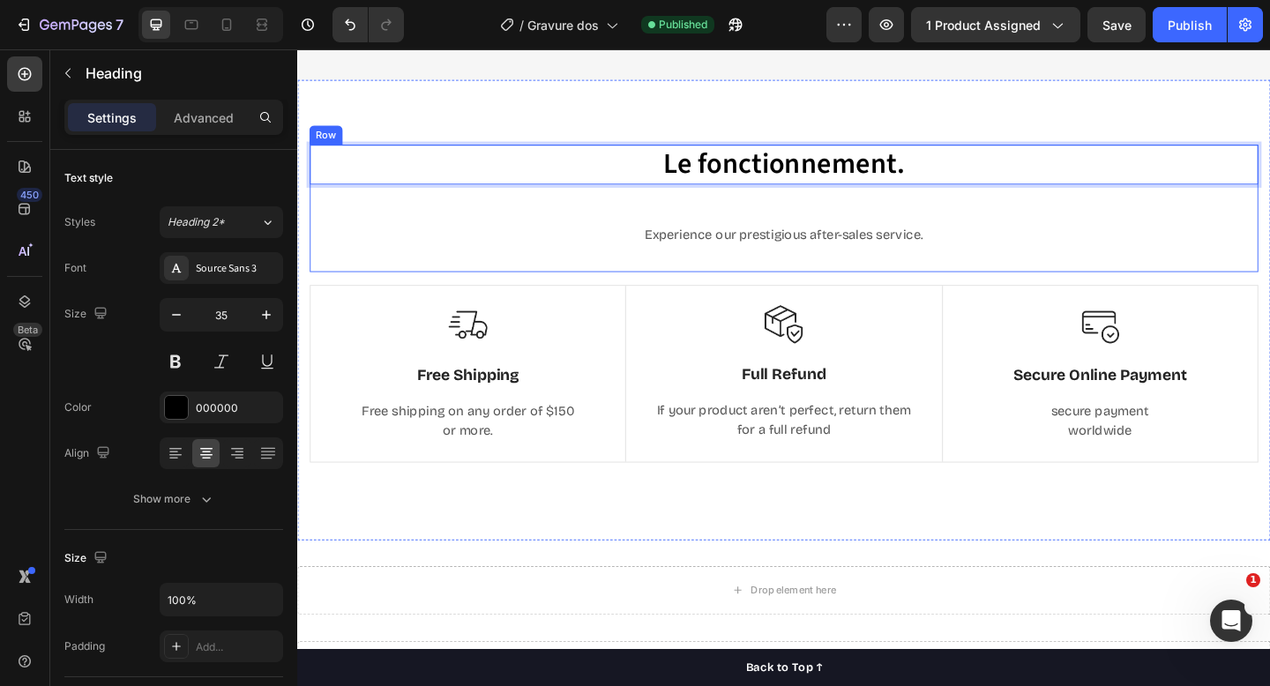
click at [888, 248] on p "Experience our prestigious after-sales service." at bounding box center [826, 251] width 1029 height 21
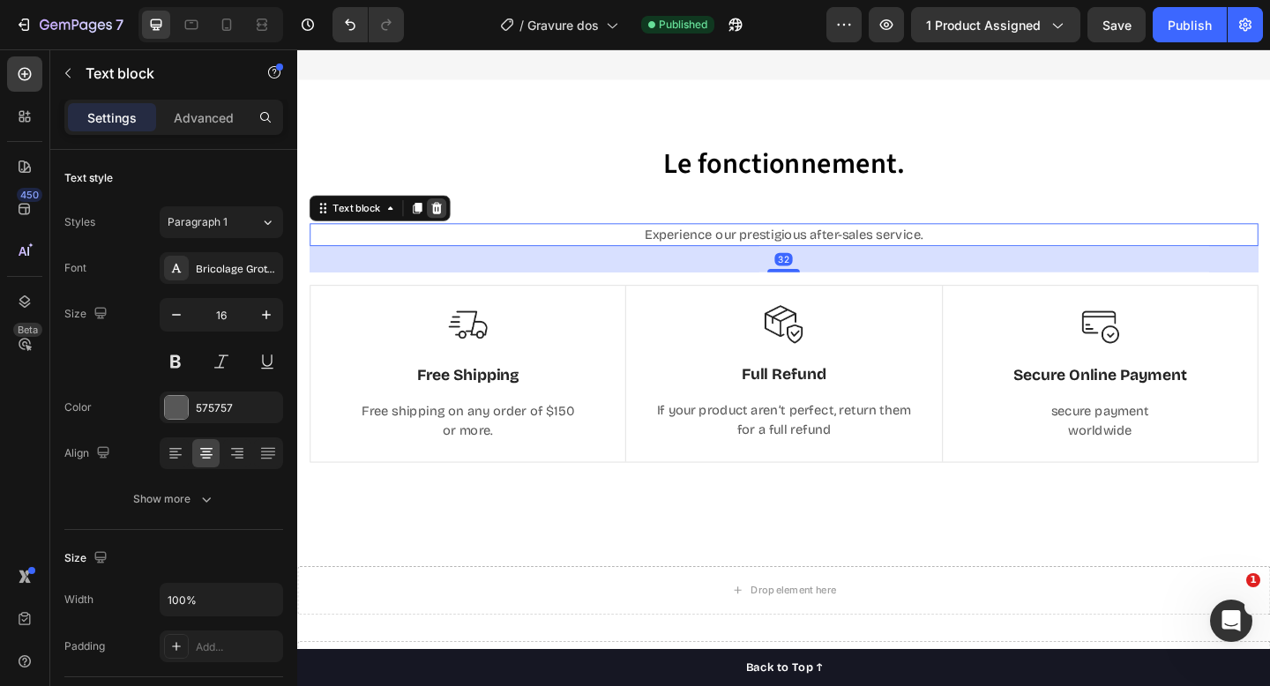
click at [452, 218] on icon at bounding box center [449, 222] width 11 height 12
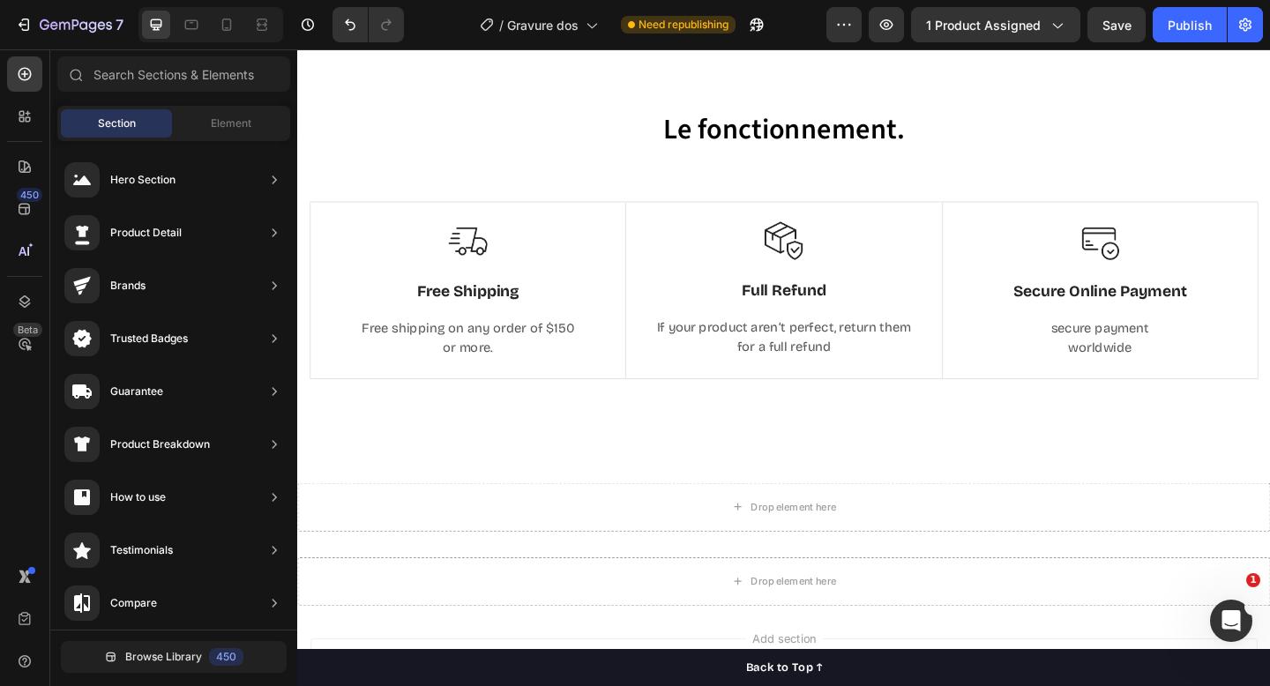
scroll to position [3278, 0]
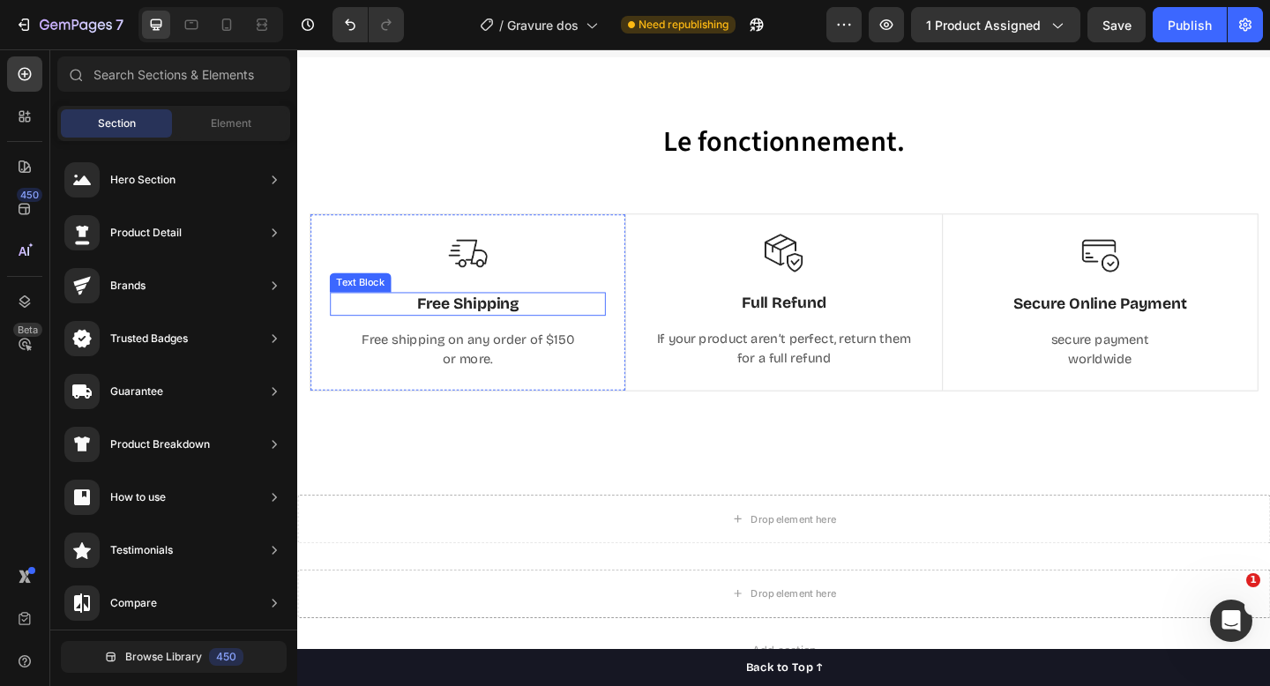
click at [500, 332] on p "Free Shipping" at bounding box center [482, 327] width 296 height 22
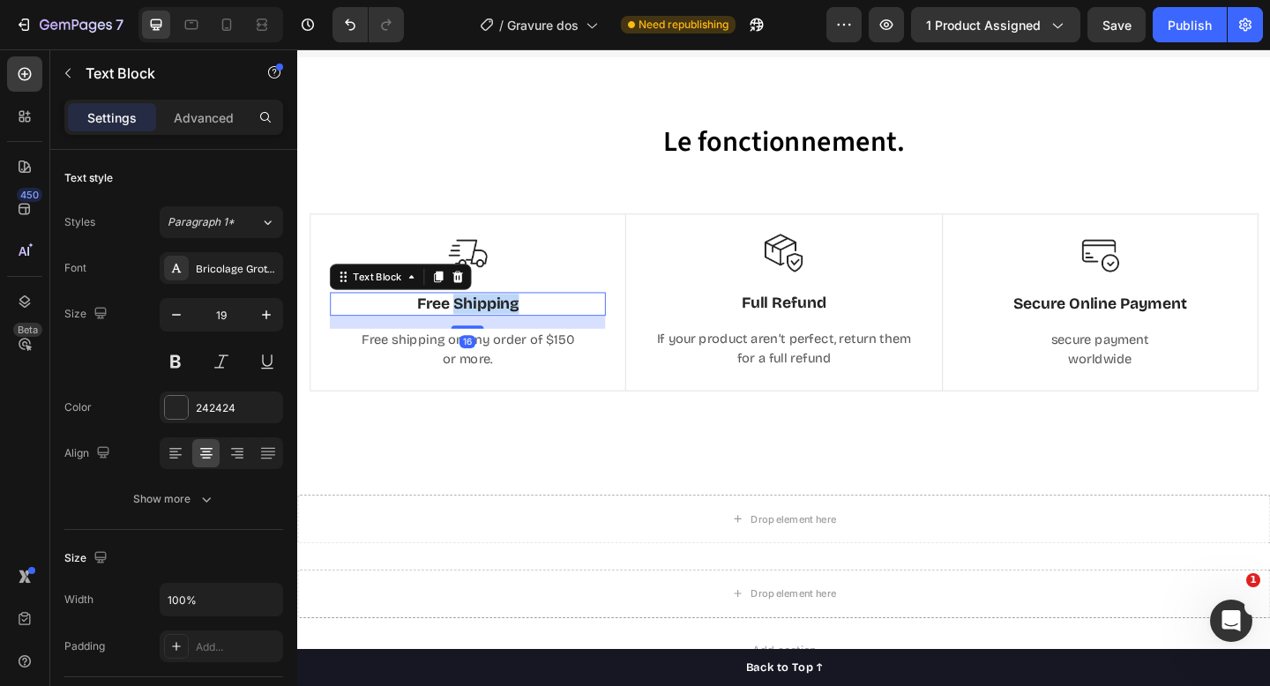
click at [500, 332] on p "Free Shipping" at bounding box center [482, 327] width 296 height 22
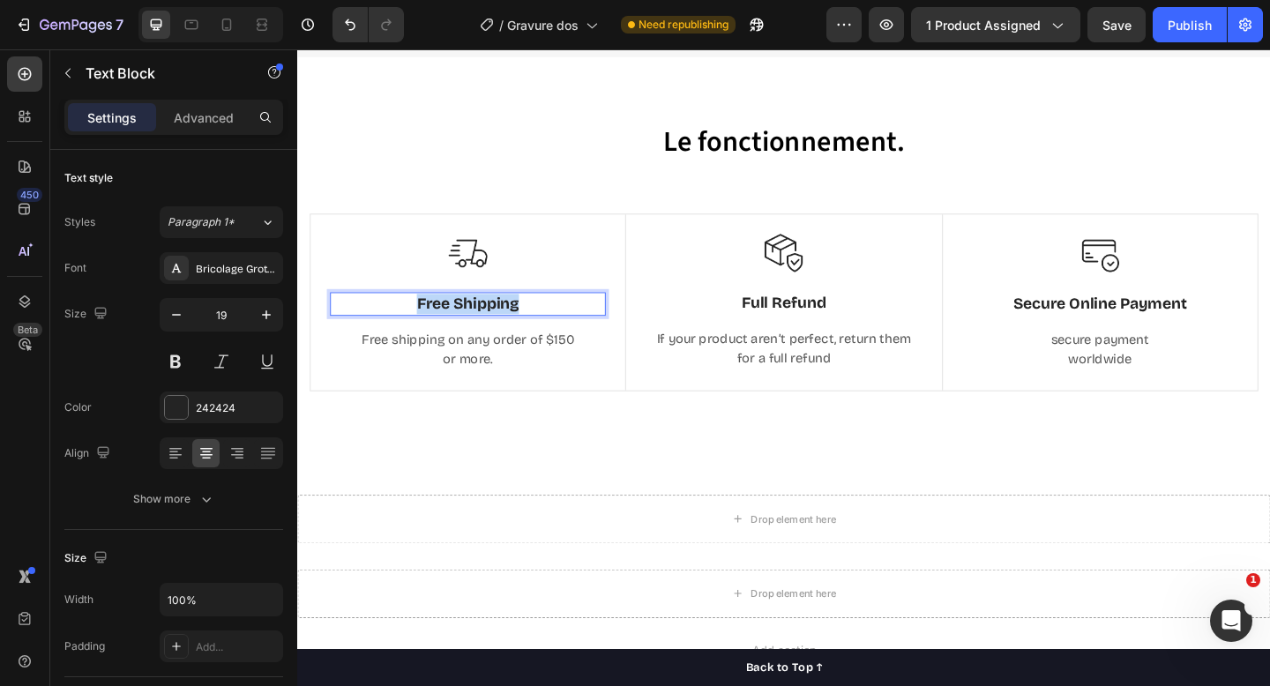
click at [500, 332] on p "Free Shipping" at bounding box center [482, 327] width 296 height 22
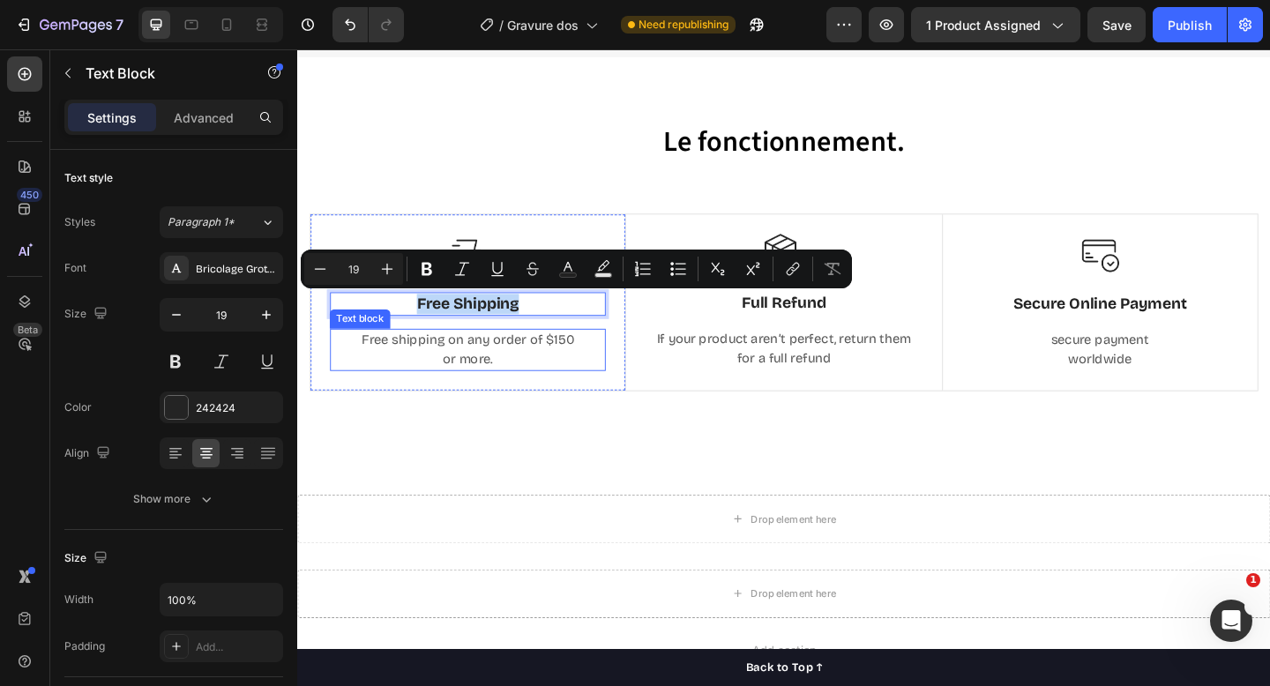
click at [518, 375] on p "Free shipping on any order of $150" at bounding box center [482, 366] width 296 height 21
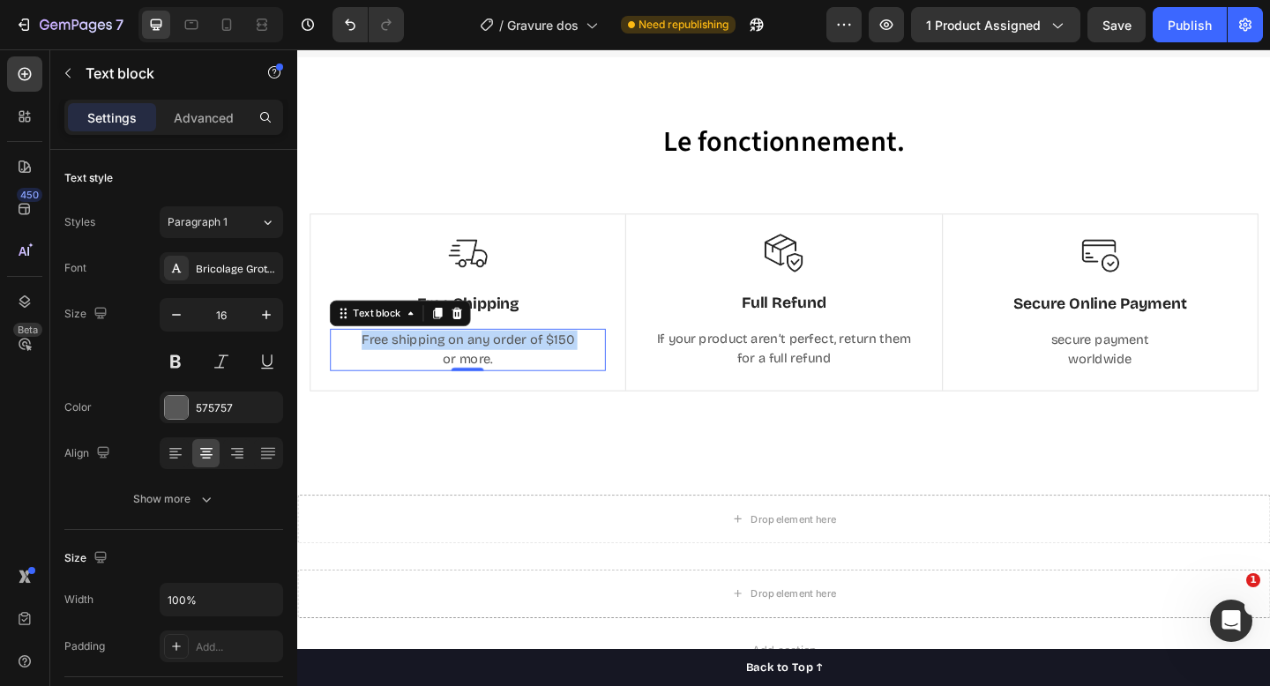
click at [518, 375] on p "Free shipping on any order of $150" at bounding box center [482, 366] width 296 height 21
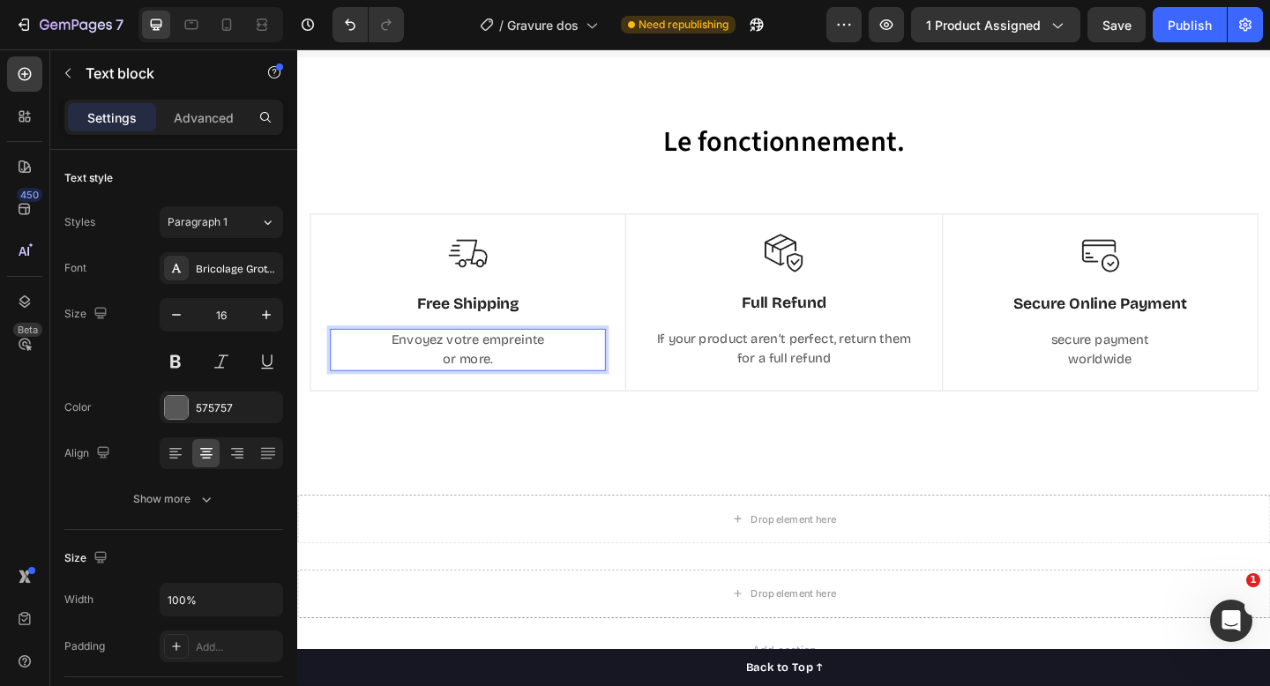
click at [518, 382] on p "or more." at bounding box center [482, 387] width 296 height 21
click at [490, 368] on p "Envoyez votre empreinte" at bounding box center [482, 366] width 296 height 21
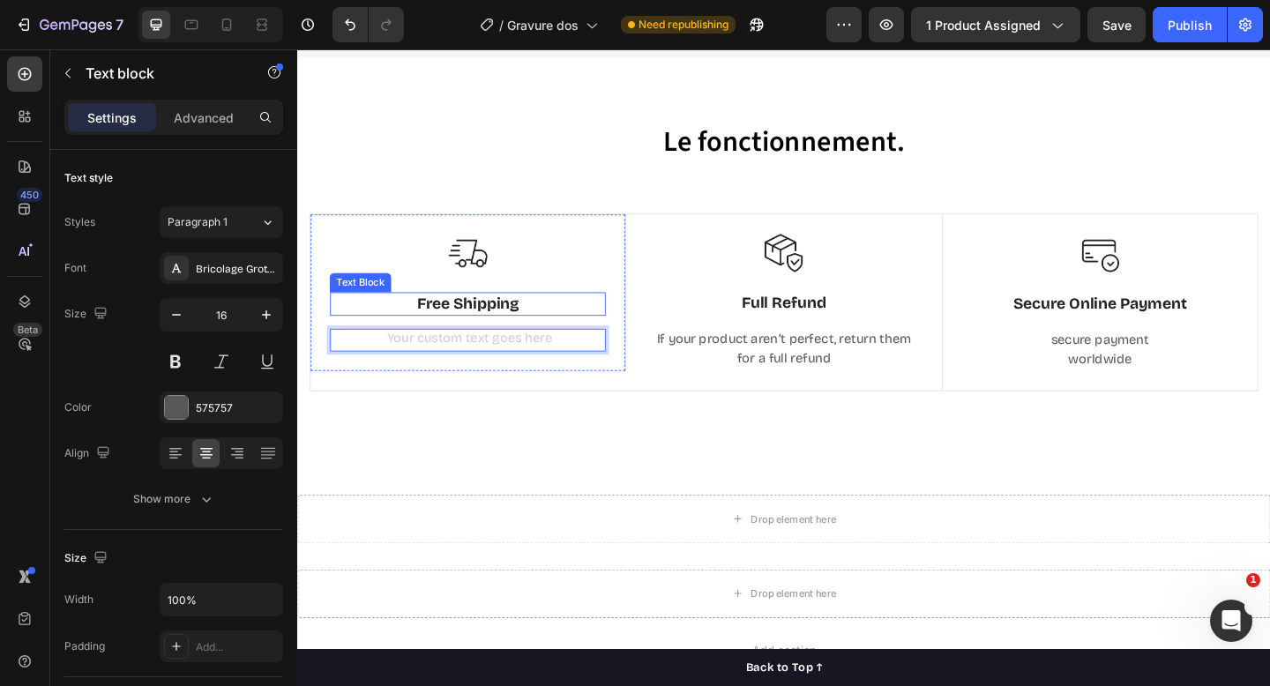
click at [492, 334] on p "Free Shipping" at bounding box center [482, 327] width 296 height 22
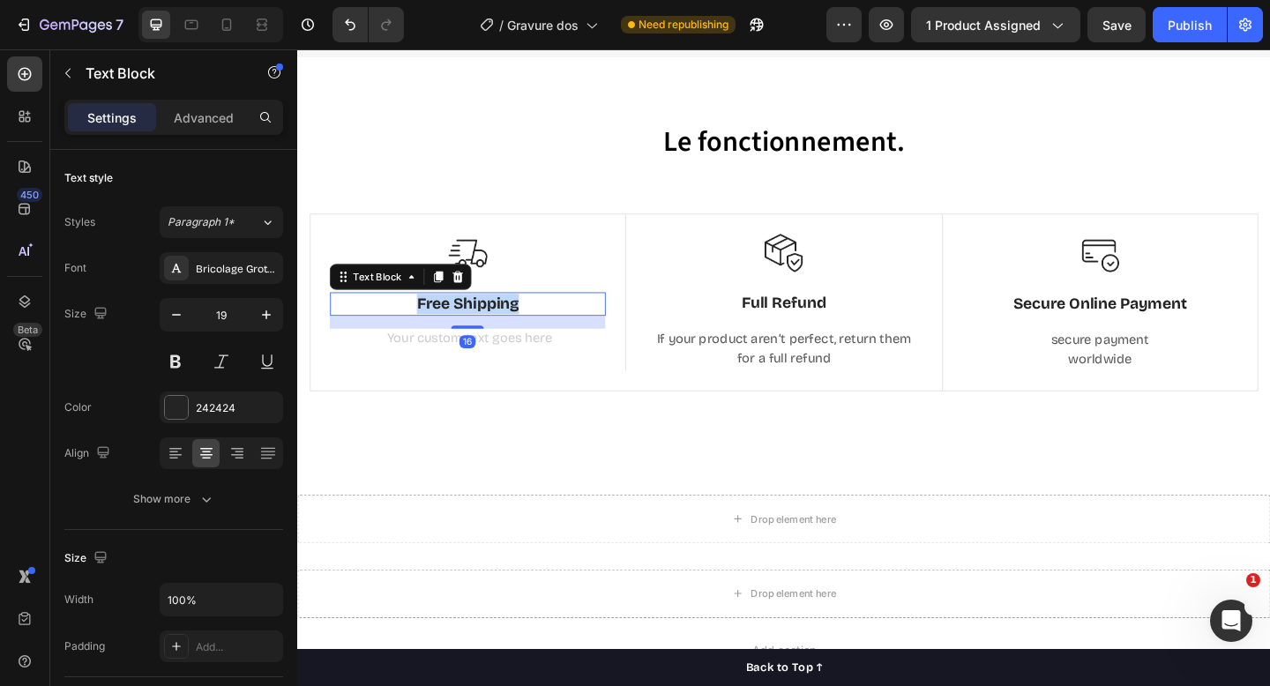
click at [492, 334] on p "Free Shipping" at bounding box center [482, 327] width 296 height 22
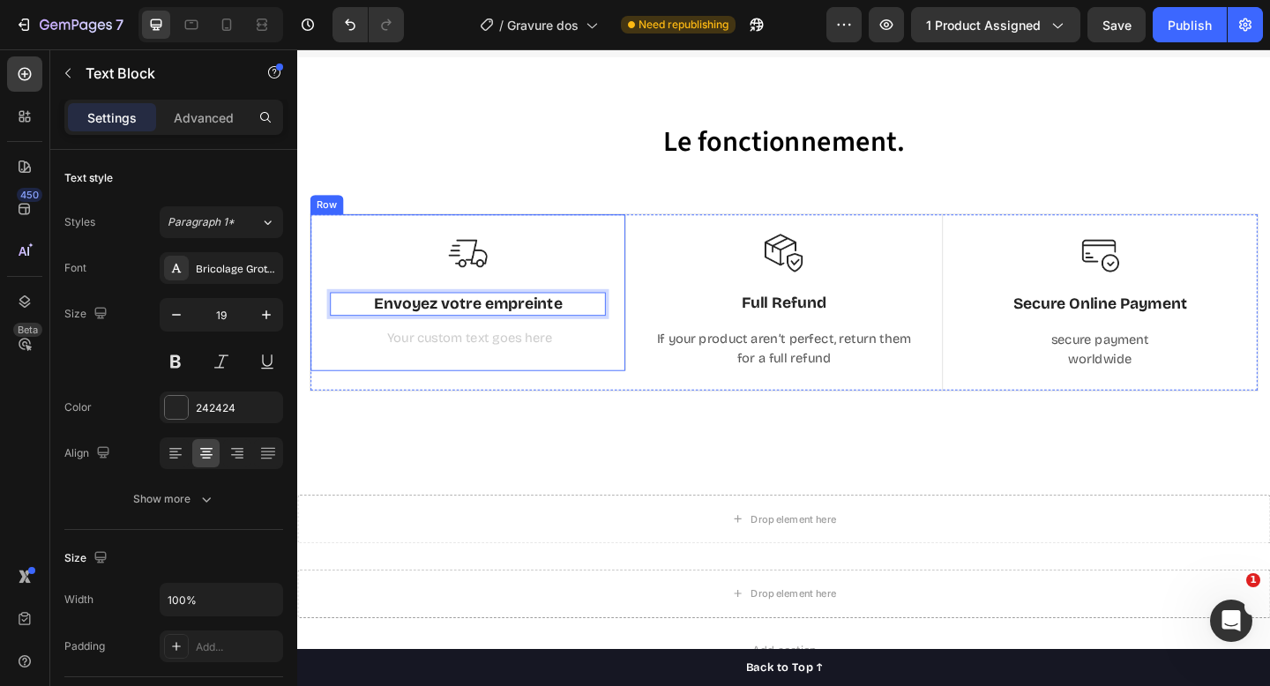
click at [498, 354] on div "Rich Text Editor. Editing area: main" at bounding box center [483, 366] width 300 height 25
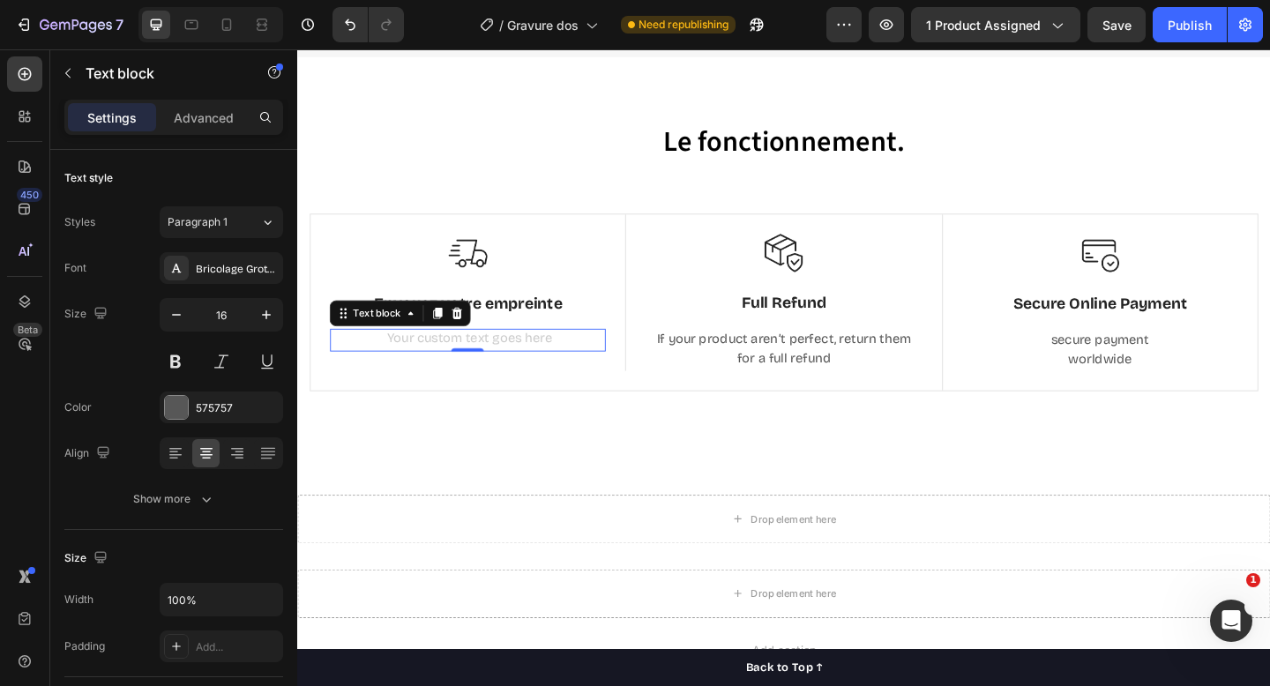
click at [448, 363] on div "Rich Text Editor. Editing area: main" at bounding box center [483, 366] width 300 height 25
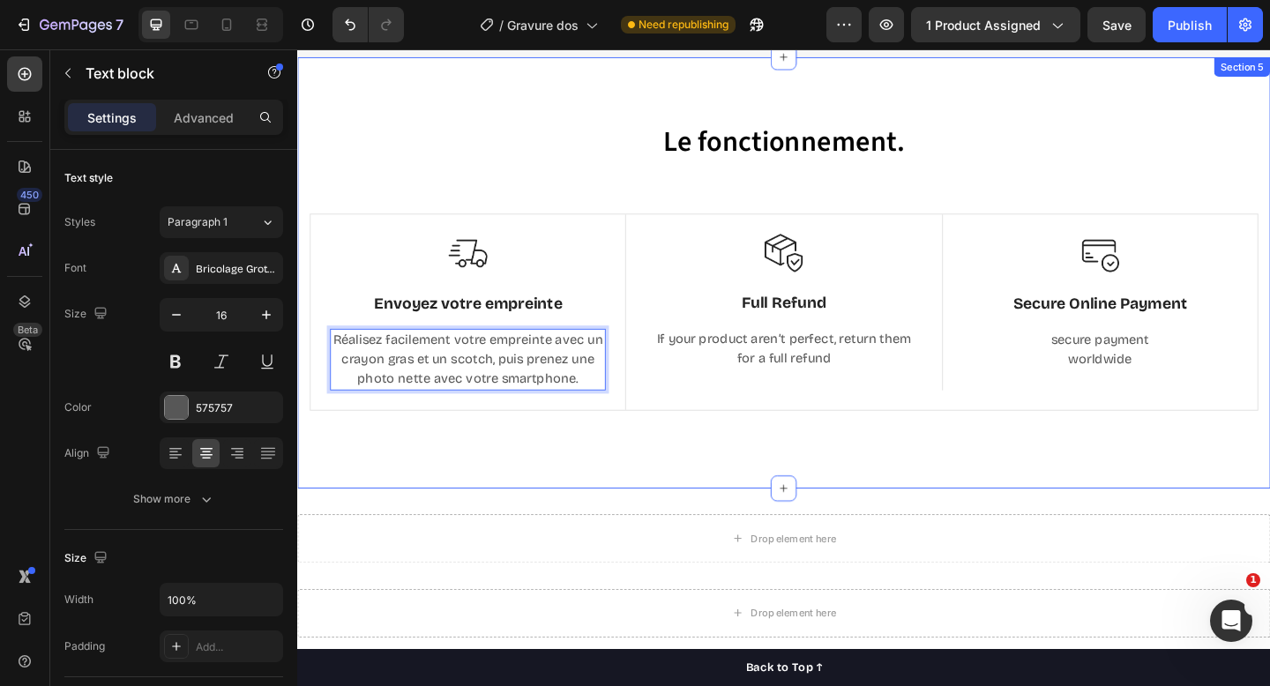
click at [488, 450] on div "Le fonctionnement. Heading Row Image Envoyez votre empreinte Text Block Réalise…" at bounding box center [827, 293] width 1032 height 328
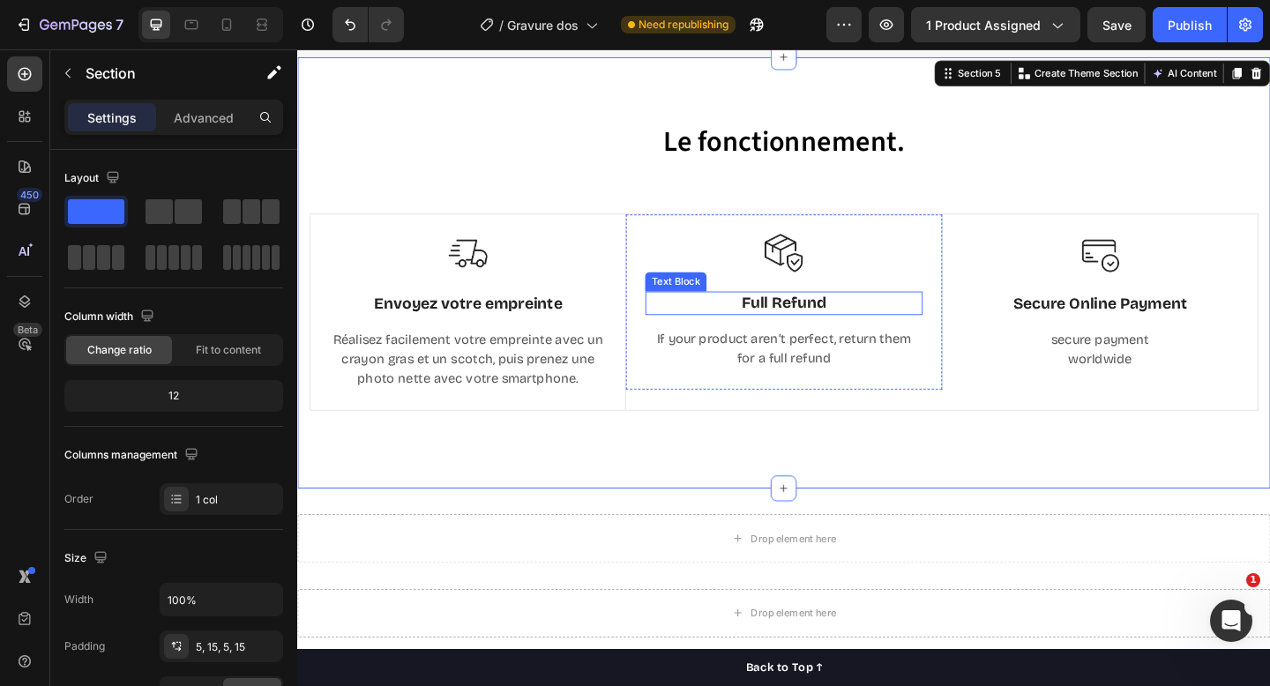
click at [789, 323] on p "Full Refund" at bounding box center [826, 326] width 297 height 22
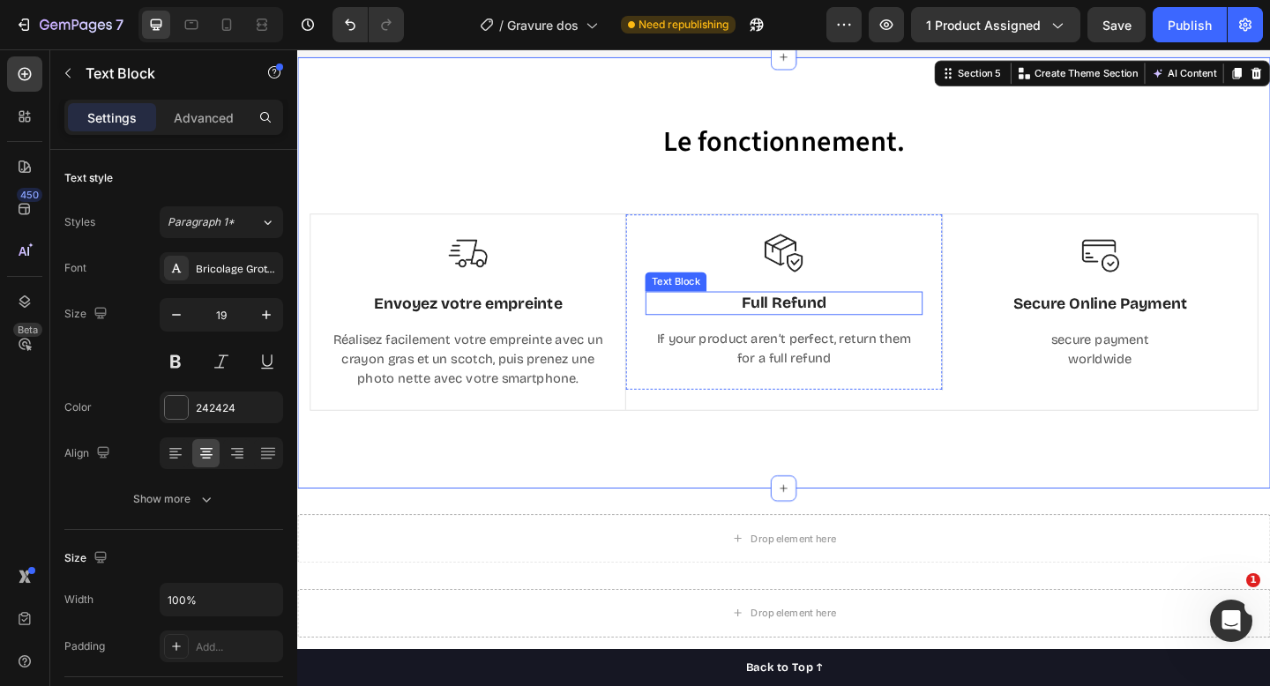
click at [789, 323] on p "Full Refund" at bounding box center [826, 326] width 297 height 22
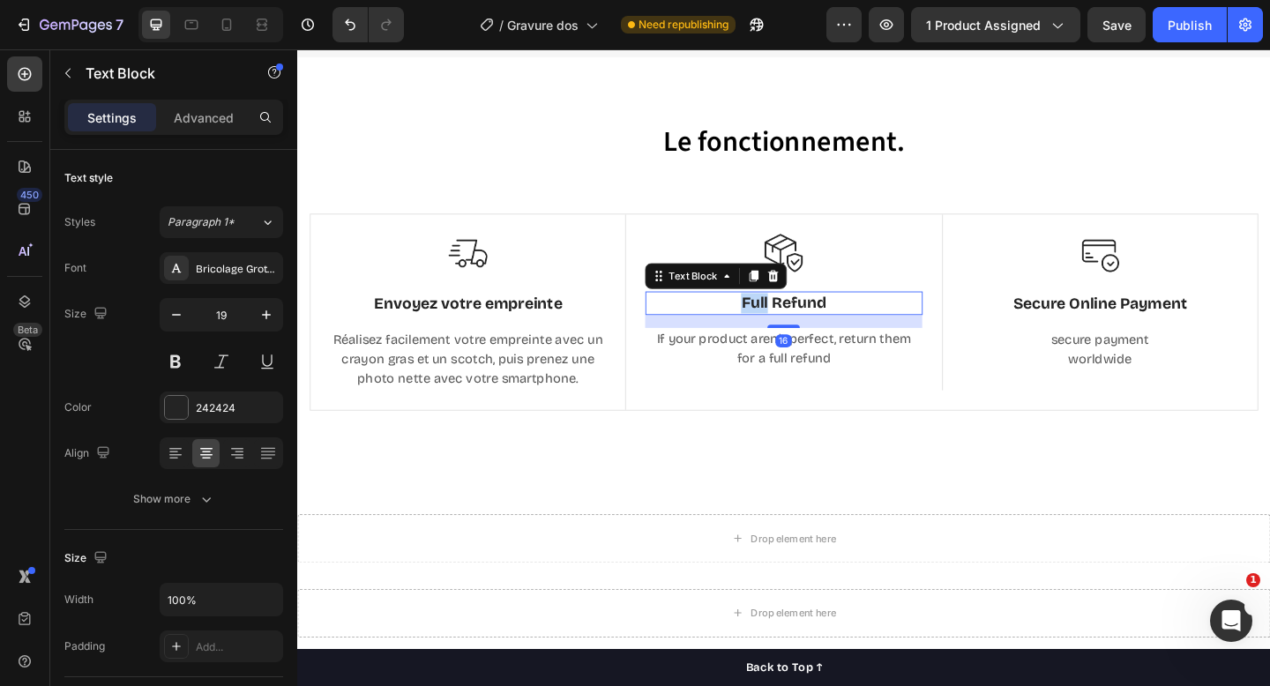
click at [789, 323] on p "Full Refund" at bounding box center [826, 326] width 297 height 22
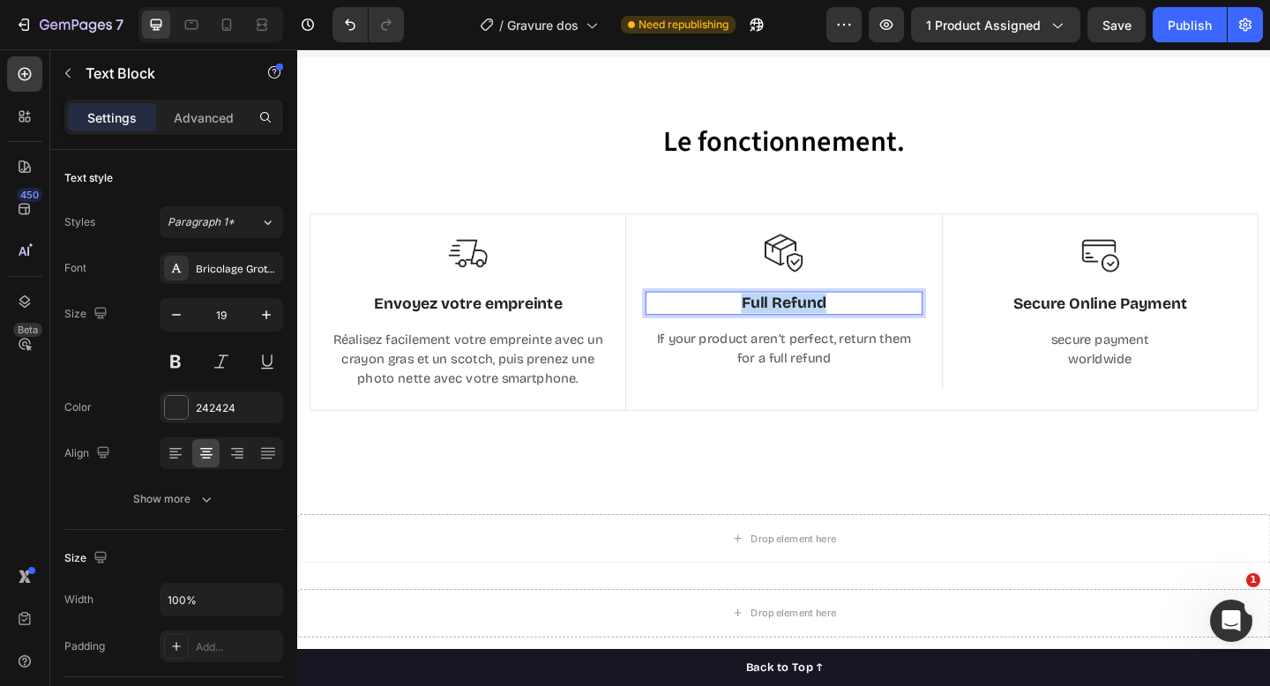
click at [789, 323] on p "Full Refund" at bounding box center [826, 326] width 297 height 22
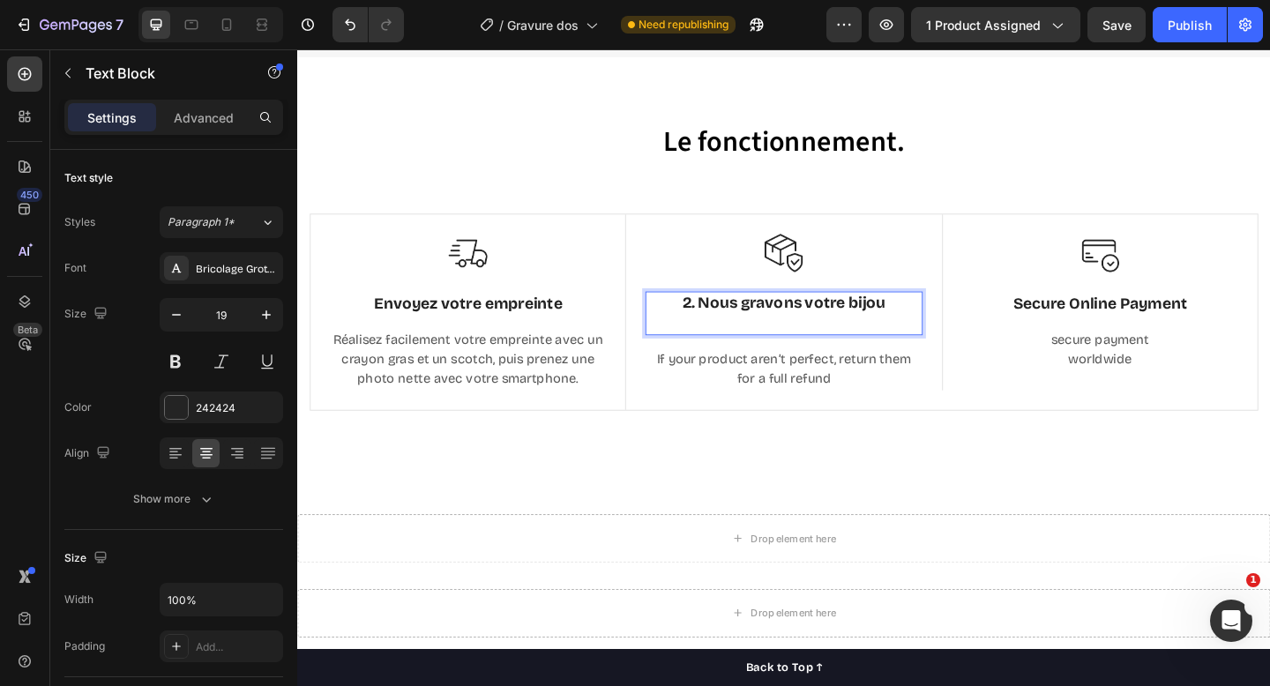
click at [738, 326] on p "2. Nous gravons votre bijou" at bounding box center [826, 326] width 297 height 22
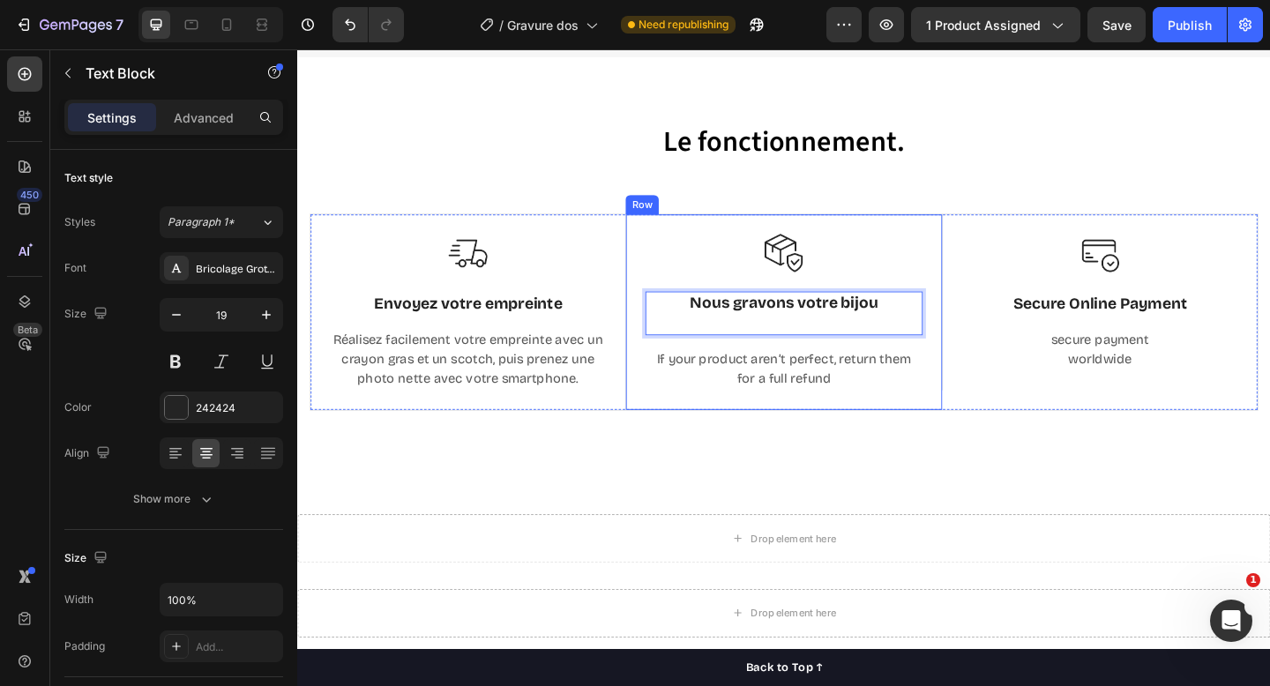
click at [745, 443] on div "Le fonctionnement. Heading Row Image Envoyez votre empreinte Text Block Réalise…" at bounding box center [827, 293] width 1032 height 328
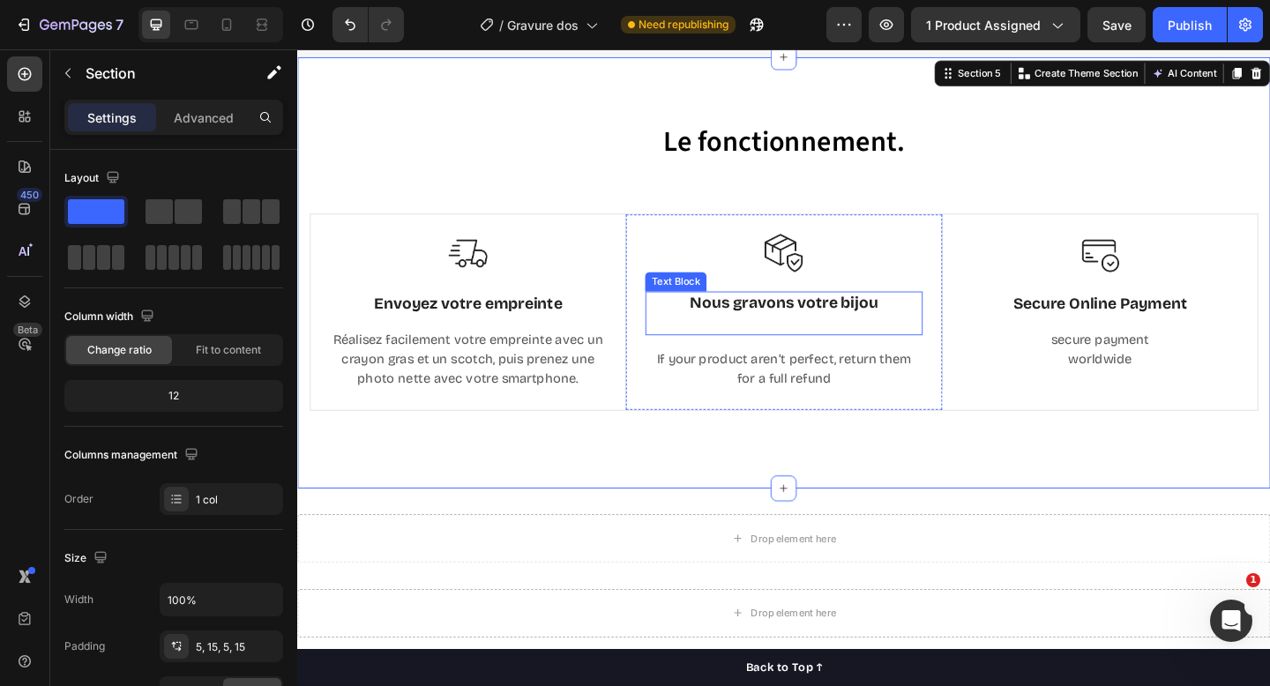
click at [761, 349] on p "Rich Text Editor. Editing area: main" at bounding box center [826, 348] width 297 height 22
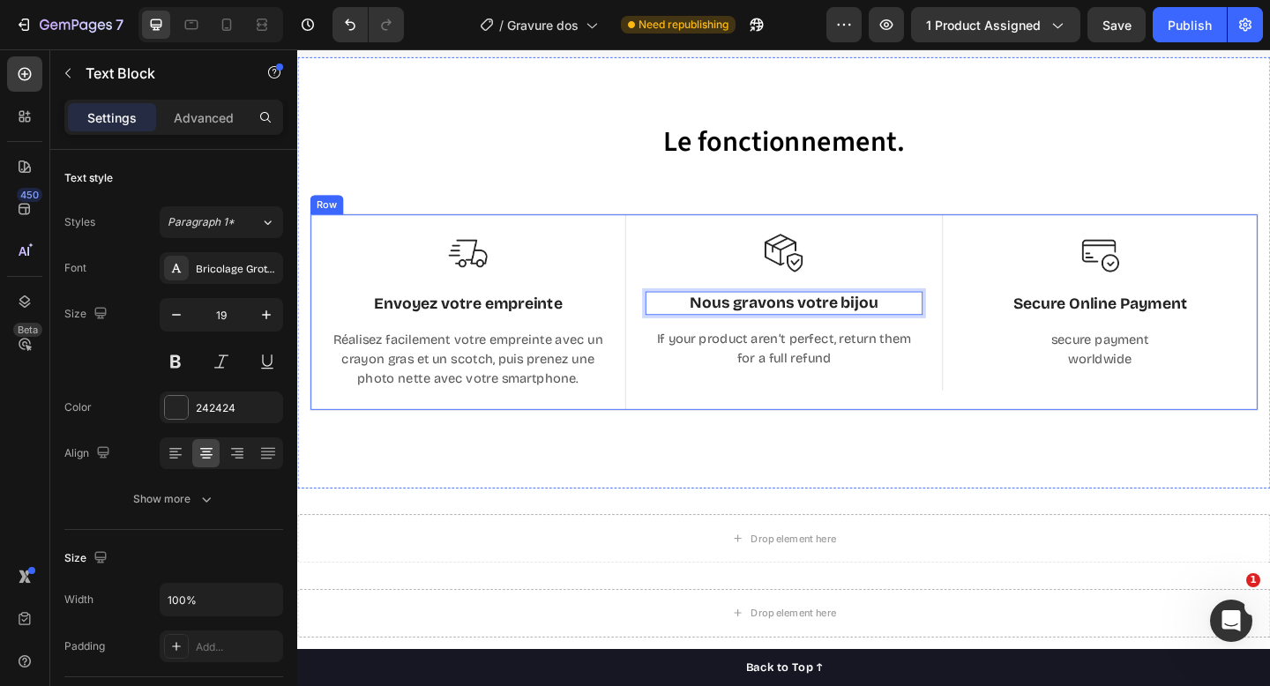
click at [767, 438] on div "Image Nous gravons votre bijou Text Block 16 If your product aren’t perfect, re…" at bounding box center [826, 335] width 343 height 212
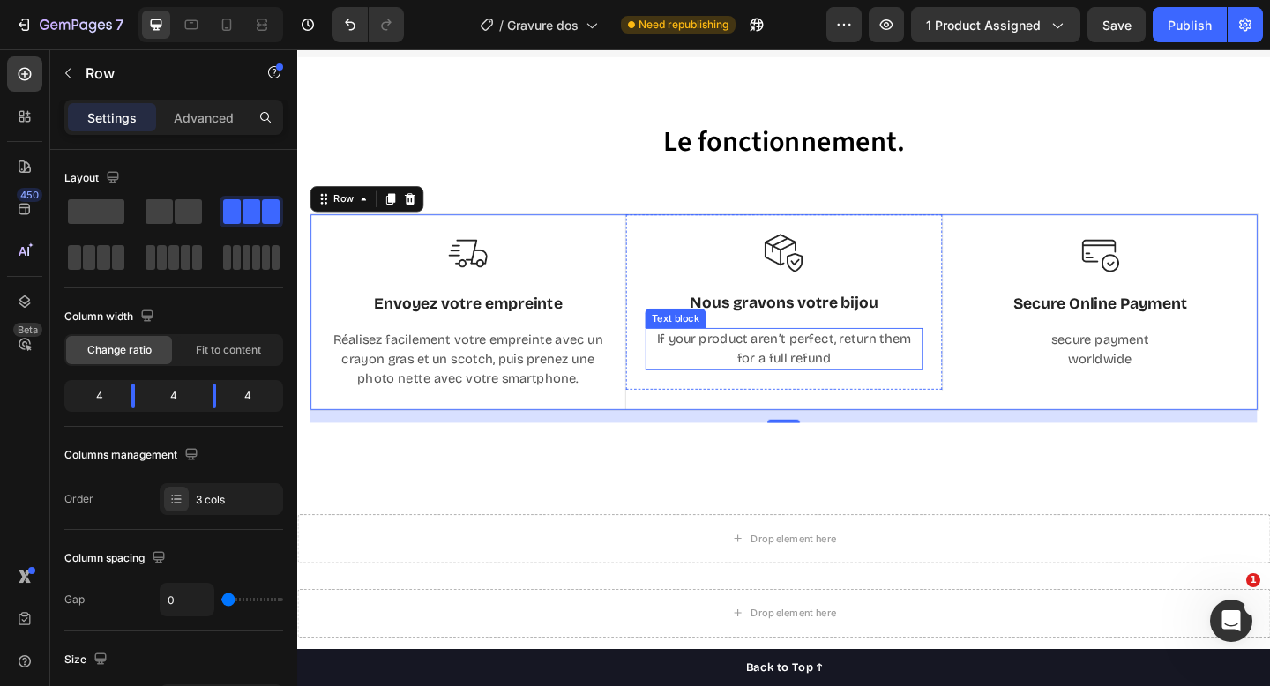
click at [843, 387] on p "If your product aren’t perfect, return them for a full refund" at bounding box center [826, 376] width 297 height 42
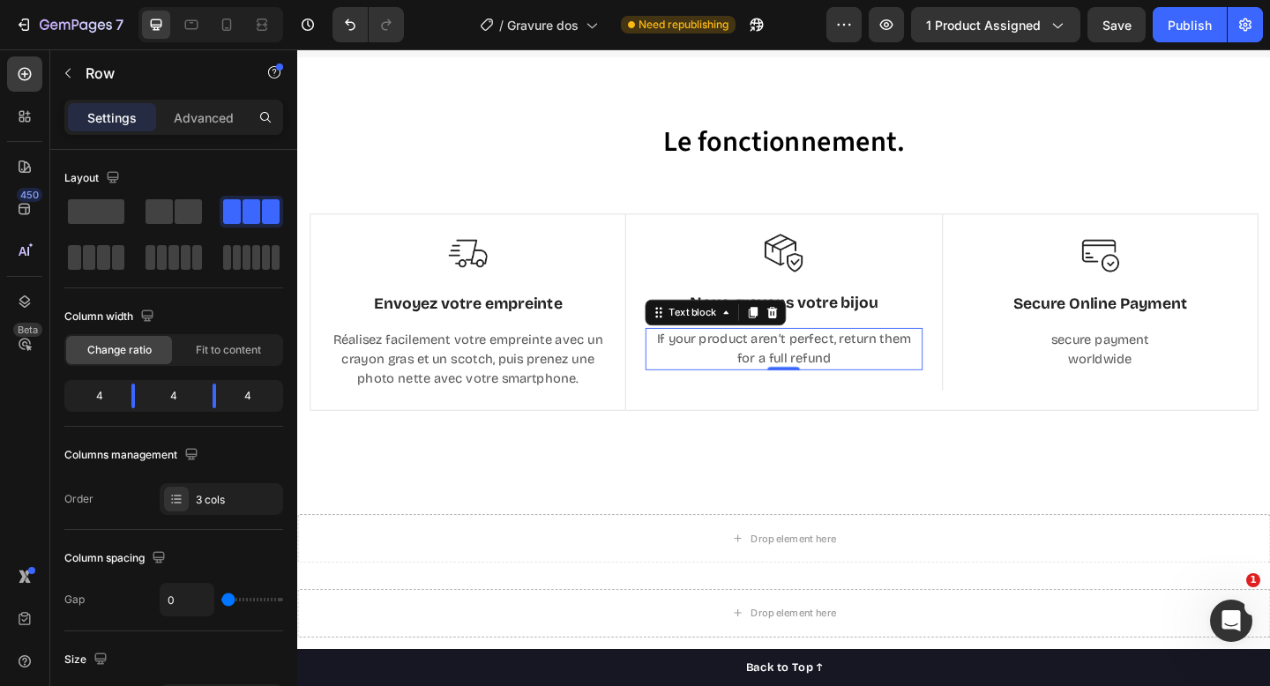
click at [843, 387] on p "If your product aren’t perfect, return them for a full refund" at bounding box center [826, 376] width 297 height 42
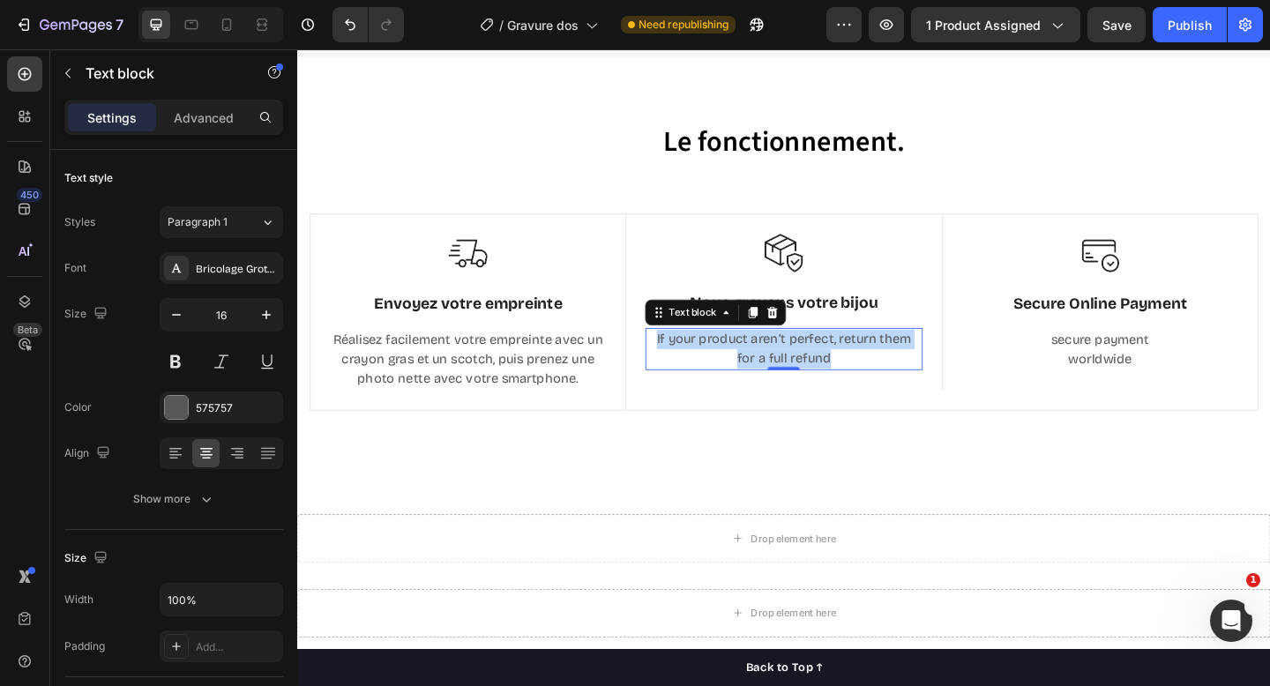
click at [843, 387] on p "If your product aren’t perfect, return them for a full refund" at bounding box center [826, 376] width 297 height 42
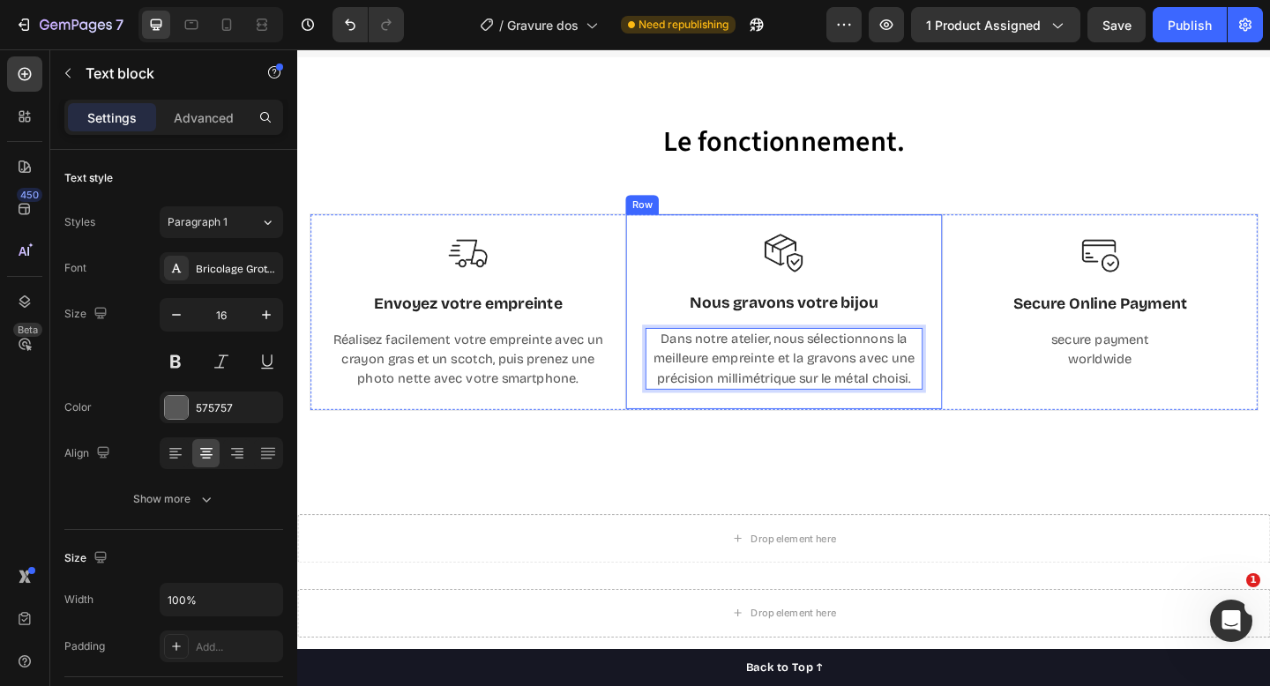
click at [850, 479] on div "Le fonctionnement. Heading Row Image Envoyez votre empreinte Text Block Réalise…" at bounding box center [826, 292] width 1059 height 469
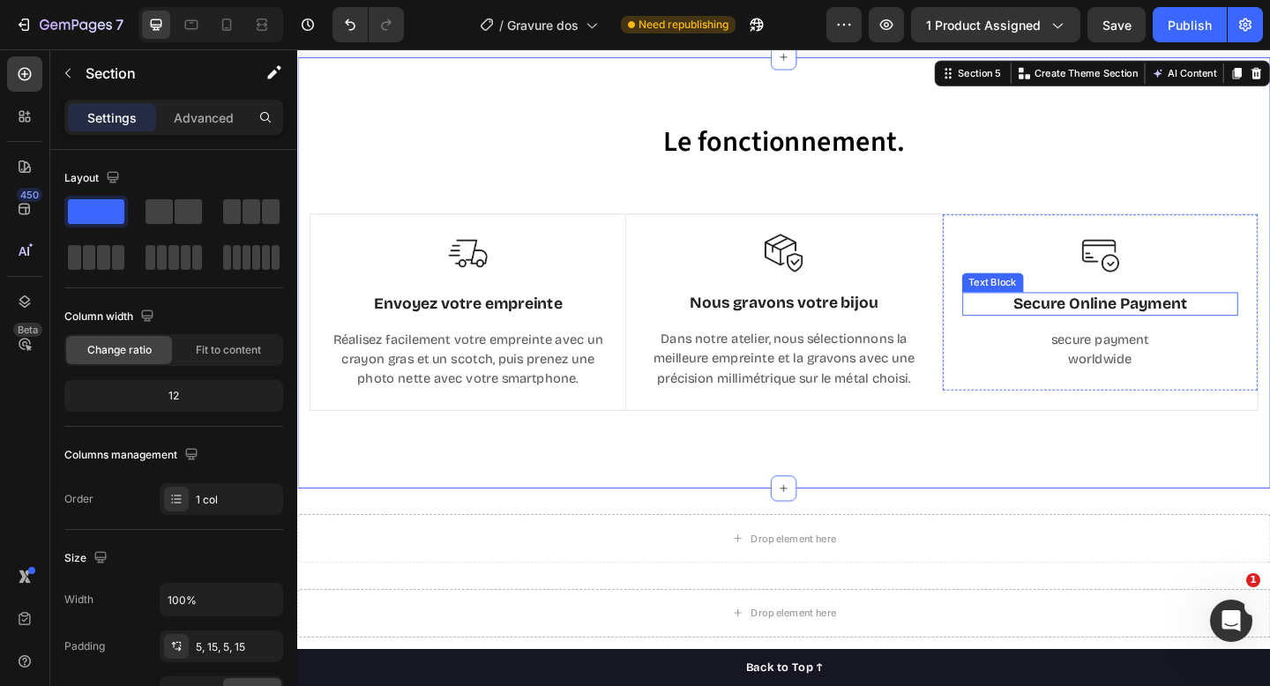
click at [1132, 335] on p "Secure Online Payment" at bounding box center [1171, 327] width 296 height 22
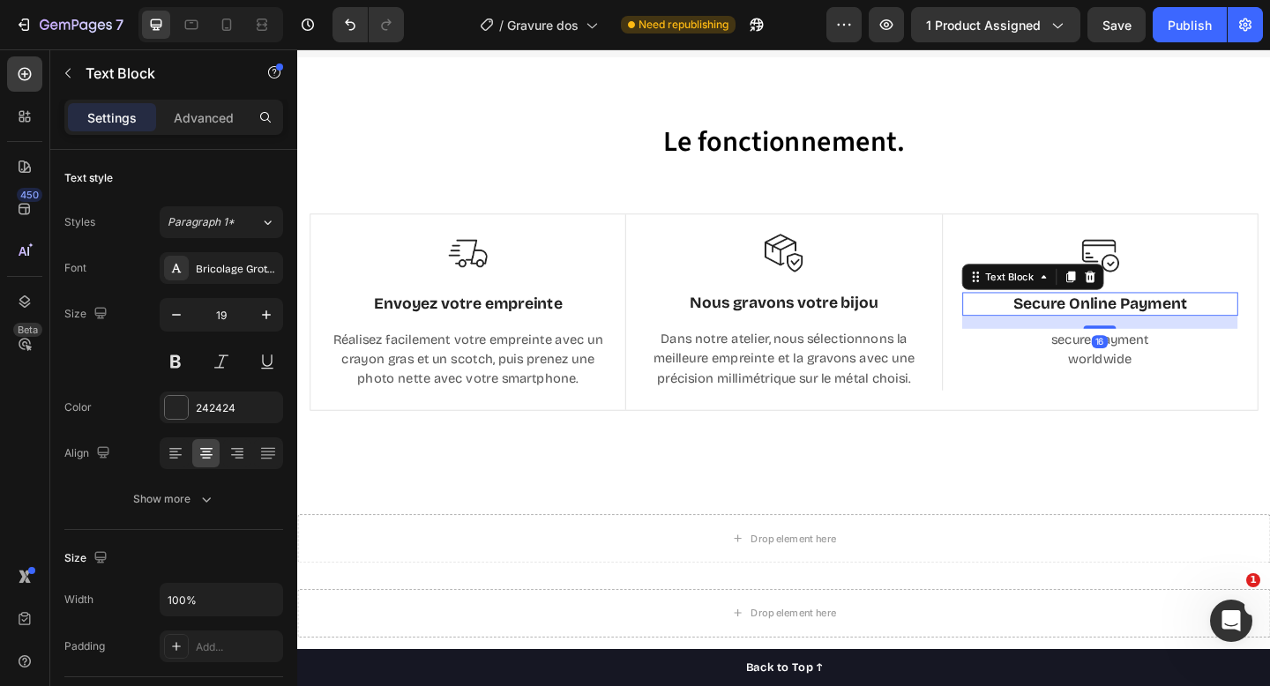
click at [1132, 335] on p "Secure Online Payment" at bounding box center [1171, 327] width 296 height 22
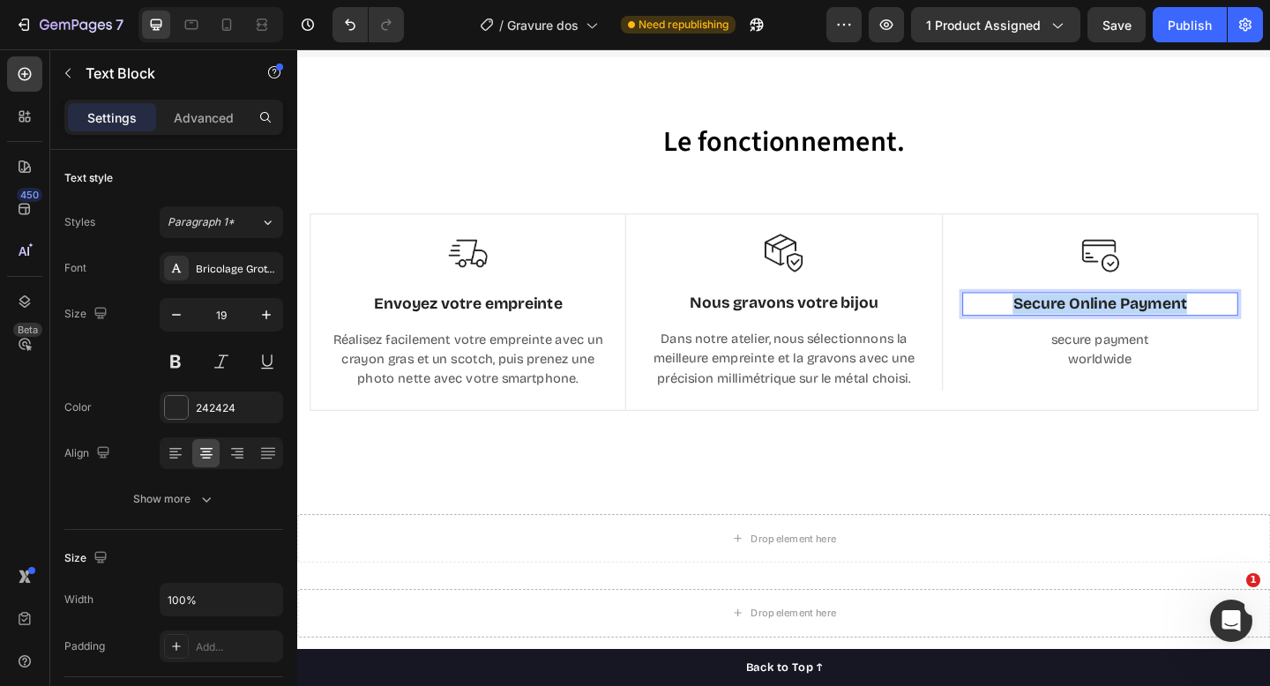
click at [1132, 335] on p "Secure Online Payment" at bounding box center [1171, 327] width 296 height 22
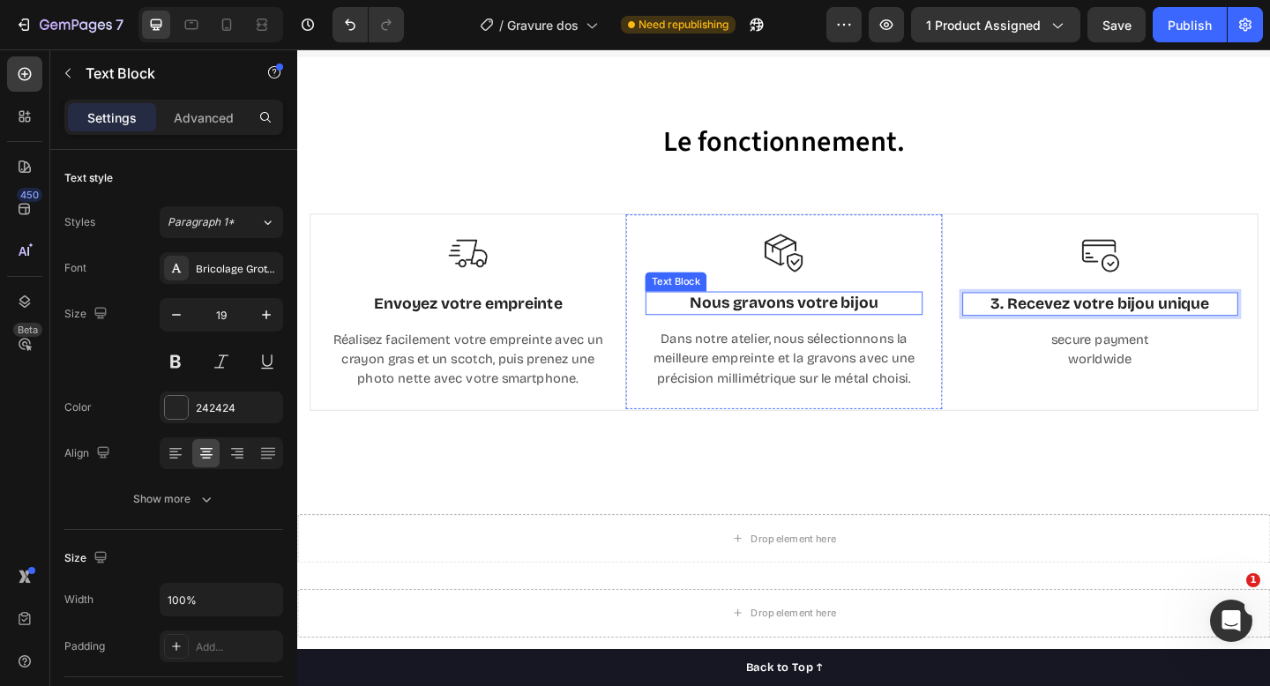
click at [746, 326] on p "Nous gravons votre bijou" at bounding box center [826, 326] width 297 height 22
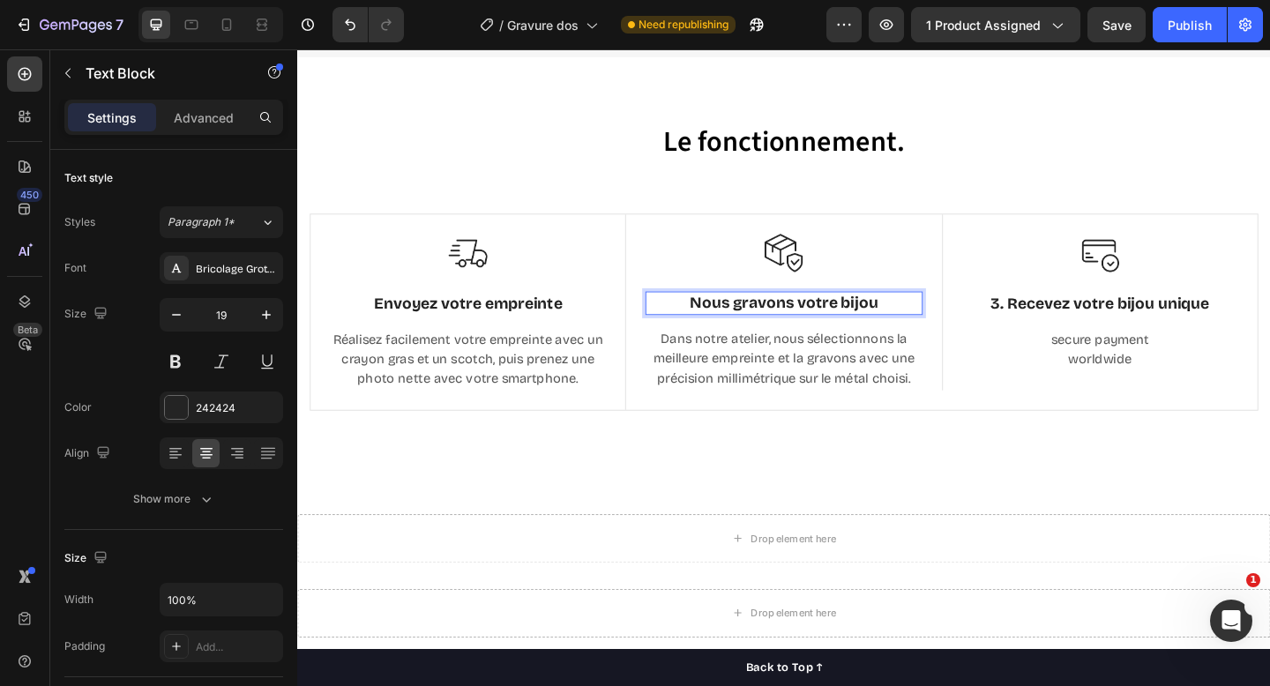
click at [716, 325] on p "Nous gravons votre bijou" at bounding box center [826, 326] width 297 height 22
click at [468, 320] on p "Envoyez votre empreinte" at bounding box center [482, 327] width 296 height 22
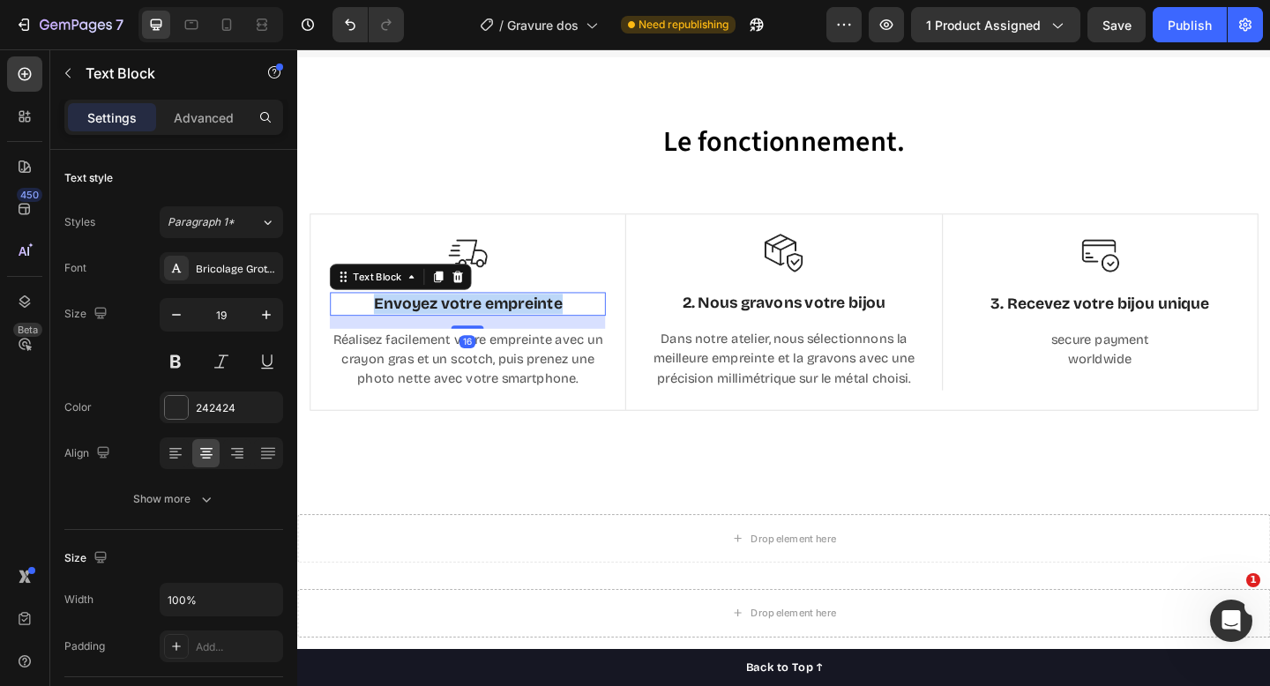
click at [468, 320] on p "Envoyez votre empreinte" at bounding box center [482, 327] width 296 height 22
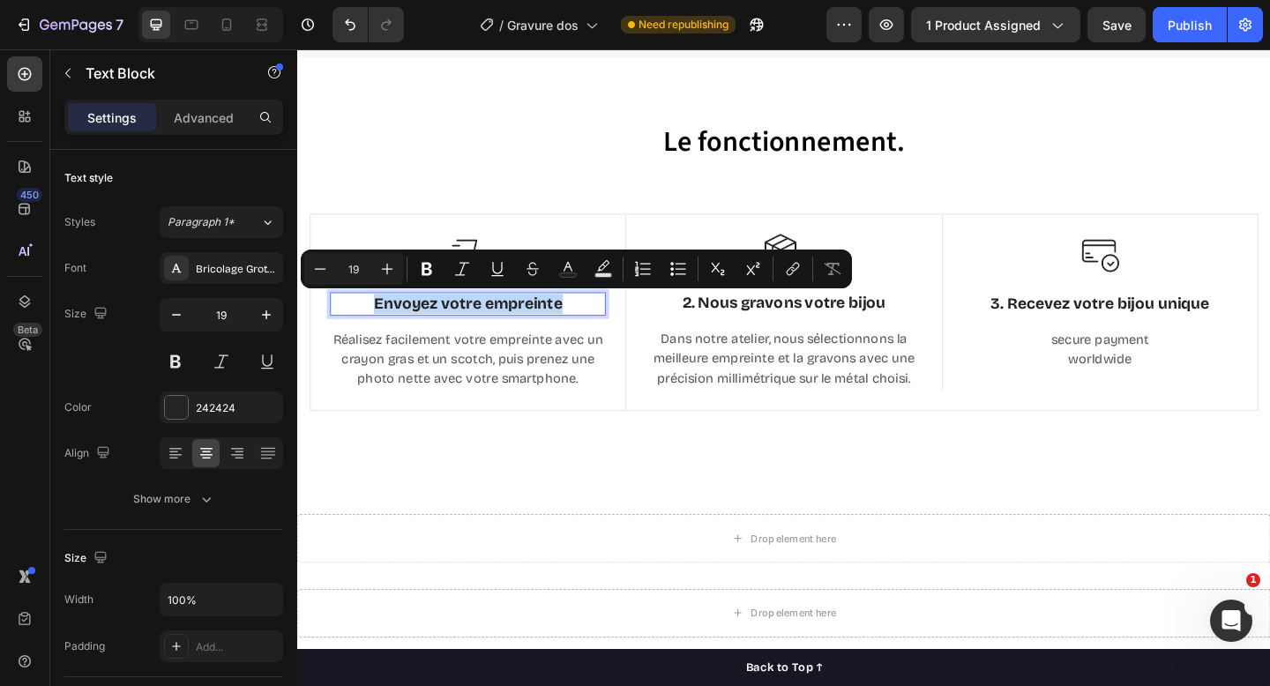
click at [385, 326] on p "Envoyez votre empreinte" at bounding box center [482, 327] width 296 height 22
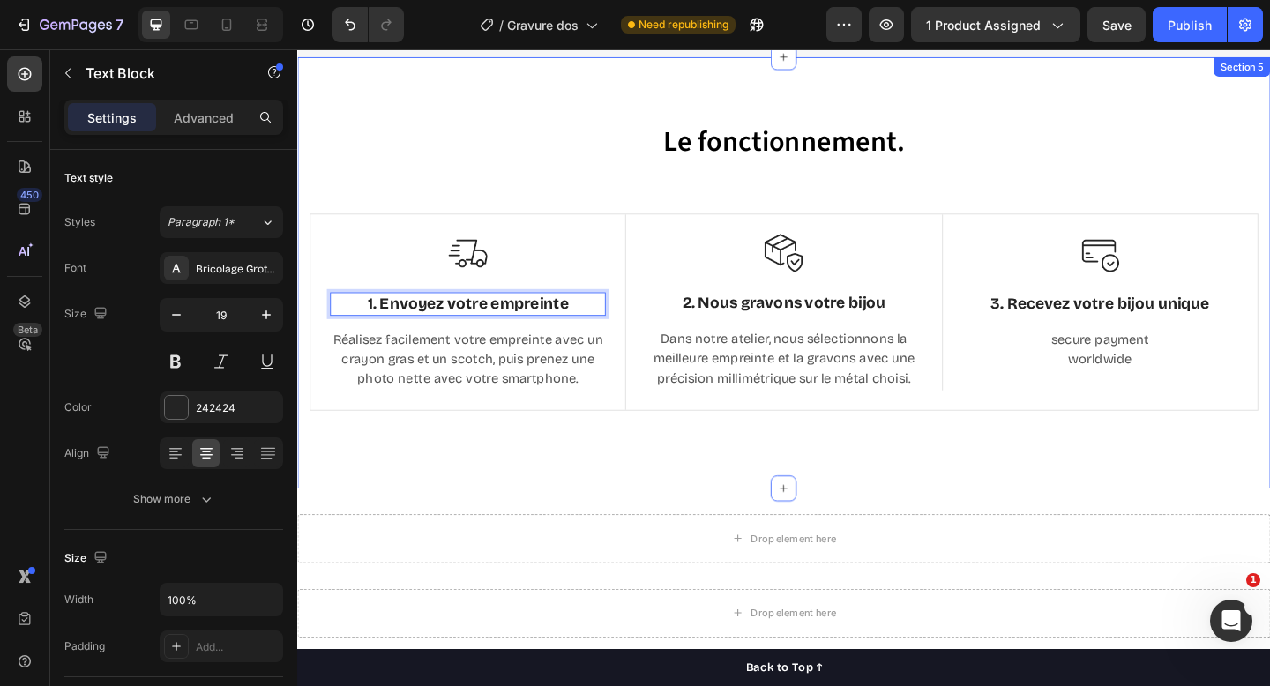
click at [482, 465] on div "Le fonctionnement. Heading Row Image 1. Envoyez votre empreinte Text Block 16 R…" at bounding box center [826, 292] width 1059 height 469
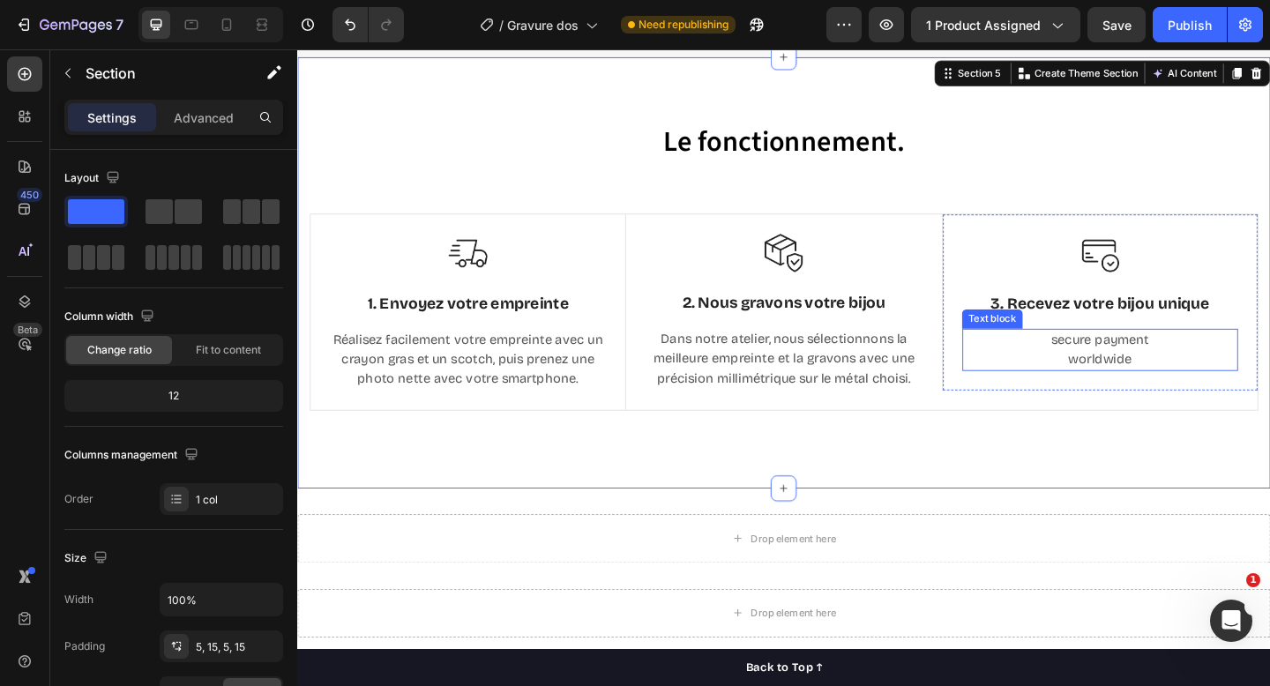
click at [1136, 365] on p "secure payment worldwide" at bounding box center [1171, 377] width 296 height 42
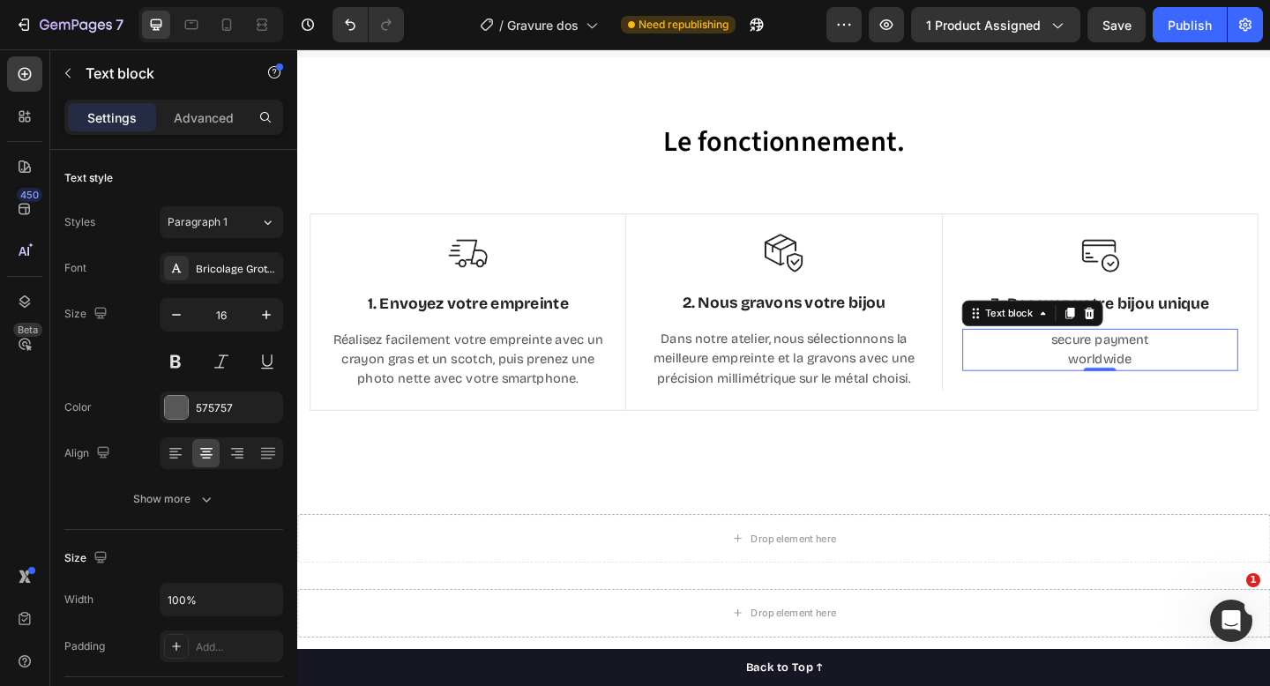
click at [1136, 365] on p "secure payment worldwide" at bounding box center [1171, 377] width 296 height 42
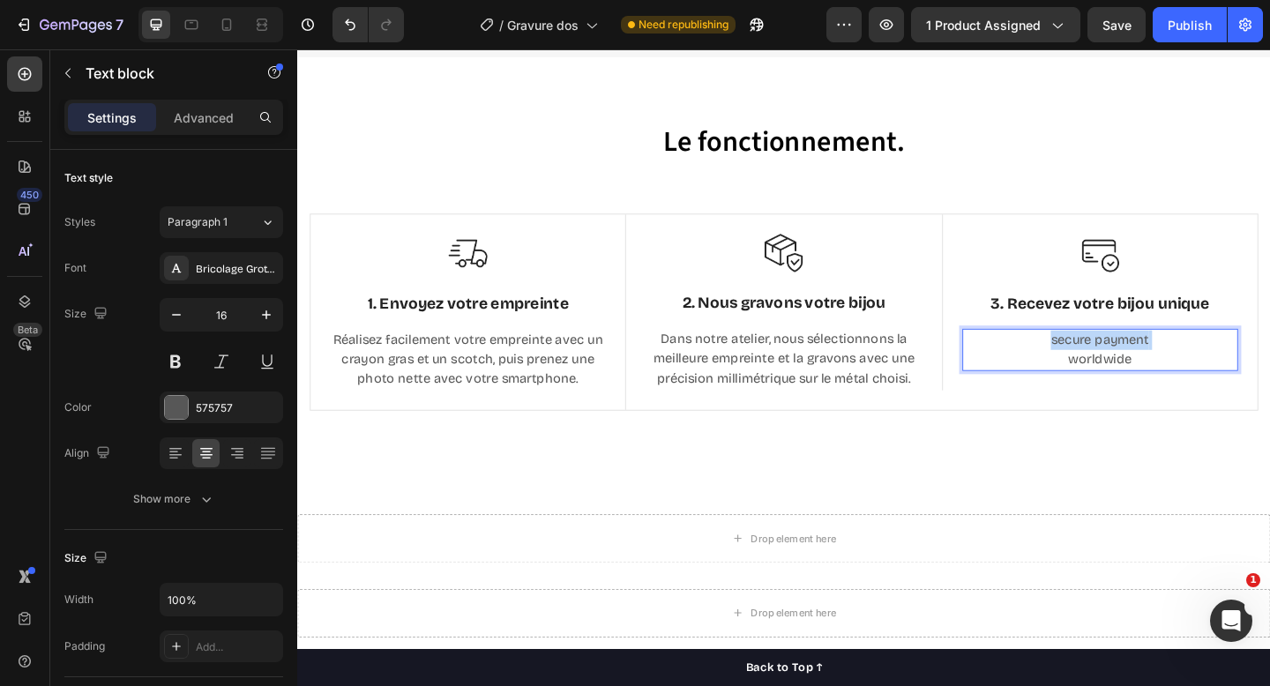
click at [1136, 365] on p "secure payment worldwide" at bounding box center [1171, 377] width 296 height 42
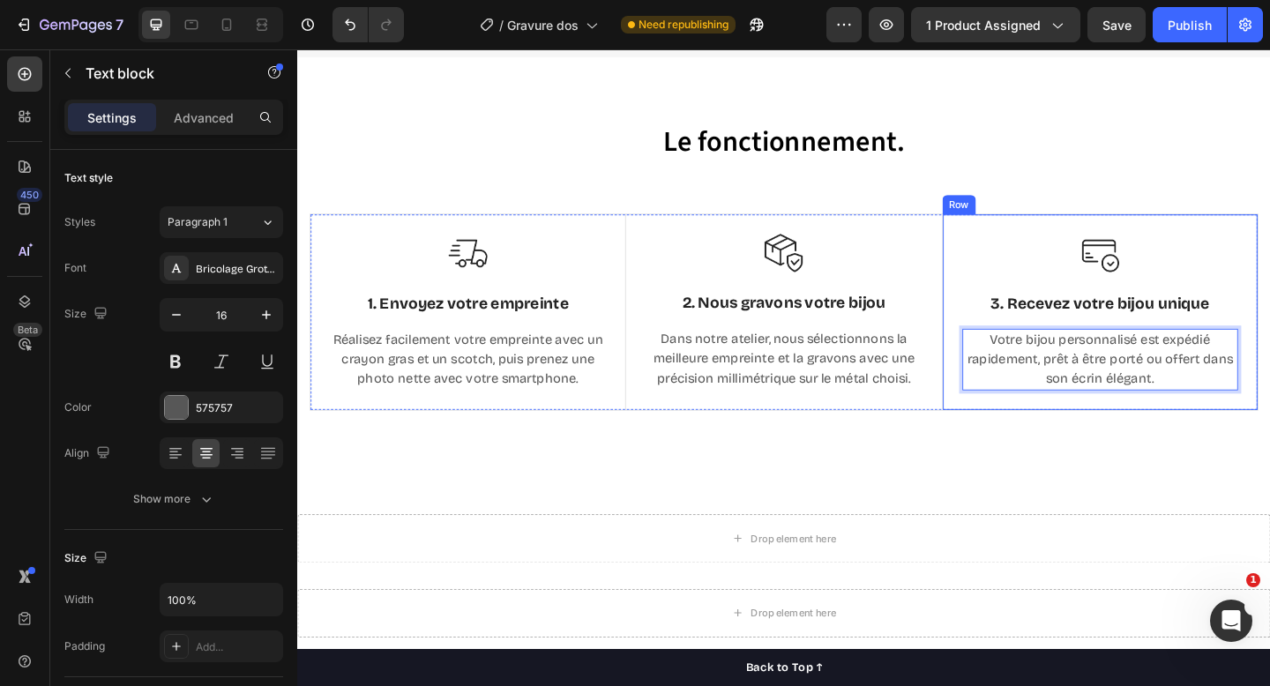
click at [1103, 487] on div "Le fonctionnement. Heading Row Image 1. Envoyez votre empreinte Text Block Réal…" at bounding box center [826, 292] width 1059 height 469
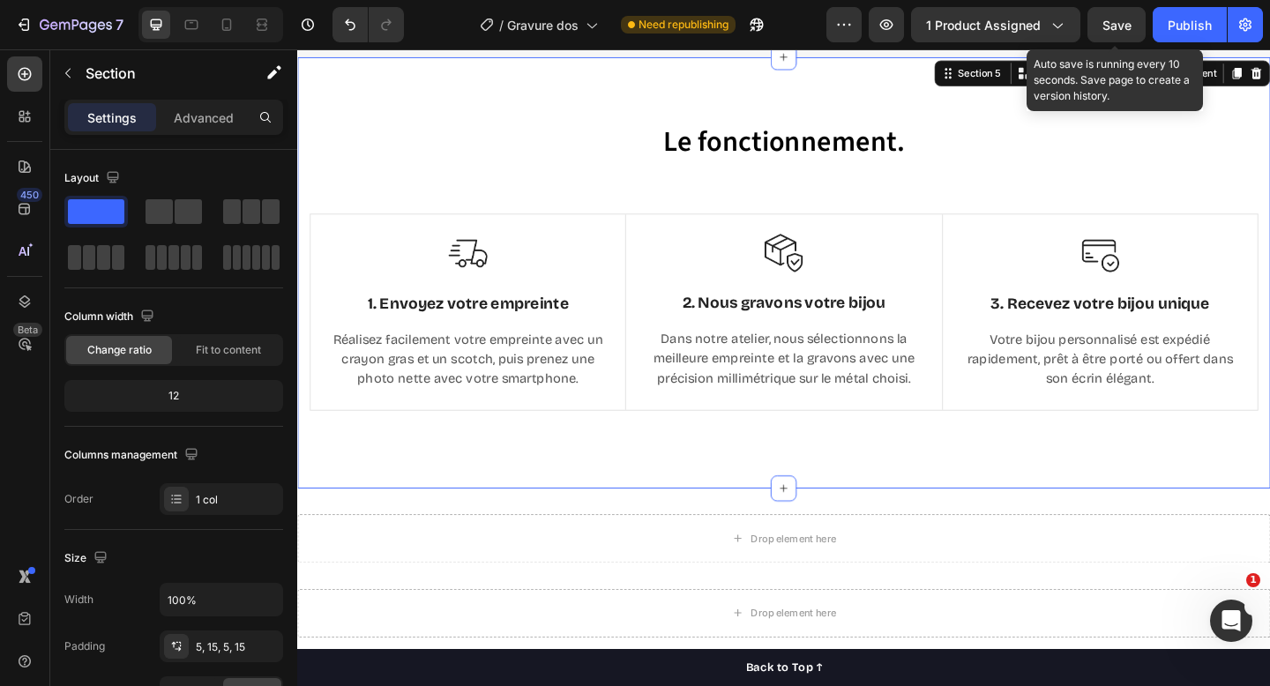
click at [1119, 25] on span "Save" at bounding box center [1117, 25] width 29 height 15
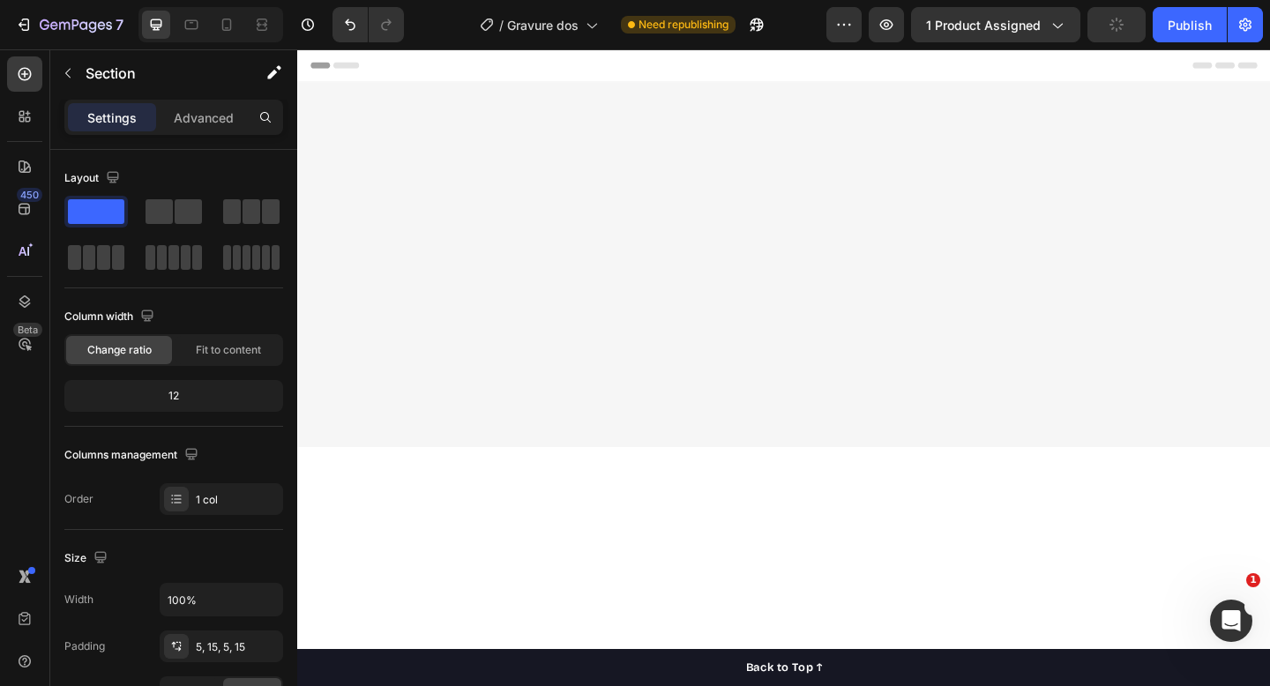
scroll to position [3479, 0]
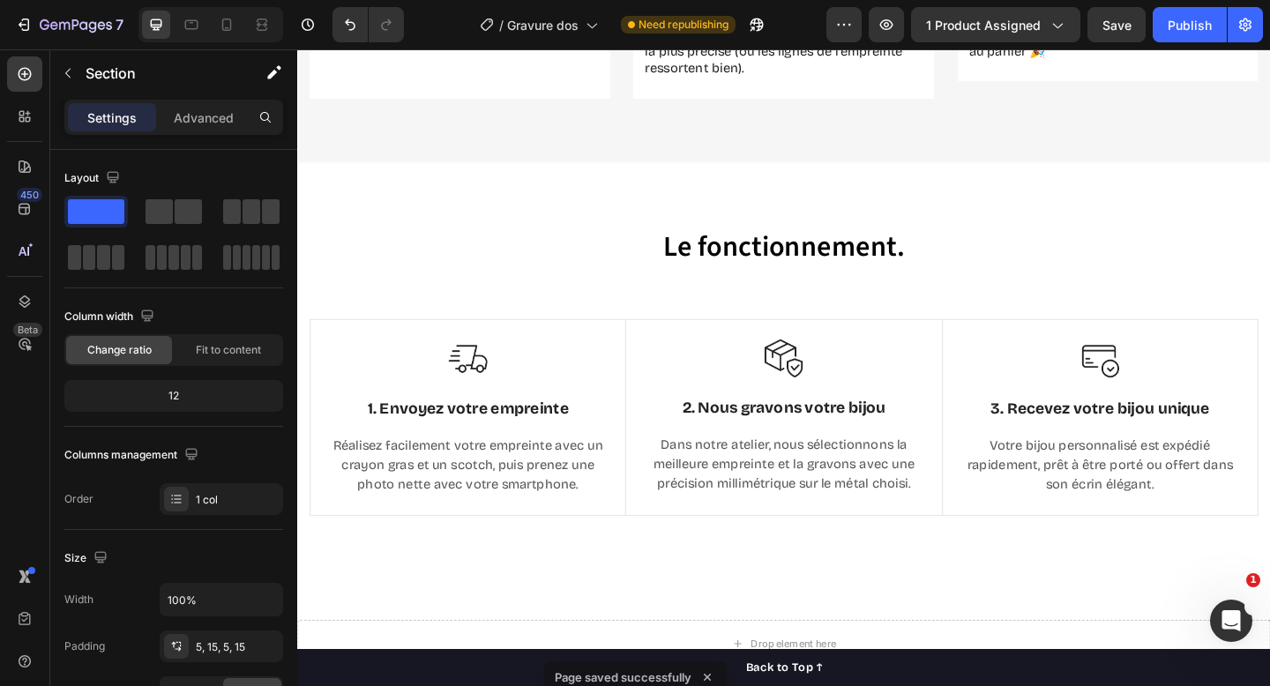
scroll to position [3163, 0]
click at [475, 387] on img at bounding box center [482, 386] width 42 height 42
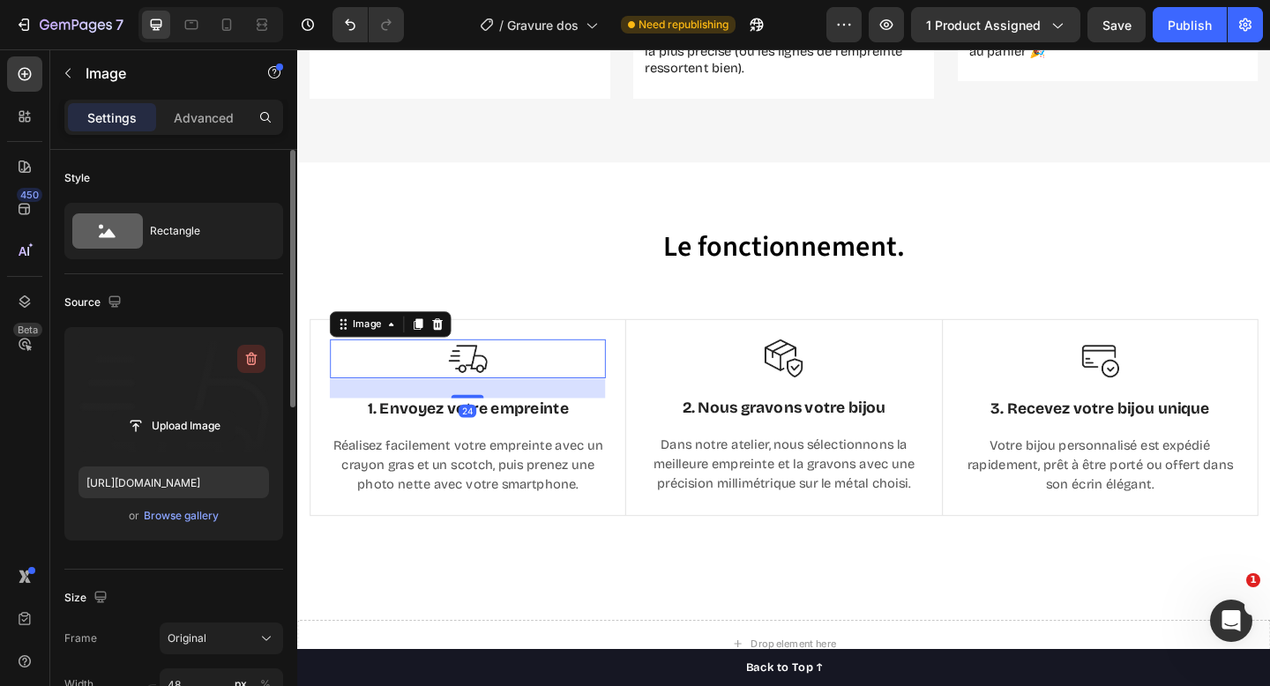
click at [251, 357] on icon "button" at bounding box center [252, 359] width 18 height 18
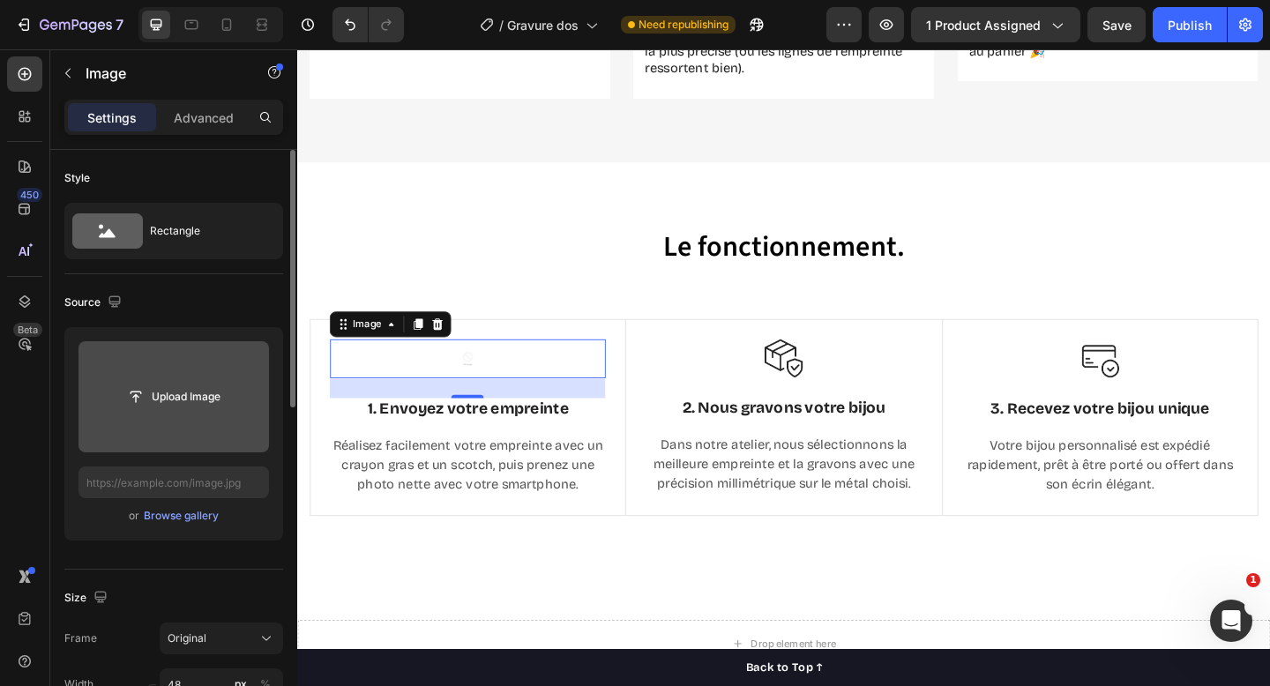
click at [221, 364] on input "file" at bounding box center [174, 396] width 191 height 111
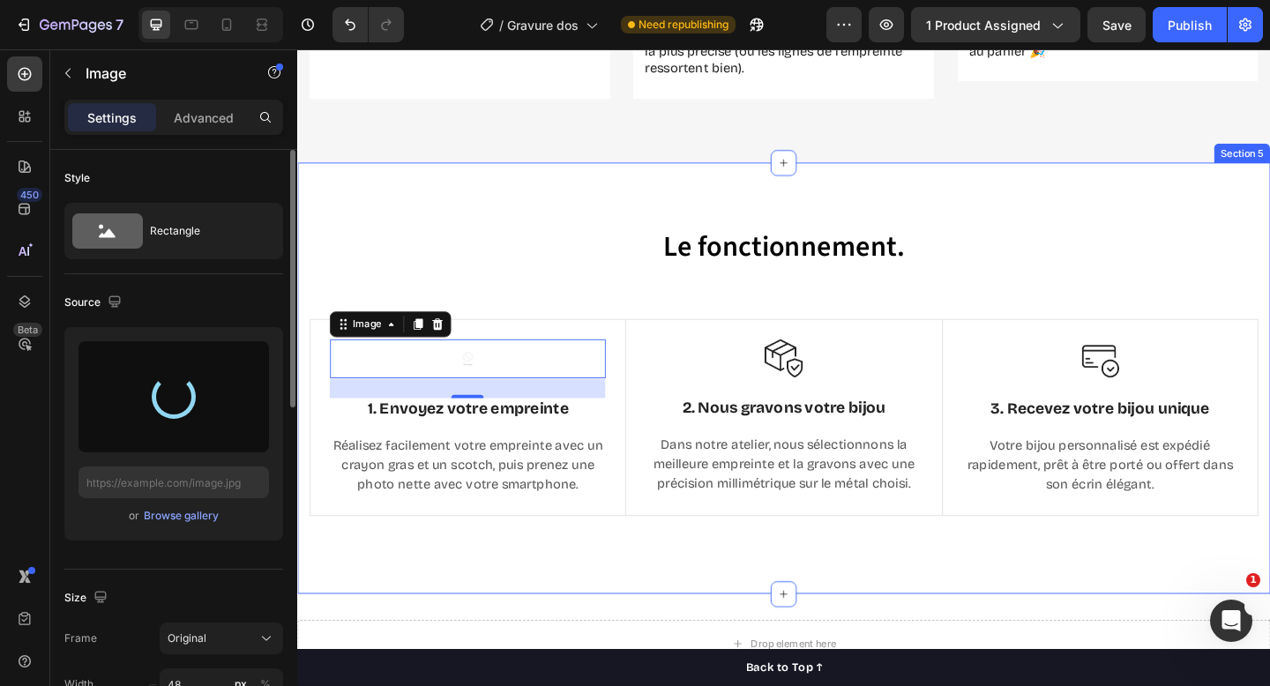
type input "[URL][DOMAIN_NAME]"
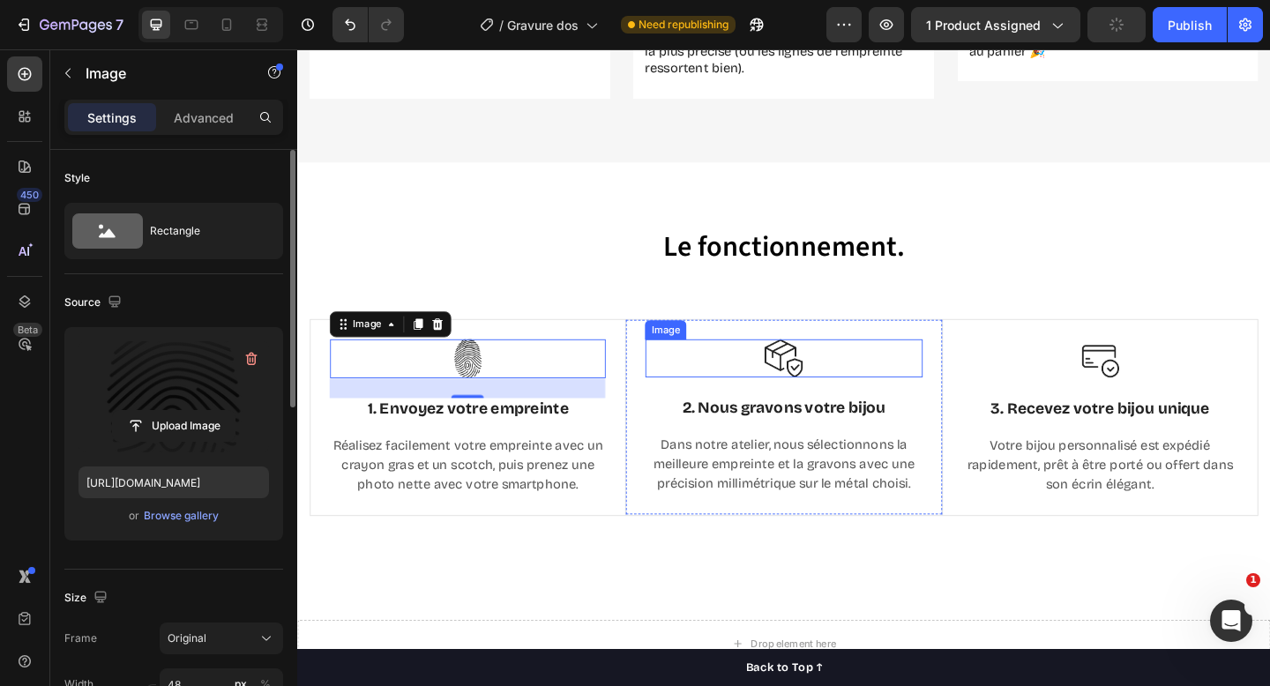
click at [816, 387] on img at bounding box center [826, 385] width 41 height 41
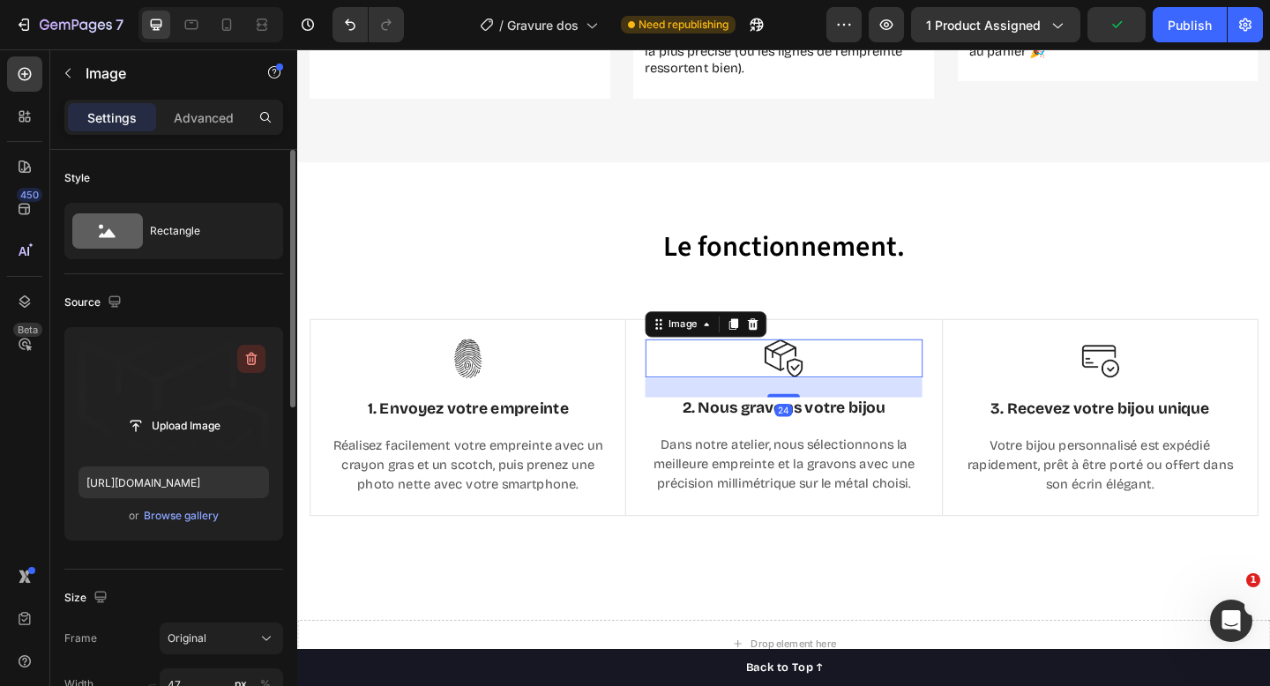
click at [244, 354] on icon "button" at bounding box center [252, 359] width 18 height 18
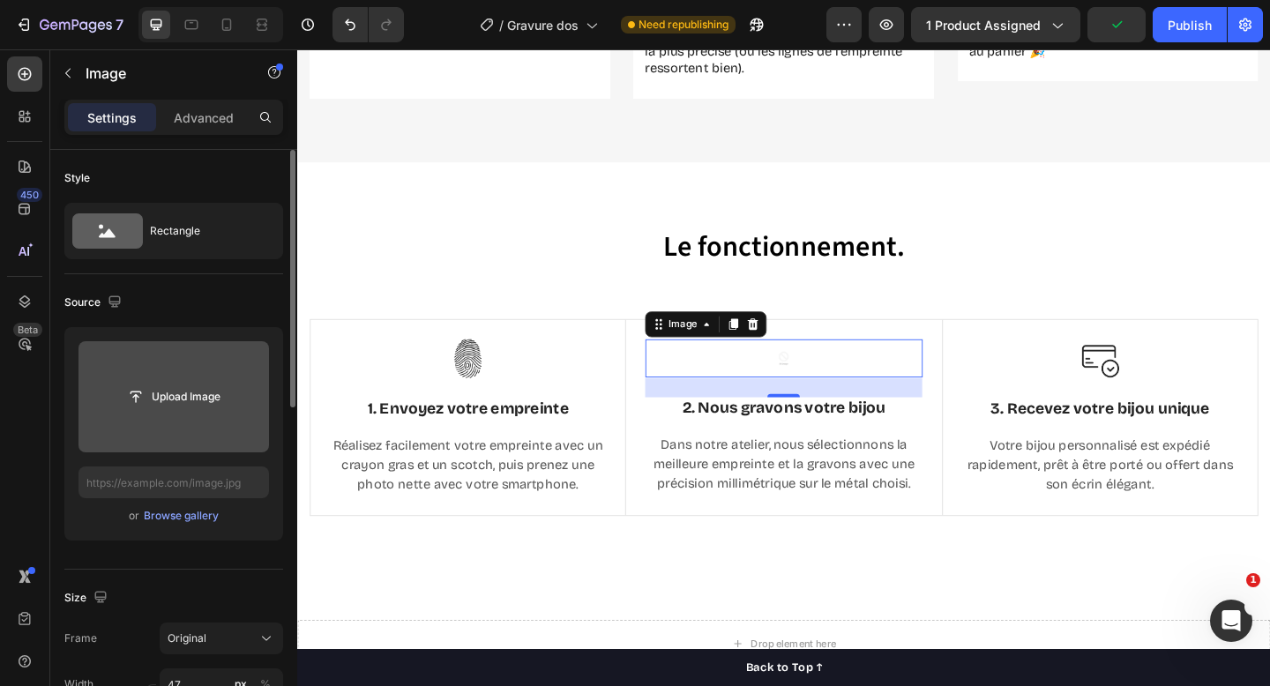
click at [200, 373] on input "file" at bounding box center [174, 396] width 191 height 111
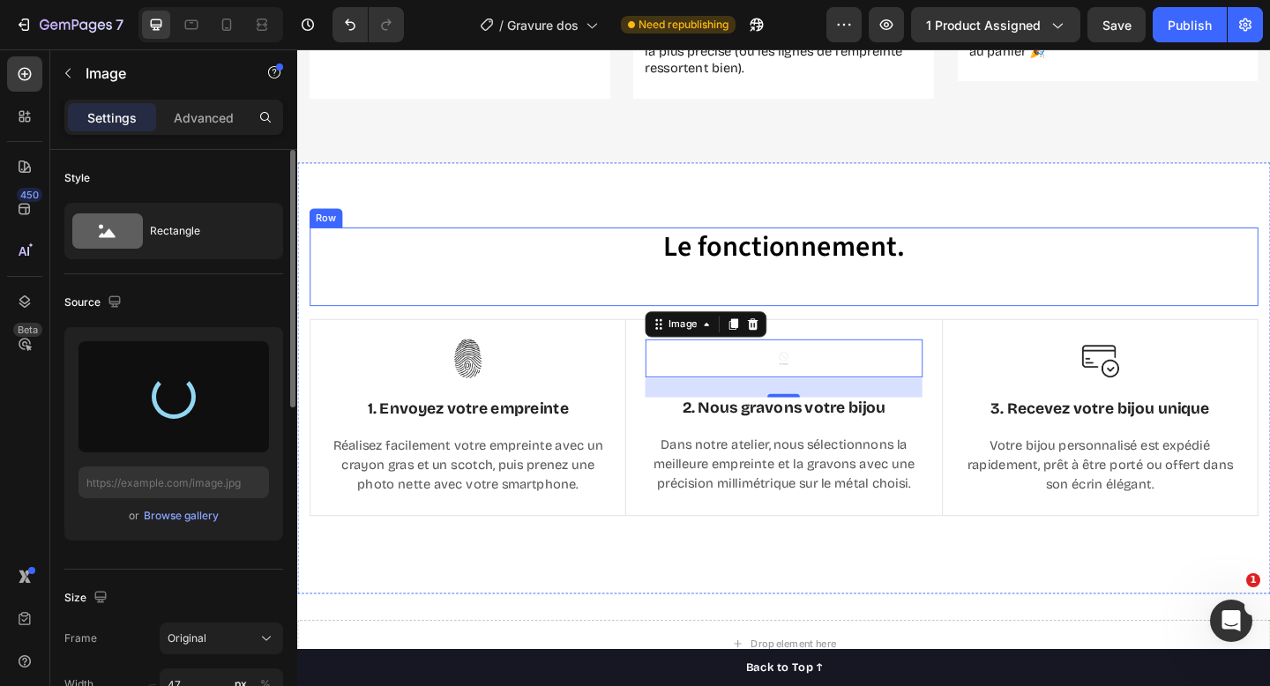
type input "[URL][DOMAIN_NAME]"
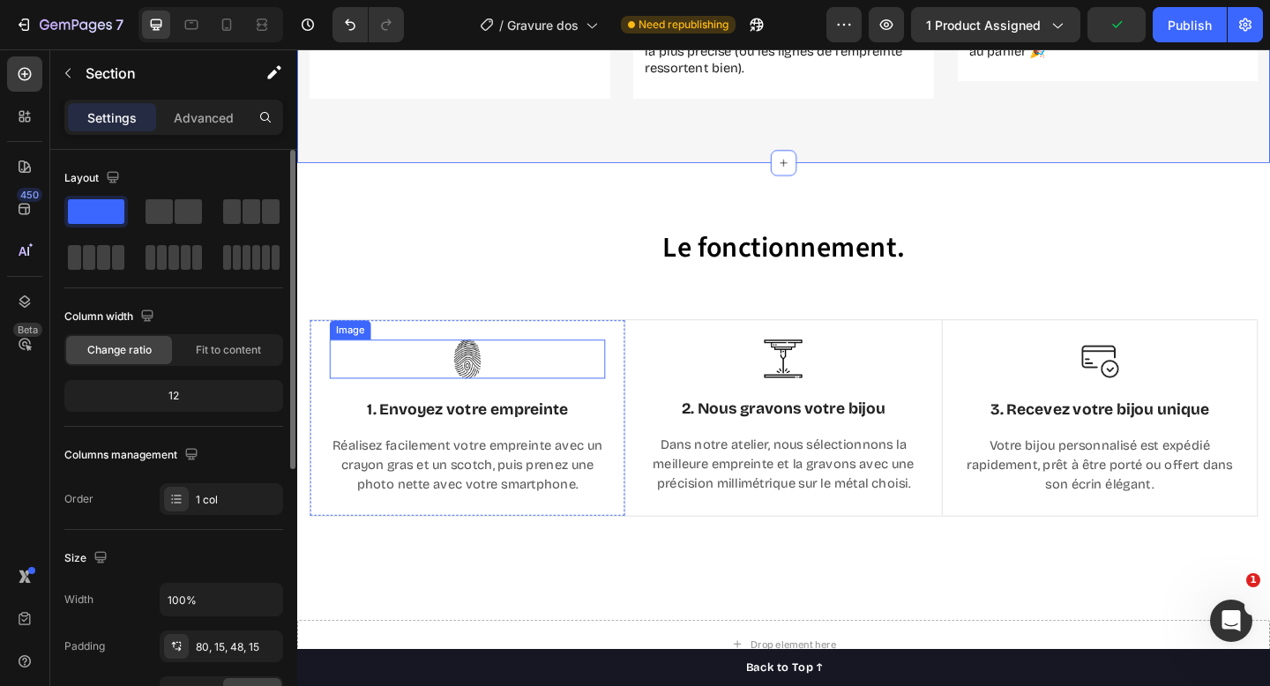
click at [501, 395] on img at bounding box center [482, 386] width 42 height 42
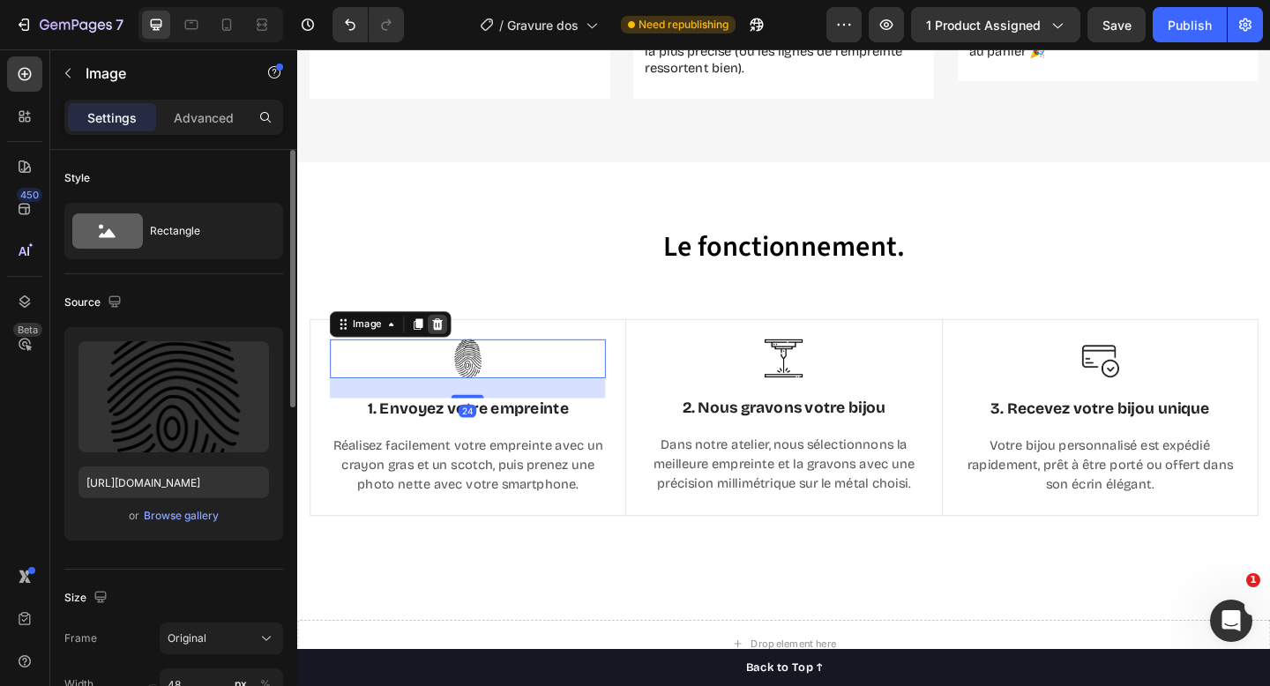
click at [455, 348] on icon at bounding box center [450, 348] width 14 height 14
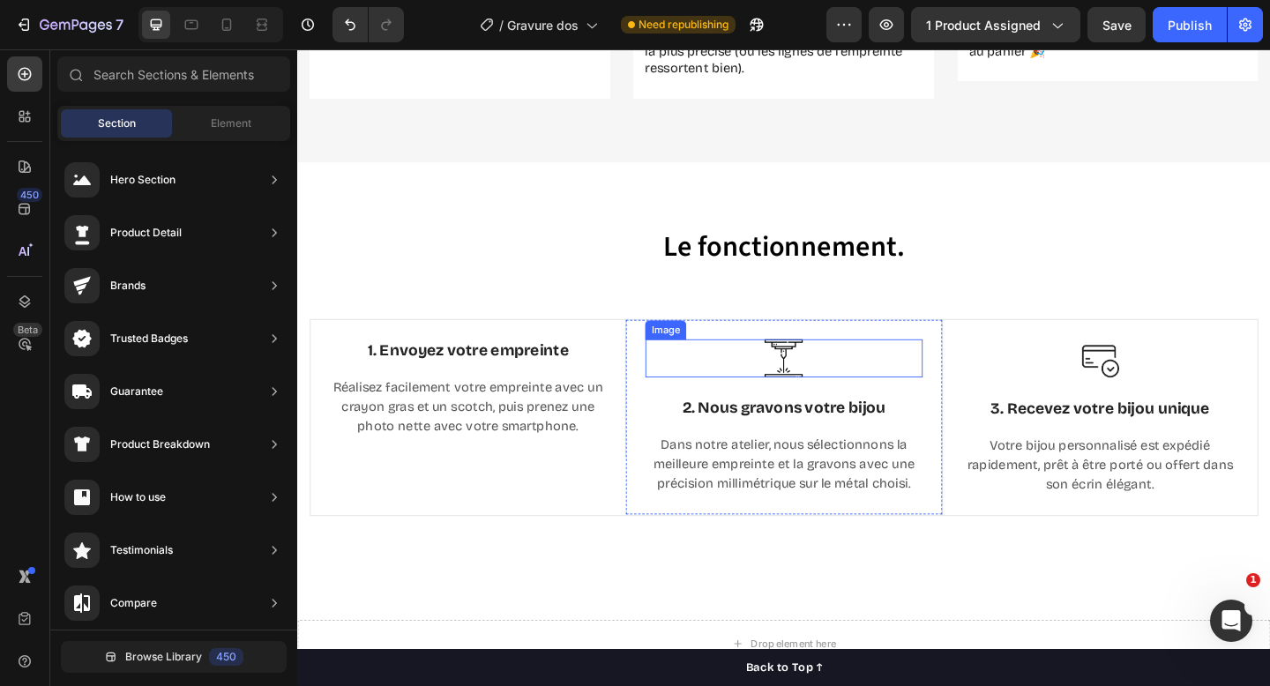
click at [847, 388] on img at bounding box center [826, 385] width 41 height 41
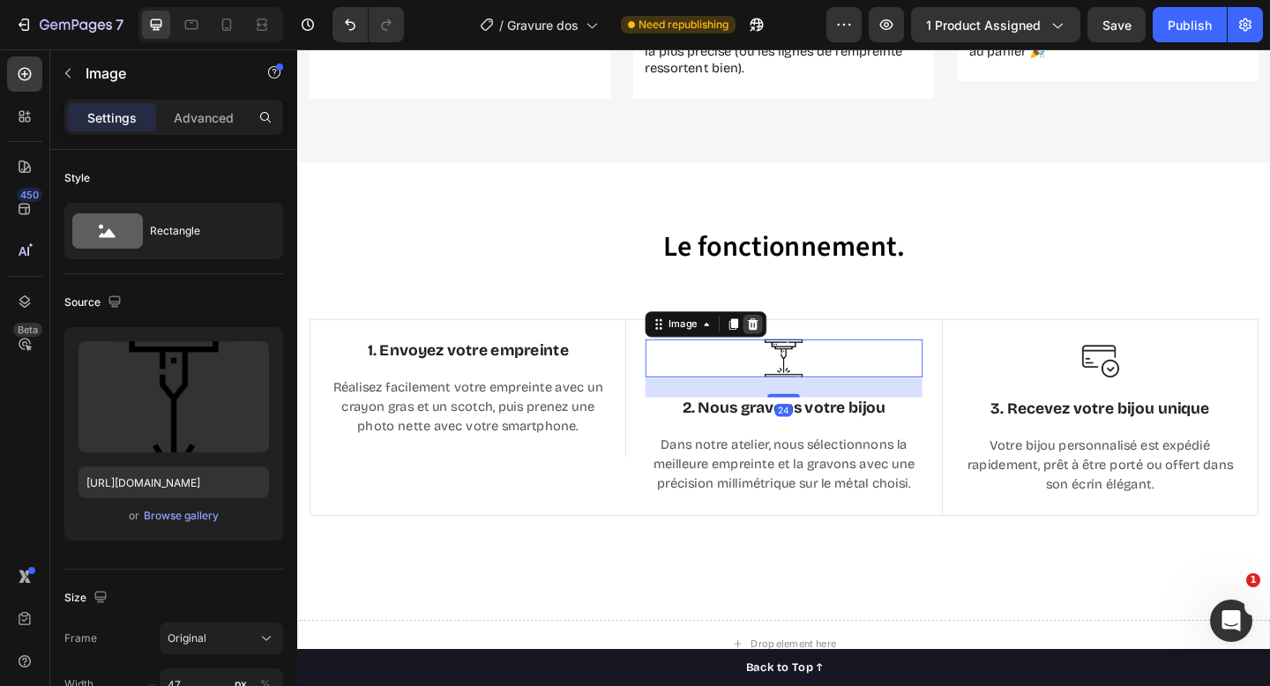
click at [794, 347] on icon at bounding box center [793, 348] width 11 height 12
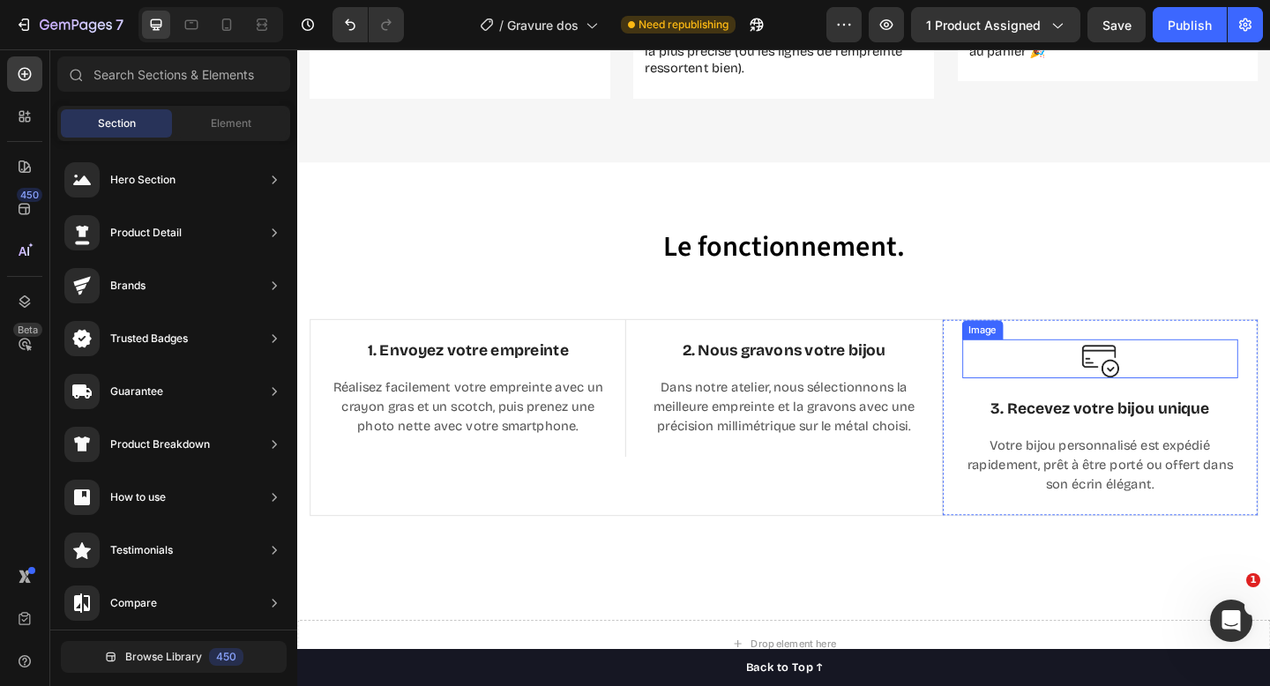
click at [1195, 395] on div at bounding box center [1171, 386] width 300 height 42
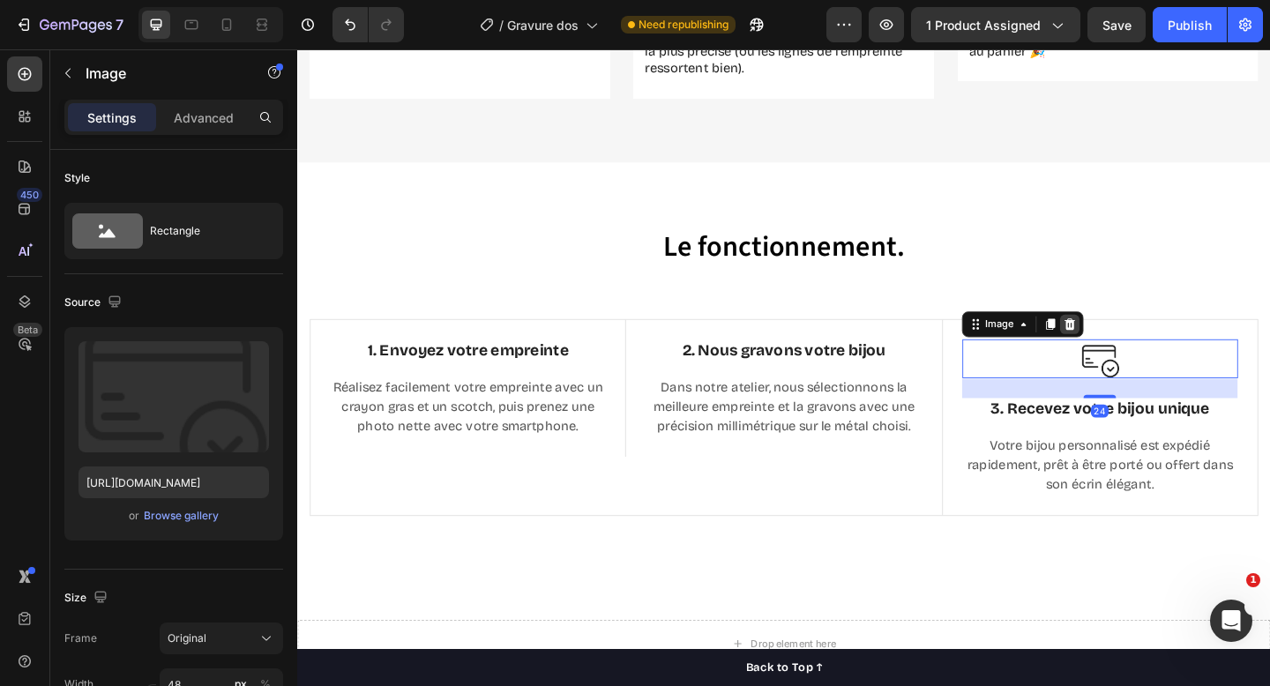
click at [1138, 348] on icon at bounding box center [1137, 348] width 11 height 12
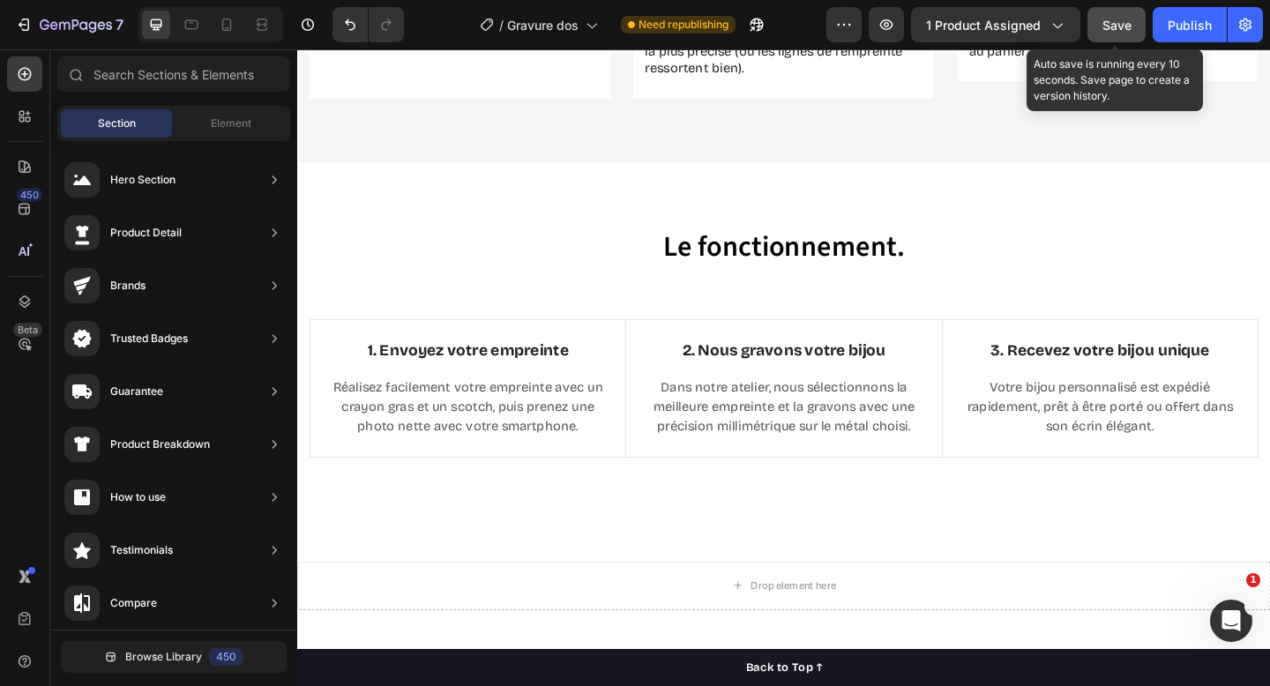
click at [1109, 31] on span "Save" at bounding box center [1117, 25] width 29 height 15
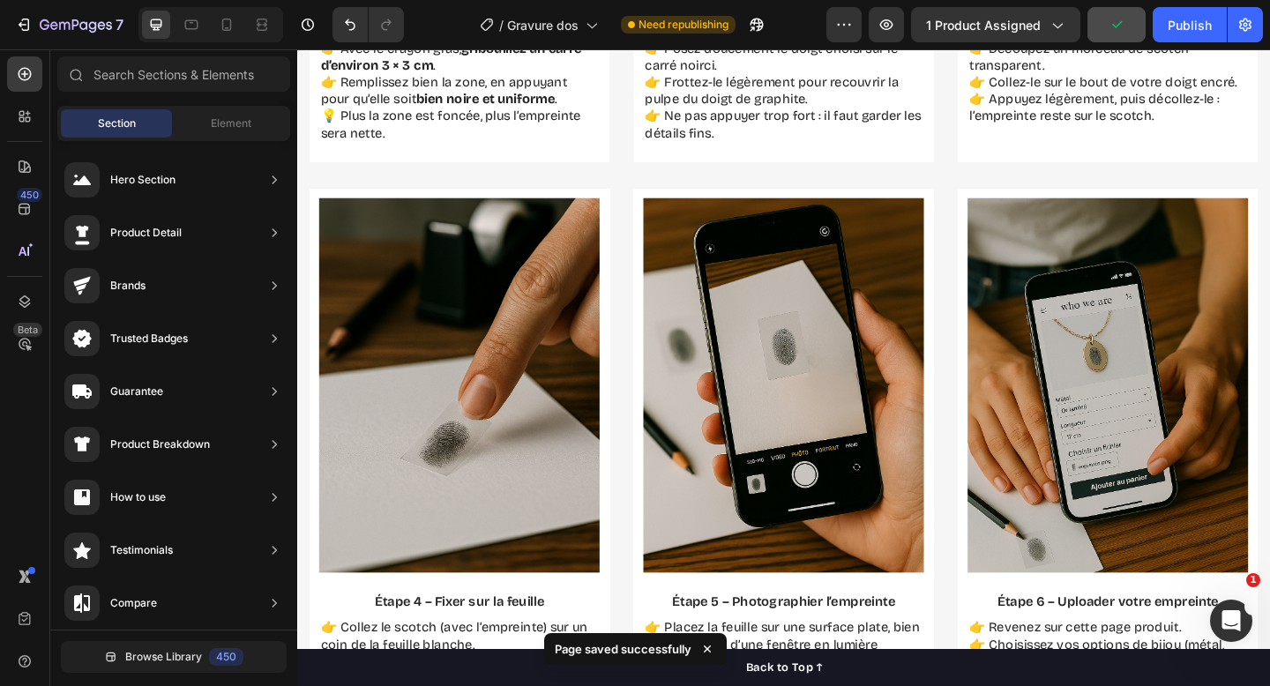
scroll to position [3089, 0]
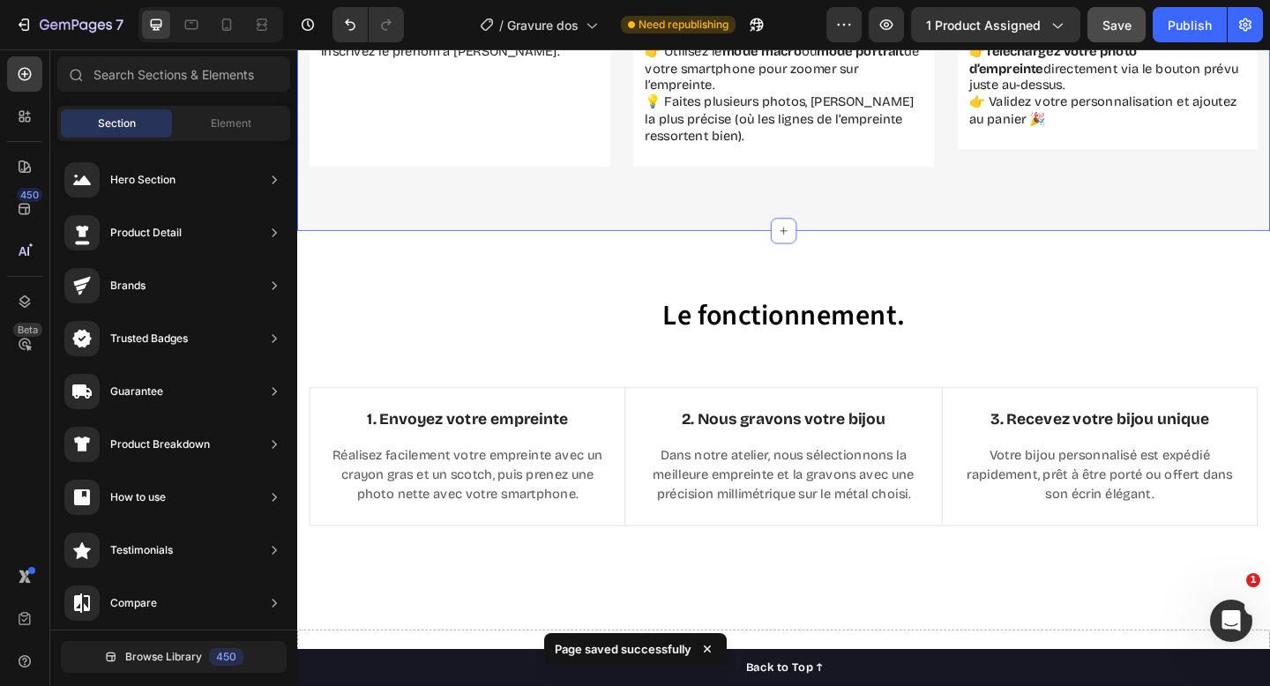
click at [836, 268] on div "Le fonctionnement. Heading Row 1. Envoyez votre empreinte Text Block Réalisez f…" at bounding box center [826, 450] width 1059 height 406
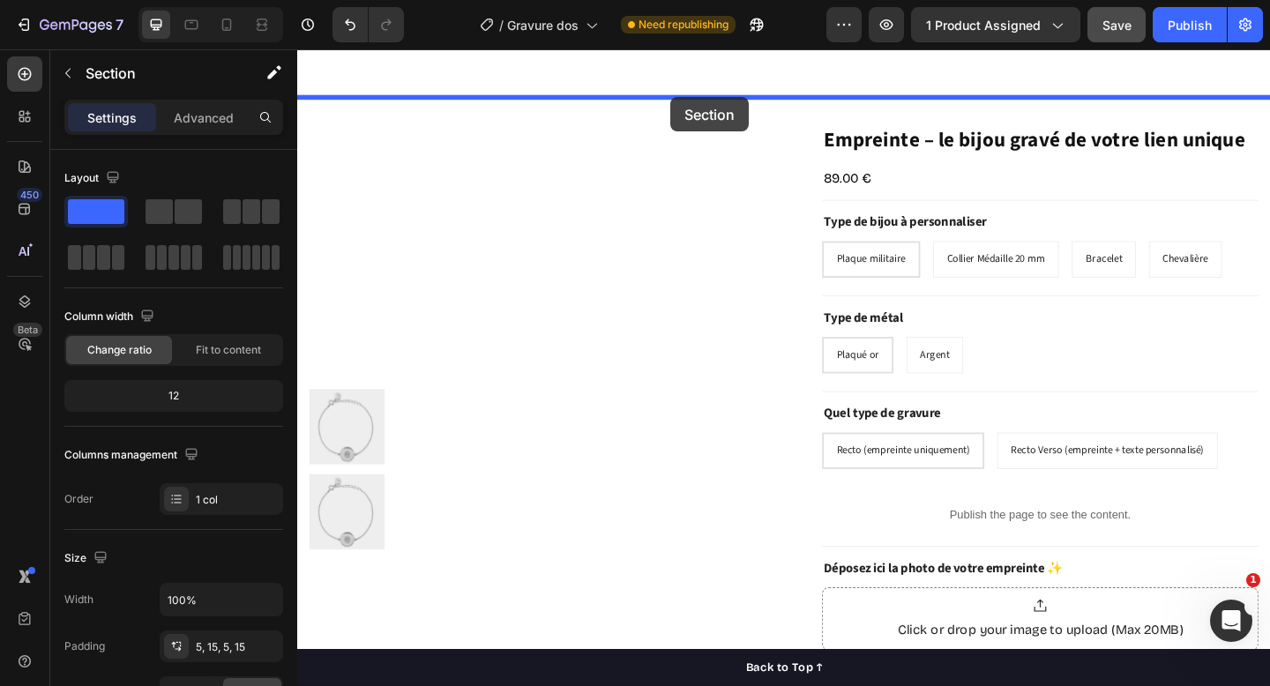
scroll to position [975, 0]
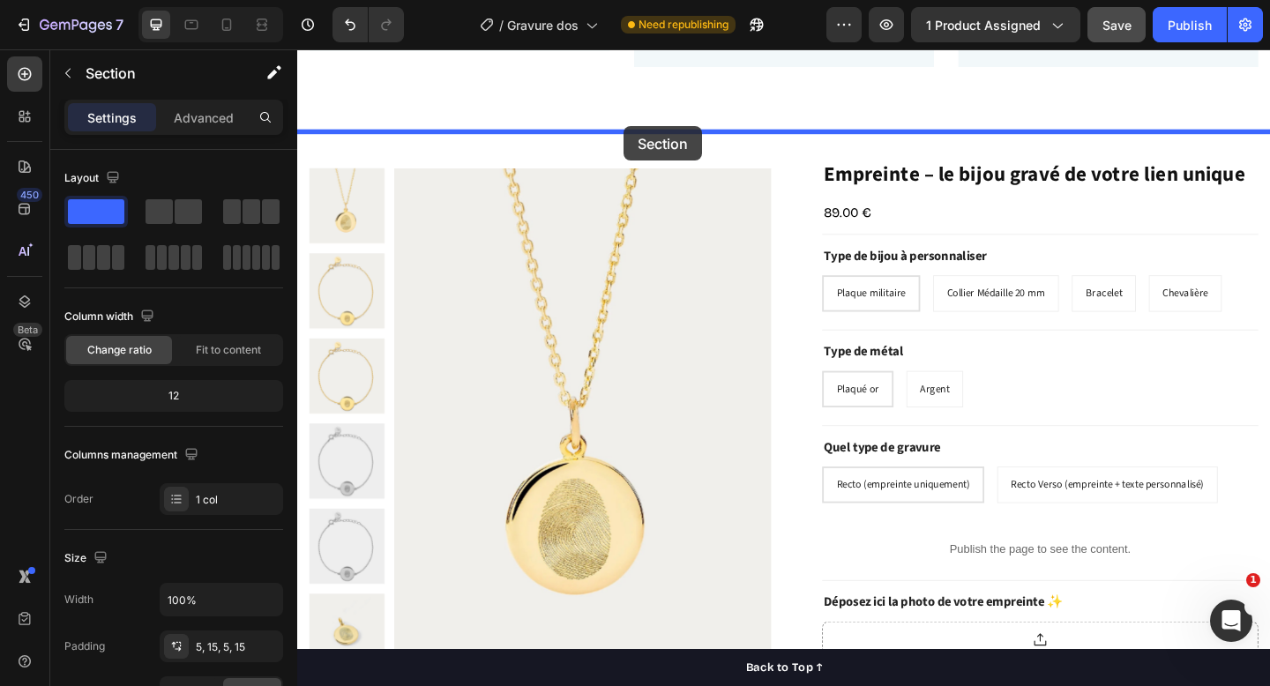
drag, startPoint x: 1007, startPoint y: 236, endPoint x: 650, endPoint y: 132, distance: 371.1
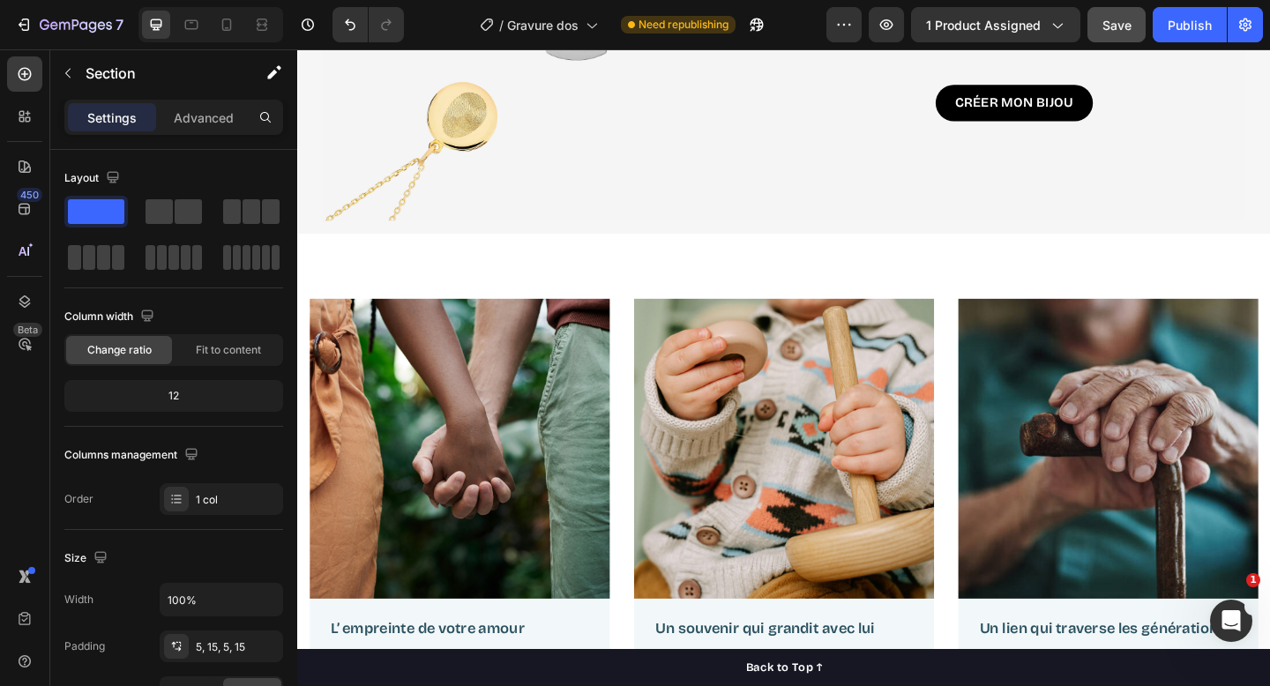
scroll to position [693, 0]
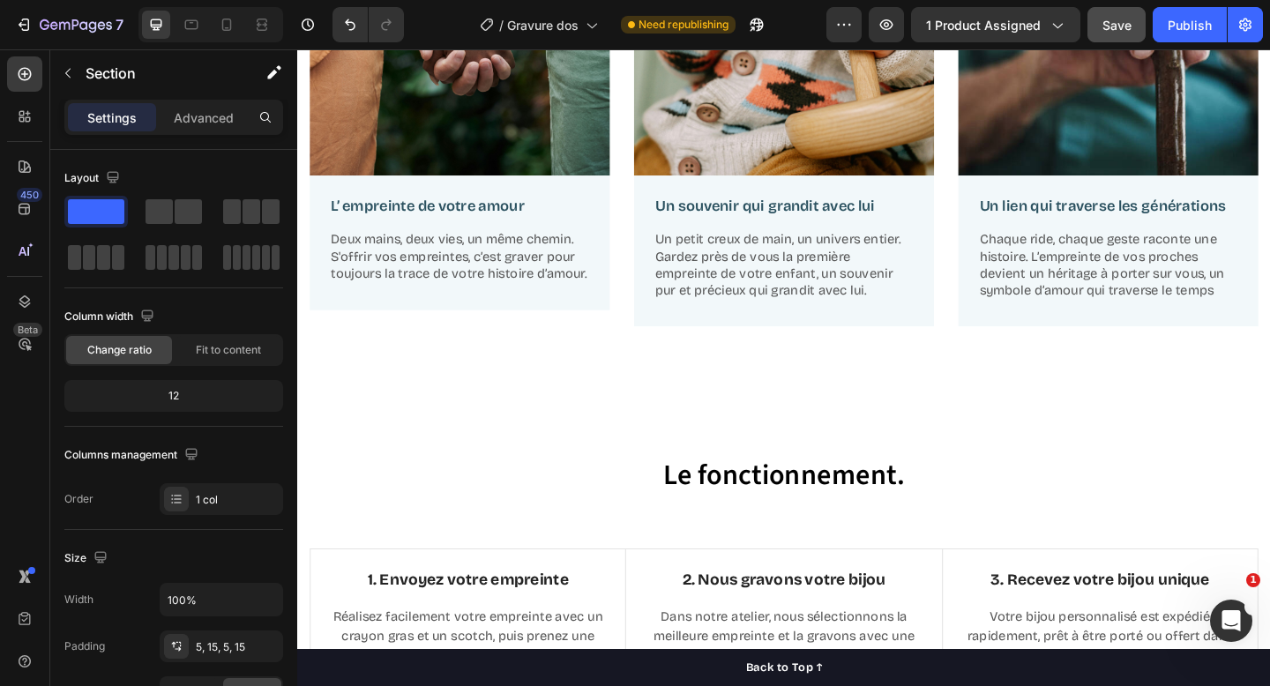
click at [798, 363] on div "Image L’ empreinte de votre amour Text Block Deux mains, deux vies, un même che…" at bounding box center [826, 106] width 1059 height 633
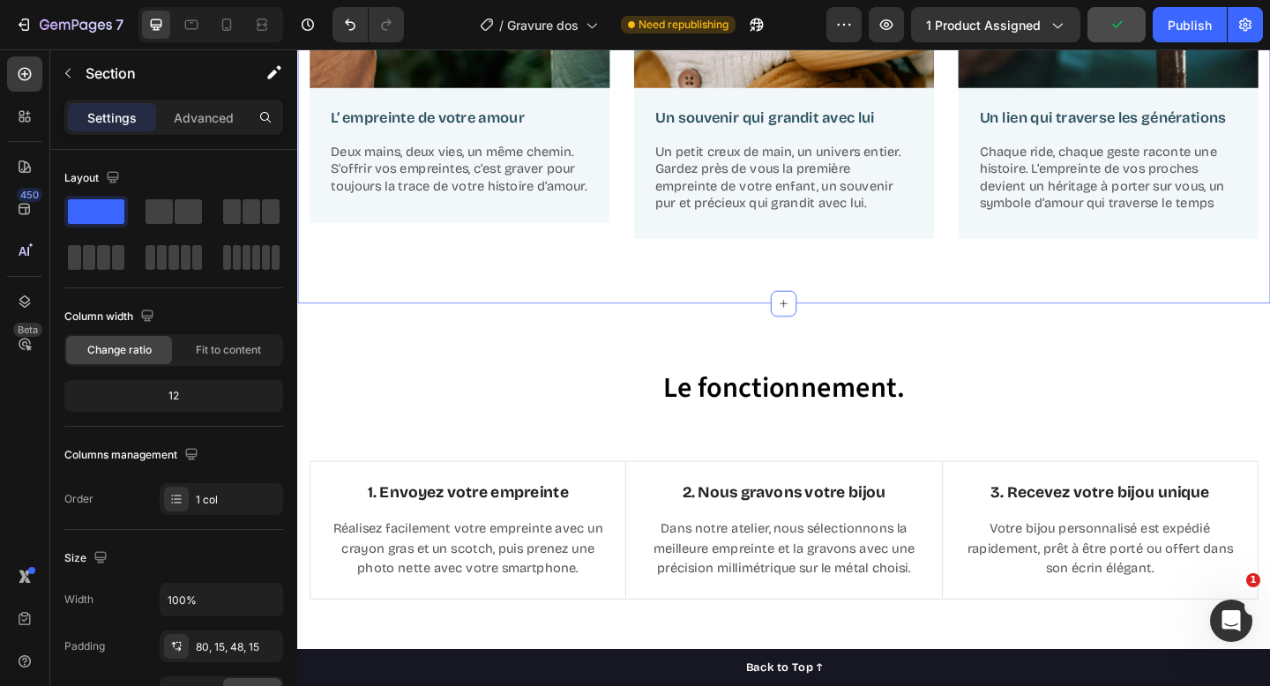
scroll to position [944, 0]
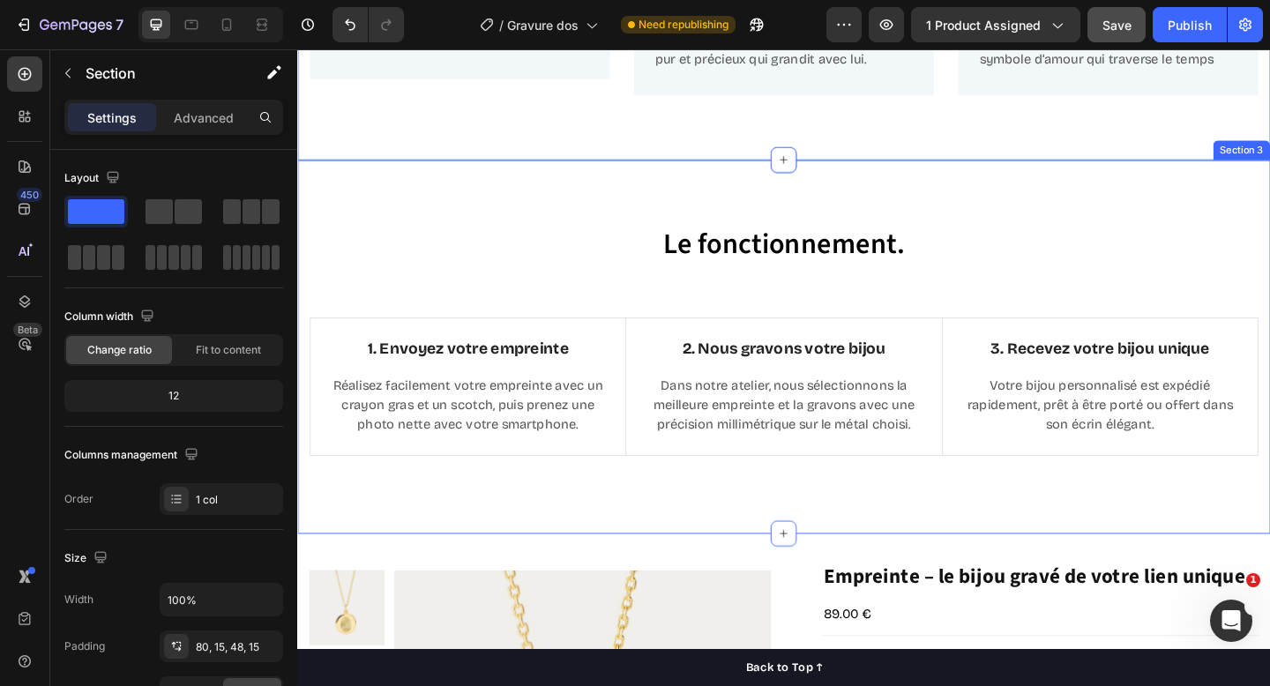
click at [805, 545] on div "Le fonctionnement. Heading Row 1. Envoyez votre empreinte Text Block Réalisez f…" at bounding box center [826, 373] width 1059 height 406
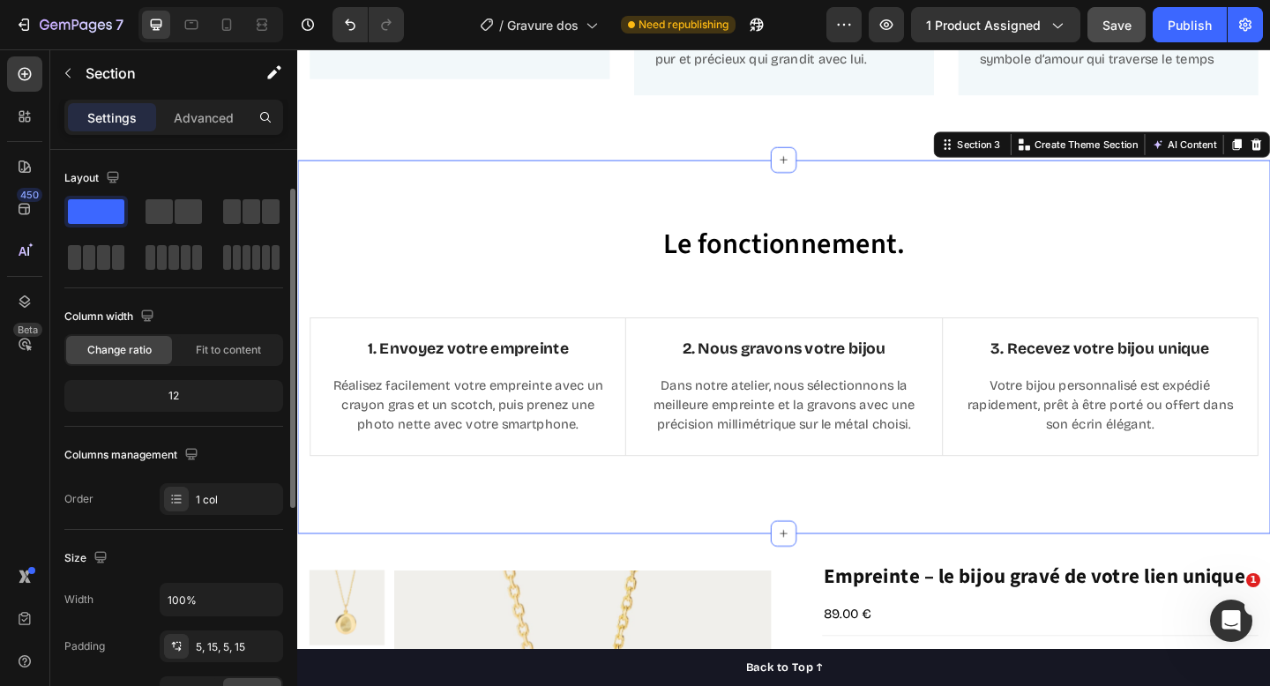
scroll to position [334, 0]
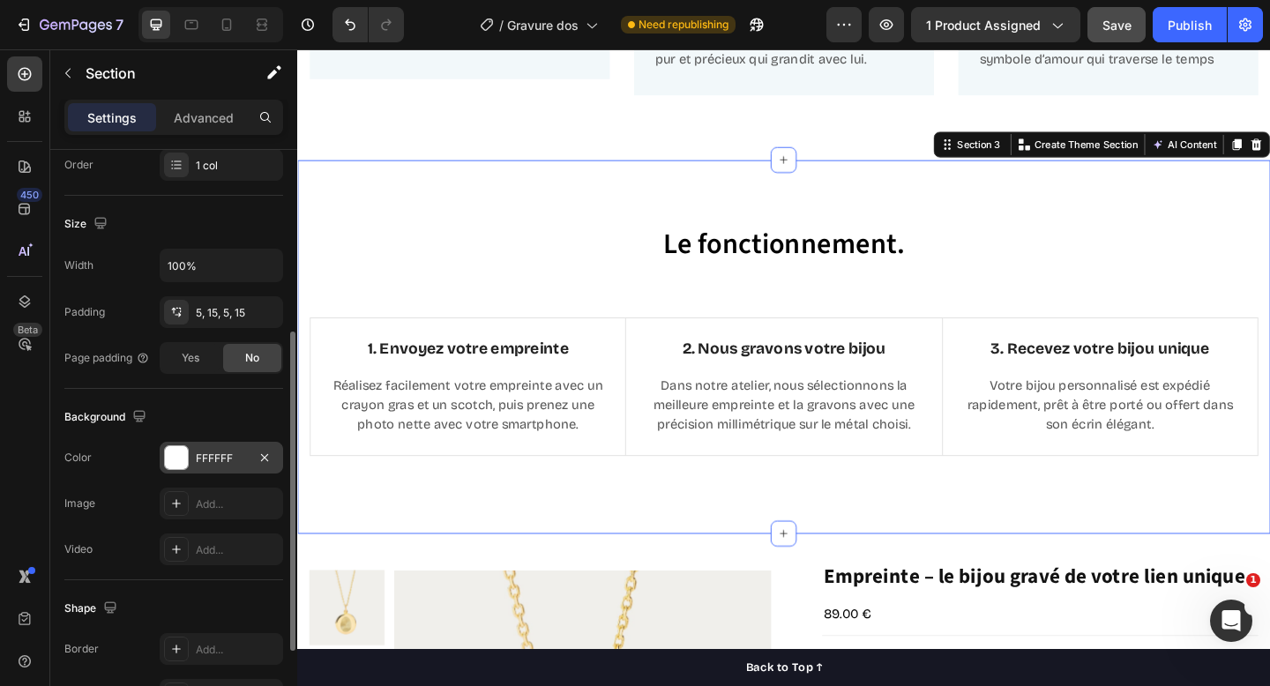
click at [175, 460] on div at bounding box center [176, 457] width 23 height 23
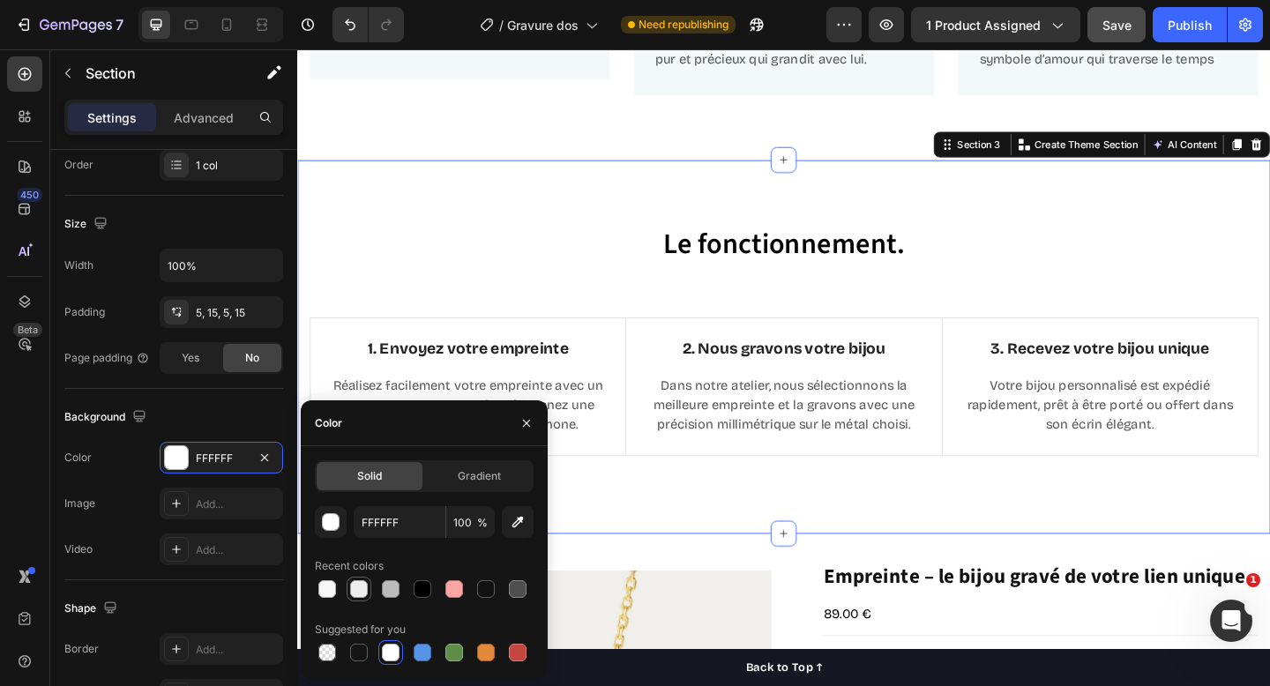
click at [363, 588] on div at bounding box center [359, 590] width 18 height 18
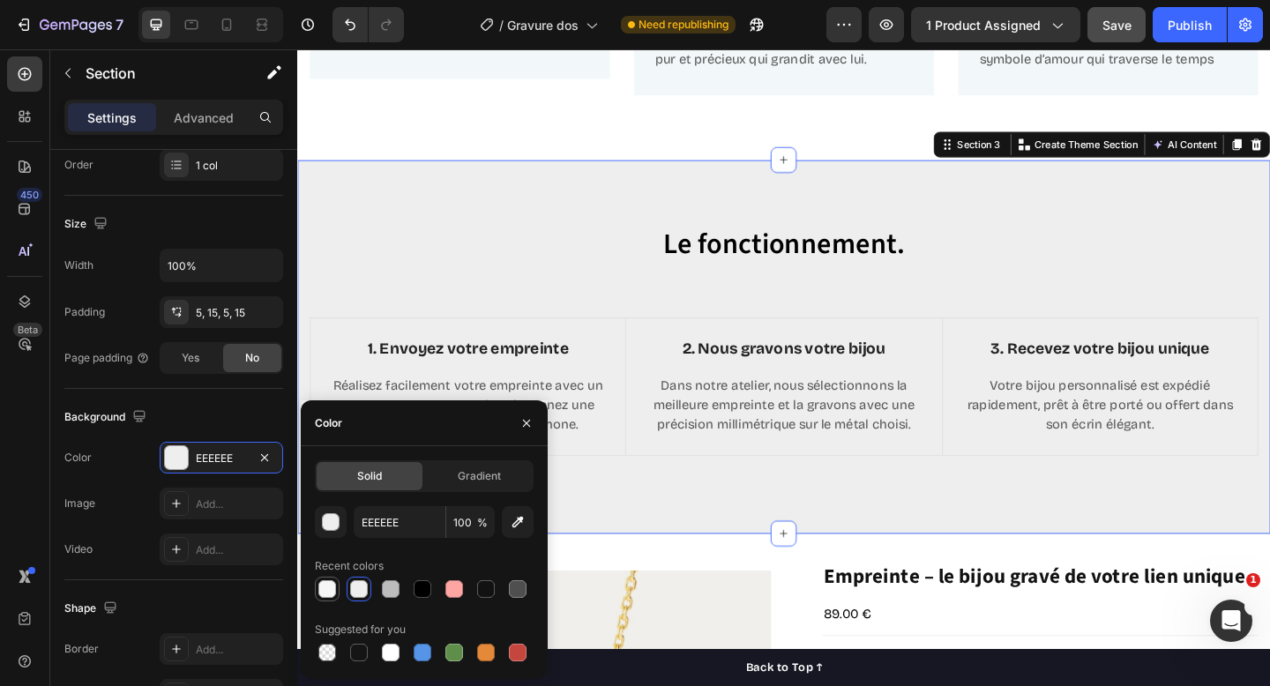
click at [321, 591] on div at bounding box center [328, 590] width 18 height 18
type input "F6F6F6"
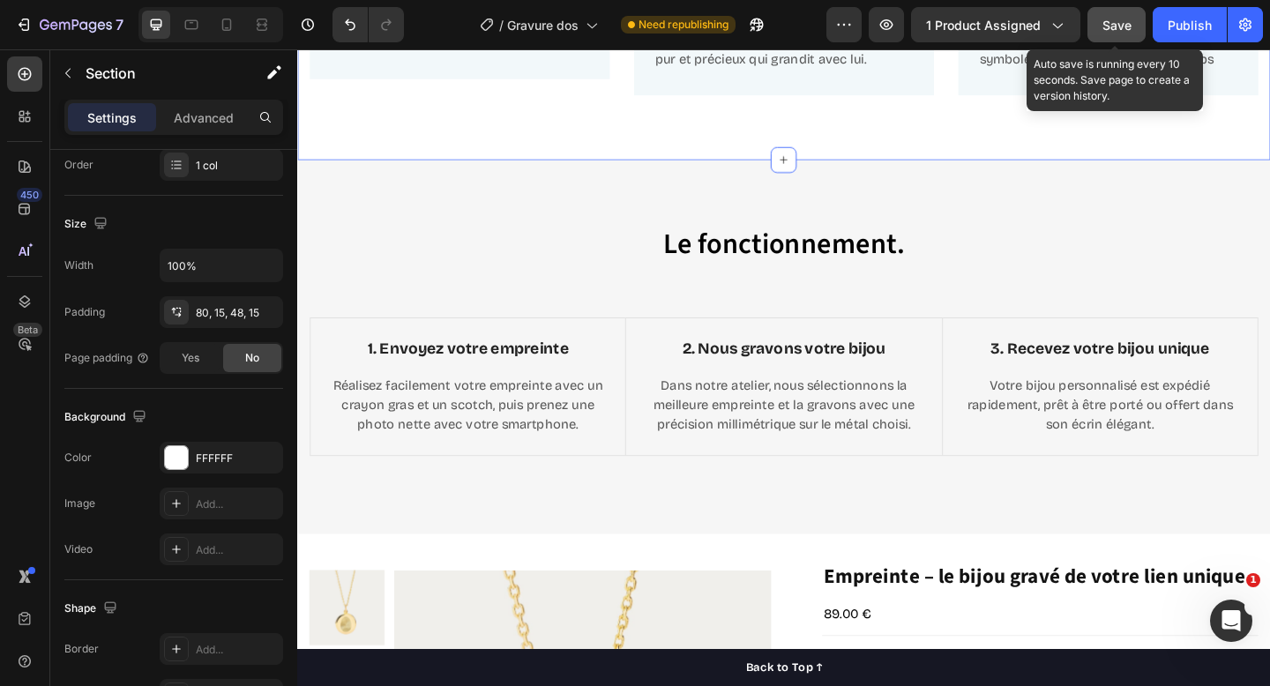
click at [1110, 26] on span "Save" at bounding box center [1117, 25] width 29 height 15
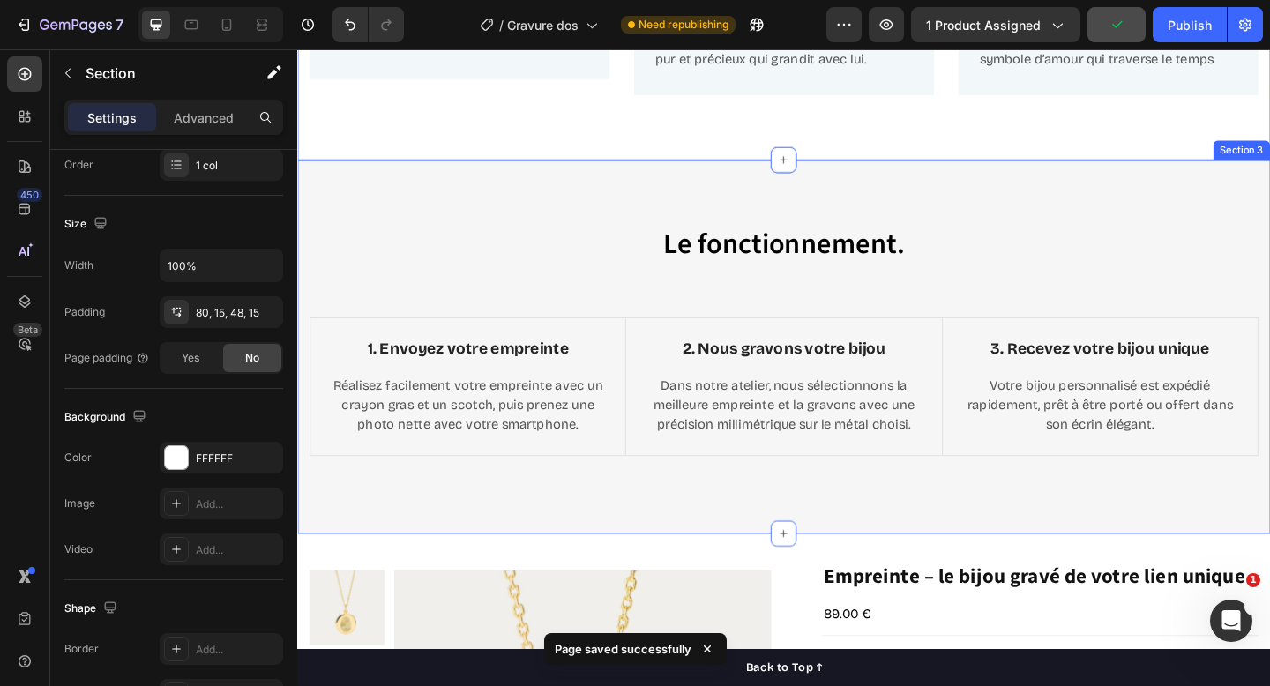
click at [684, 203] on div "Le fonctionnement. Heading Row 1. Envoyez votre empreinte Text Block Réalisez f…" at bounding box center [826, 373] width 1059 height 406
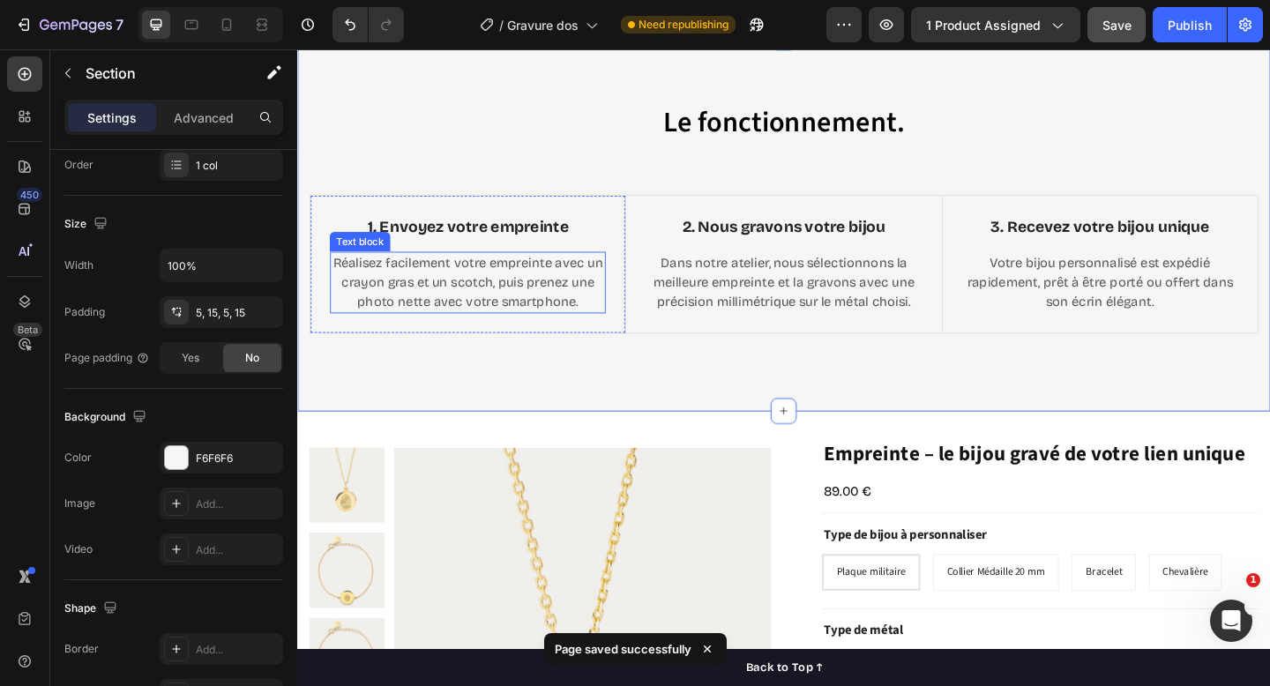
scroll to position [1173, 0]
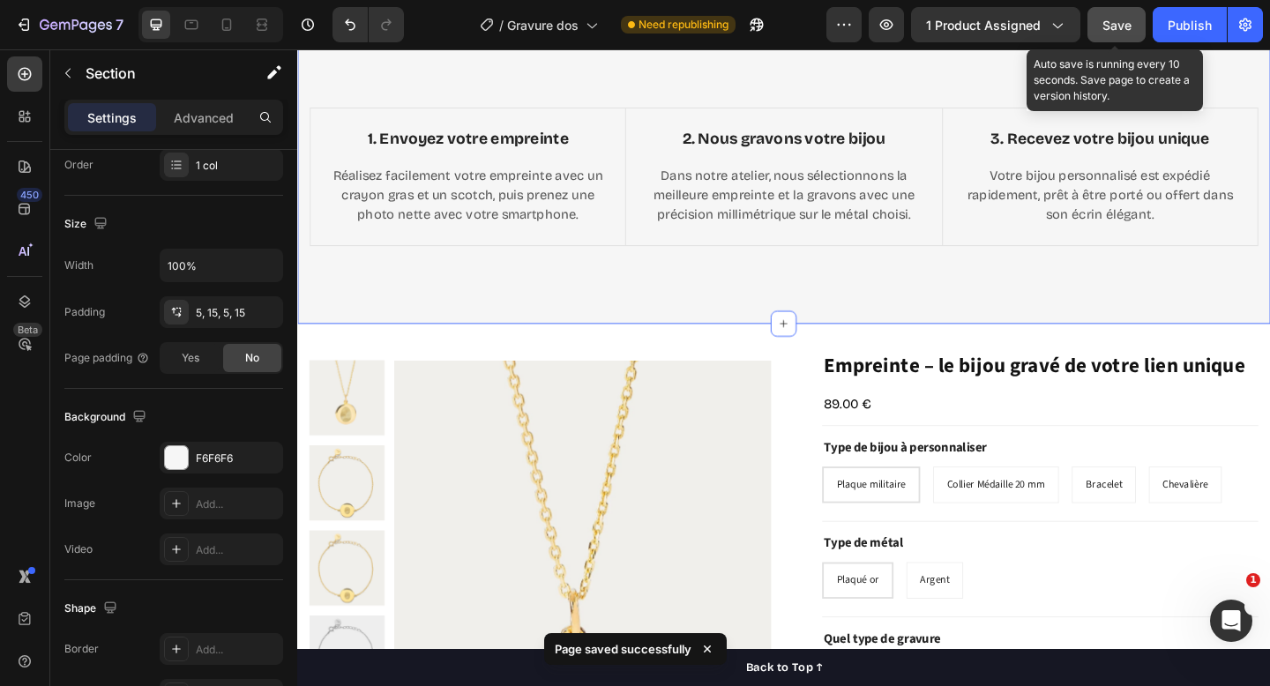
click at [1120, 22] on span "Save" at bounding box center [1117, 25] width 29 height 15
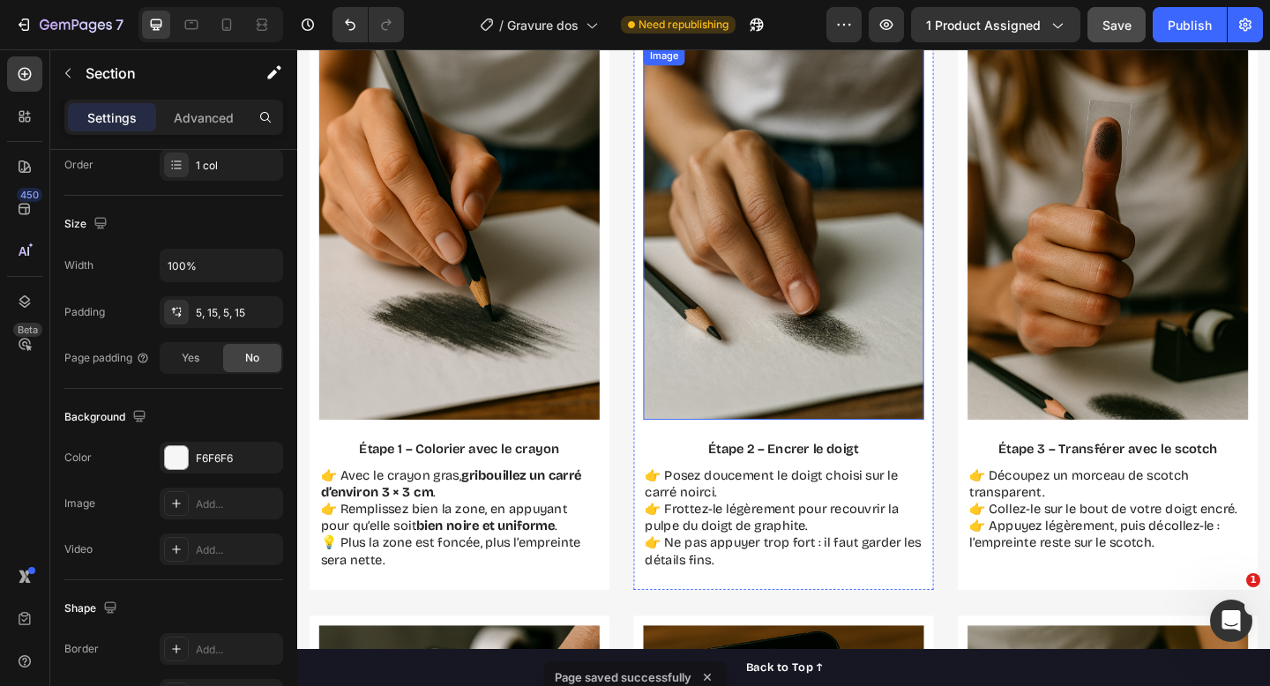
scroll to position [2052, 0]
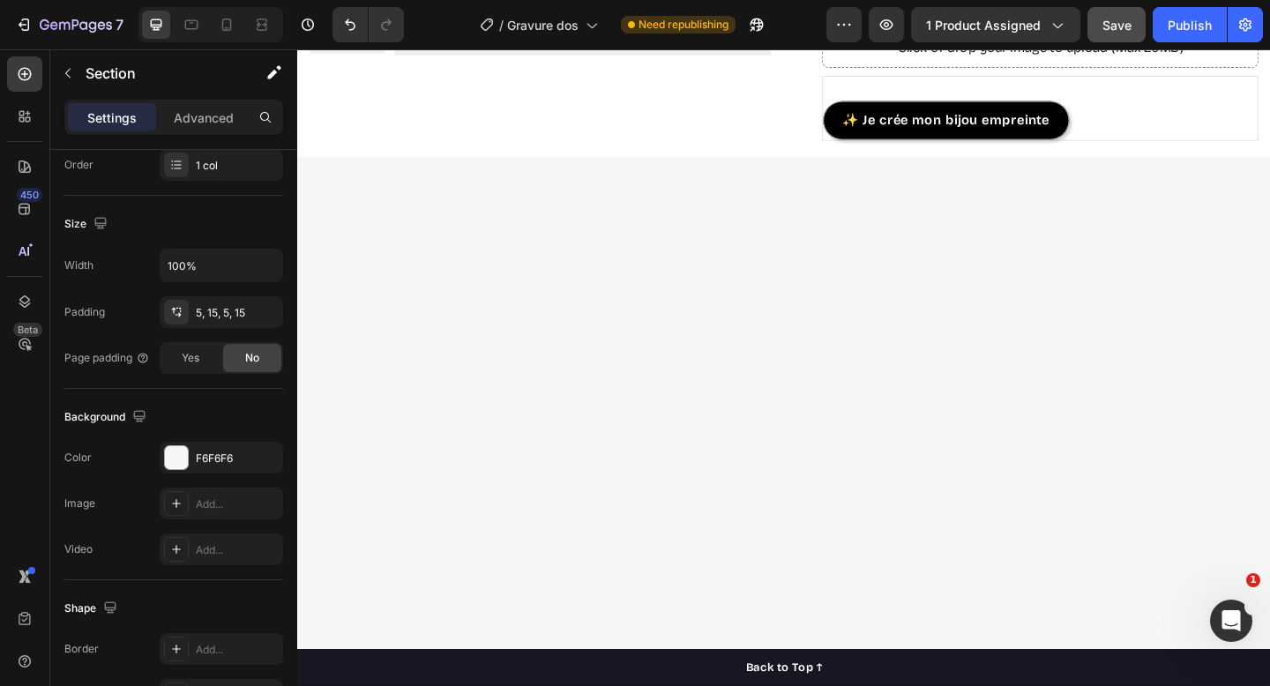
drag, startPoint x: 1106, startPoint y: 29, endPoint x: 584, endPoint y: 279, distance: 578.9
click at [1106, 29] on span "Save" at bounding box center [1117, 25] width 29 height 15
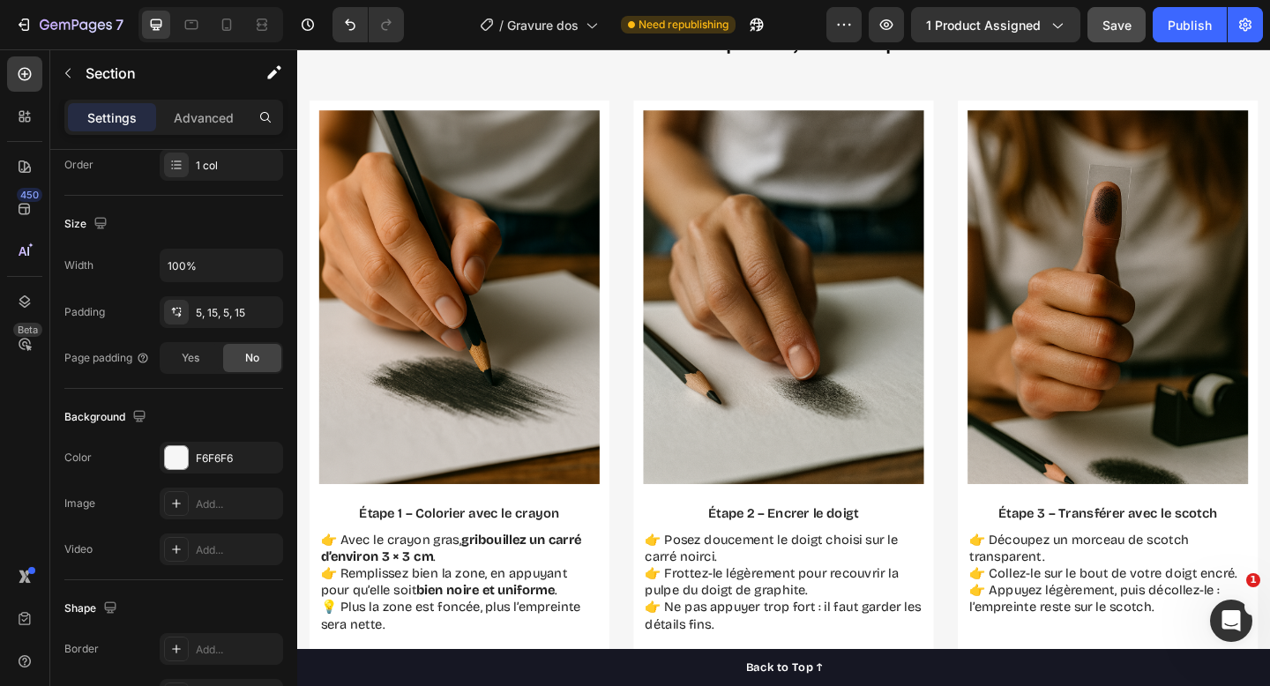
scroll to position [2276, 0]
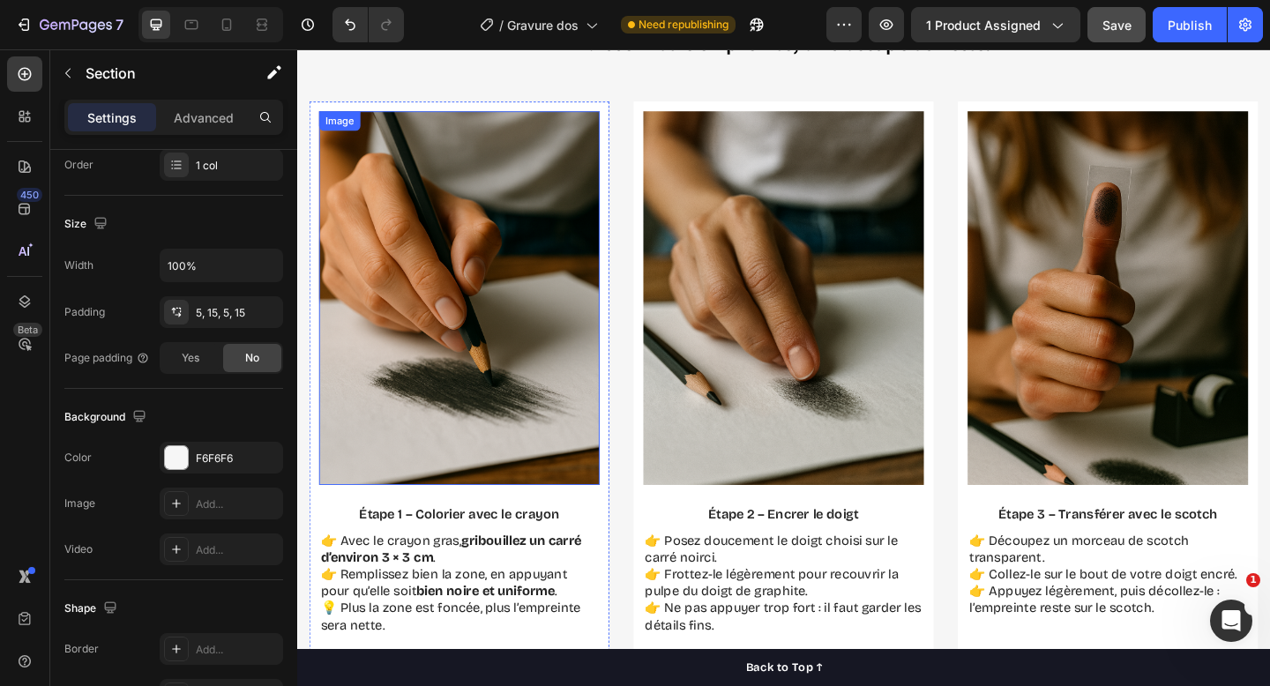
click at [561, 342] on img at bounding box center [473, 320] width 305 height 407
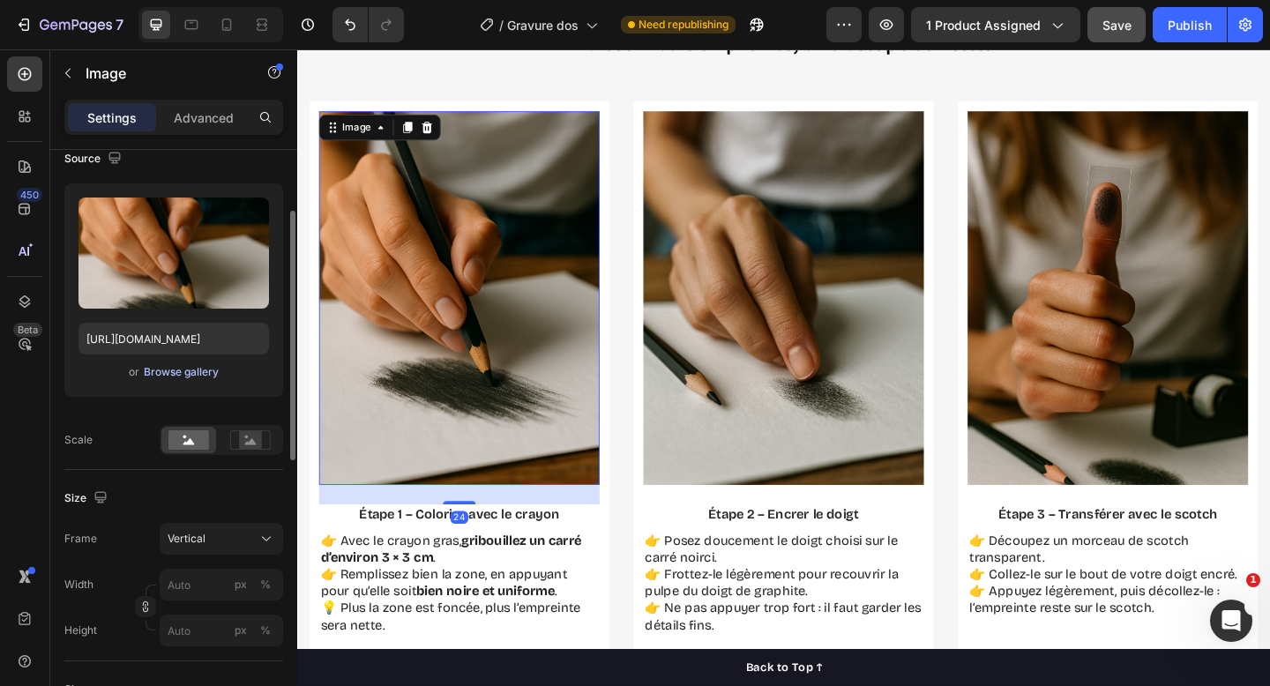
scroll to position [358, 0]
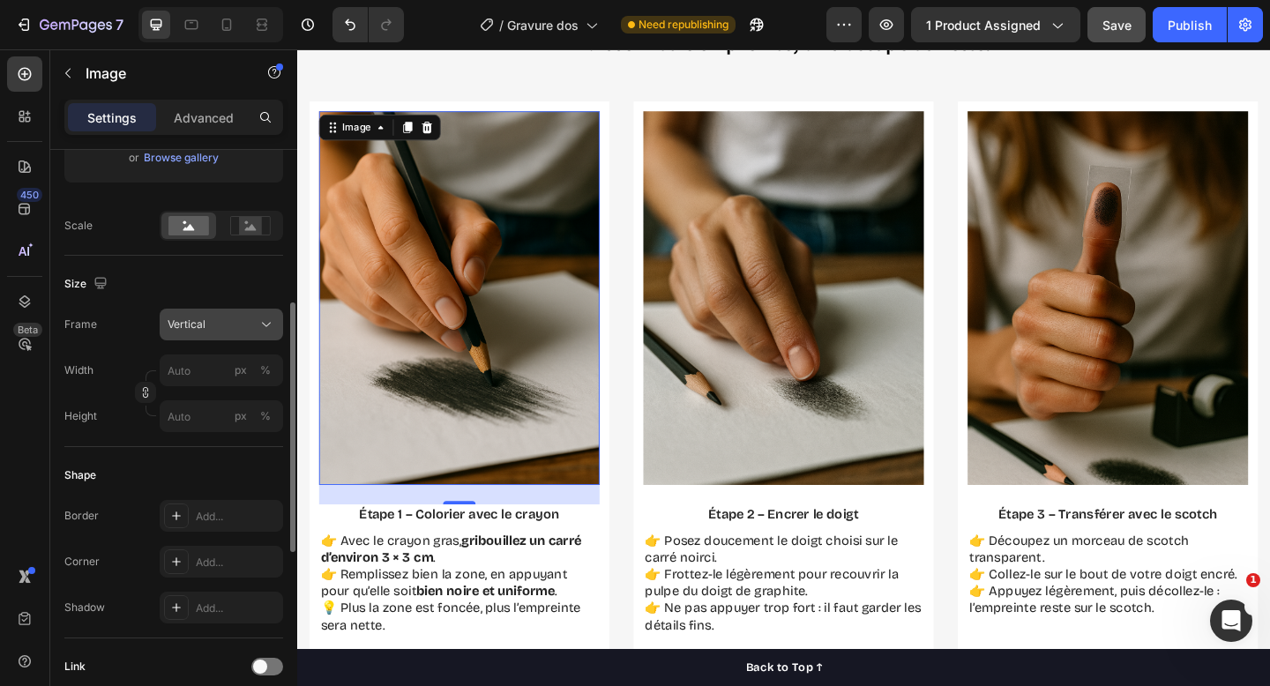
click at [244, 320] on div "Vertical" at bounding box center [211, 325] width 86 height 16
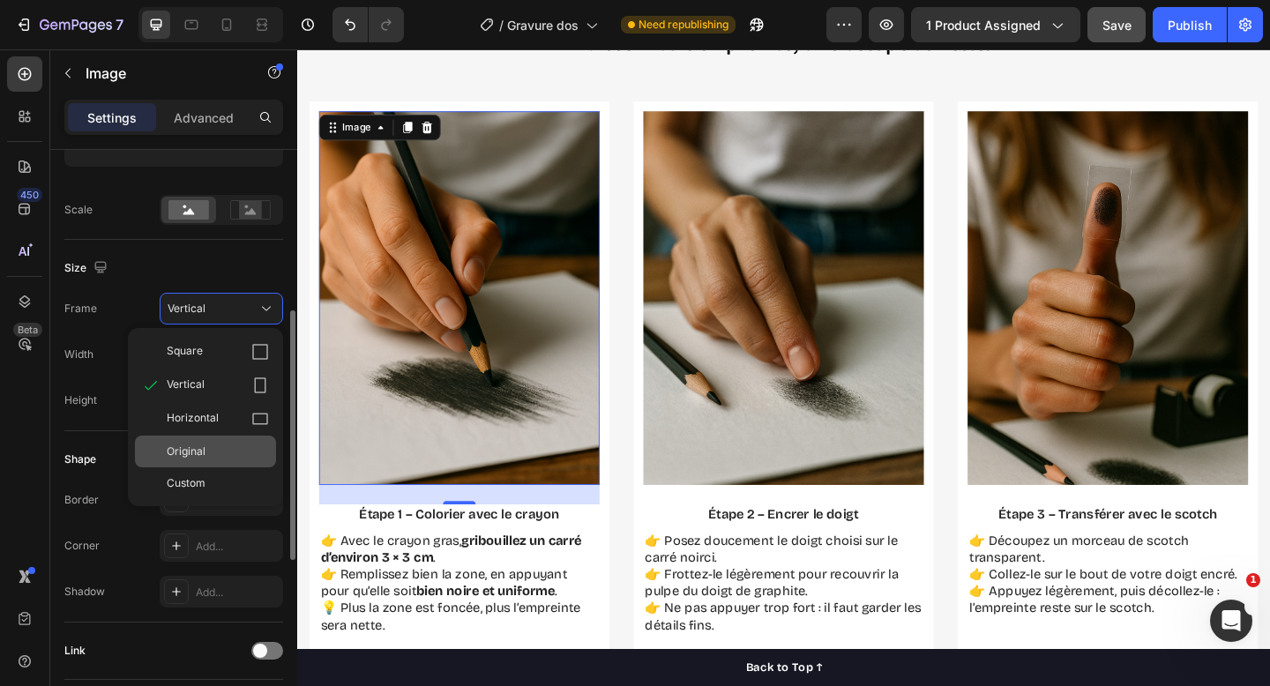
scroll to position [375, 0]
click at [211, 485] on div "Custom" at bounding box center [218, 483] width 102 height 16
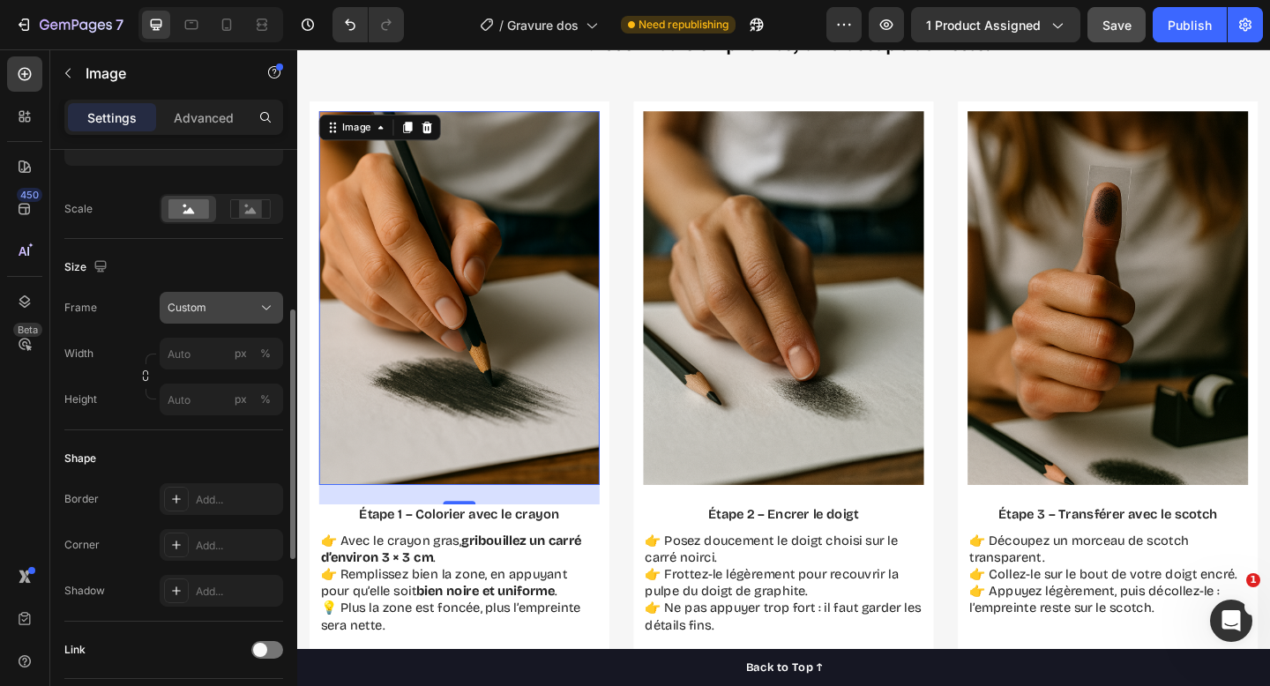
click at [209, 296] on button "Custom" at bounding box center [222, 308] width 124 height 32
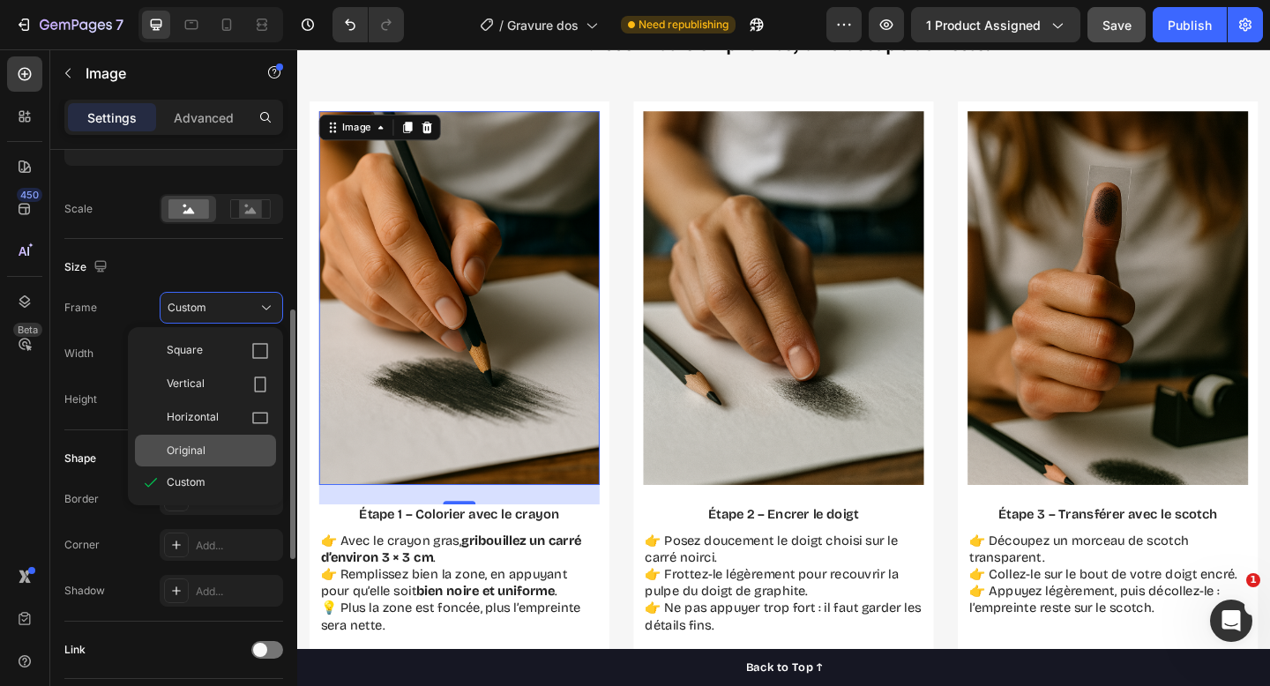
click at [197, 441] on div "Original" at bounding box center [205, 451] width 141 height 32
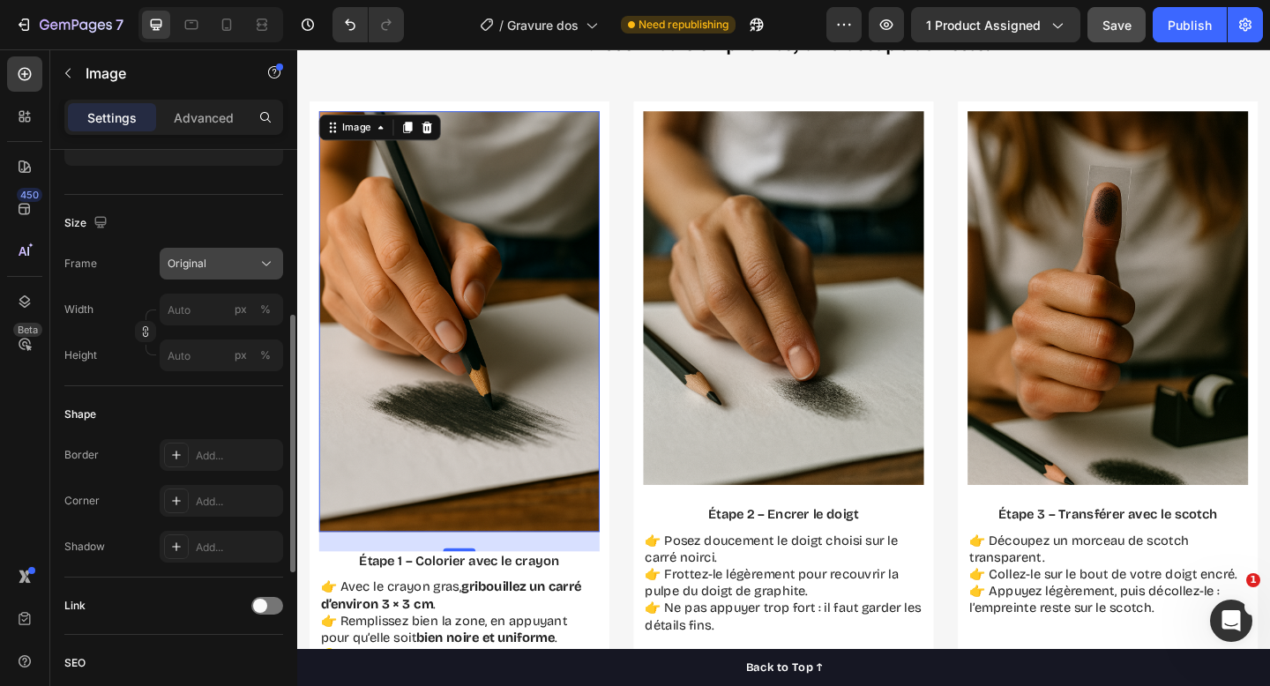
click at [211, 267] on div "Original" at bounding box center [211, 264] width 86 height 16
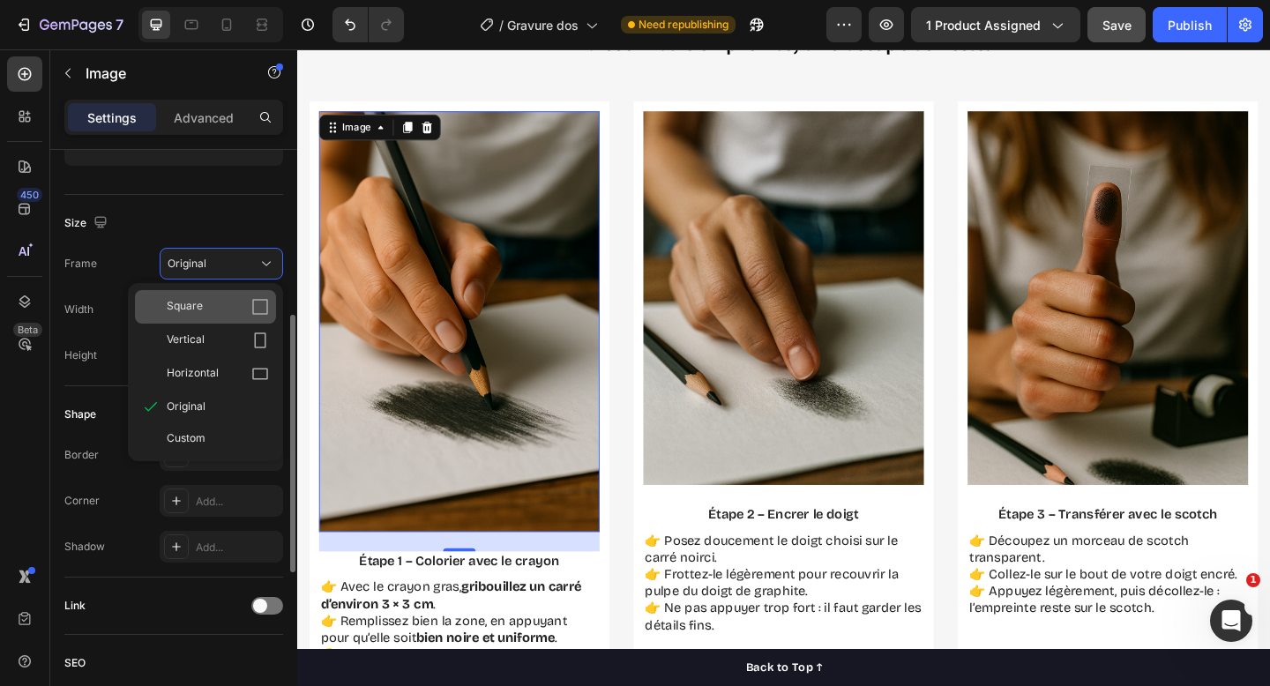
click at [214, 305] on div "Square" at bounding box center [218, 307] width 102 height 18
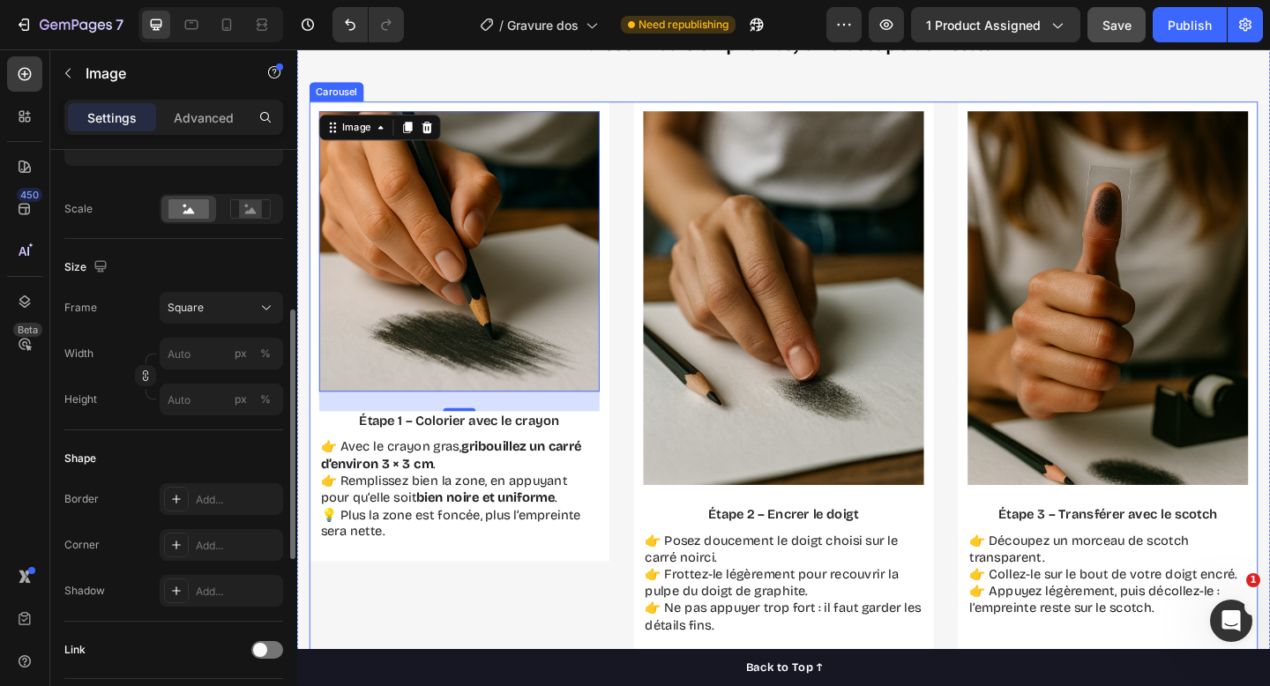
click at [478, 648] on div "Image 24 Étape 1 – Colorier avec le crayon Text Block 👉 Avec le crayon gras, gr…" at bounding box center [474, 408] width 326 height 603
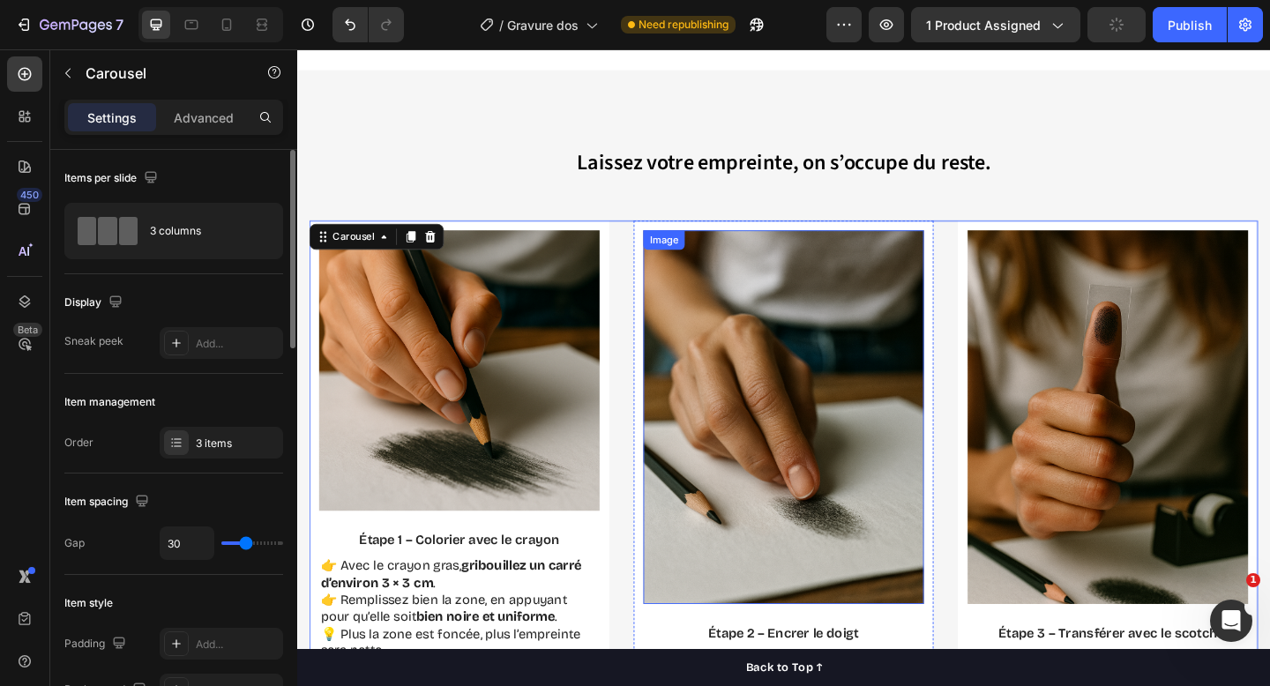
scroll to position [2231, 0]
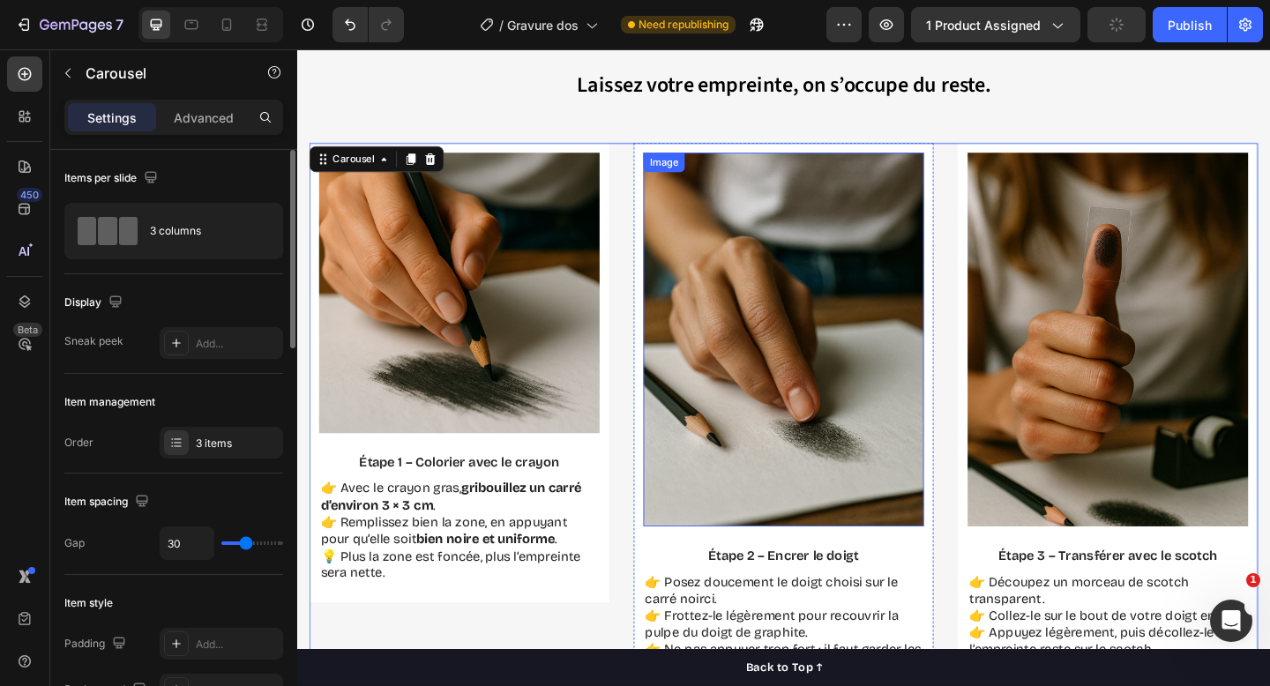
click at [735, 446] on img at bounding box center [826, 365] width 305 height 407
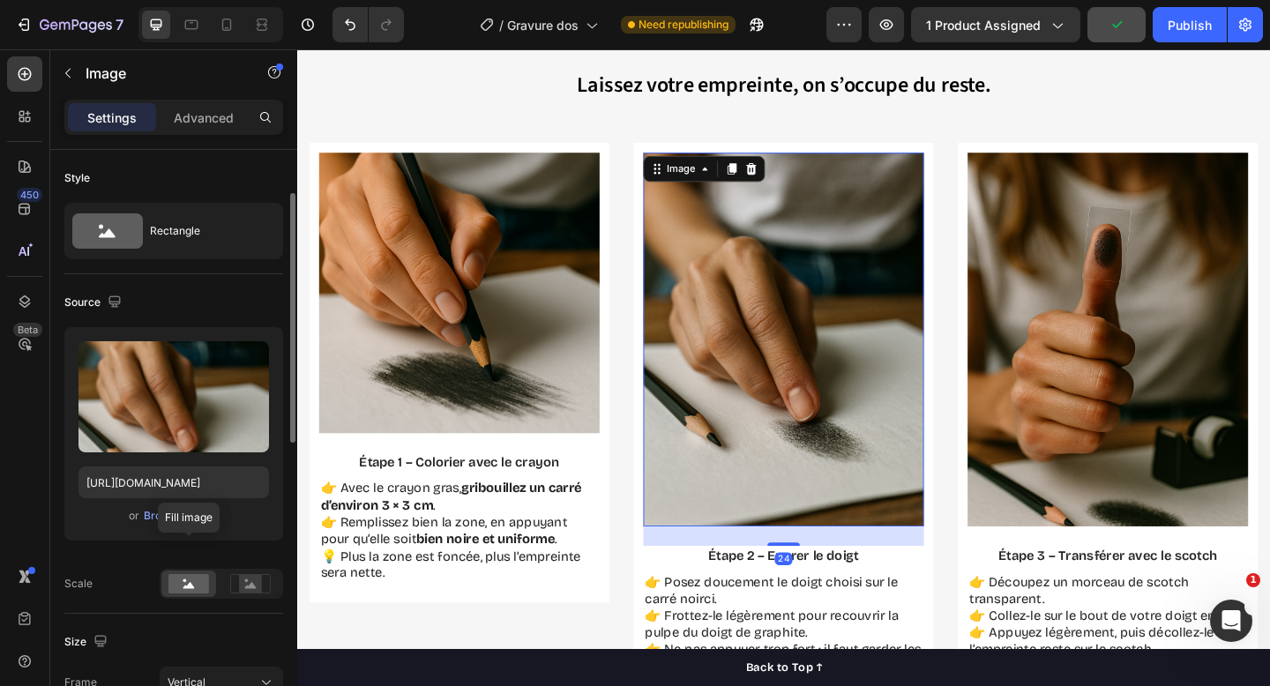
scroll to position [336, 0]
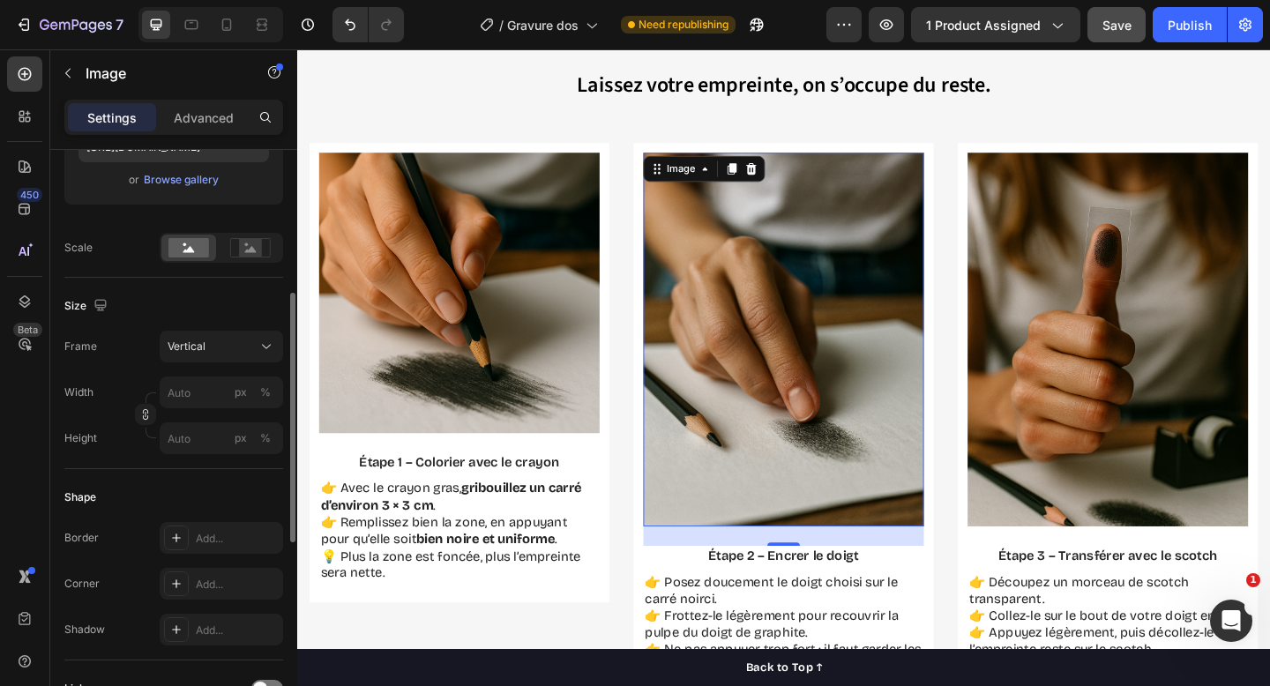
click at [241, 330] on div "Size Frame Vertical Width px % Height px %" at bounding box center [173, 373] width 219 height 191
click at [244, 339] on div "Vertical" at bounding box center [211, 347] width 86 height 16
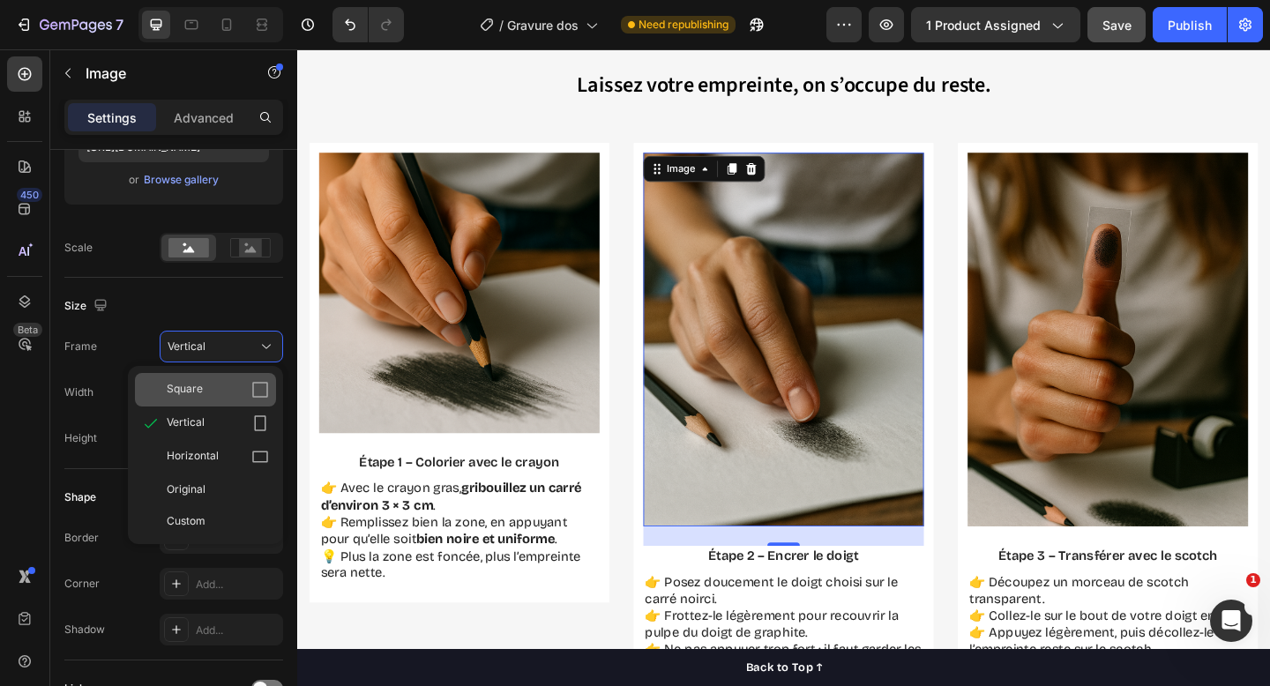
click at [227, 400] on div "Square" at bounding box center [205, 390] width 141 height 34
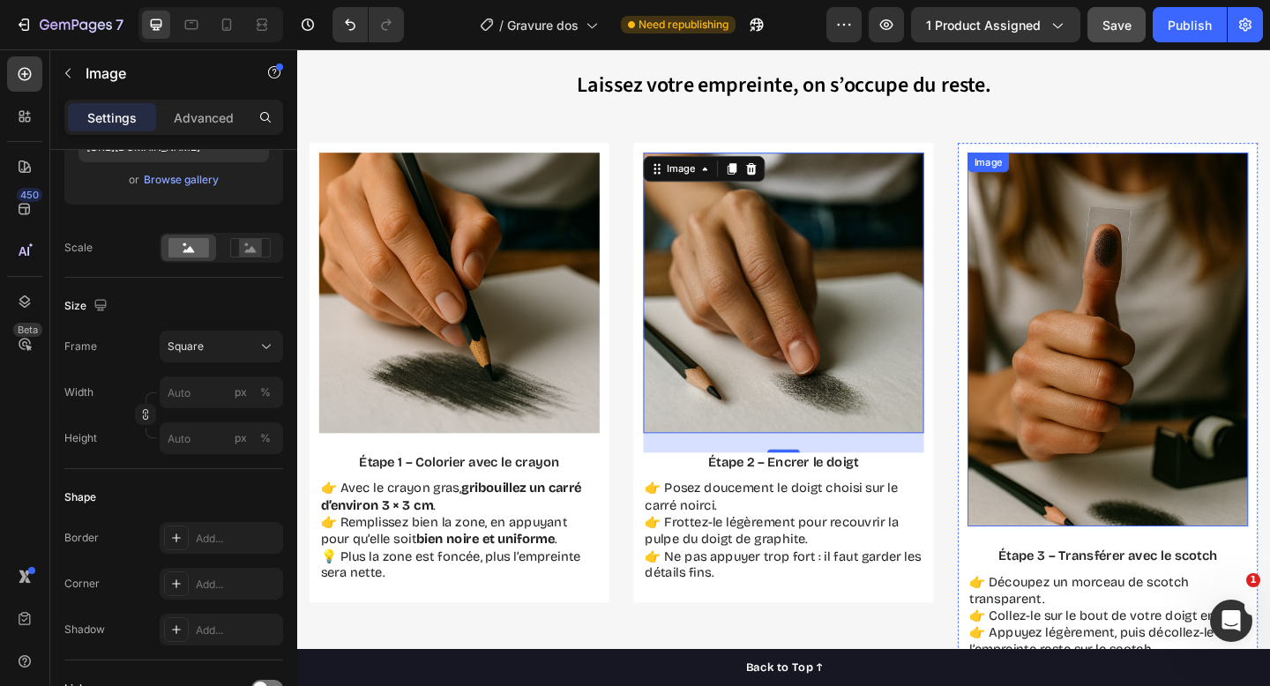
click at [1193, 289] on img at bounding box center [1179, 365] width 305 height 407
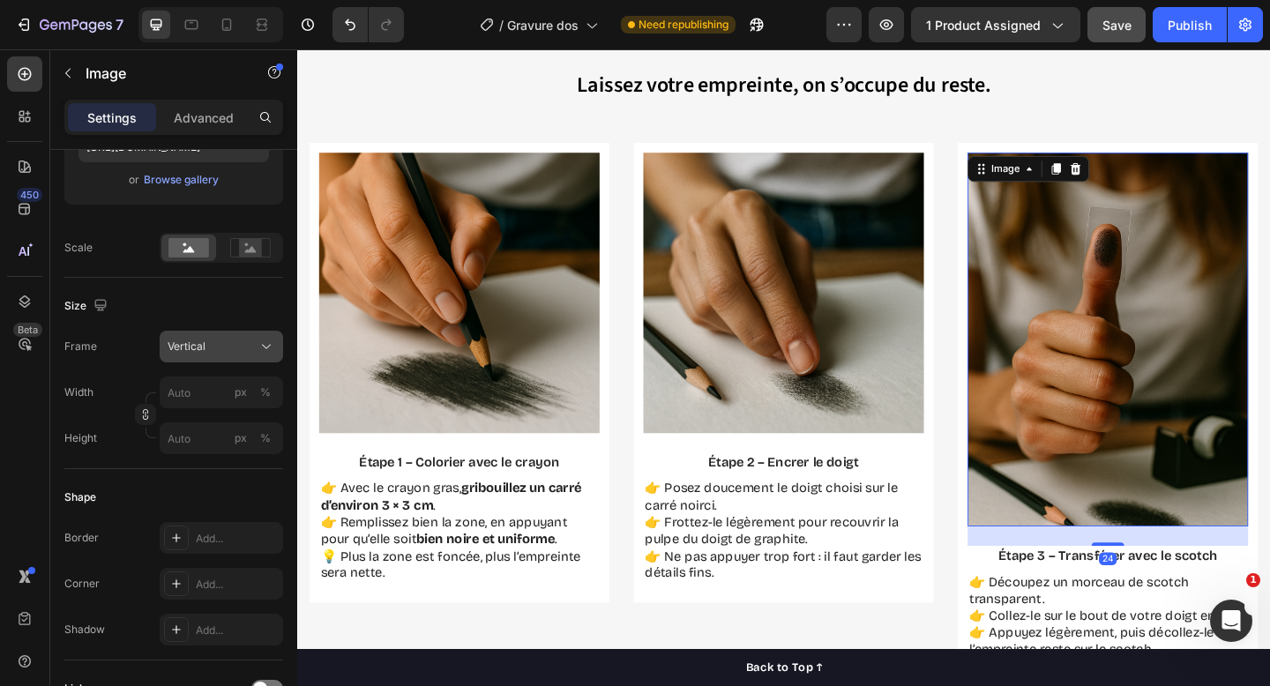
click at [252, 341] on div "Vertical" at bounding box center [211, 347] width 86 height 16
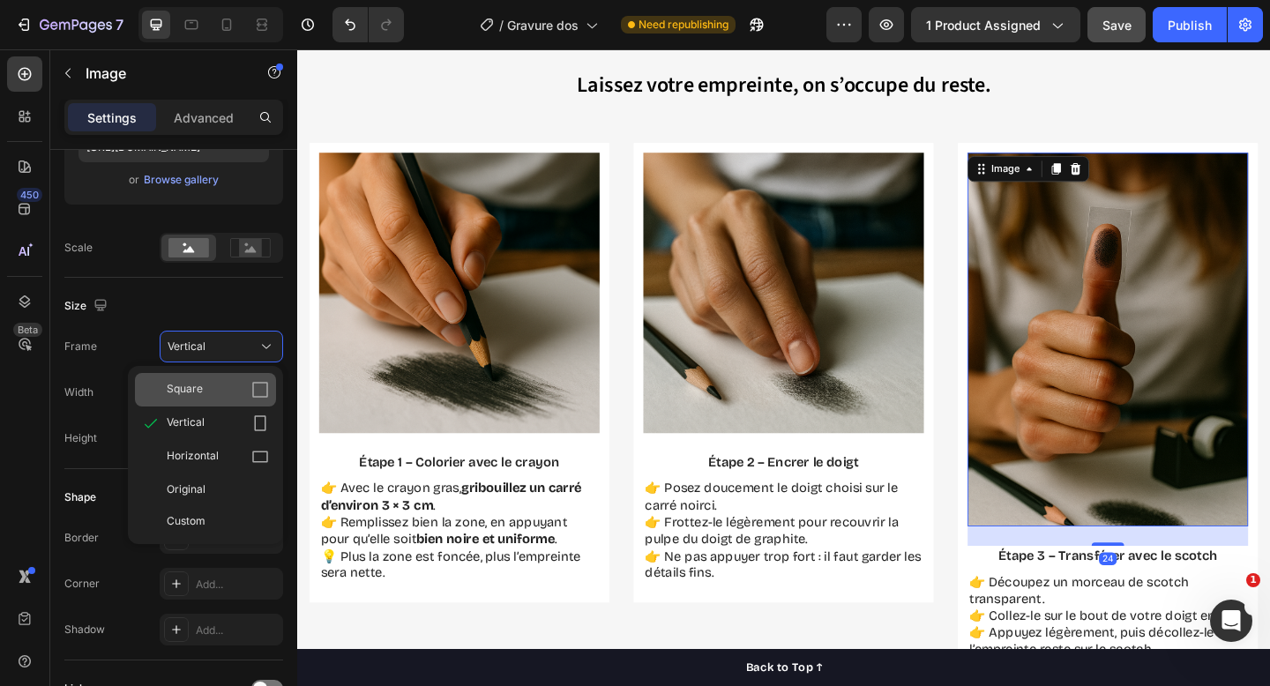
click at [240, 388] on div "Square" at bounding box center [218, 390] width 102 height 18
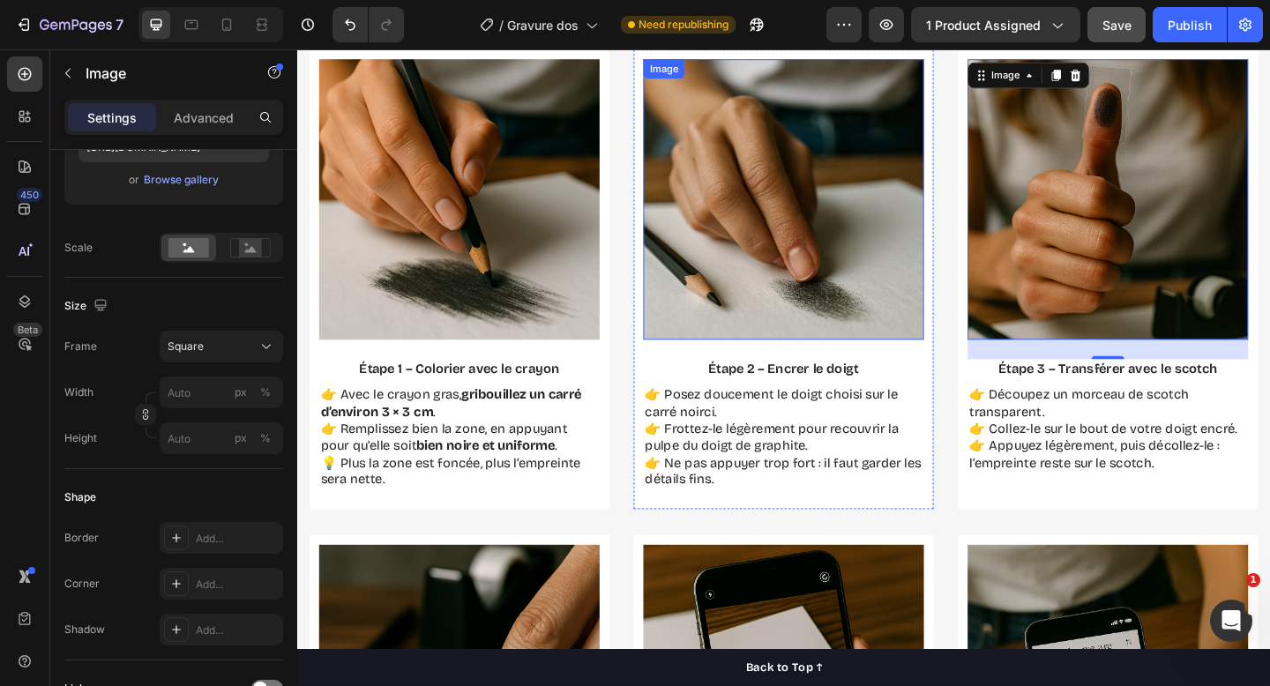
scroll to position [2484, 0]
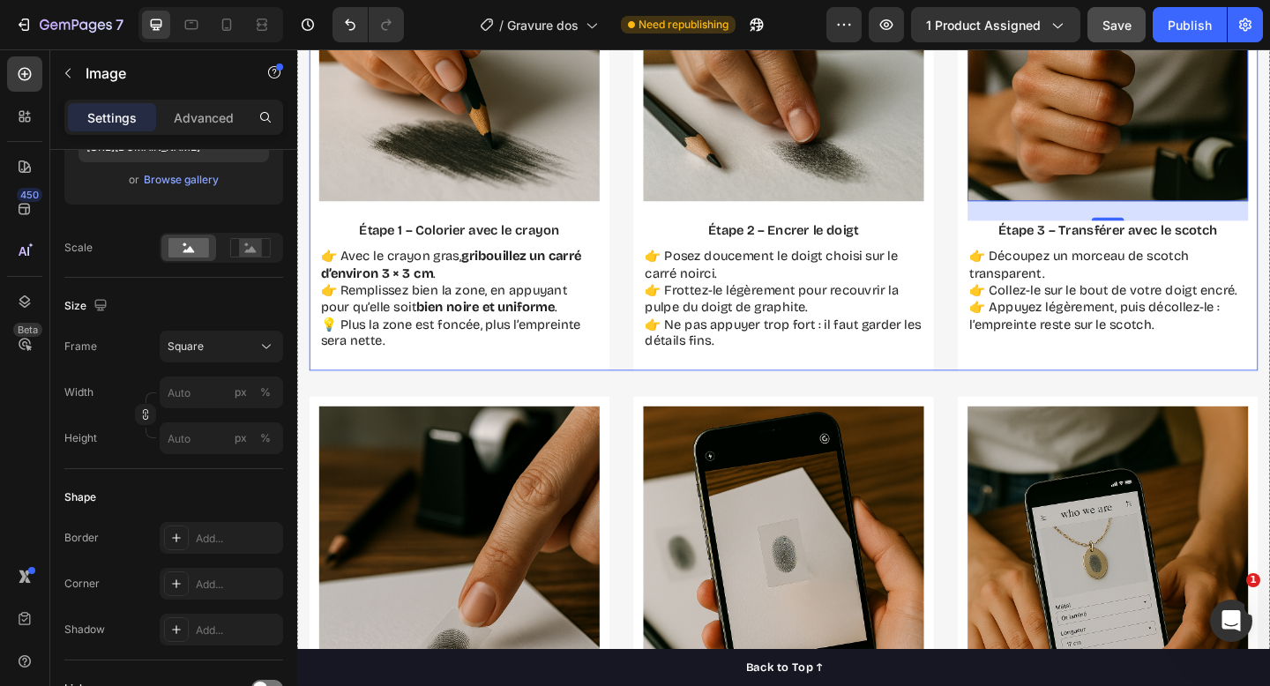
click at [564, 484] on img at bounding box center [473, 641] width 305 height 407
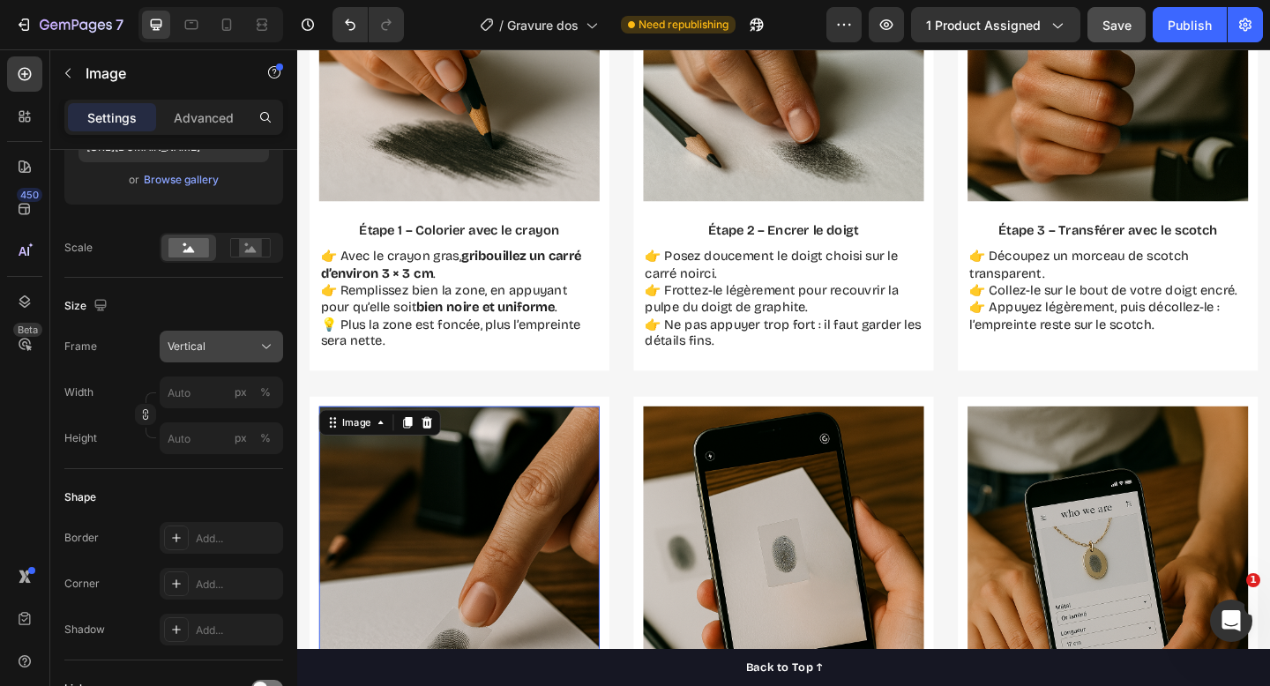
click at [246, 342] on div "Vertical" at bounding box center [211, 347] width 86 height 16
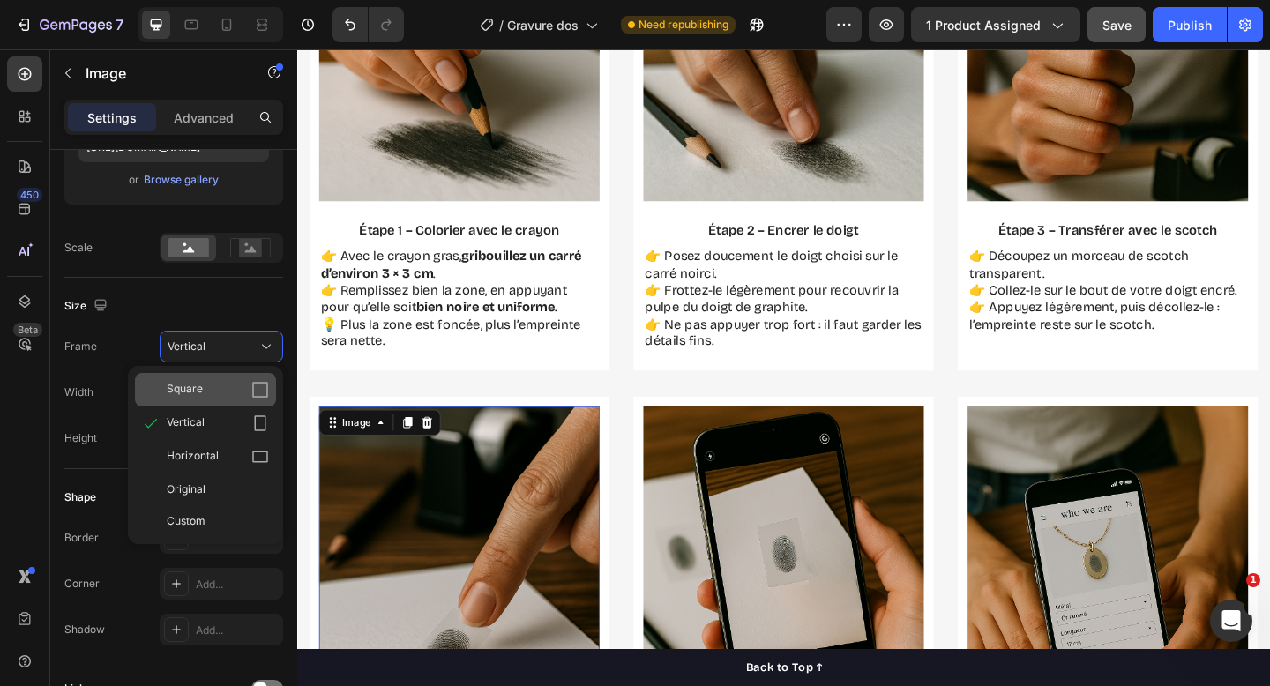
click at [229, 396] on div "Square" at bounding box center [218, 390] width 102 height 18
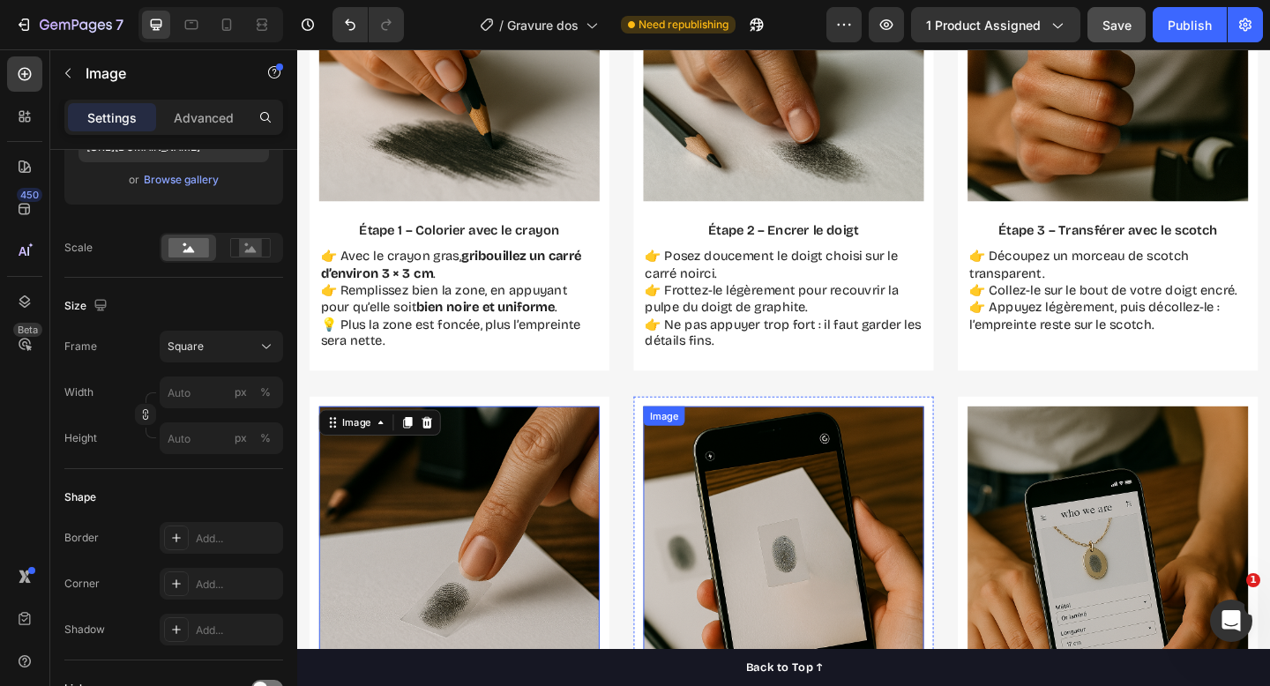
click at [758, 481] on img at bounding box center [826, 641] width 305 height 407
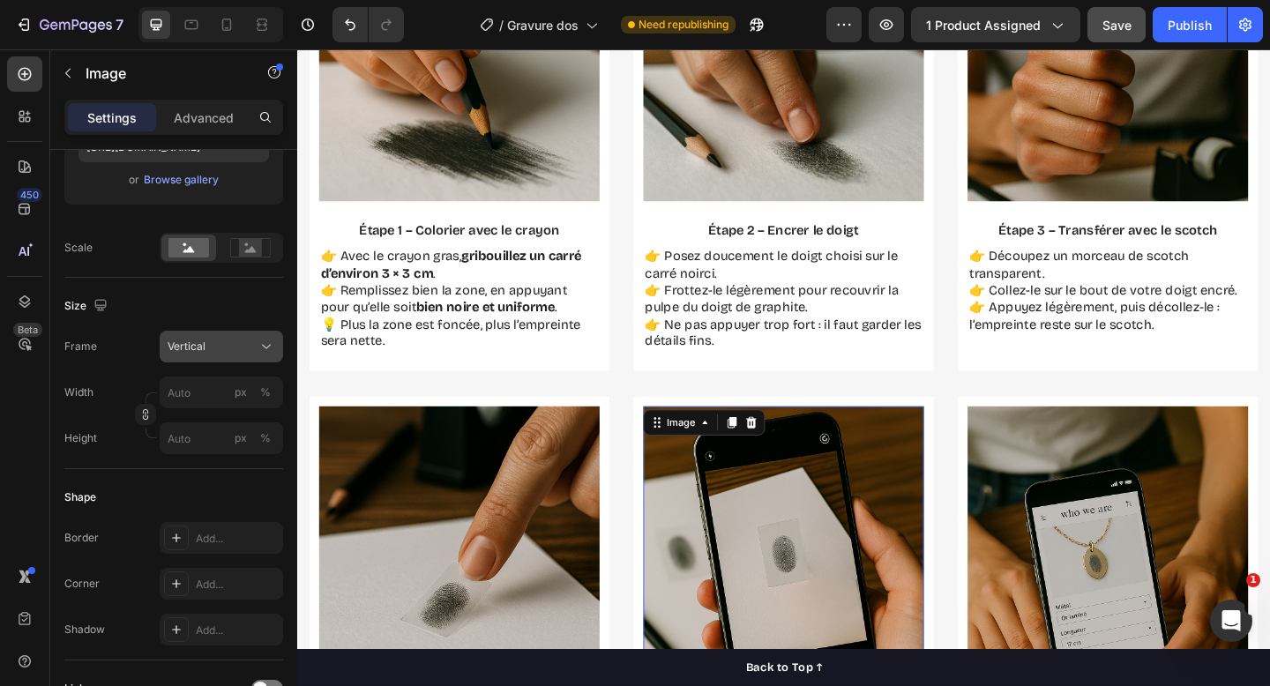
click at [236, 348] on div "Vertical" at bounding box center [211, 347] width 86 height 16
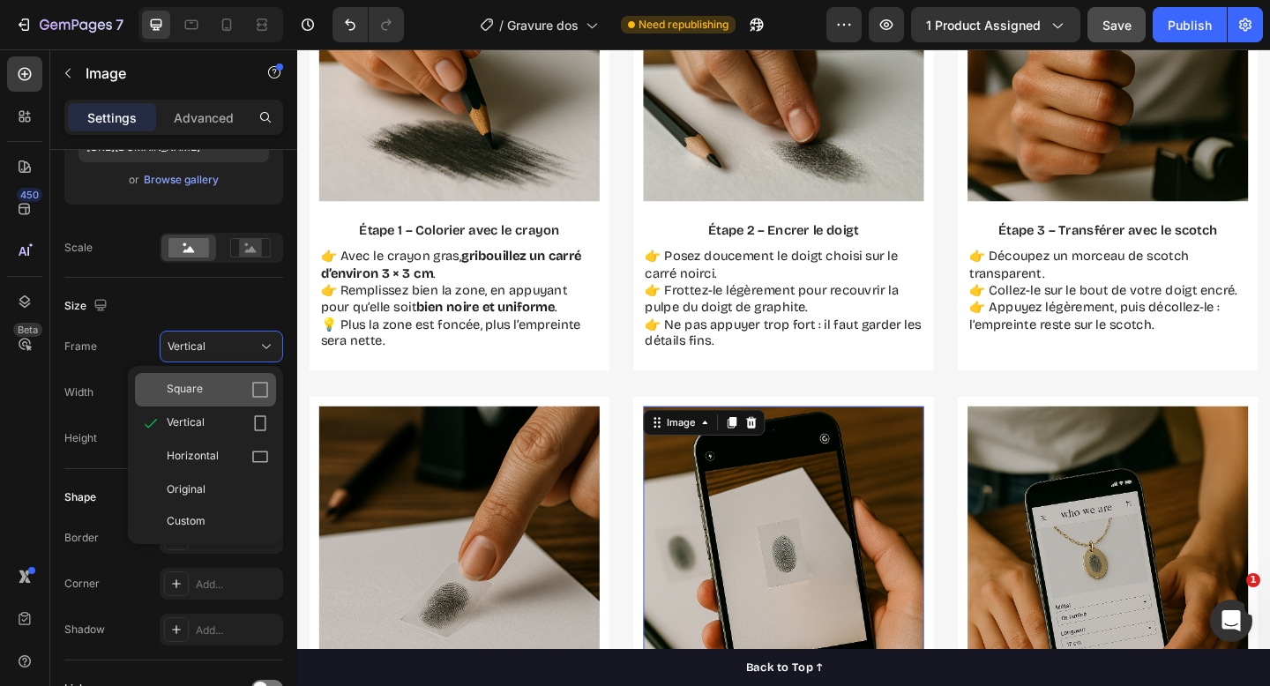
drag, startPoint x: 235, startPoint y: 371, endPoint x: 232, endPoint y: 389, distance: 17.8
click at [232, 390] on div "Square Vertical Horizontal Original Custom" at bounding box center [205, 455] width 155 height 178
click at [232, 389] on div "Square" at bounding box center [218, 390] width 102 height 18
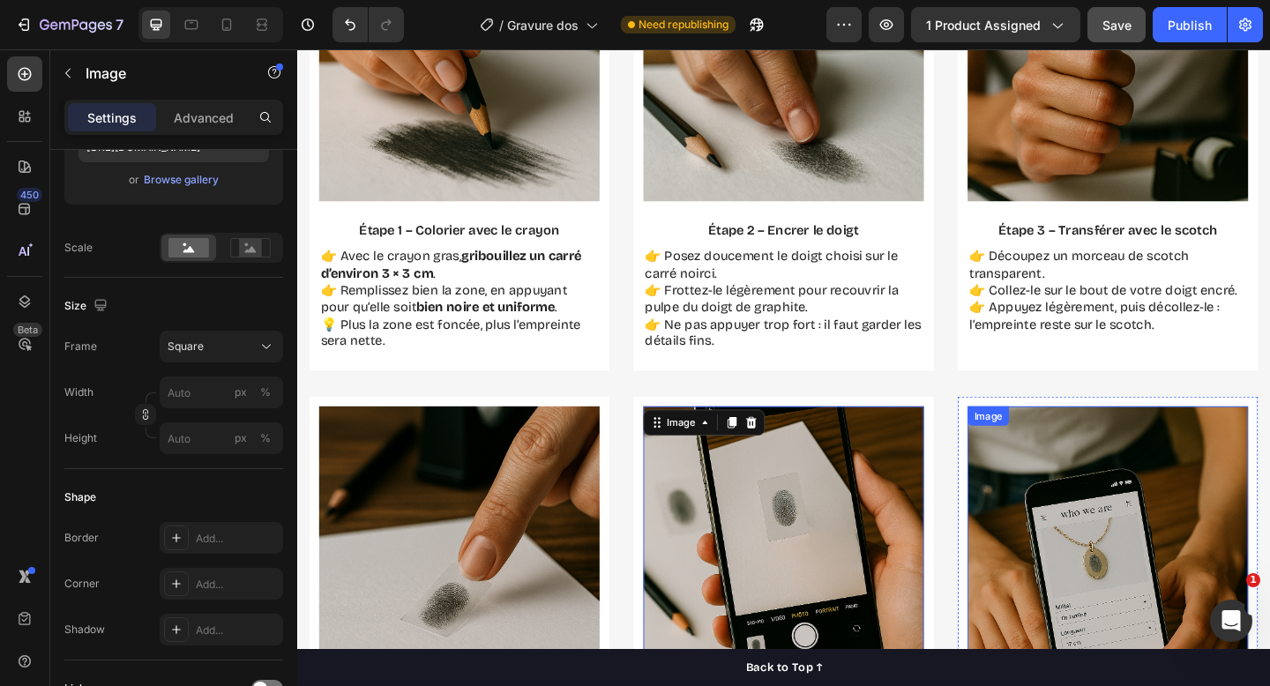
click at [1162, 514] on img at bounding box center [1179, 641] width 305 height 407
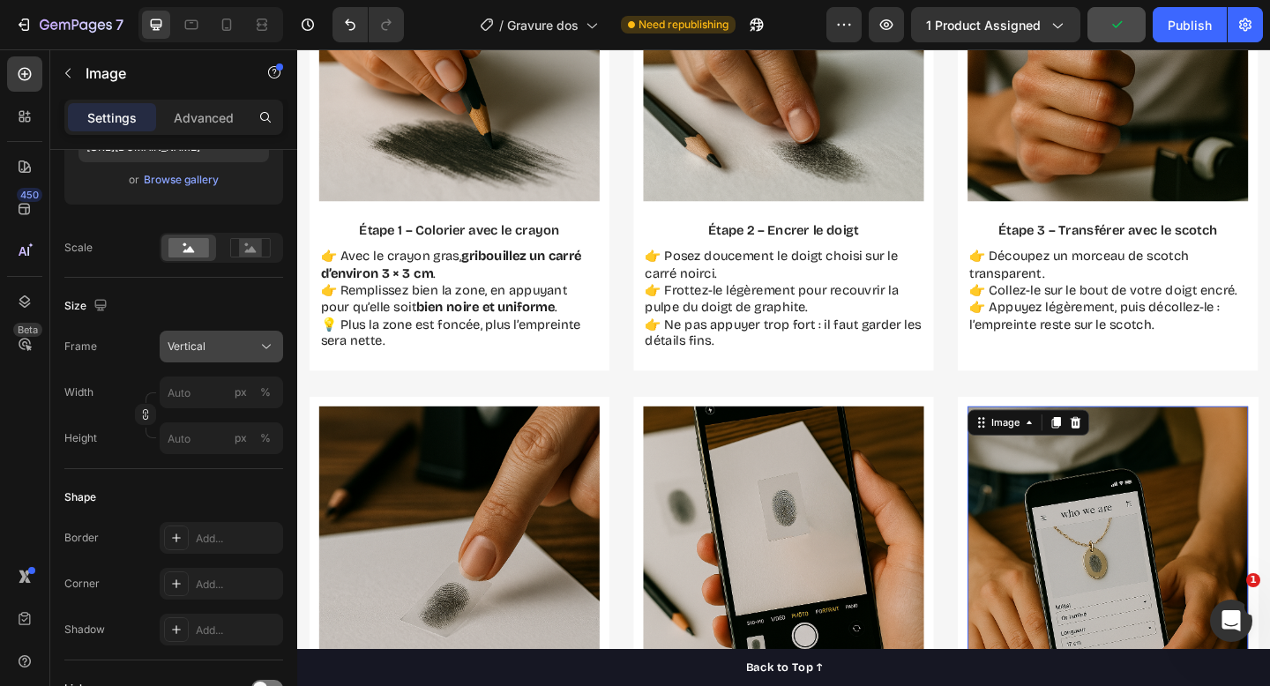
click at [229, 352] on div "Vertical" at bounding box center [211, 347] width 86 height 16
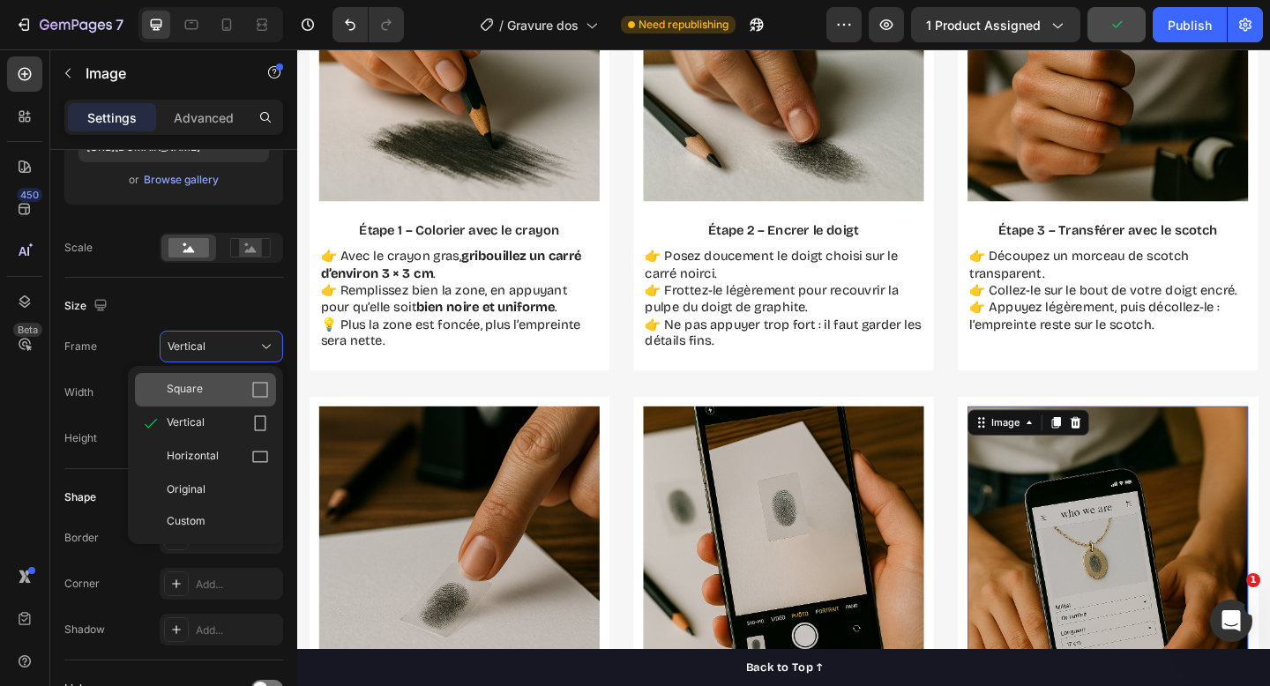
click at [221, 385] on div "Square" at bounding box center [218, 390] width 102 height 18
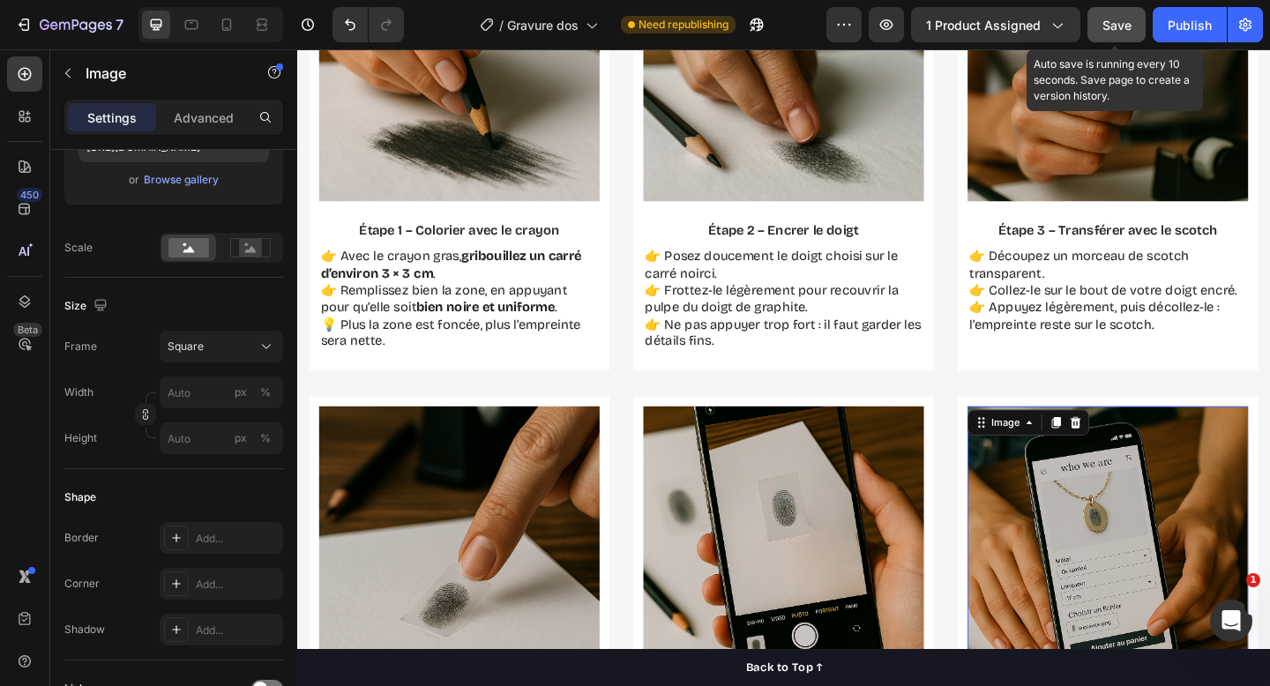
click at [1123, 26] on span "Save" at bounding box center [1117, 25] width 29 height 15
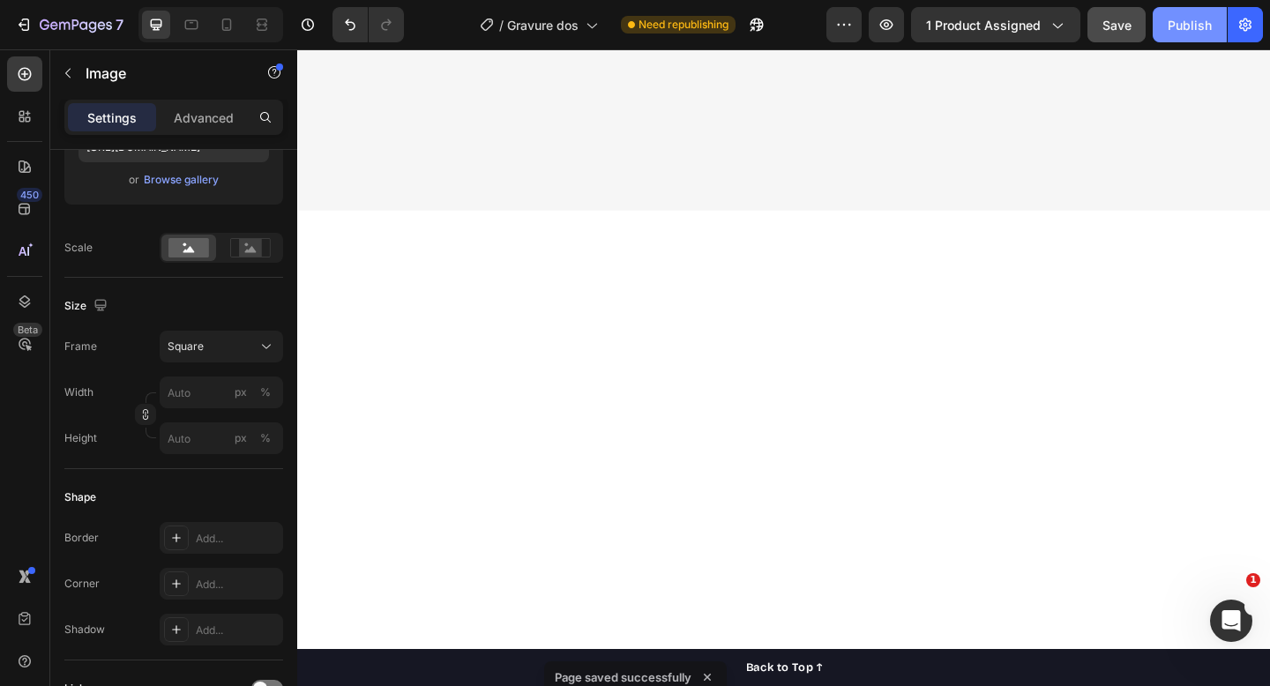
scroll to position [0, 0]
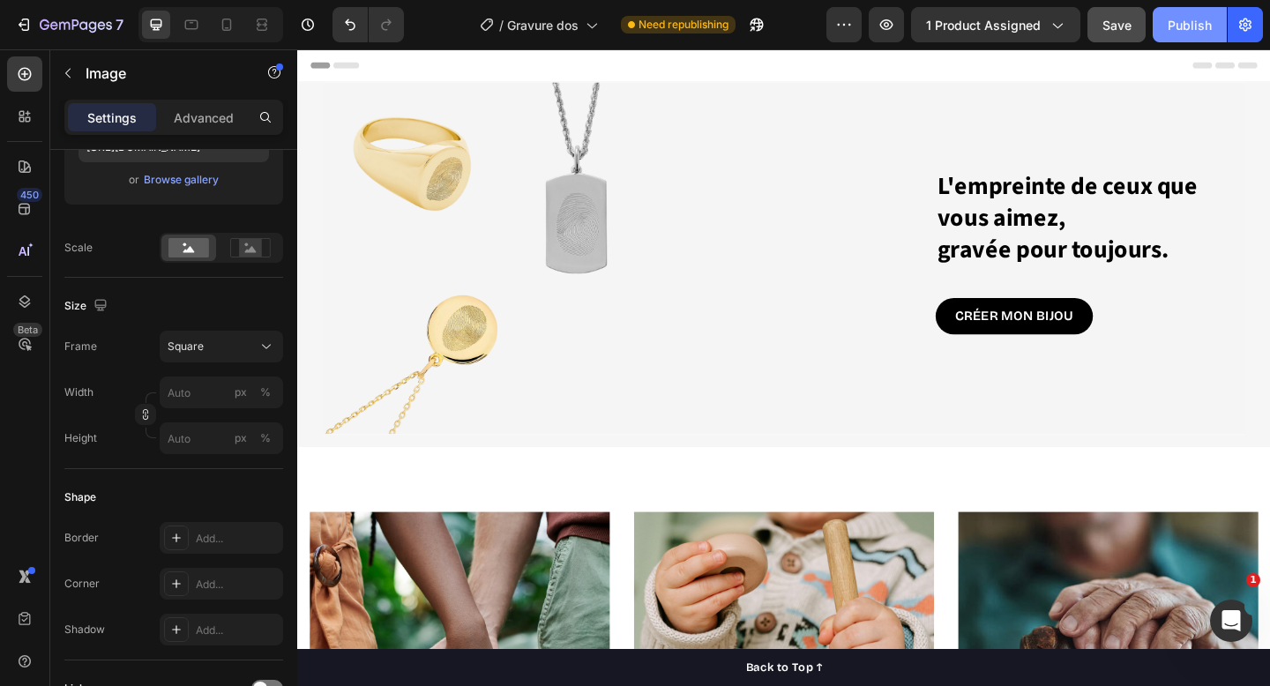
click at [1190, 27] on div "Publish" at bounding box center [1190, 25] width 44 height 19
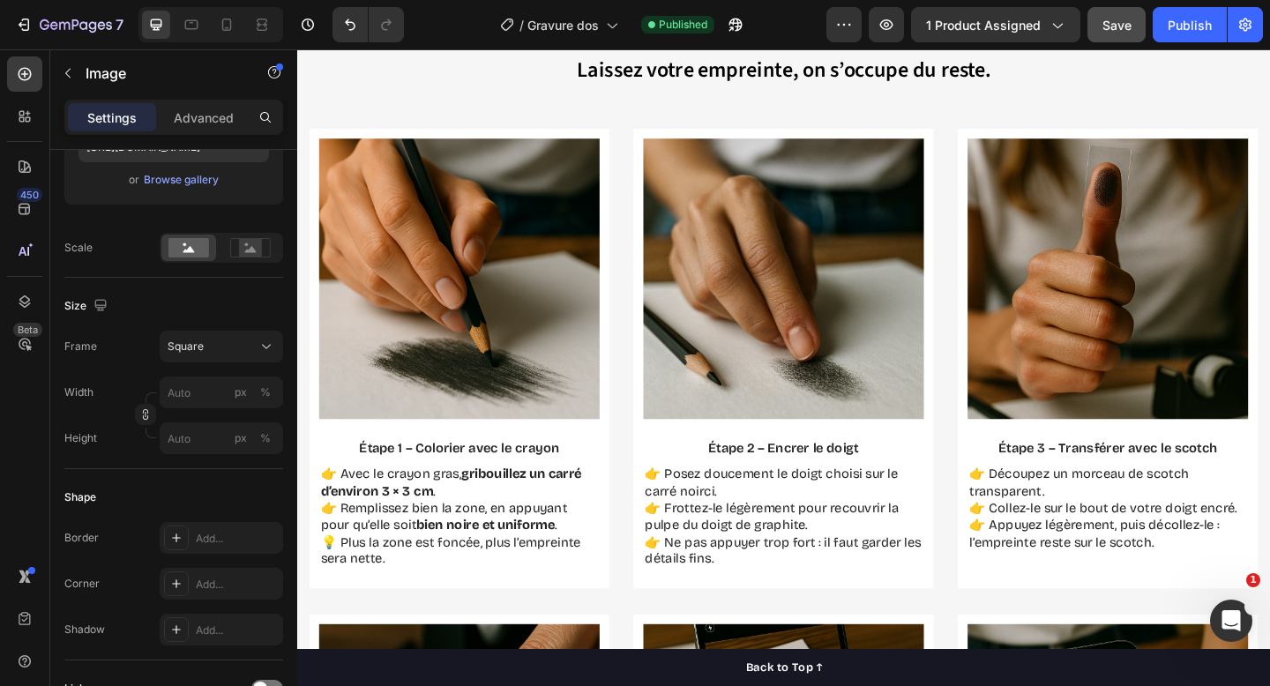
scroll to position [1627, 0]
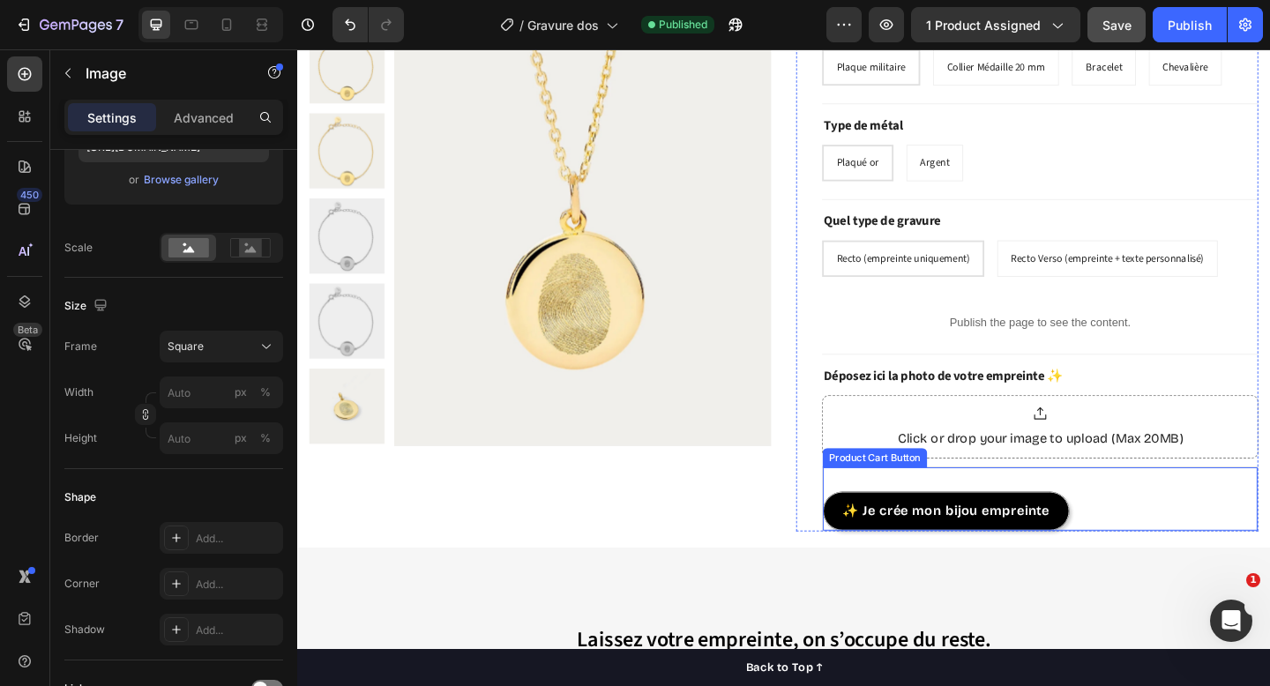
click at [963, 514] on div "✨ Je crée mon bijou empreinte Product Cart Button" at bounding box center [1105, 539] width 475 height 71
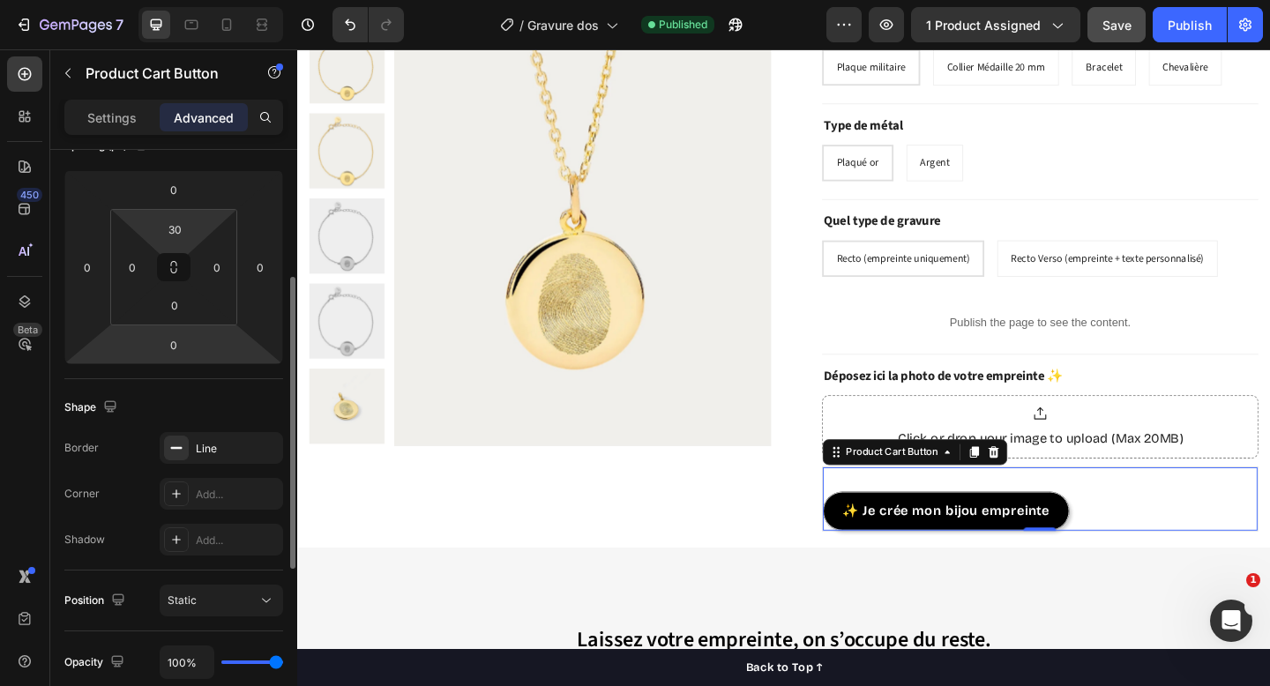
scroll to position [251, 0]
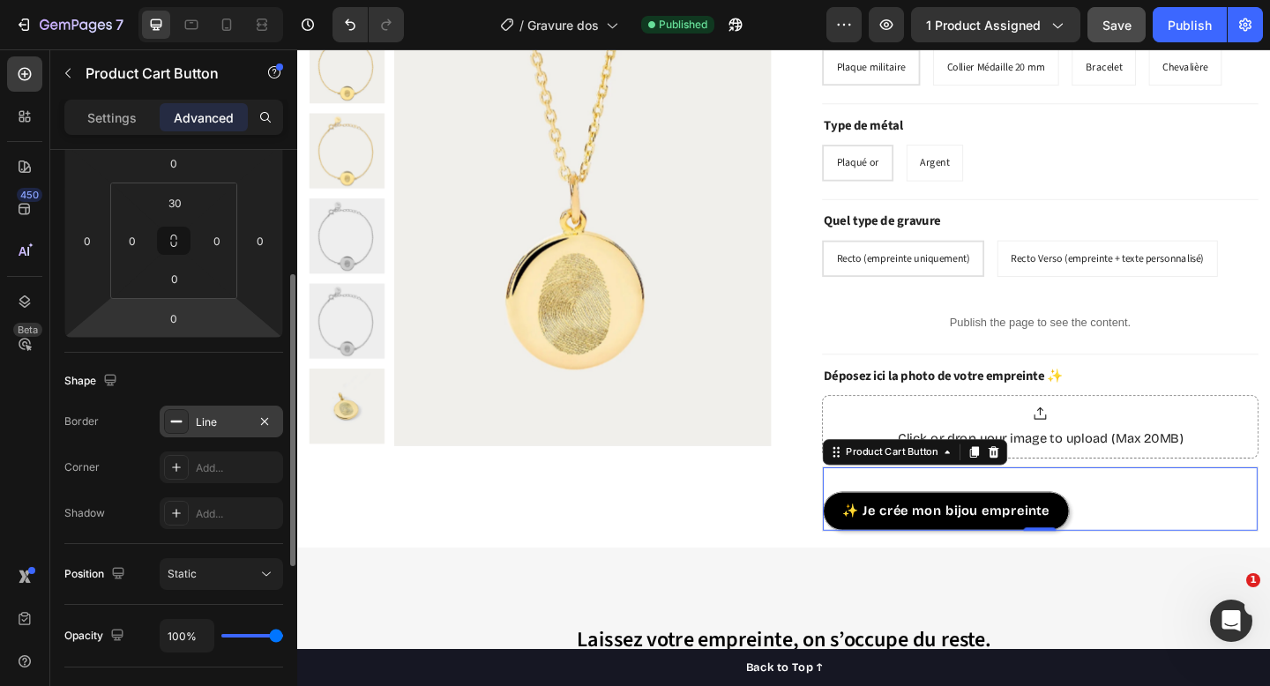
click at [176, 429] on div at bounding box center [176, 421] width 25 height 25
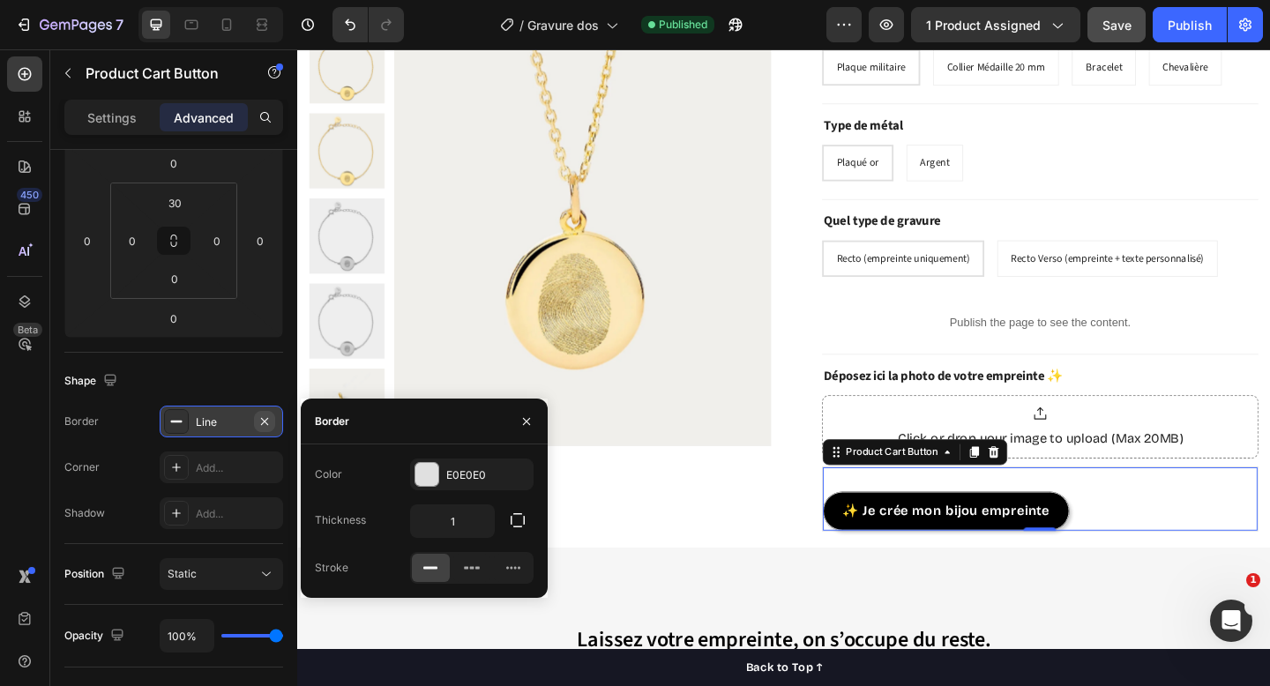
click at [265, 423] on icon "button" at bounding box center [265, 422] width 14 height 14
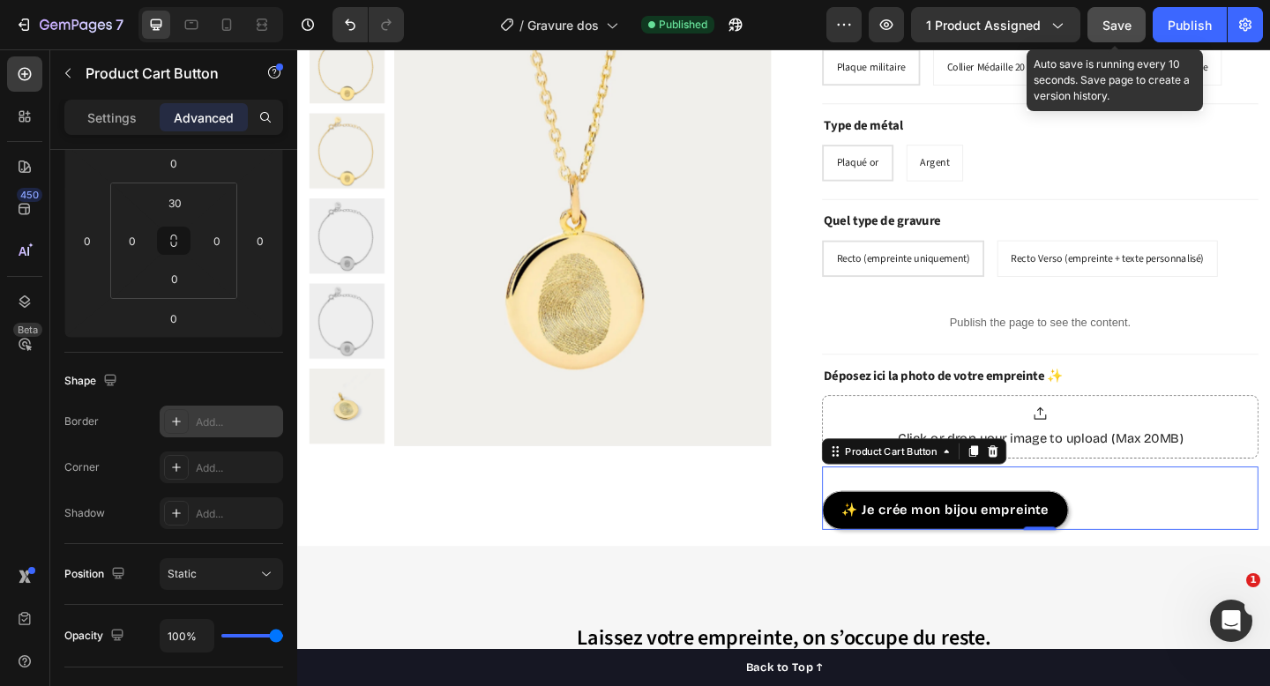
click at [1110, 21] on span "Save" at bounding box center [1117, 25] width 29 height 15
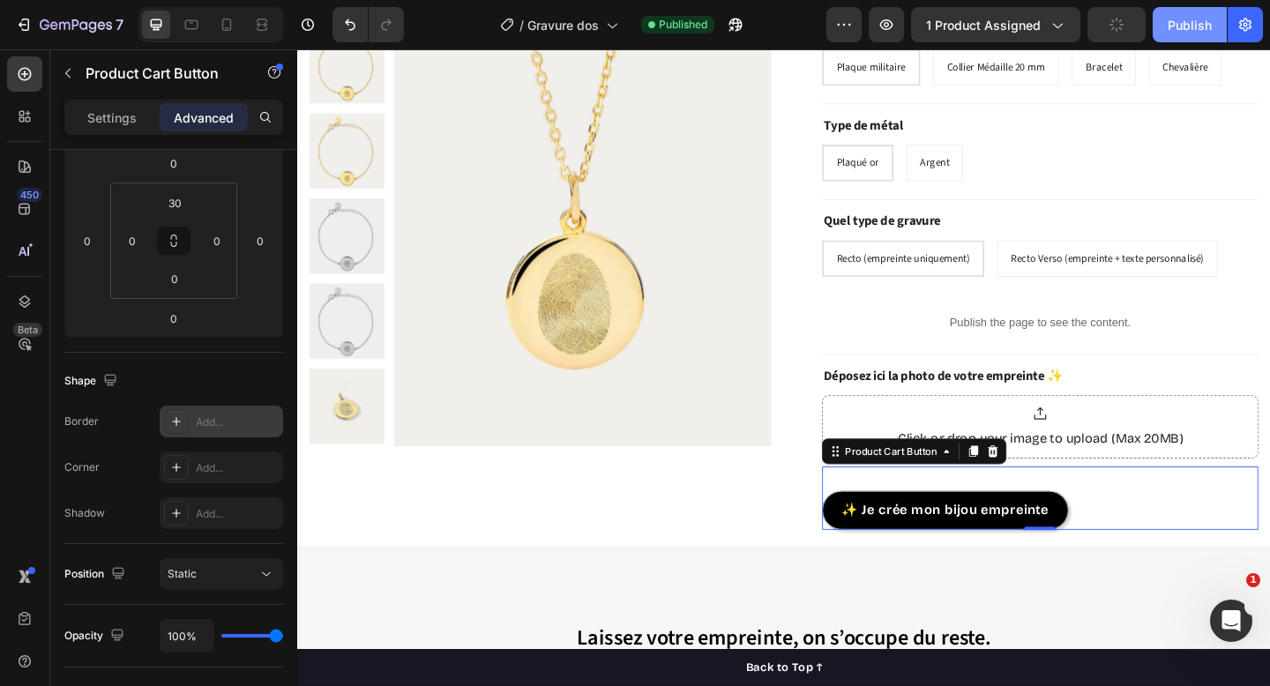
click at [1188, 27] on div "Publish" at bounding box center [1190, 25] width 44 height 19
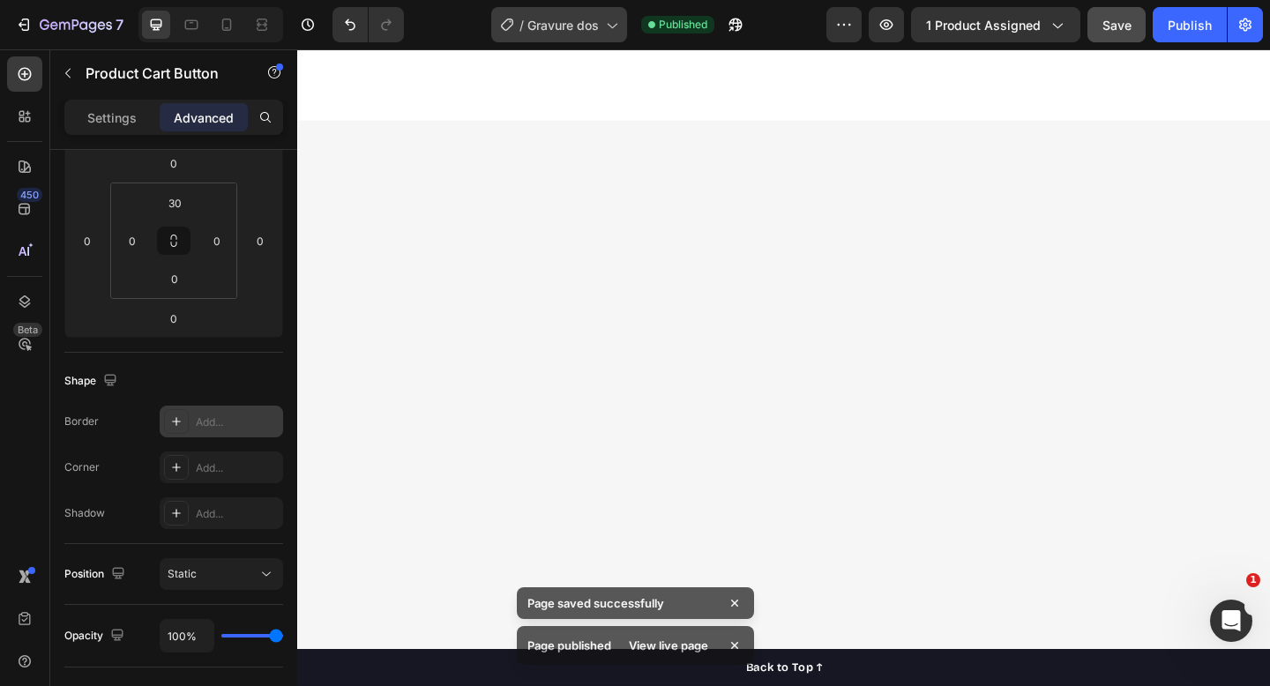
scroll to position [0, 0]
